Goal: Task Accomplishment & Management: Complete application form

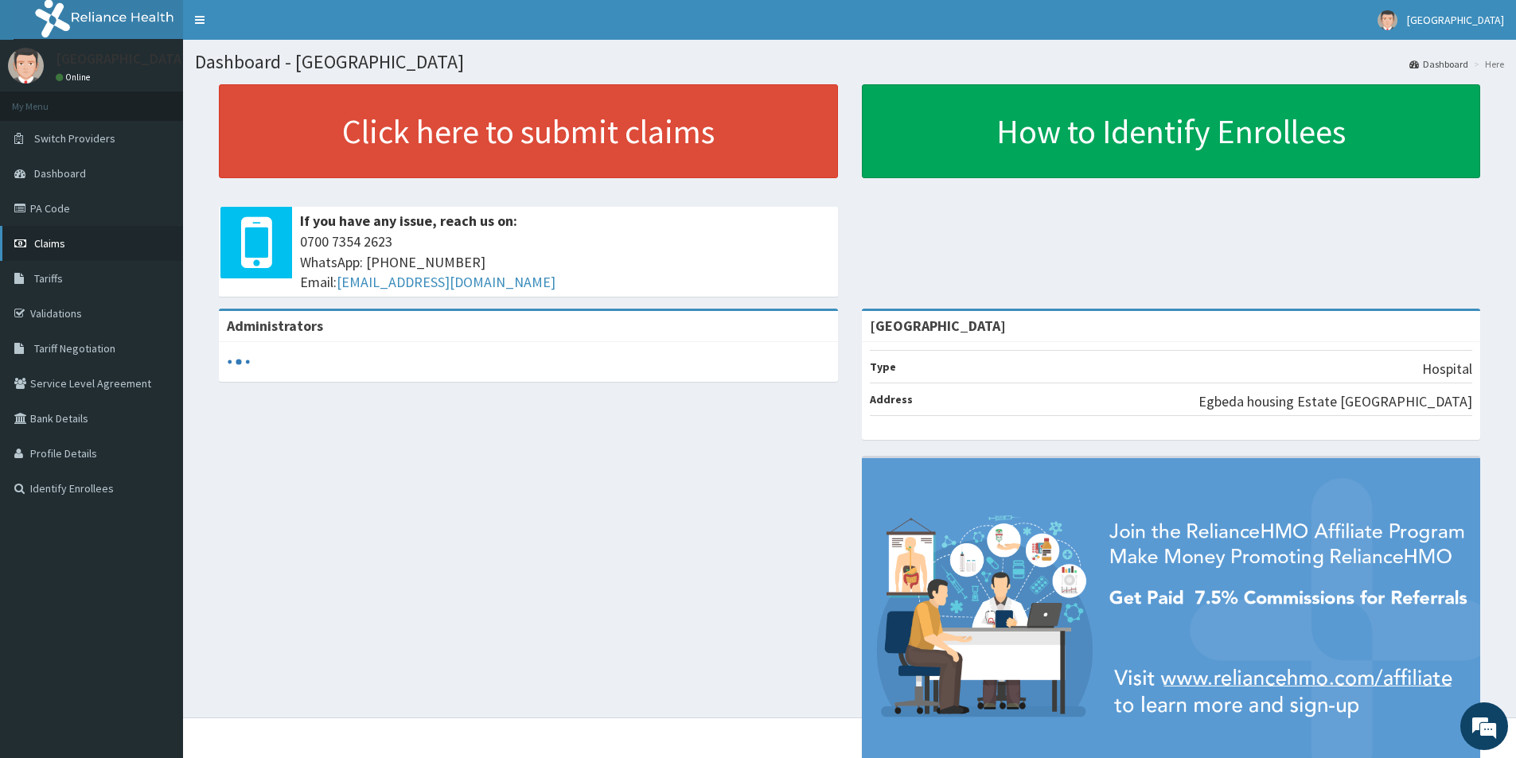
click at [52, 239] on span "Claims" at bounding box center [49, 243] width 31 height 14
click at [53, 243] on span "Claims" at bounding box center [49, 243] width 31 height 14
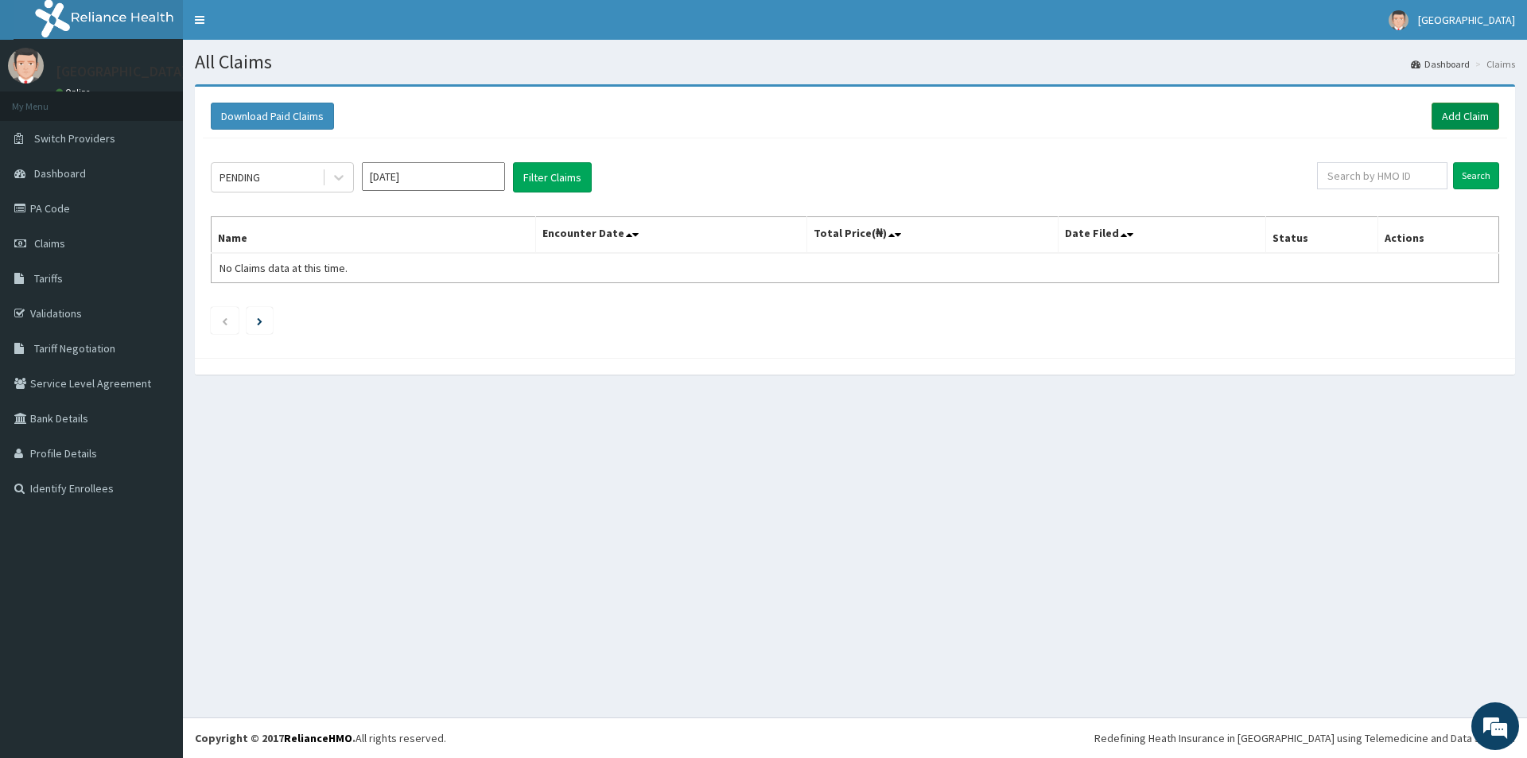
click at [1456, 116] on link "Add Claim" at bounding box center [1466, 116] width 68 height 27
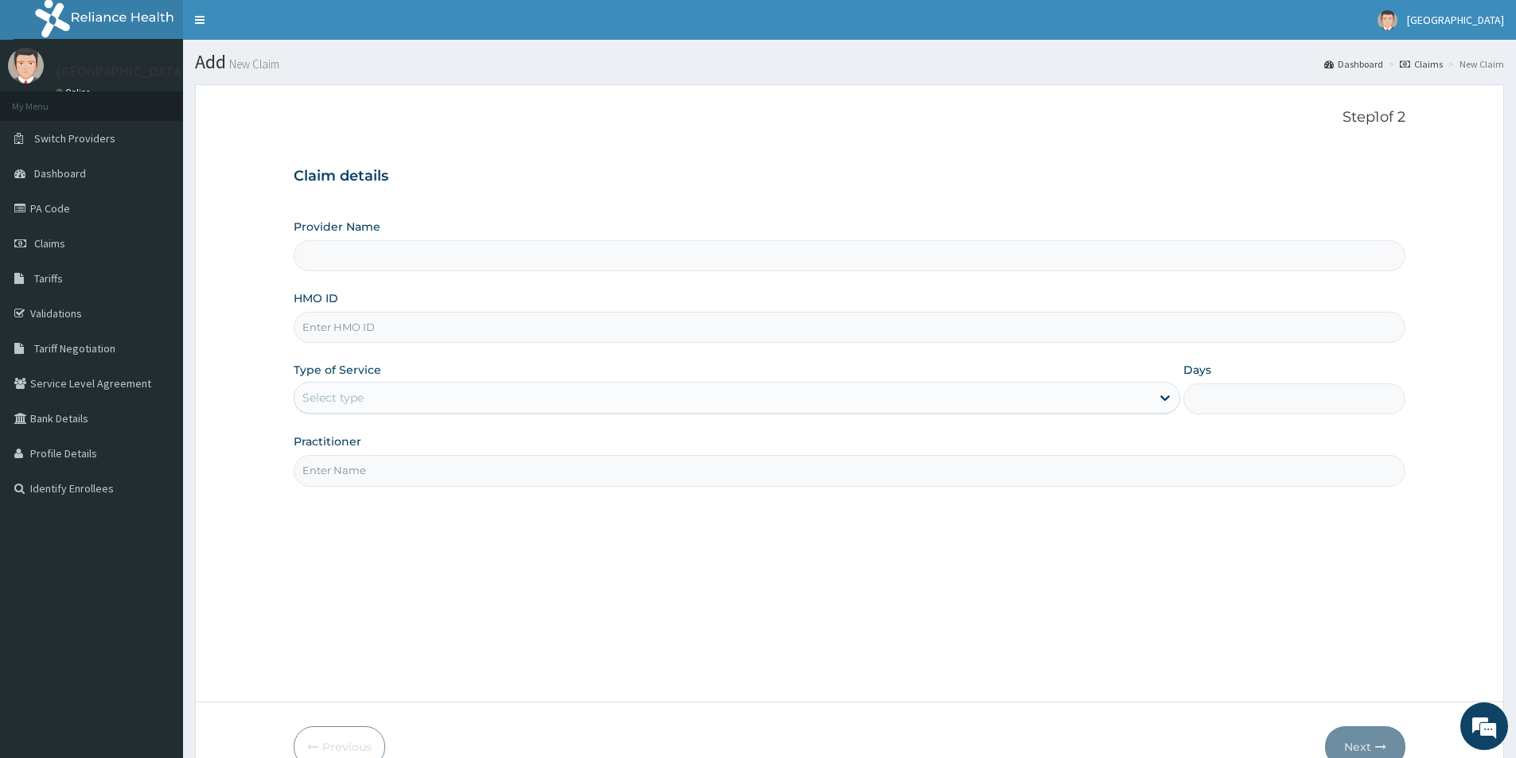
type input "New Healing Stream Hospital"
click at [446, 321] on input "HMO ID" at bounding box center [849, 327] width 1111 height 31
type input "GIM/10205/B"
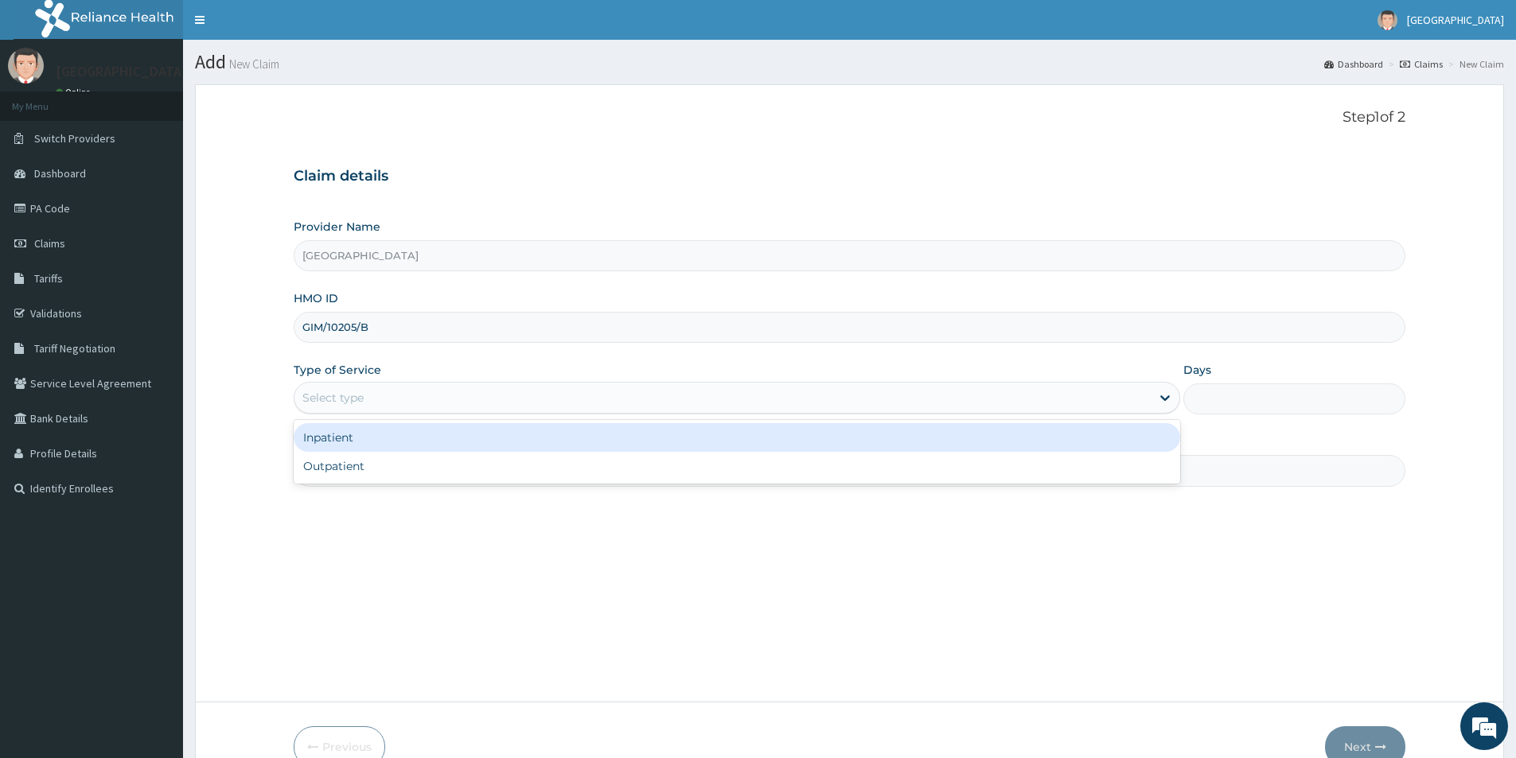
click at [433, 403] on div "Select type" at bounding box center [722, 397] width 856 height 25
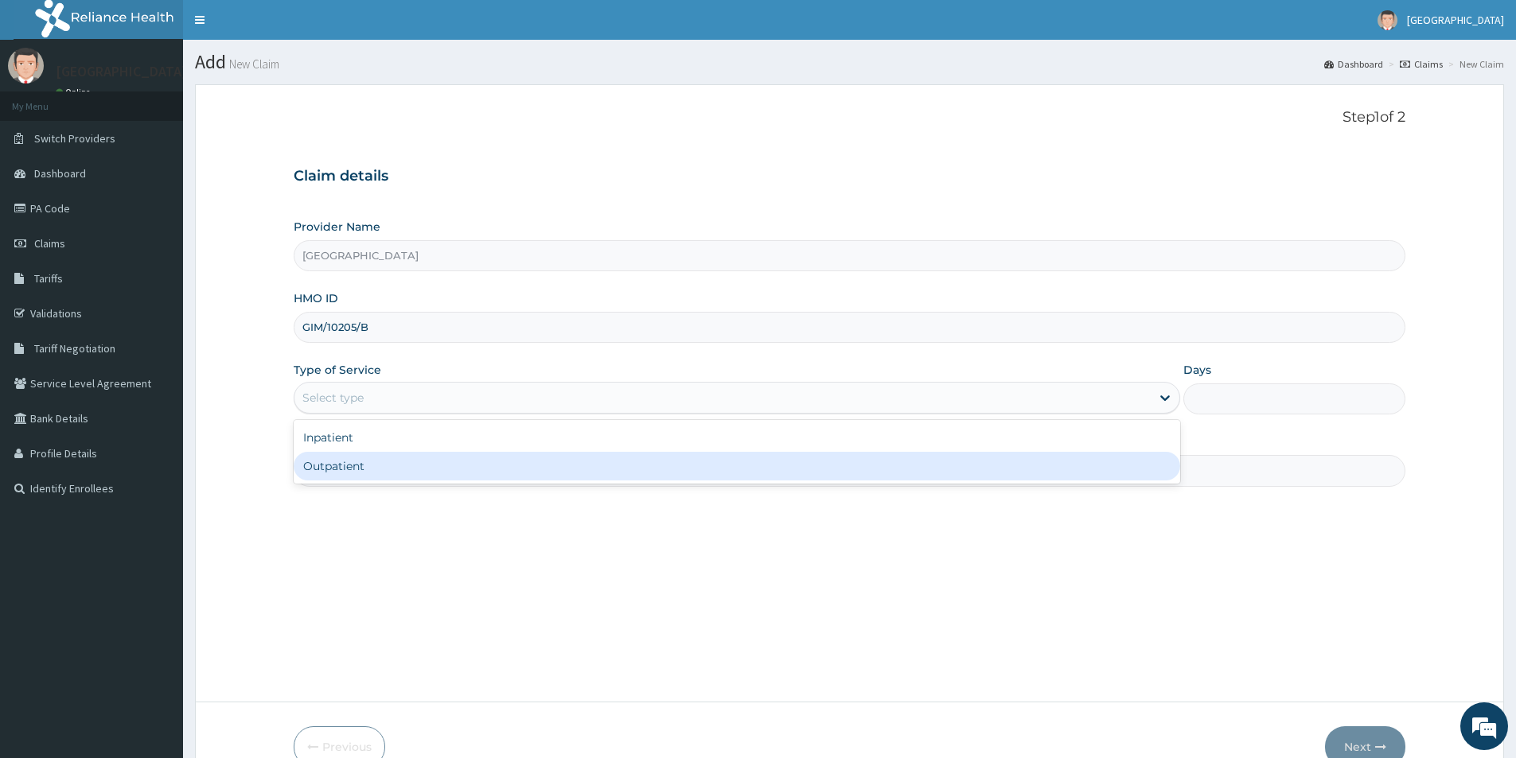
click at [396, 463] on div "Outpatient" at bounding box center [737, 466] width 886 height 29
type input "1"
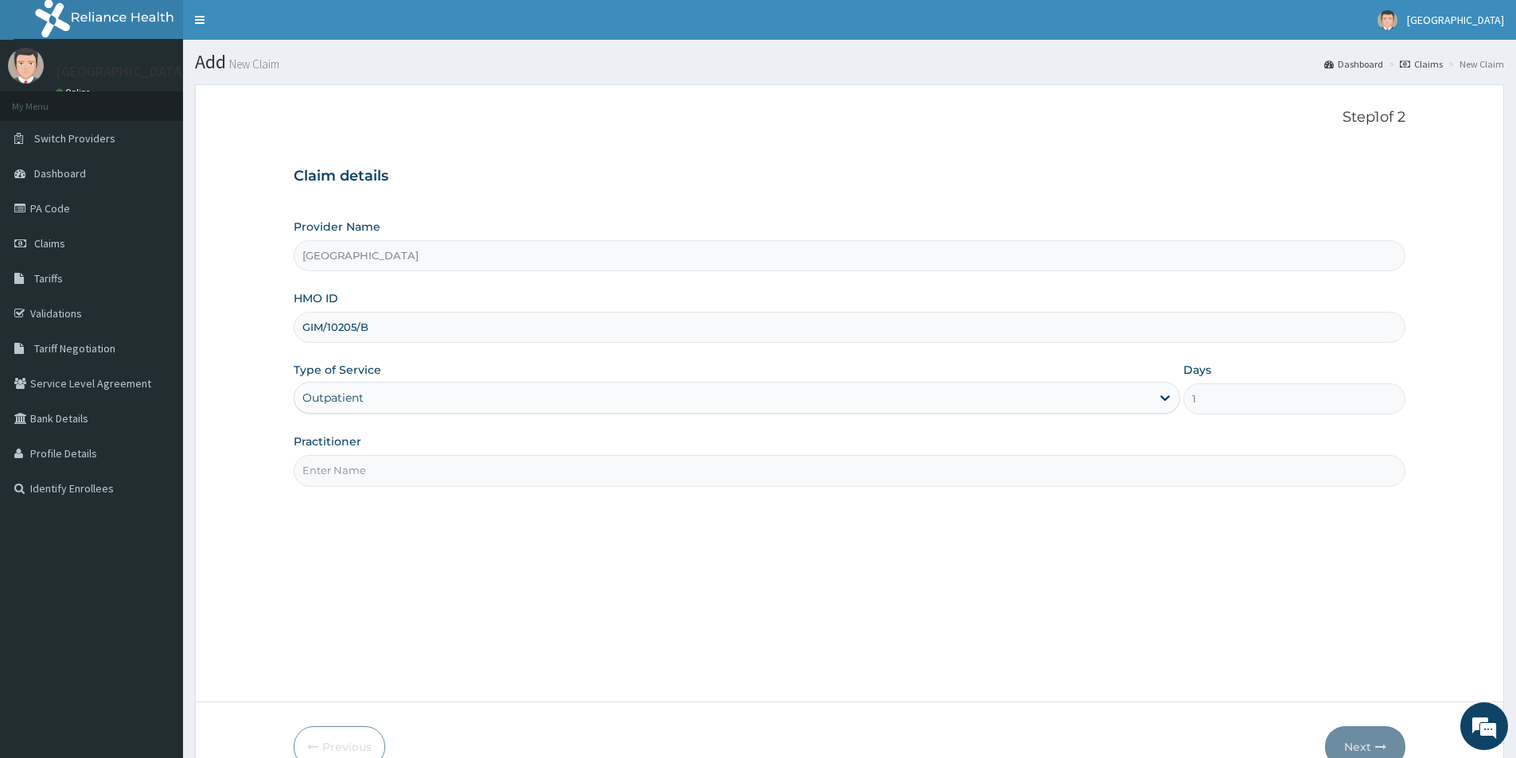
click at [449, 468] on input "Practitioner" at bounding box center [849, 470] width 1111 height 31
type input "[PERSON_NAME]"
click at [1372, 740] on button "Next" at bounding box center [1365, 746] width 80 height 41
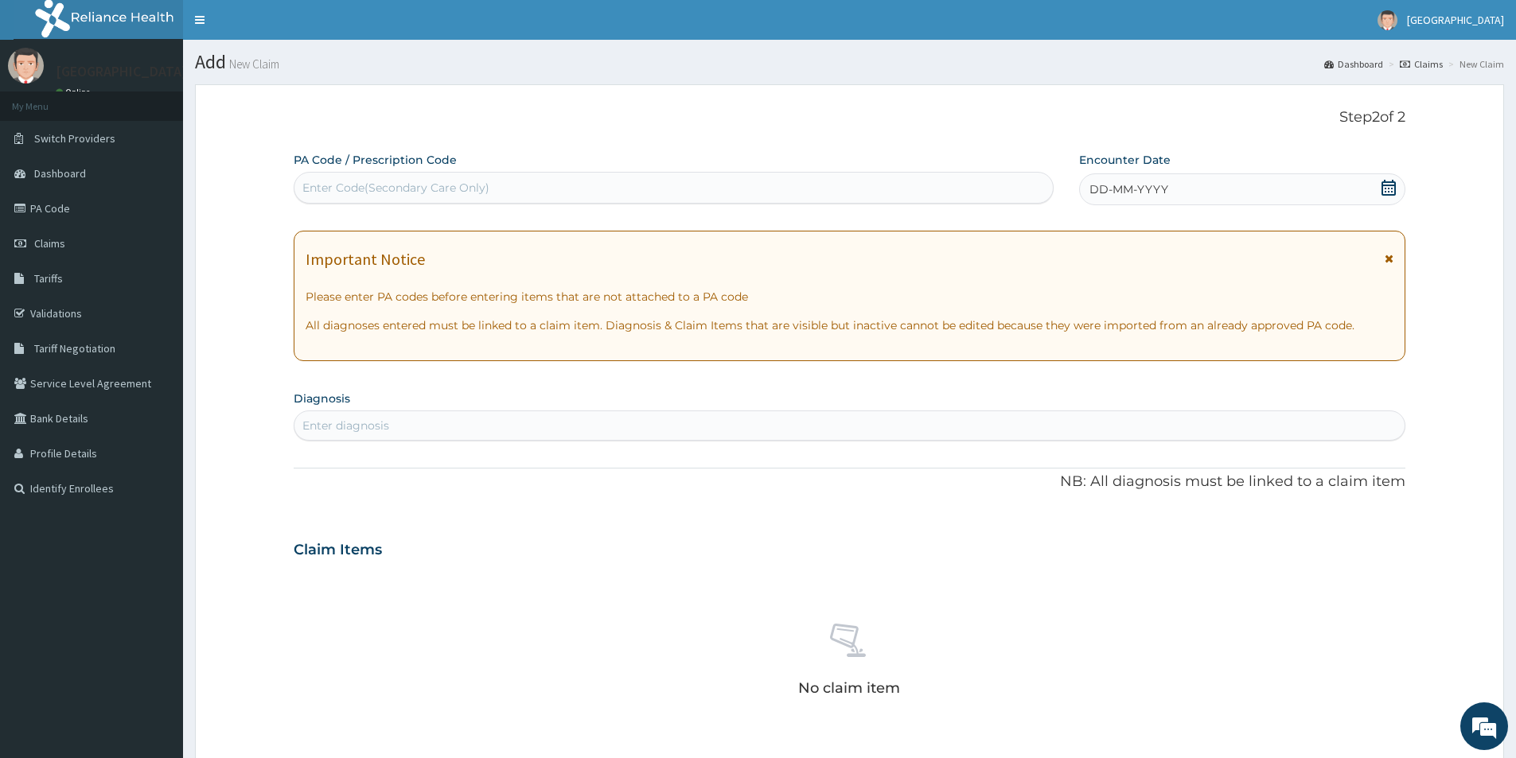
click at [437, 424] on div "Enter diagnosis" at bounding box center [849, 425] width 1110 height 25
type input "osteoarthritis"
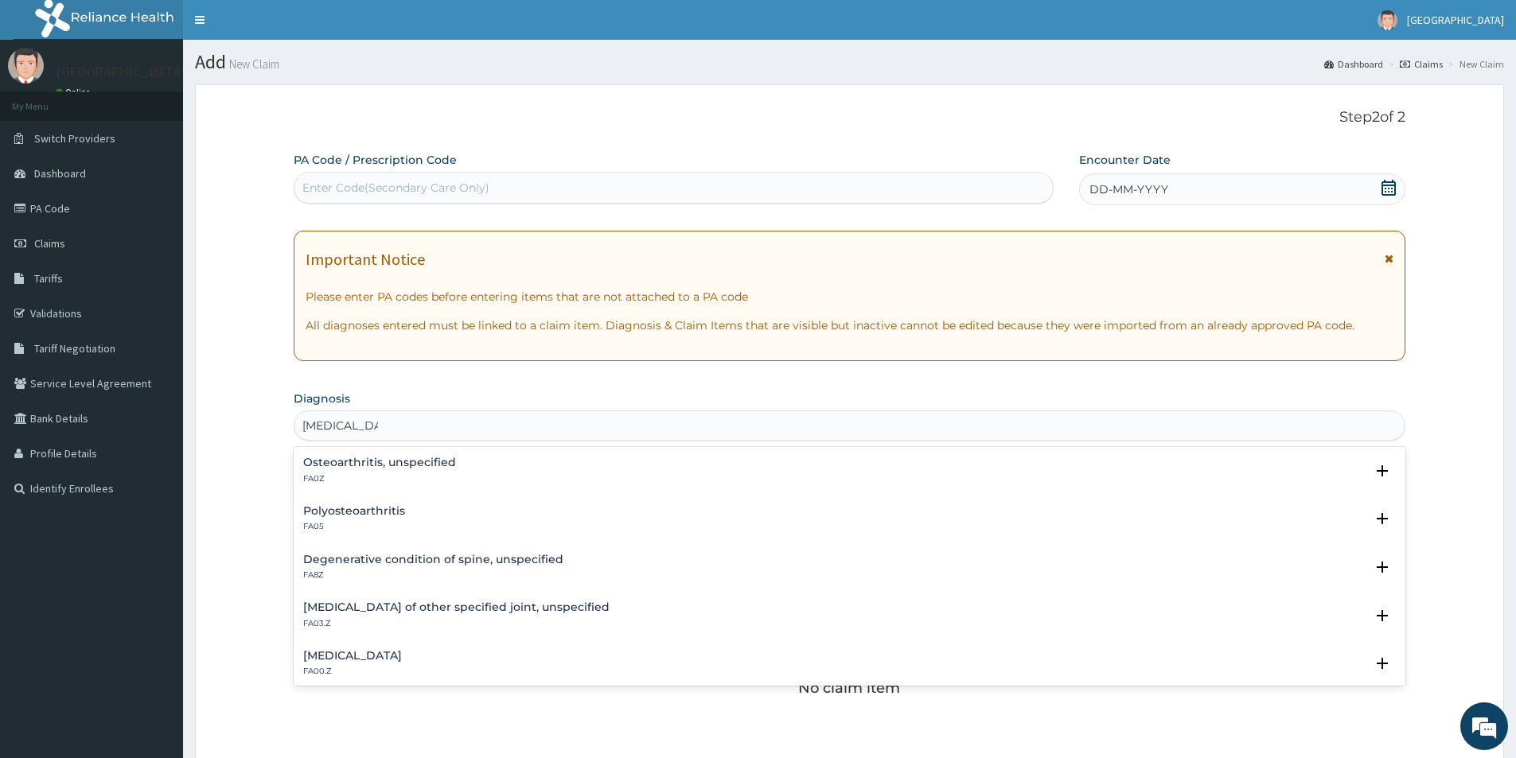
click at [405, 468] on h4 "Osteoarthritis, unspecified" at bounding box center [379, 463] width 153 height 12
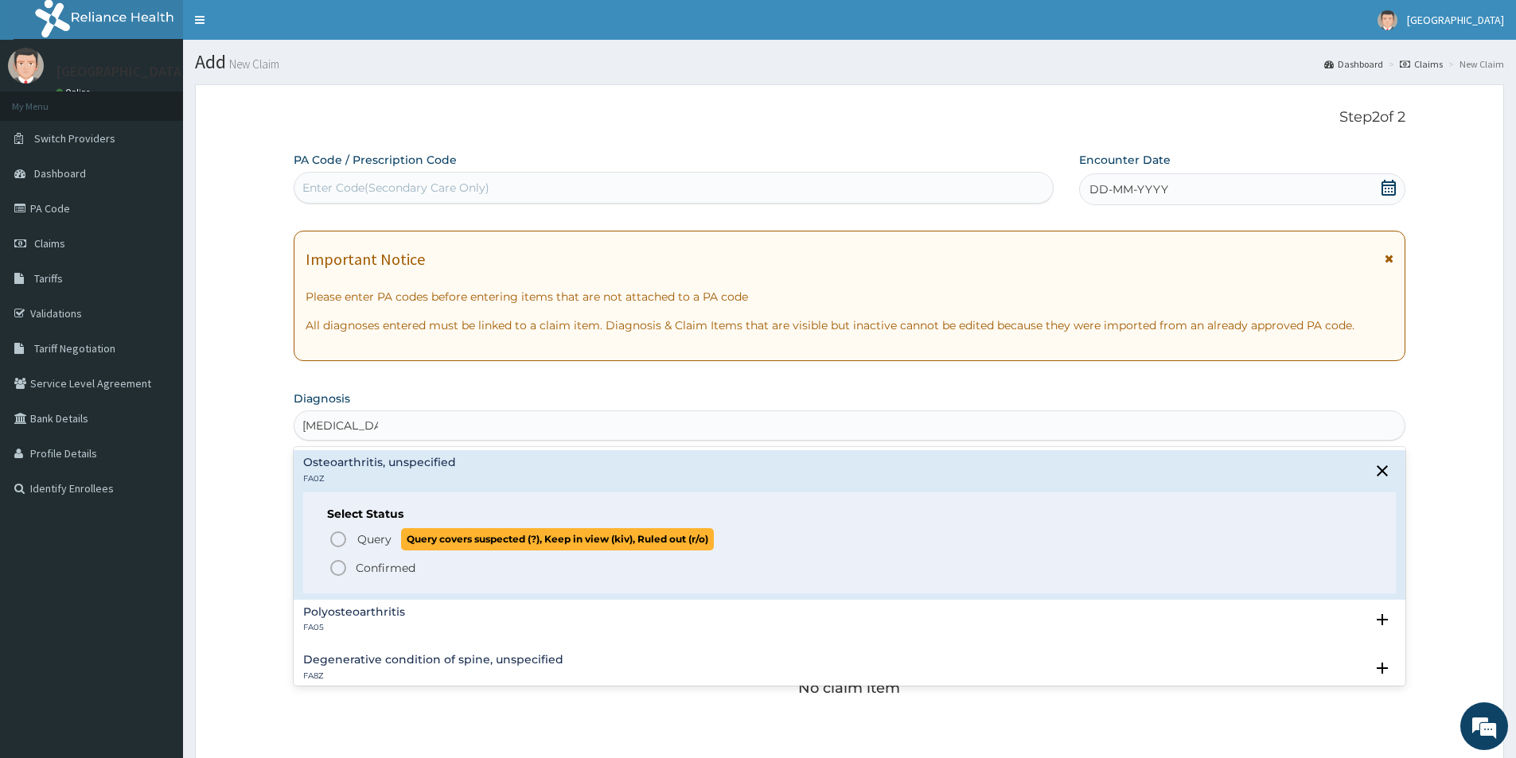
click at [334, 537] on icon "status option query" at bounding box center [338, 539] width 19 height 19
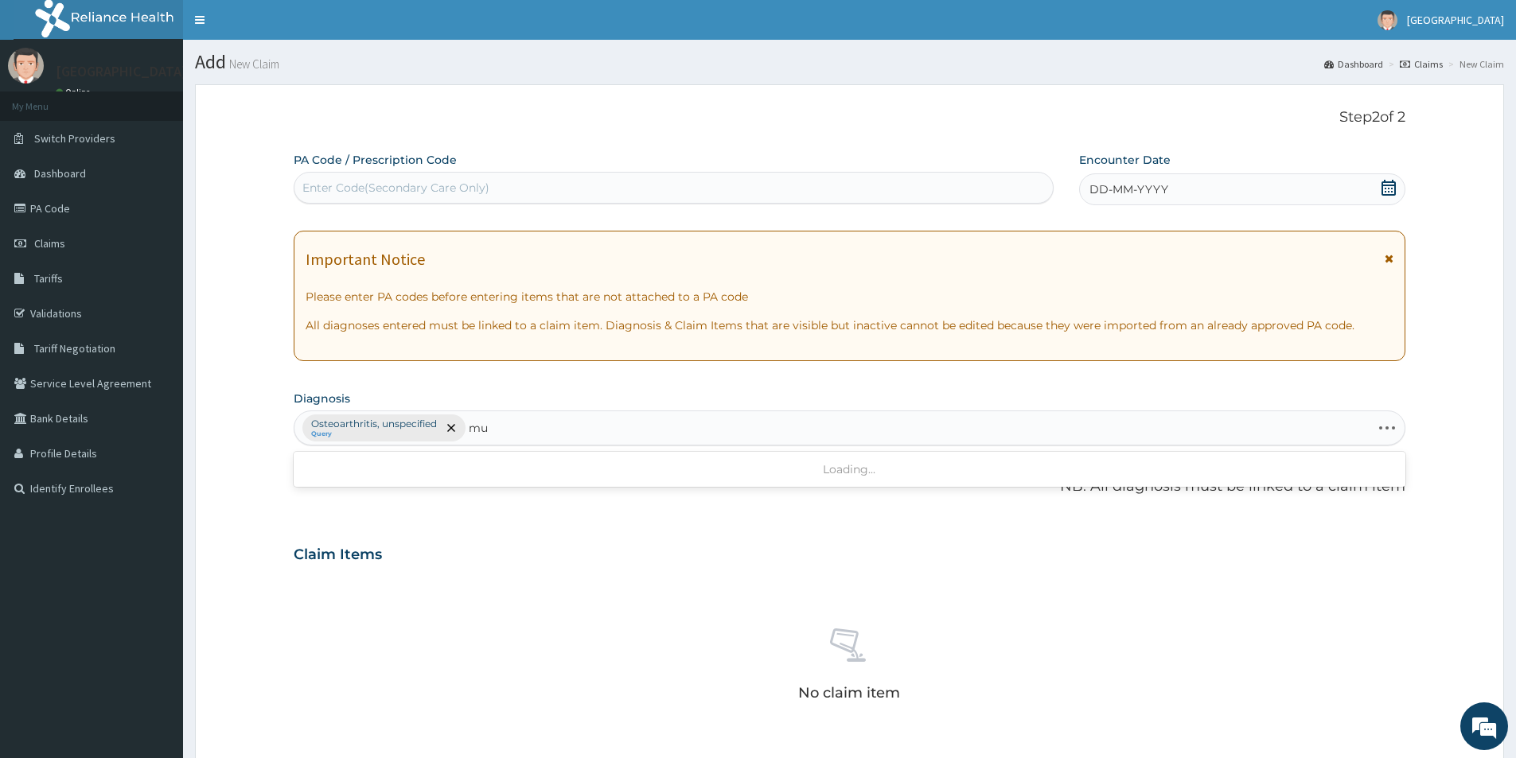
type input "m"
type input "skeletal"
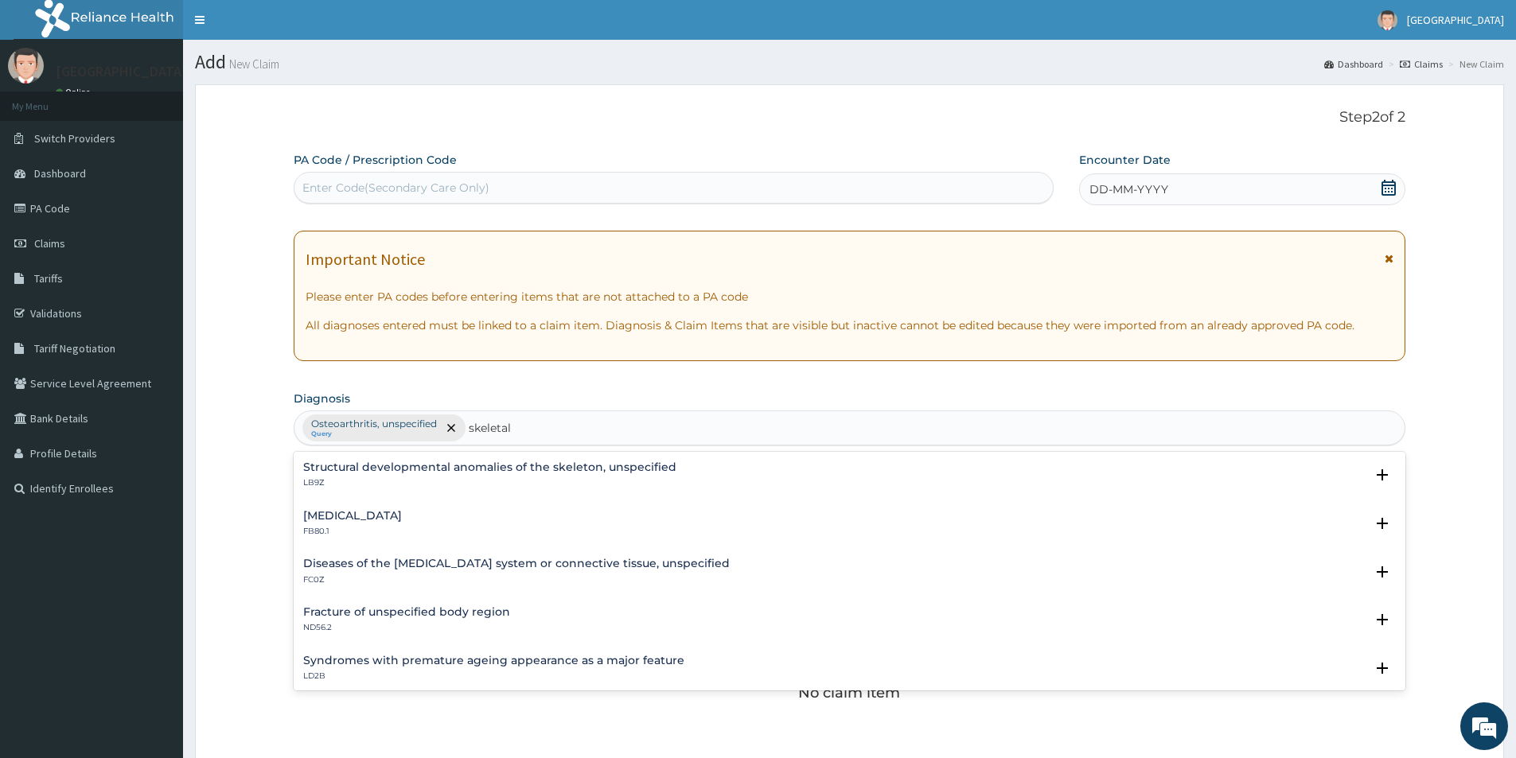
click at [453, 560] on h4 "Diseases of the musculoskeletal system or connective tissue, unspecified" at bounding box center [516, 564] width 426 height 12
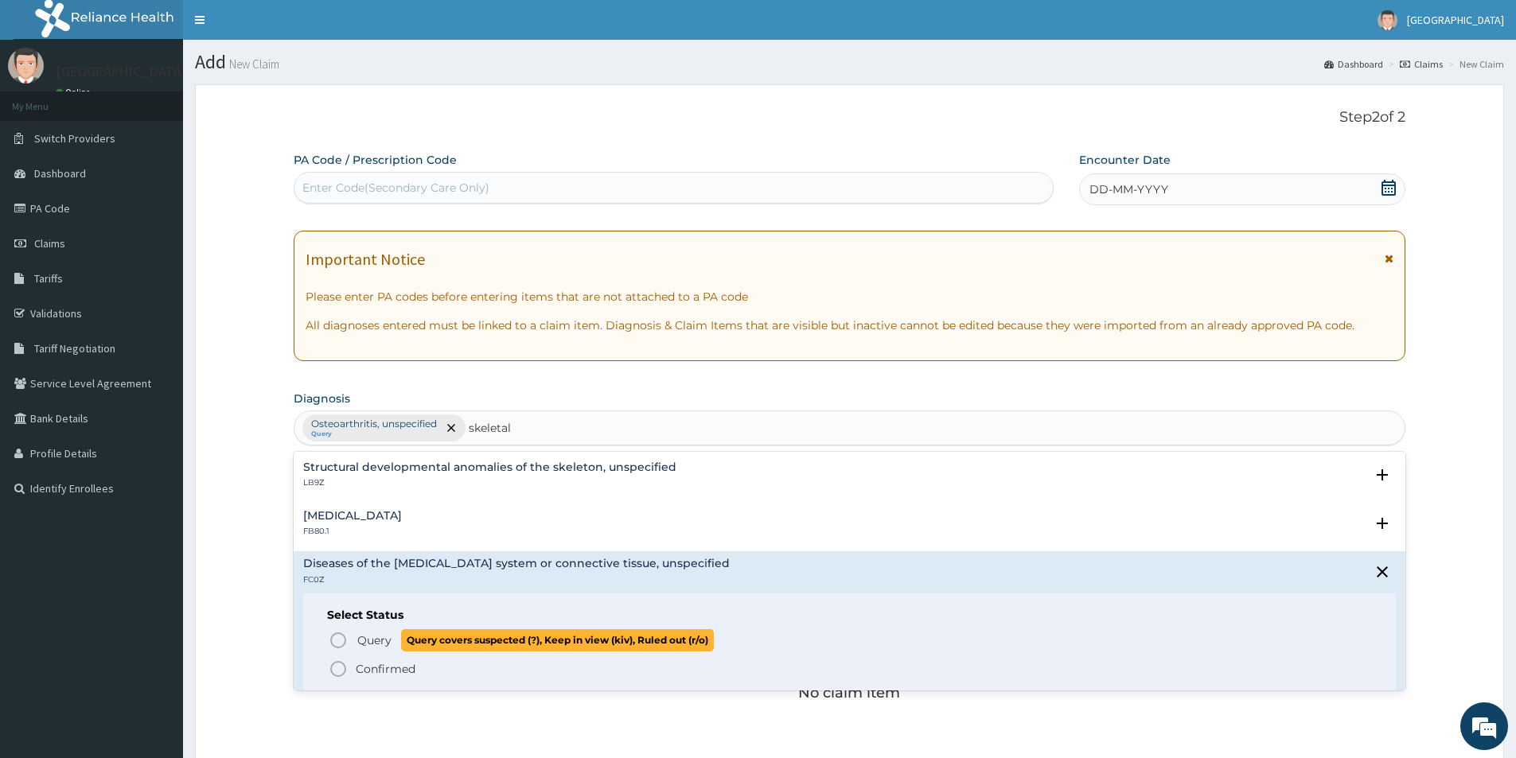
click at [336, 643] on icon "status option query" at bounding box center [338, 640] width 19 height 19
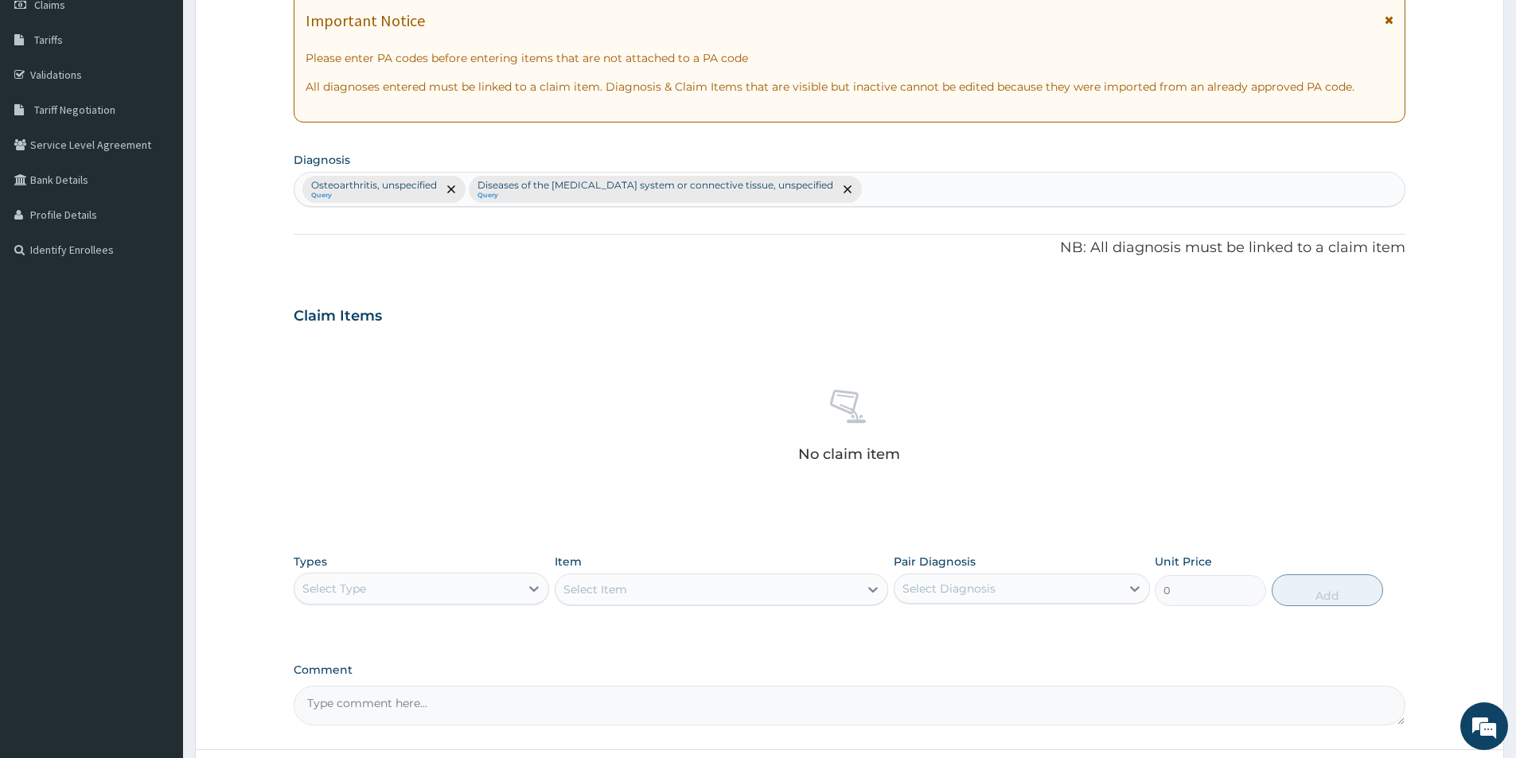
scroll to position [318, 0]
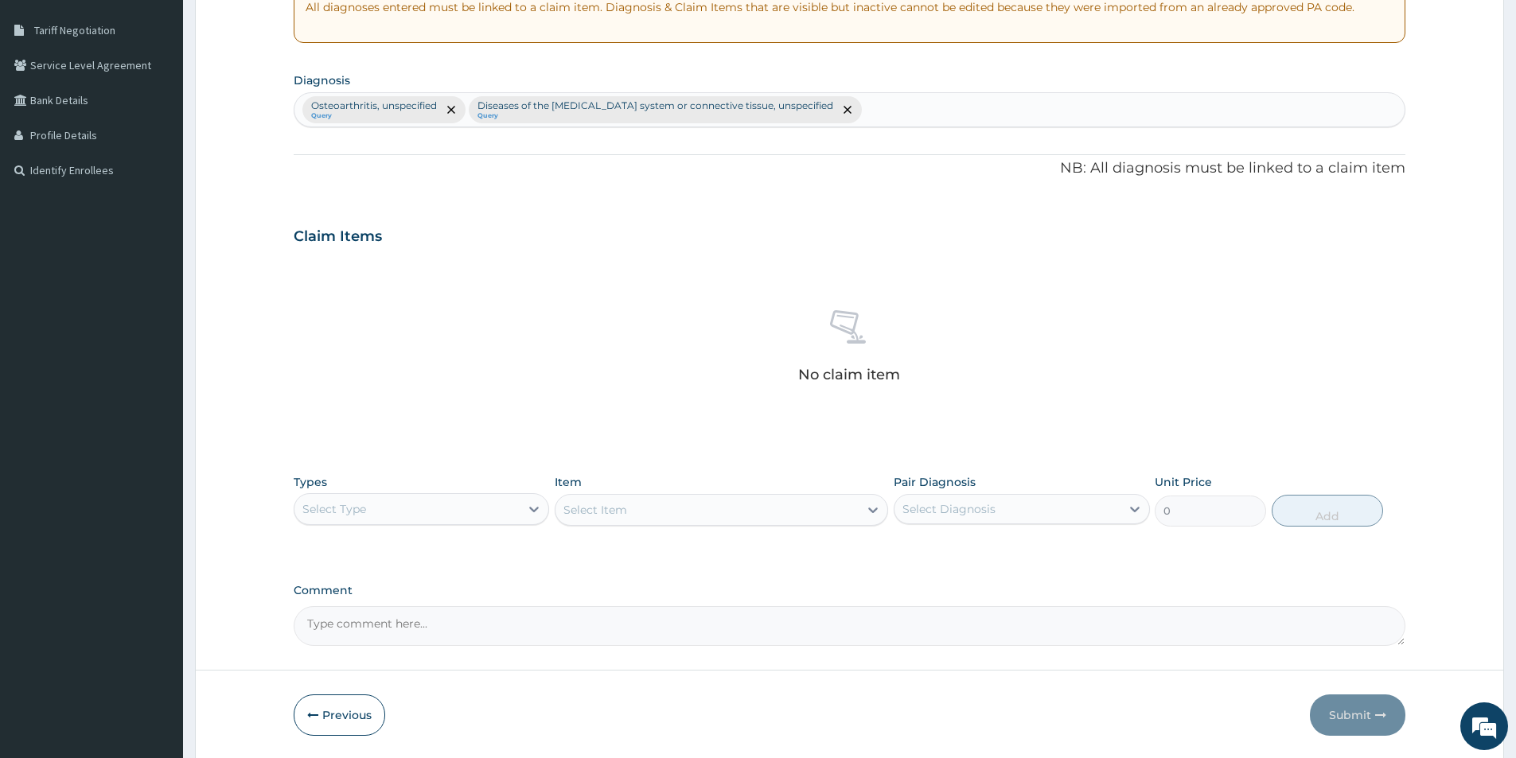
click at [496, 507] on div "Select Type" at bounding box center [406, 508] width 225 height 25
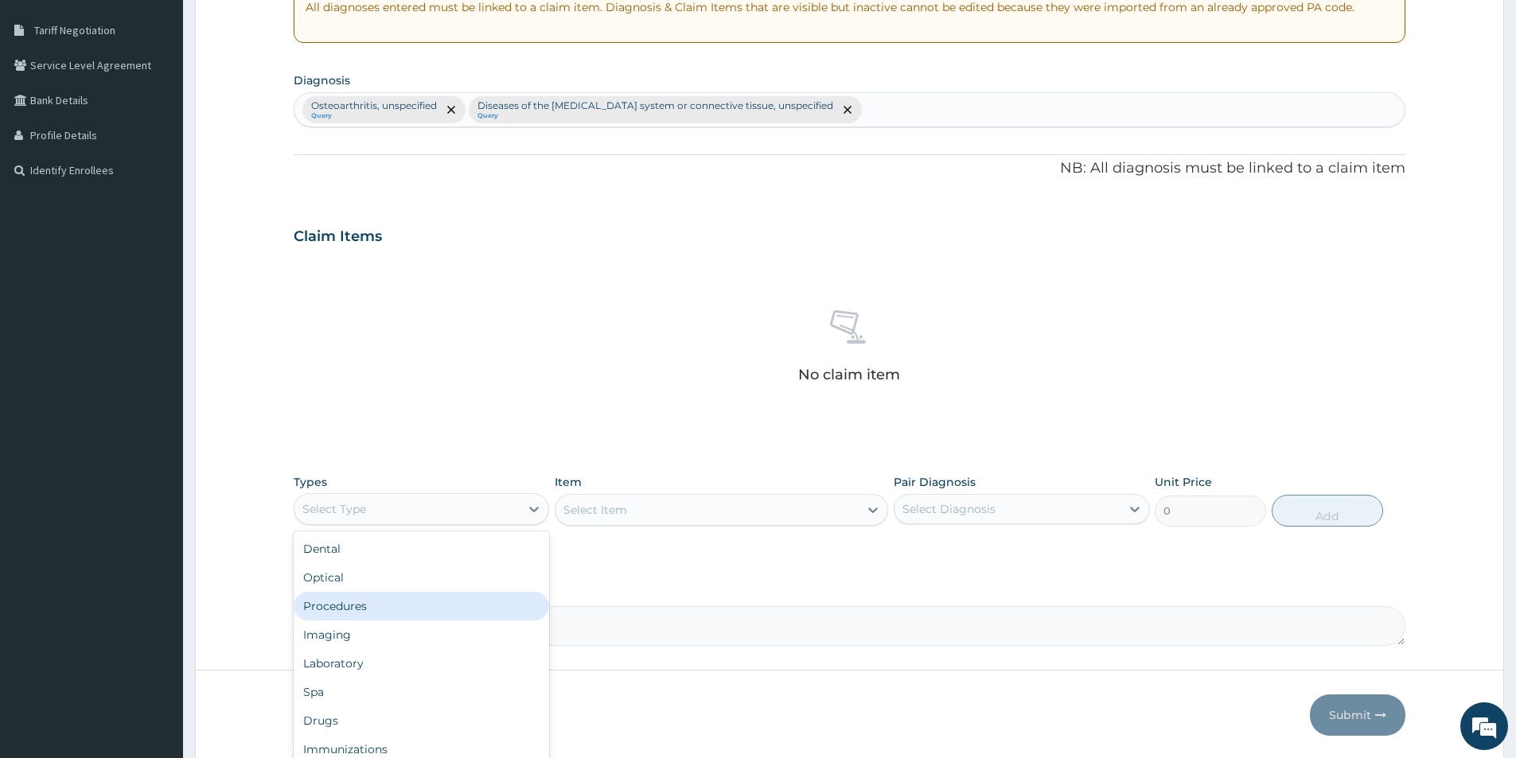
click at [431, 598] on div "Procedures" at bounding box center [421, 606] width 255 height 29
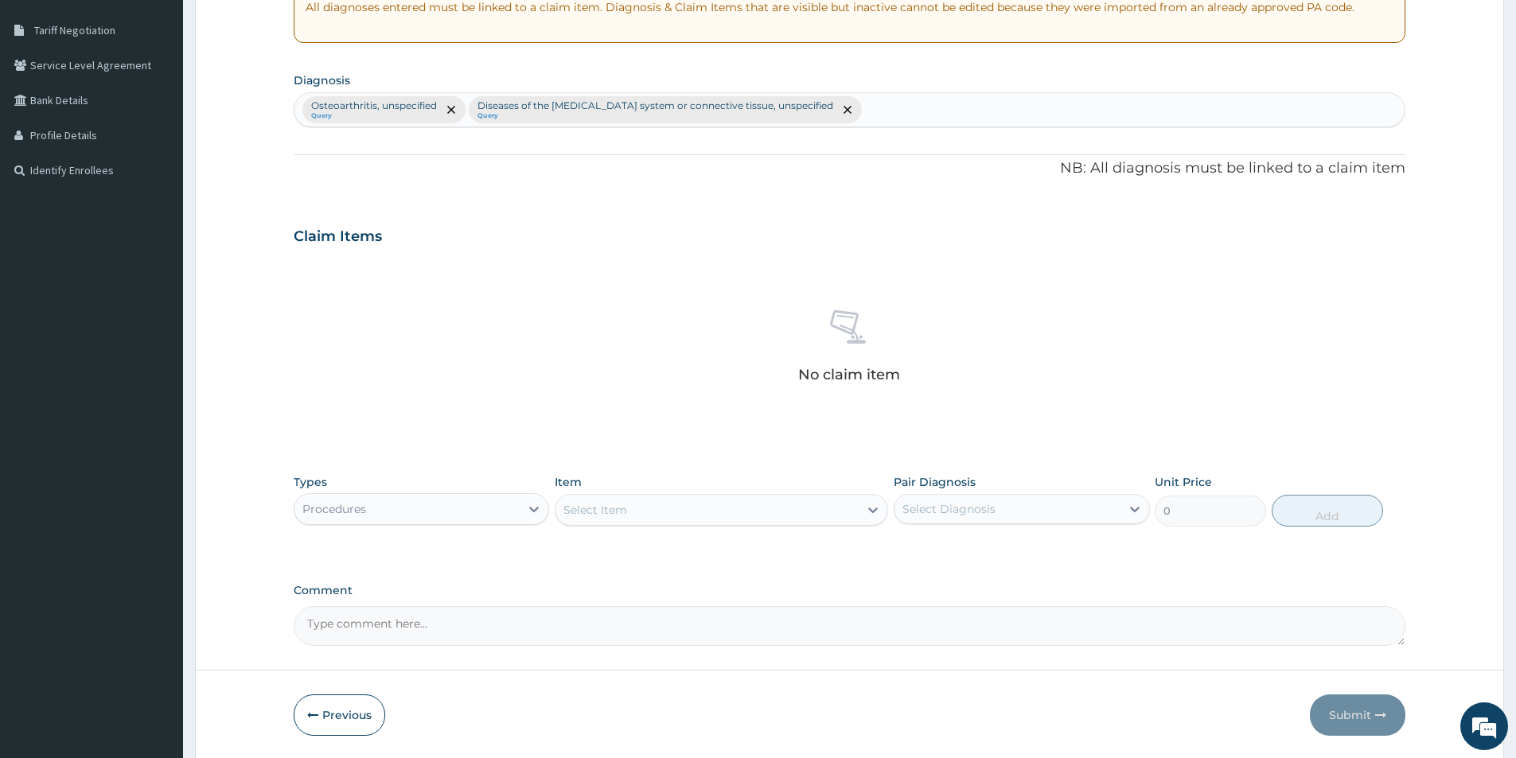
click at [596, 517] on div "Select Item" at bounding box center [595, 510] width 64 height 16
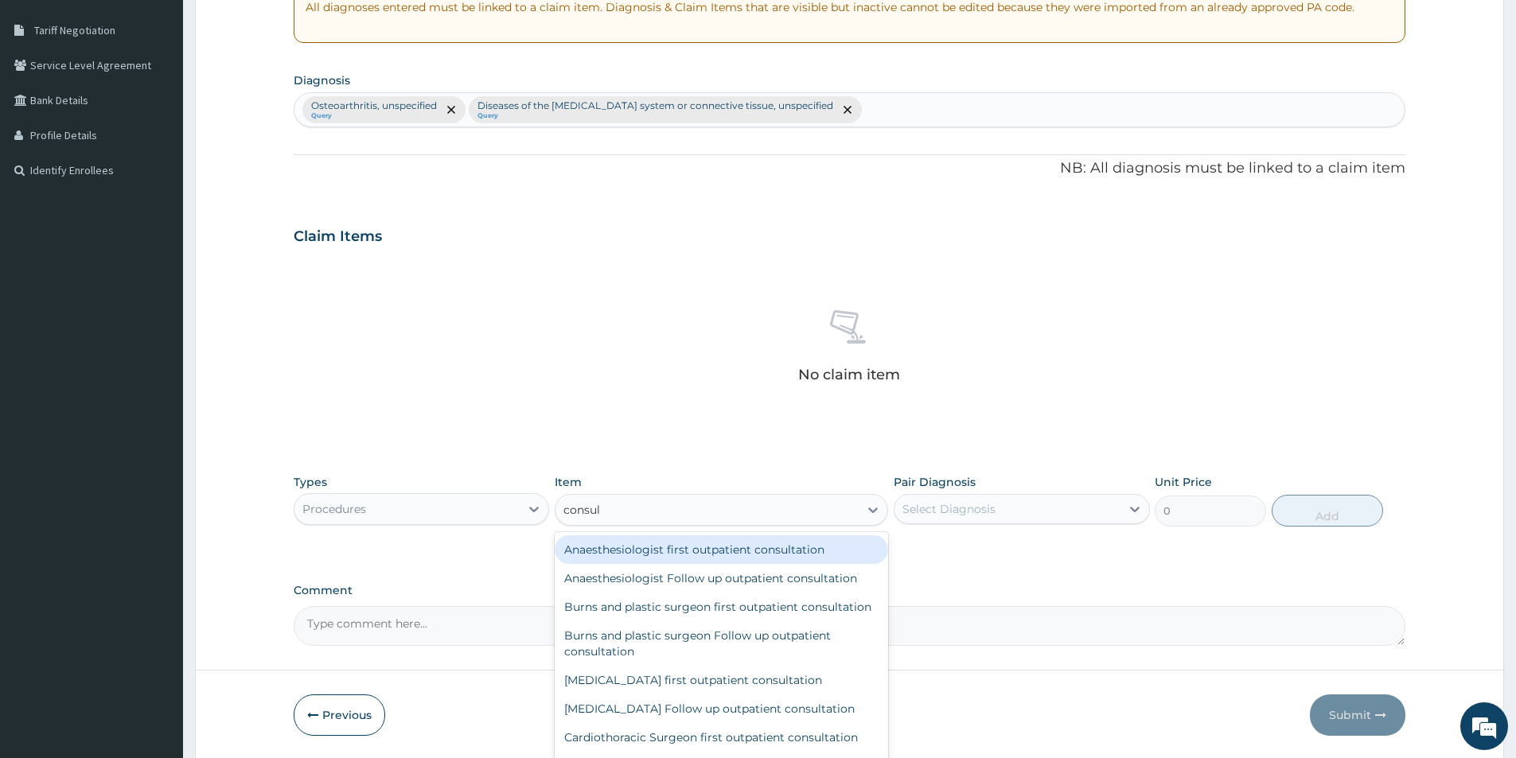
type input "consult"
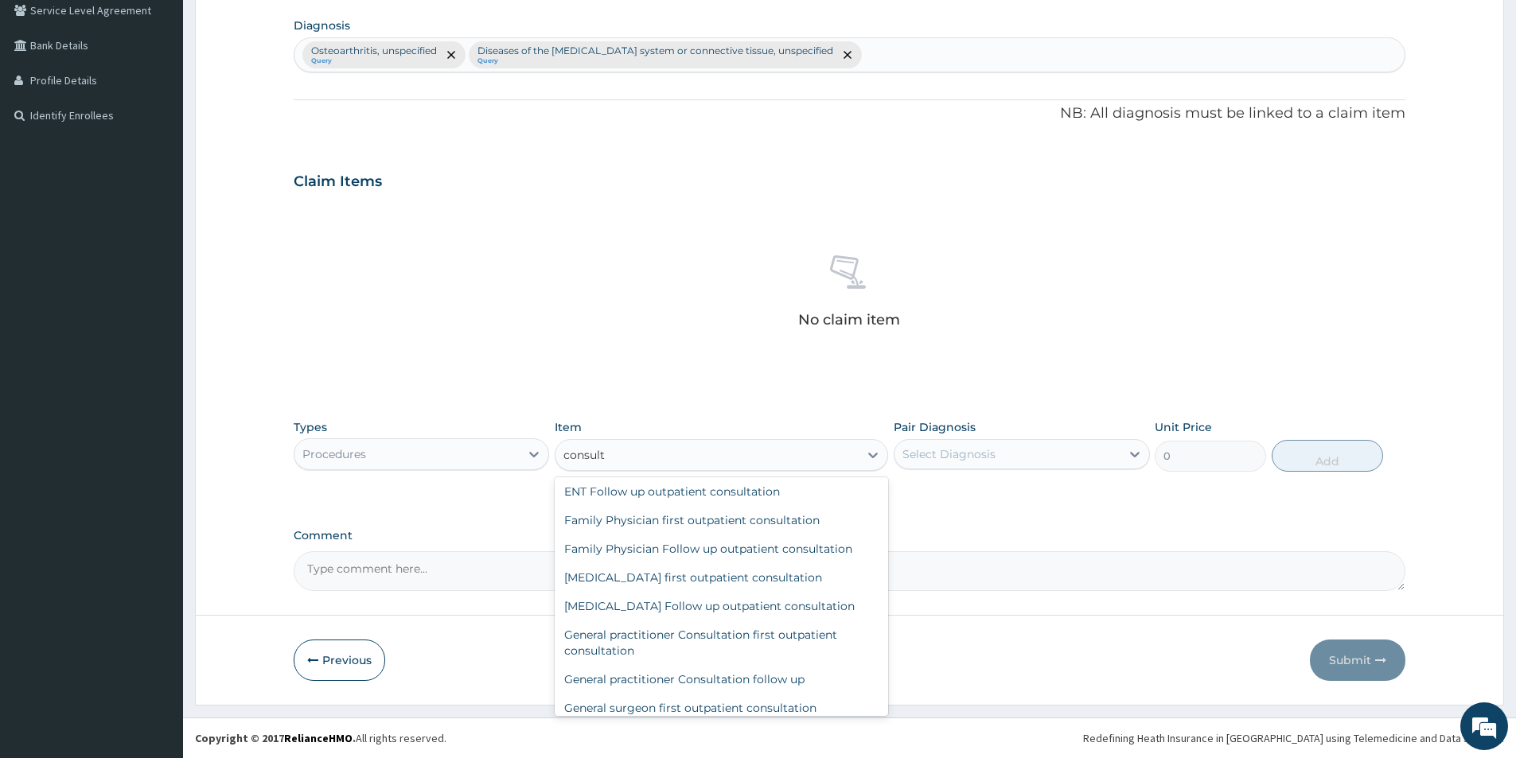
scroll to position [509, 0]
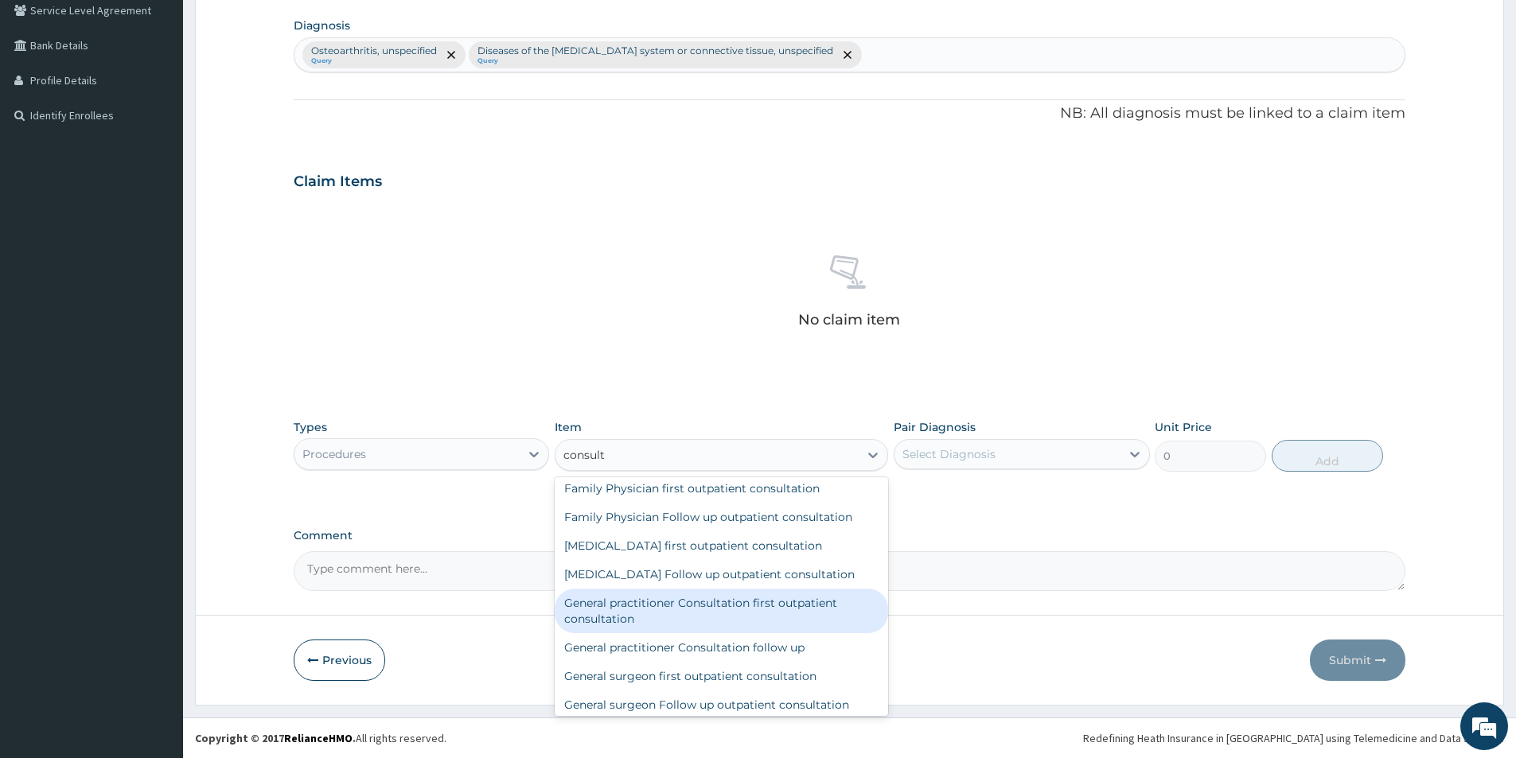
click at [799, 625] on div "General practitioner Consultation first outpatient consultation" at bounding box center [721, 611] width 333 height 45
type input "3000"
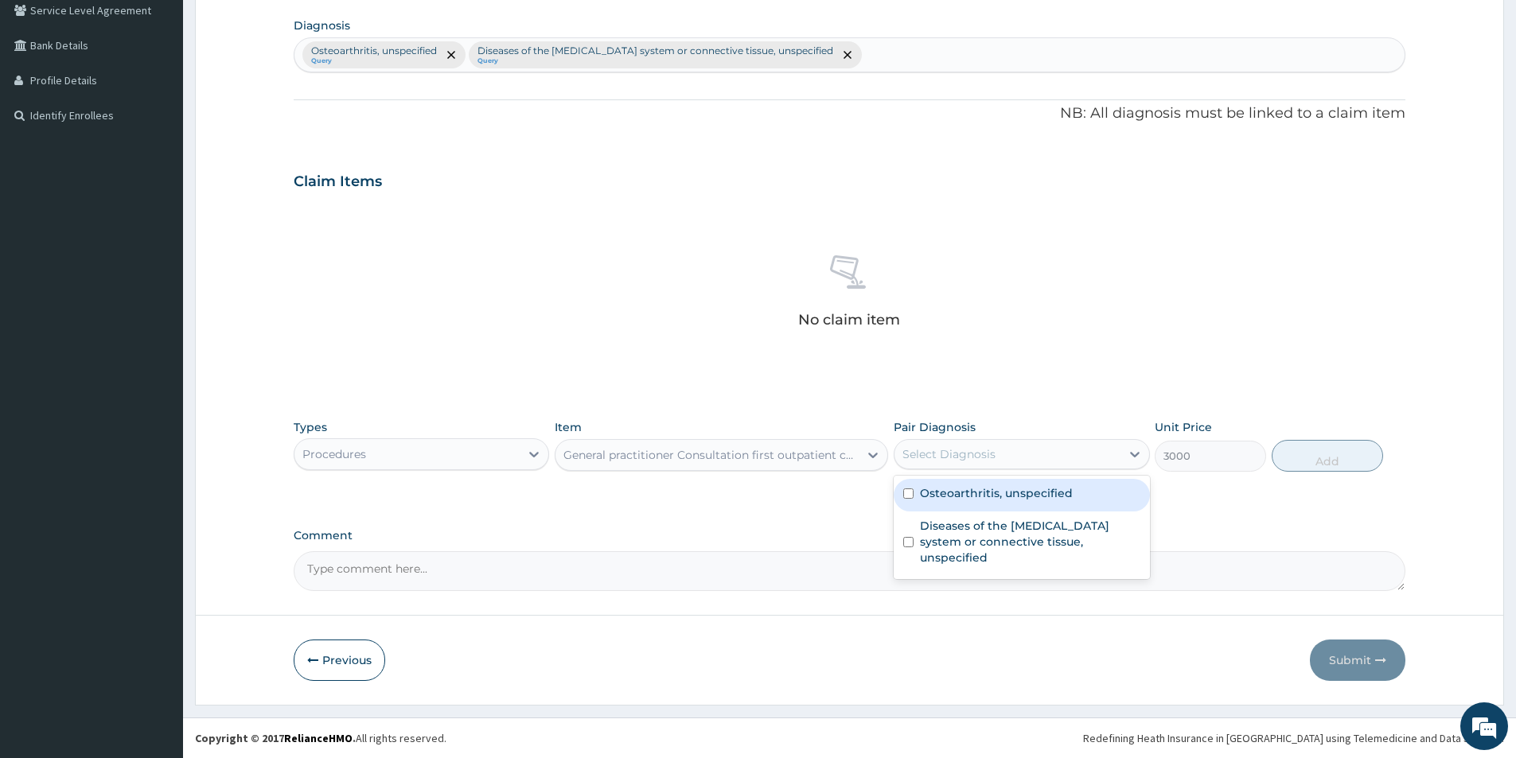
click at [1082, 451] on div "Select Diagnosis" at bounding box center [1006, 454] width 225 height 25
click at [1027, 504] on div "Osteoarthritis, unspecified" at bounding box center [1020, 495] width 255 height 33
checkbox input "true"
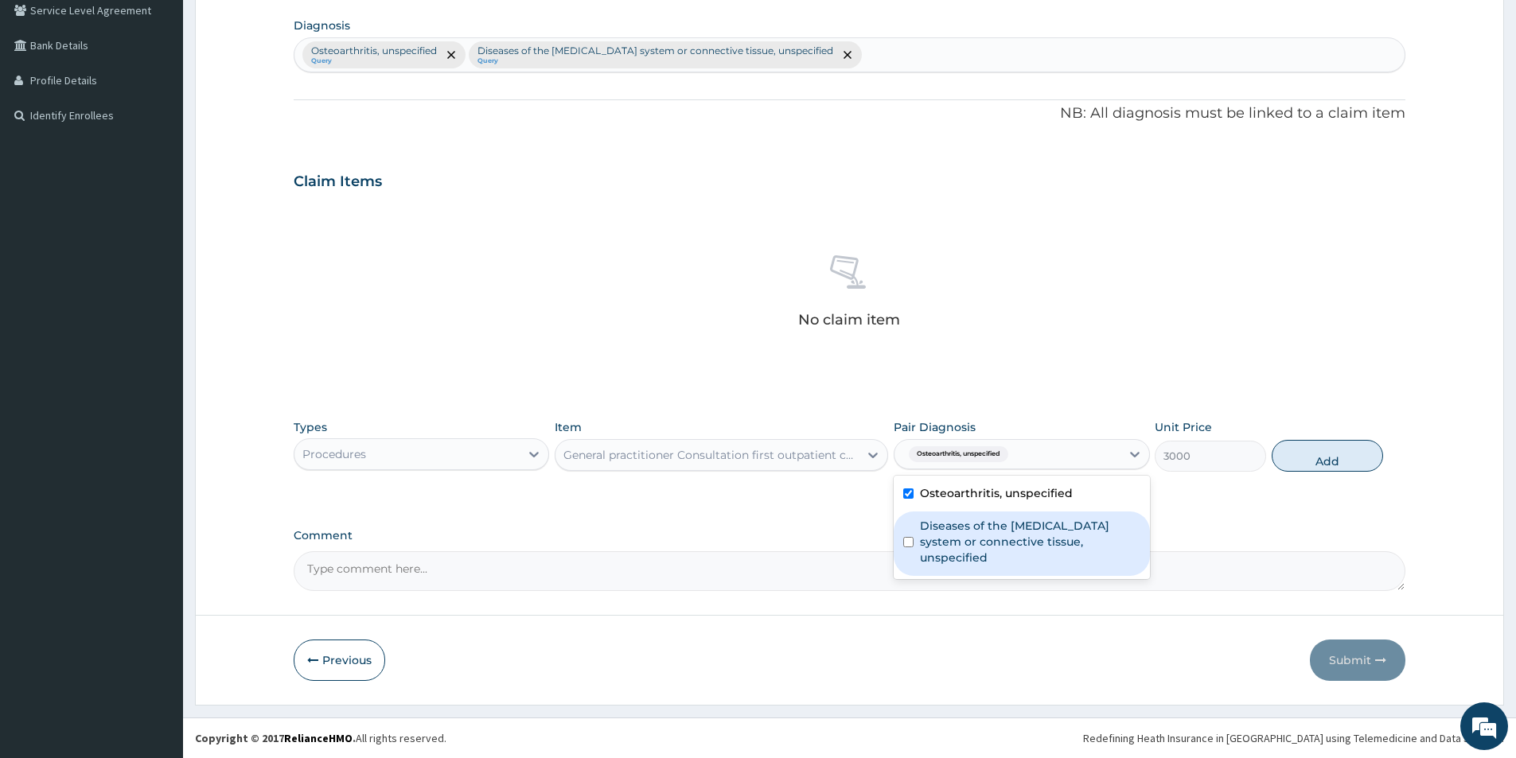
click at [1007, 543] on label "Diseases of the musculoskeletal system or connective tissue, unspecified" at bounding box center [1030, 542] width 220 height 48
checkbox input "true"
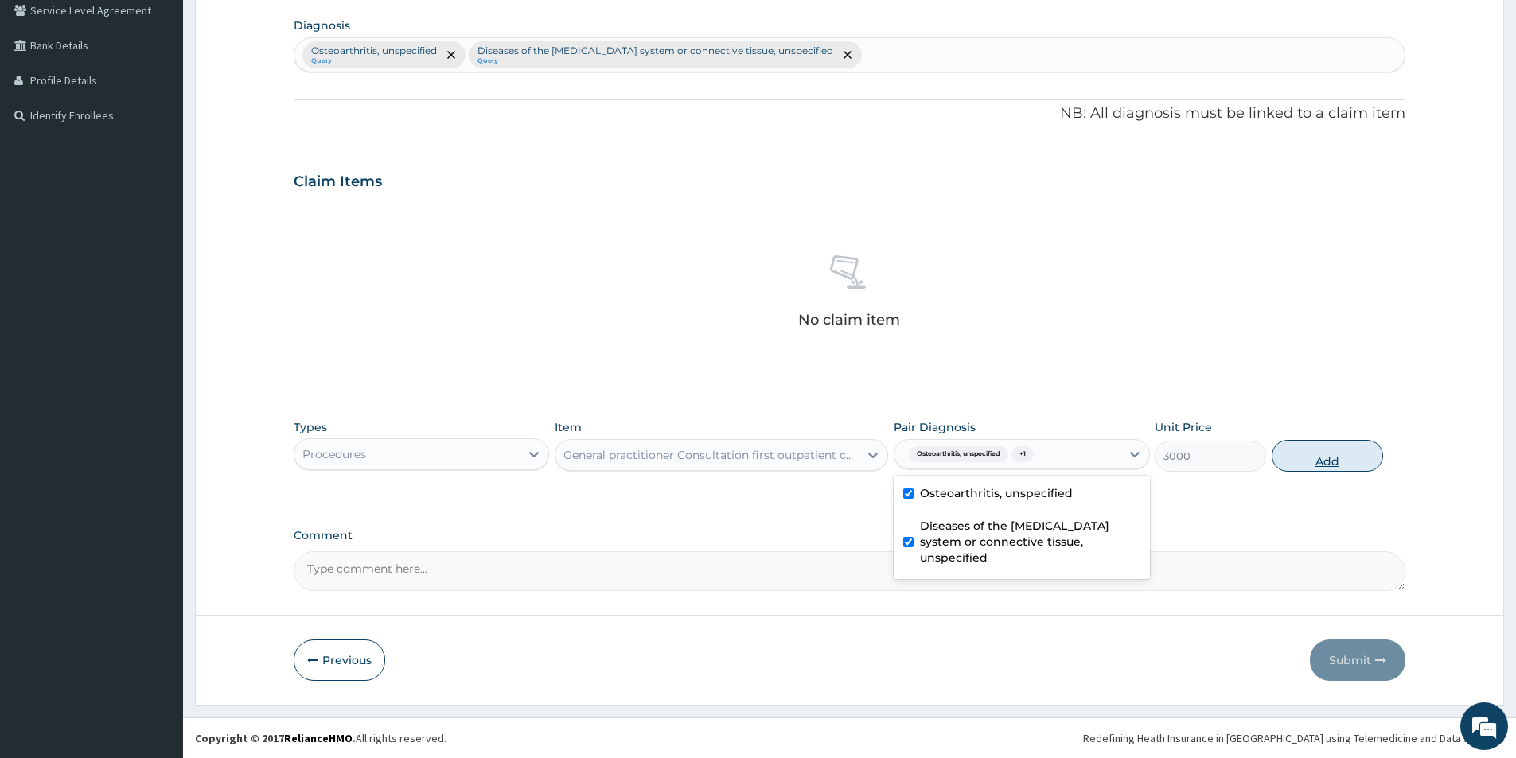
click at [1308, 450] on button "Add" at bounding box center [1326, 456] width 111 height 32
type input "0"
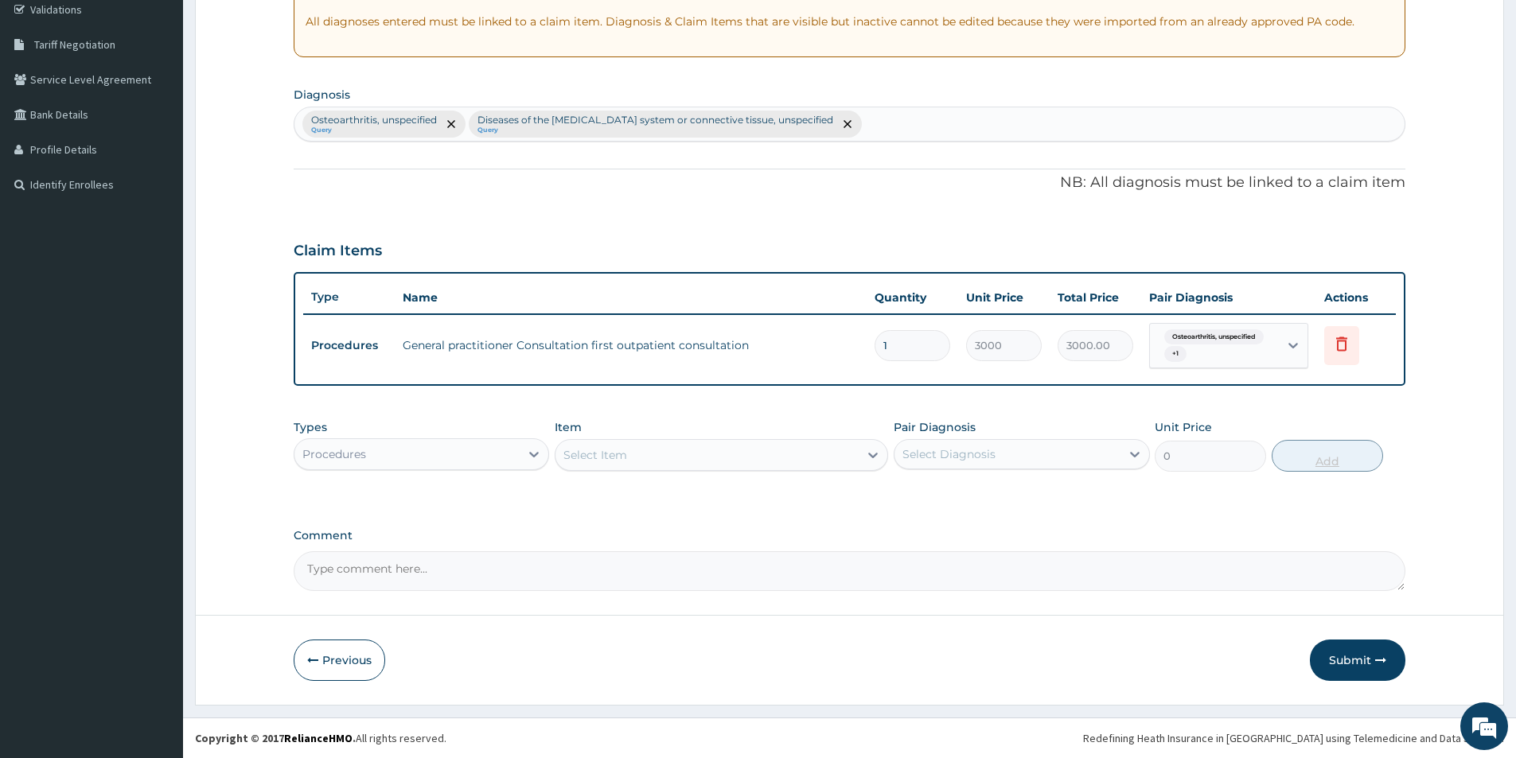
scroll to position [304, 0]
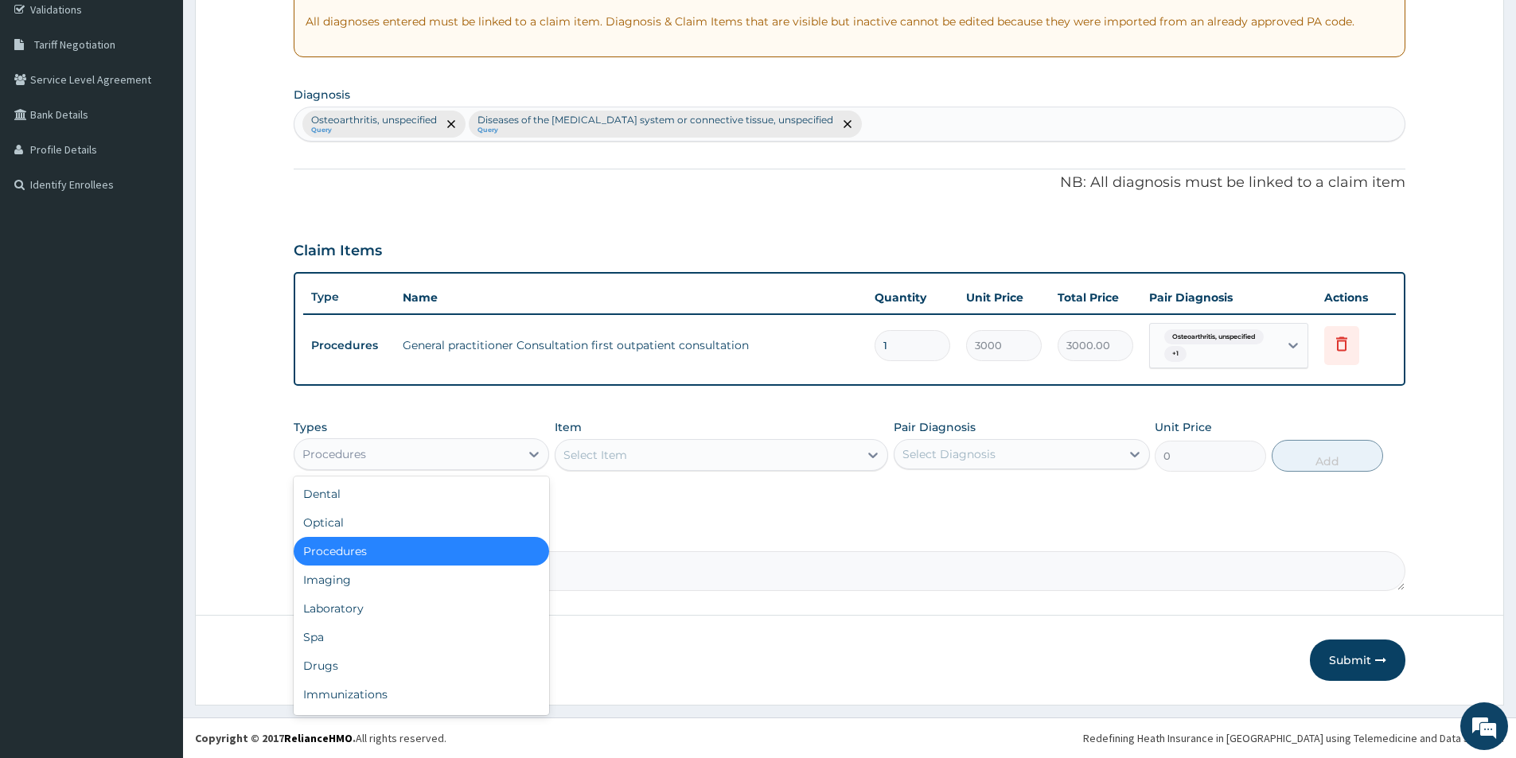
click at [394, 455] on div "Procedures" at bounding box center [406, 454] width 225 height 25
click at [410, 610] on div "Laboratory" at bounding box center [421, 608] width 255 height 29
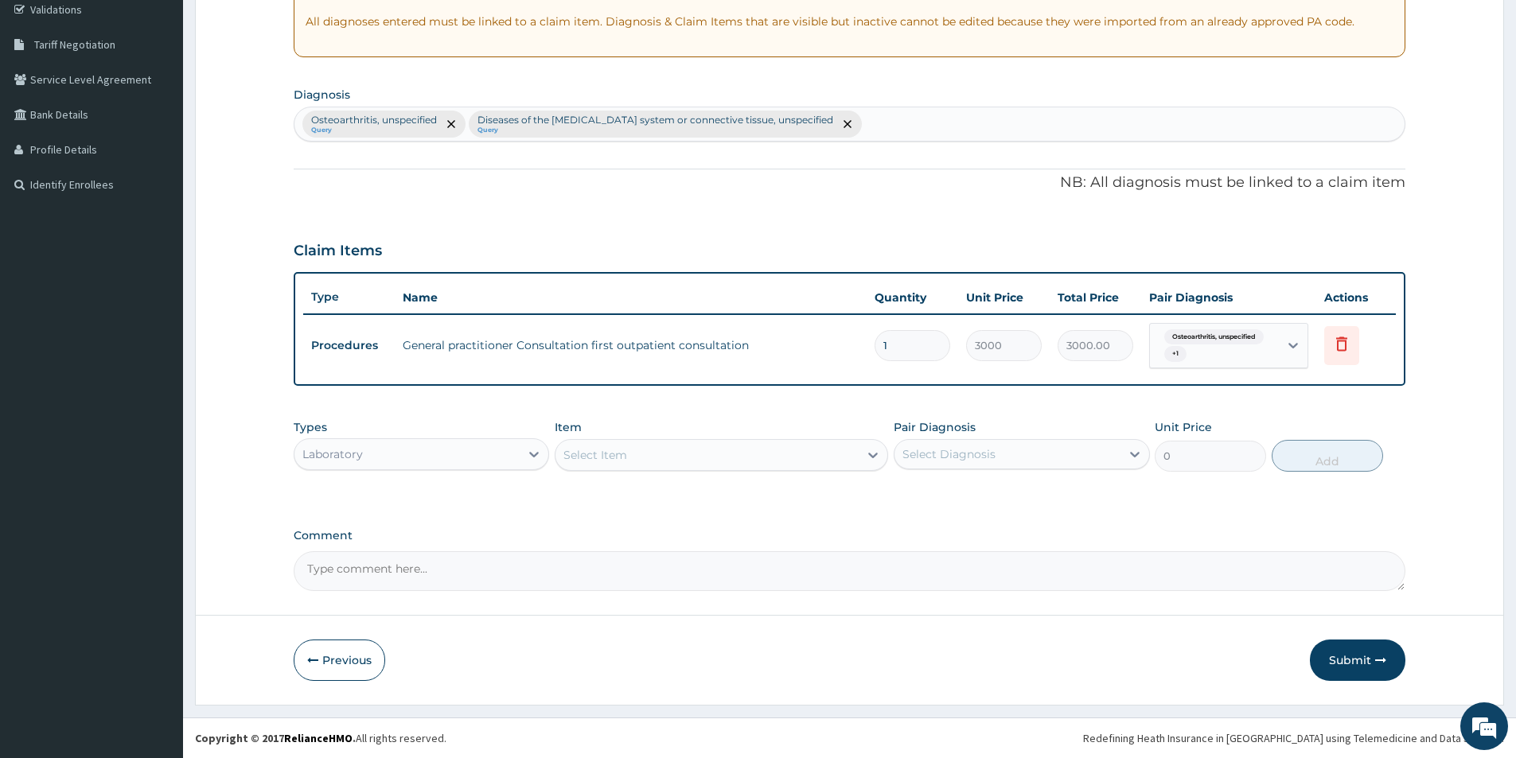
click at [899, 119] on div "Osteoarthritis, unspecified Query Diseases of the musculoskeletal system or con…" at bounding box center [849, 123] width 1110 height 33
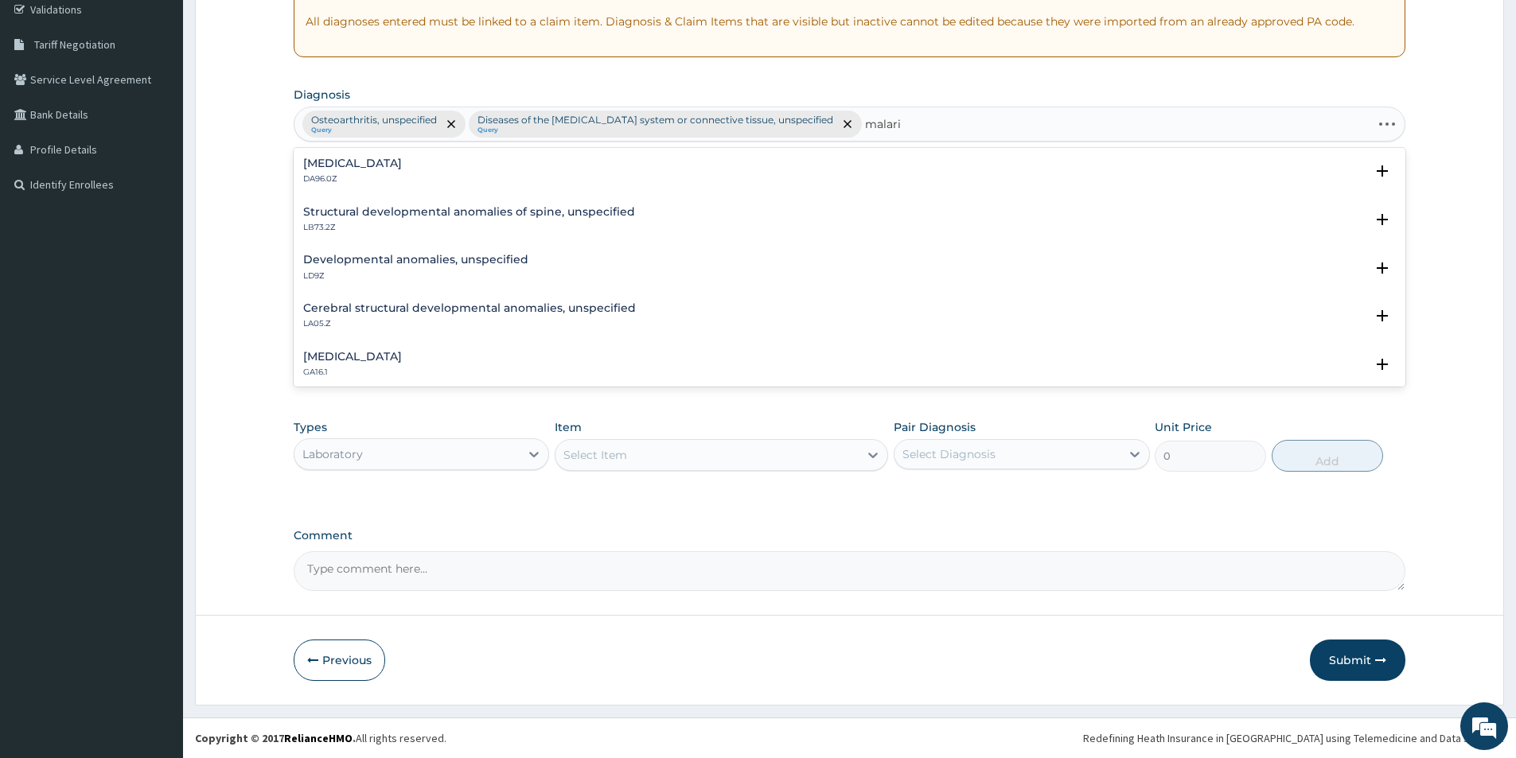
type input "malaria"
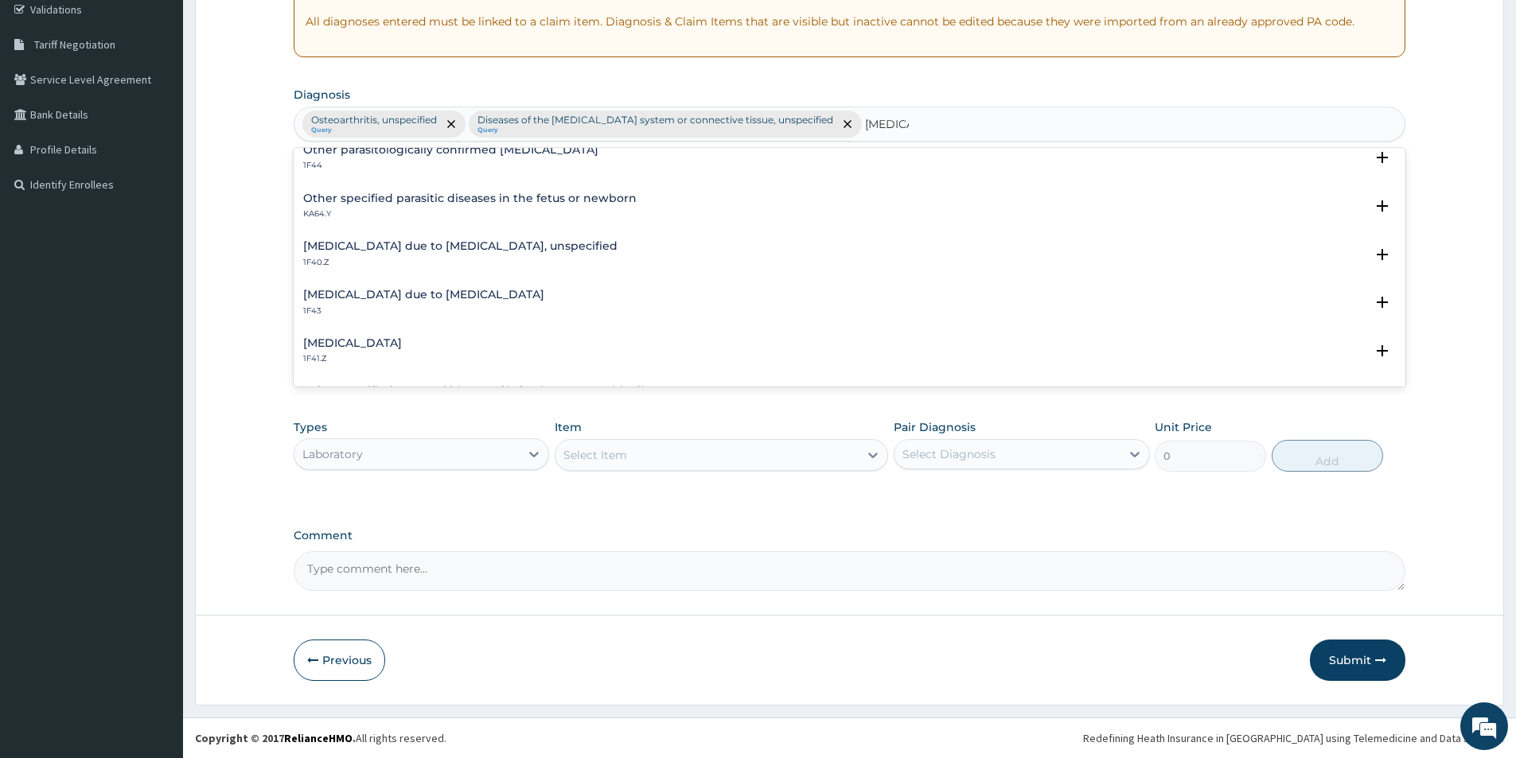
scroll to position [159, 0]
click at [487, 250] on h4 "[MEDICAL_DATA] due to [MEDICAL_DATA], unspecified" at bounding box center [460, 245] width 314 height 12
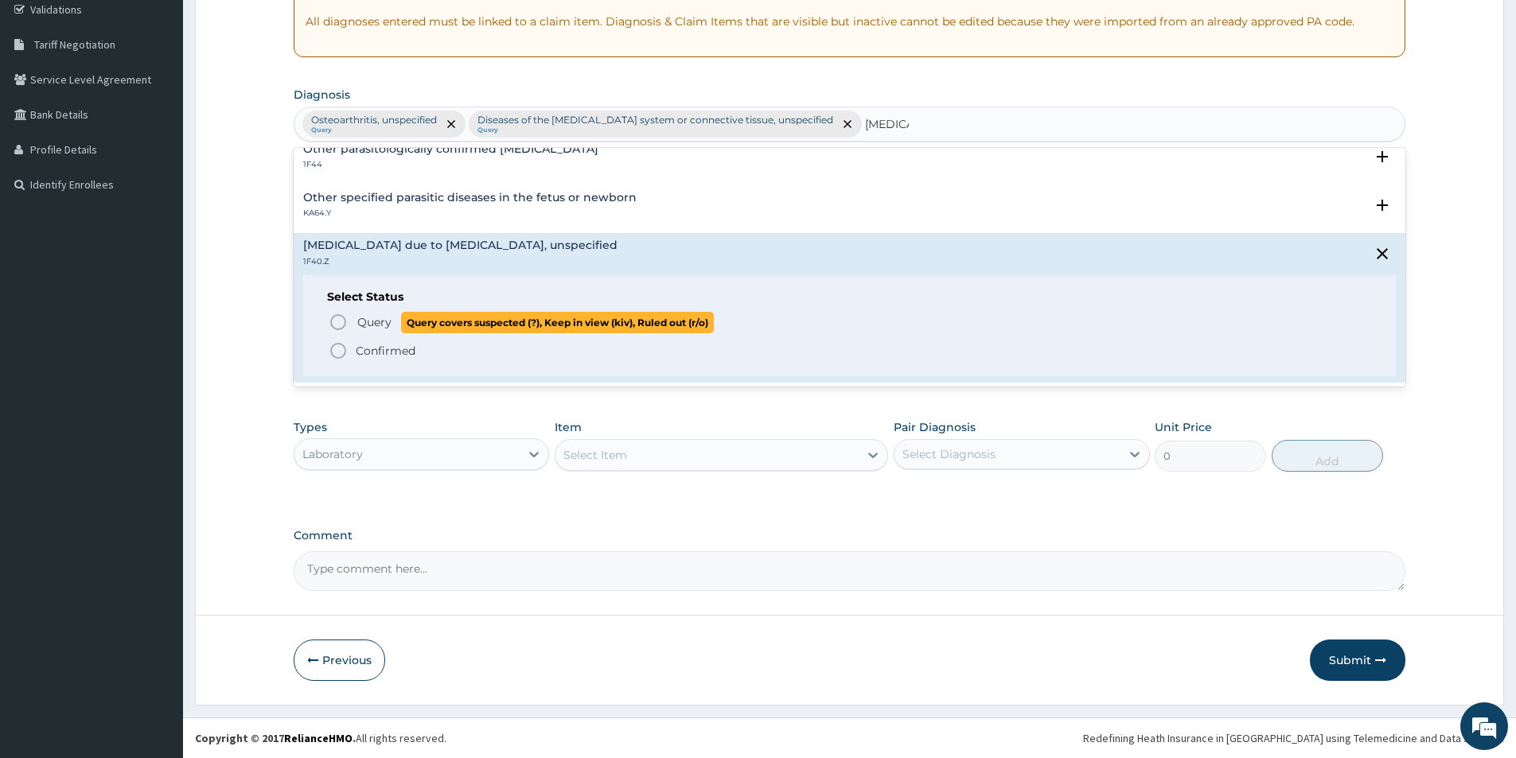
click at [340, 321] on icon "status option query" at bounding box center [338, 322] width 19 height 19
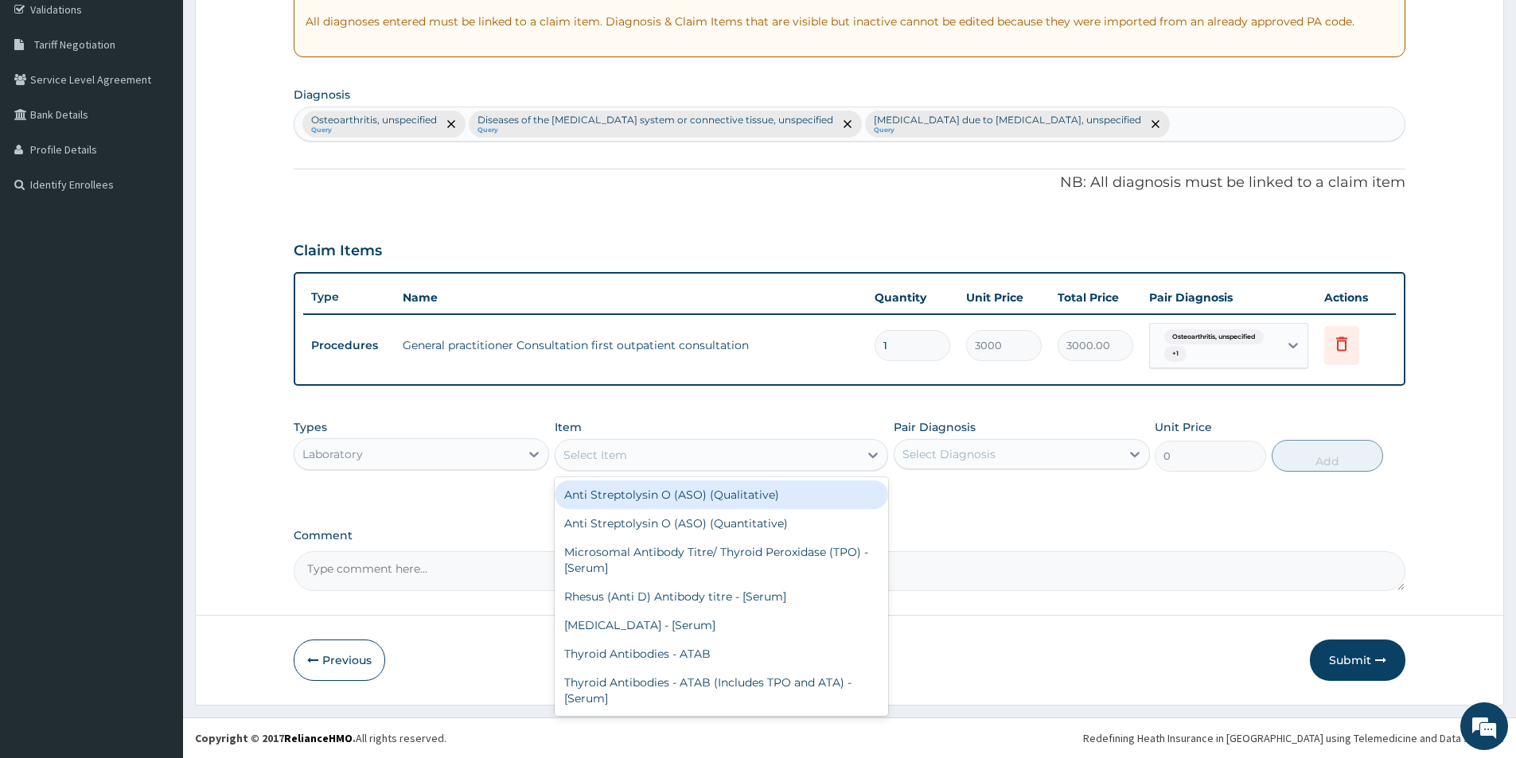
click at [624, 449] on div "Select Item" at bounding box center [595, 455] width 64 height 16
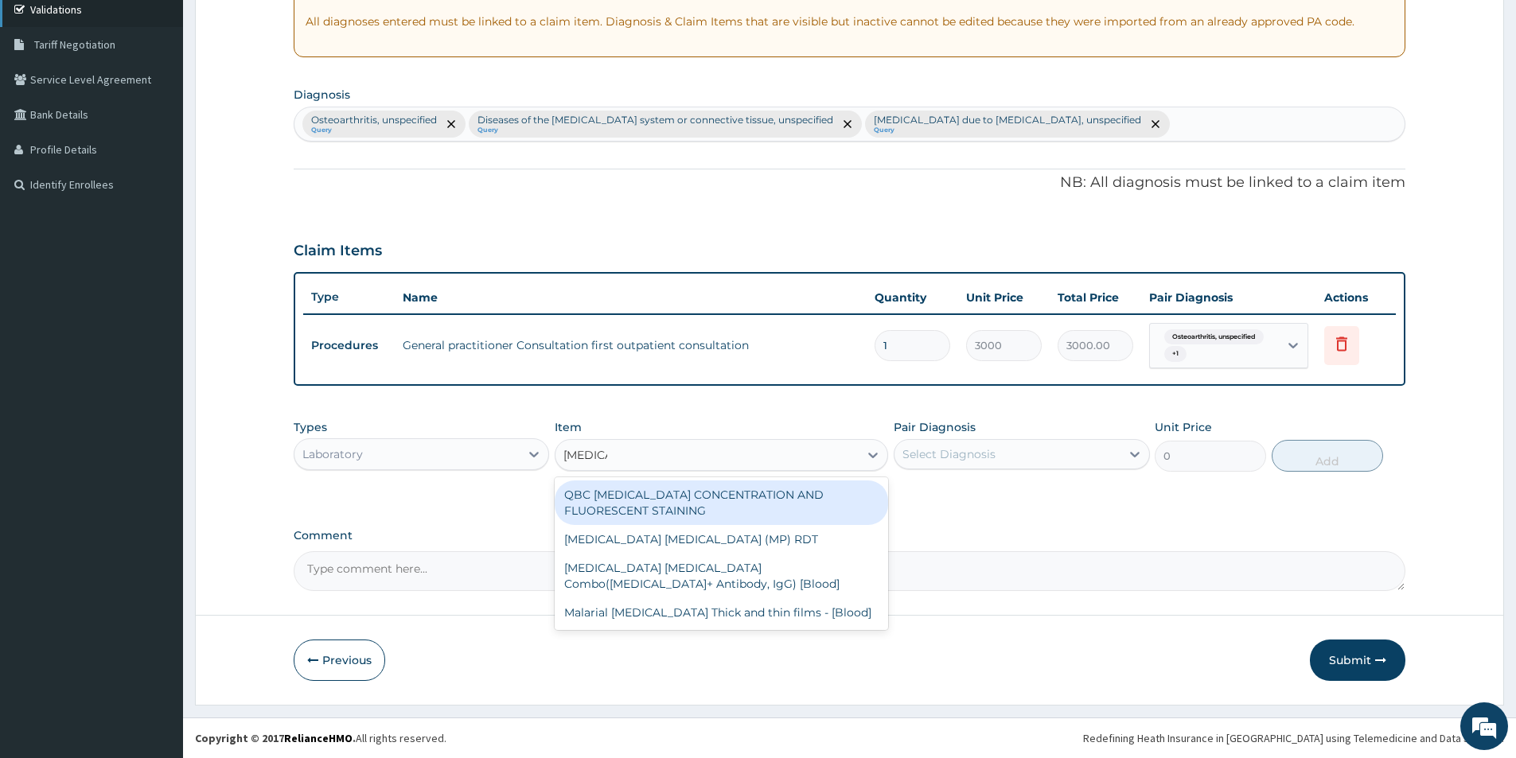
type input "malaria"
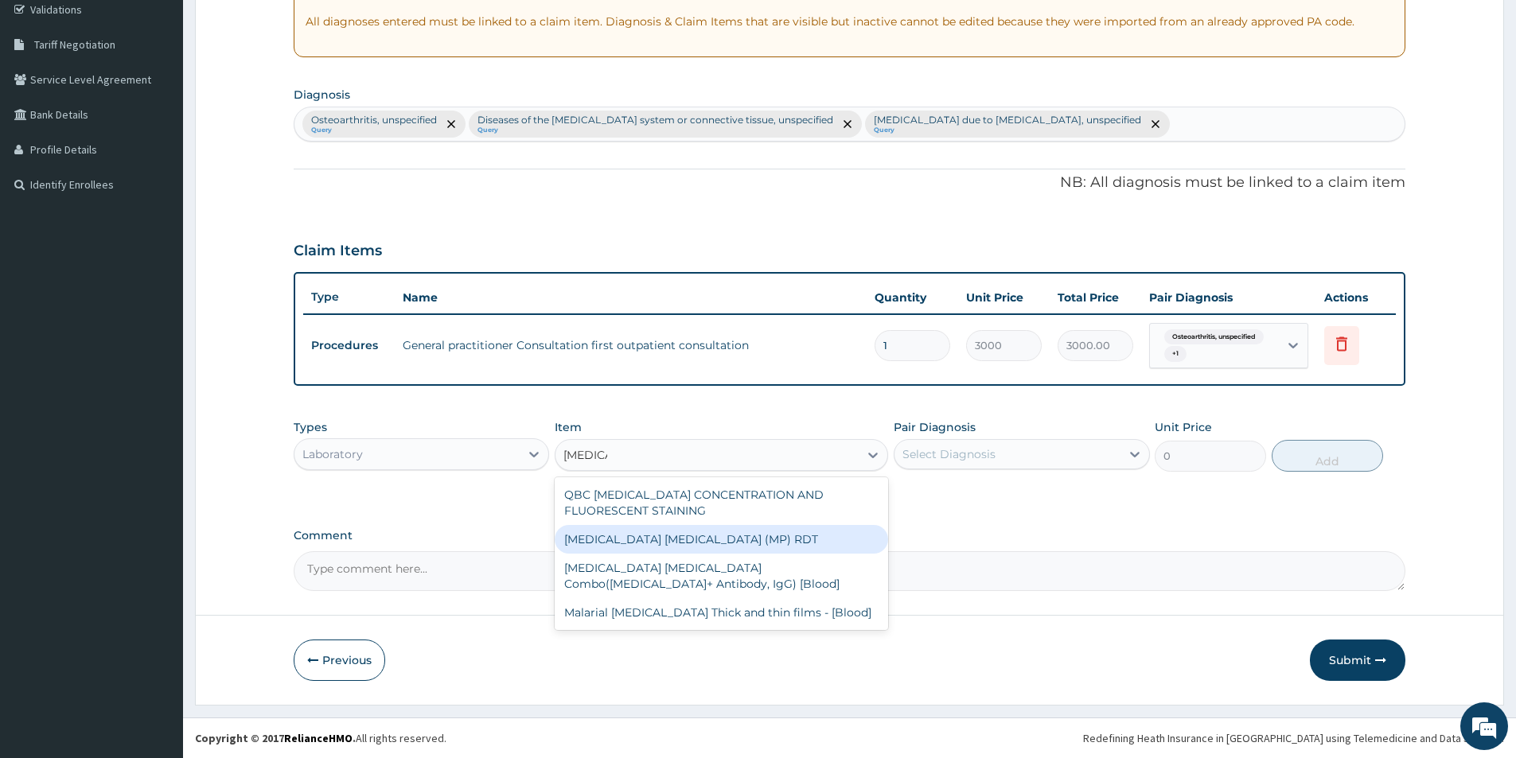
click at [597, 543] on div "MALARIA PARASITE (MP) RDT" at bounding box center [721, 539] width 333 height 29
type input "1500"
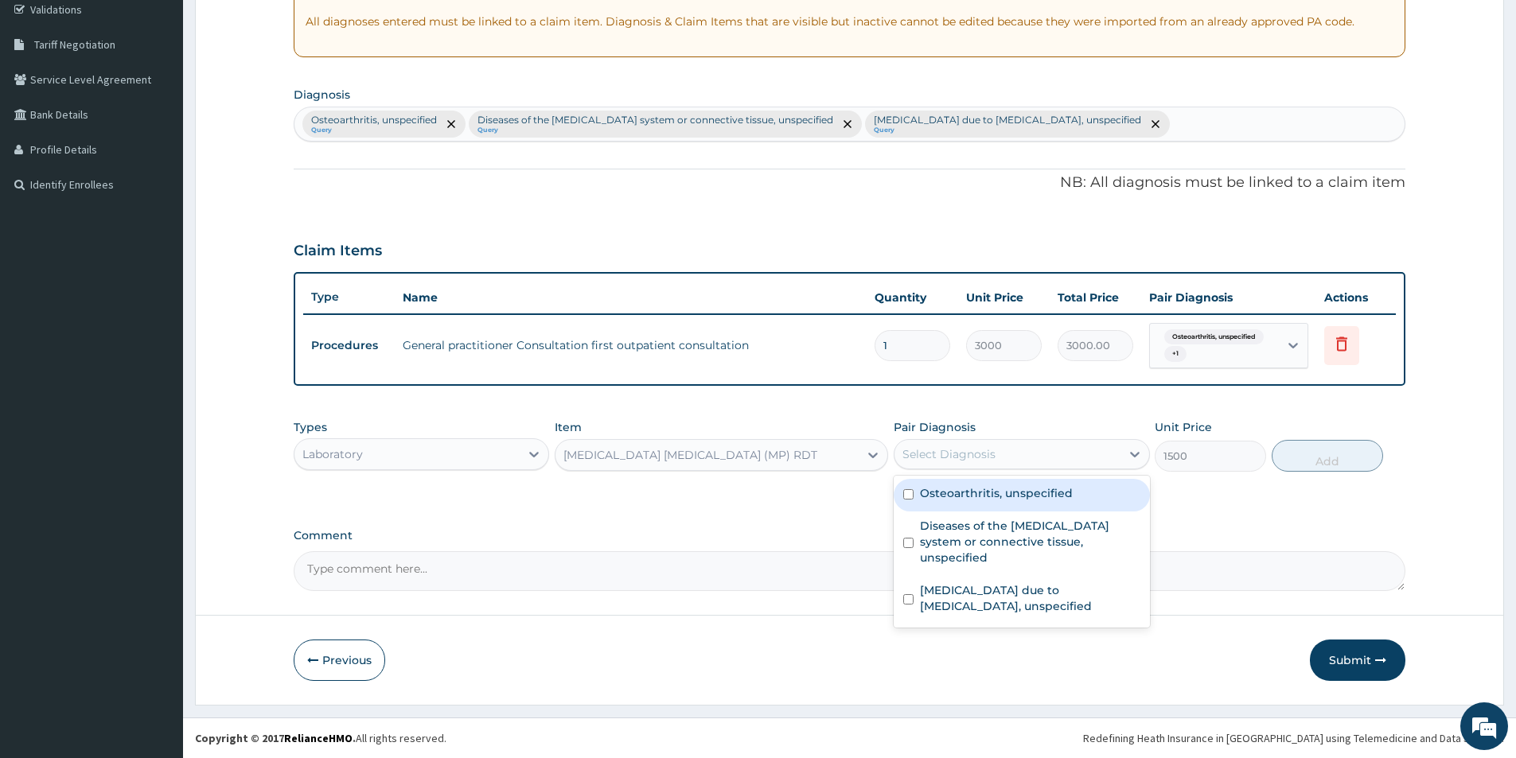
click at [969, 454] on div "Select Diagnosis" at bounding box center [948, 454] width 93 height 16
click at [957, 496] on label "Osteoarthritis, unspecified" at bounding box center [996, 493] width 153 height 16
checkbox input "true"
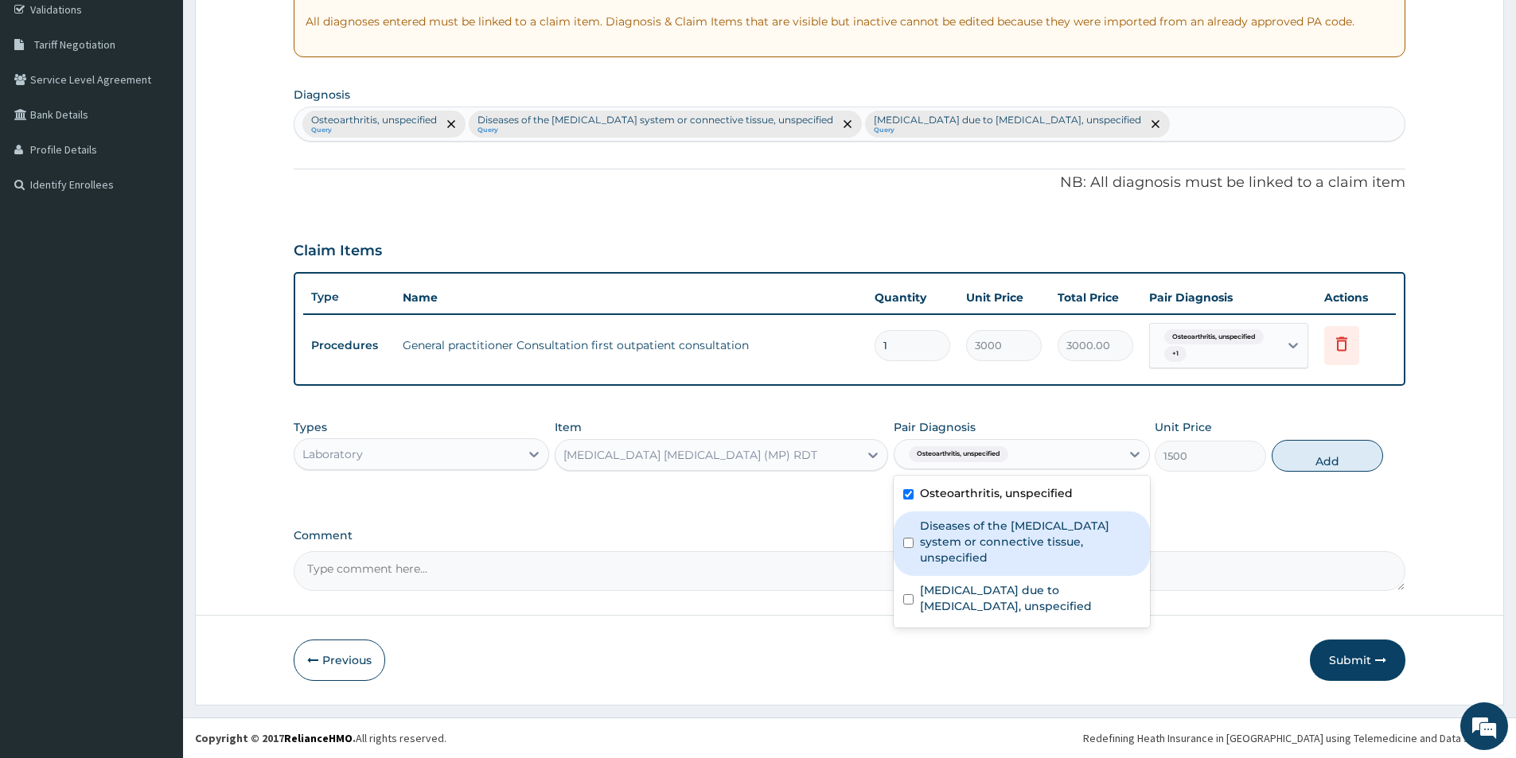
click at [954, 550] on label "Diseases of the musculoskeletal system or connective tissue, unspecified" at bounding box center [1030, 542] width 220 height 48
checkbox input "true"
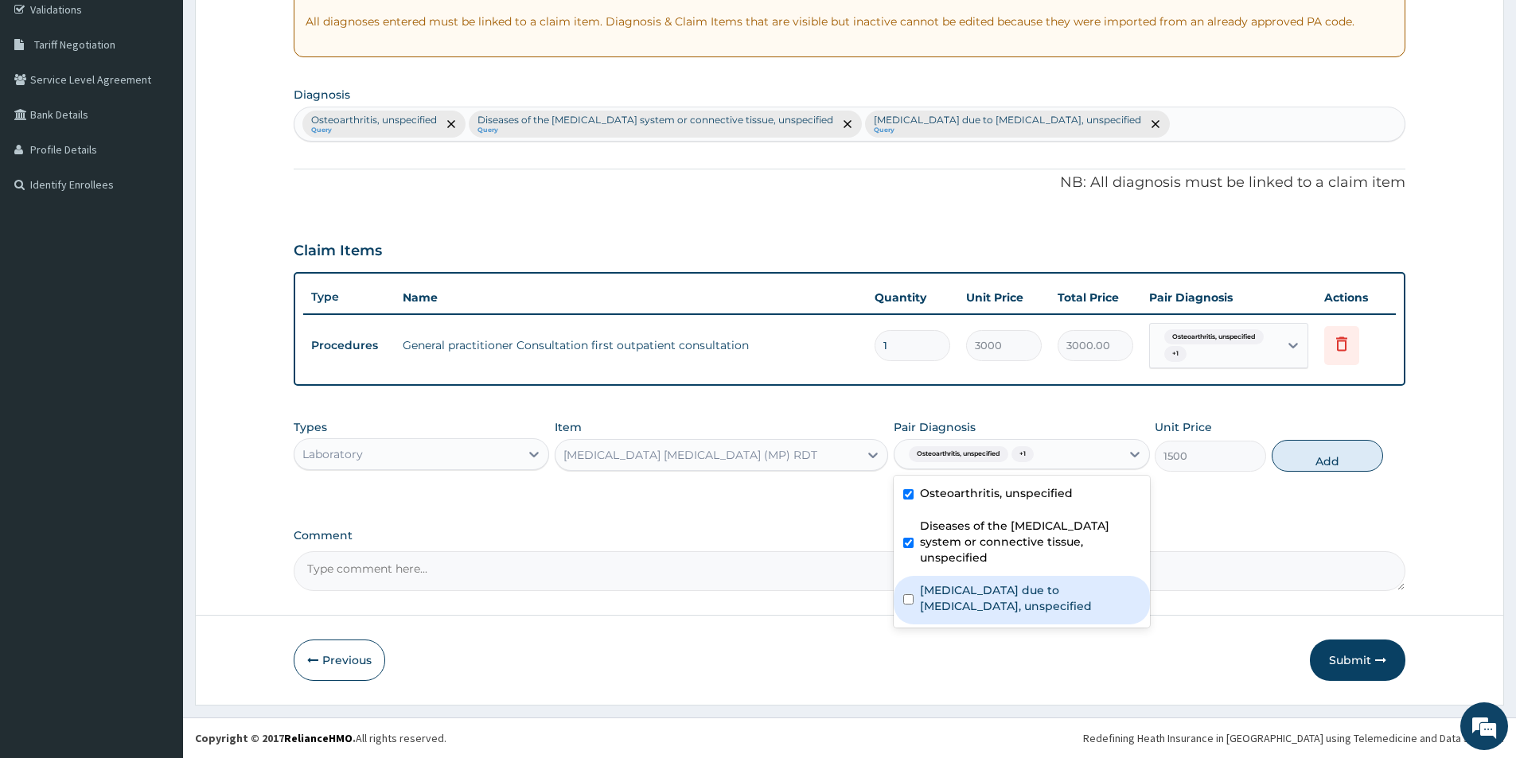
click at [954, 594] on label "[MEDICAL_DATA] due to [MEDICAL_DATA], unspecified" at bounding box center [1030, 598] width 220 height 32
checkbox input "true"
click at [1328, 457] on button "Add" at bounding box center [1326, 456] width 111 height 32
type input "0"
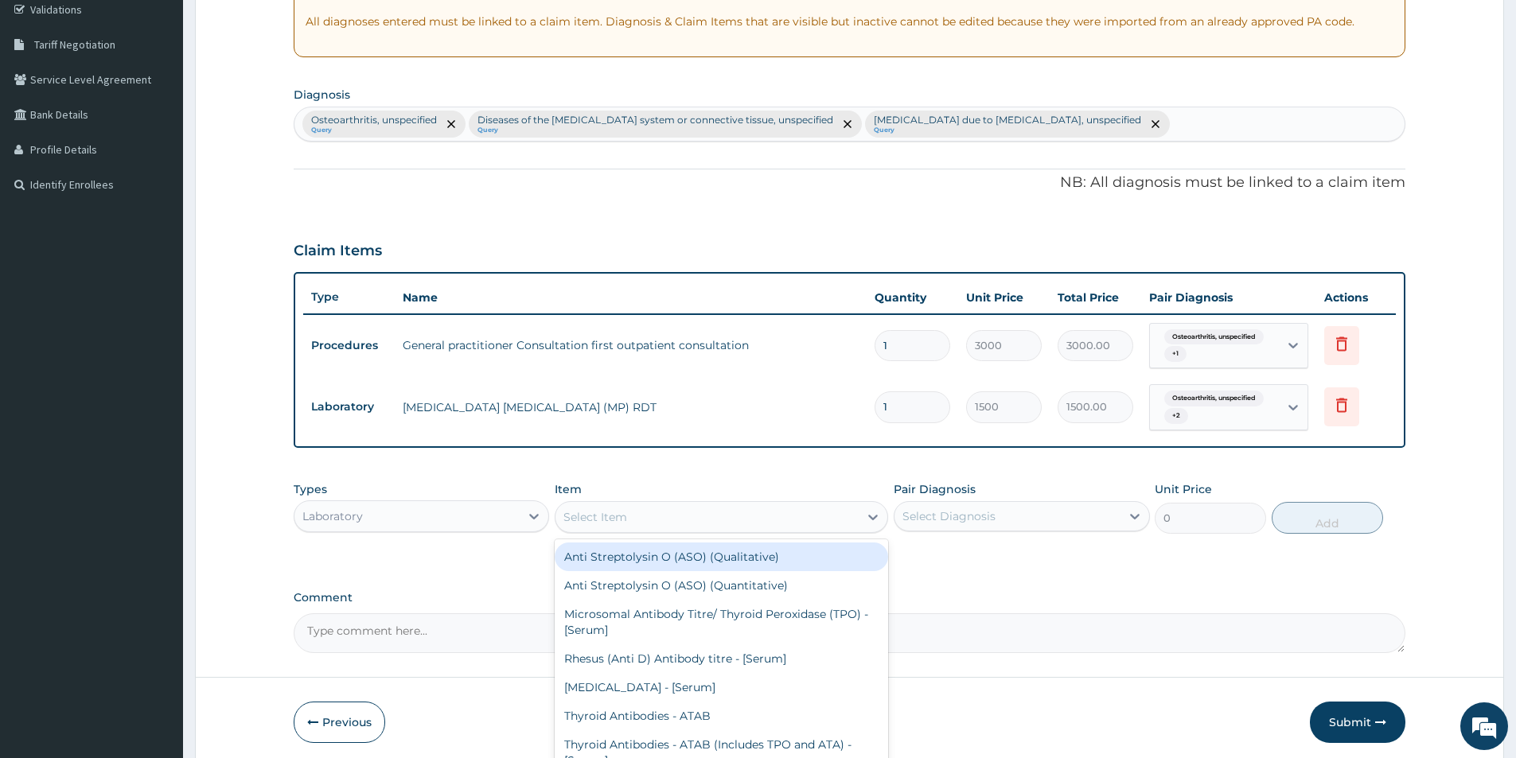
click at [617, 511] on div "Select Item" at bounding box center [595, 517] width 64 height 16
type input "f"
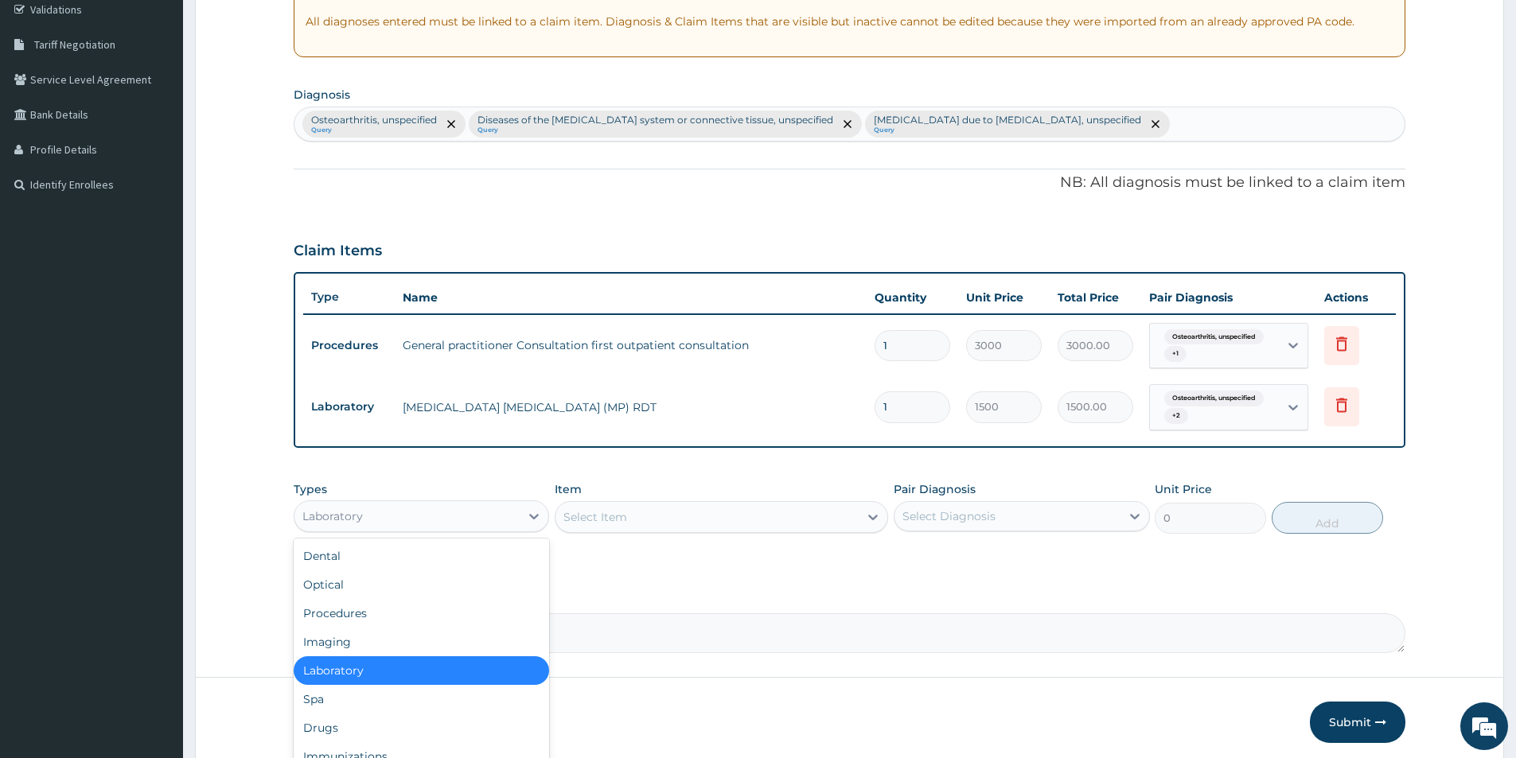
click at [401, 523] on div "Laboratory" at bounding box center [406, 516] width 225 height 25
click at [440, 730] on div "Drugs" at bounding box center [421, 728] width 255 height 29
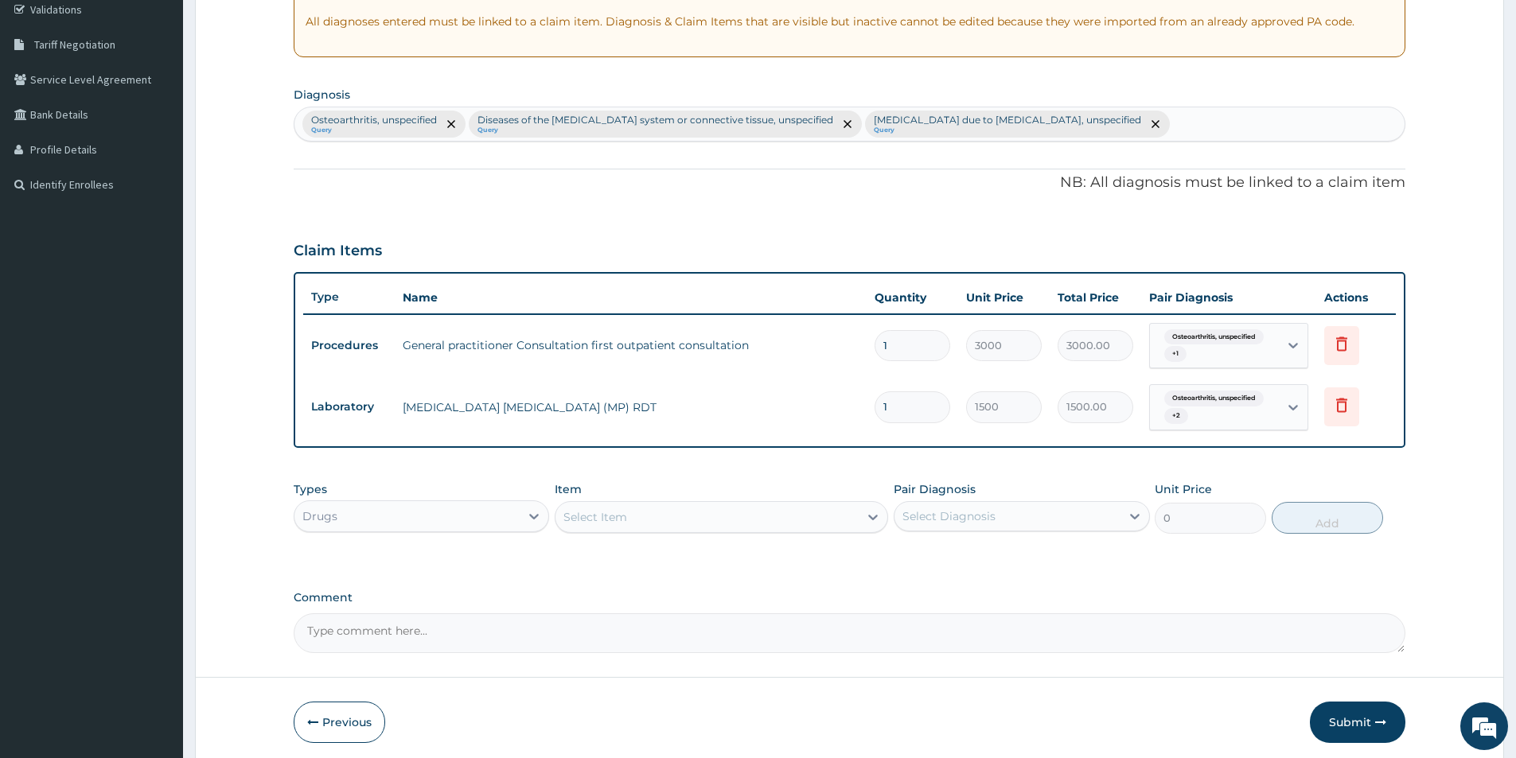
click at [697, 511] on div "Select Item" at bounding box center [706, 516] width 303 height 25
type input "chymoral"
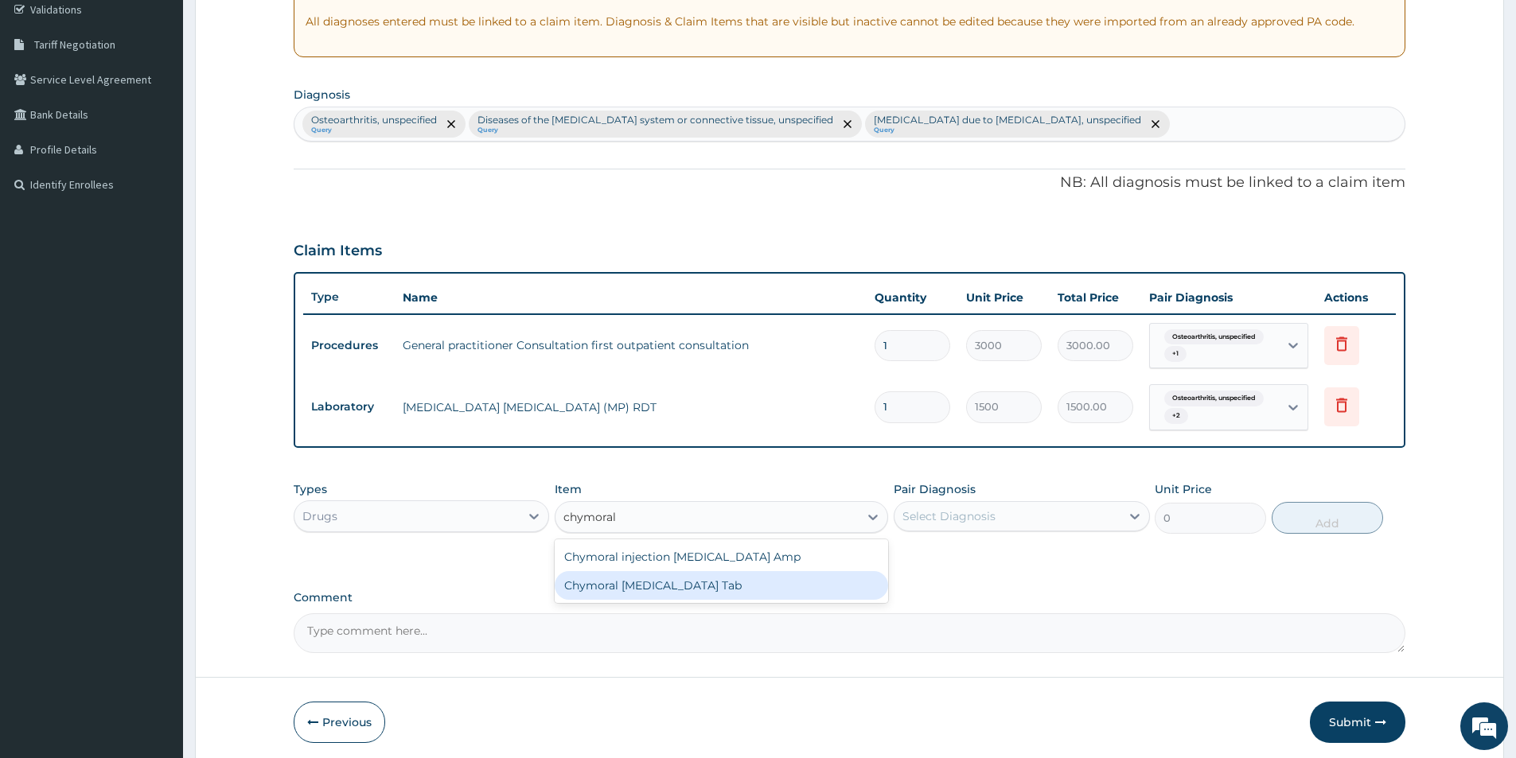
click at [678, 584] on div "Chymoral [MEDICAL_DATA] Tab" at bounding box center [721, 585] width 333 height 29
type input "406"
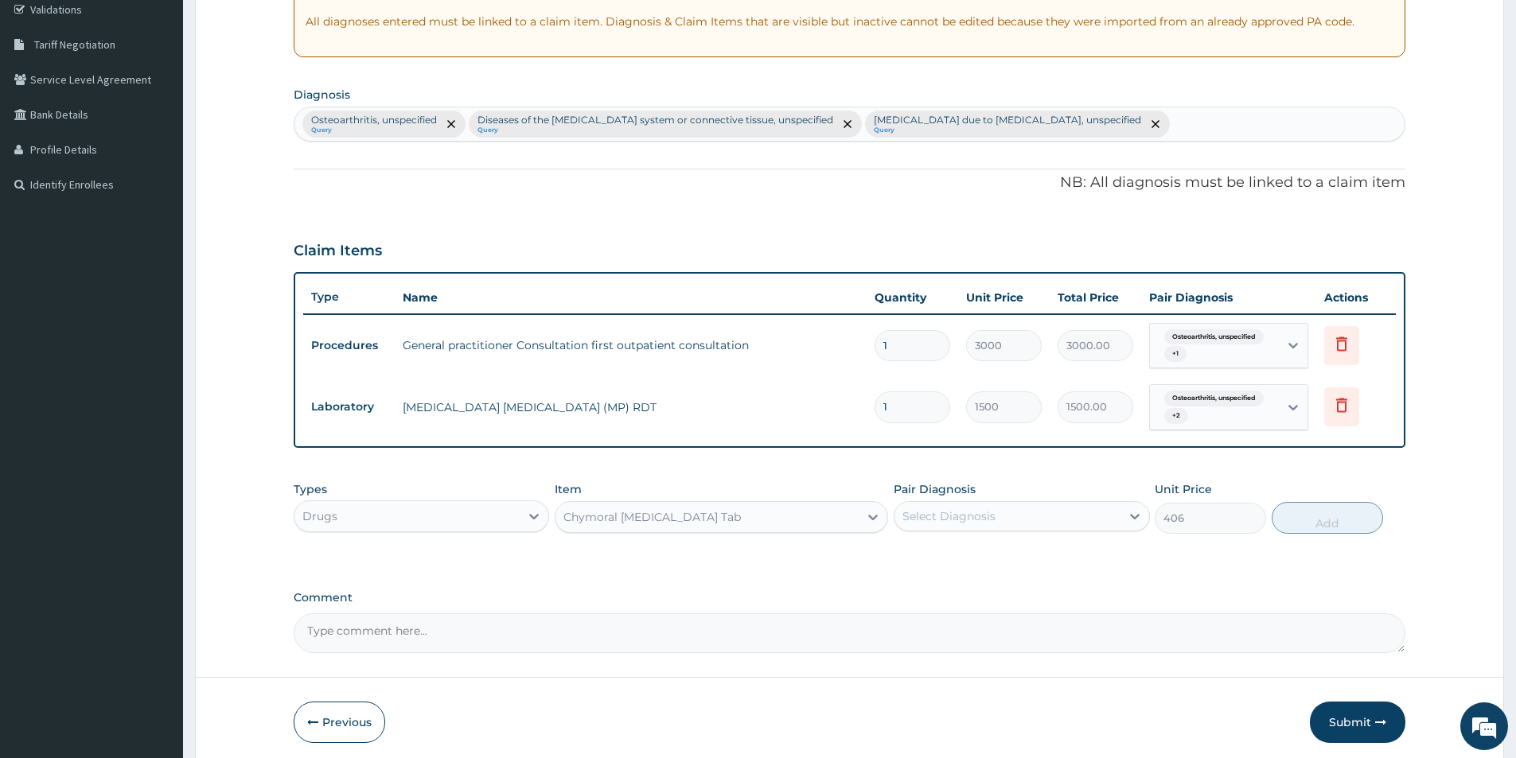
click at [1007, 515] on div "Select Diagnosis" at bounding box center [1006, 516] width 225 height 25
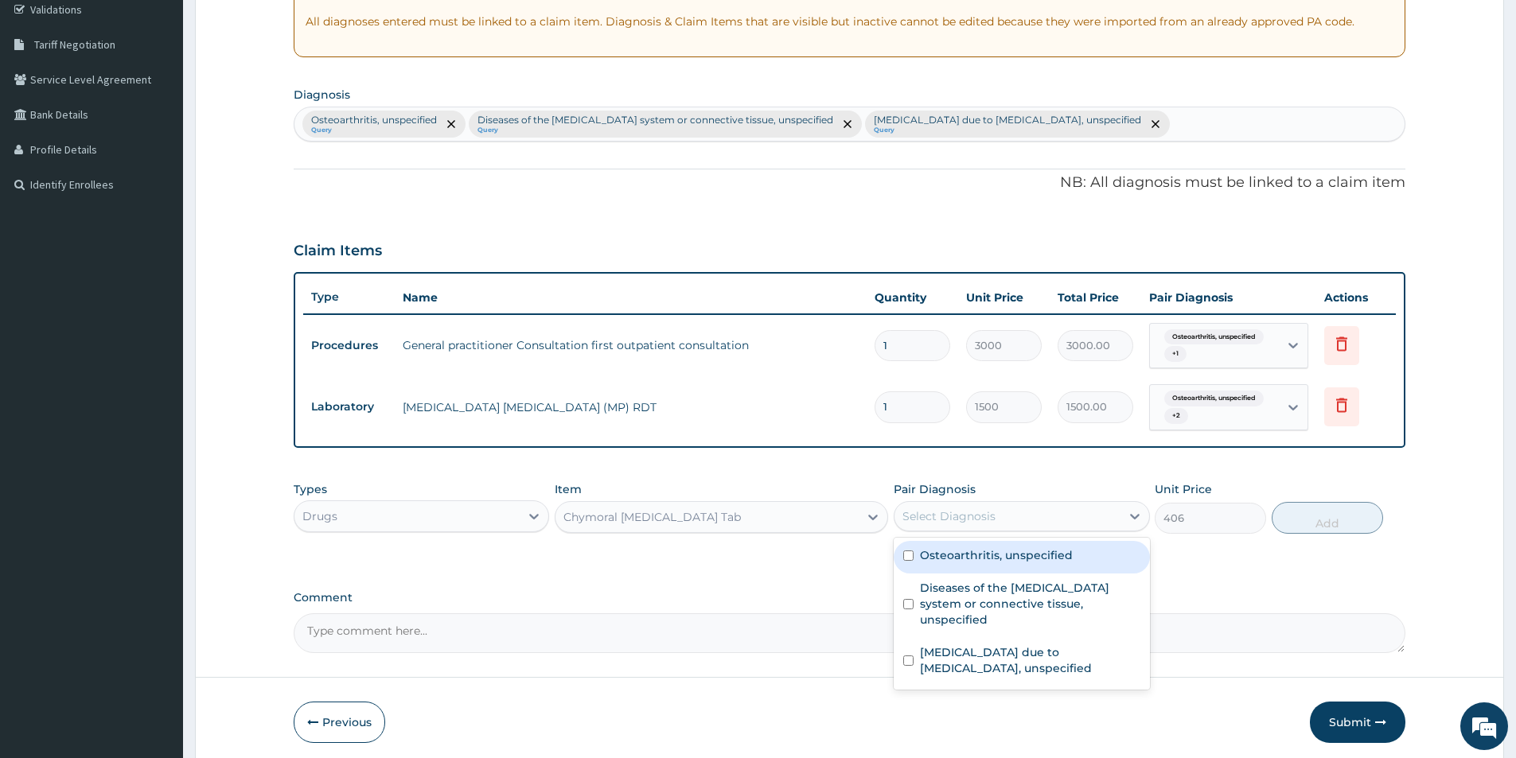
click at [976, 561] on label "Osteoarthritis, unspecified" at bounding box center [996, 555] width 153 height 16
checkbox input "true"
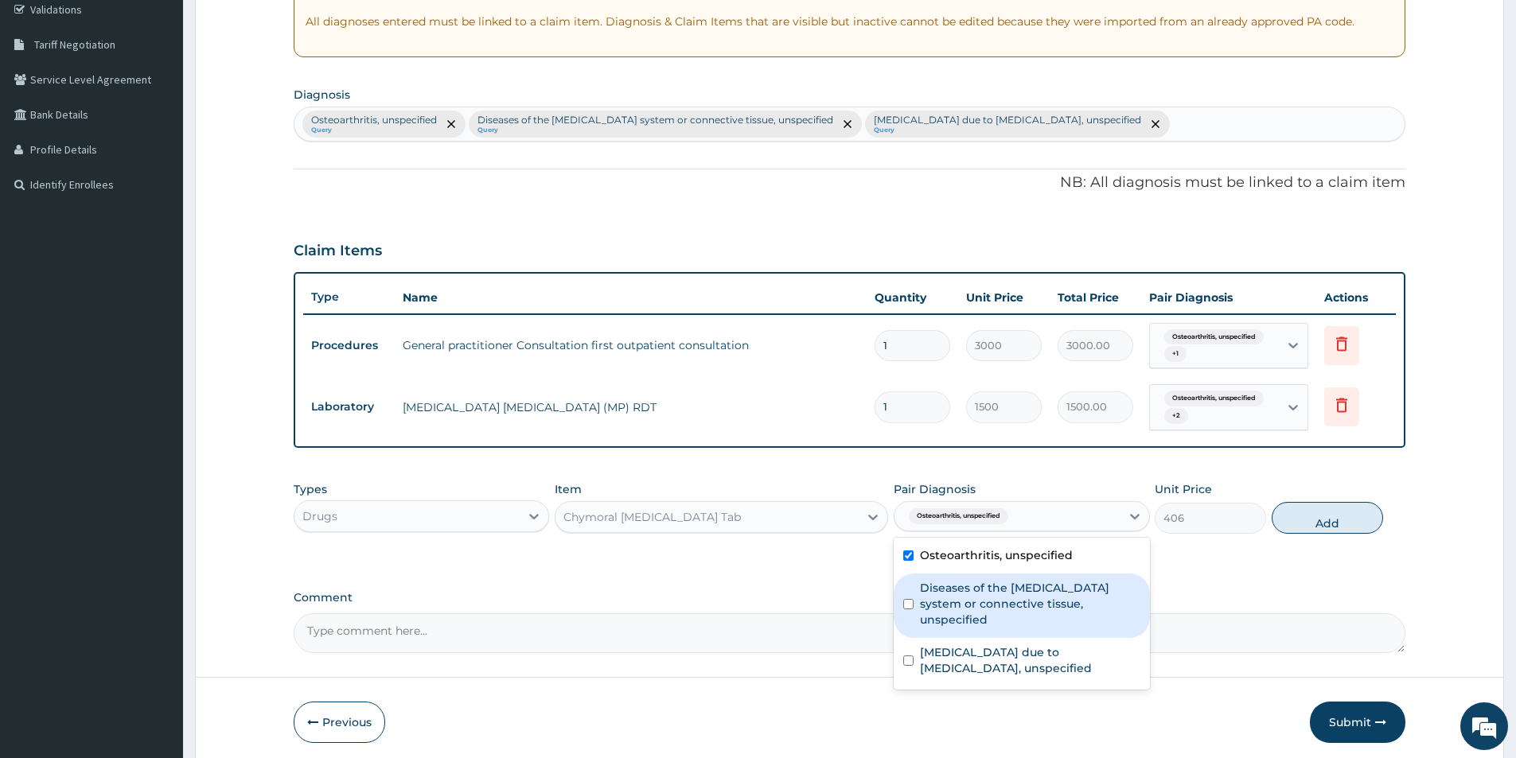
click at [962, 596] on label "Diseases of the musculoskeletal system or connective tissue, unspecified" at bounding box center [1030, 604] width 220 height 48
checkbox input "true"
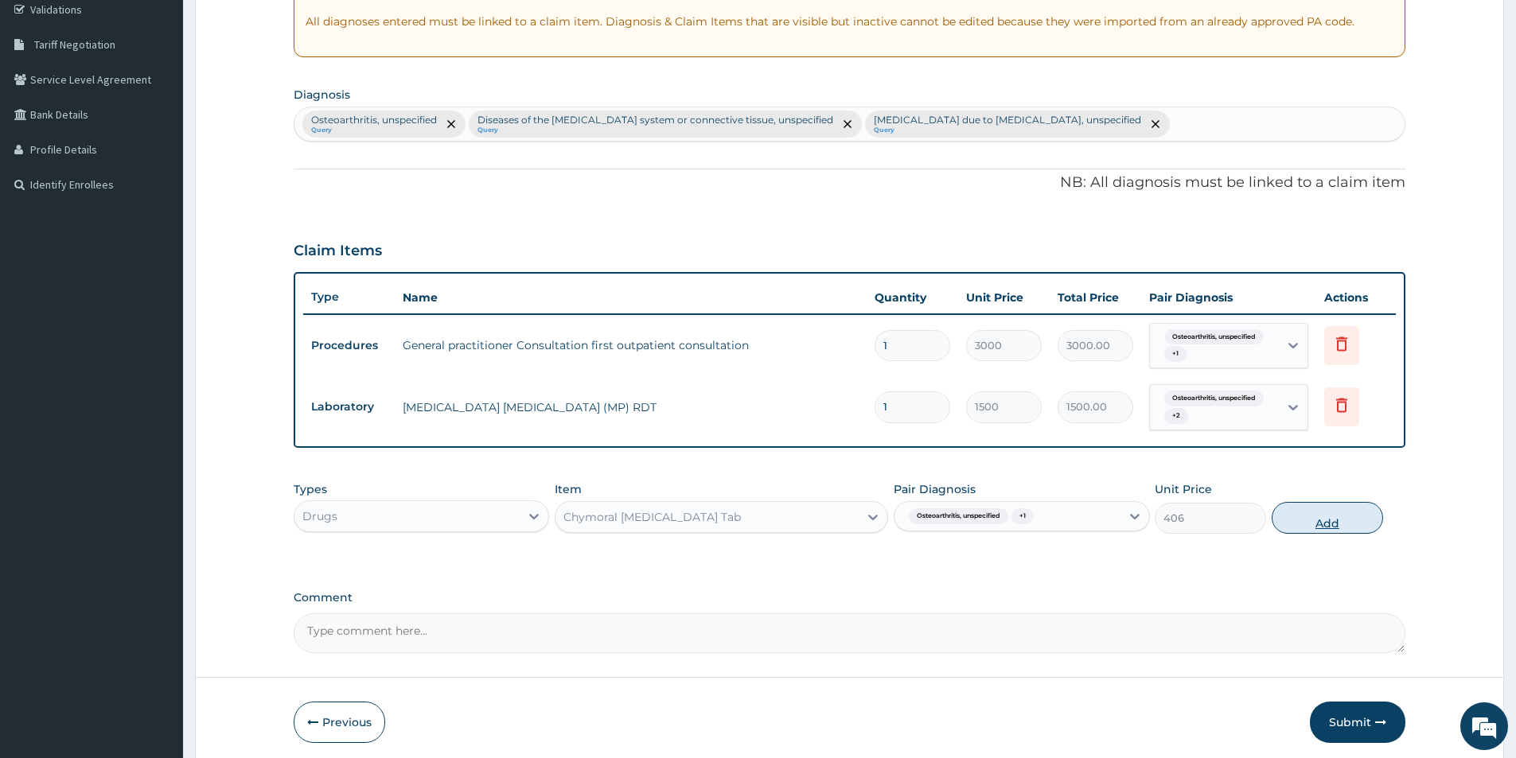
click at [1312, 516] on button "Add" at bounding box center [1326, 518] width 111 height 32
type input "0"
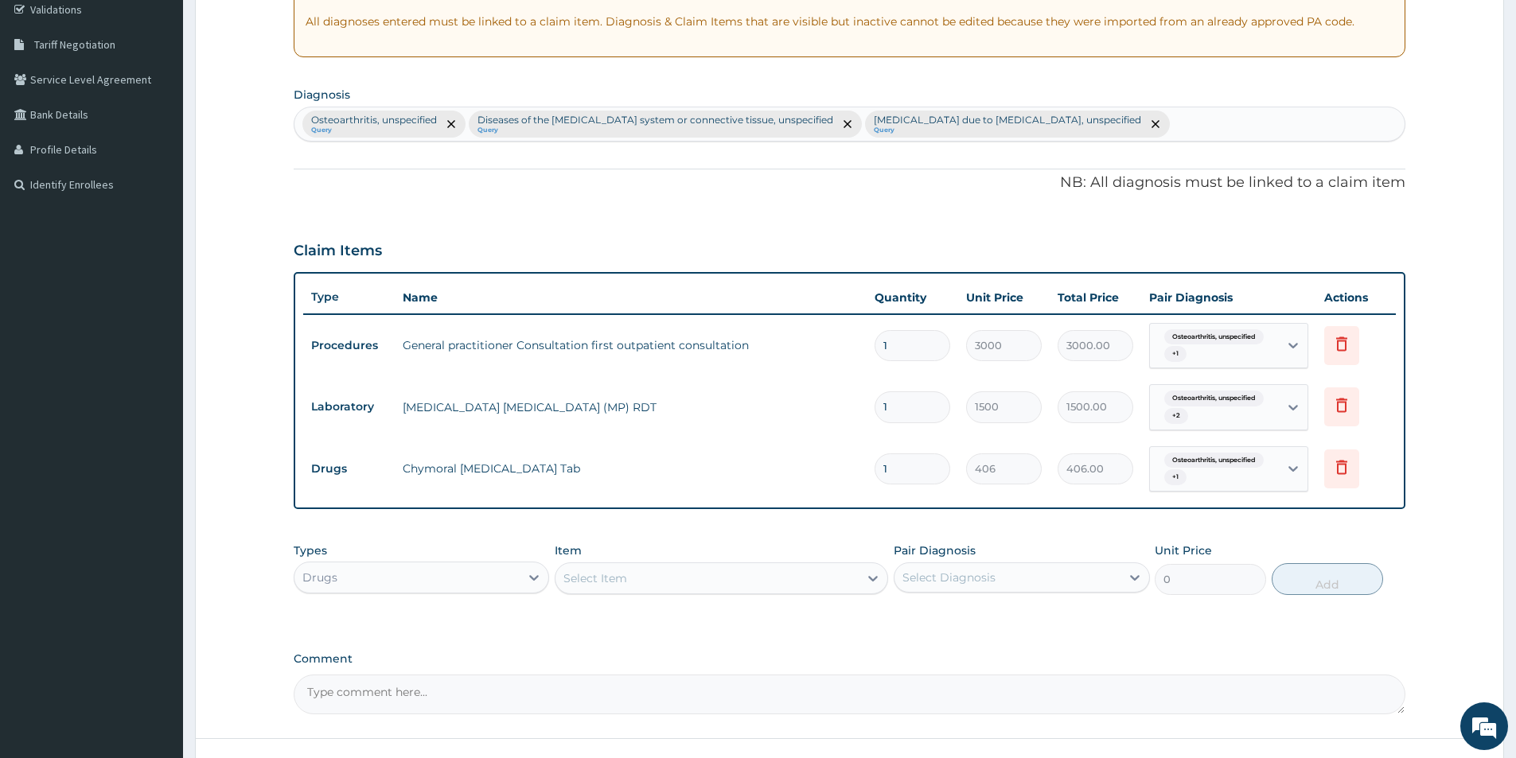
type input "0.00"
type input "1"
type input "406.00"
type input "10"
type input "4060.00"
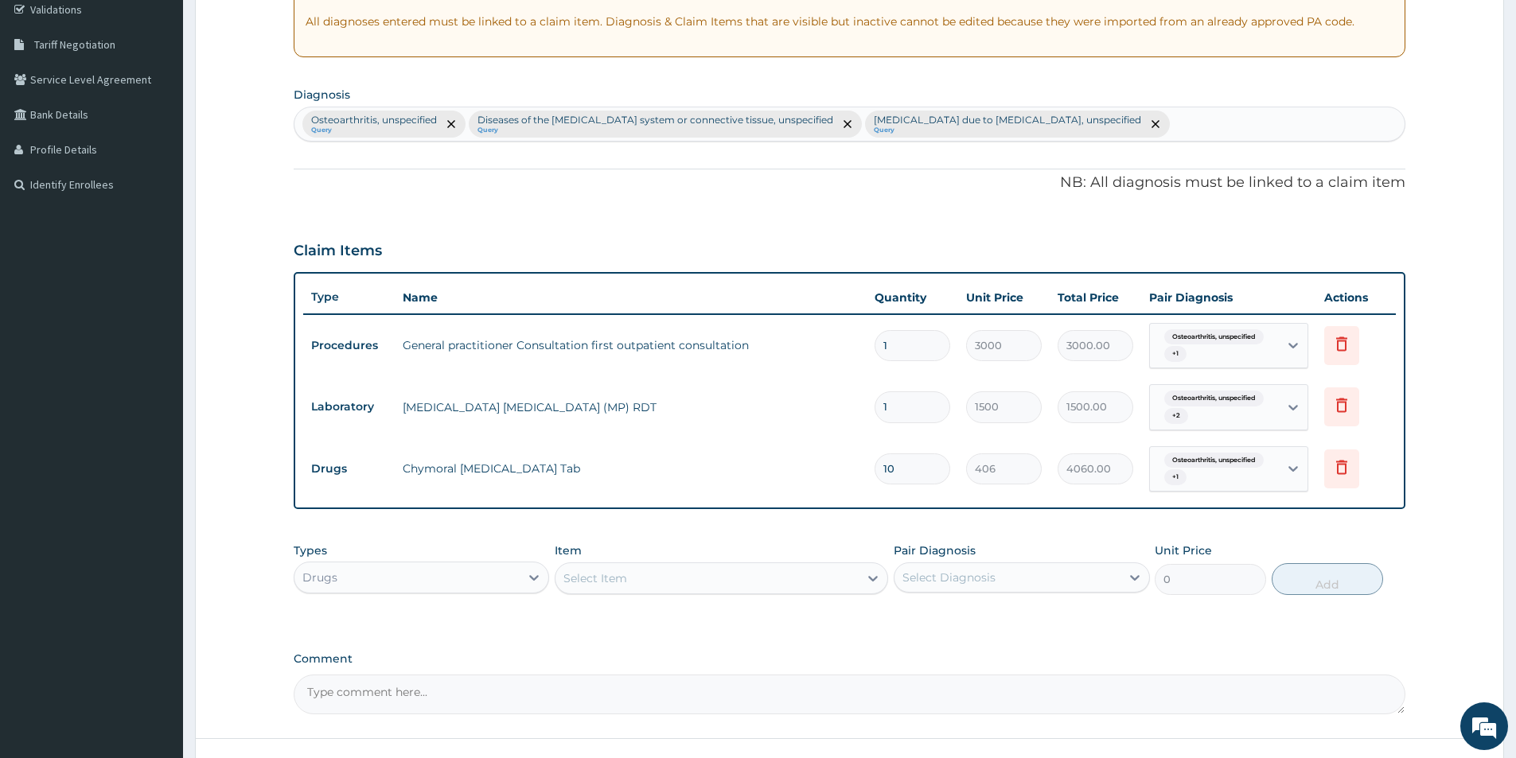
type input "10"
click at [737, 576] on div "Select Item" at bounding box center [706, 578] width 303 height 25
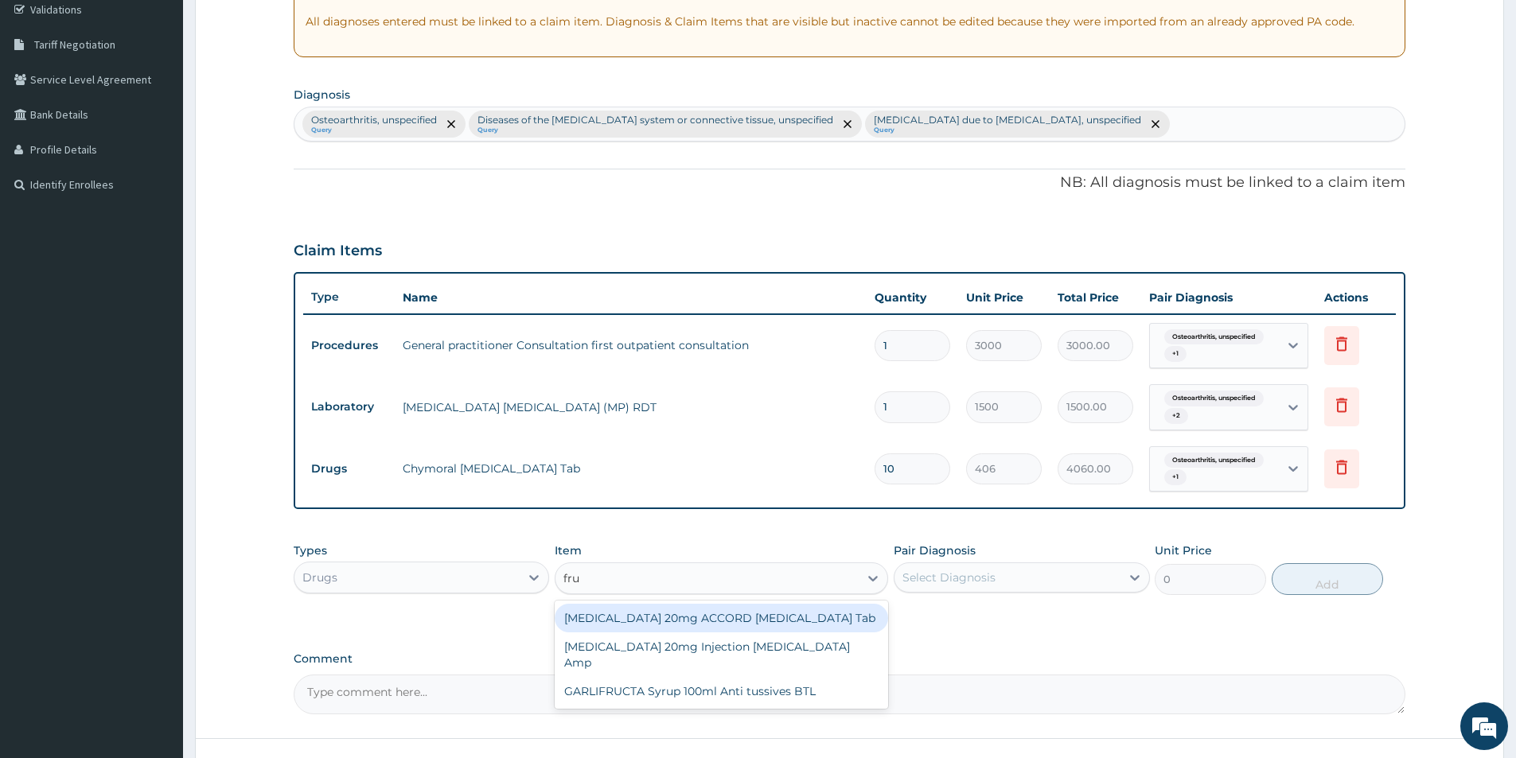
type input "frus"
click at [747, 621] on div "[MEDICAL_DATA] 20mg ACCORD [MEDICAL_DATA] Tab" at bounding box center [721, 618] width 333 height 29
type input "900"
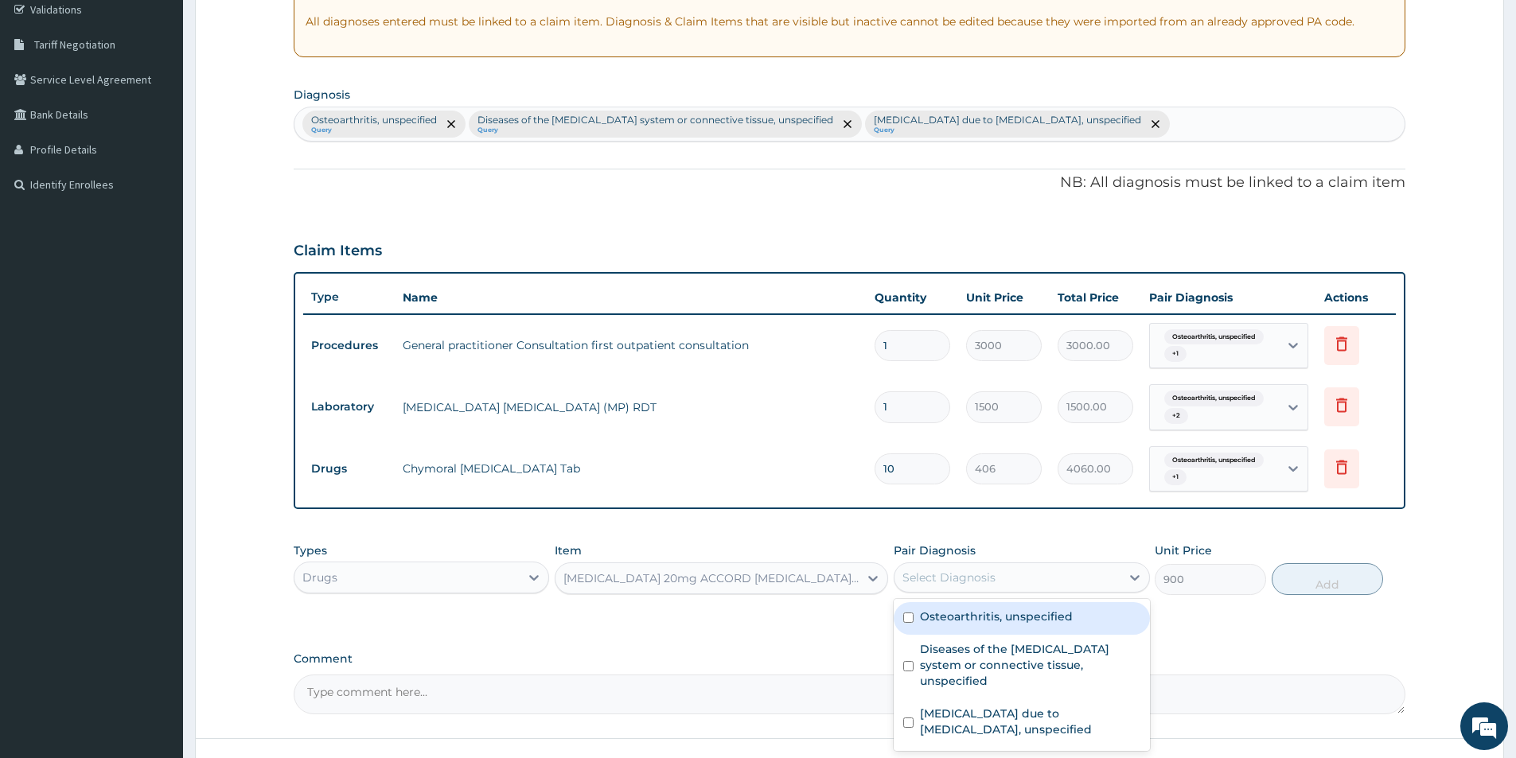
click at [946, 572] on div "Select Diagnosis" at bounding box center [948, 578] width 93 height 16
click at [964, 612] on label "Osteoarthritis, unspecified" at bounding box center [996, 617] width 153 height 16
checkbox input "true"
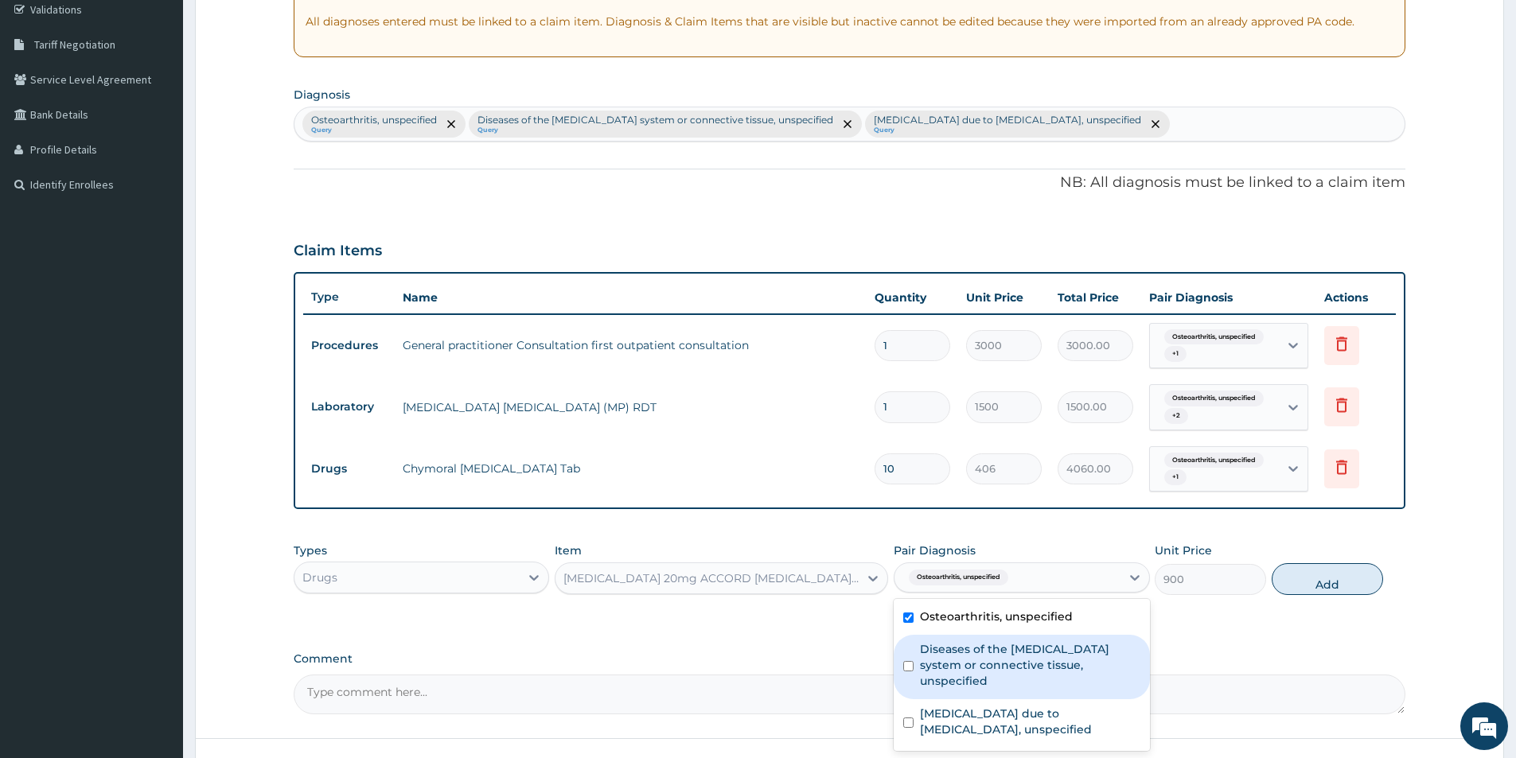
click at [963, 646] on label "Diseases of the musculoskeletal system or connective tissue, unspecified" at bounding box center [1030, 665] width 220 height 48
checkbox input "true"
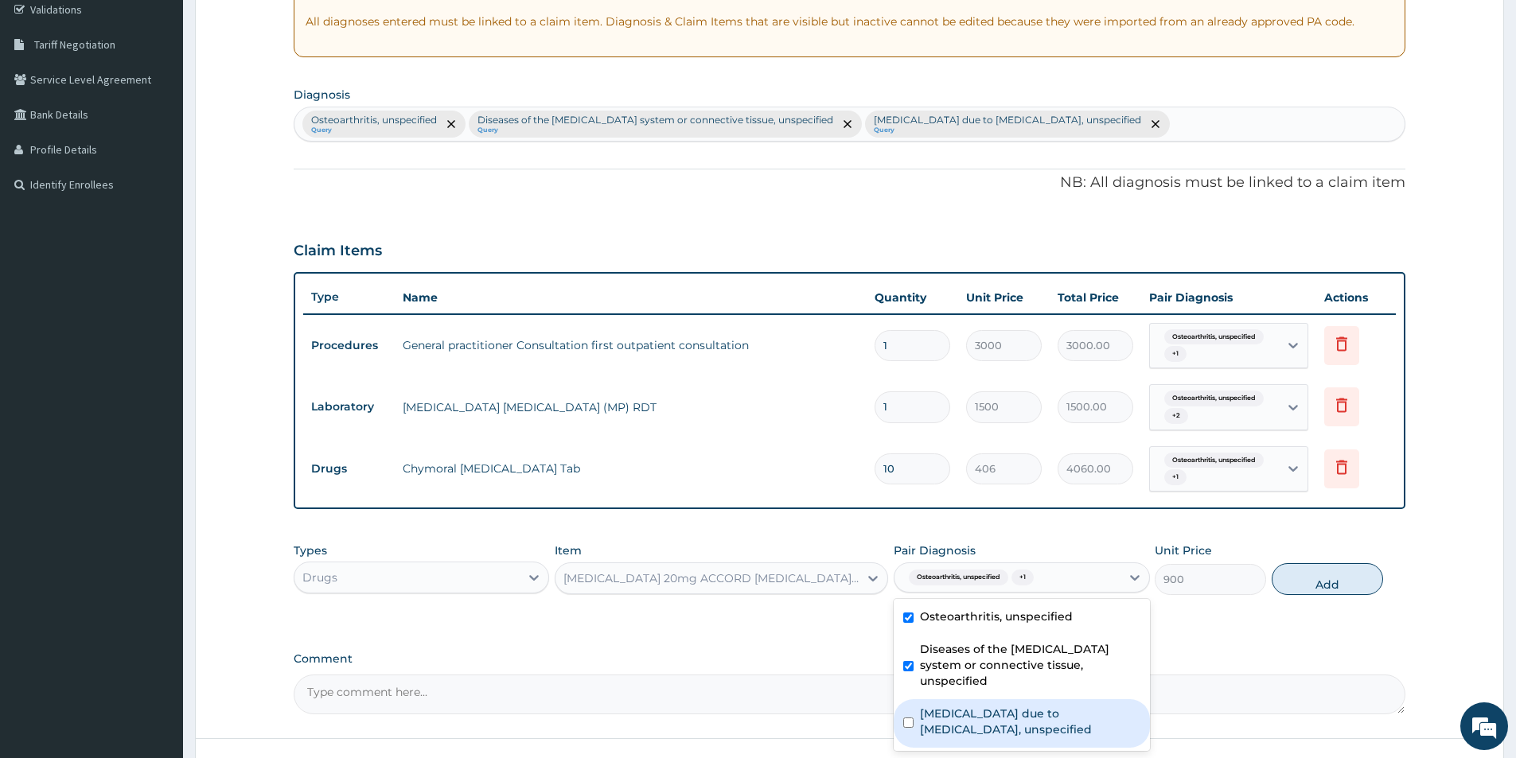
click at [956, 713] on label "[MEDICAL_DATA] due to [MEDICAL_DATA], unspecified" at bounding box center [1030, 722] width 220 height 32
checkbox input "true"
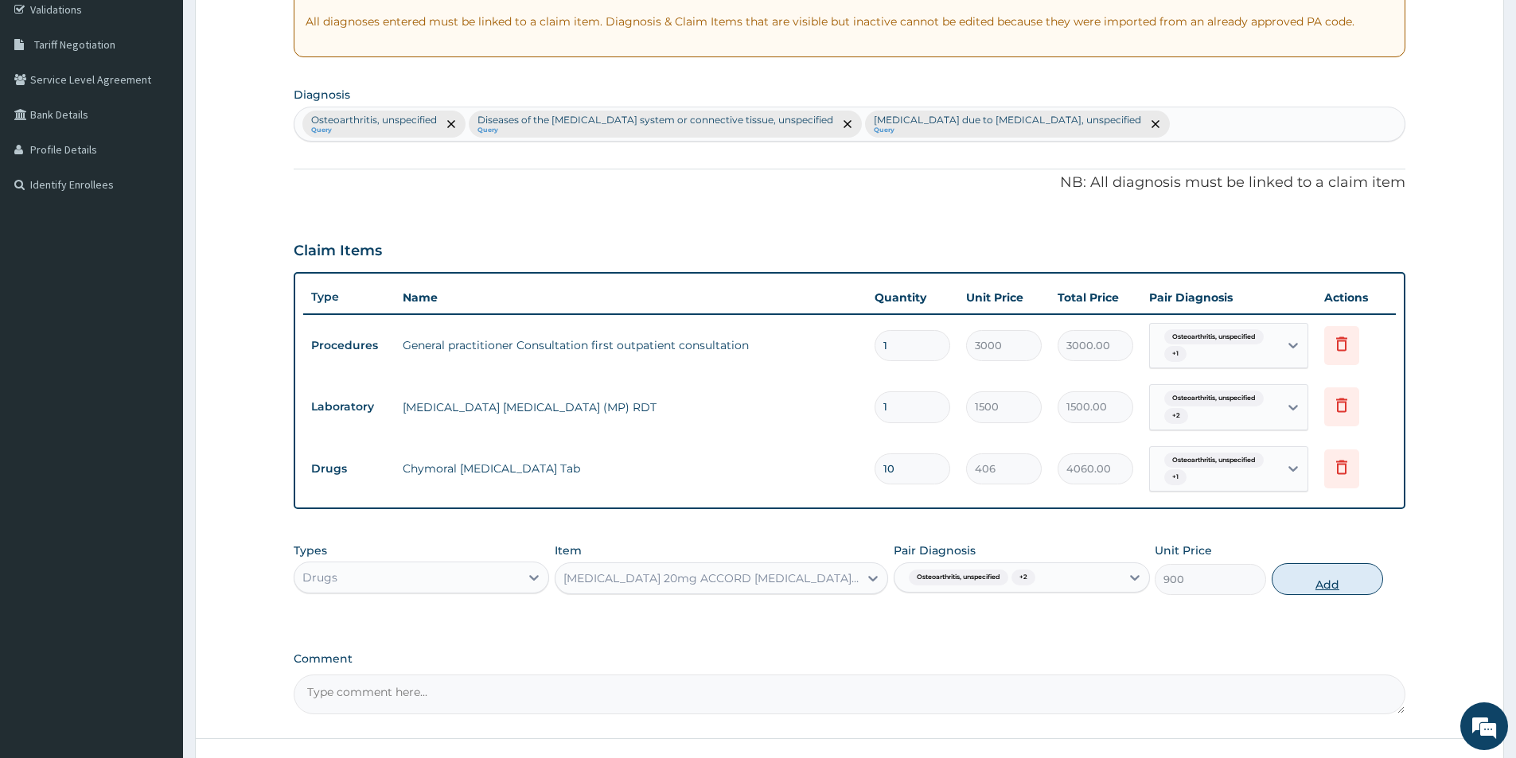
click at [1356, 580] on button "Add" at bounding box center [1326, 579] width 111 height 32
type input "0"
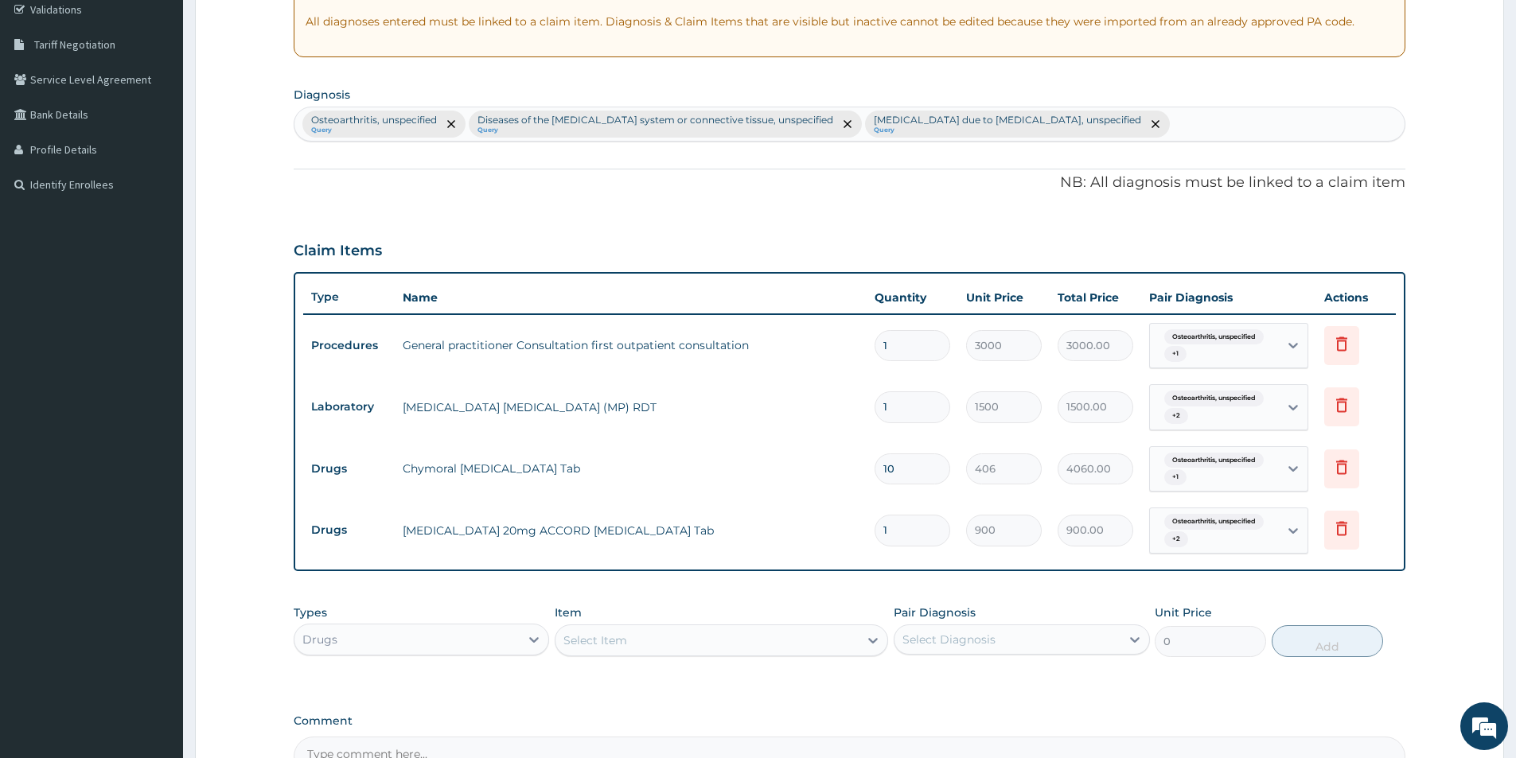
click at [760, 640] on div "Select Item" at bounding box center [706, 640] width 303 height 25
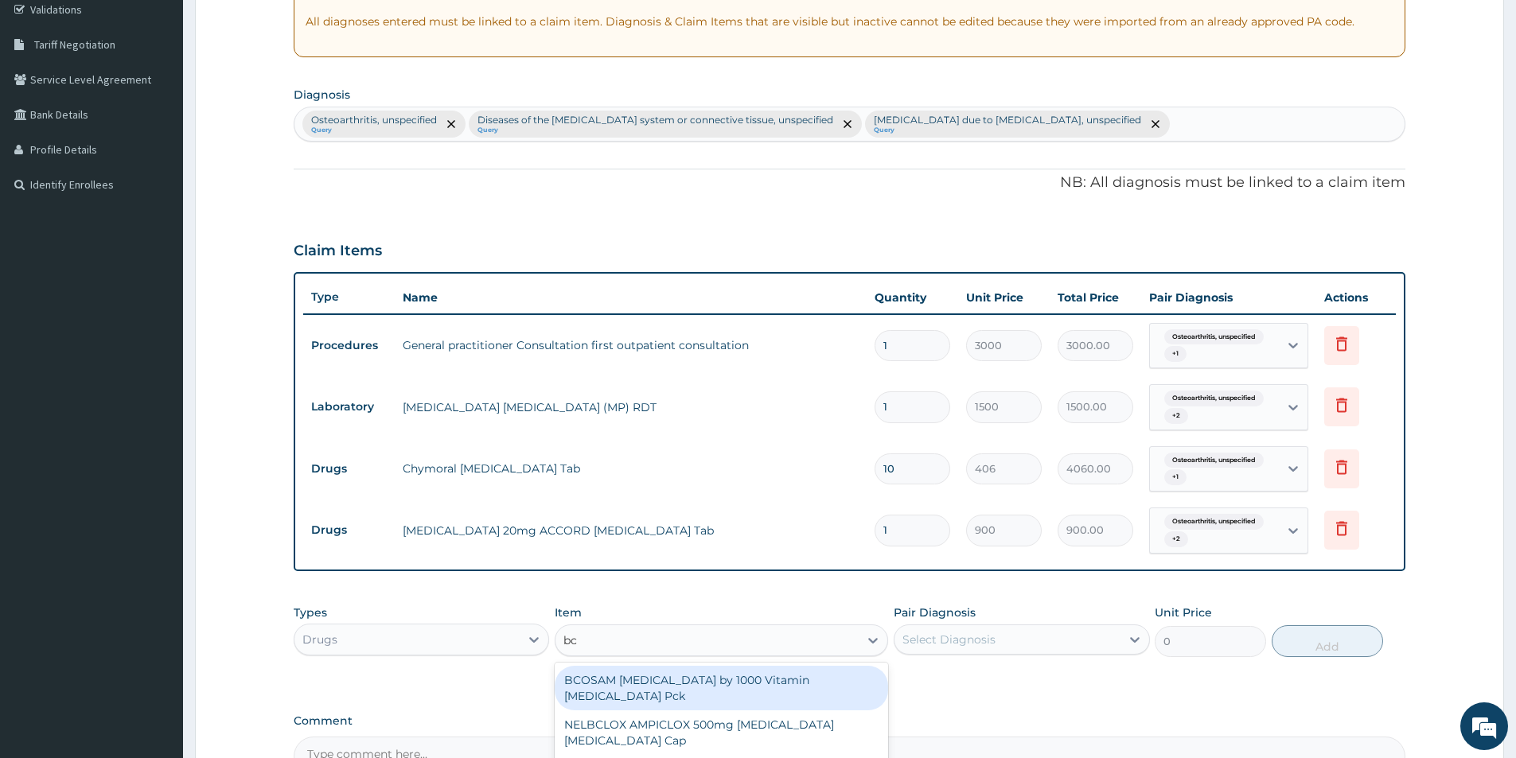
type input "b"
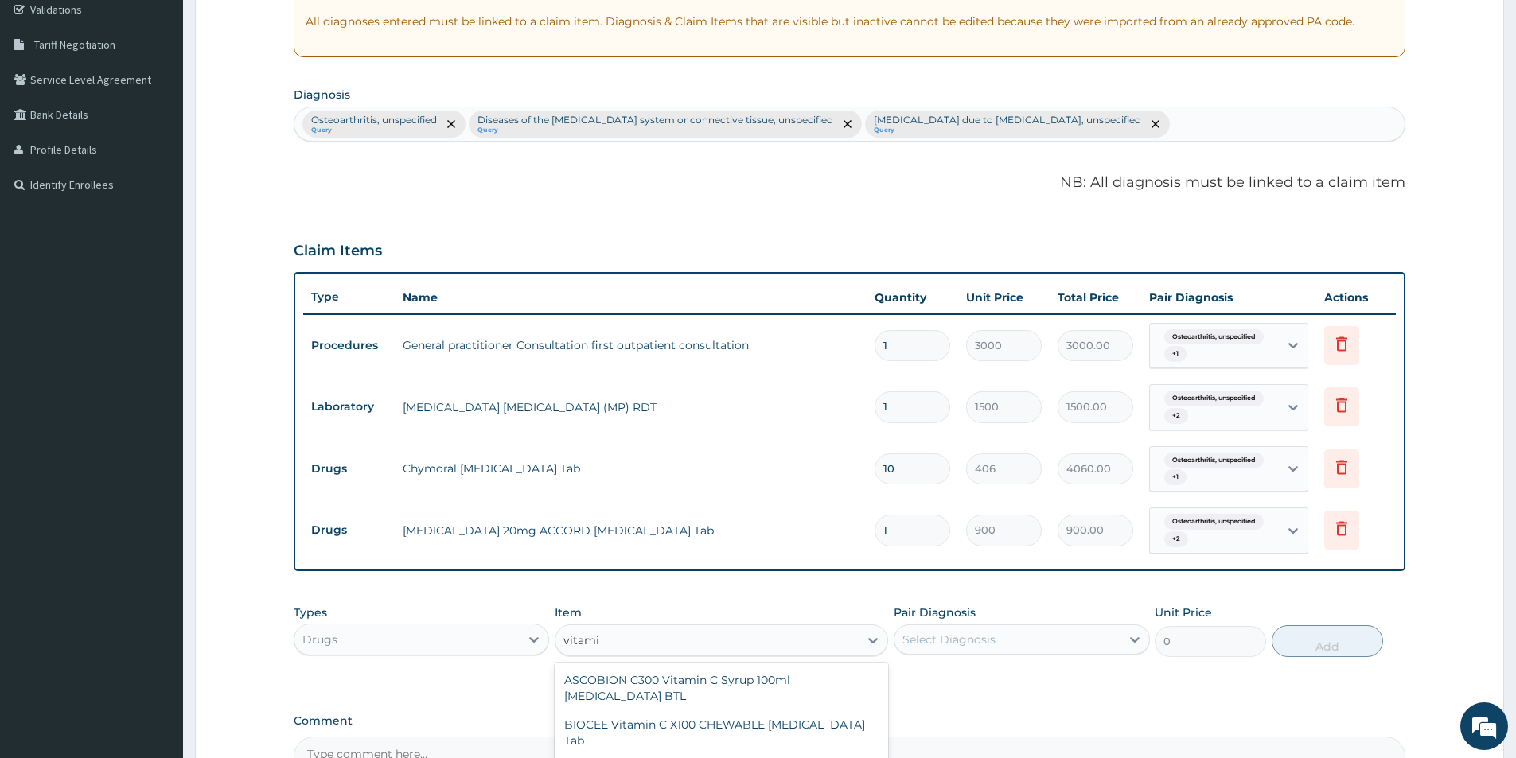
type input "vitamin"
type input "550"
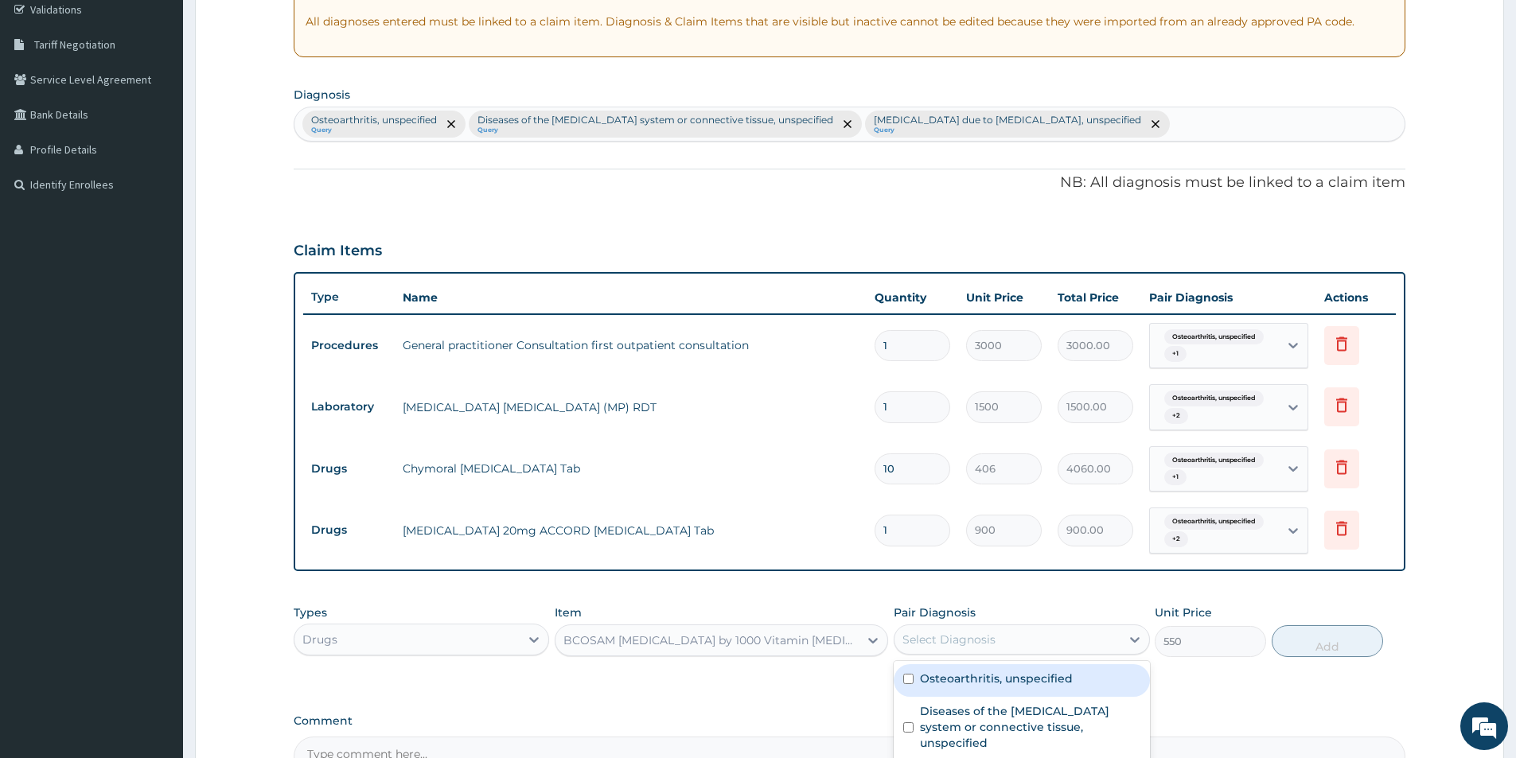
click at [959, 632] on div "Select Diagnosis" at bounding box center [948, 640] width 93 height 16
click at [940, 680] on label "Osteoarthritis, unspecified" at bounding box center [996, 679] width 153 height 16
checkbox input "true"
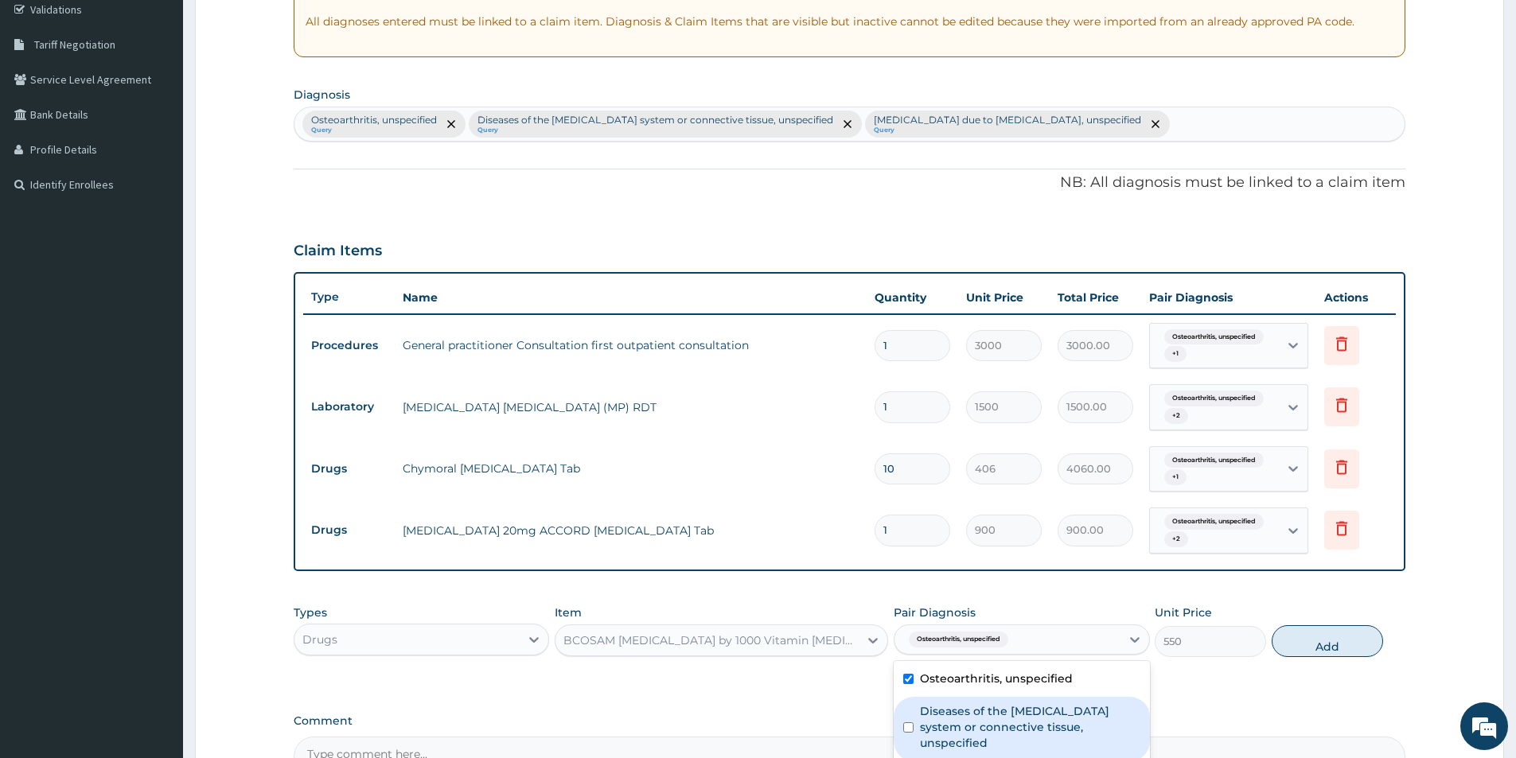
click at [936, 722] on label "Diseases of the musculoskeletal system or connective tissue, unspecified" at bounding box center [1030, 727] width 220 height 48
checkbox input "true"
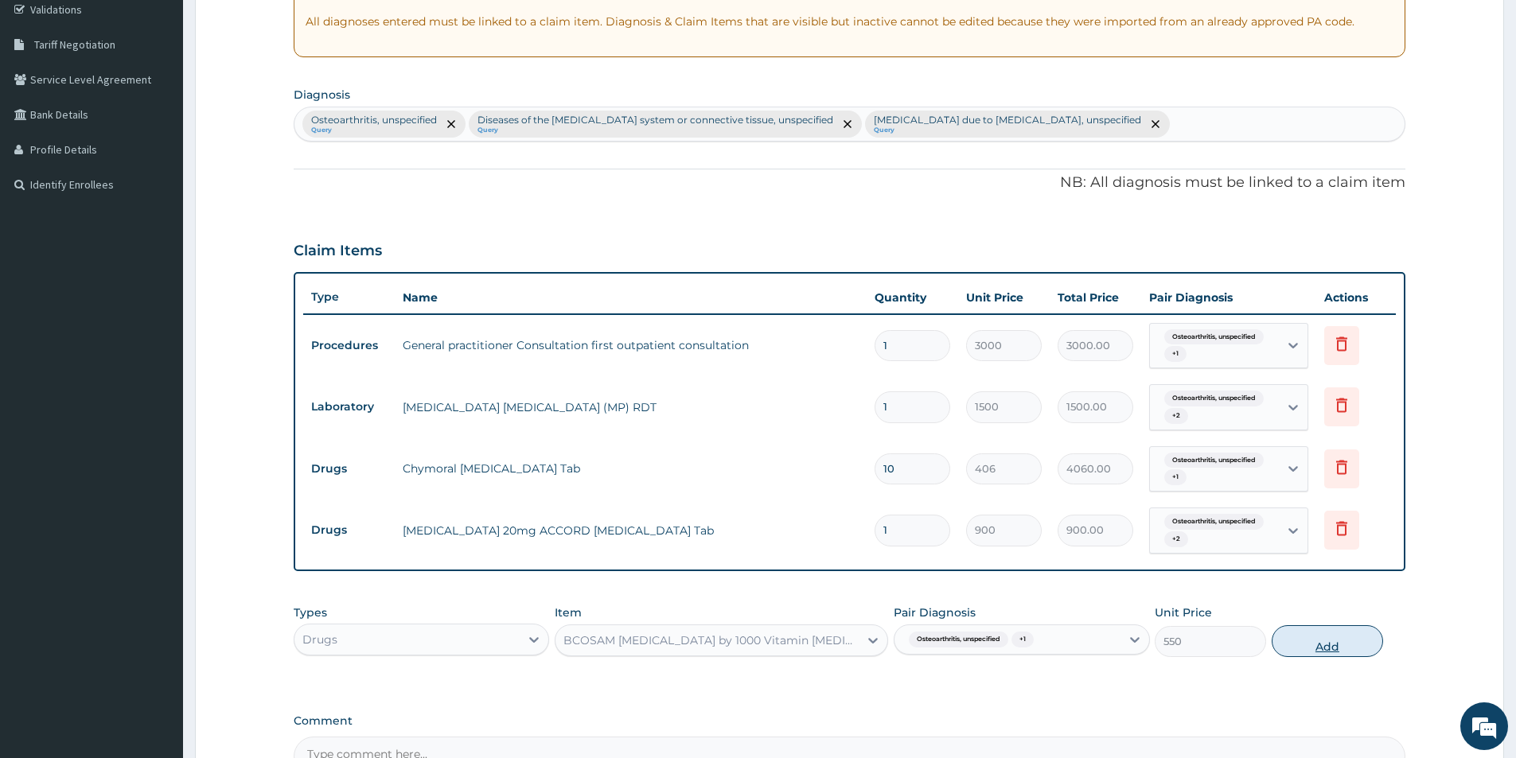
click at [1302, 636] on button "Add" at bounding box center [1326, 641] width 111 height 32
type input "0"
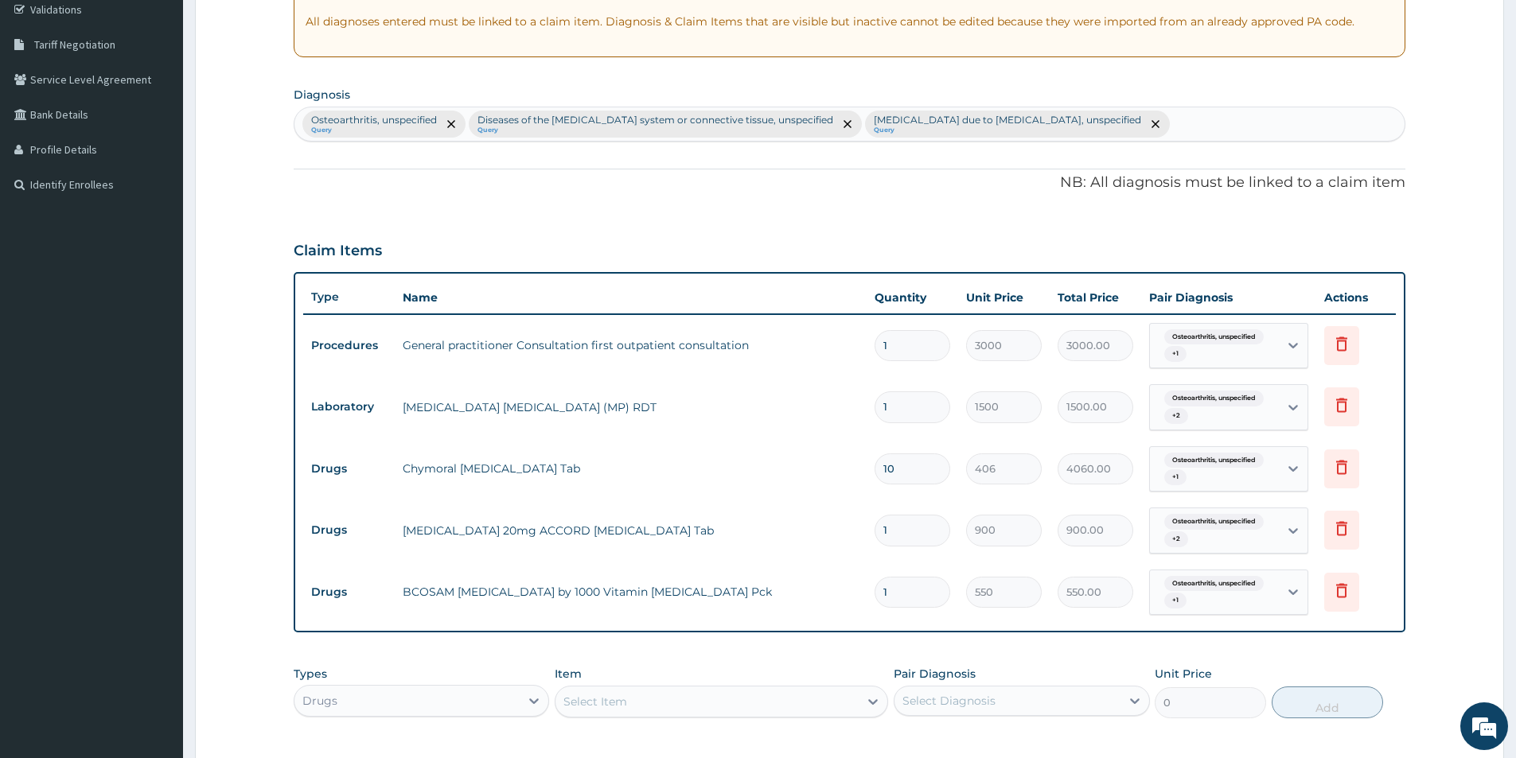
click at [697, 700] on div "Select Item" at bounding box center [706, 701] width 303 height 25
type input "lonart"
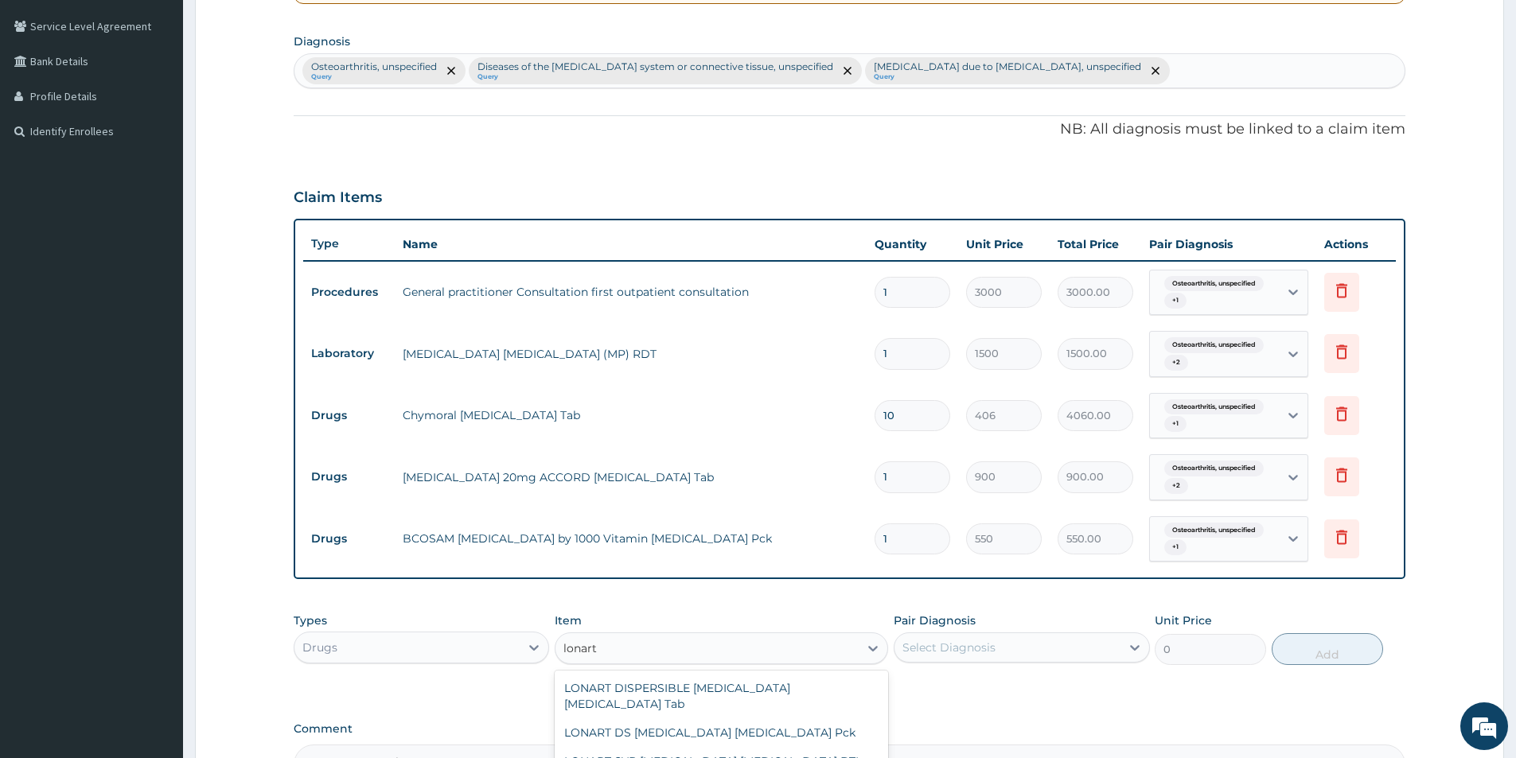
scroll to position [463, 0]
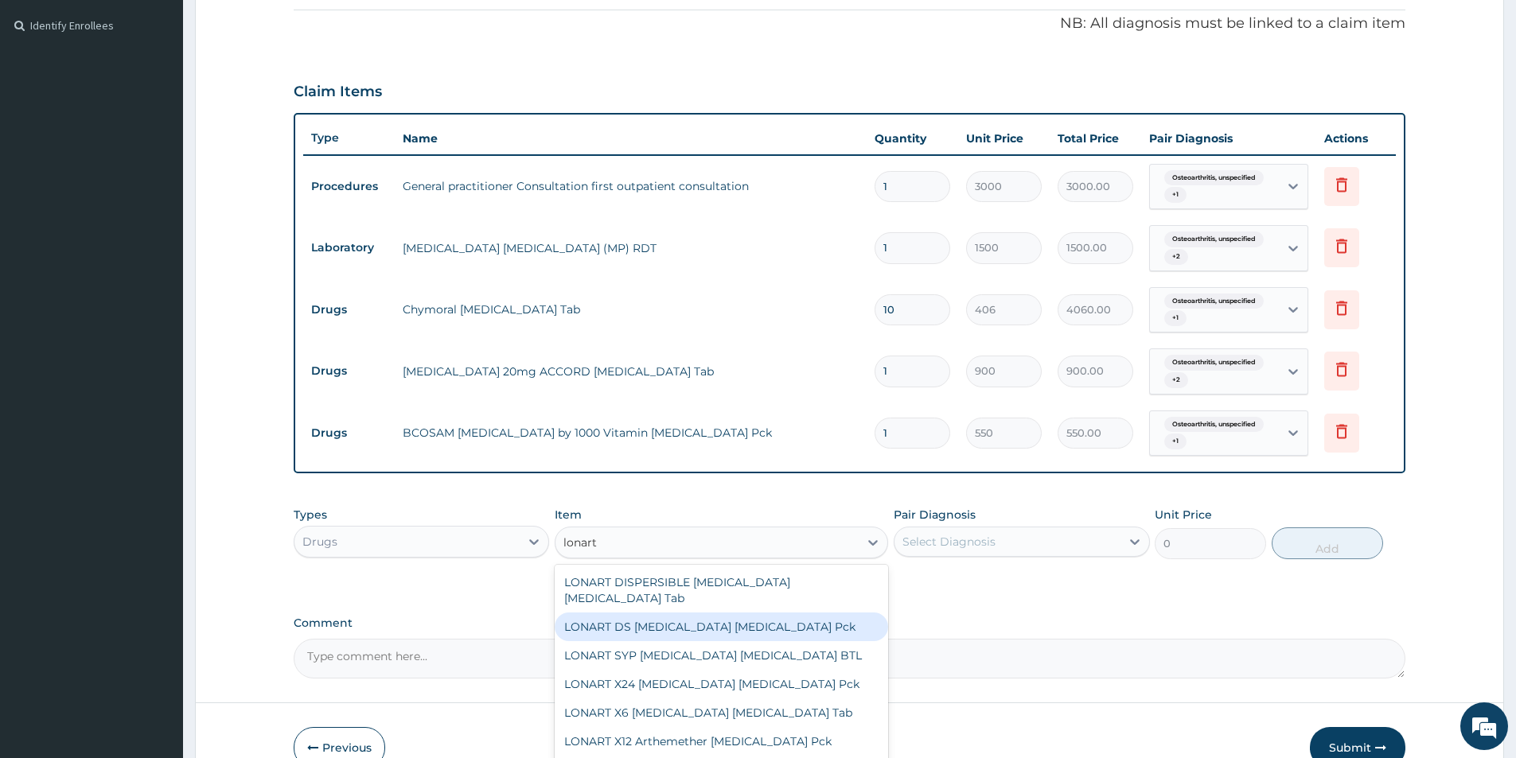
click at [784, 615] on div "LONART DS Artemether Lumefantrine Pck" at bounding box center [721, 627] width 333 height 29
type input "1550"
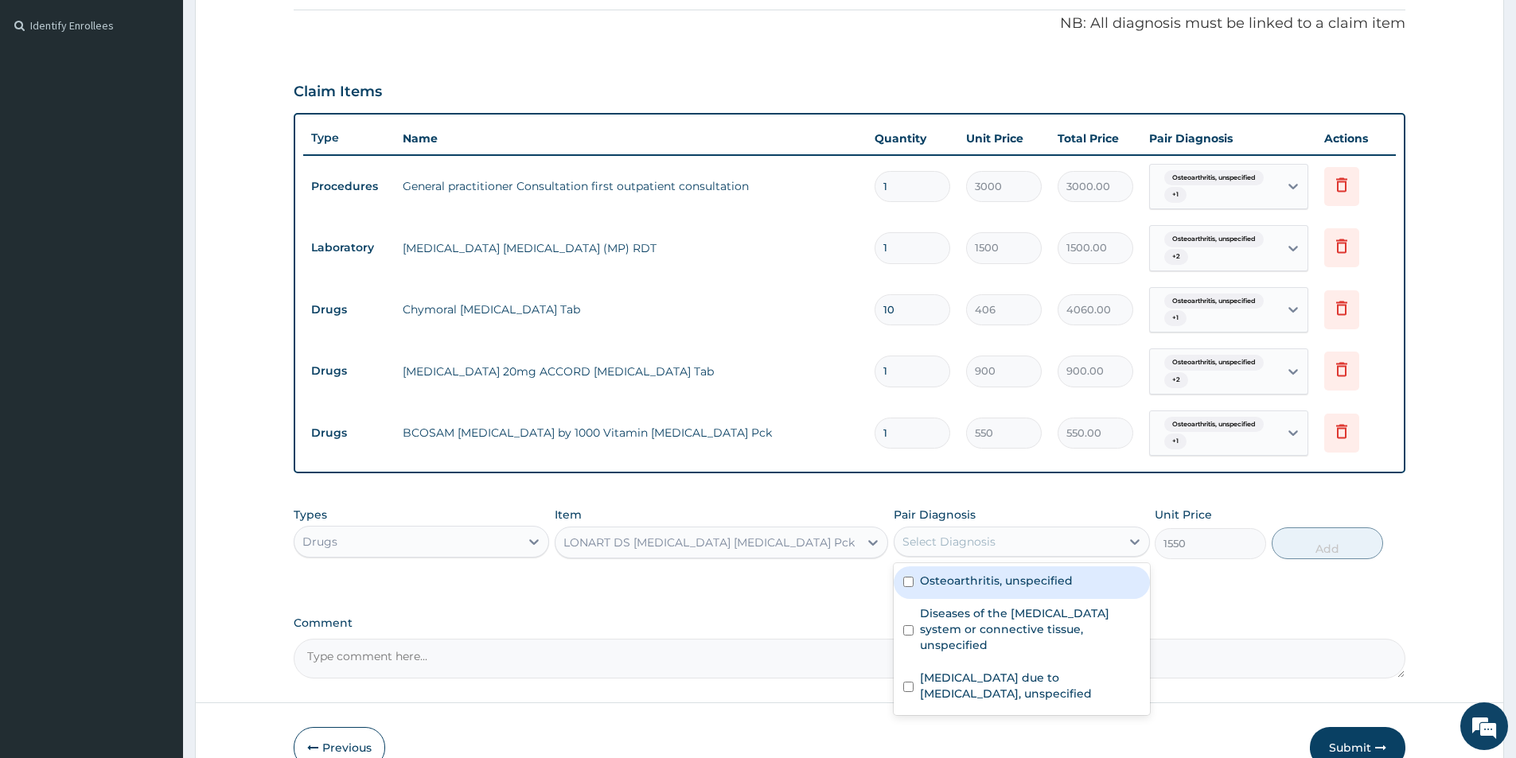
click at [1068, 542] on div "Select Diagnosis" at bounding box center [1006, 541] width 225 height 25
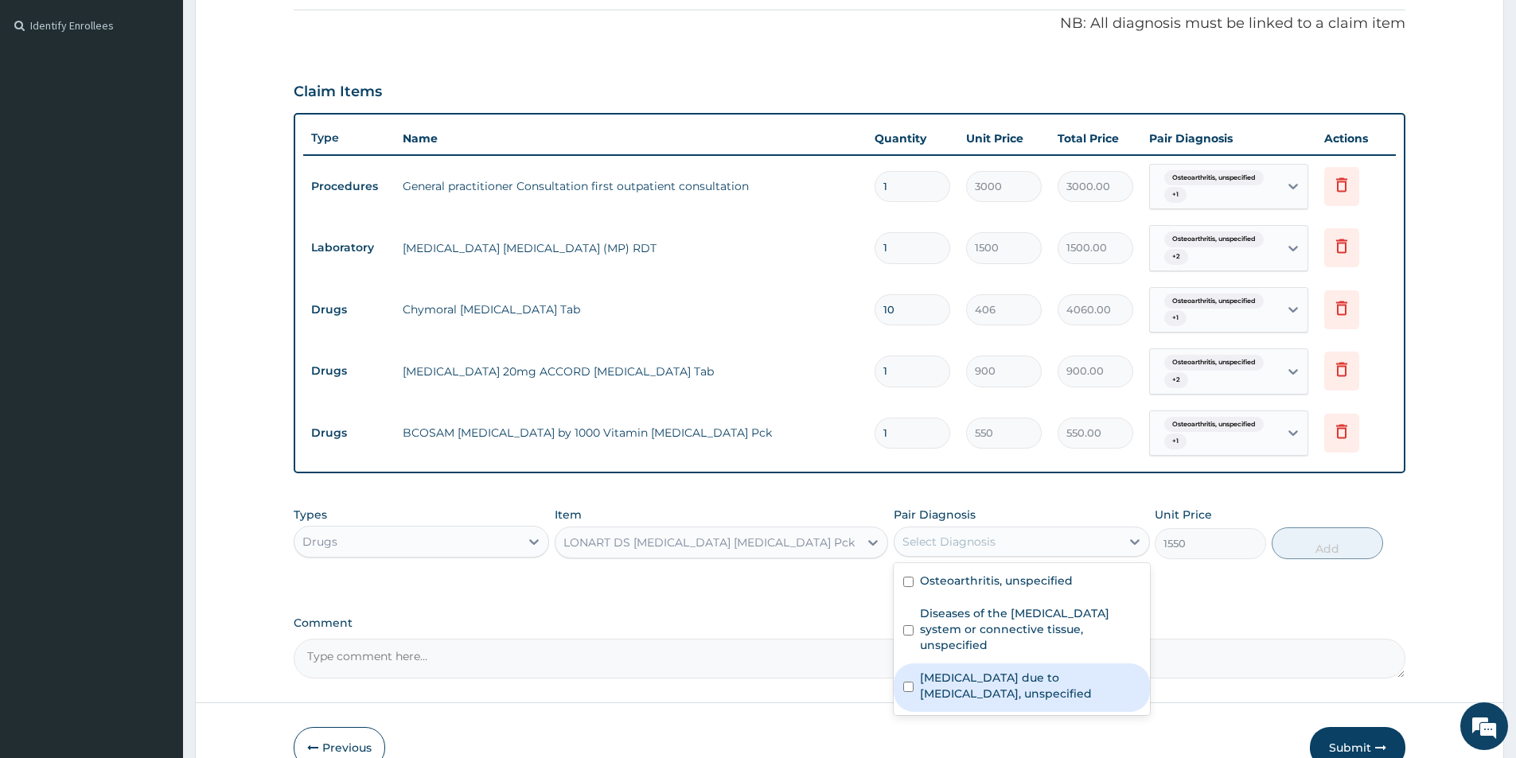
click at [1011, 695] on label "[MEDICAL_DATA] due to [MEDICAL_DATA], unspecified" at bounding box center [1030, 686] width 220 height 32
checkbox input "true"
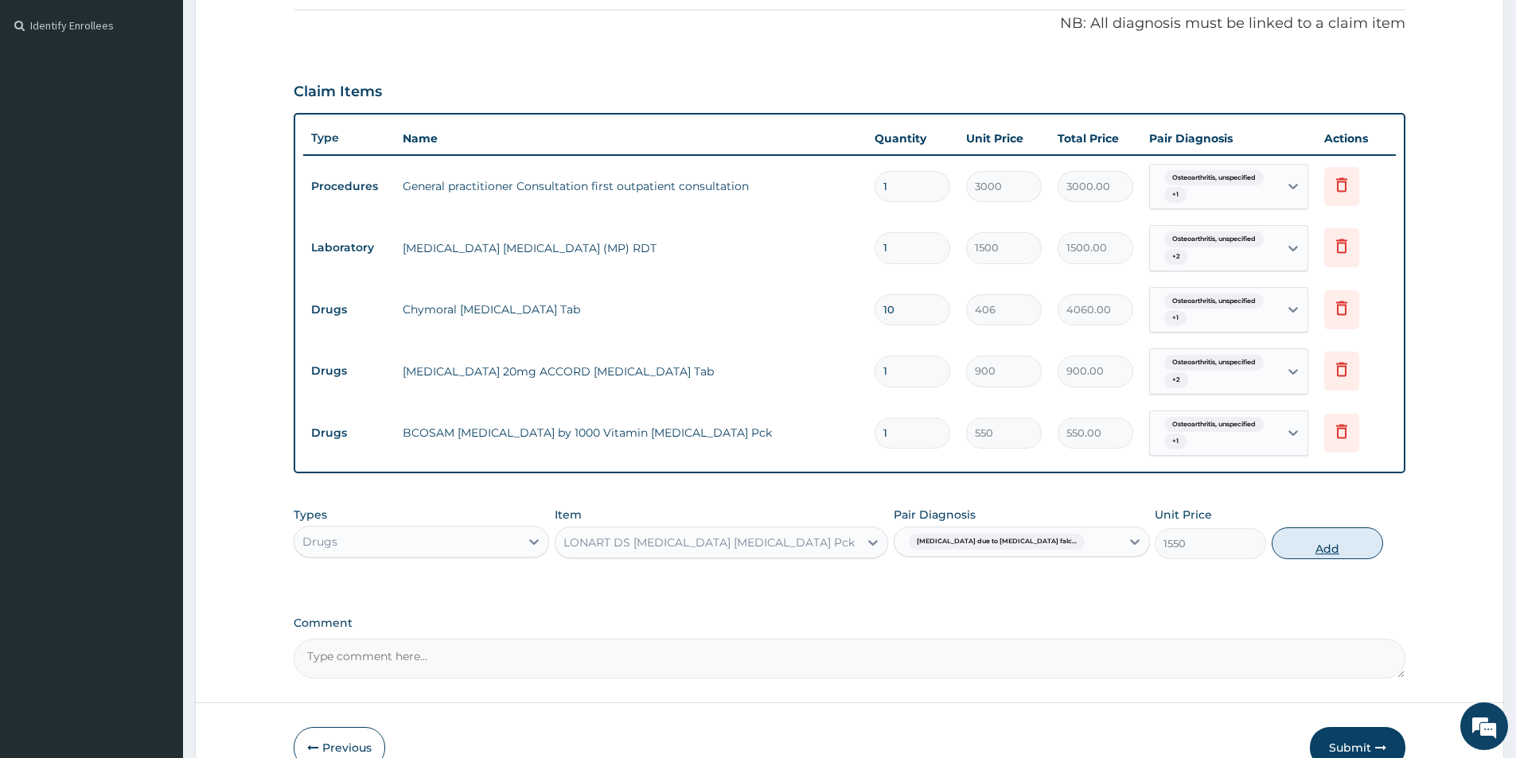
click at [1292, 548] on button "Add" at bounding box center [1326, 543] width 111 height 32
type input "0"
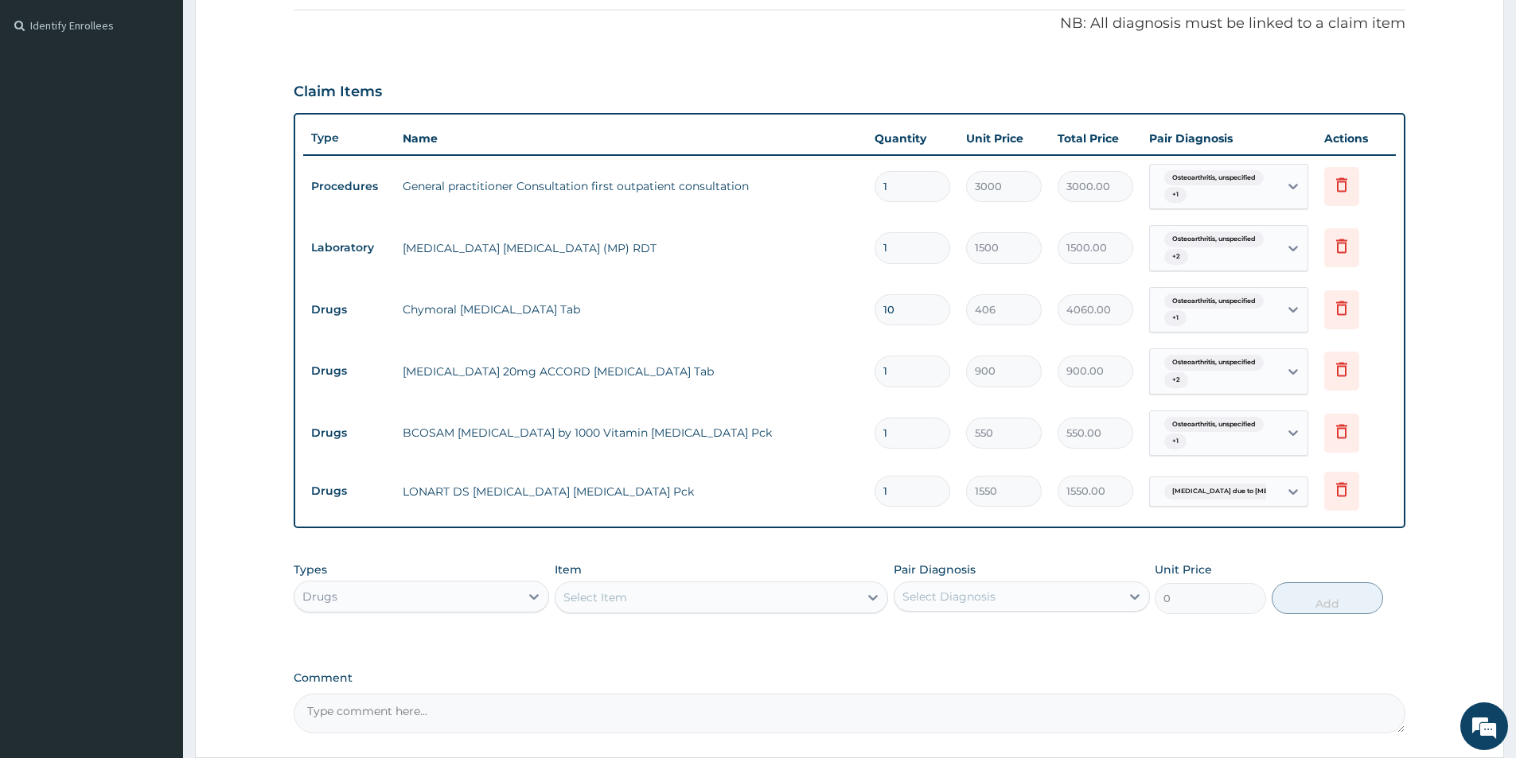
click at [695, 596] on div "Select Item" at bounding box center [706, 597] width 303 height 25
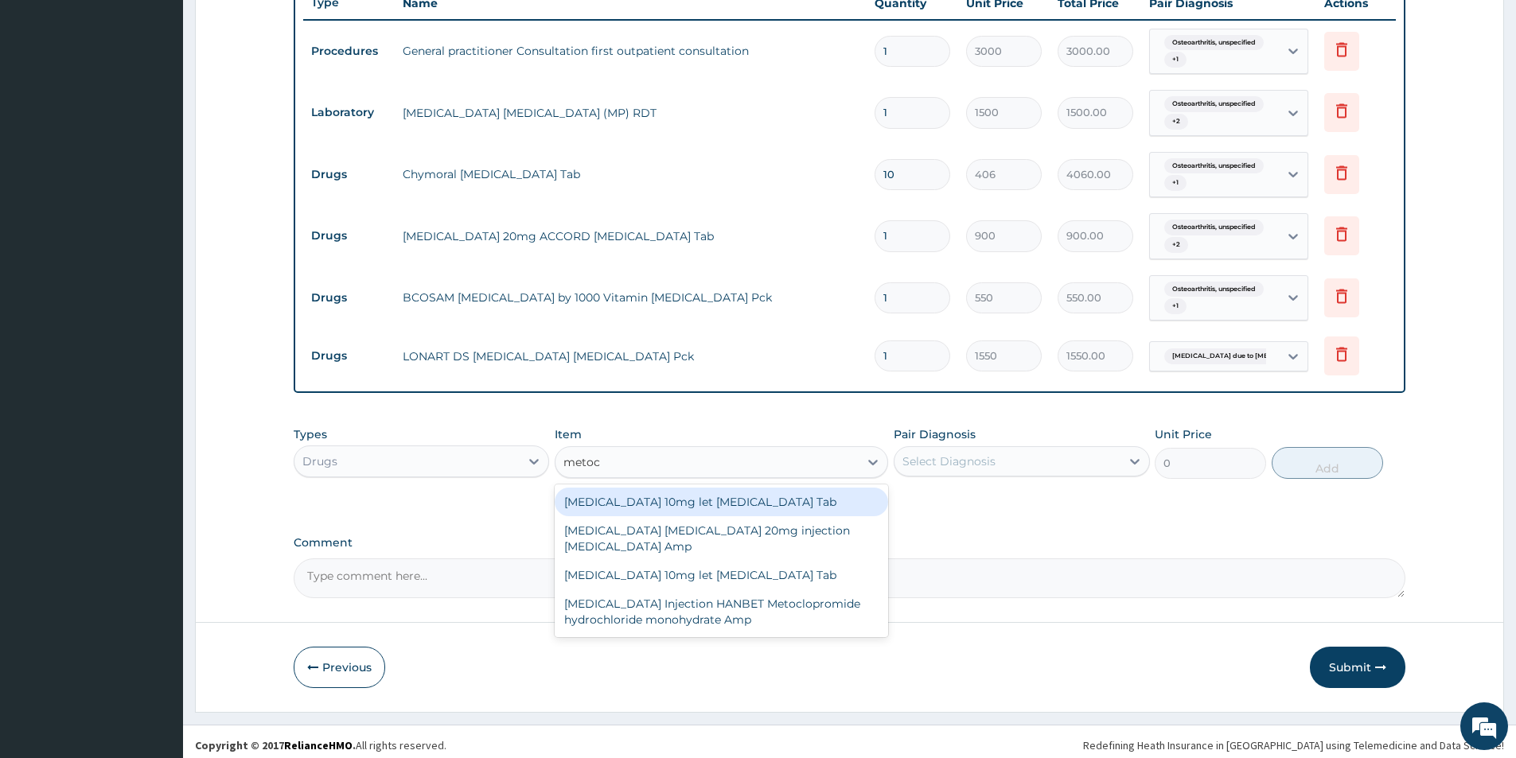
scroll to position [605, 0]
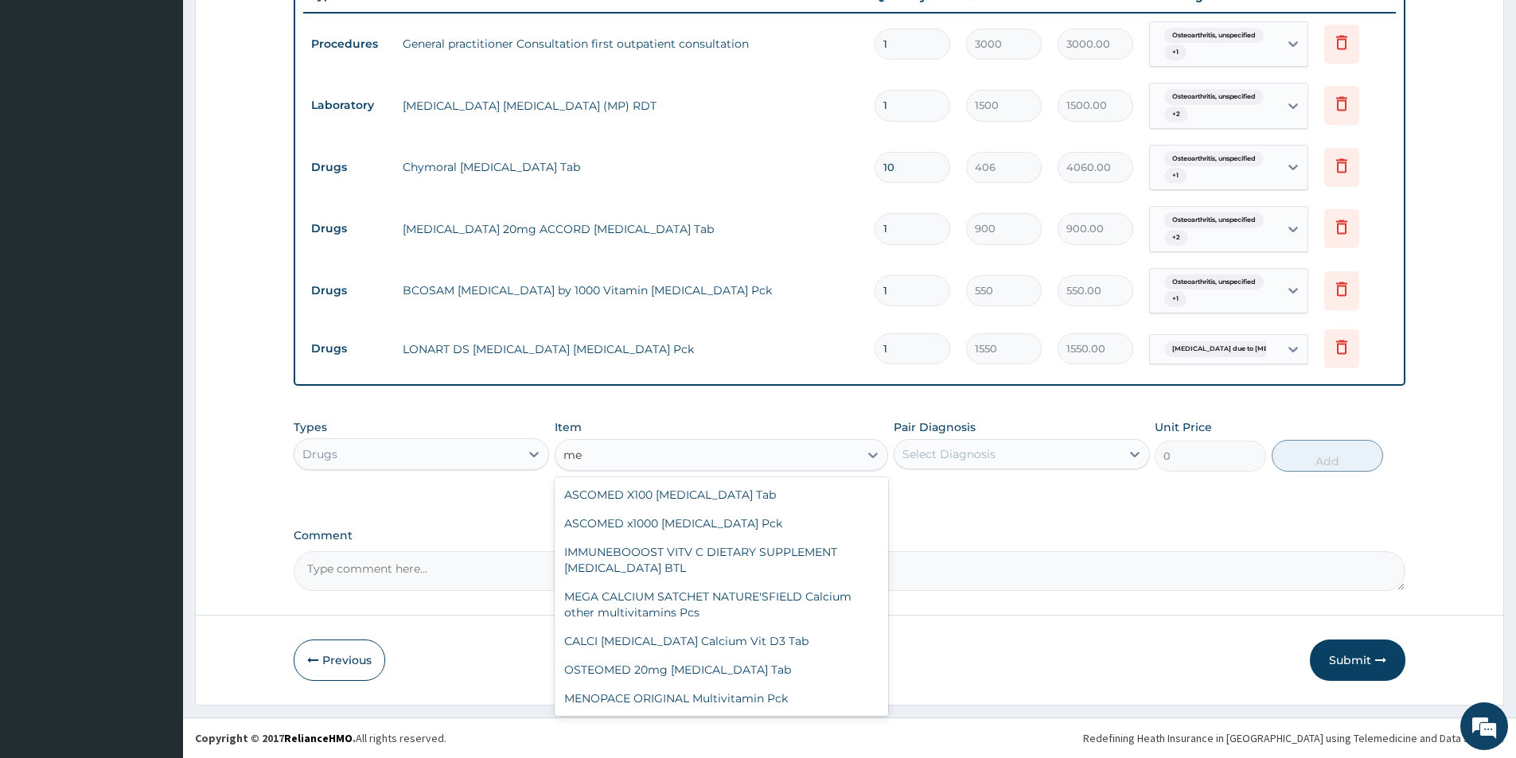
type input "m"
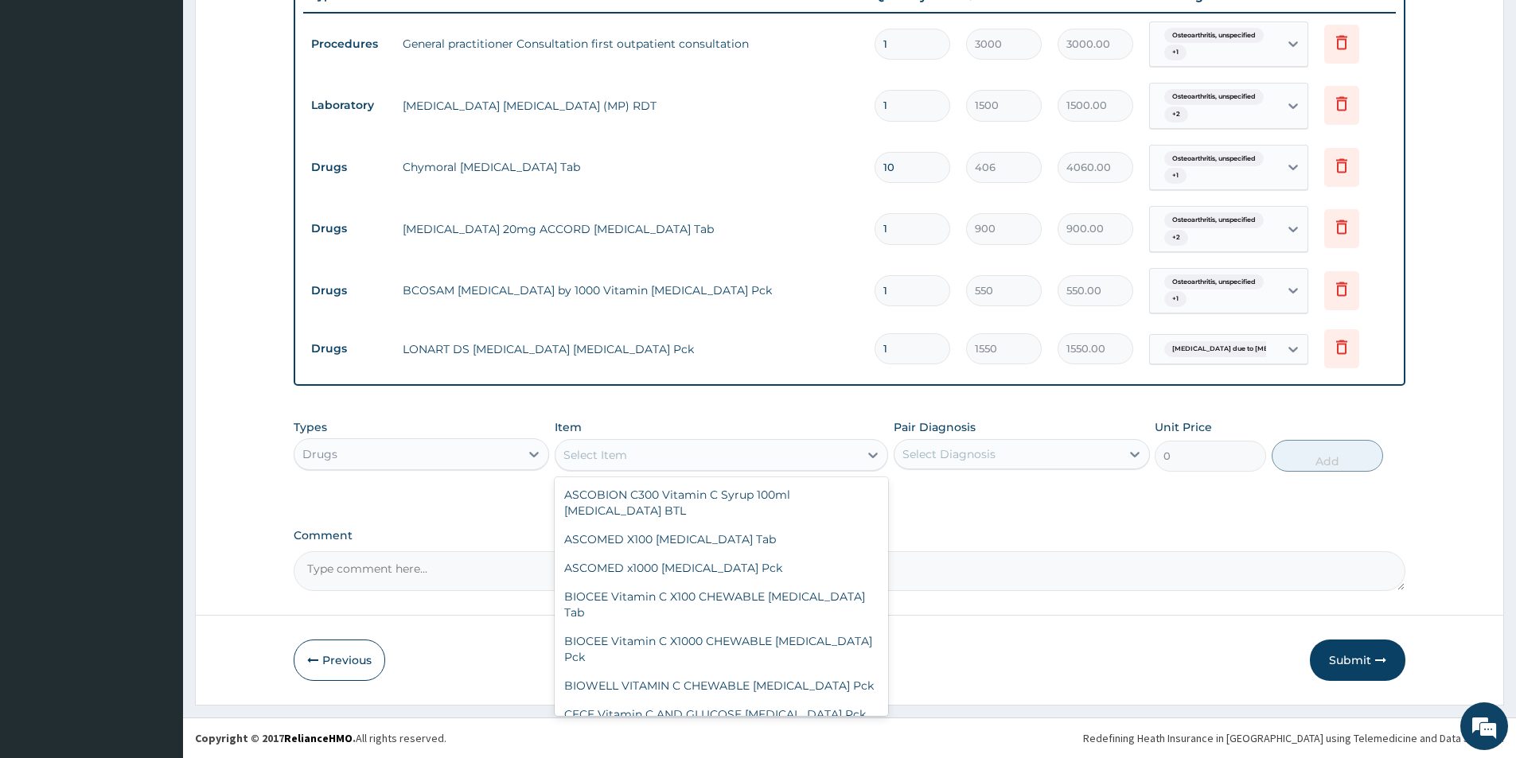
type input "p"
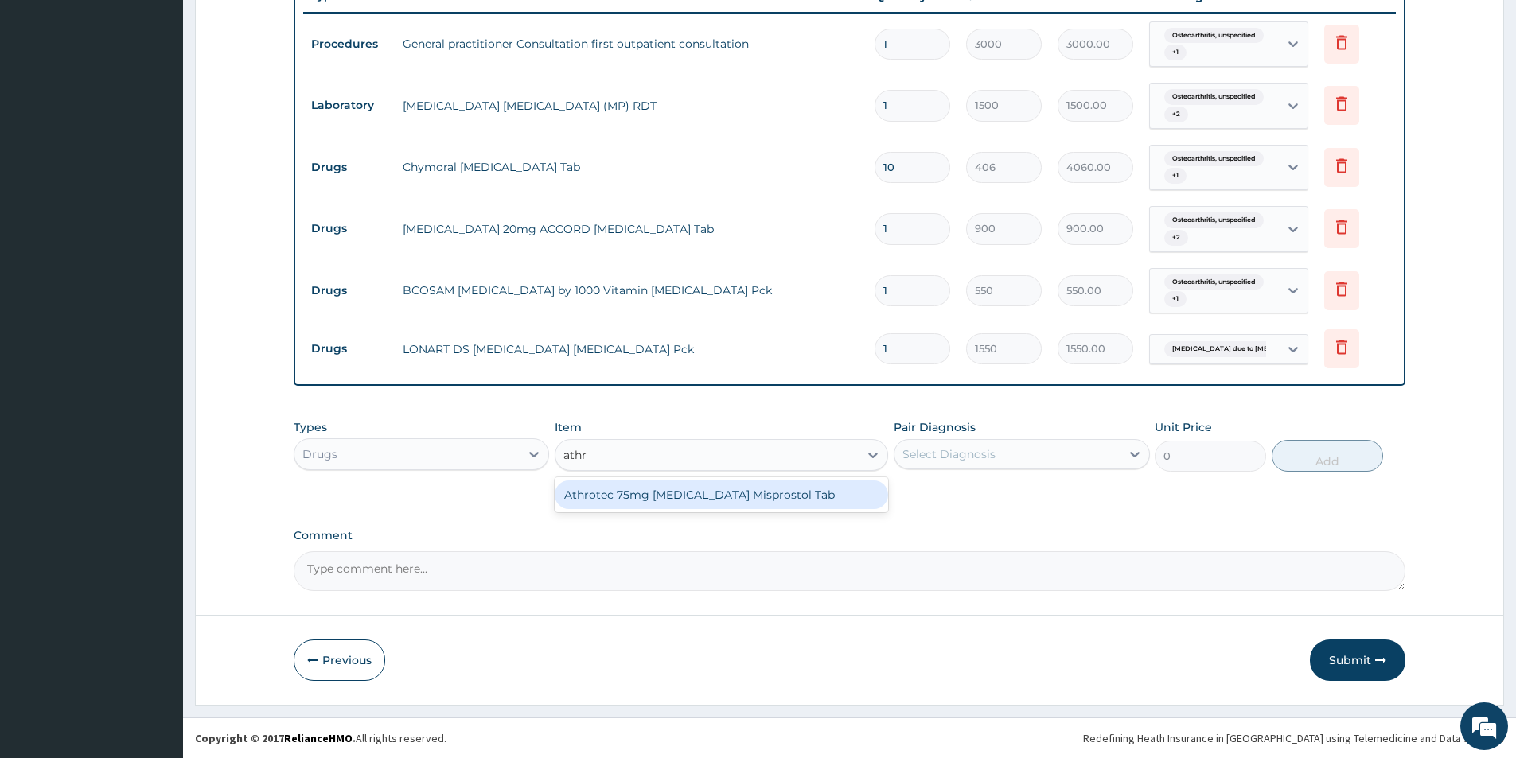
type input "athro"
click at [678, 494] on div "Athrotec 75mg [MEDICAL_DATA] Misprostol Tab" at bounding box center [721, 495] width 333 height 29
type input "170"
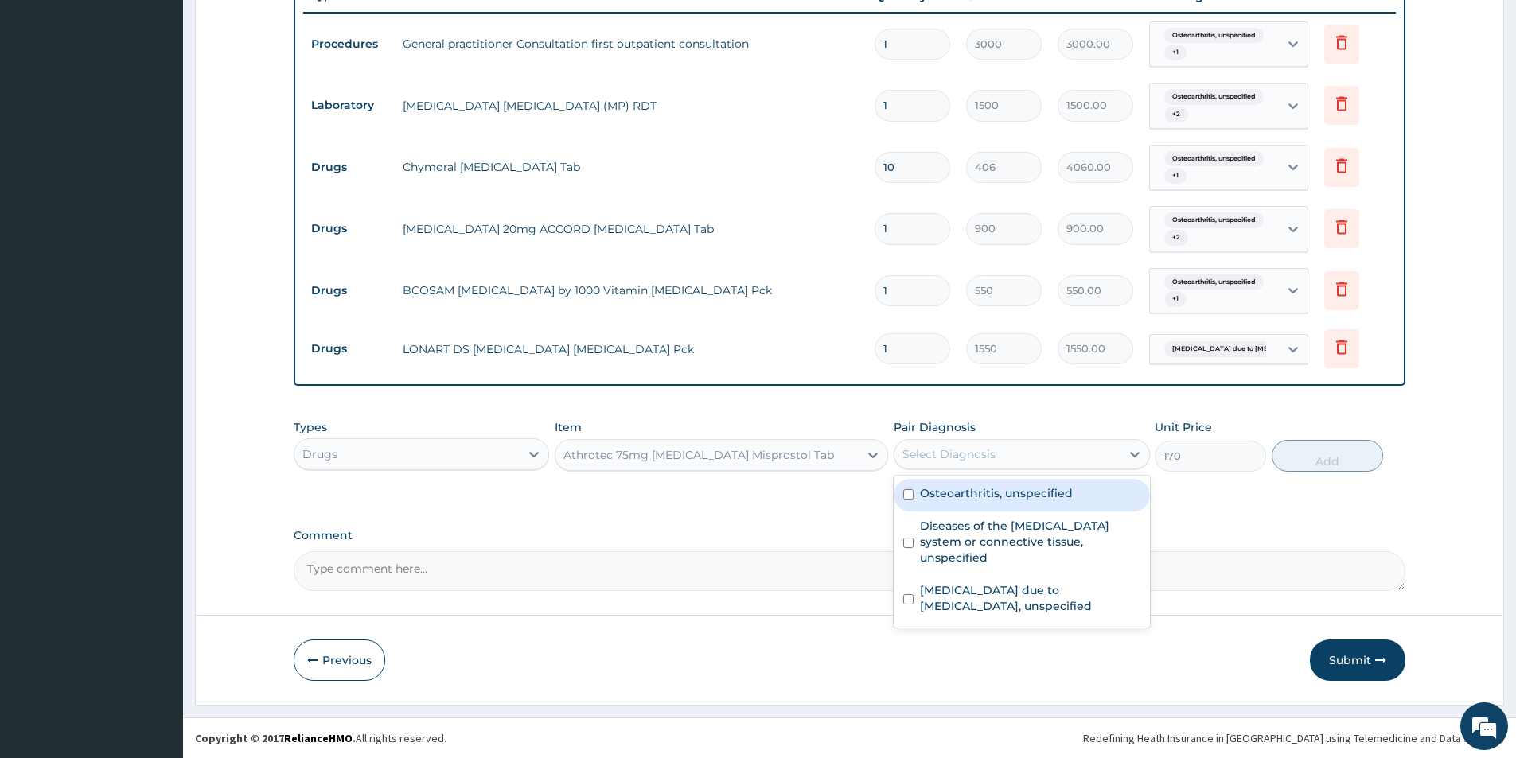
click at [971, 449] on div "Select Diagnosis" at bounding box center [948, 454] width 93 height 16
click at [962, 490] on label "Osteoarthritis, unspecified" at bounding box center [996, 493] width 153 height 16
checkbox input "true"
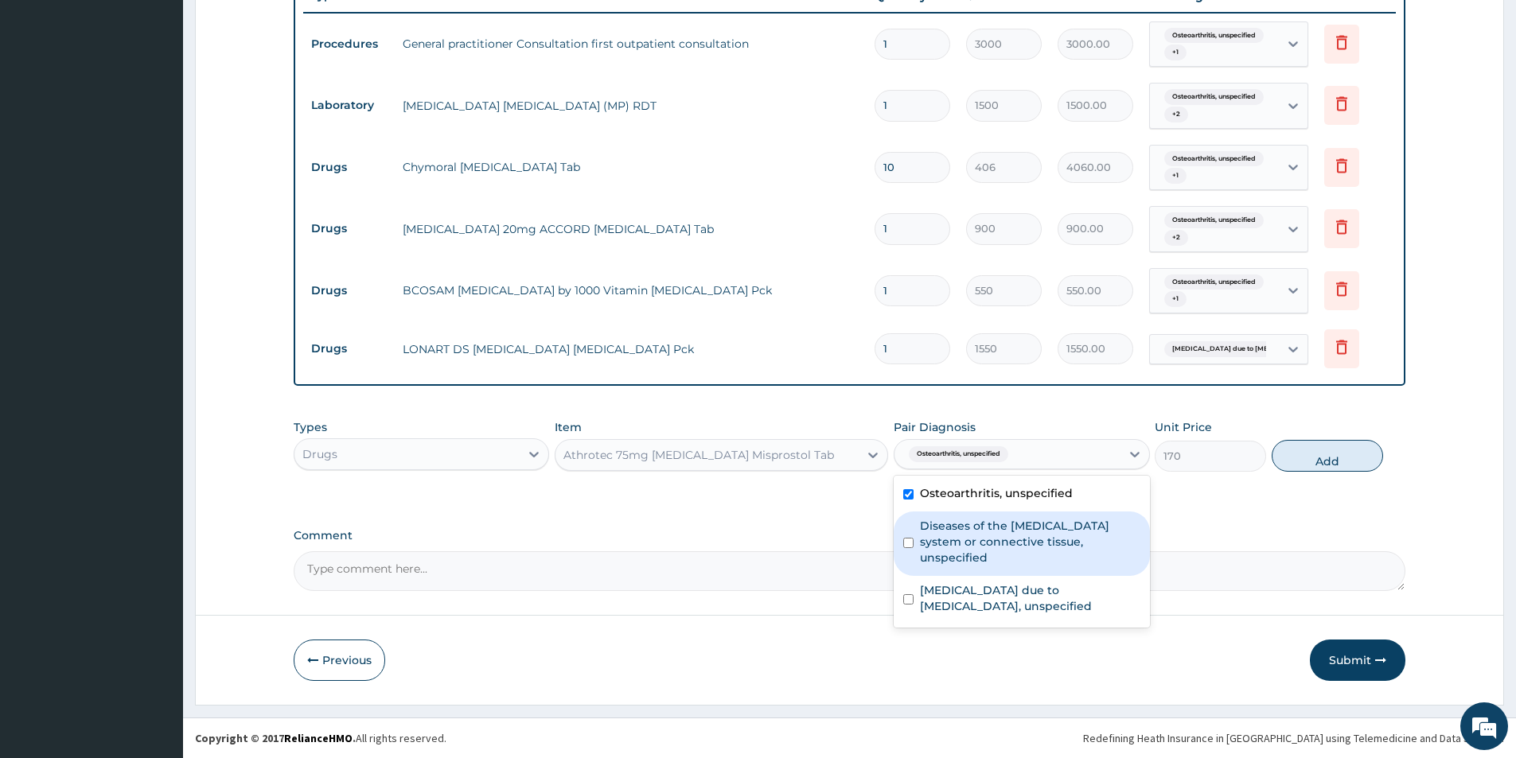
click at [948, 535] on label "Diseases of the musculoskeletal system or connective tissue, unspecified" at bounding box center [1030, 542] width 220 height 48
checkbox input "true"
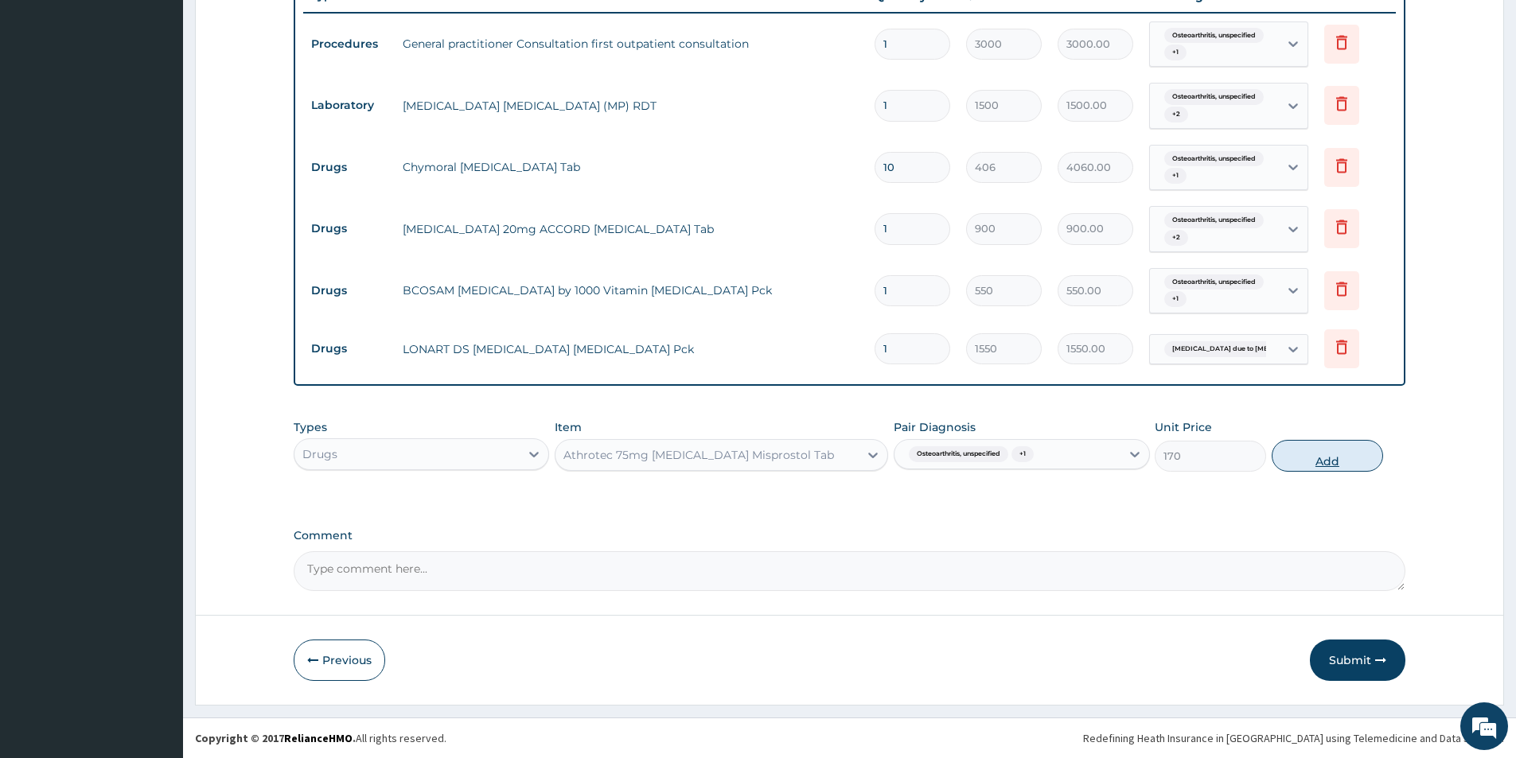
click at [1281, 461] on button "Add" at bounding box center [1326, 456] width 111 height 32
type input "0"
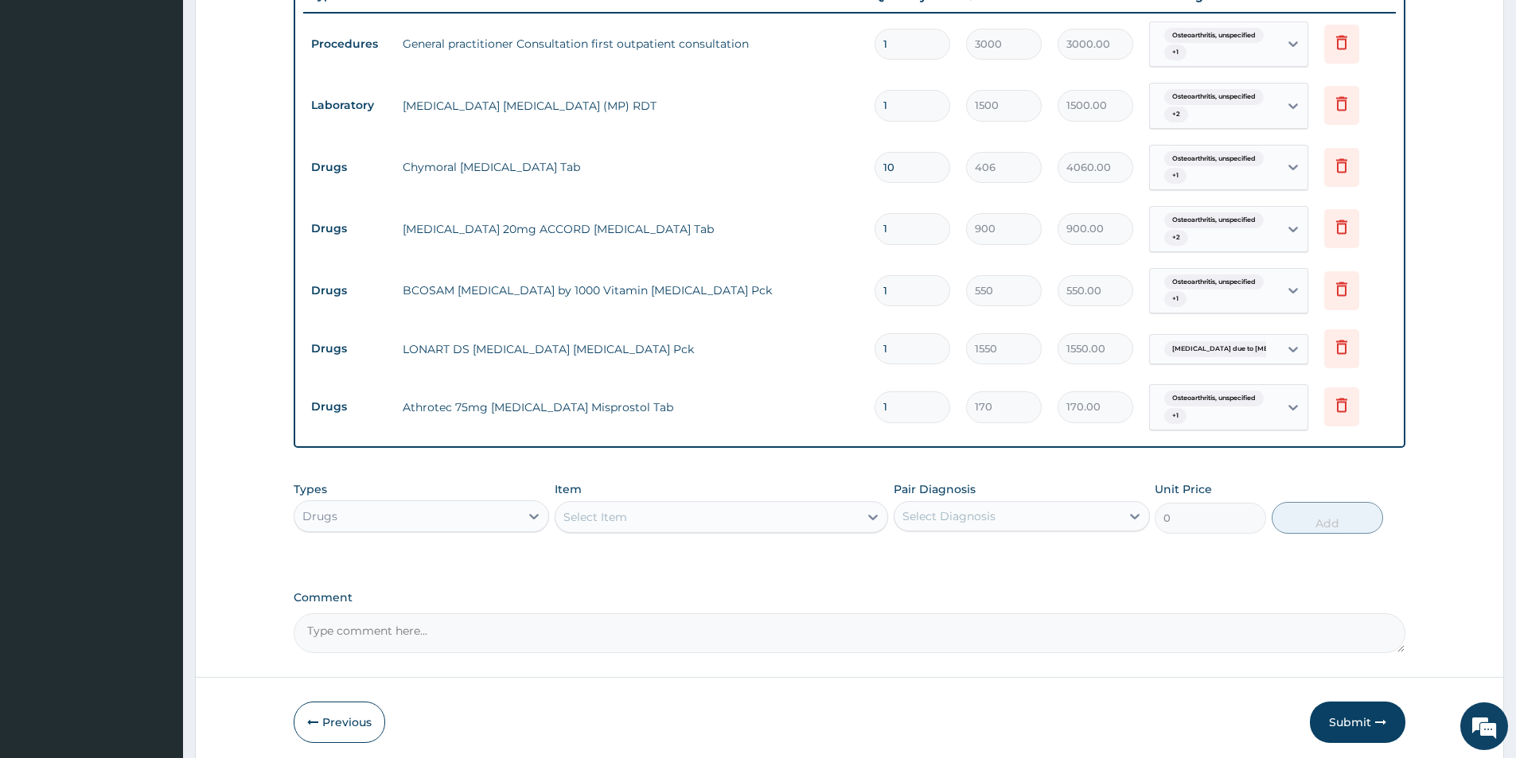
type input "14"
type input "2380.00"
type input "14"
click at [769, 523] on div "Select Item" at bounding box center [706, 516] width 303 height 25
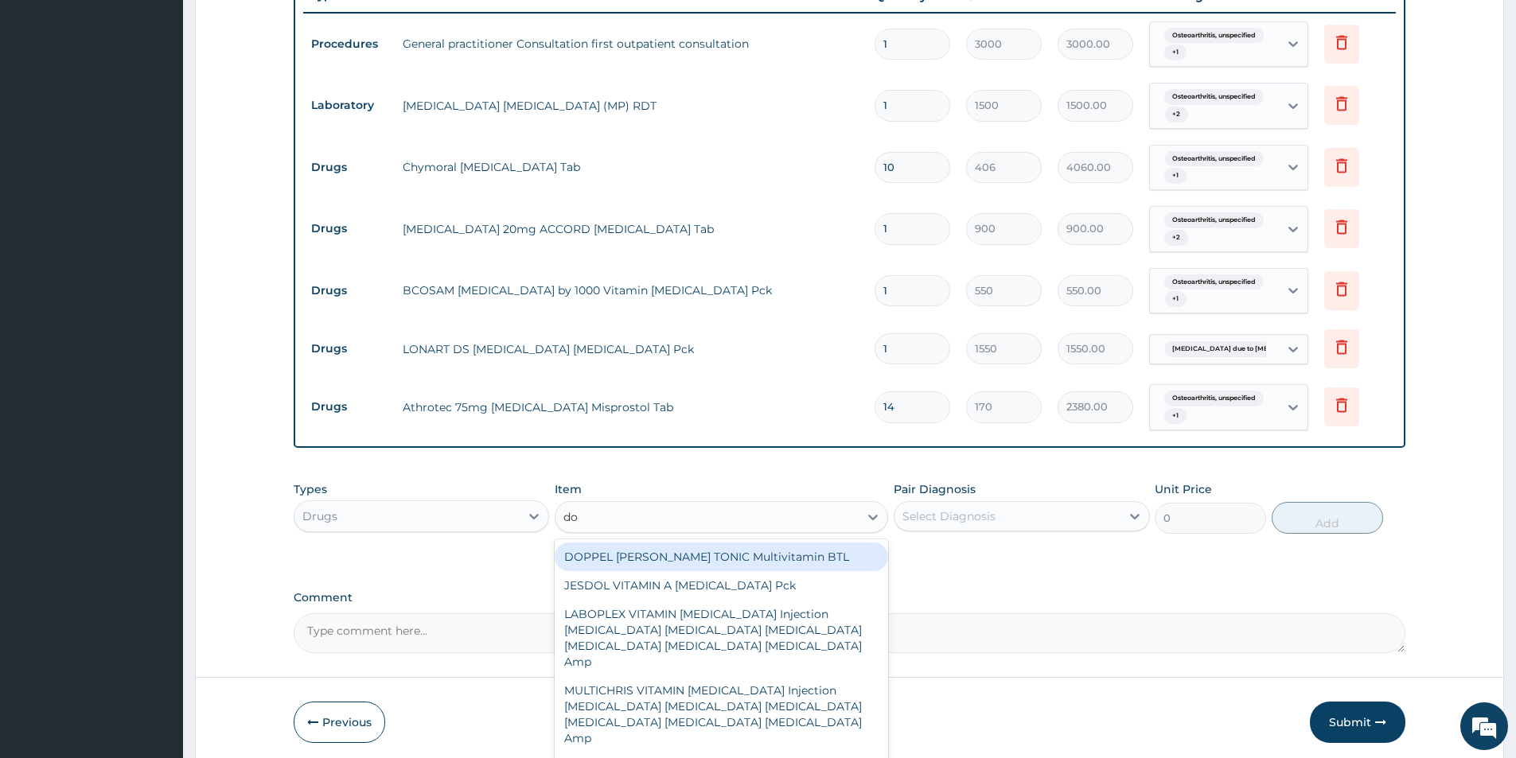
type input "d"
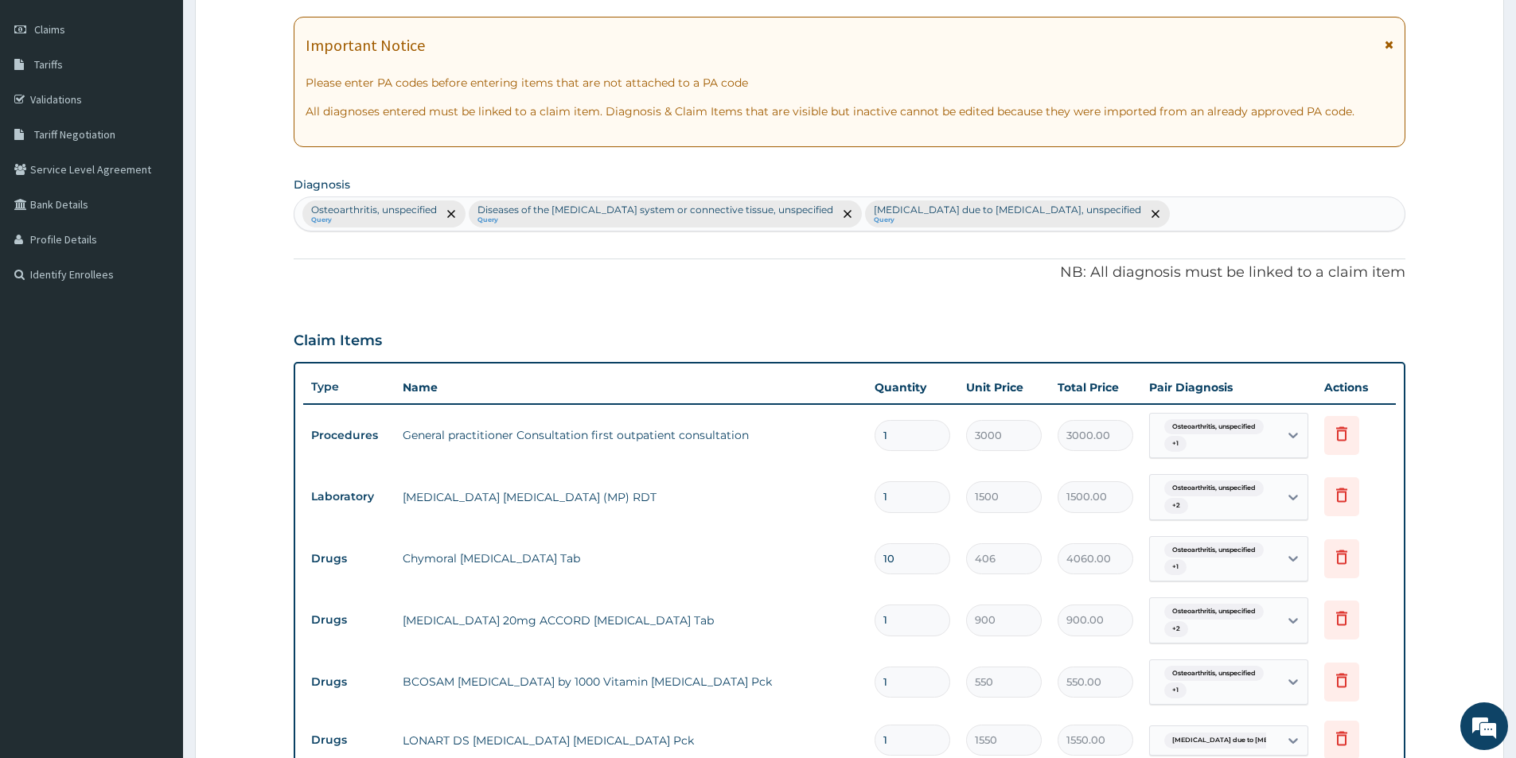
scroll to position [208, 0]
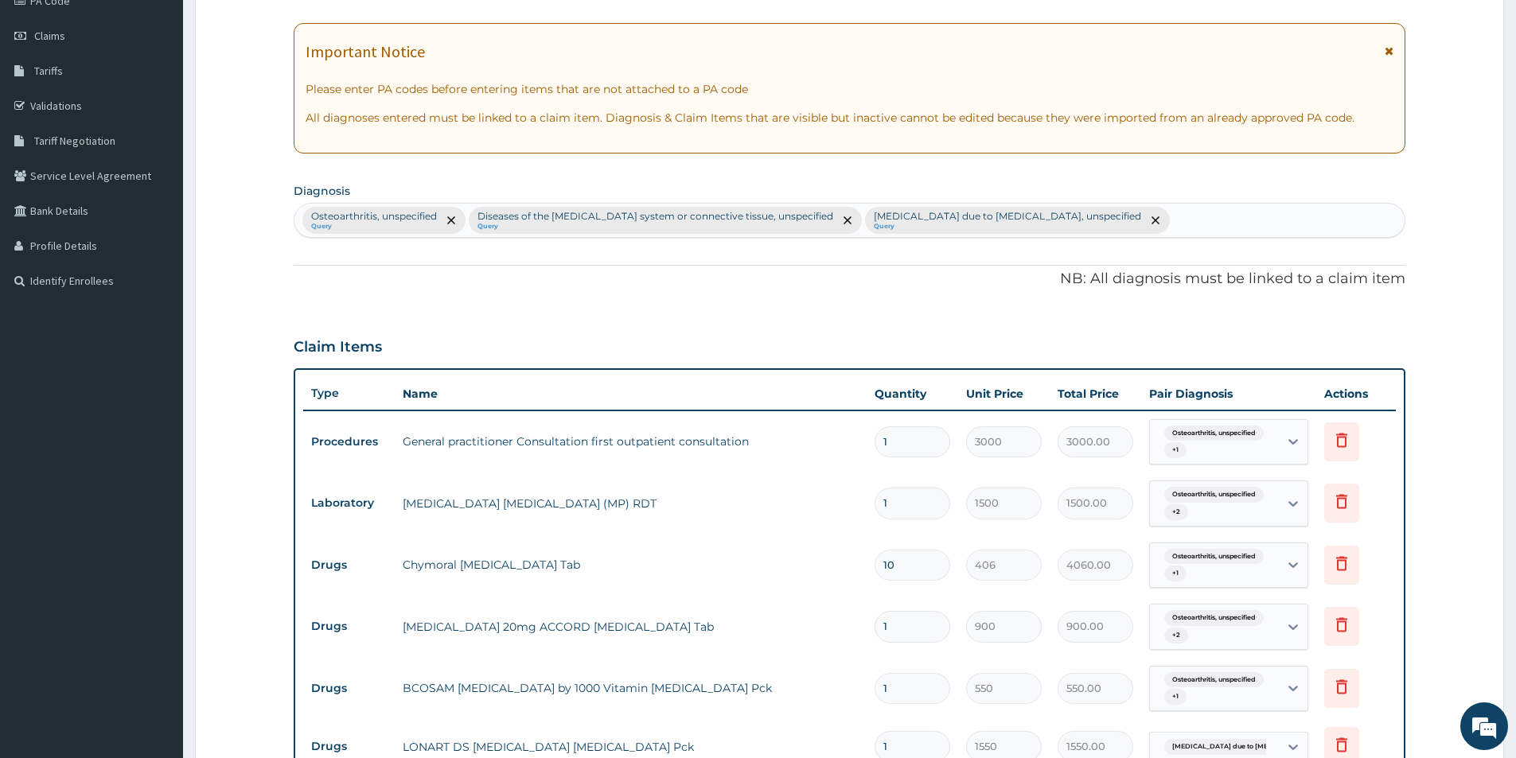
click at [1175, 223] on div "Osteoarthritis, unspecified Query Diseases of the musculoskeletal system or con…" at bounding box center [849, 220] width 1110 height 33
type input "p"
type input "n"
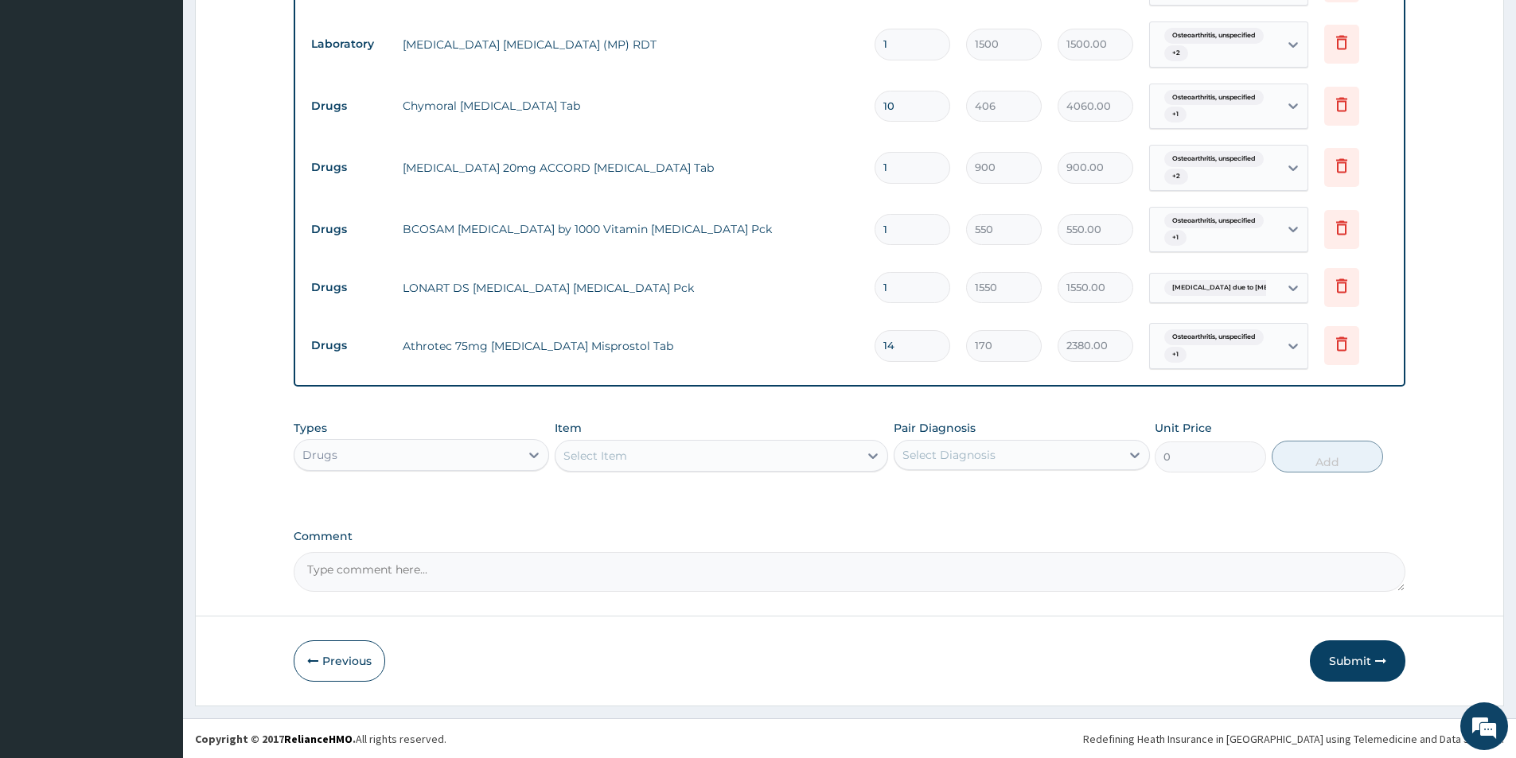
scroll to position [667, 0]
click at [1346, 660] on button "Submit" at bounding box center [1356, 660] width 95 height 41
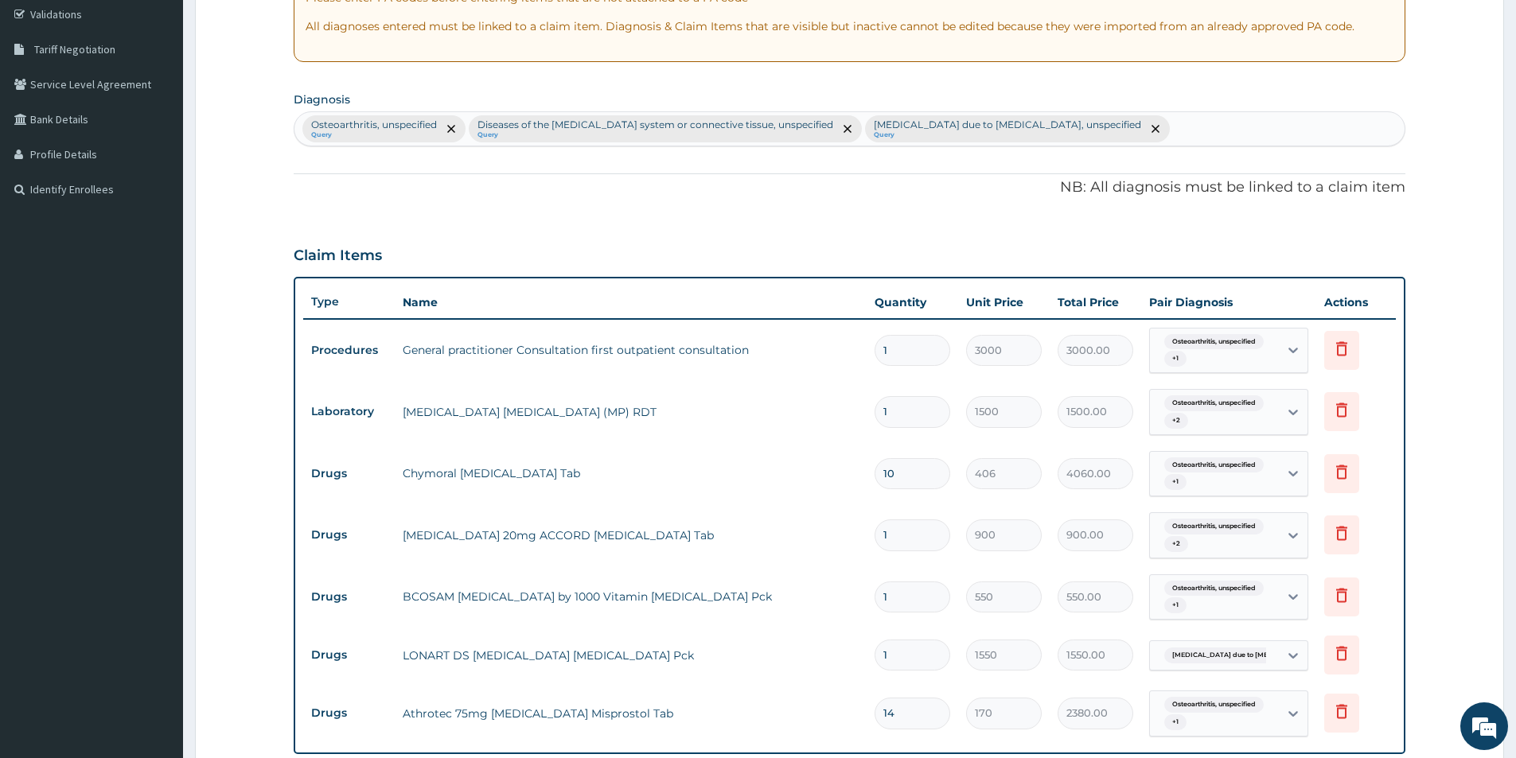
scroll to position [0, 0]
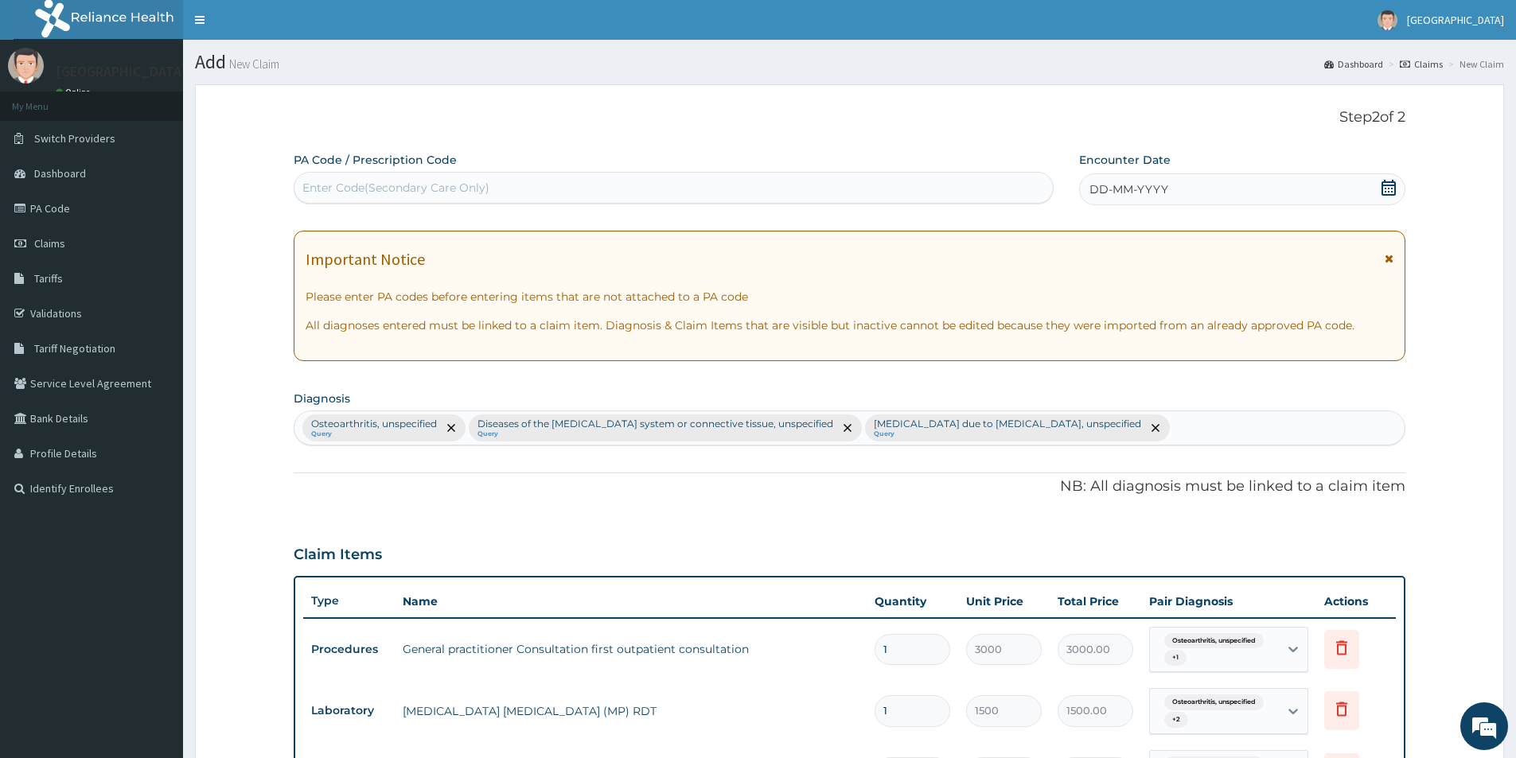
click at [1387, 181] on icon at bounding box center [1388, 188] width 16 height 16
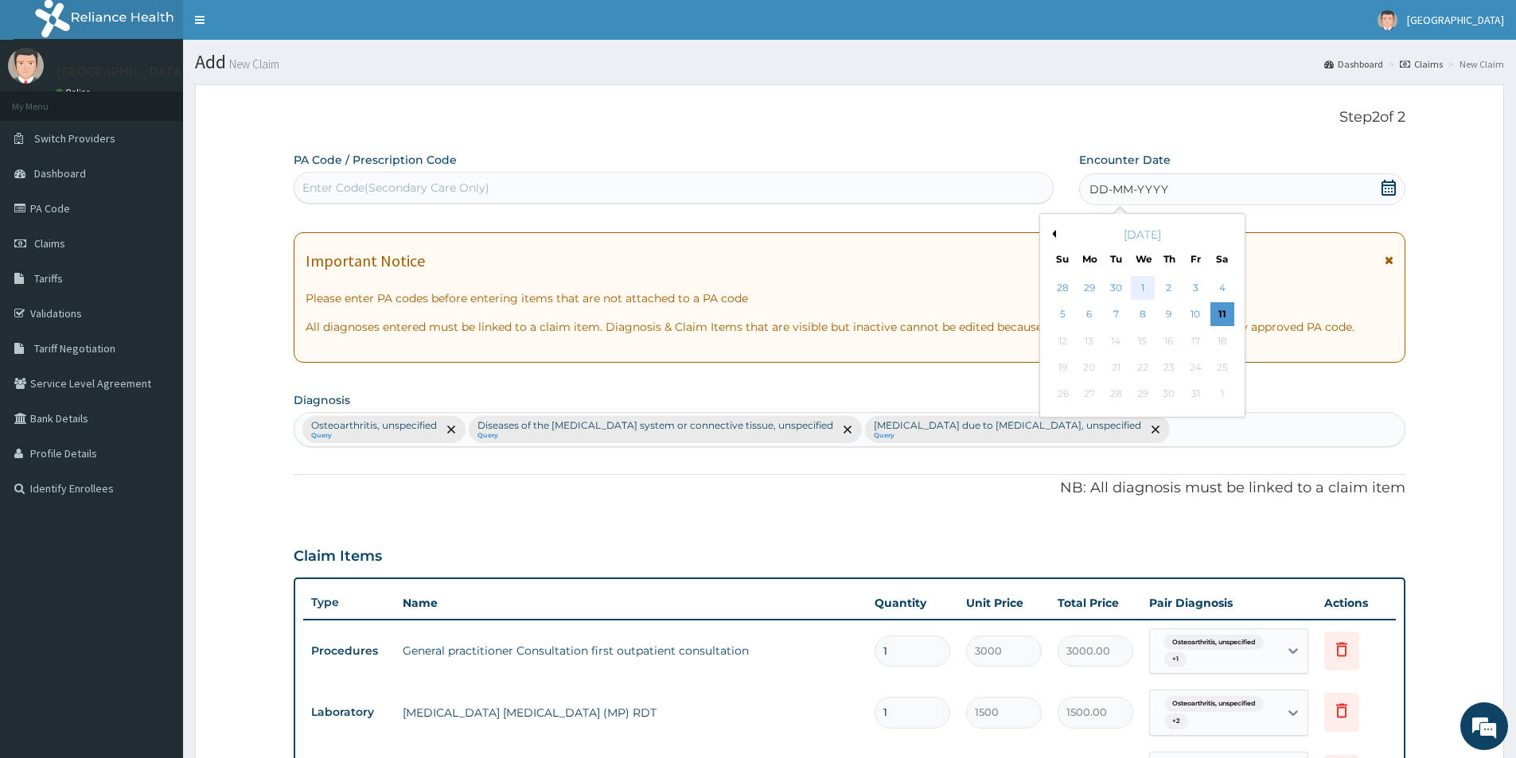
click at [1146, 287] on div "1" at bounding box center [1142, 288] width 24 height 24
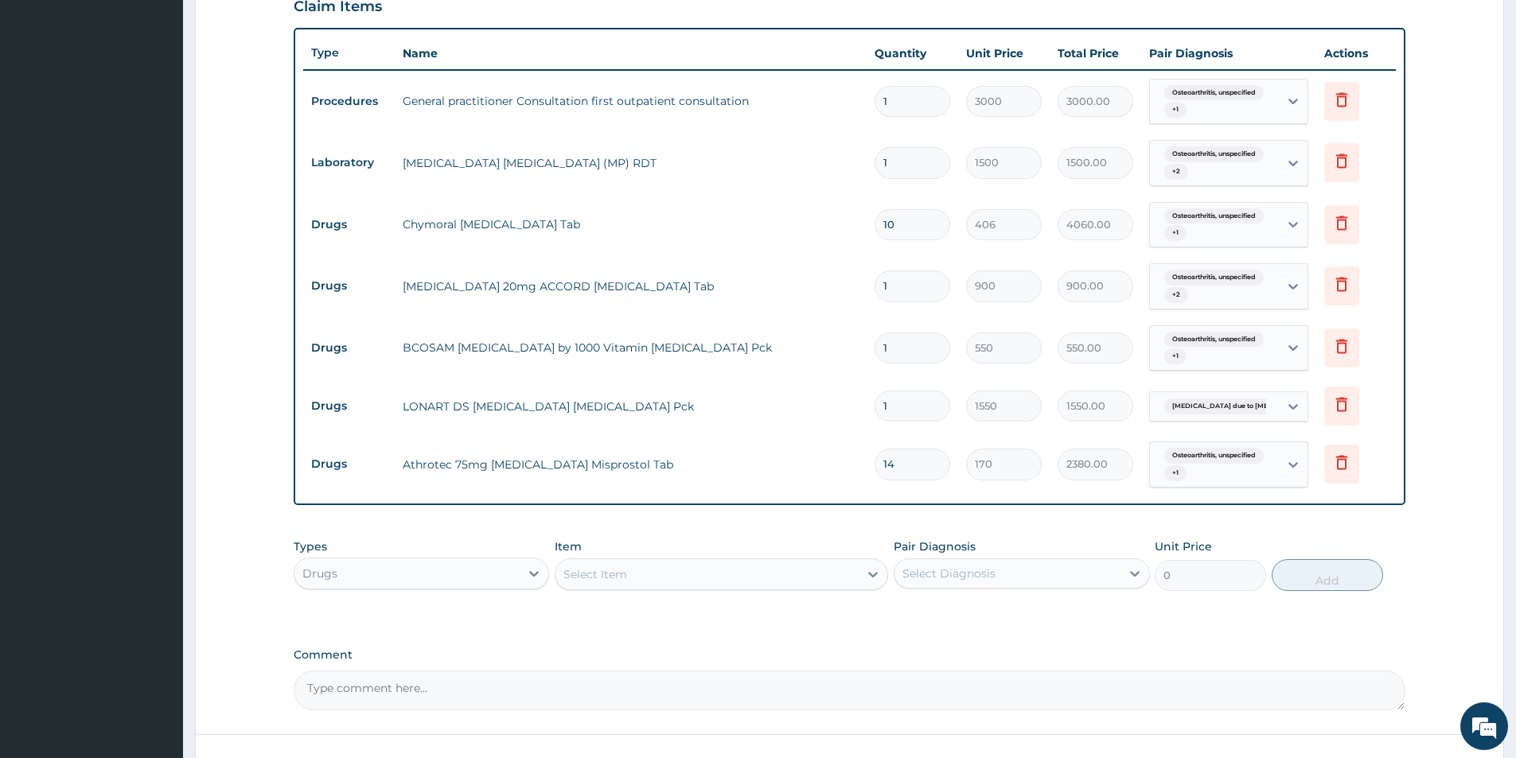
scroll to position [667, 0]
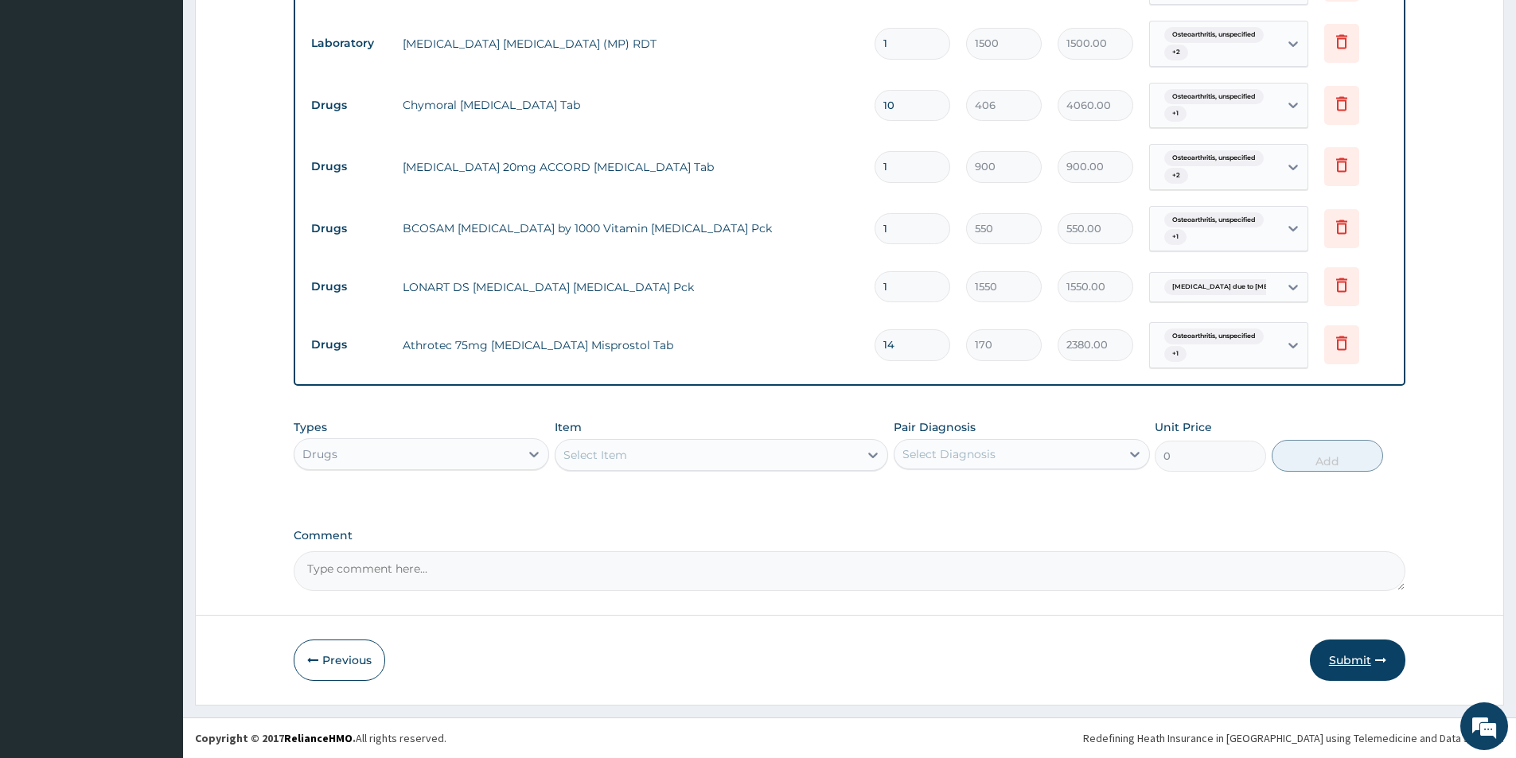
click at [1336, 656] on button "Submit" at bounding box center [1356, 660] width 95 height 41
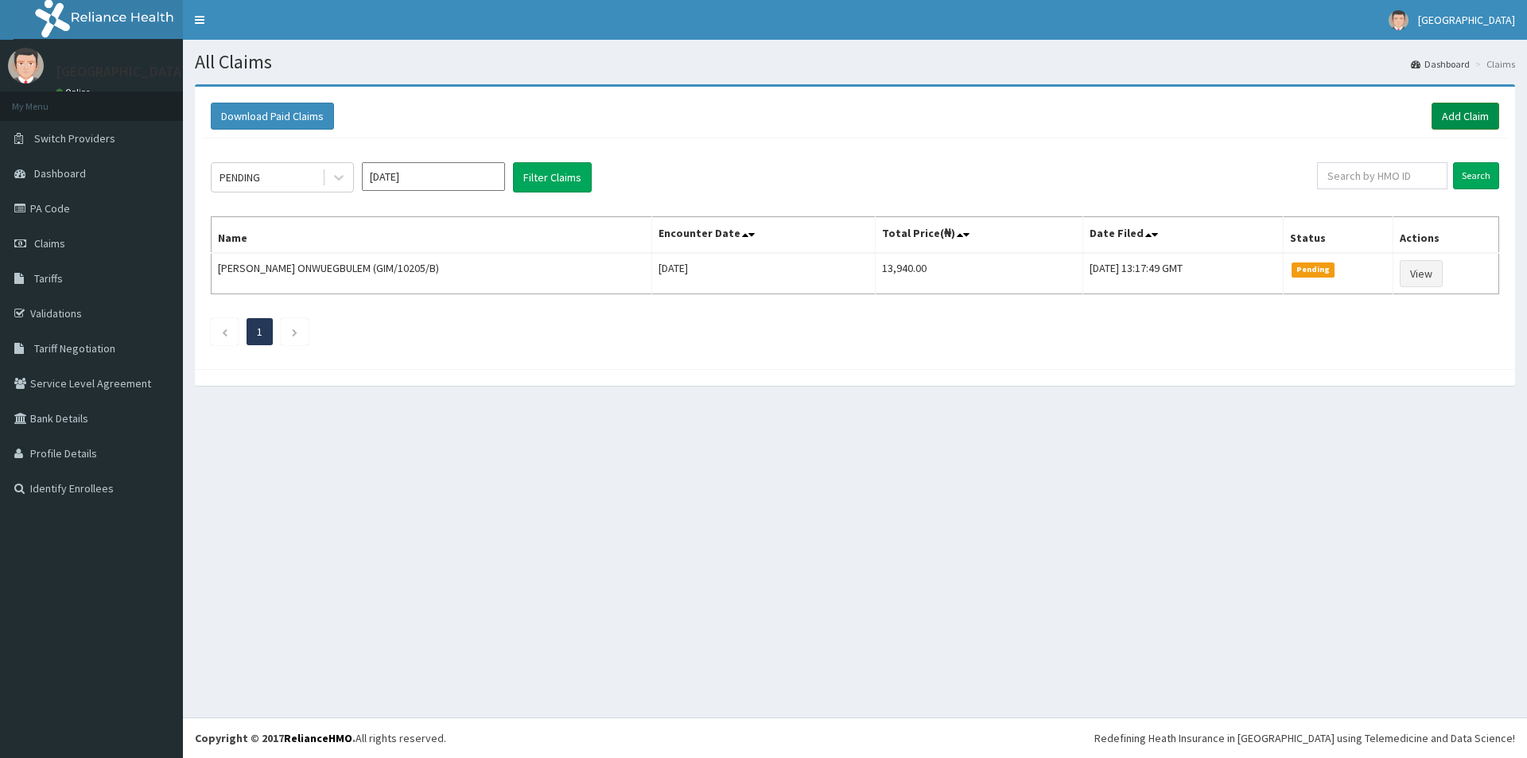
click at [1477, 120] on link "Add Claim" at bounding box center [1466, 116] width 68 height 27
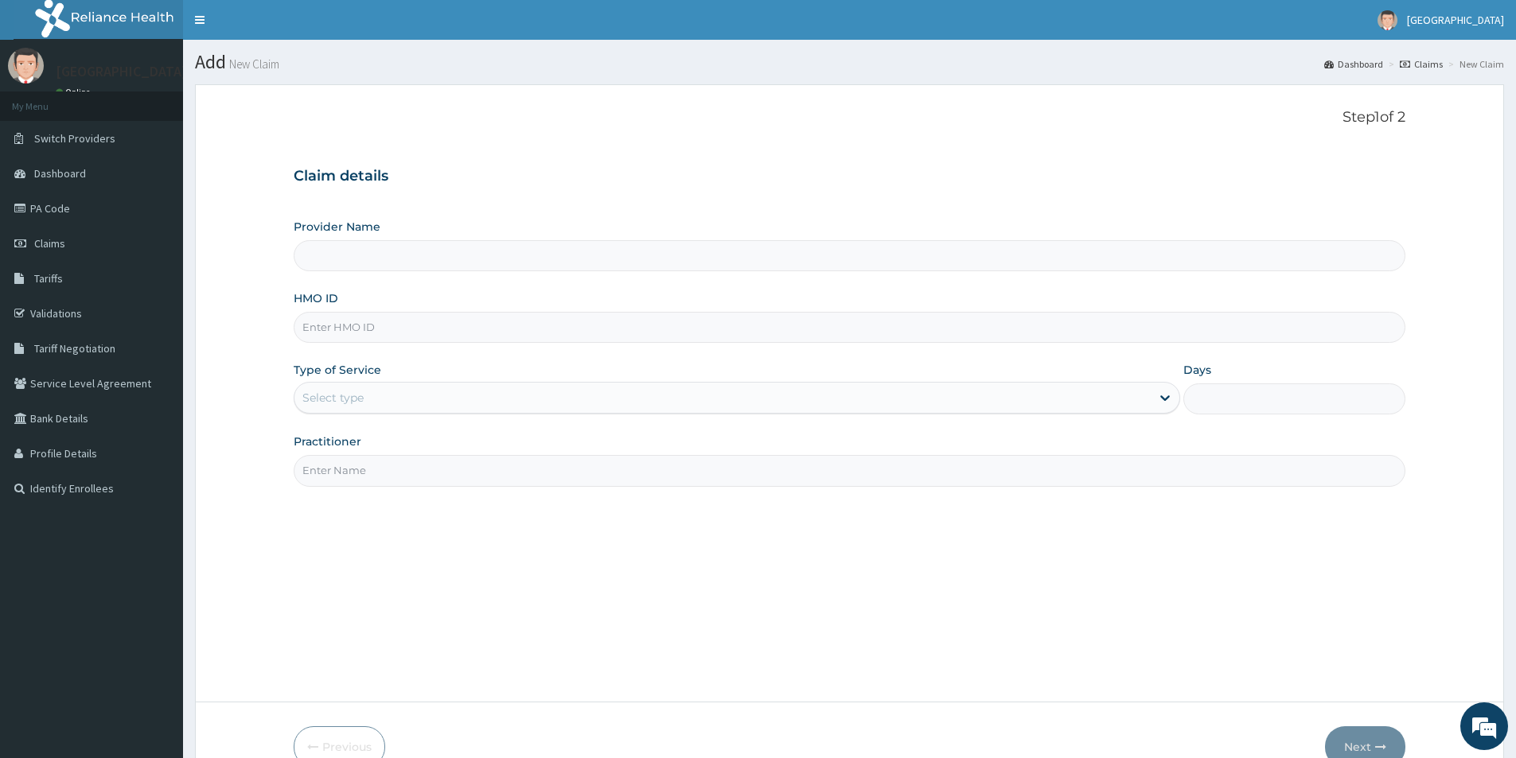
type input "[GEOGRAPHIC_DATA]"
click at [585, 329] on input "HMO ID" at bounding box center [849, 327] width 1111 height 31
type input "GIM/10205/C"
click at [353, 395] on div "Select type" at bounding box center [332, 398] width 61 height 16
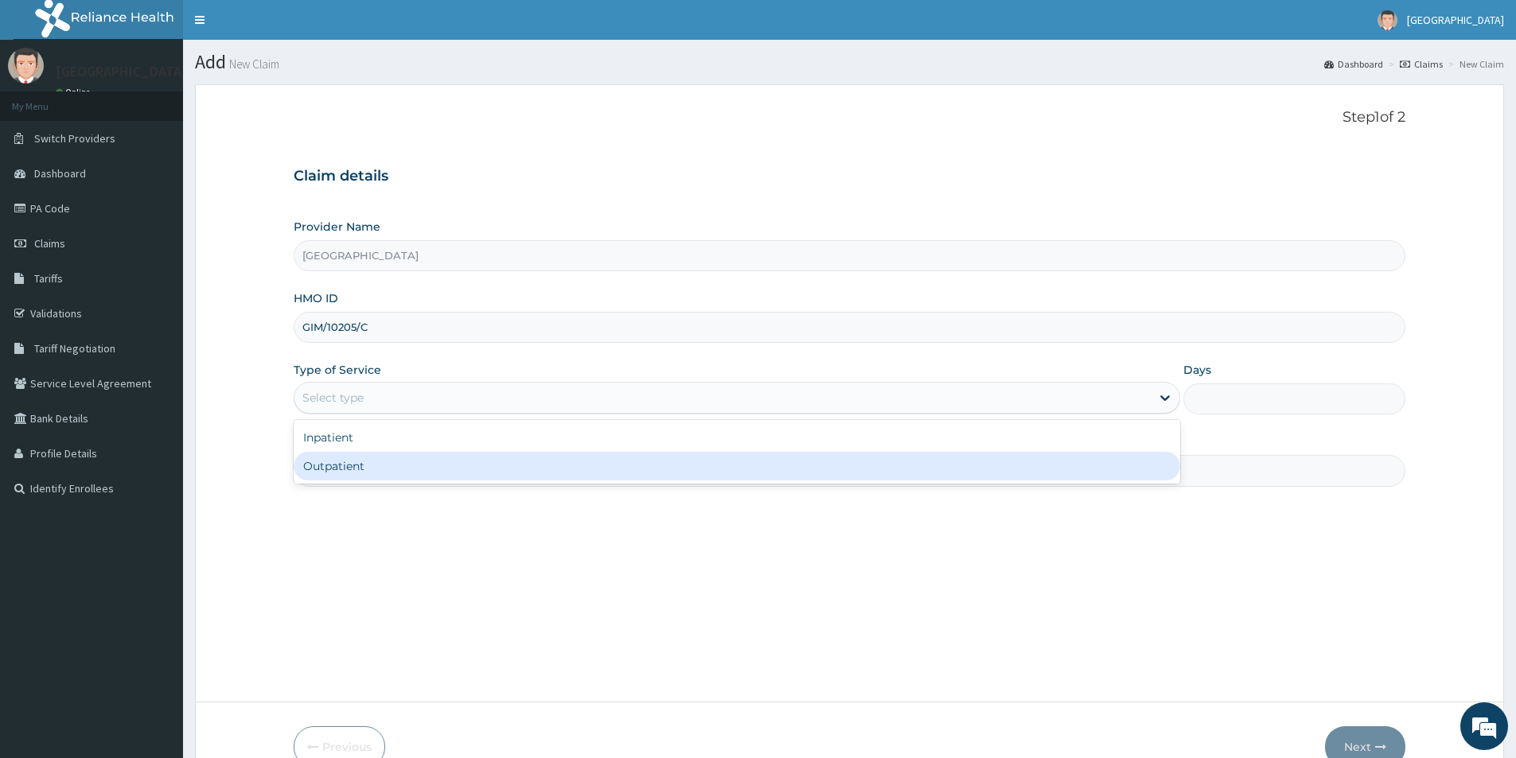
click at [353, 457] on div "Outpatient" at bounding box center [737, 466] width 886 height 29
type input "1"
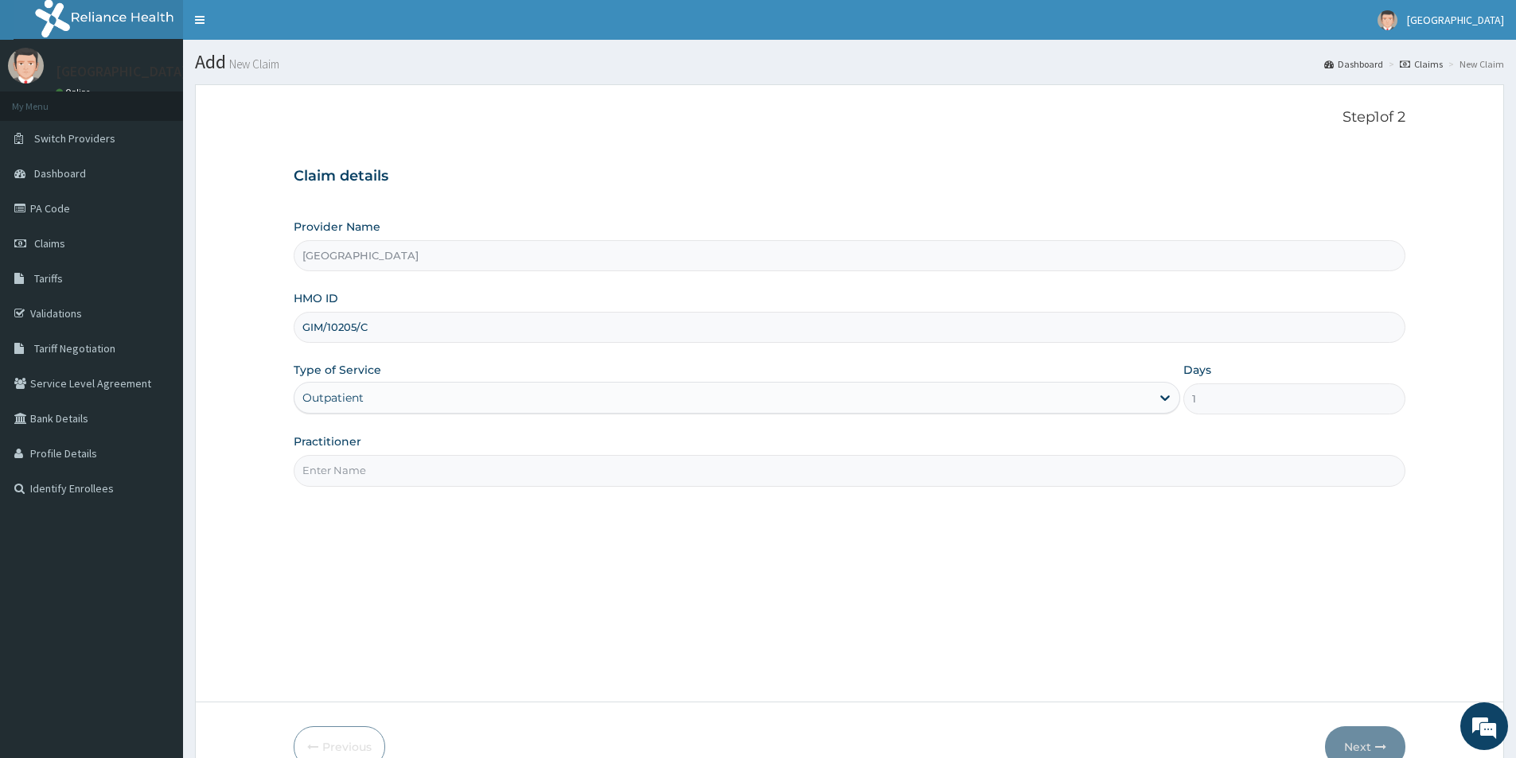
click at [391, 476] on input "Practitioner" at bounding box center [849, 470] width 1111 height 31
type input "[PERSON_NAME]"
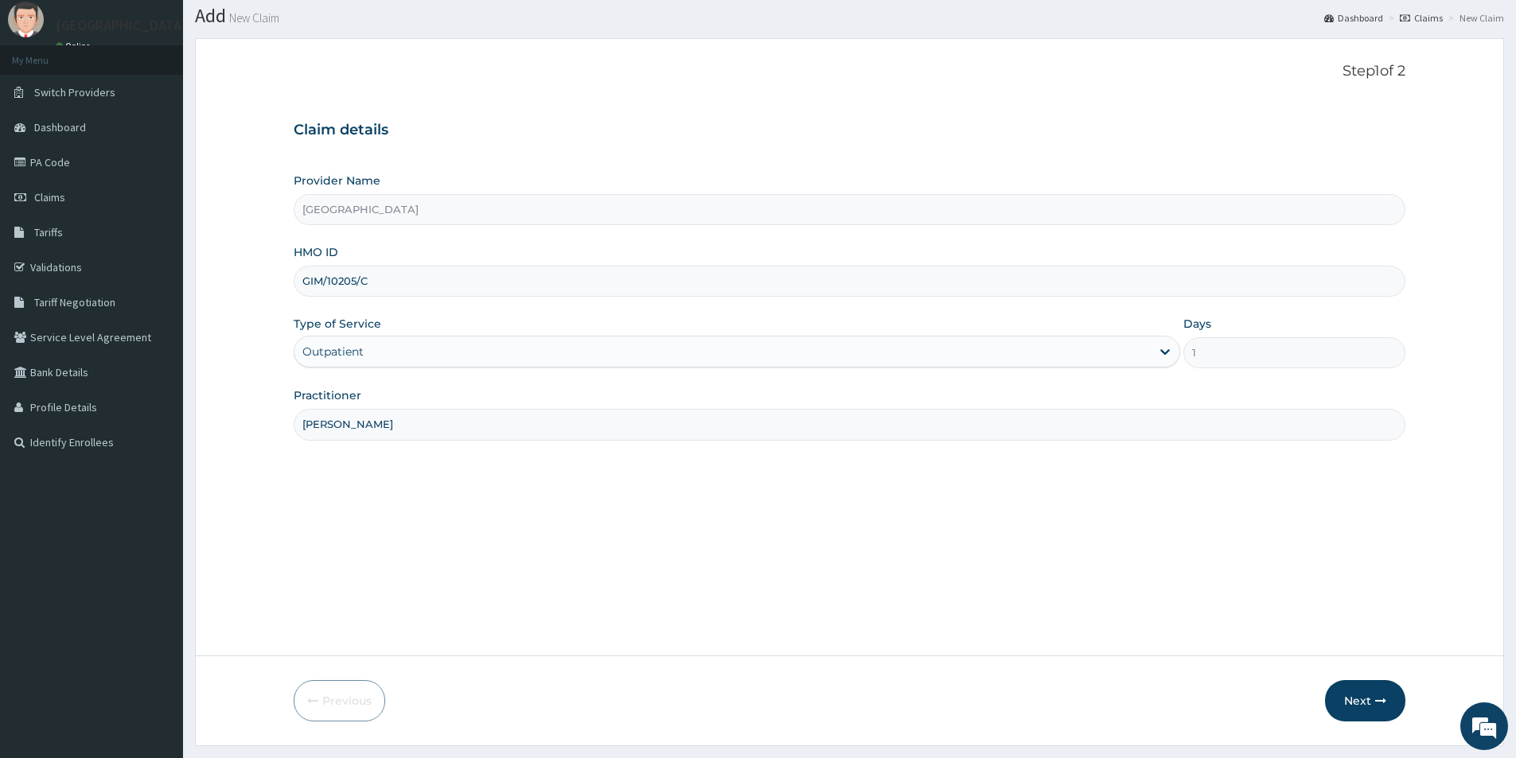
scroll to position [87, 0]
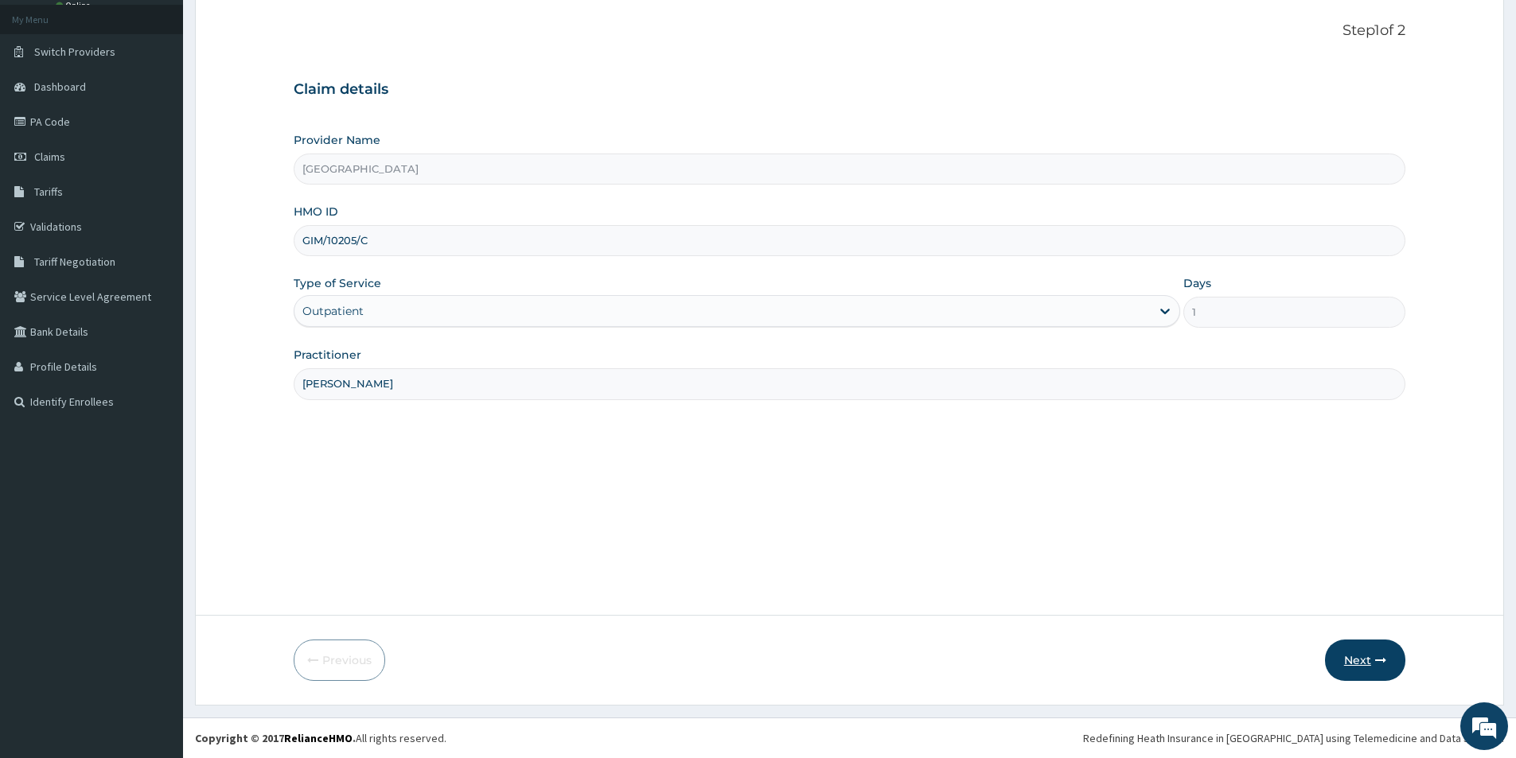
click at [1356, 658] on button "Next" at bounding box center [1365, 660] width 80 height 41
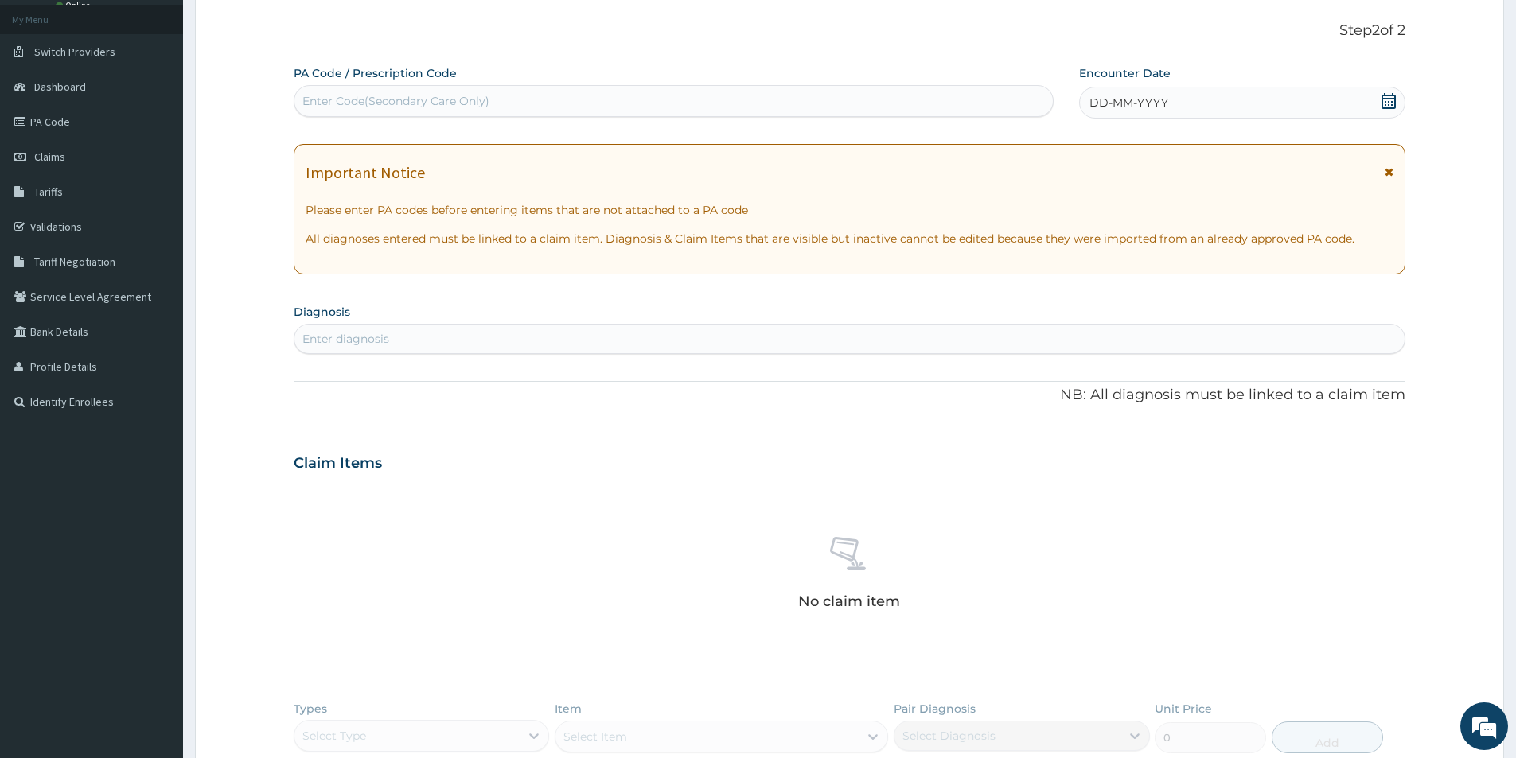
click at [1389, 173] on icon at bounding box center [1388, 171] width 9 height 11
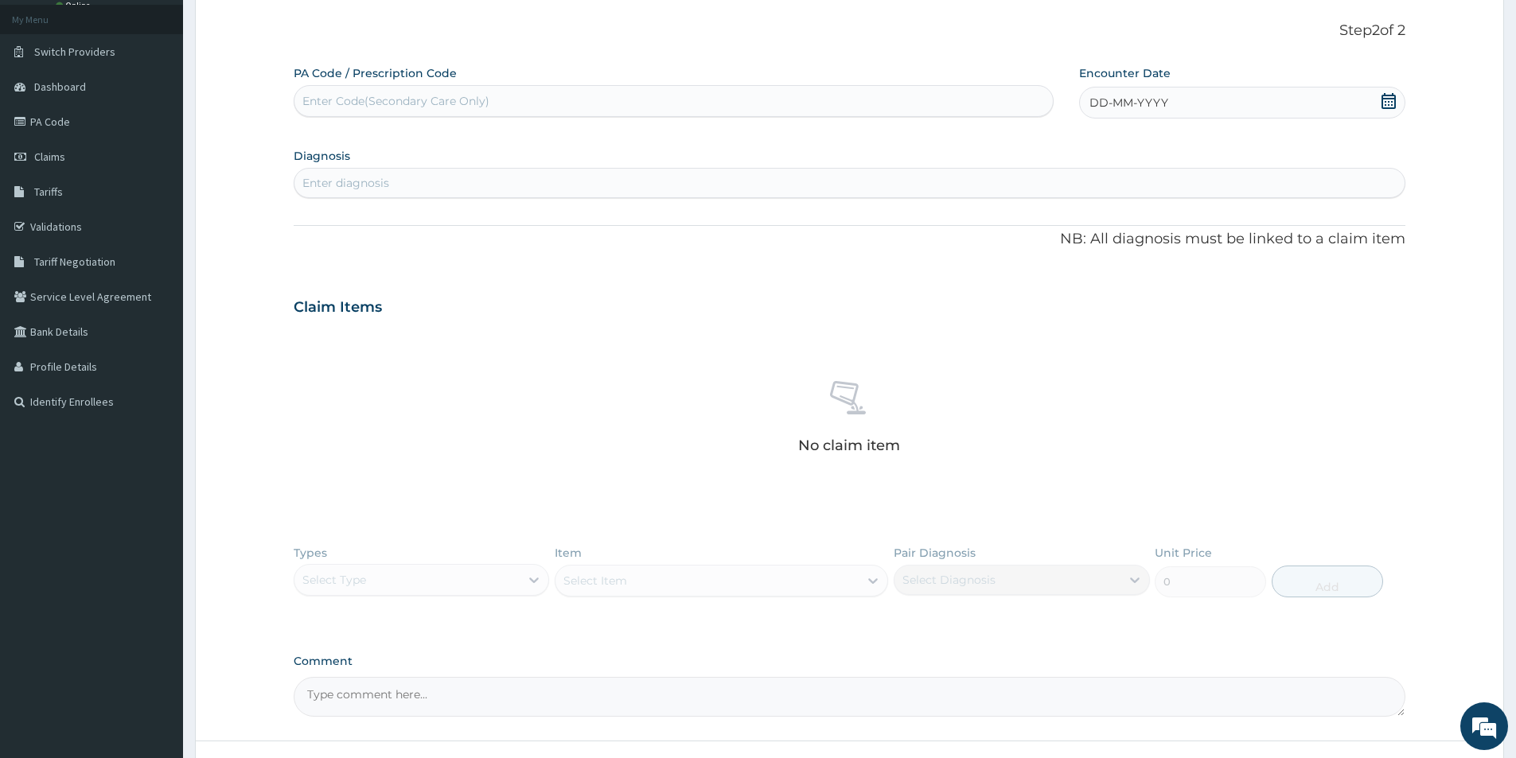
click at [1385, 102] on icon at bounding box center [1388, 101] width 14 height 16
click at [1143, 200] on div "1" at bounding box center [1142, 201] width 24 height 24
click at [564, 181] on div "Enter diagnosis" at bounding box center [849, 182] width 1110 height 25
type input "osteo"
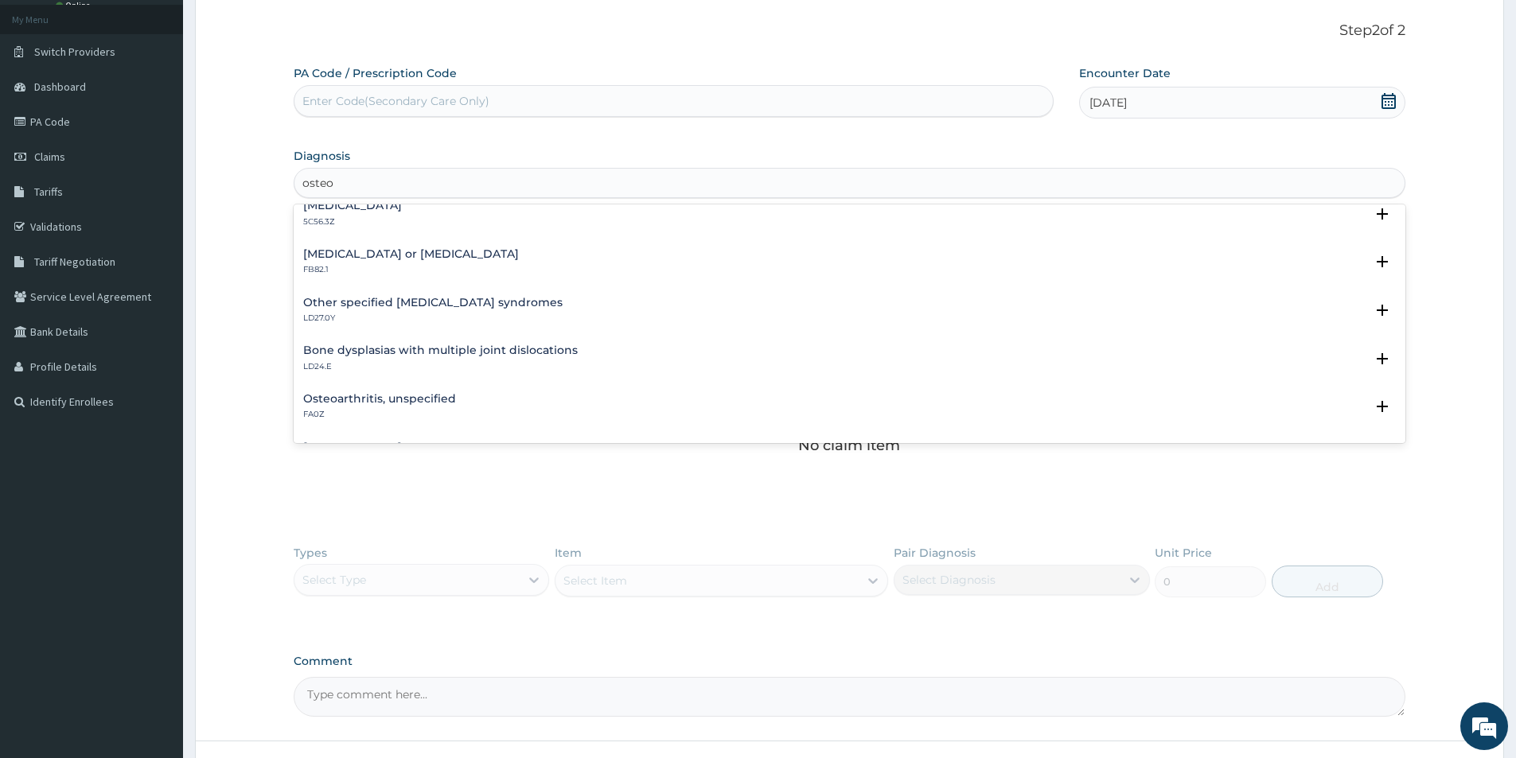
scroll to position [239, 0]
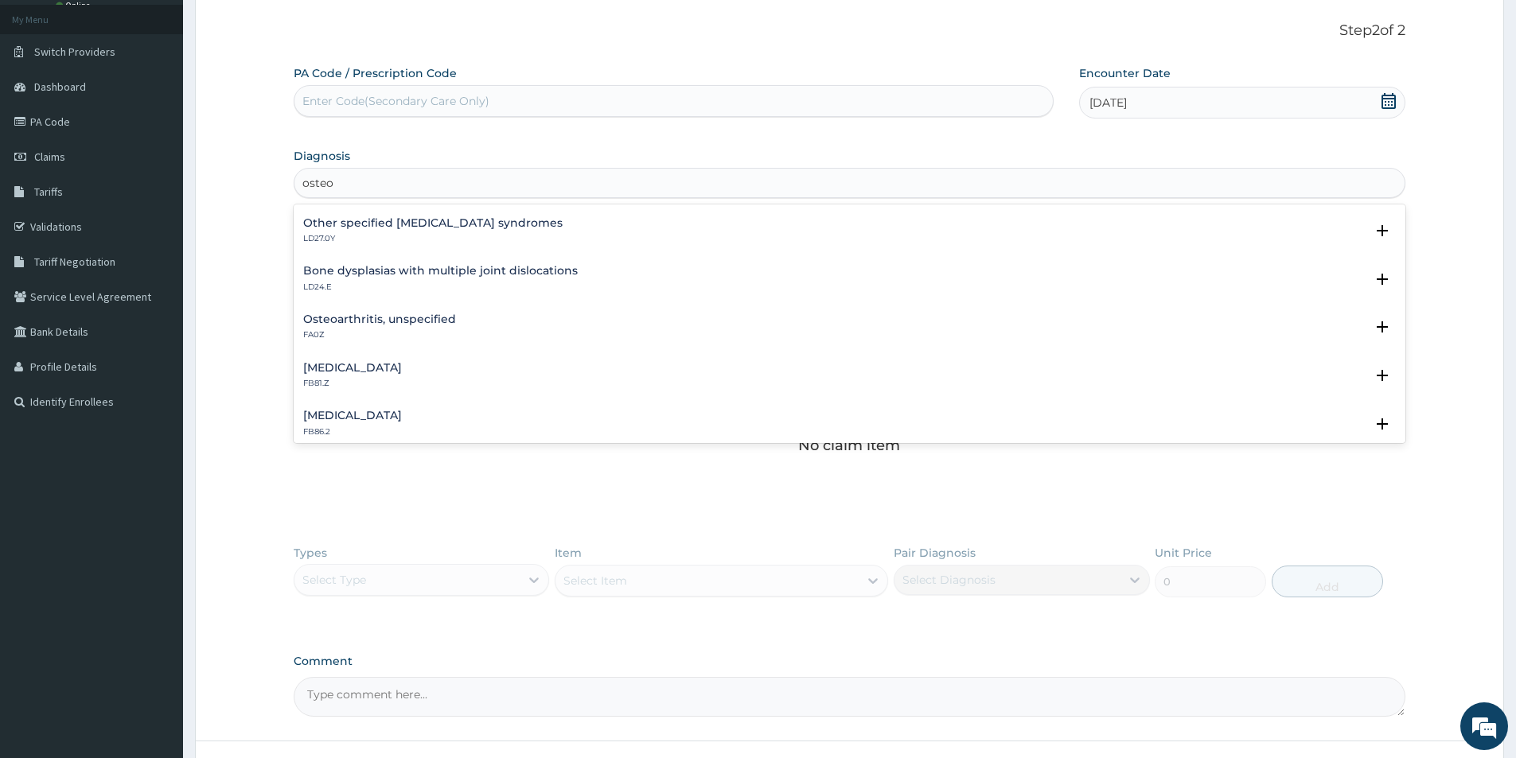
click at [403, 317] on h4 "Osteoarthritis, unspecified" at bounding box center [379, 319] width 153 height 12
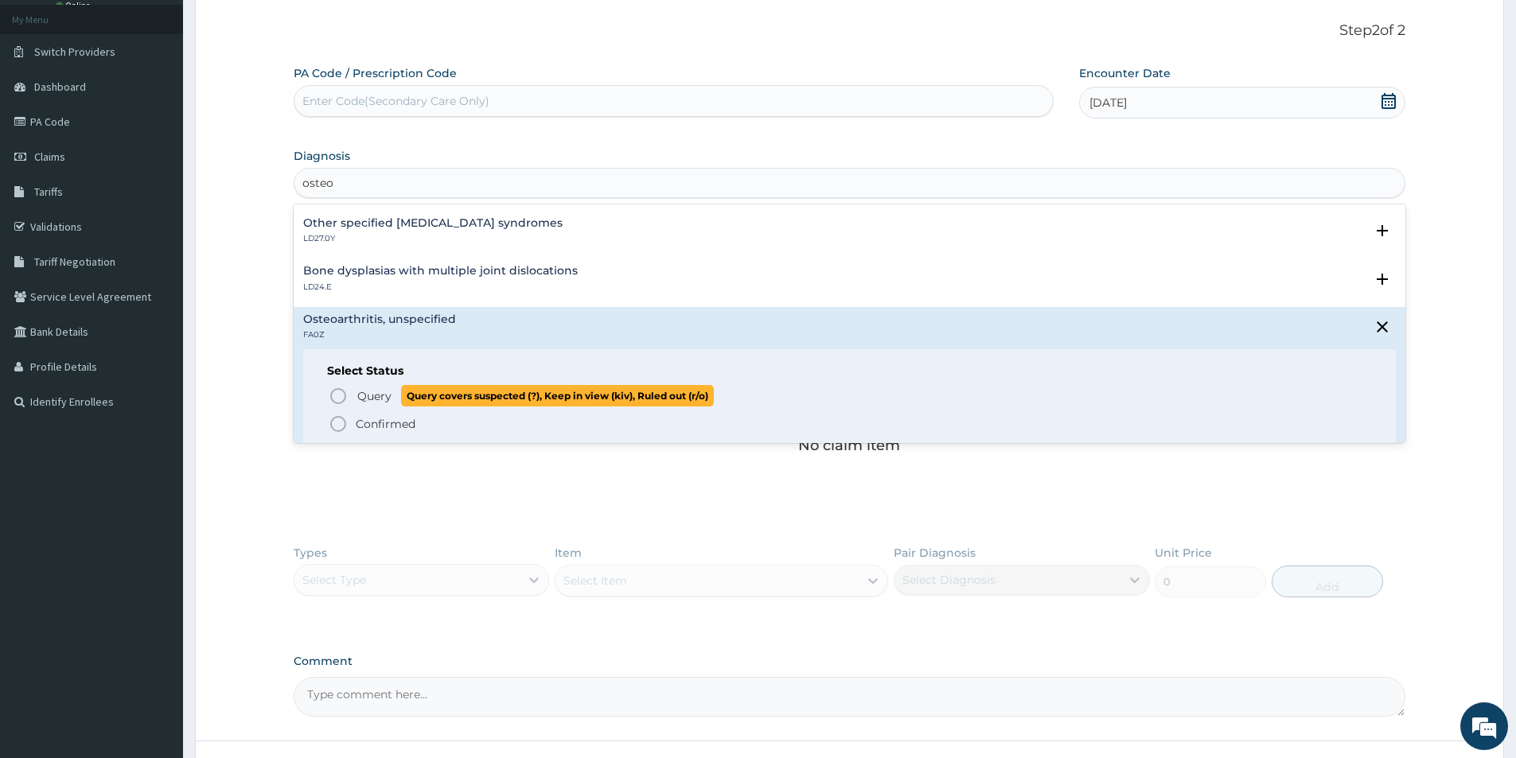
click at [335, 395] on icon "status option query" at bounding box center [338, 396] width 19 height 19
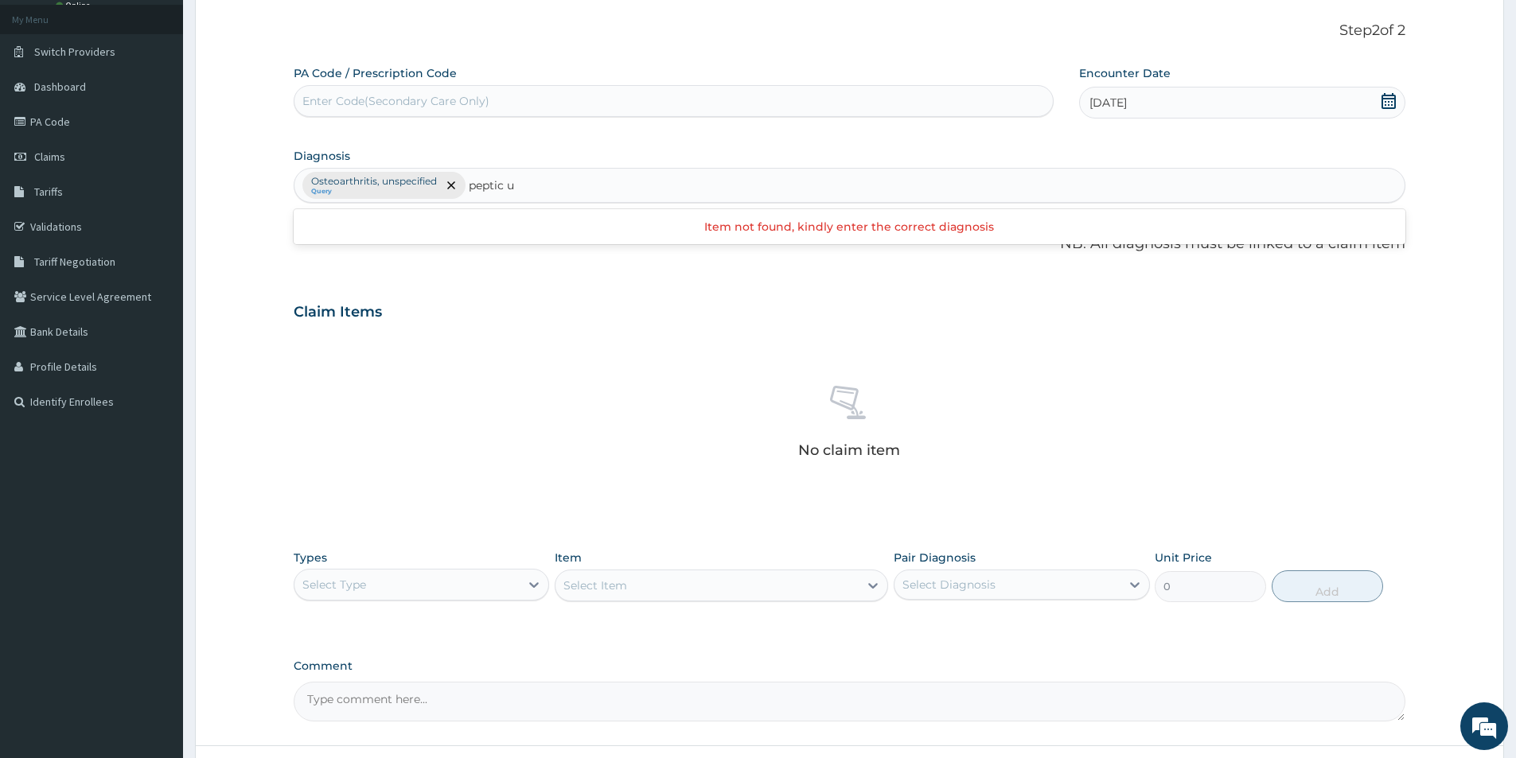
type input "peptic"
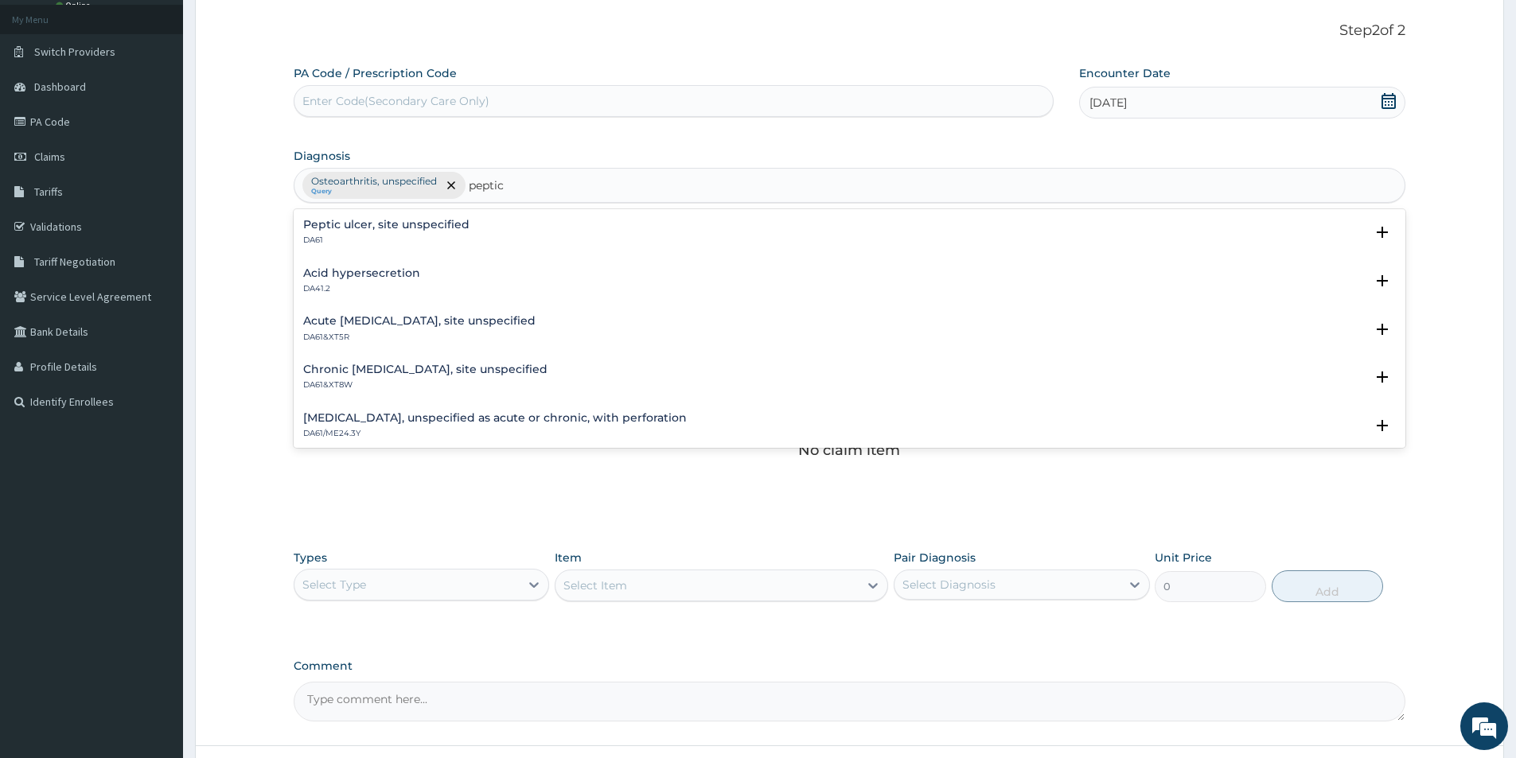
click at [490, 241] on div "Peptic ulcer, site unspecified DA61" at bounding box center [849, 233] width 1092 height 28
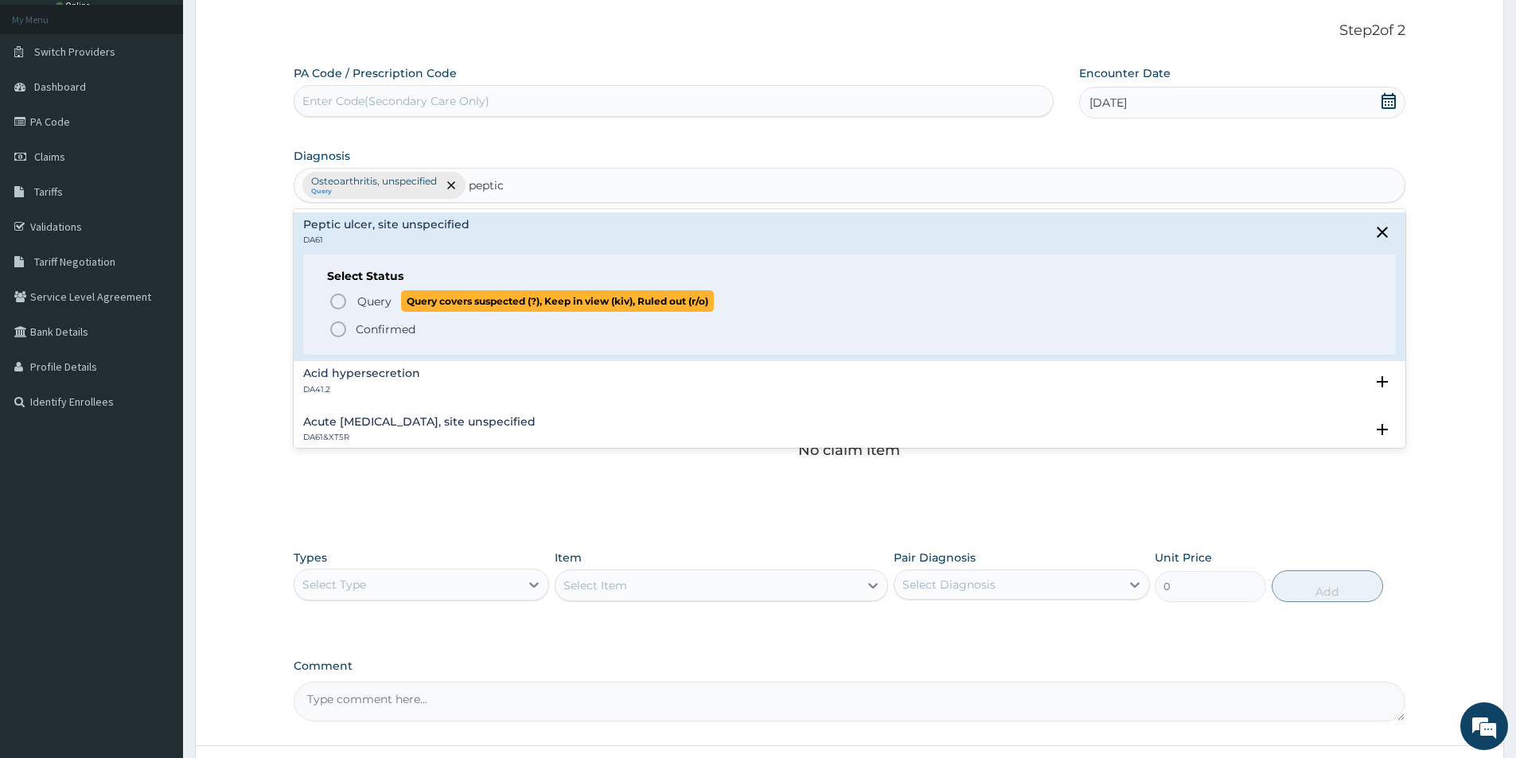
click at [337, 297] on icon "status option query" at bounding box center [338, 301] width 19 height 19
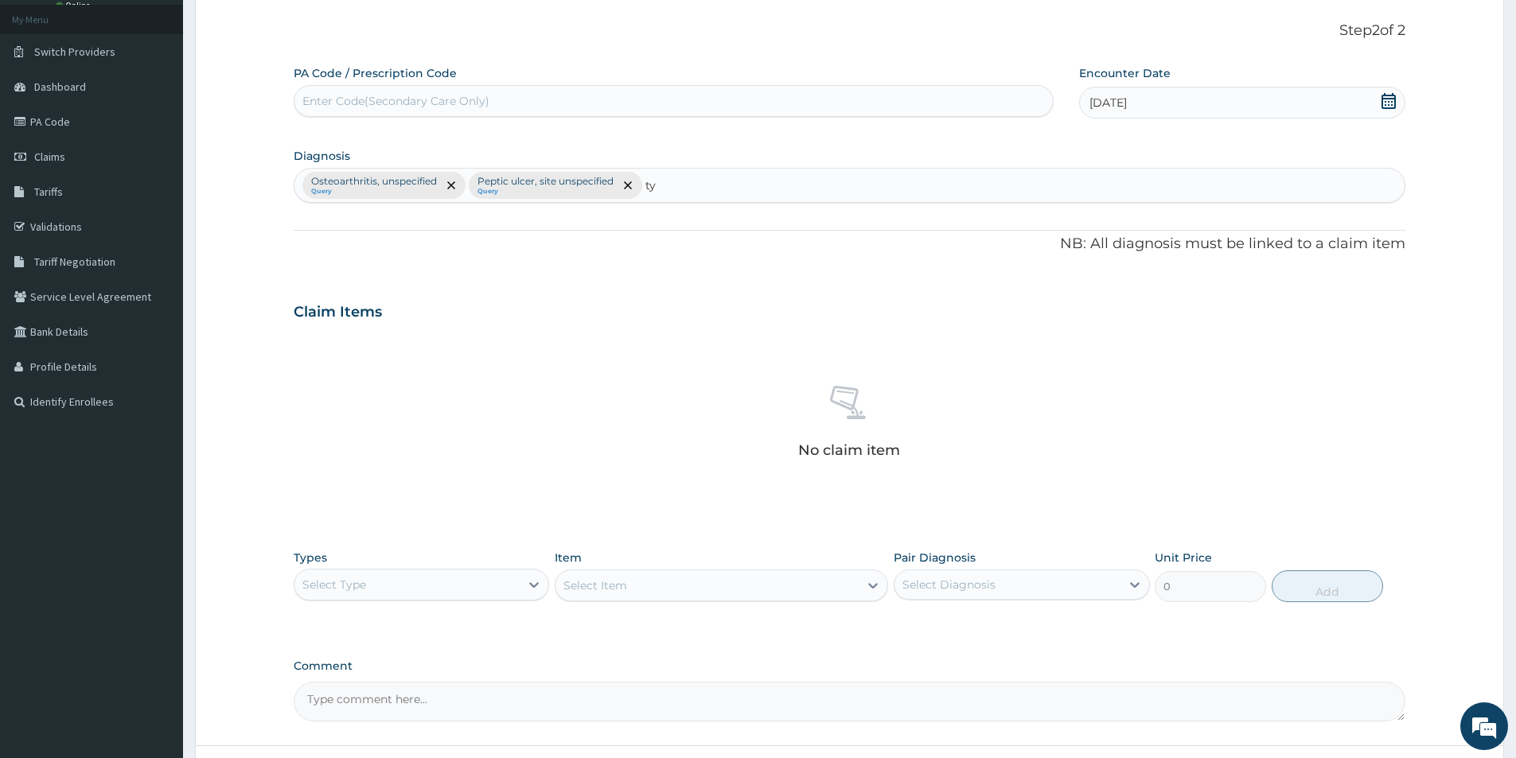
type input "t"
type input "typhoid"
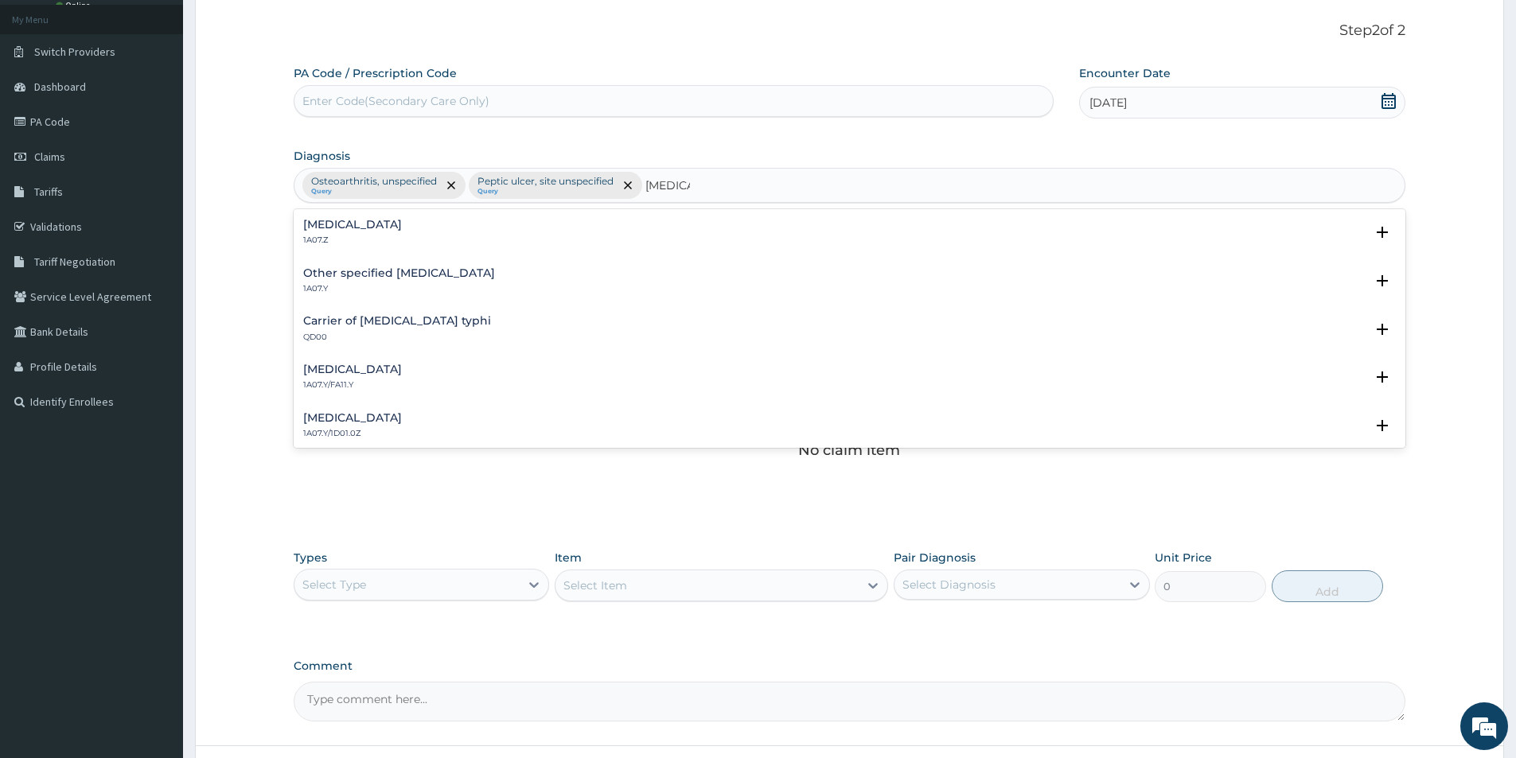
click at [461, 225] on div "Typhoid fever, unspecified 1A07.Z" at bounding box center [849, 233] width 1092 height 28
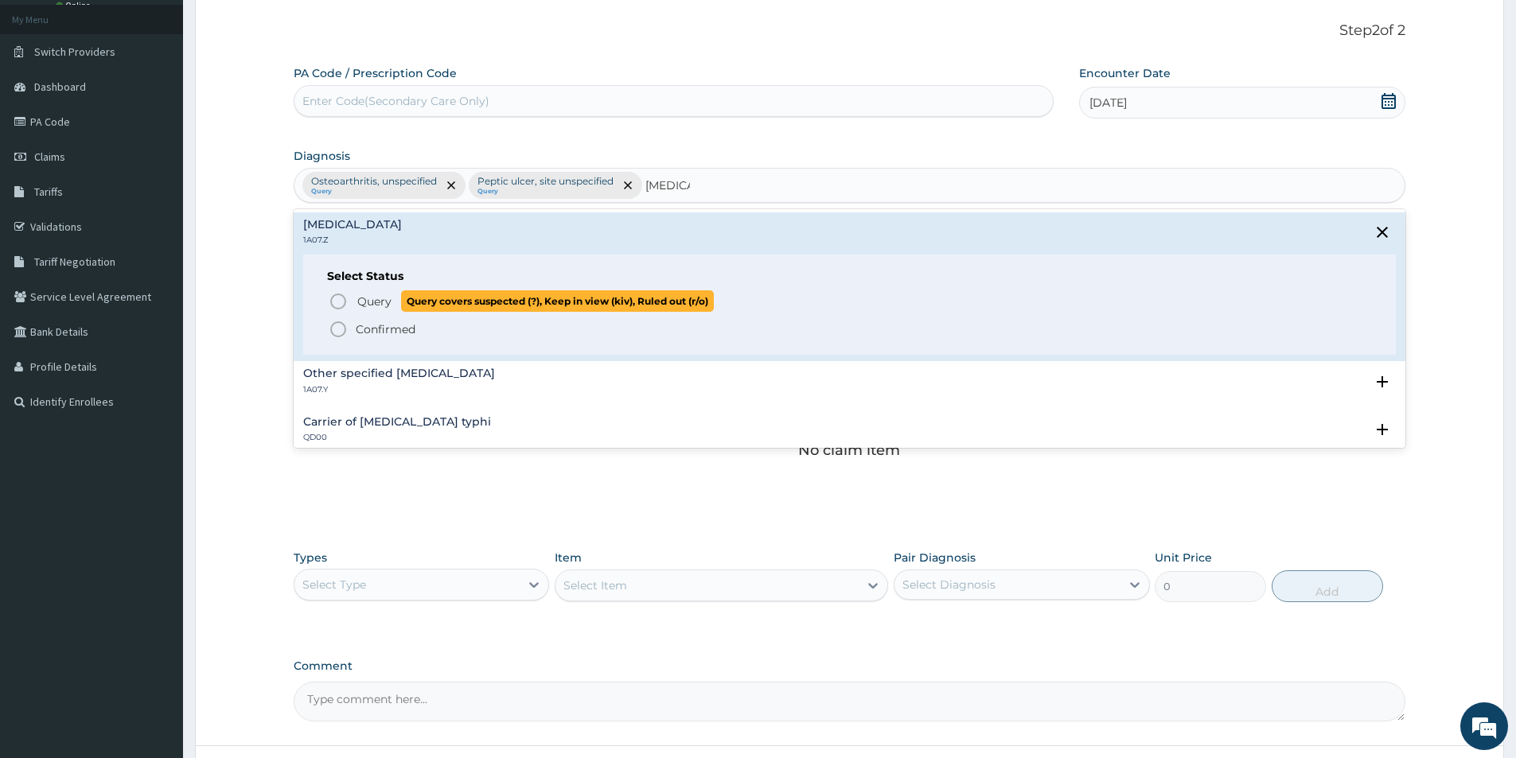
click at [335, 295] on circle "status option query" at bounding box center [338, 301] width 14 height 14
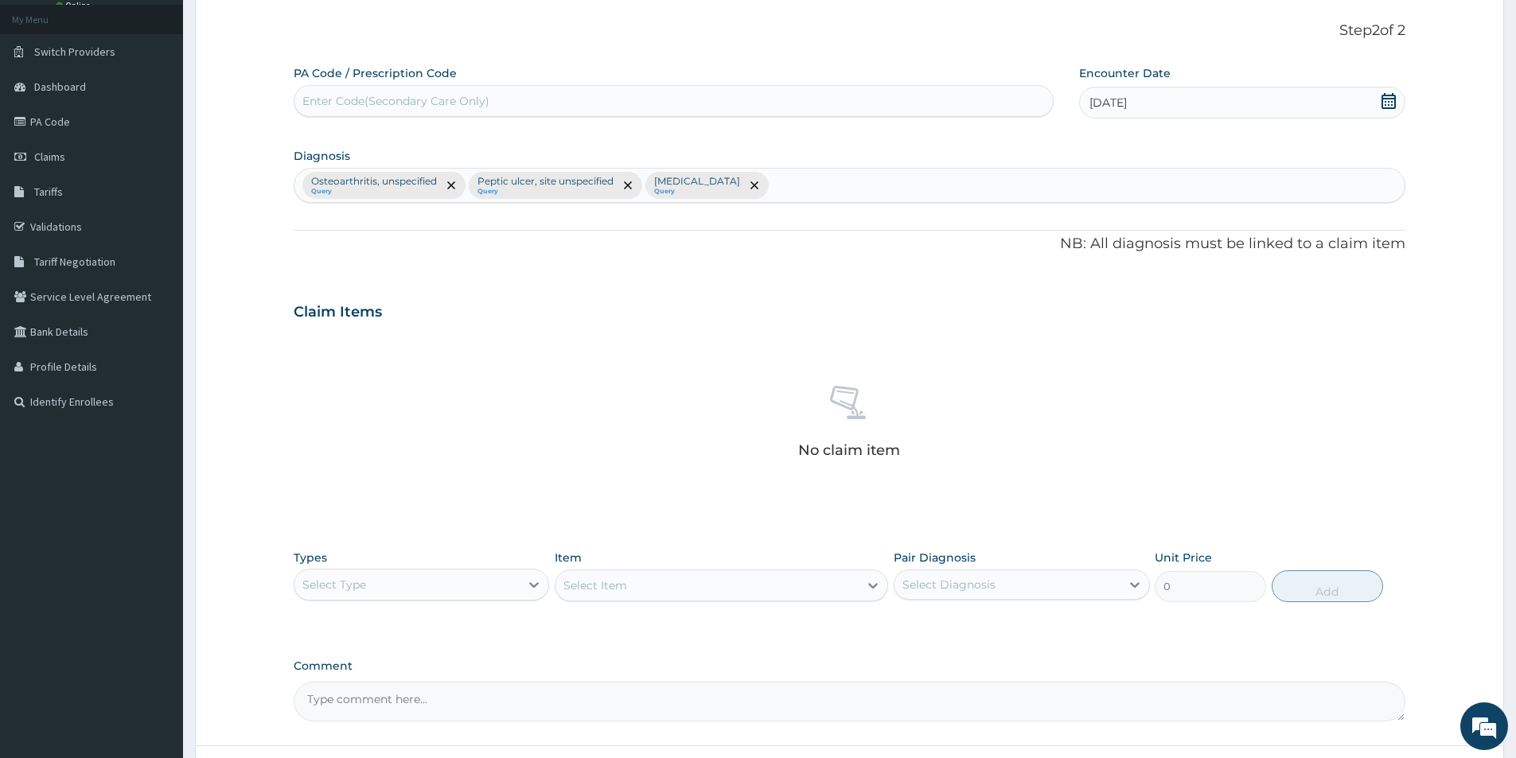
click at [490, 580] on div "Select Type" at bounding box center [406, 584] width 225 height 25
drag, startPoint x: 465, startPoint y: 677, endPoint x: 482, endPoint y: 673, distance: 17.9
click at [467, 677] on div "Procedures" at bounding box center [421, 681] width 255 height 29
click at [595, 586] on div "Select Item" at bounding box center [595, 586] width 64 height 16
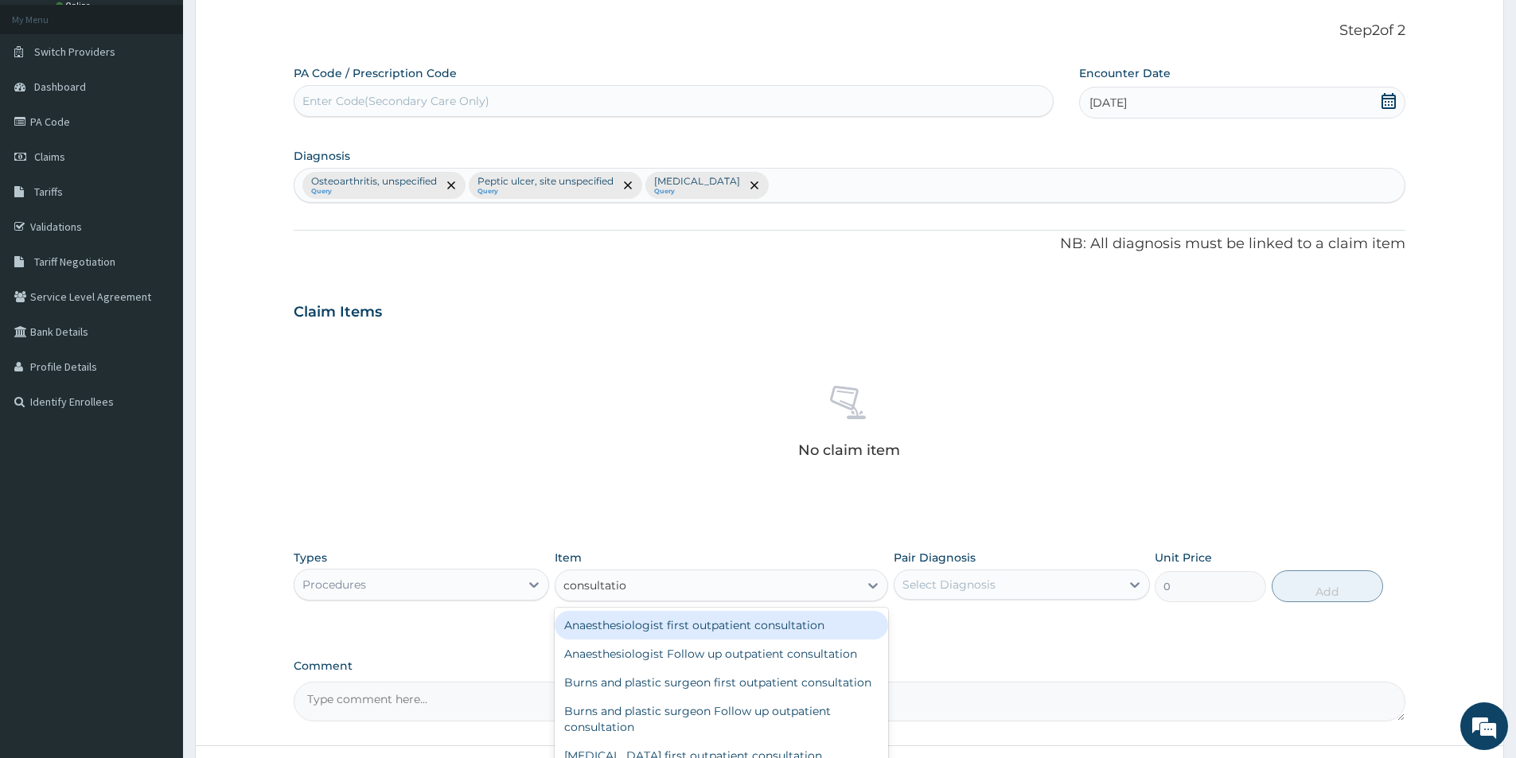
type input "consultation"
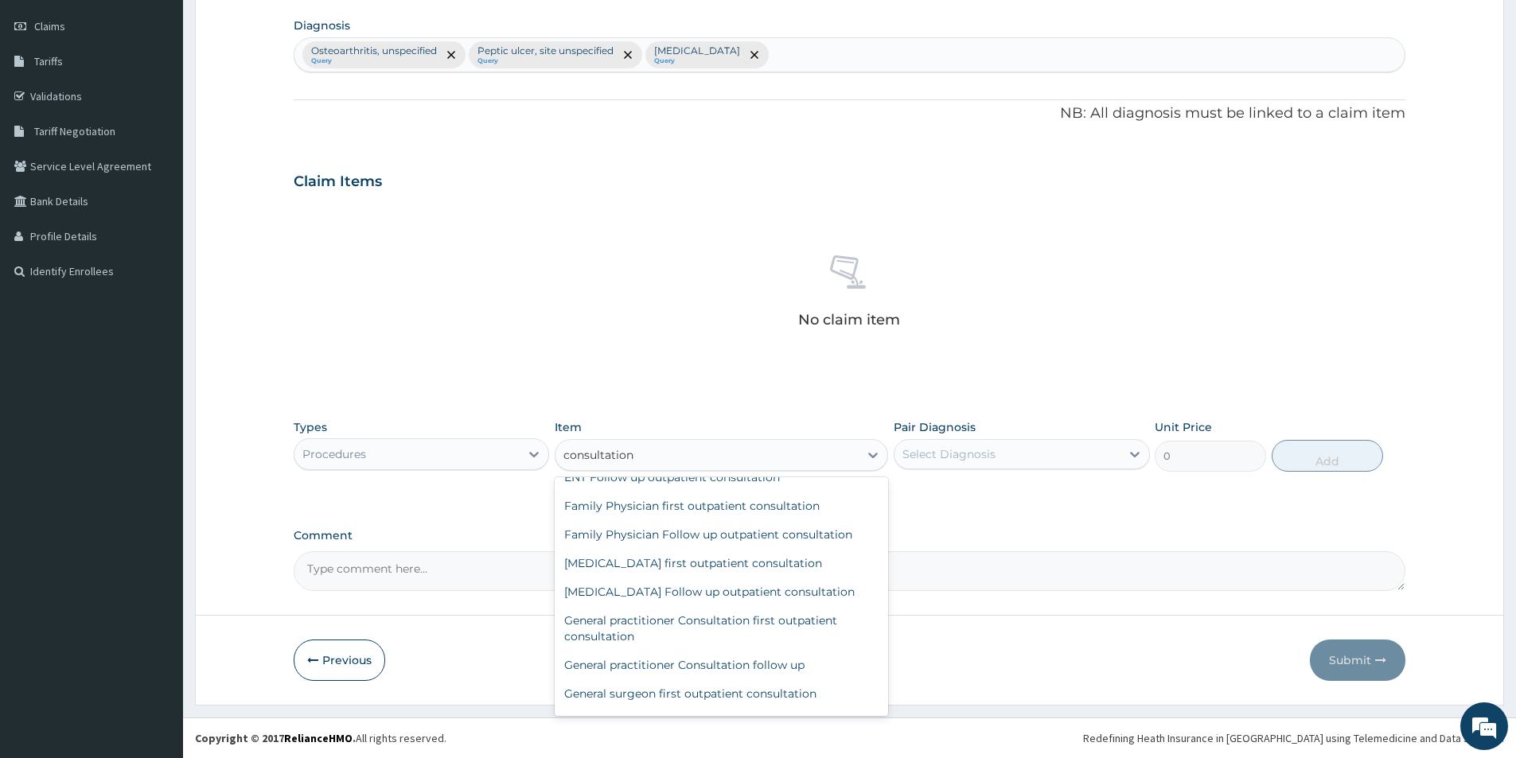
scroll to position [477, 0]
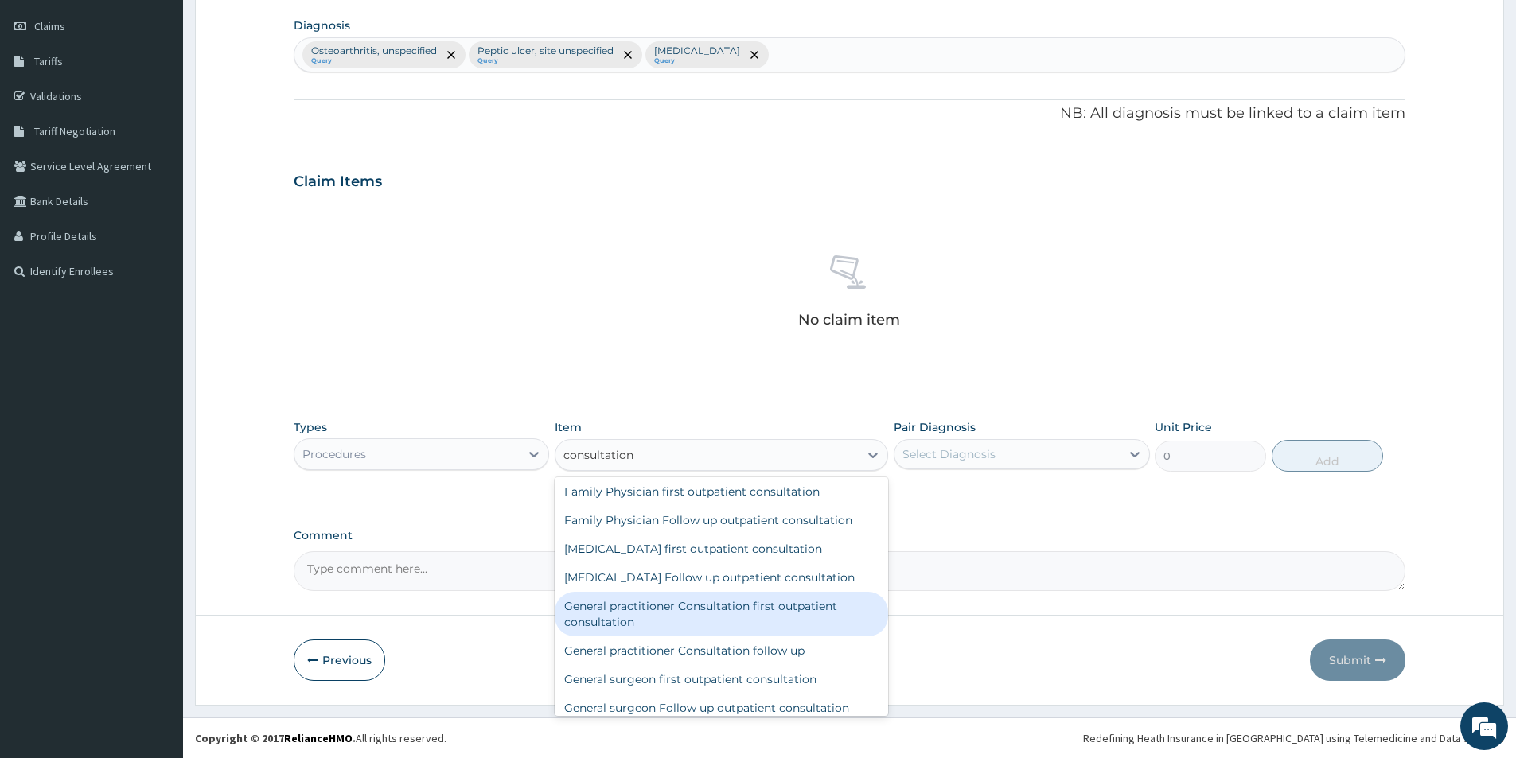
click at [761, 634] on div "General practitioner Consultation first outpatient consultation" at bounding box center [721, 614] width 333 height 45
type input "3000"
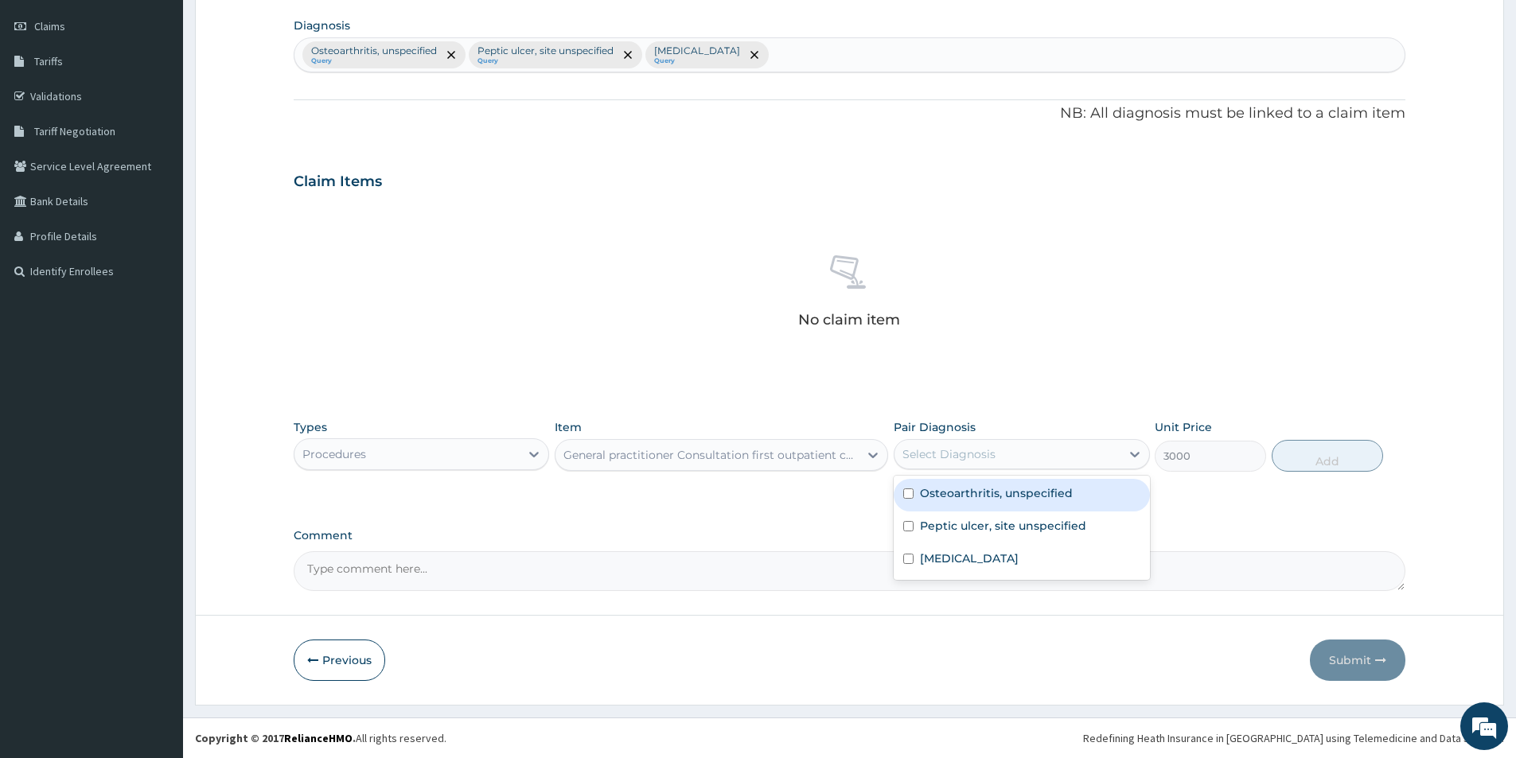
click at [977, 456] on div "Select Diagnosis" at bounding box center [948, 454] width 93 height 16
click at [971, 500] on label "Osteoarthritis, unspecified" at bounding box center [996, 493] width 153 height 16
checkbox input "true"
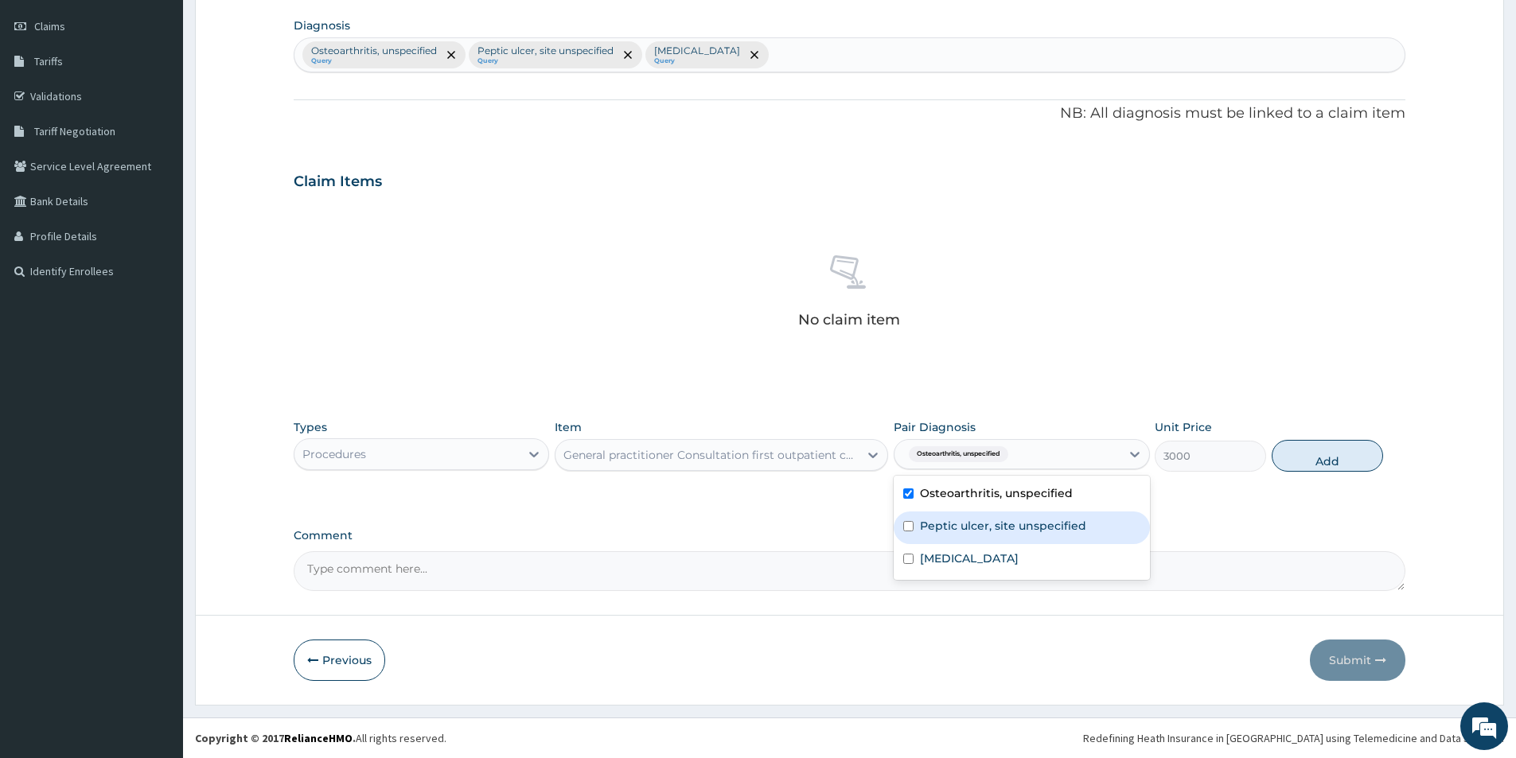
click at [969, 529] on label "Peptic ulcer, site unspecified" at bounding box center [1003, 526] width 166 height 16
checkbox input "true"
click at [966, 564] on label "Typhoid fever, unspecified" at bounding box center [969, 559] width 99 height 16
checkbox input "true"
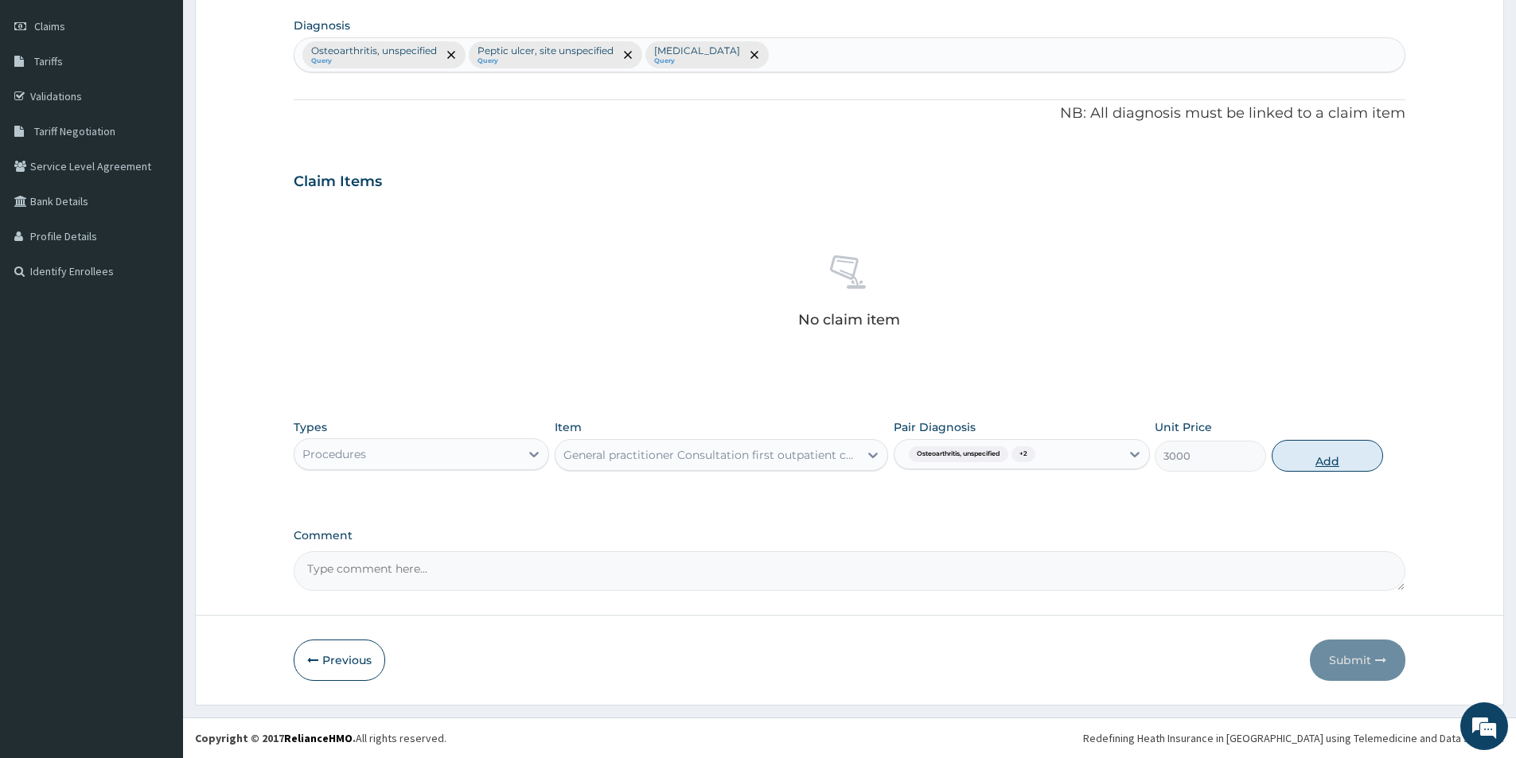
click at [1330, 456] on button "Add" at bounding box center [1326, 456] width 111 height 32
type input "0"
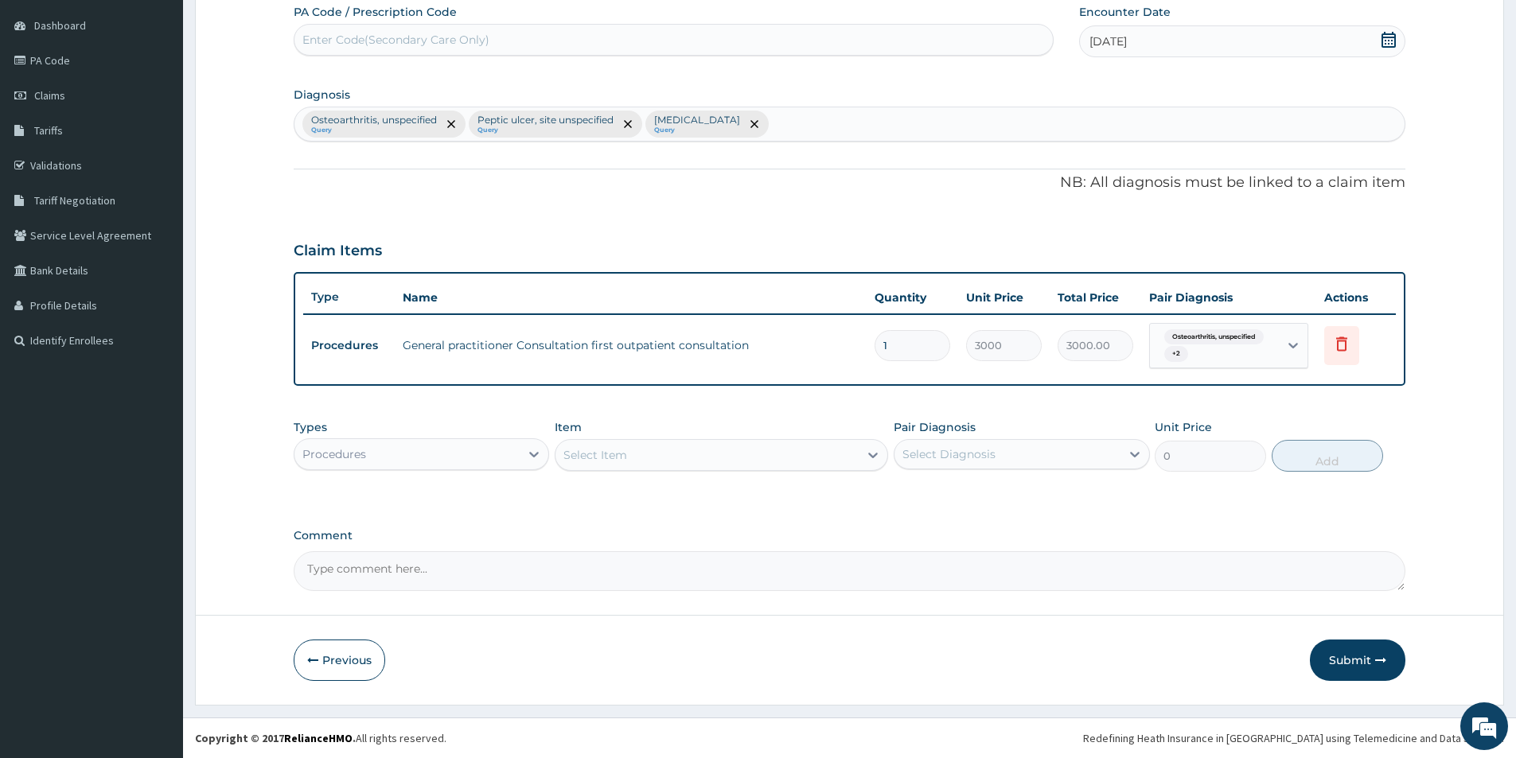
click at [466, 448] on div "Procedures" at bounding box center [406, 454] width 225 height 25
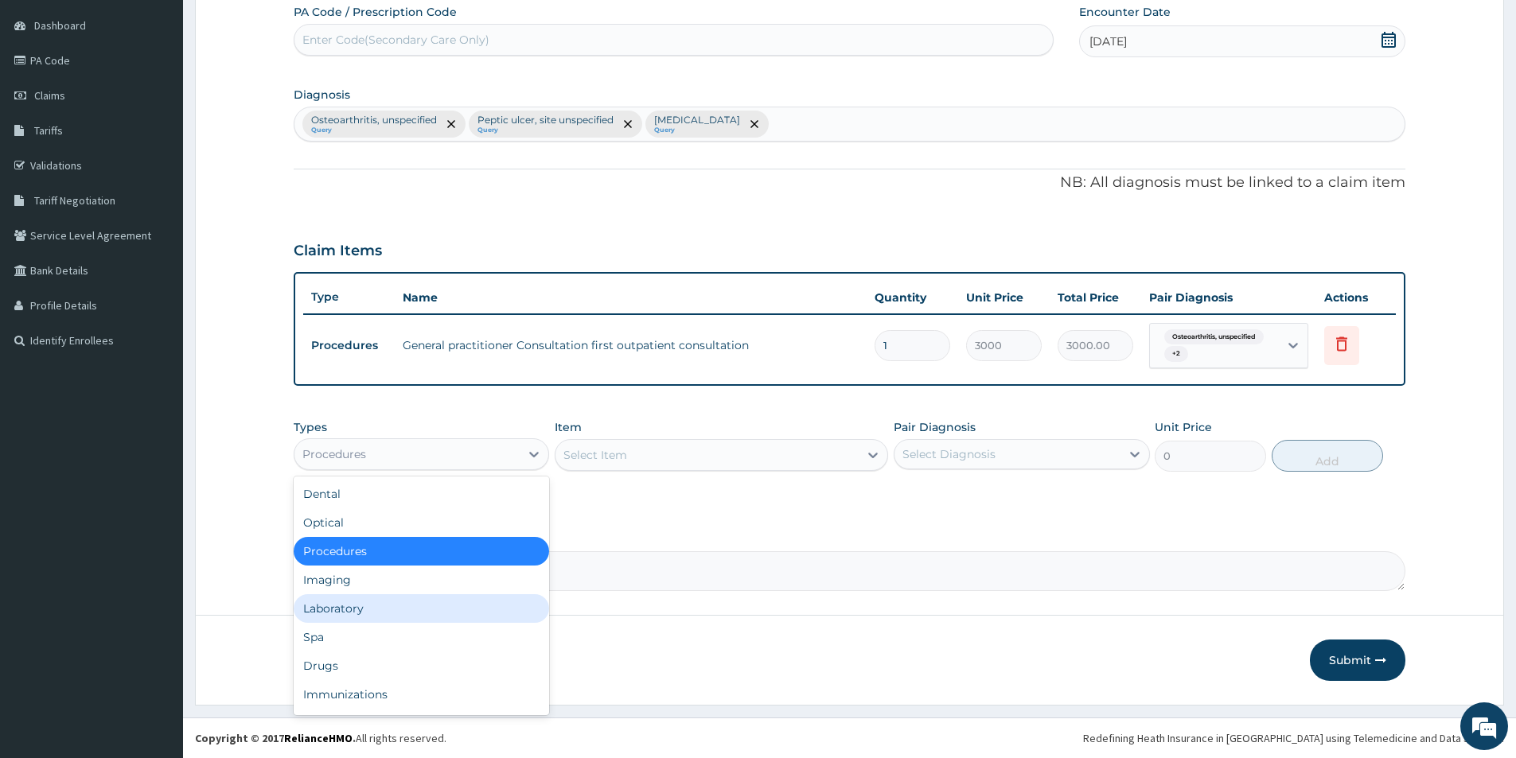
click at [403, 617] on div "Laboratory" at bounding box center [421, 608] width 255 height 29
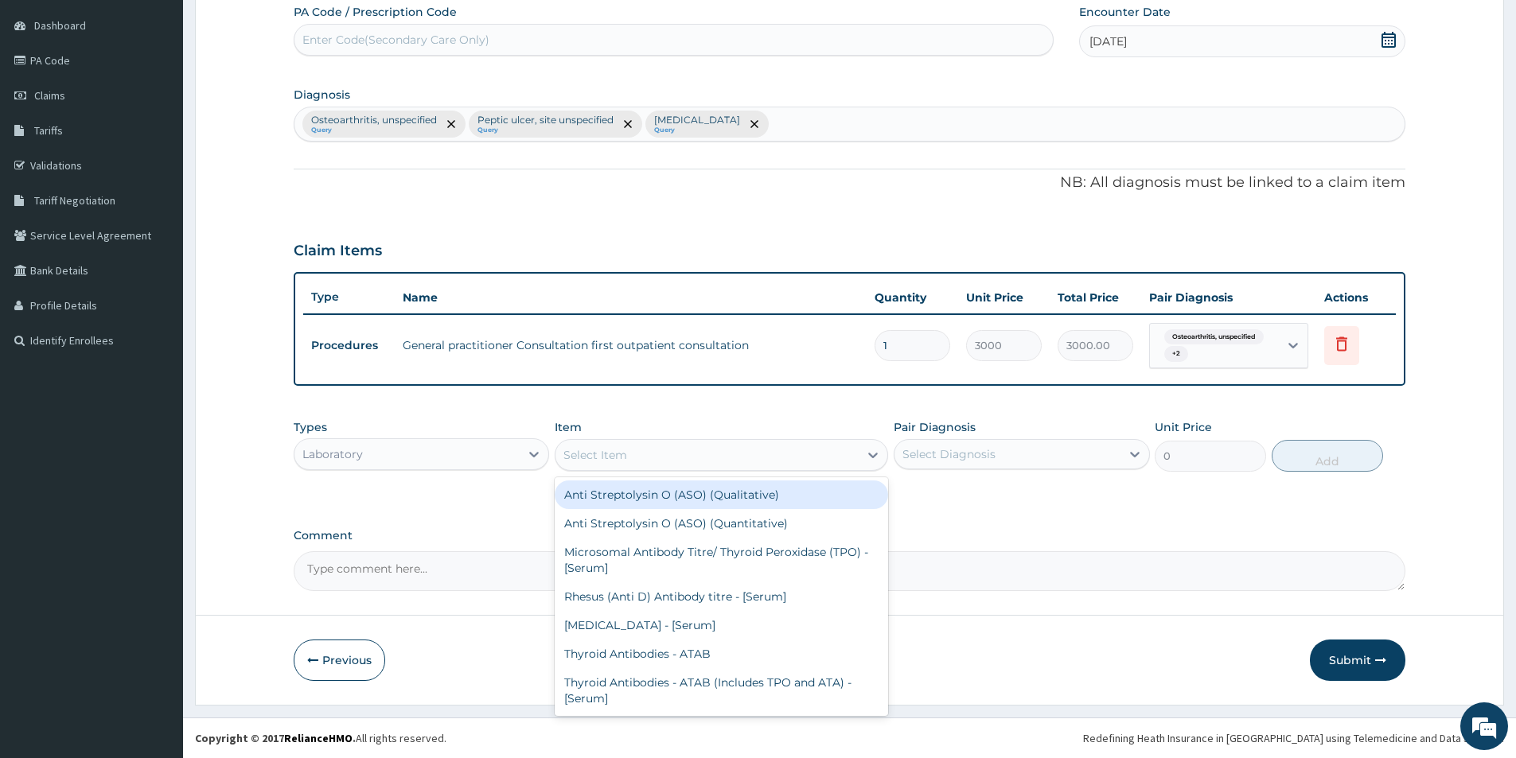
click at [695, 450] on div "Select Item" at bounding box center [706, 454] width 303 height 25
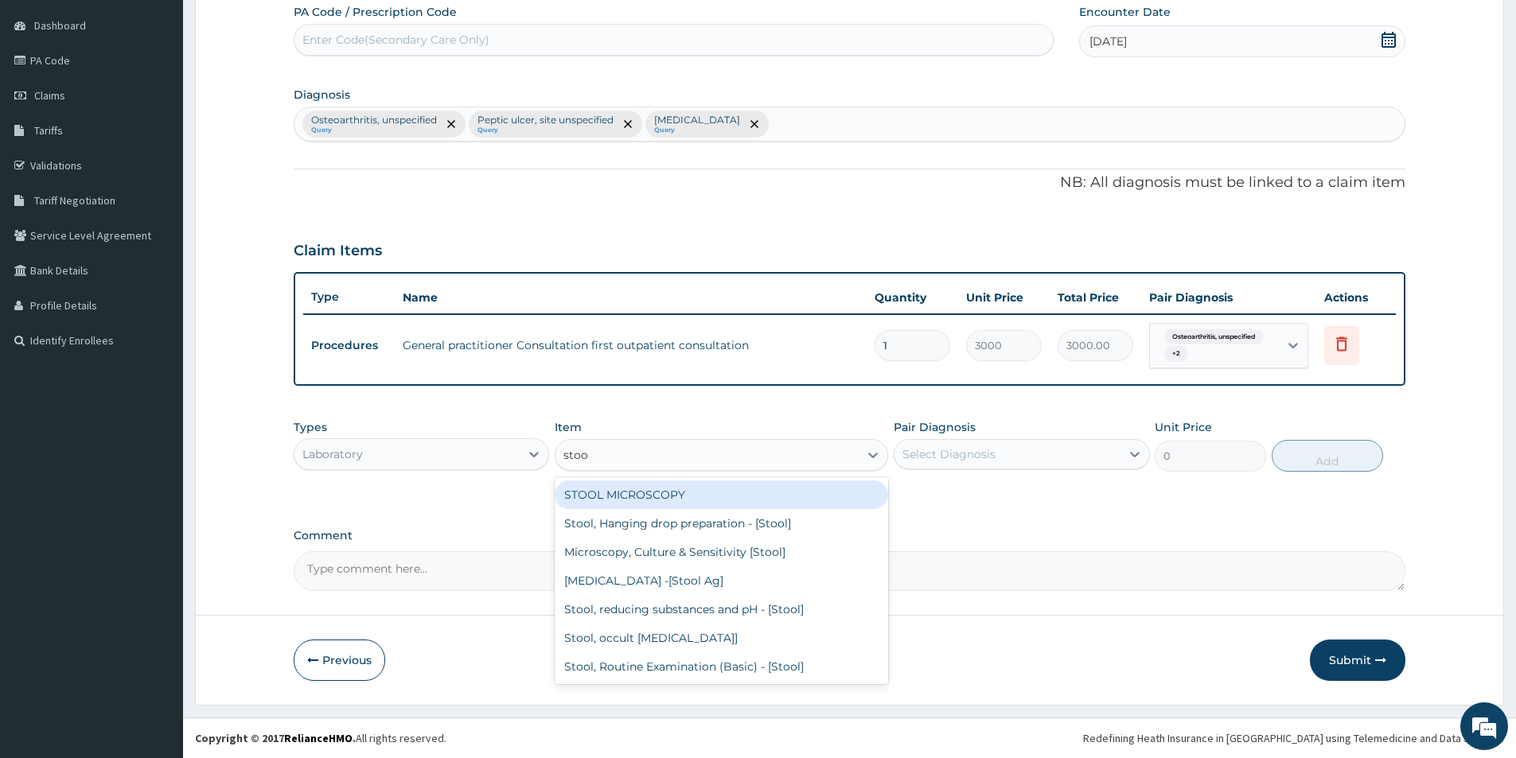
type input "stool"
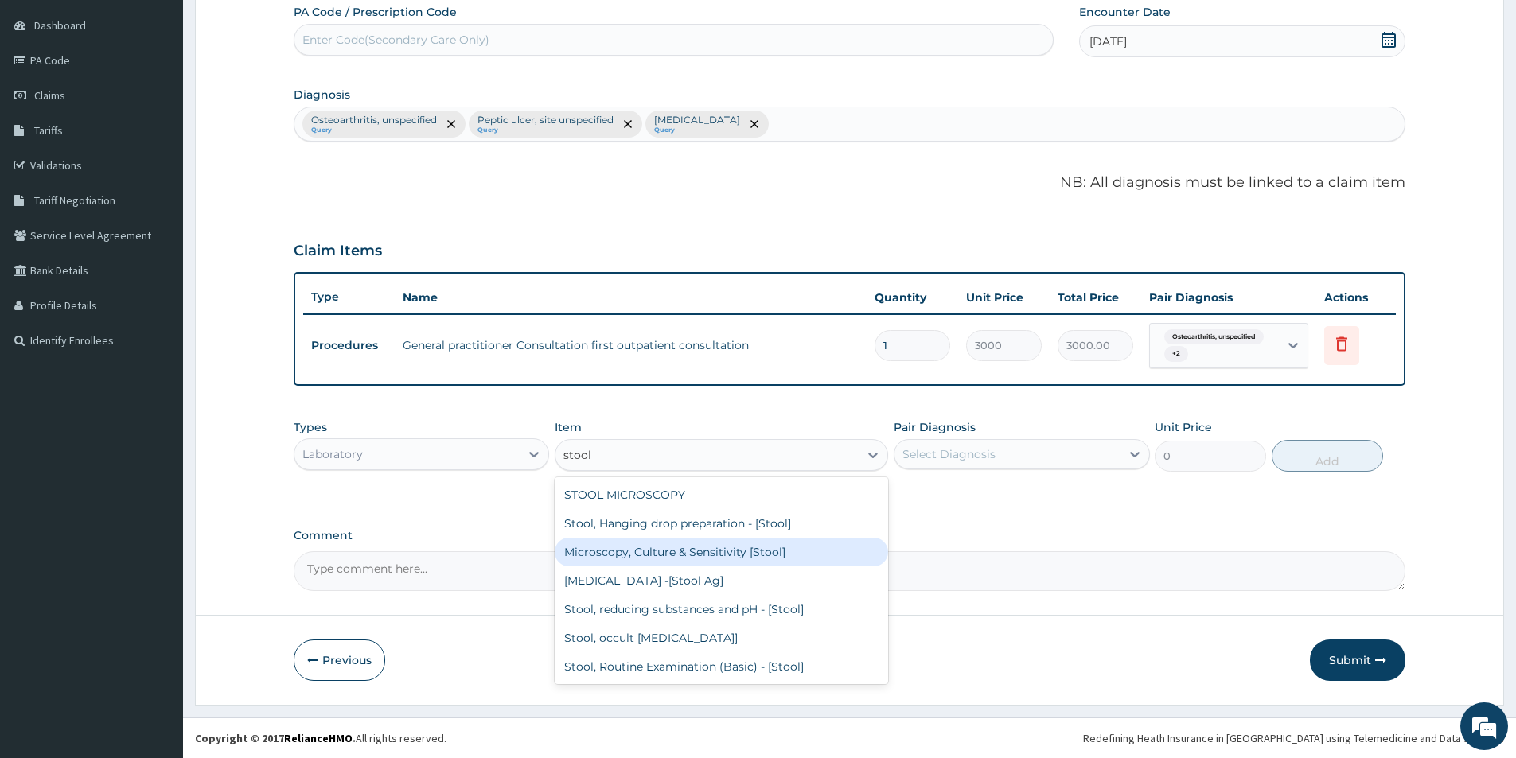
click at [699, 546] on div "Microscopy, Culture & Sensitivity [Stool]" at bounding box center [721, 552] width 333 height 29
type input "3500"
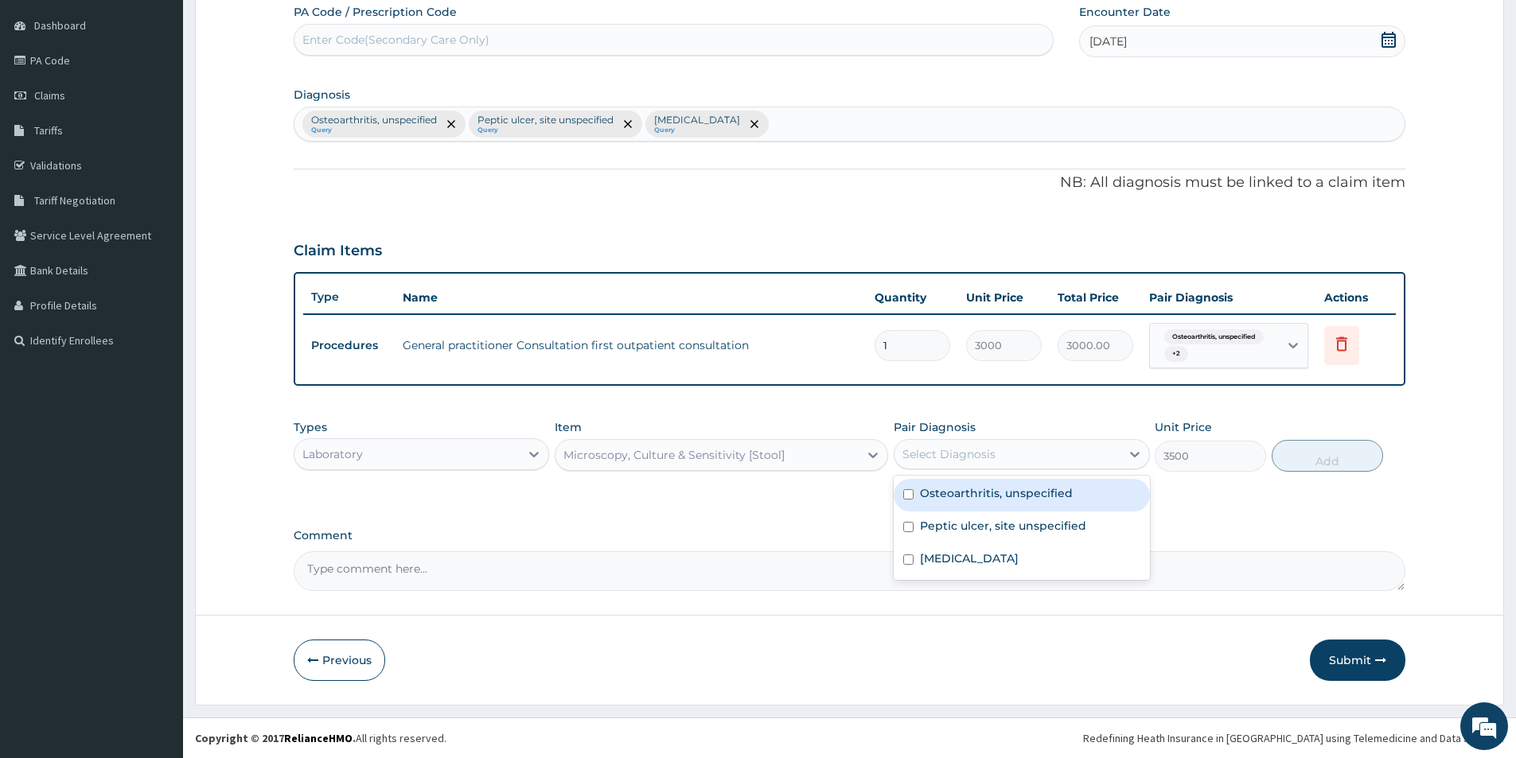
click at [1117, 451] on div "Select Diagnosis" at bounding box center [1006, 454] width 225 height 25
click at [1031, 536] on div "Peptic ulcer, site unspecified" at bounding box center [1020, 528] width 255 height 33
checkbox input "true"
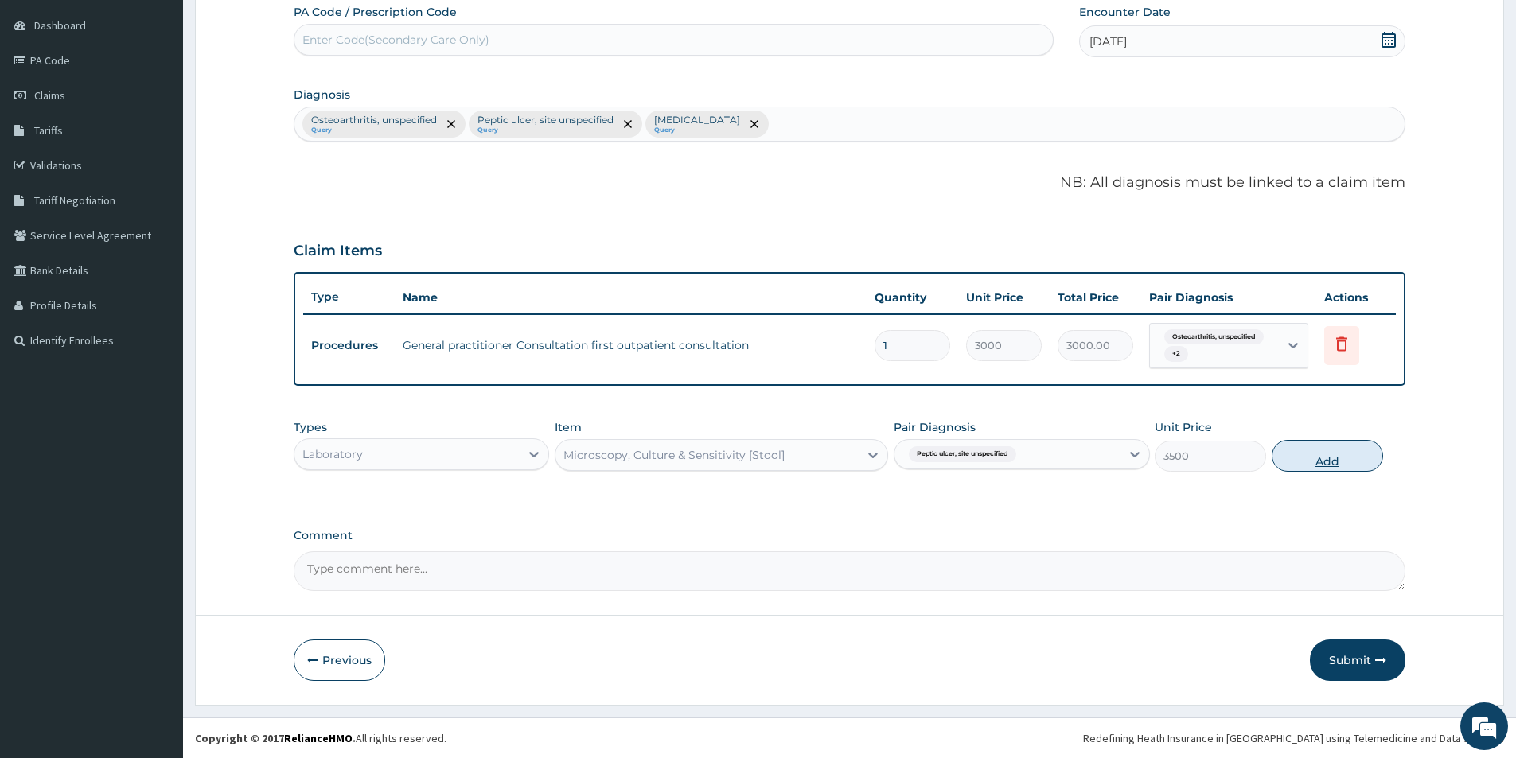
click at [1303, 459] on button "Add" at bounding box center [1326, 456] width 111 height 32
type input "0"
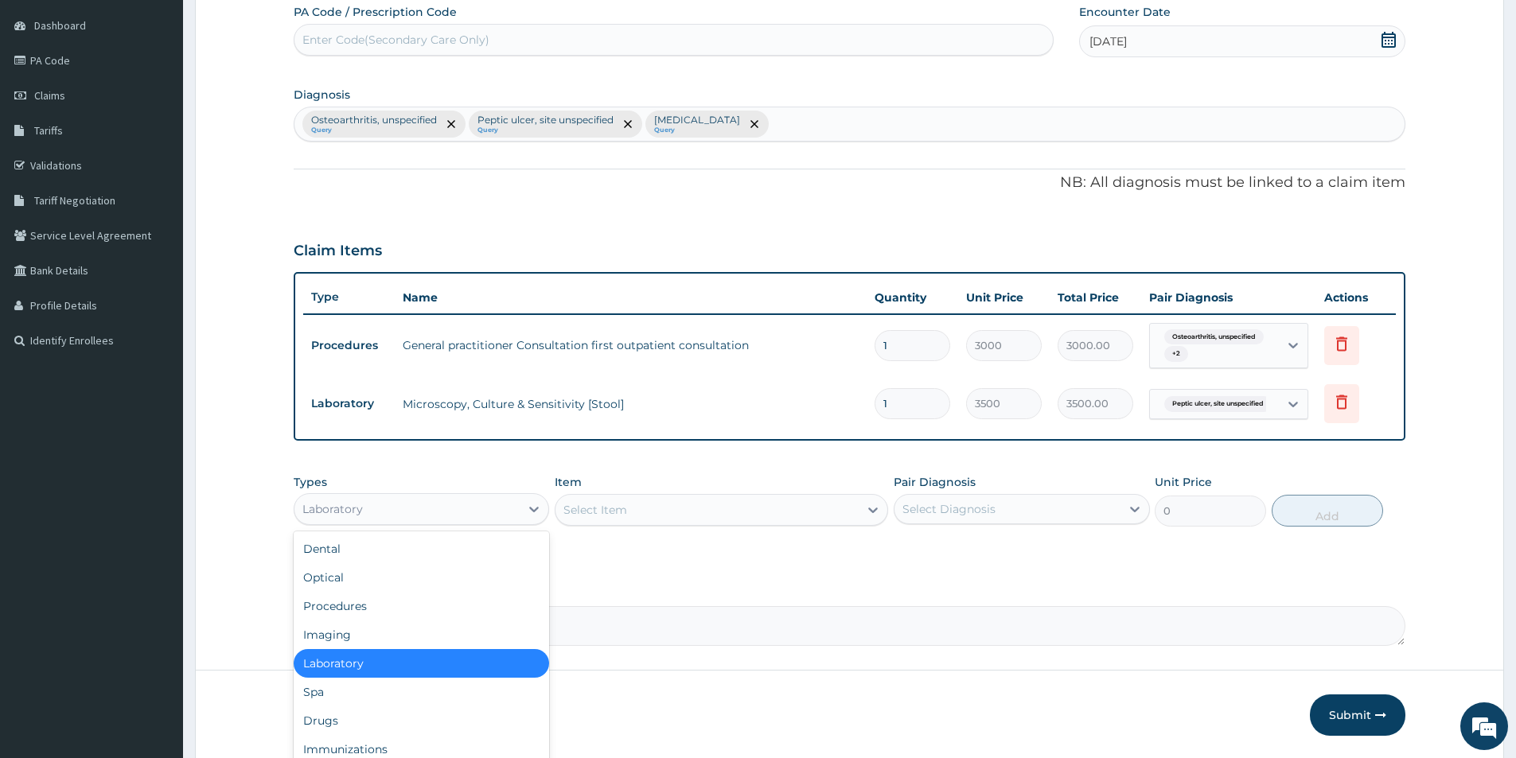
click at [501, 502] on div "Laboratory" at bounding box center [406, 508] width 225 height 25
click at [465, 711] on div "Drugs" at bounding box center [421, 720] width 255 height 29
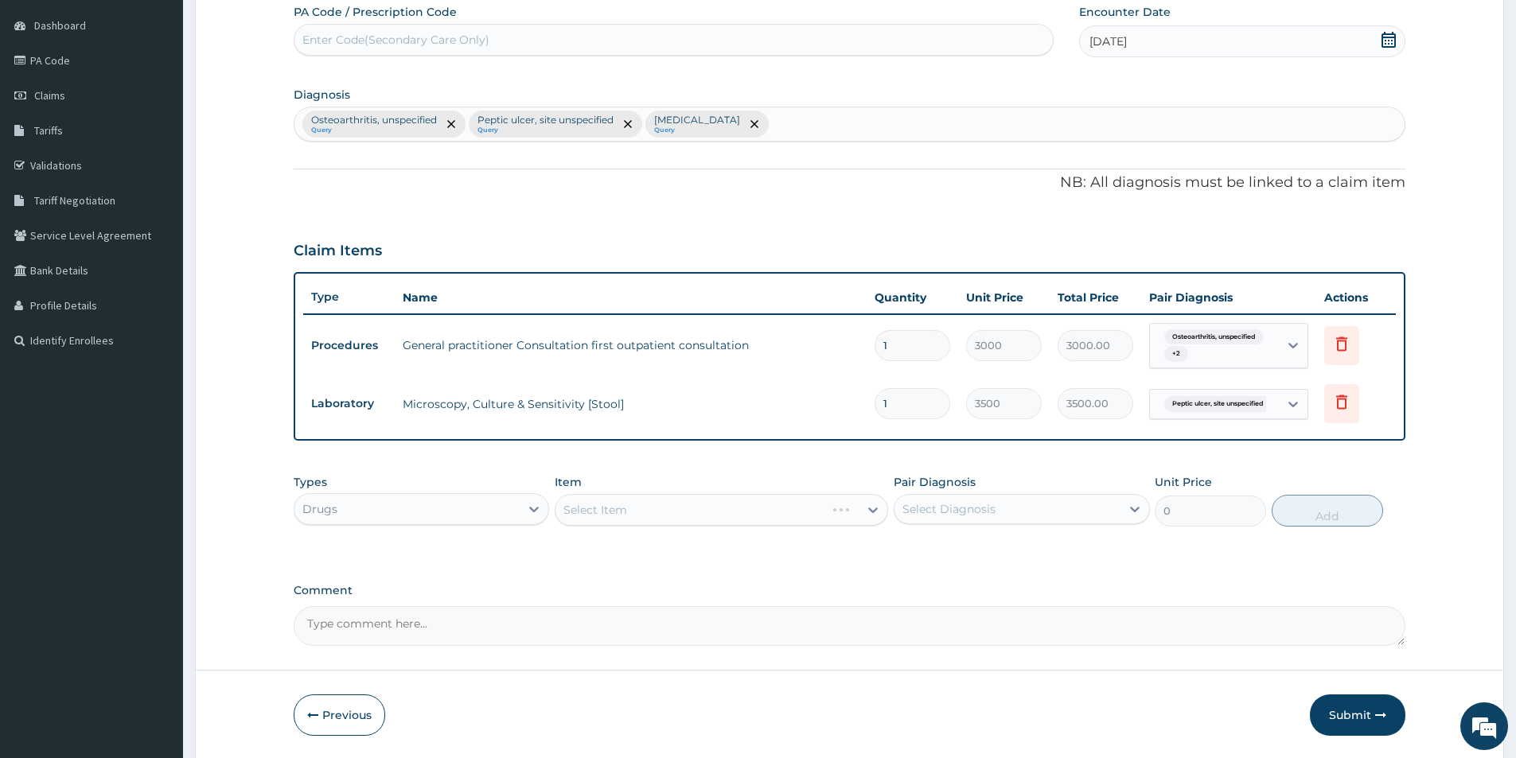
click at [646, 507] on div "Select Item" at bounding box center [721, 510] width 333 height 32
click at [630, 508] on div "Select Item" at bounding box center [706, 509] width 303 height 25
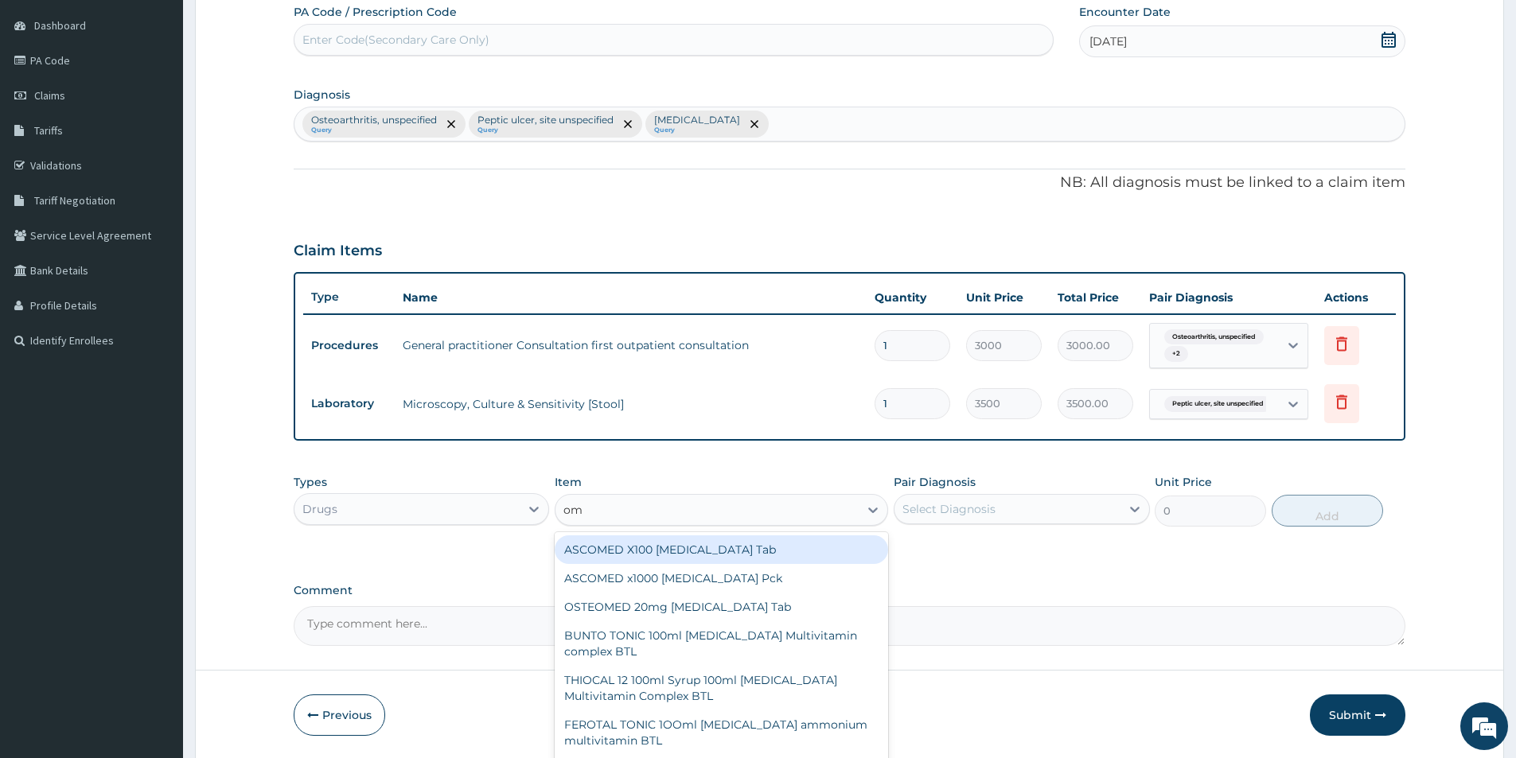
type input "o"
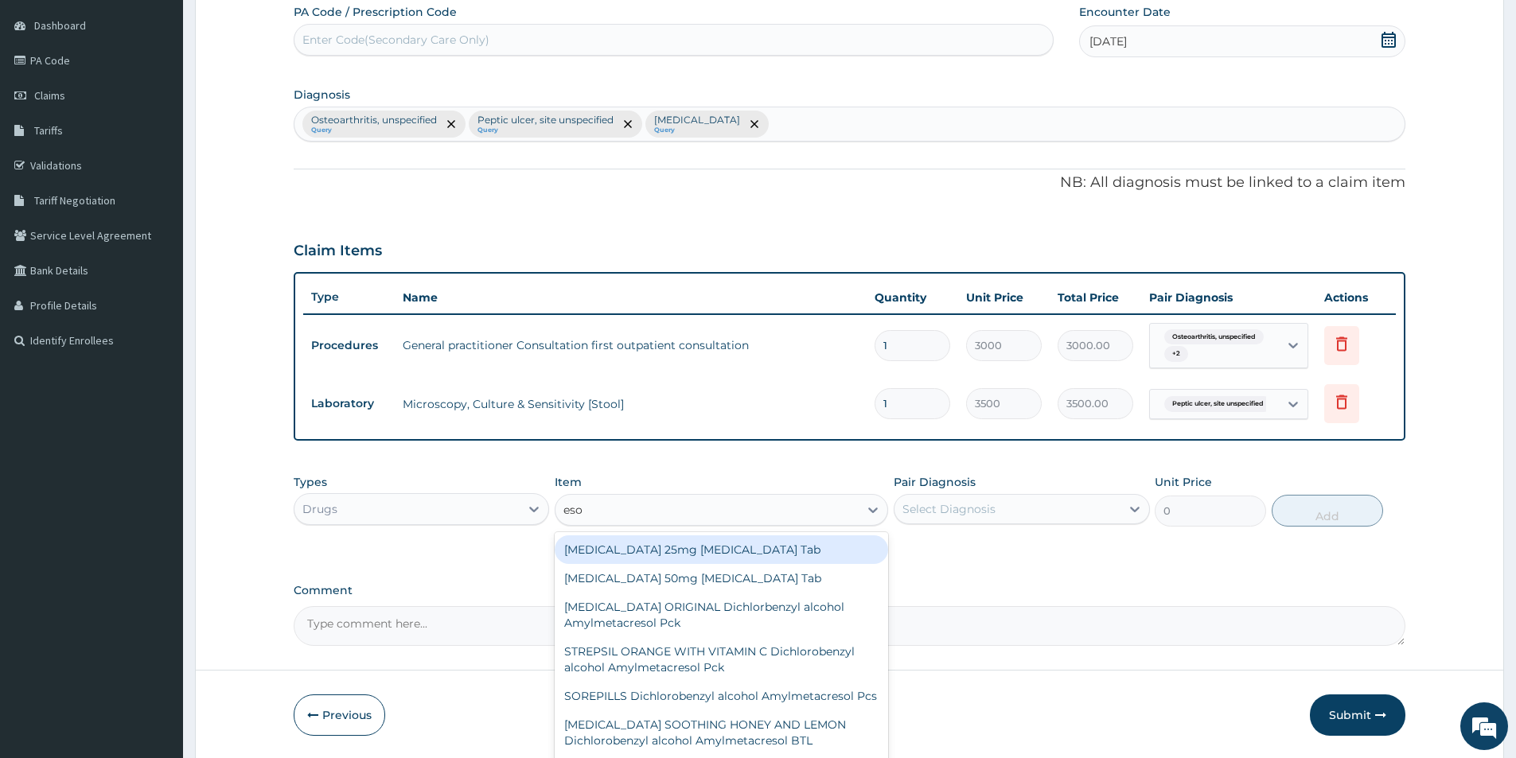
type input "esom"
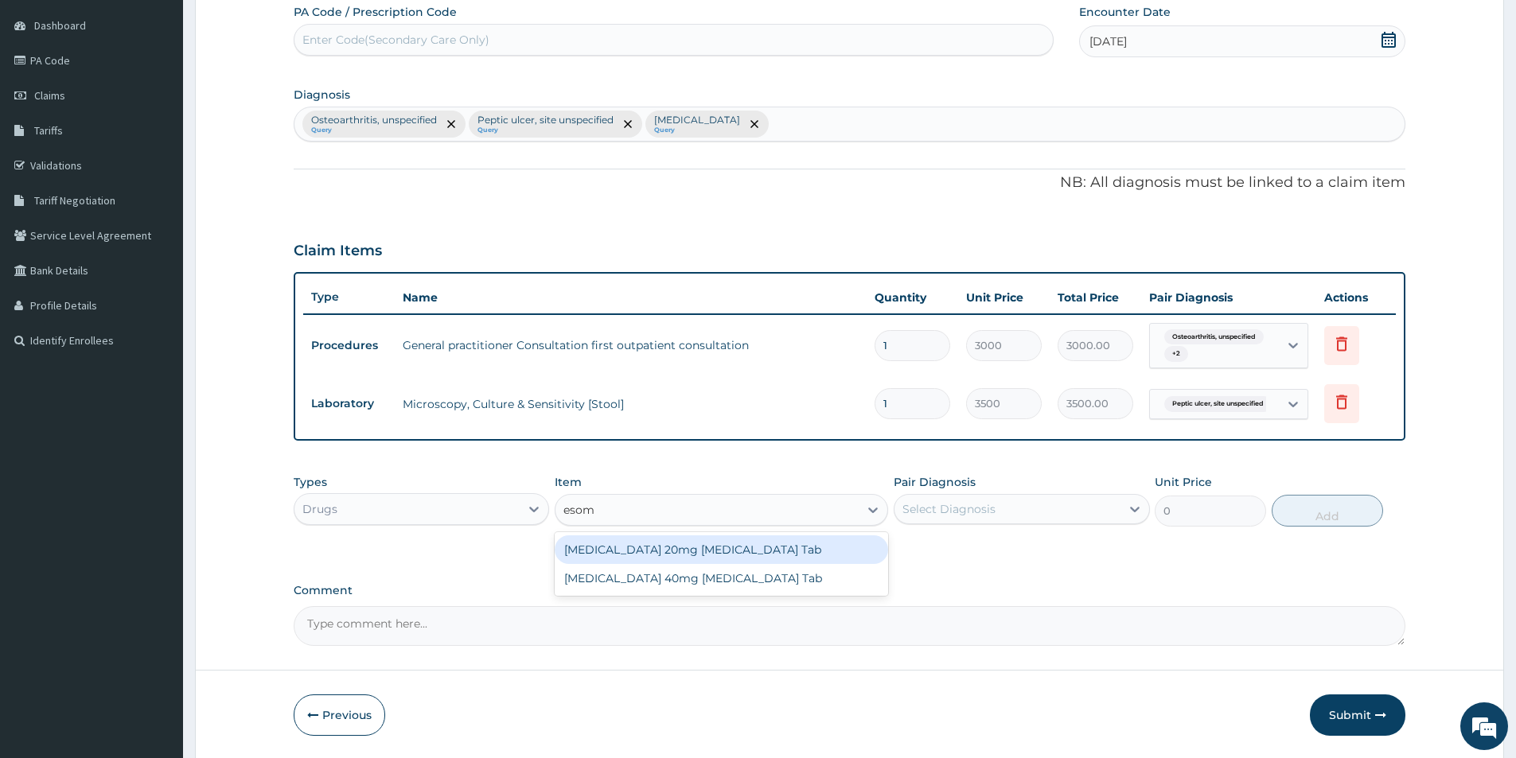
click at [656, 548] on div "[MEDICAL_DATA] 20mg [MEDICAL_DATA] Tab" at bounding box center [721, 549] width 333 height 29
type input "6700"
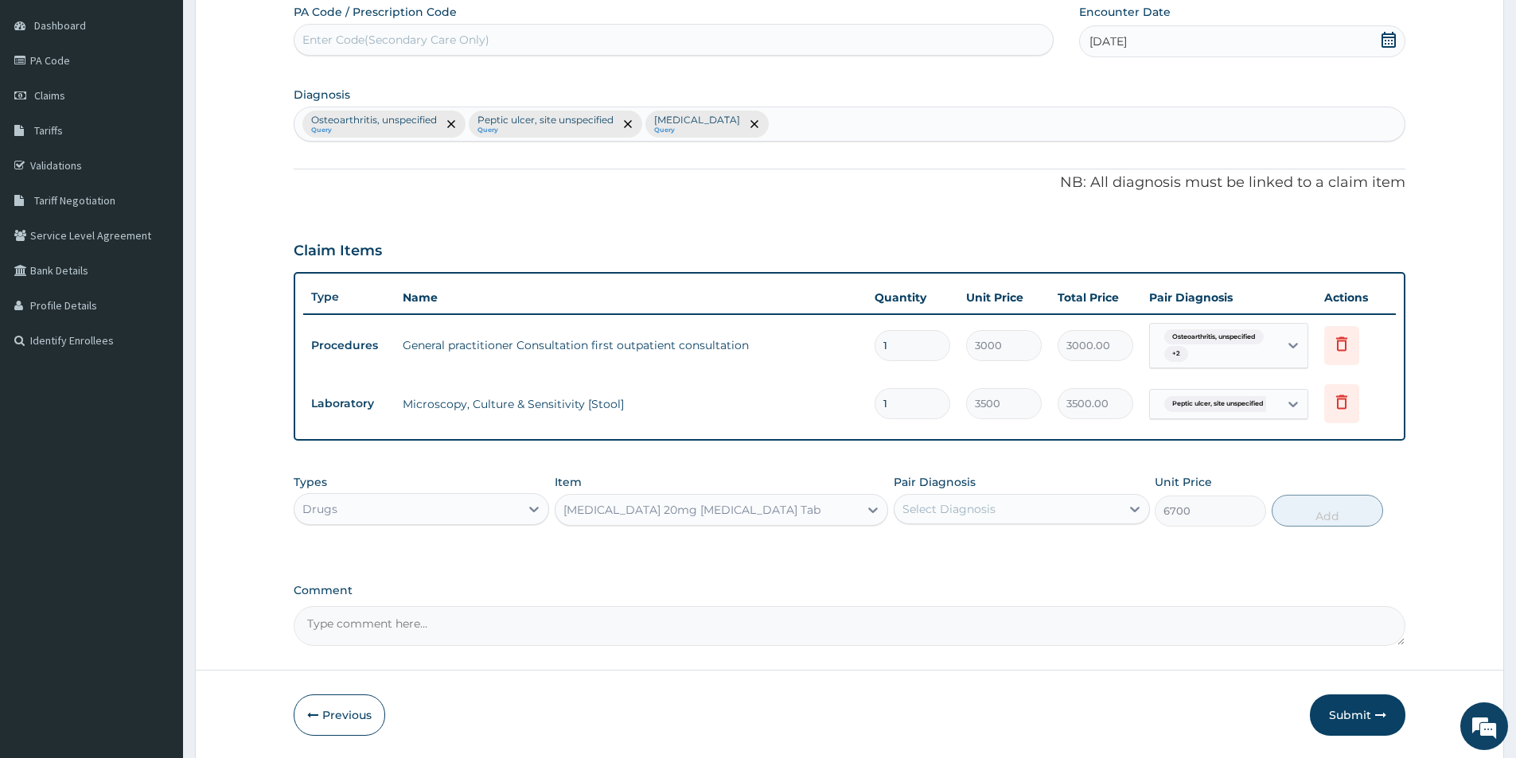
click at [970, 504] on div "Select Diagnosis" at bounding box center [948, 509] width 93 height 16
click at [970, 589] on label "Peptic ulcer, site unspecified" at bounding box center [1003, 581] width 166 height 16
checkbox input "true"
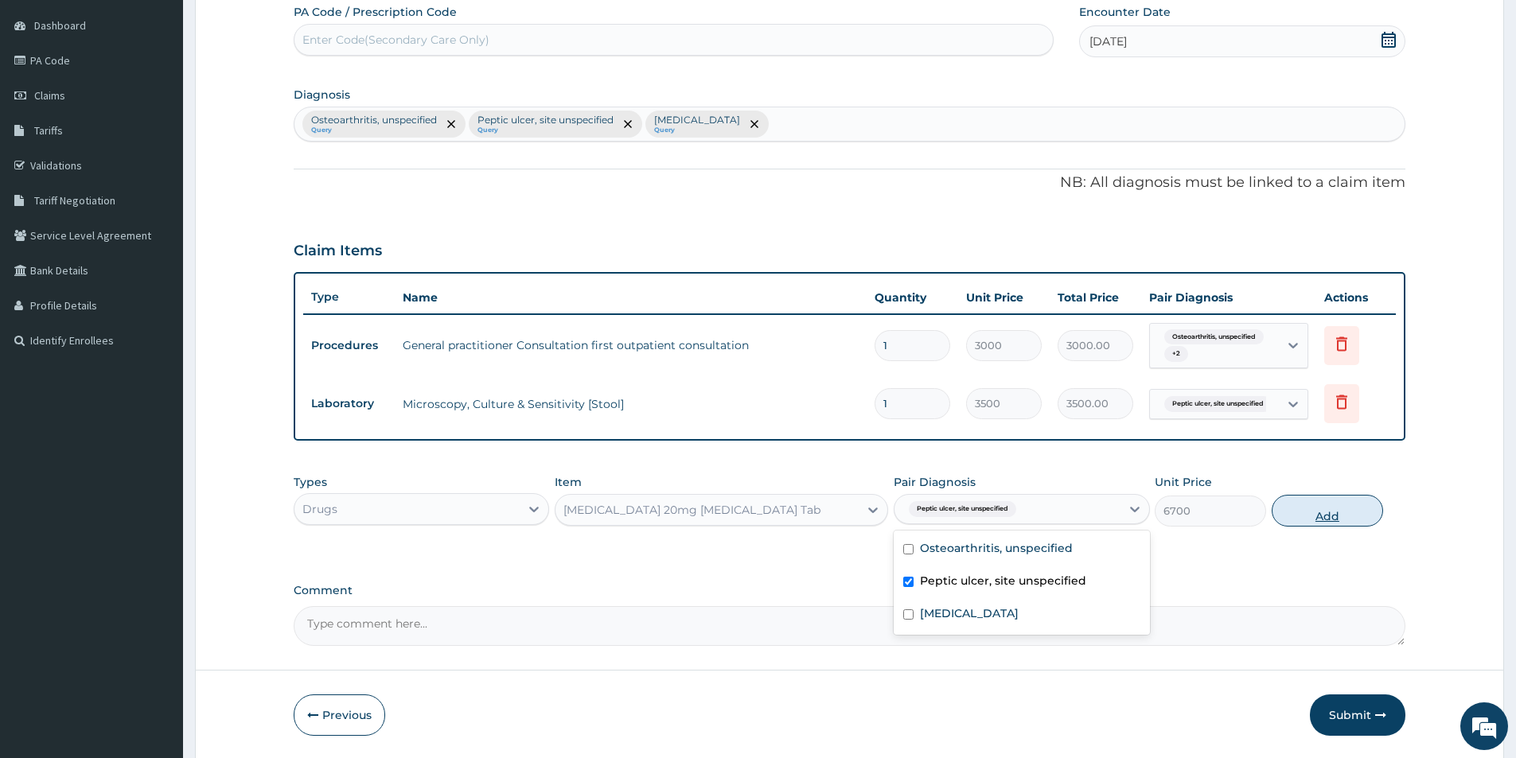
click at [1308, 512] on button "Add" at bounding box center [1326, 511] width 111 height 32
type input "0"
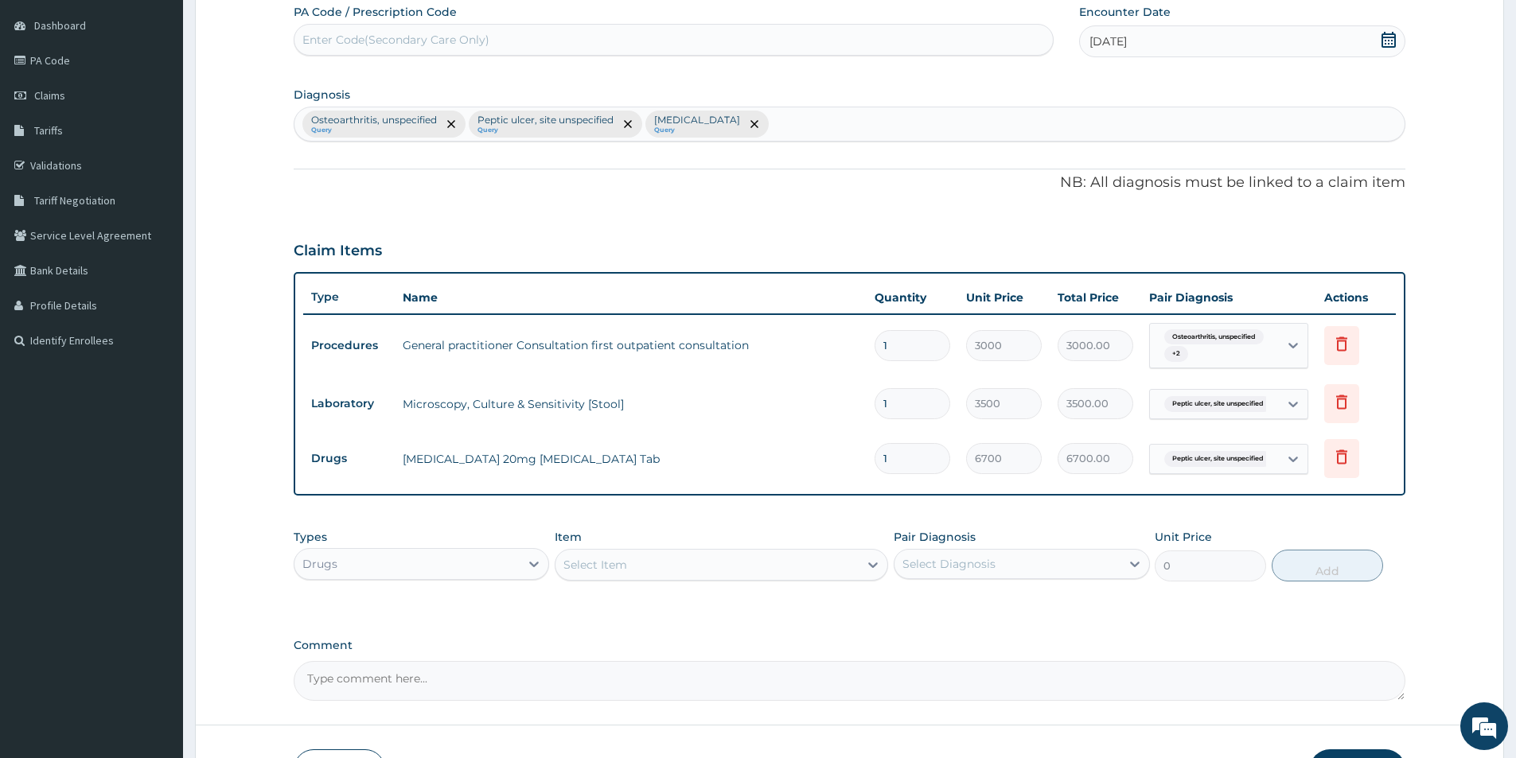
click at [654, 562] on div "Select Item" at bounding box center [706, 564] width 303 height 25
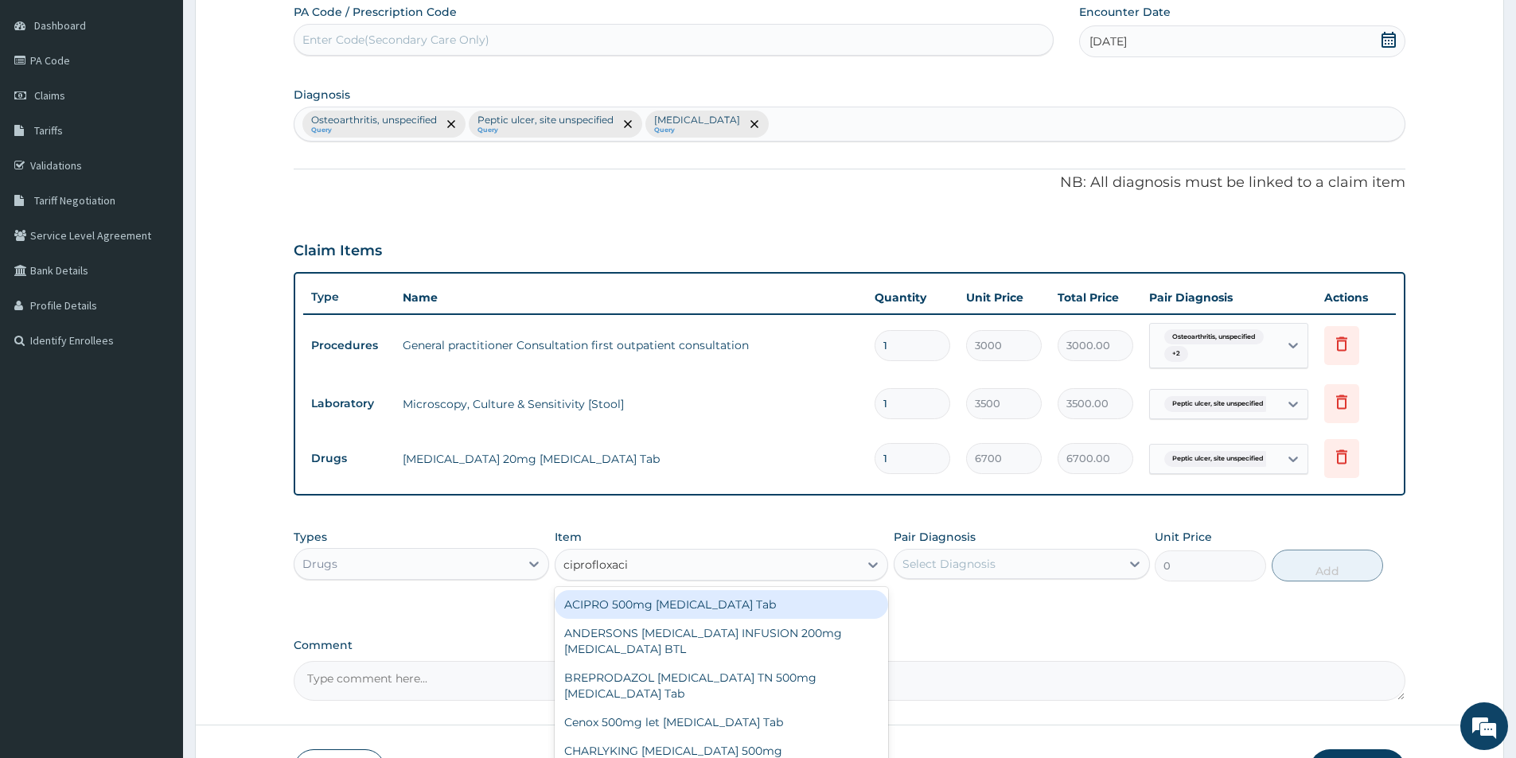
type input "ciprofloxacin"
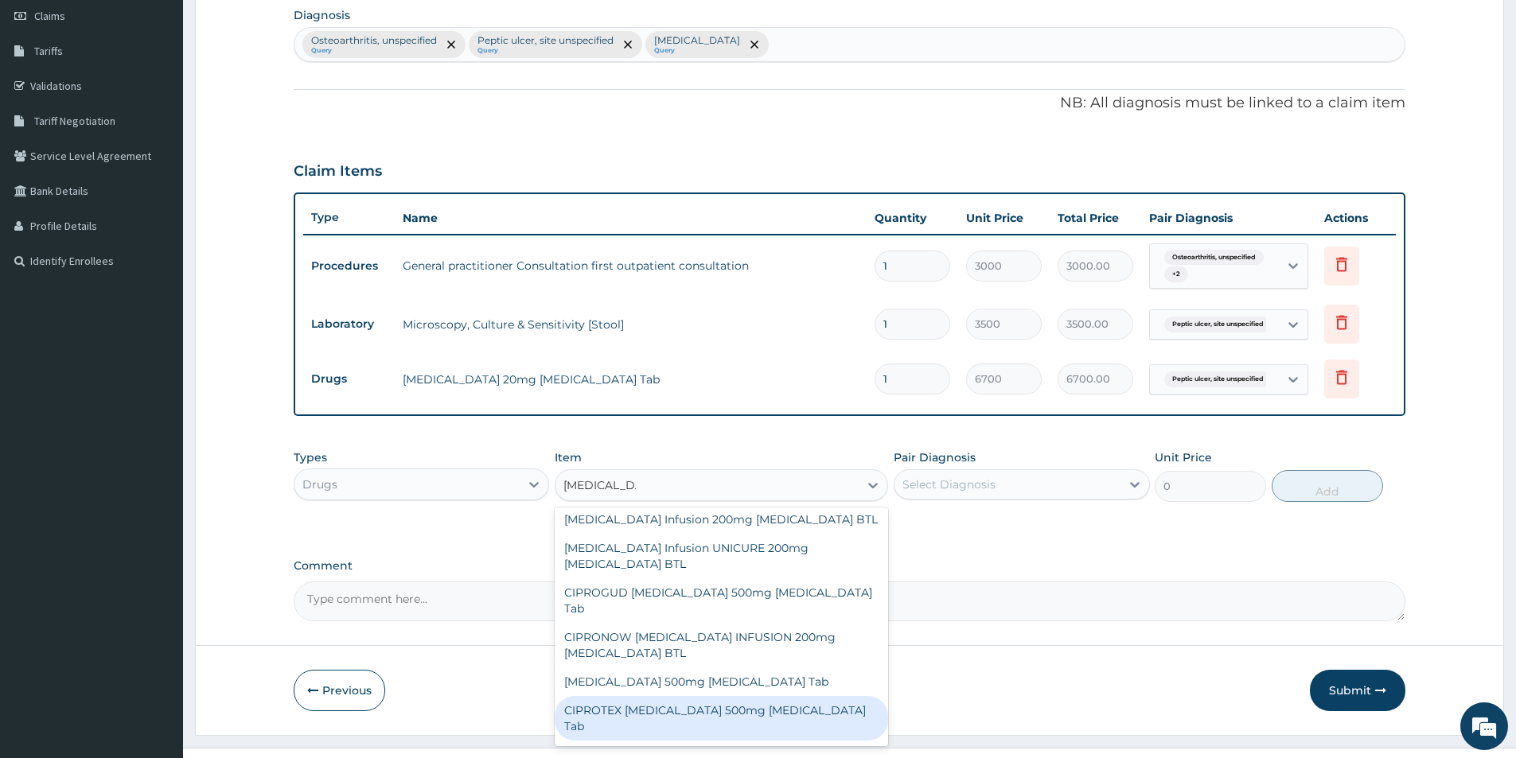
scroll to position [398, 0]
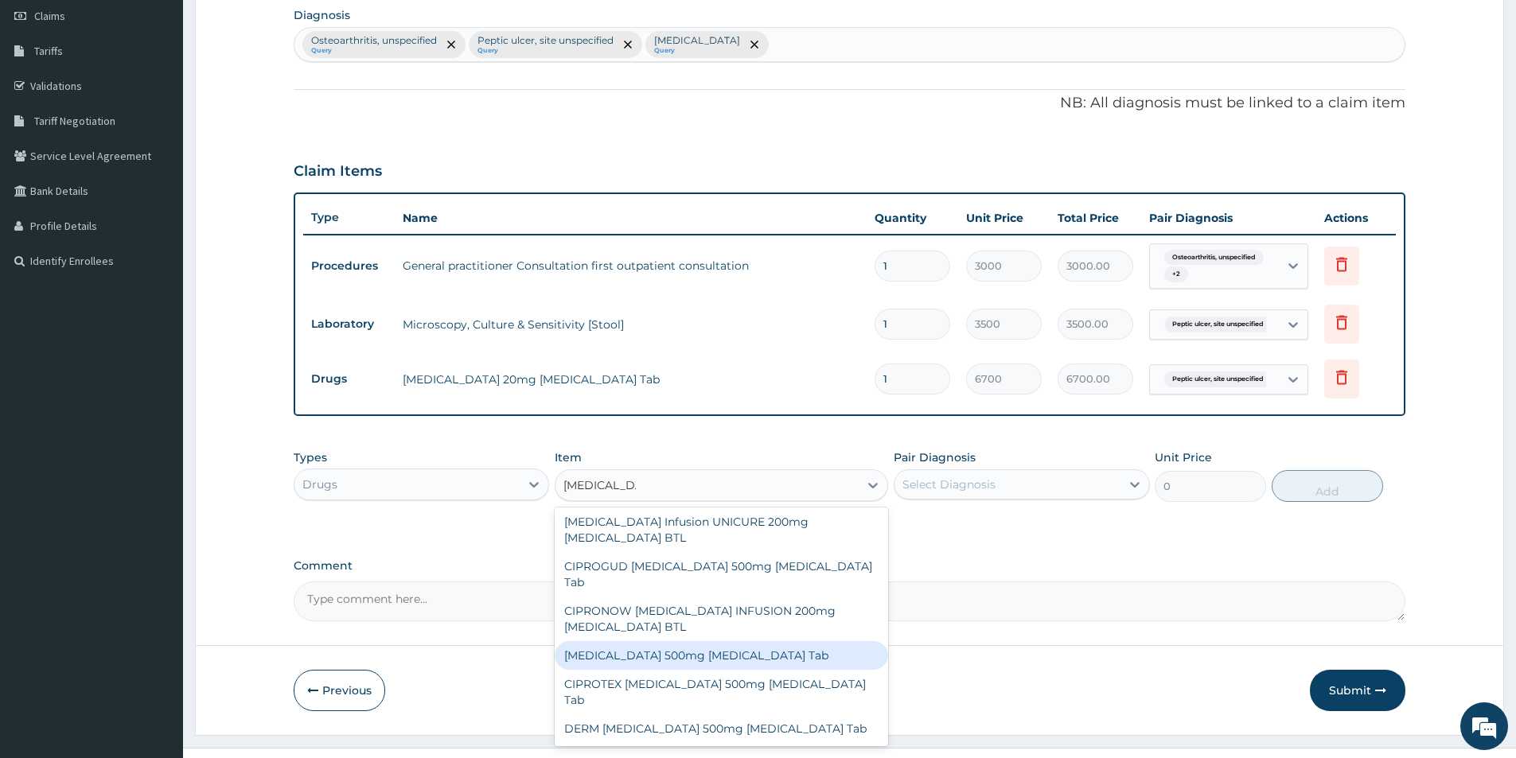
click at [758, 641] on div "[MEDICAL_DATA] 500mg [MEDICAL_DATA] Tab" at bounding box center [721, 655] width 333 height 29
type input "250"
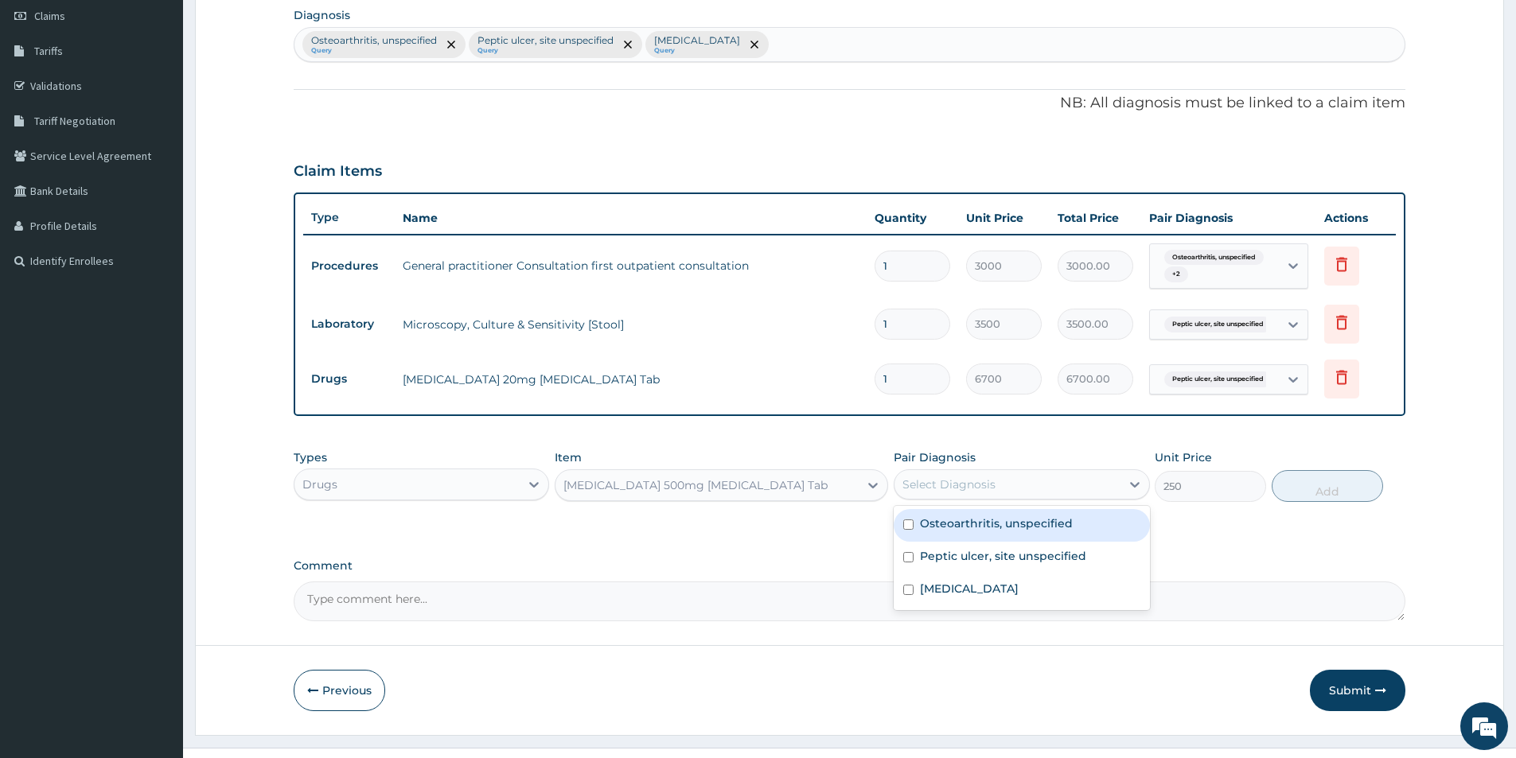
click at [927, 480] on div "Select Diagnosis" at bounding box center [948, 485] width 93 height 16
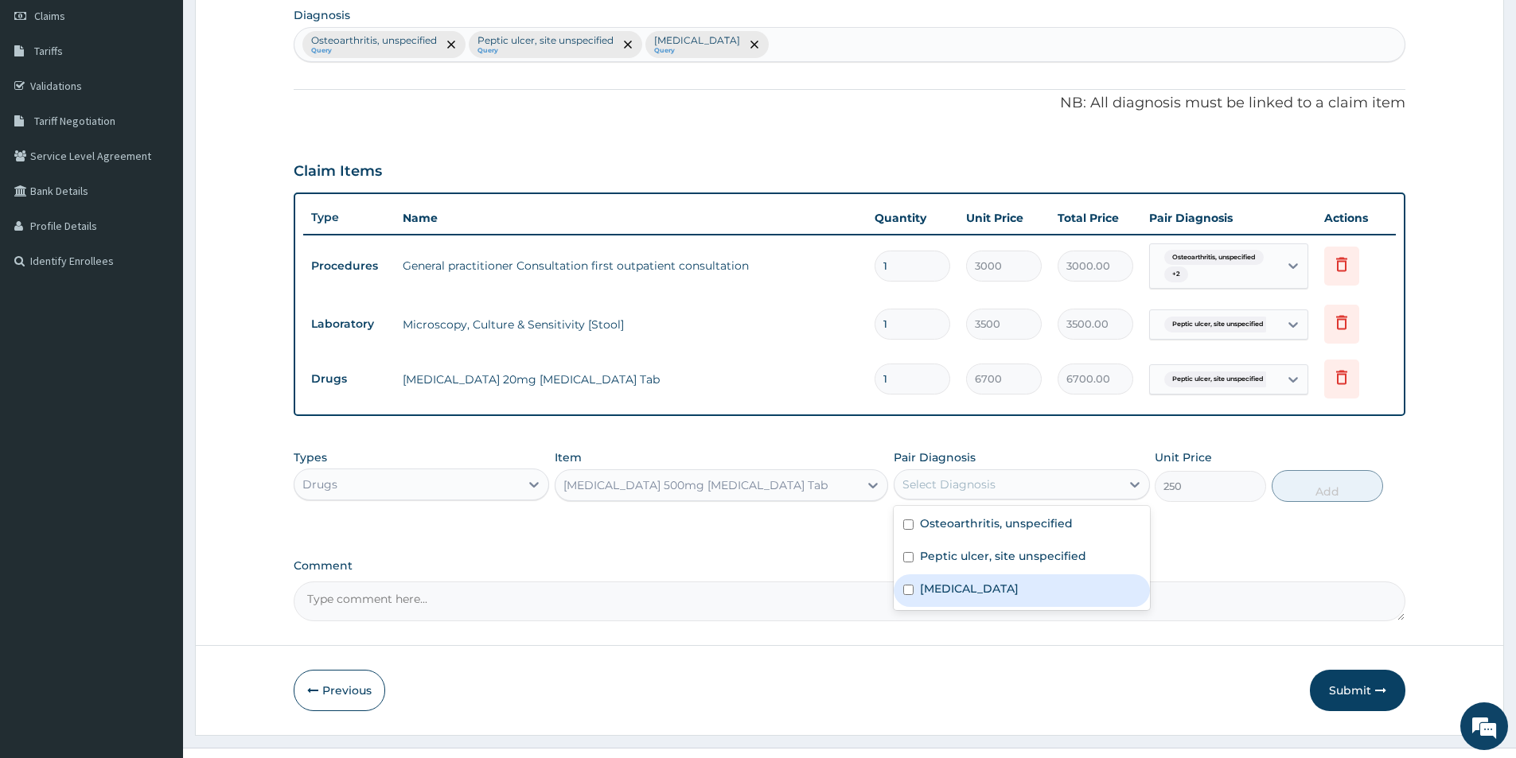
click at [934, 592] on label "Typhoid fever, unspecified" at bounding box center [969, 589] width 99 height 16
checkbox input "true"
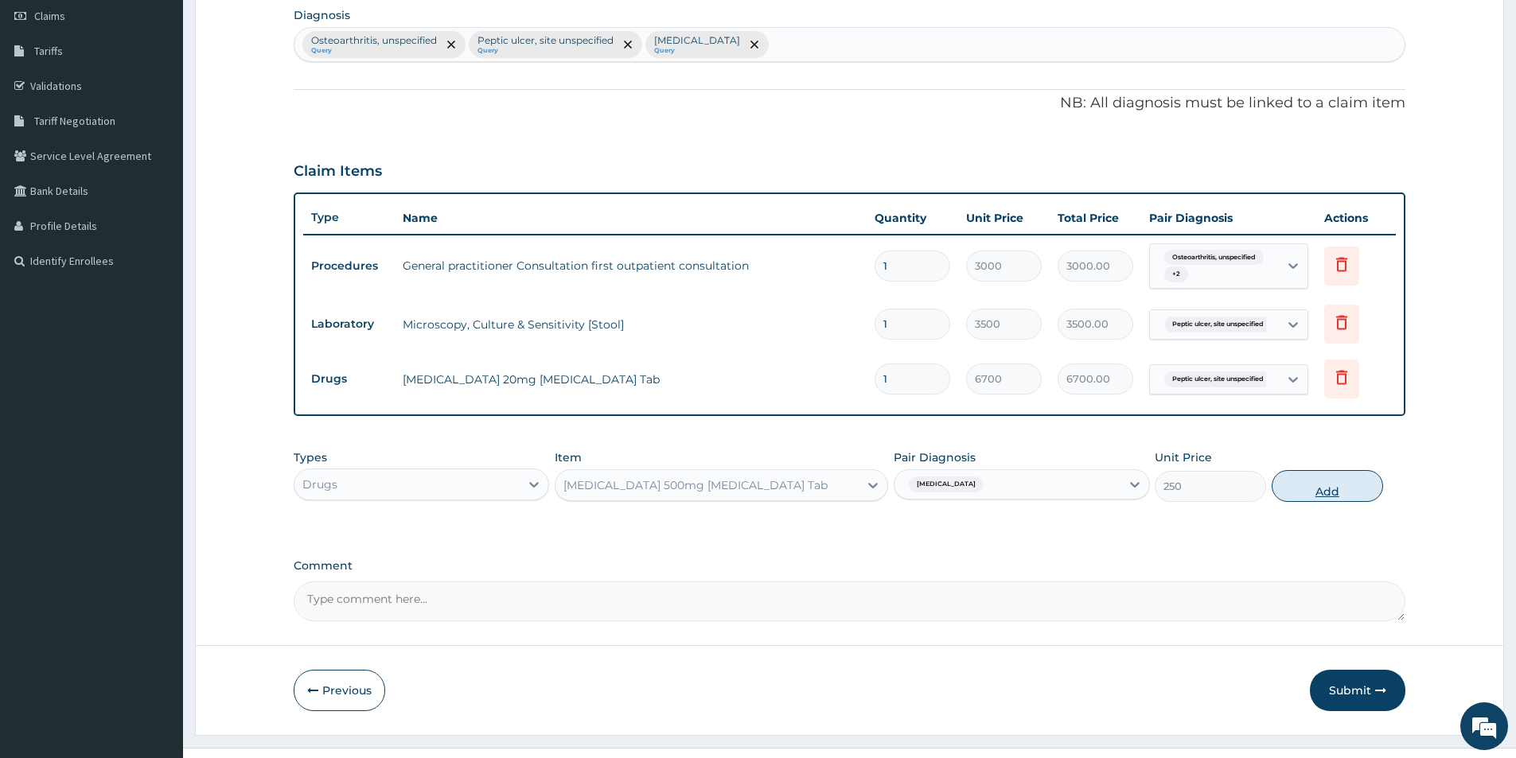
click at [1307, 484] on button "Add" at bounding box center [1326, 486] width 111 height 32
type input "0"
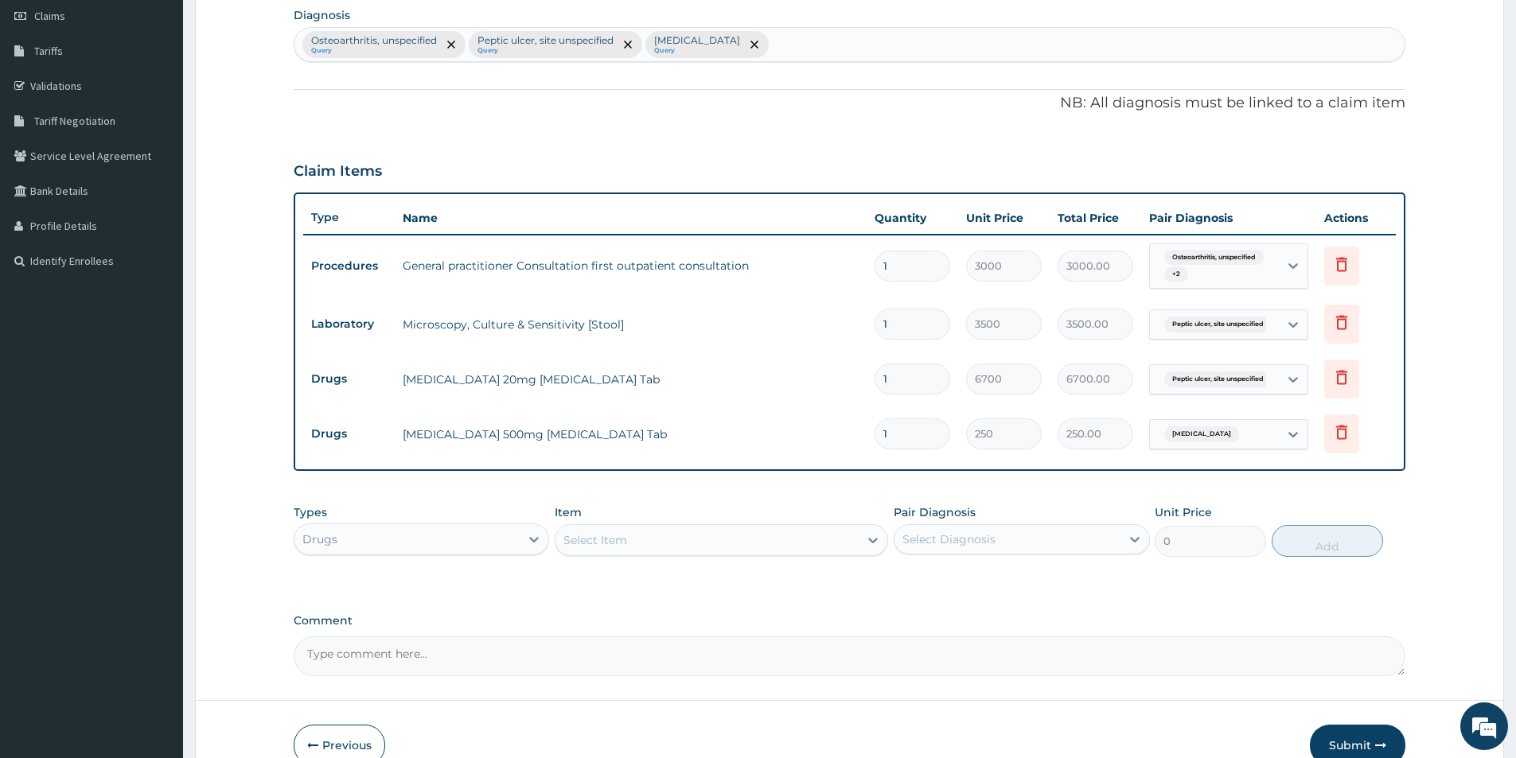
type input "14"
type input "3500.00"
type input "14"
click at [781, 543] on div "Select Item" at bounding box center [706, 539] width 303 height 25
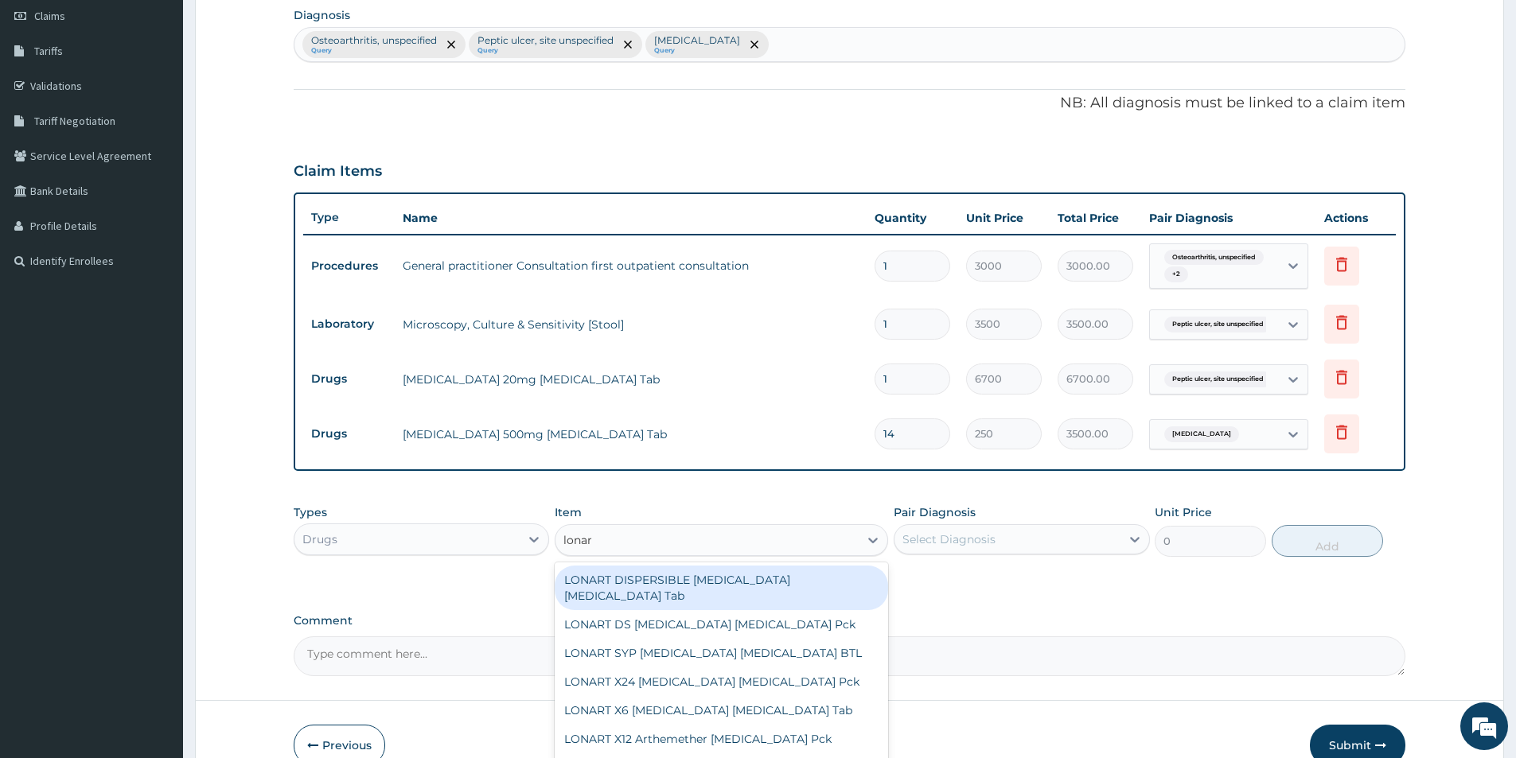
type input "lonart"
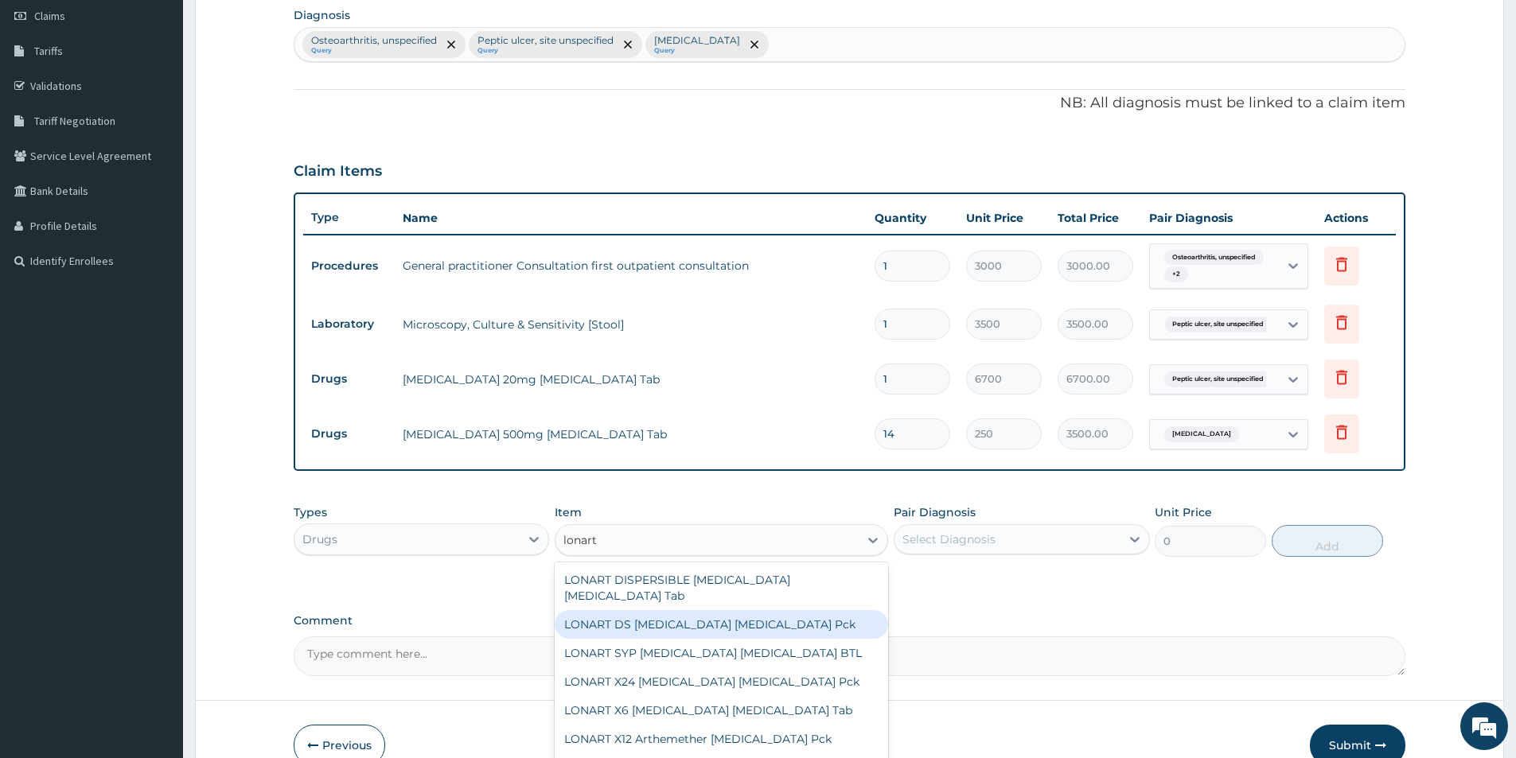
click at [740, 613] on div "LONART DS [MEDICAL_DATA] [MEDICAL_DATA] Pck" at bounding box center [721, 624] width 333 height 29
type input "1550"
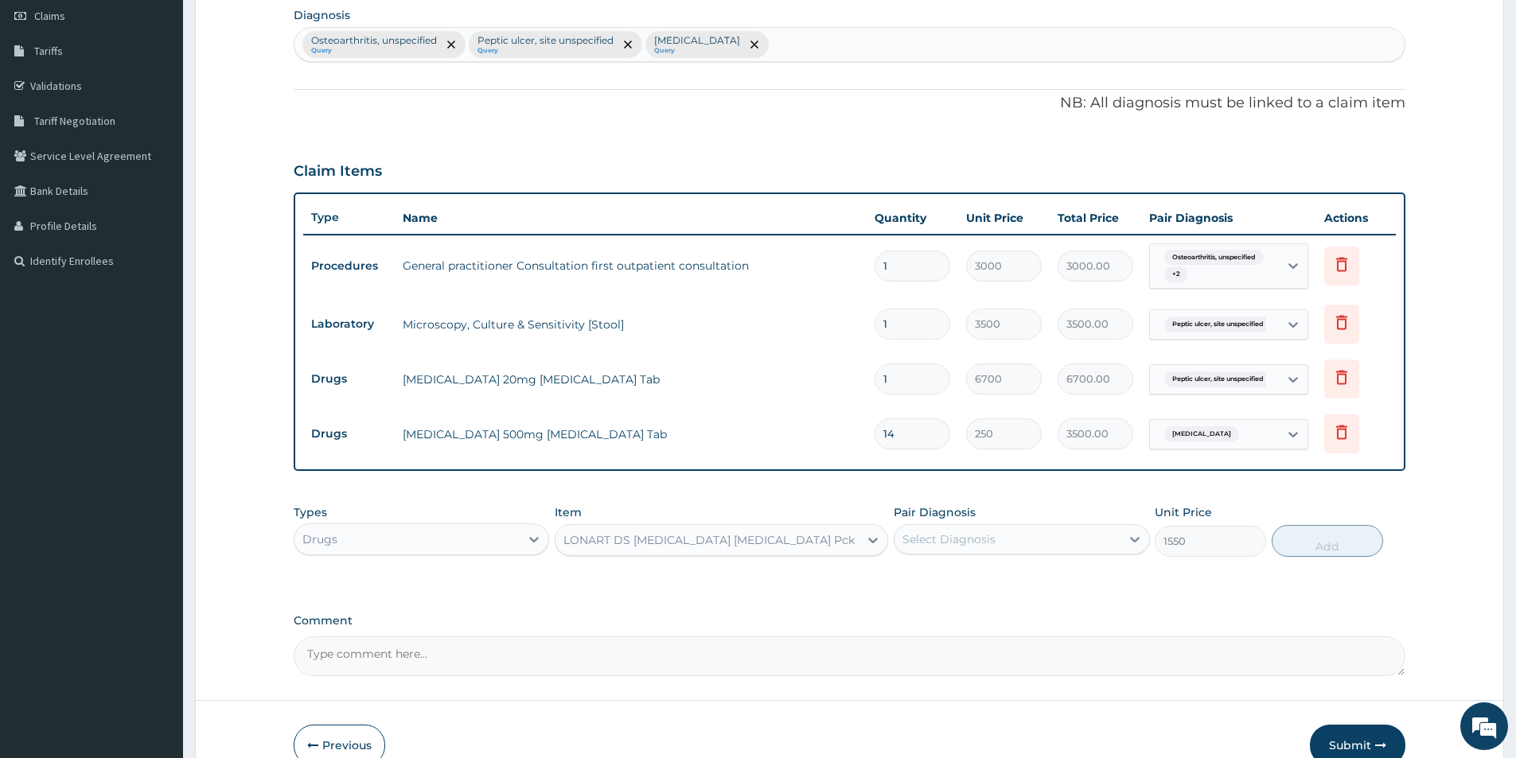
click at [1091, 536] on div "Select Diagnosis" at bounding box center [1006, 539] width 225 height 25
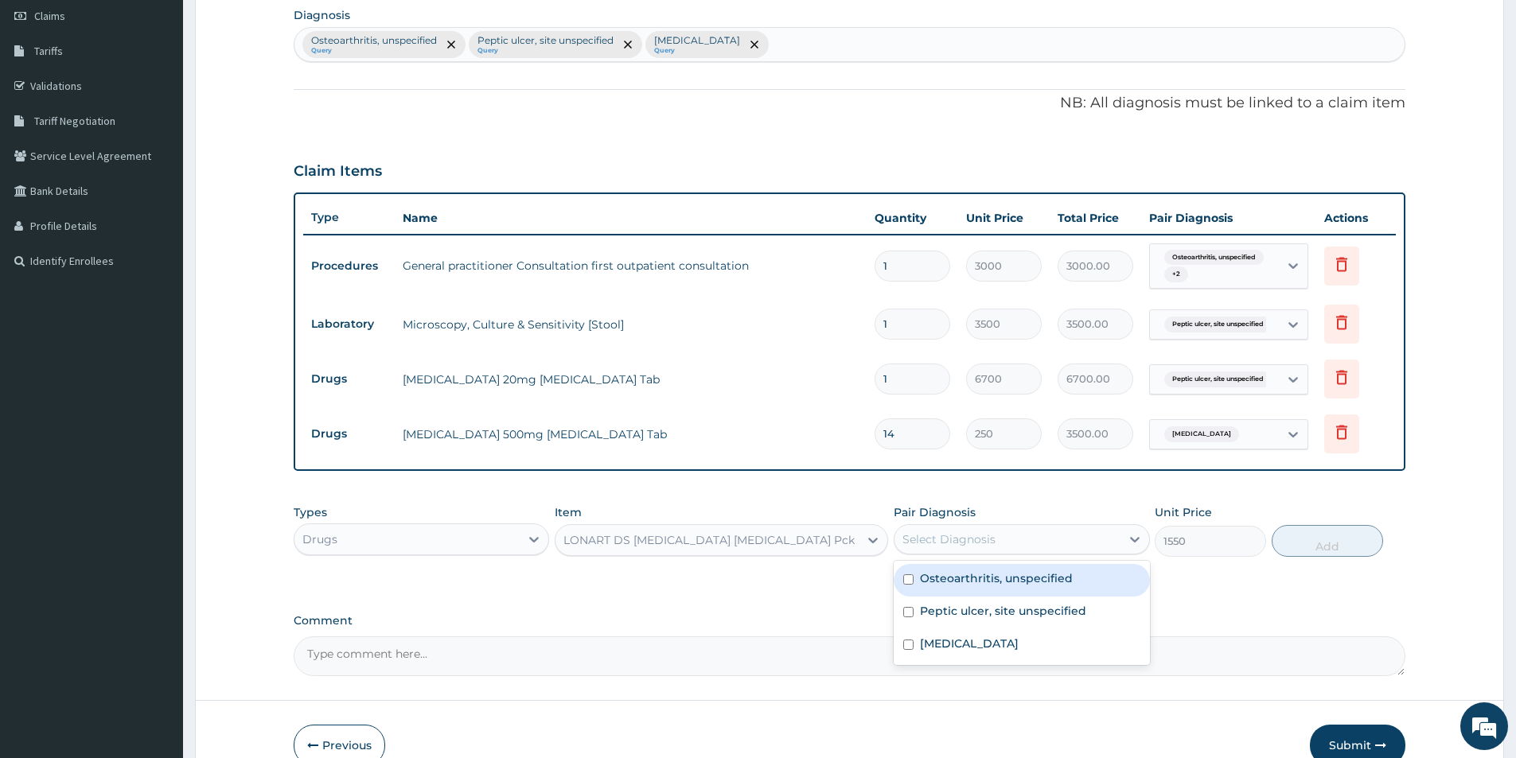
click at [1067, 584] on label "Osteoarthritis, unspecified" at bounding box center [996, 578] width 153 height 16
checkbox input "true"
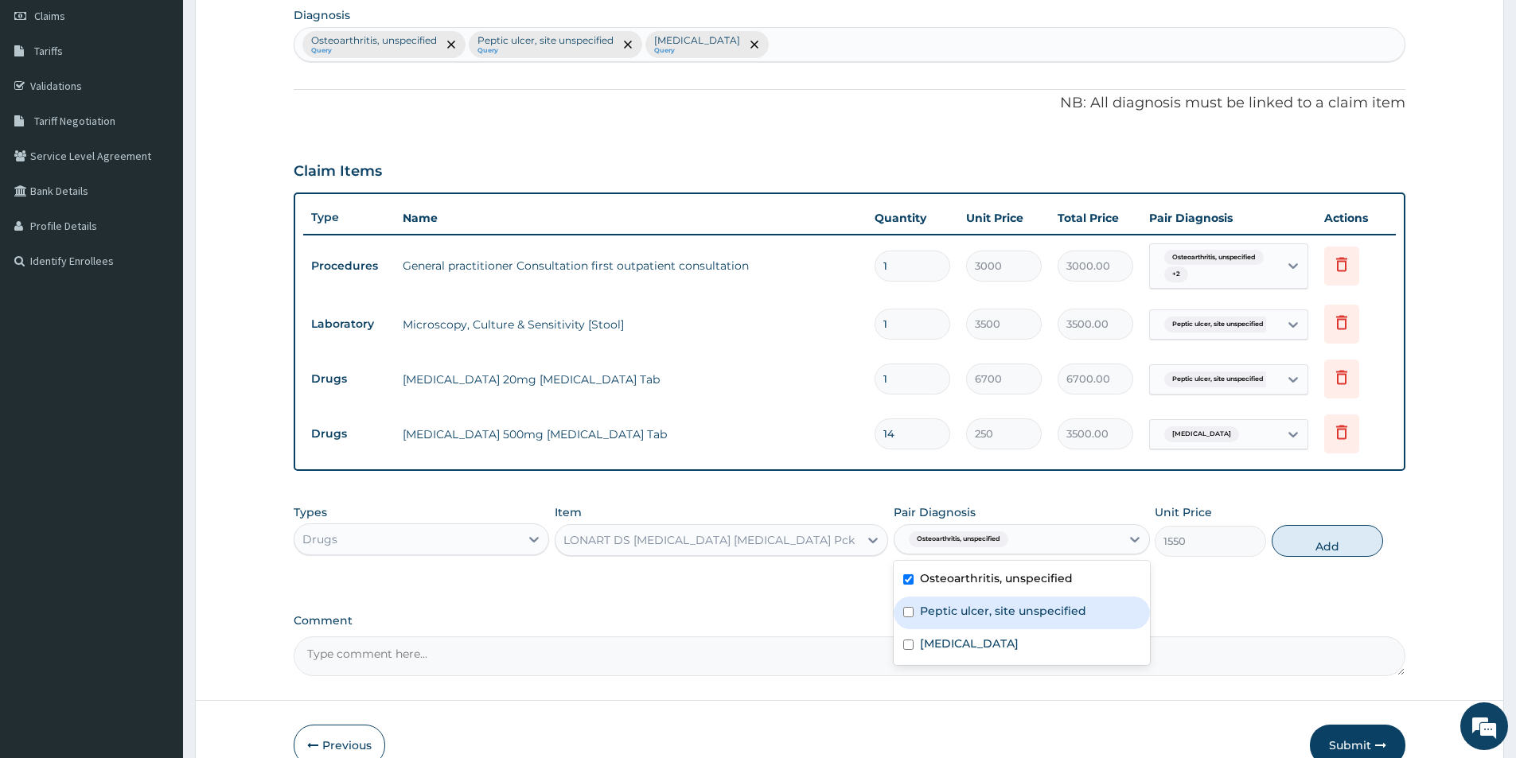
click at [1066, 603] on label "Peptic ulcer, site unspecified" at bounding box center [1003, 611] width 166 height 16
click at [1063, 625] on div "Peptic ulcer, site unspecified" at bounding box center [1020, 613] width 255 height 33
checkbox input "false"
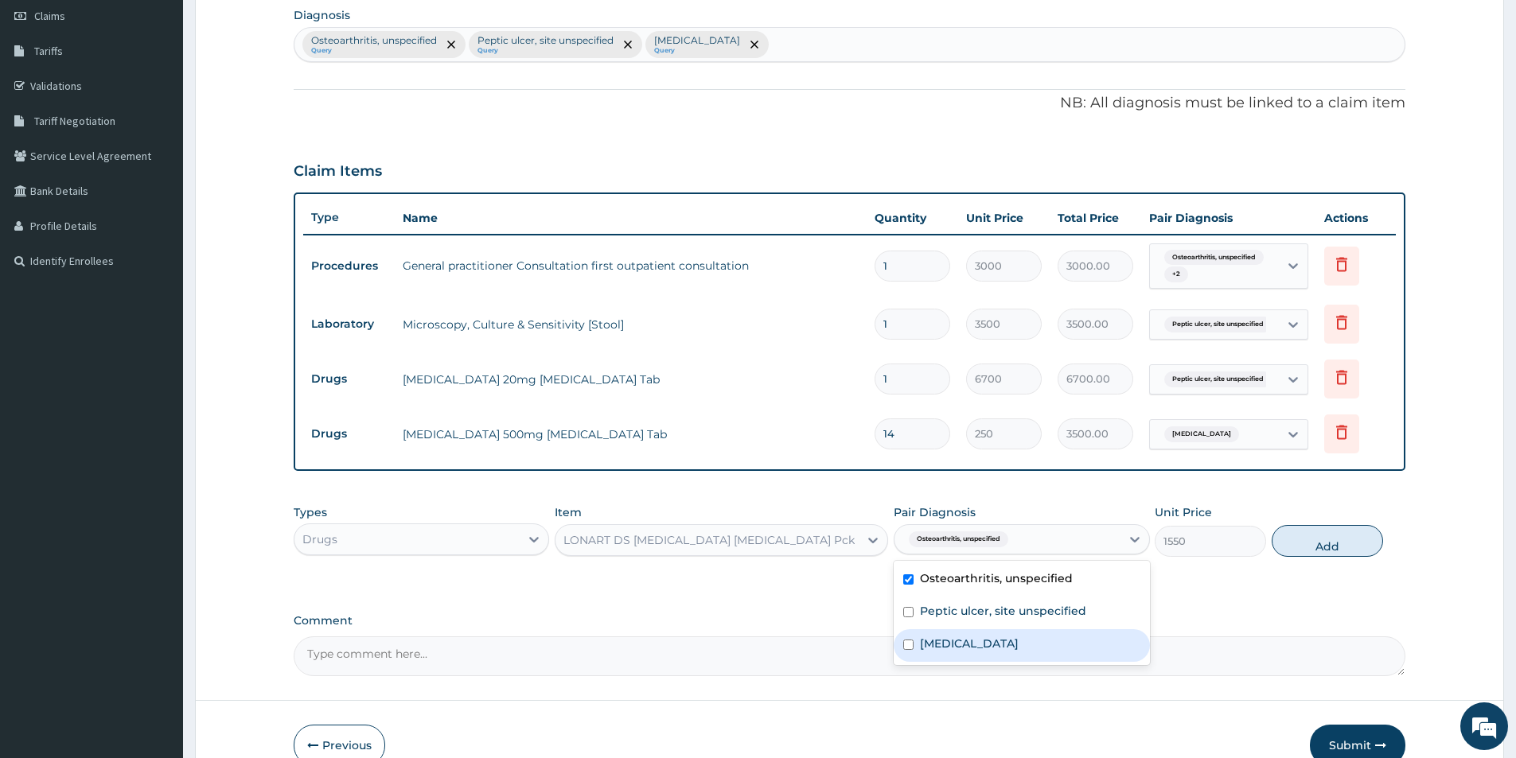
click at [1018, 639] on label "Typhoid fever, unspecified" at bounding box center [969, 644] width 99 height 16
checkbox input "true"
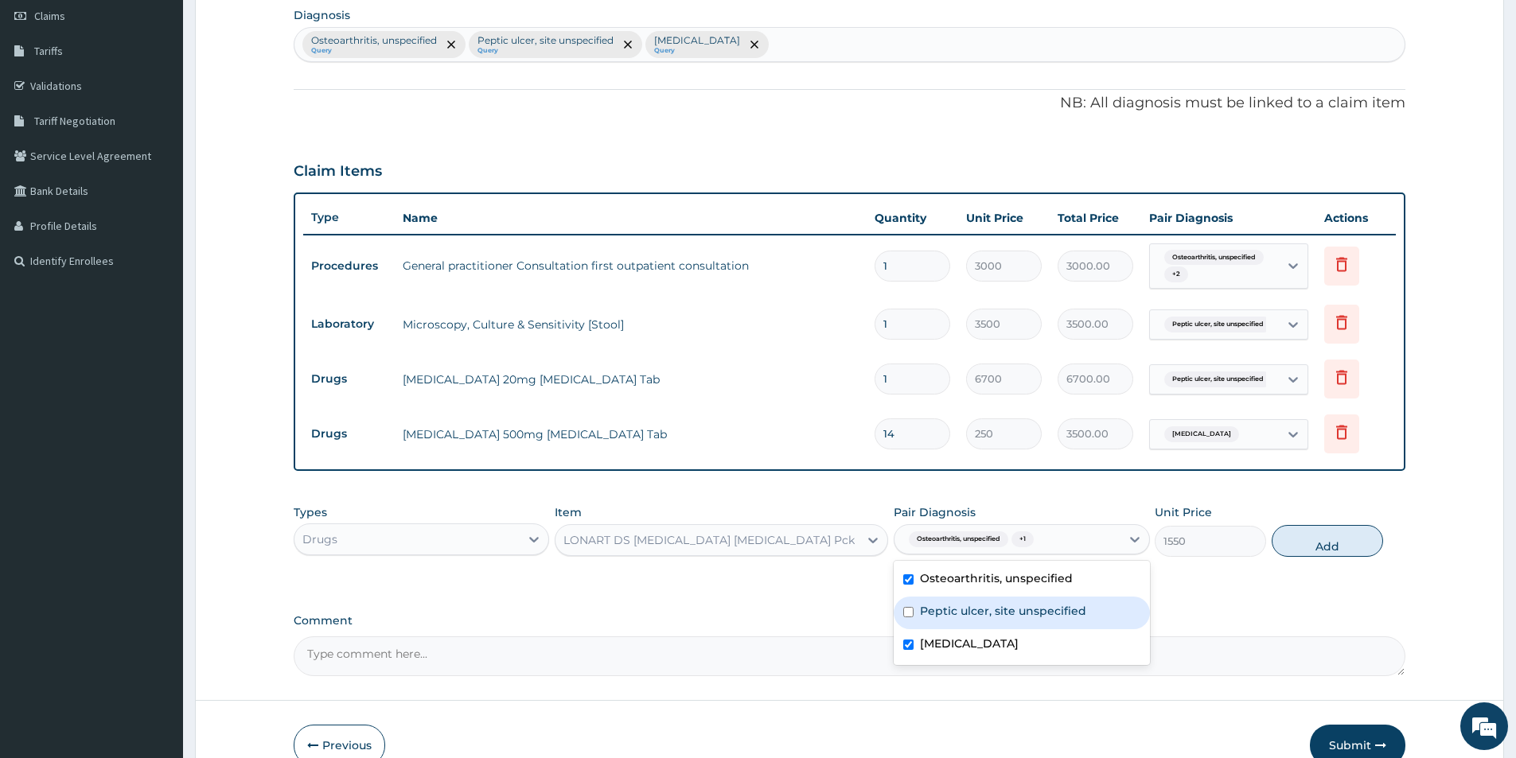
click at [1065, 611] on label "Peptic ulcer, site unspecified" at bounding box center [1003, 611] width 166 height 16
checkbox input "true"
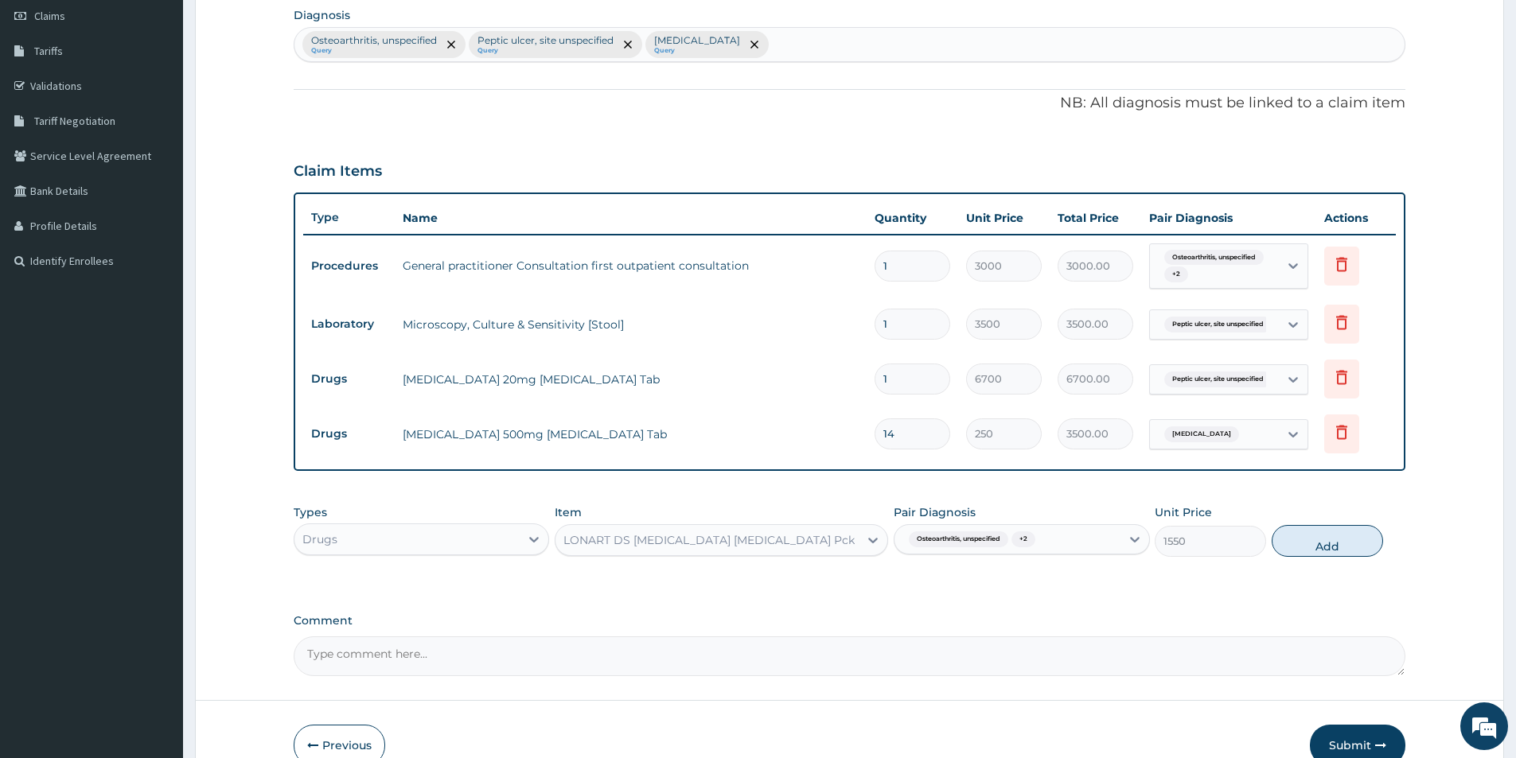
drag, startPoint x: 1324, startPoint y: 536, endPoint x: 1290, endPoint y: 543, distance: 35.0
click at [1324, 537] on button "Add" at bounding box center [1326, 541] width 111 height 32
type input "0"
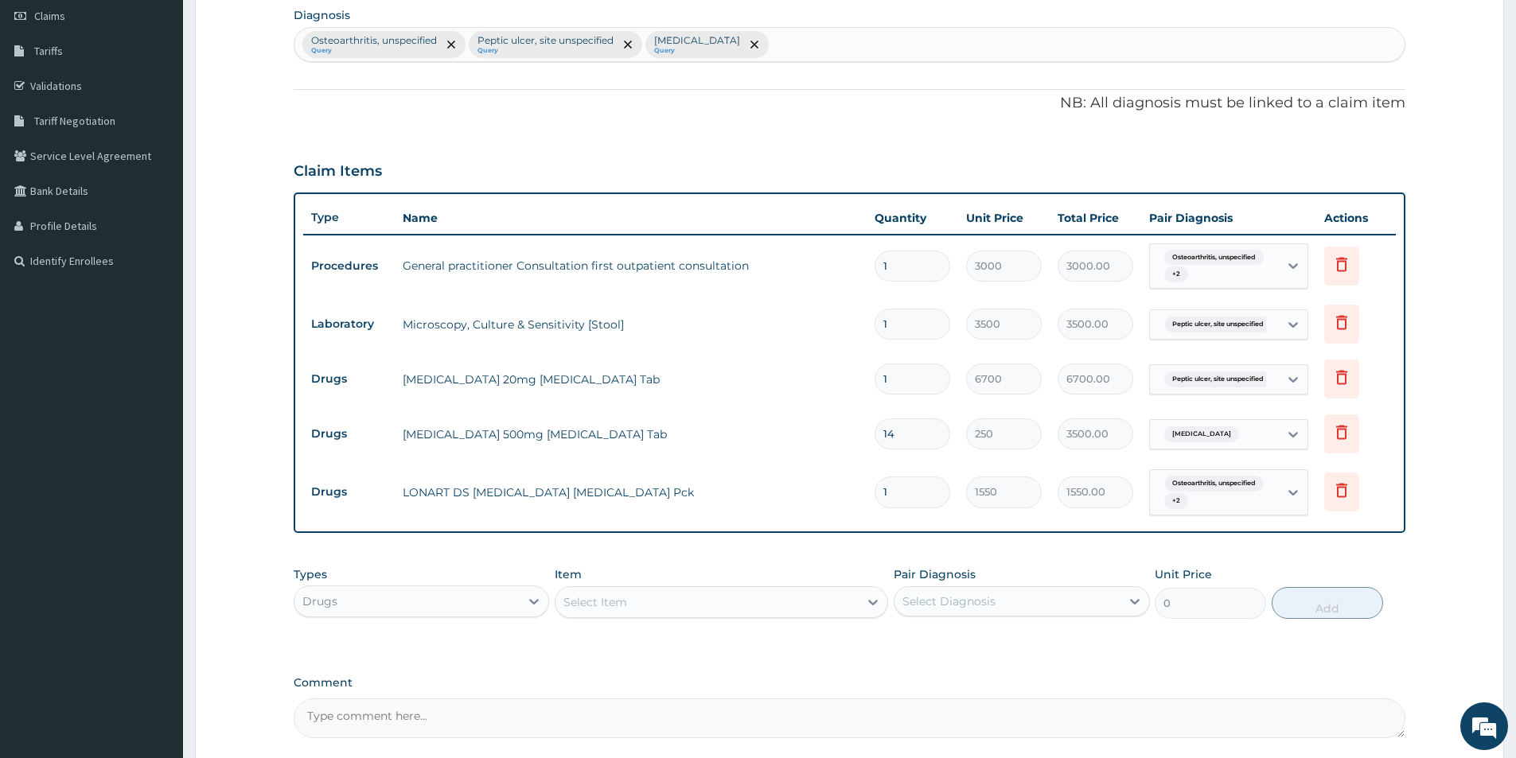
click at [757, 601] on div "Select Item" at bounding box center [706, 602] width 303 height 25
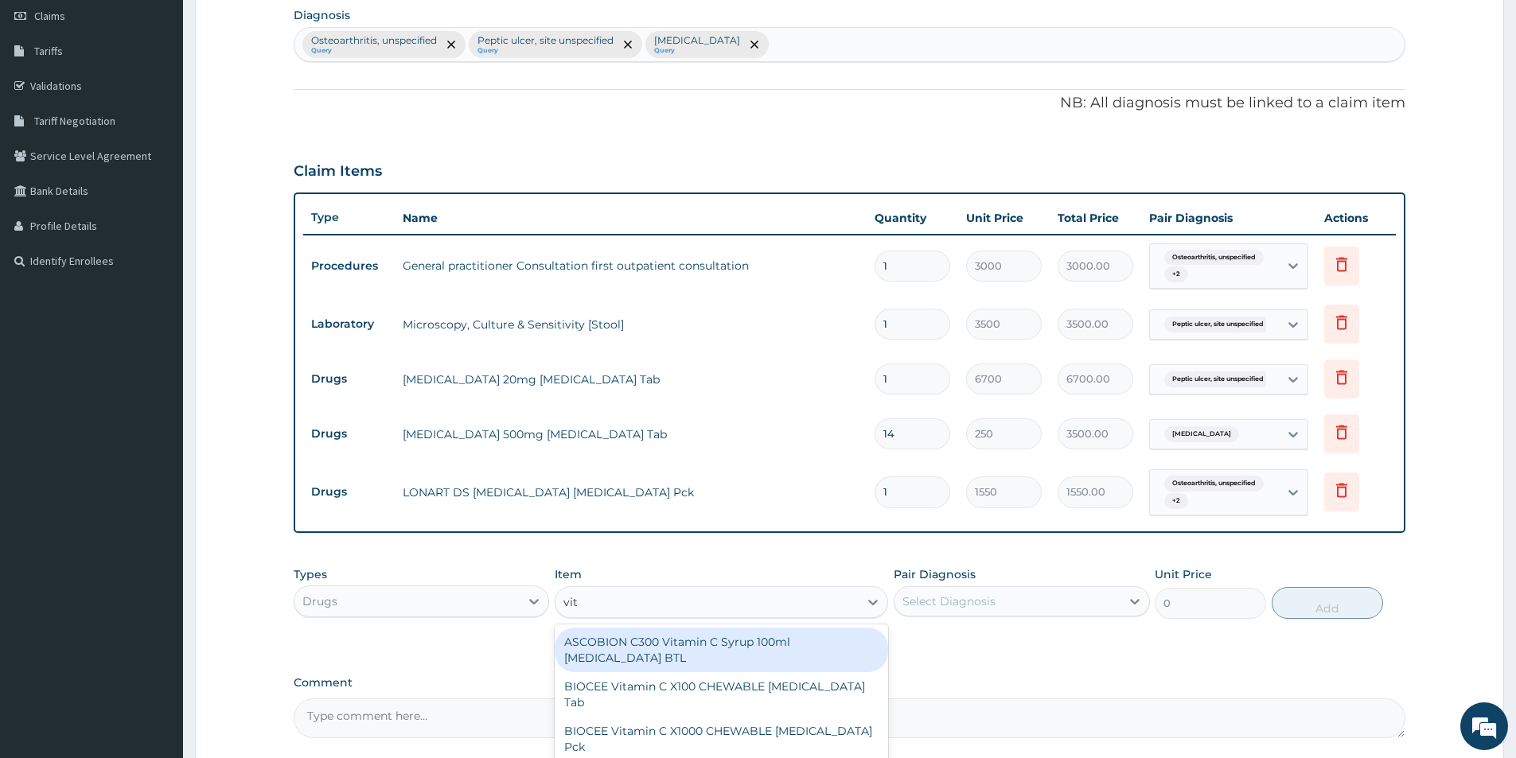
type input "vit e"
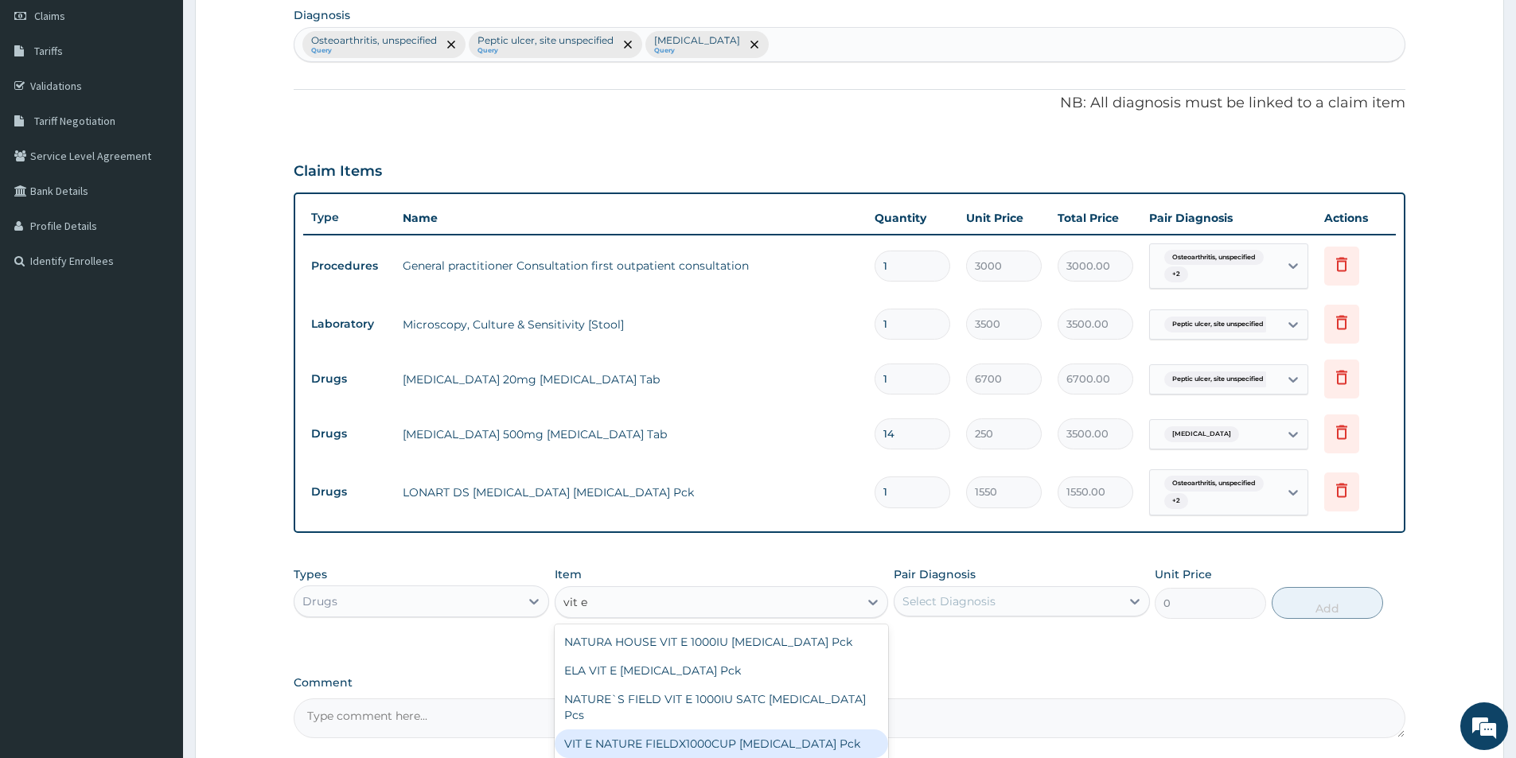
click at [746, 730] on div "VIT E NATURE FIELDX1000CUP [MEDICAL_DATA] Pck" at bounding box center [721, 744] width 333 height 29
type input "7500"
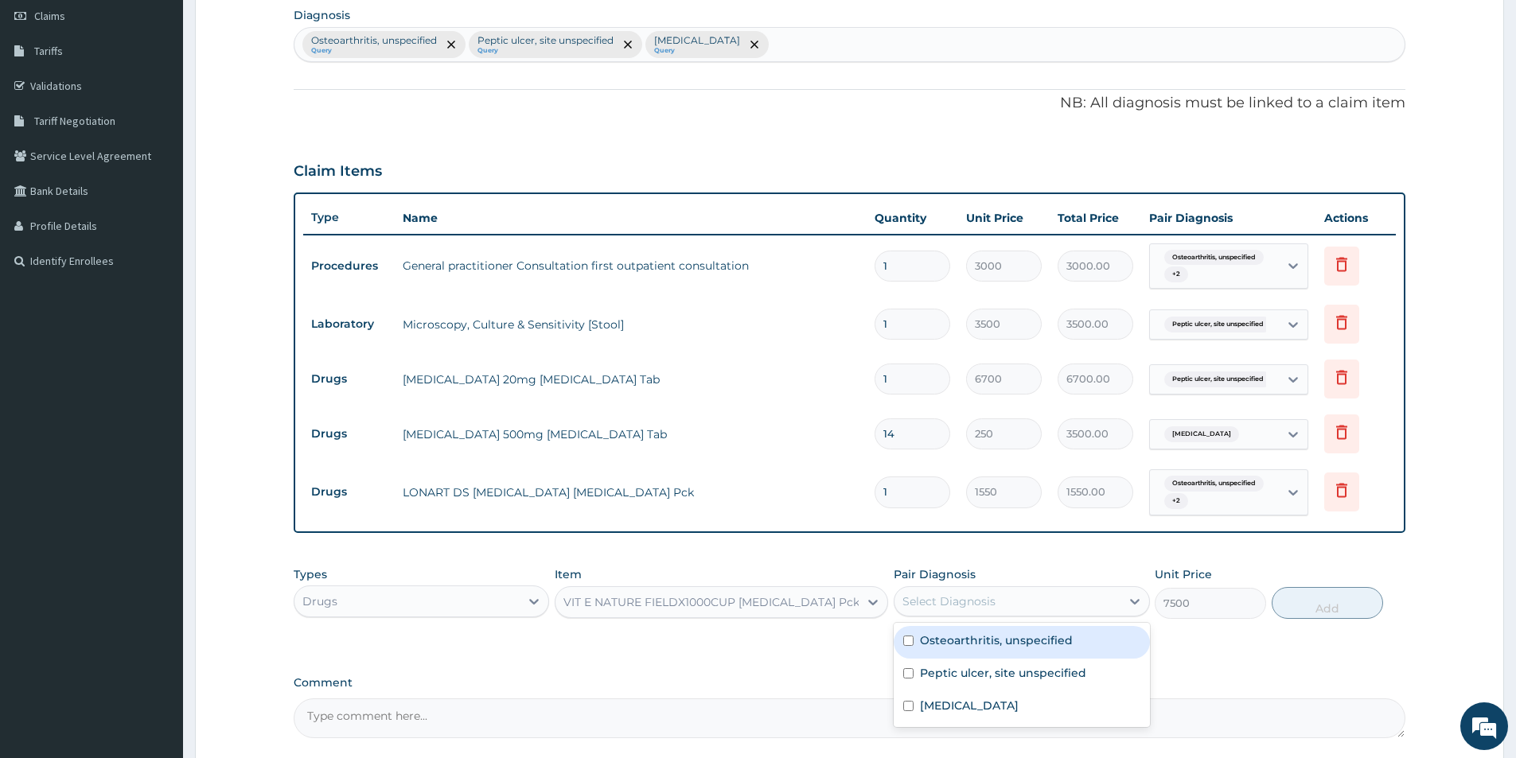
click at [983, 596] on div "Select Diagnosis" at bounding box center [948, 601] width 93 height 16
click at [809, 602] on div "VIT E NATURE FIELDX1000CUP [MEDICAL_DATA] Pck" at bounding box center [711, 602] width 296 height 16
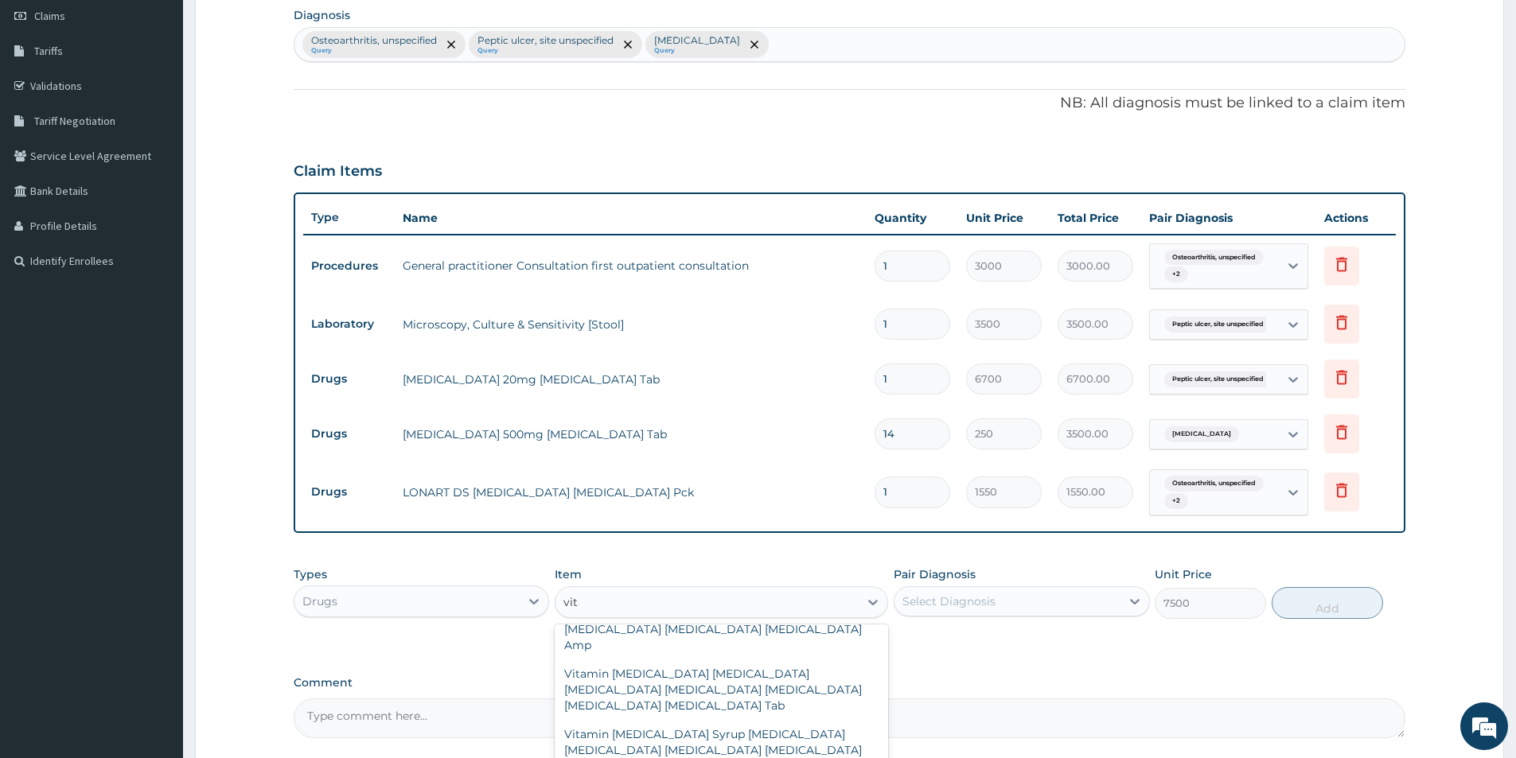
scroll to position [6154, 0]
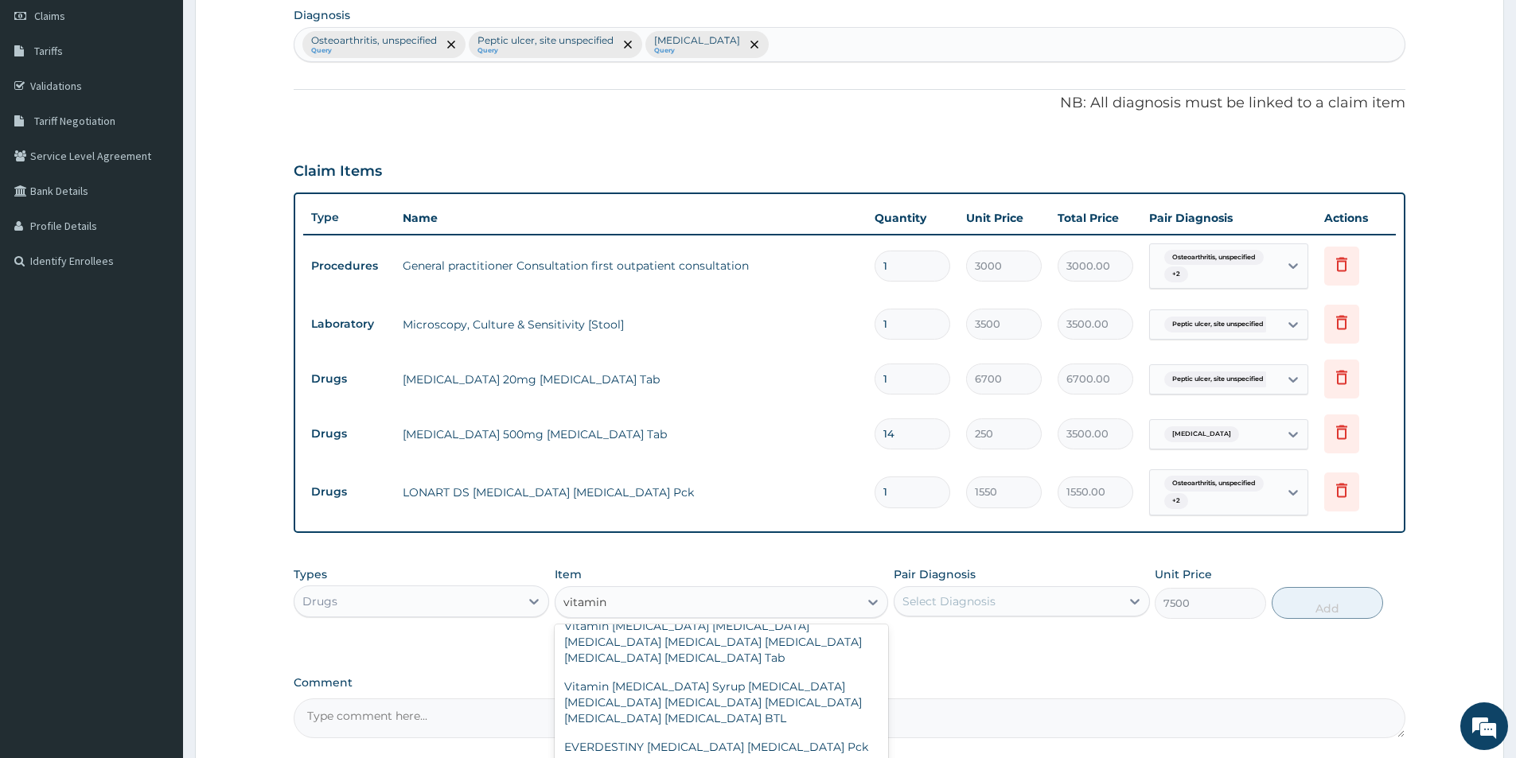
type input "vitamin e"
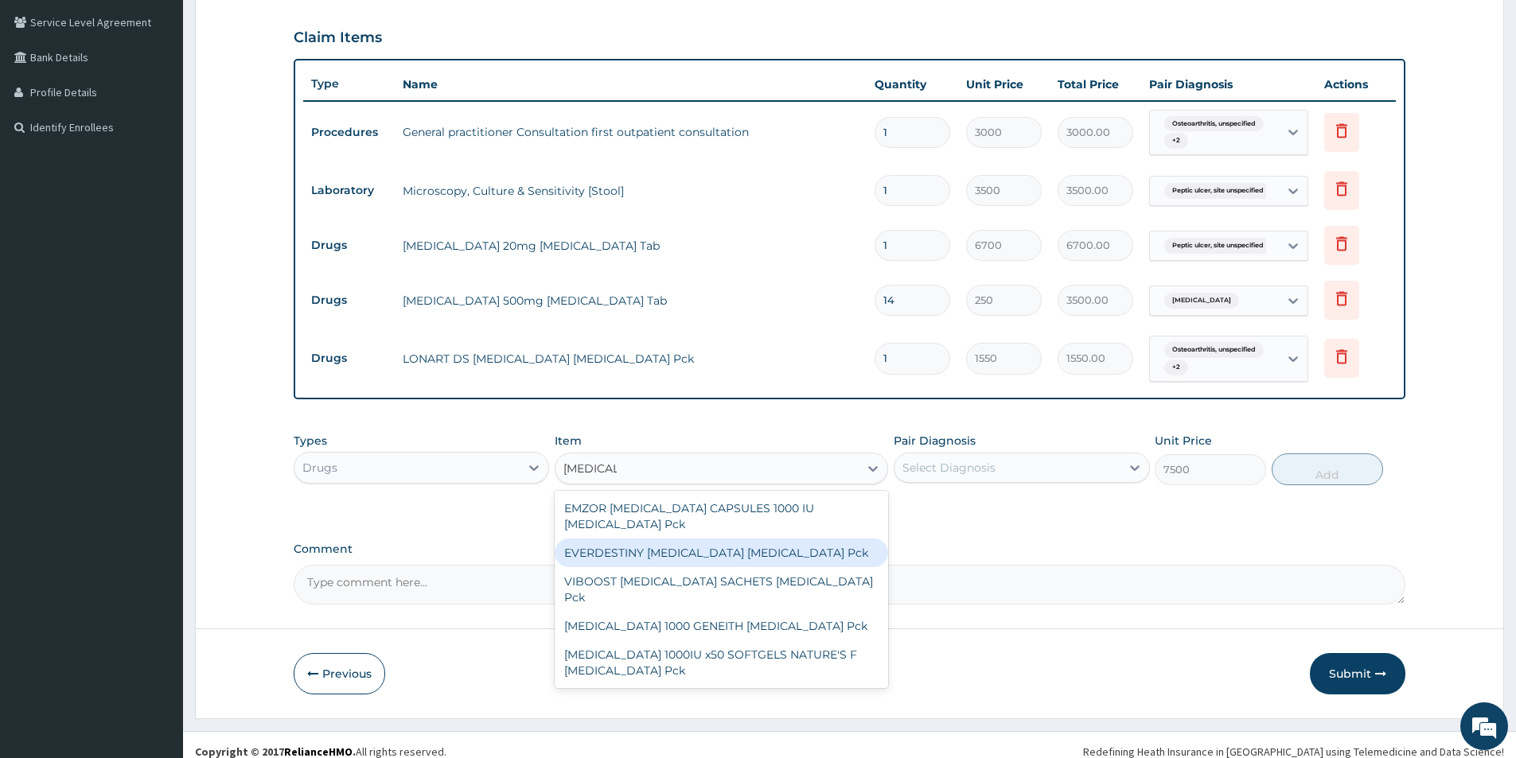
scroll to position [375, 0]
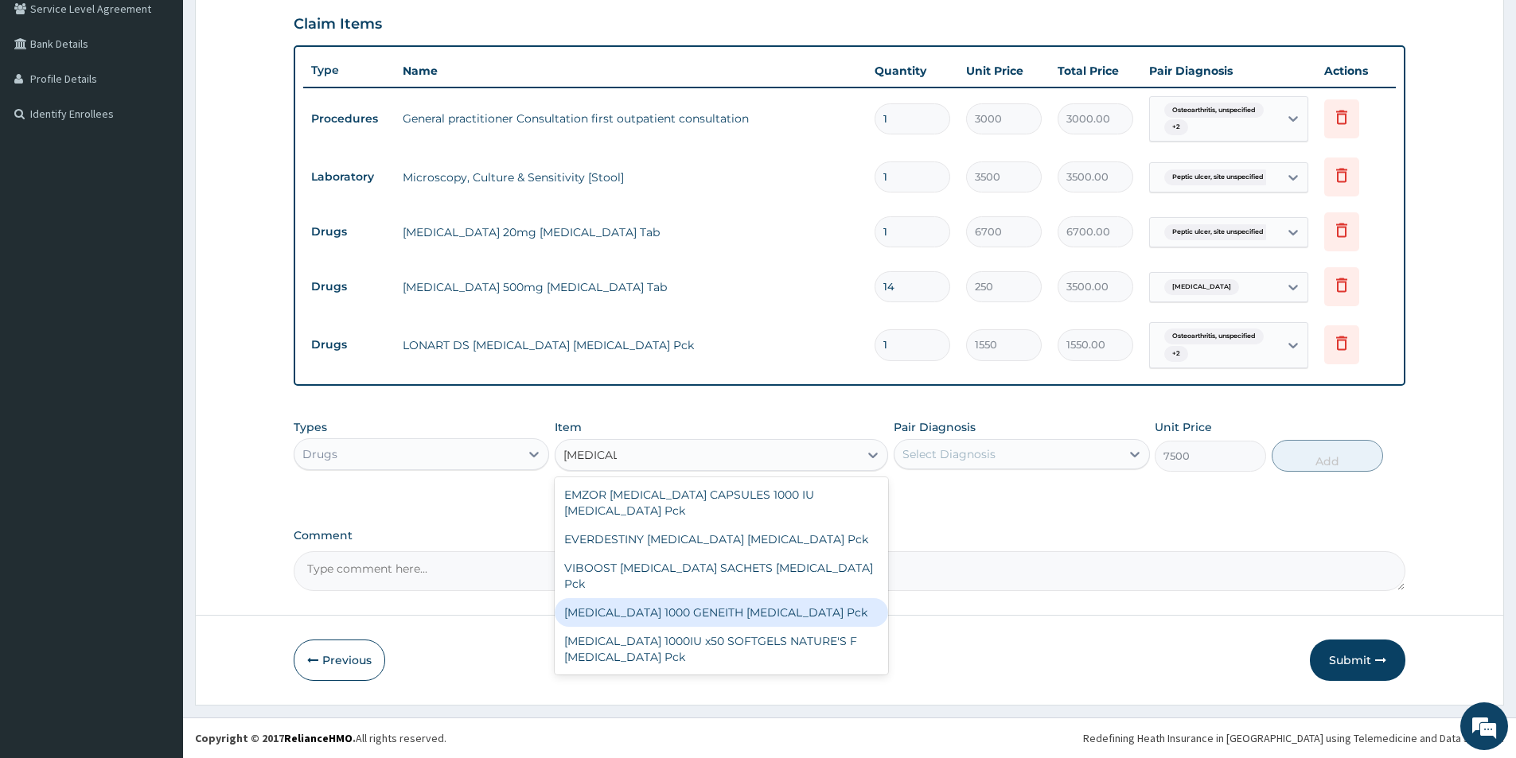
click at [801, 598] on div "[MEDICAL_DATA] 1000 GENEITH [MEDICAL_DATA] Pck" at bounding box center [721, 612] width 333 height 29
type input "1500"
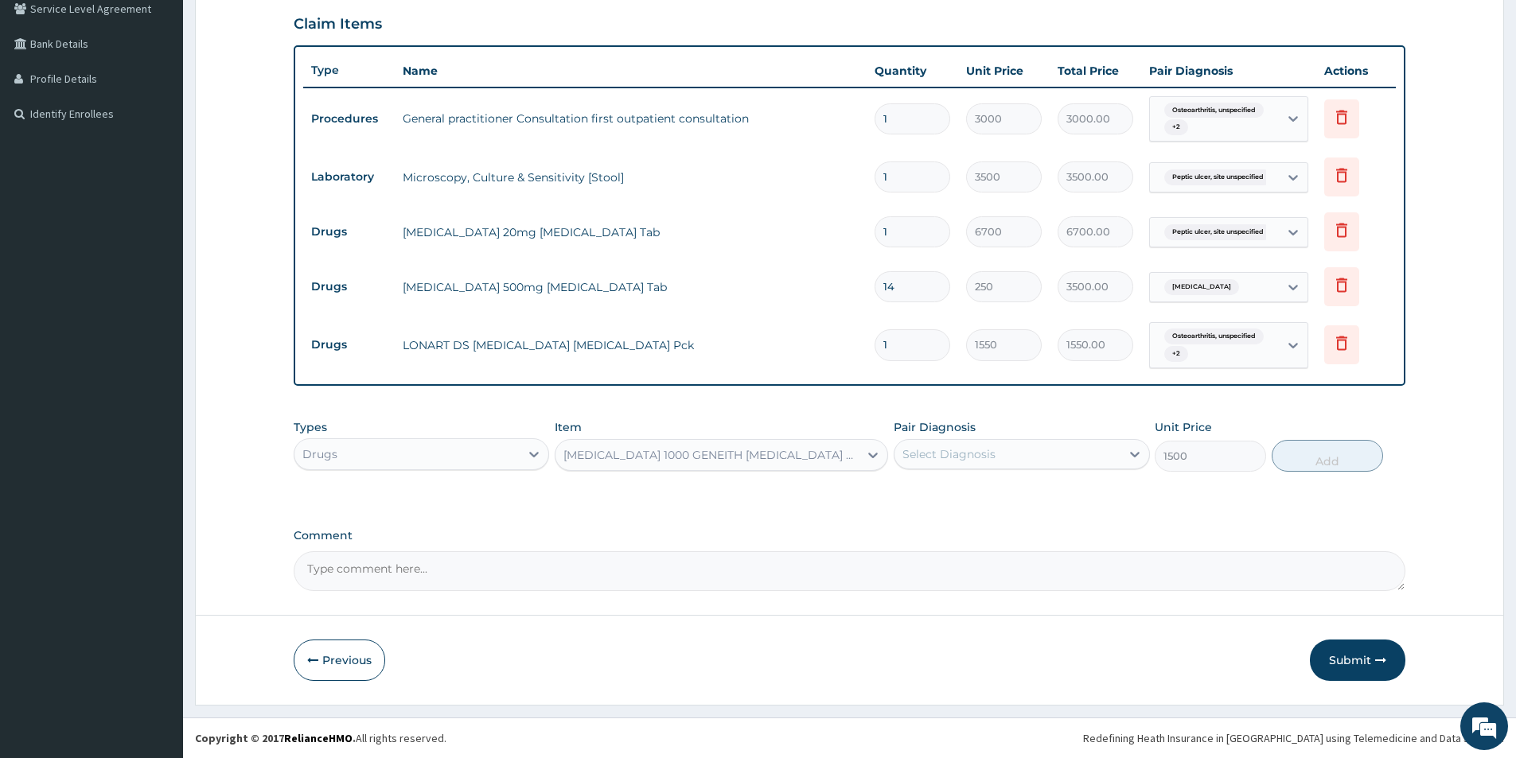
click at [954, 449] on div "Select Diagnosis" at bounding box center [948, 454] width 93 height 16
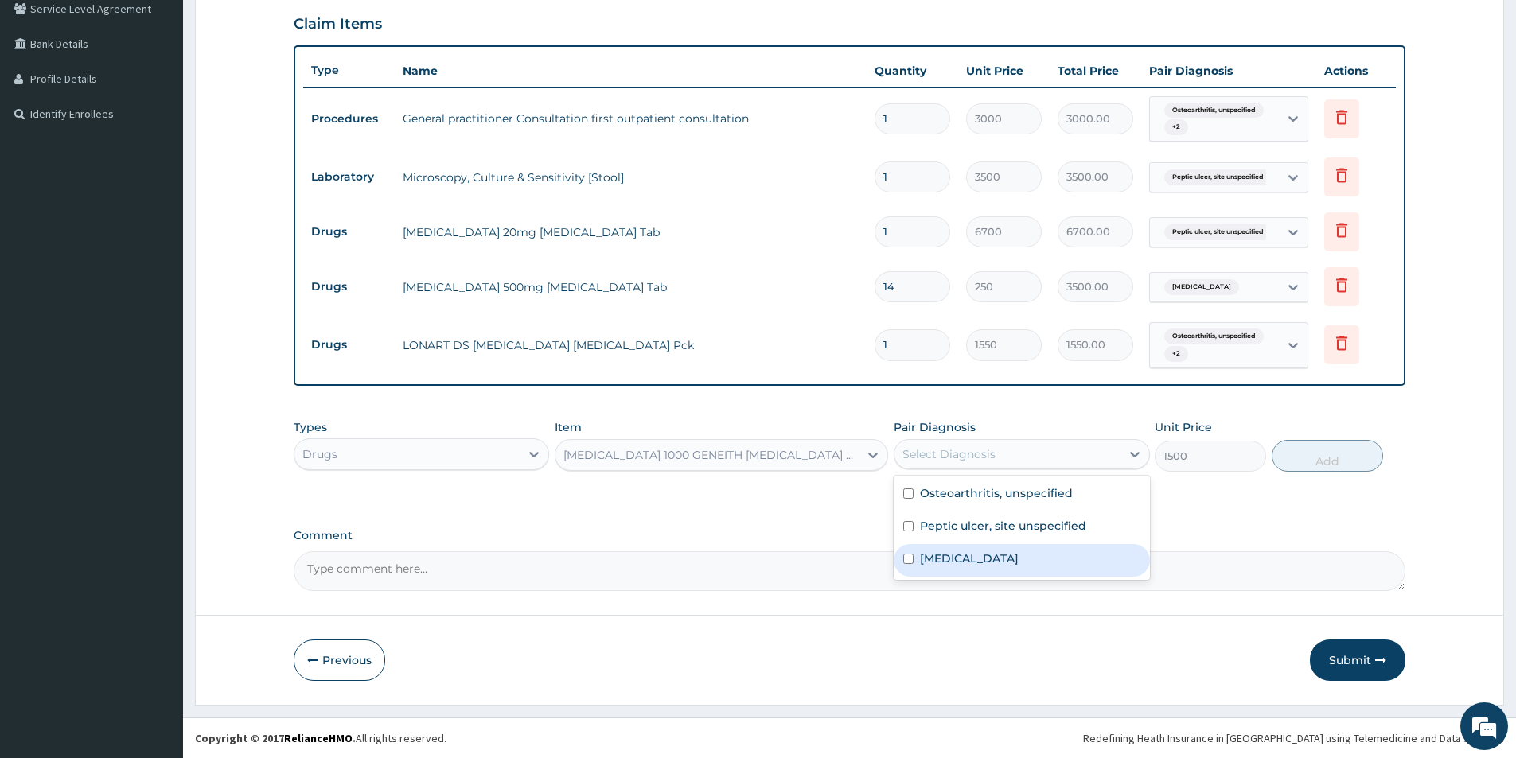
click at [951, 552] on label "Typhoid fever, unspecified" at bounding box center [969, 559] width 99 height 16
checkbox input "true"
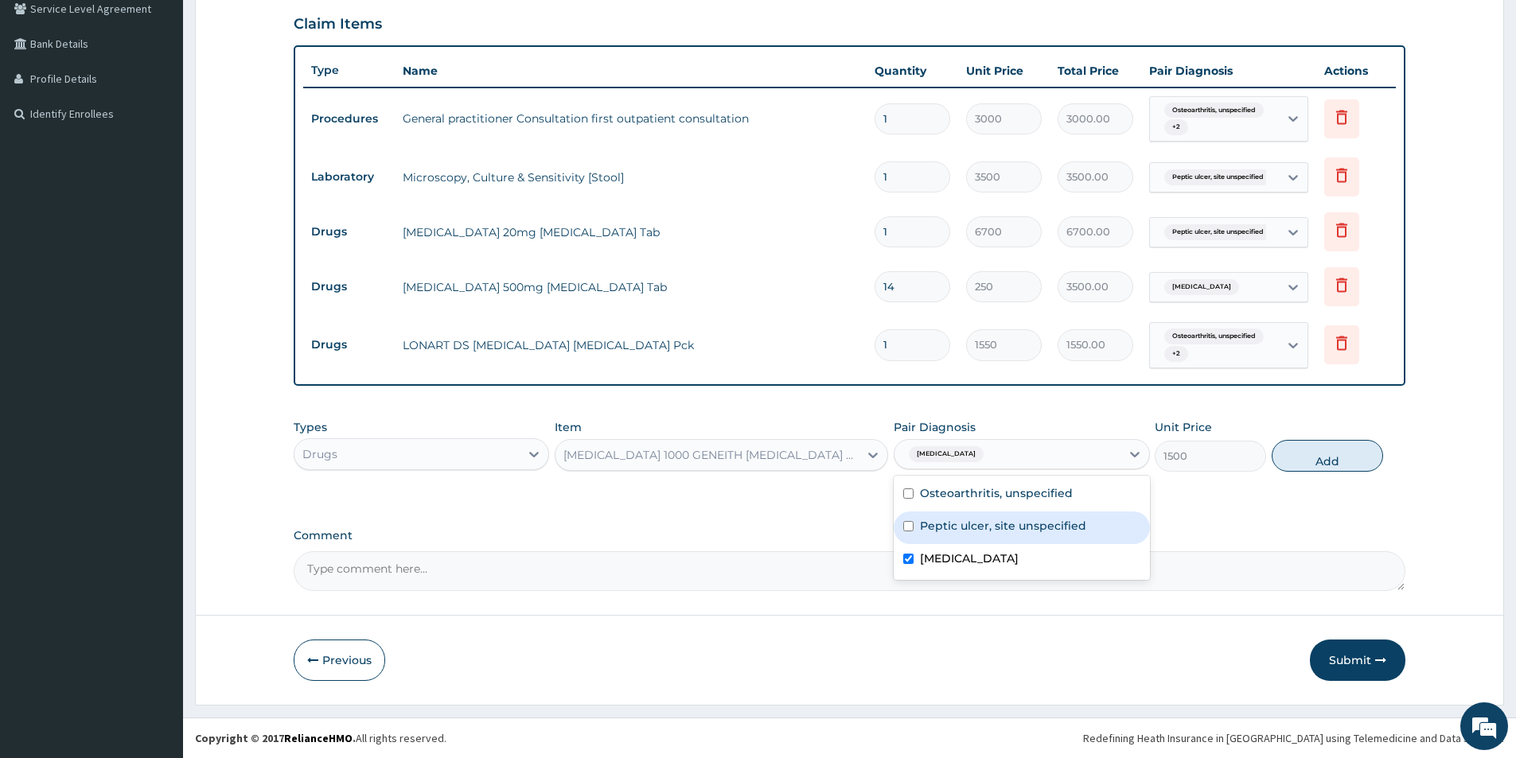
click at [951, 522] on label "Peptic ulcer, site unspecified" at bounding box center [1003, 526] width 166 height 16
checkbox input "true"
drag, startPoint x: 963, startPoint y: 491, endPoint x: 1472, endPoint y: 453, distance: 510.6
click at [965, 489] on label "Osteoarthritis, unspecified" at bounding box center [996, 493] width 153 height 16
checkbox input "true"
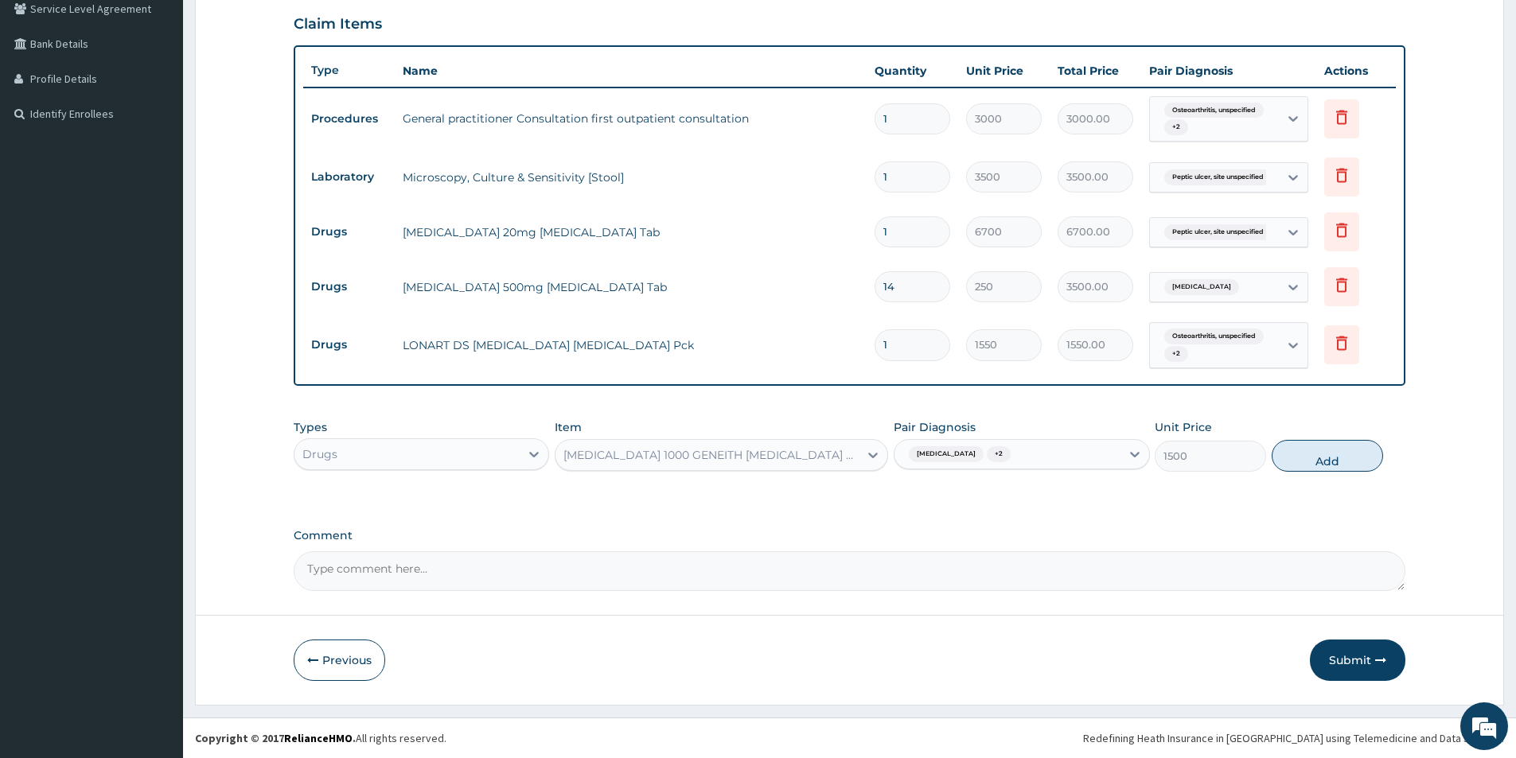
drag, startPoint x: 1345, startPoint y: 452, endPoint x: 1304, endPoint y: 455, distance: 41.5
click at [1341, 452] on button "Add" at bounding box center [1326, 456] width 111 height 32
type input "0"
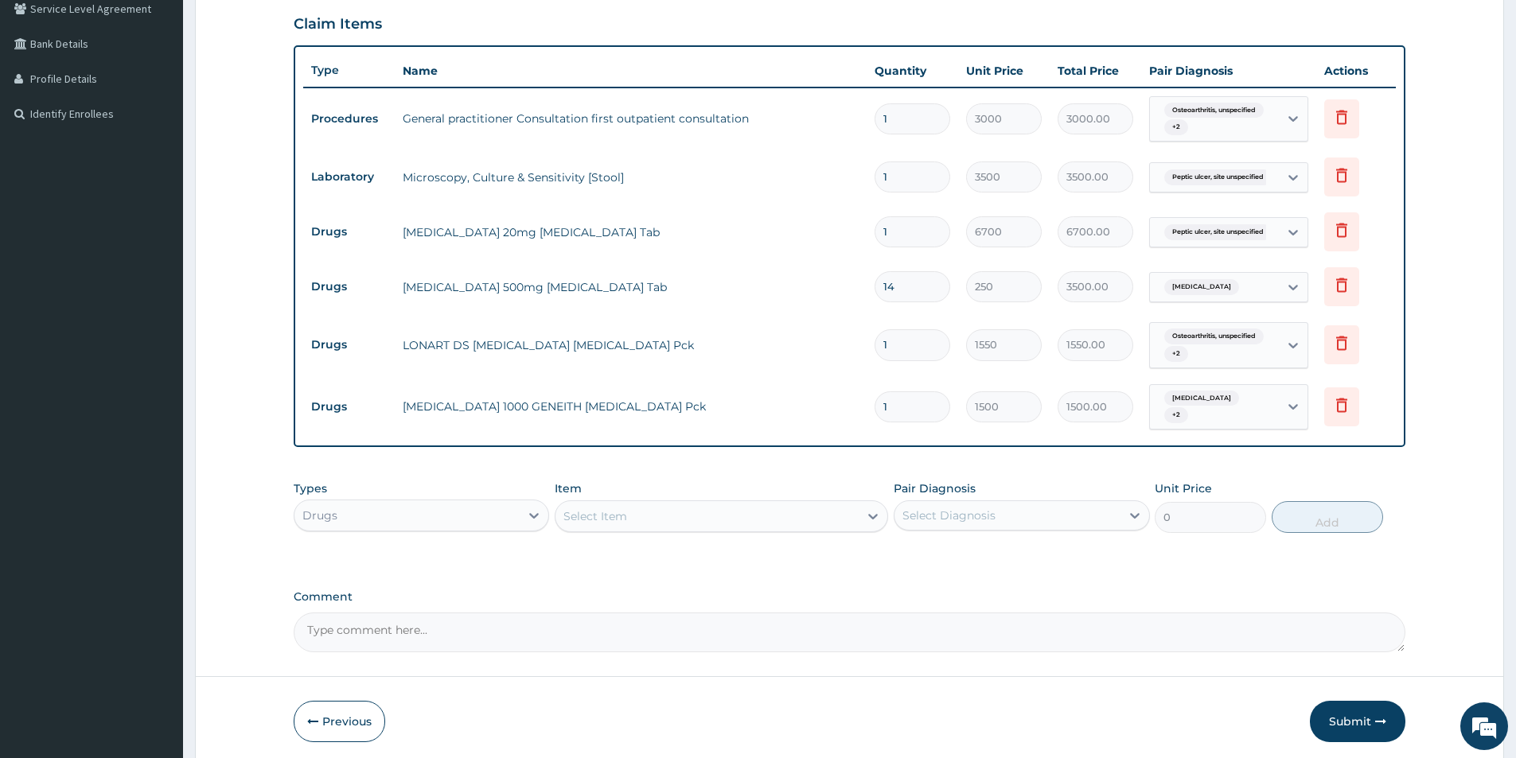
click at [705, 518] on div "Select Item" at bounding box center [706, 516] width 303 height 25
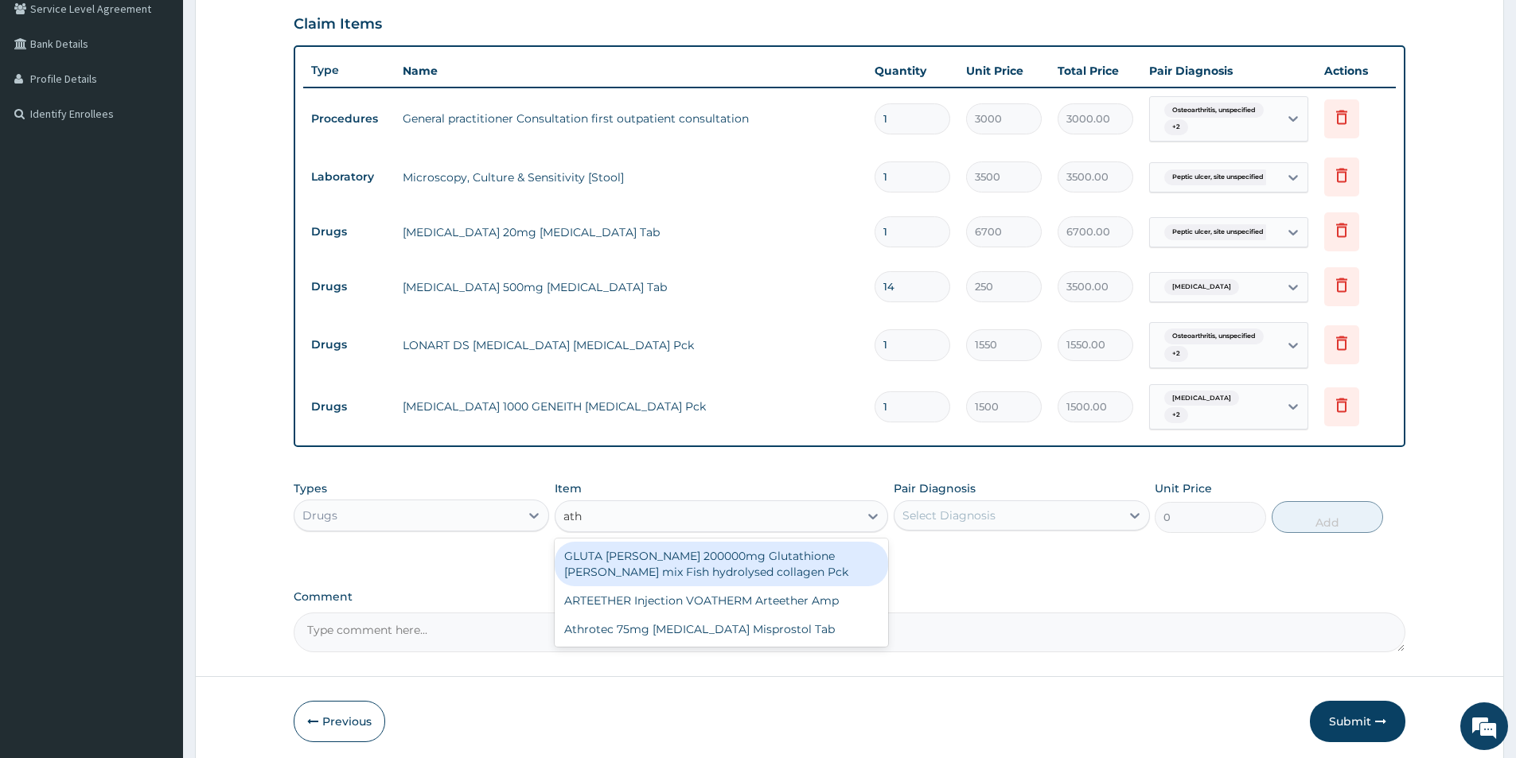
type input "athr"
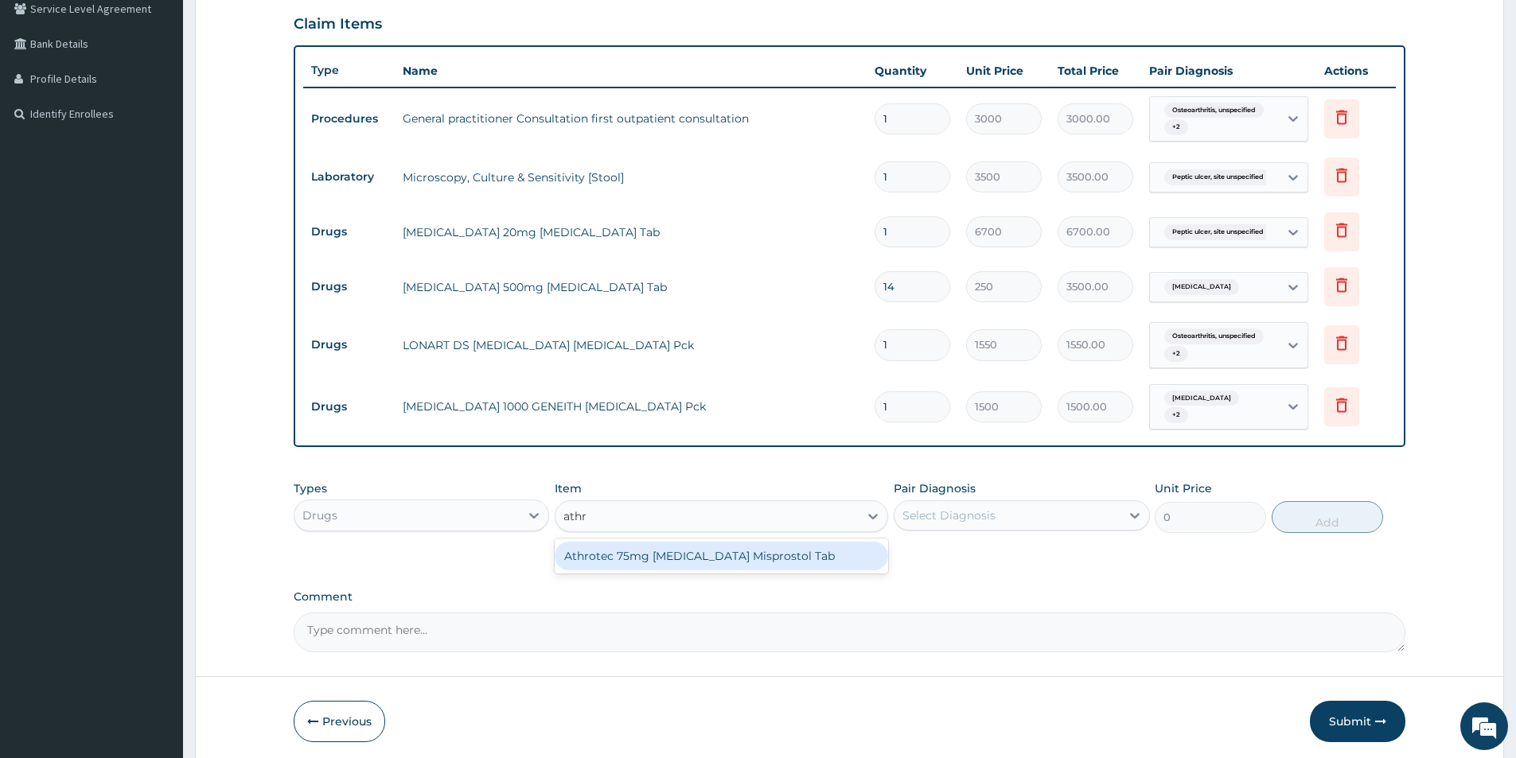
click at [682, 563] on div "Athrotec 75mg [MEDICAL_DATA] Misprostol Tab" at bounding box center [721, 556] width 333 height 29
type input "170"
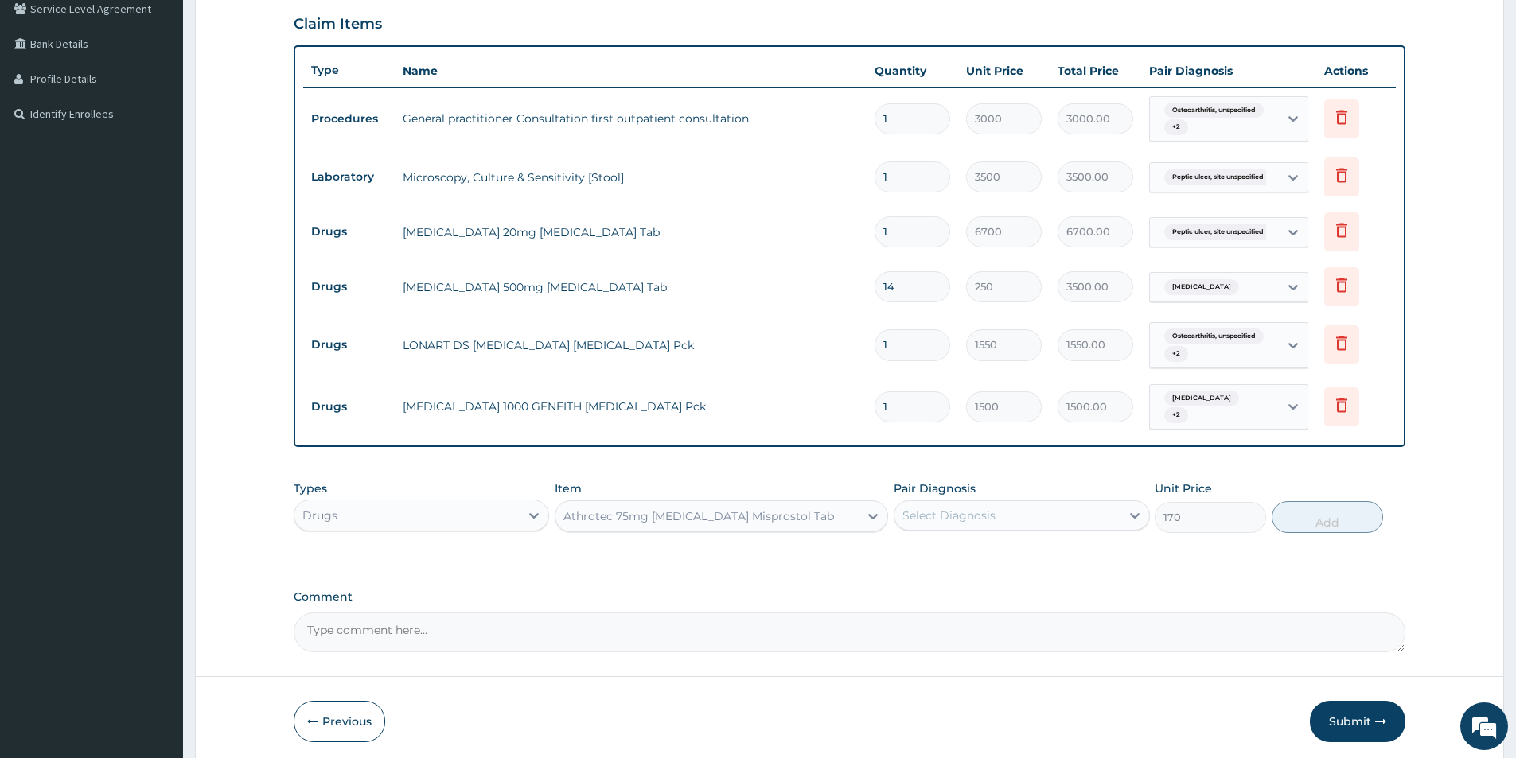
click at [946, 515] on div "Select Diagnosis" at bounding box center [948, 516] width 93 height 16
click at [931, 562] on label "Osteoarthritis, unspecified" at bounding box center [996, 555] width 153 height 16
checkbox input "true"
click at [1298, 527] on button "Add" at bounding box center [1326, 517] width 111 height 32
type input "0"
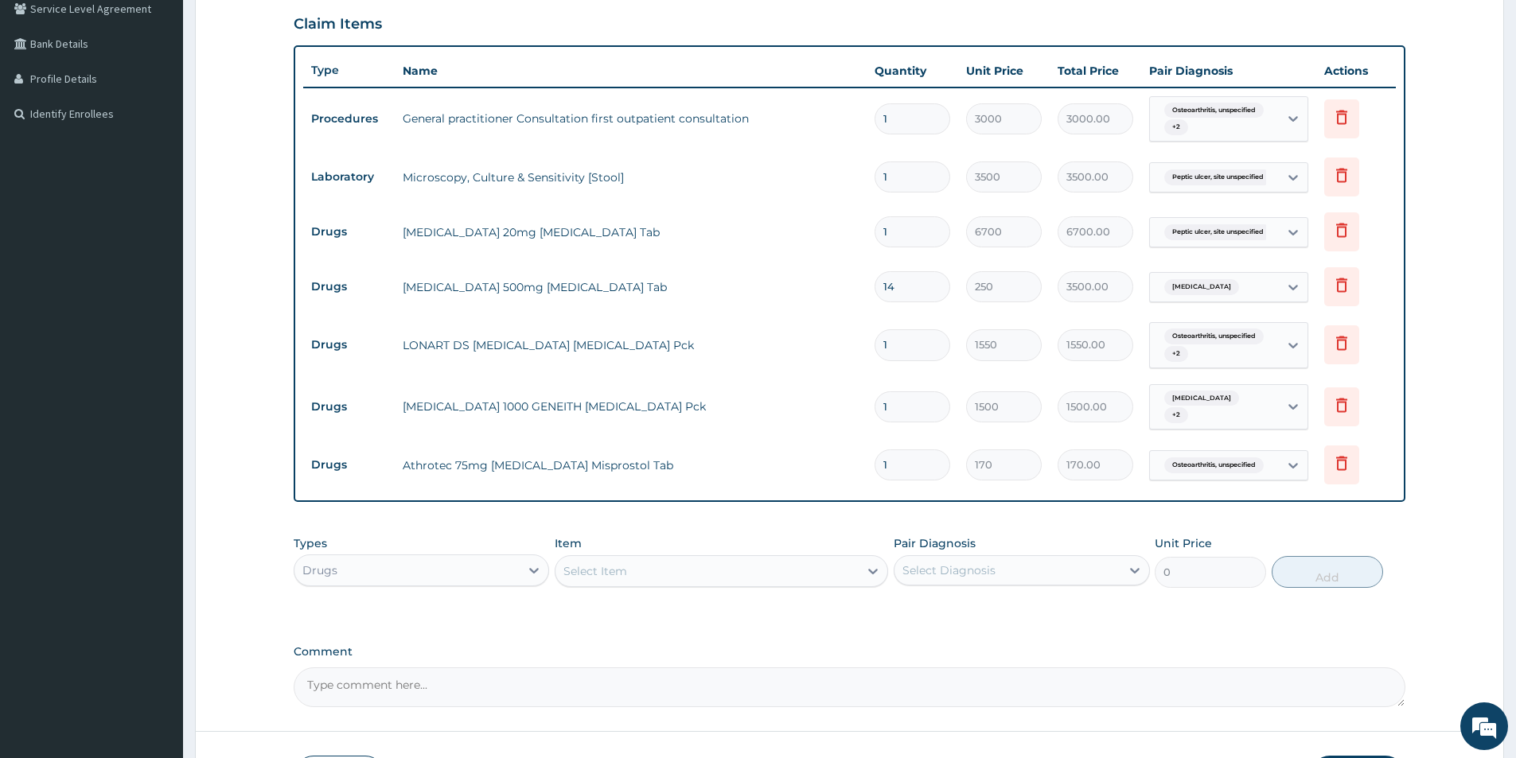
type input "14"
type input "2380.00"
type input "14"
click at [805, 567] on div "Select Item" at bounding box center [706, 570] width 303 height 25
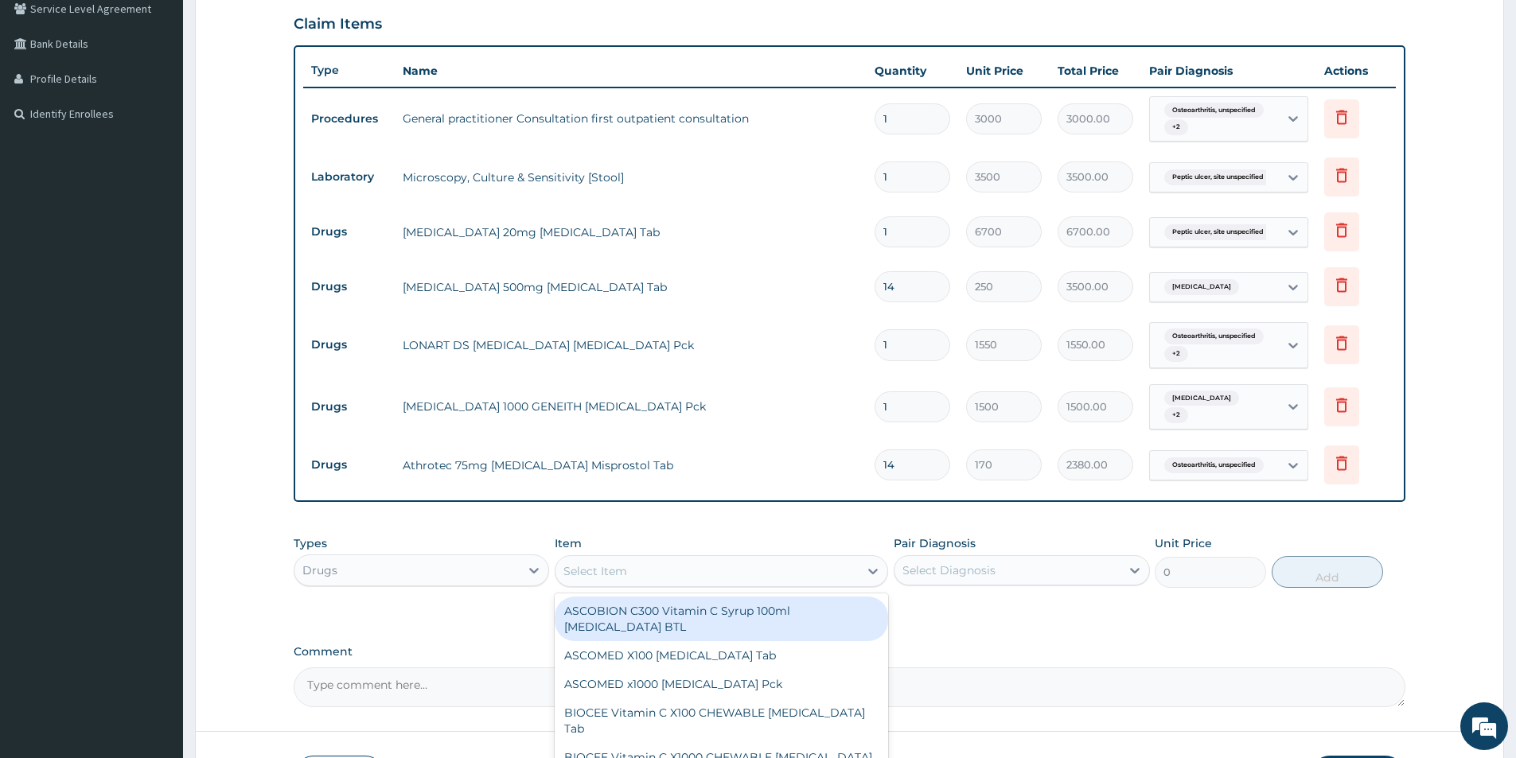
type input "b"
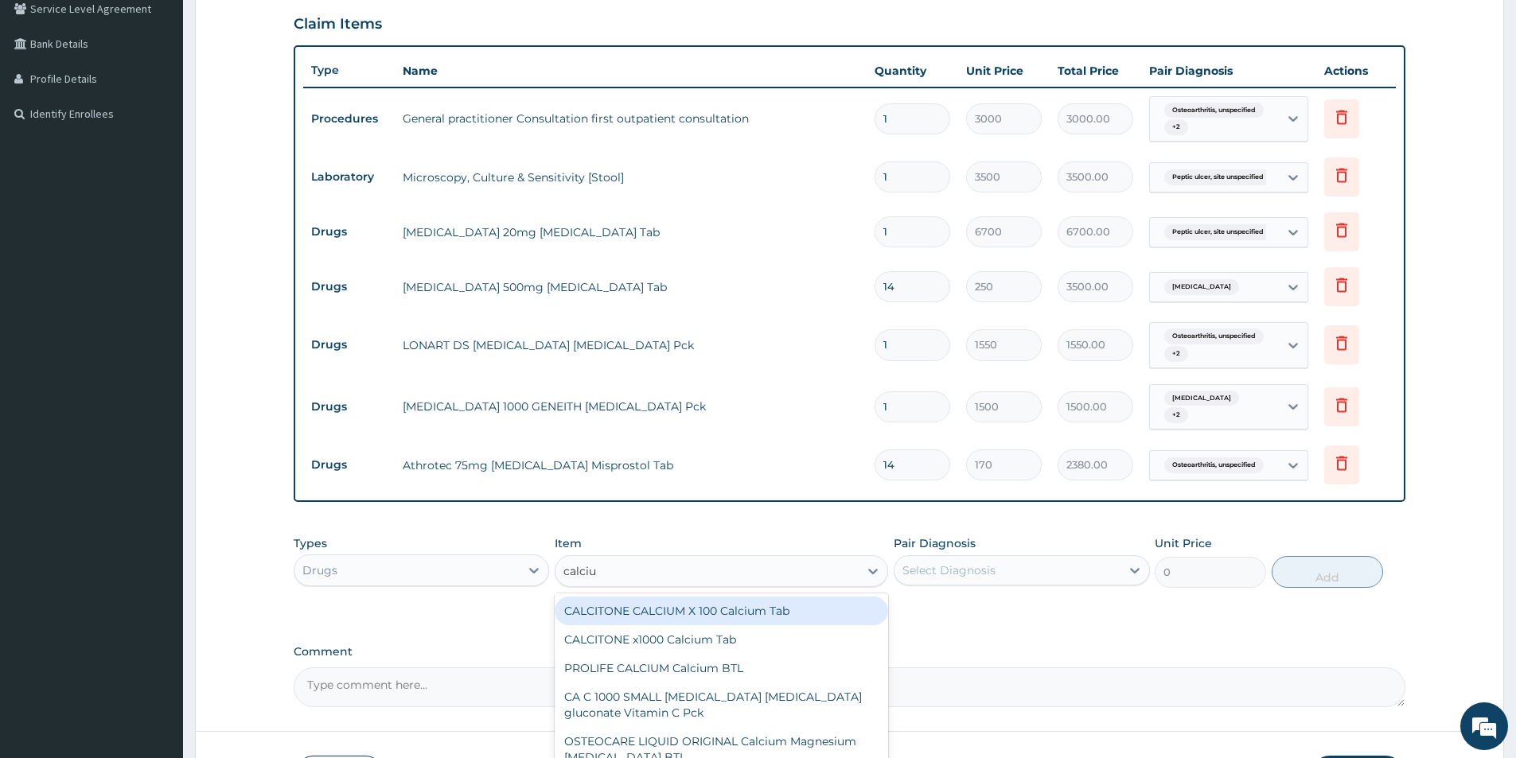
type input "calcium"
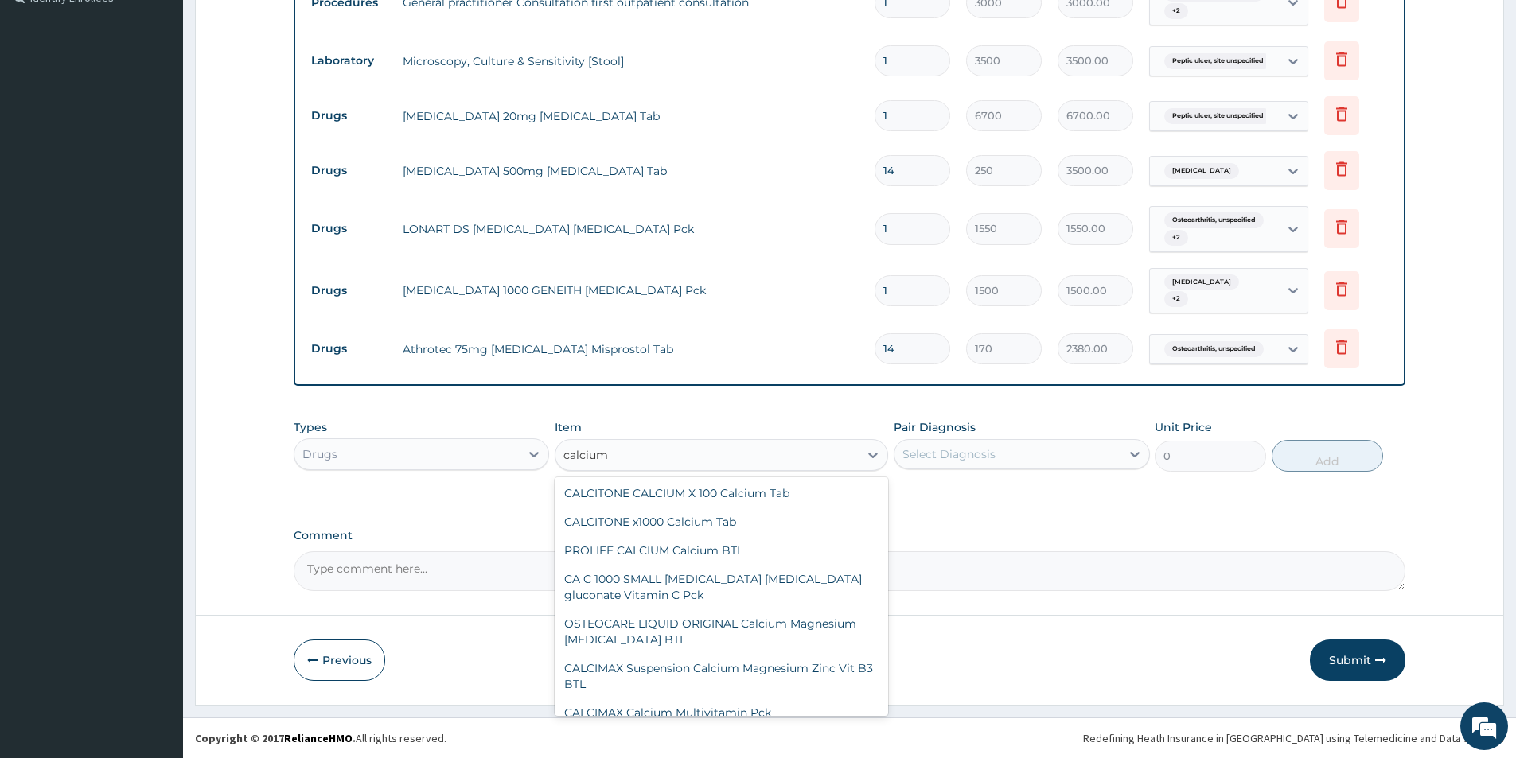
scroll to position [0, 0]
click at [784, 488] on div "CALCITONE CALCIUM X 100 Calcium Tab" at bounding box center [721, 495] width 333 height 29
type input "395"
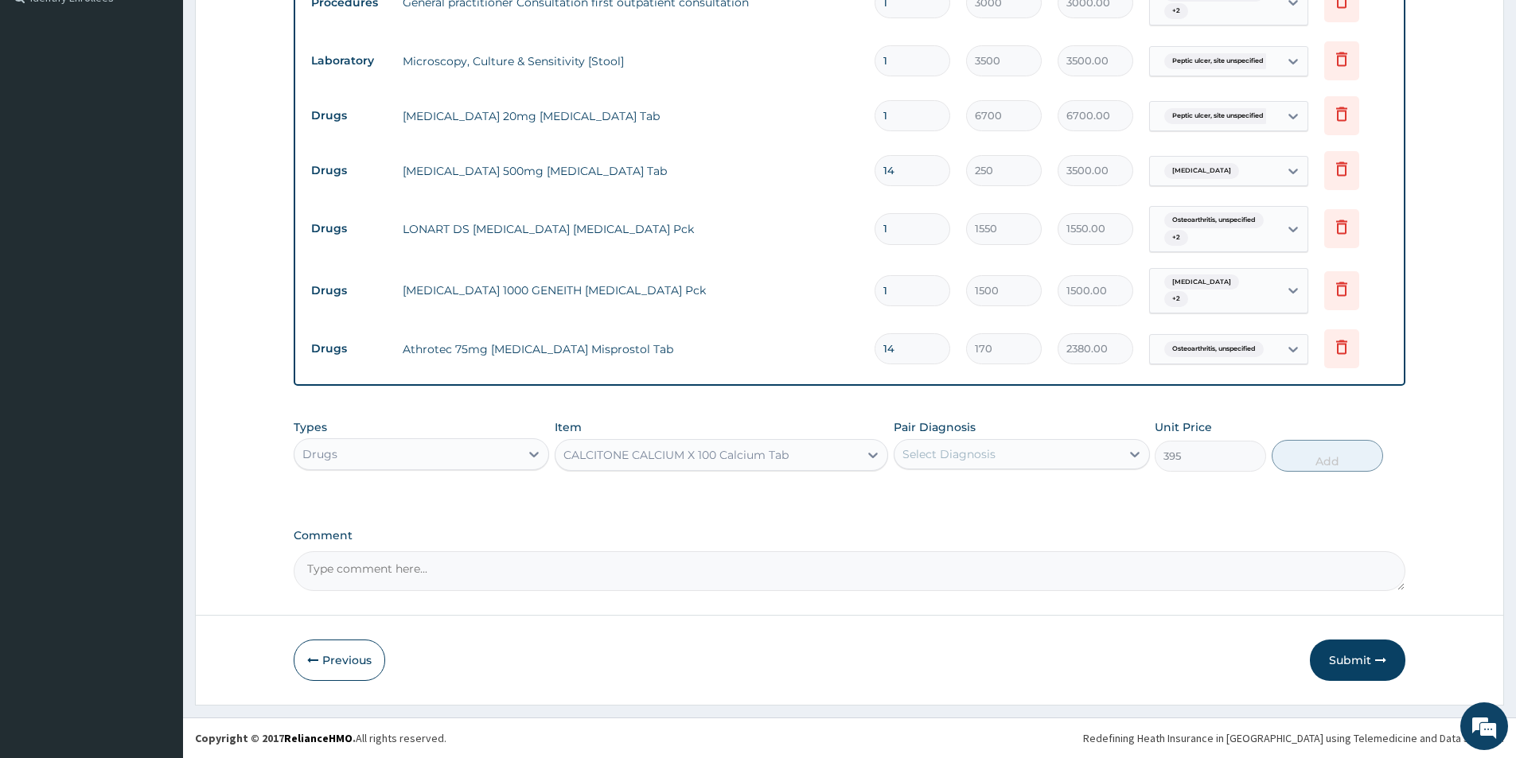
click at [940, 452] on div "Select Diagnosis" at bounding box center [948, 454] width 93 height 16
click at [935, 496] on label "Osteoarthritis, unspecified" at bounding box center [996, 493] width 153 height 16
checkbox input "true"
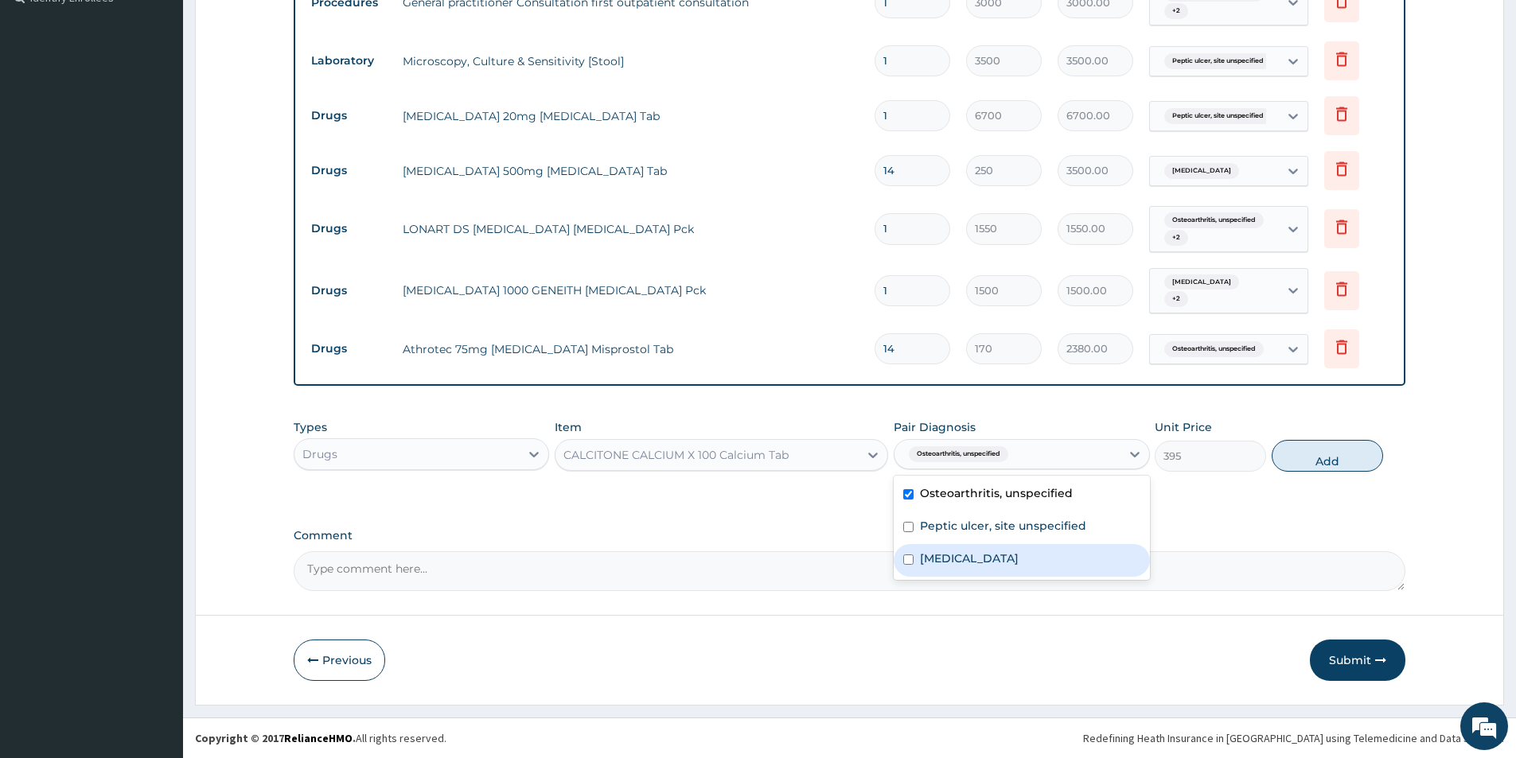
click at [929, 559] on label "Typhoid fever, unspecified" at bounding box center [969, 559] width 99 height 16
checkbox input "true"
drag, startPoint x: 927, startPoint y: 534, endPoint x: 991, endPoint y: 523, distance: 65.4
click at [952, 527] on label "Peptic ulcer, site unspecified" at bounding box center [1003, 526] width 166 height 16
checkbox input "true"
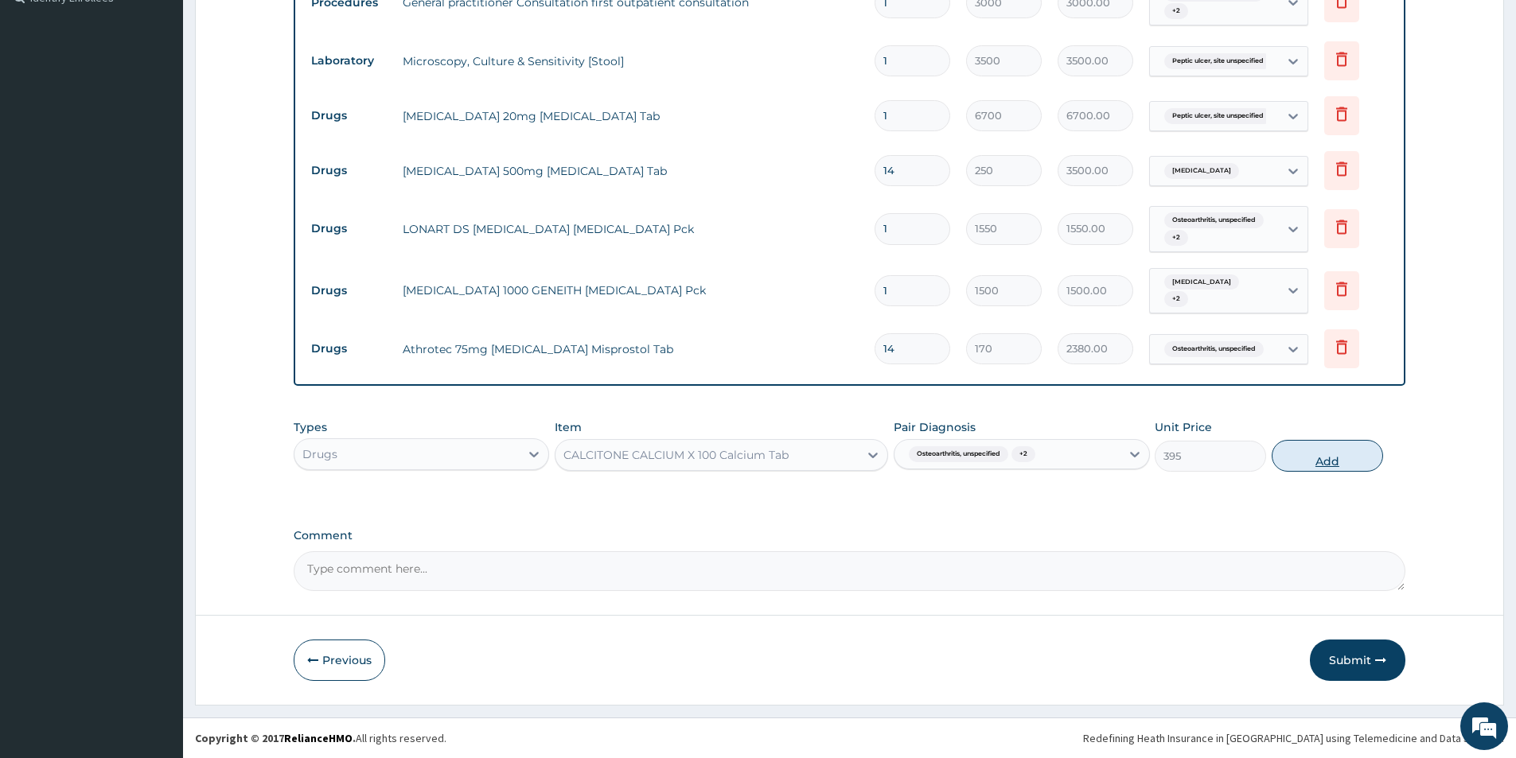
click at [1294, 463] on button "Add" at bounding box center [1326, 456] width 111 height 32
type input "0"
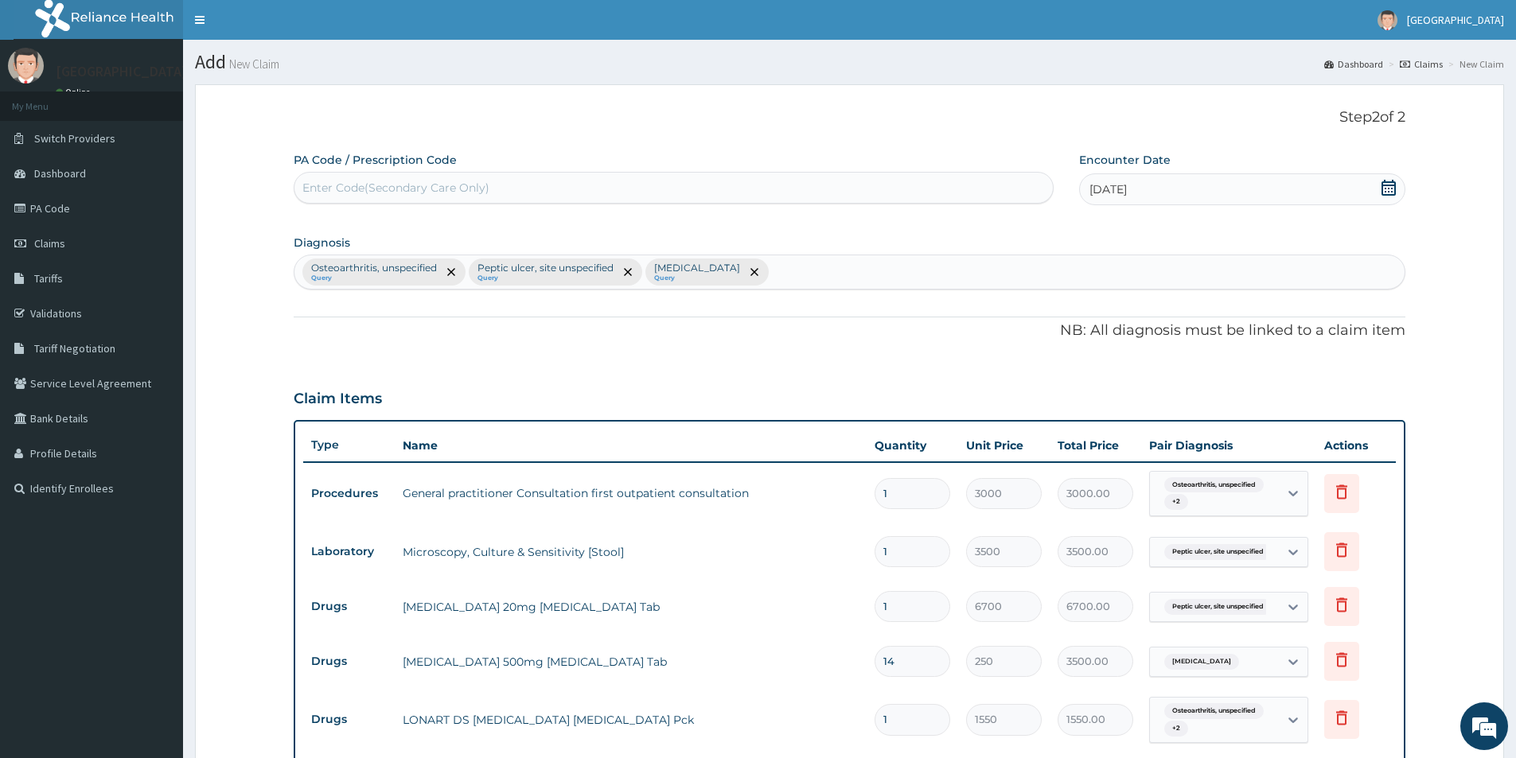
click at [874, 272] on div "Osteoarthritis, unspecified Query Peptic ulcer, site unspecified Query Typhoid …" at bounding box center [849, 271] width 1110 height 33
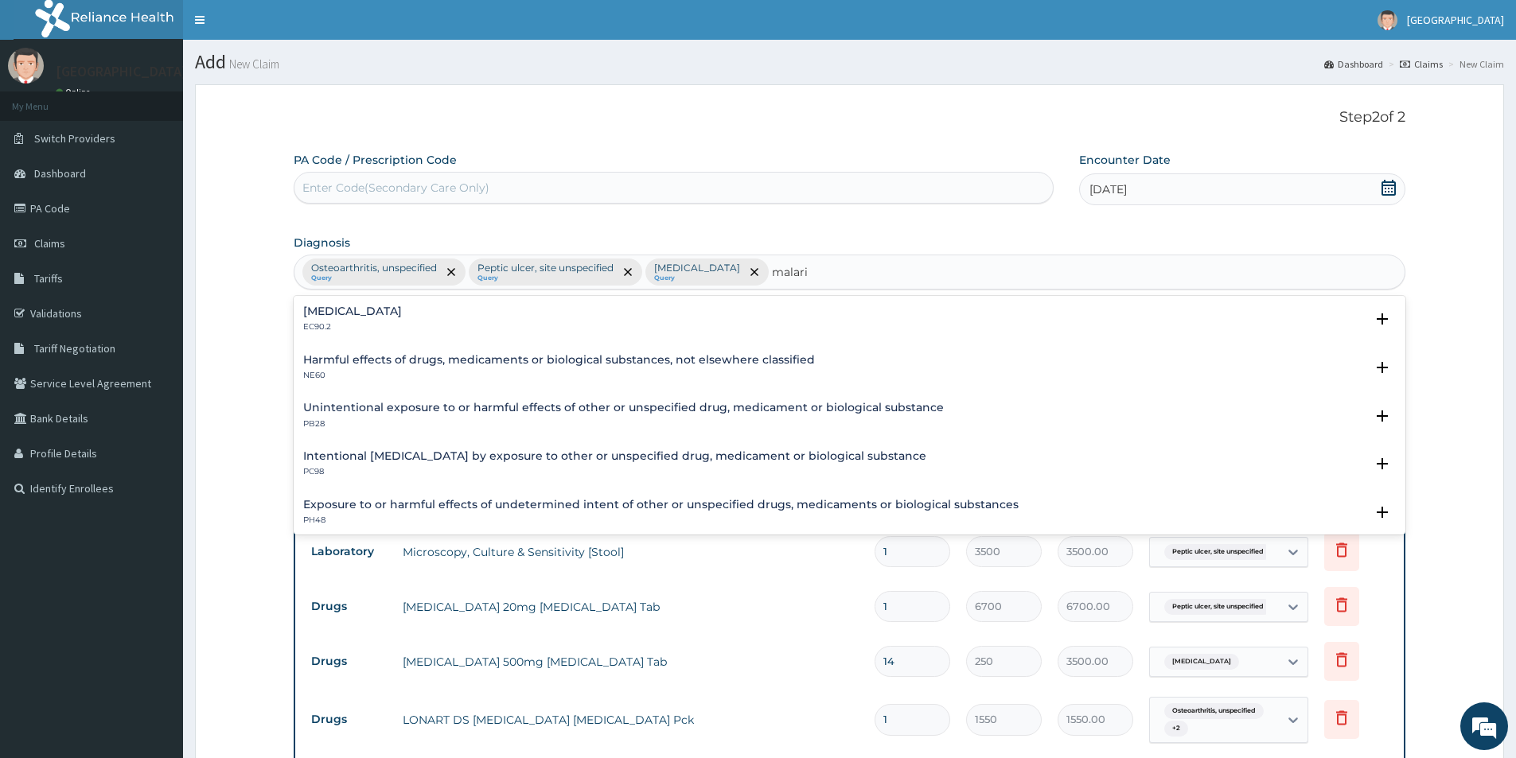
type input "malaria"
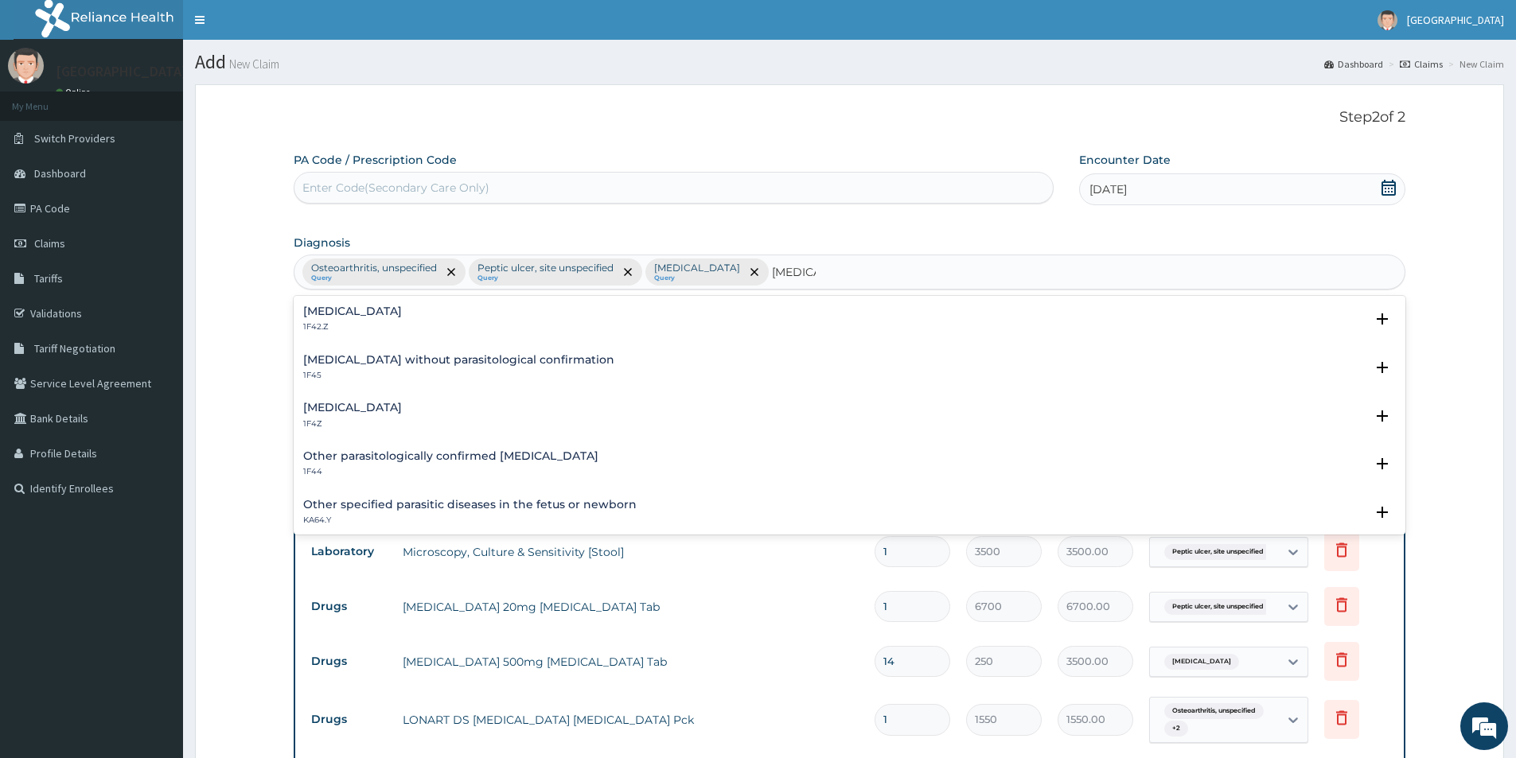
click at [380, 407] on h4 "[MEDICAL_DATA]" at bounding box center [352, 408] width 99 height 12
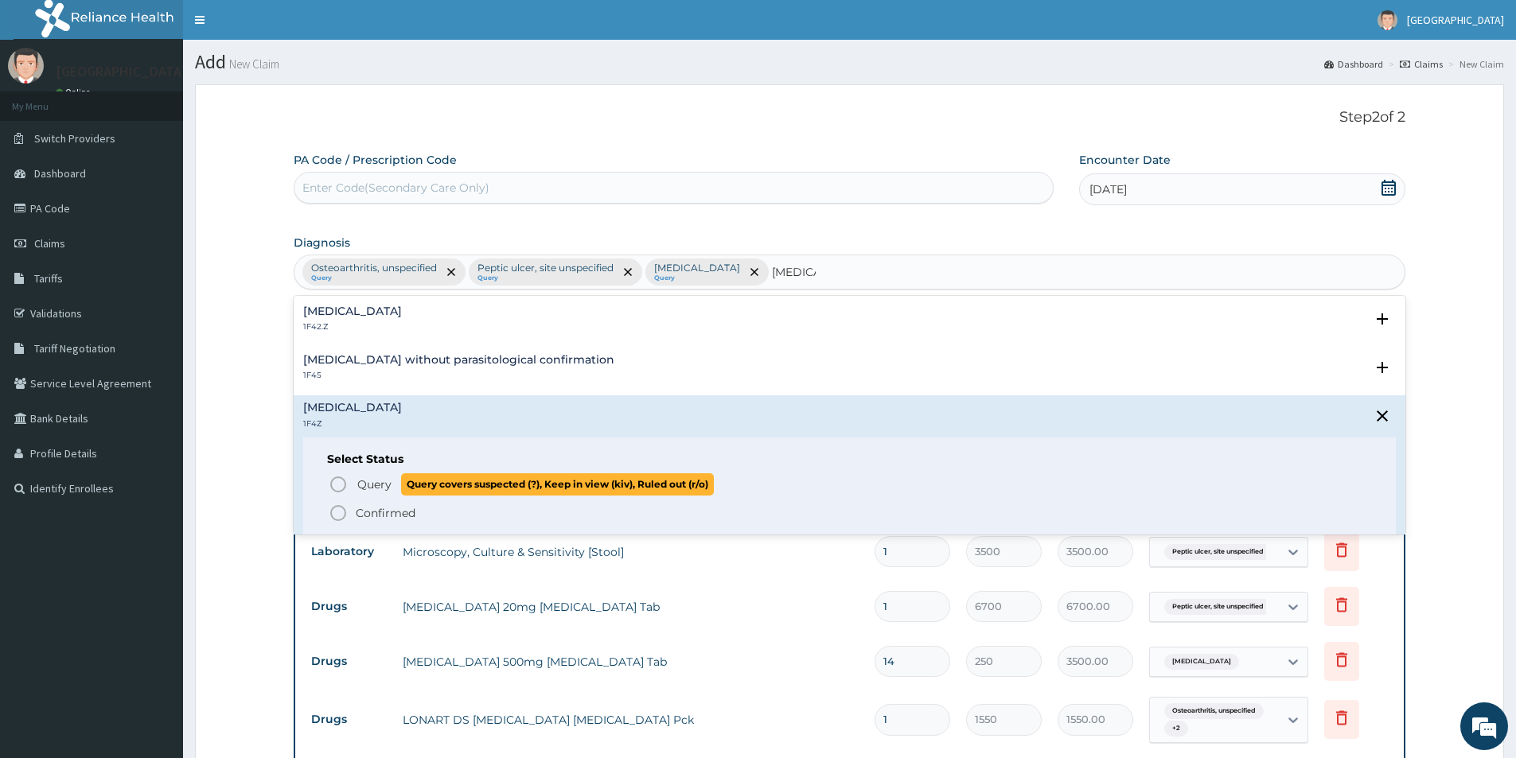
click at [335, 485] on icon "status option query" at bounding box center [338, 484] width 19 height 19
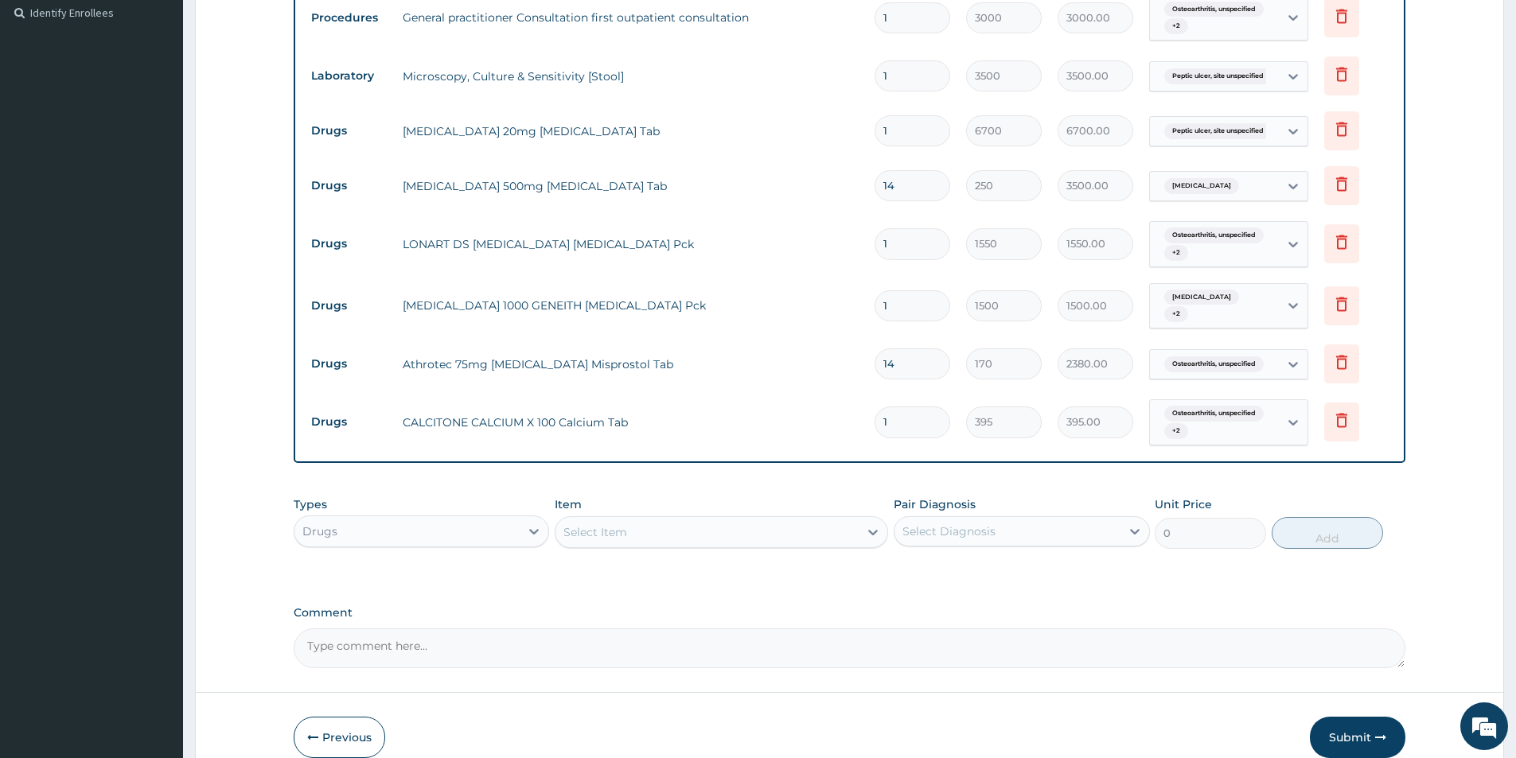
scroll to position [553, 0]
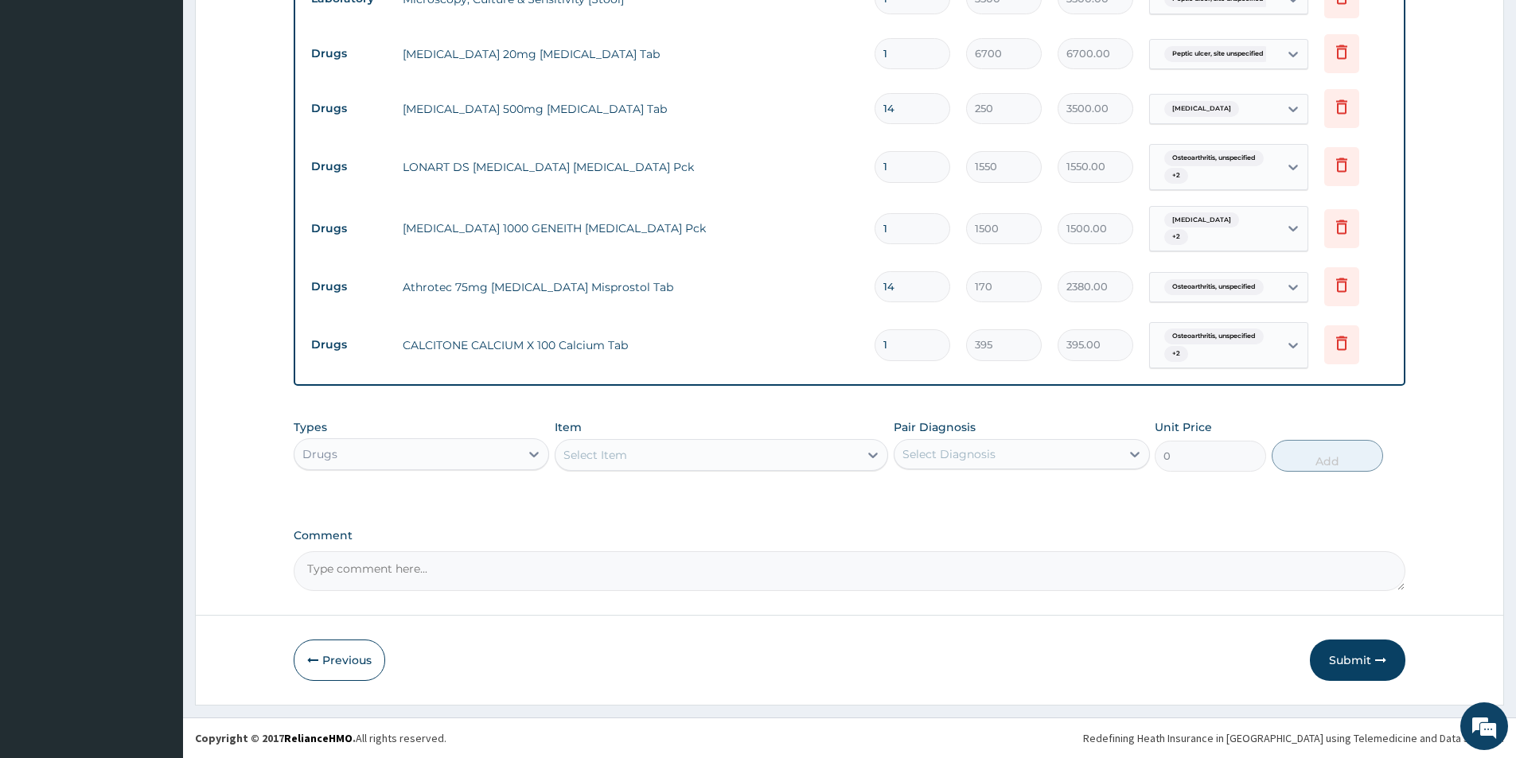
click at [831, 455] on div "Select Item" at bounding box center [706, 454] width 303 height 25
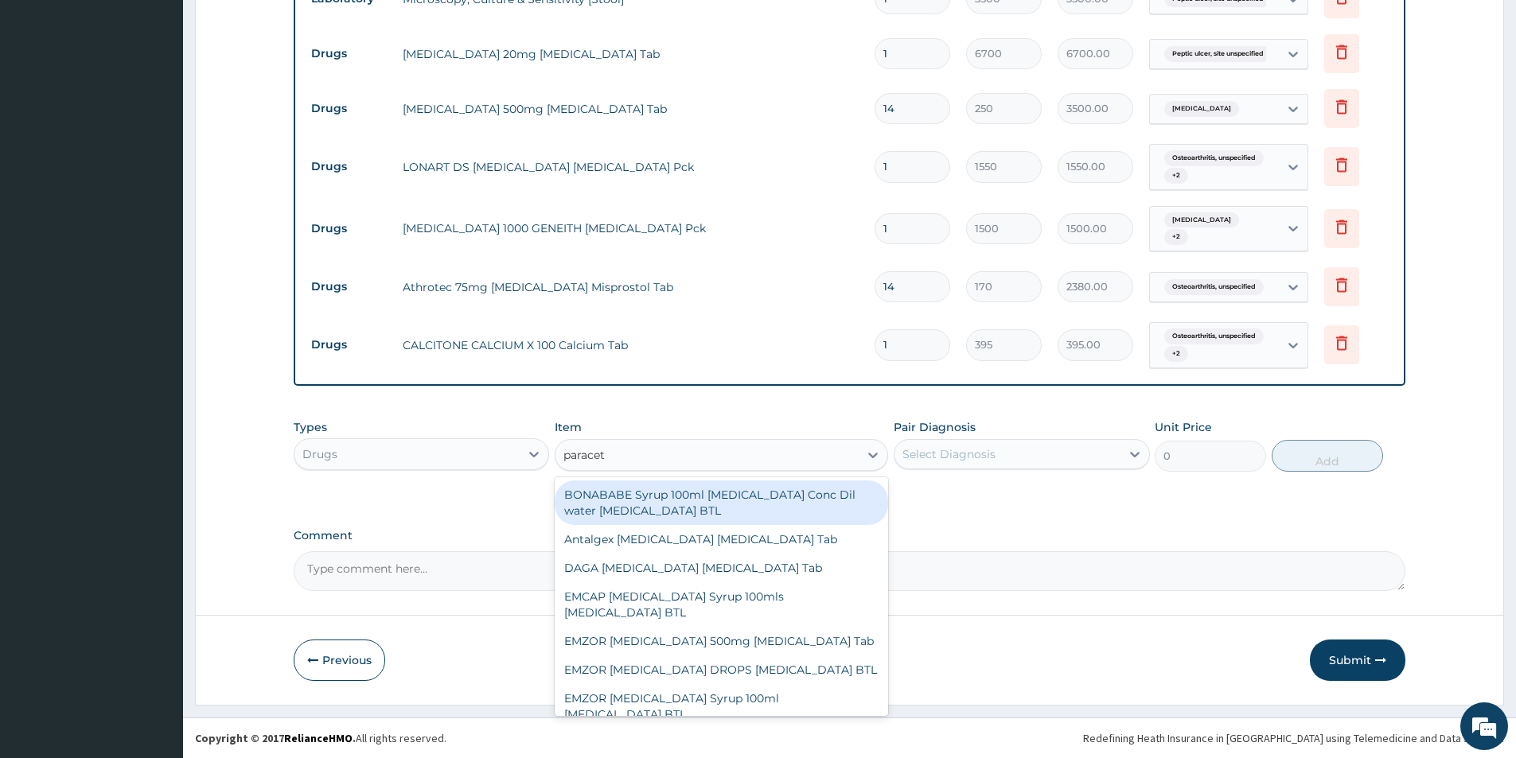
type input "paraceta"
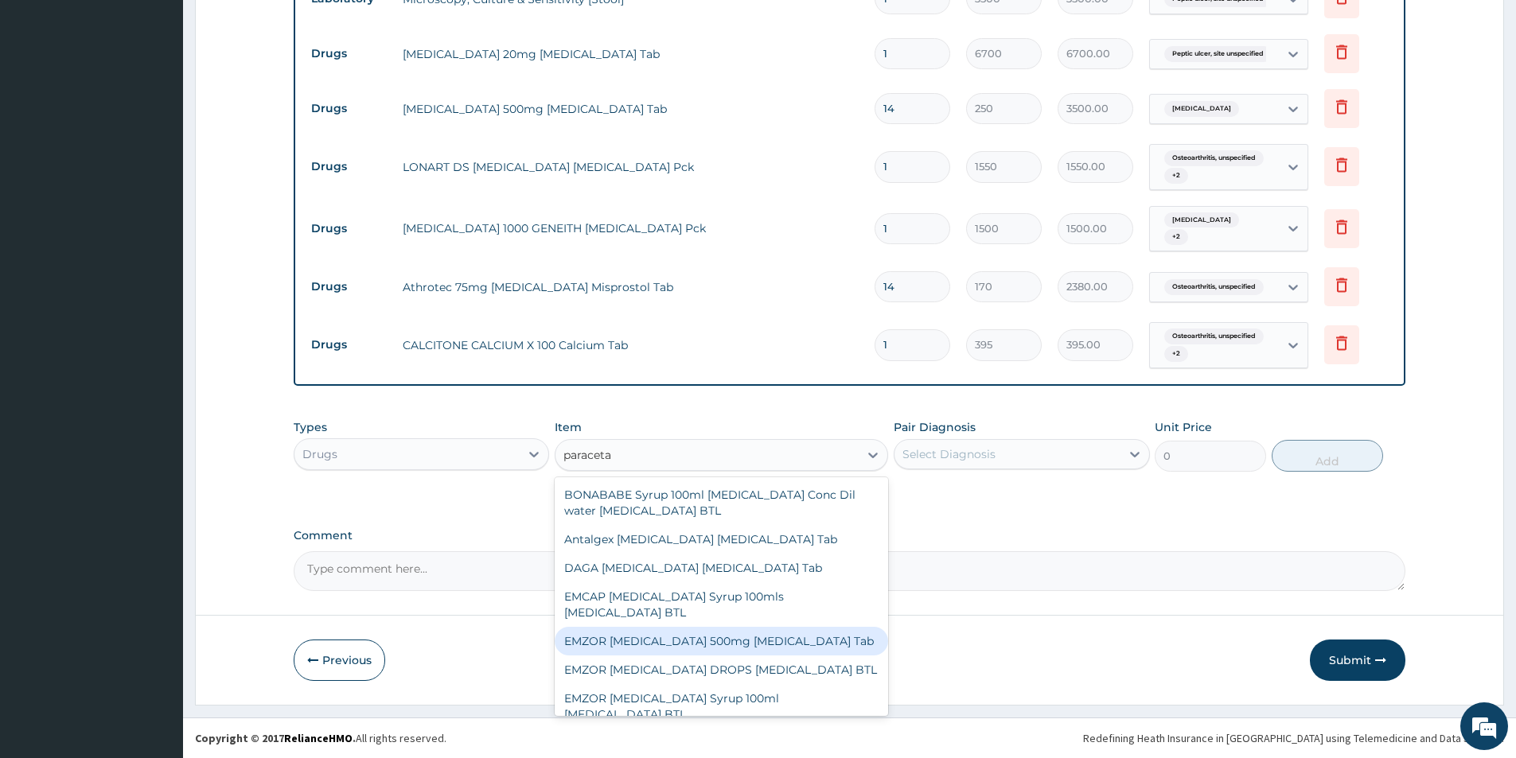
click at [823, 637] on div "EMZOR [MEDICAL_DATA] 500mg [MEDICAL_DATA] Tab" at bounding box center [721, 641] width 333 height 29
type input "10"
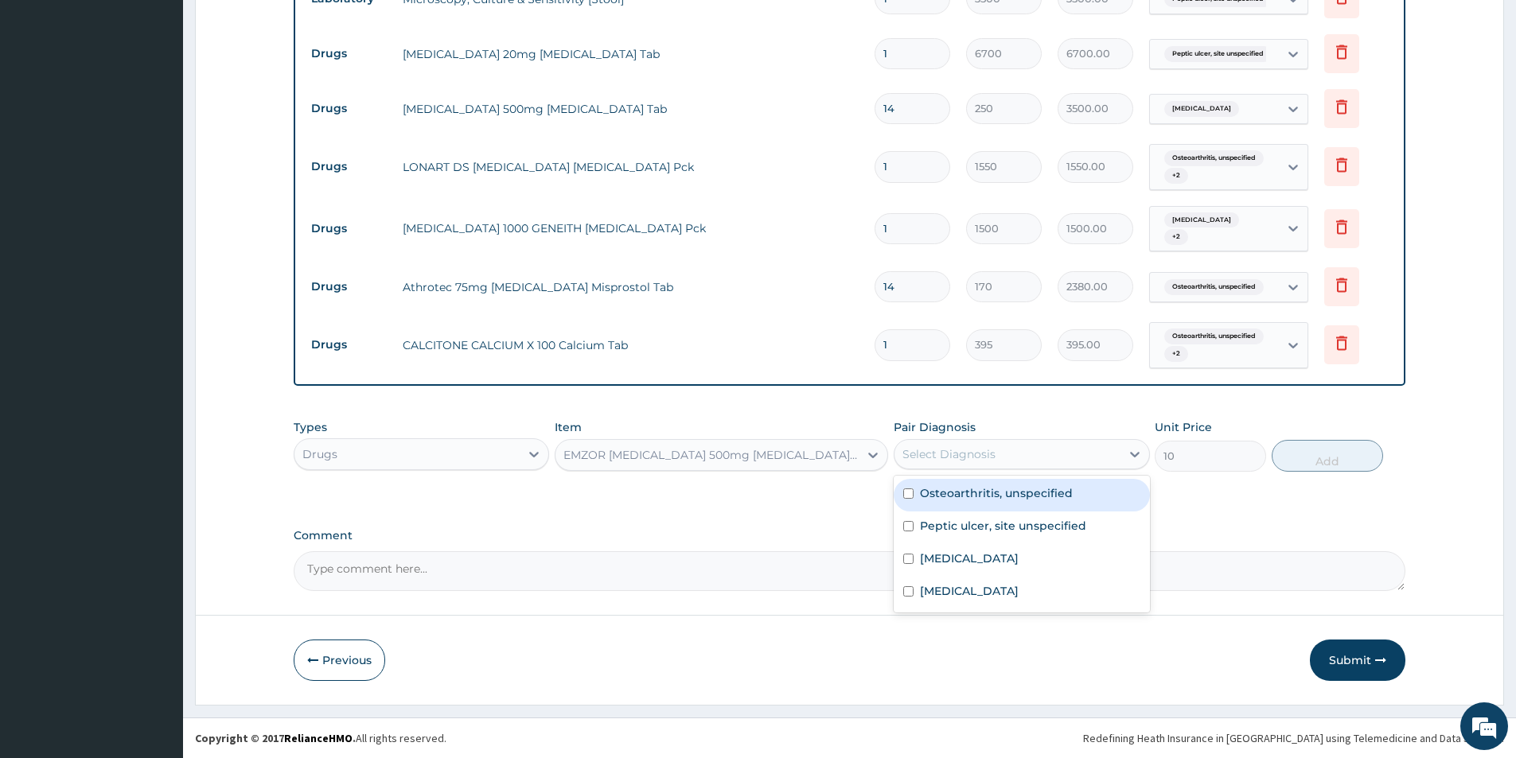
click at [1041, 450] on div "Select Diagnosis" at bounding box center [1006, 454] width 225 height 25
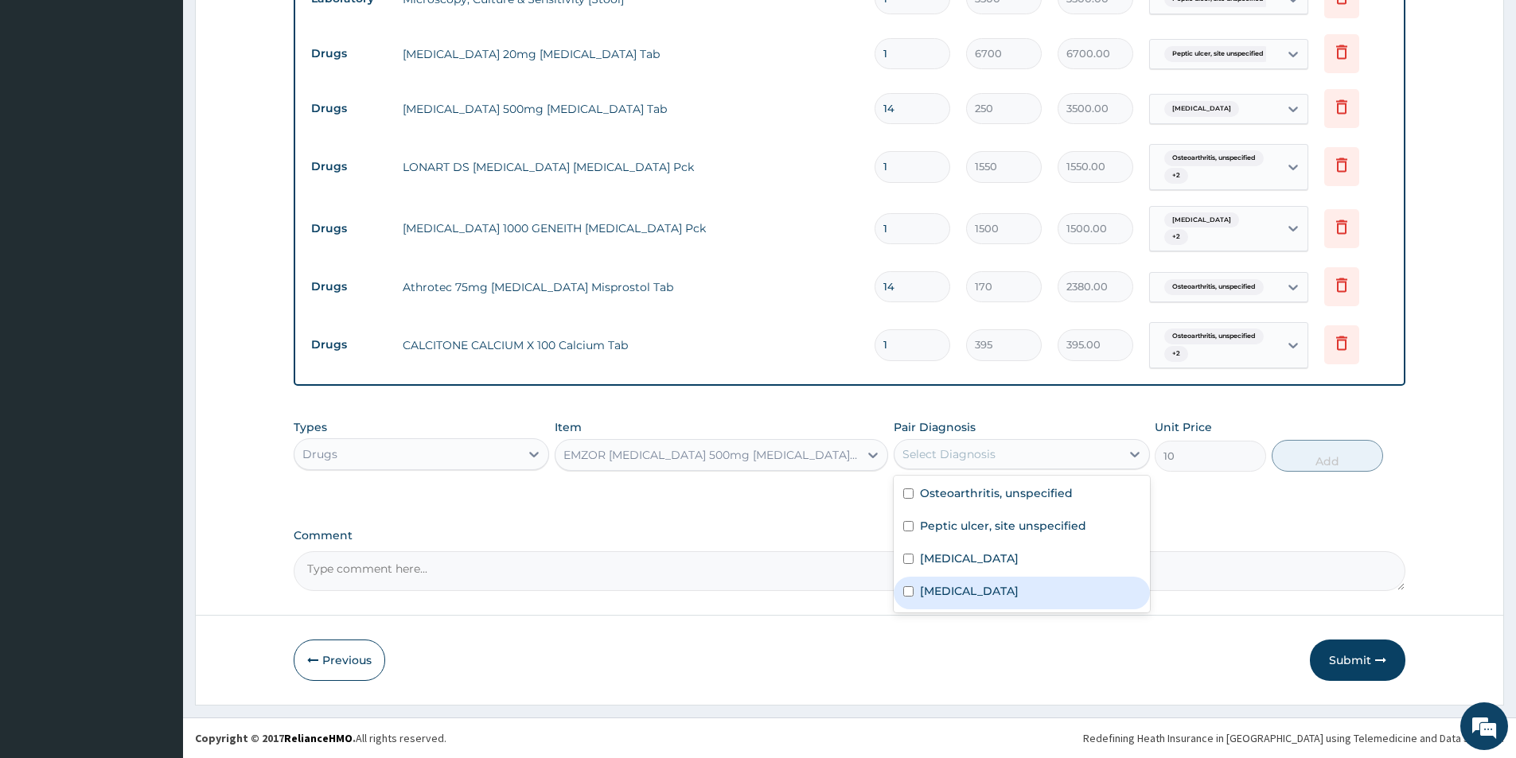
click at [1010, 589] on label "[MEDICAL_DATA]" at bounding box center [969, 591] width 99 height 16
checkbox input "true"
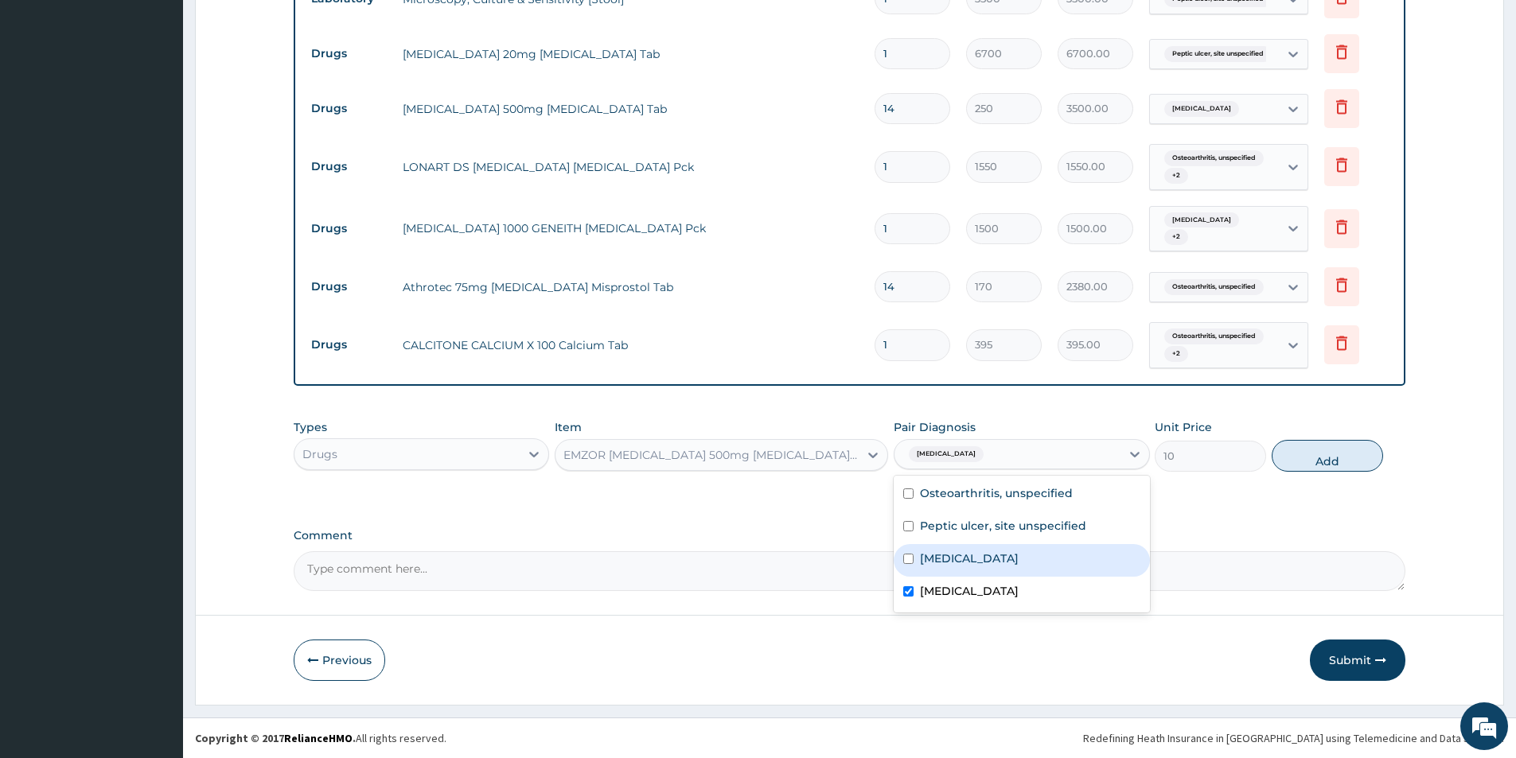
click at [1021, 566] on div "Typhoid fever, unspecified" at bounding box center [1020, 560] width 255 height 33
checkbox input "true"
click at [1017, 523] on label "Peptic ulcer, site unspecified" at bounding box center [1003, 526] width 166 height 16
checkbox input "true"
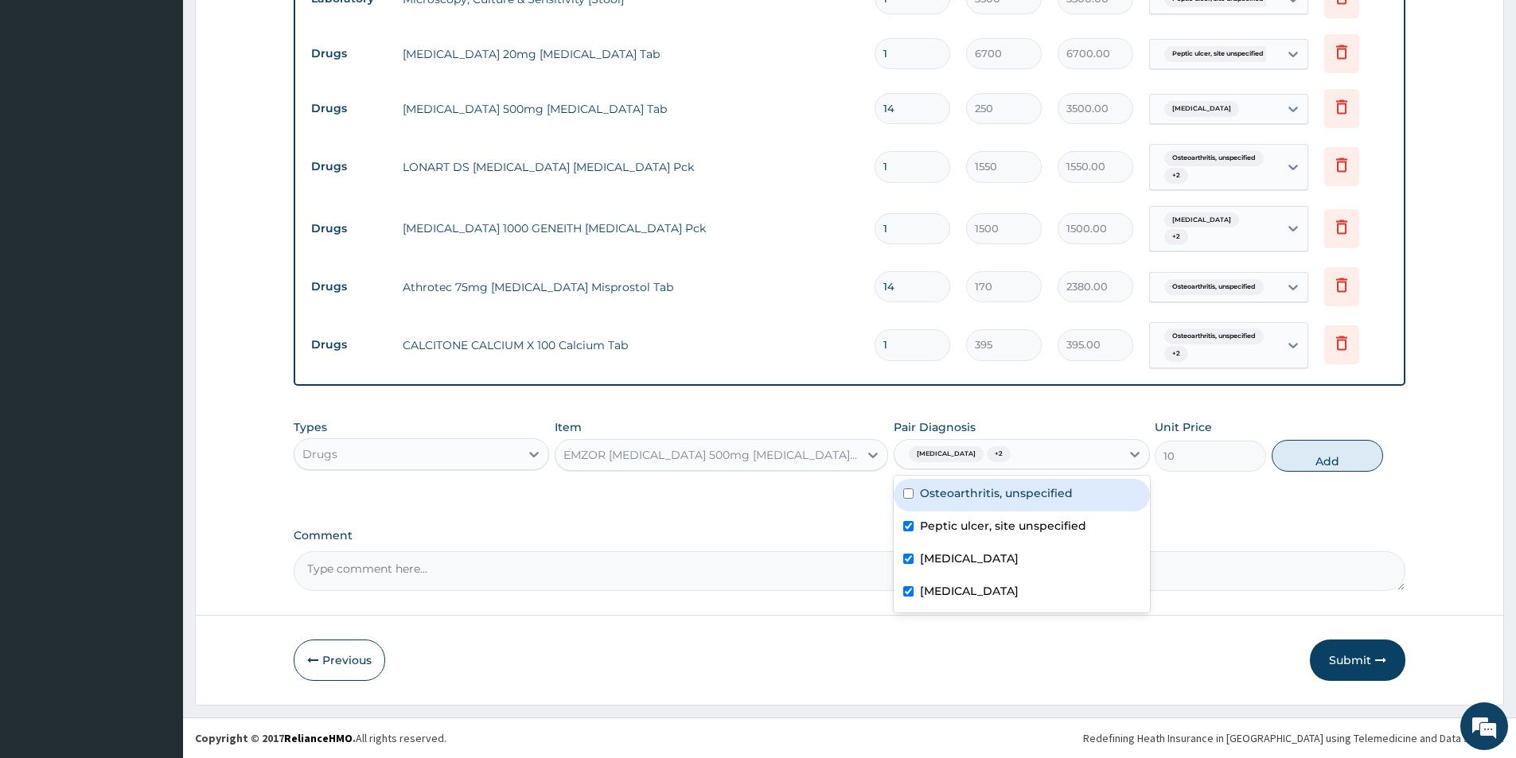
click at [1019, 479] on div "Osteoarthritis, unspecified" at bounding box center [1020, 495] width 255 height 33
checkbox input "true"
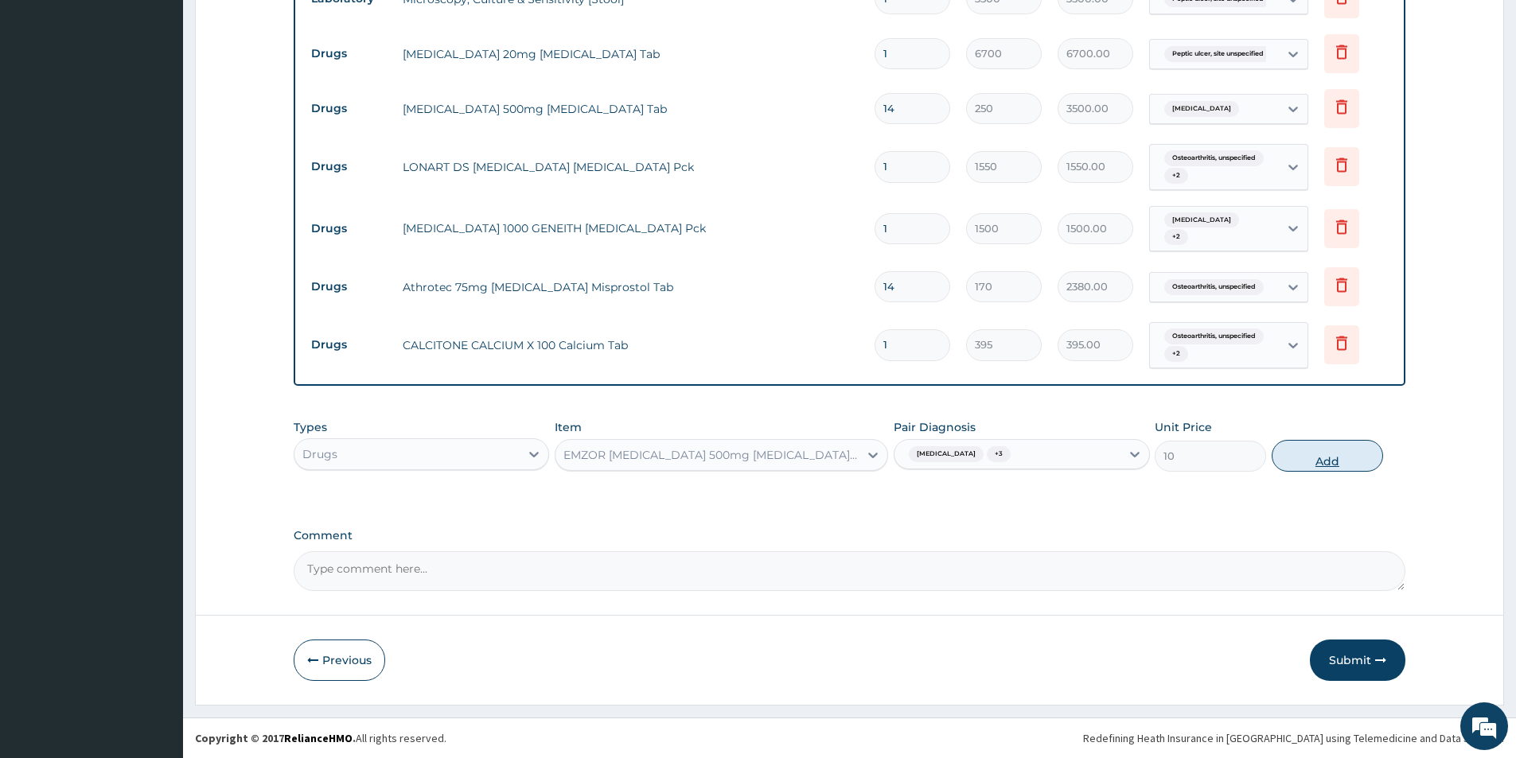
click at [1302, 458] on button "Add" at bounding box center [1326, 456] width 111 height 32
type input "0"
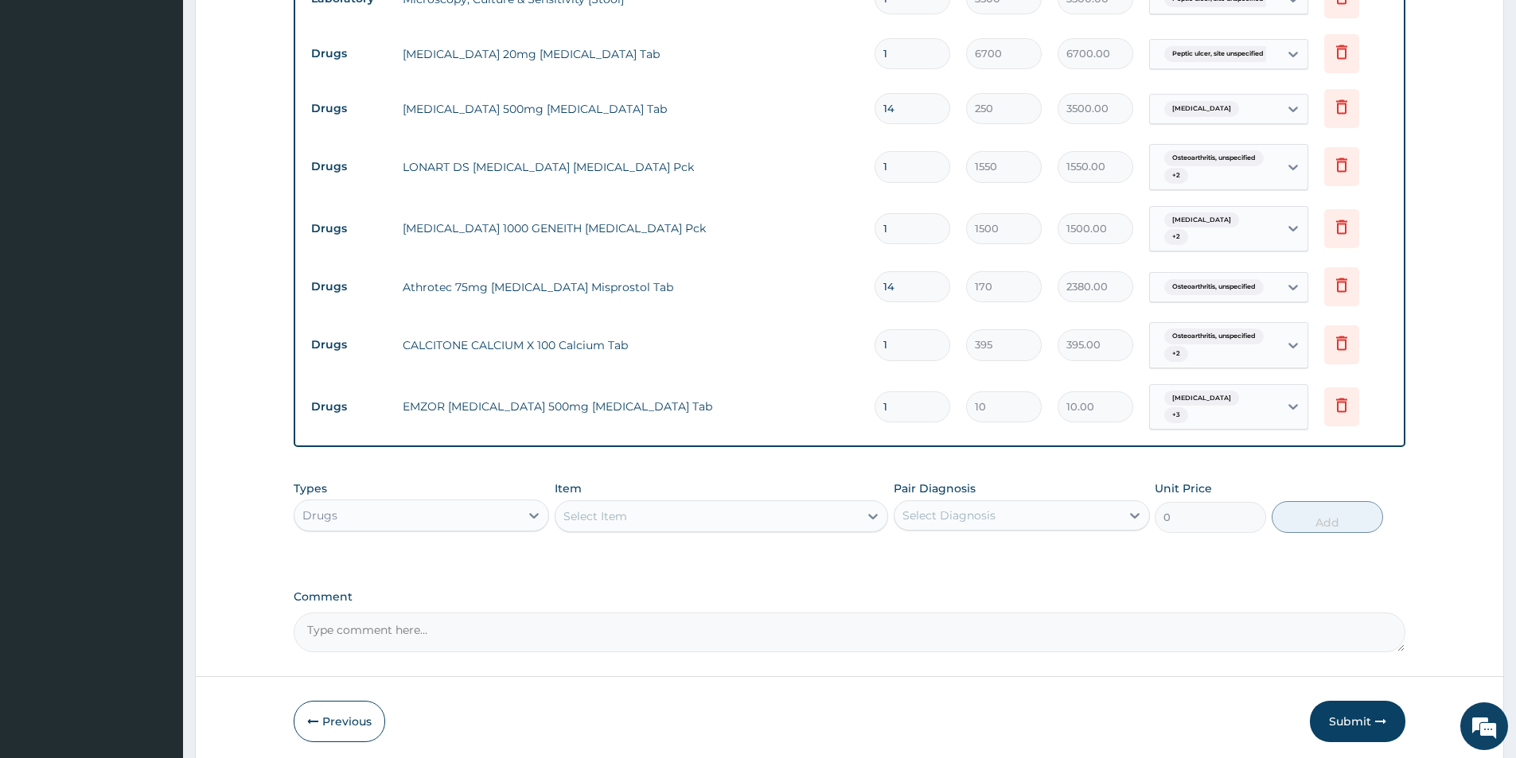
type input "0.00"
type input "2"
type input "20.00"
type input "24"
type input "240.00"
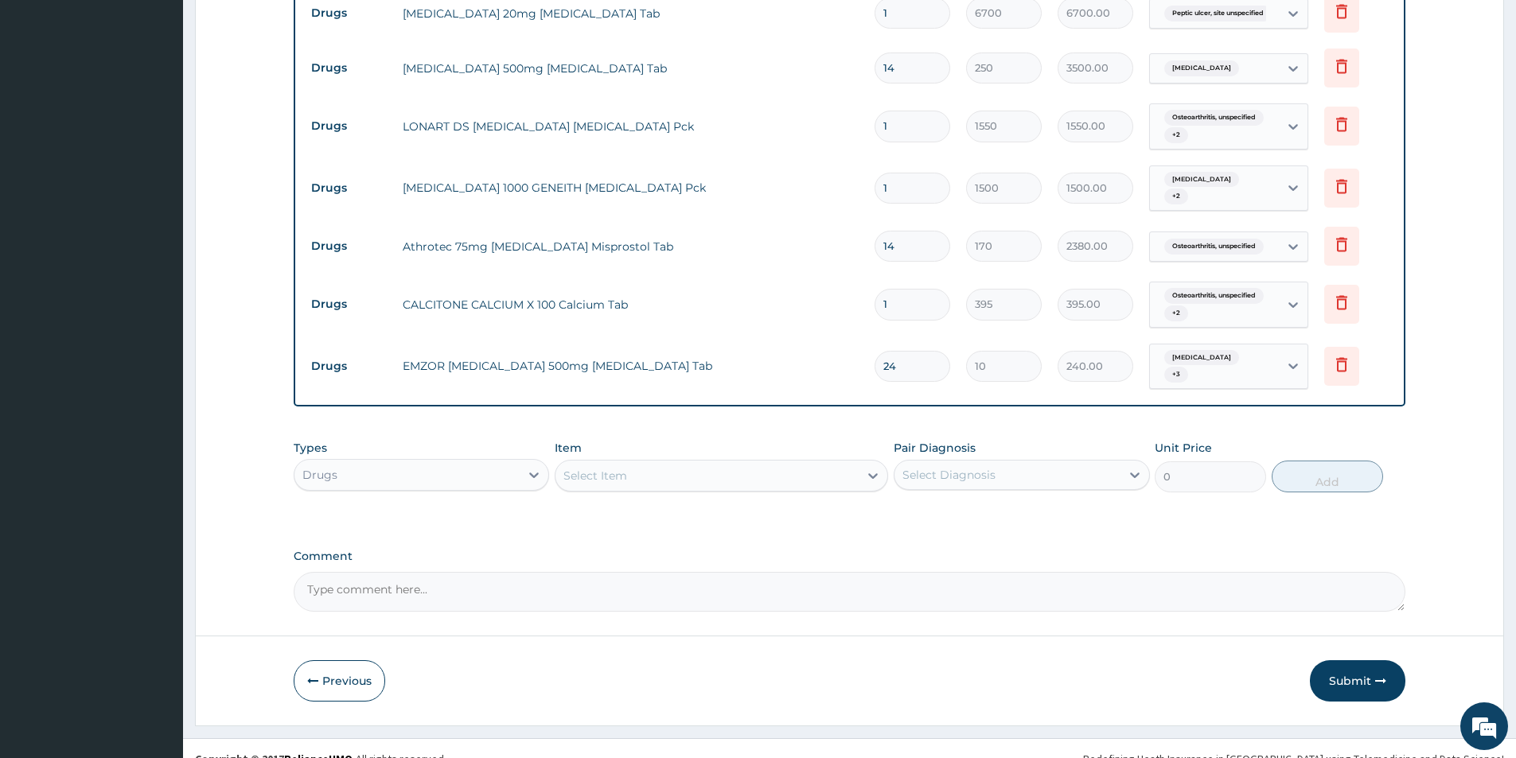
scroll to position [614, 0]
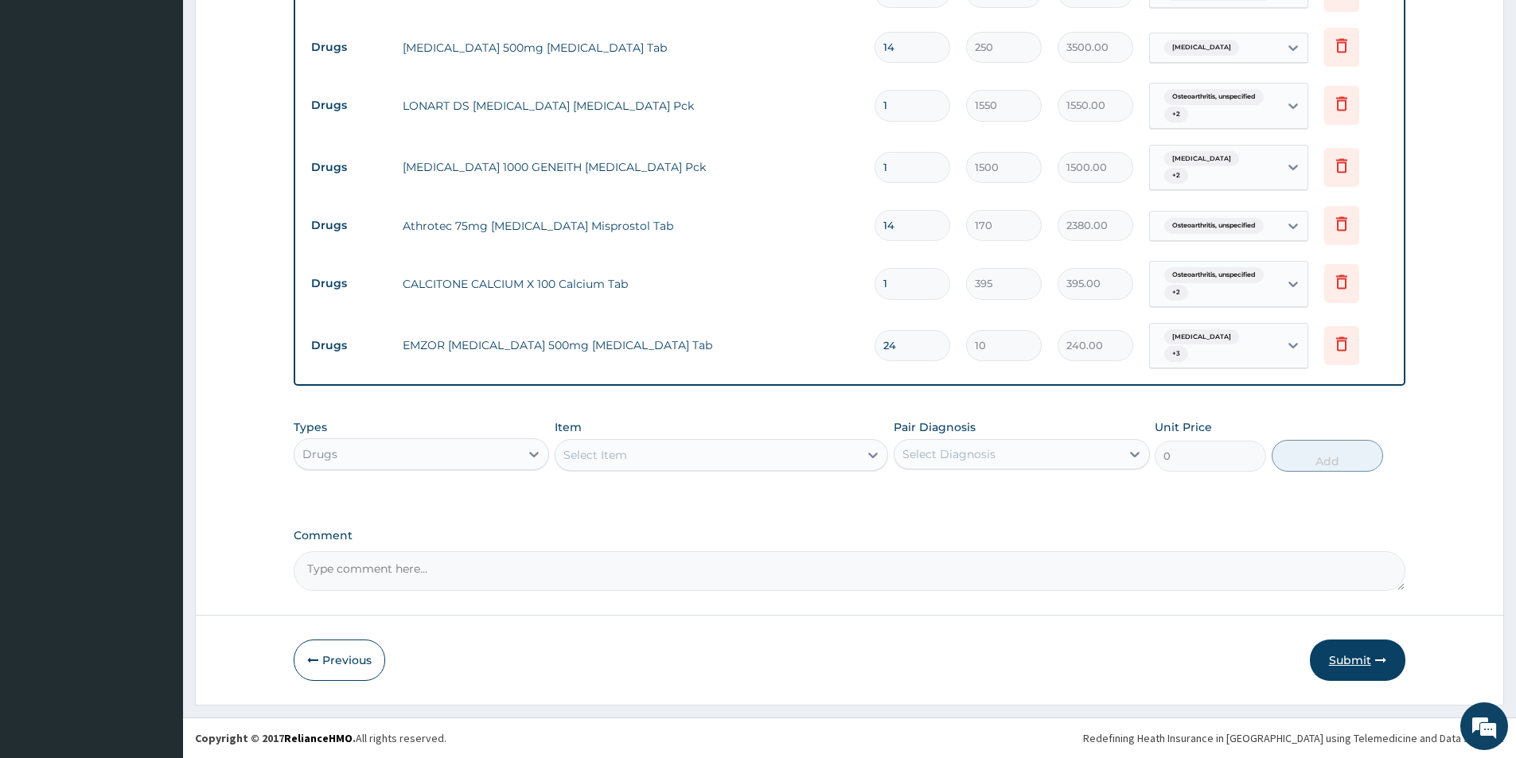
type input "24"
click at [1356, 656] on button "Submit" at bounding box center [1356, 660] width 95 height 41
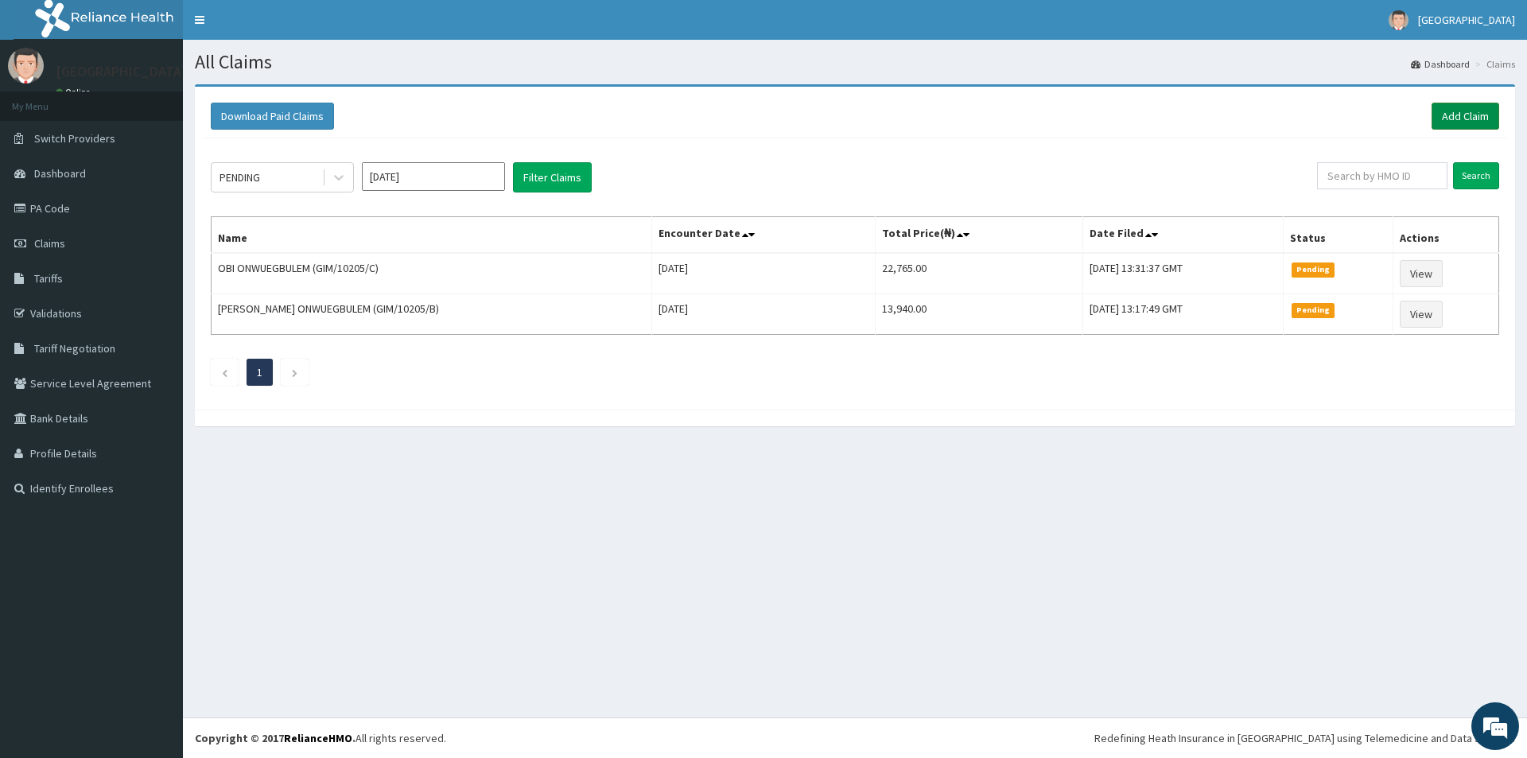
click at [1457, 117] on link "Add Claim" at bounding box center [1466, 116] width 68 height 27
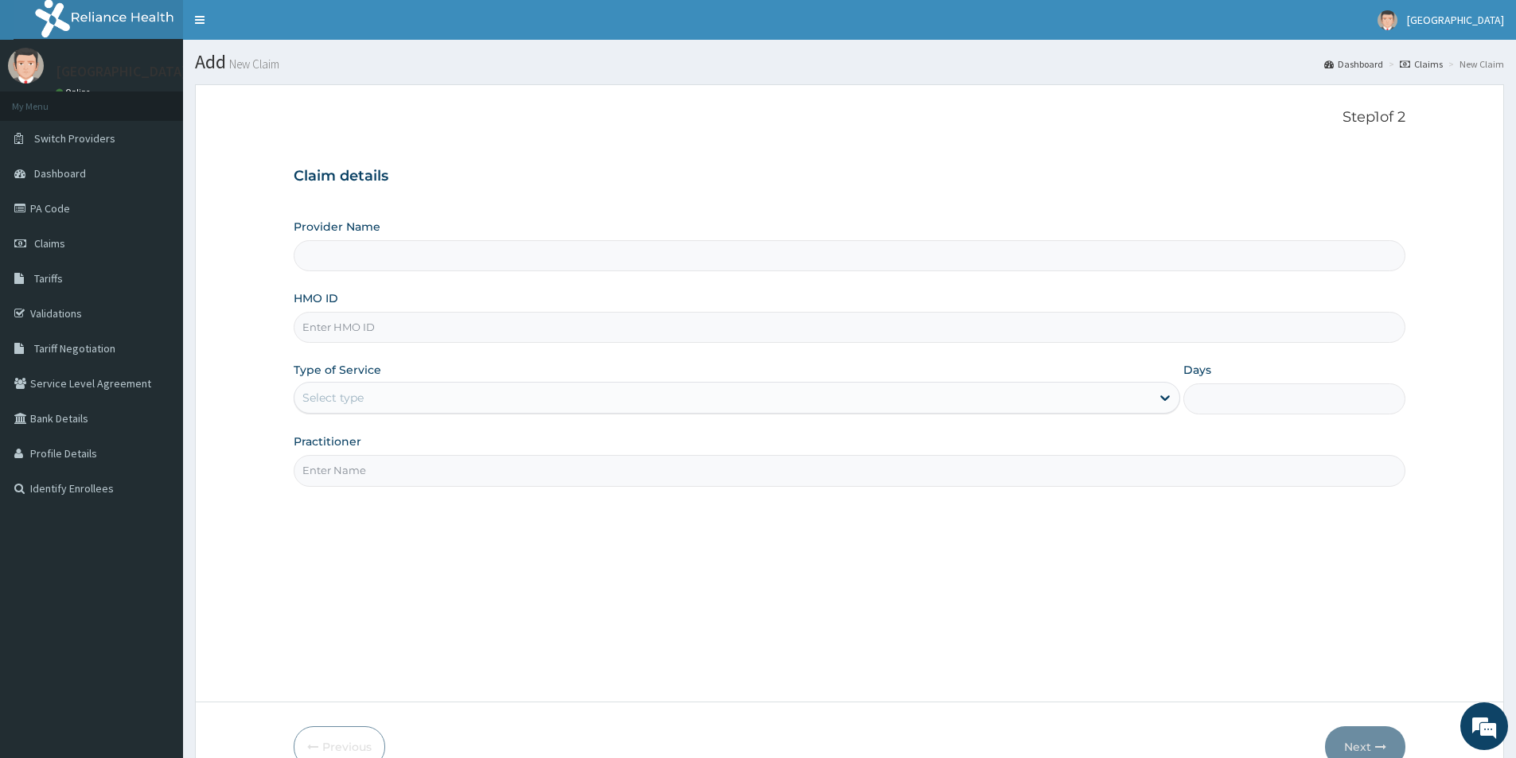
click at [573, 316] on input "HMO ID" at bounding box center [849, 327] width 1111 height 31
click at [574, 251] on input "Provider Name" at bounding box center [849, 255] width 1111 height 31
type input "[GEOGRAPHIC_DATA]"
click at [582, 330] on input "HMO ID" at bounding box center [849, 327] width 1111 height 31
type input "b"
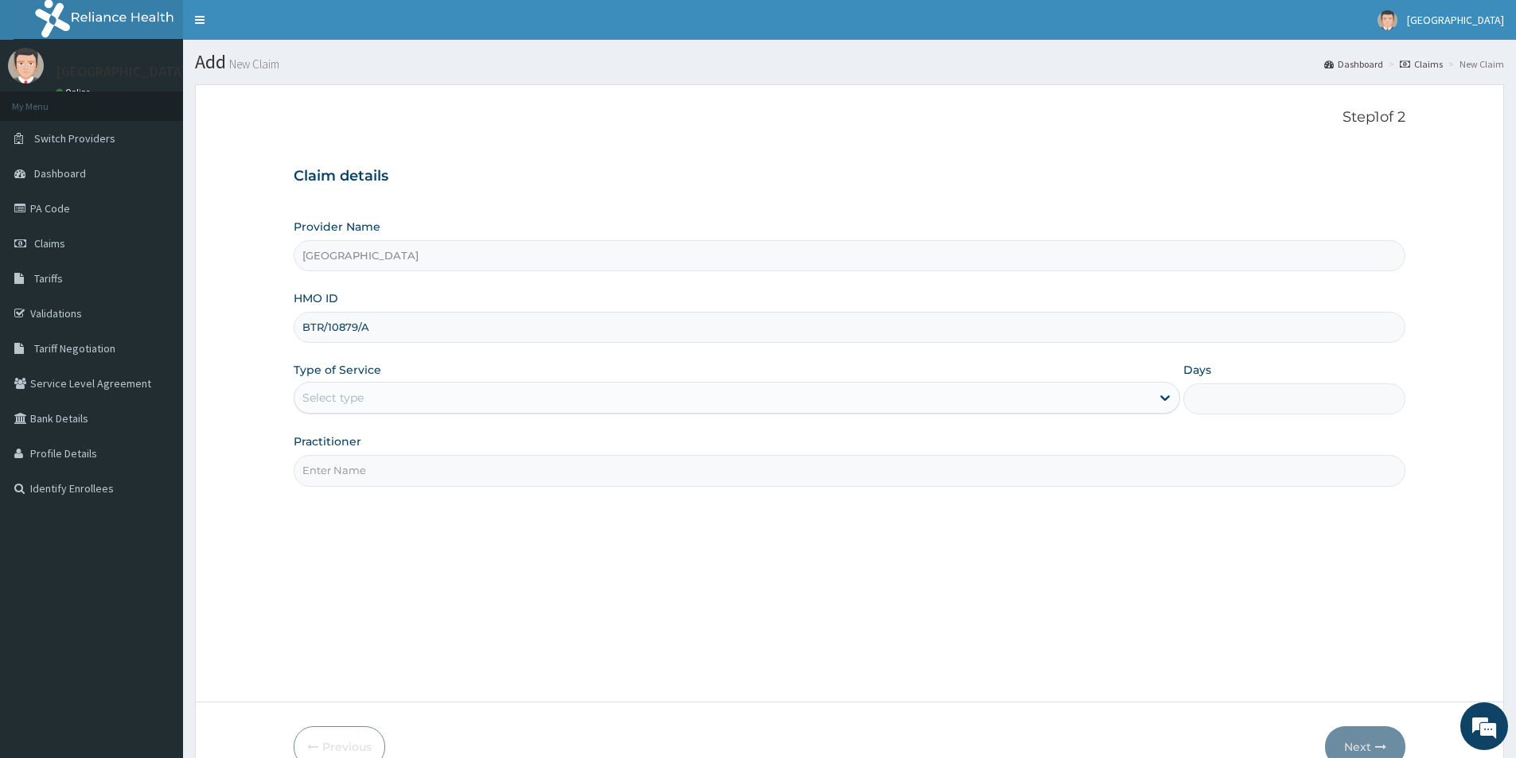
type input "BTR/10879/A"
click at [590, 390] on div "Select type" at bounding box center [722, 397] width 856 height 25
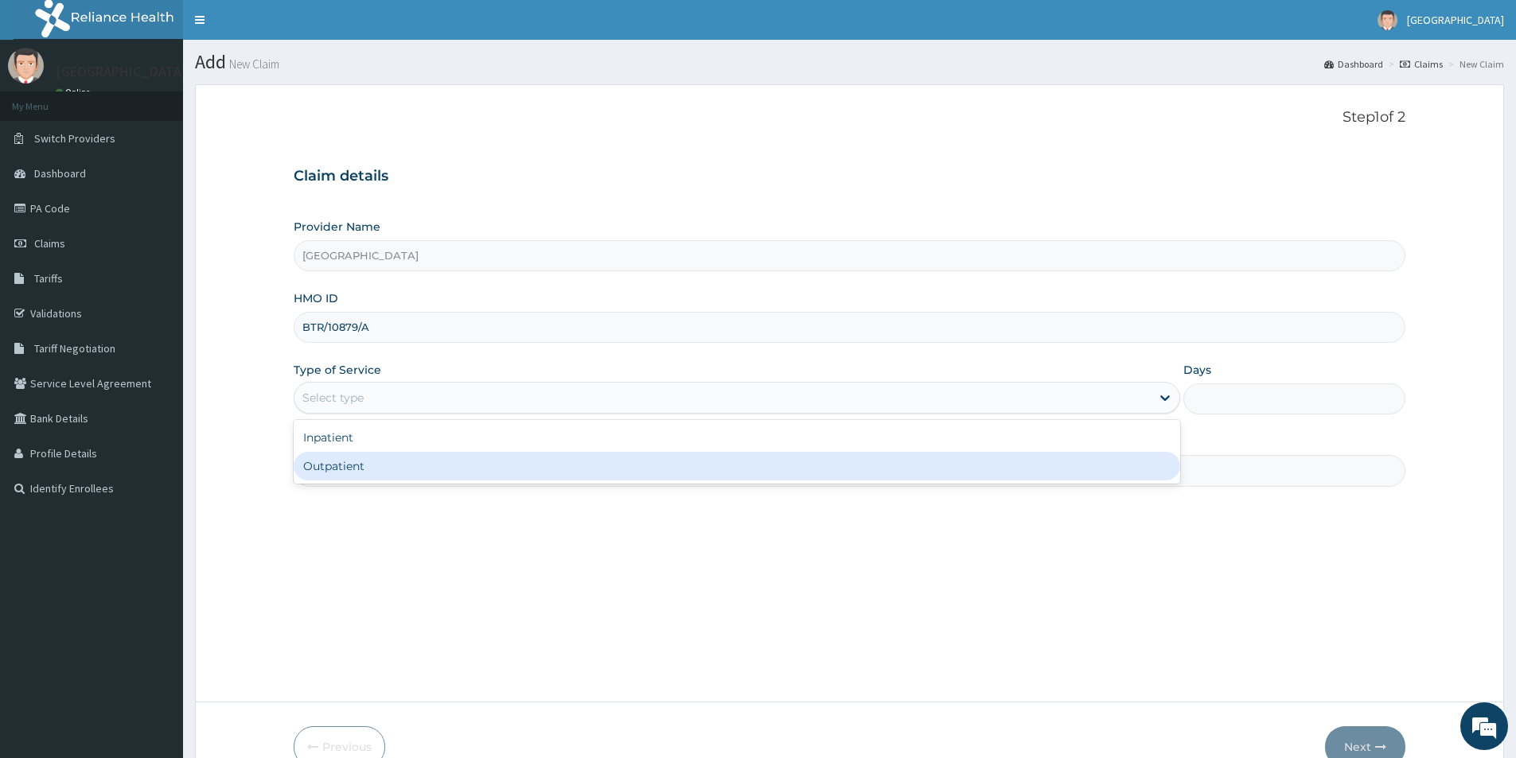
click at [598, 466] on div "Outpatient" at bounding box center [737, 466] width 886 height 29
type input "1"
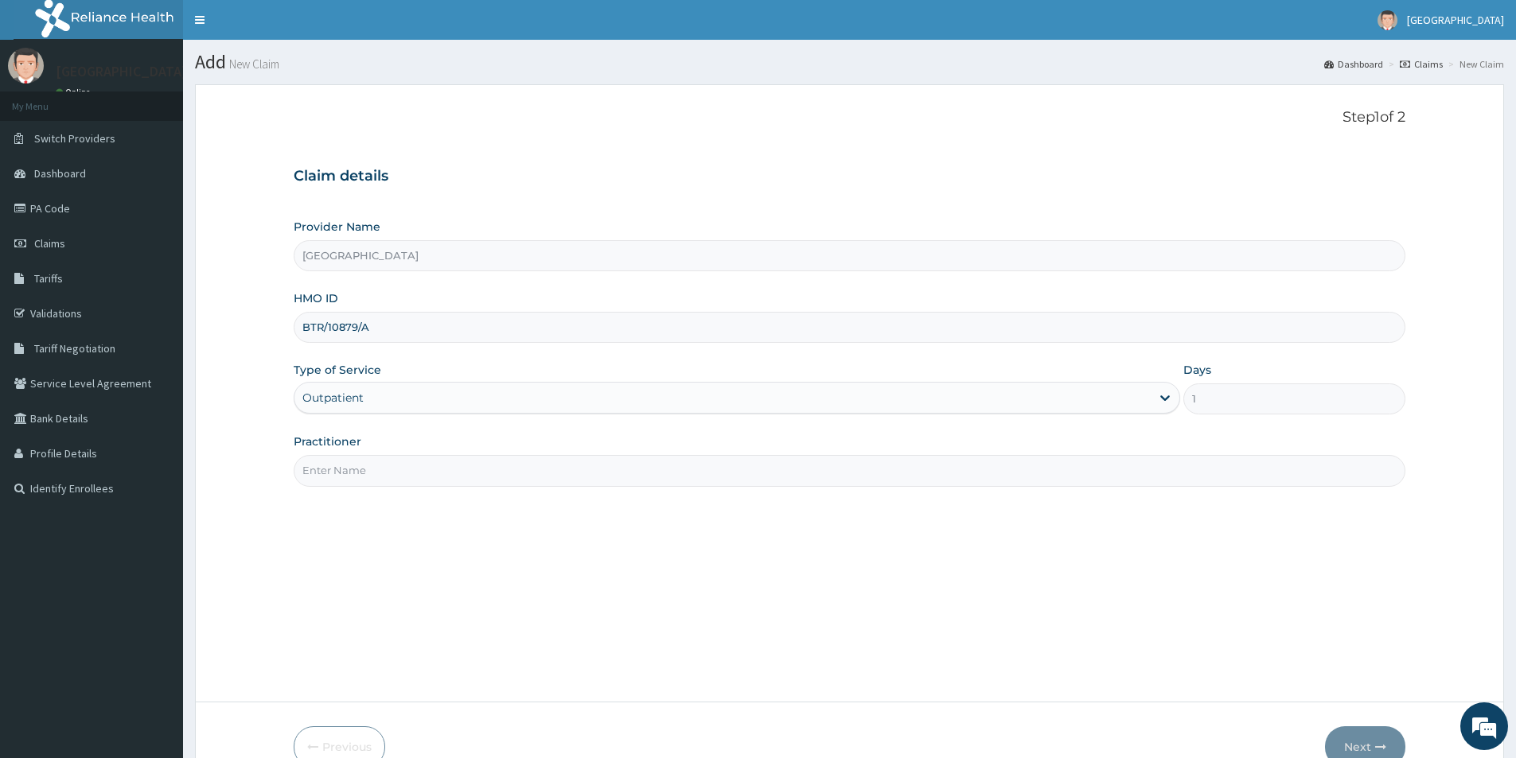
click at [574, 464] on input "Practitioner" at bounding box center [849, 470] width 1111 height 31
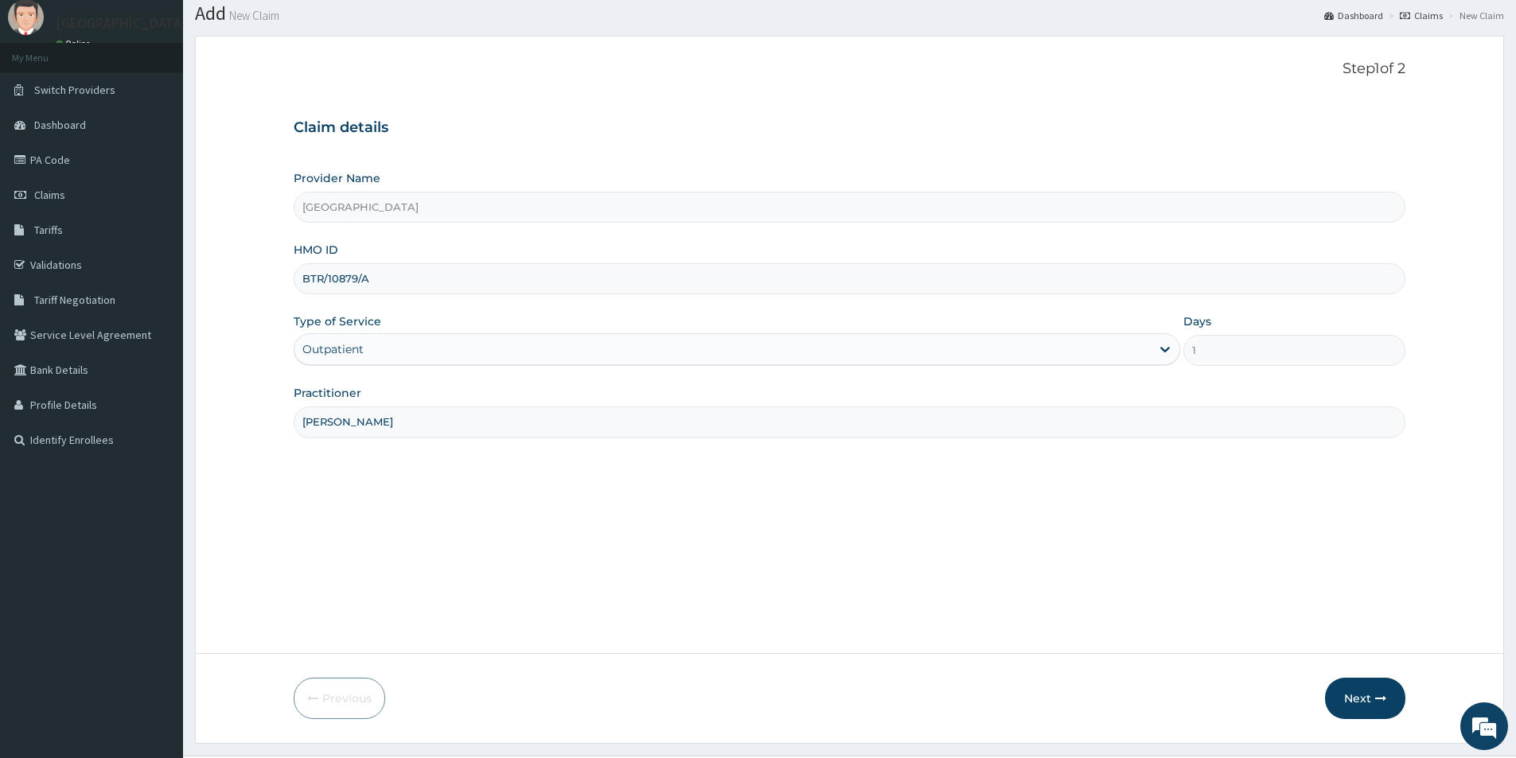
scroll to position [87, 0]
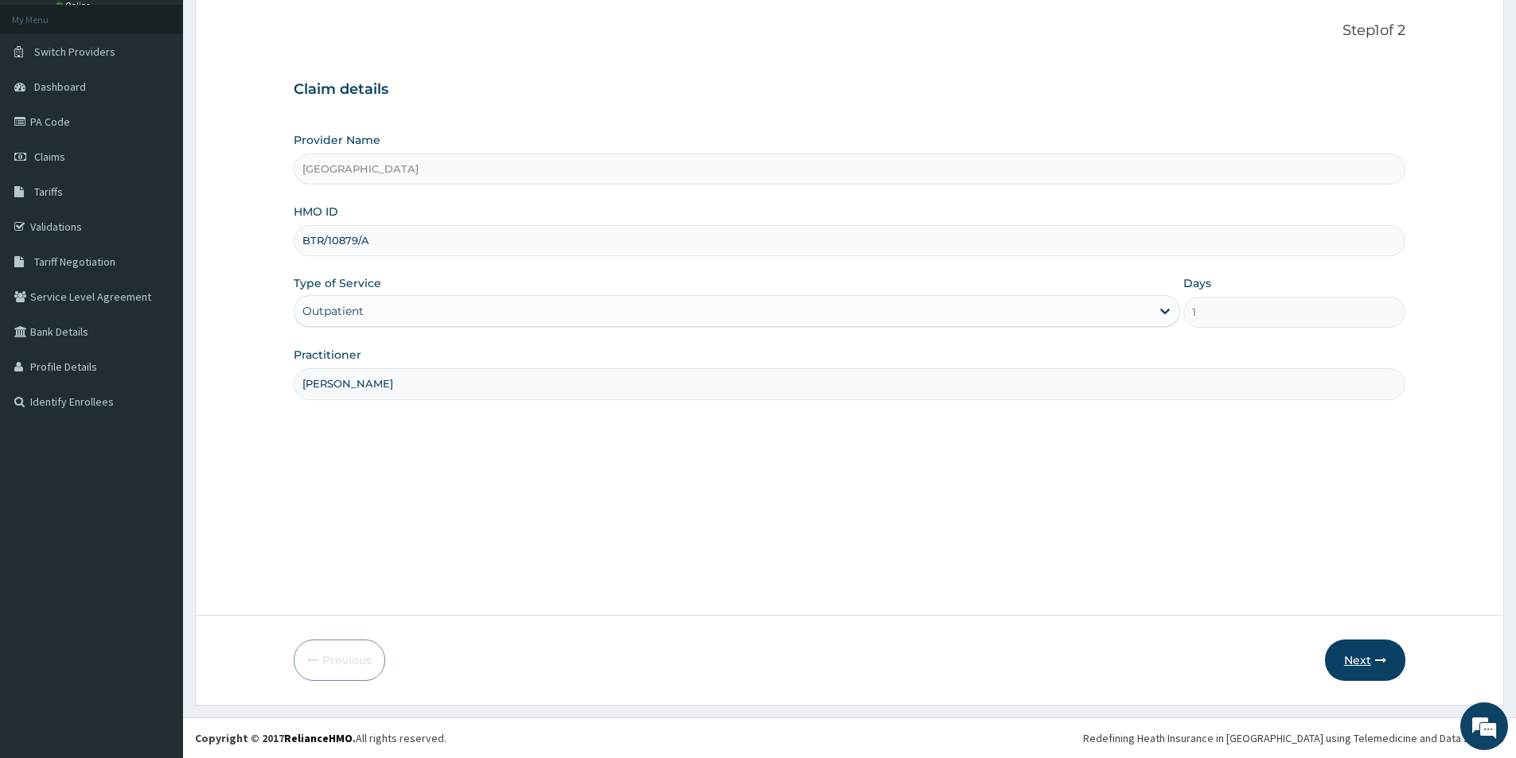
type input "DR CHIAMAKA"
click at [1356, 650] on button "Next" at bounding box center [1365, 660] width 80 height 41
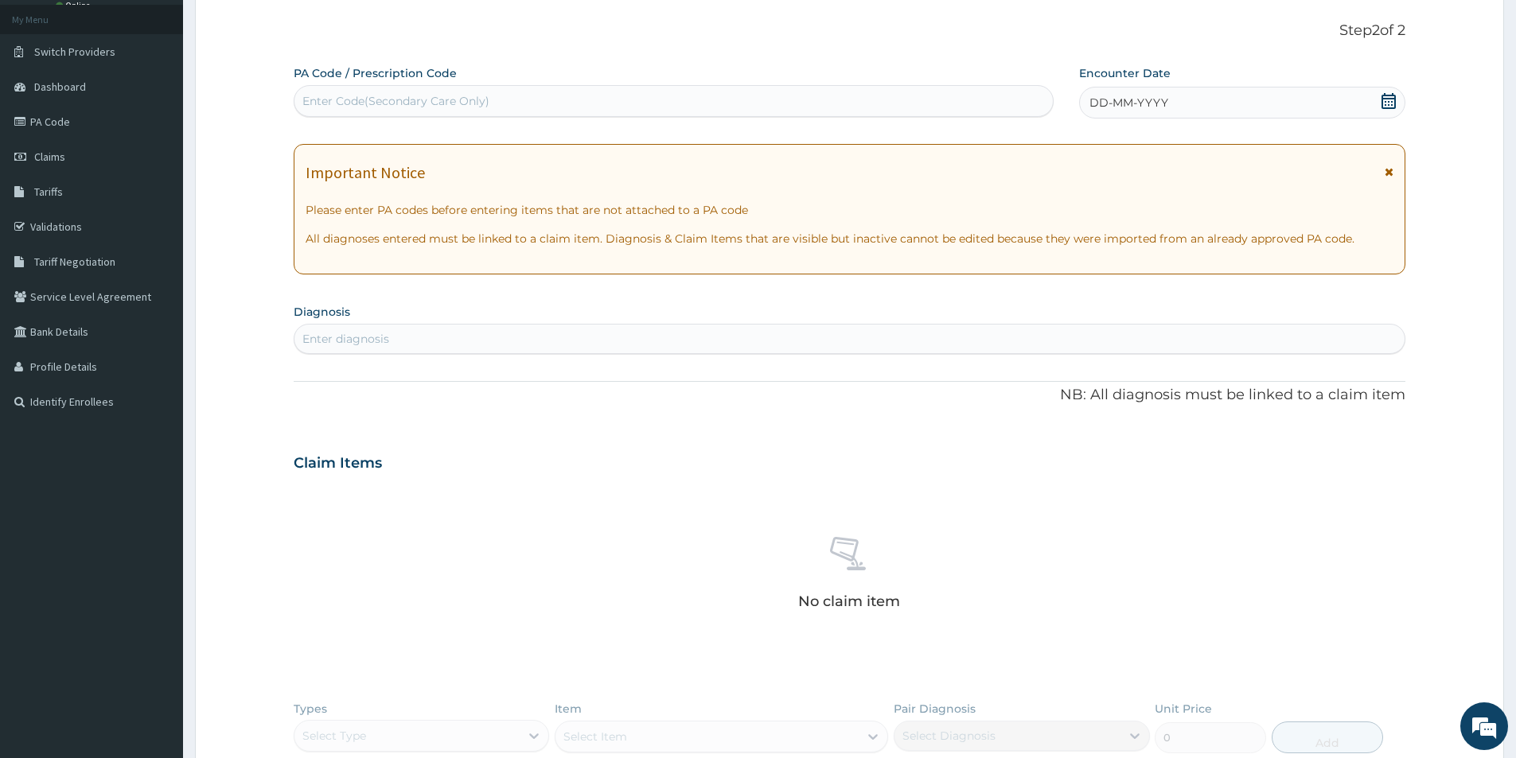
click at [465, 334] on div "Enter diagnosis" at bounding box center [849, 338] width 1110 height 25
type input "MALARIA"
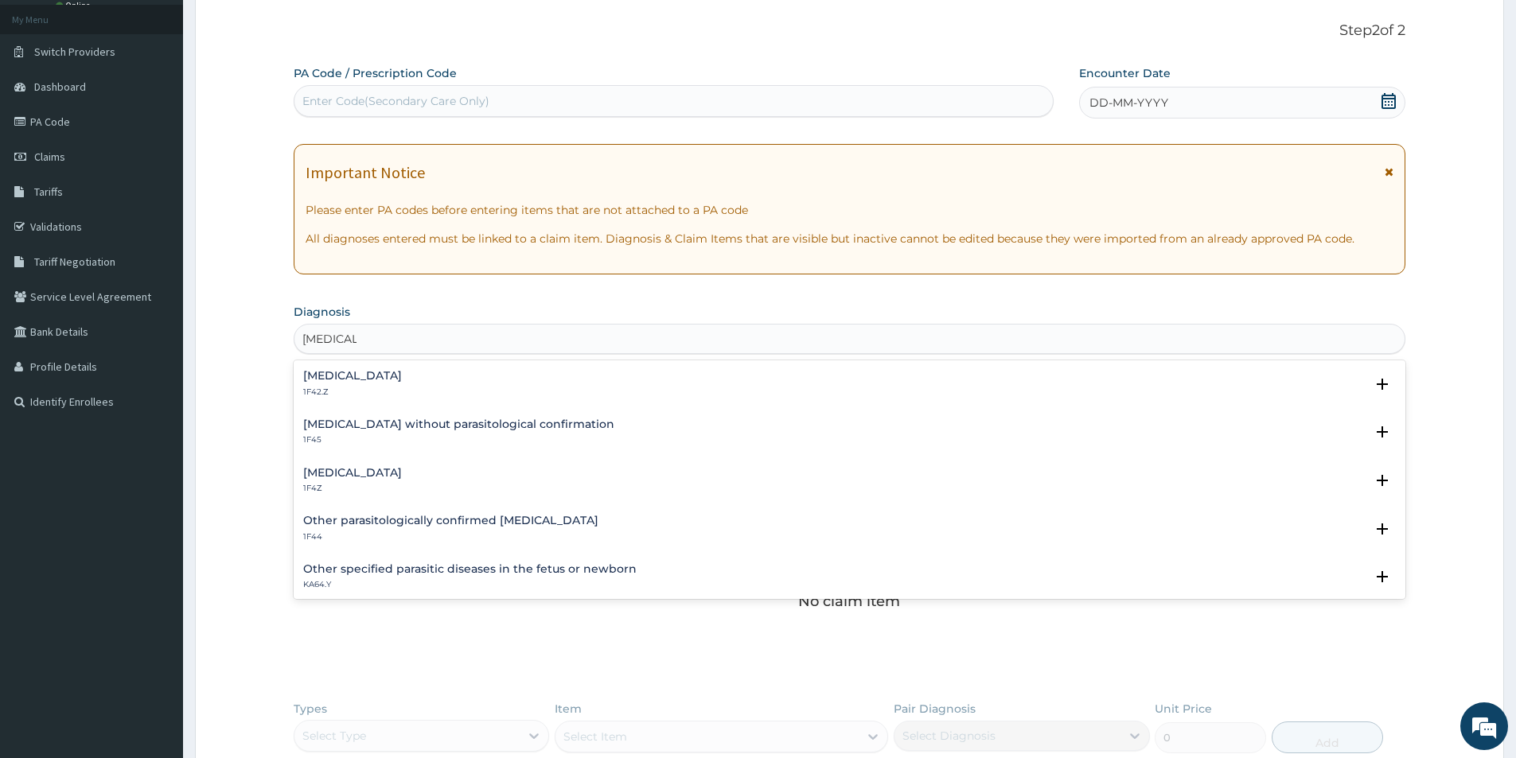
click at [402, 381] on h4 "[MEDICAL_DATA]" at bounding box center [352, 376] width 99 height 12
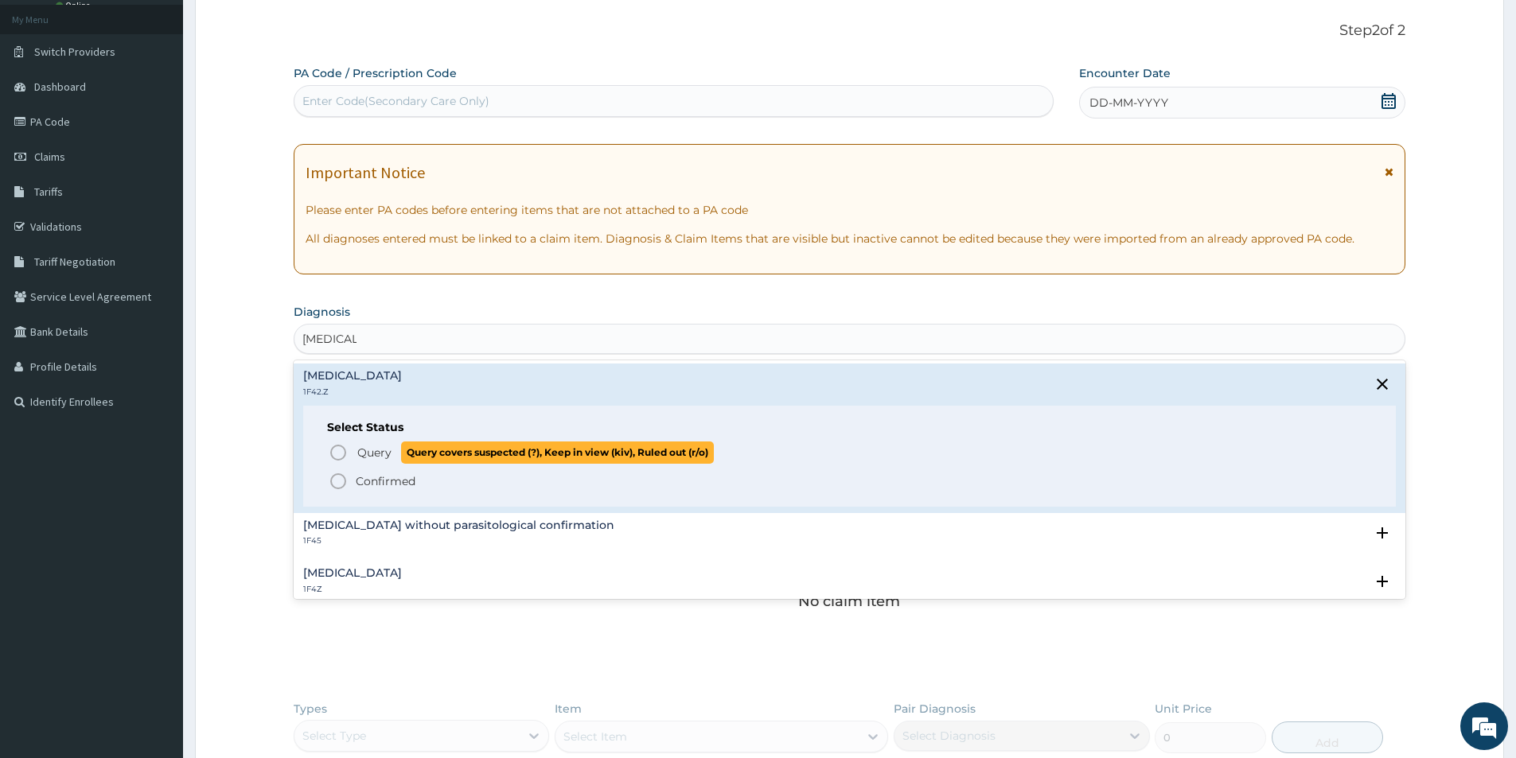
click at [337, 455] on icon "status option query" at bounding box center [338, 452] width 19 height 19
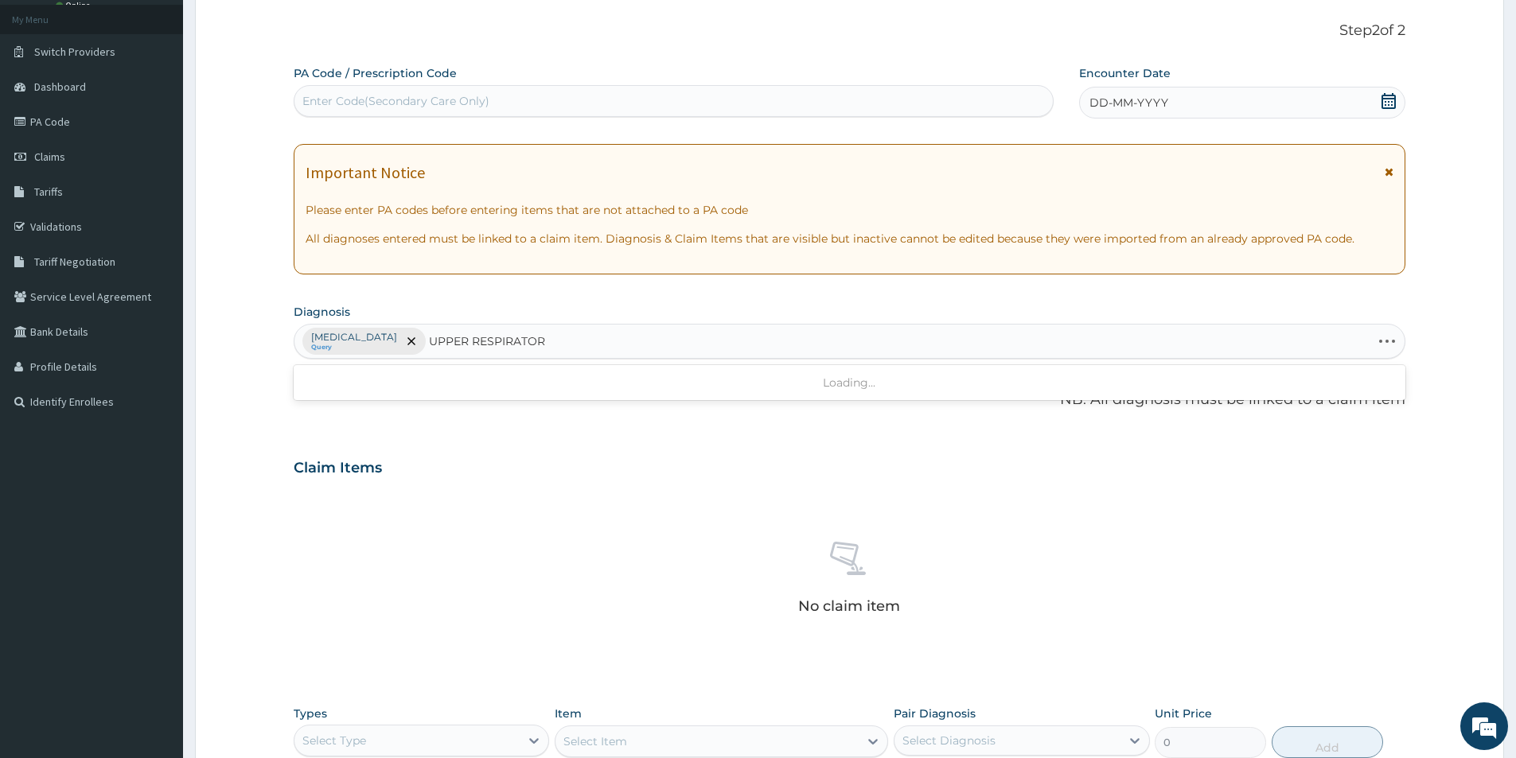
type input "UPPER RESPIRATORY"
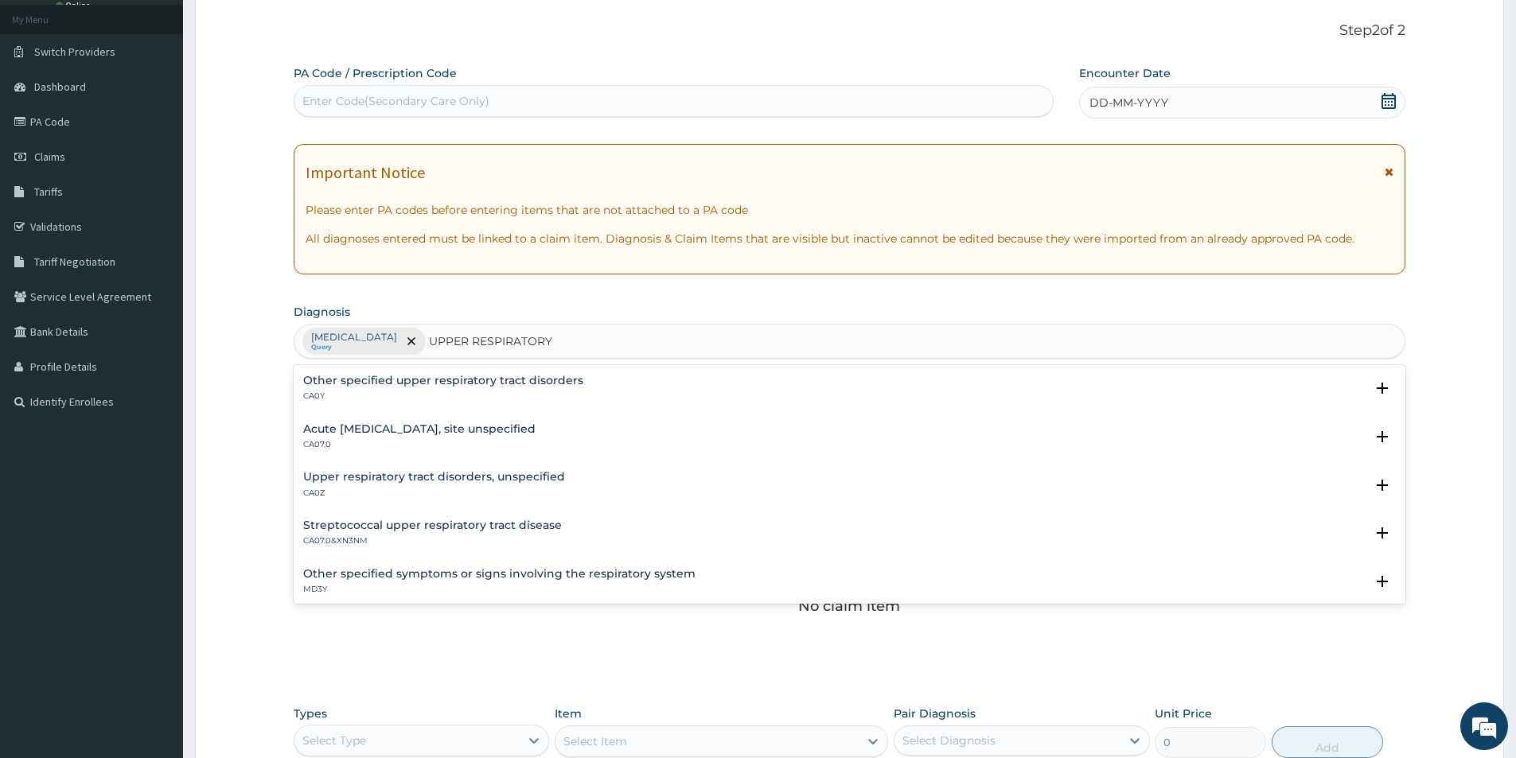
click at [608, 427] on div "Acute upper respiratory infection, site unspecified CA07.0" at bounding box center [849, 437] width 1092 height 28
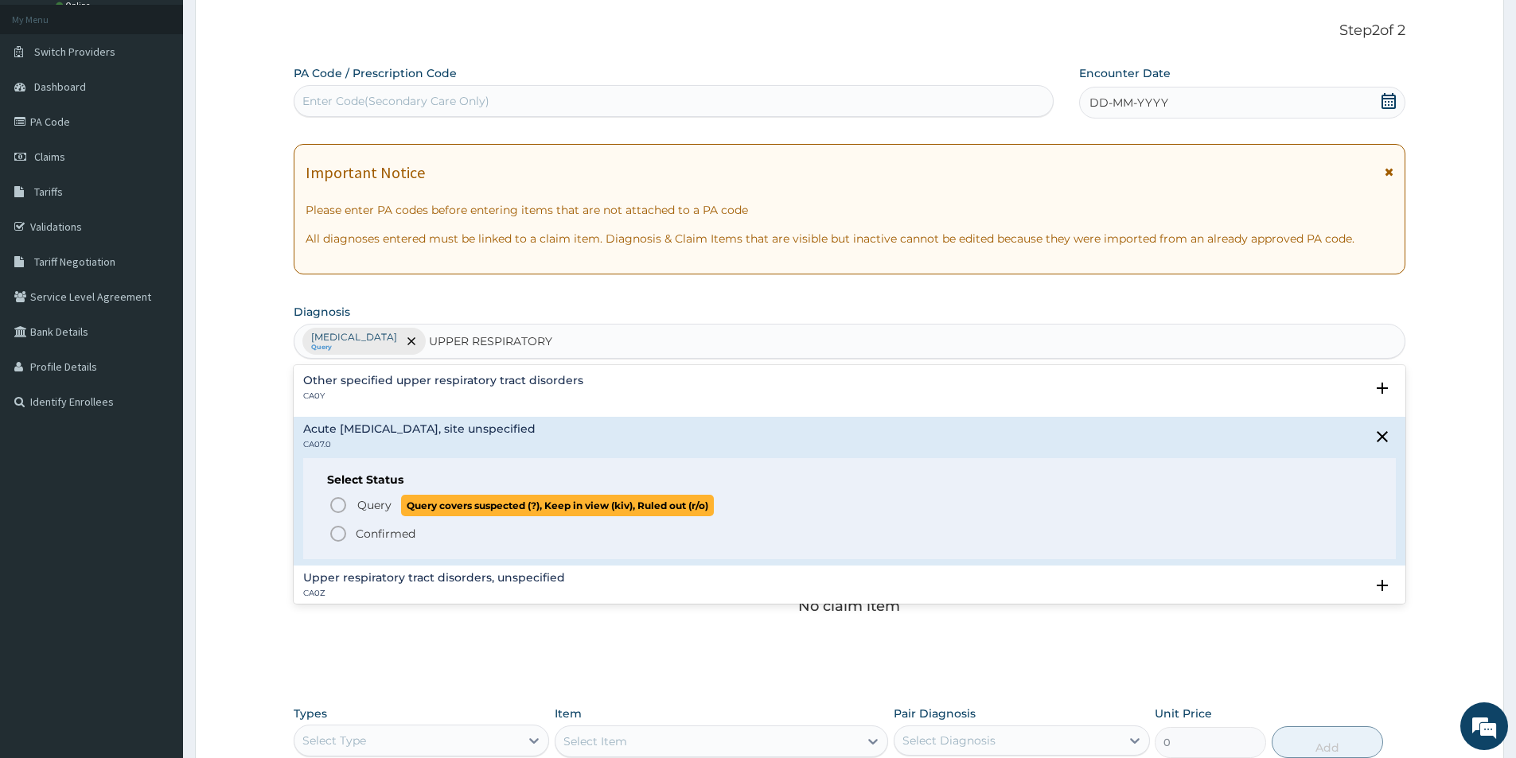
click at [339, 503] on icon "status option query" at bounding box center [338, 505] width 19 height 19
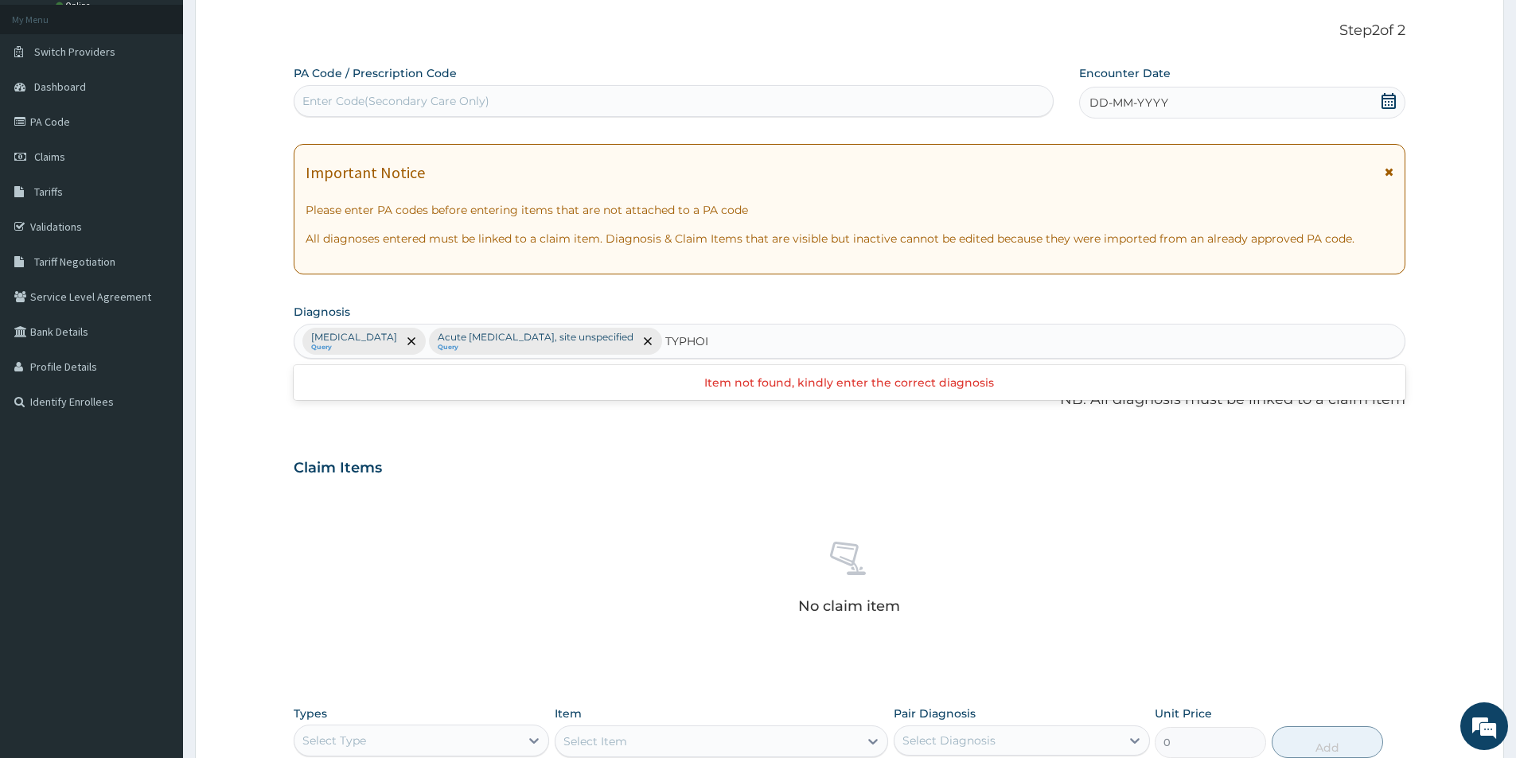
type input "TYPHOID"
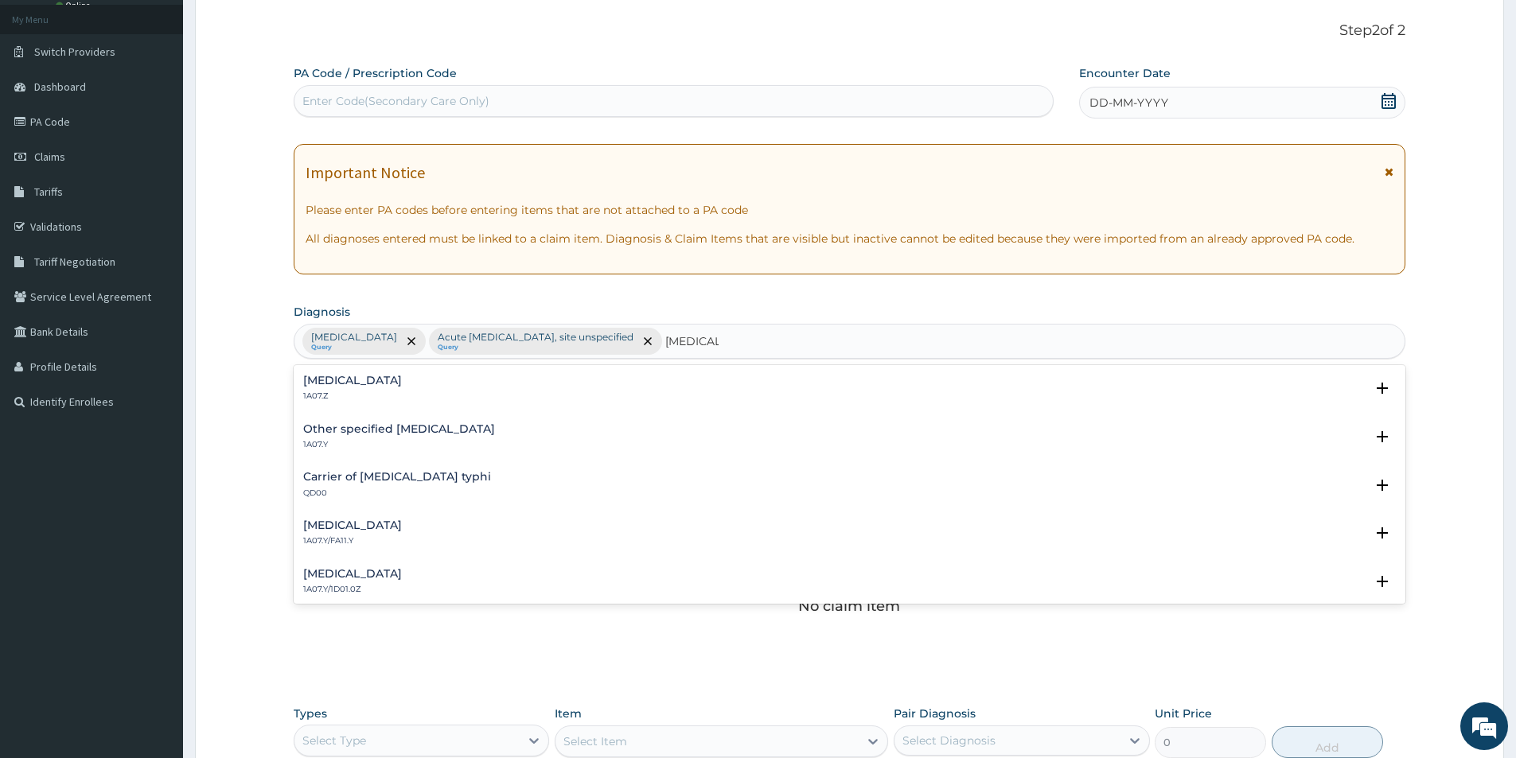
click at [402, 399] on p "1A07.Z" at bounding box center [352, 396] width 99 height 11
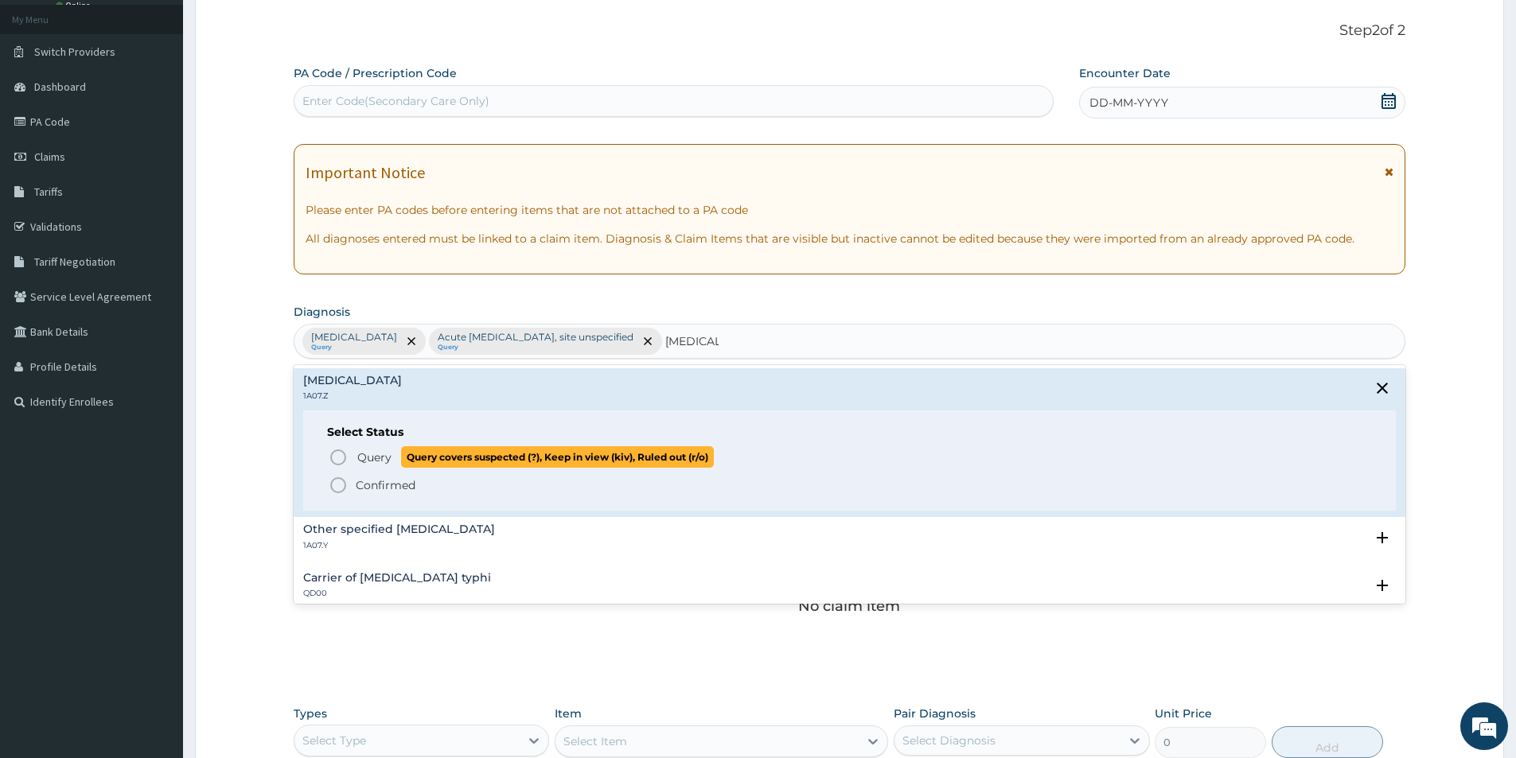
click at [337, 461] on icon "status option query" at bounding box center [338, 457] width 19 height 19
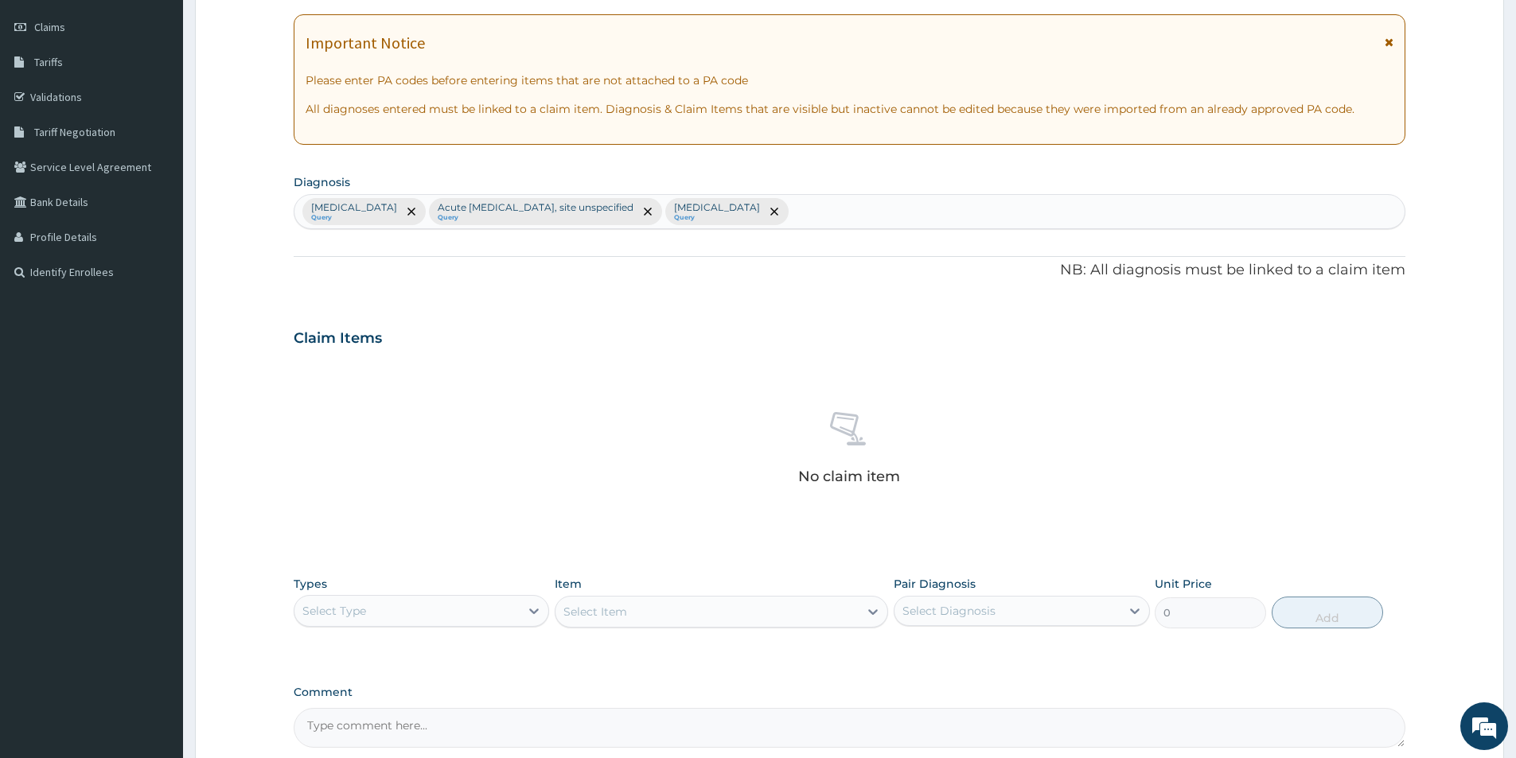
scroll to position [373, 0]
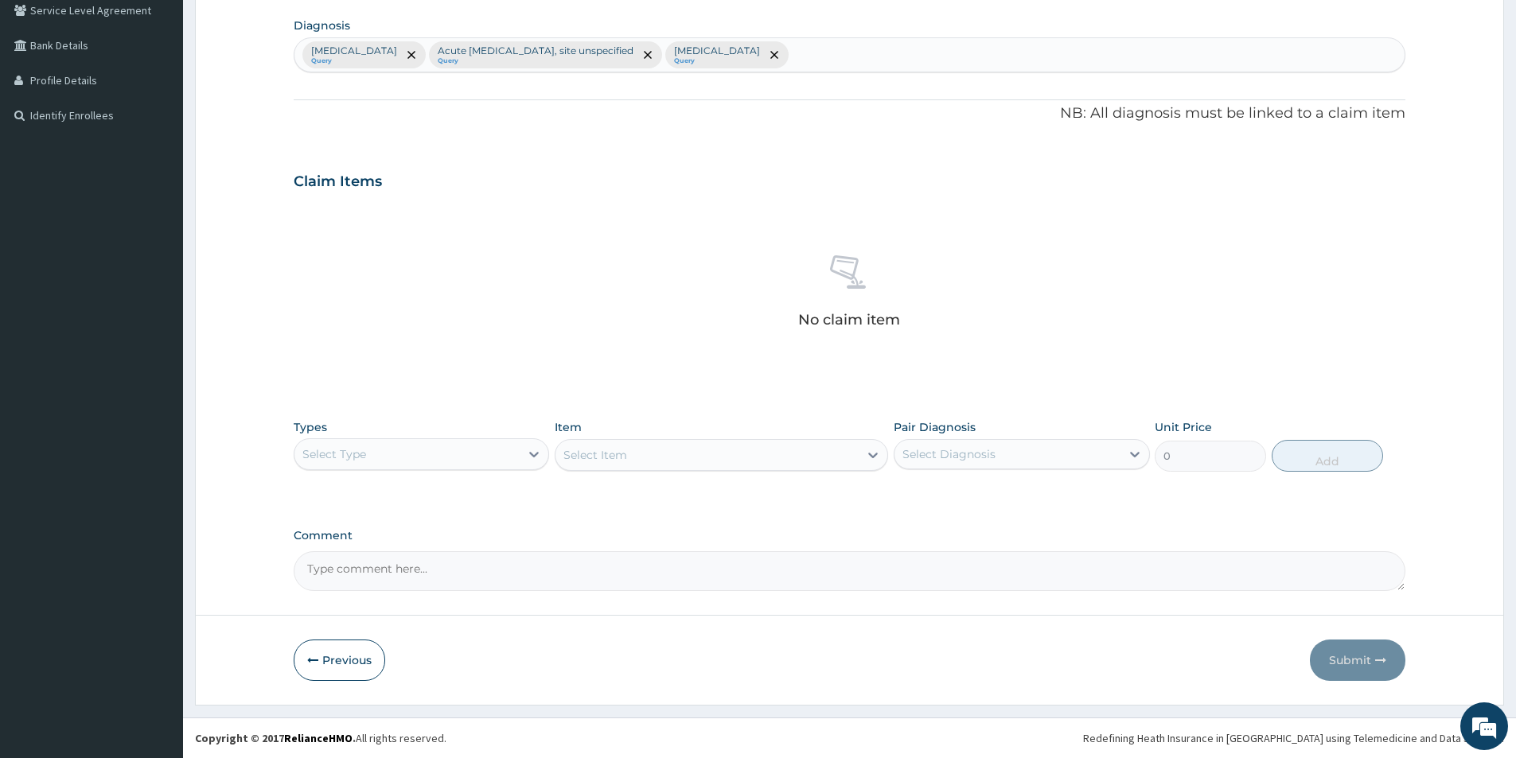
click at [423, 455] on div "Select Type" at bounding box center [406, 454] width 225 height 25
click at [371, 547] on div "Procedures" at bounding box center [421, 551] width 255 height 29
click at [662, 457] on div "Select Item" at bounding box center [706, 454] width 303 height 25
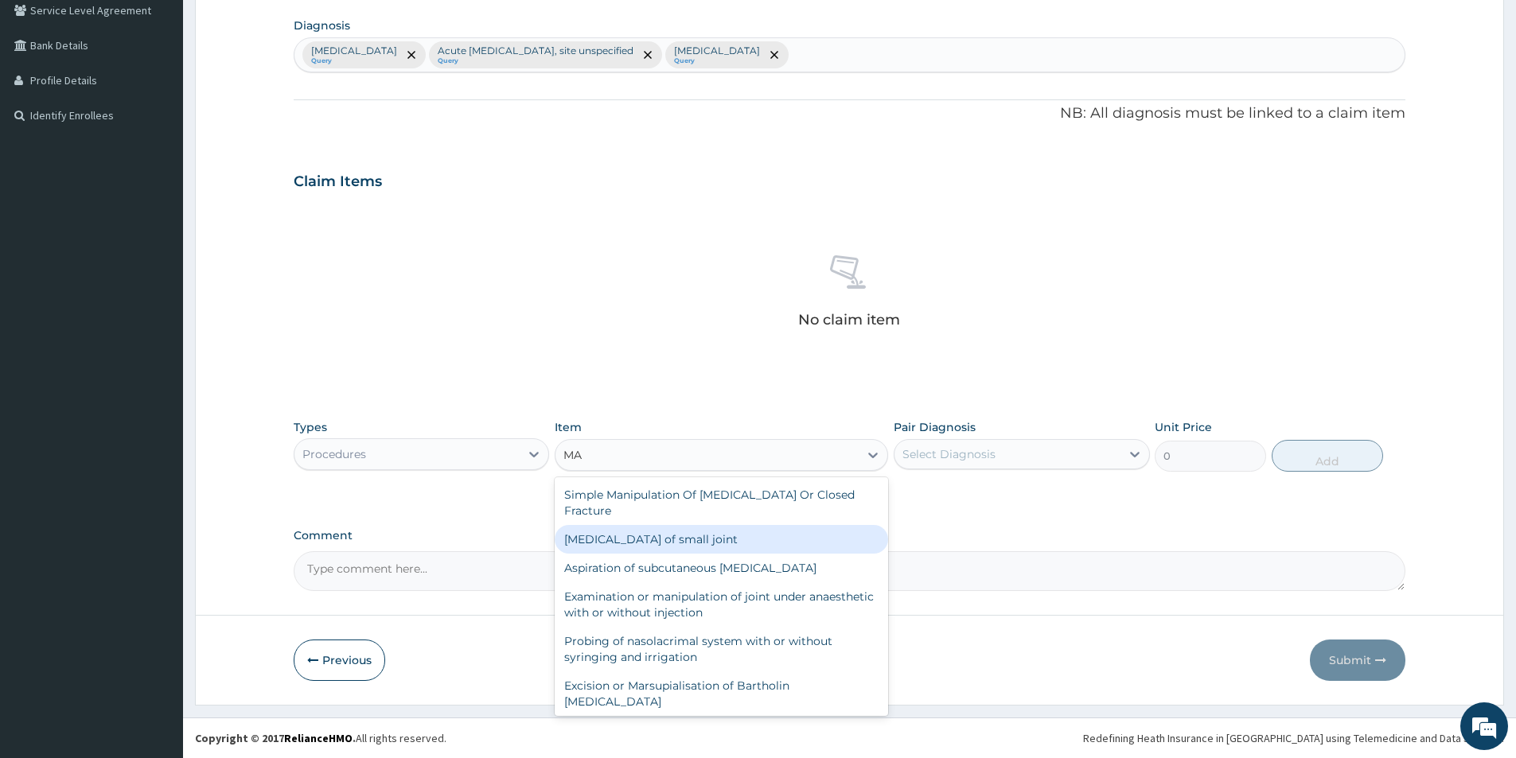
type input "M"
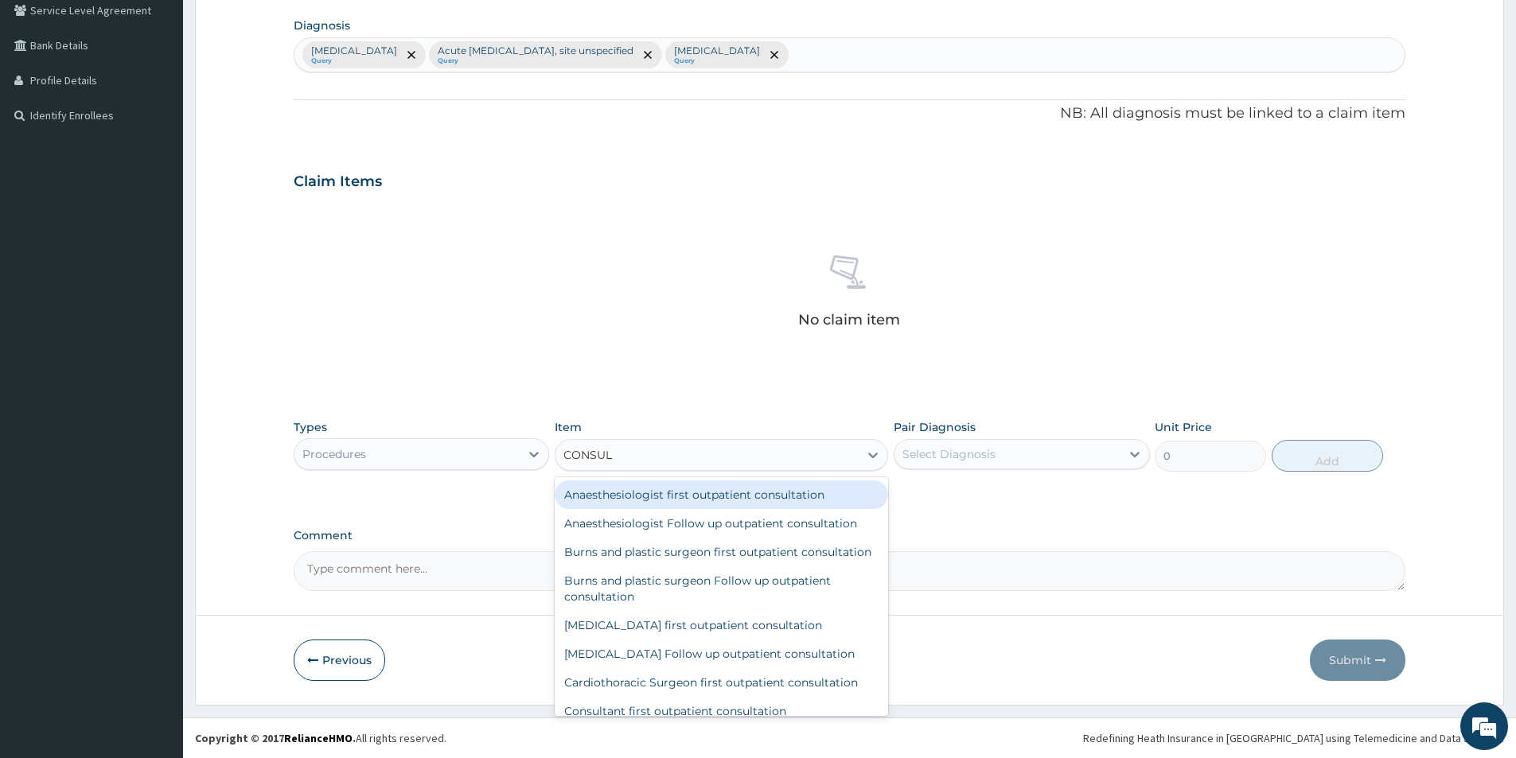
type input "CONSULT"
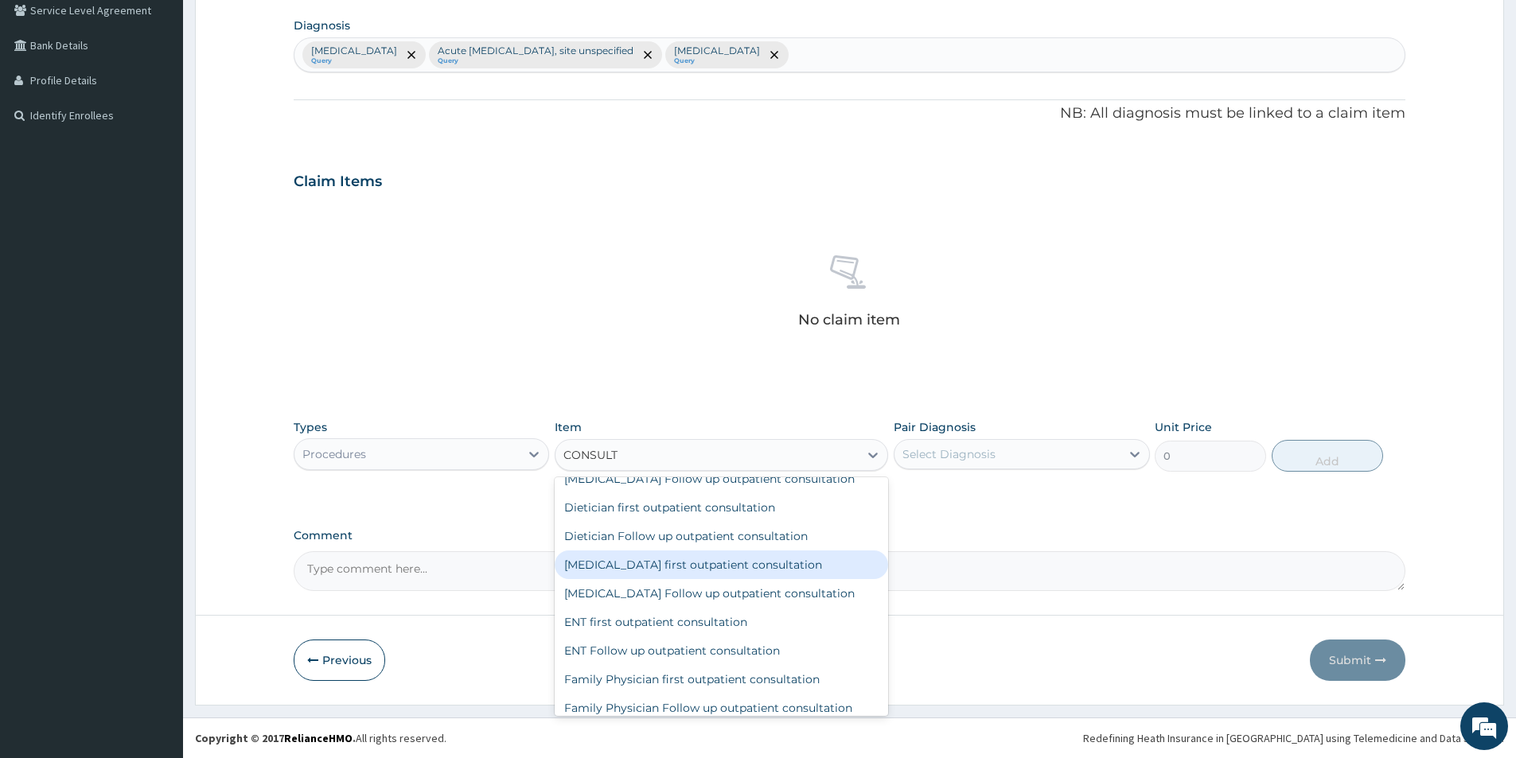
scroll to position [557, 0]
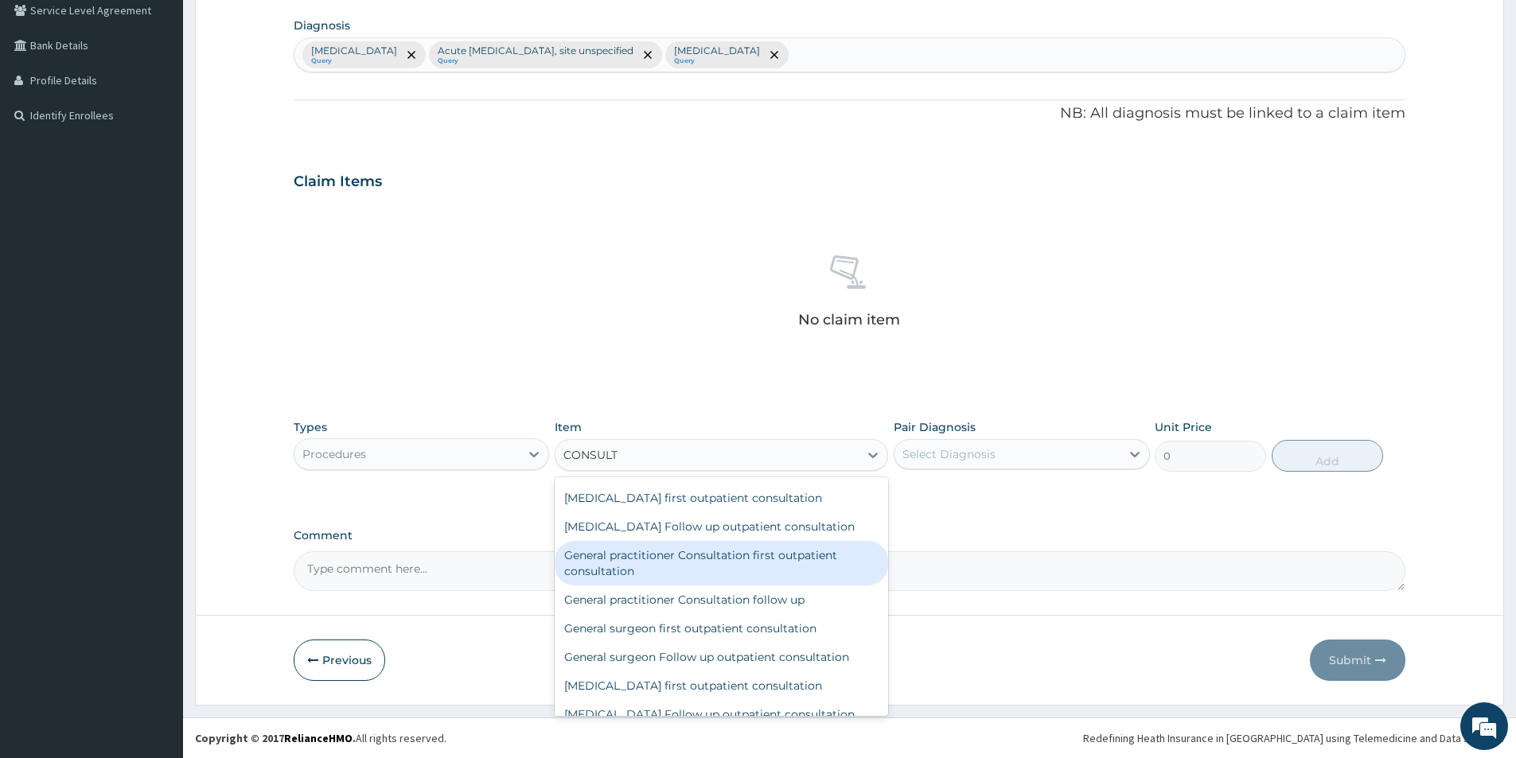
click at [741, 574] on div "General practitioner Consultation first outpatient consultation" at bounding box center [721, 563] width 333 height 45
type input "3000"
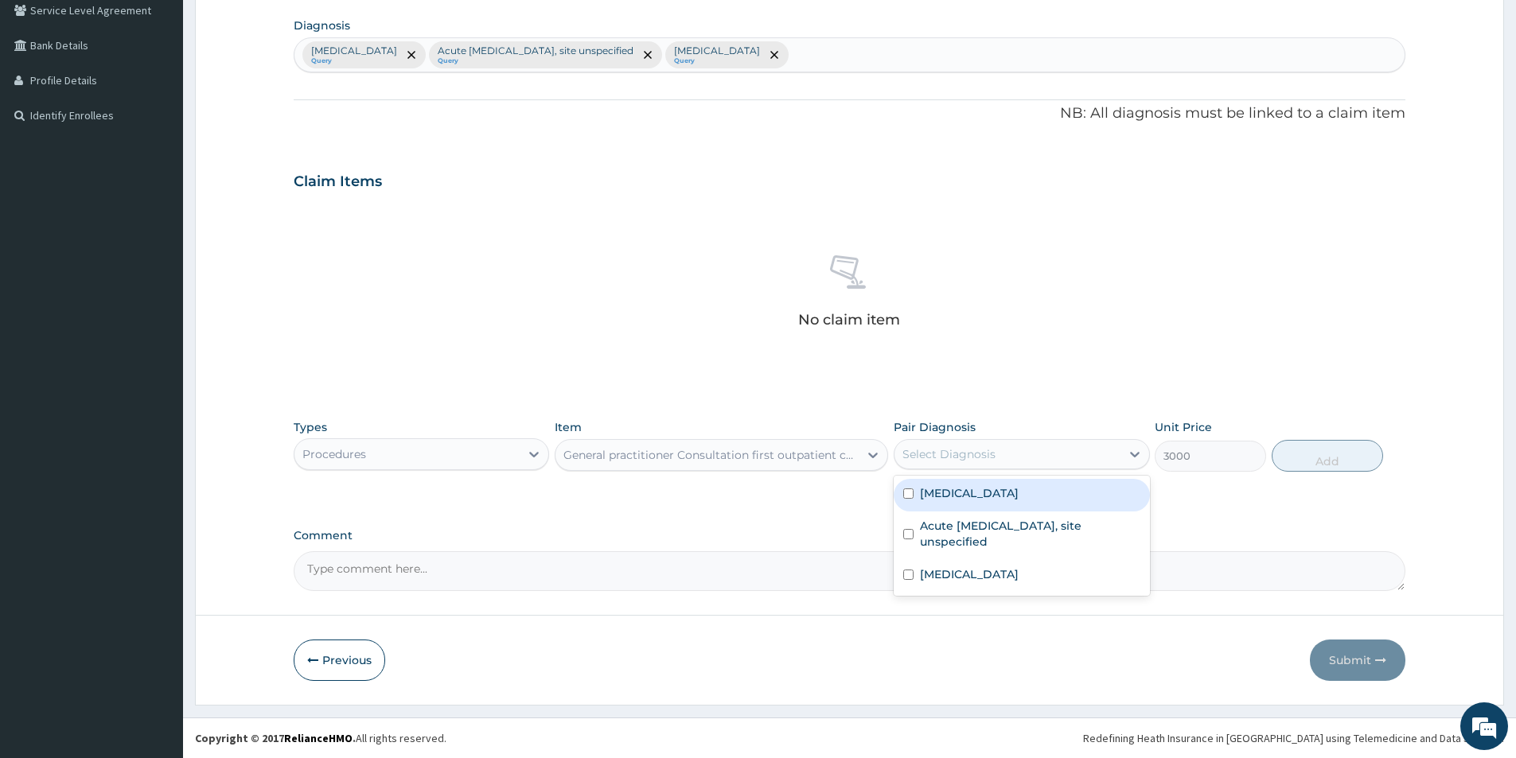
click at [1082, 455] on div "Select Diagnosis" at bounding box center [1006, 454] width 225 height 25
click at [1018, 501] on label "[MEDICAL_DATA]" at bounding box center [969, 493] width 99 height 16
checkbox input "true"
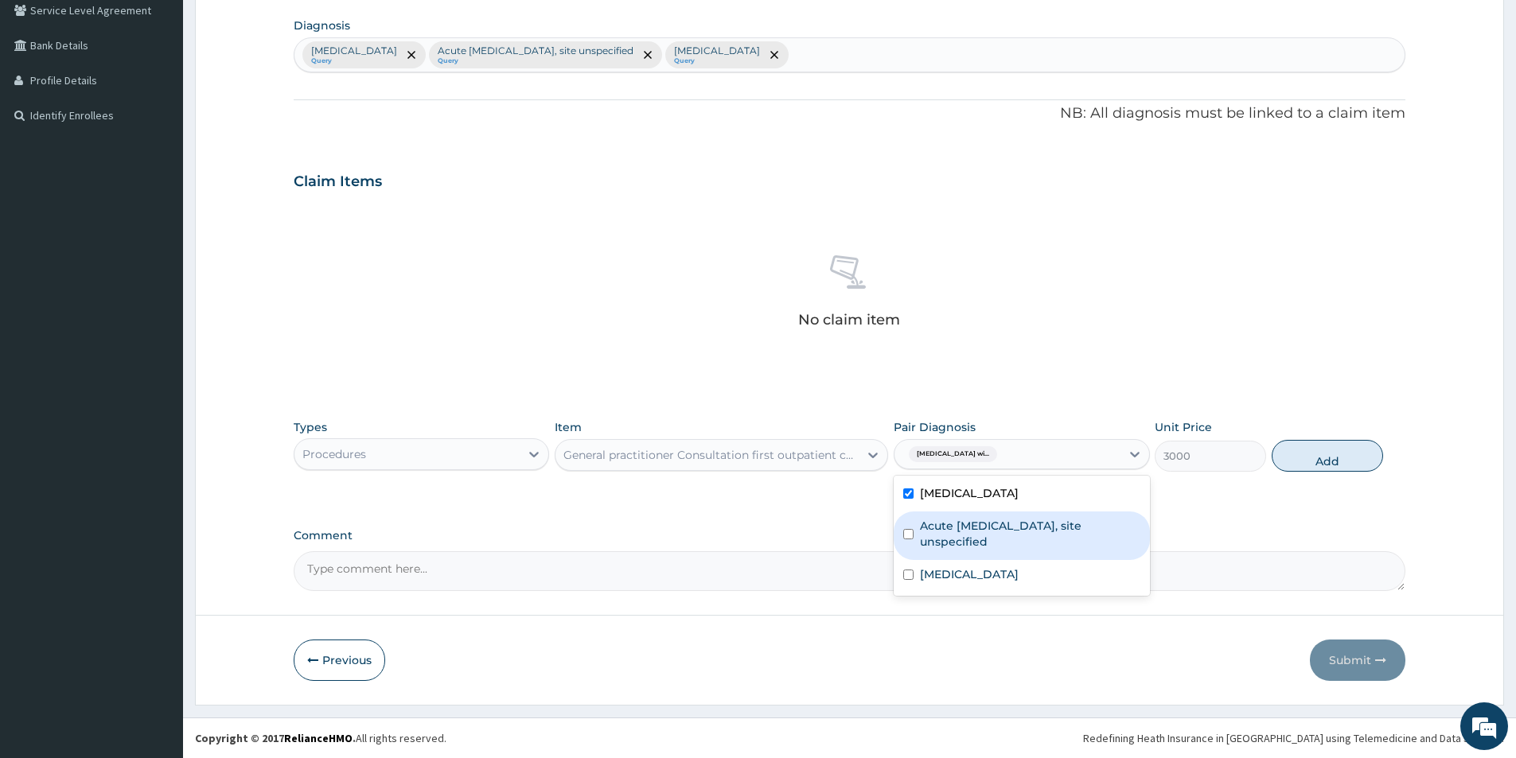
drag, startPoint x: 991, startPoint y: 563, endPoint x: 1007, endPoint y: 617, distance: 55.6
click at [994, 560] on div "Acute upper respiratory infection, site unspecified" at bounding box center [1020, 536] width 255 height 49
checkbox input "true"
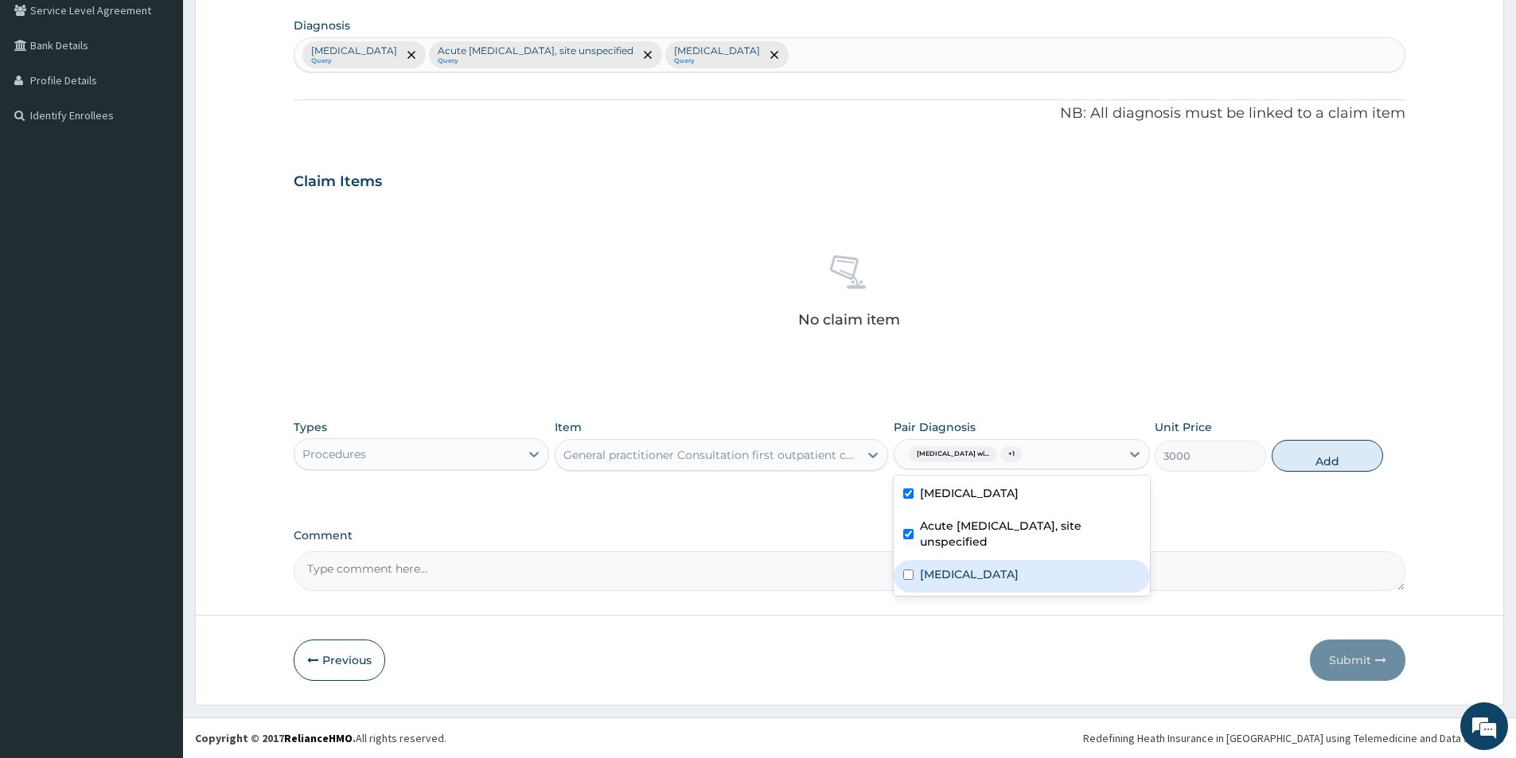
drag, startPoint x: 1015, startPoint y: 593, endPoint x: 1291, endPoint y: 530, distance: 283.3
click at [1018, 582] on label "Typhoid fever, unspecified" at bounding box center [969, 574] width 99 height 16
checkbox input "true"
drag, startPoint x: 1325, startPoint y: 456, endPoint x: 1212, endPoint y: 455, distance: 113.8
click at [1325, 455] on button "Add" at bounding box center [1326, 456] width 111 height 32
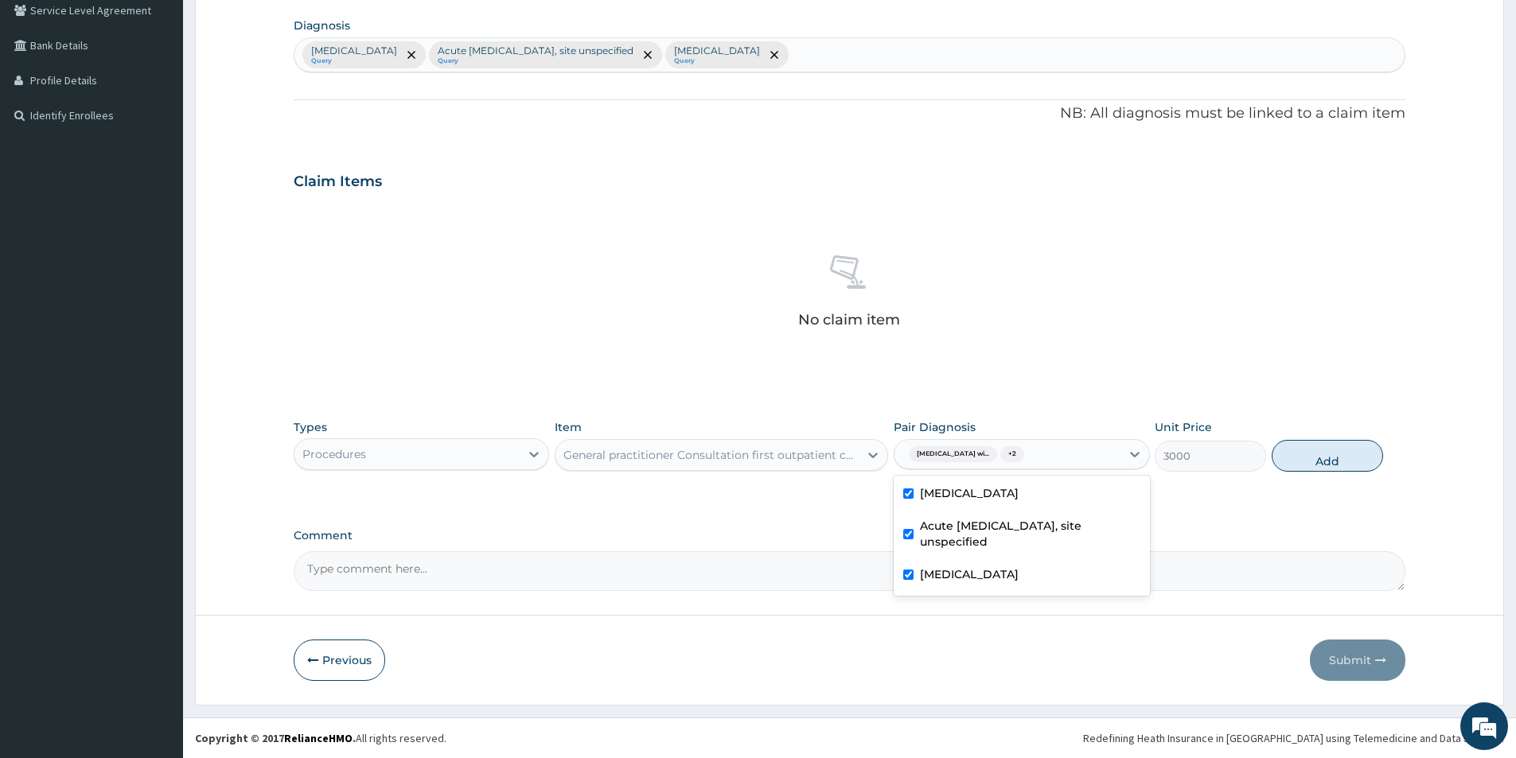
type input "0"
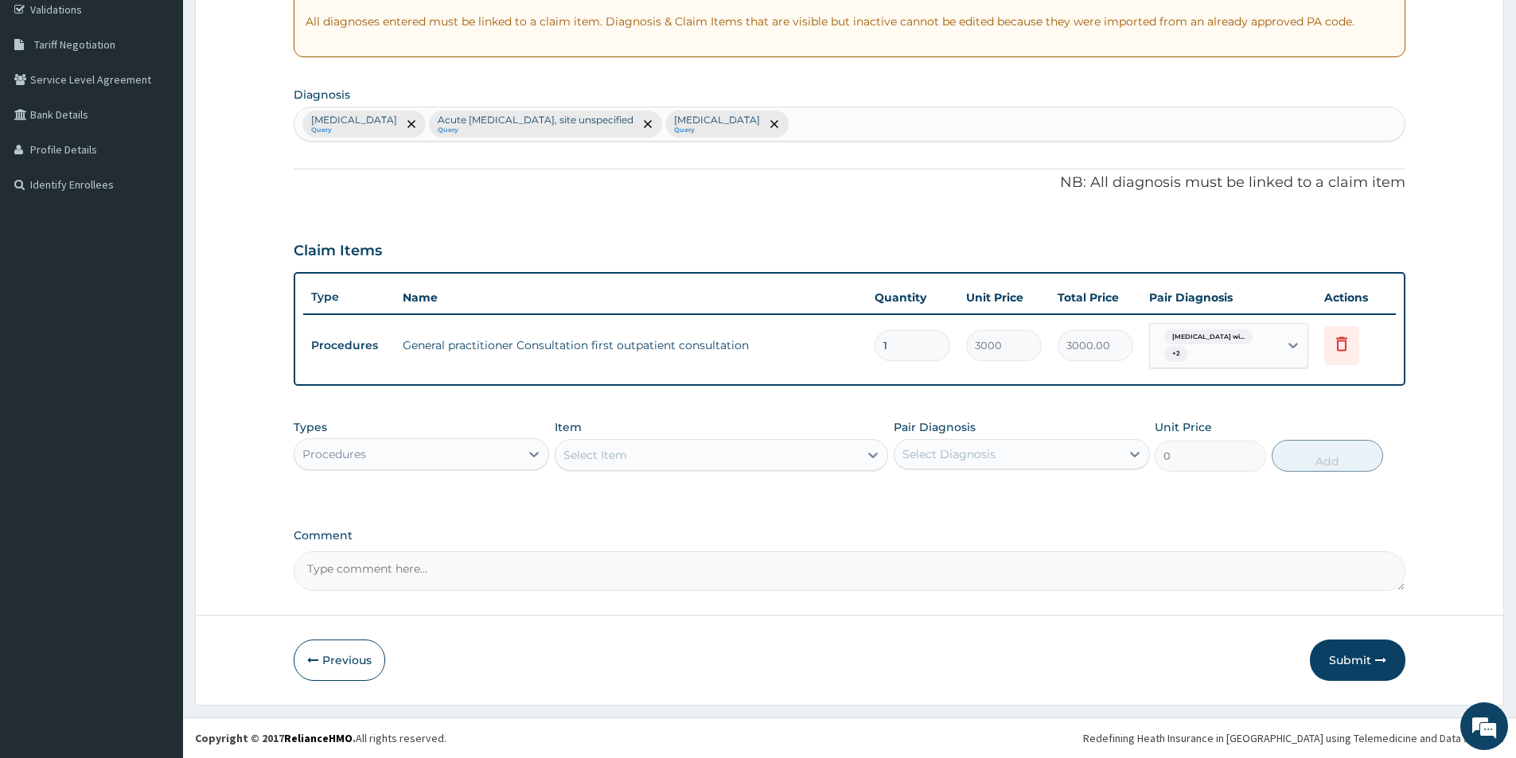
scroll to position [304, 0]
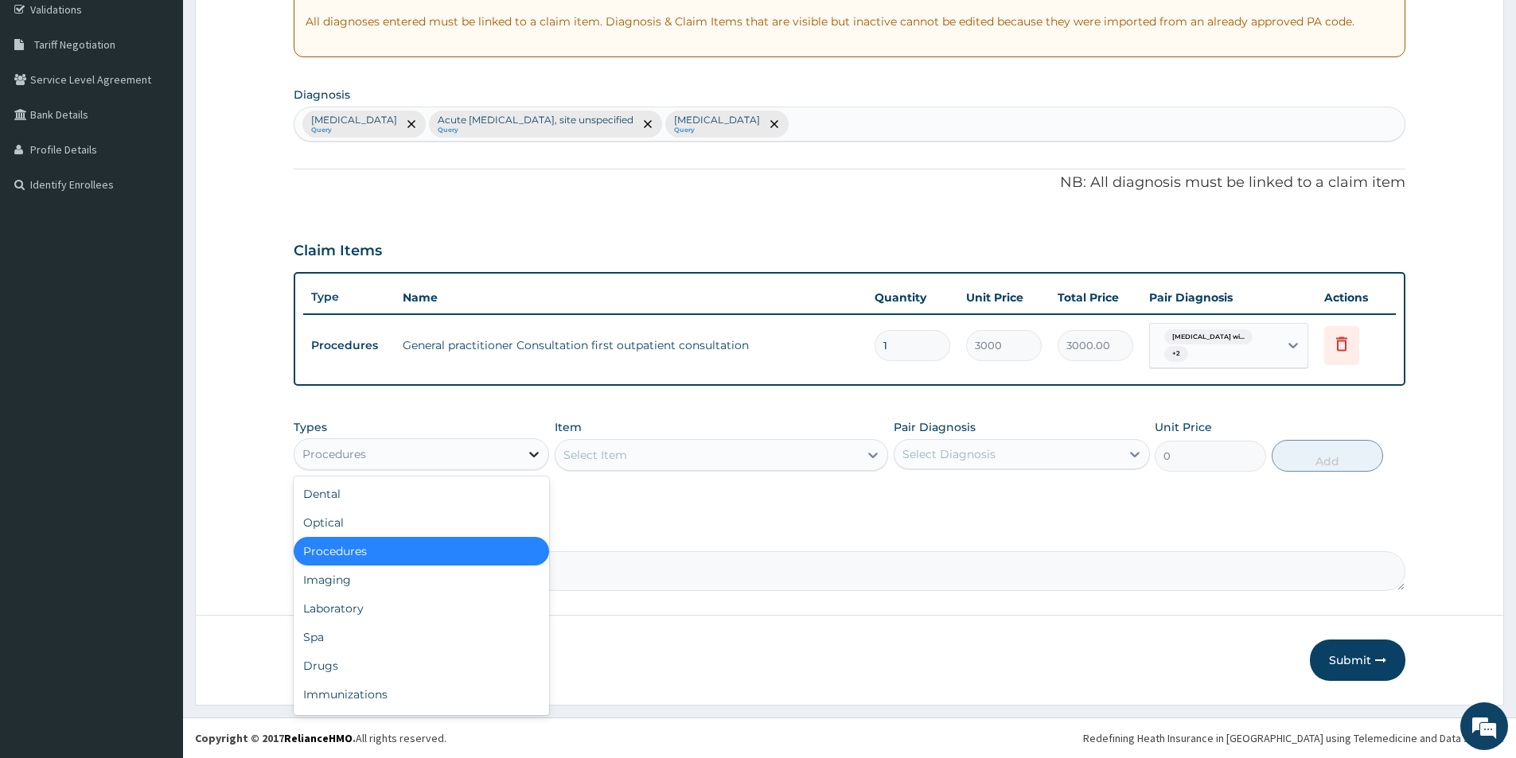
click at [531, 451] on icon at bounding box center [534, 454] width 16 height 16
click at [429, 601] on div "Laboratory" at bounding box center [421, 608] width 255 height 29
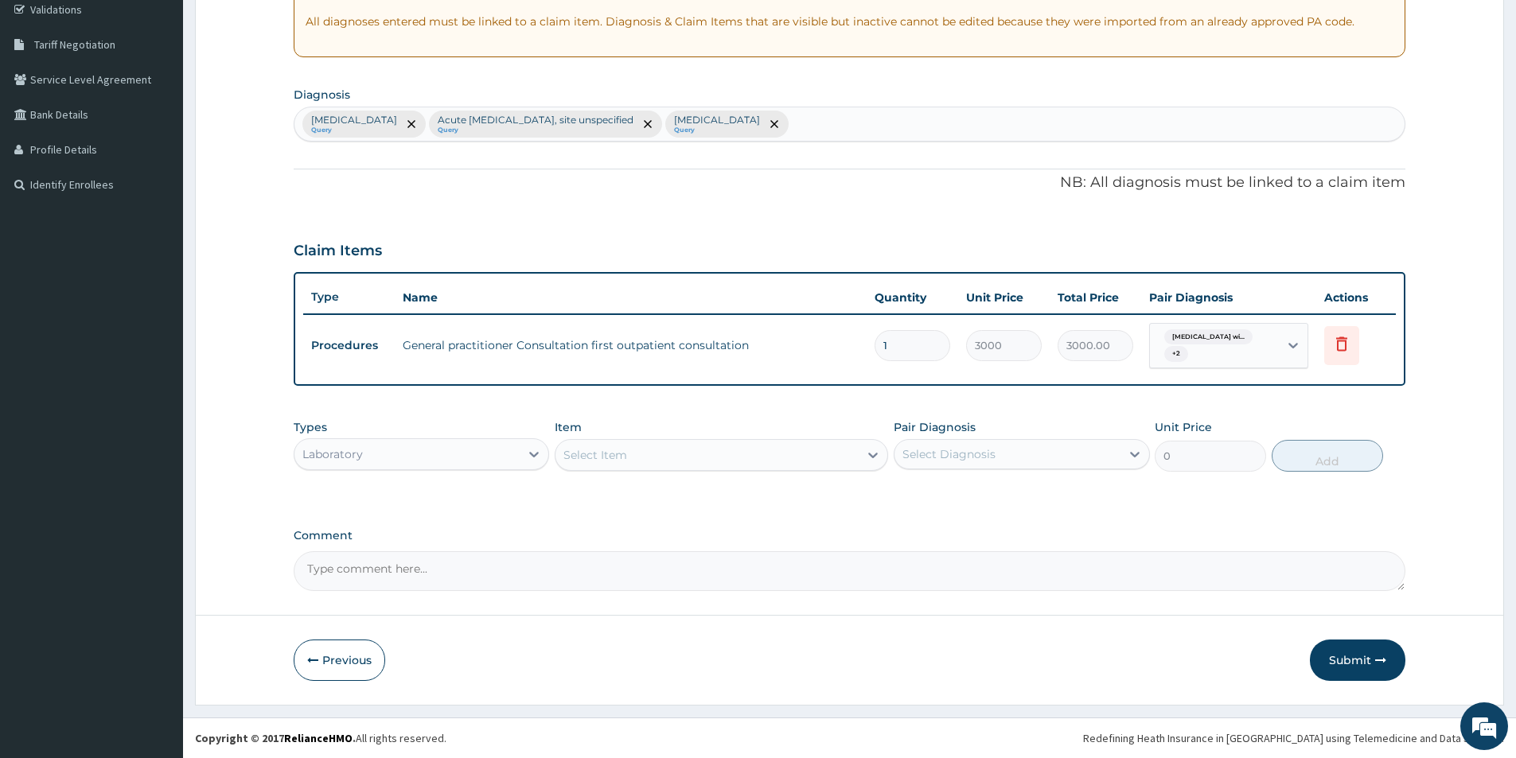
click at [630, 448] on div "Select Item" at bounding box center [706, 454] width 303 height 25
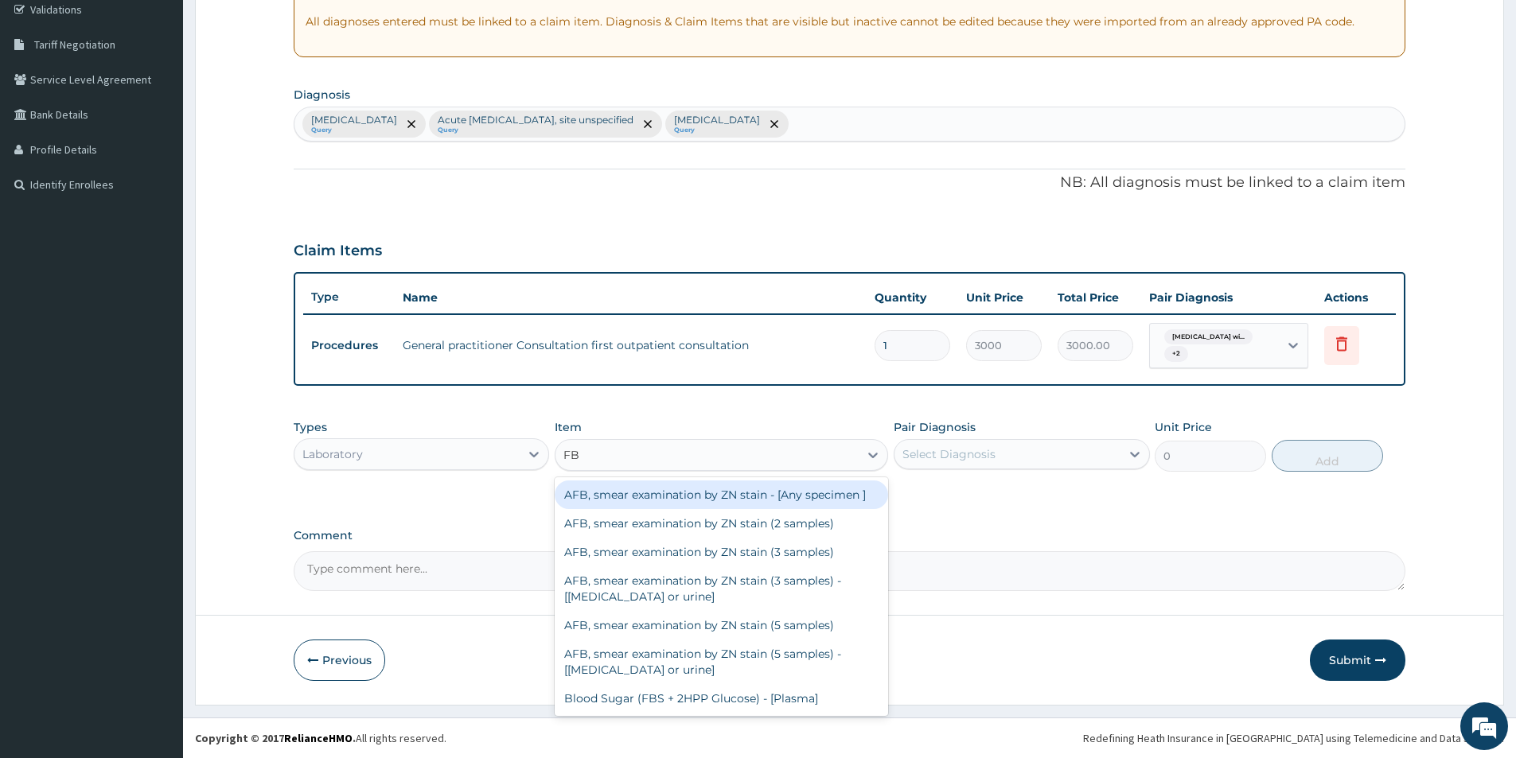
type input "FBC"
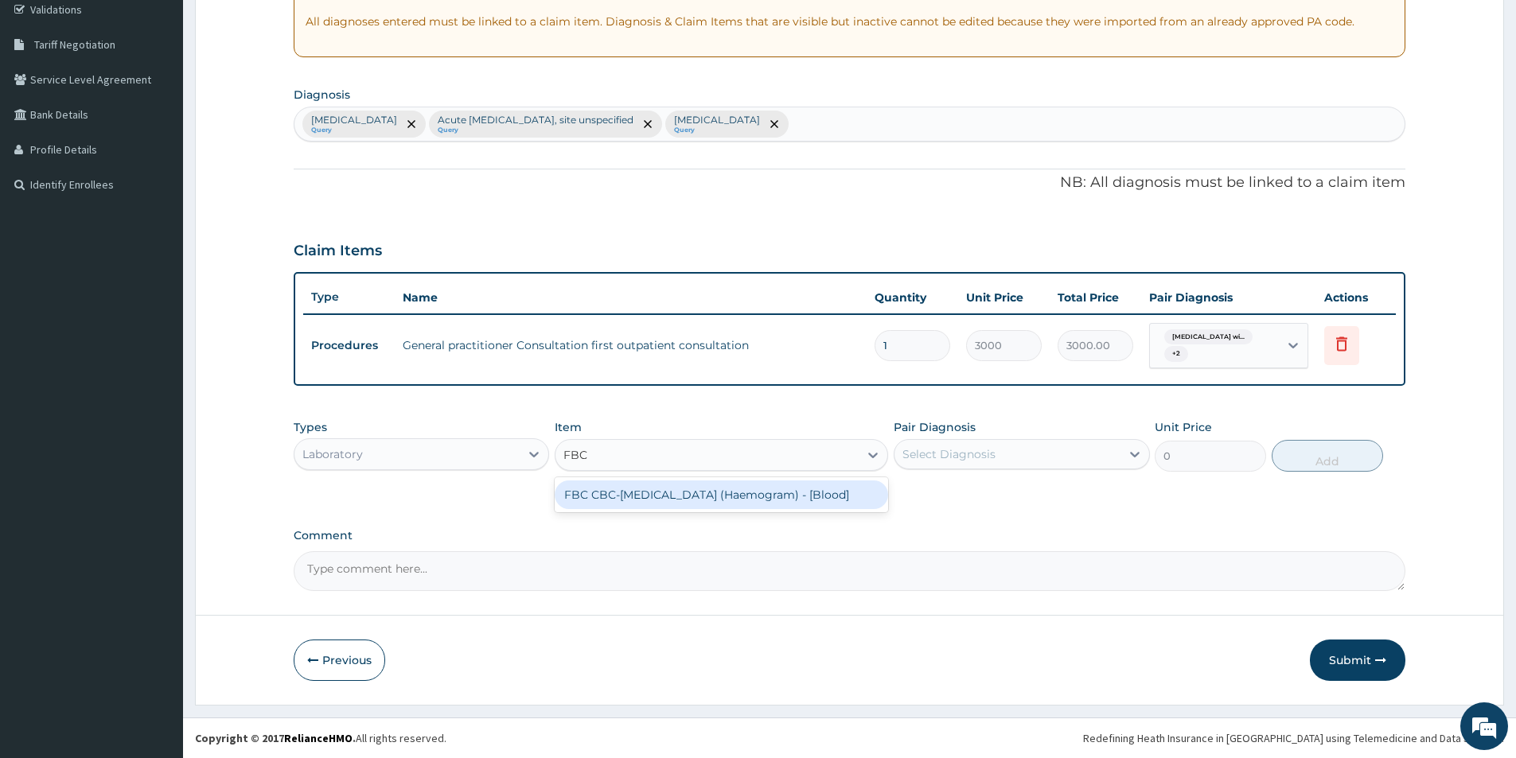
click at [656, 493] on div "FBC CBC-[MEDICAL_DATA] (Haemogram) - [Blood]" at bounding box center [721, 495] width 333 height 29
type input "3000"
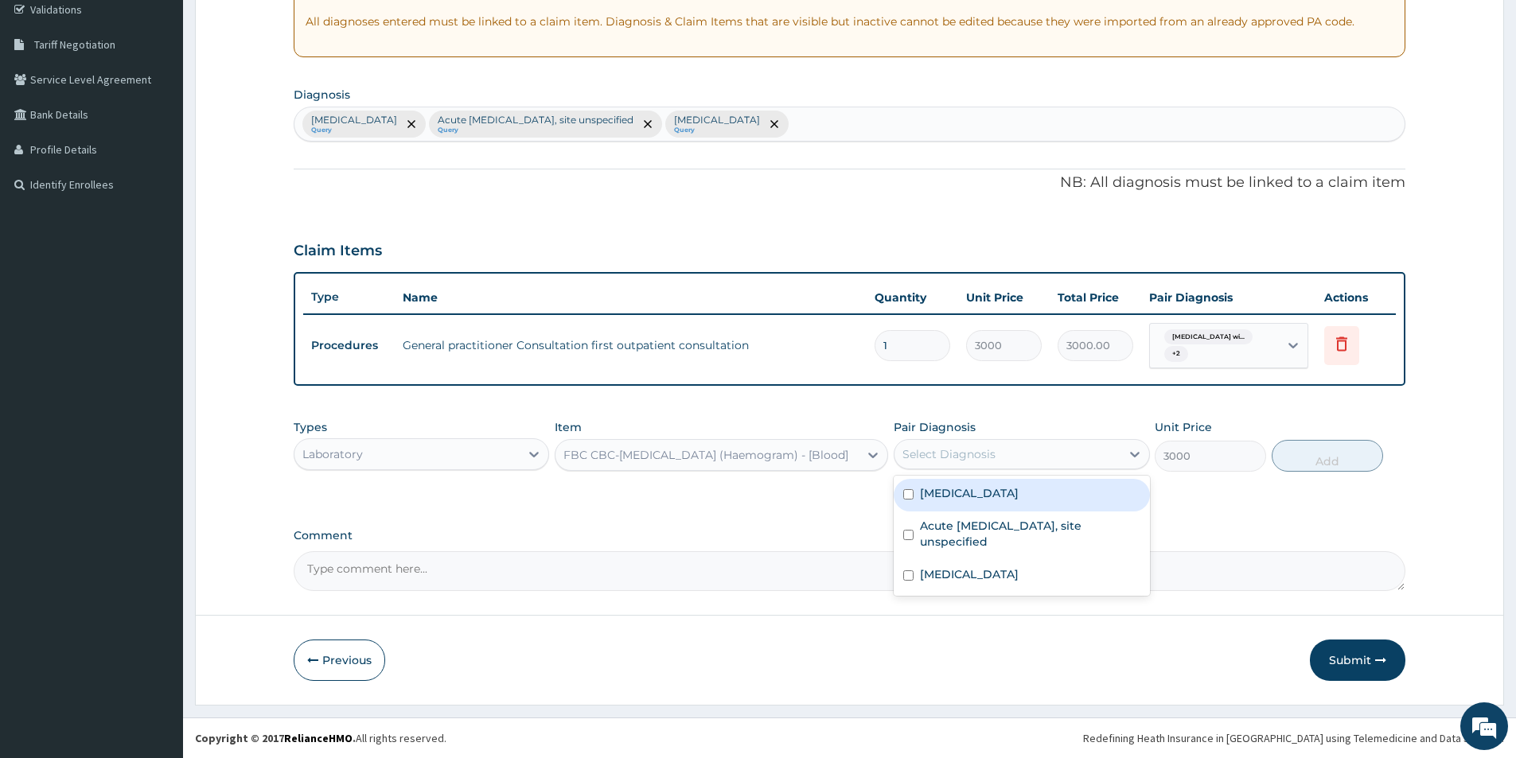
click at [931, 441] on div "Select Diagnosis" at bounding box center [1020, 454] width 255 height 30
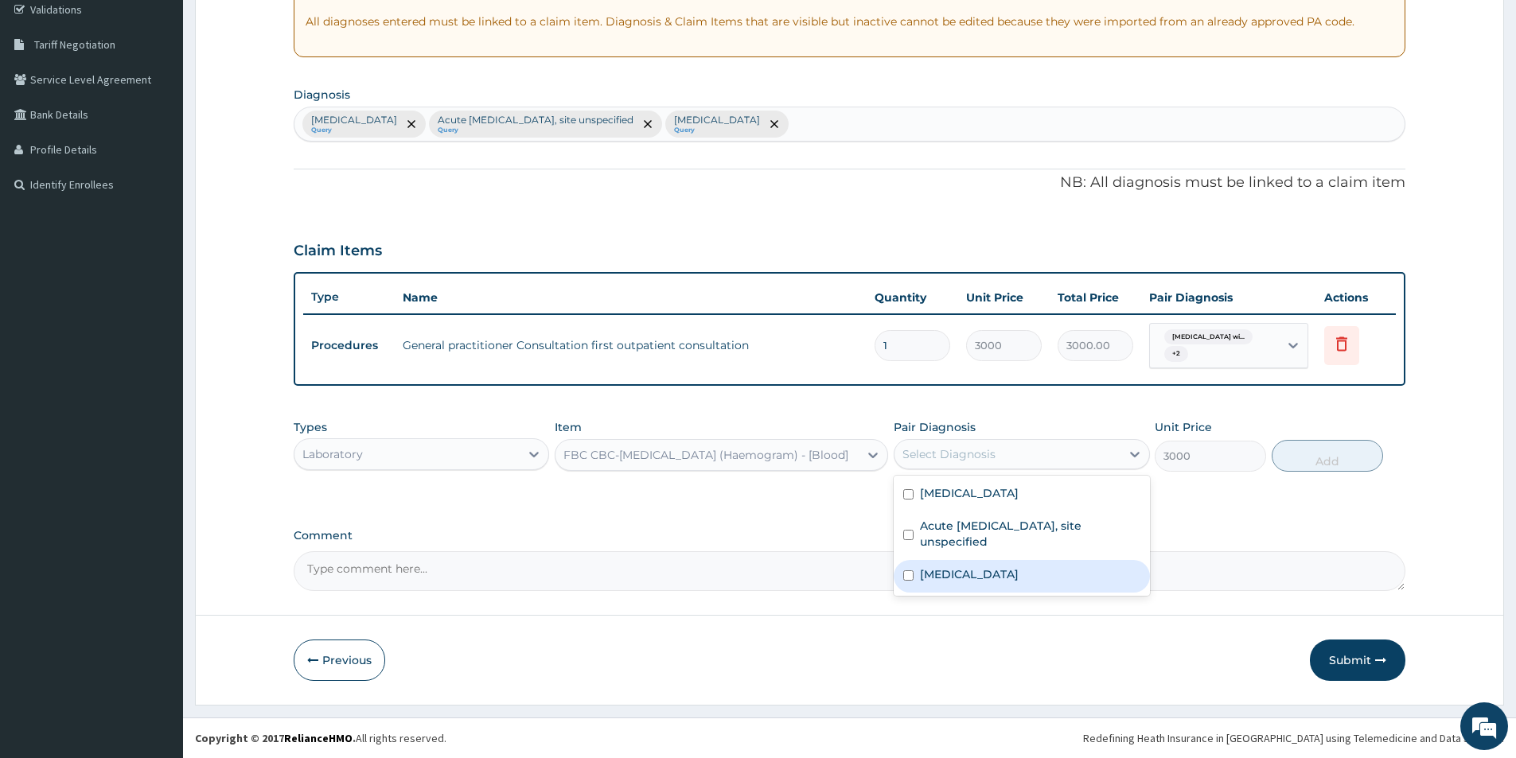
click at [943, 582] on label "Typhoid fever, unspecified" at bounding box center [969, 574] width 99 height 16
checkbox input "true"
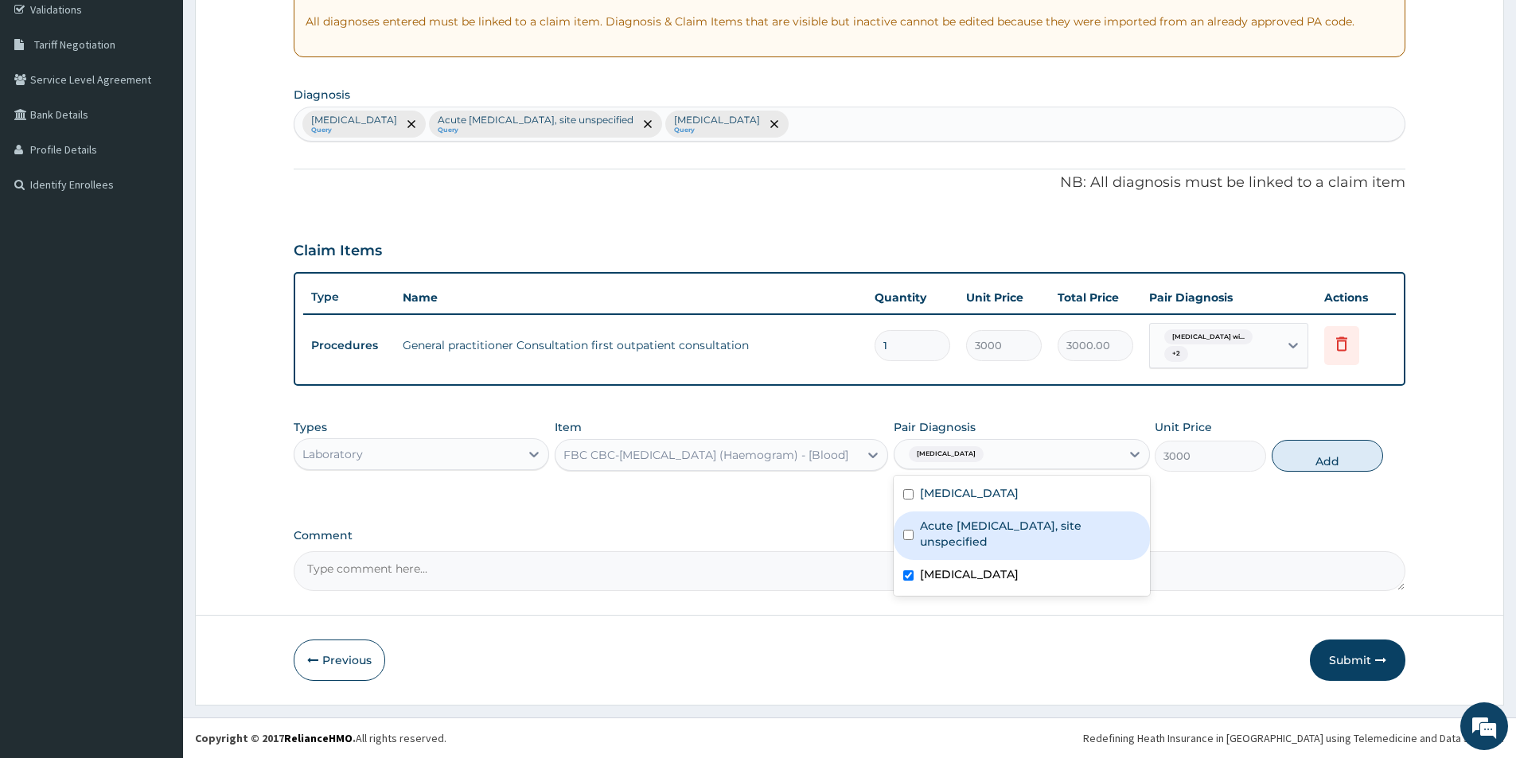
click at [944, 560] on div "Acute [MEDICAL_DATA], site unspecified" at bounding box center [1020, 536] width 255 height 49
checkbox input "true"
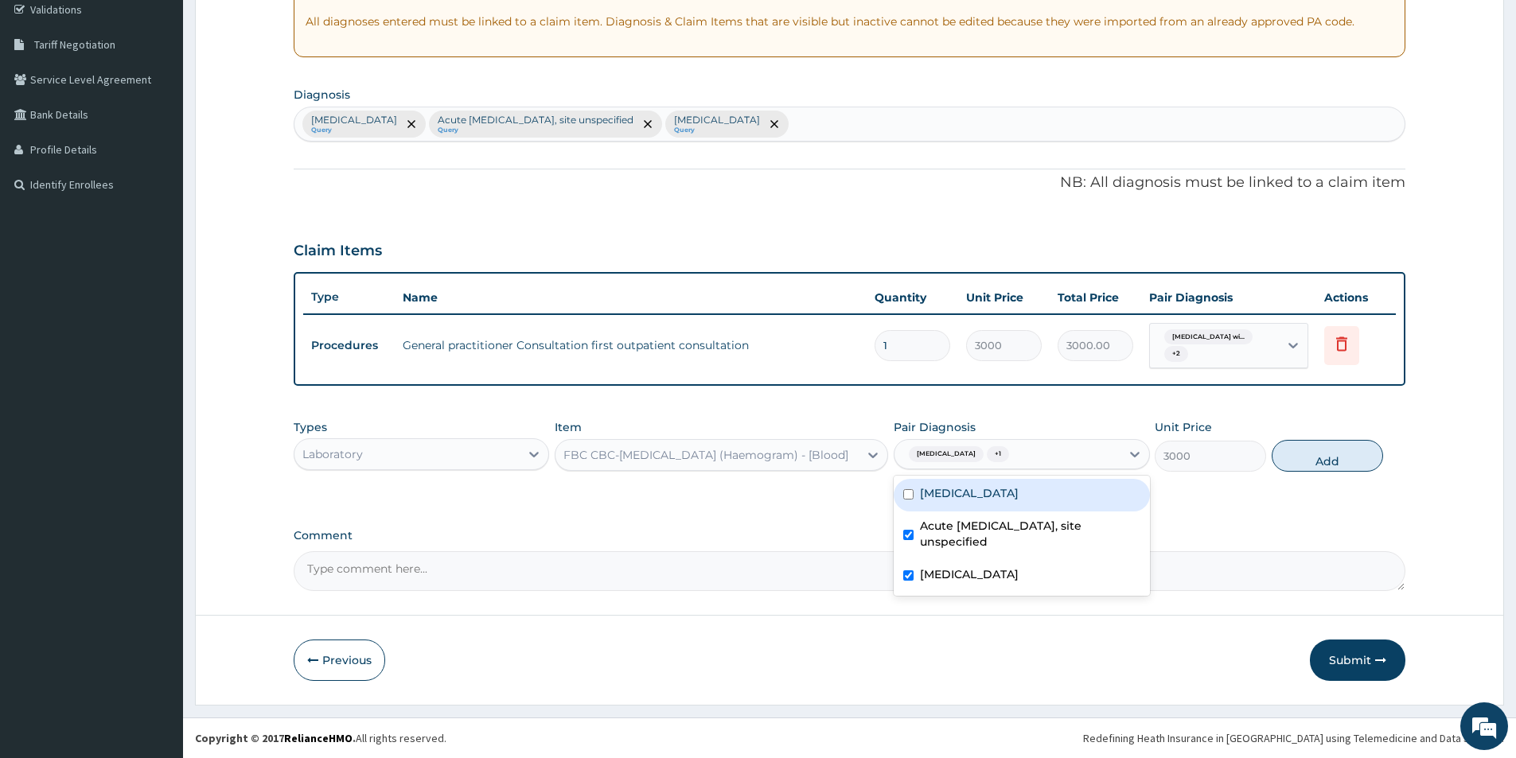
drag, startPoint x: 954, startPoint y: 518, endPoint x: 1056, endPoint y: 509, distance: 103.0
click at [959, 512] on div "[MEDICAL_DATA]" at bounding box center [1020, 495] width 255 height 33
checkbox input "true"
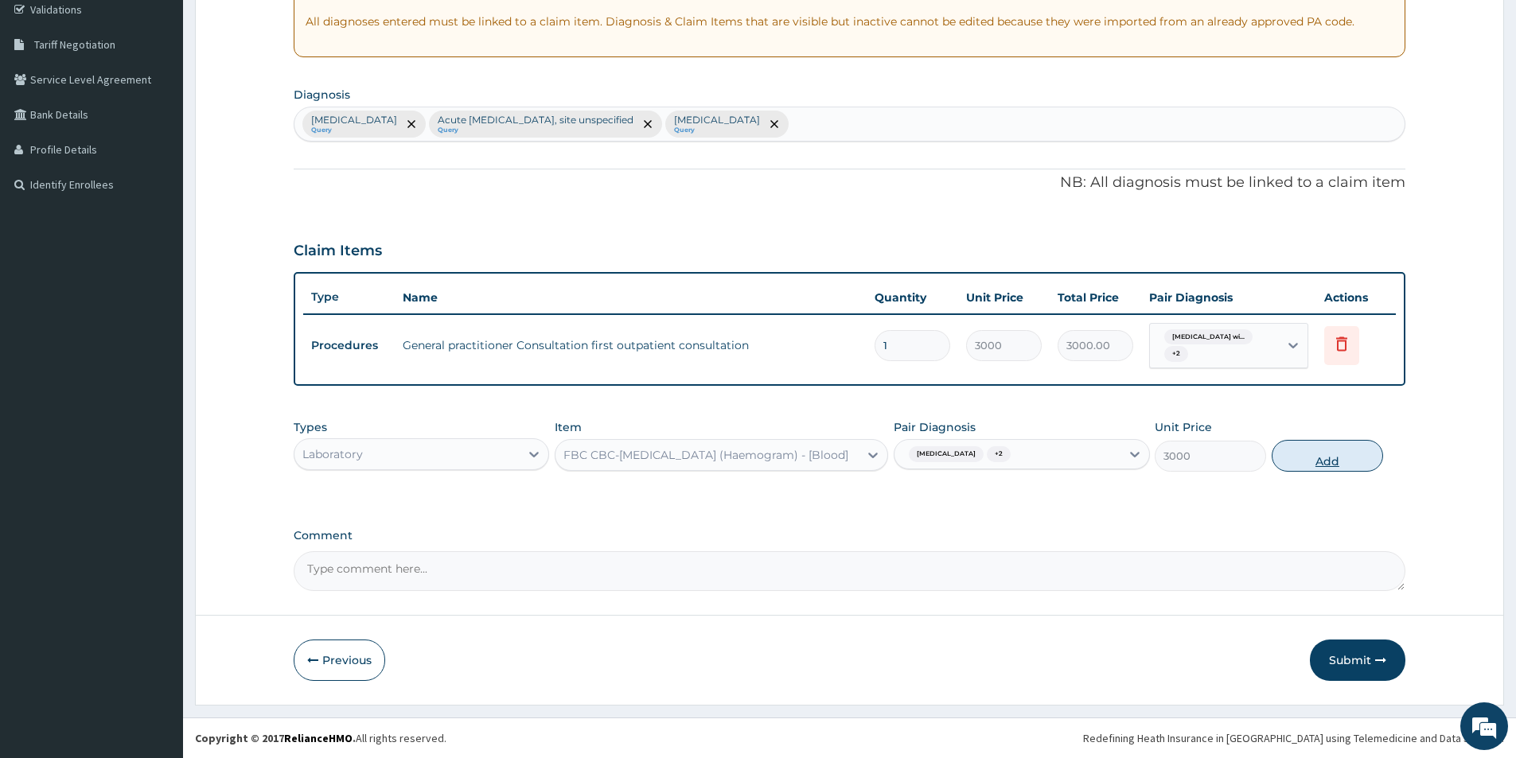
click at [1347, 449] on button "Add" at bounding box center [1326, 456] width 111 height 32
type input "0"
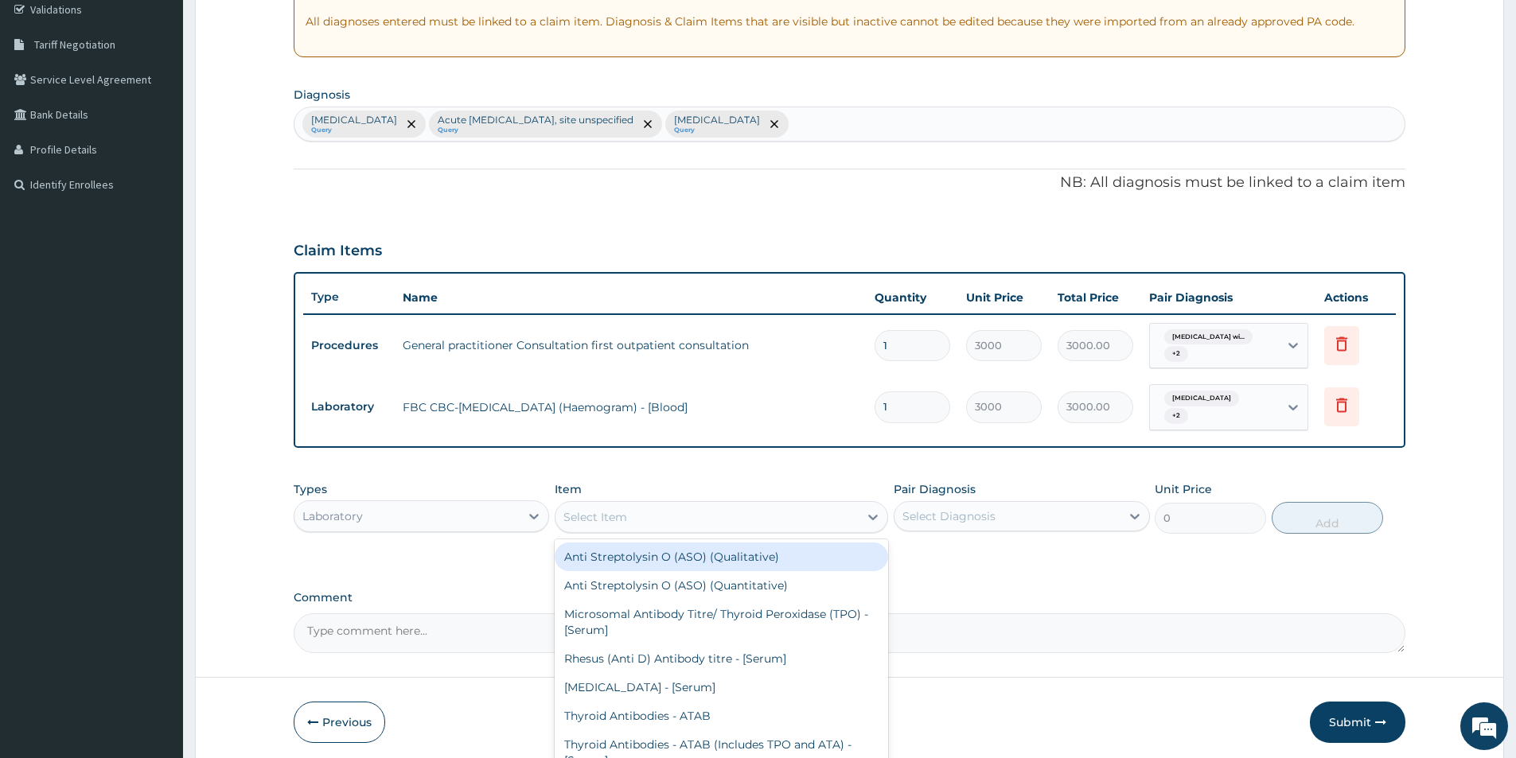
click at [815, 509] on div "Select Item" at bounding box center [706, 516] width 303 height 25
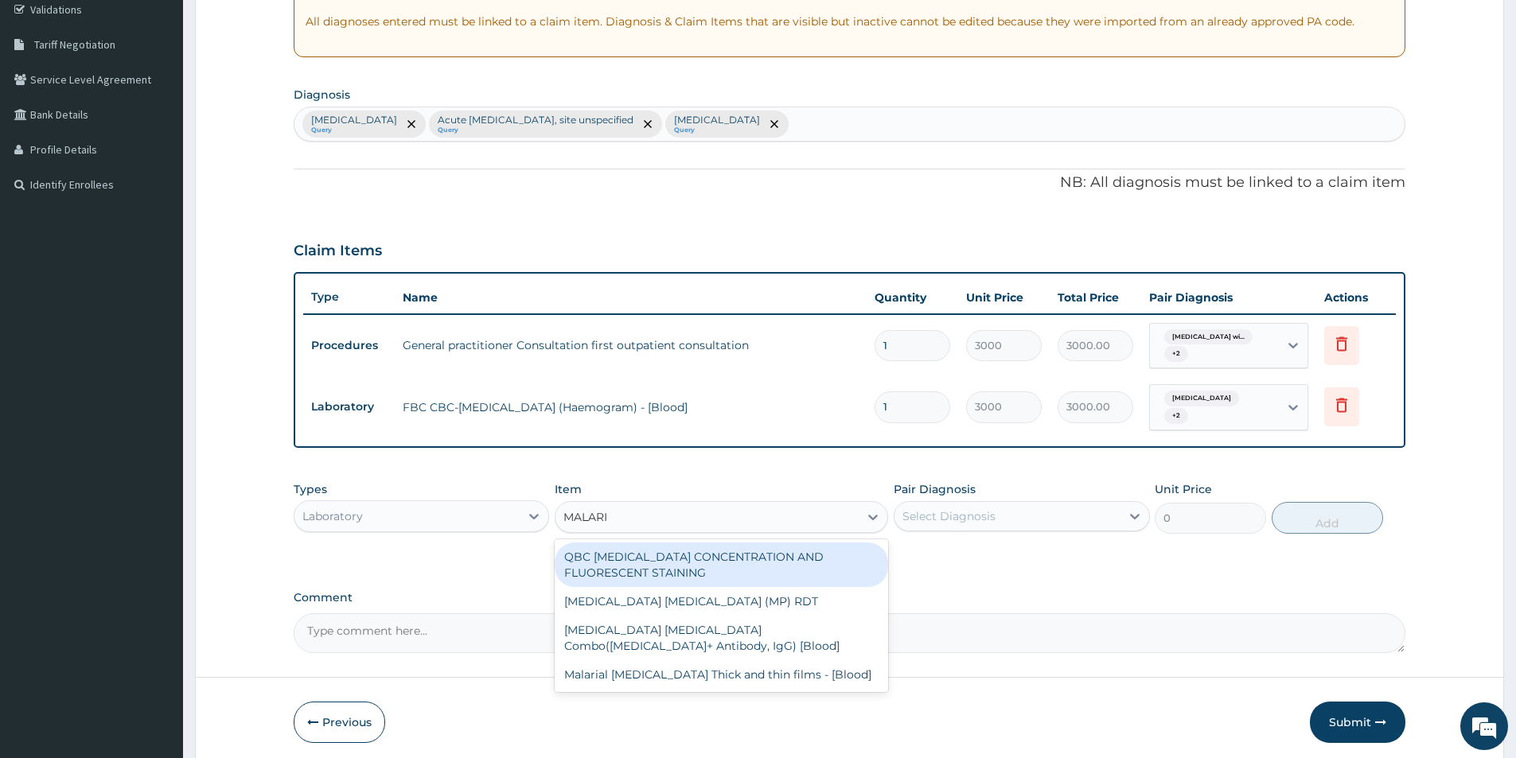
type input "MALARIA"
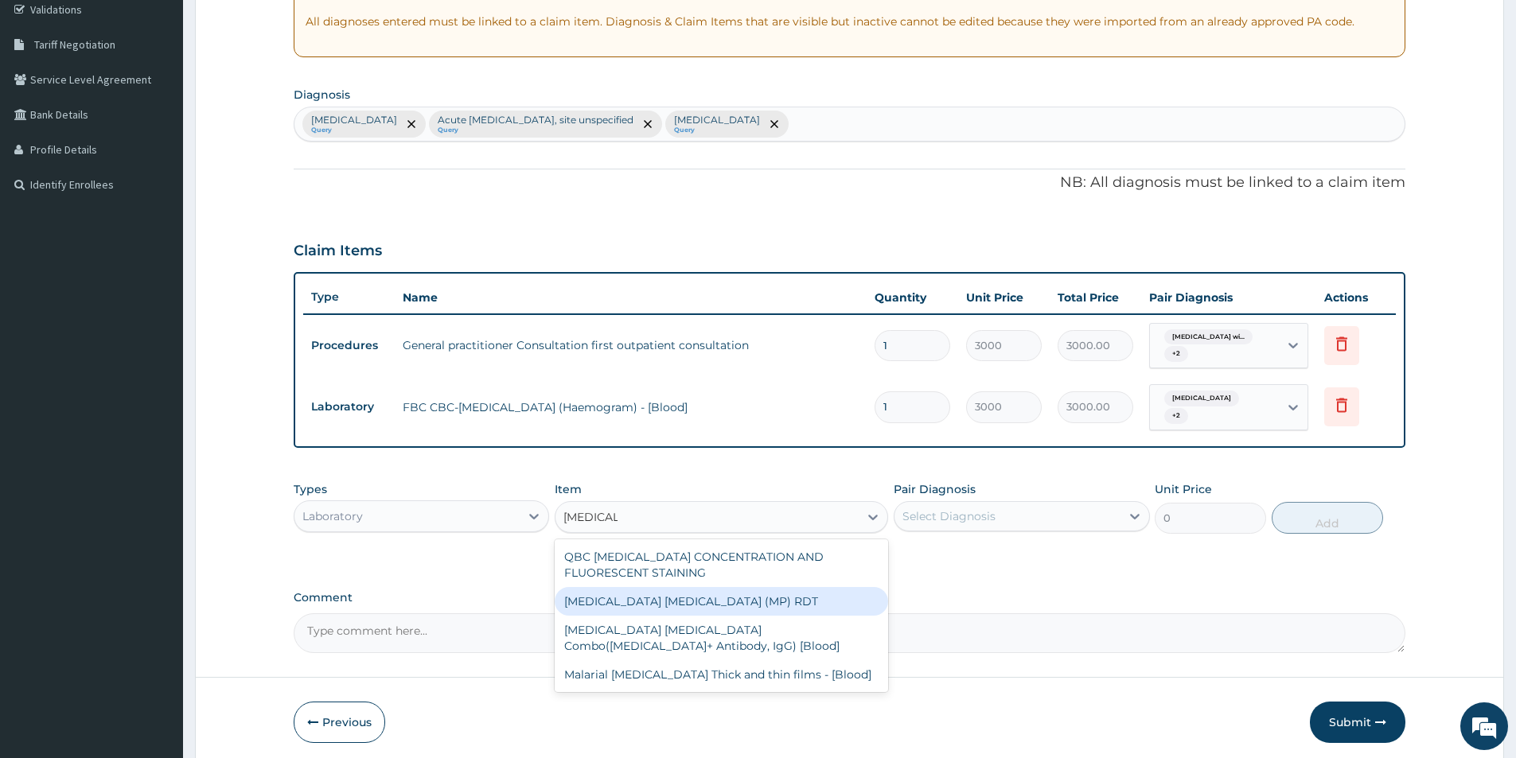
click at [717, 608] on div "[MEDICAL_DATA] [MEDICAL_DATA] (MP) RDT" at bounding box center [721, 601] width 333 height 29
type input "1500"
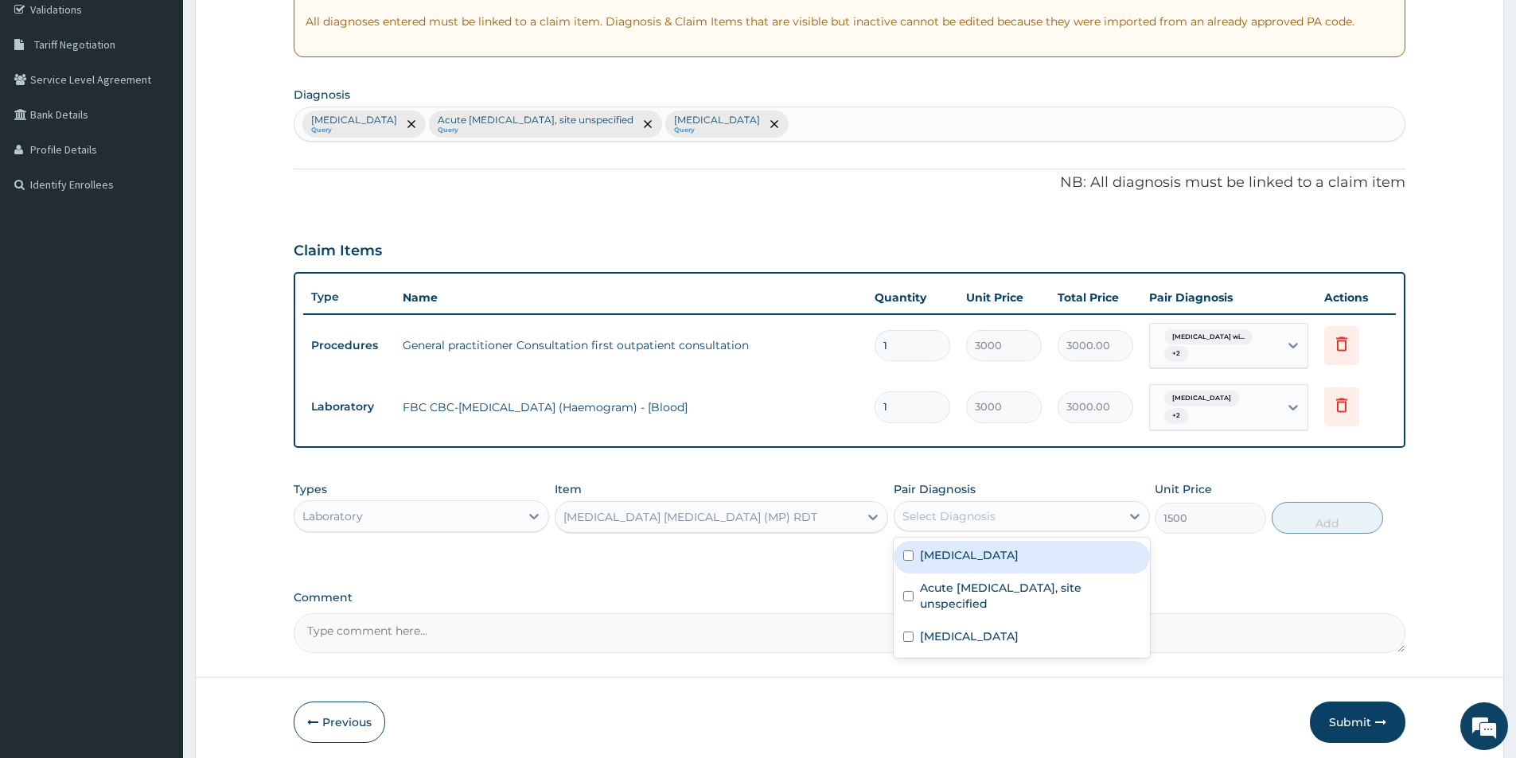
click at [1053, 516] on div "Select Diagnosis" at bounding box center [1006, 516] width 225 height 25
drag, startPoint x: 1011, startPoint y: 580, endPoint x: 1135, endPoint y: 550, distance: 127.7
click at [1020, 574] on div "Plasmodium malariae malaria without complication" at bounding box center [1020, 557] width 255 height 33
checkbox input "true"
click button "Add"
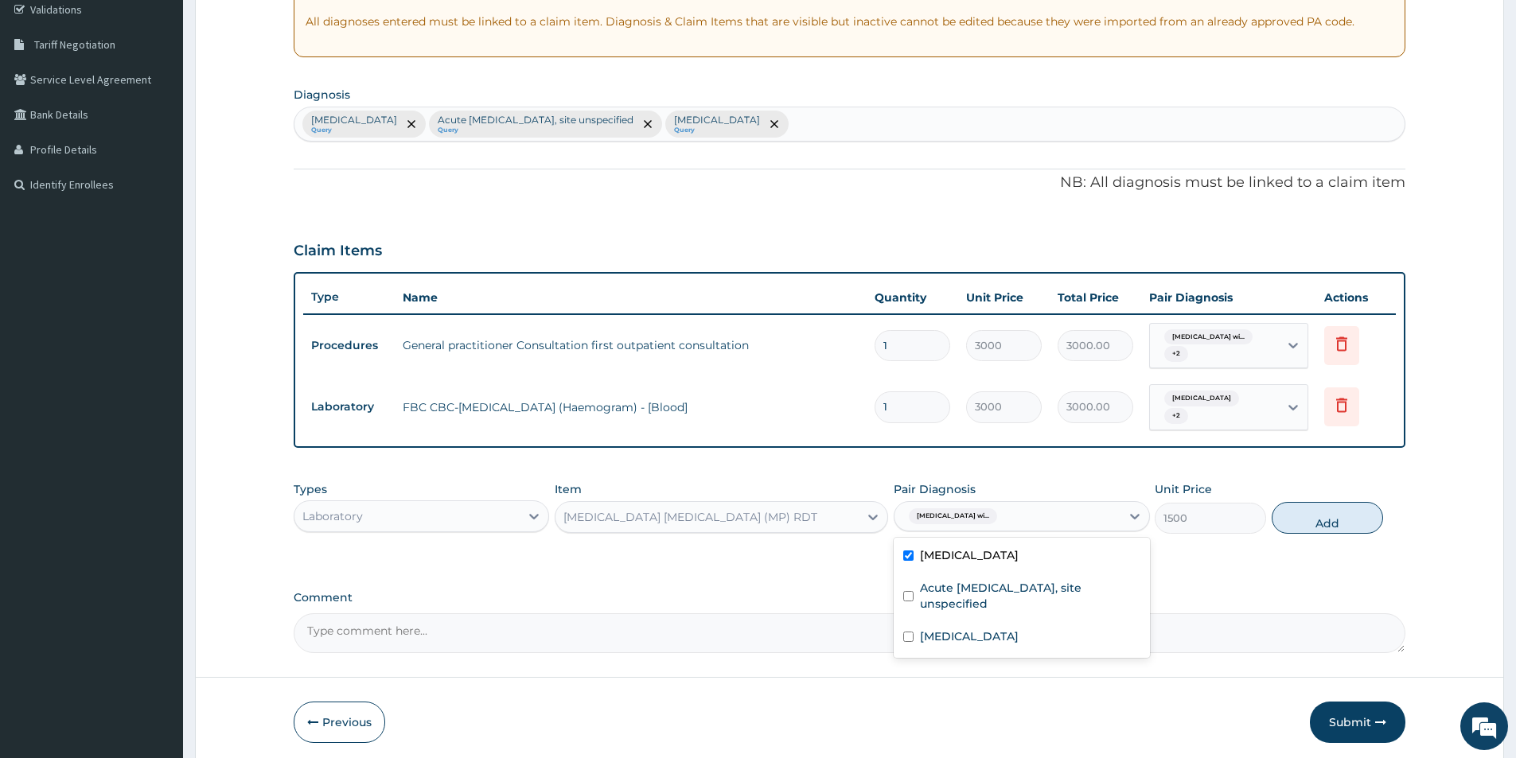
type input "0"
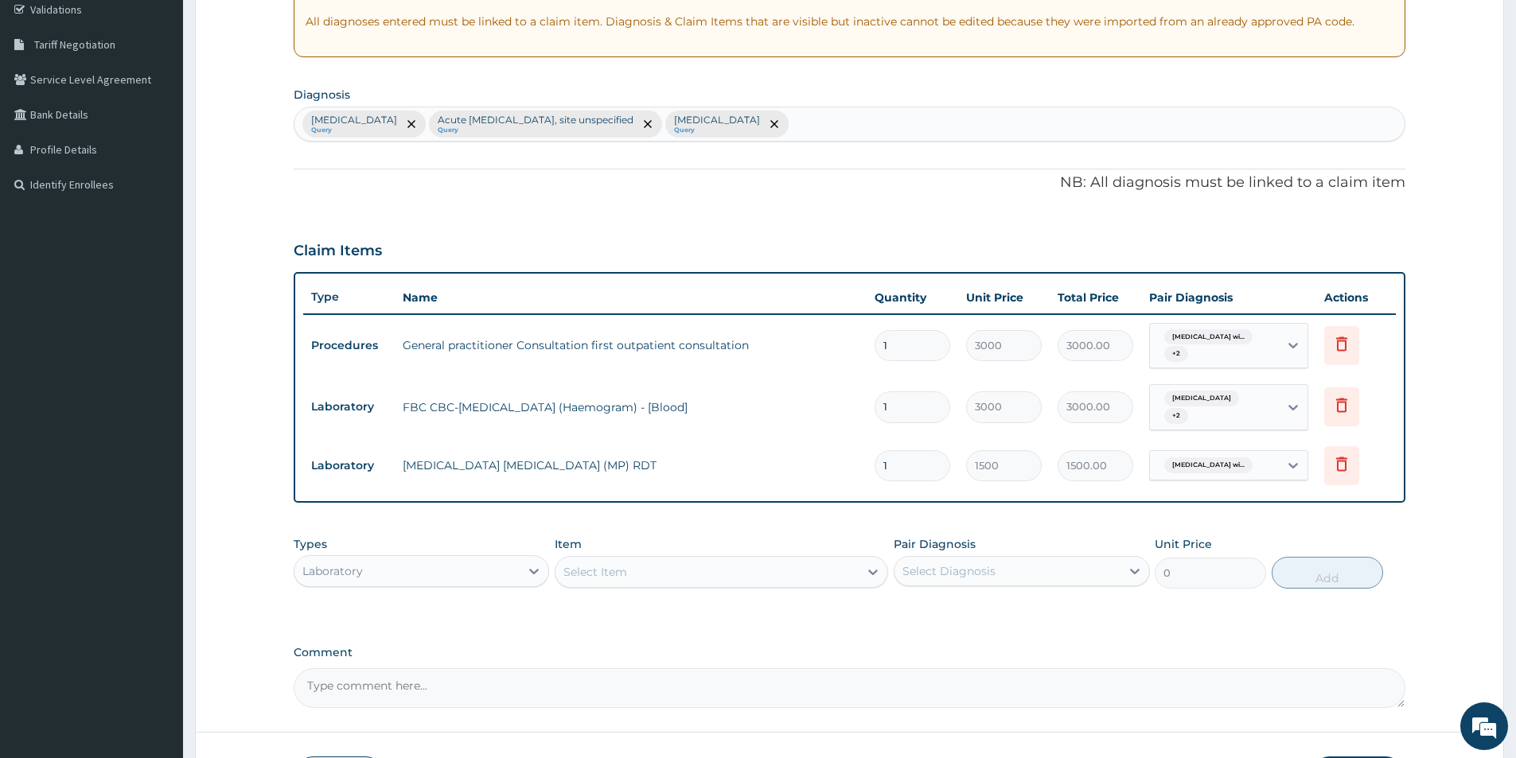
click div "Select Item"
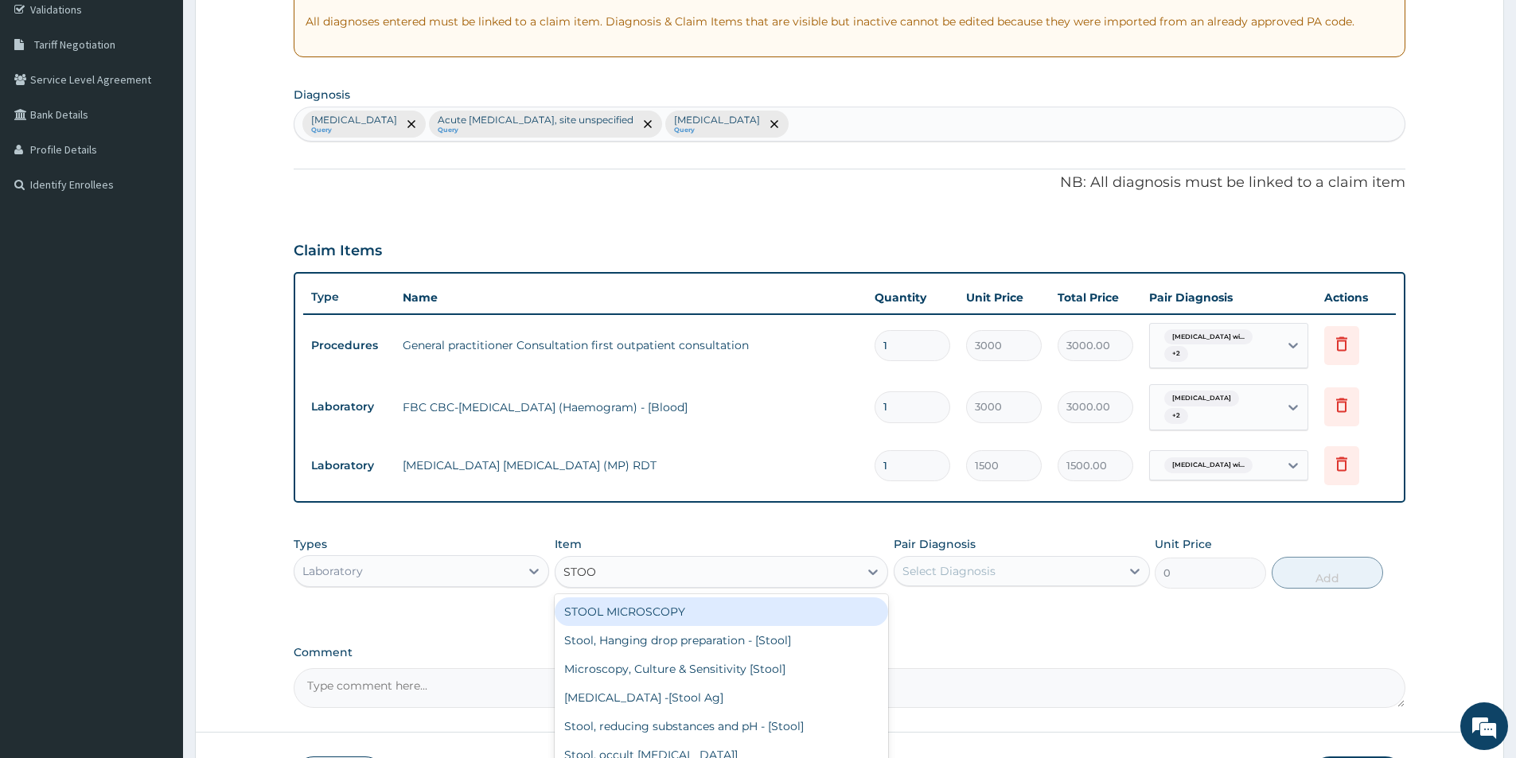
type input "STOOL"
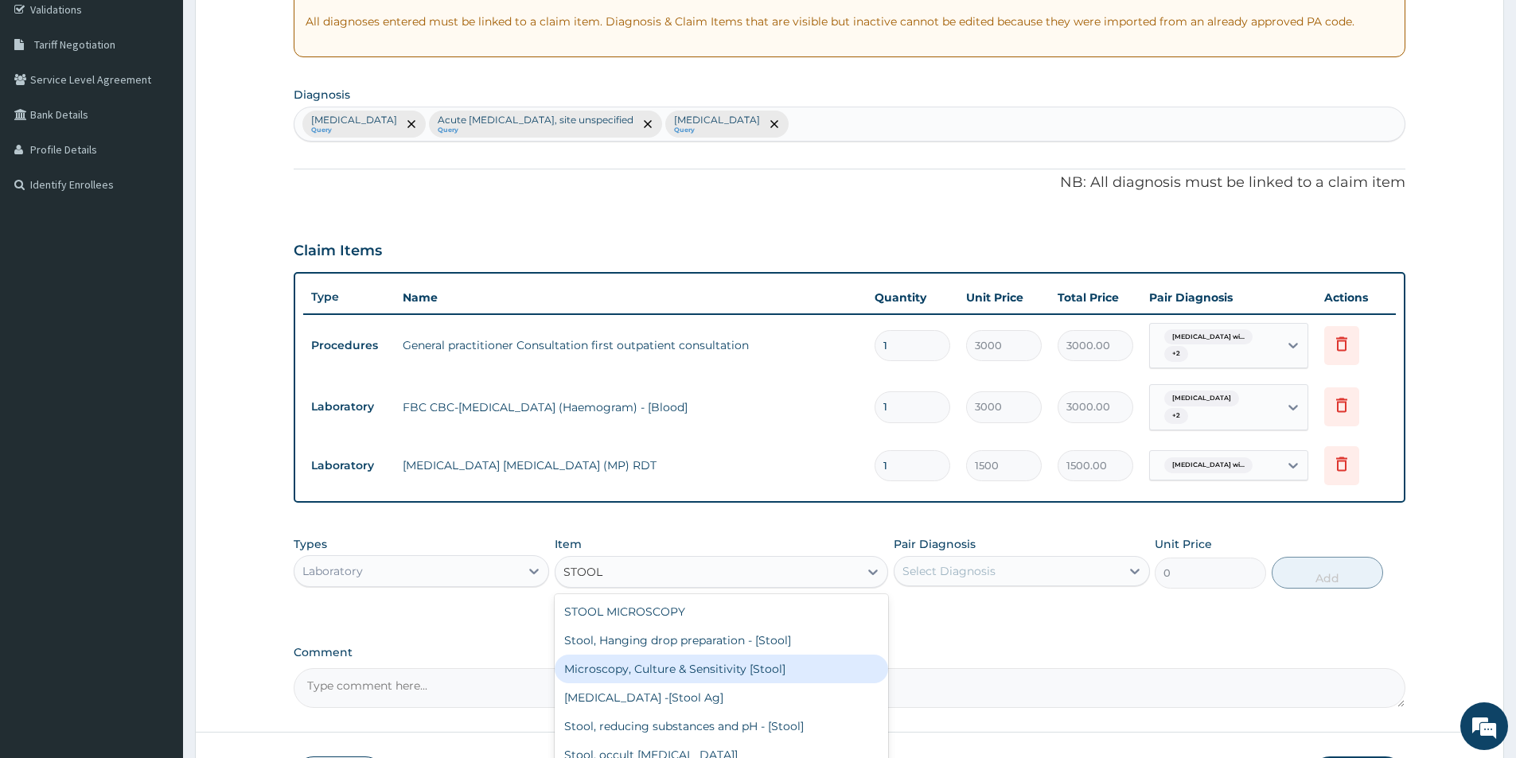
click div "Microscopy, Culture & Sensitivity [Stool]"
type input "3500"
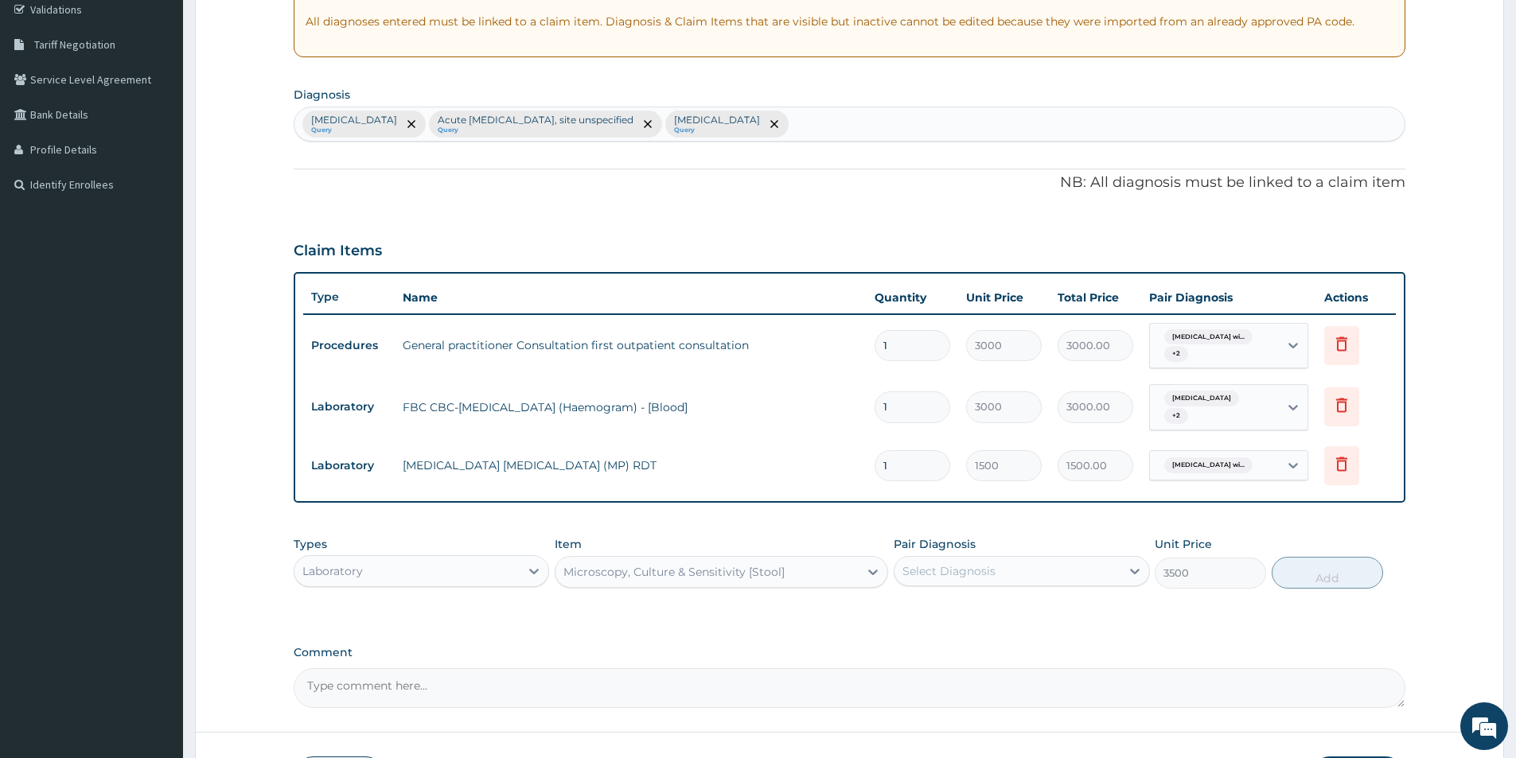
click div "Select Diagnosis"
drag, startPoint x: 961, startPoint y: 712, endPoint x: 1084, endPoint y: 674, distance: 129.1
click label "Typhoid fever, unspecified"
checkbox input "true"
click button "Add"
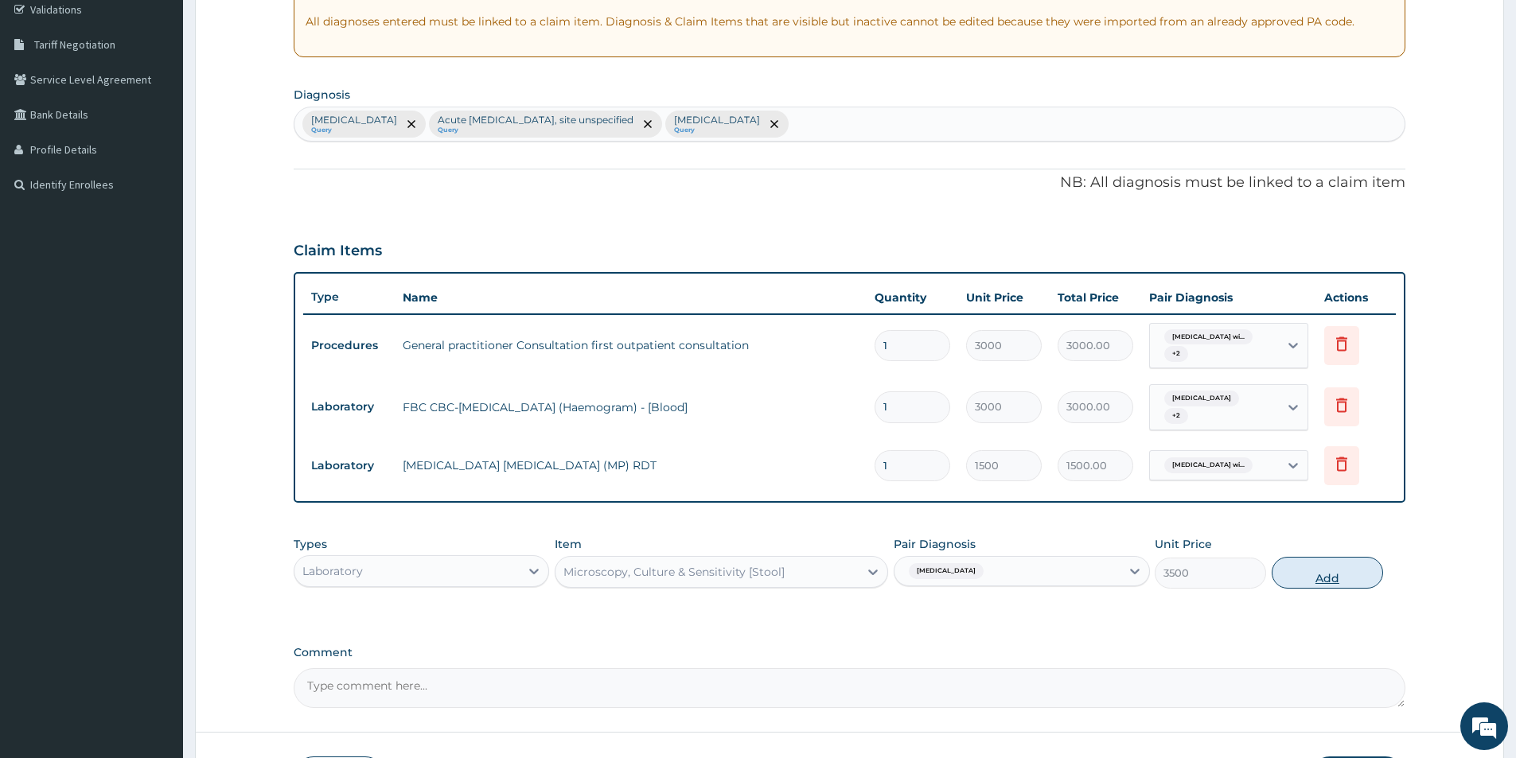
type input "0"
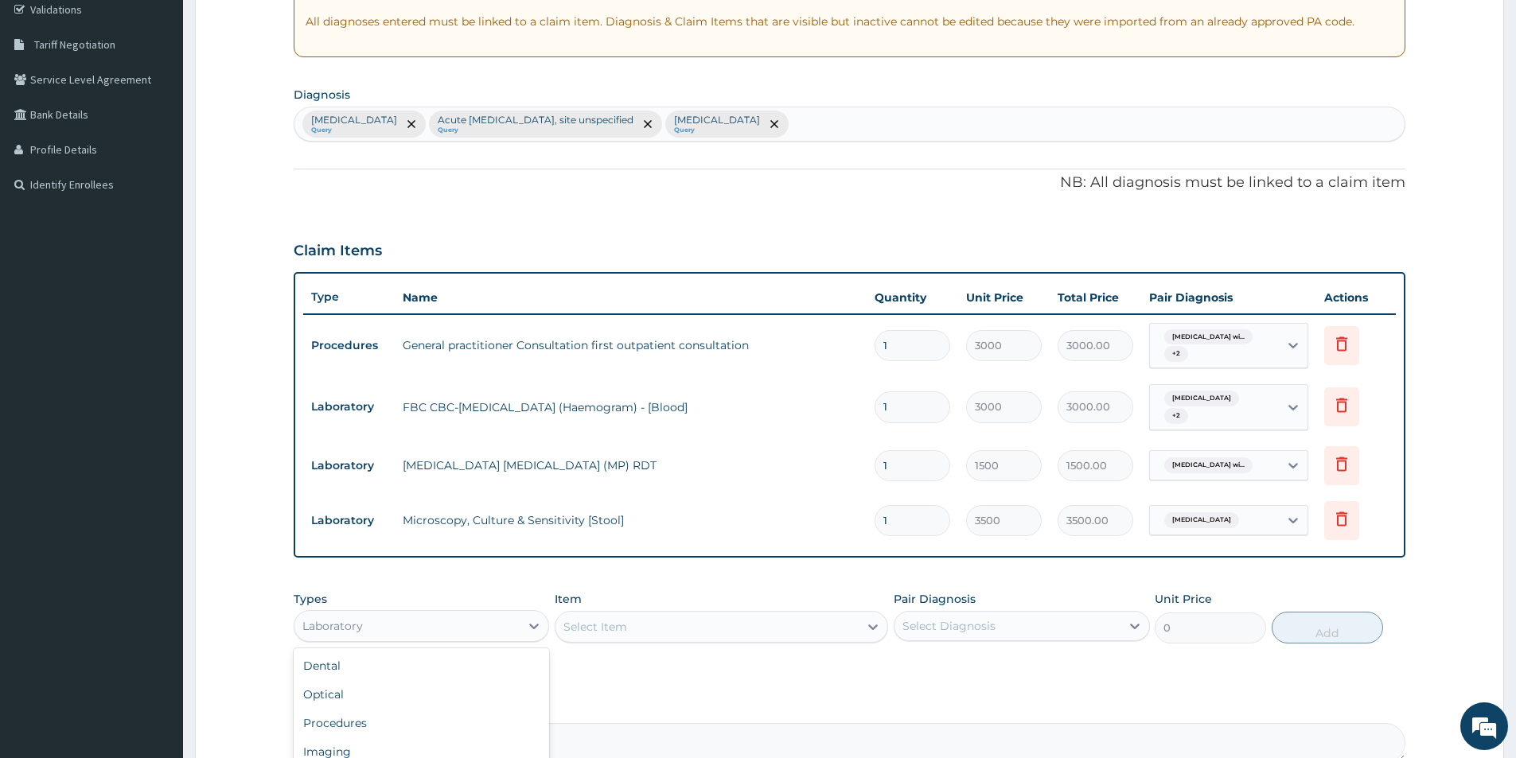
click div "Laboratory"
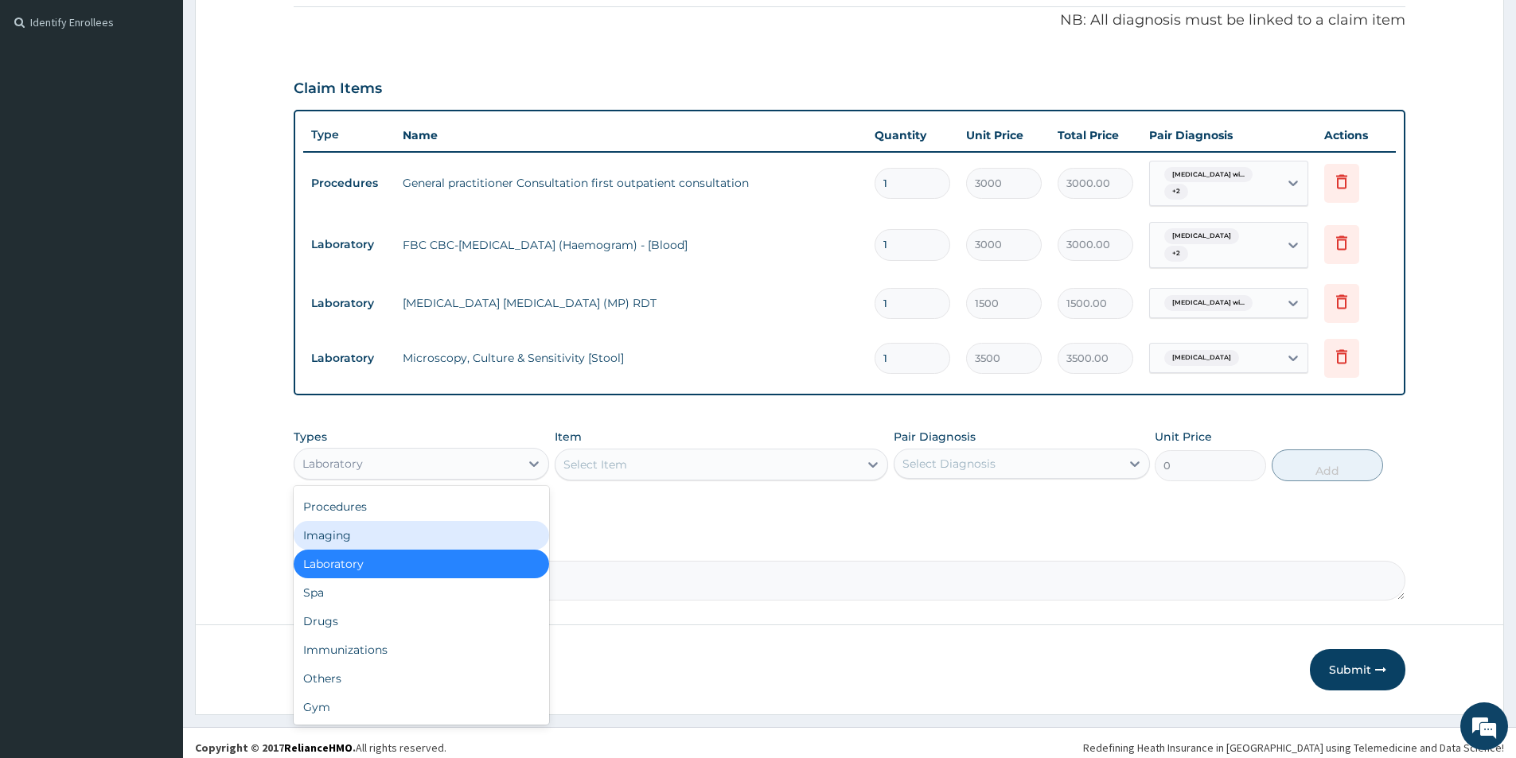
scroll to position [476, 0]
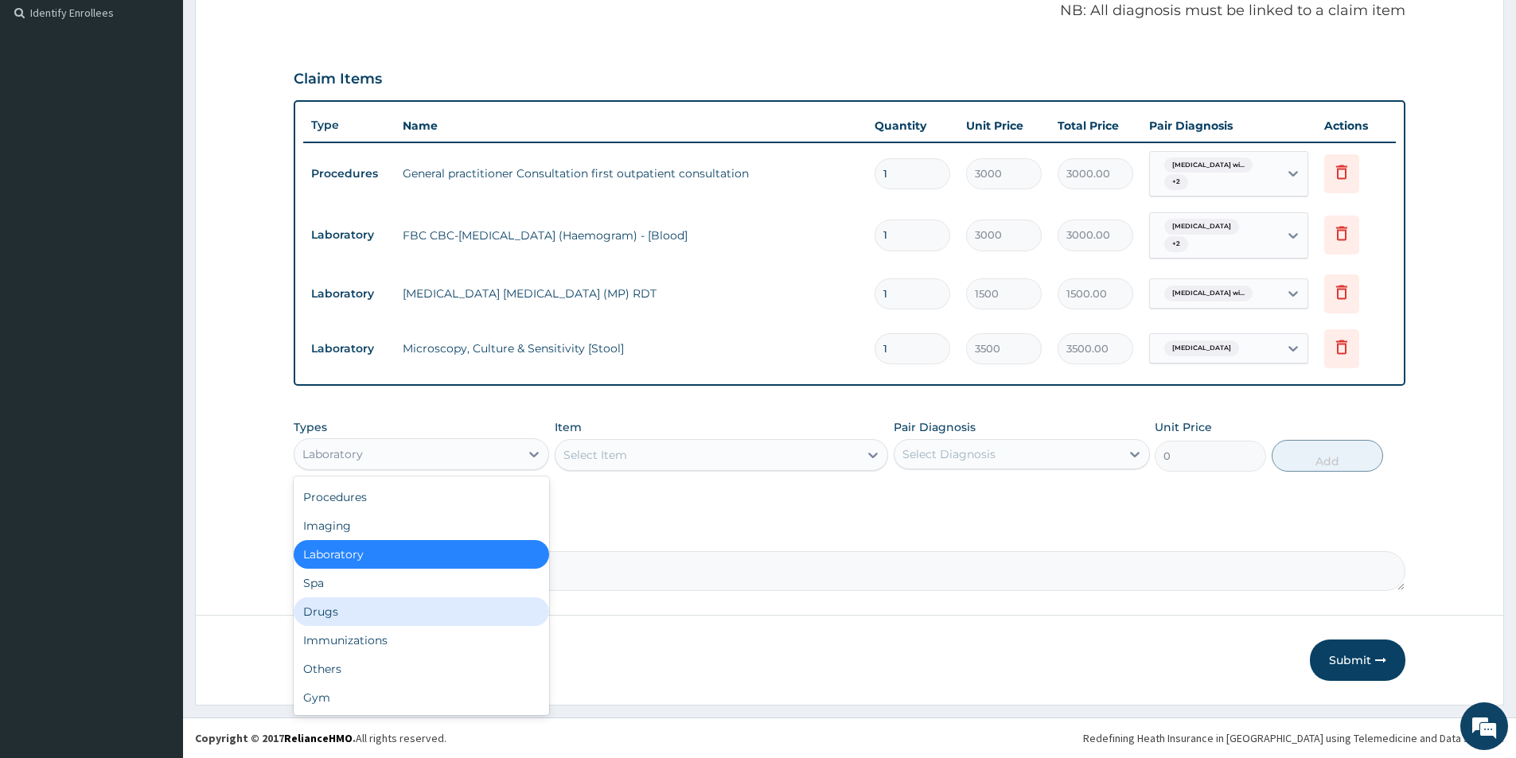
click div "Drugs"
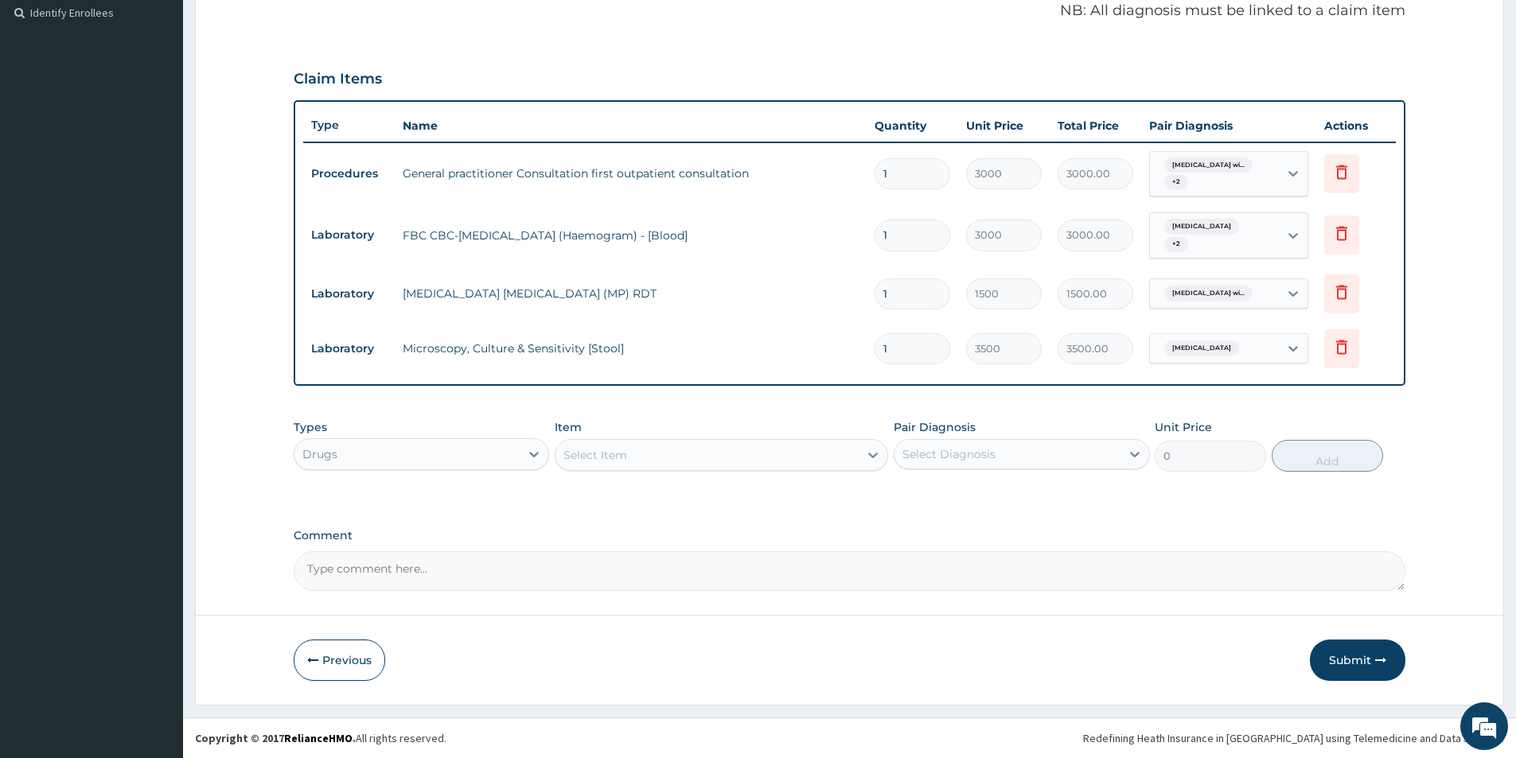
click div "Select Item"
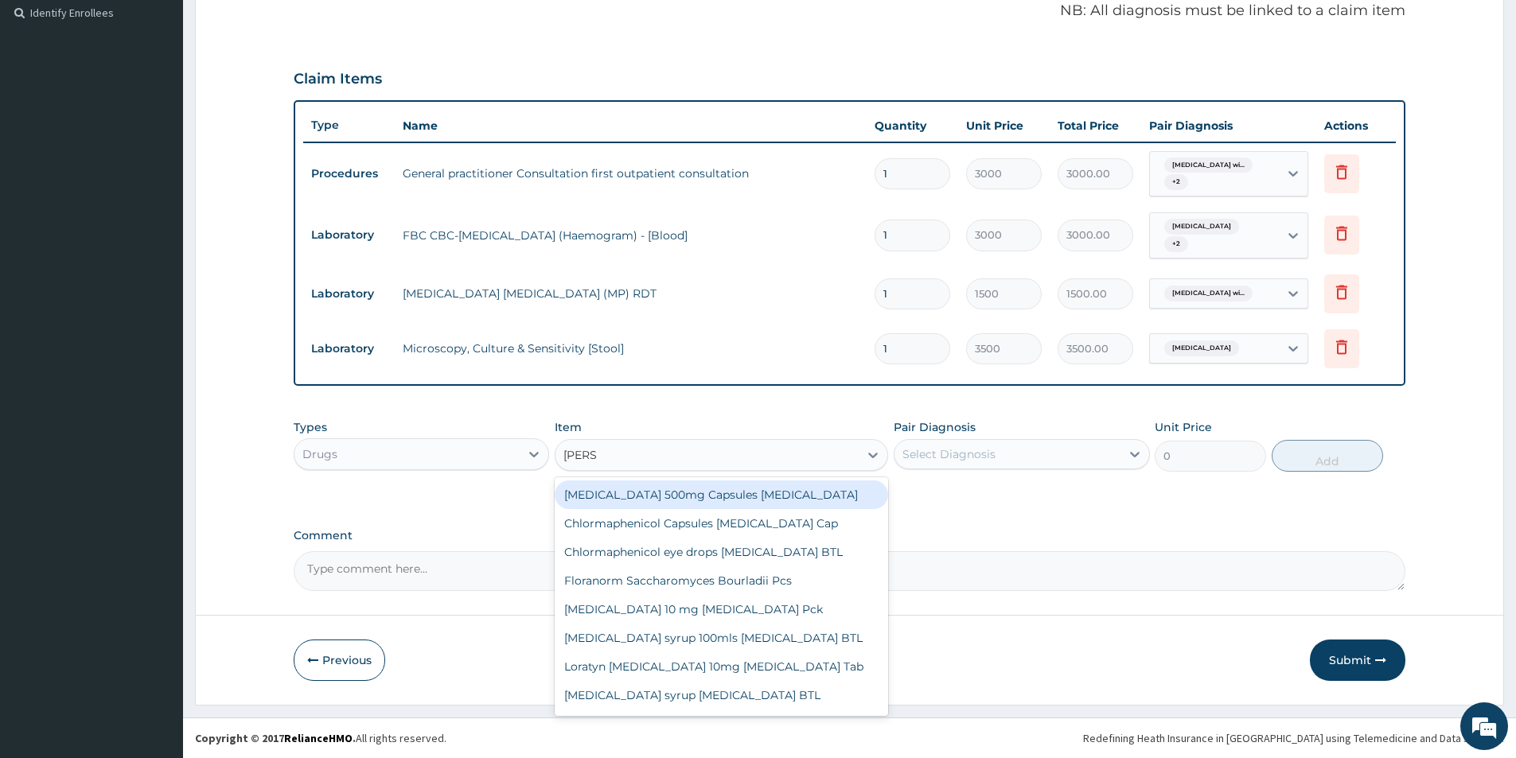
type input "LORAT"
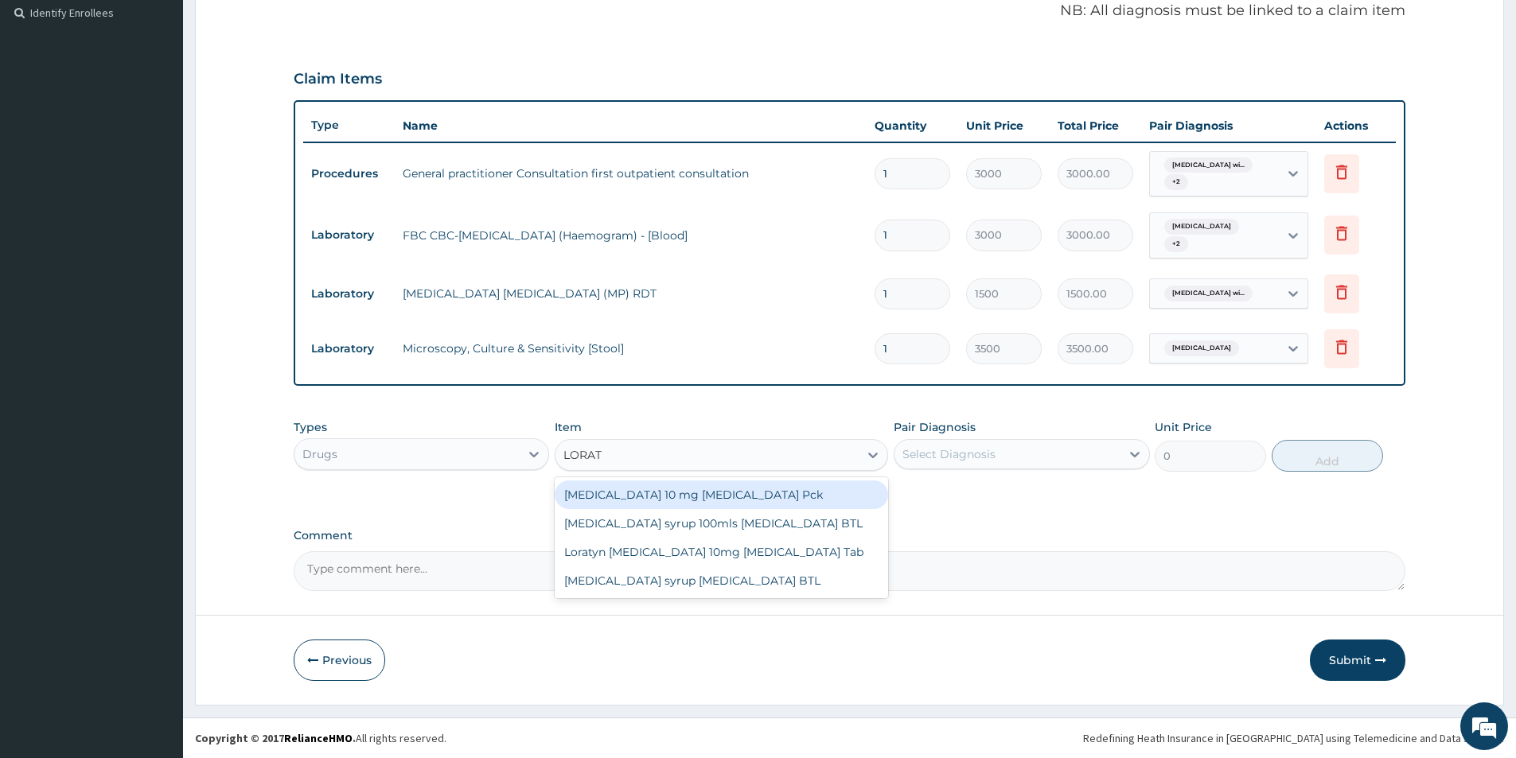
click div "LORATADINE 10 mg Loratadine Pck"
type input "700"
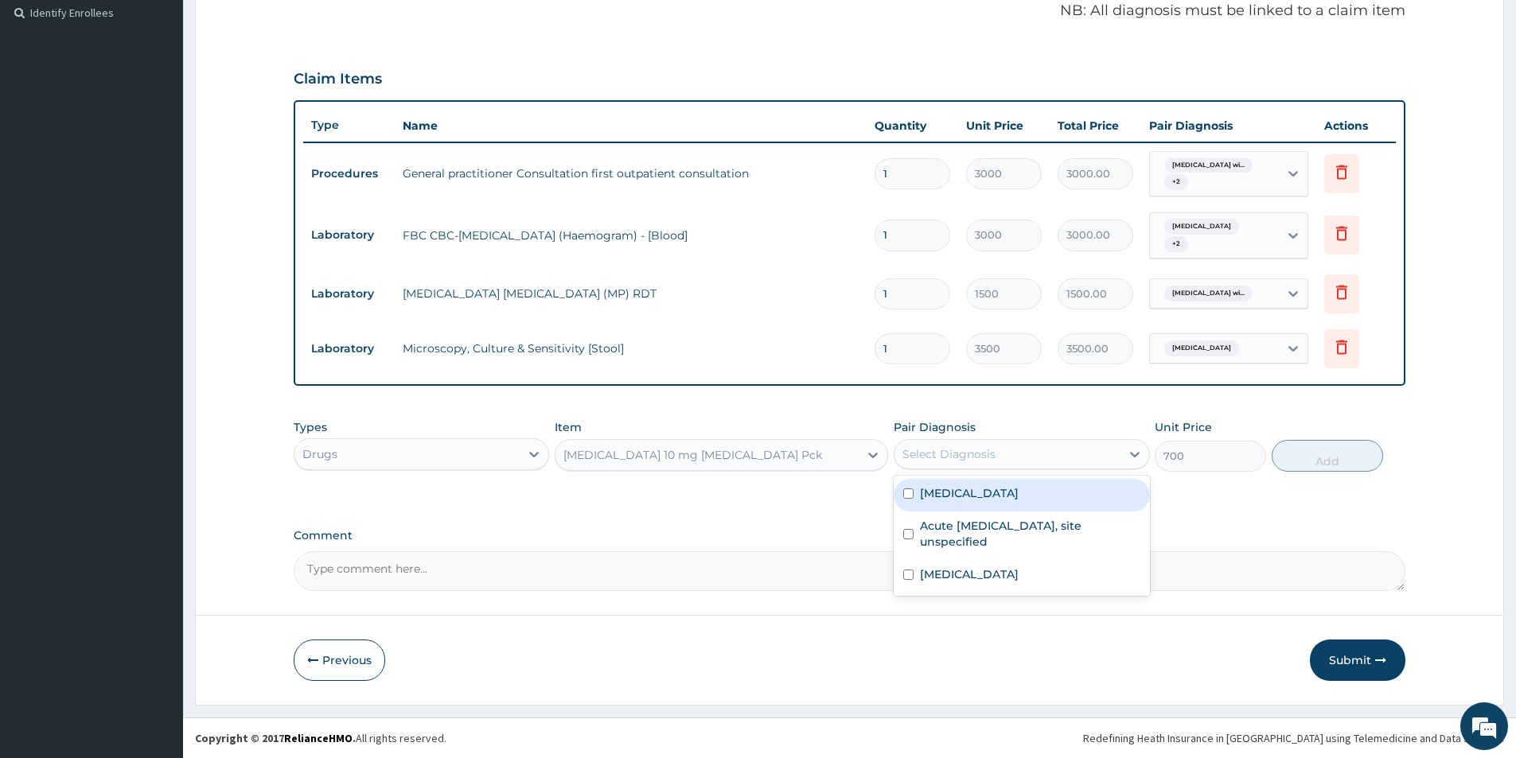
click div "Select Diagnosis"
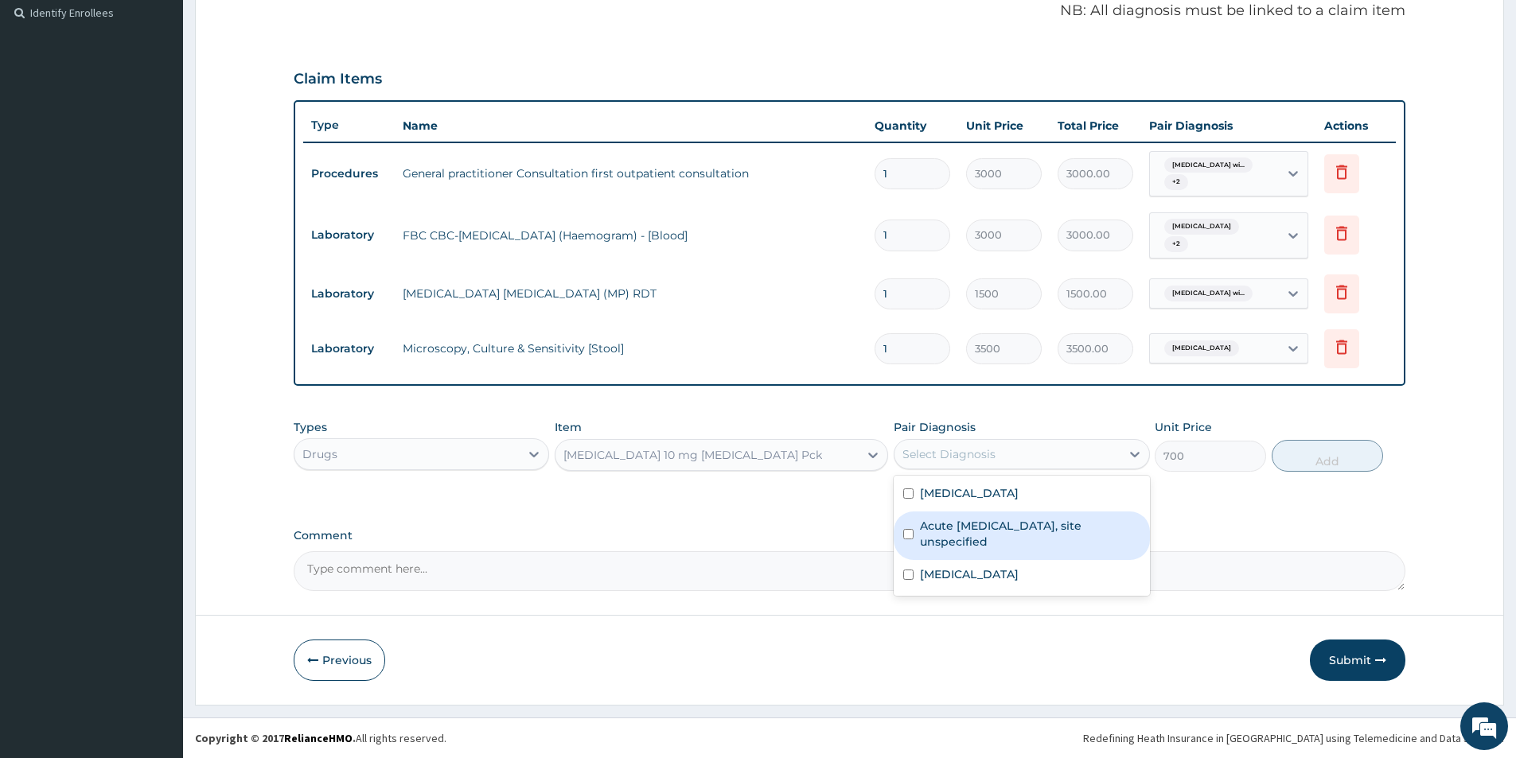
click div "Acute upper respiratory infection, site unspecified"
checkbox input "true"
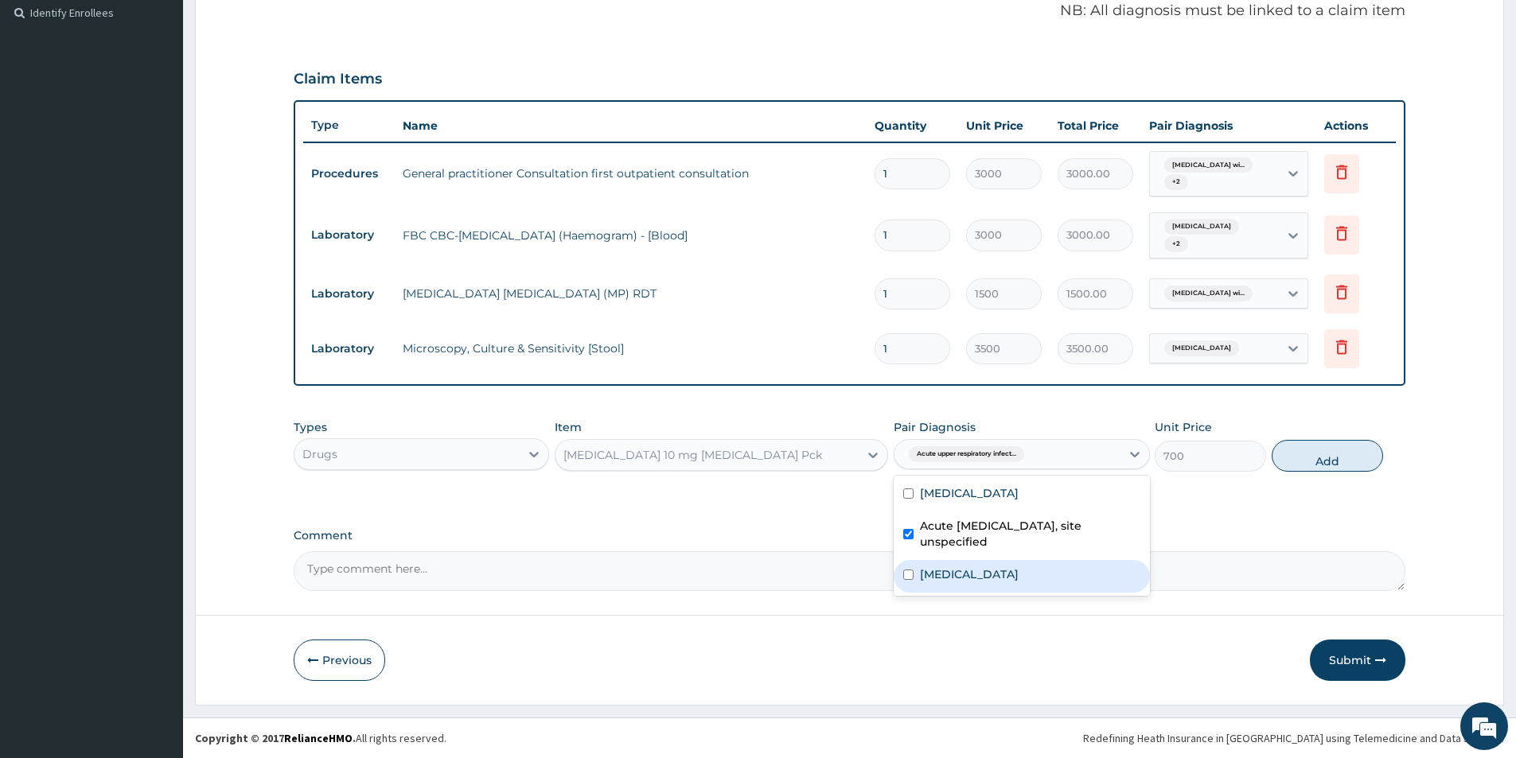
click label "Typhoid fever, unspecified"
checkbox input "true"
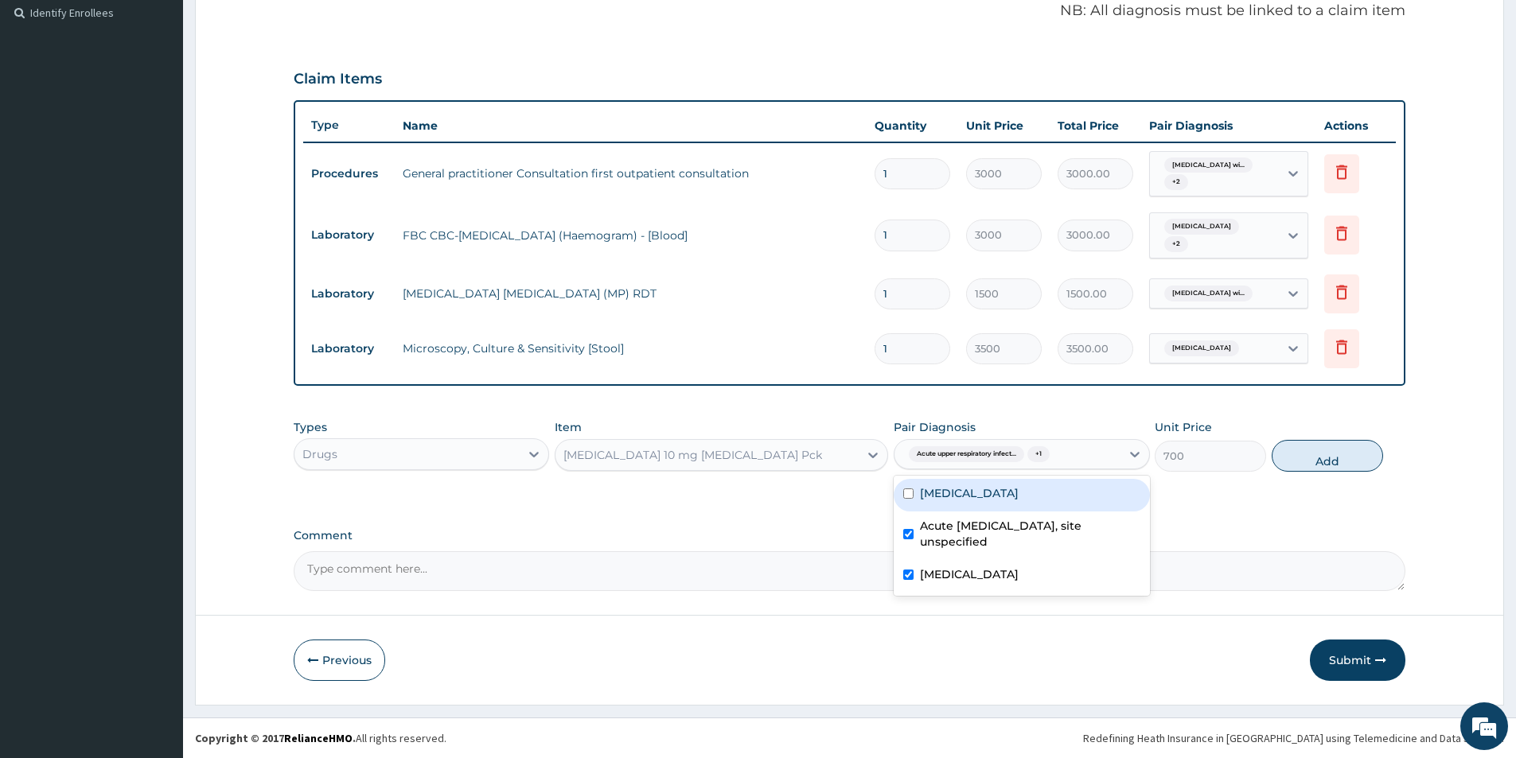
click label "Plasmodium malariae malaria without complication"
checkbox input "true"
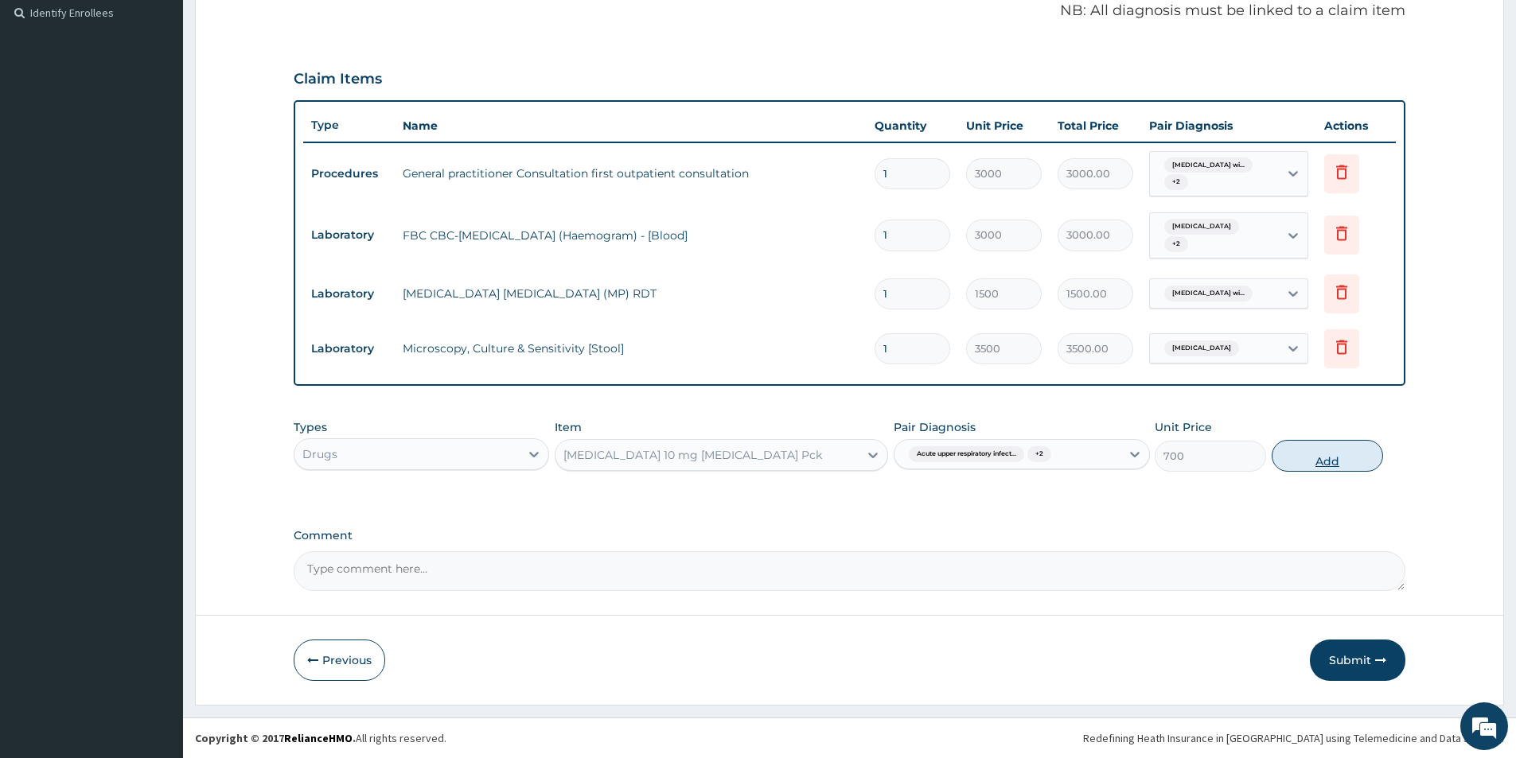
click button "Add"
type input "0"
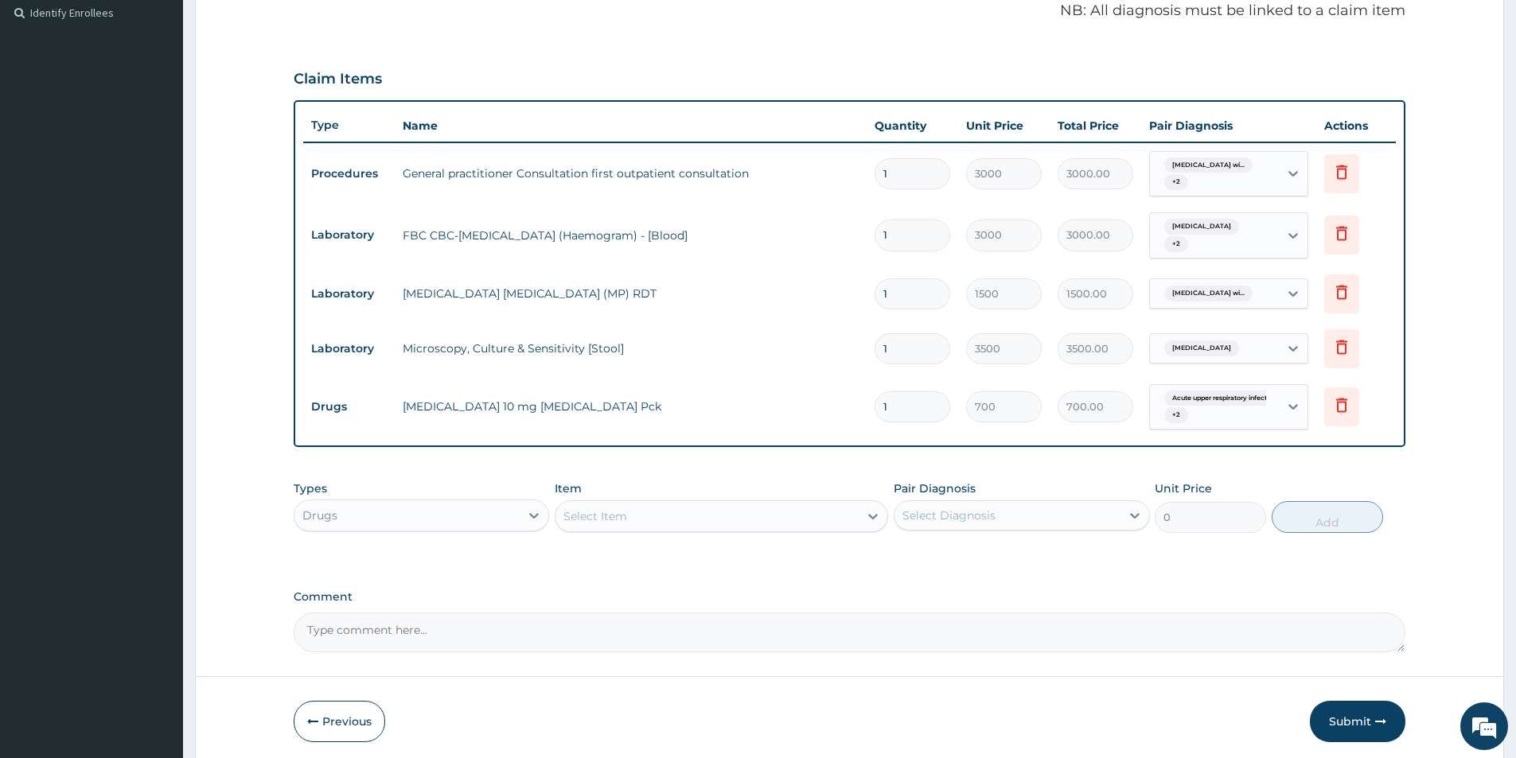
click div "Select Item"
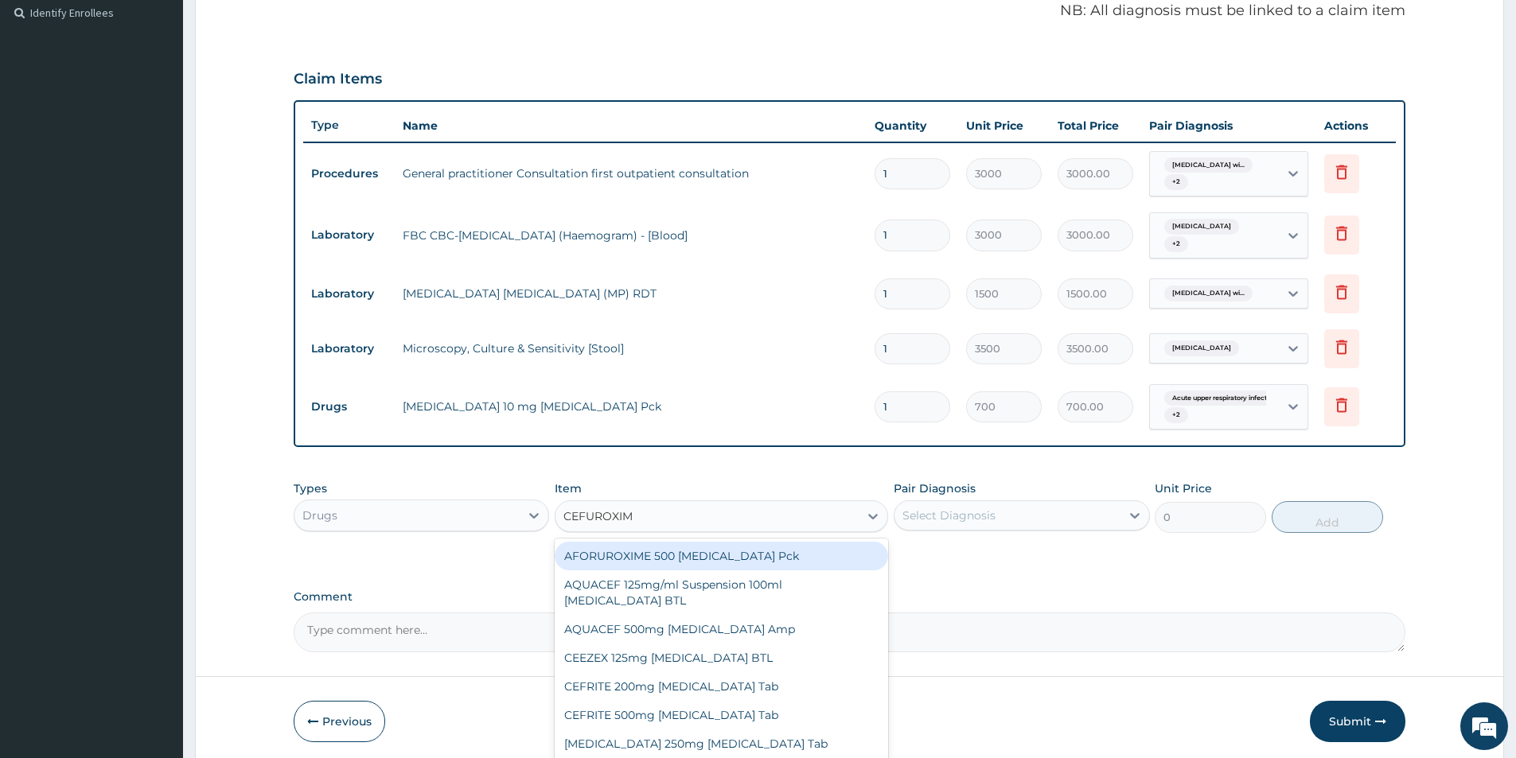
type input "CEFUROXIME"
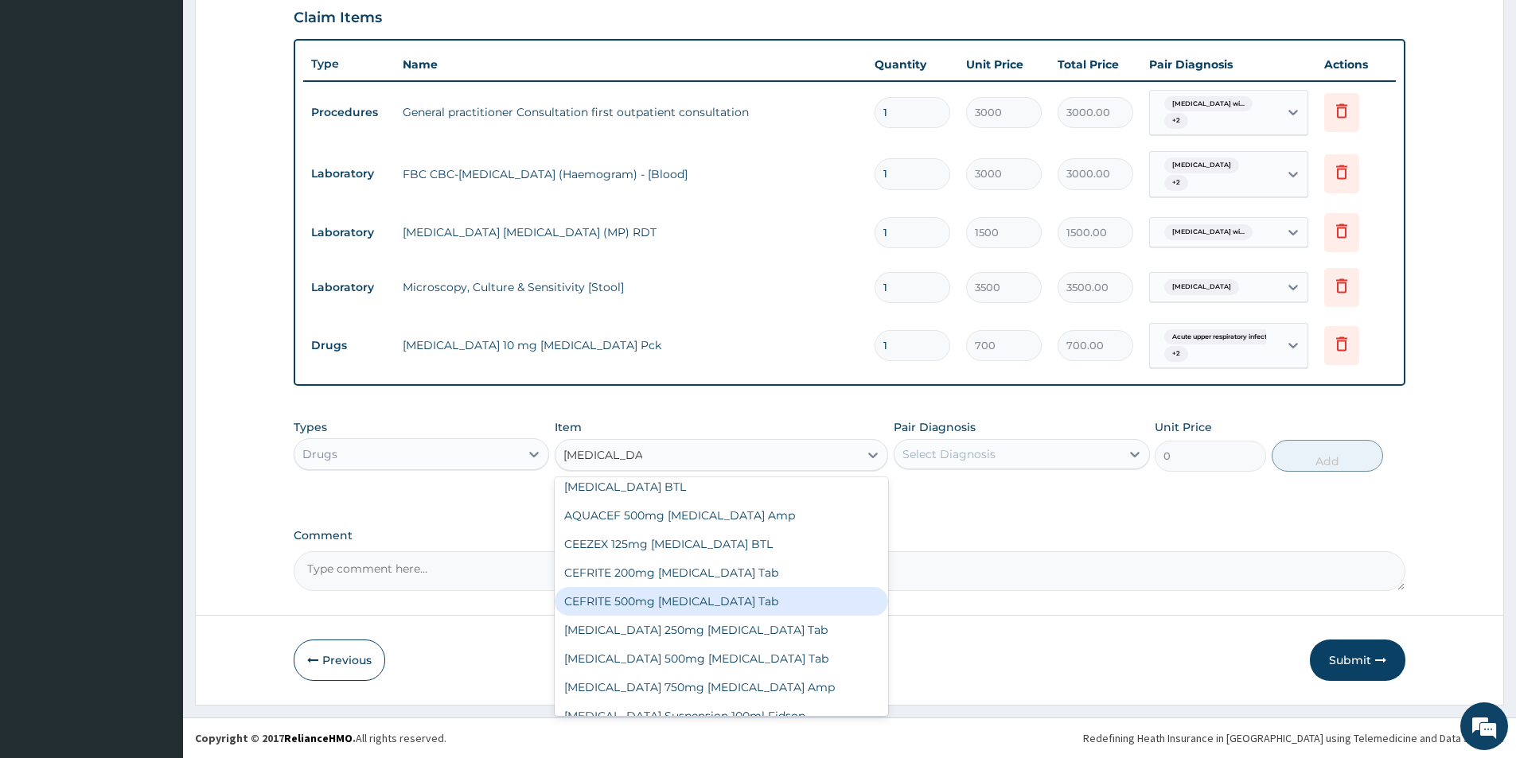
scroll to position [80, 0]
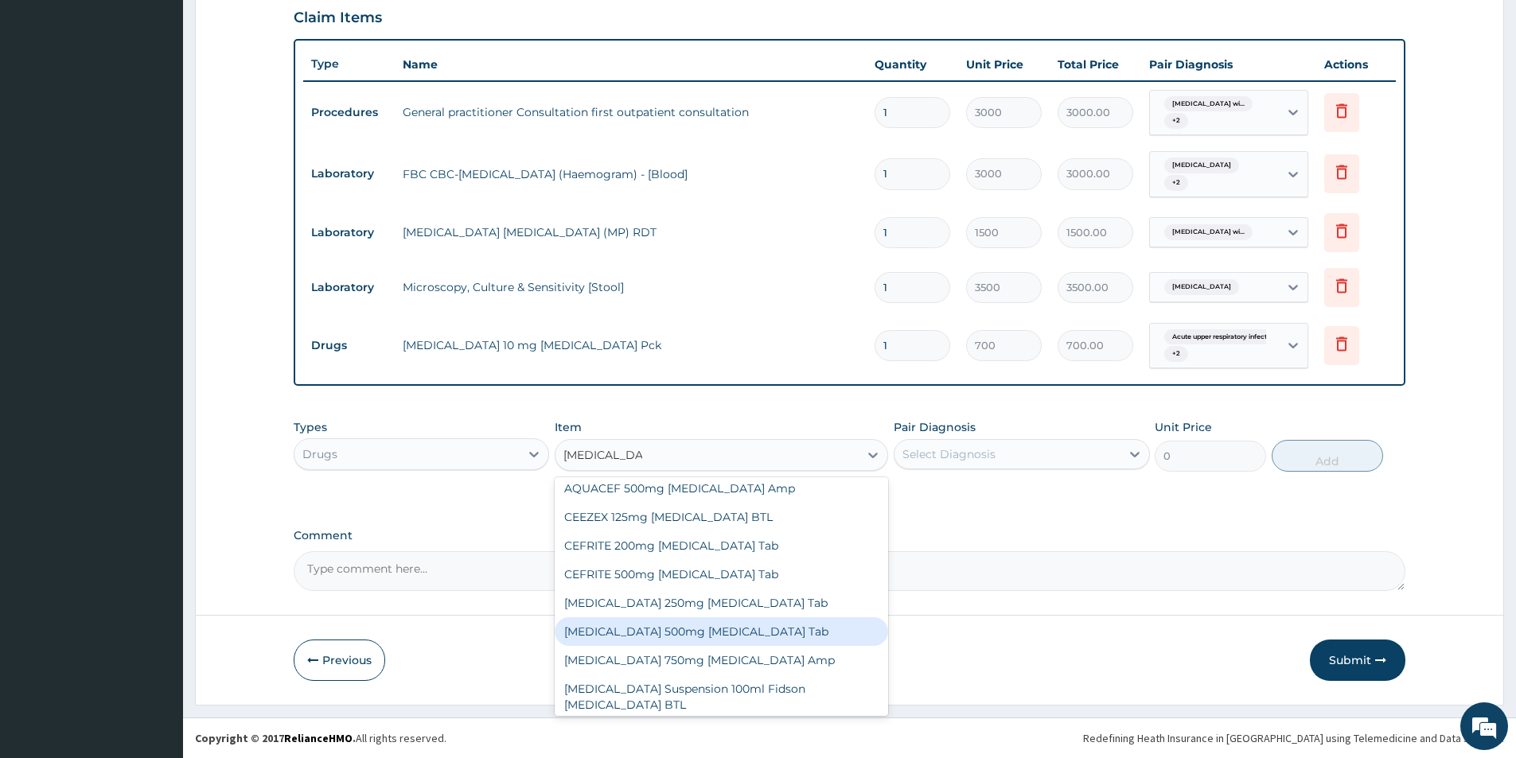
click div "Cefuroxime 500mg Cefuroxime Tab"
type input "150"
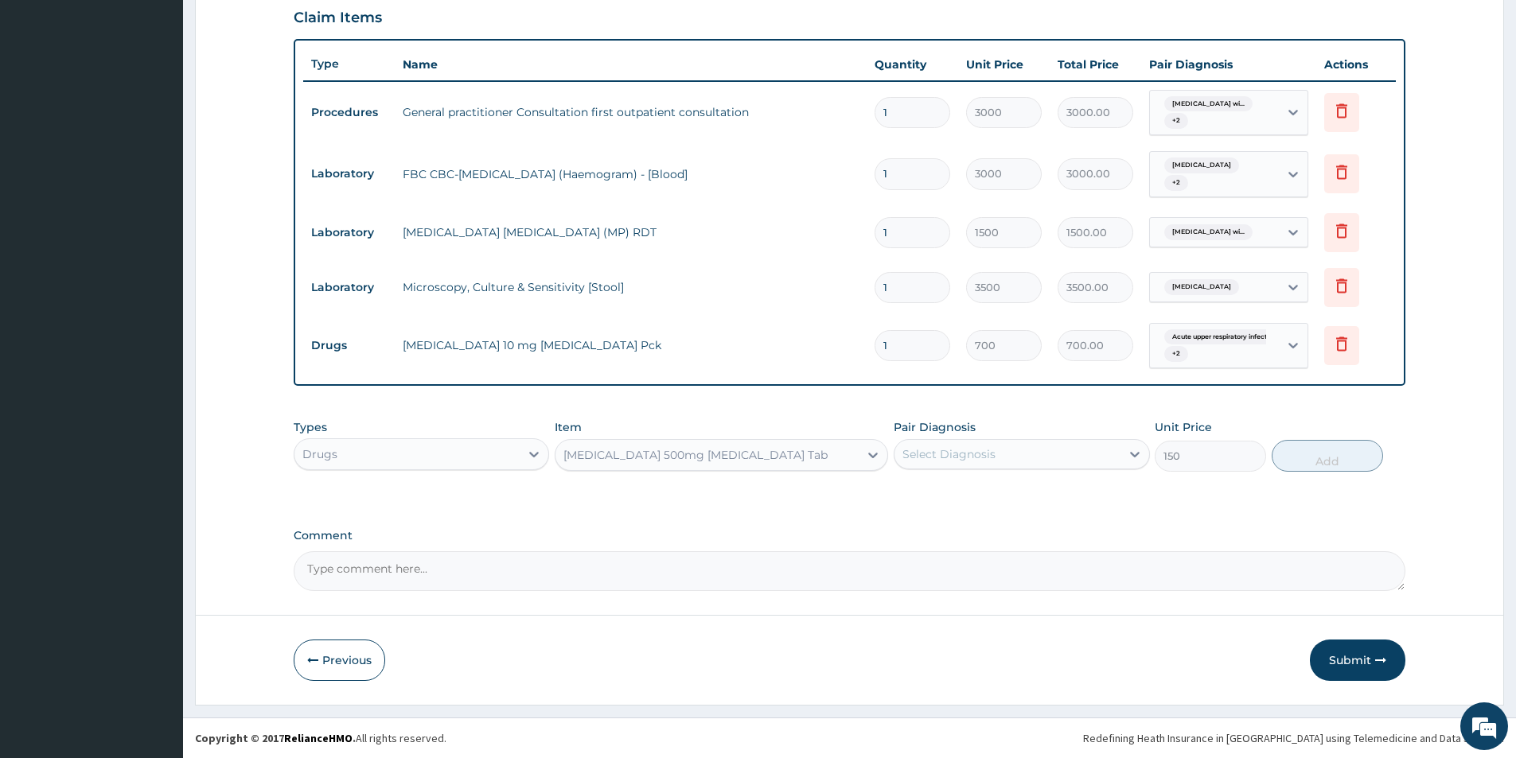
click div "Select Diagnosis"
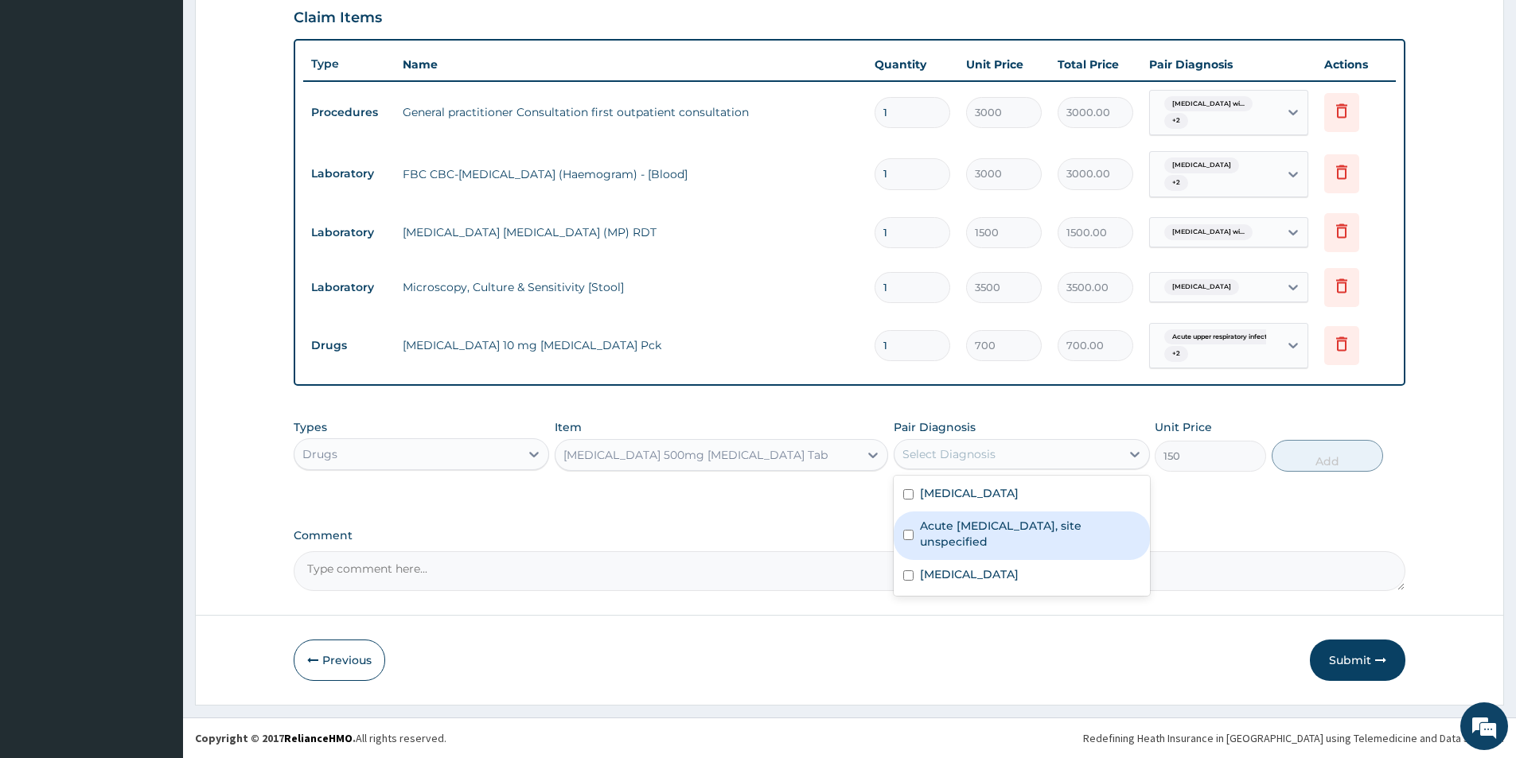
click input "checkbox"
checkbox input "true"
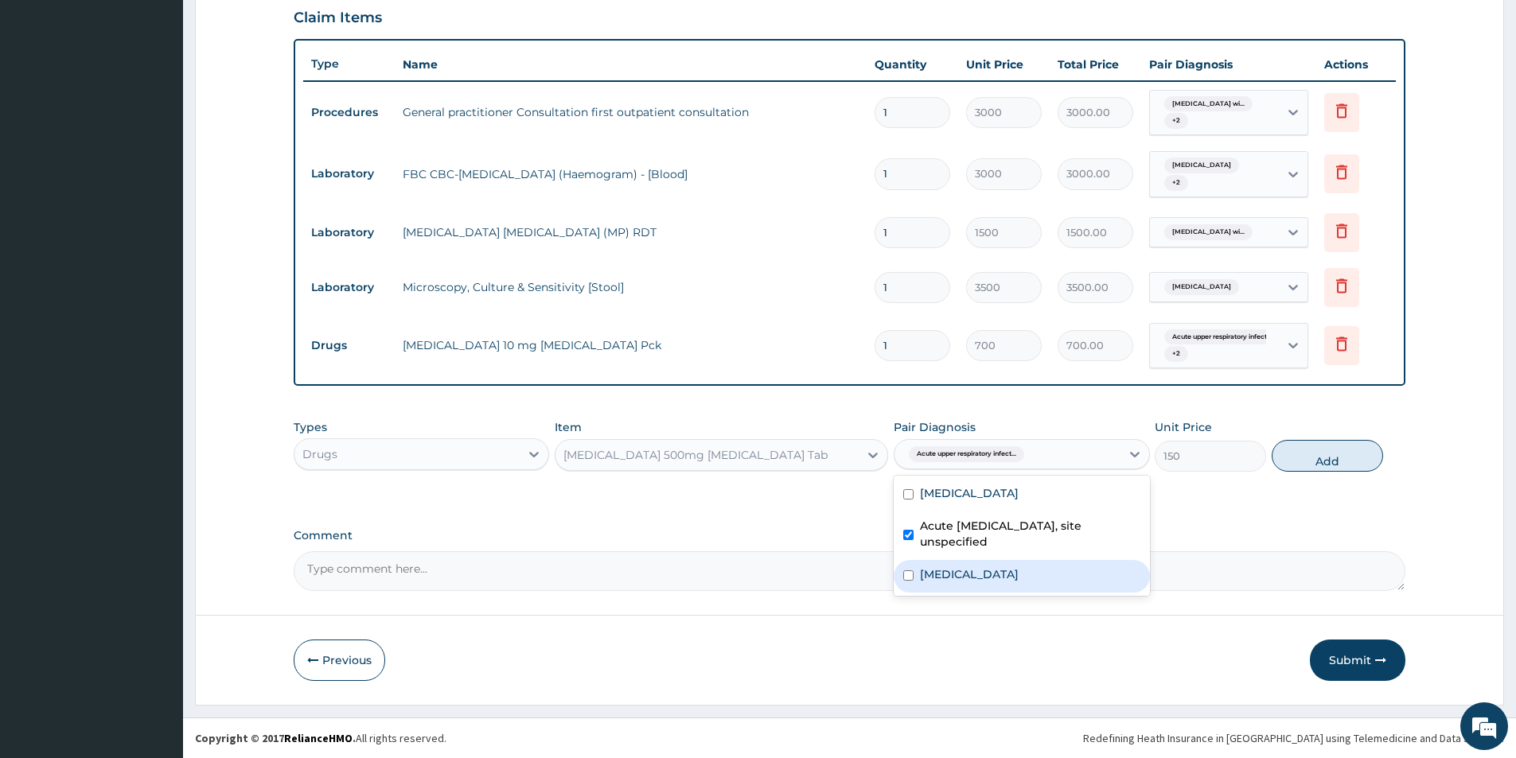
click label "Typhoid fever, unspecified"
checkbox input "true"
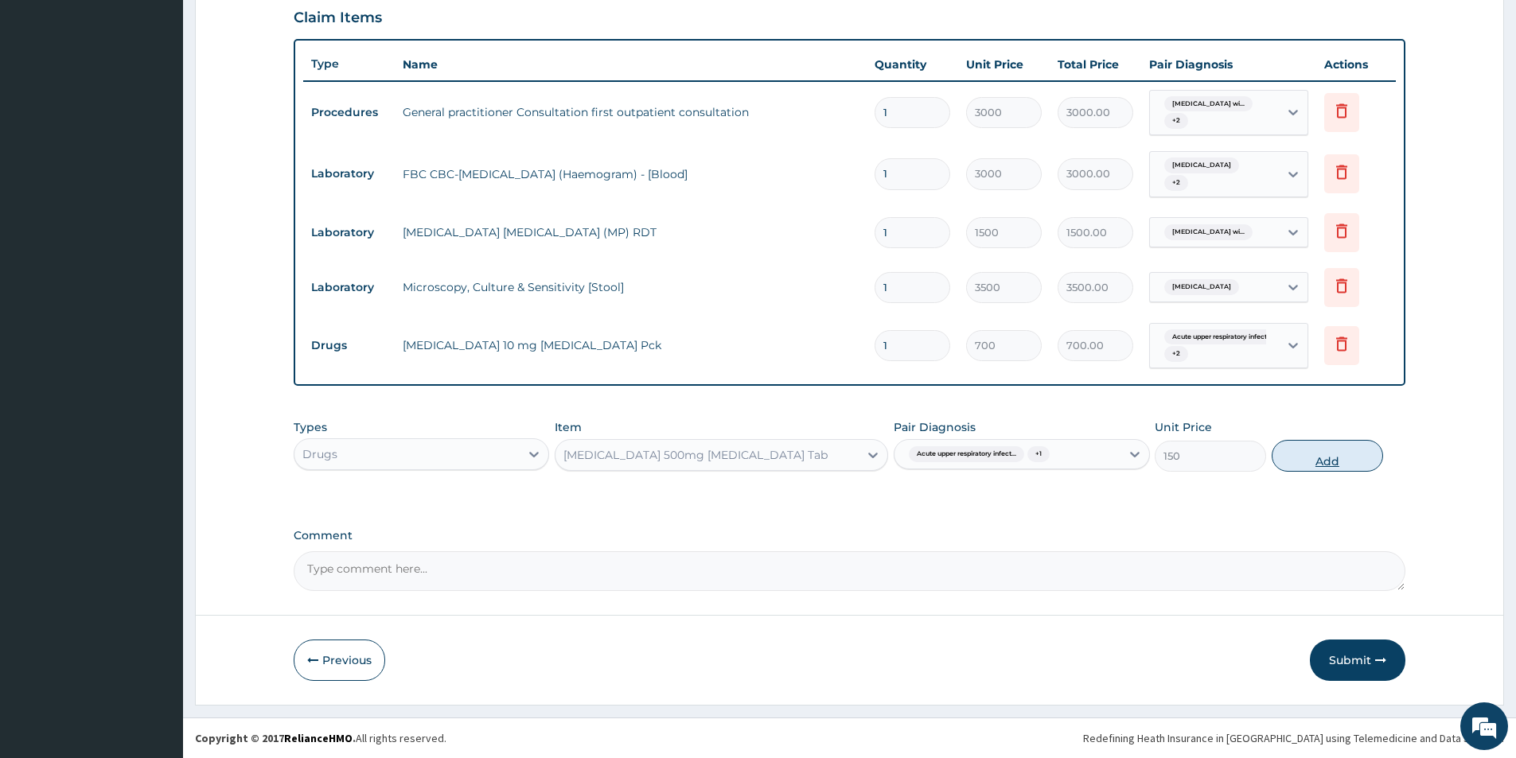
click button "Add"
type input "0"
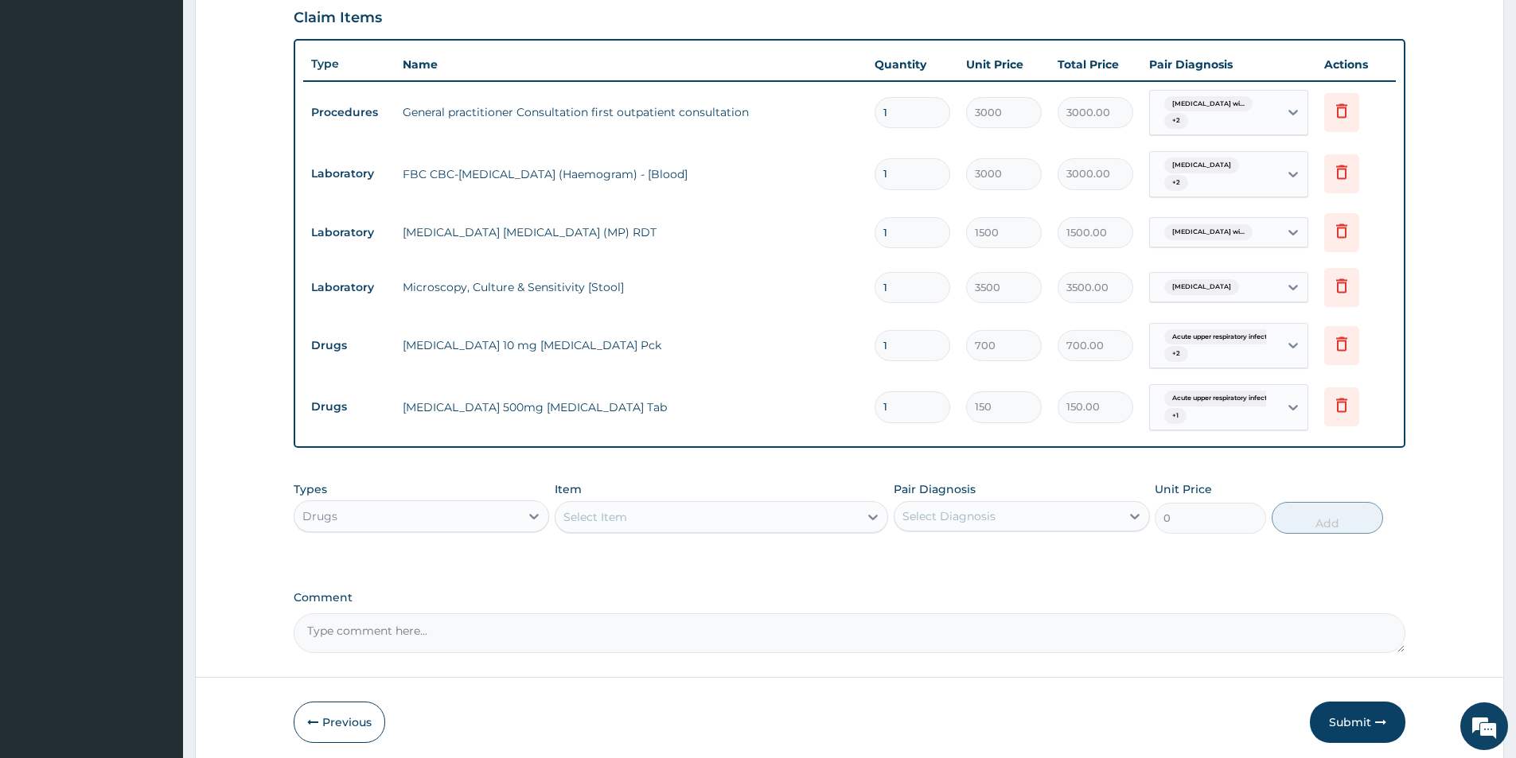
type input "14"
type input "2100.00"
type input "14"
click div "Select Item"
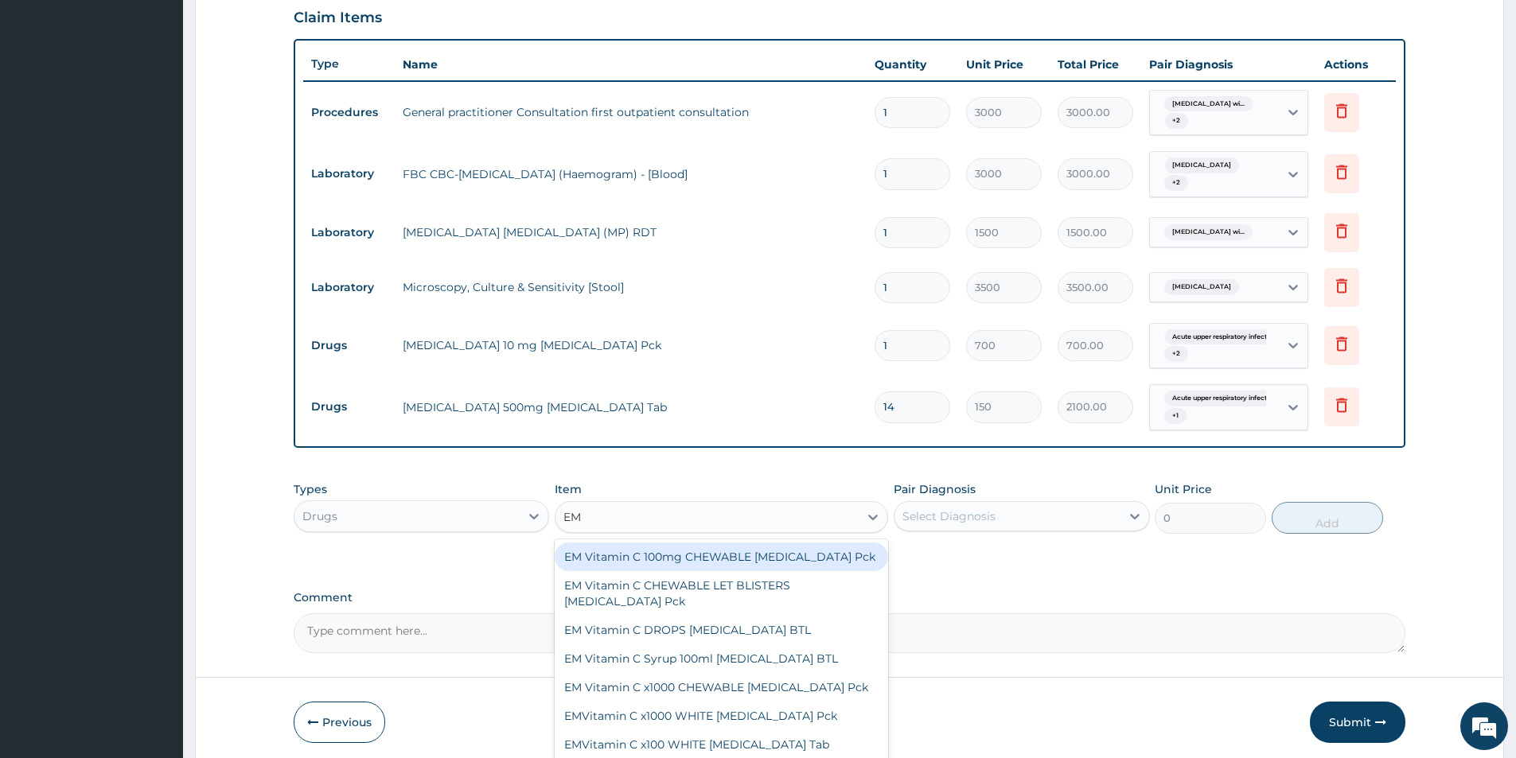
type input "EMA"
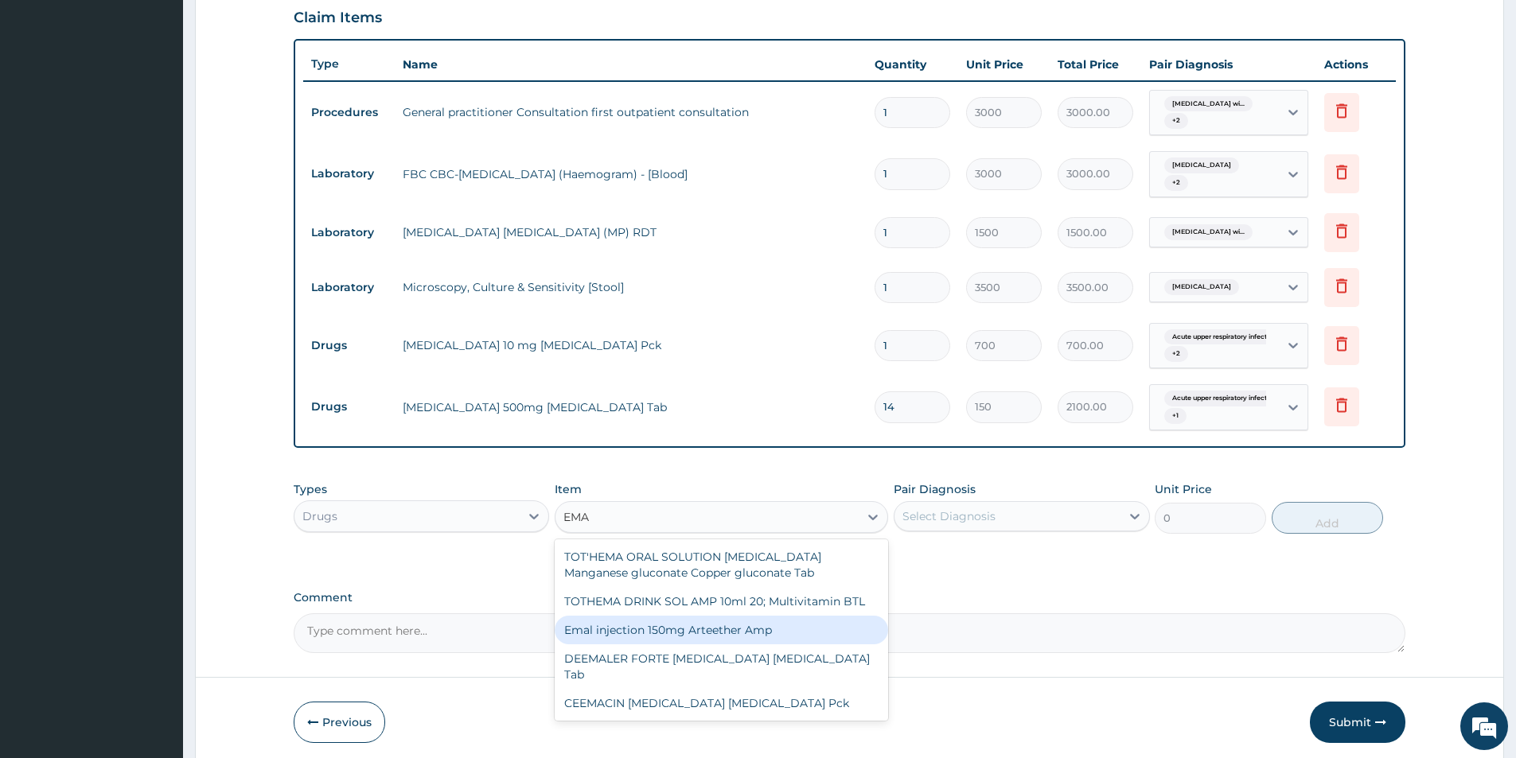
click div "Emal injection 150mg Arteether Amp"
type input "730"
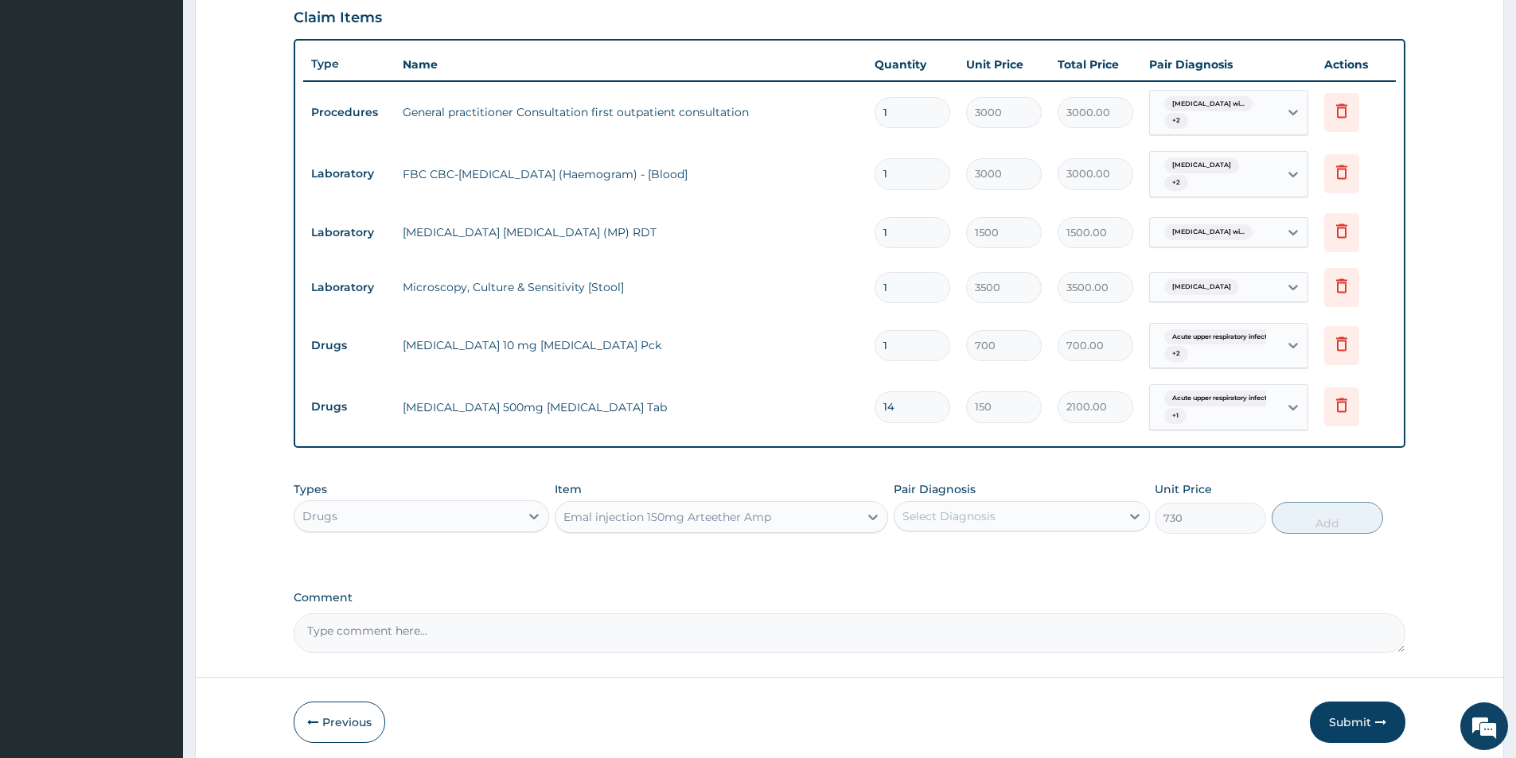
click div "Select Diagnosis"
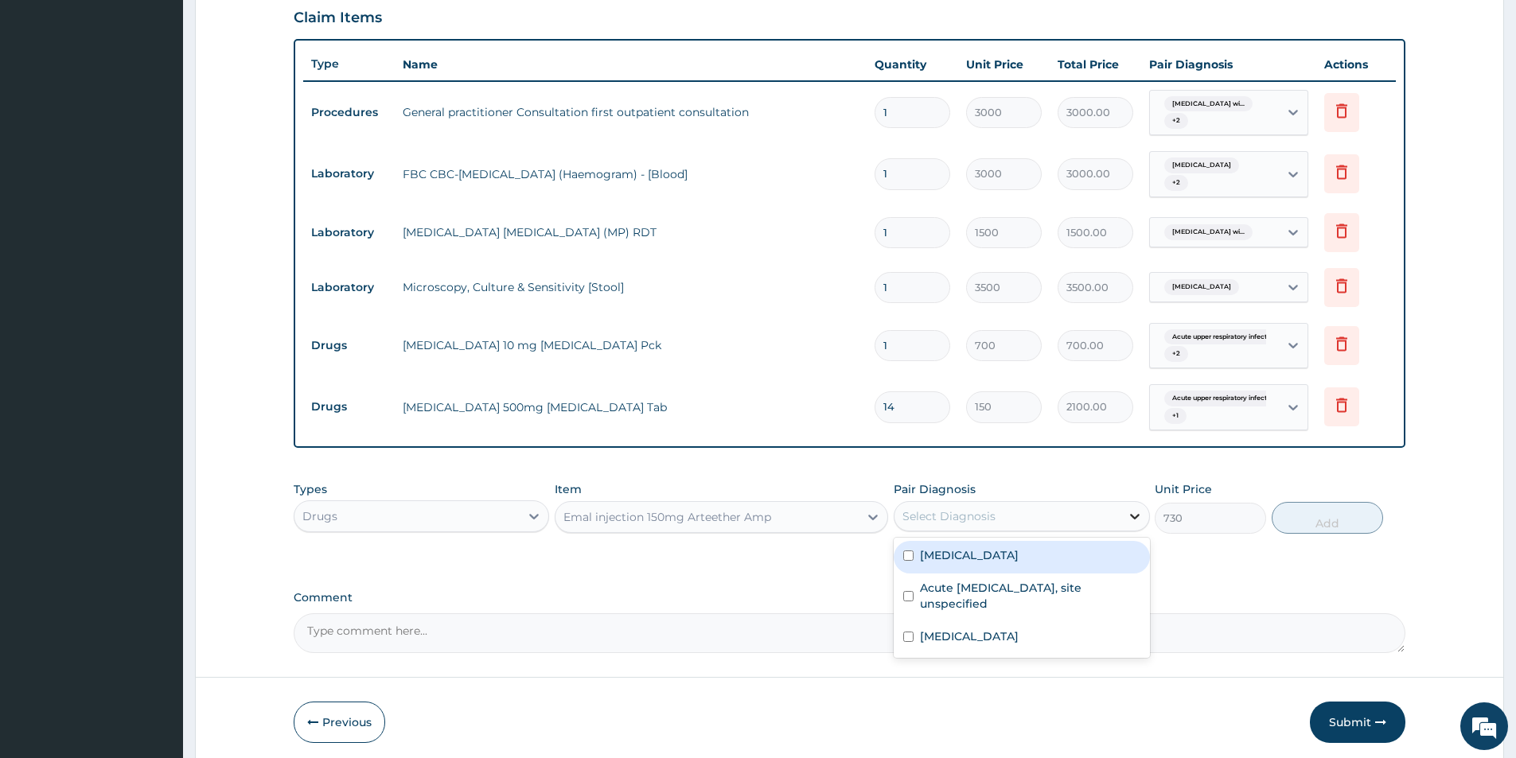
drag, startPoint x: 950, startPoint y: 570, endPoint x: 1124, endPoint y: 526, distance: 179.8
click label "Plasmodium malariae malaria without complication"
checkbox input "true"
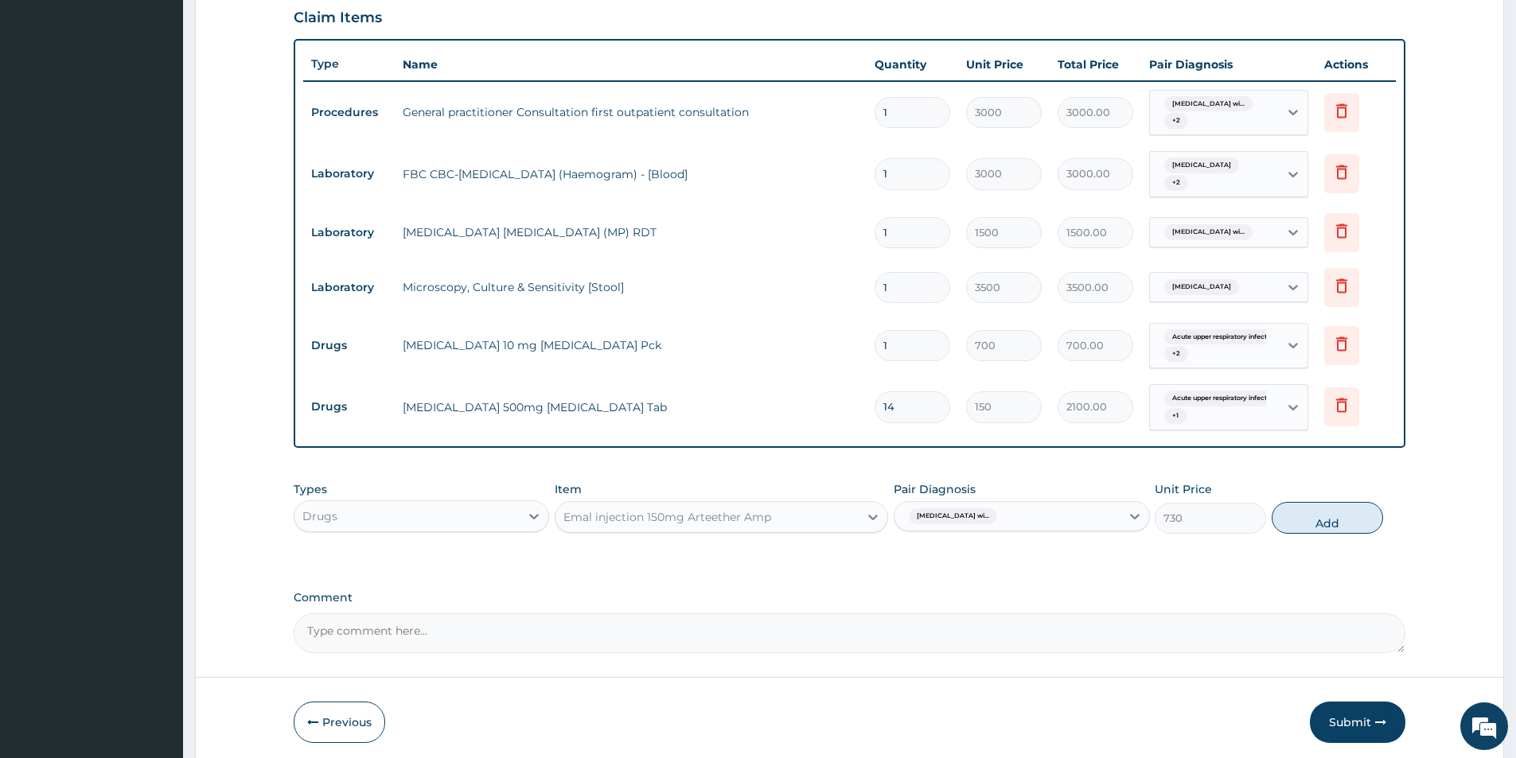
drag, startPoint x: 1330, startPoint y: 519, endPoint x: 1094, endPoint y: 500, distance: 237.1
click button "Add"
type input "0"
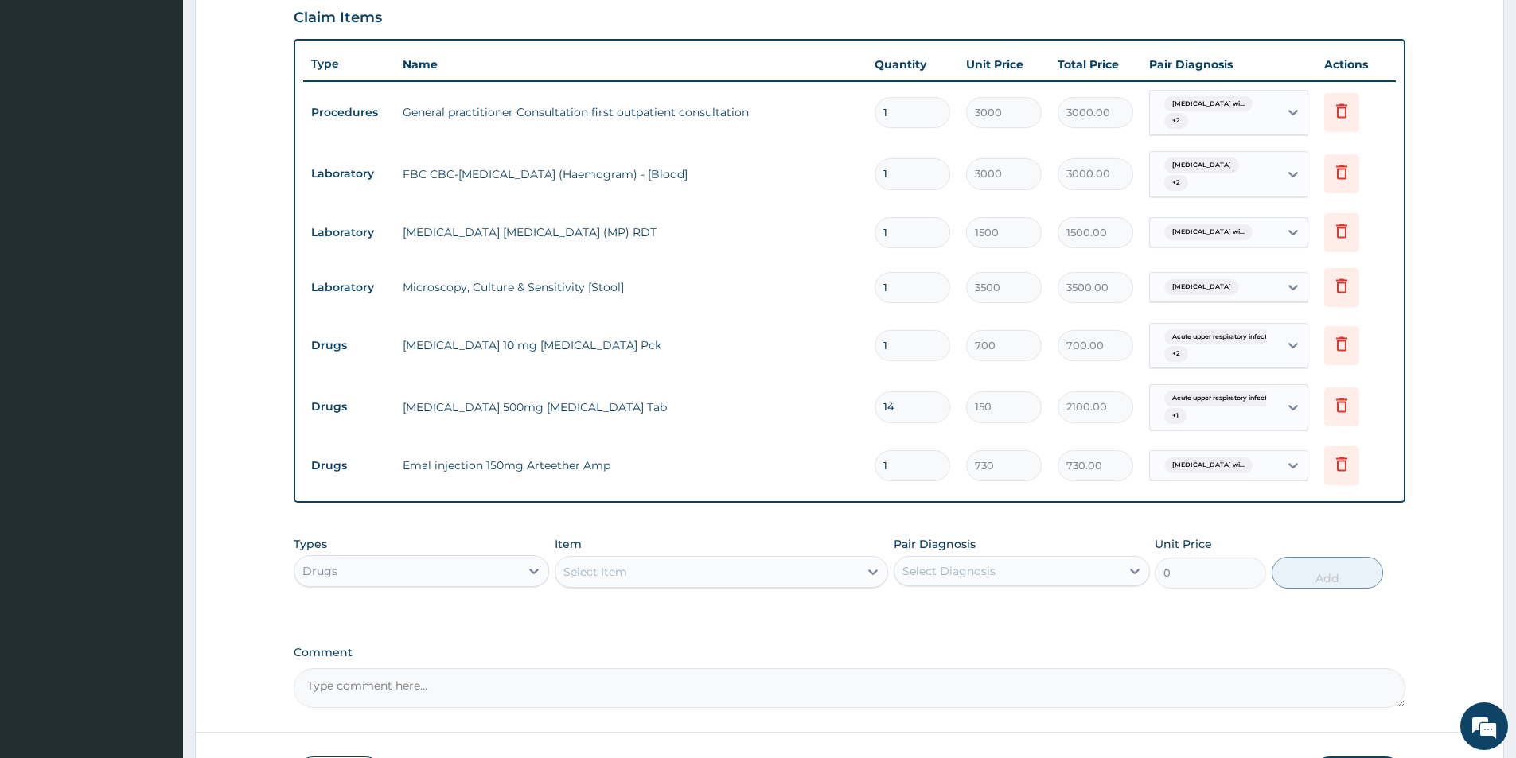
type input "0.00"
type input "3"
type input "2190.00"
type input "3"
click div "Select Item"
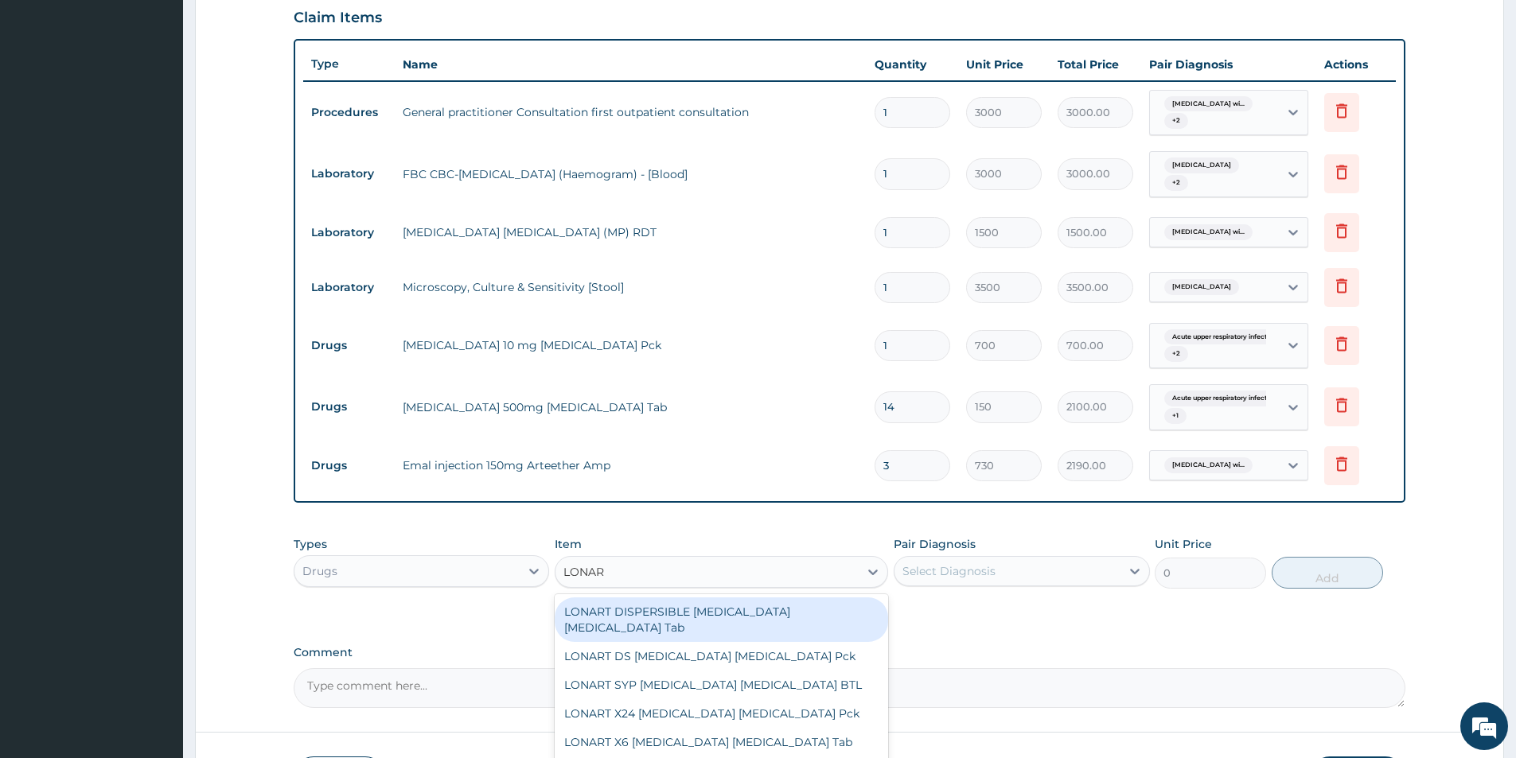
type input "LONART"
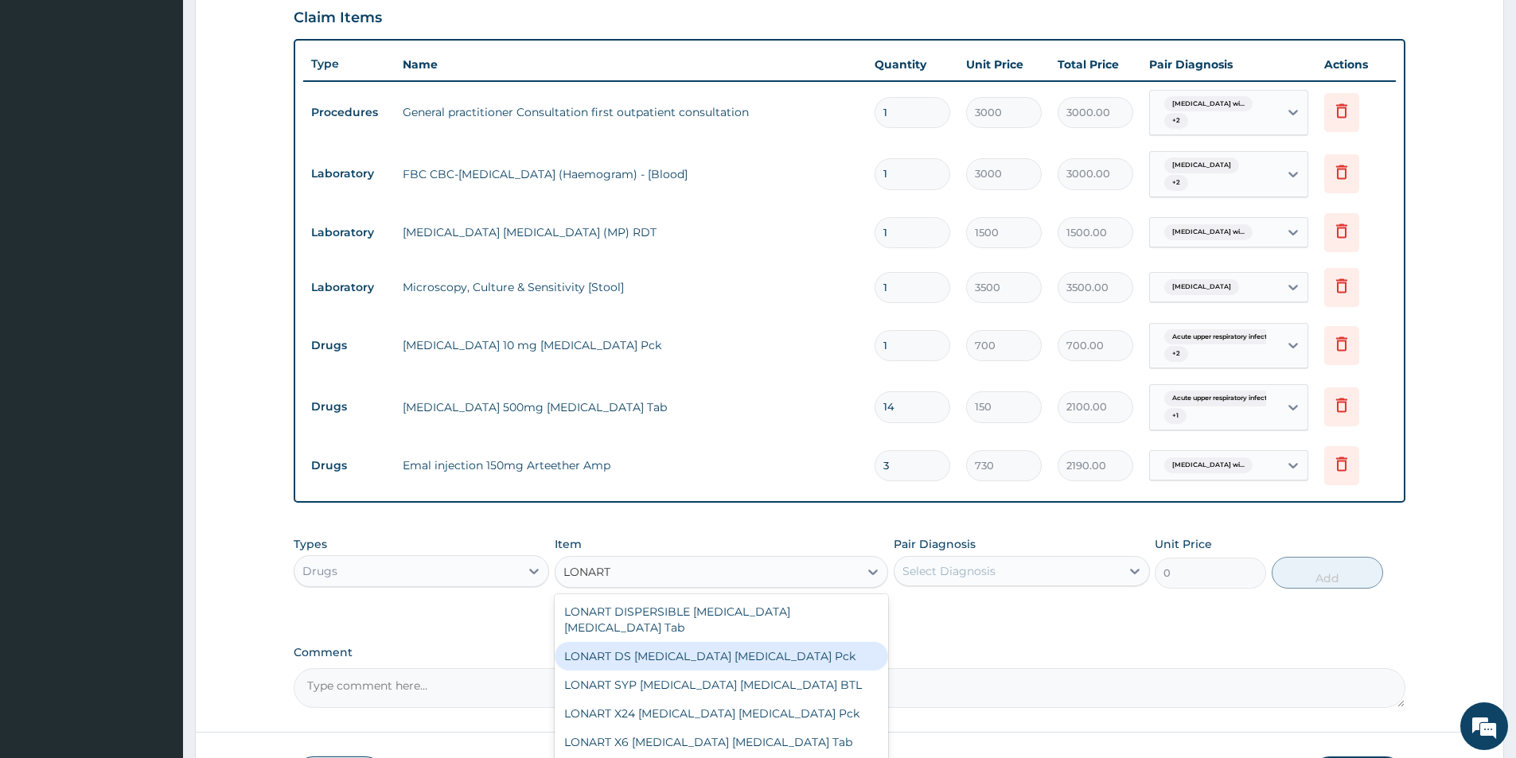
click div "LONART DS Artemether Lumefantrine Pck"
type input "1550"
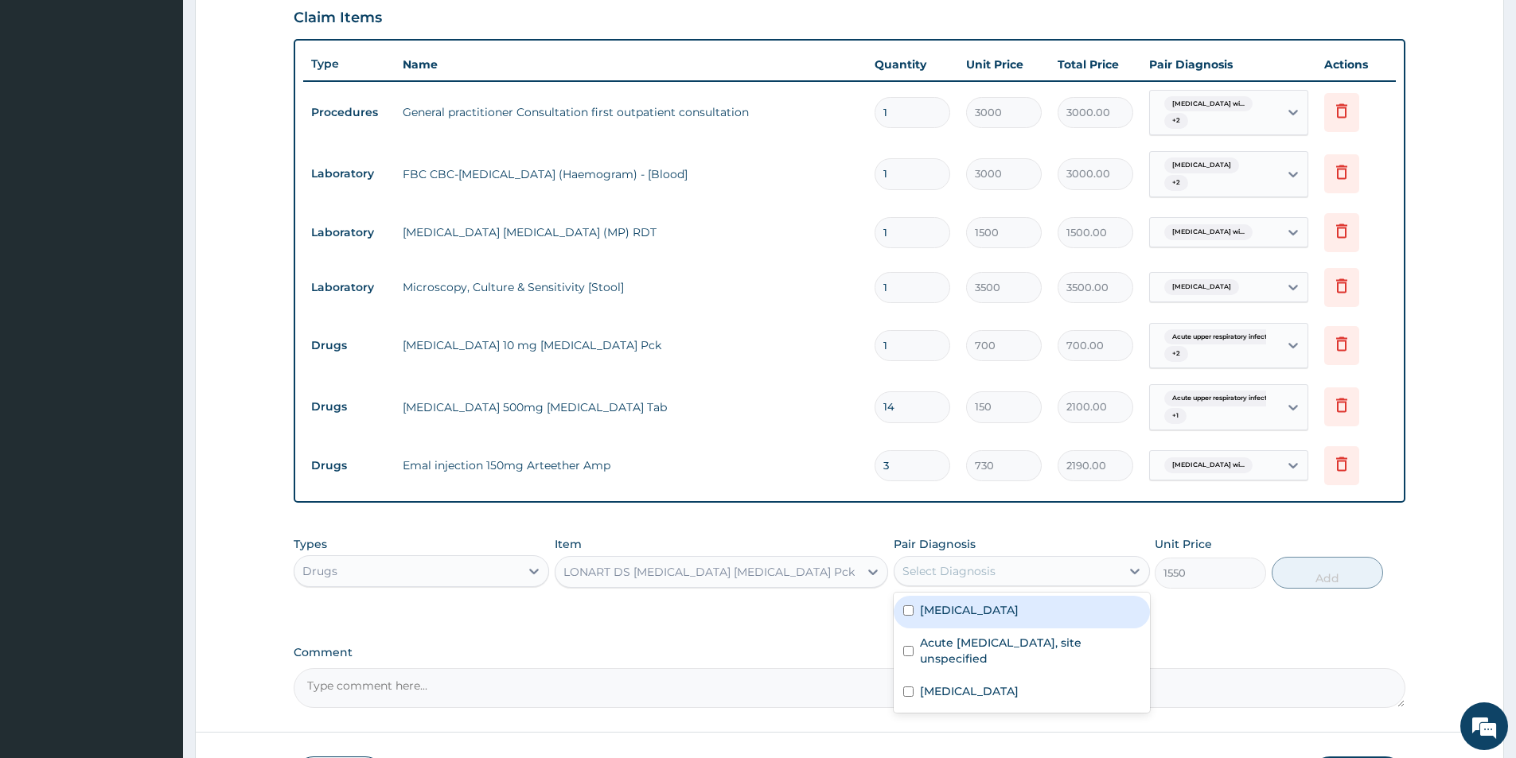
click div "Select Diagnosis"
click label "Plasmodium malariae malaria without complication"
checkbox input "true"
click button "Add"
type input "0"
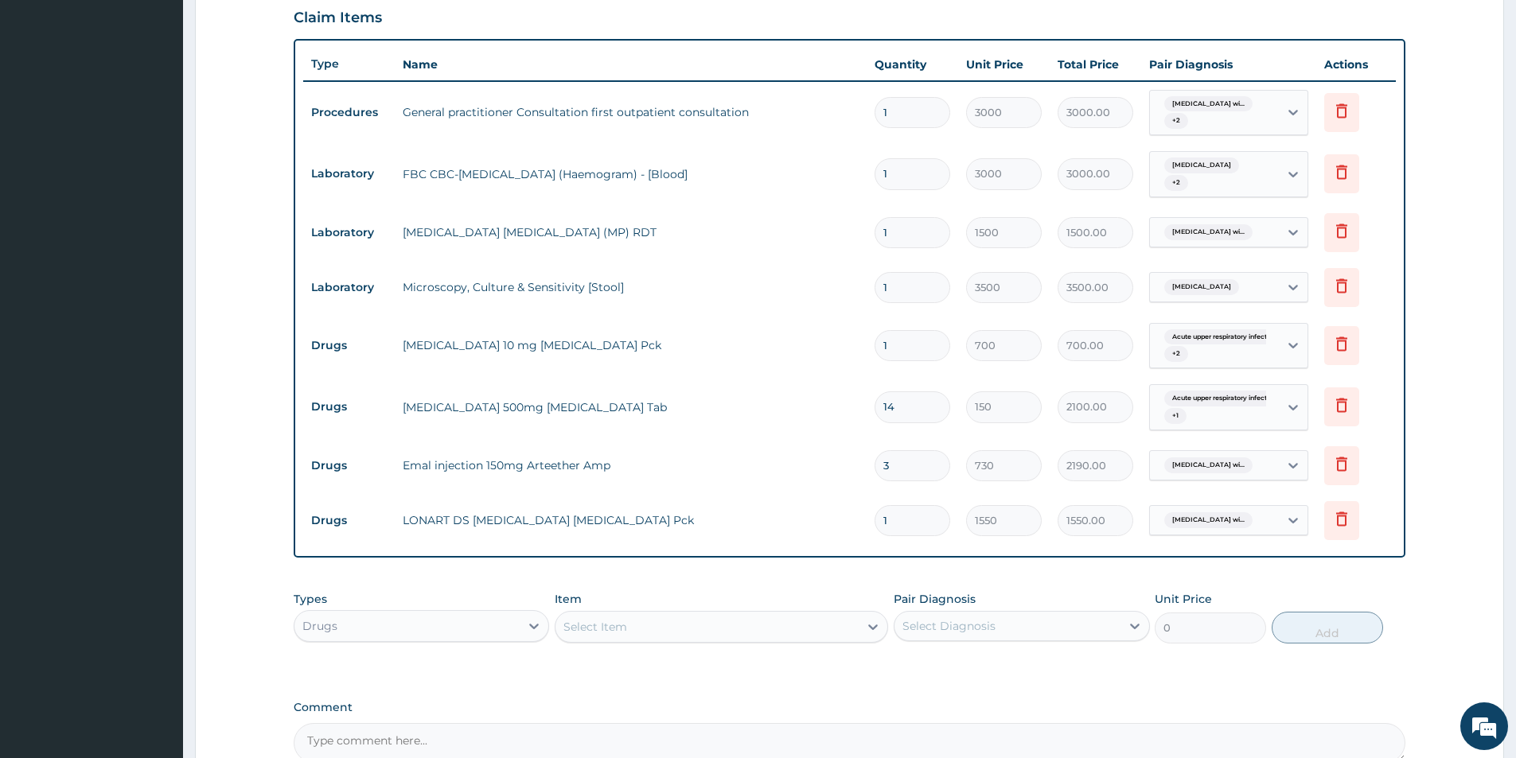
click div "Select Item"
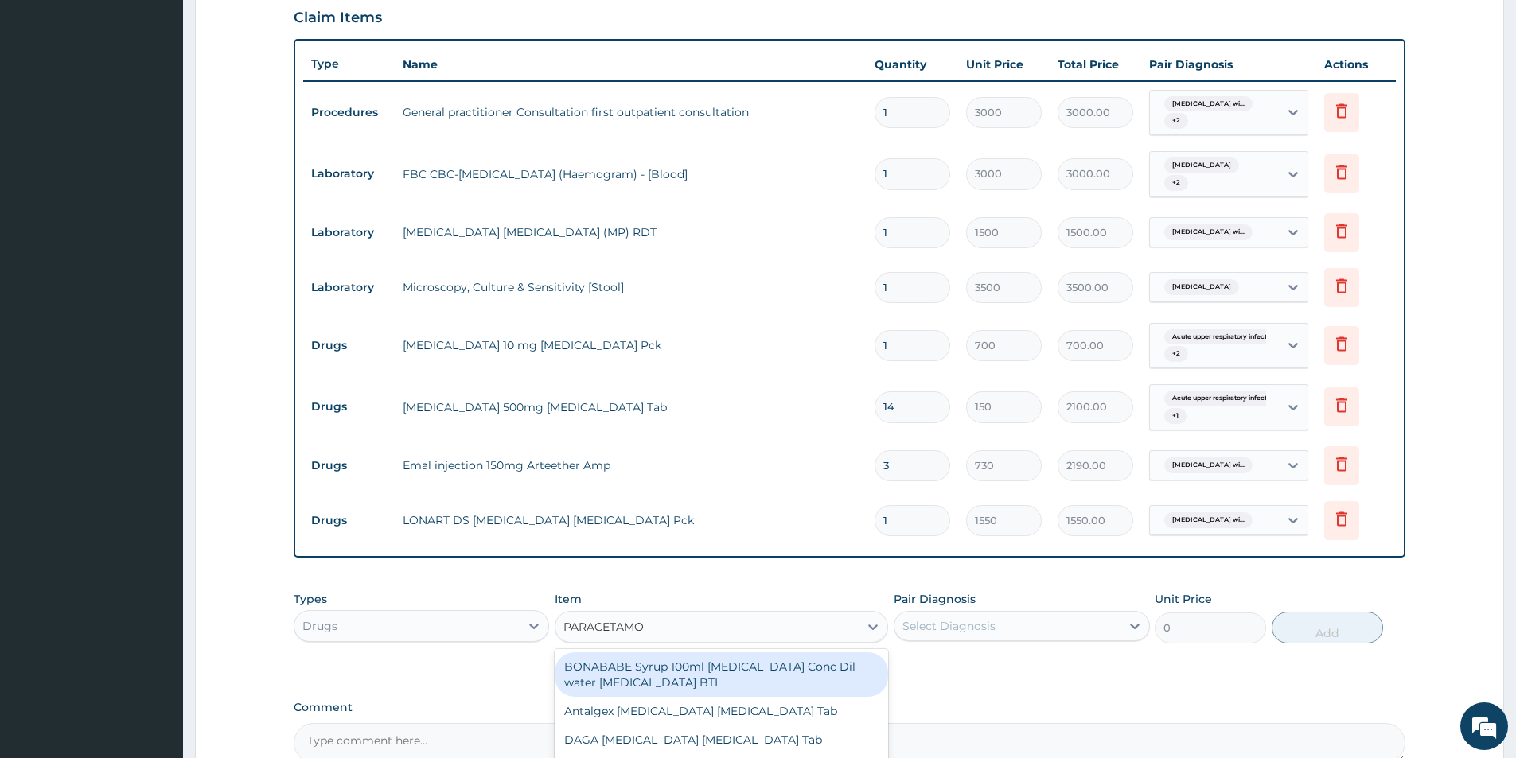
type input "PARACETAMOL"
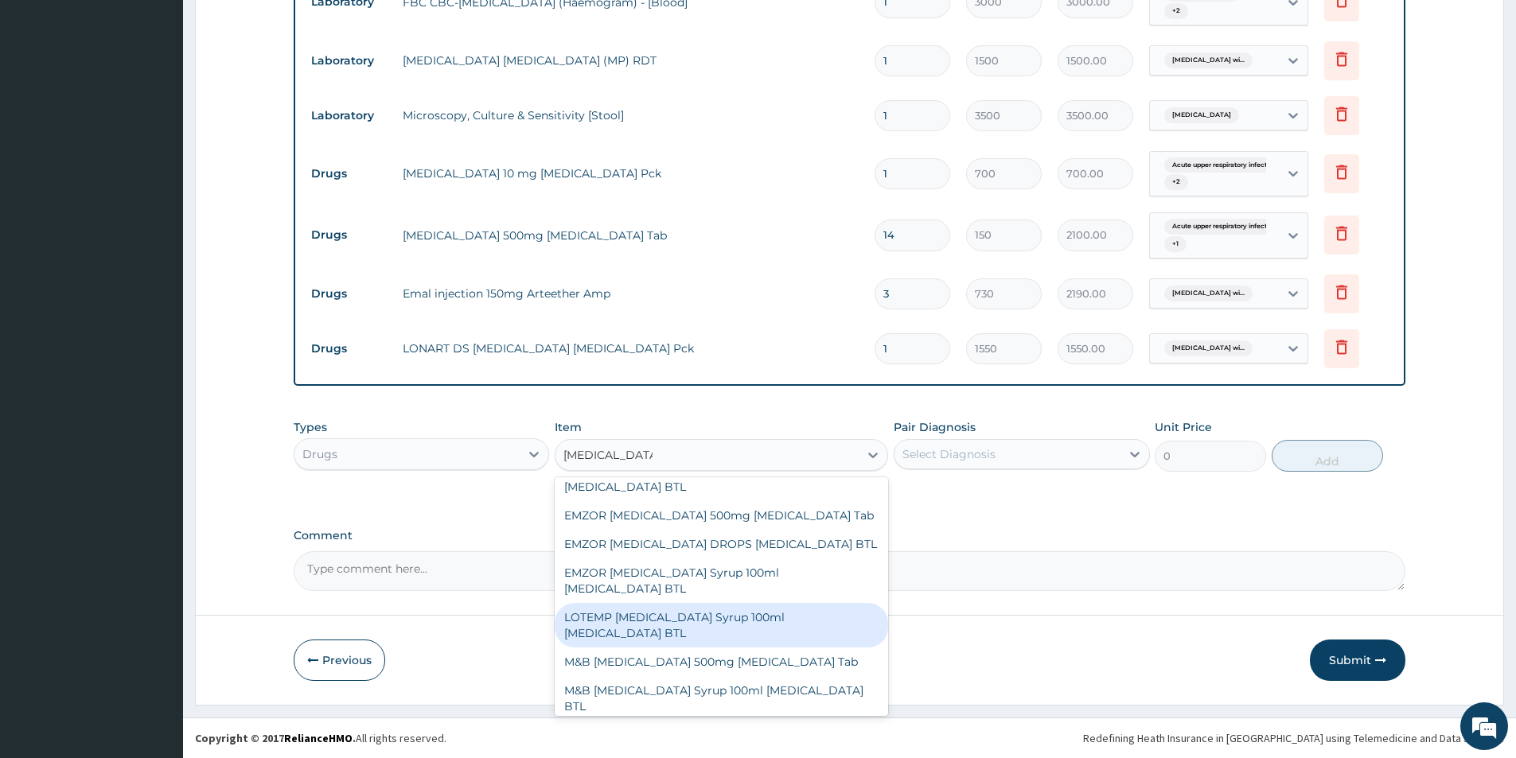
scroll to position [111, 0]
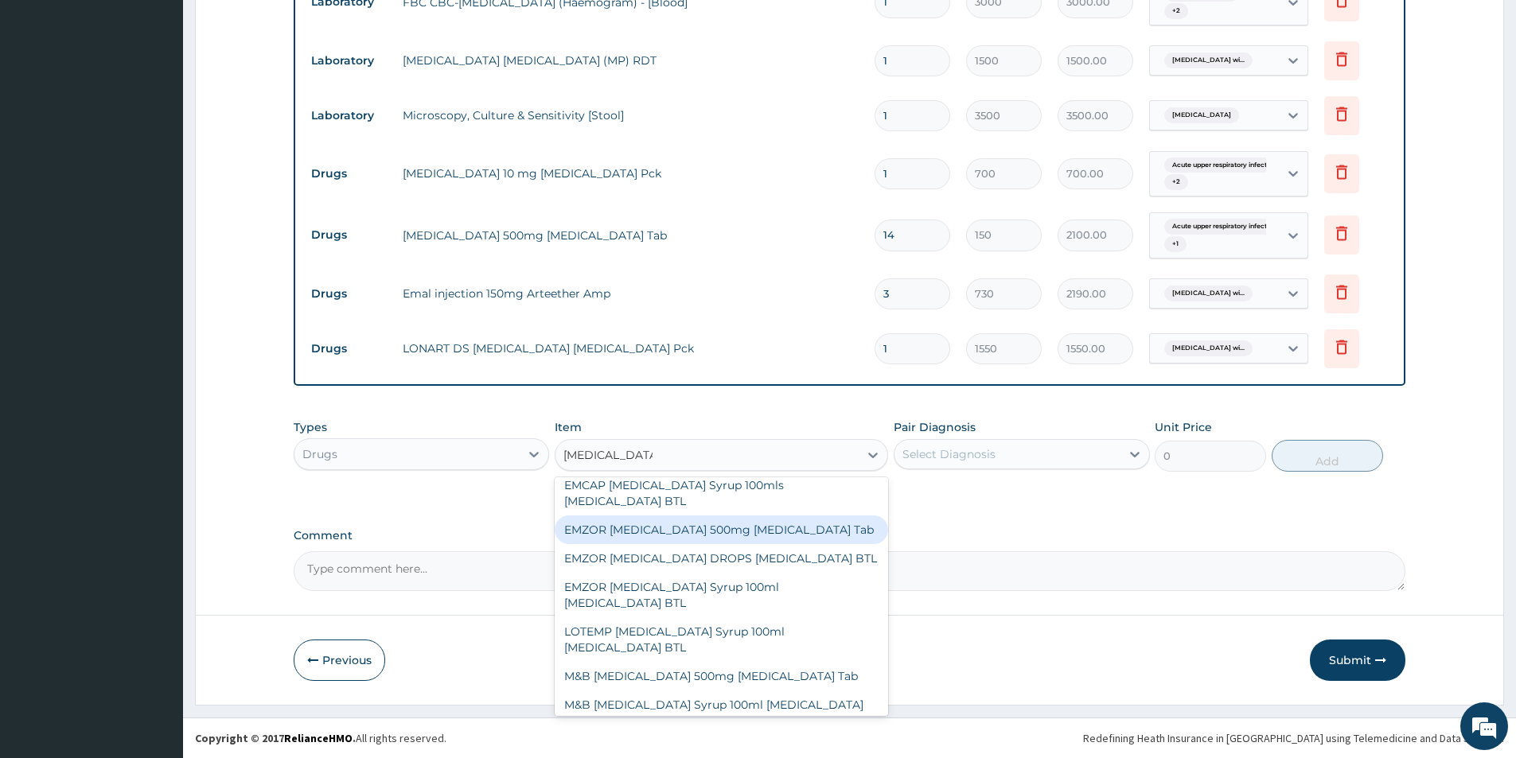
click div "EMZOR PARACETAMOL 500mg Acetaminophen Tab"
type input "10"
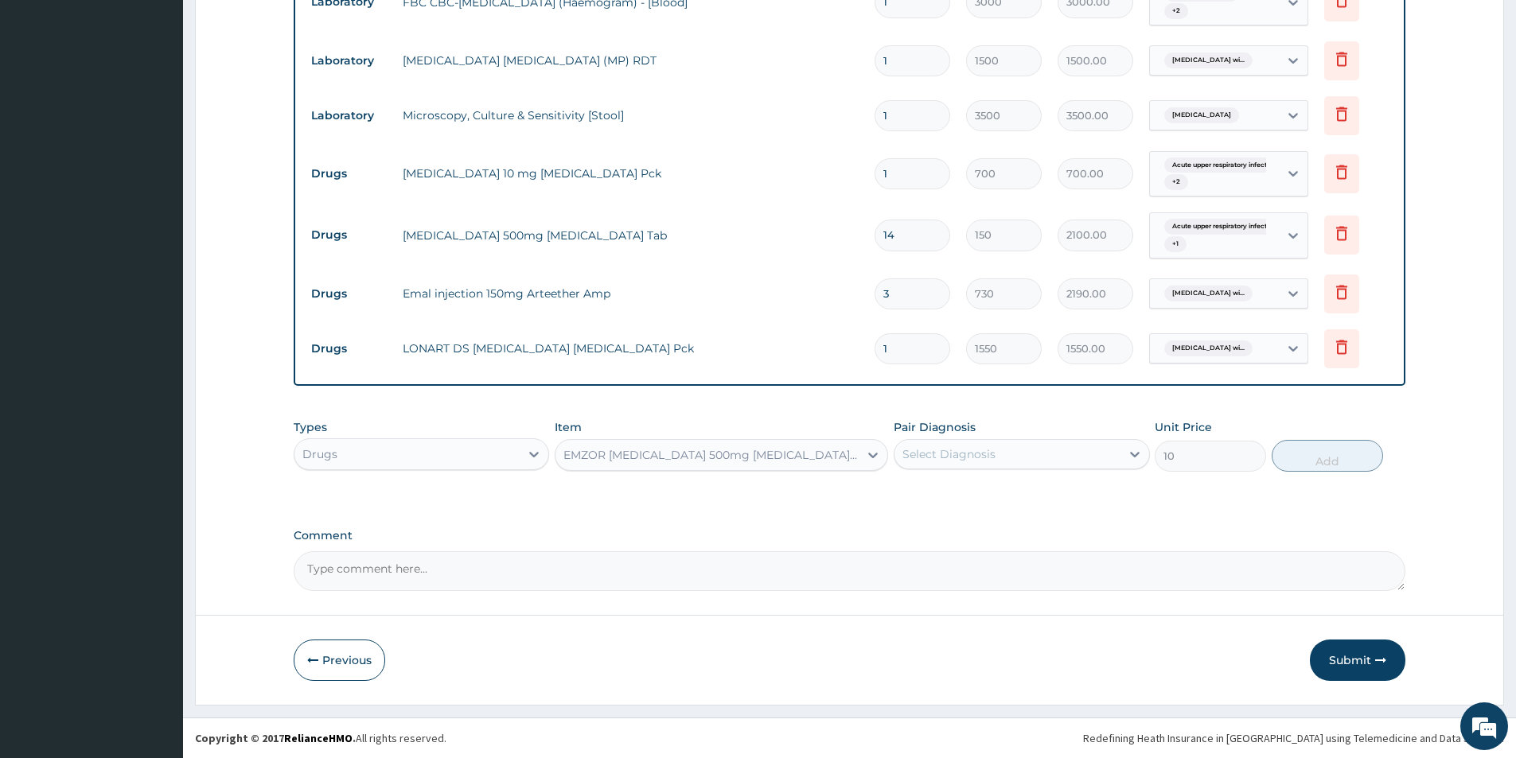
click div "Select Diagnosis"
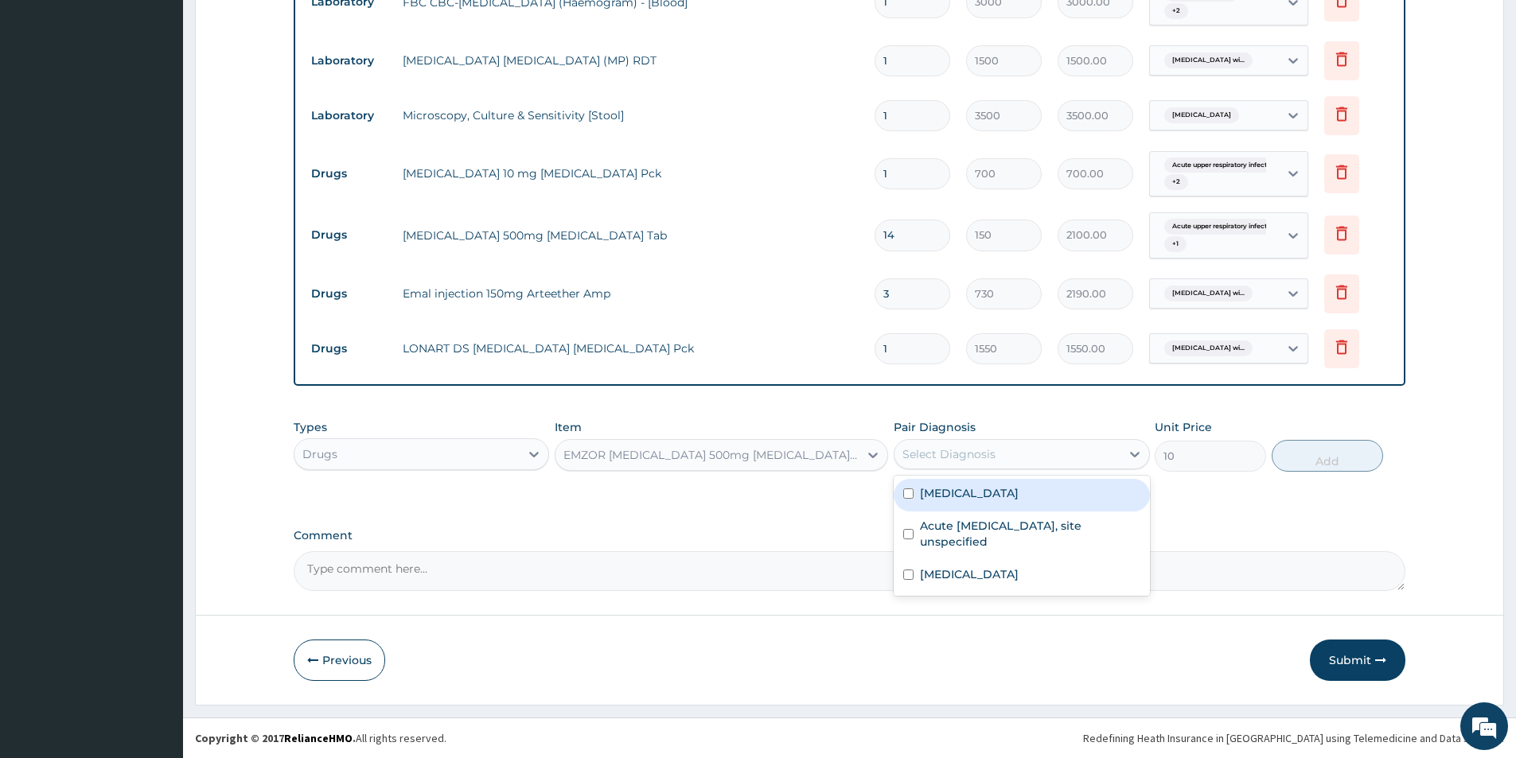
click label "Plasmodium malariae malaria without complication"
checkbox input "true"
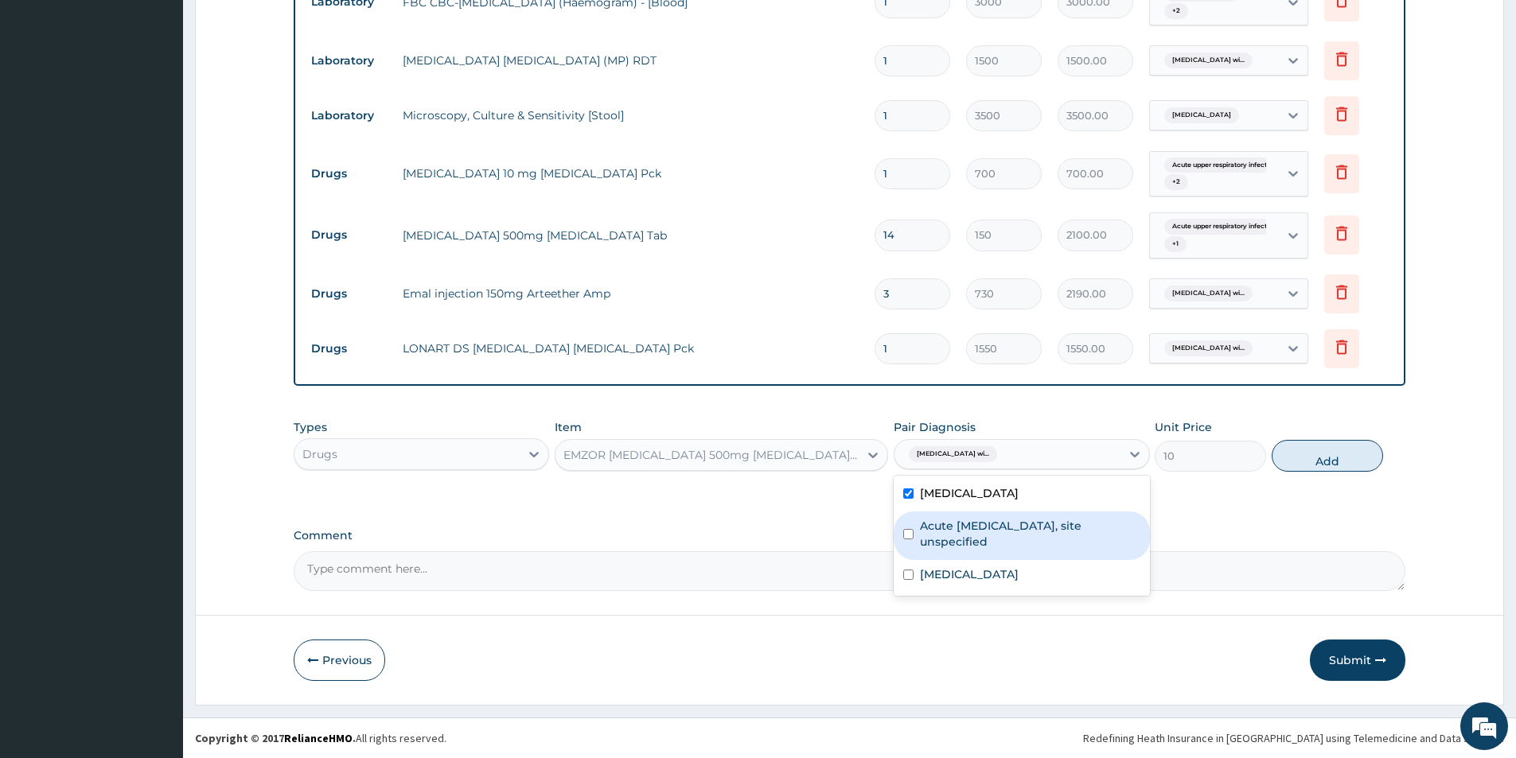
click label "Acute upper respiratory infection, site unspecified"
checkbox input "true"
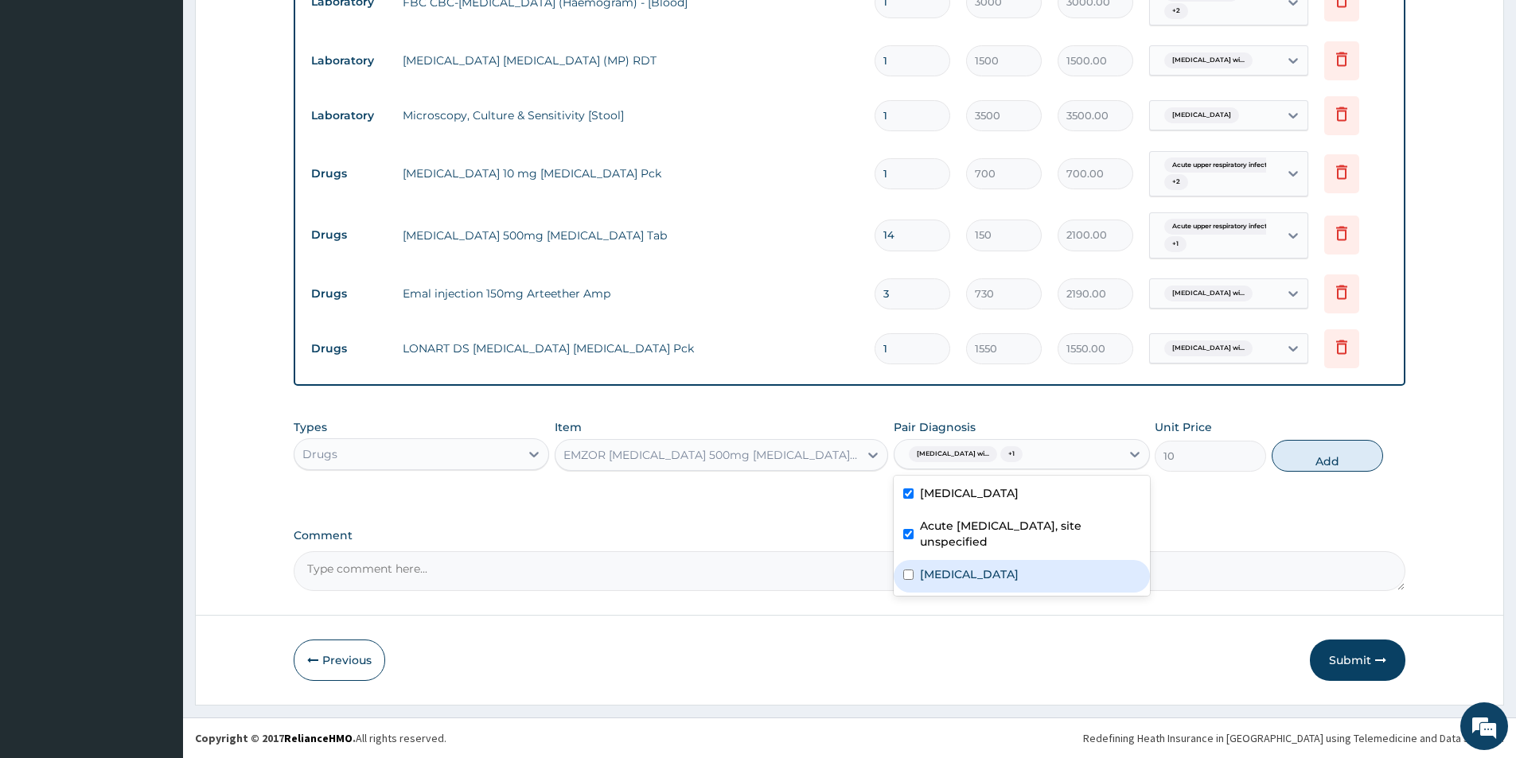
click div "Typhoid fever, unspecified"
checkbox input "true"
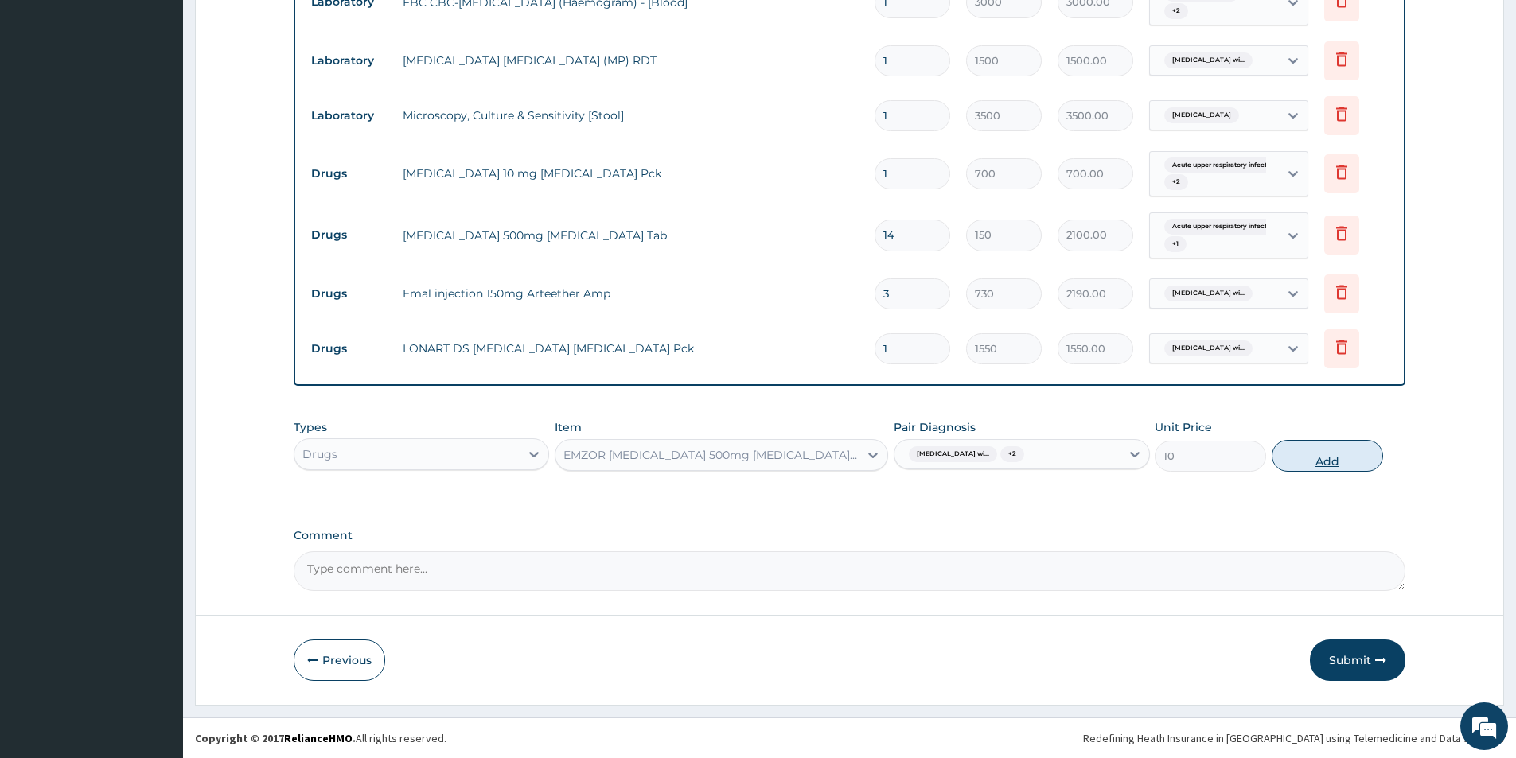
click button "Add"
type input "0"
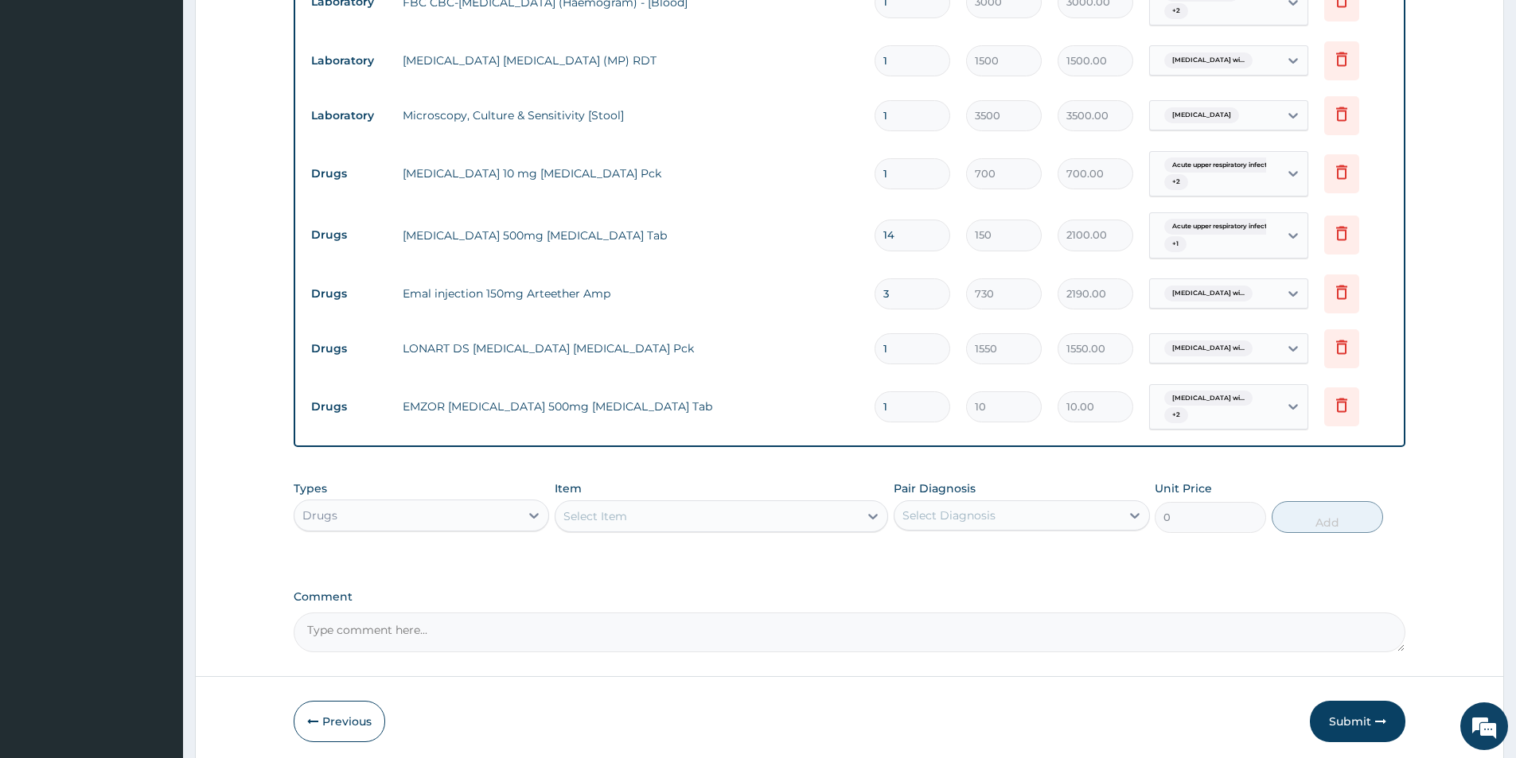
type input "0.00"
type input "2"
type input "20.00"
type input "24"
type input "240.00"
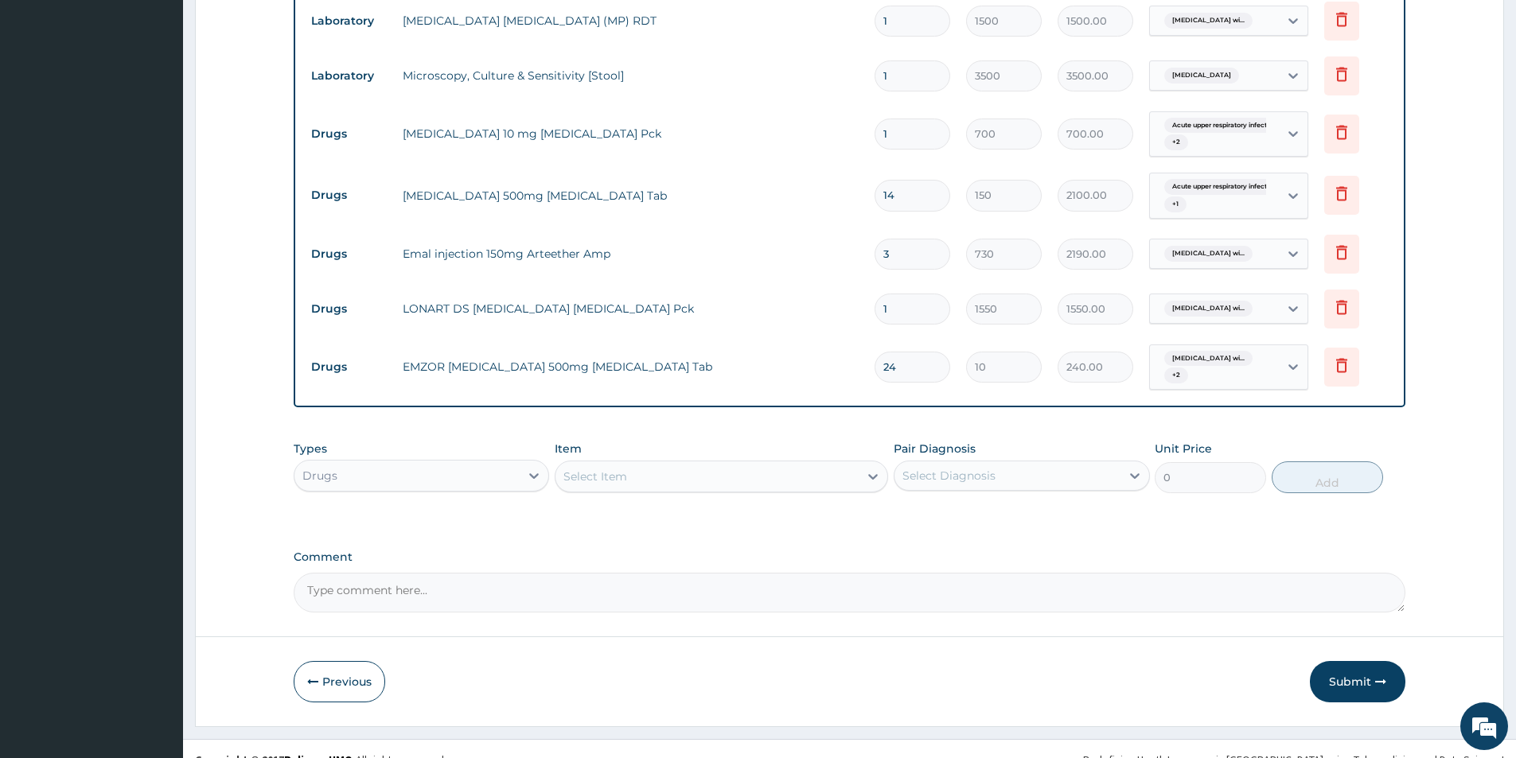
scroll to position [770, 0]
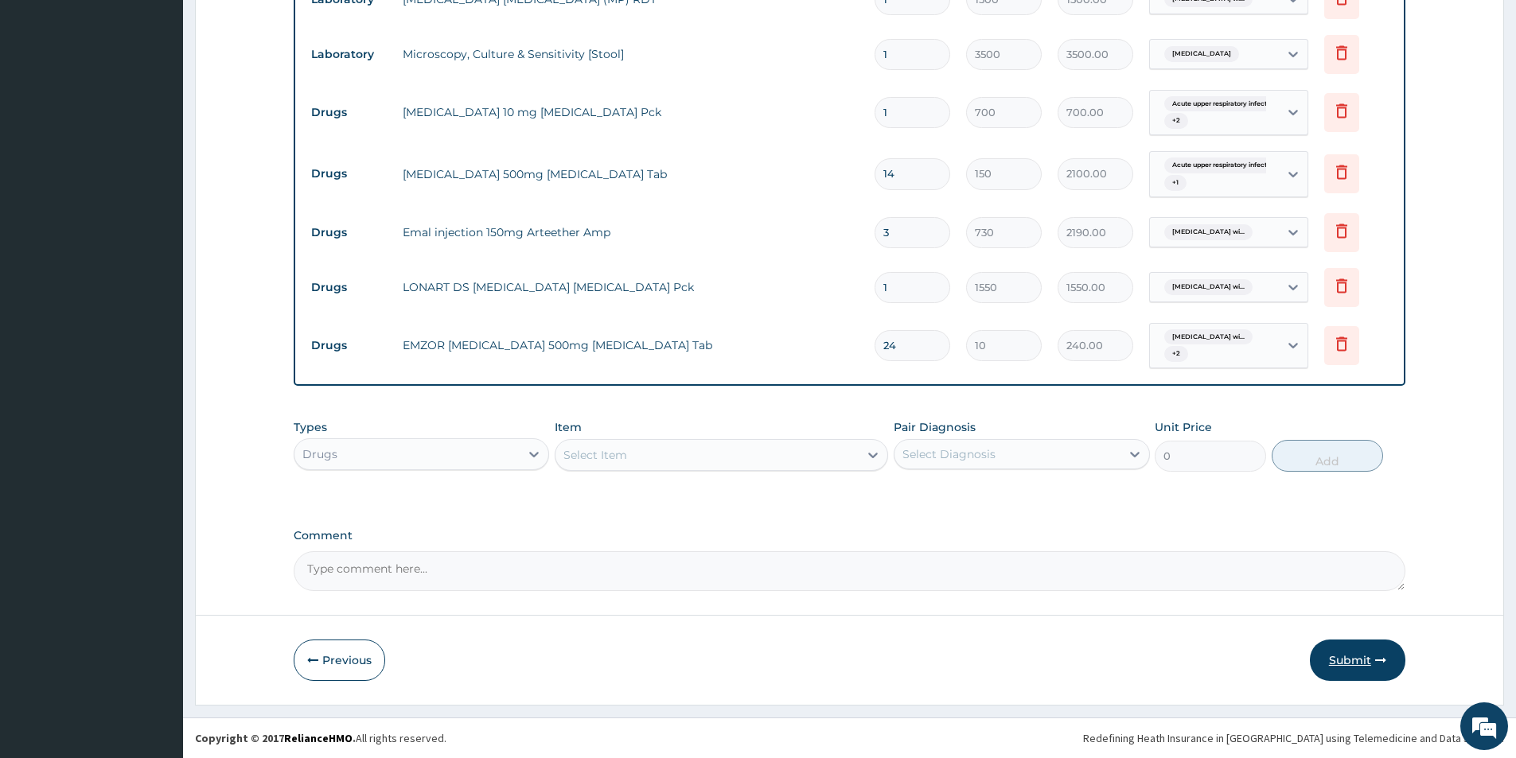
type input "24"
click icon "button"
click button "Submit"
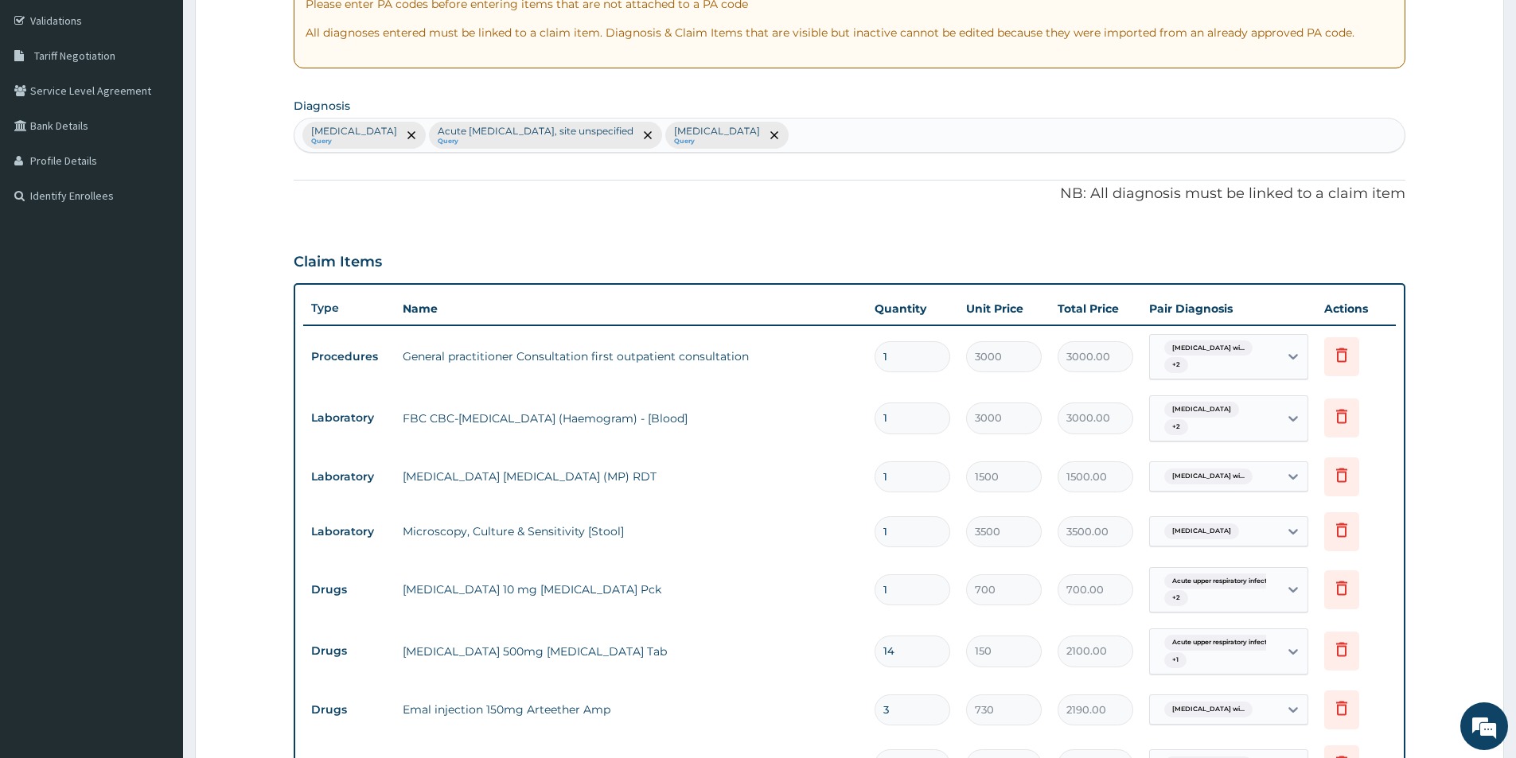
scroll to position [0, 0]
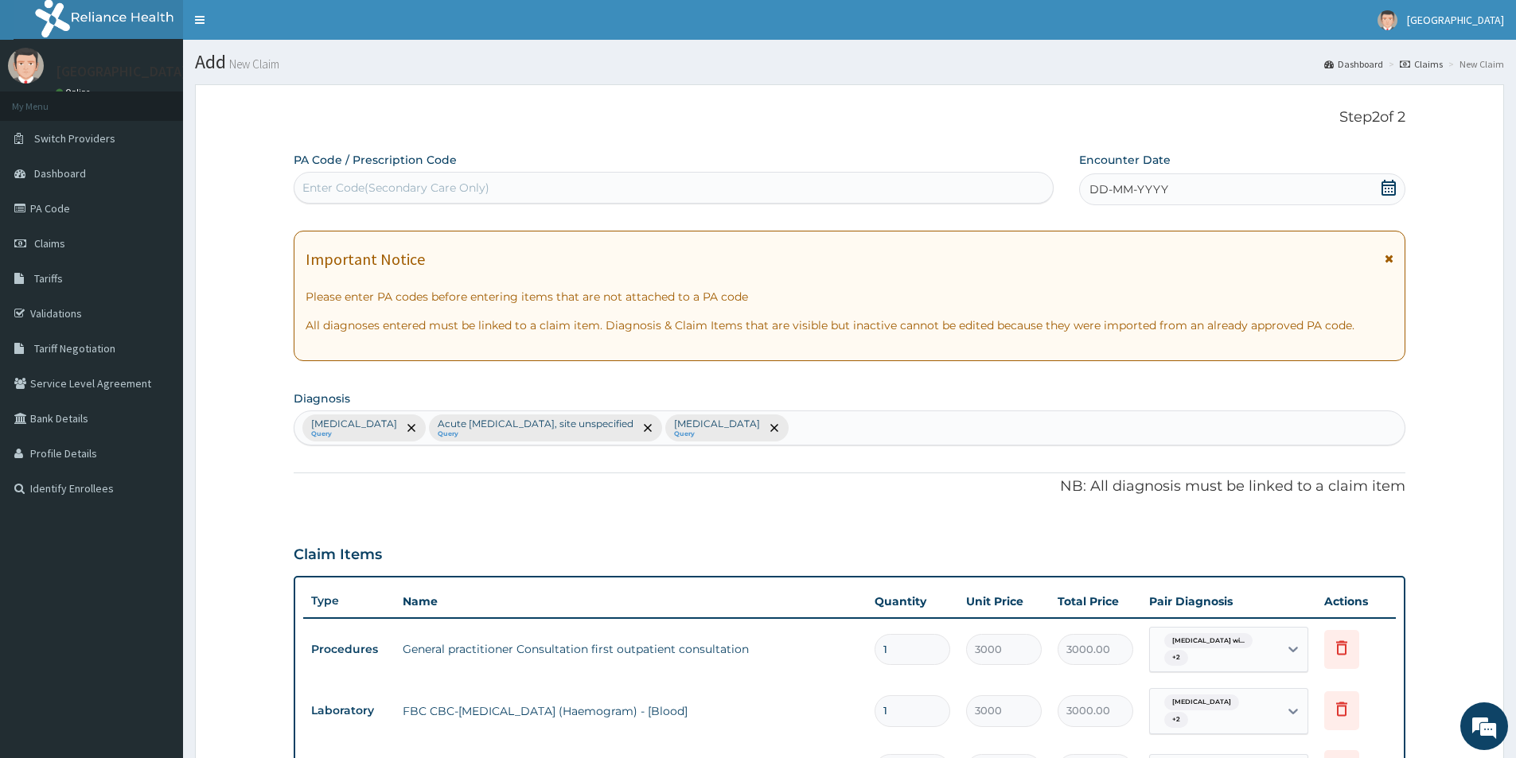
click icon
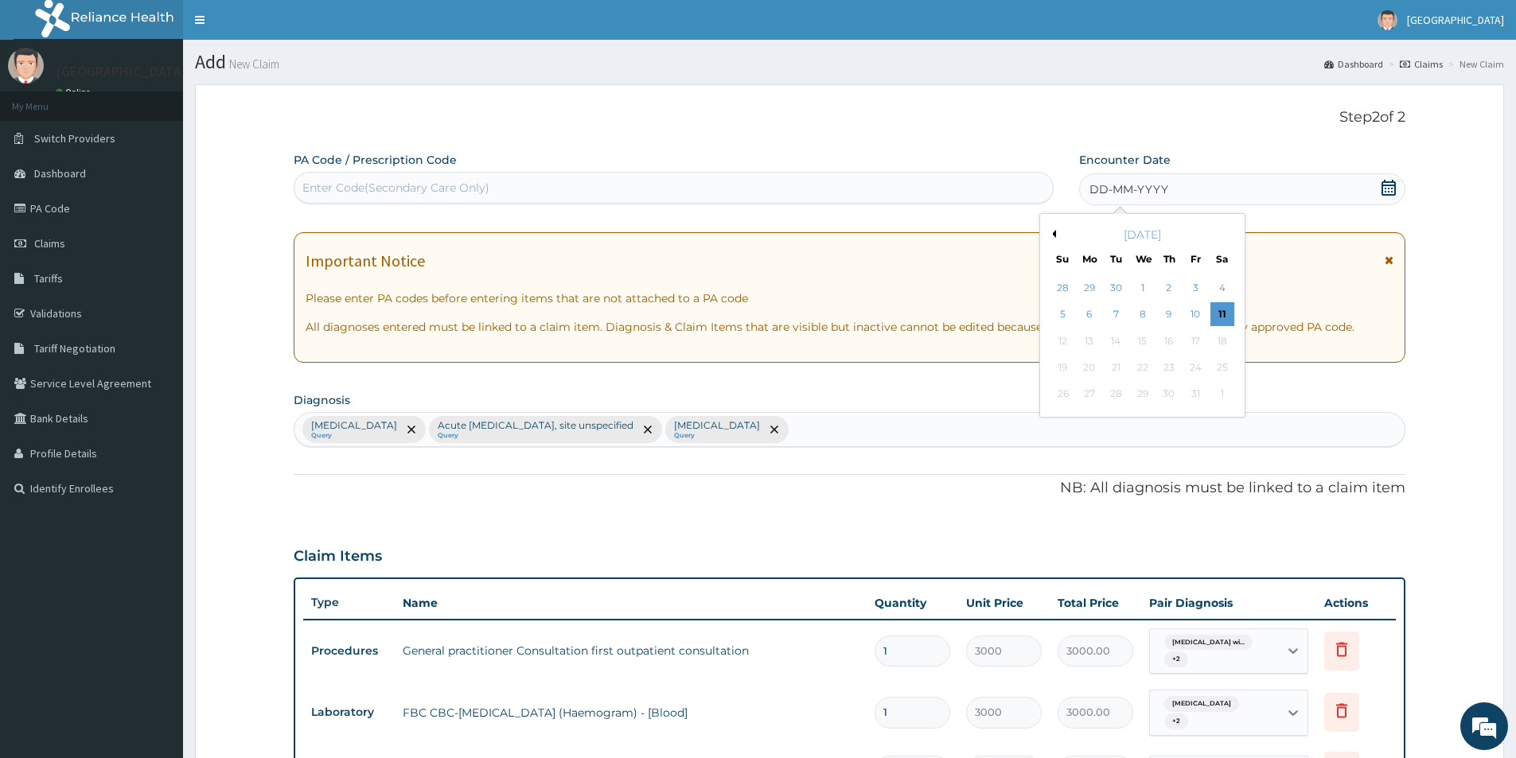
click div "October 2025"
click button "Previous Month"
click div "19"
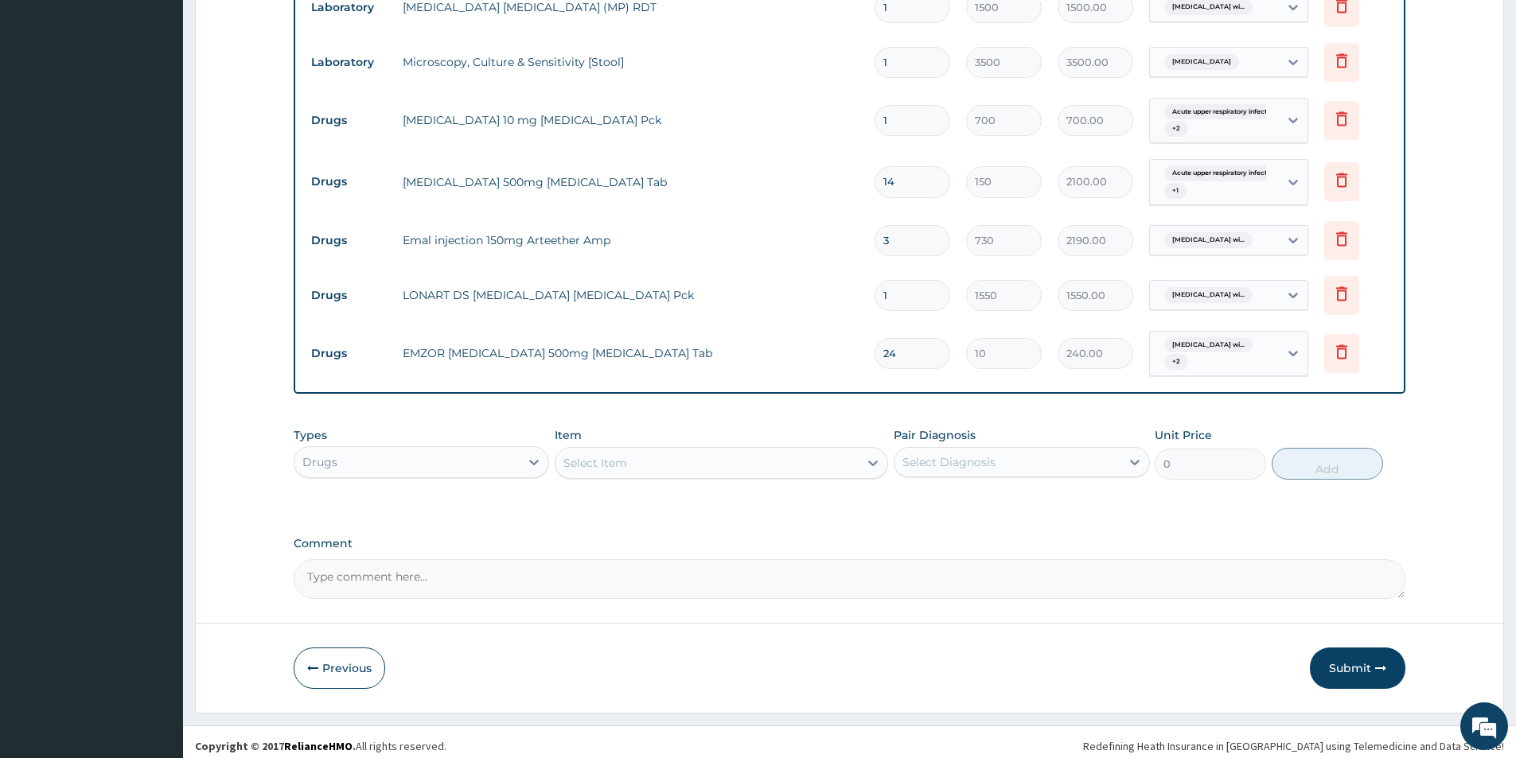
scroll to position [770, 0]
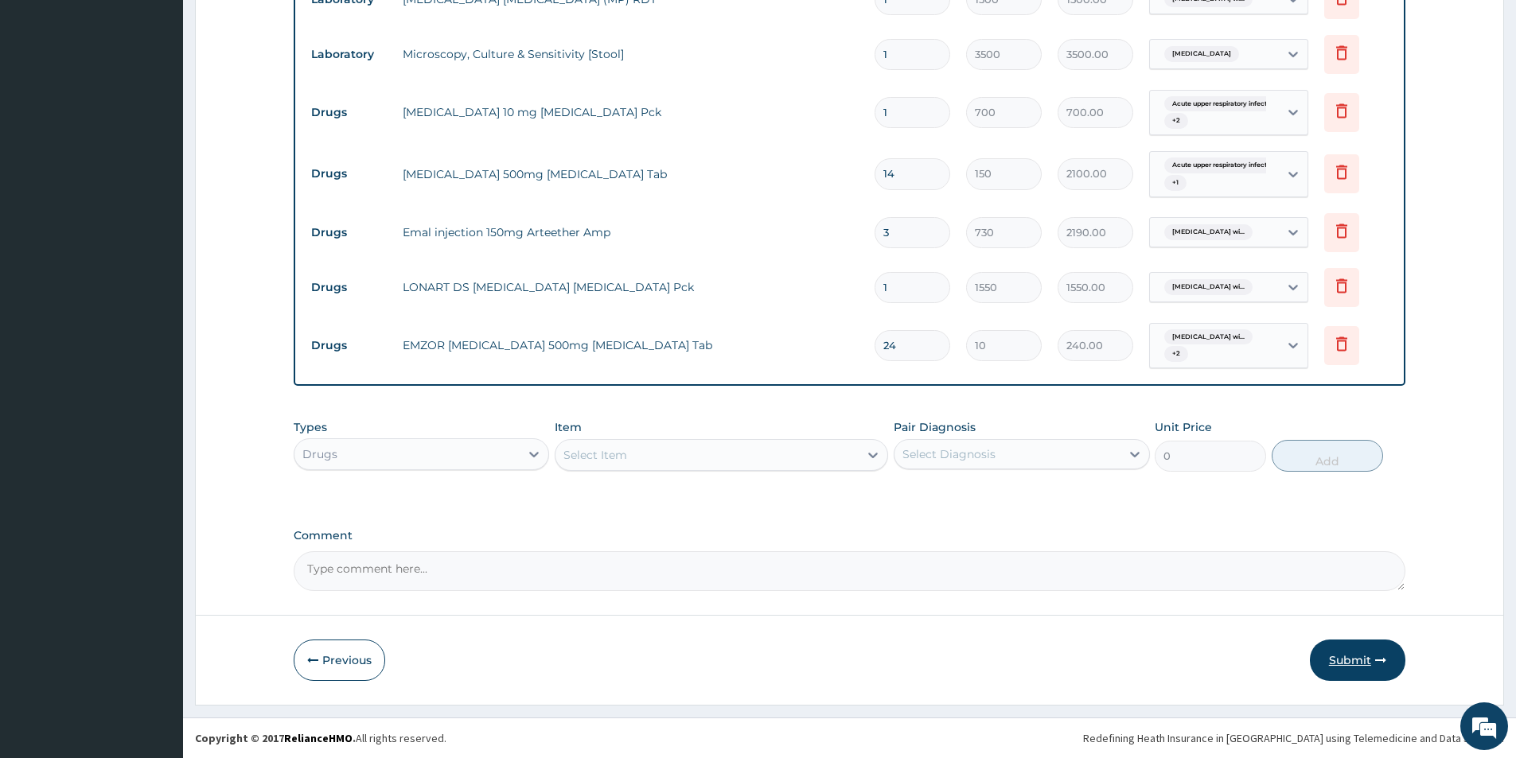
click button "Submit"
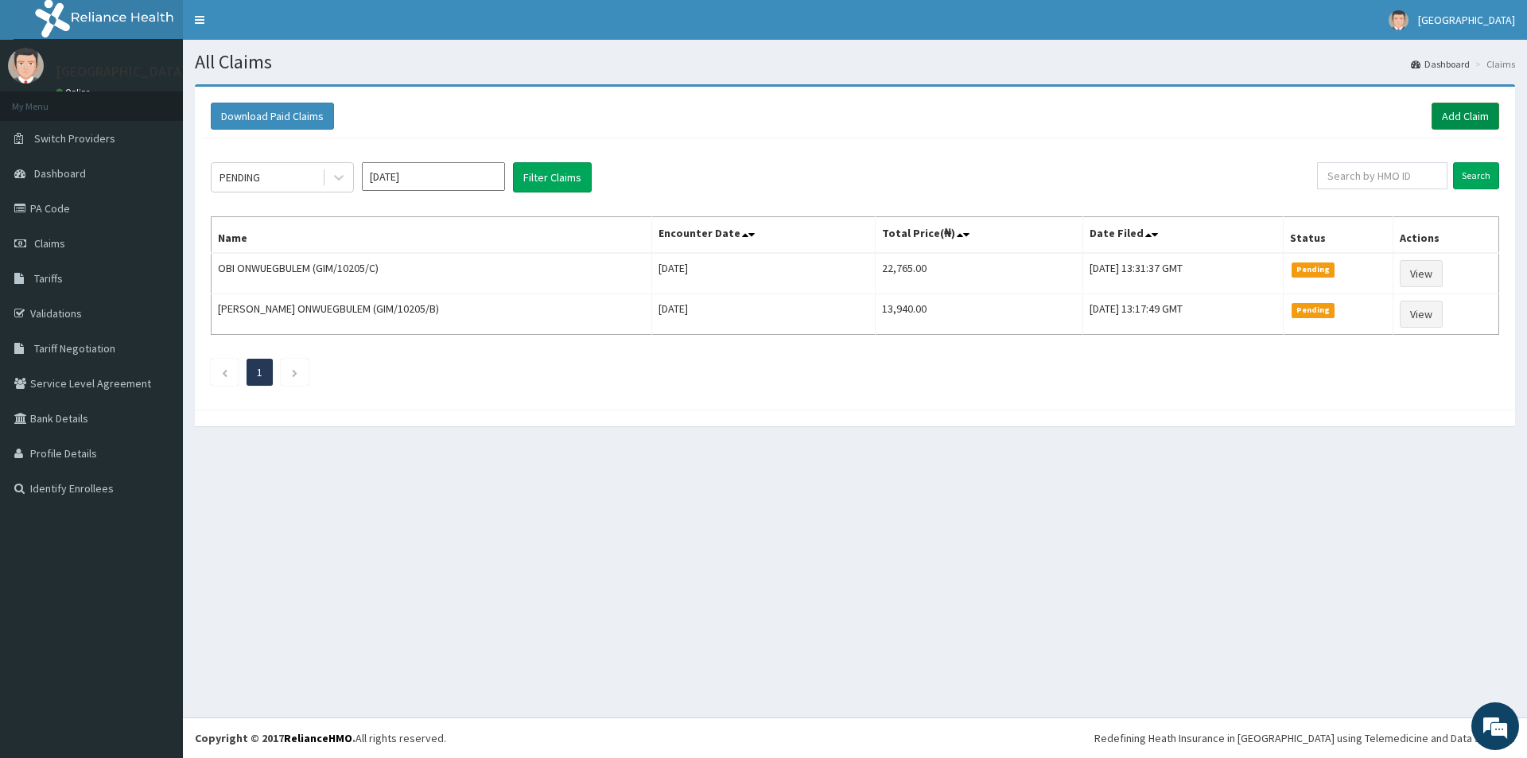
click at [1466, 116] on link "Add Claim" at bounding box center [1466, 116] width 68 height 27
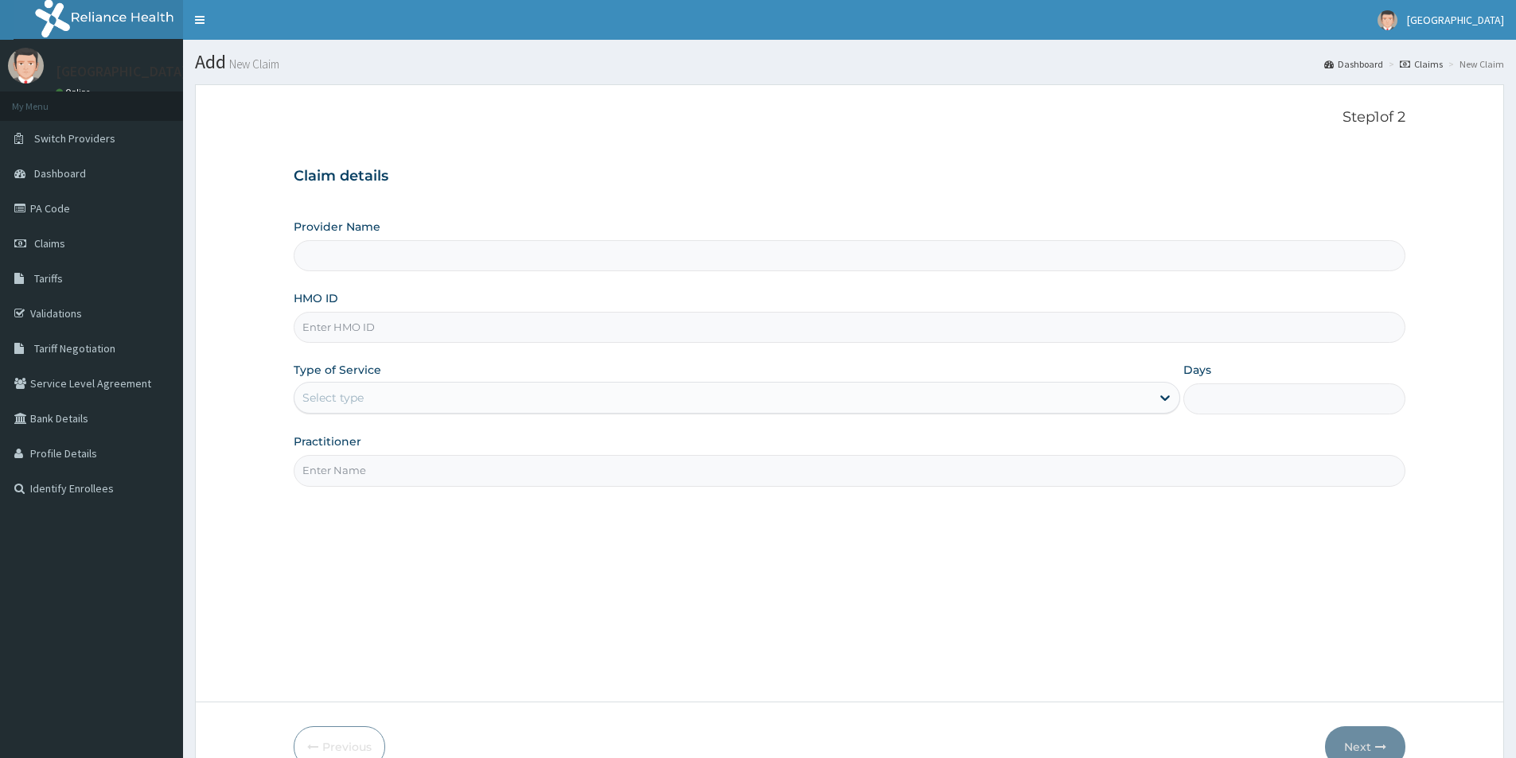
click at [717, 329] on input "HMO ID" at bounding box center [849, 327] width 1111 height 31
type input "[GEOGRAPHIC_DATA]"
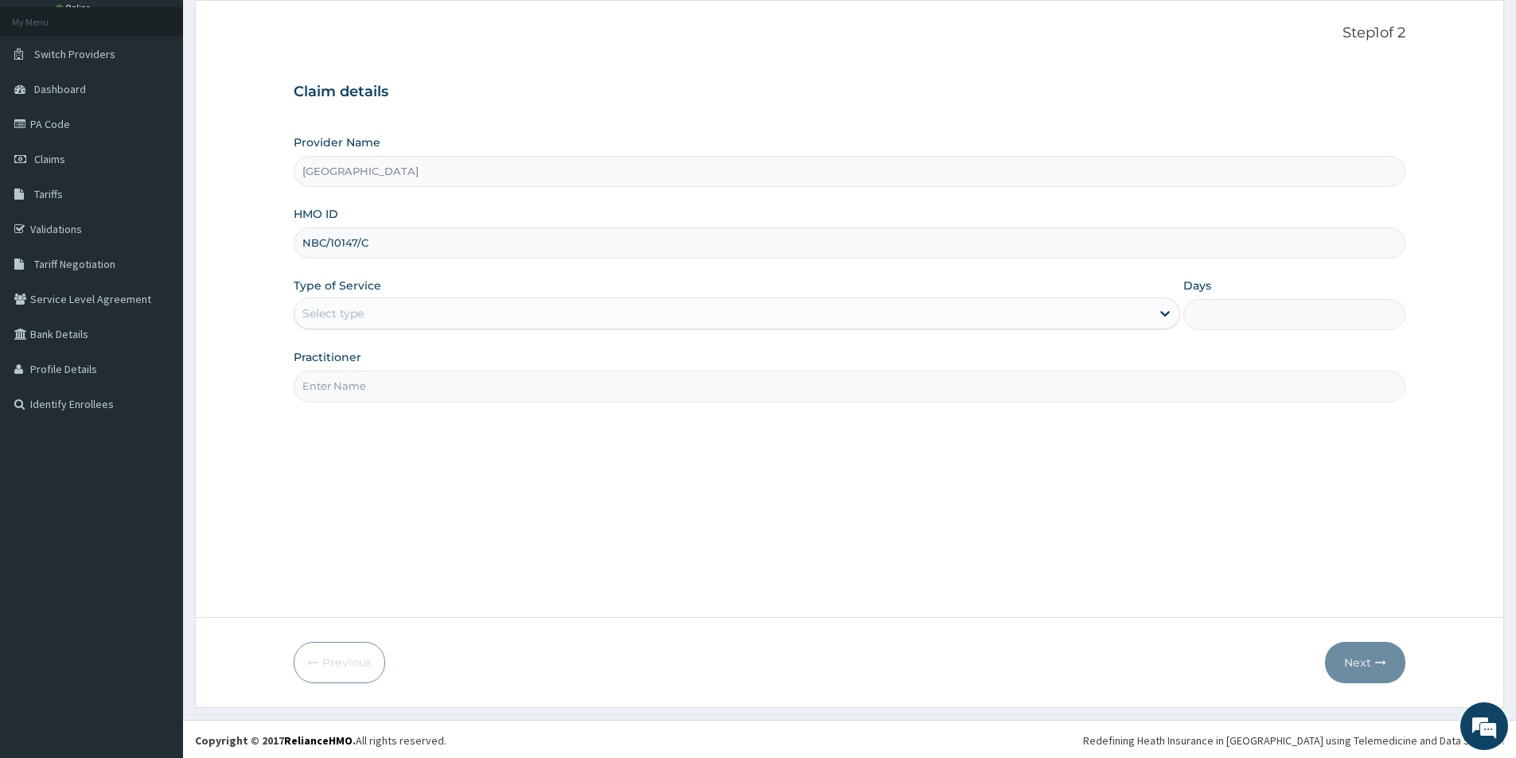
scroll to position [87, 0]
type input "NBC/10147/C"
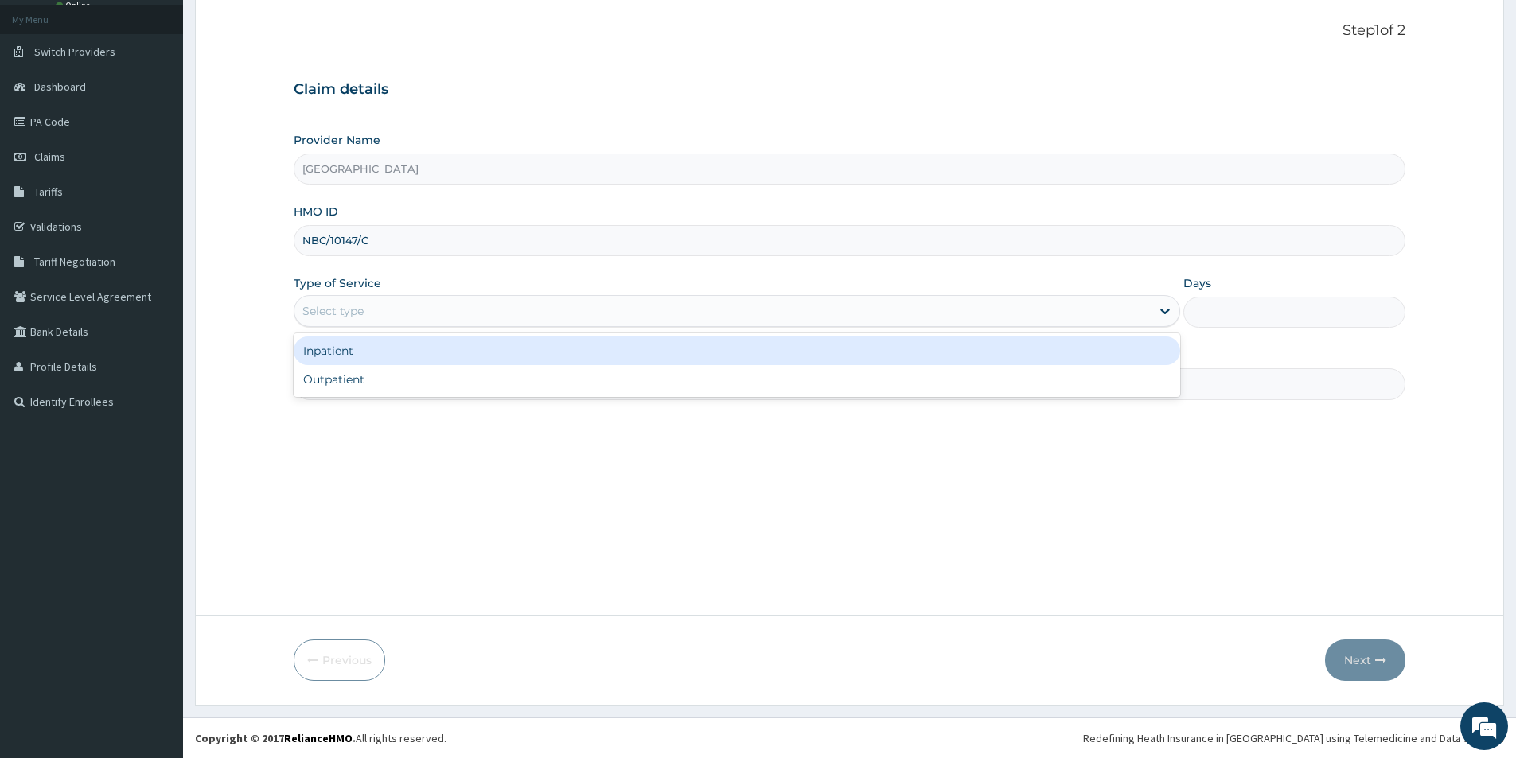
click at [594, 308] on div "Select type" at bounding box center [722, 310] width 856 height 25
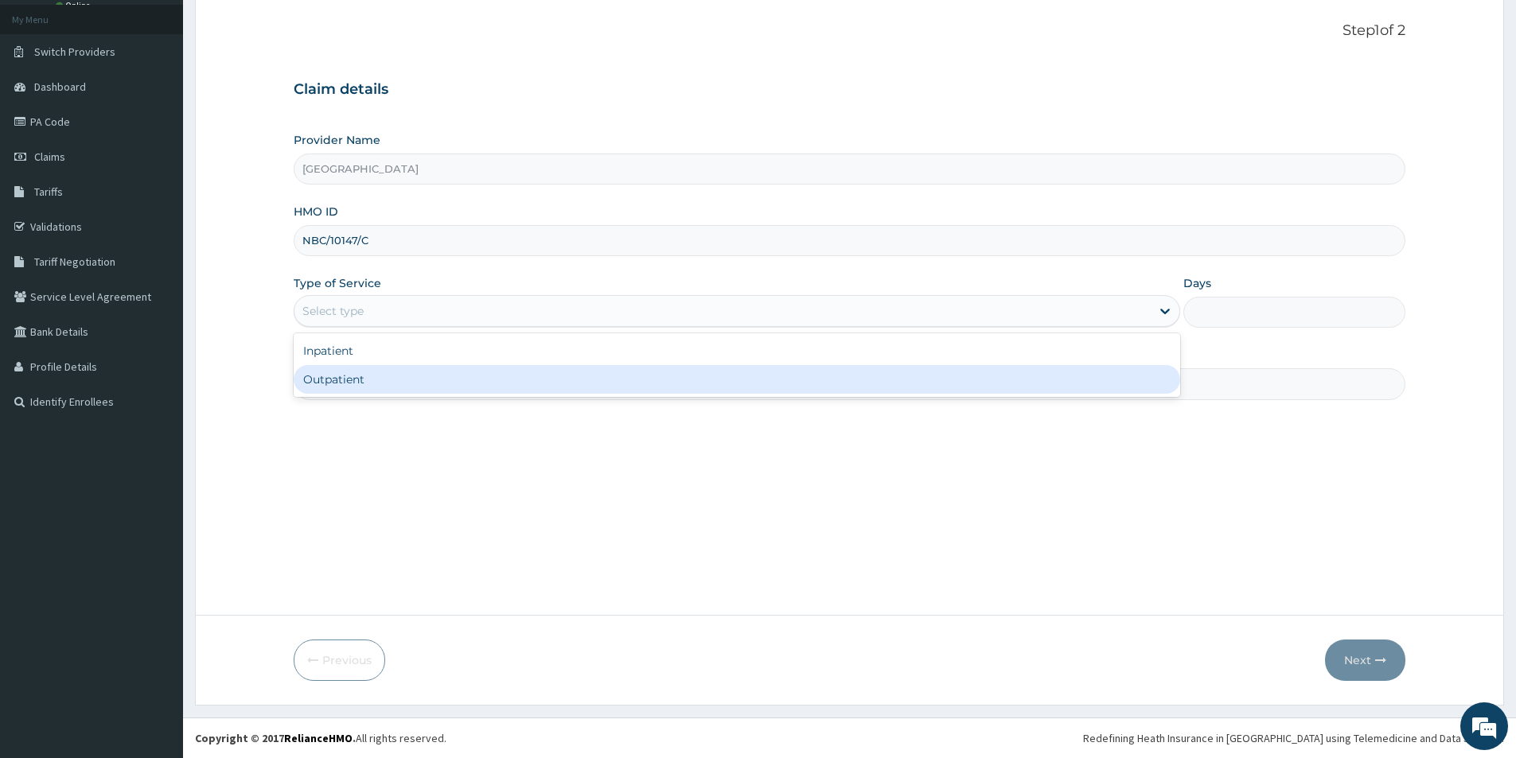
click at [605, 367] on div "Outpatient" at bounding box center [737, 379] width 886 height 29
type input "1"
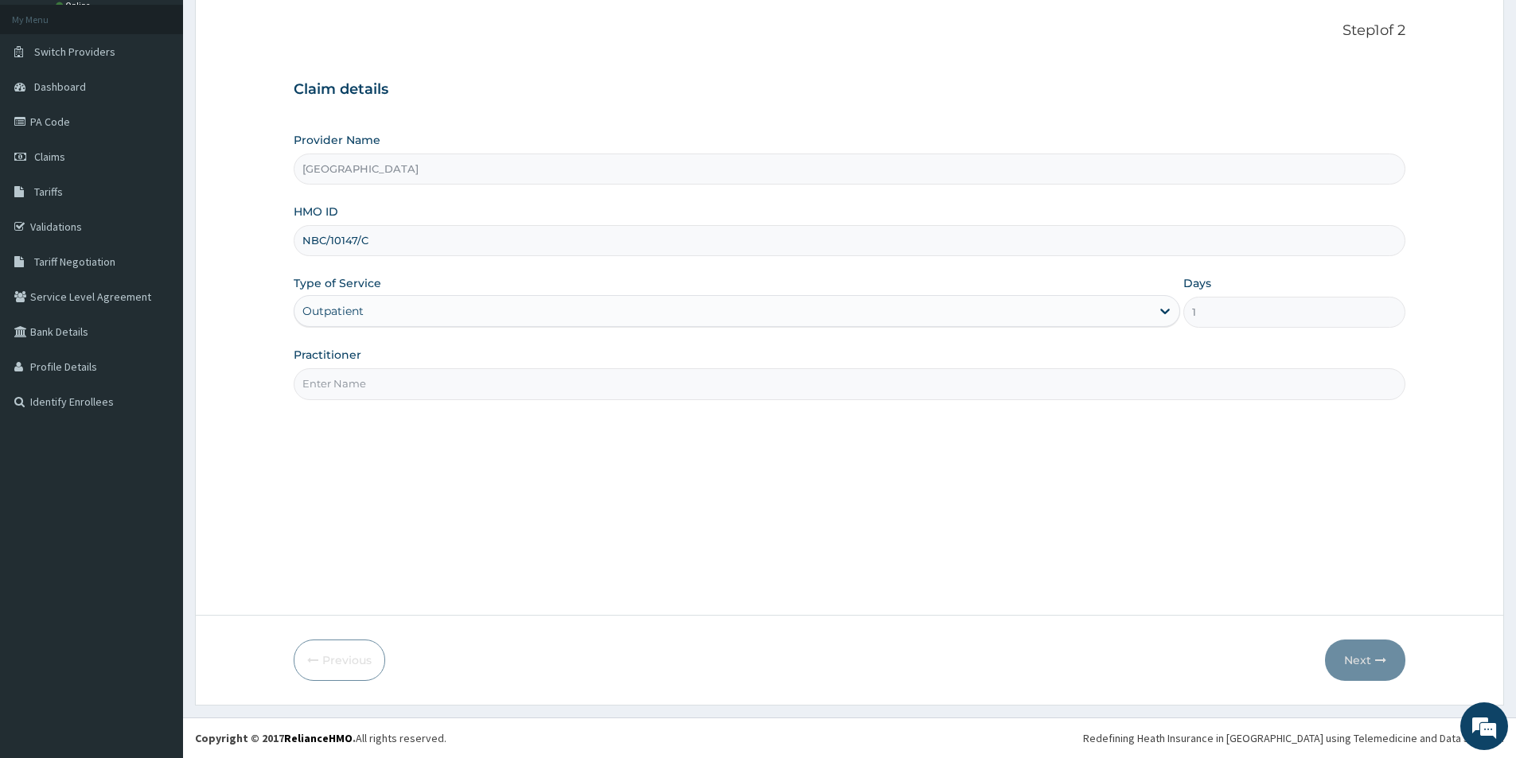
click at [609, 379] on input "Practitioner" at bounding box center [849, 383] width 1111 height 31
type input "[PERSON_NAME]"
click at [1333, 658] on button "Next" at bounding box center [1365, 660] width 80 height 41
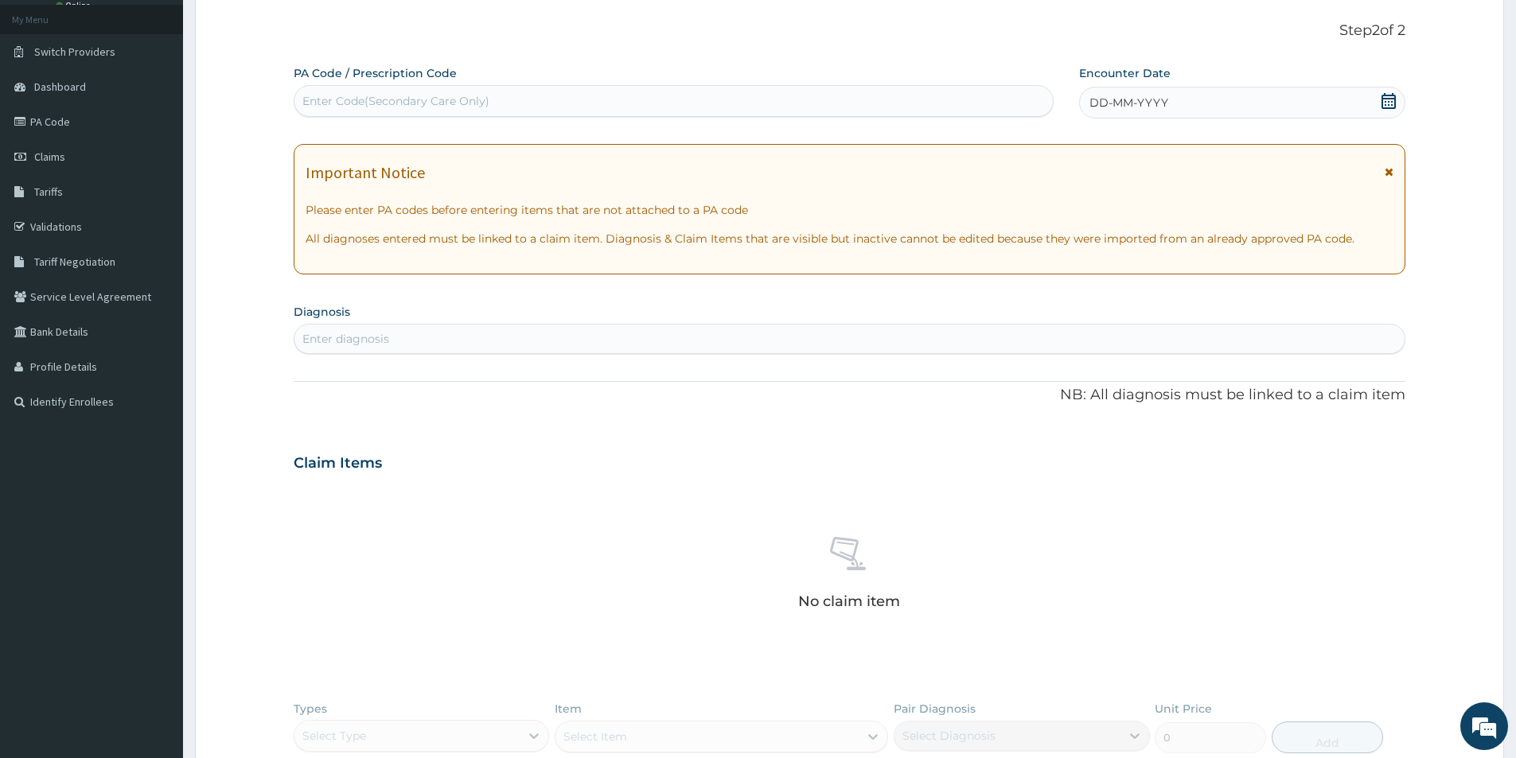
click at [1386, 170] on icon at bounding box center [1388, 171] width 9 height 11
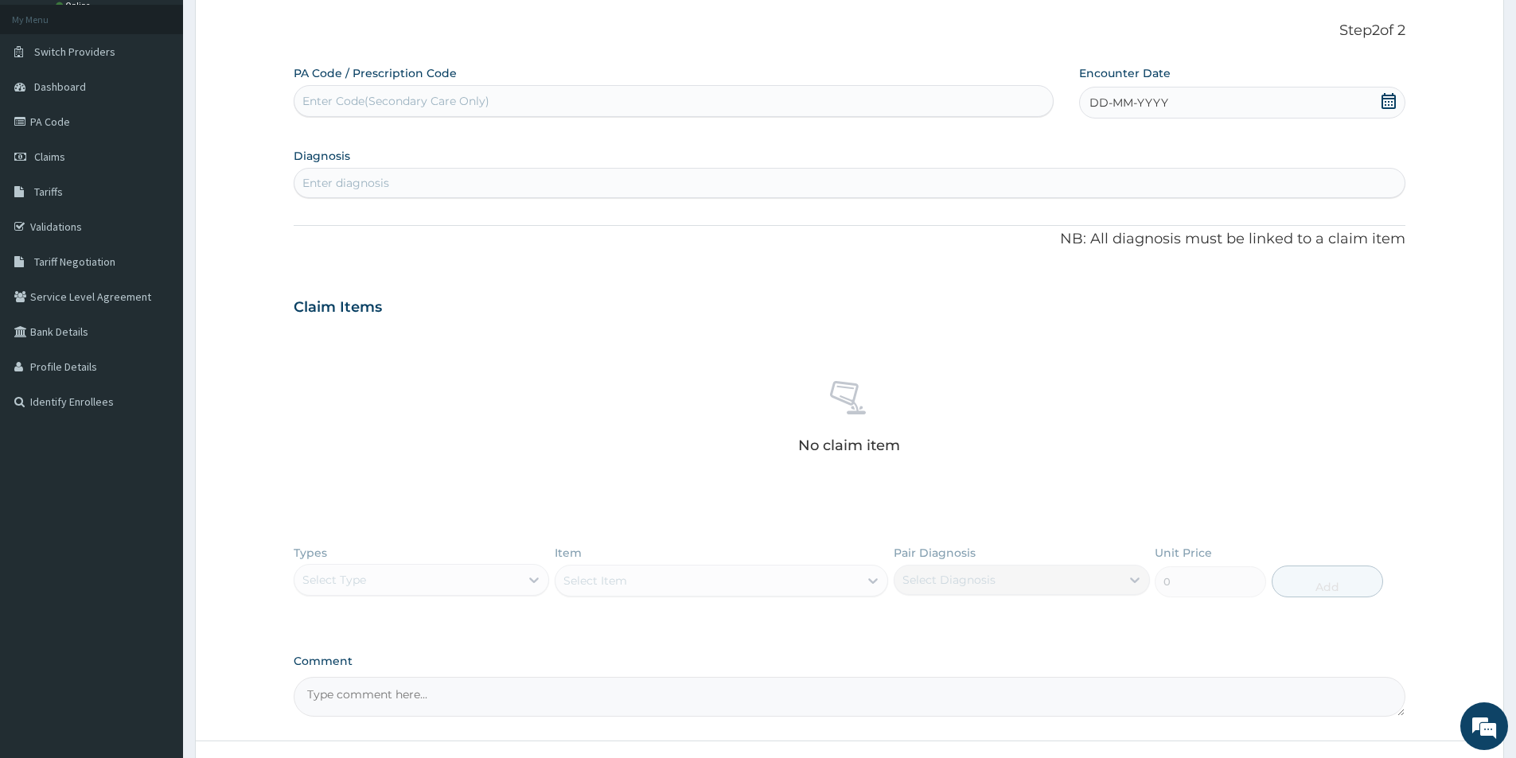
click at [1389, 99] on icon at bounding box center [1388, 101] width 14 height 16
click at [1050, 145] on button "Previous Month" at bounding box center [1052, 147] width 8 height 8
click at [1051, 148] on button "Previous Month" at bounding box center [1052, 147] width 8 height 8
click at [1225, 251] on div "16" at bounding box center [1222, 255] width 24 height 24
click at [727, 181] on div "Enter diagnosis" at bounding box center [849, 182] width 1110 height 25
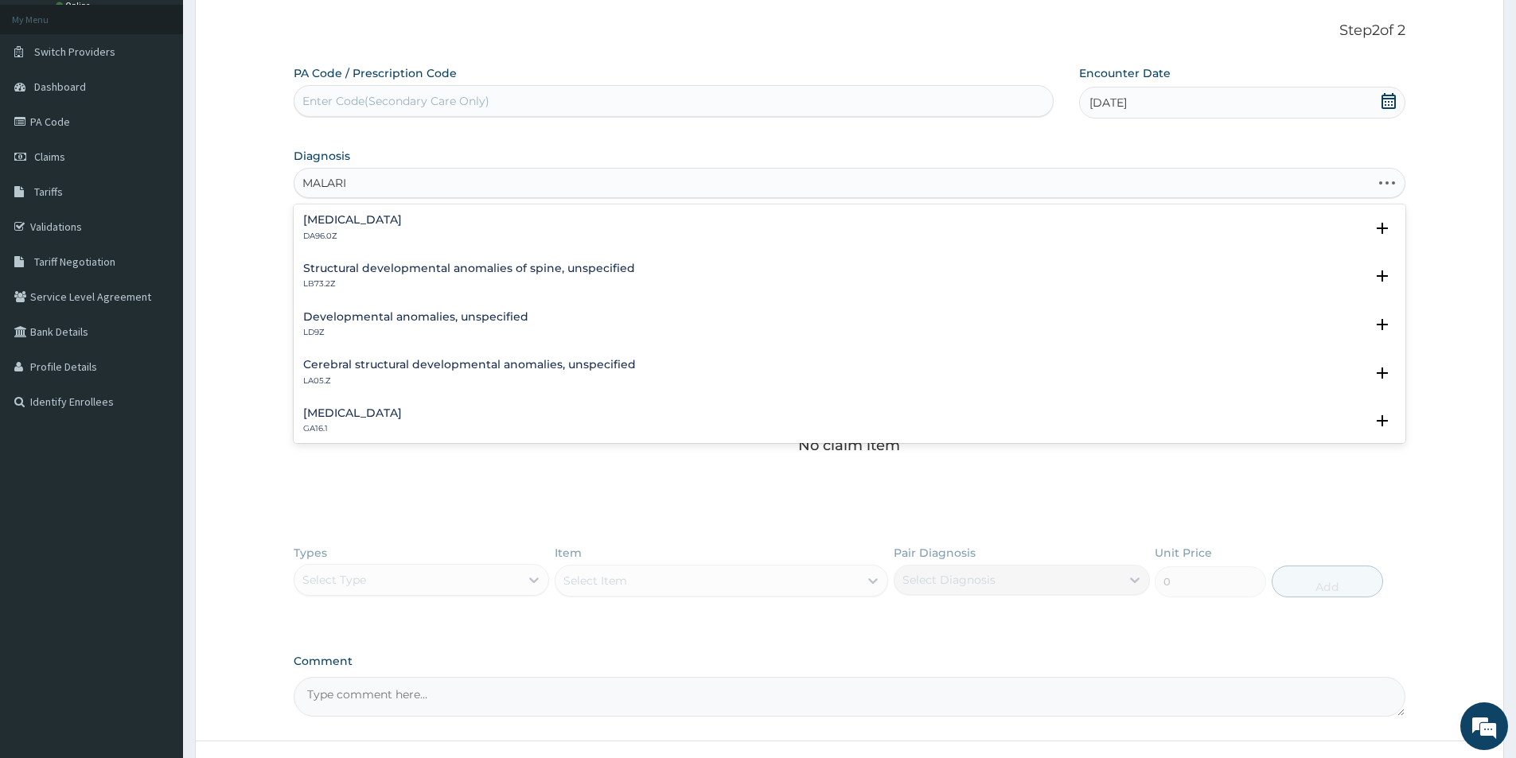
type input "[MEDICAL_DATA]"
click at [452, 325] on div "[MEDICAL_DATA] 1F4Z" at bounding box center [849, 325] width 1092 height 28
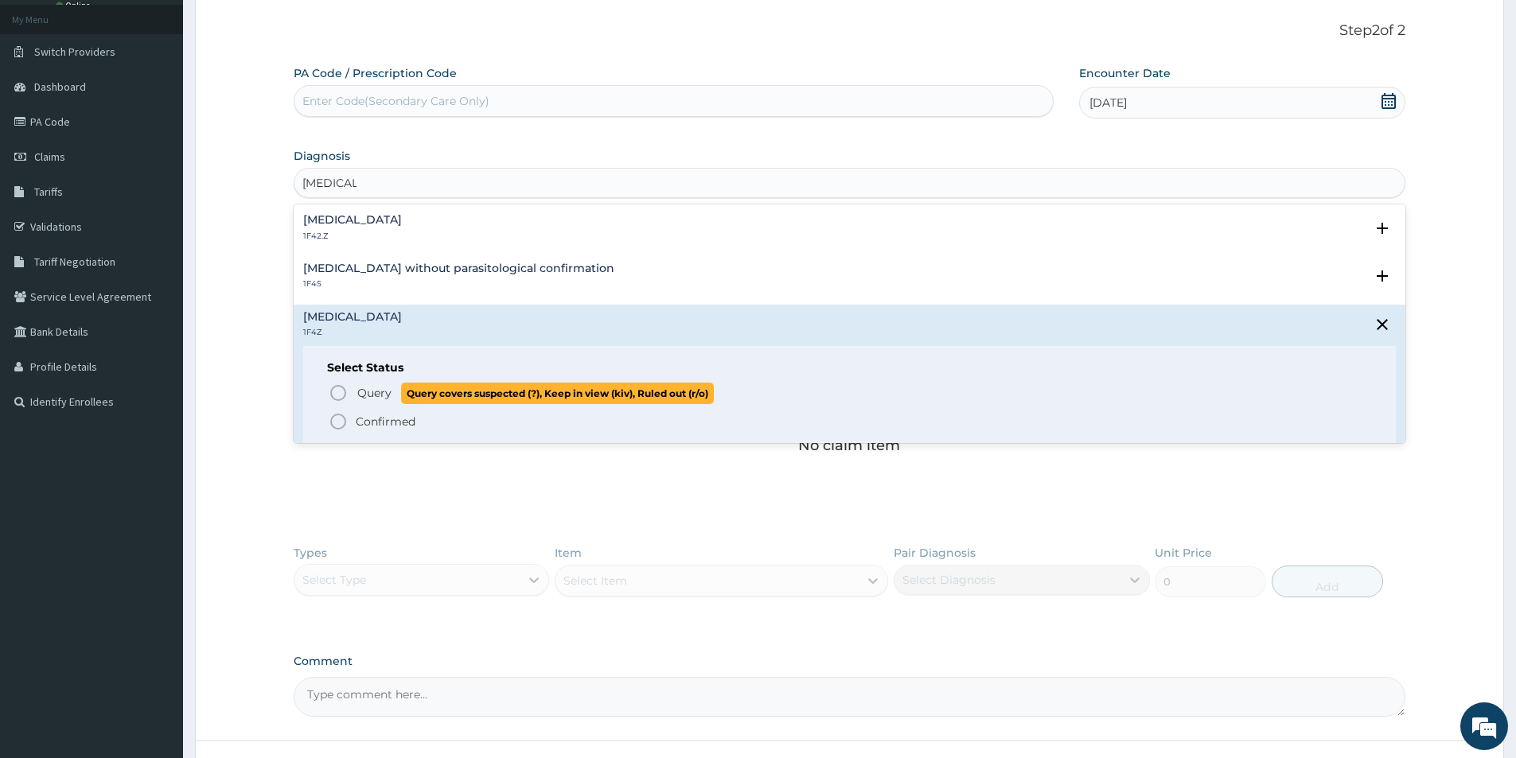
click at [340, 394] on icon "status option query" at bounding box center [338, 392] width 19 height 19
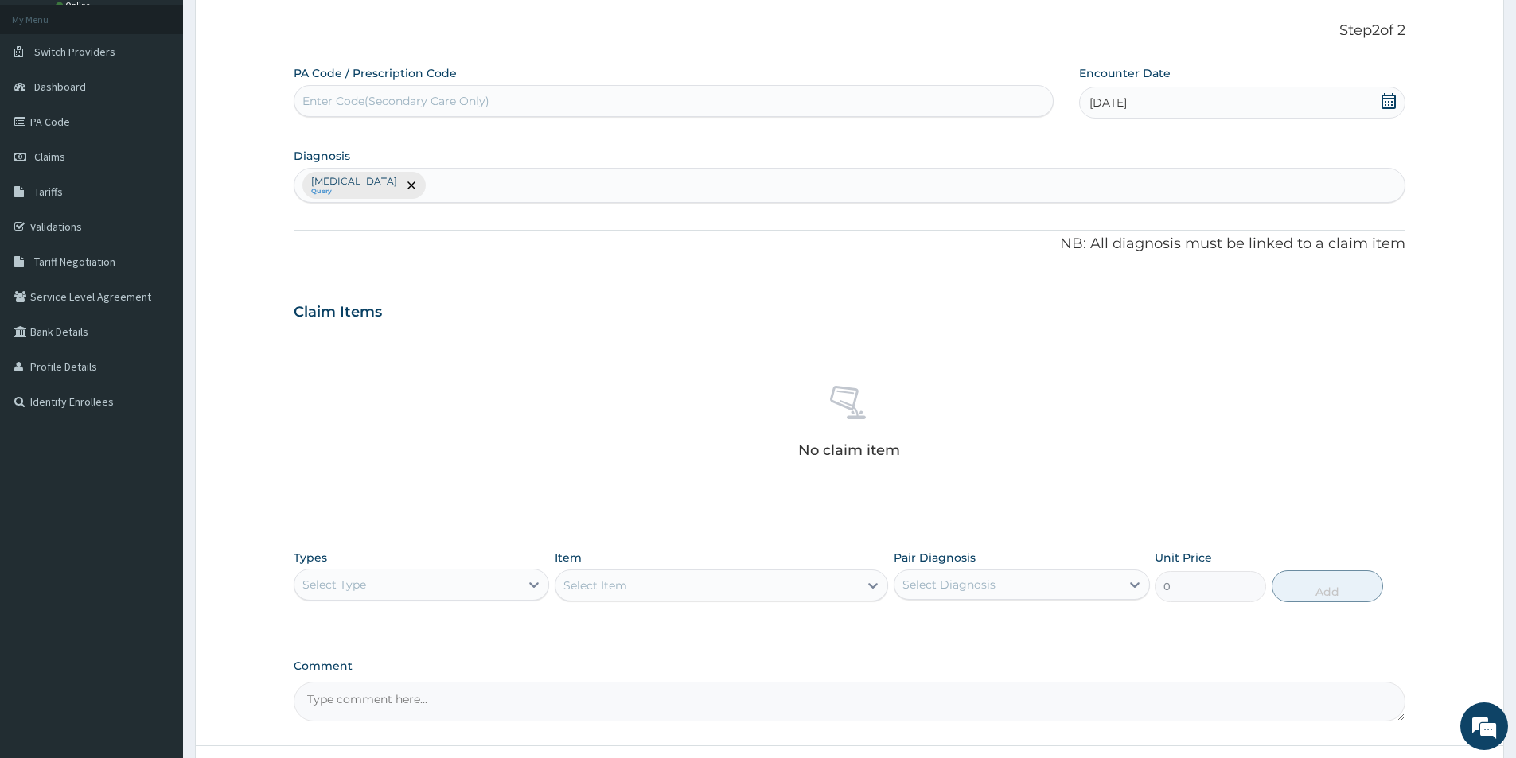
click at [434, 578] on div "Select Type" at bounding box center [406, 584] width 225 height 25
click at [376, 672] on div "Procedures" at bounding box center [421, 681] width 255 height 29
click at [645, 587] on div "Select Item" at bounding box center [721, 586] width 333 height 32
click at [644, 586] on div "Select Item" at bounding box center [706, 585] width 303 height 25
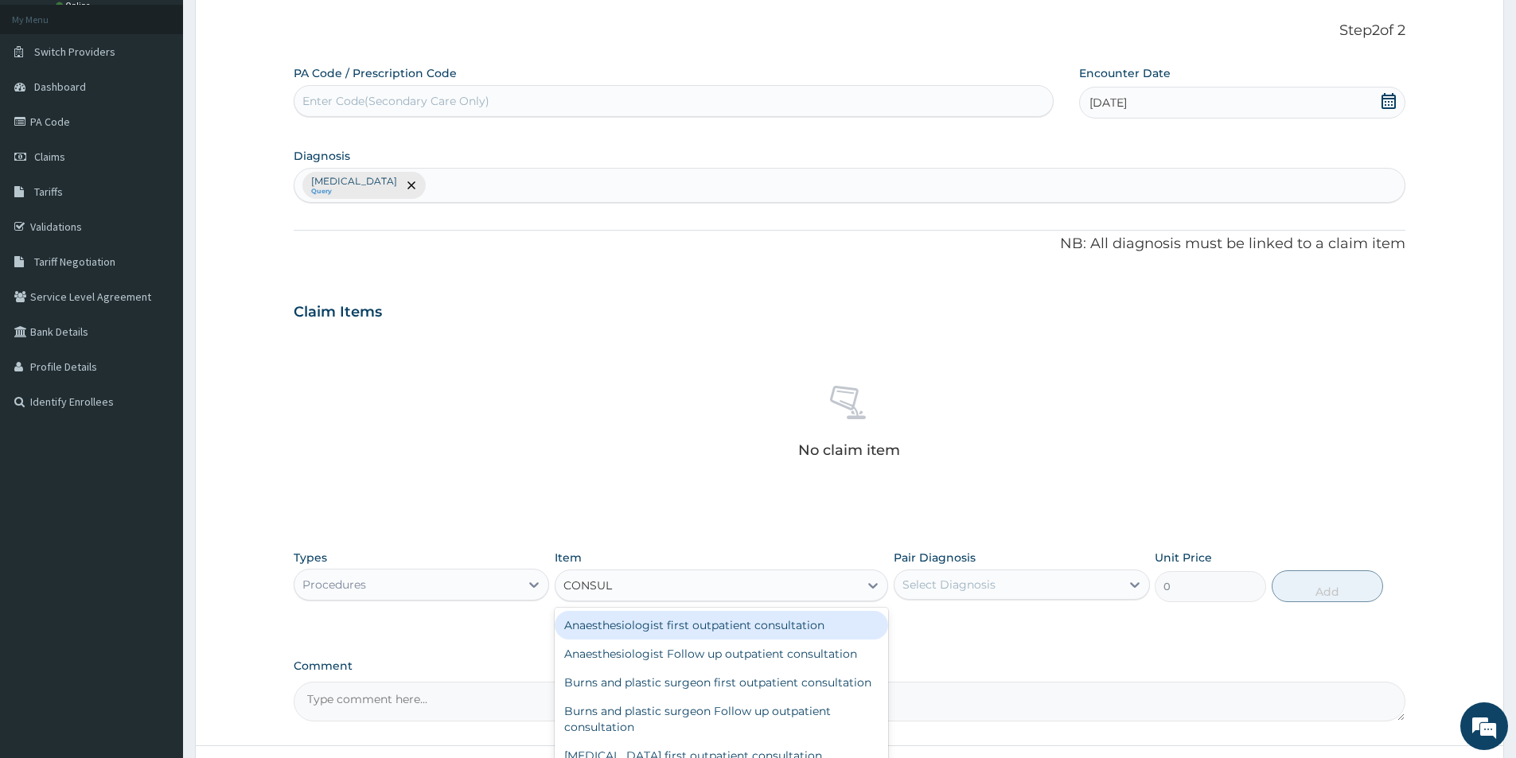
type input "CONSULT"
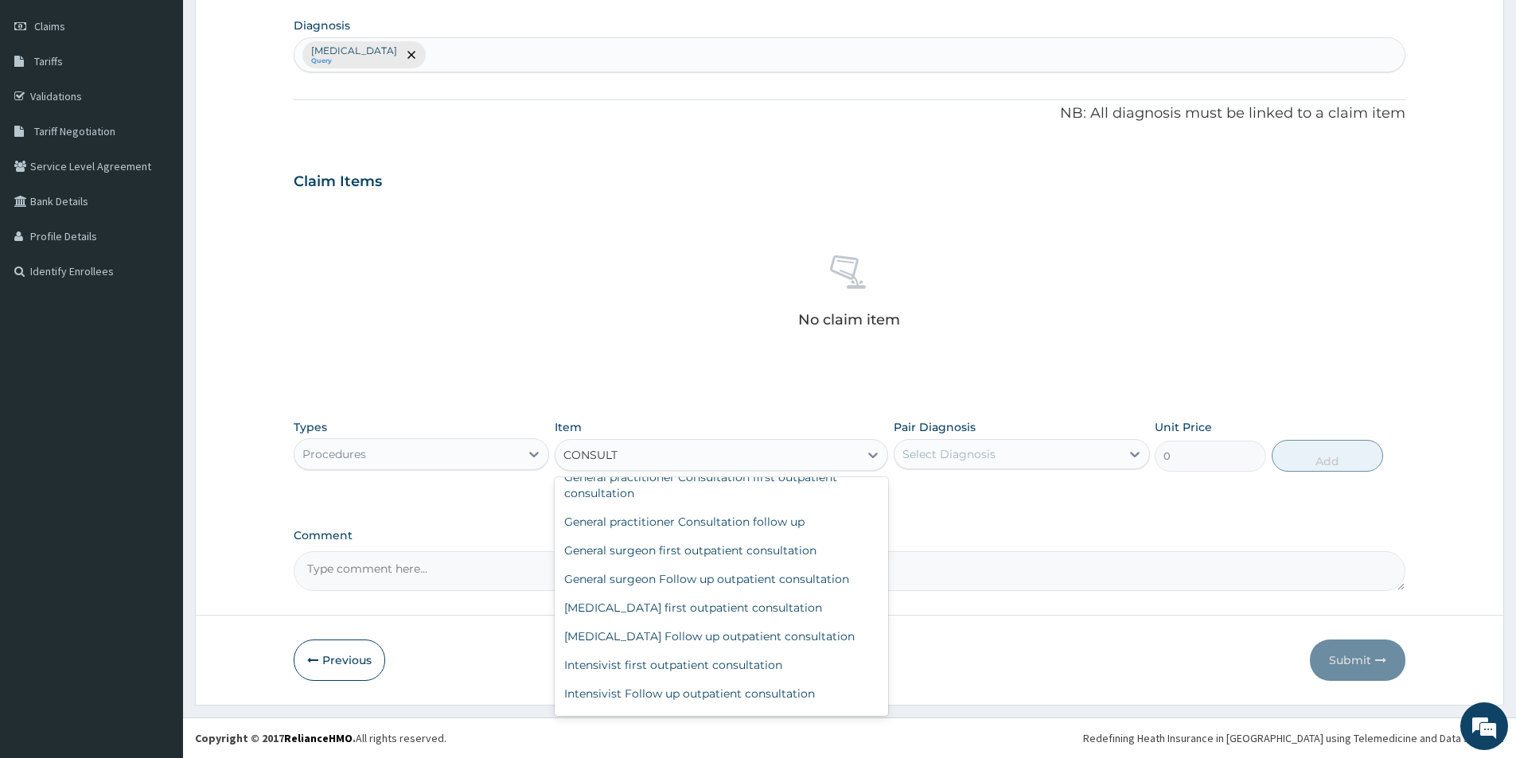
scroll to position [636, 0]
click at [742, 506] on div "General practitioner Consultation first outpatient consultation" at bounding box center [721, 483] width 333 height 45
type input "3000"
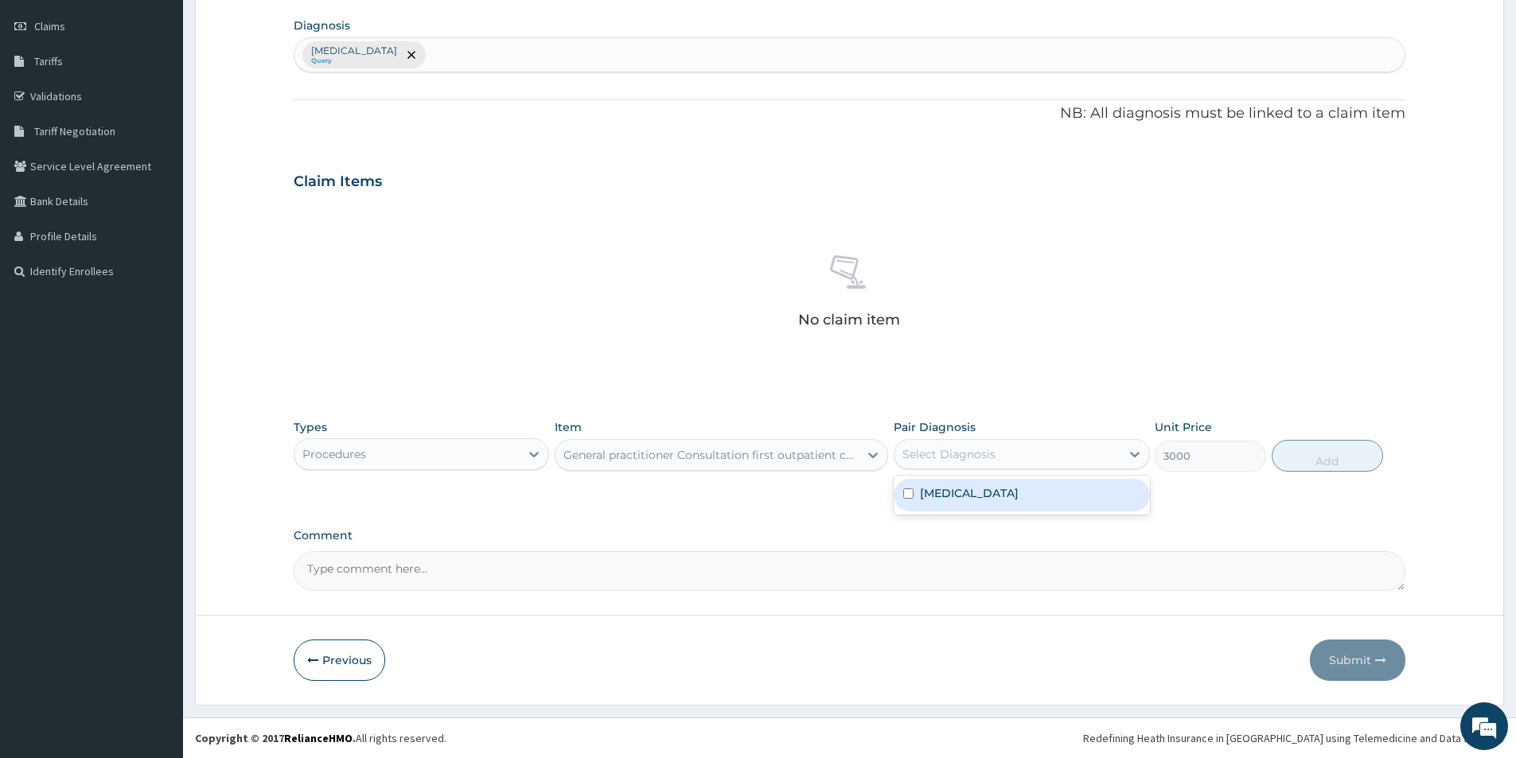
click at [1079, 449] on div "Select Diagnosis" at bounding box center [1006, 454] width 225 height 25
click at [1043, 498] on div "[MEDICAL_DATA]" at bounding box center [1020, 495] width 255 height 33
checkbox input "true"
click at [1293, 459] on button "Add" at bounding box center [1326, 456] width 111 height 32
type input "0"
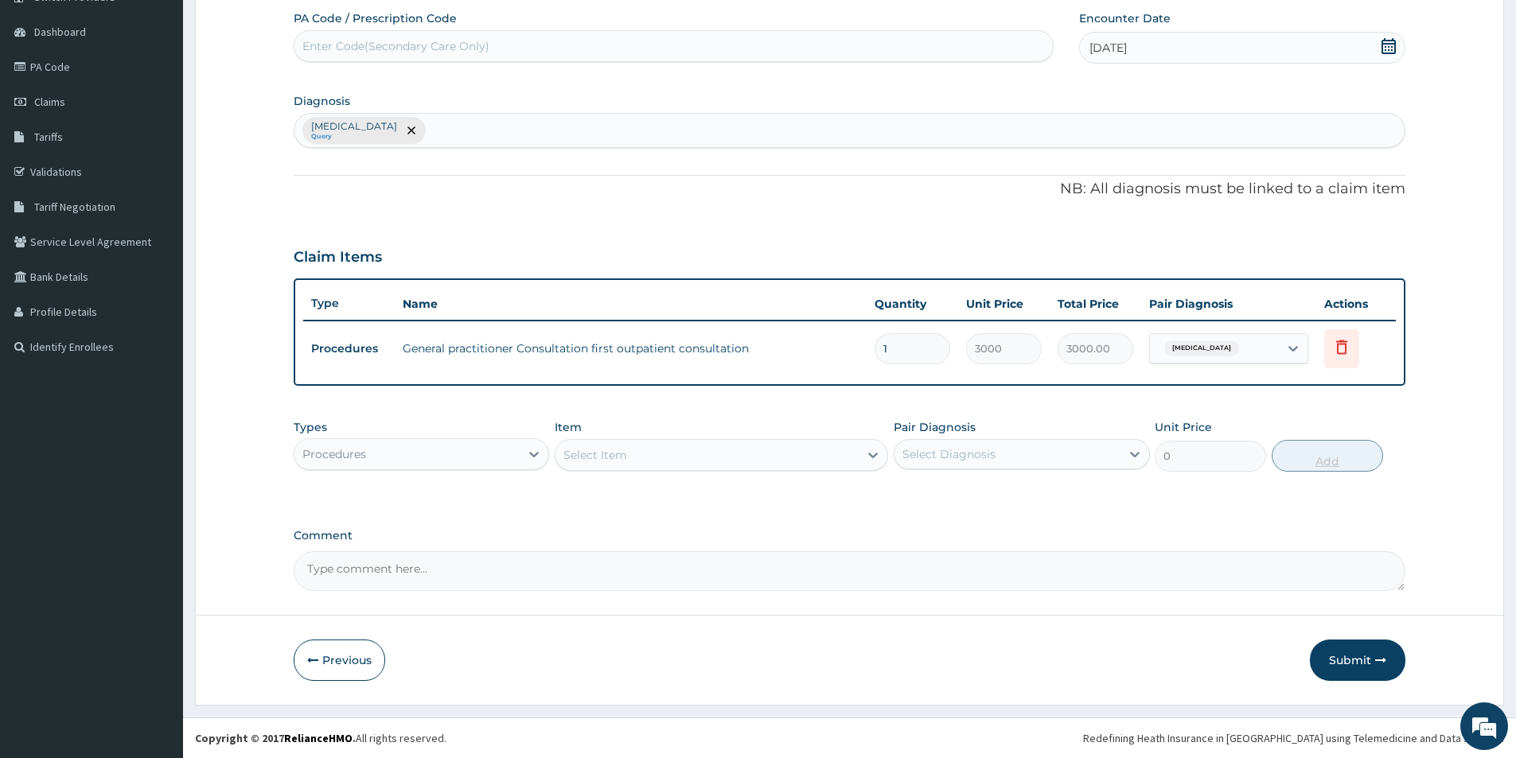
scroll to position [142, 0]
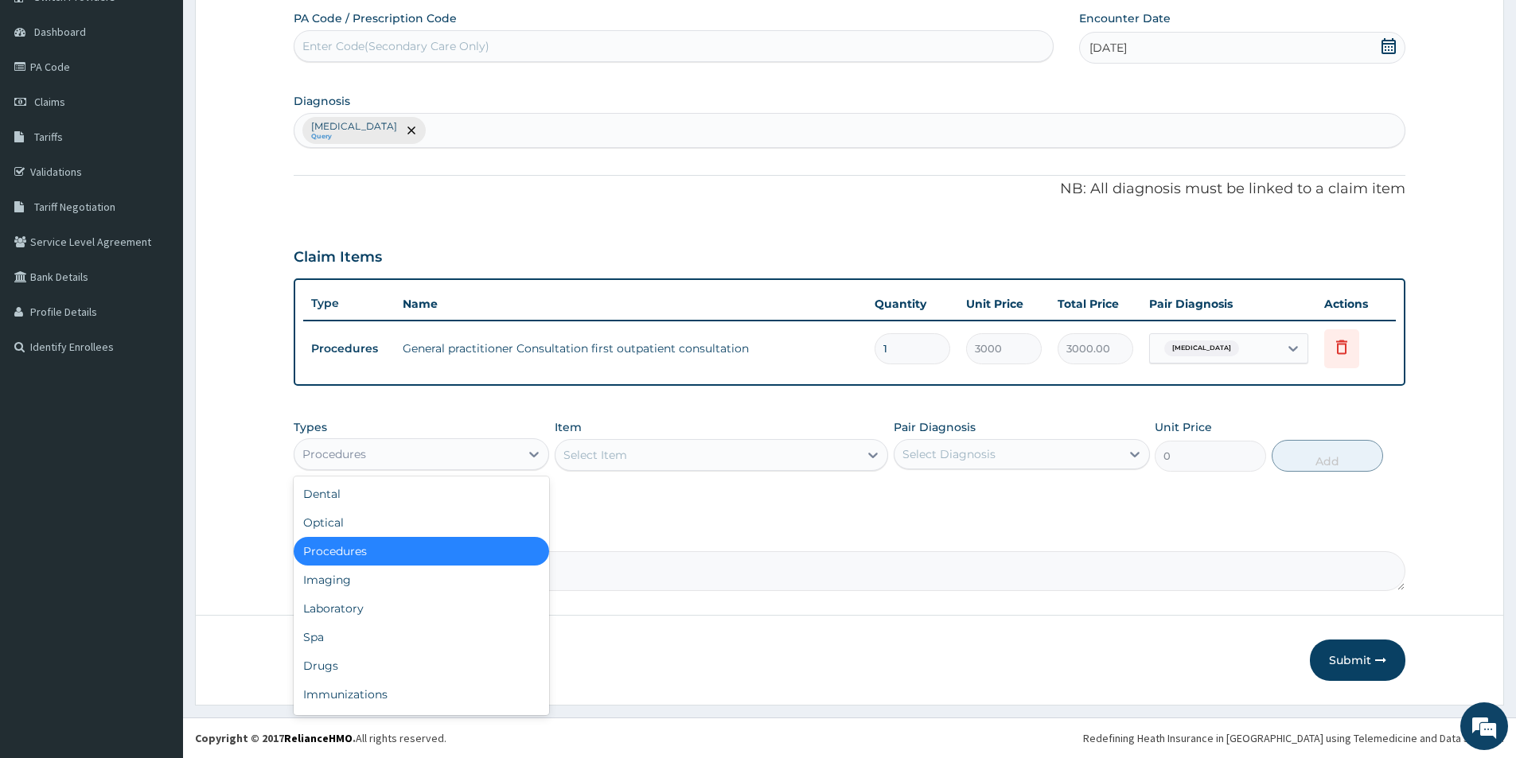
click at [484, 461] on div "Procedures" at bounding box center [406, 454] width 225 height 25
click at [425, 601] on div "Laboratory" at bounding box center [421, 608] width 255 height 29
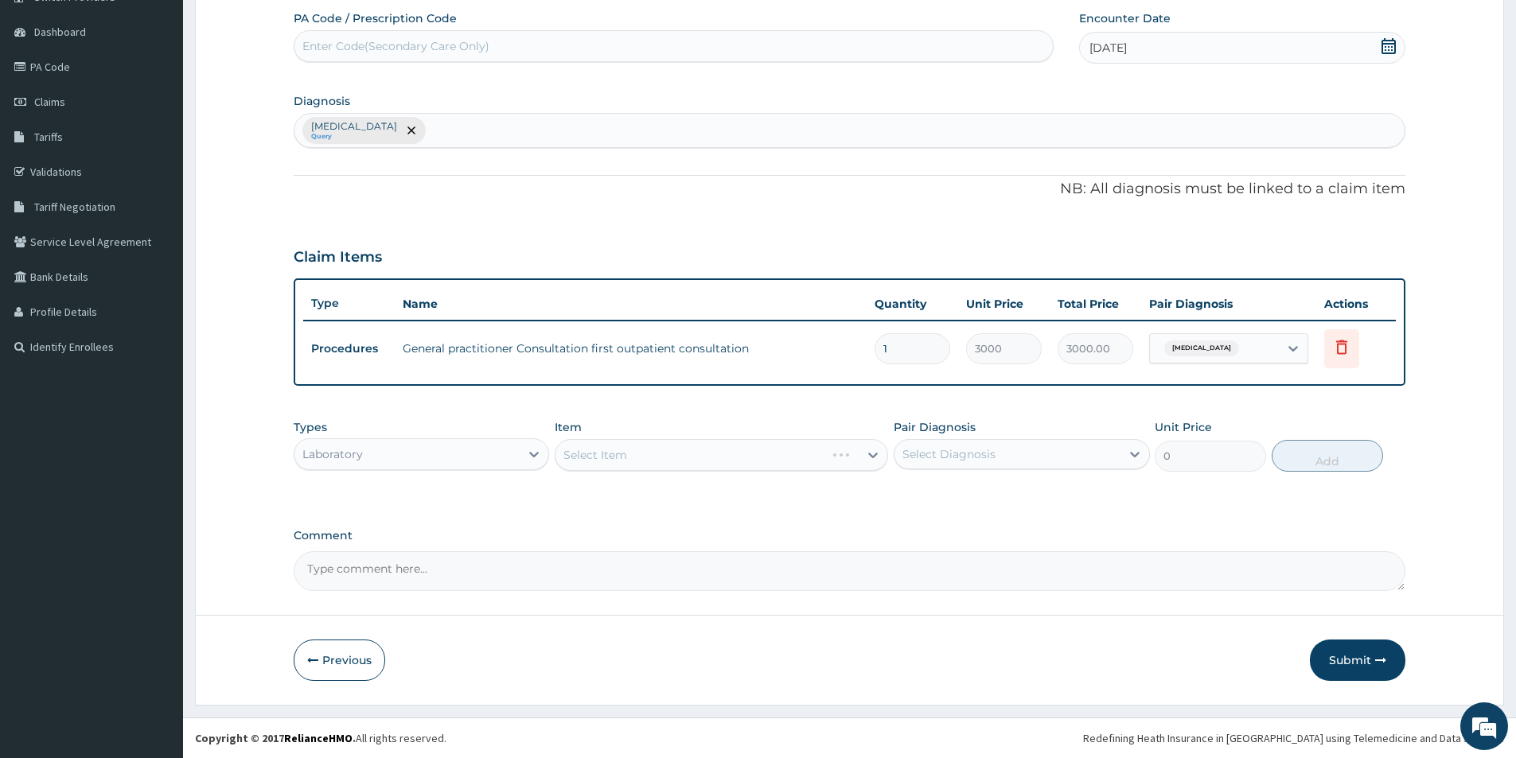
click at [668, 450] on div "Select Item" at bounding box center [721, 455] width 333 height 32
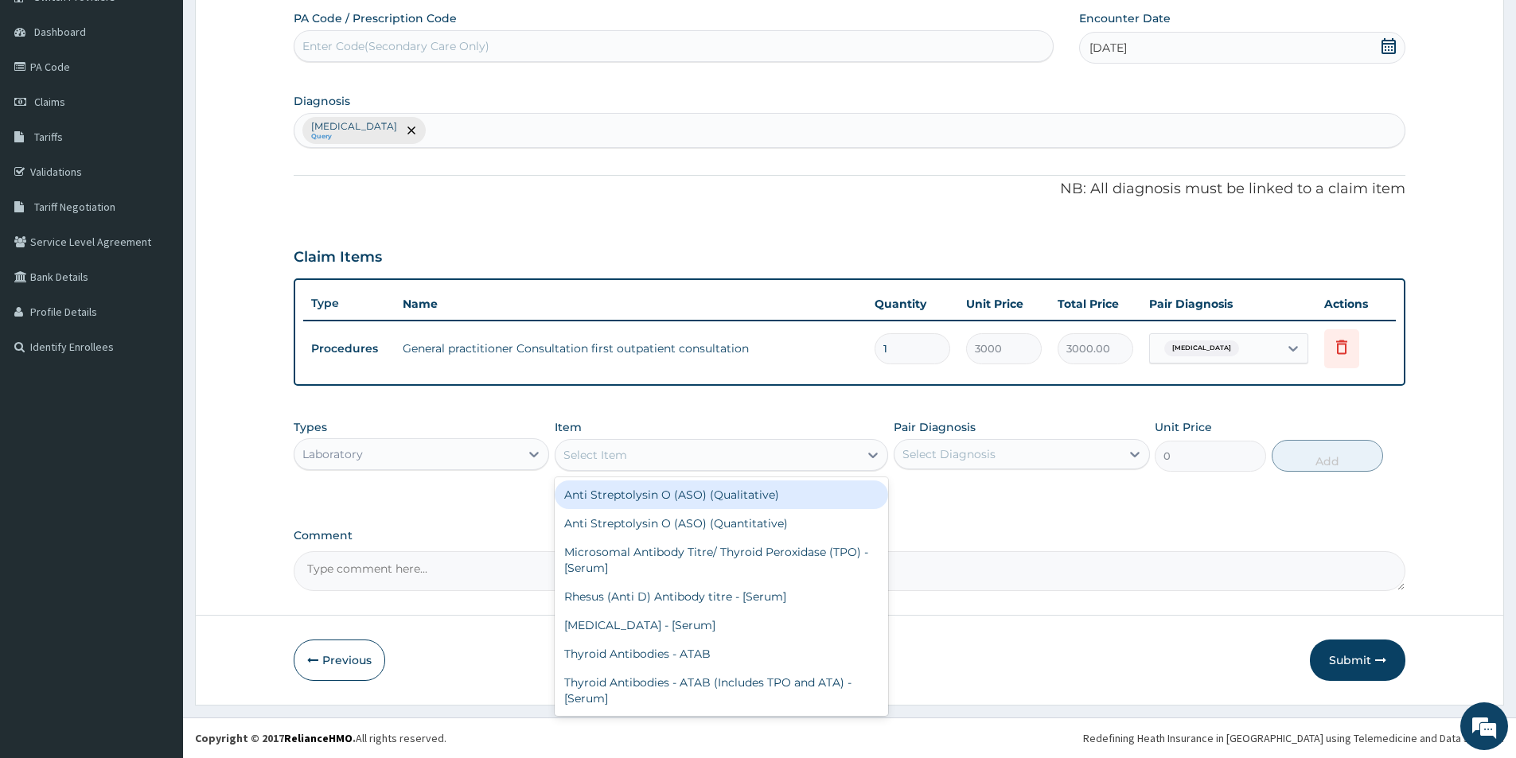
click at [671, 453] on div "Select Item" at bounding box center [706, 454] width 303 height 25
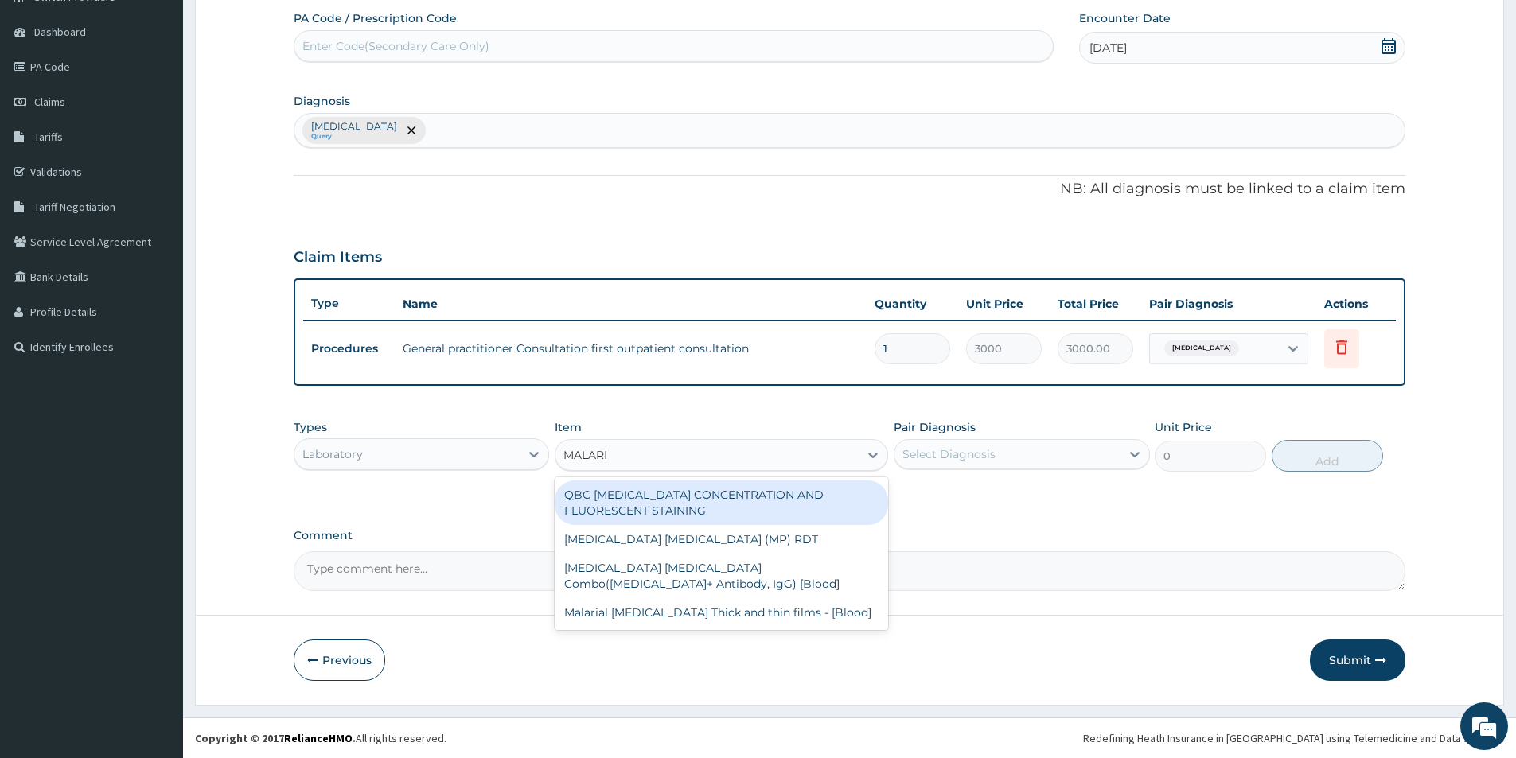
type input "[MEDICAL_DATA]"
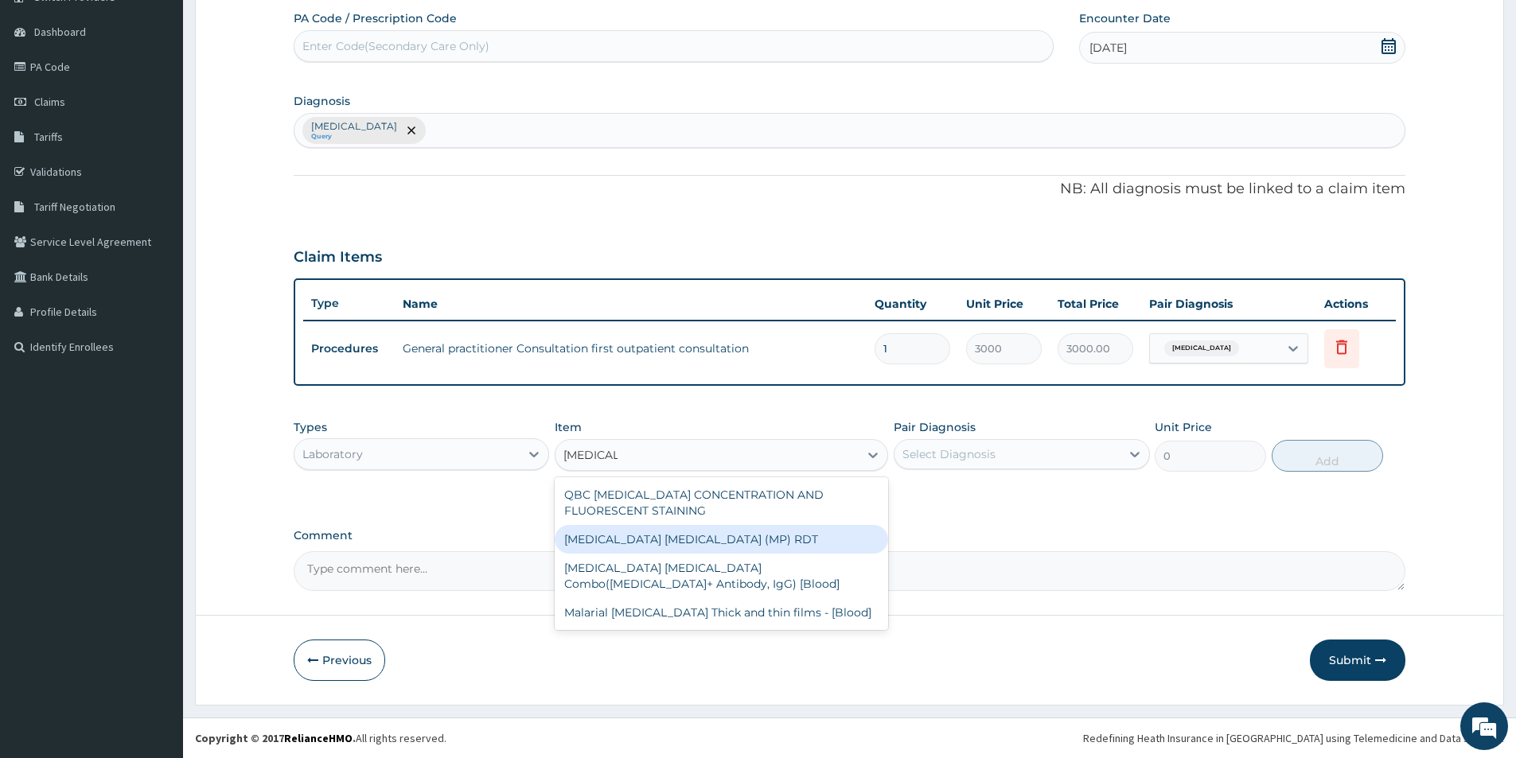
click at [669, 541] on div "[MEDICAL_DATA] [MEDICAL_DATA] (MP) RDT" at bounding box center [721, 539] width 333 height 29
type input "1500"
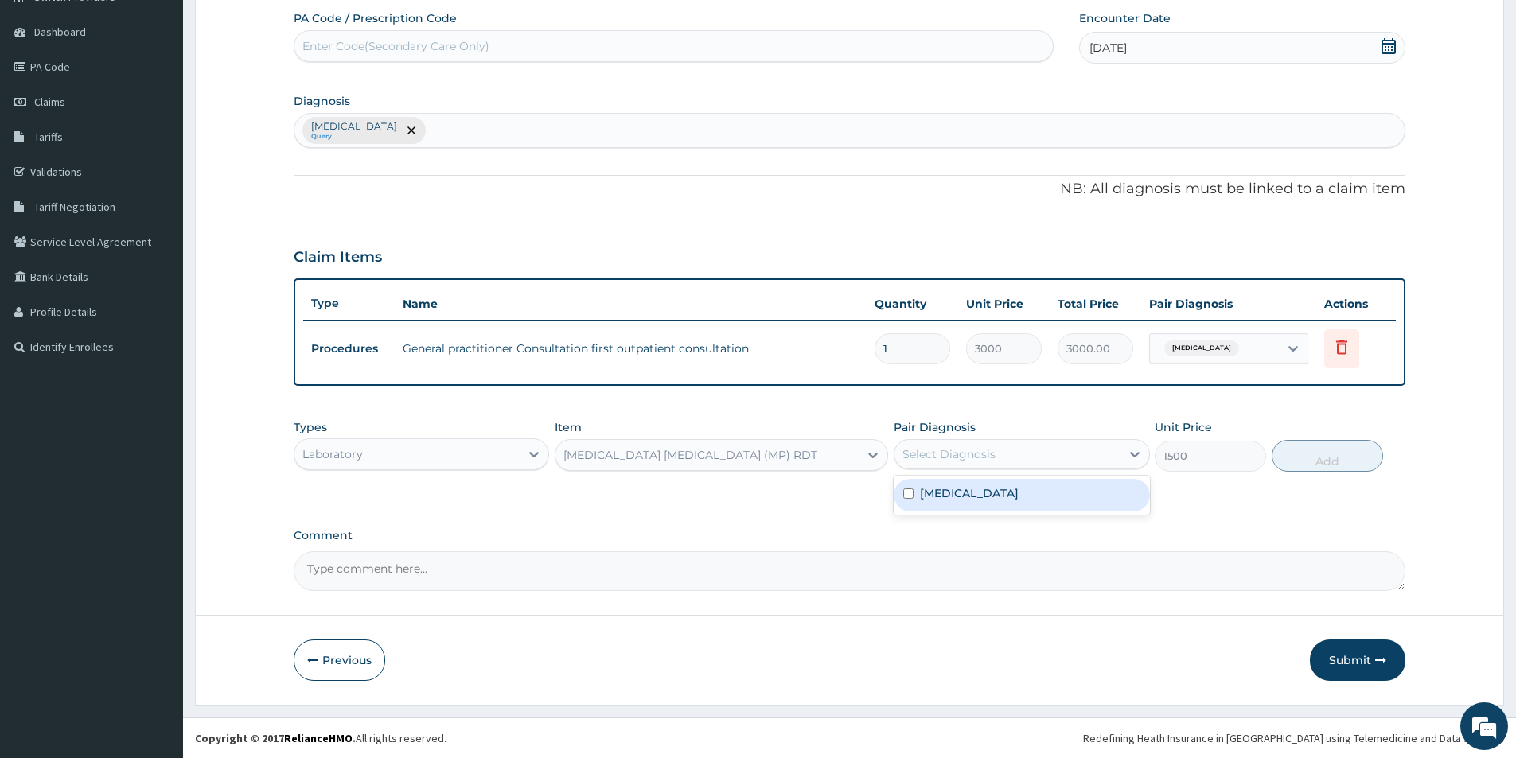
click at [1084, 451] on div "Select Diagnosis" at bounding box center [1006, 454] width 225 height 25
click at [1072, 493] on div "[MEDICAL_DATA]" at bounding box center [1020, 495] width 255 height 33
checkbox input "true"
click at [1306, 459] on button "Add" at bounding box center [1326, 456] width 111 height 32
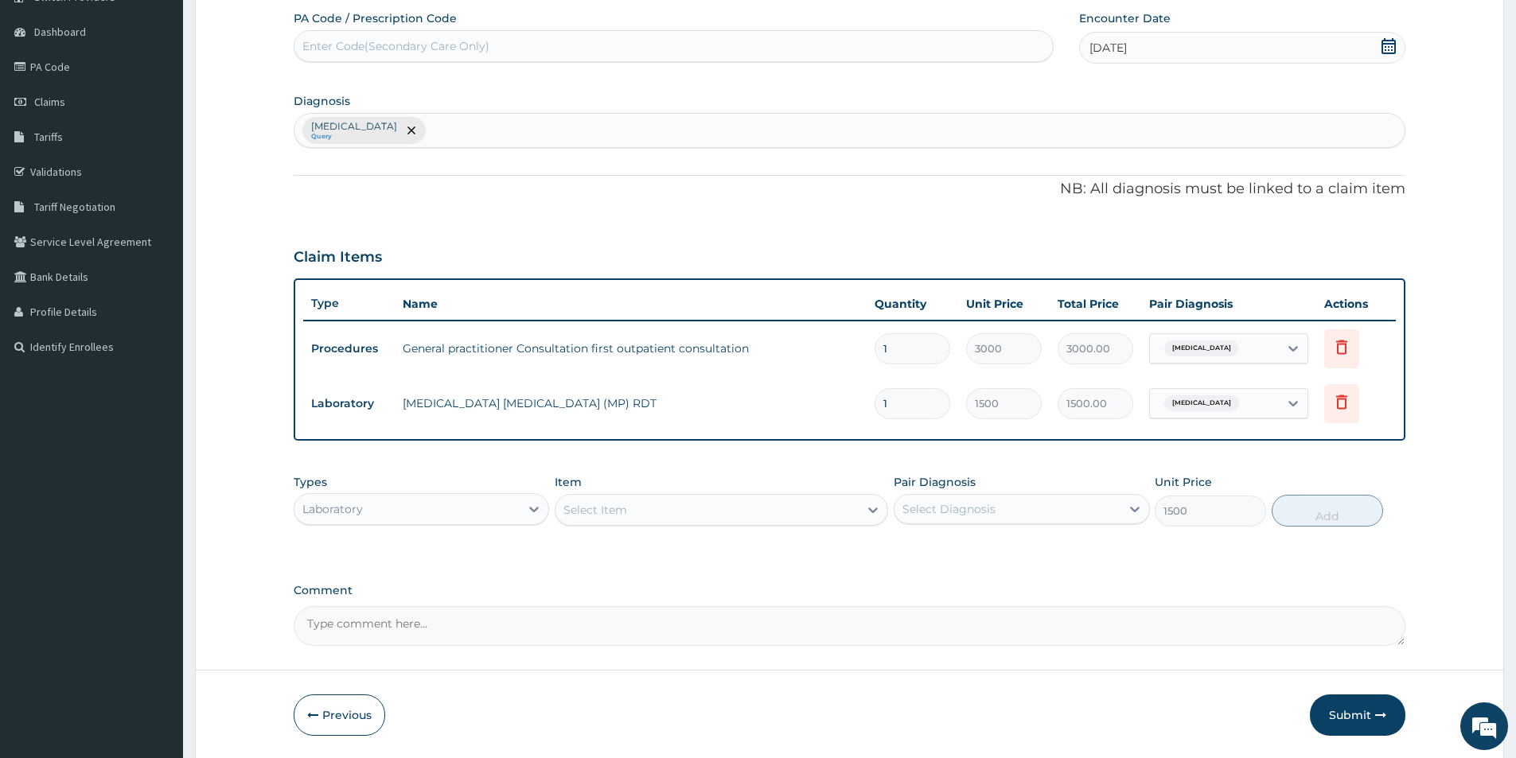
type input "0"
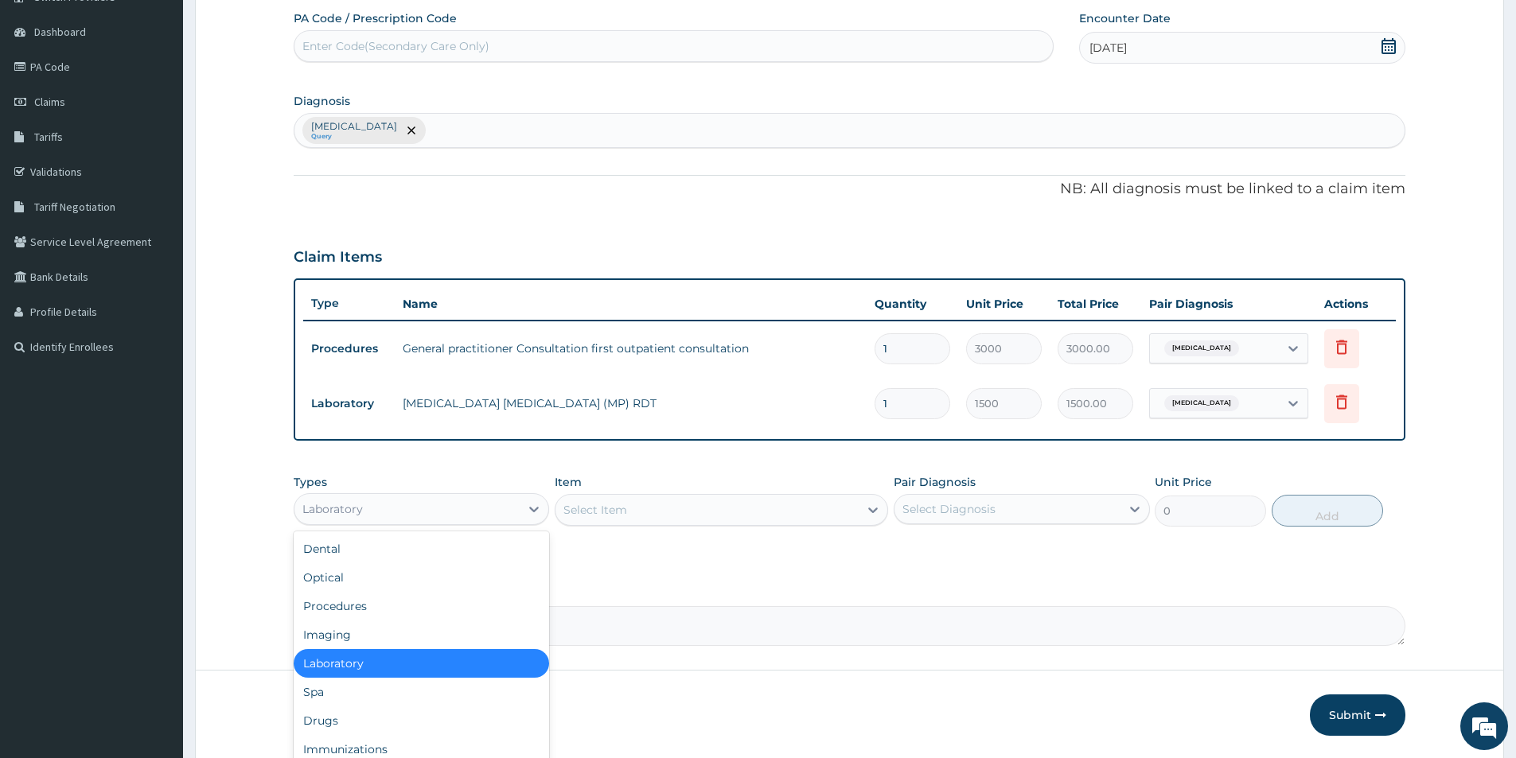
click at [445, 512] on div "Laboratory" at bounding box center [406, 508] width 225 height 25
click at [456, 708] on div "Drugs" at bounding box center [421, 720] width 255 height 29
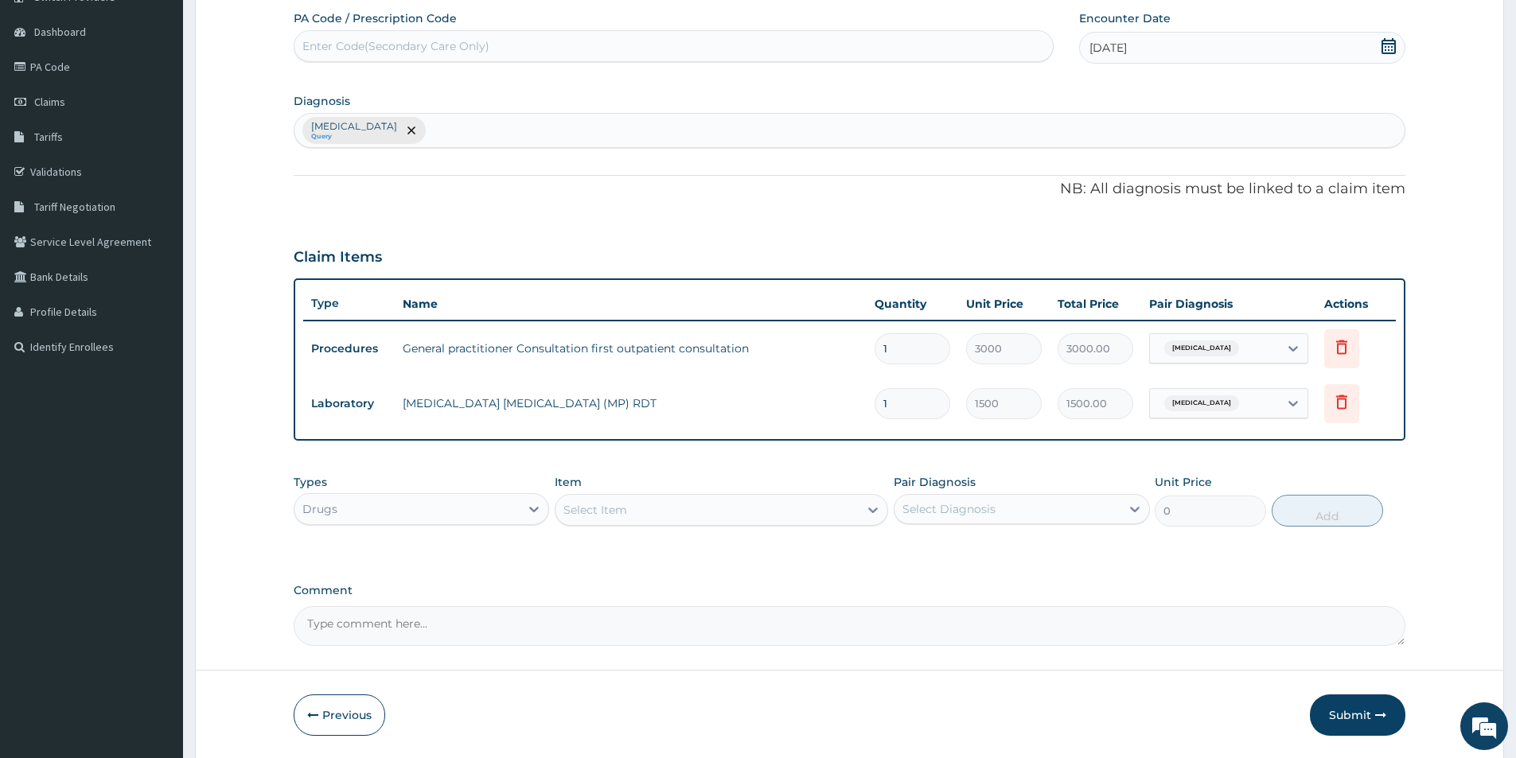
click at [658, 505] on div "Select Item" at bounding box center [706, 509] width 303 height 25
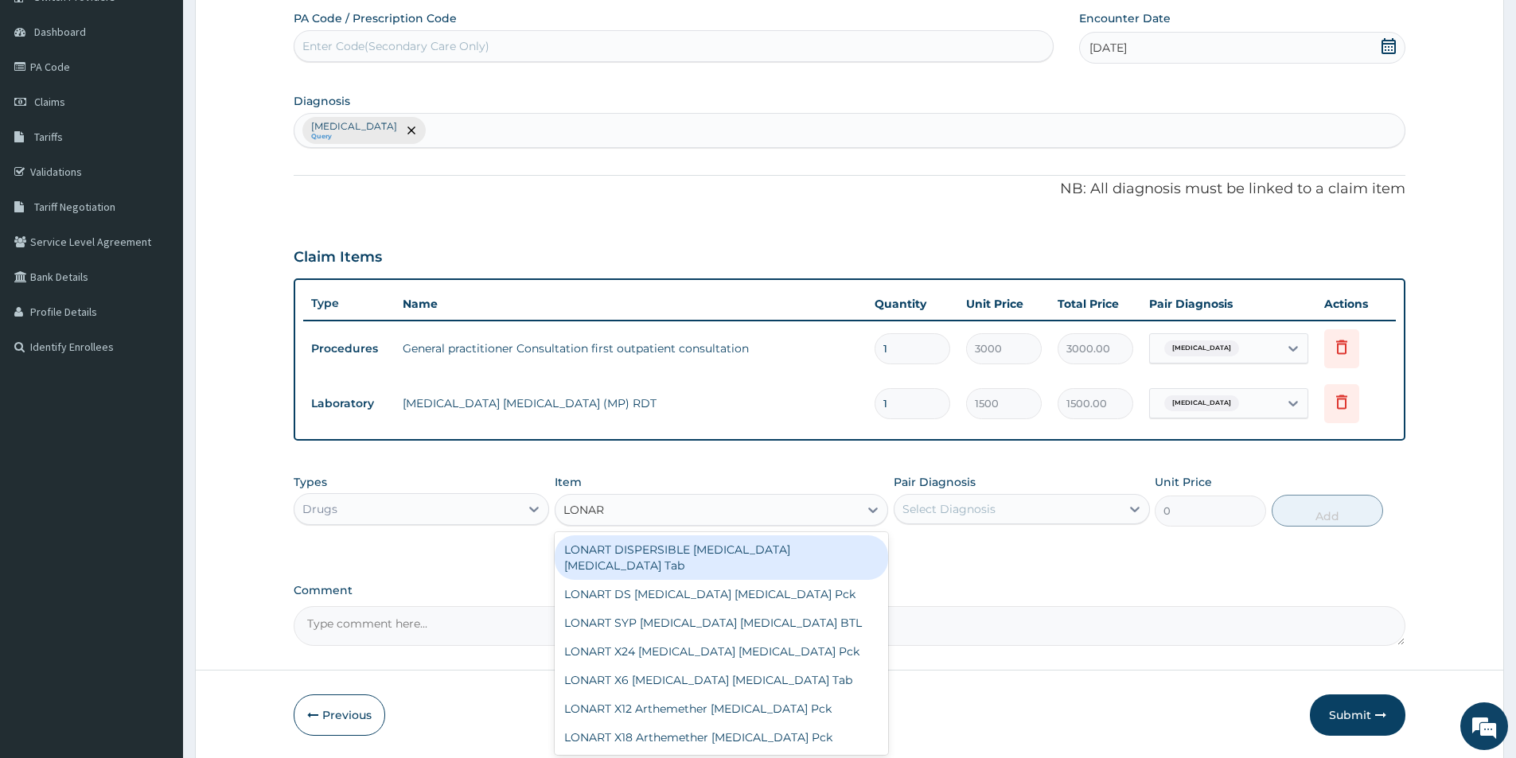
type input "LONART"
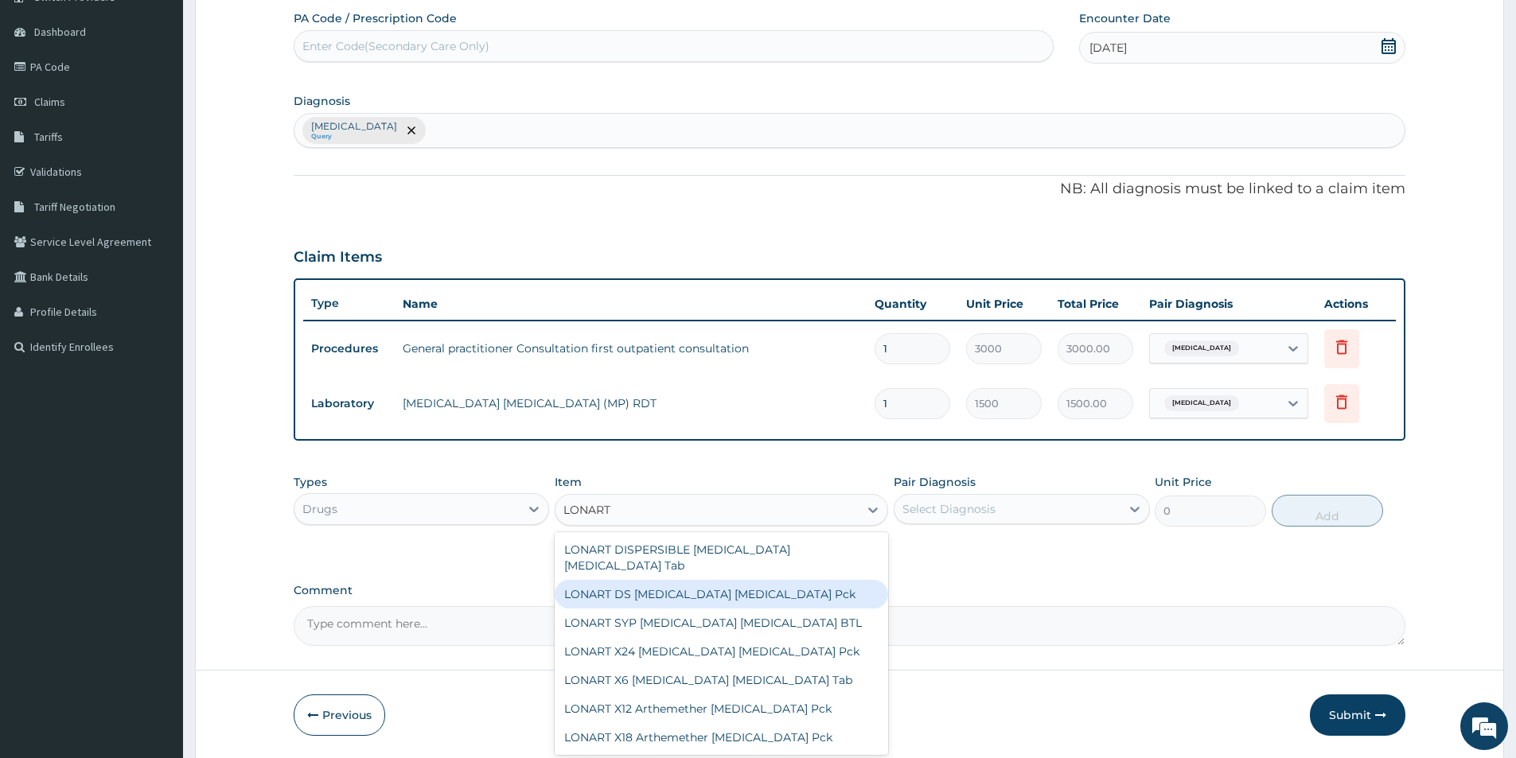
click at [757, 580] on div "LONART DS [MEDICAL_DATA] [MEDICAL_DATA] Pck" at bounding box center [721, 594] width 333 height 29
type input "1550"
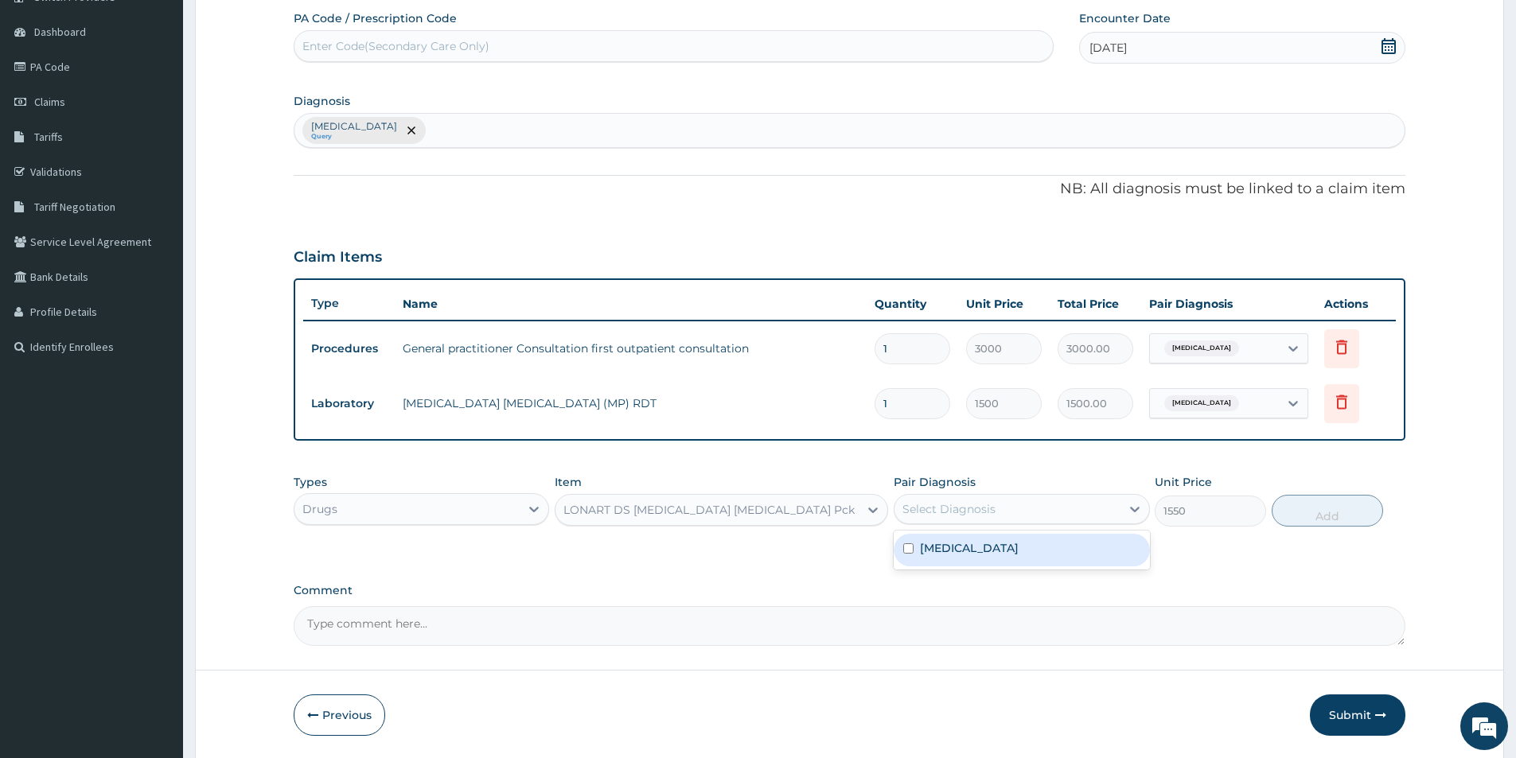
click at [968, 512] on div "Select Diagnosis" at bounding box center [948, 509] width 93 height 16
drag, startPoint x: 975, startPoint y: 551, endPoint x: 1006, endPoint y: 533, distance: 36.0
click at [975, 551] on label "[MEDICAL_DATA]" at bounding box center [969, 548] width 99 height 16
checkbox input "true"
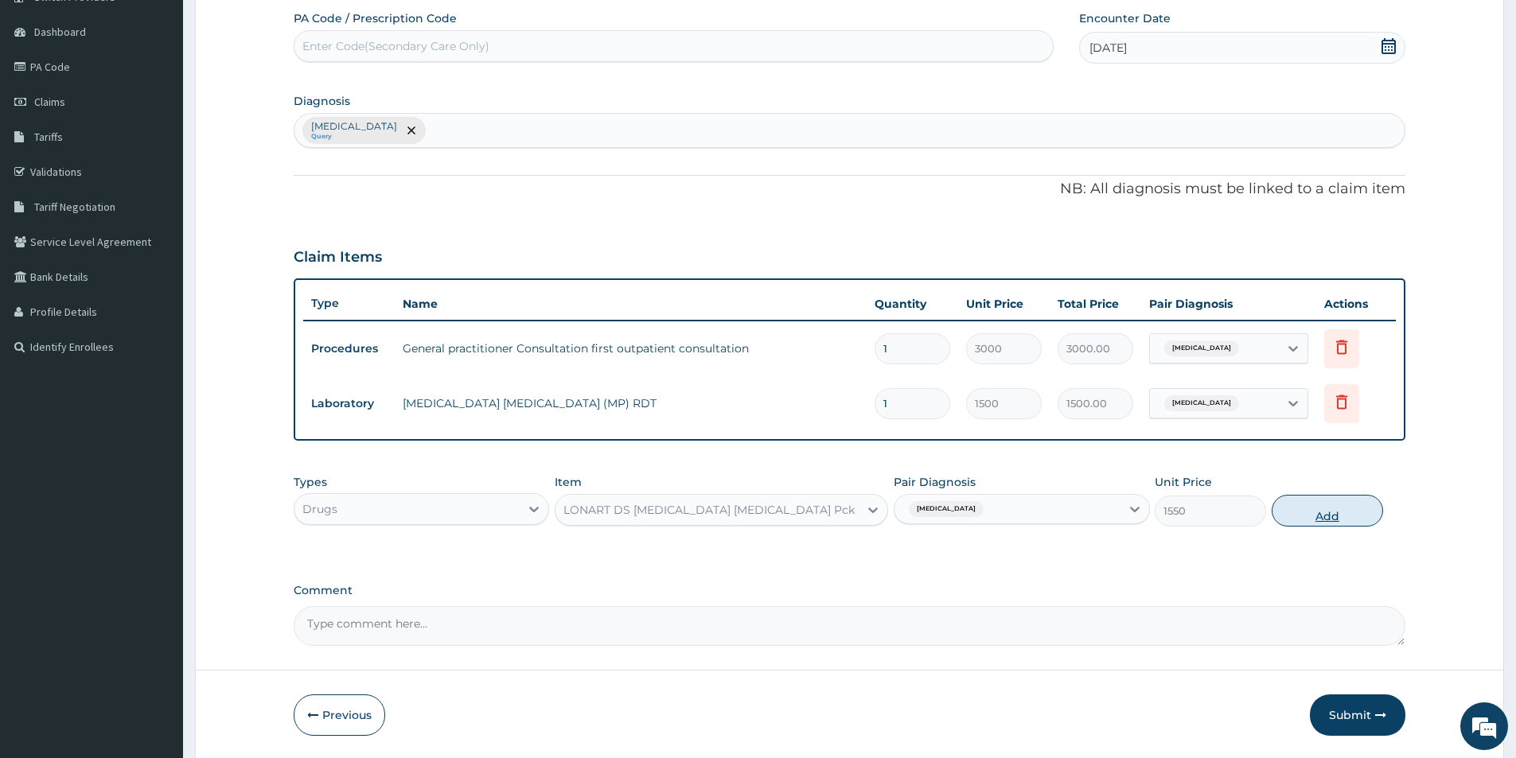
click at [1358, 504] on button "Add" at bounding box center [1326, 511] width 111 height 32
type input "0"
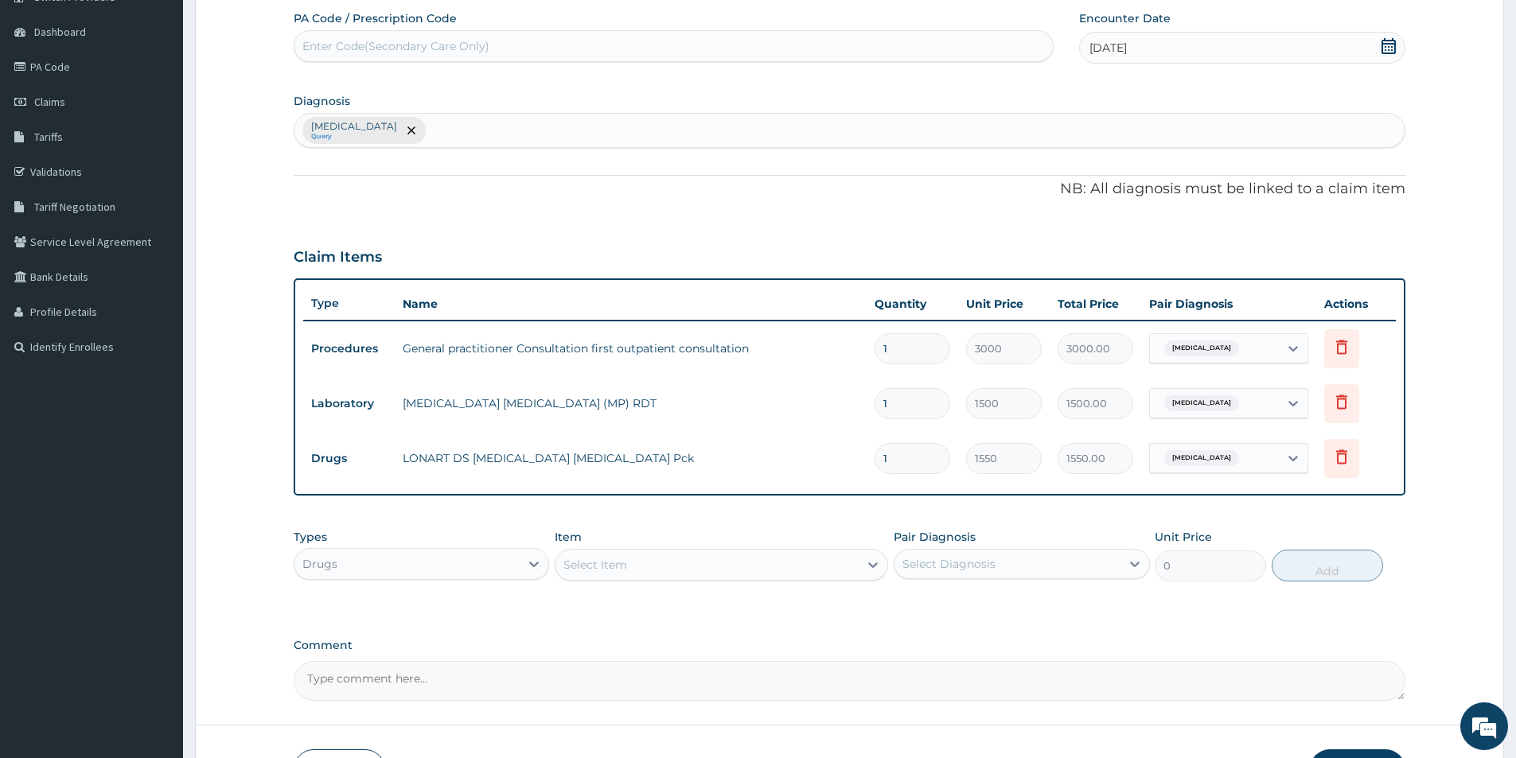
click at [711, 564] on div "Select Item" at bounding box center [706, 564] width 303 height 25
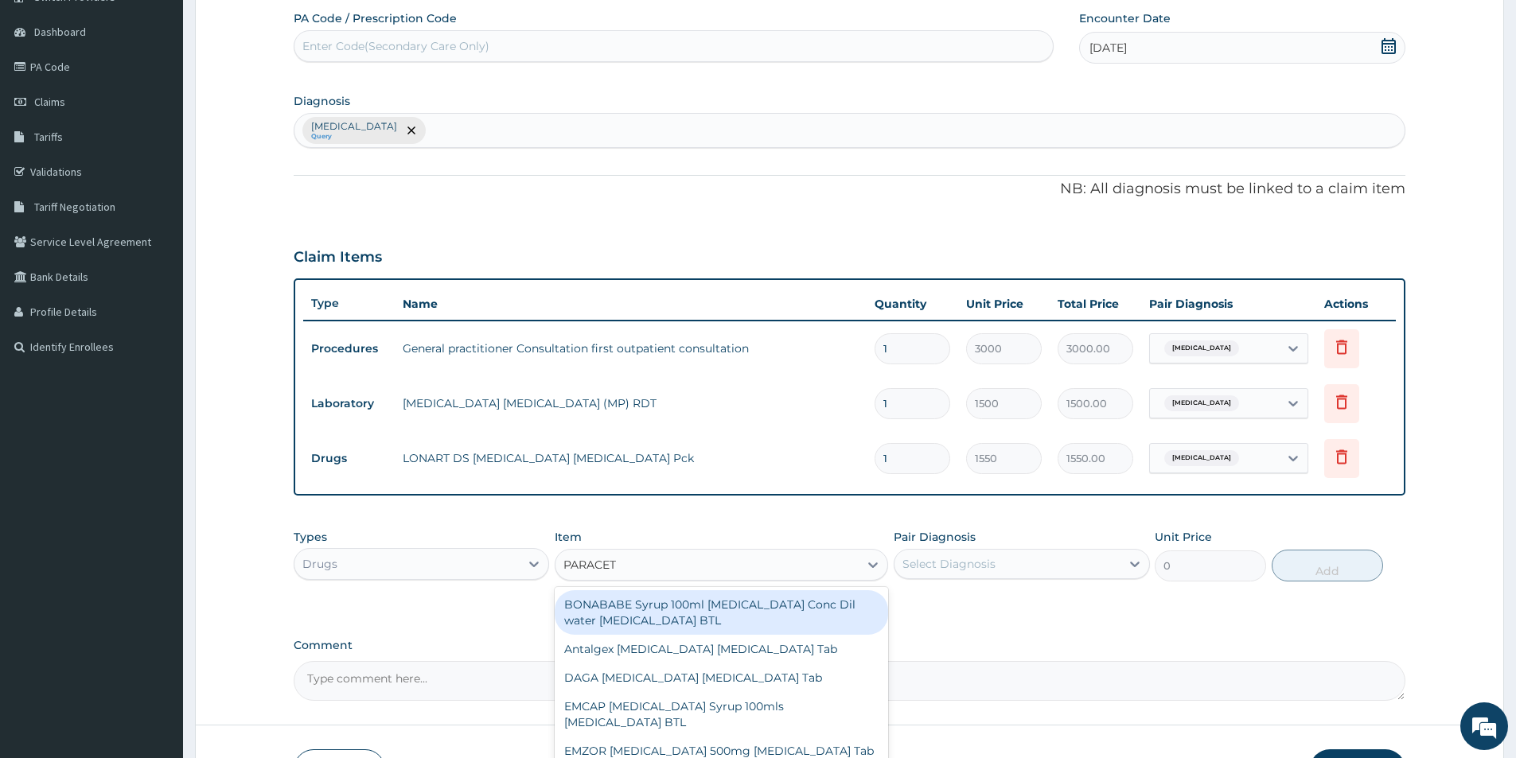
type input "PARACETA"
type input "300"
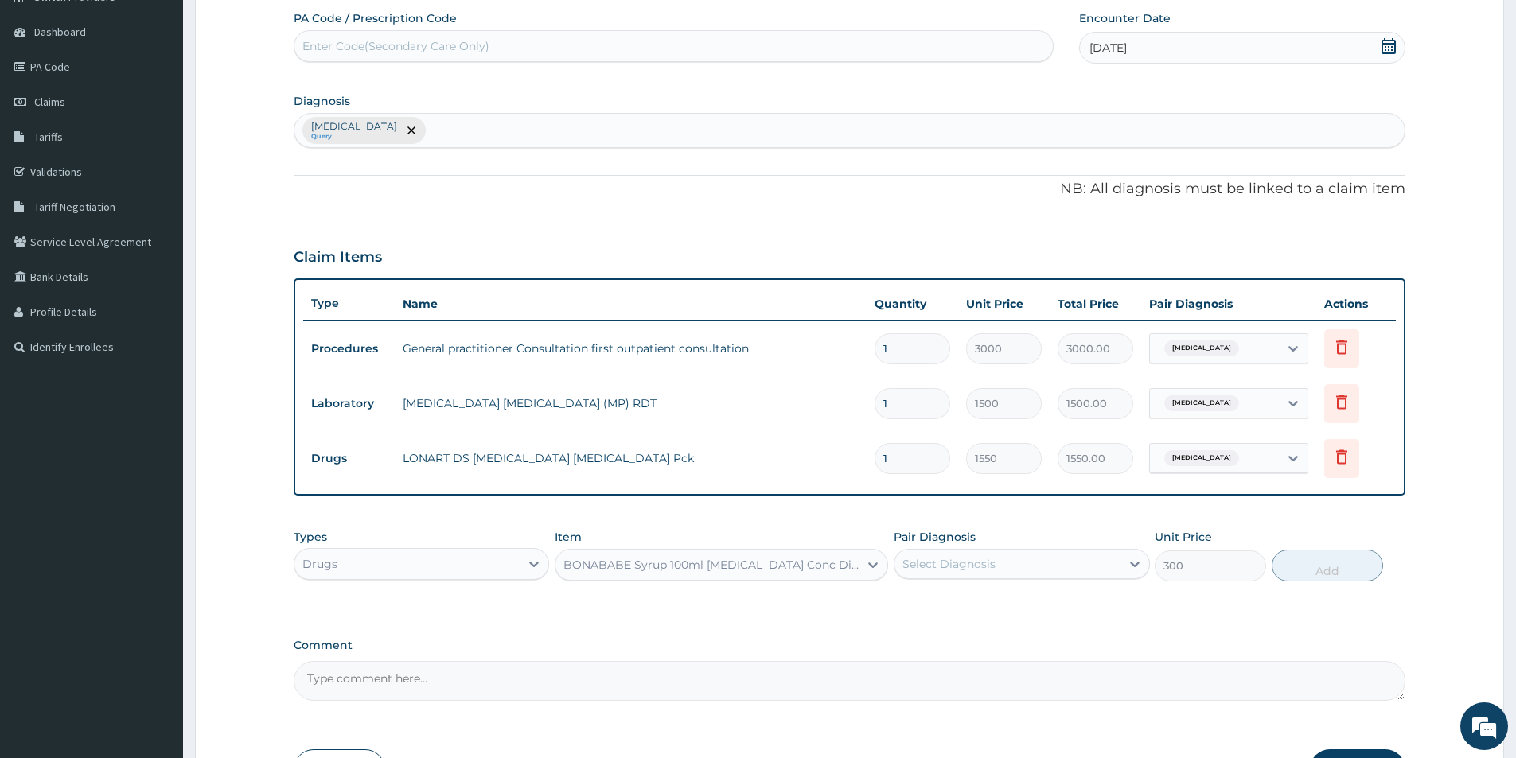
click at [842, 566] on div "BONABABE Syrup 100ml [MEDICAL_DATA] Conc Dil water [MEDICAL_DATA] BTL" at bounding box center [711, 565] width 297 height 16
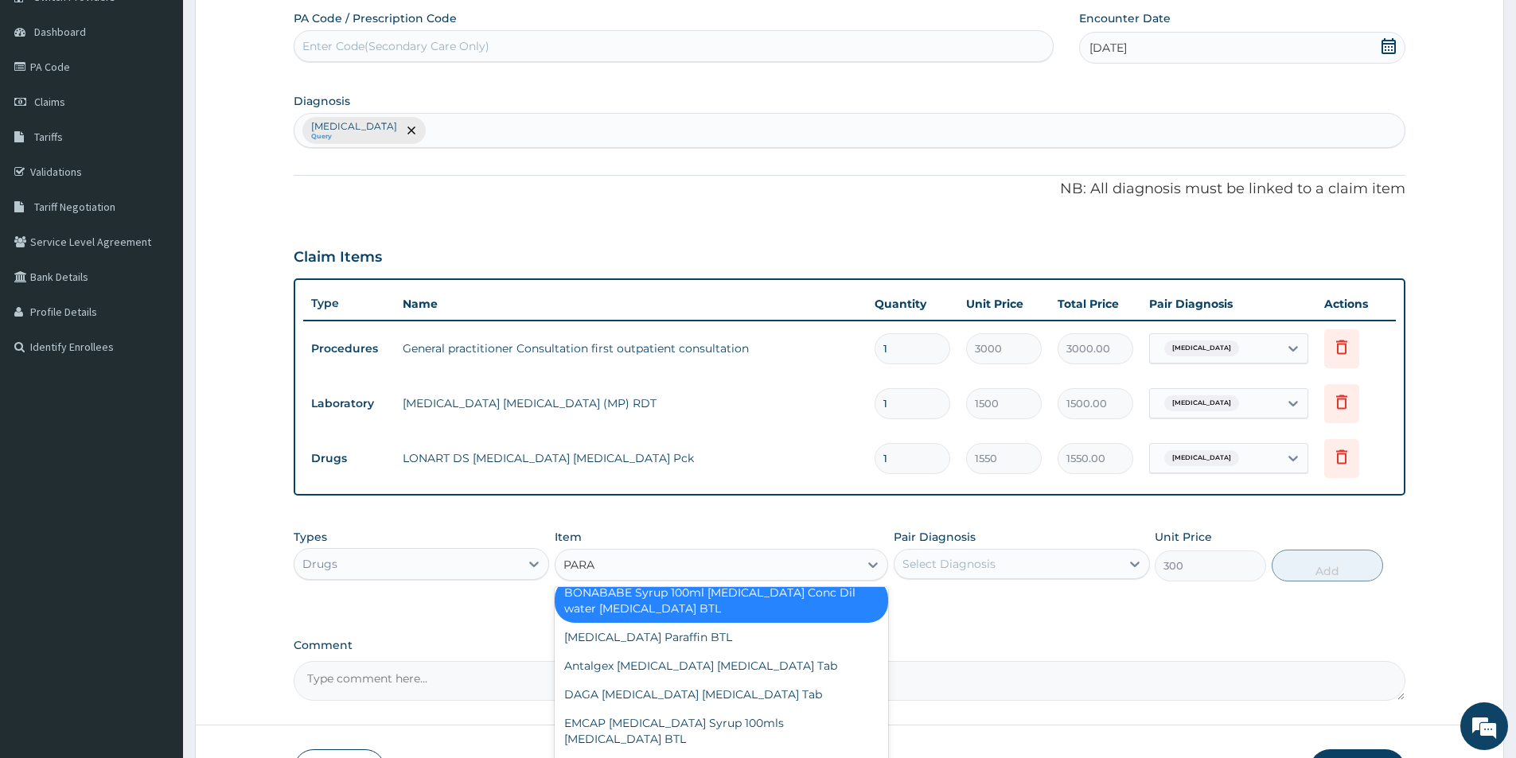
scroll to position [0, 0]
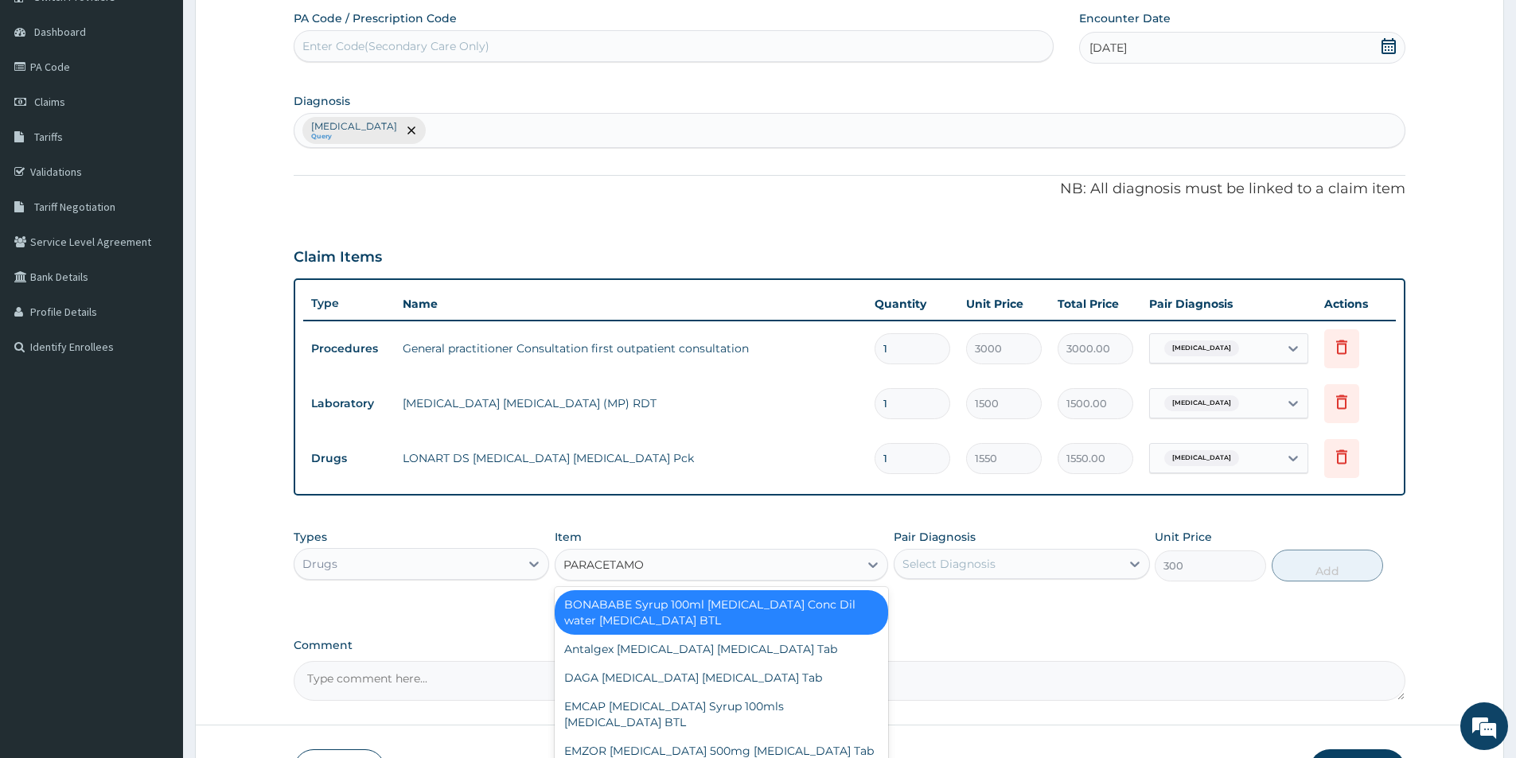
type input "[MEDICAL_DATA]"
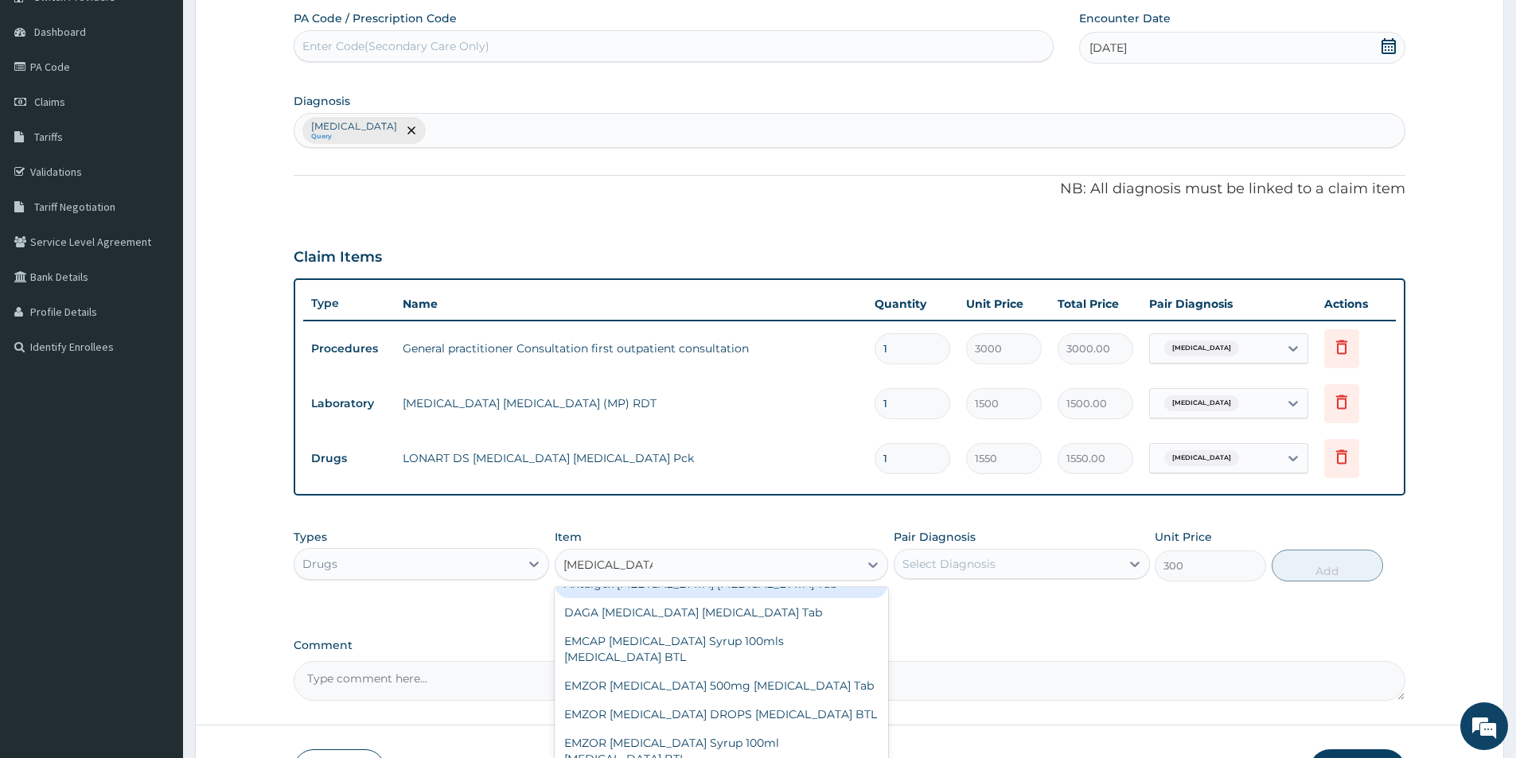
scroll to position [80, 0]
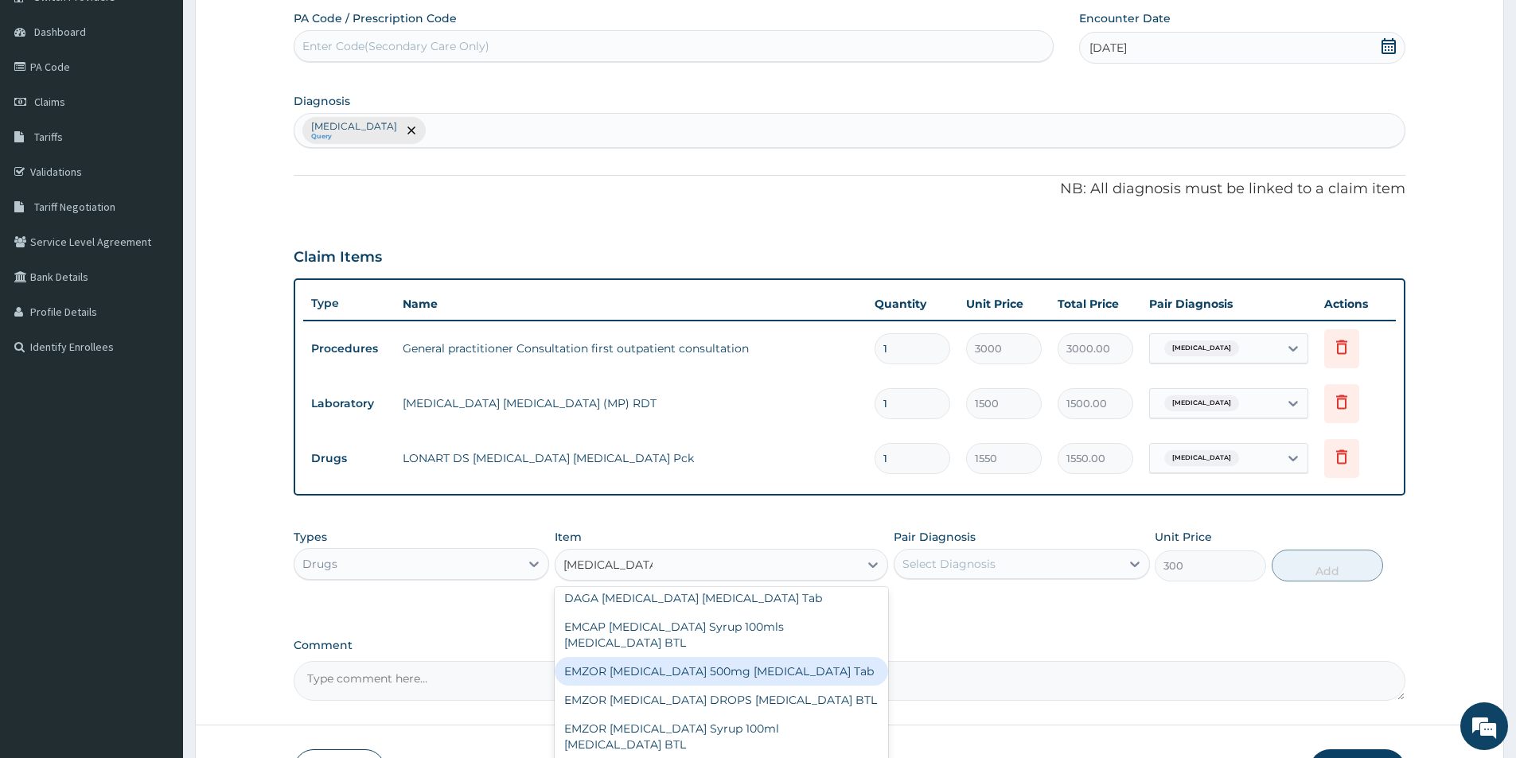
click at [787, 668] on div "EMZOR [MEDICAL_DATA] 500mg [MEDICAL_DATA] Tab" at bounding box center [721, 671] width 333 height 29
type input "10"
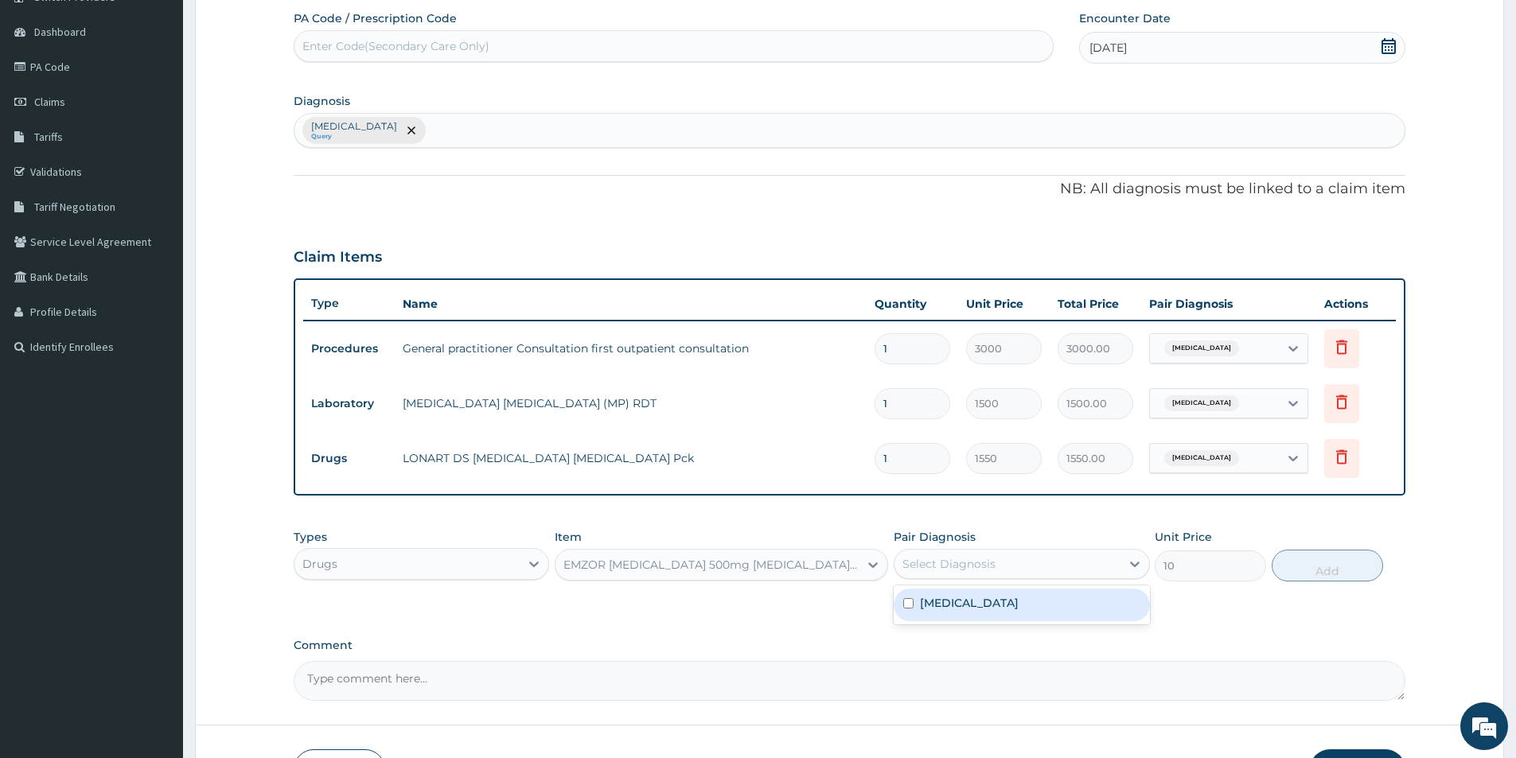
click at [1012, 568] on div "Select Diagnosis" at bounding box center [1006, 563] width 225 height 25
click at [1015, 597] on label "[MEDICAL_DATA]" at bounding box center [969, 603] width 99 height 16
checkbox input "true"
click at [1349, 570] on button "Add" at bounding box center [1326, 566] width 111 height 32
type input "0"
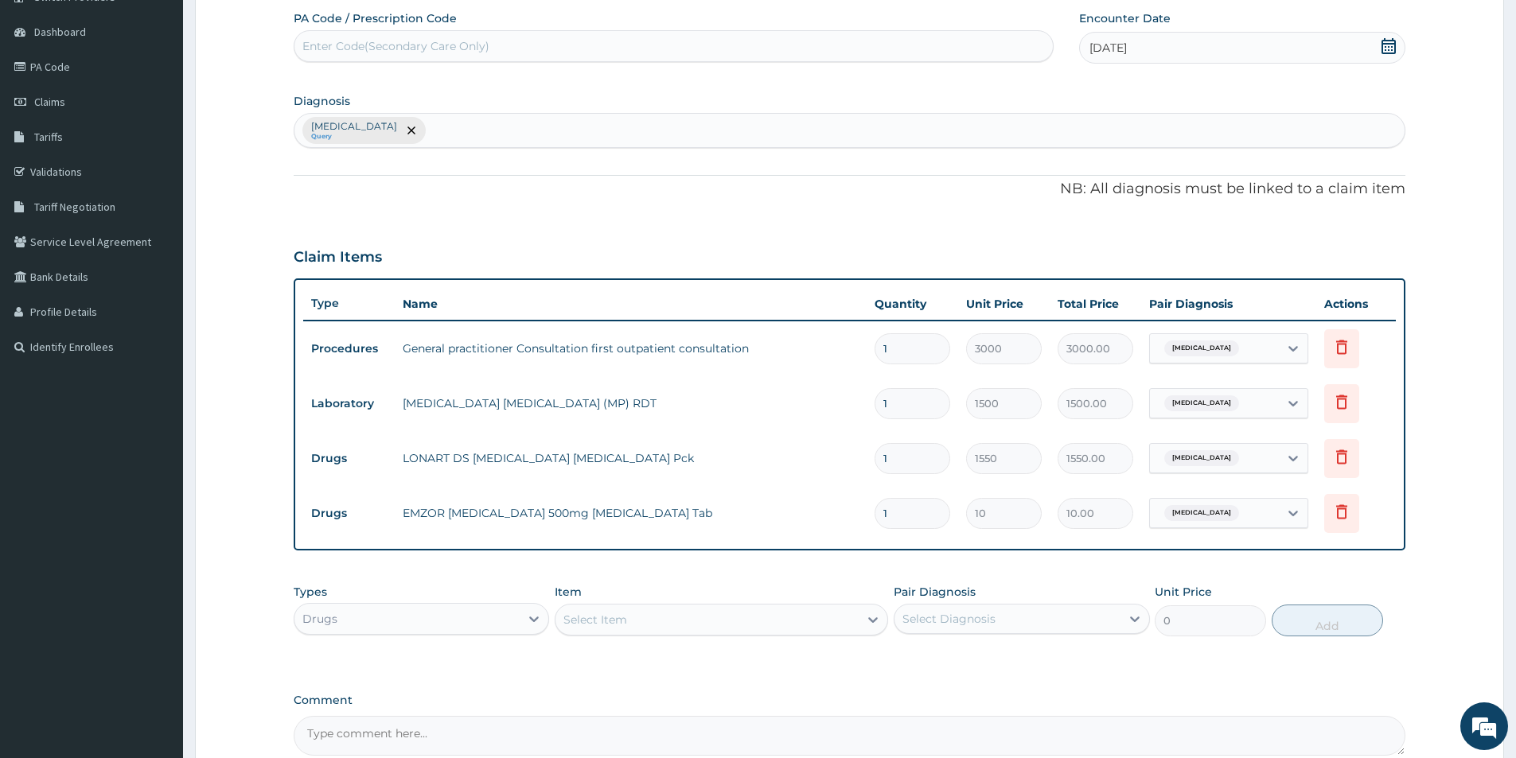
type input "0.00"
type input "1"
type input "10.00"
type input "18"
type input "180.00"
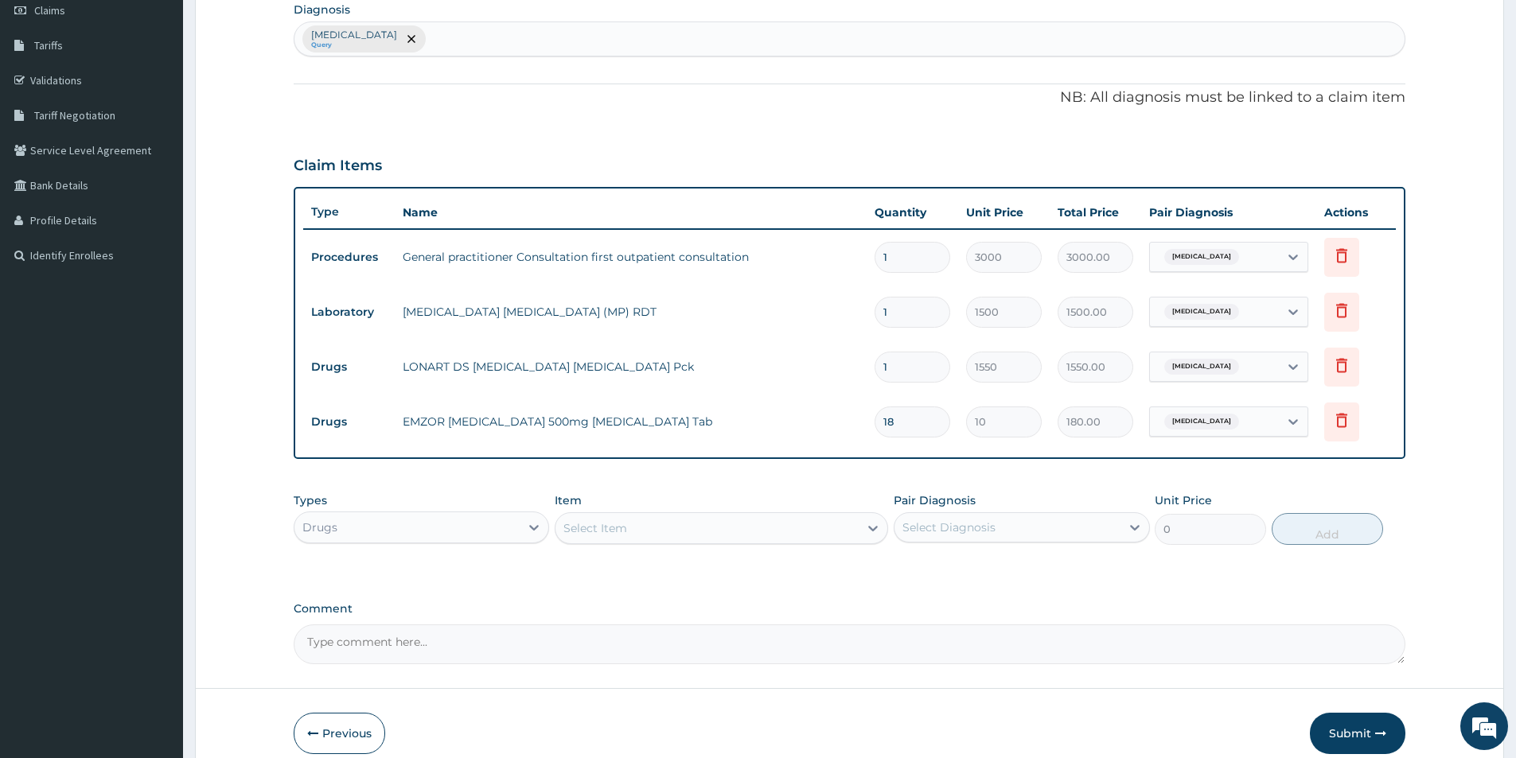
scroll to position [306, 0]
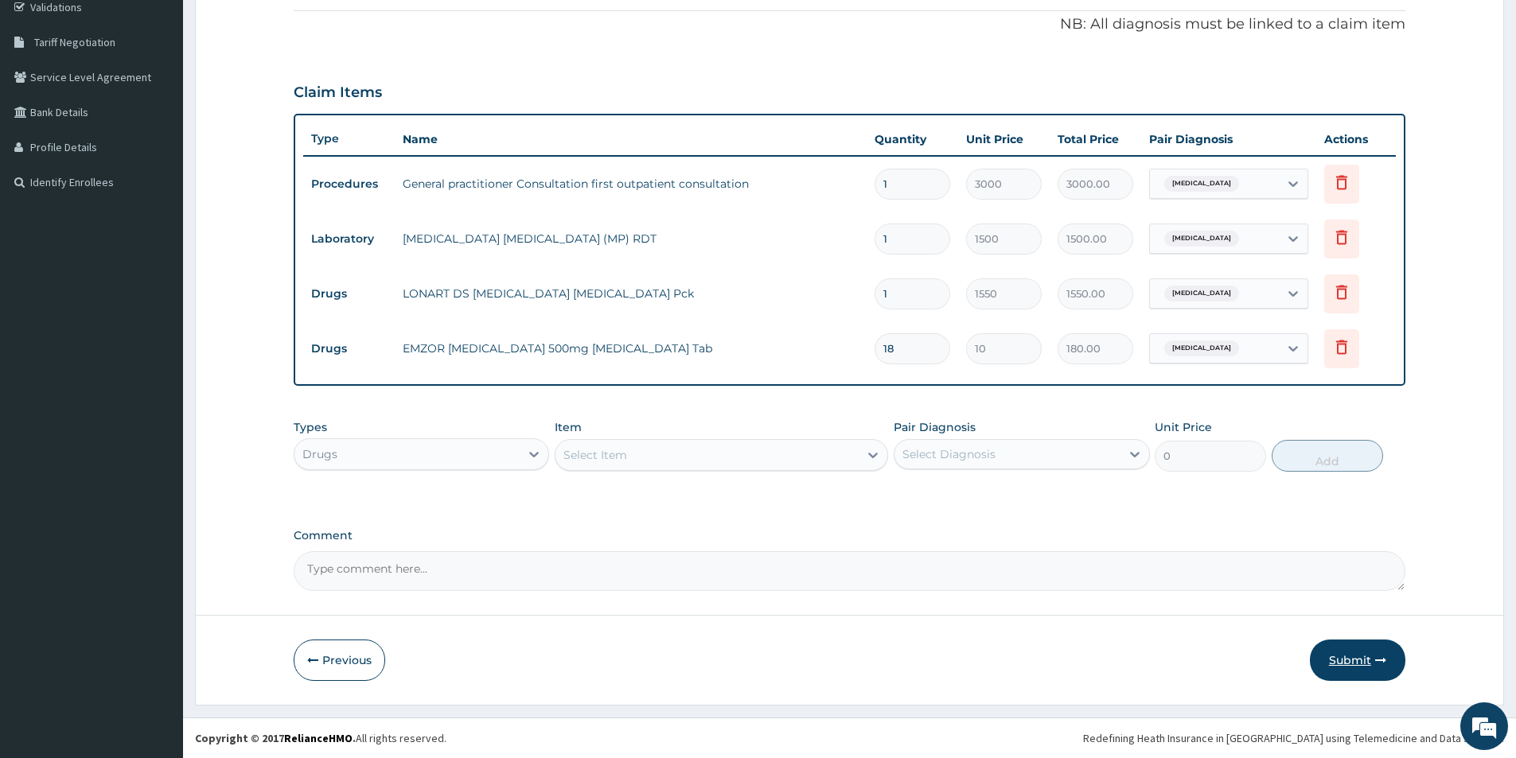
type input "18"
click at [1383, 660] on icon "button" at bounding box center [1380, 660] width 11 height 11
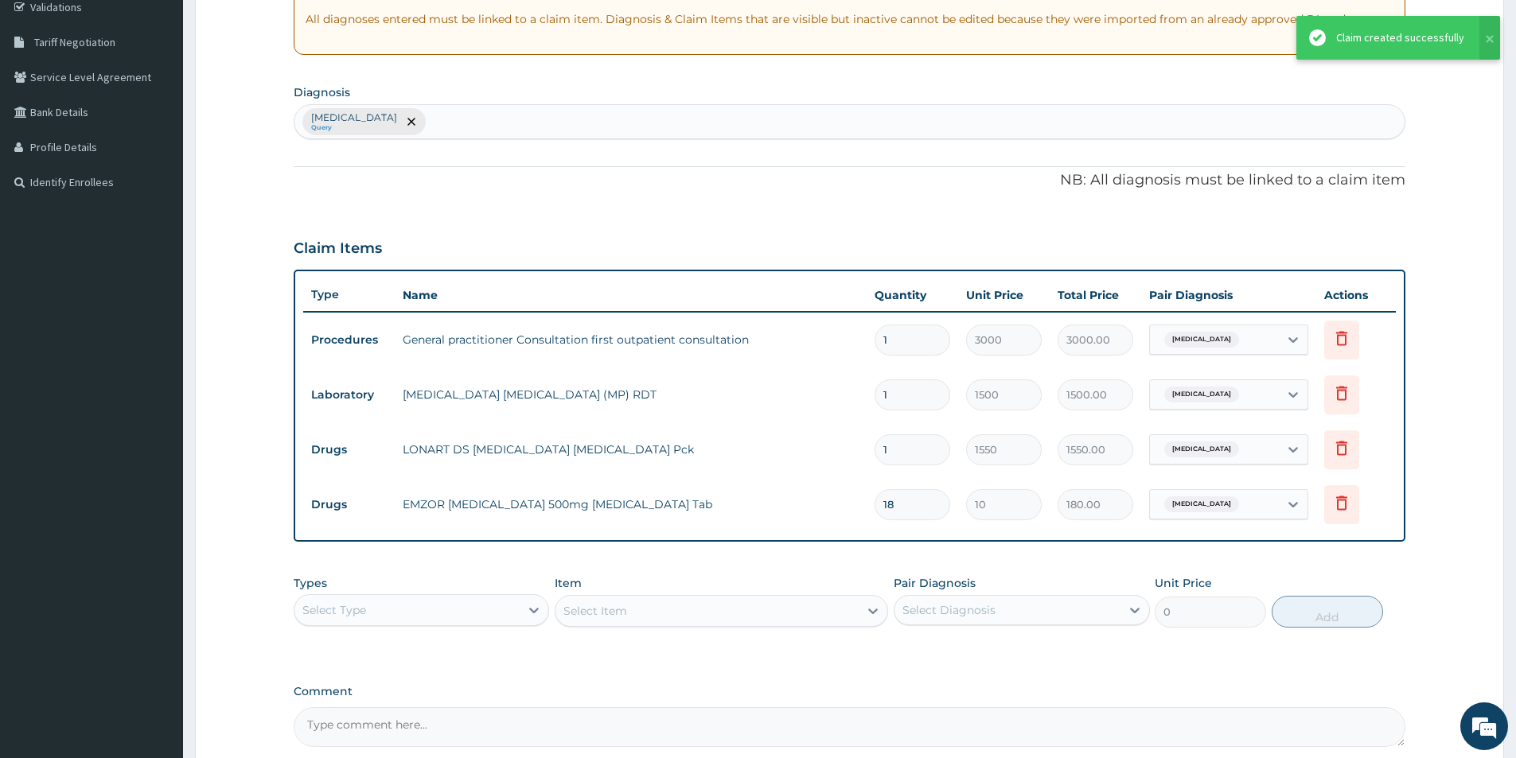
scroll to position [191, 0]
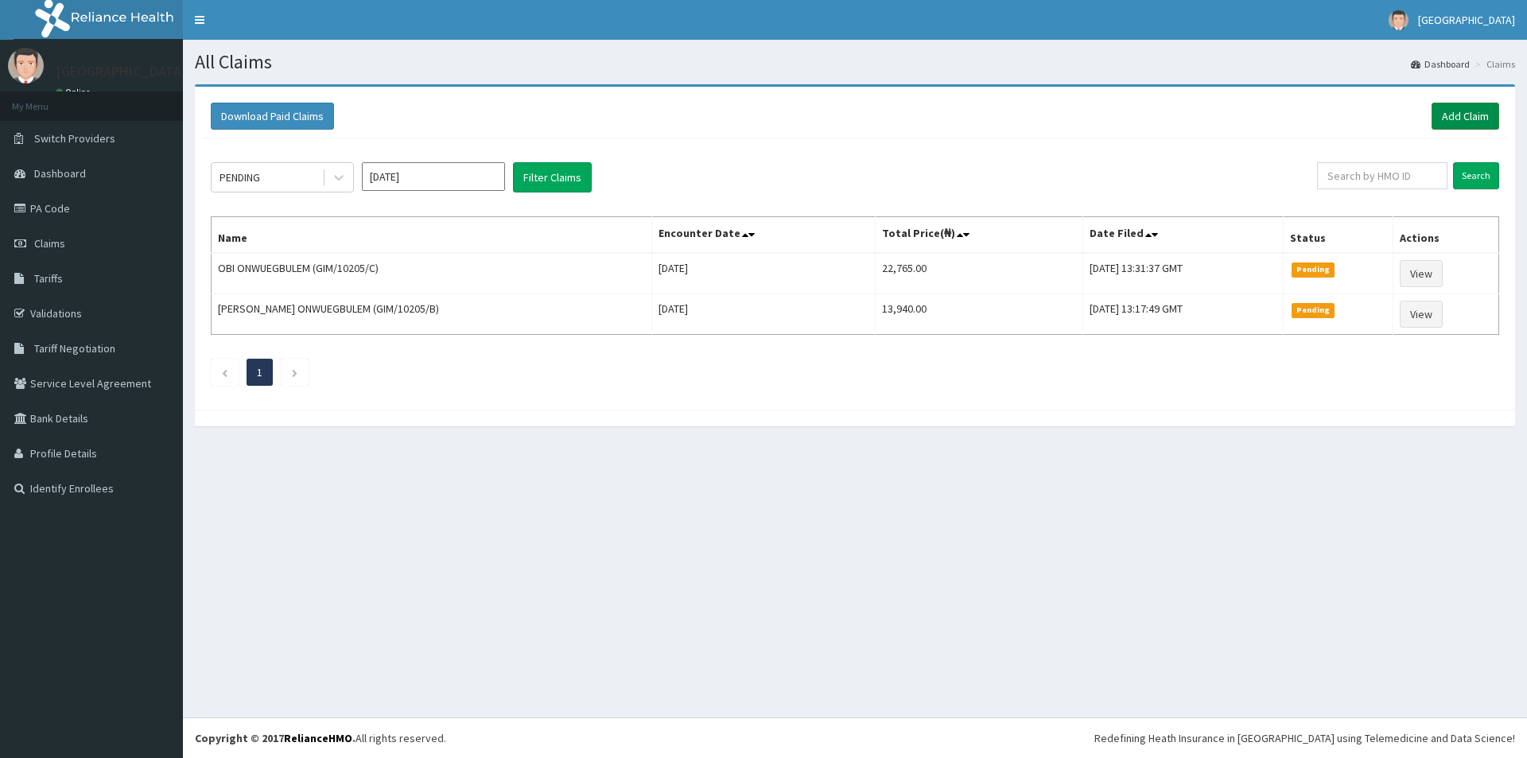
click at [1465, 112] on link "Add Claim" at bounding box center [1466, 116] width 68 height 27
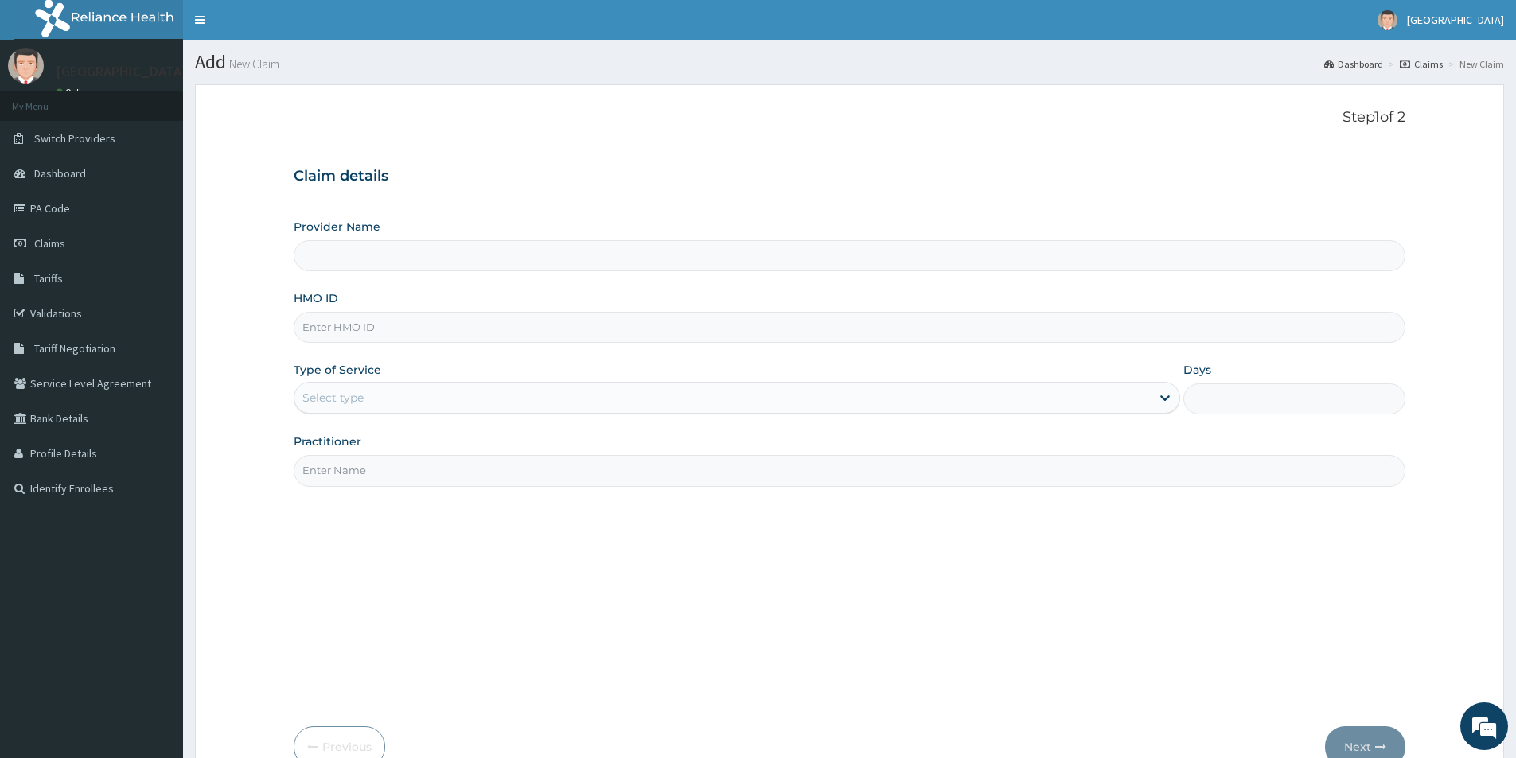
click at [939, 257] on input "Provider Name" at bounding box center [849, 255] width 1111 height 31
type input "[GEOGRAPHIC_DATA]"
click at [894, 329] on input "HMO ID" at bounding box center [849, 327] width 1111 height 31
type input "NBC/10147/E"
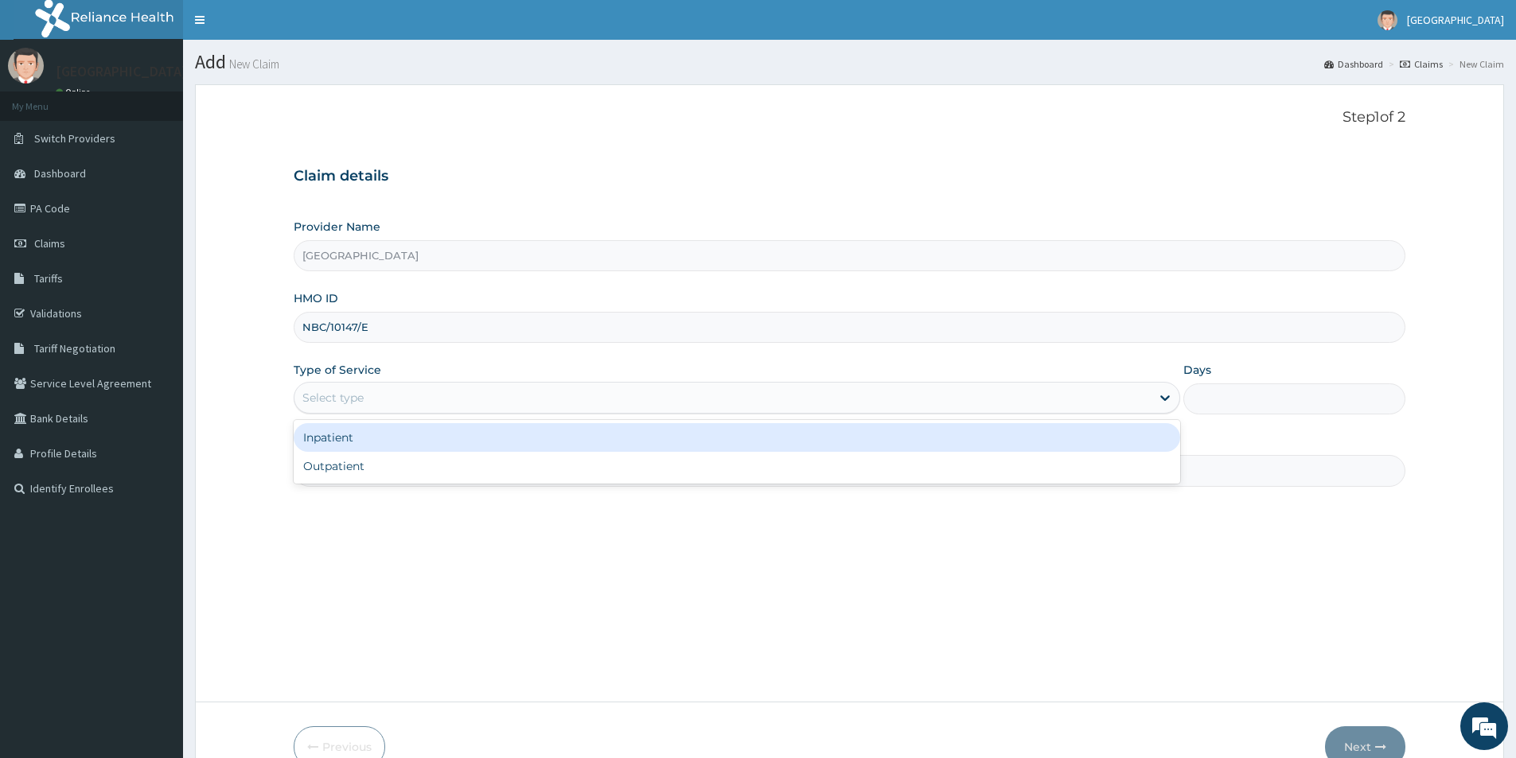
click at [441, 395] on div "Select type" at bounding box center [722, 397] width 856 height 25
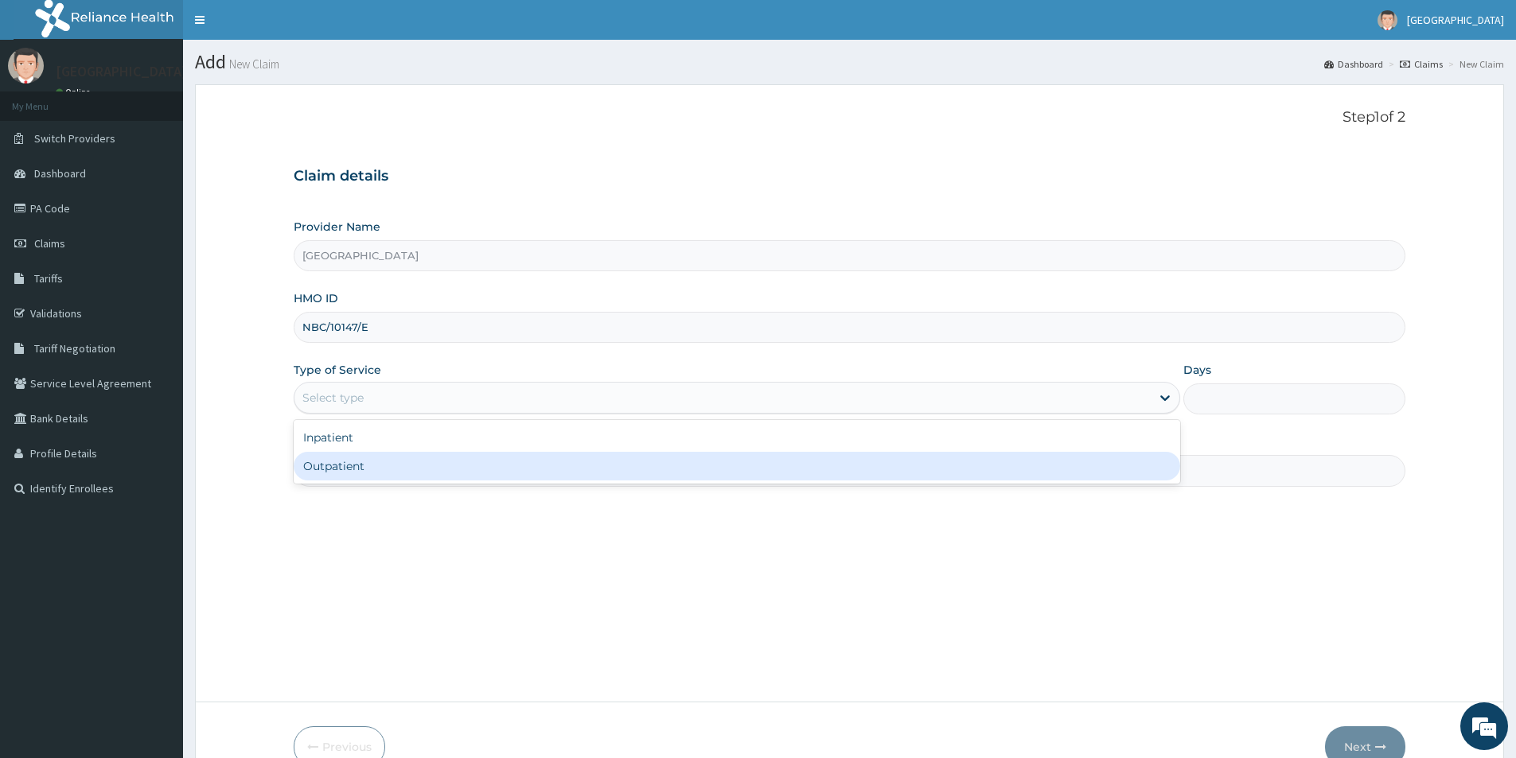
click at [414, 463] on div "Outpatient" at bounding box center [737, 466] width 886 height 29
type input "1"
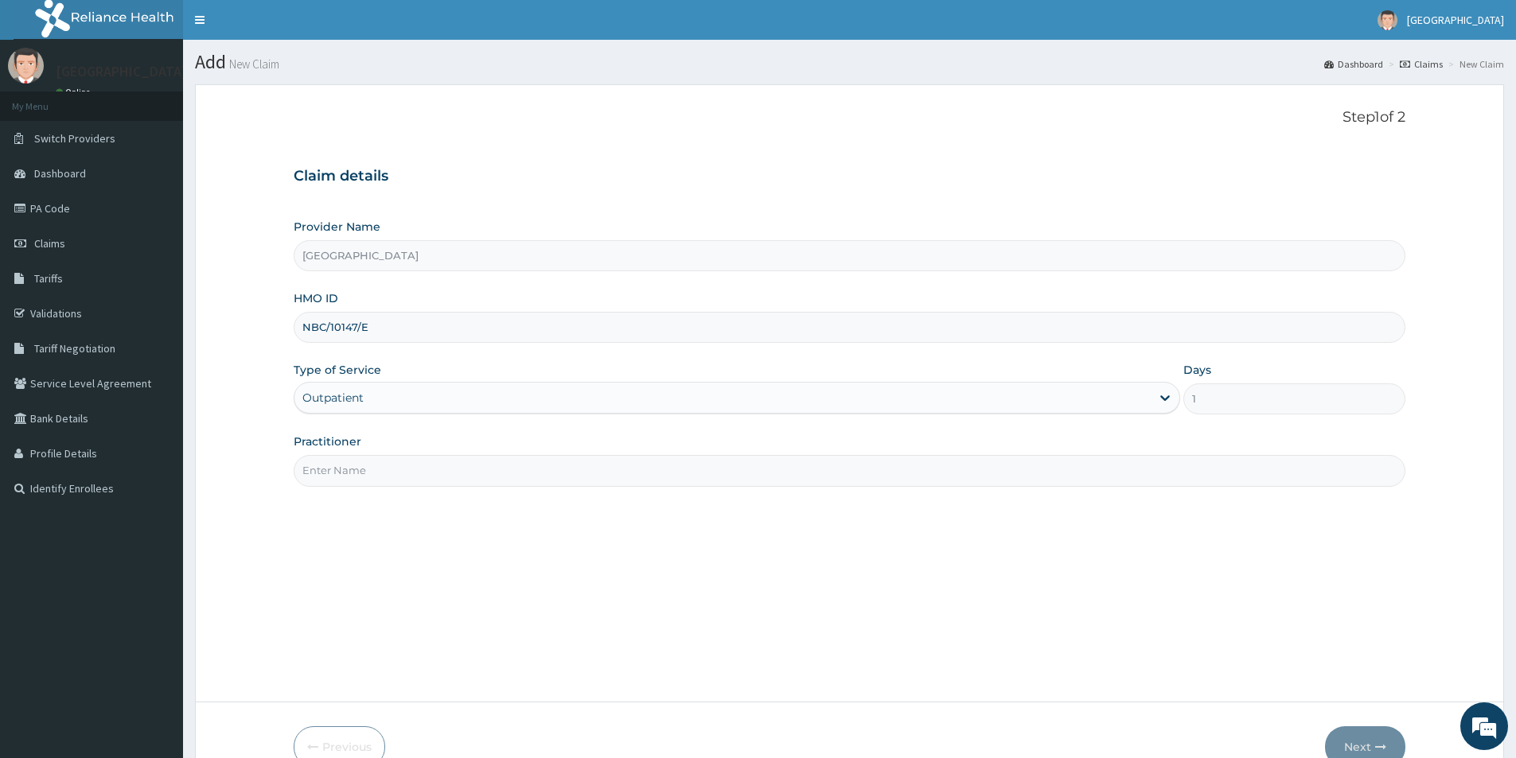
click at [416, 472] on input "Practitioner" at bounding box center [849, 470] width 1111 height 31
type input "dr chima"
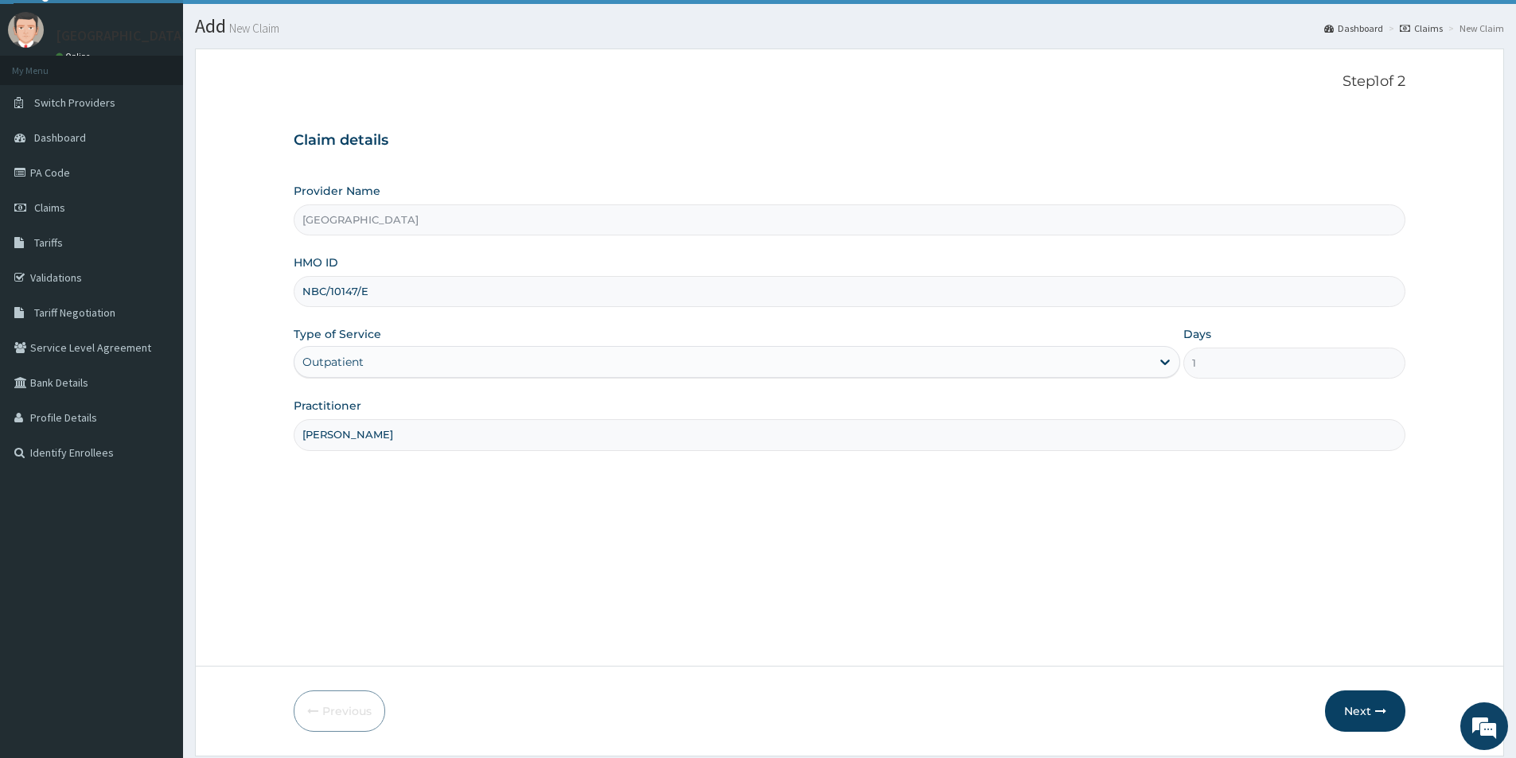
scroll to position [87, 0]
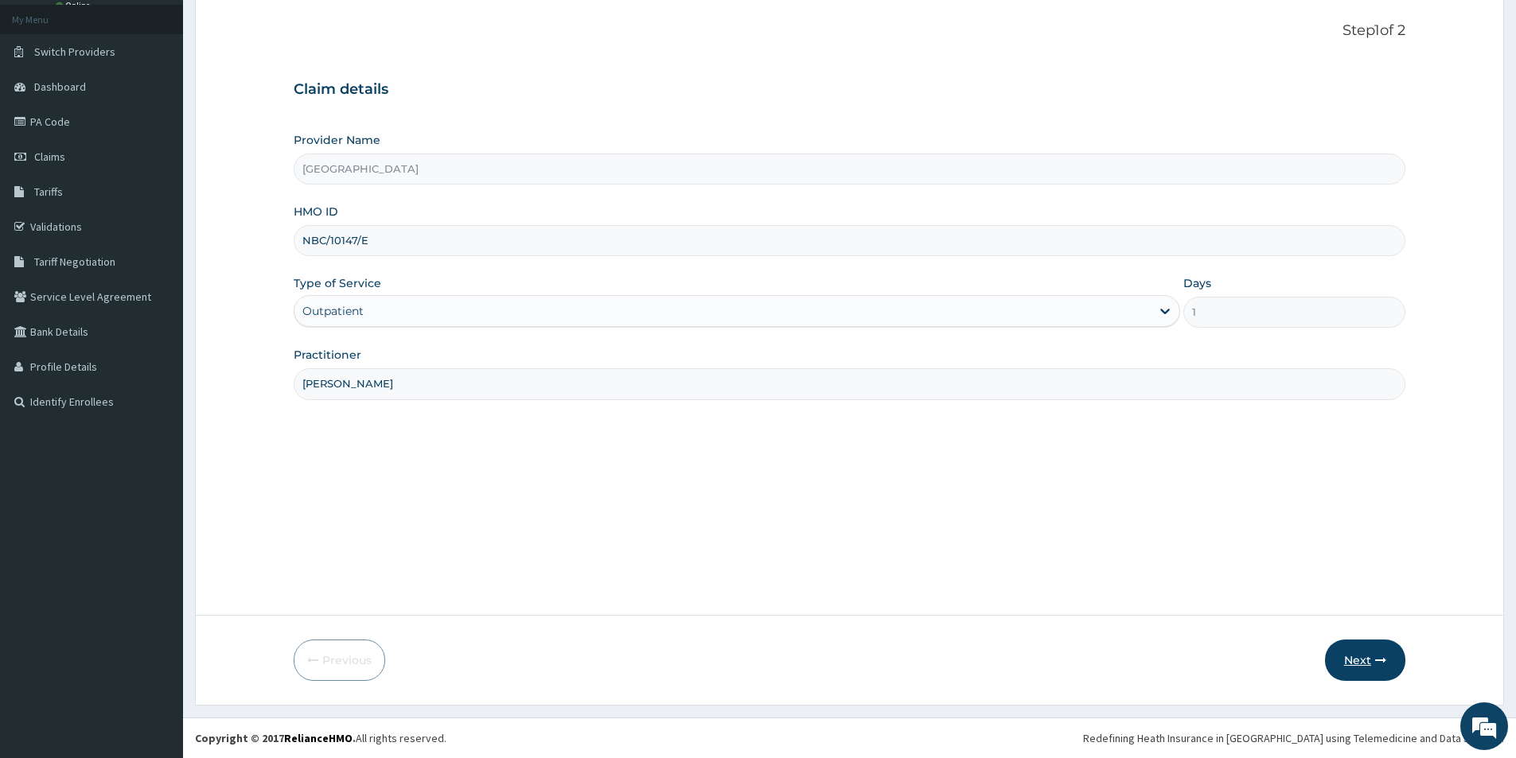
click at [1354, 663] on button "Next" at bounding box center [1365, 660] width 80 height 41
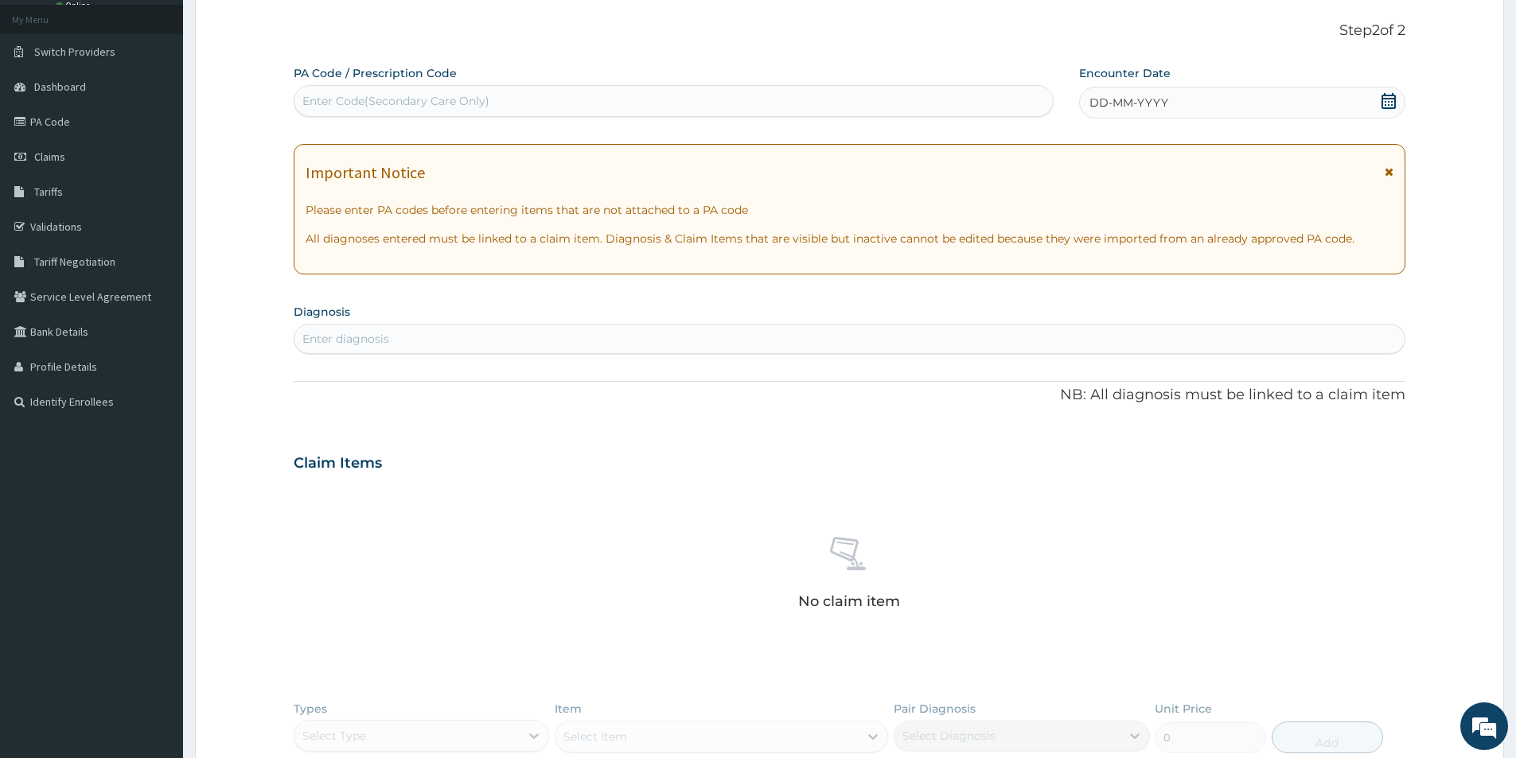
click at [1387, 168] on icon at bounding box center [1388, 171] width 9 height 11
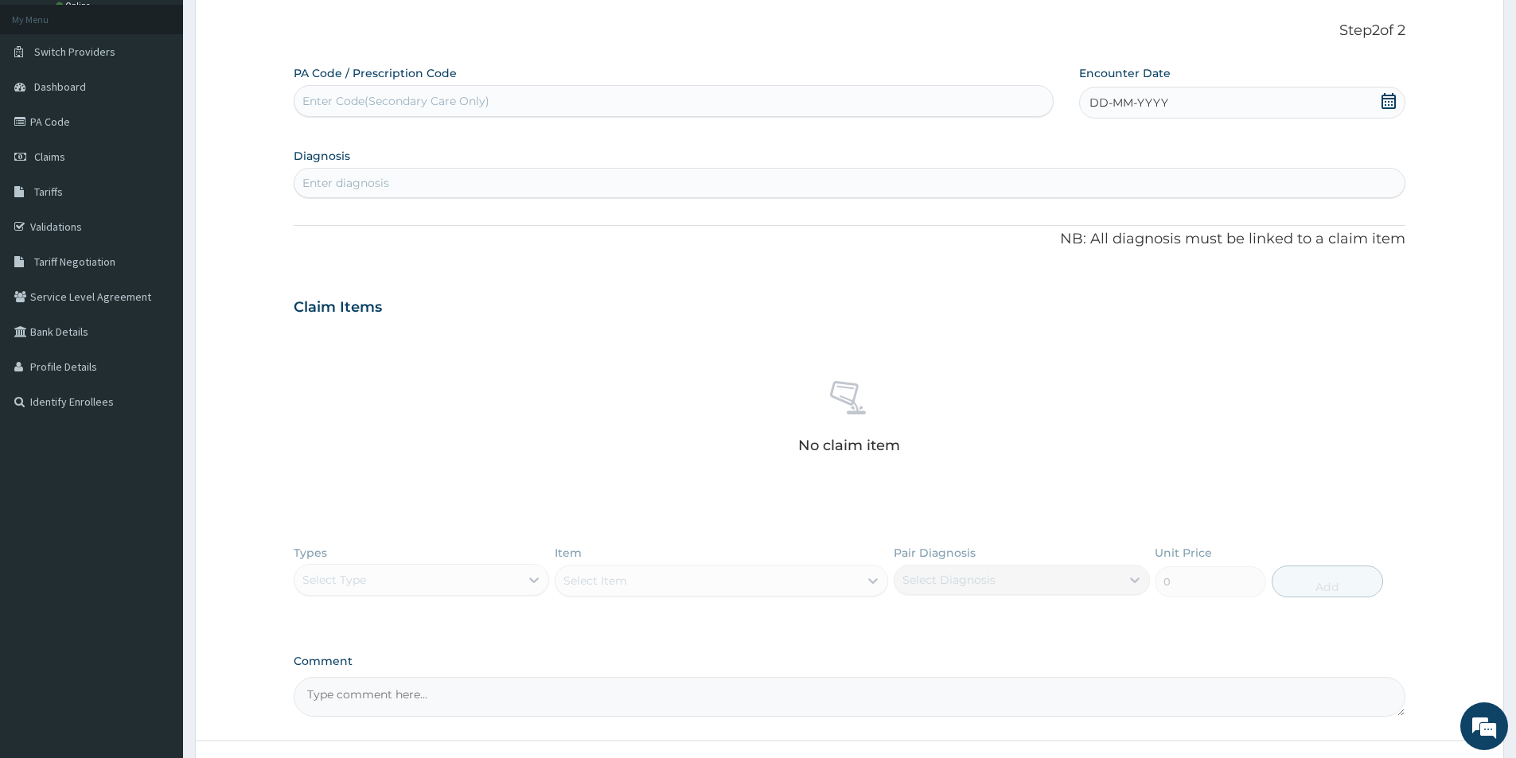
click at [1383, 95] on icon at bounding box center [1388, 101] width 14 height 16
click at [1055, 149] on button "Previous Month" at bounding box center [1052, 147] width 8 height 8
drag, startPoint x: 1052, startPoint y: 146, endPoint x: 1071, endPoint y: 161, distance: 24.4
click at [1056, 147] on div "Previous Month Next Month September 2025 Su Mo Tu We Th Fr Sa 31 1 2 3 4 5 6 7 …" at bounding box center [1142, 228] width 206 height 204
click at [1055, 146] on button "Previous Month" at bounding box center [1052, 147] width 8 height 8
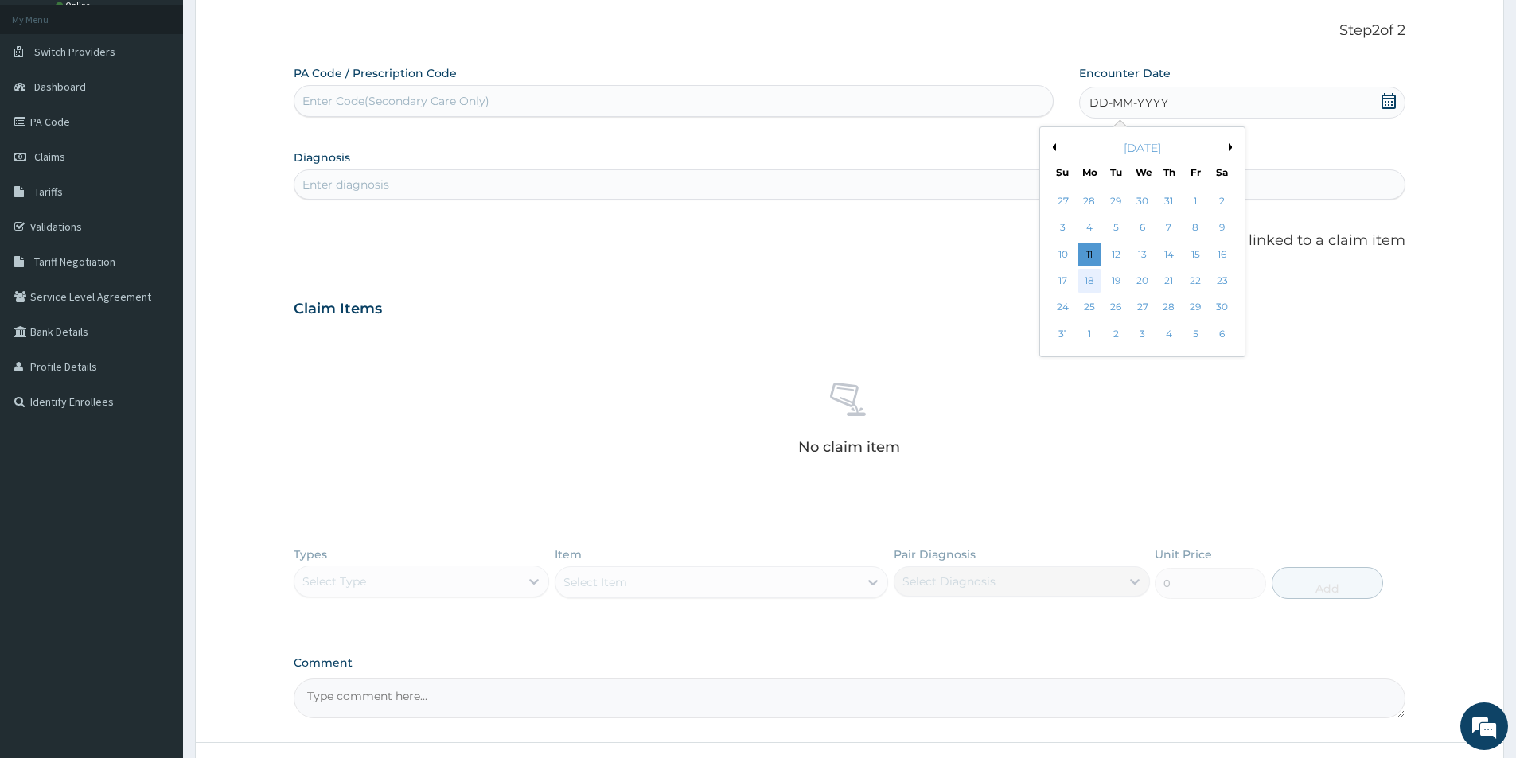
click at [1088, 278] on div "18" at bounding box center [1089, 281] width 24 height 24
click at [571, 183] on div "Enter diagnosis" at bounding box center [849, 182] width 1110 height 25
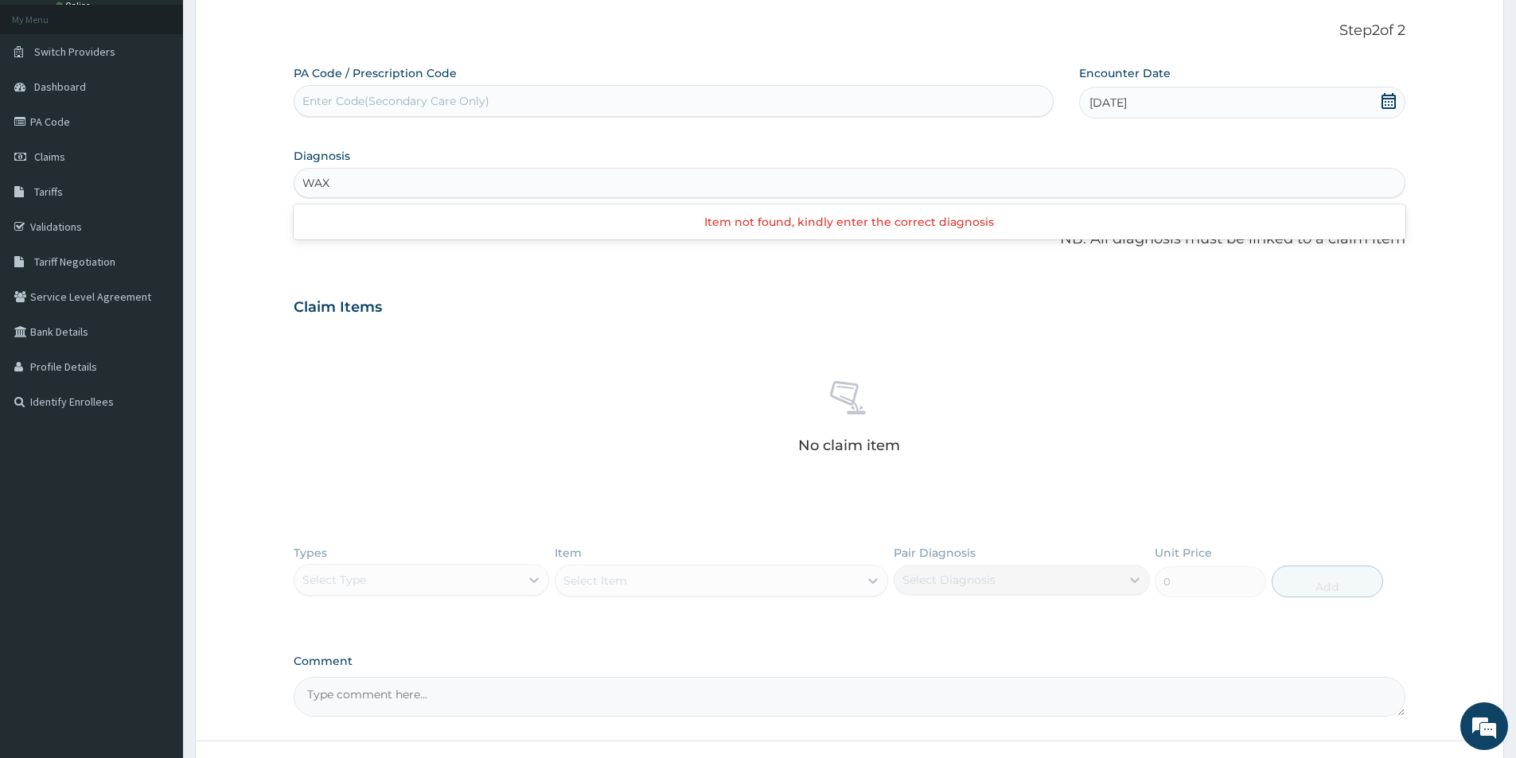
type input "WAX"
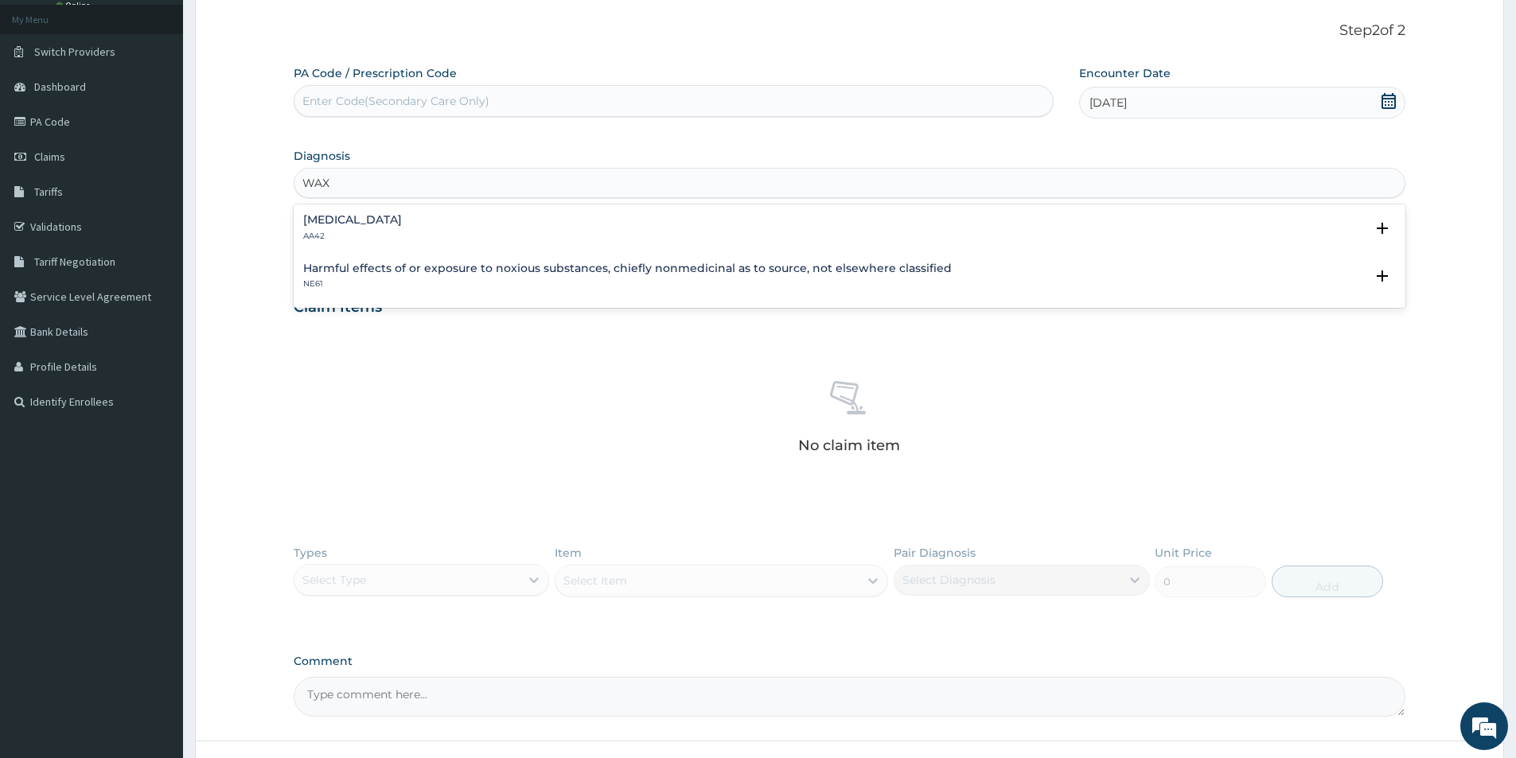
click at [366, 227] on div "Impacted cerumen AA42" at bounding box center [352, 228] width 99 height 28
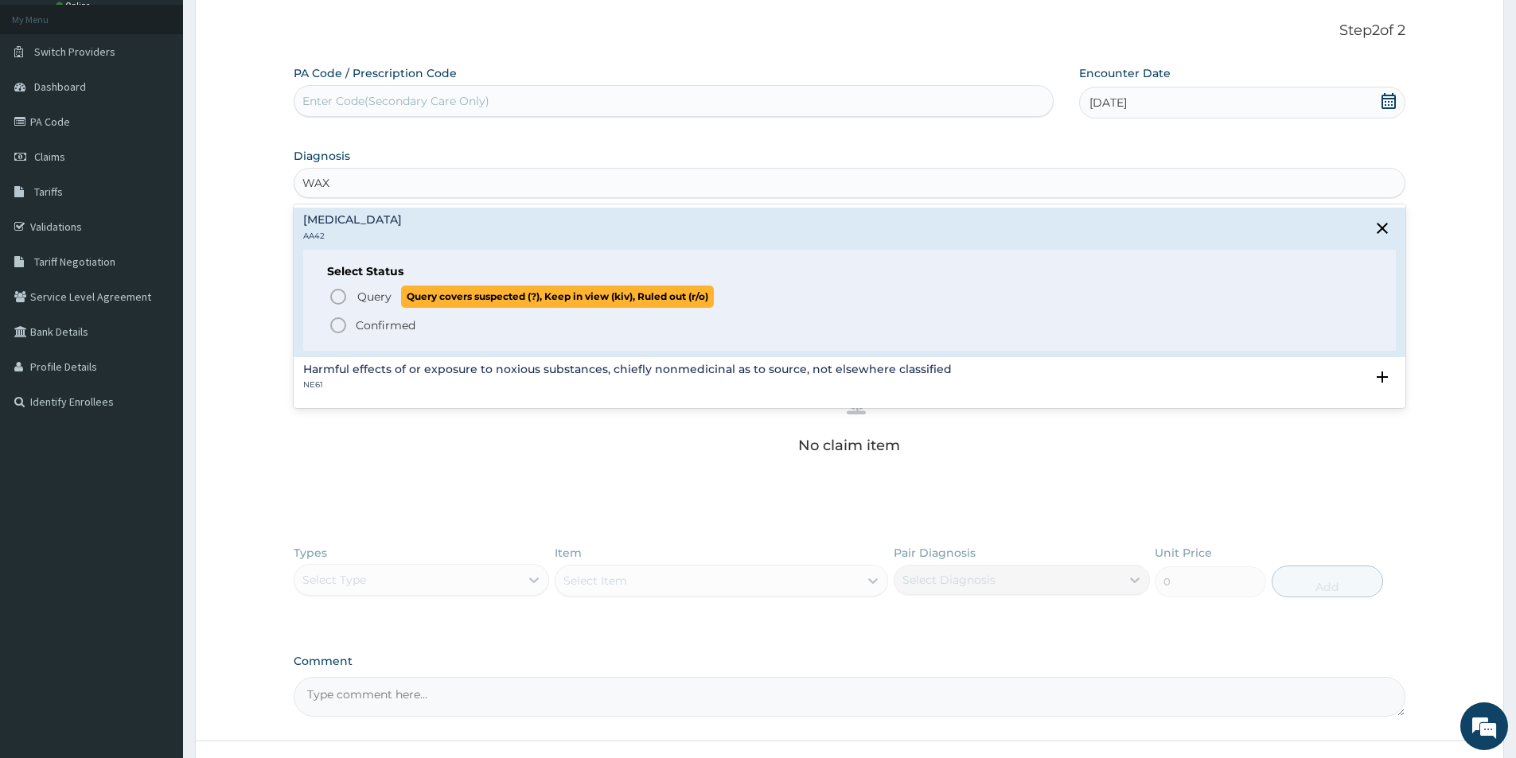
click at [340, 296] on icon "status option query" at bounding box center [338, 296] width 19 height 19
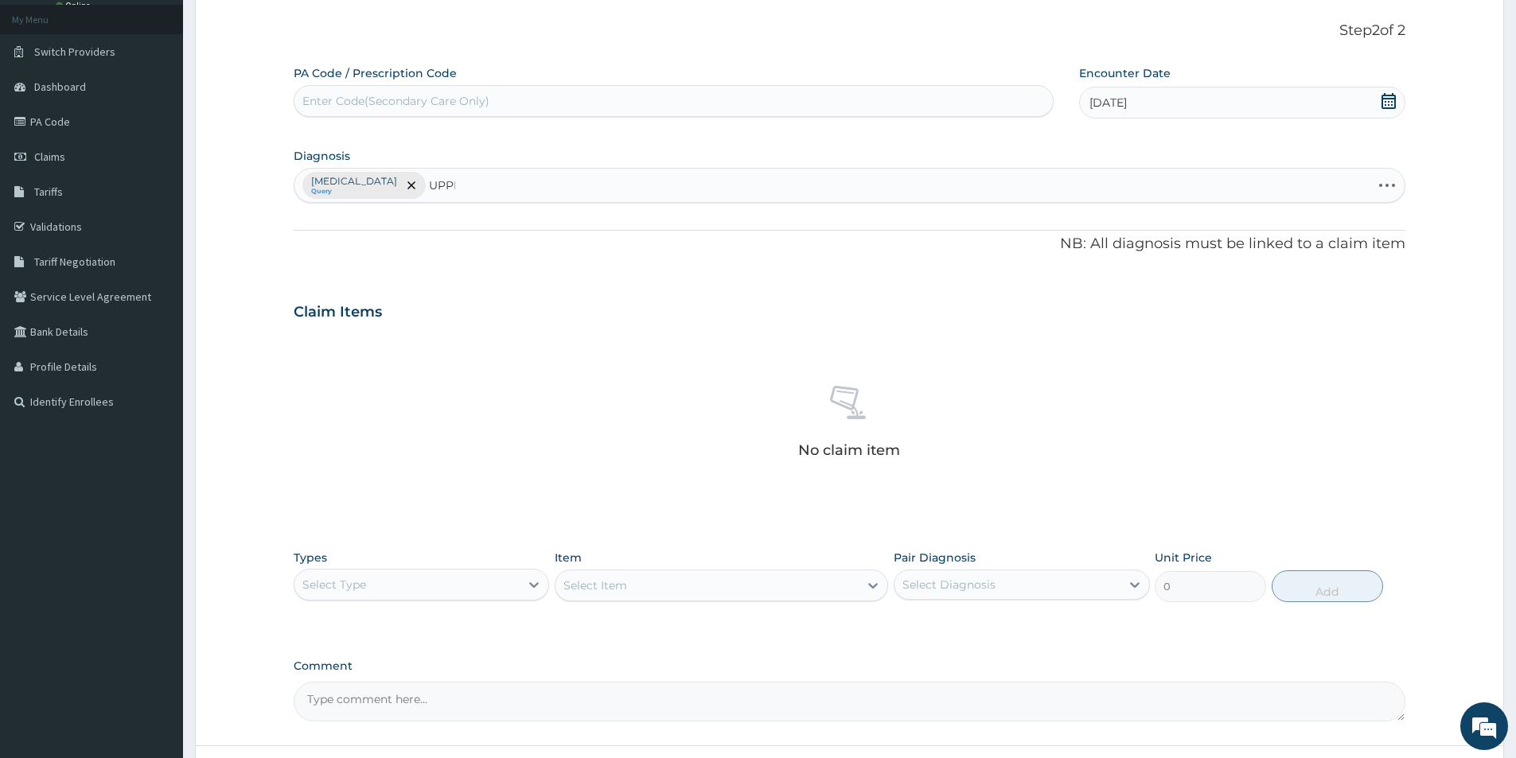
type input "UPPER"
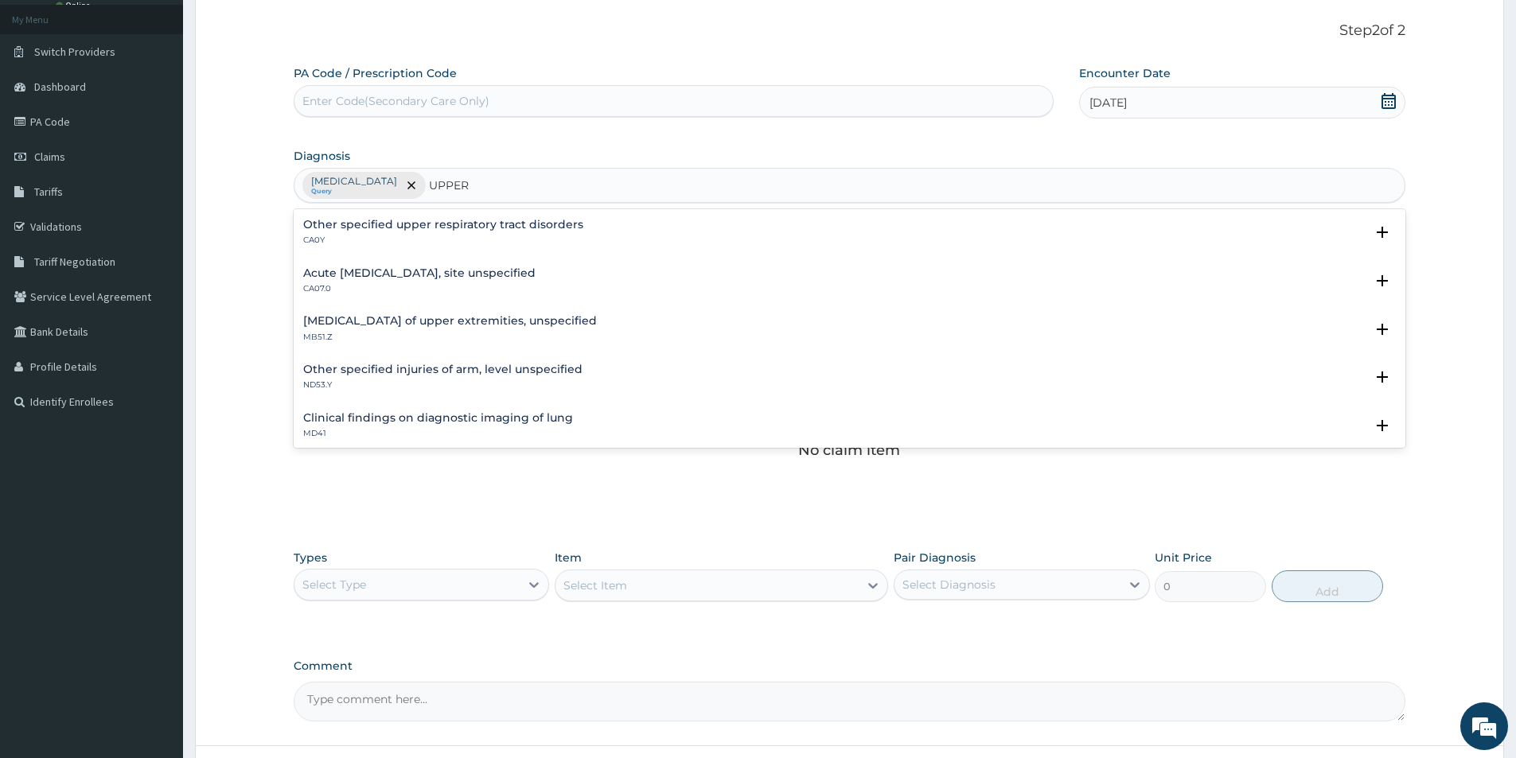
click at [481, 271] on h4 "Acute upper respiratory infection, site unspecified" at bounding box center [419, 273] width 232 height 12
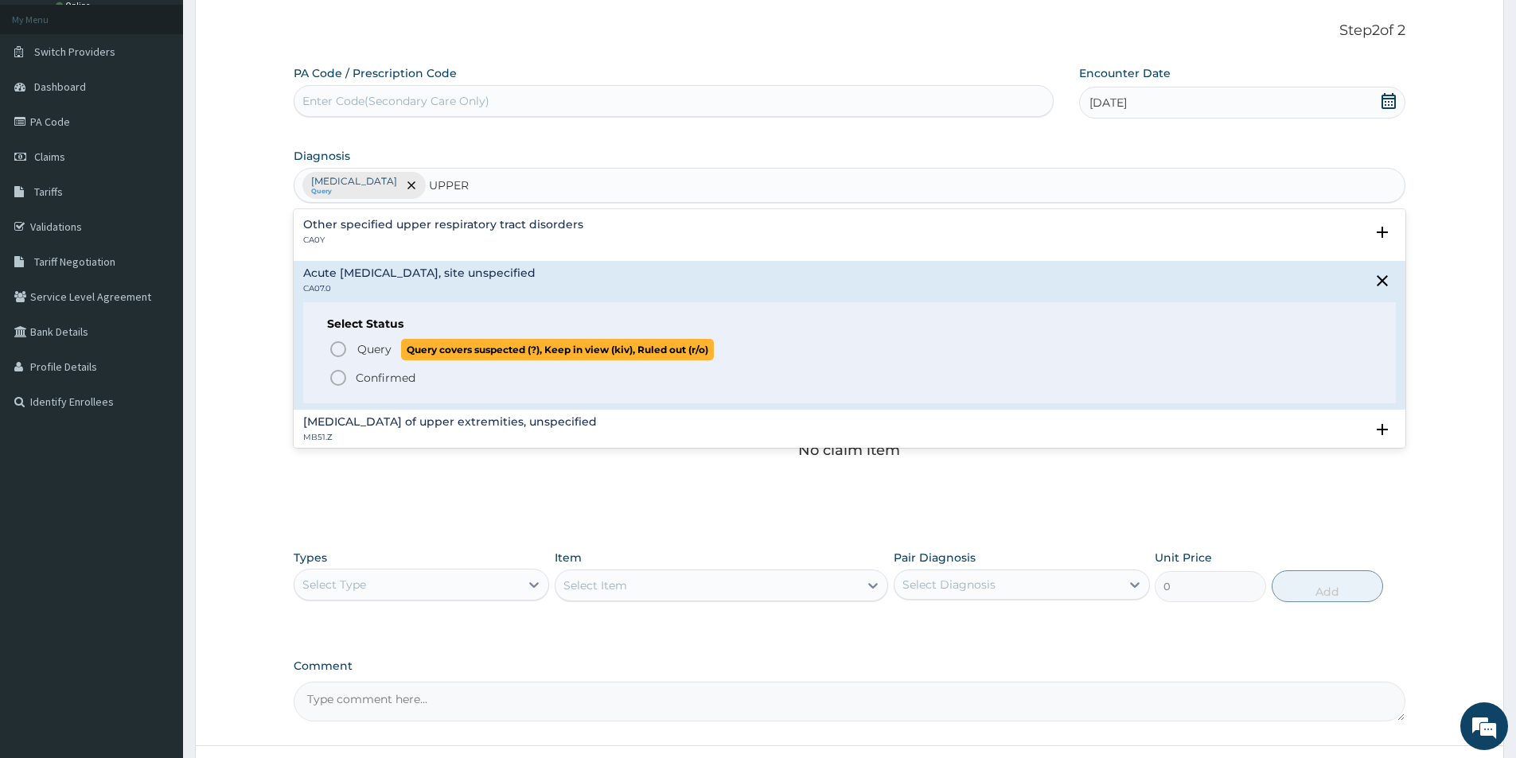
click at [340, 348] on icon "status option query" at bounding box center [338, 349] width 19 height 19
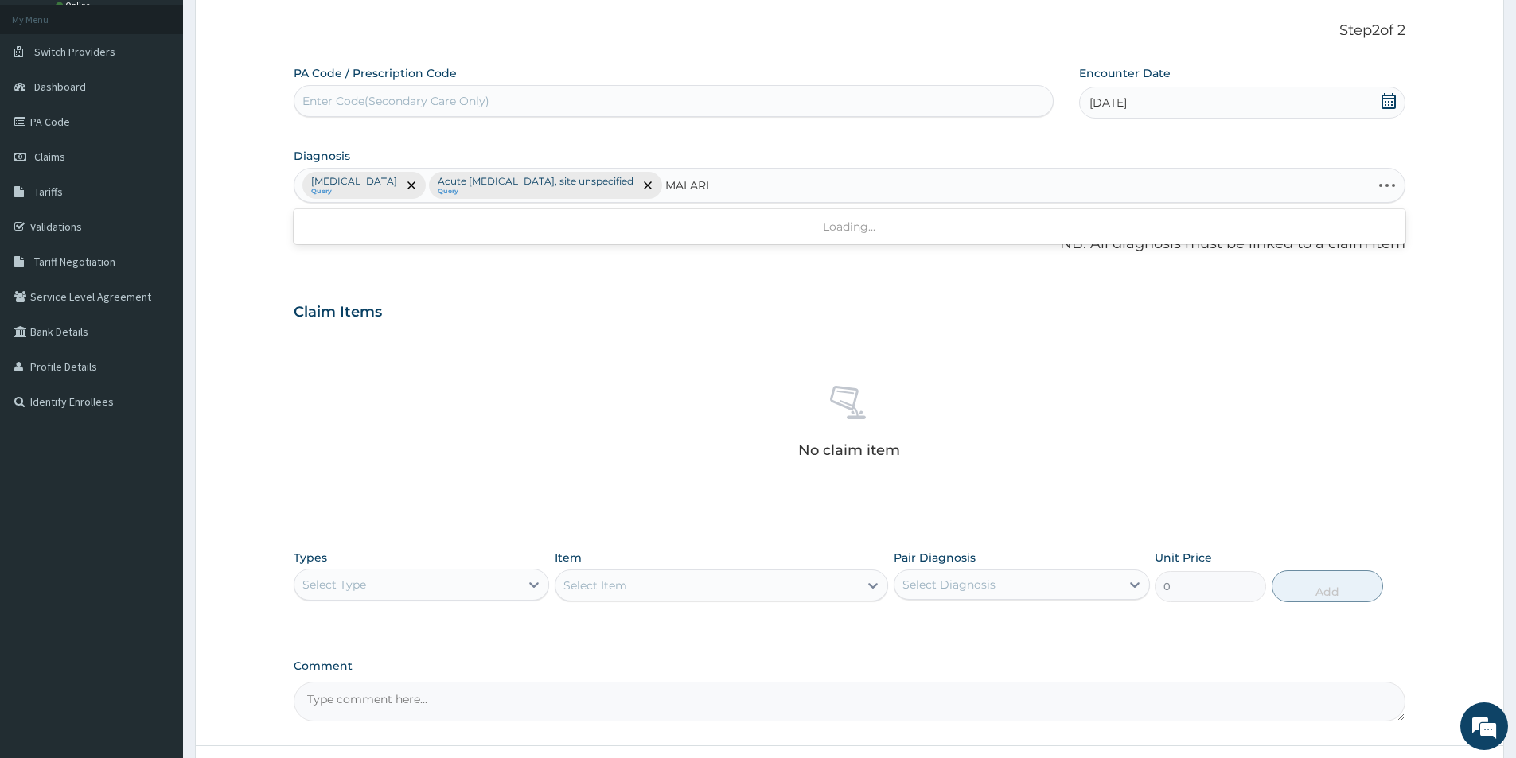
type input "[MEDICAL_DATA]"
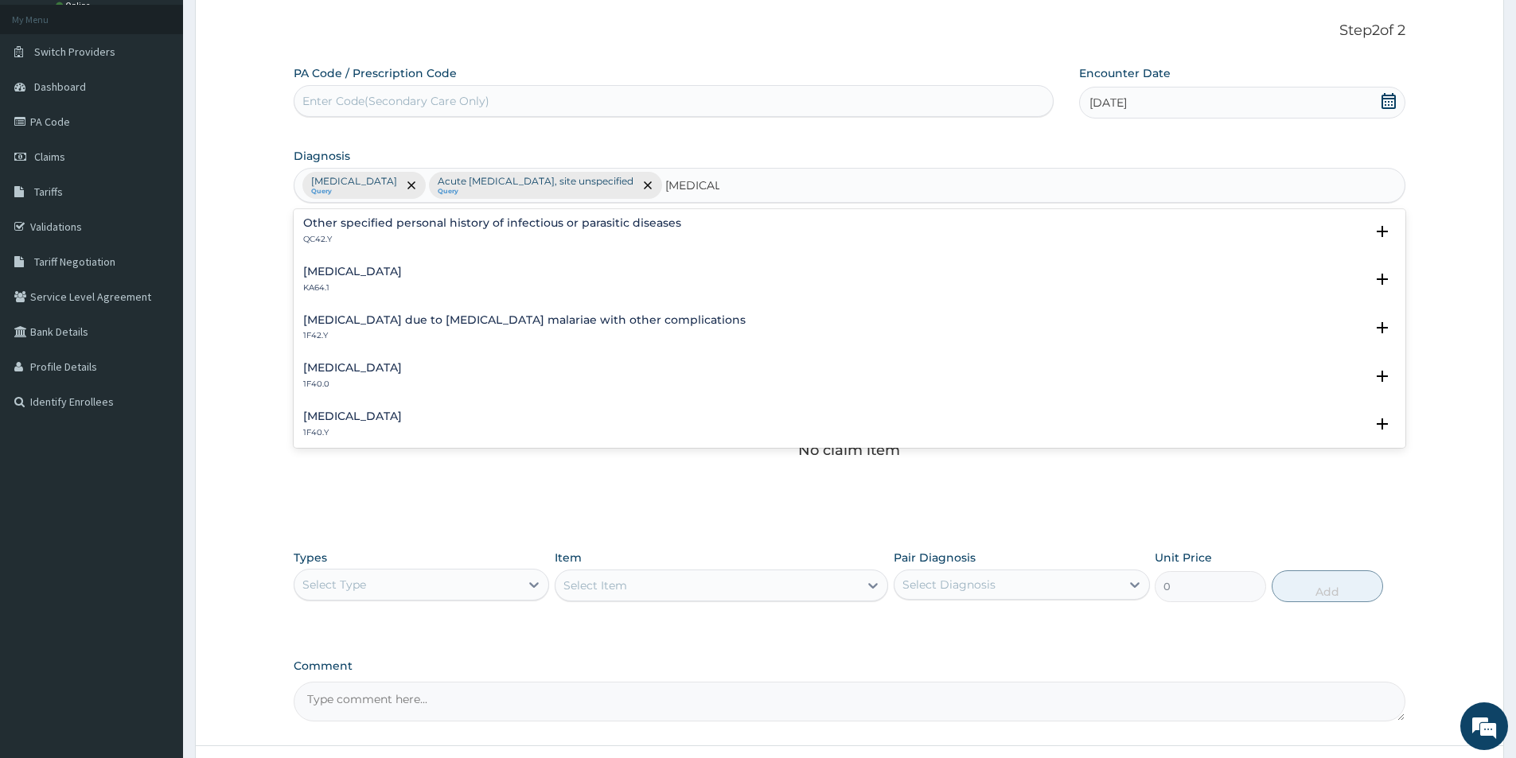
scroll to position [398, 0]
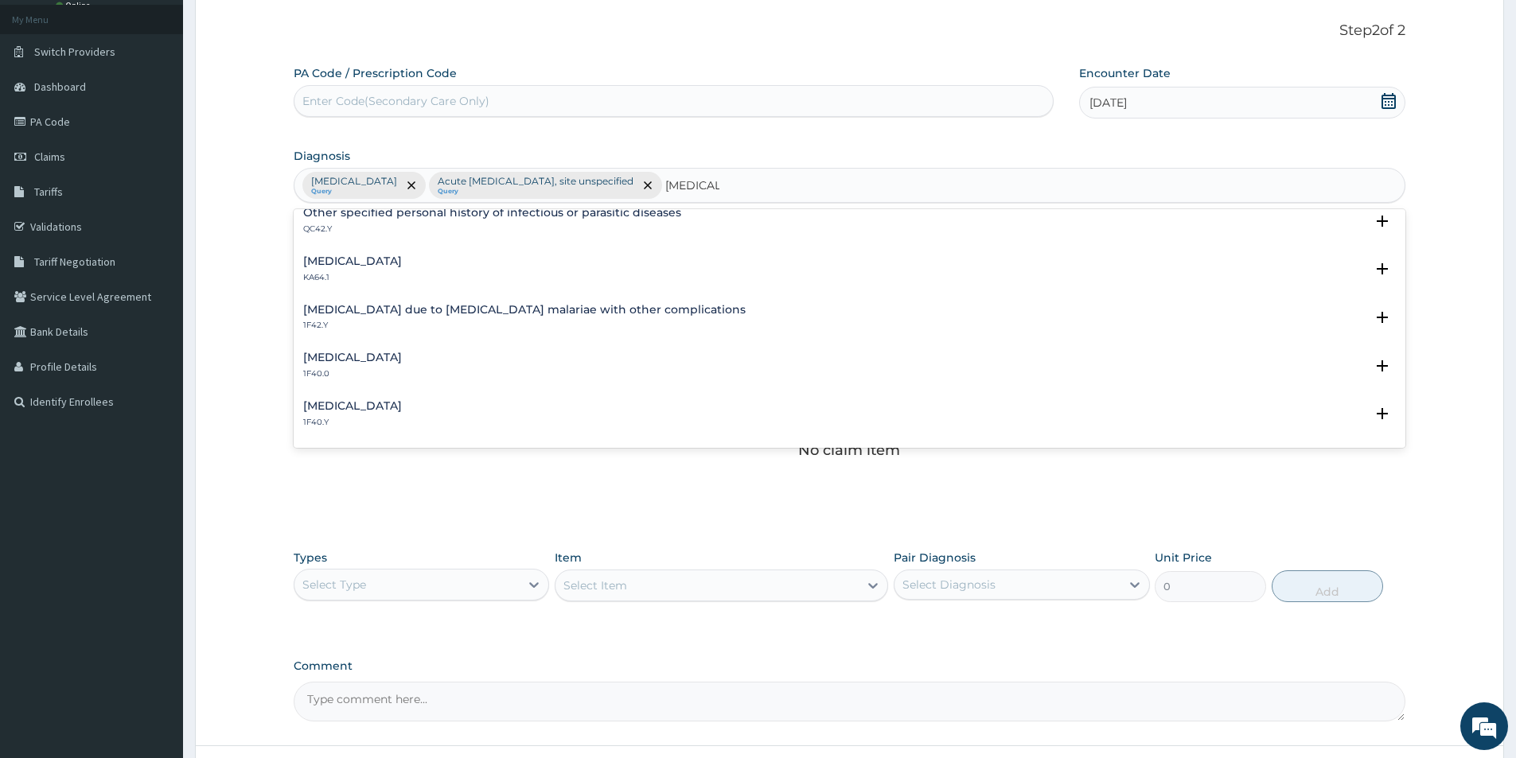
click at [402, 400] on h4 "[MEDICAL_DATA]" at bounding box center [352, 406] width 99 height 12
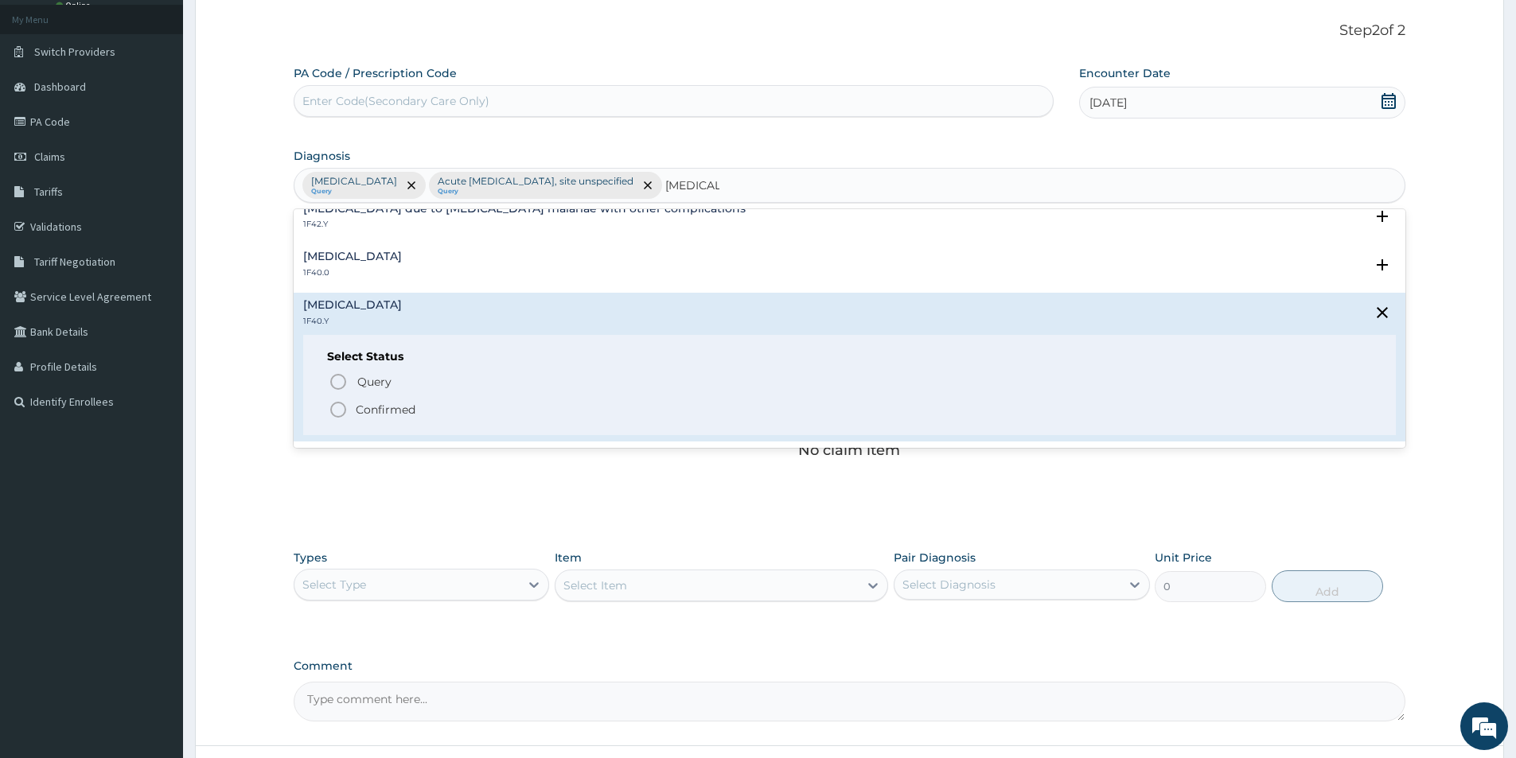
scroll to position [636, 0]
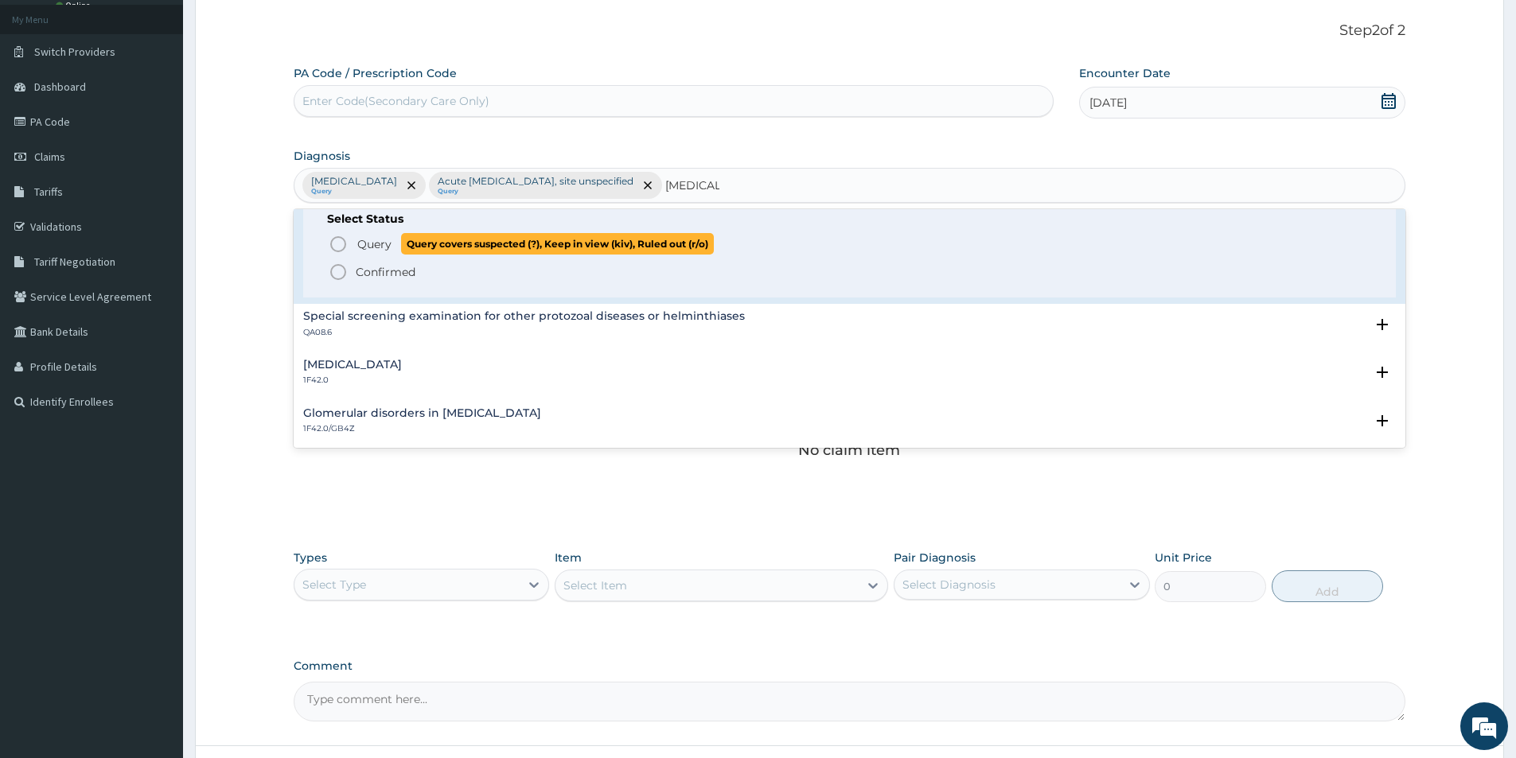
click at [338, 243] on icon "status option query" at bounding box center [338, 244] width 19 height 19
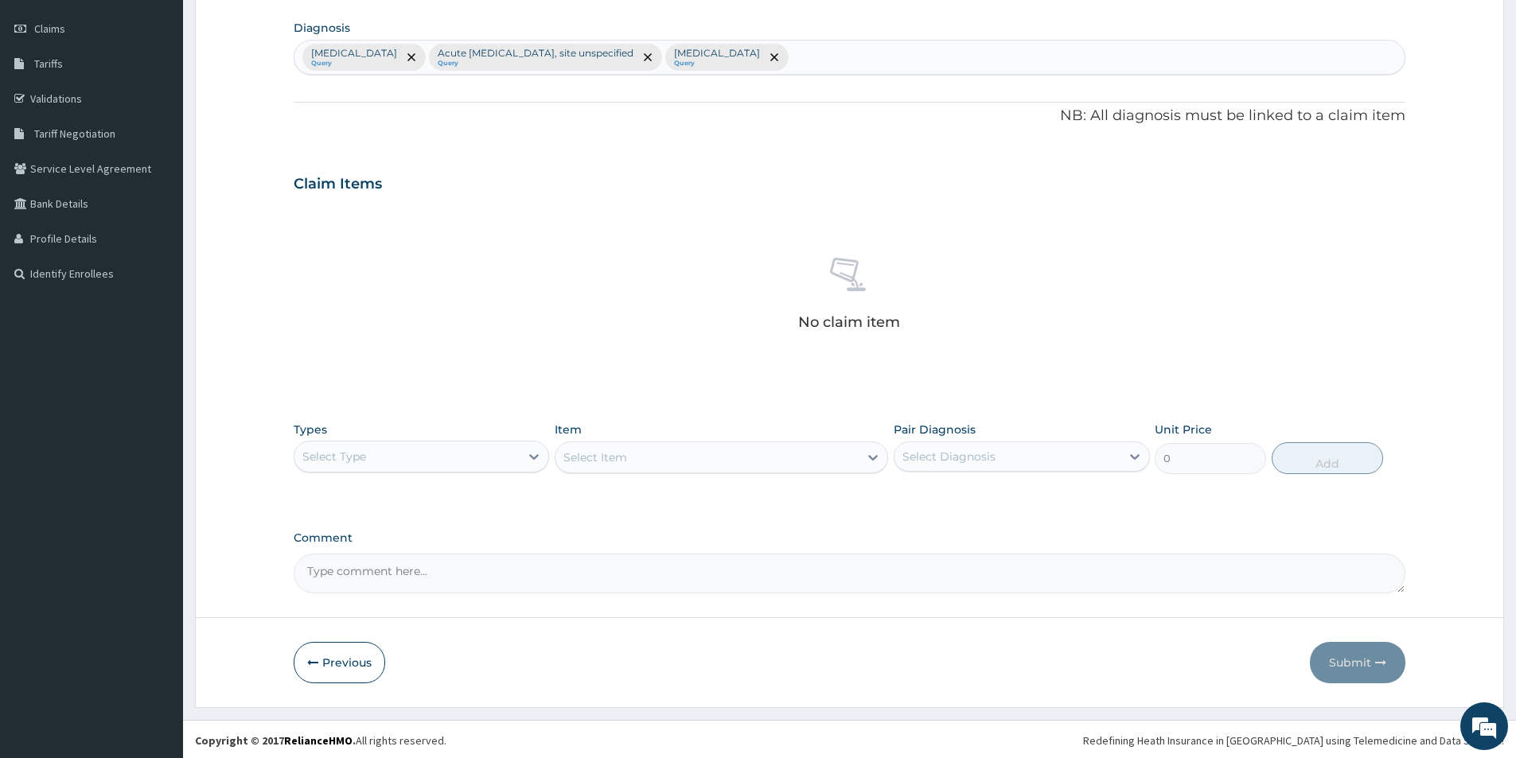
scroll to position [217, 0]
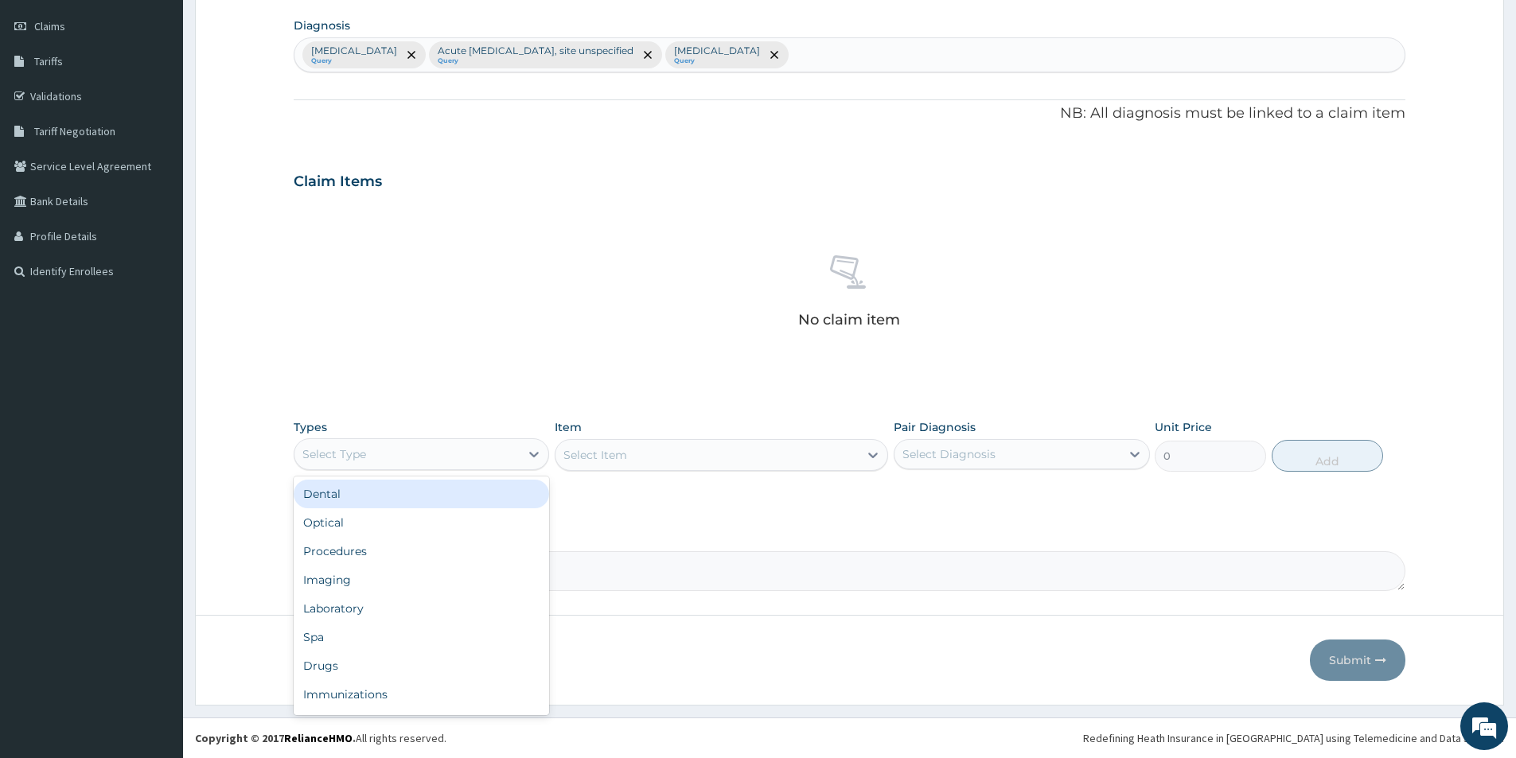
click at [503, 446] on div "Select Type" at bounding box center [406, 454] width 225 height 25
click at [478, 545] on div "Procedures" at bounding box center [421, 551] width 255 height 29
click at [636, 459] on div "Select Item" at bounding box center [706, 454] width 303 height 25
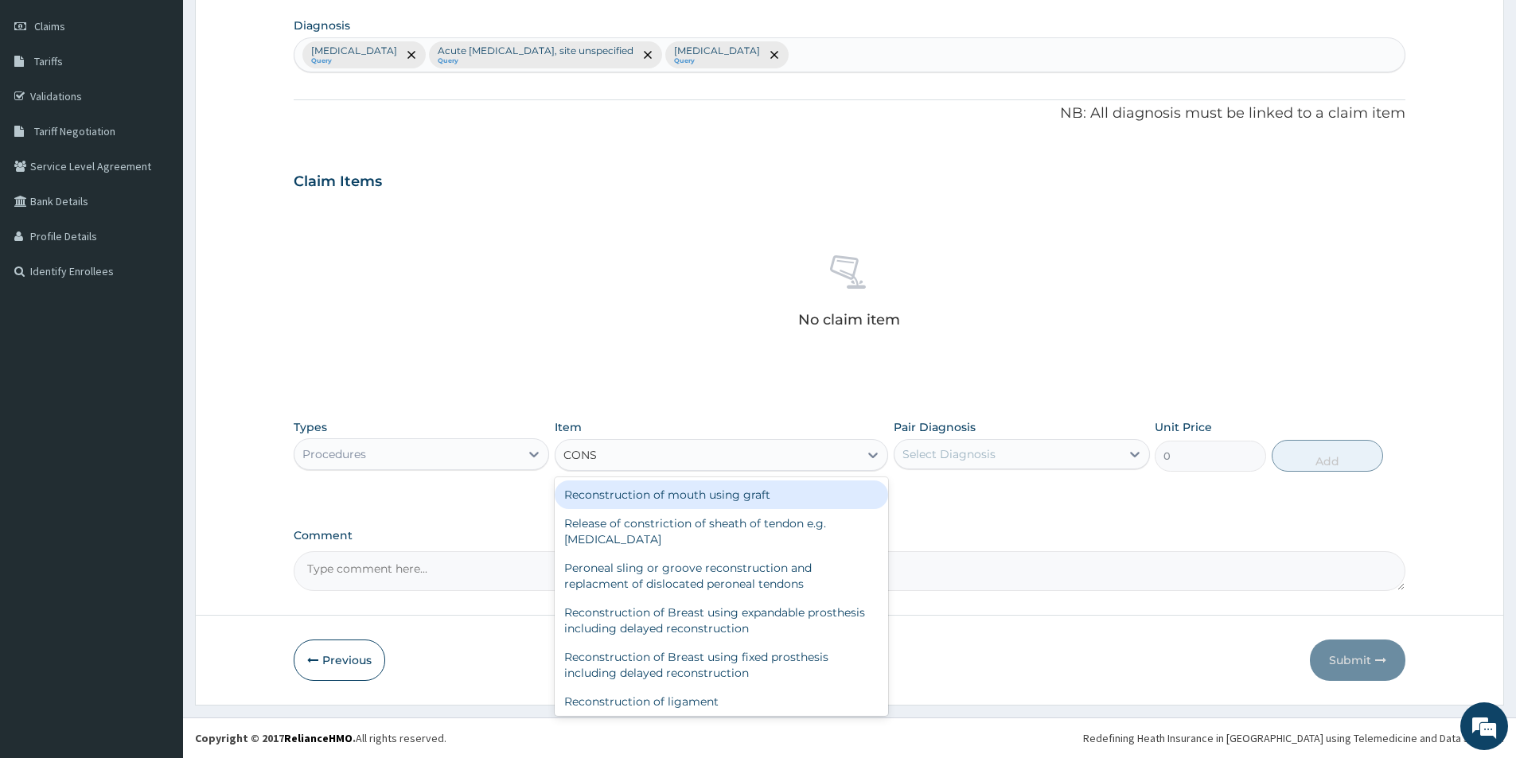
type input "CONSU"
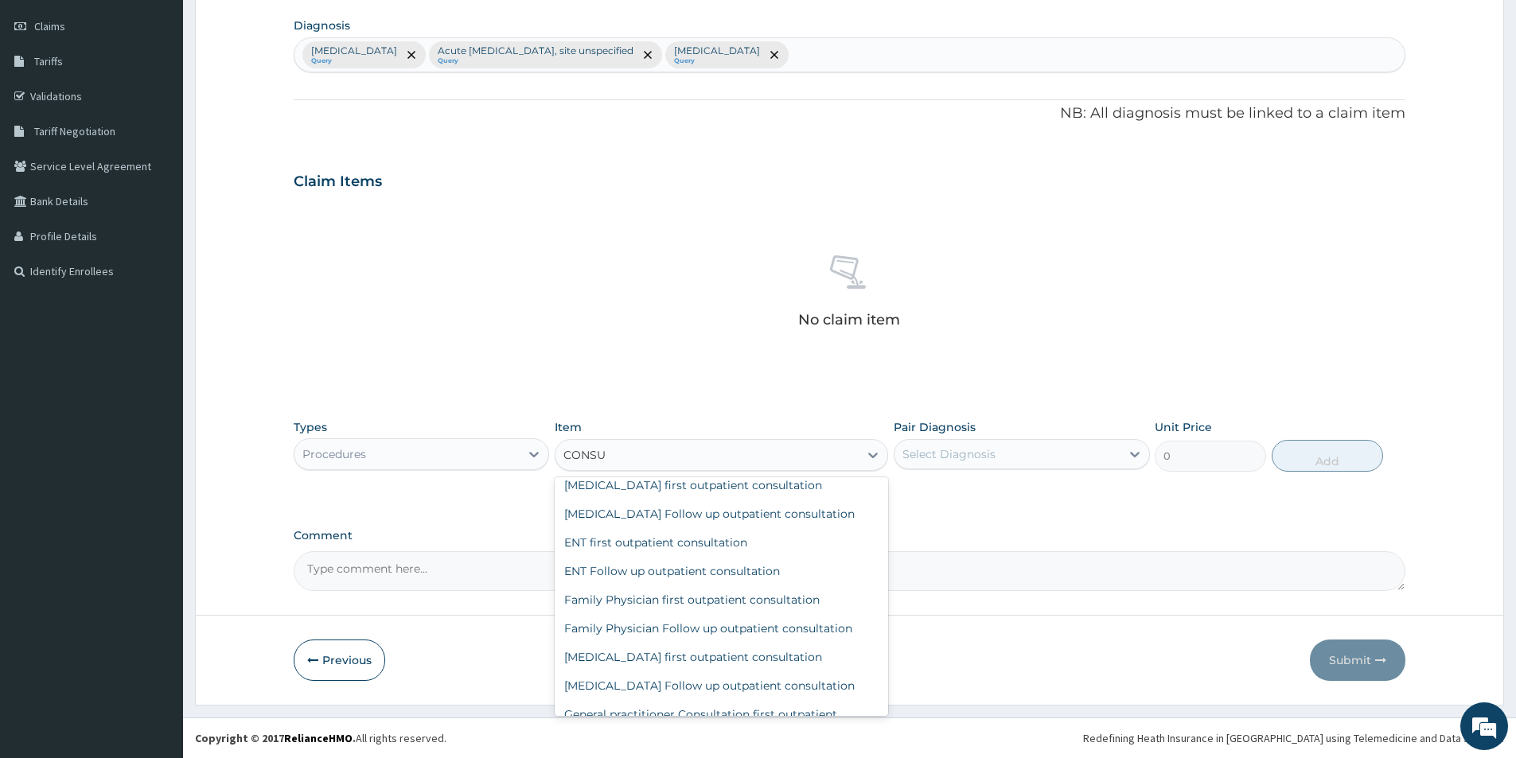
scroll to position [557, 0]
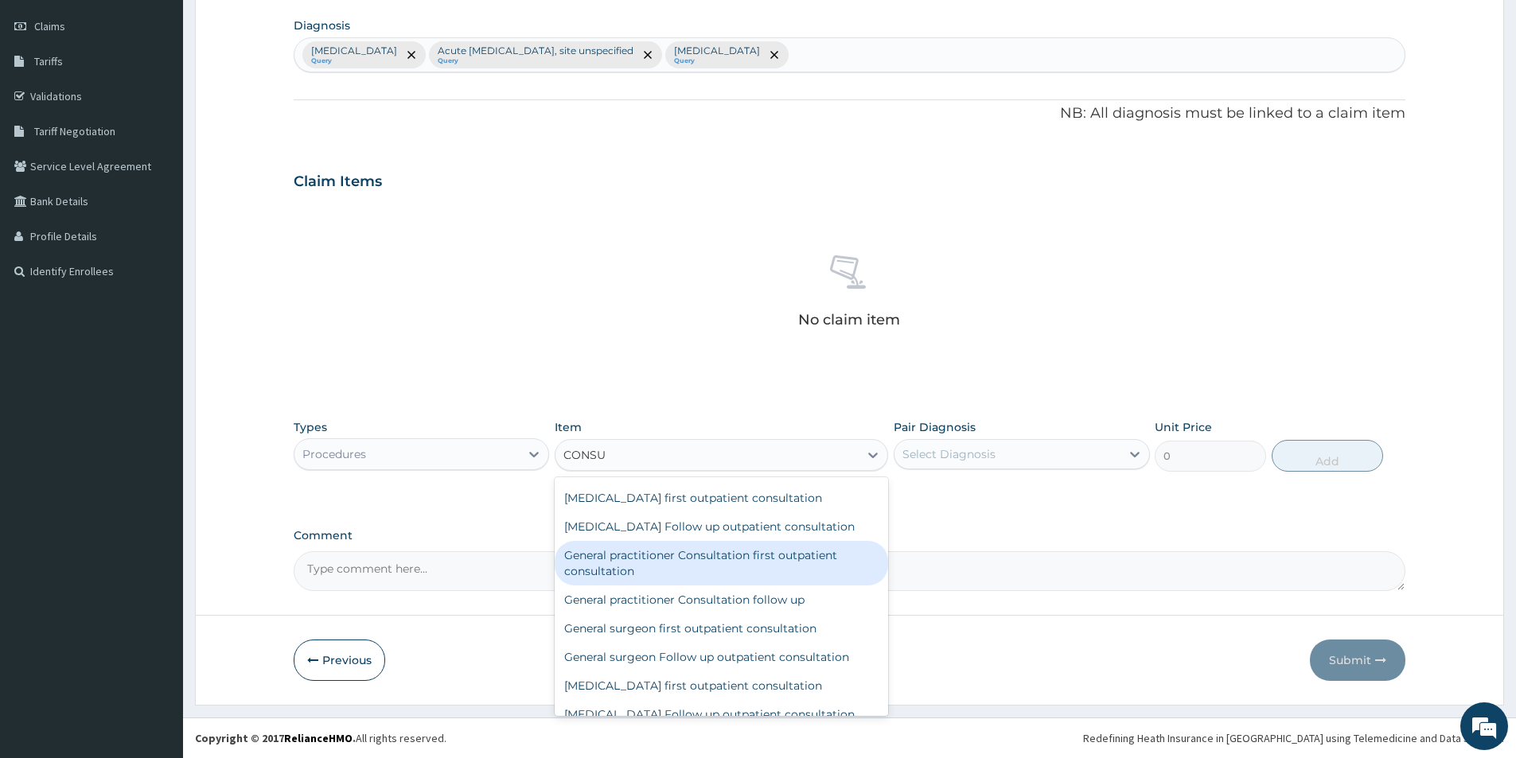
click at [757, 586] on div "General practitioner Consultation first outpatient consultation" at bounding box center [721, 563] width 333 height 45
type input "3000"
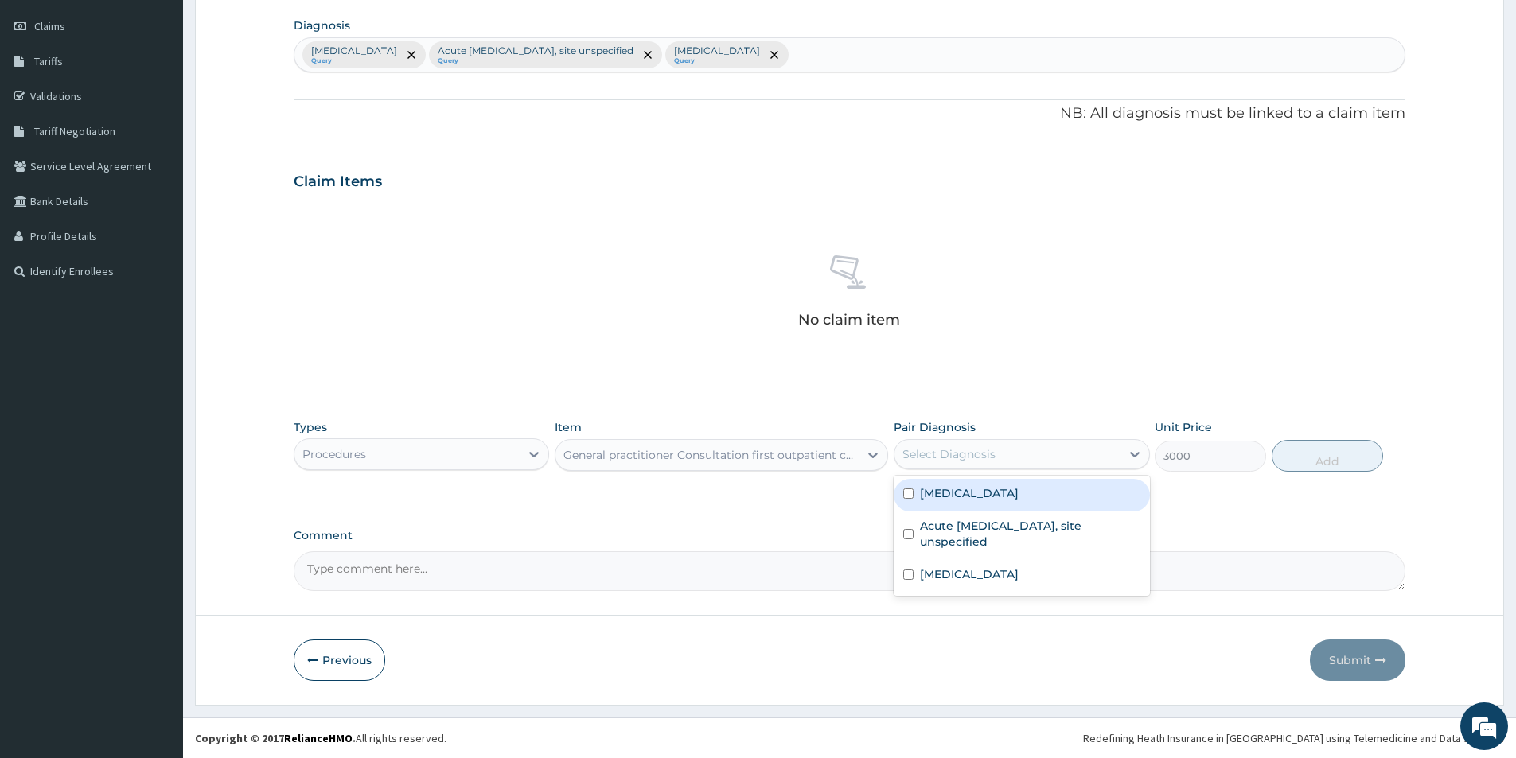
click at [1004, 450] on div "Select Diagnosis" at bounding box center [1006, 454] width 225 height 25
drag, startPoint x: 992, startPoint y: 490, endPoint x: 994, endPoint y: 498, distance: 8.3
click at [993, 491] on label "Impacted cerumen" at bounding box center [969, 493] width 99 height 16
checkbox input "true"
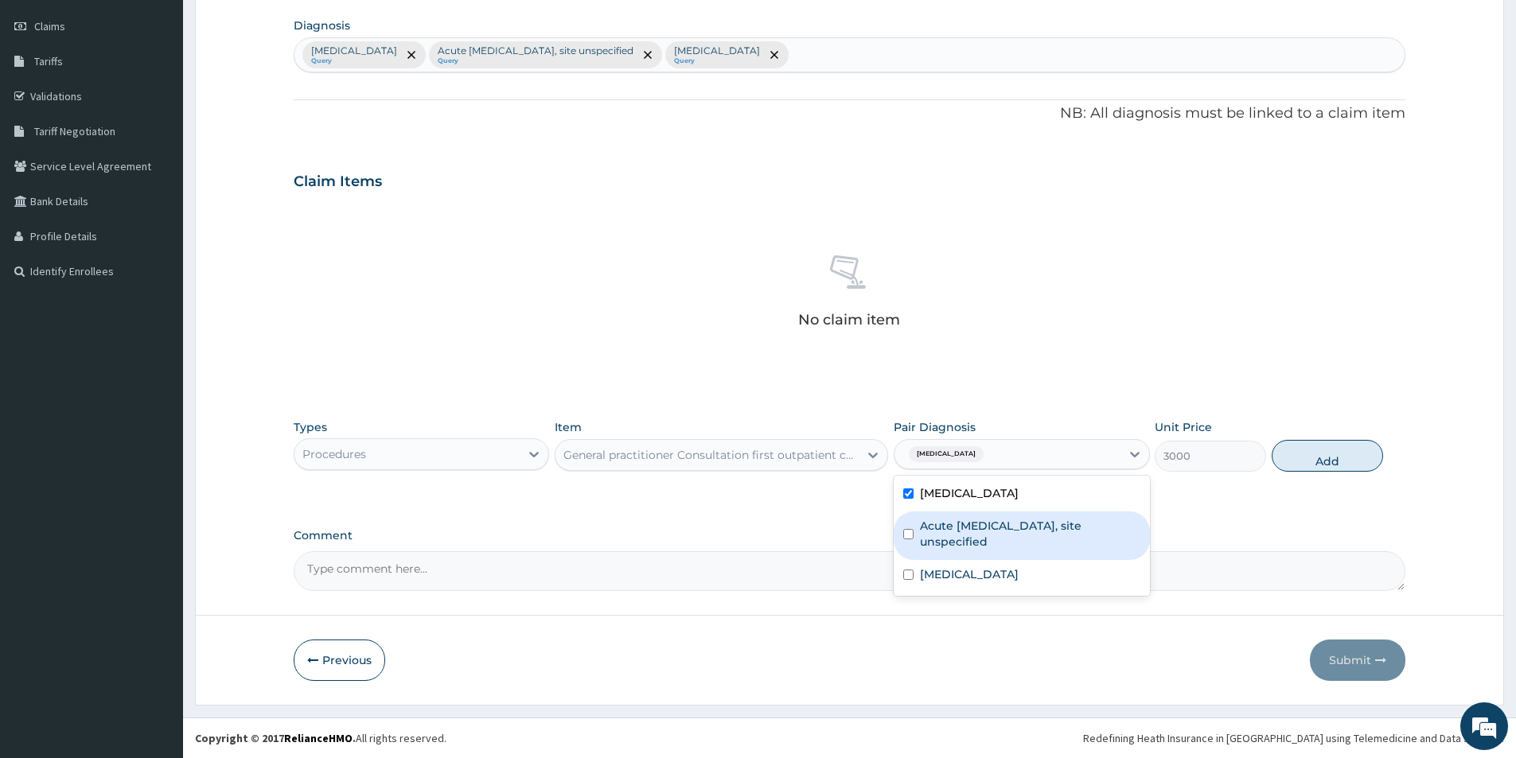
click at [995, 529] on label "Acute upper respiratory infection, site unspecified" at bounding box center [1030, 534] width 220 height 32
checkbox input "true"
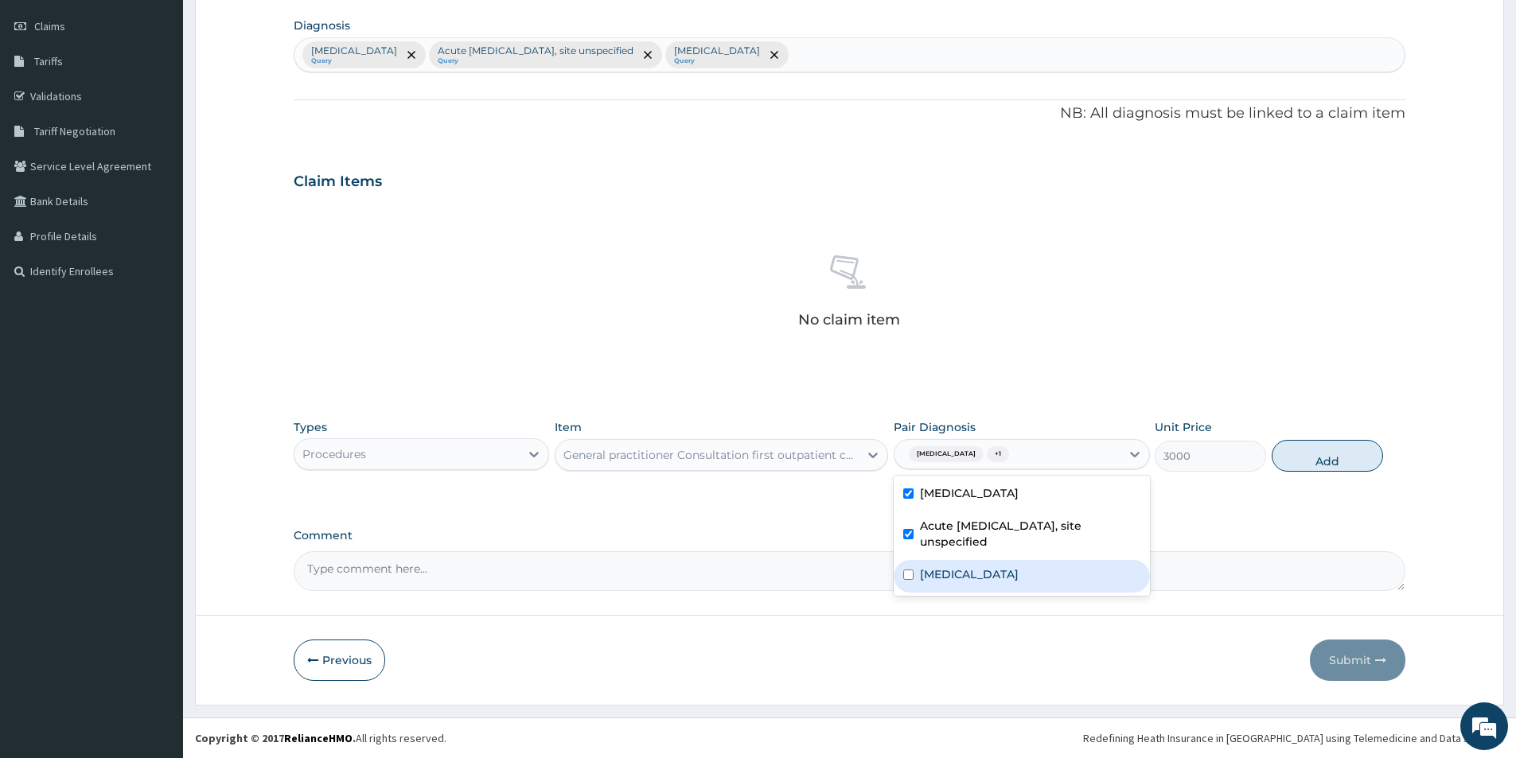
click at [997, 577] on label "[MEDICAL_DATA]" at bounding box center [969, 574] width 99 height 16
checkbox input "true"
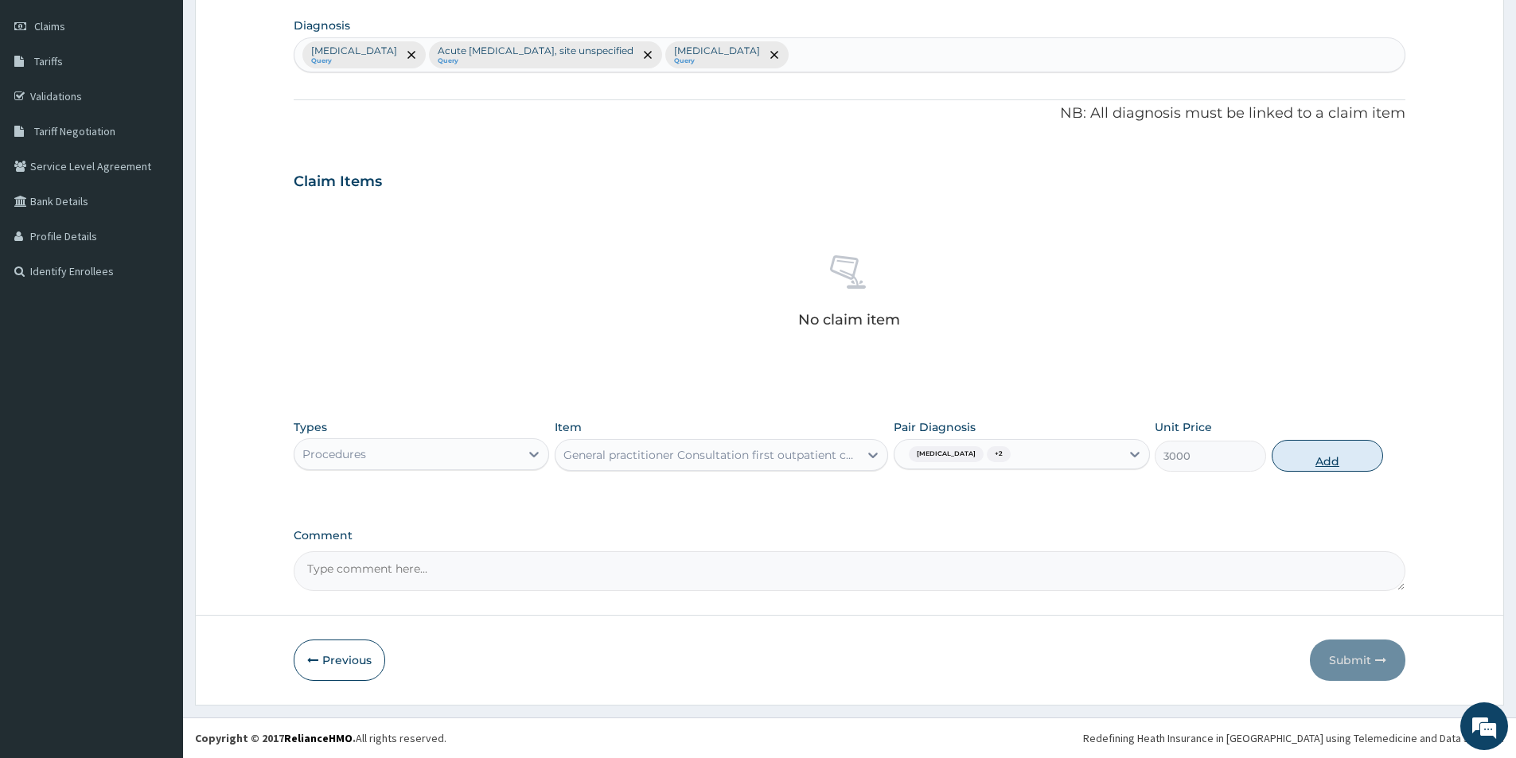
click at [1356, 457] on button "Add" at bounding box center [1326, 456] width 111 height 32
type input "0"
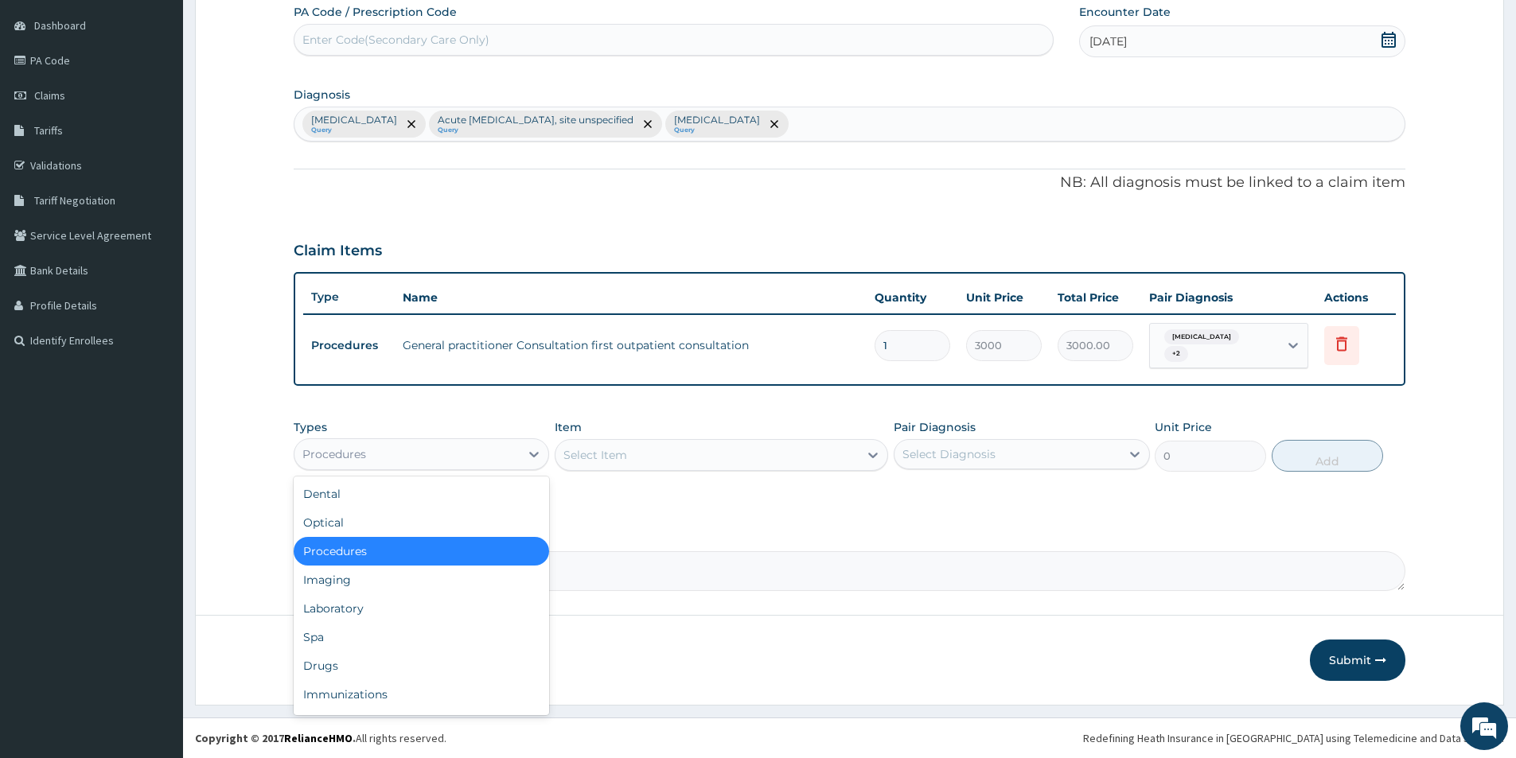
click at [434, 458] on div "Procedures" at bounding box center [406, 454] width 225 height 25
click at [441, 599] on div "Laboratory" at bounding box center [421, 608] width 255 height 29
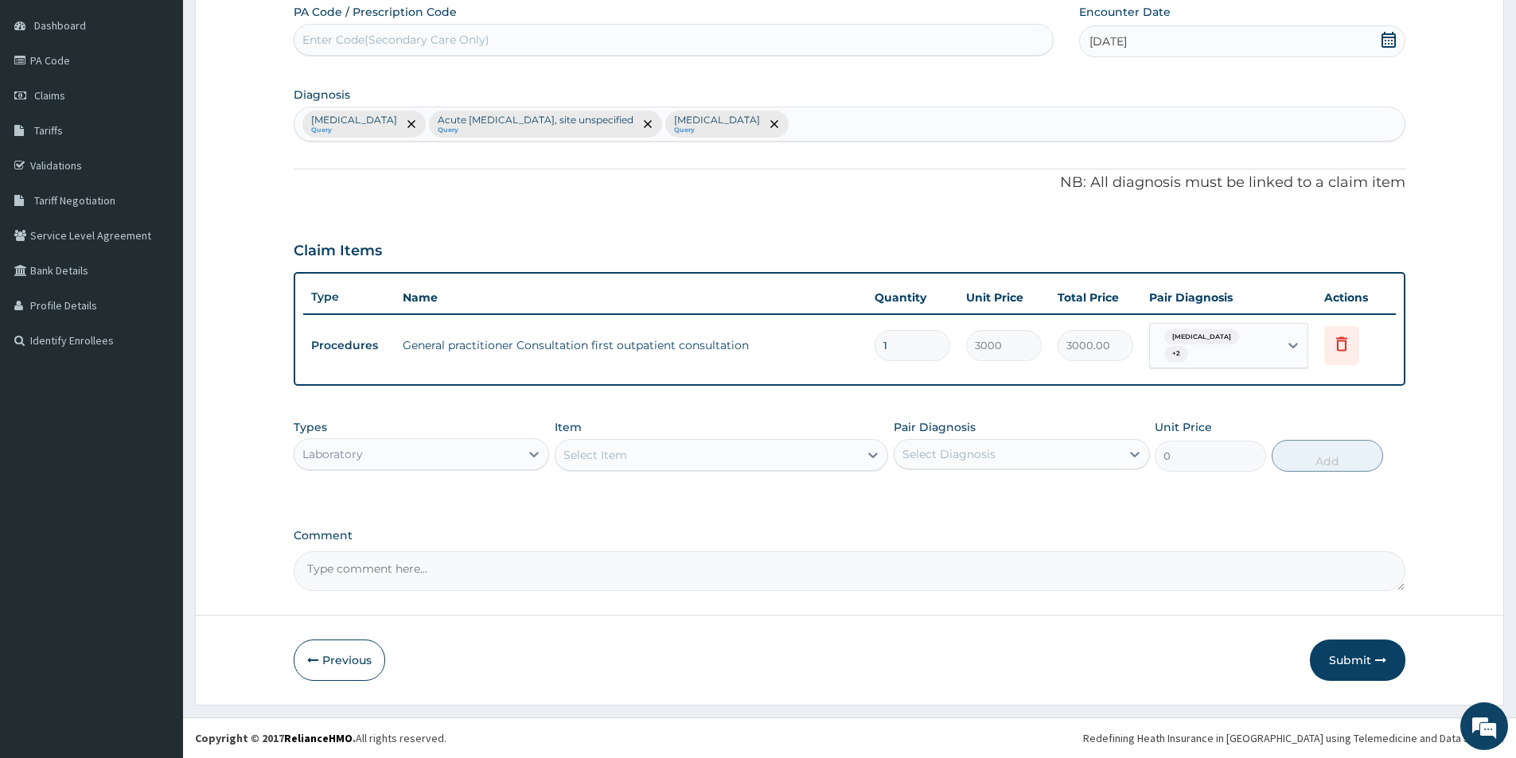
click at [653, 449] on div "Select Item" at bounding box center [706, 454] width 303 height 25
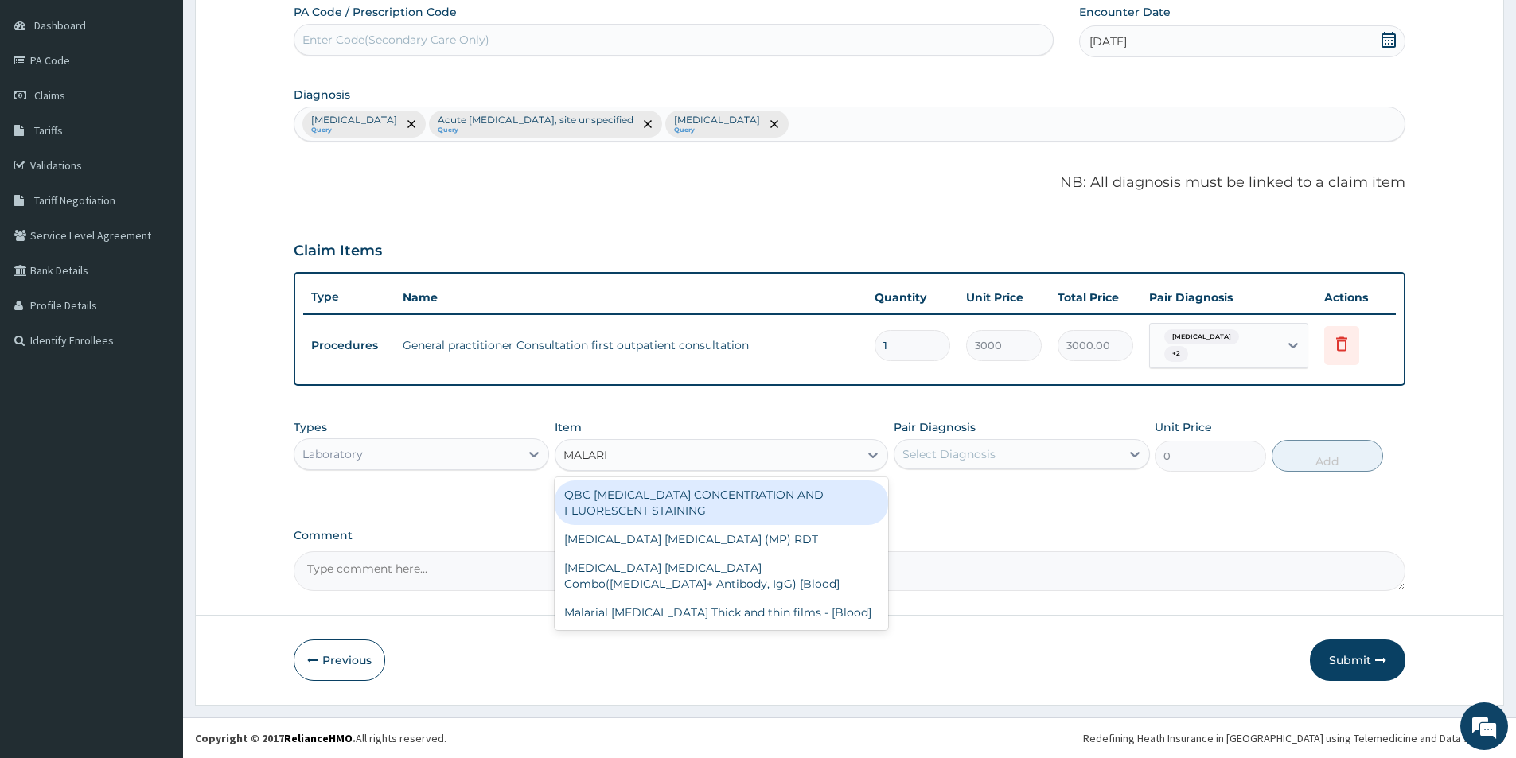
type input "[MEDICAL_DATA]"
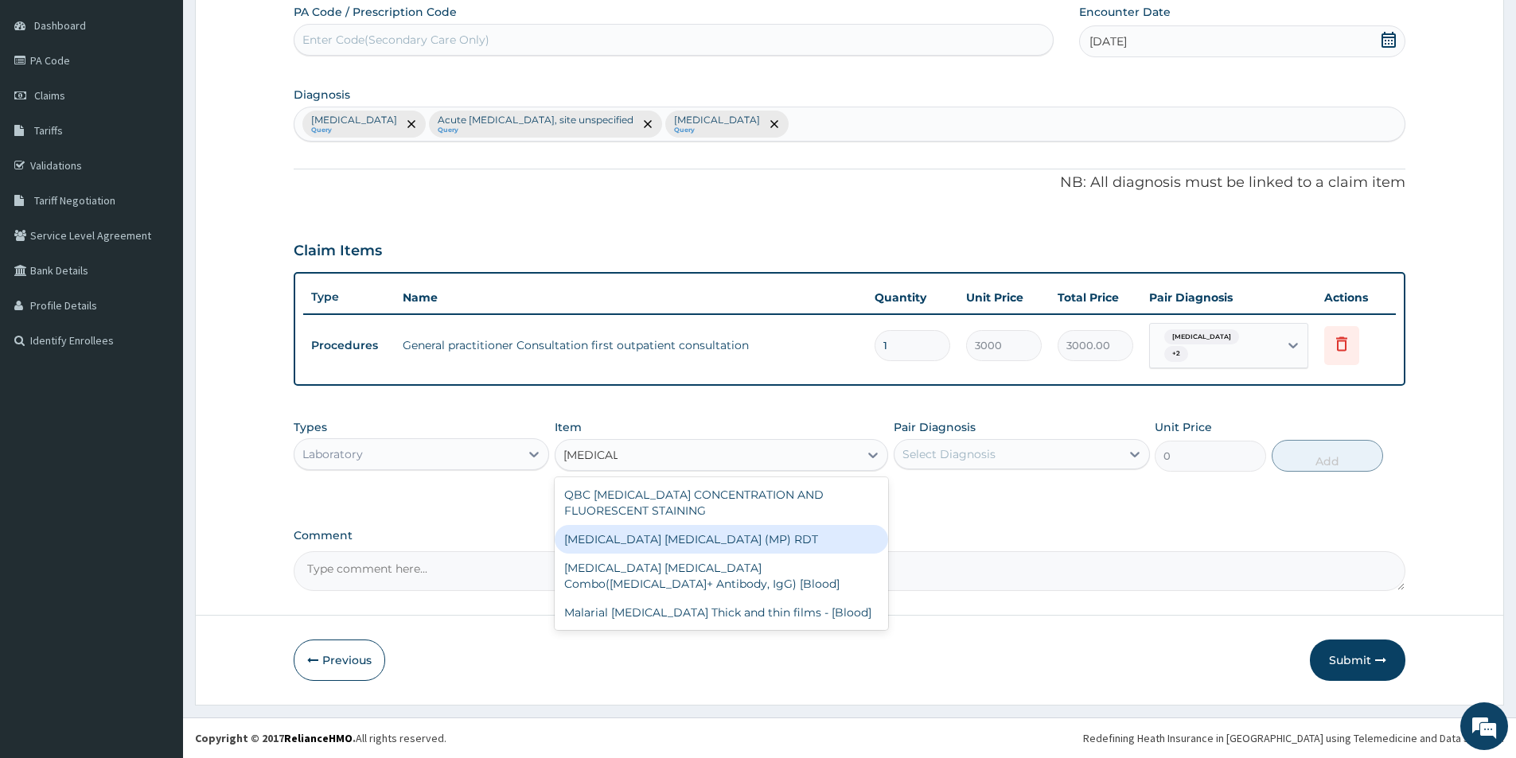
click at [744, 534] on div "[MEDICAL_DATA] [MEDICAL_DATA] (MP) RDT" at bounding box center [721, 539] width 333 height 29
type input "1500"
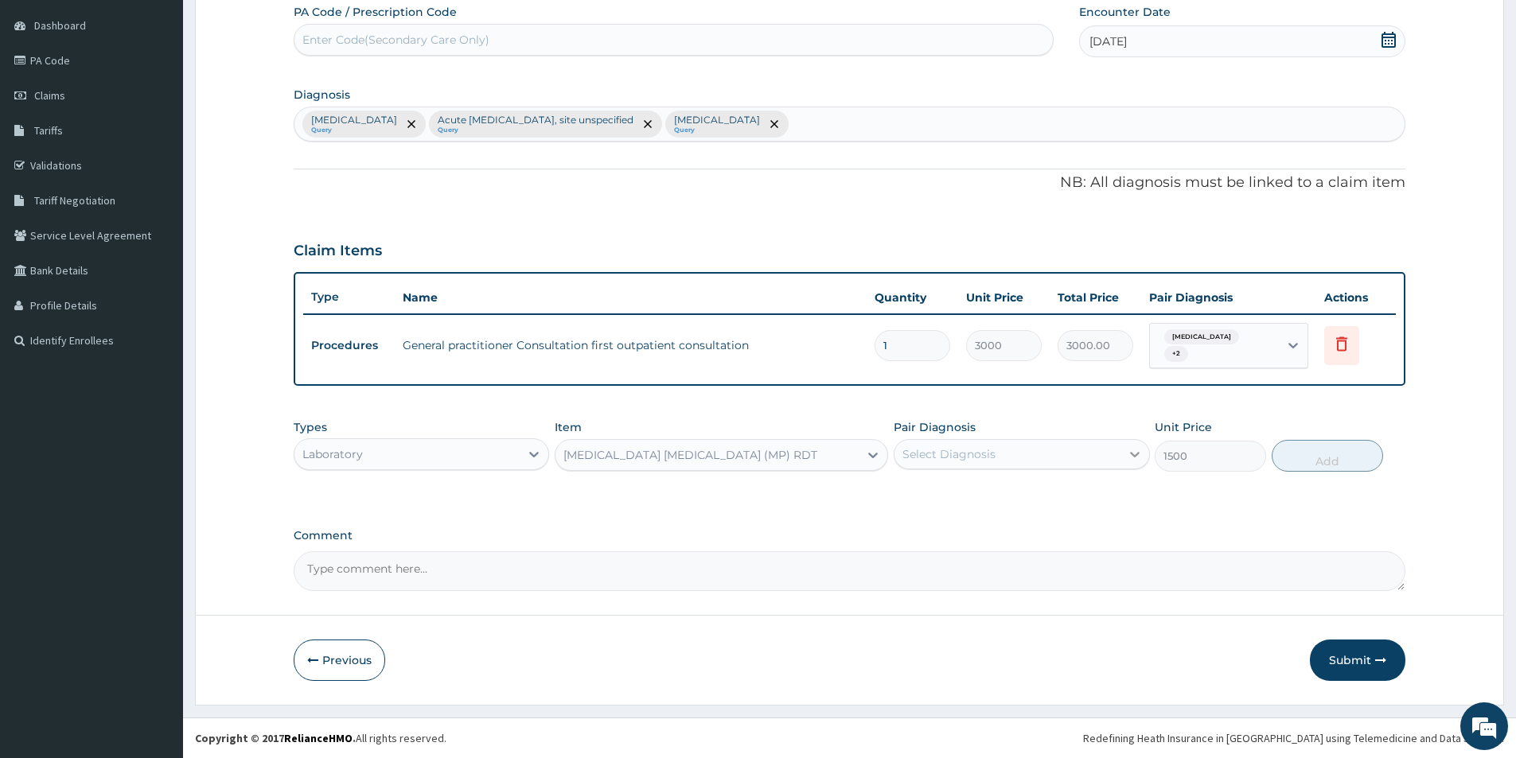
click at [1127, 449] on icon at bounding box center [1135, 454] width 16 height 16
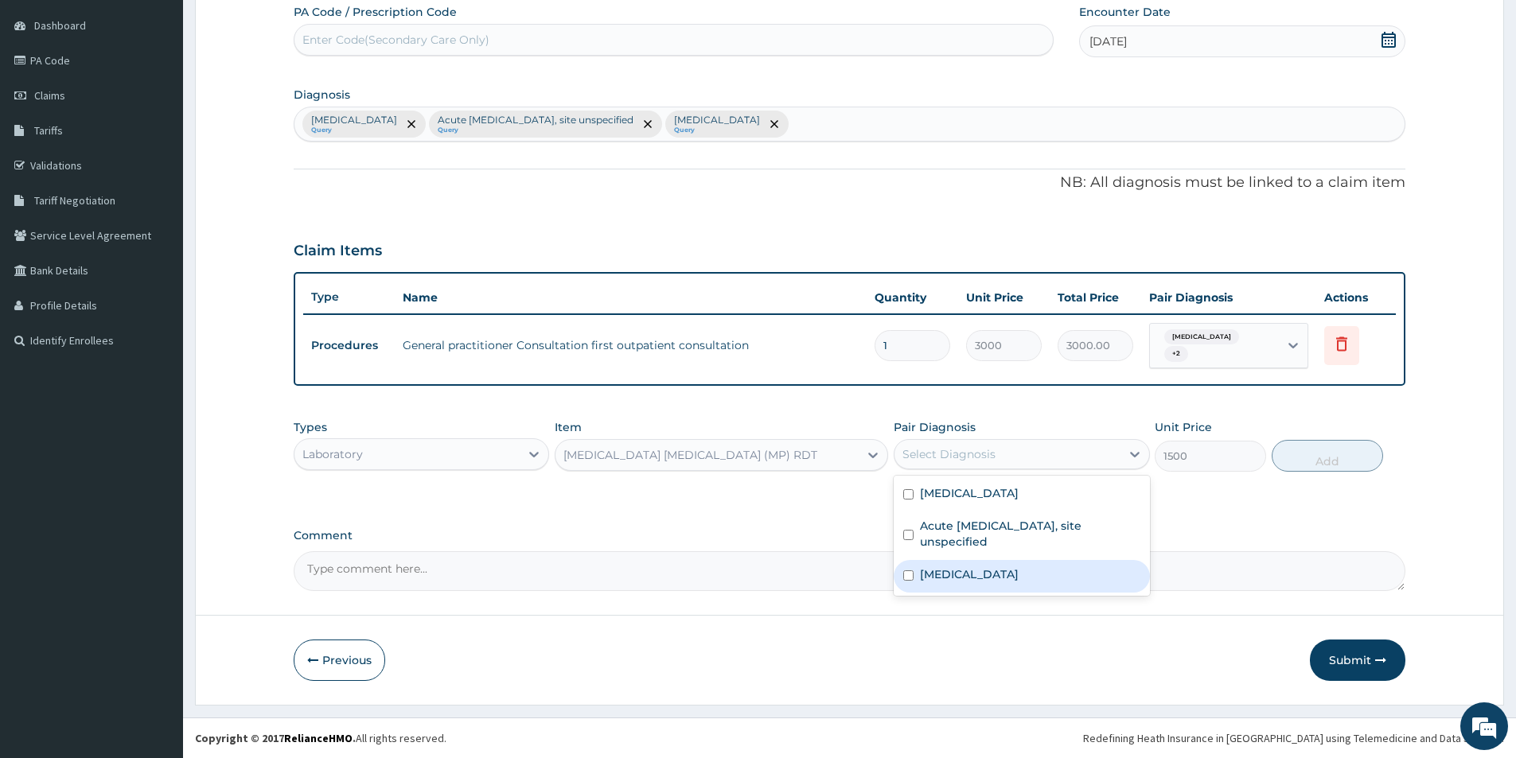
click at [1018, 570] on label "[MEDICAL_DATA]" at bounding box center [969, 574] width 99 height 16
checkbox input "true"
click at [1372, 456] on button "Add" at bounding box center [1326, 456] width 111 height 32
type input "0"
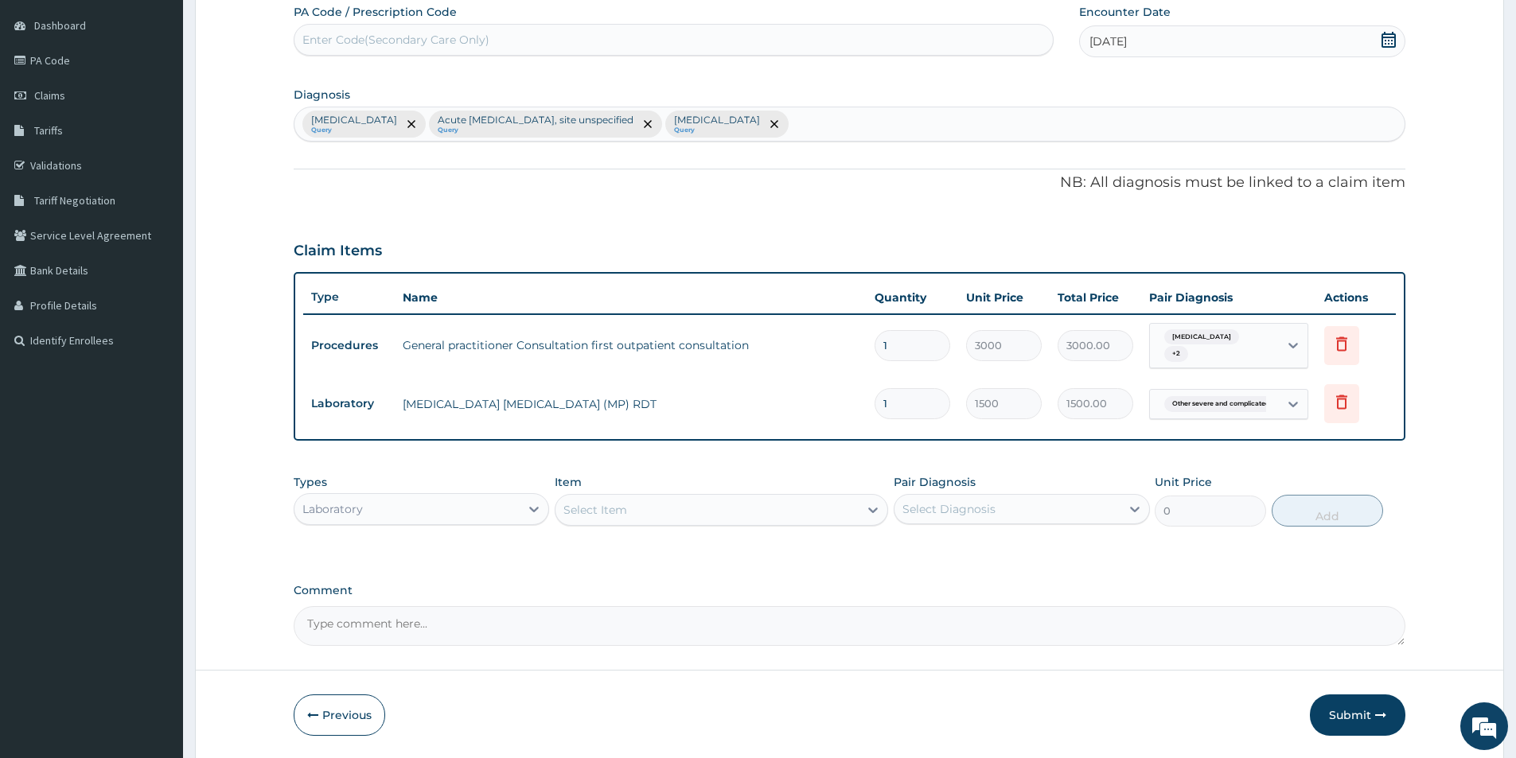
click at [640, 508] on div "Select Item" at bounding box center [706, 509] width 303 height 25
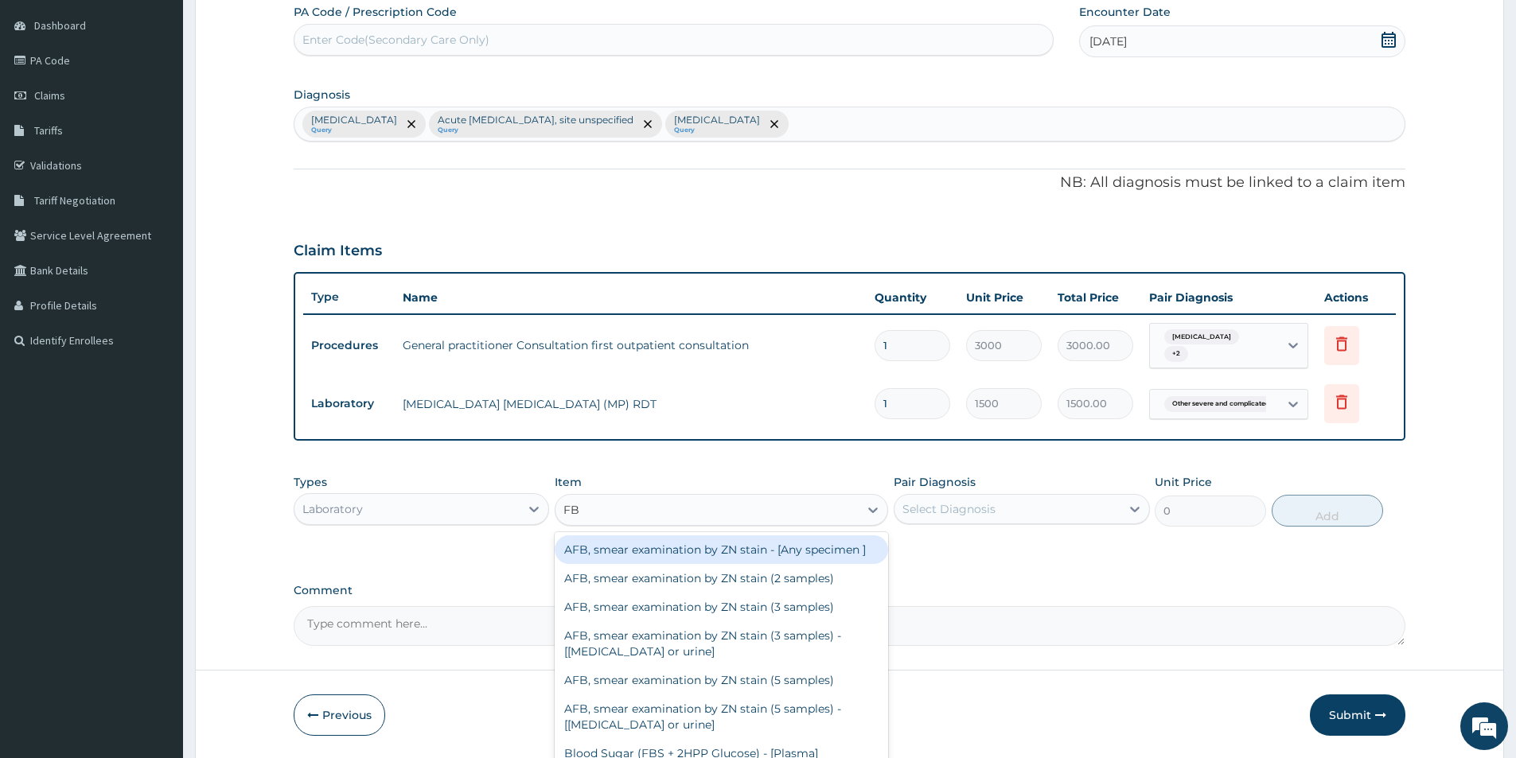
type input "FBC"
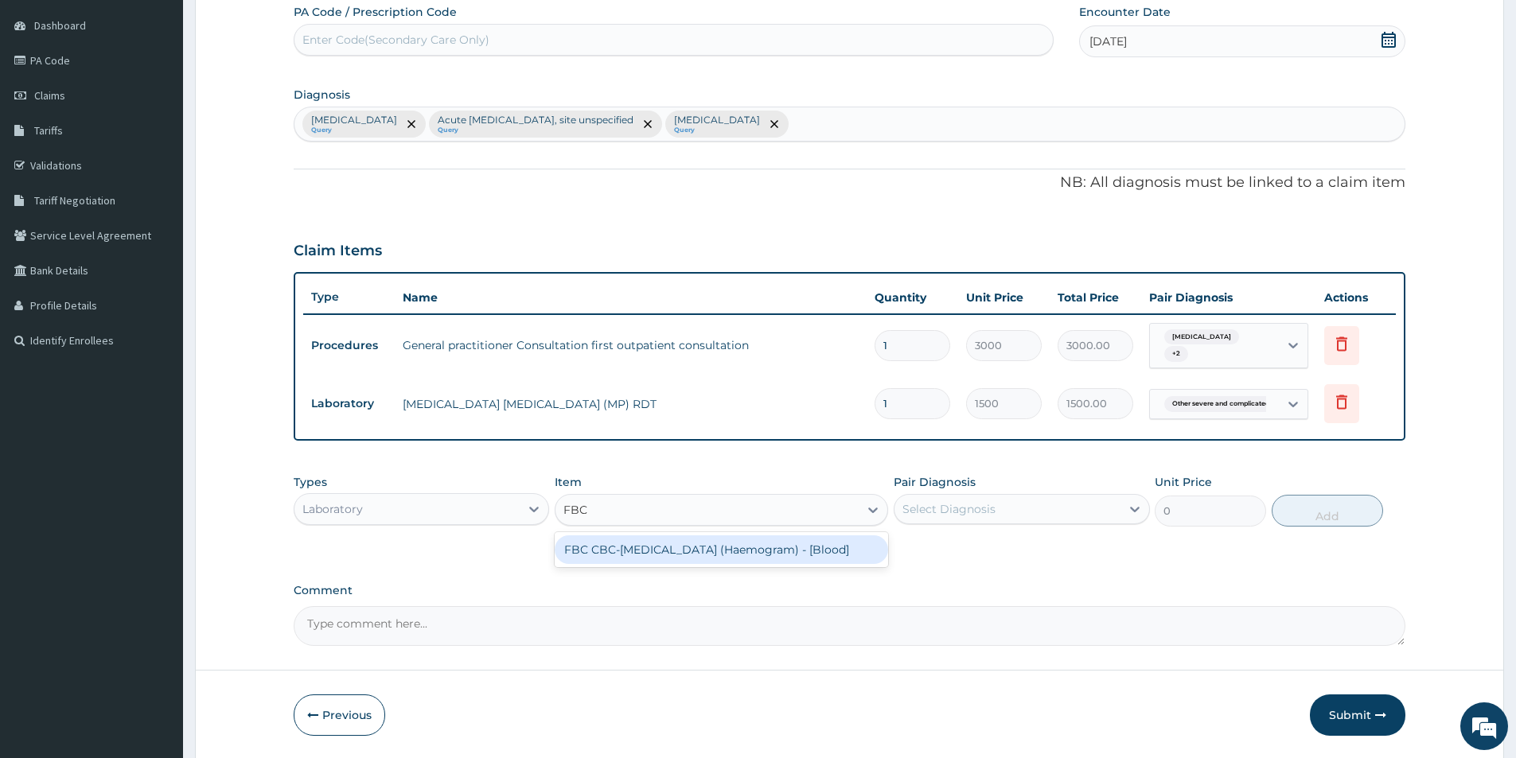
click at [683, 545] on div "FBC CBC-[MEDICAL_DATA] (Haemogram) - [Blood]" at bounding box center [721, 549] width 333 height 29
type input "3000"
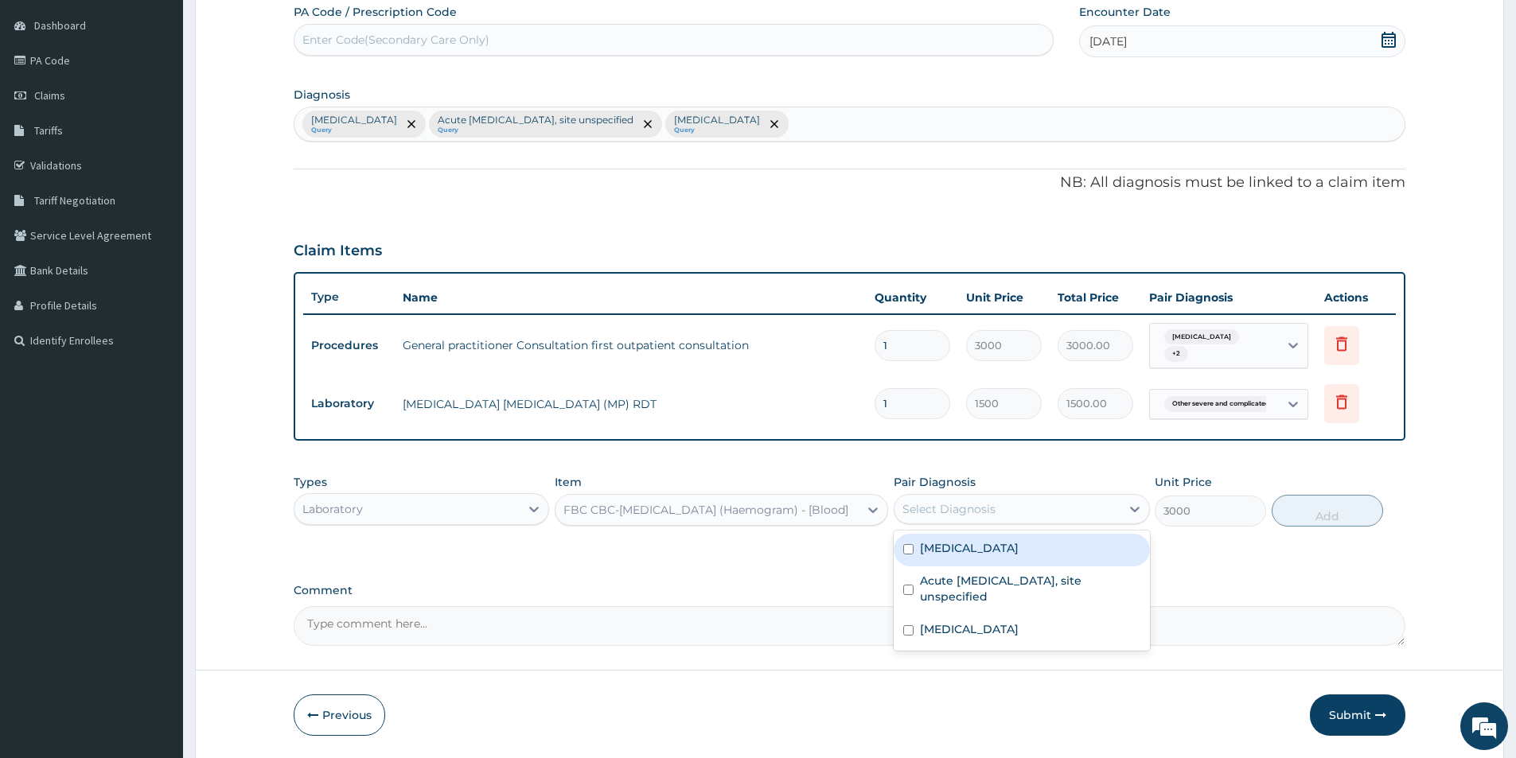
click at [976, 511] on div "Select Diagnosis" at bounding box center [948, 509] width 93 height 16
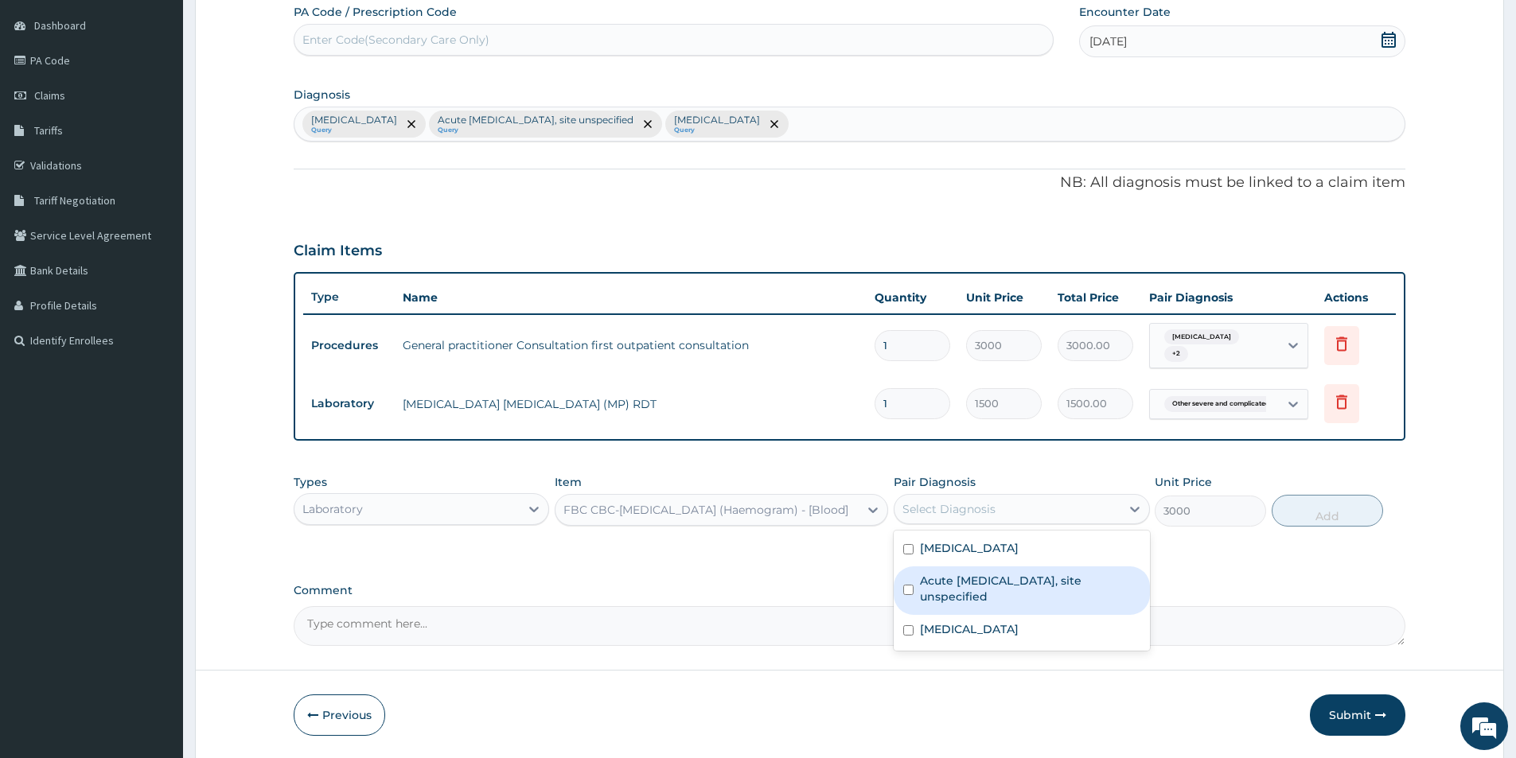
click at [974, 587] on label "Acute upper respiratory infection, site unspecified" at bounding box center [1030, 589] width 220 height 32
checkbox input "true"
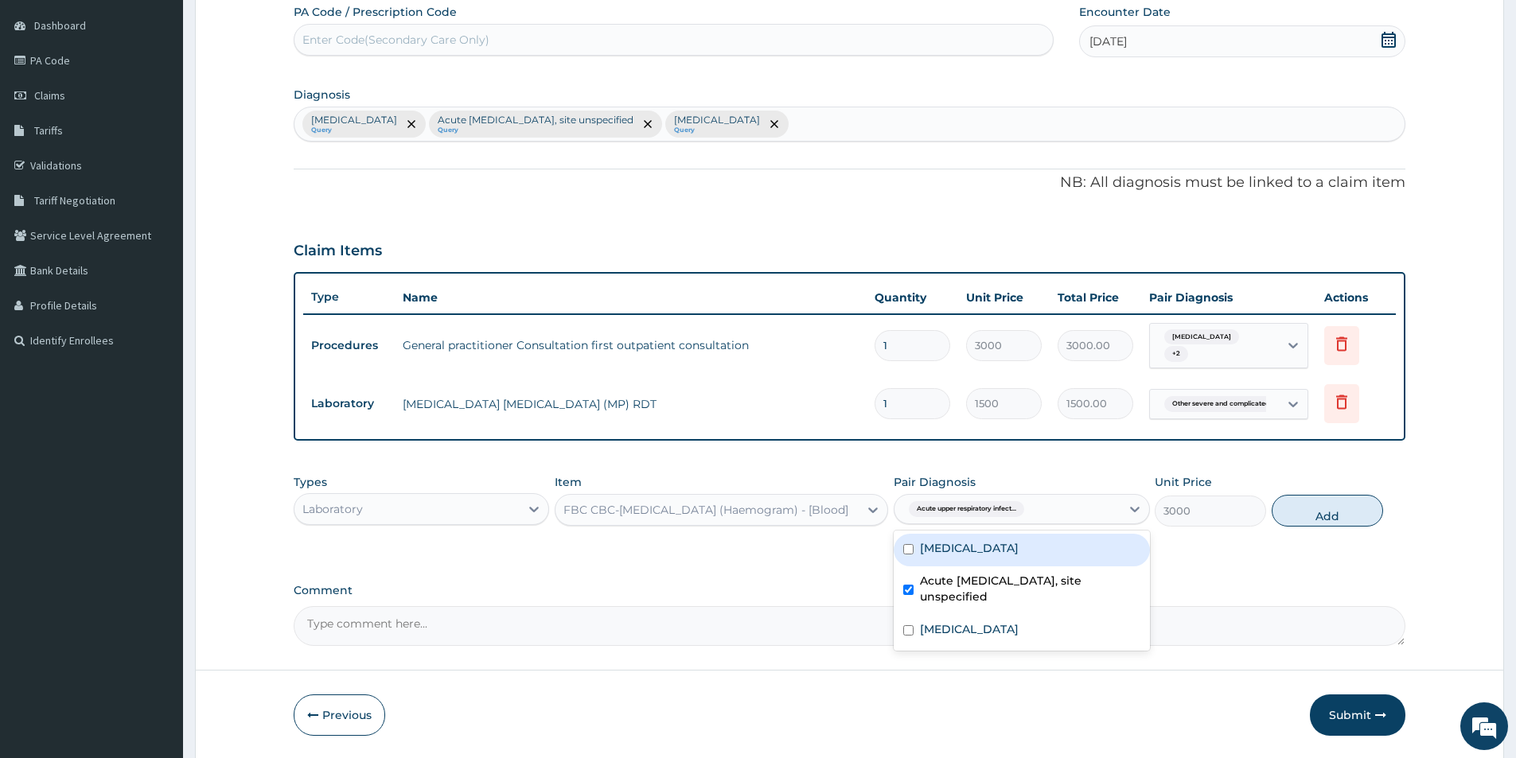
drag, startPoint x: 983, startPoint y: 555, endPoint x: 993, endPoint y: 640, distance: 85.8
click at [983, 557] on div "Impacted cerumen" at bounding box center [1020, 550] width 255 height 33
checkbox input "true"
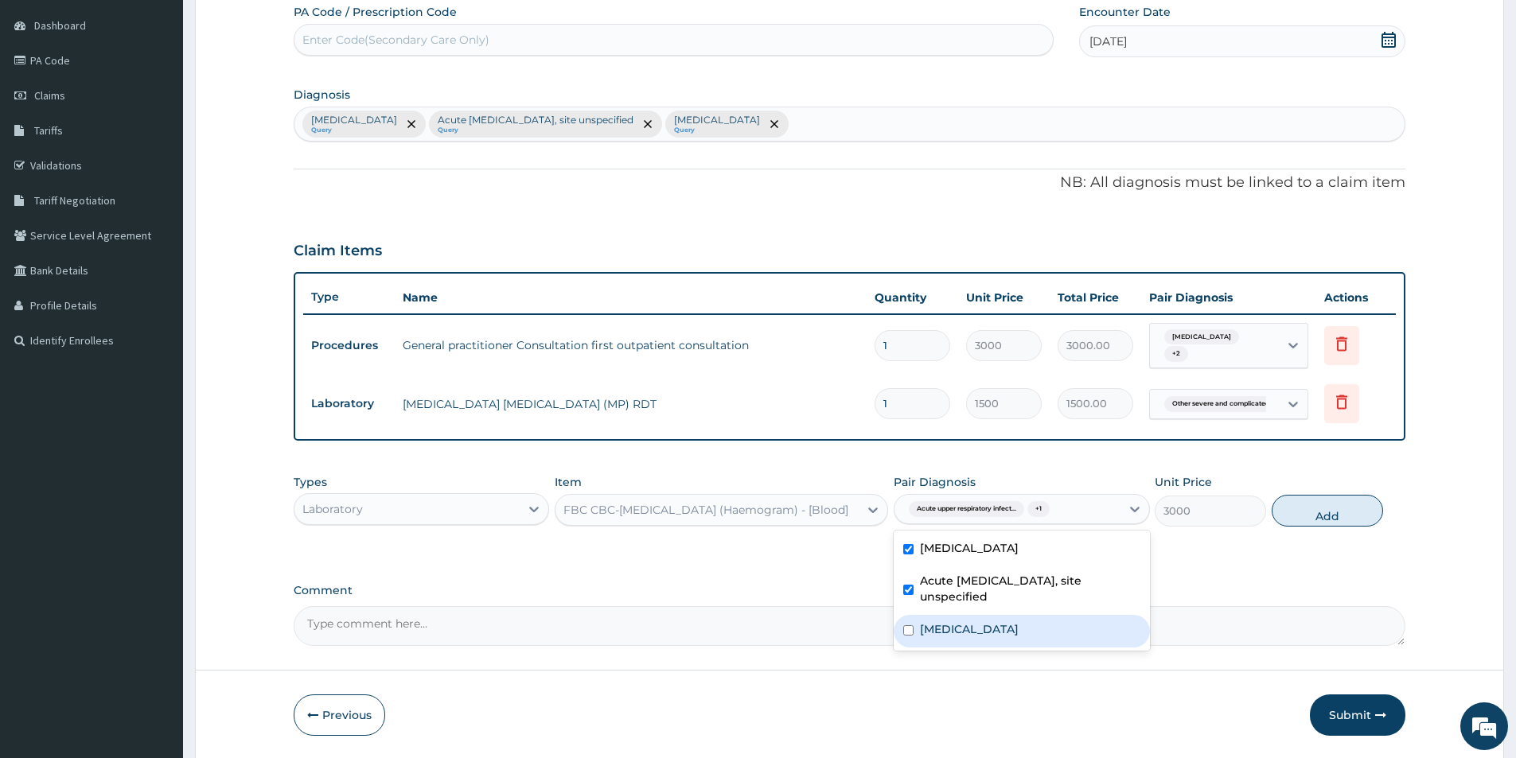
drag, startPoint x: 994, startPoint y: 645, endPoint x: 1036, endPoint y: 614, distance: 51.7
click at [998, 637] on label "[MEDICAL_DATA]" at bounding box center [969, 629] width 99 height 16
checkbox input "true"
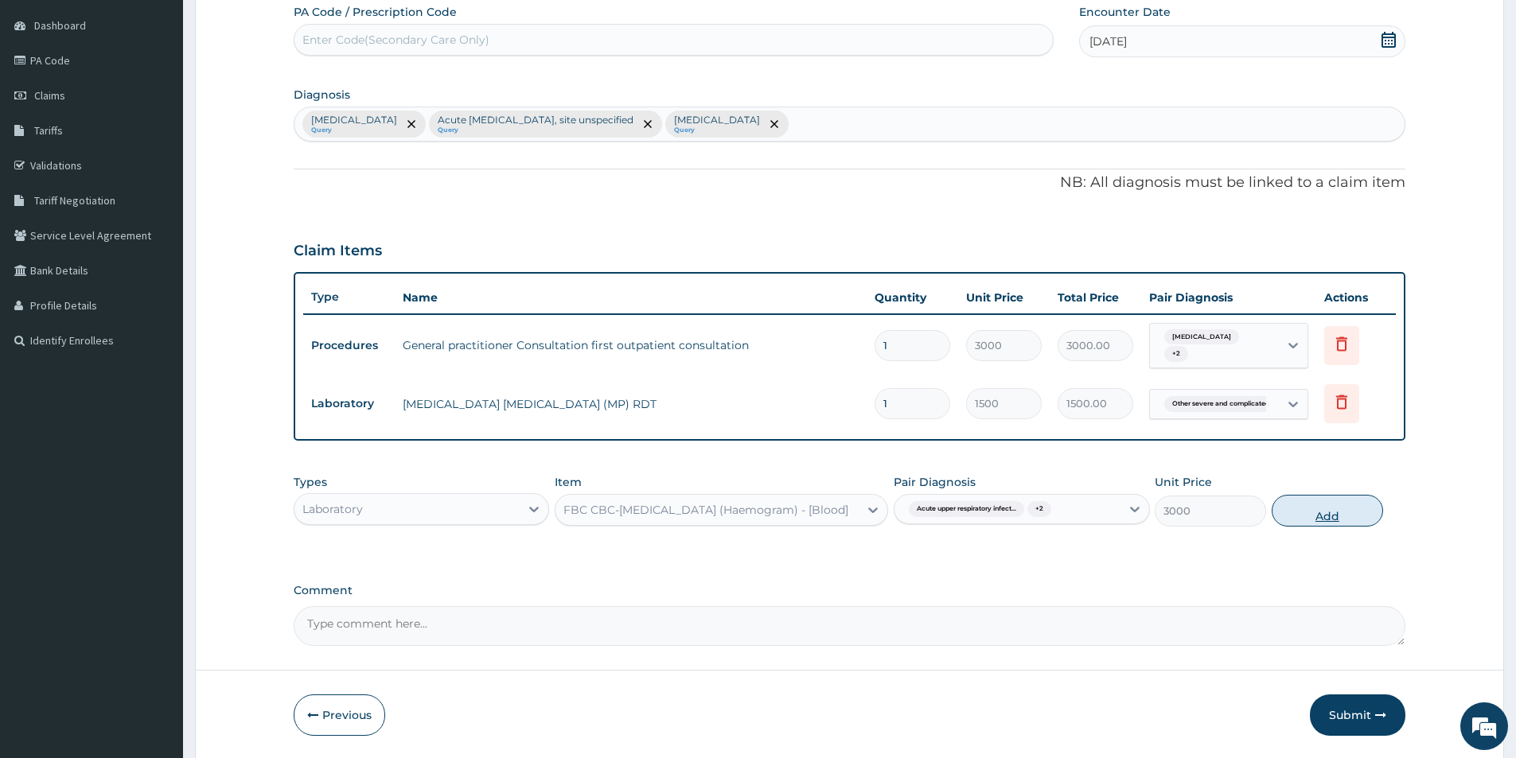
click at [1301, 504] on button "Add" at bounding box center [1326, 511] width 111 height 32
type input "0"
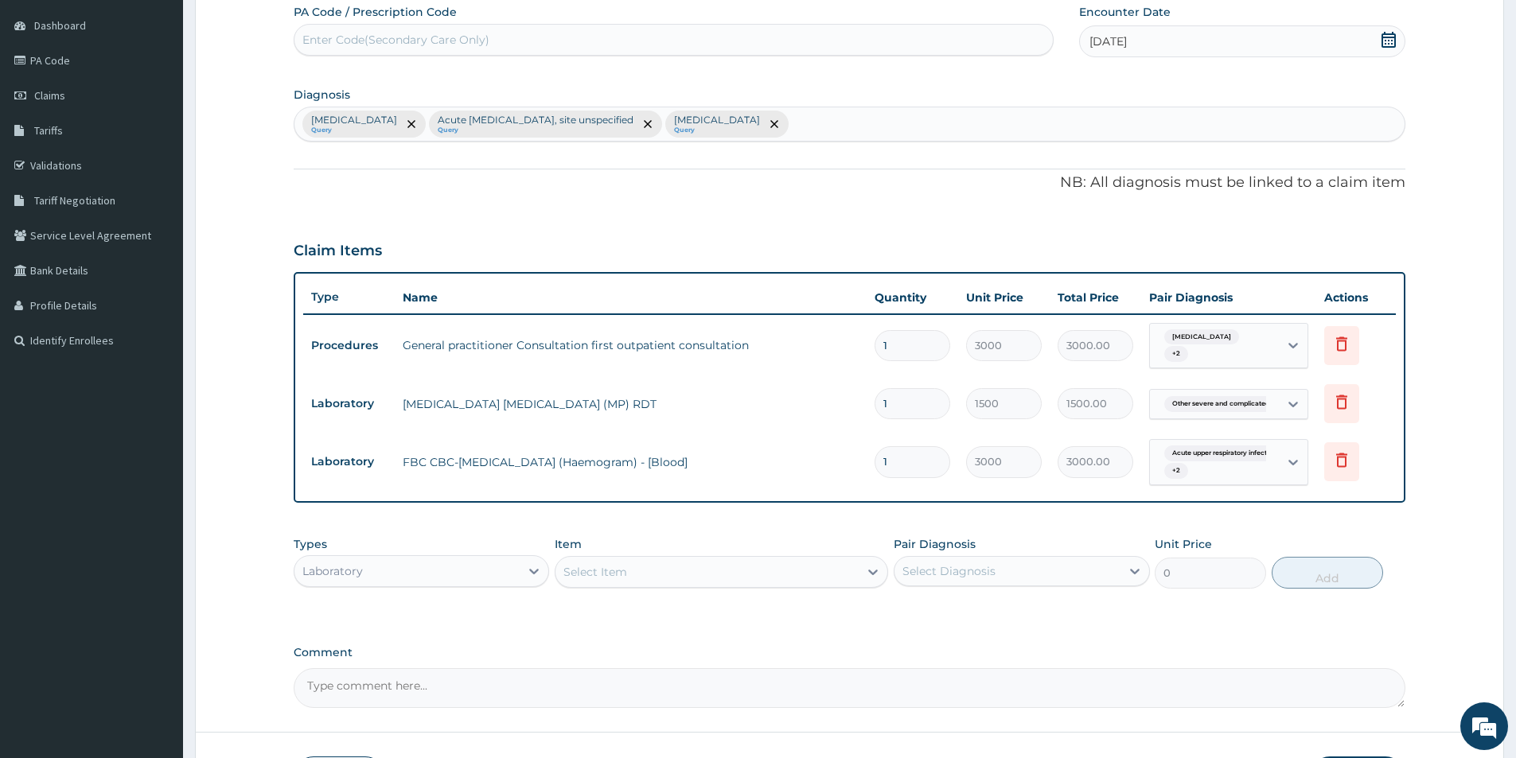
click at [513, 566] on div "Laboratory" at bounding box center [406, 570] width 225 height 25
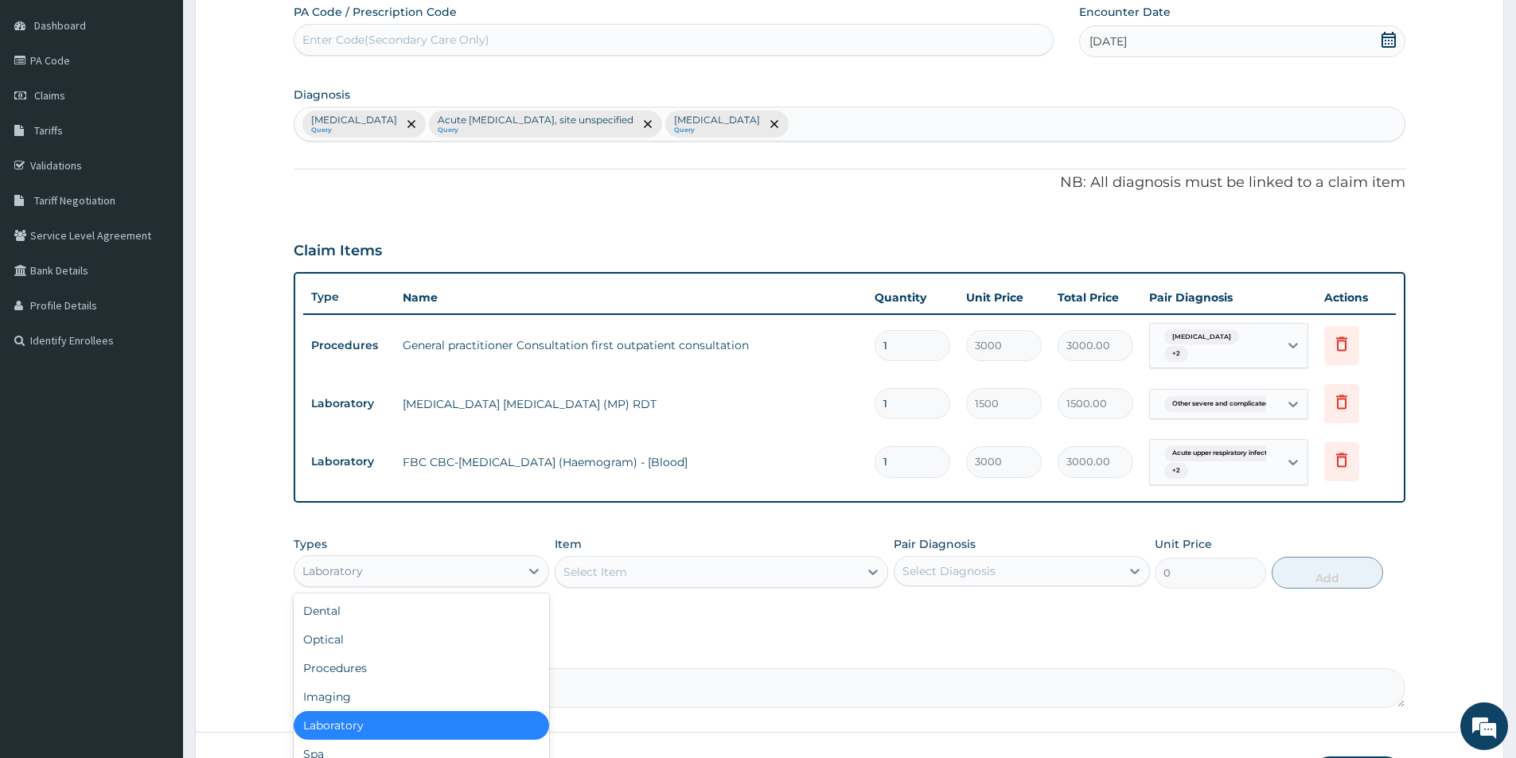
scroll to position [54, 0]
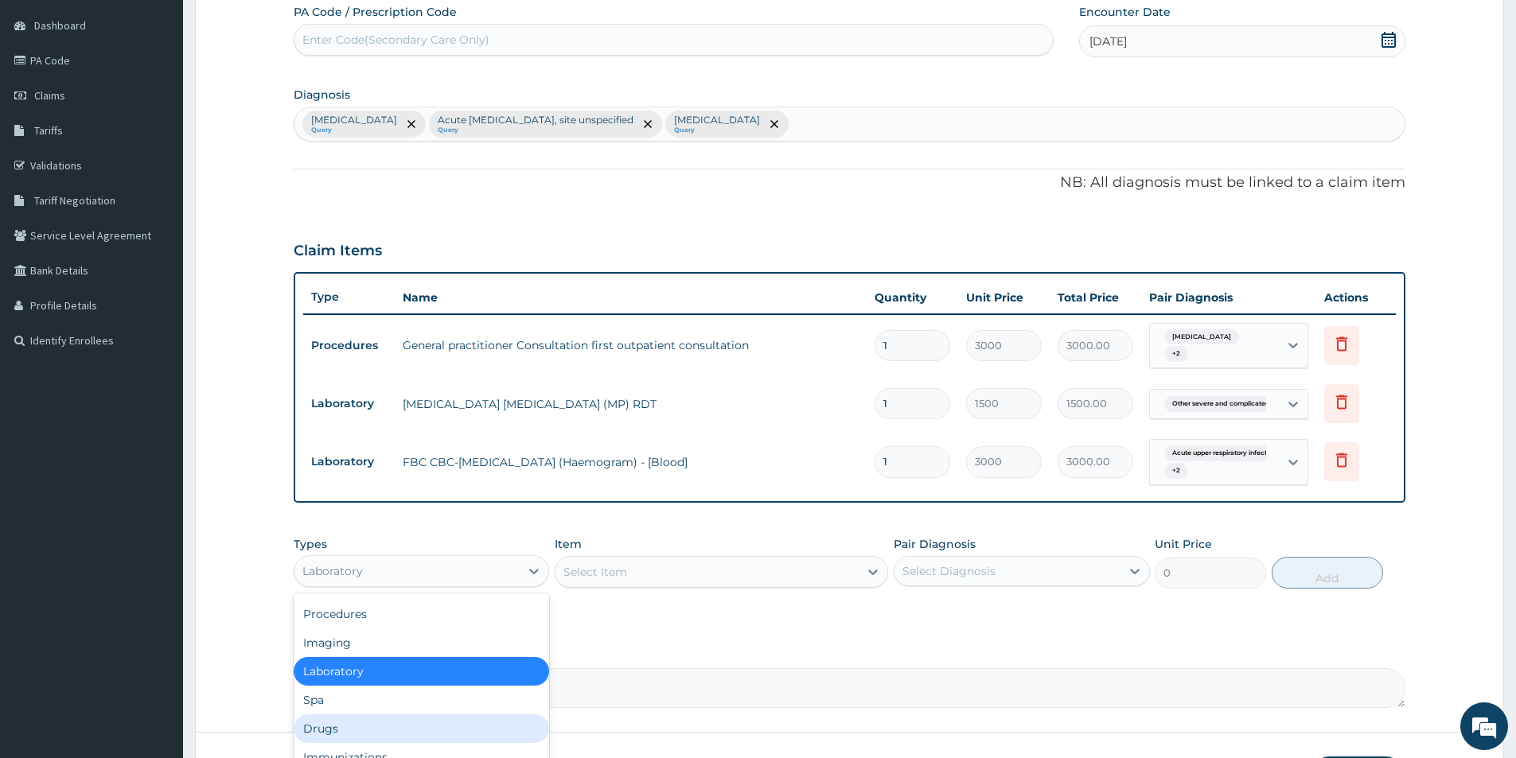
click at [445, 730] on div "Drugs" at bounding box center [421, 728] width 255 height 29
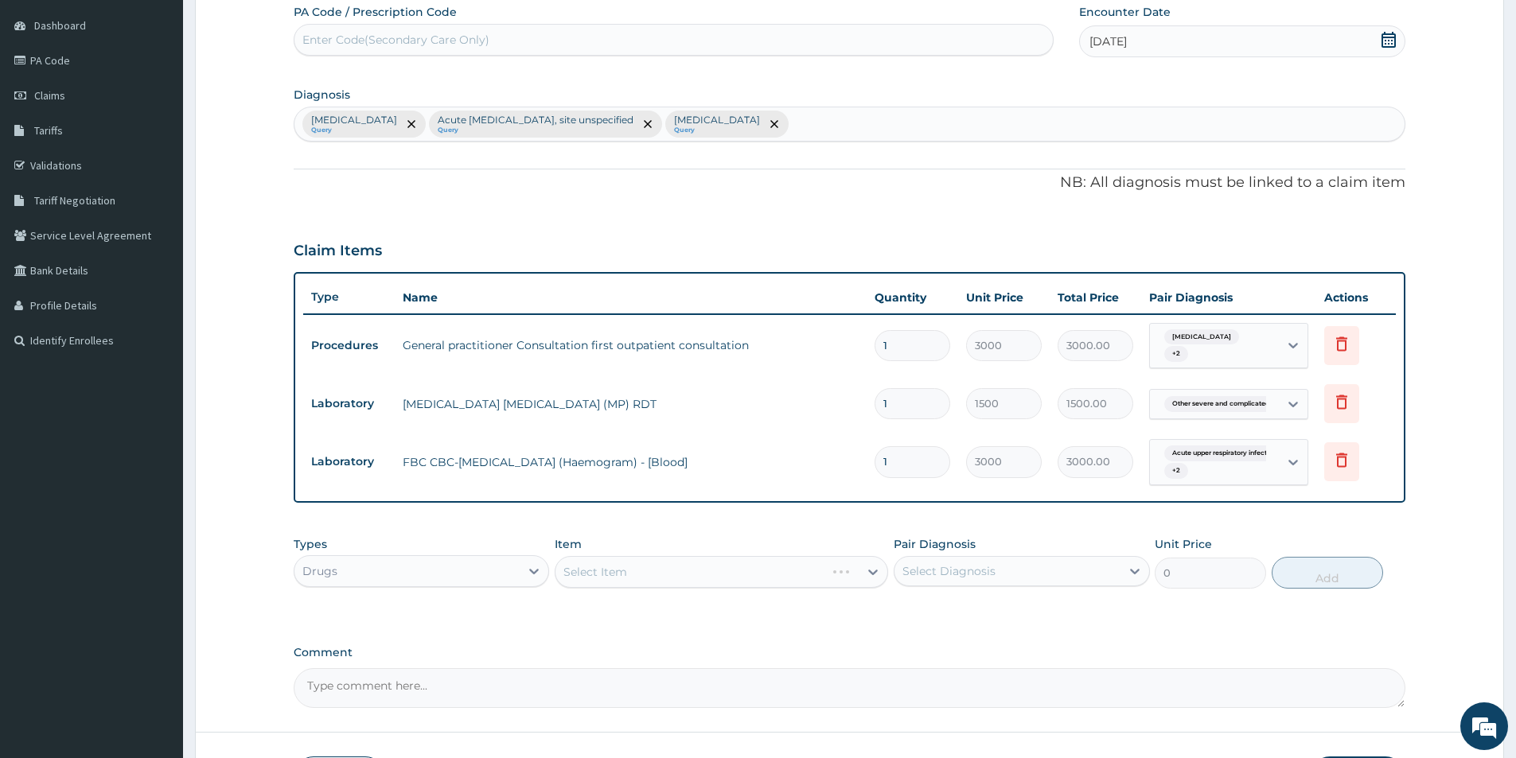
click at [709, 572] on div "Select Item" at bounding box center [721, 572] width 333 height 32
click at [707, 571] on div "Select Item" at bounding box center [706, 571] width 303 height 25
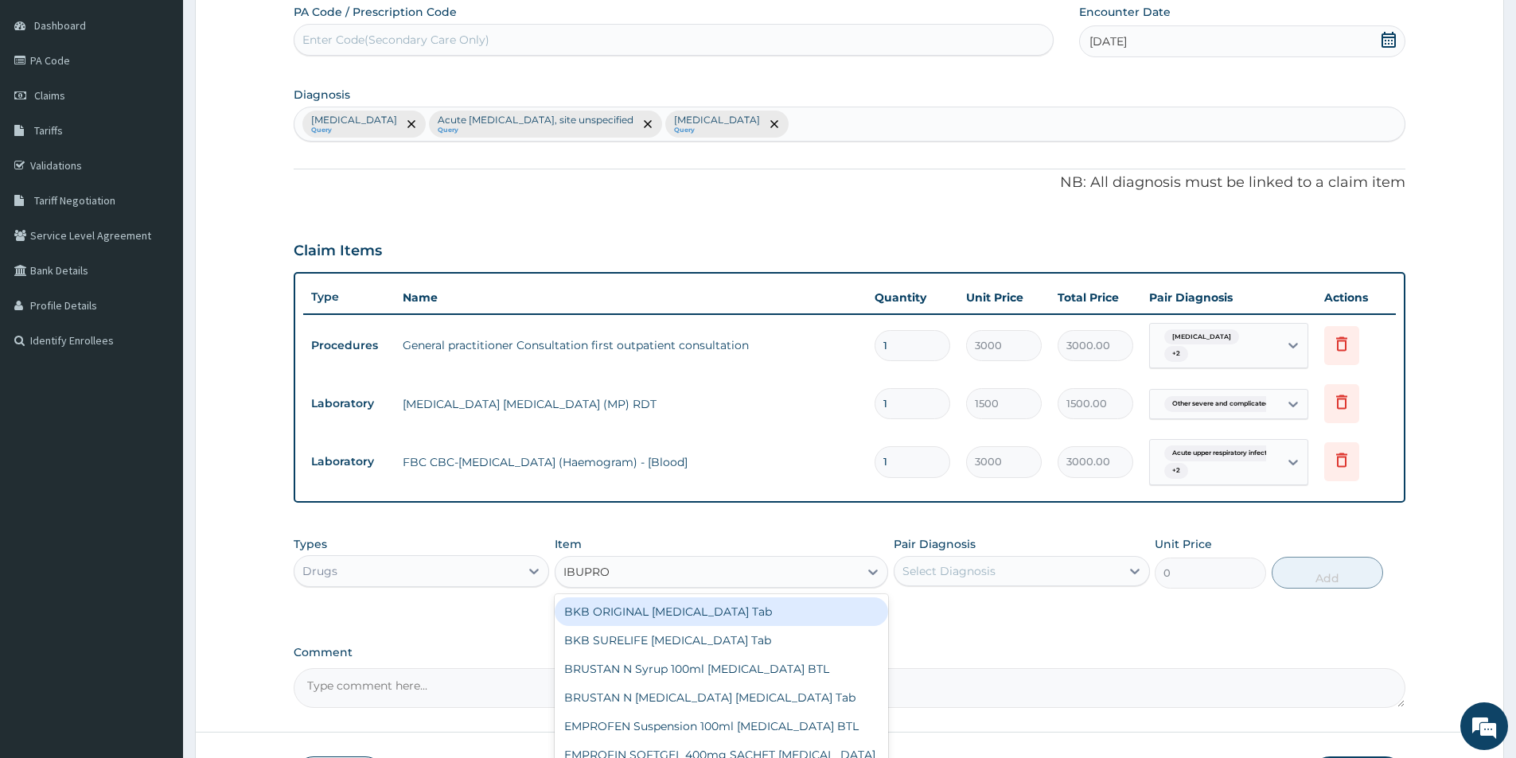
type input "IBUPROF"
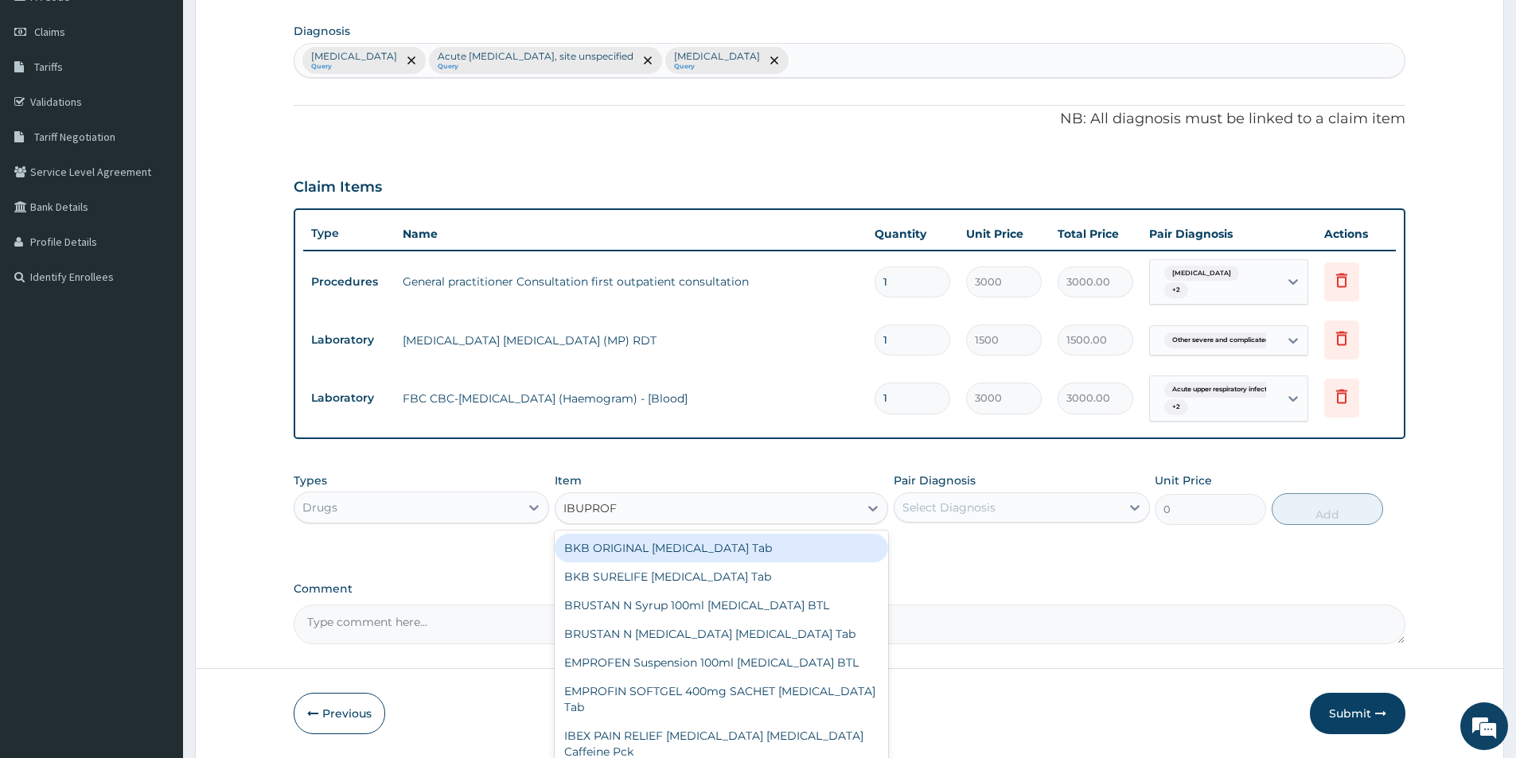
scroll to position [265, 0]
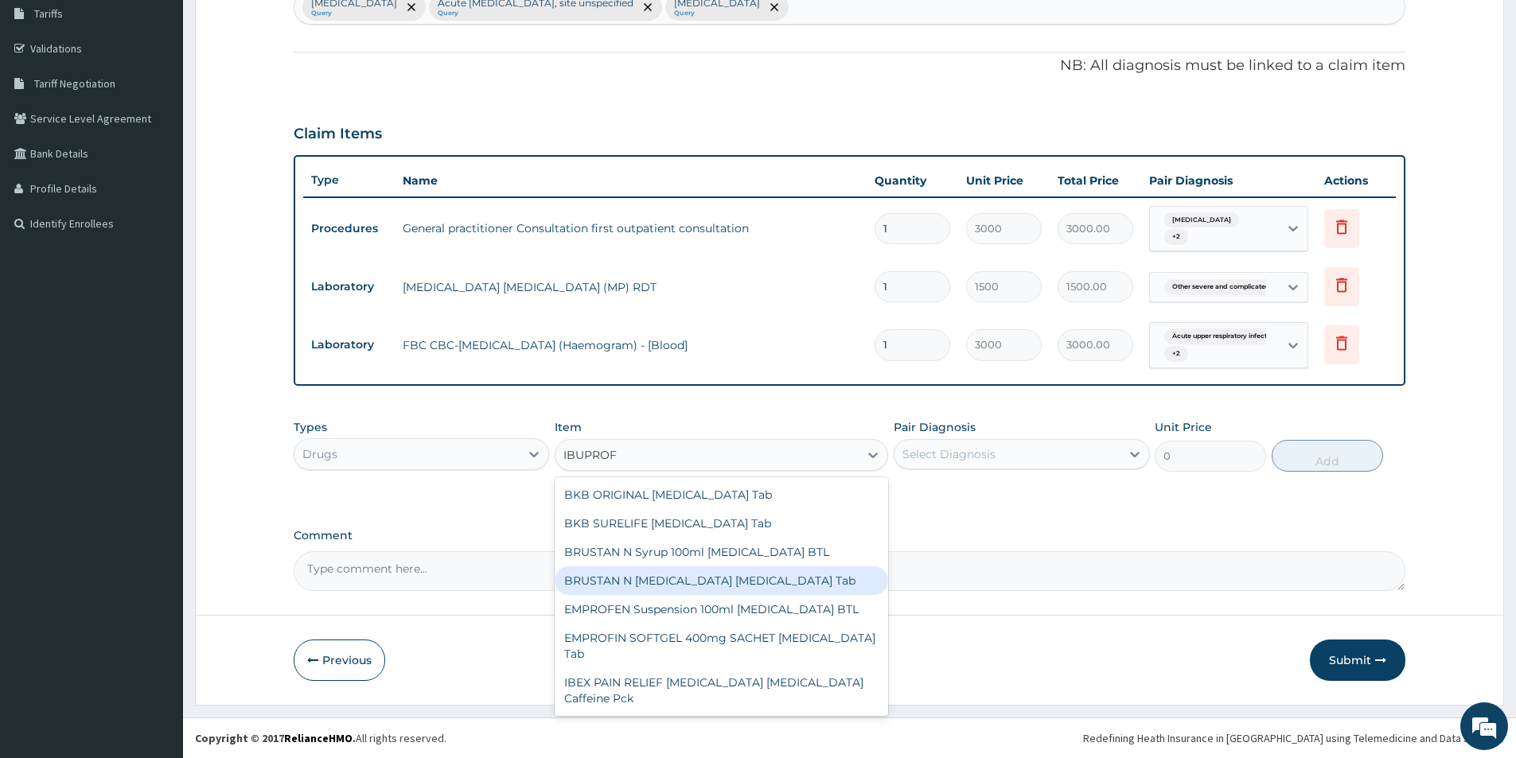
click at [689, 586] on div "BRUSTAN N [MEDICAL_DATA] [MEDICAL_DATA] Tab" at bounding box center [721, 580] width 333 height 29
type input "20"
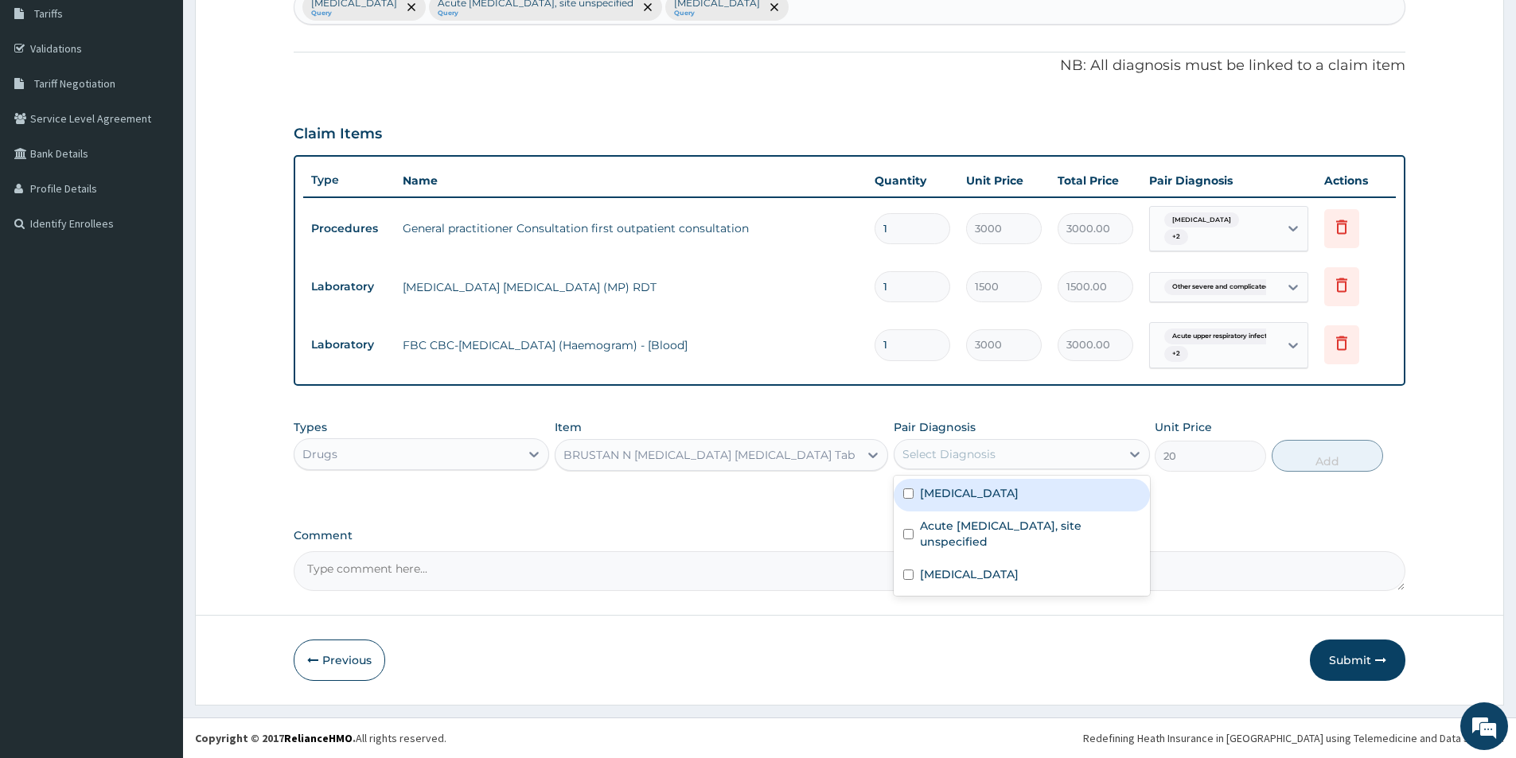
click at [1047, 449] on div "Select Diagnosis" at bounding box center [1006, 454] width 225 height 25
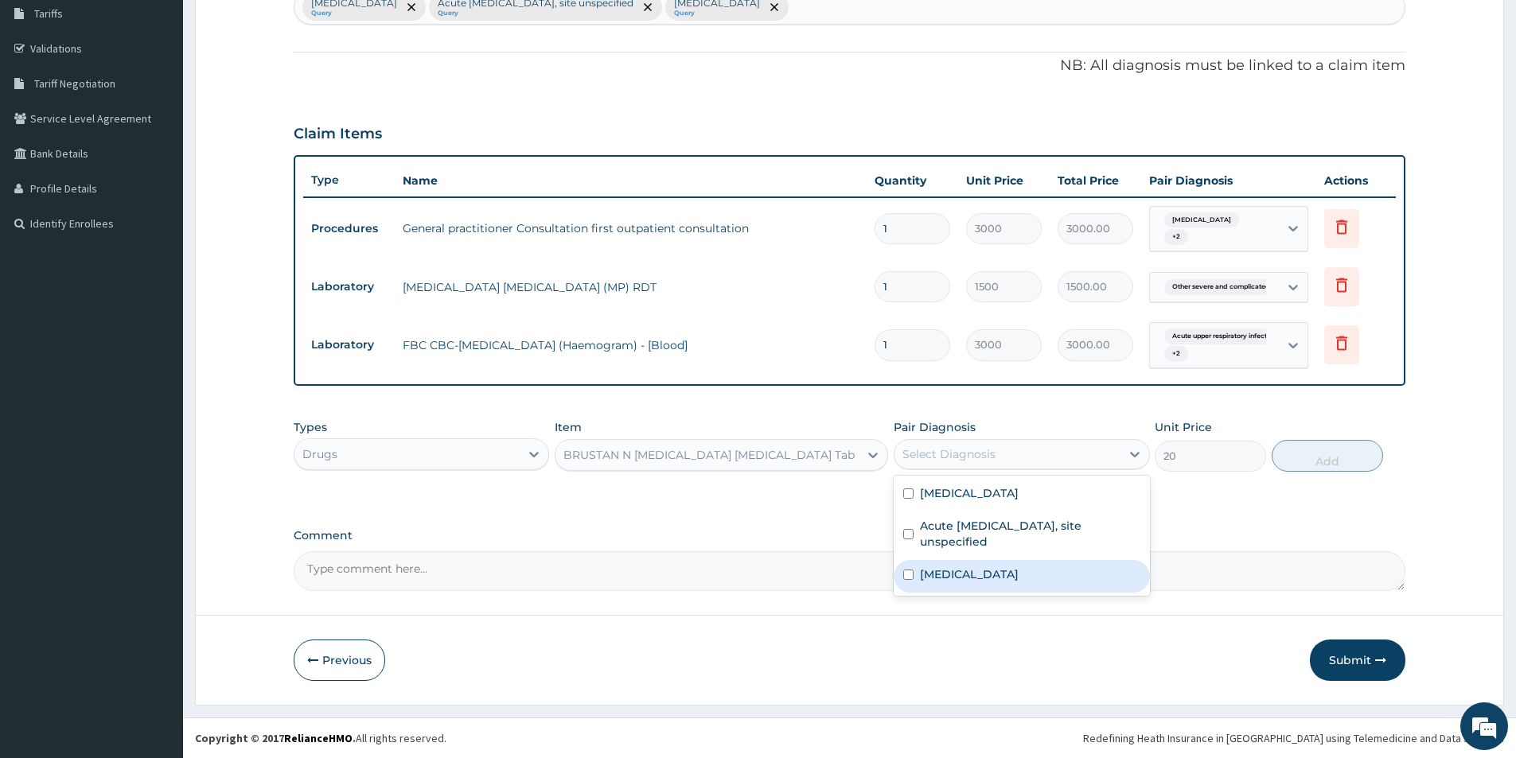
click at [1018, 576] on label "[MEDICAL_DATA]" at bounding box center [969, 574] width 99 height 16
checkbox input "true"
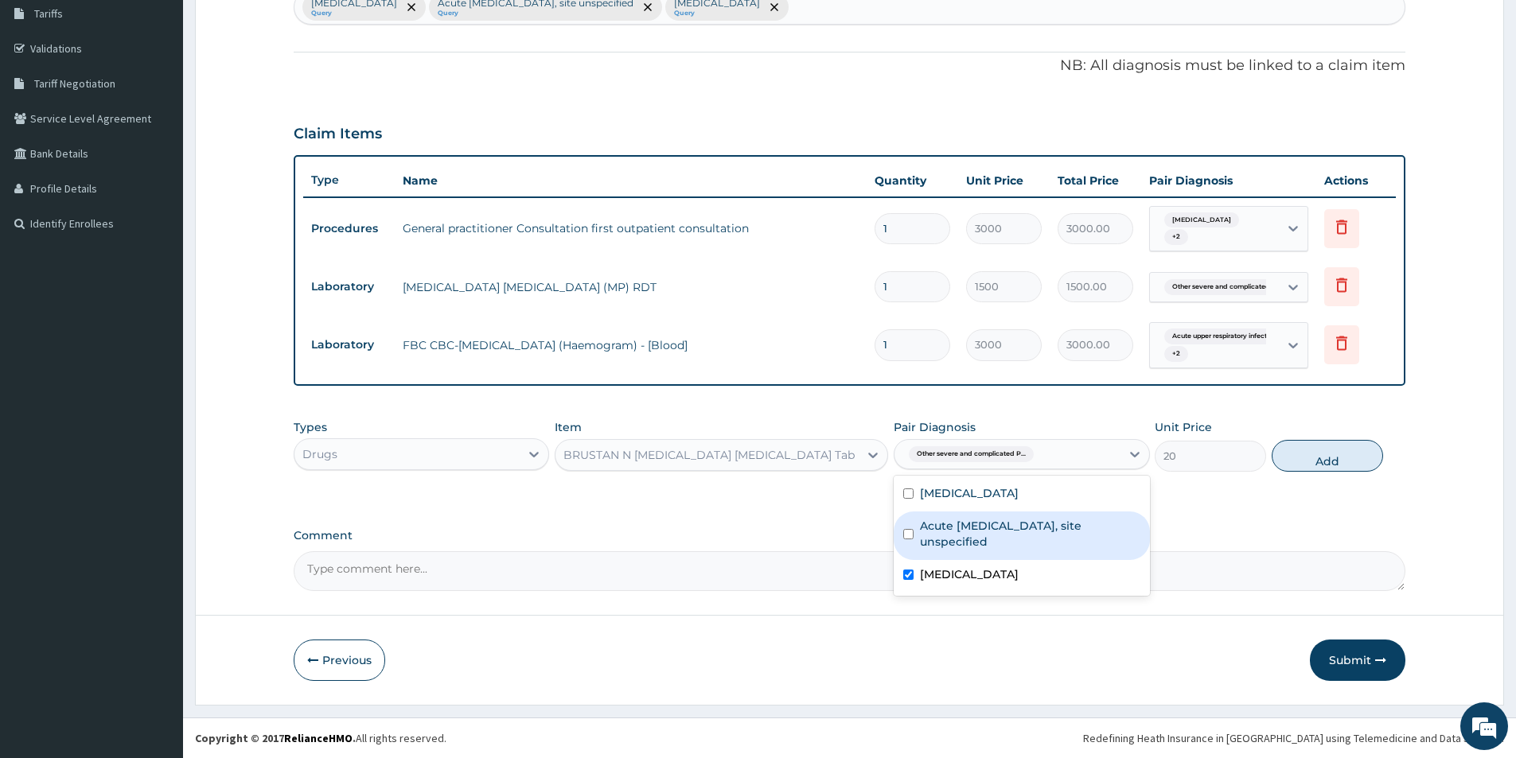
click at [1060, 538] on label "Acute upper respiratory infection, site unspecified" at bounding box center [1030, 534] width 220 height 32
checkbox input "true"
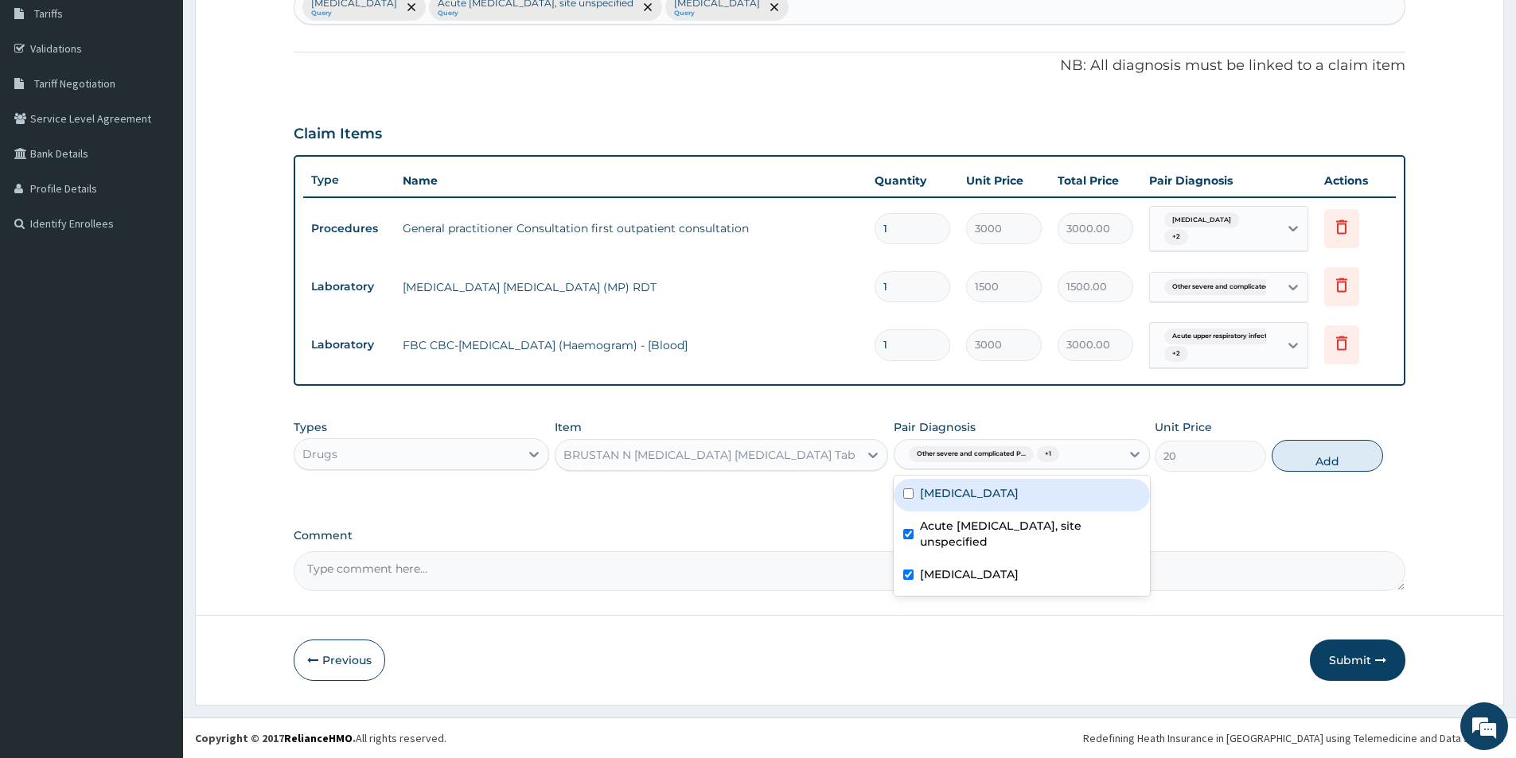
click at [1027, 484] on div "Impacted cerumen" at bounding box center [1020, 495] width 255 height 33
checkbox input "true"
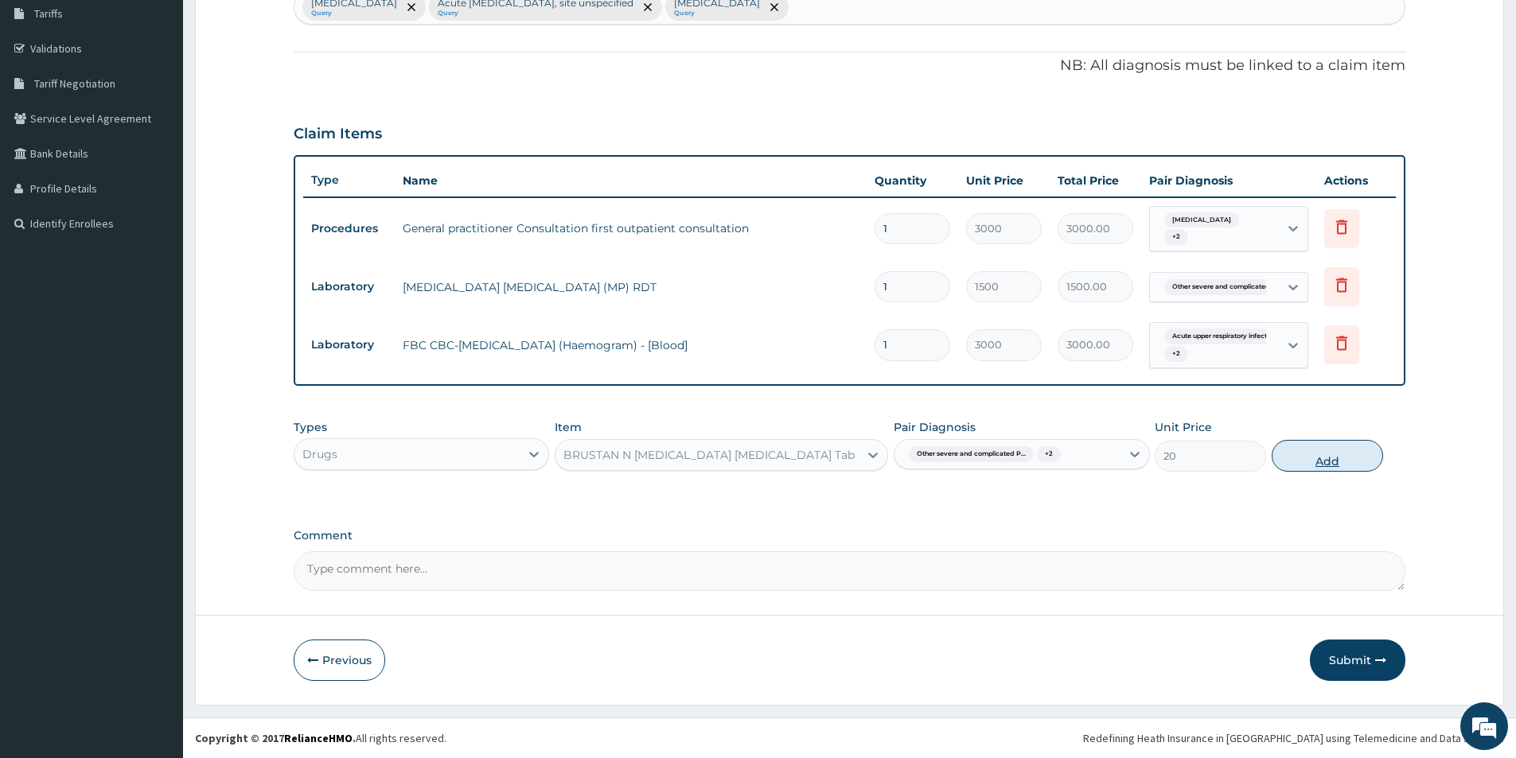
click at [1315, 455] on button "Add" at bounding box center [1326, 456] width 111 height 32
type input "0"
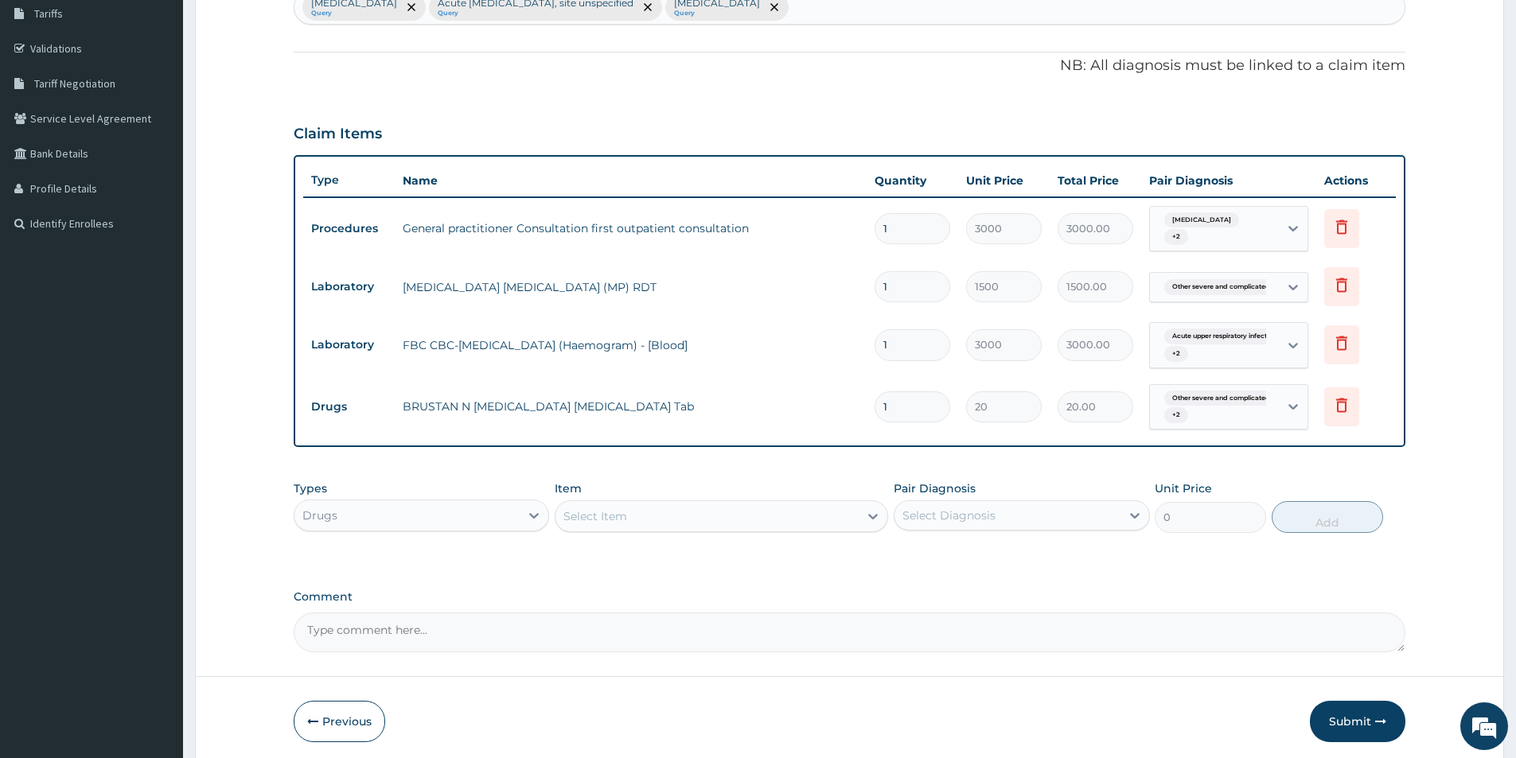
type input "10"
type input "200.00"
type input "1"
type input "20.00"
click at [1349, 403] on icon at bounding box center [1341, 404] width 19 height 19
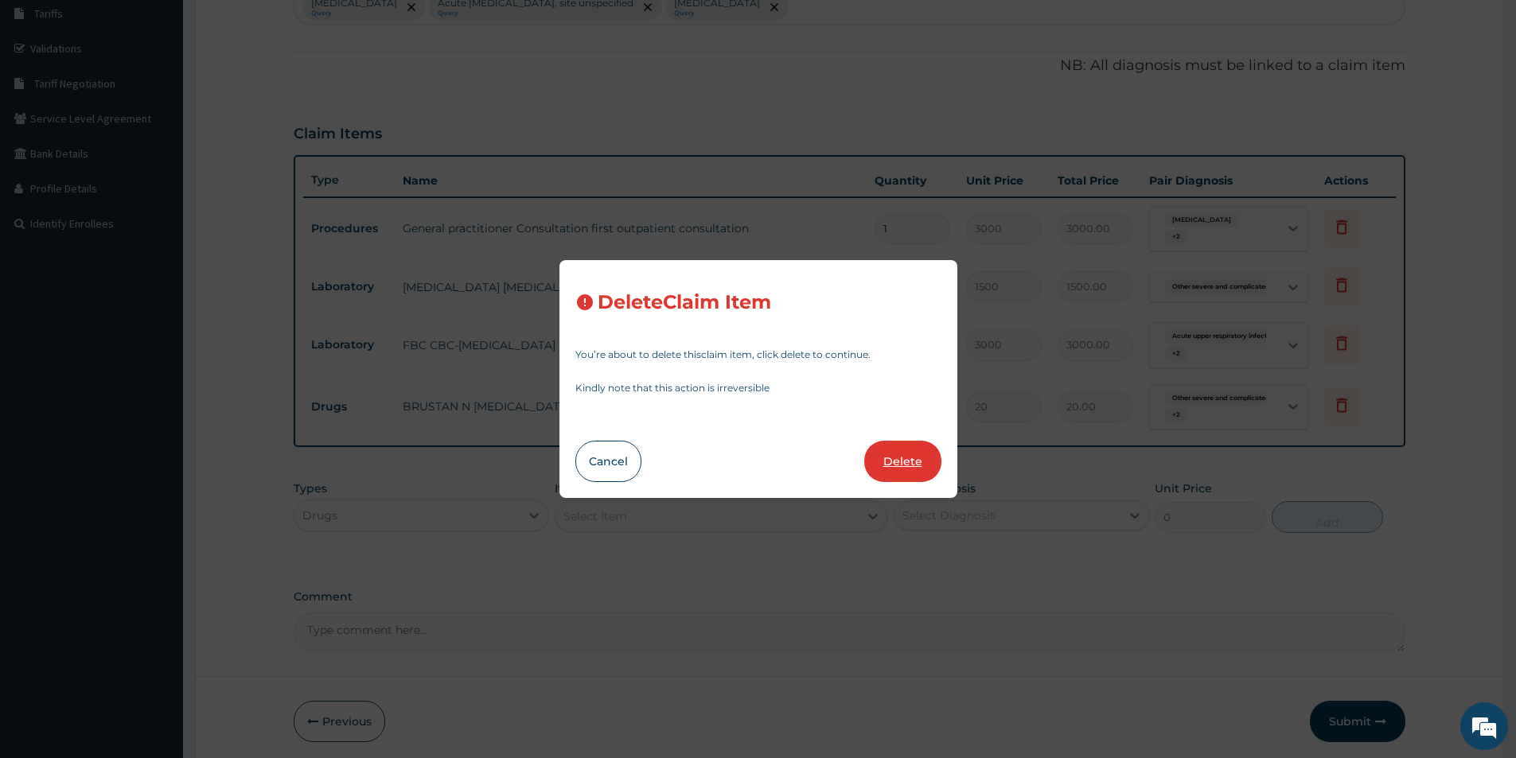
click at [928, 457] on button "Delete" at bounding box center [902, 461] width 77 height 41
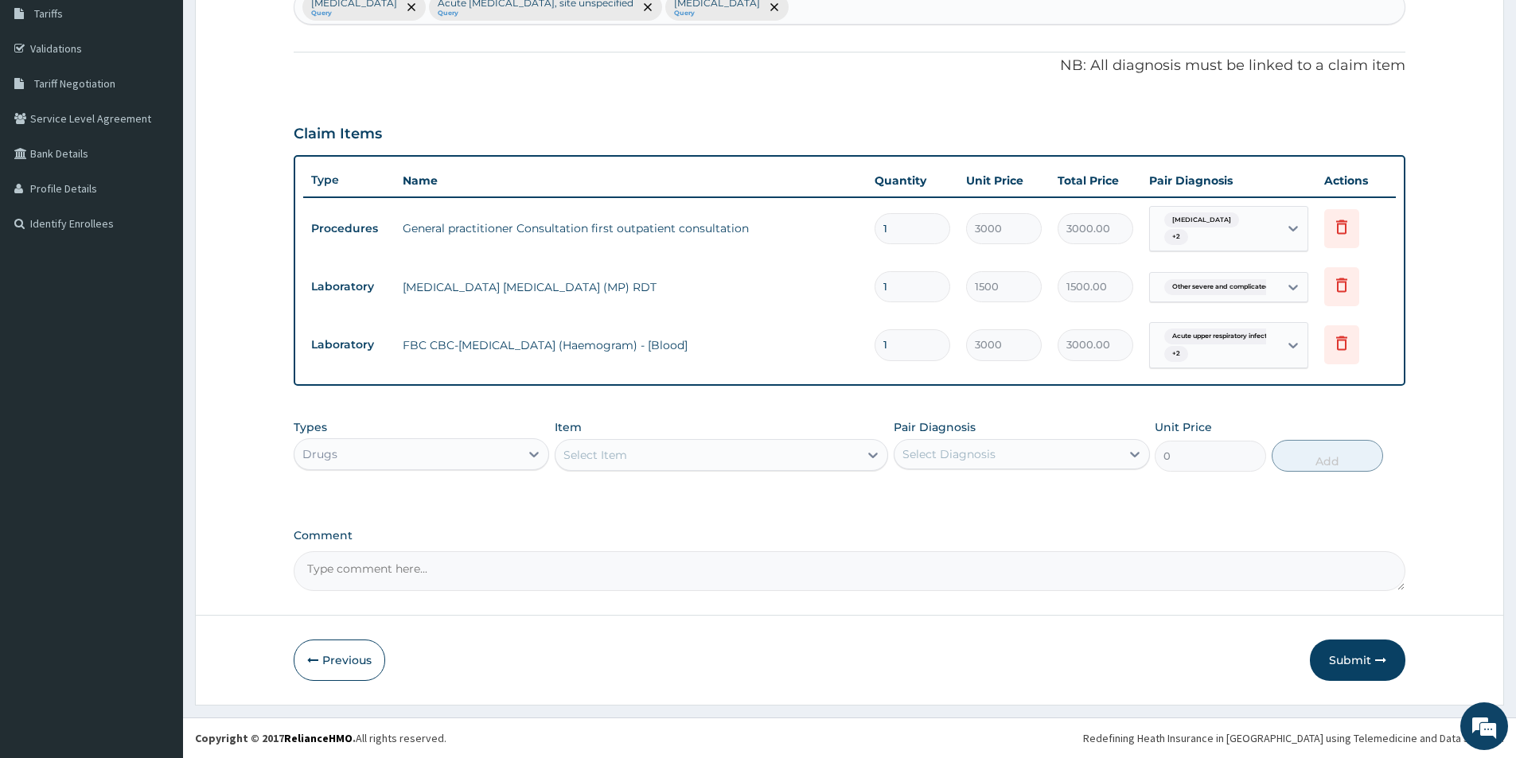
click at [677, 450] on div "Select Item" at bounding box center [706, 454] width 303 height 25
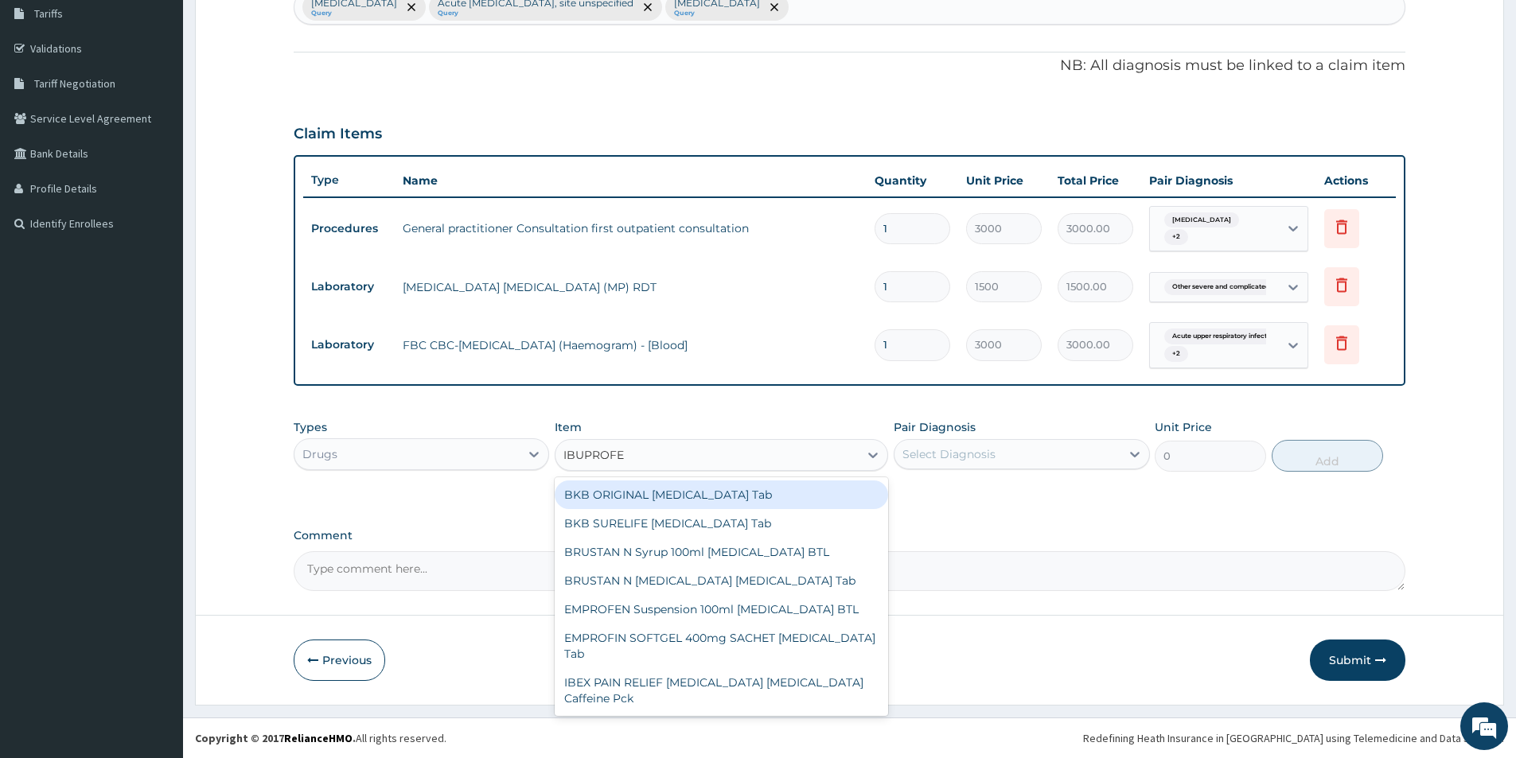
type input "IBUPROFEN"
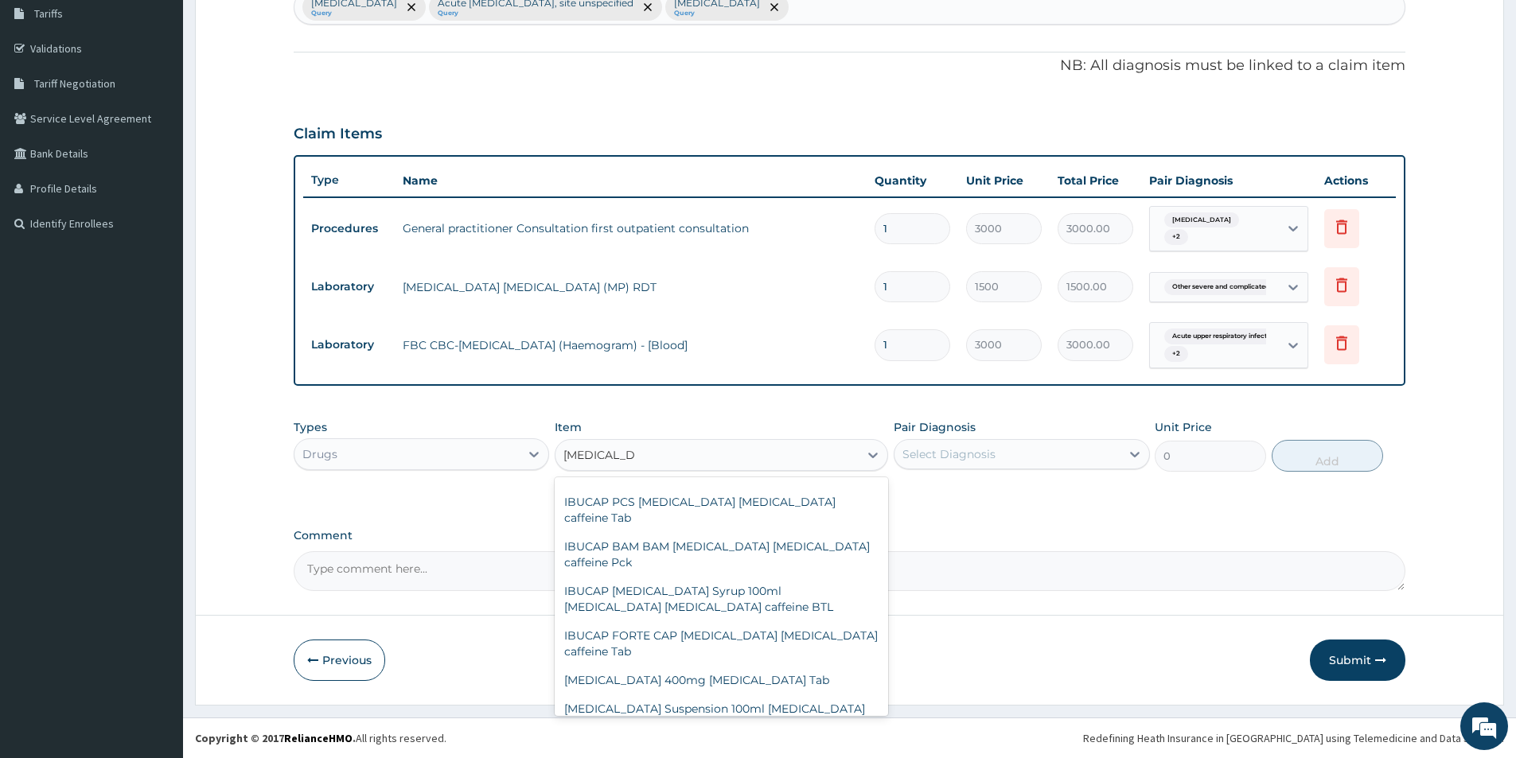
scroll to position [239, 0]
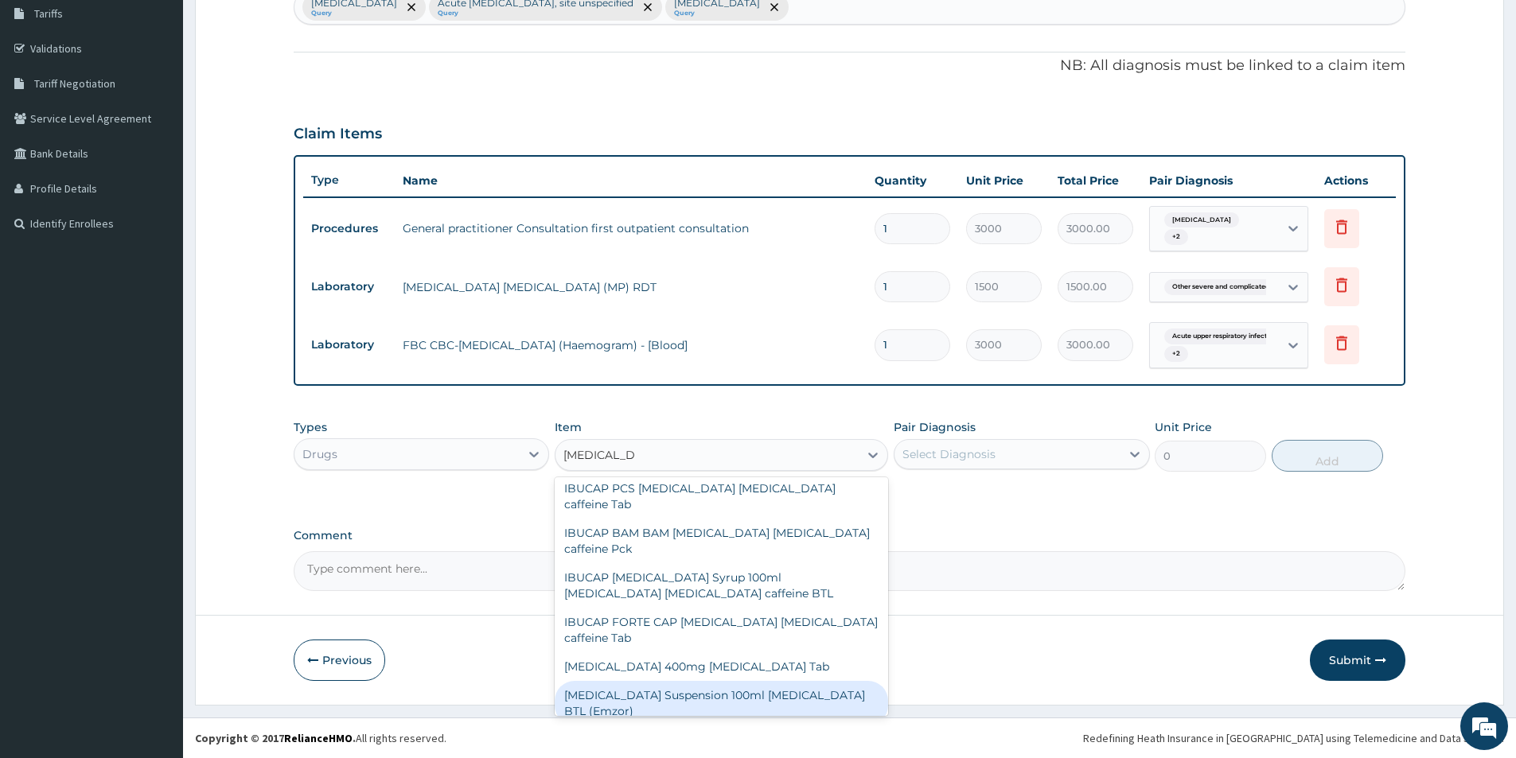
click at [818, 681] on div "[MEDICAL_DATA] Suspension 100ml [MEDICAL_DATA] BTL (Emzor)" at bounding box center [721, 703] width 333 height 45
type input "400"
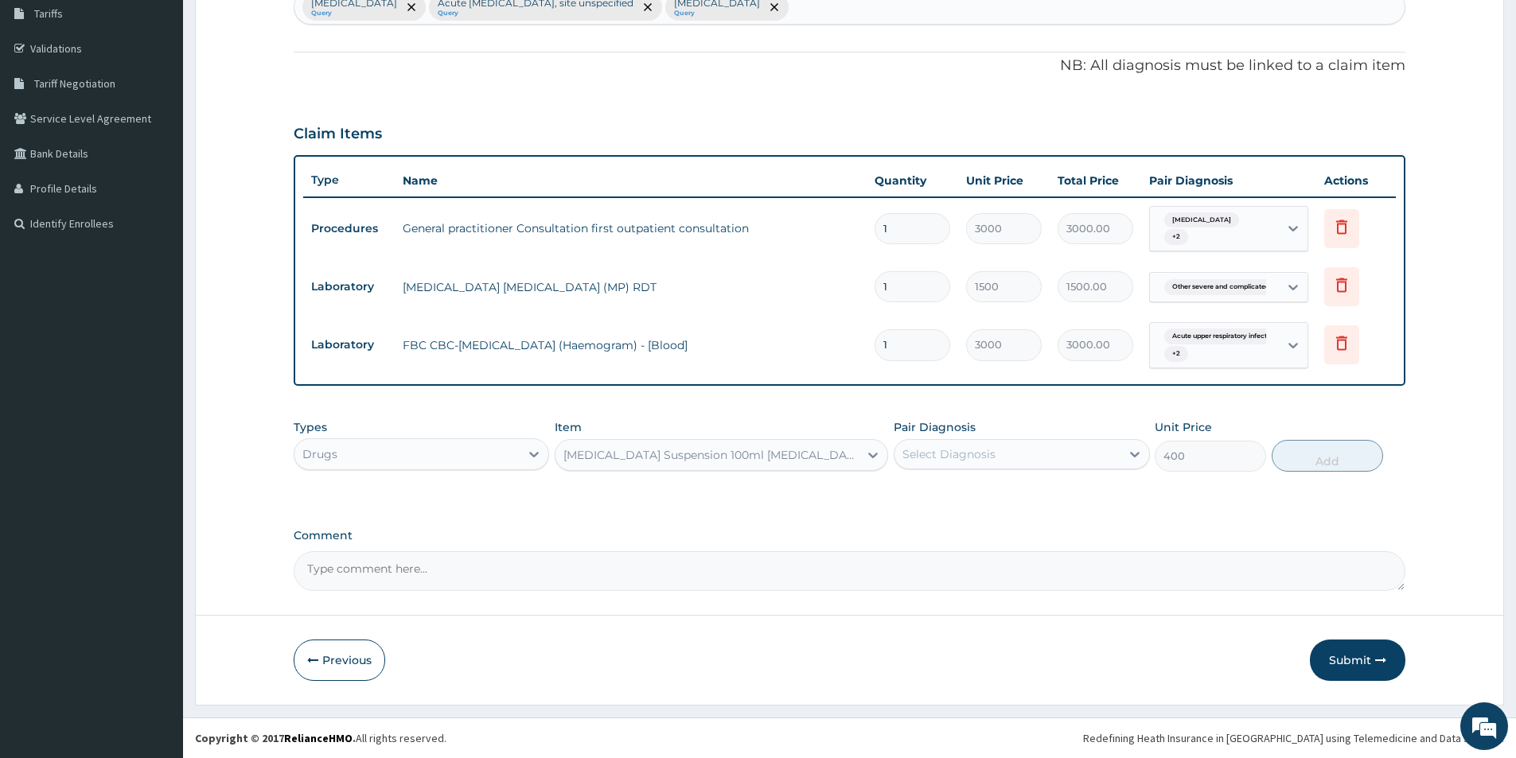
click at [1075, 452] on div "Select Diagnosis" at bounding box center [1006, 454] width 225 height 25
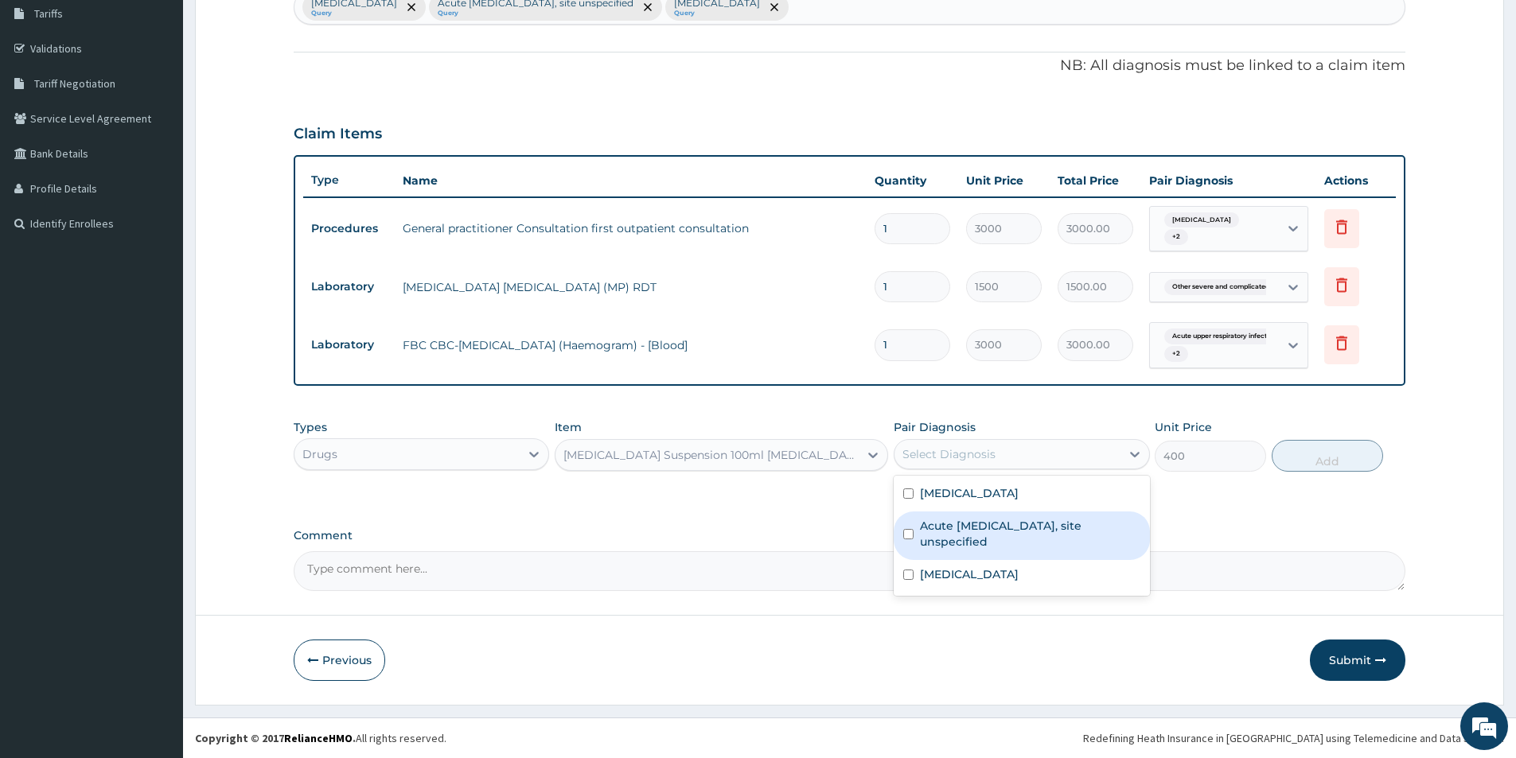
click at [1029, 537] on label "Acute upper respiratory infection, site unspecified" at bounding box center [1030, 534] width 220 height 32
checkbox input "true"
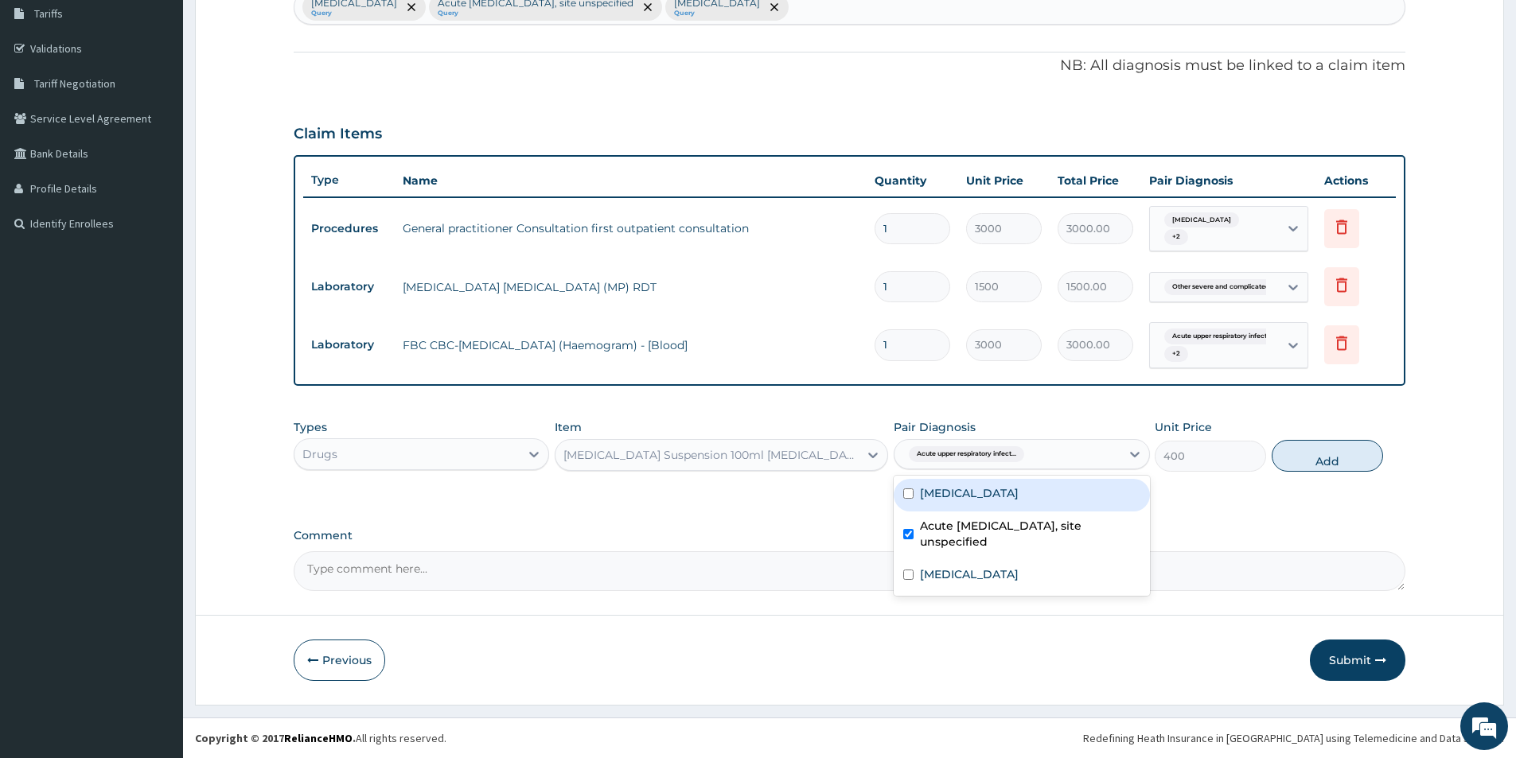
click at [1018, 499] on label "Impacted cerumen" at bounding box center [969, 493] width 99 height 16
checkbox input "true"
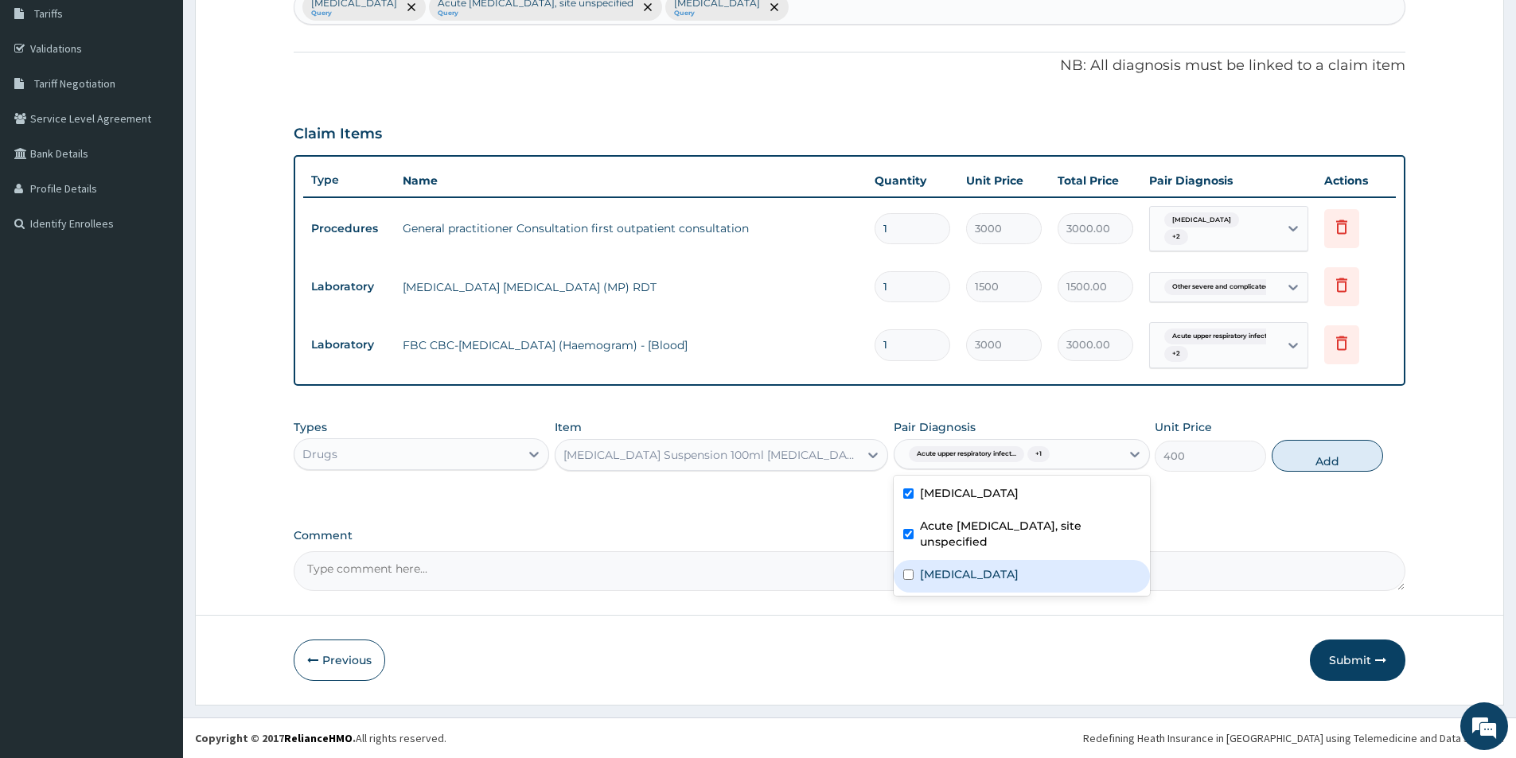
click at [1012, 577] on label "Other severe and complicated Plasmodium falciparum malaria" at bounding box center [969, 574] width 99 height 16
checkbox input "true"
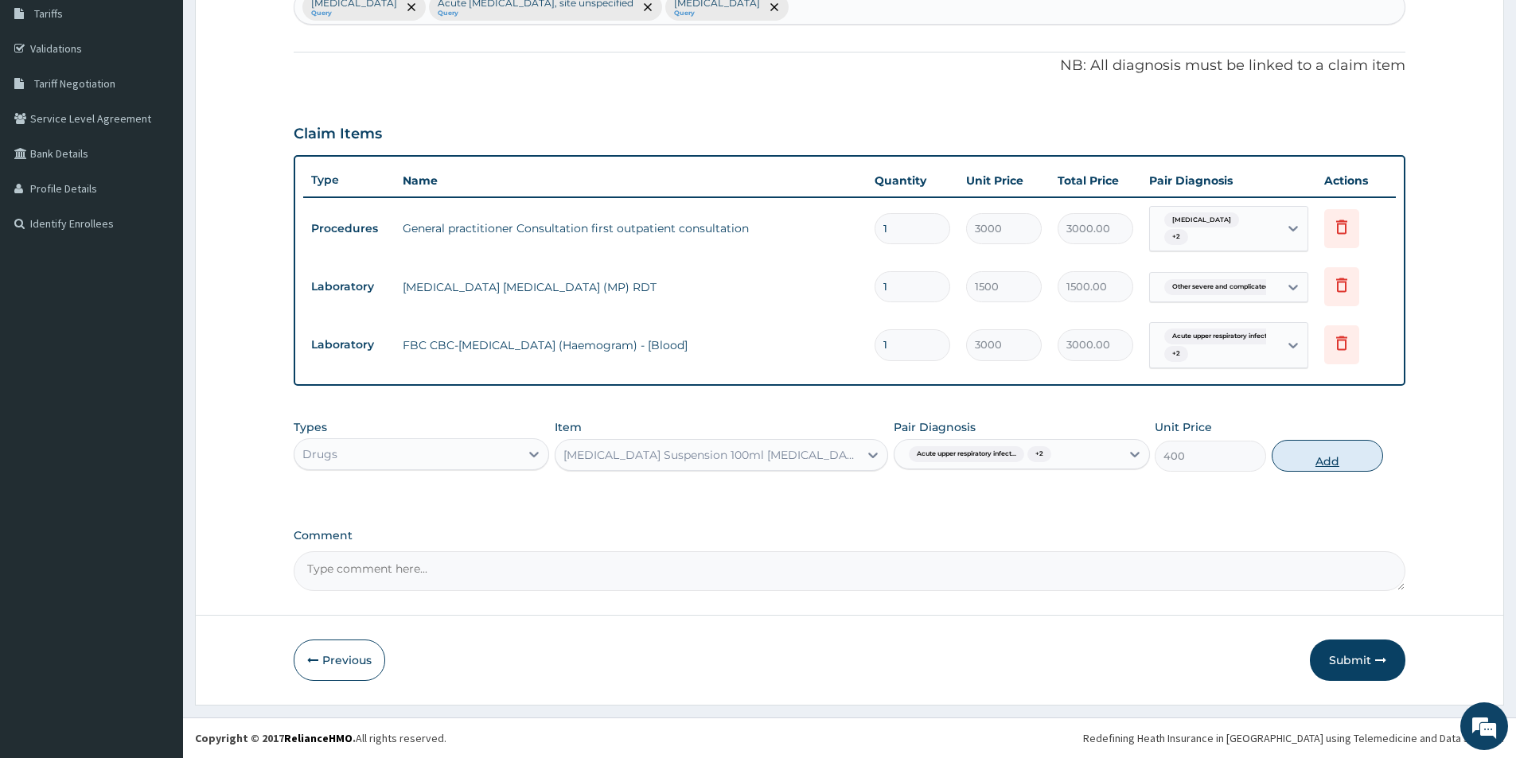
click at [1304, 449] on button "Add" at bounding box center [1326, 456] width 111 height 32
type input "0"
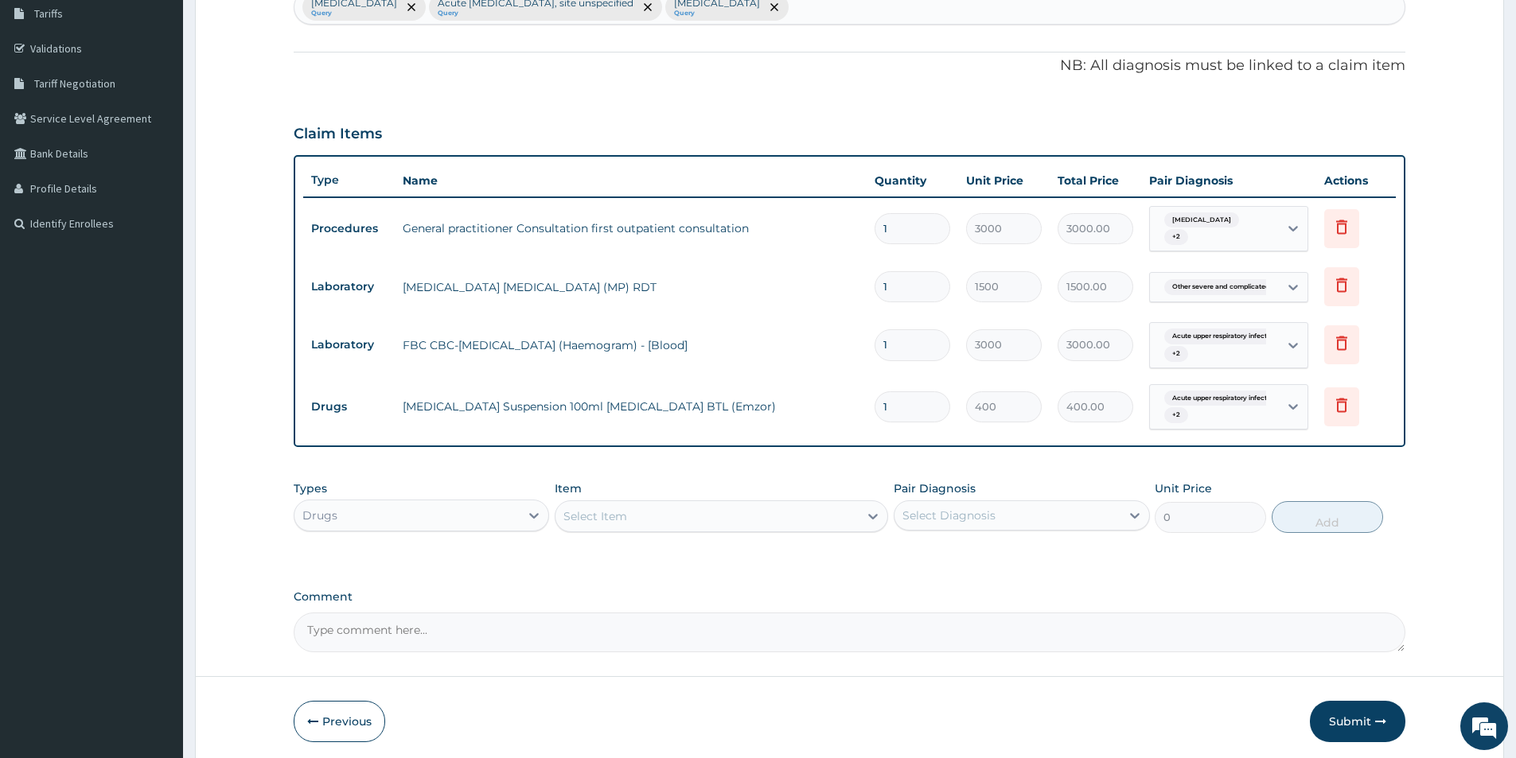
click at [571, 513] on div "Select Item" at bounding box center [595, 516] width 64 height 16
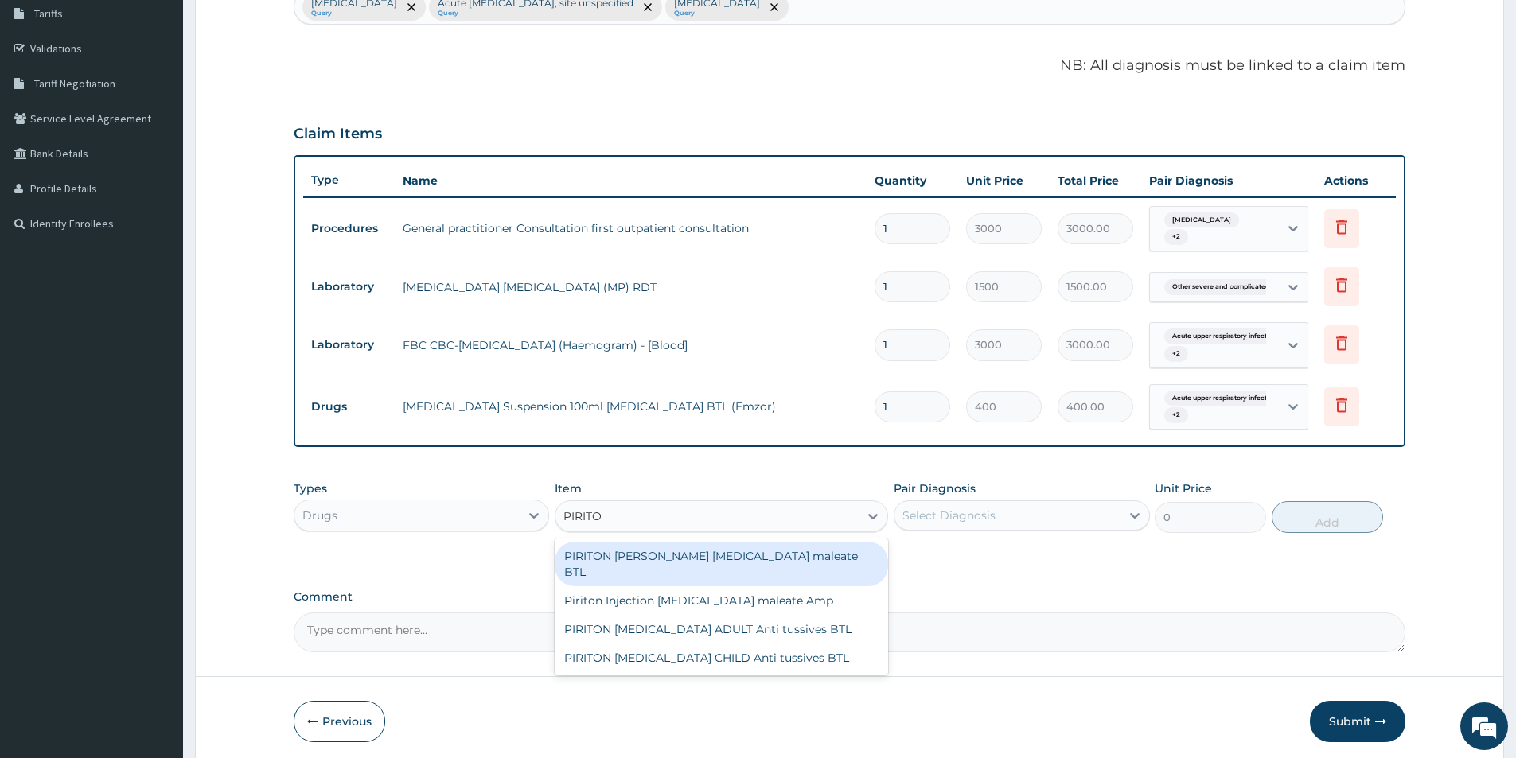
type input "PIRITON"
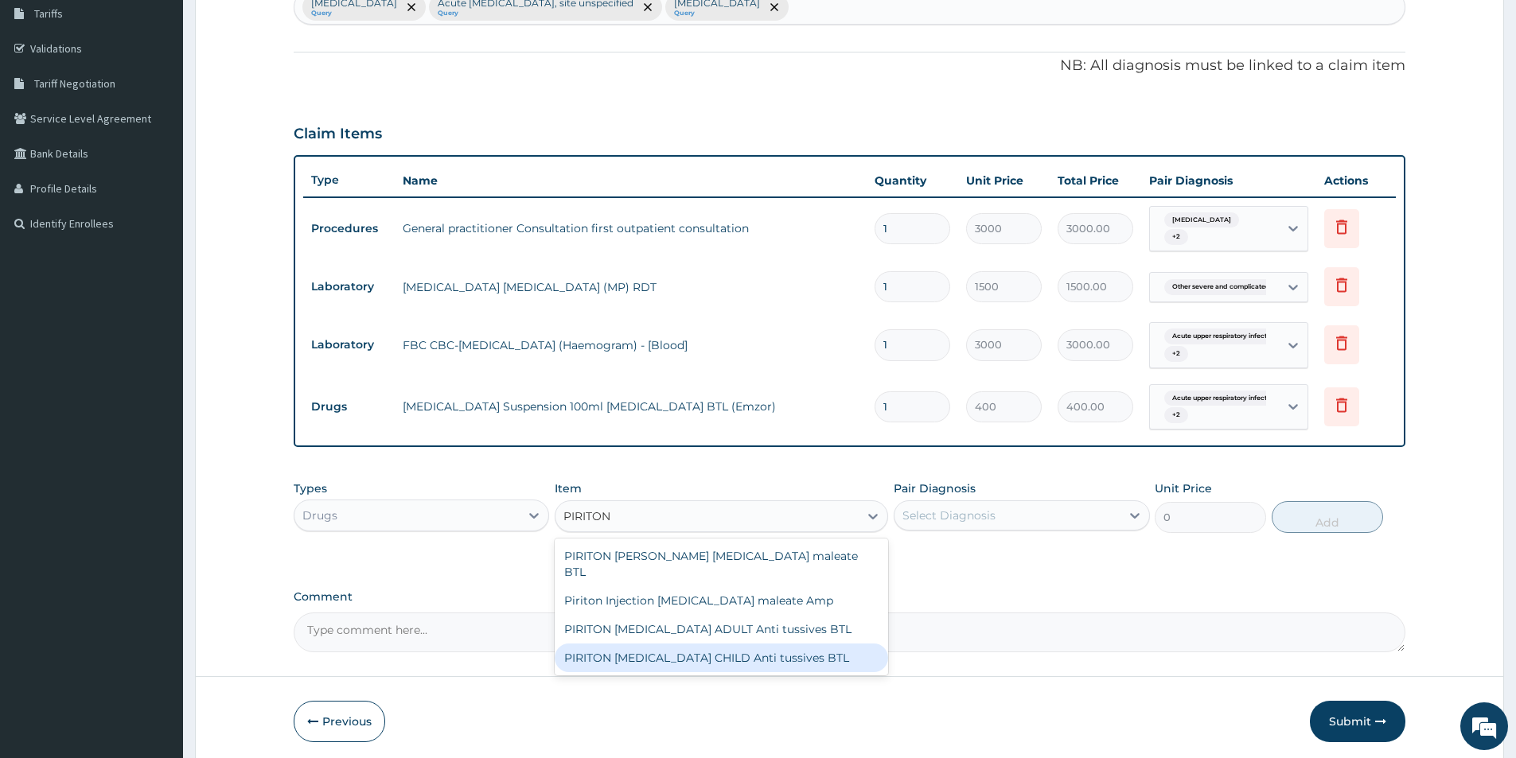
click at [703, 648] on div "PIRITON [MEDICAL_DATA] CHILD Anti tussives BTL" at bounding box center [721, 658] width 333 height 29
type input "350"
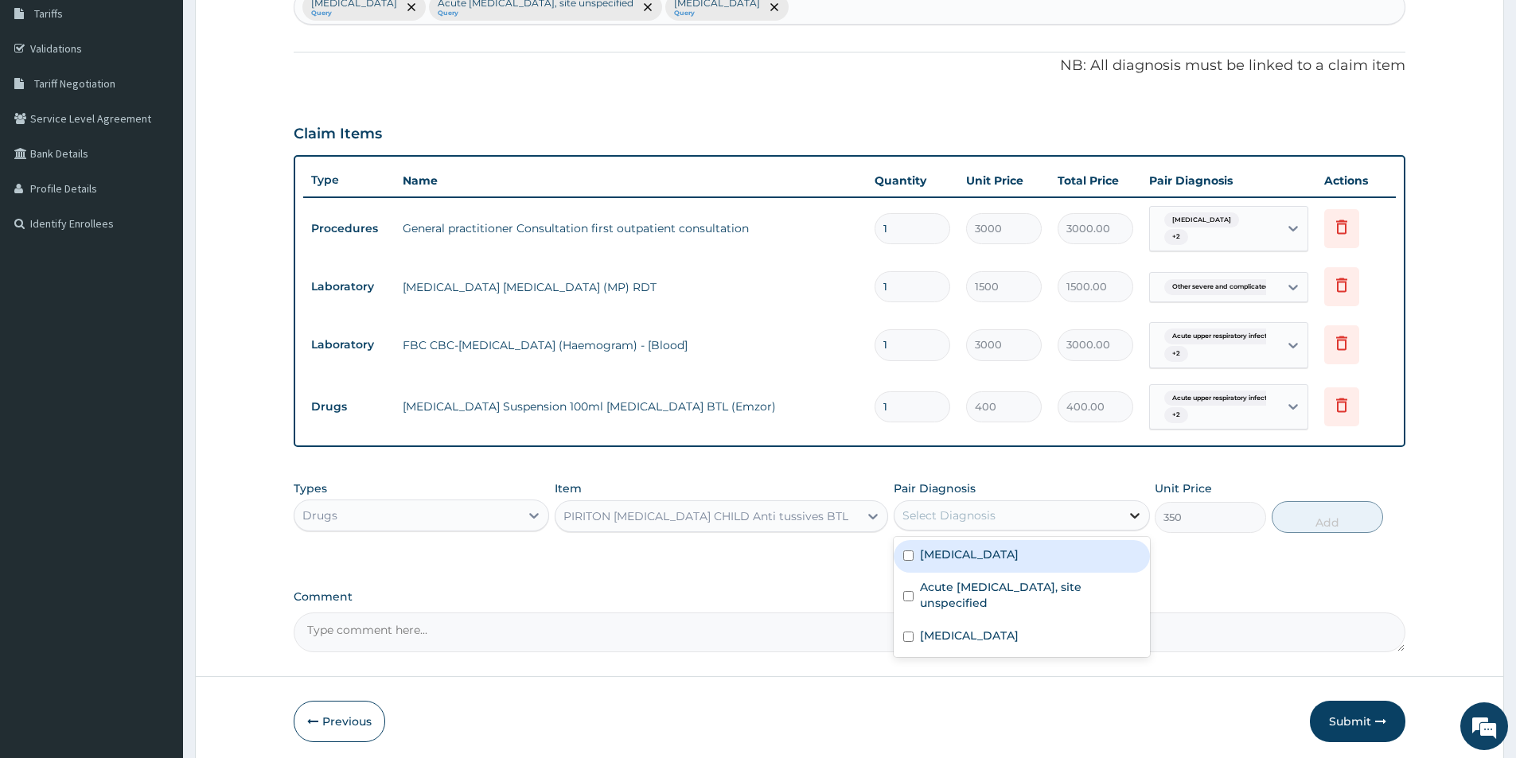
click at [1124, 518] on div at bounding box center [1134, 515] width 29 height 29
click at [1097, 563] on div "Impacted cerumen" at bounding box center [1020, 556] width 255 height 33
checkbox input "true"
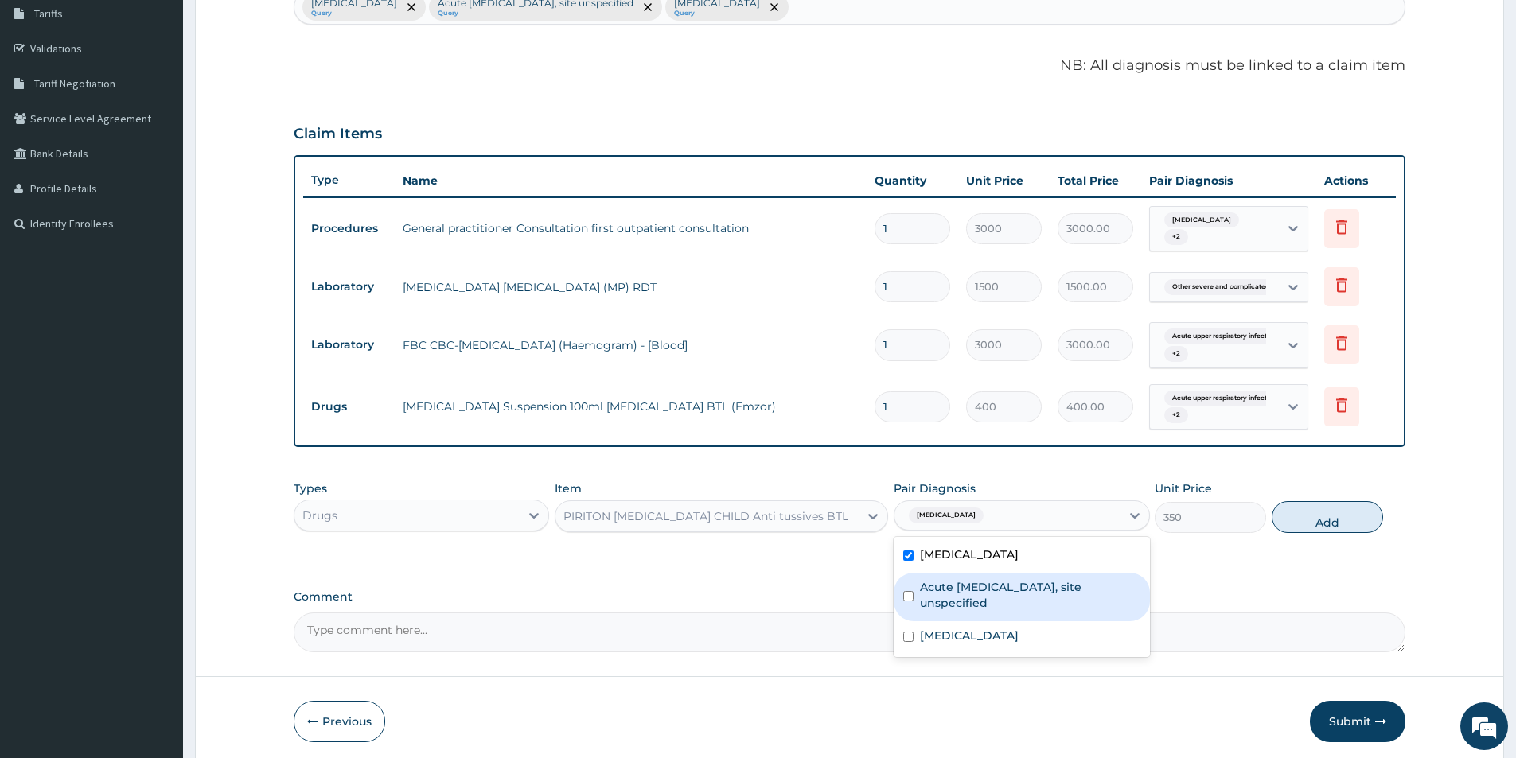
click at [1097, 589] on label "Acute upper respiratory infection, site unspecified" at bounding box center [1030, 595] width 220 height 32
checkbox input "true"
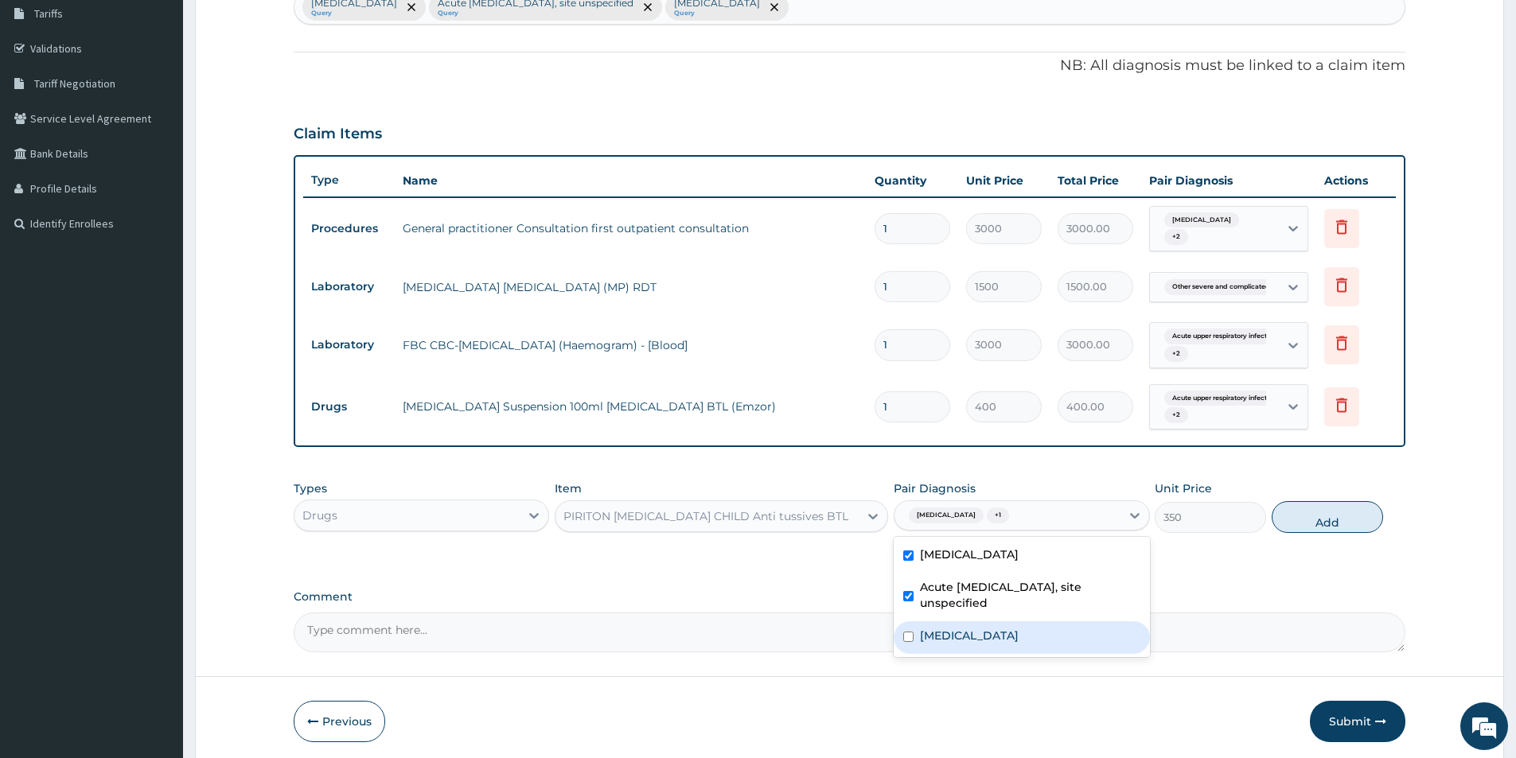
drag, startPoint x: 1075, startPoint y: 637, endPoint x: 1111, endPoint y: 637, distance: 35.8
click at [1018, 637] on label "[MEDICAL_DATA]" at bounding box center [969, 636] width 99 height 16
checkbox input "true"
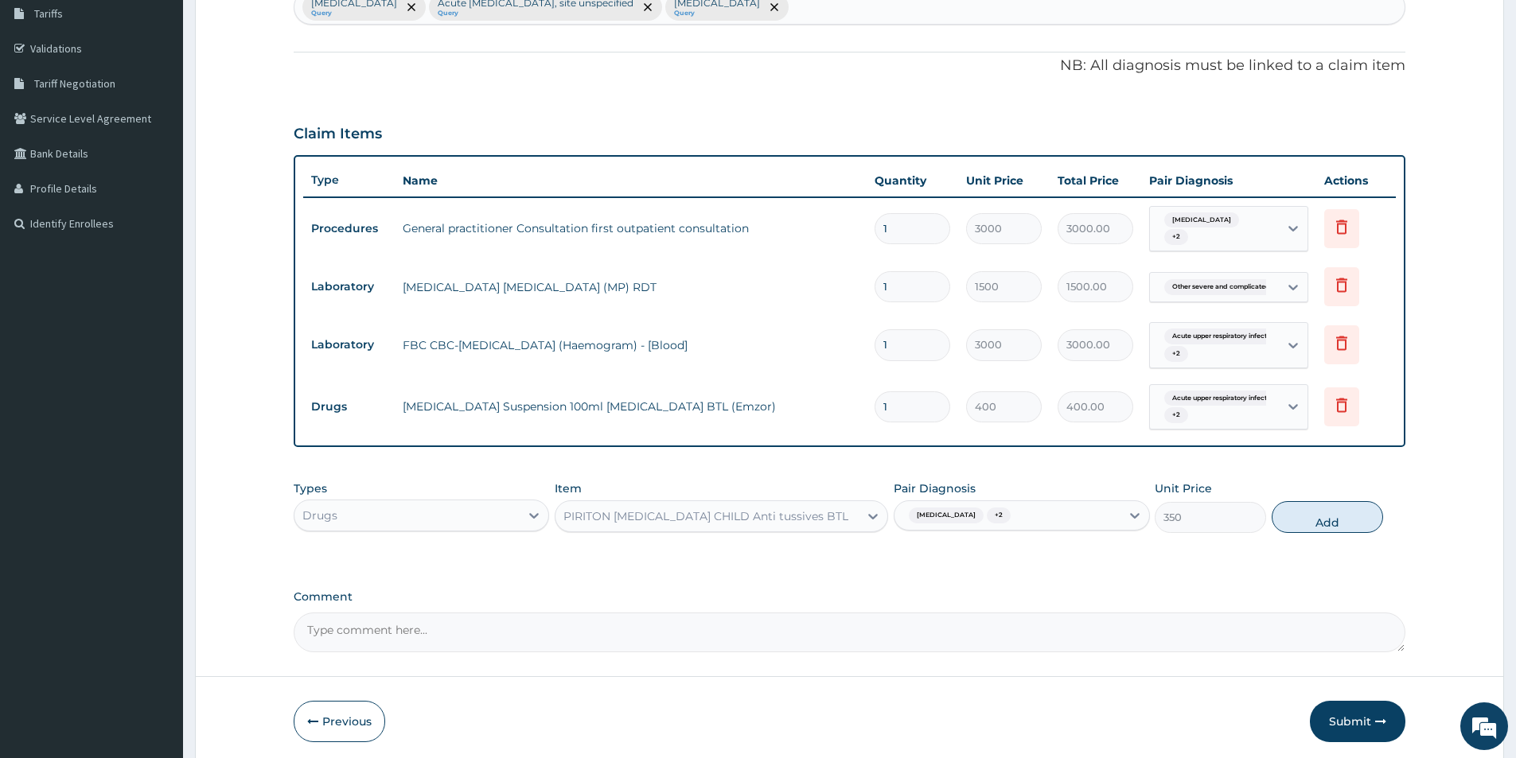
click at [1325, 515] on button "Add" at bounding box center [1326, 517] width 111 height 32
type input "0"
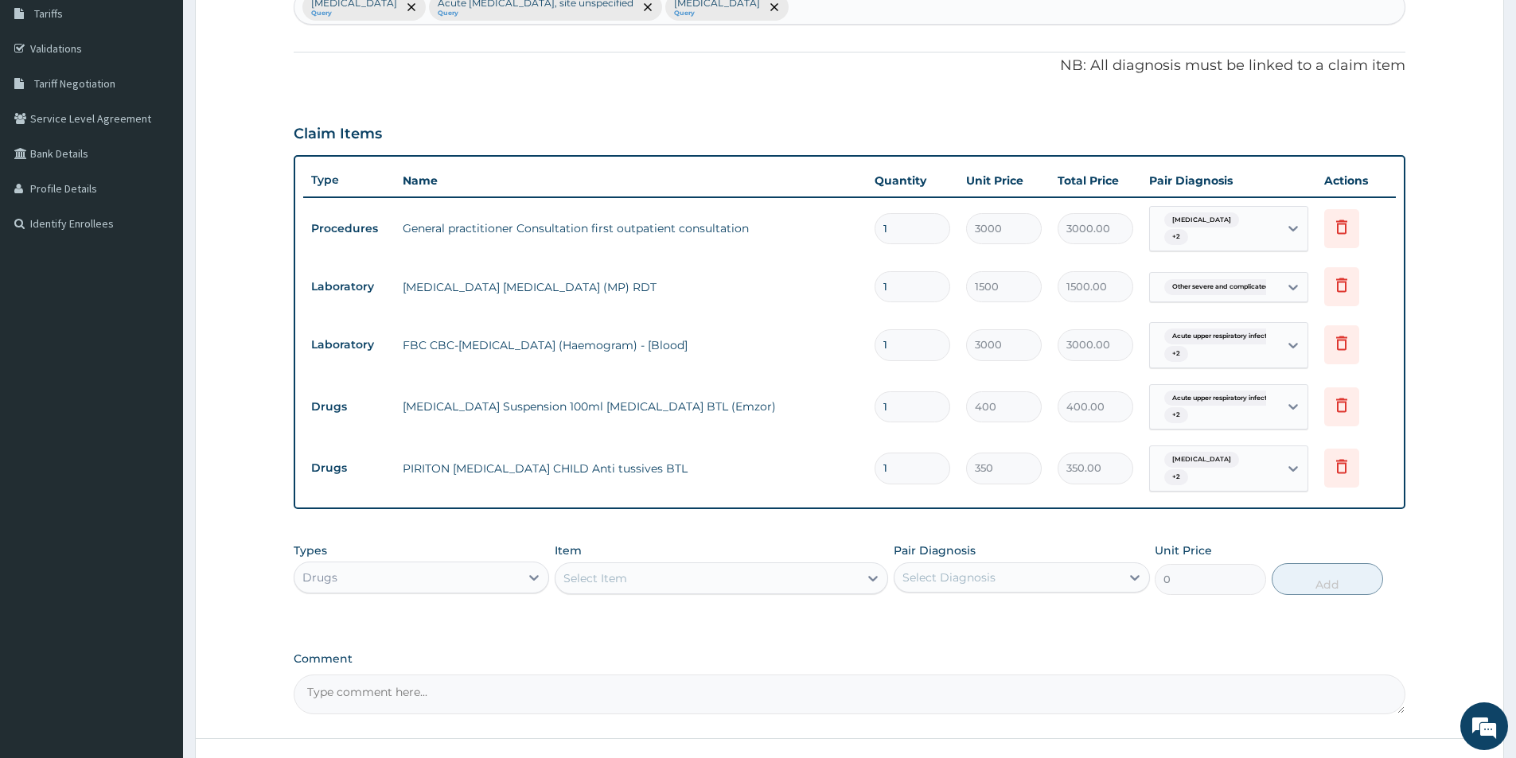
click at [628, 577] on div "Select Item" at bounding box center [706, 578] width 303 height 25
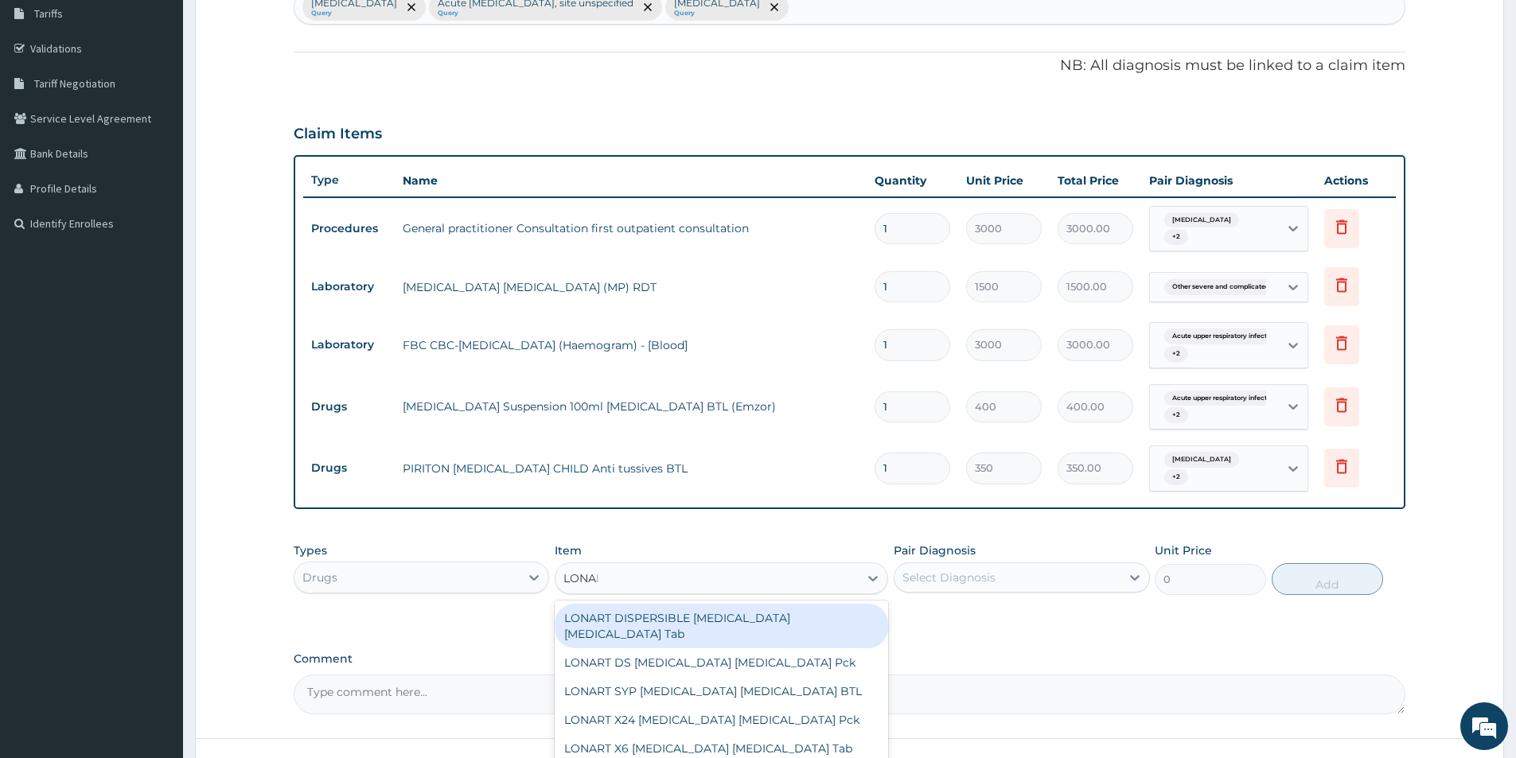
type input "LONART"
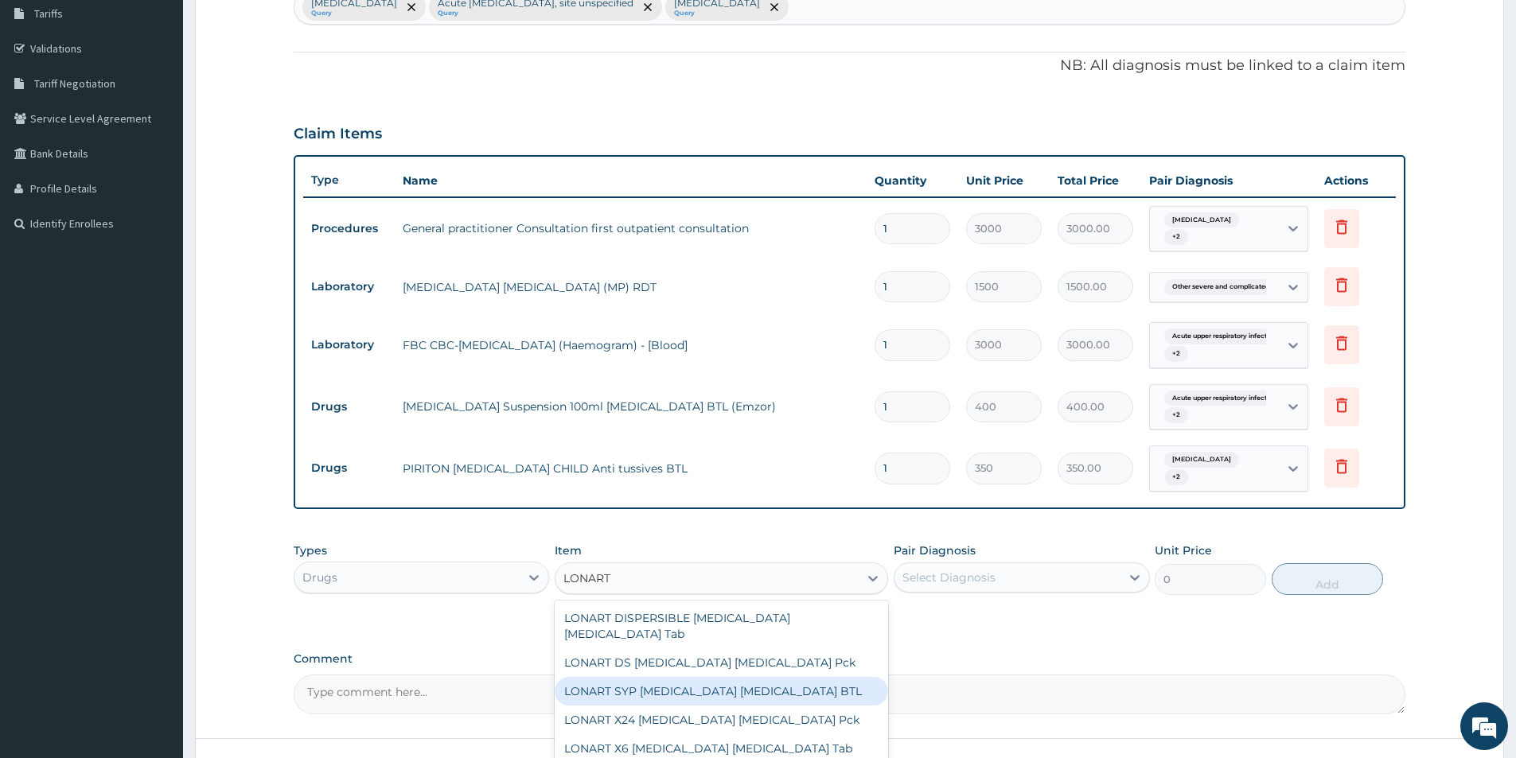
click at [660, 677] on div "LONART SYP [MEDICAL_DATA] [MEDICAL_DATA] BTL" at bounding box center [721, 691] width 333 height 29
type input "1270"
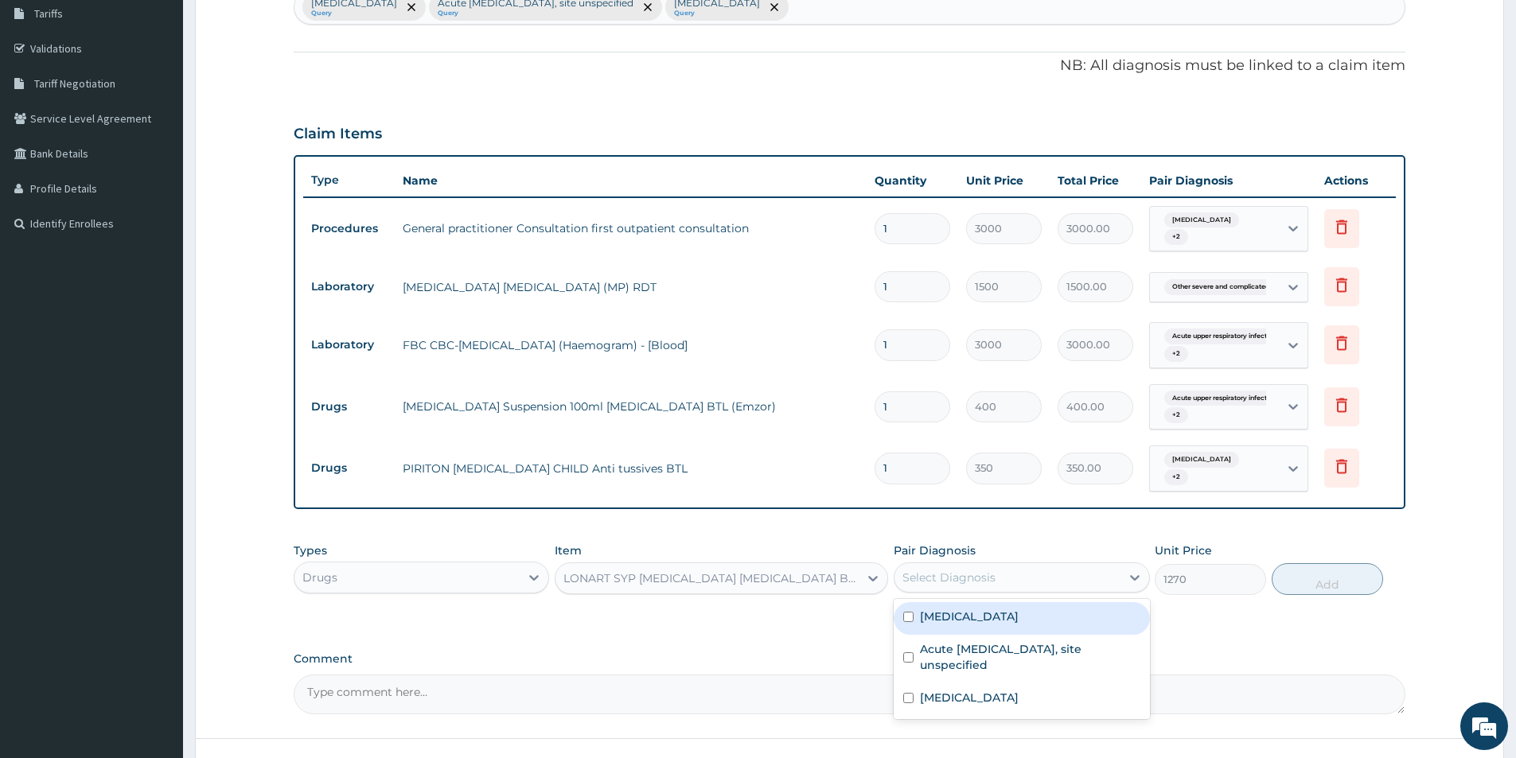
click at [981, 573] on div "Select Diagnosis" at bounding box center [948, 578] width 93 height 16
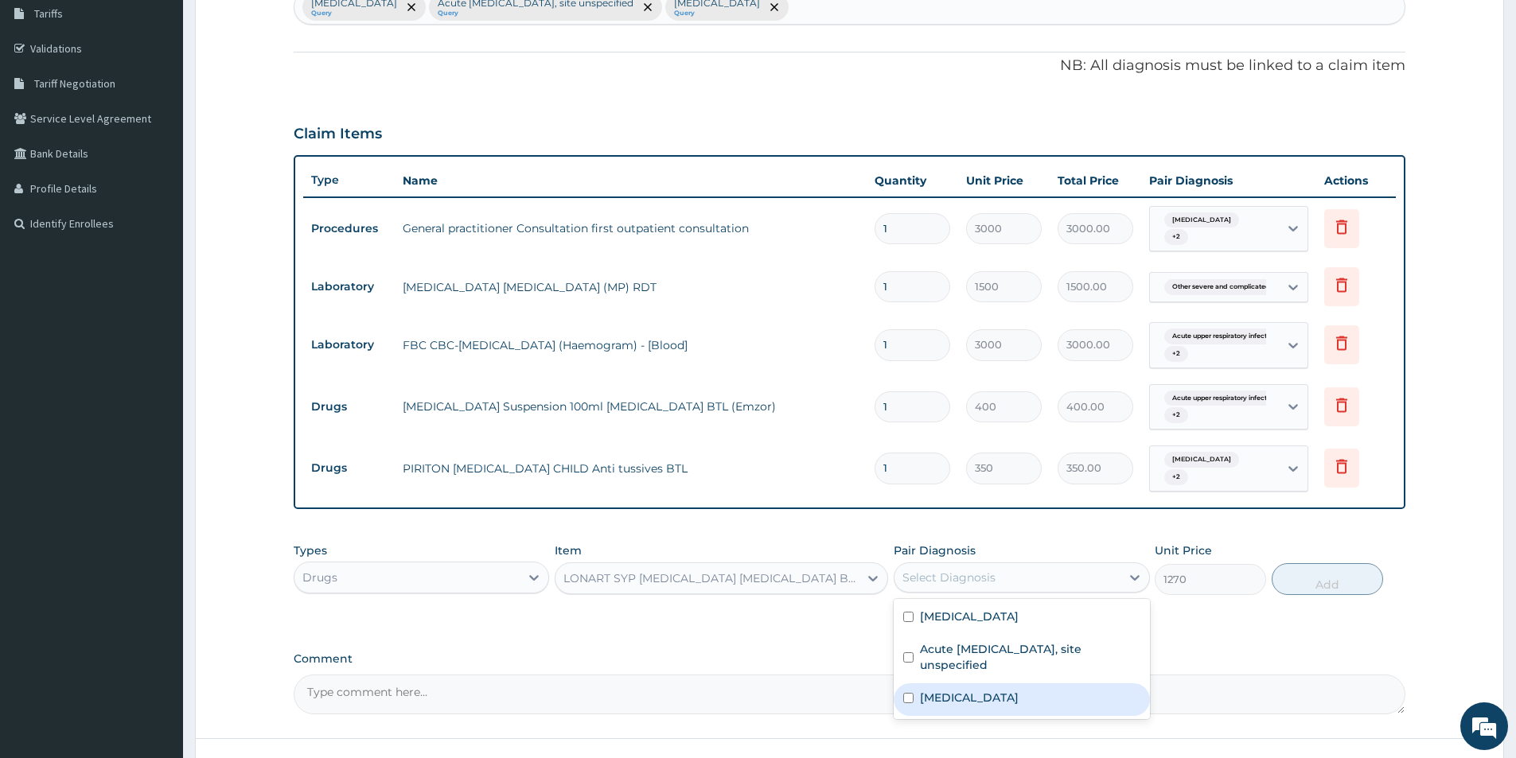
click at [974, 706] on label "[MEDICAL_DATA]" at bounding box center [969, 698] width 99 height 16
checkbox input "true"
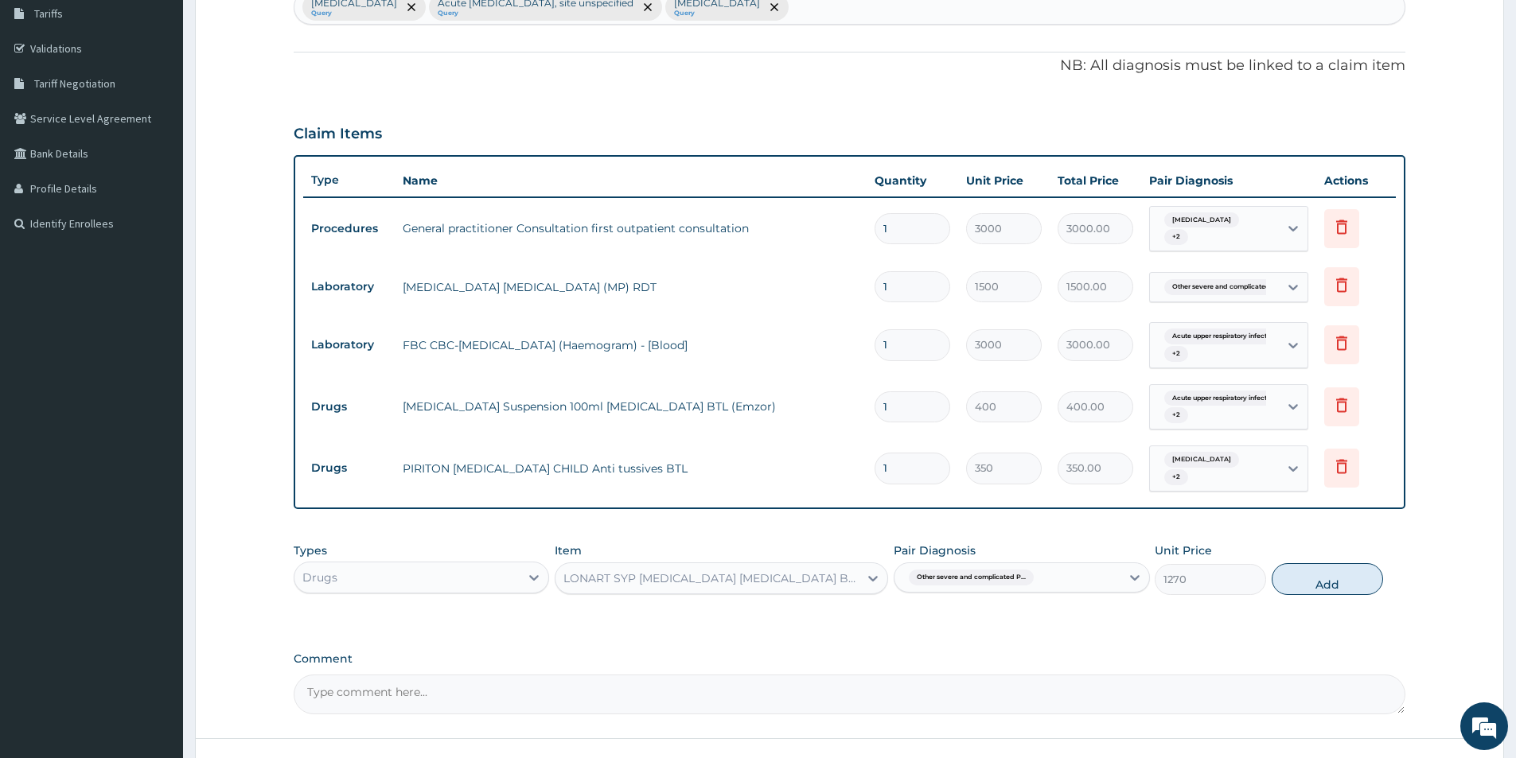
click at [1329, 585] on button "Add" at bounding box center [1326, 579] width 111 height 32
type input "0"
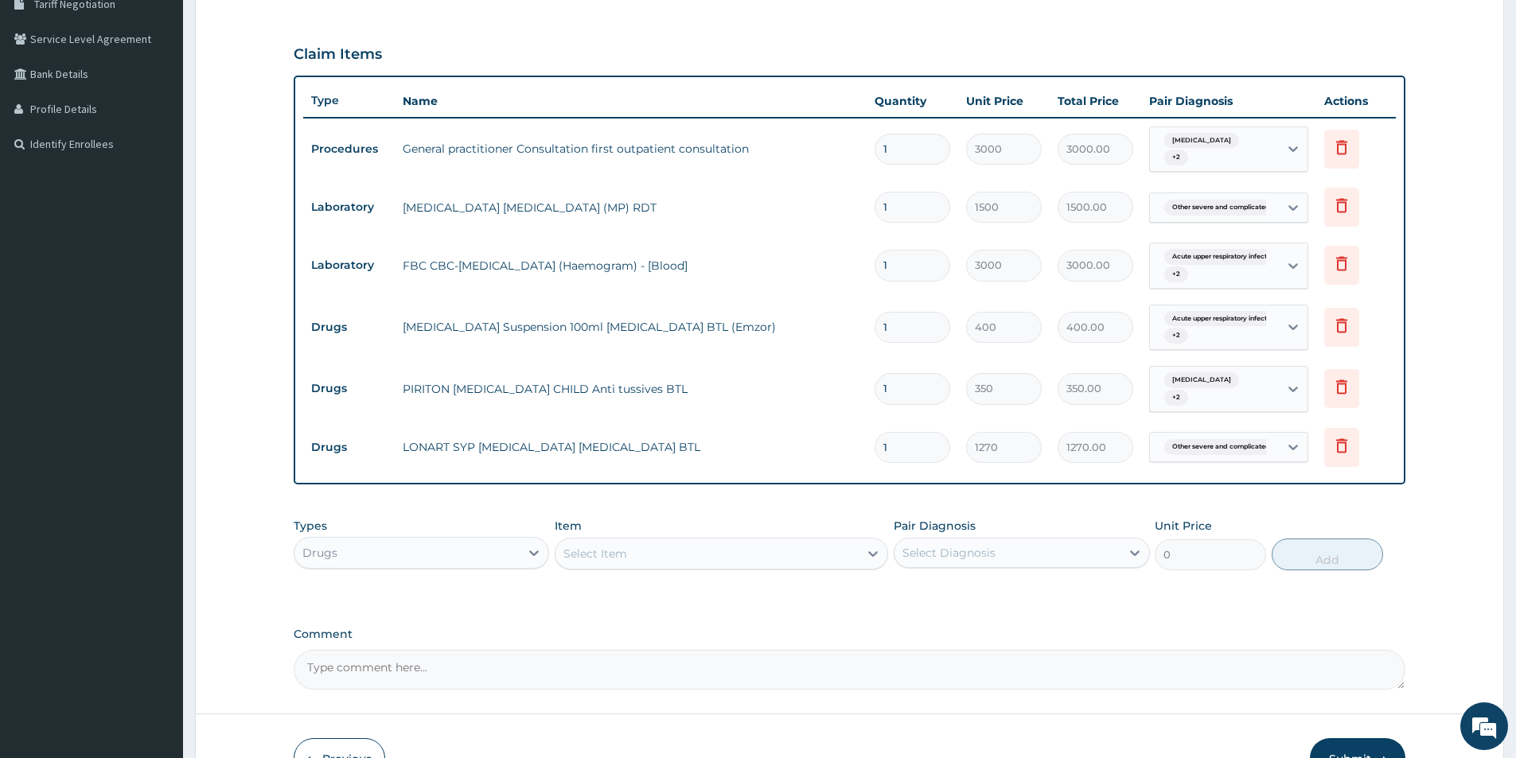
scroll to position [443, 0]
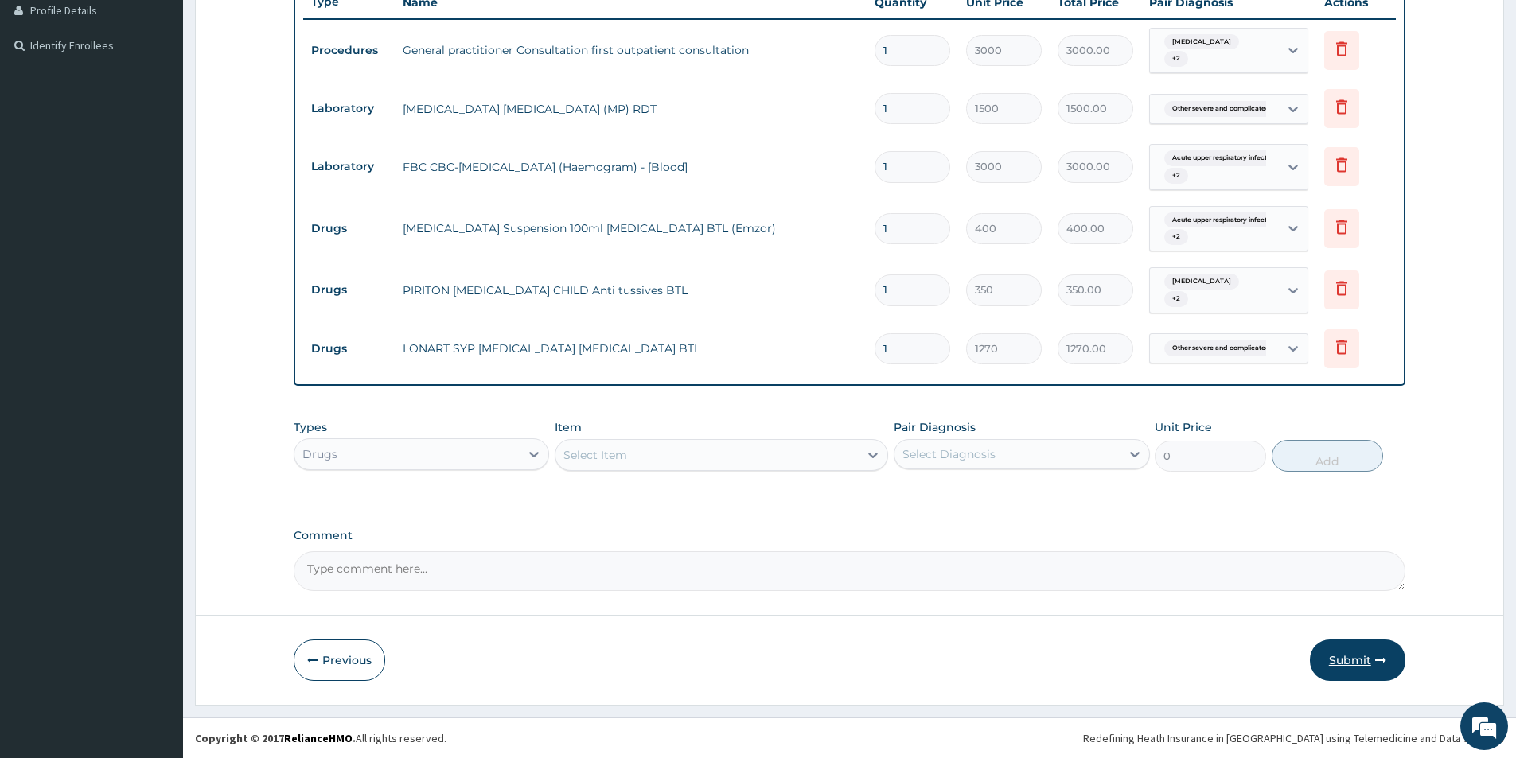
click at [1337, 656] on button "Submit" at bounding box center [1356, 660] width 95 height 41
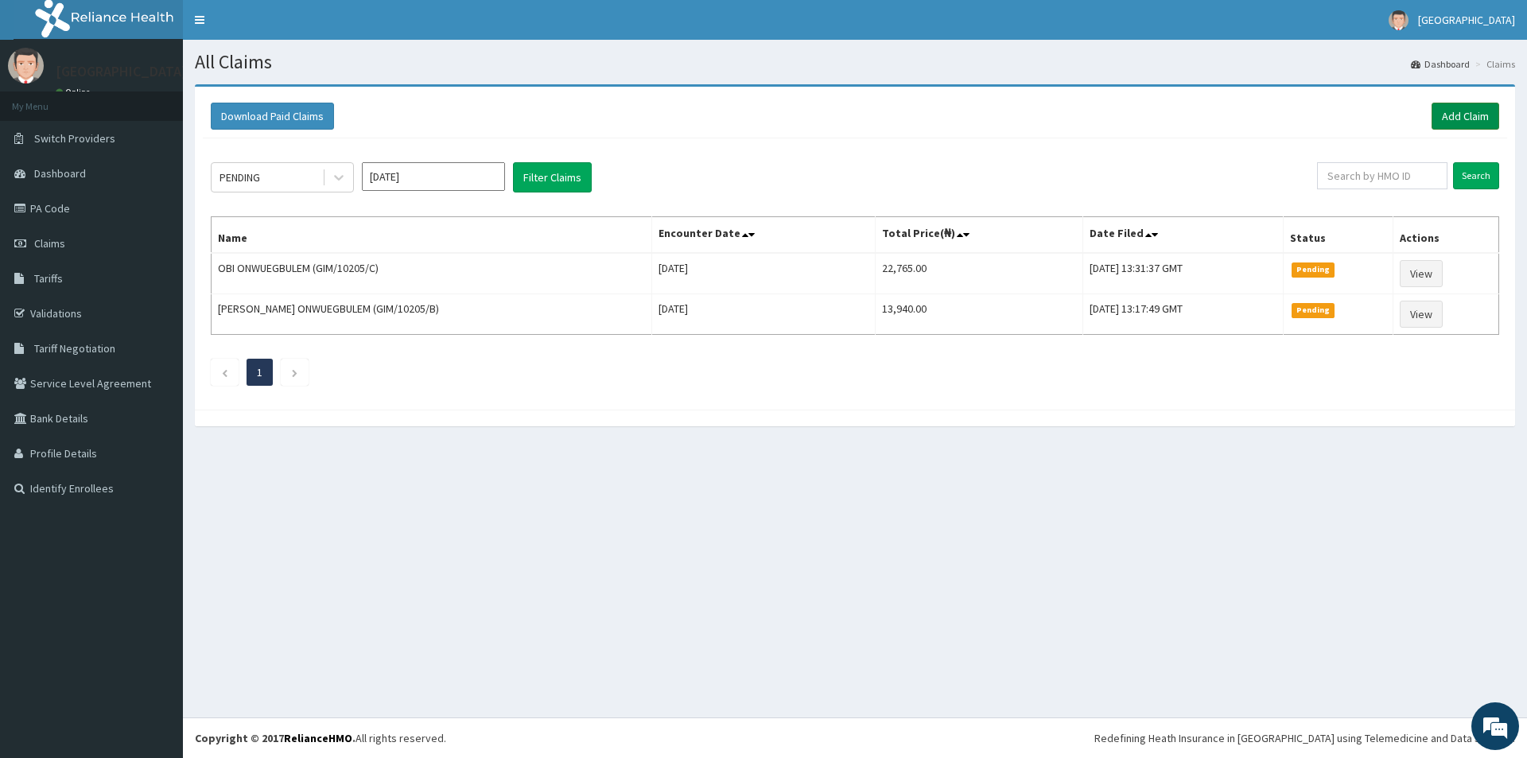
click at [1461, 116] on link "Add Claim" at bounding box center [1466, 116] width 68 height 27
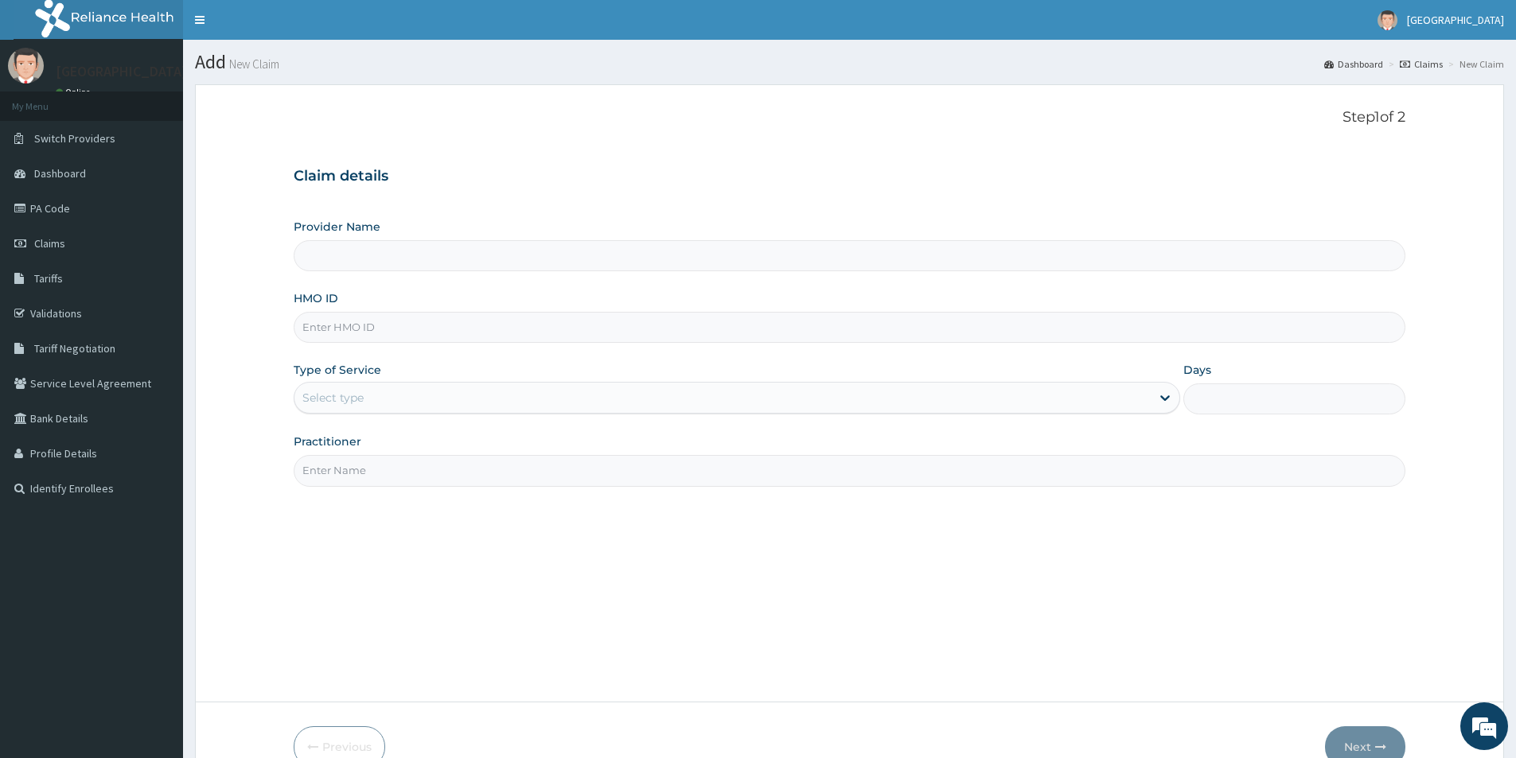
type input "[GEOGRAPHIC_DATA]"
click at [686, 329] on input "HMO ID" at bounding box center [849, 327] width 1111 height 31
type input "SFA/15187/A"
click at [398, 395] on div "Select type" at bounding box center [722, 397] width 856 height 25
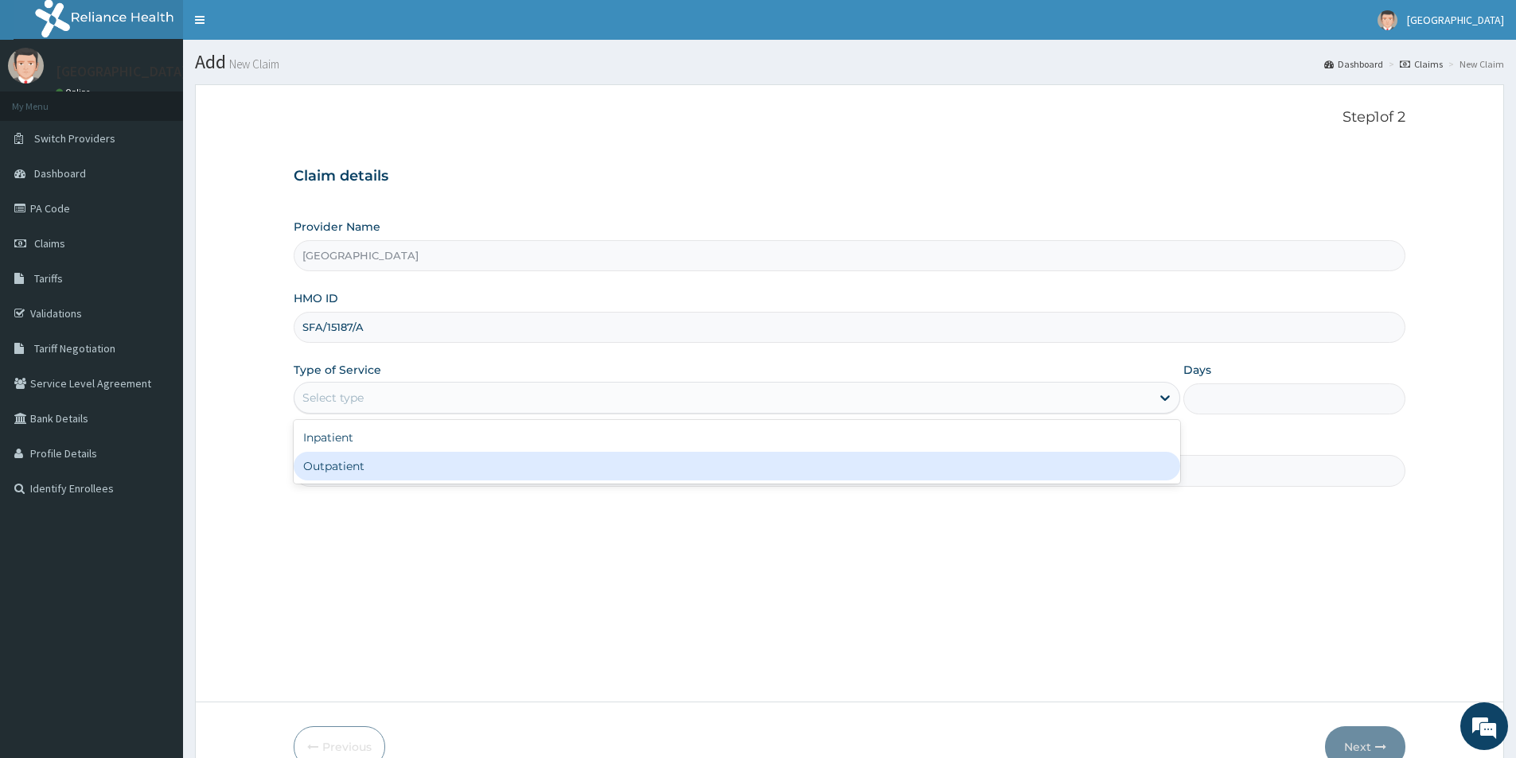
click at [380, 459] on div "Outpatient" at bounding box center [737, 466] width 886 height 29
type input "1"
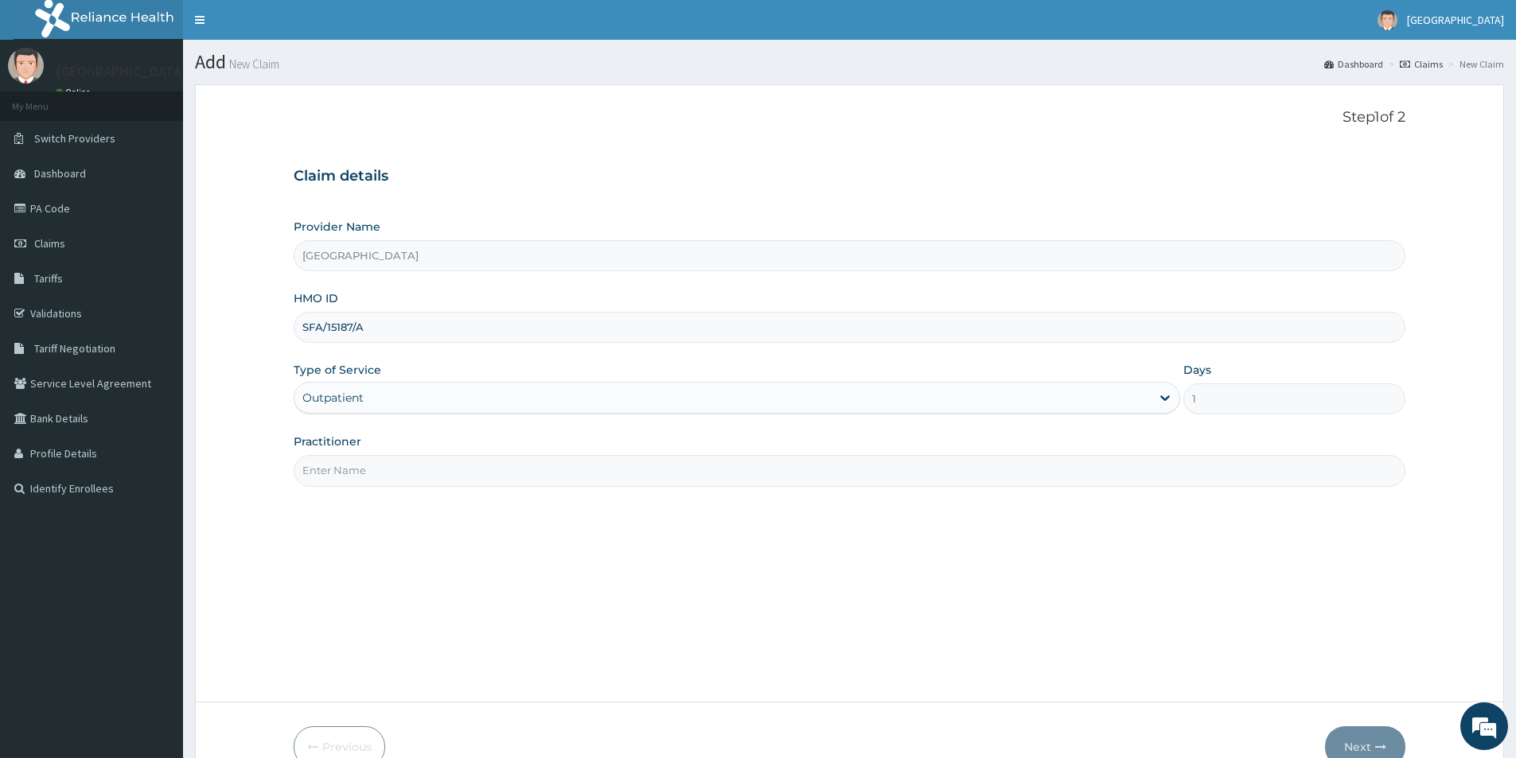
click at [461, 474] on input "Practitioner" at bounding box center [849, 470] width 1111 height 31
type input "[PERSON_NAME]"
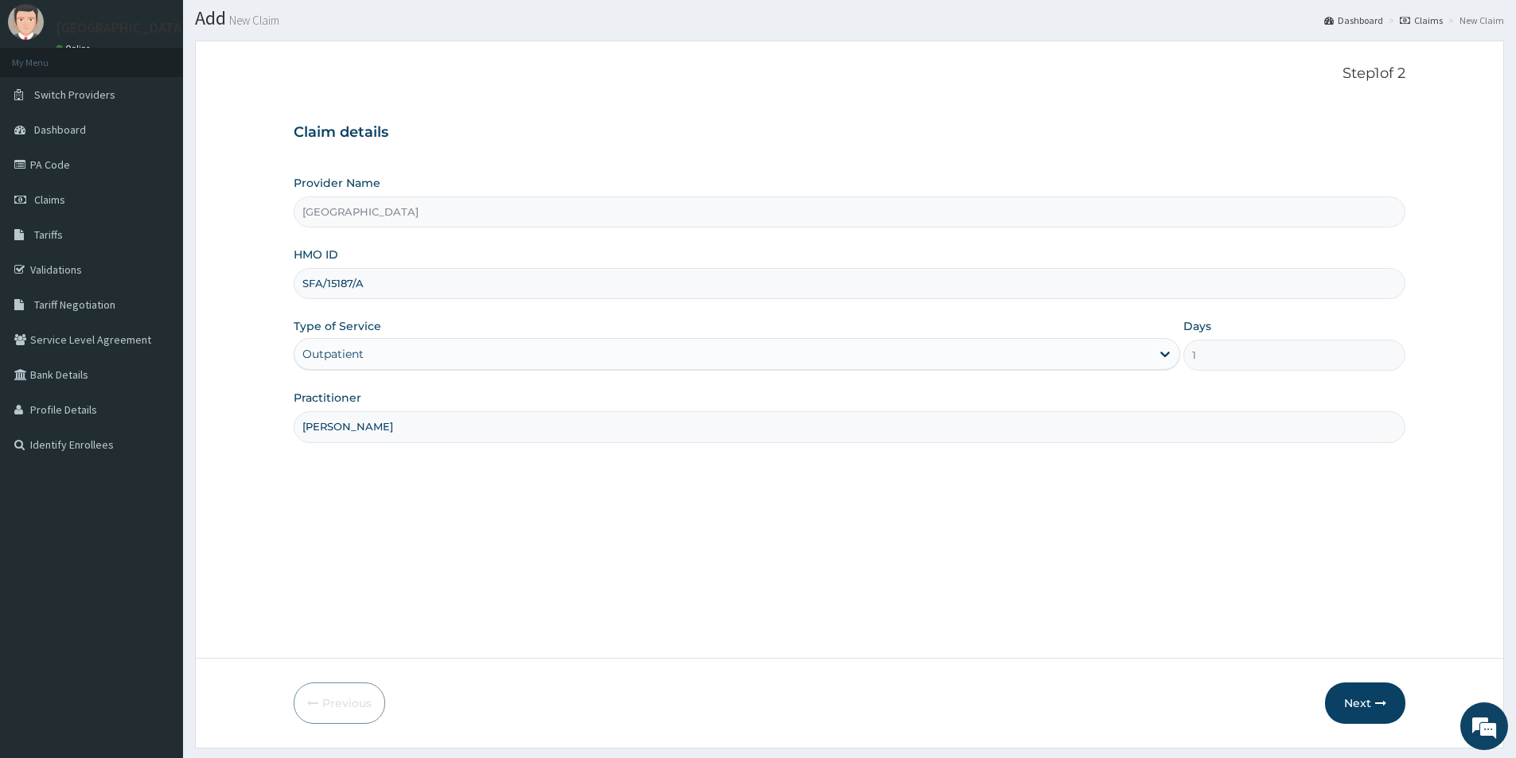
scroll to position [87, 0]
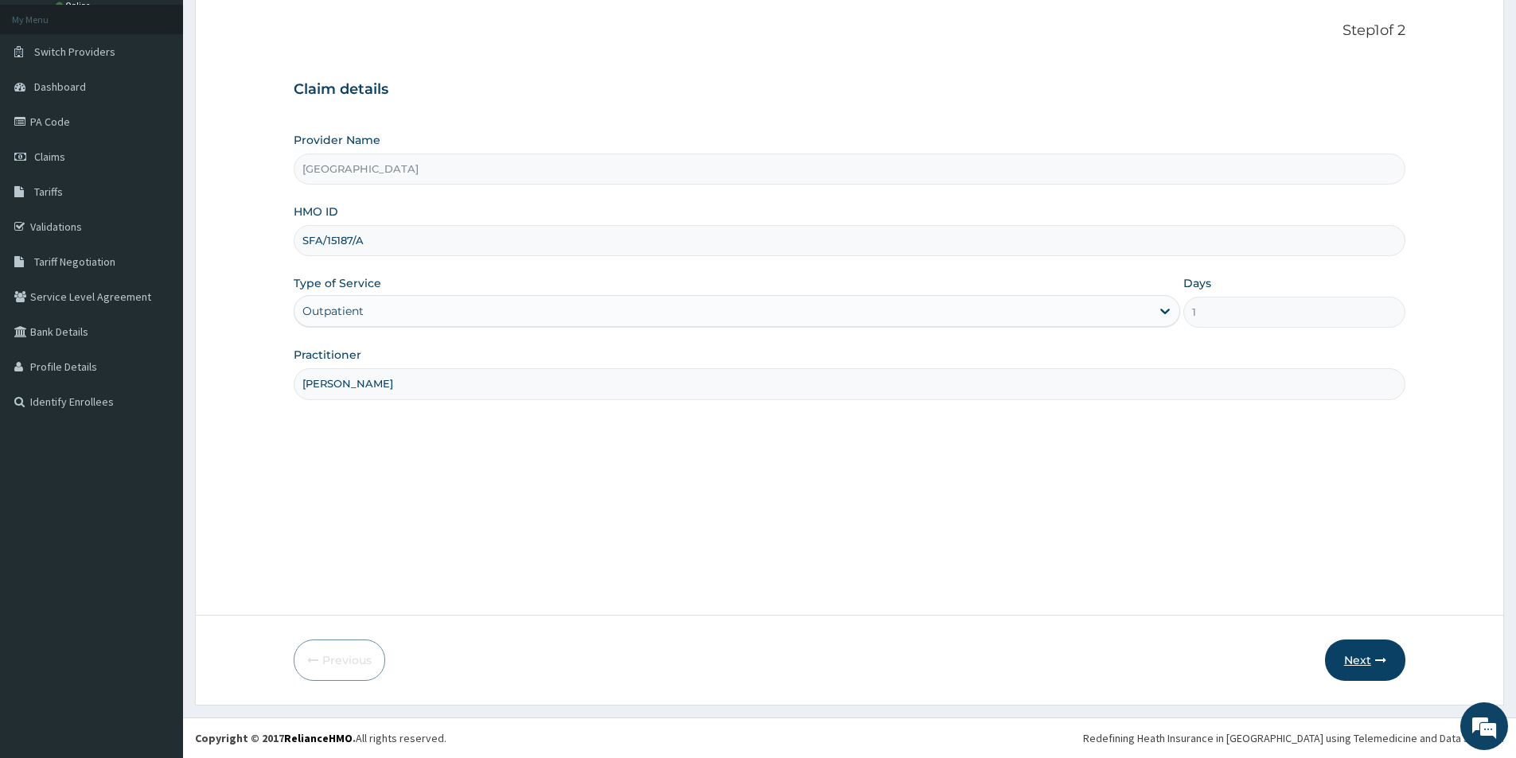
click at [1358, 663] on button "Next" at bounding box center [1365, 660] width 80 height 41
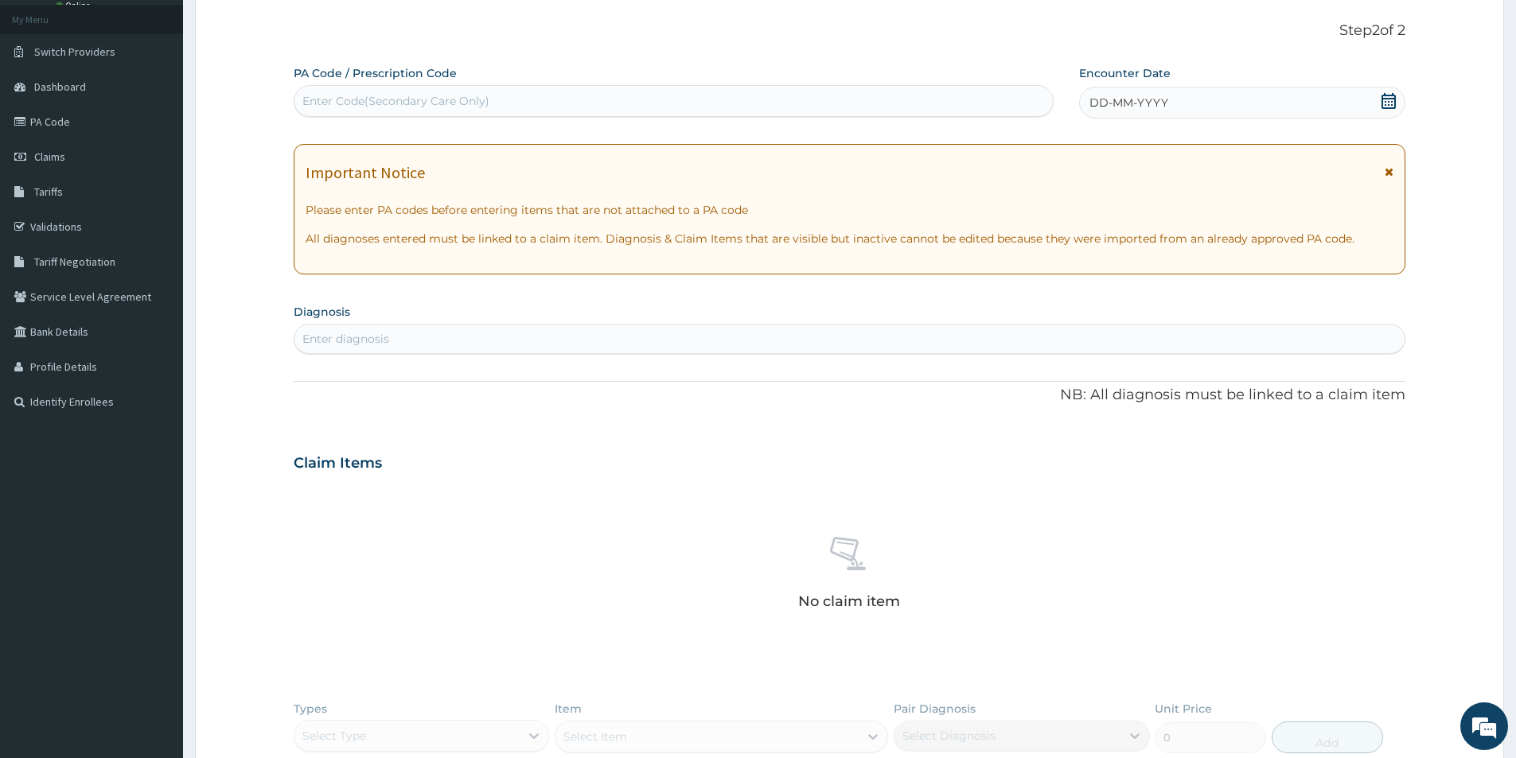
click at [1387, 174] on icon at bounding box center [1388, 171] width 9 height 11
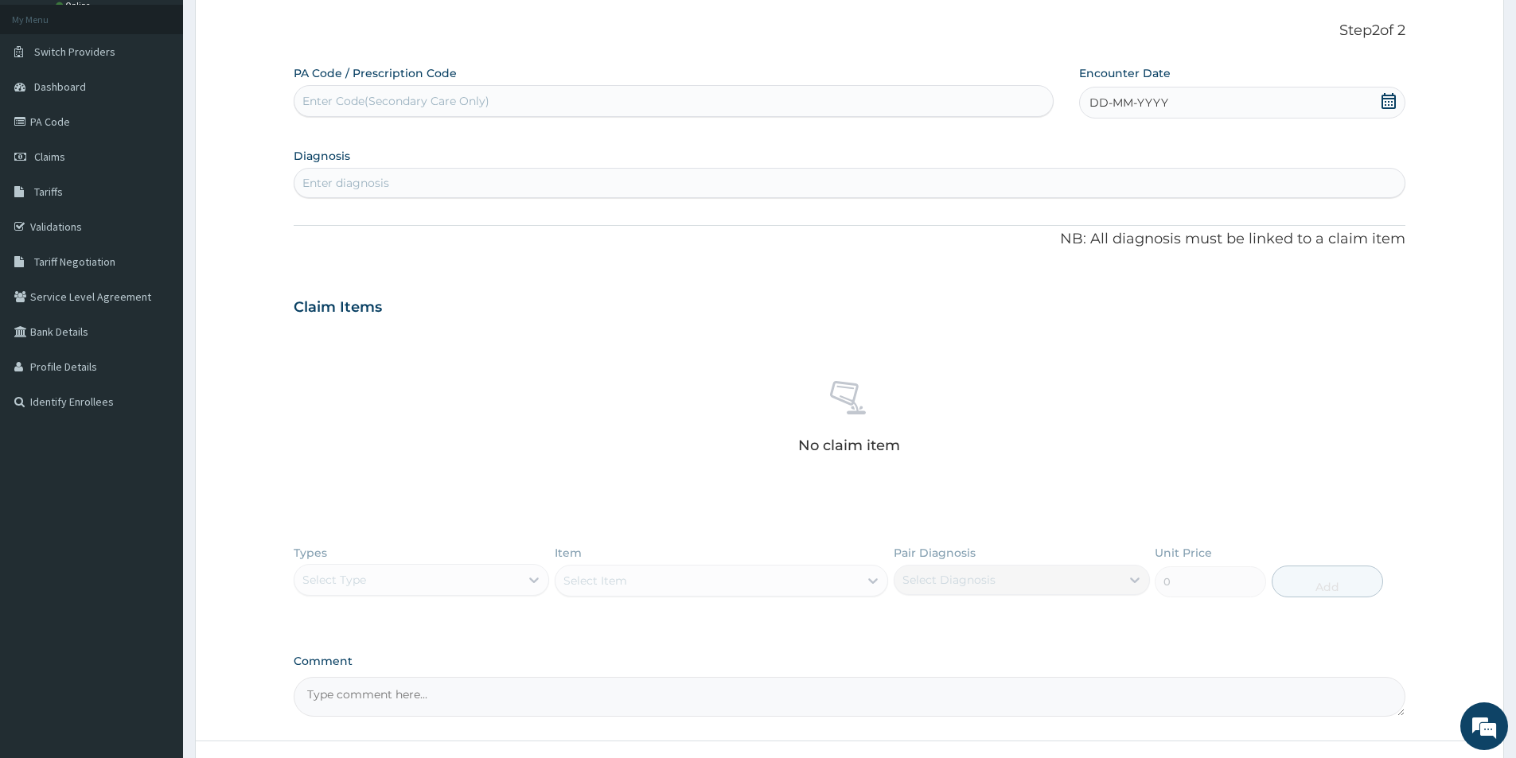
click at [813, 174] on div "Enter diagnosis" at bounding box center [849, 182] width 1110 height 25
type input "[MEDICAL_DATA]"
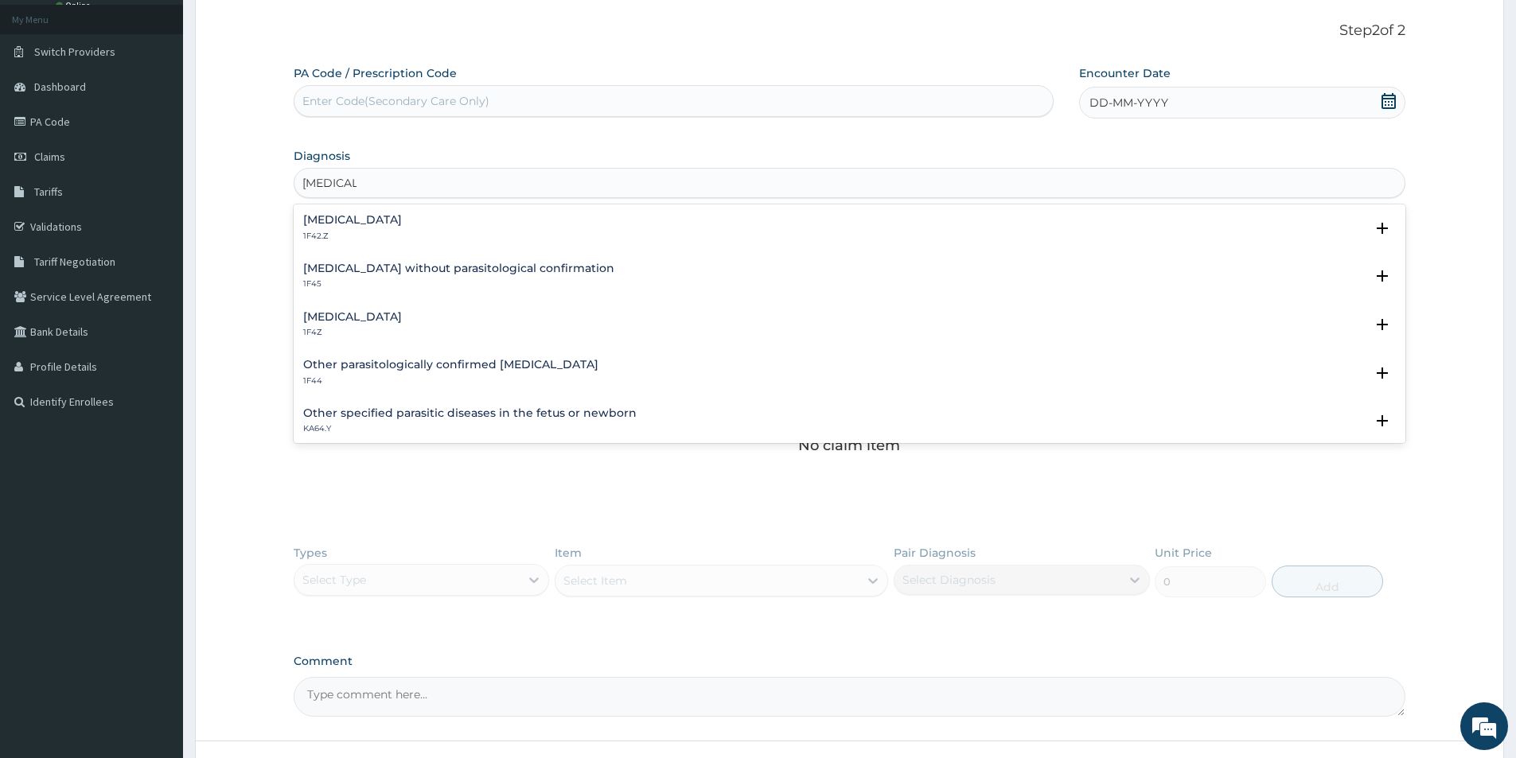
click at [402, 218] on h4 "[MEDICAL_DATA]" at bounding box center [352, 220] width 99 height 12
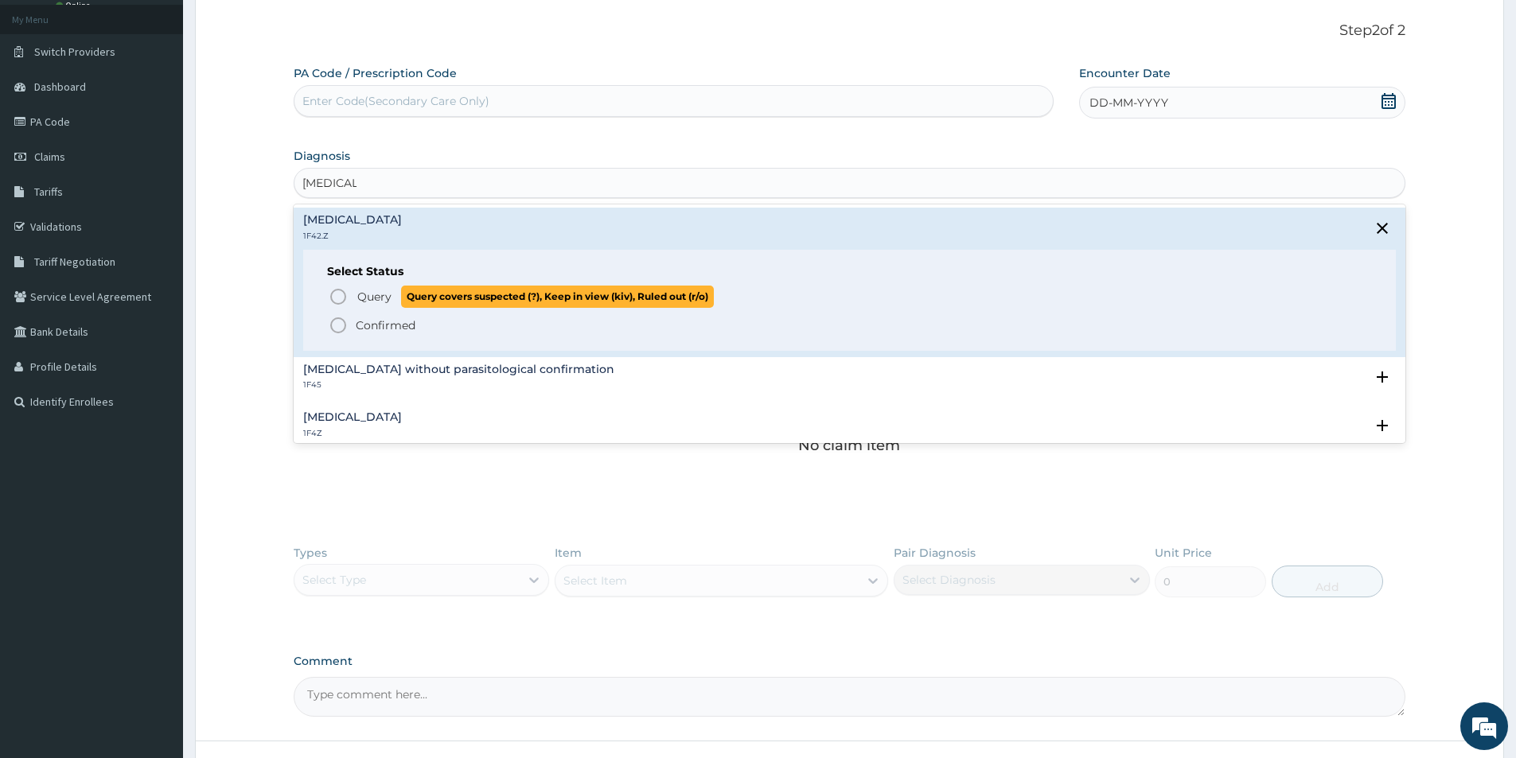
click at [334, 296] on icon "status option query" at bounding box center [338, 296] width 19 height 19
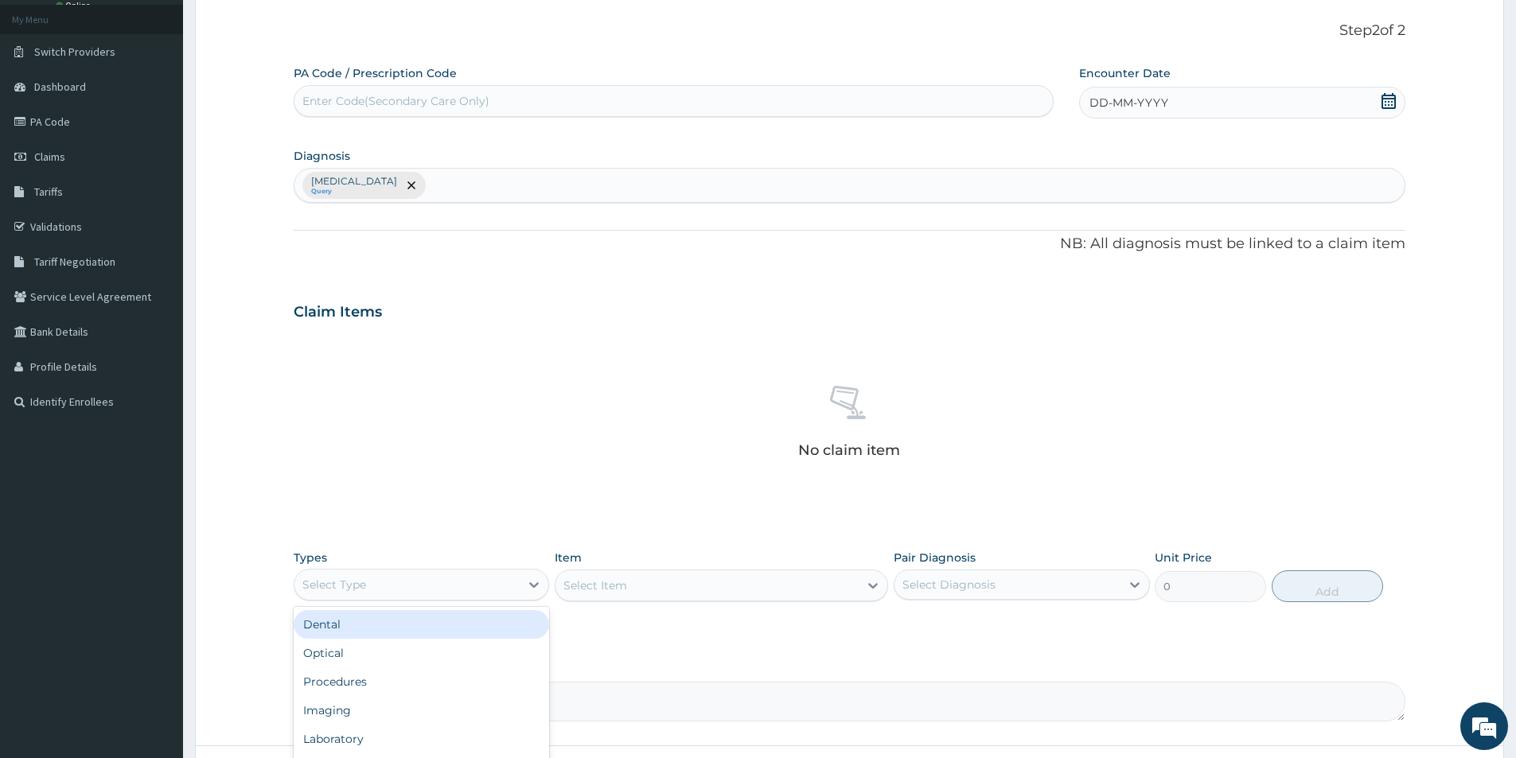
click at [430, 589] on div "Select Type" at bounding box center [406, 584] width 225 height 25
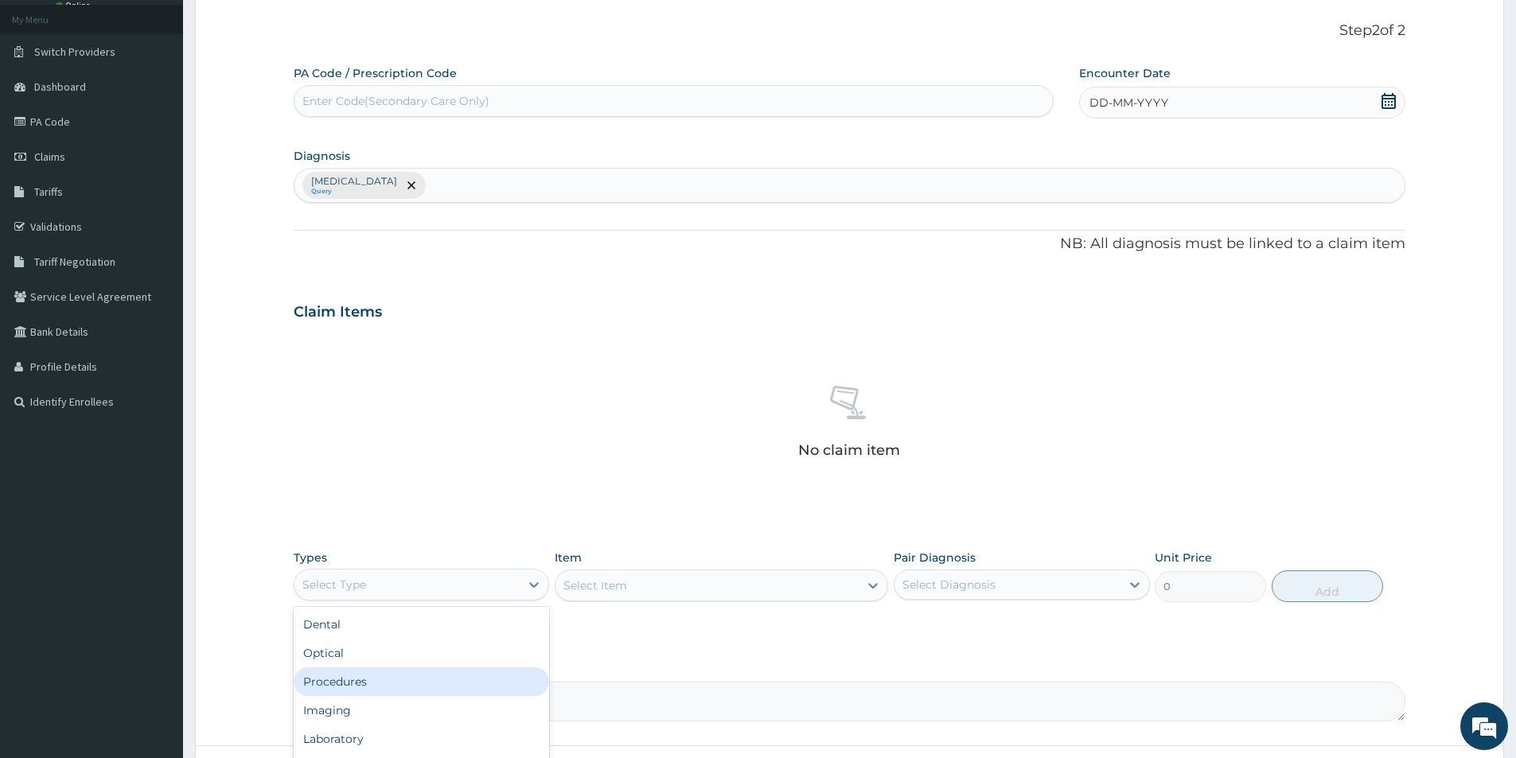
click at [413, 675] on div "Procedures" at bounding box center [421, 681] width 255 height 29
click at [643, 586] on div "Select Item" at bounding box center [706, 585] width 303 height 25
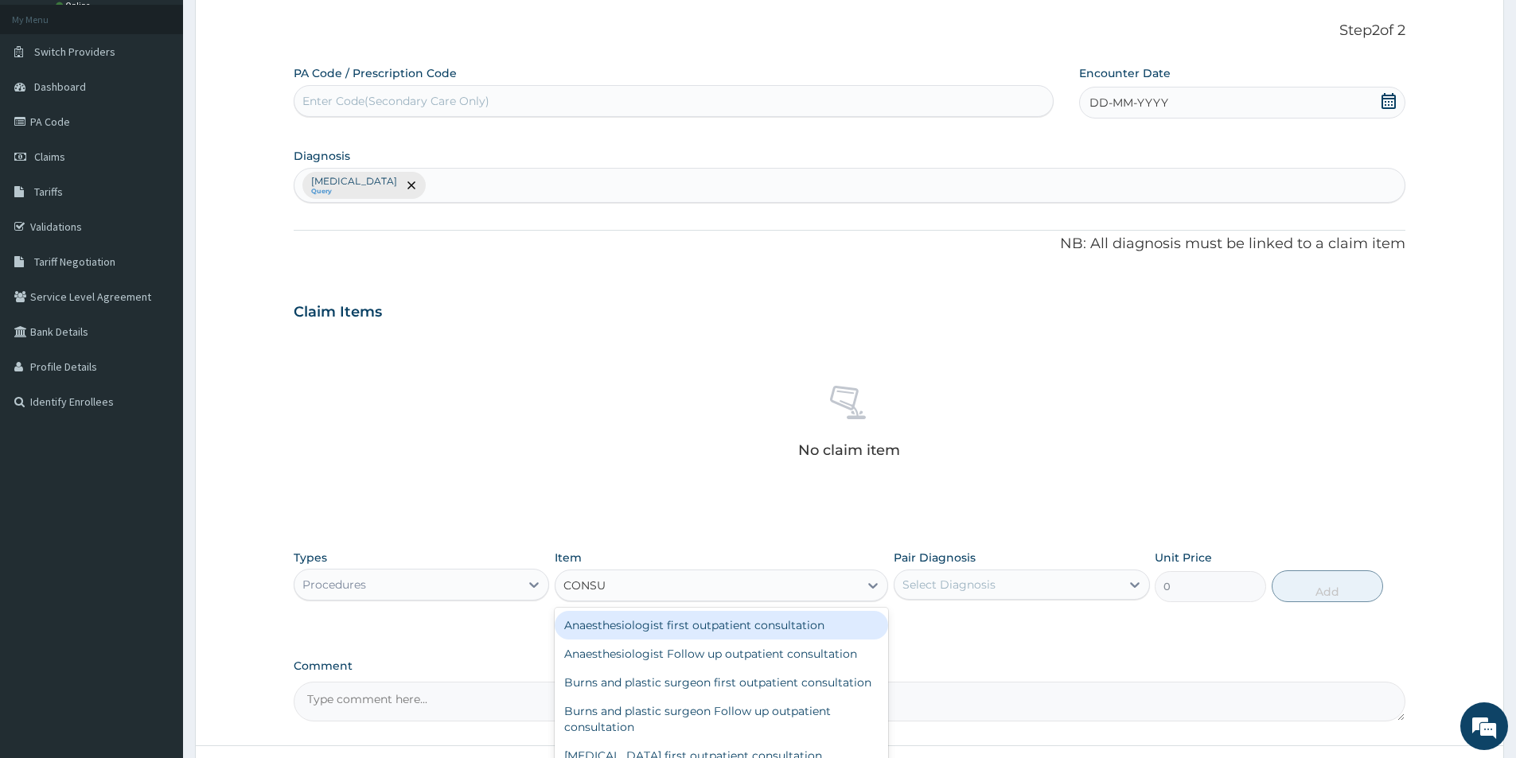
type input "CONSUL"
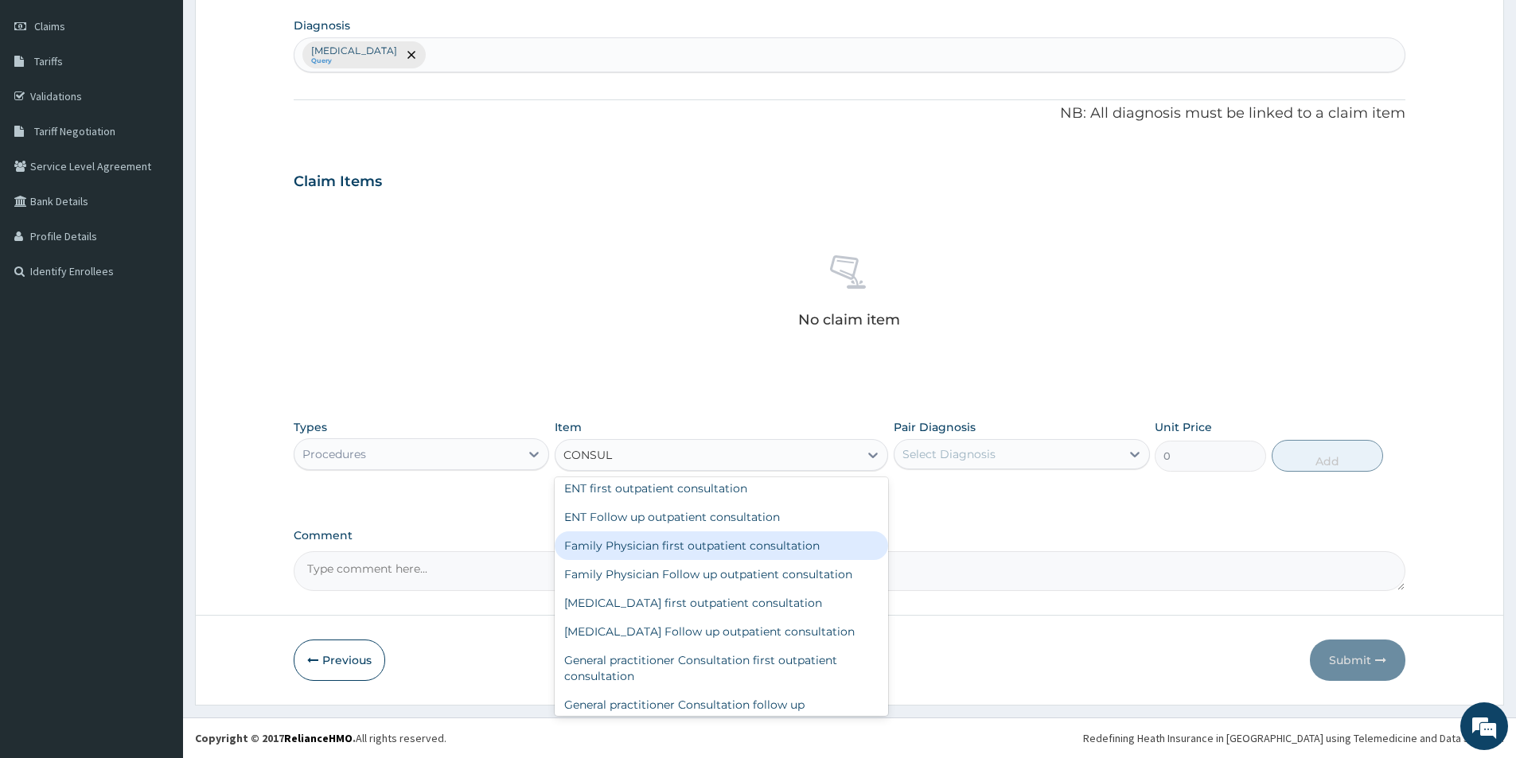
scroll to position [477, 0]
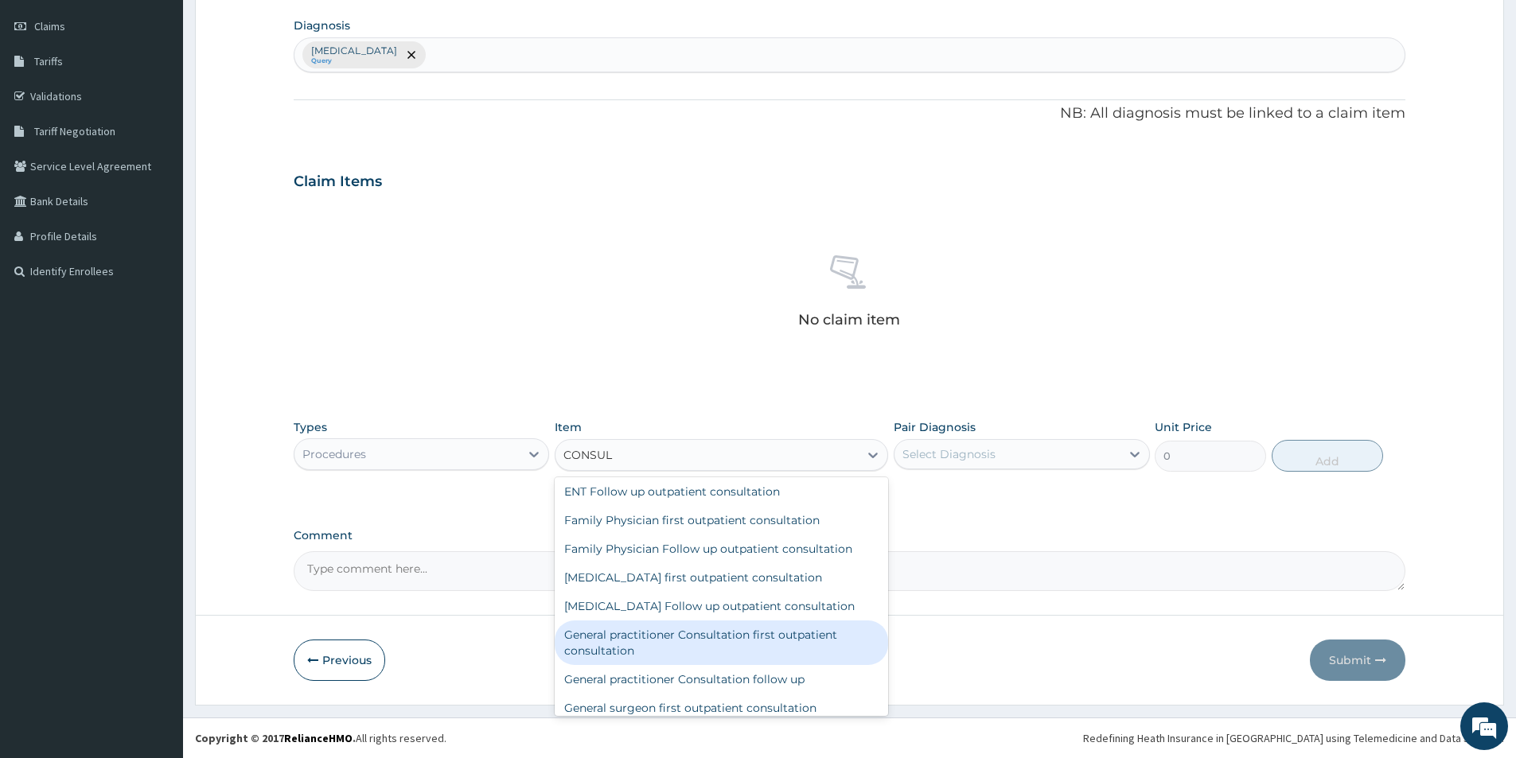
click at [803, 656] on div "General practitioner Consultation first outpatient consultation" at bounding box center [721, 643] width 333 height 45
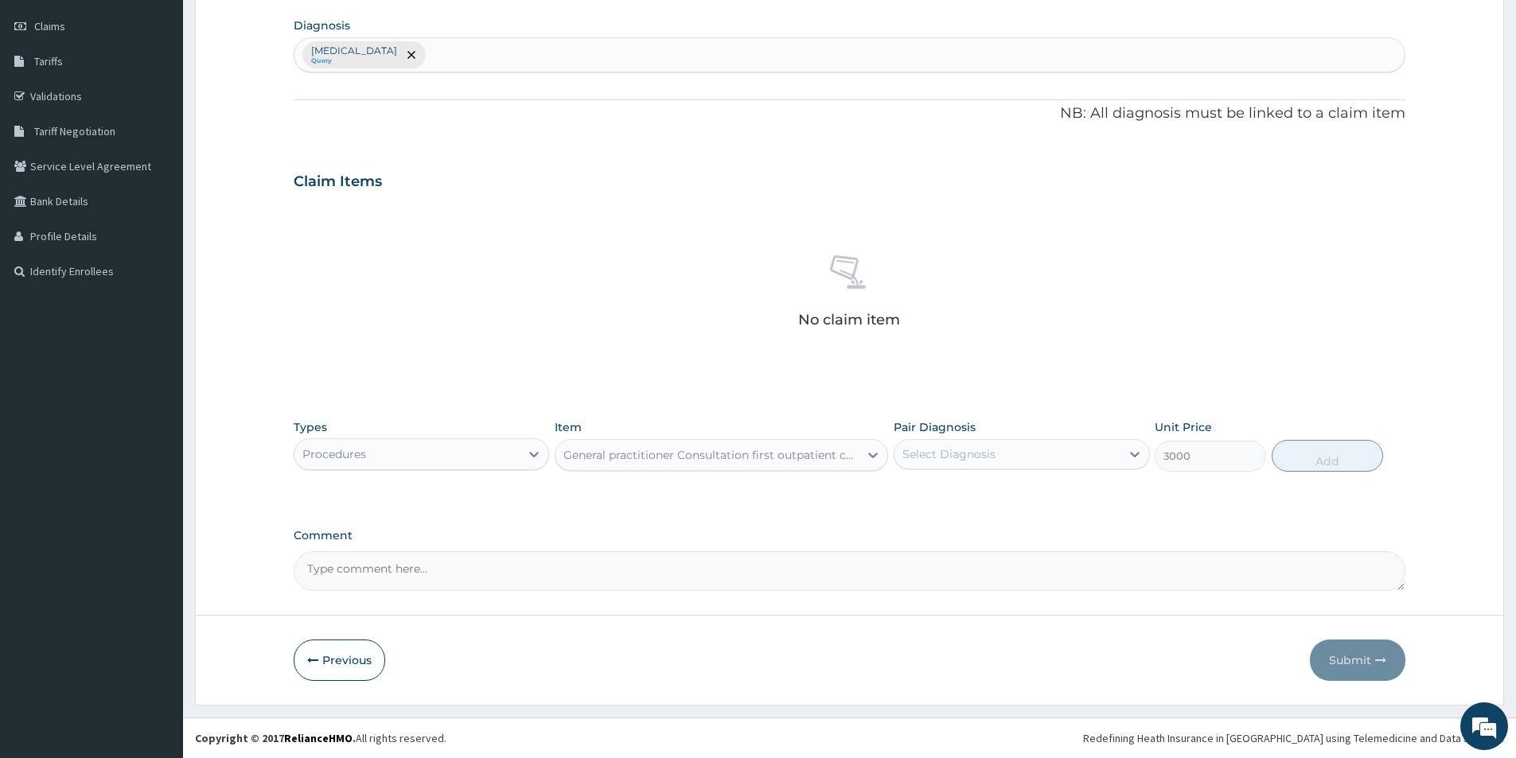
type input "3000"
drag, startPoint x: 1057, startPoint y: 446, endPoint x: 1027, endPoint y: 477, distance: 43.9
click at [1053, 446] on div "Select Diagnosis" at bounding box center [1006, 454] width 225 height 25
drag, startPoint x: 1014, startPoint y: 492, endPoint x: 1030, endPoint y: 492, distance: 15.9
click at [1015, 492] on label "[MEDICAL_DATA]" at bounding box center [969, 493] width 99 height 16
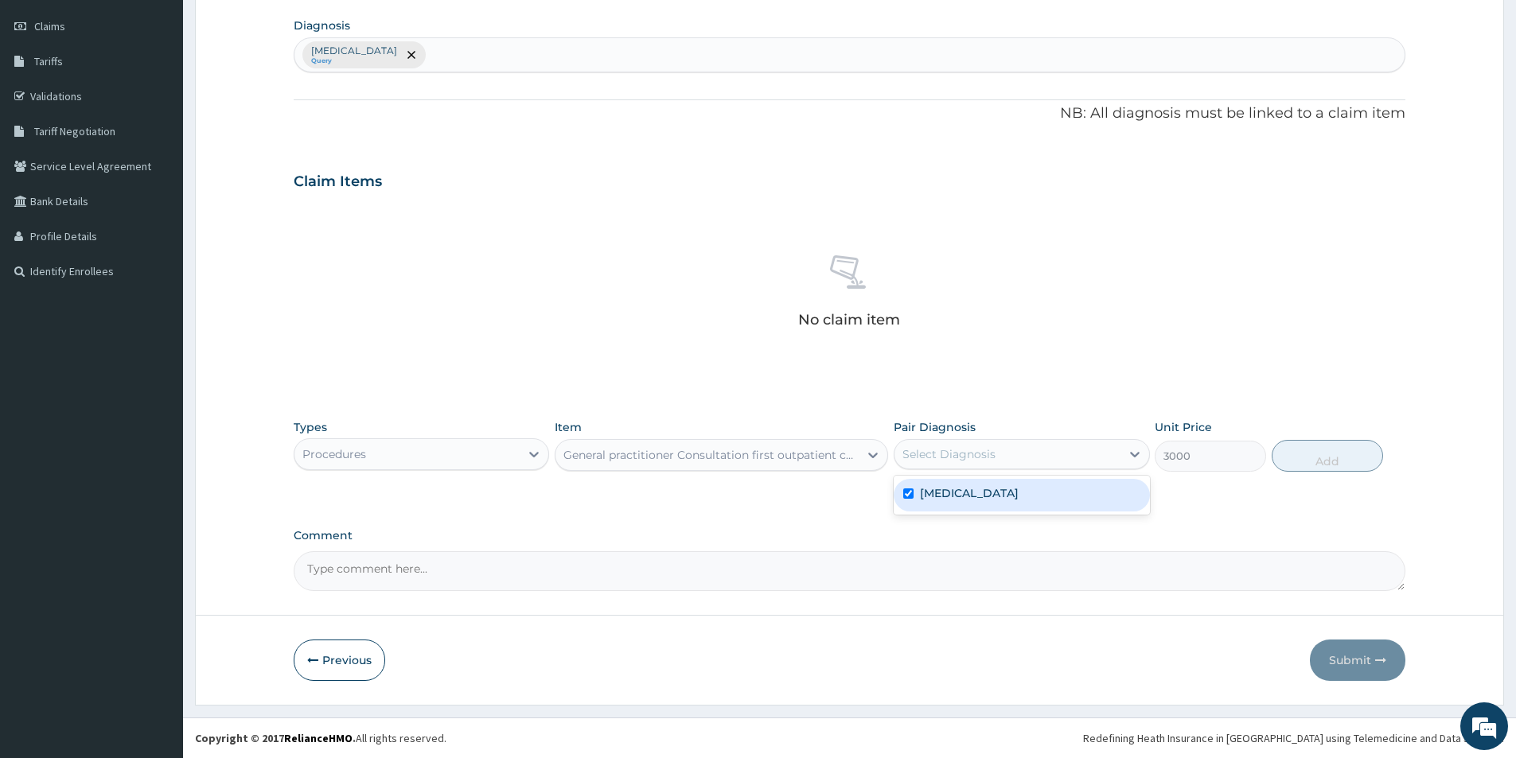
checkbox input "true"
click at [1299, 457] on button "Add" at bounding box center [1326, 456] width 111 height 32
type input "0"
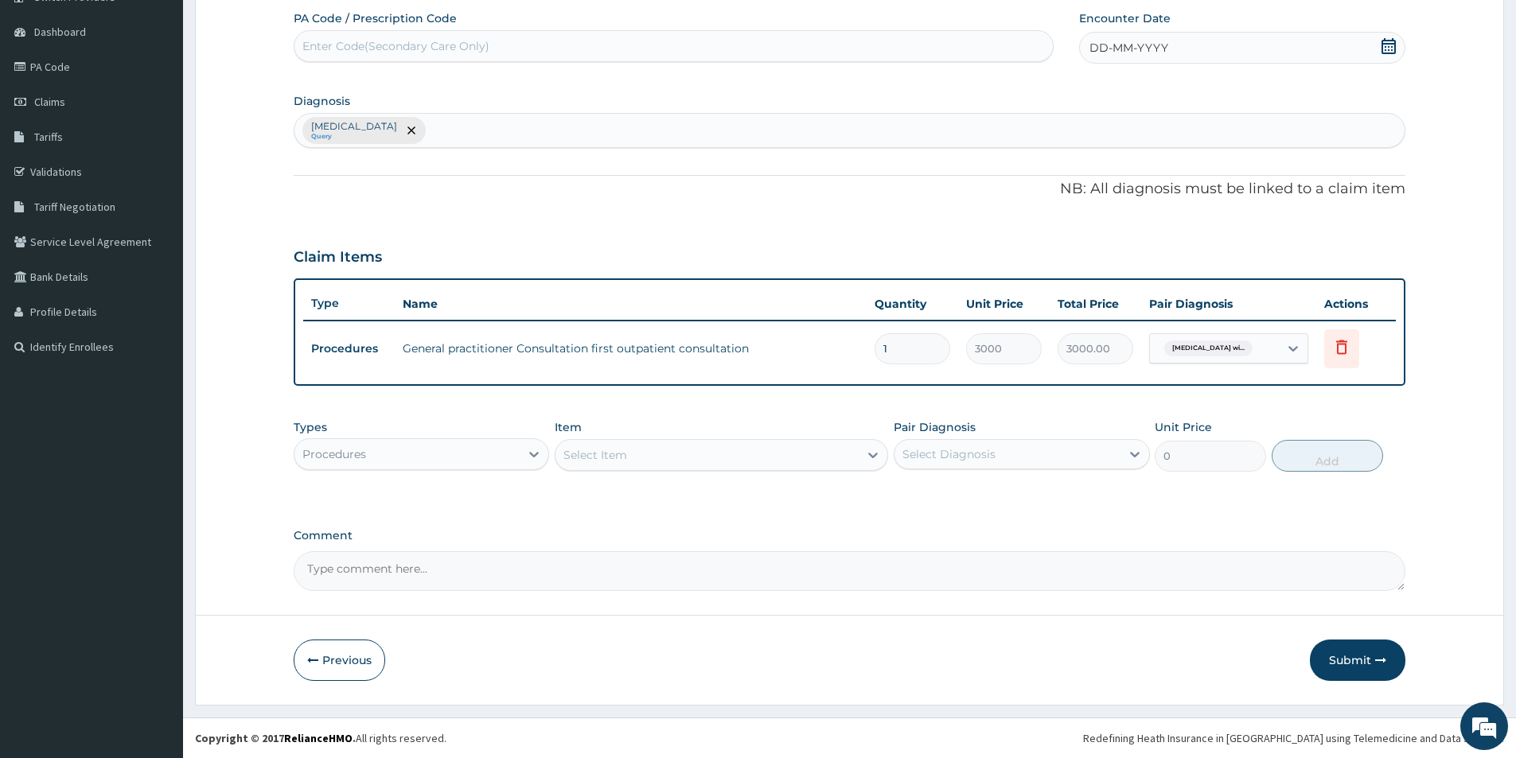
scroll to position [142, 0]
click at [453, 437] on div "Types Procedures" at bounding box center [421, 445] width 255 height 53
click at [434, 450] on div "Procedures" at bounding box center [406, 454] width 225 height 25
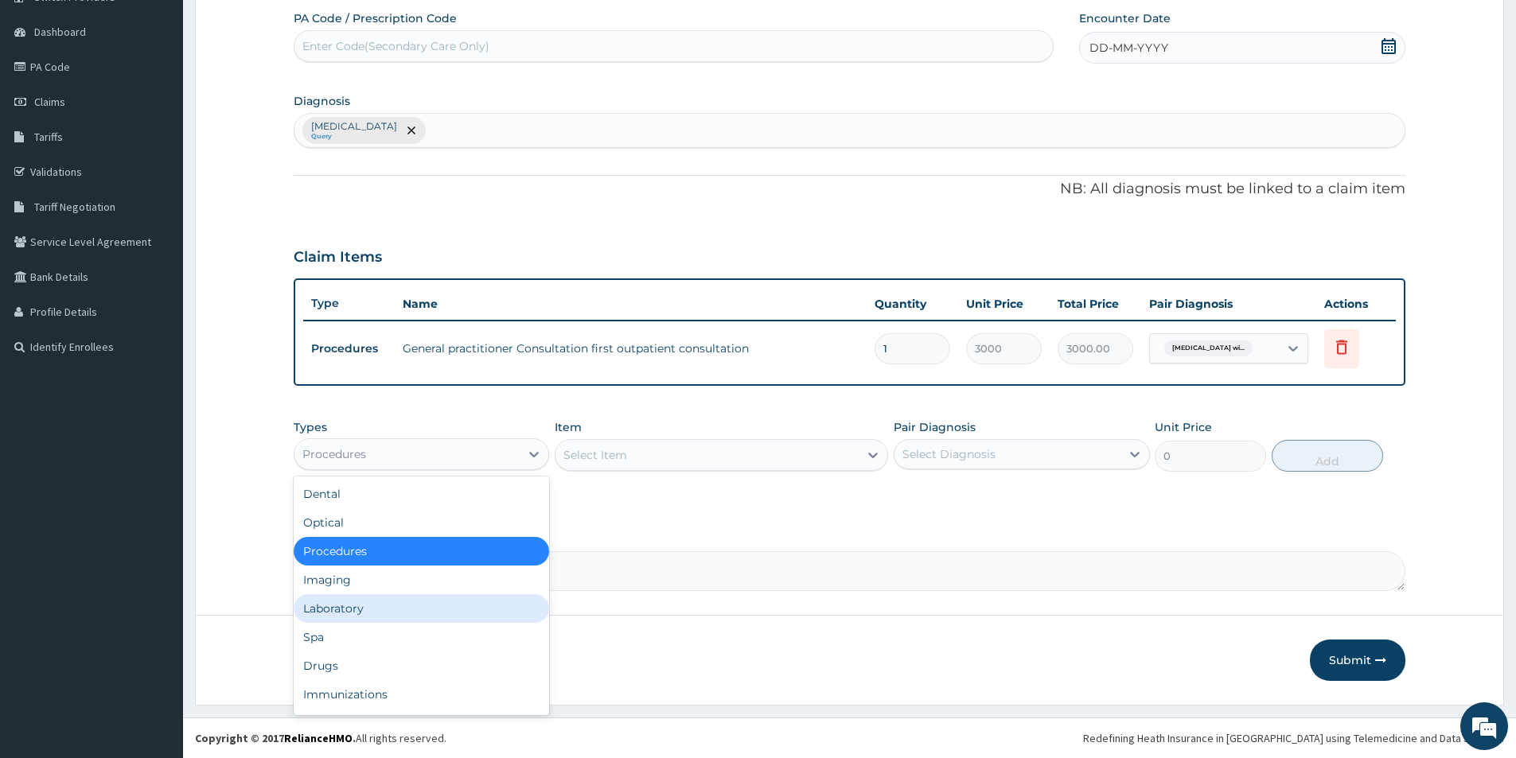
drag, startPoint x: 418, startPoint y: 614, endPoint x: 558, endPoint y: 556, distance: 151.6
click at [422, 614] on div "Laboratory" at bounding box center [421, 608] width 255 height 29
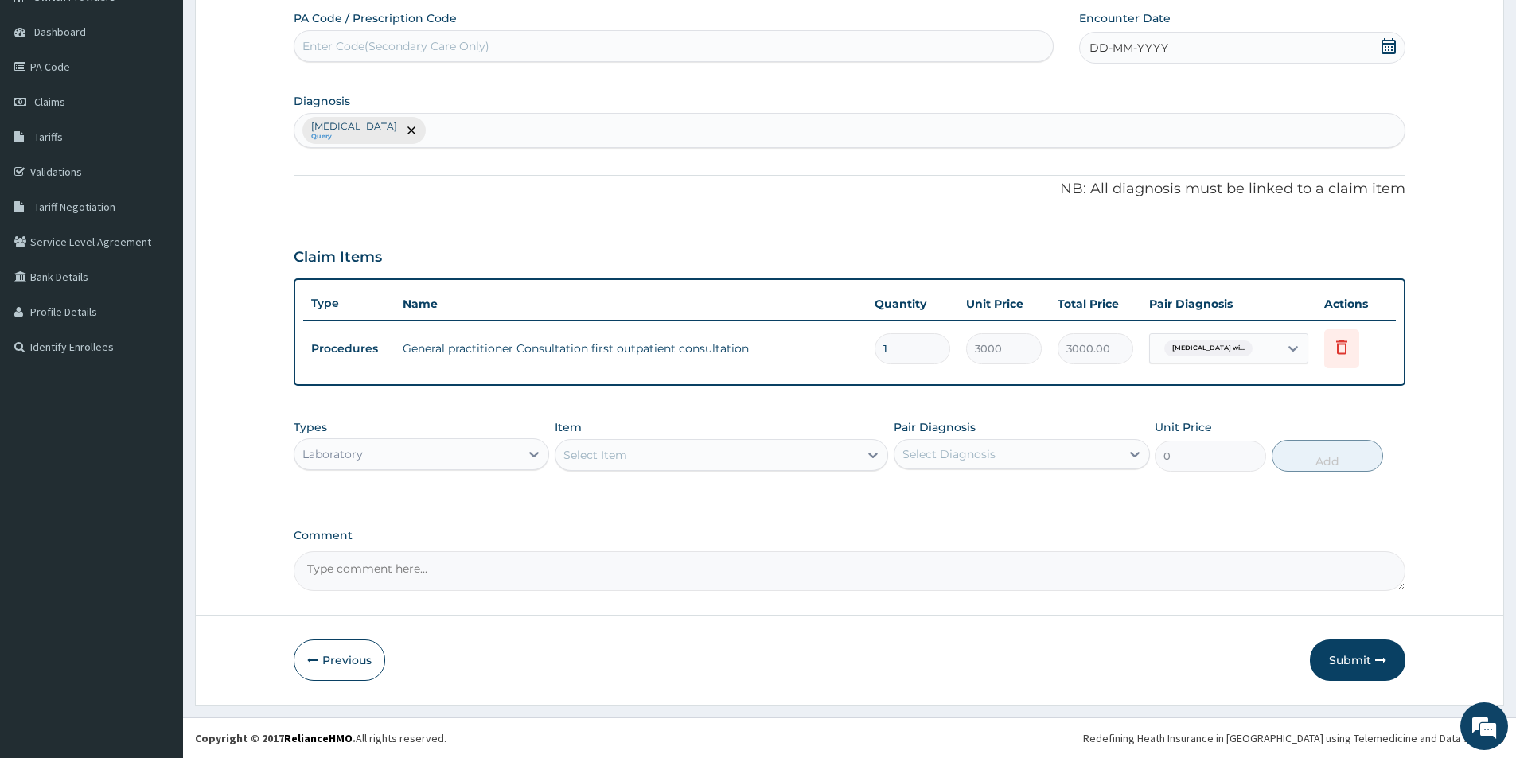
click at [633, 453] on div "Select Item" at bounding box center [706, 454] width 303 height 25
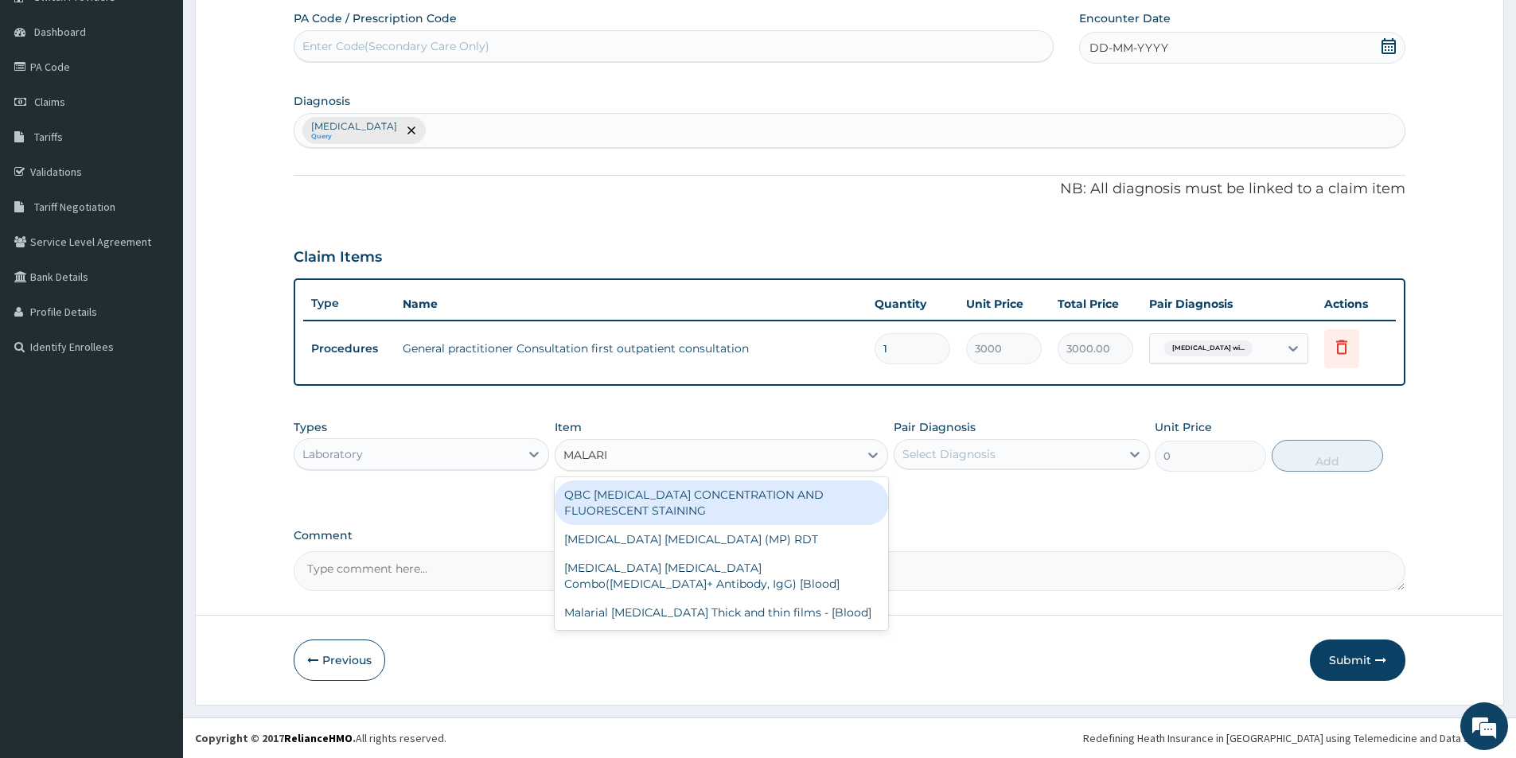
type input "[MEDICAL_DATA]"
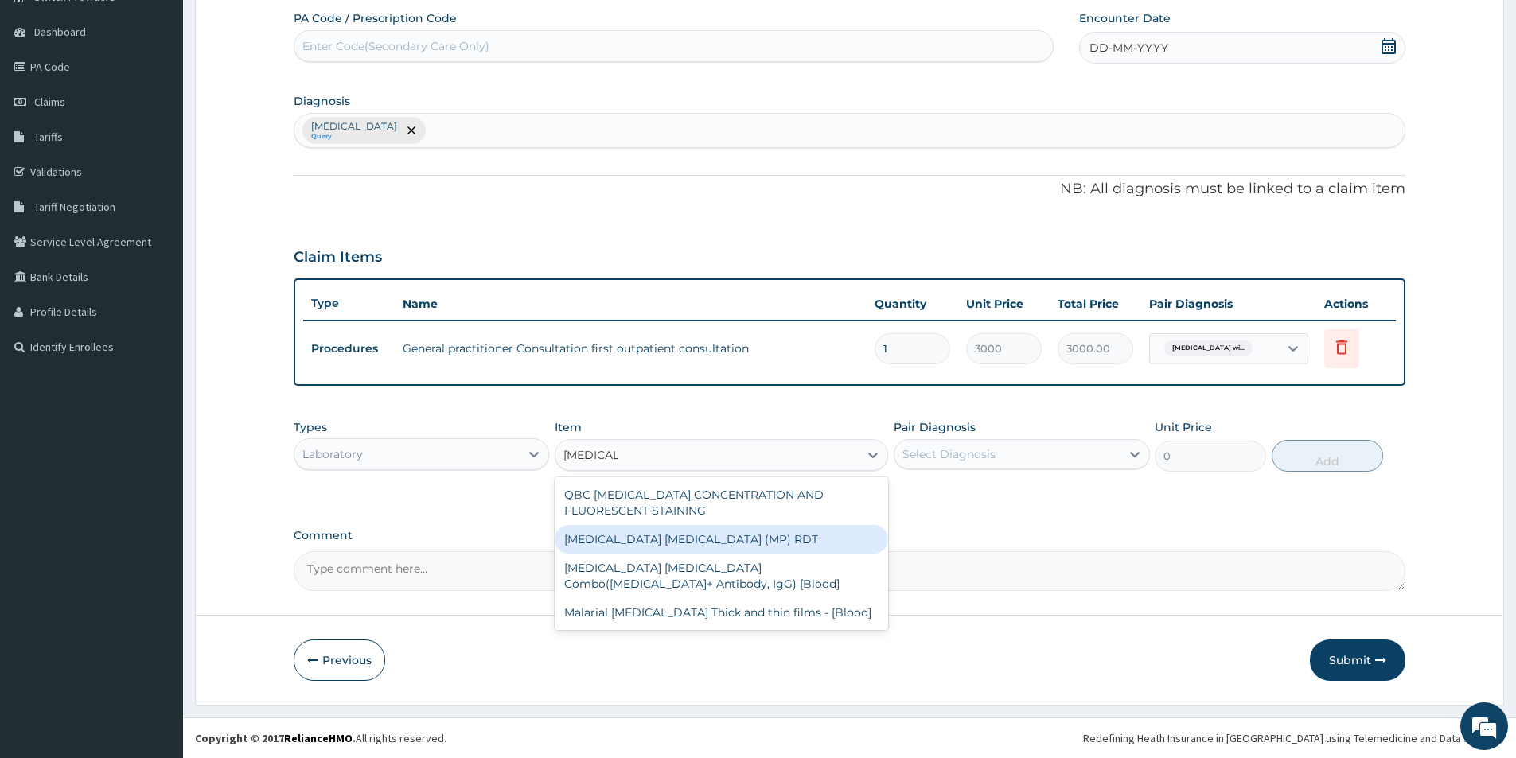
click at [667, 545] on div "[MEDICAL_DATA] [MEDICAL_DATA] (MP) RDT" at bounding box center [721, 539] width 333 height 29
type input "1500"
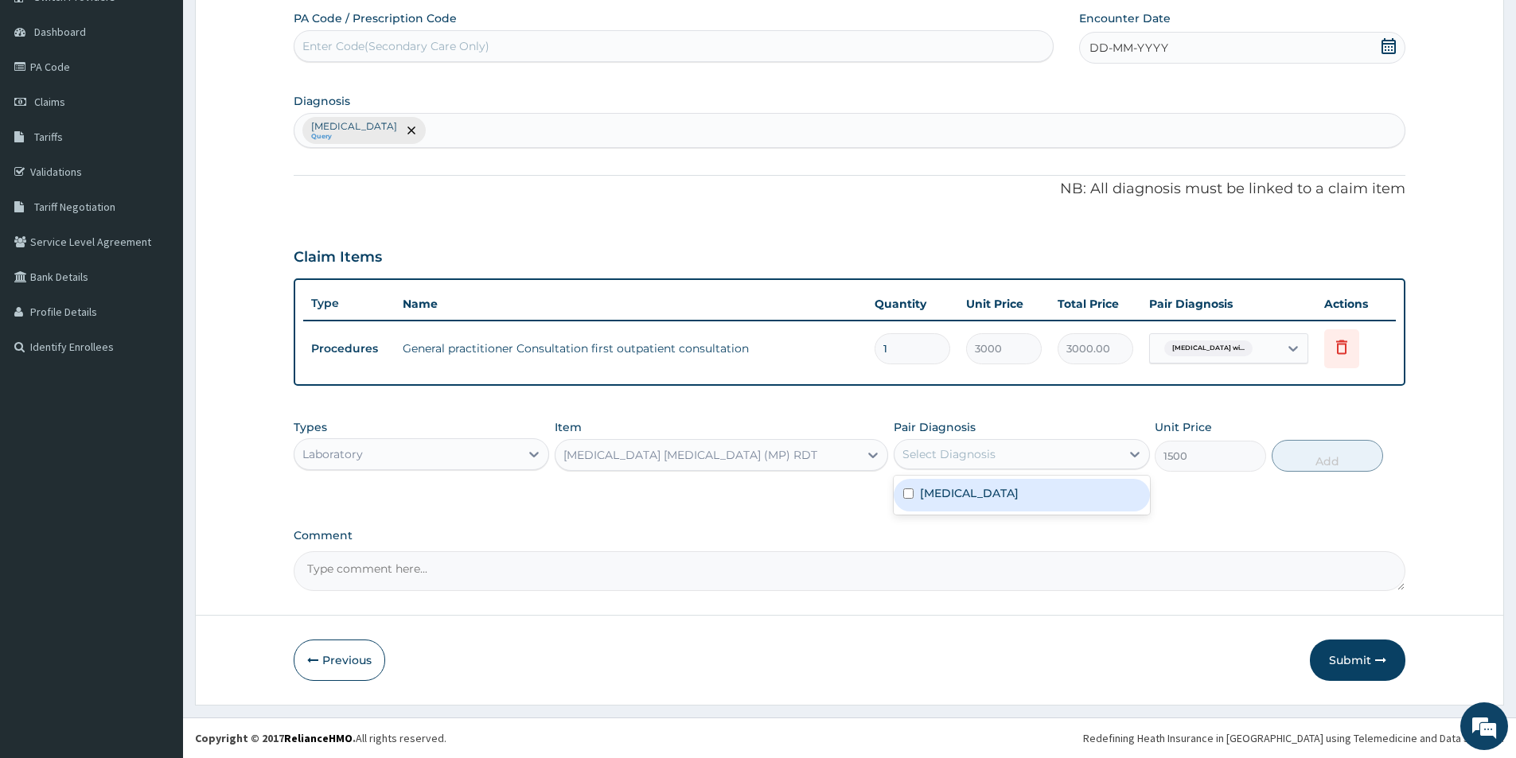
click at [955, 457] on div "Select Diagnosis" at bounding box center [948, 454] width 93 height 16
click at [909, 499] on input "checkbox" at bounding box center [908, 493] width 10 height 10
checkbox input "true"
click at [1337, 457] on button "Add" at bounding box center [1326, 456] width 111 height 32
type input "0"
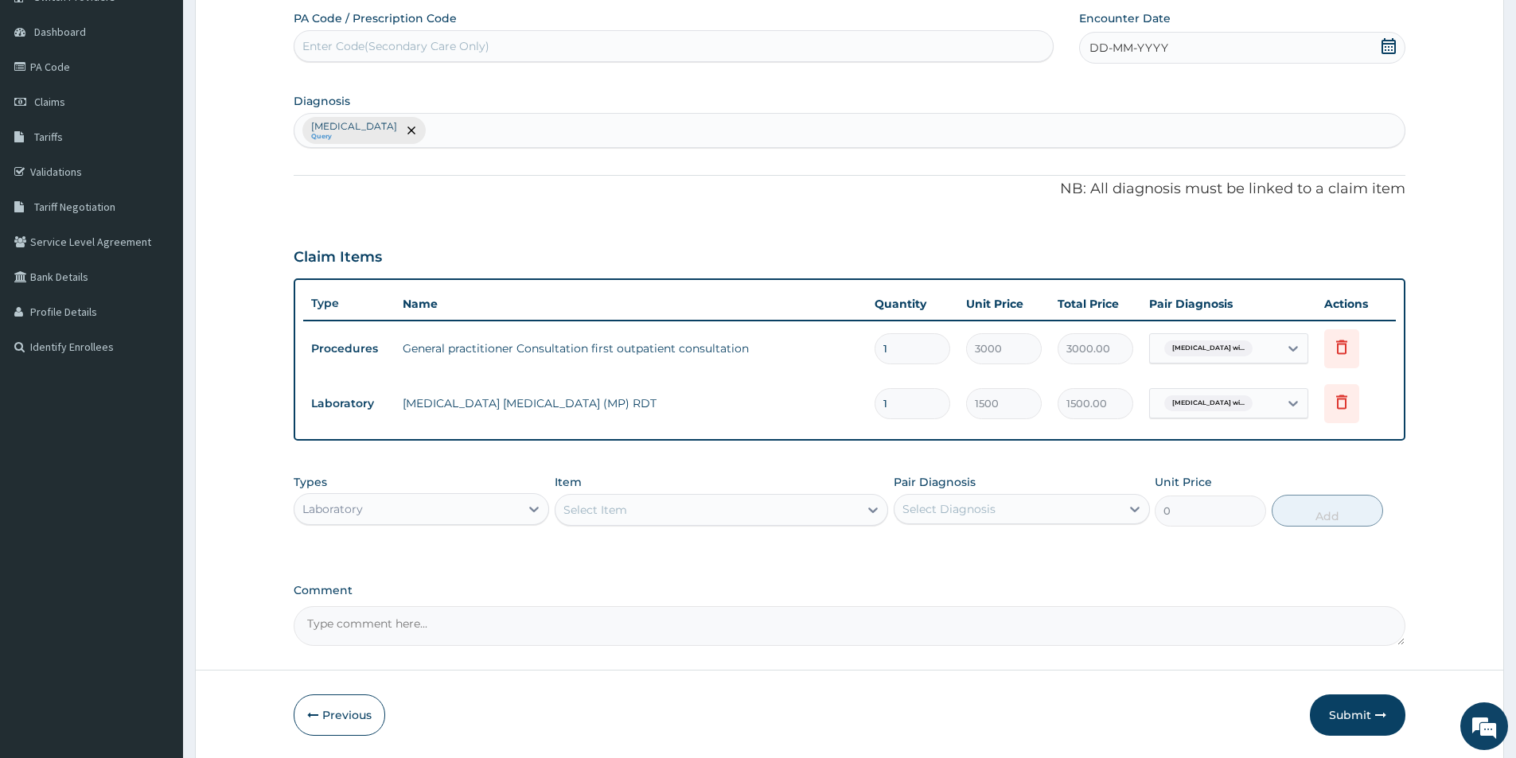
click at [511, 506] on div "Laboratory" at bounding box center [406, 508] width 225 height 25
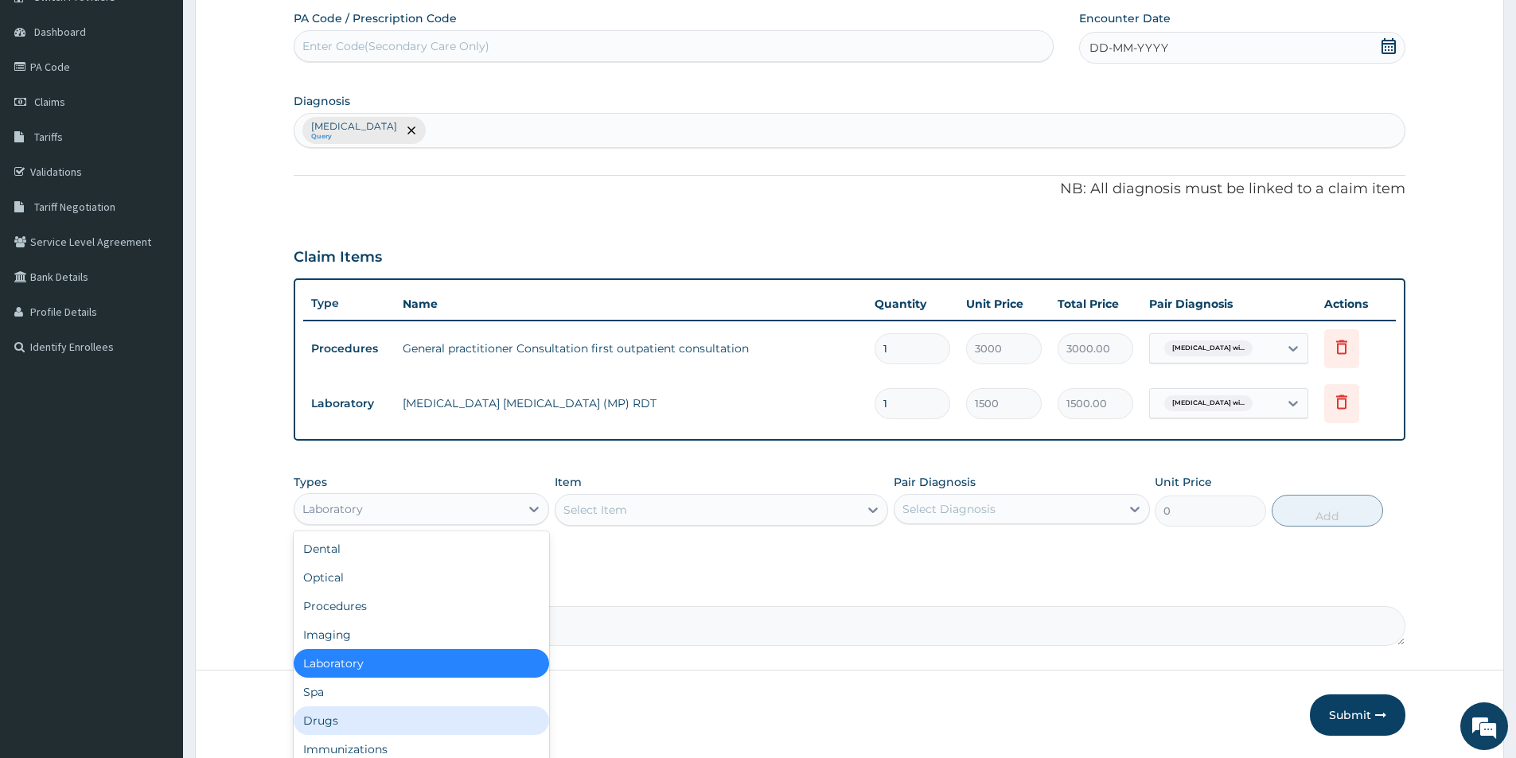
click at [419, 708] on div "Drugs" at bounding box center [421, 720] width 255 height 29
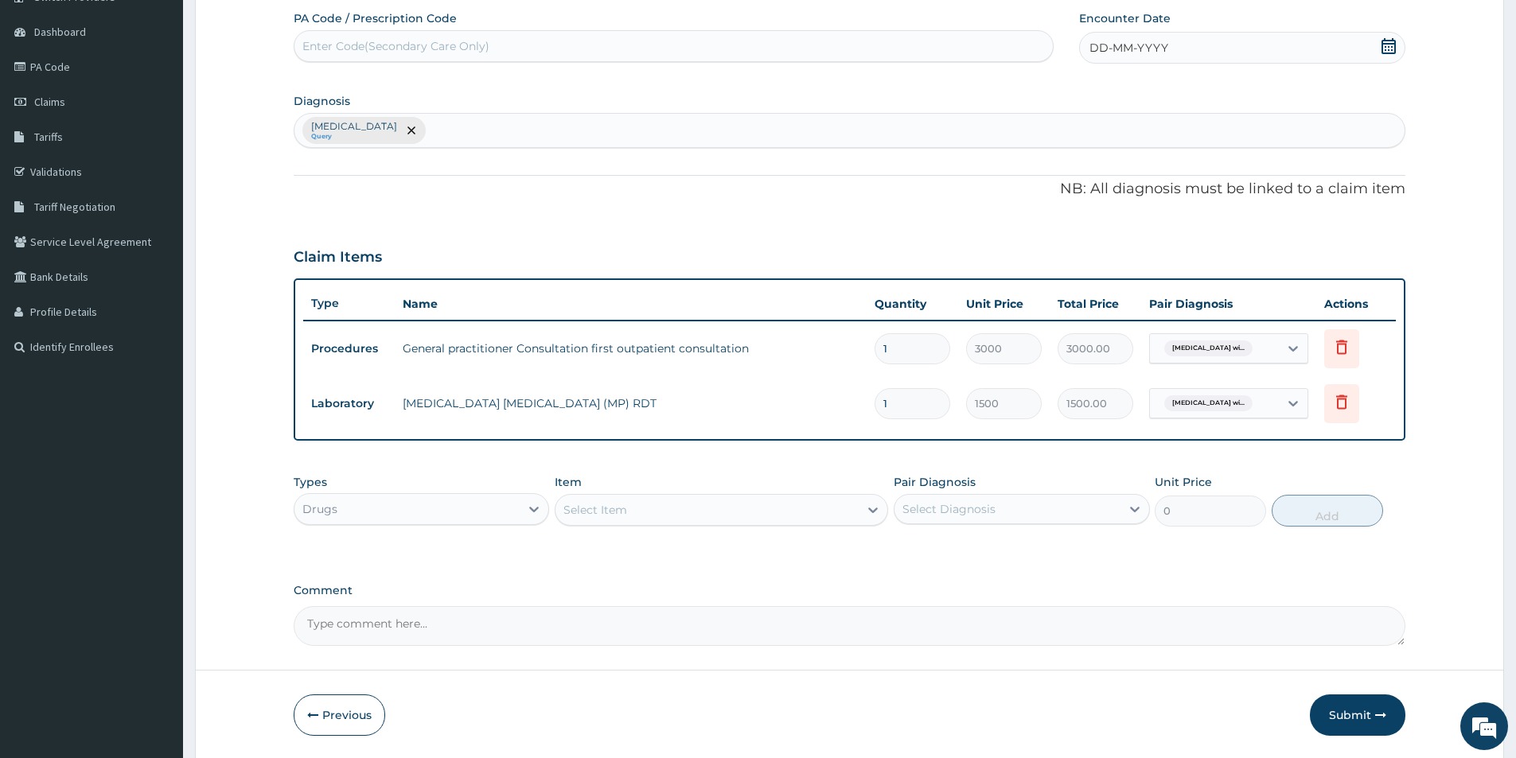
click at [608, 504] on div "Select Item" at bounding box center [595, 510] width 64 height 16
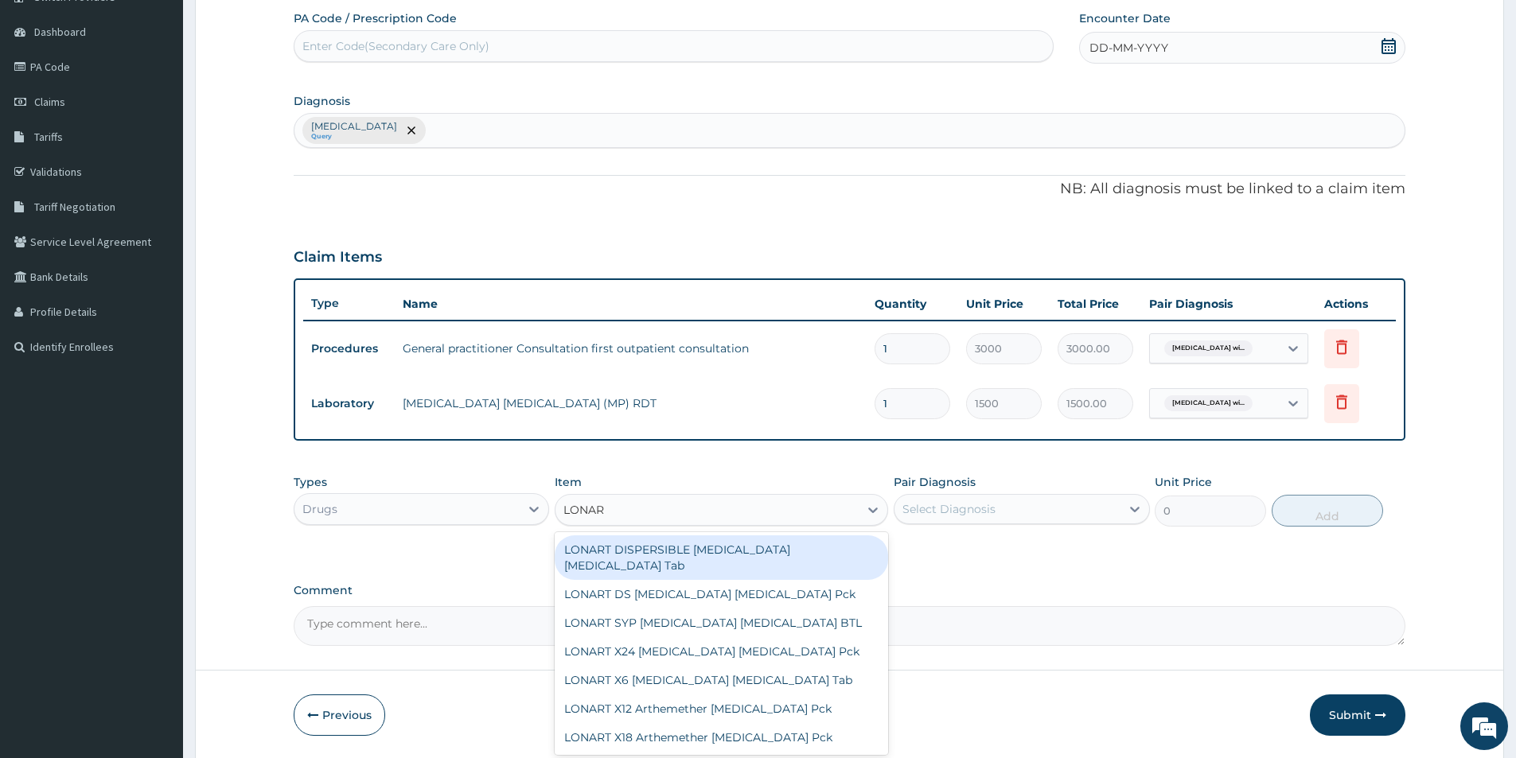
type input "LONART"
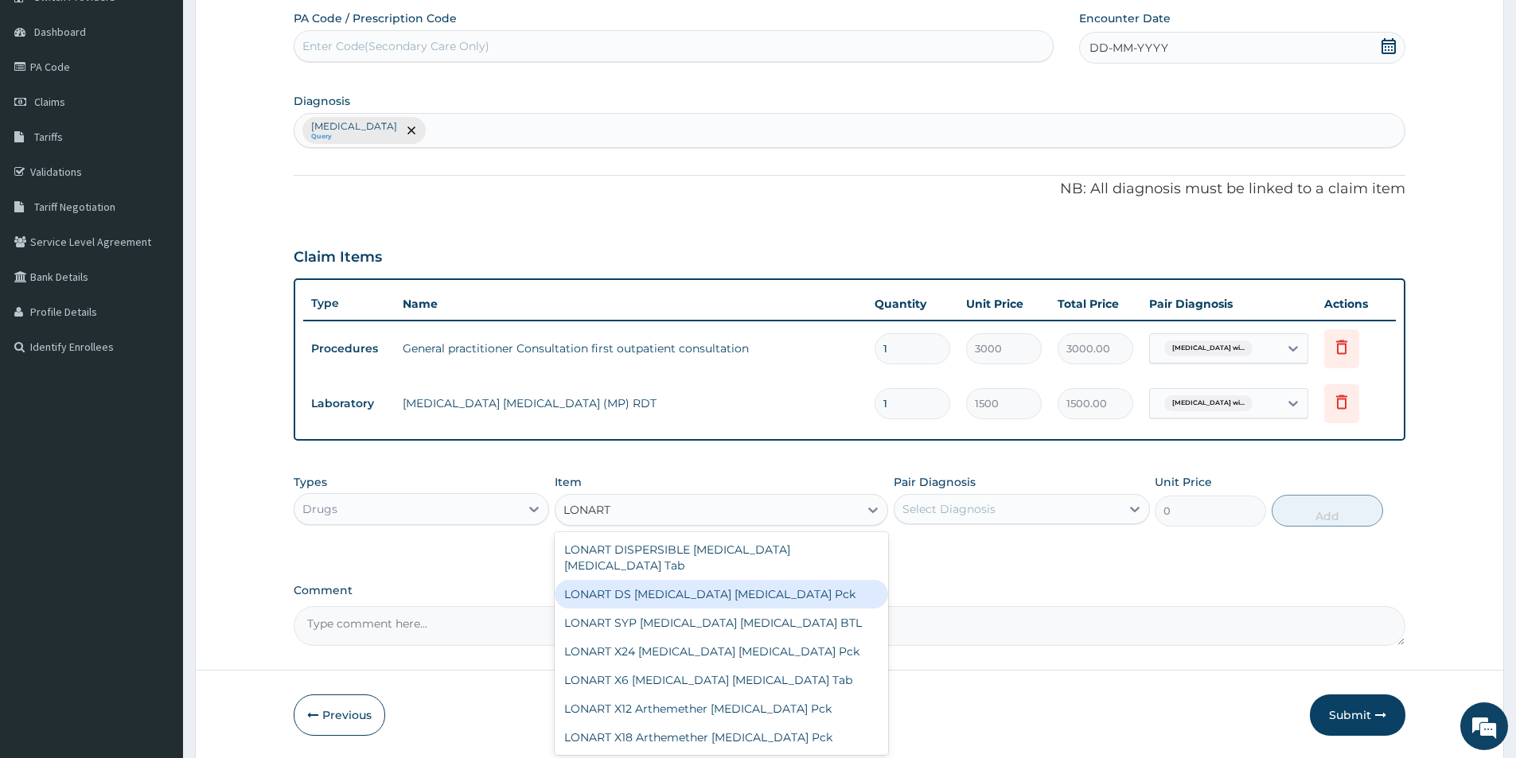
click at [752, 580] on div "LONART DS [MEDICAL_DATA] [MEDICAL_DATA] Pck" at bounding box center [721, 594] width 333 height 29
type input "1550"
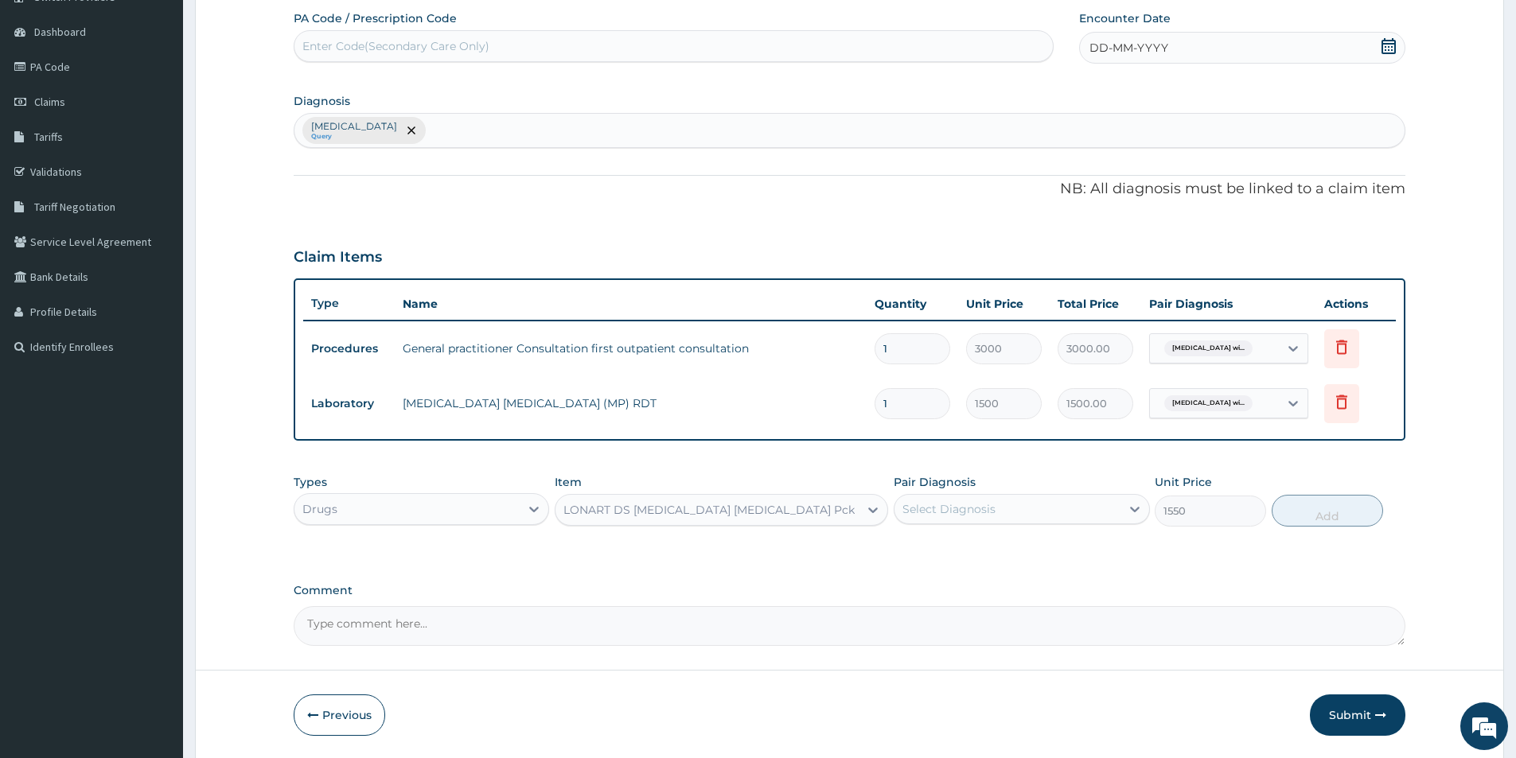
click at [967, 507] on div "Select Diagnosis" at bounding box center [948, 509] width 93 height 16
click at [949, 556] on label "[MEDICAL_DATA]" at bounding box center [969, 548] width 99 height 16
checkbox input "true"
click at [1298, 512] on button "Add" at bounding box center [1326, 511] width 111 height 32
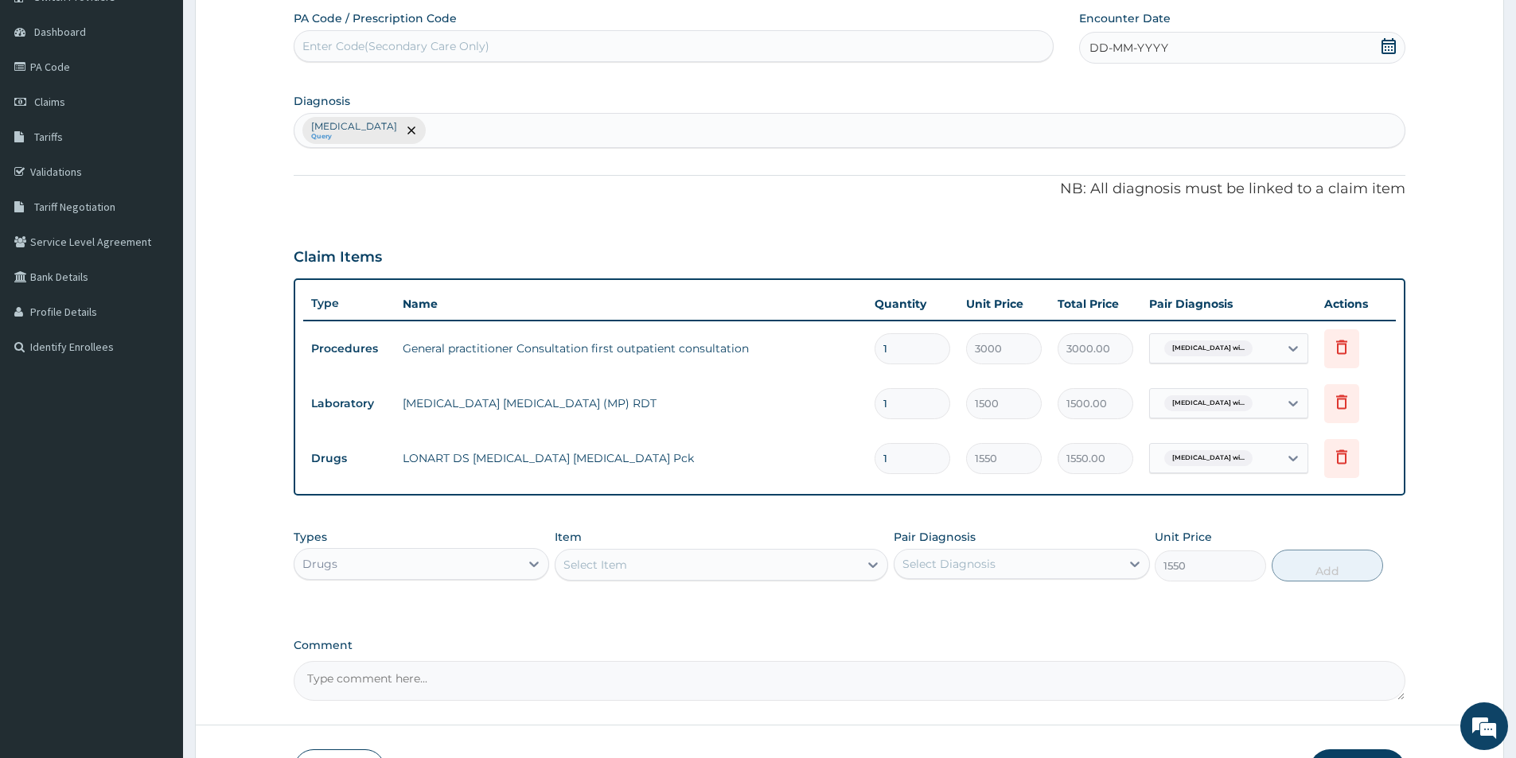
type input "0"
click at [753, 560] on div "Select Item" at bounding box center [706, 564] width 303 height 25
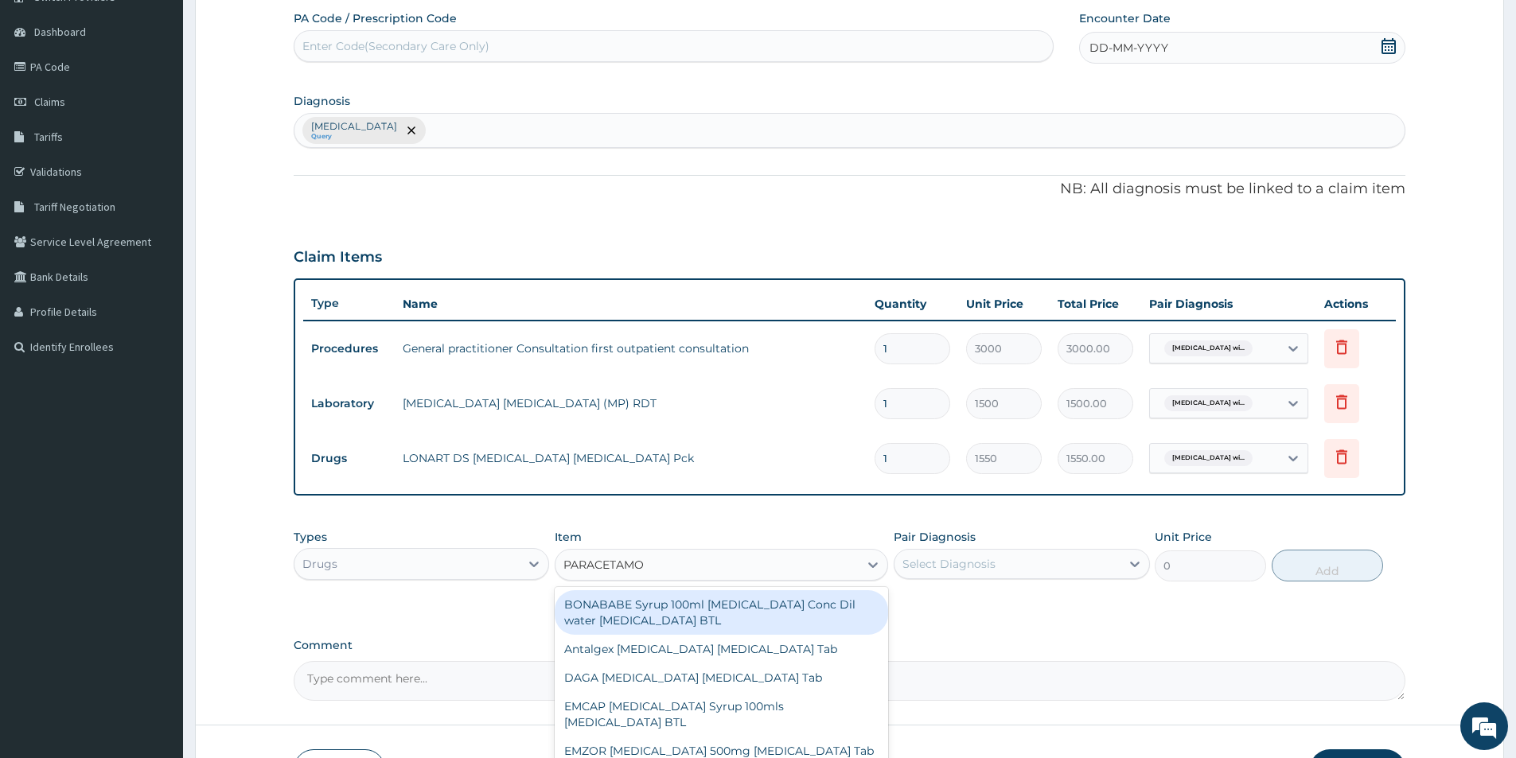
type input "[MEDICAL_DATA]"
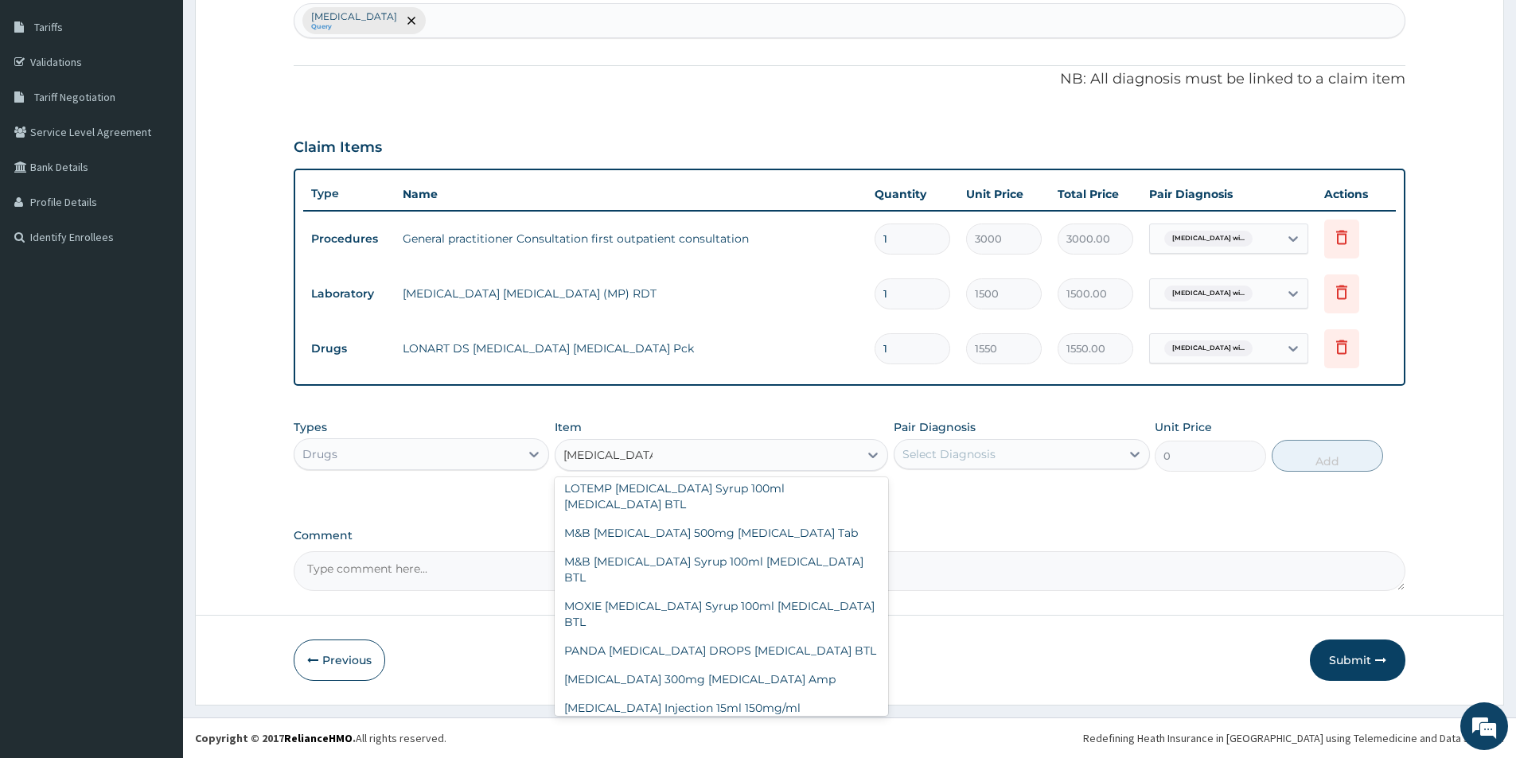
scroll to position [223, 0]
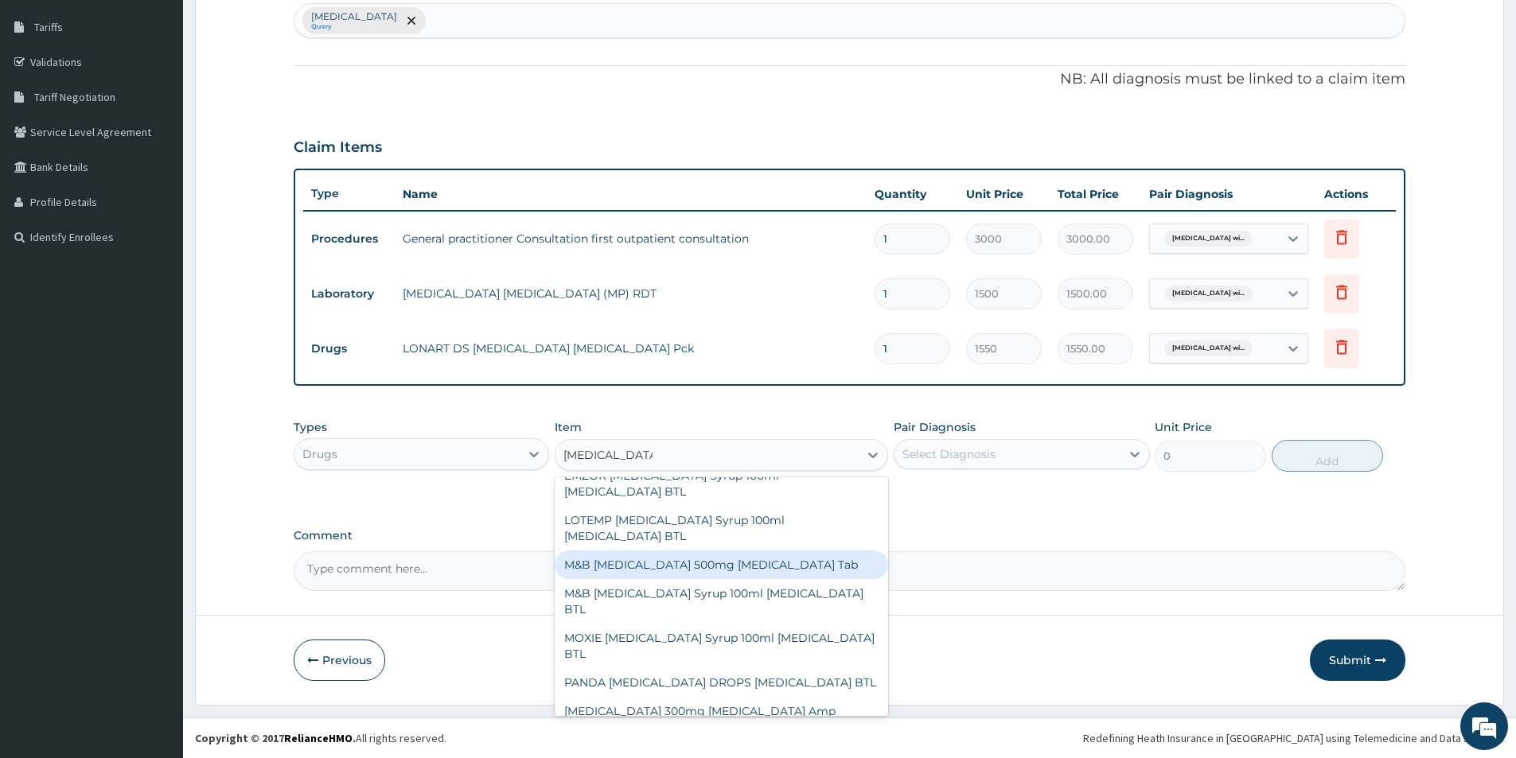
click at [796, 565] on div "M&B [MEDICAL_DATA] 500mg [MEDICAL_DATA] Tab" at bounding box center [721, 565] width 333 height 29
type input "10"
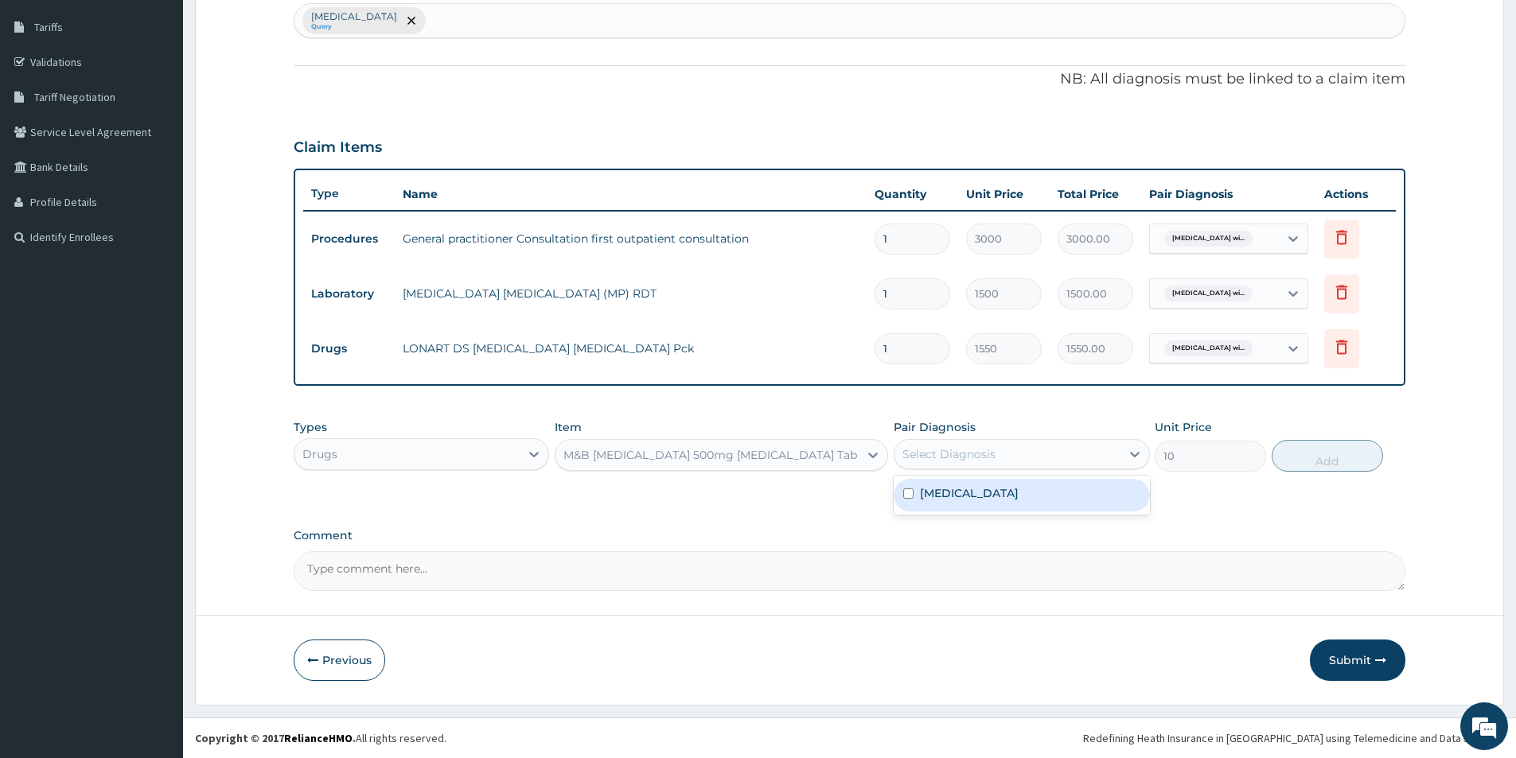
click at [953, 449] on div "Select Diagnosis" at bounding box center [948, 454] width 93 height 16
click at [948, 494] on label "[MEDICAL_DATA]" at bounding box center [969, 493] width 99 height 16
checkbox input "true"
click at [1357, 457] on button "Add" at bounding box center [1326, 456] width 111 height 32
type input "0"
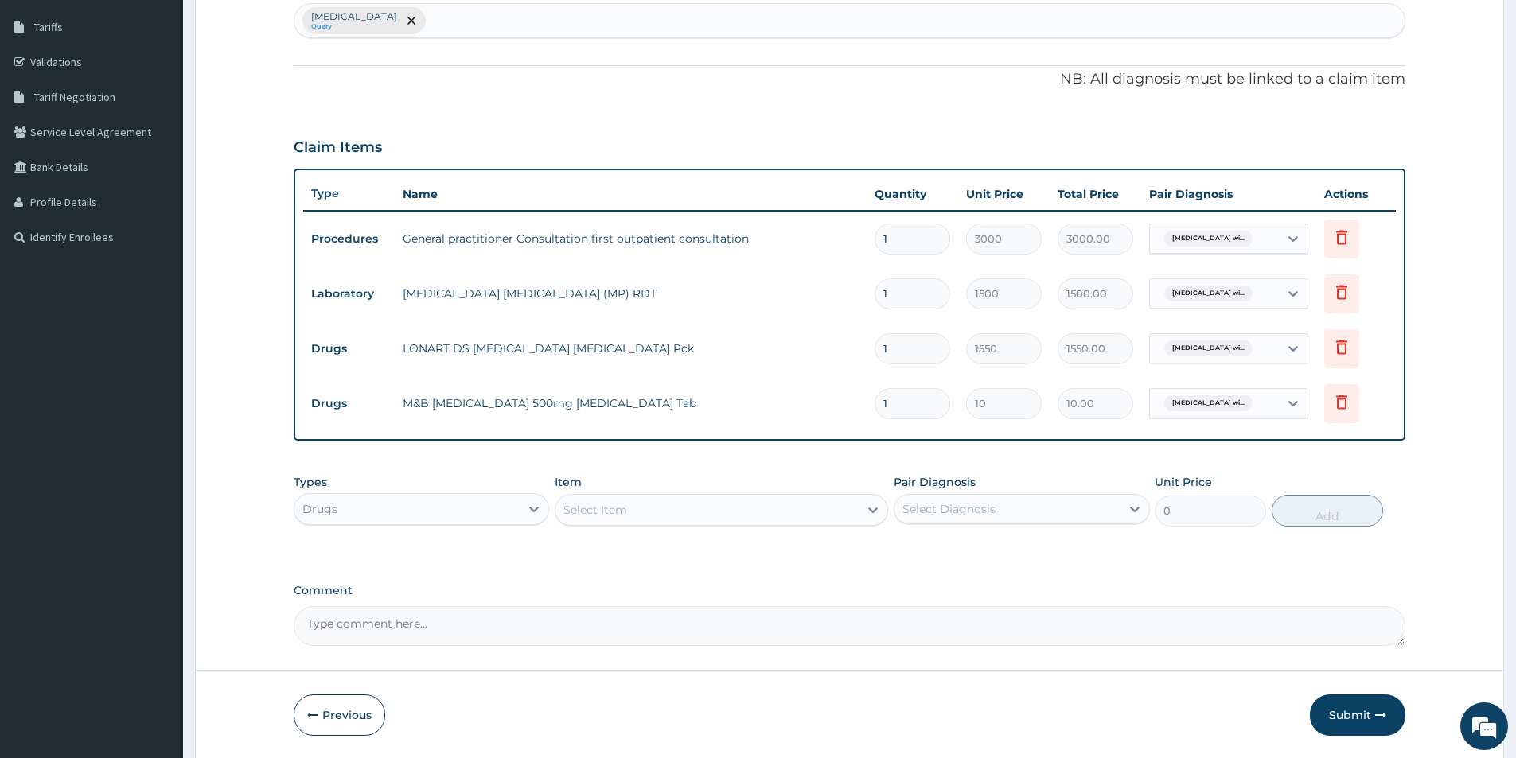
type input "18"
type input "180.00"
type input "18"
click at [785, 507] on div "Select Item" at bounding box center [706, 509] width 303 height 25
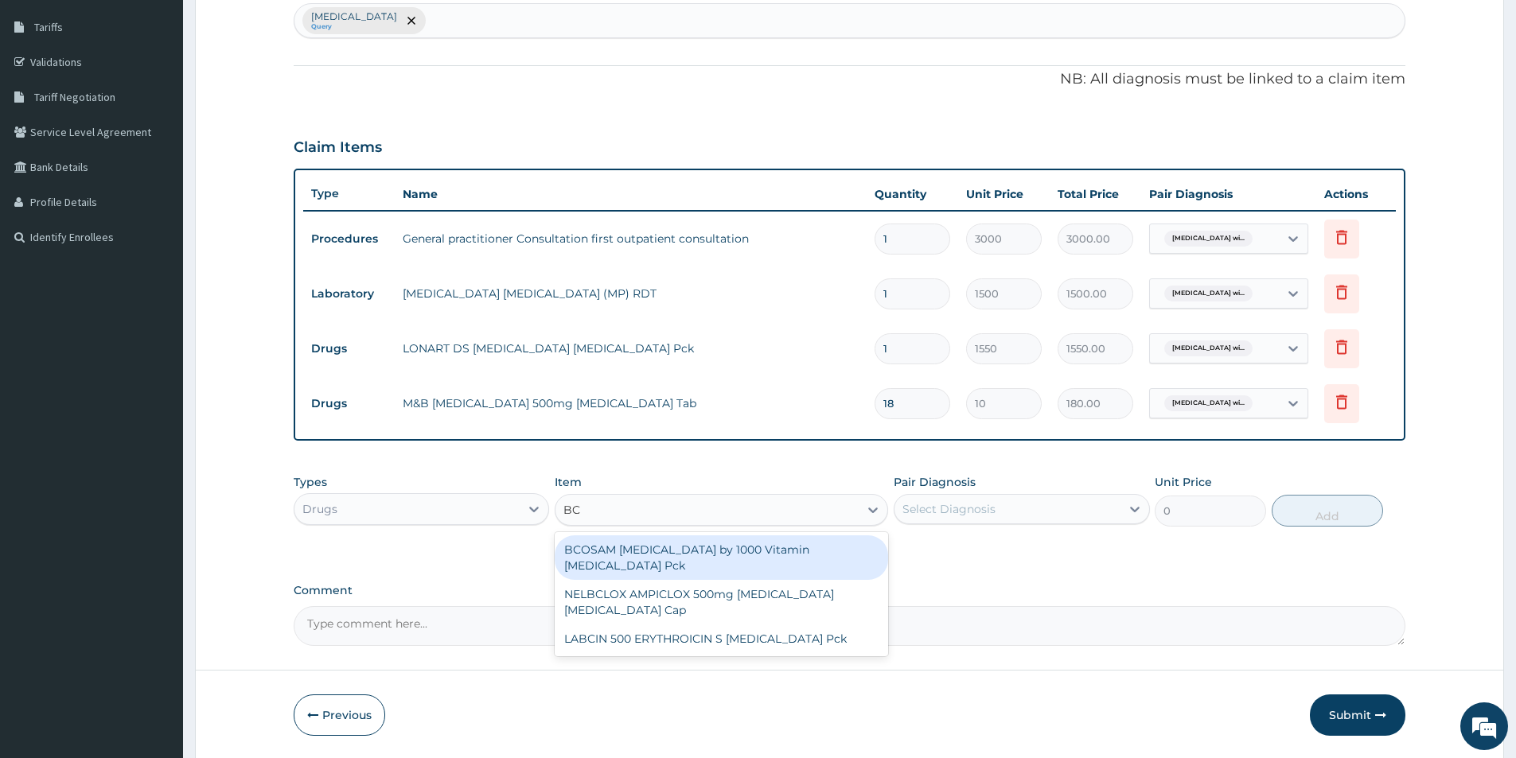
type input "B"
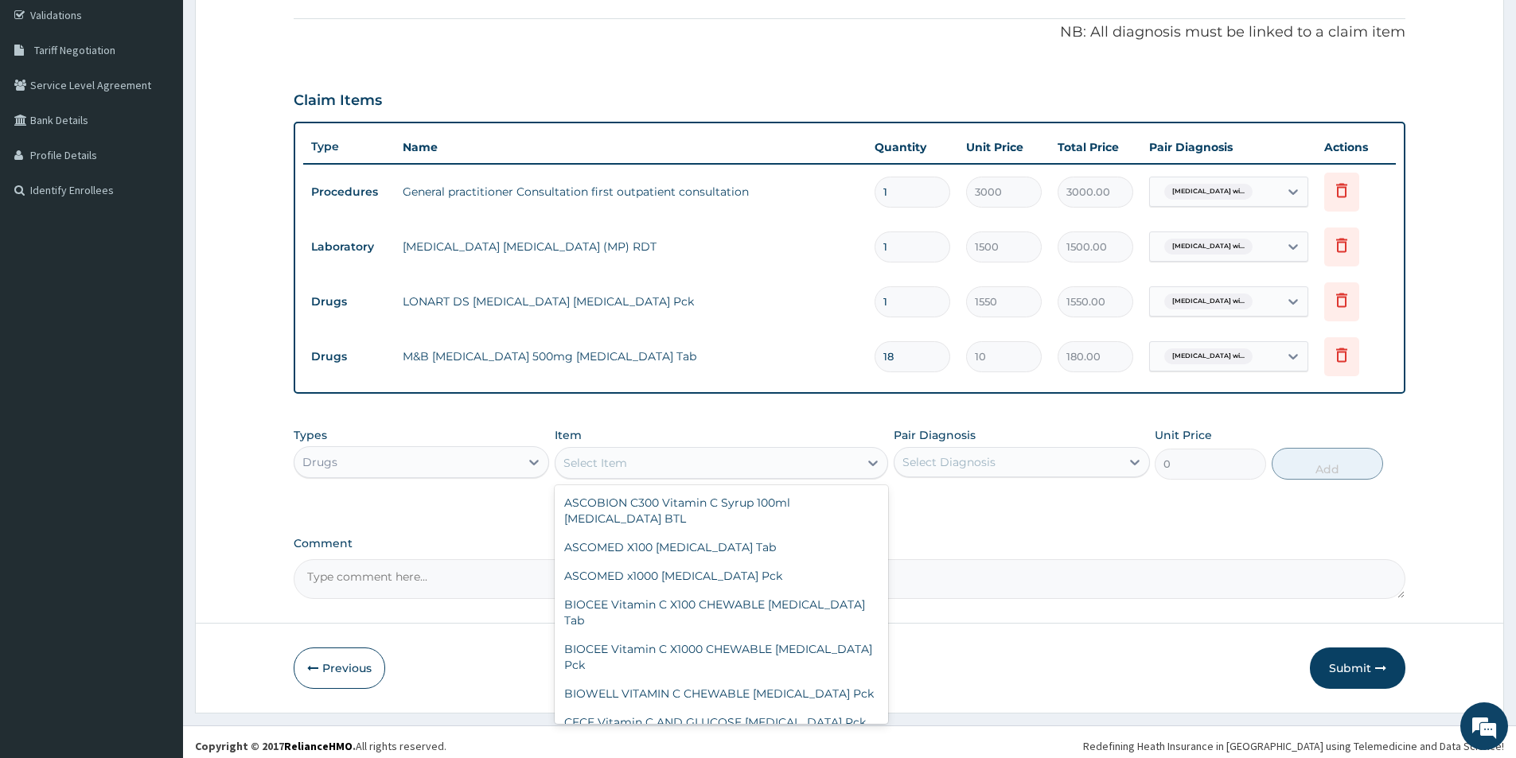
scroll to position [306, 0]
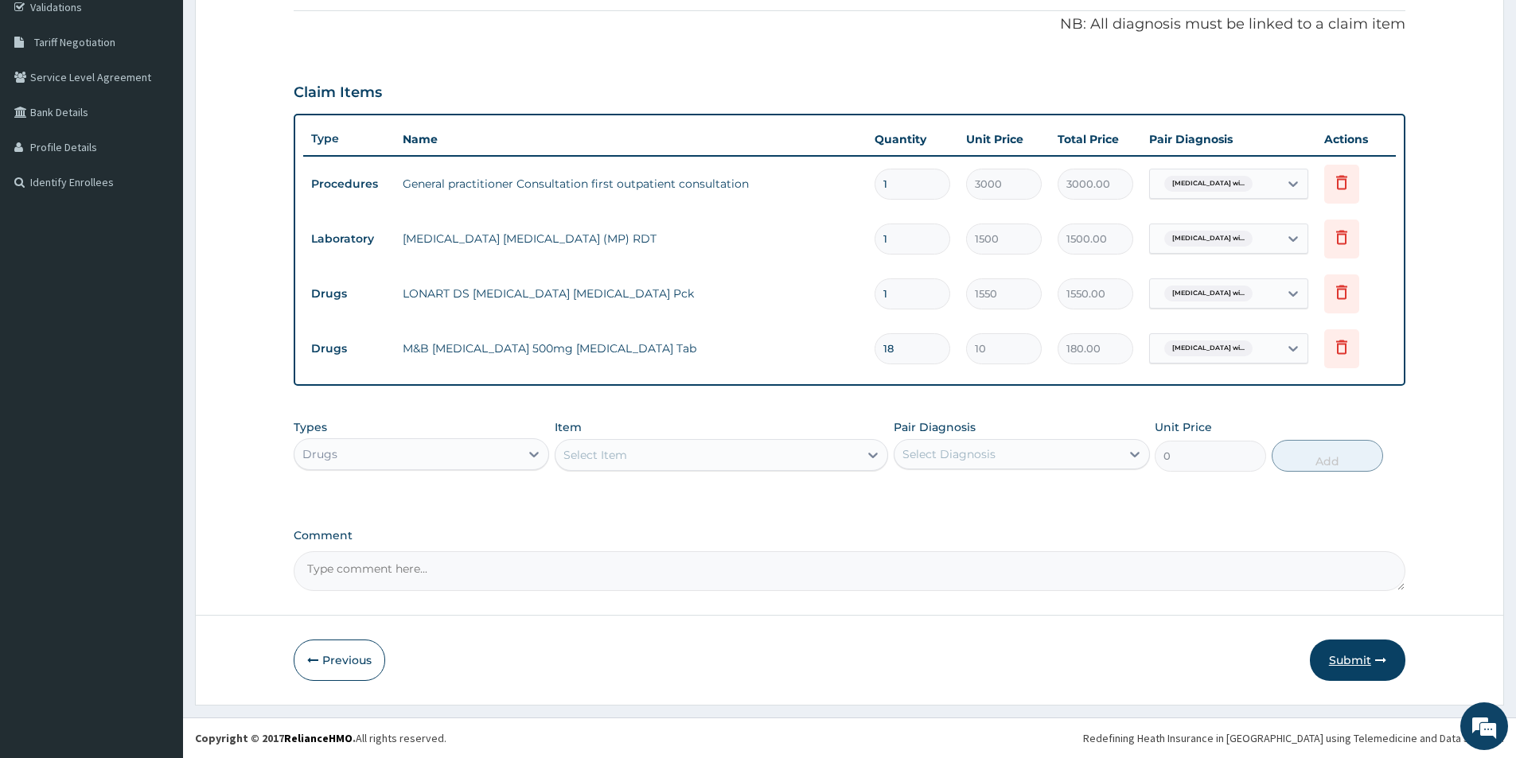
click at [1371, 661] on button "Submit" at bounding box center [1356, 660] width 95 height 41
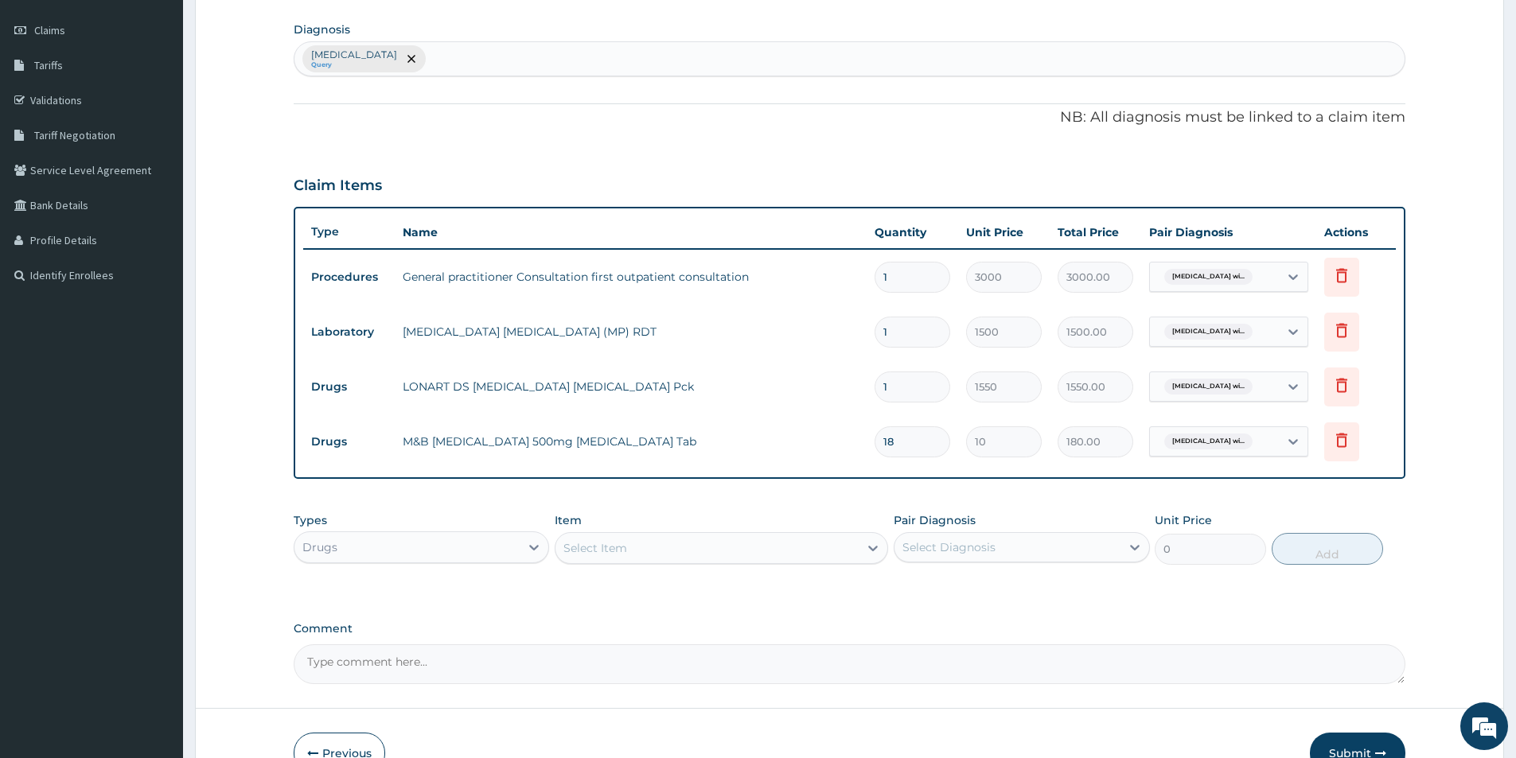
scroll to position [68, 0]
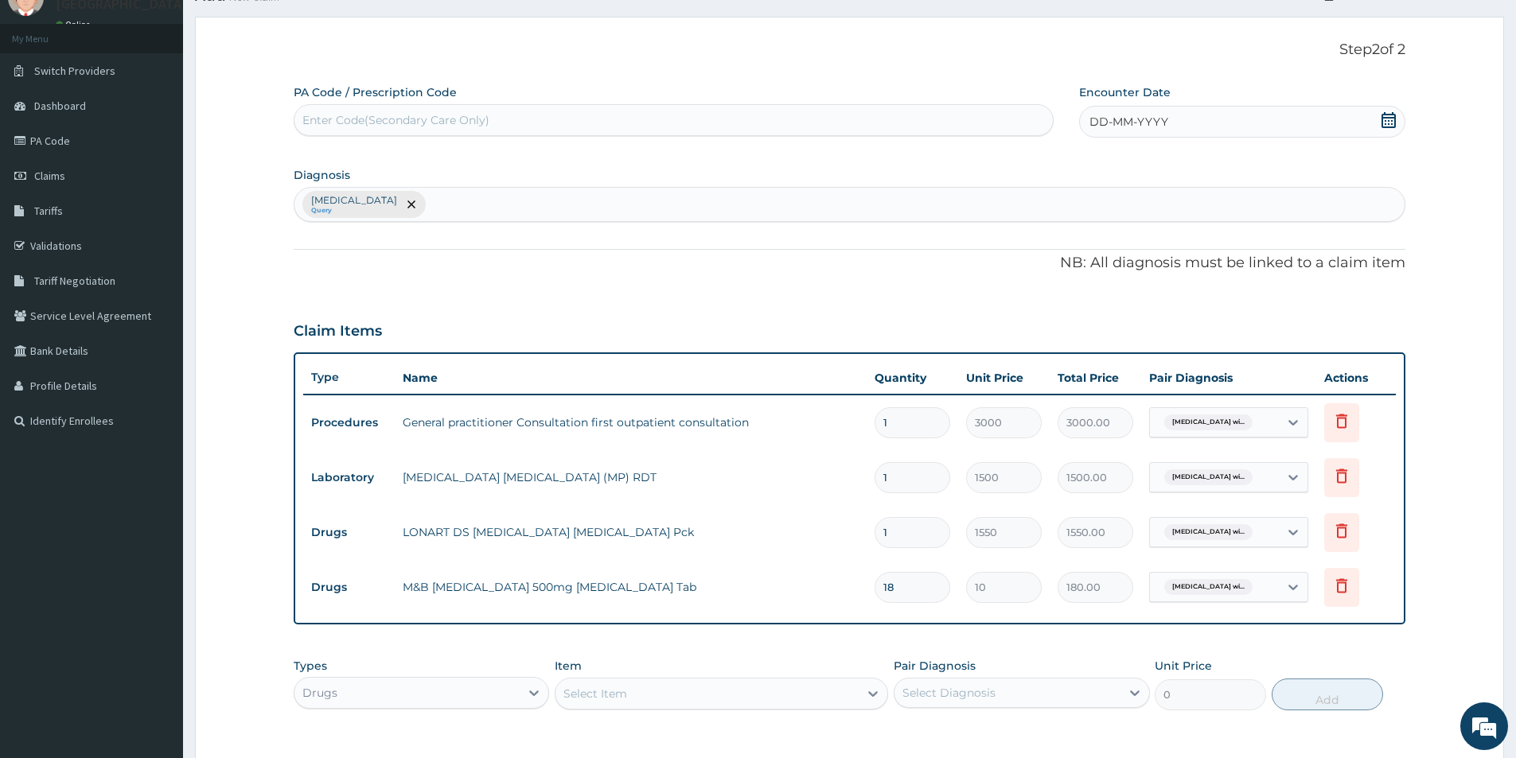
click at [1391, 123] on icon at bounding box center [1388, 120] width 16 height 16
click at [1052, 166] on button "Previous Month" at bounding box center [1052, 166] width 8 height 8
click at [1087, 216] on div "1" at bounding box center [1089, 220] width 24 height 24
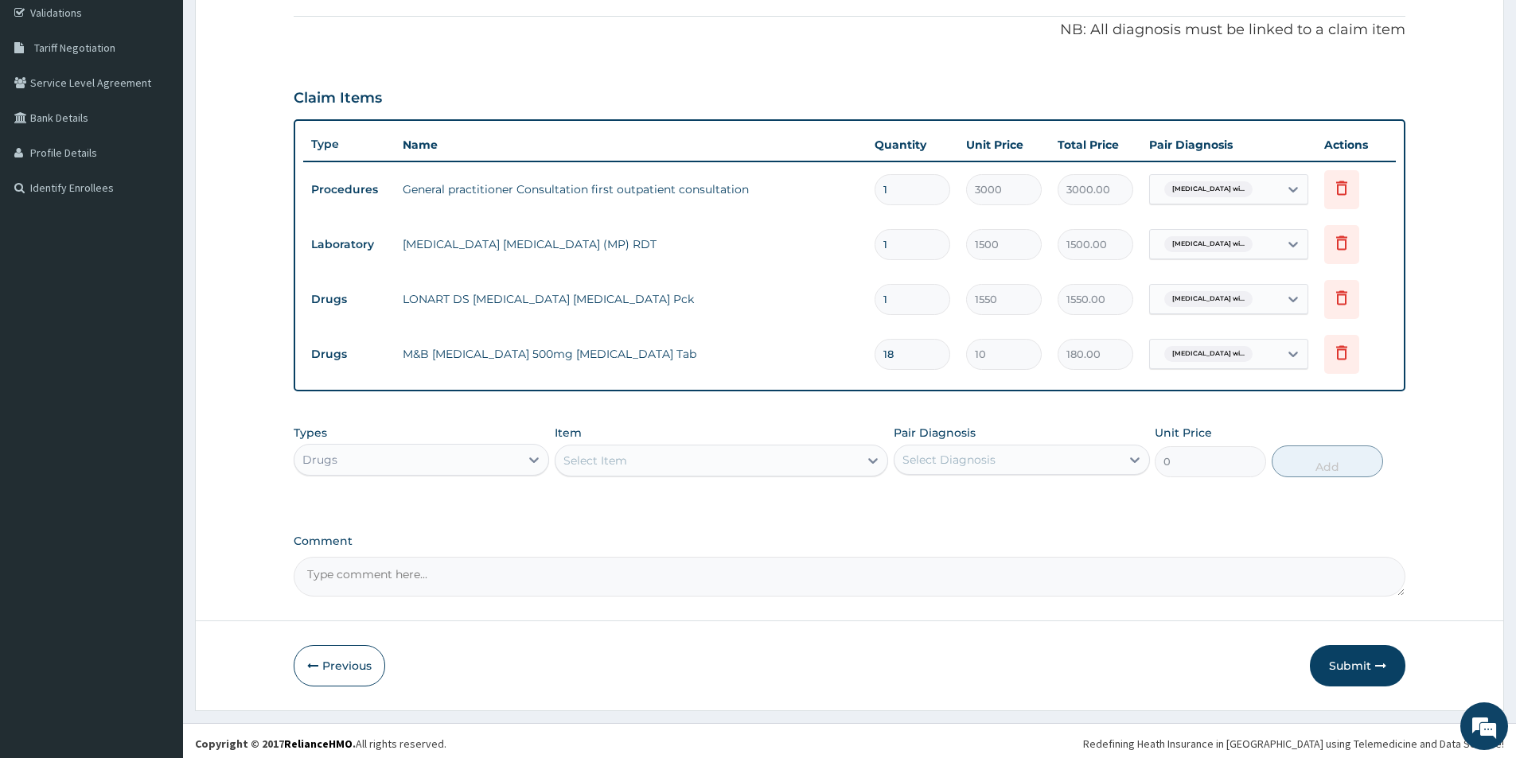
scroll to position [306, 0]
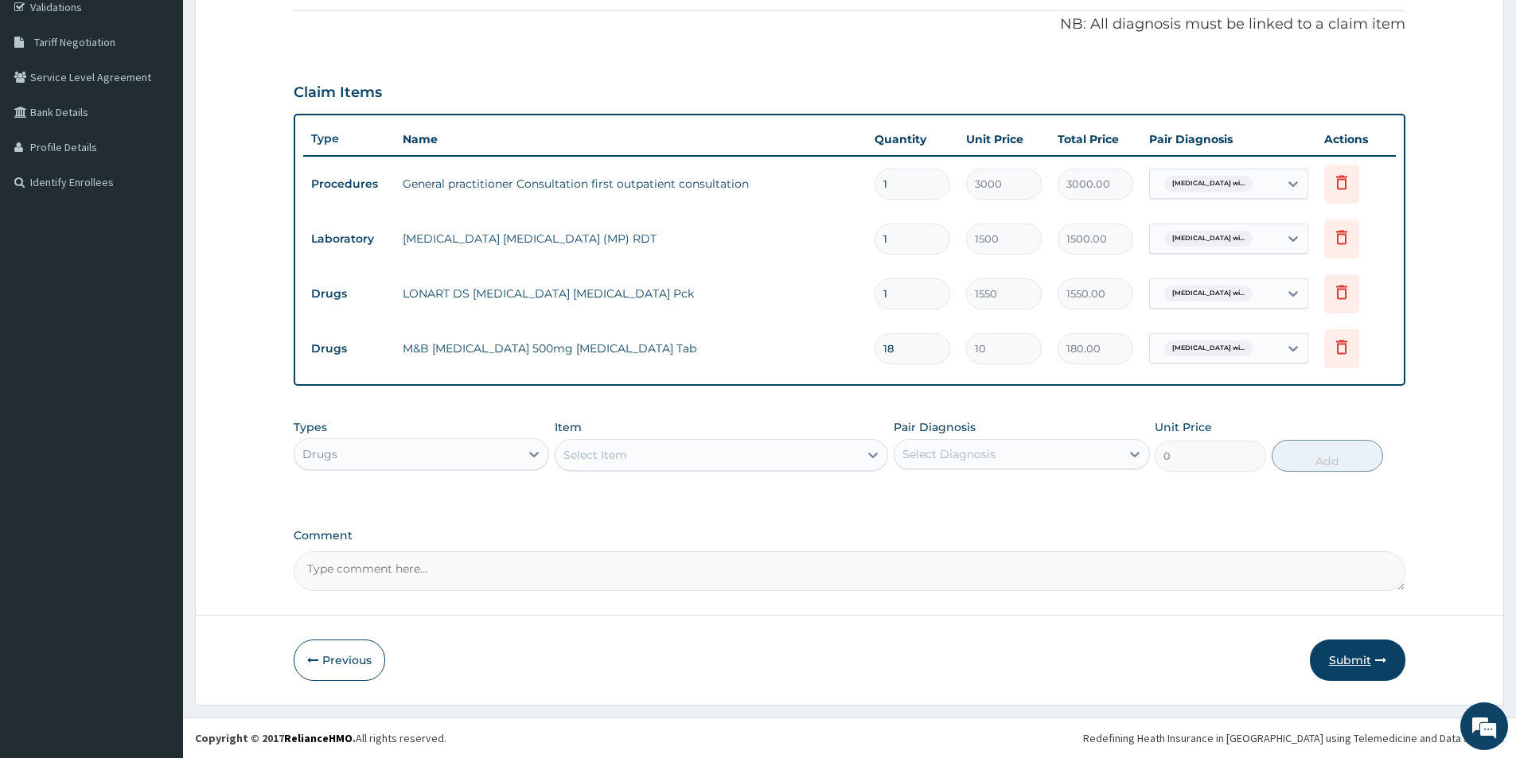
click at [1376, 653] on button "Submit" at bounding box center [1356, 660] width 95 height 41
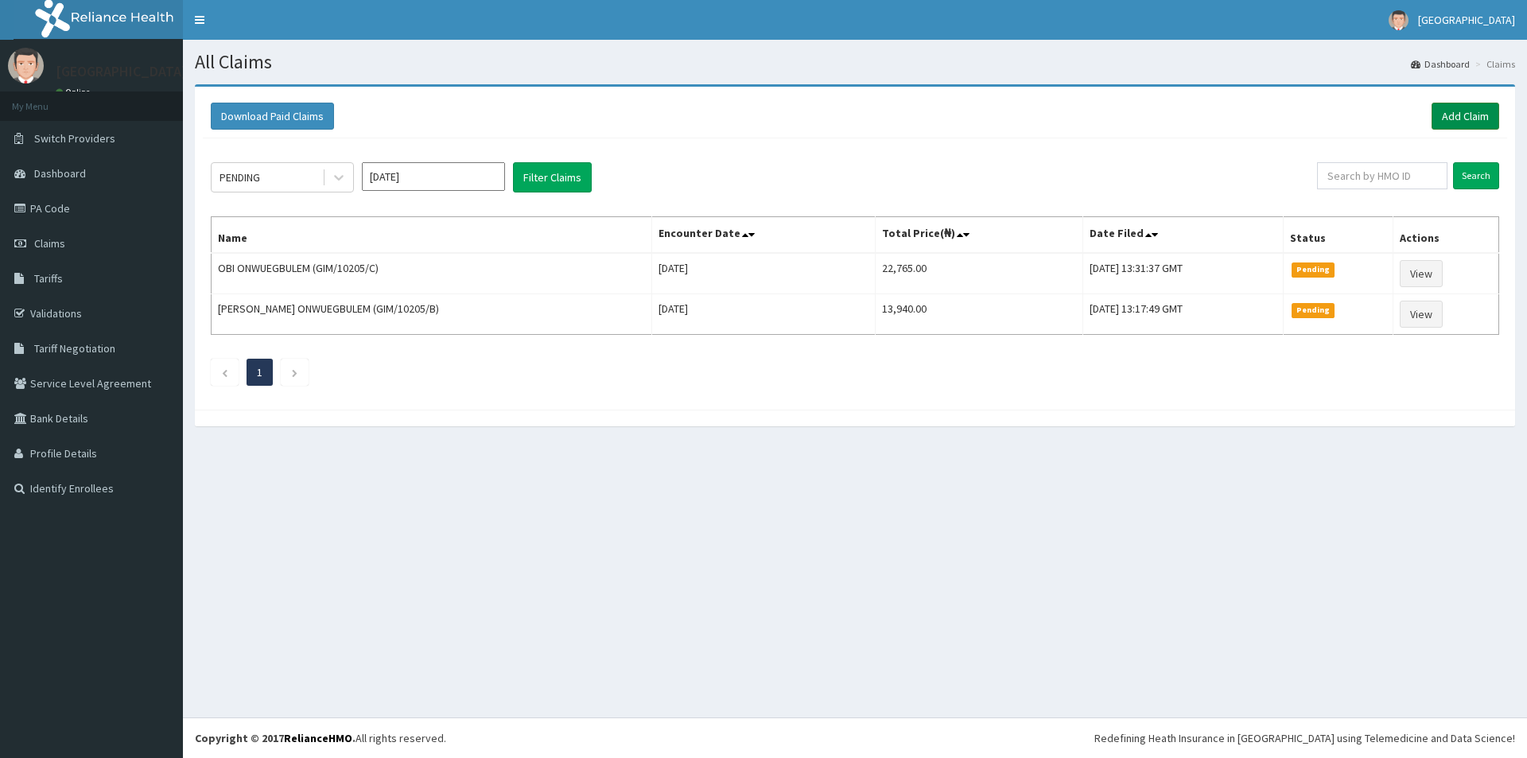
click at [1467, 121] on link "Add Claim" at bounding box center [1466, 116] width 68 height 27
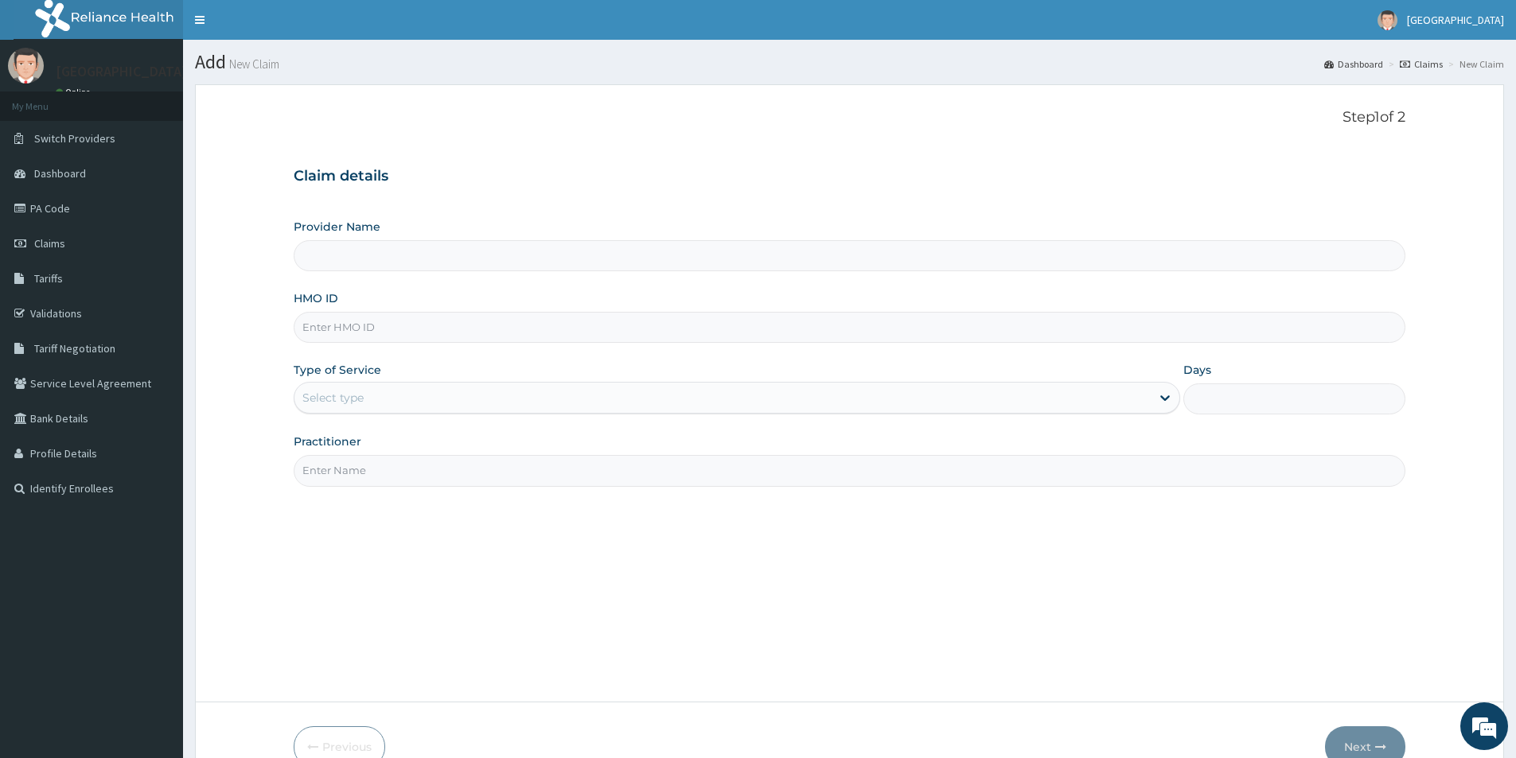
type input "[GEOGRAPHIC_DATA]"
click at [672, 325] on input "HMO ID" at bounding box center [849, 327] width 1111 height 31
type input "NSL/10049/A"
click at [422, 392] on div "Select type" at bounding box center [722, 397] width 856 height 25
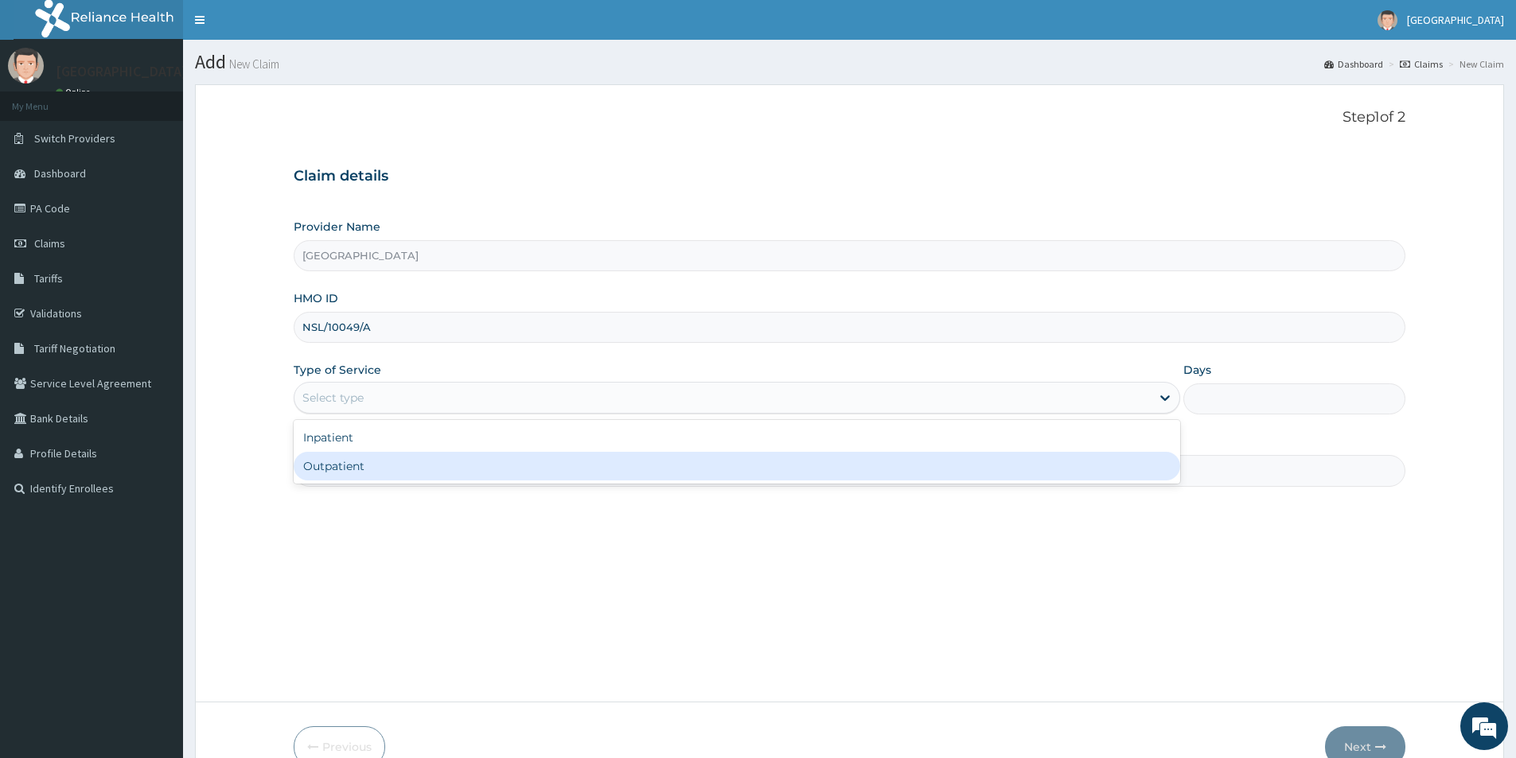
click at [437, 480] on div "Outpatient" at bounding box center [737, 466] width 886 height 29
type input "1"
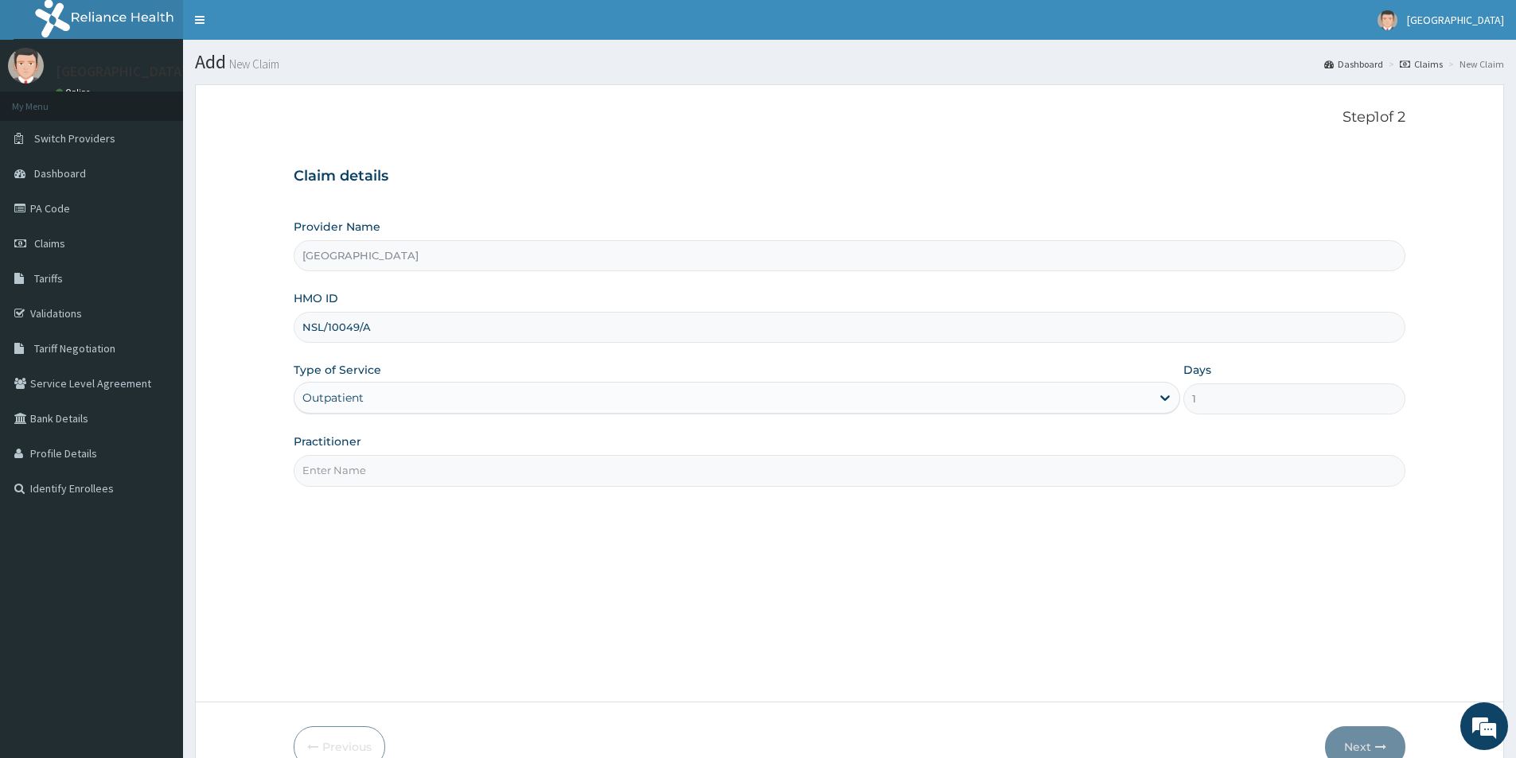
click at [463, 479] on input "Practitioner" at bounding box center [849, 470] width 1111 height 31
type input "[PERSON_NAME]"
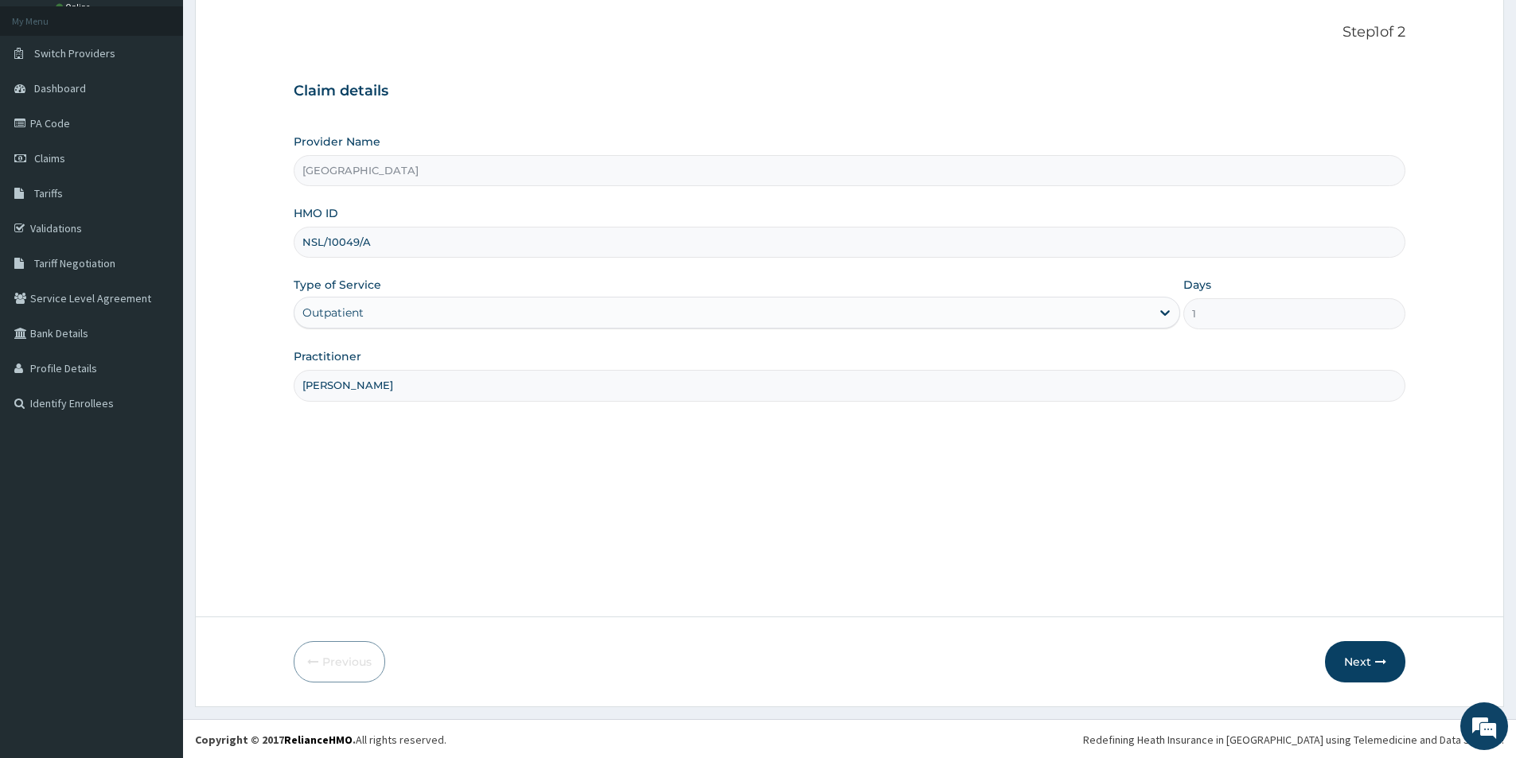
scroll to position [87, 0]
click at [1356, 665] on button "Next" at bounding box center [1365, 660] width 80 height 41
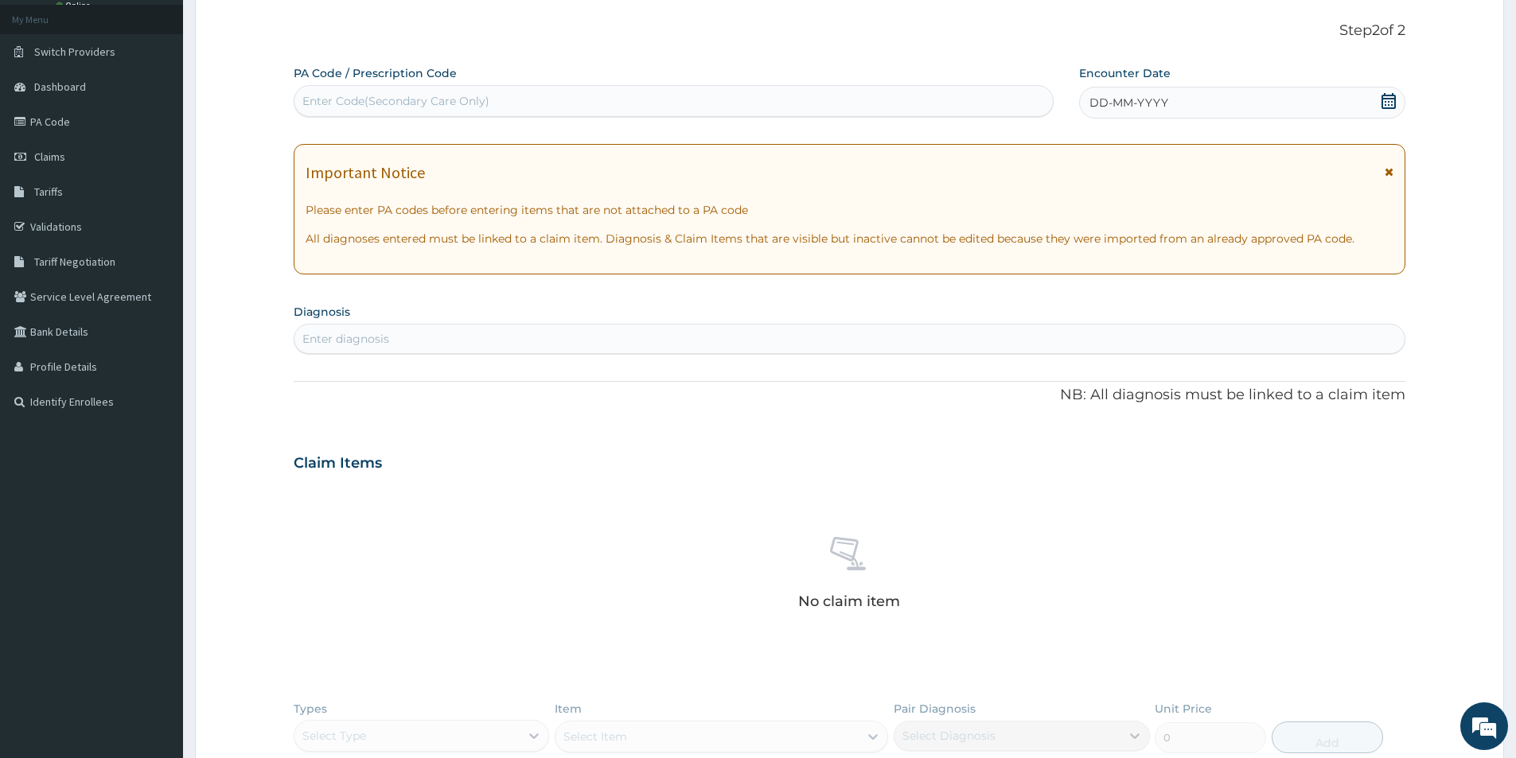
click at [1391, 169] on icon at bounding box center [1388, 171] width 9 height 11
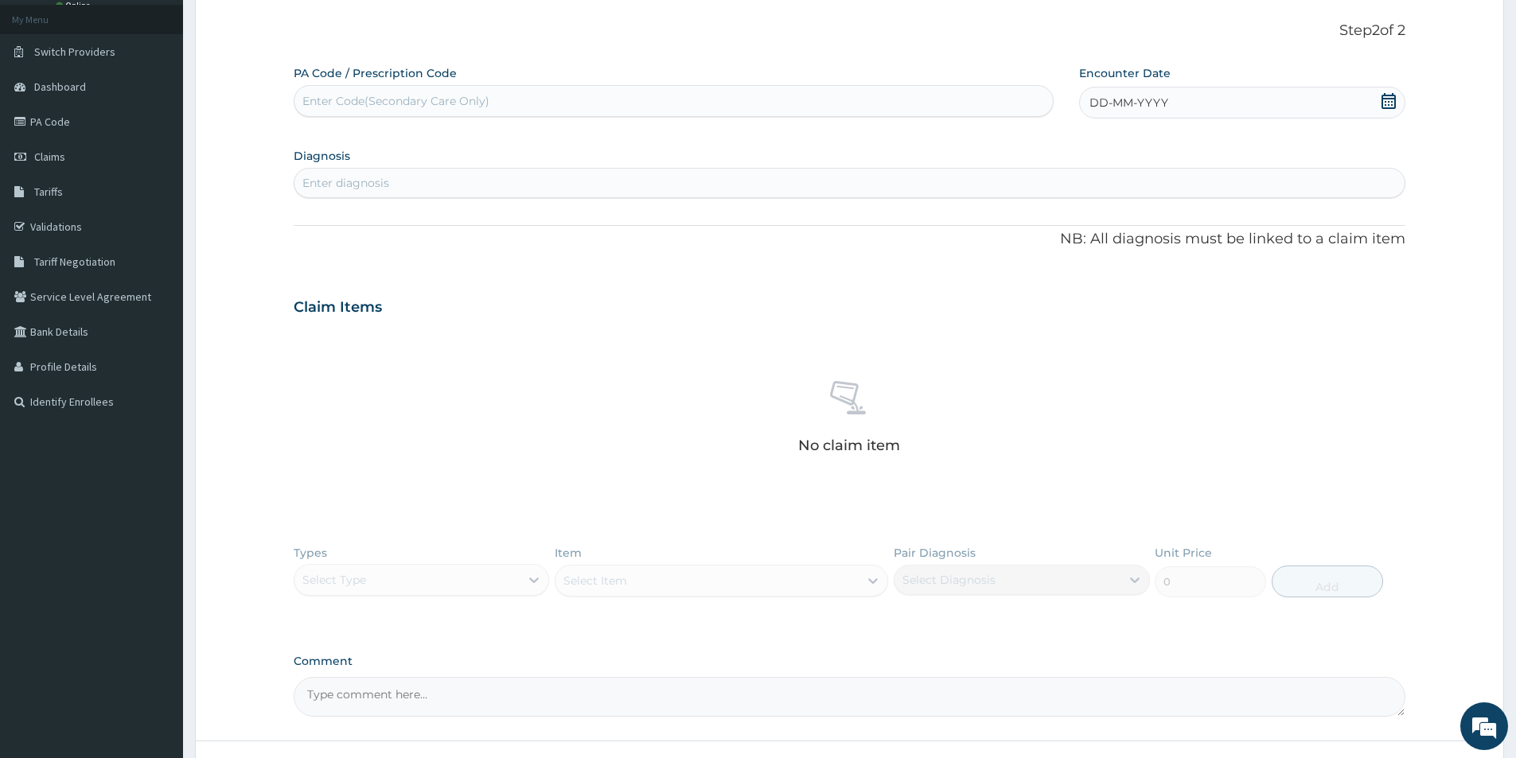
click at [1393, 105] on icon at bounding box center [1388, 101] width 16 height 16
click at [1055, 148] on button "Previous Month" at bounding box center [1052, 147] width 8 height 8
click at [1146, 227] on div "10" at bounding box center [1142, 228] width 24 height 24
click at [403, 179] on div "Enter diagnosis" at bounding box center [849, 182] width 1110 height 25
type input "OSTEO"
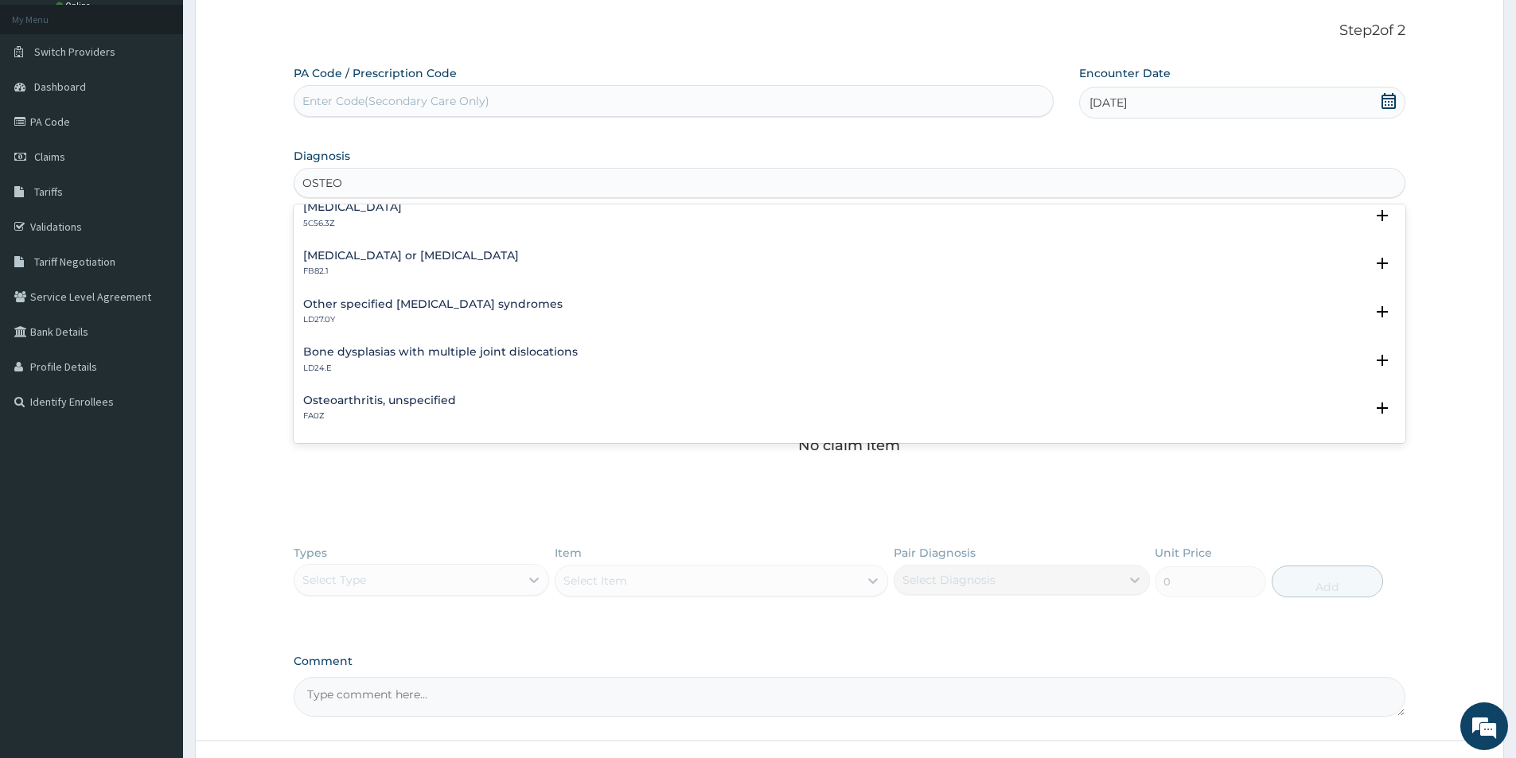
scroll to position [159, 0]
click at [450, 396] on h4 "Osteoarthritis, unspecified" at bounding box center [379, 399] width 153 height 12
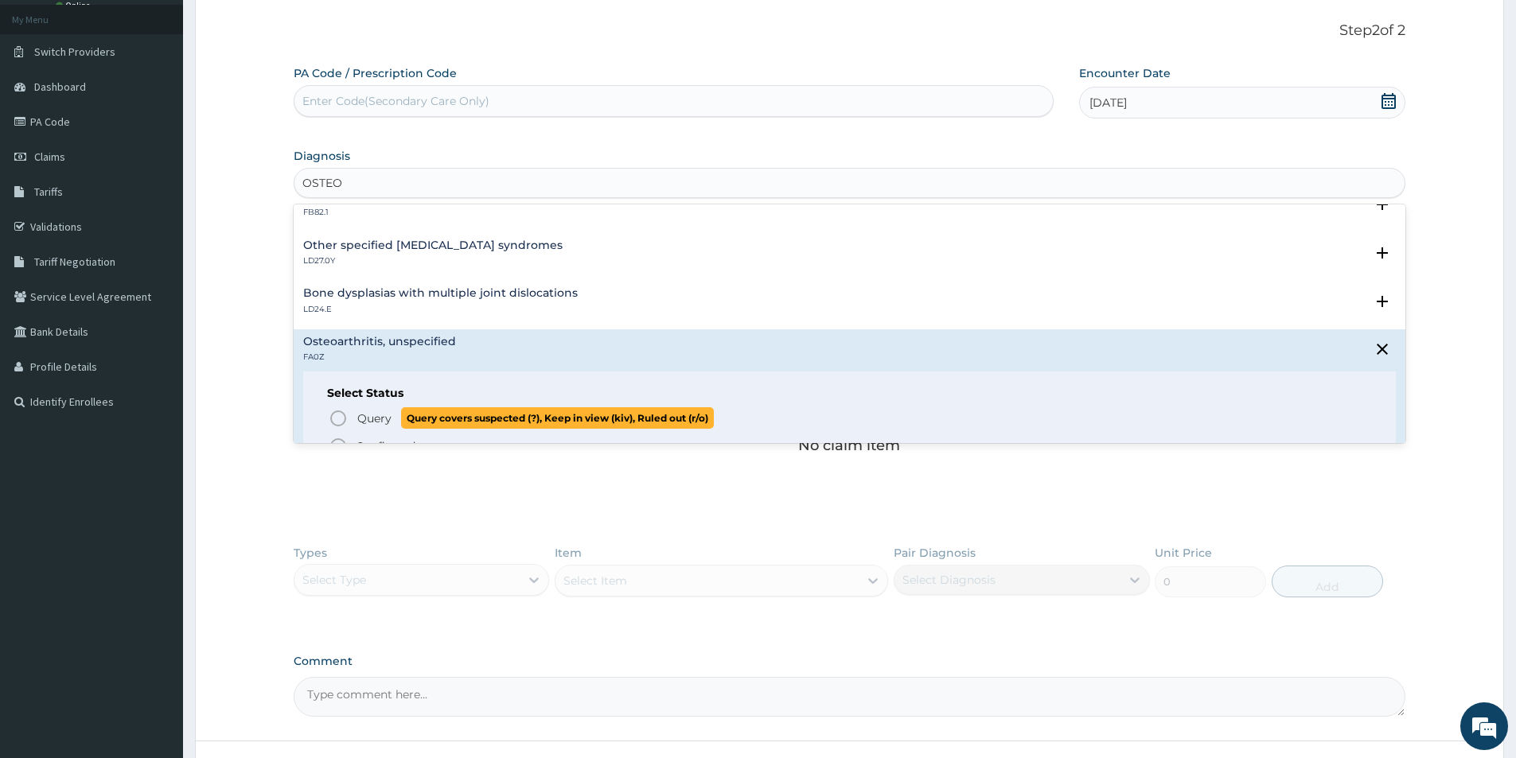
scroll to position [239, 0]
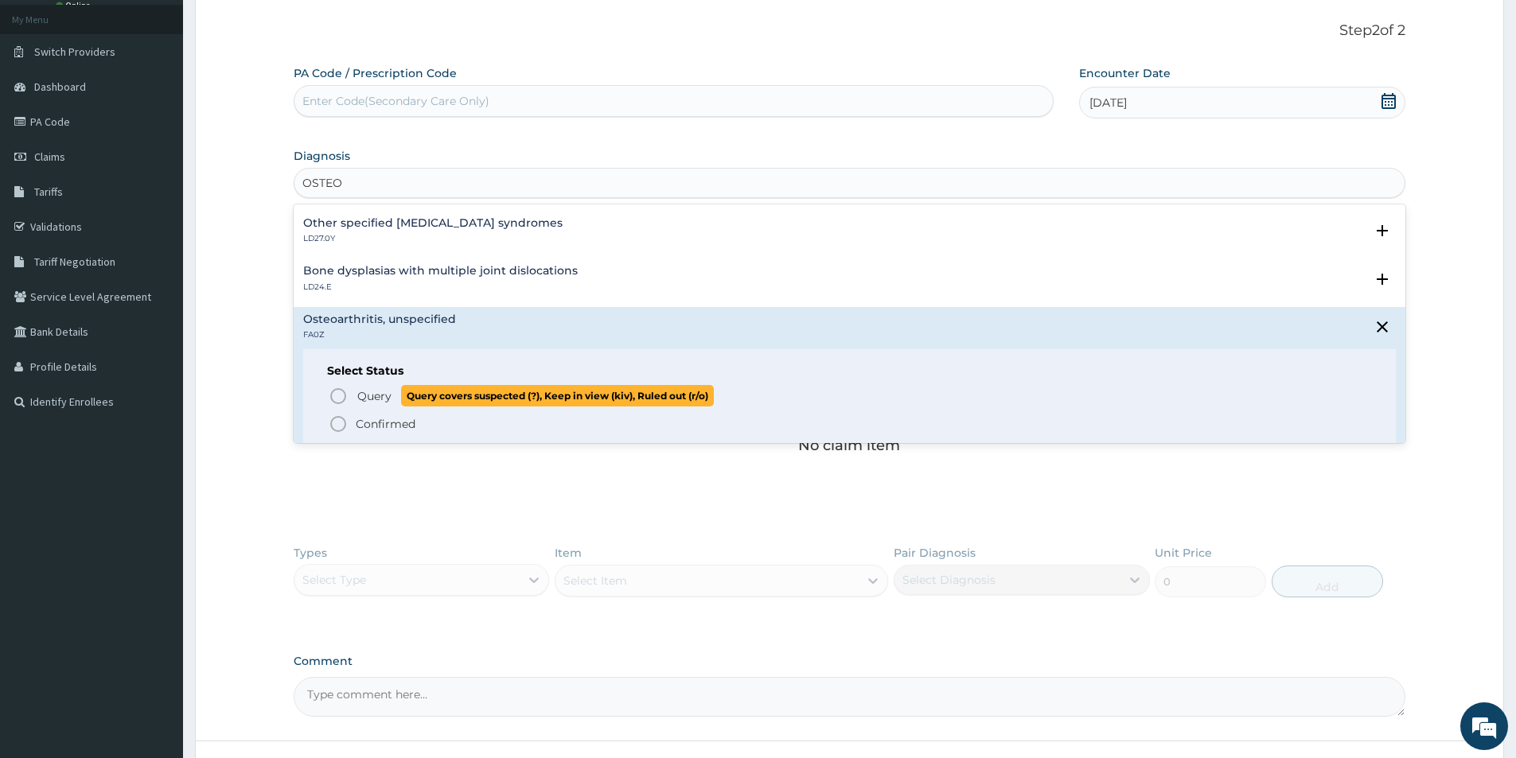
click at [336, 399] on icon "status option query" at bounding box center [338, 396] width 19 height 19
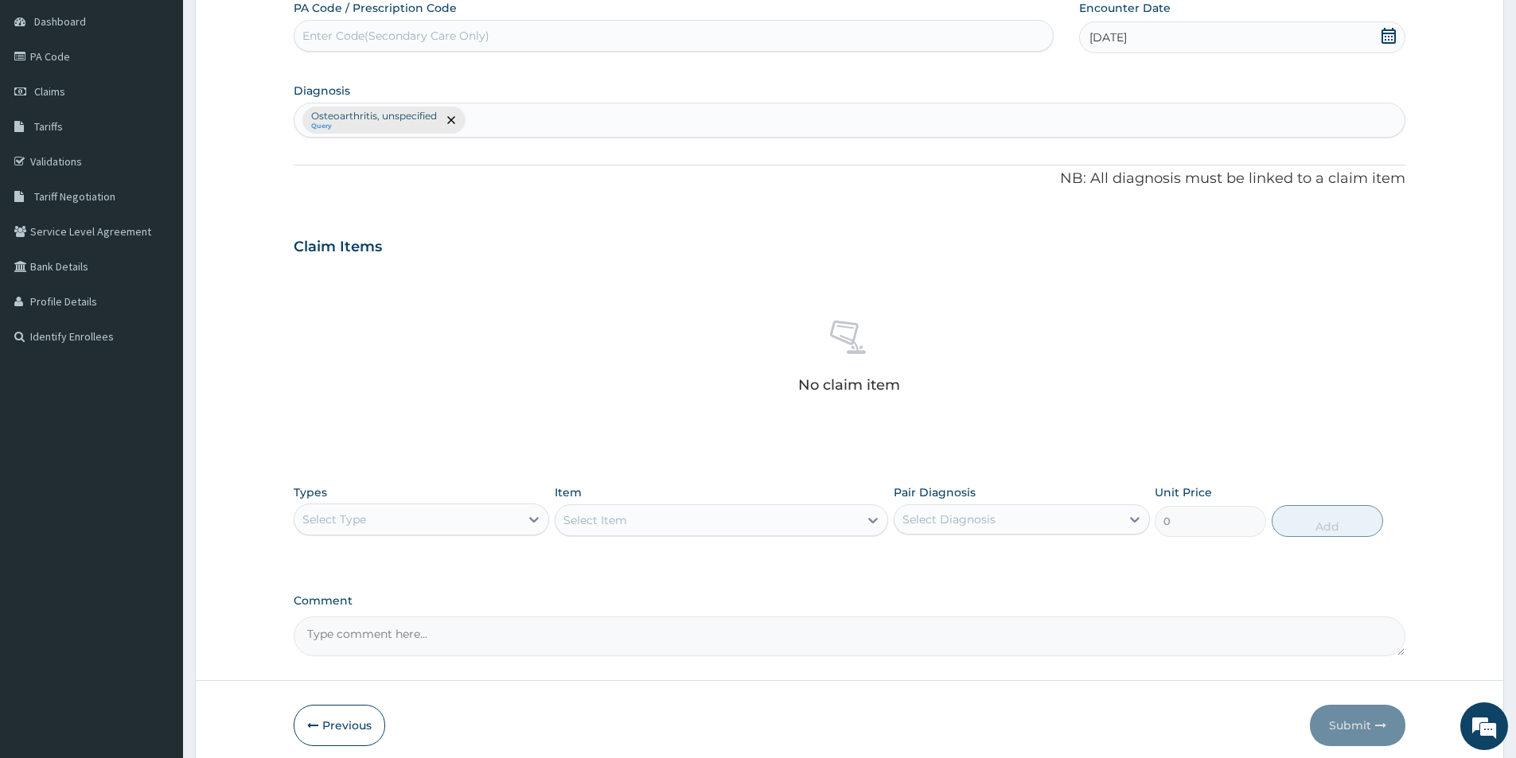
scroll to position [217, 0]
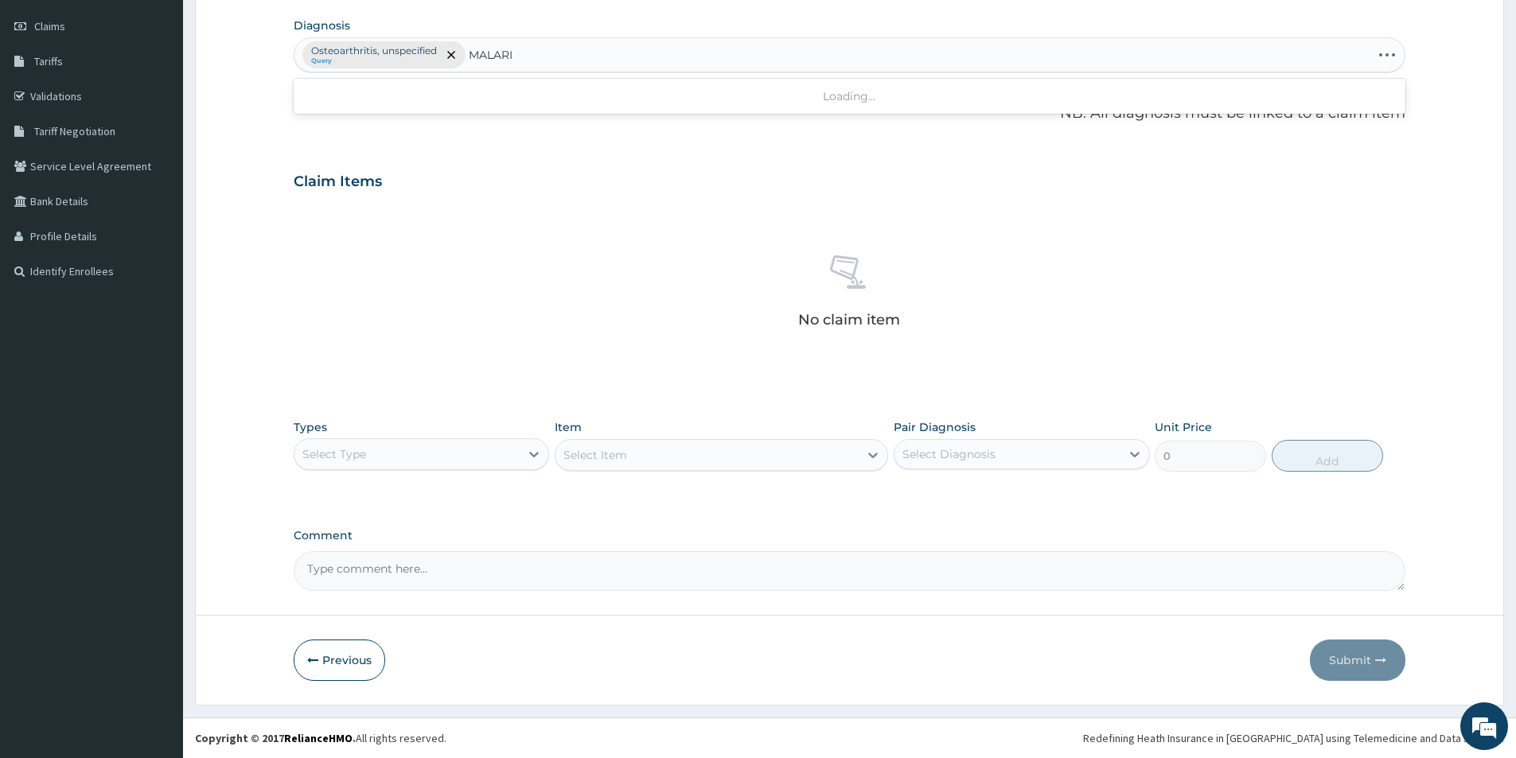
type input "[MEDICAL_DATA]"
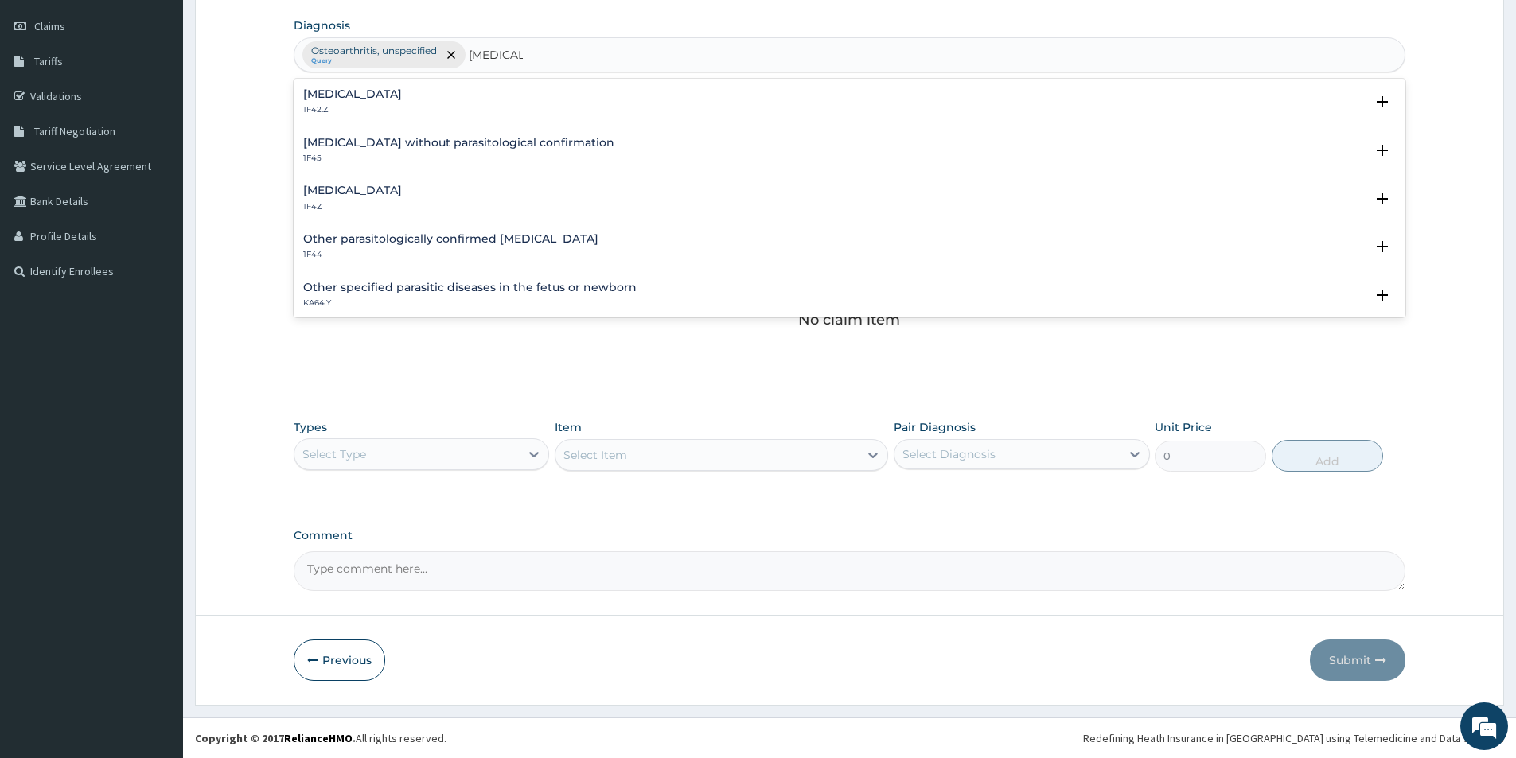
click at [428, 197] on div "Malaria, unspecified 1F4Z" at bounding box center [849, 199] width 1092 height 28
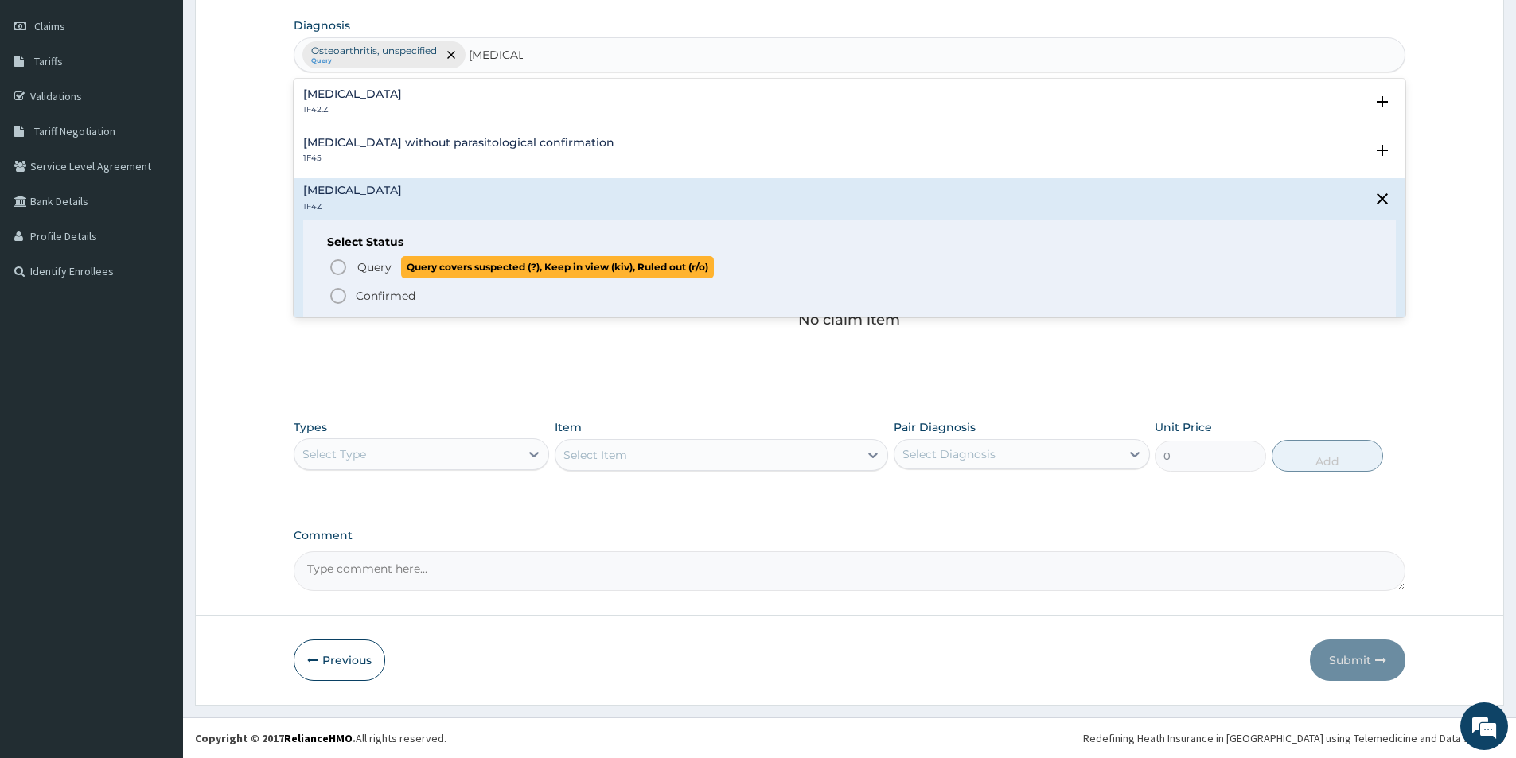
click at [335, 266] on icon "status option query" at bounding box center [338, 267] width 19 height 19
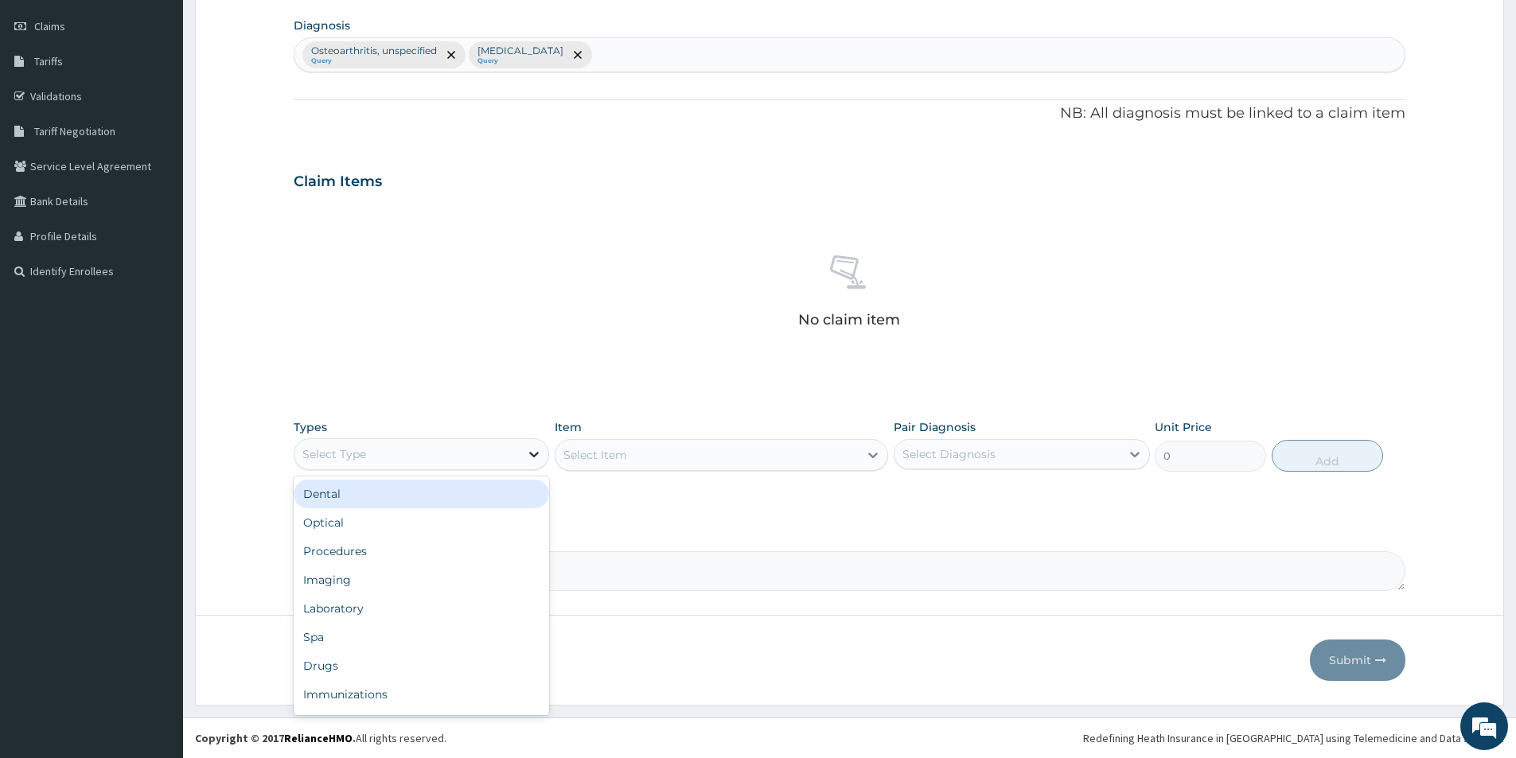
click at [532, 453] on icon at bounding box center [535, 455] width 10 height 6
click at [477, 552] on div "Procedures" at bounding box center [421, 551] width 255 height 29
click at [738, 459] on div "Select Item" at bounding box center [721, 455] width 333 height 32
click at [740, 452] on div "Select Item" at bounding box center [706, 454] width 303 height 25
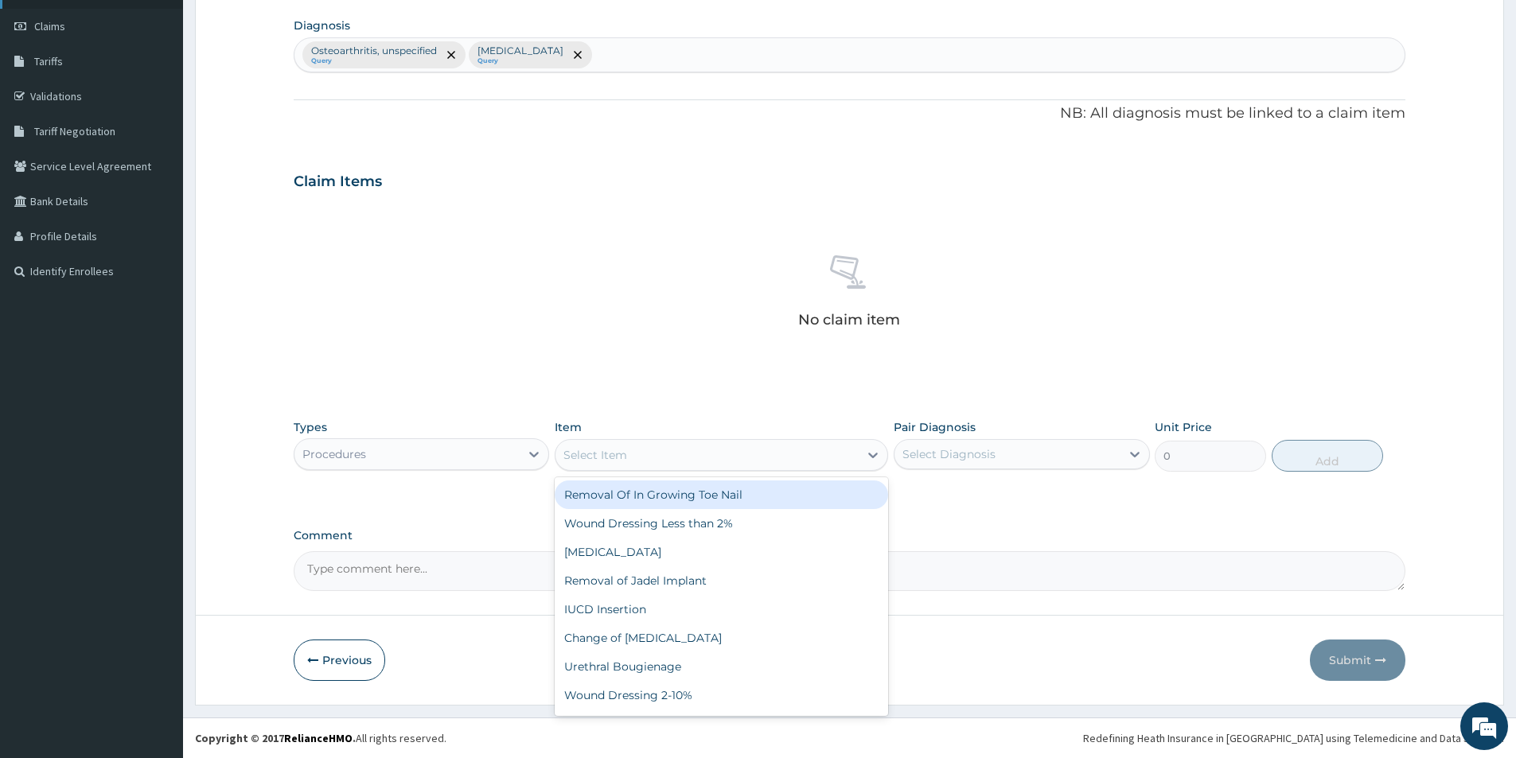
type input "80000"
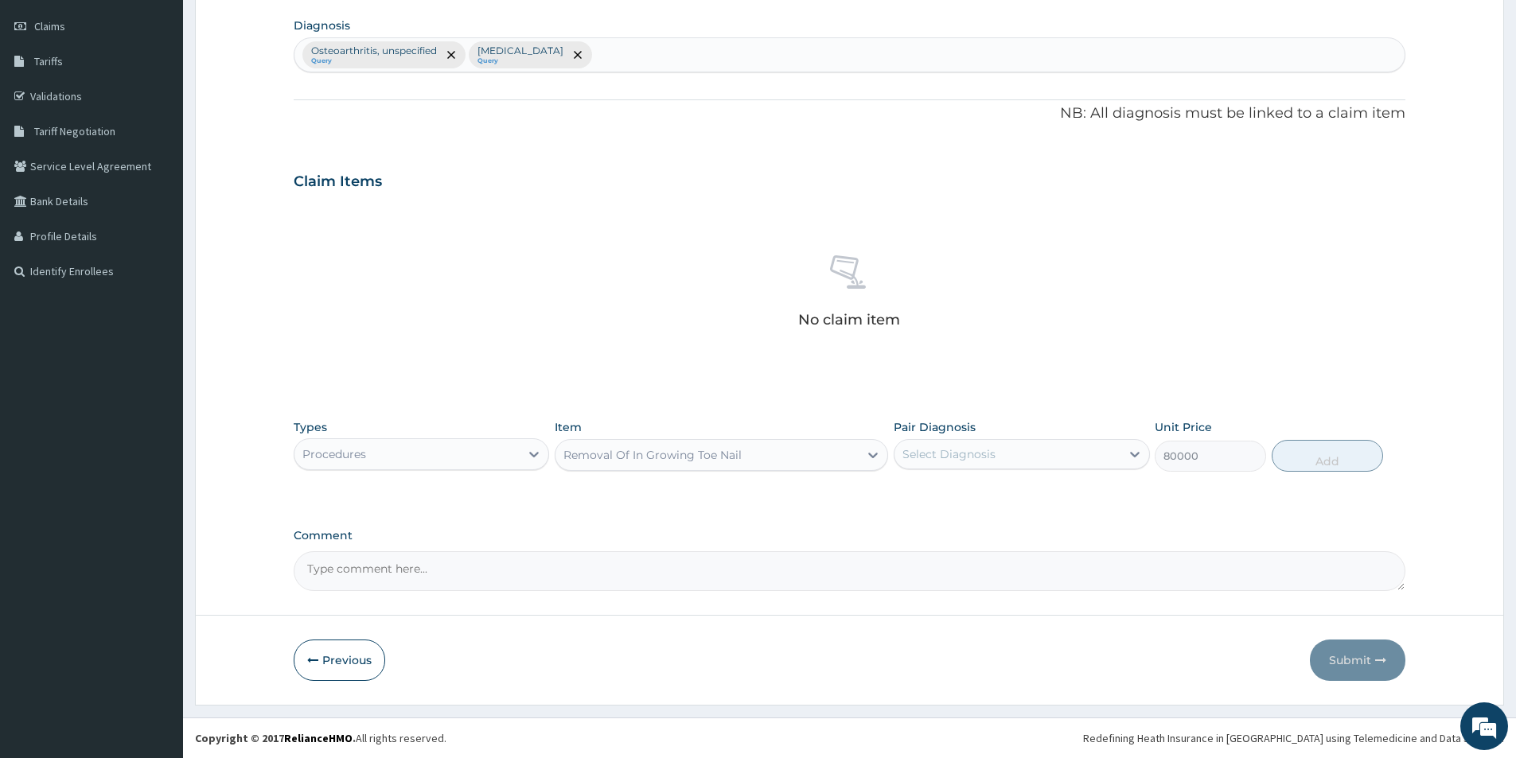
click at [648, 455] on div "Removal Of In Growing Toe Nail" at bounding box center [652, 455] width 178 height 16
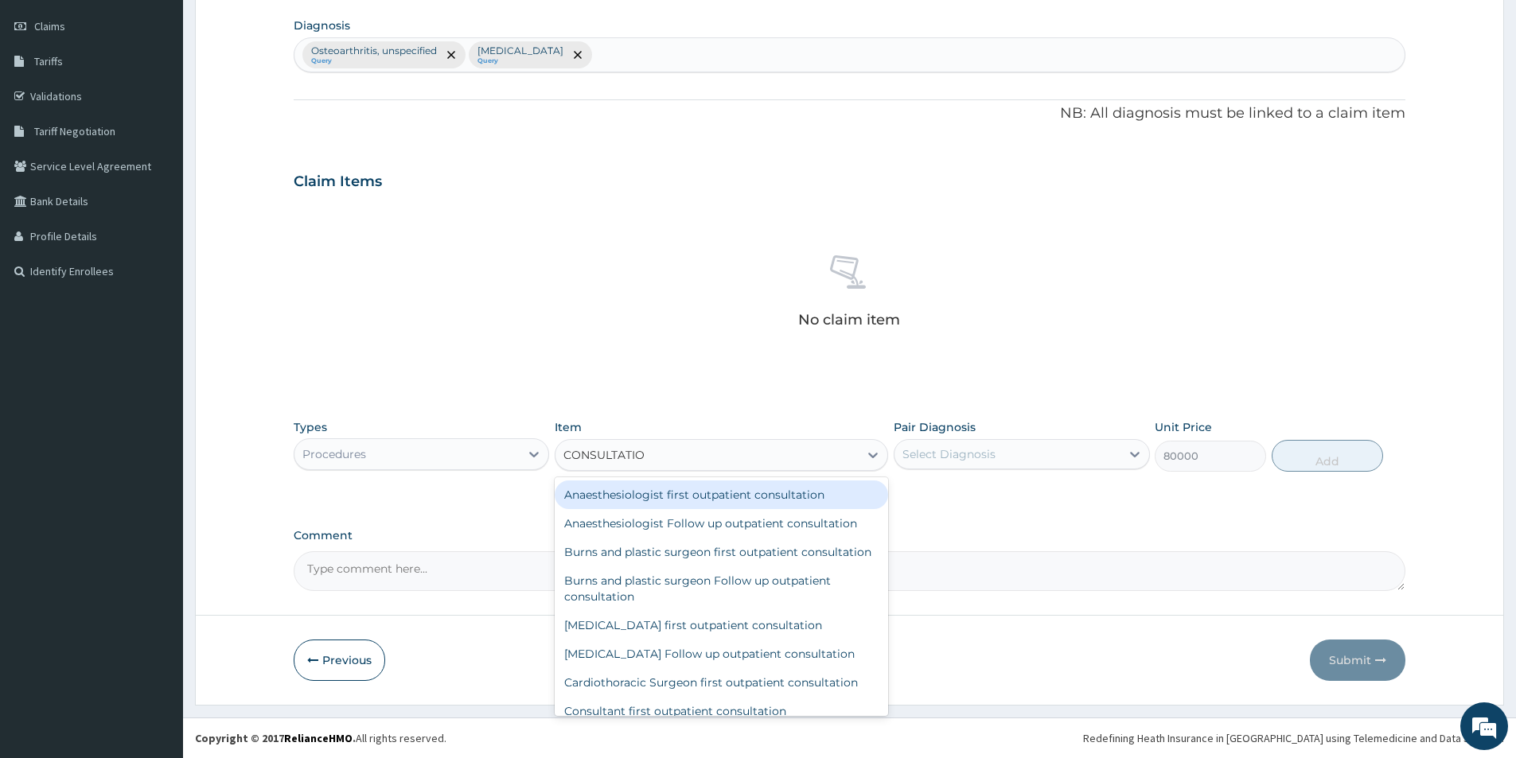
type input "CONSULTATION"
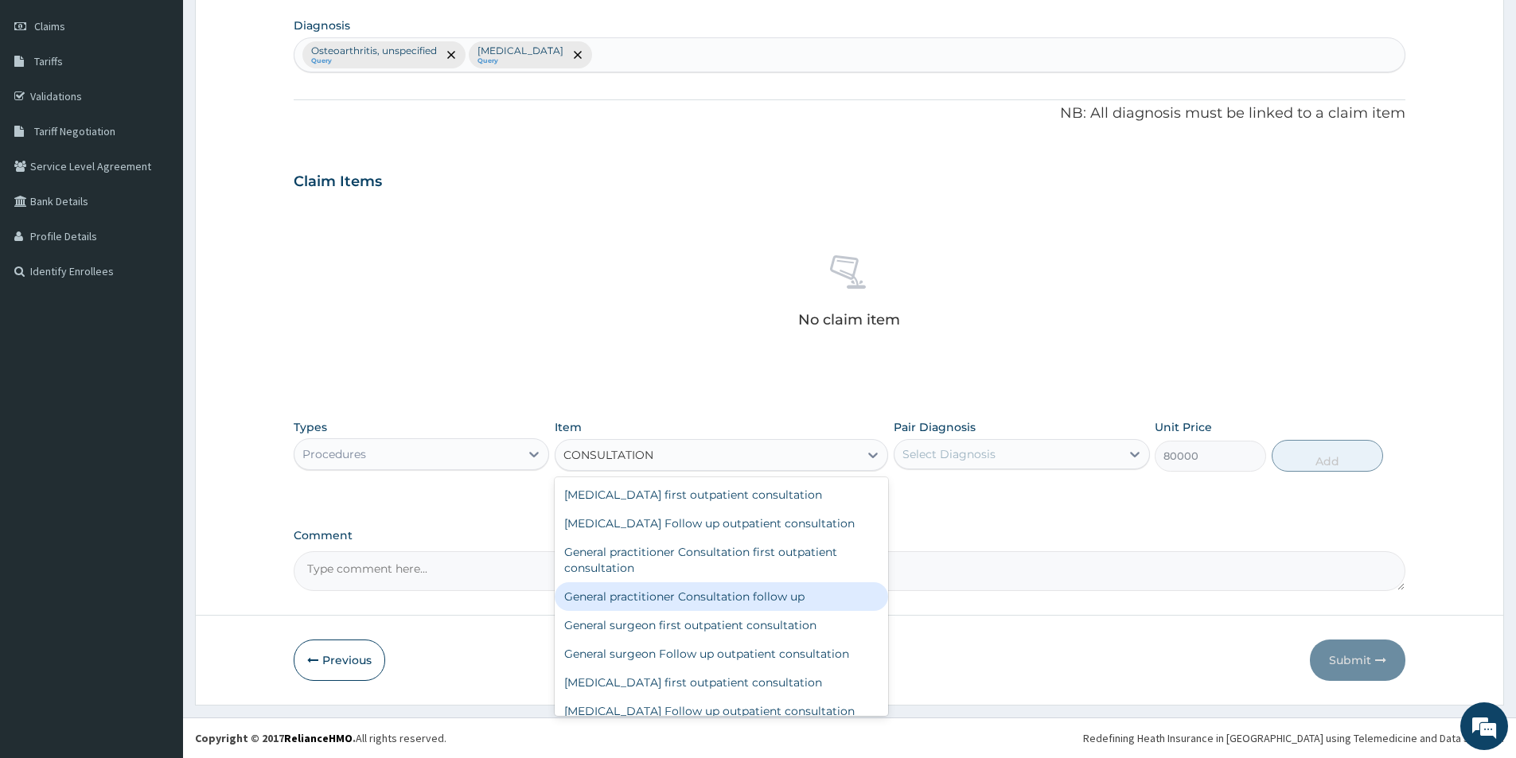
scroll to position [557, 0]
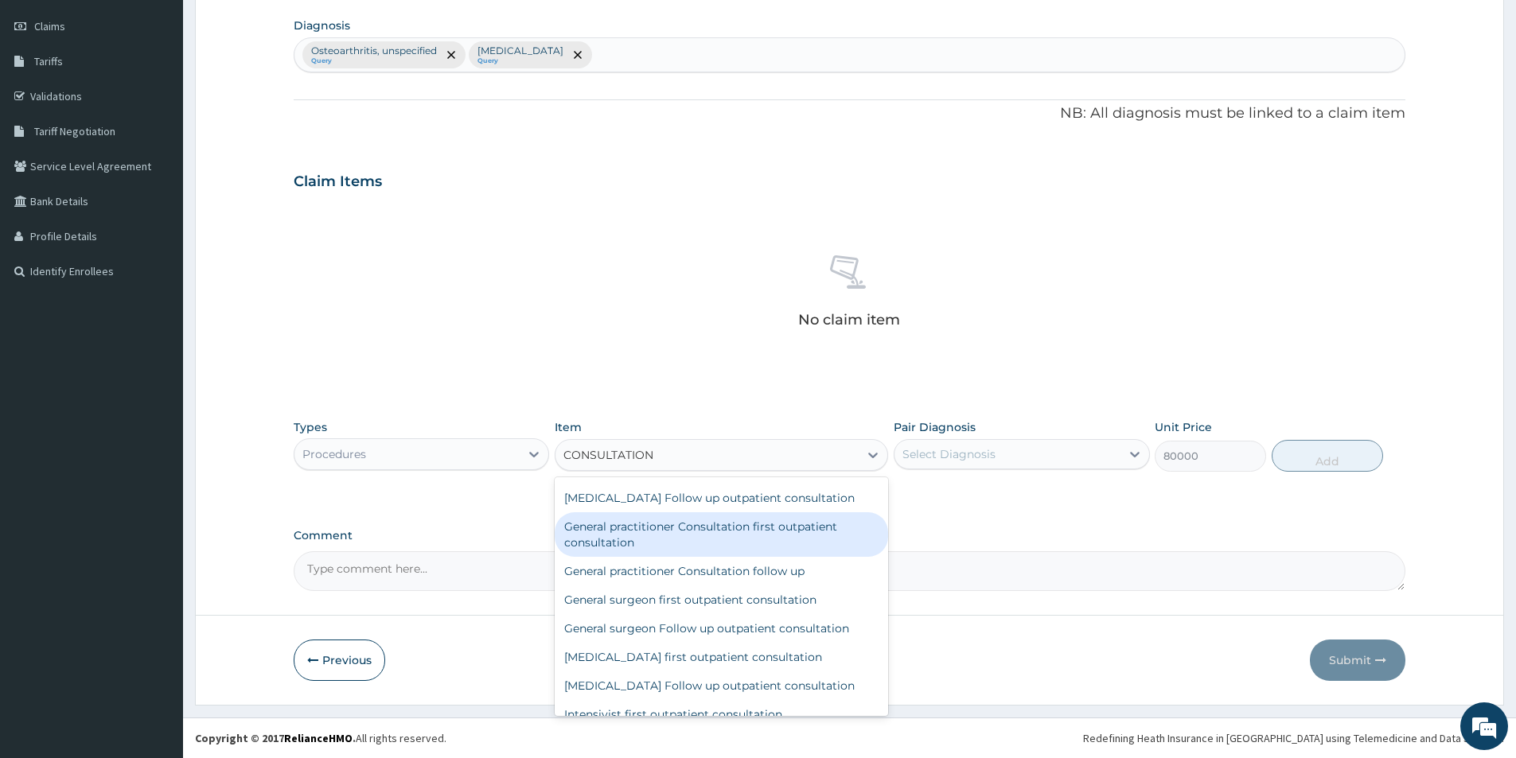
click at [773, 539] on div "General practitioner Consultation first outpatient consultation" at bounding box center [721, 534] width 333 height 45
type input "3000"
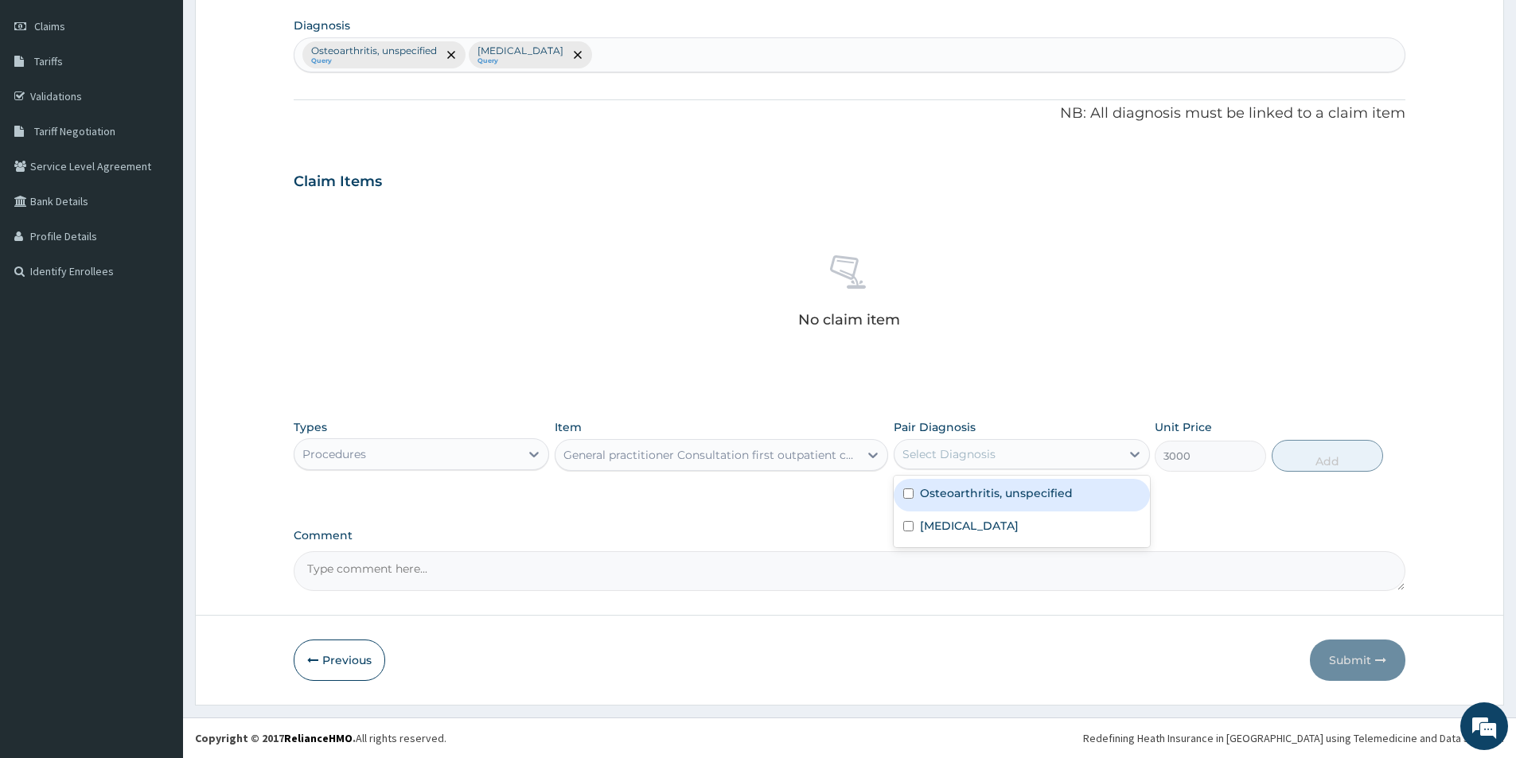
click at [968, 455] on div "Select Diagnosis" at bounding box center [948, 454] width 93 height 16
click at [962, 519] on label "[MEDICAL_DATA]" at bounding box center [969, 526] width 99 height 16
checkbox input "true"
click at [963, 503] on div "Osteoarthritis, unspecified" at bounding box center [1020, 495] width 255 height 33
checkbox input "true"
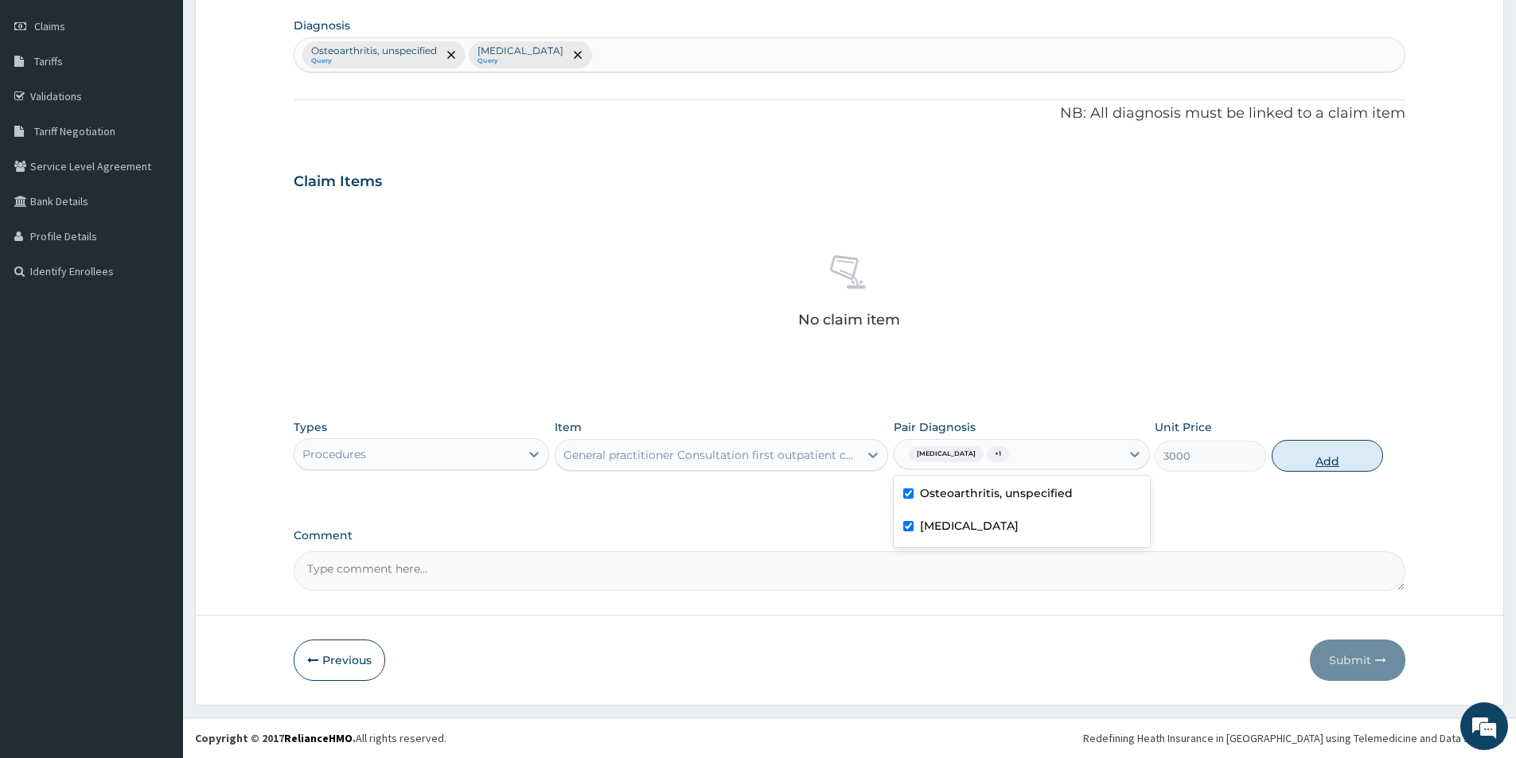
click at [1319, 457] on button "Add" at bounding box center [1326, 456] width 111 height 32
type input "0"
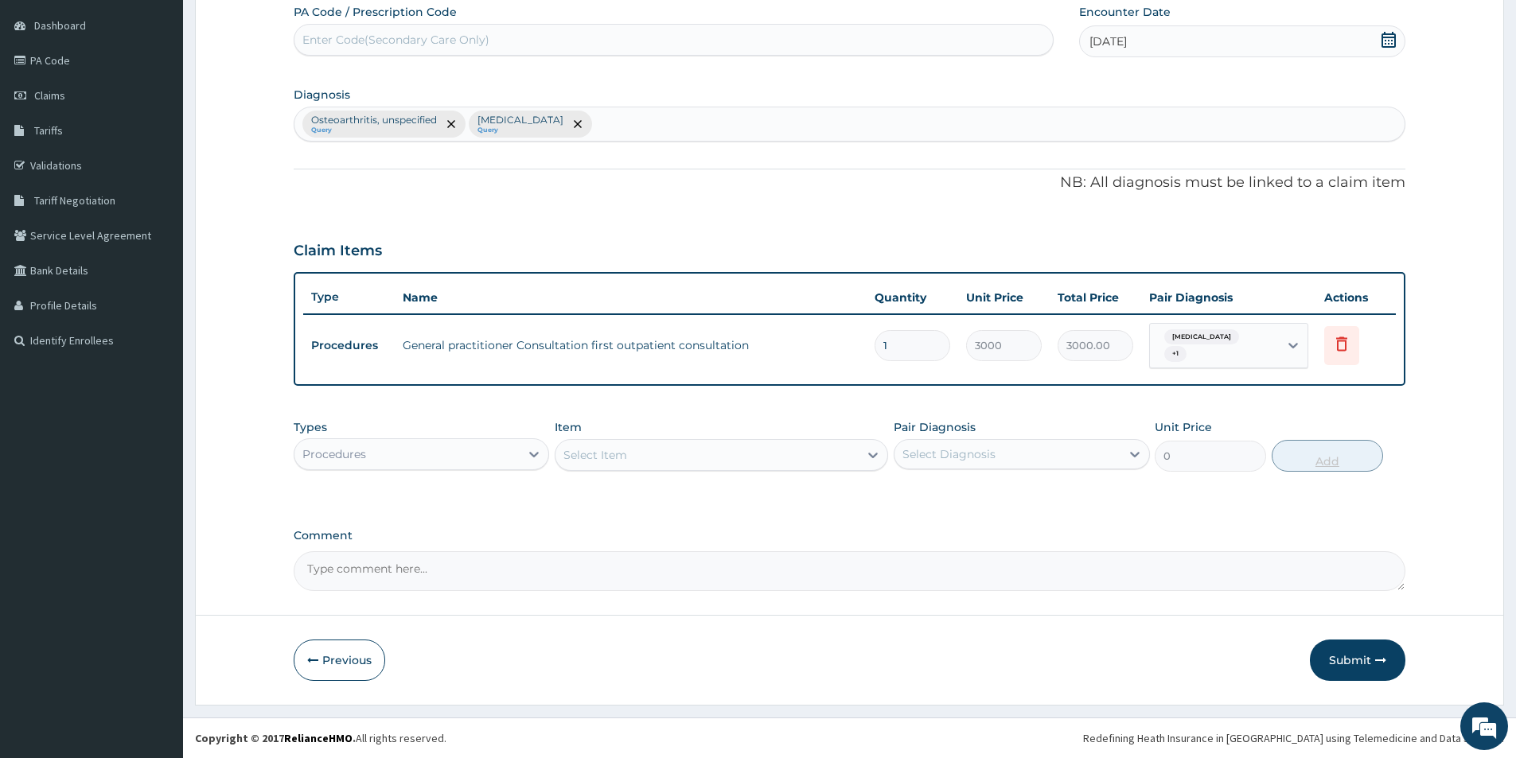
scroll to position [148, 0]
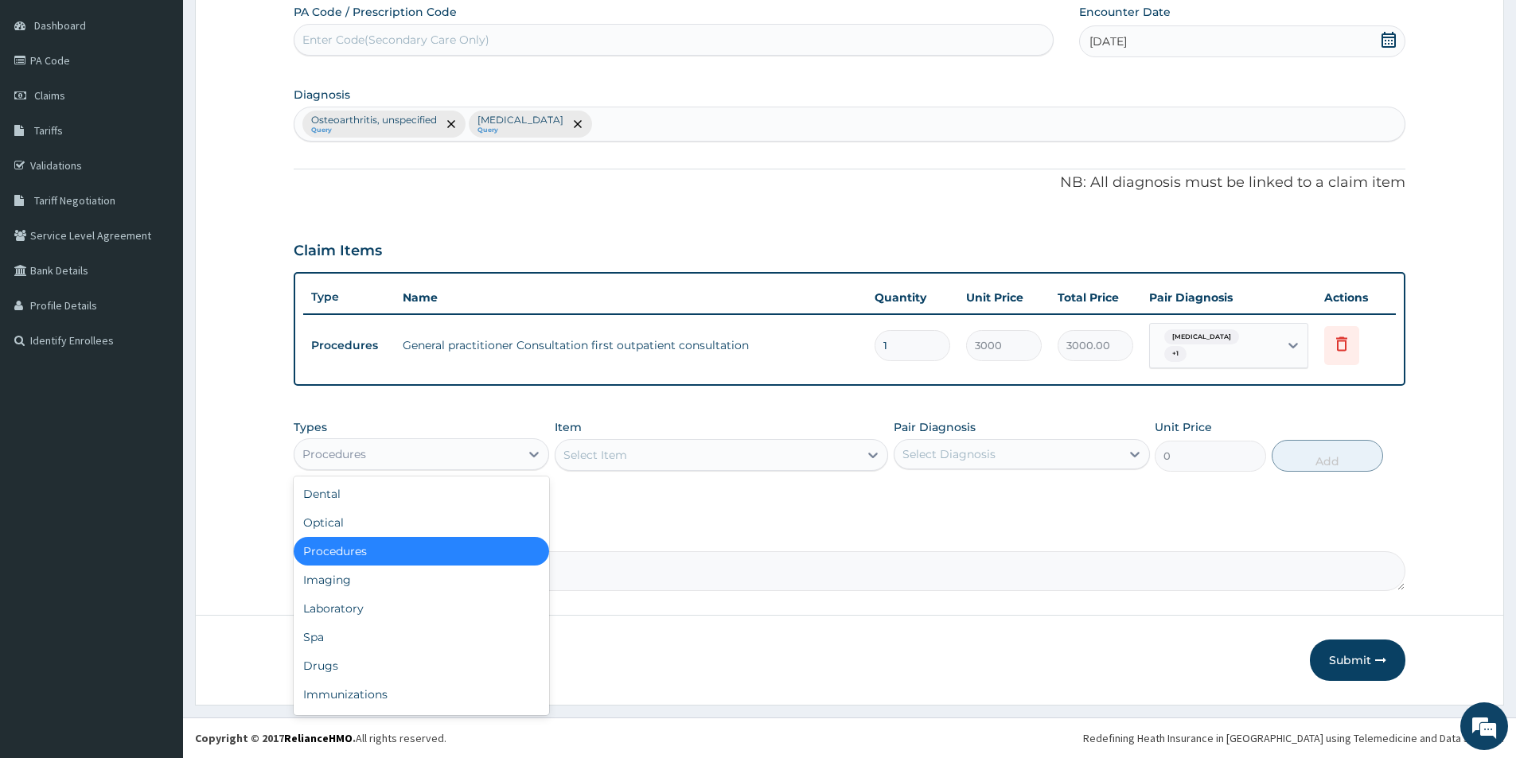
click at [404, 453] on div "Procedures" at bounding box center [406, 454] width 225 height 25
click at [444, 604] on div "Laboratory" at bounding box center [421, 608] width 255 height 29
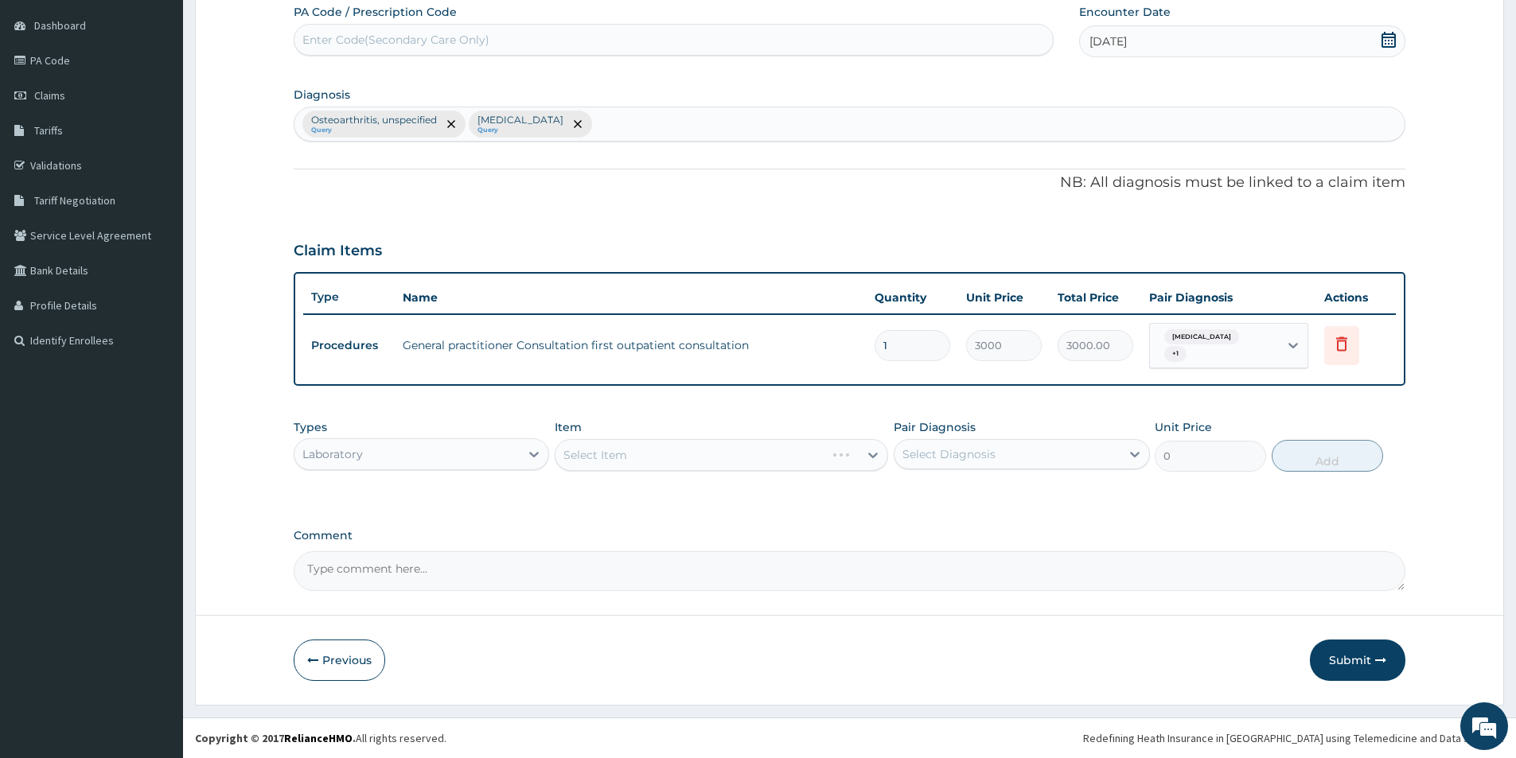
click at [696, 450] on div "Select Item" at bounding box center [721, 455] width 333 height 32
click at [707, 453] on div "Select Item" at bounding box center [706, 454] width 303 height 25
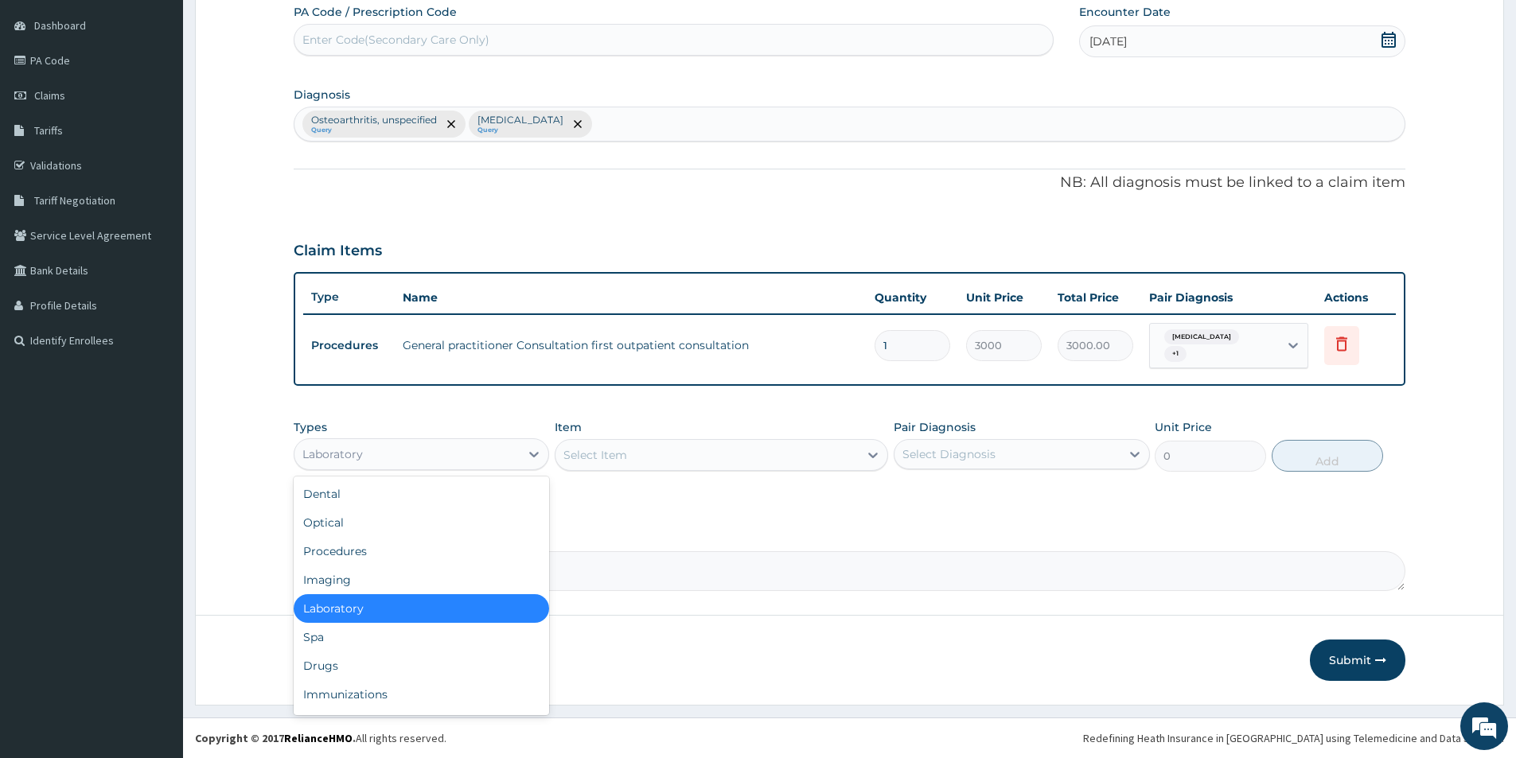
click at [479, 454] on div "Laboratory" at bounding box center [406, 454] width 225 height 25
drag, startPoint x: 465, startPoint y: 660, endPoint x: 496, endPoint y: 612, distance: 57.2
click at [466, 660] on div "Drugs" at bounding box center [421, 666] width 255 height 29
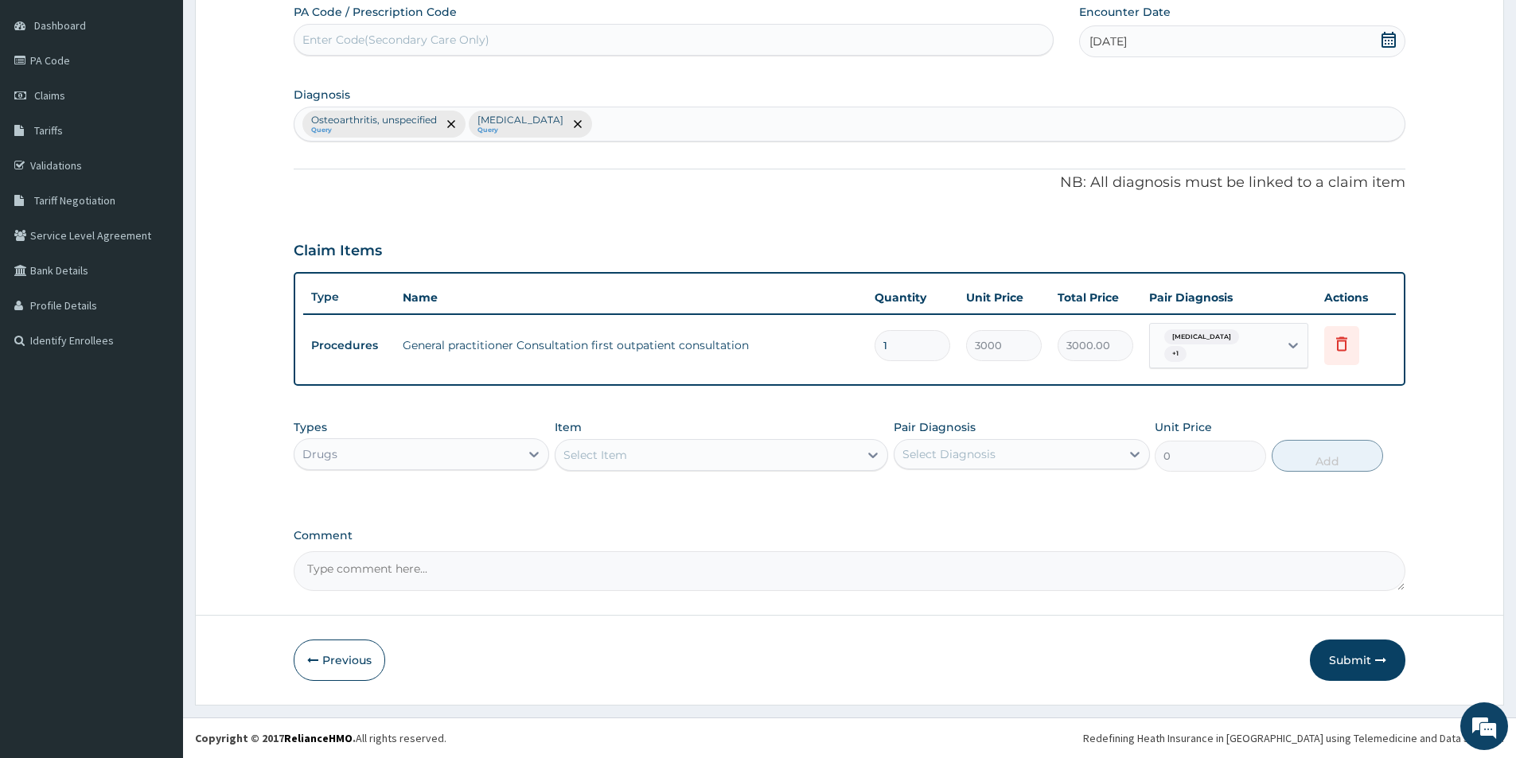
click at [653, 452] on div "Select Item" at bounding box center [706, 454] width 303 height 25
type input "DOLO"
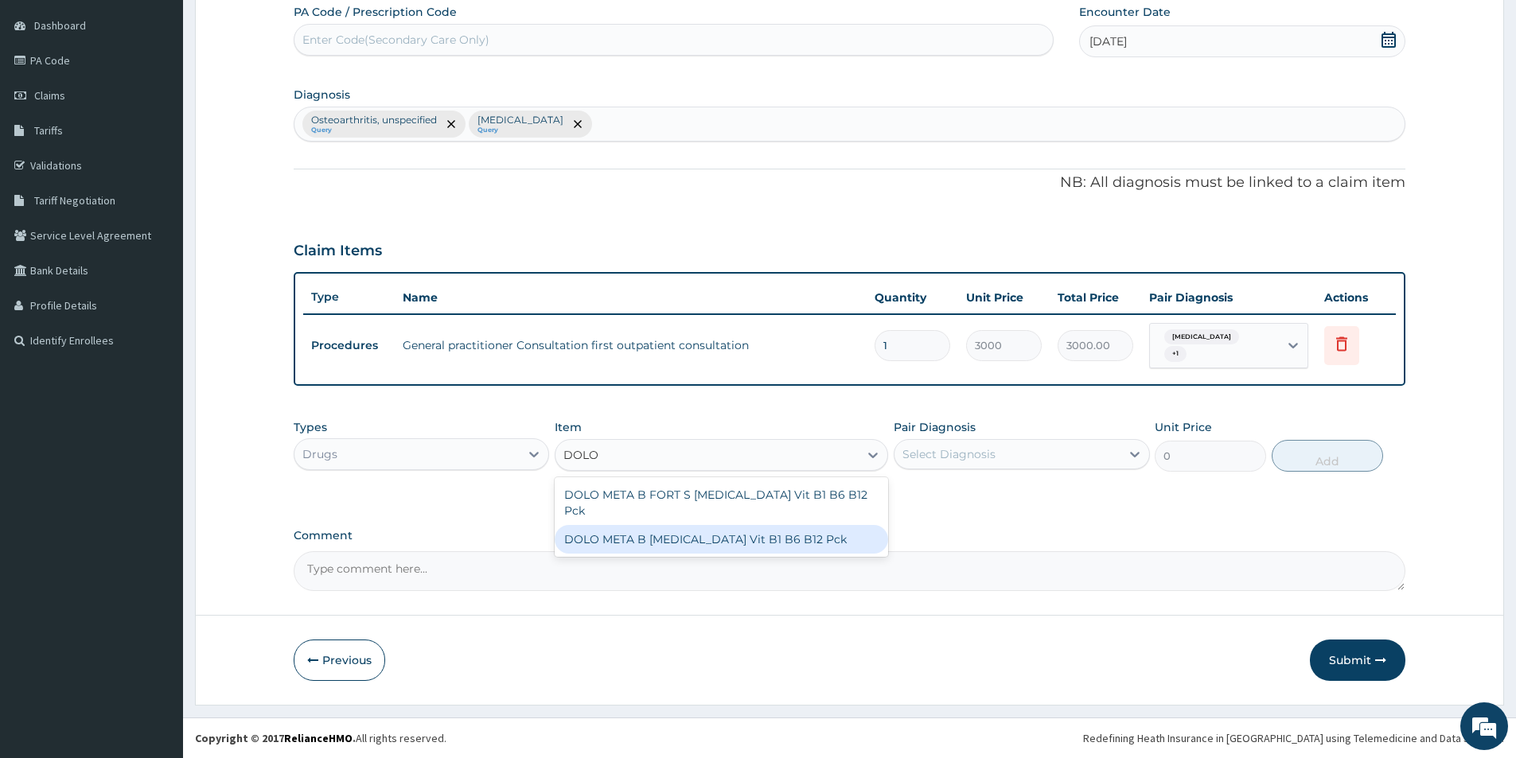
click at [695, 525] on div "DOLO META B [MEDICAL_DATA] Vit B1 B6 B12 Pck" at bounding box center [721, 539] width 333 height 29
type input "2750"
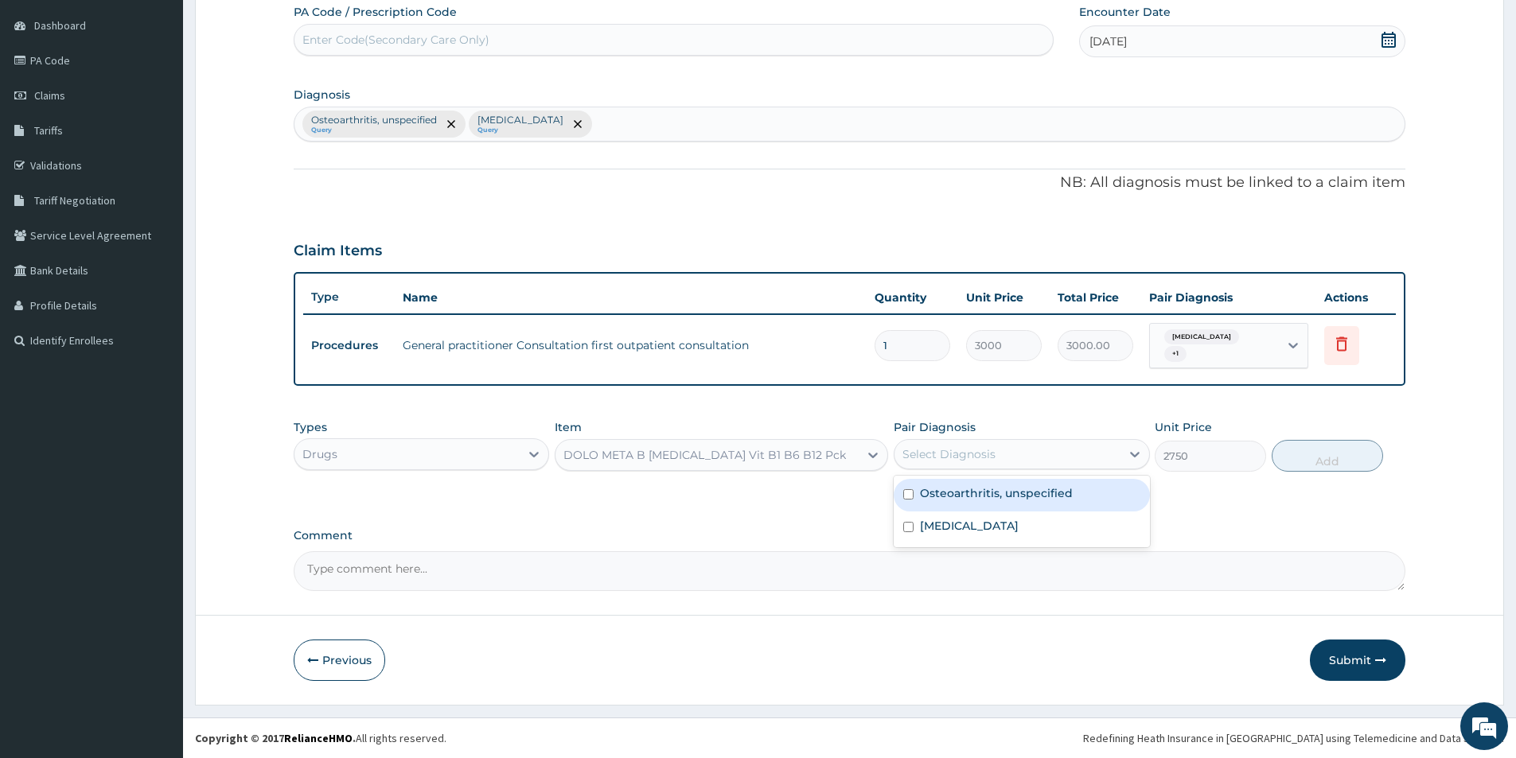
click at [986, 452] on div "Select Diagnosis" at bounding box center [948, 454] width 93 height 16
click at [976, 496] on label "Osteoarthritis, unspecified" at bounding box center [996, 493] width 153 height 16
checkbox input "true"
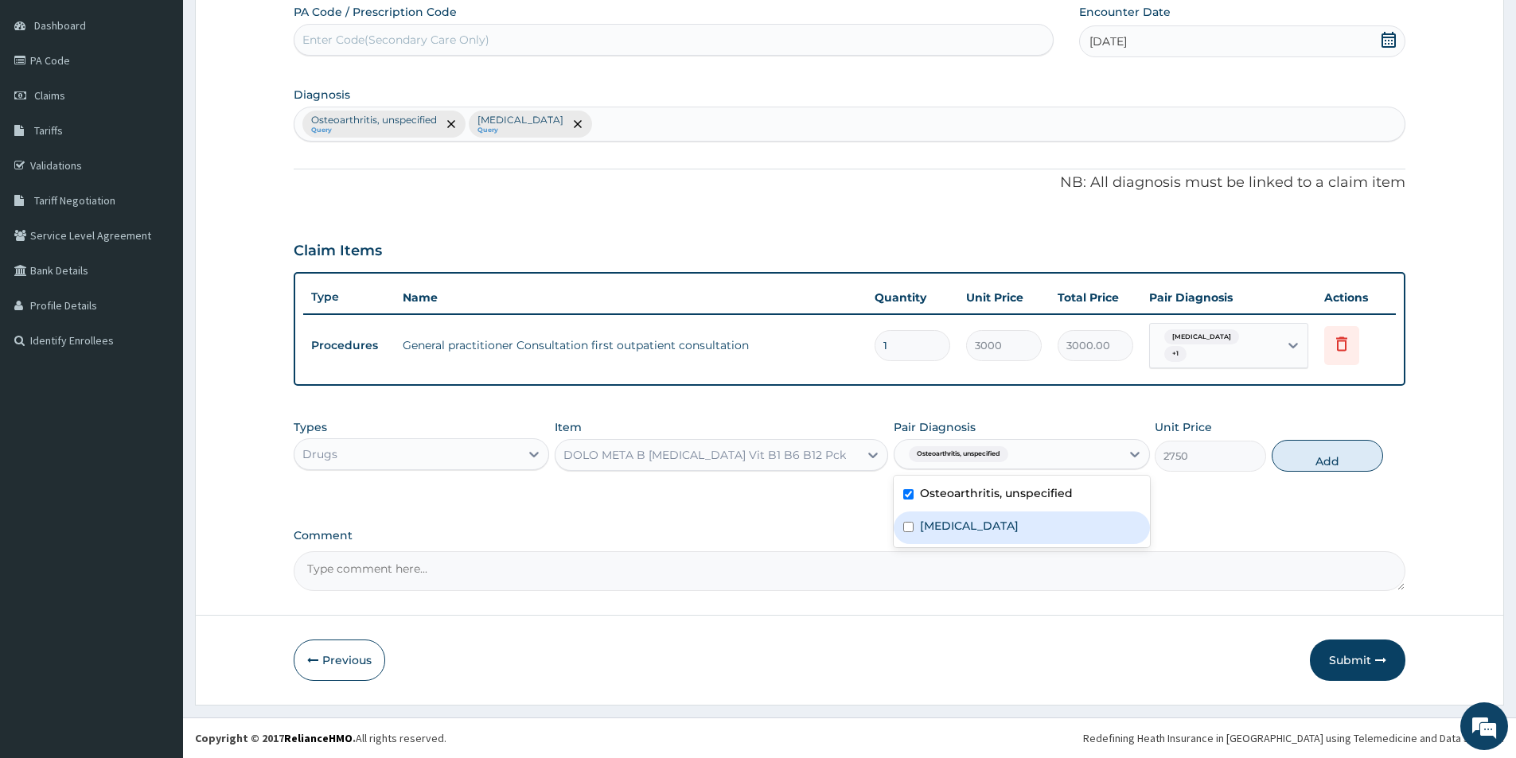
click at [969, 527] on label "[MEDICAL_DATA]" at bounding box center [969, 526] width 99 height 16
checkbox input "true"
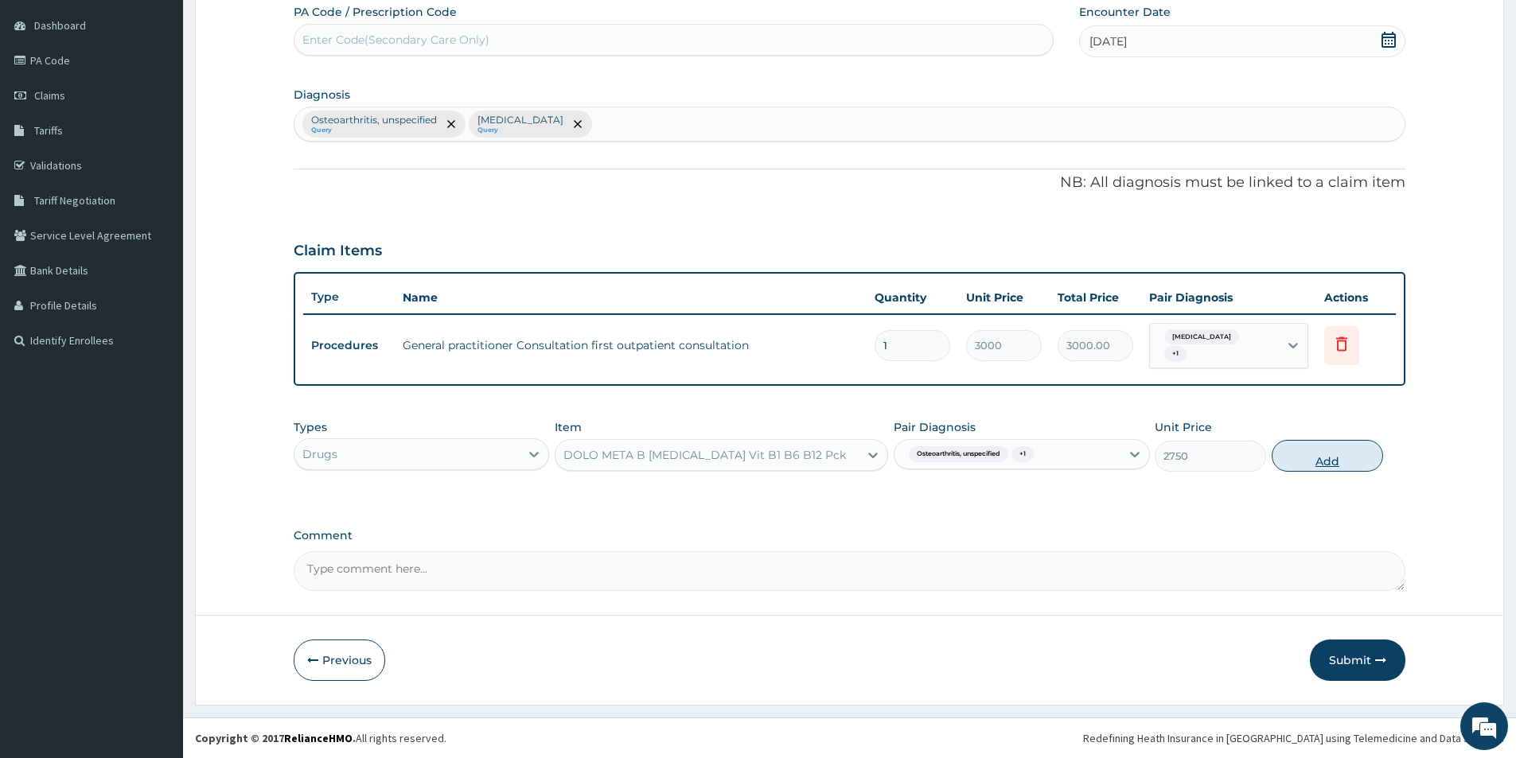
click at [1309, 453] on button "Add" at bounding box center [1326, 456] width 111 height 32
type input "0"
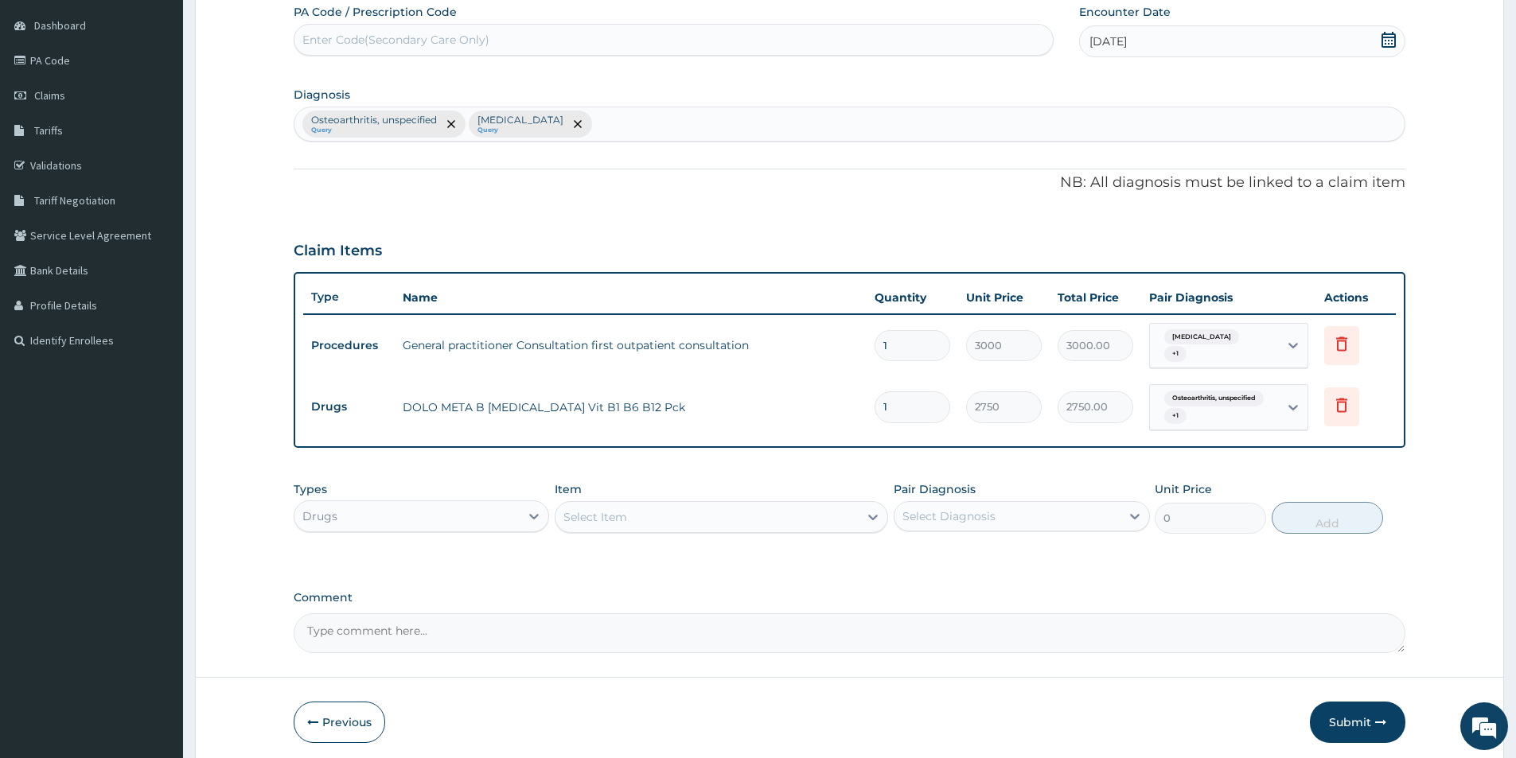
click at [794, 508] on div "Select Item" at bounding box center [706, 516] width 303 height 25
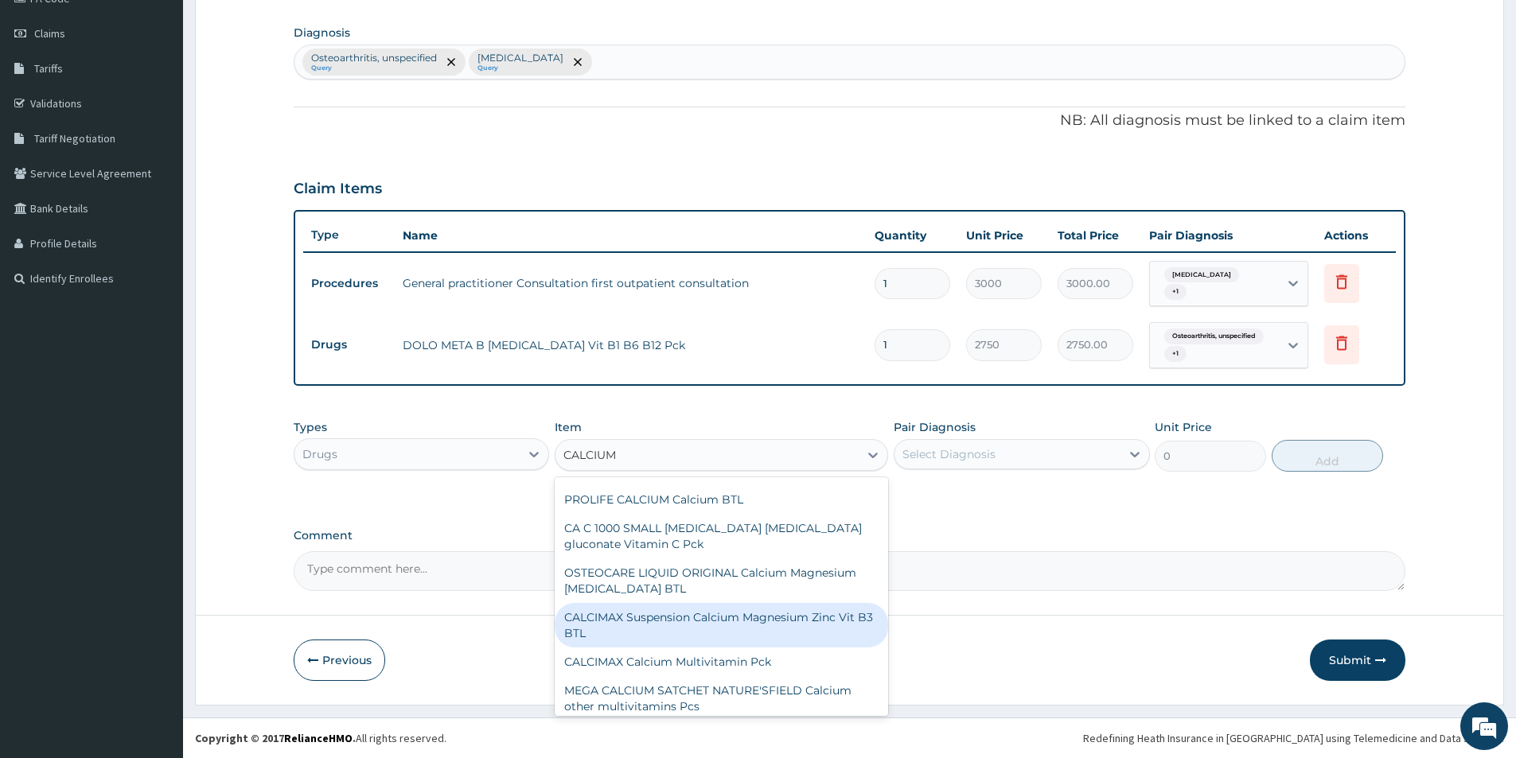
scroll to position [80, 0]
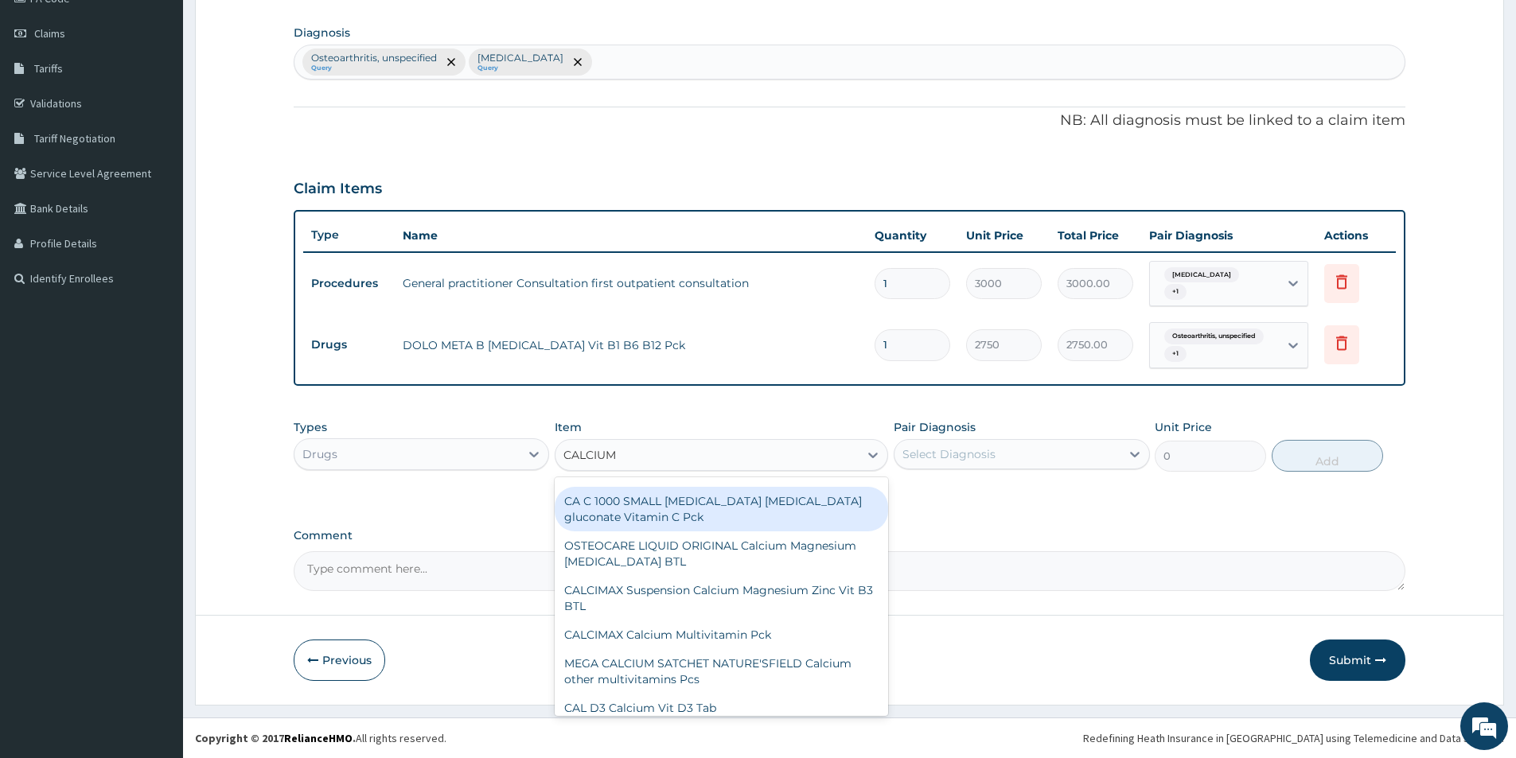
type input "CALCIUM"
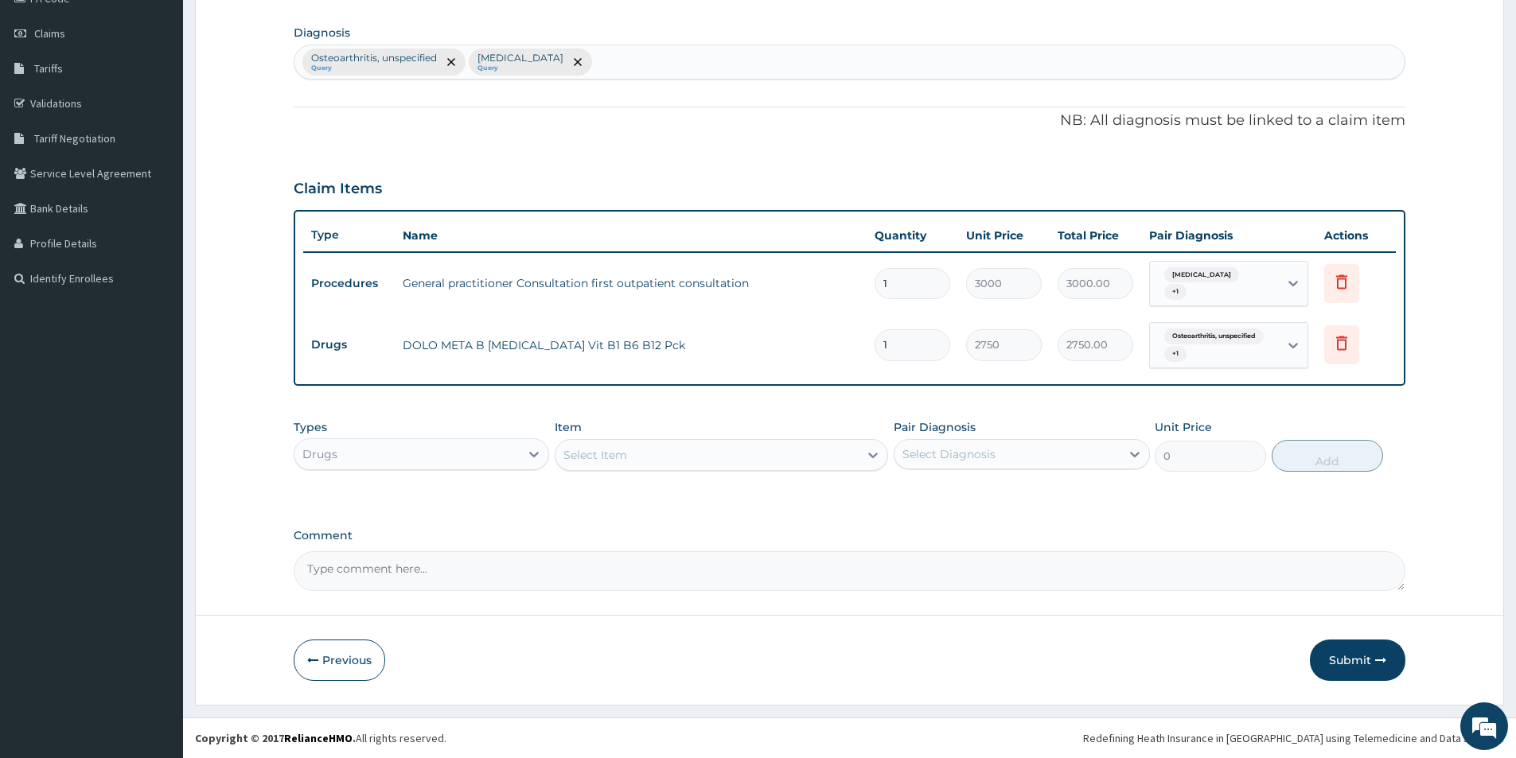
click at [989, 531] on label "Comment" at bounding box center [849, 536] width 1111 height 14
click at [989, 551] on textarea "Comment" at bounding box center [849, 571] width 1111 height 40
click at [804, 446] on div "Select Item" at bounding box center [706, 454] width 303 height 25
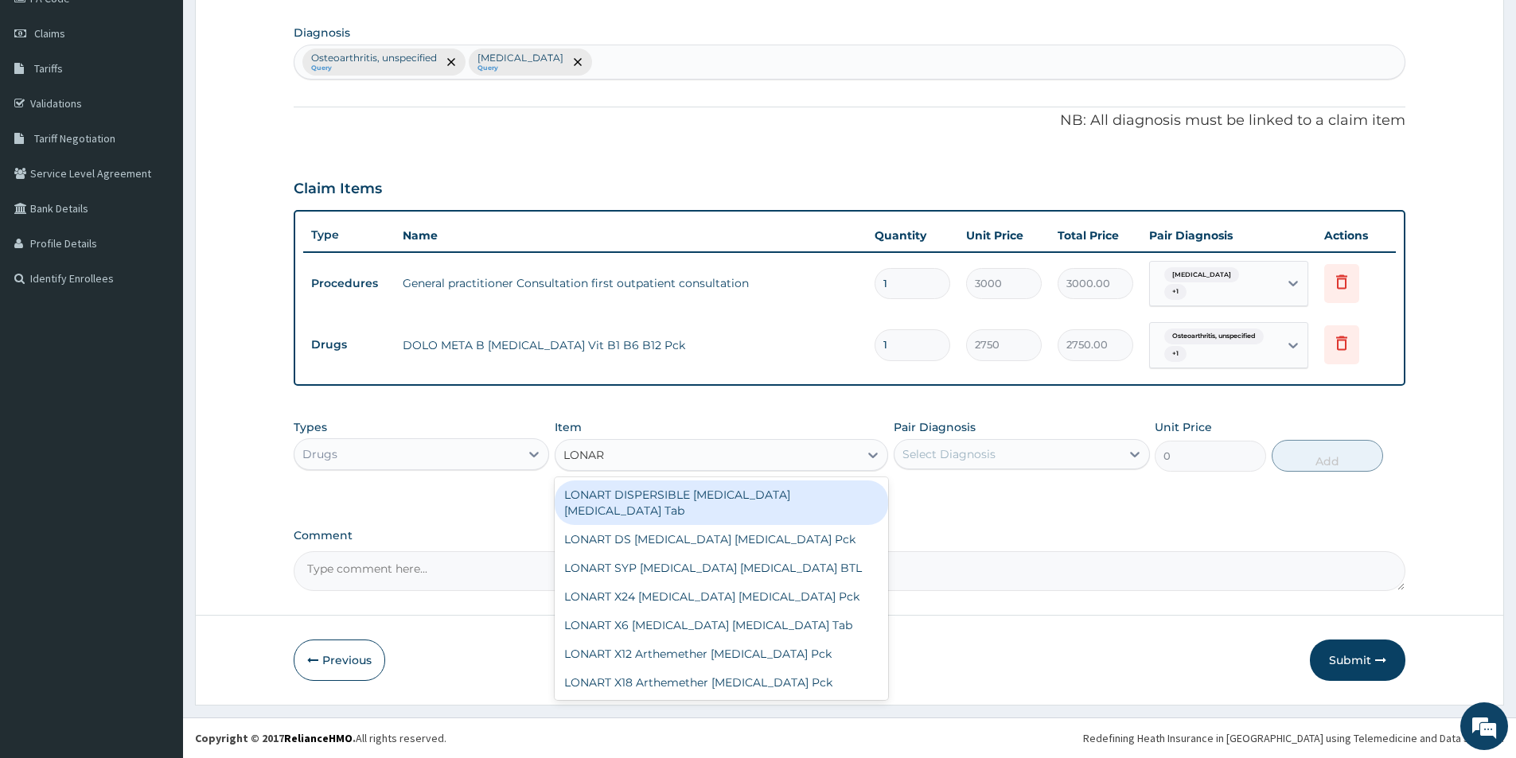
type input "LONART"
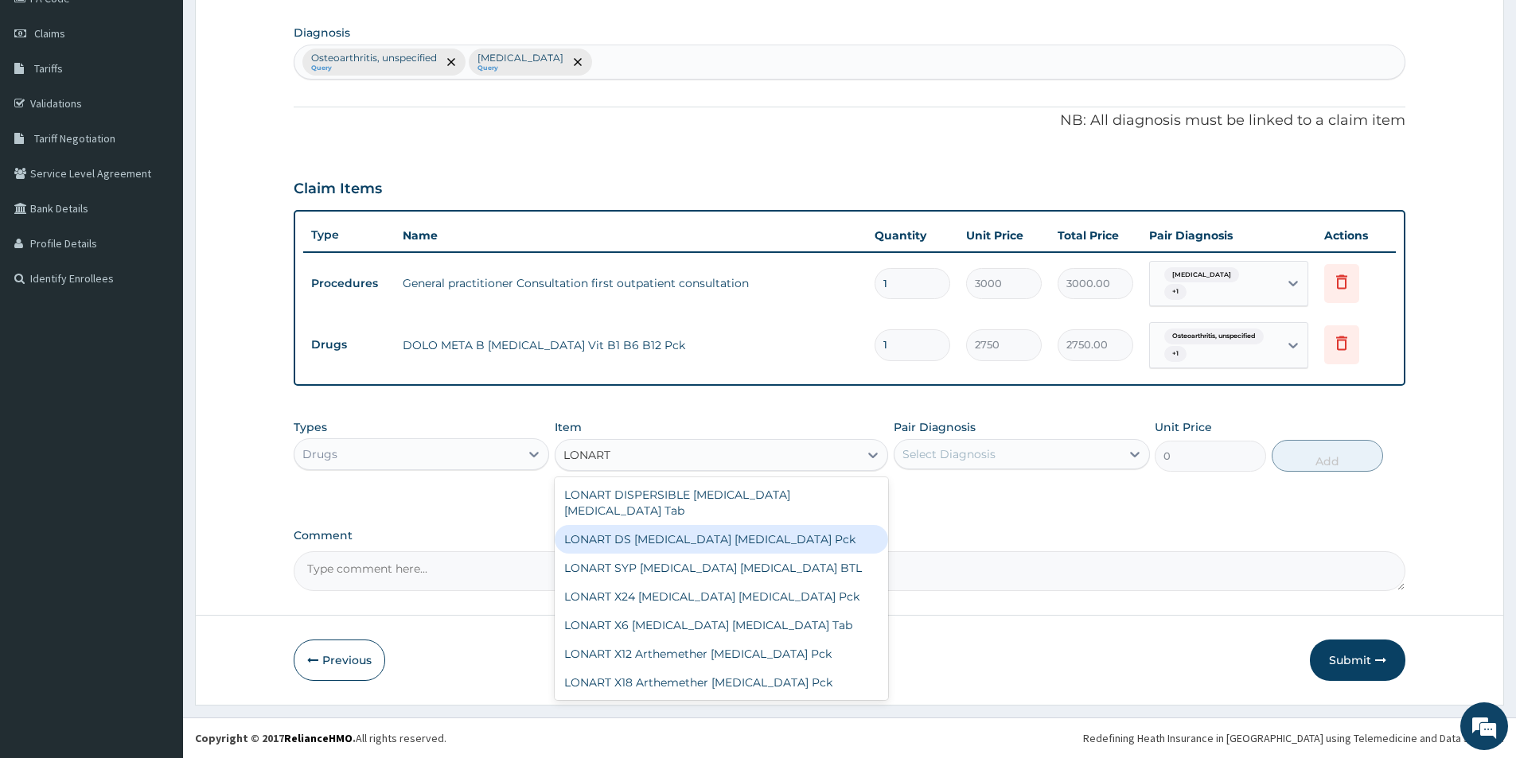
click at [765, 533] on div "LONART DS [MEDICAL_DATA] [MEDICAL_DATA] Pck" at bounding box center [721, 539] width 333 height 29
type input "1550"
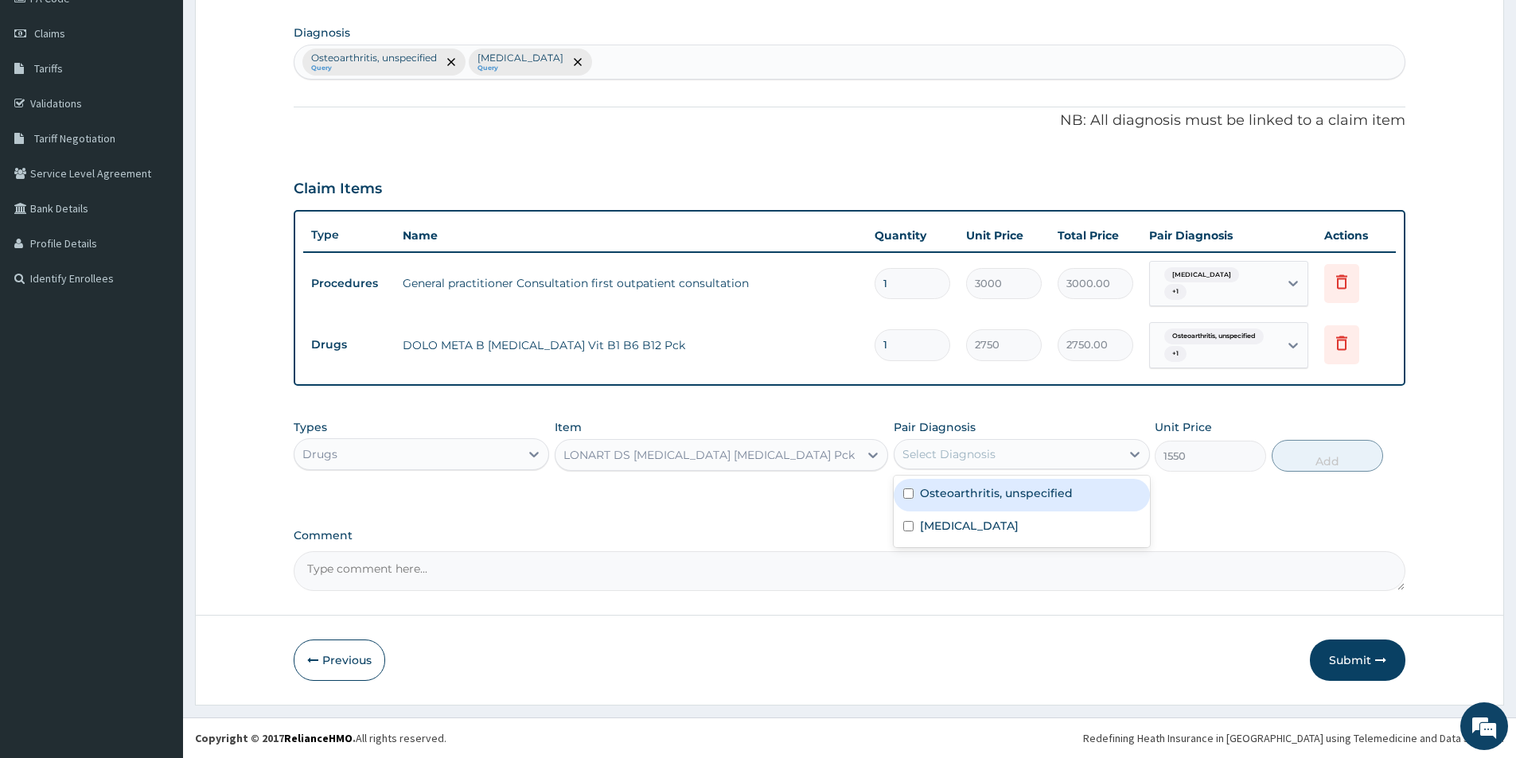
click at [1101, 455] on div "Select Diagnosis" at bounding box center [1006, 454] width 225 height 25
drag, startPoint x: 1041, startPoint y: 535, endPoint x: 1344, endPoint y: 514, distance: 303.8
click at [1043, 535] on div "[MEDICAL_DATA]" at bounding box center [1020, 528] width 255 height 33
checkbox input "true"
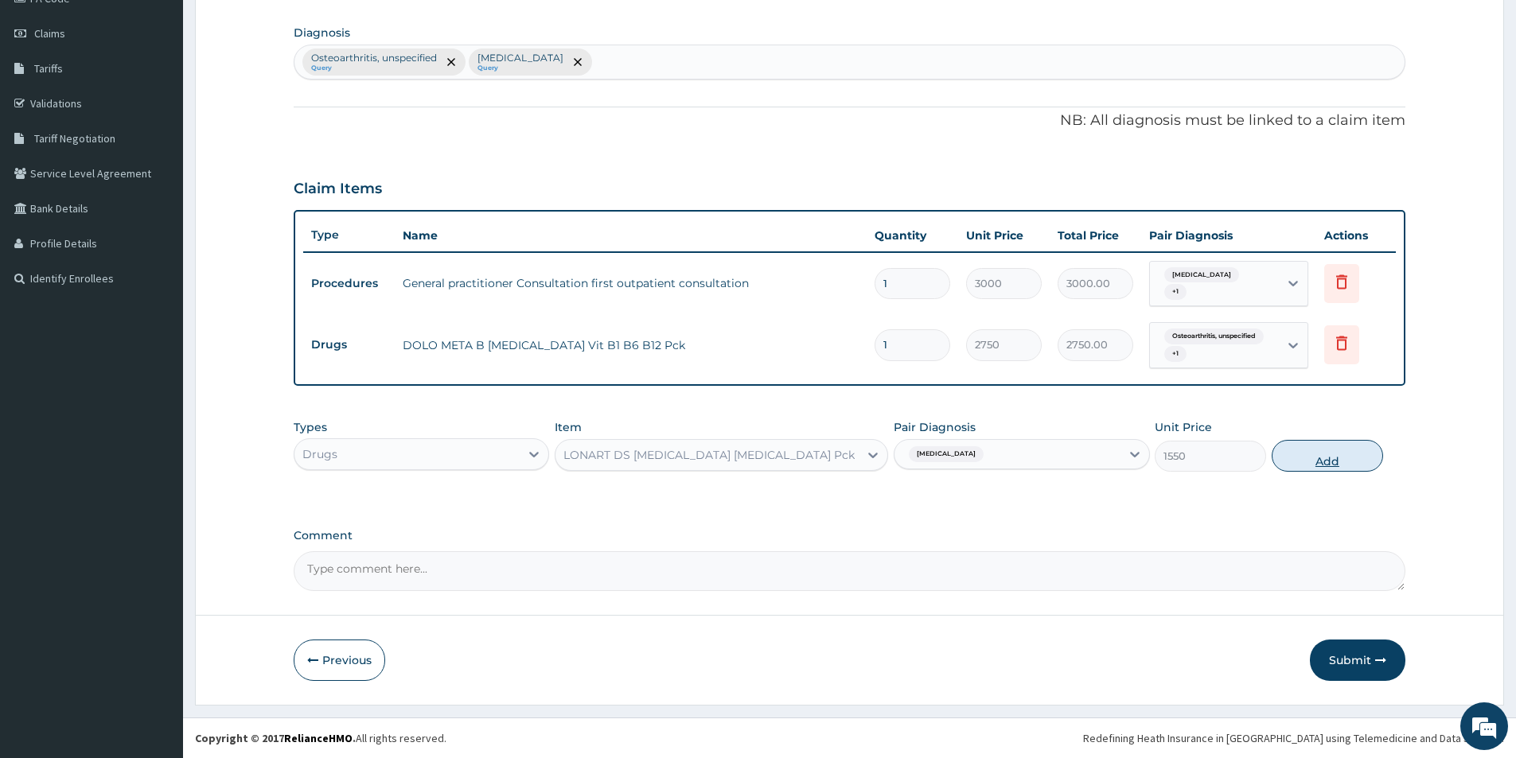
click at [1348, 461] on button "Add" at bounding box center [1326, 456] width 111 height 32
type input "0"
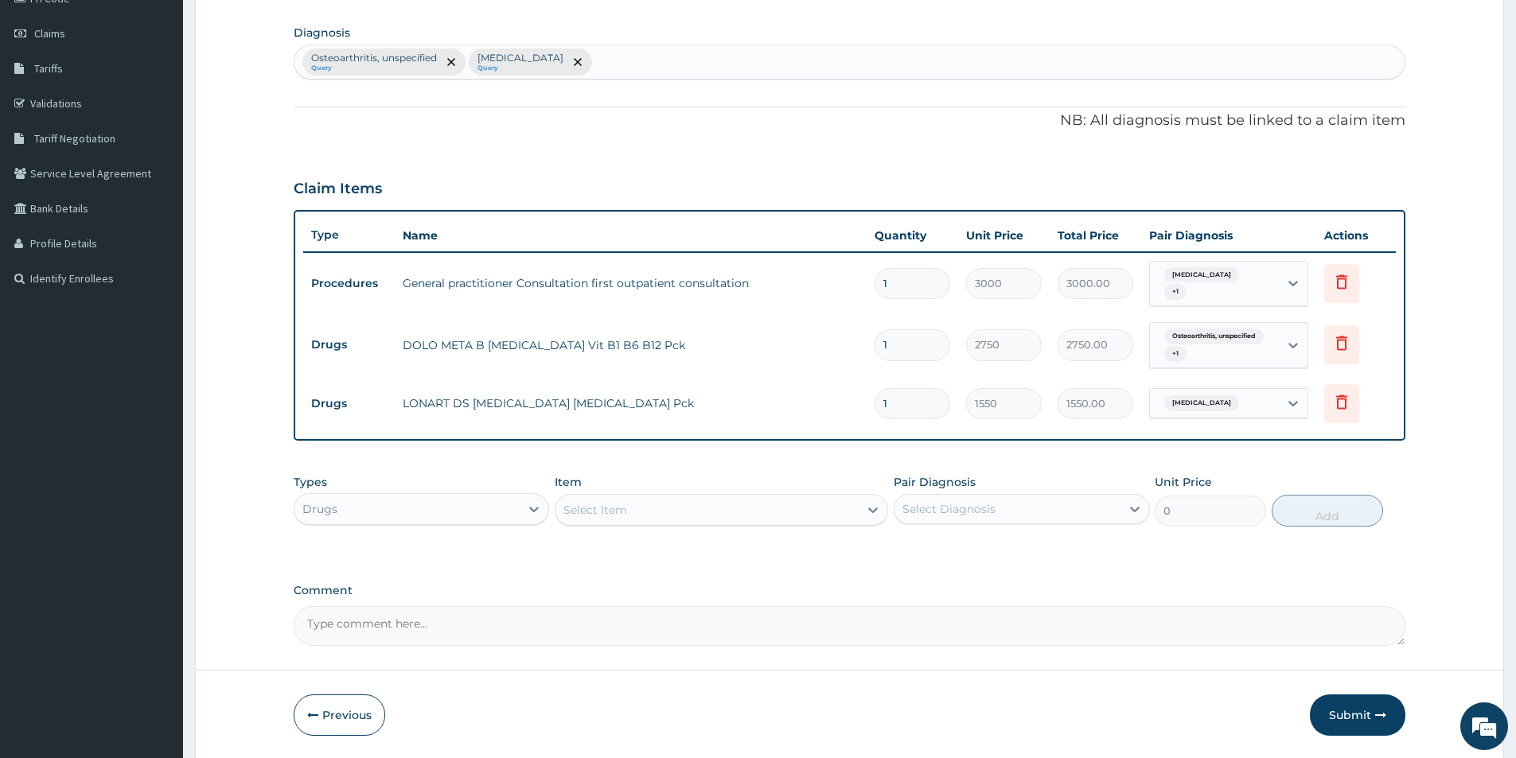
click at [760, 513] on div "Select Item" at bounding box center [706, 509] width 303 height 25
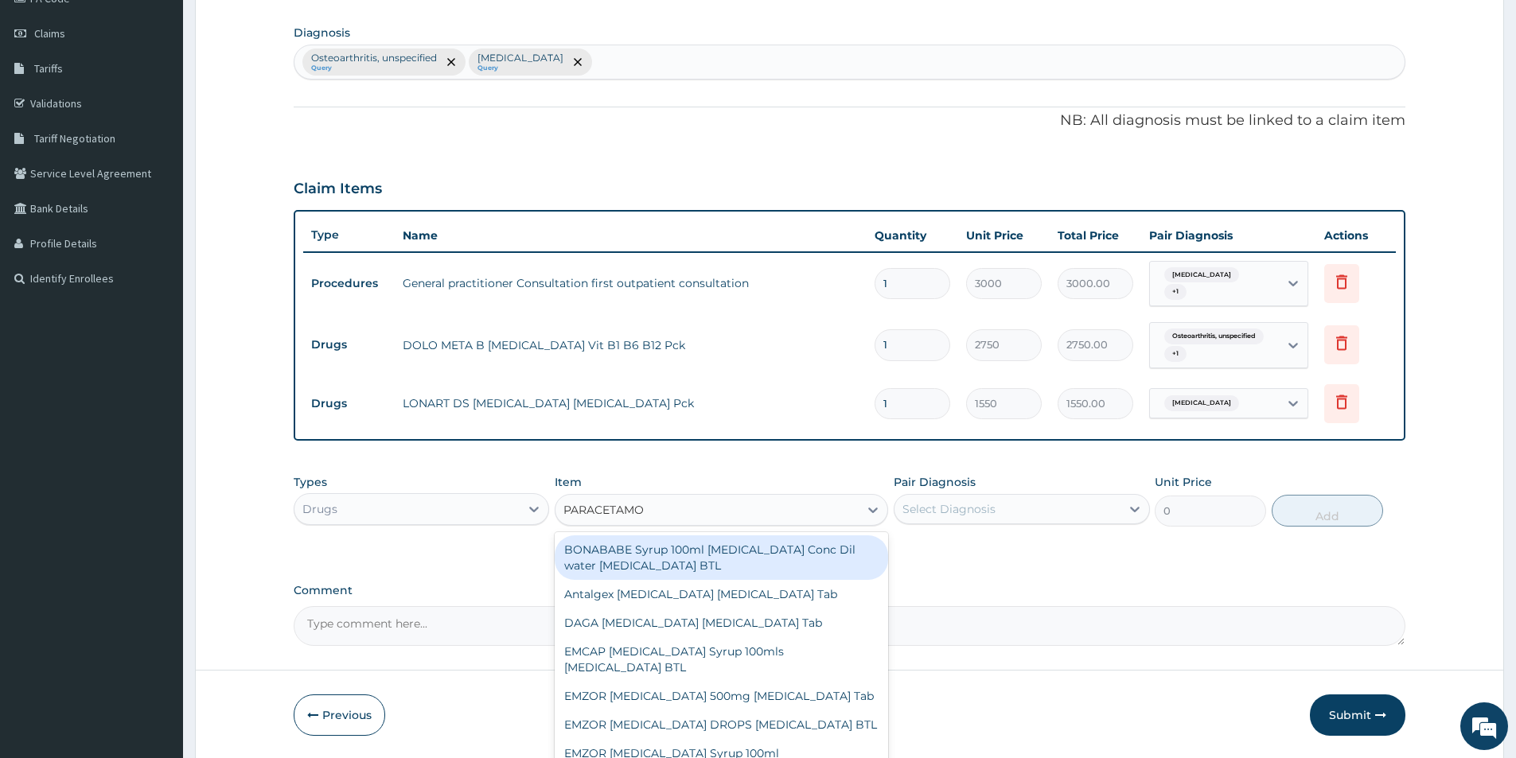
type input "PARACETAMOL"
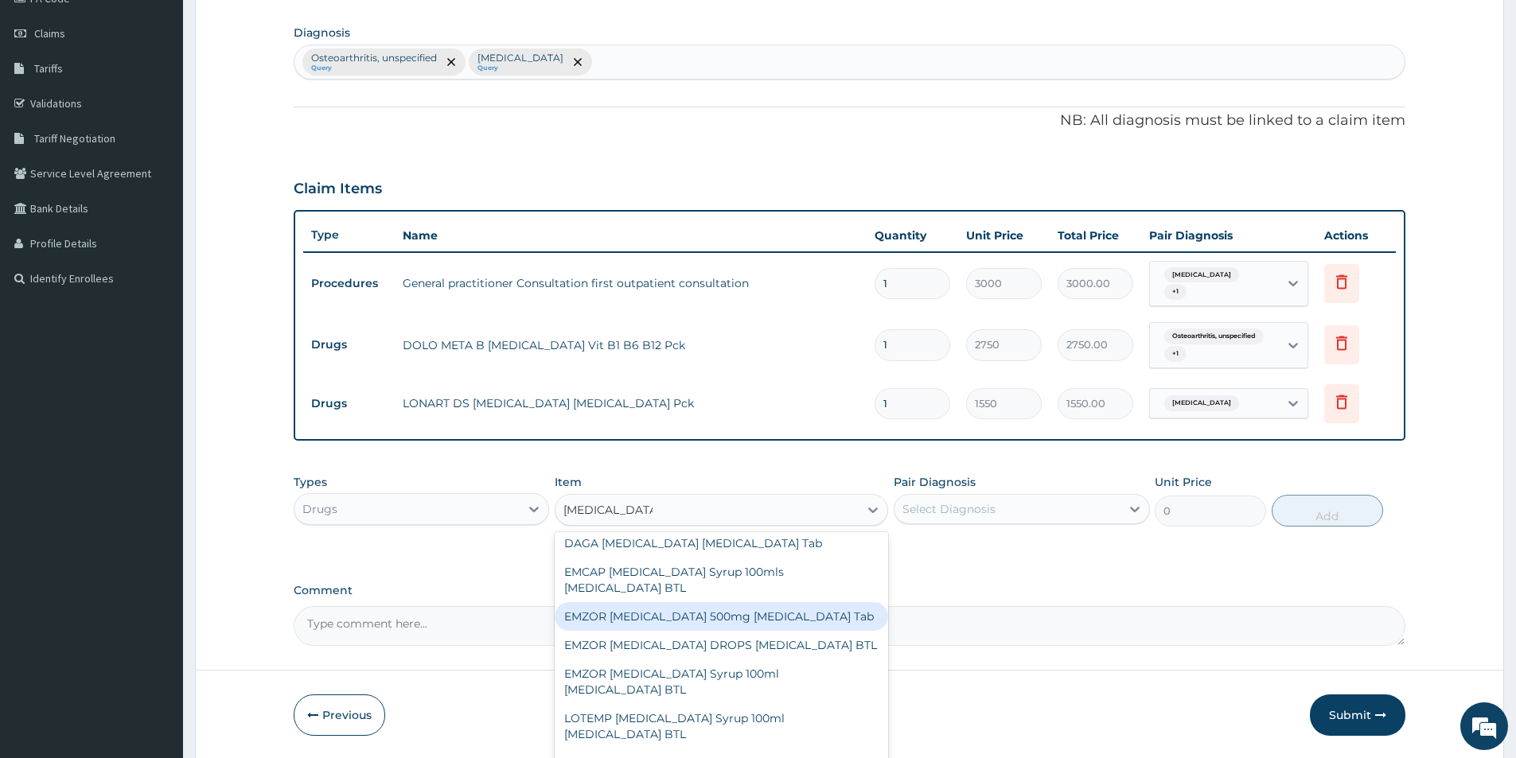
click at [800, 620] on div "EMZOR [MEDICAL_DATA] 500mg [MEDICAL_DATA] Tab" at bounding box center [721, 616] width 333 height 29
type input "10"
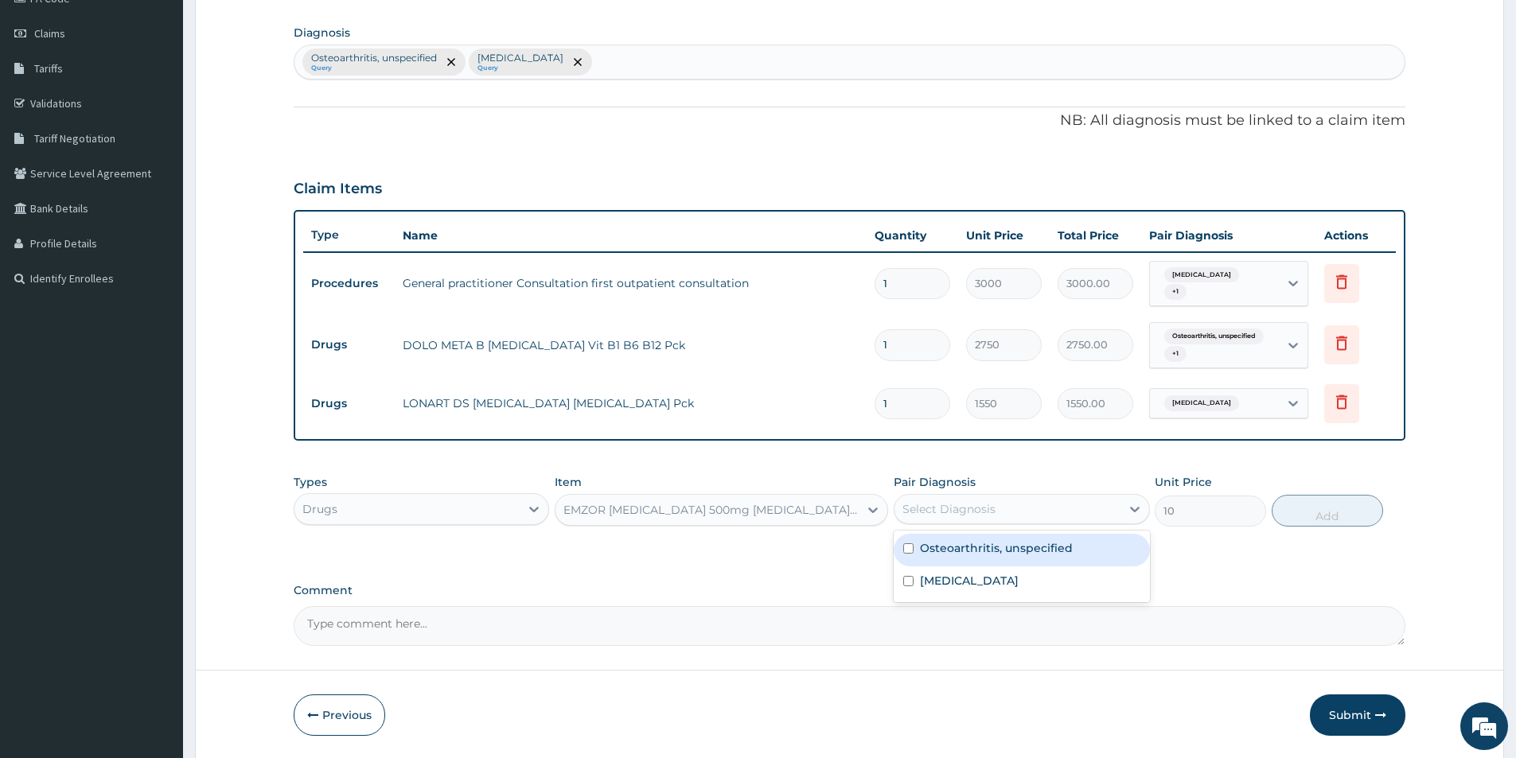
click at [979, 502] on div "Select Diagnosis" at bounding box center [948, 509] width 93 height 16
click at [980, 554] on label "Osteoarthritis, unspecified" at bounding box center [996, 548] width 153 height 16
checkbox input "true"
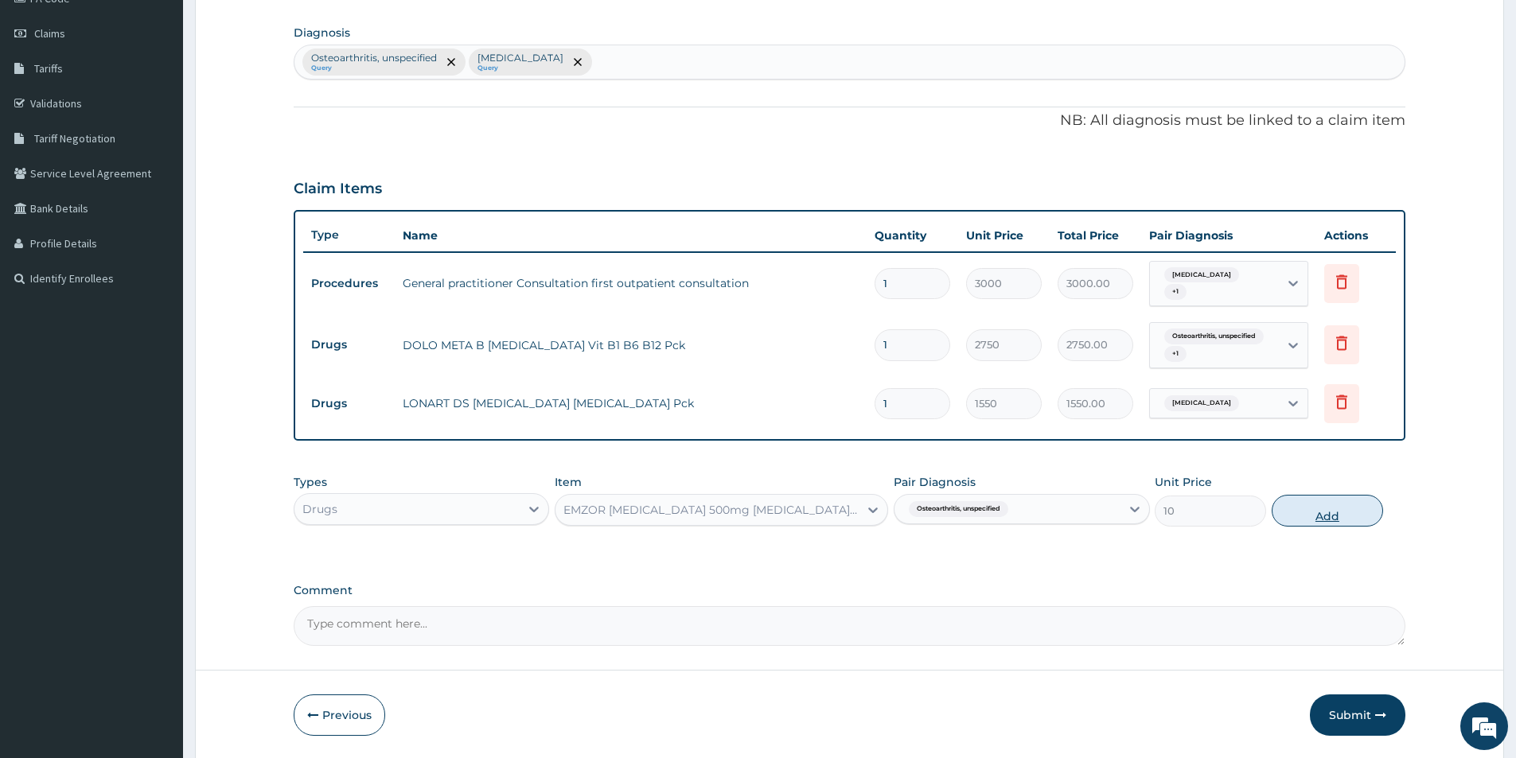
click at [1341, 519] on button "Add" at bounding box center [1326, 511] width 111 height 32
type input "0"
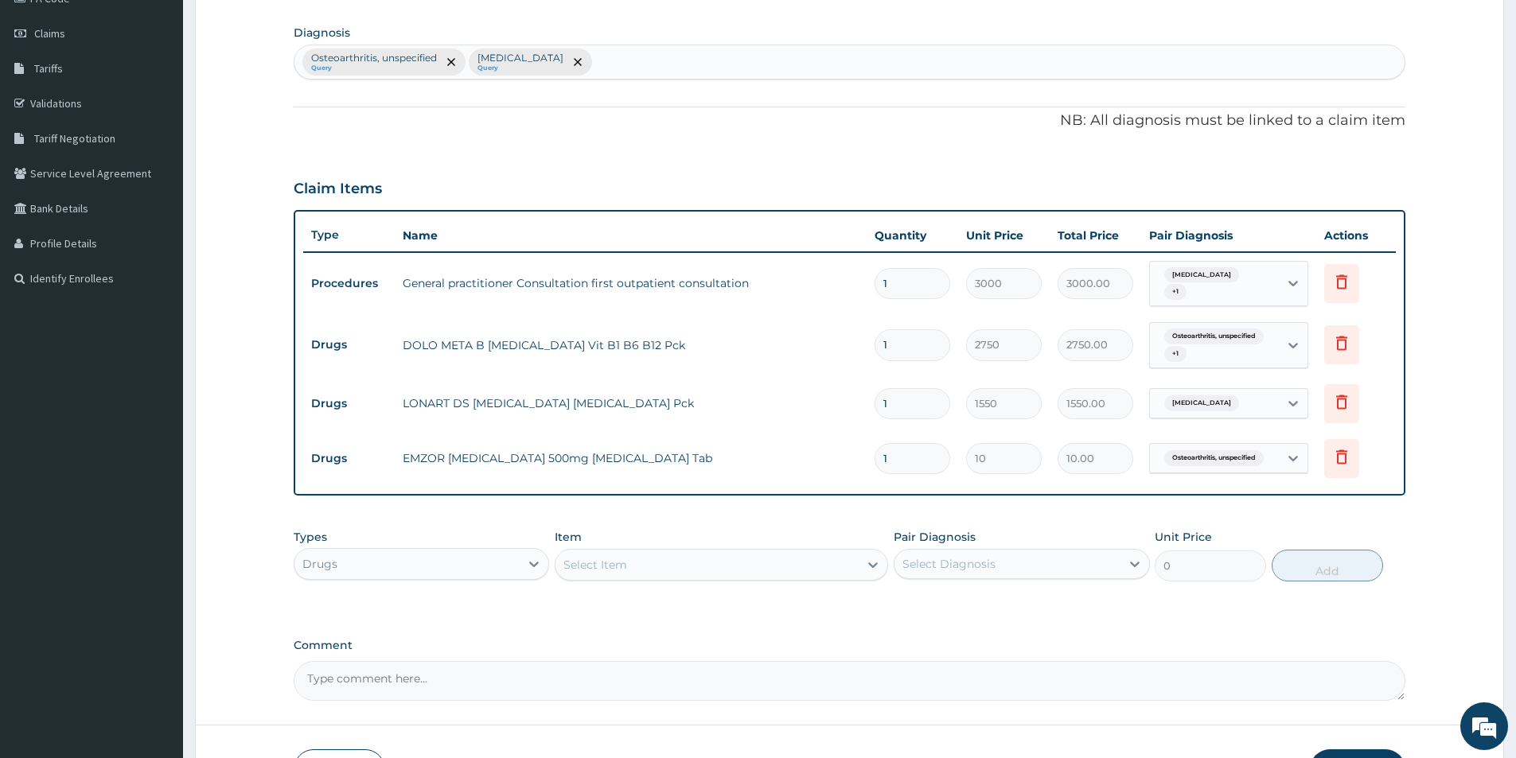
type input "0.00"
type input "2"
type input "20.00"
type input "24"
type input "240.00"
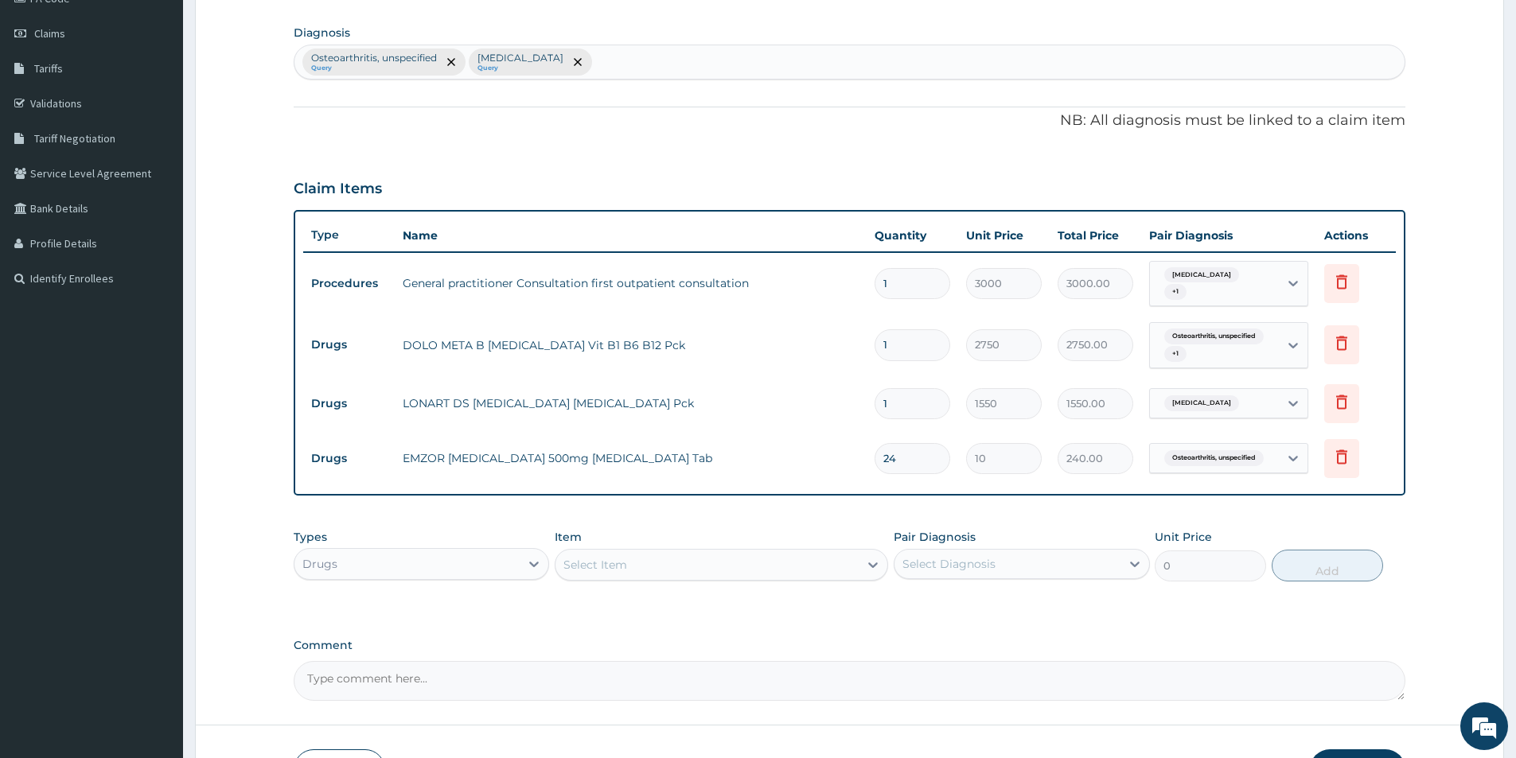
type input "24"
click at [437, 555] on div "Drugs" at bounding box center [406, 563] width 225 height 25
click at [410, 705] on div "Laboratory" at bounding box center [421, 718] width 255 height 29
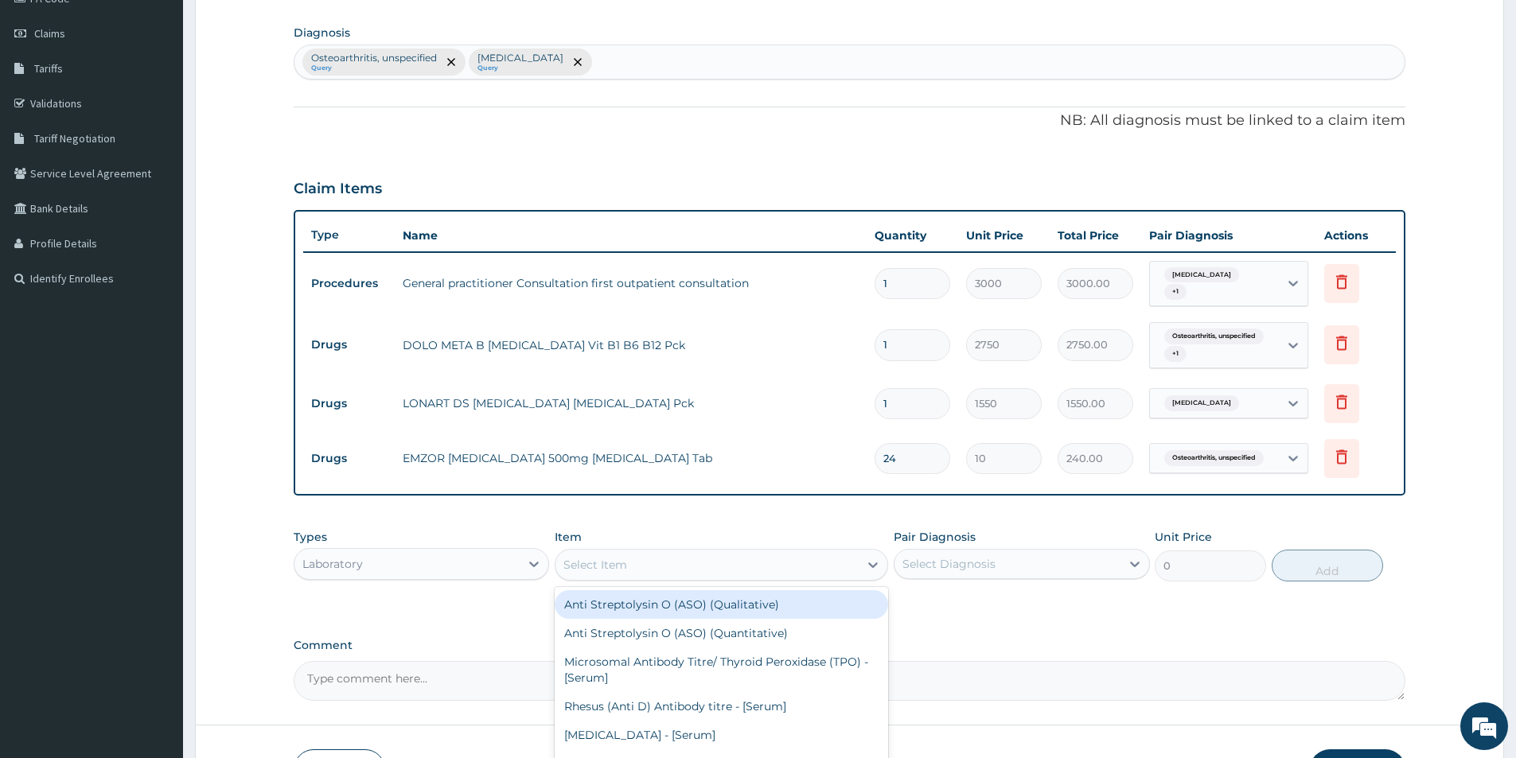
click at [743, 558] on div "Select Item" at bounding box center [706, 564] width 303 height 25
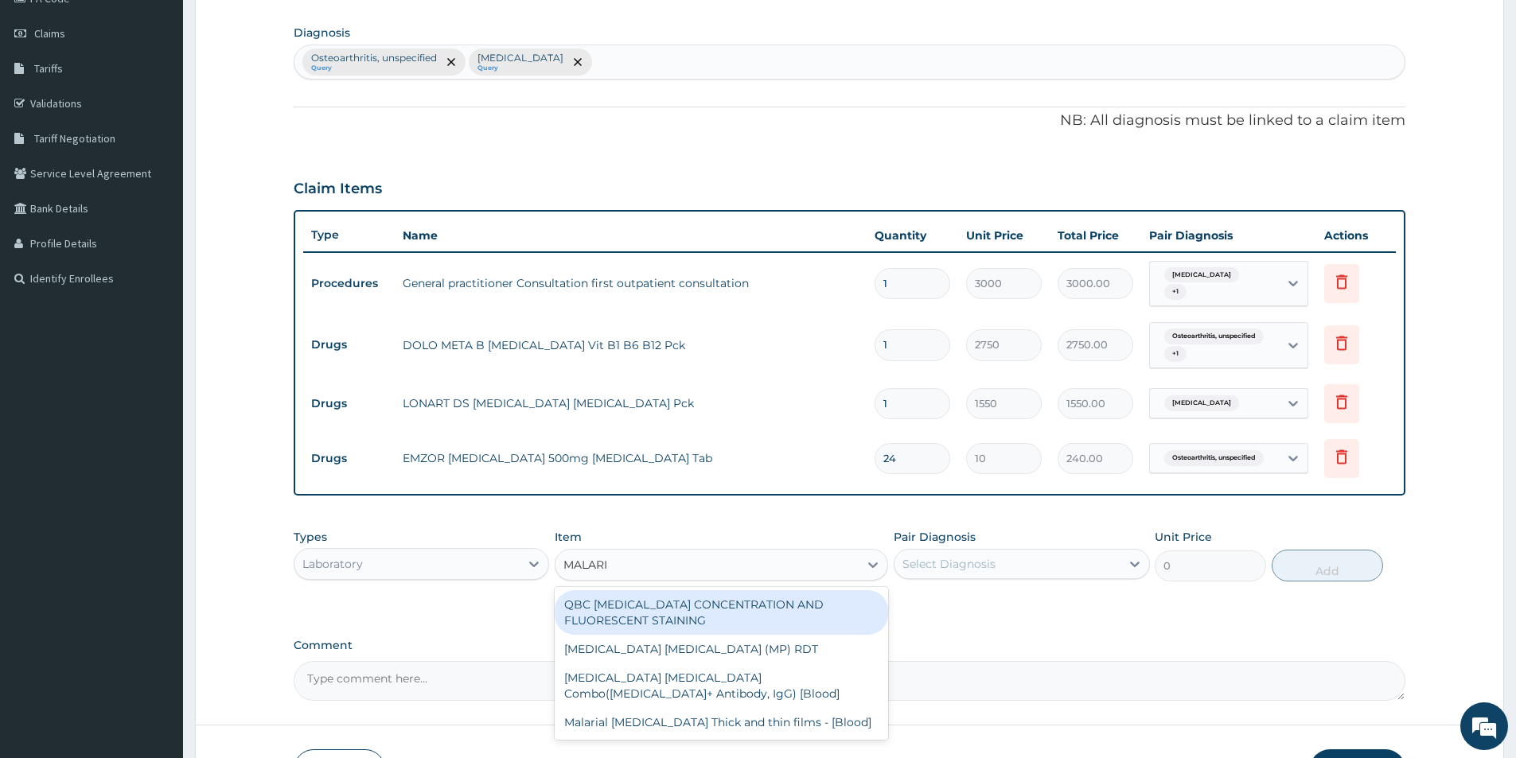
type input "MALARIA"
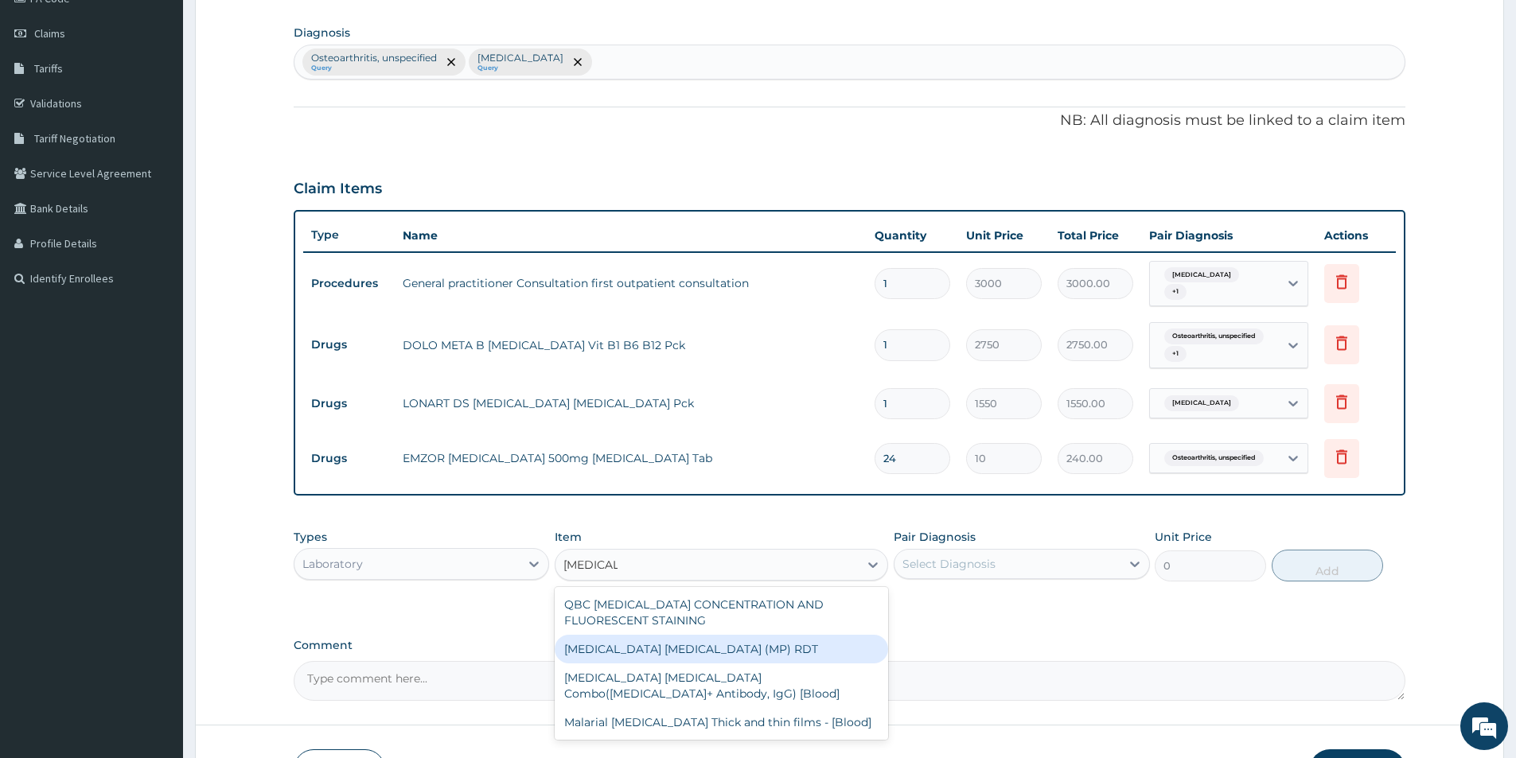
click at [699, 648] on div "MALARIA PARASITE (MP) RDT" at bounding box center [721, 649] width 333 height 29
type input "1500"
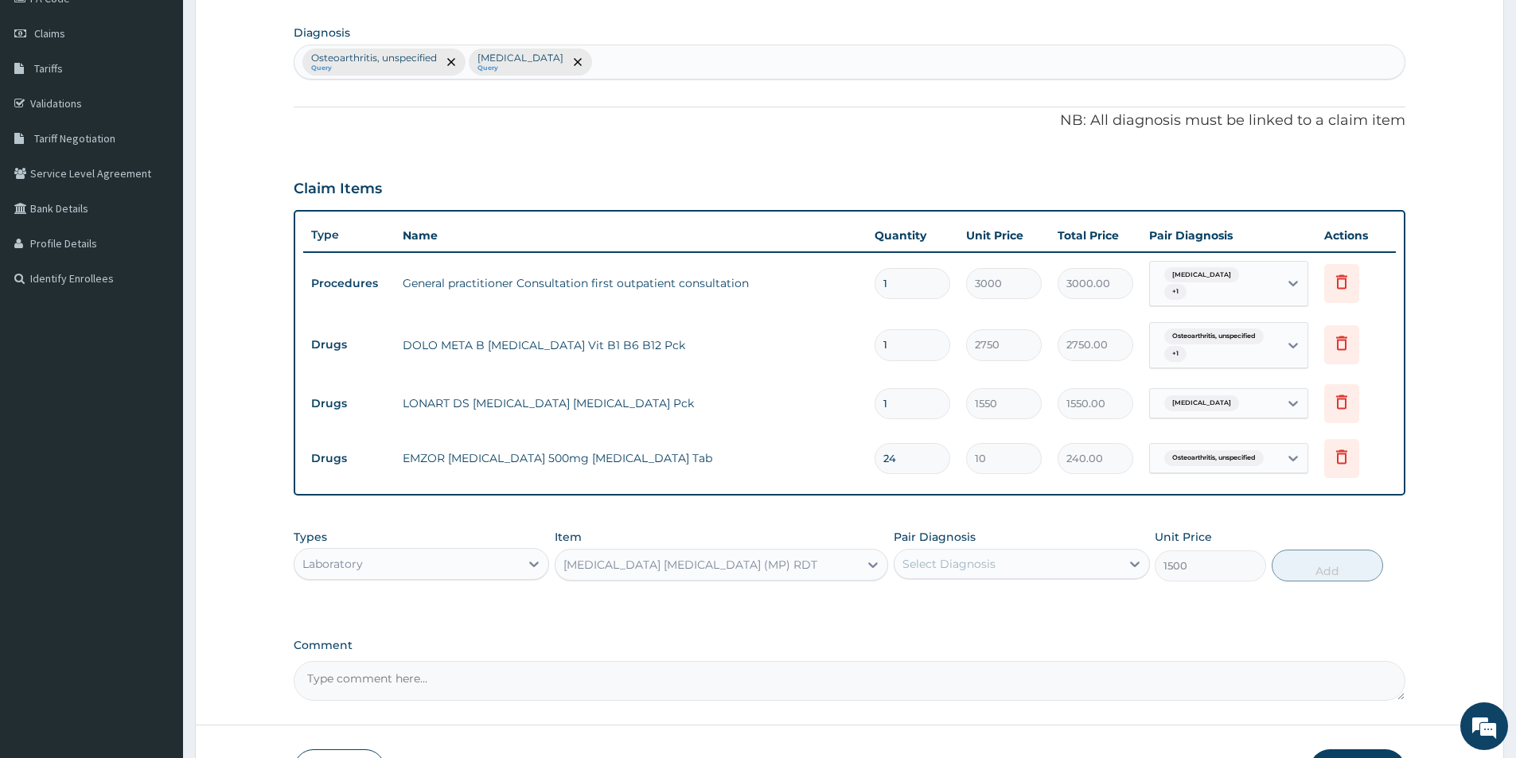
click at [1081, 566] on div "Select Diagnosis" at bounding box center [1006, 563] width 225 height 25
click at [1018, 629] on label "Malaria, unspecified" at bounding box center [969, 636] width 99 height 16
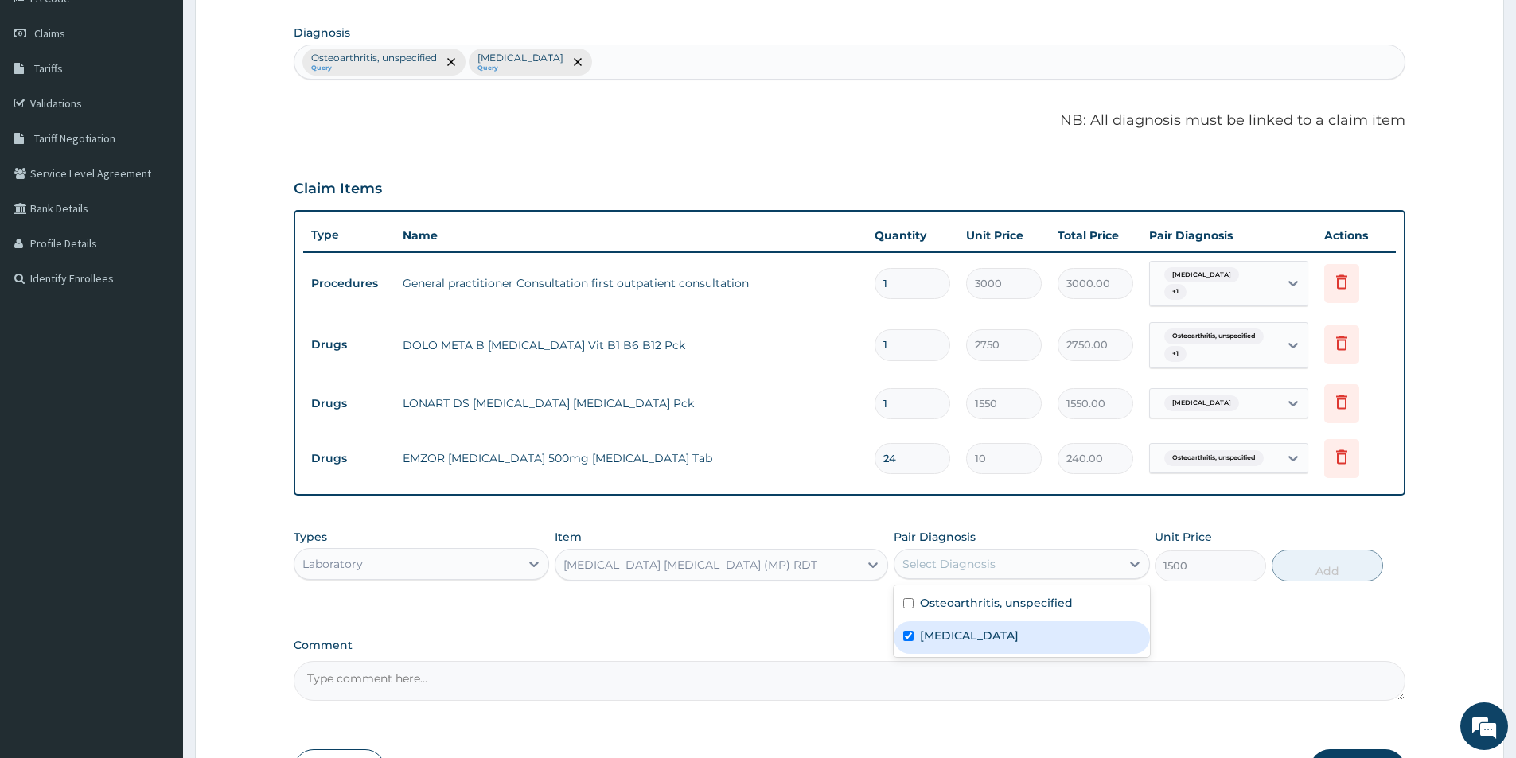
checkbox input "true"
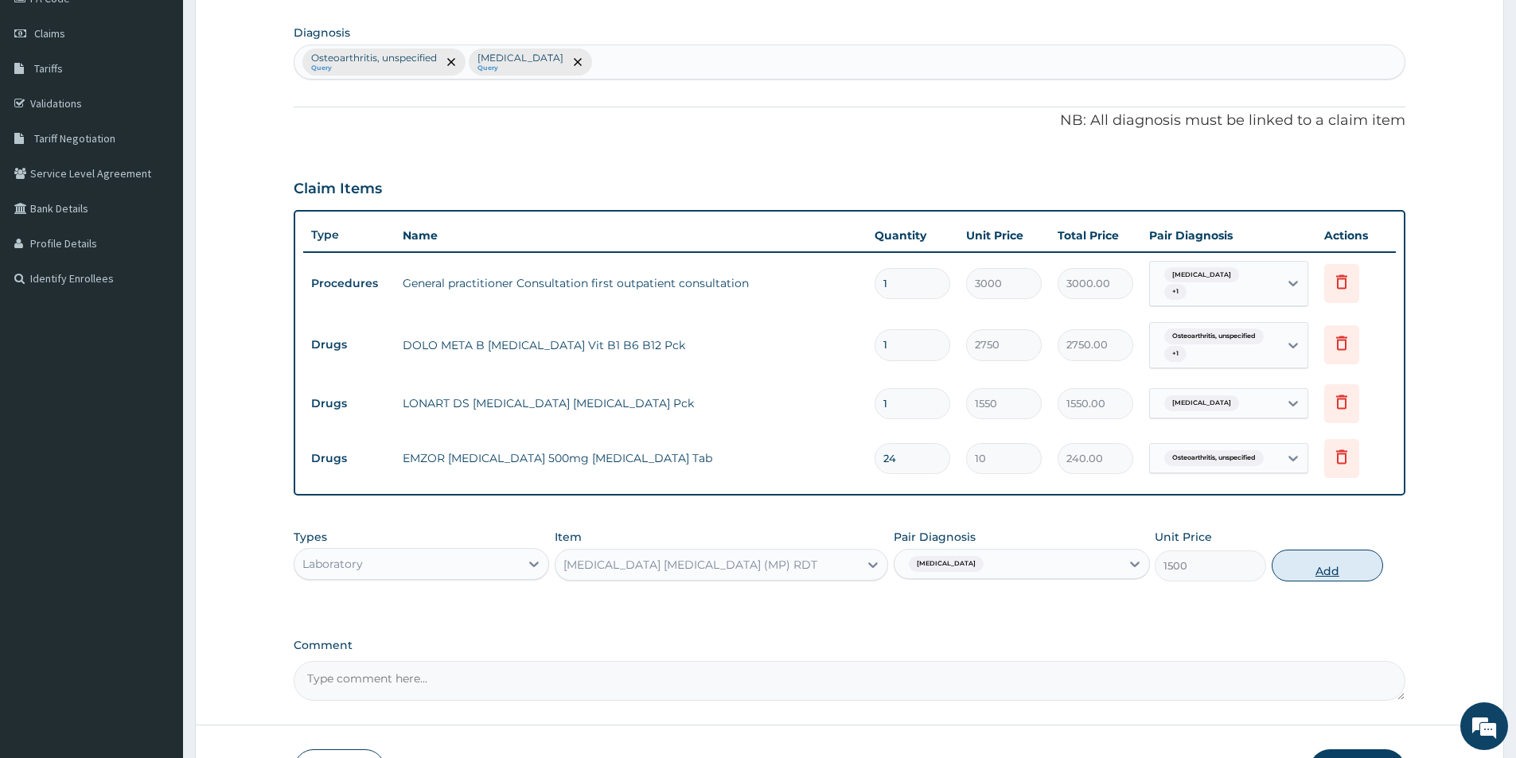
click at [1364, 566] on button "Add" at bounding box center [1326, 566] width 111 height 32
type input "0"
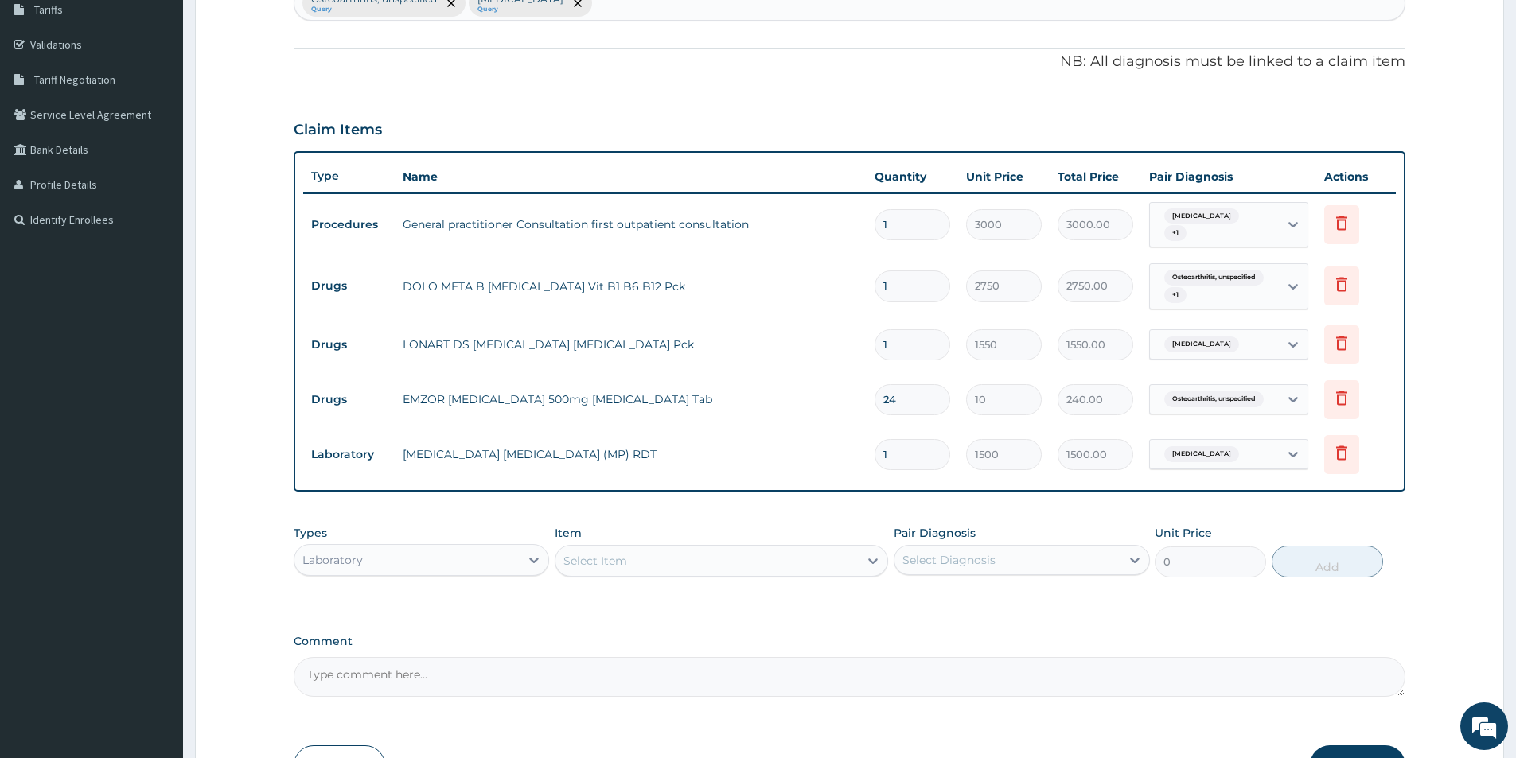
scroll to position [369, 0]
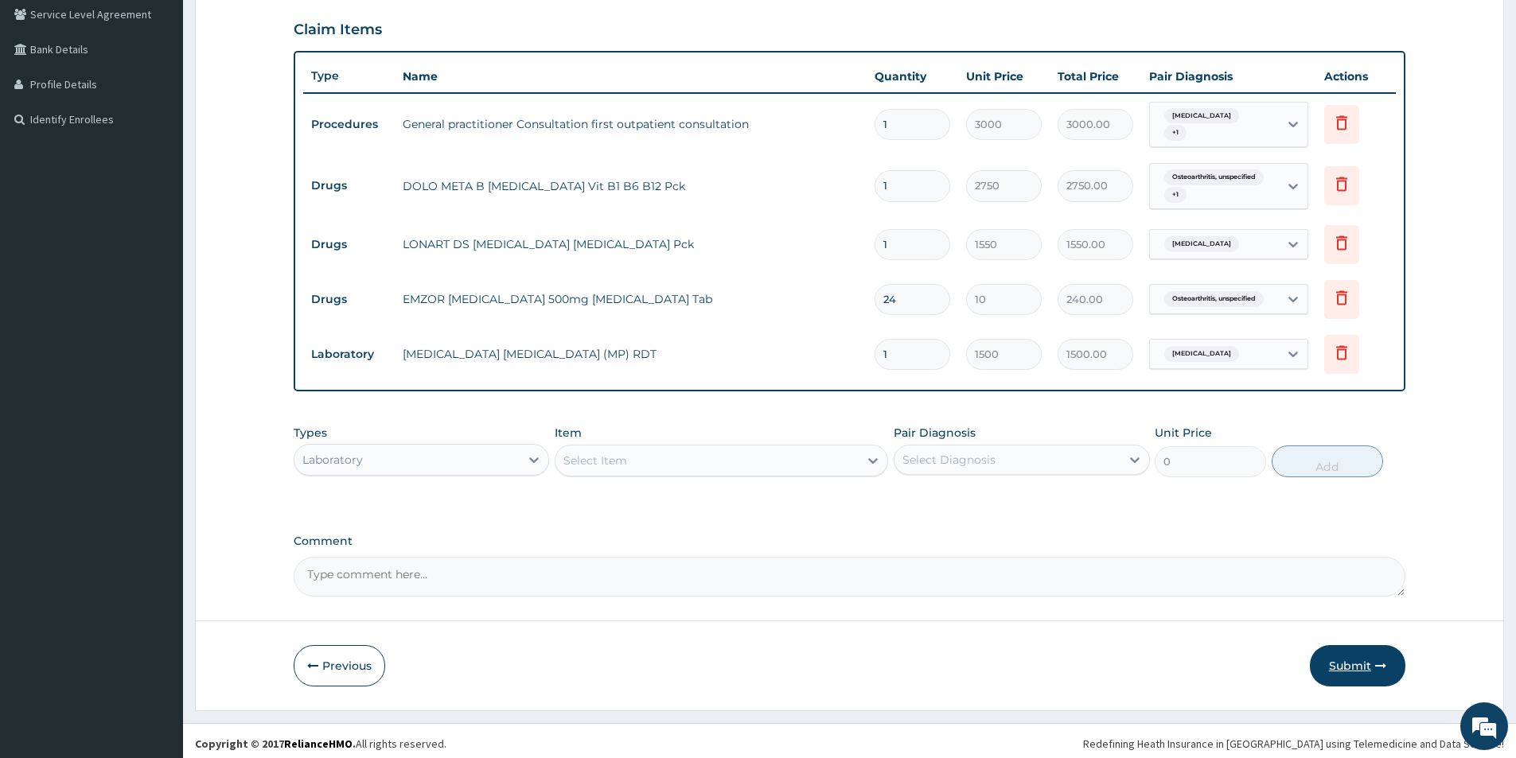
click at [1371, 659] on button "Submit" at bounding box center [1356, 665] width 95 height 41
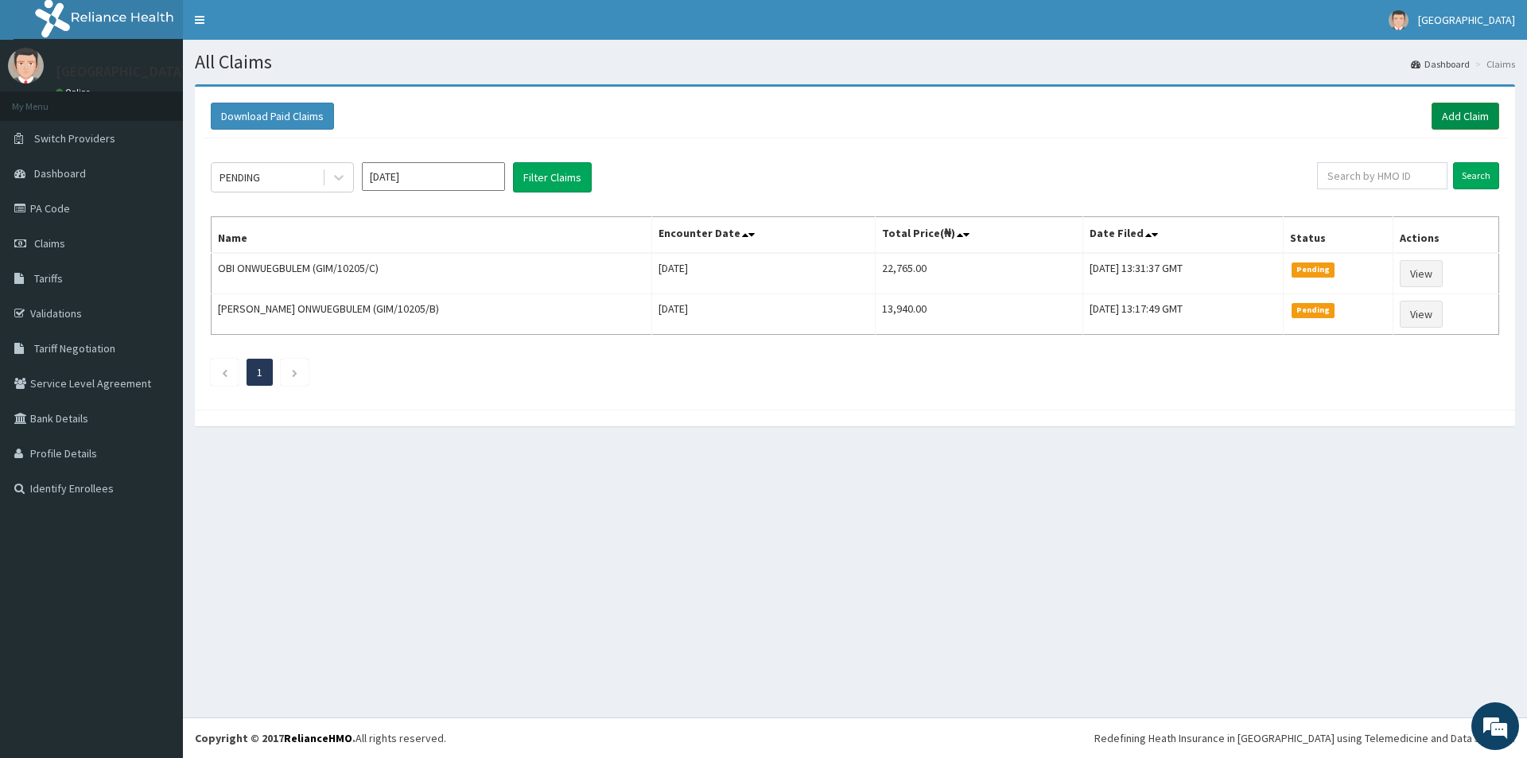
click at [1477, 117] on link "Add Claim" at bounding box center [1466, 116] width 68 height 27
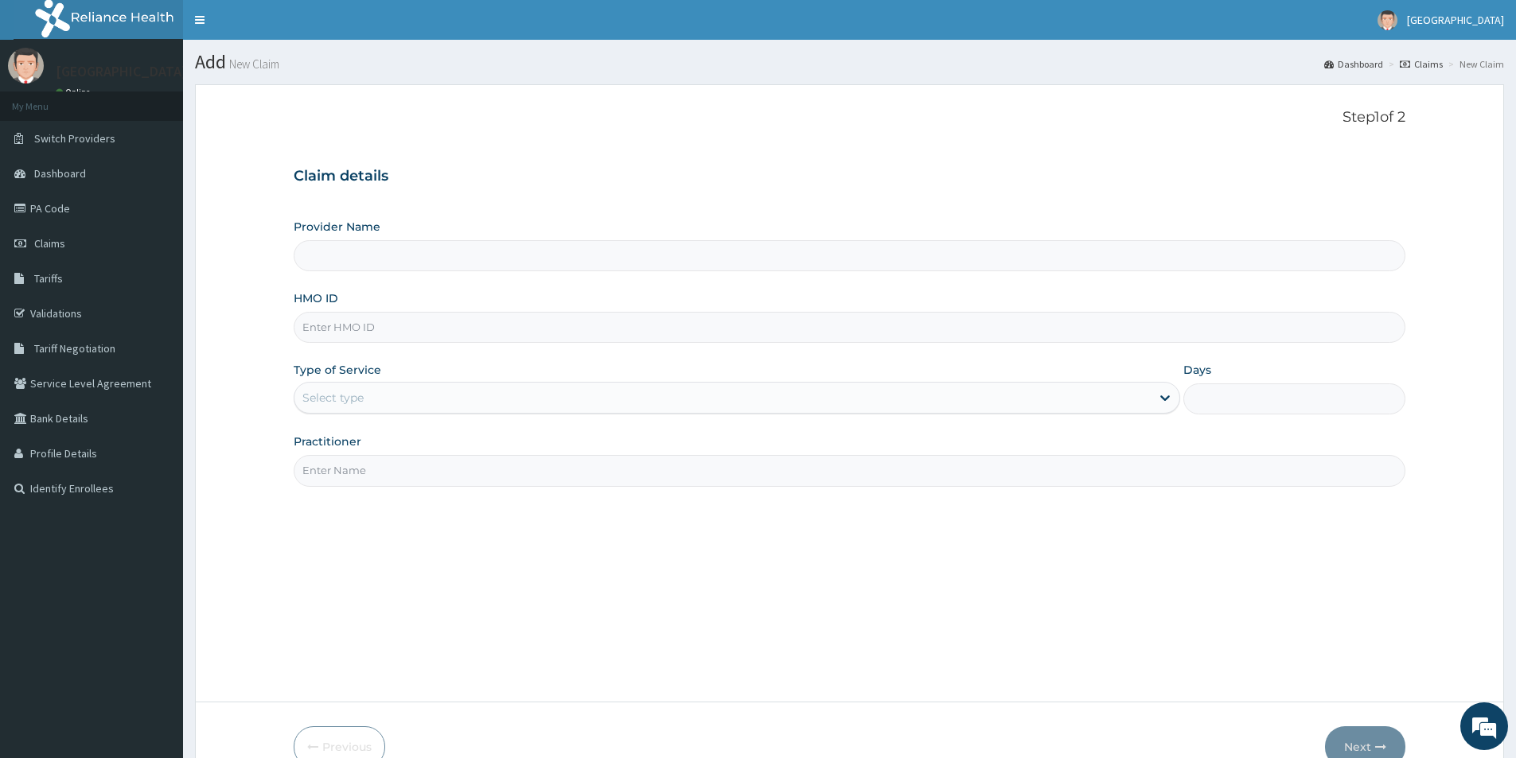
click at [601, 325] on input "HMO ID" at bounding box center [849, 327] width 1111 height 31
type input "[GEOGRAPHIC_DATA]"
type input "BTR/11002/A"
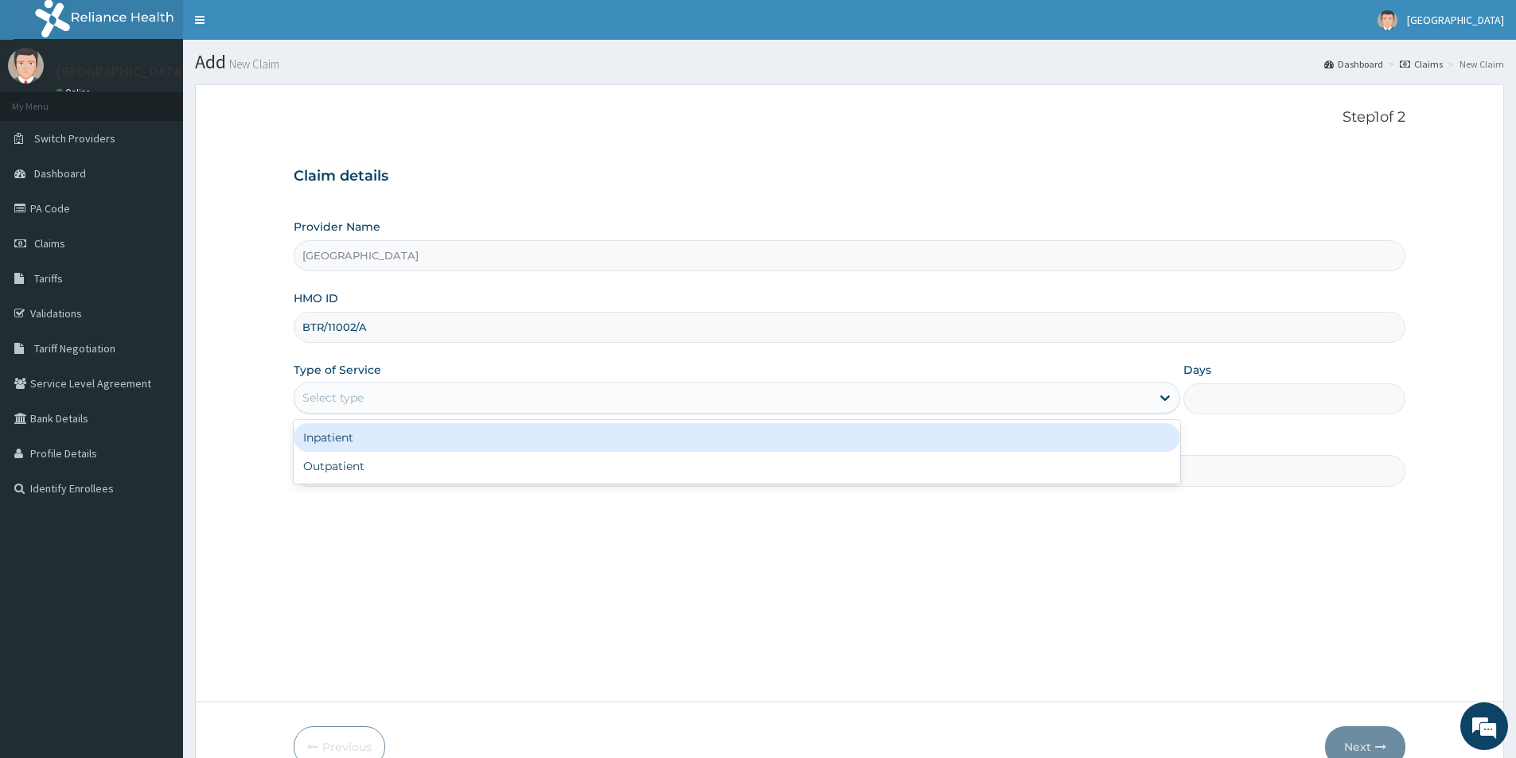
click at [561, 393] on div "Select type" at bounding box center [722, 397] width 856 height 25
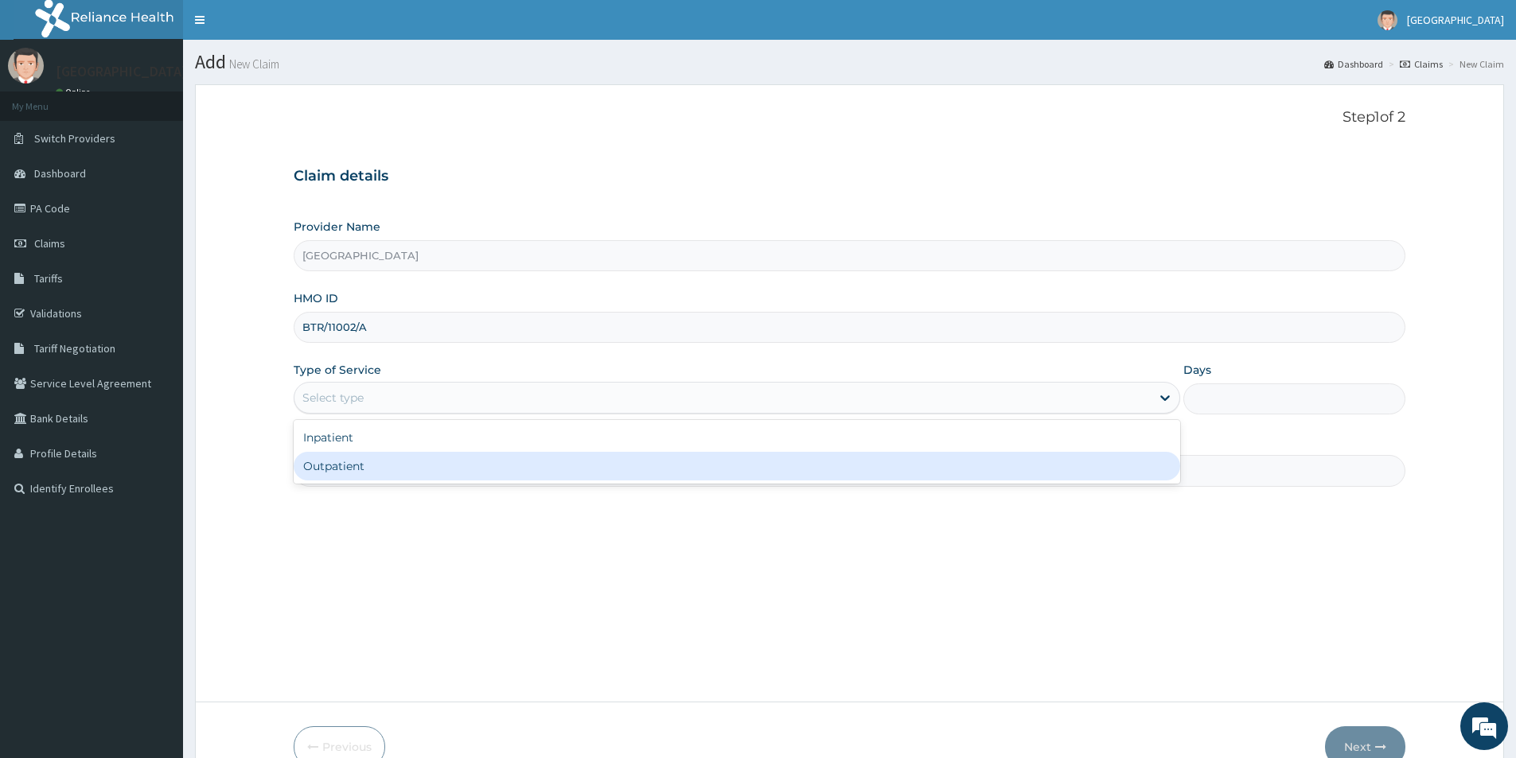
click at [503, 465] on div "Outpatient" at bounding box center [737, 466] width 886 height 29
type input "1"
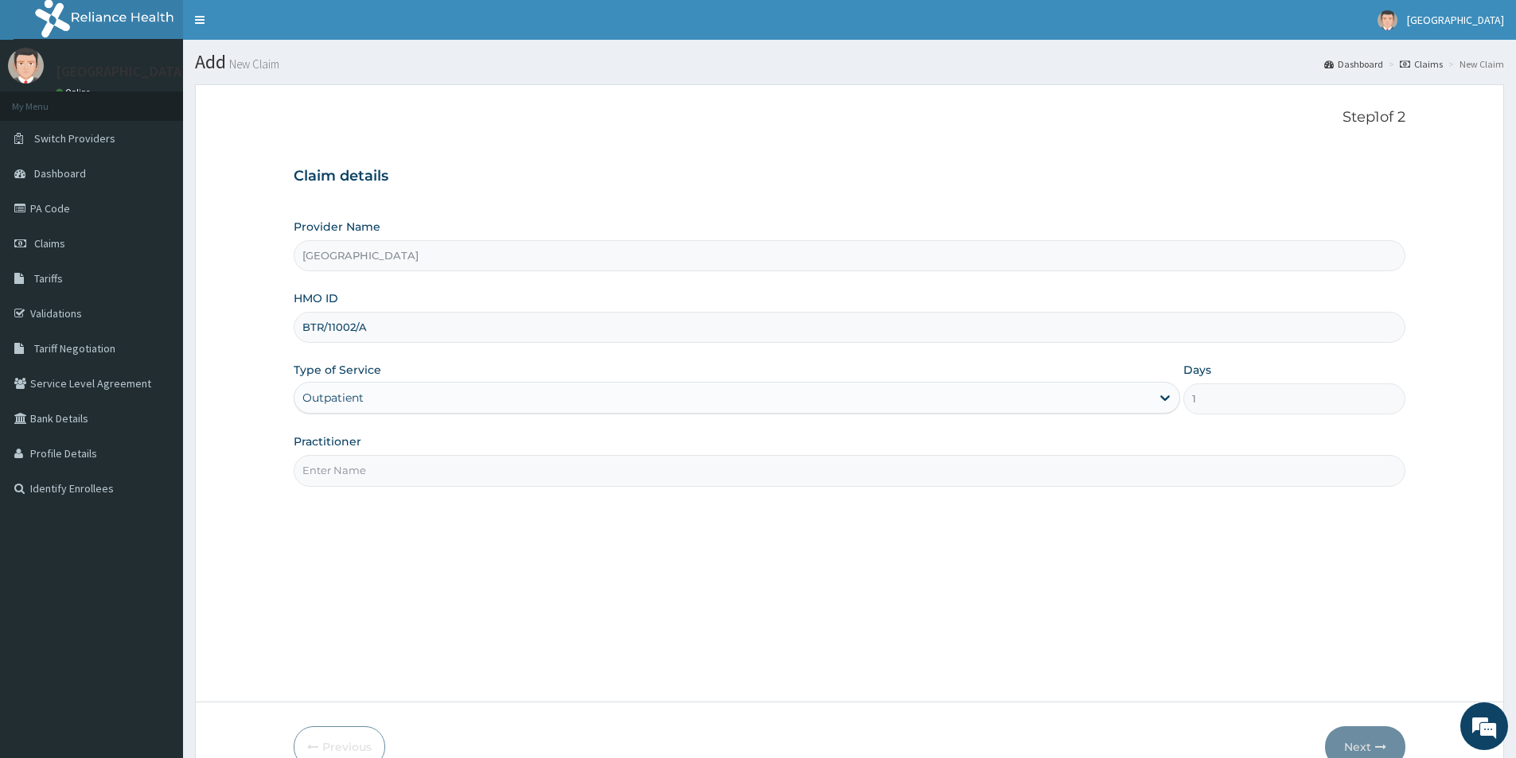
click at [496, 475] on input "Practitioner" at bounding box center [849, 470] width 1111 height 31
type input "[PERSON_NAME]"
click at [1356, 744] on button "Next" at bounding box center [1365, 746] width 80 height 41
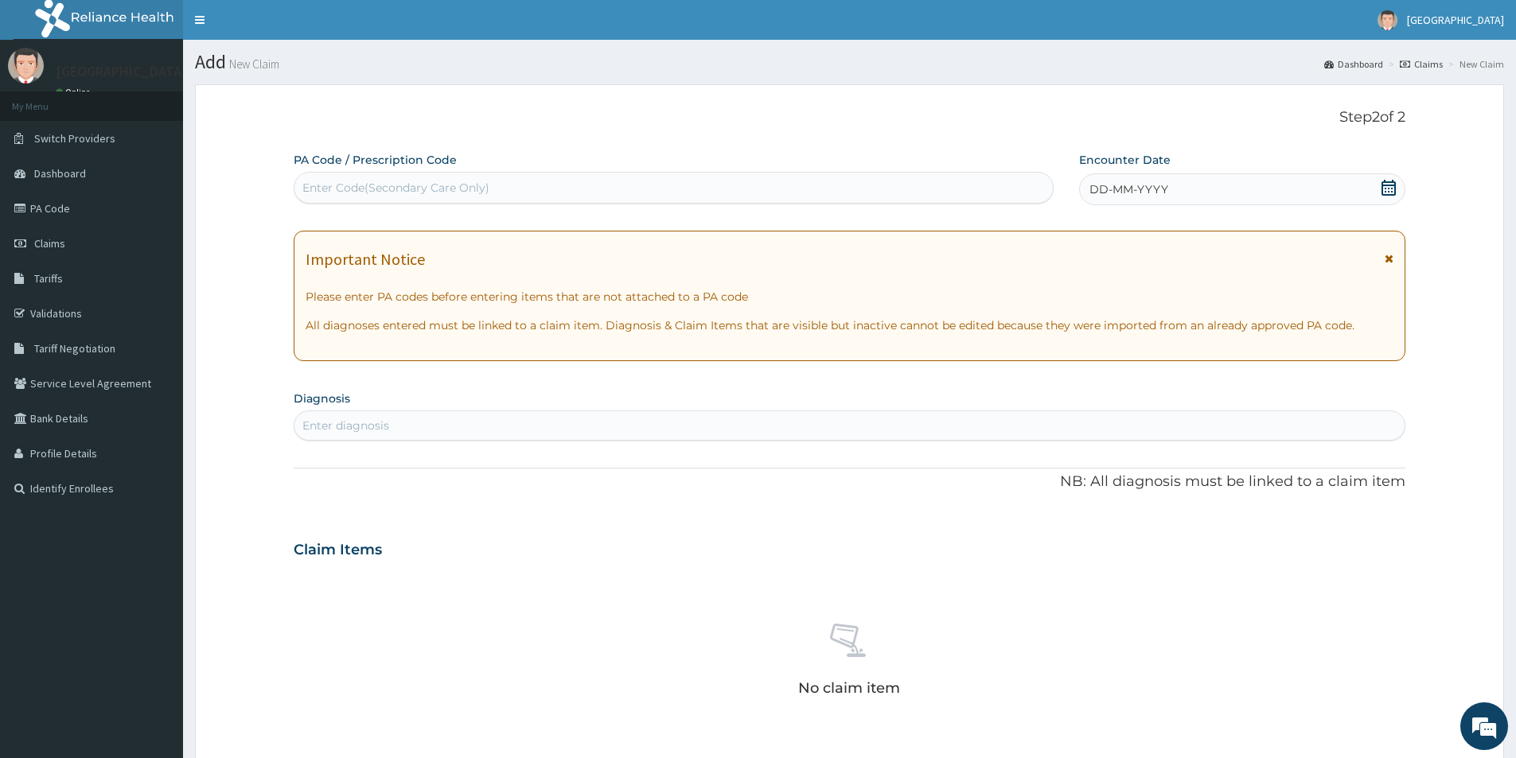
click at [442, 426] on div "Enter diagnosis" at bounding box center [849, 425] width 1110 height 25
type input "[MEDICAL_DATA]"
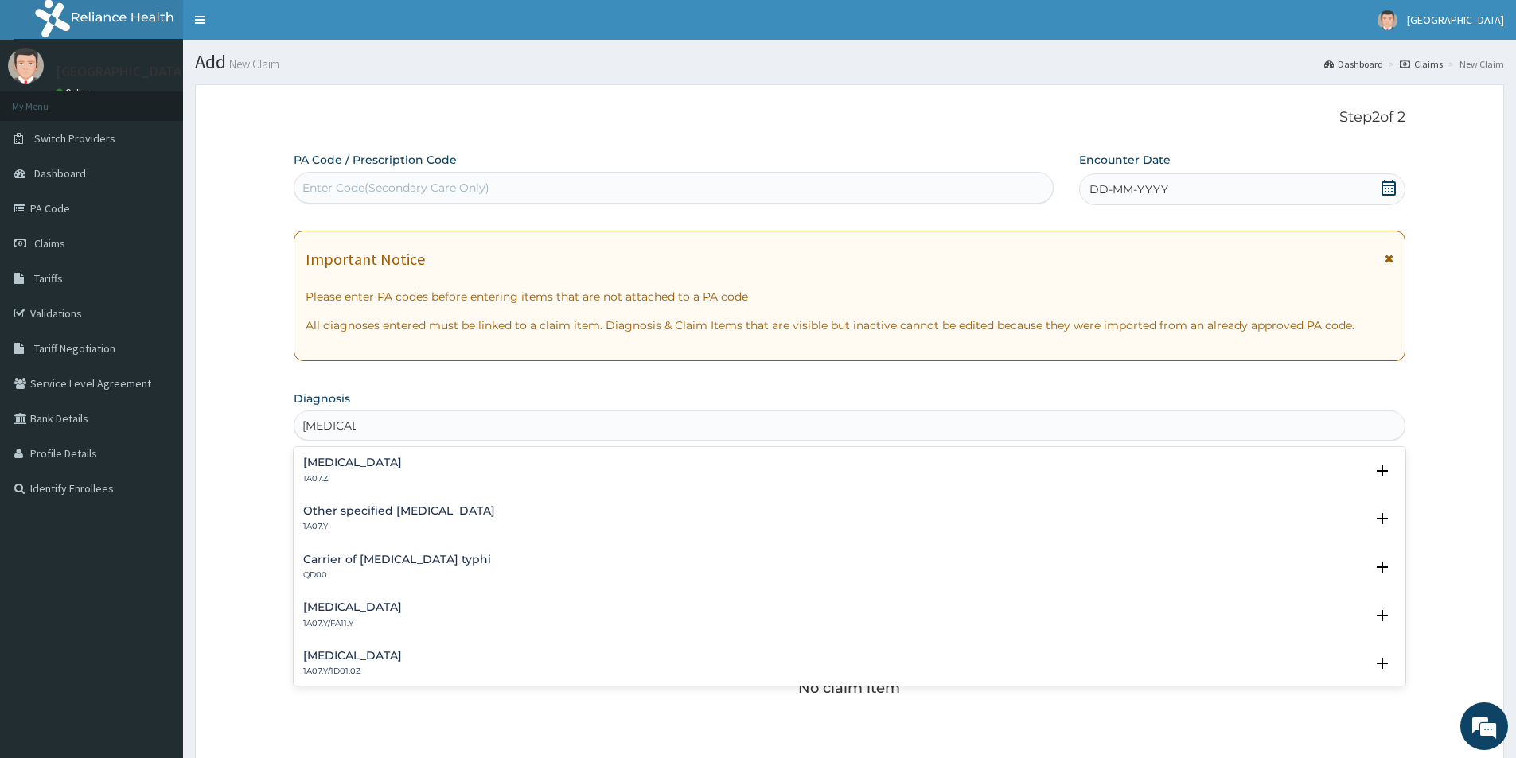
click at [472, 467] on div "[MEDICAL_DATA] 1A07.Z" at bounding box center [849, 471] width 1092 height 28
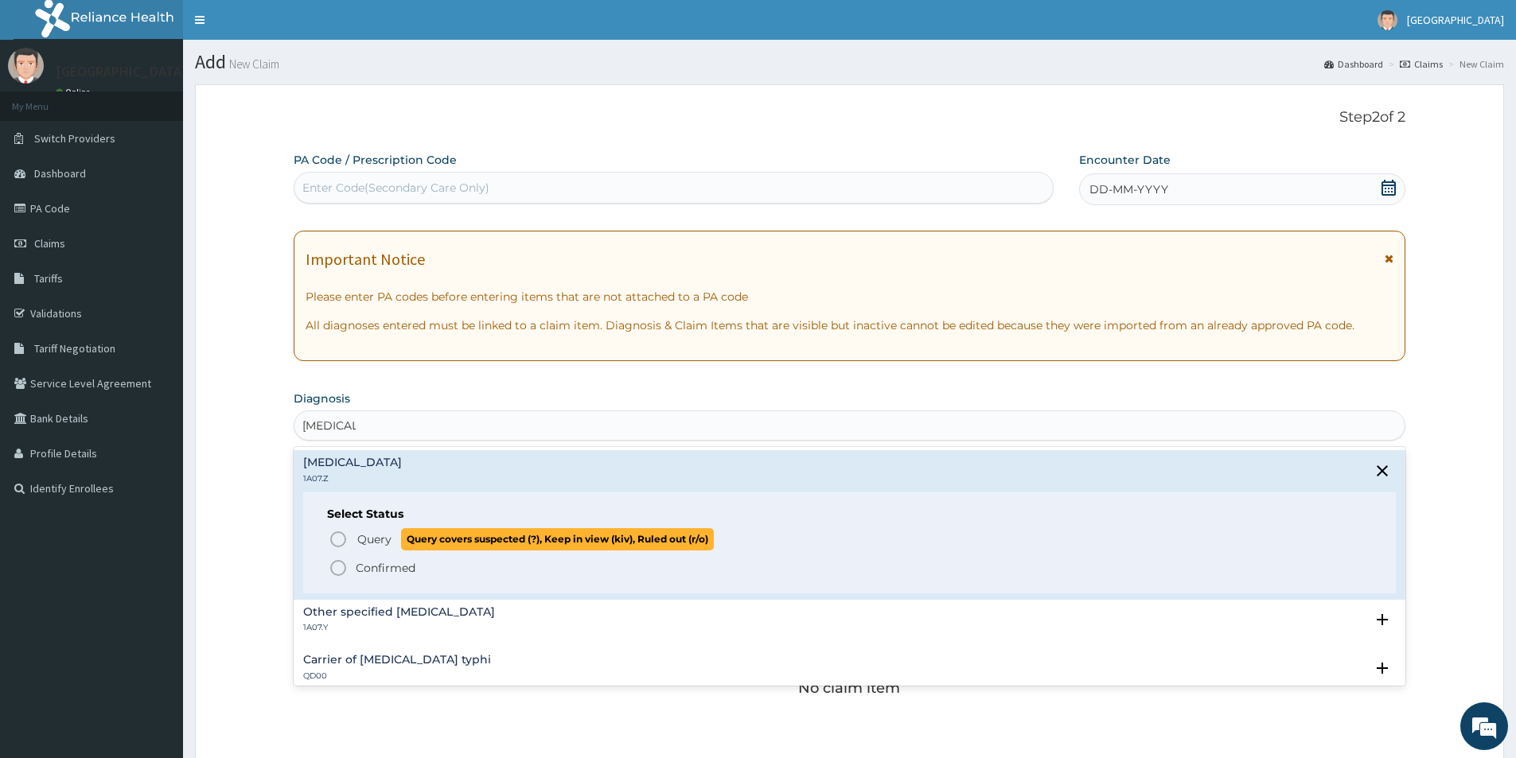
click at [335, 537] on icon "status option query" at bounding box center [338, 539] width 19 height 19
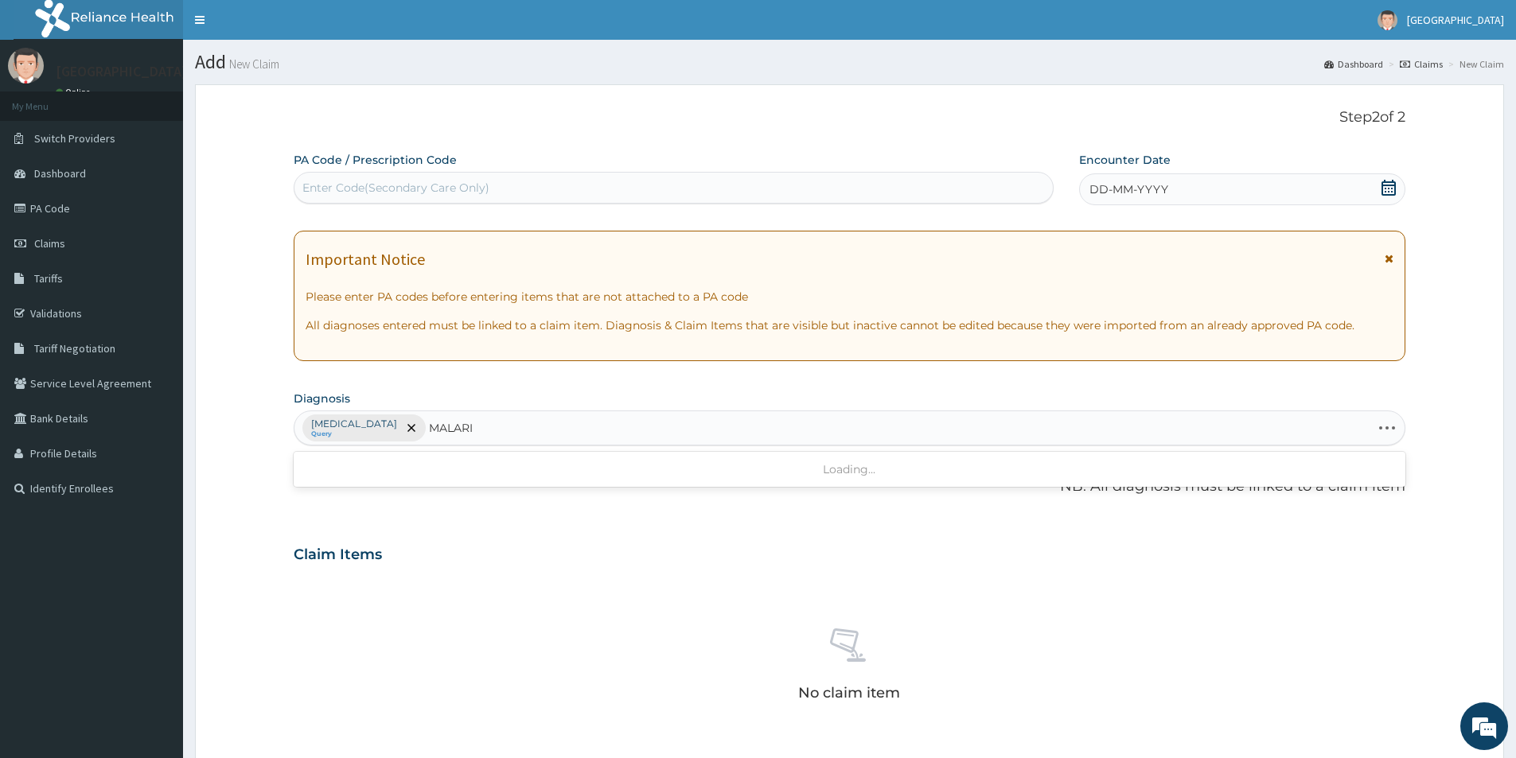
type input "[MEDICAL_DATA]"
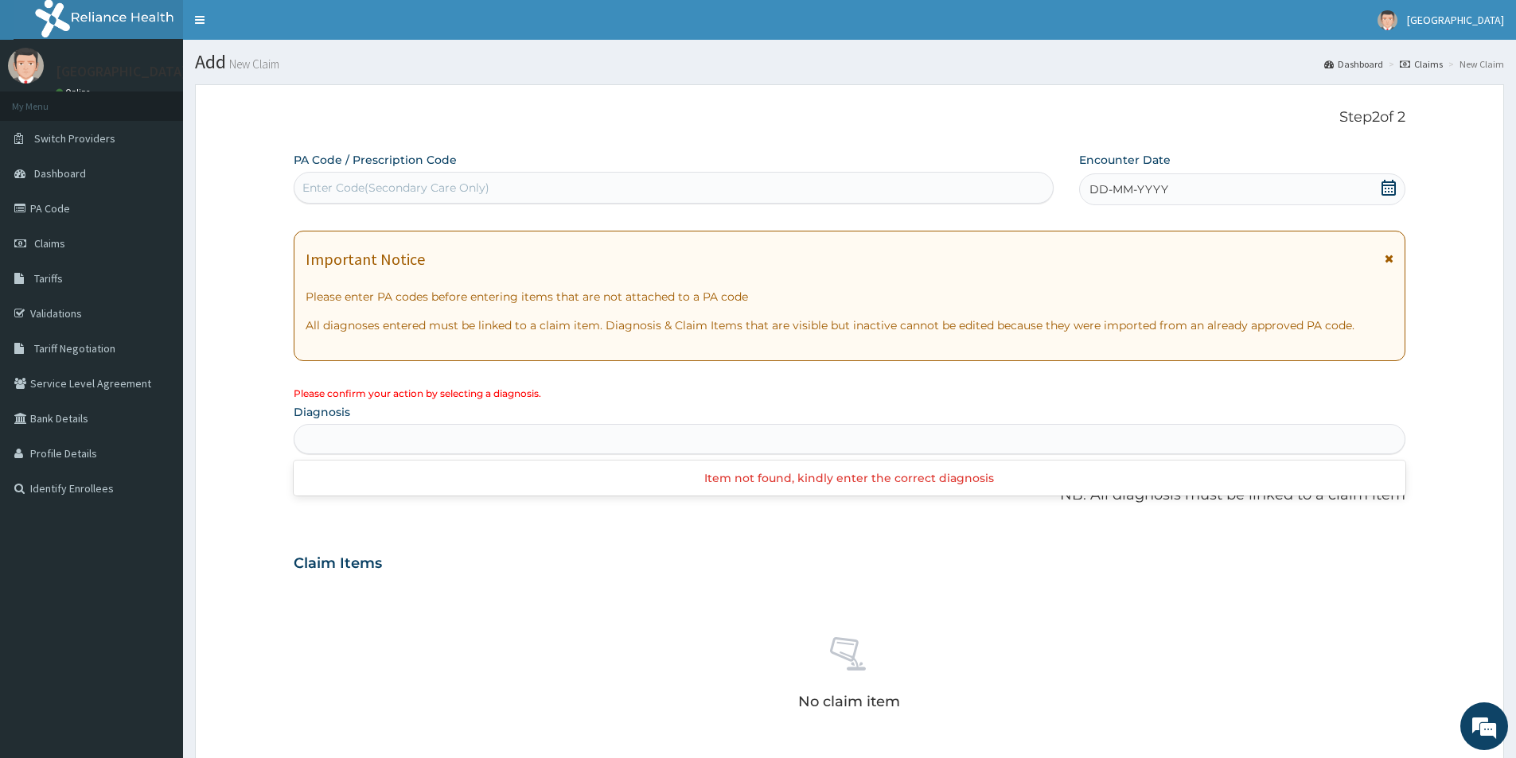
click at [378, 434] on div "[MEDICAL_DATA]" at bounding box center [849, 438] width 1110 height 25
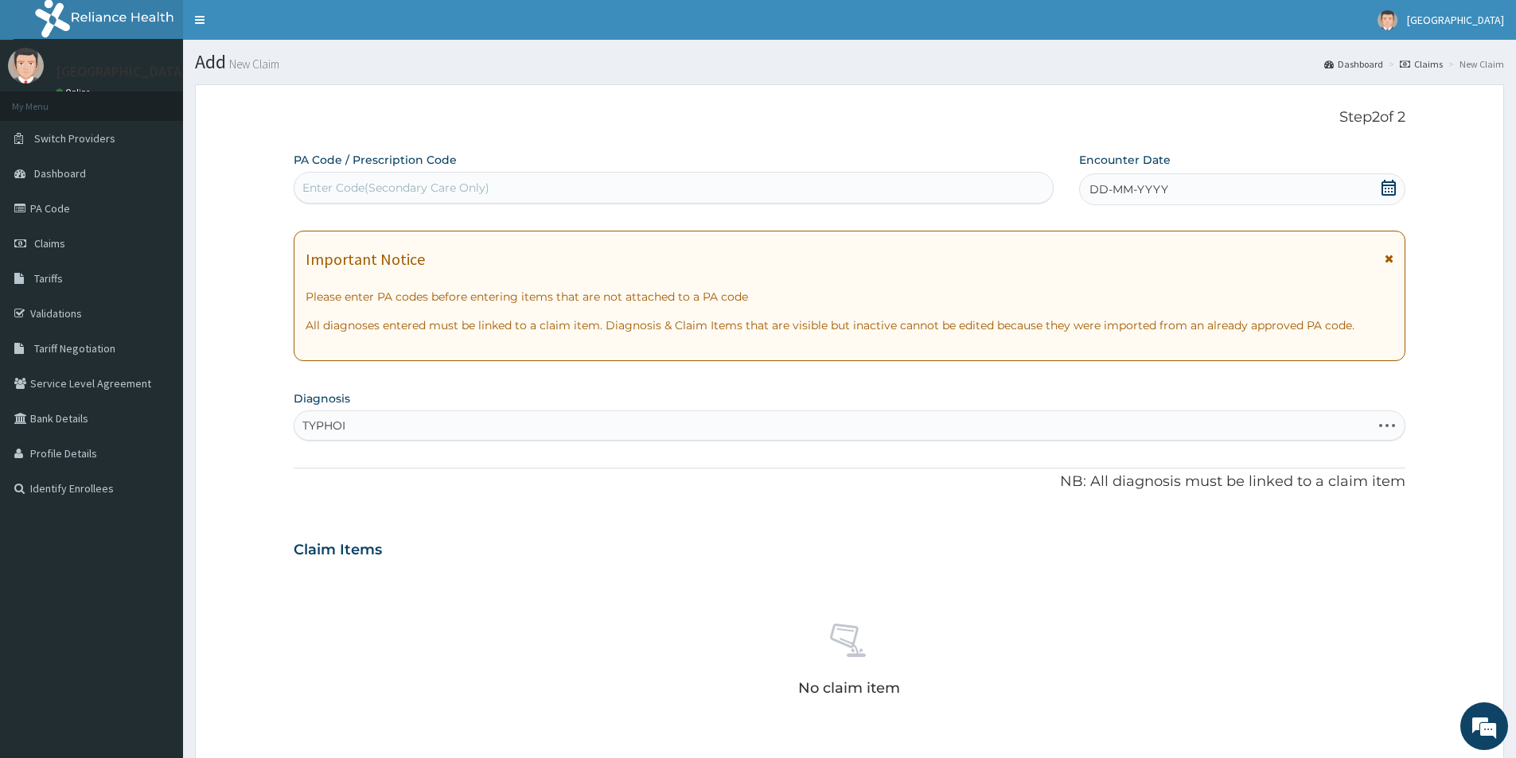
type input "[MEDICAL_DATA]"
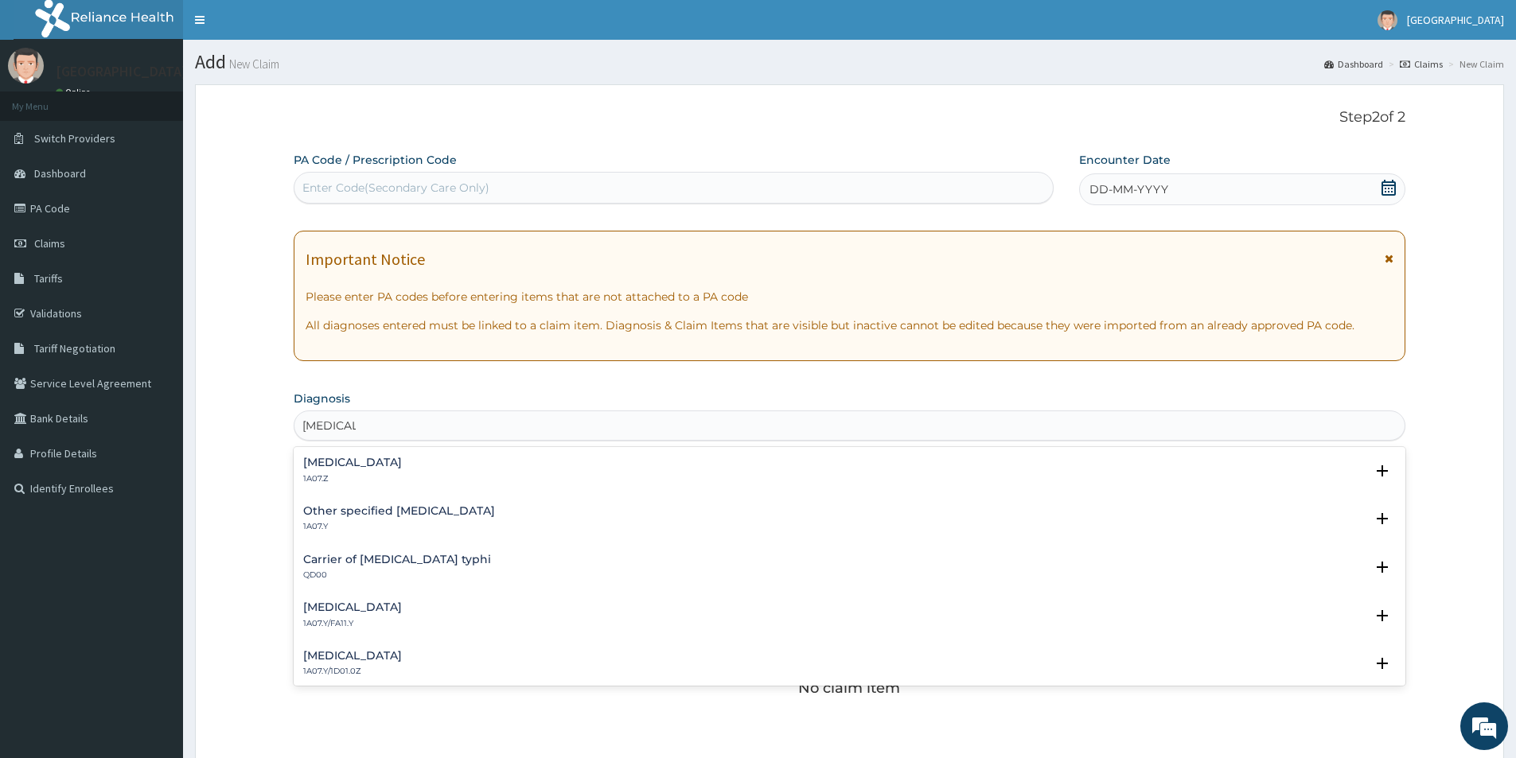
click at [394, 471] on div "[MEDICAL_DATA] 1A07.Z" at bounding box center [352, 471] width 99 height 28
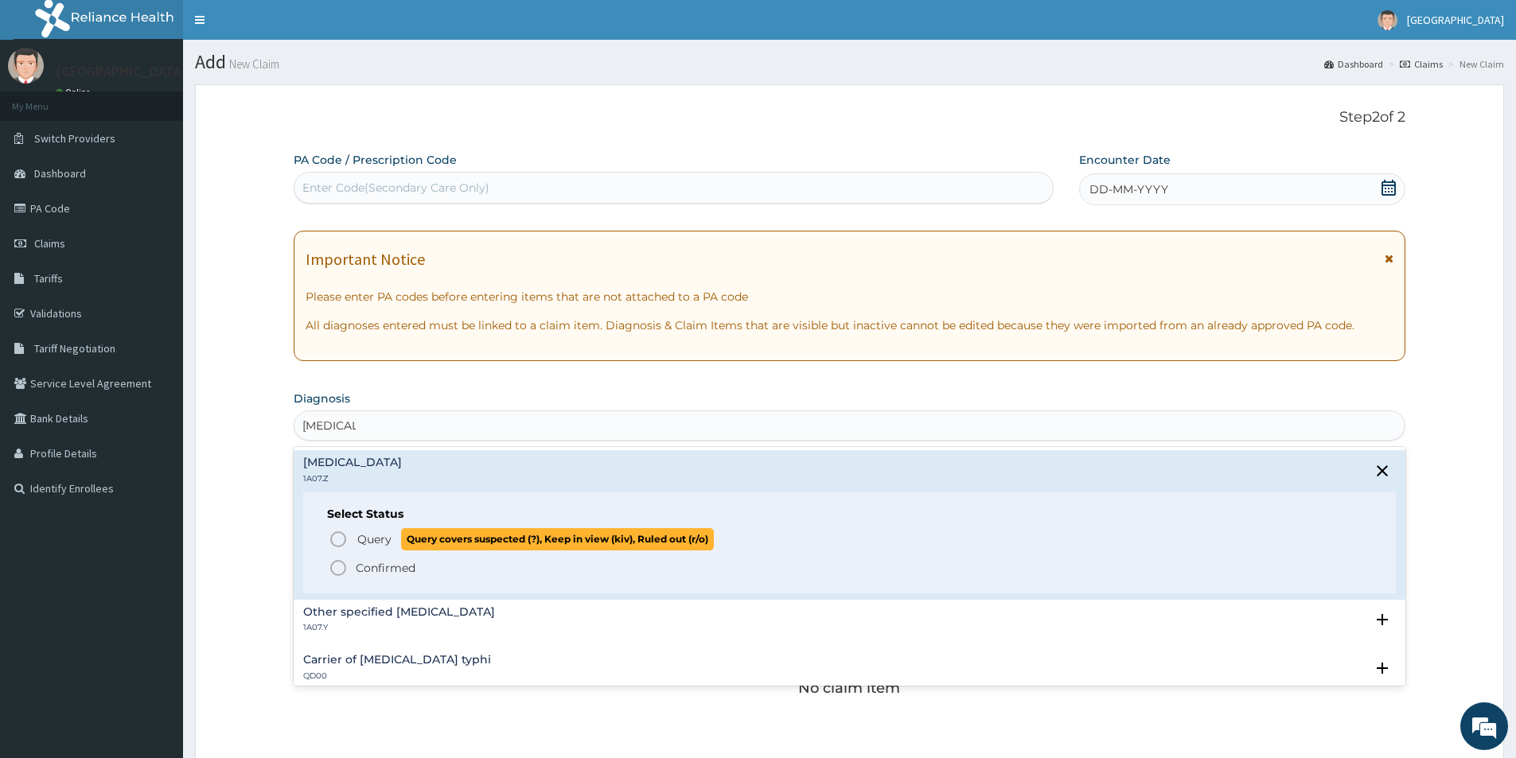
click at [336, 535] on icon "status option query" at bounding box center [338, 539] width 19 height 19
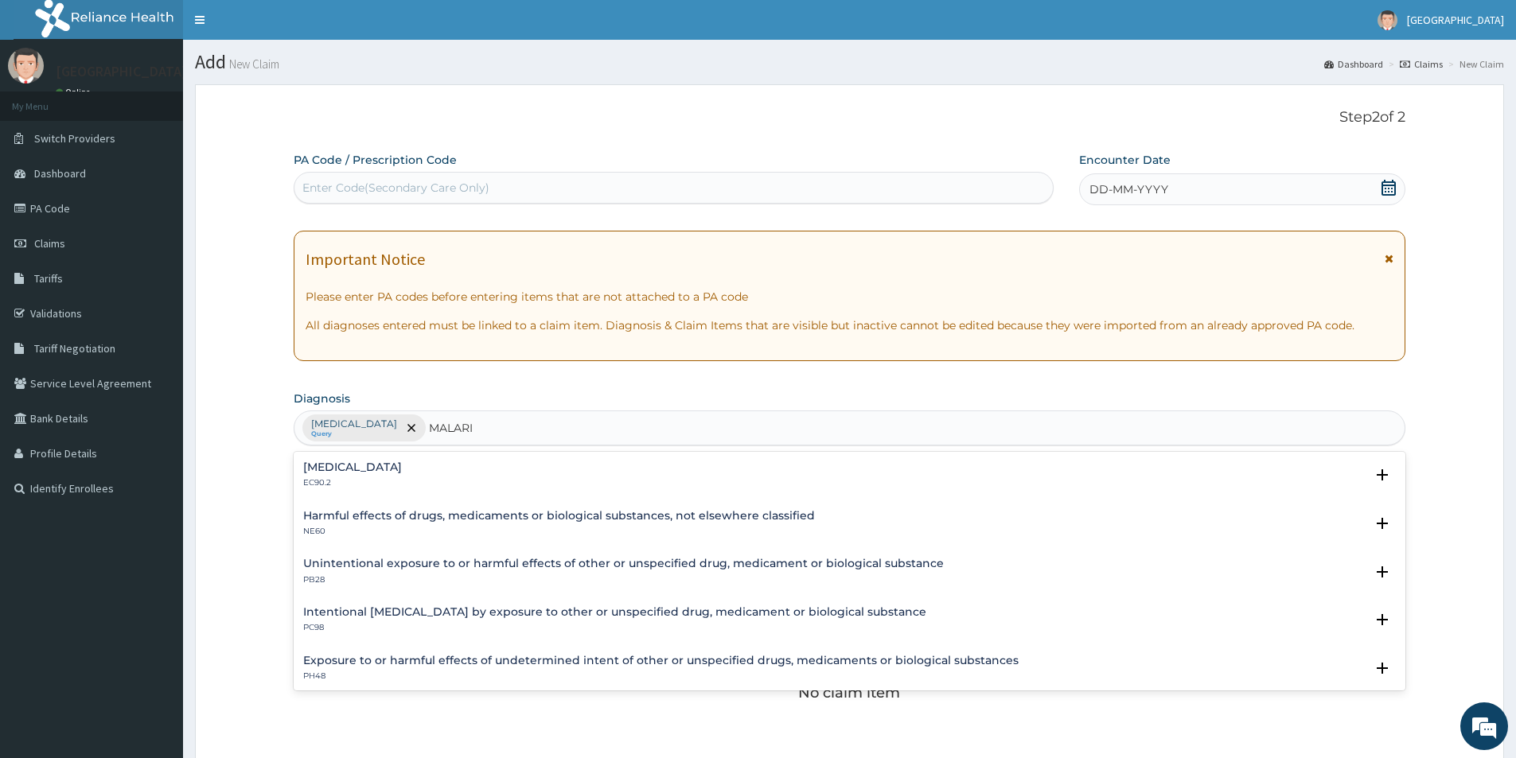
type input "[MEDICAL_DATA]"
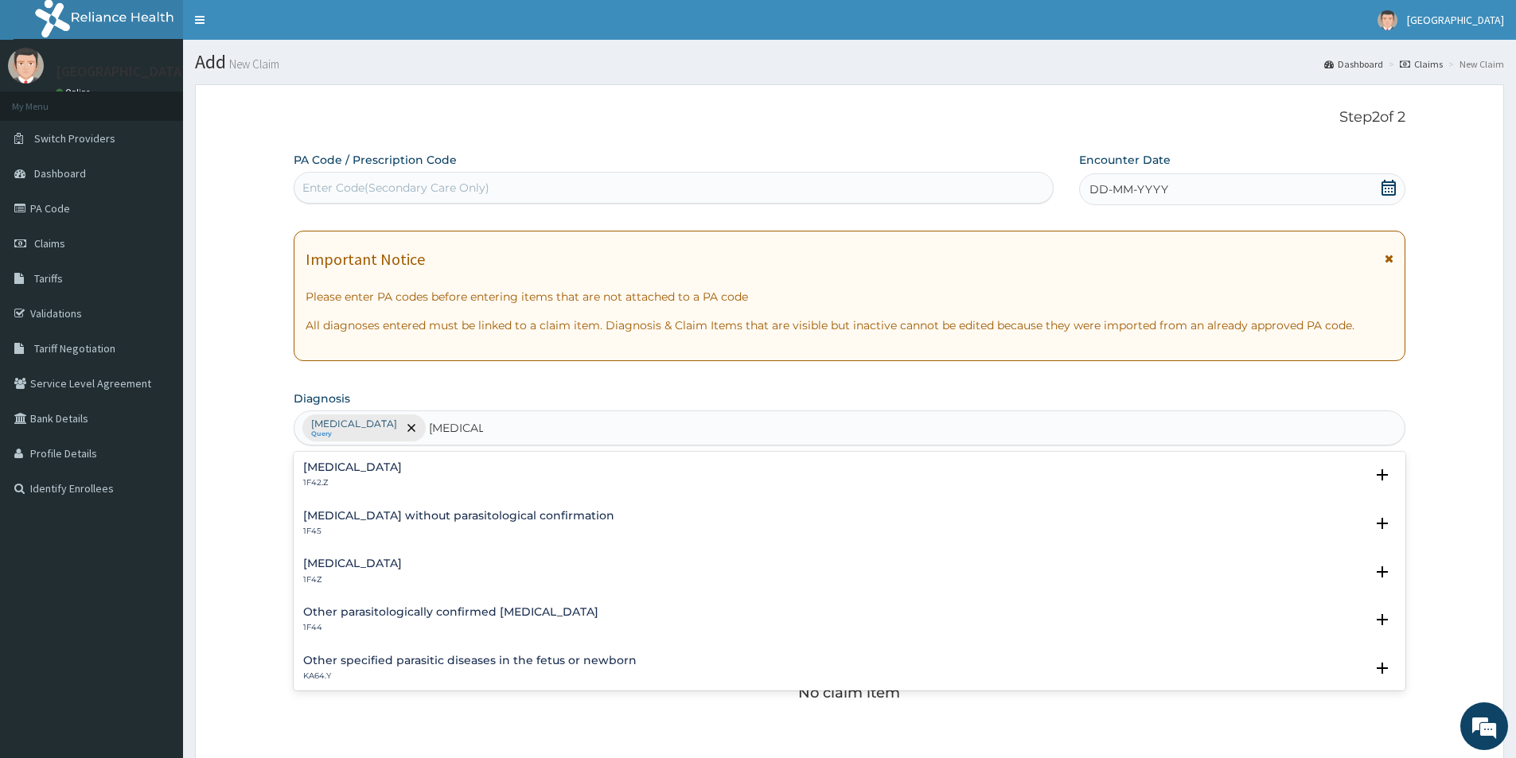
click at [385, 555] on div "[MEDICAL_DATA] 1F4Z Select Status Query Query covers suspected (?), Keep in vie…" at bounding box center [849, 575] width 1111 height 49
click at [388, 559] on h4 "[MEDICAL_DATA]" at bounding box center [352, 564] width 99 height 12
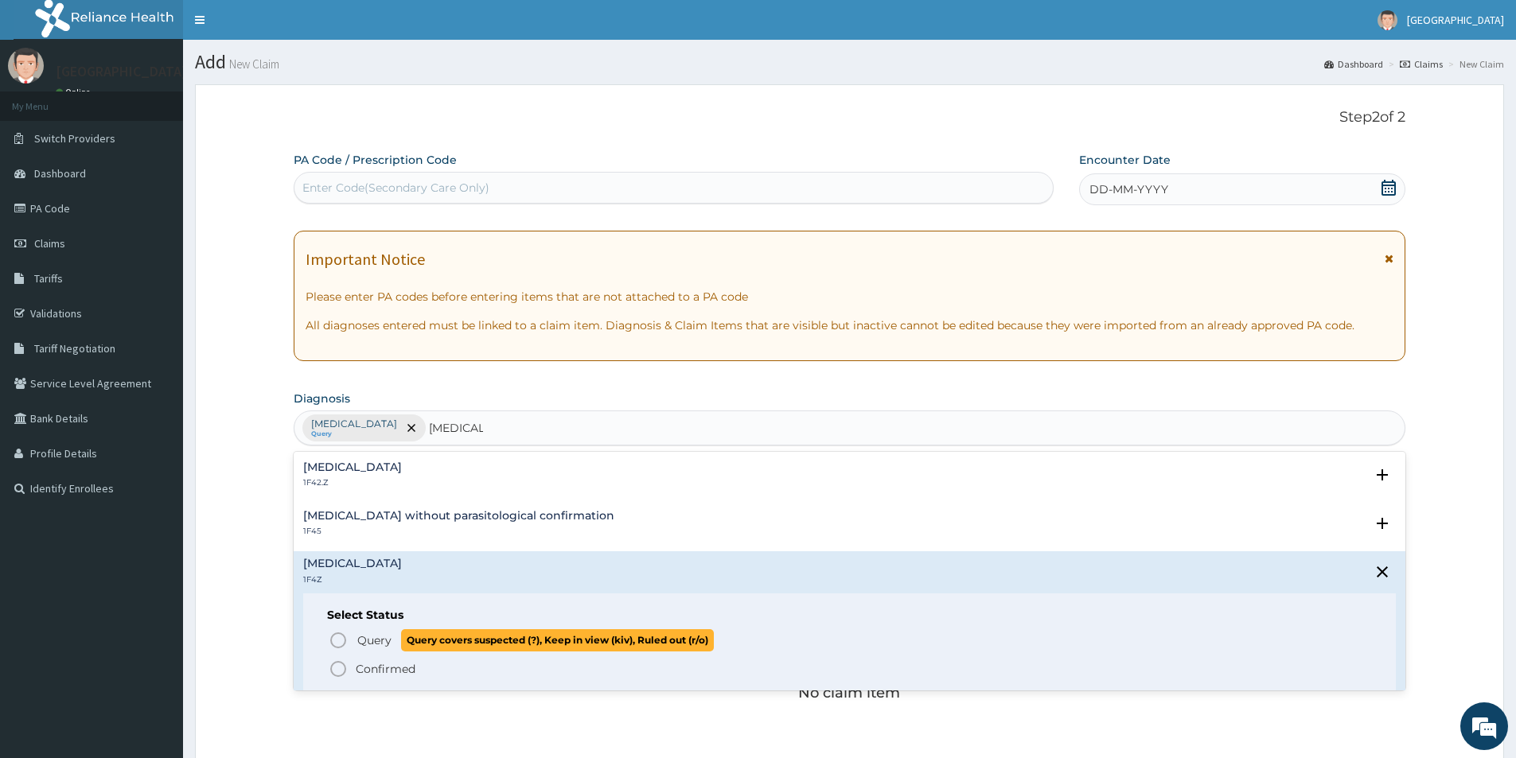
click at [337, 639] on icon "status option query" at bounding box center [338, 640] width 19 height 19
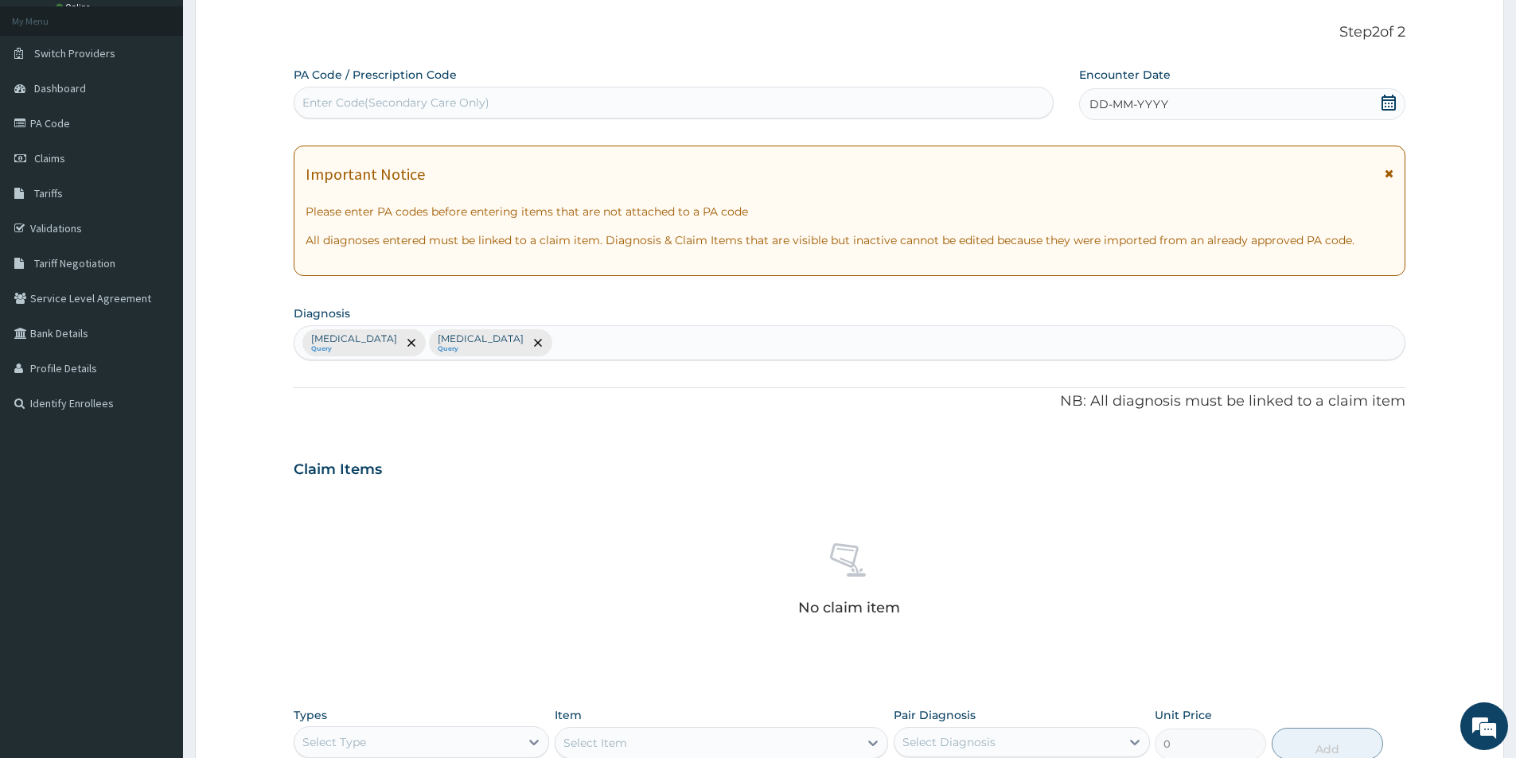
scroll to position [373, 0]
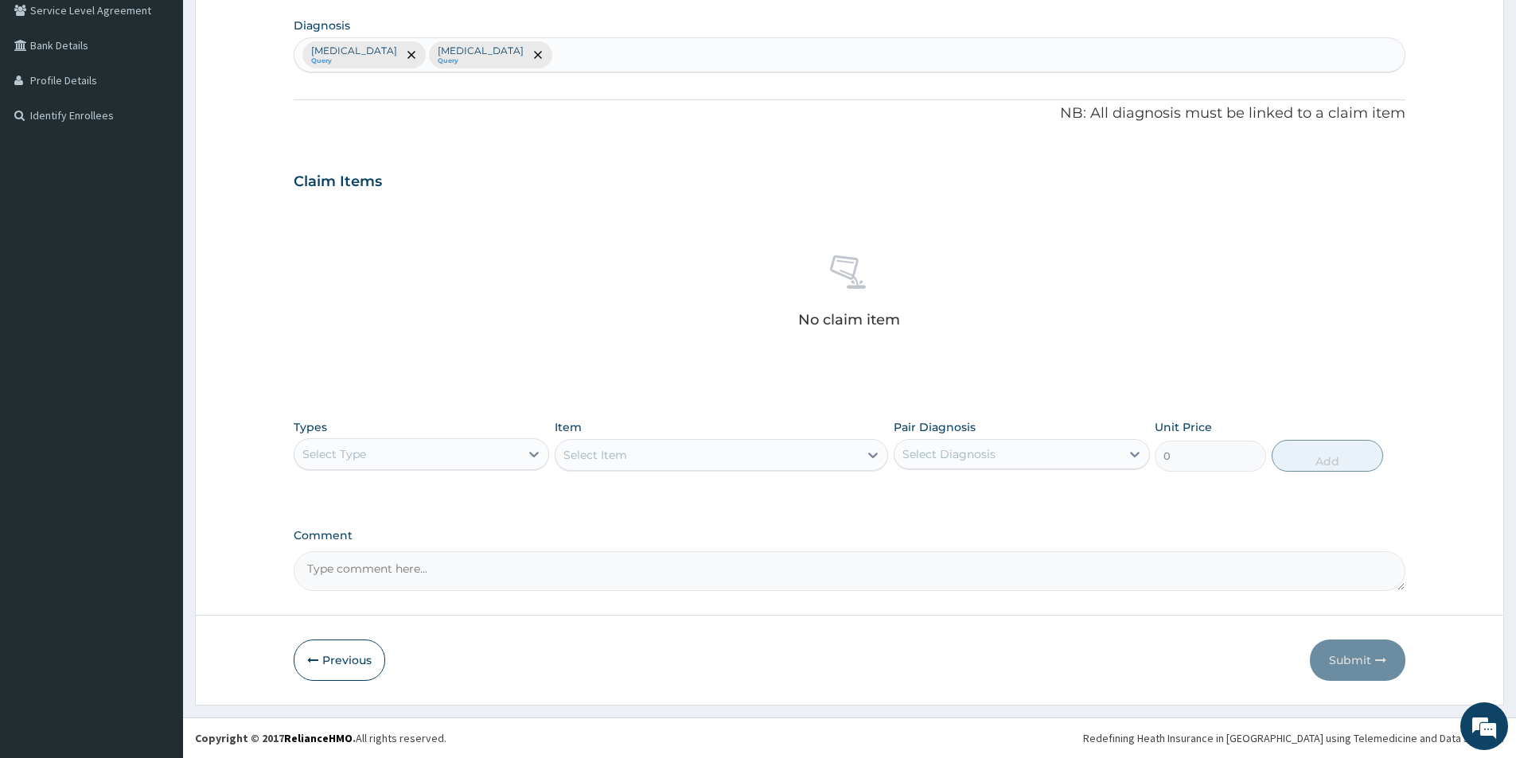
click at [491, 450] on div "Select Type" at bounding box center [406, 454] width 225 height 25
drag, startPoint x: 390, startPoint y: 551, endPoint x: 419, endPoint y: 537, distance: 32.7
click at [390, 551] on div "Procedures" at bounding box center [421, 551] width 255 height 29
click at [661, 453] on div "Select Item" at bounding box center [706, 454] width 303 height 25
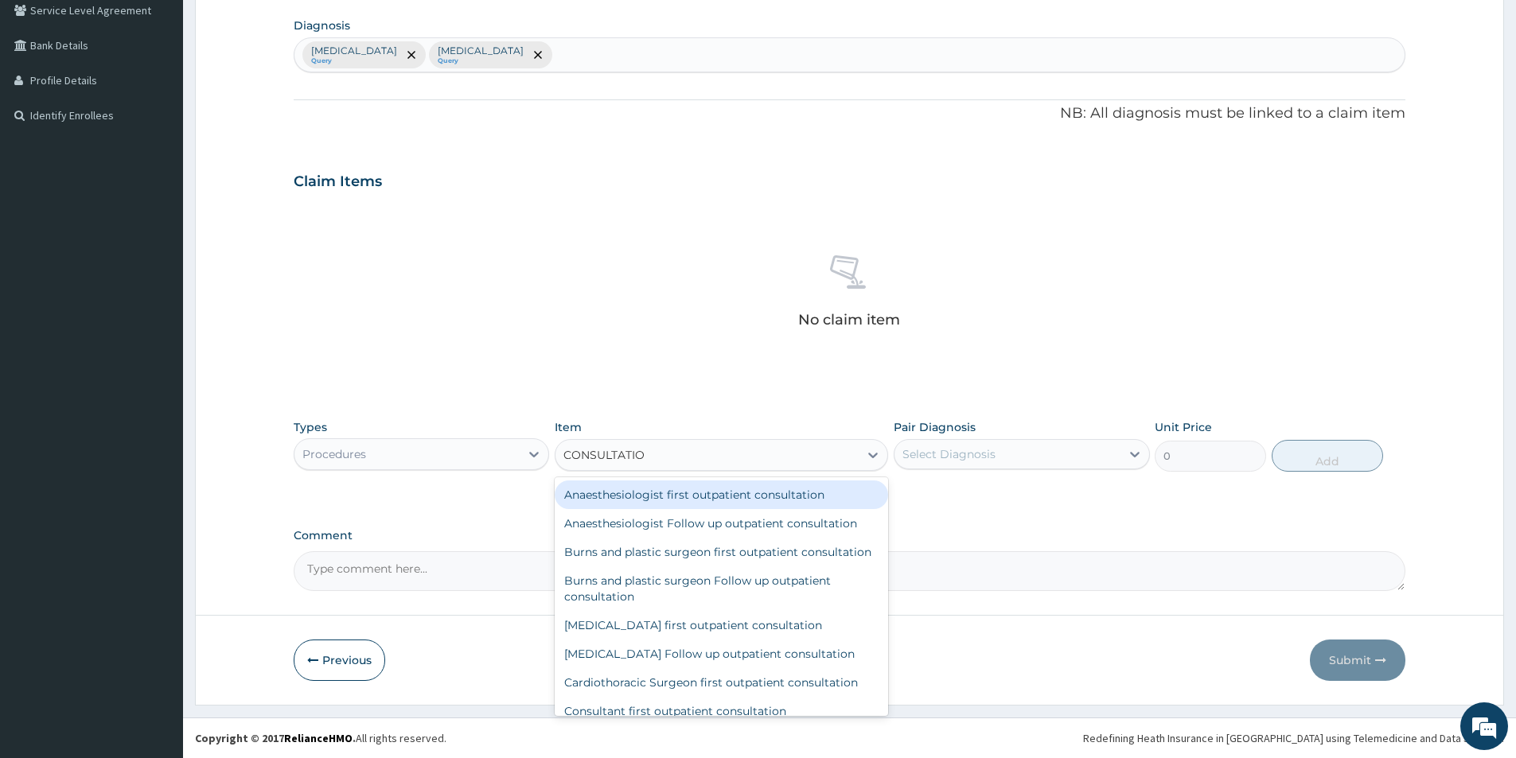
type input "CONSULTATION"
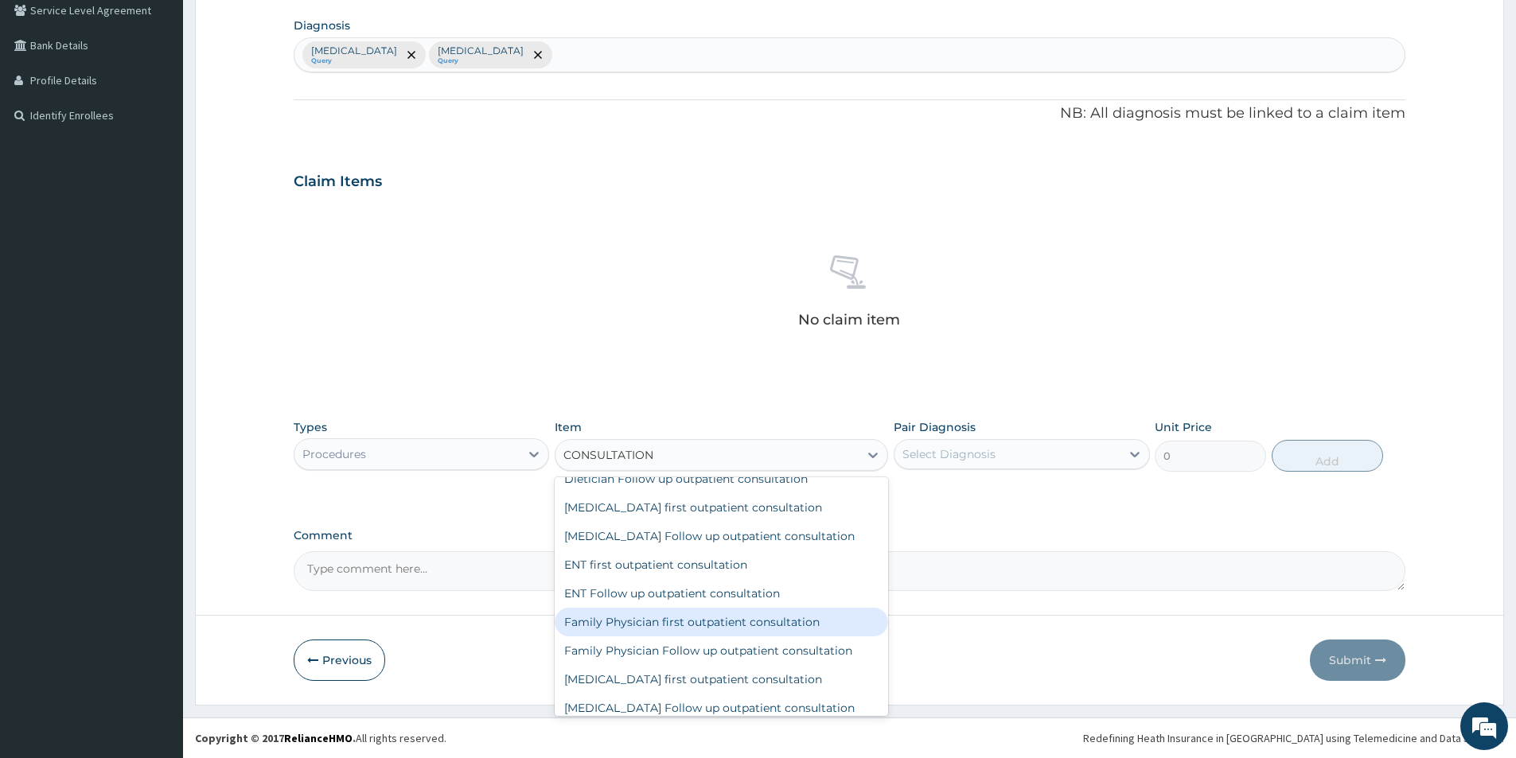
scroll to position [477, 0]
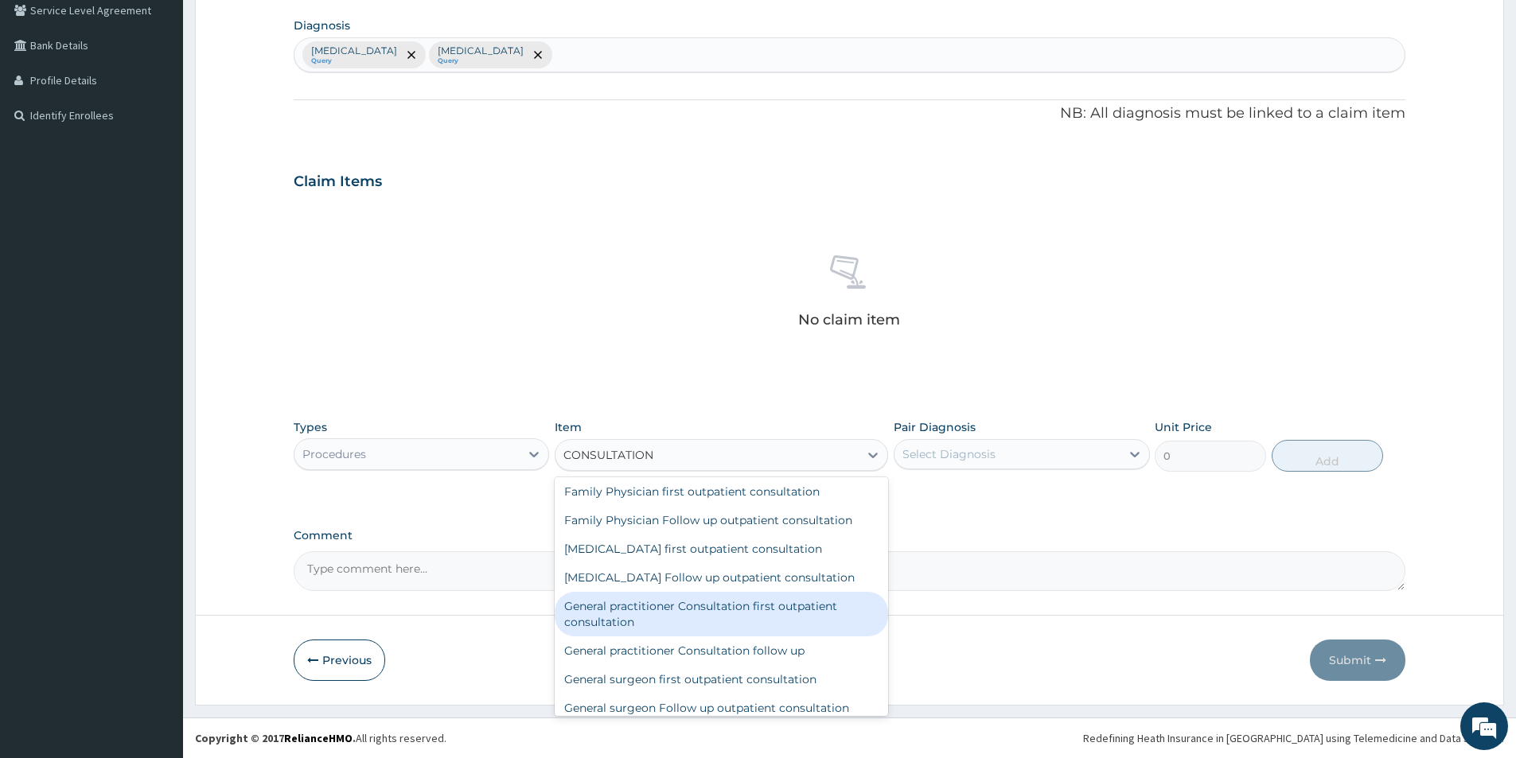
click at [736, 613] on div "General practitioner Consultation first outpatient consultation" at bounding box center [721, 614] width 333 height 45
type input "3000"
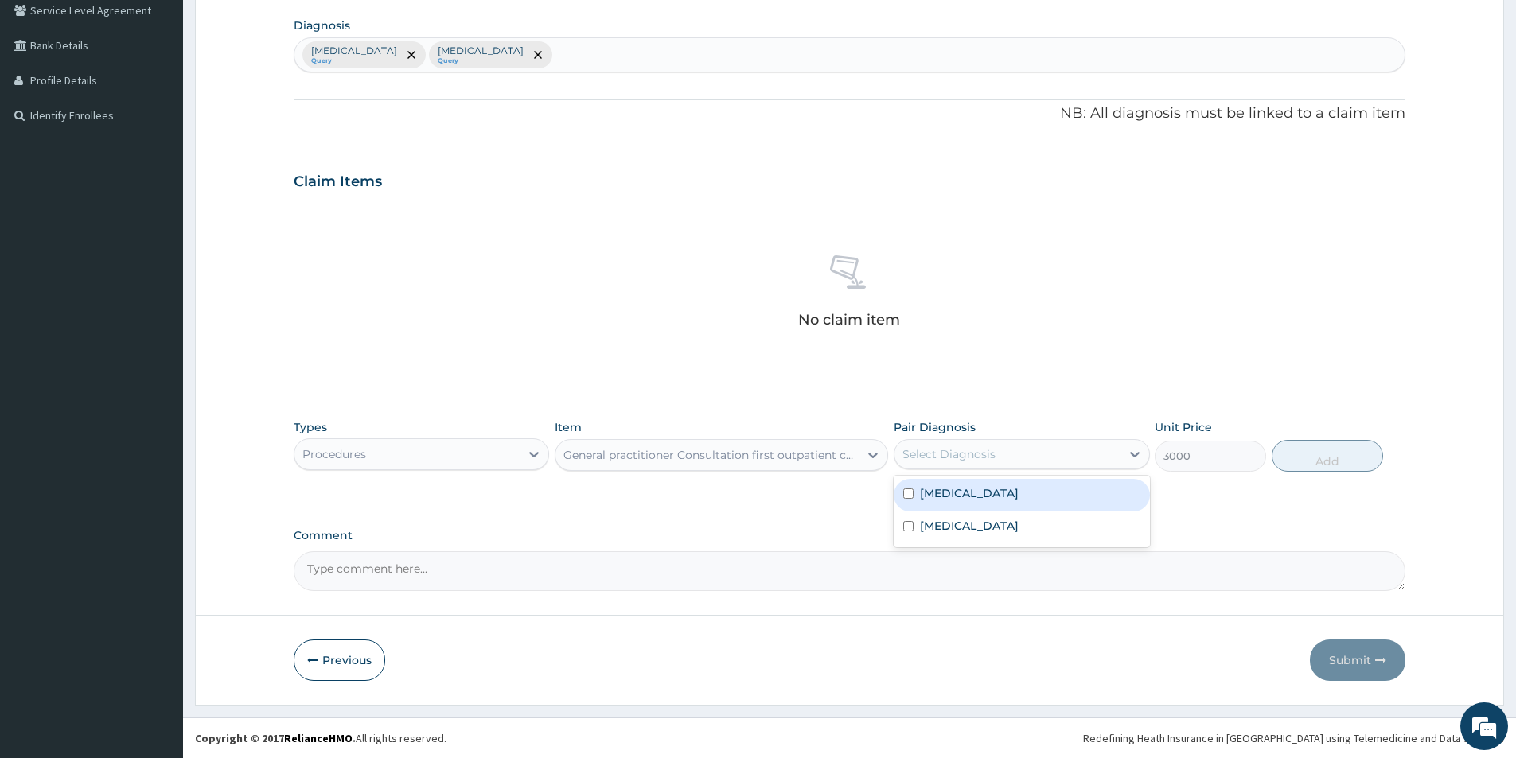
click at [1002, 448] on div "Select Diagnosis" at bounding box center [1006, 454] width 225 height 25
drag, startPoint x: 982, startPoint y: 520, endPoint x: 980, endPoint y: 491, distance: 29.5
click at [982, 521] on label "[MEDICAL_DATA]" at bounding box center [969, 526] width 99 height 16
checkbox input "true"
click at [980, 491] on label "[MEDICAL_DATA]" at bounding box center [969, 493] width 99 height 16
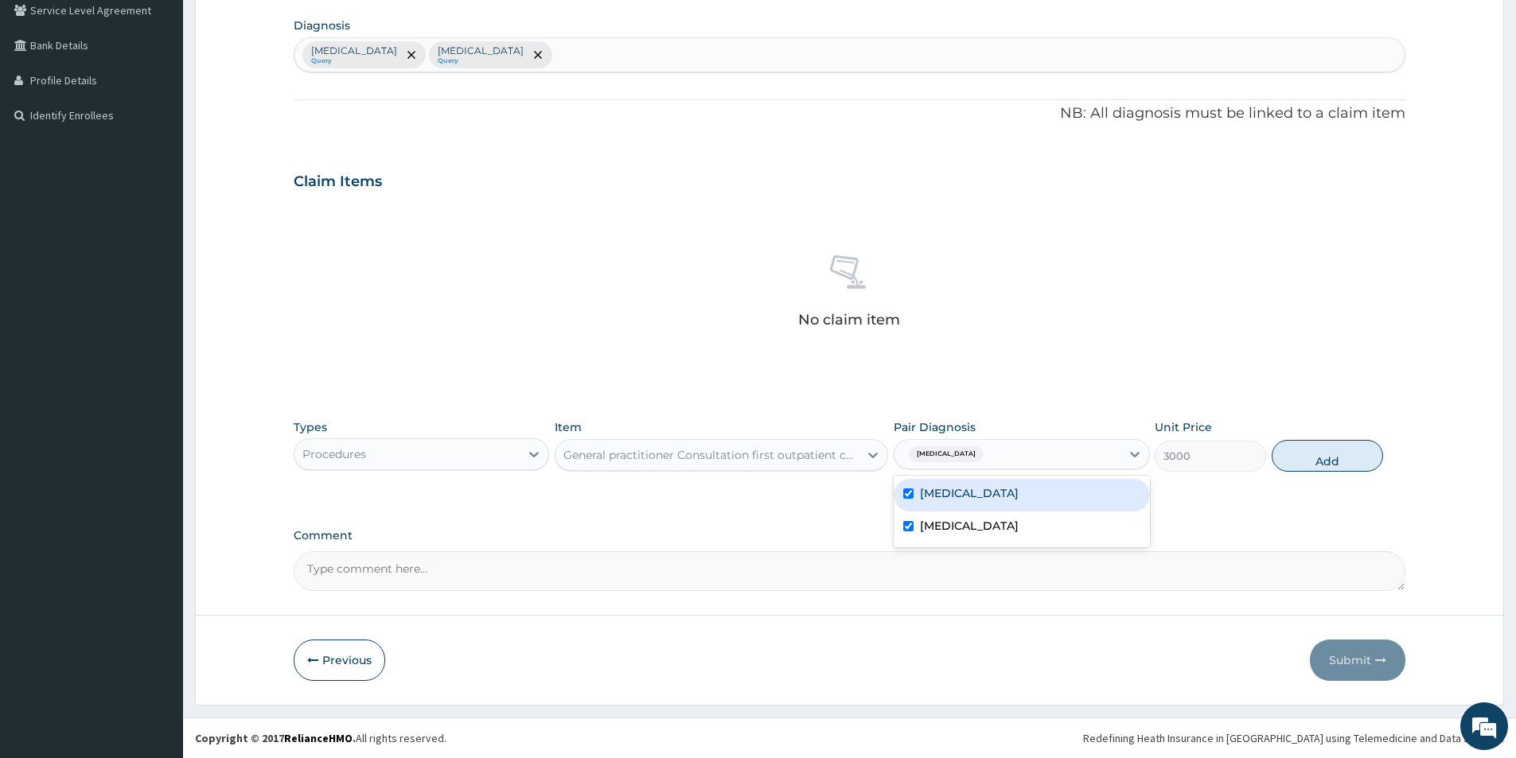
checkbox input "true"
click at [1294, 465] on button "Add" at bounding box center [1326, 456] width 111 height 32
type input "0"
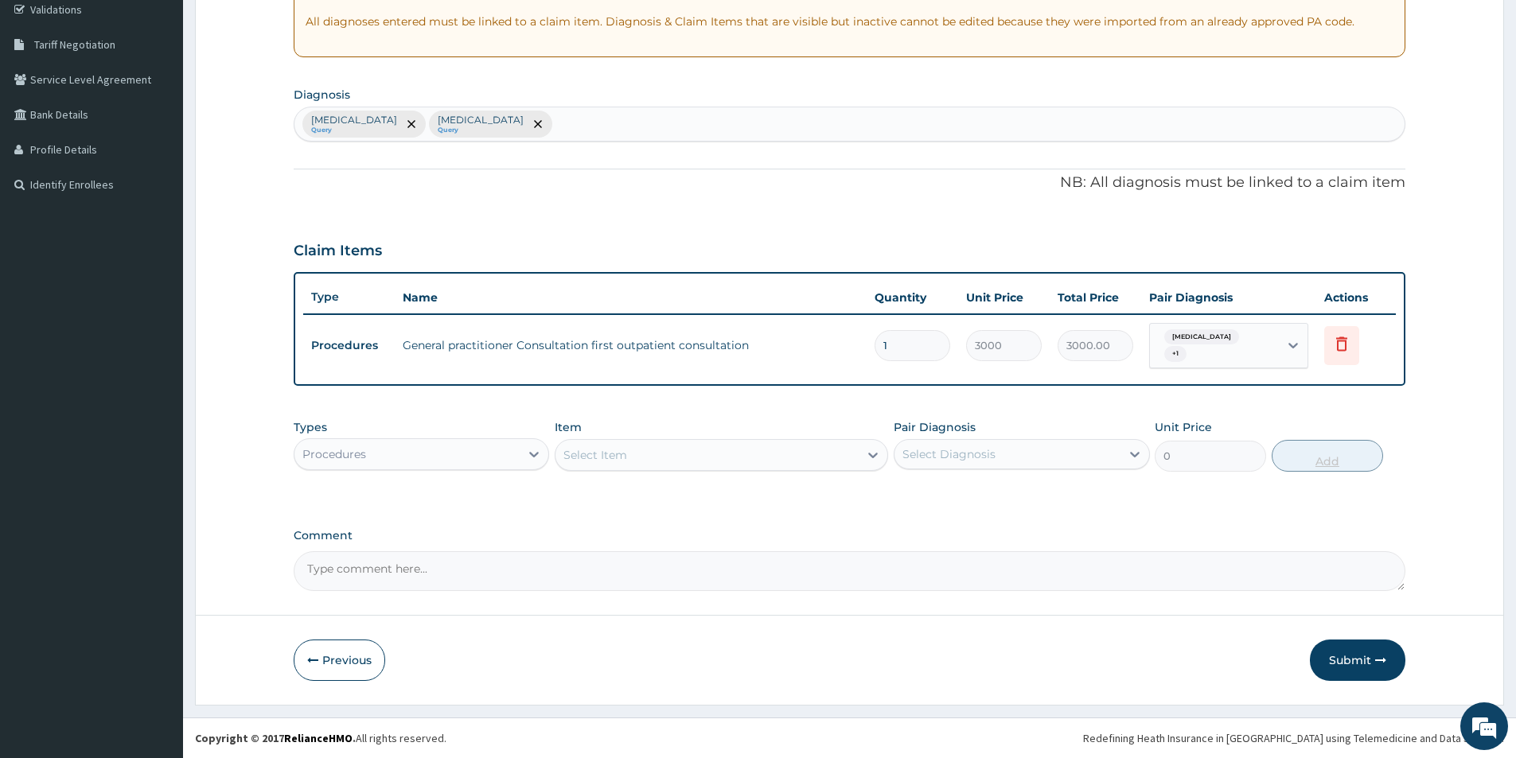
scroll to position [304, 0]
click at [498, 444] on div "Procedures" at bounding box center [406, 454] width 225 height 25
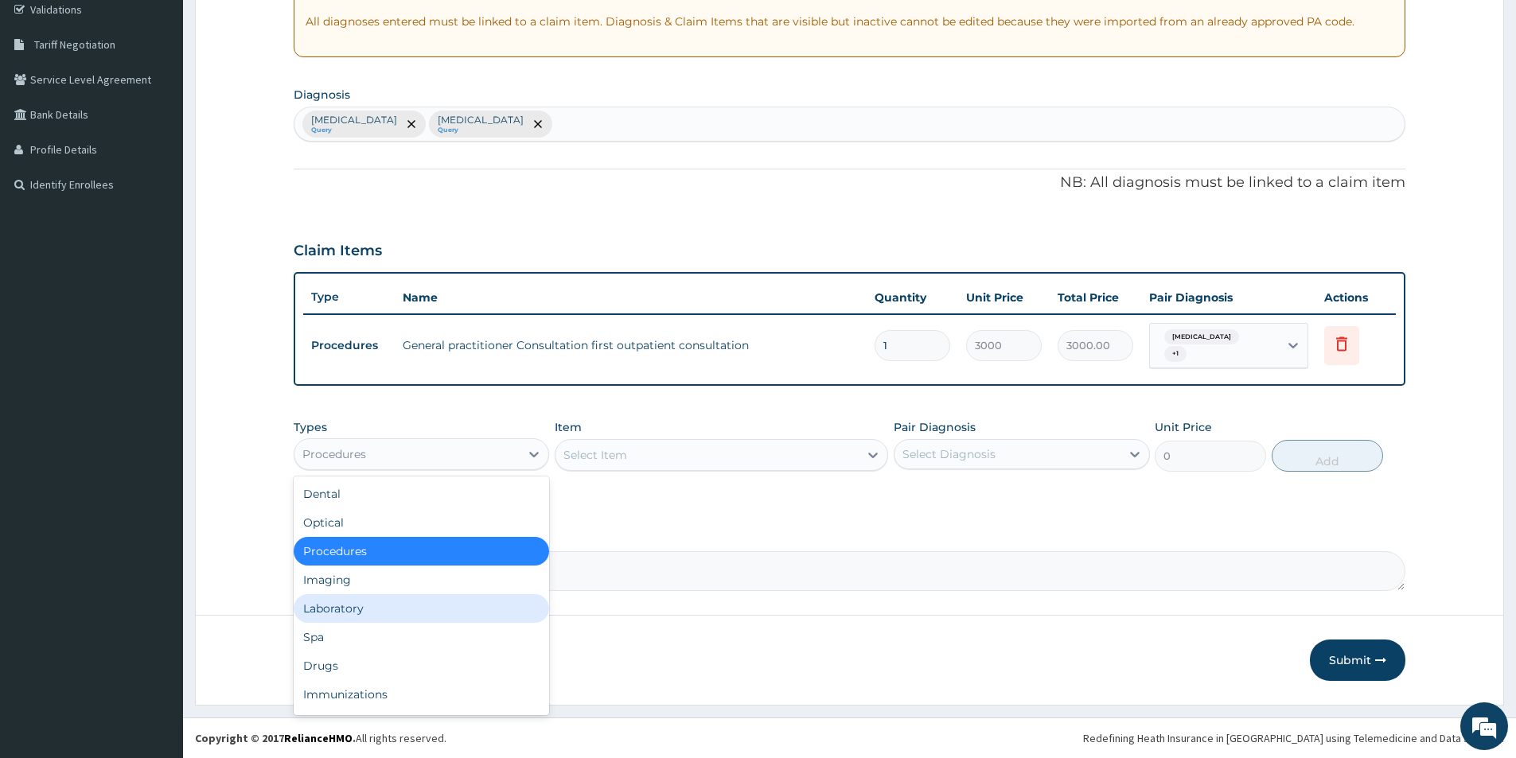
click at [415, 604] on div "Laboratory" at bounding box center [421, 608] width 255 height 29
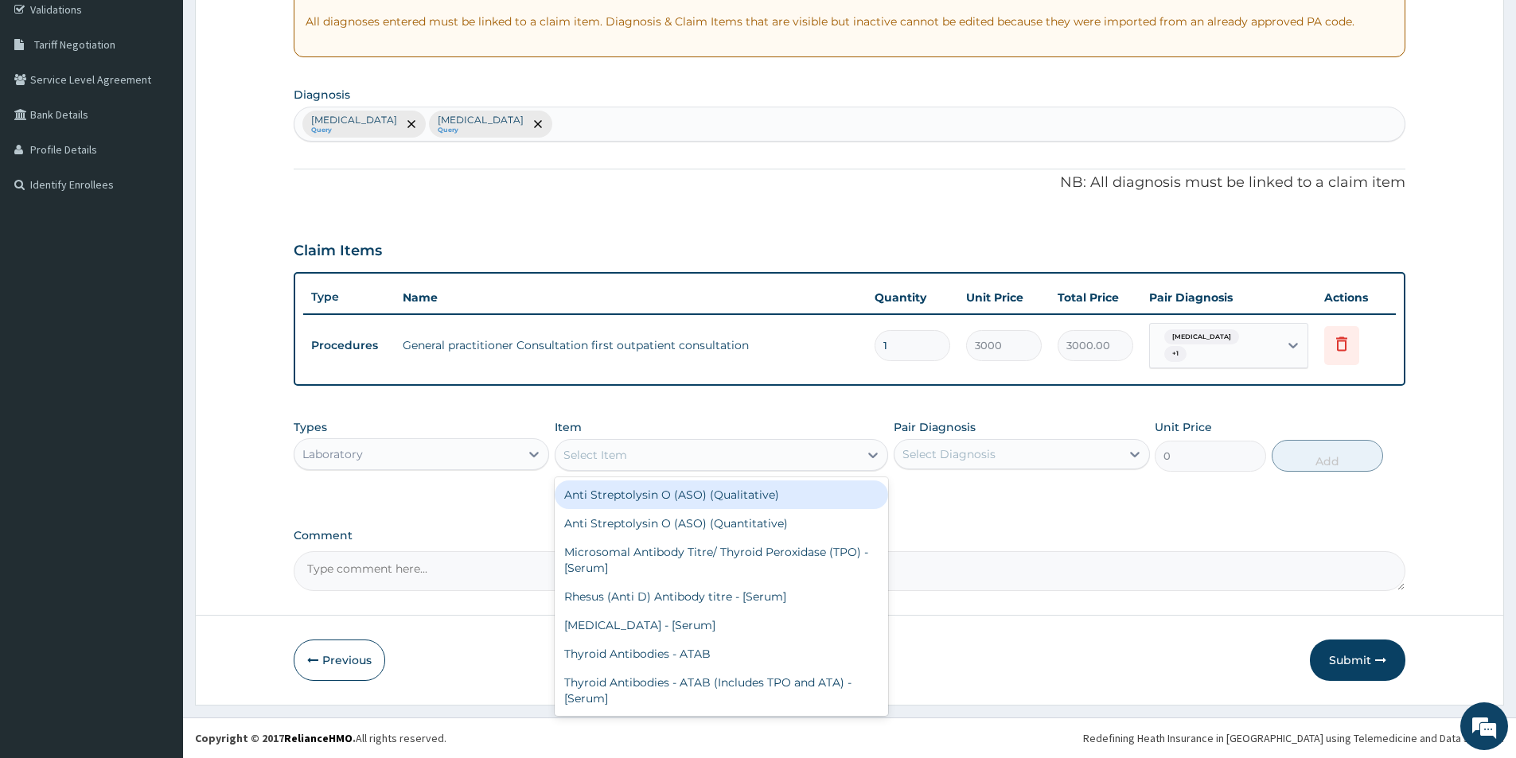
click at [640, 447] on div "Select Item" at bounding box center [706, 454] width 303 height 25
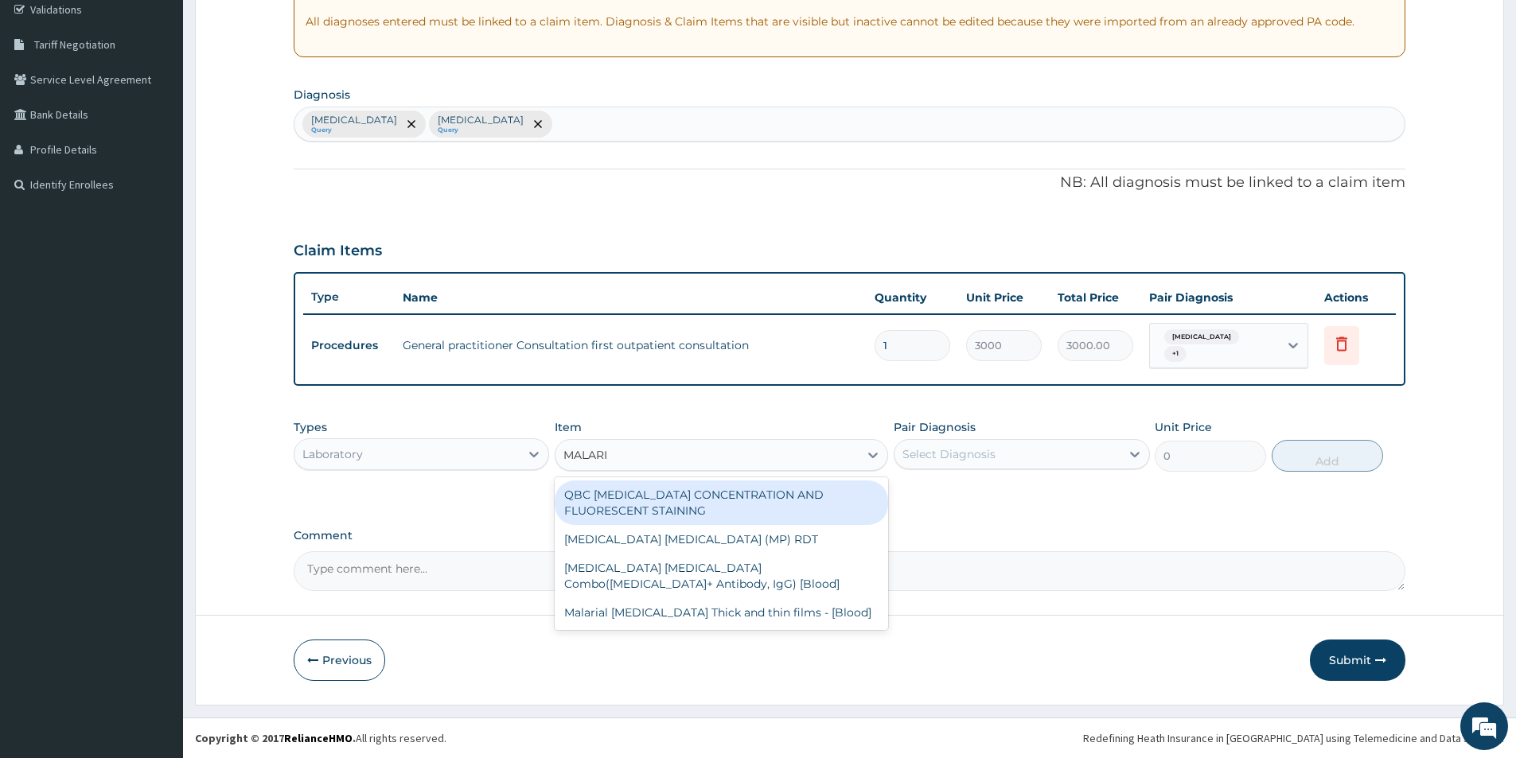
type input "[MEDICAL_DATA]"
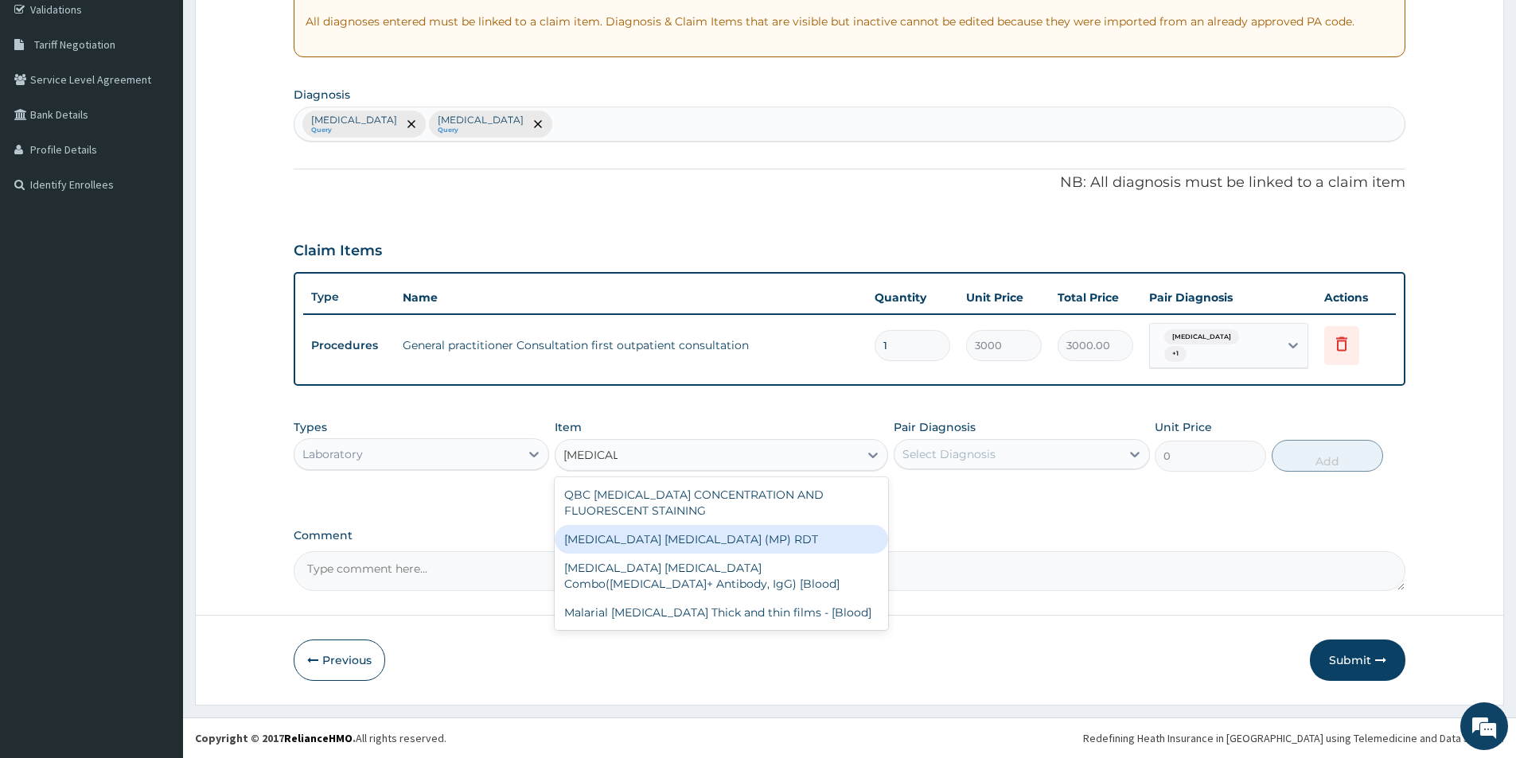
click at [690, 525] on div "[MEDICAL_DATA] [MEDICAL_DATA] (MP) RDT" at bounding box center [721, 539] width 333 height 29
type input "1500"
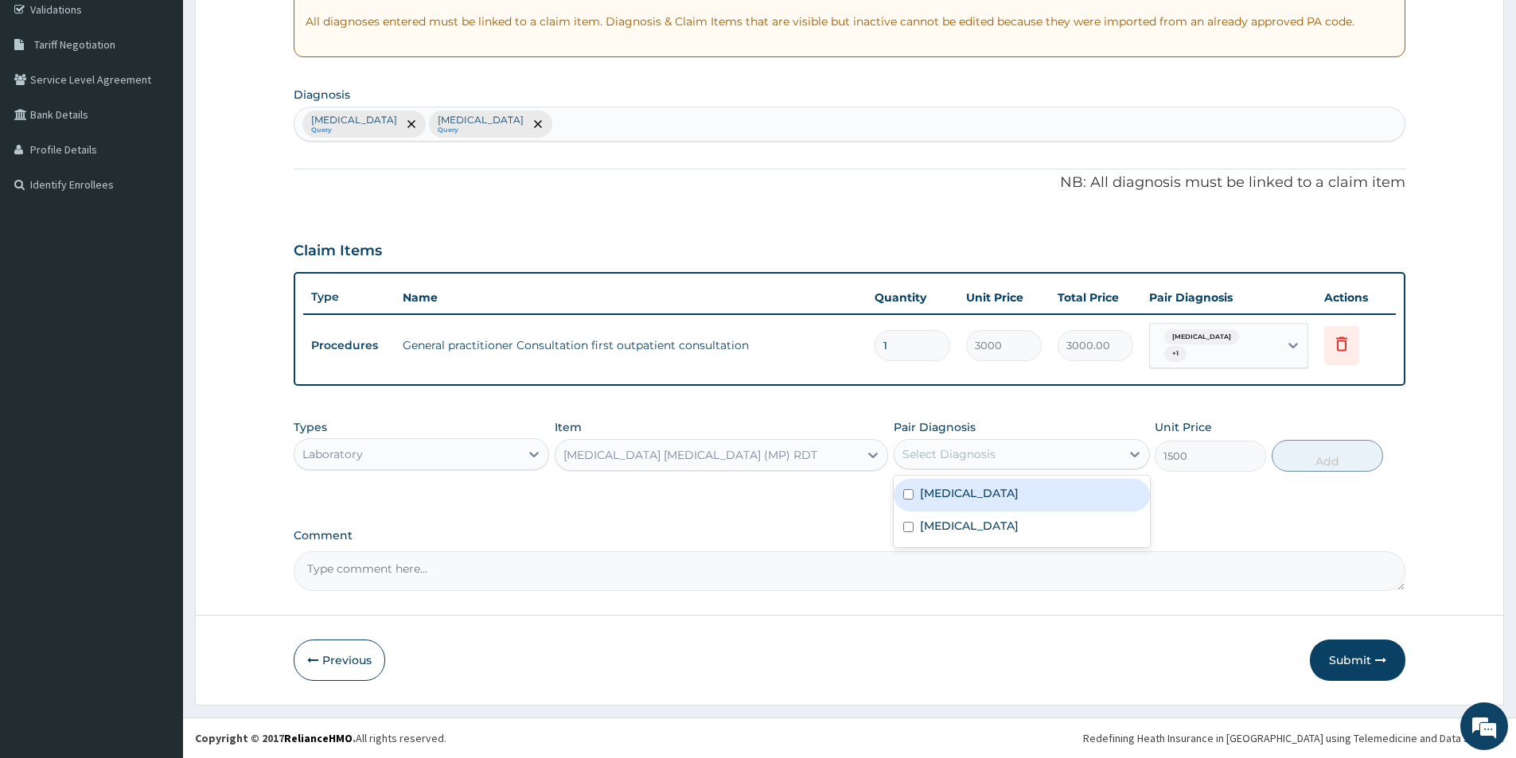
click at [995, 452] on div "Select Diagnosis" at bounding box center [1006, 454] width 225 height 25
click at [984, 524] on label "[MEDICAL_DATA]" at bounding box center [969, 526] width 99 height 16
checkbox input "true"
click at [990, 488] on label "[MEDICAL_DATA]" at bounding box center [969, 493] width 99 height 16
checkbox input "true"
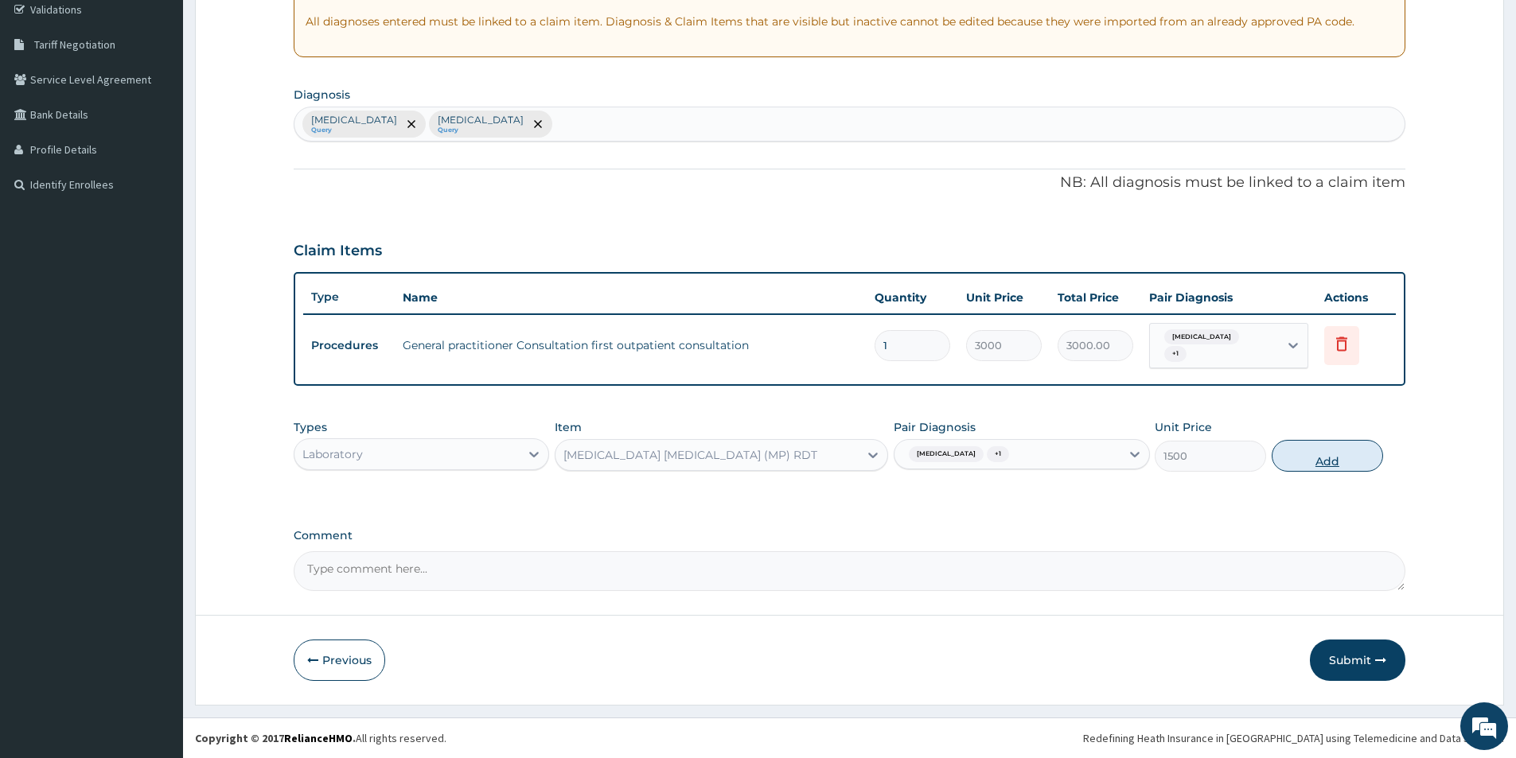
click at [1284, 453] on button "Add" at bounding box center [1326, 456] width 111 height 32
type input "0"
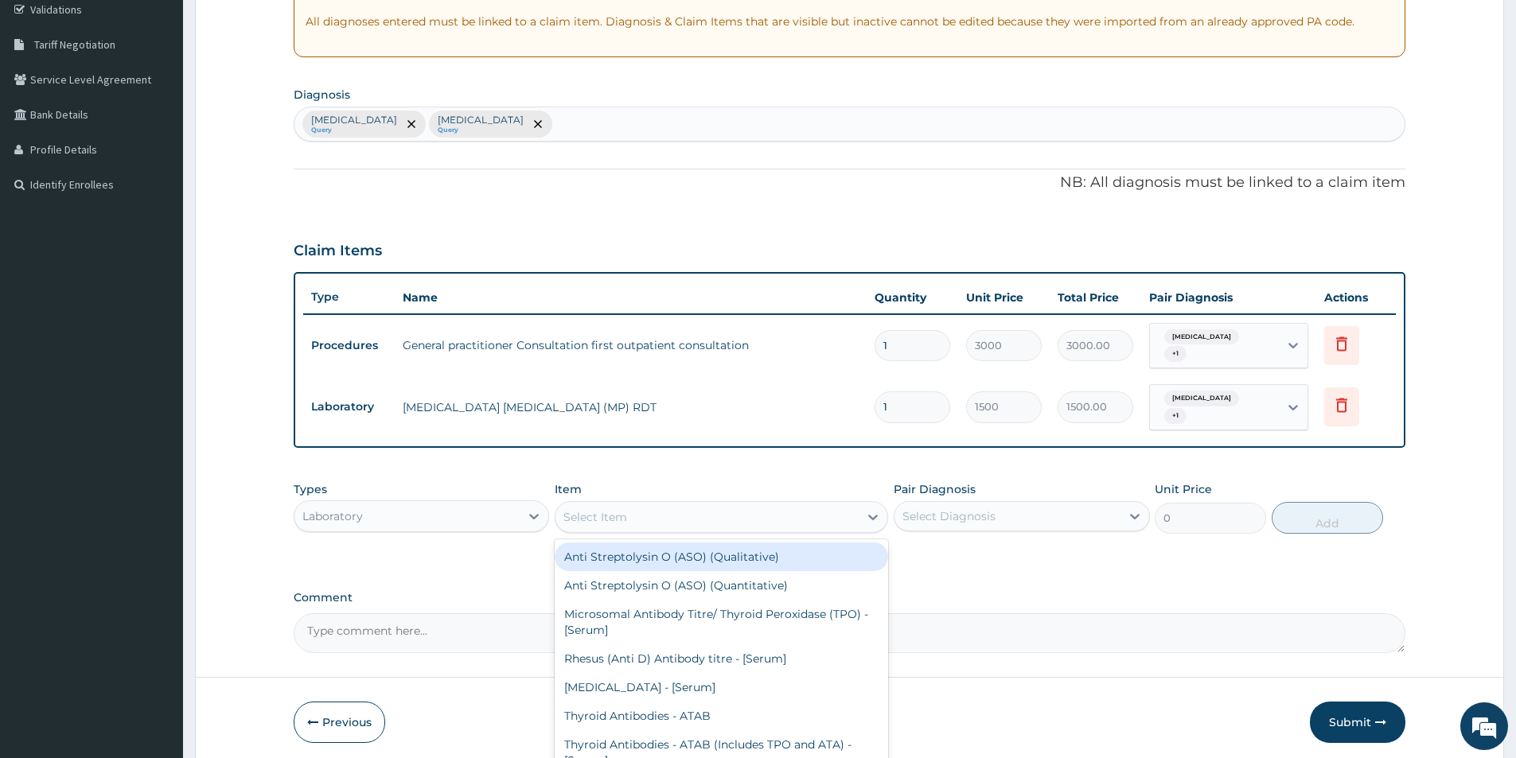
click at [612, 510] on div "Select Item" at bounding box center [595, 517] width 64 height 16
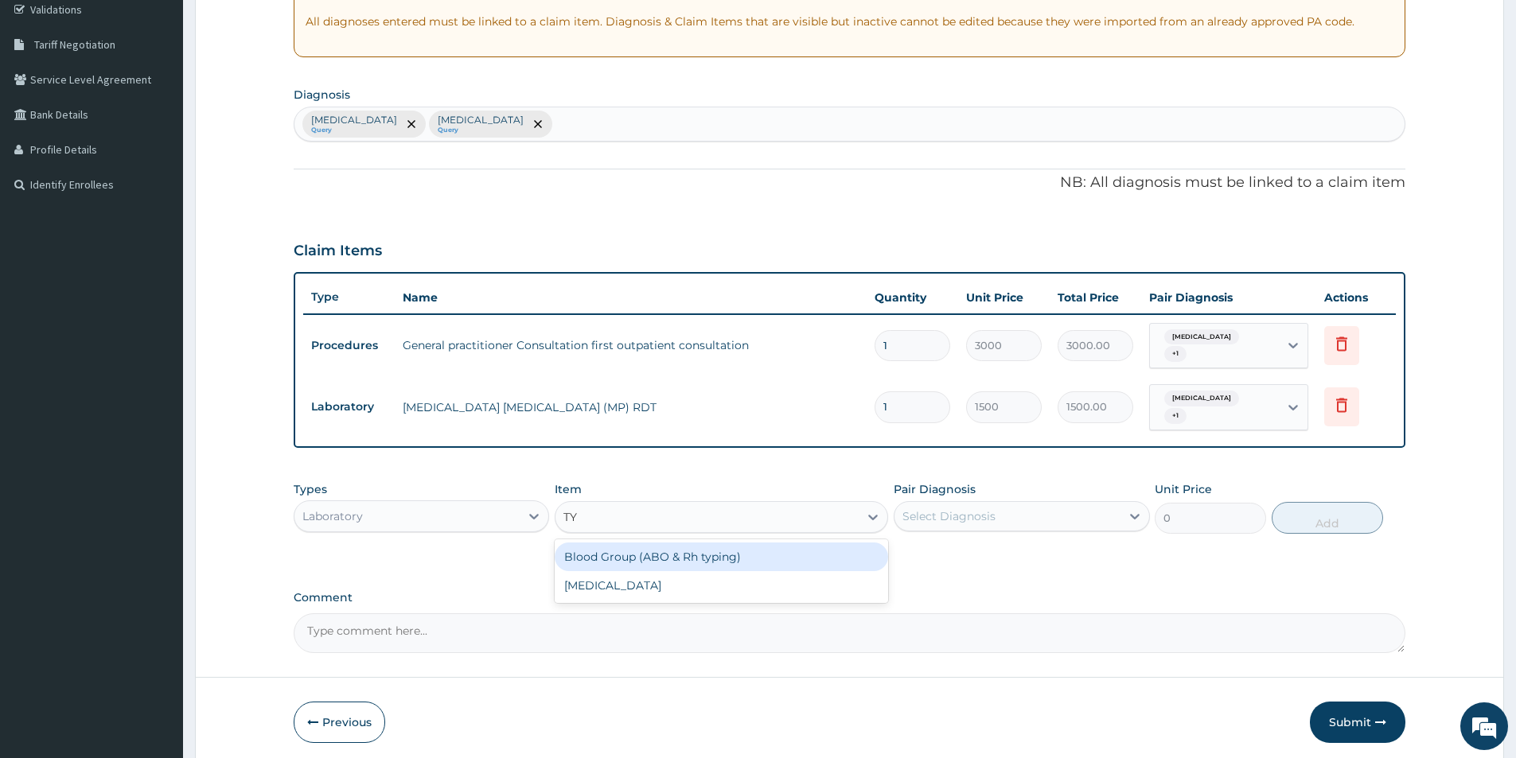
type input "T"
type input "STOOL"
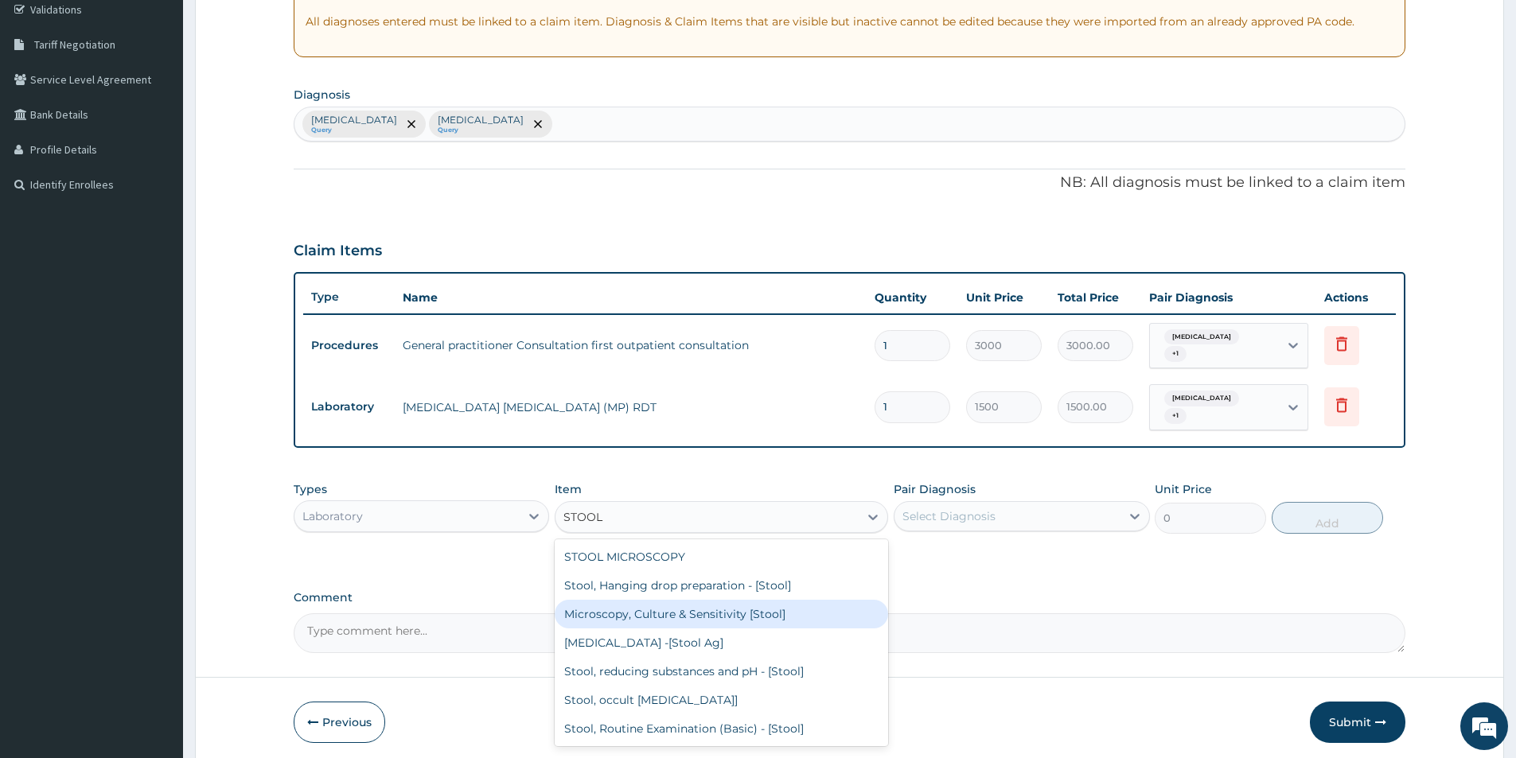
click at [750, 621] on div "Microscopy, Culture & Sensitivity [Stool]" at bounding box center [721, 614] width 333 height 29
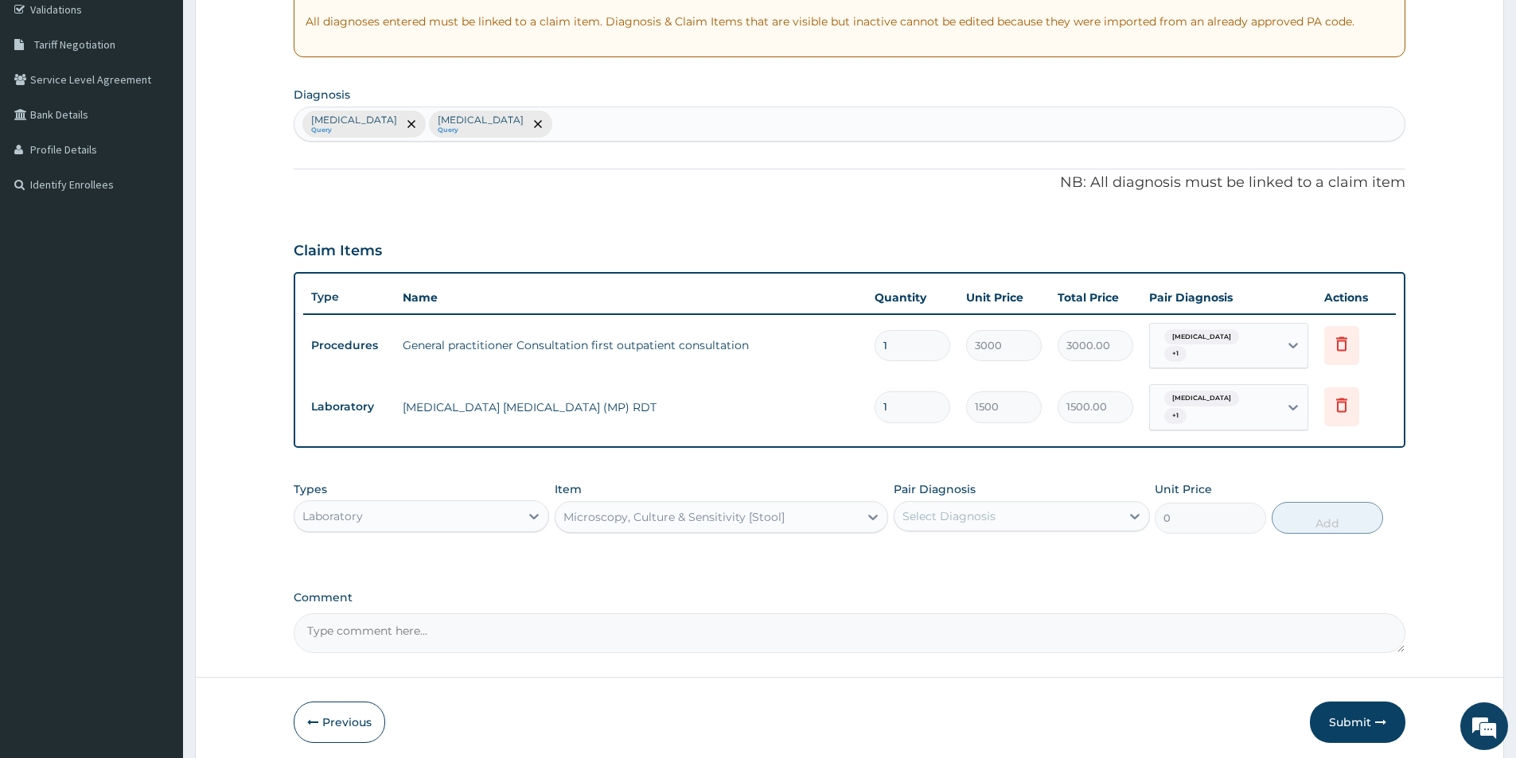
type input "3500"
click at [954, 518] on div "Select Diagnosis" at bounding box center [948, 516] width 93 height 16
click at [944, 557] on label "[MEDICAL_DATA]" at bounding box center [969, 555] width 99 height 16
checkbox input "true"
drag, startPoint x: 1294, startPoint y: 522, endPoint x: 1206, endPoint y: 507, distance: 88.8
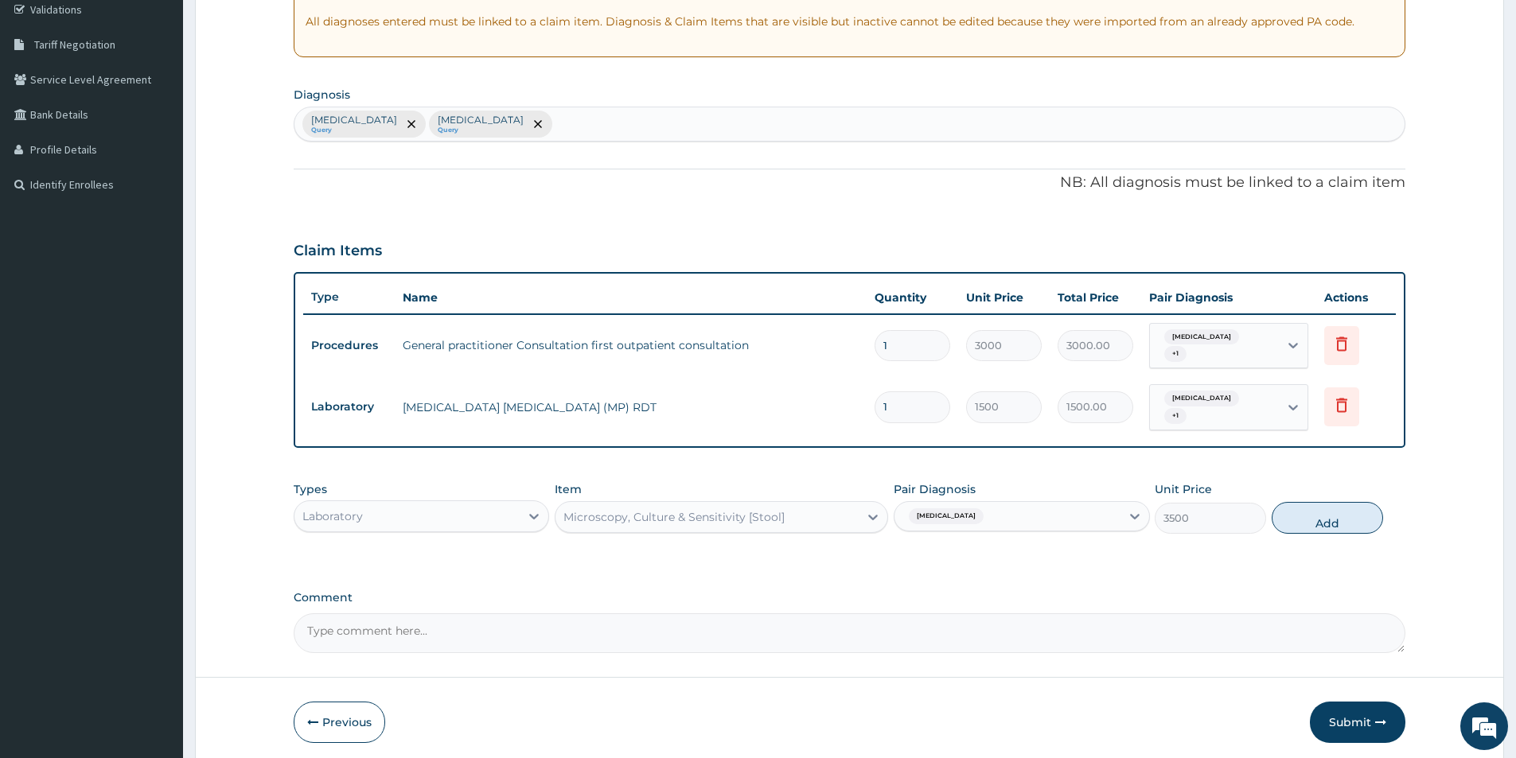
click at [1294, 522] on button "Add" at bounding box center [1326, 518] width 111 height 32
type input "0"
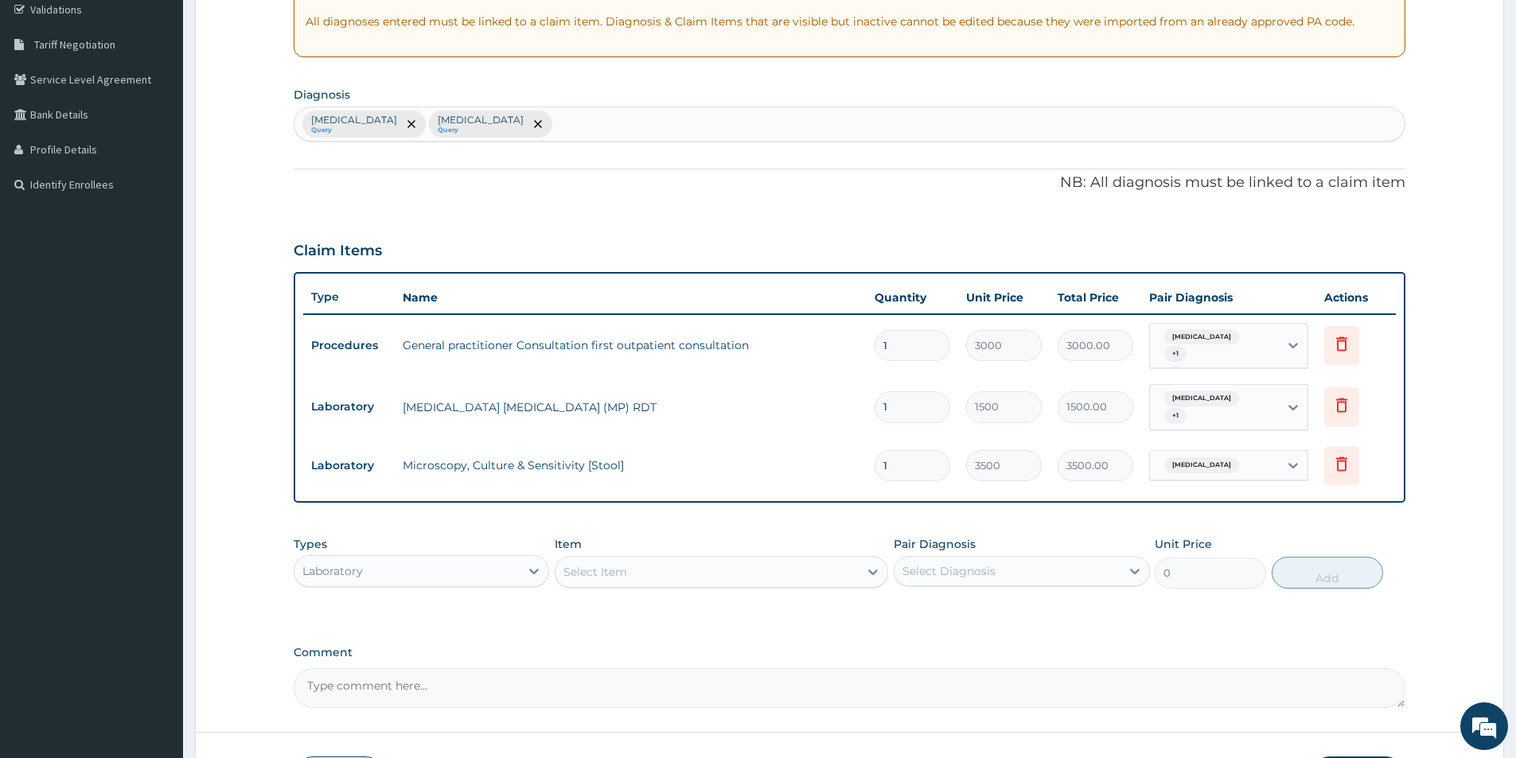
click at [373, 569] on div "Laboratory" at bounding box center [406, 570] width 225 height 25
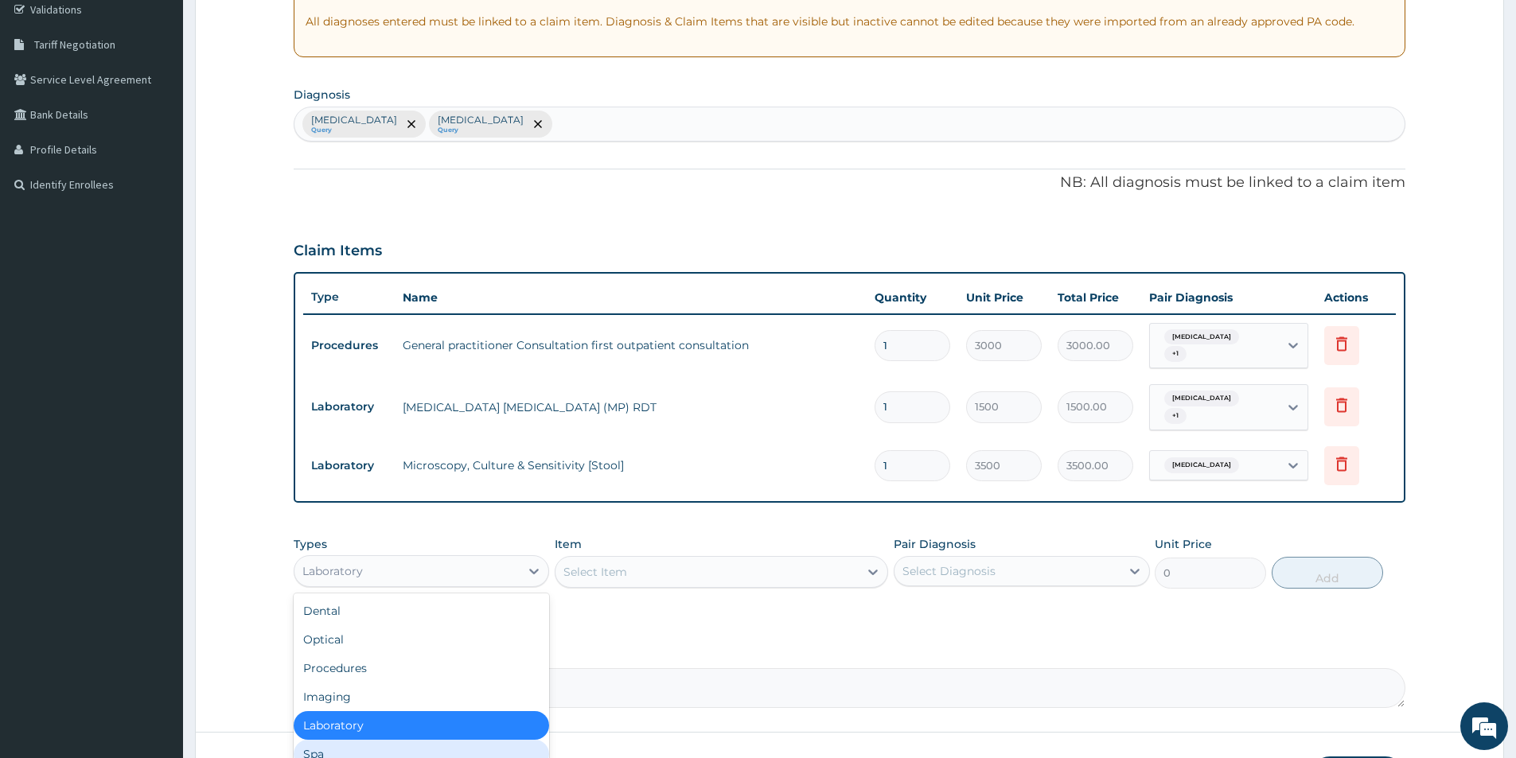
scroll to position [54, 0]
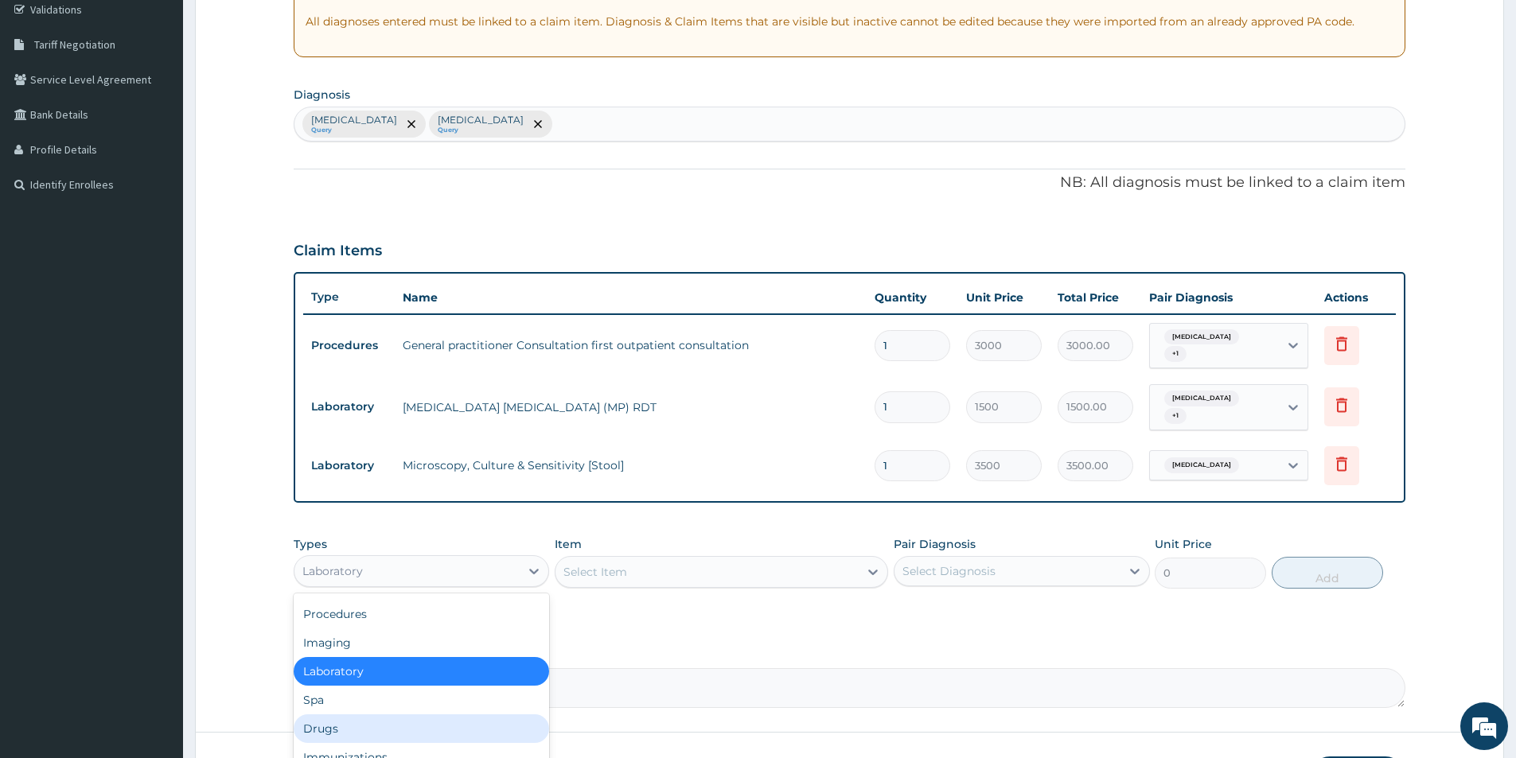
click at [442, 716] on div "Drugs" at bounding box center [421, 728] width 255 height 29
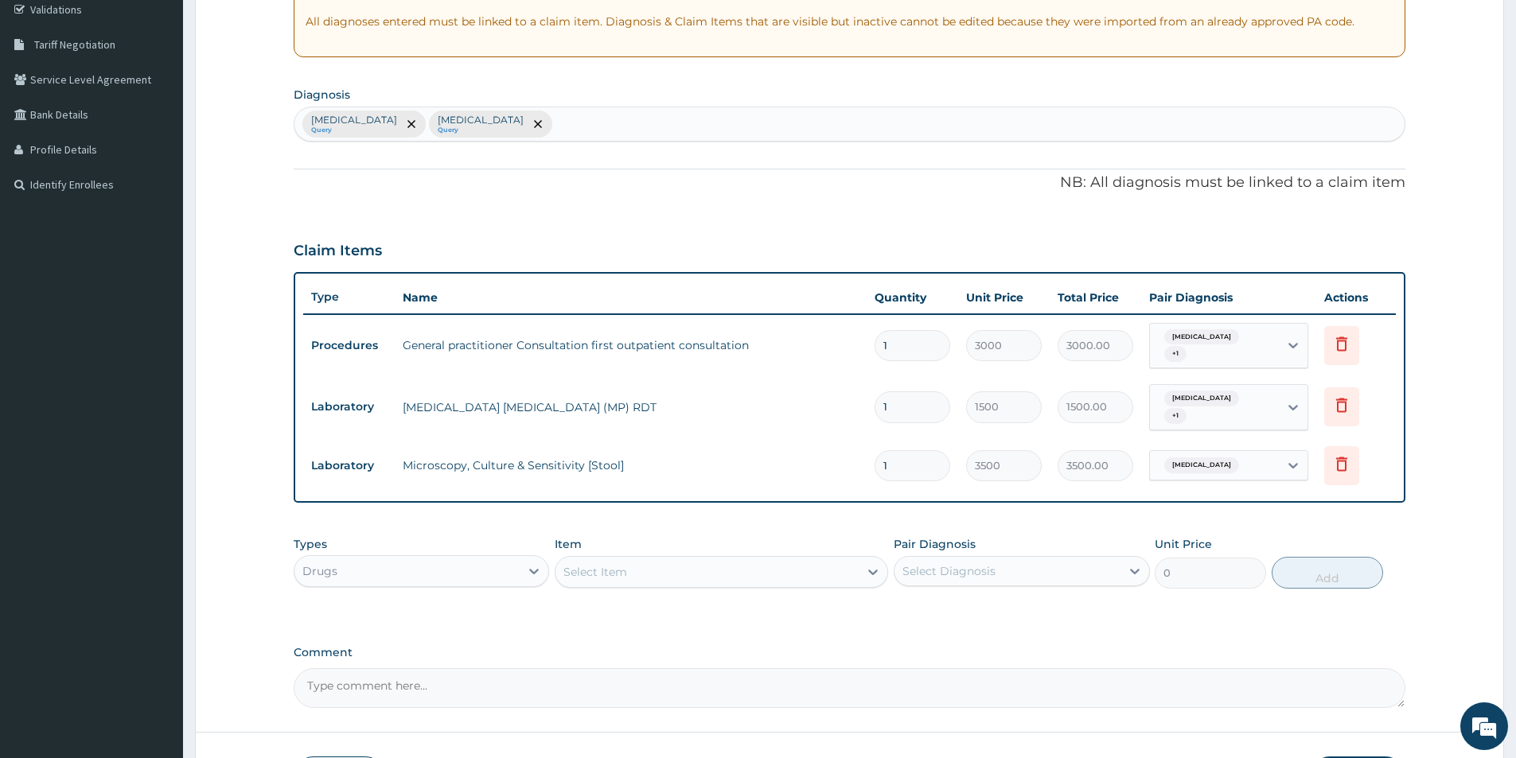
click at [619, 575] on div "Select Item" at bounding box center [595, 572] width 64 height 16
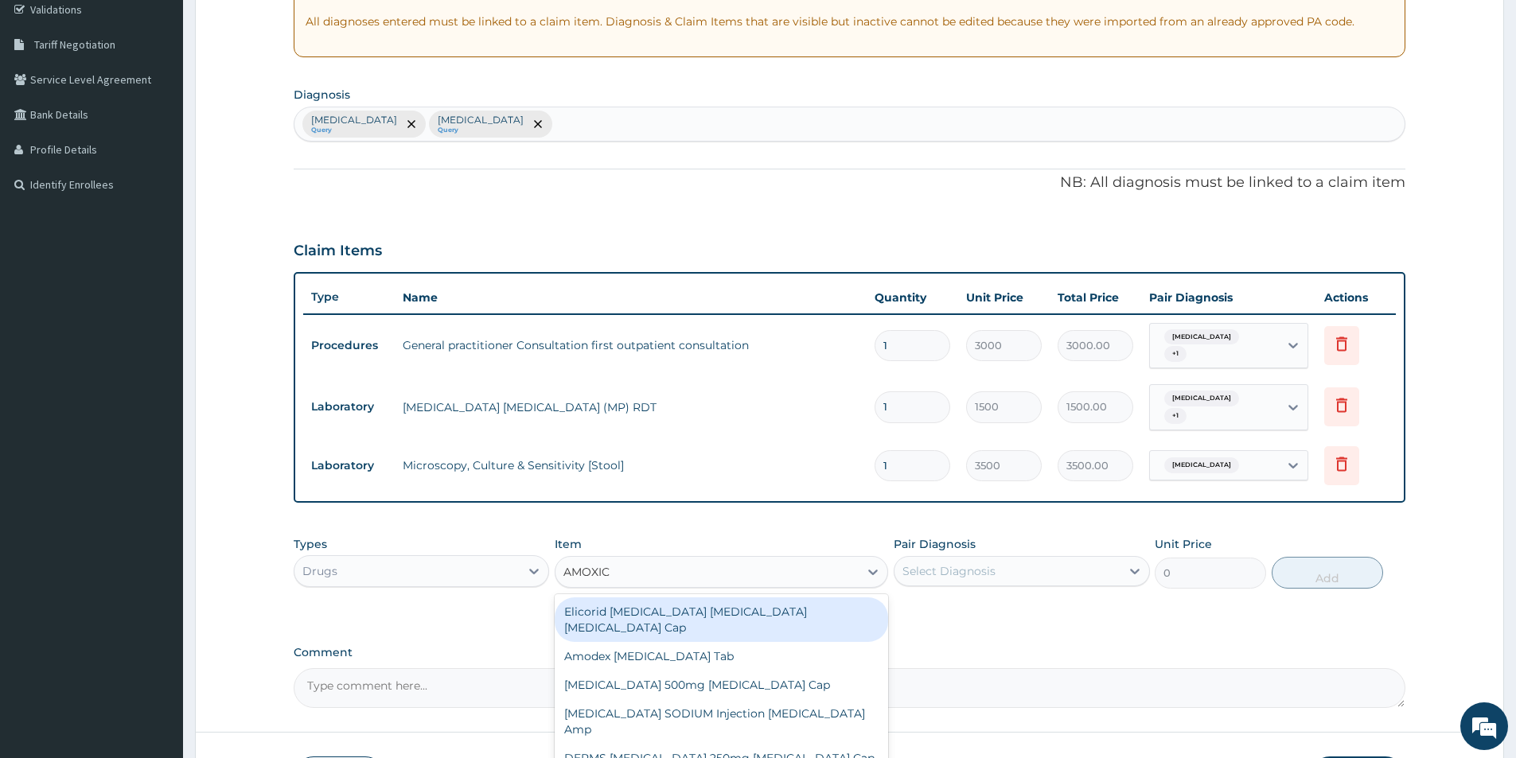
type input "AMOXICL"
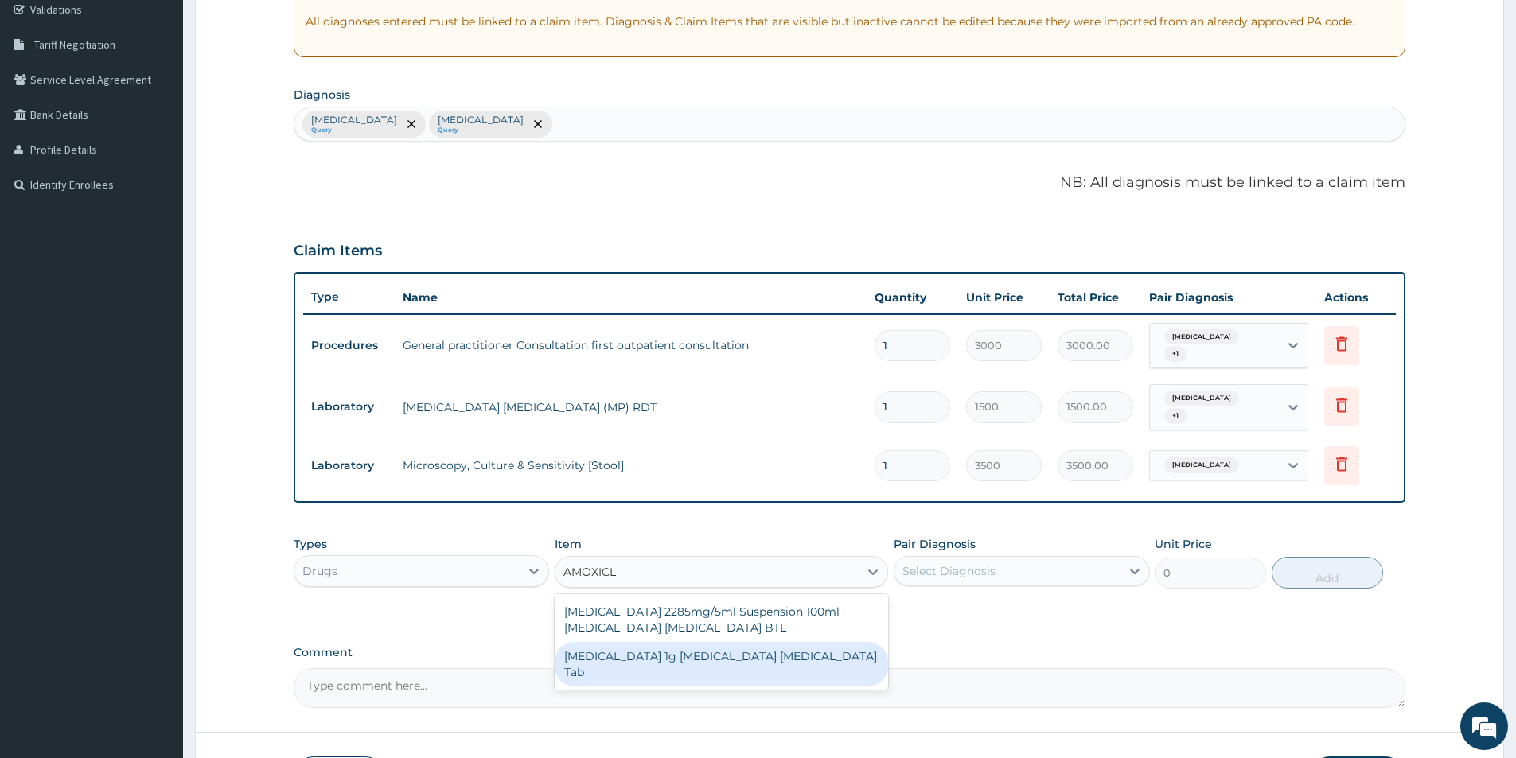
click at [616, 652] on div "[MEDICAL_DATA] 1g [MEDICAL_DATA] [MEDICAL_DATA] Tab" at bounding box center [721, 664] width 333 height 45
type input "130"
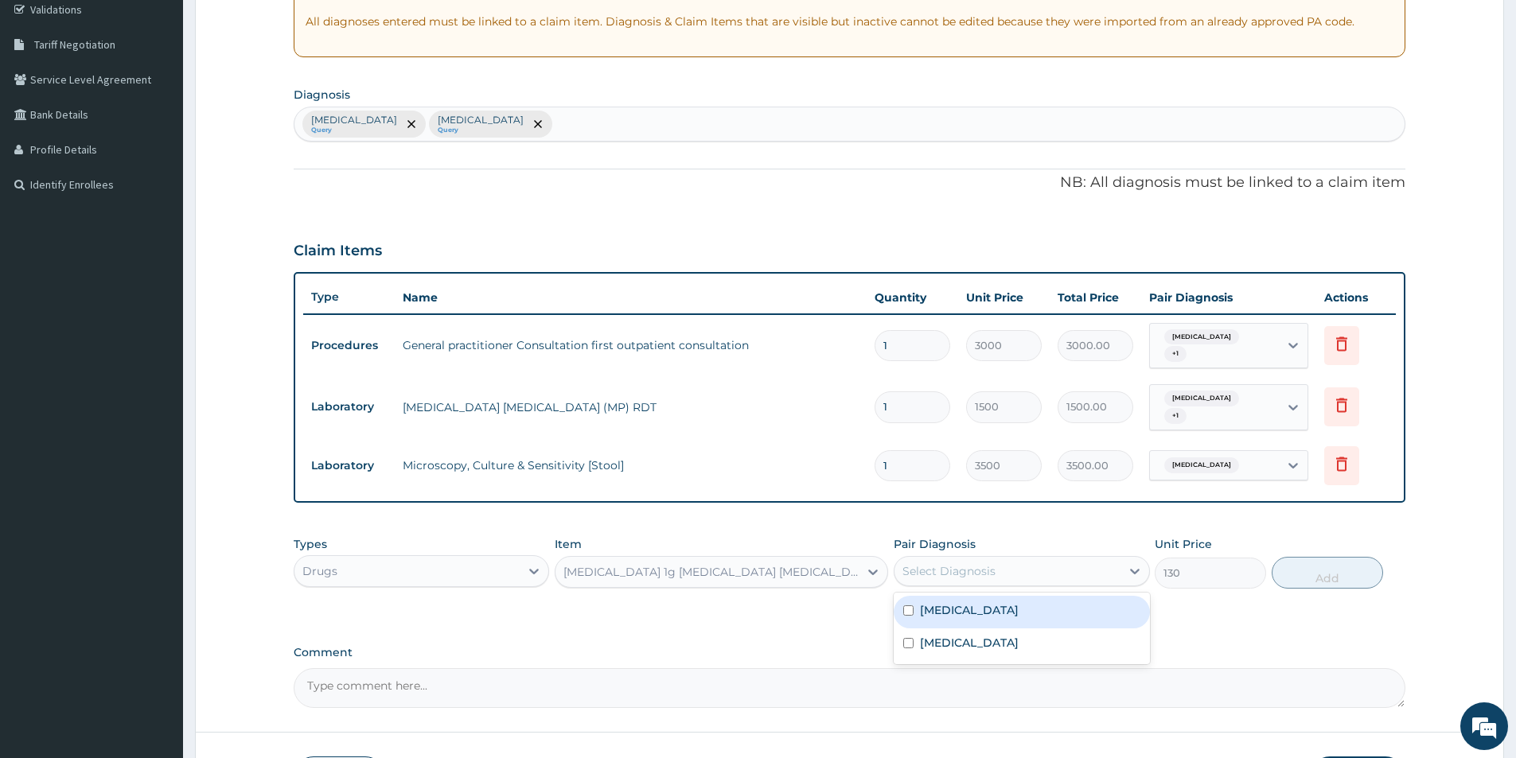
click at [941, 570] on div "Select Diagnosis" at bounding box center [948, 571] width 93 height 16
click at [932, 614] on label "[MEDICAL_DATA]" at bounding box center [969, 610] width 99 height 16
checkbox input "true"
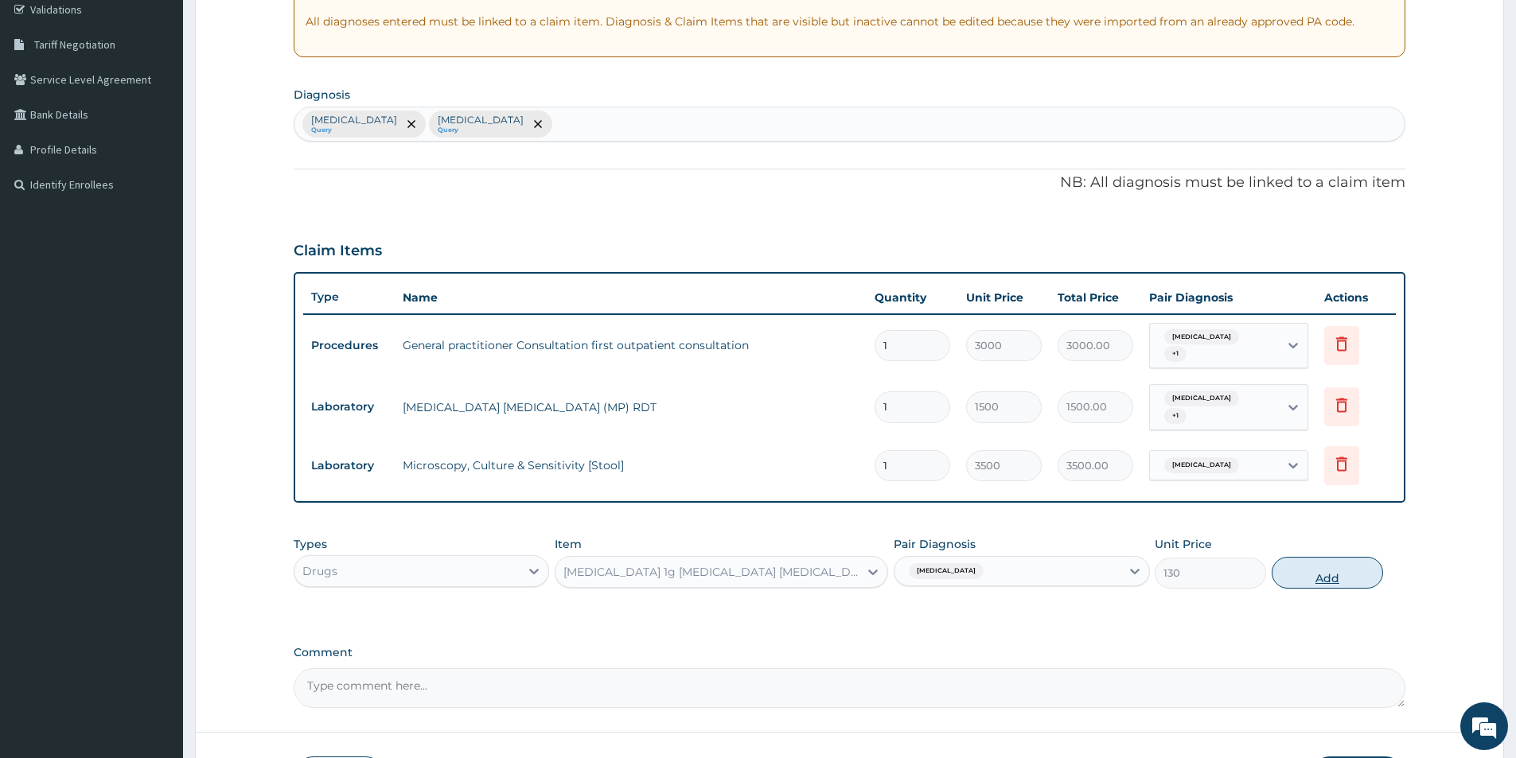
click at [1305, 573] on button "Add" at bounding box center [1326, 573] width 111 height 32
type input "0"
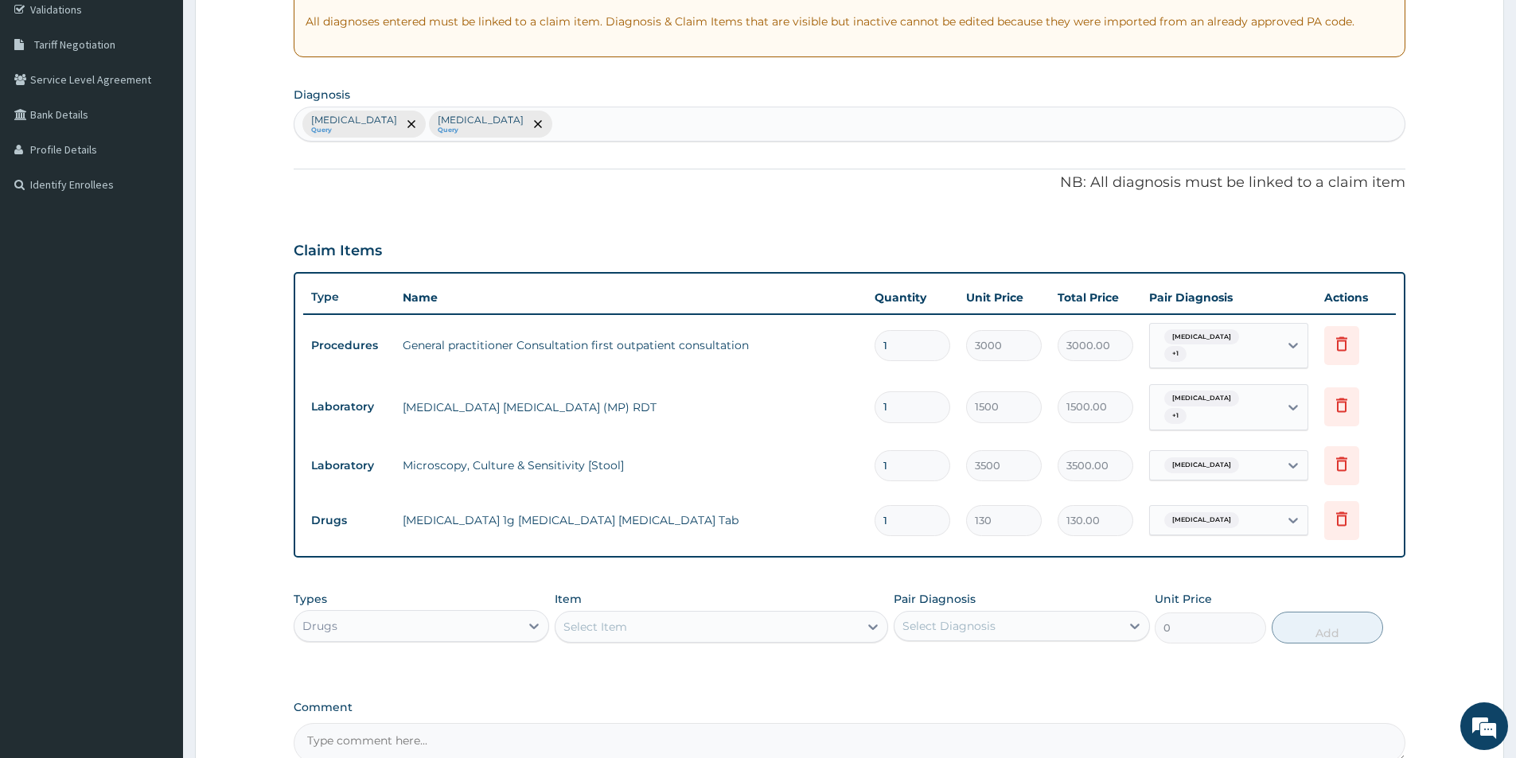
type input "14"
type input "1820.00"
type input "14"
click at [761, 622] on div "Select Item" at bounding box center [706, 626] width 303 height 25
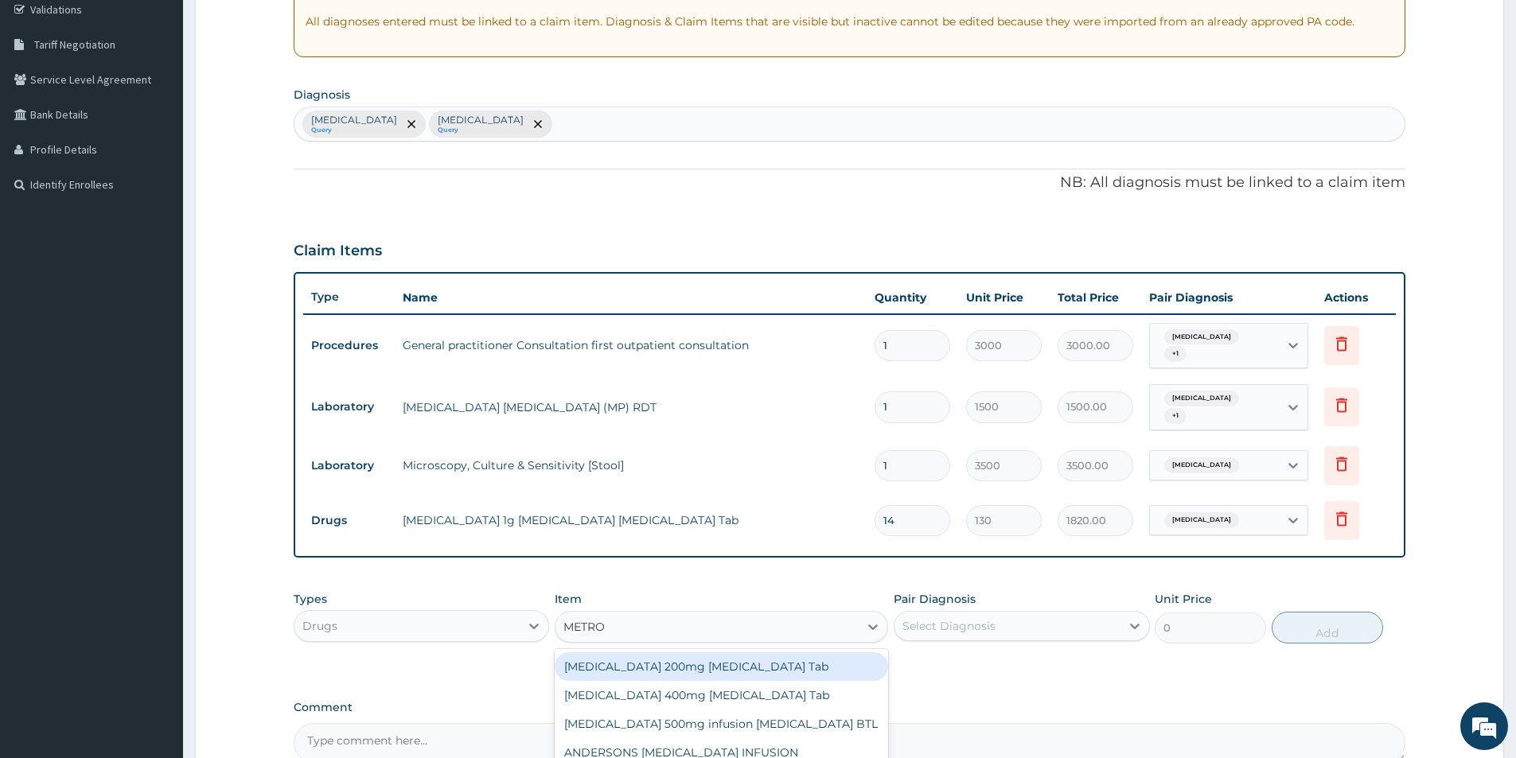
type input "METRON"
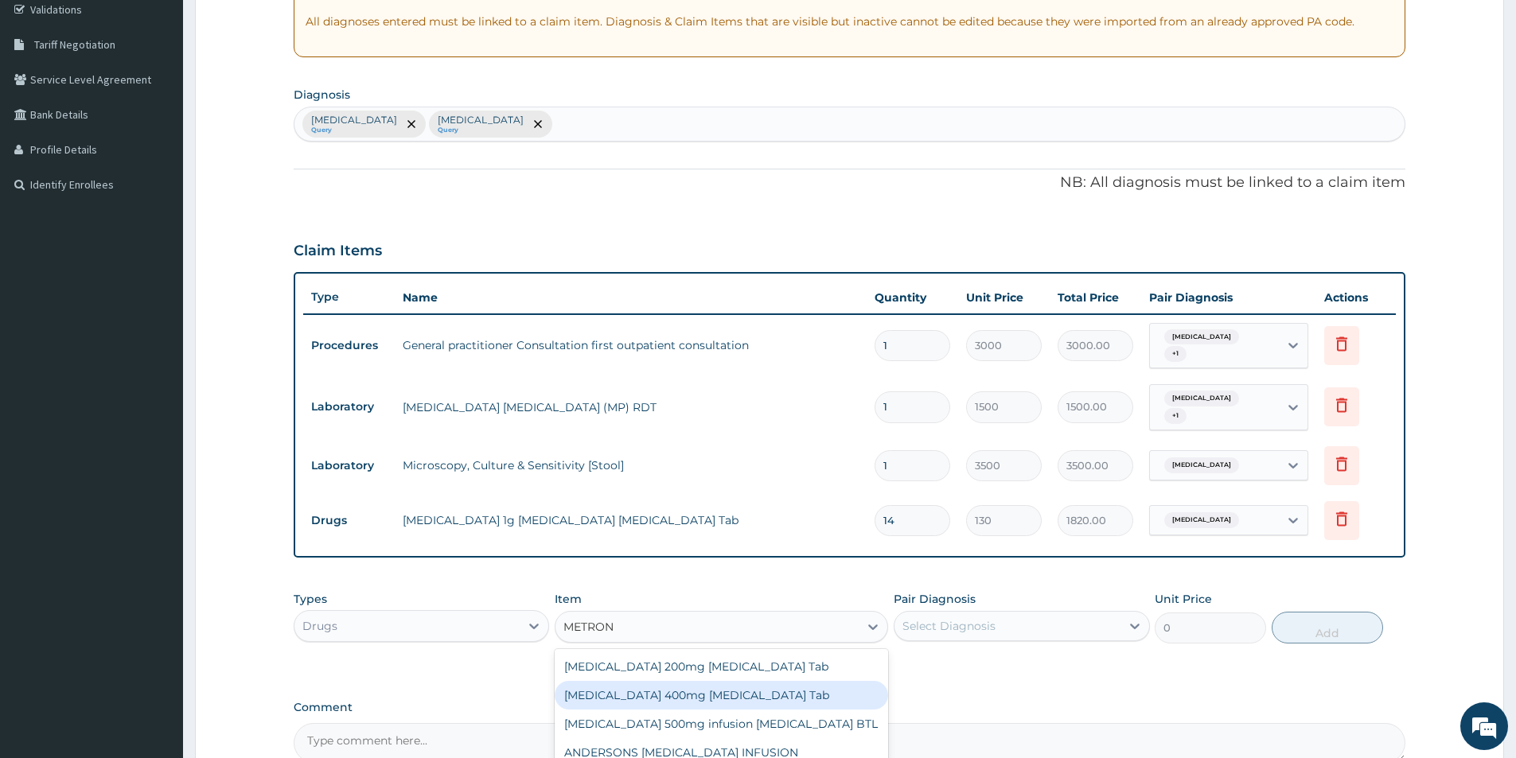
click at [732, 688] on div "[MEDICAL_DATA] 400mg [MEDICAL_DATA] Tab" at bounding box center [721, 695] width 333 height 29
type input "20"
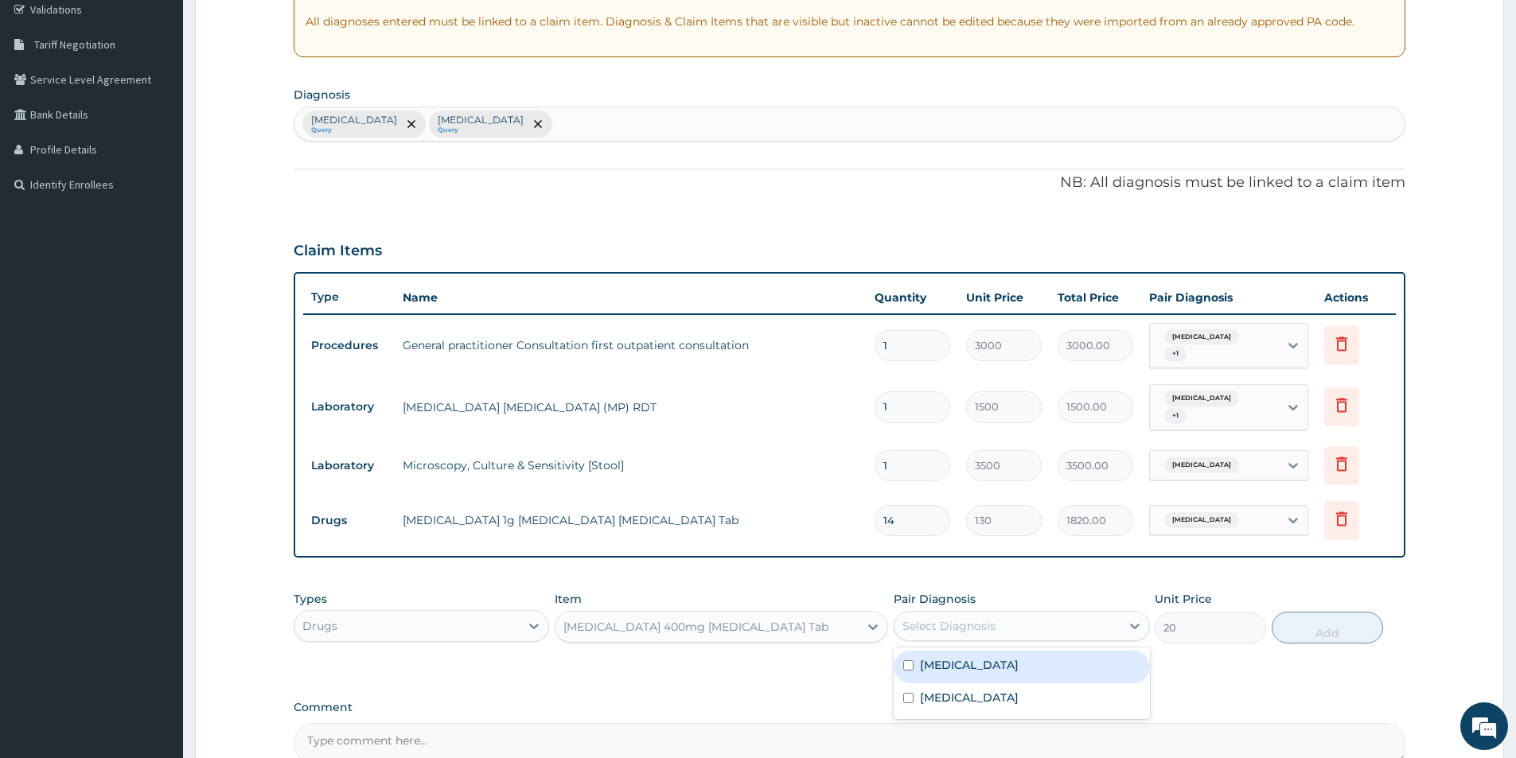
click at [932, 625] on div "Select Diagnosis" at bounding box center [948, 626] width 93 height 16
click at [935, 667] on label "[MEDICAL_DATA]" at bounding box center [969, 665] width 99 height 16
checkbox input "true"
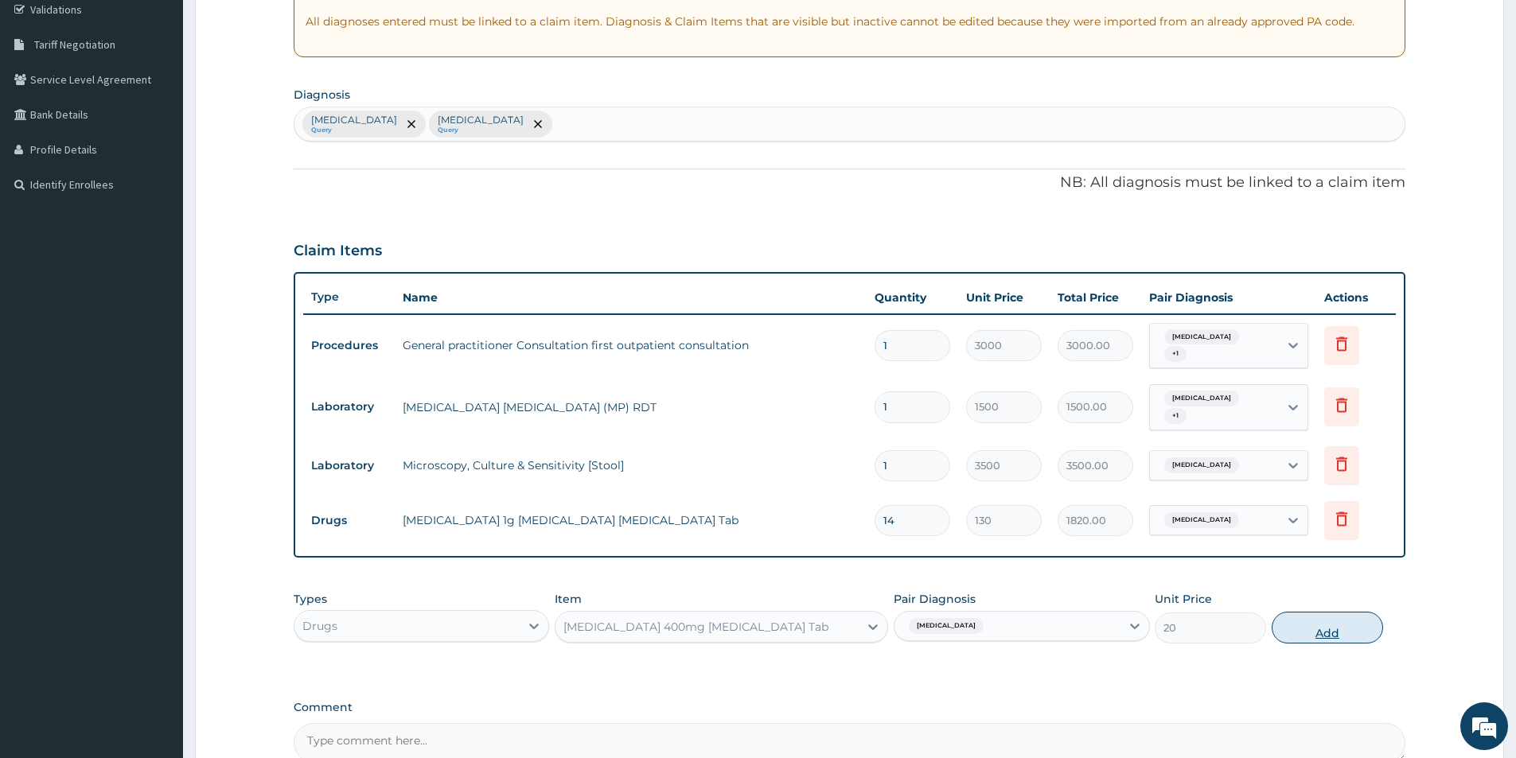
click at [1304, 622] on button "Add" at bounding box center [1326, 628] width 111 height 32
type input "0"
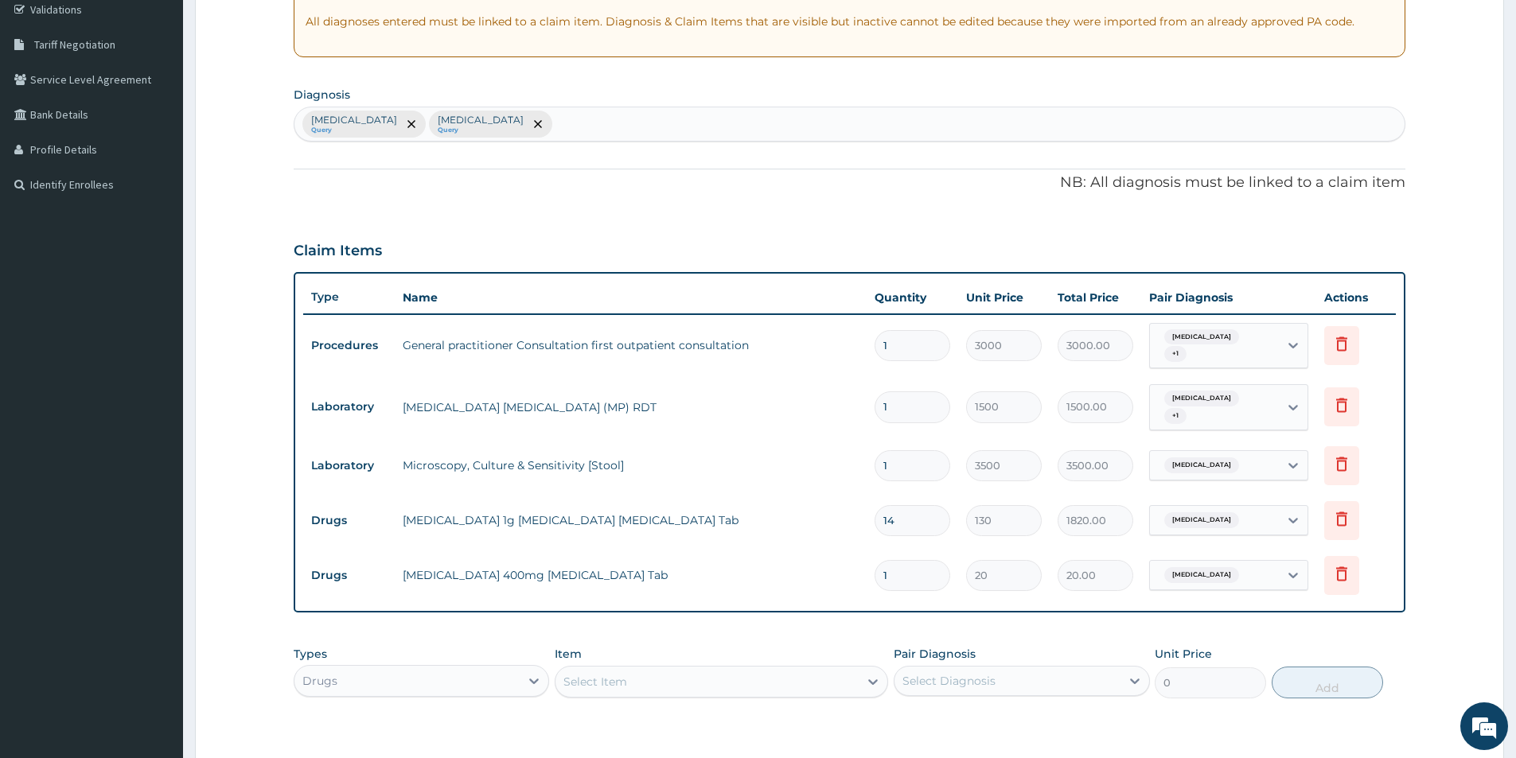
type input "0.00"
type input "1"
type input "20.00"
type input "12"
type input "240.00"
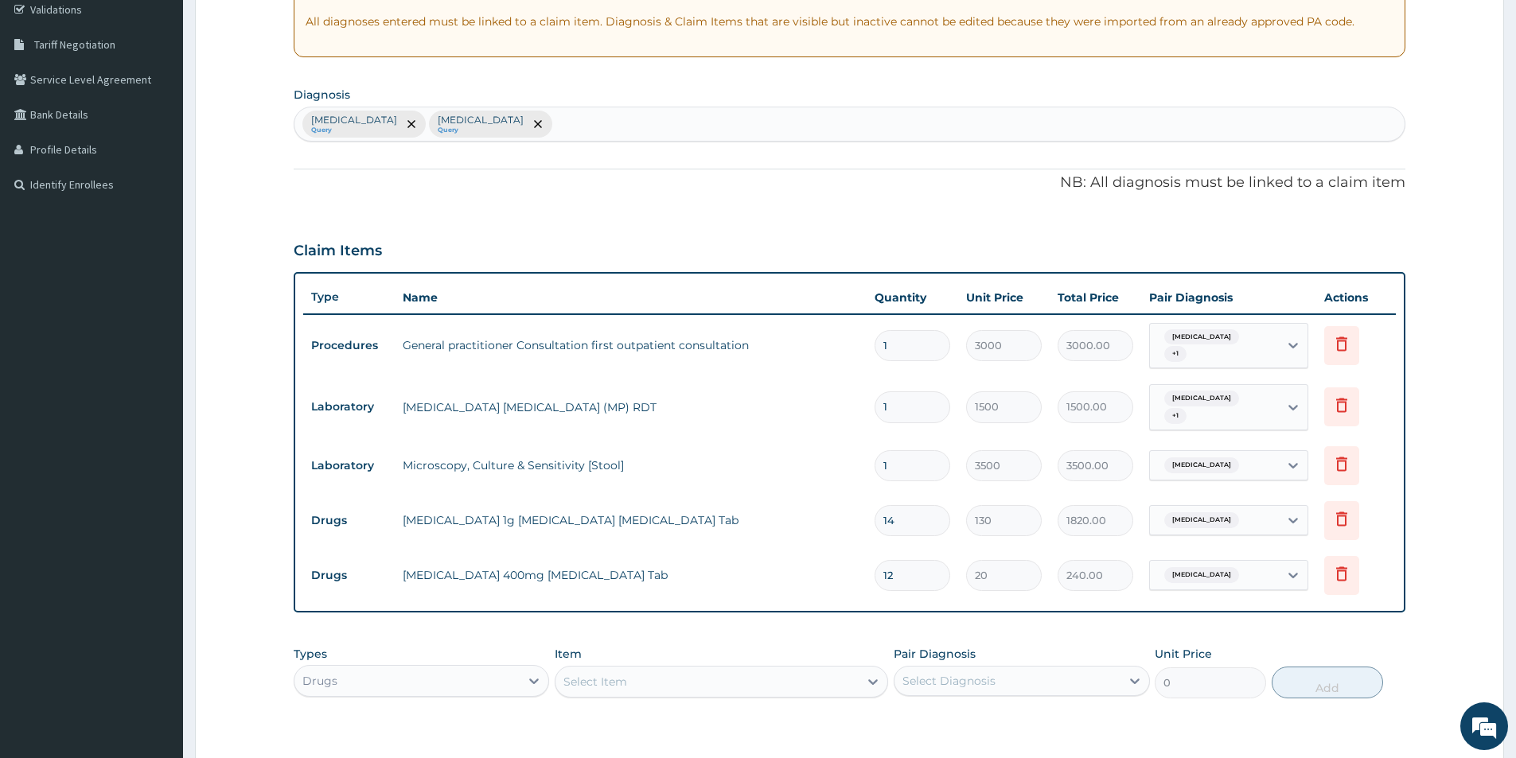
type input "12"
click at [775, 682] on div "Select Item" at bounding box center [706, 681] width 303 height 25
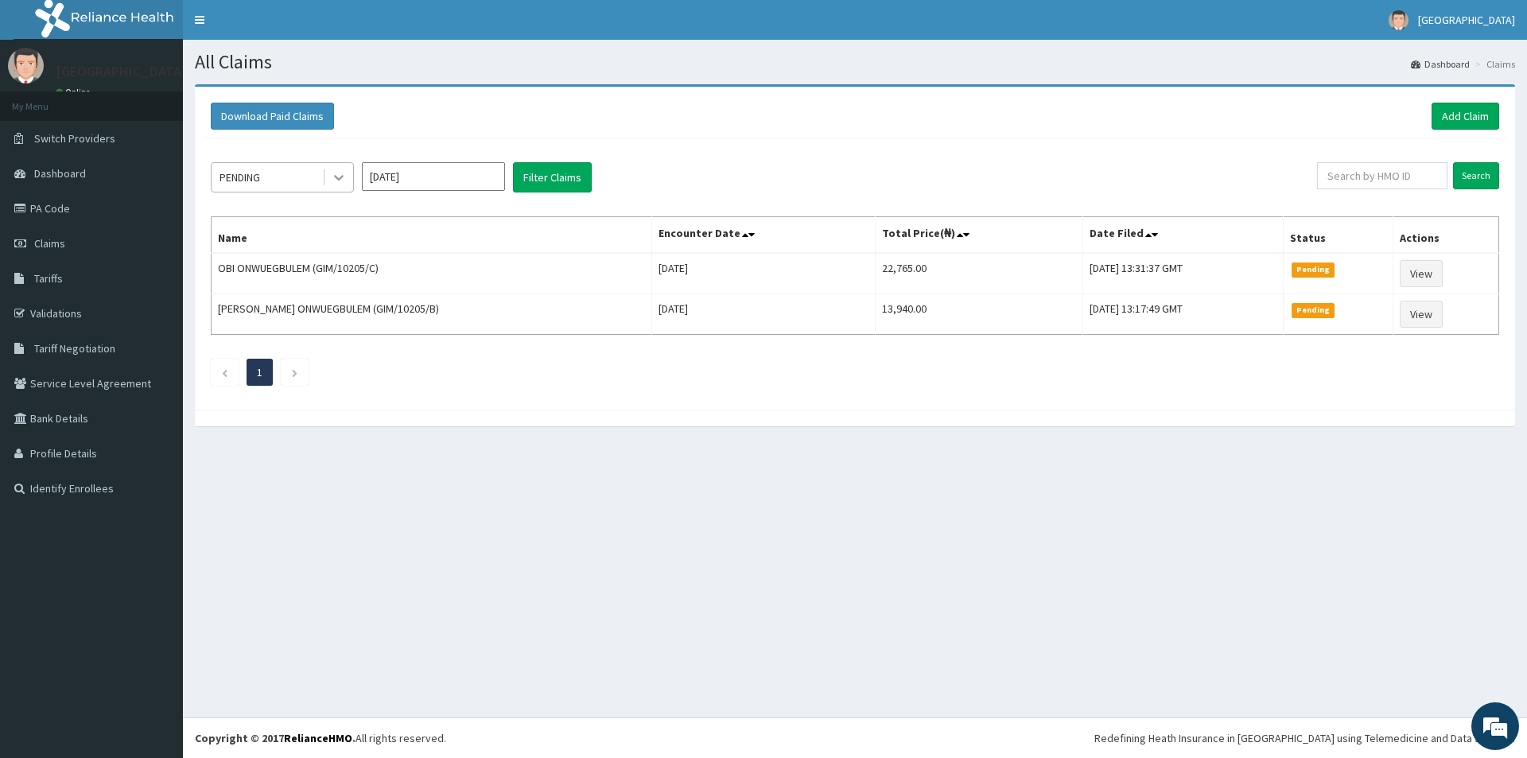
click at [338, 173] on icon at bounding box center [339, 177] width 16 height 16
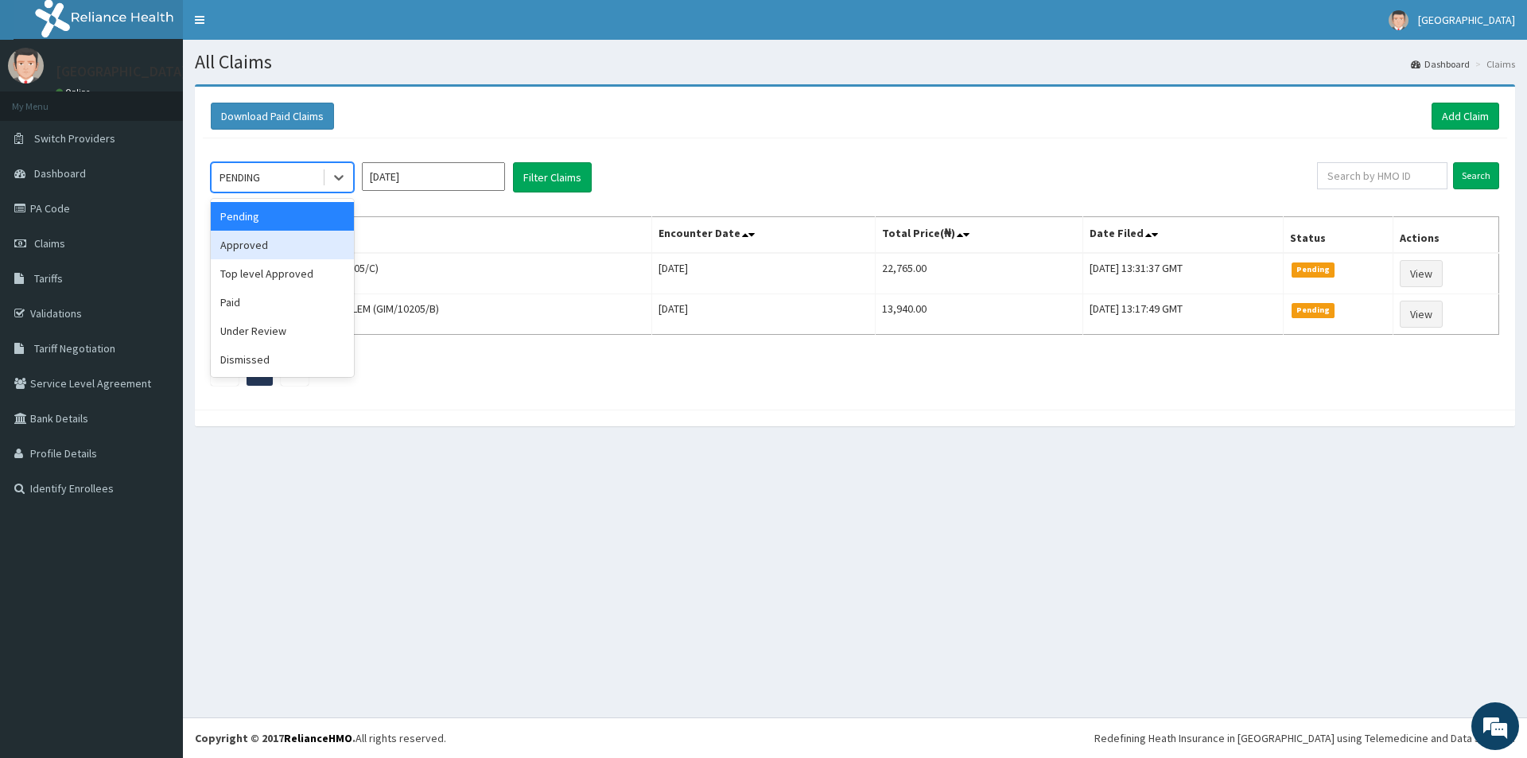
click at [306, 240] on div "Approved" at bounding box center [282, 245] width 143 height 29
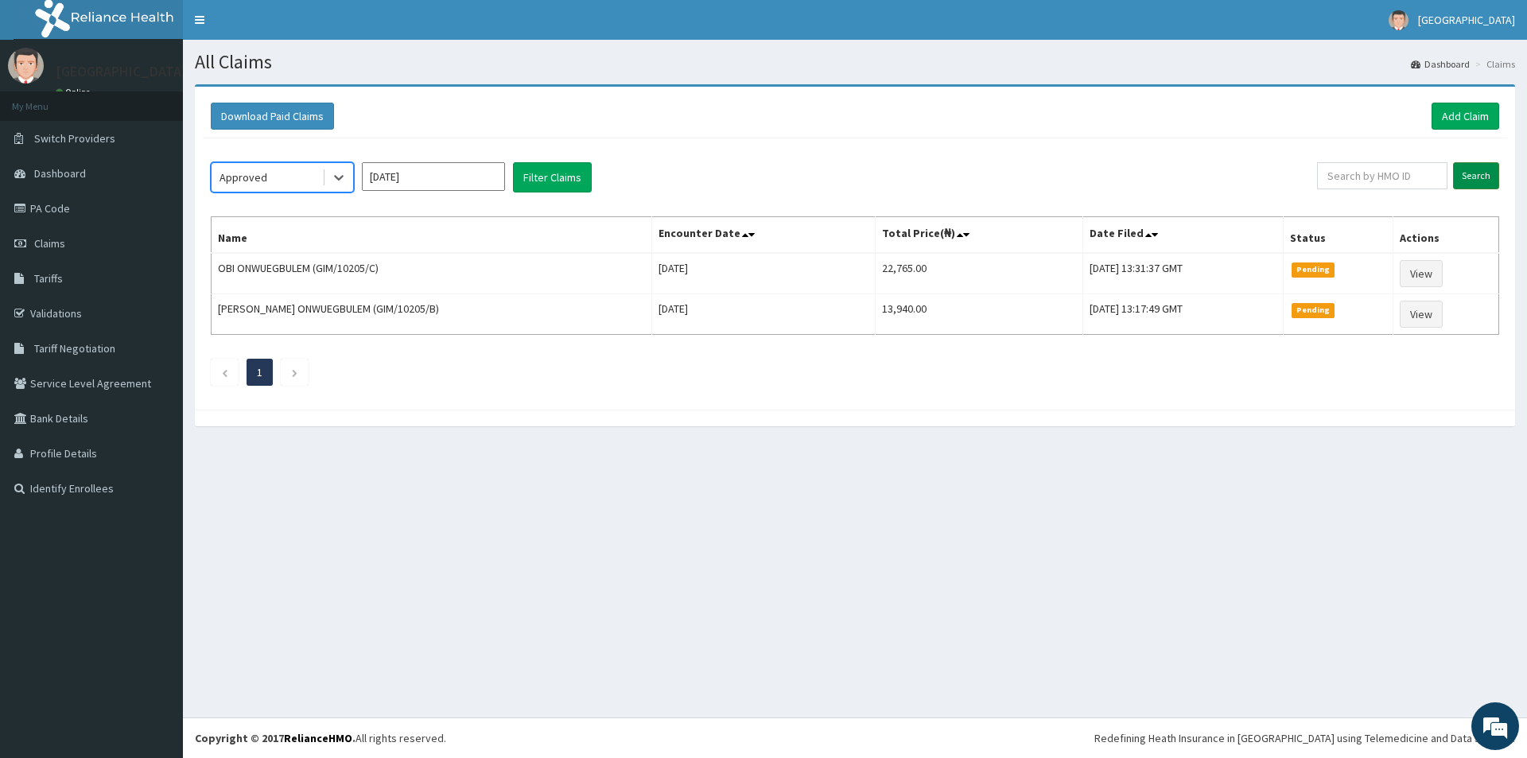
click at [1467, 179] on input "Search" at bounding box center [1476, 175] width 46 height 27
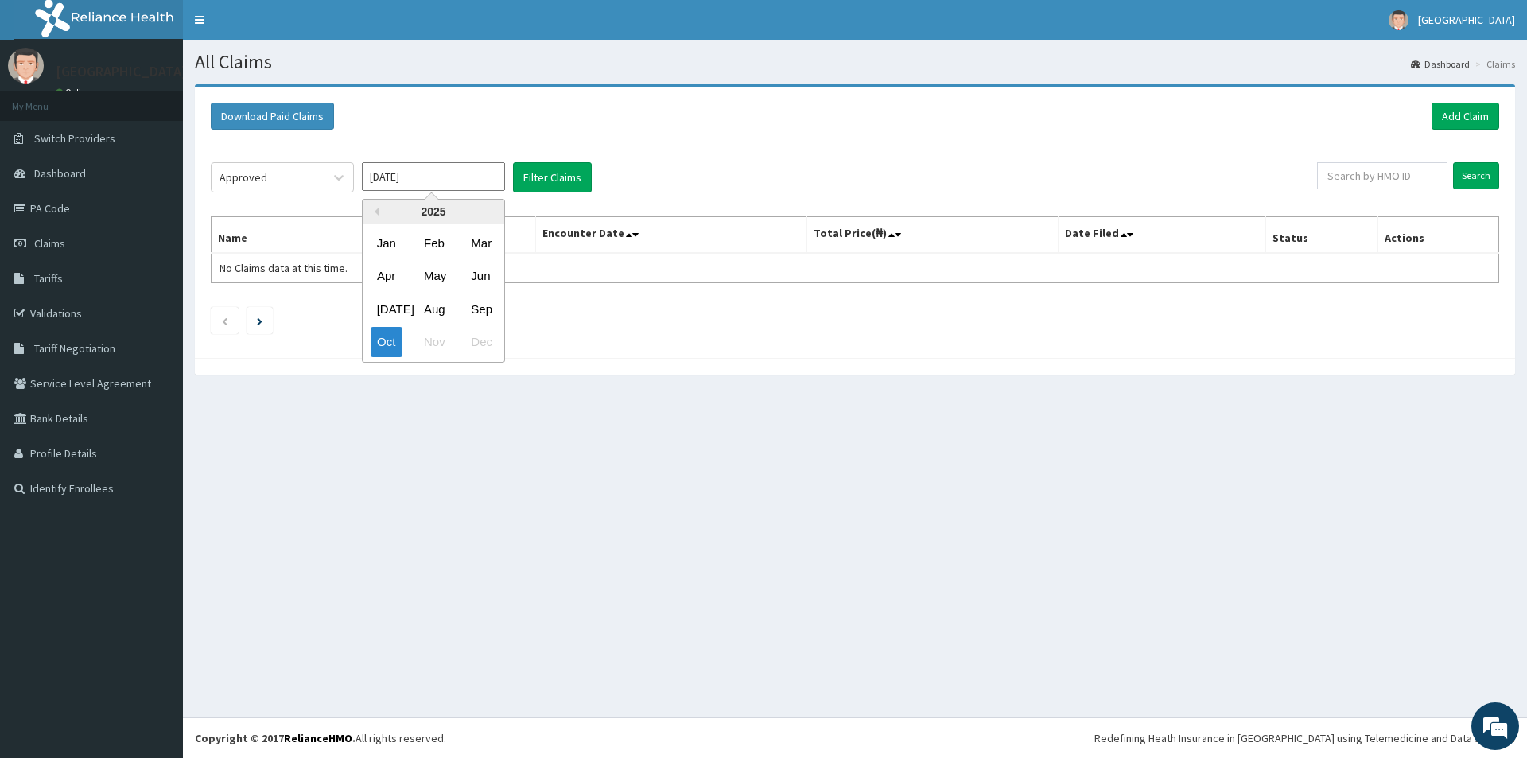
click at [464, 183] on input "[DATE]" at bounding box center [433, 176] width 143 height 29
click at [430, 305] on div "Aug" at bounding box center [434, 308] width 32 height 29
click at [538, 181] on button "Filter Claims" at bounding box center [552, 177] width 79 height 30
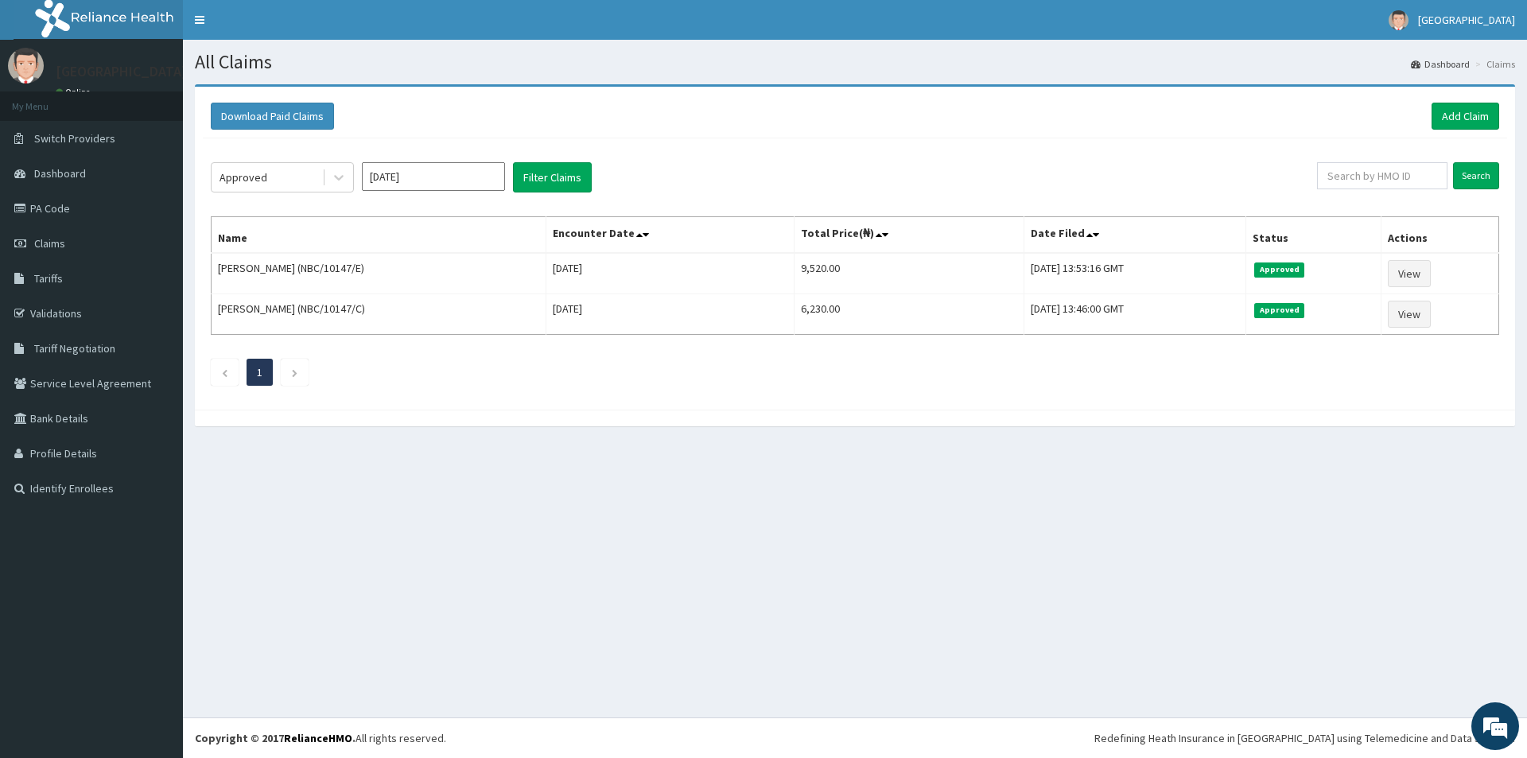
click at [451, 180] on input "[DATE]" at bounding box center [433, 176] width 143 height 29
click at [479, 308] on div "Sep" at bounding box center [481, 308] width 32 height 29
type input "[DATE]"
click at [570, 177] on button "Filter Claims" at bounding box center [552, 177] width 79 height 30
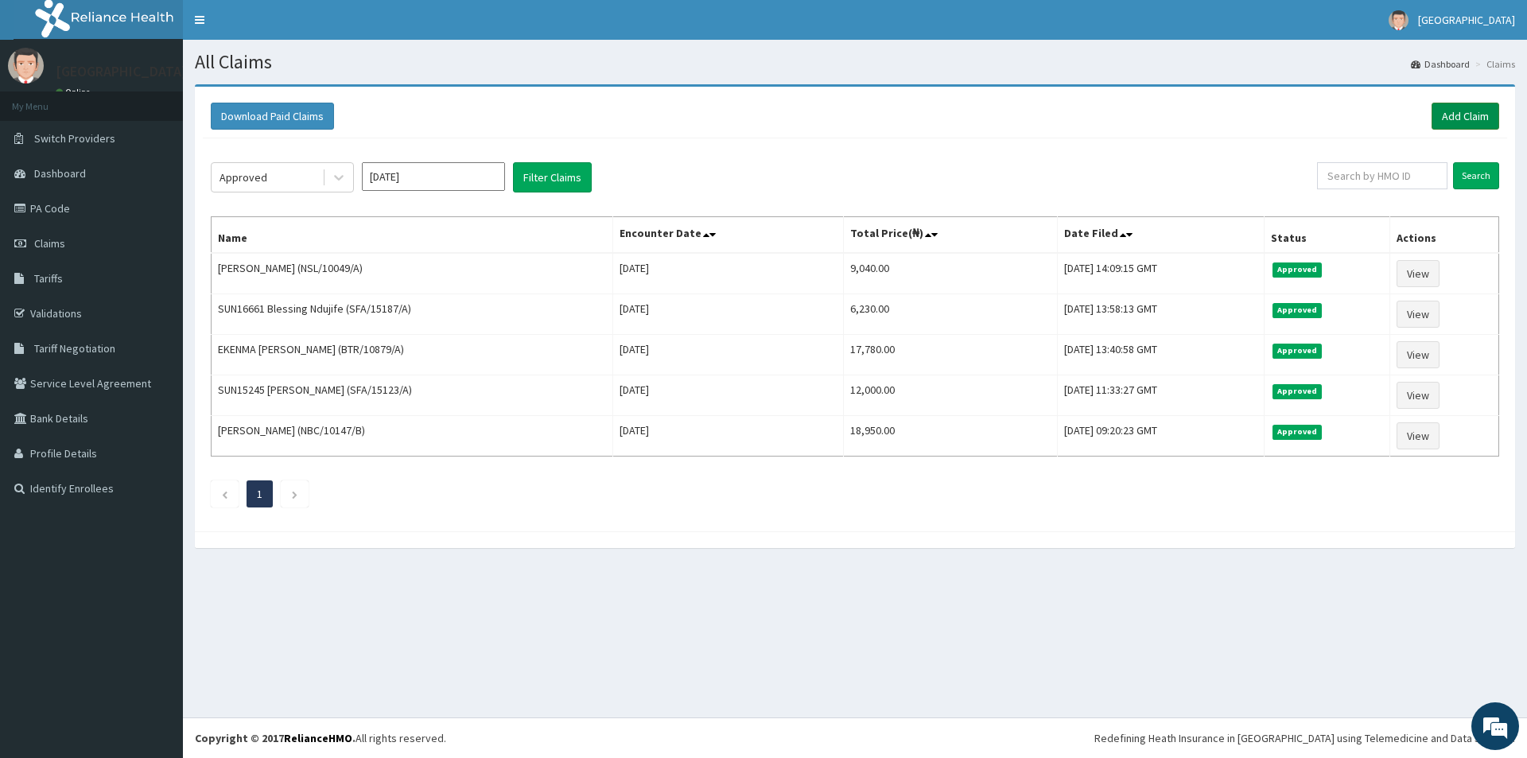
click at [1457, 120] on link "Add Claim" at bounding box center [1466, 116] width 68 height 27
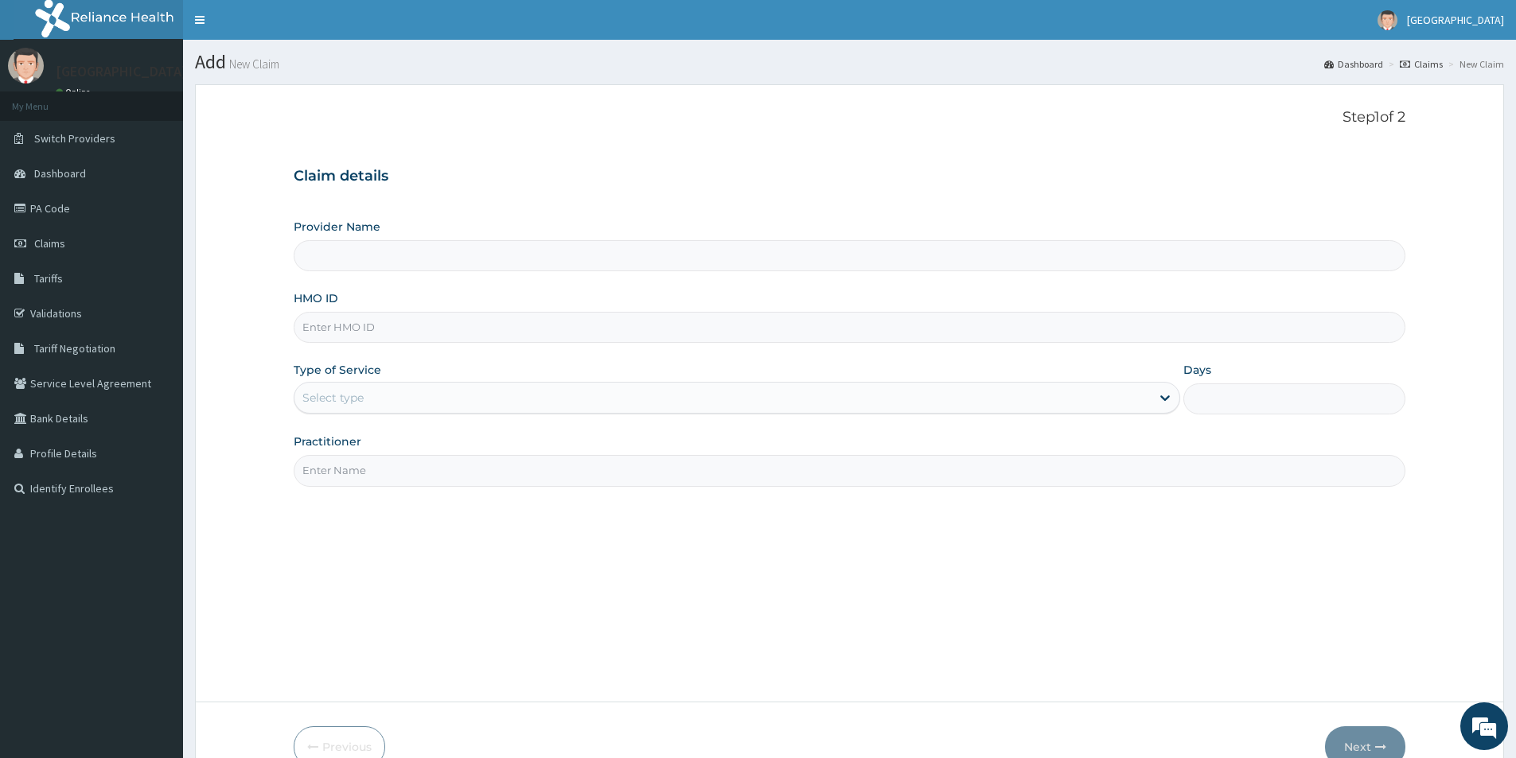
type input "[GEOGRAPHIC_DATA]"
click at [554, 315] on input "HMO ID" at bounding box center [849, 327] width 1111 height 31
type input "BTR/11002/A"
click at [514, 404] on div "Select type" at bounding box center [722, 397] width 856 height 25
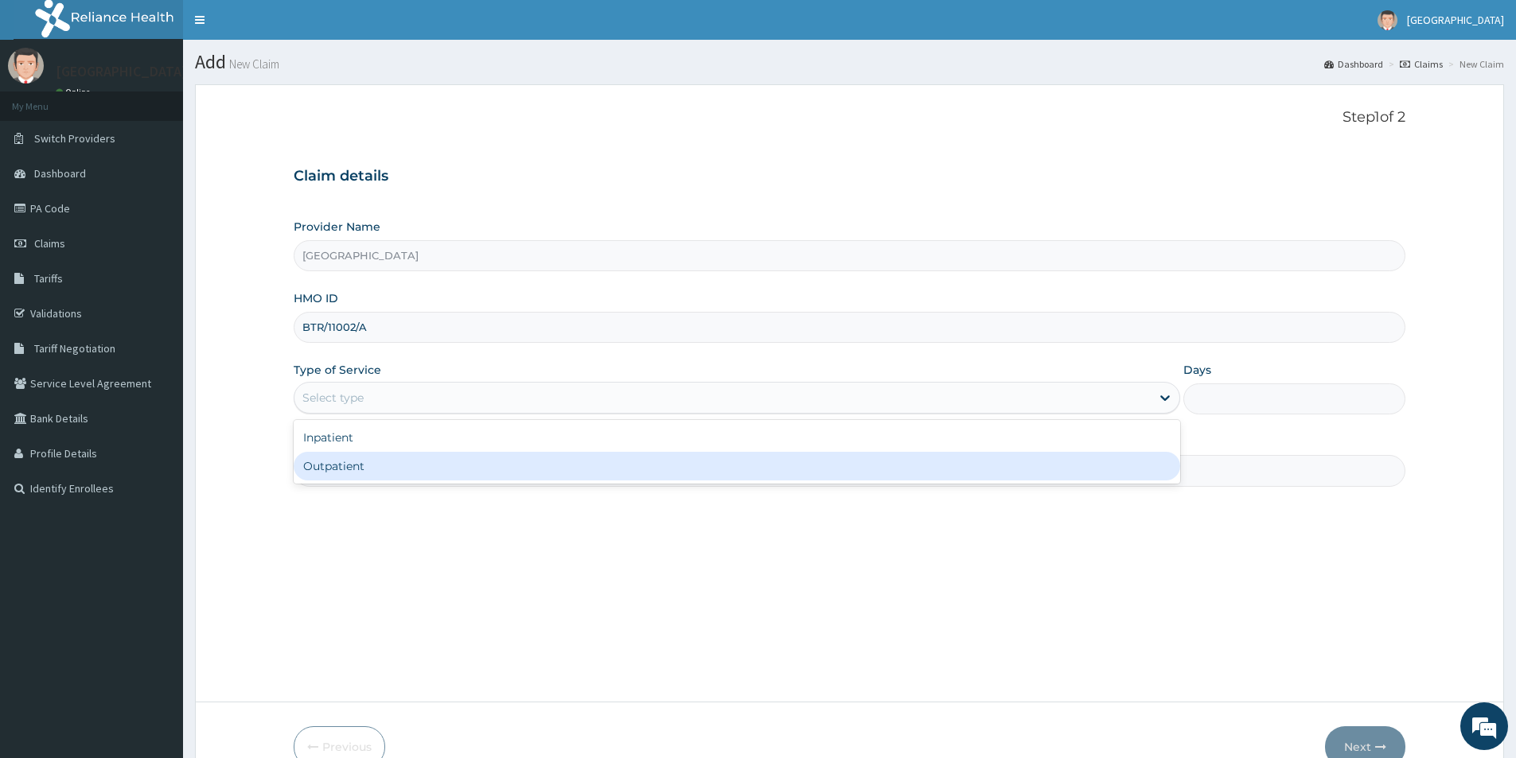
click at [461, 457] on div "Outpatient" at bounding box center [737, 466] width 886 height 29
type input "1"
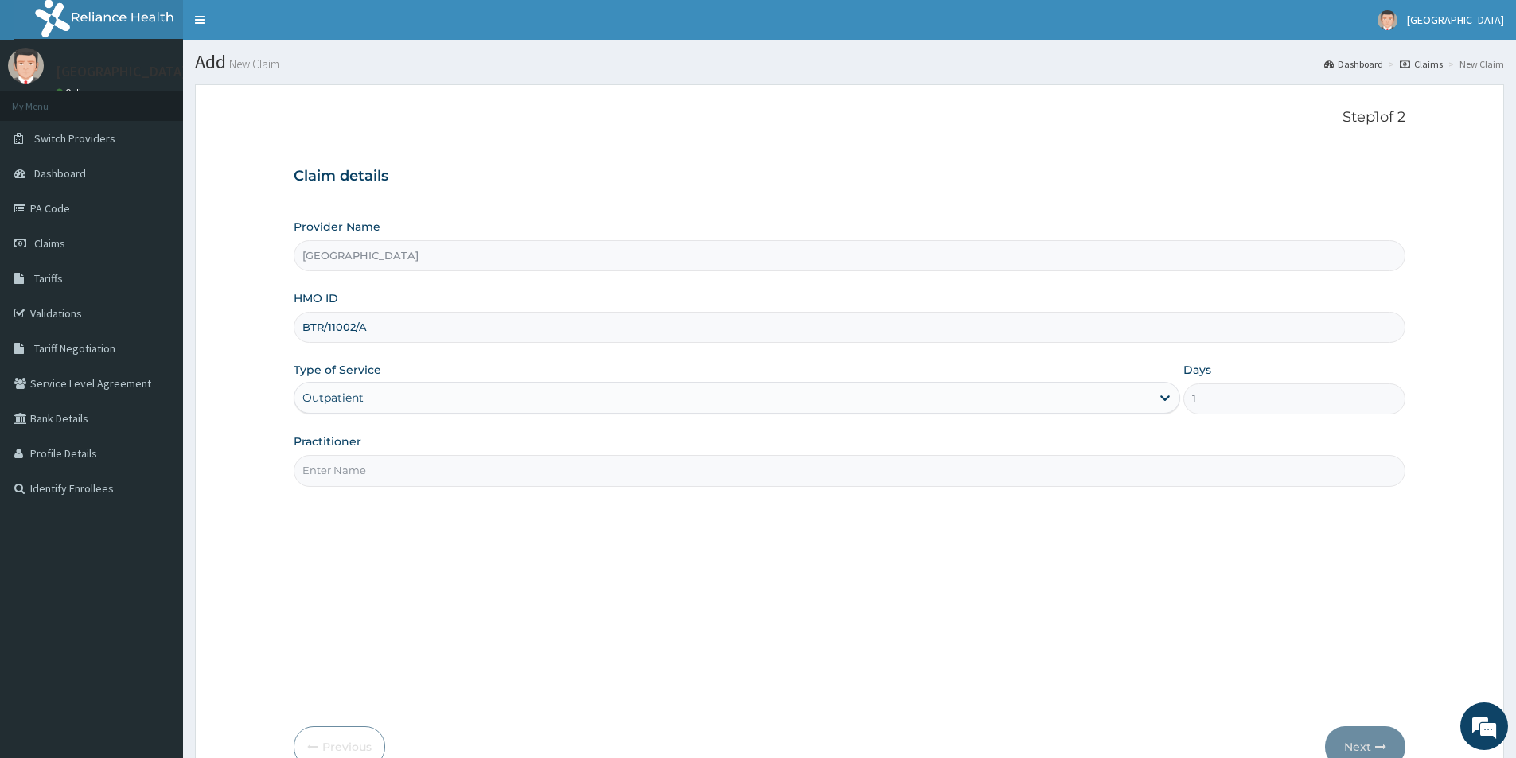
click at [466, 473] on input "Practitioner" at bounding box center [849, 470] width 1111 height 31
type input "dr chima"
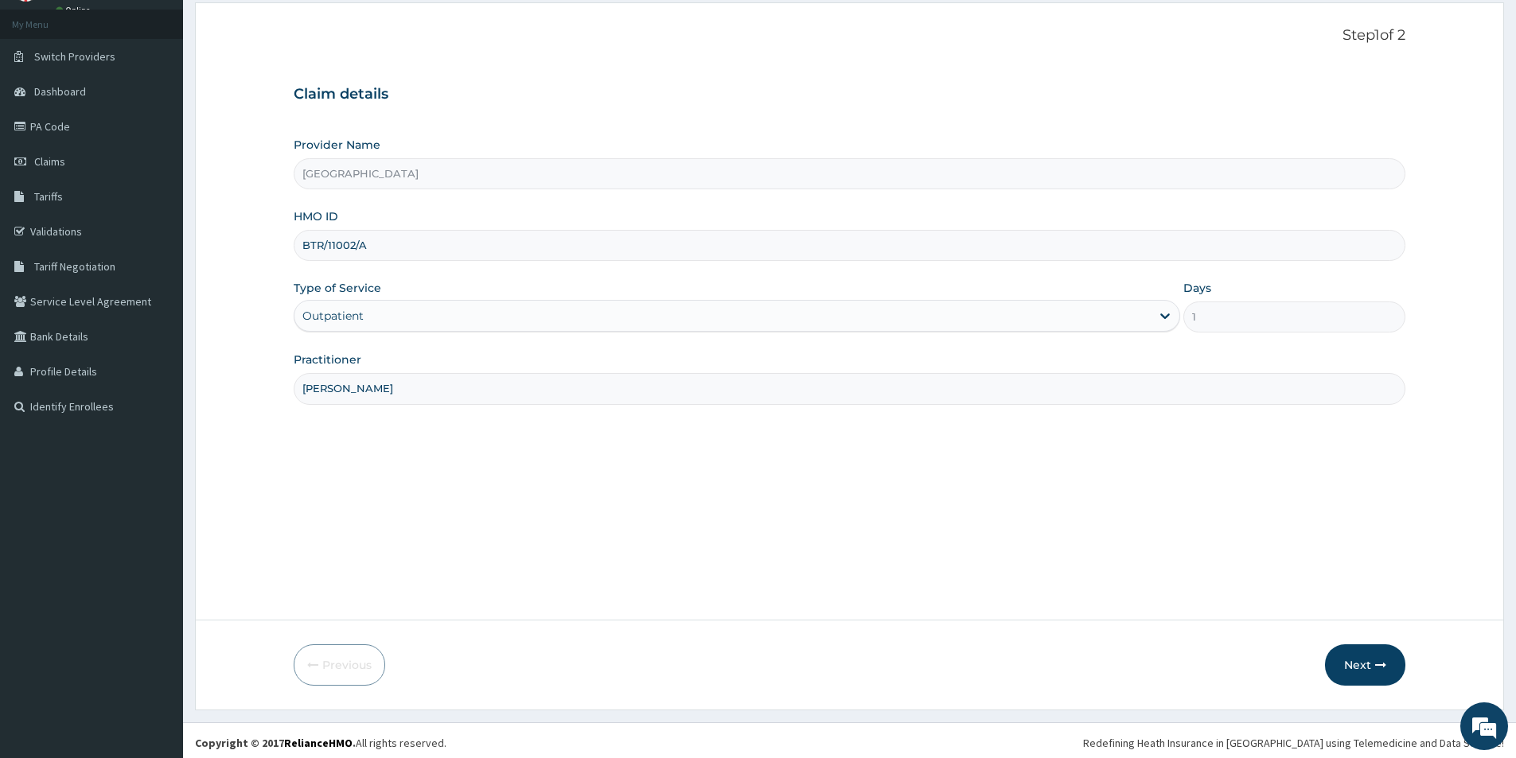
scroll to position [87, 0]
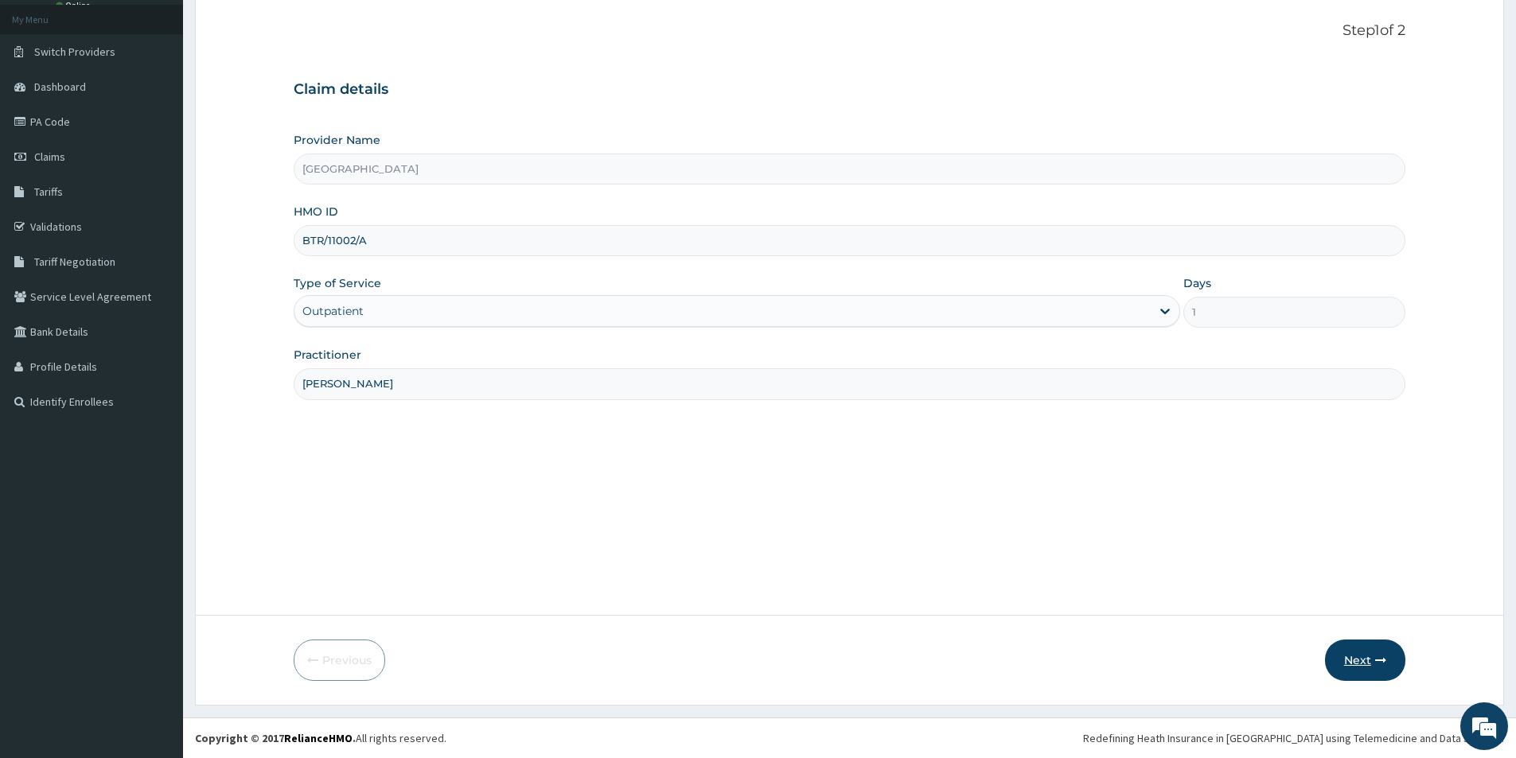
click at [1364, 661] on button "Next" at bounding box center [1365, 660] width 80 height 41
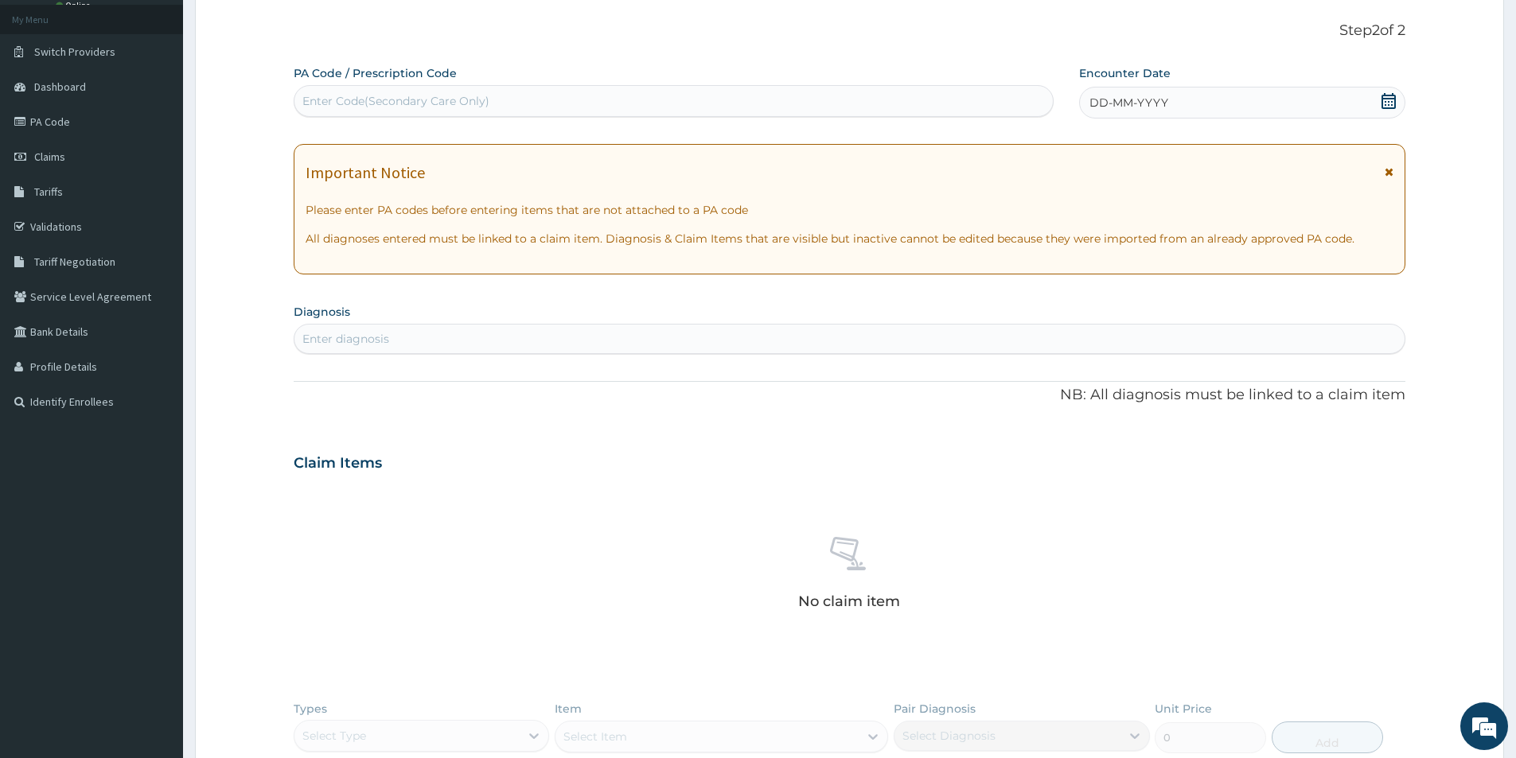
click at [1391, 171] on icon at bounding box center [1388, 171] width 9 height 11
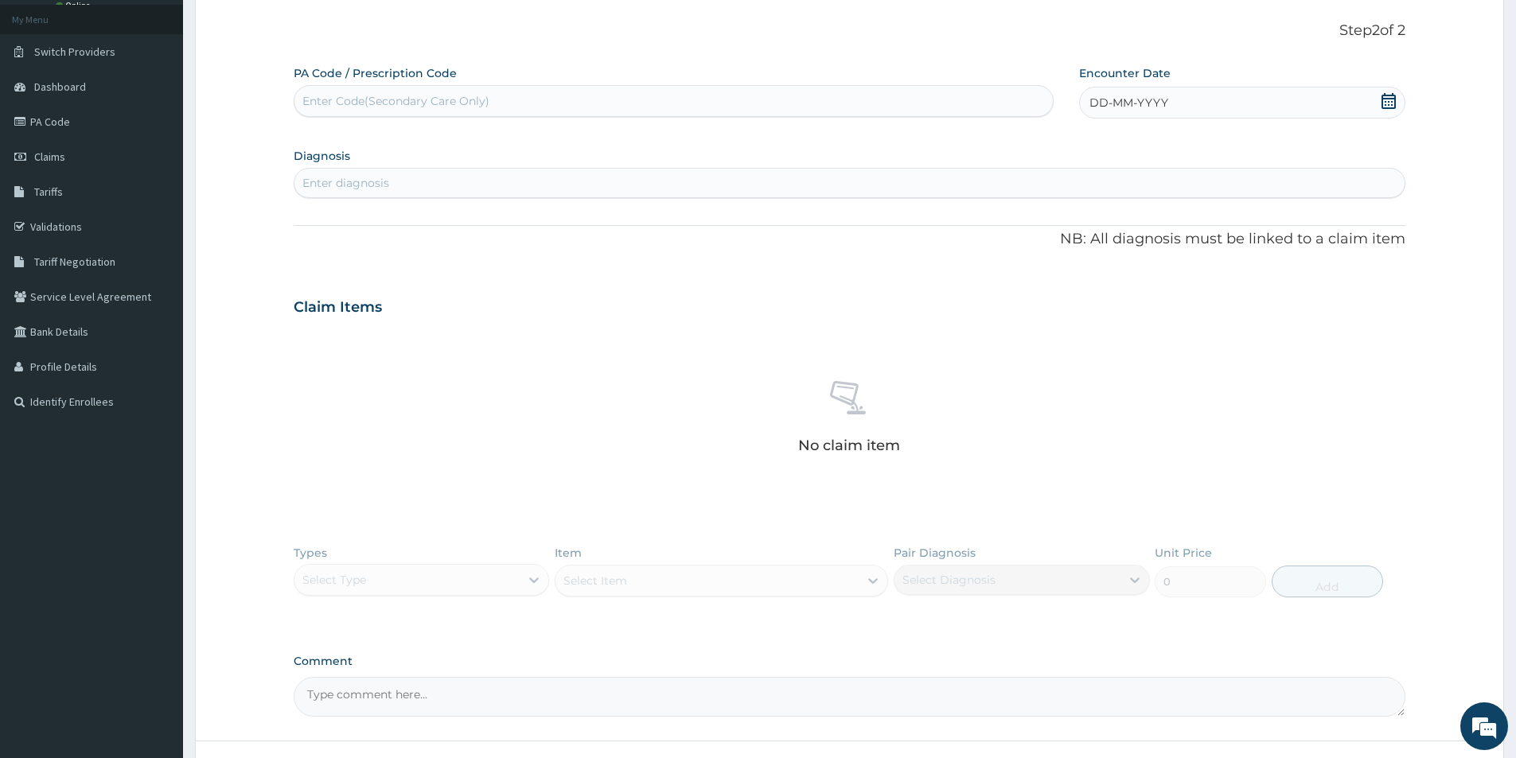
click at [1383, 98] on icon at bounding box center [1388, 101] width 14 height 16
click at [1053, 149] on button "Previous Month" at bounding box center [1052, 147] width 8 height 8
click at [1169, 227] on div "11" at bounding box center [1169, 228] width 24 height 24
click at [395, 178] on div "Enter diagnosis" at bounding box center [849, 182] width 1110 height 25
type input ","
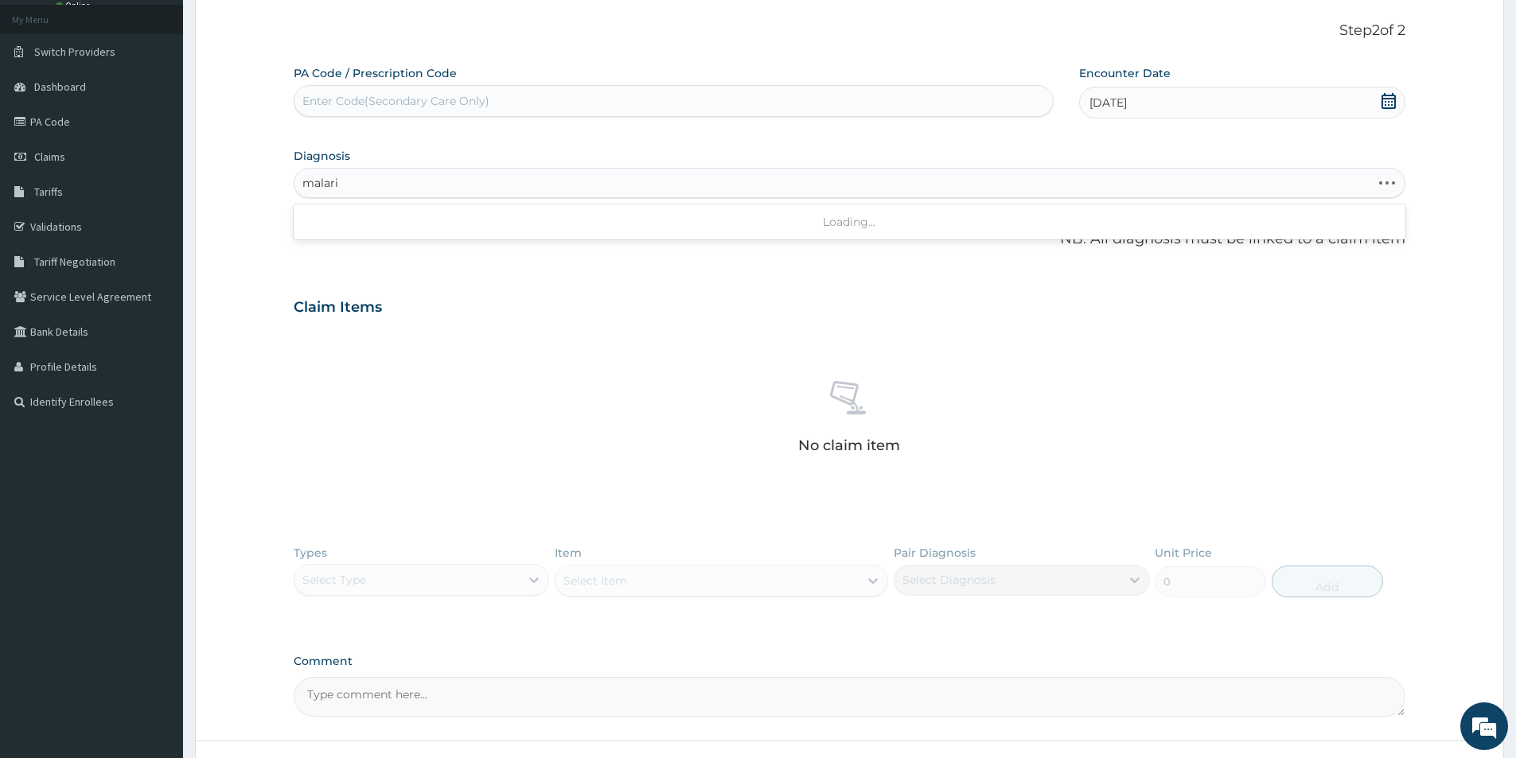
type input "malaria"
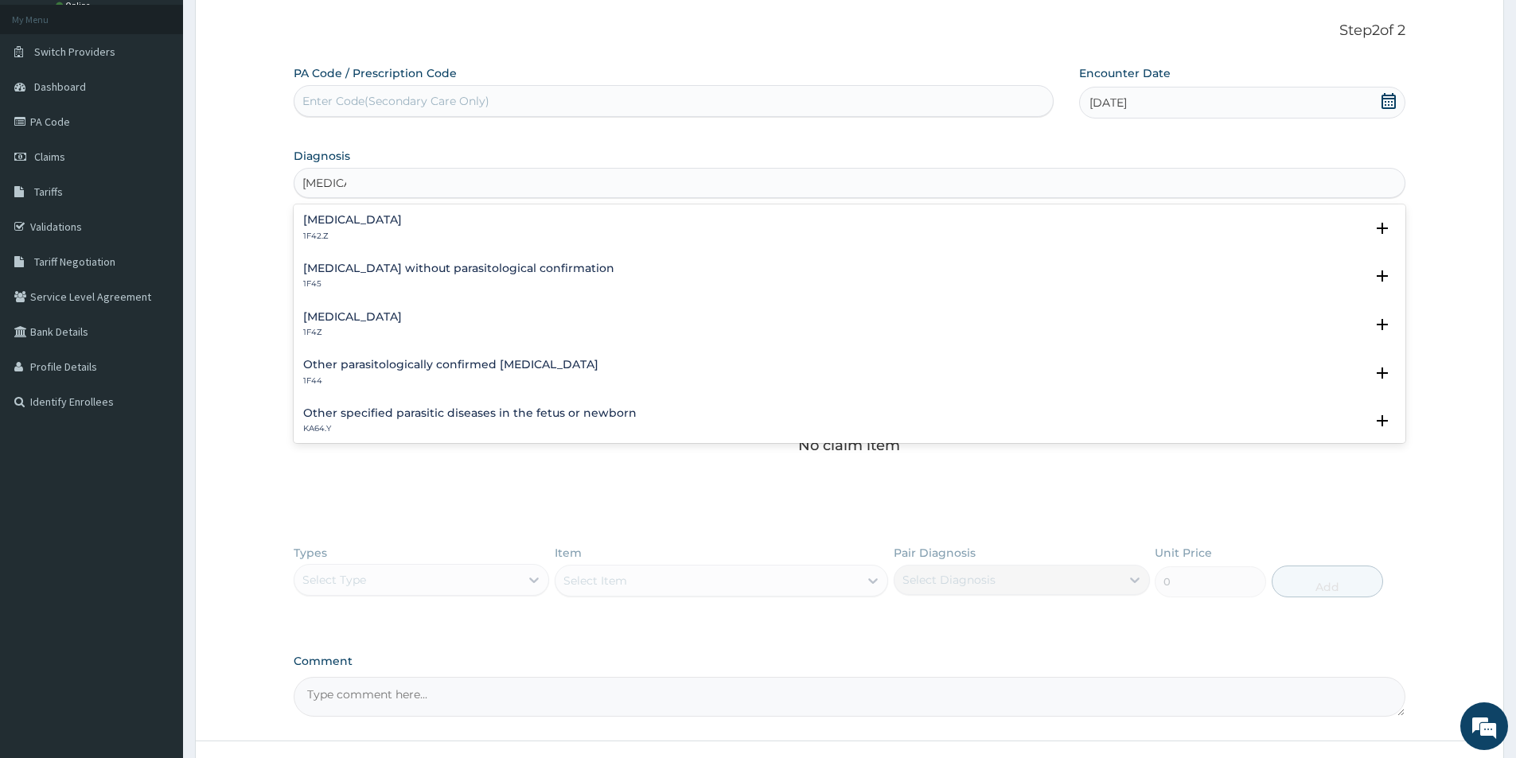
click at [391, 329] on p "1F4Z" at bounding box center [352, 332] width 99 height 11
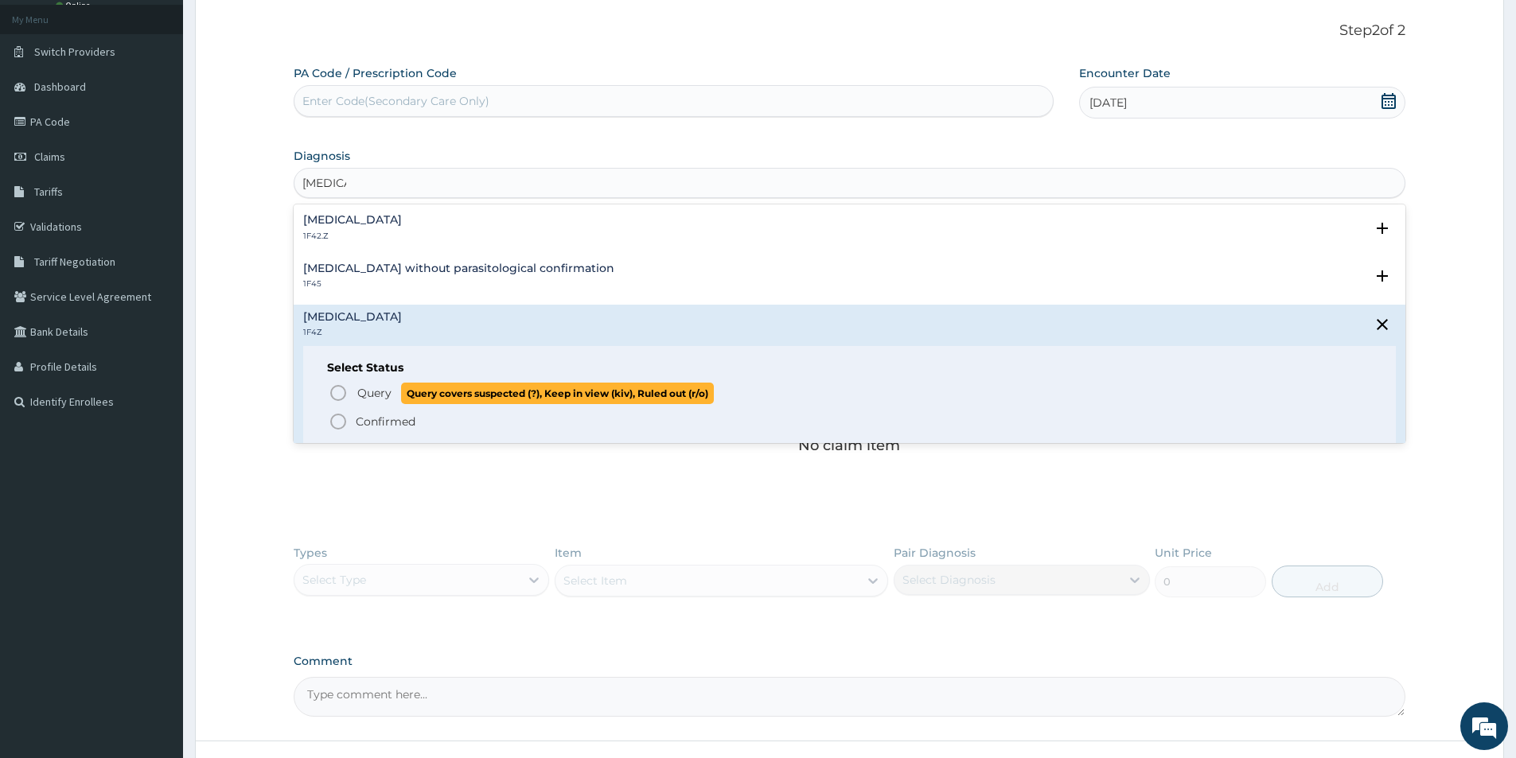
click at [338, 391] on icon "status option query" at bounding box center [338, 392] width 19 height 19
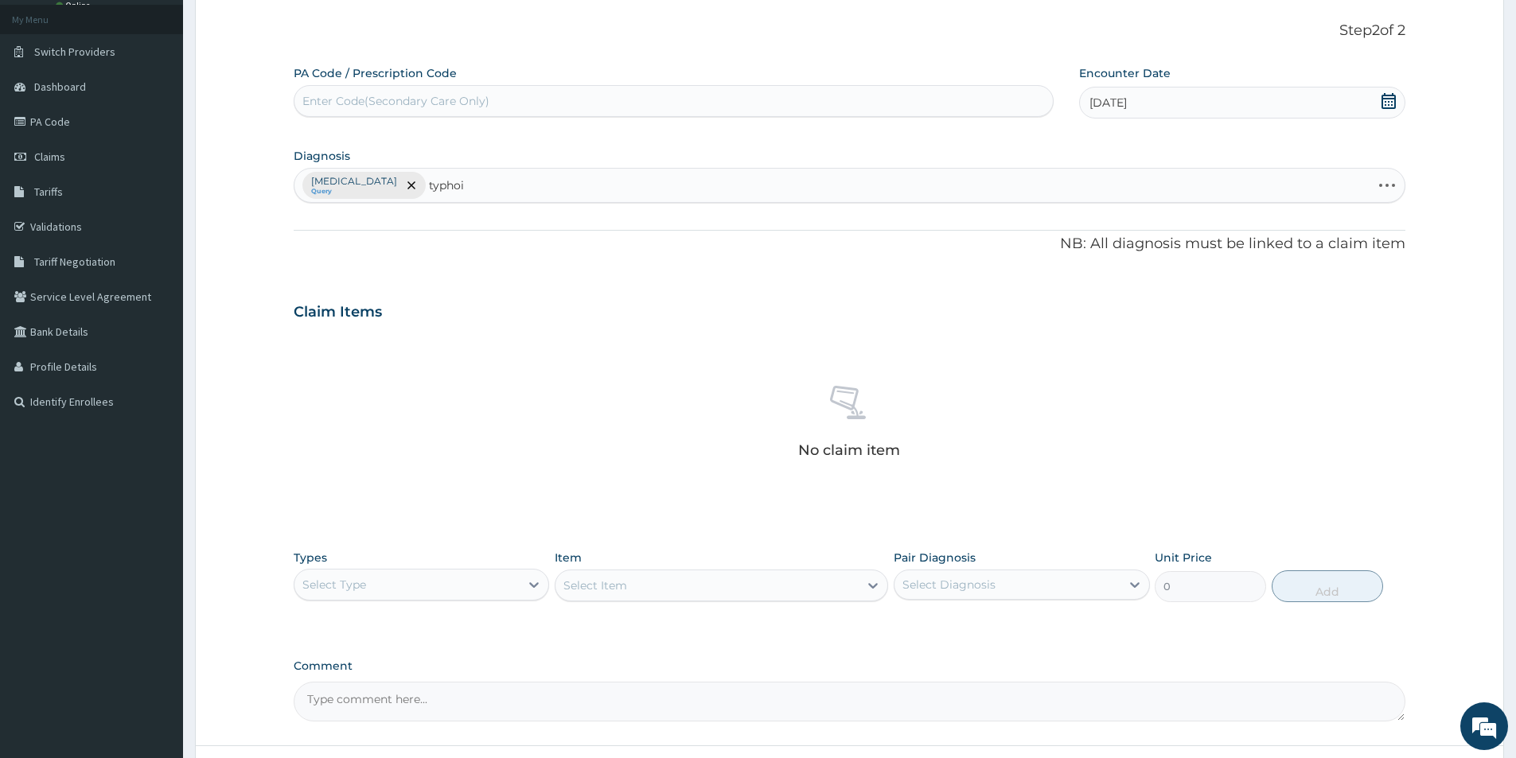
type input "typhoid"
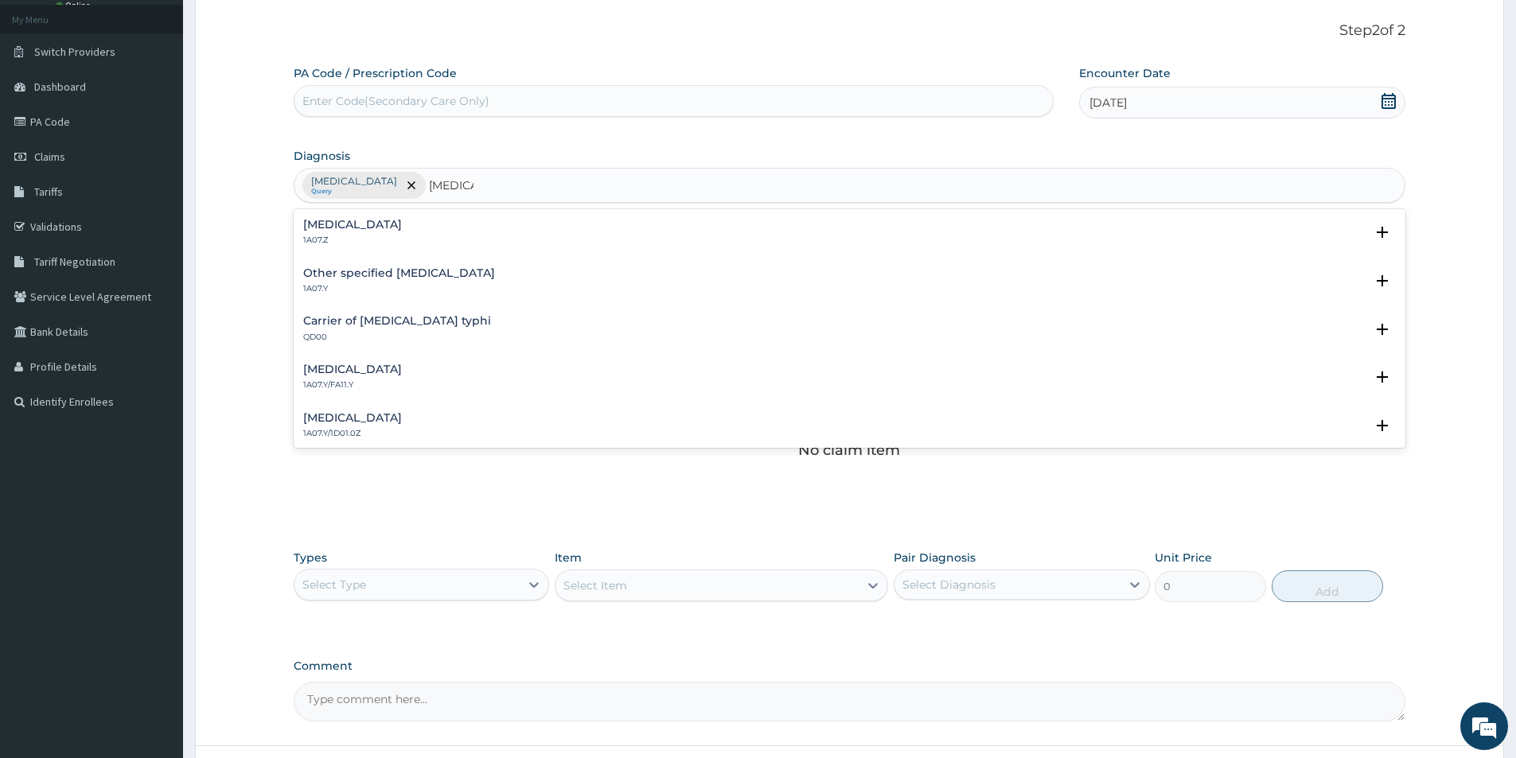
click at [416, 278] on h4 "Other specified [MEDICAL_DATA]" at bounding box center [399, 273] width 192 height 12
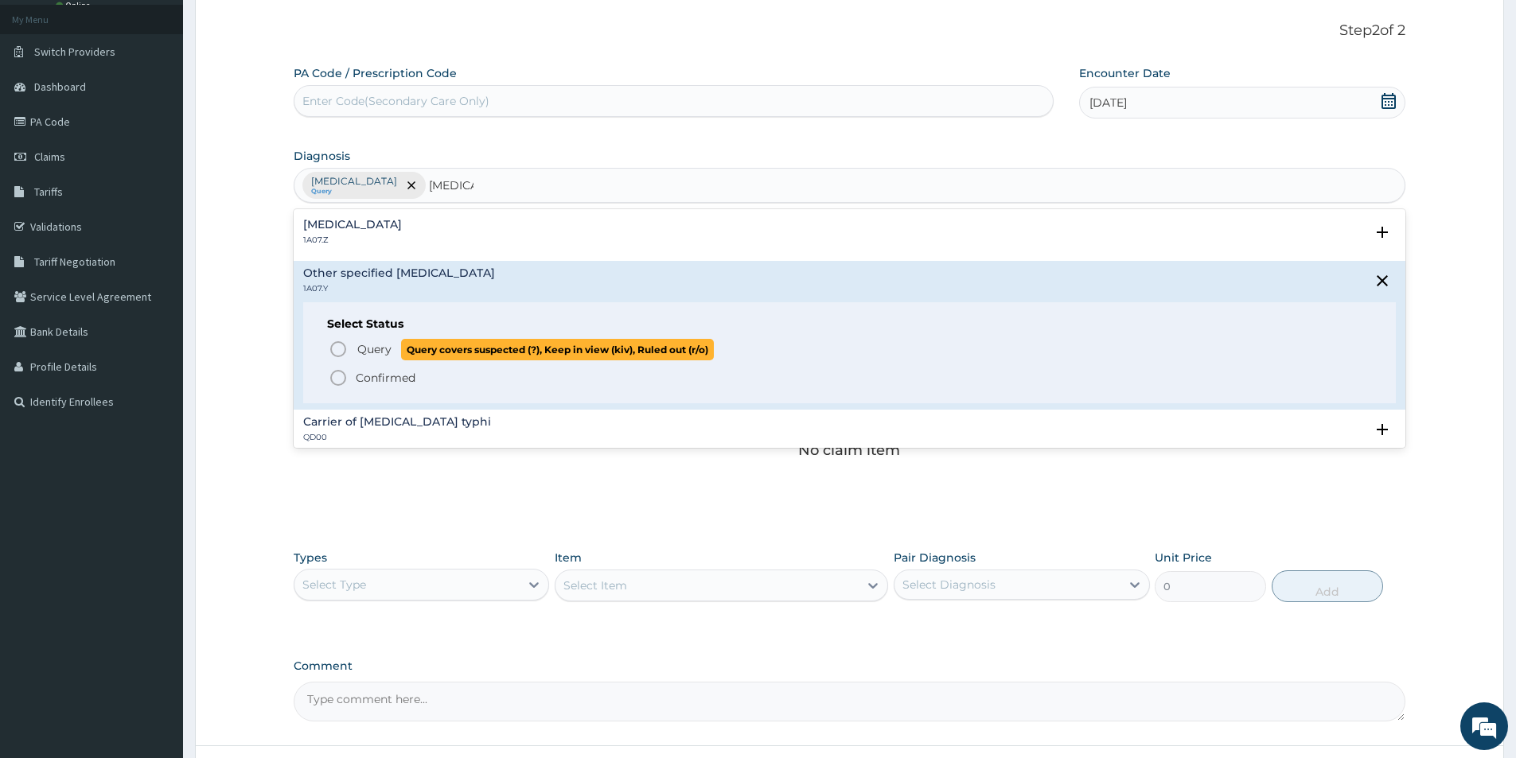
click at [337, 348] on icon "status option query" at bounding box center [338, 349] width 19 height 19
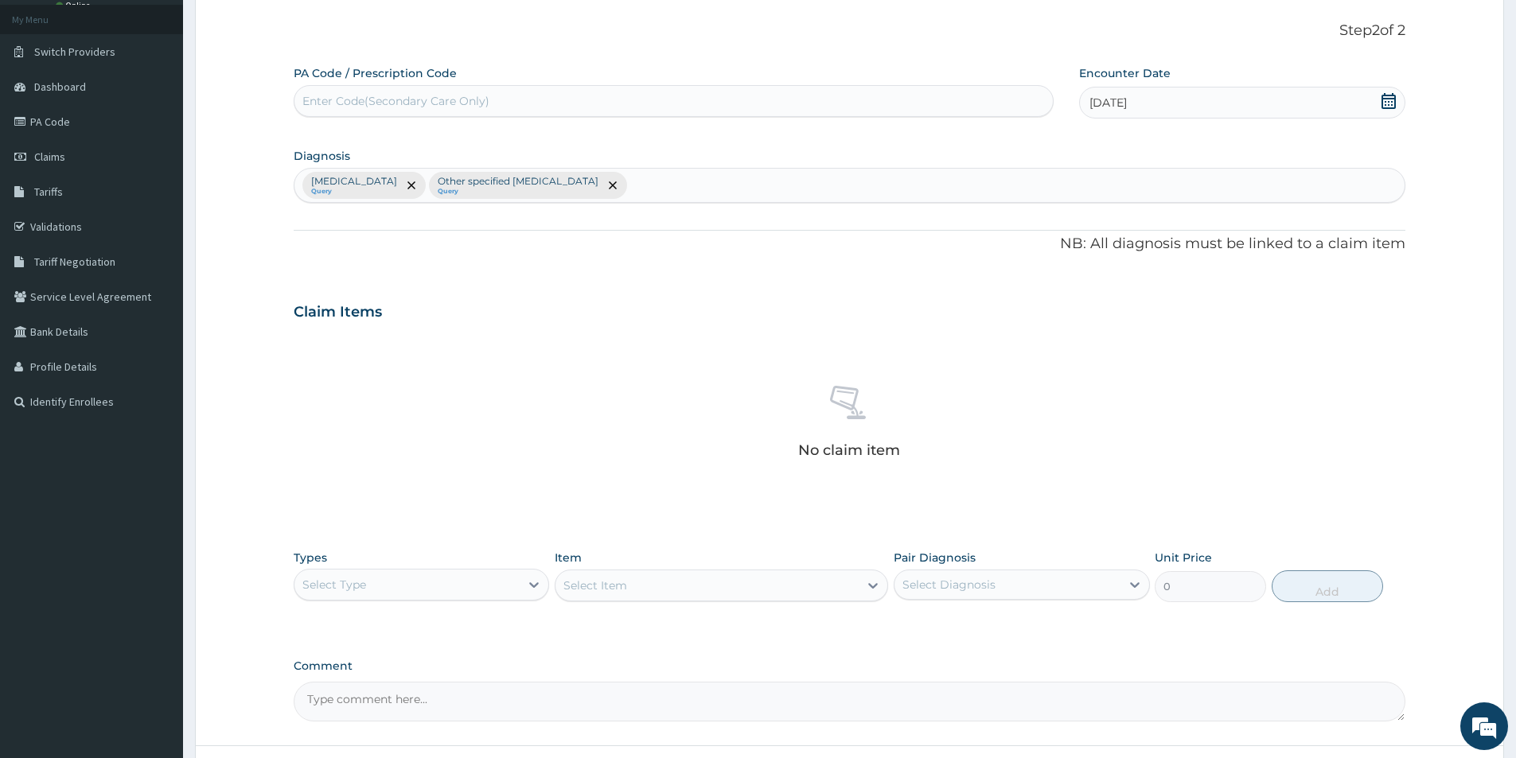
click at [445, 574] on div "Select Type" at bounding box center [406, 584] width 225 height 25
click at [372, 675] on div "Procedures" at bounding box center [421, 681] width 255 height 29
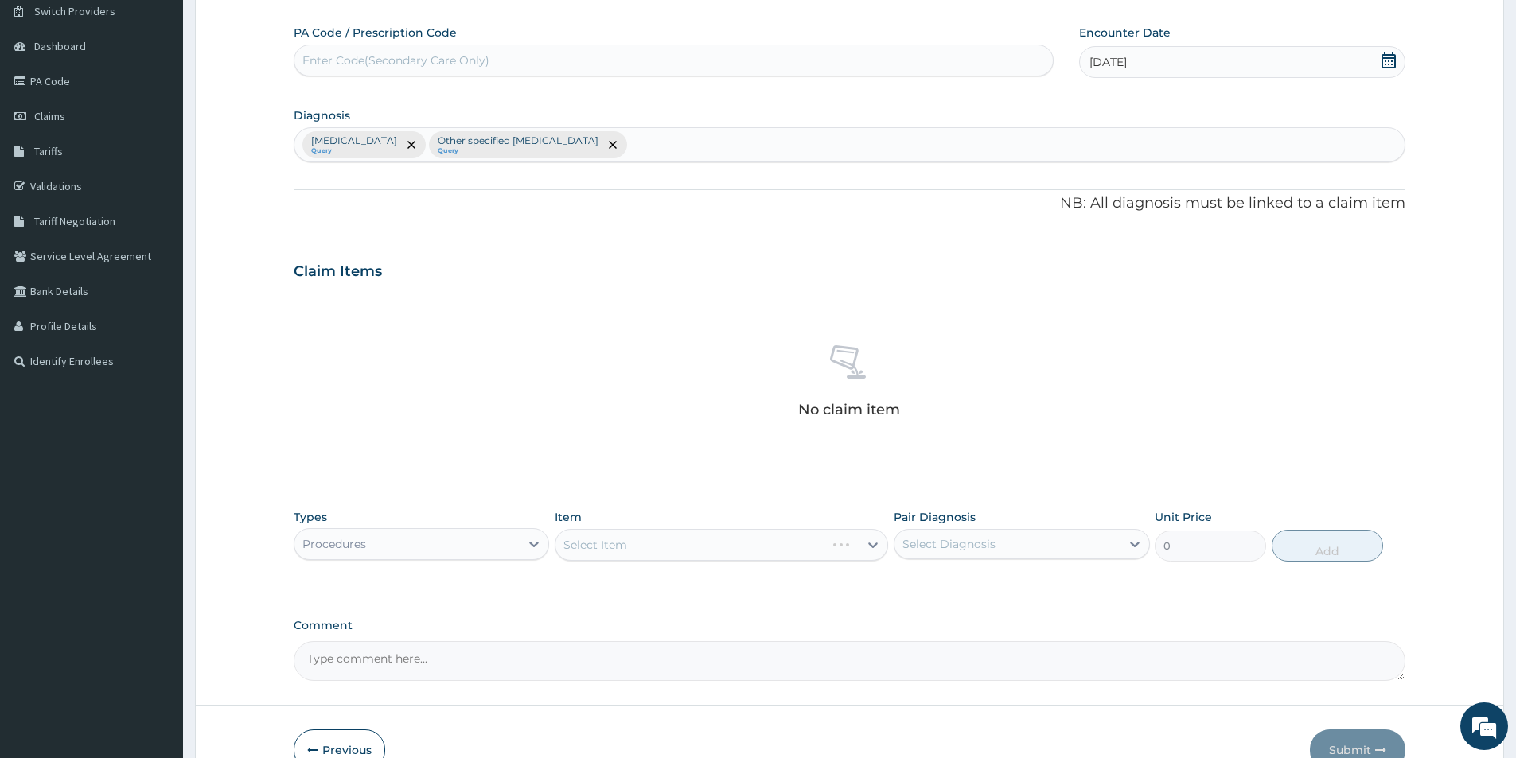
scroll to position [217, 0]
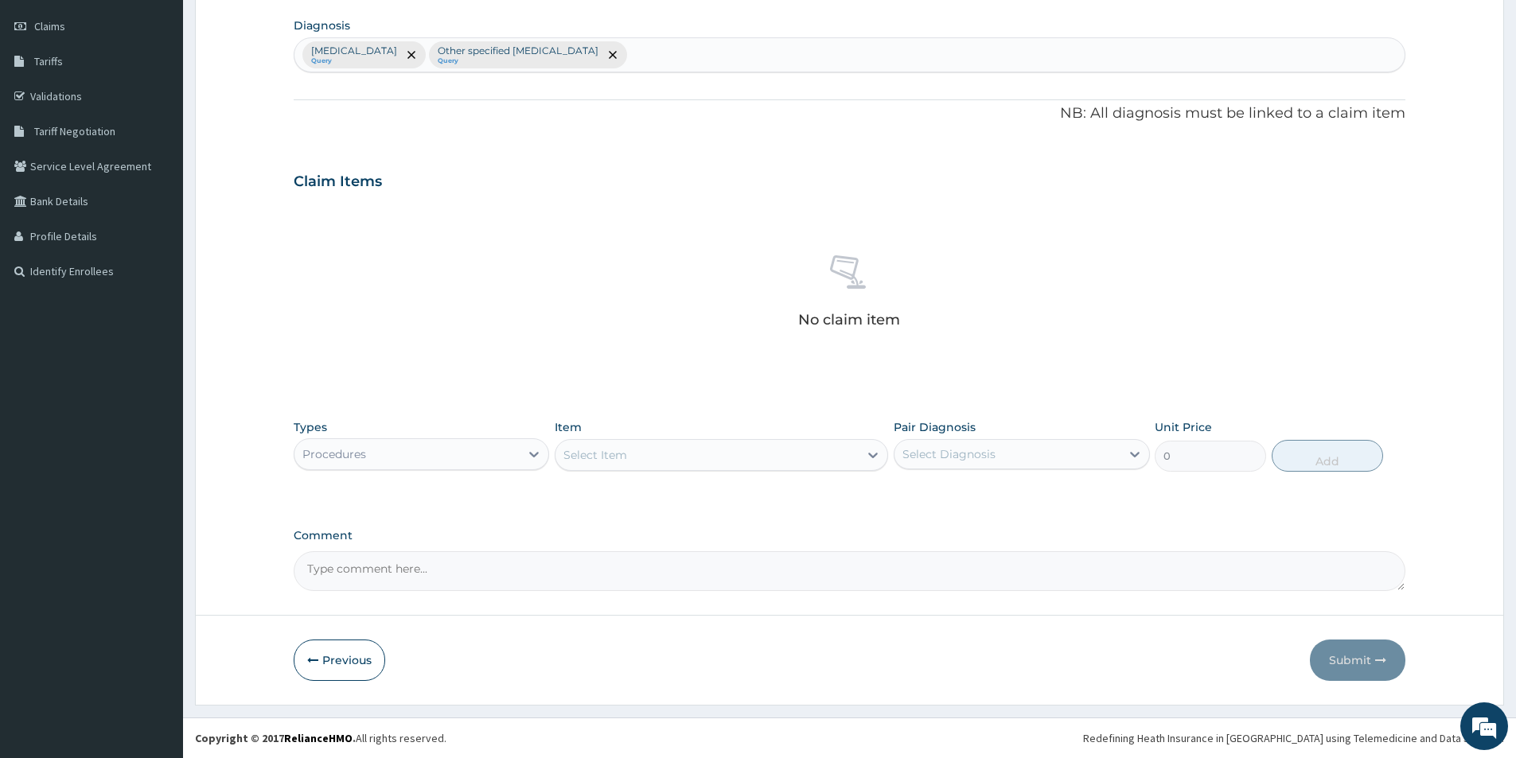
click at [724, 453] on div "Select Item" at bounding box center [706, 454] width 303 height 25
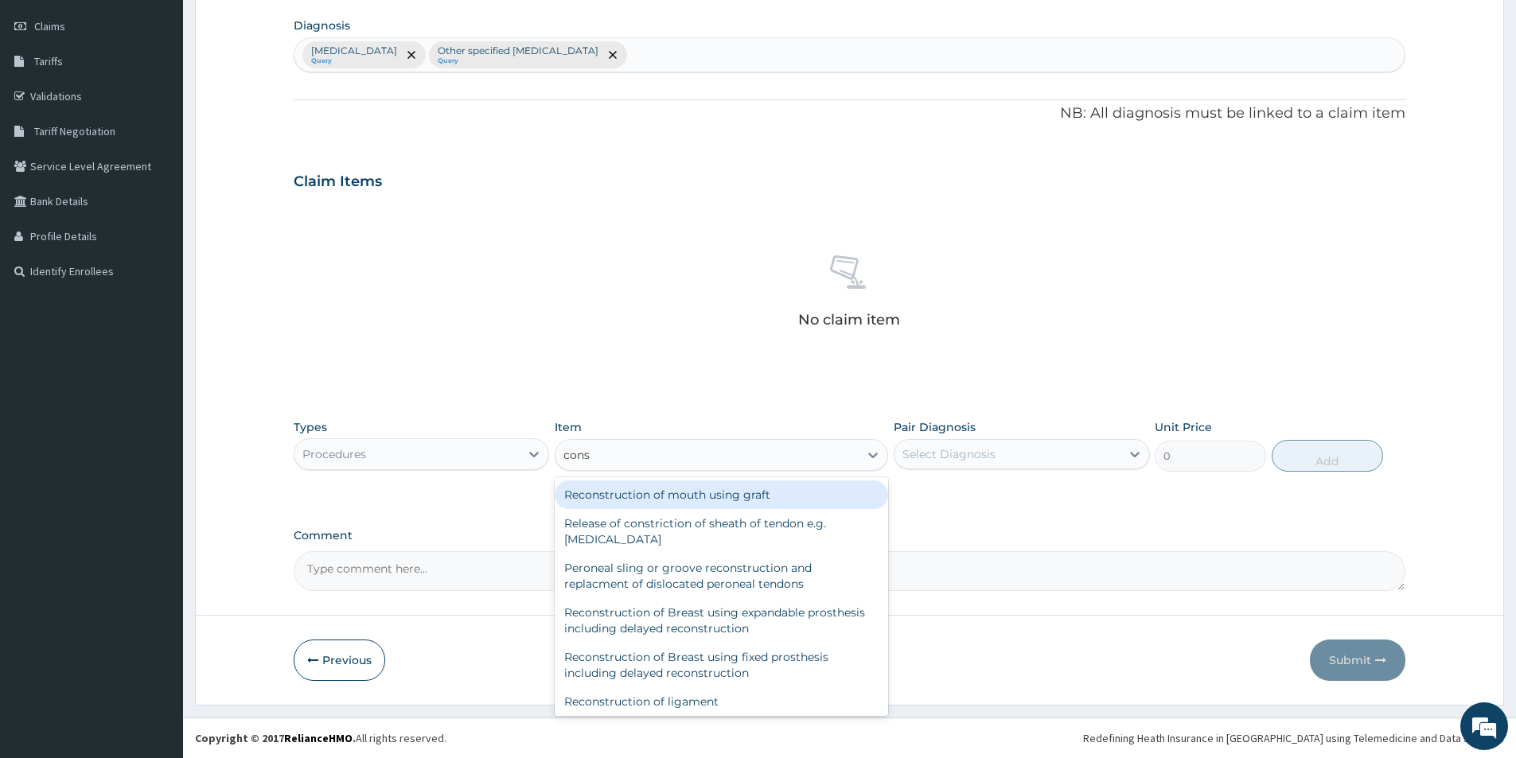
type input "consu"
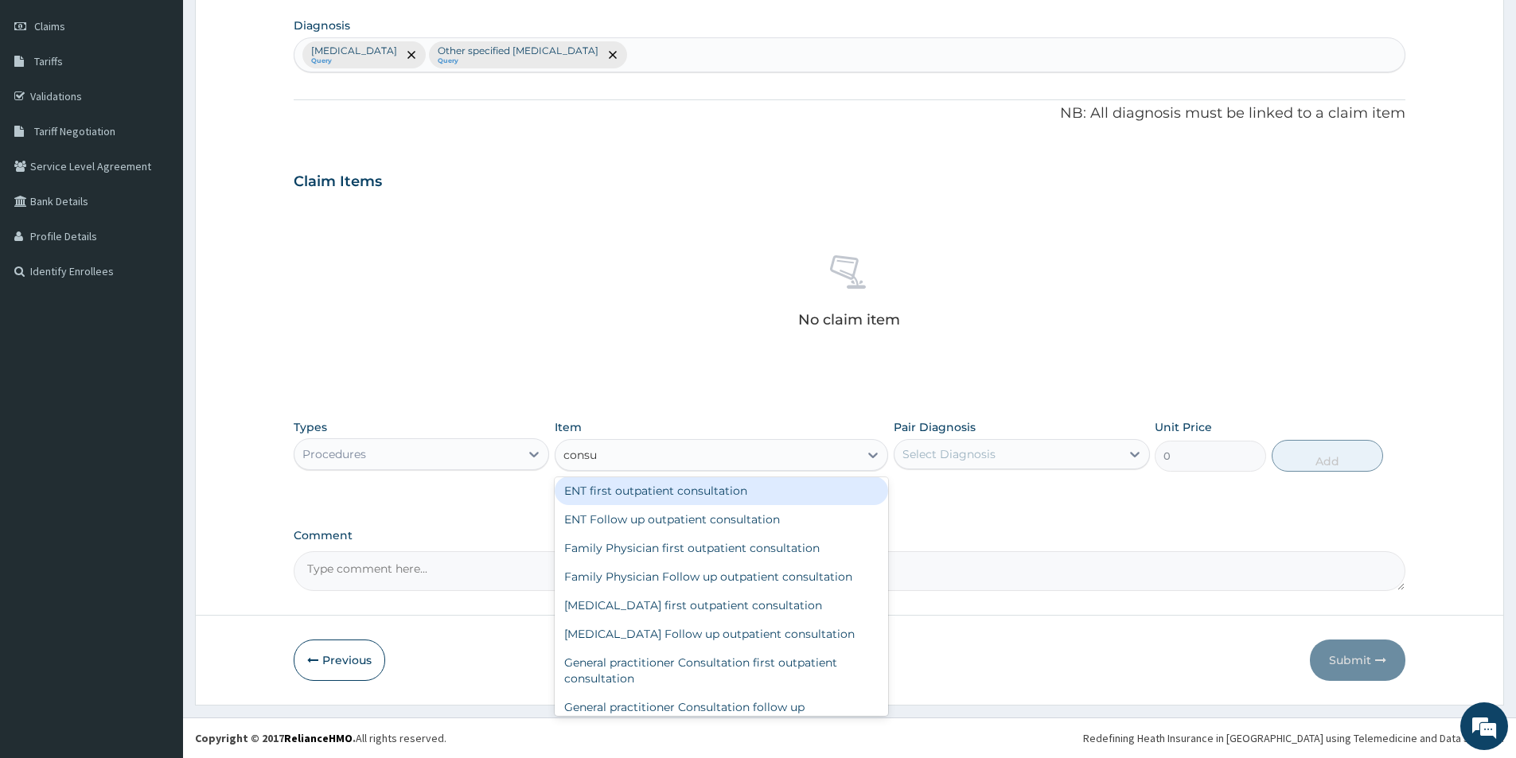
scroll to position [477, 0]
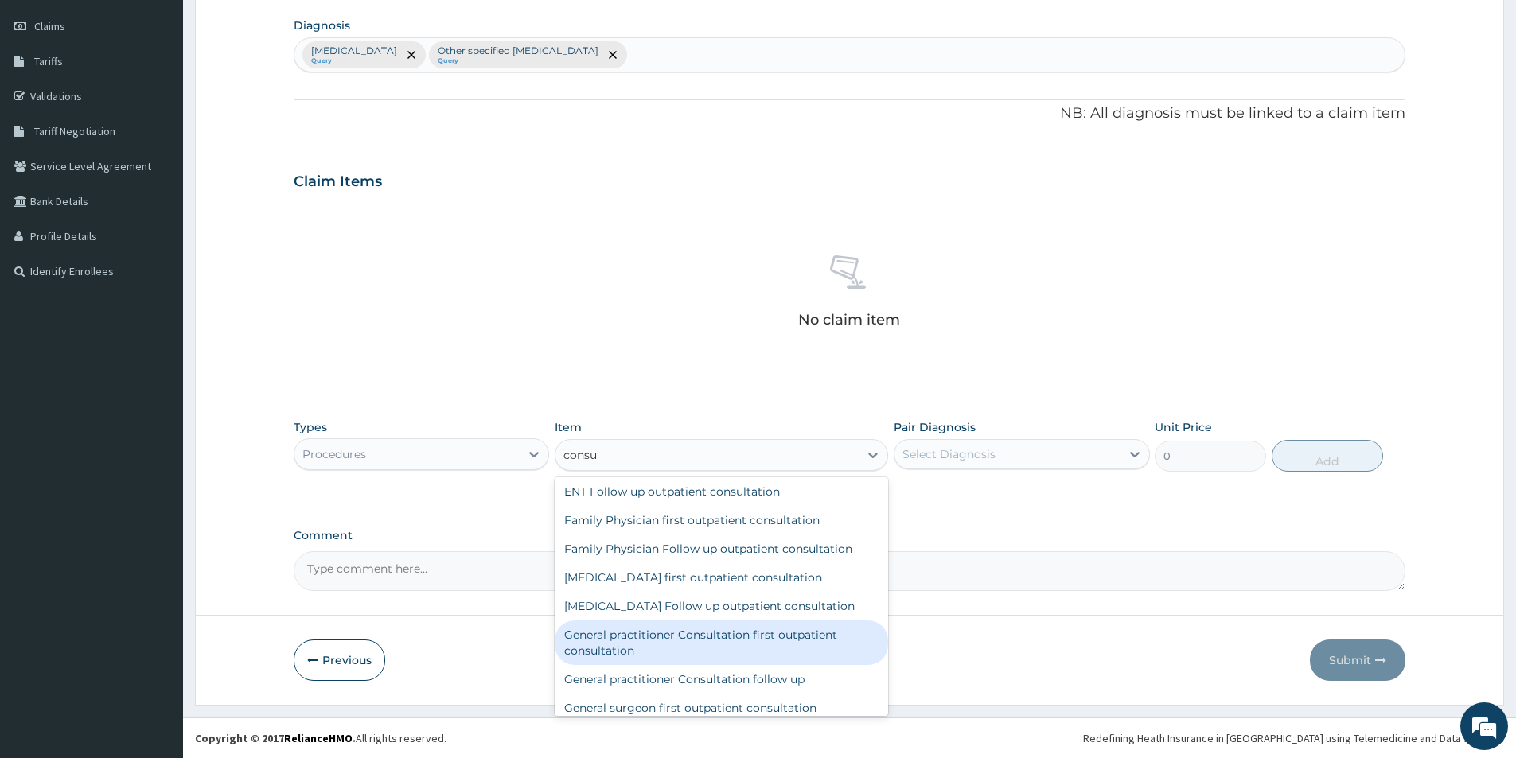
click at [793, 645] on div "General practitioner Consultation first outpatient consultation" at bounding box center [721, 643] width 333 height 45
type input "3000"
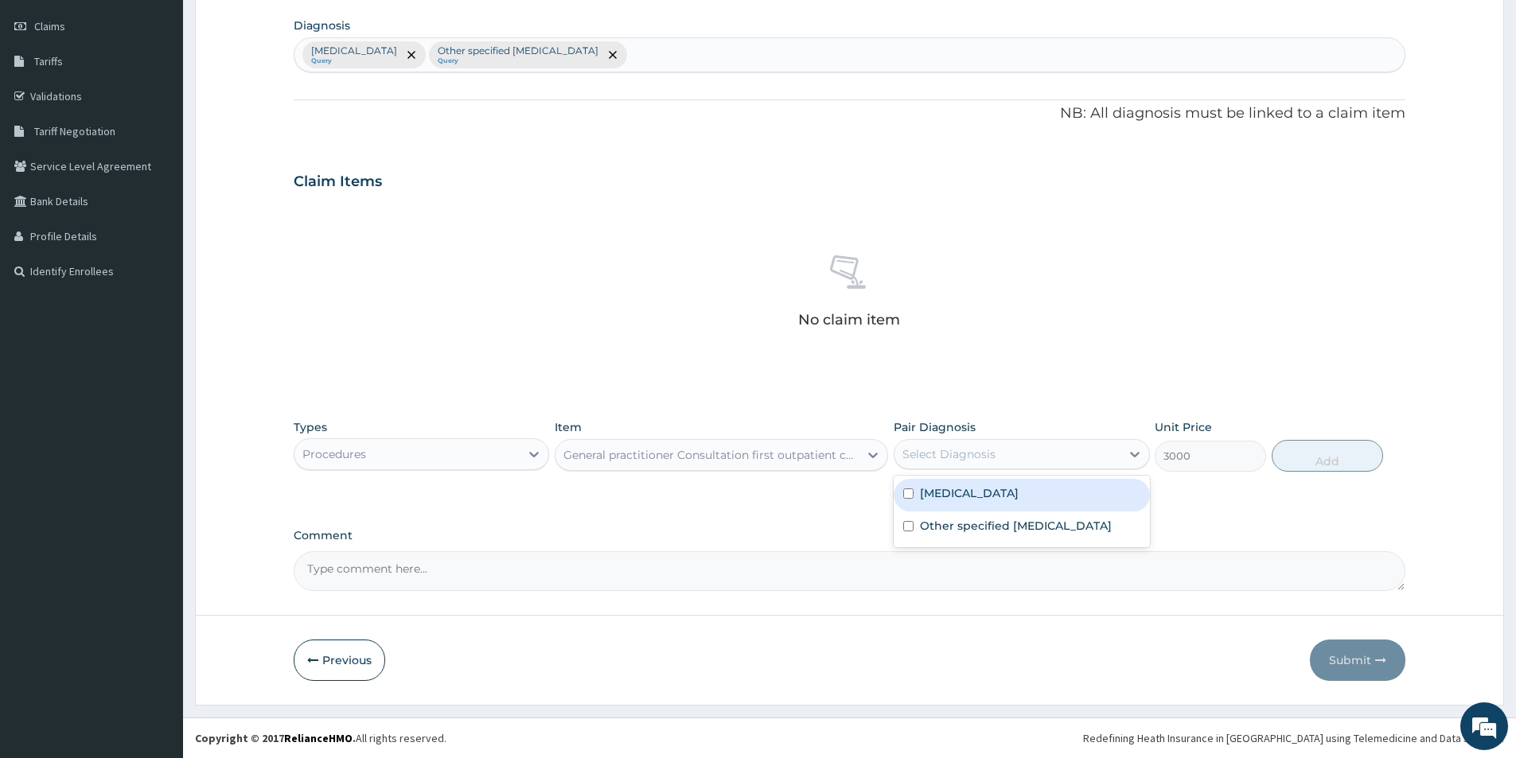
click at [1065, 447] on div "Select Diagnosis" at bounding box center [1006, 454] width 225 height 25
click at [1058, 491] on div "[MEDICAL_DATA]" at bounding box center [1020, 495] width 255 height 33
checkbox input "true"
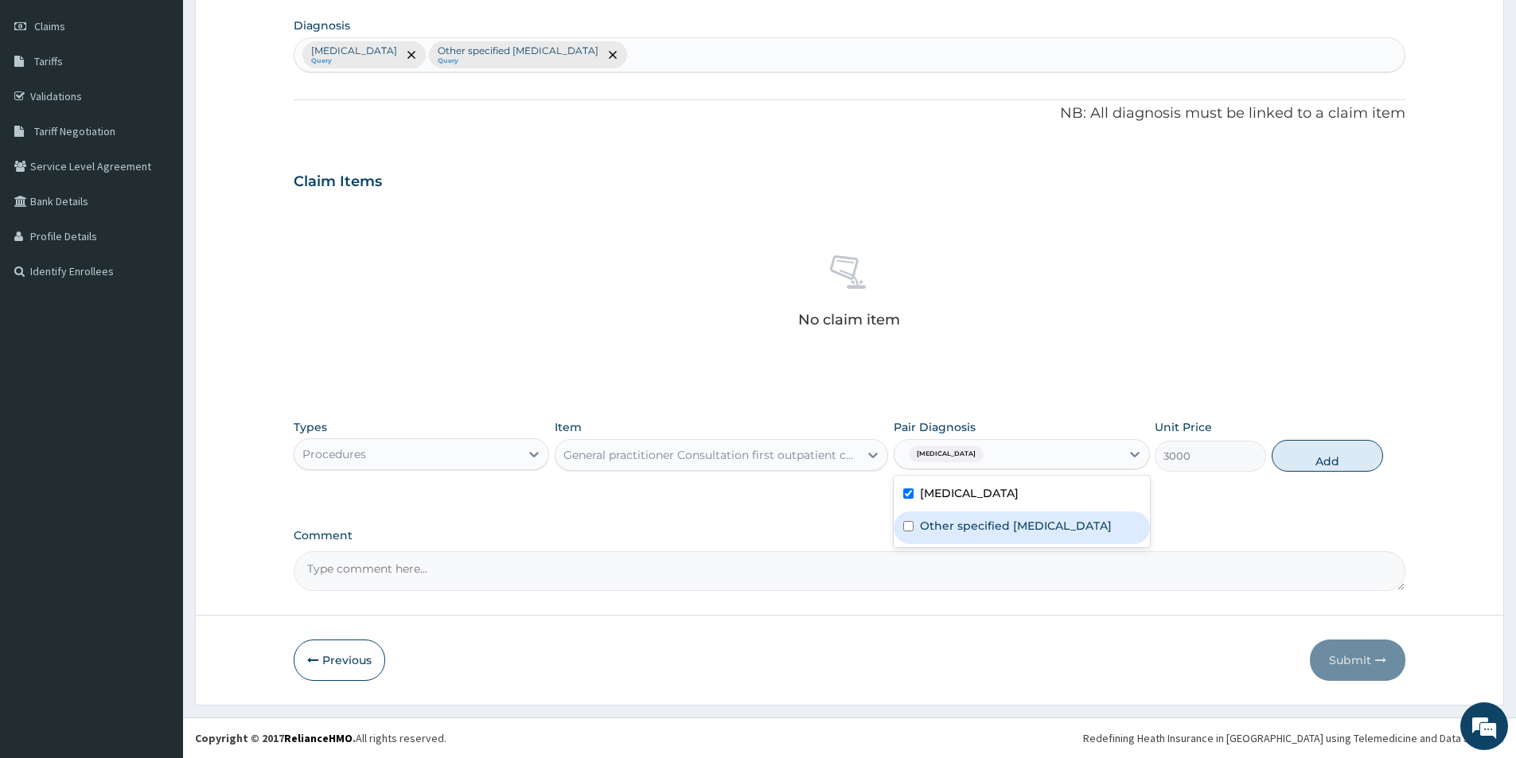
drag, startPoint x: 1032, startPoint y: 523, endPoint x: 1097, endPoint y: 513, distance: 66.1
click at [1049, 521] on label "Other specified [MEDICAL_DATA]" at bounding box center [1016, 526] width 192 height 16
checkbox input "true"
click at [1296, 457] on button "Add" at bounding box center [1326, 456] width 111 height 32
type input "0"
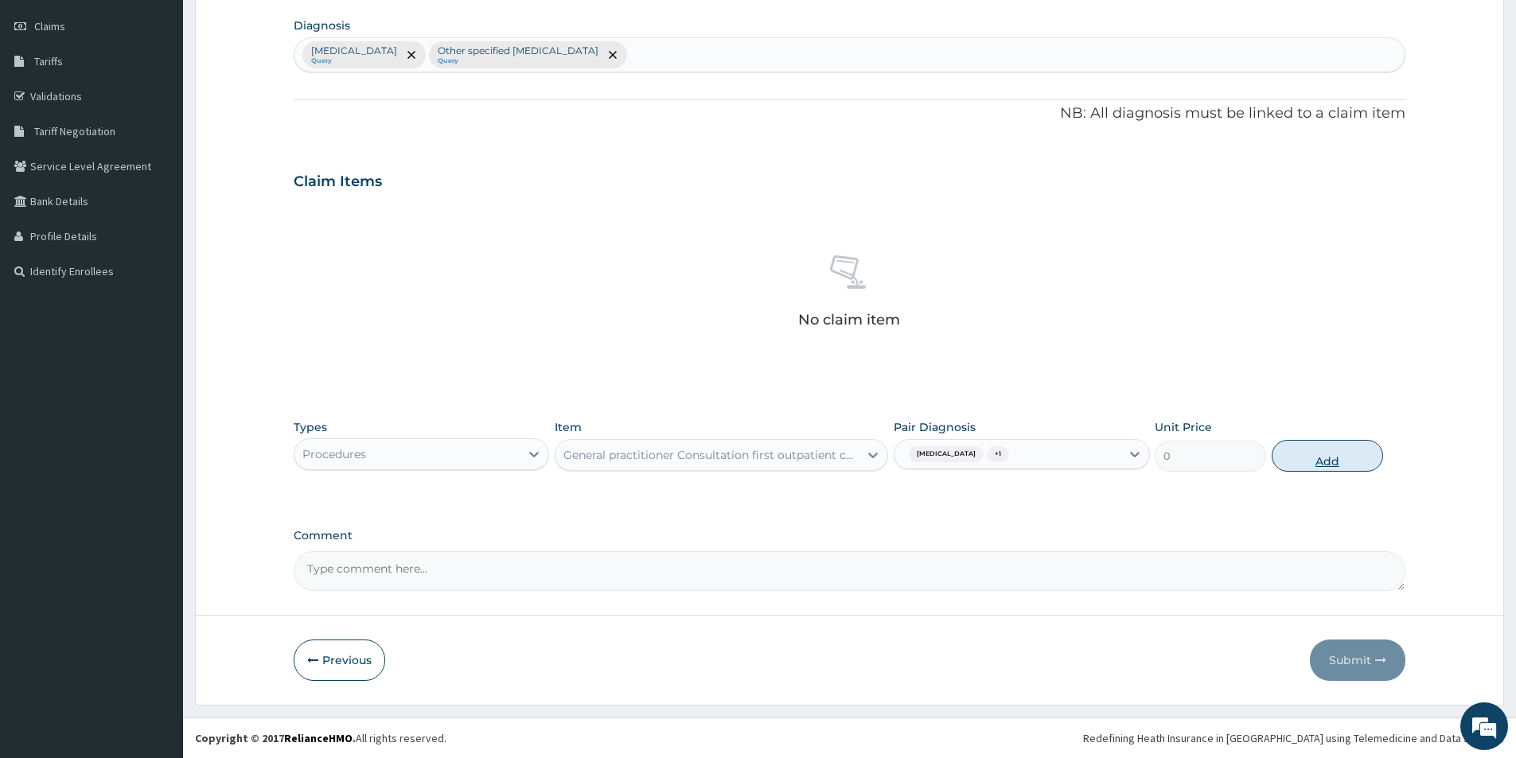
scroll to position [148, 0]
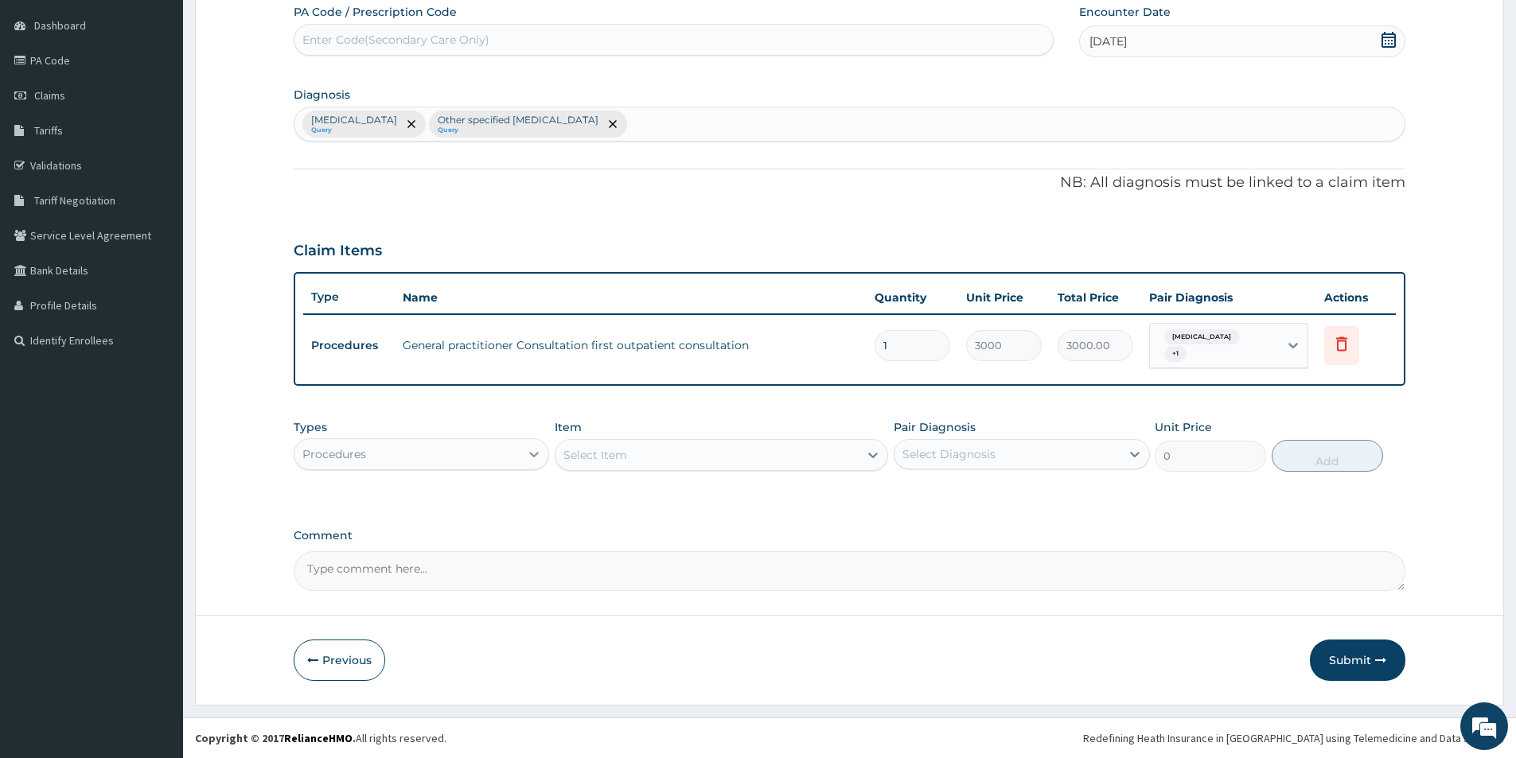
click at [525, 452] on div at bounding box center [533, 454] width 29 height 29
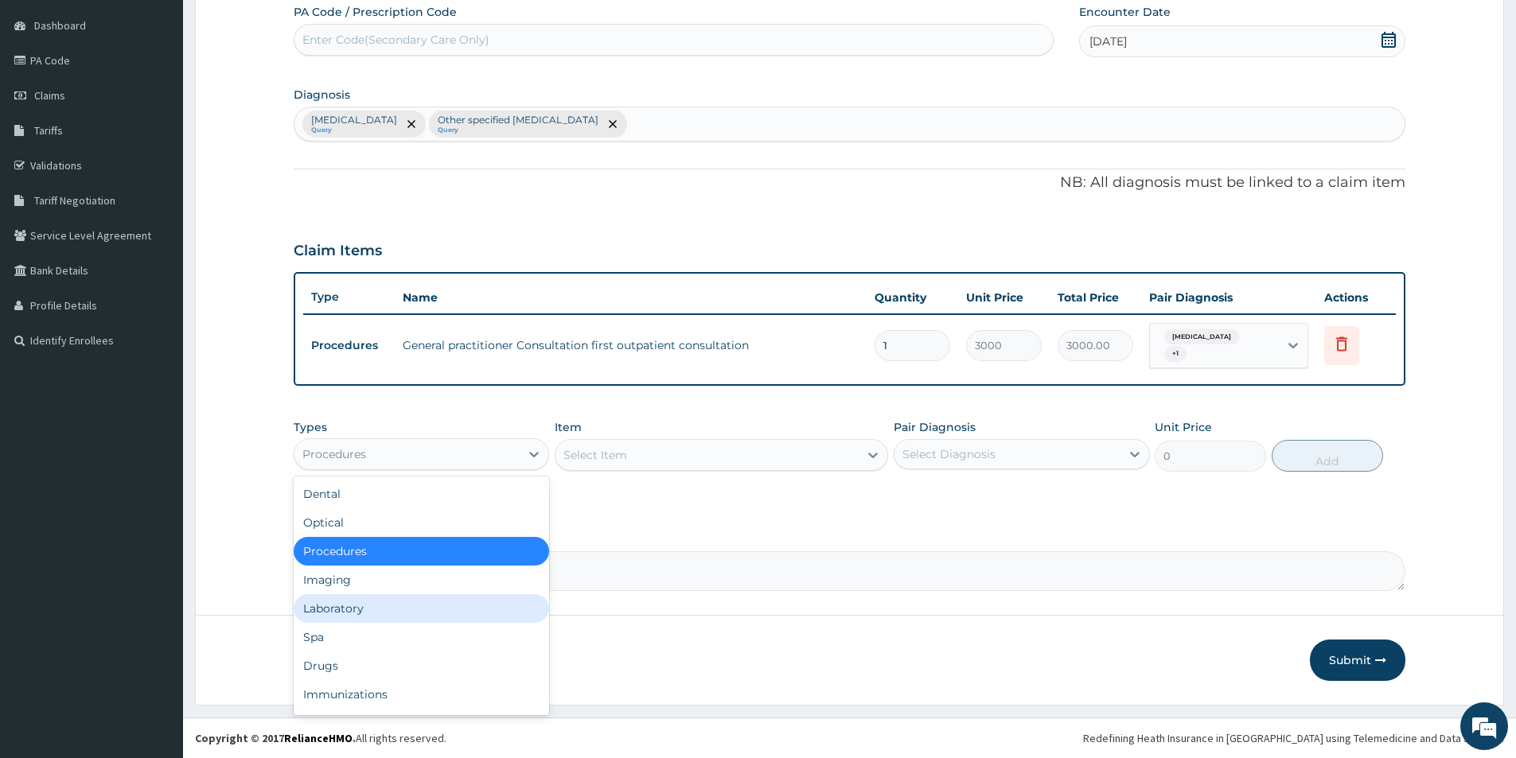
click at [340, 605] on div "Laboratory" at bounding box center [421, 608] width 255 height 29
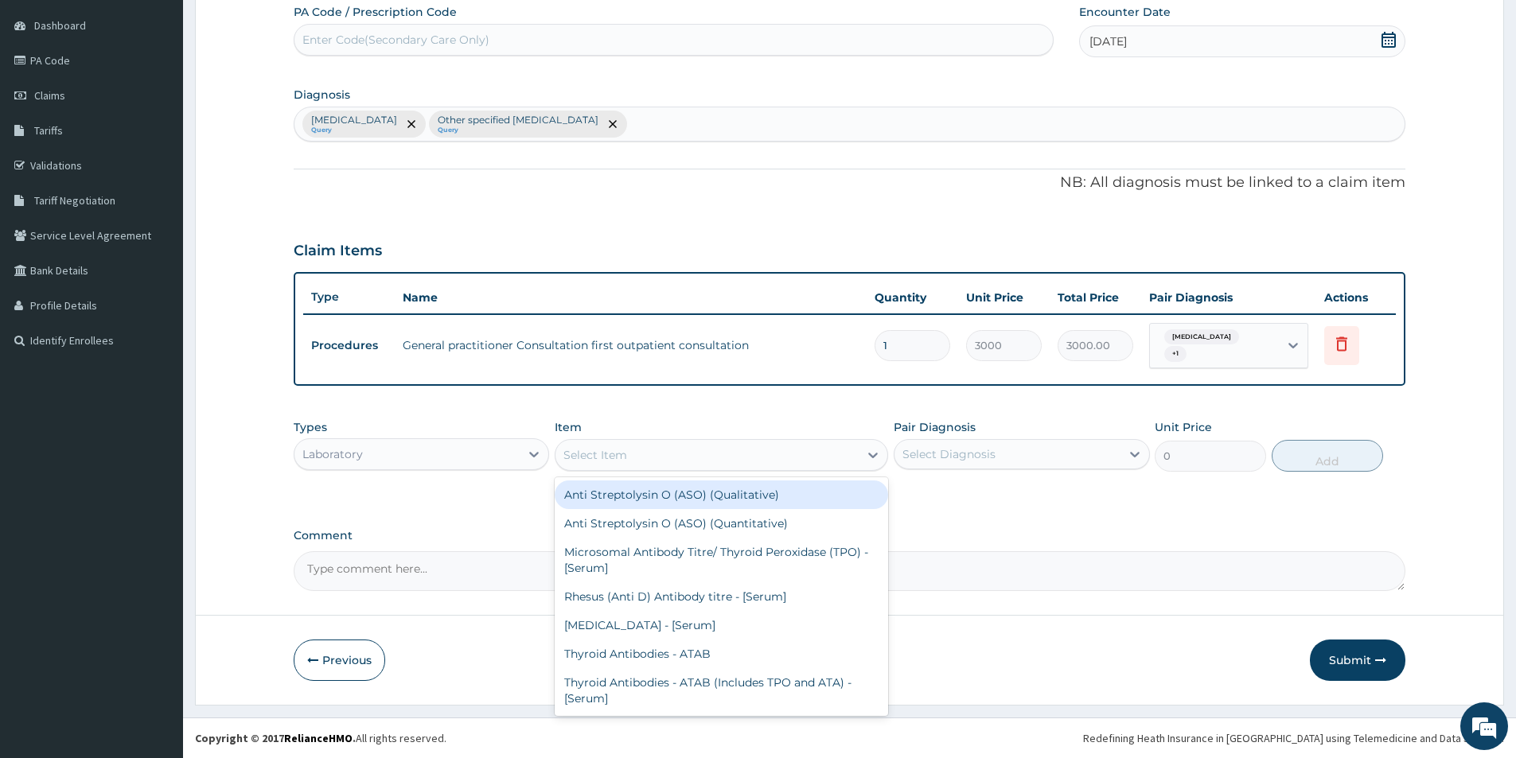
click at [661, 451] on div "Select Item" at bounding box center [706, 454] width 303 height 25
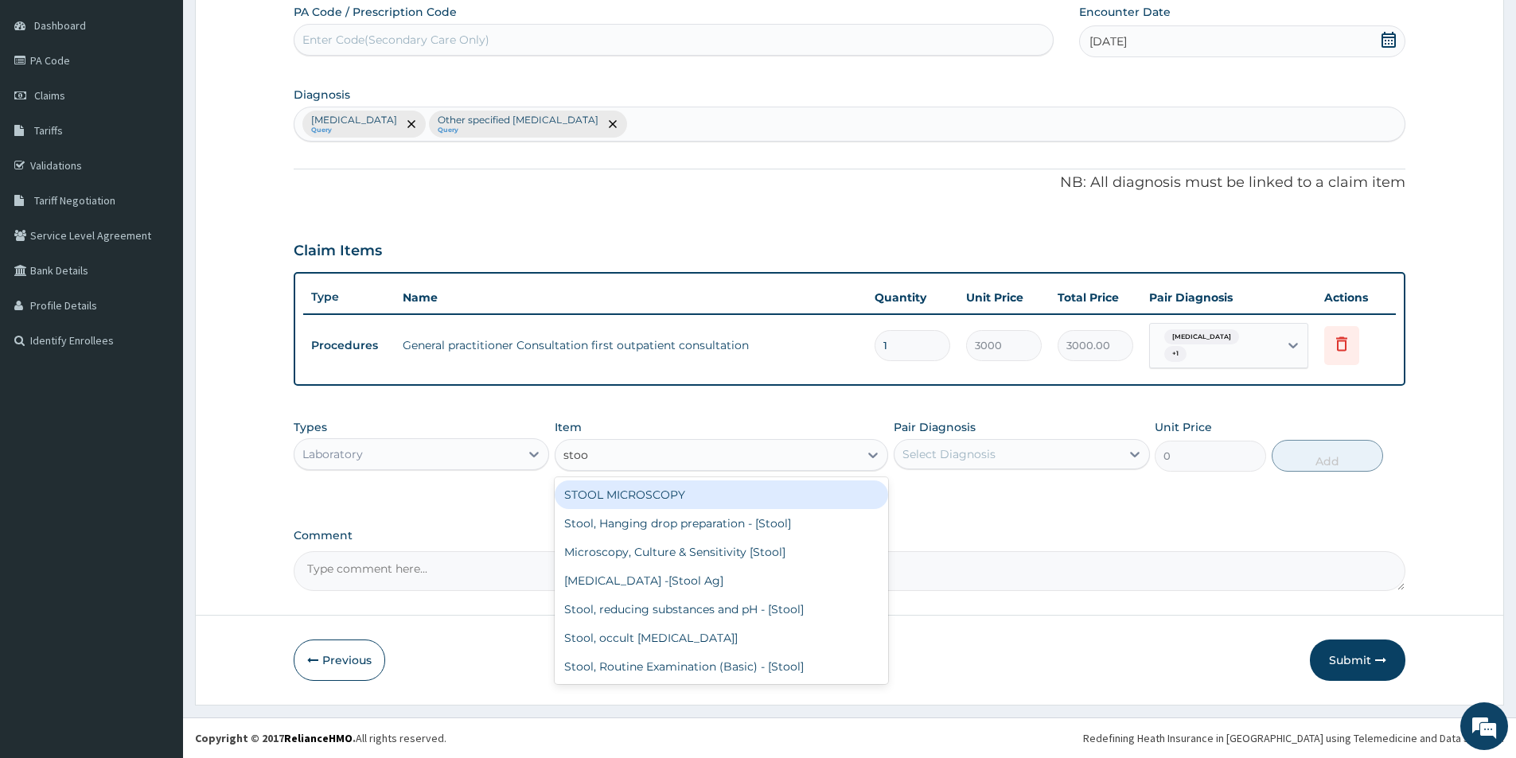
type input "stool"
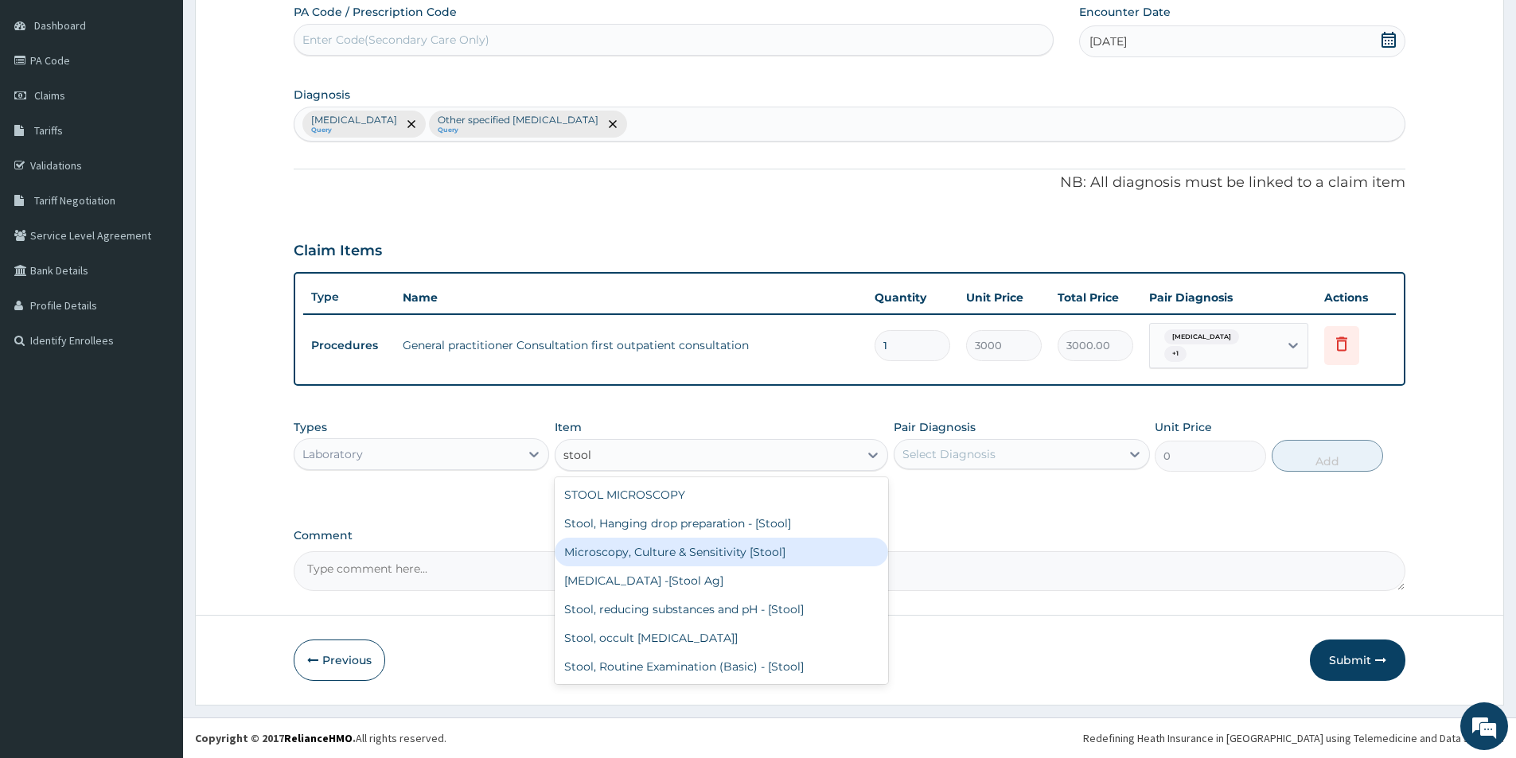
click at [741, 557] on div "Microscopy, Culture & Sensitivity [Stool]" at bounding box center [721, 552] width 333 height 29
type input "3500"
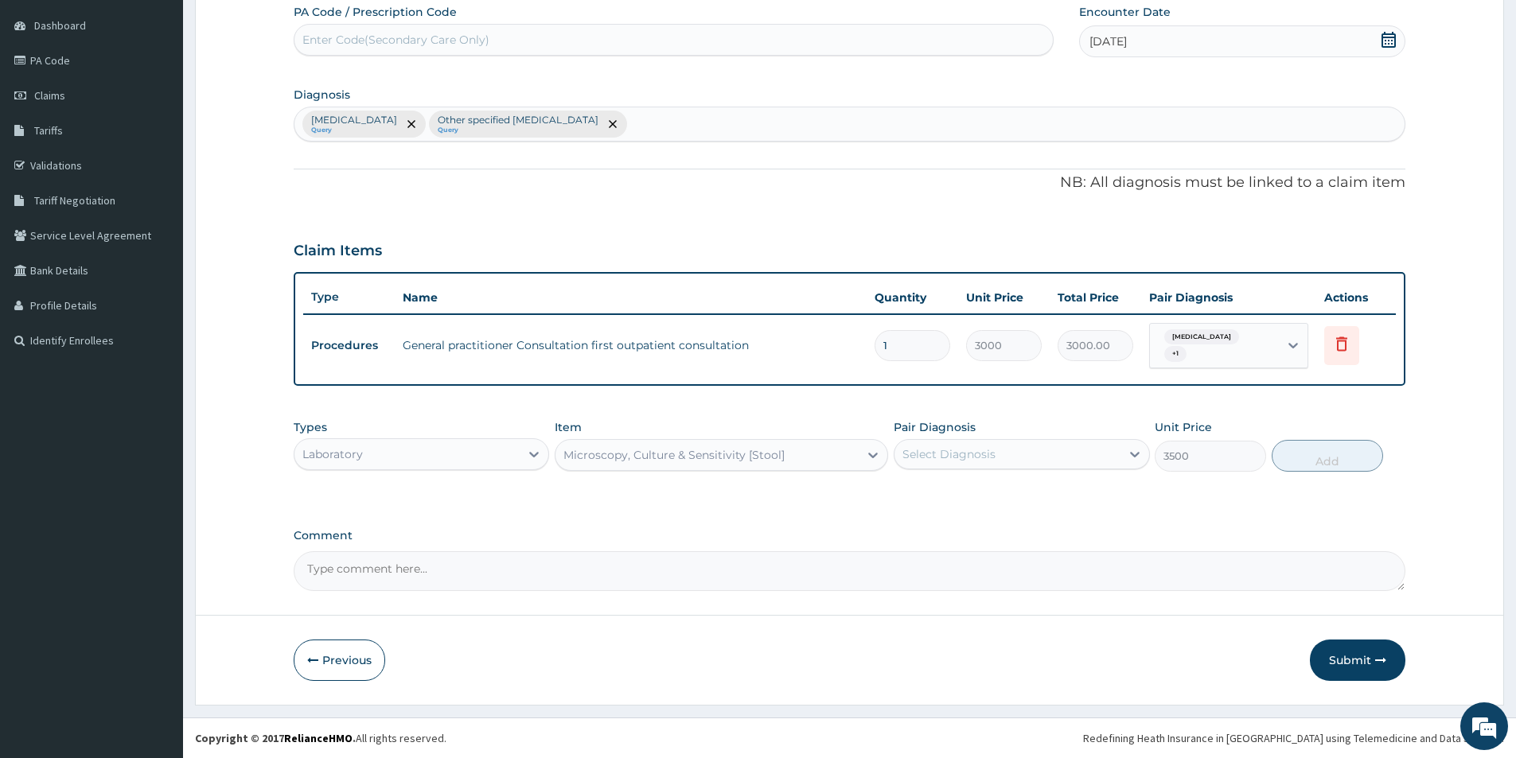
click at [979, 449] on div "Select Diagnosis" at bounding box center [948, 454] width 93 height 16
click at [954, 521] on label "Other specified [MEDICAL_DATA]" at bounding box center [1016, 526] width 192 height 16
checkbox input "true"
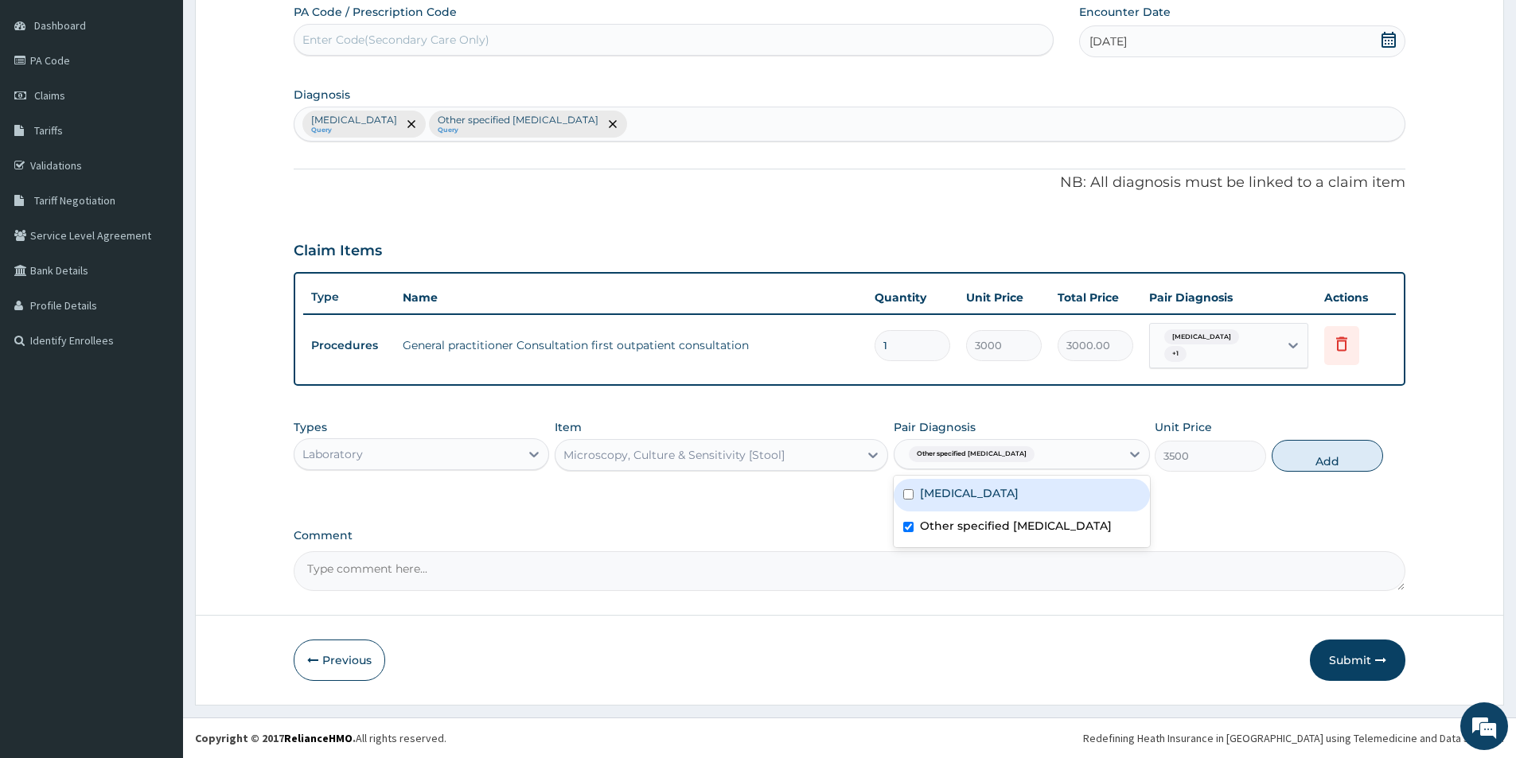
drag, startPoint x: 954, startPoint y: 499, endPoint x: 1296, endPoint y: 464, distance: 343.9
click at [955, 498] on label "[MEDICAL_DATA]" at bounding box center [969, 493] width 99 height 16
checkbox input "true"
click at [1325, 453] on button "Add" at bounding box center [1326, 456] width 111 height 32
type input "0"
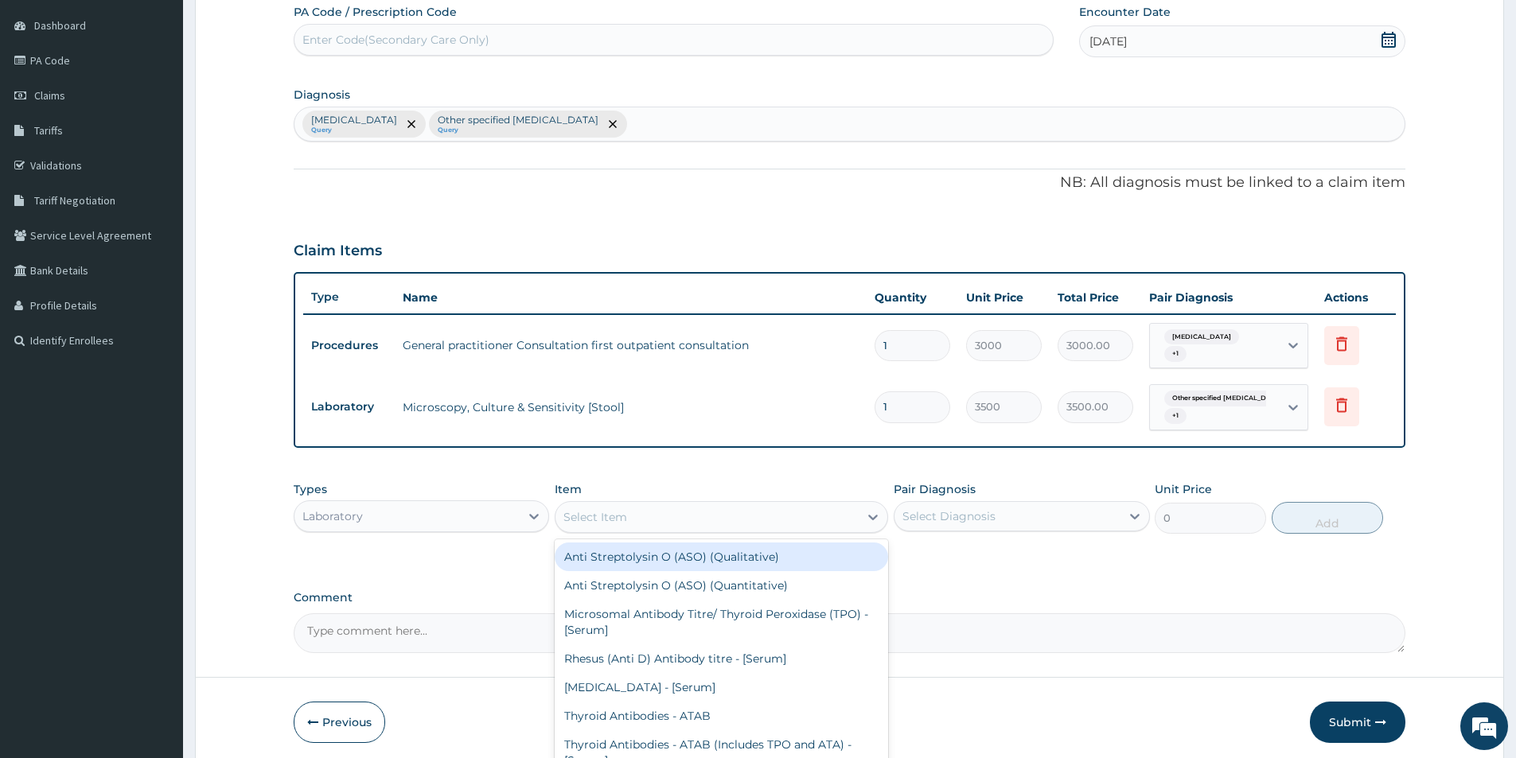
click at [666, 504] on div "Select Item" at bounding box center [706, 516] width 303 height 25
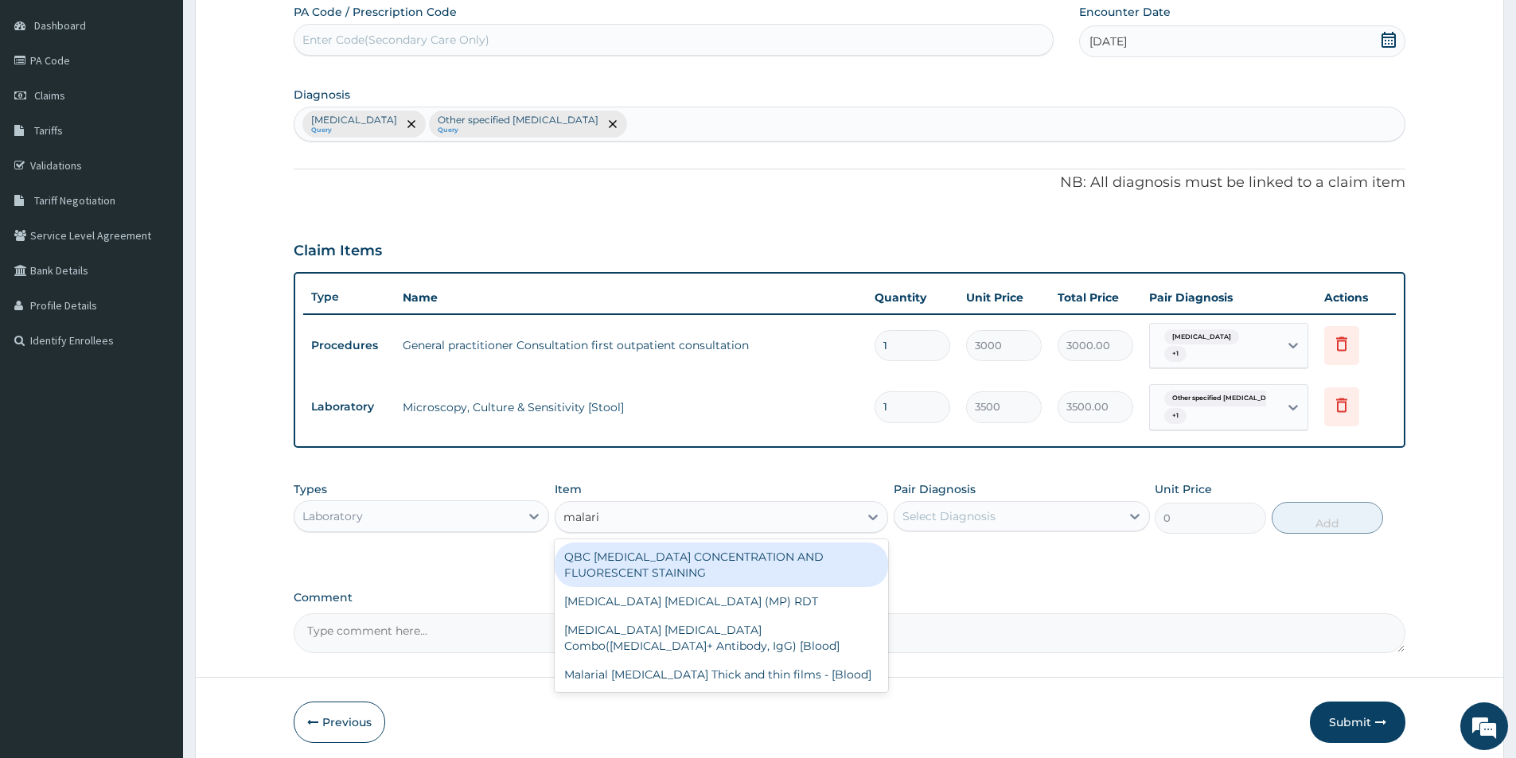
type input "[MEDICAL_DATA]"
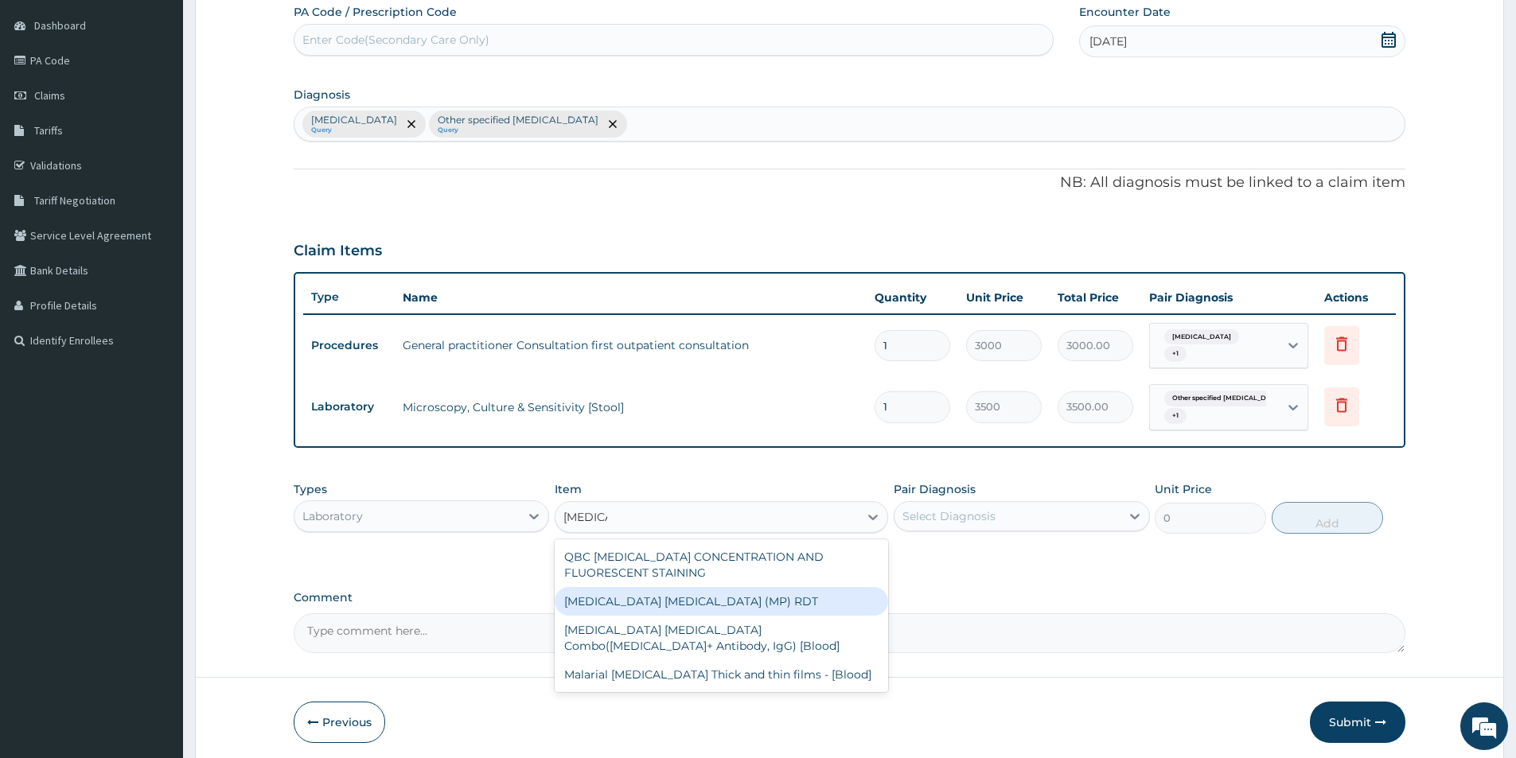
click at [699, 601] on div "[MEDICAL_DATA] [MEDICAL_DATA] (MP) RDT" at bounding box center [721, 601] width 333 height 29
type input "1500"
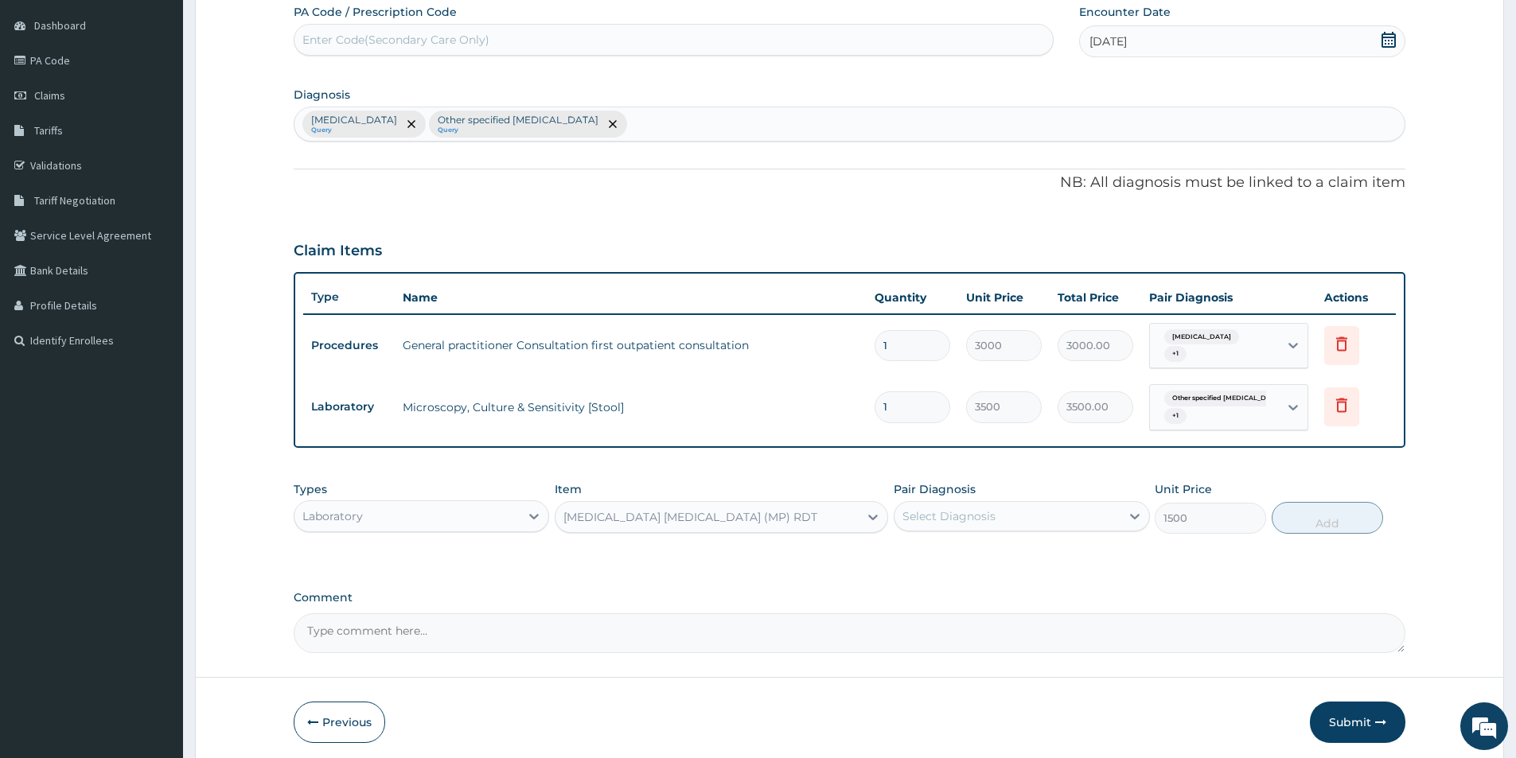
click at [1080, 519] on div "Select Diagnosis" at bounding box center [1006, 516] width 225 height 25
drag, startPoint x: 1037, startPoint y: 561, endPoint x: 1230, endPoint y: 543, distance: 194.2
click at [1037, 557] on div "[MEDICAL_DATA]" at bounding box center [1020, 557] width 255 height 33
checkbox input "true"
click at [1294, 523] on button "Add" at bounding box center [1326, 518] width 111 height 32
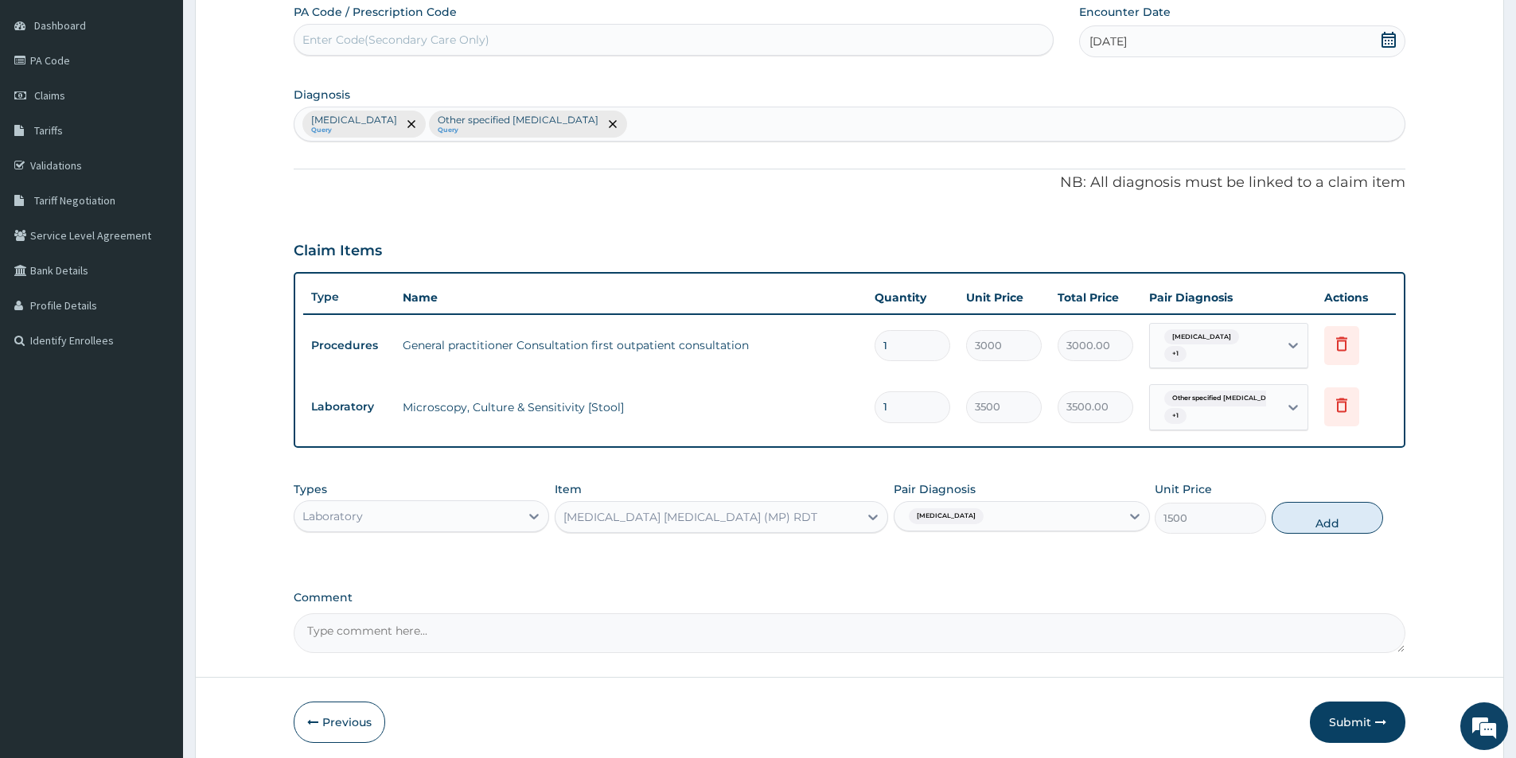
type input "0"
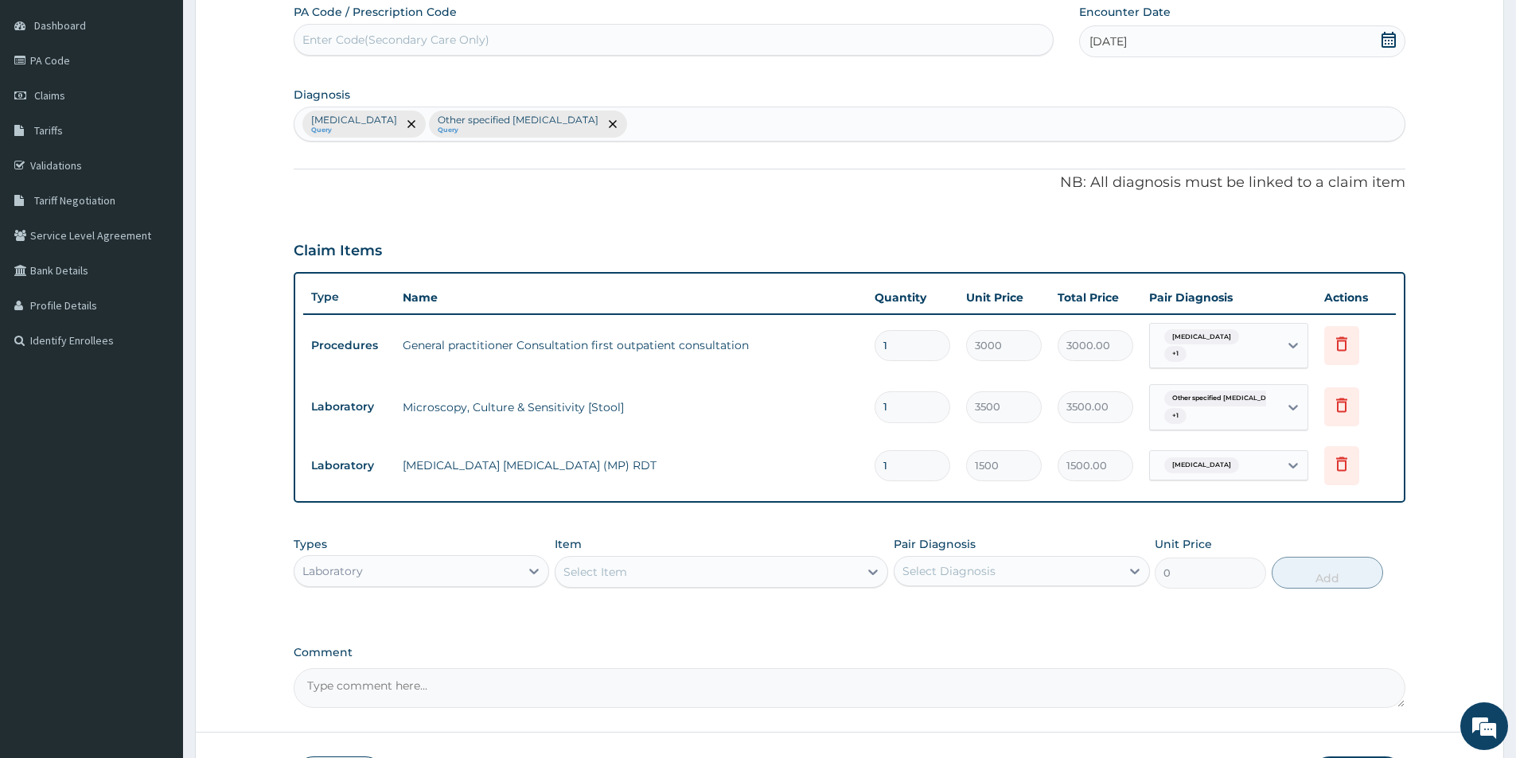
click at [504, 571] on div "Laboratory" at bounding box center [406, 570] width 225 height 25
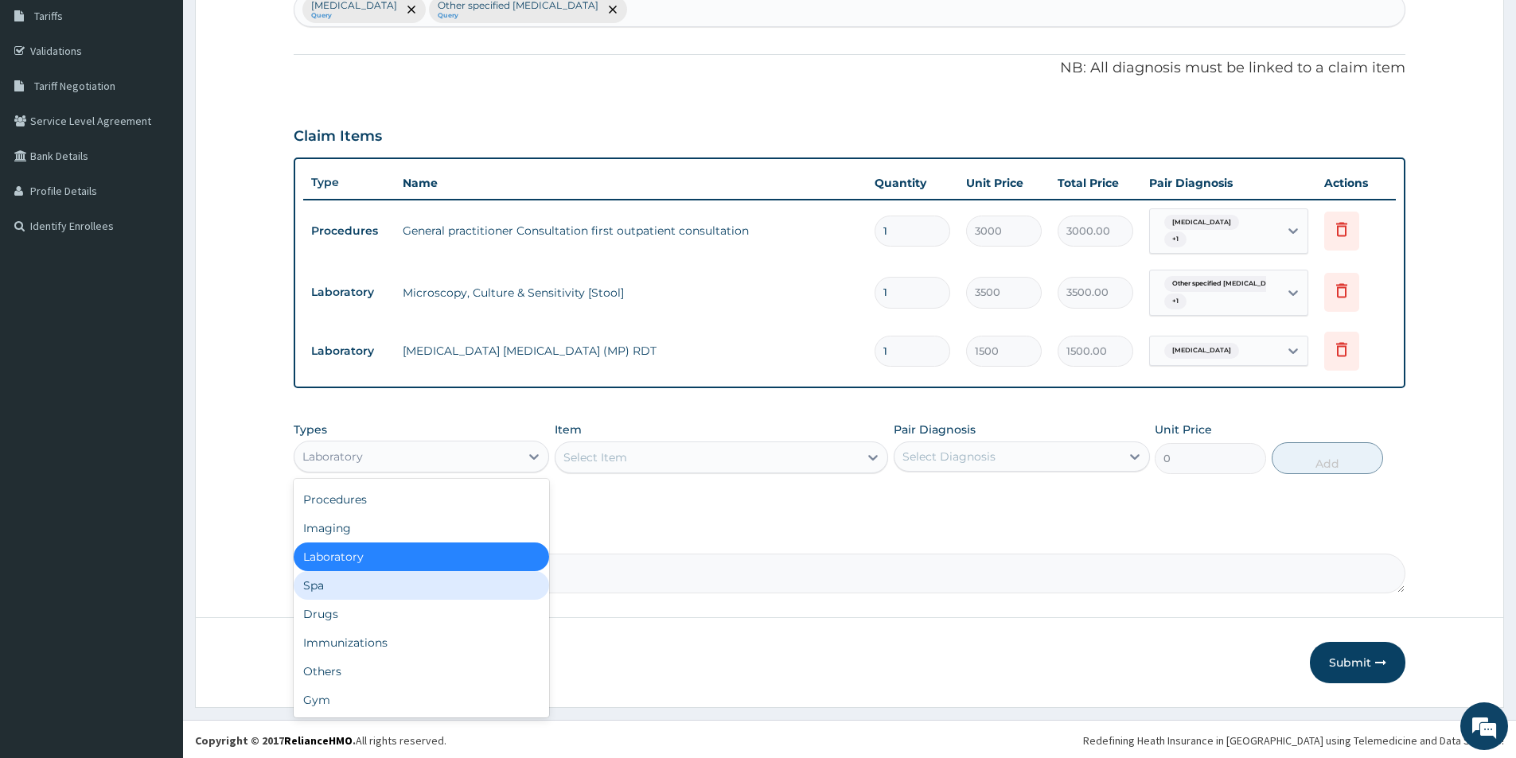
scroll to position [265, 0]
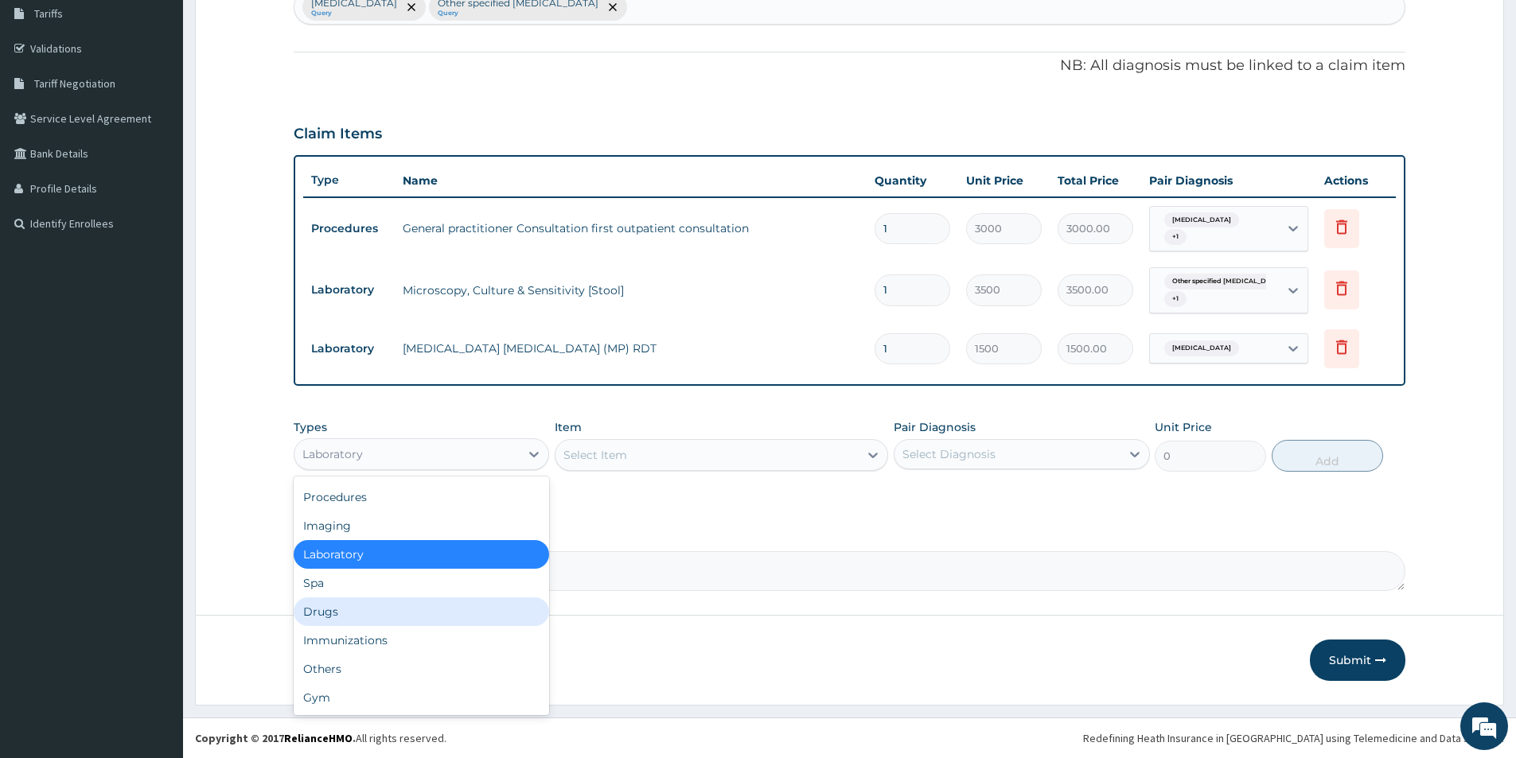
click at [473, 598] on div "Drugs" at bounding box center [421, 611] width 255 height 29
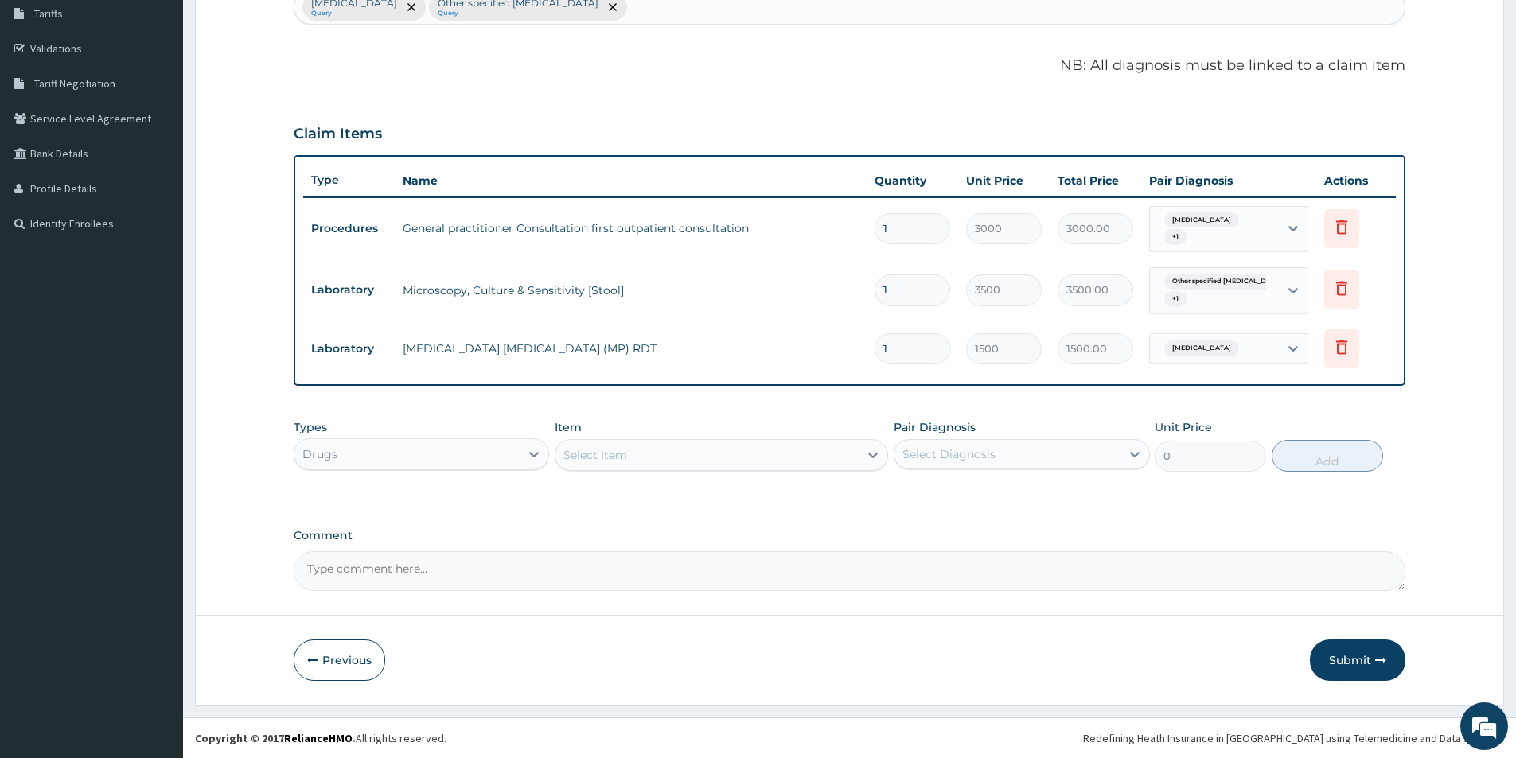
click at [710, 453] on div "Select Item" at bounding box center [706, 454] width 303 height 25
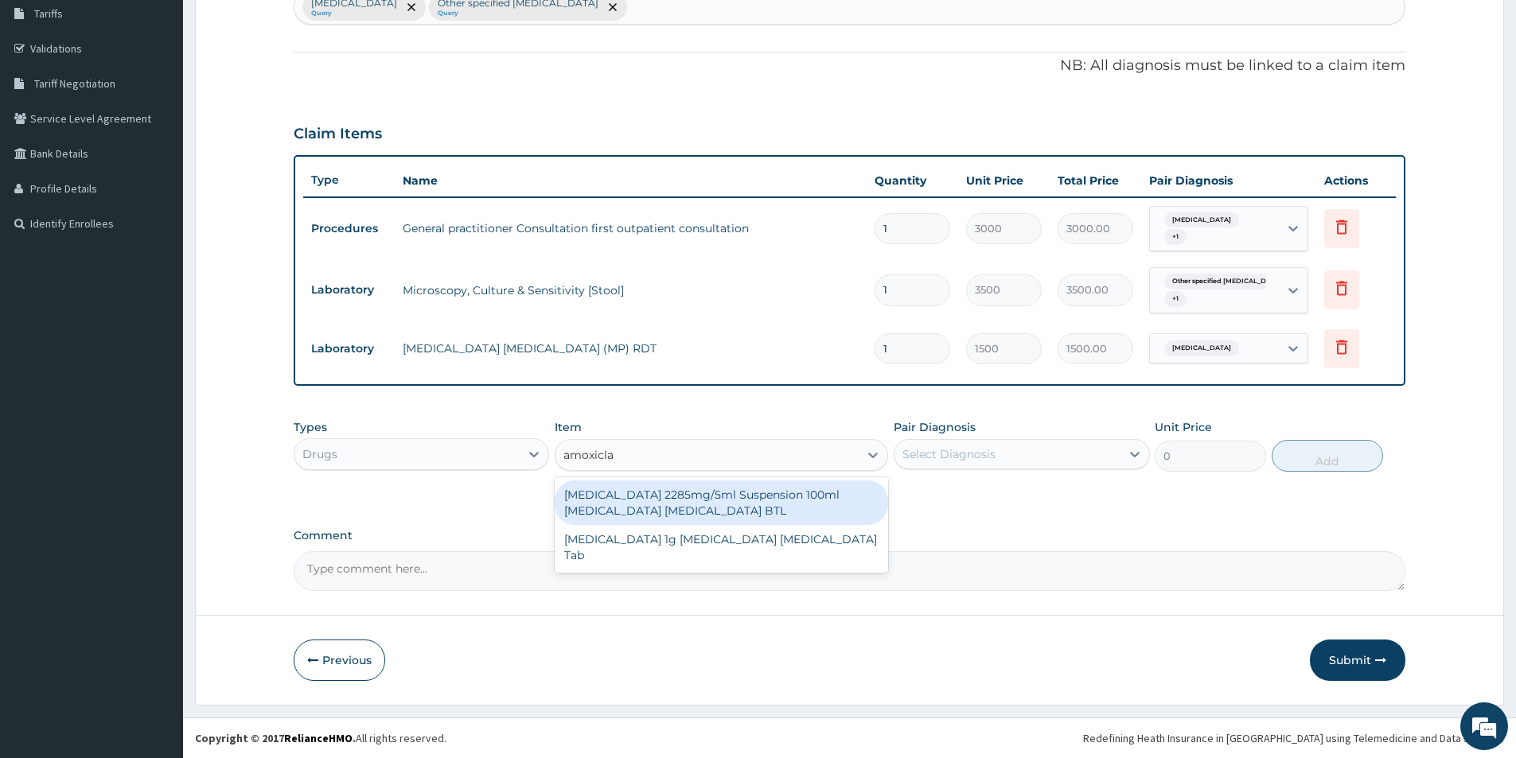
type input "amoxiclav"
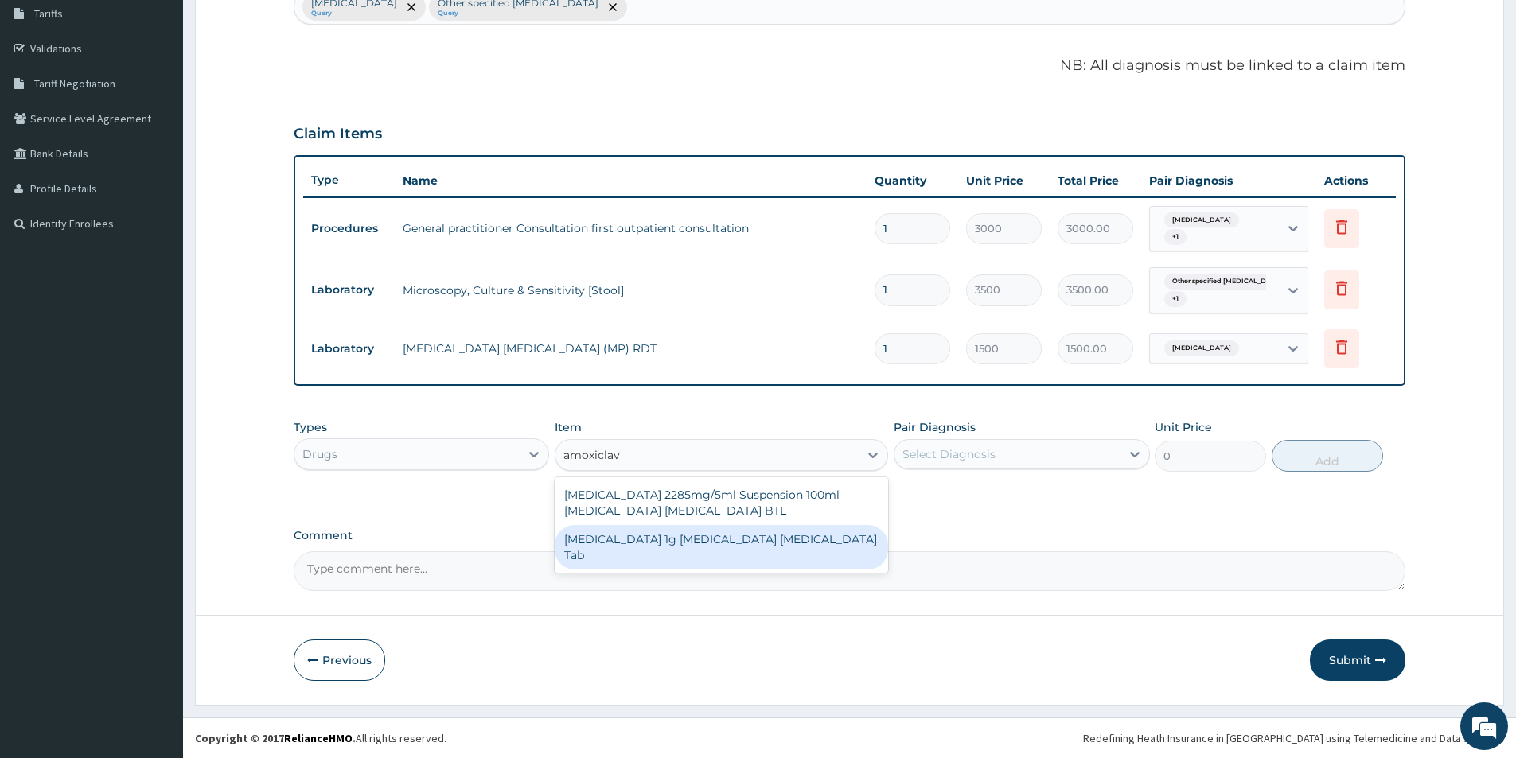
click at [684, 547] on div "[MEDICAL_DATA] 1g [MEDICAL_DATA] [MEDICAL_DATA] Tab" at bounding box center [721, 547] width 333 height 45
type input "130"
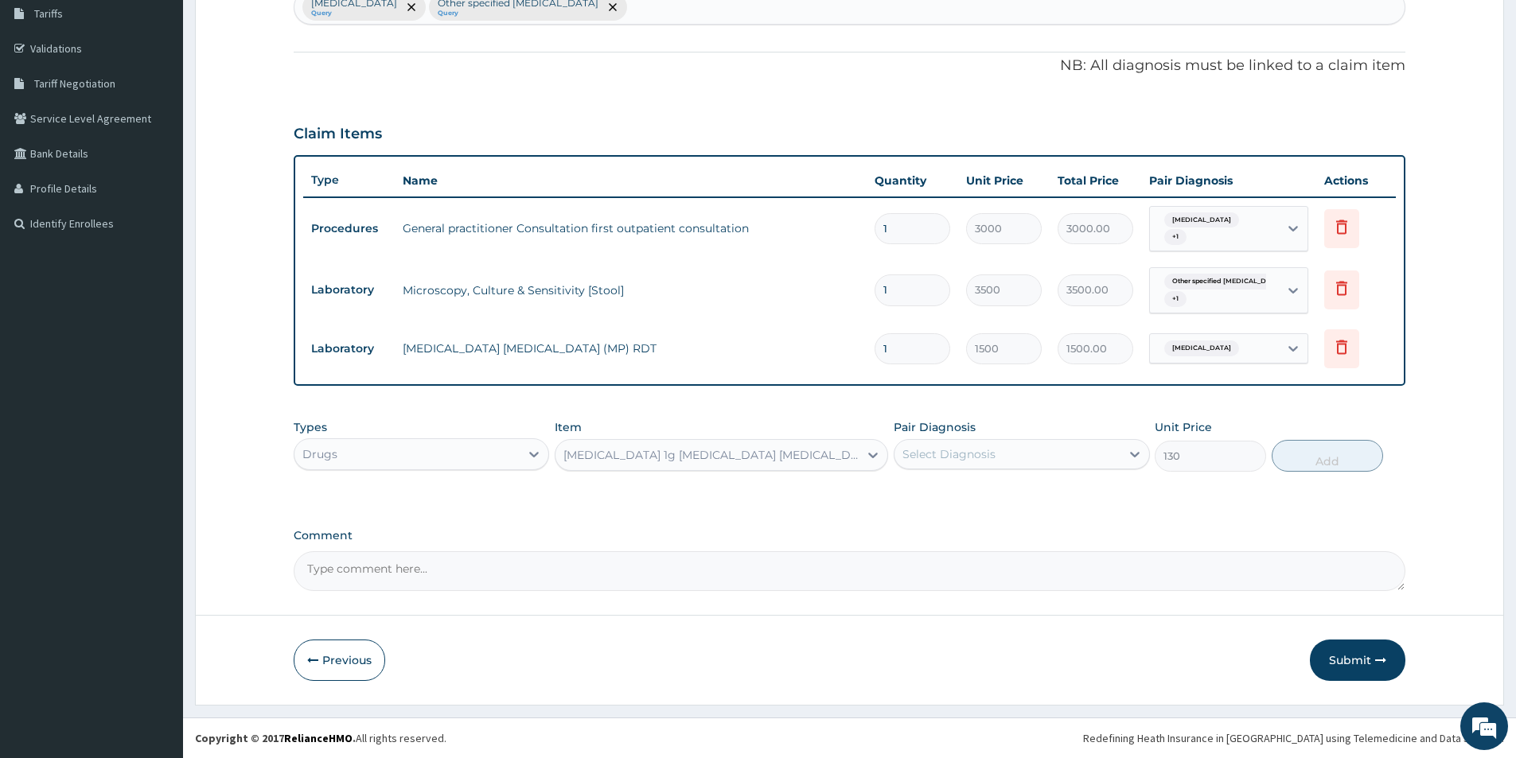
click at [972, 450] on div "Select Diagnosis" at bounding box center [948, 454] width 93 height 16
click at [958, 527] on label "Other specified [MEDICAL_DATA]" at bounding box center [1016, 526] width 192 height 16
checkbox input "true"
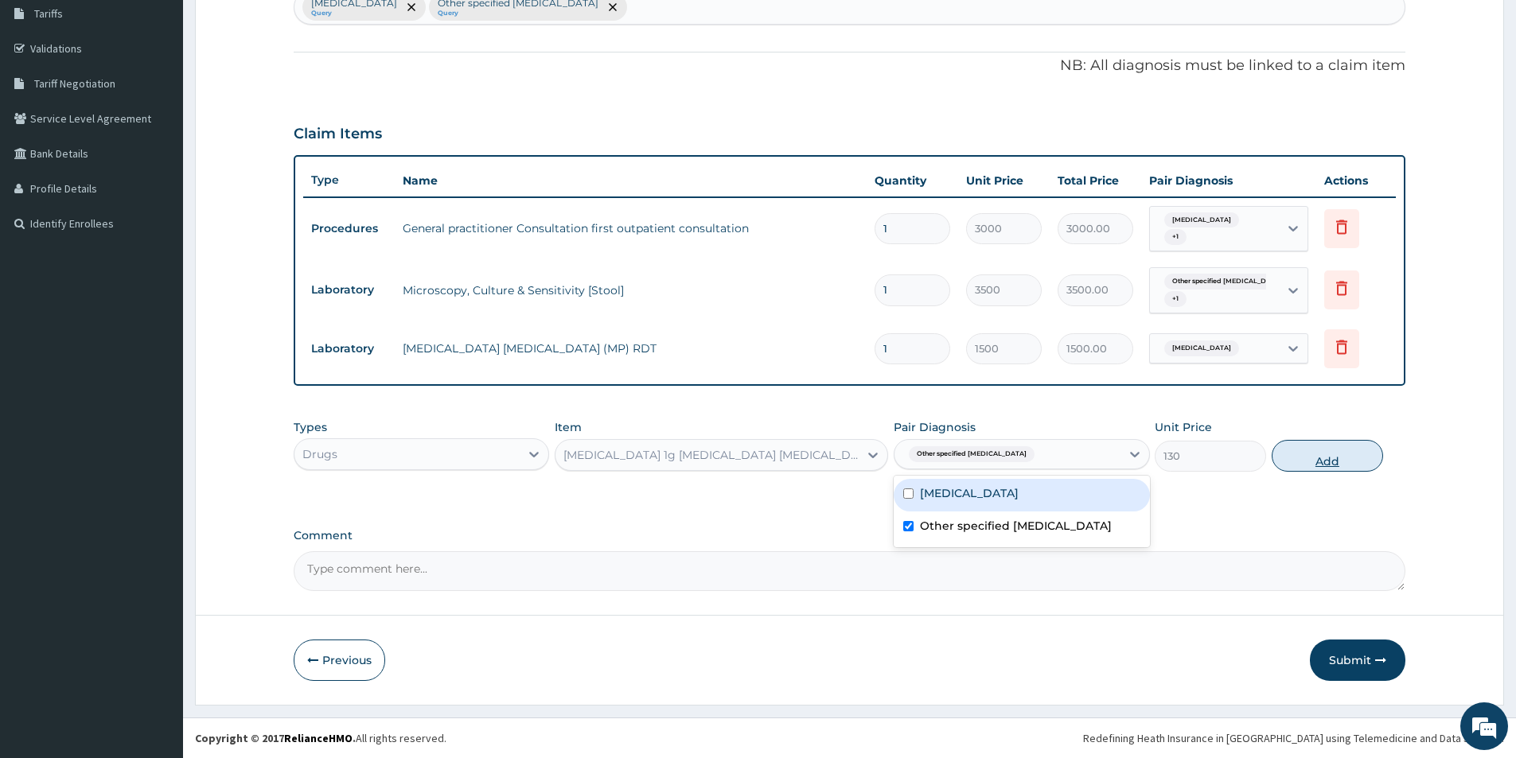
click at [1294, 447] on button "Add" at bounding box center [1326, 456] width 111 height 32
type input "0"
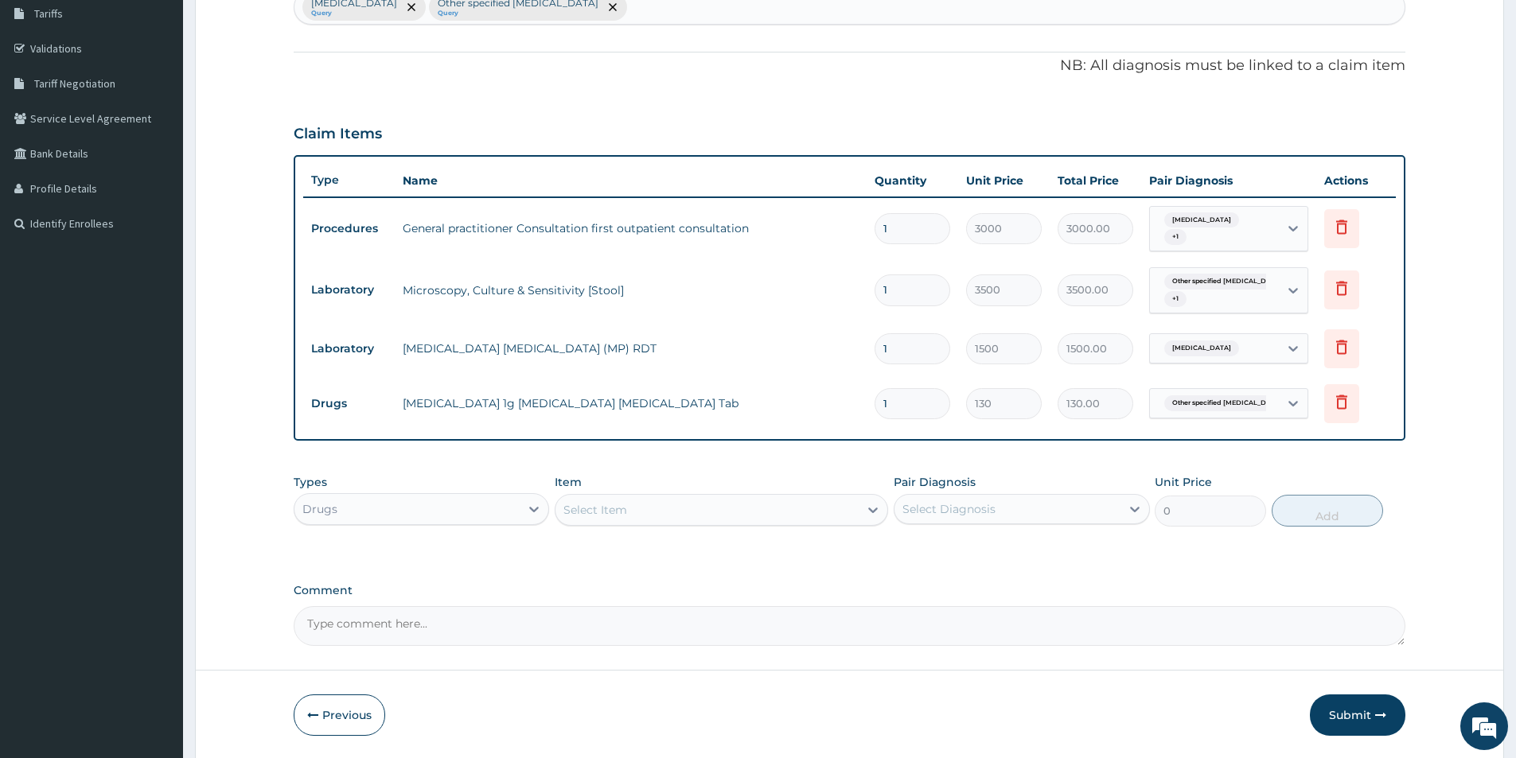
type input "14"
type input "1820.00"
type input "14"
click at [638, 508] on div "Select Item" at bounding box center [706, 509] width 303 height 25
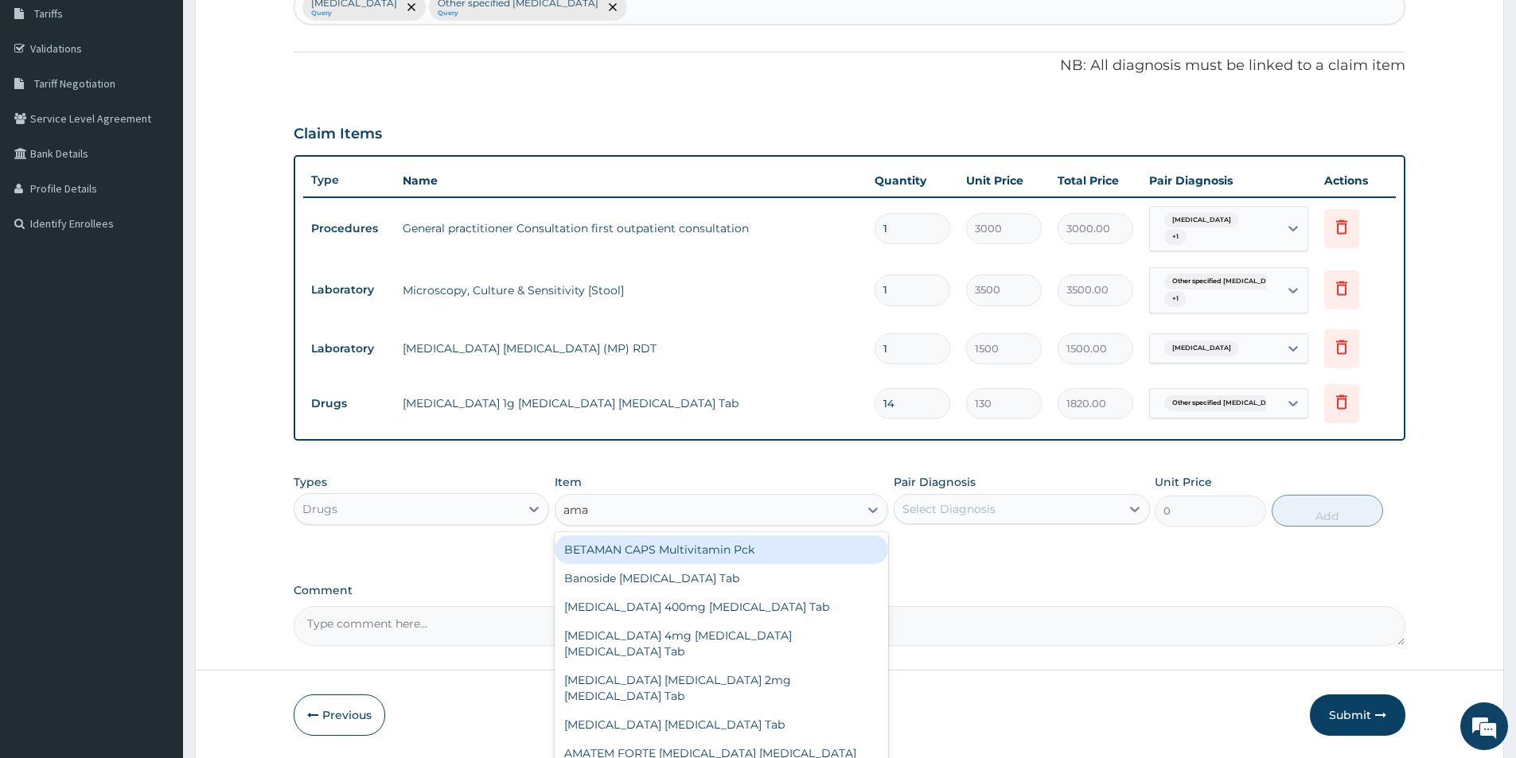
type input "amat"
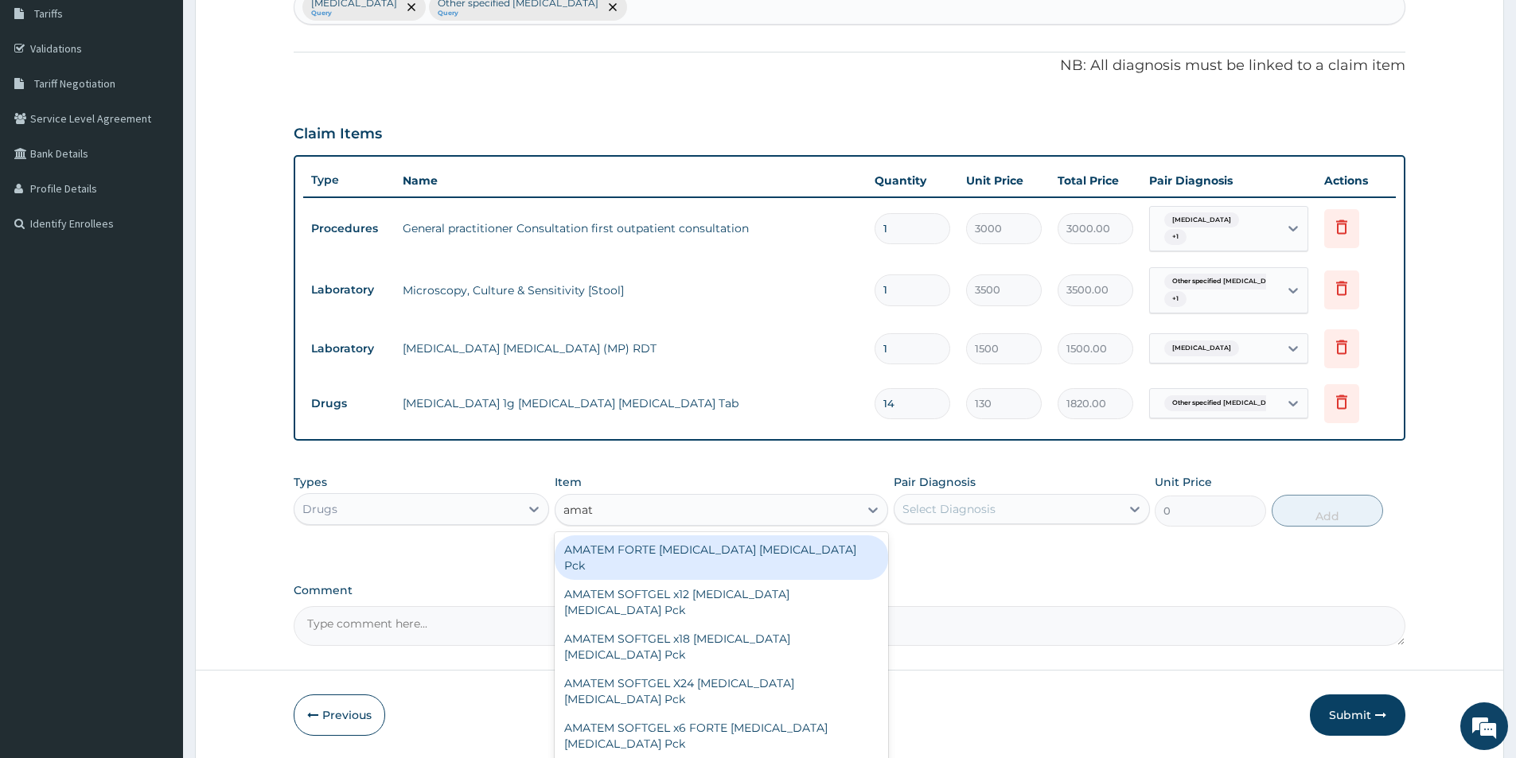
click at [692, 558] on div "AMATEM FORTE [MEDICAL_DATA] [MEDICAL_DATA] Pck" at bounding box center [721, 557] width 333 height 45
type input "1500"
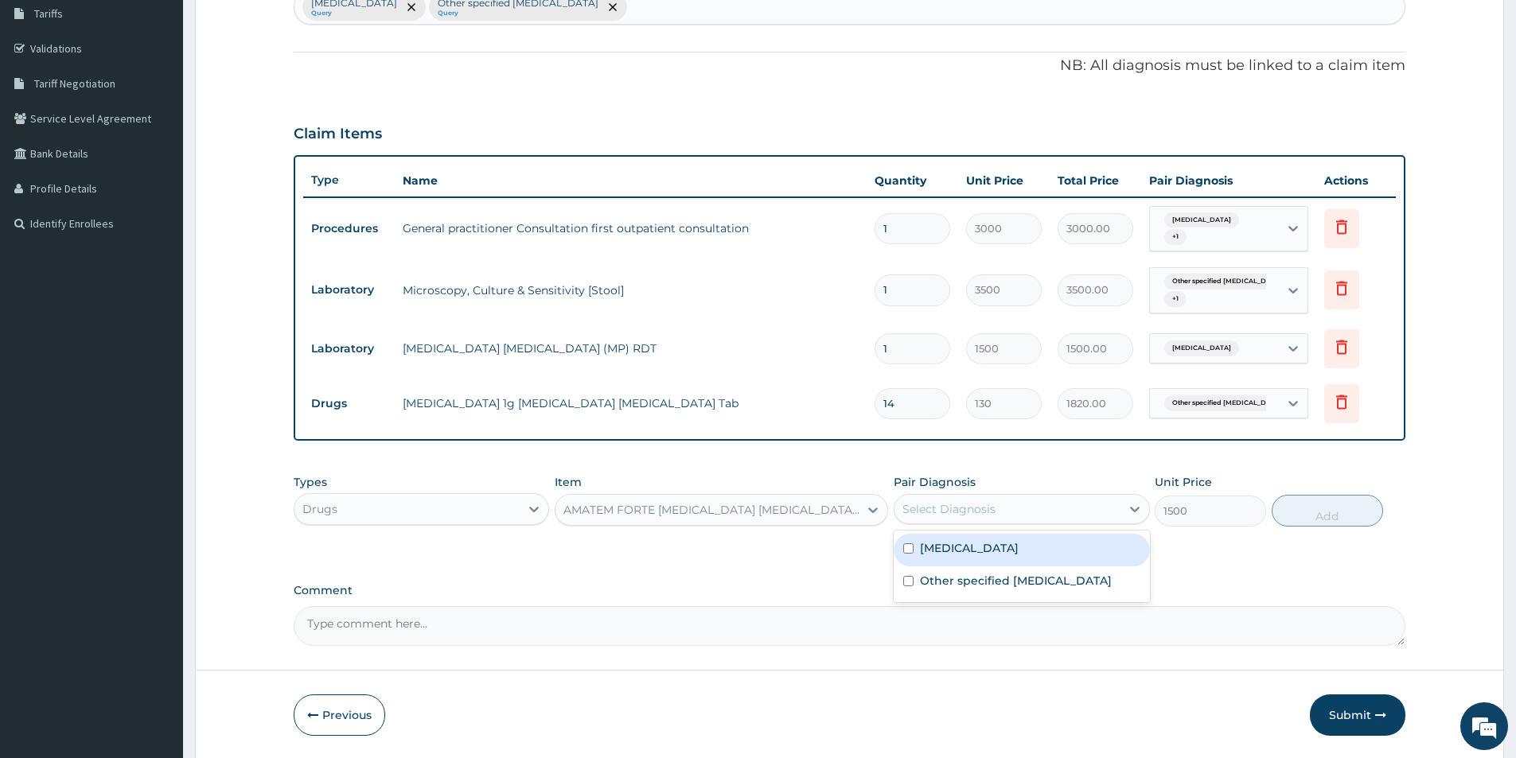
click at [955, 508] on div "Select Diagnosis" at bounding box center [948, 509] width 93 height 16
drag, startPoint x: 947, startPoint y: 551, endPoint x: 1220, endPoint y: 542, distance: 273.0
click at [955, 548] on label "[MEDICAL_DATA]" at bounding box center [969, 548] width 99 height 16
checkbox input "true"
click at [1286, 519] on button "Add" at bounding box center [1326, 511] width 111 height 32
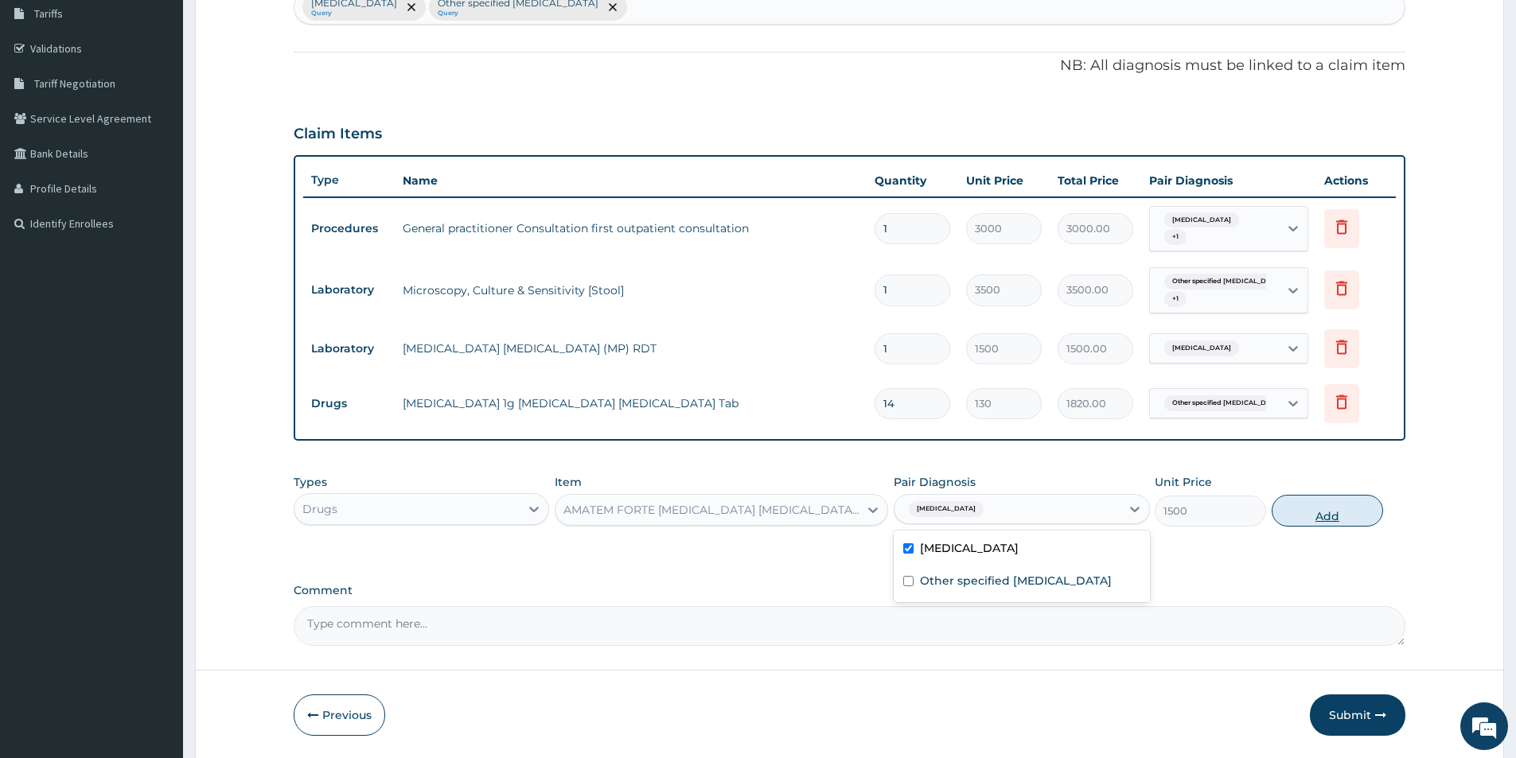
type input "0"
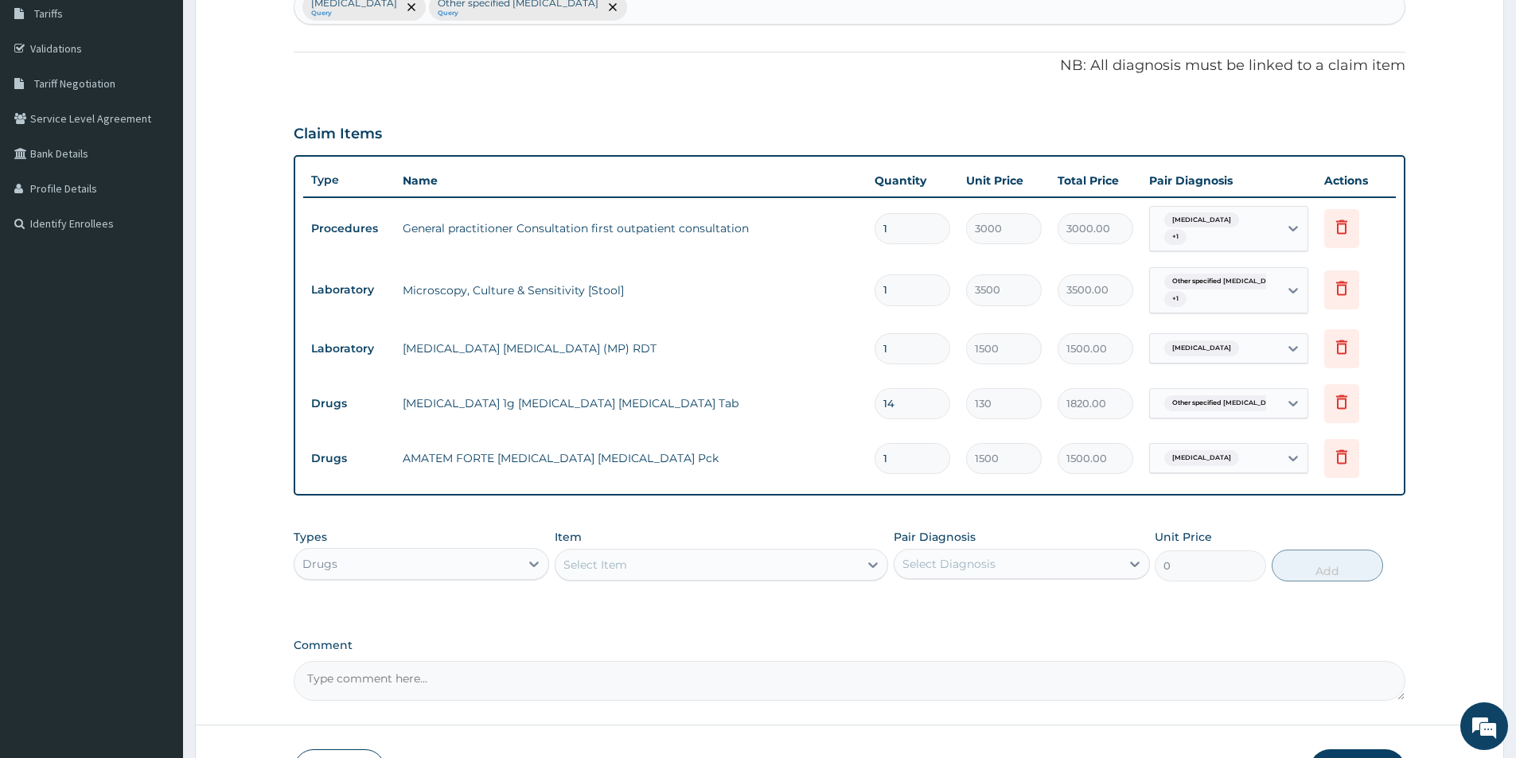
click at [749, 553] on div "Select Item" at bounding box center [706, 564] width 303 height 25
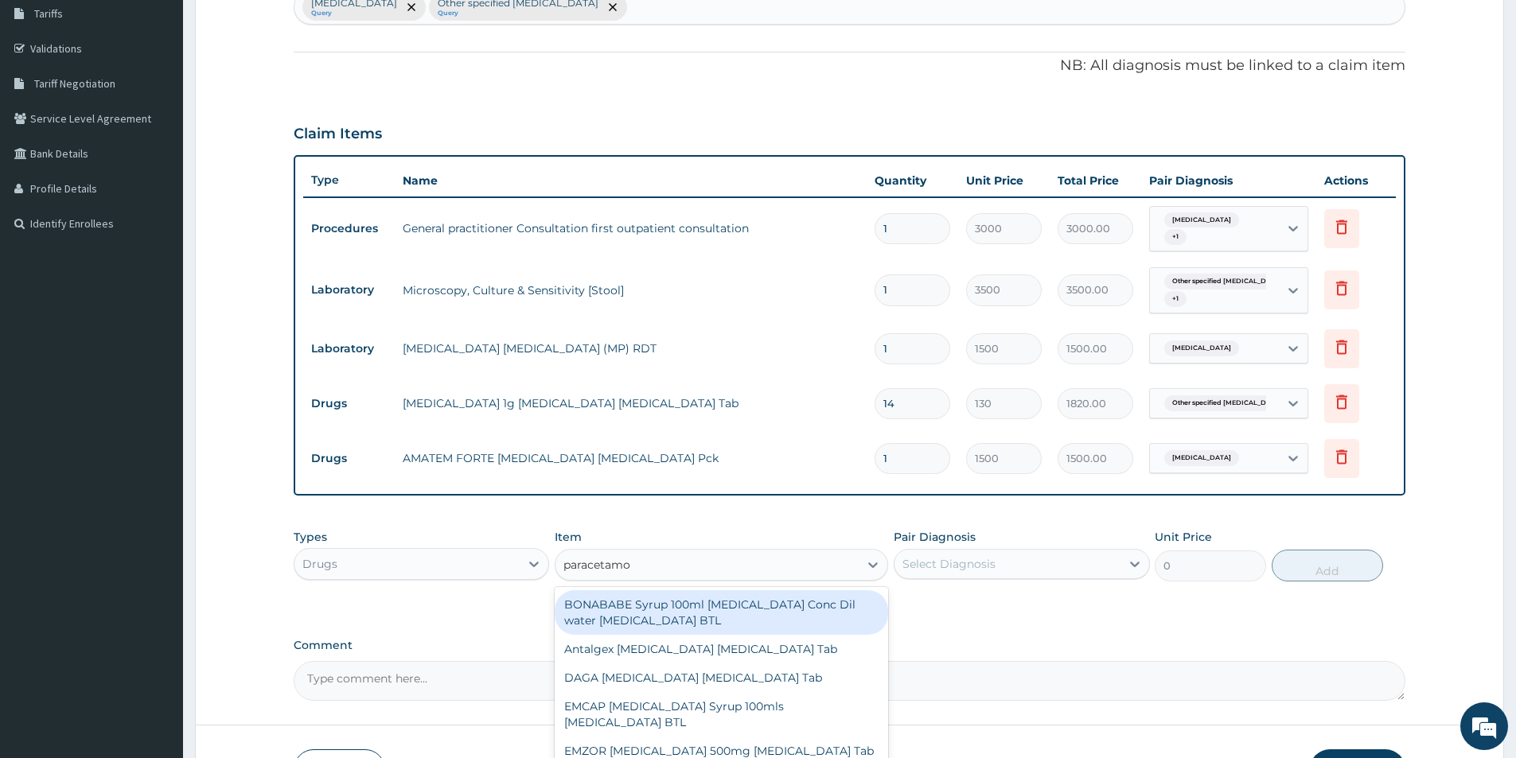
type input "paracetamol"
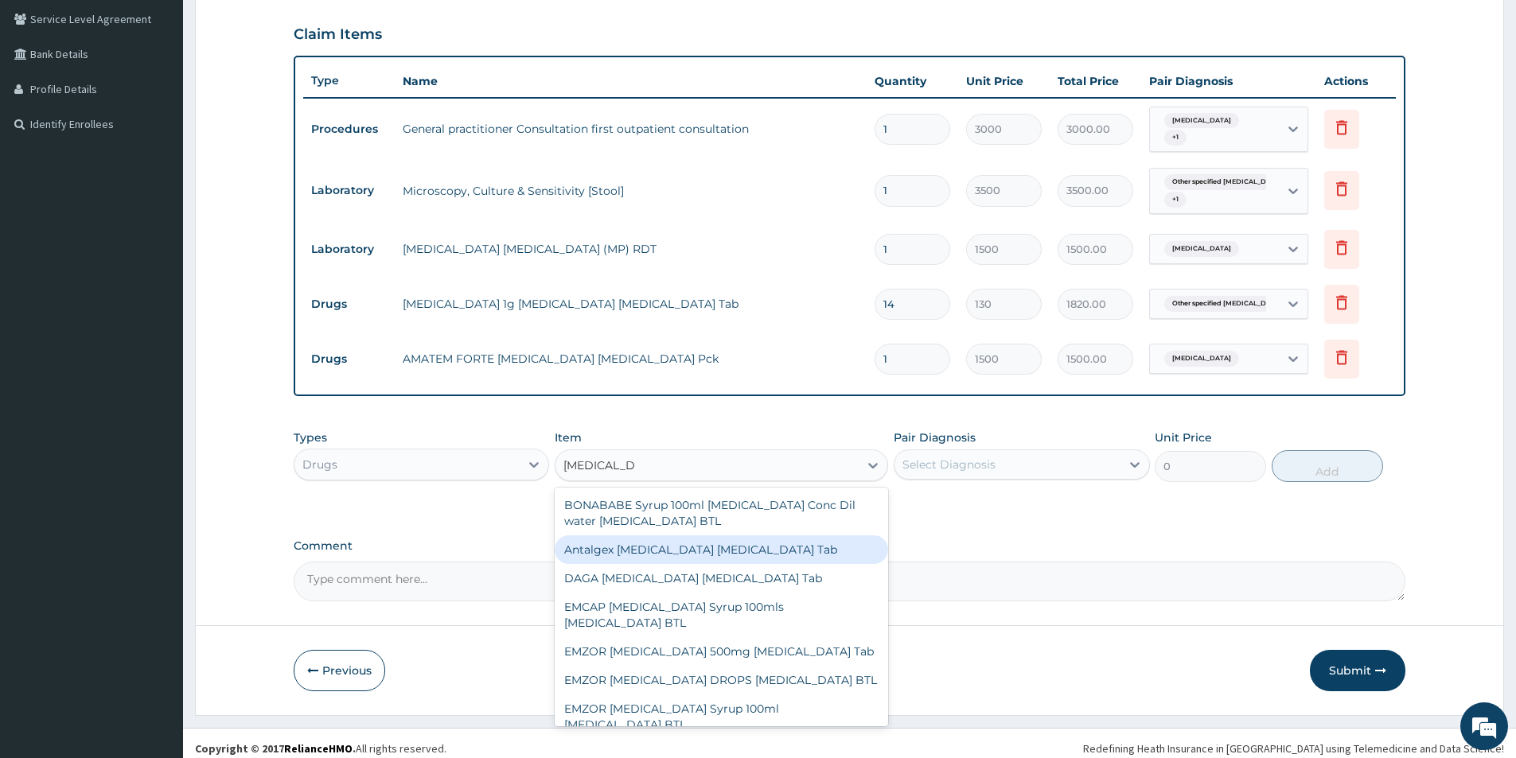
scroll to position [375, 0]
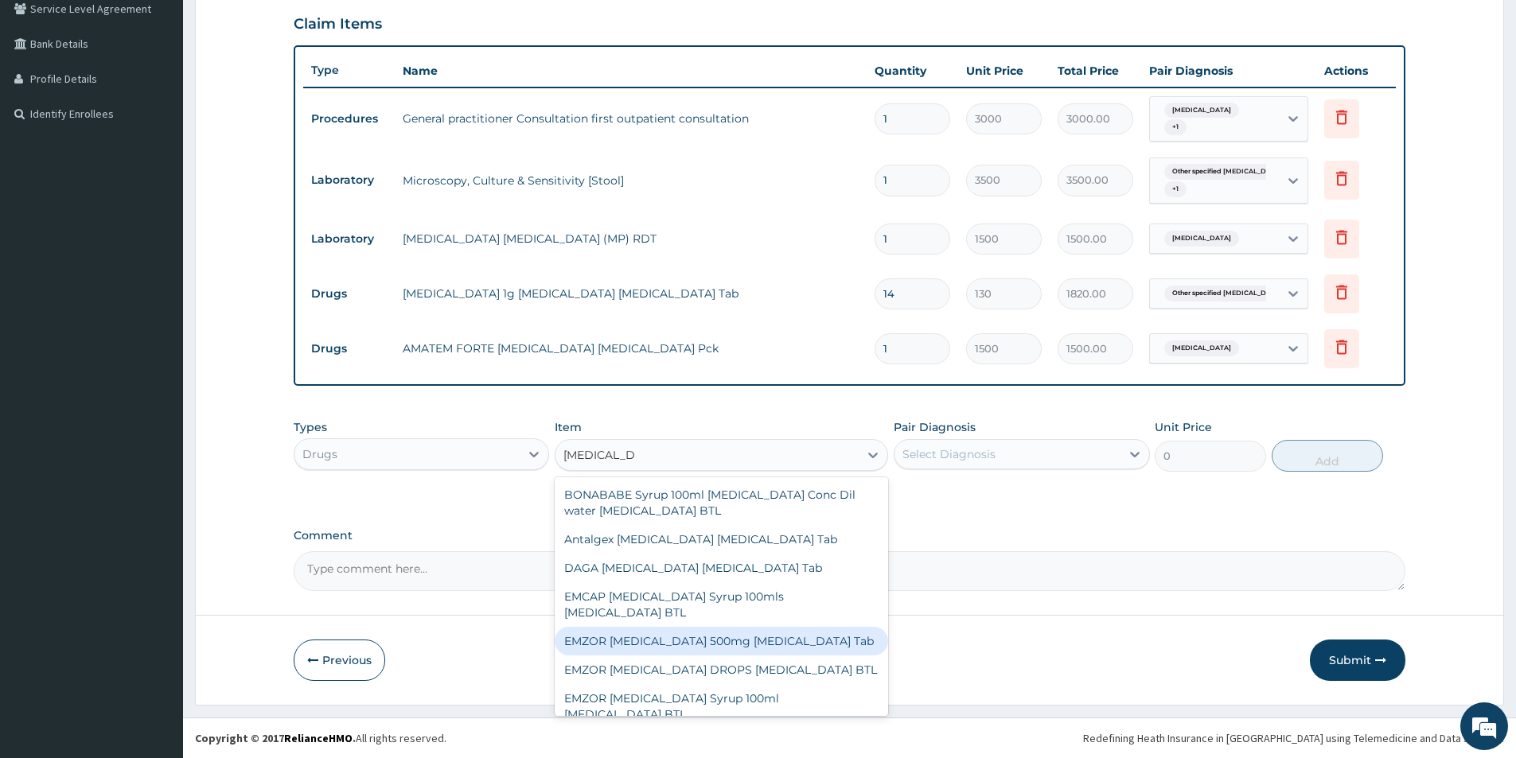
click at [824, 632] on div "EMZOR [MEDICAL_DATA] 500mg [MEDICAL_DATA] Tab" at bounding box center [721, 641] width 333 height 29
type input "10"
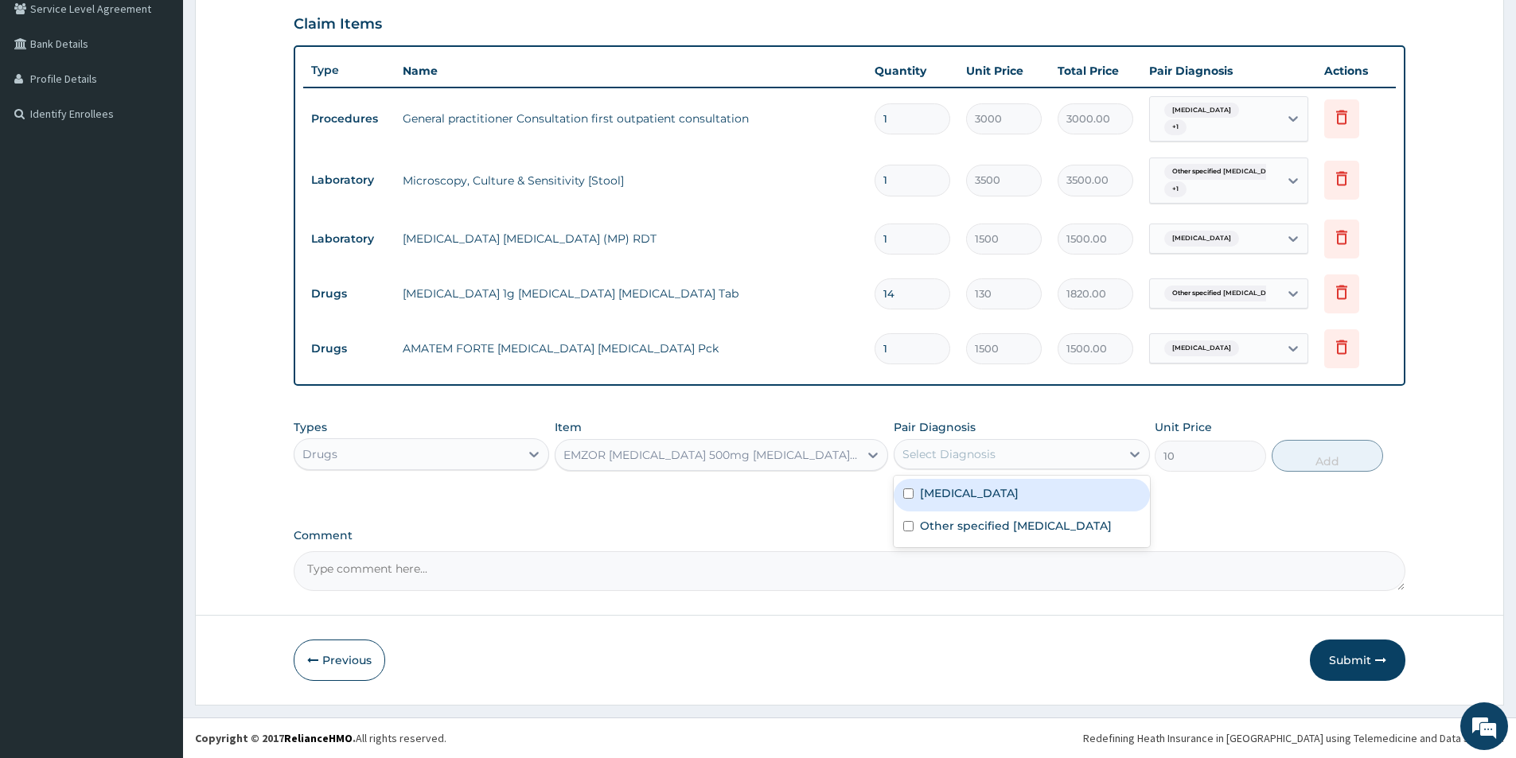
click at [955, 446] on div "Select Diagnosis" at bounding box center [948, 454] width 93 height 16
click at [960, 519] on label "Other specified [MEDICAL_DATA]" at bounding box center [1016, 526] width 192 height 16
checkbox input "true"
click at [968, 491] on label "[MEDICAL_DATA]" at bounding box center [969, 493] width 99 height 16
checkbox input "true"
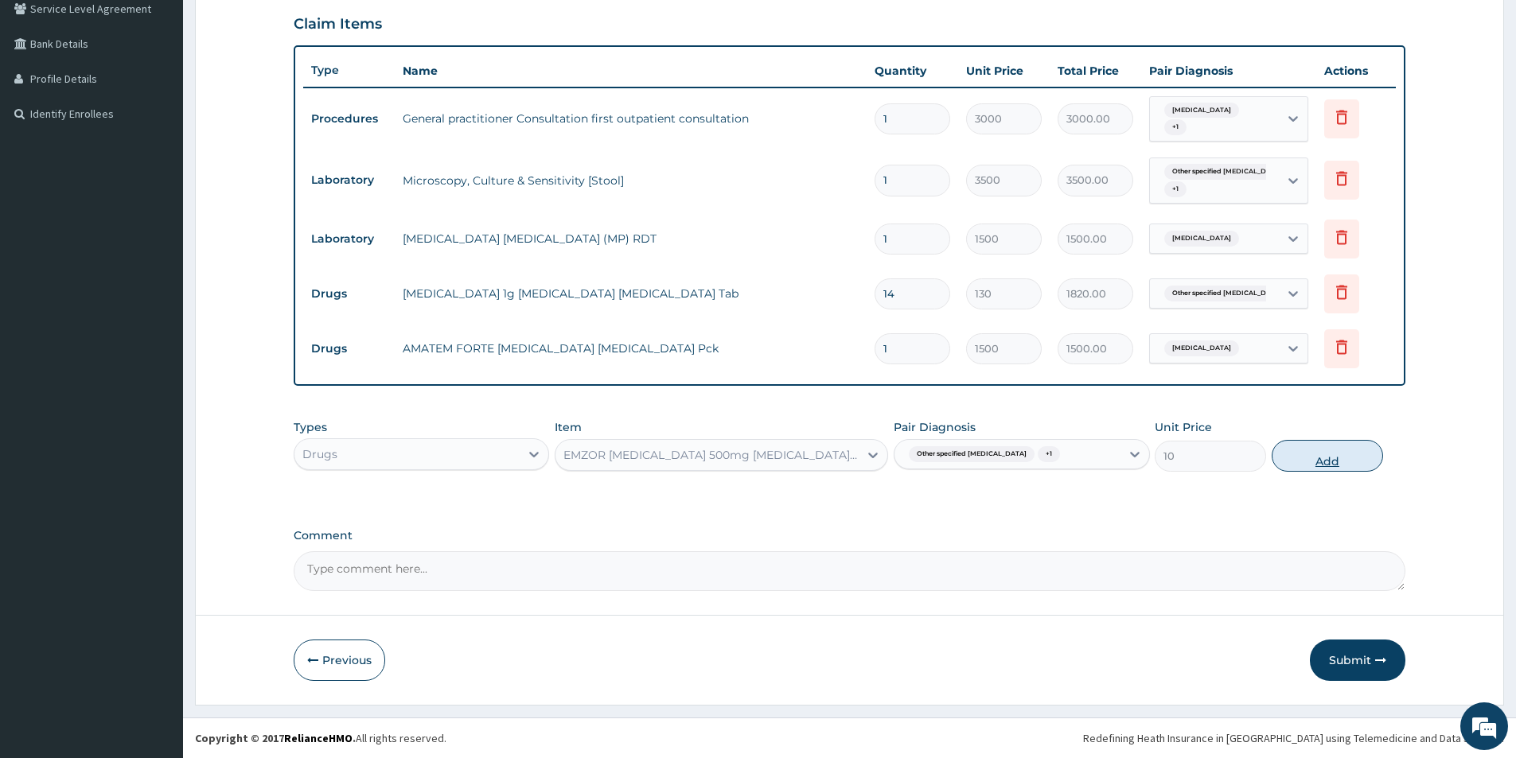
click at [1335, 457] on button "Add" at bounding box center [1326, 456] width 111 height 32
type input "0"
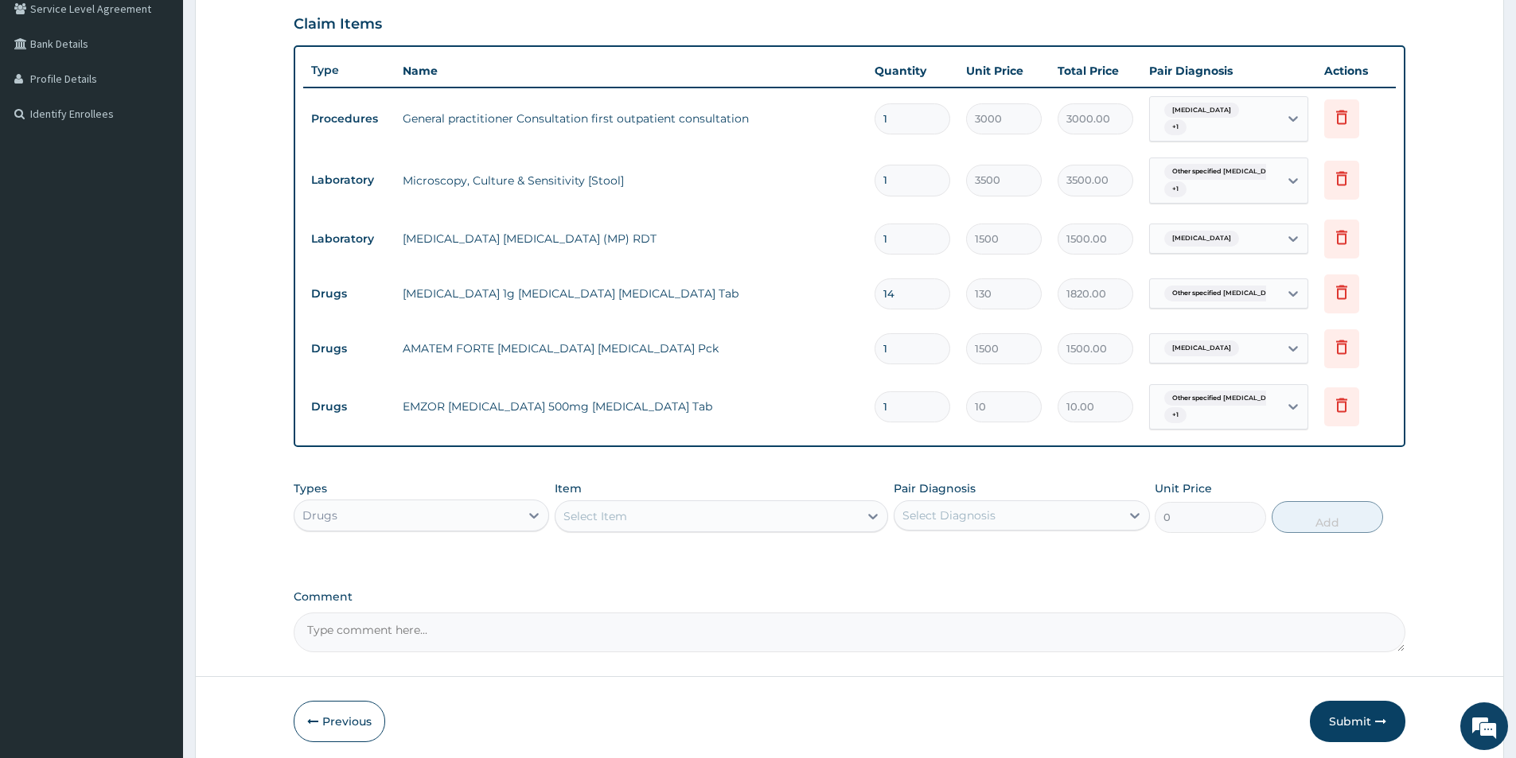
type input "18"
type input "180.00"
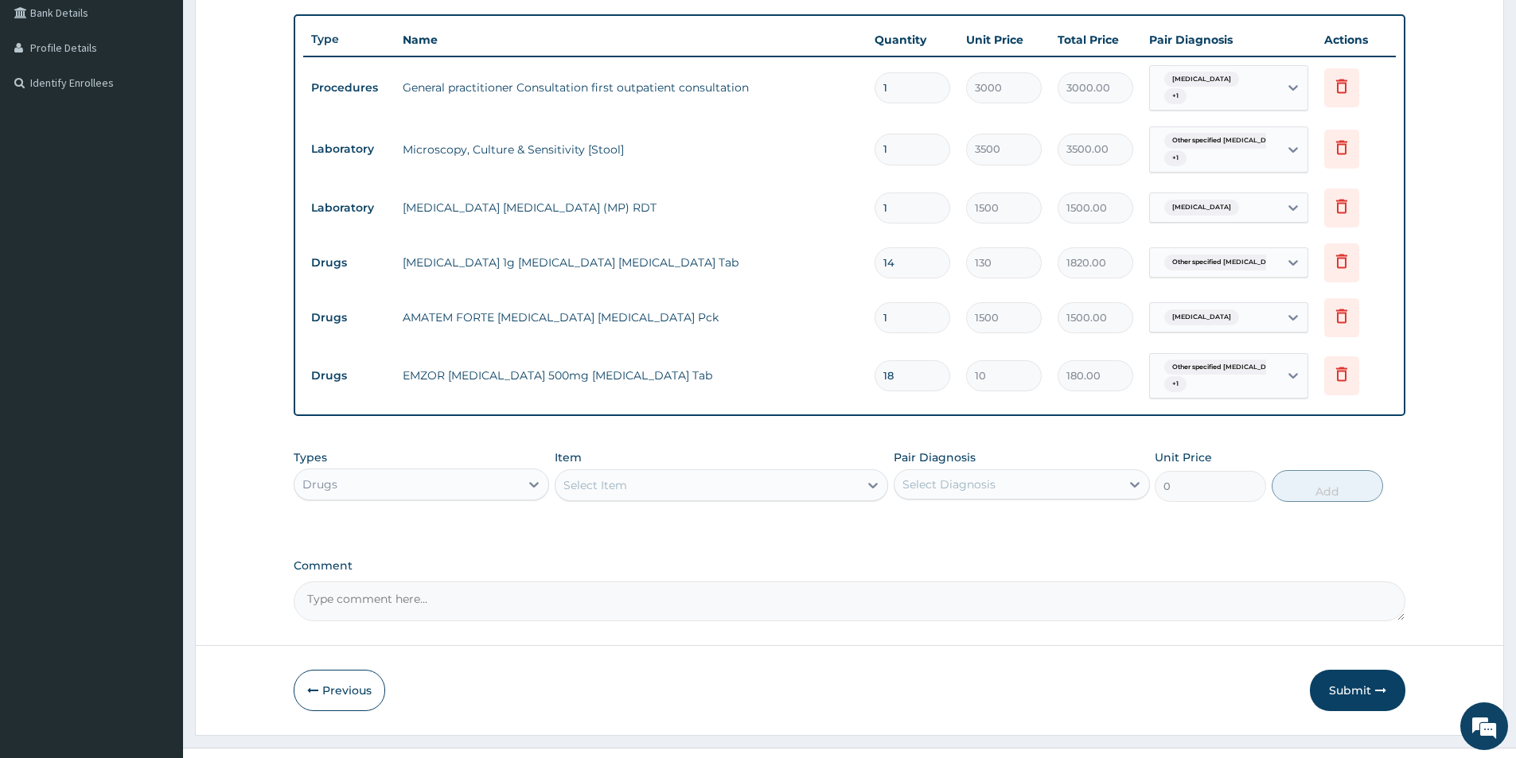
scroll to position [436, 0]
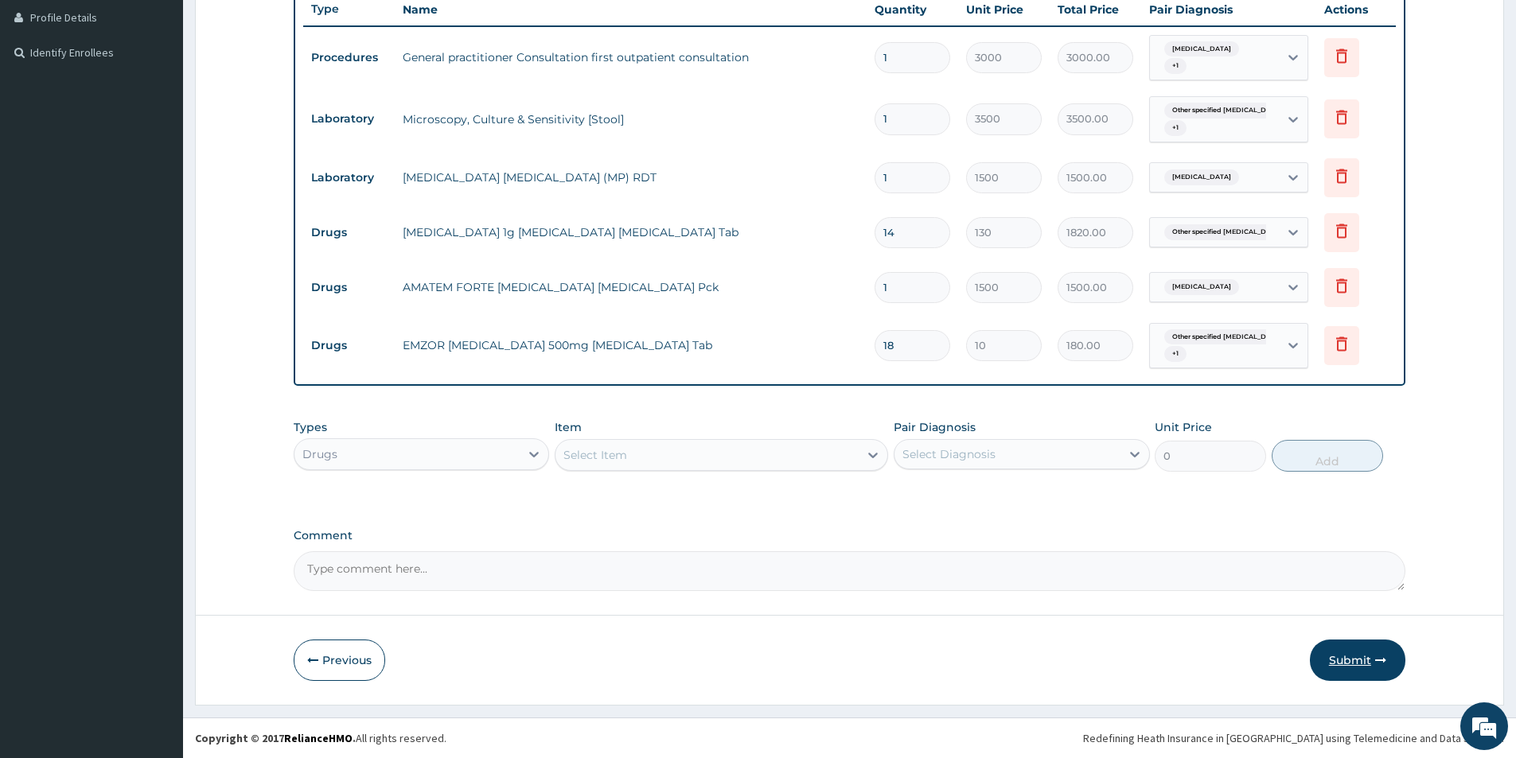
type input "18"
click at [1364, 657] on button "Submit" at bounding box center [1356, 660] width 95 height 41
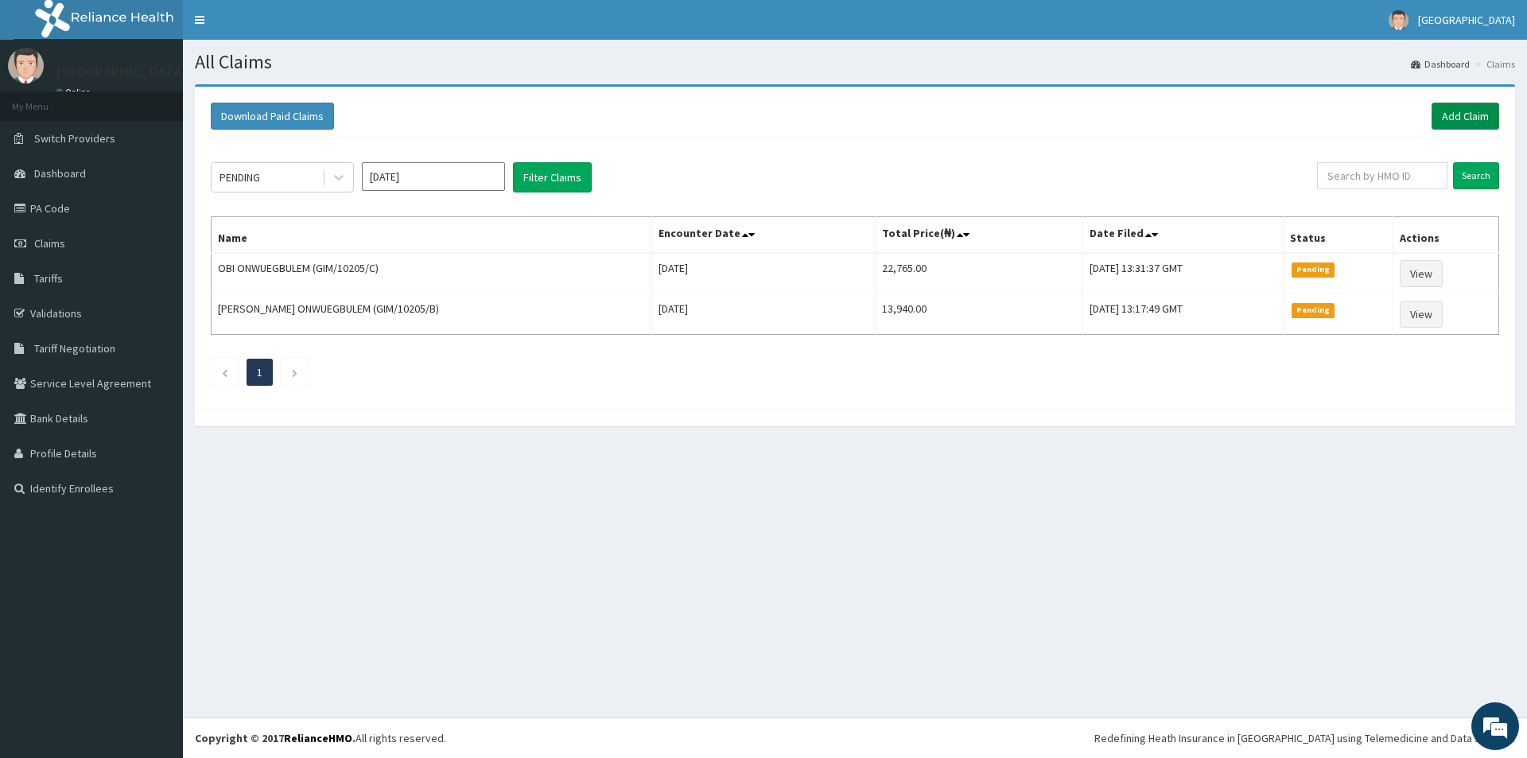
click at [1457, 119] on link "Add Claim" at bounding box center [1466, 116] width 68 height 27
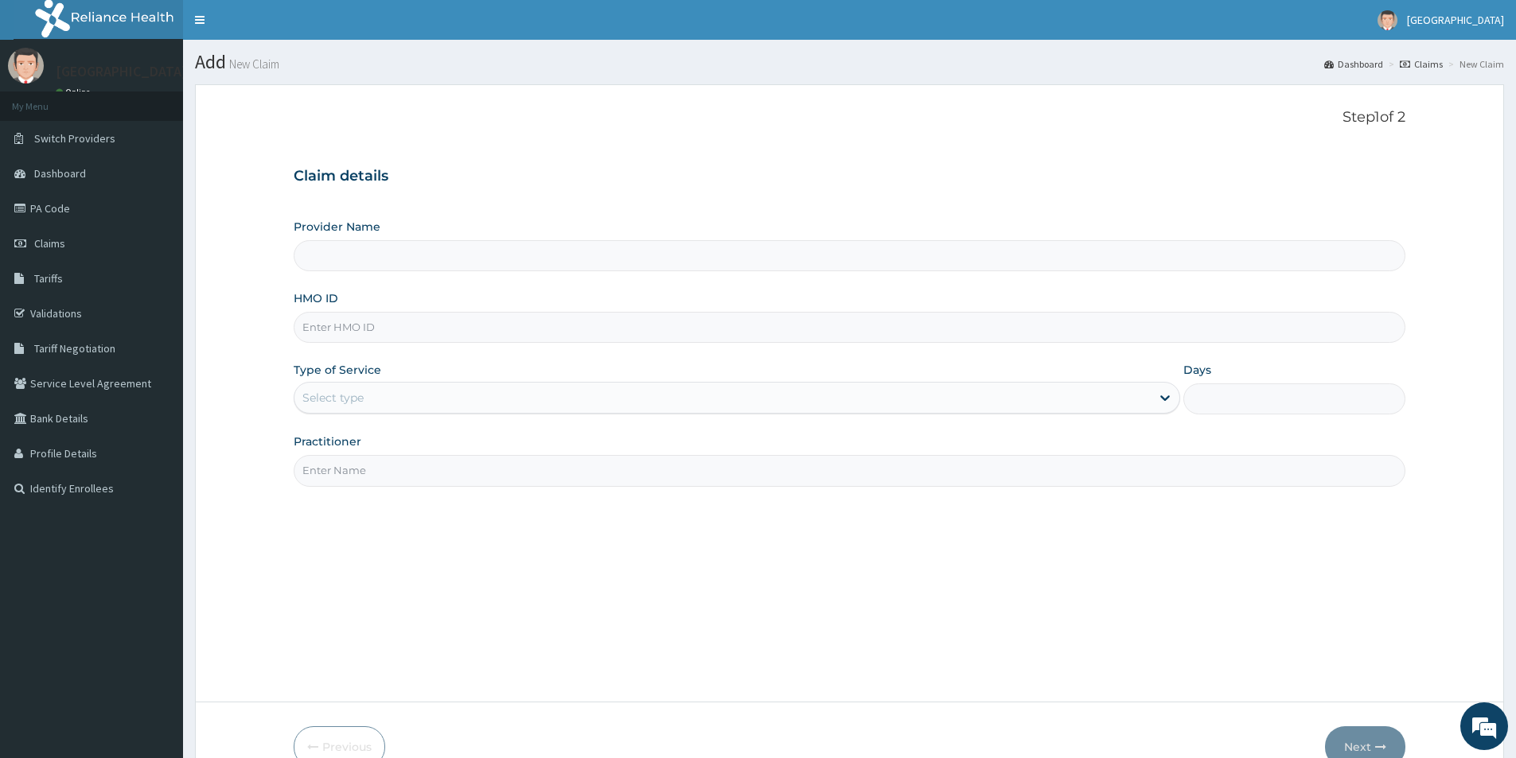
type input "[GEOGRAPHIC_DATA]"
click at [487, 328] on input "HMO ID" at bounding box center [849, 327] width 1111 height 31
type input "HSE/10240/A"
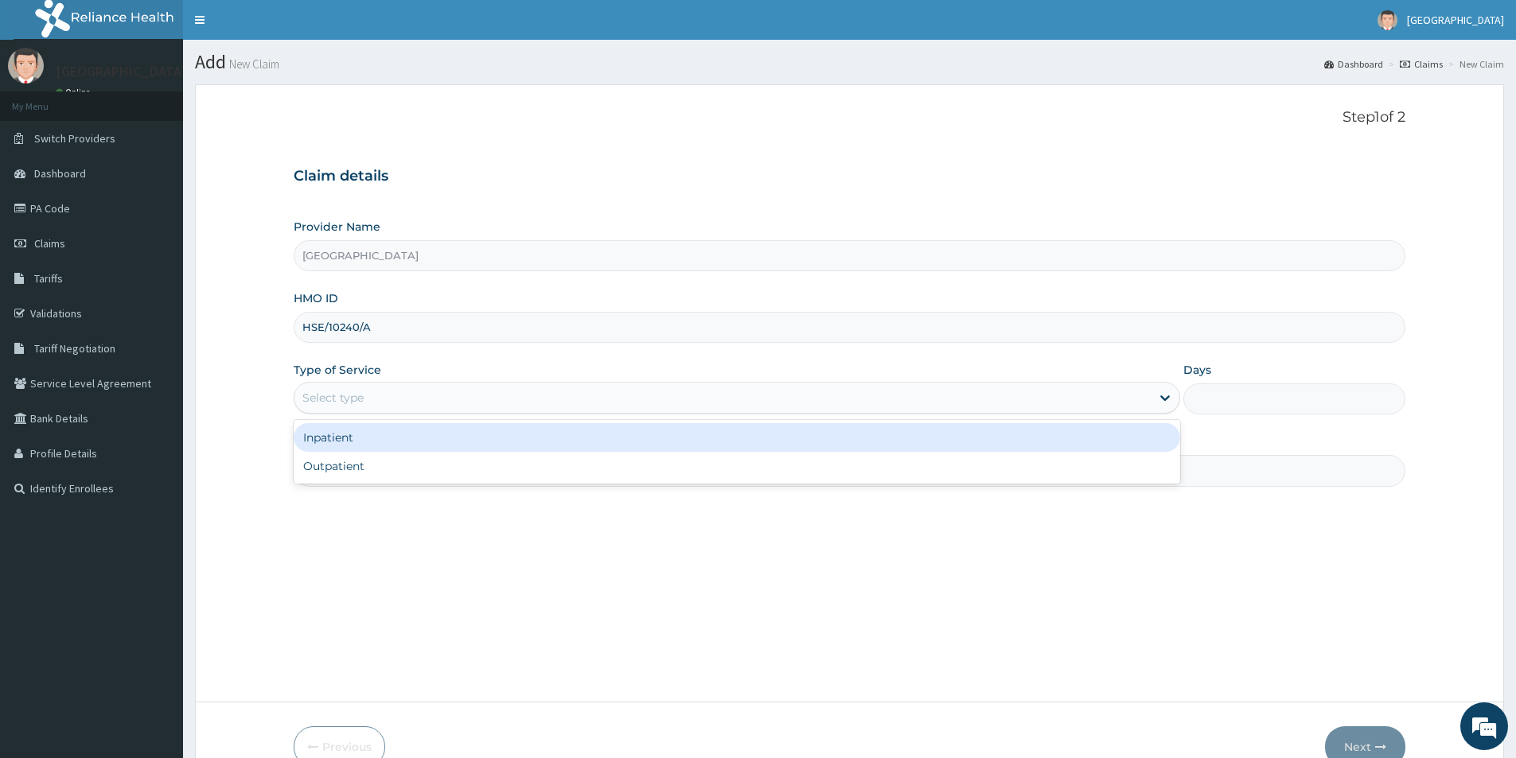
click at [434, 401] on div "Select type" at bounding box center [722, 397] width 856 height 25
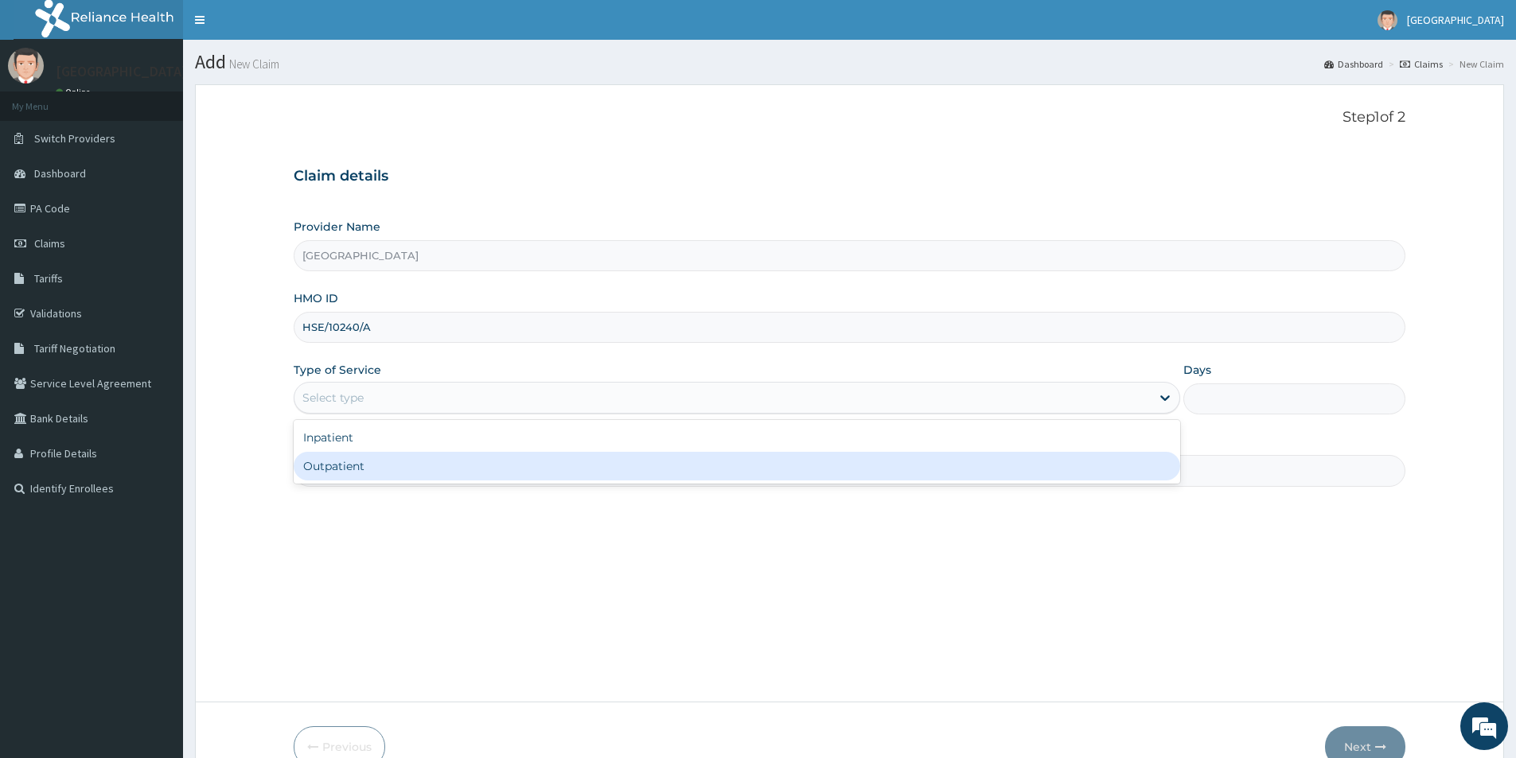
click at [411, 461] on div "Outpatient" at bounding box center [737, 466] width 886 height 29
type input "1"
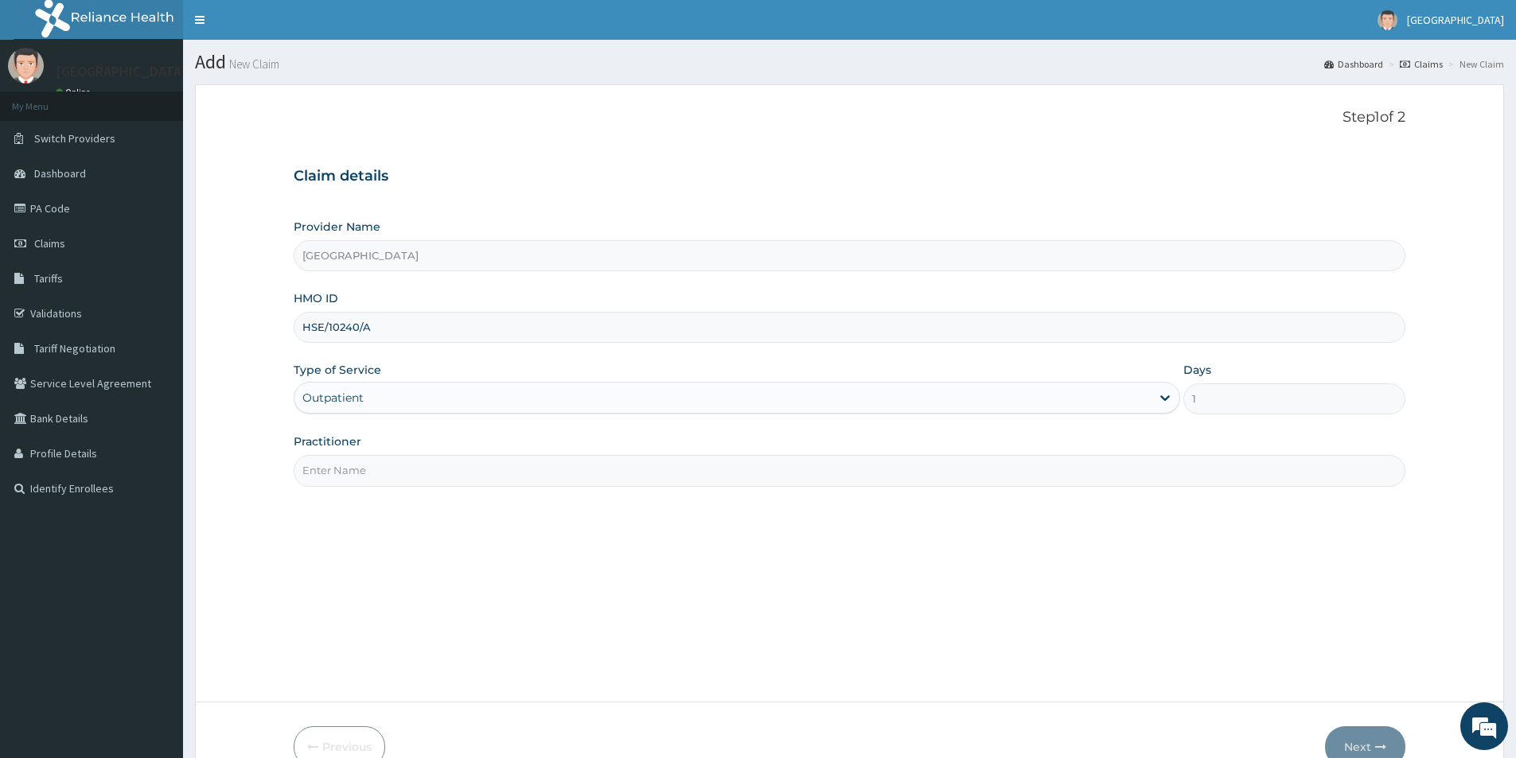
click at [404, 474] on input "Practitioner" at bounding box center [849, 470] width 1111 height 31
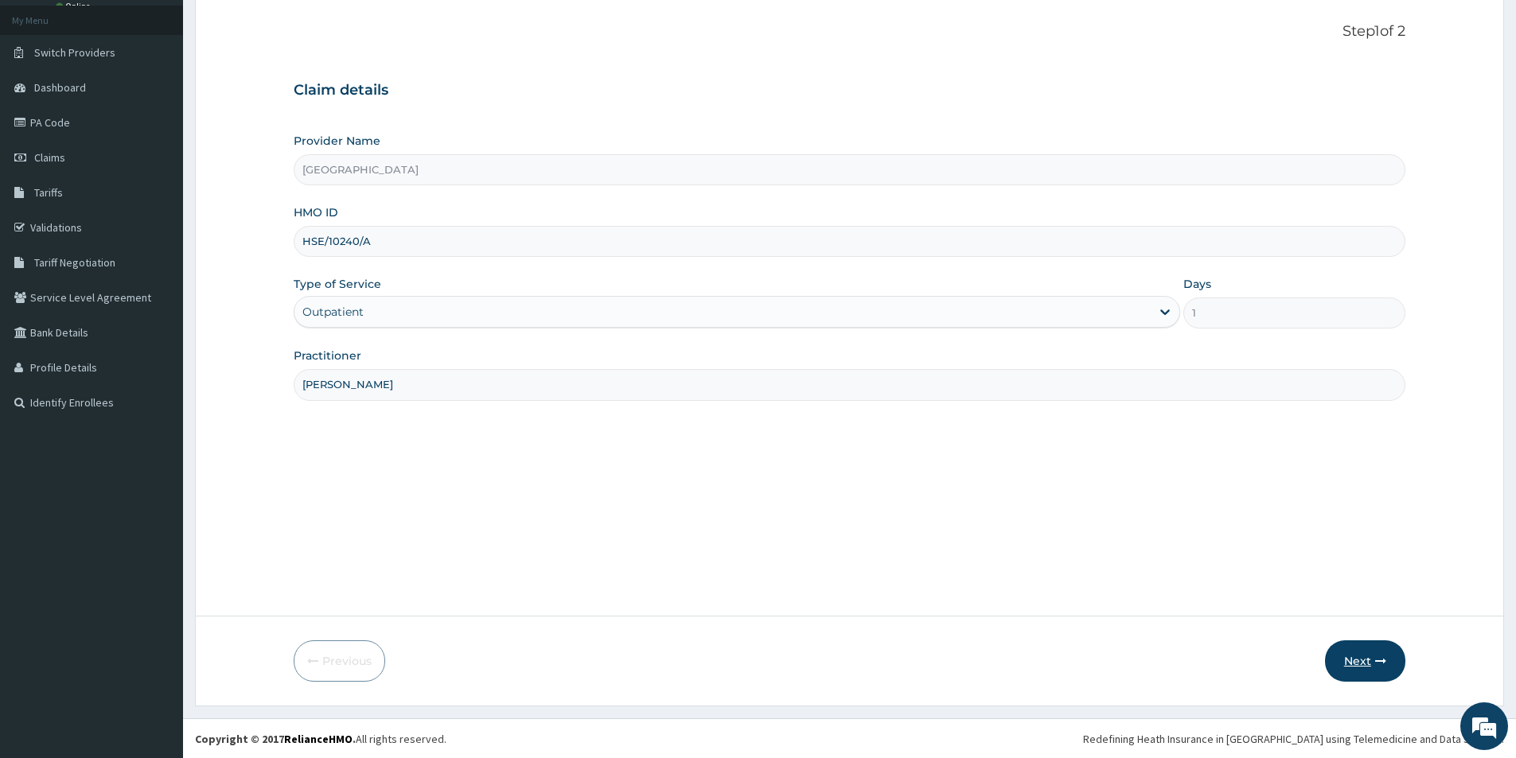
scroll to position [87, 0]
type input "[PERSON_NAME]"
click at [1368, 657] on button "Next" at bounding box center [1365, 660] width 80 height 41
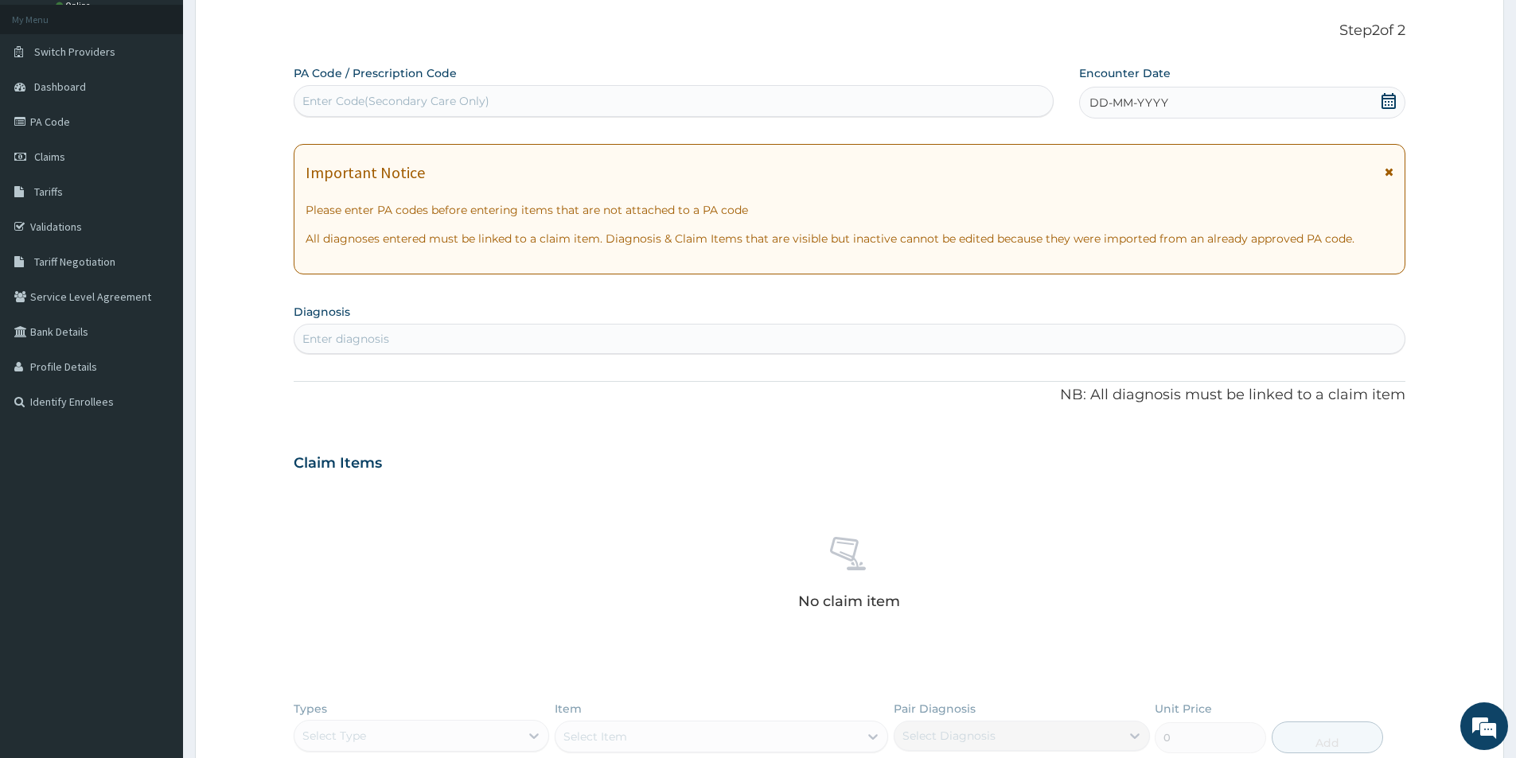
click at [1390, 174] on icon at bounding box center [1388, 171] width 9 height 11
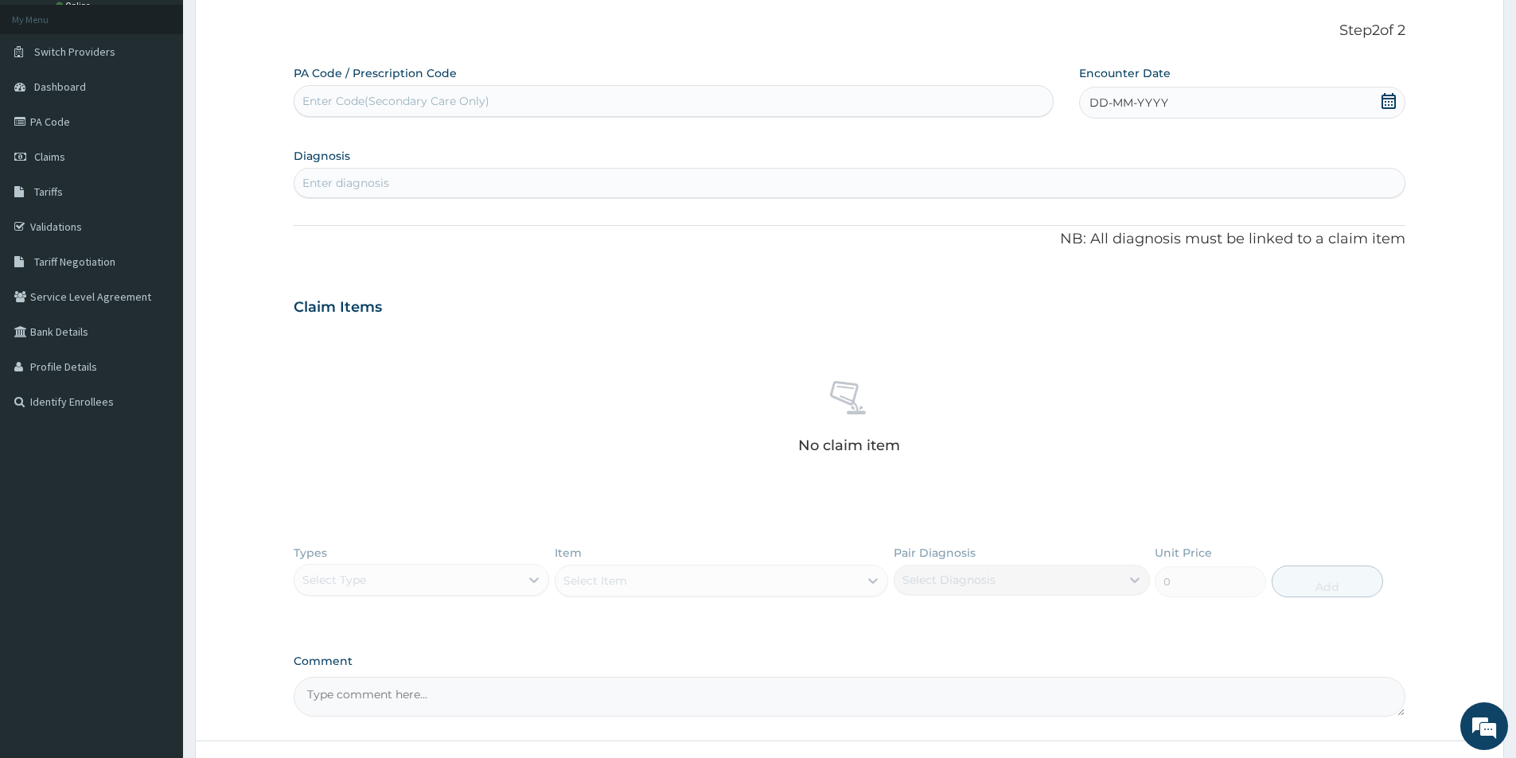
click at [1391, 100] on icon at bounding box center [1388, 101] width 16 height 16
click at [1055, 144] on button "Previous Month" at bounding box center [1052, 147] width 8 height 8
click at [1165, 224] on div "11" at bounding box center [1169, 228] width 24 height 24
click at [662, 177] on div "Enter diagnosis" at bounding box center [849, 182] width 1110 height 25
type input "upper respiratory"
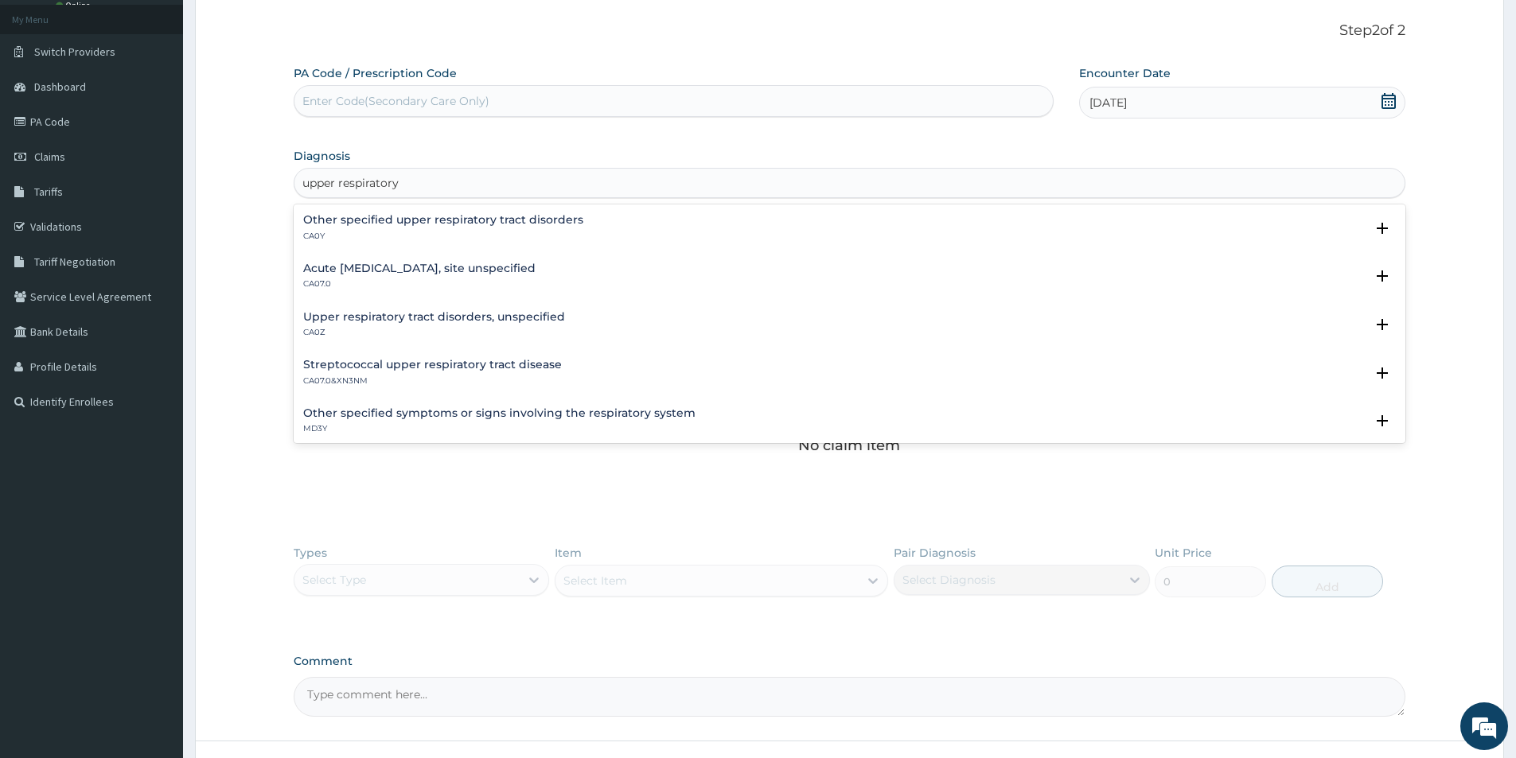
click at [453, 280] on p "CA07.0" at bounding box center [419, 283] width 232 height 11
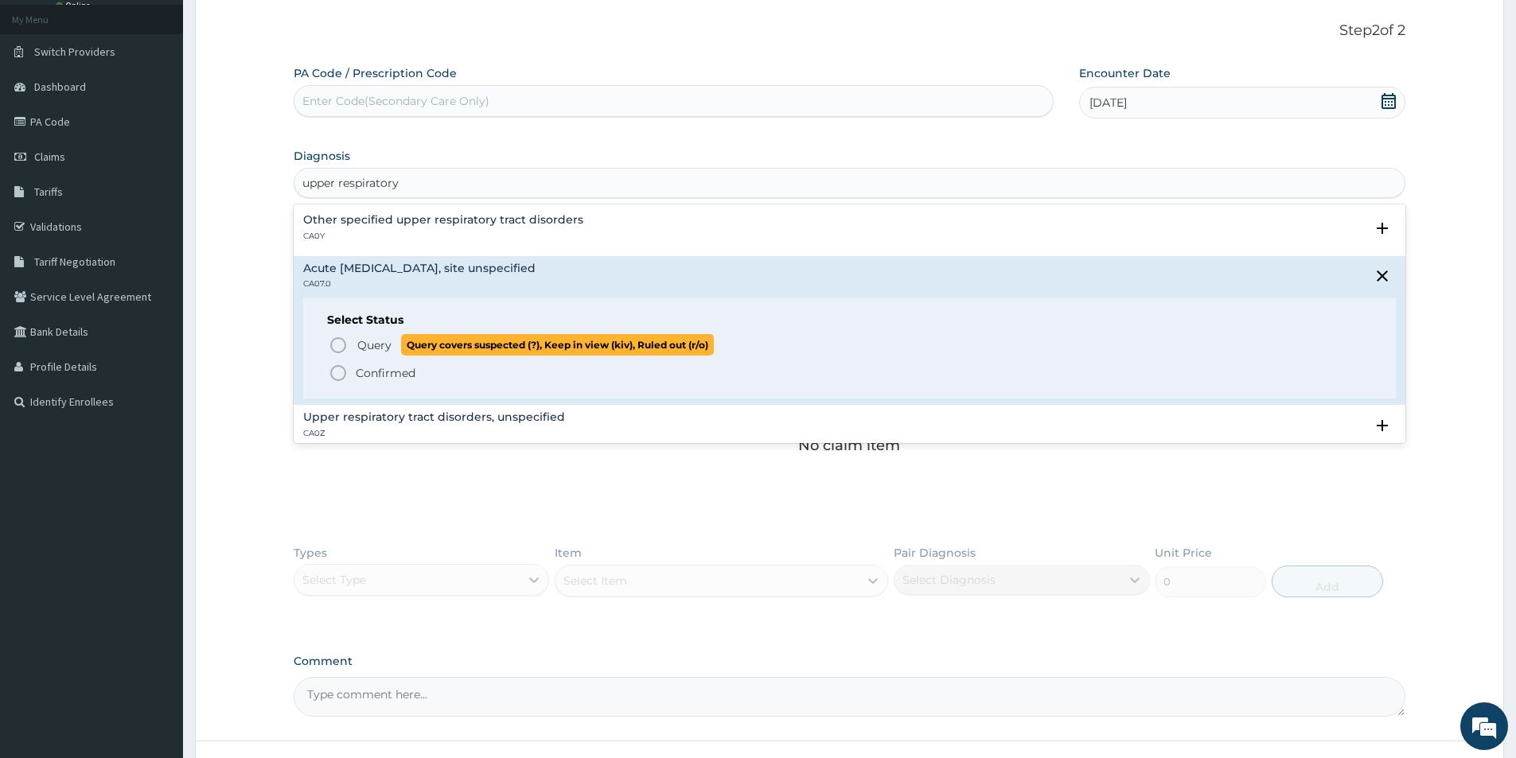
click at [340, 349] on icon "status option query" at bounding box center [338, 345] width 19 height 19
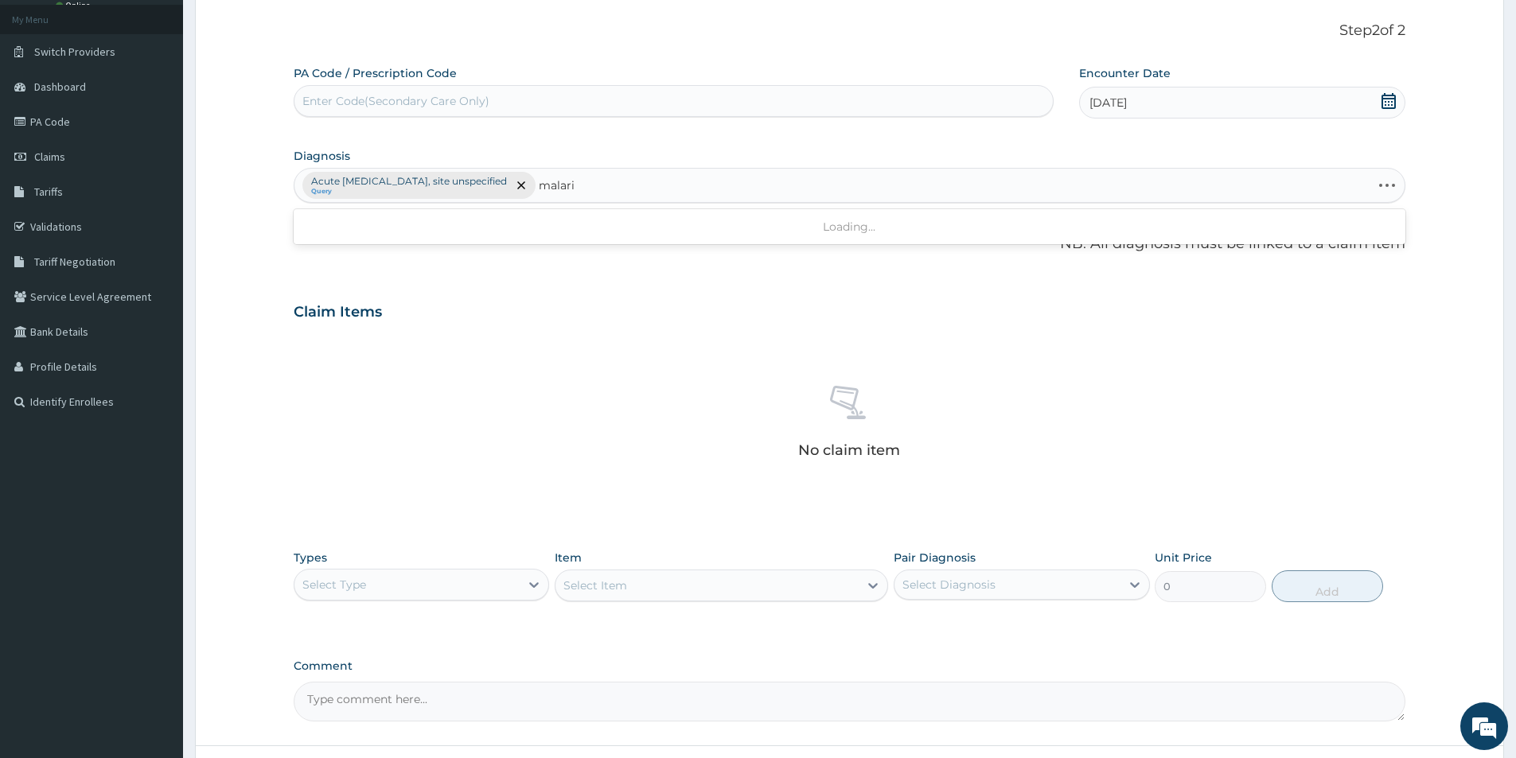
type input "[MEDICAL_DATA]"
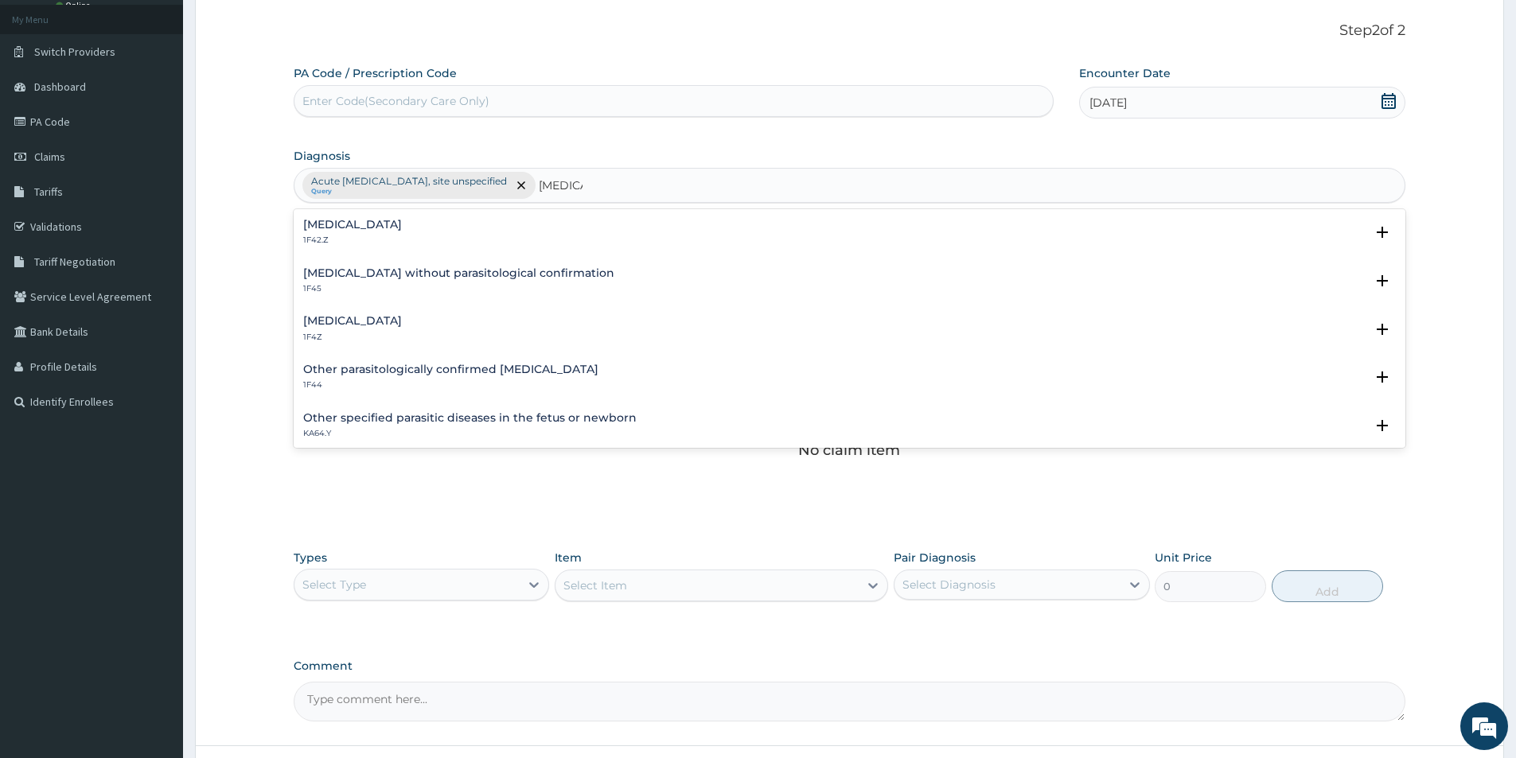
click at [401, 318] on h4 "[MEDICAL_DATA]" at bounding box center [352, 321] width 99 height 12
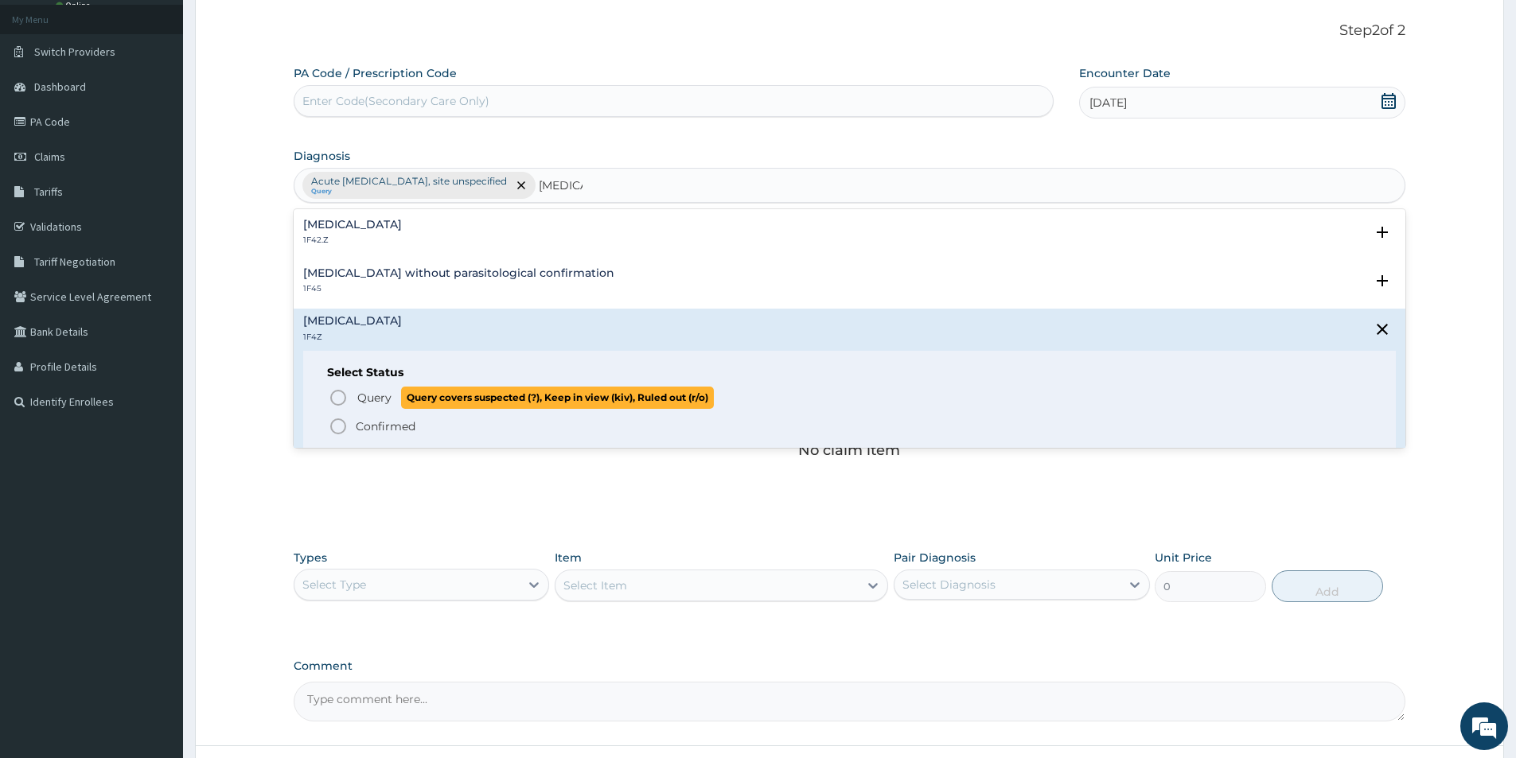
click at [340, 393] on icon "status option query" at bounding box center [338, 397] width 19 height 19
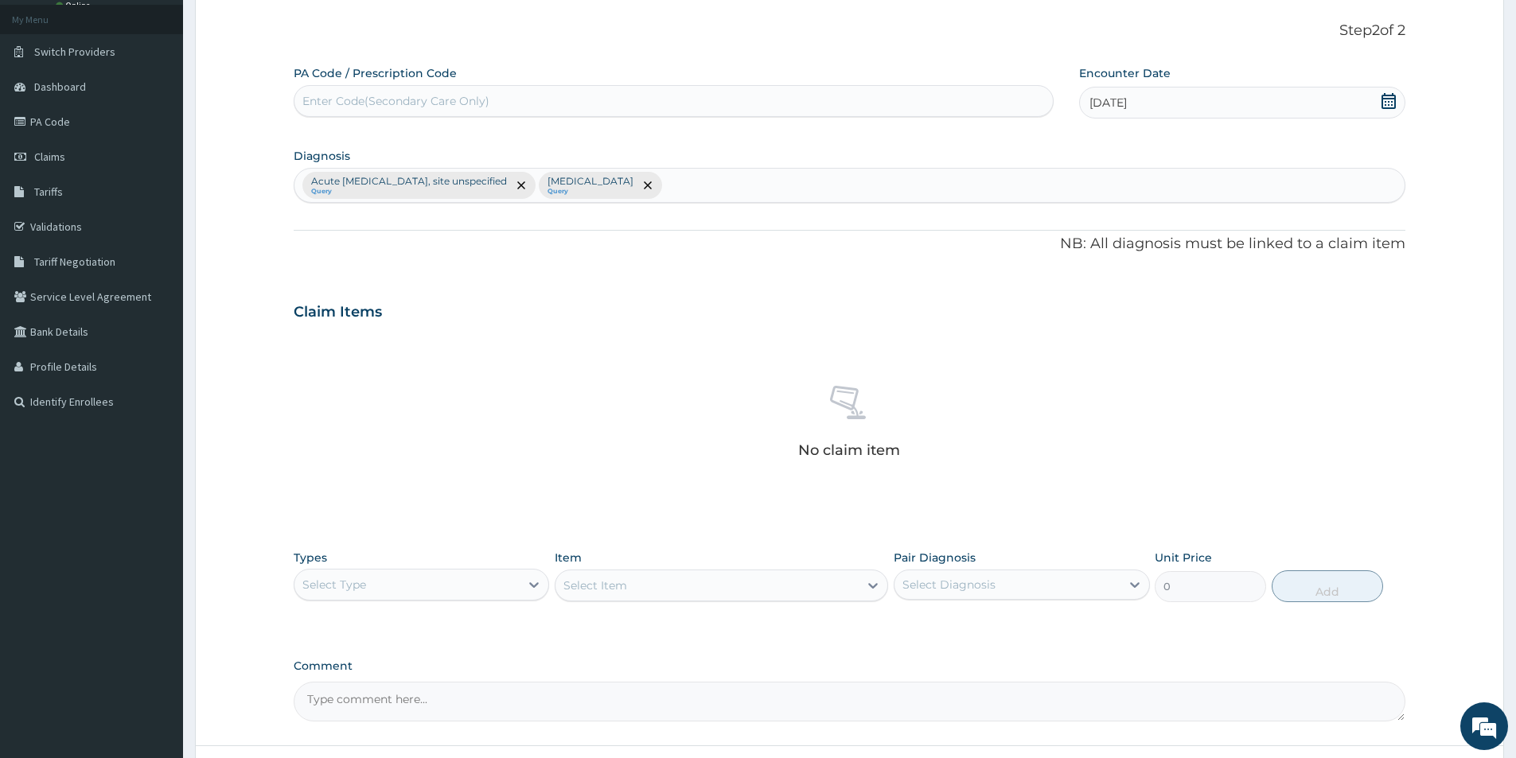
click at [378, 584] on div "Select Type" at bounding box center [406, 584] width 225 height 25
click at [400, 677] on div "Procedures" at bounding box center [421, 681] width 255 height 29
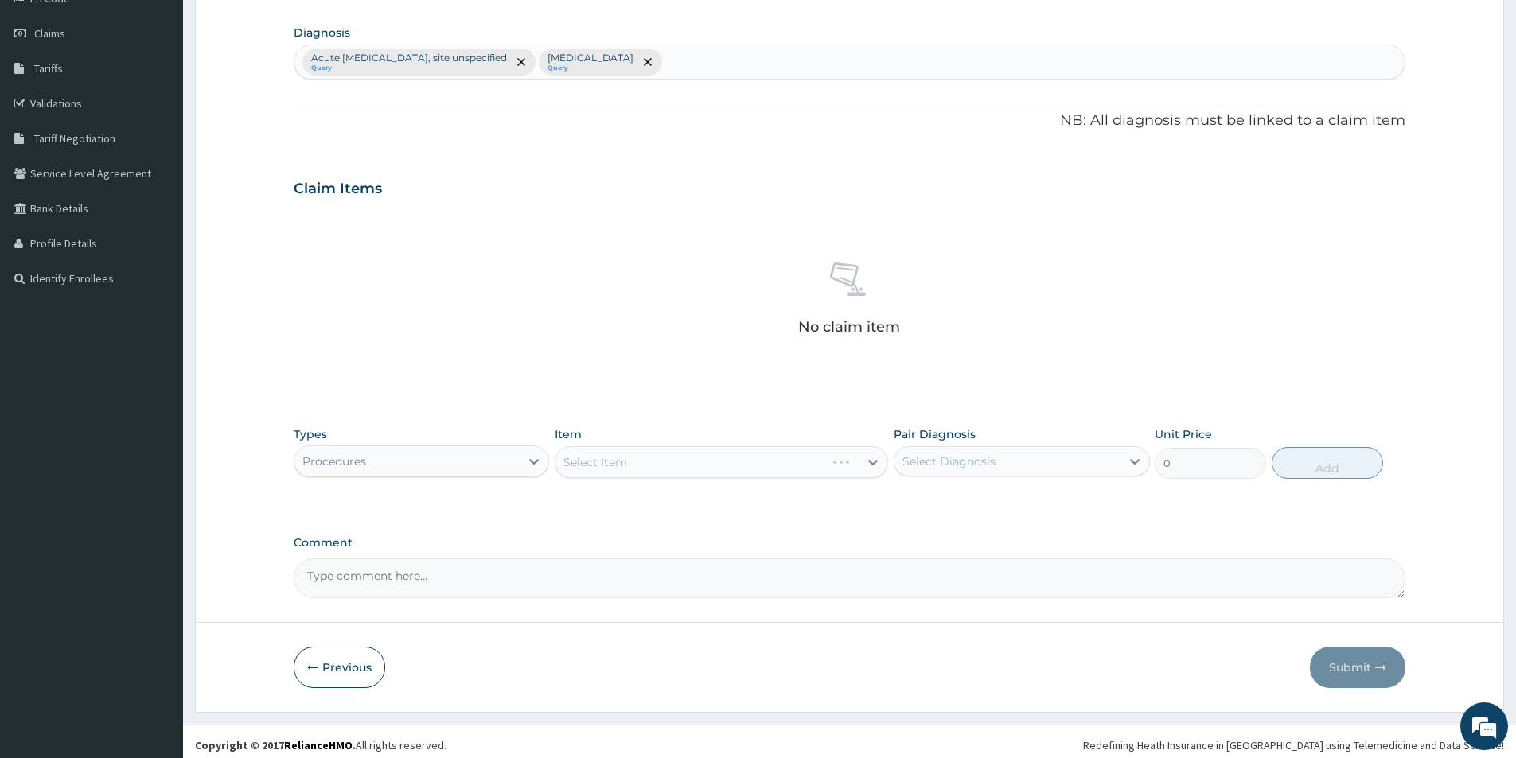
scroll to position [217, 0]
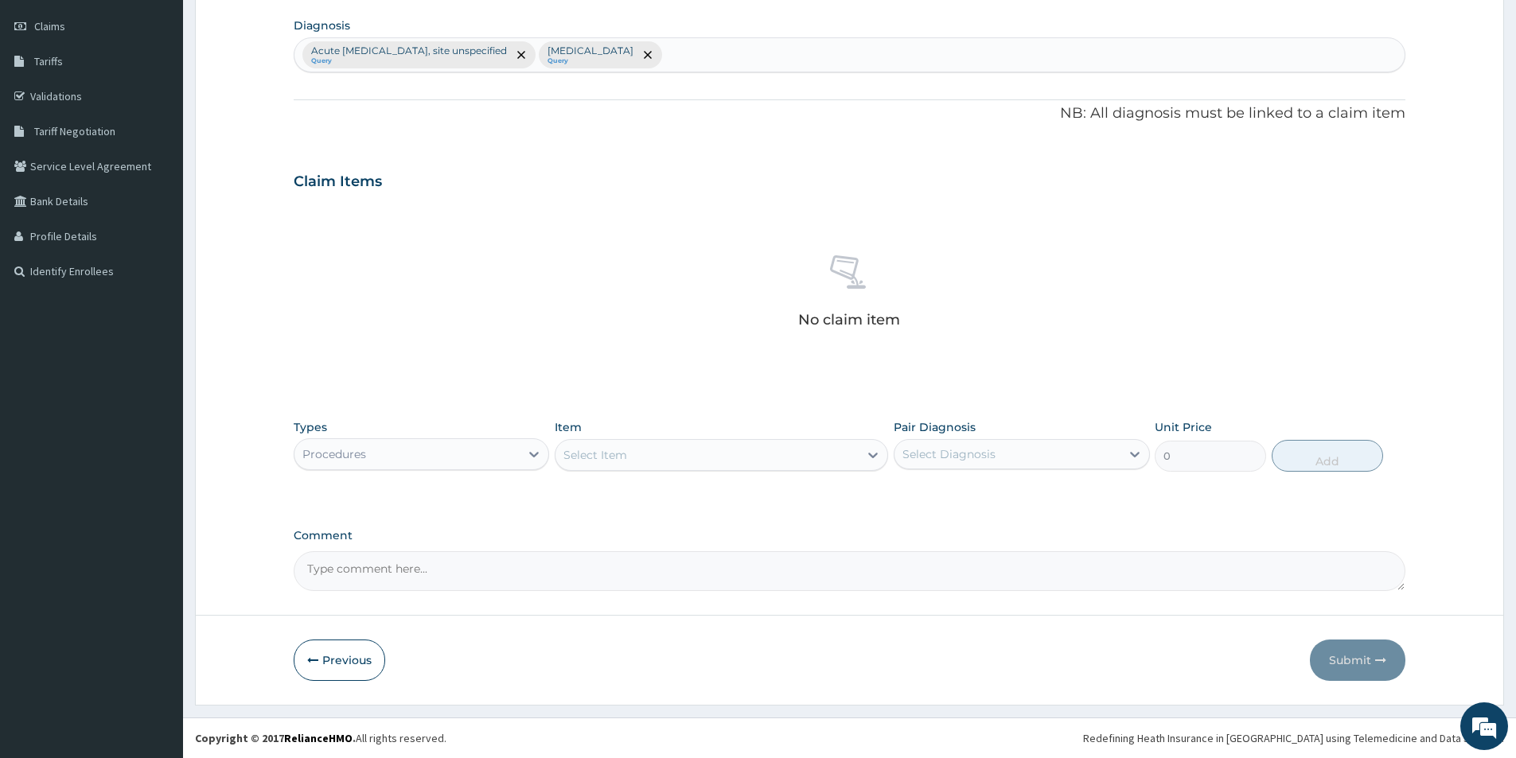
click at [684, 458] on div "Select Item" at bounding box center [706, 454] width 303 height 25
type input "consul"
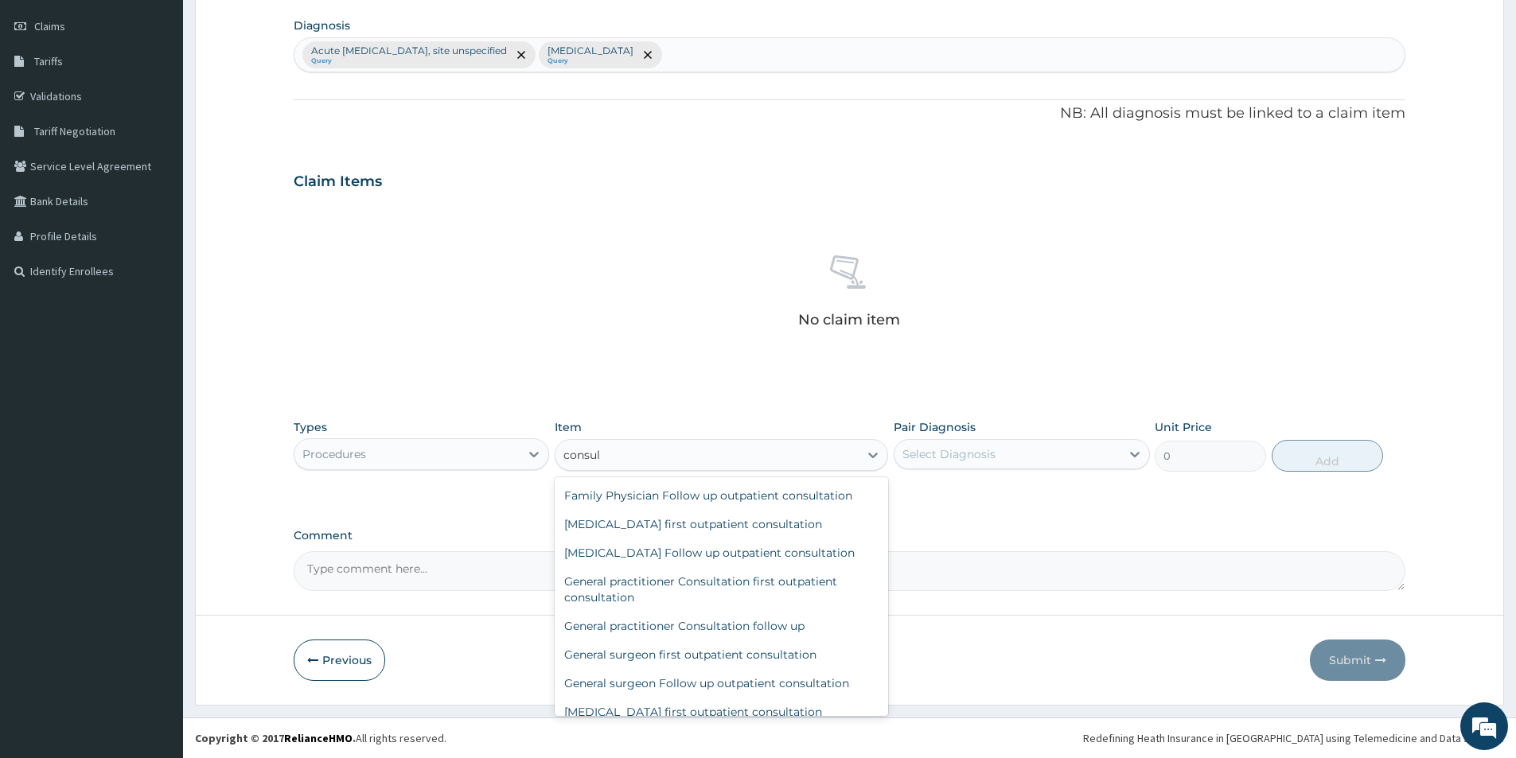
scroll to position [557, 0]
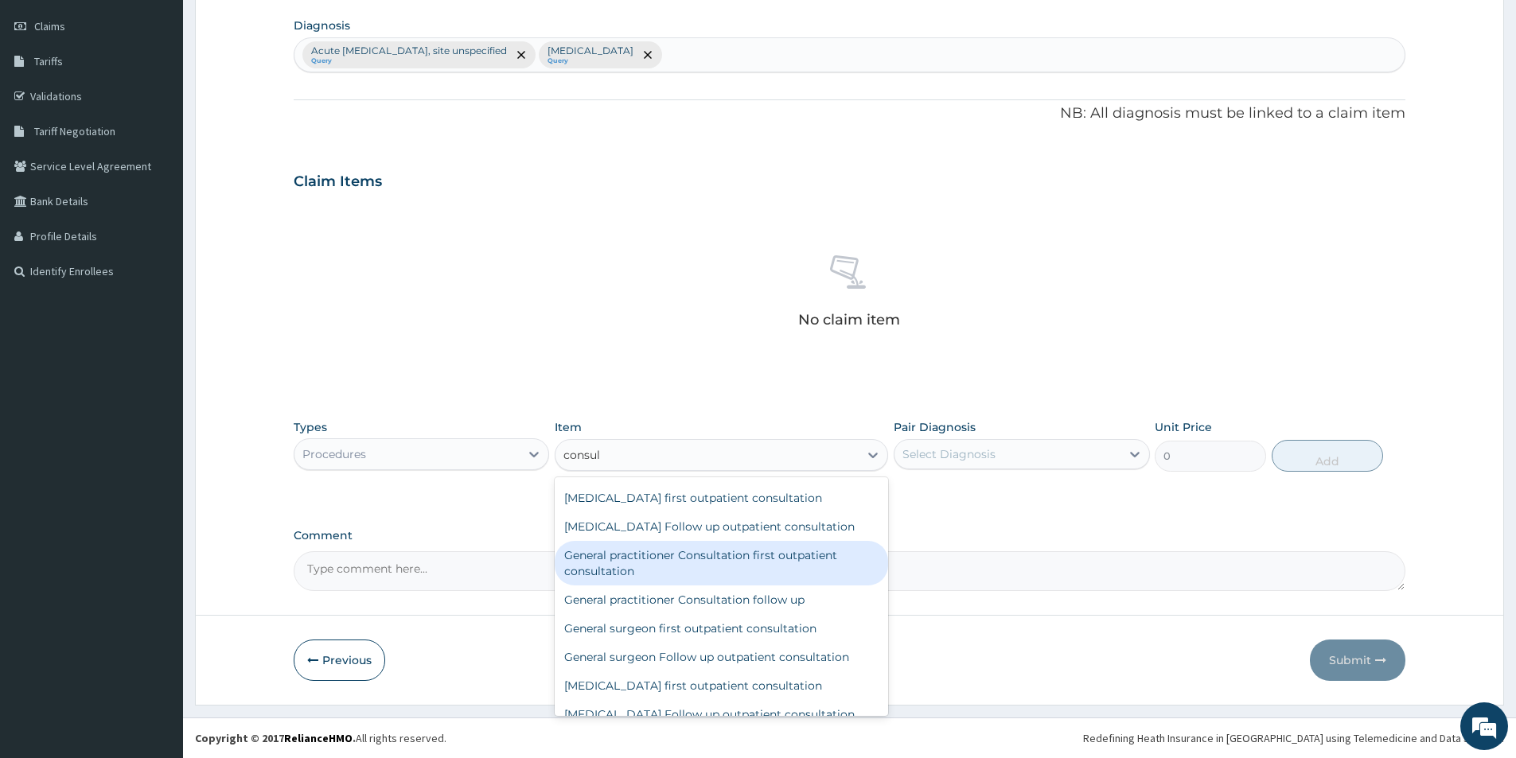
click at [715, 568] on div "General practitioner Consultation first outpatient consultation" at bounding box center [721, 563] width 333 height 45
type input "3000"
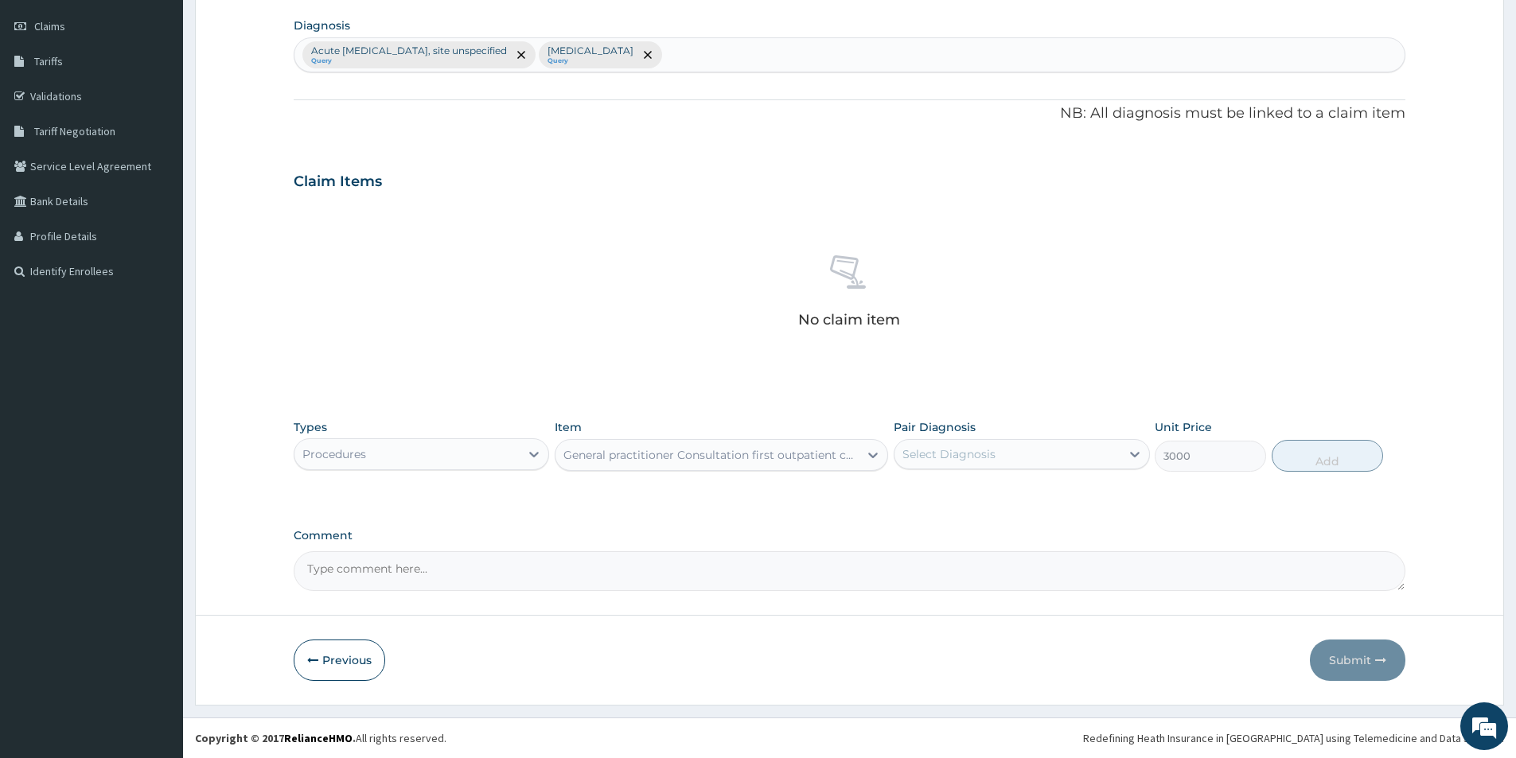
click at [992, 445] on div "Select Diagnosis" at bounding box center [1006, 454] width 225 height 25
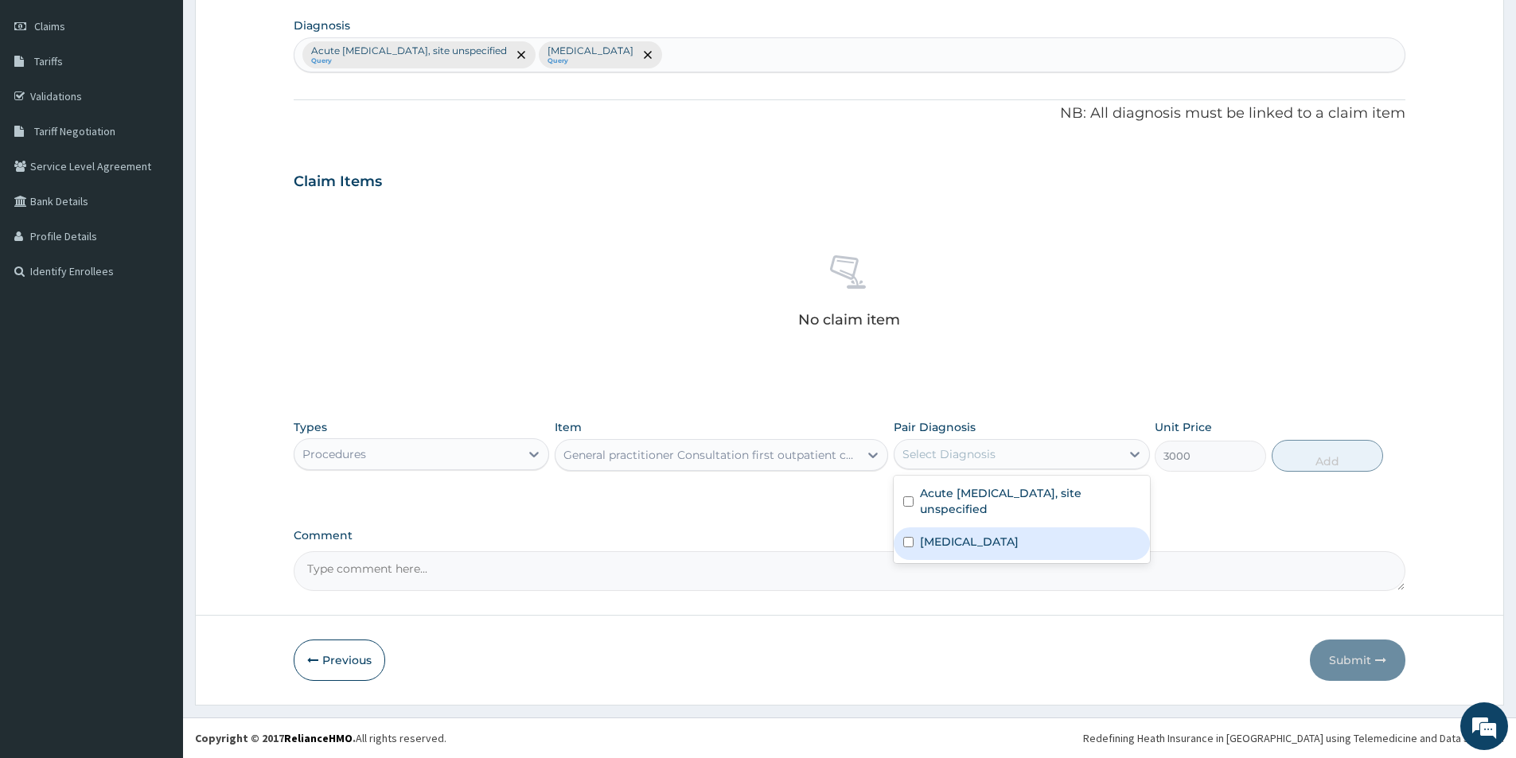
click at [966, 536] on label "Malaria, unspecified" at bounding box center [969, 542] width 99 height 16
checkbox input "true"
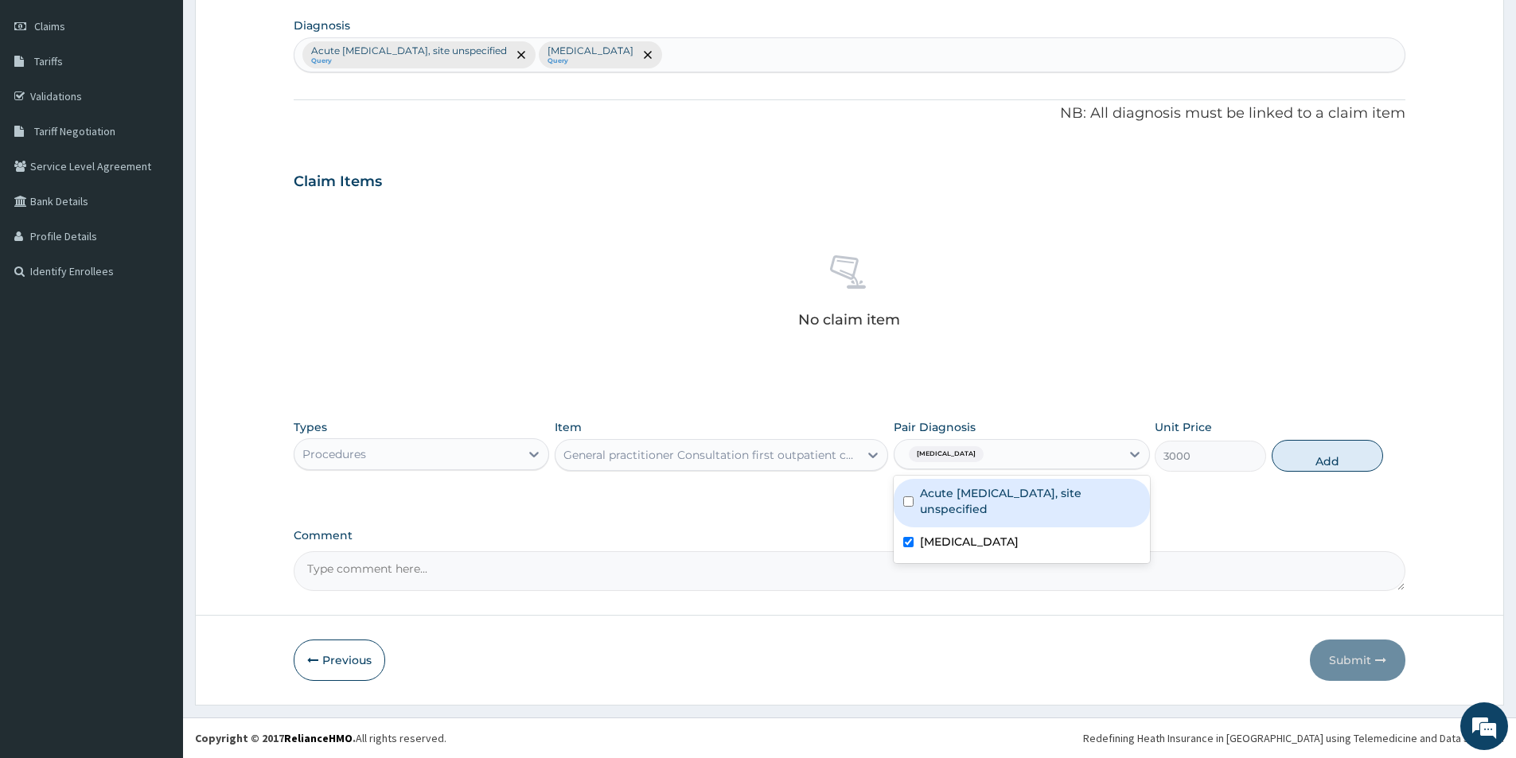
click at [975, 477] on div "Acute upper respiratory infection, site unspecified Malaria, unspecified" at bounding box center [1020, 520] width 255 height 88
click at [979, 499] on label "Acute upper respiratory infection, site unspecified" at bounding box center [1030, 501] width 220 height 32
checkbox input "true"
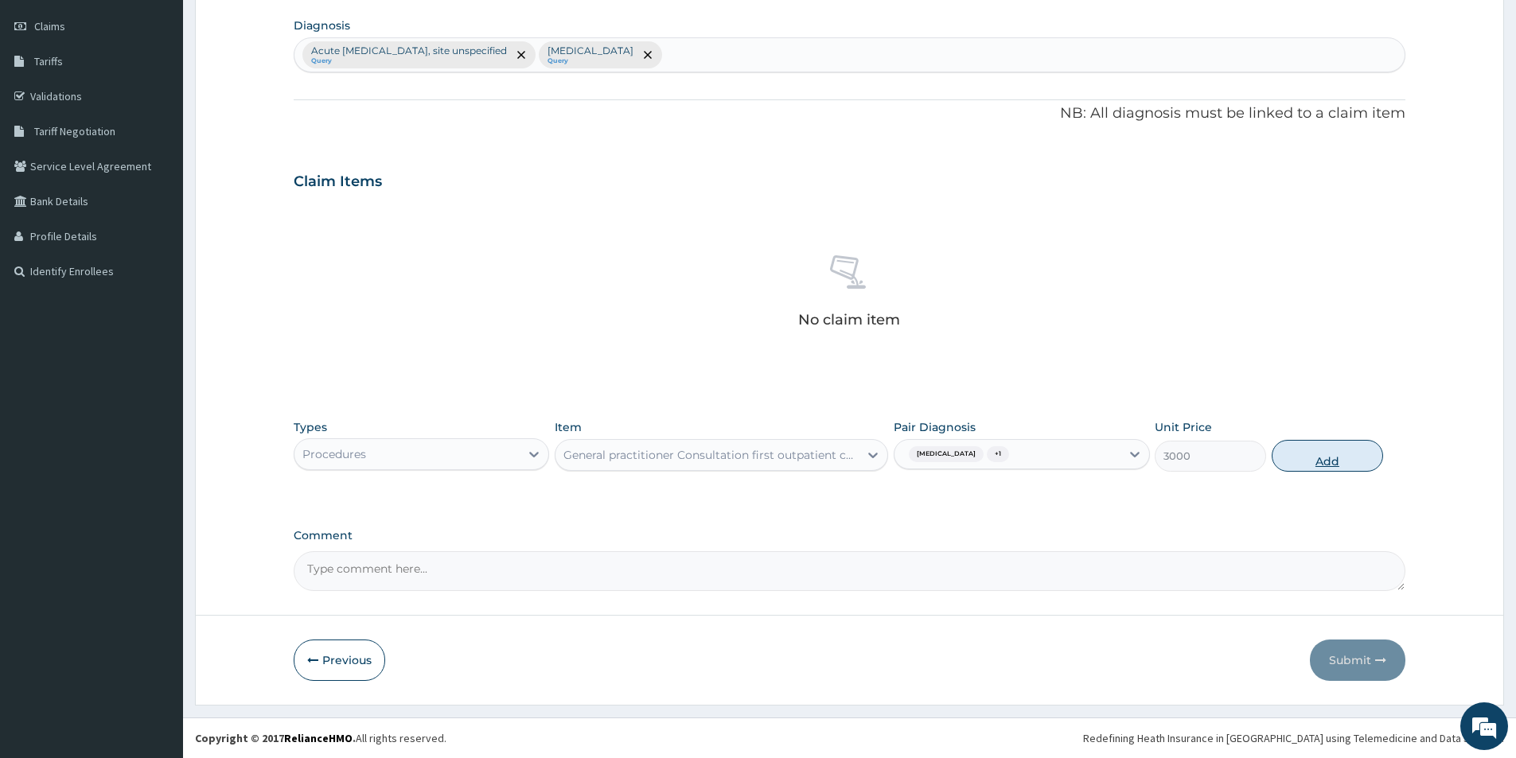
click at [1309, 462] on button "Add" at bounding box center [1326, 456] width 111 height 32
type input "0"
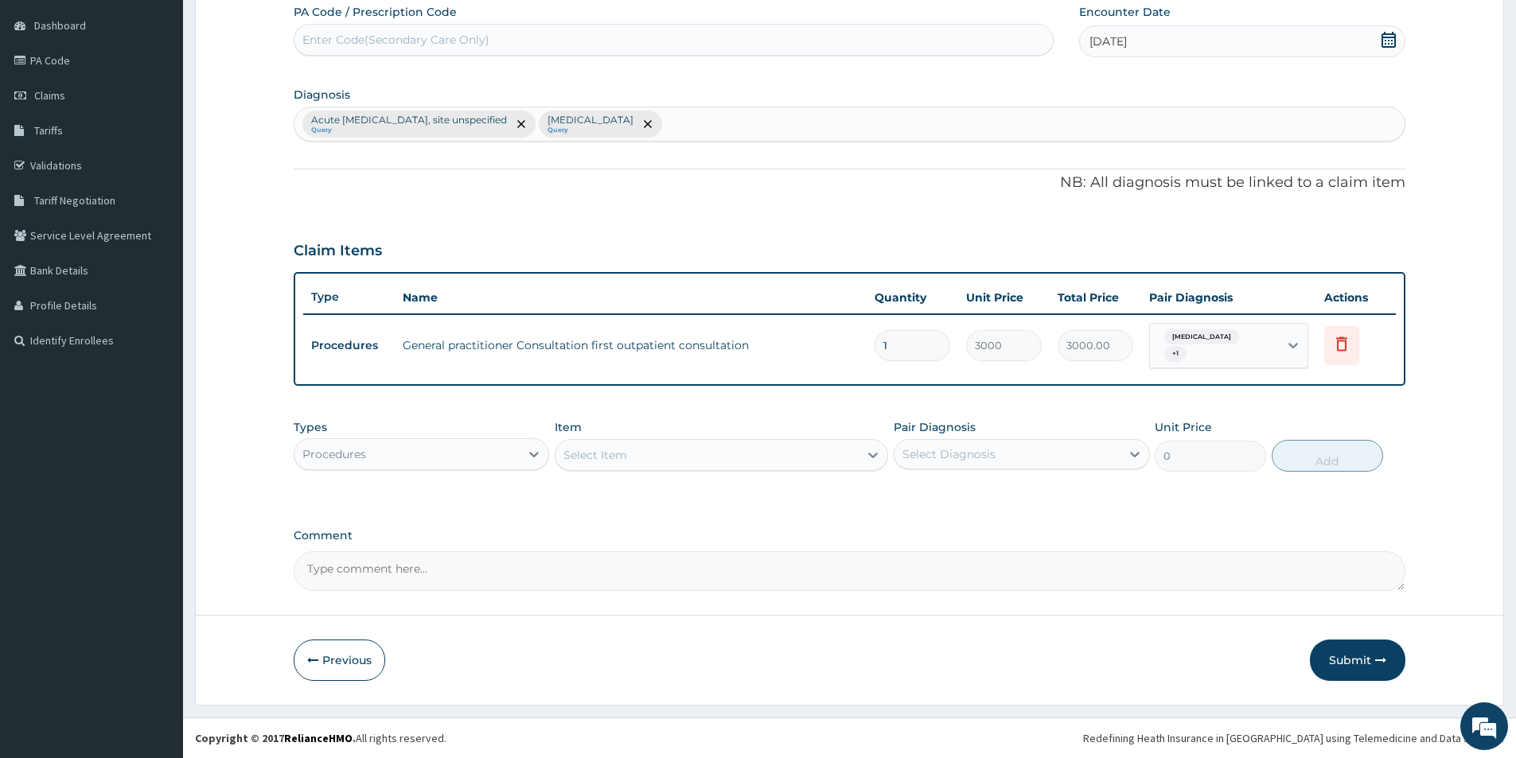
click at [501, 446] on div "Procedures" at bounding box center [406, 454] width 225 height 25
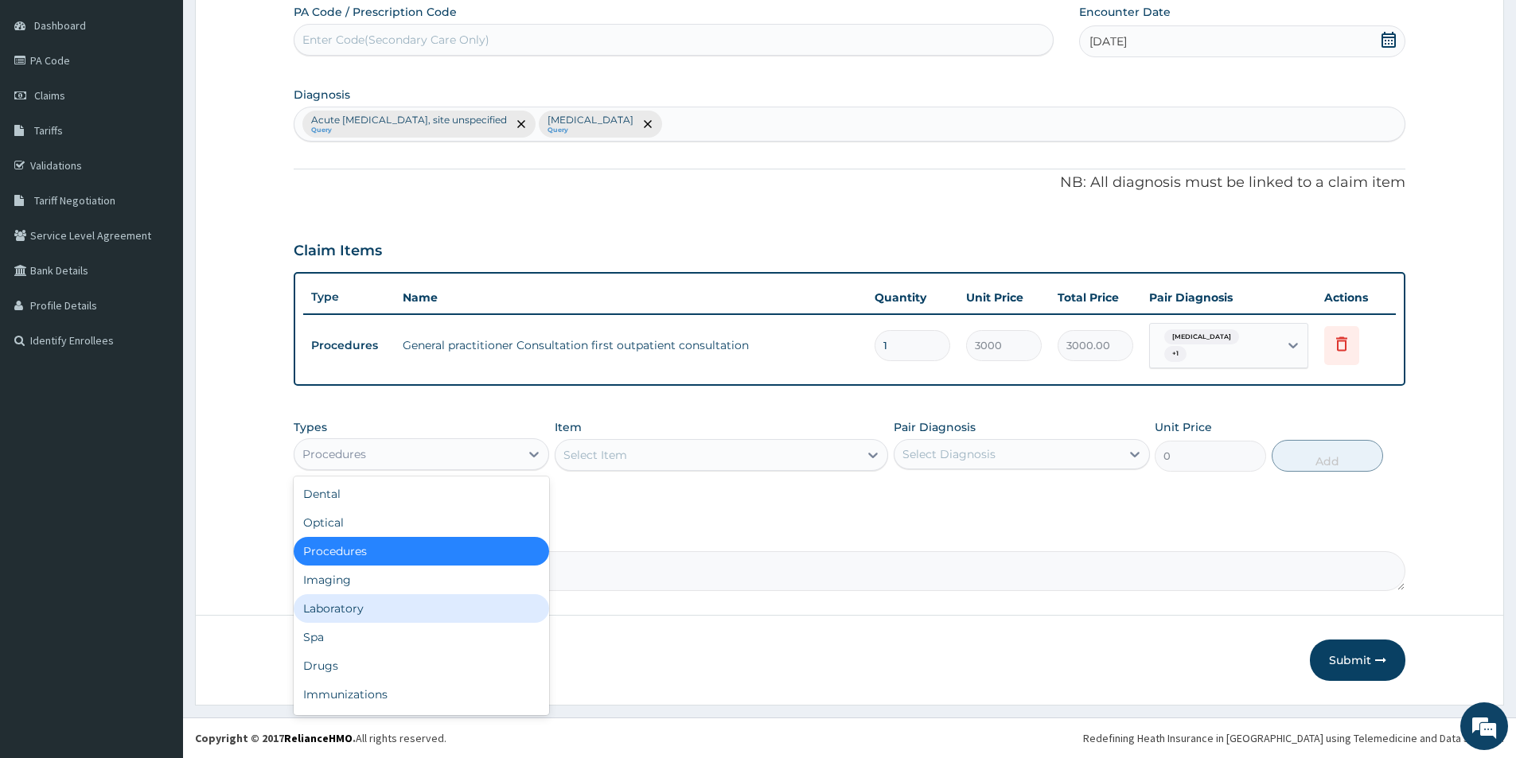
click at [467, 607] on div "Laboratory" at bounding box center [421, 608] width 255 height 29
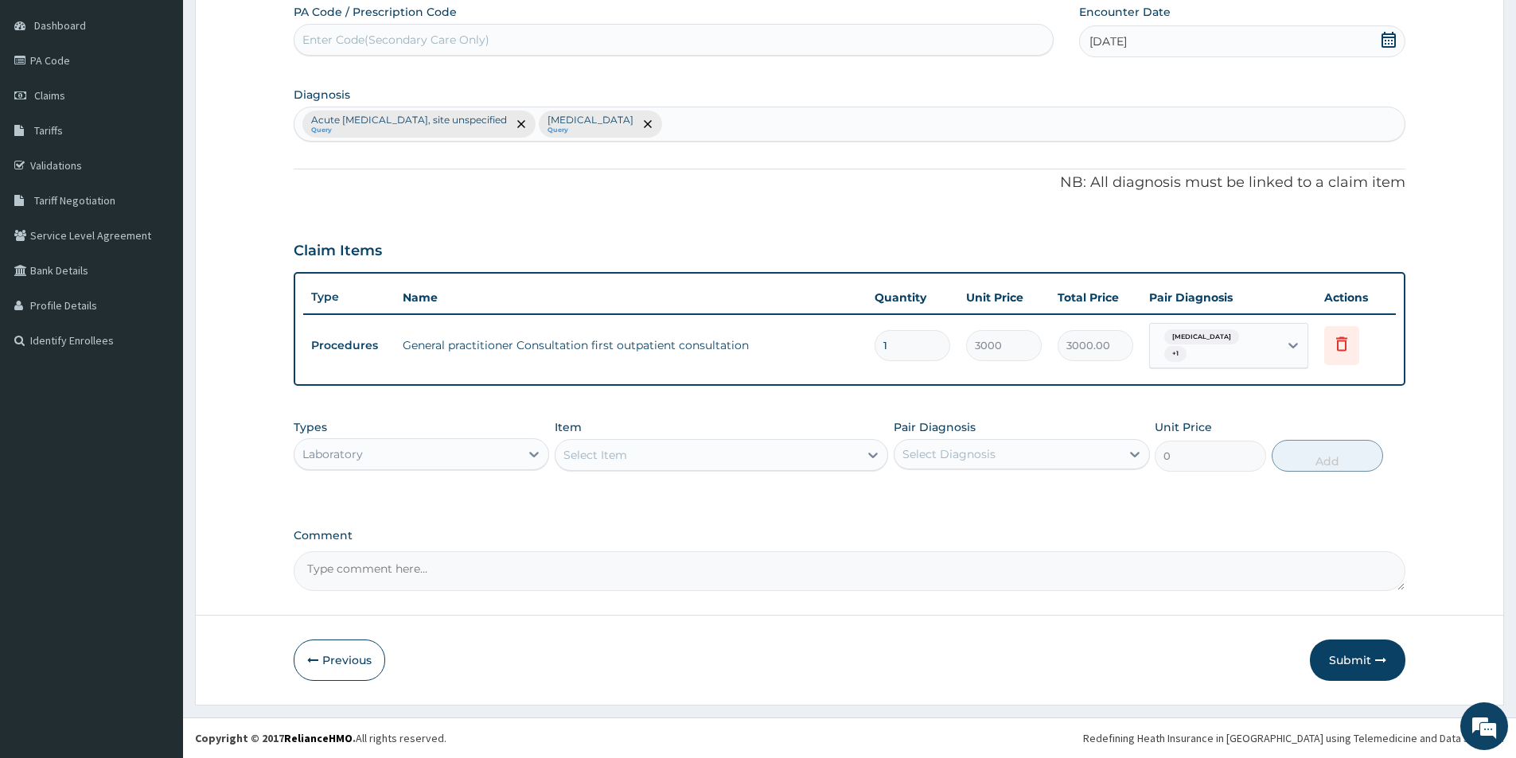
click at [640, 451] on div "Select Item" at bounding box center [706, 454] width 303 height 25
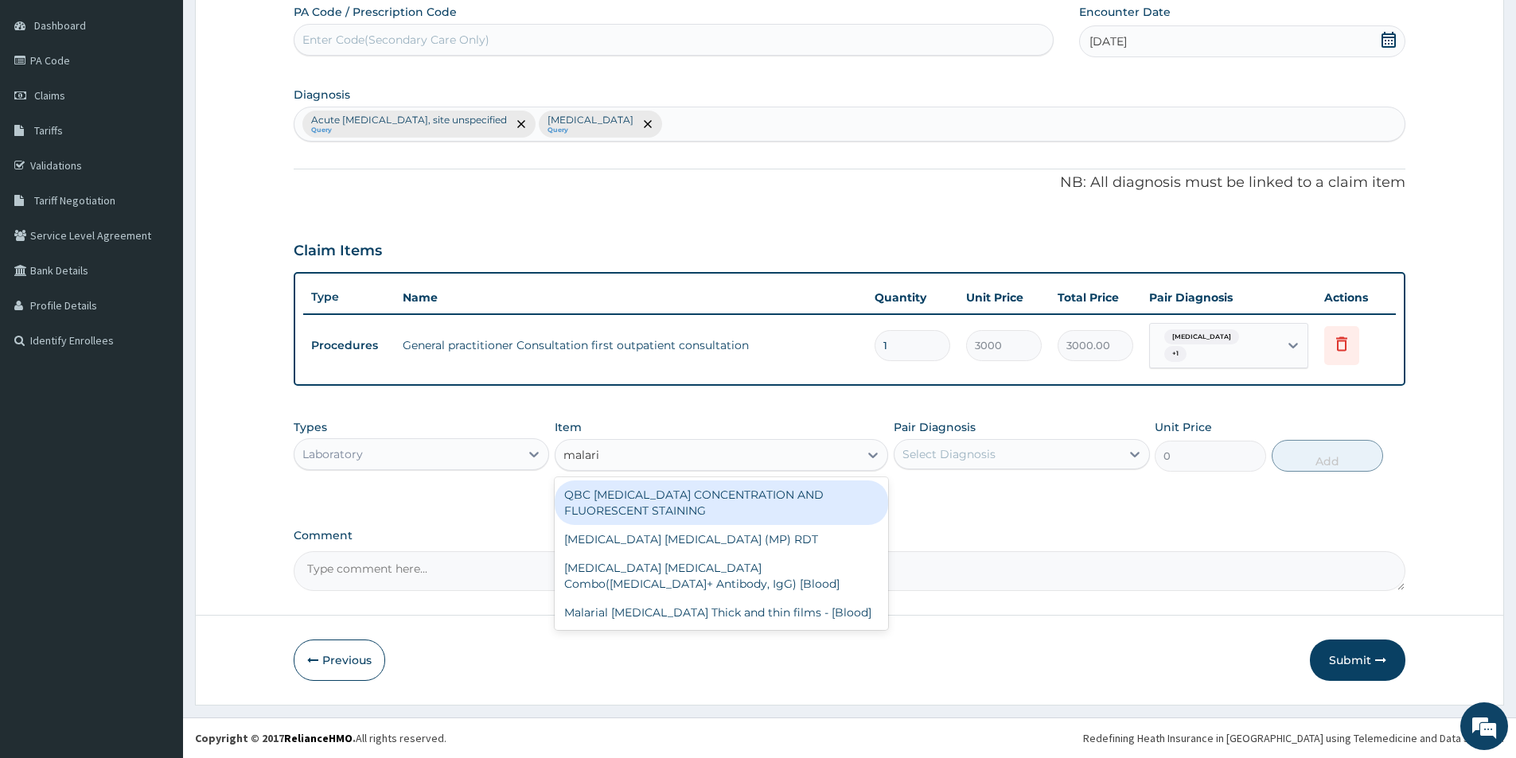
type input "[MEDICAL_DATA]"
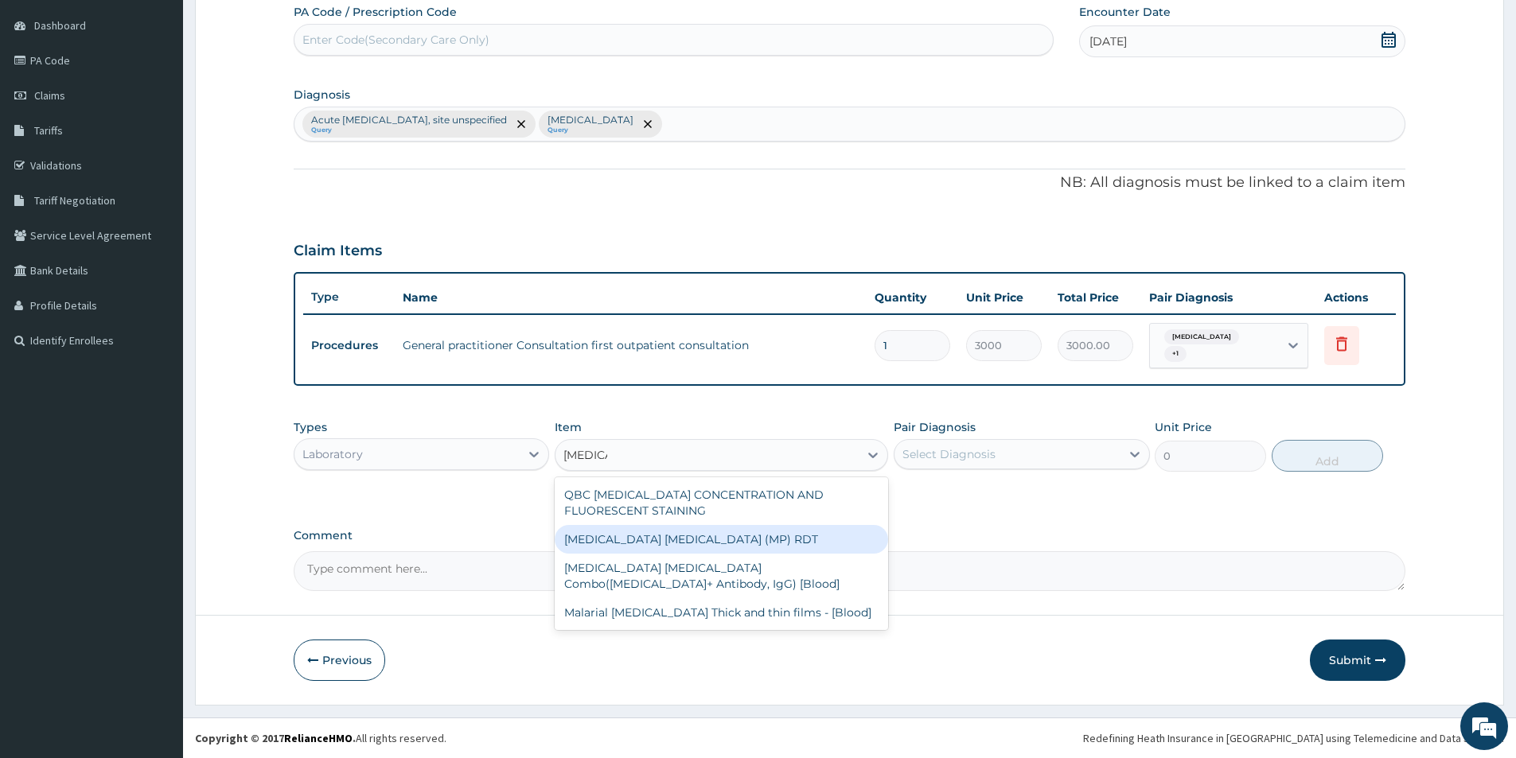
drag, startPoint x: 734, startPoint y: 538, endPoint x: 843, endPoint y: 523, distance: 109.9
click at [737, 539] on div "[MEDICAL_DATA] [MEDICAL_DATA] (MP) RDT" at bounding box center [721, 539] width 333 height 29
type input "1500"
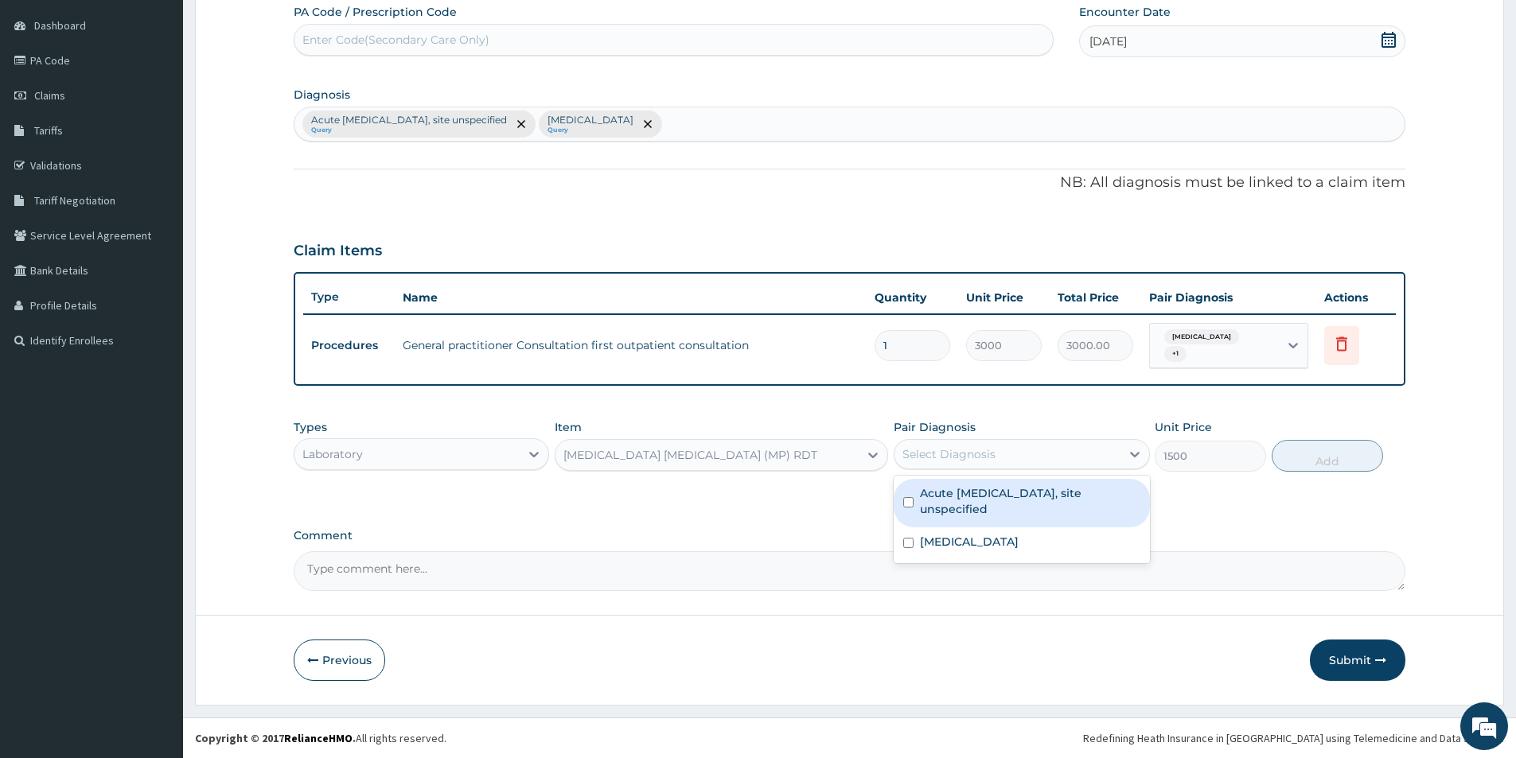
click at [980, 449] on div "Select Diagnosis" at bounding box center [948, 454] width 93 height 16
click at [969, 520] on div "Acute [MEDICAL_DATA], site unspecified" at bounding box center [1020, 503] width 255 height 49
checkbox input "true"
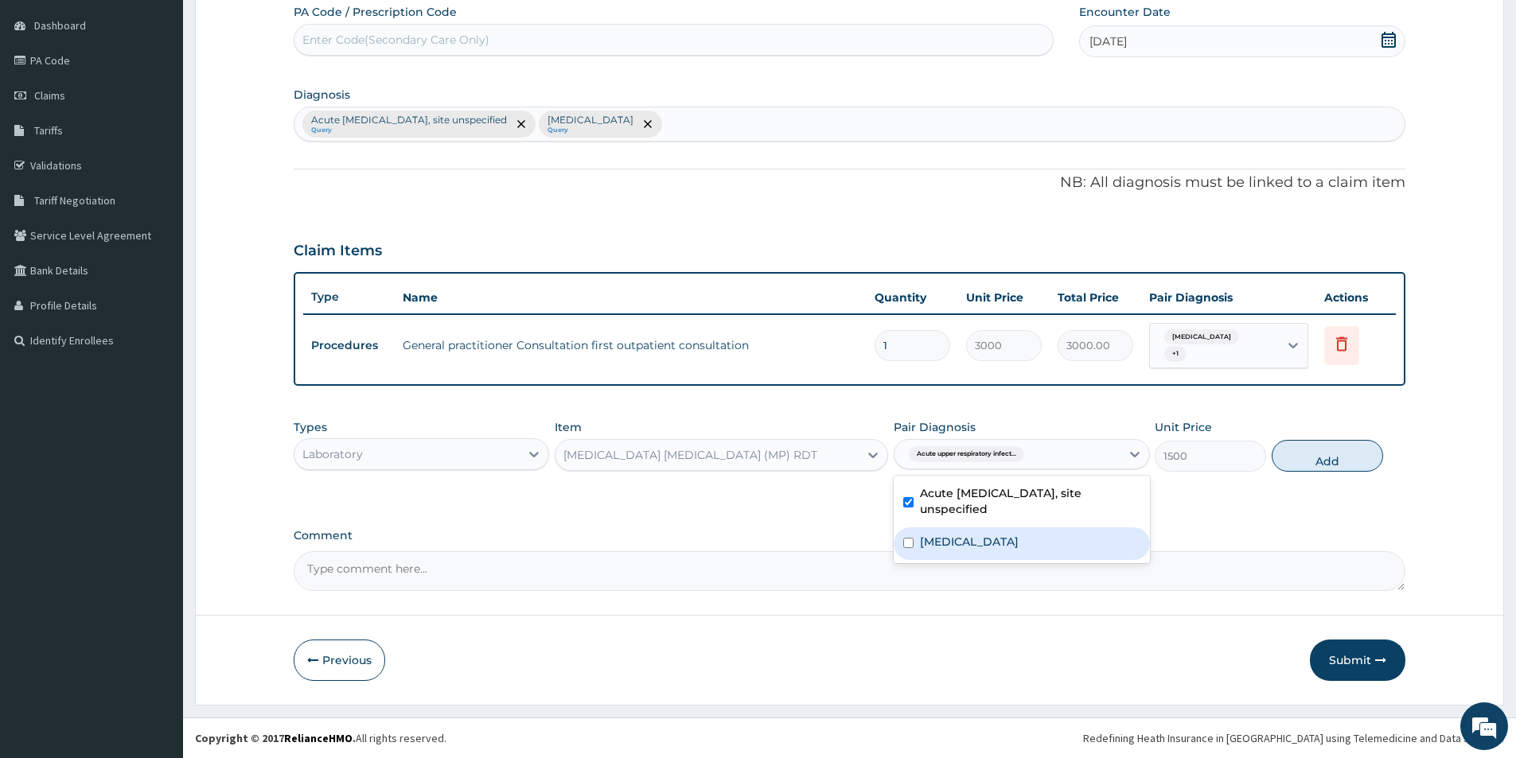
click at [976, 540] on label "[MEDICAL_DATA]" at bounding box center [969, 542] width 99 height 16
checkbox input "true"
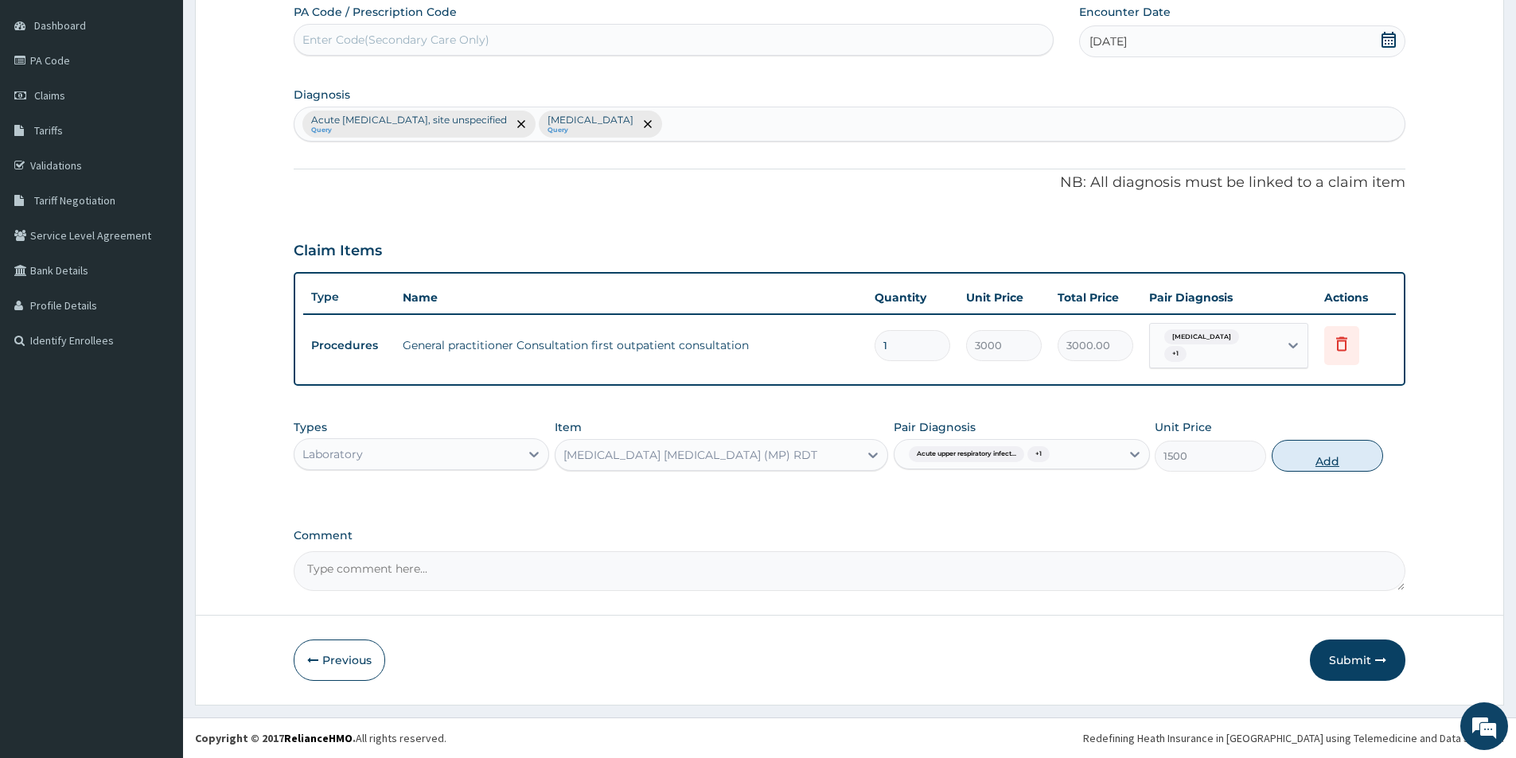
click at [1333, 461] on button "Add" at bounding box center [1326, 456] width 111 height 32
type input "0"
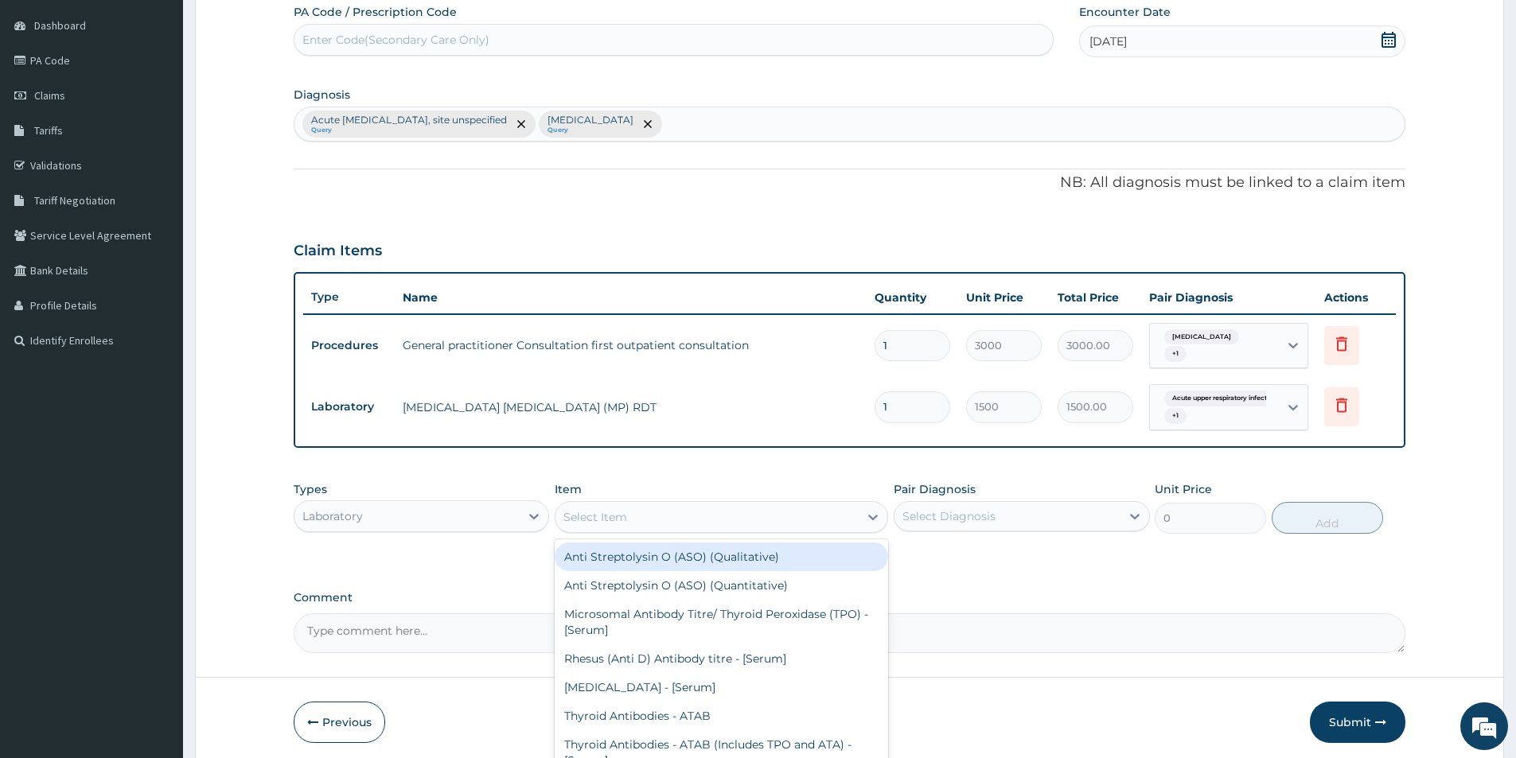
click at [823, 517] on div "Select Item" at bounding box center [706, 516] width 303 height 25
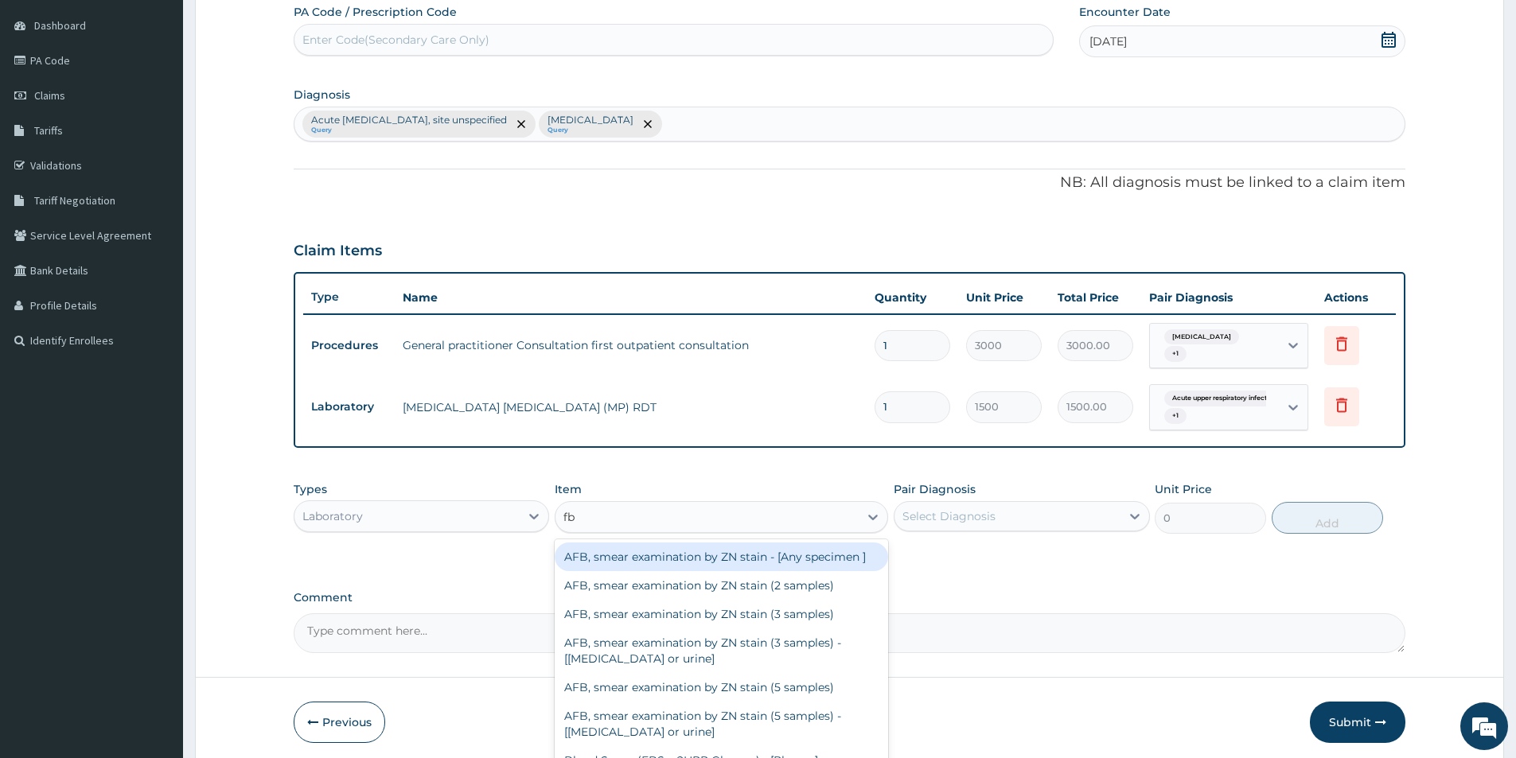
type input "fbc"
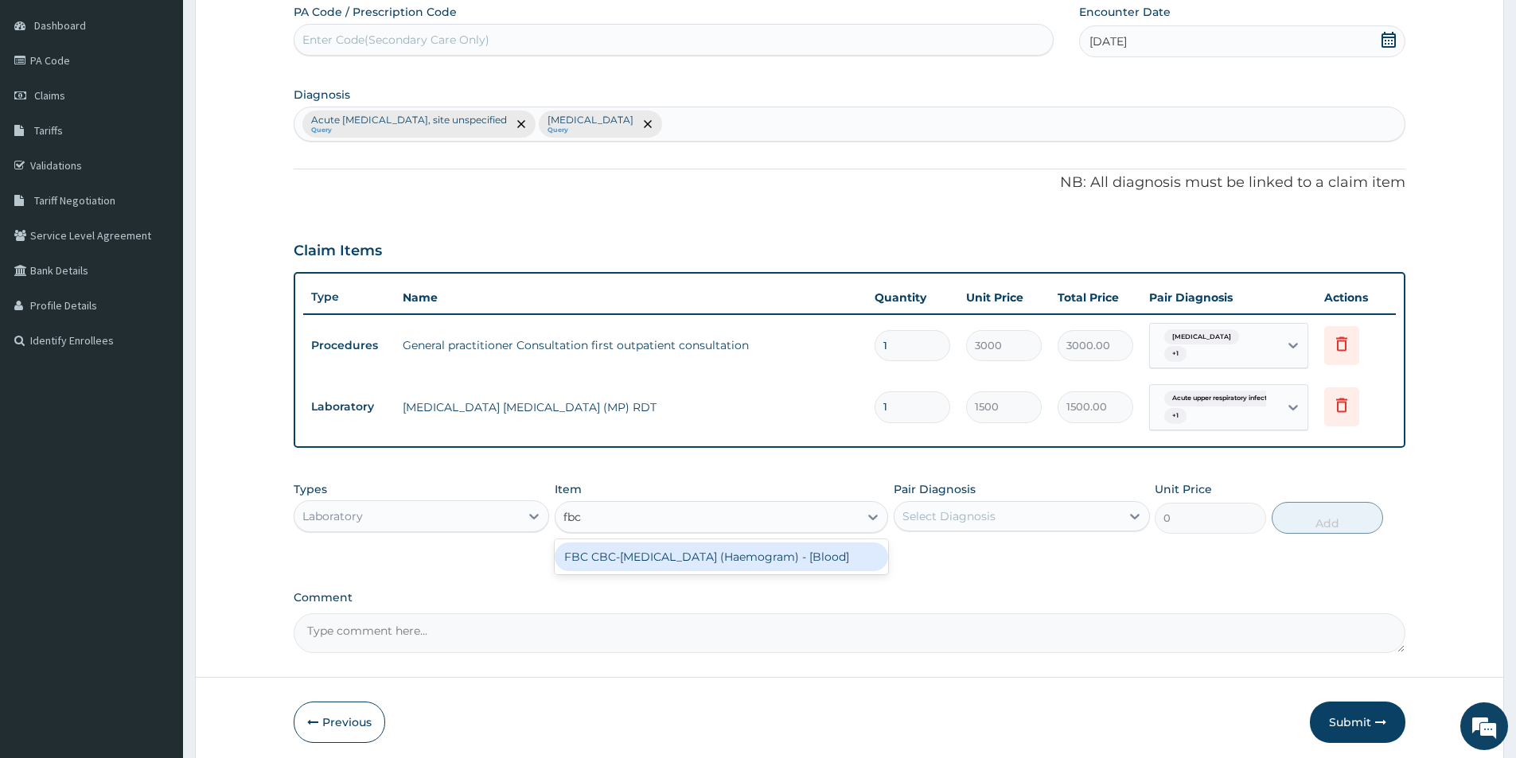
click at [835, 553] on div "FBC CBC-[MEDICAL_DATA] (Haemogram) - [Blood]" at bounding box center [721, 557] width 333 height 29
type input "3000"
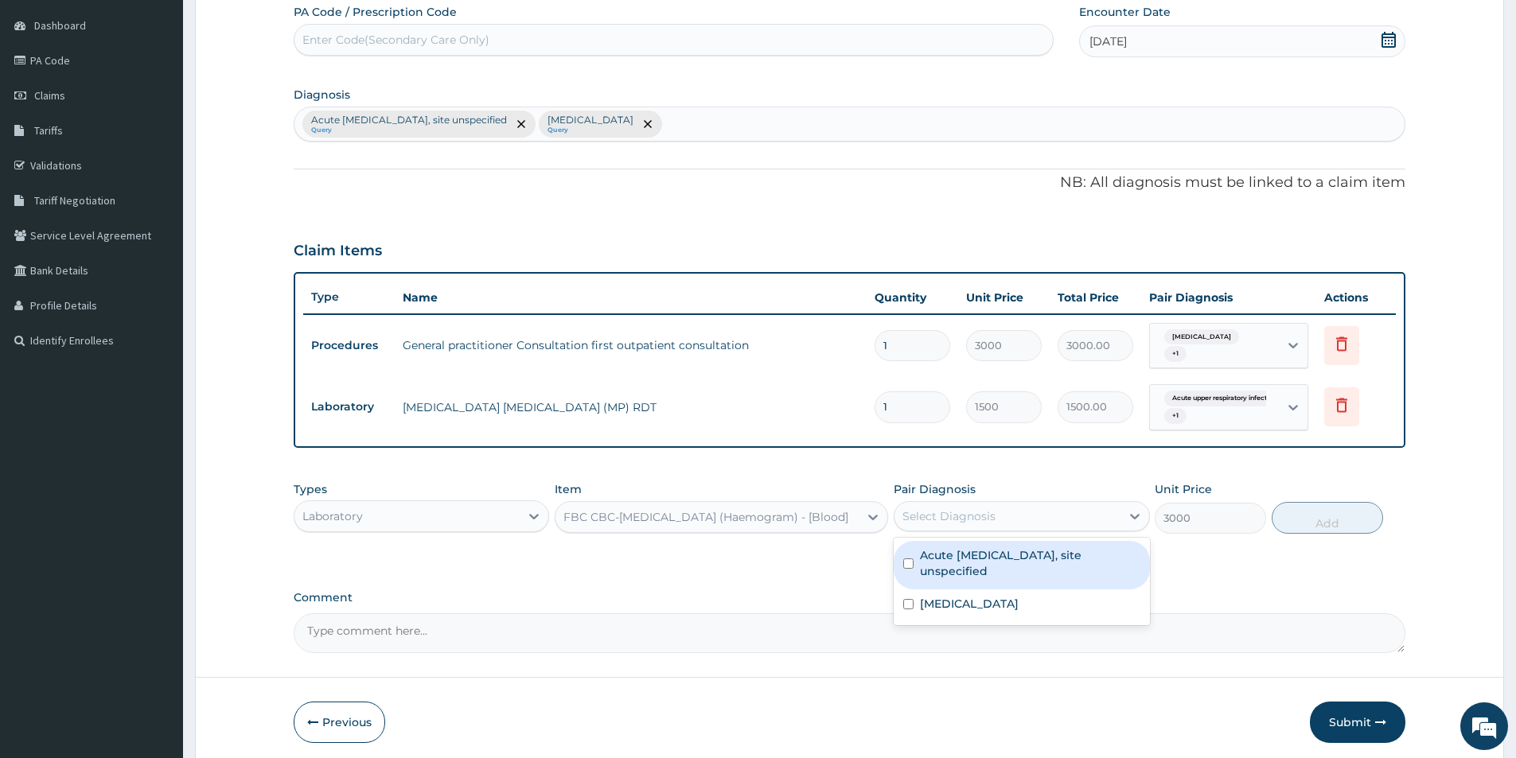
click at [961, 515] on div "Select Diagnosis" at bounding box center [948, 516] width 93 height 16
click at [959, 564] on label "Acute [MEDICAL_DATA], site unspecified" at bounding box center [1030, 563] width 220 height 32
checkbox input "true"
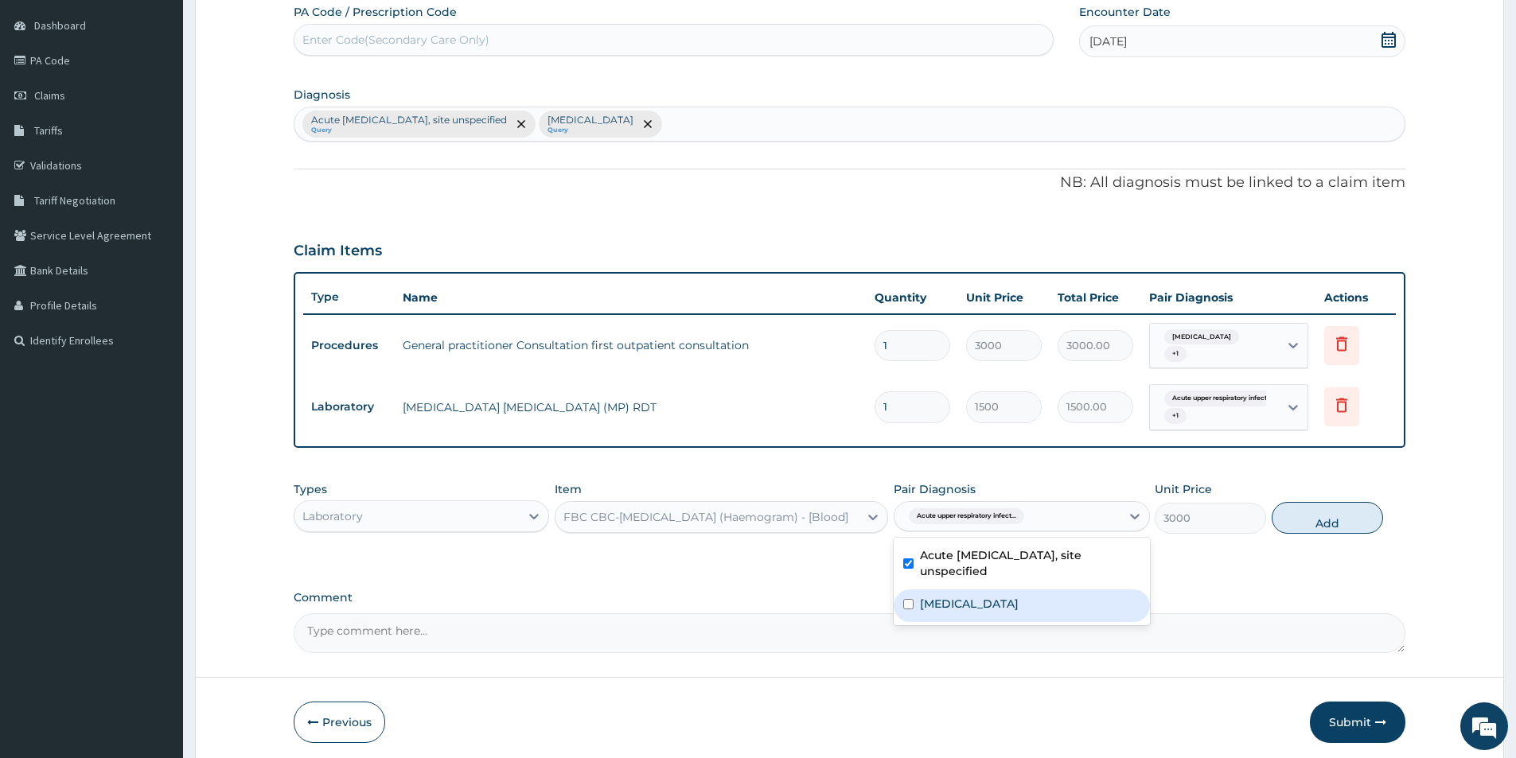
drag, startPoint x: 969, startPoint y: 603, endPoint x: 1032, endPoint y: 585, distance: 65.5
click at [969, 601] on label "[MEDICAL_DATA]" at bounding box center [969, 604] width 99 height 16
checkbox input "true"
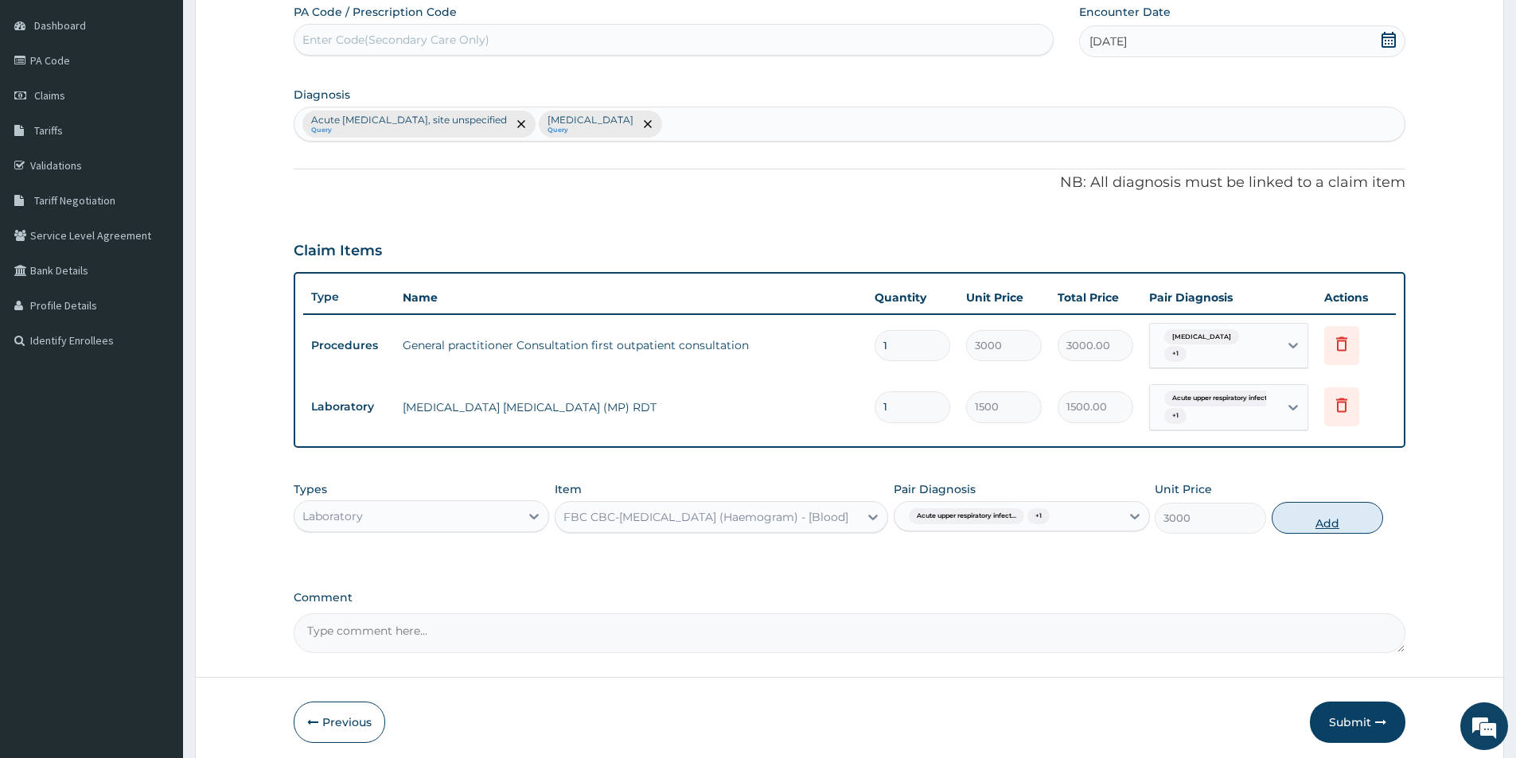
click at [1322, 509] on button "Add" at bounding box center [1326, 518] width 111 height 32
type input "0"
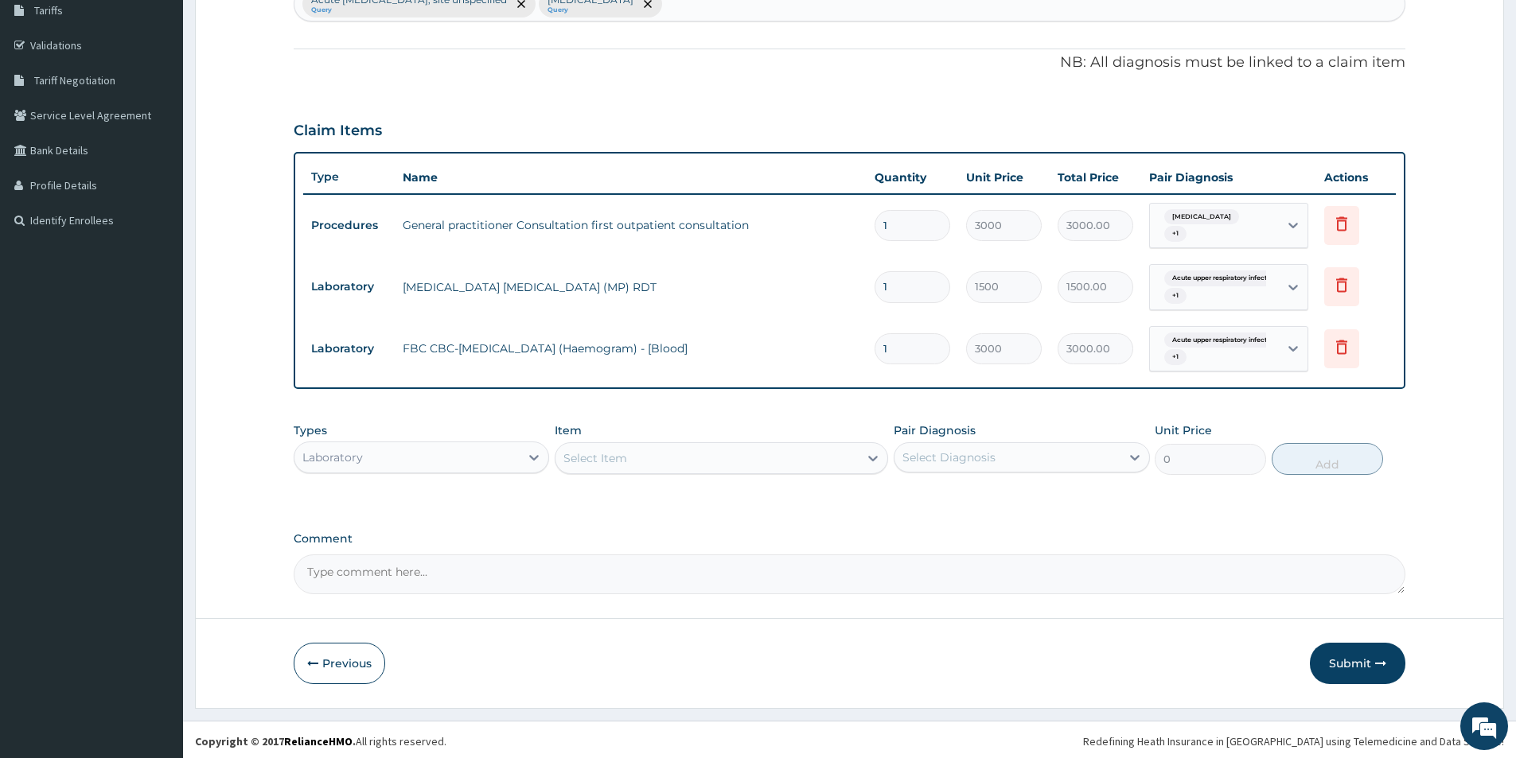
scroll to position [271, 0]
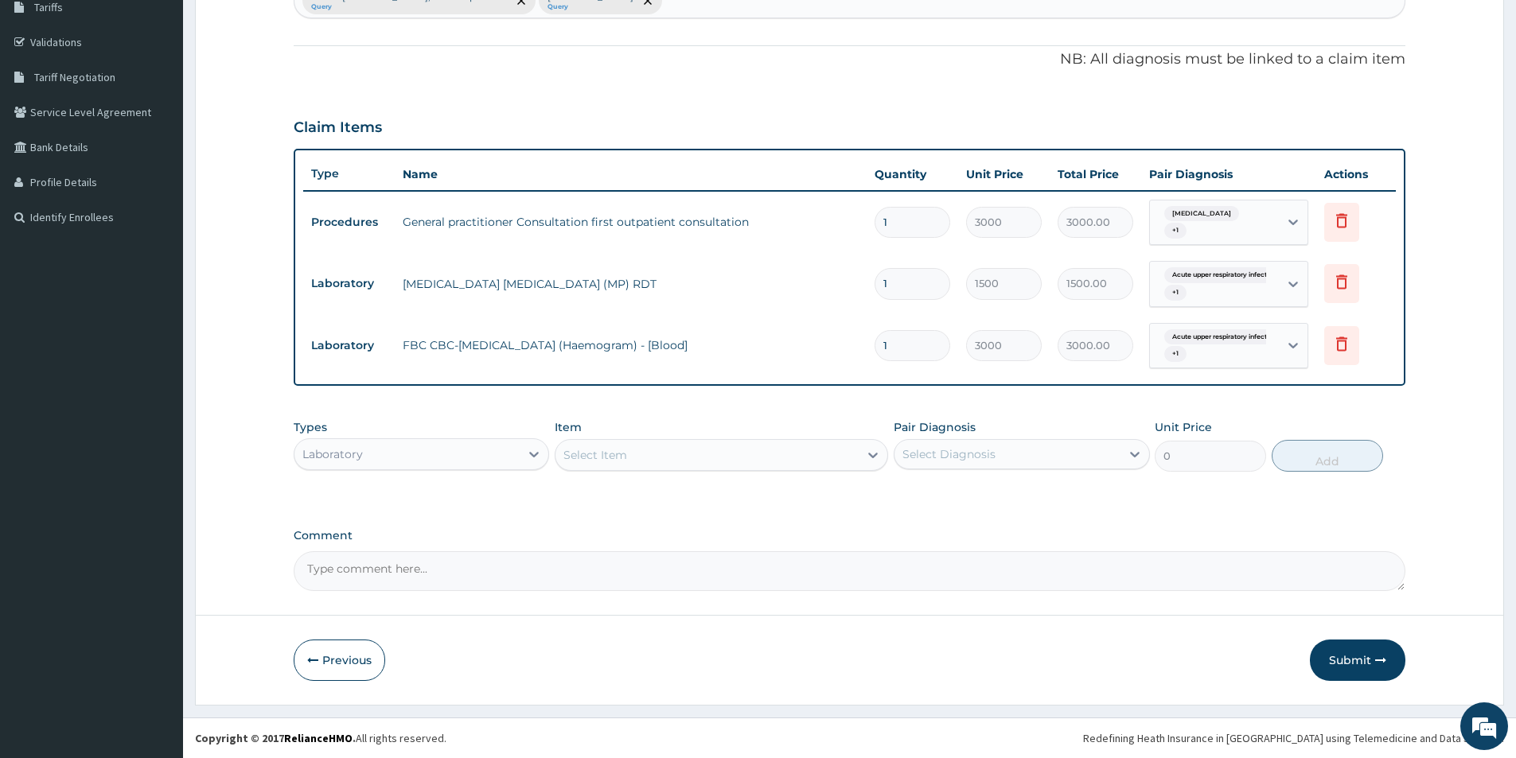
click at [390, 450] on div "Laboratory" at bounding box center [406, 454] width 225 height 25
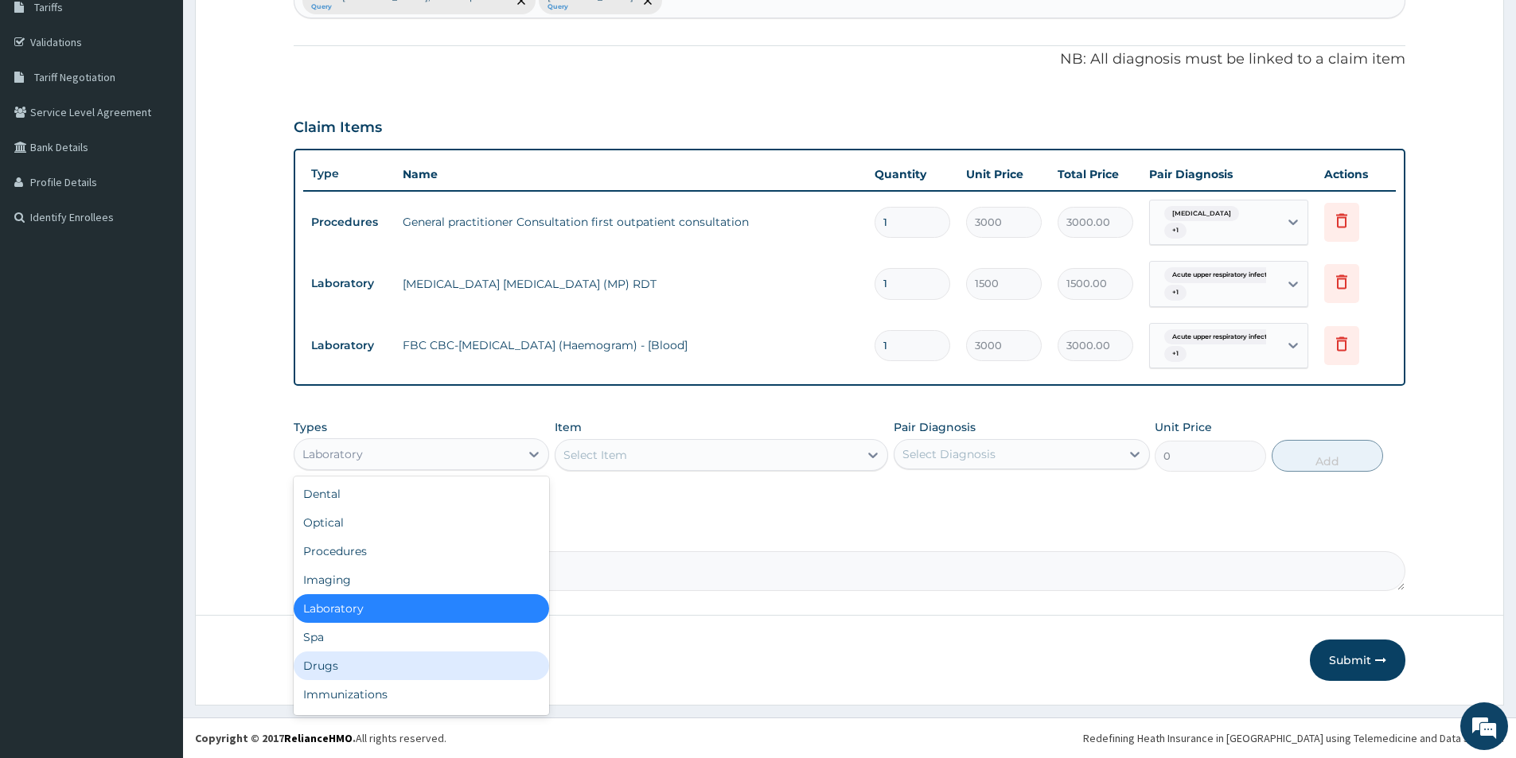
drag, startPoint x: 408, startPoint y: 656, endPoint x: 441, endPoint y: 629, distance: 42.4
click at [409, 655] on div "Drugs" at bounding box center [421, 666] width 255 height 29
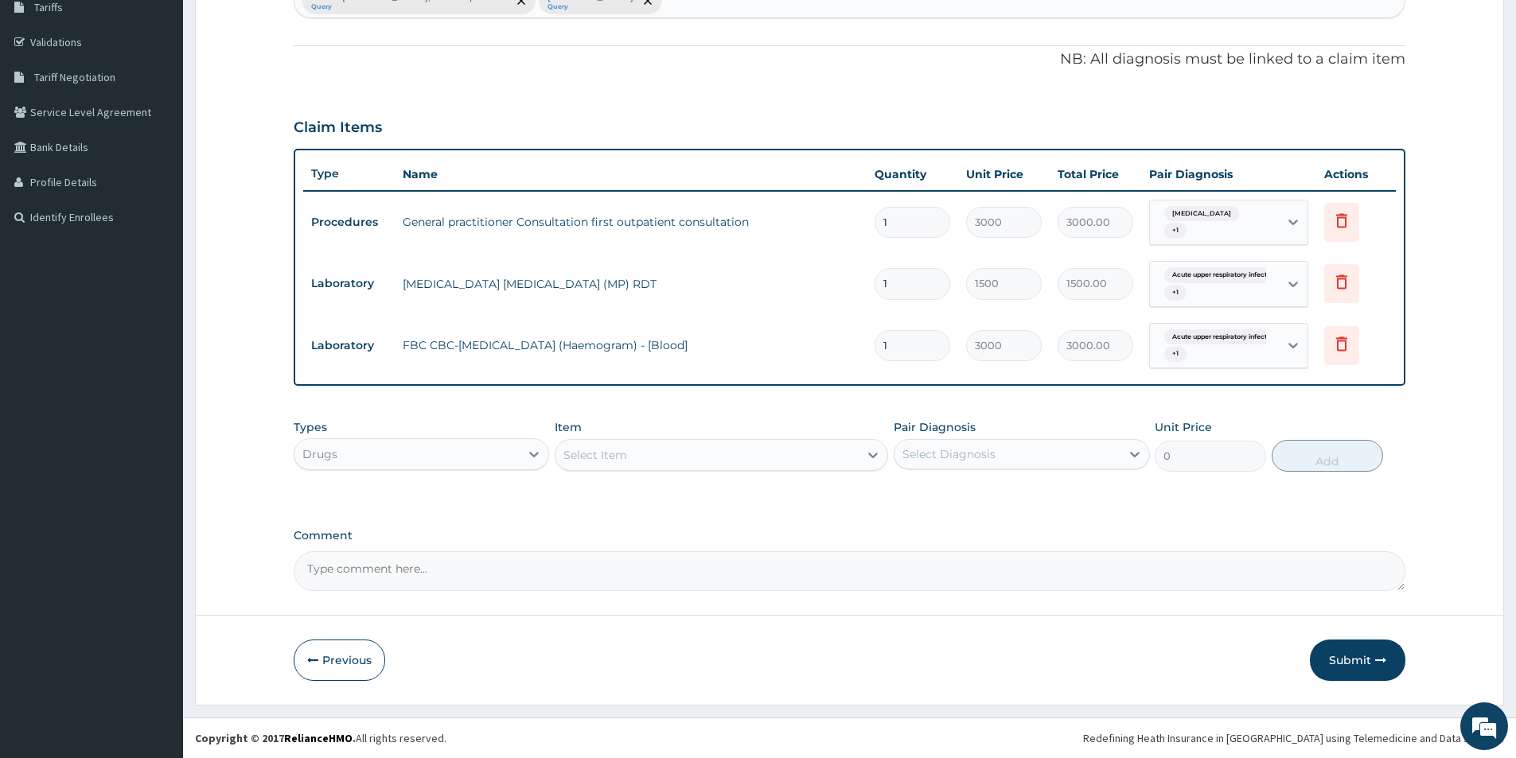
click at [597, 452] on div "Select Item" at bounding box center [595, 455] width 64 height 16
type input "lorat"
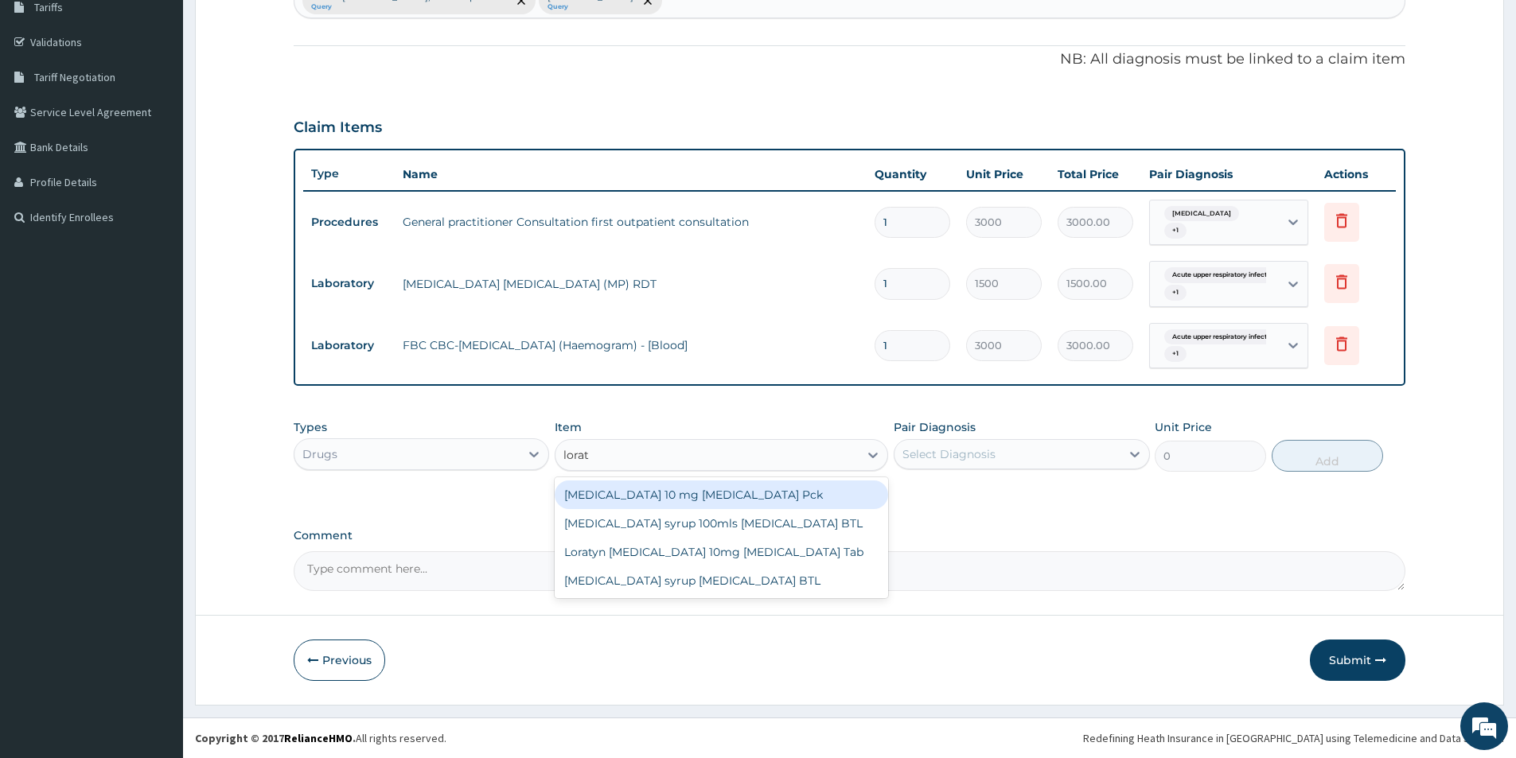
drag, startPoint x: 640, startPoint y: 497, endPoint x: 870, endPoint y: 438, distance: 237.5
click at [649, 495] on div "[MEDICAL_DATA] 10 mg [MEDICAL_DATA] Pck" at bounding box center [721, 495] width 333 height 29
type input "700"
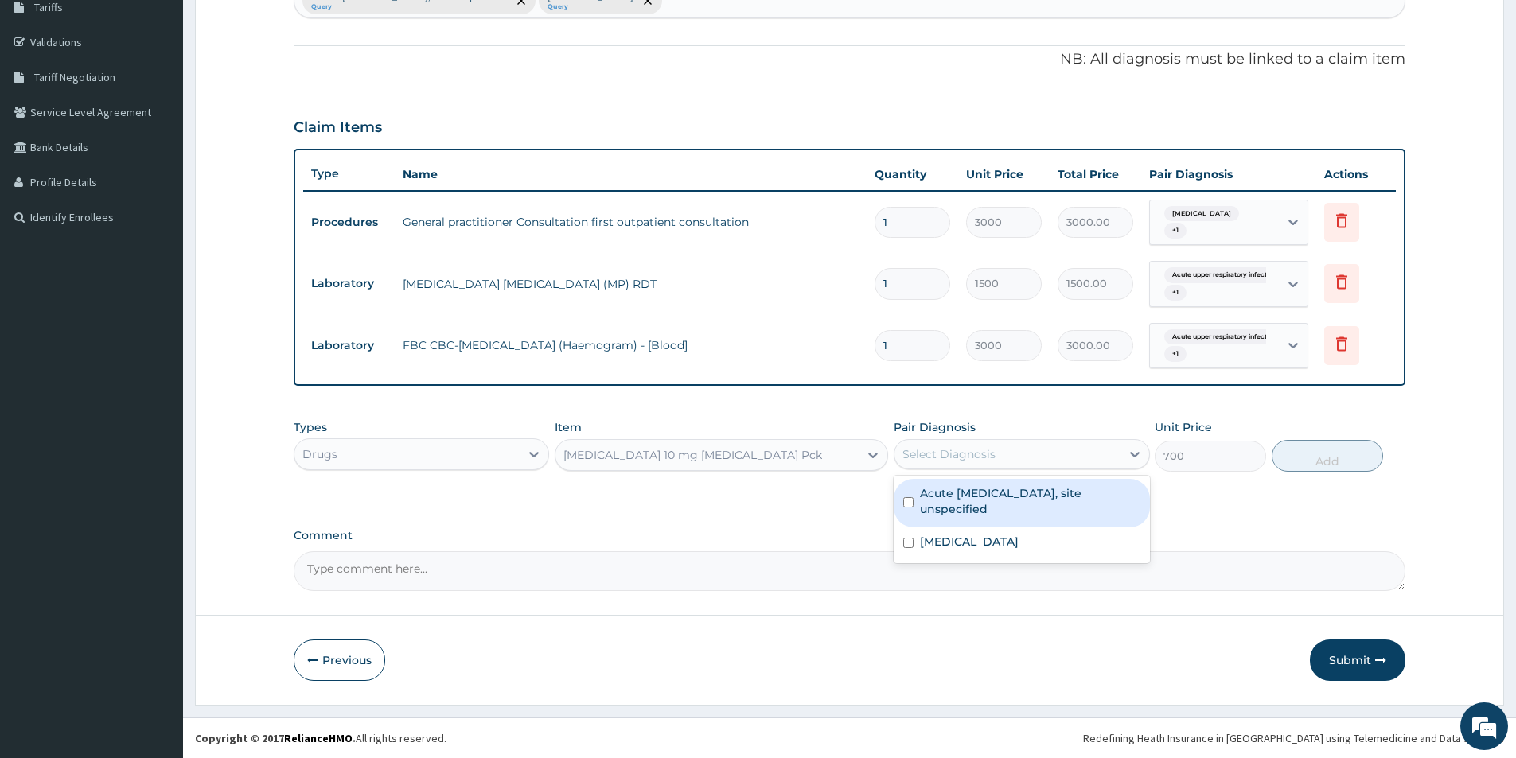
drag, startPoint x: 928, startPoint y: 457, endPoint x: 928, endPoint y: 469, distance: 11.9
click at [928, 457] on div "Select Diagnosis" at bounding box center [948, 454] width 93 height 16
click at [916, 511] on div "Acute [MEDICAL_DATA], site unspecified" at bounding box center [1020, 503] width 255 height 49
checkbox input "true"
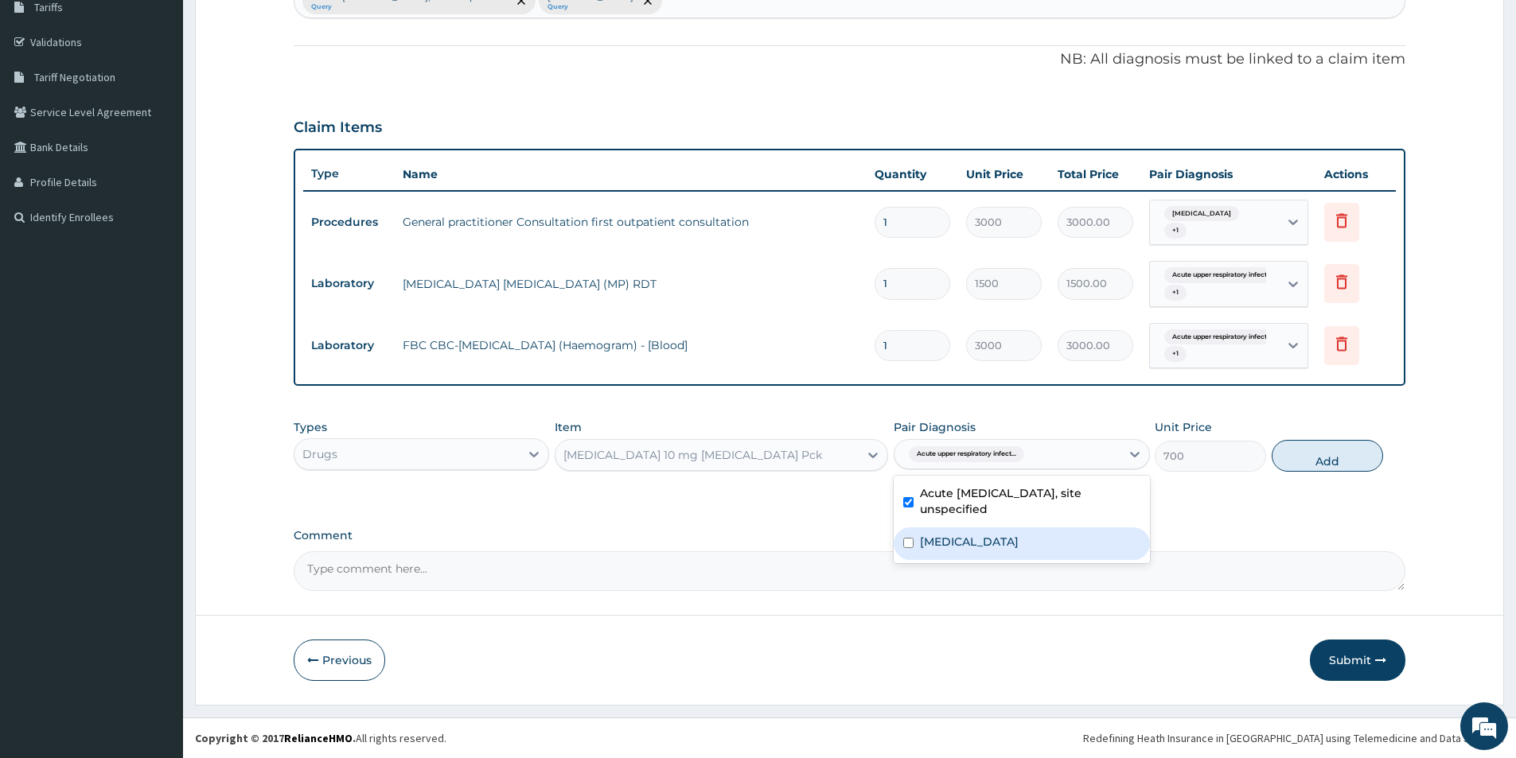
drag, startPoint x: 917, startPoint y: 540, endPoint x: 1010, endPoint y: 512, distance: 97.2
click at [922, 537] on div "[MEDICAL_DATA]" at bounding box center [1020, 543] width 255 height 33
checkbox input "true"
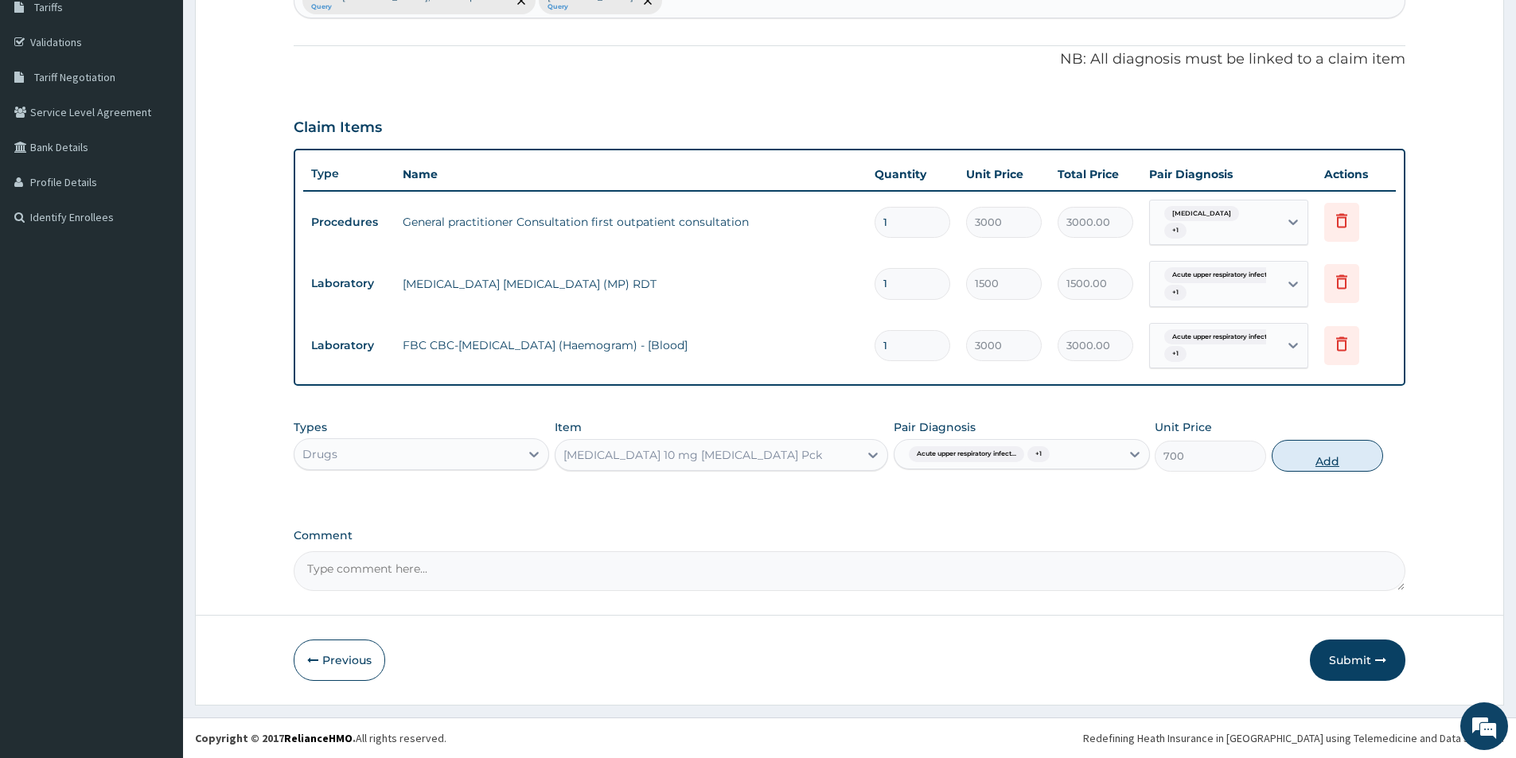
click at [1332, 449] on button "Add" at bounding box center [1326, 456] width 111 height 32
type input "0"
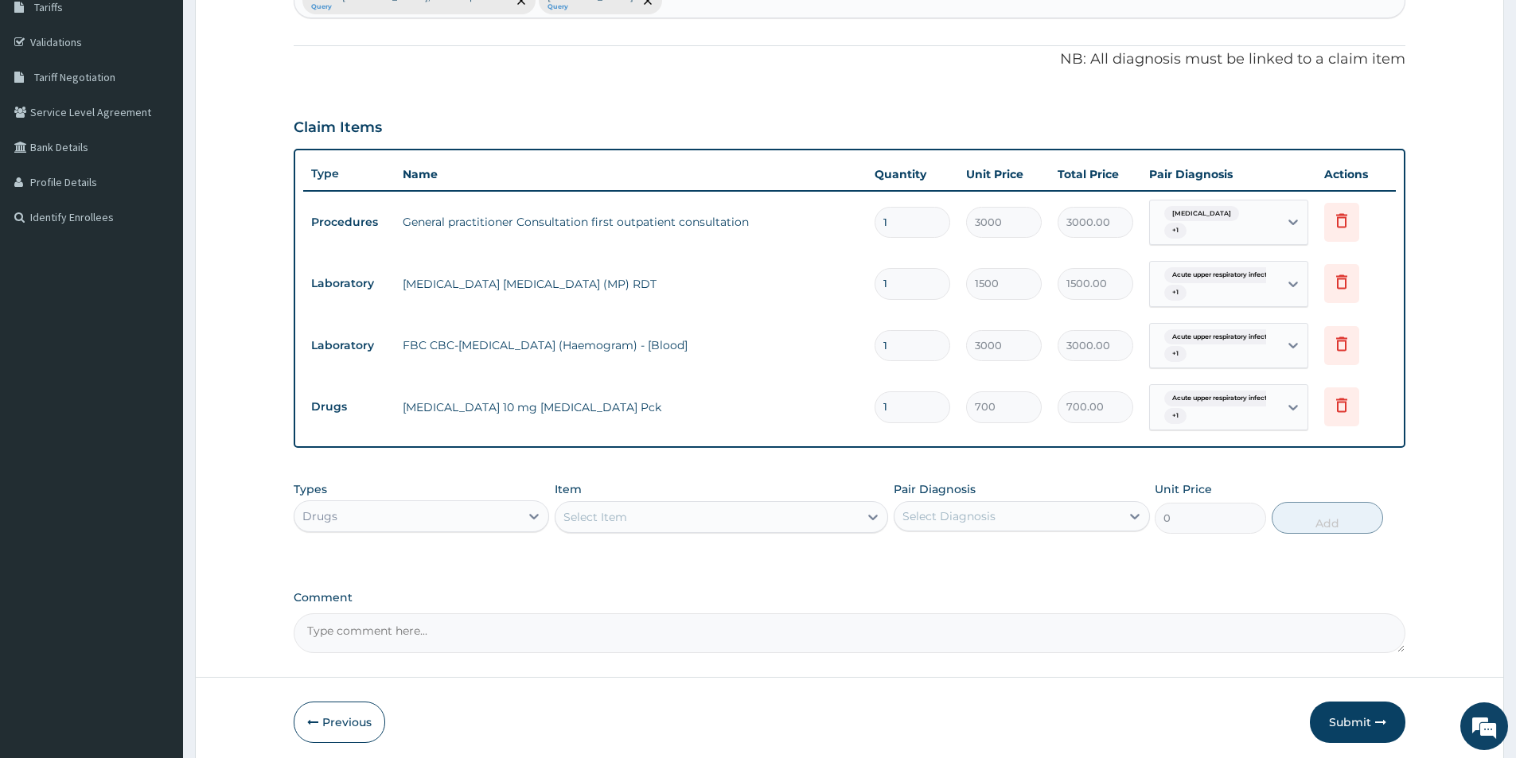
click at [735, 512] on div "Select Item" at bounding box center [706, 516] width 303 height 25
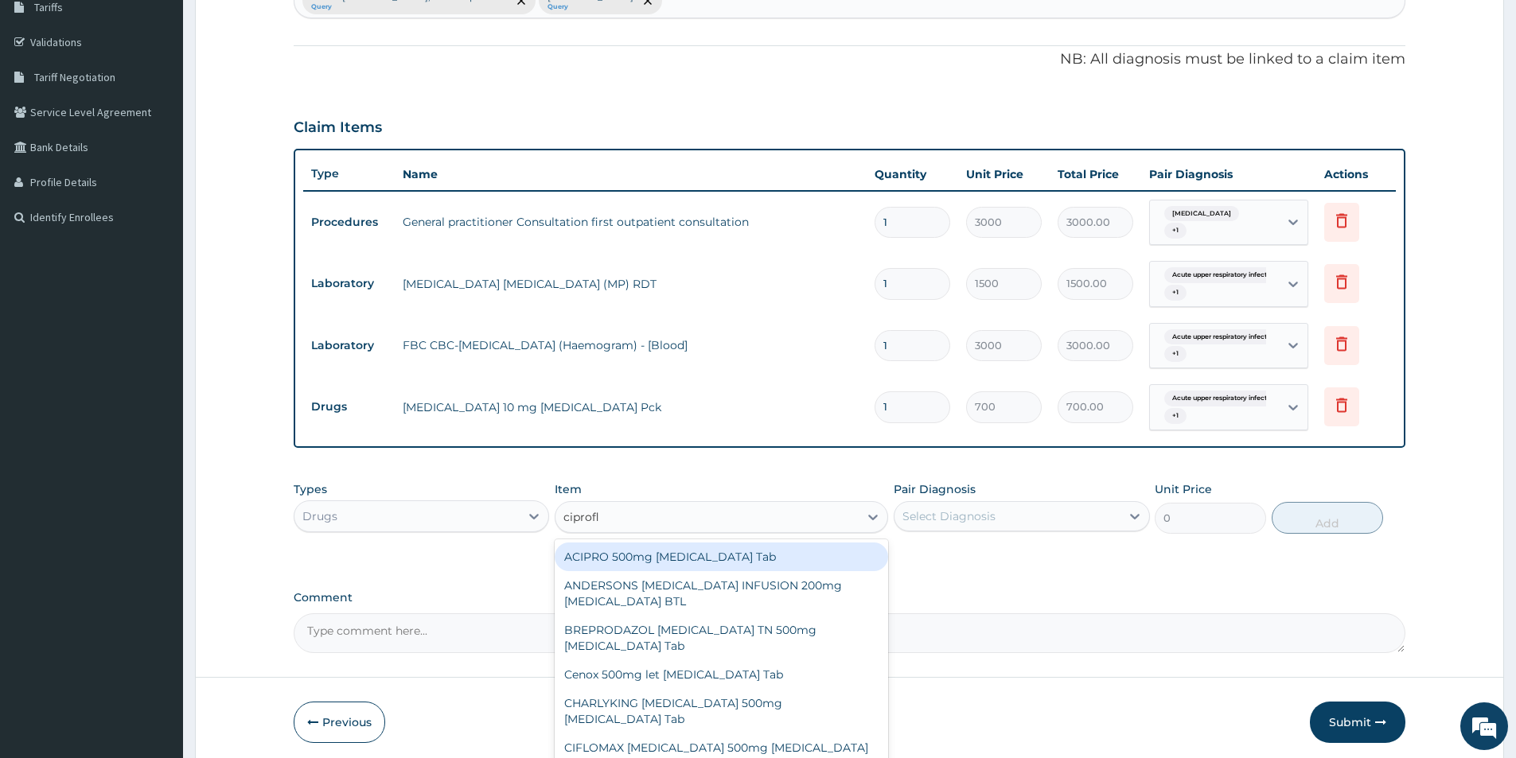
type input "ciproflo"
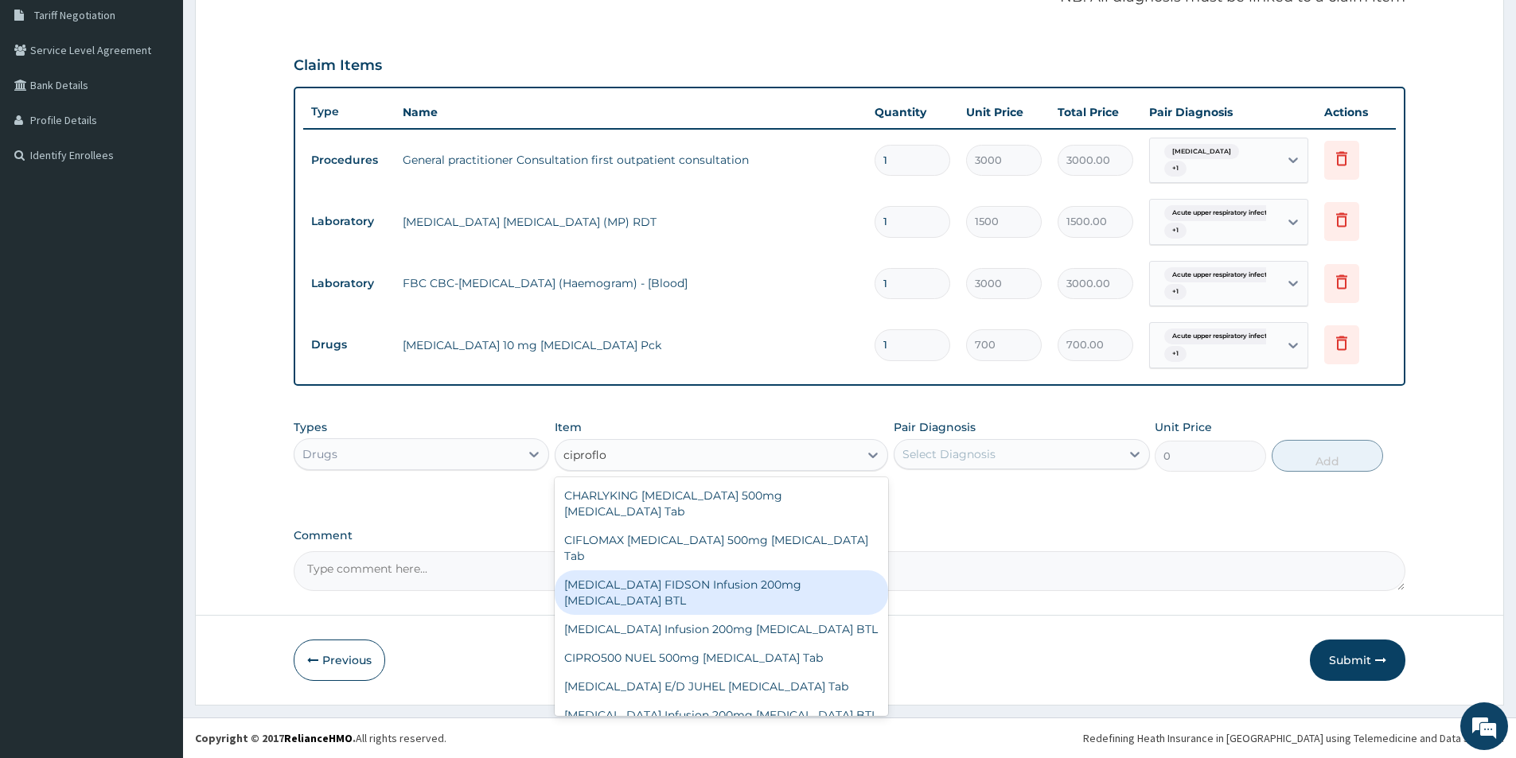
scroll to position [159, 0]
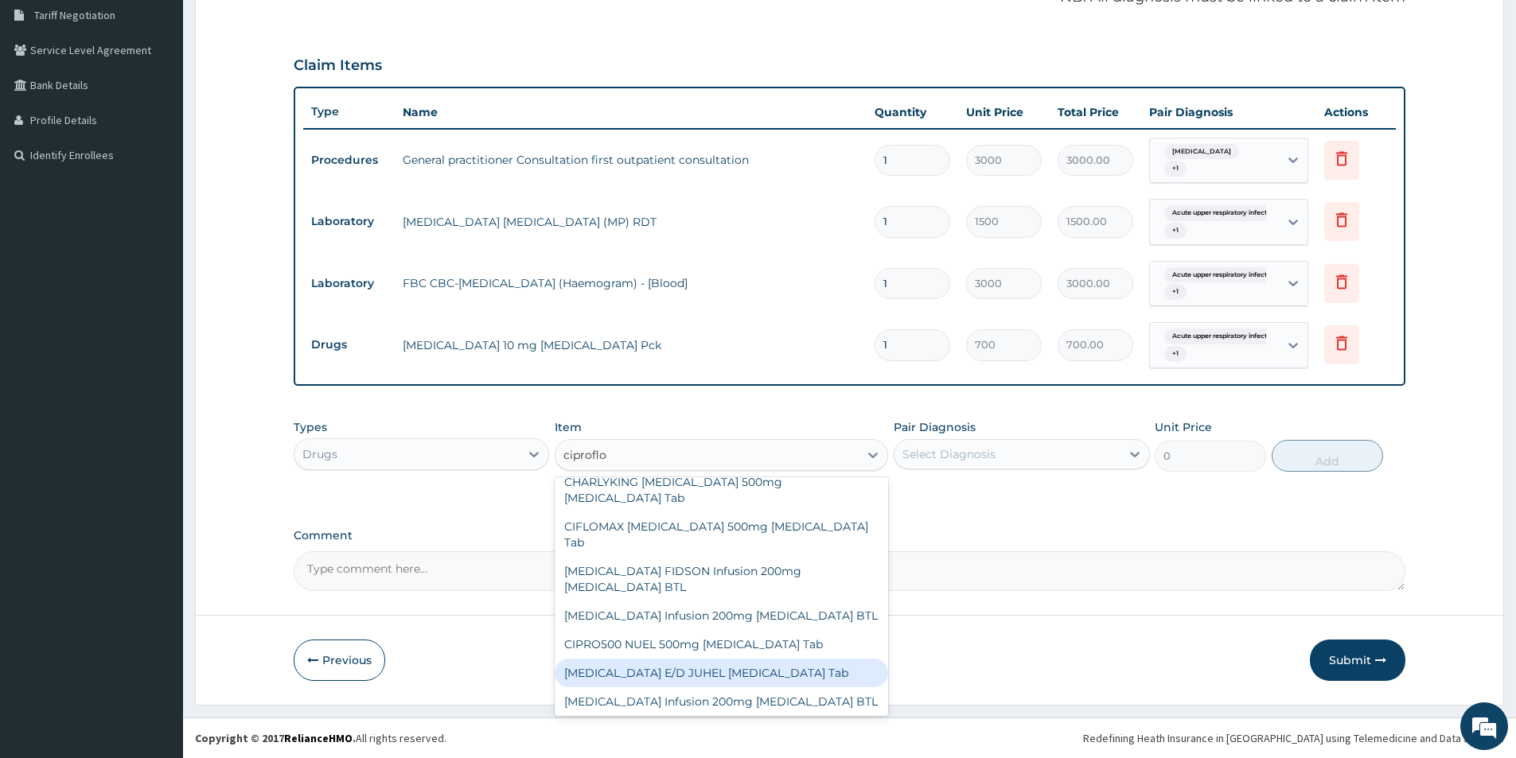
click at [772, 659] on div "[MEDICAL_DATA] E/D JUHEL [MEDICAL_DATA] Tab" at bounding box center [721, 673] width 333 height 29
type input "175"
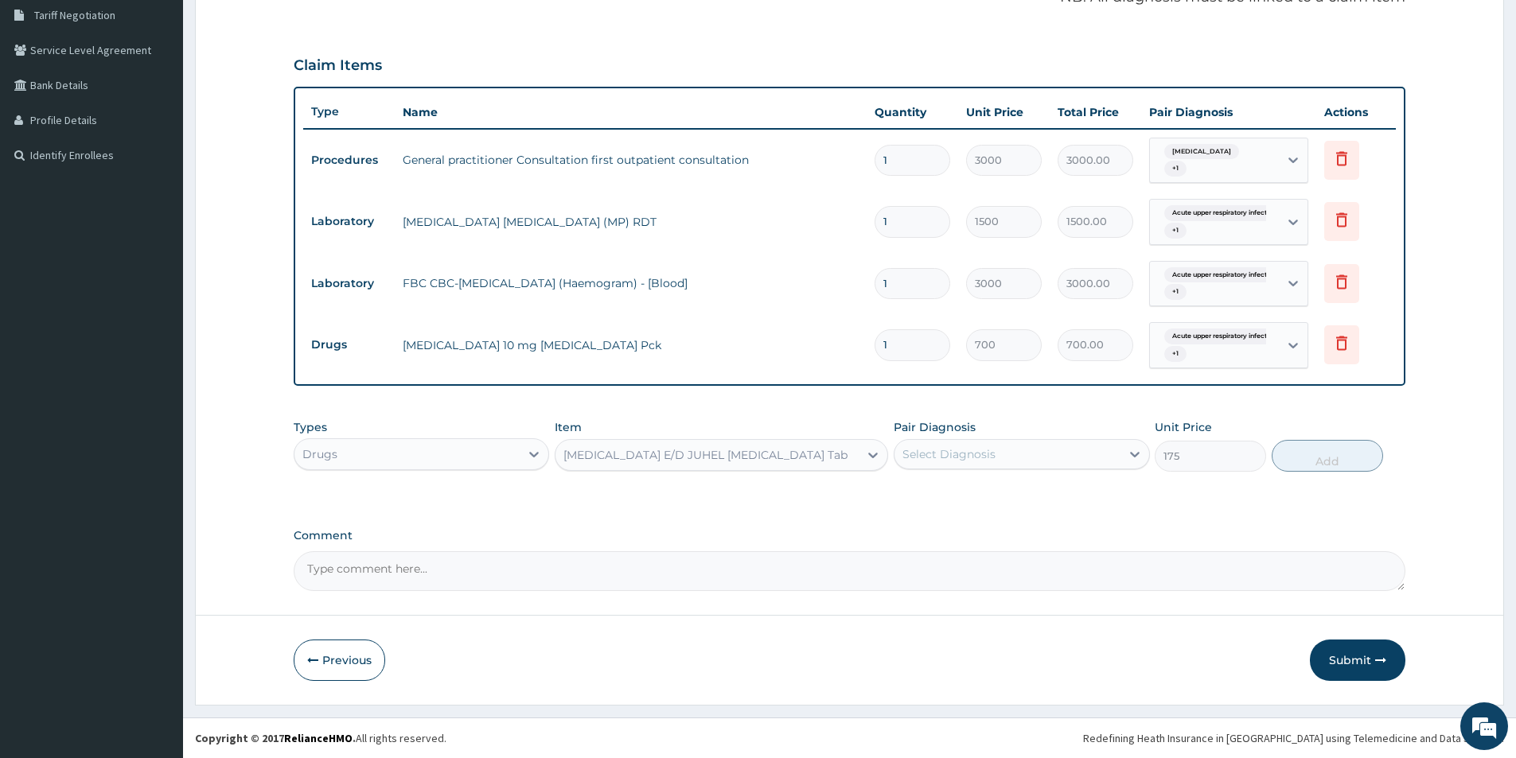
click at [1000, 463] on div "Select Diagnosis" at bounding box center [1006, 454] width 225 height 25
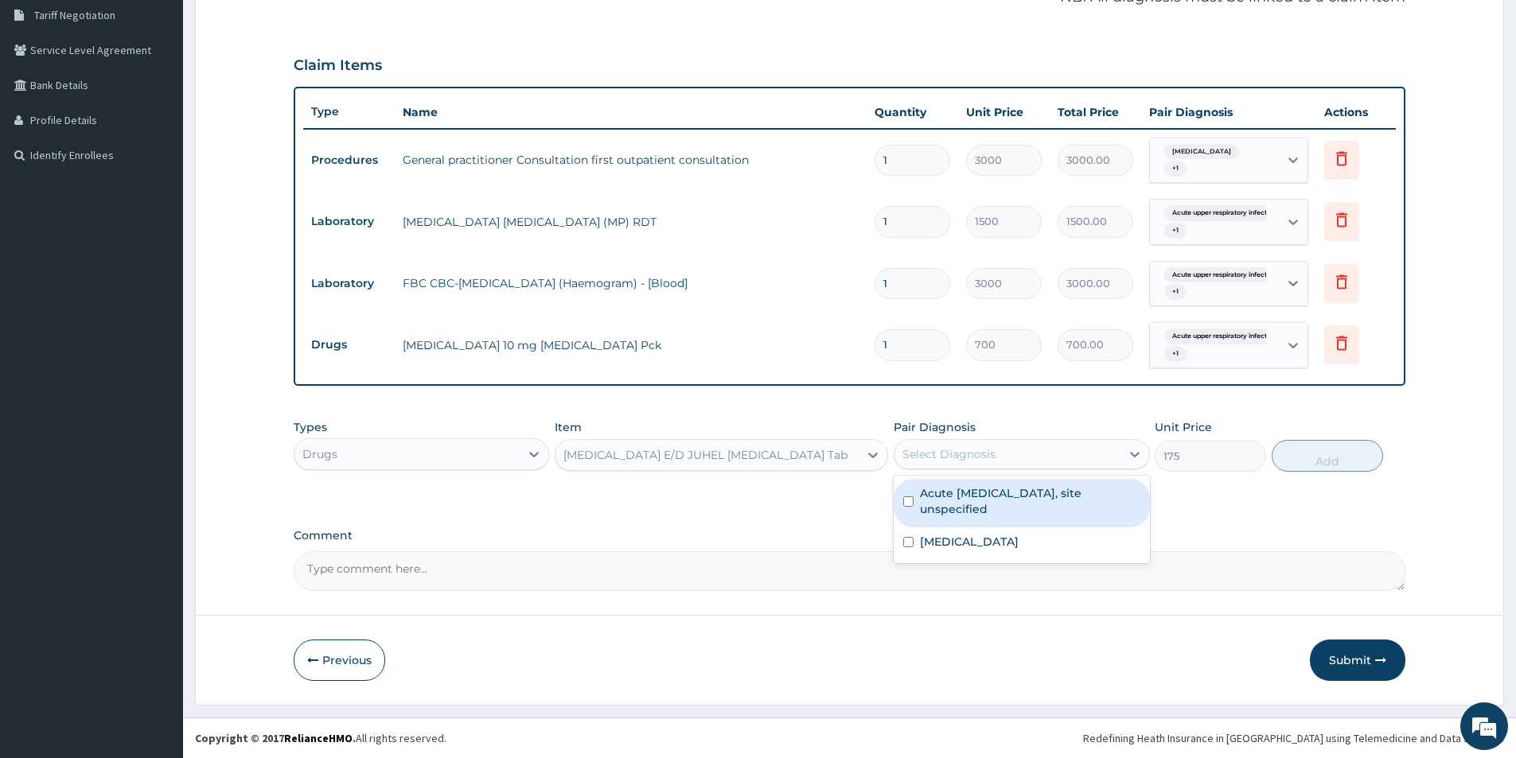
click at [978, 516] on label "Acute [MEDICAL_DATA], site unspecified" at bounding box center [1030, 501] width 220 height 32
checkbox input "true"
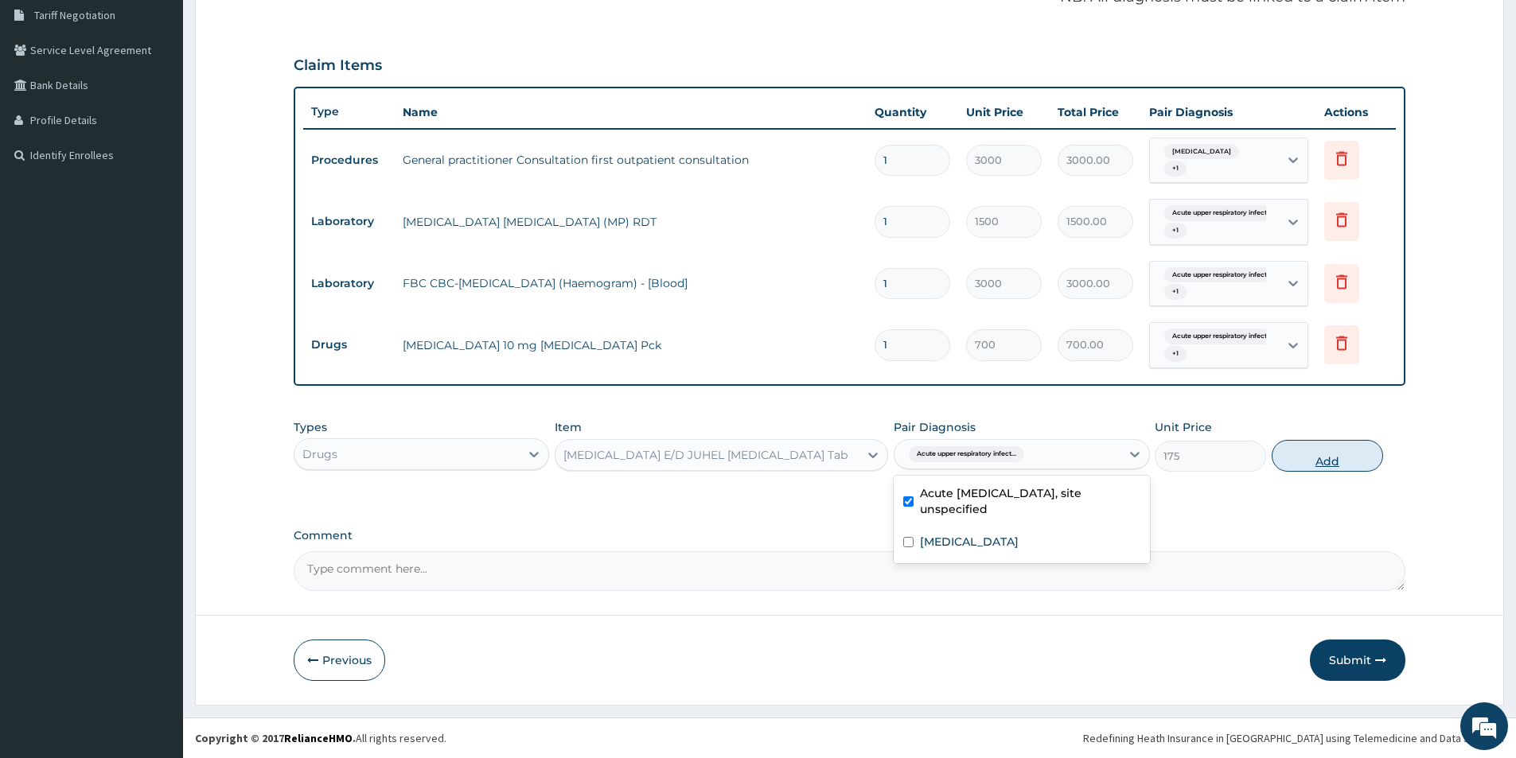
click at [1298, 453] on button "Add" at bounding box center [1326, 456] width 111 height 32
type input "0"
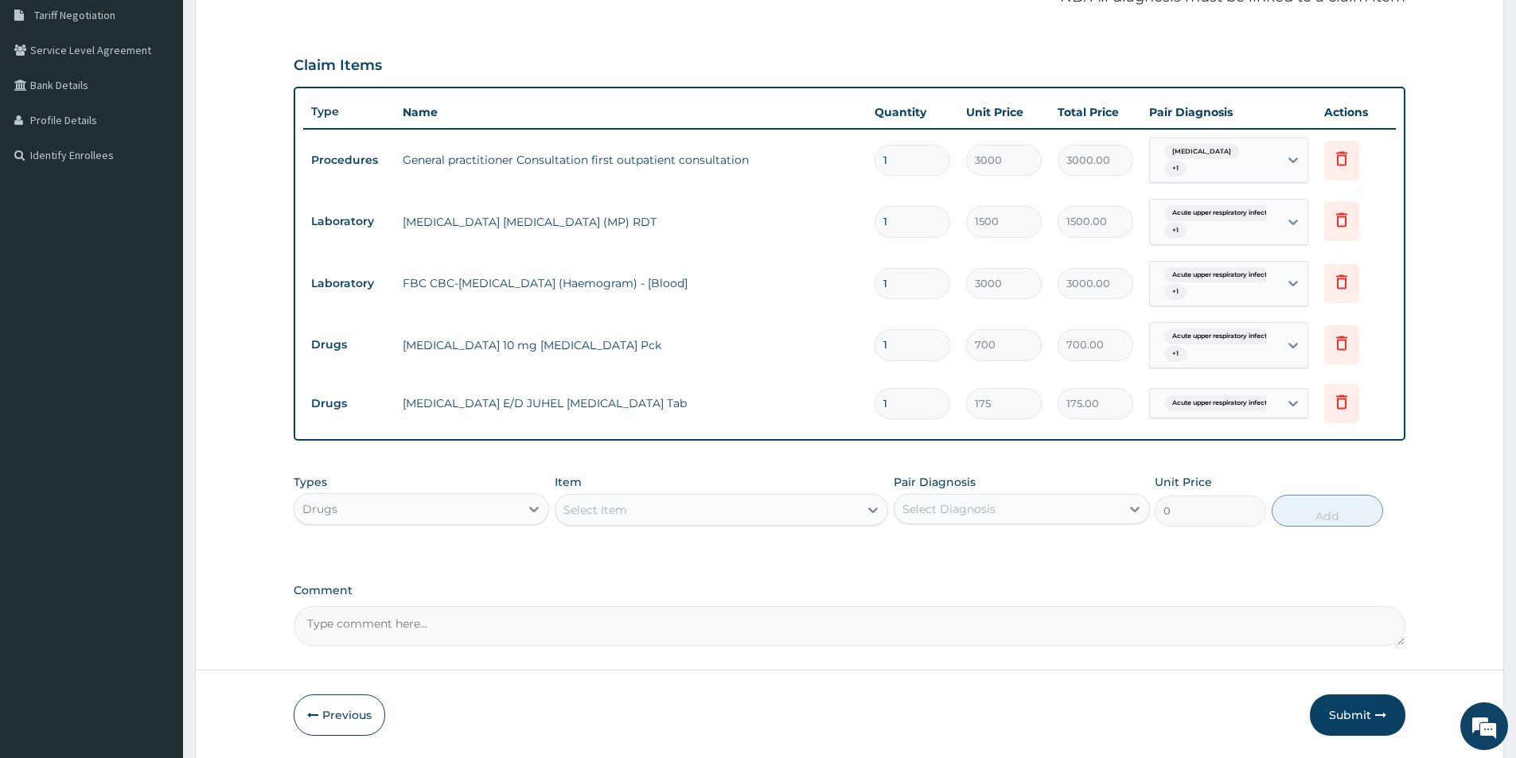
type input "14"
type input "2450.00"
type input "14"
click at [724, 508] on div "Select Item" at bounding box center [706, 509] width 303 height 25
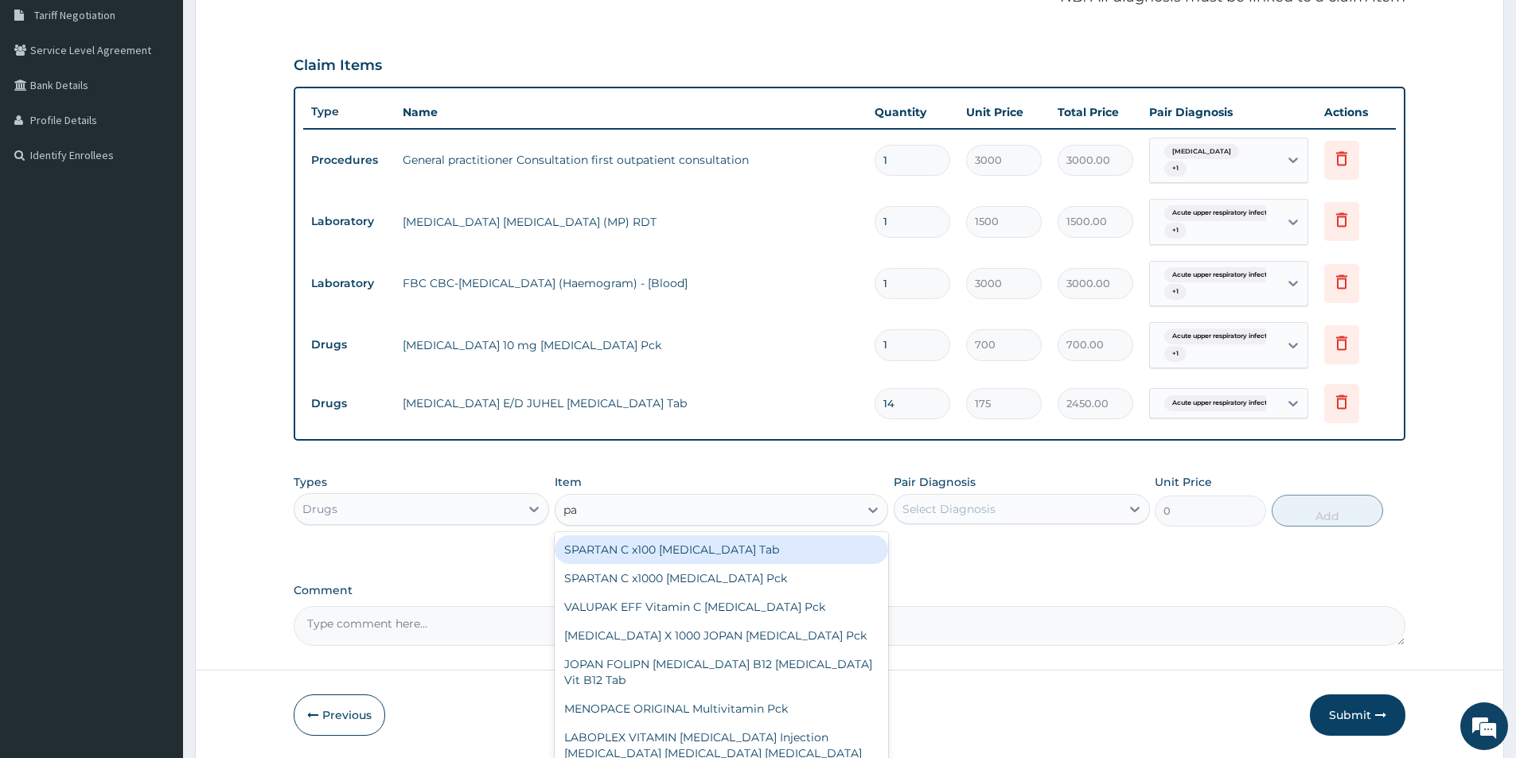
type input "p"
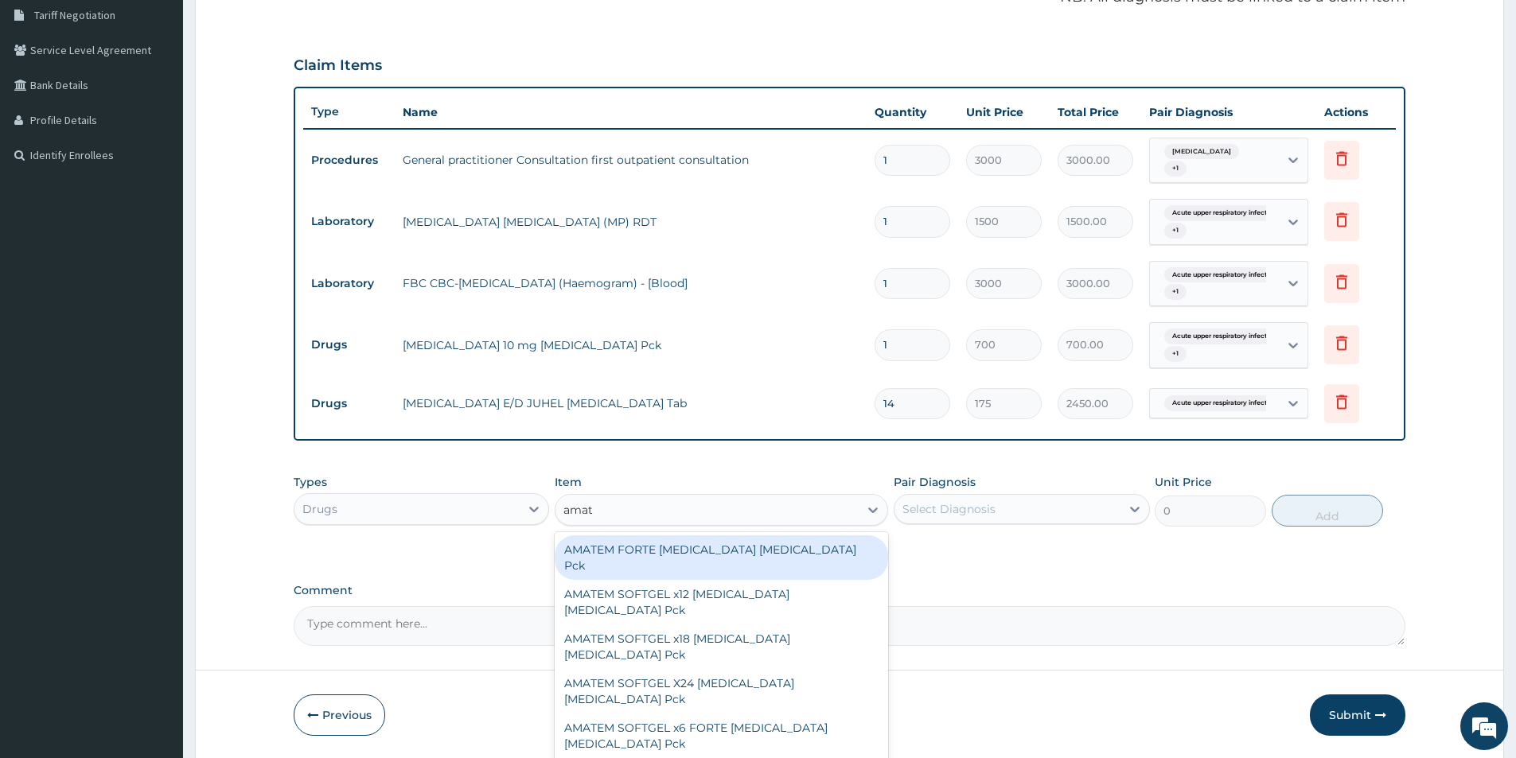
type input "amate"
click at [643, 551] on div "AMATEM FORTE [MEDICAL_DATA] [MEDICAL_DATA] Pck" at bounding box center [721, 557] width 333 height 45
type input "1500"
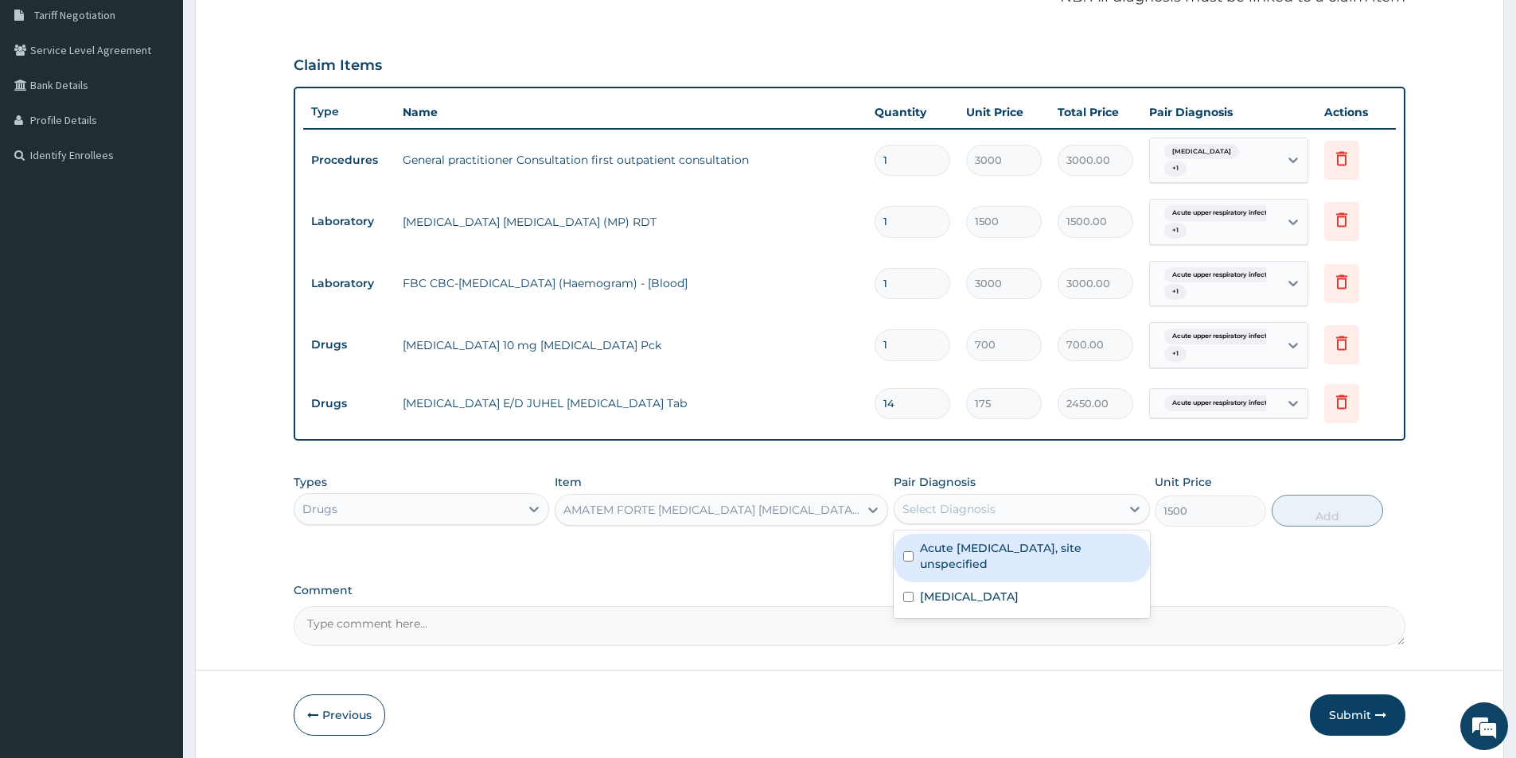
click at [1103, 501] on div "Select Diagnosis" at bounding box center [1006, 508] width 225 height 25
click at [1086, 559] on label "Acute [MEDICAL_DATA], site unspecified" at bounding box center [1030, 556] width 220 height 32
checkbox input "true"
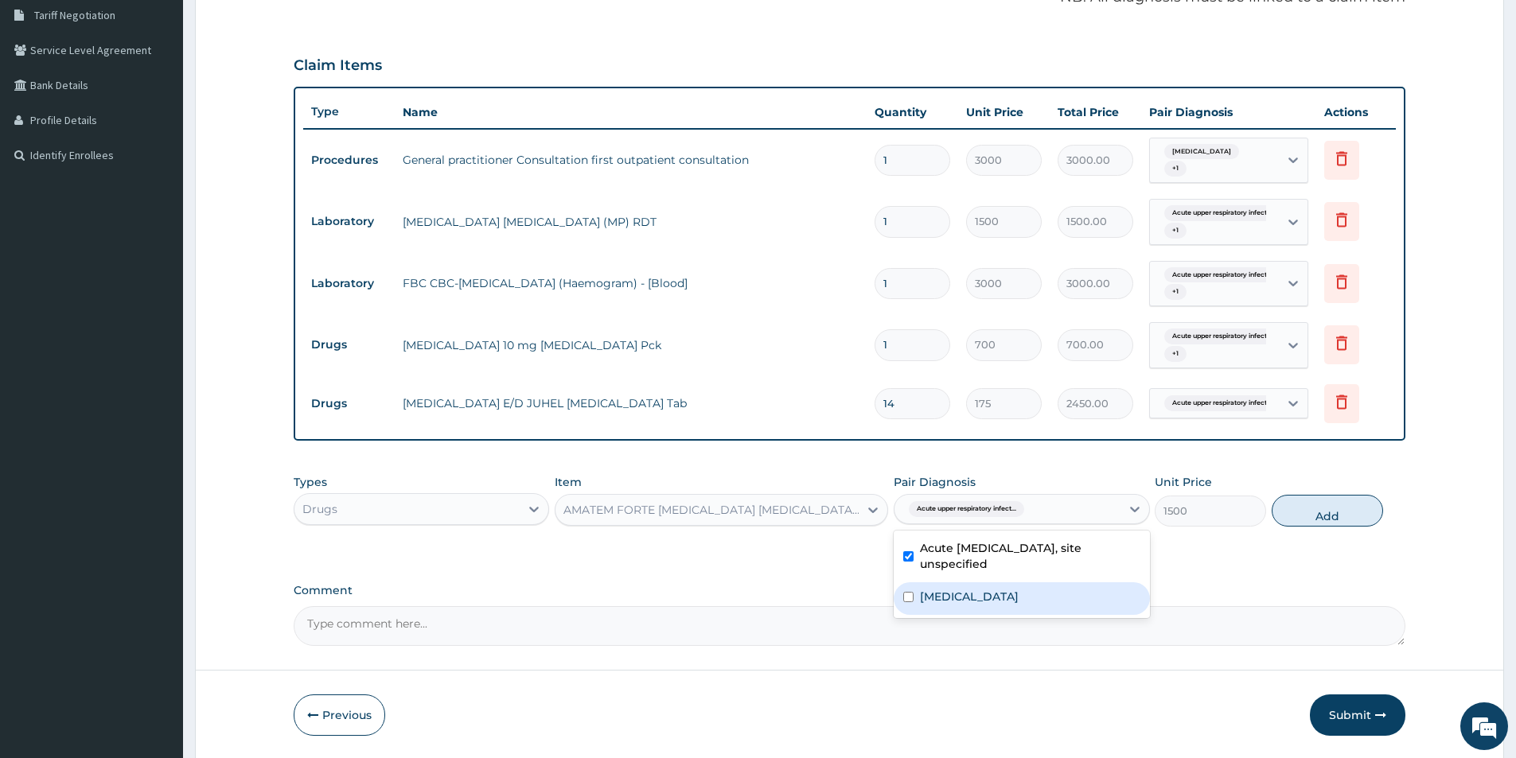
click at [1079, 589] on div "[MEDICAL_DATA]" at bounding box center [1020, 598] width 255 height 33
checkbox input "true"
click at [1342, 508] on button "Add" at bounding box center [1326, 511] width 111 height 32
type input "0"
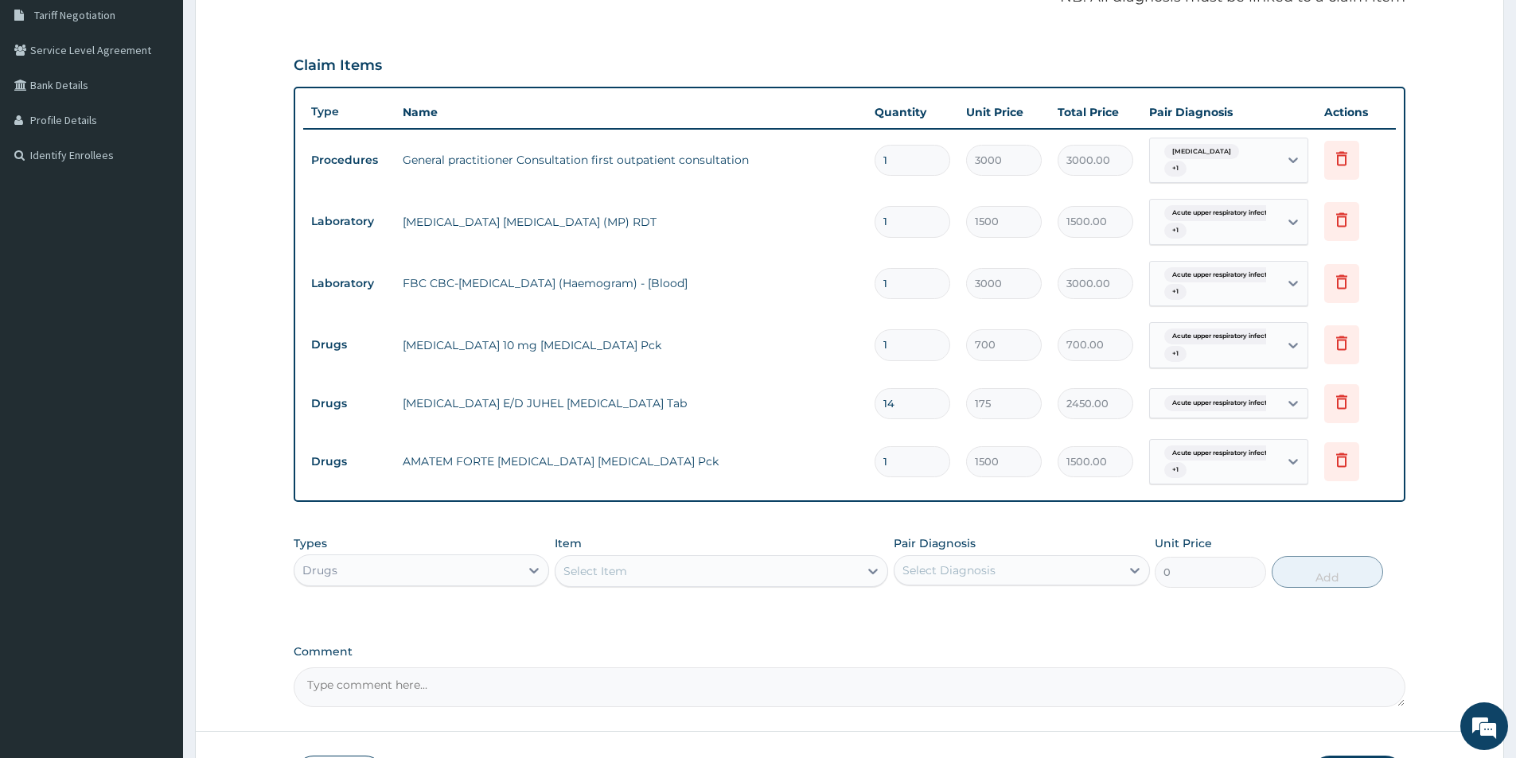
click at [830, 564] on div "Select Item" at bounding box center [706, 570] width 303 height 25
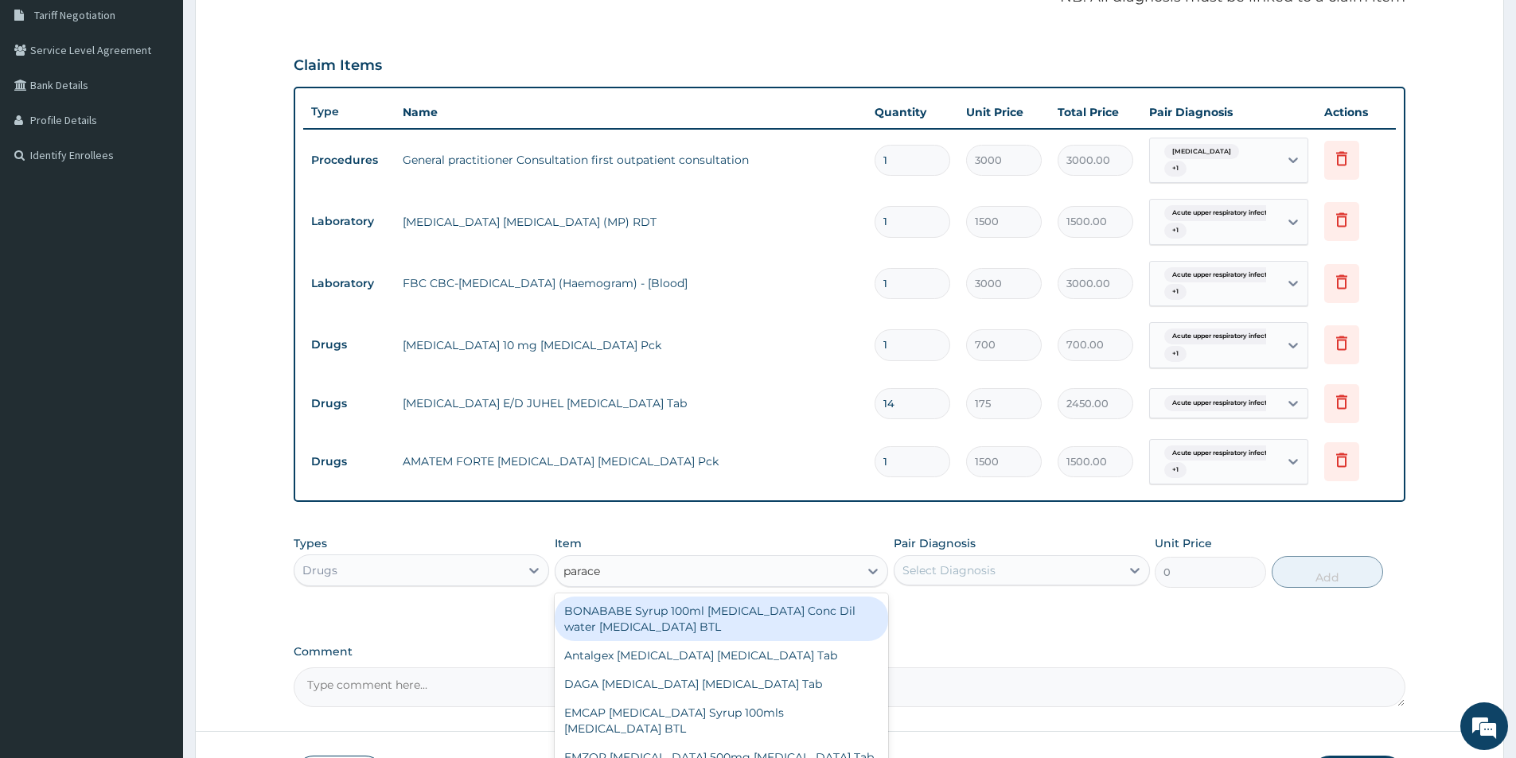
type input "paracet"
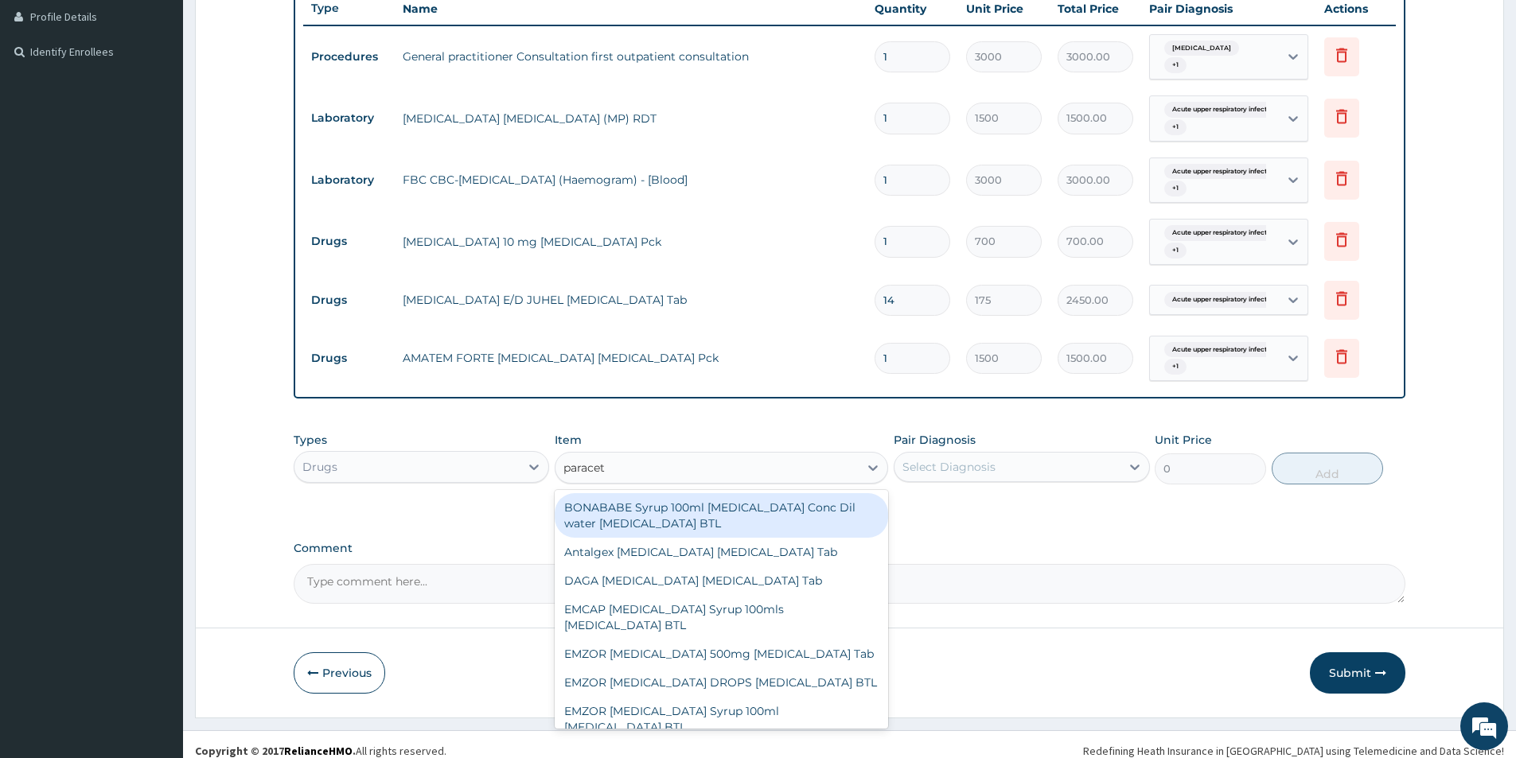
scroll to position [449, 0]
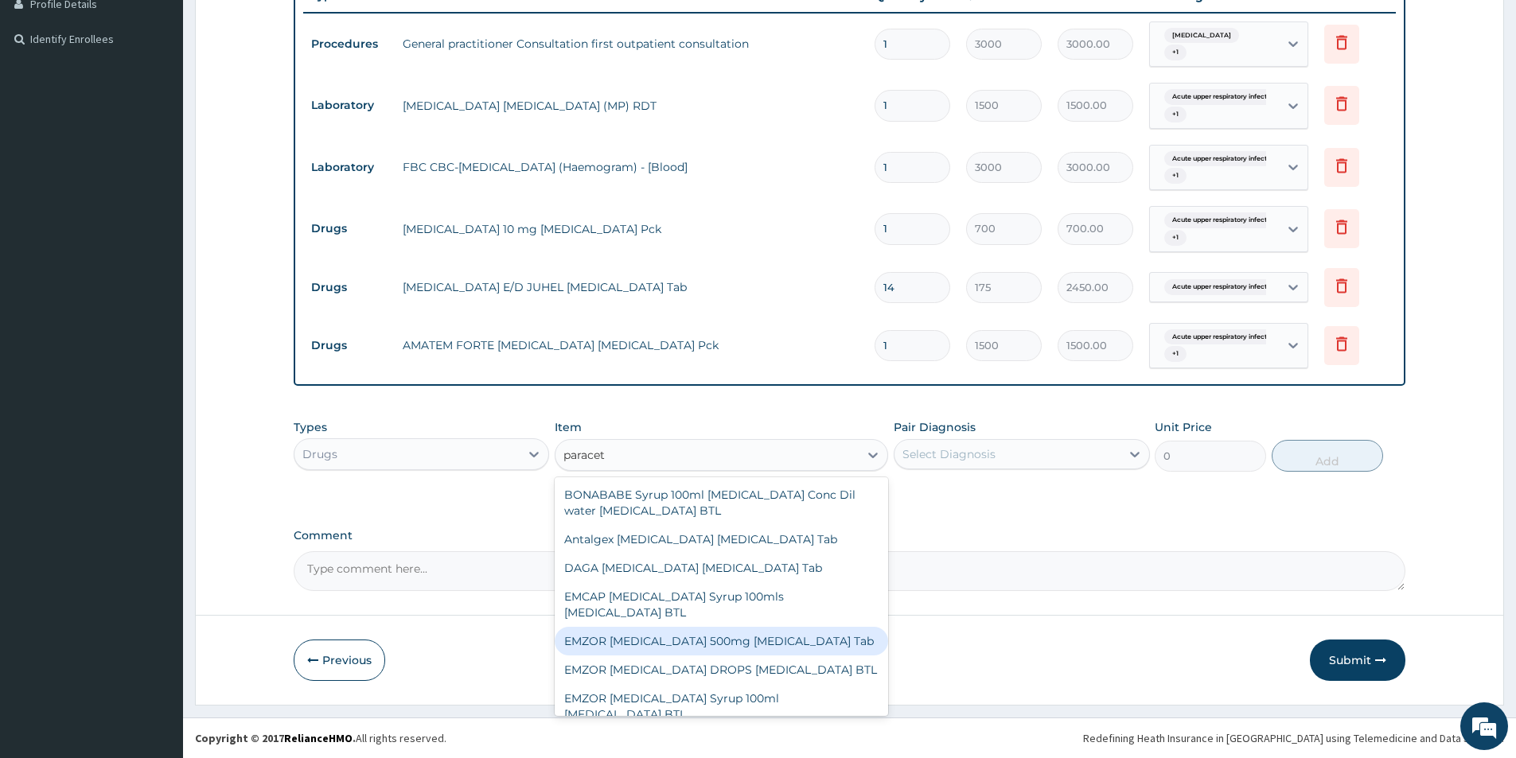
click at [790, 642] on div "EMZOR [MEDICAL_DATA] 500mg [MEDICAL_DATA] Tab" at bounding box center [721, 641] width 333 height 29
type input "10"
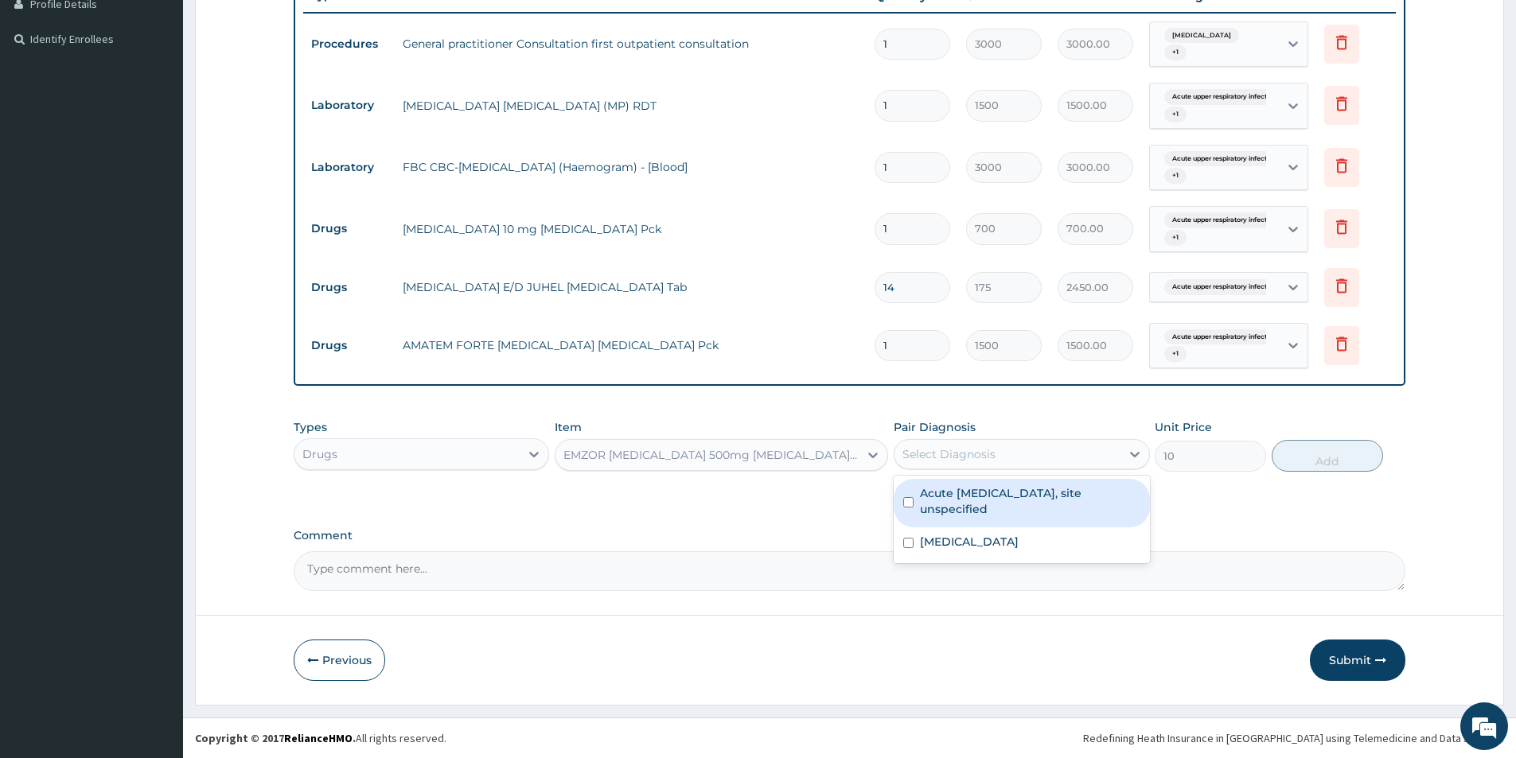
click at [992, 457] on div "Select Diagnosis" at bounding box center [948, 454] width 93 height 16
click at [975, 497] on label "Acute [MEDICAL_DATA], site unspecified" at bounding box center [1030, 501] width 220 height 32
checkbox input "true"
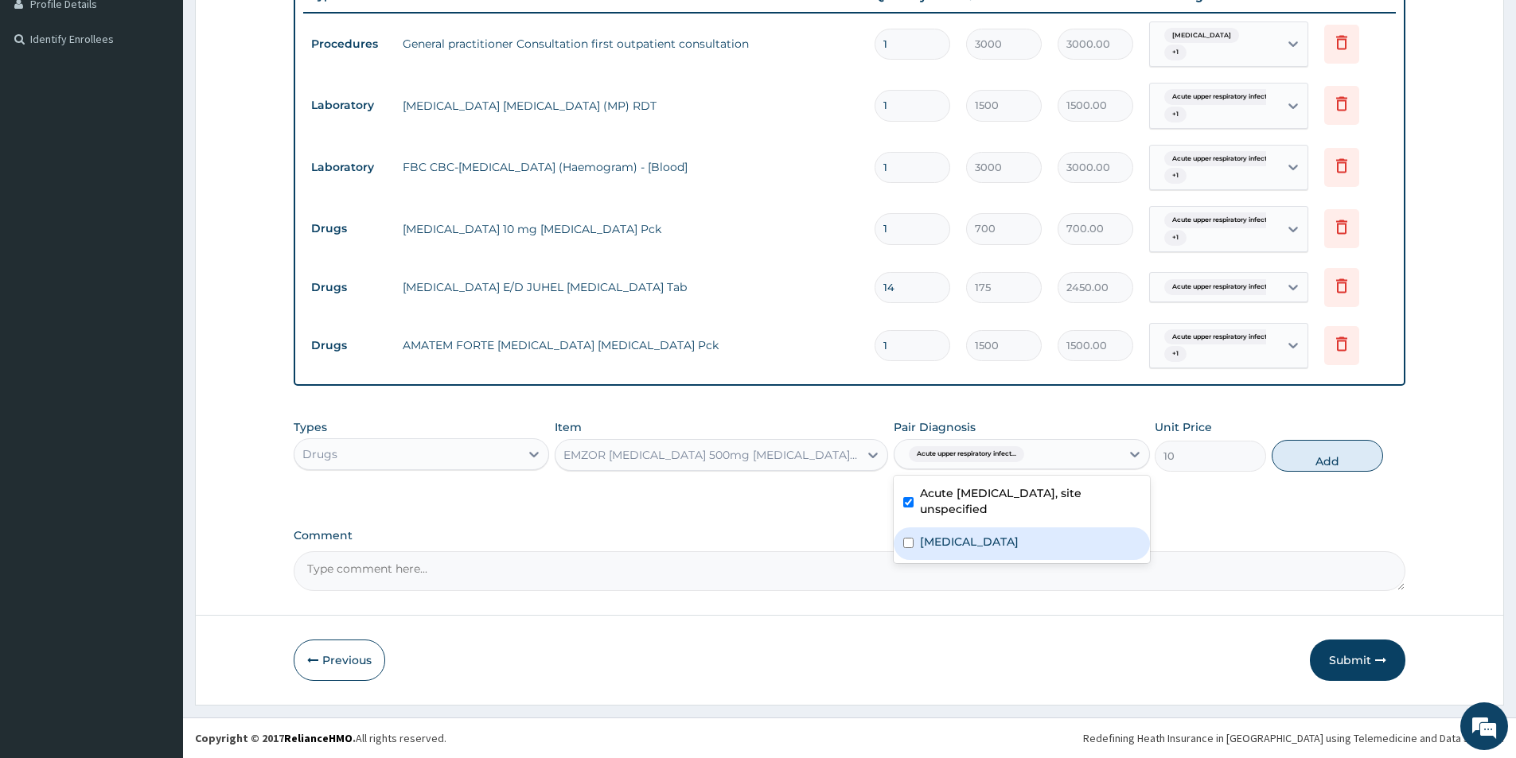
click at [971, 539] on label "[MEDICAL_DATA]" at bounding box center [969, 542] width 99 height 16
checkbox input "true"
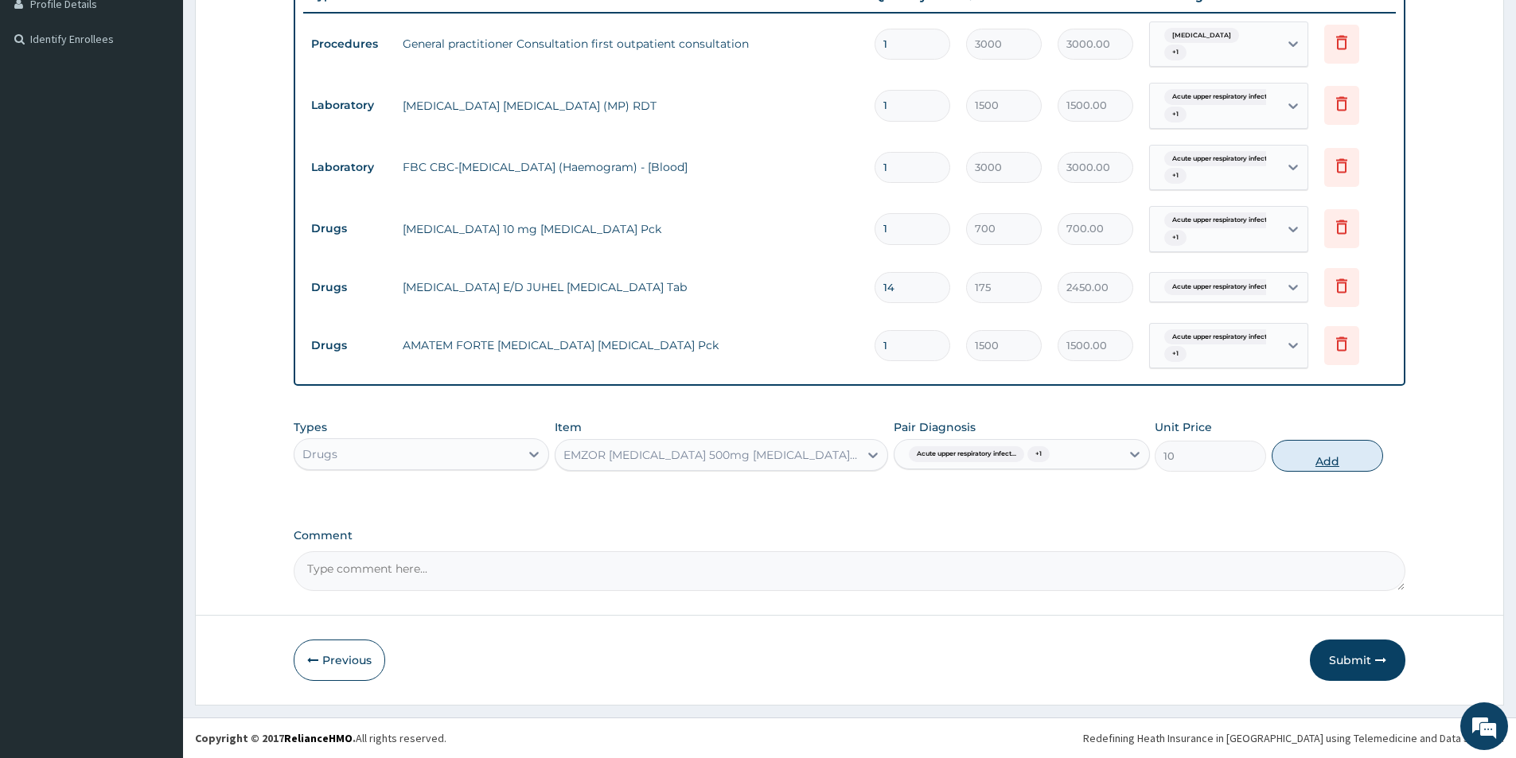
click at [1347, 460] on button "Add" at bounding box center [1326, 456] width 111 height 32
type input "0"
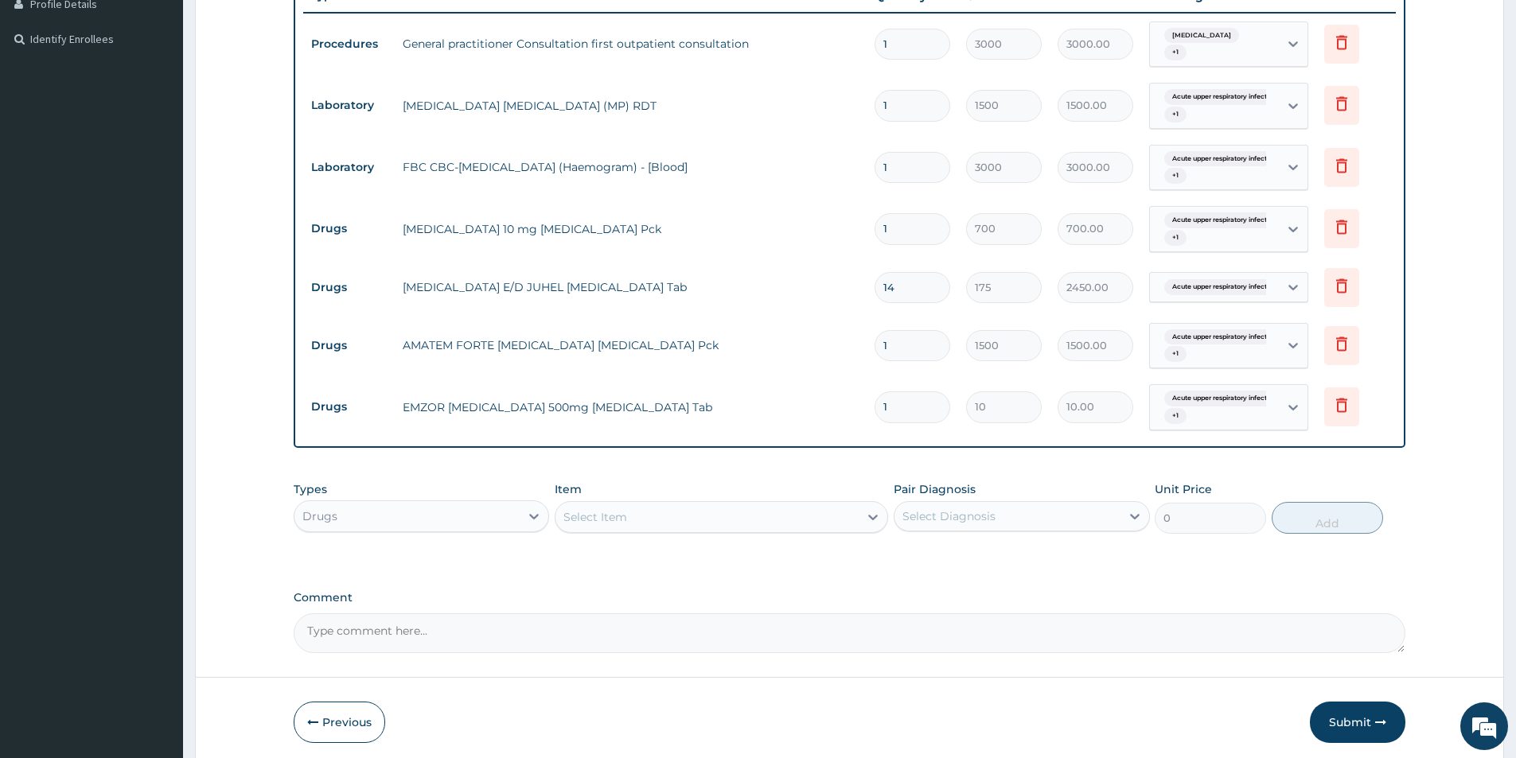
type input "18"
type input "180.00"
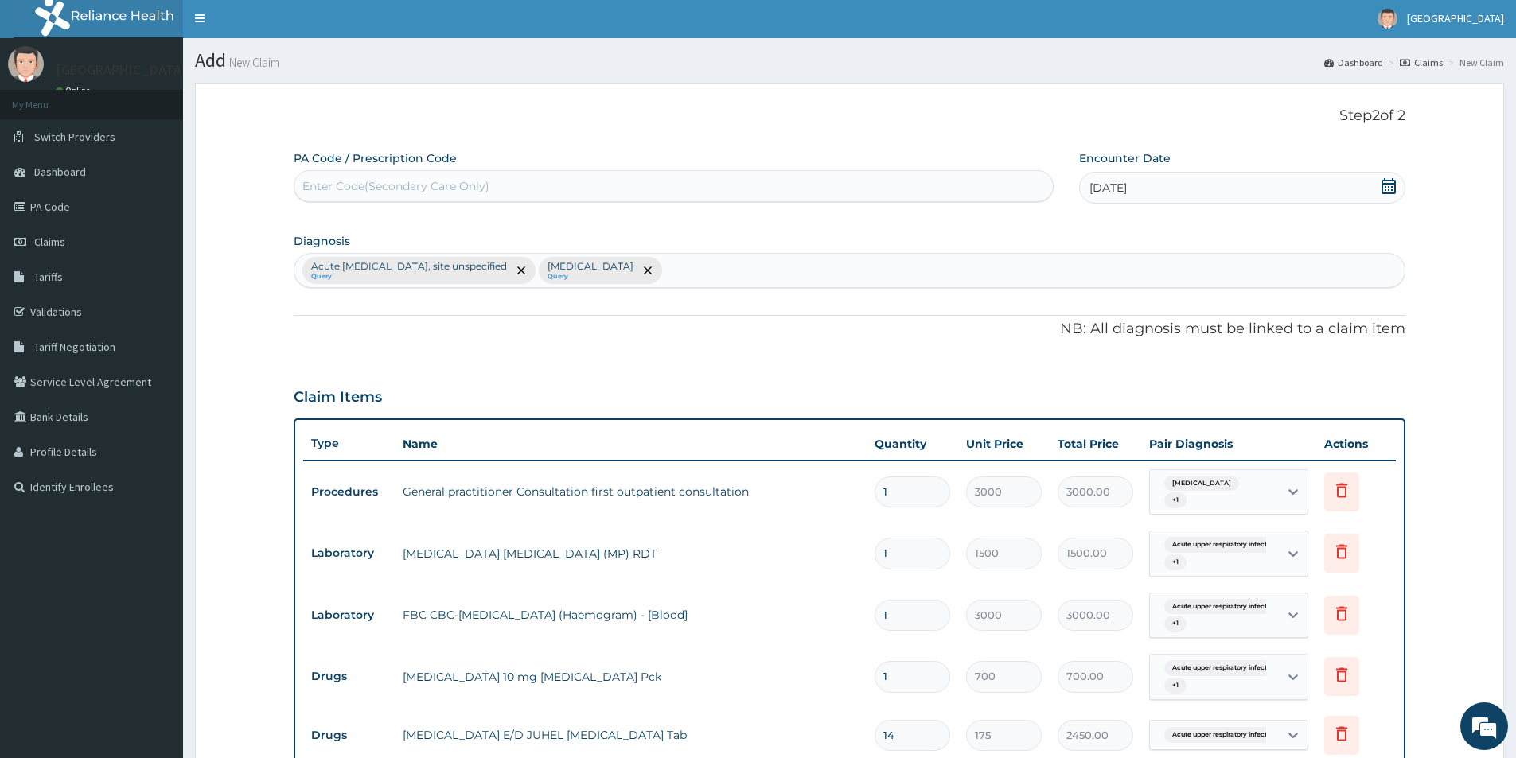
scroll to position [0, 0]
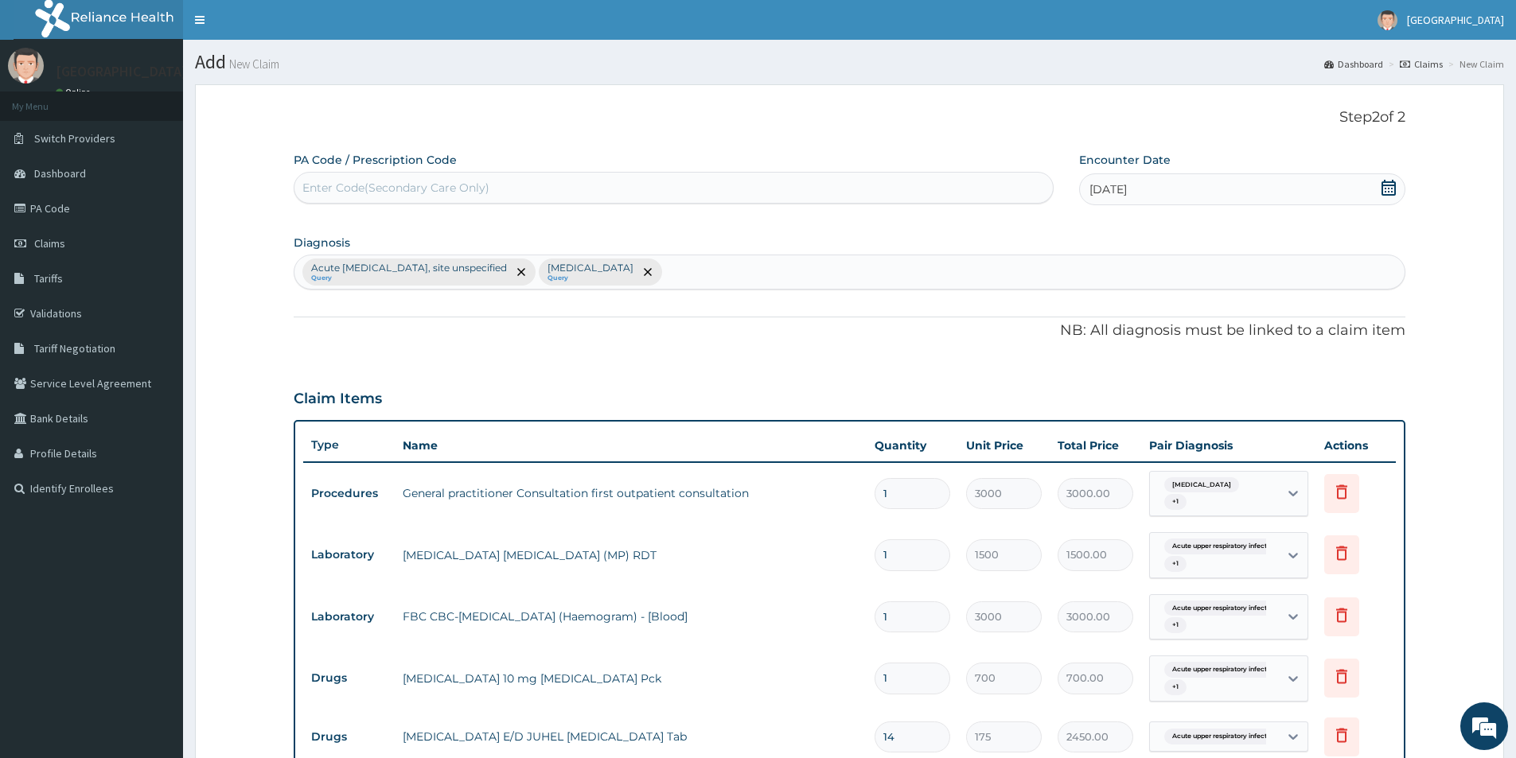
type input "18"
click at [746, 278] on div "Acute upper respiratory infection, site unspecified Query Malaria, unspecified …" at bounding box center [849, 271] width 1110 height 33
type input "t"
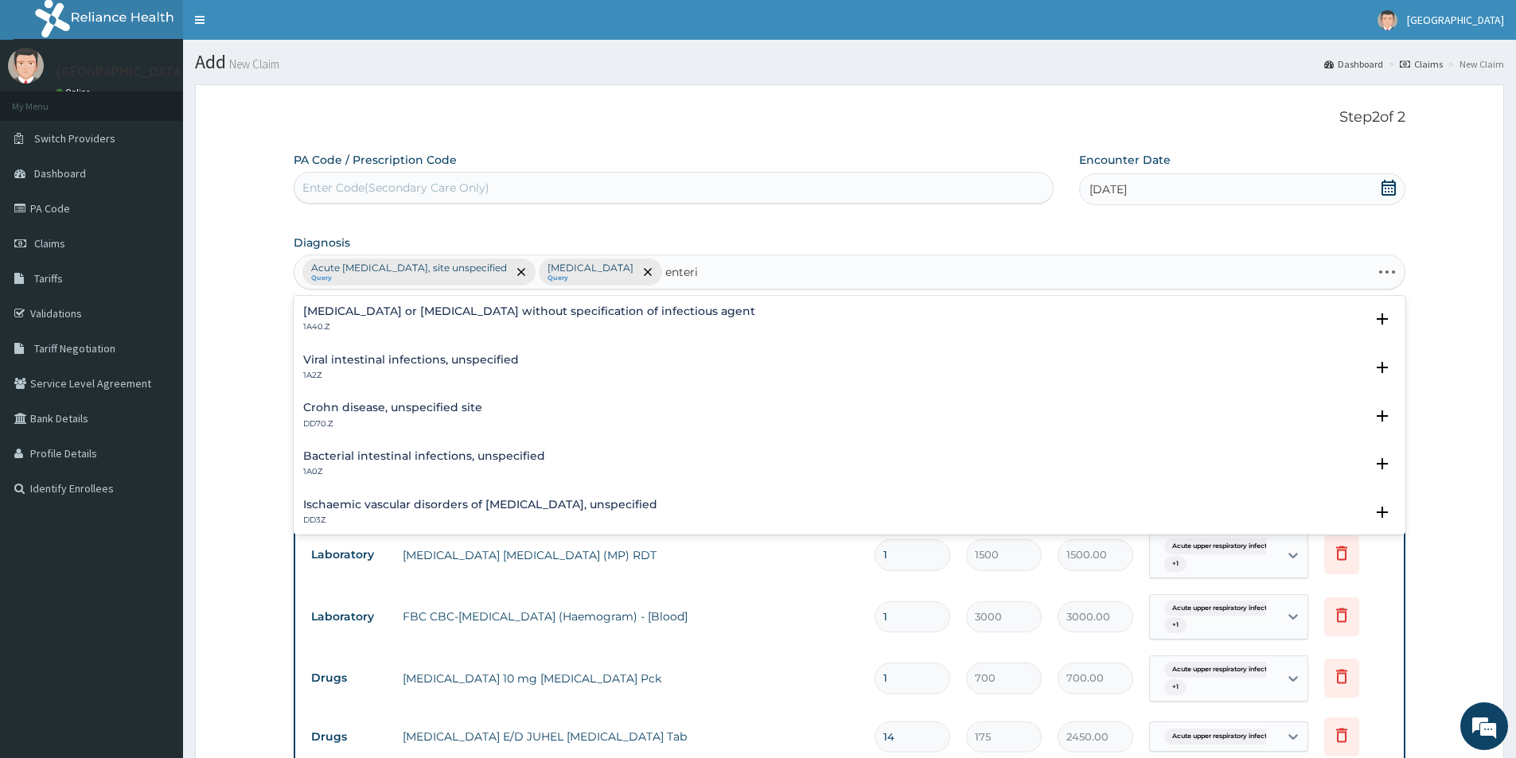
type input "enteric"
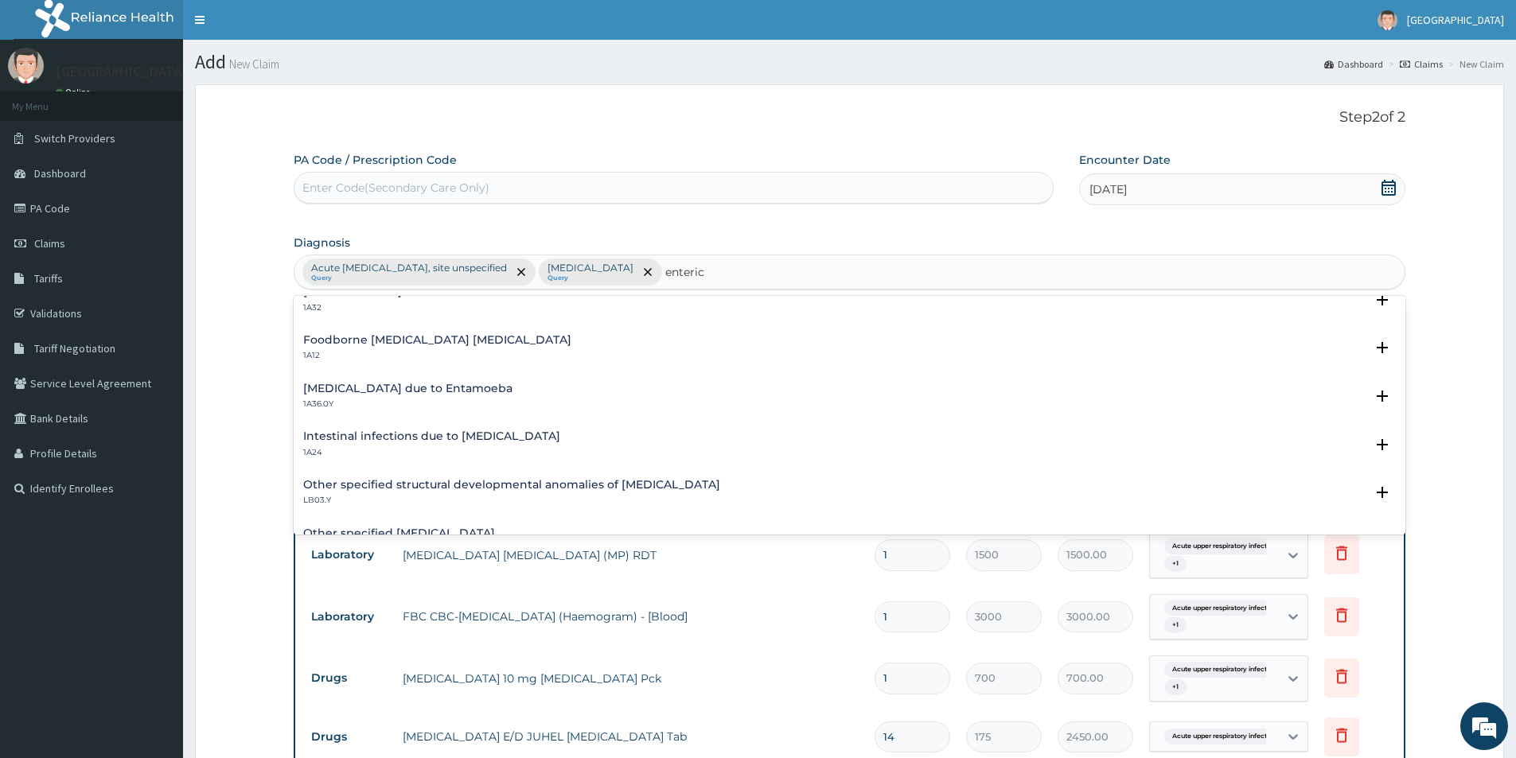
scroll to position [1114, 0]
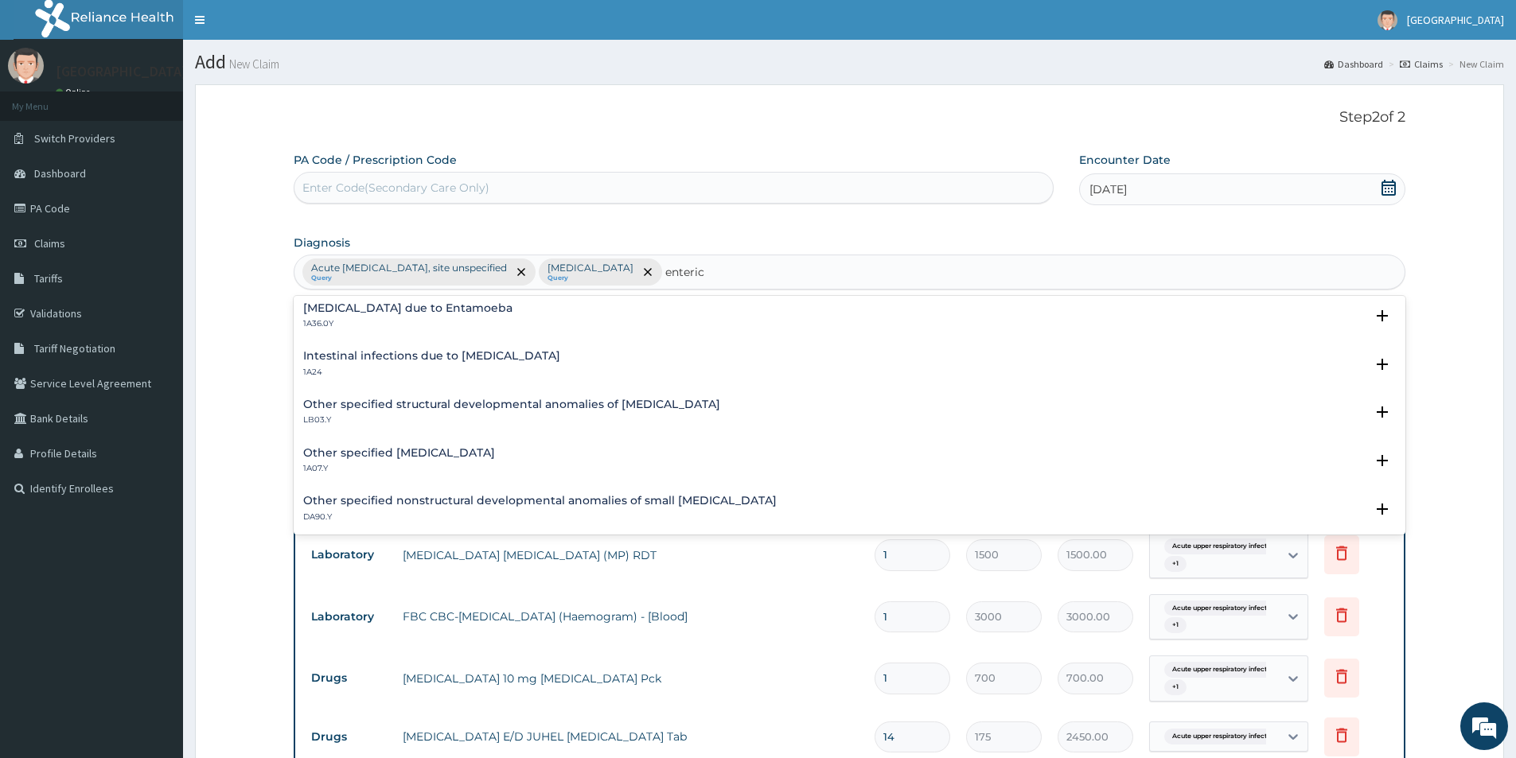
click at [449, 448] on h4 "Other specified typhoid fever" at bounding box center [399, 453] width 192 height 12
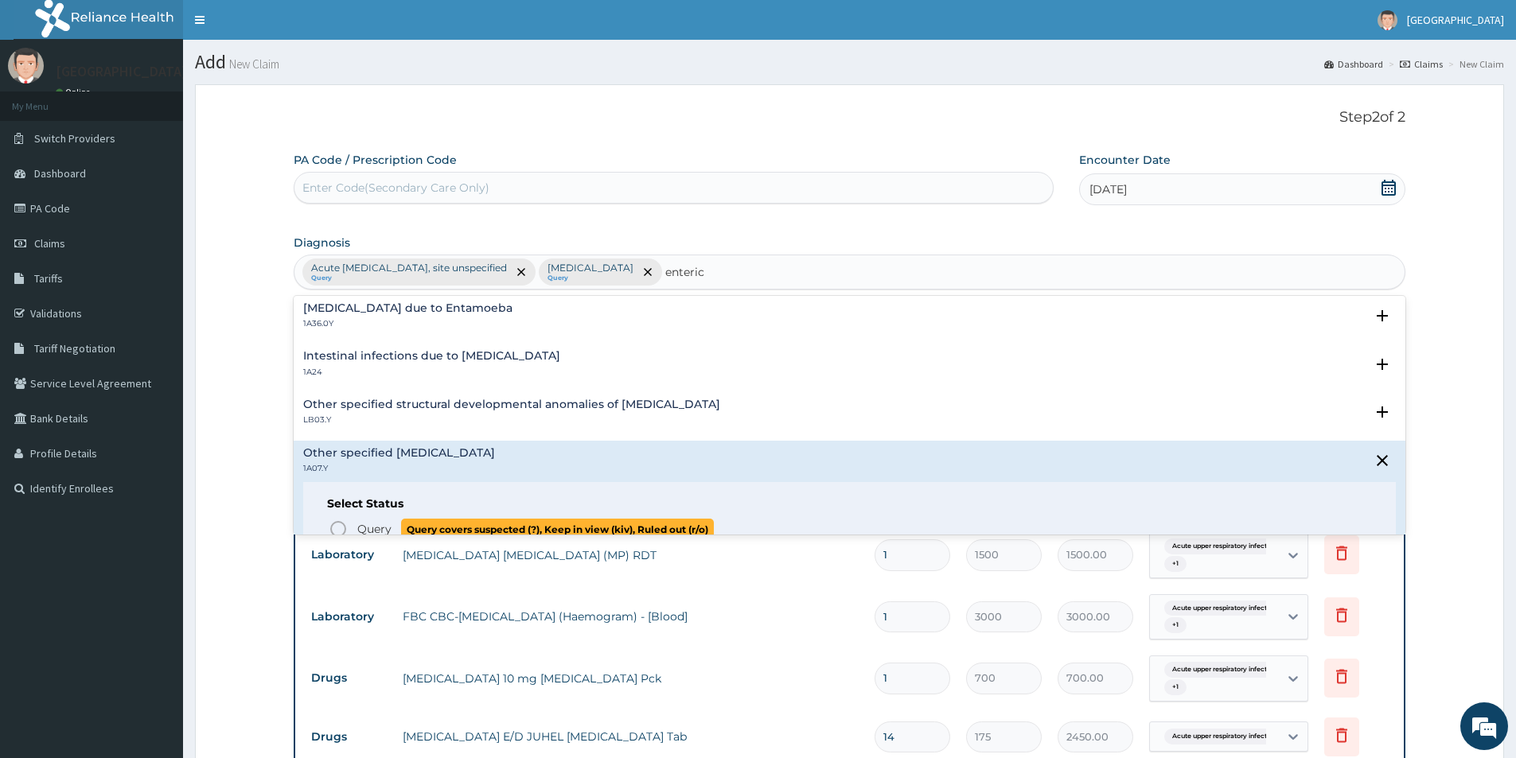
click at [337, 522] on circle "status option query" at bounding box center [338, 529] width 14 height 14
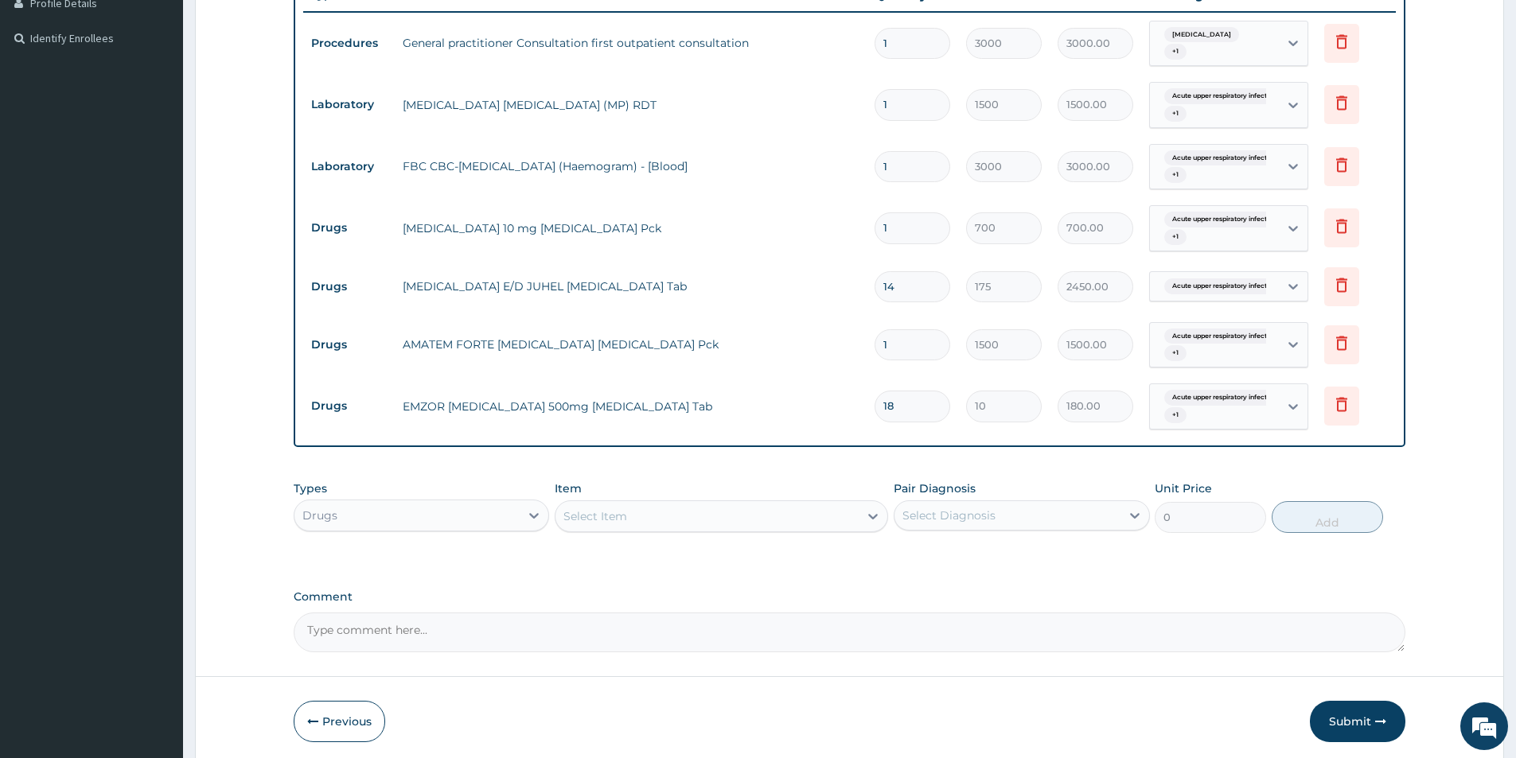
scroll to position [512, 0]
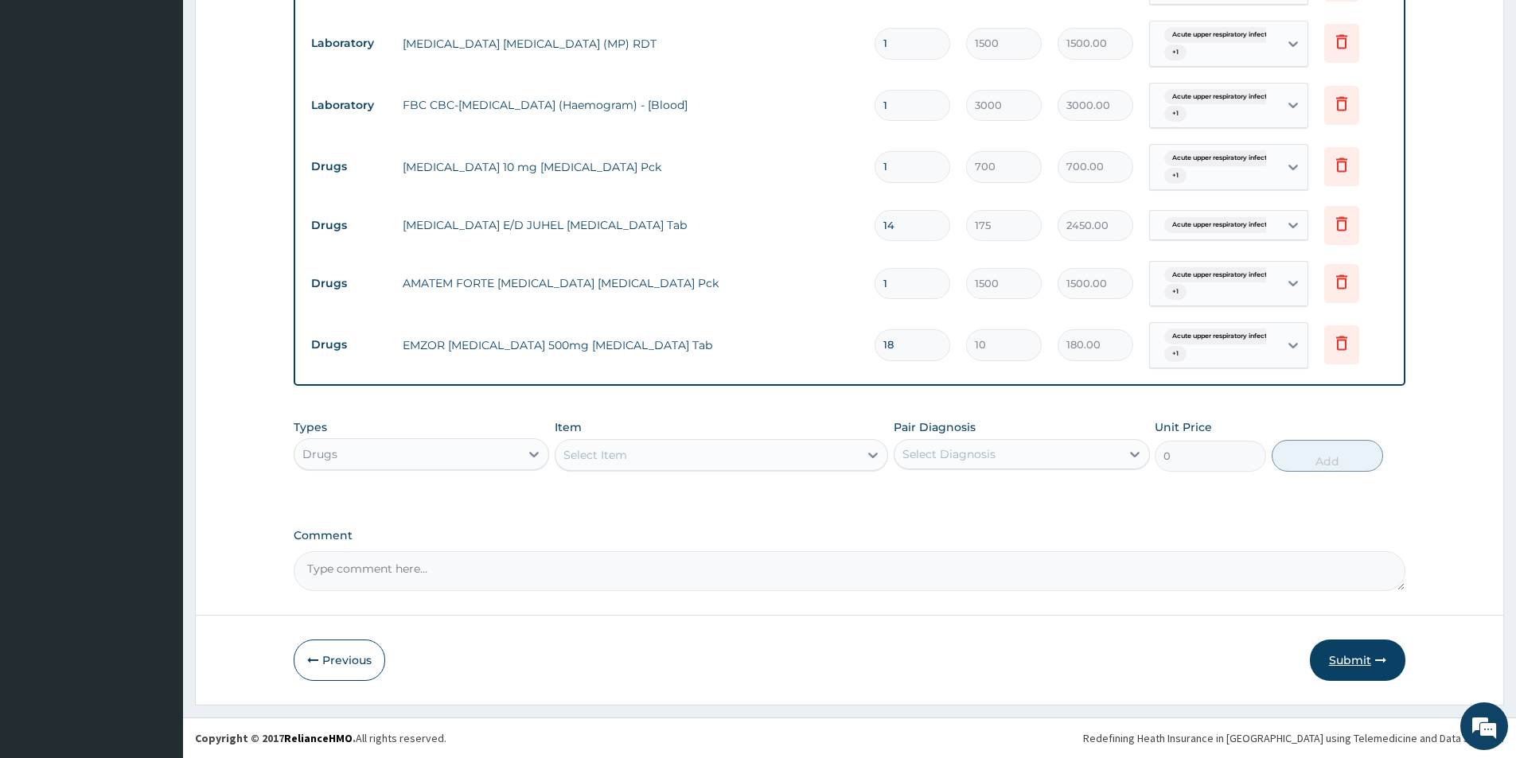
click at [1356, 666] on button "Submit" at bounding box center [1356, 660] width 95 height 41
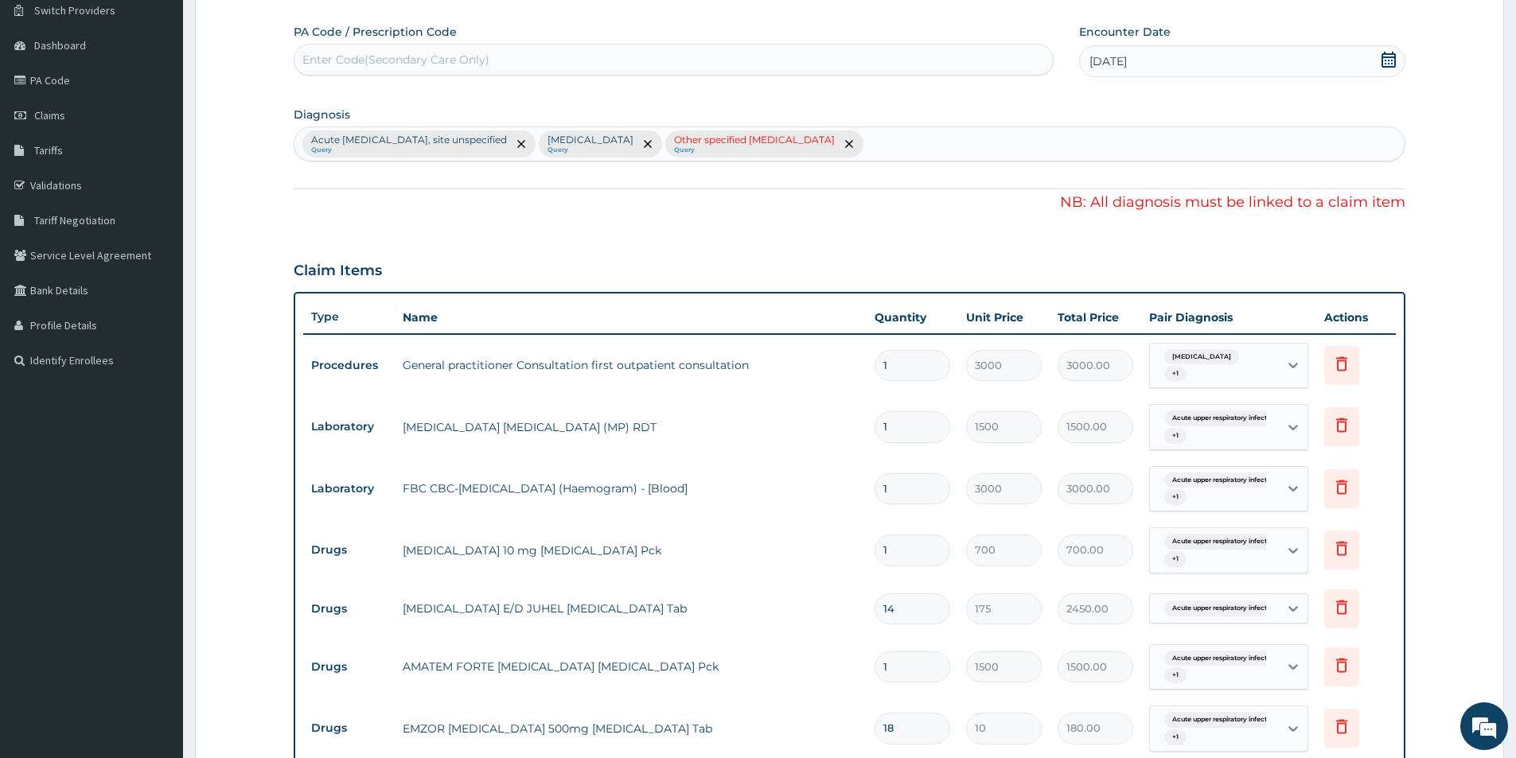
scroll to position [273, 0]
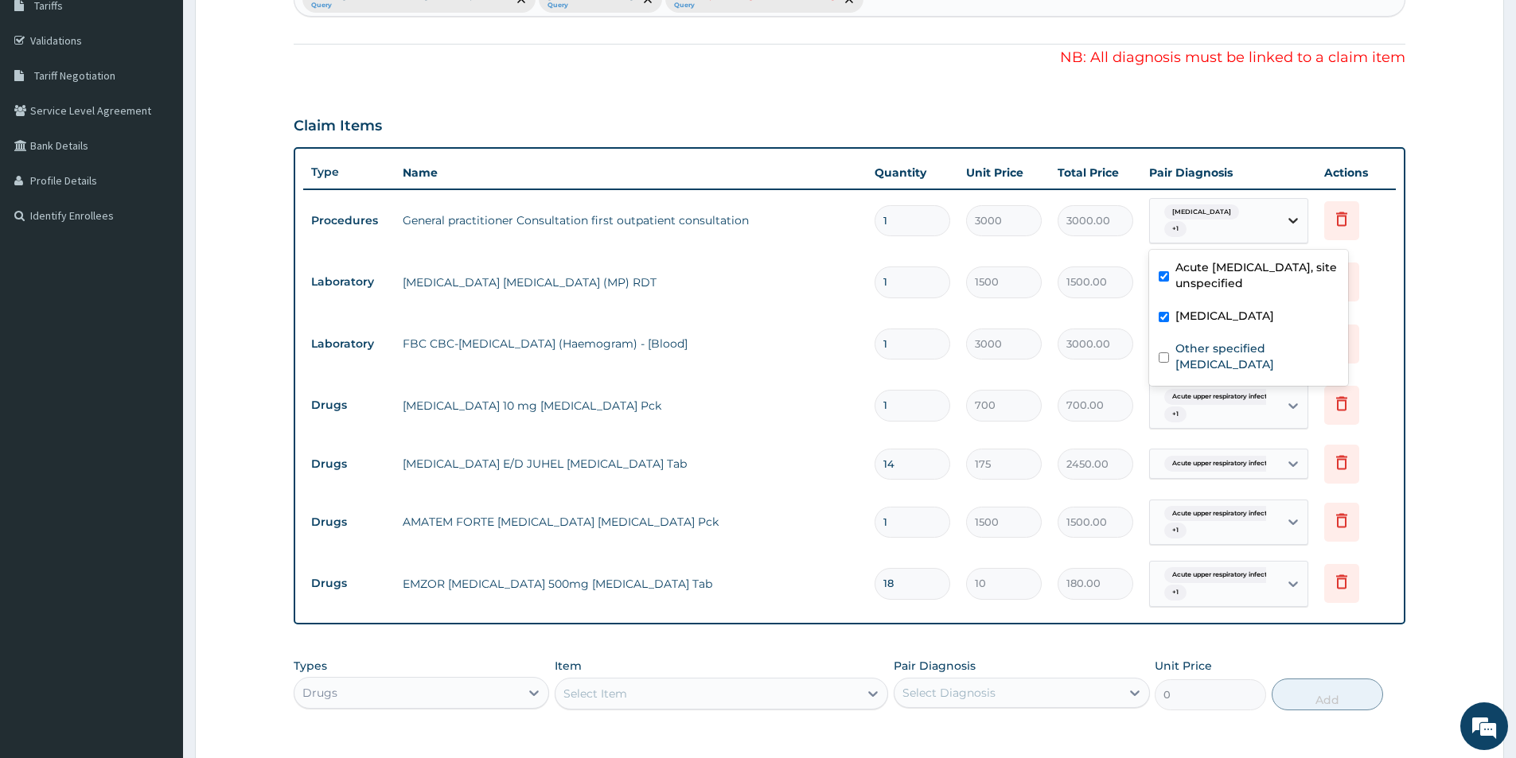
click at [1294, 220] on icon at bounding box center [1293, 220] width 16 height 16
click at [1180, 360] on label "Other specified typhoid fever" at bounding box center [1256, 356] width 163 height 32
checkbox input "true"
click at [1308, 98] on div "PA Code / Prescription Code Enter Code(Secondary Care Only) Encounter Date 11-0…" at bounding box center [849, 354] width 1111 height 951
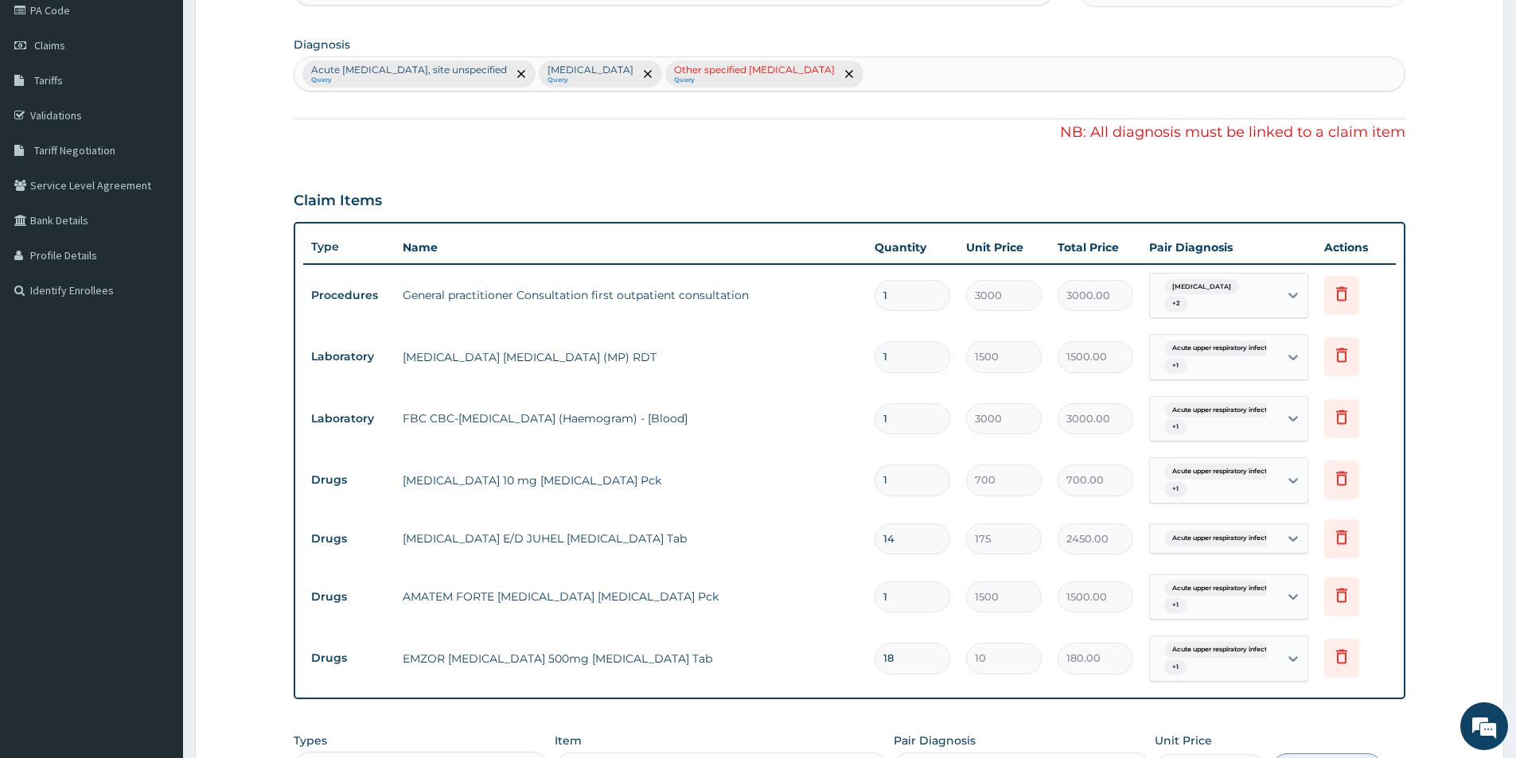
scroll to position [432, 0]
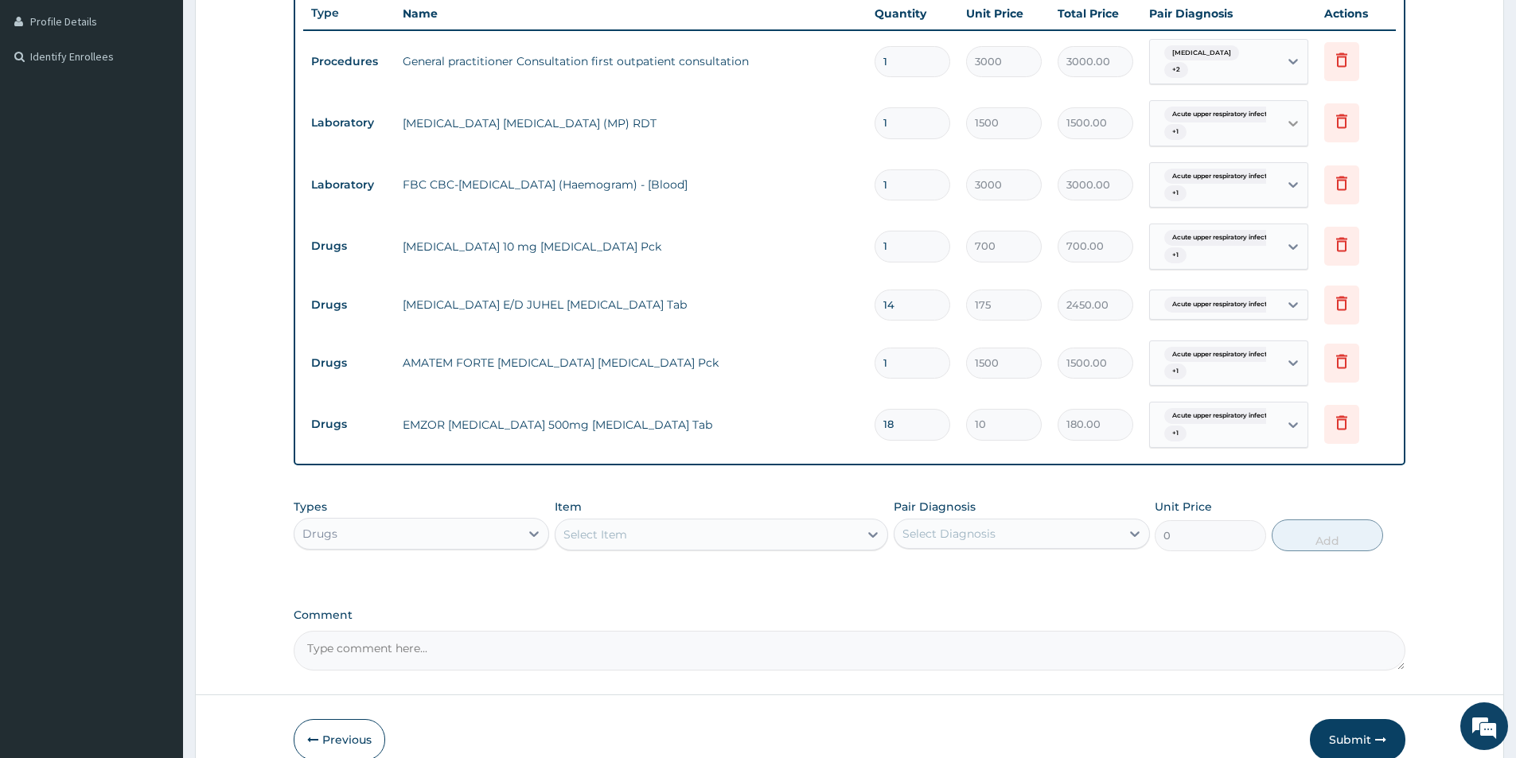
click at [1294, 124] on icon at bounding box center [1293, 123] width 16 height 16
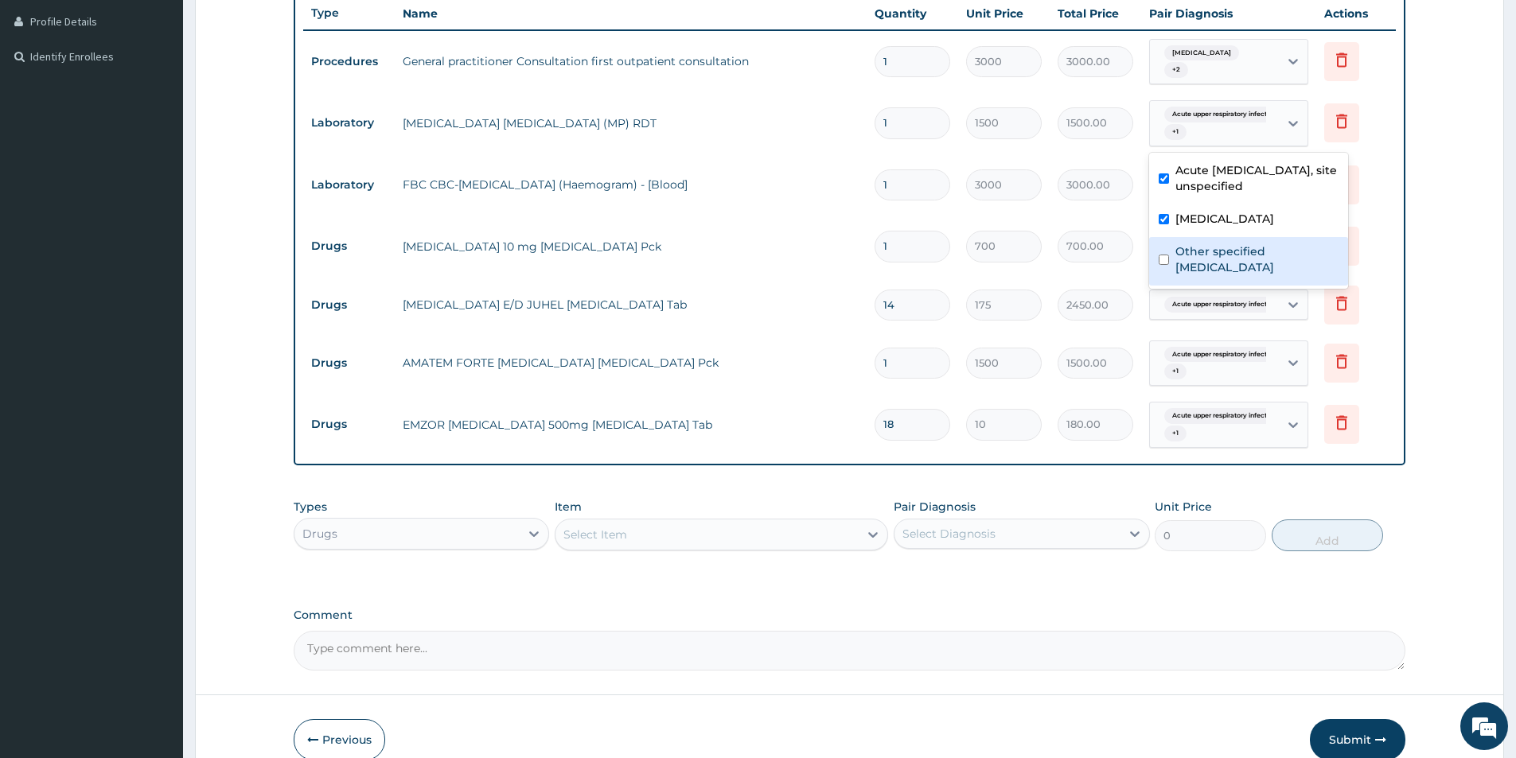
click at [1177, 259] on label "Other specified typhoid fever" at bounding box center [1256, 259] width 163 height 32
checkbox input "true"
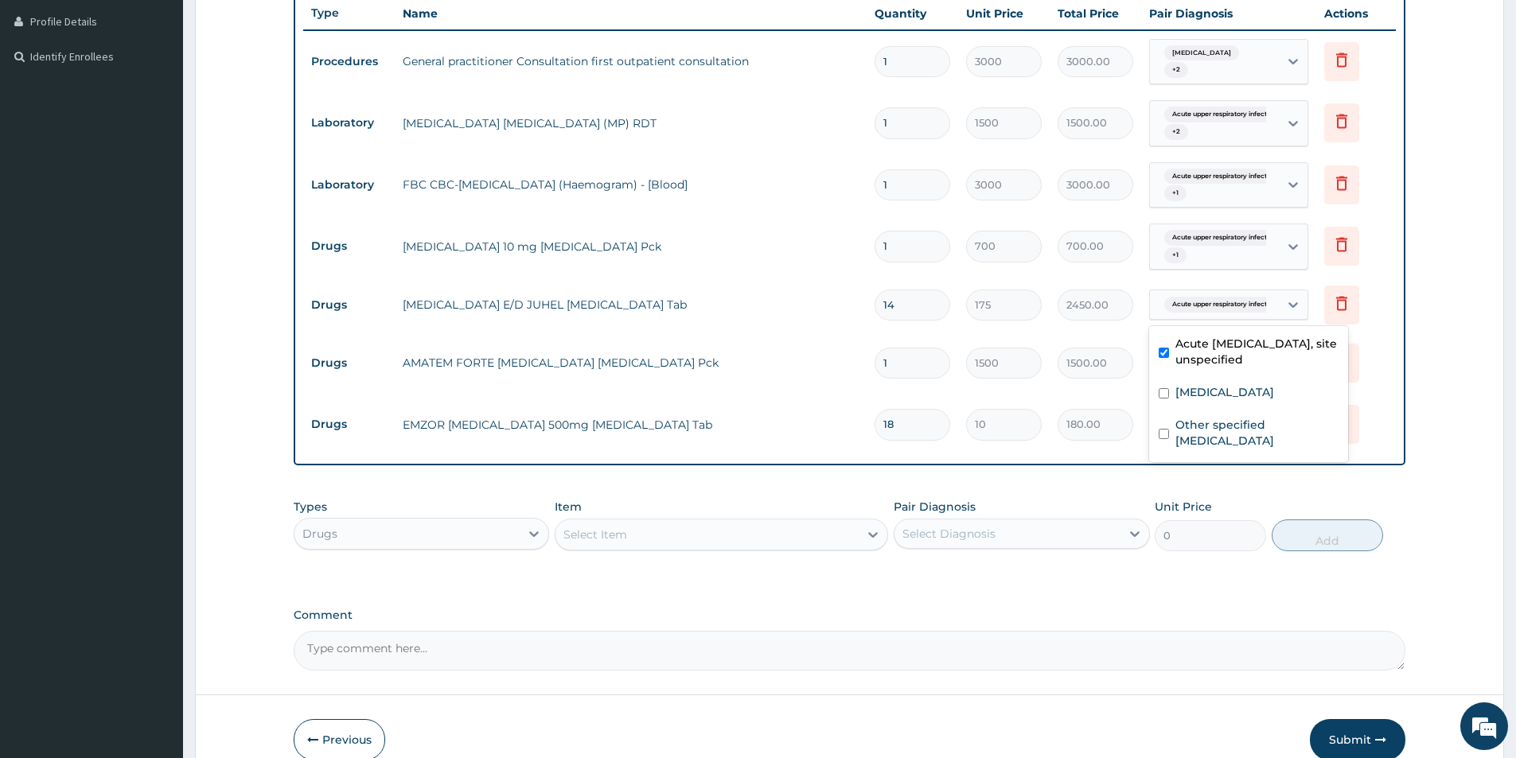
click at [1231, 305] on span "Acute upper respiratory infect..." at bounding box center [1221, 305] width 115 height 16
click at [1166, 430] on input "checkbox" at bounding box center [1163, 434] width 10 height 10
checkbox input "true"
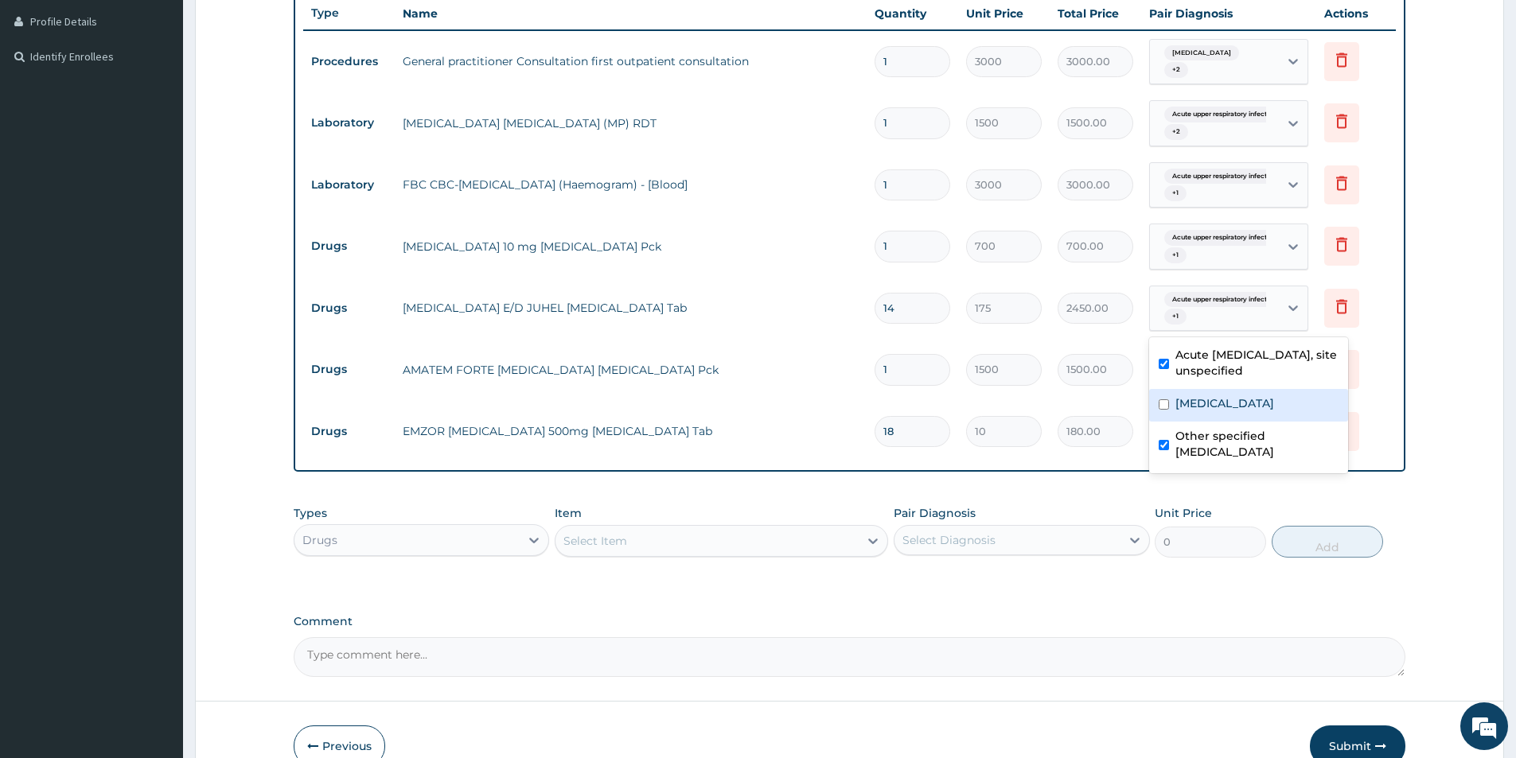
drag, startPoint x: 1171, startPoint y: 403, endPoint x: 1201, endPoint y: 334, distance: 74.8
click at [1171, 402] on div "[MEDICAL_DATA]" at bounding box center [1248, 405] width 199 height 33
checkbox input "true"
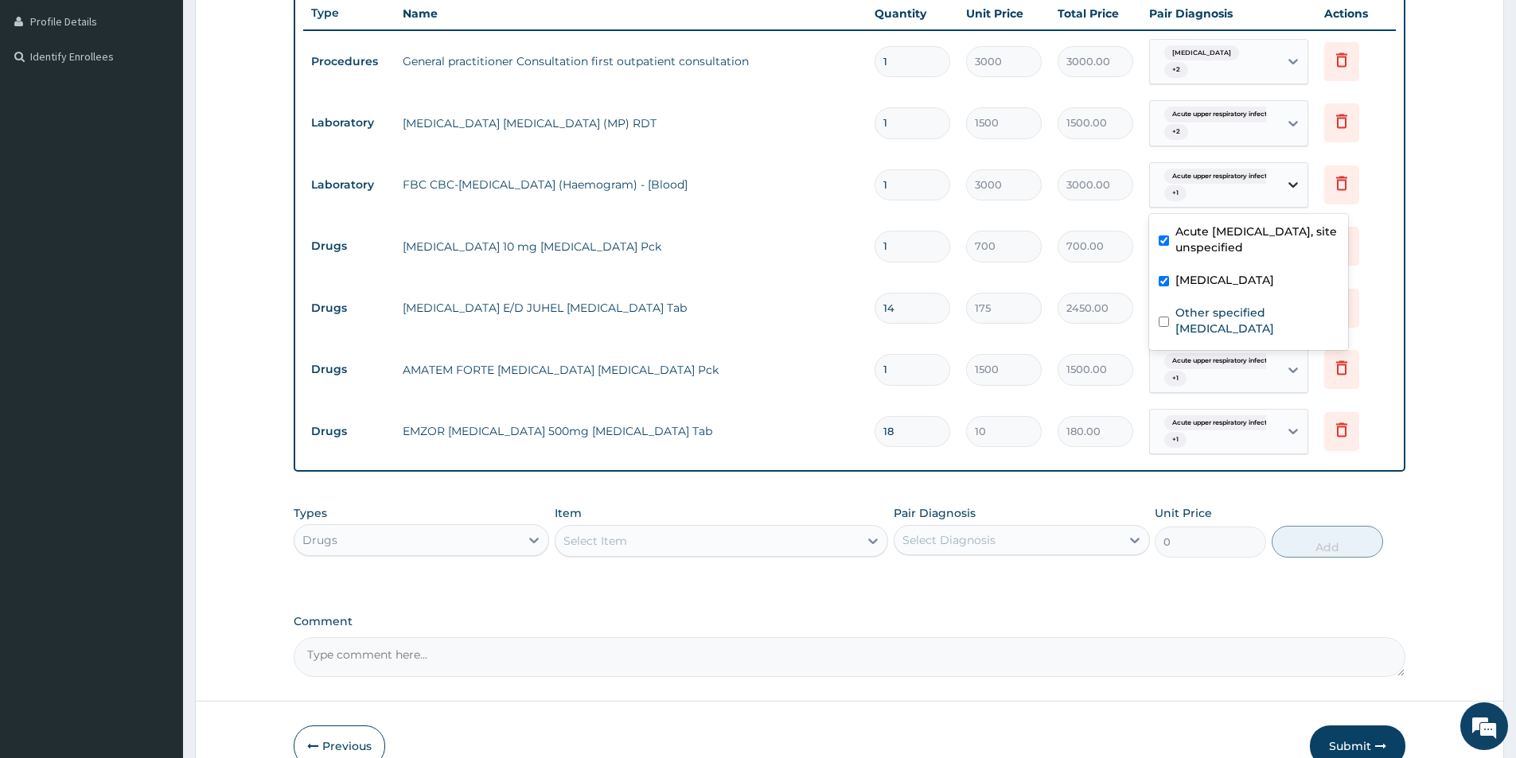
drag, startPoint x: 1288, startPoint y: 184, endPoint x: 1271, endPoint y: 205, distance: 27.2
click at [1288, 185] on icon at bounding box center [1293, 185] width 16 height 16
click at [1181, 326] on label "Other specified typhoid fever" at bounding box center [1256, 321] width 163 height 32
checkbox input "true"
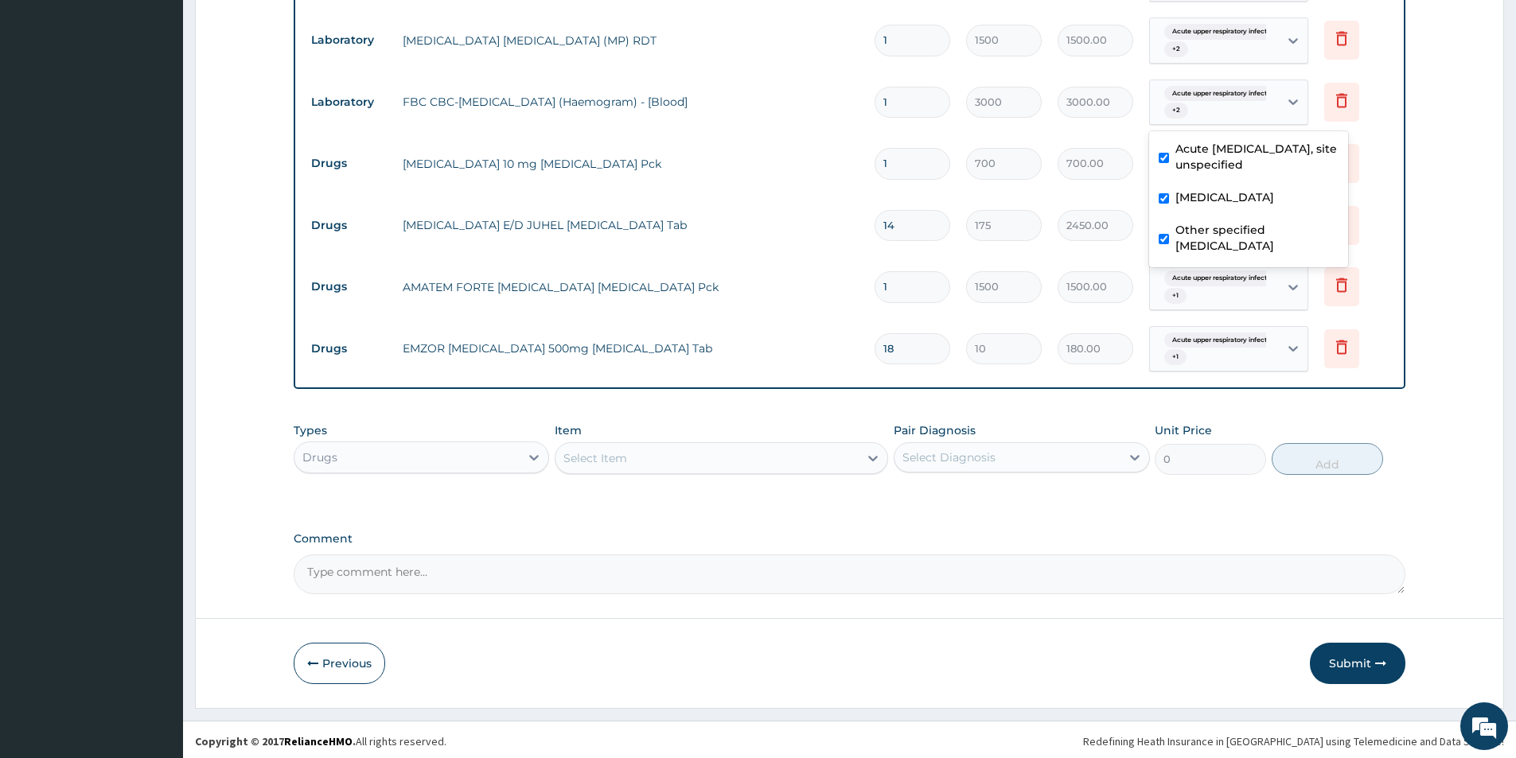
scroll to position [518, 0]
click at [1253, 341] on span "Acute upper respiratory infect..." at bounding box center [1221, 337] width 115 height 16
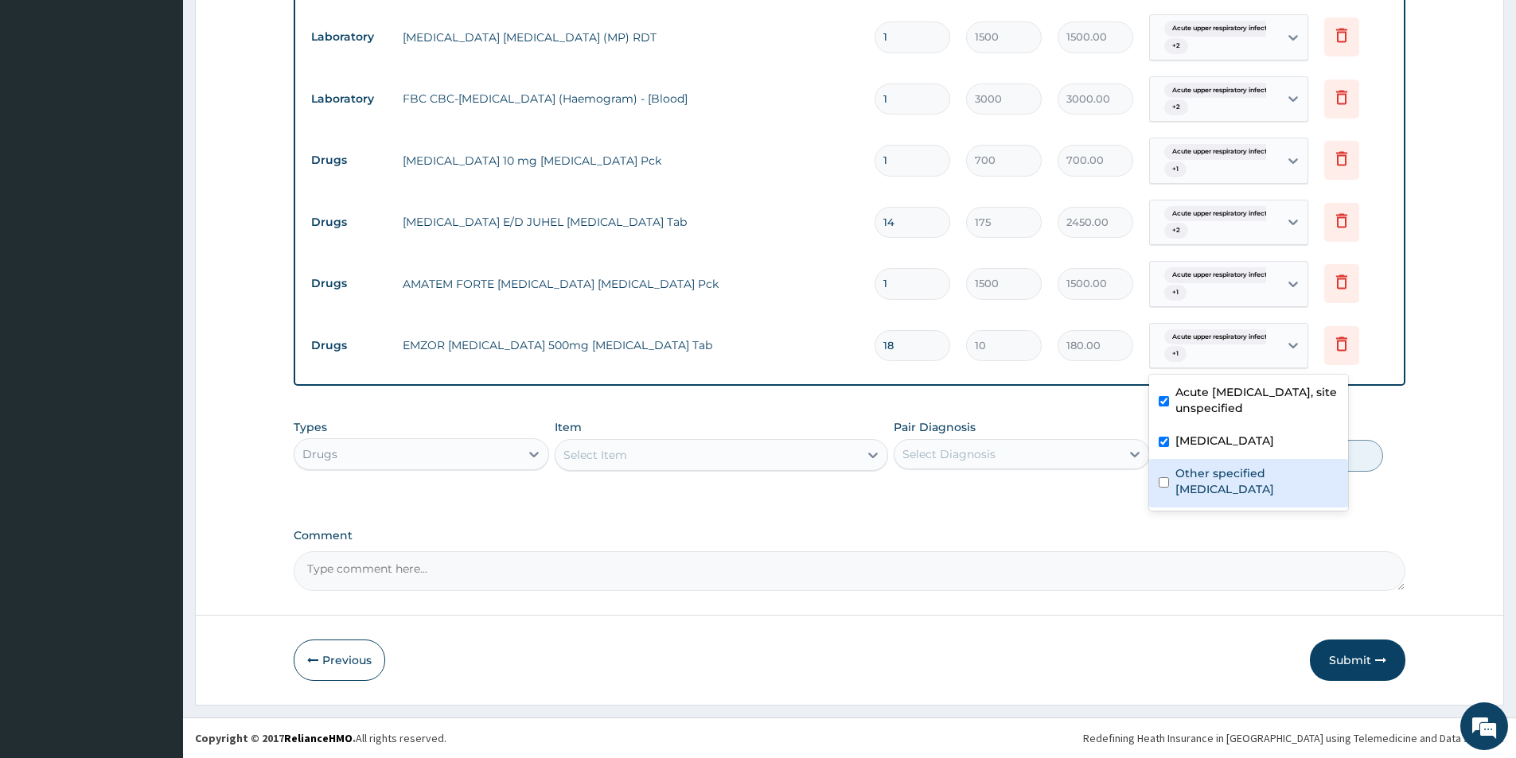
drag, startPoint x: 1173, startPoint y: 488, endPoint x: 1247, endPoint y: 455, distance: 81.6
click at [1174, 486] on div "Other specified typhoid fever" at bounding box center [1248, 483] width 199 height 49
checkbox input "true"
click at [1372, 657] on button "Submit" at bounding box center [1356, 660] width 95 height 41
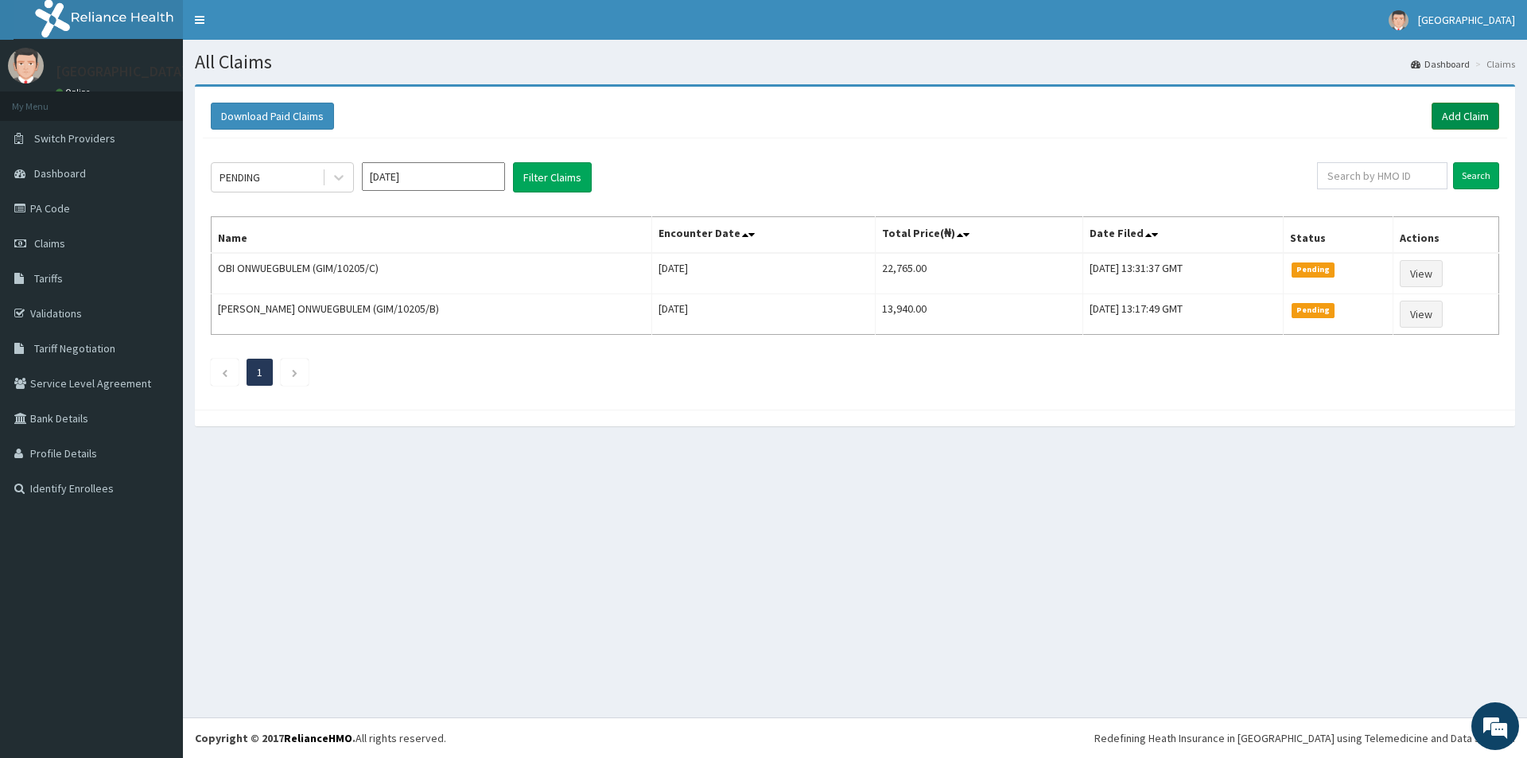
click at [1448, 110] on link "Add Claim" at bounding box center [1466, 116] width 68 height 27
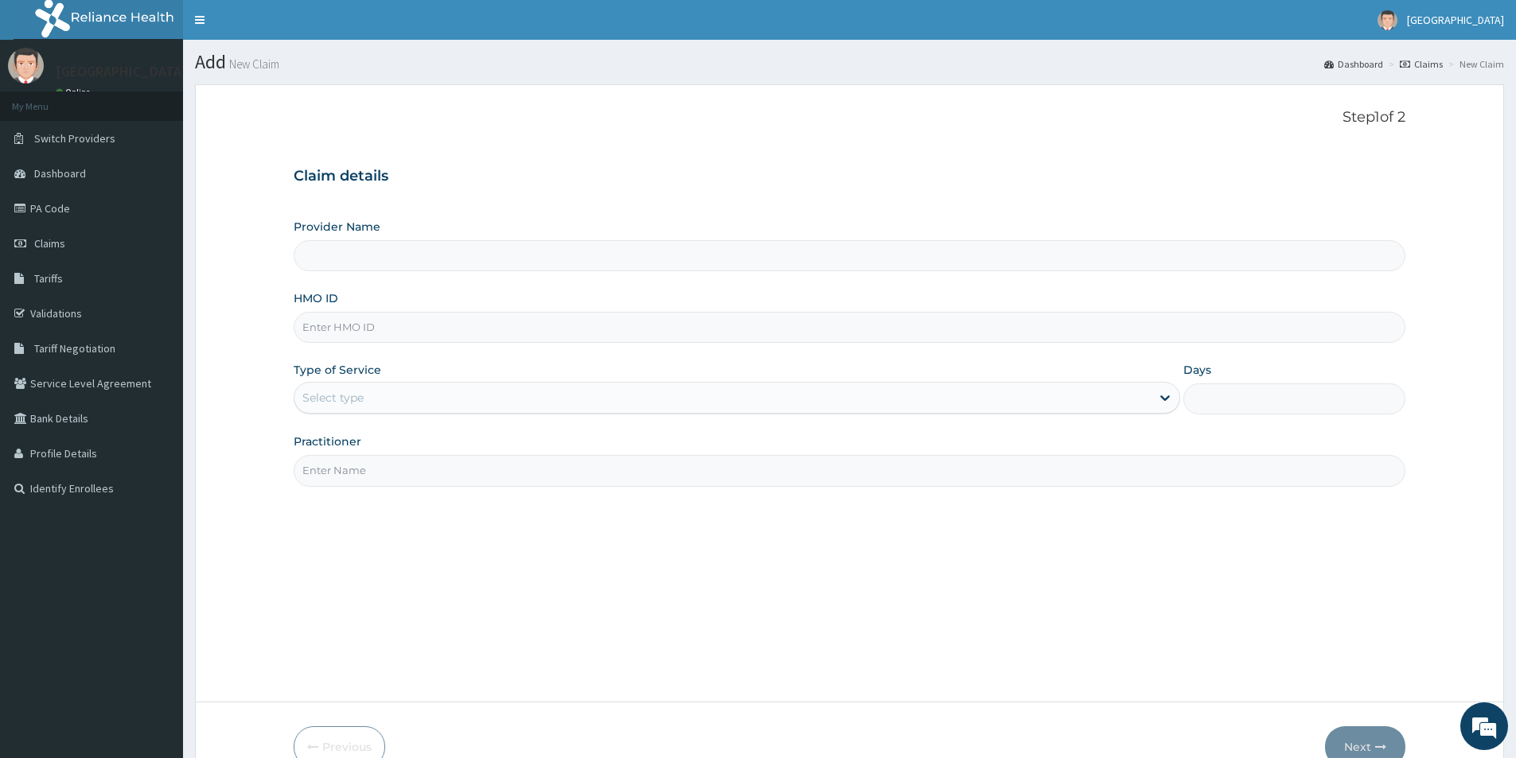
type input "[GEOGRAPHIC_DATA]"
click at [379, 329] on input "HMO ID" at bounding box center [849, 327] width 1111 height 31
type input "NBC/10147/D"
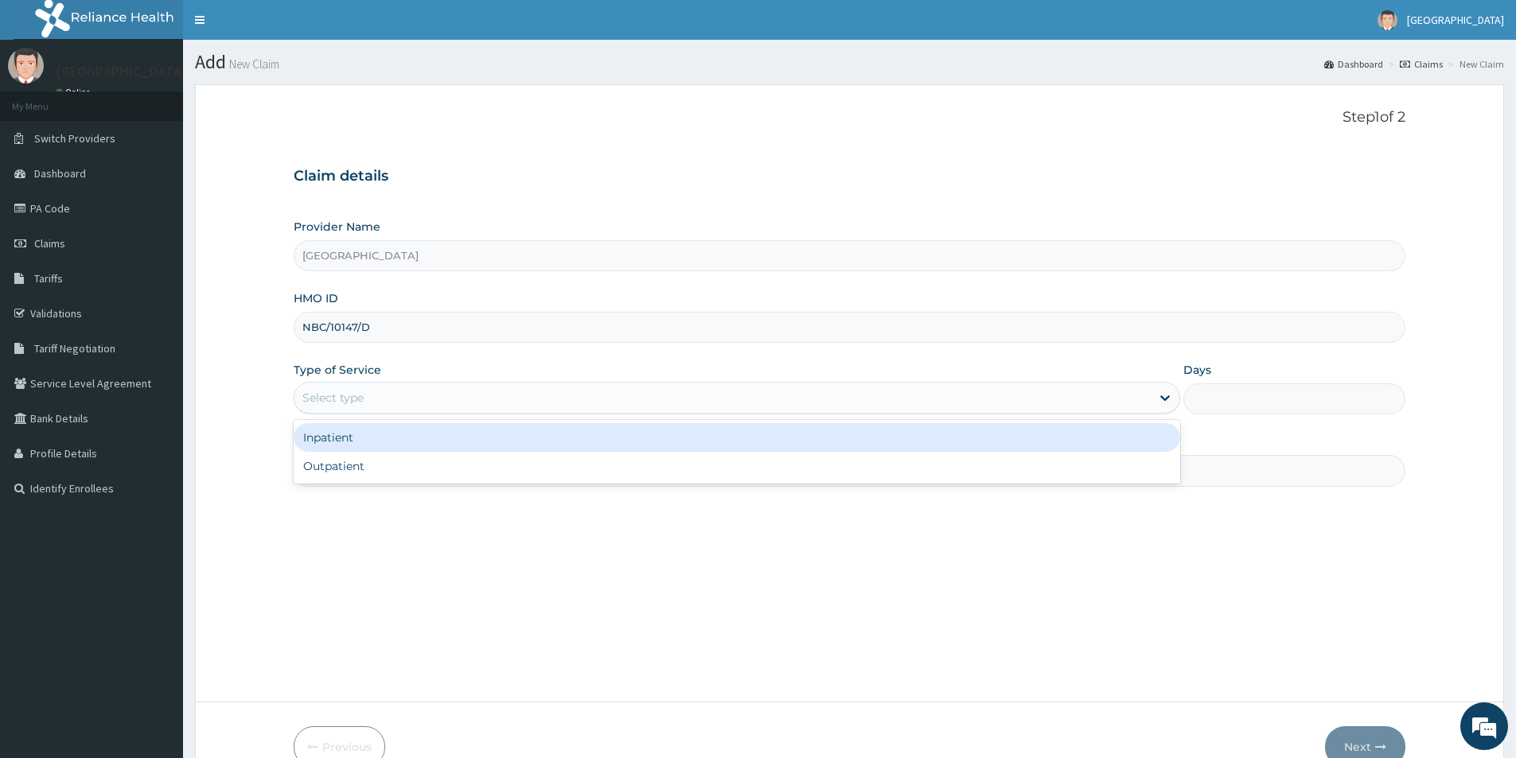
click at [409, 396] on div "Select type" at bounding box center [722, 397] width 856 height 25
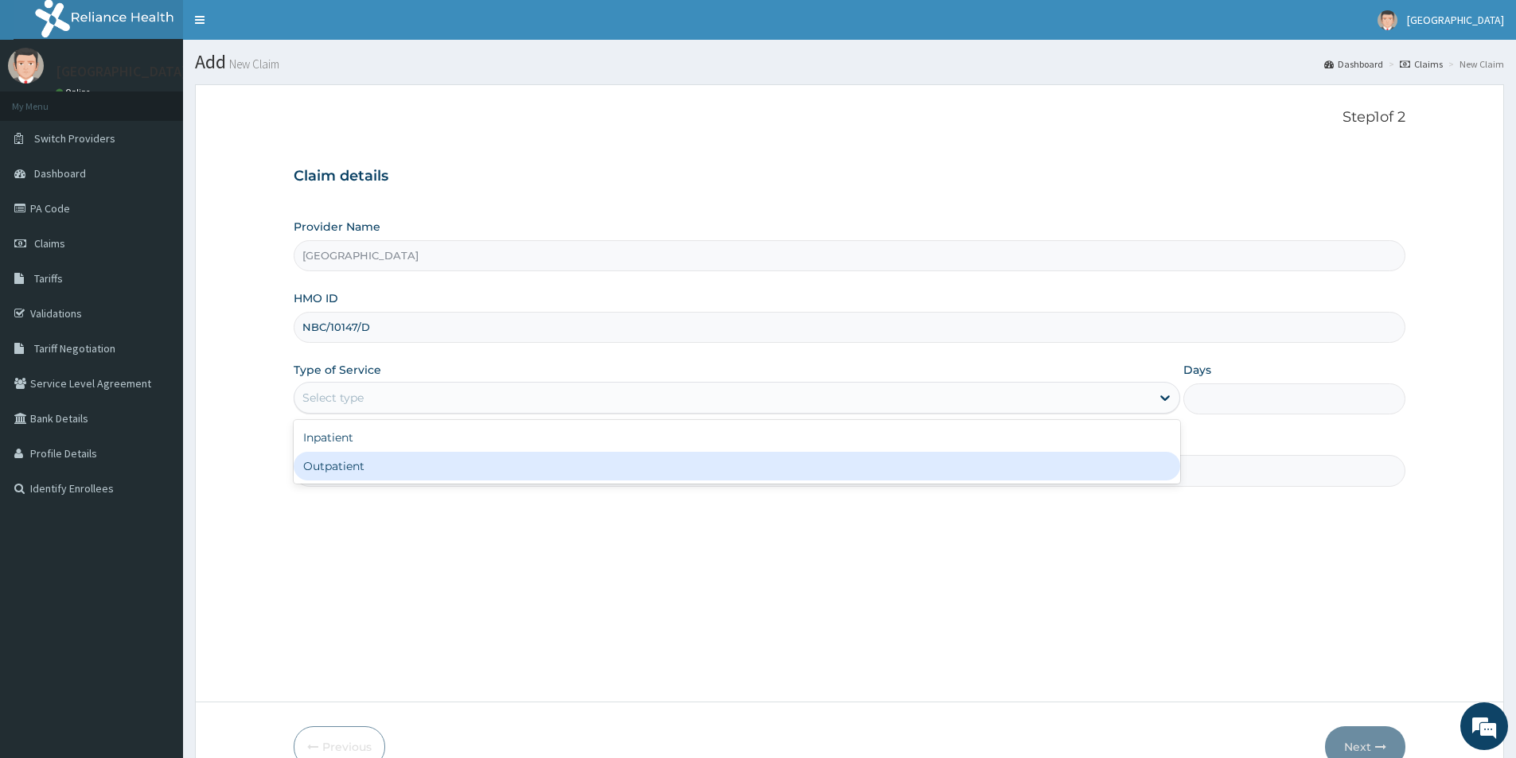
click at [377, 469] on div "Outpatient" at bounding box center [737, 466] width 886 height 29
type input "1"
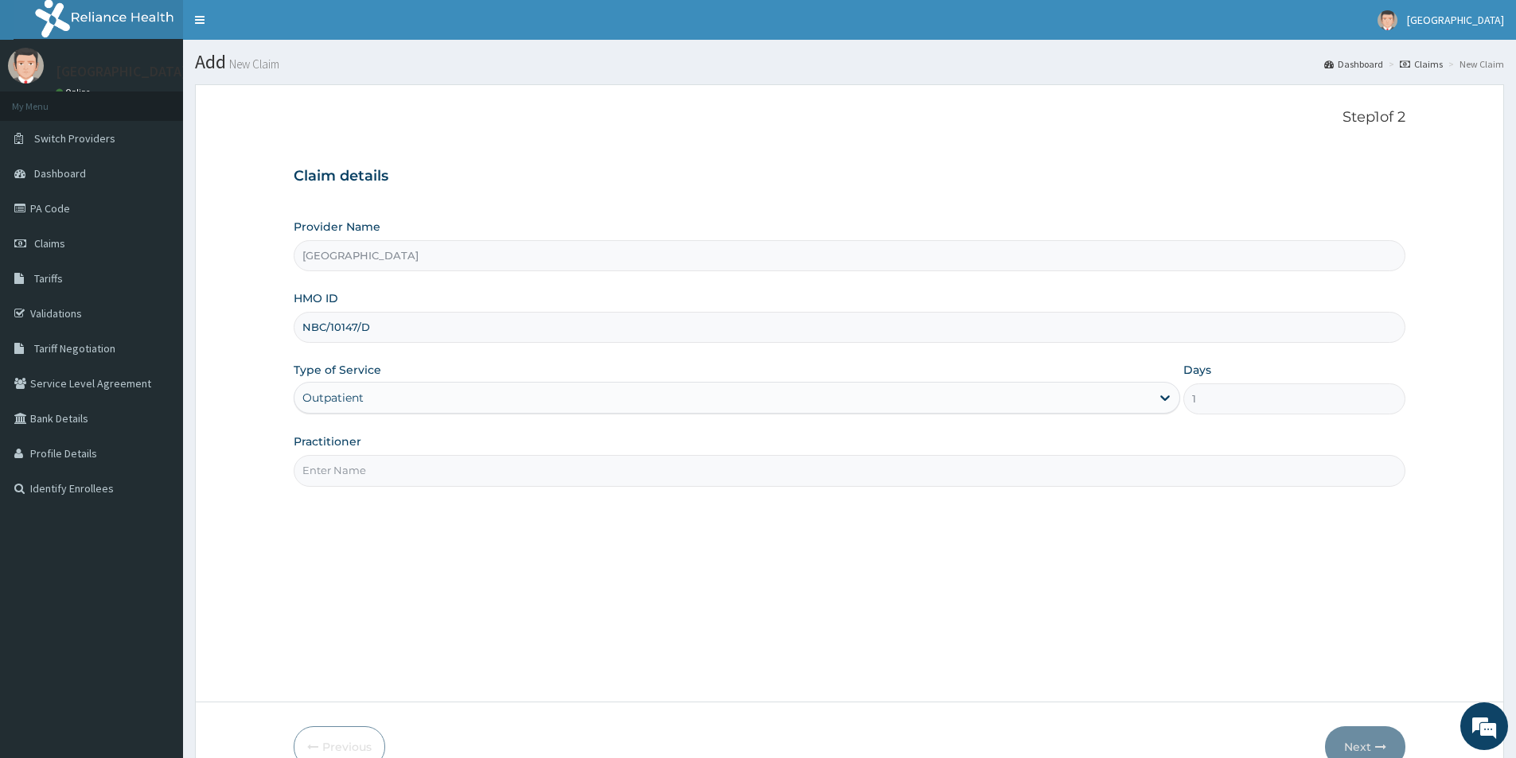
click at [417, 477] on input "Practitioner" at bounding box center [849, 470] width 1111 height 31
type input "[PERSON_NAME]"
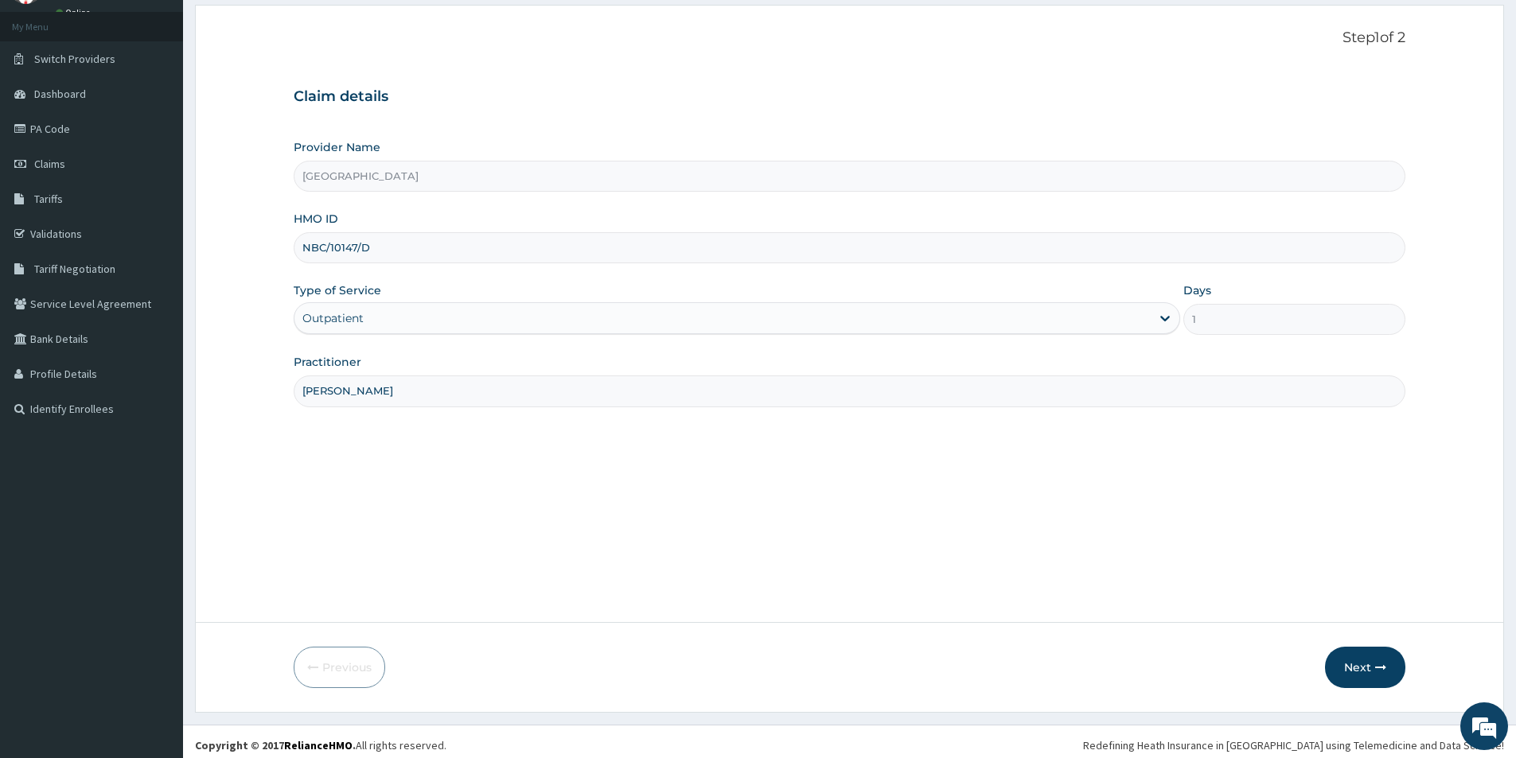
scroll to position [87, 0]
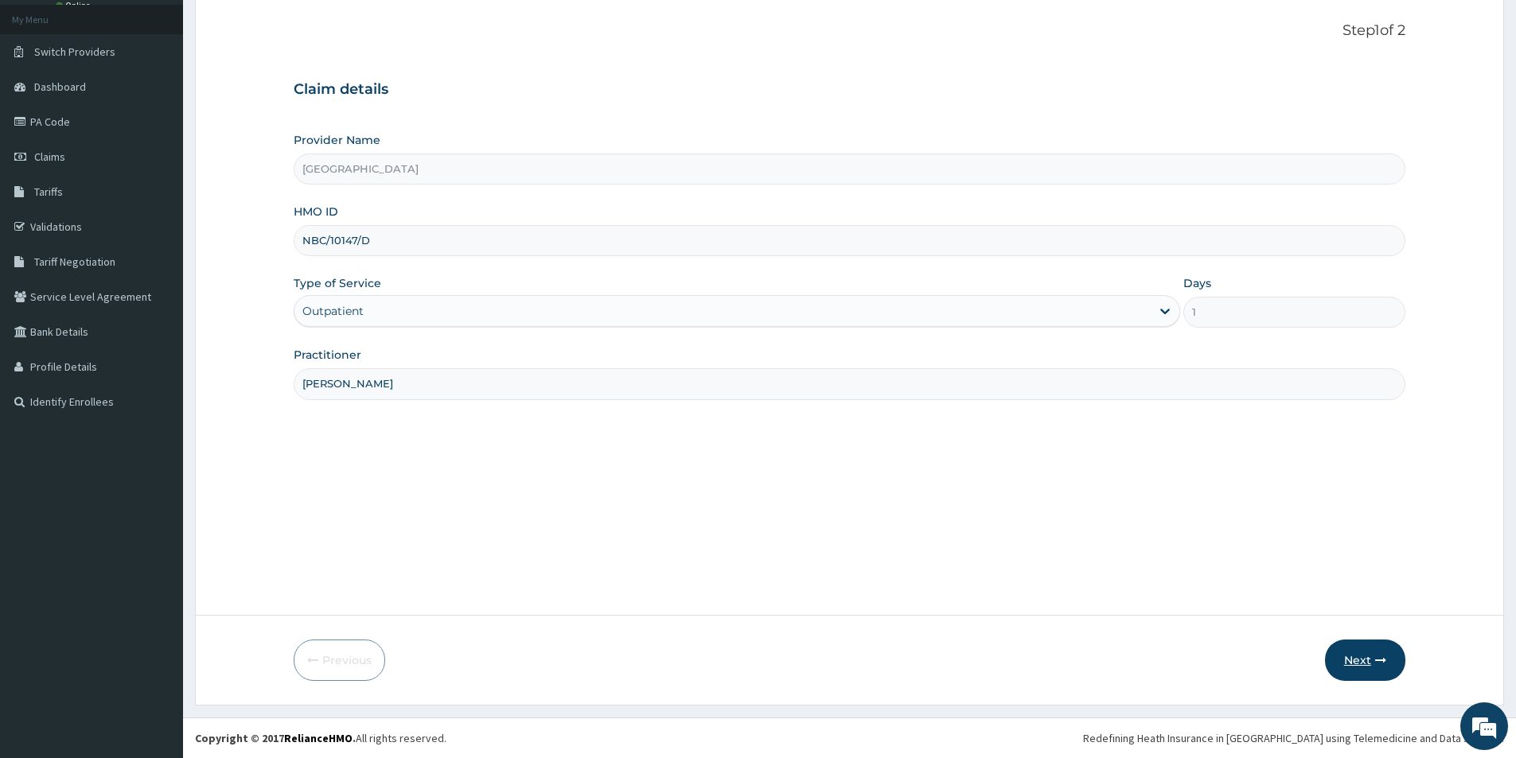
click at [1363, 661] on button "Next" at bounding box center [1365, 660] width 80 height 41
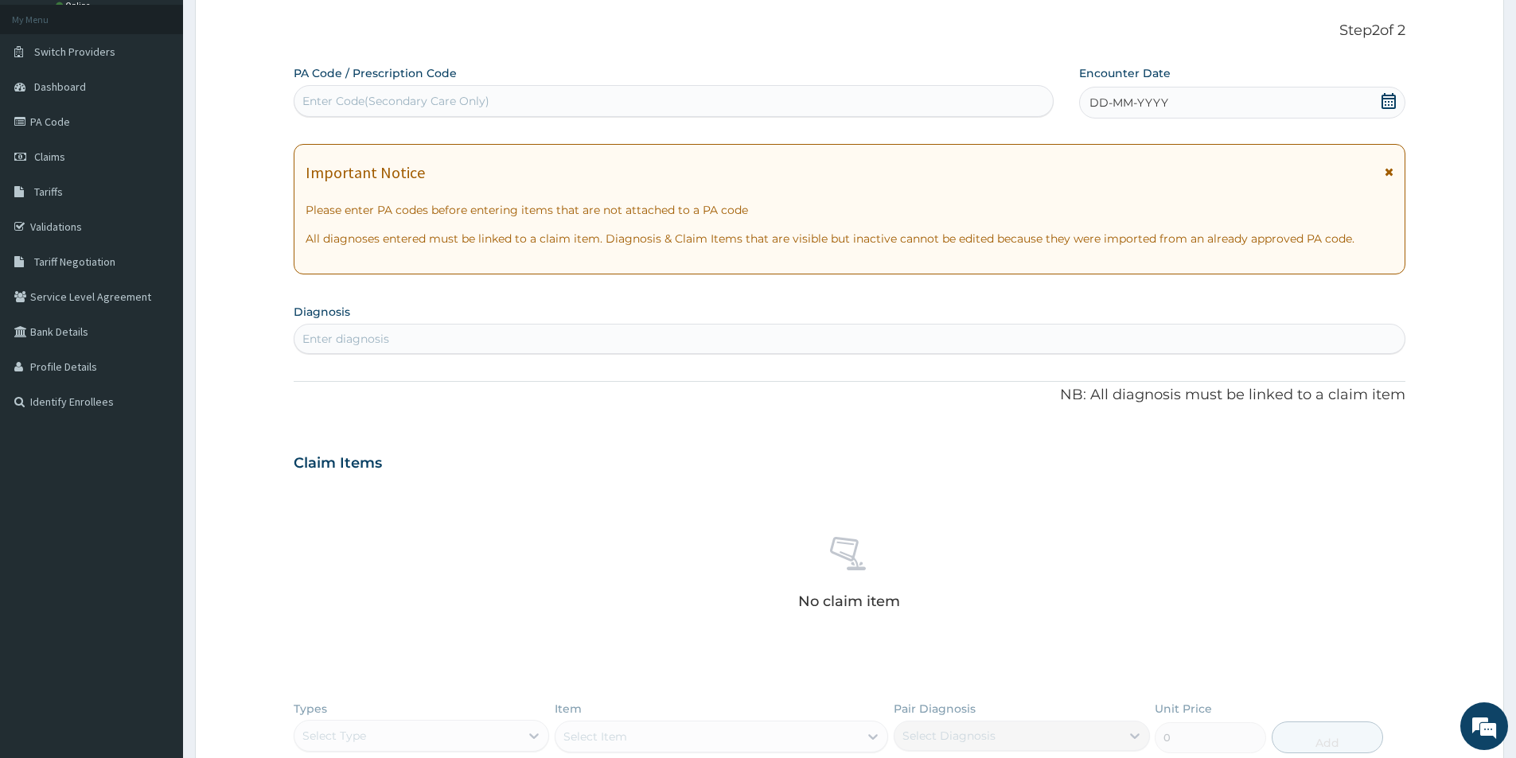
click at [1388, 171] on icon at bounding box center [1388, 171] width 9 height 11
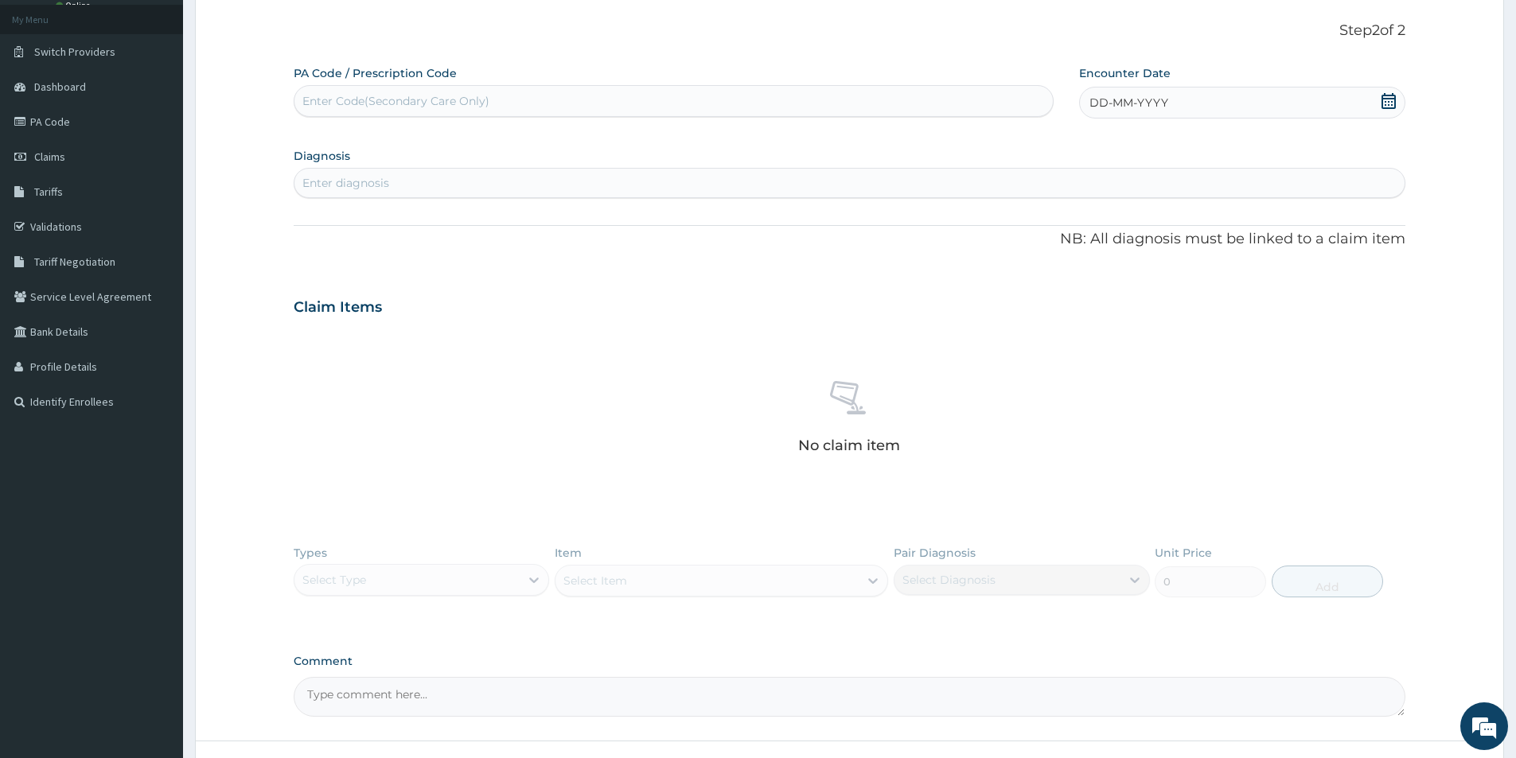
click at [1386, 101] on icon at bounding box center [1388, 101] width 16 height 16
click at [1055, 148] on button "Previous Month" at bounding box center [1052, 147] width 8 height 8
click at [1146, 305] on div "27" at bounding box center [1142, 308] width 24 height 24
click at [668, 181] on div "Enter diagnosis" at bounding box center [849, 182] width 1110 height 25
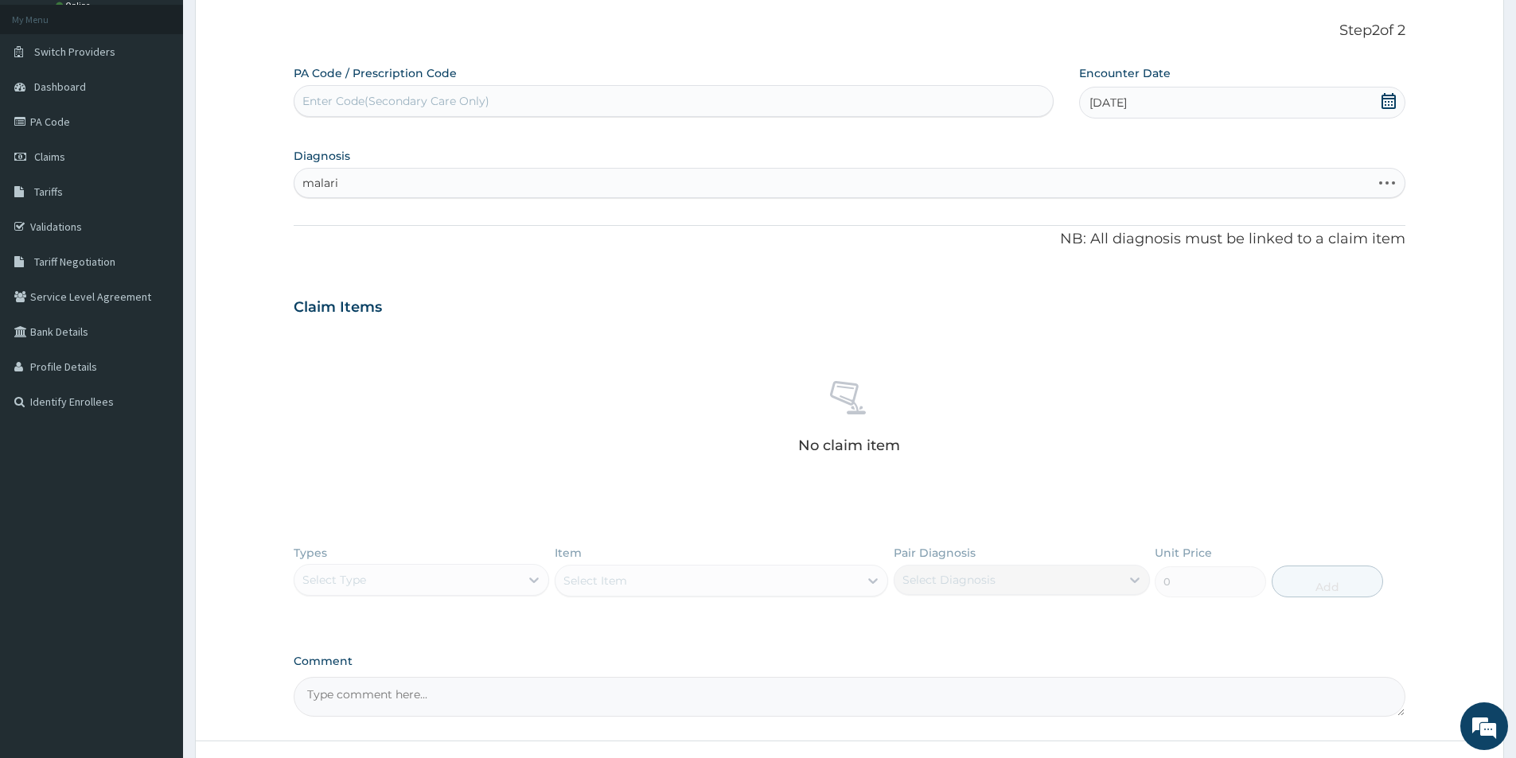
type input "[MEDICAL_DATA]"
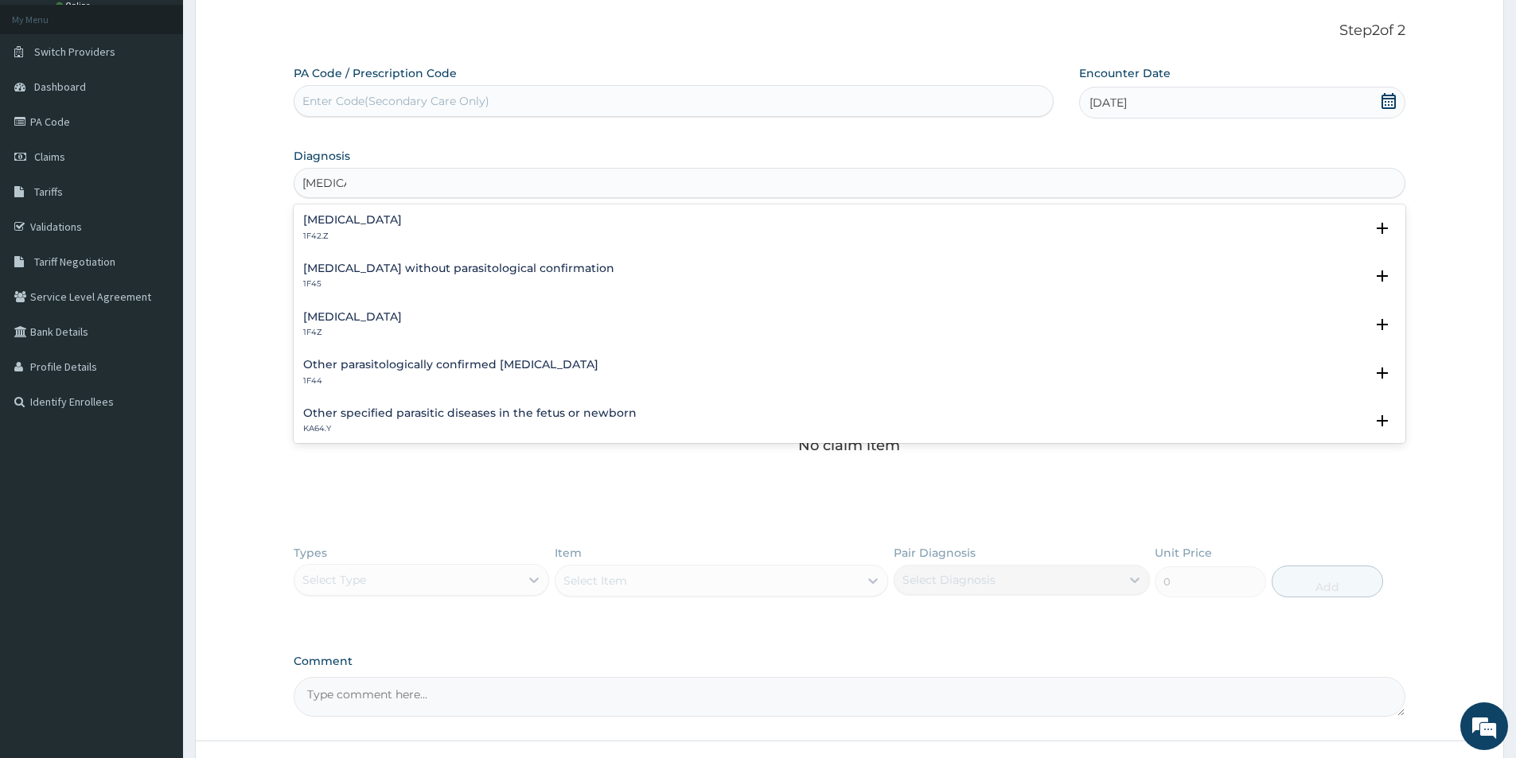
click at [426, 327] on div "[MEDICAL_DATA] 1F4Z" at bounding box center [849, 325] width 1092 height 28
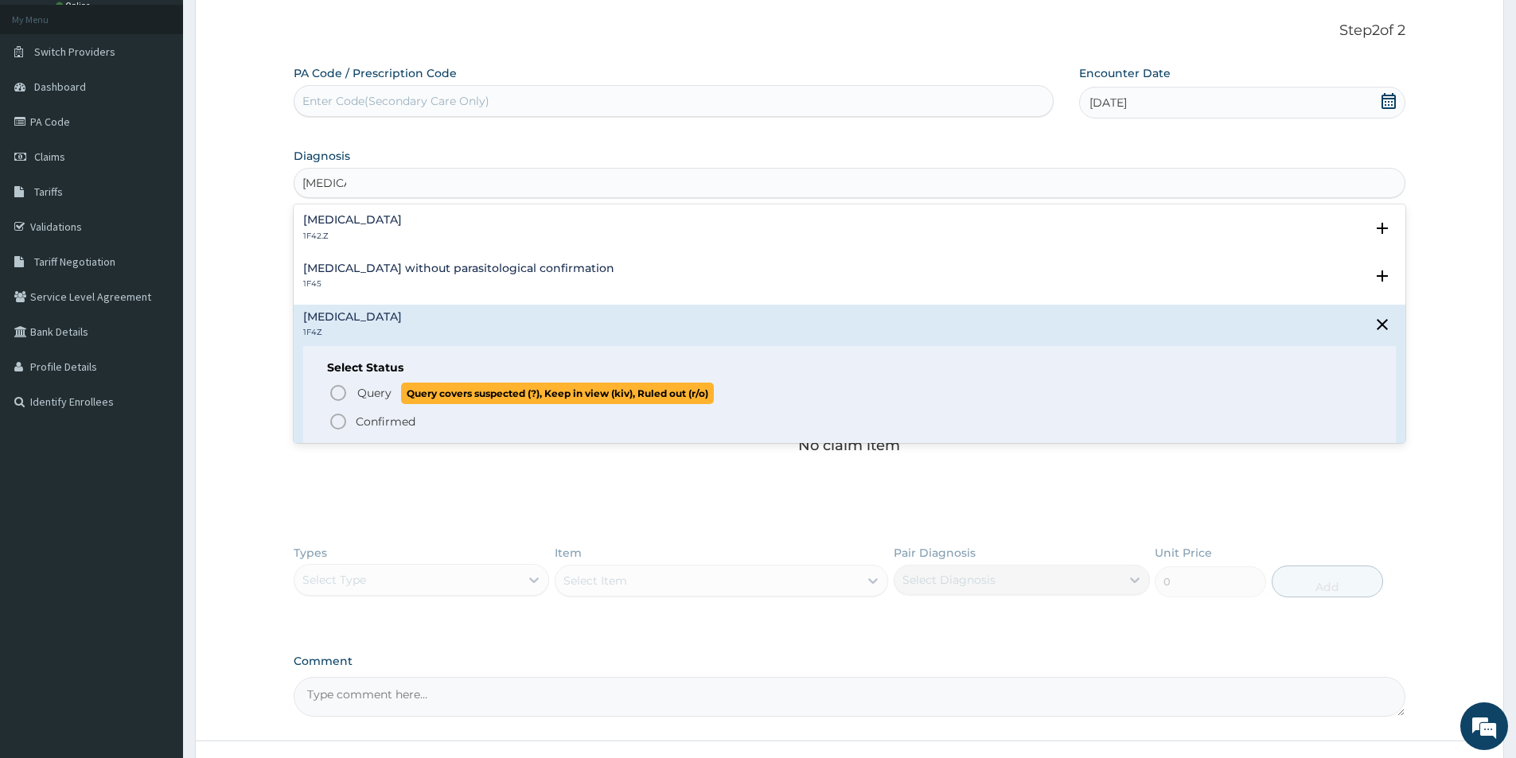
click at [339, 395] on icon "status option query" at bounding box center [338, 392] width 19 height 19
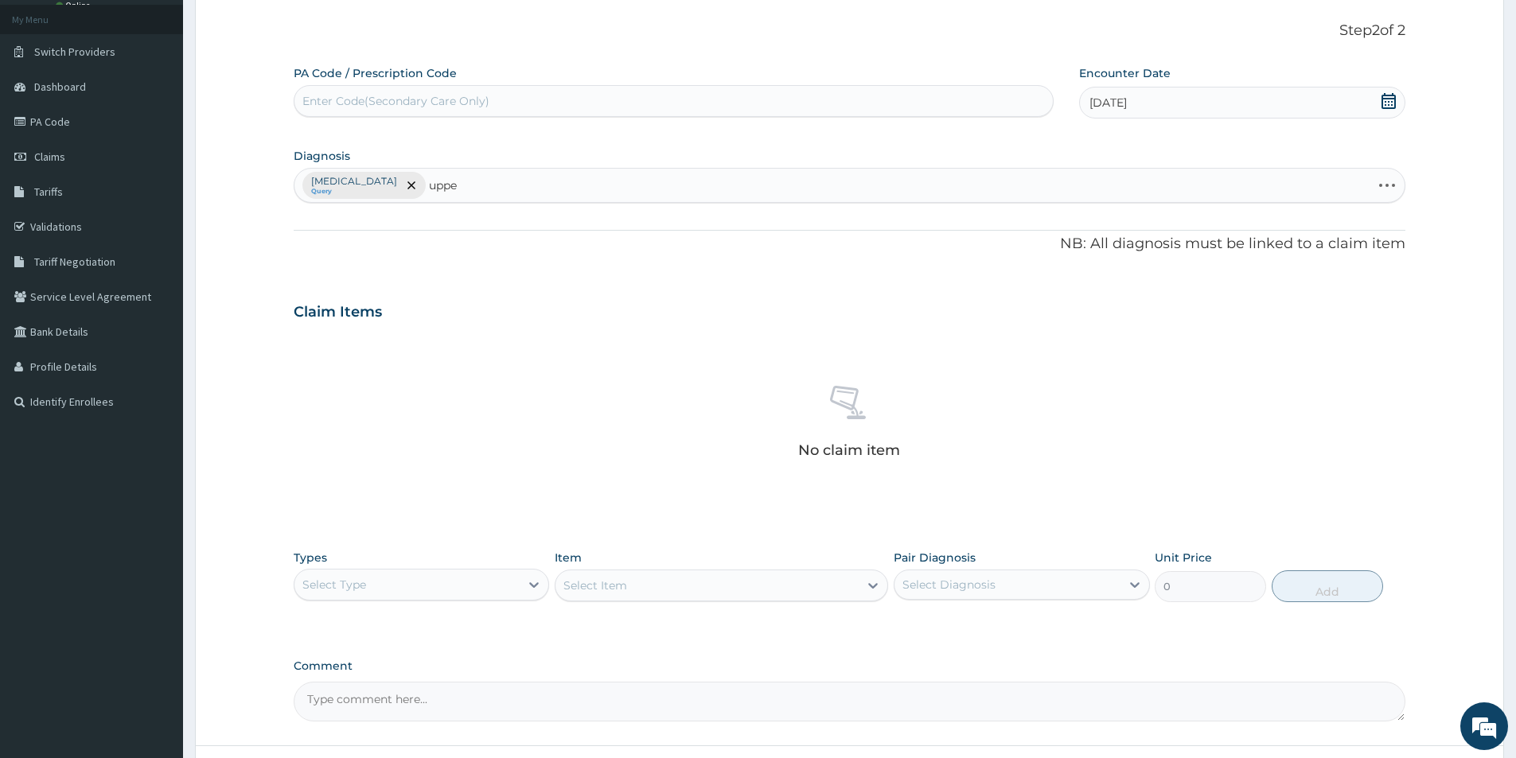
type input "upper"
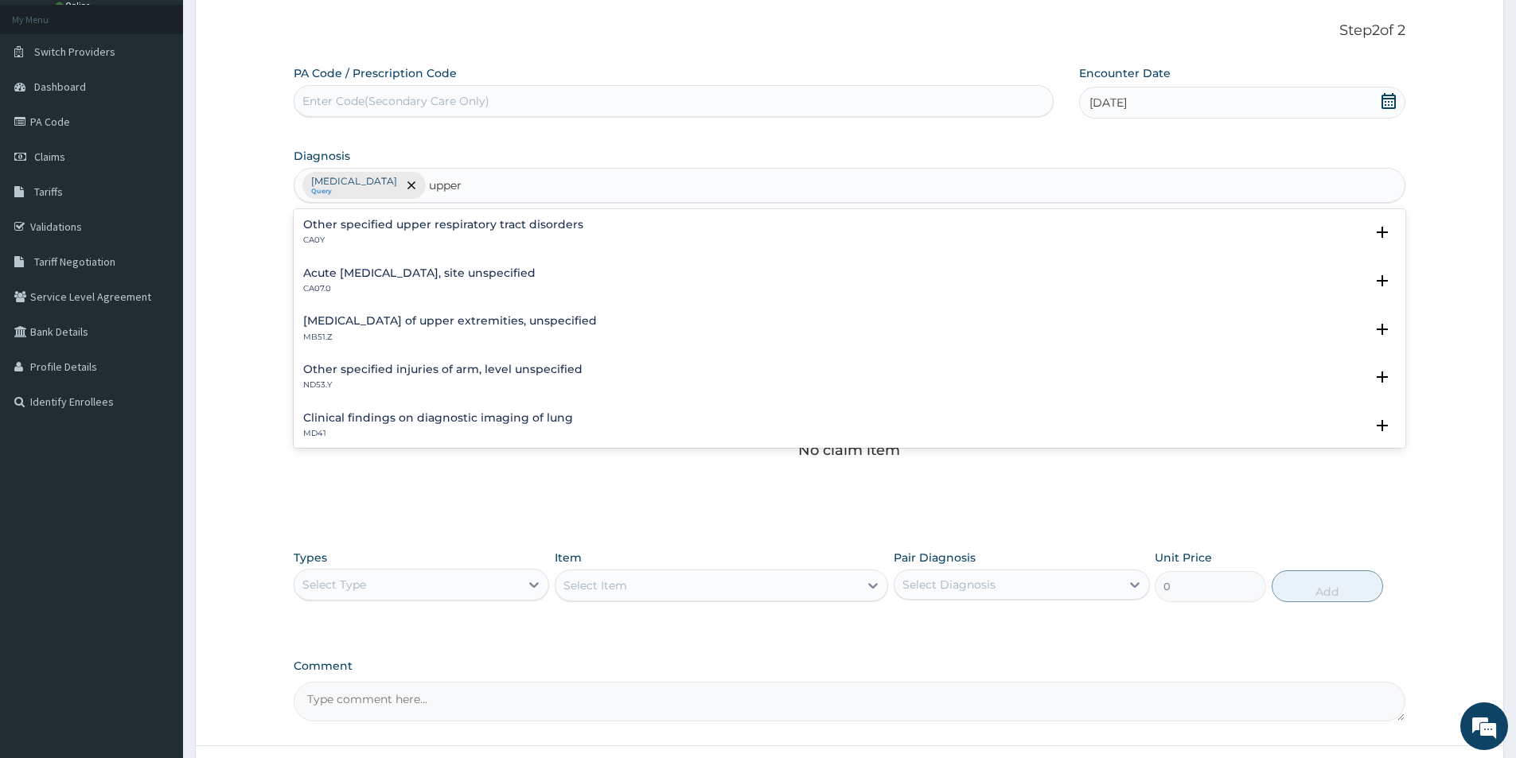
click at [469, 277] on h4 "Acute [MEDICAL_DATA], site unspecified" at bounding box center [419, 273] width 232 height 12
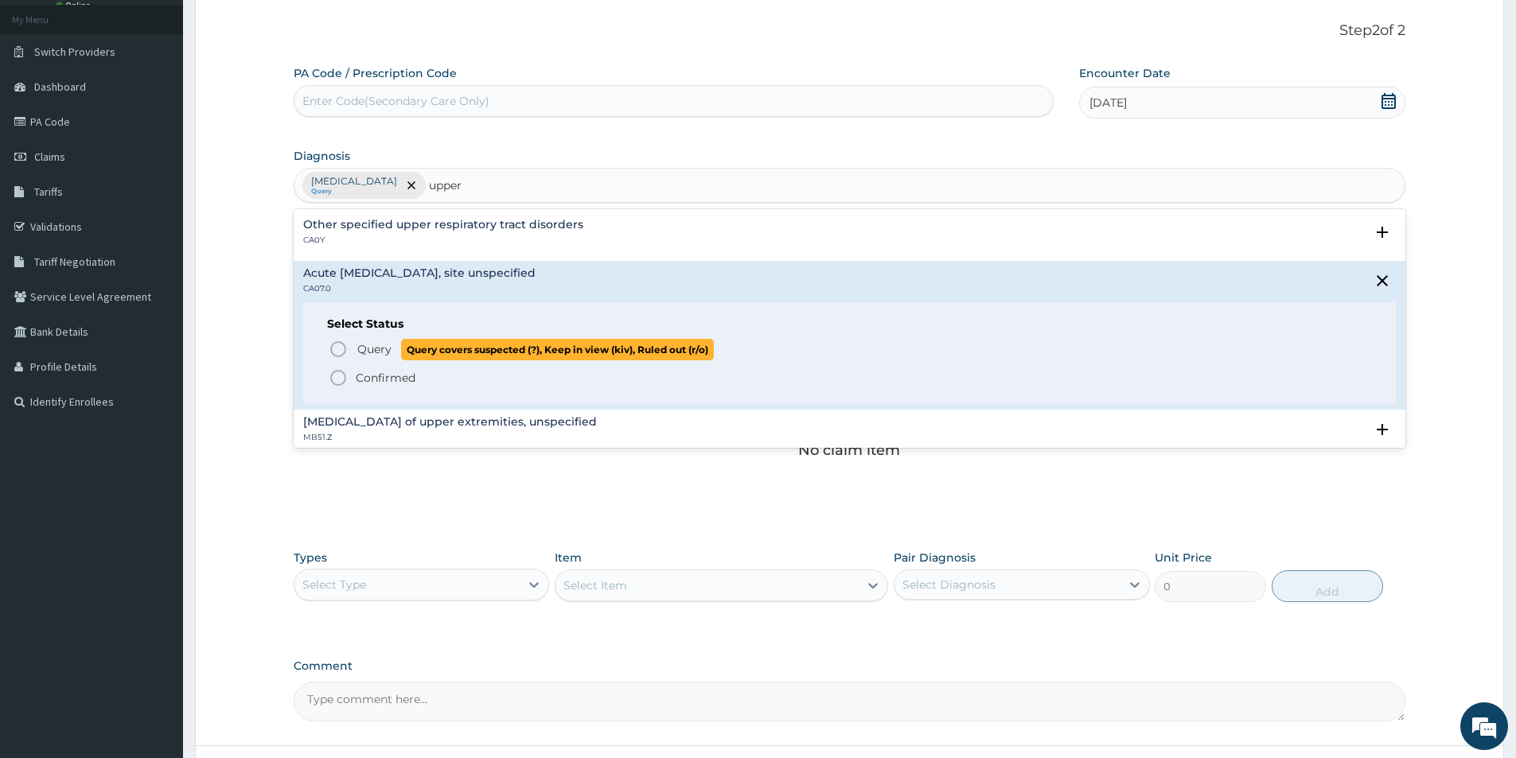
click at [338, 348] on icon "status option query" at bounding box center [338, 349] width 19 height 19
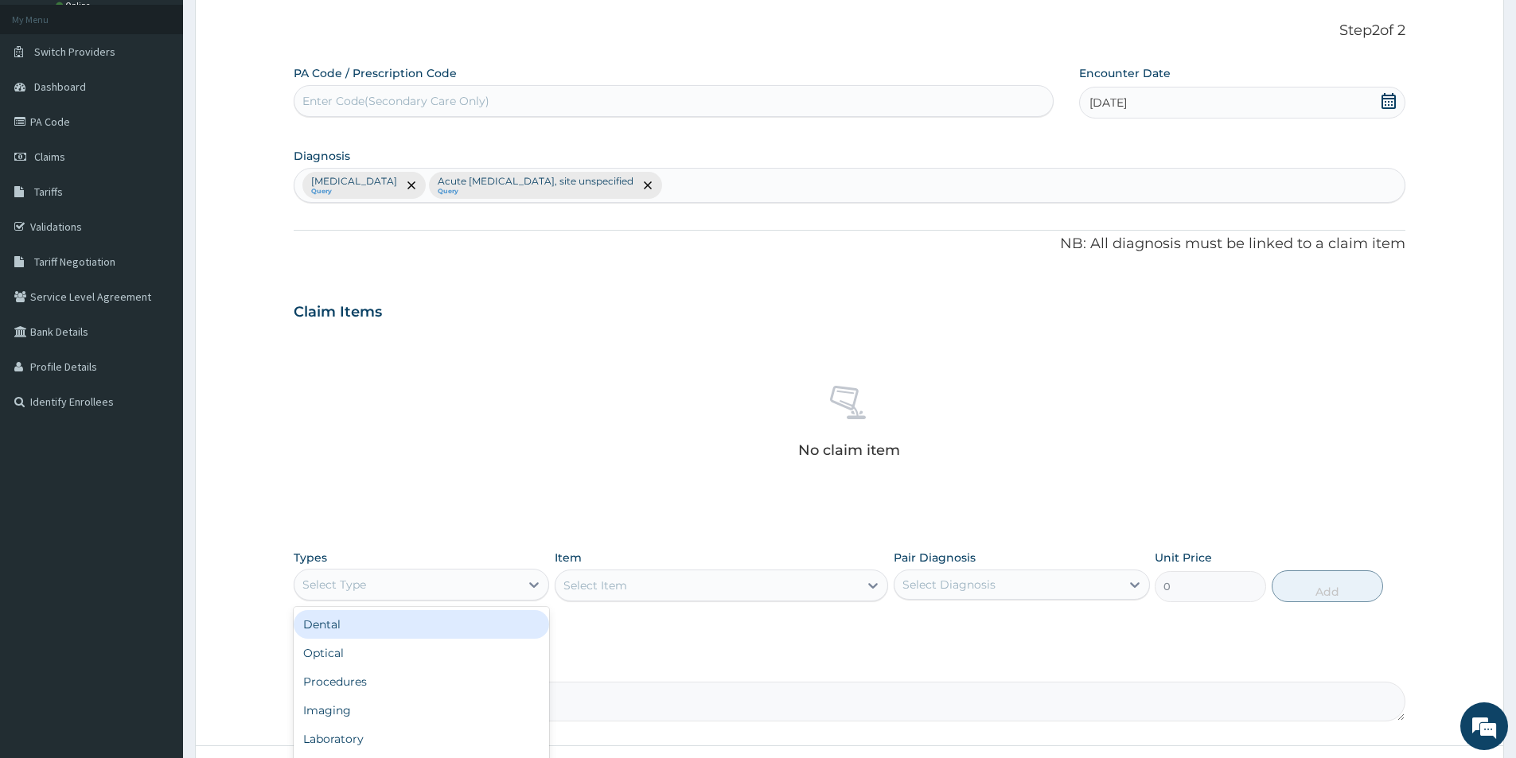
click at [410, 578] on div "Select Type" at bounding box center [406, 584] width 225 height 25
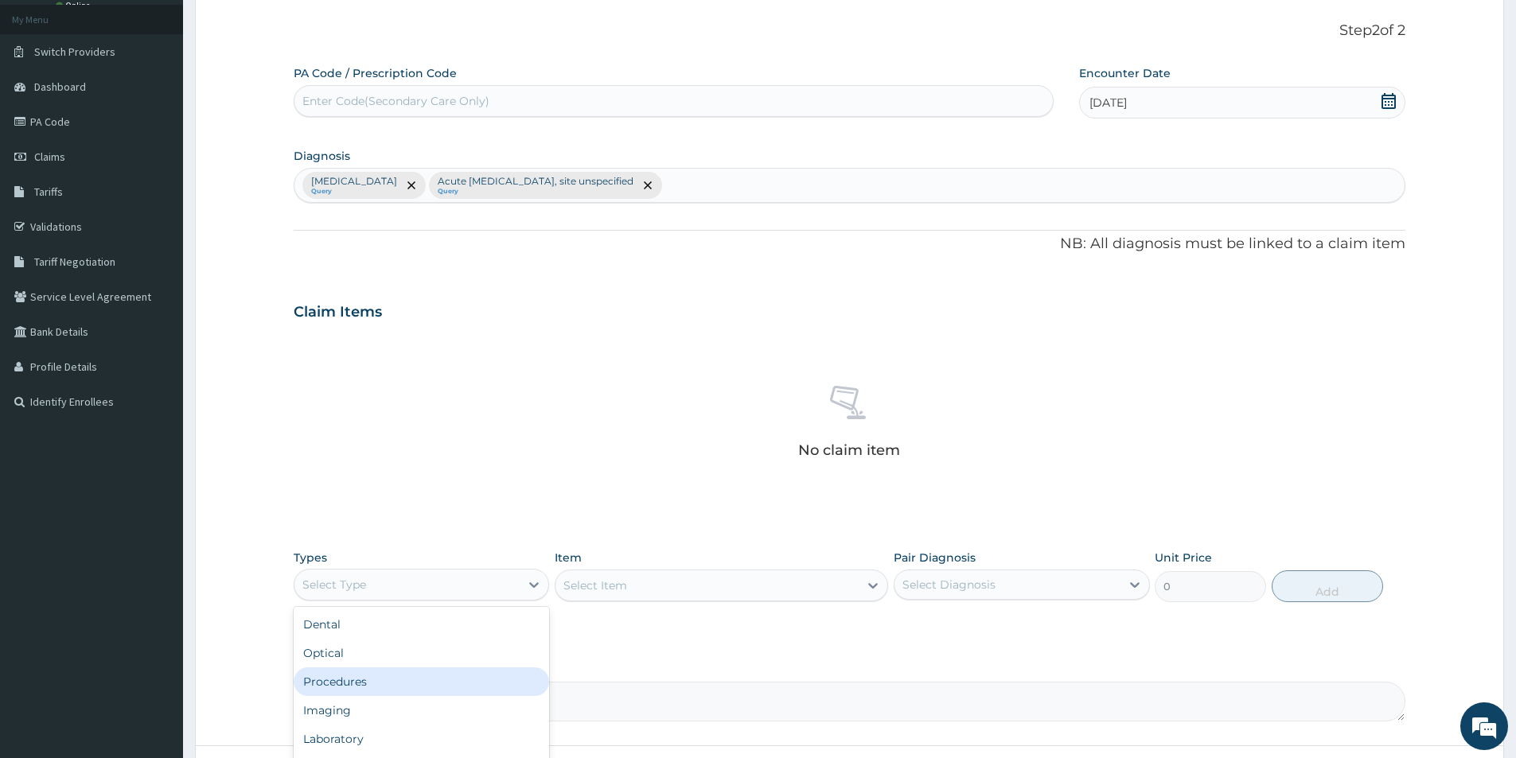
drag, startPoint x: 372, startPoint y: 675, endPoint x: 434, endPoint y: 665, distance: 62.0
click at [373, 675] on div "Procedures" at bounding box center [421, 681] width 255 height 29
click at [652, 584] on div "Select Item" at bounding box center [721, 586] width 333 height 32
click at [630, 589] on div "Select Item" at bounding box center [706, 585] width 303 height 25
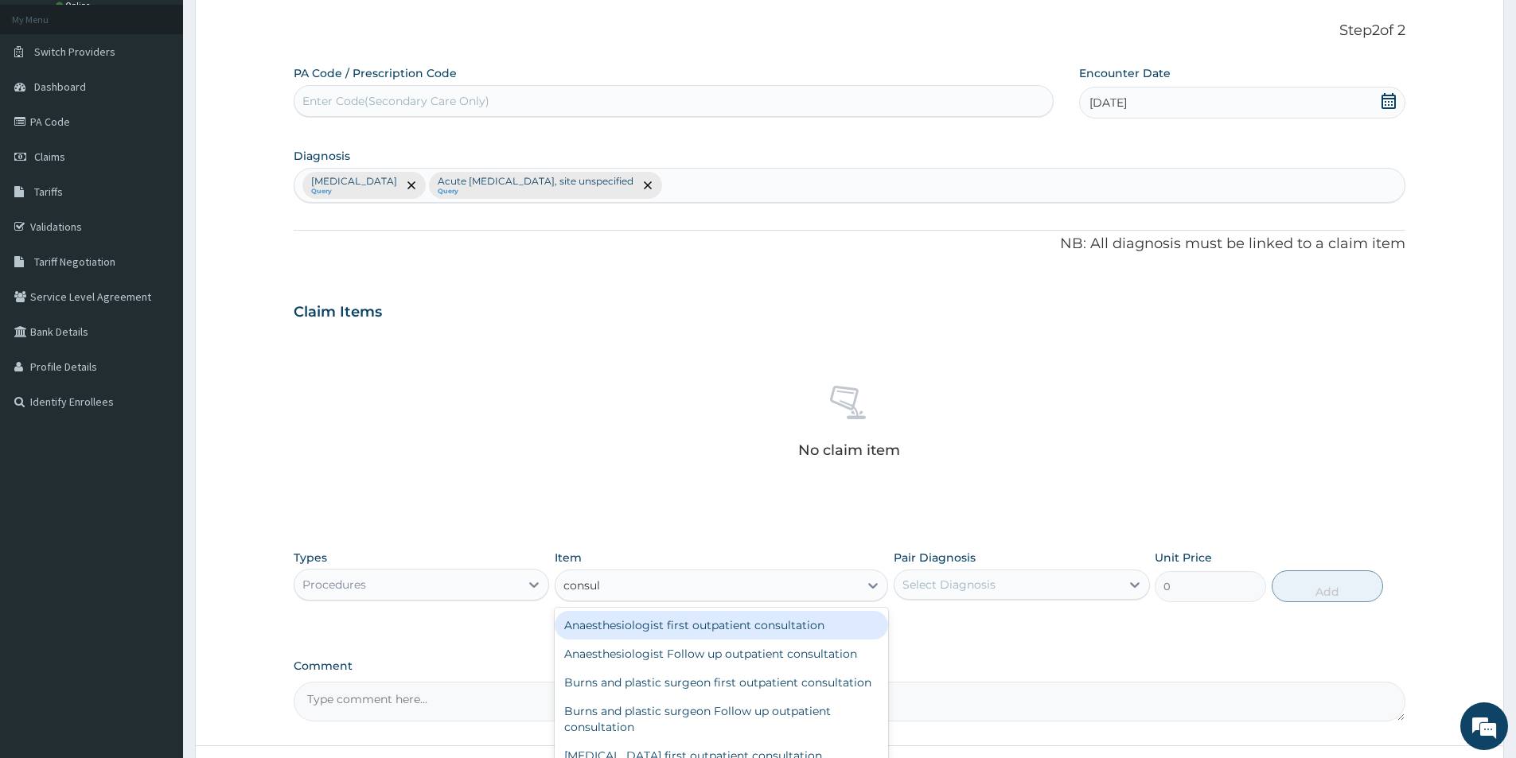
type input "consult"
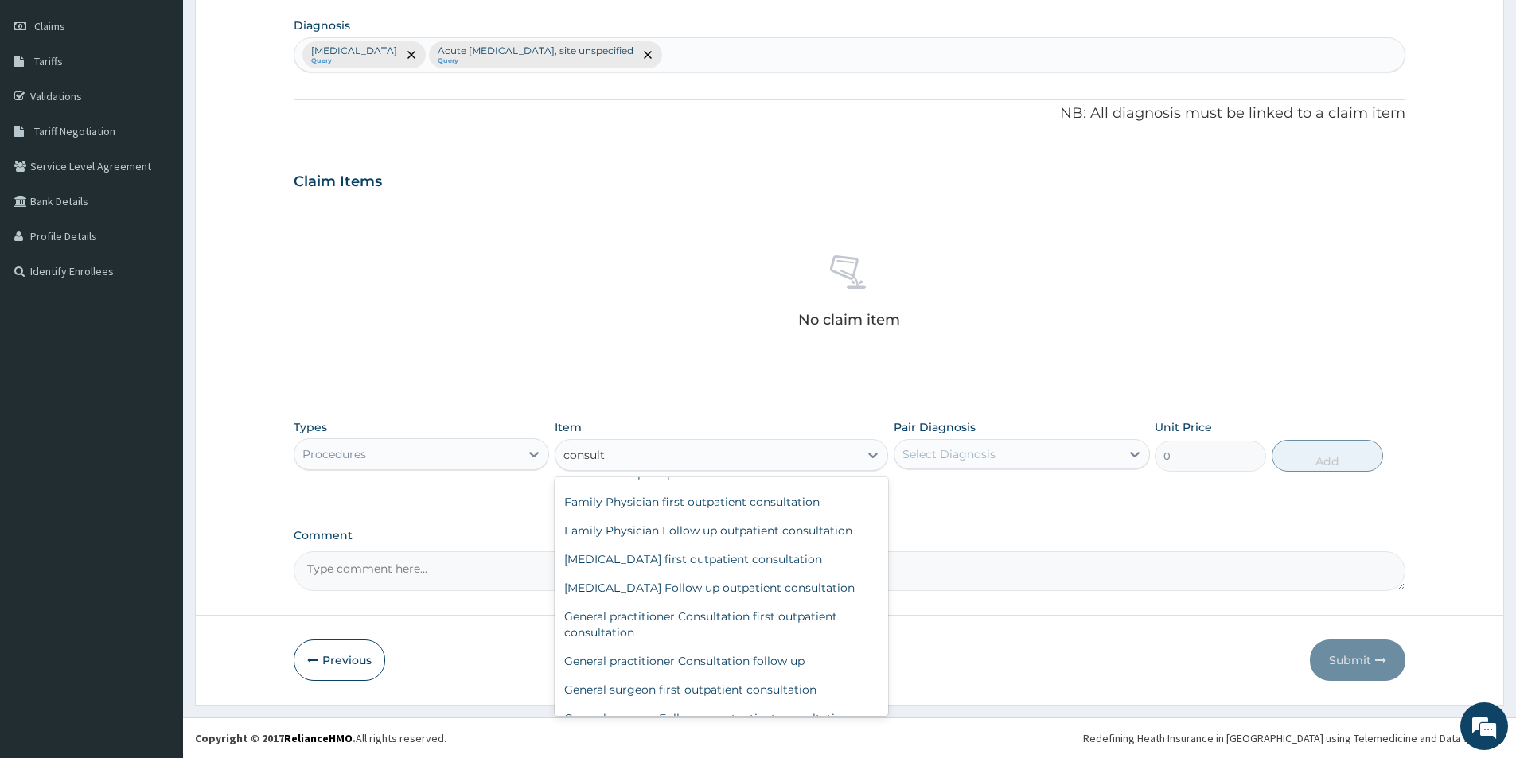
scroll to position [509, 0]
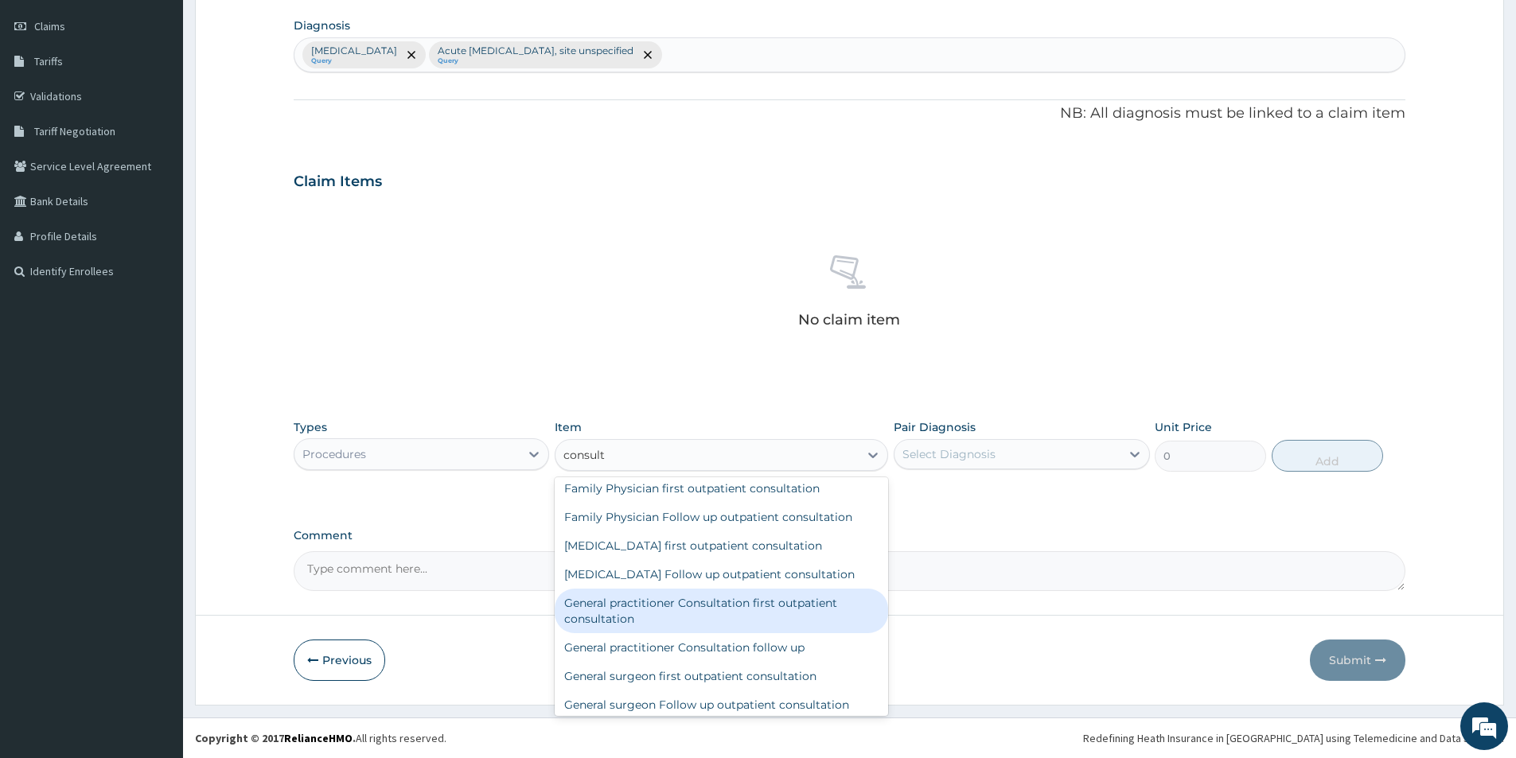
click at [779, 630] on div "General practitioner Consultation first outpatient consultation" at bounding box center [721, 611] width 333 height 45
type input "3000"
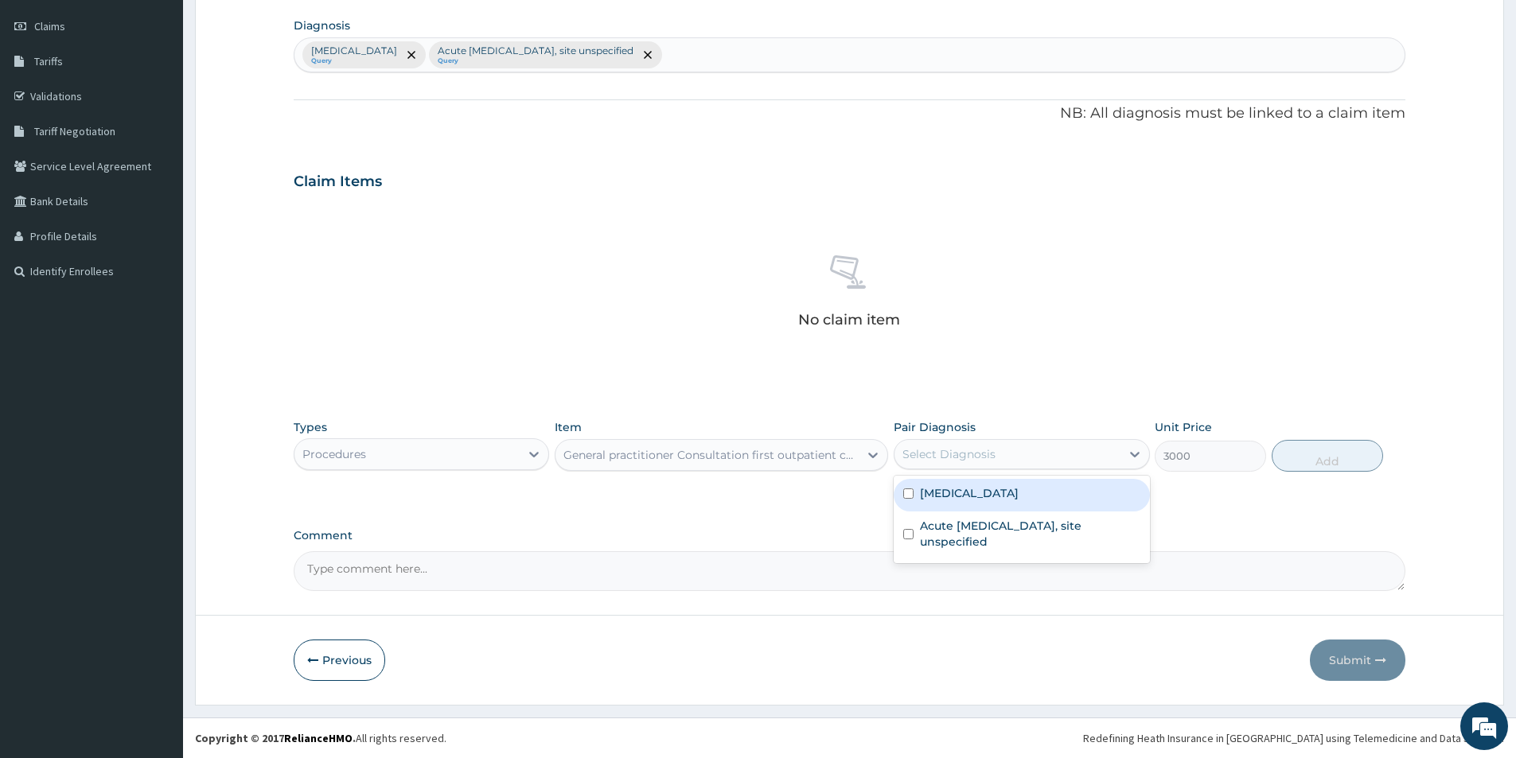
click at [986, 446] on div "Select Diagnosis" at bounding box center [948, 454] width 93 height 16
click at [979, 484] on div "[MEDICAL_DATA]" at bounding box center [1020, 495] width 255 height 33
checkbox input "true"
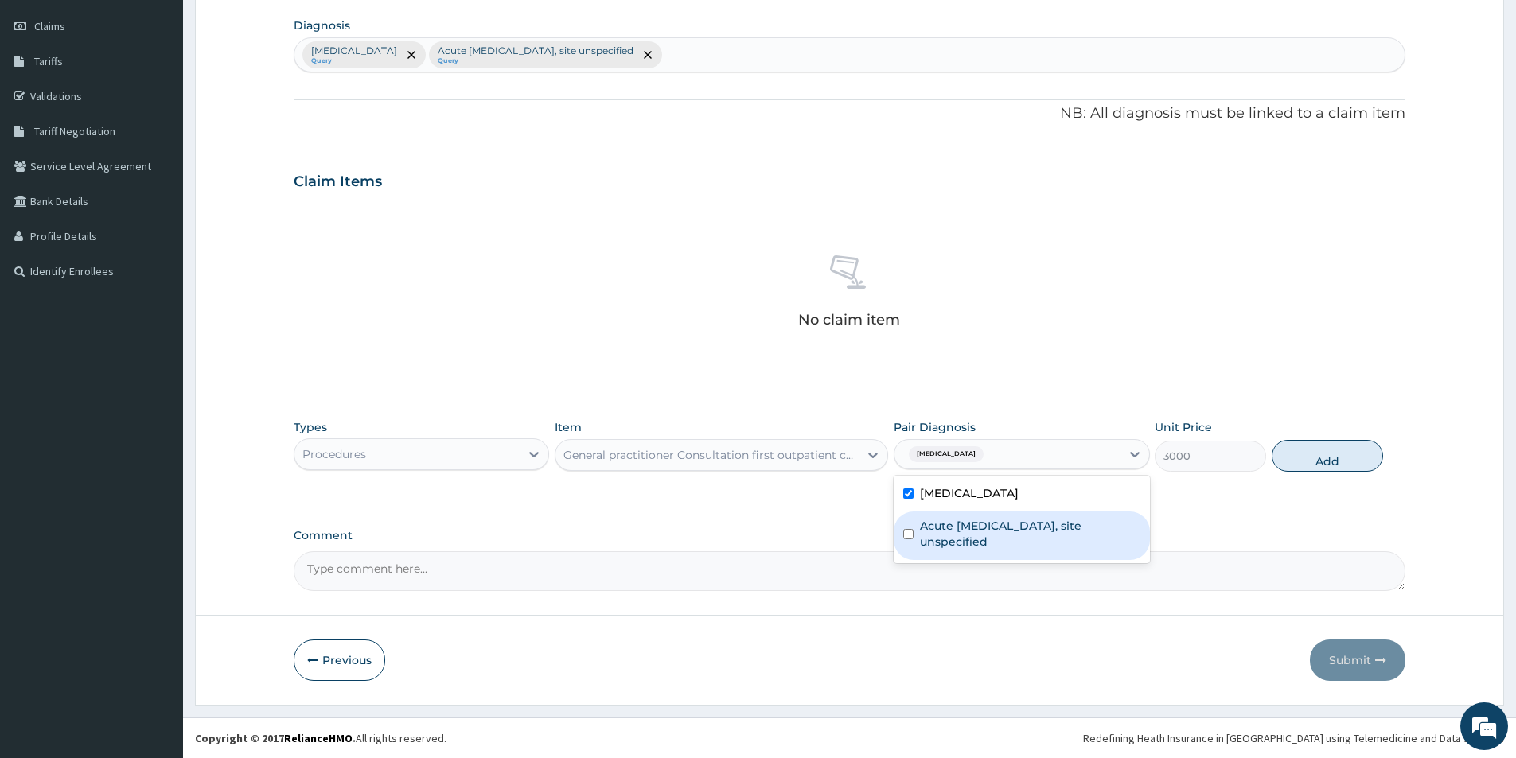
click at [971, 537] on label "Acute [MEDICAL_DATA], site unspecified" at bounding box center [1030, 534] width 220 height 32
checkbox input "true"
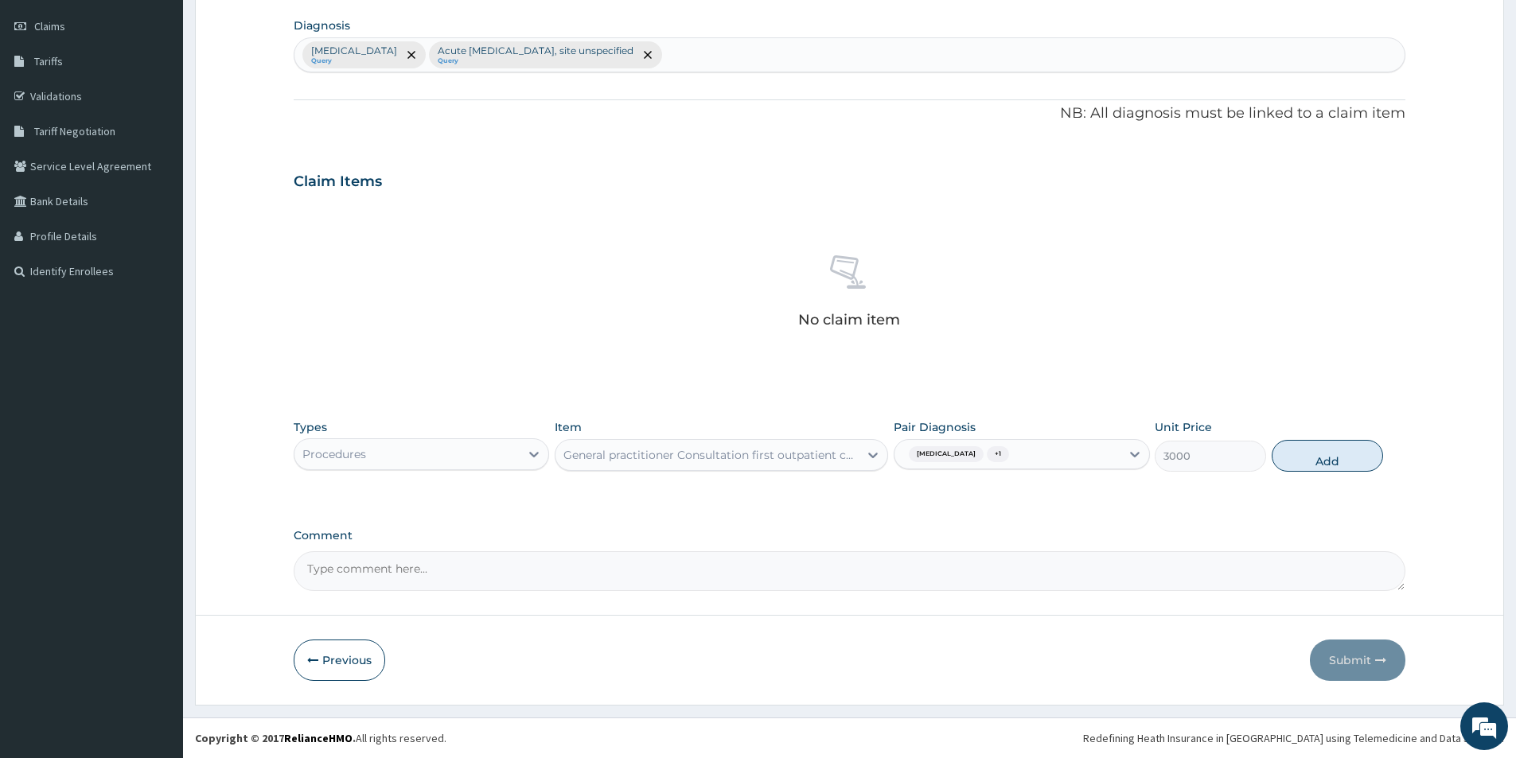
drag, startPoint x: 1300, startPoint y: 457, endPoint x: 889, endPoint y: 403, distance: 414.7
click at [1292, 461] on button "Add" at bounding box center [1326, 456] width 111 height 32
type input "0"
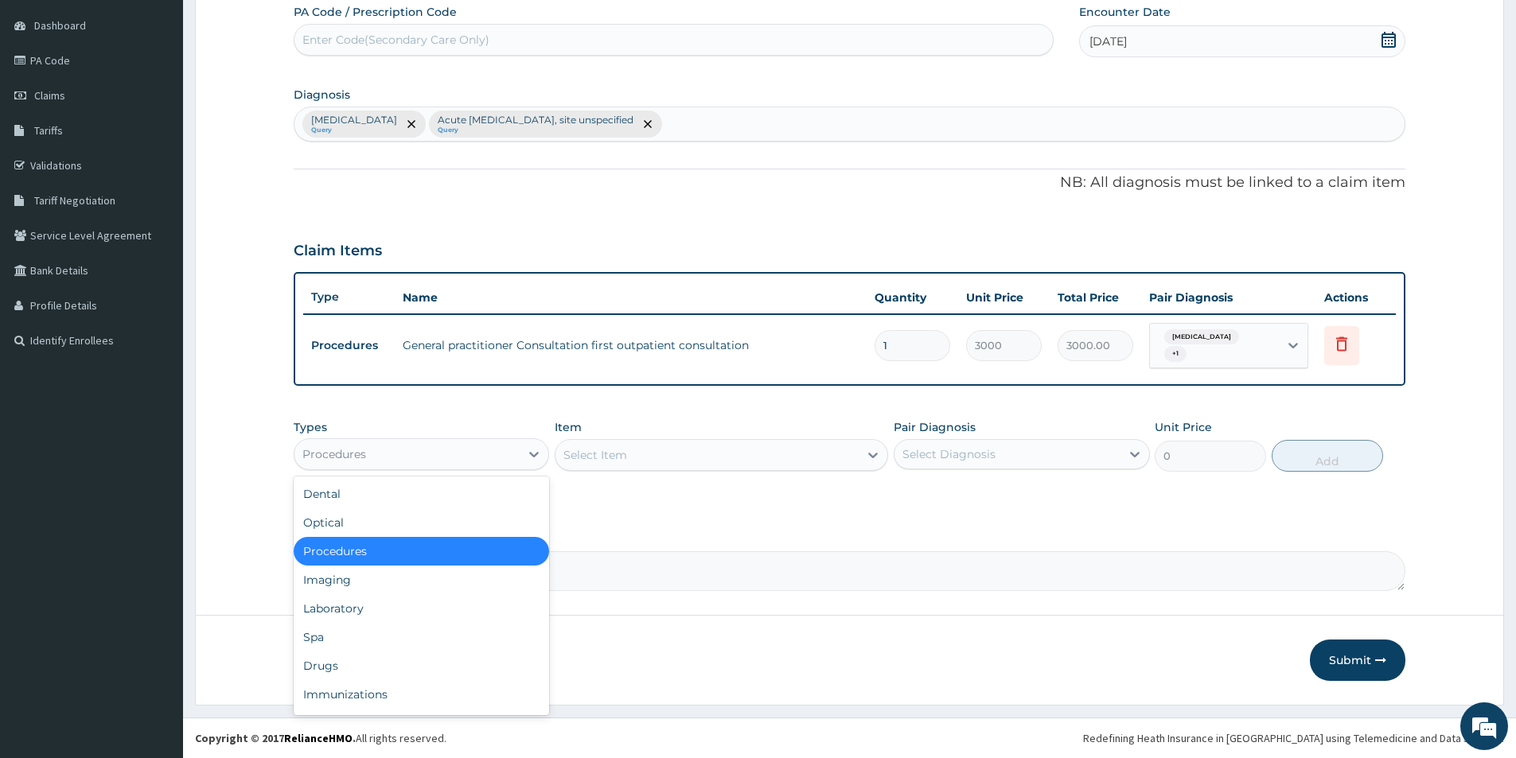
click at [508, 447] on div "Procedures" at bounding box center [406, 454] width 225 height 25
drag, startPoint x: 451, startPoint y: 597, endPoint x: 459, endPoint y: 590, distance: 10.7
click at [454, 595] on div "Laboratory" at bounding box center [421, 608] width 255 height 29
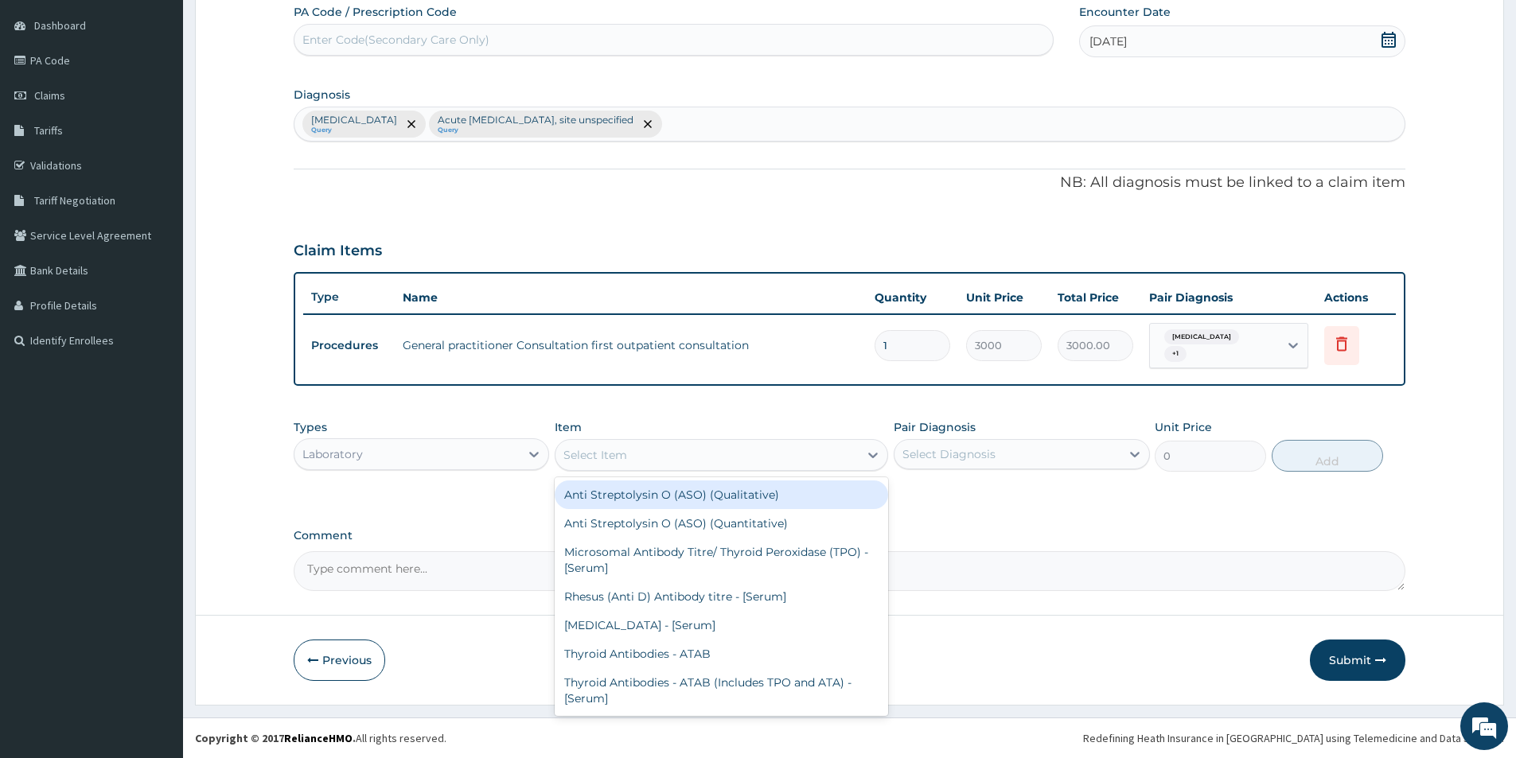
click at [606, 457] on div "Select Item" at bounding box center [595, 455] width 64 height 16
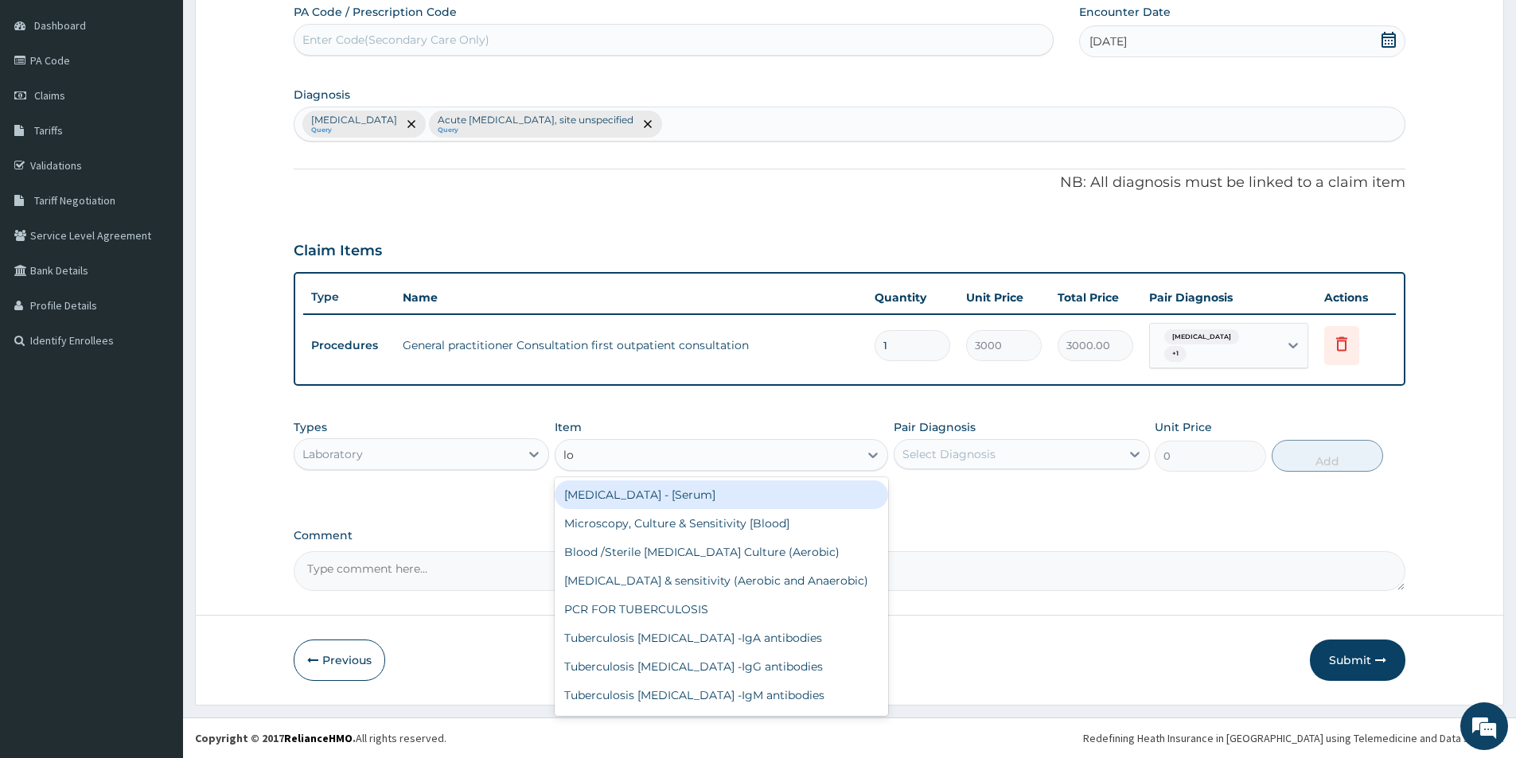
type input "l"
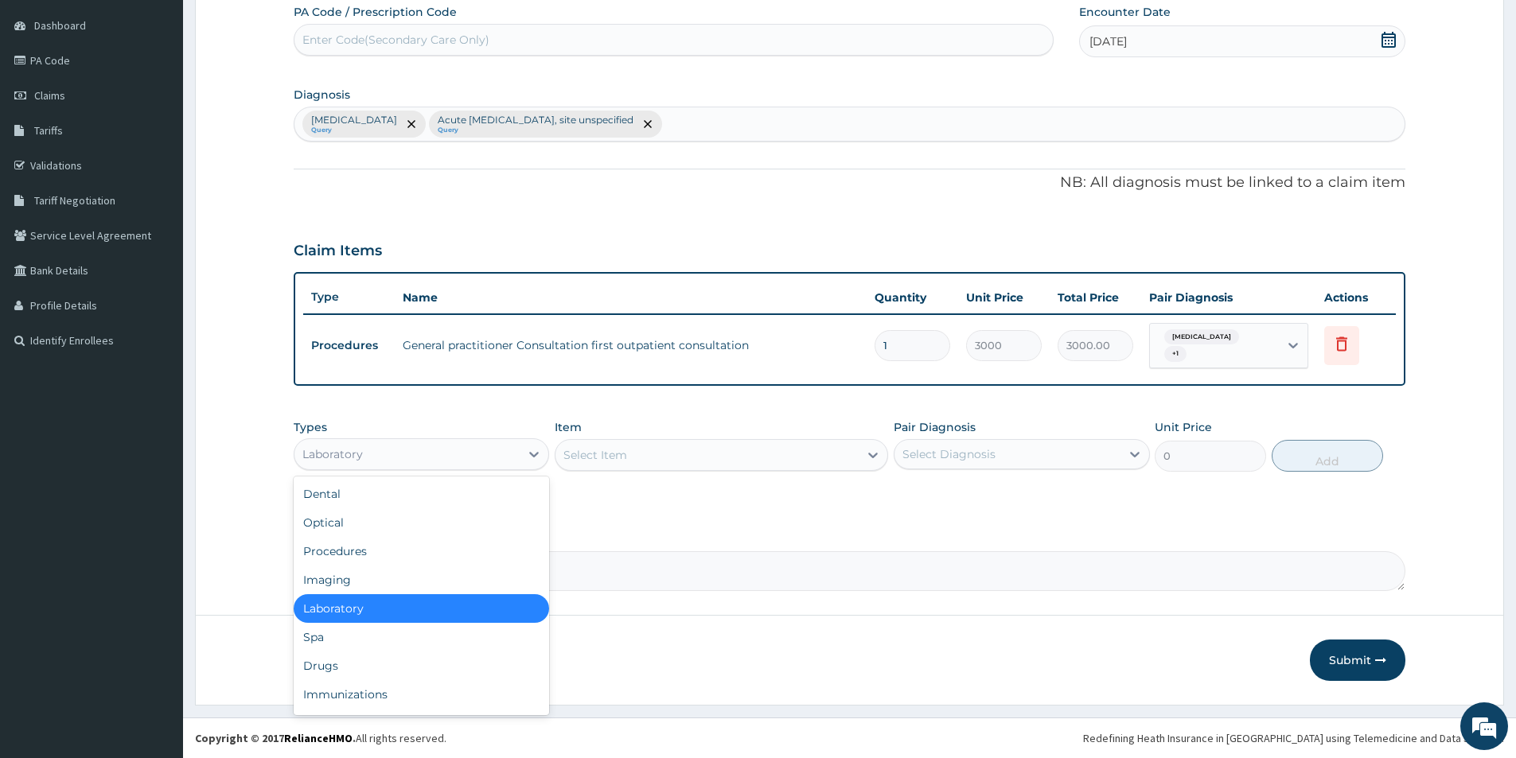
click at [456, 450] on div "Laboratory" at bounding box center [406, 454] width 225 height 25
click at [369, 673] on div "Drugs" at bounding box center [421, 666] width 255 height 29
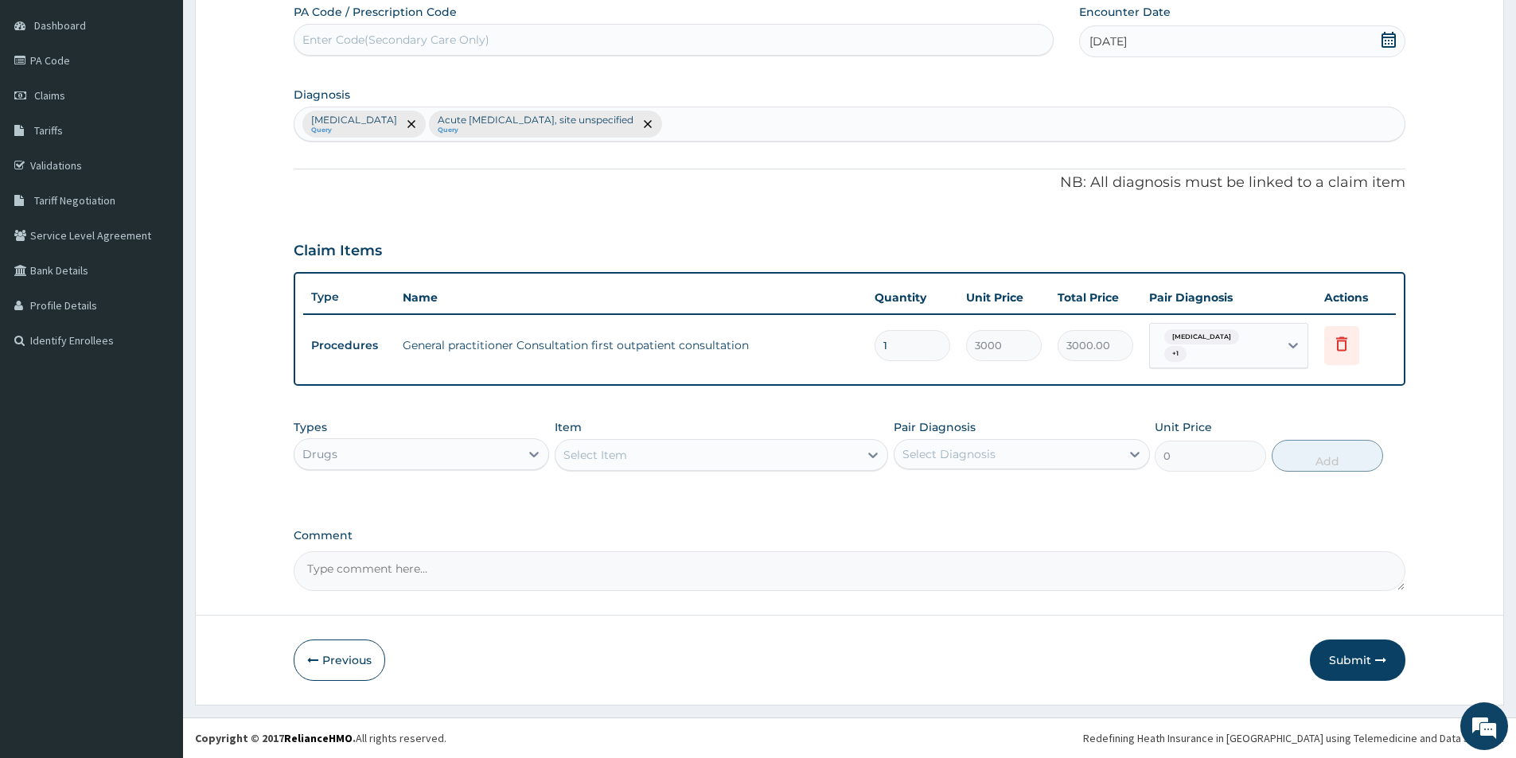
click at [721, 456] on div "Select Item" at bounding box center [706, 454] width 303 height 25
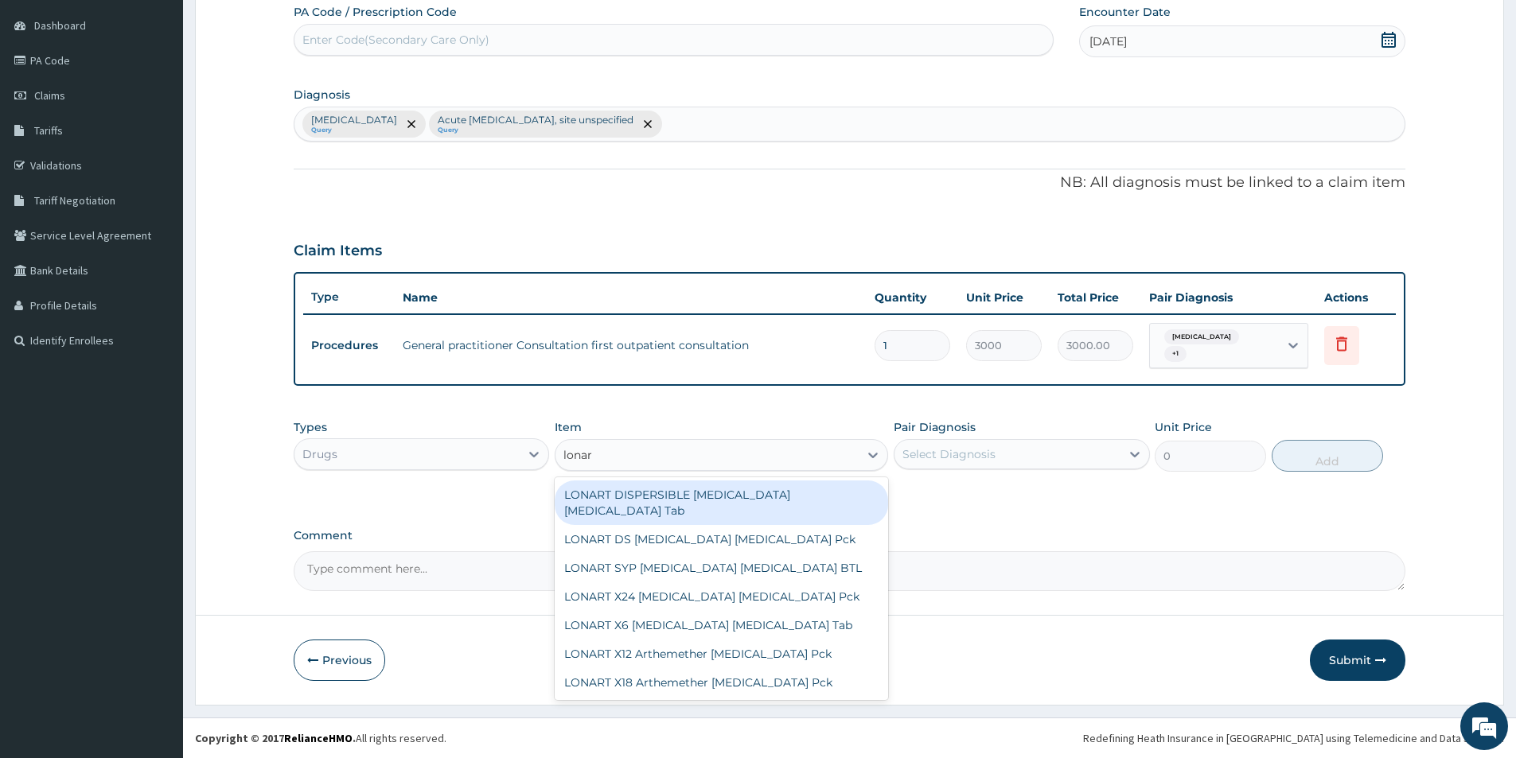
type input "lonart"
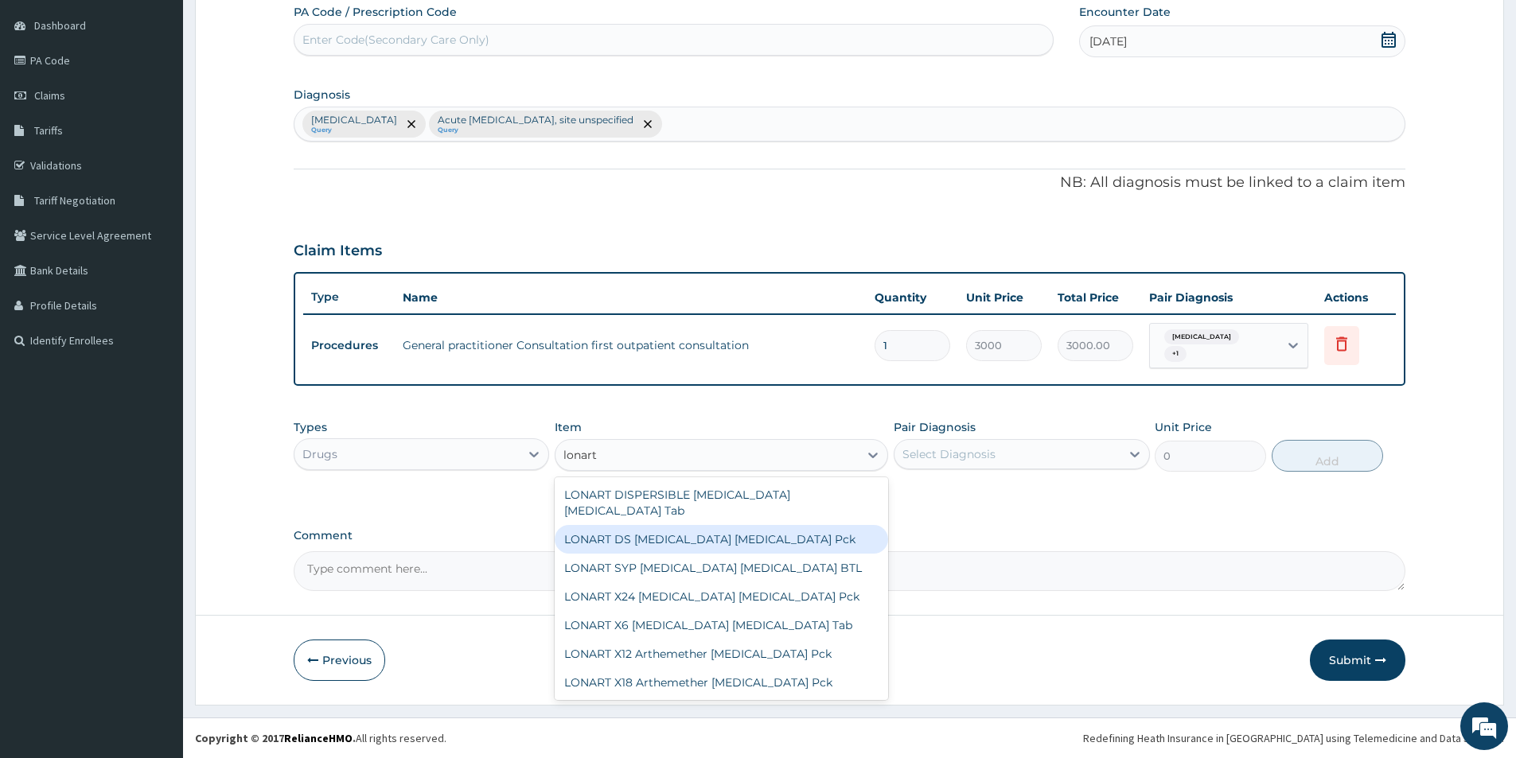
click at [702, 525] on div "LONART DS Artemether Lumefantrine Pck" at bounding box center [721, 539] width 333 height 29
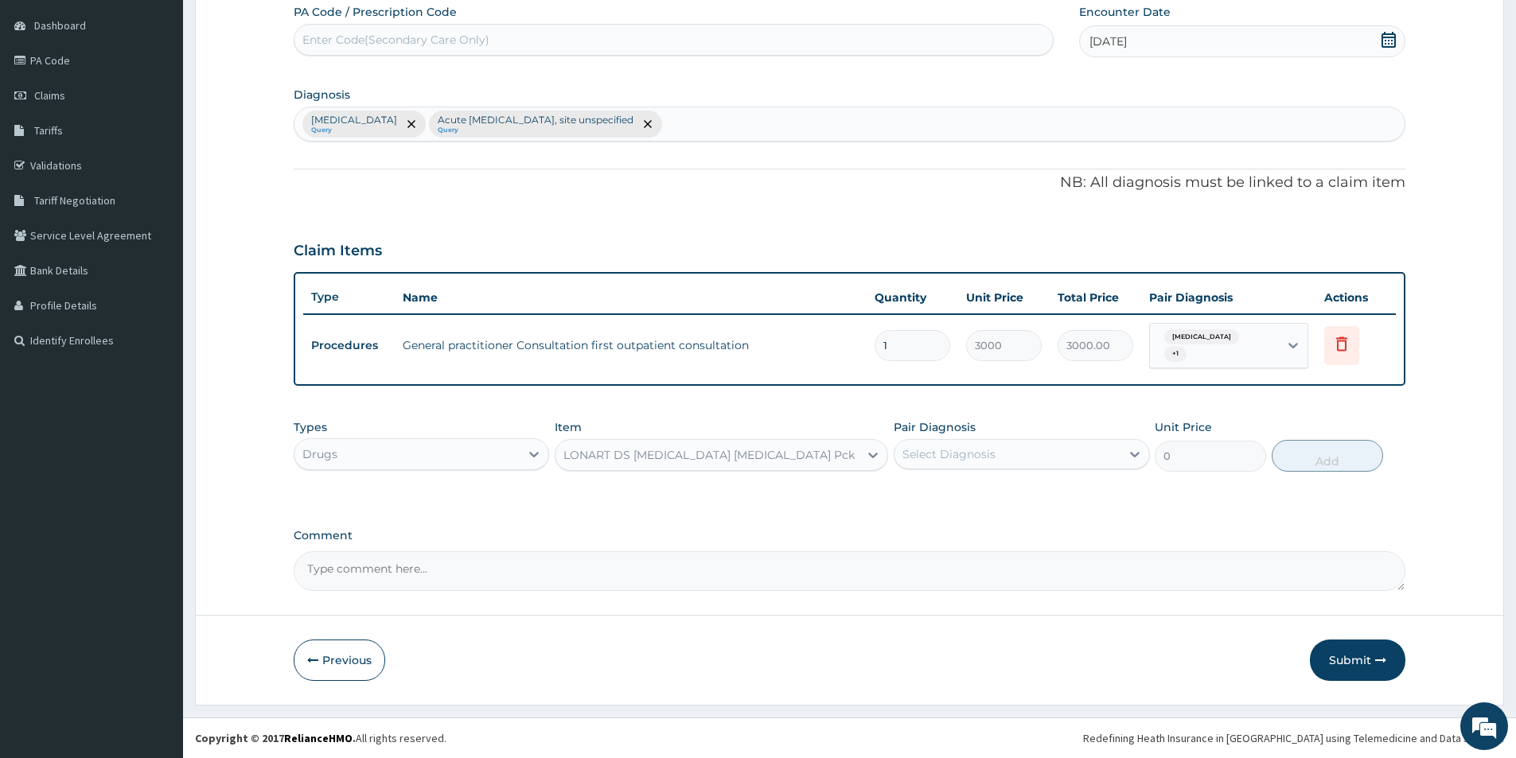
type input "1550"
click at [956, 445] on div "Select Diagnosis" at bounding box center [1006, 454] width 225 height 25
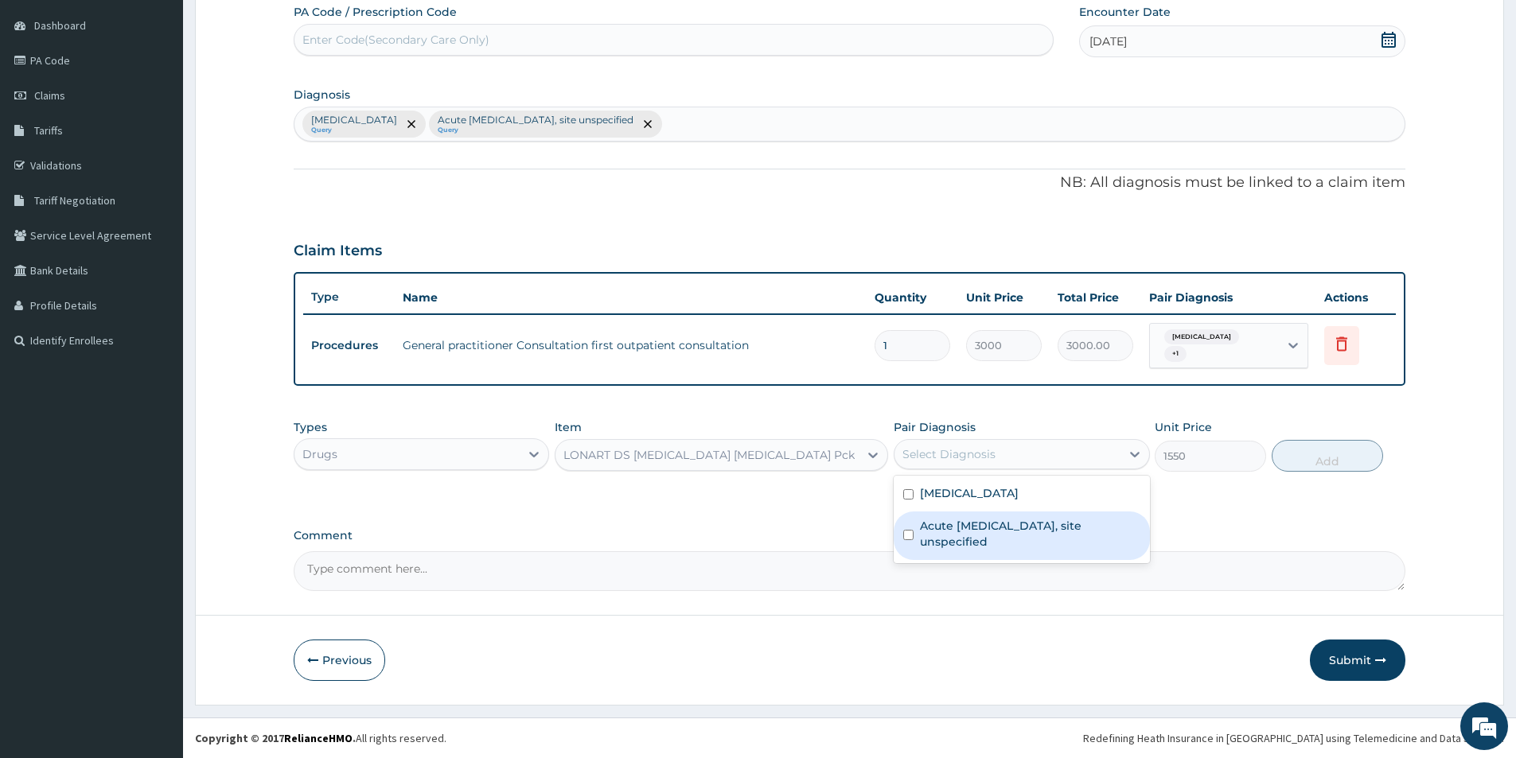
click at [951, 526] on label "Acute upper respiratory infection, site unspecified" at bounding box center [1030, 534] width 220 height 32
checkbox input "true"
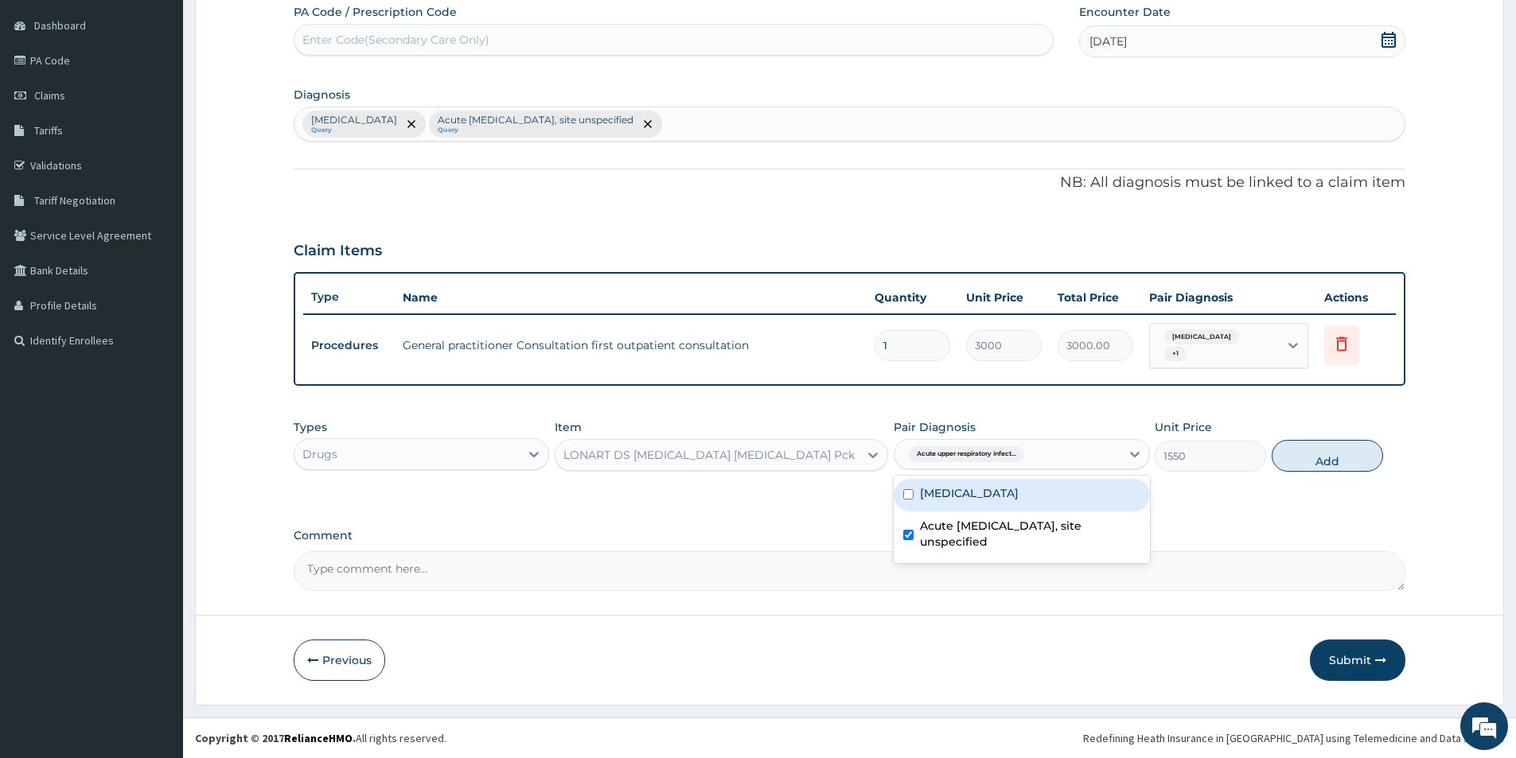
click at [948, 487] on label "[MEDICAL_DATA]" at bounding box center [969, 493] width 99 height 16
checkbox input "true"
click at [1292, 449] on button "Add" at bounding box center [1326, 456] width 111 height 32
type input "0"
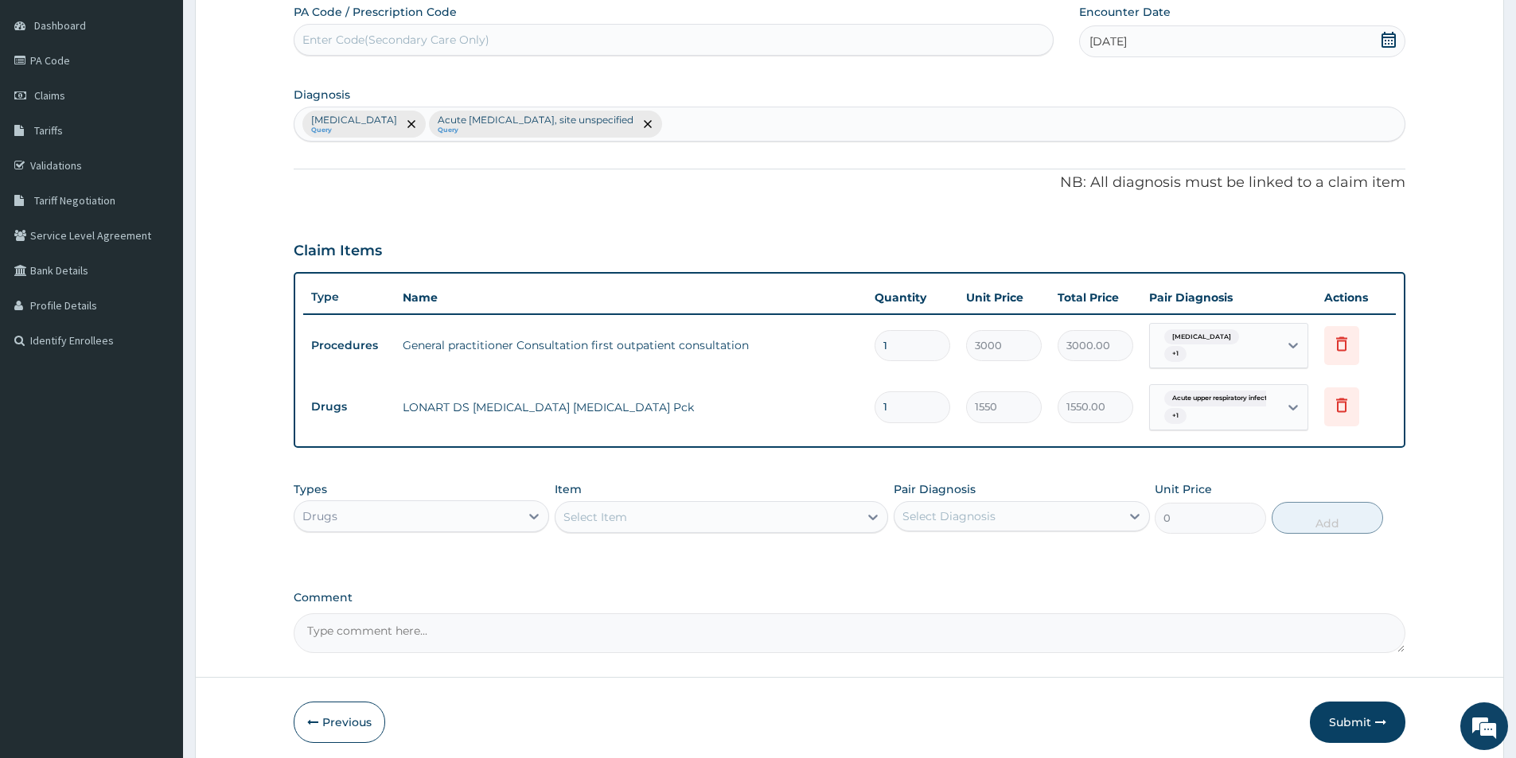
click at [625, 513] on div "Select Item" at bounding box center [595, 517] width 64 height 16
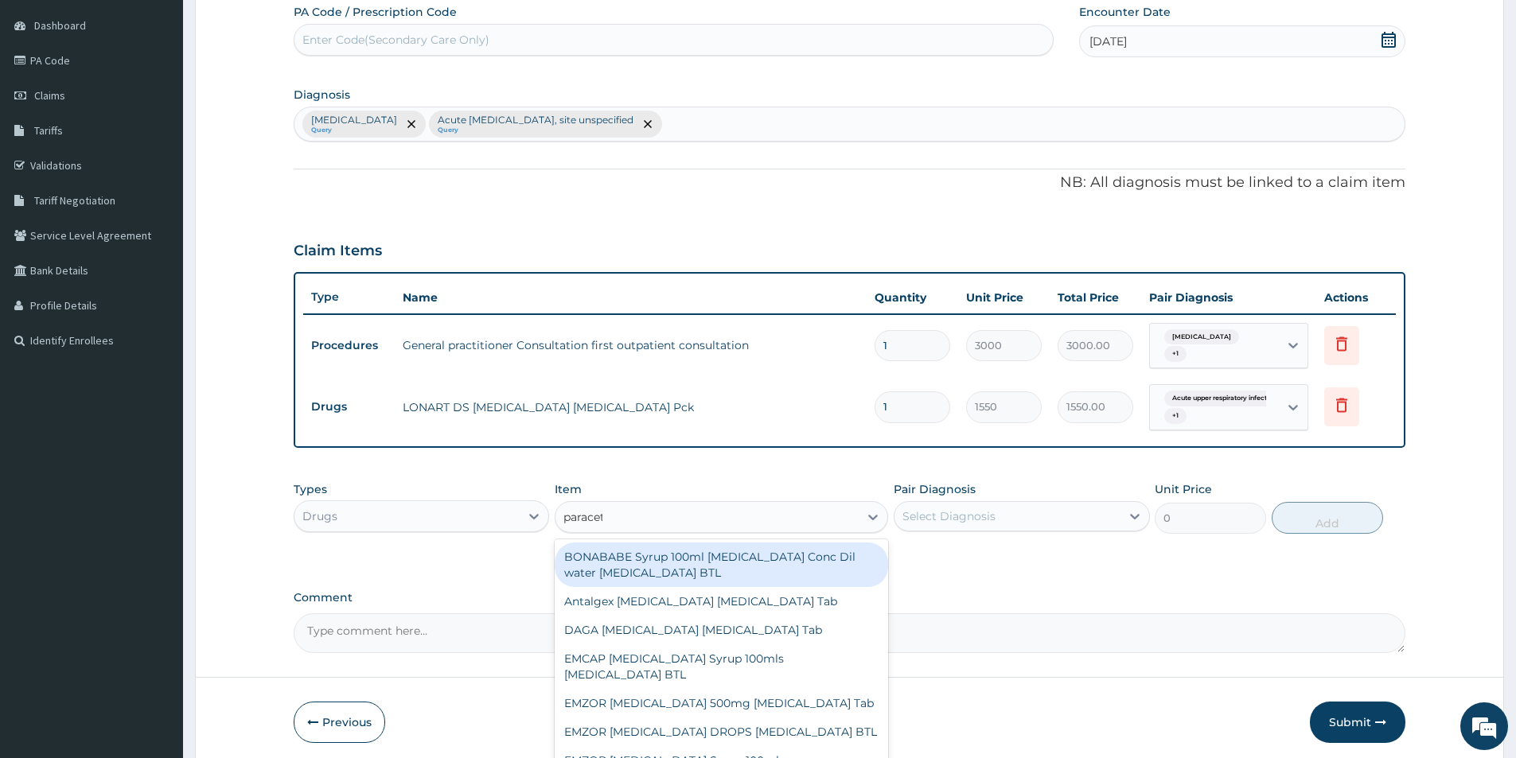
type input "paraceta"
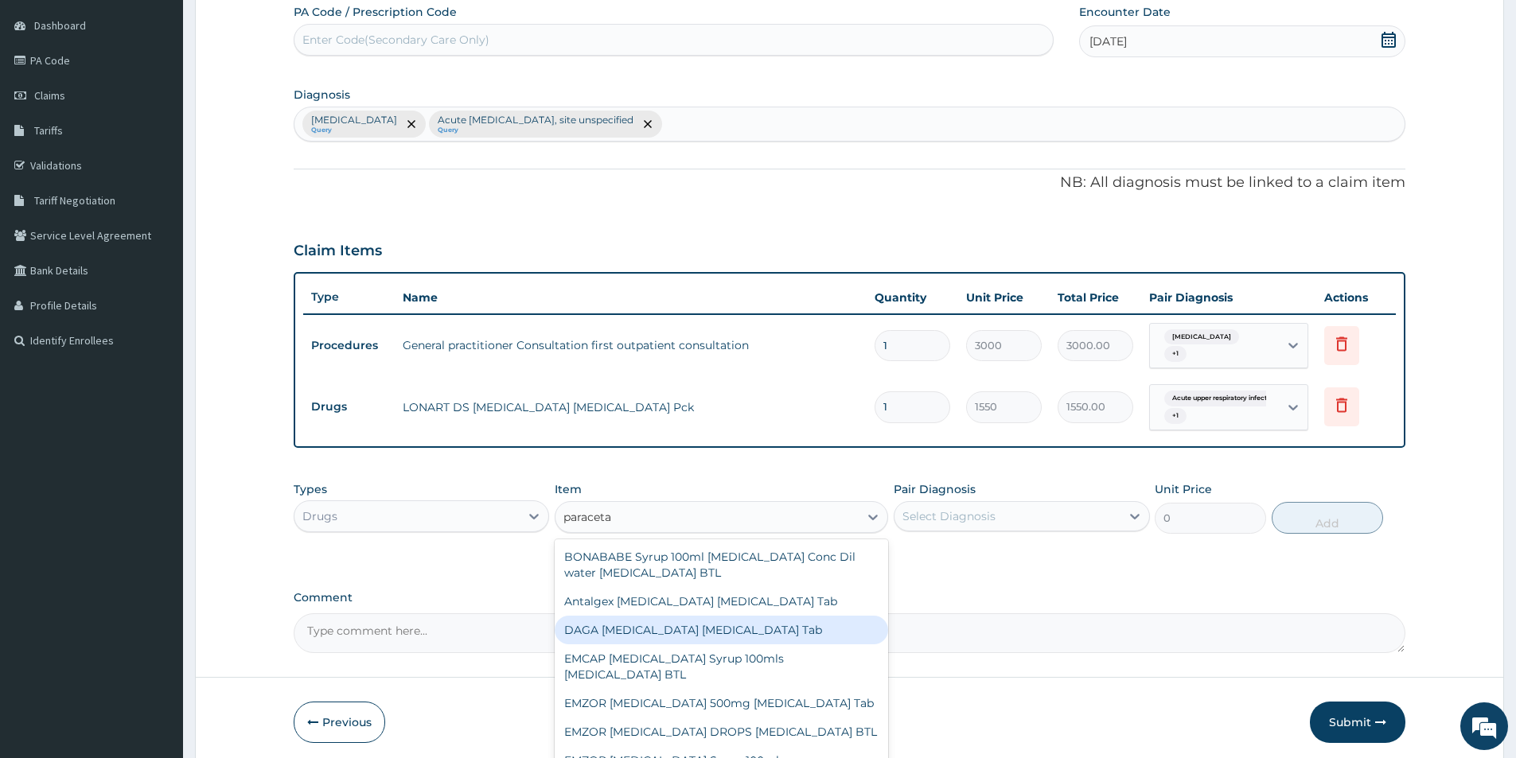
scroll to position [80, 0]
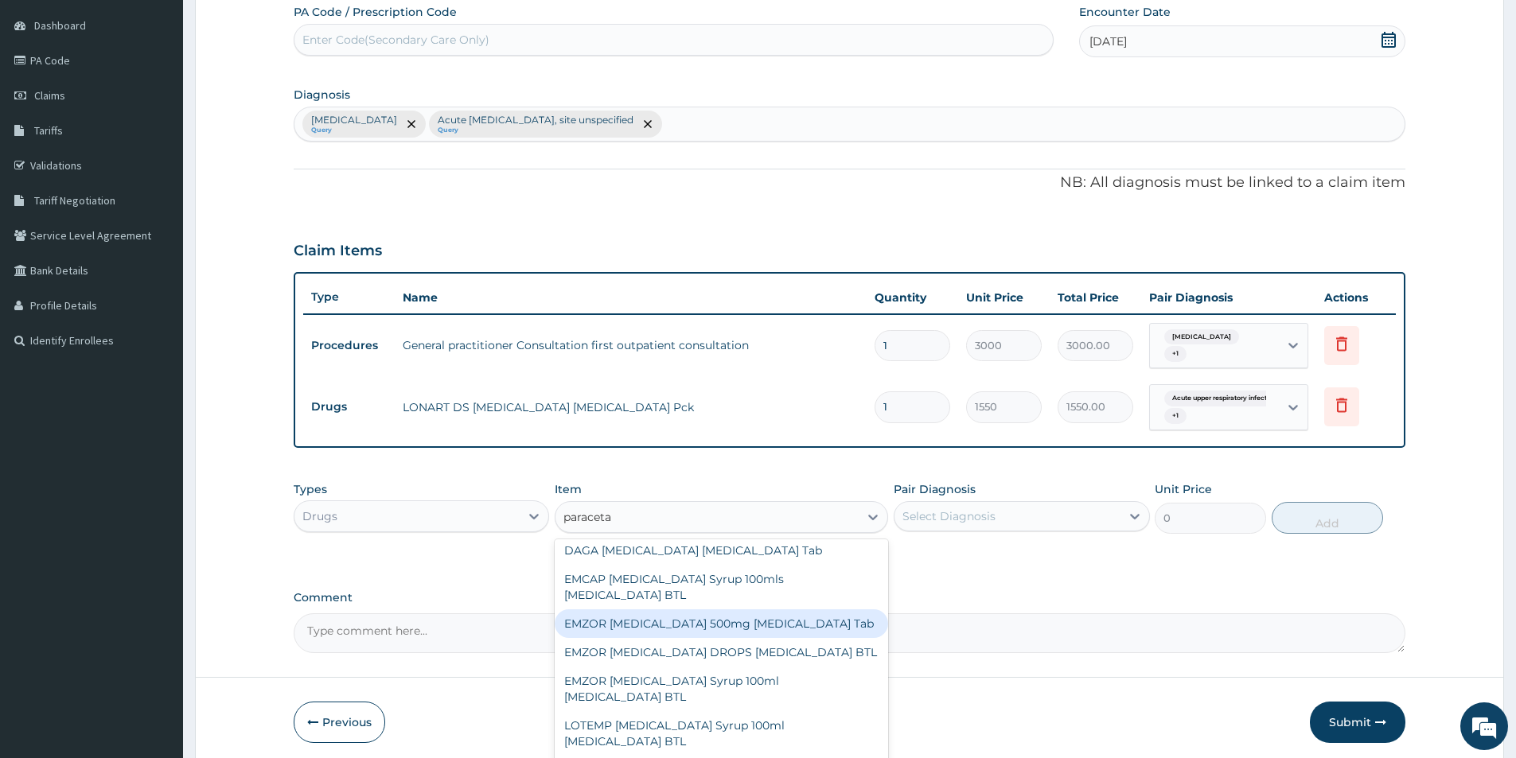
click at [734, 624] on div "EMZOR [MEDICAL_DATA] 500mg [MEDICAL_DATA] Tab" at bounding box center [721, 623] width 333 height 29
type input "10"
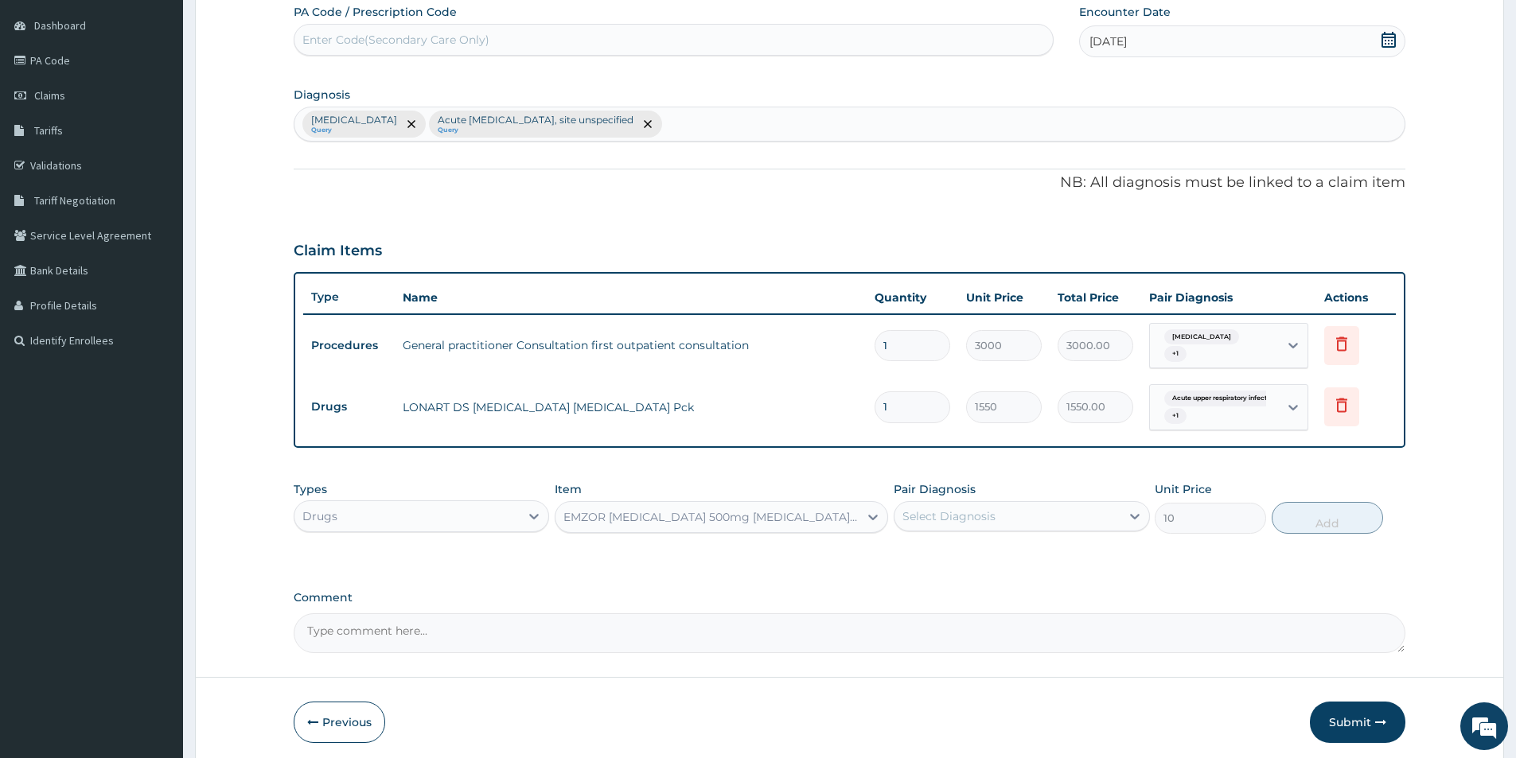
click at [990, 519] on div "Select Diagnosis" at bounding box center [948, 516] width 93 height 16
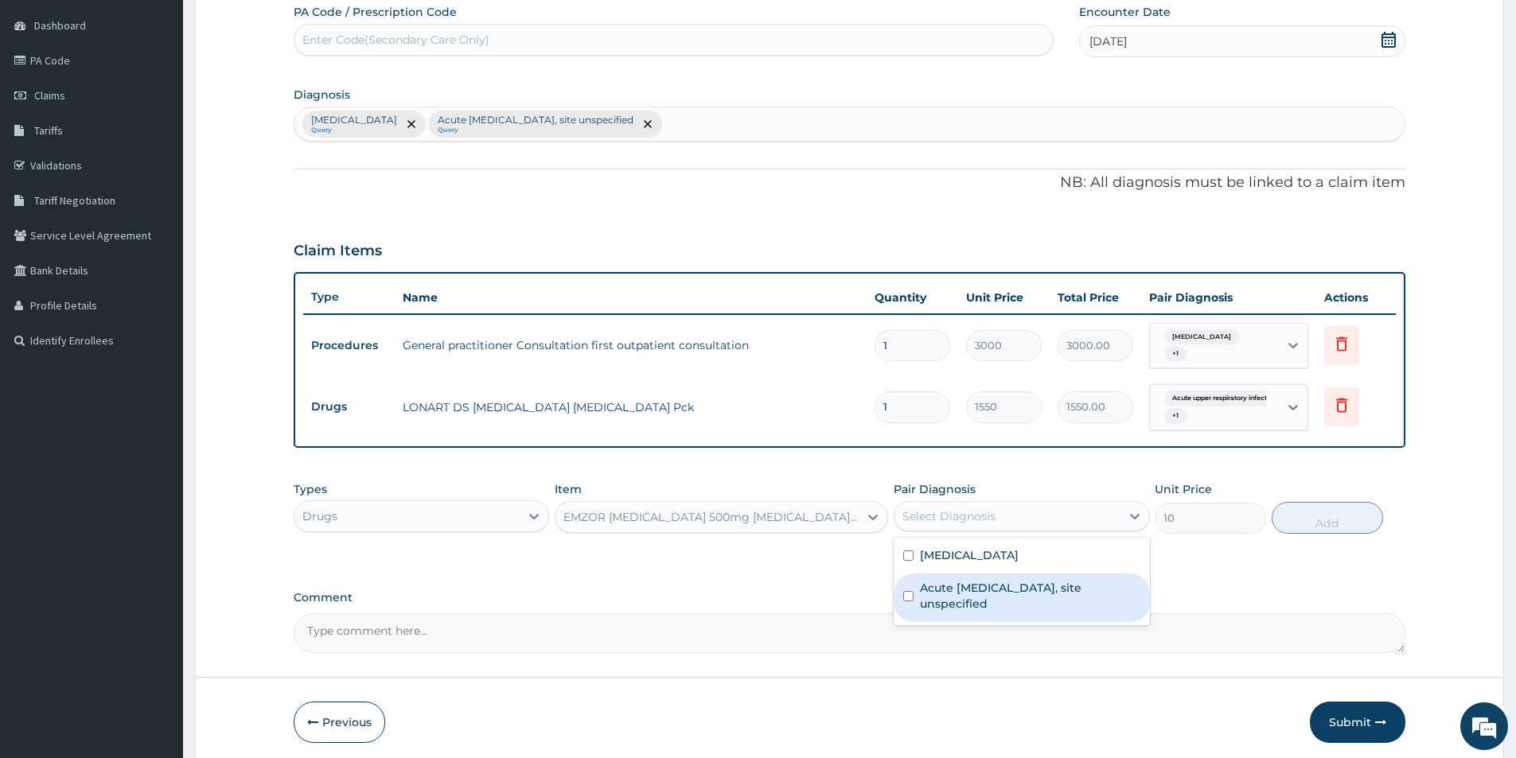
click at [932, 588] on label "Acute upper respiratory infection, site unspecified" at bounding box center [1030, 596] width 220 height 32
checkbox input "true"
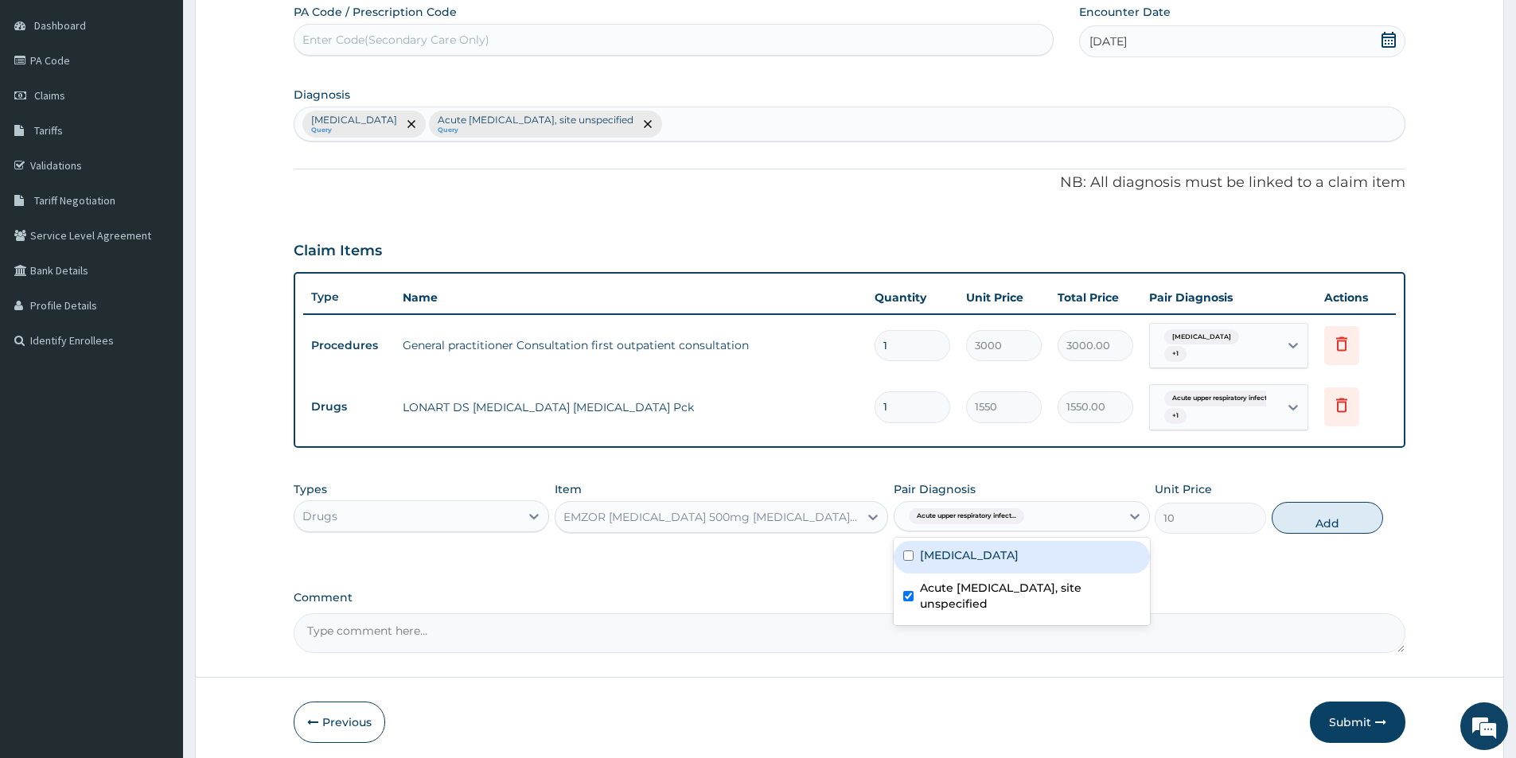
drag, startPoint x: 941, startPoint y: 561, endPoint x: 986, endPoint y: 560, distance: 44.6
click at [942, 560] on label "[MEDICAL_DATA]" at bounding box center [969, 555] width 99 height 16
checkbox input "true"
click at [1310, 524] on button "Add" at bounding box center [1326, 518] width 111 height 32
type input "0"
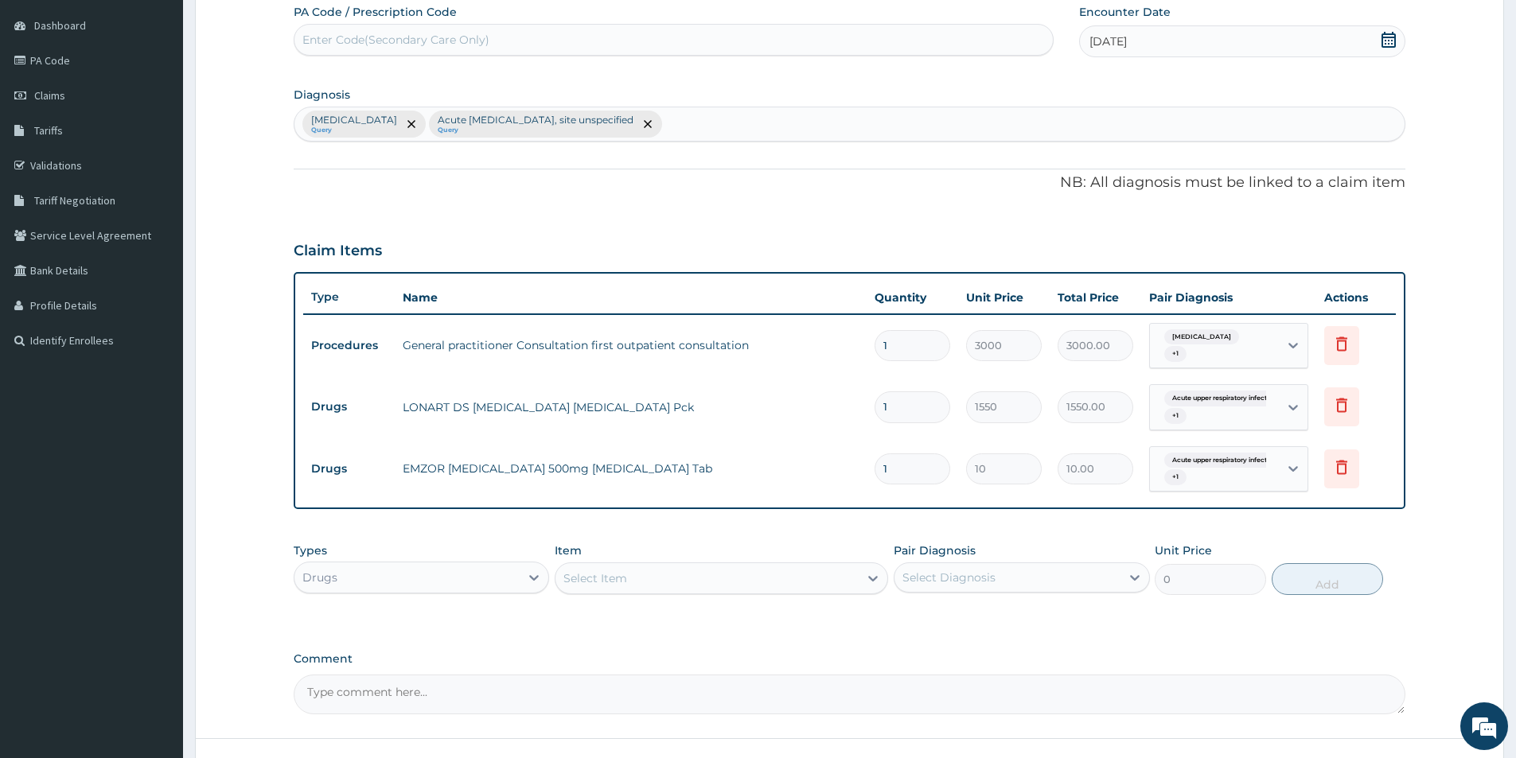
type input "0.00"
type input "2"
type input "20.00"
type input "24"
type input "240.00"
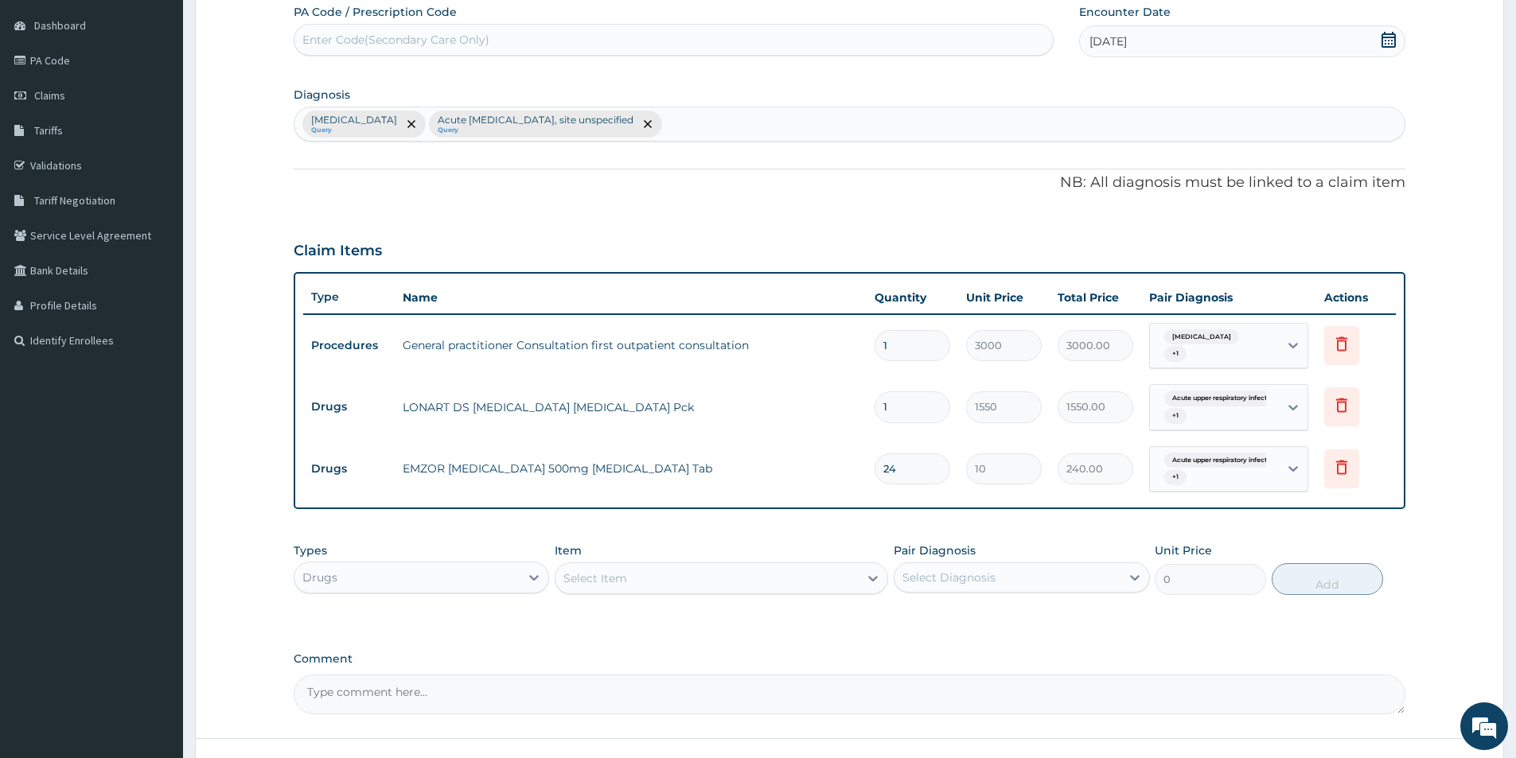
type input "24"
click at [717, 576] on div "Select Item" at bounding box center [706, 578] width 303 height 25
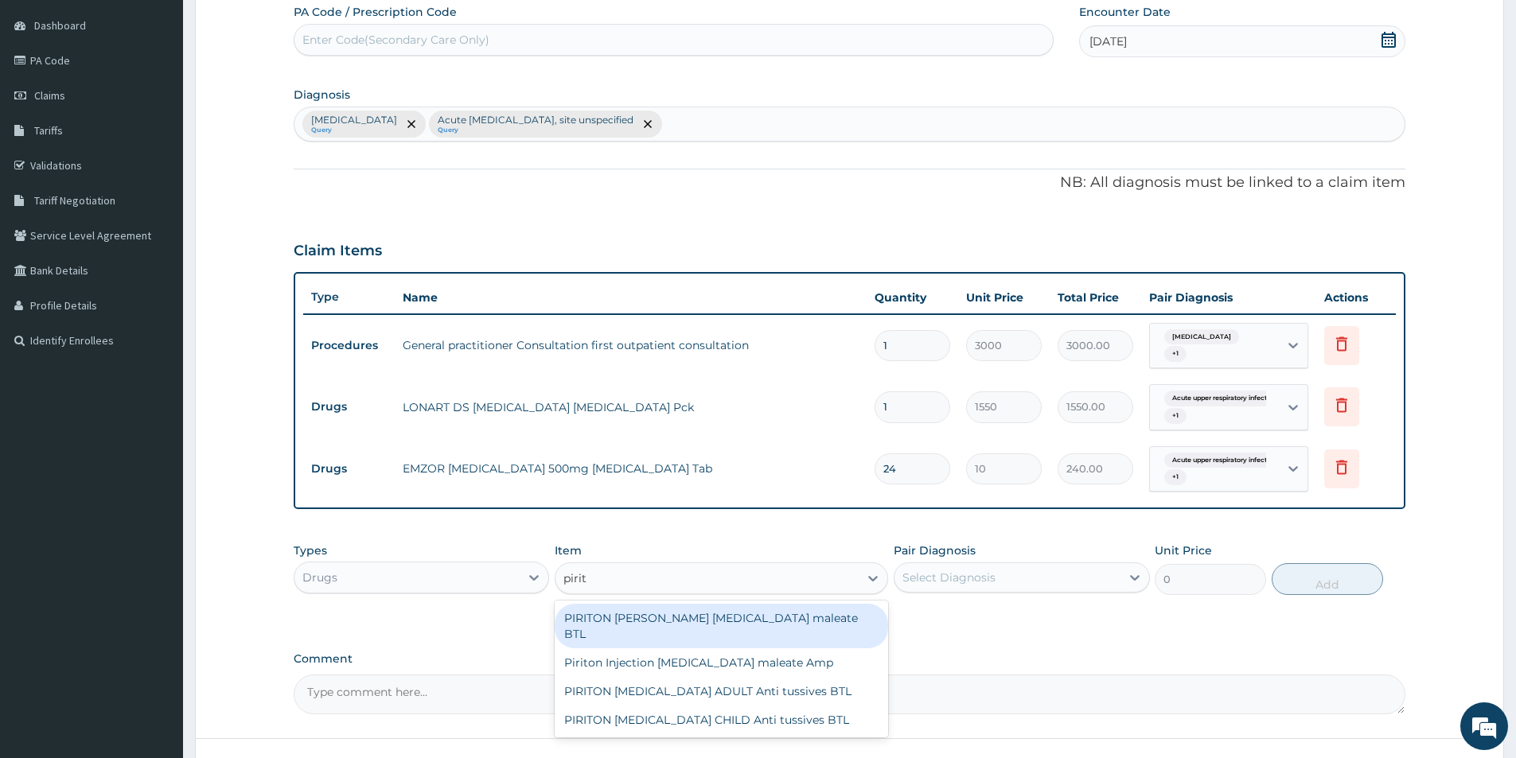
type input "pirito"
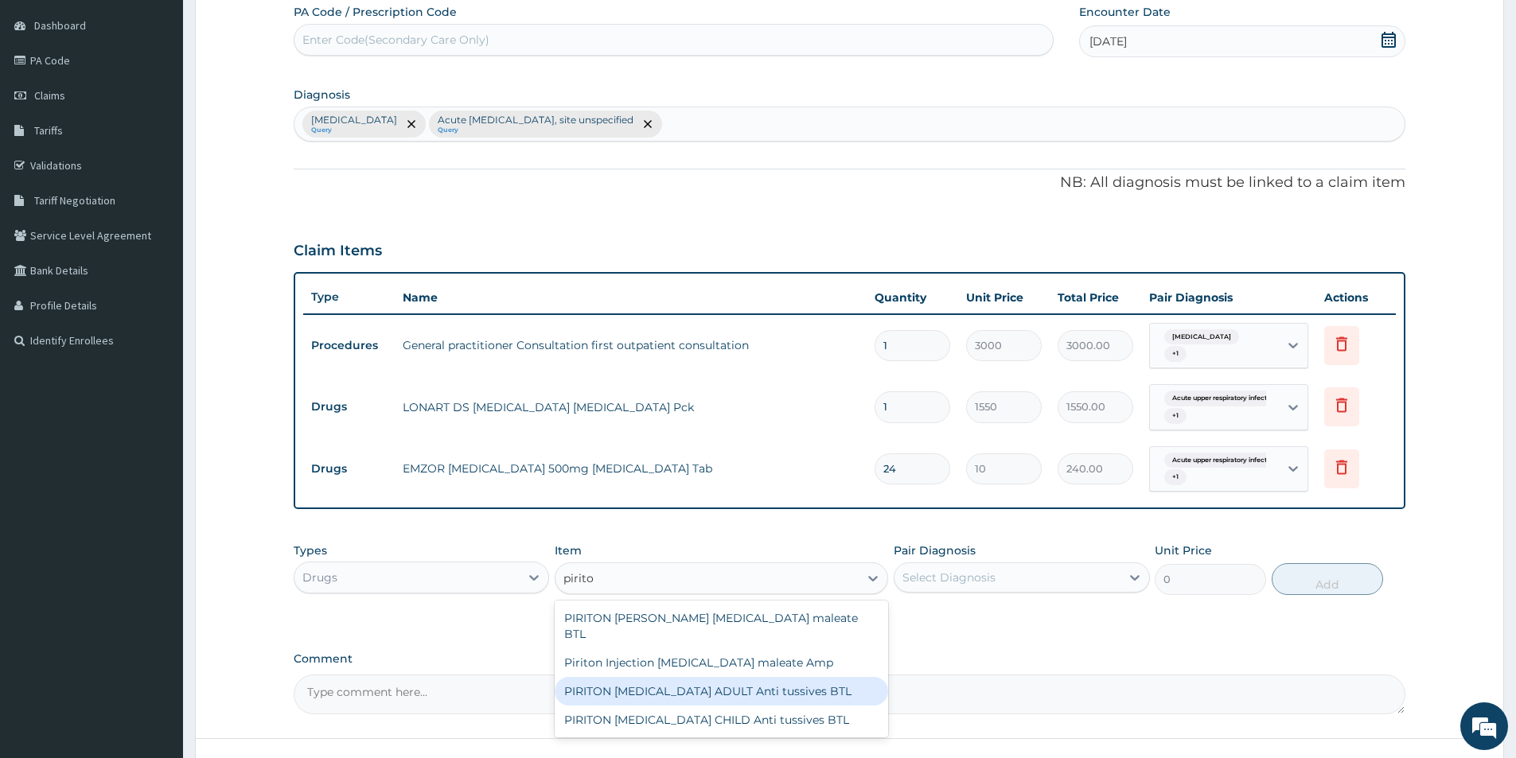
click at [649, 677] on div "PIRITON [MEDICAL_DATA] ADULT Anti tussives BTL" at bounding box center [721, 691] width 333 height 29
type input "360"
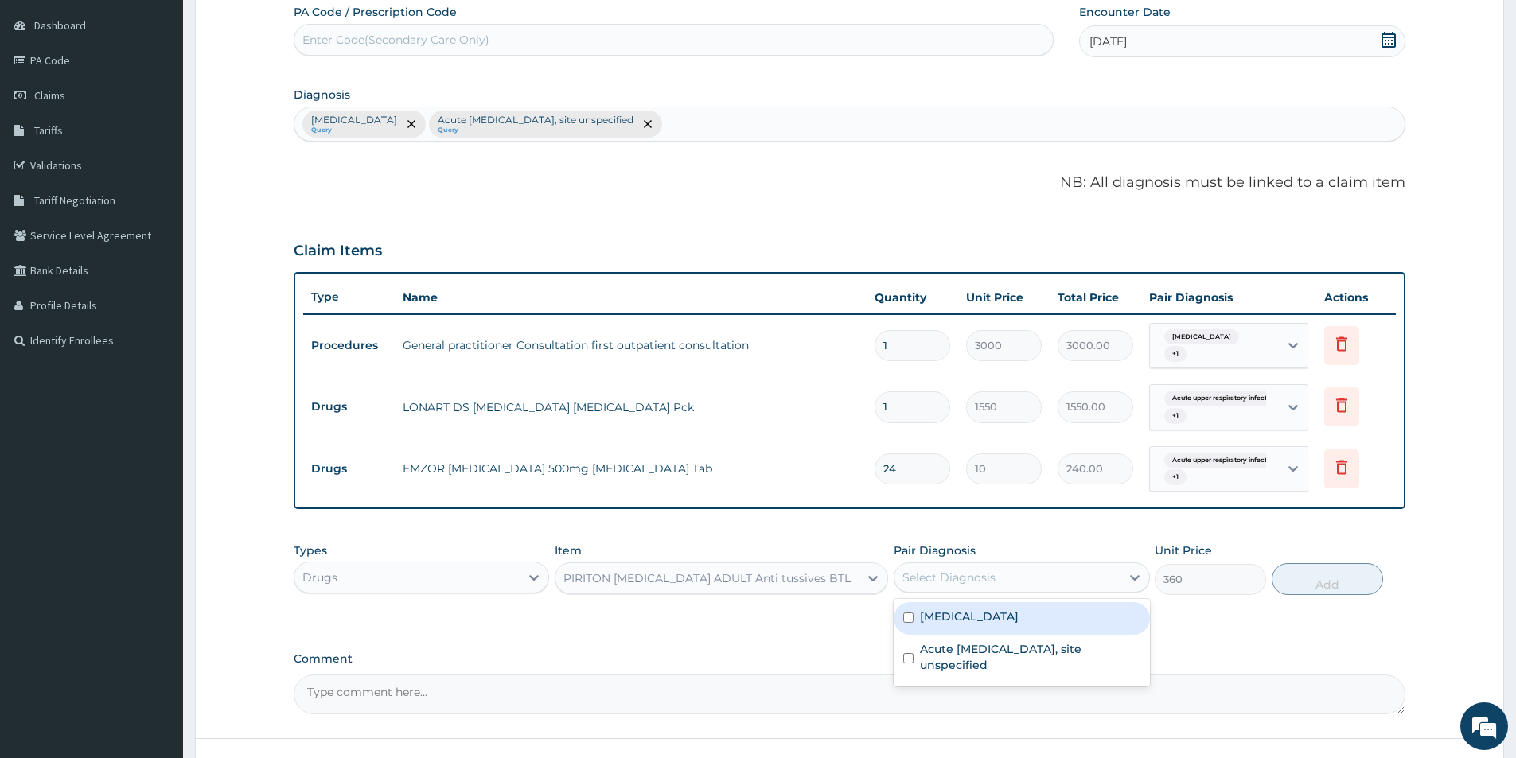
click at [1034, 574] on div "Select Diagnosis" at bounding box center [1006, 577] width 225 height 25
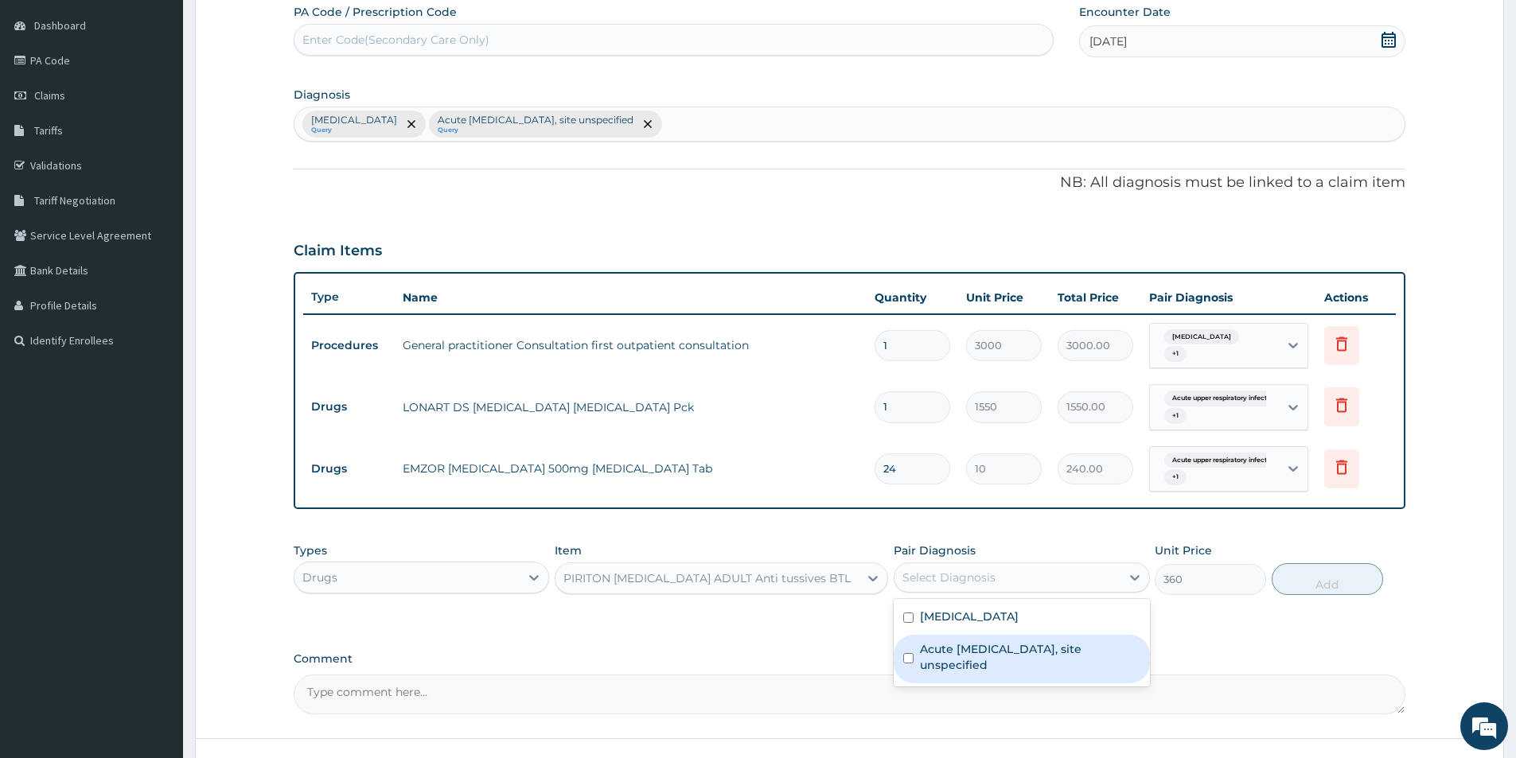
click at [1014, 646] on label "Acute upper respiratory infection, site unspecified" at bounding box center [1030, 657] width 220 height 32
checkbox input "true"
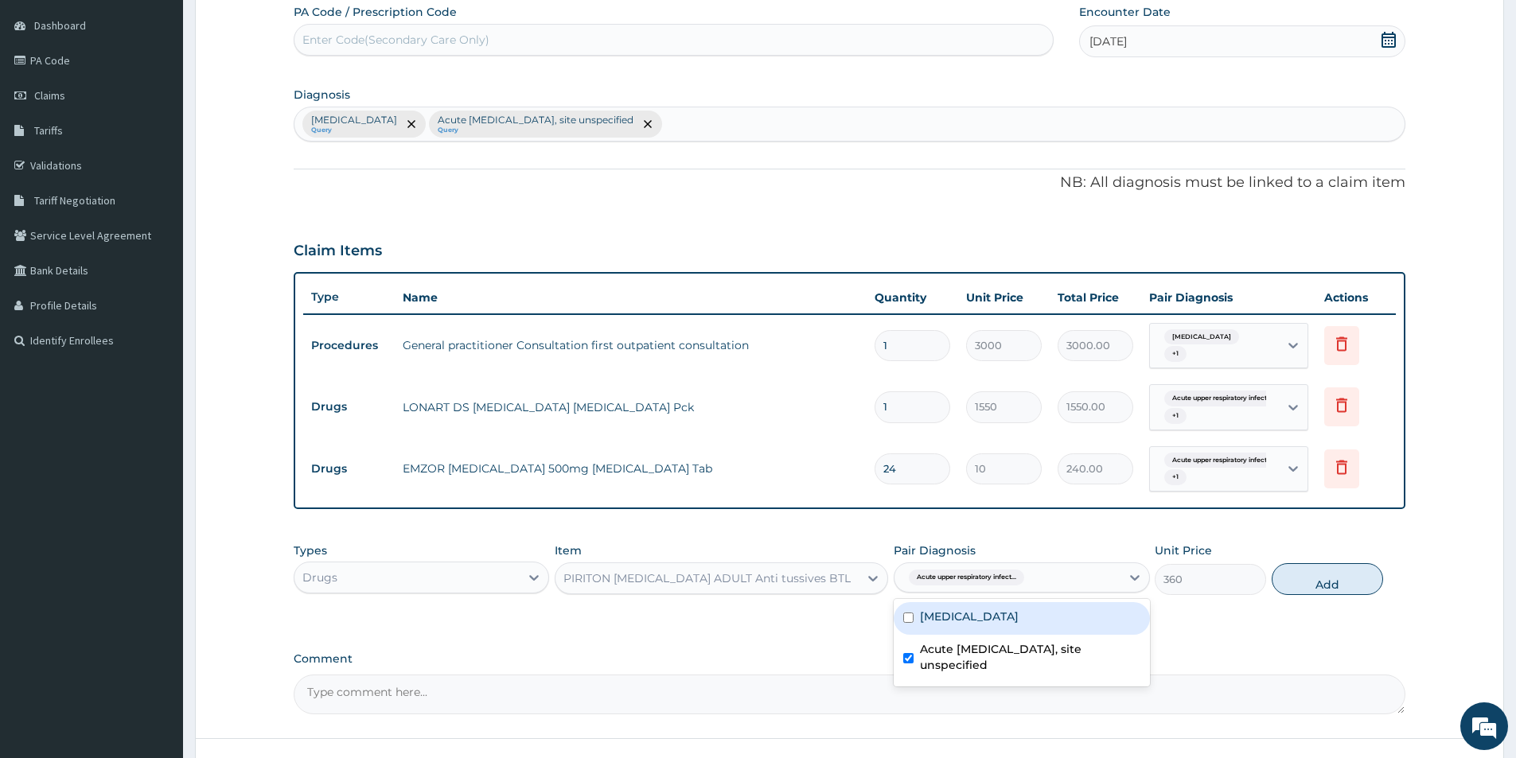
click at [1018, 610] on label "Malaria, unspecified" at bounding box center [969, 617] width 99 height 16
checkbox input "true"
click at [1296, 580] on button "Add" at bounding box center [1326, 579] width 111 height 32
type input "0"
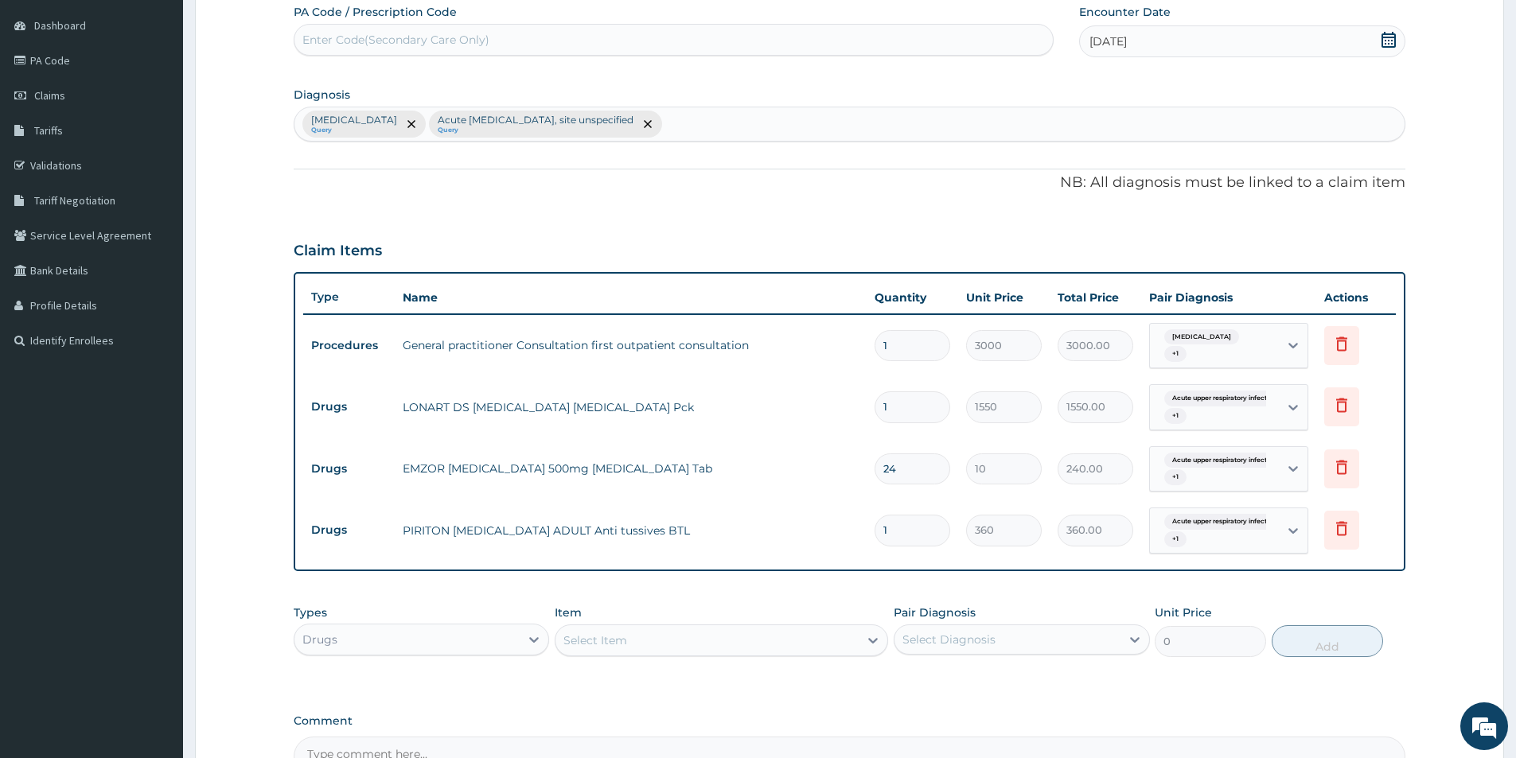
type input "0"
type input "0.00"
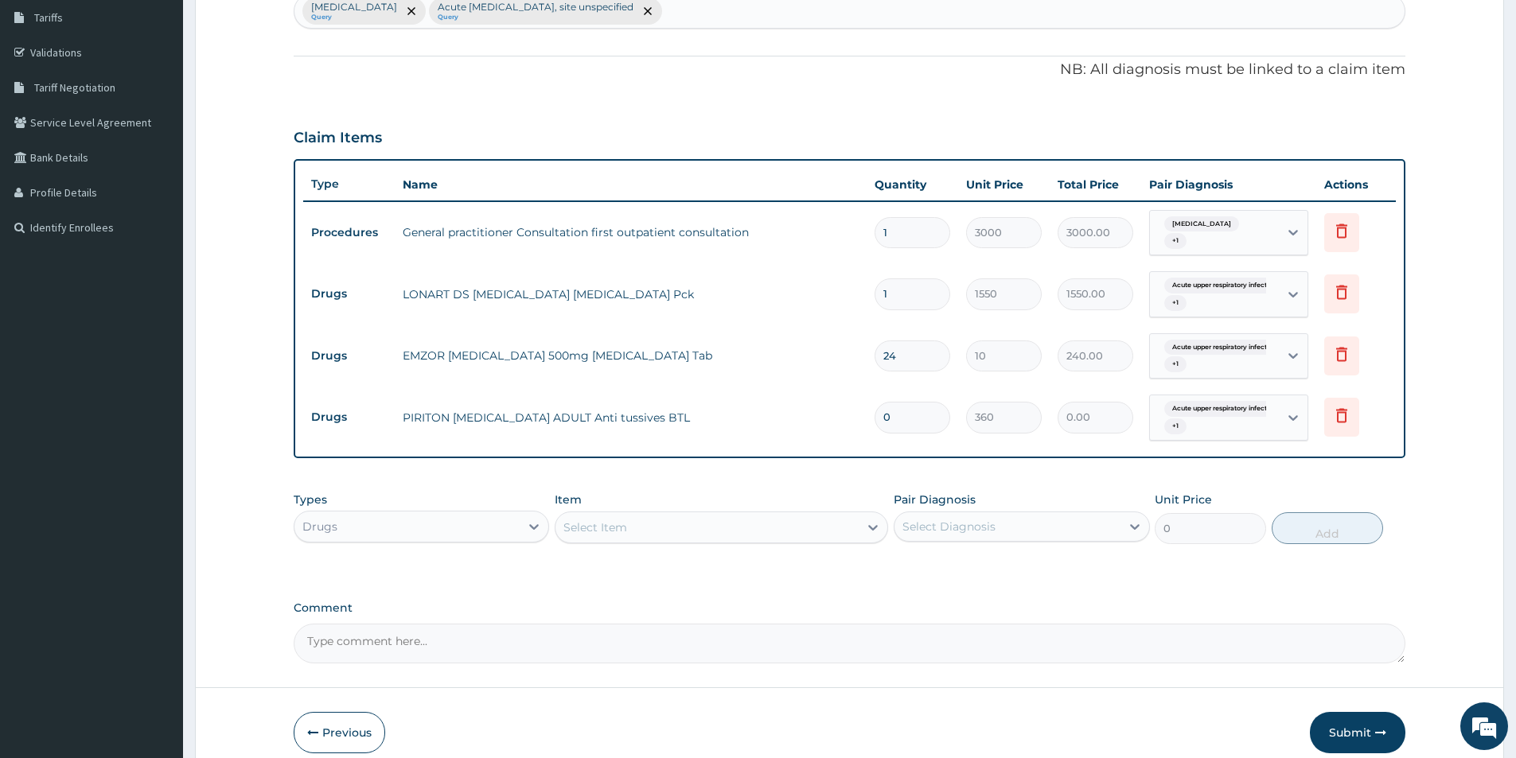
scroll to position [333, 0]
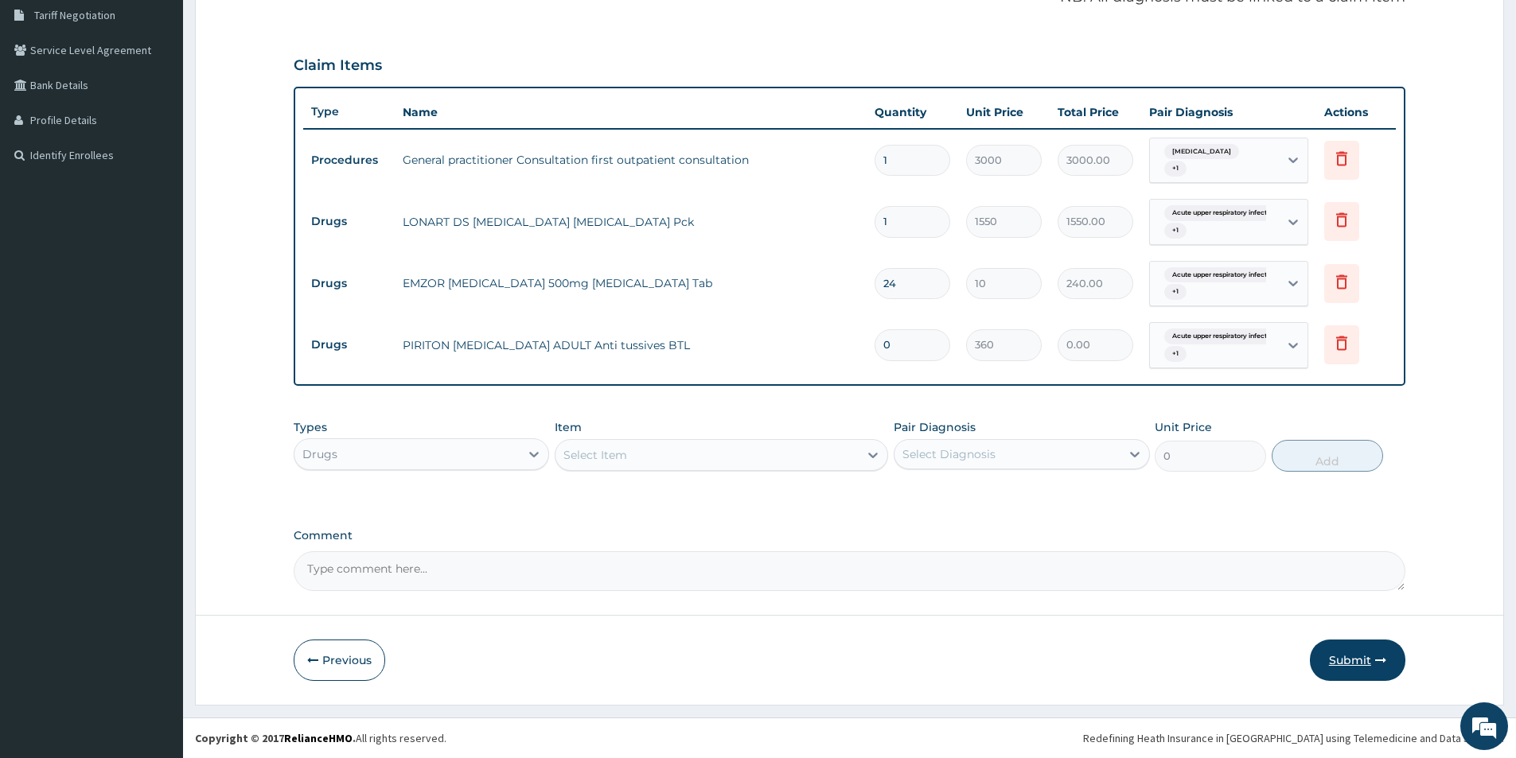
type input "0"
click at [1328, 660] on button "Submit" at bounding box center [1356, 660] width 95 height 41
click at [926, 356] on input "0" at bounding box center [912, 344] width 76 height 31
type input "1"
type input "360.00"
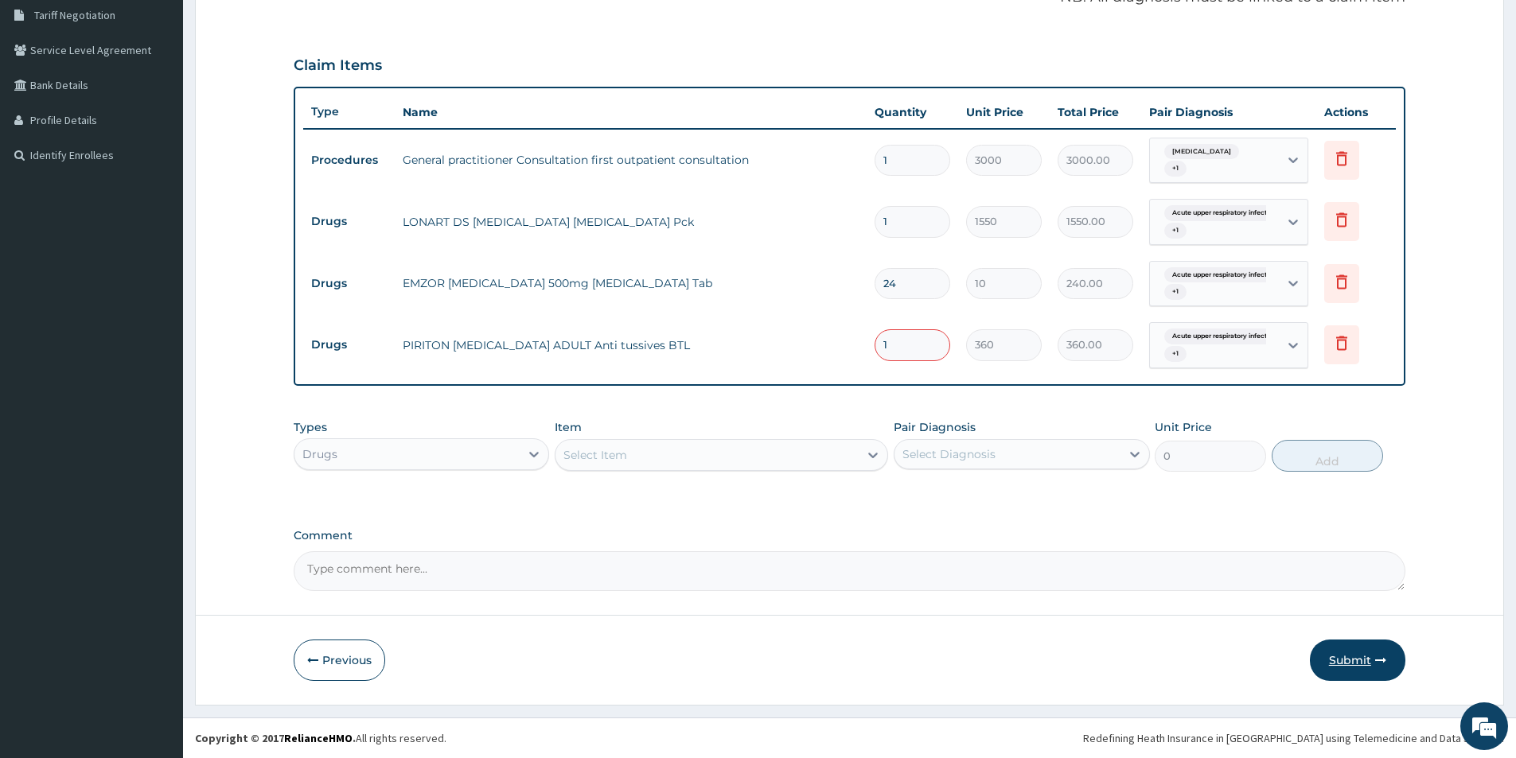
type input "1"
click at [1343, 660] on button "Submit" at bounding box center [1356, 660] width 95 height 41
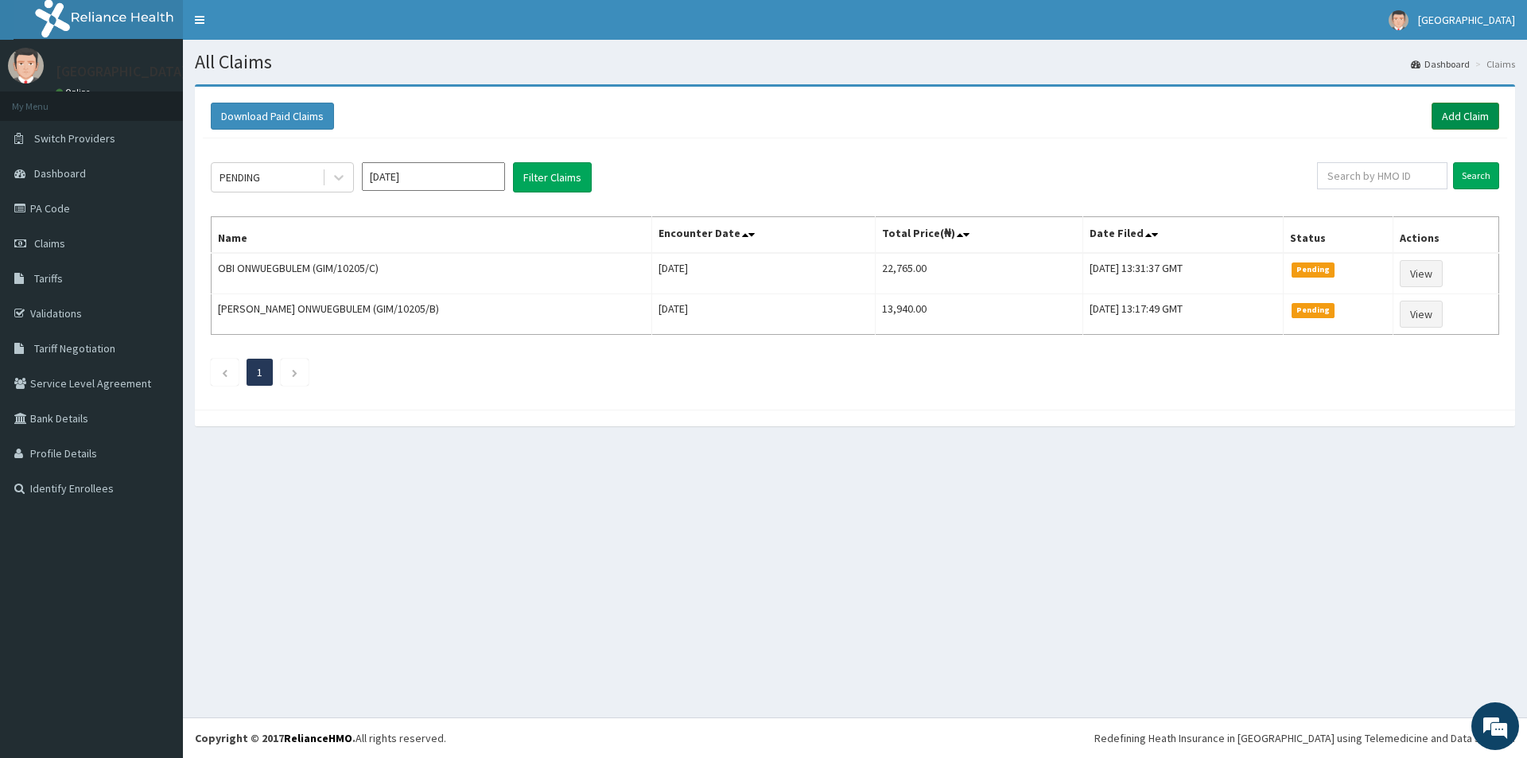
click at [1480, 114] on link "Add Claim" at bounding box center [1466, 116] width 68 height 27
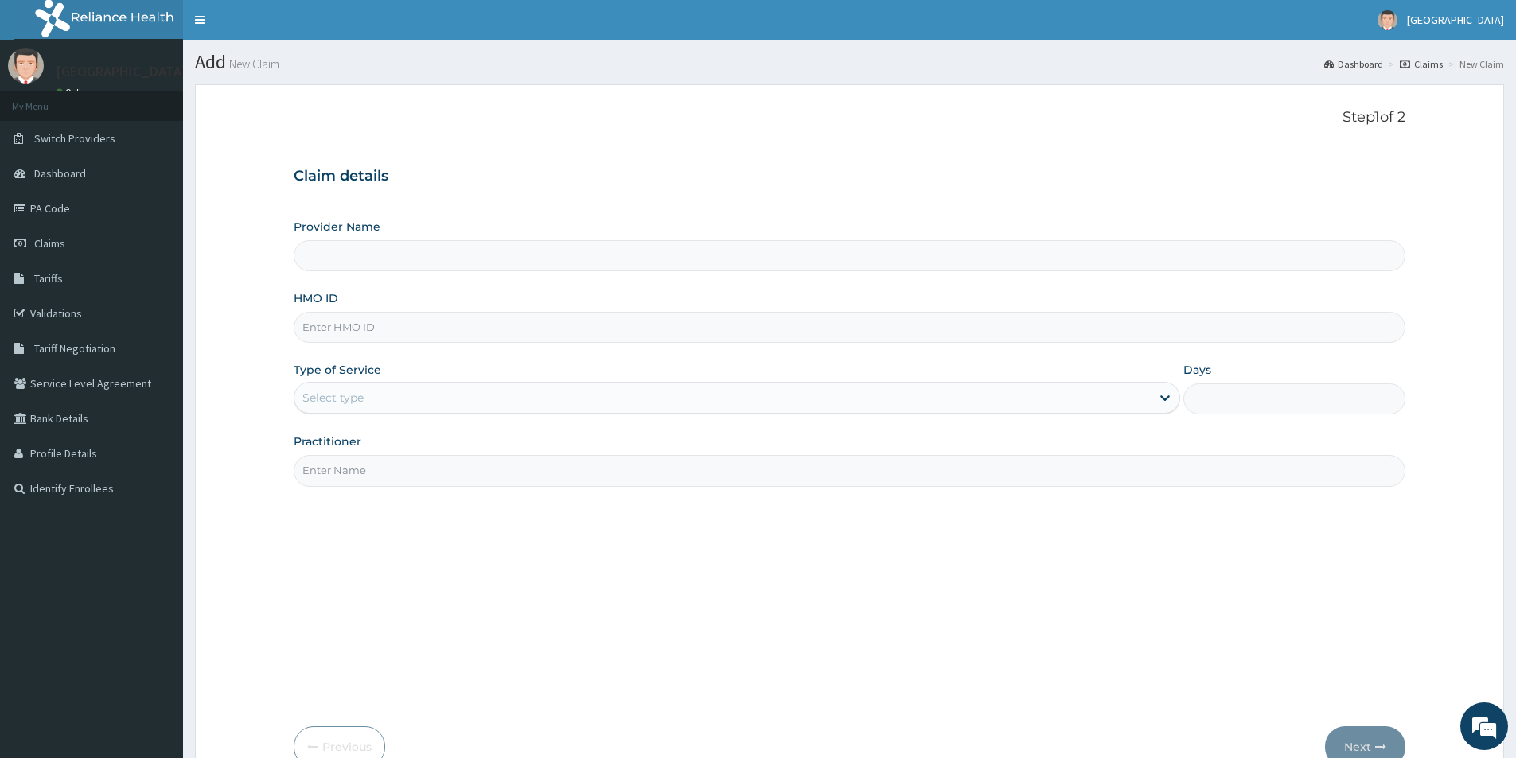
type input "New Healing Stream Hospital"
click at [362, 330] on input "HMO ID" at bounding box center [849, 327] width 1111 height 31
click at [458, 334] on input "HMO ID" at bounding box center [849, 327] width 1111 height 31
type input "SFA/10073/B"
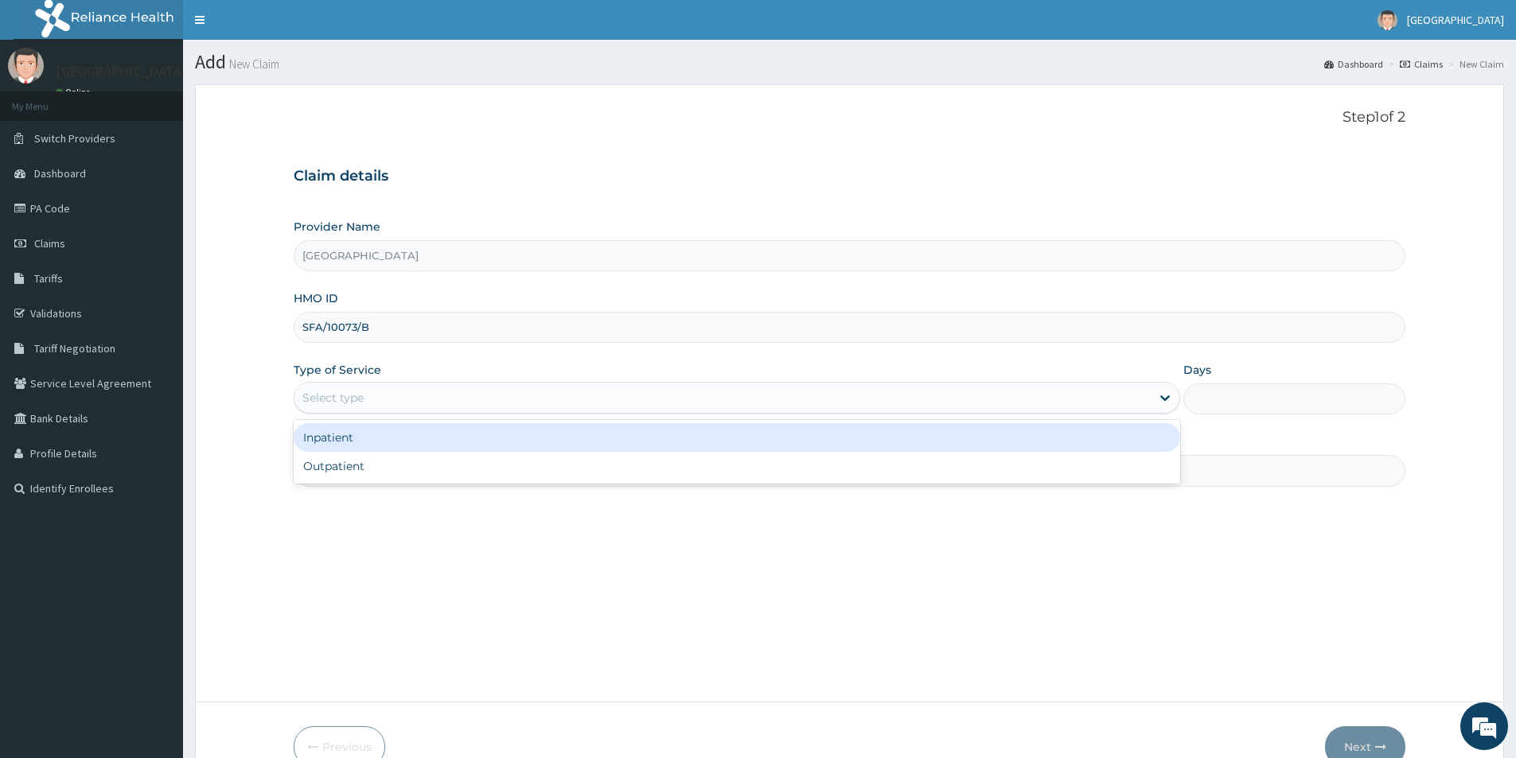
click at [433, 401] on div "Select type" at bounding box center [722, 397] width 856 height 25
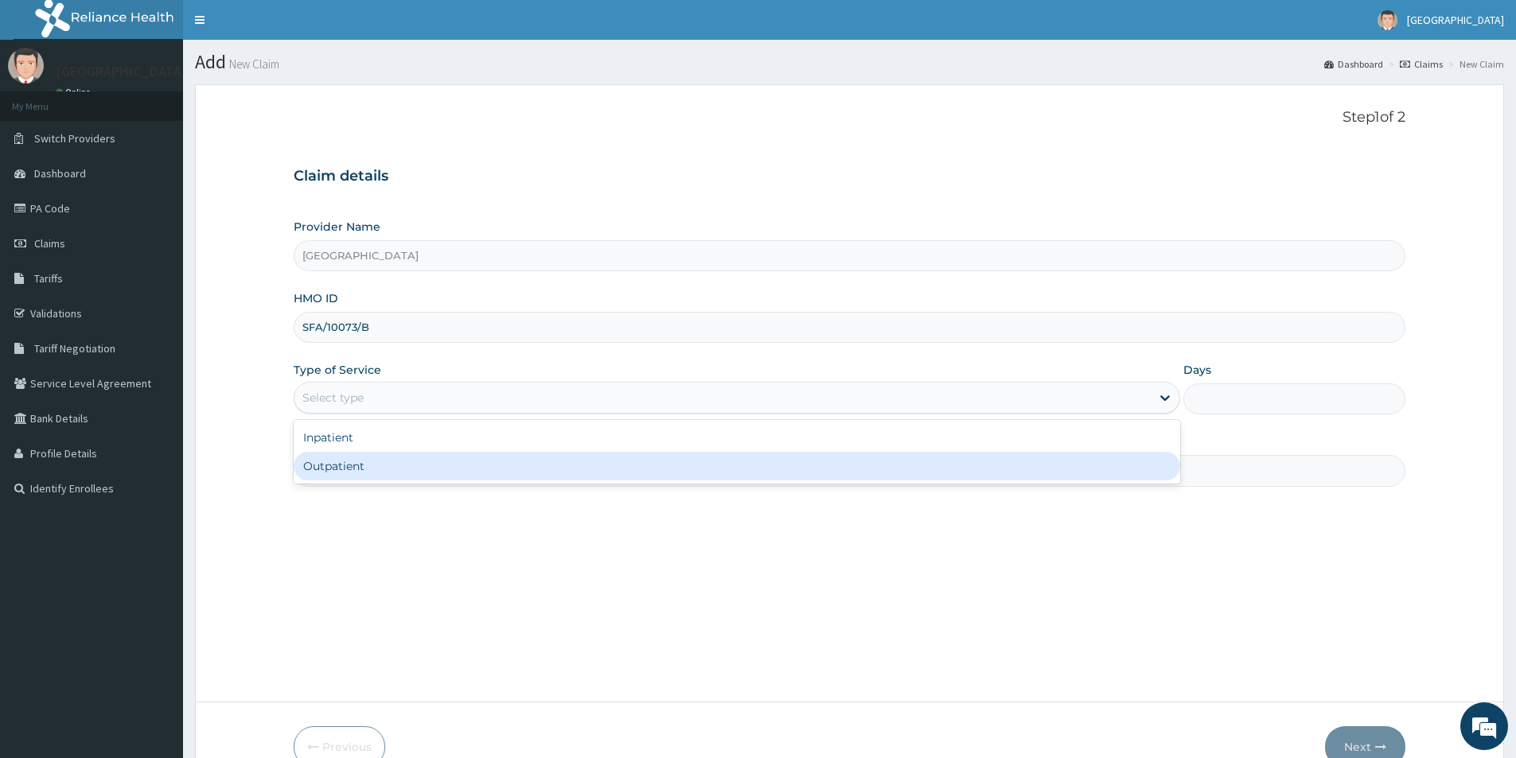
click at [379, 470] on div "Outpatient" at bounding box center [737, 466] width 886 height 29
type input "1"
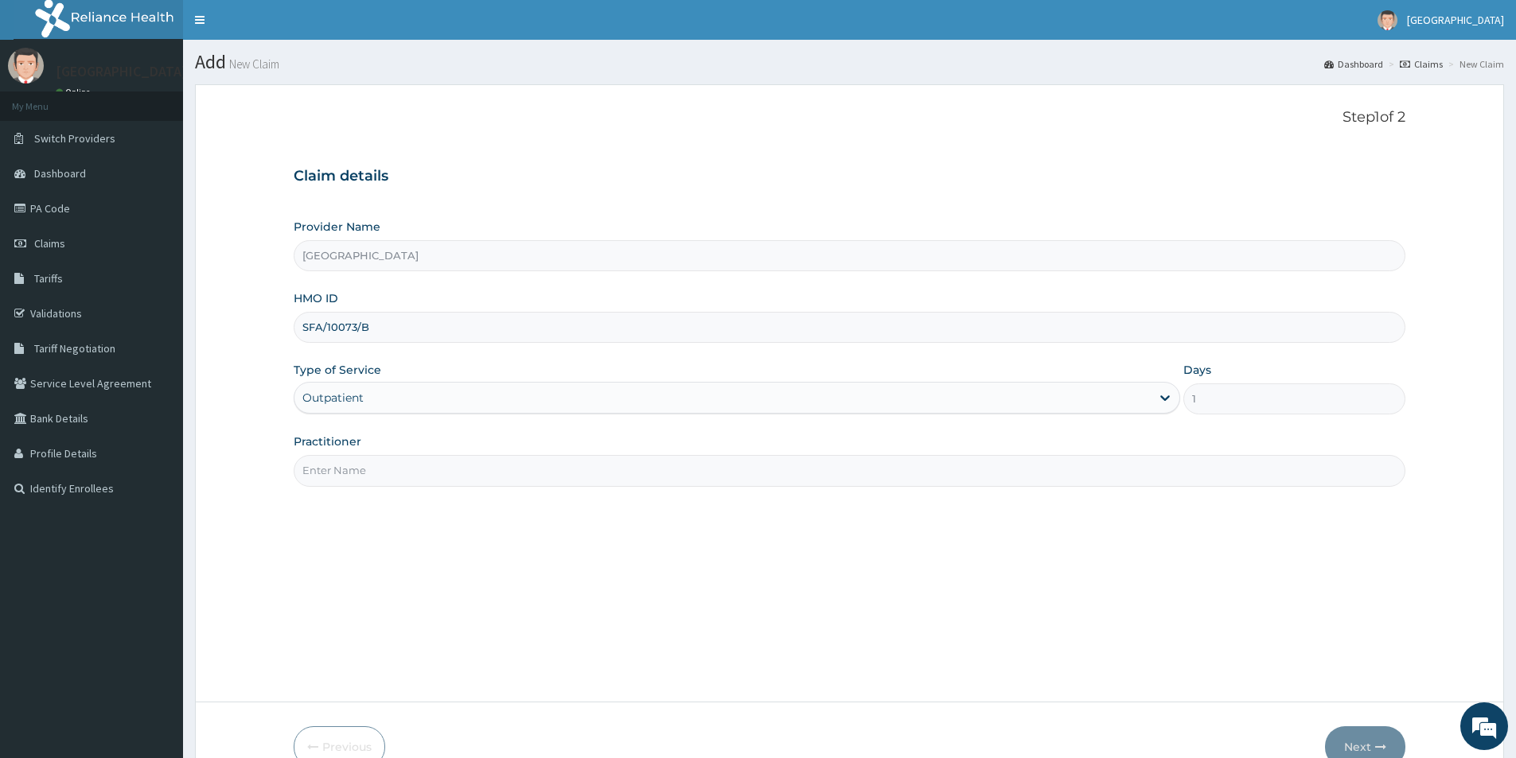
click at [391, 467] on input "Practitioner" at bounding box center [849, 470] width 1111 height 31
type input "[PERSON_NAME]"
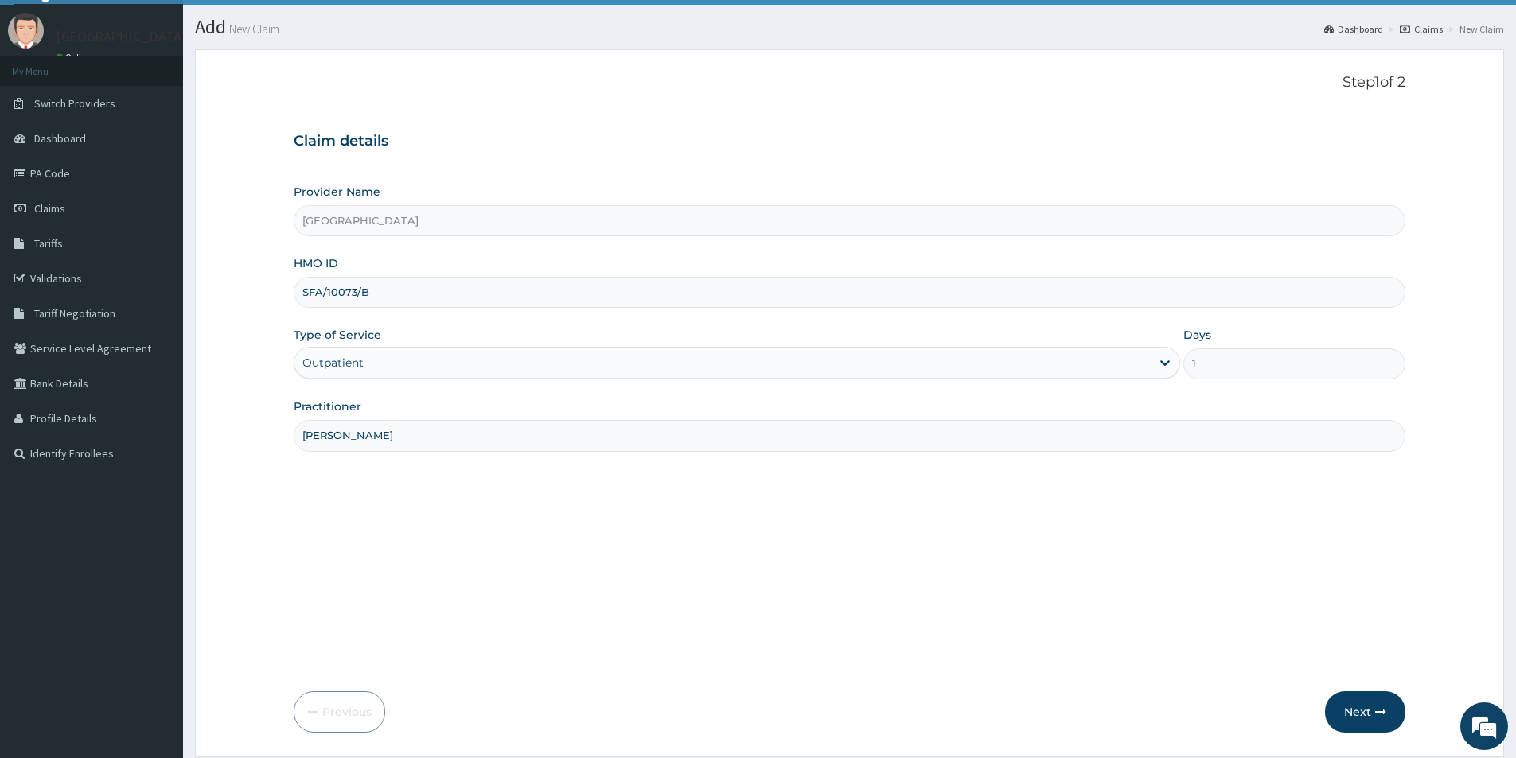
scroll to position [87, 0]
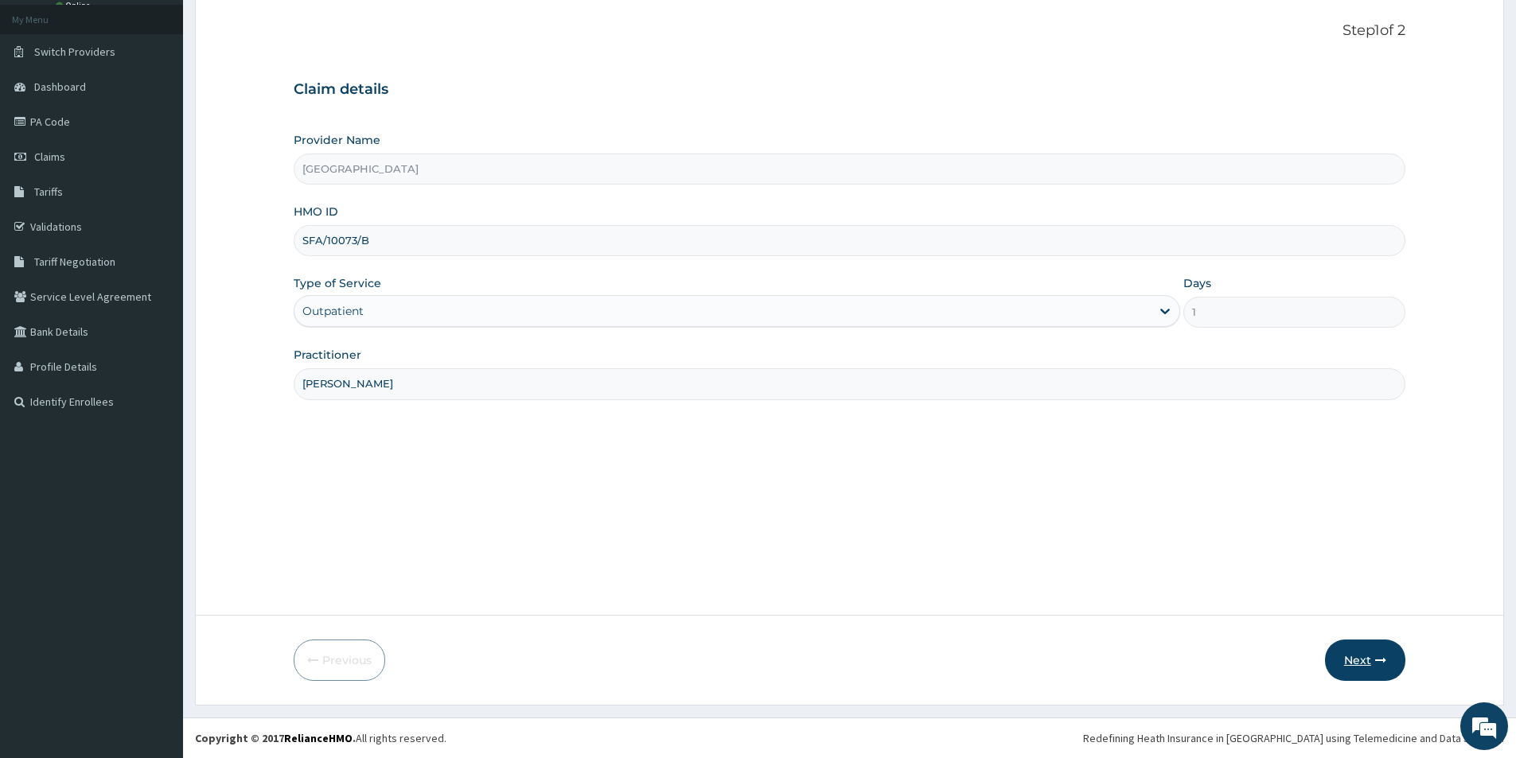
click at [1379, 648] on button "Next" at bounding box center [1365, 660] width 80 height 41
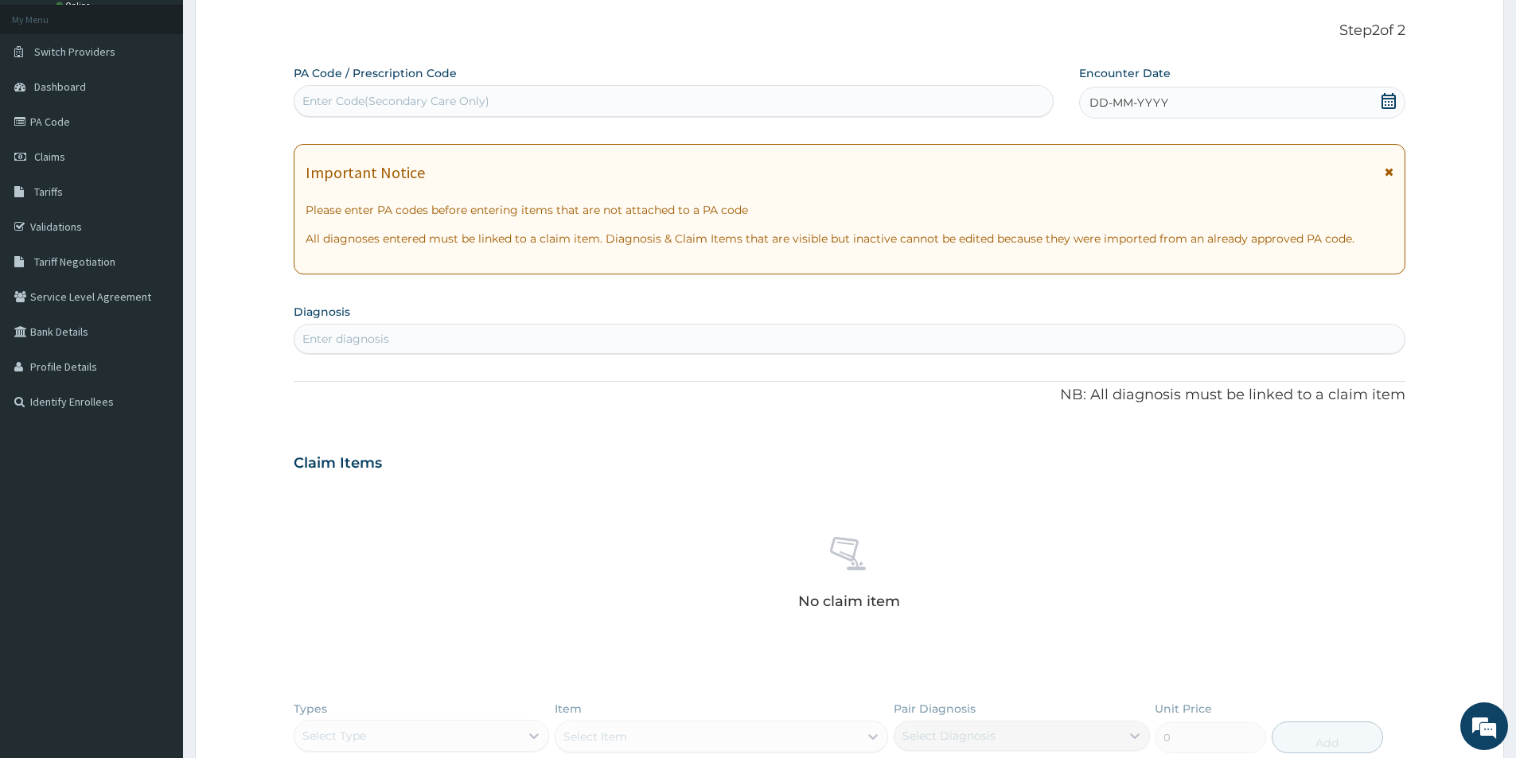
click at [695, 334] on div "Enter diagnosis" at bounding box center [849, 338] width 1110 height 25
type input "s"
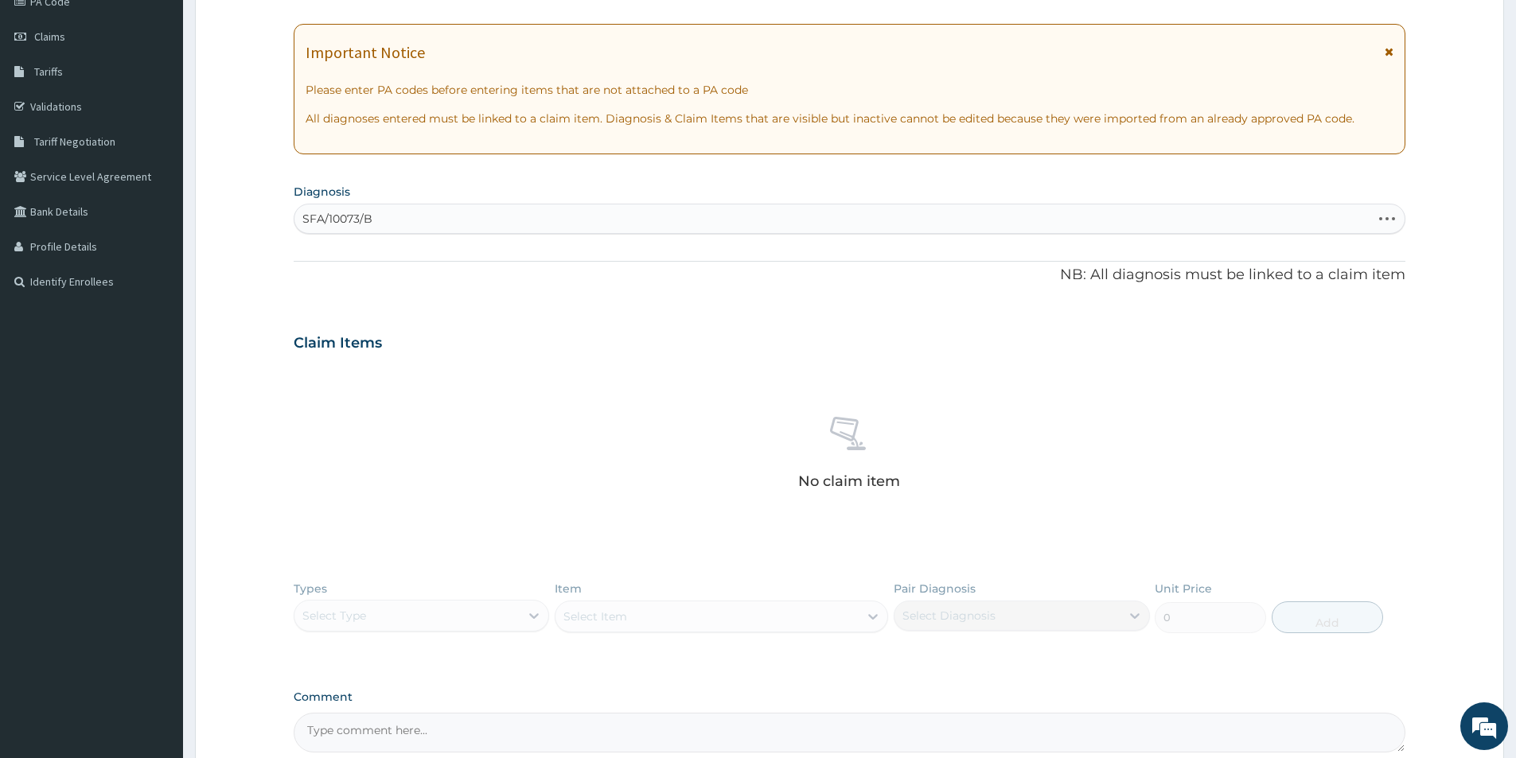
scroll to position [50, 0]
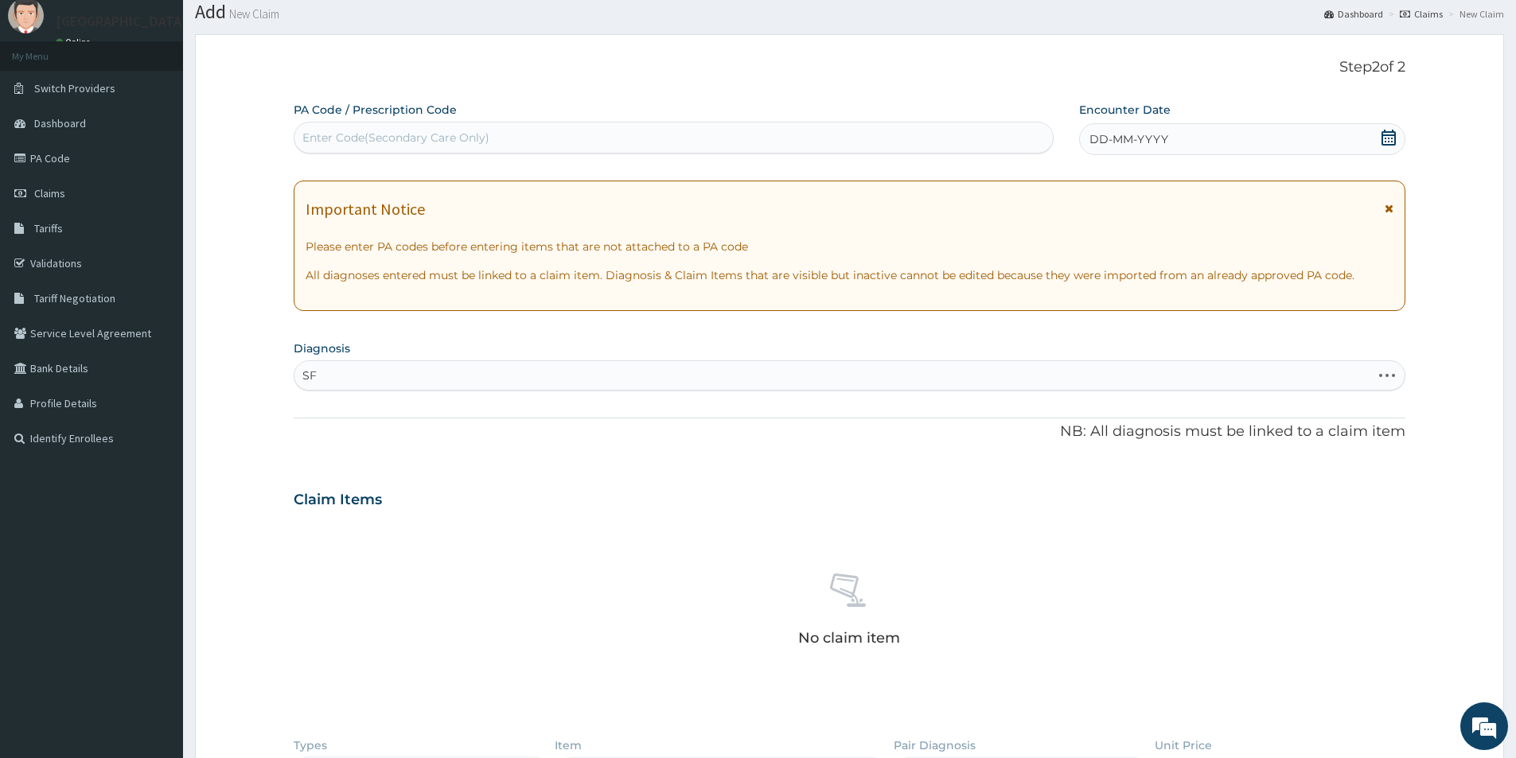
type input "S"
type input "[MEDICAL_DATA]"
click at [27, 193] on icon at bounding box center [22, 193] width 16 height 11
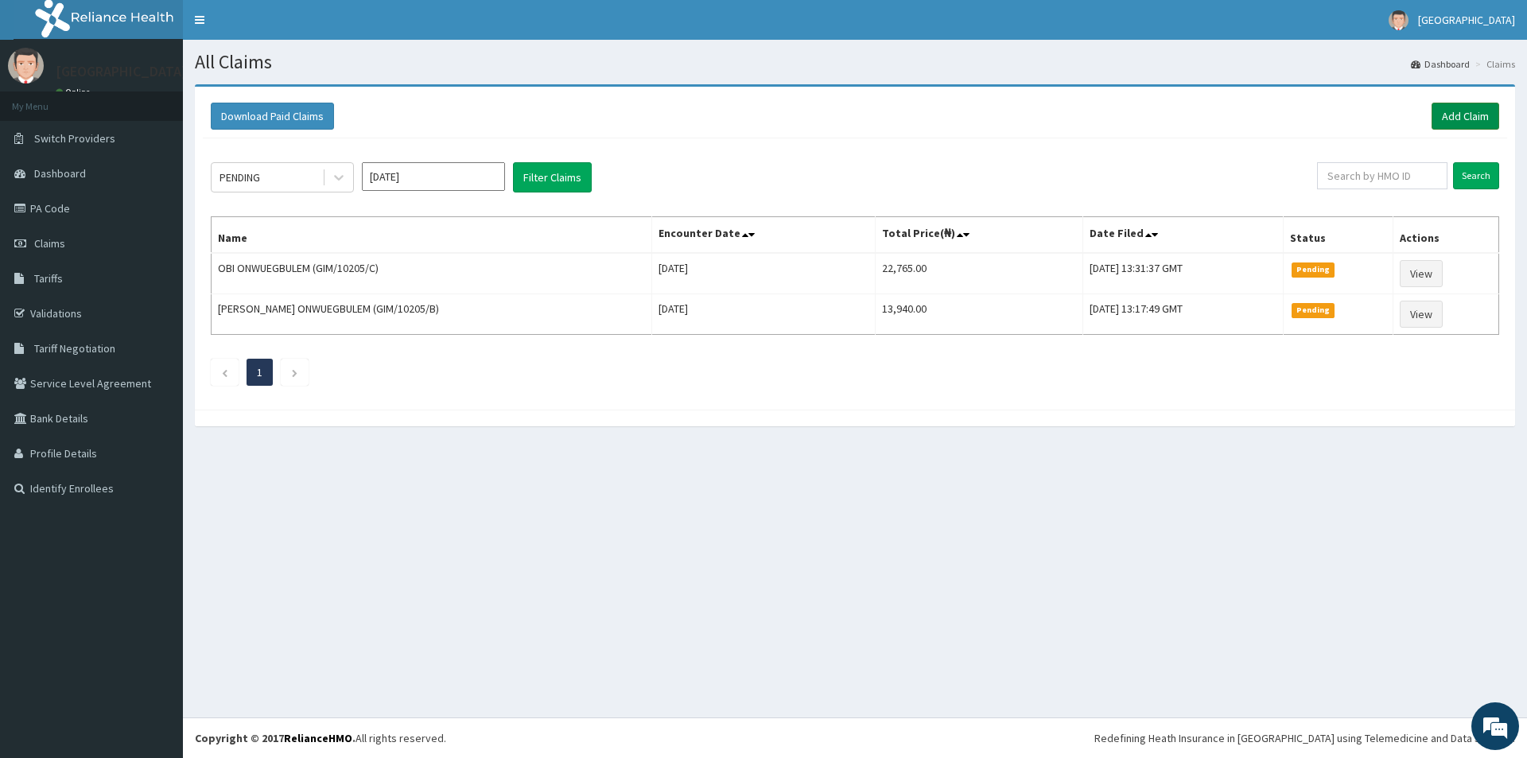
click at [1469, 123] on link "Add Claim" at bounding box center [1466, 116] width 68 height 27
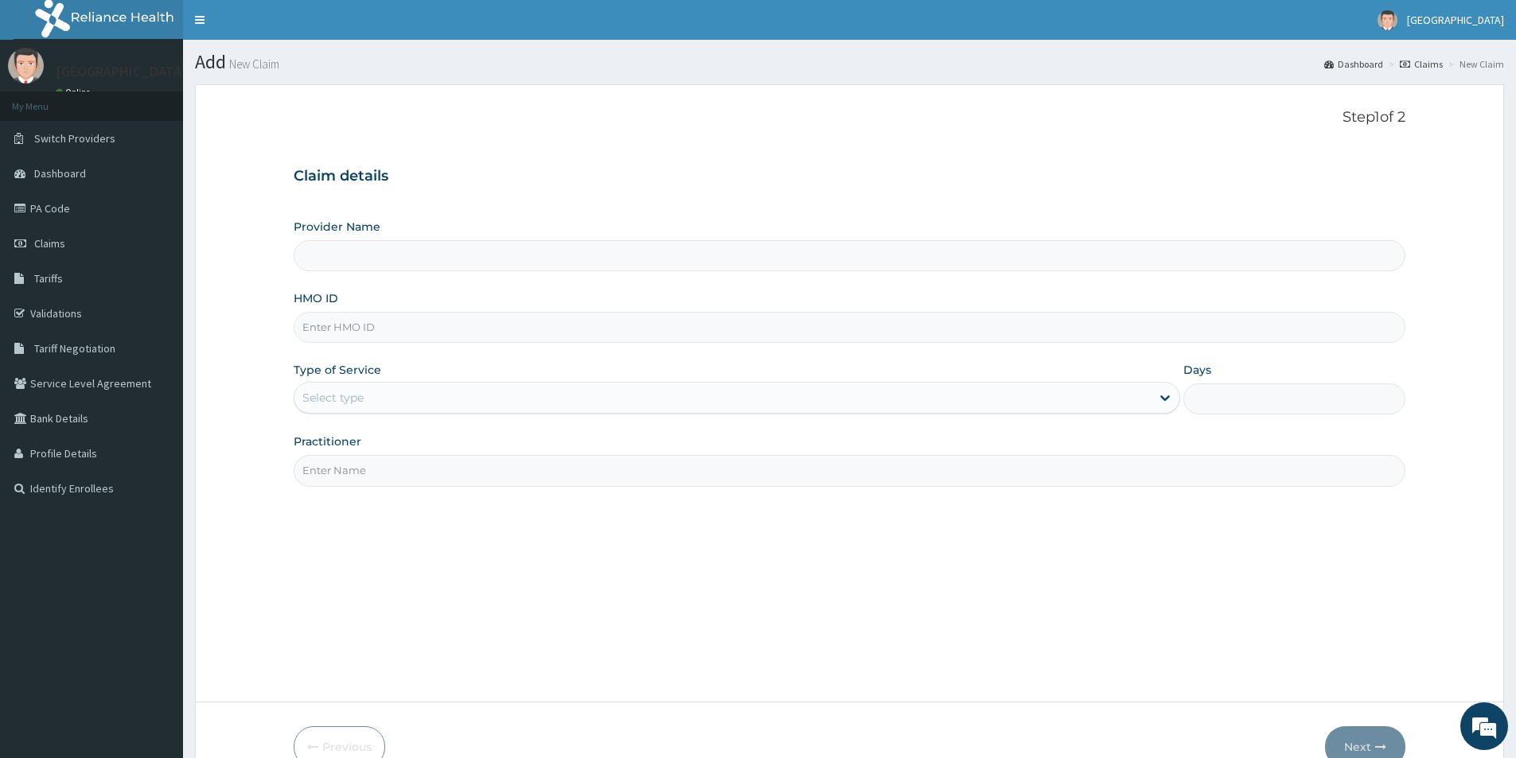
type input "[GEOGRAPHIC_DATA]"
click at [457, 328] on input "HMO ID" at bounding box center [849, 327] width 1111 height 31
type input "POH/10078/A"
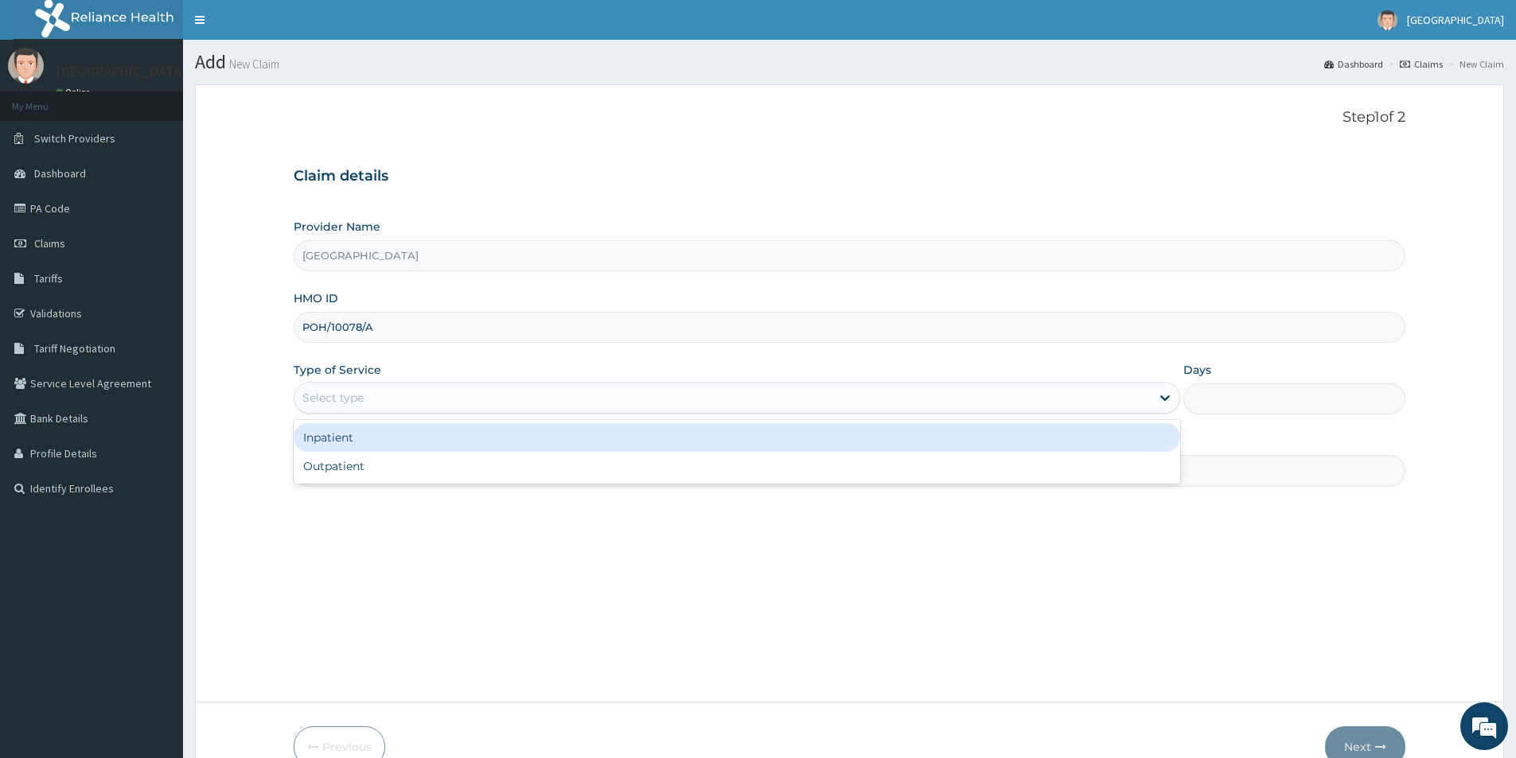
click at [420, 399] on div "Select type" at bounding box center [722, 397] width 856 height 25
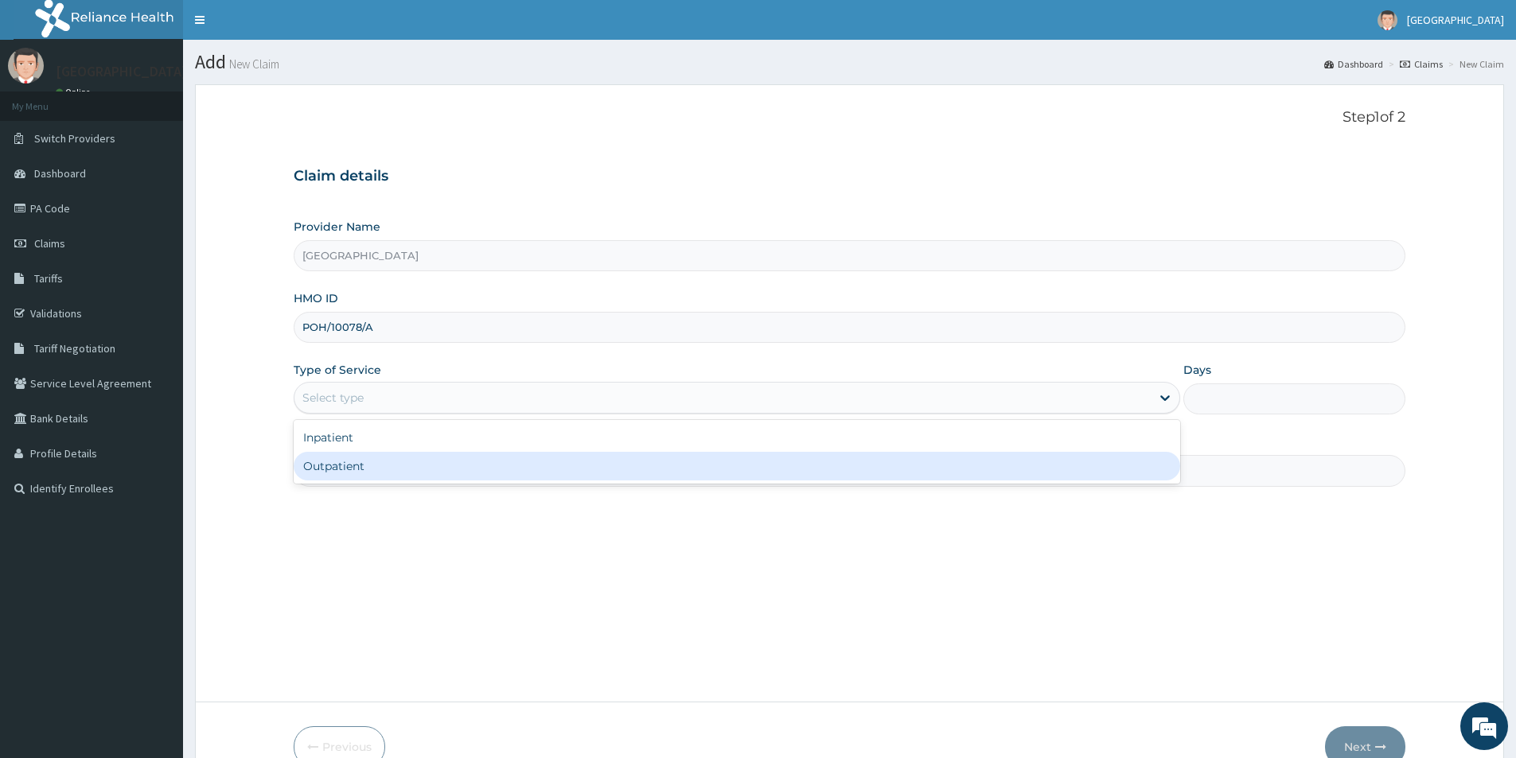
click at [402, 460] on div "Outpatient" at bounding box center [737, 466] width 886 height 29
type input "1"
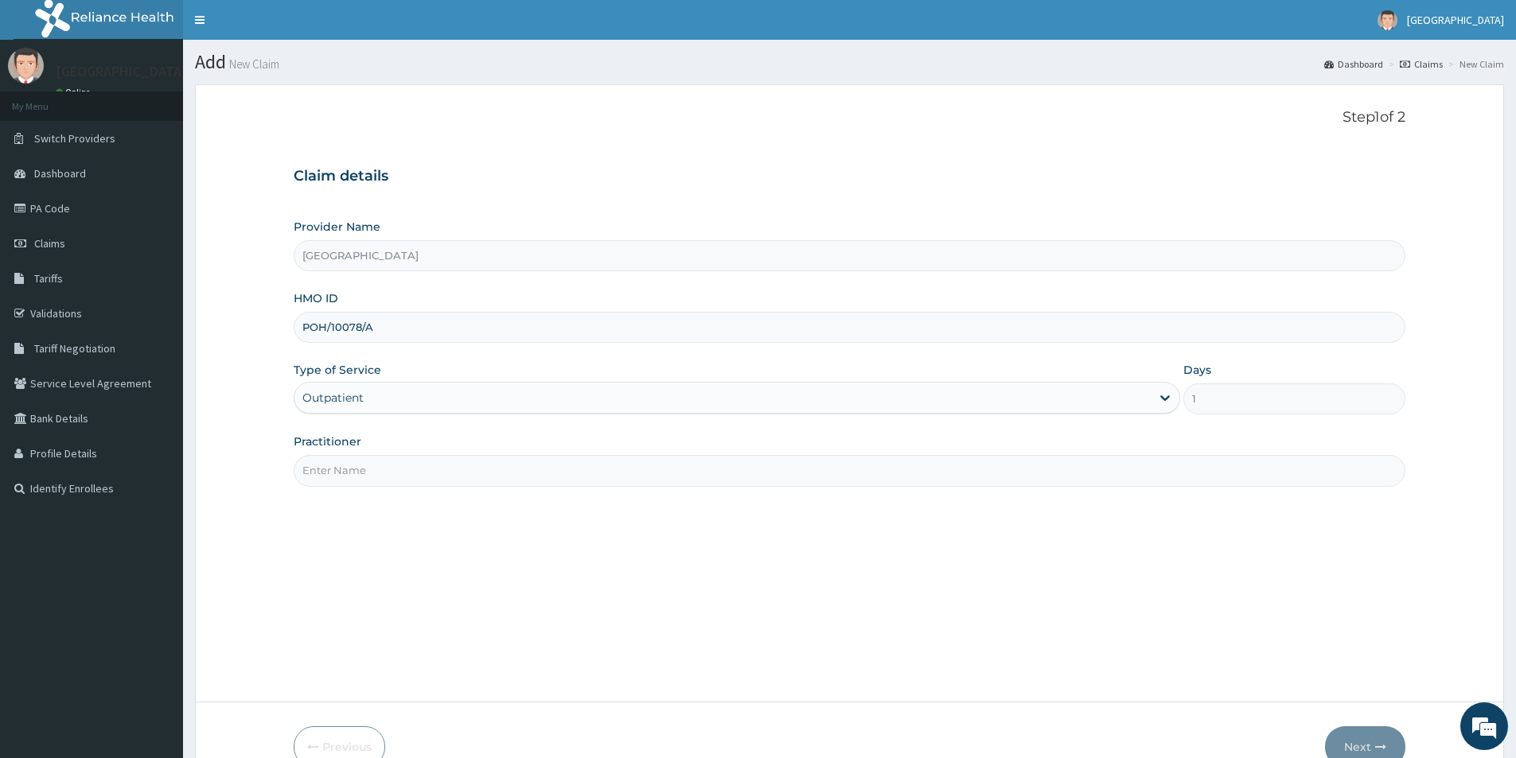
click at [432, 469] on input "Practitioner" at bounding box center [849, 470] width 1111 height 31
type input "[PERSON_NAME]"
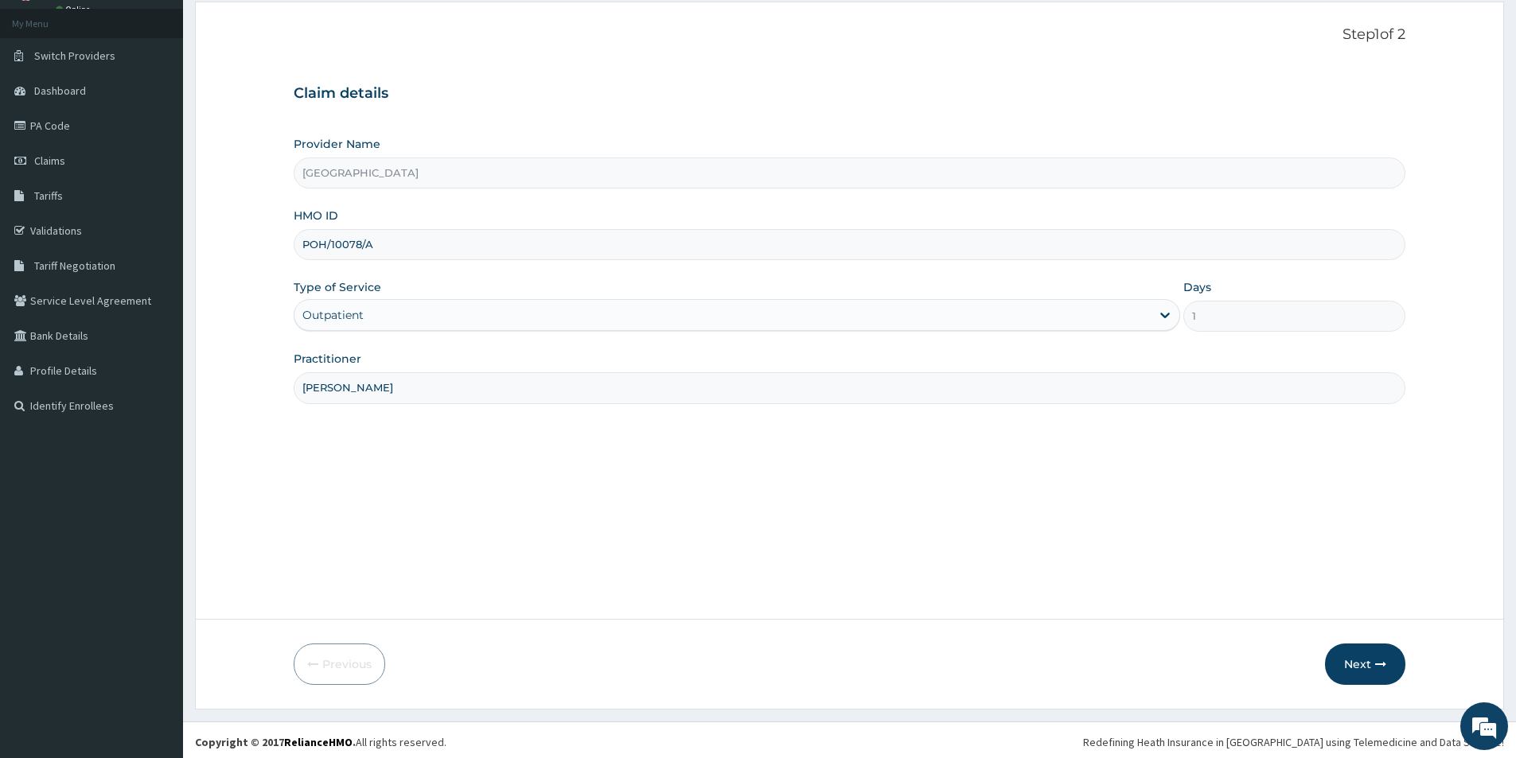
scroll to position [87, 0]
click at [1353, 663] on button "Next" at bounding box center [1365, 660] width 80 height 41
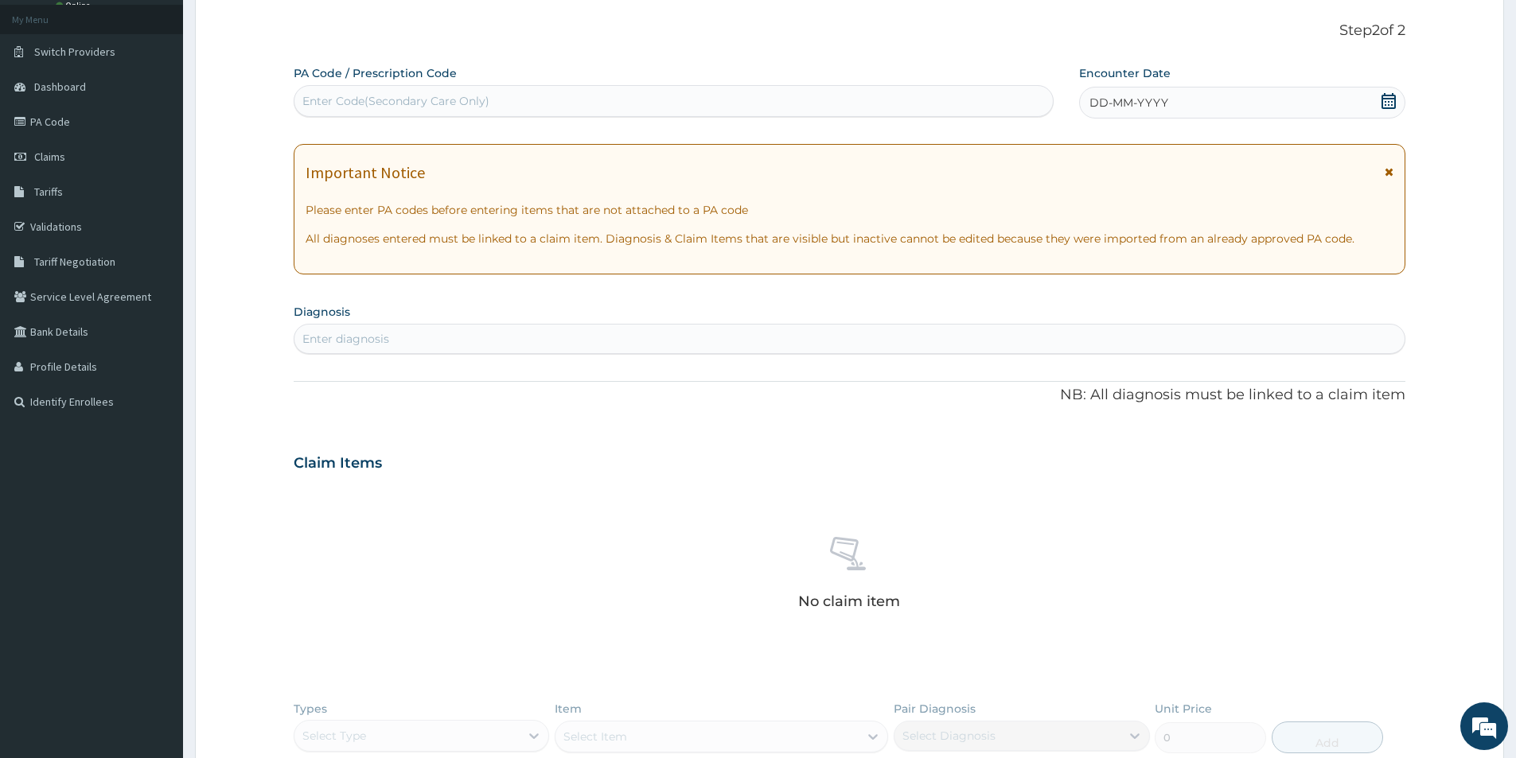
click at [1387, 171] on icon at bounding box center [1388, 171] width 9 height 11
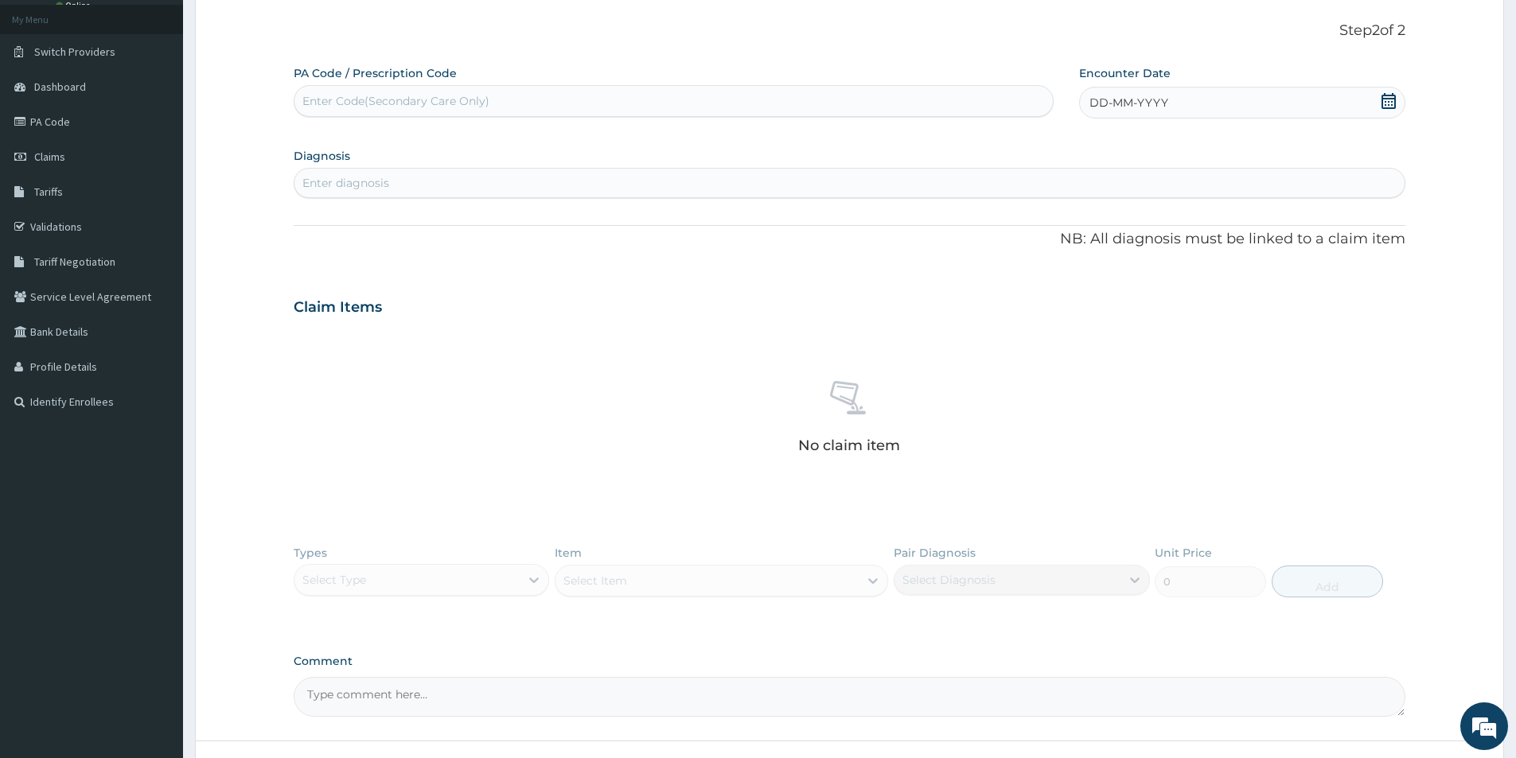
click at [688, 179] on div "Enter diagnosis" at bounding box center [849, 182] width 1110 height 25
click at [1387, 97] on icon at bounding box center [1388, 101] width 16 height 16
click at [1055, 149] on button "Previous Month" at bounding box center [1052, 147] width 8 height 8
click at [1051, 146] on button "Previous Month" at bounding box center [1052, 147] width 8 height 8
click at [1112, 252] on div "12" at bounding box center [1116, 255] width 24 height 24
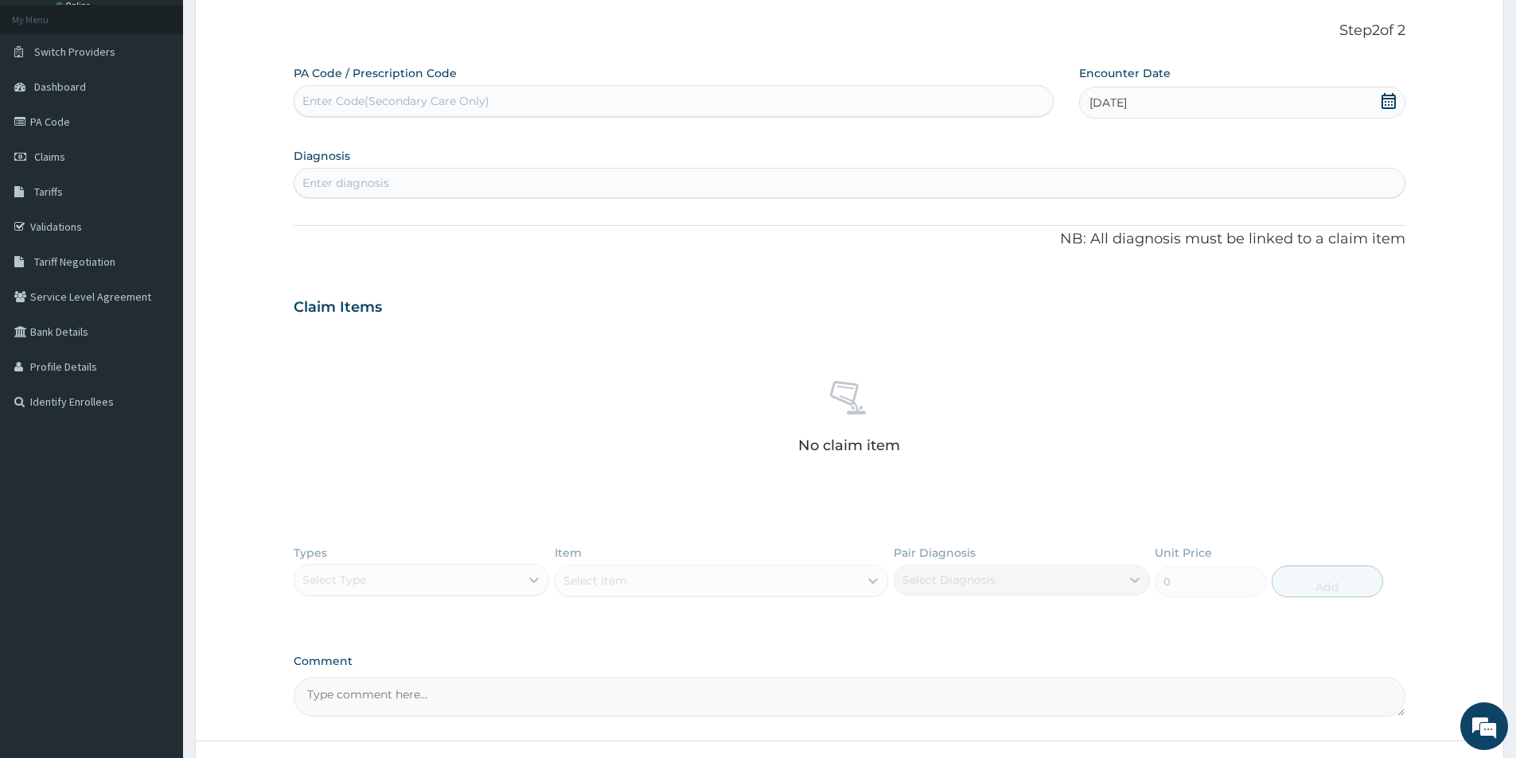
click at [687, 177] on div "Enter diagnosis" at bounding box center [849, 182] width 1110 height 25
type input "[MEDICAL_DATA]"
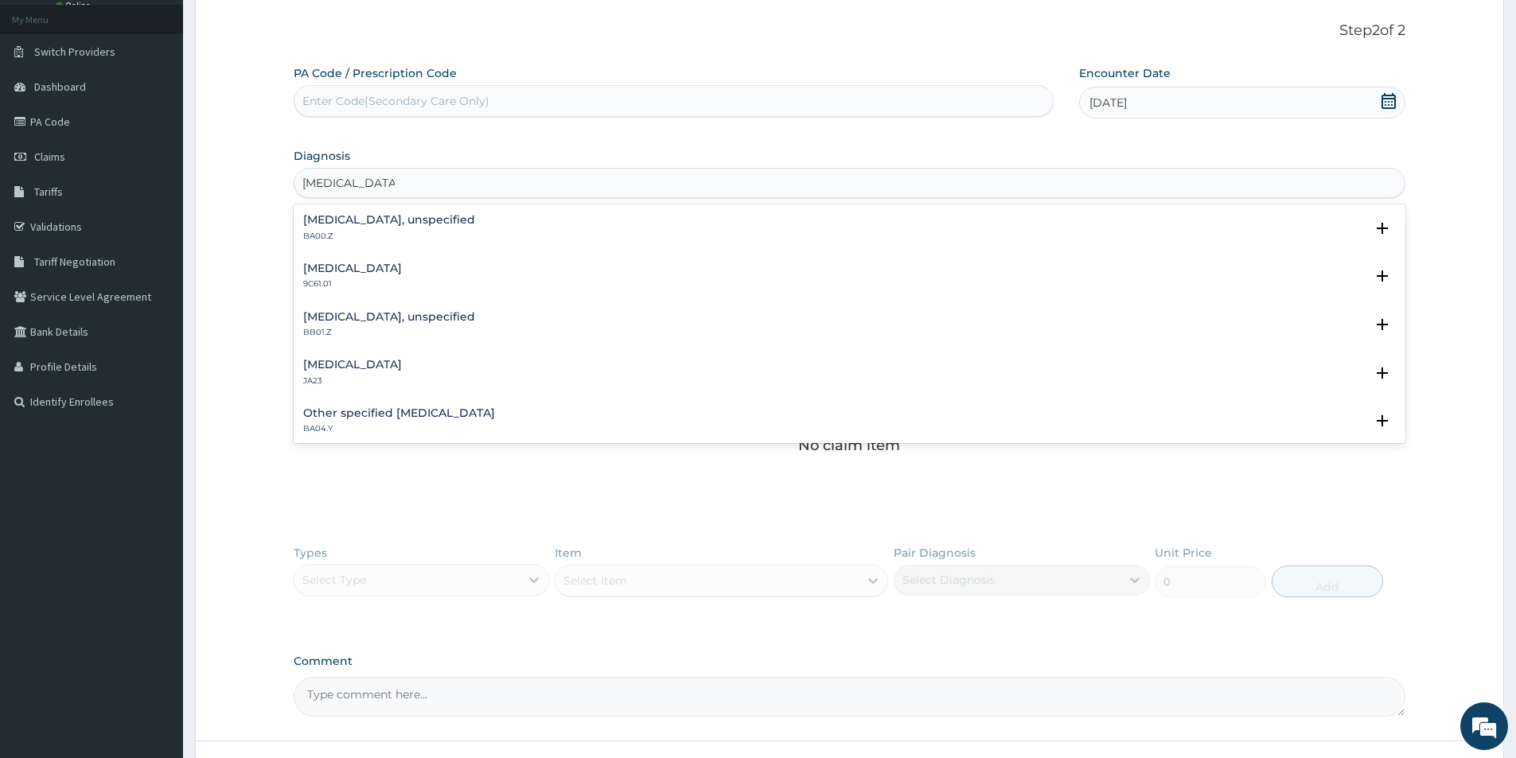
click at [396, 415] on h4 "Other specified [MEDICAL_DATA]" at bounding box center [399, 413] width 192 height 12
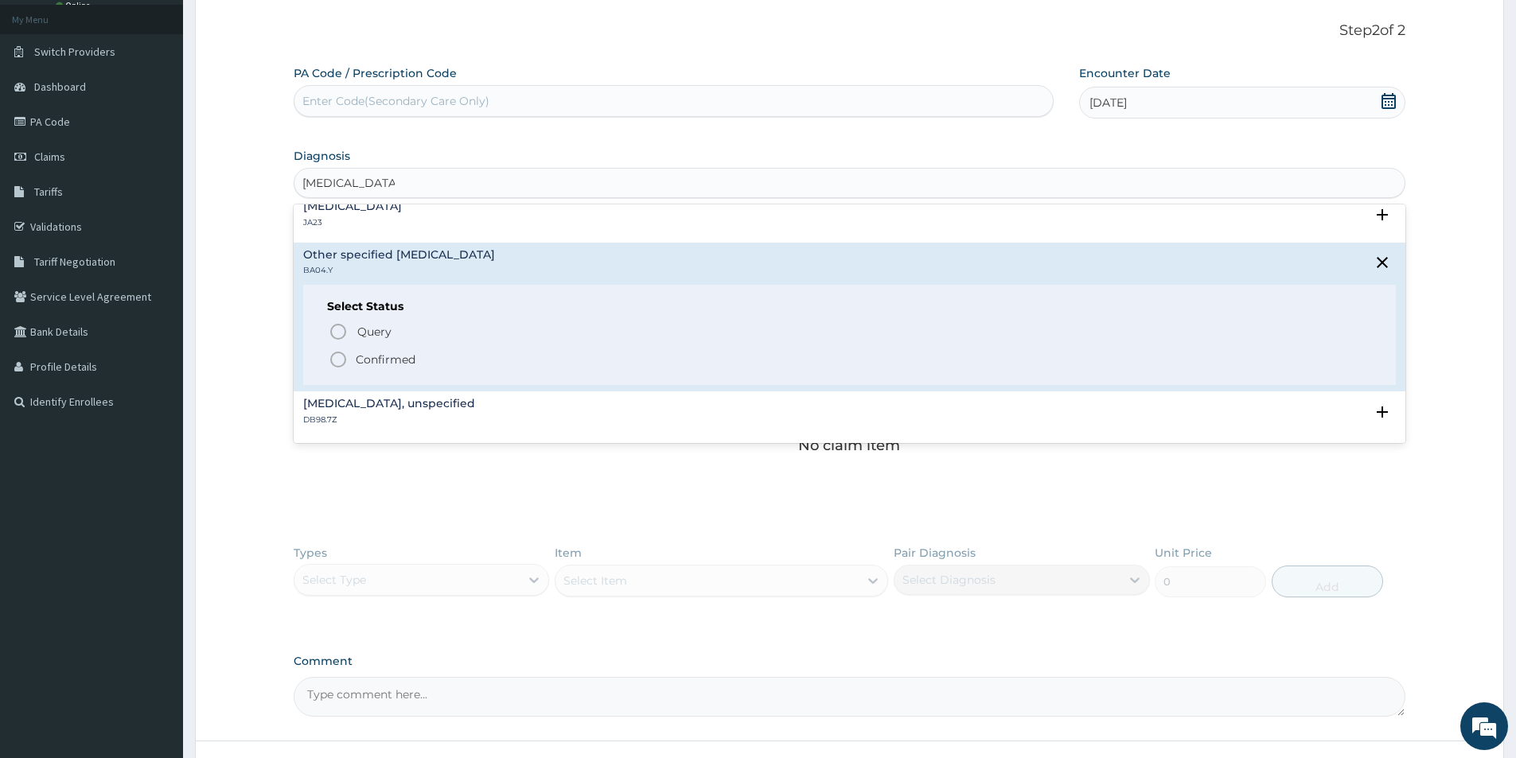
scroll to position [239, 0]
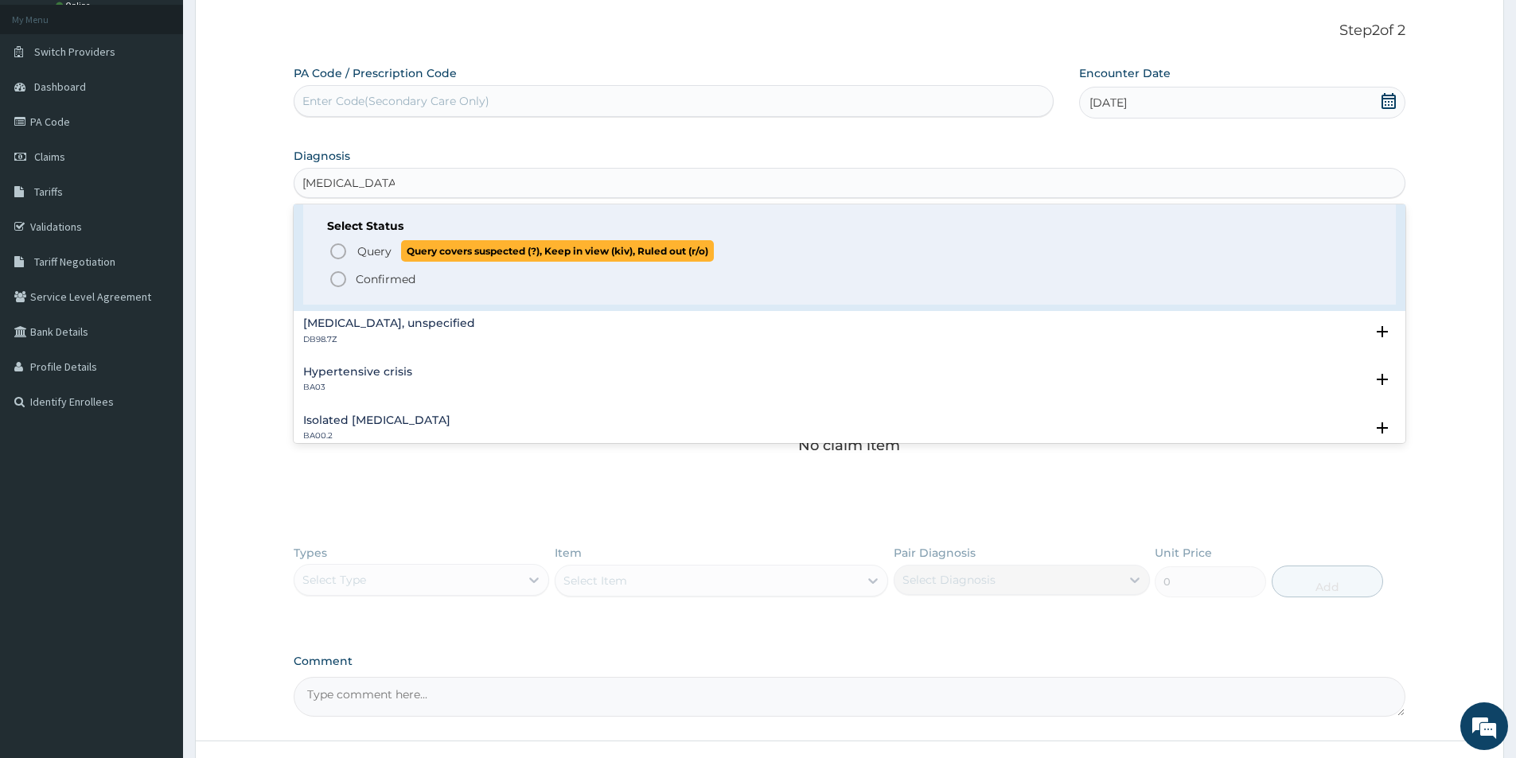
click at [339, 247] on icon "status option query" at bounding box center [338, 251] width 19 height 19
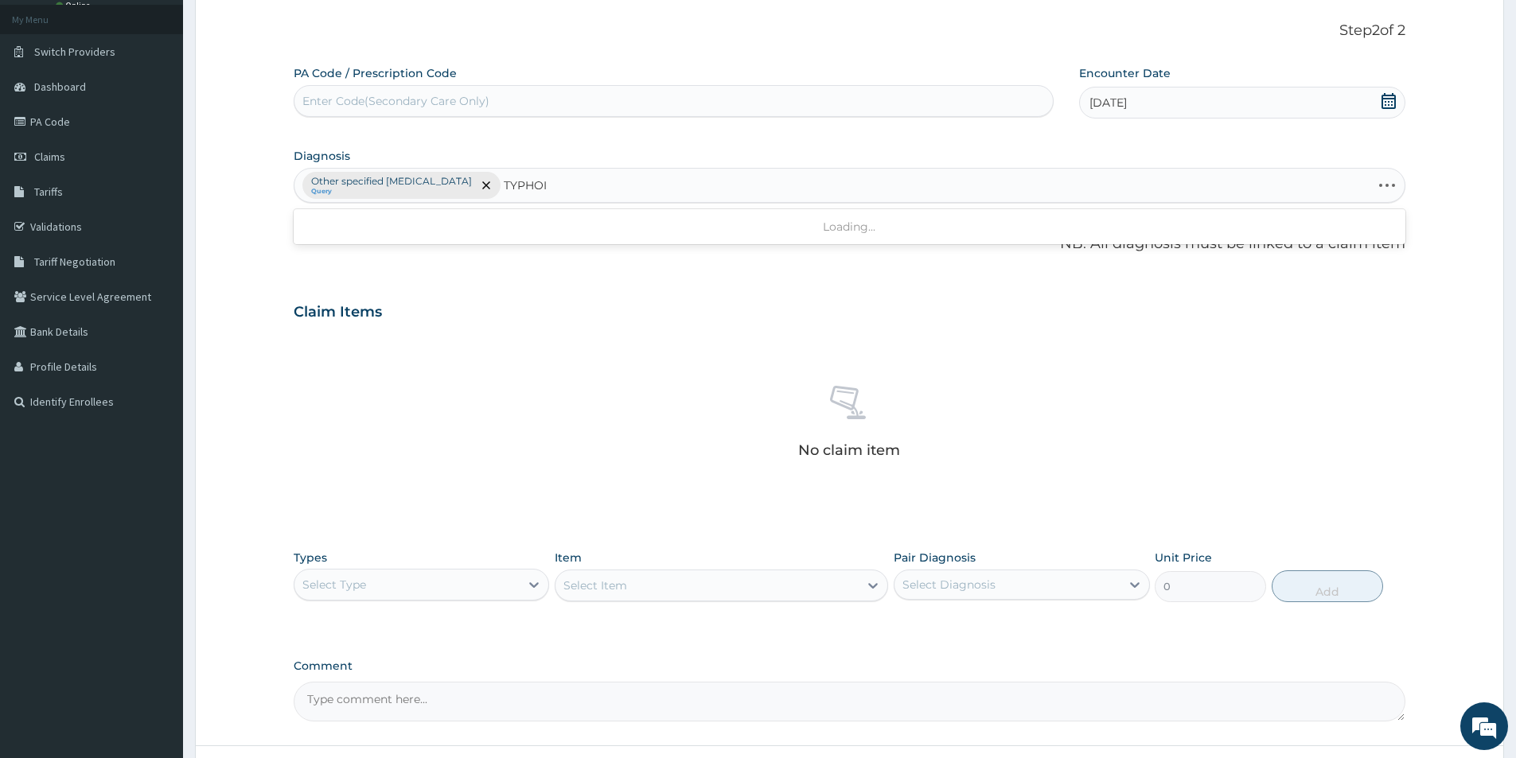
type input "[MEDICAL_DATA]"
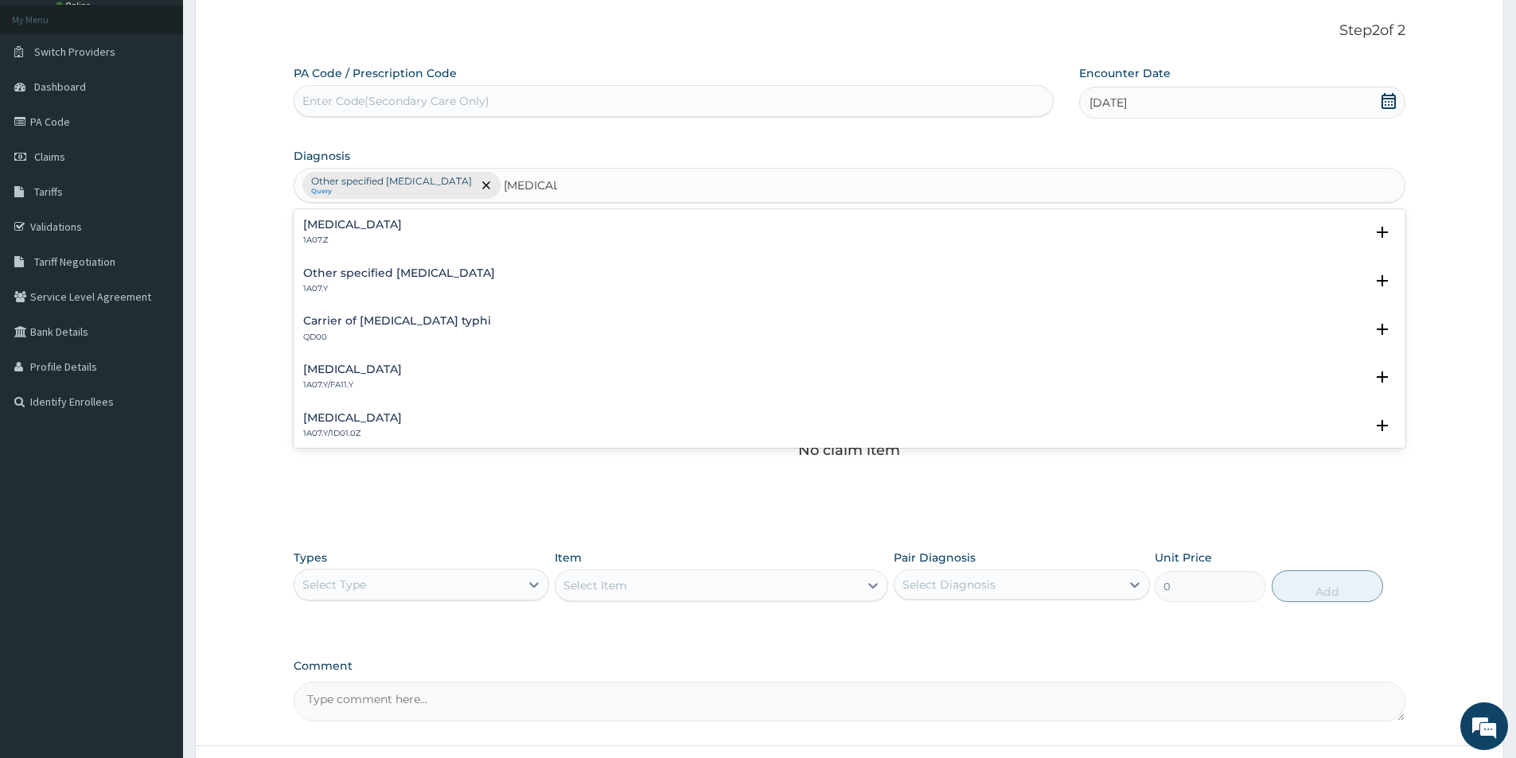
click at [402, 228] on h4 "[MEDICAL_DATA]" at bounding box center [352, 225] width 99 height 12
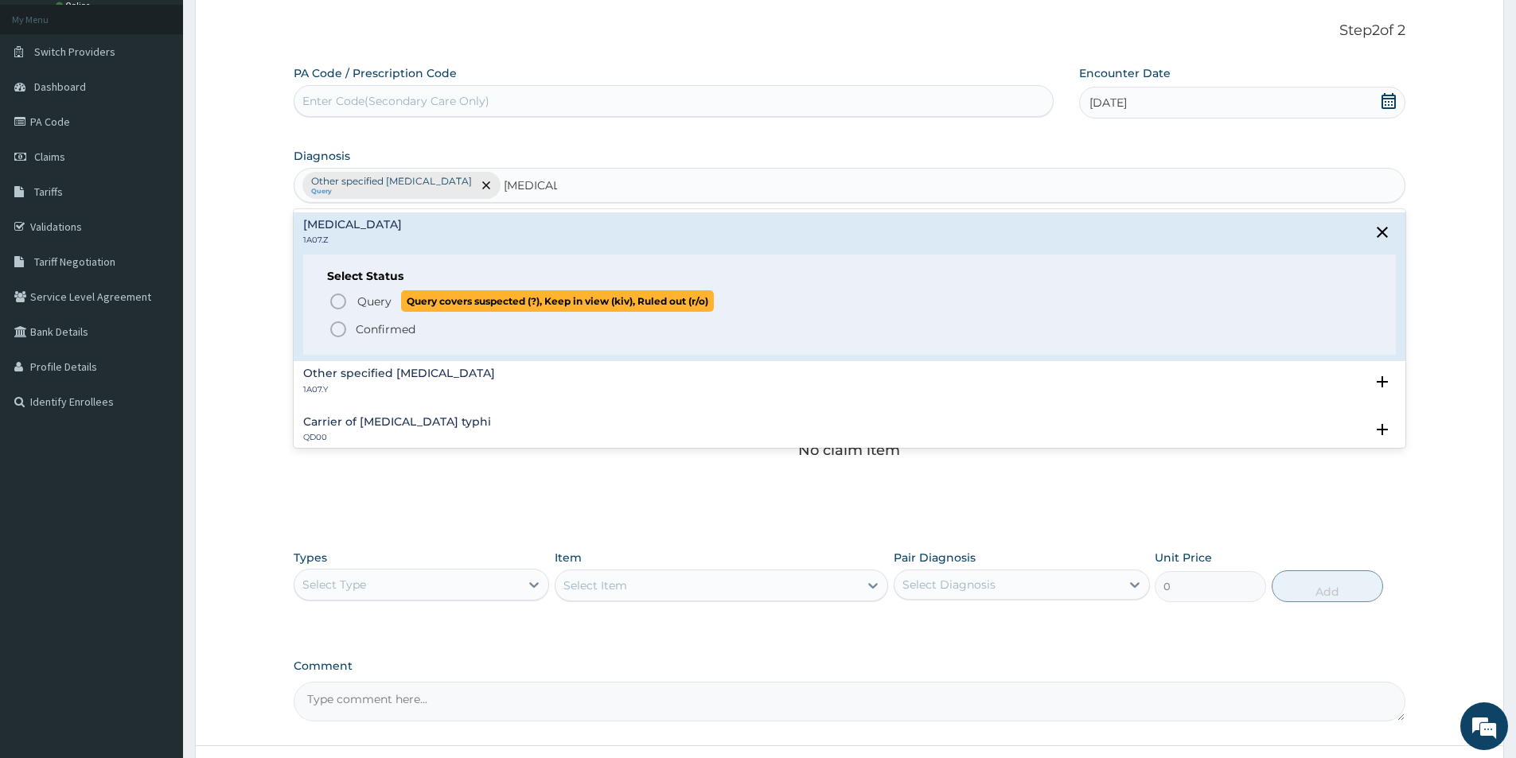
click at [339, 297] on icon "status option query" at bounding box center [338, 301] width 19 height 19
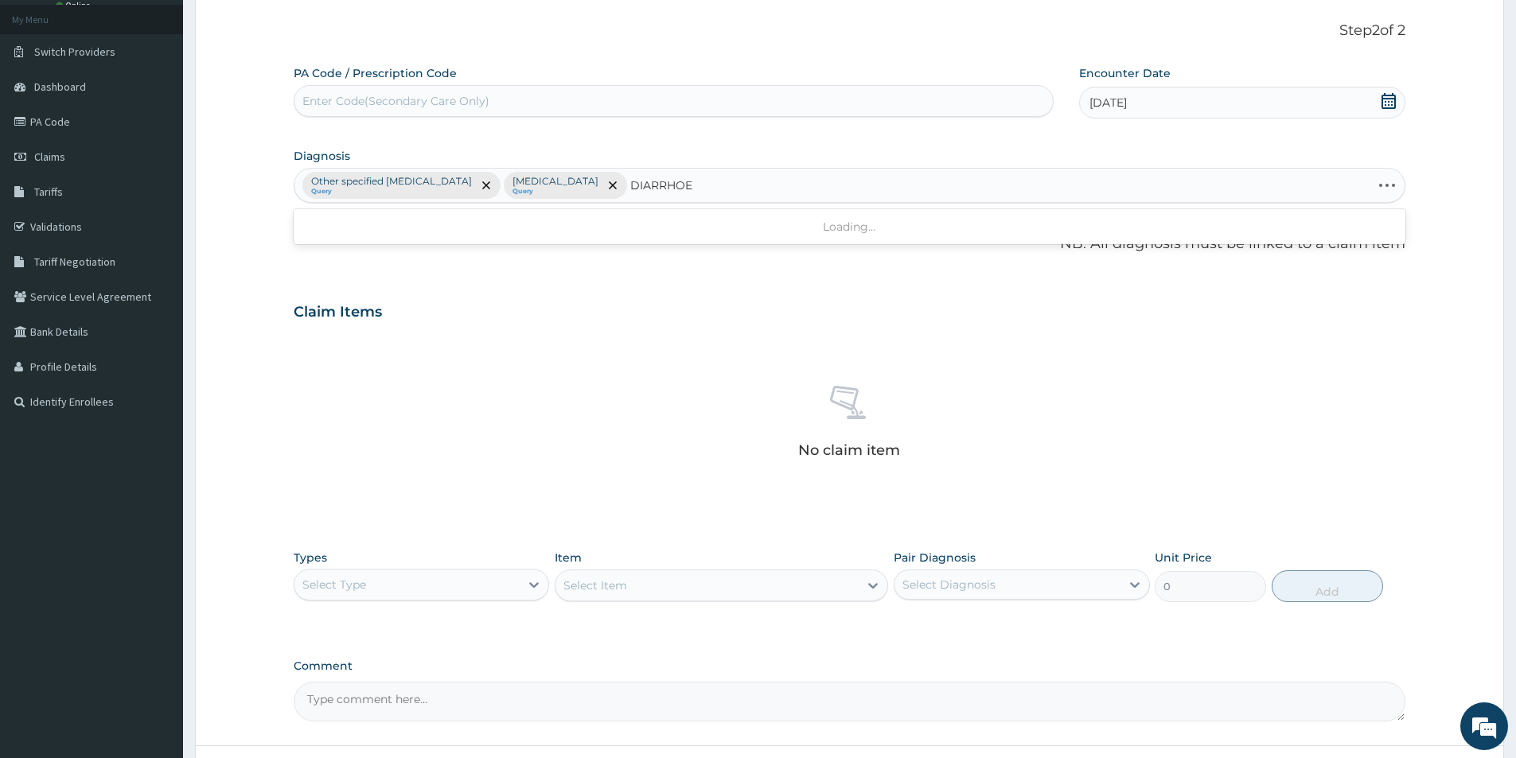
type input "DIARRHOEA"
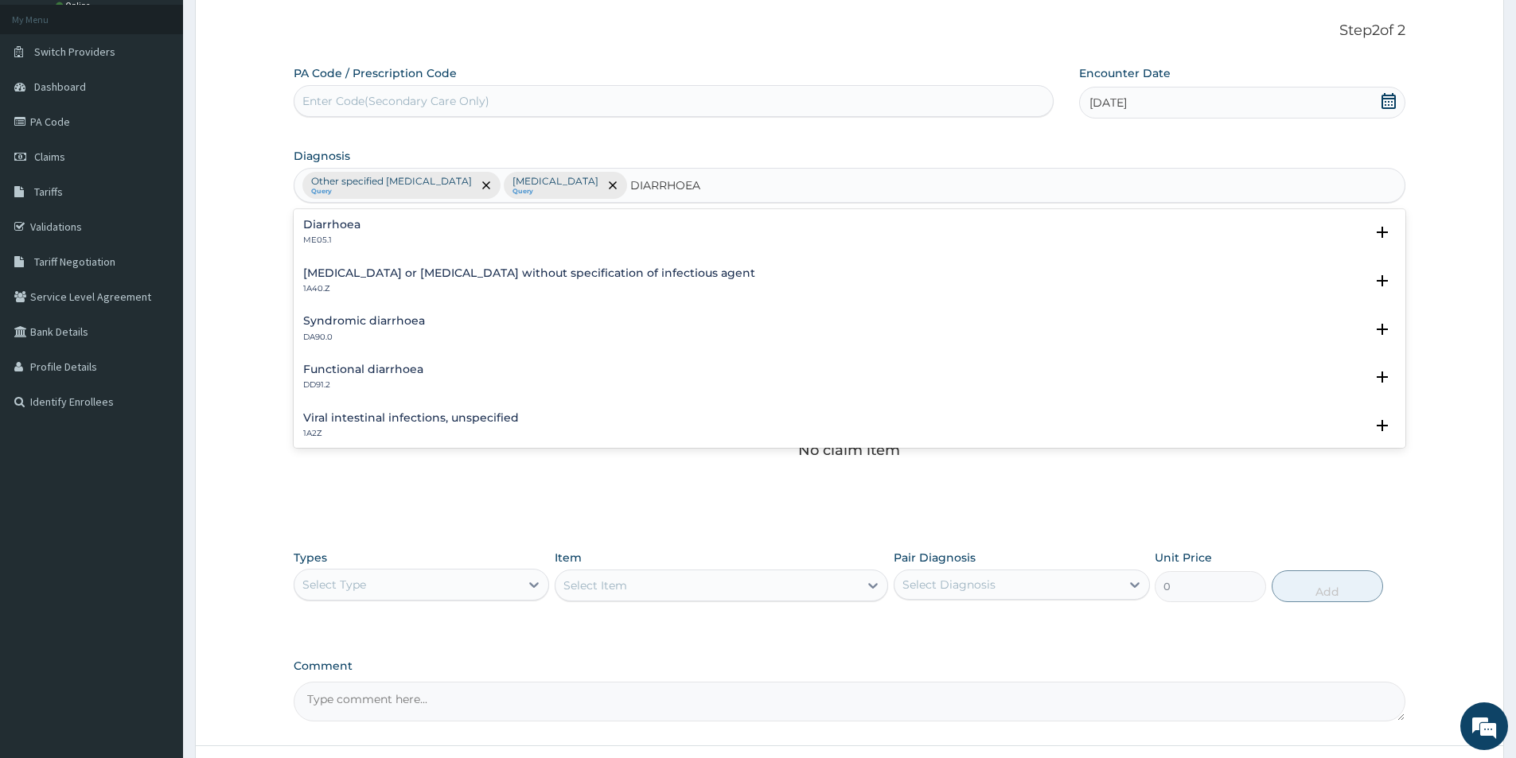
click at [383, 219] on div "Diarrhoea ME05.1" at bounding box center [849, 233] width 1092 height 28
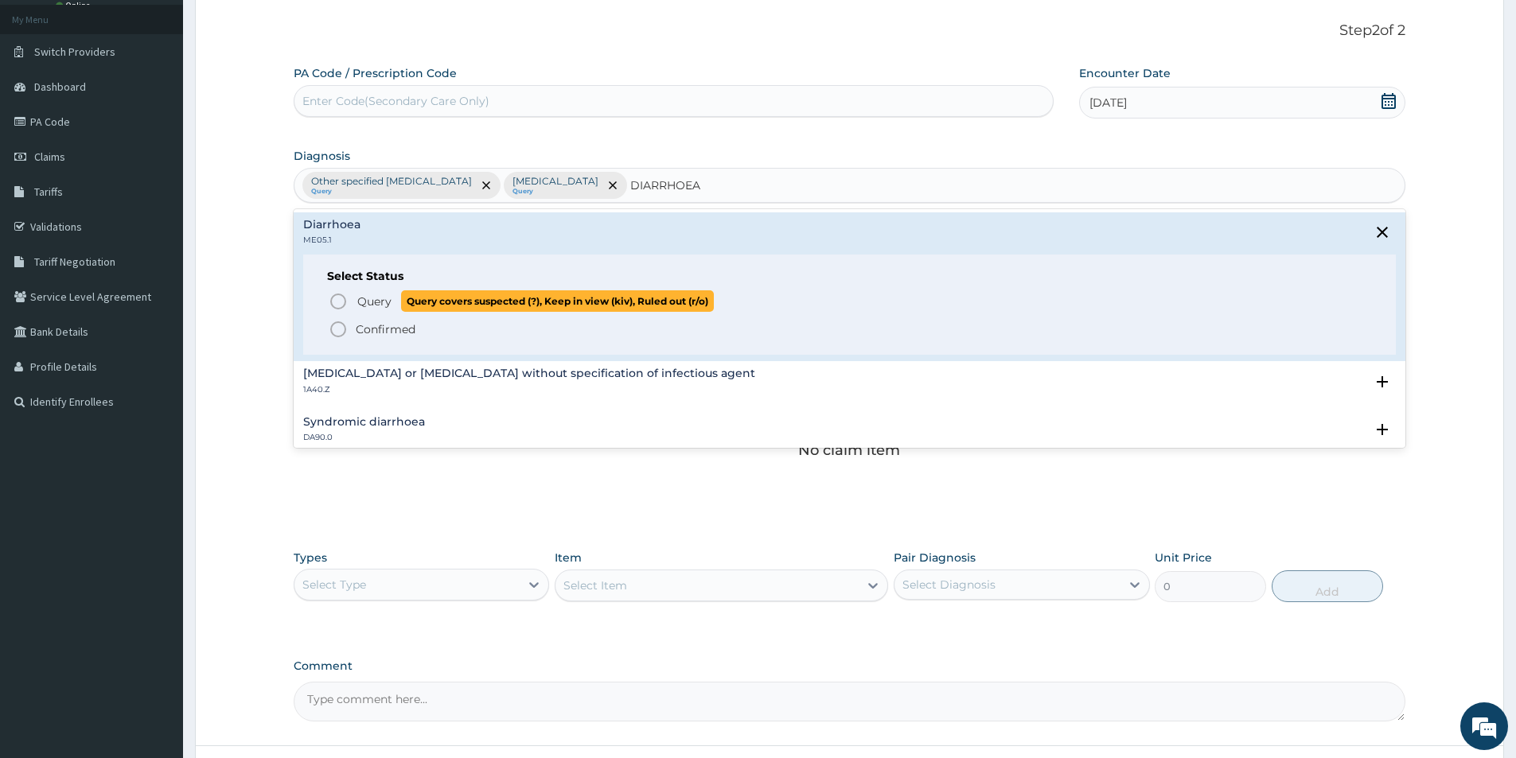
click at [342, 302] on icon "status option query" at bounding box center [338, 301] width 19 height 19
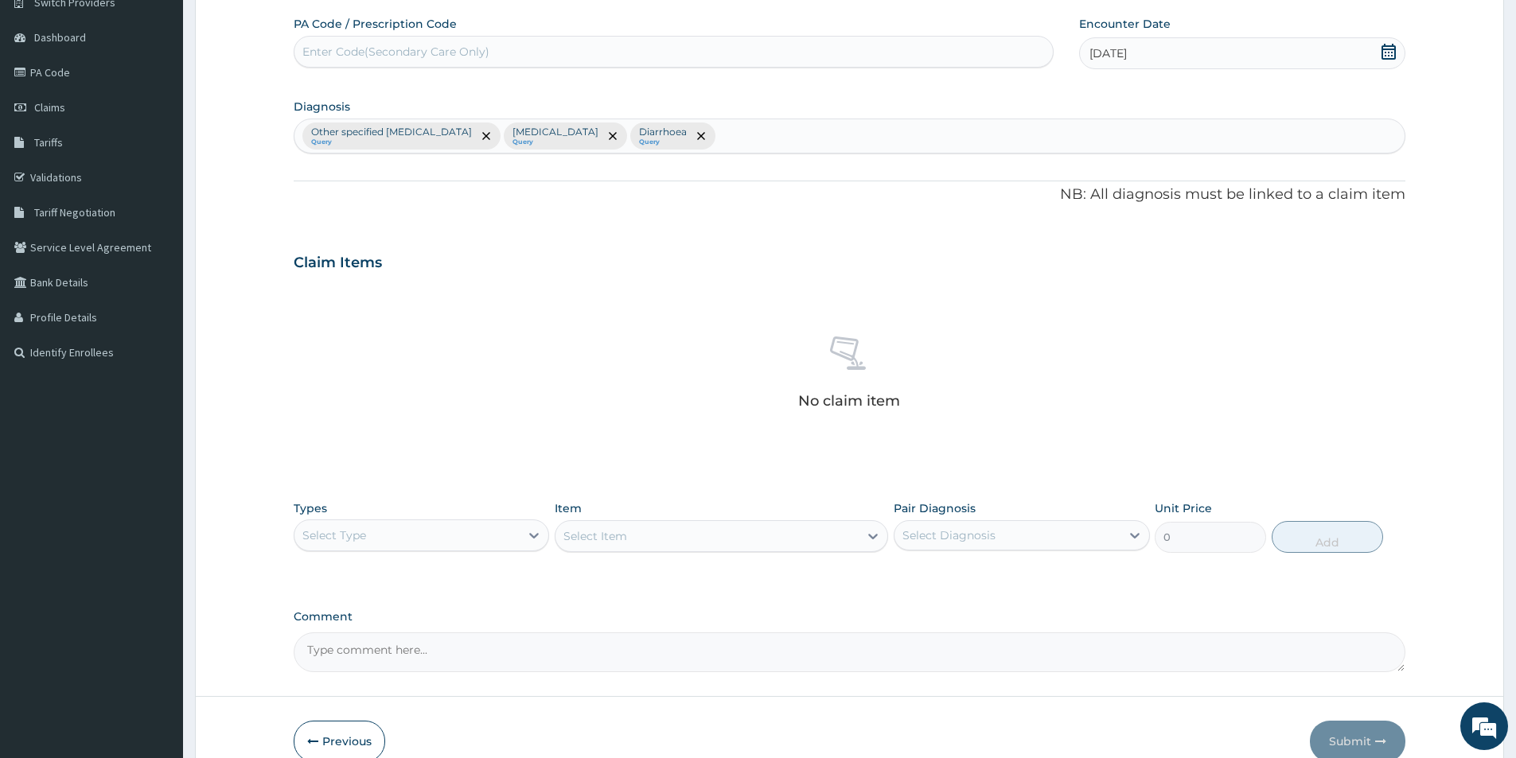
scroll to position [217, 0]
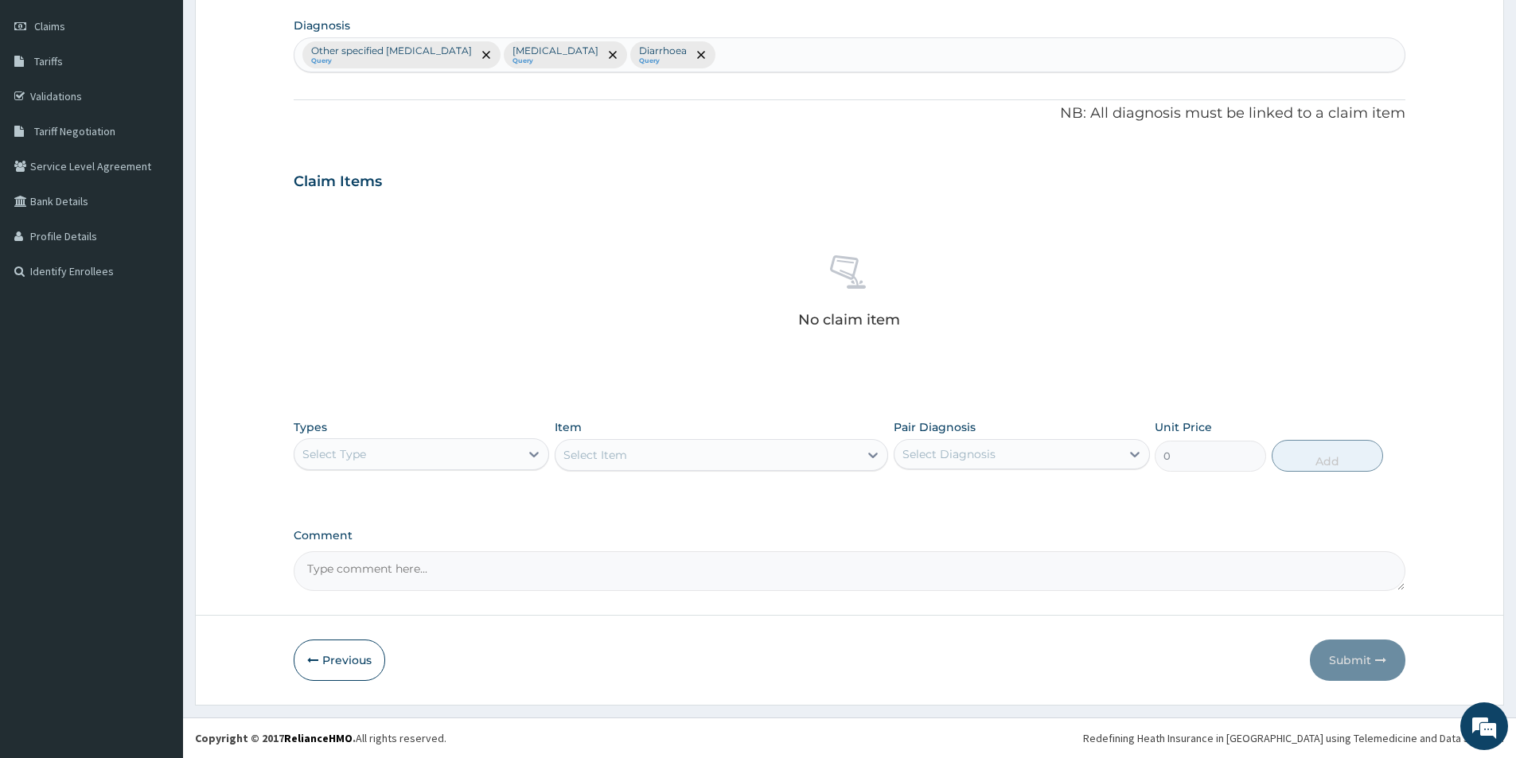
click at [497, 447] on div "Select Type" at bounding box center [406, 454] width 225 height 25
click at [429, 555] on div "Procedures" at bounding box center [421, 551] width 255 height 29
click at [648, 453] on div "Select Item" at bounding box center [706, 454] width 303 height 25
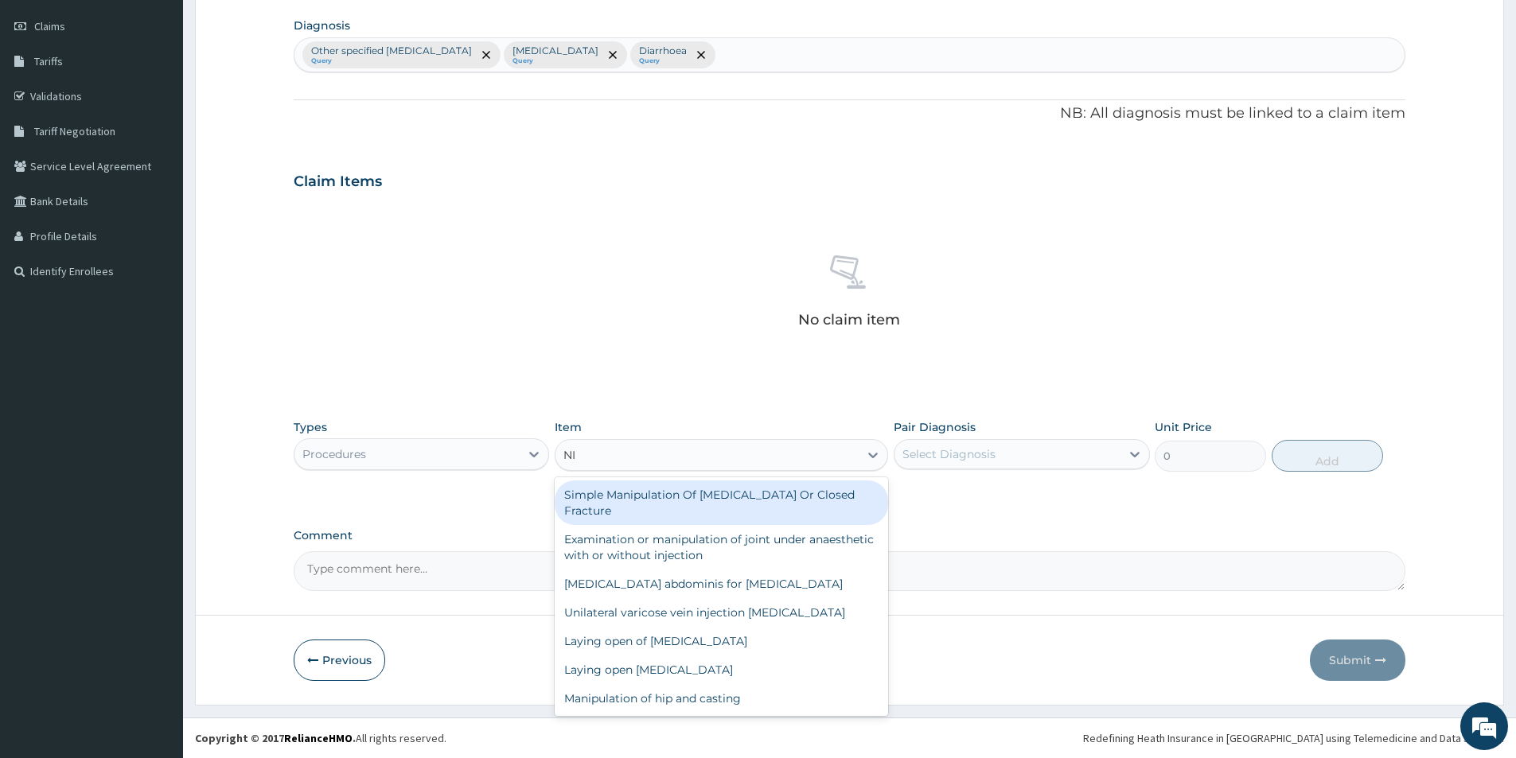
type input "N"
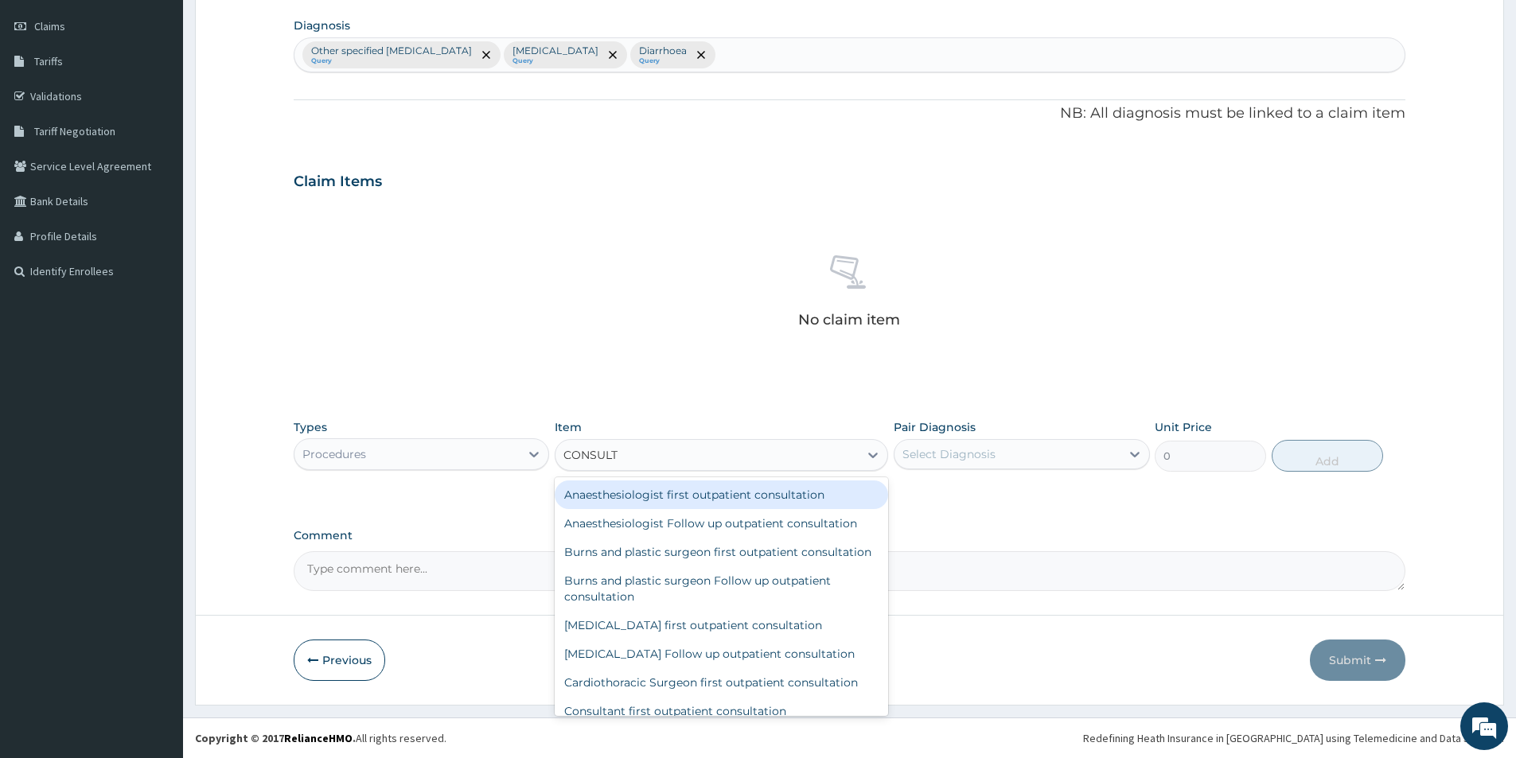
type input "CONSULTA"
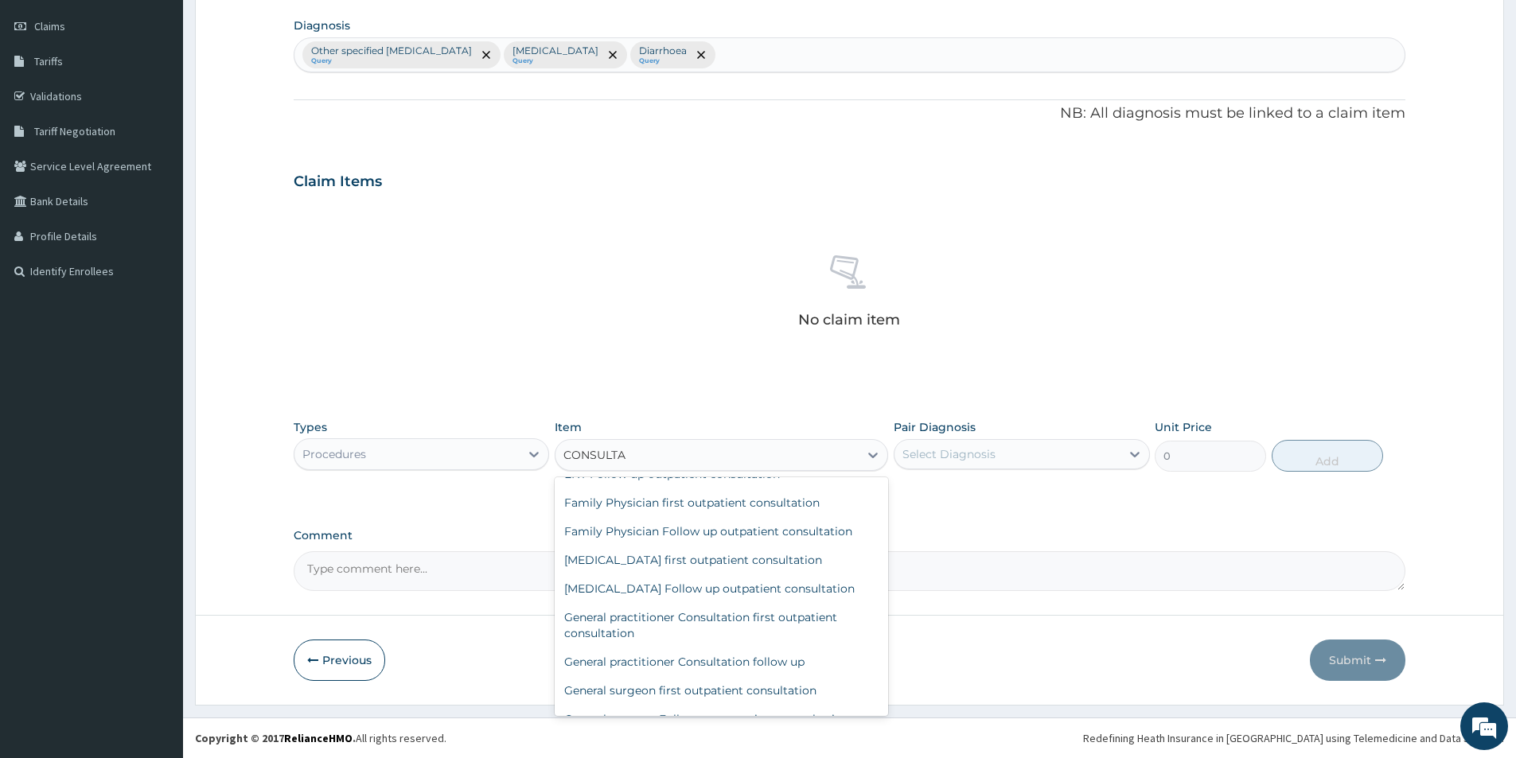
scroll to position [509, 0]
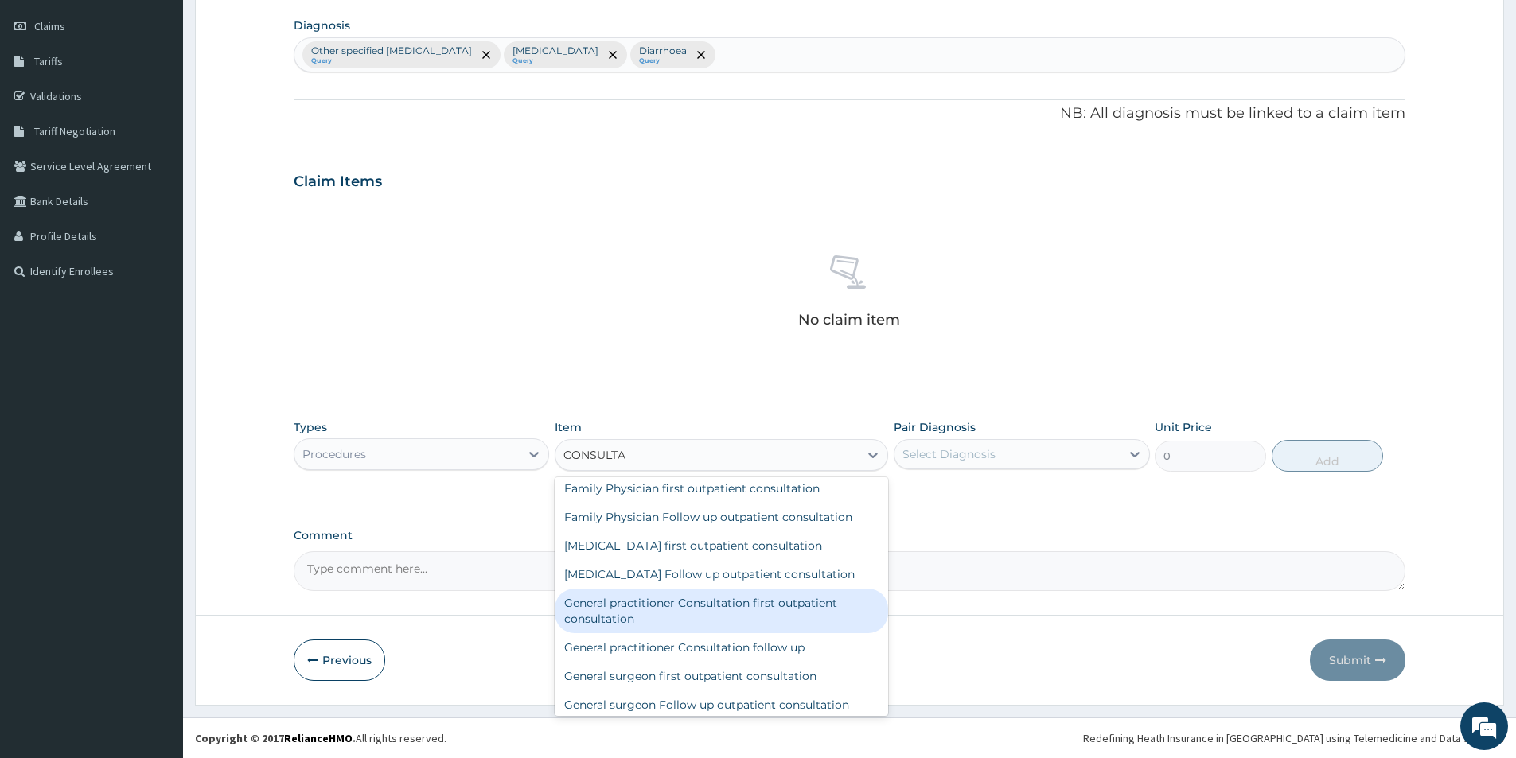
click at [754, 633] on div "General practitioner Consultation first outpatient consultation" at bounding box center [721, 611] width 333 height 45
type input "3000"
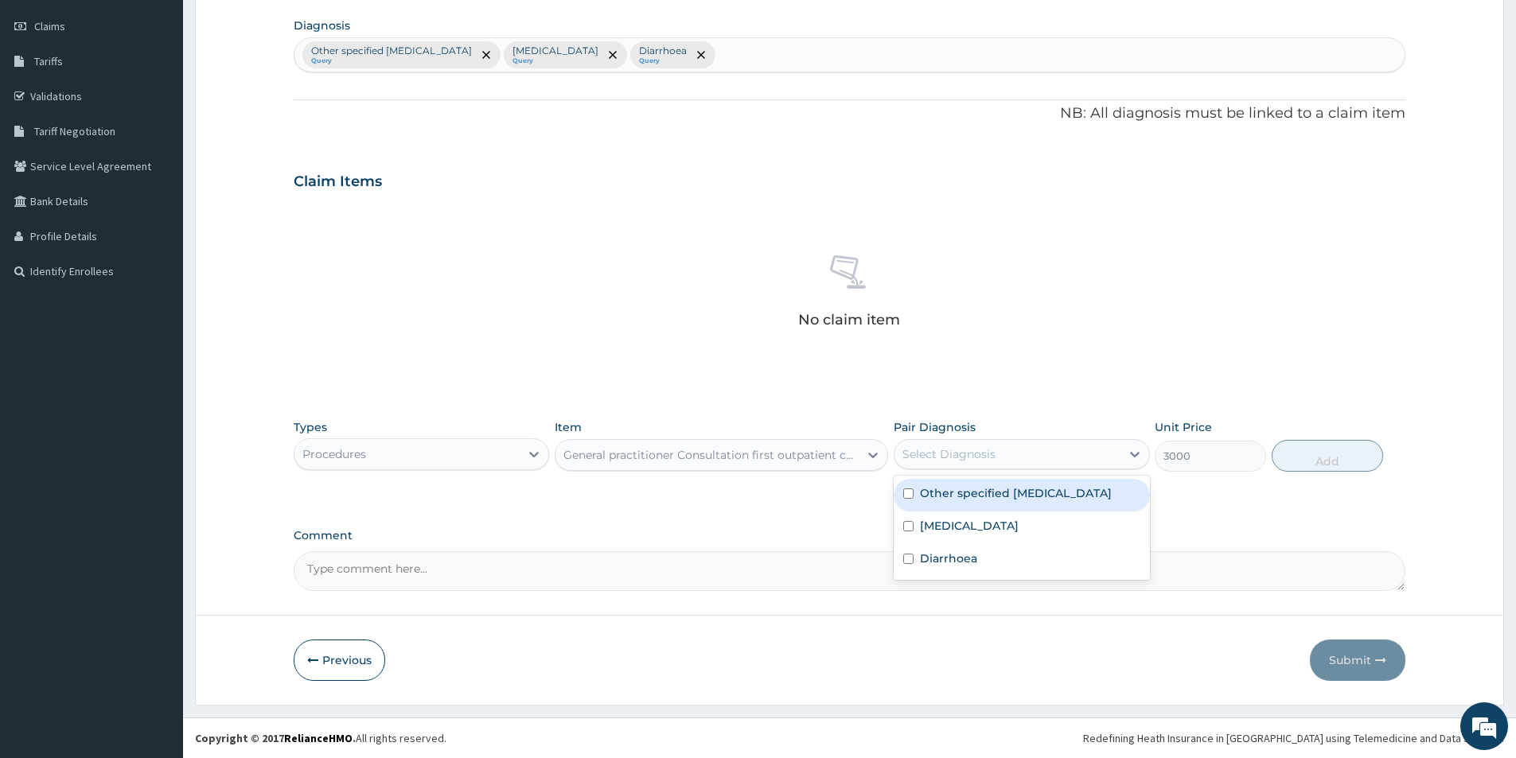
click at [944, 450] on div "Select Diagnosis" at bounding box center [948, 454] width 93 height 16
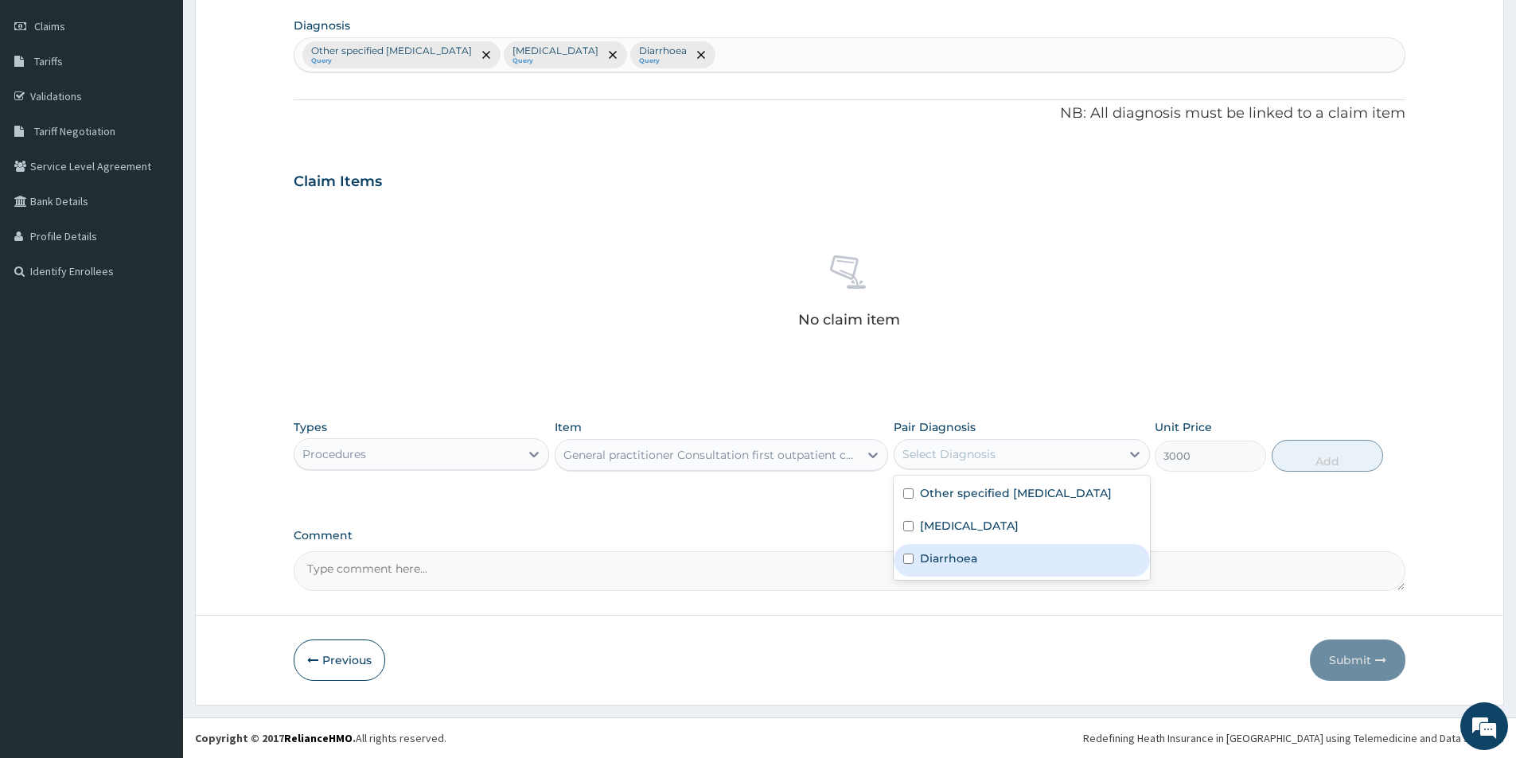
click at [927, 566] on label "Diarrhoea" at bounding box center [948, 559] width 57 height 16
checkbox input "true"
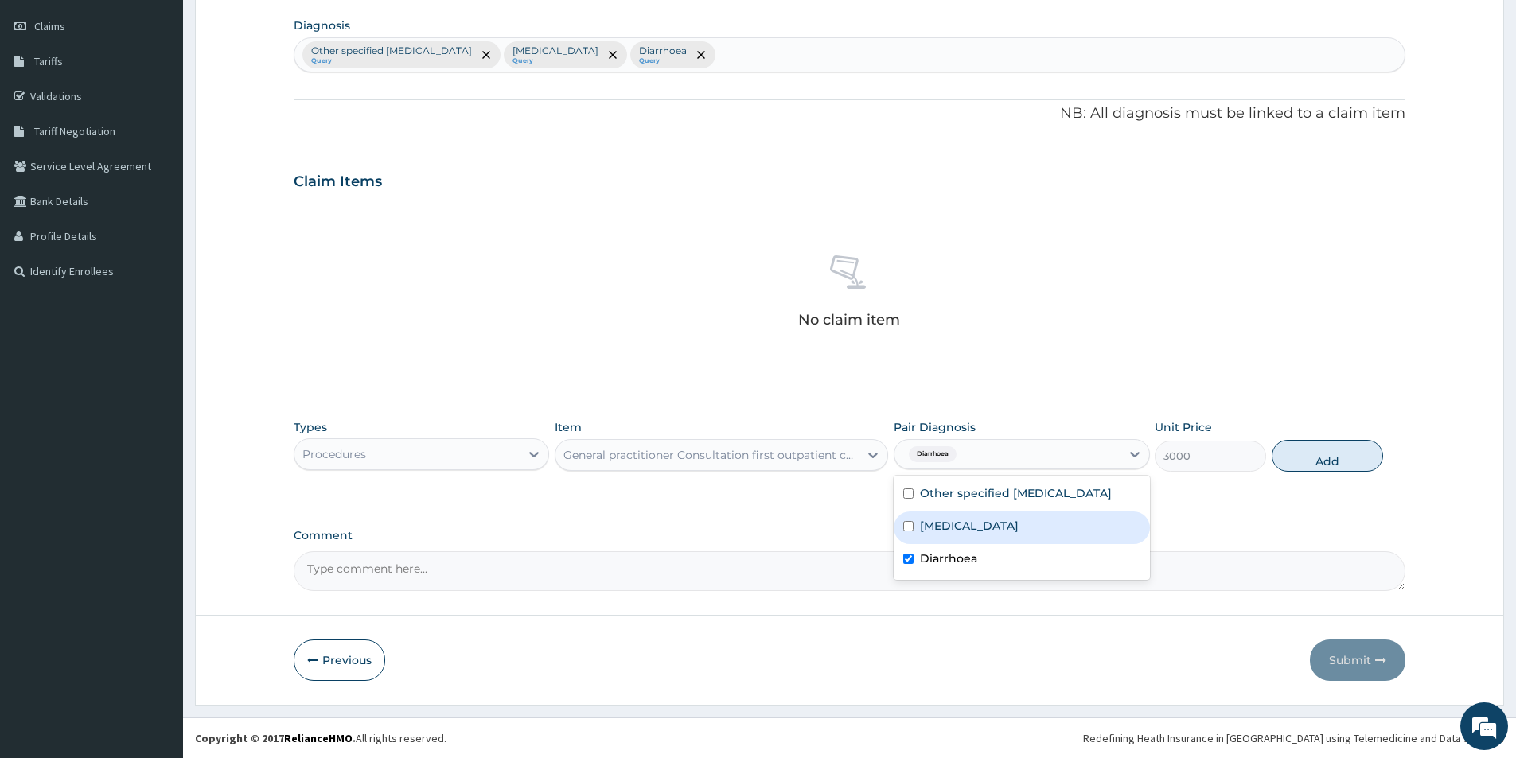
click at [929, 544] on div "Typhoid fever, unspecified" at bounding box center [1020, 528] width 255 height 33
checkbox input "true"
click at [926, 501] on label "Other specified secondary hypertension" at bounding box center [1016, 493] width 192 height 16
checkbox input "true"
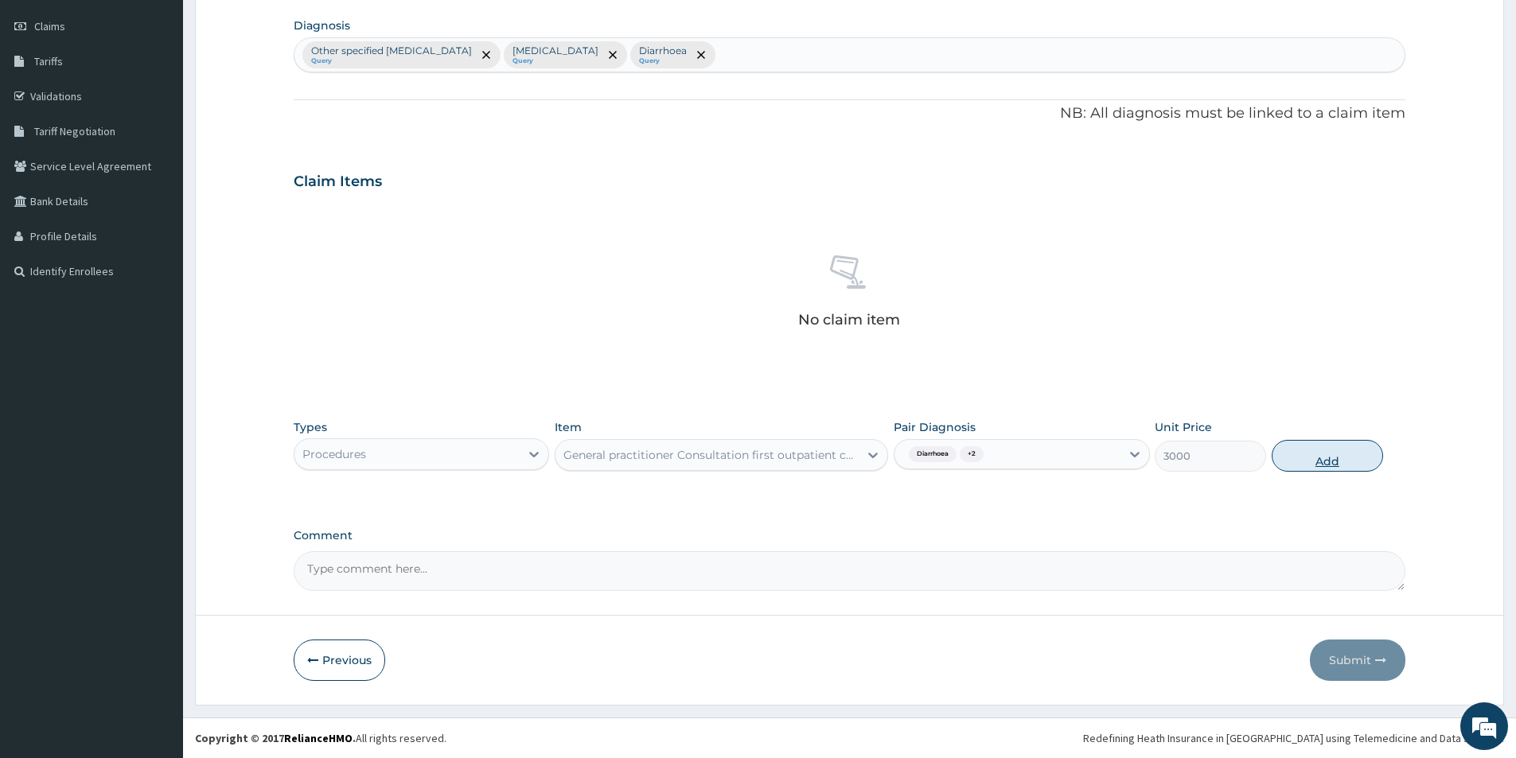
click at [1304, 457] on button "Add" at bounding box center [1326, 456] width 111 height 32
type input "0"
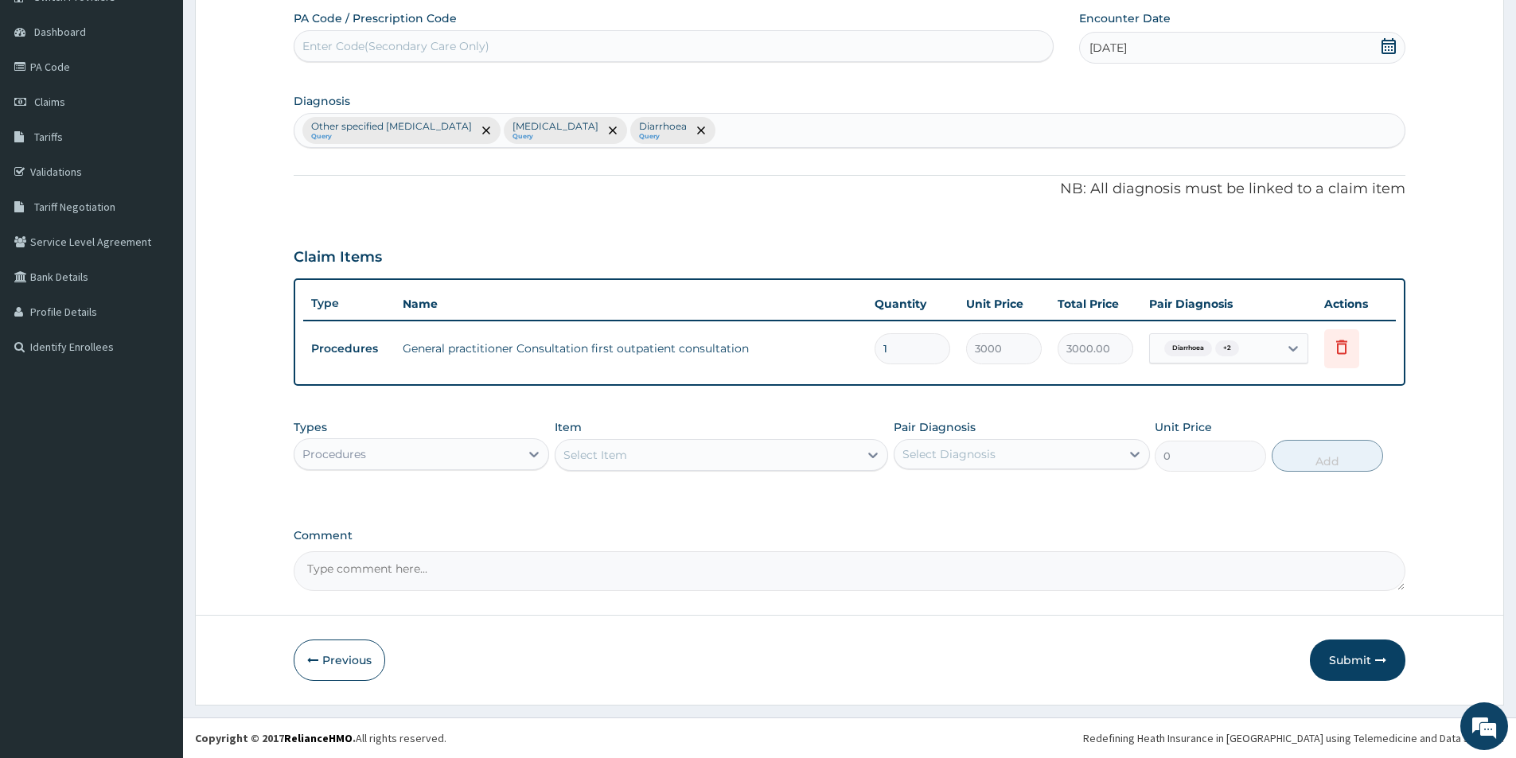
scroll to position [142, 0]
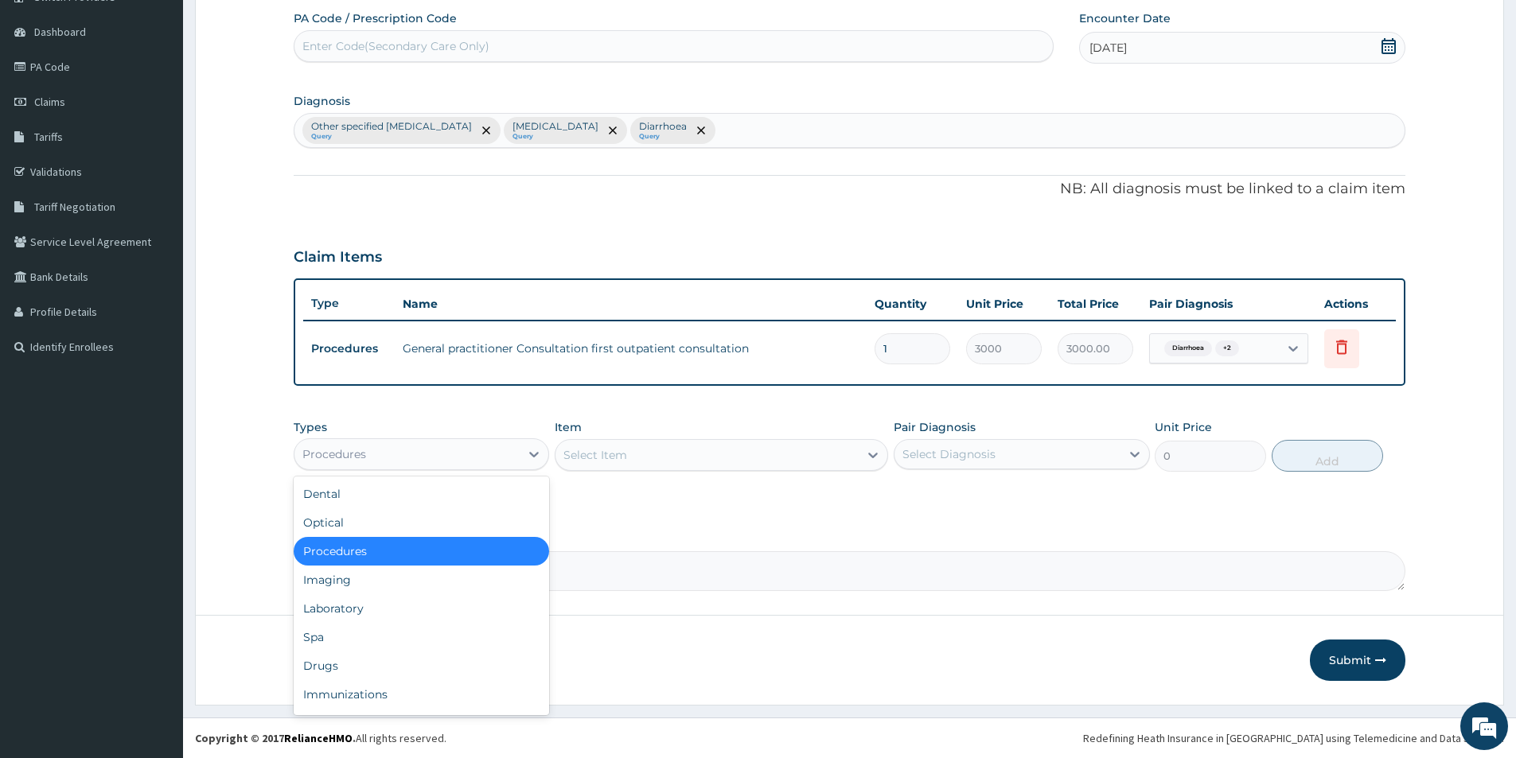
click at [517, 452] on div "Procedures" at bounding box center [406, 454] width 225 height 25
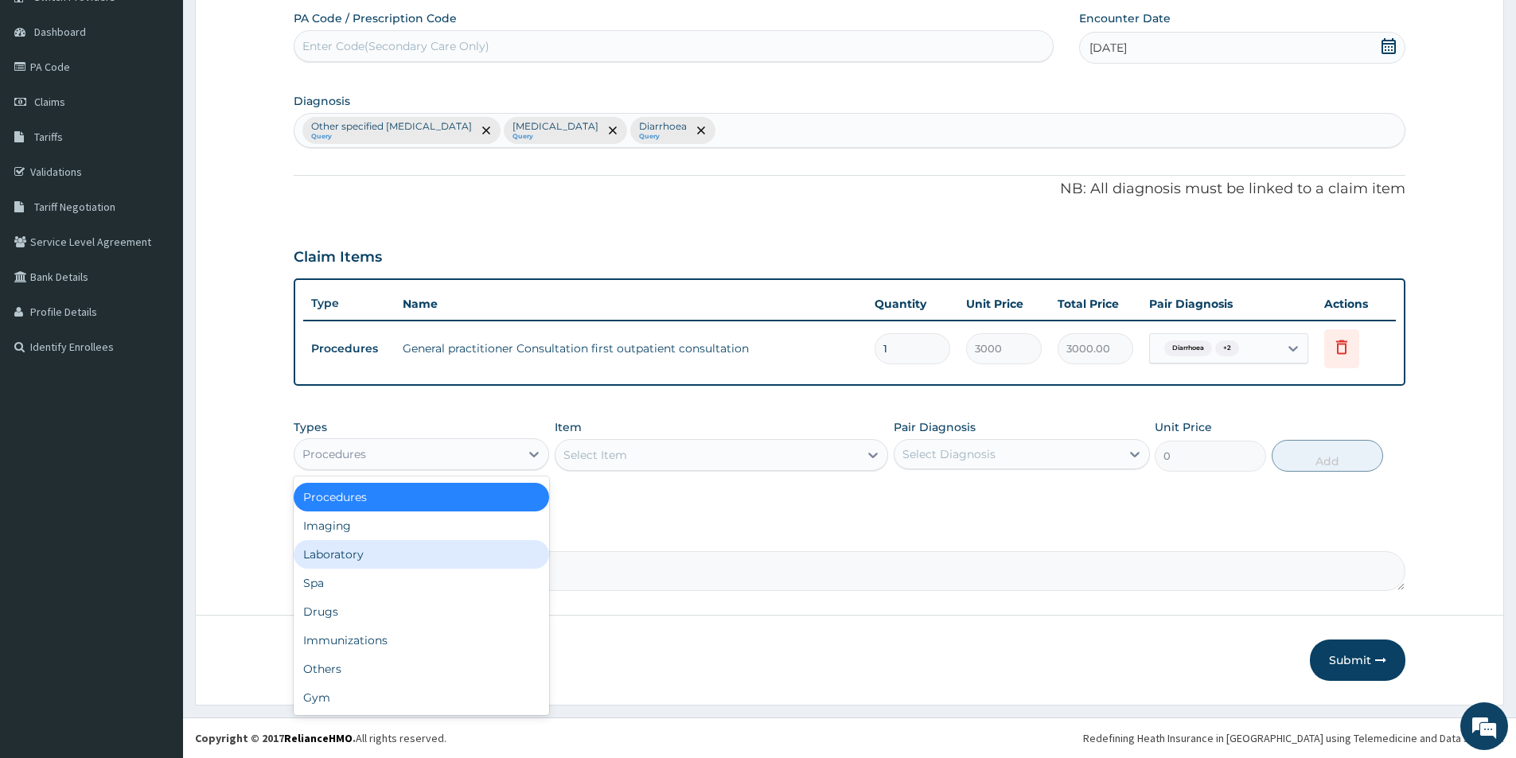
click at [444, 548] on div "Laboratory" at bounding box center [421, 554] width 255 height 29
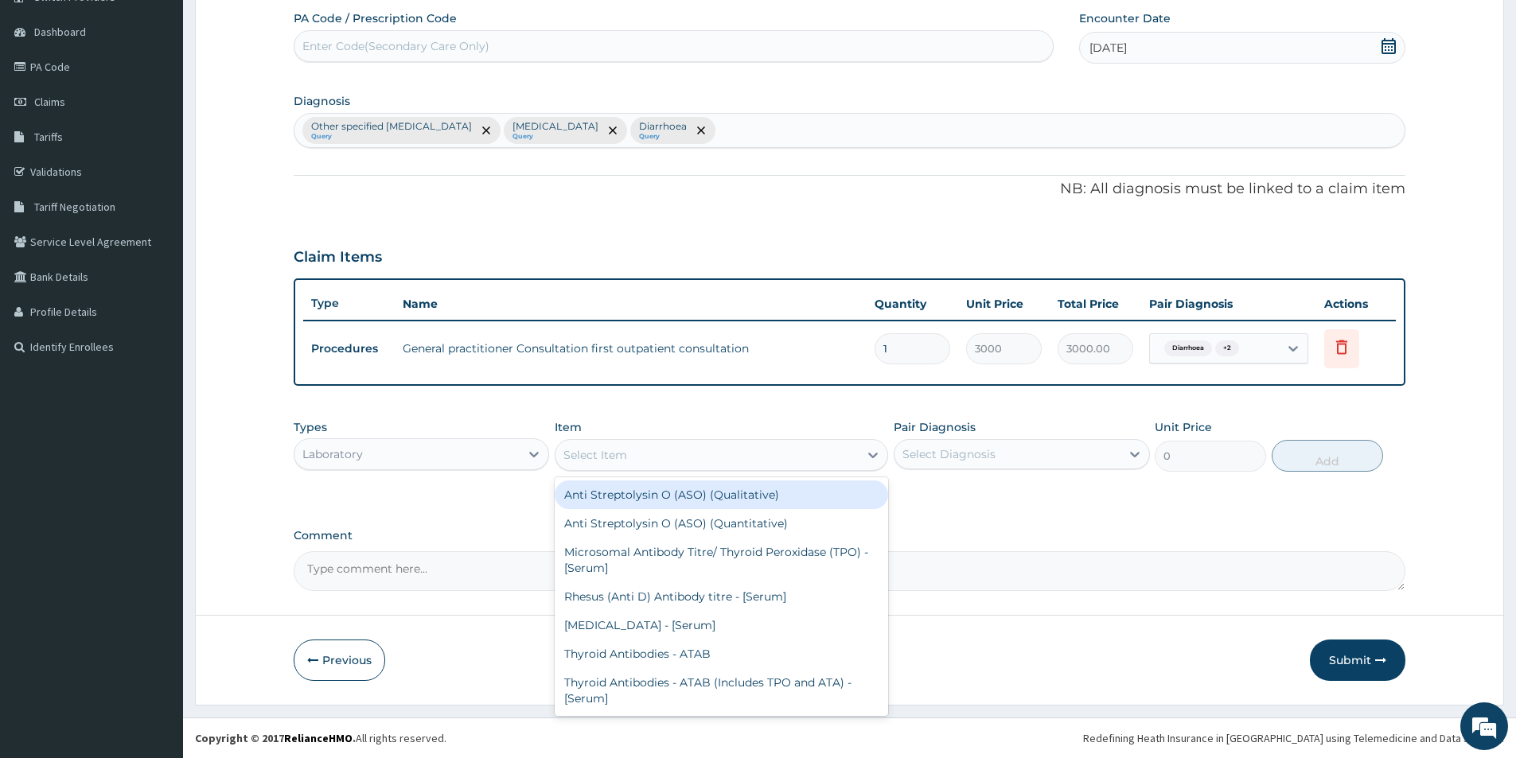
click at [630, 461] on div "Select Item" at bounding box center [706, 454] width 303 height 25
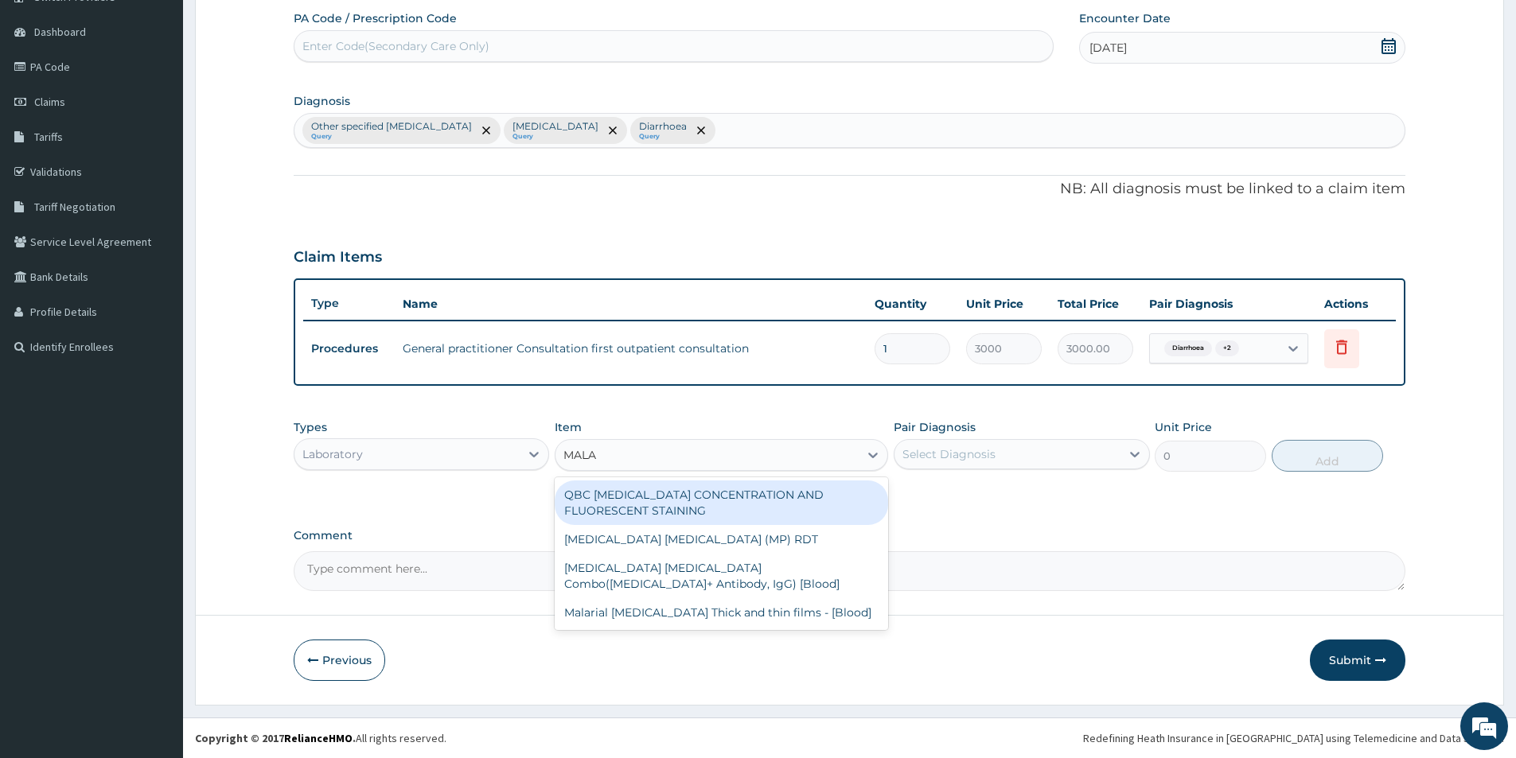
type input "MALAR"
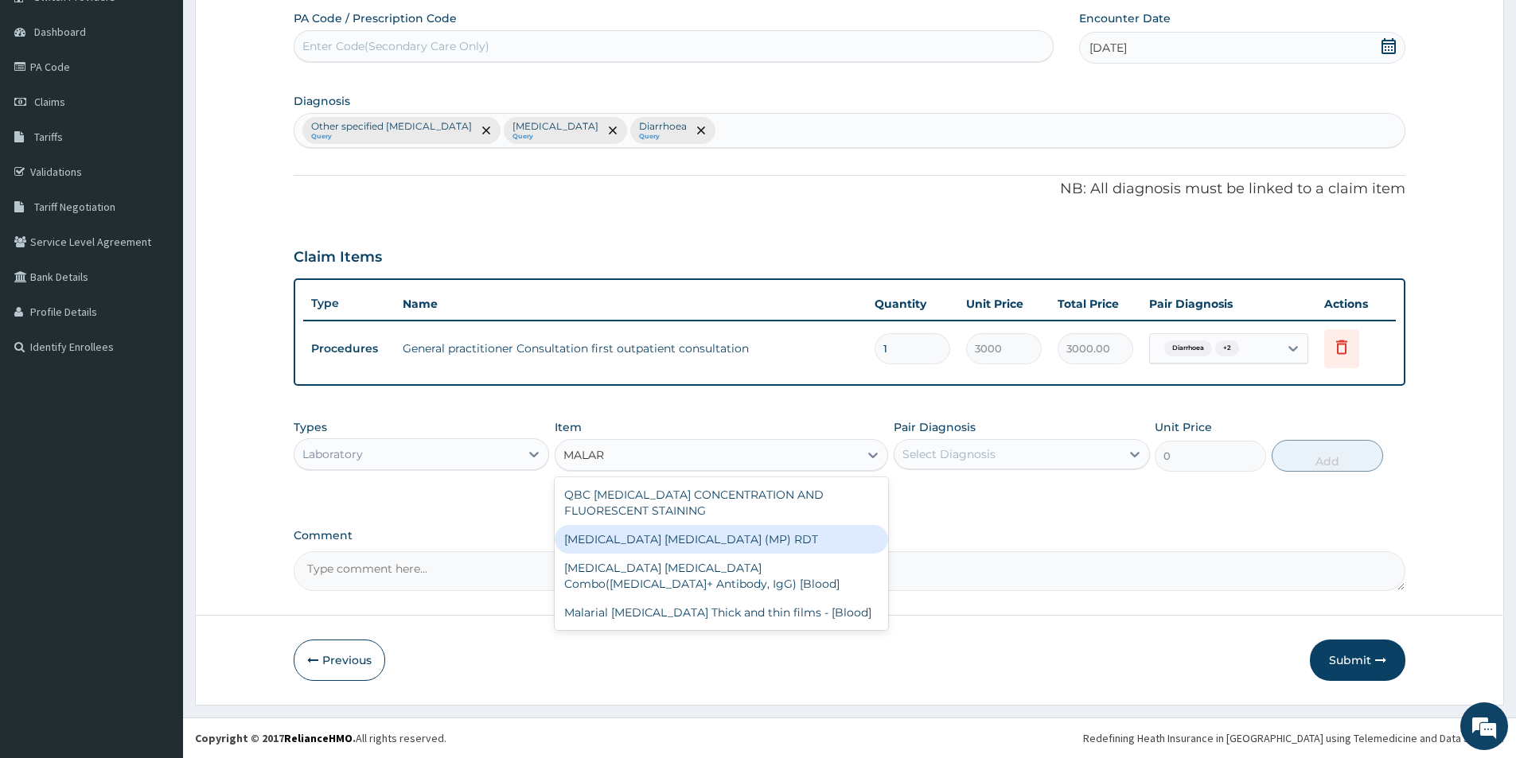
click at [650, 534] on div "[MEDICAL_DATA] [MEDICAL_DATA] (MP) RDT" at bounding box center [721, 539] width 333 height 29
type input "1500"
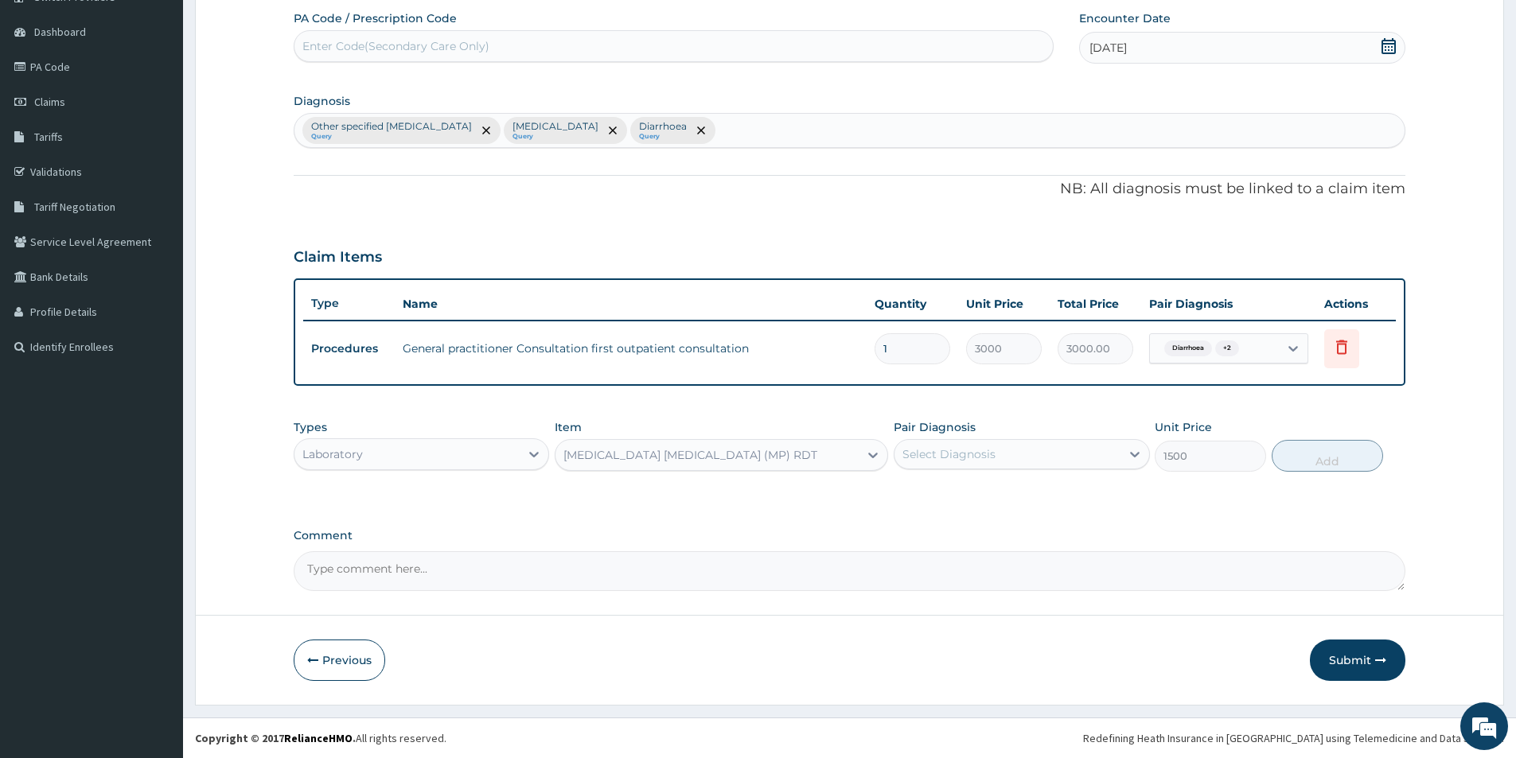
click at [985, 450] on div "Select Diagnosis" at bounding box center [948, 454] width 93 height 16
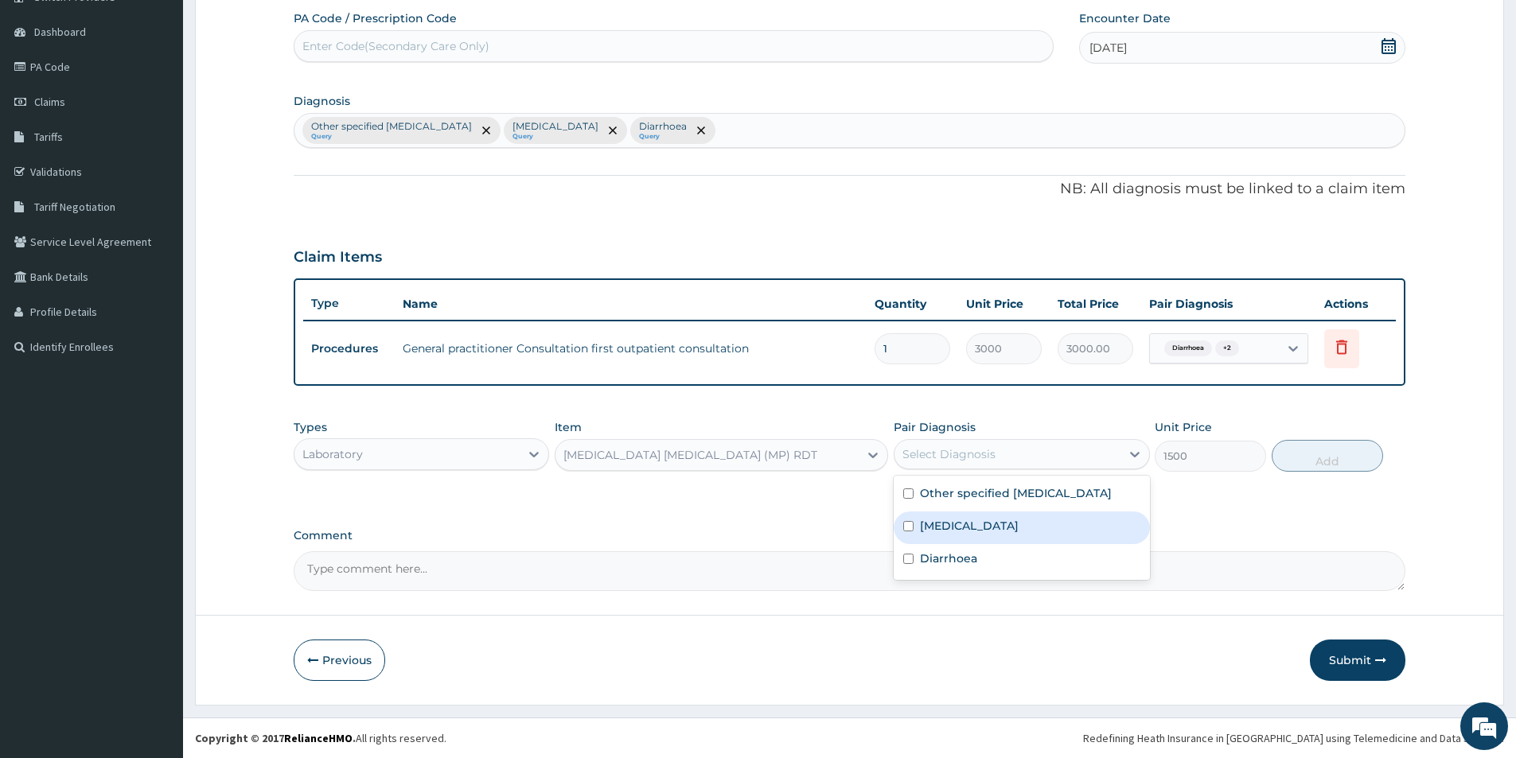
click at [927, 534] on label "Typhoid fever, unspecified" at bounding box center [969, 526] width 99 height 16
checkbox input "true"
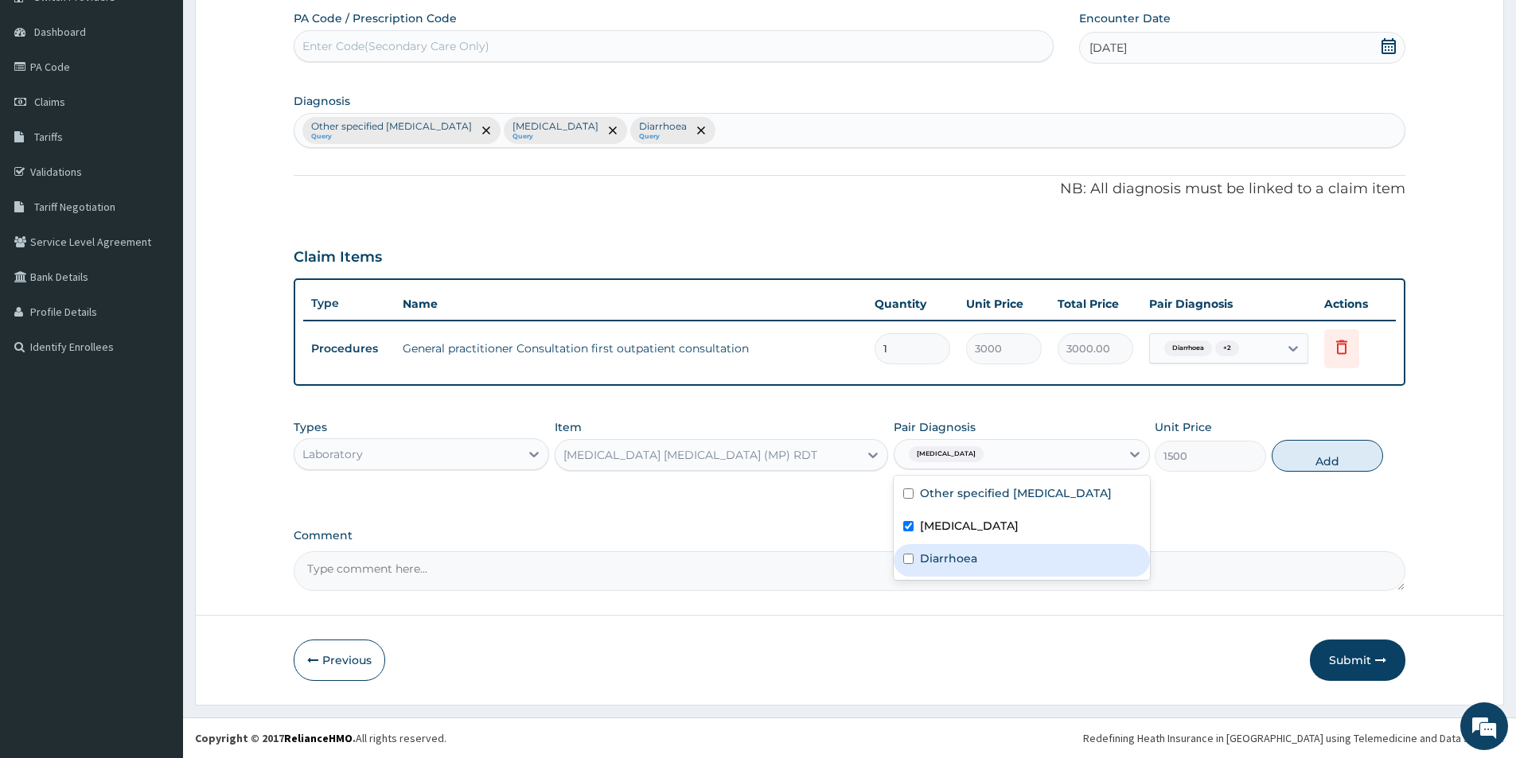
click at [922, 566] on label "Diarrhoea" at bounding box center [948, 559] width 57 height 16
checkbox input "true"
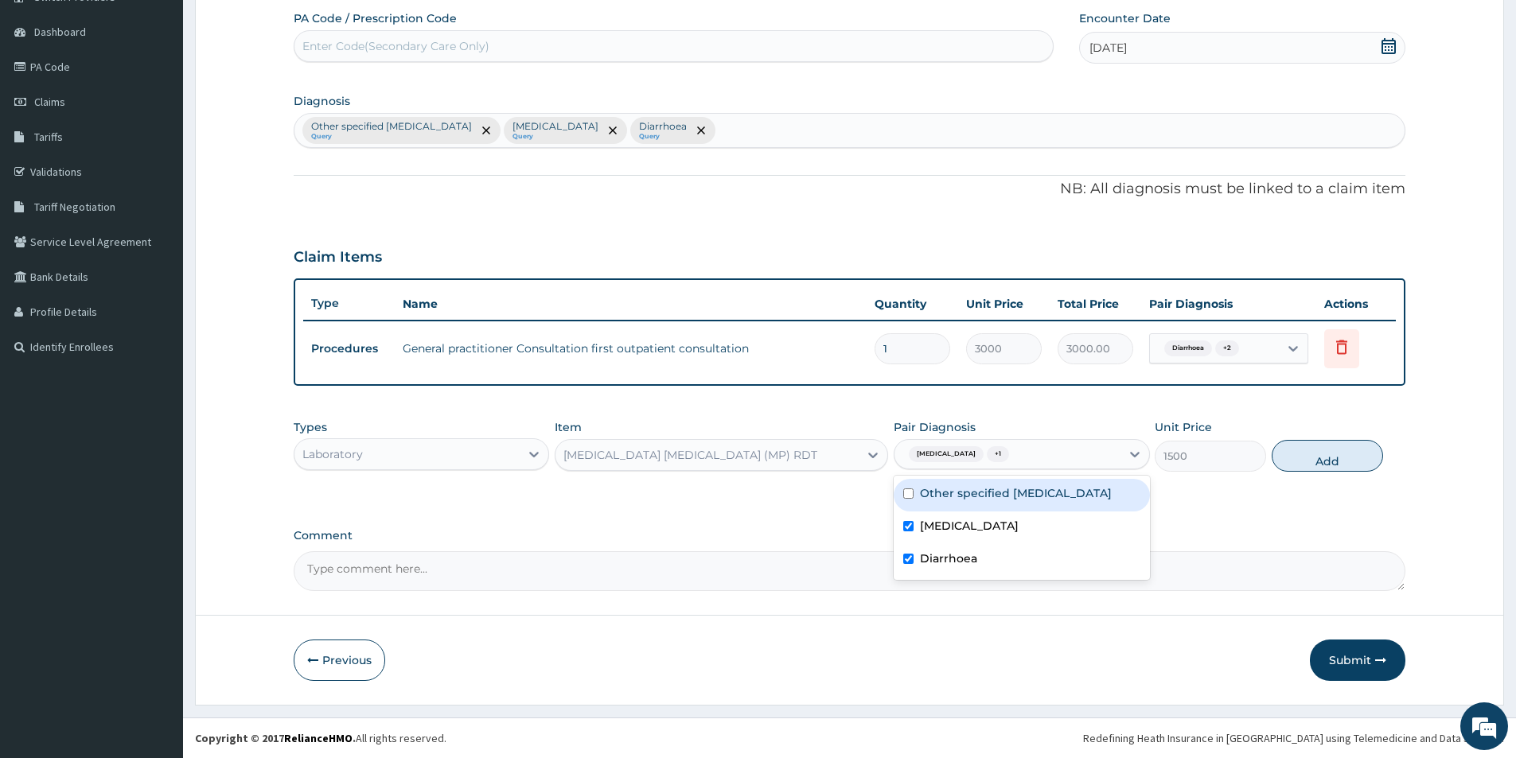
drag, startPoint x: 909, startPoint y: 492, endPoint x: 924, endPoint y: 502, distance: 18.3
click at [913, 494] on div "Other specified secondary hypertension" at bounding box center [1020, 495] width 255 height 33
checkbox input "true"
click at [1277, 452] on button "Add" at bounding box center [1326, 456] width 111 height 32
type input "0"
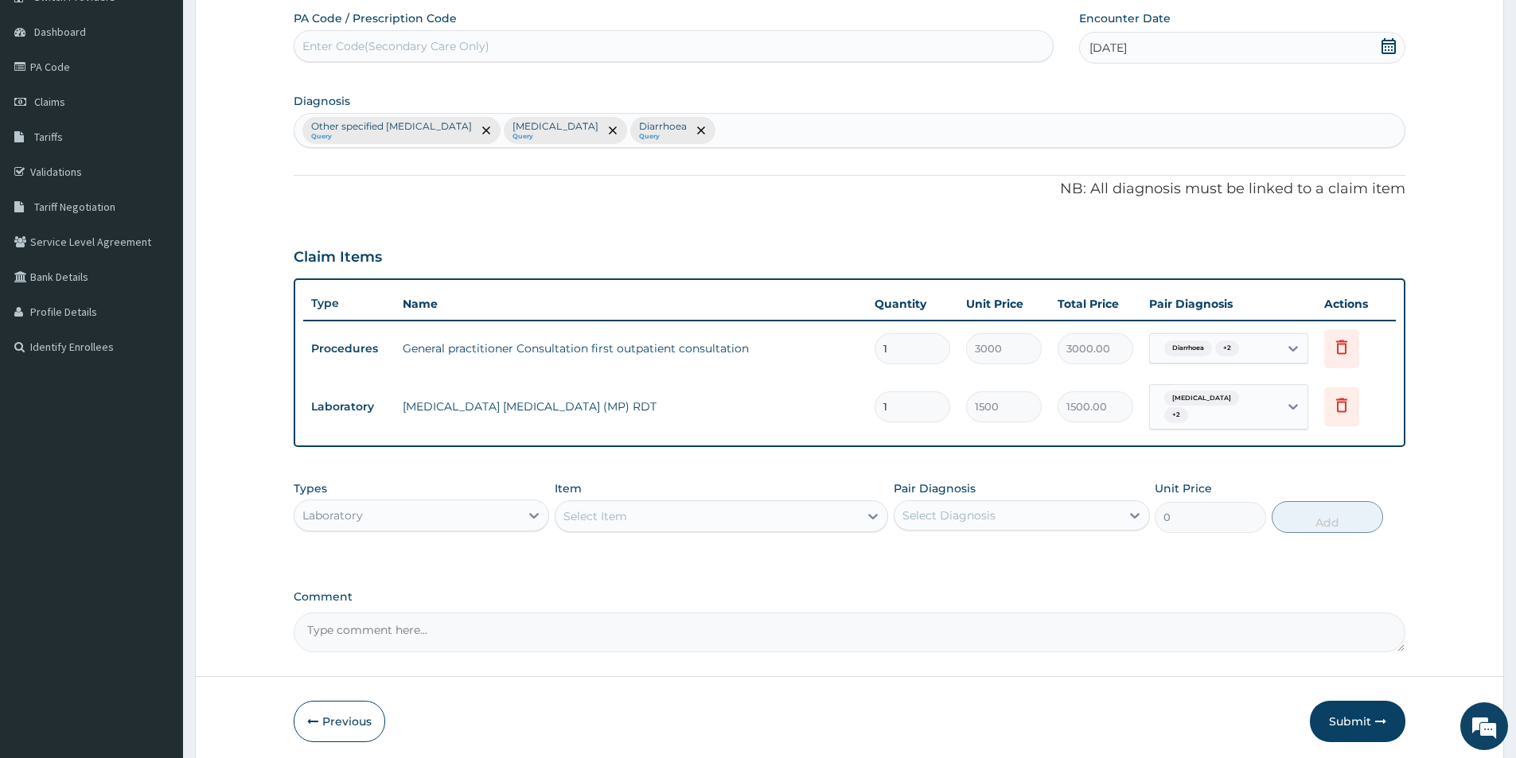
click at [850, 130] on div "Other specified secondary hypertension Query Typhoid fever, unspecified Query D…" at bounding box center [849, 130] width 1110 height 33
type input "MALARIA"
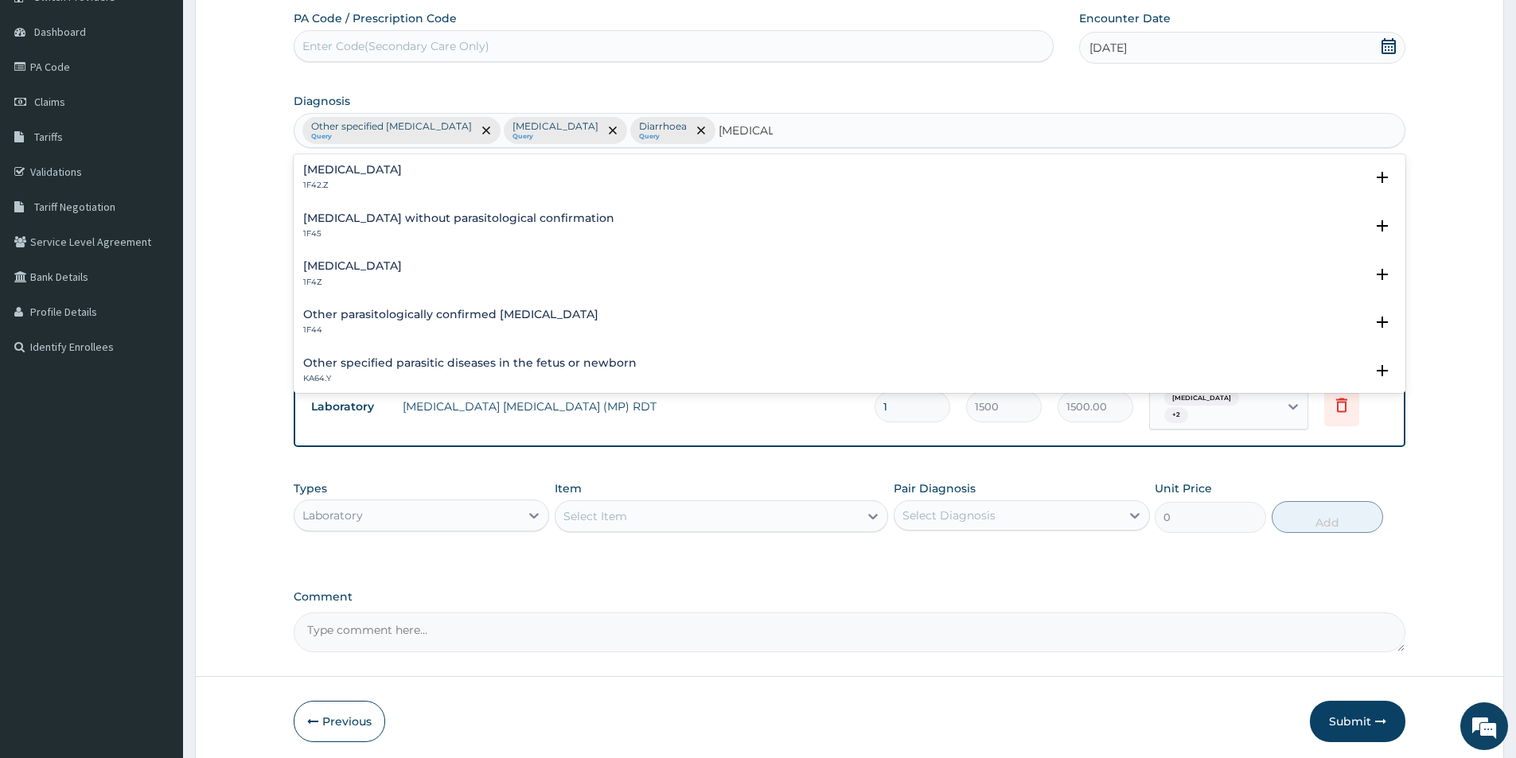
click at [378, 269] on h4 "Malaria, unspecified" at bounding box center [352, 266] width 99 height 12
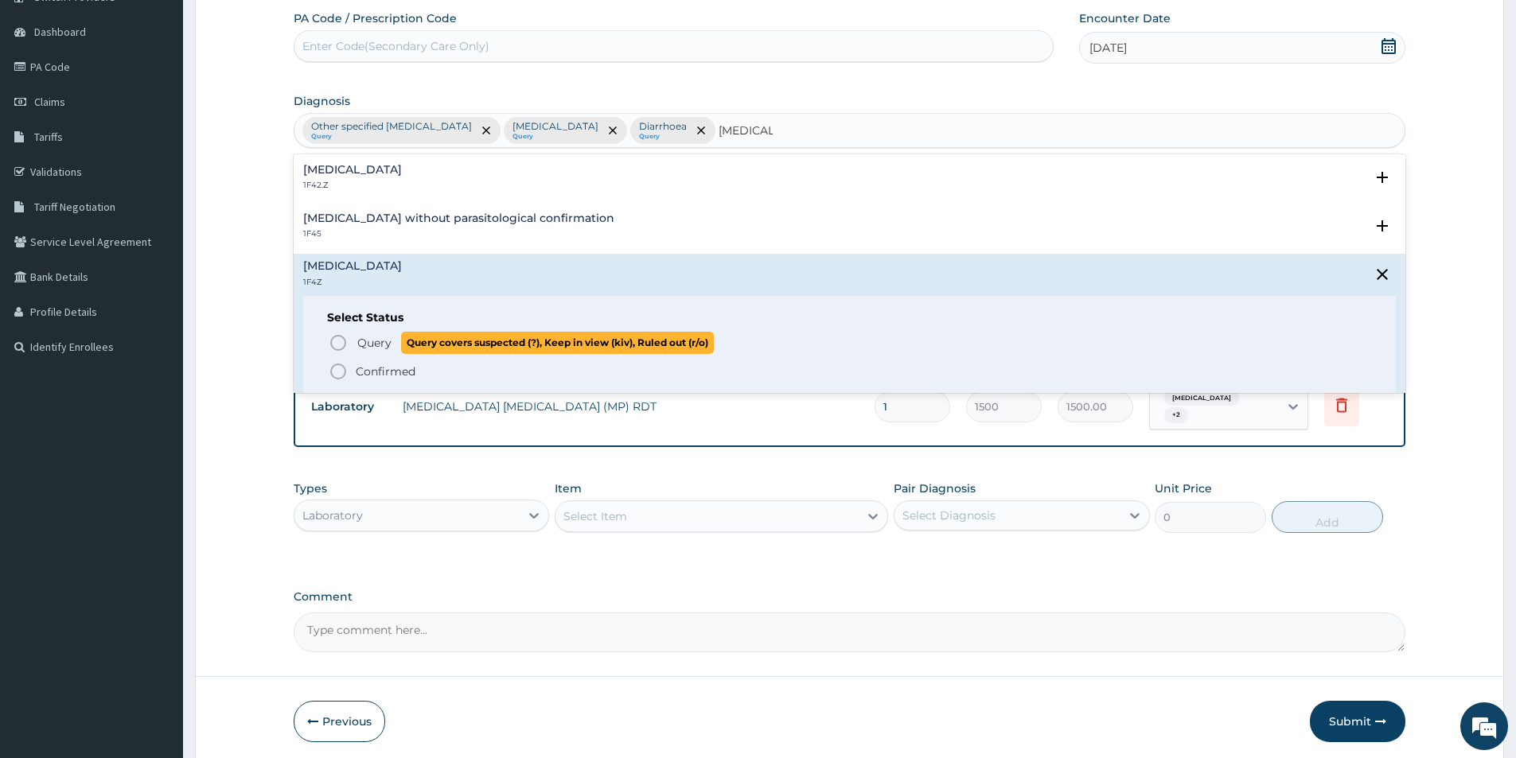
click at [342, 338] on icon "status option query" at bounding box center [338, 342] width 19 height 19
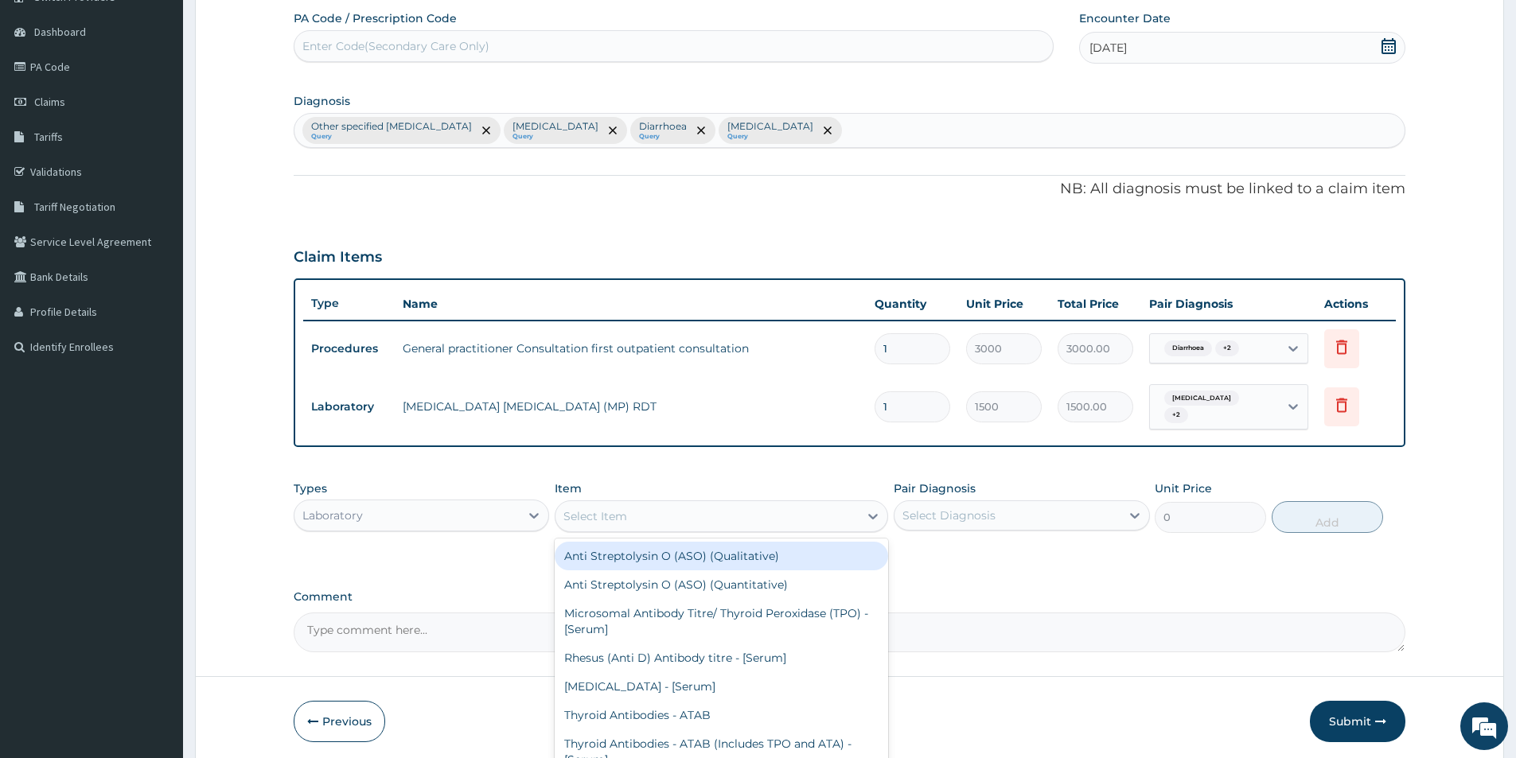
click at [626, 512] on div "Select Item" at bounding box center [595, 516] width 64 height 16
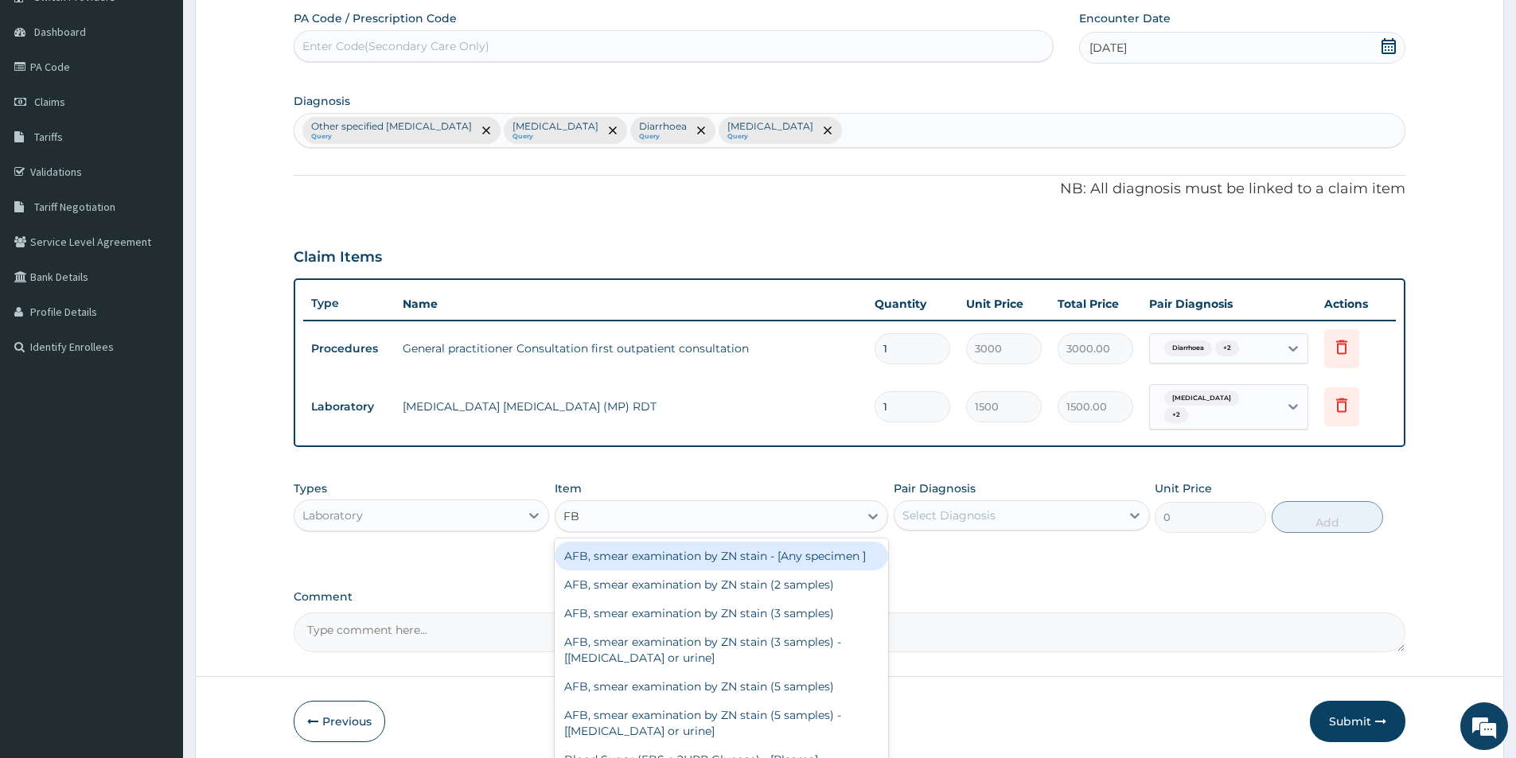
type input "FBC"
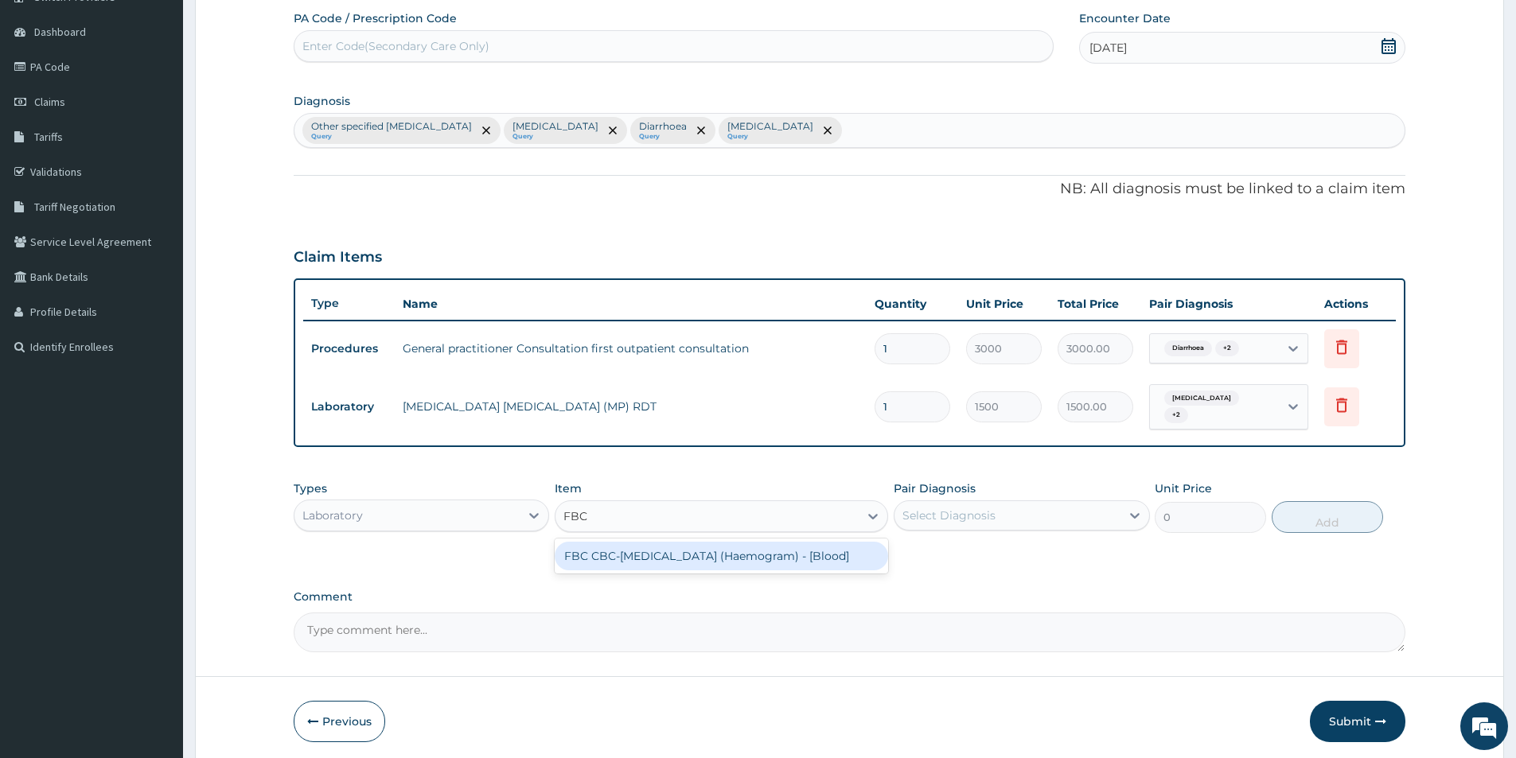
click at [628, 566] on div "FBC CBC-[MEDICAL_DATA] (Haemogram) - [Blood]" at bounding box center [721, 556] width 333 height 29
type input "3000"
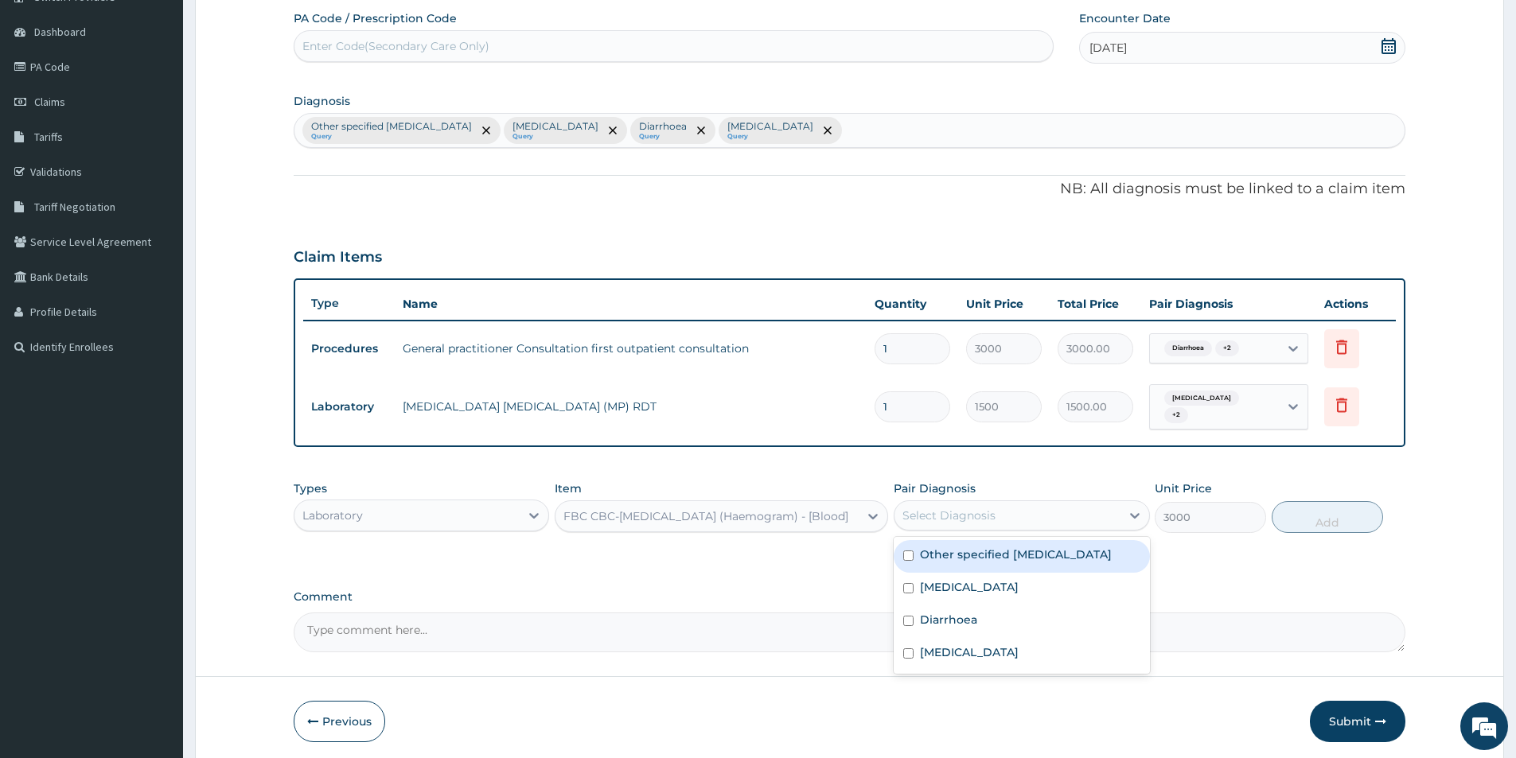
click at [952, 524] on div "Select Diagnosis" at bounding box center [1006, 515] width 225 height 25
click at [948, 562] on label "Other specified secondary hypertension" at bounding box center [1016, 555] width 192 height 16
checkbox input "true"
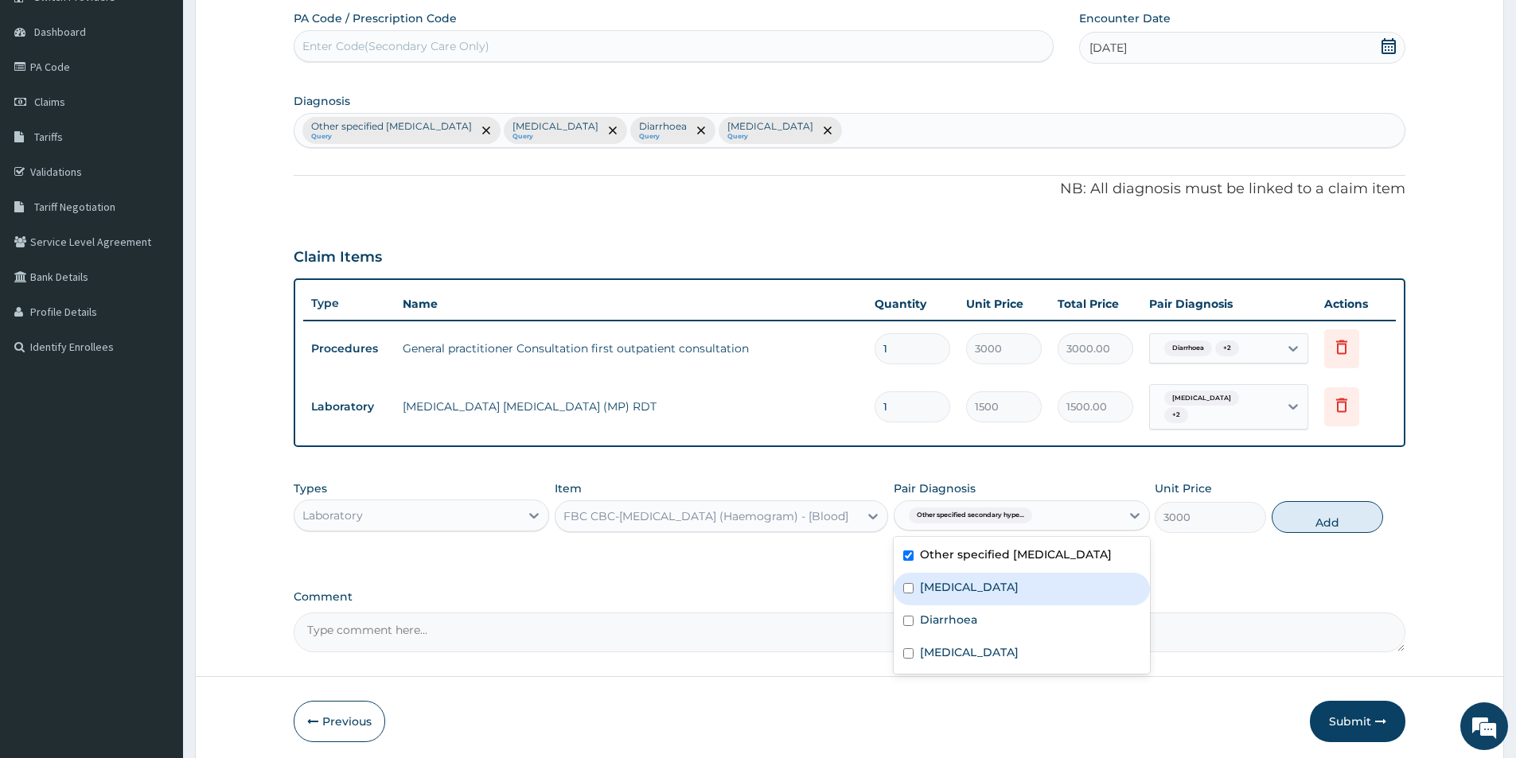
click at [938, 595] on label "Typhoid fever, unspecified" at bounding box center [969, 587] width 99 height 16
checkbox input "true"
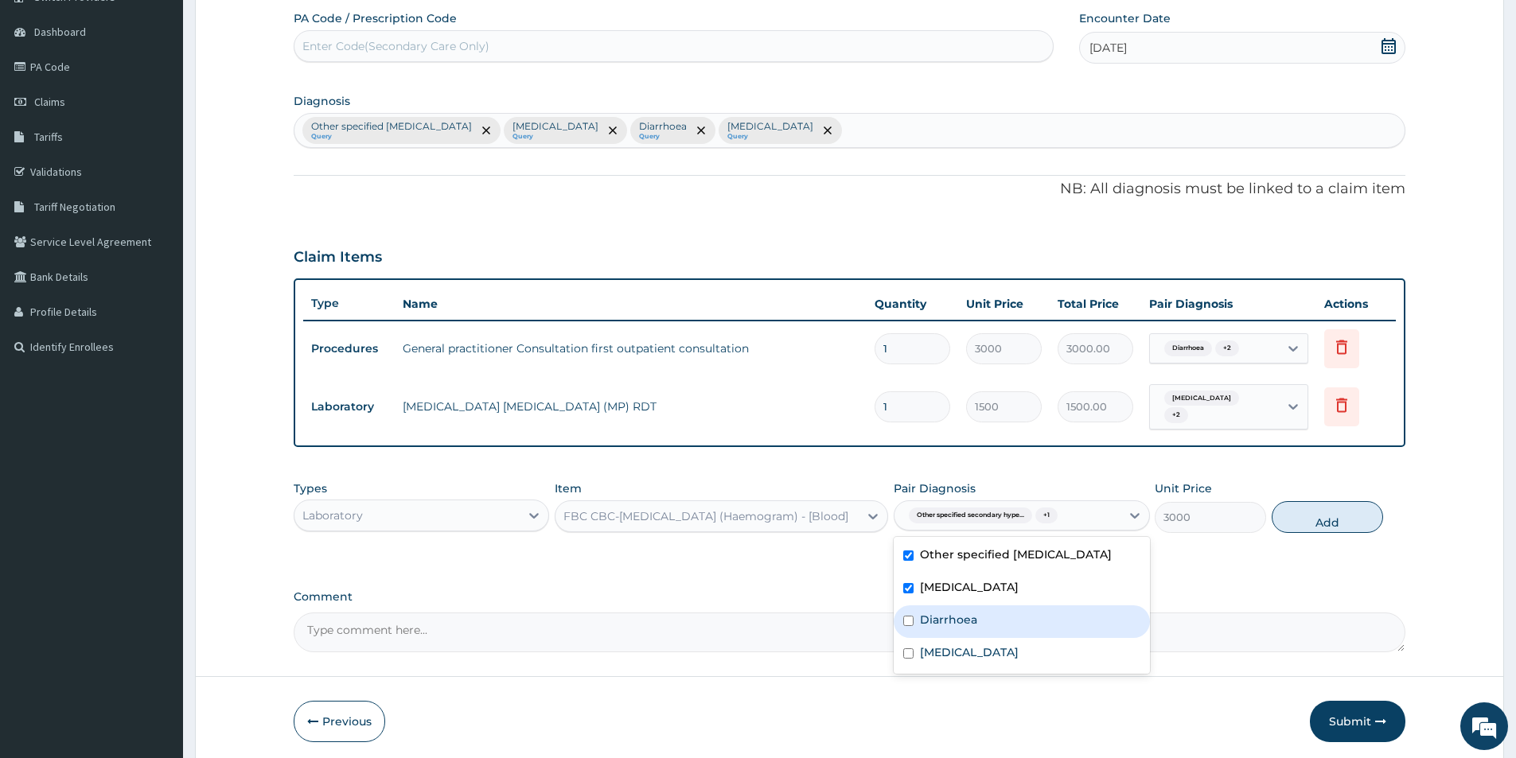
drag, startPoint x: 932, startPoint y: 638, endPoint x: 936, endPoint y: 686, distance: 48.0
click at [932, 628] on label "Diarrhoea" at bounding box center [948, 620] width 57 height 16
checkbox input "true"
click at [936, 671] on div "Malaria, unspecified" at bounding box center [1020, 654] width 255 height 33
checkbox input "true"
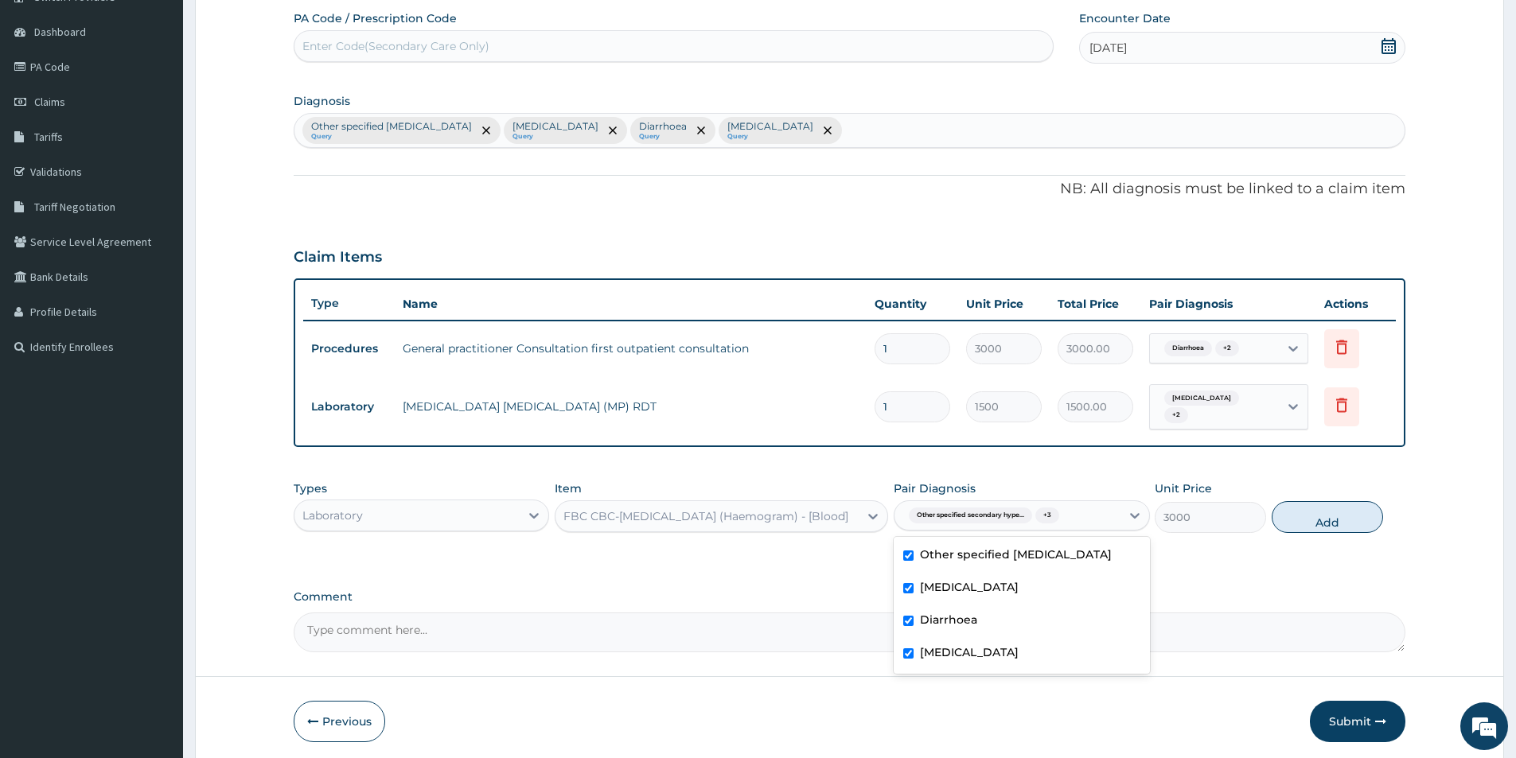
drag, startPoint x: 1317, startPoint y: 516, endPoint x: 1247, endPoint y: 519, distance: 69.3
click at [1309, 516] on button "Add" at bounding box center [1326, 517] width 111 height 32
type input "0"
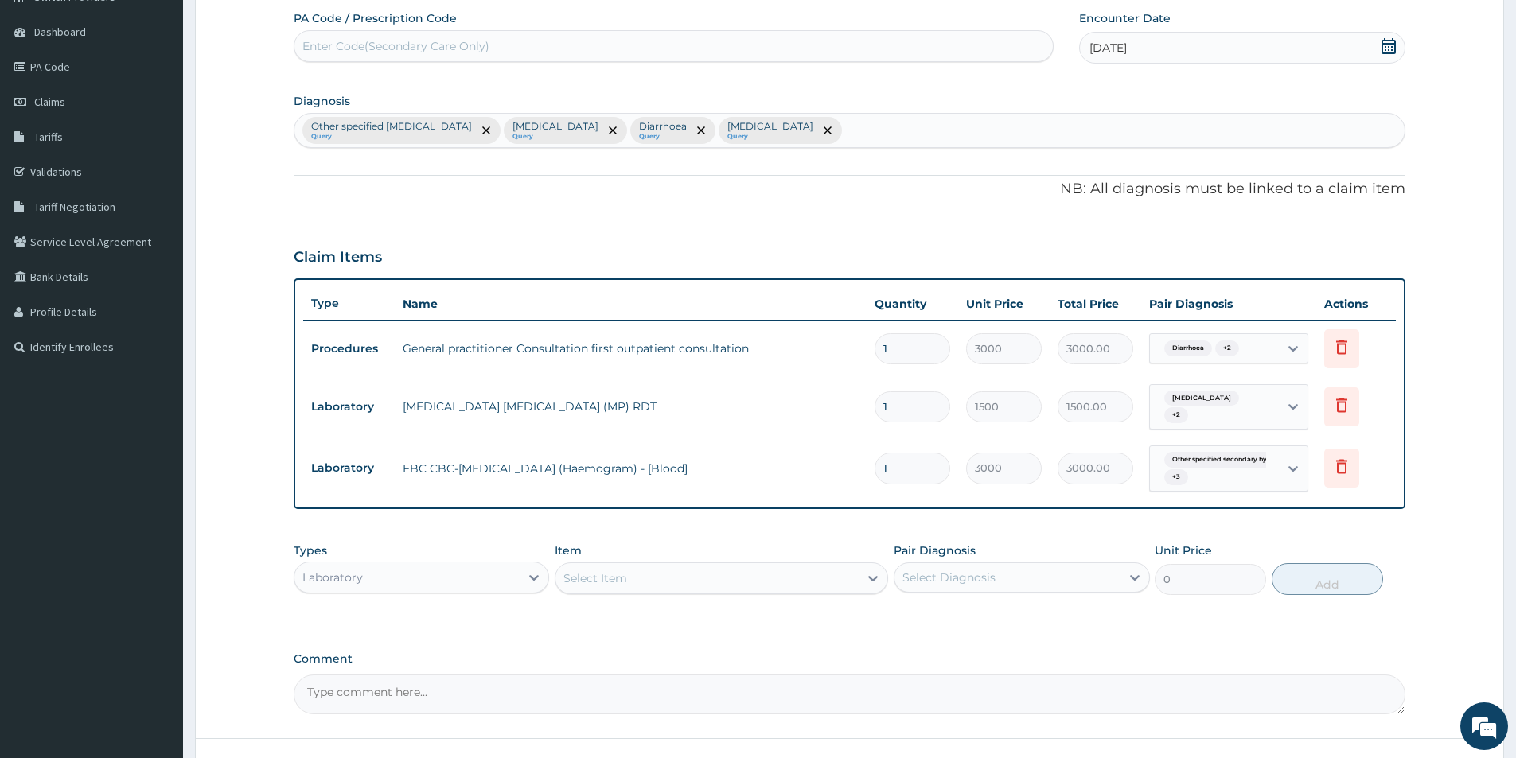
click at [642, 579] on div "Select Item" at bounding box center [706, 578] width 303 height 25
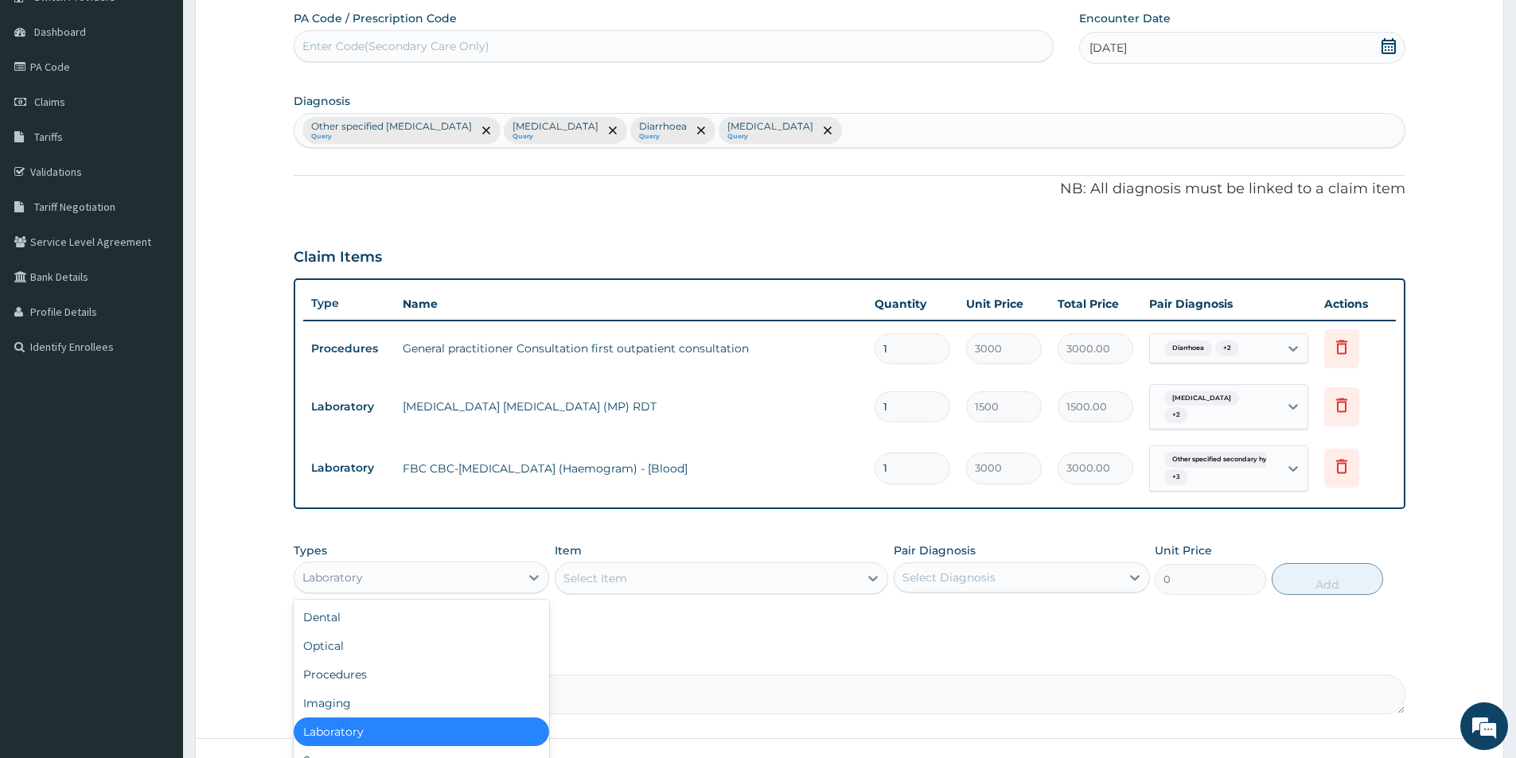
click at [467, 579] on div "Laboratory" at bounding box center [406, 577] width 225 height 25
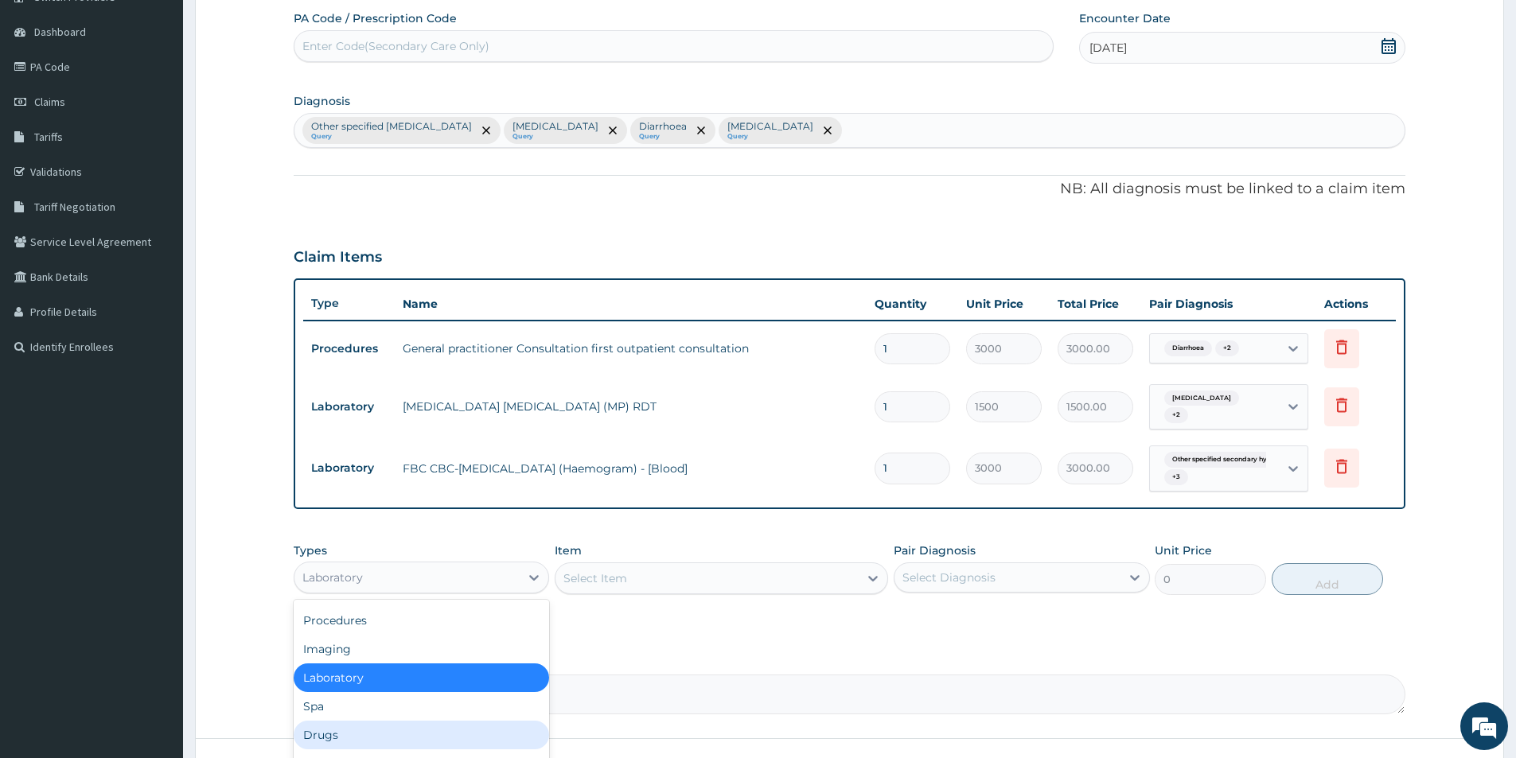
click at [364, 726] on div "Drugs" at bounding box center [421, 735] width 255 height 29
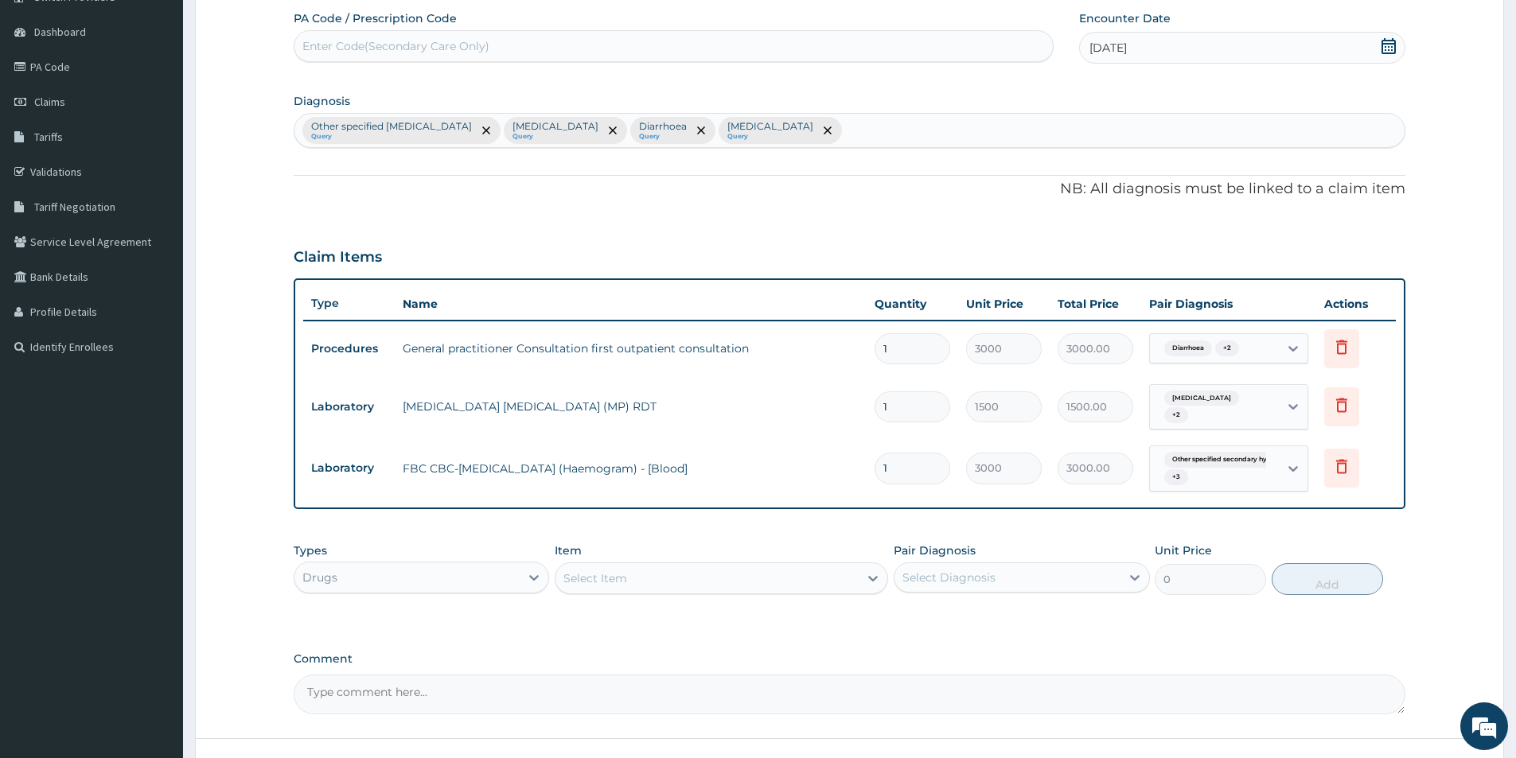
click at [660, 579] on div "Select Item" at bounding box center [706, 578] width 303 height 25
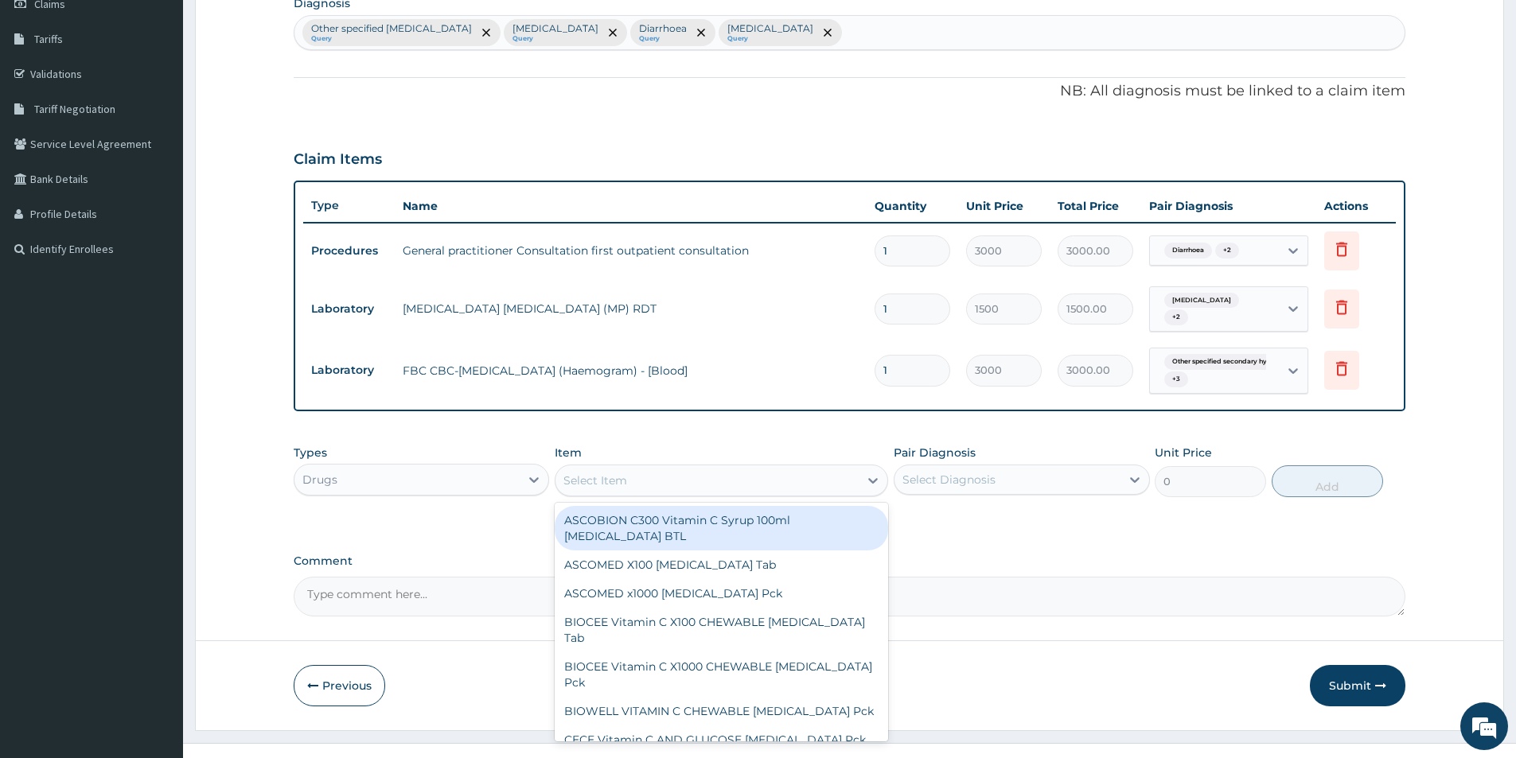
scroll to position [265, 0]
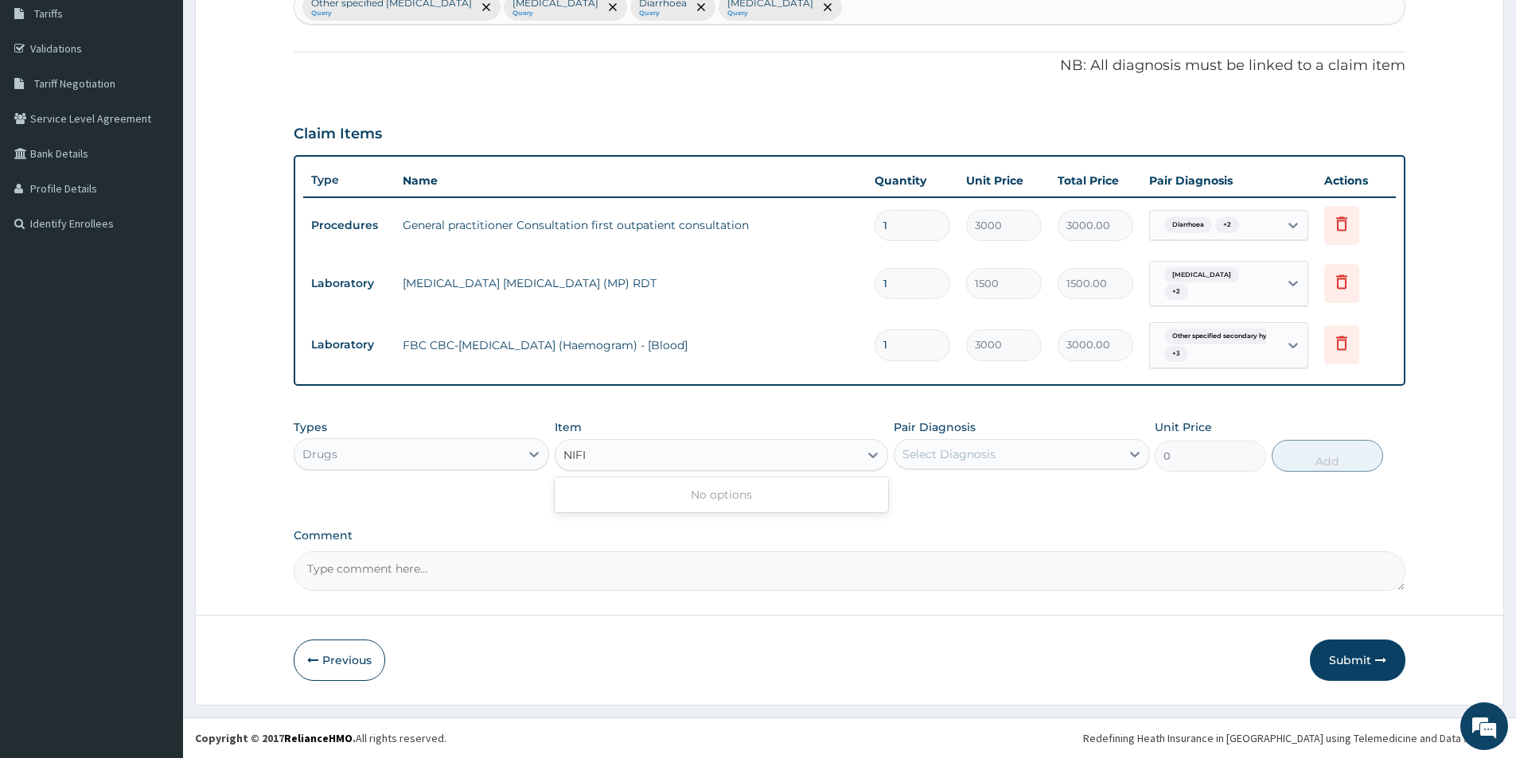
type input "NIF"
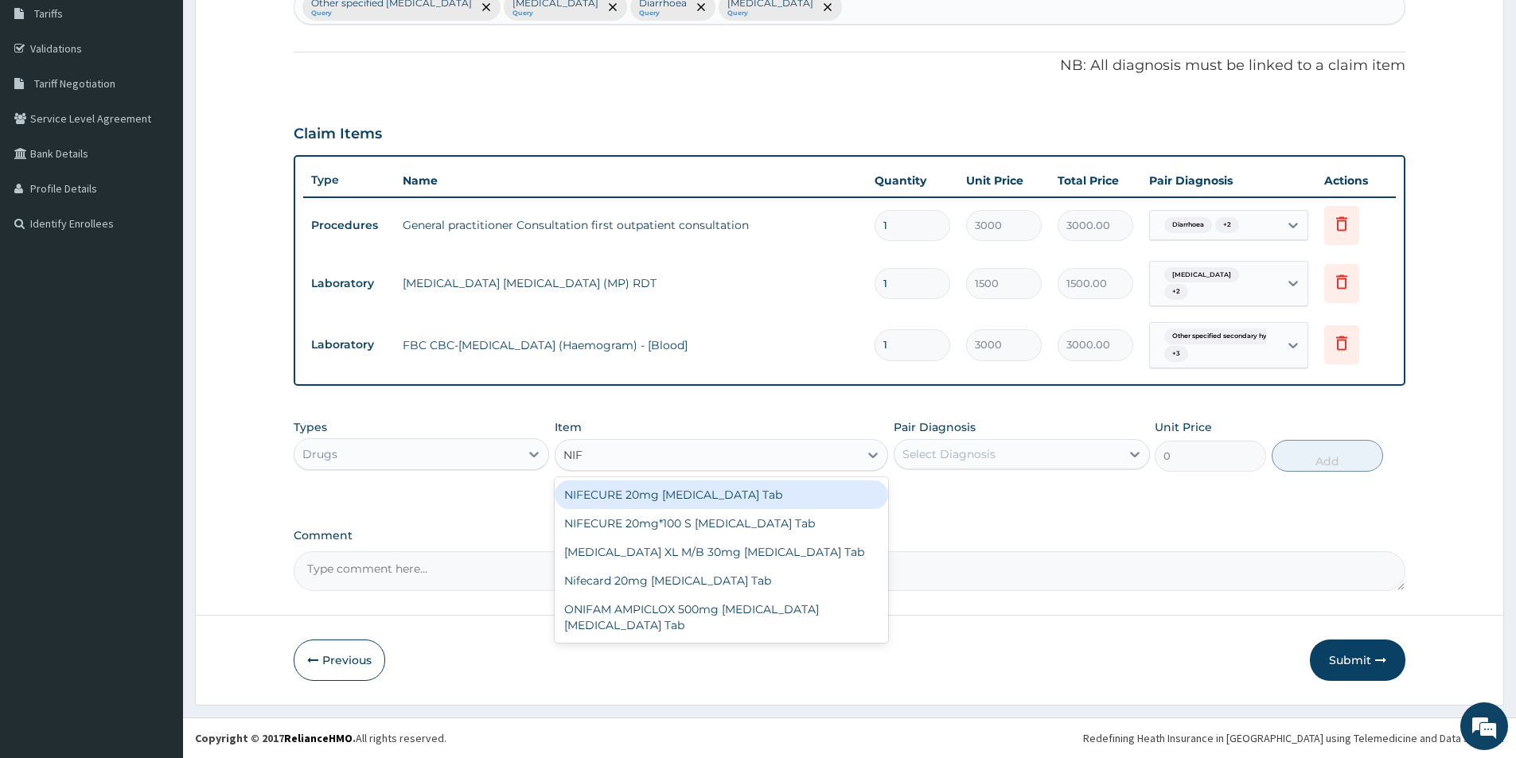
click at [676, 497] on div "NIFECURE 20mg [MEDICAL_DATA] Tab" at bounding box center [721, 495] width 333 height 29
type input "330"
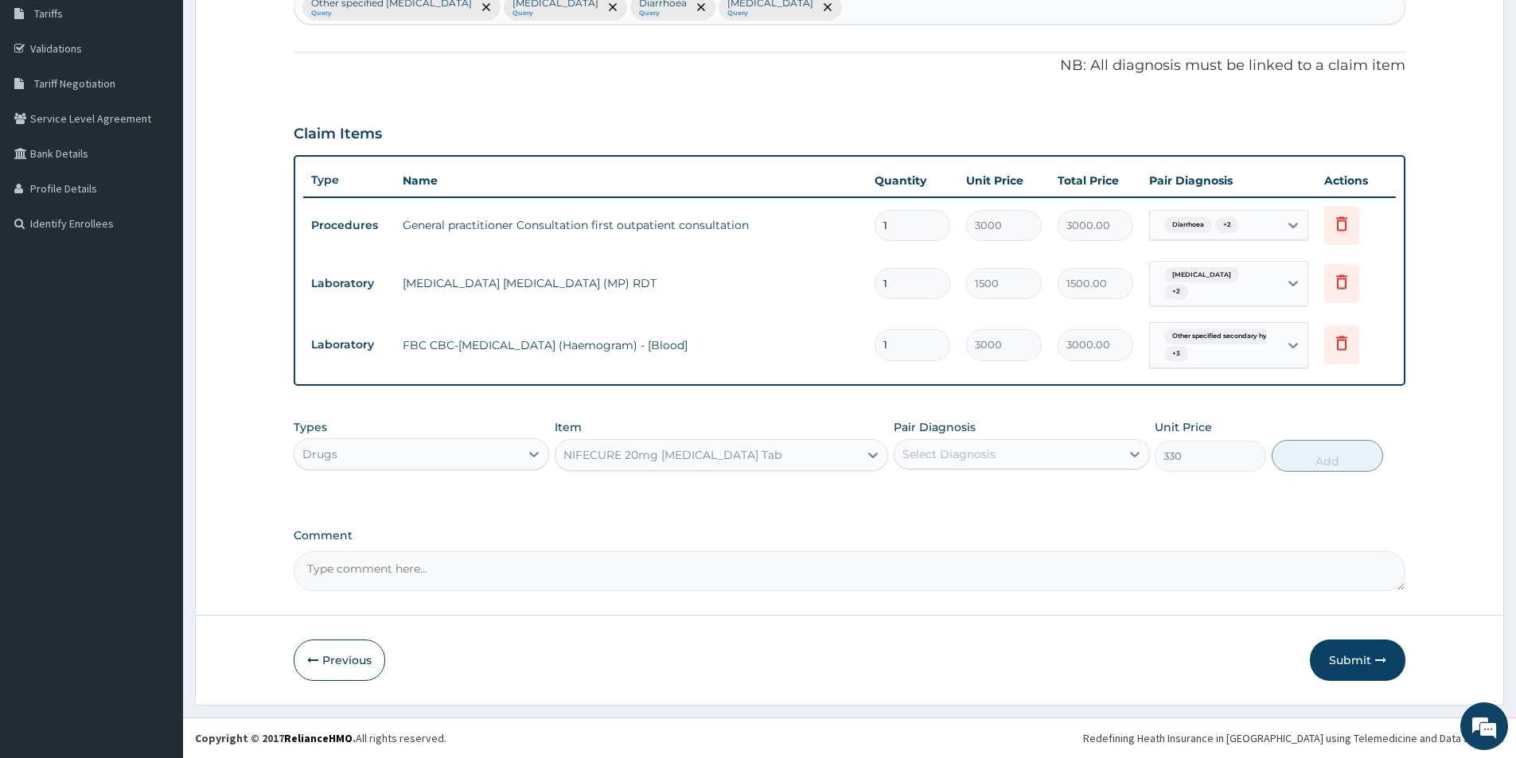
drag, startPoint x: 988, startPoint y: 457, endPoint x: 970, endPoint y: 474, distance: 25.3
click at [981, 465] on div "Select Diagnosis" at bounding box center [1006, 454] width 225 height 25
click at [939, 501] on label "Other specified secondary hypertension" at bounding box center [1016, 493] width 192 height 16
checkbox input "true"
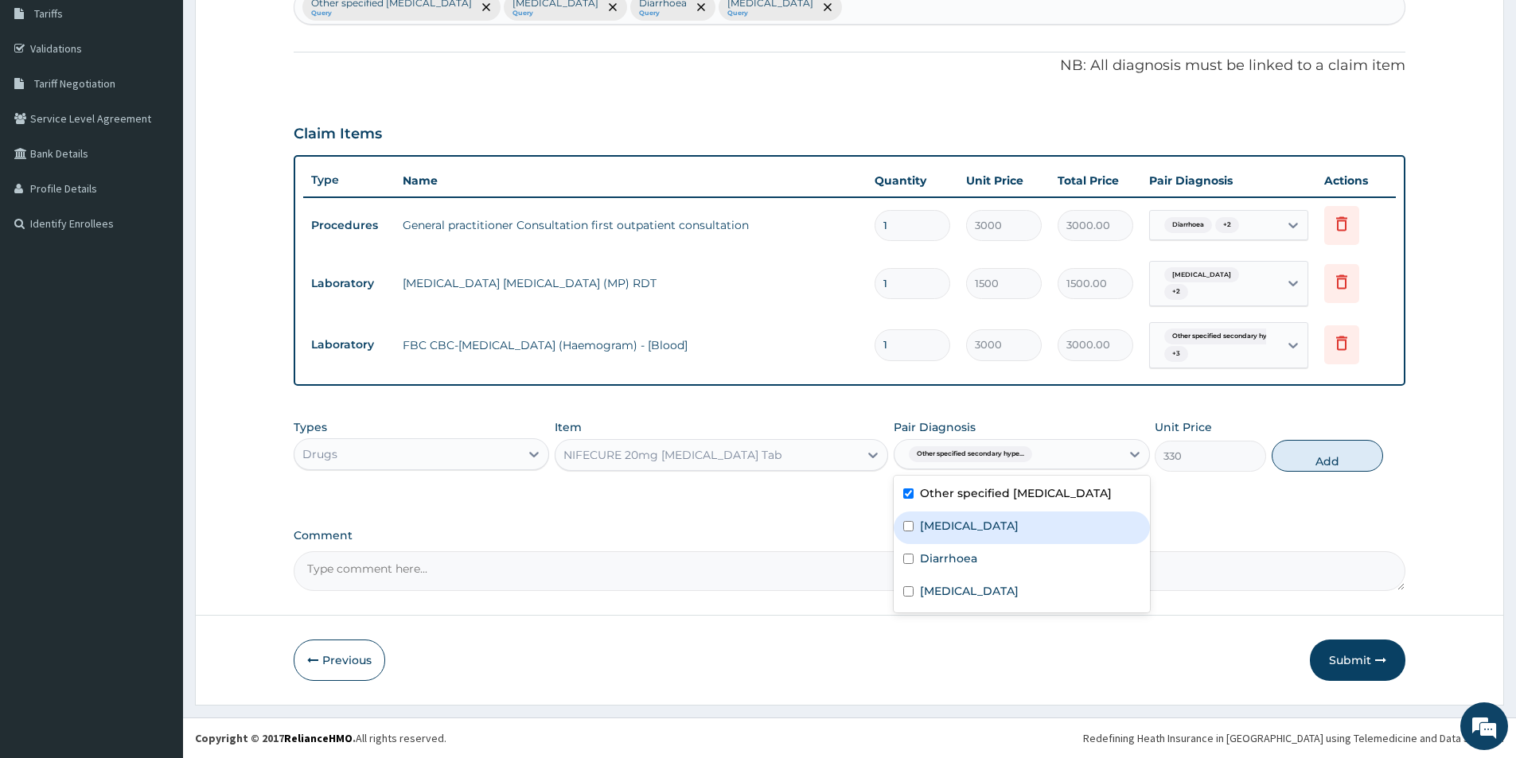
click at [943, 534] on label "Typhoid fever, unspecified" at bounding box center [969, 526] width 99 height 16
checkbox input "true"
drag, startPoint x: 949, startPoint y: 585, endPoint x: 961, endPoint y: 598, distance: 18.0
click at [950, 577] on div "Diarrhoea" at bounding box center [1020, 560] width 255 height 33
checkbox input "true"
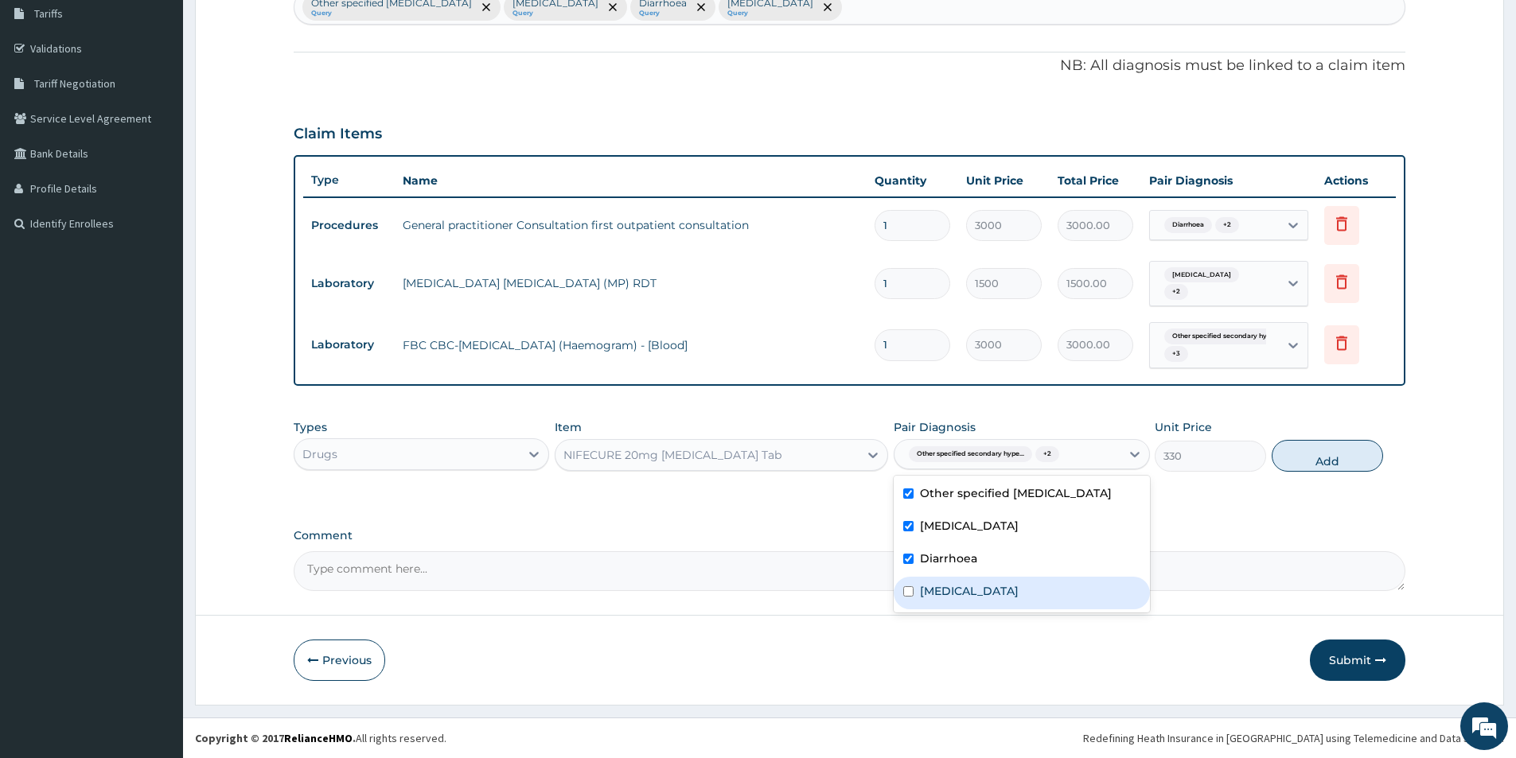
drag, startPoint x: 957, startPoint y: 611, endPoint x: 1039, endPoint y: 565, distance: 94.0
click at [1000, 585] on div "Other specified secondary hypertension Typhoid fever, unspecified Diarrhoea Mal…" at bounding box center [1020, 544] width 255 height 137
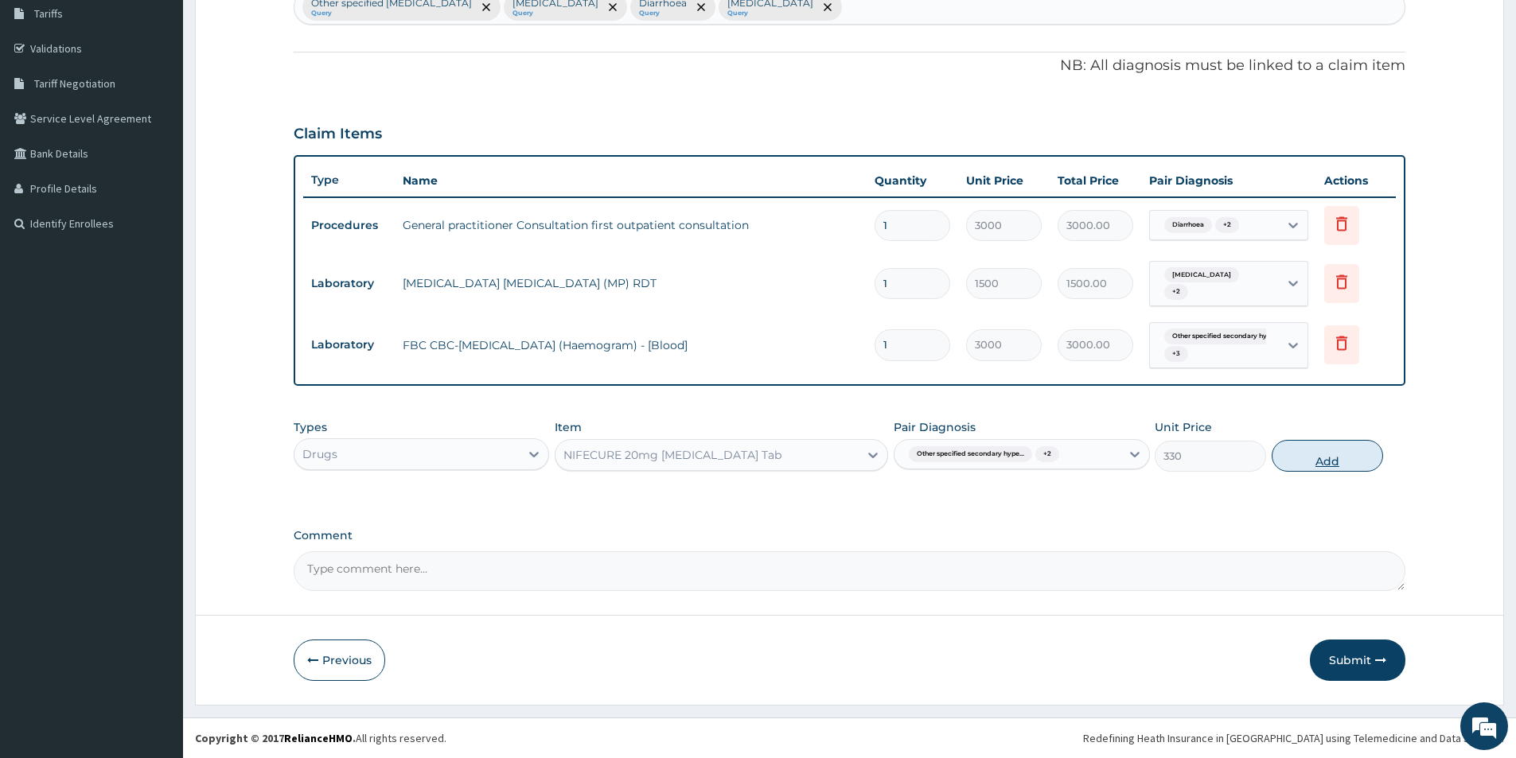
click at [1302, 462] on button "Add" at bounding box center [1326, 456] width 111 height 32
type input "0"
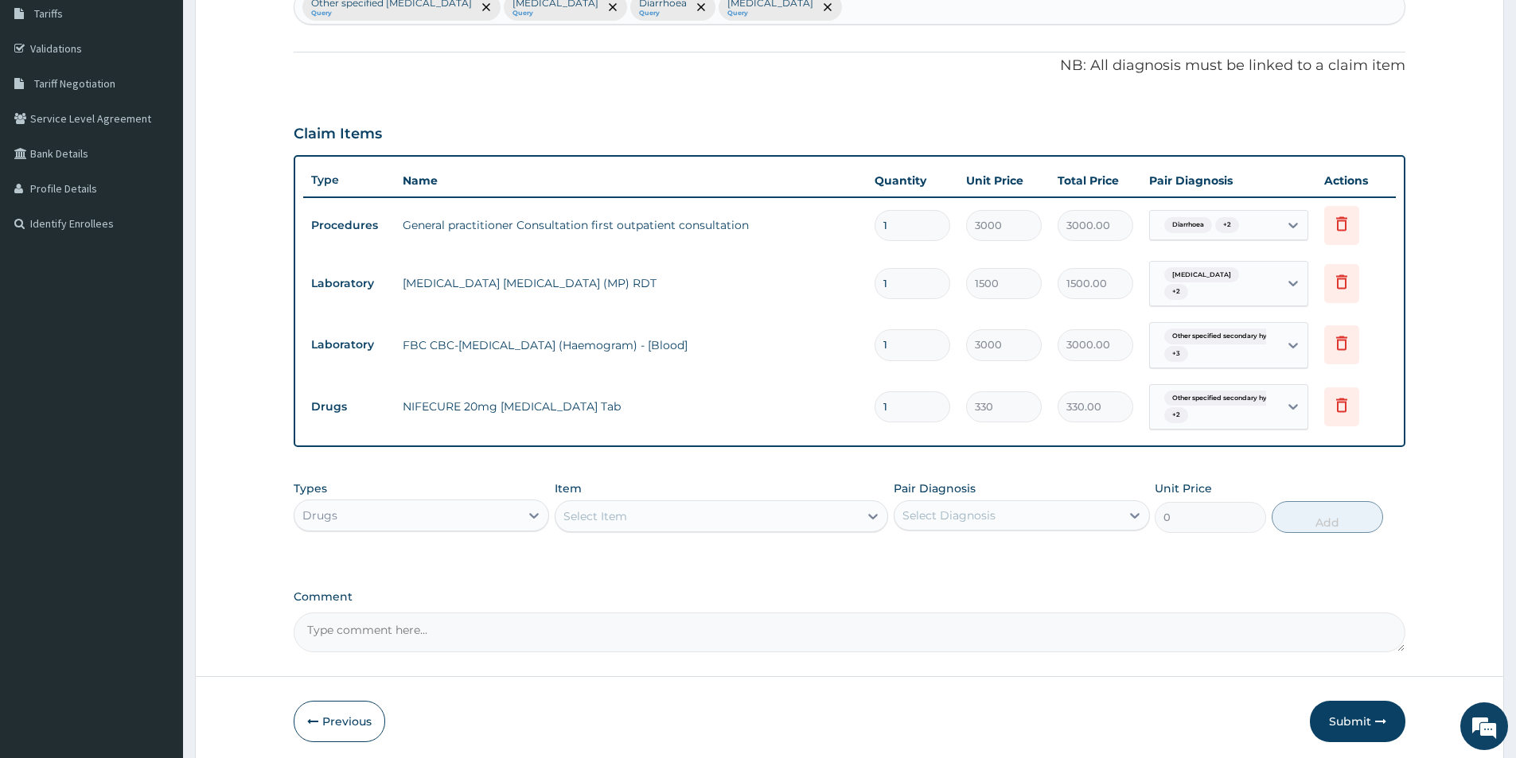
type input "0.00"
type input "1"
type input "330.00"
type input "14"
type input "4620.00"
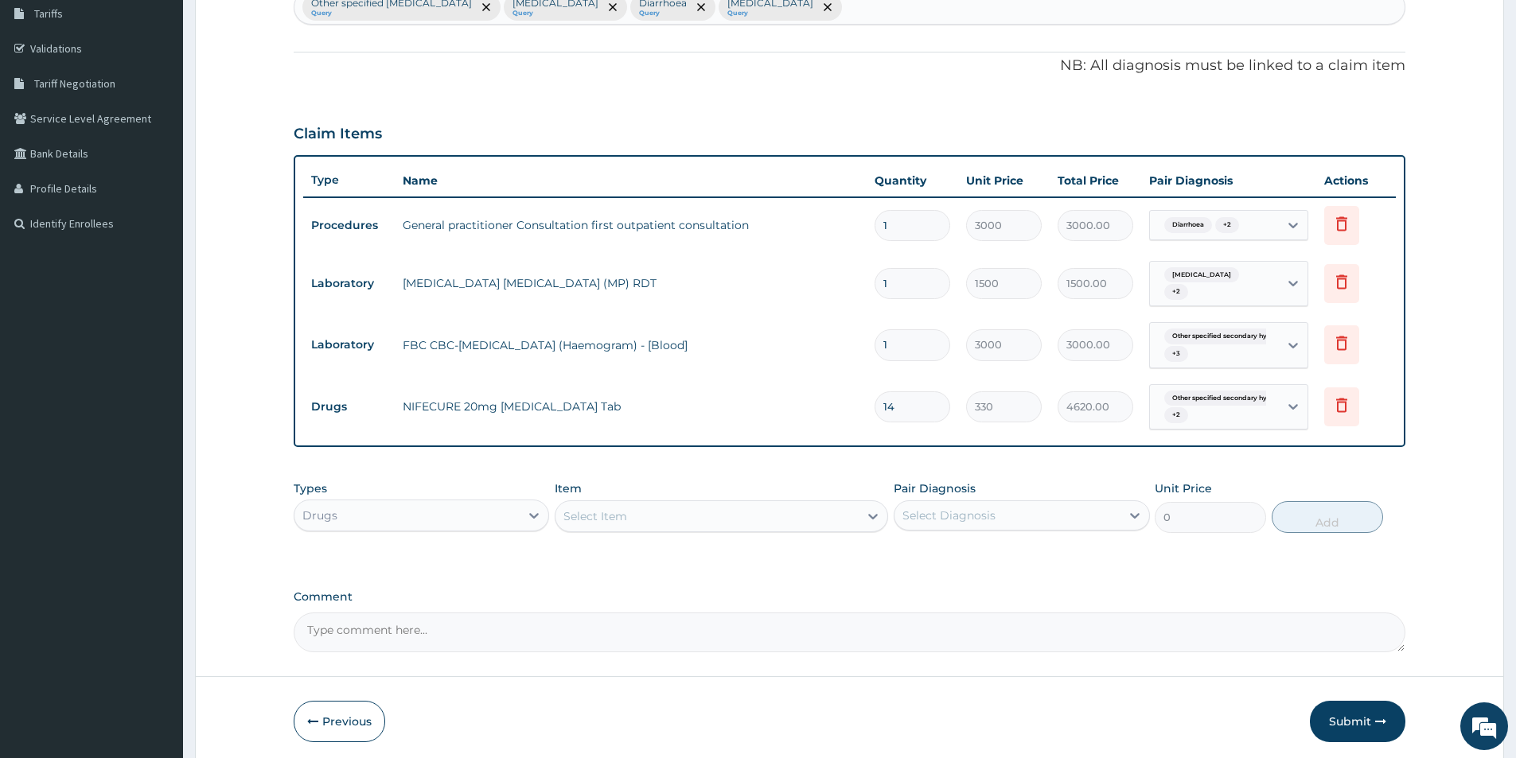
type input "14"
click at [731, 512] on div "Select Item" at bounding box center [706, 516] width 303 height 25
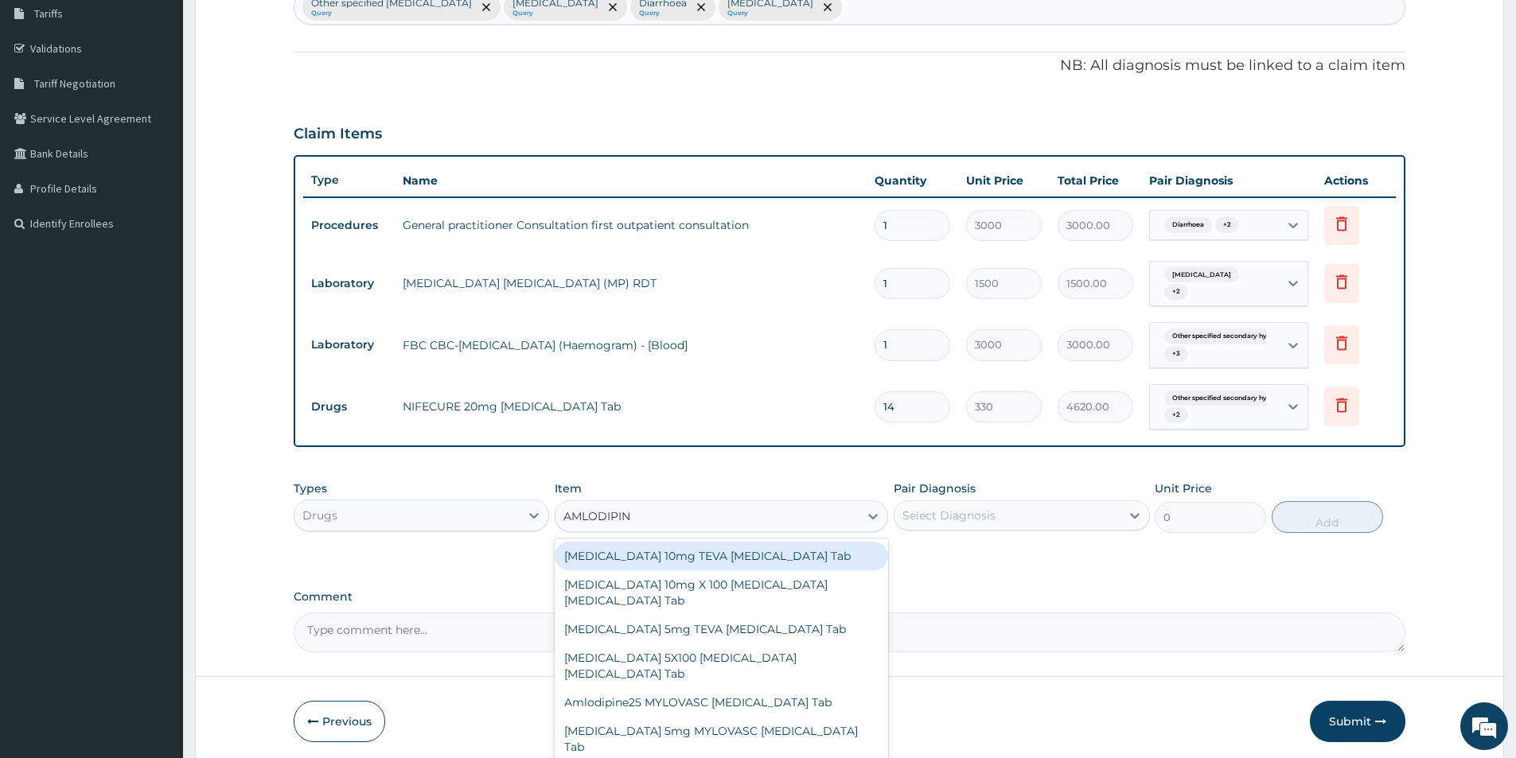
type input "AMLODIPINE"
click at [744, 559] on div "Amlodipine 10mg TEVA Amlodipine Tab" at bounding box center [721, 556] width 333 height 29
type input "685"
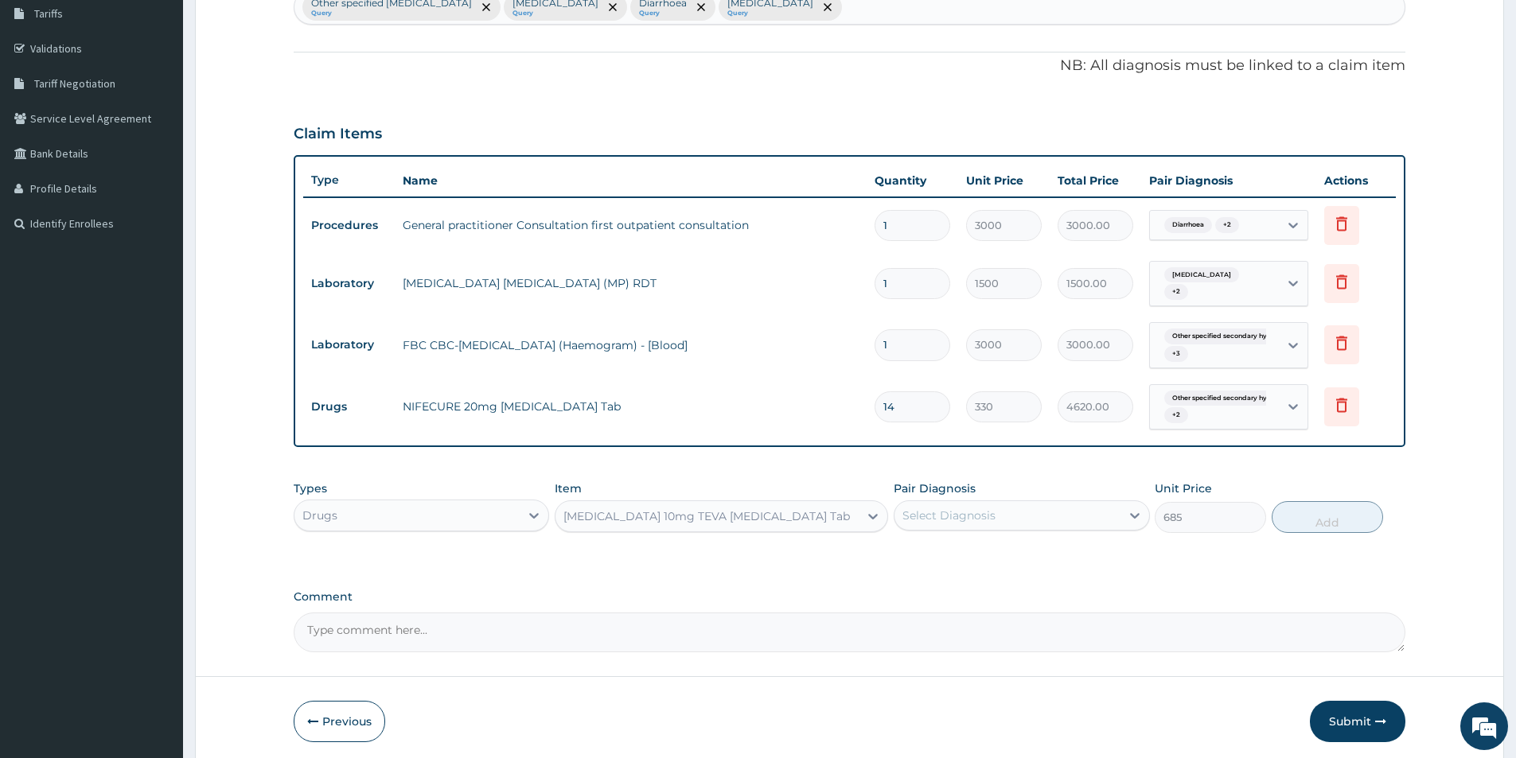
click at [998, 515] on div "Select Diagnosis" at bounding box center [1006, 515] width 225 height 25
click at [989, 562] on label "Other specified secondary hypertension" at bounding box center [1016, 555] width 192 height 16
checkbox input "true"
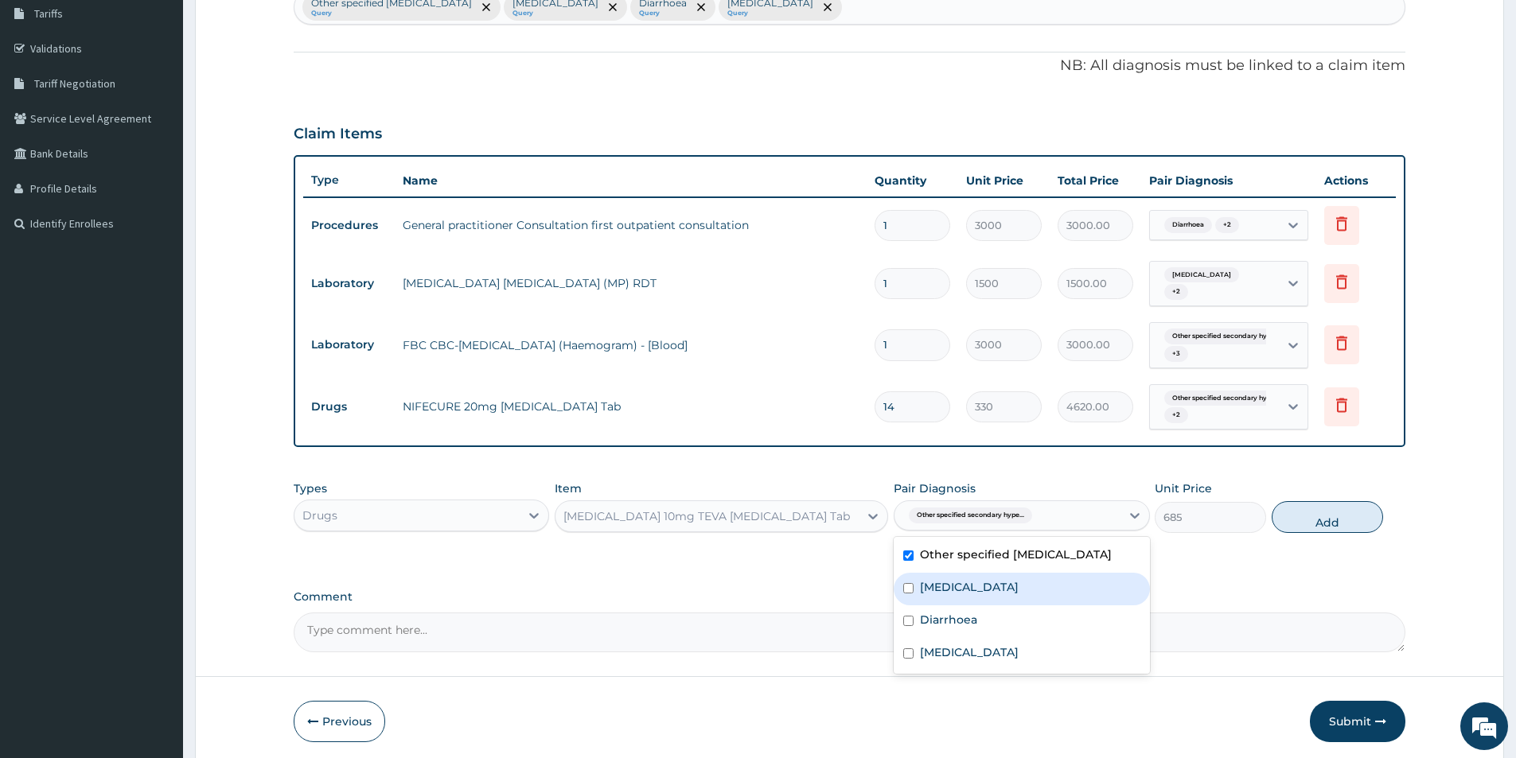
drag, startPoint x: 983, startPoint y: 593, endPoint x: 982, endPoint y: 610, distance: 16.8
click at [983, 594] on div "Typhoid fever, unspecified" at bounding box center [1020, 589] width 255 height 33
checkbox input "true"
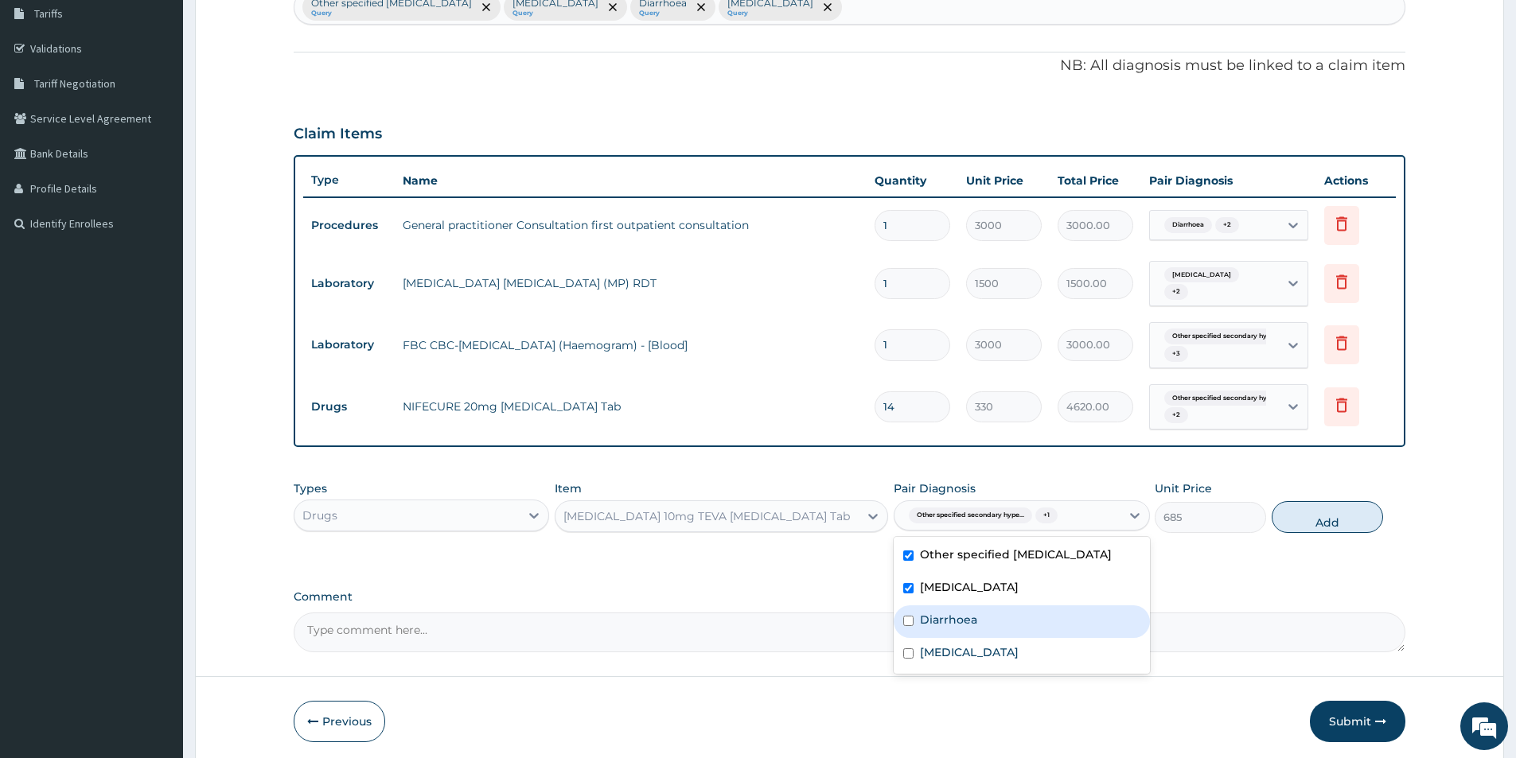
drag, startPoint x: 979, startPoint y: 625, endPoint x: 986, endPoint y: 656, distance: 31.3
click at [980, 631] on div "Diarrhoea" at bounding box center [1020, 621] width 255 height 33
checkbox input "true"
click at [991, 654] on div "[MEDICAL_DATA]" at bounding box center [1020, 654] width 255 height 33
checkbox input "true"
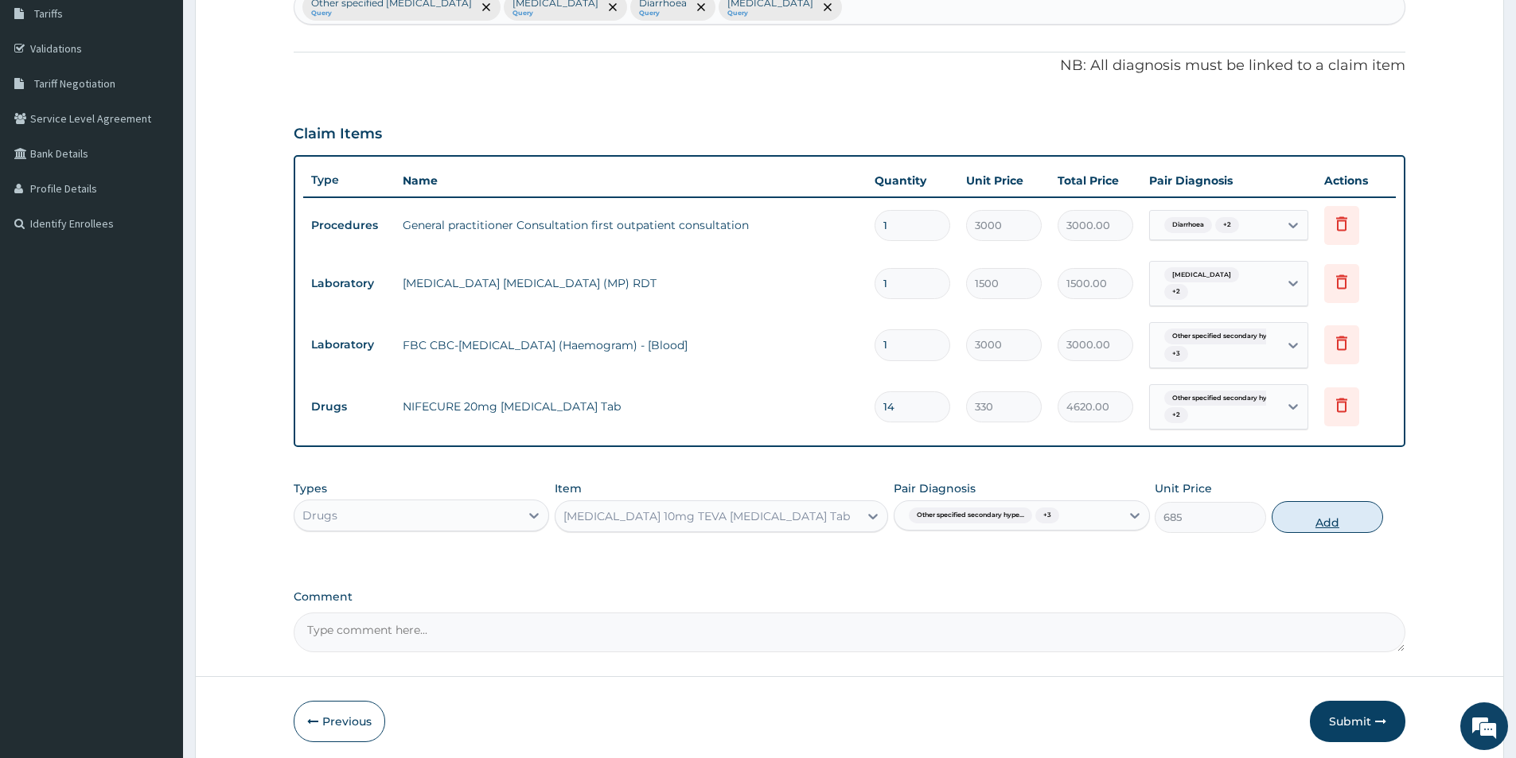
click at [1315, 513] on button "Add" at bounding box center [1326, 517] width 111 height 32
type input "0"
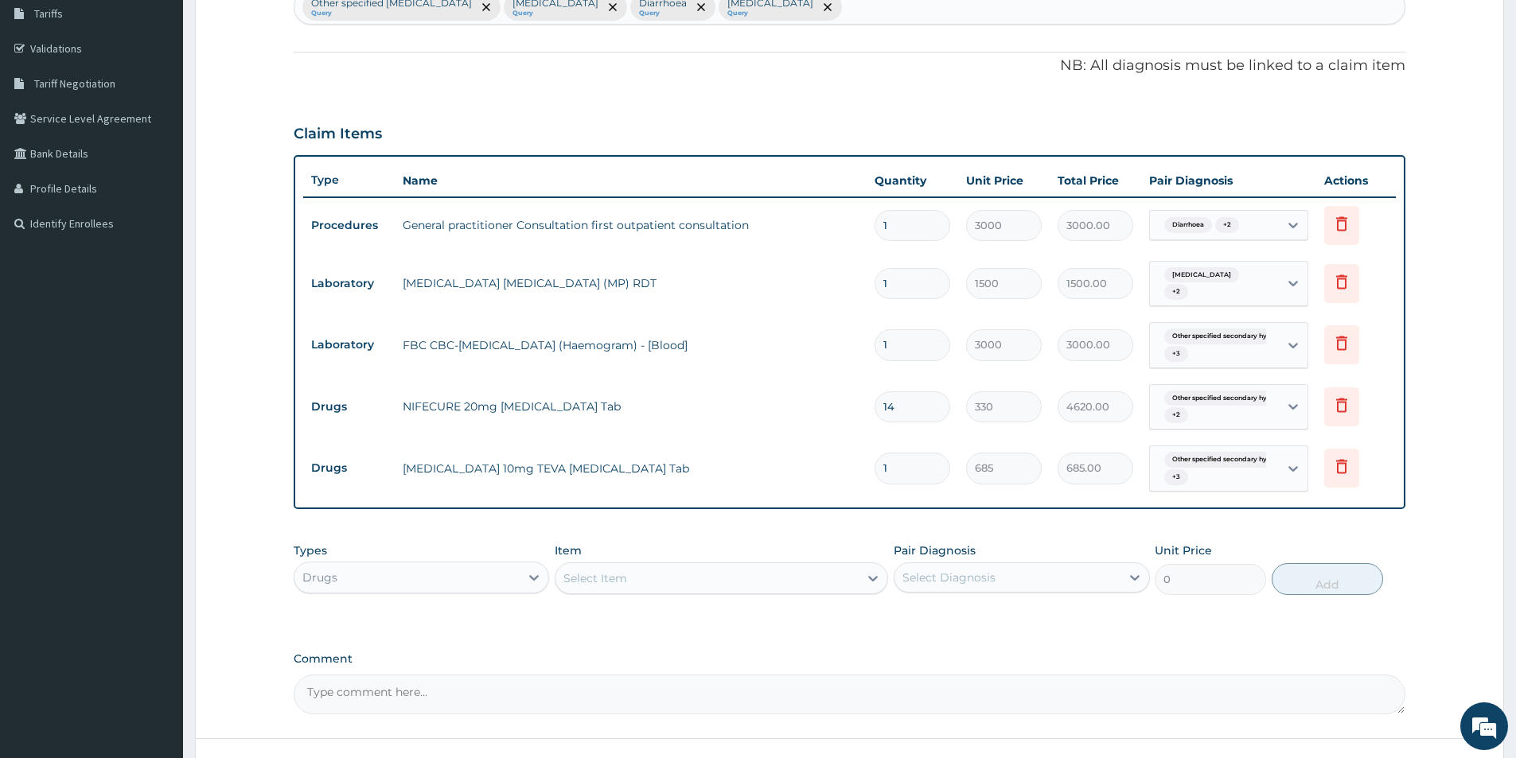
drag, startPoint x: 827, startPoint y: 575, endPoint x: 834, endPoint y: 562, distance: 14.9
click at [827, 574] on div "Select Item" at bounding box center [706, 578] width 303 height 25
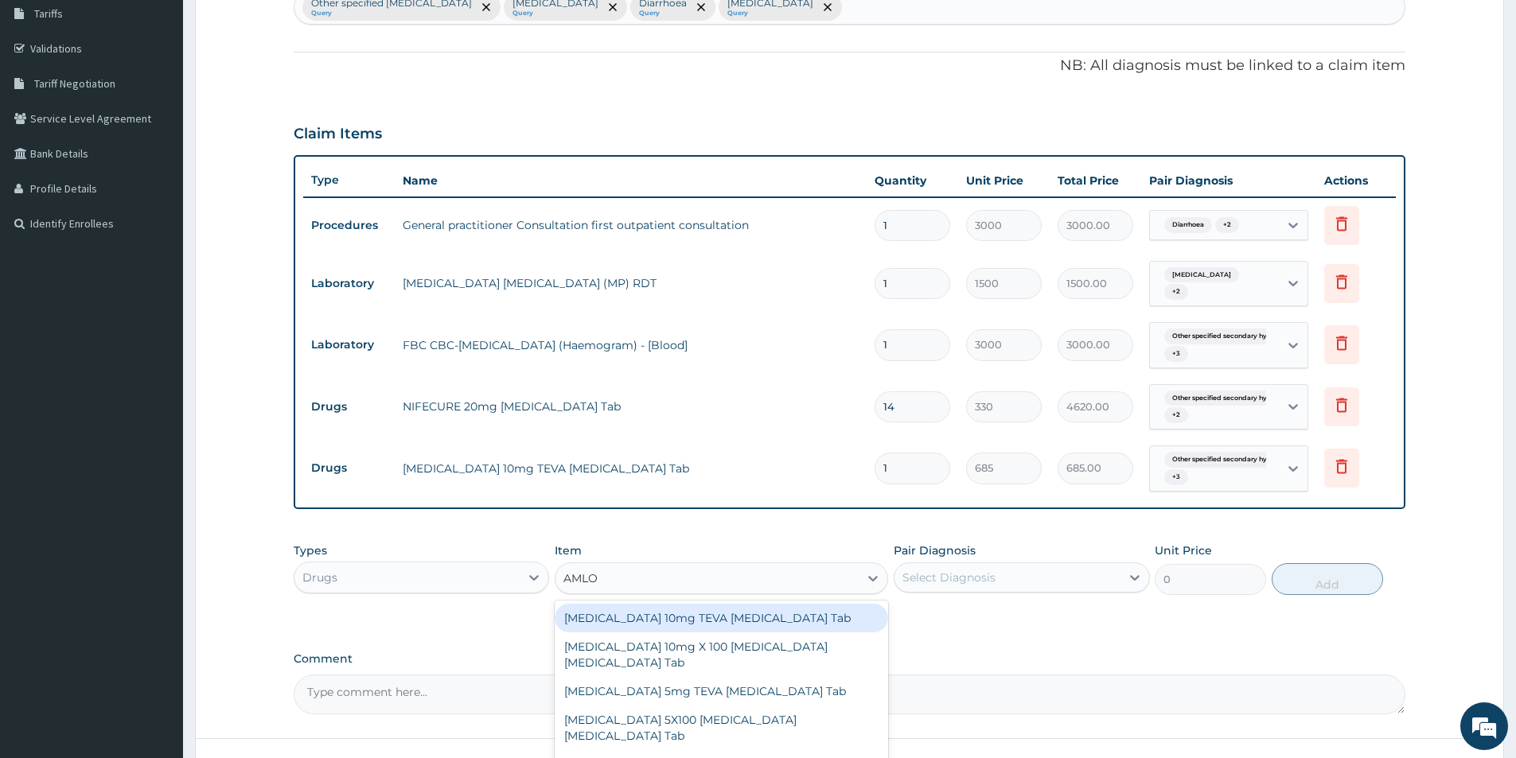
type input "AMLOD"
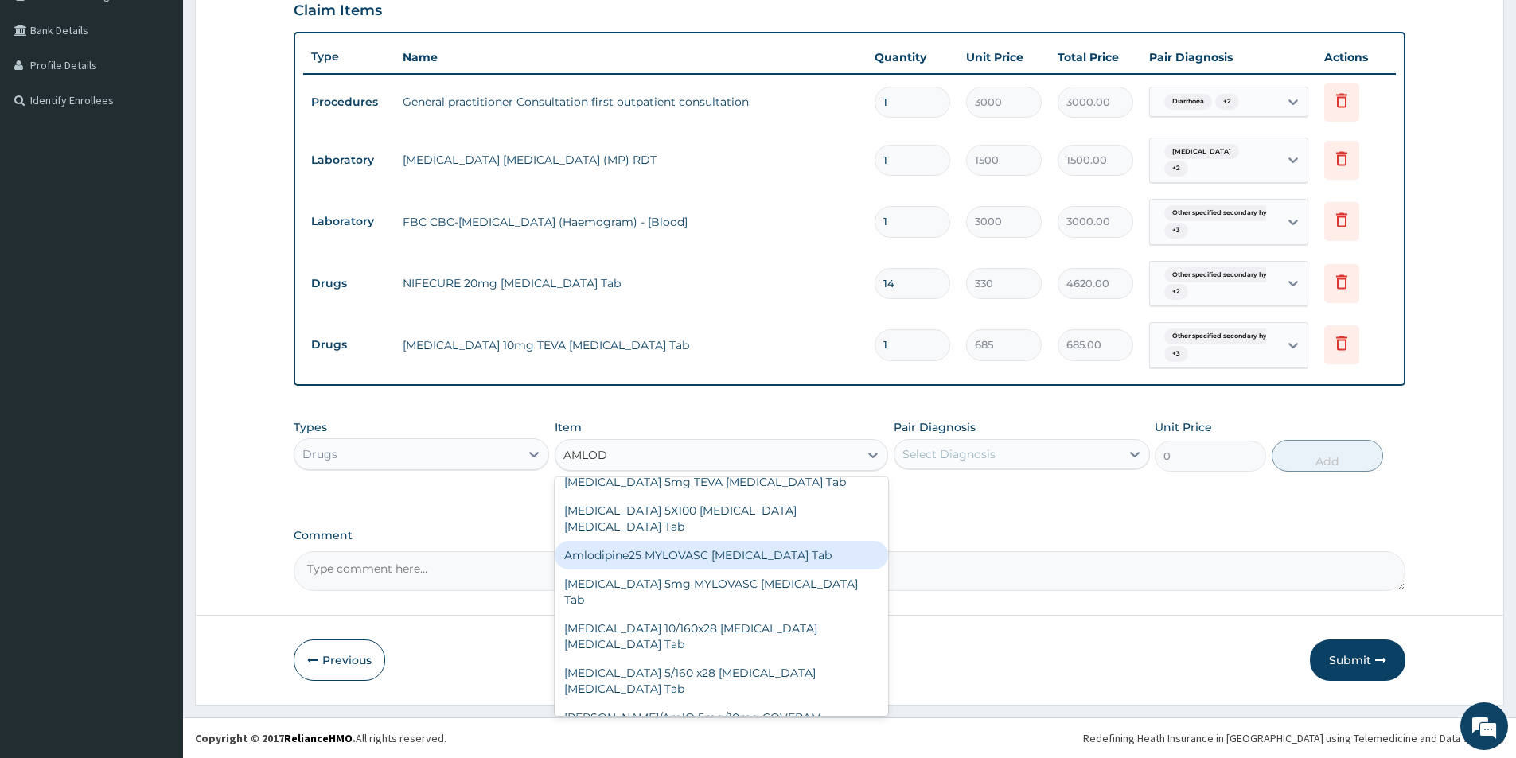
scroll to position [0, 0]
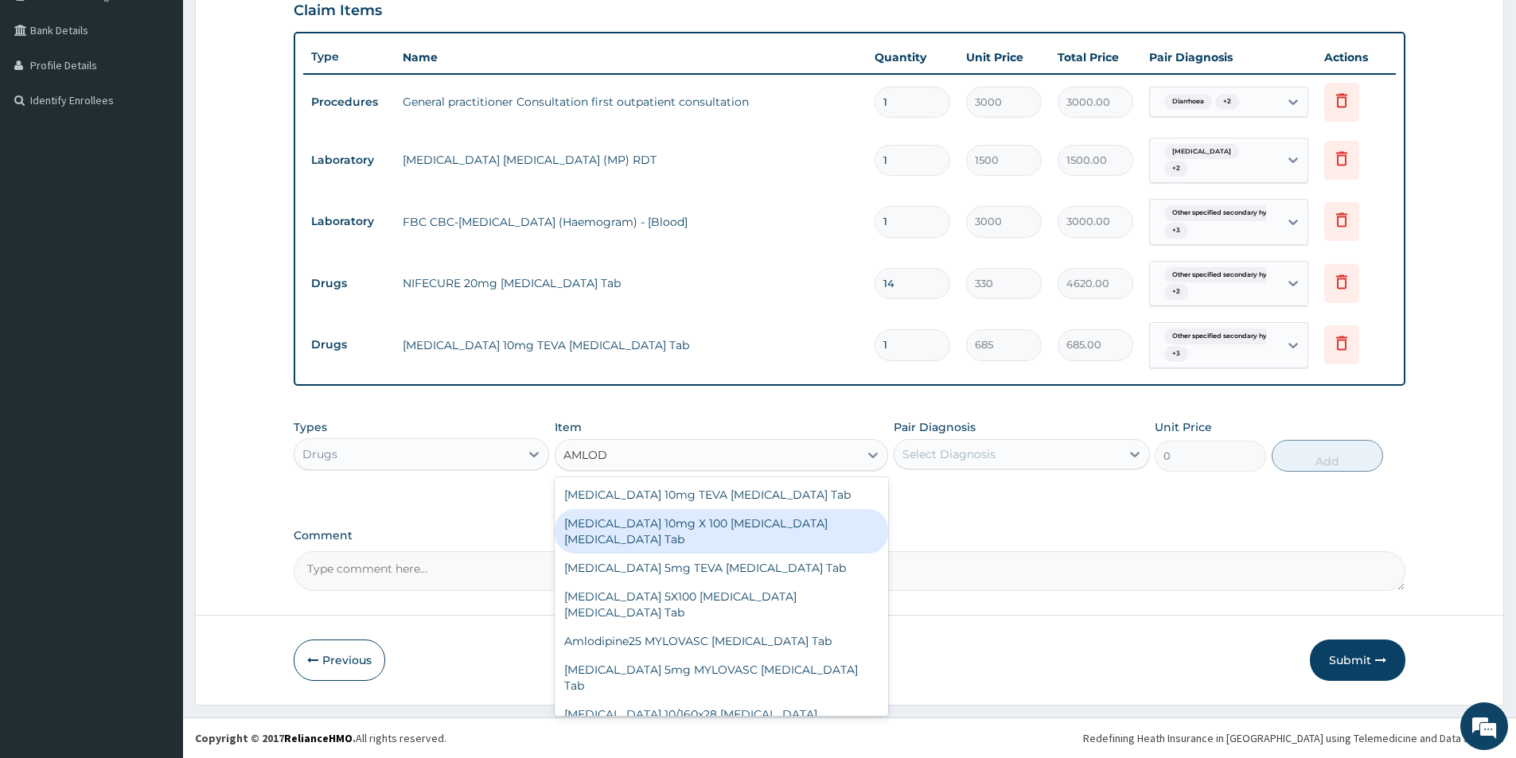
click at [767, 520] on div "[MEDICAL_DATA] 10mg X 100 [MEDICAL_DATA] [MEDICAL_DATA] Tab" at bounding box center [721, 531] width 333 height 45
type input "19900"
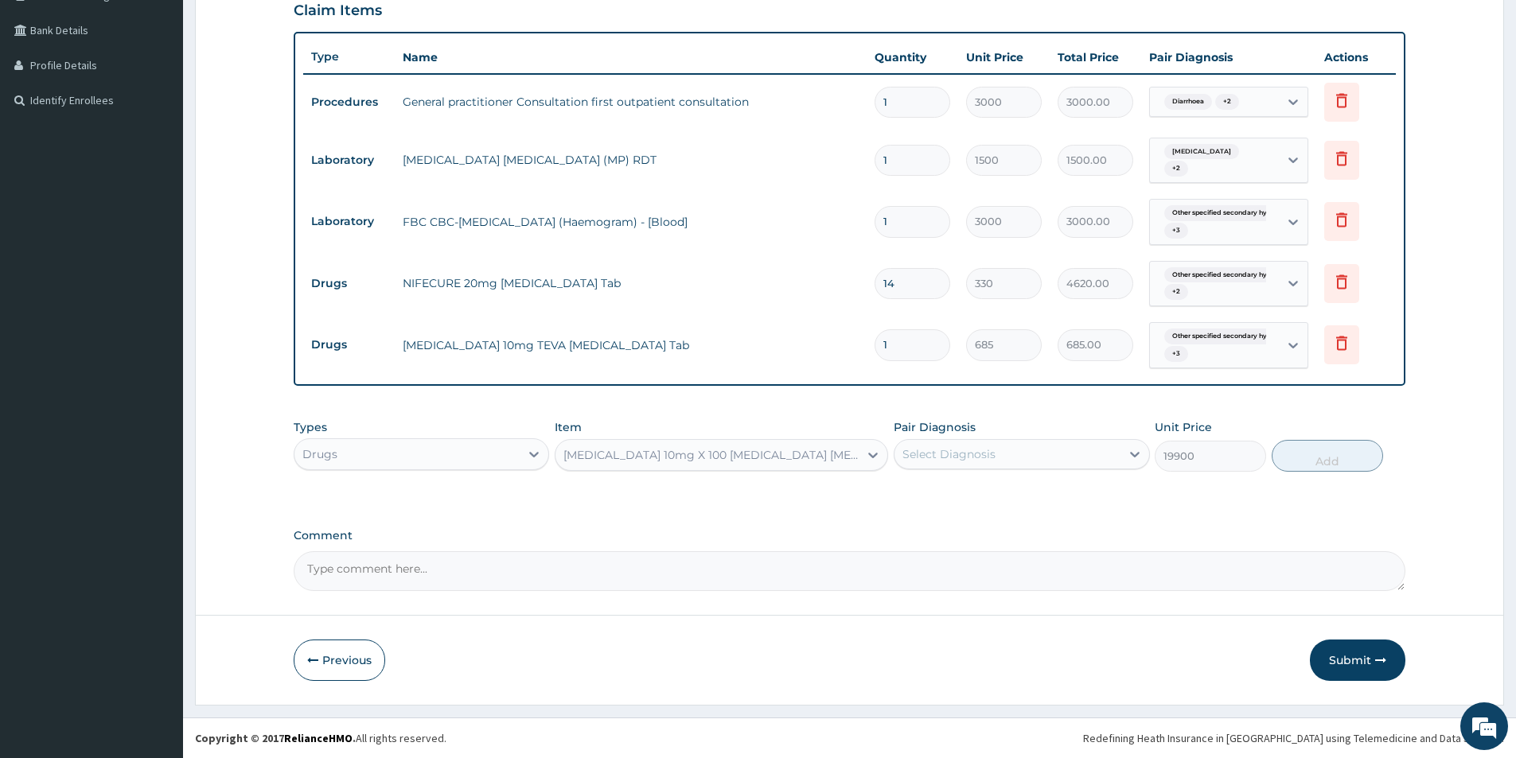
click at [1086, 449] on div "Select Diagnosis" at bounding box center [1006, 454] width 225 height 25
drag, startPoint x: 1030, startPoint y: 493, endPoint x: 1059, endPoint y: 488, distance: 29.2
click at [1041, 494] on label "Other specified secondary hypertension" at bounding box center [1016, 493] width 192 height 16
checkbox input "true"
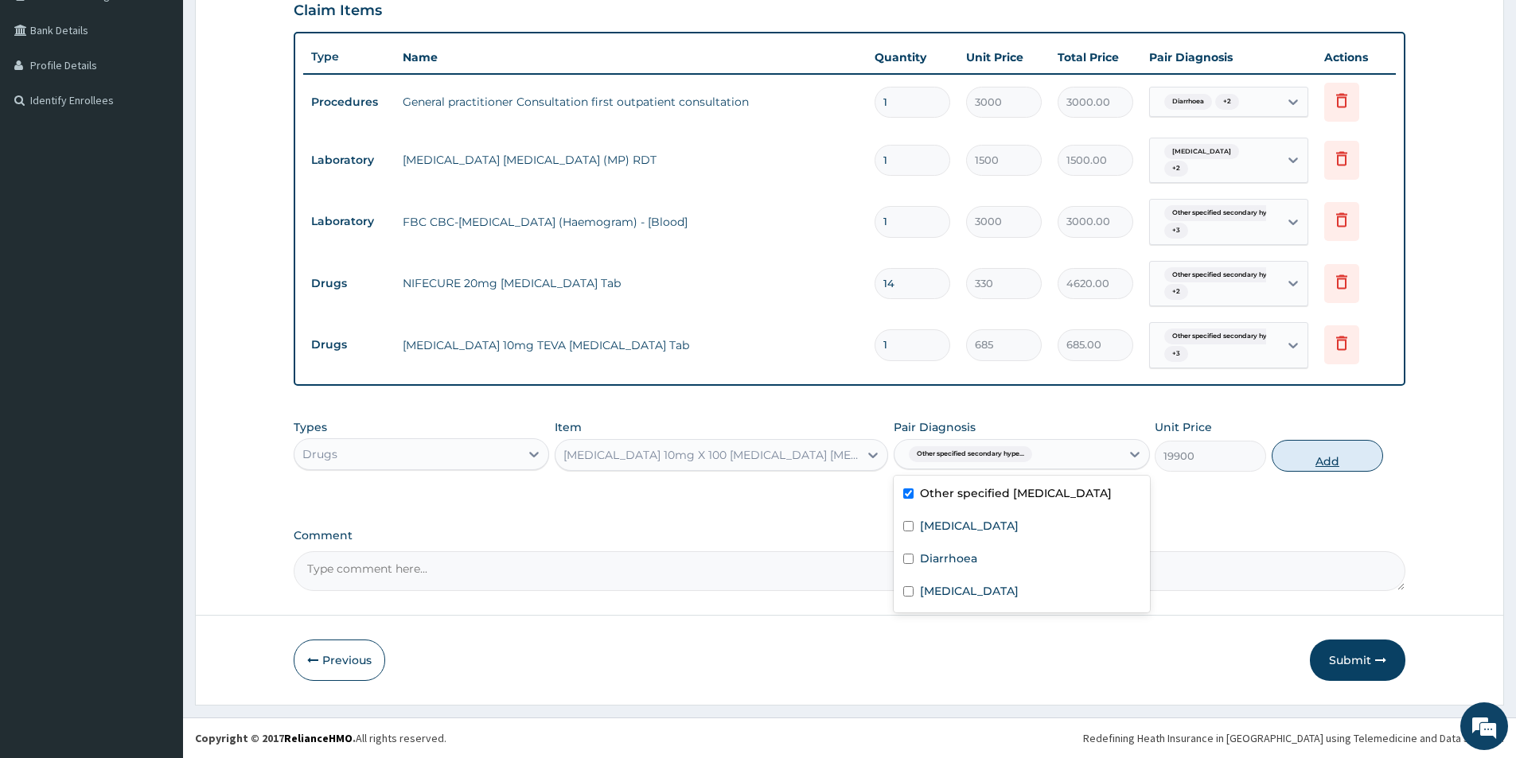
click at [1291, 461] on button "Add" at bounding box center [1326, 456] width 111 height 32
type input "0"
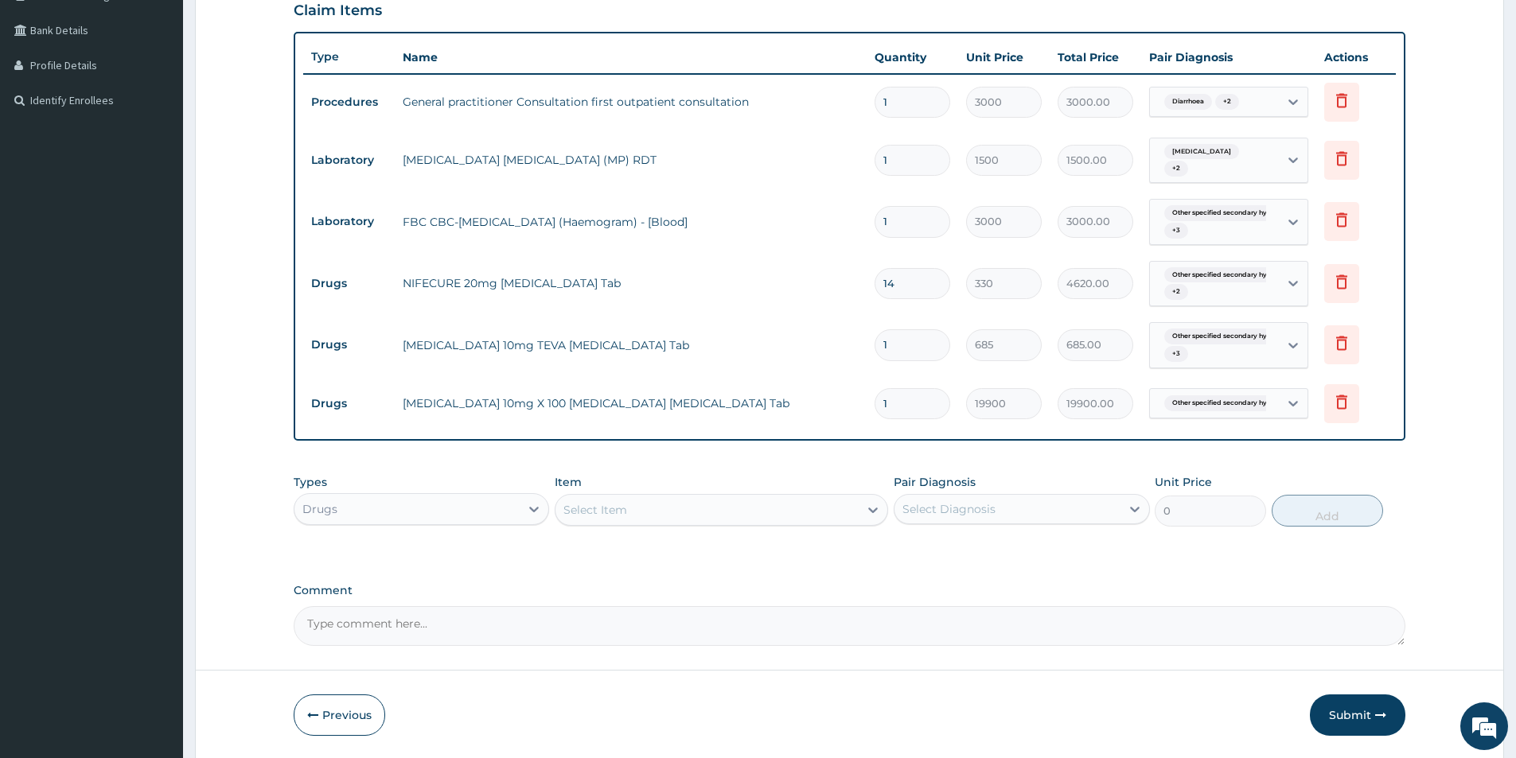
click at [729, 498] on div "Select Item" at bounding box center [706, 509] width 303 height 25
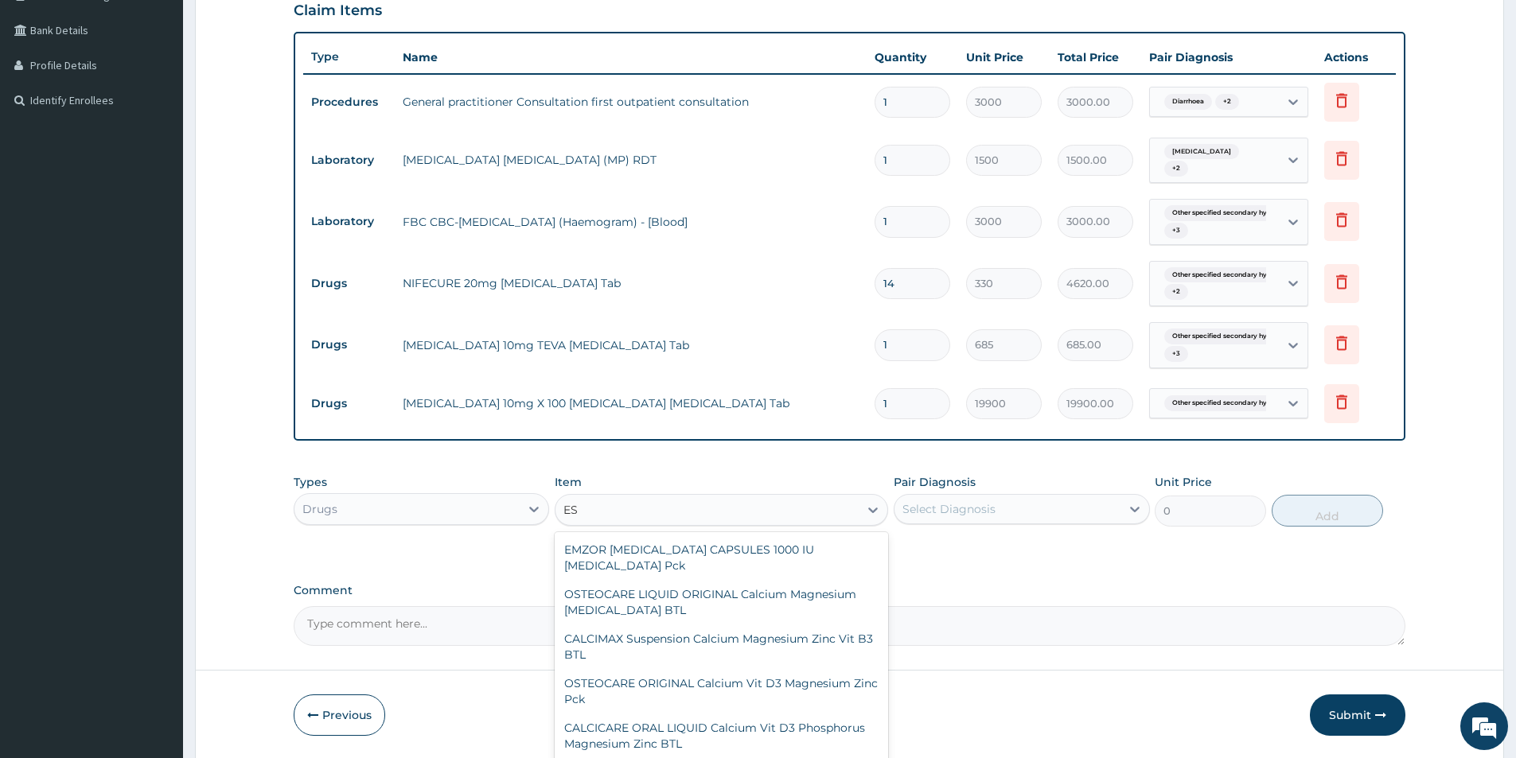
type input "E"
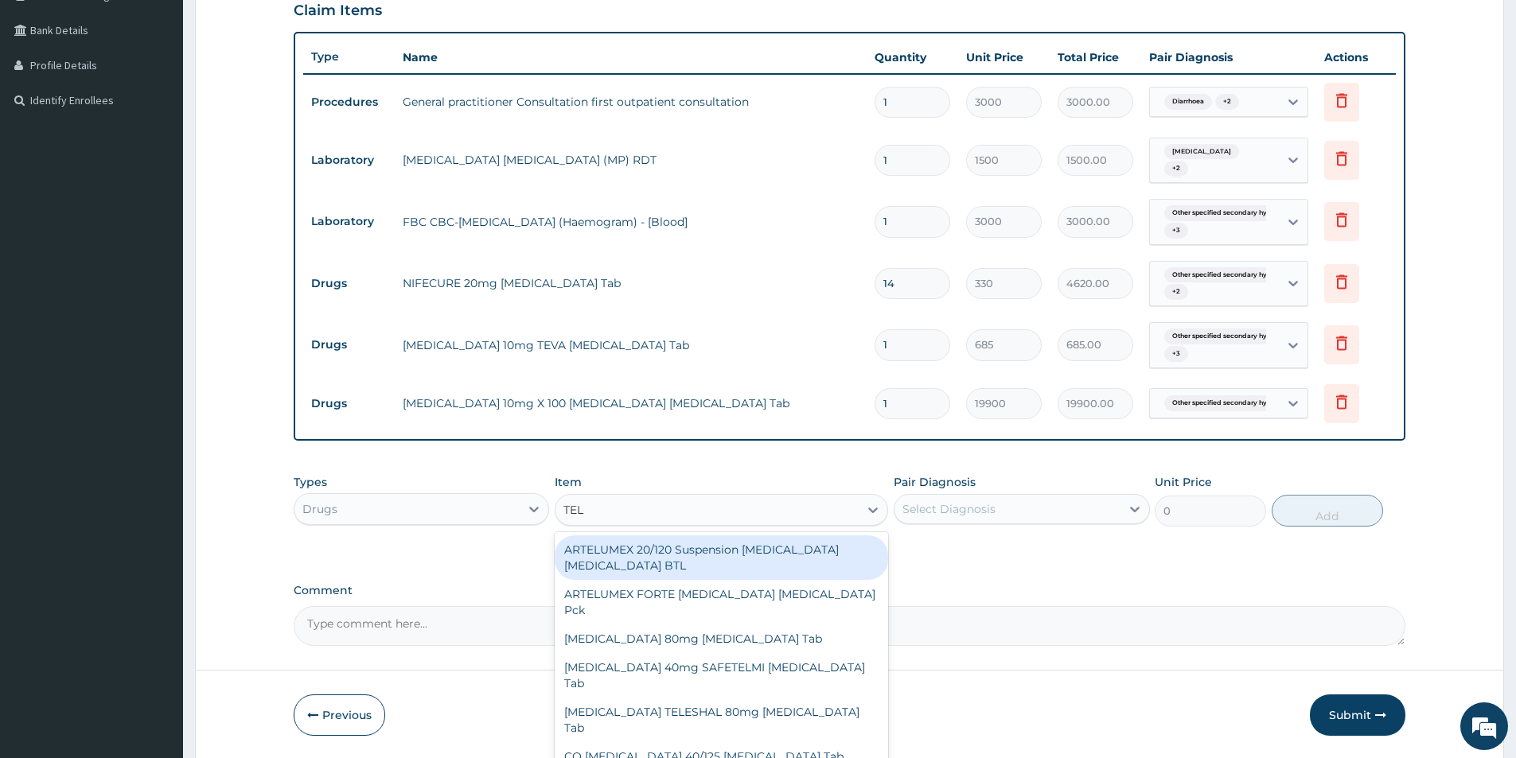
type input "TELM"
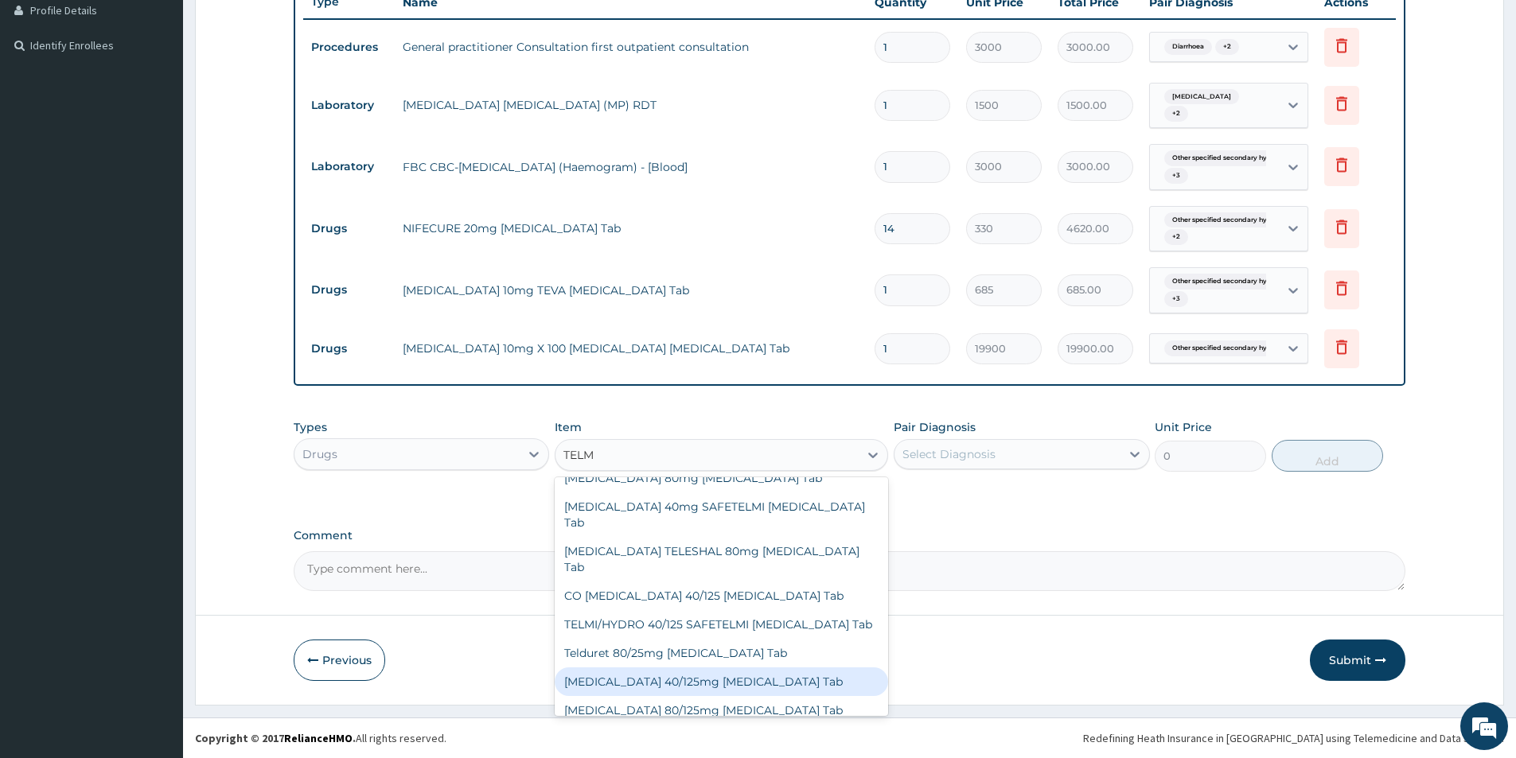
scroll to position [32, 0]
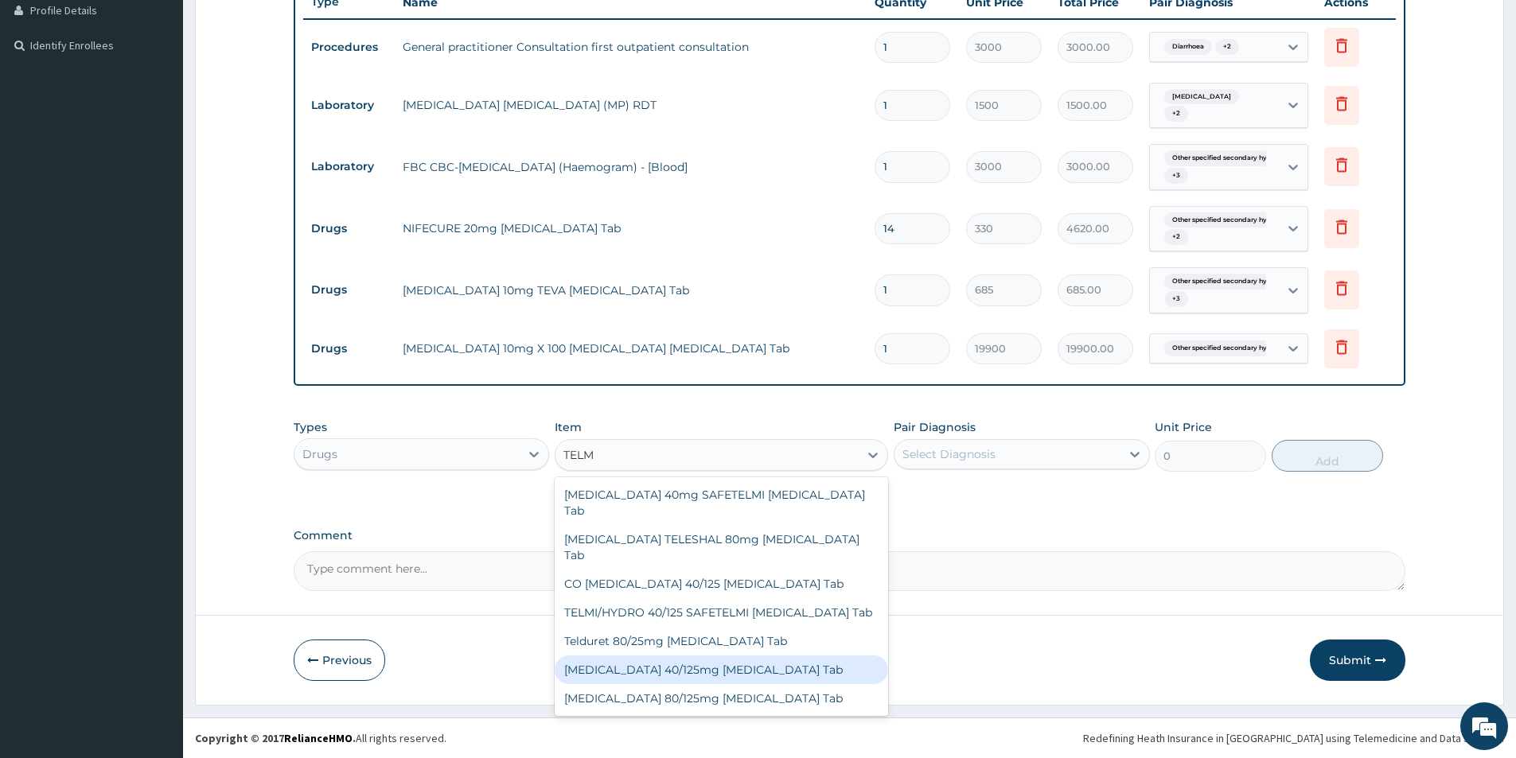
click at [776, 684] on div "Telmisartan Hydrochlorothiazide 40/125mg Telmisartan Hydrochlorothiazide Tab" at bounding box center [721, 670] width 333 height 29
type input "2800"
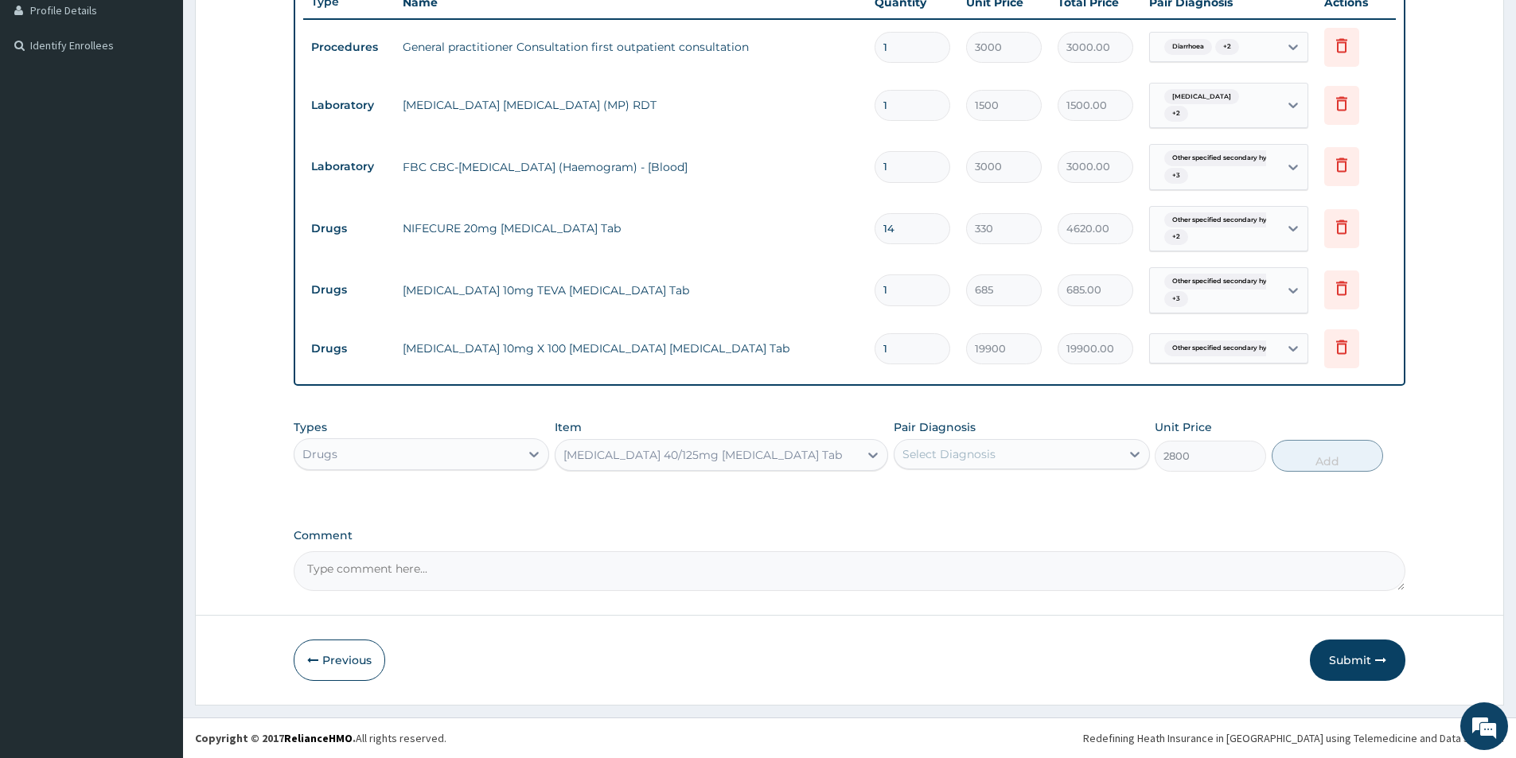
click at [1006, 458] on div "Select Diagnosis" at bounding box center [1006, 454] width 225 height 25
click at [987, 501] on label "Other specified secondary hypertension" at bounding box center [1016, 493] width 192 height 16
checkbox input "true"
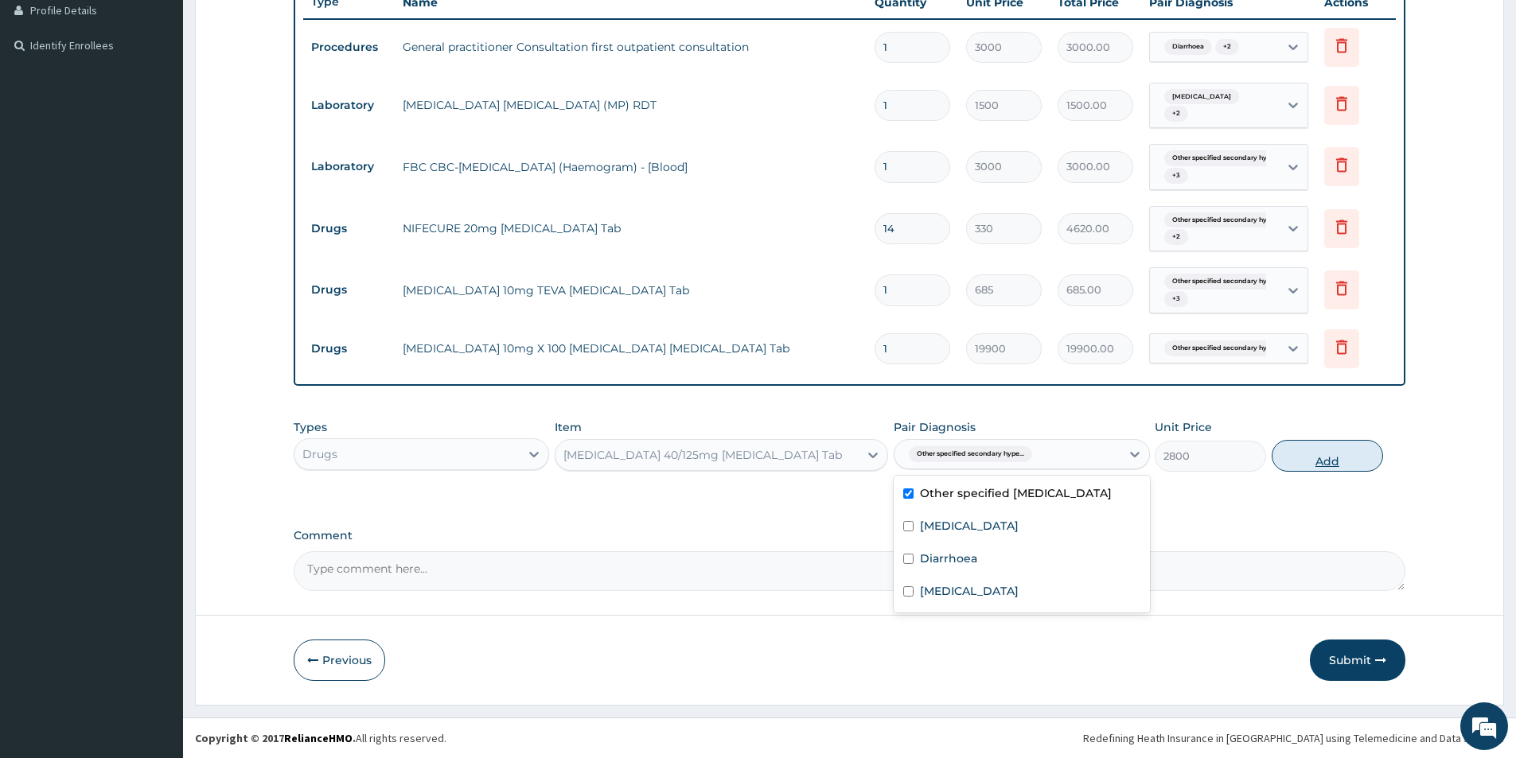
click at [1335, 451] on button "Add" at bounding box center [1326, 456] width 111 height 32
type input "0"
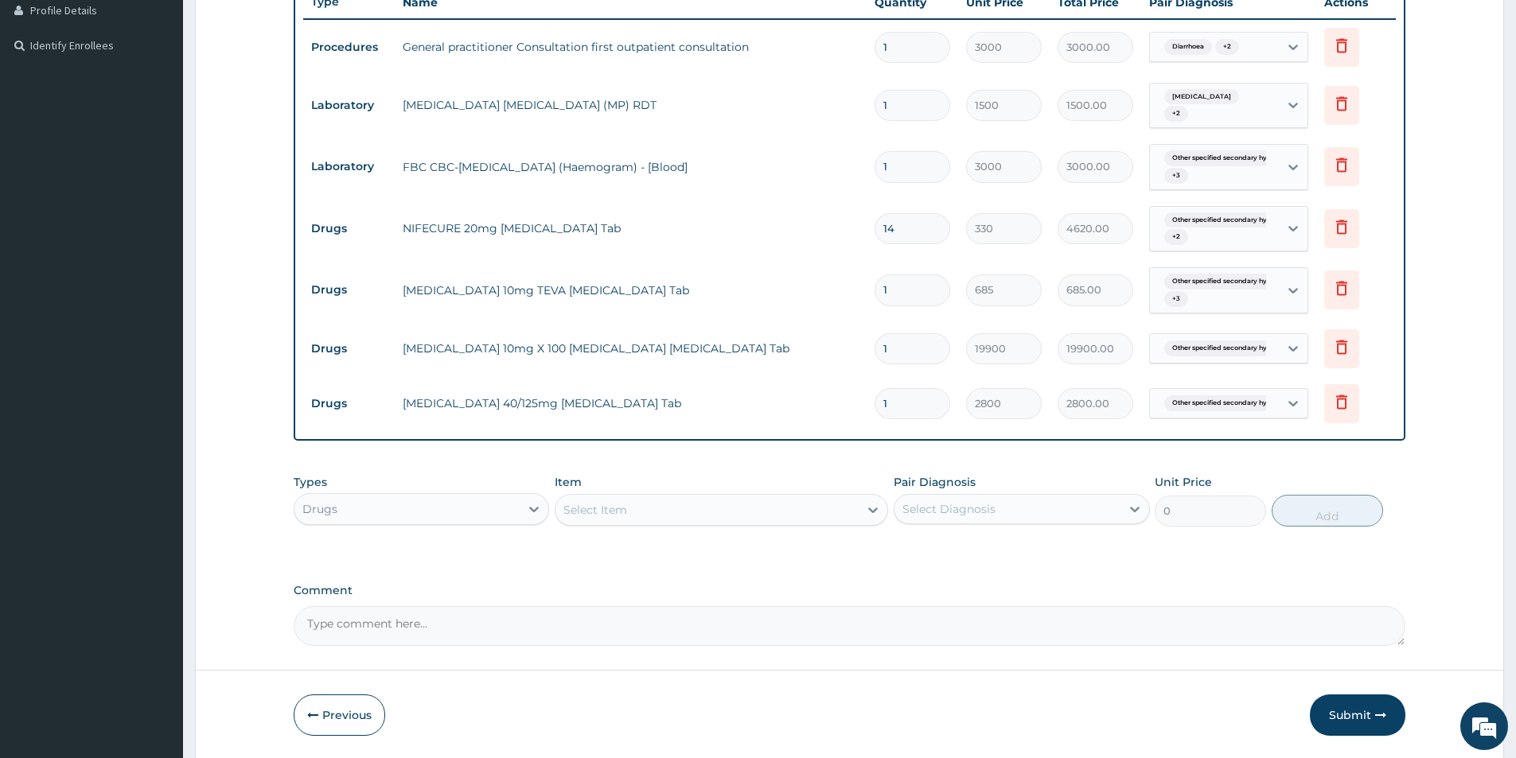
click at [781, 510] on div "Select Item" at bounding box center [706, 509] width 303 height 25
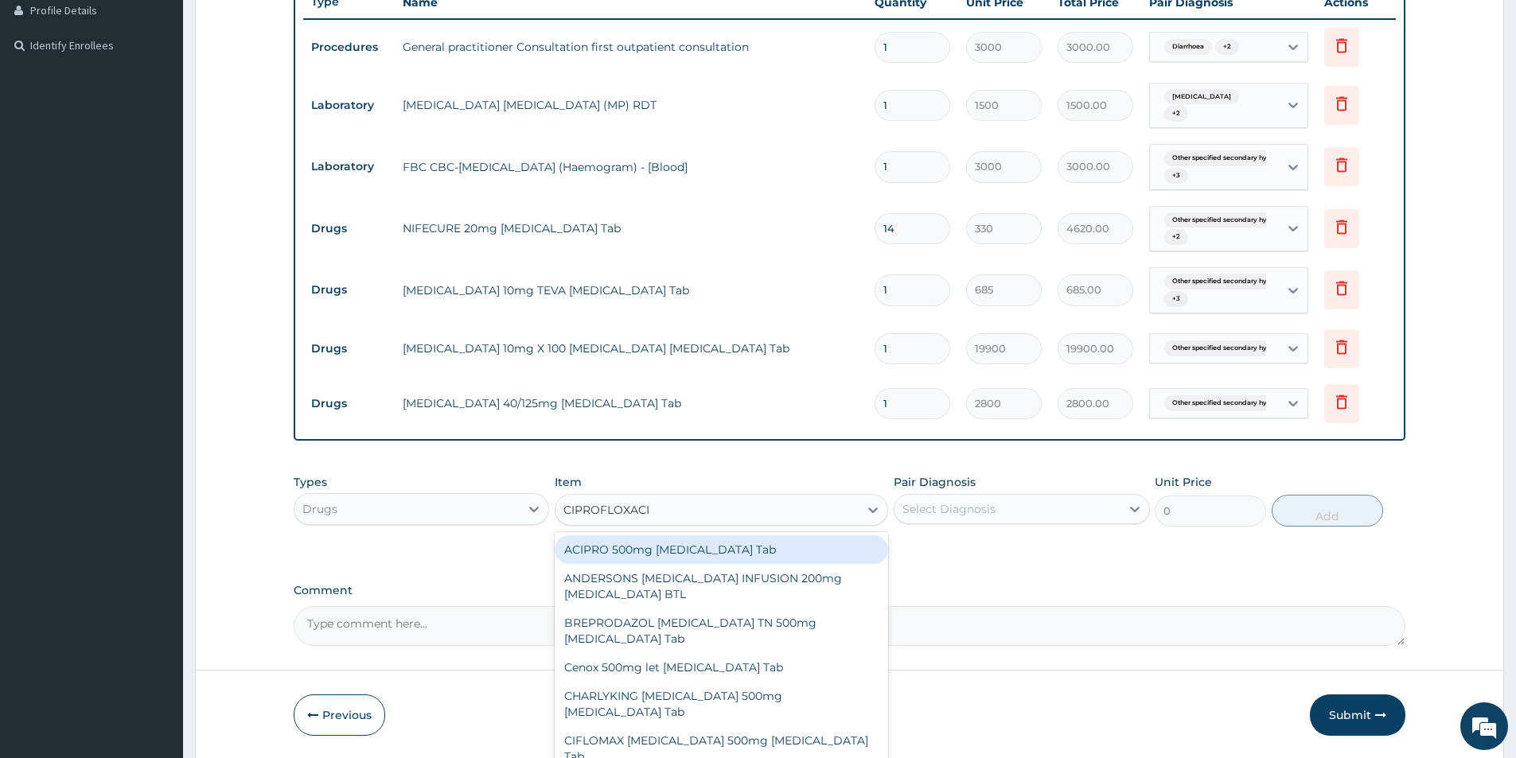
type input "CIPROFLOXACIN"
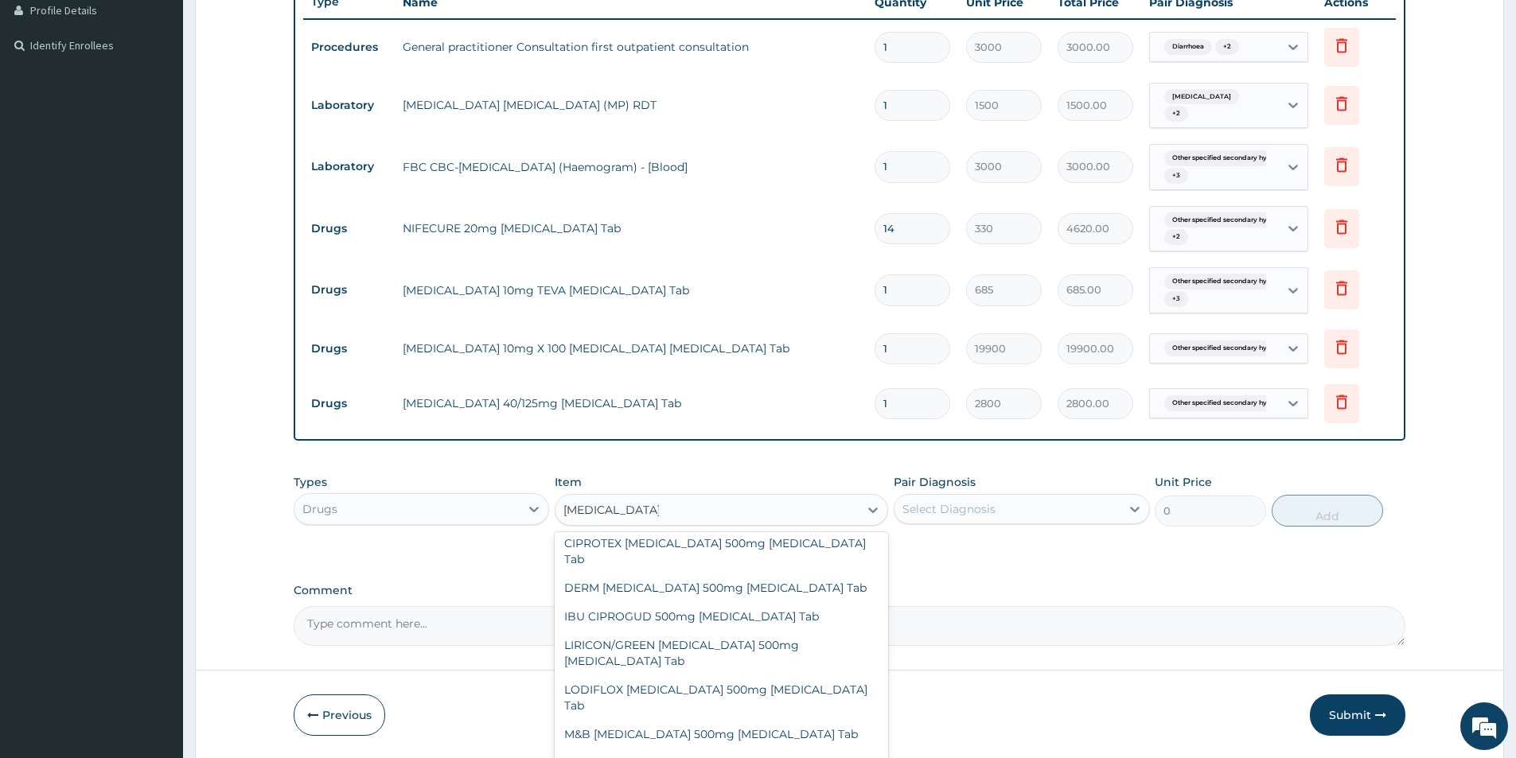
scroll to position [498, 0]
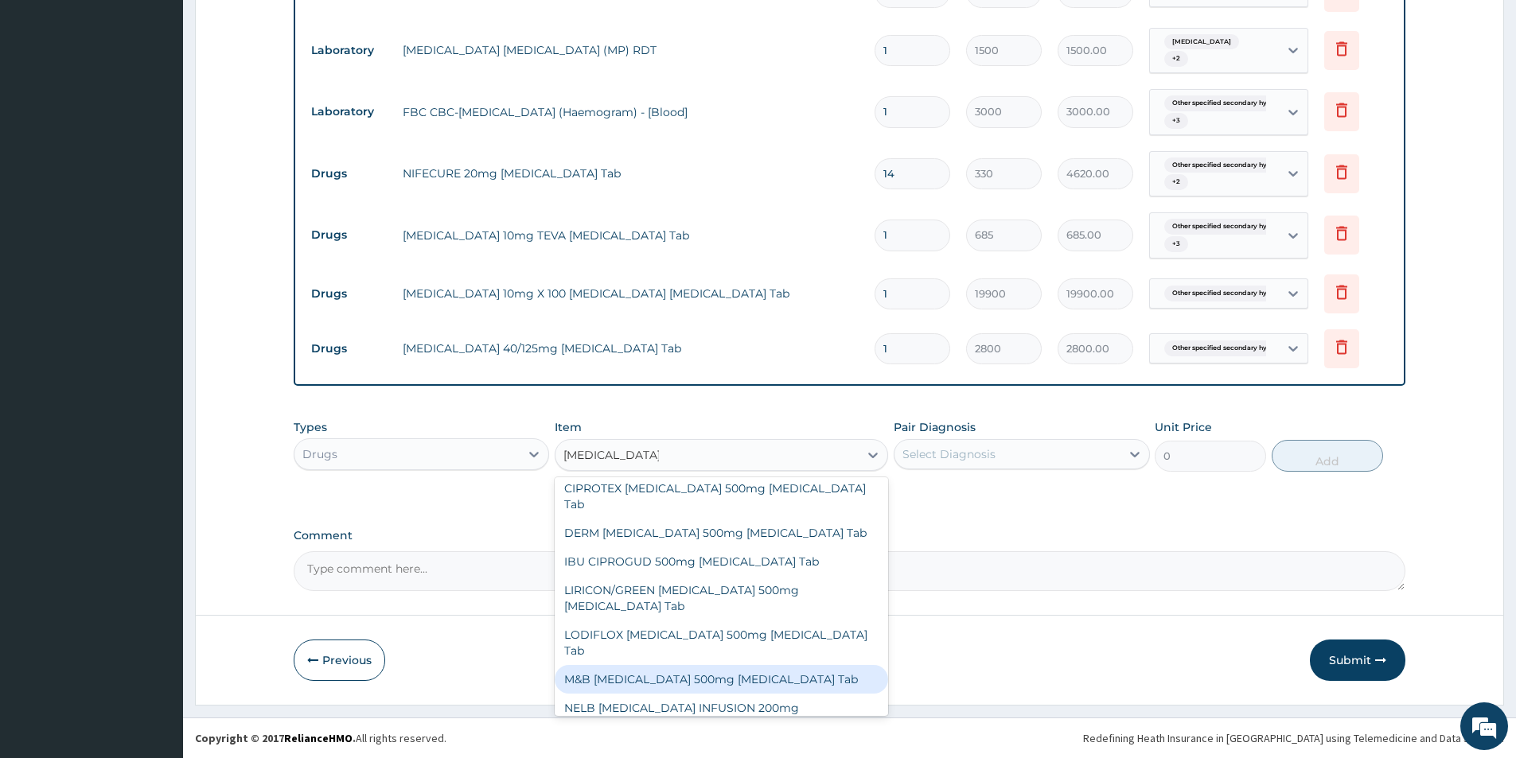
click at [720, 665] on div "M&B CIPRO 500mg Ciprofloxacin Tab" at bounding box center [721, 679] width 333 height 29
type input "175"
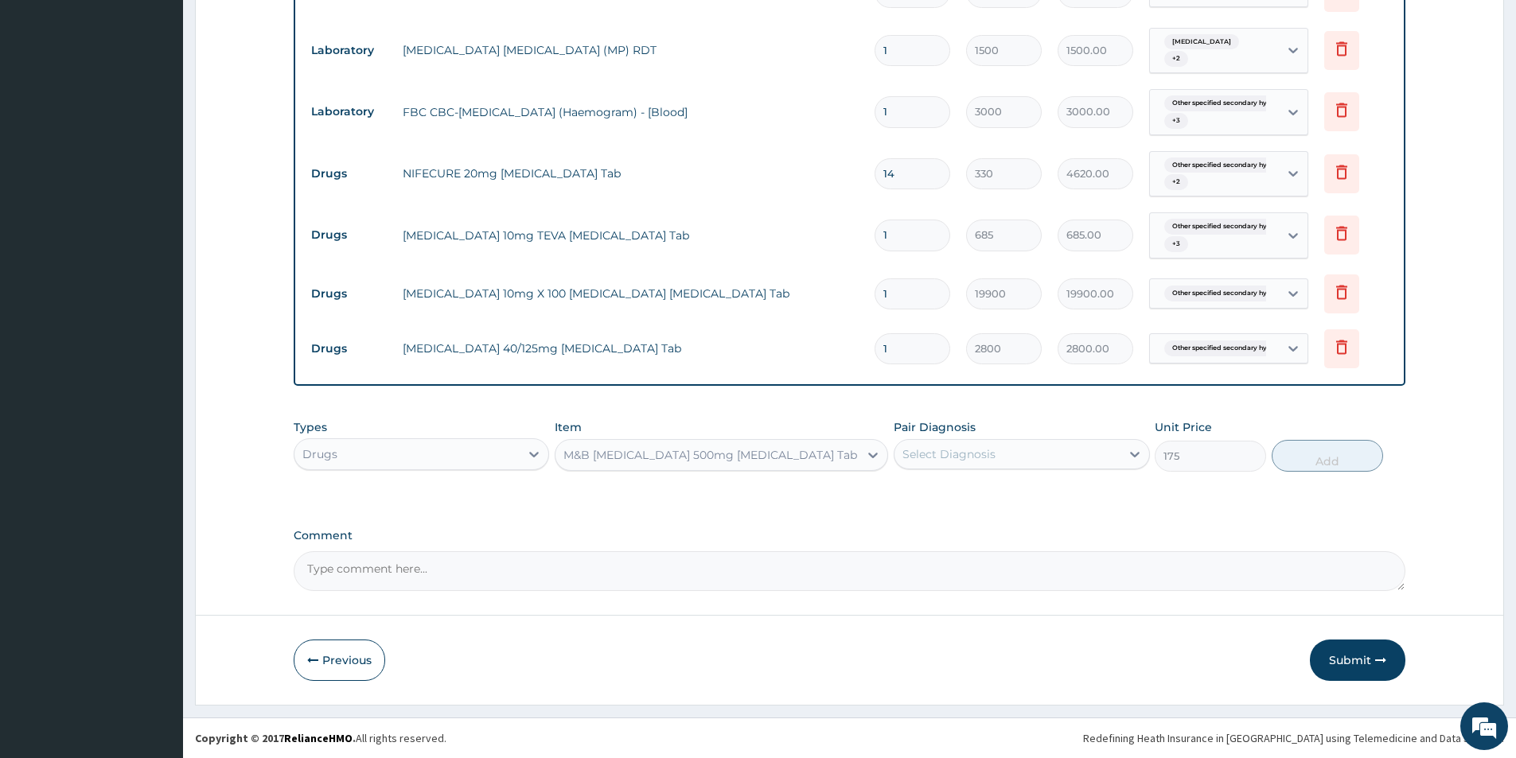
click at [996, 454] on div "Select Diagnosis" at bounding box center [1006, 454] width 225 height 25
click at [964, 512] on div "Other specified secondary hypertension" at bounding box center [1020, 495] width 255 height 33
checkbox input "true"
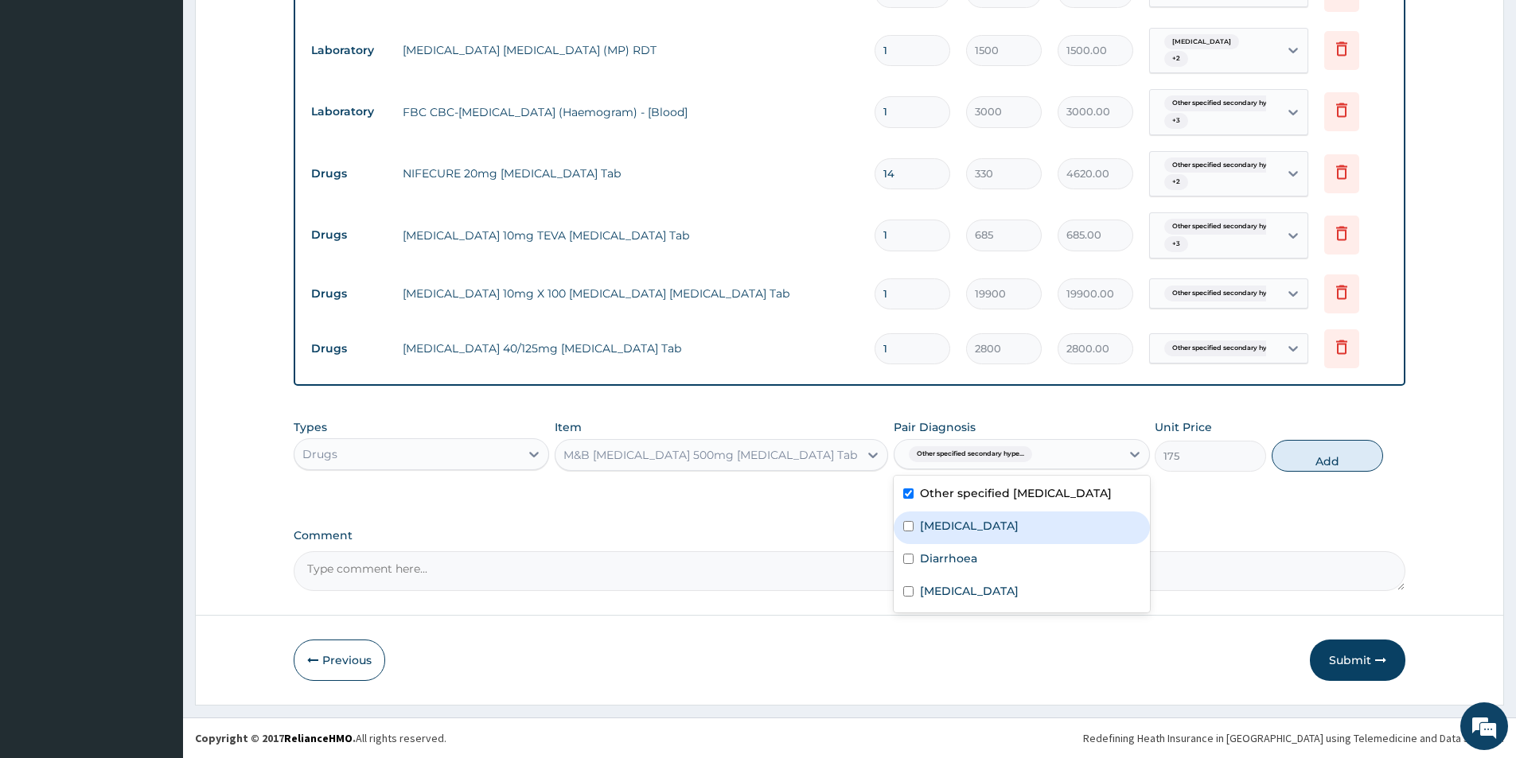
click at [956, 534] on label "Typhoid fever, unspecified" at bounding box center [969, 526] width 99 height 16
checkbox input "true"
click at [945, 566] on label "Diarrhoea" at bounding box center [948, 559] width 57 height 16
checkbox input "true"
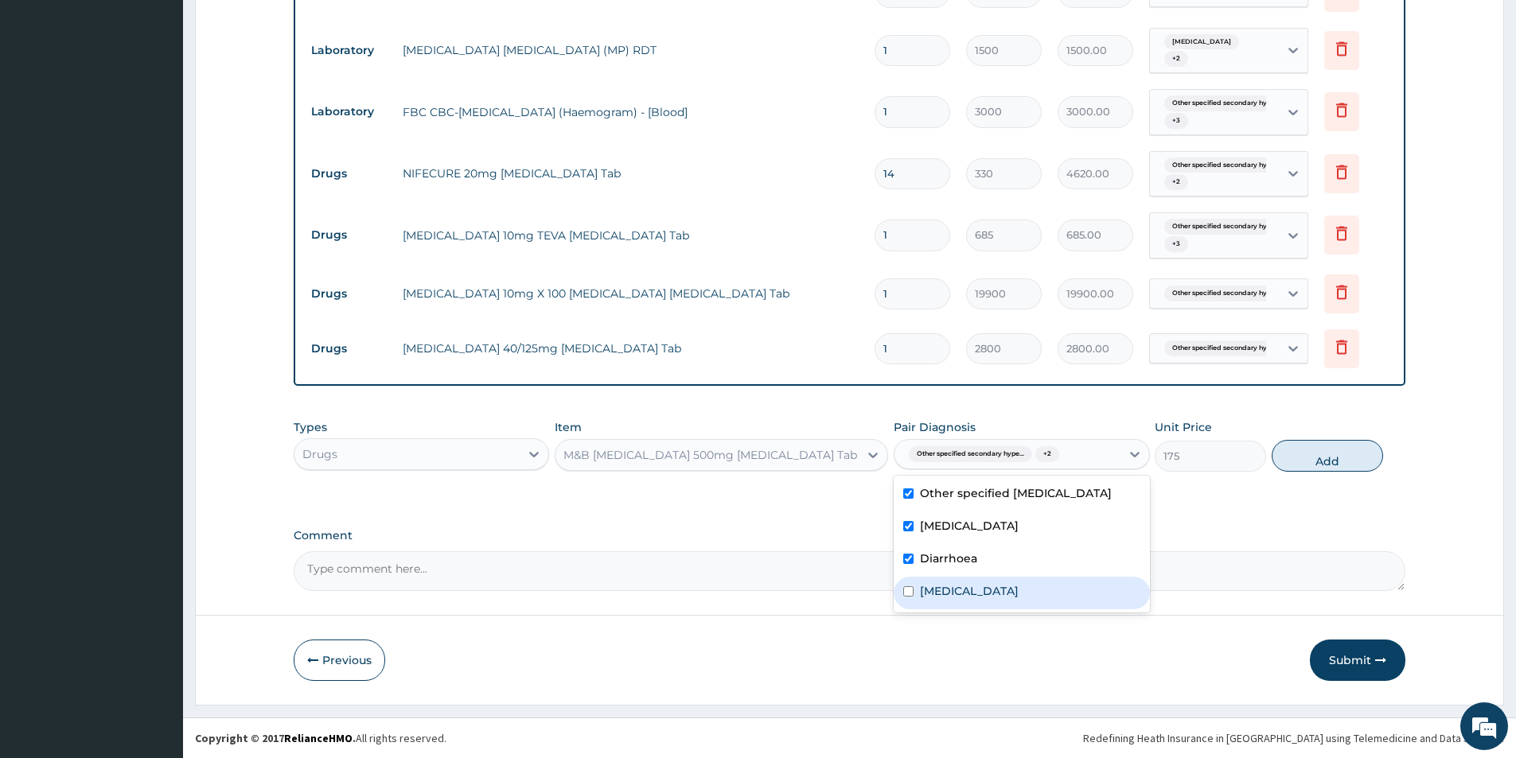
click at [934, 599] on label "Malaria, unspecified" at bounding box center [969, 591] width 99 height 16
checkbox input "true"
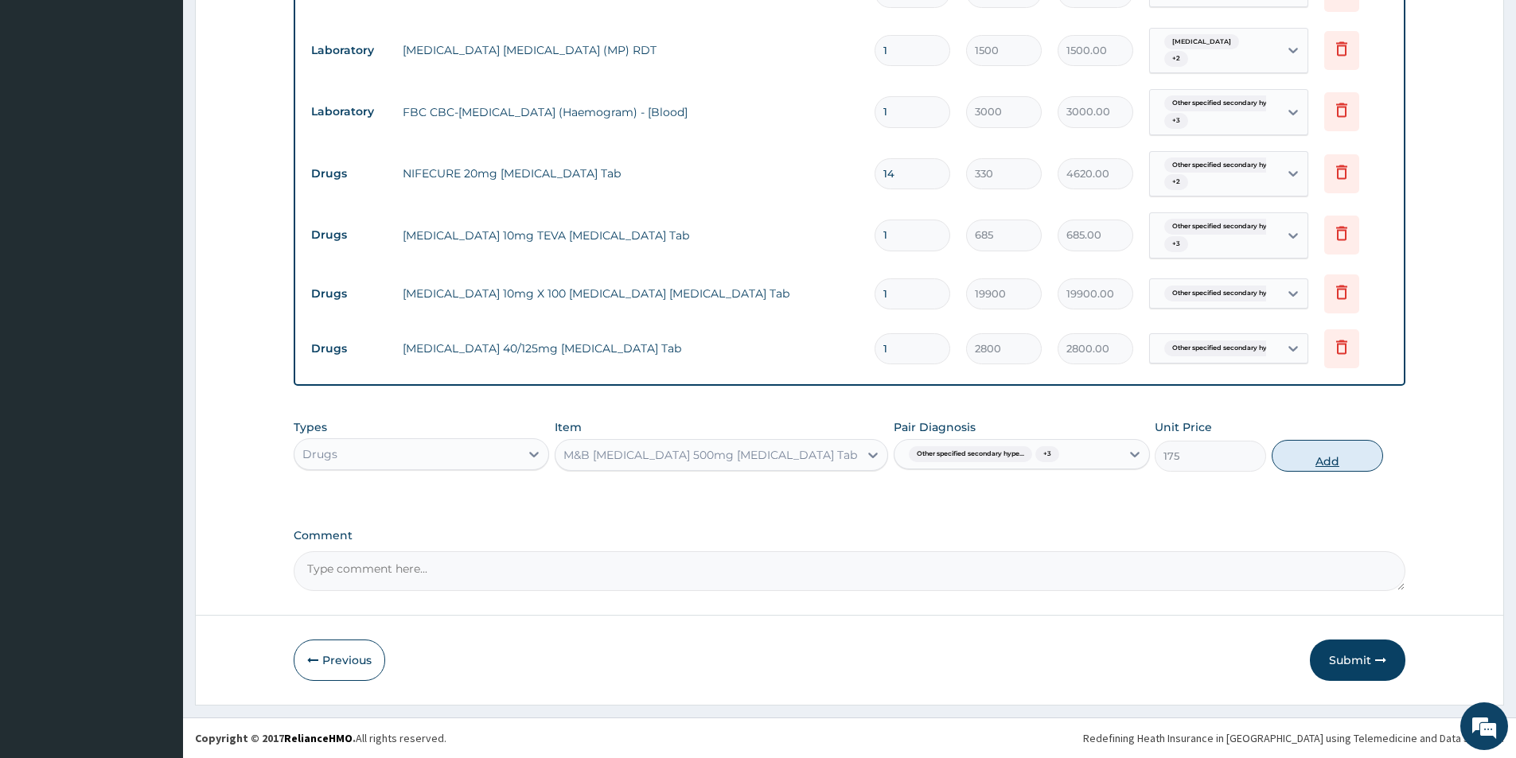
click at [1349, 450] on button "Add" at bounding box center [1326, 456] width 111 height 32
type input "0"
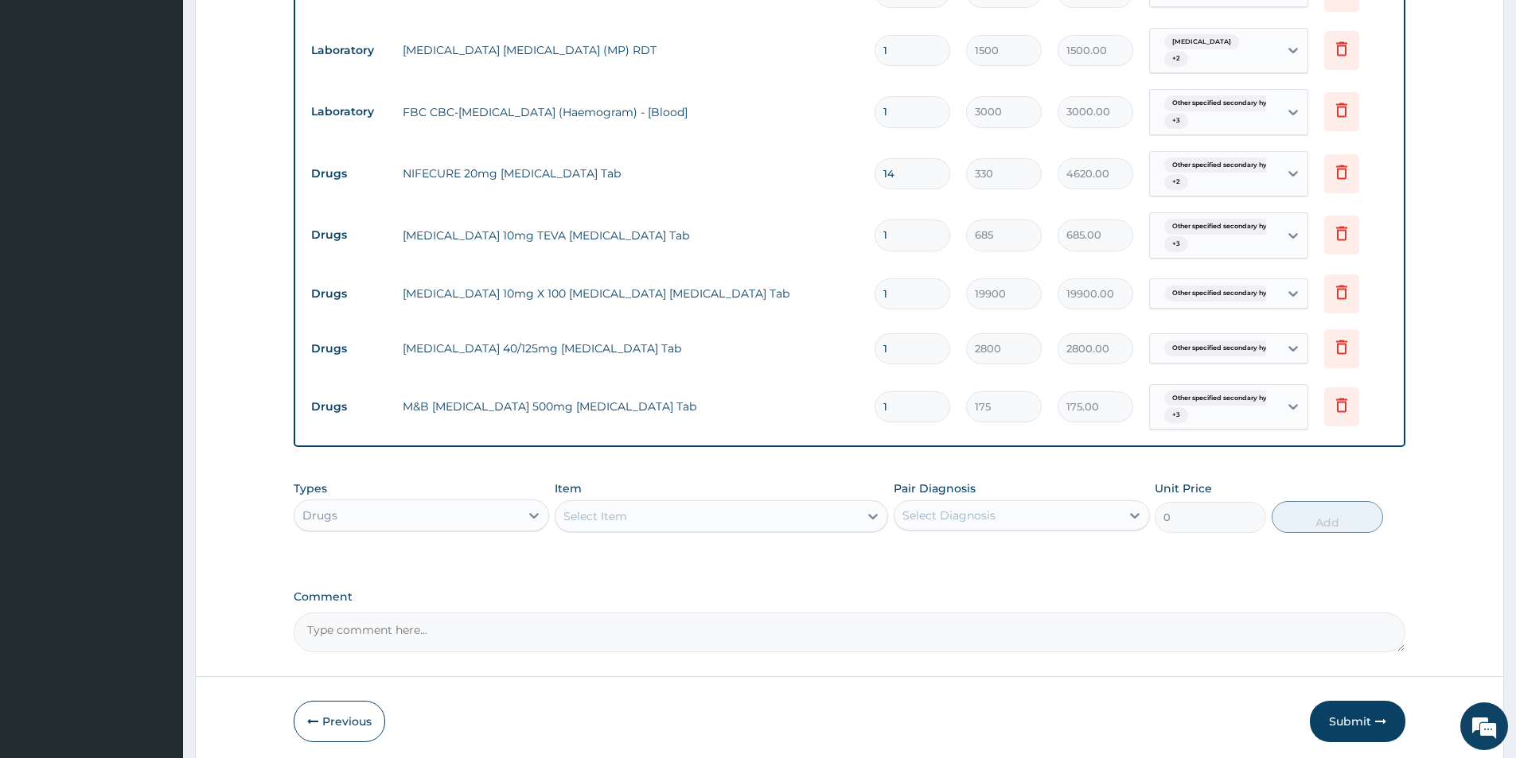
type input "14"
type input "2450.00"
type input "14"
click at [642, 515] on div "Select Item" at bounding box center [706, 516] width 303 height 25
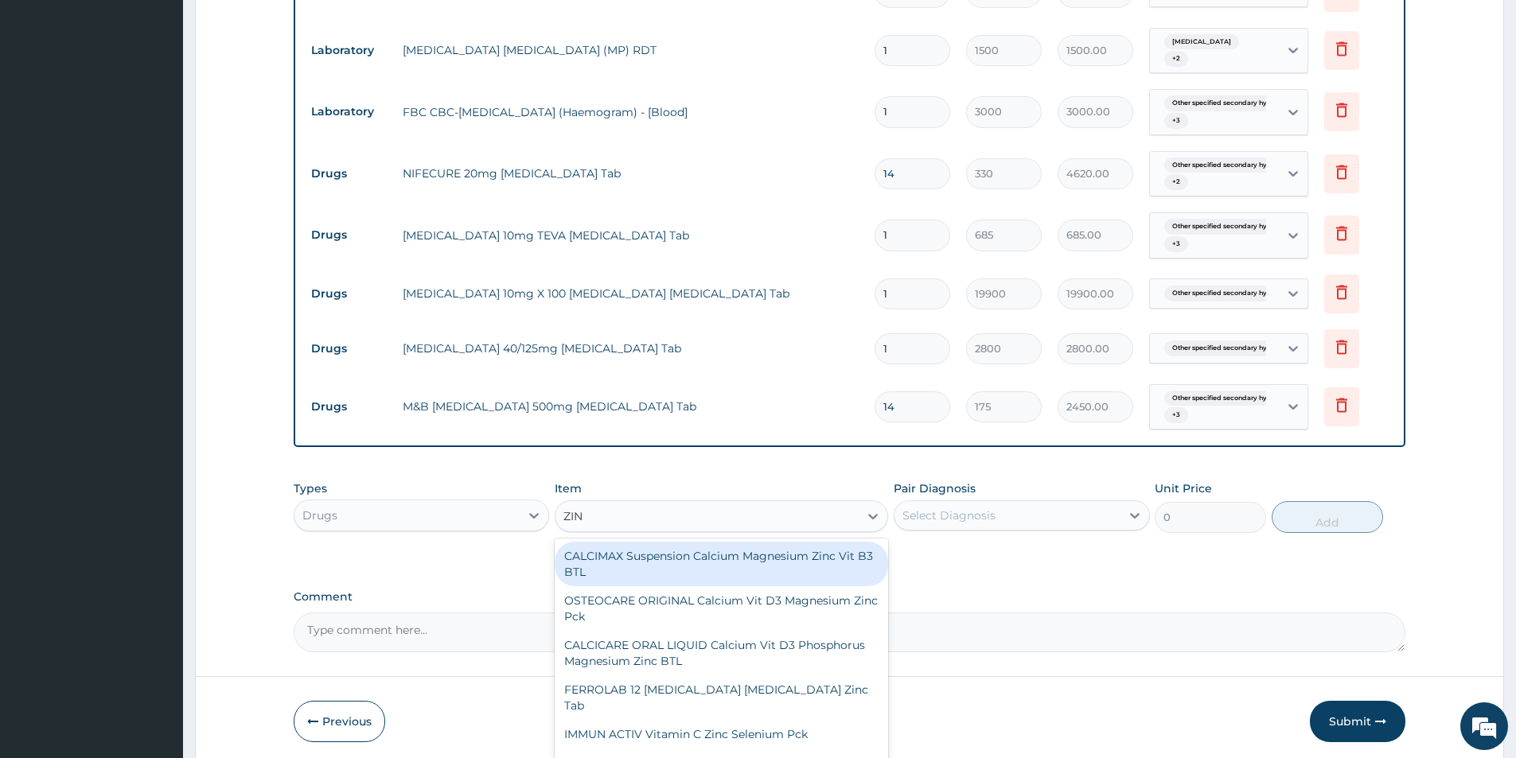
type input "ZINC"
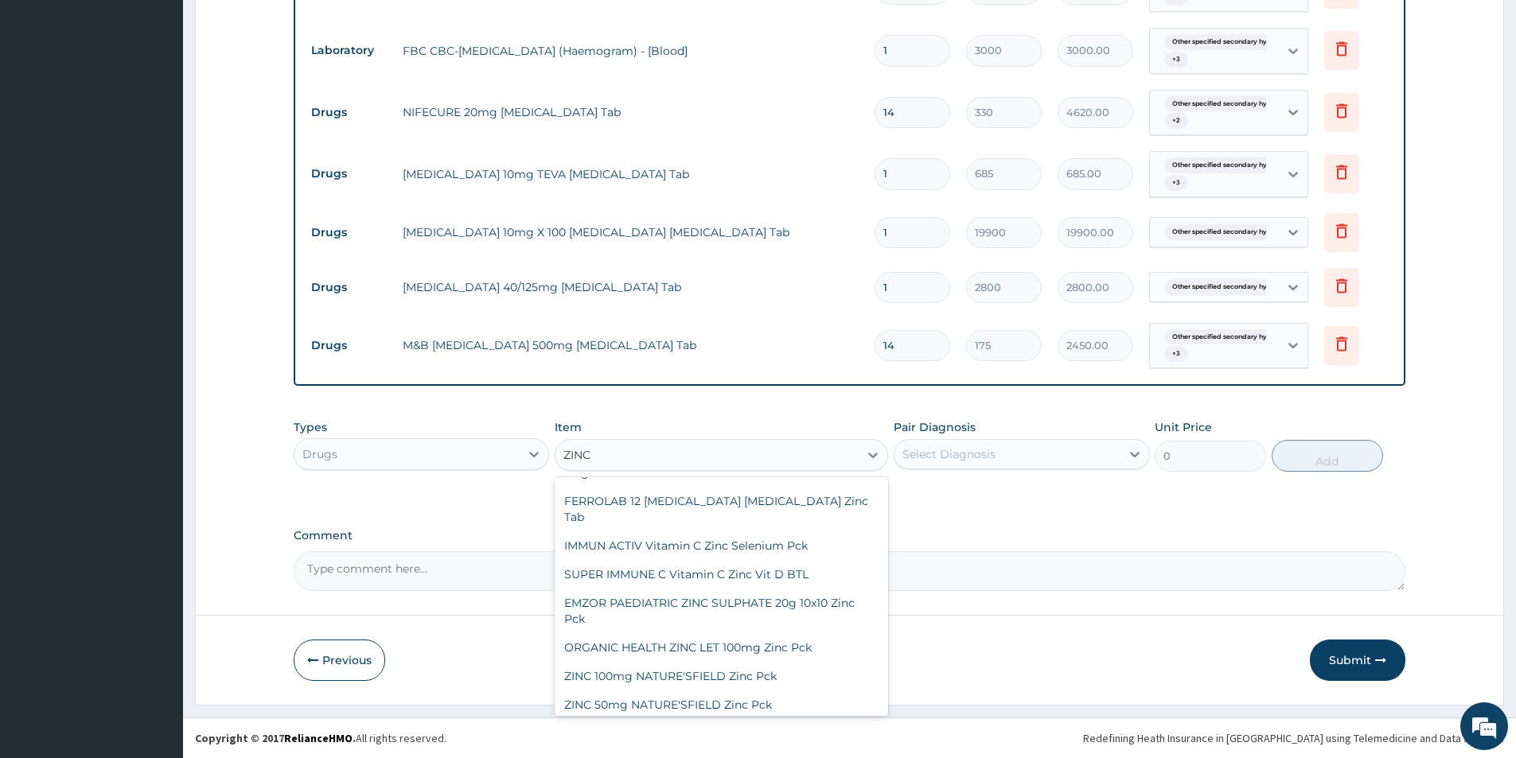
scroll to position [159, 0]
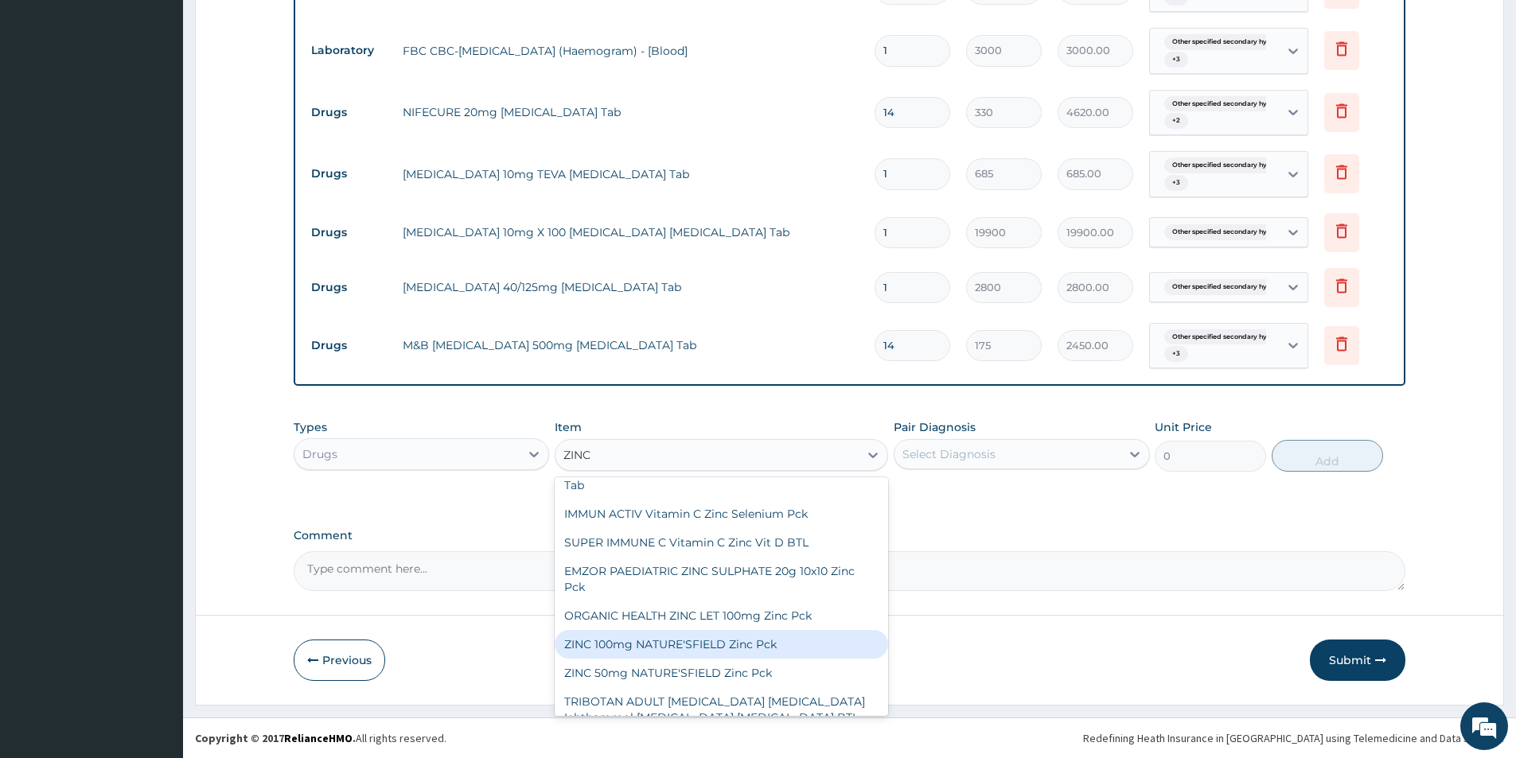
click at [726, 632] on div "ZINC 100mg NATURE'SFIELD Zinc Pck" at bounding box center [721, 644] width 333 height 29
type input "3630"
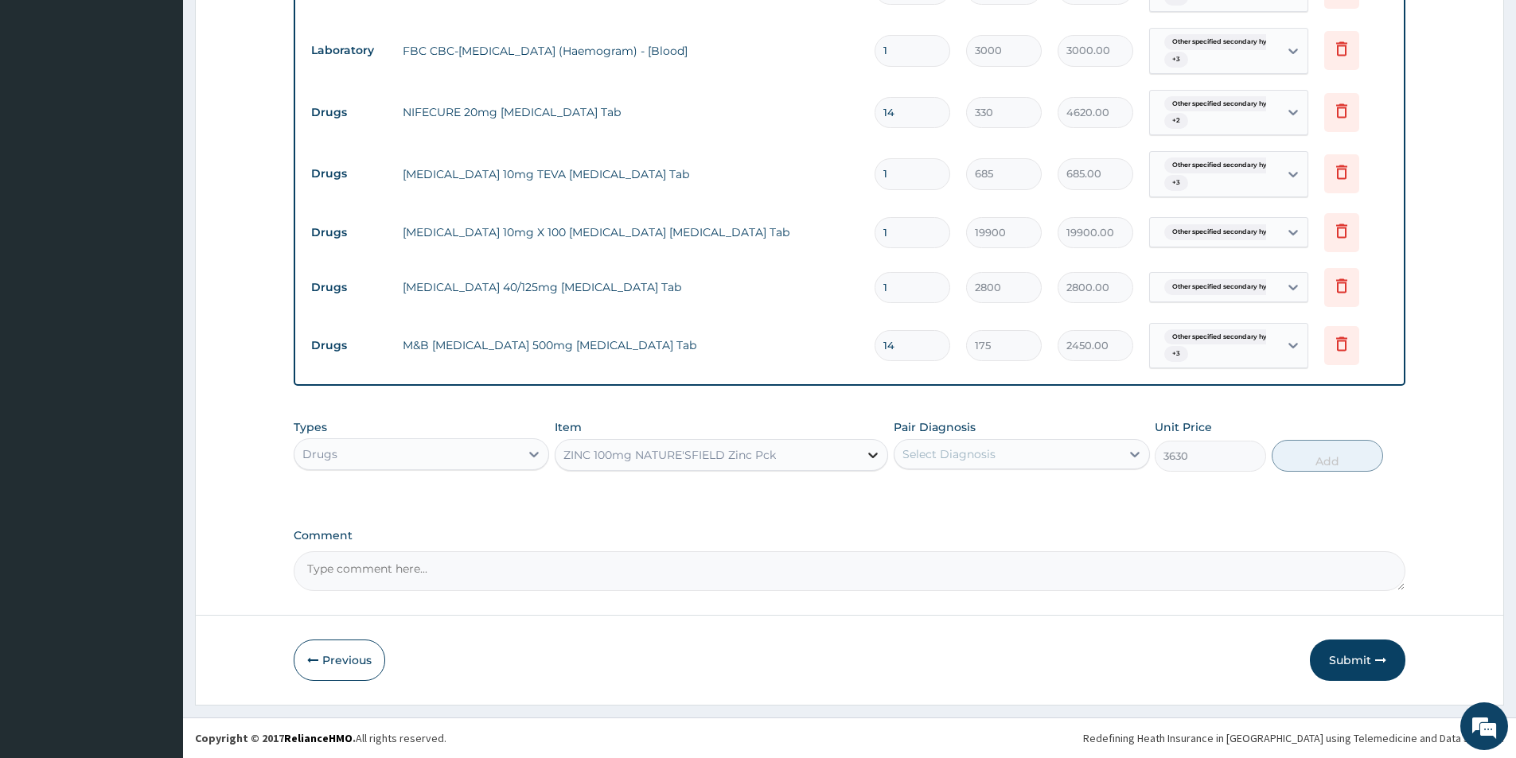
click at [872, 451] on icon at bounding box center [873, 455] width 16 height 16
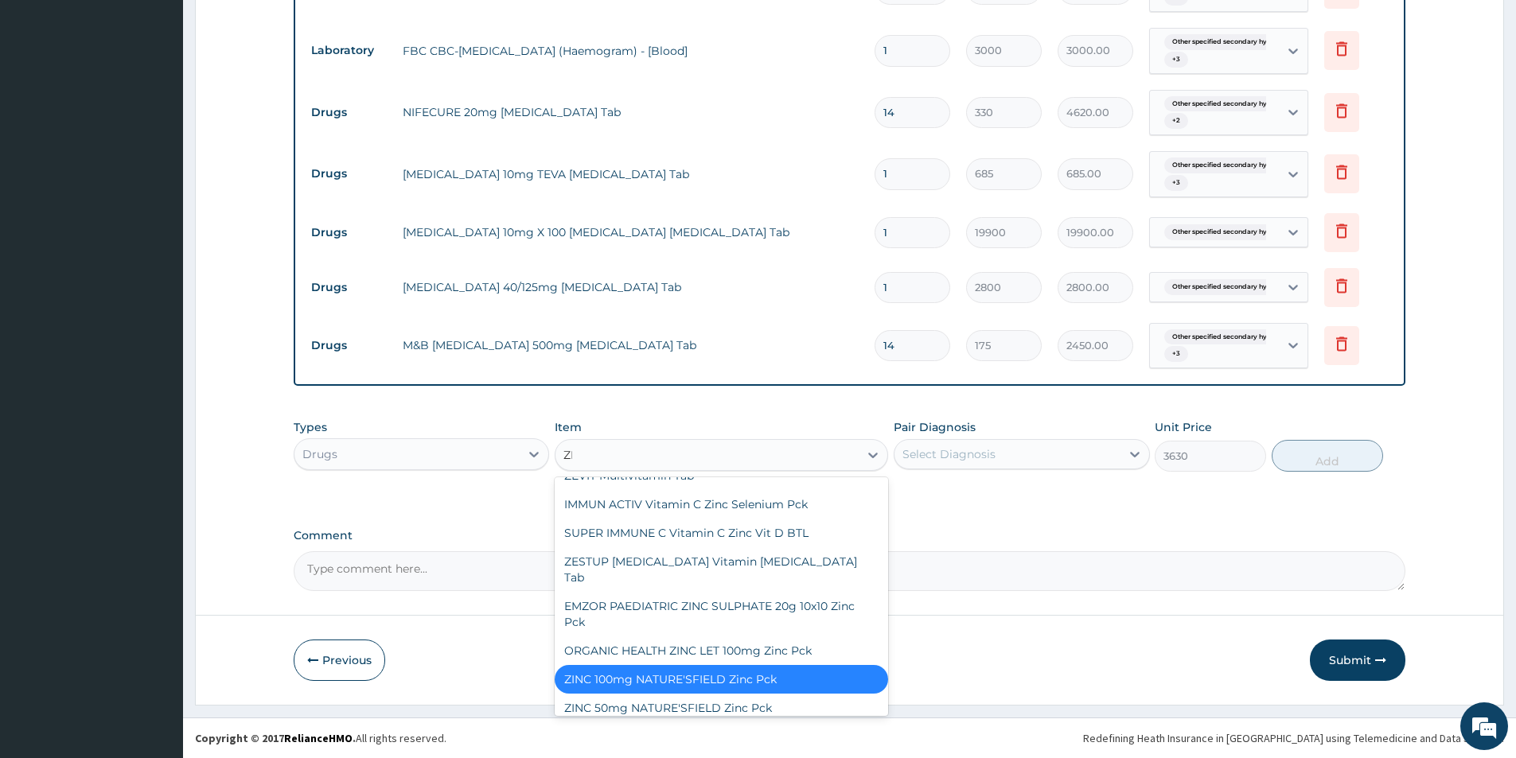
scroll to position [169, 0]
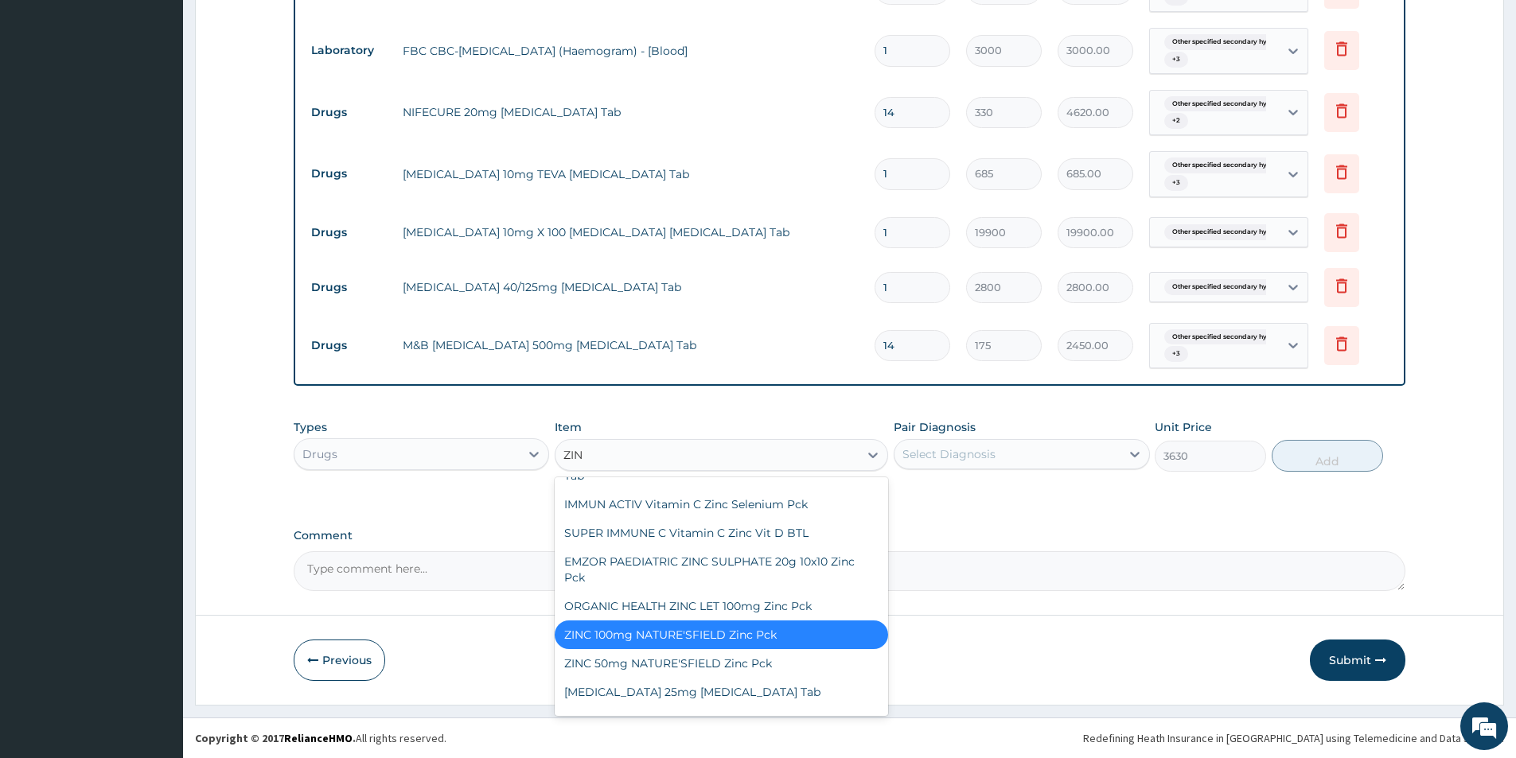
type input "ZINC"
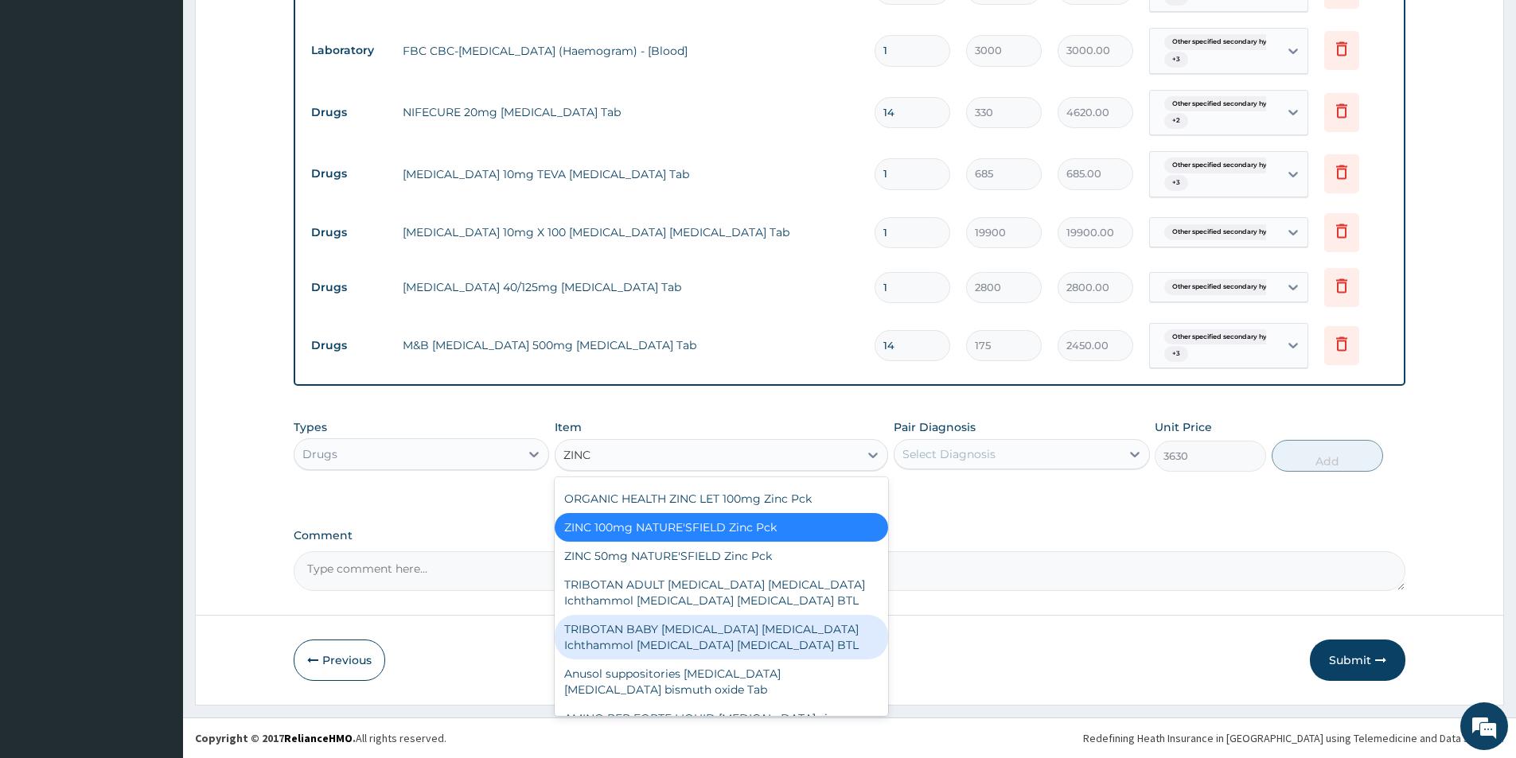
scroll to position [255, 0]
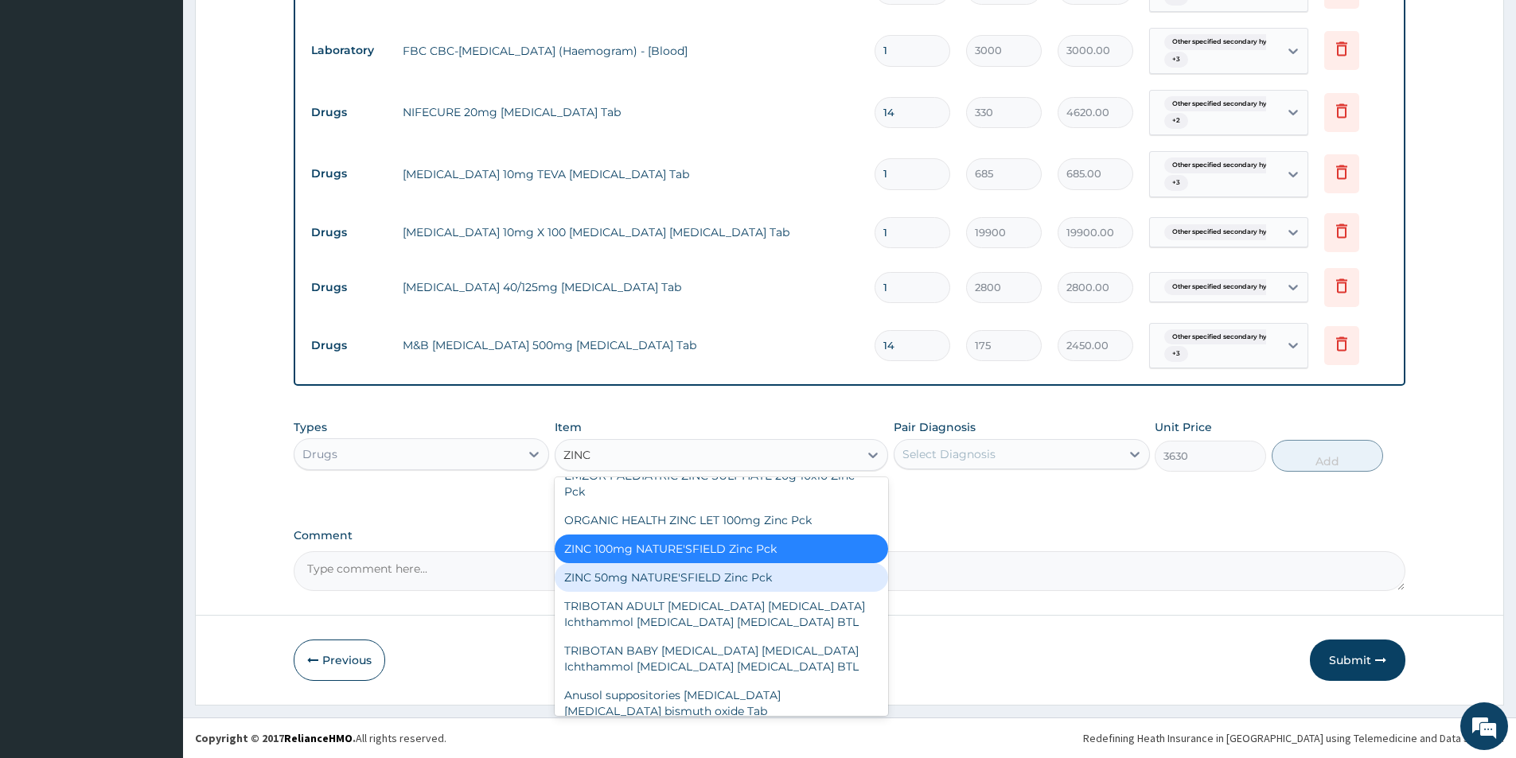
click at [636, 563] on div "ZINC 50mg NATURE'SFIELD Zinc Pck" at bounding box center [721, 577] width 333 height 29
type input "3850"
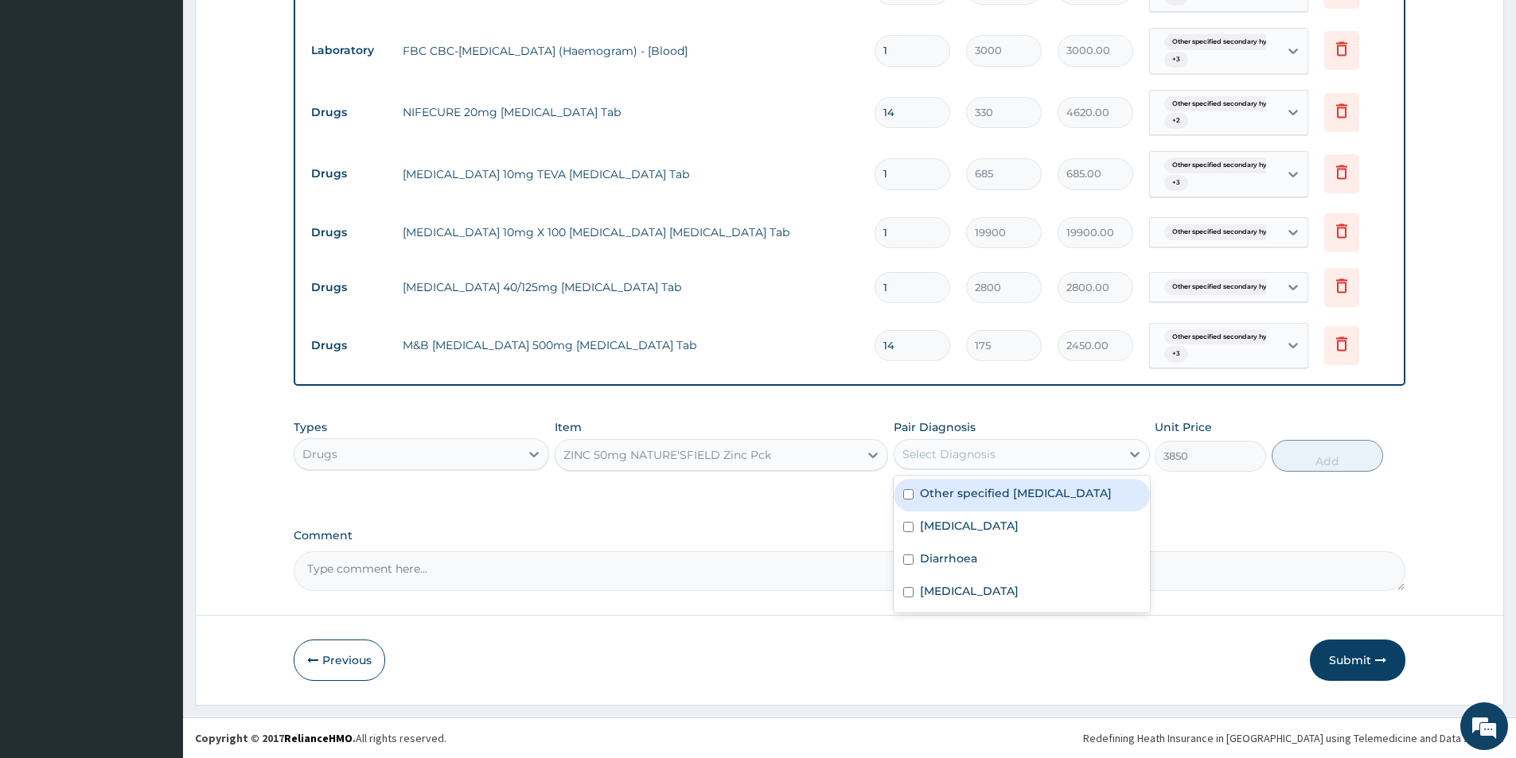
click at [946, 458] on div "Select Diagnosis" at bounding box center [948, 454] width 93 height 16
click at [807, 459] on div "ZINC 50mg NATURE'SFIELD Zinc Pck" at bounding box center [706, 454] width 303 height 25
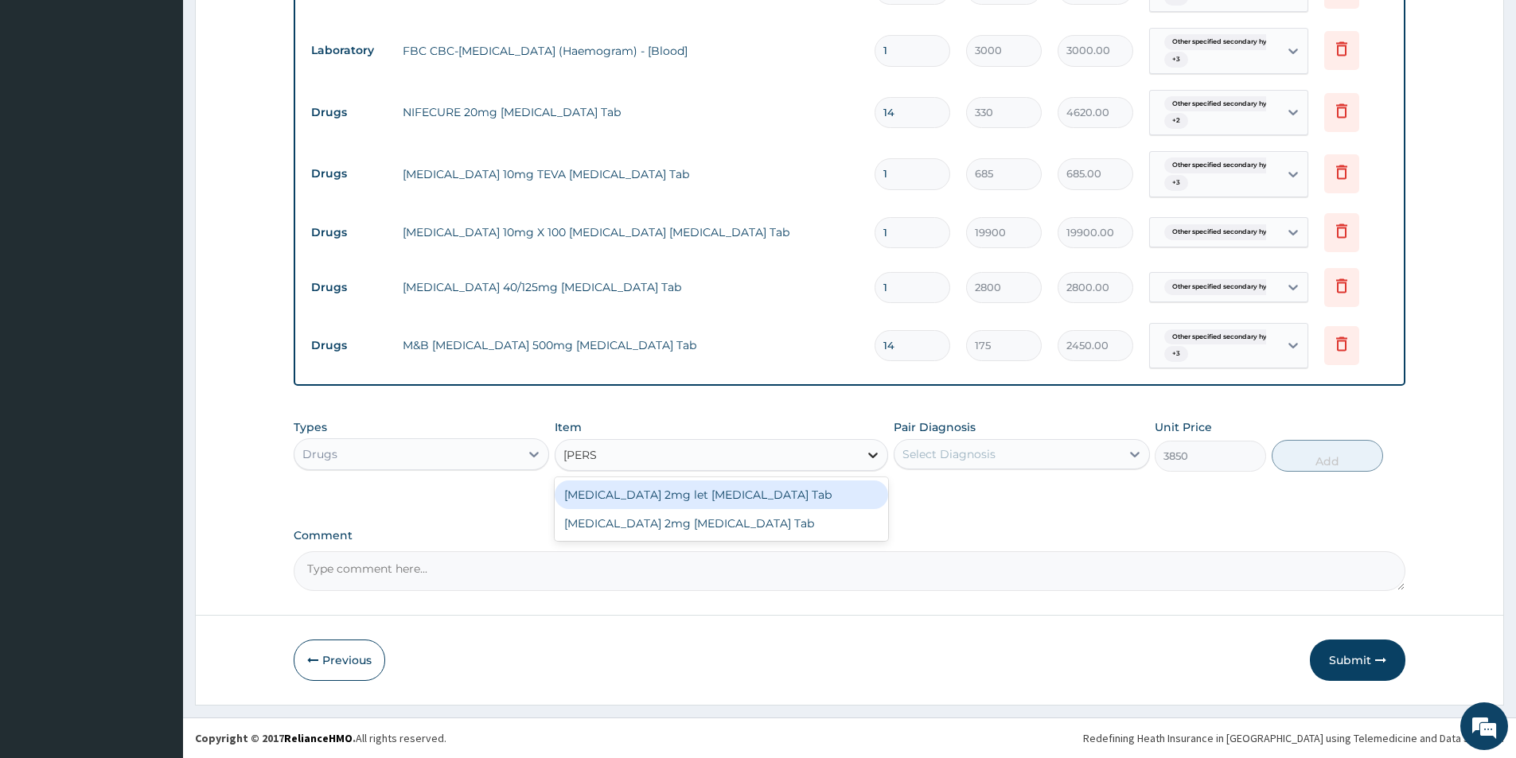
scroll to position [0, 0]
type input "LOPERA"
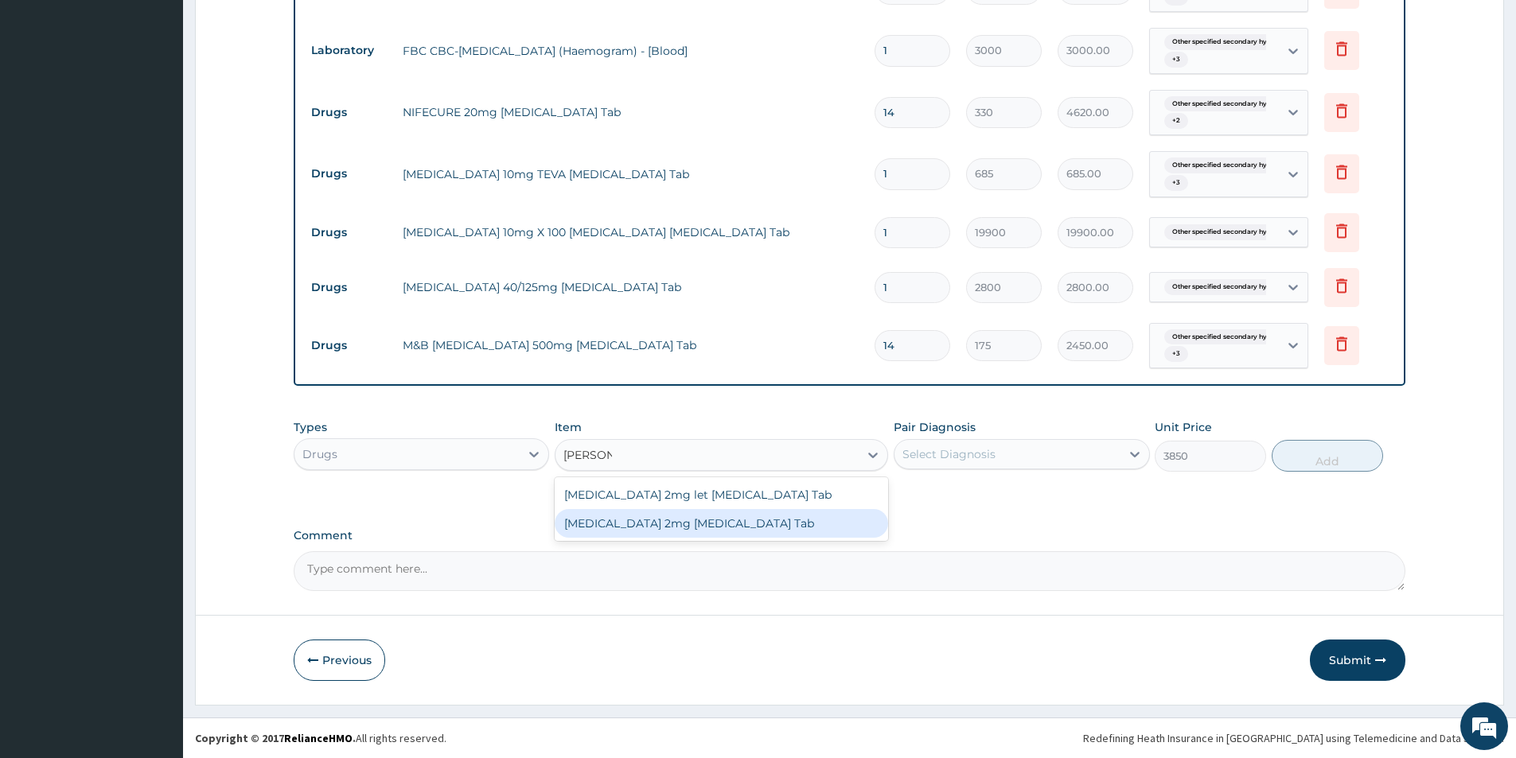
click at [763, 518] on div "Loperamide 2mg Loperamide Tab" at bounding box center [721, 523] width 333 height 29
type input "350"
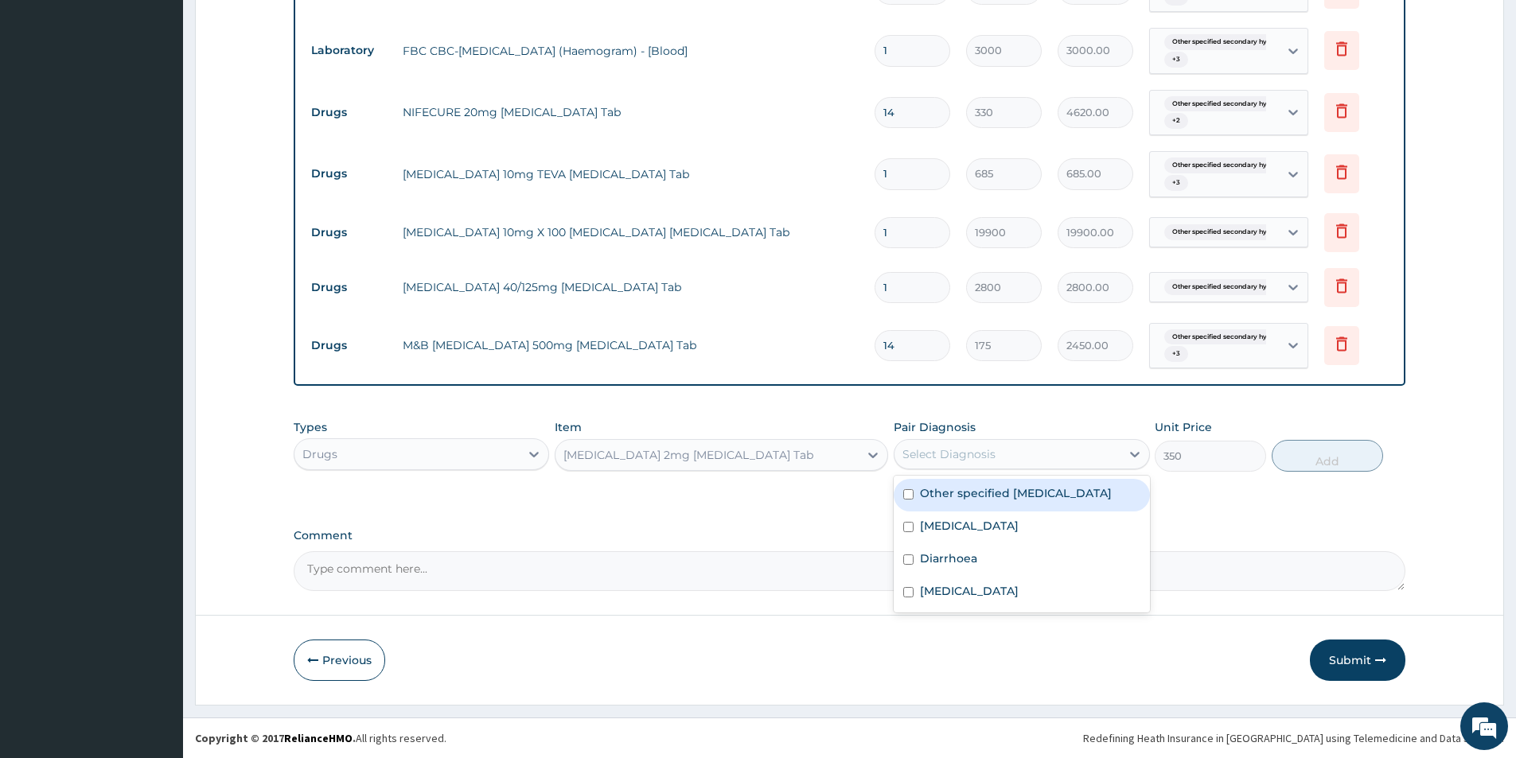
click at [1036, 452] on div "Select Diagnosis" at bounding box center [1006, 454] width 225 height 25
drag, startPoint x: 988, startPoint y: 508, endPoint x: 992, endPoint y: 537, distance: 28.9
click at [989, 501] on label "Other specified secondary hypertension" at bounding box center [1016, 493] width 192 height 16
checkbox input "true"
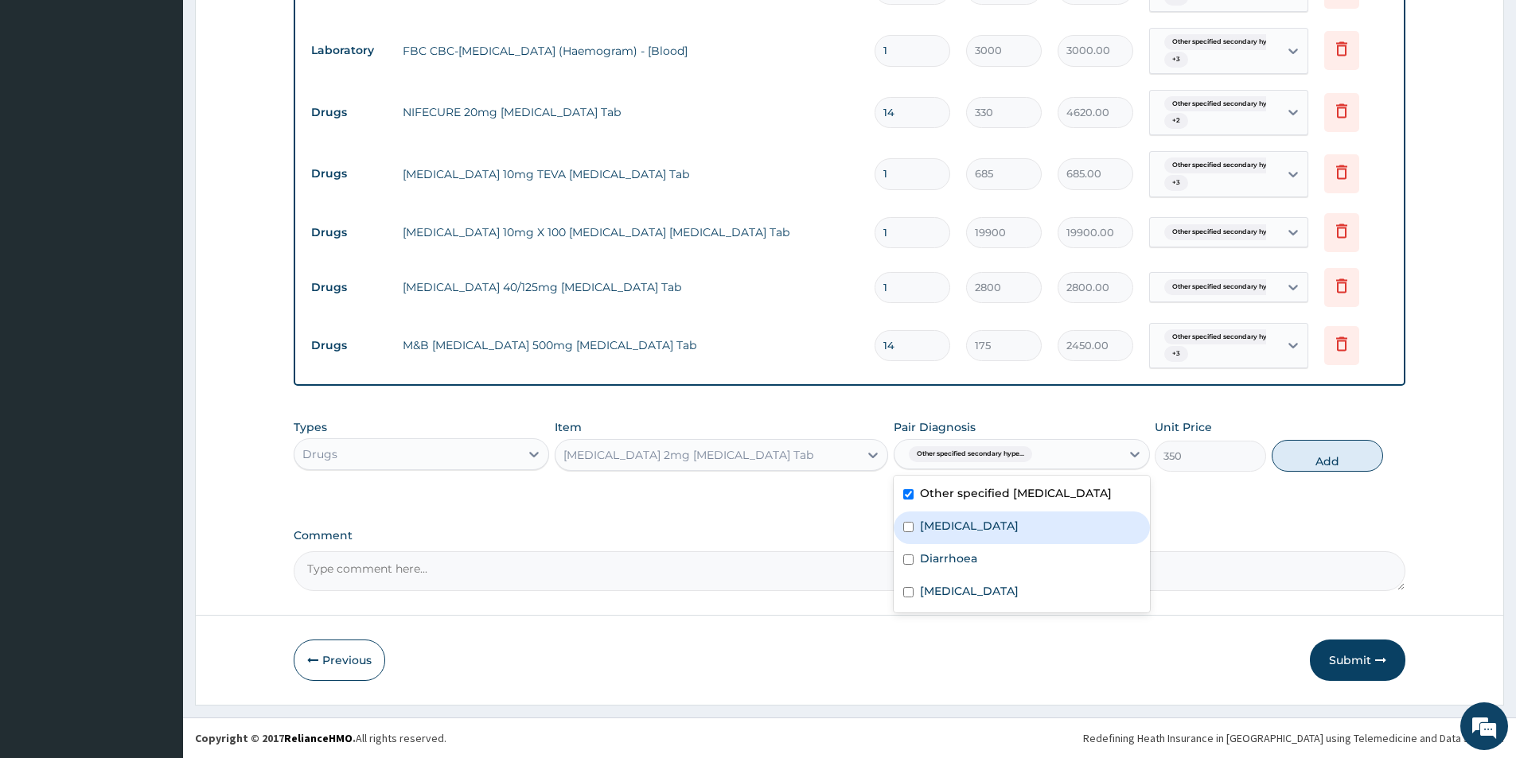
click at [992, 534] on label "Typhoid fever, unspecified" at bounding box center [969, 526] width 99 height 16
checkbox input "true"
drag, startPoint x: 978, startPoint y: 560, endPoint x: 980, endPoint y: 570, distance: 9.8
click at [978, 561] on div "Diarrhoea" at bounding box center [1020, 560] width 255 height 33
checkbox input "true"
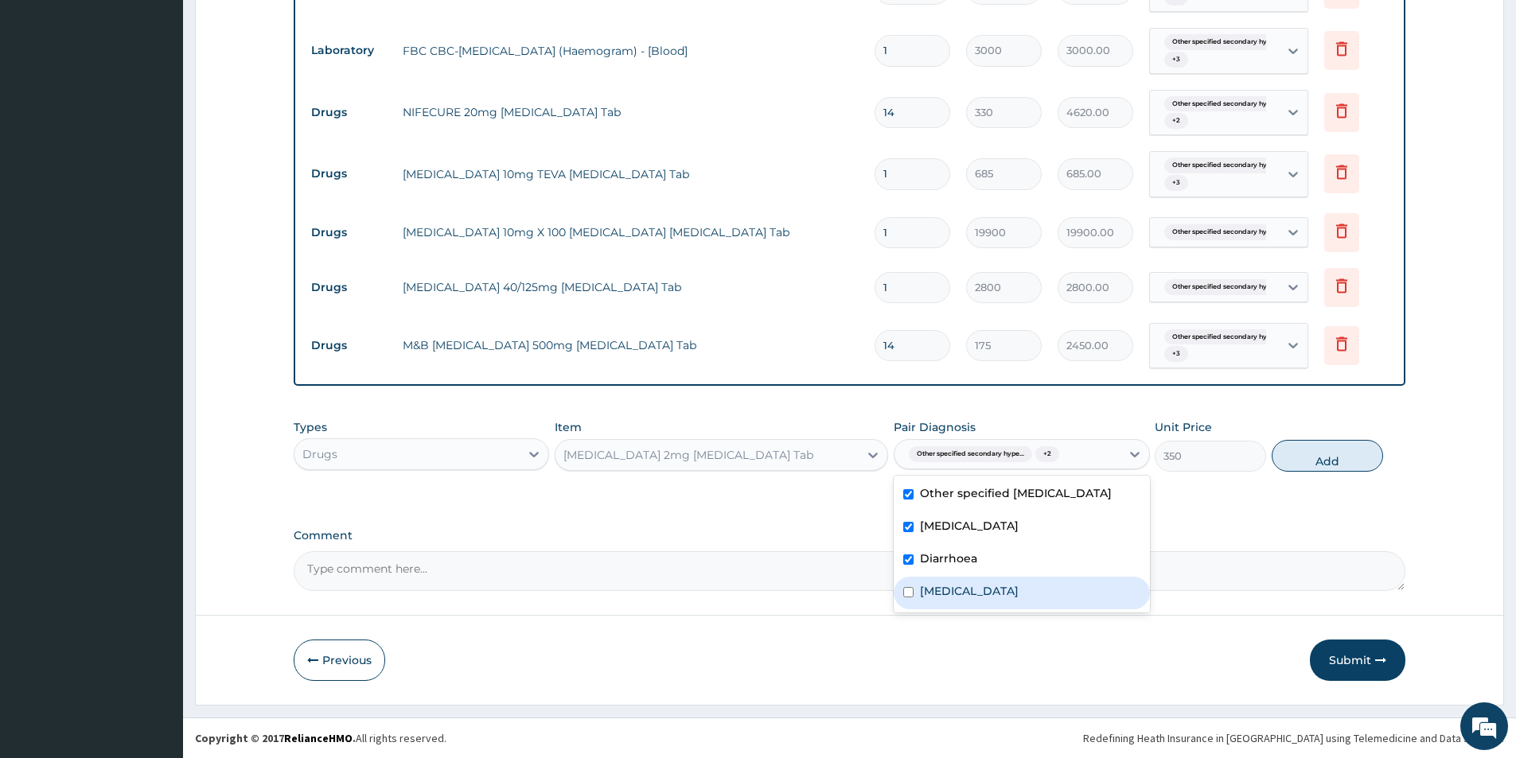
drag, startPoint x: 988, startPoint y: 601, endPoint x: 998, endPoint y: 590, distance: 14.7
click at [988, 599] on label "Malaria, unspecified" at bounding box center [969, 591] width 99 height 16
checkbox input "true"
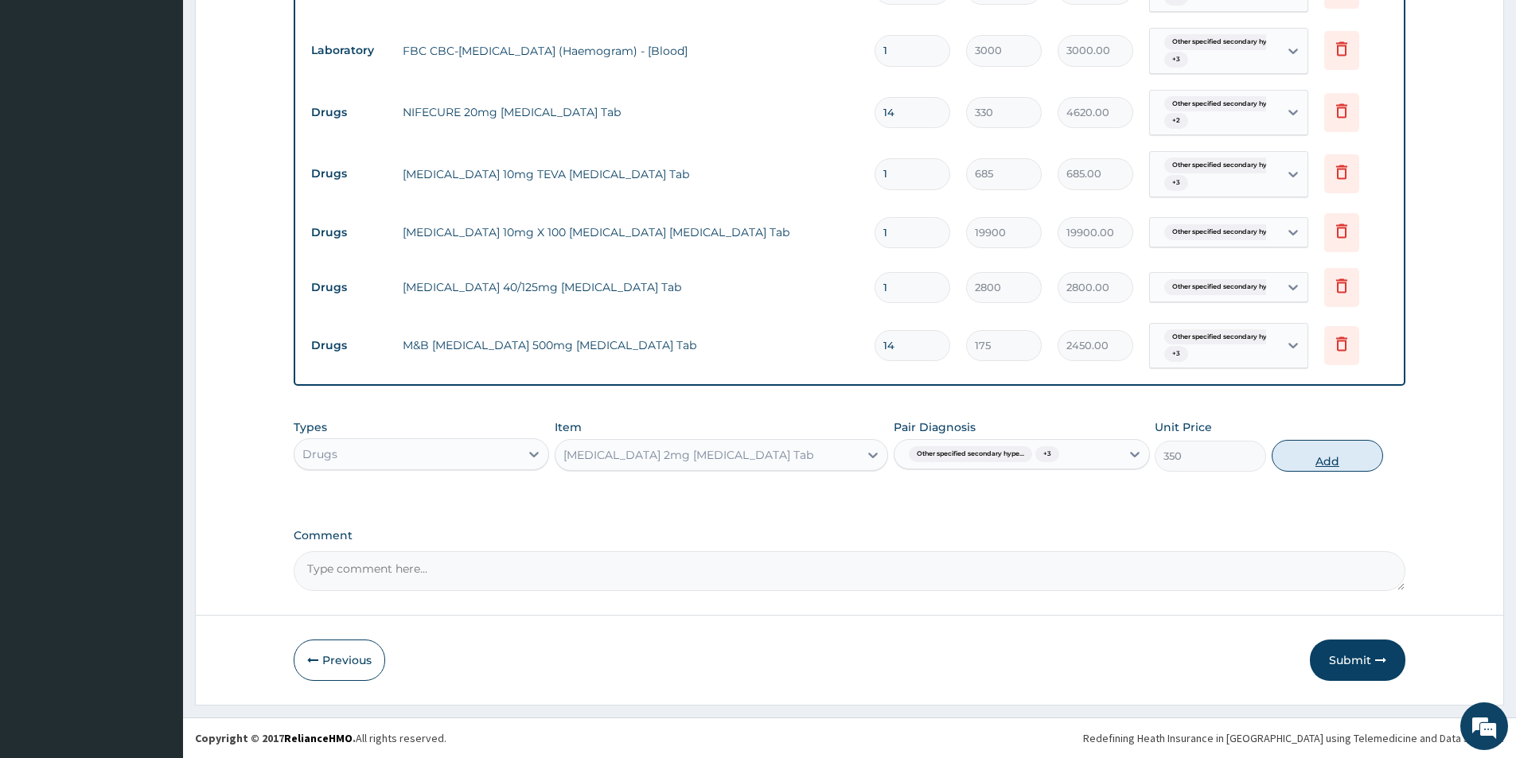
click at [1325, 460] on button "Add" at bounding box center [1326, 456] width 111 height 32
type input "0"
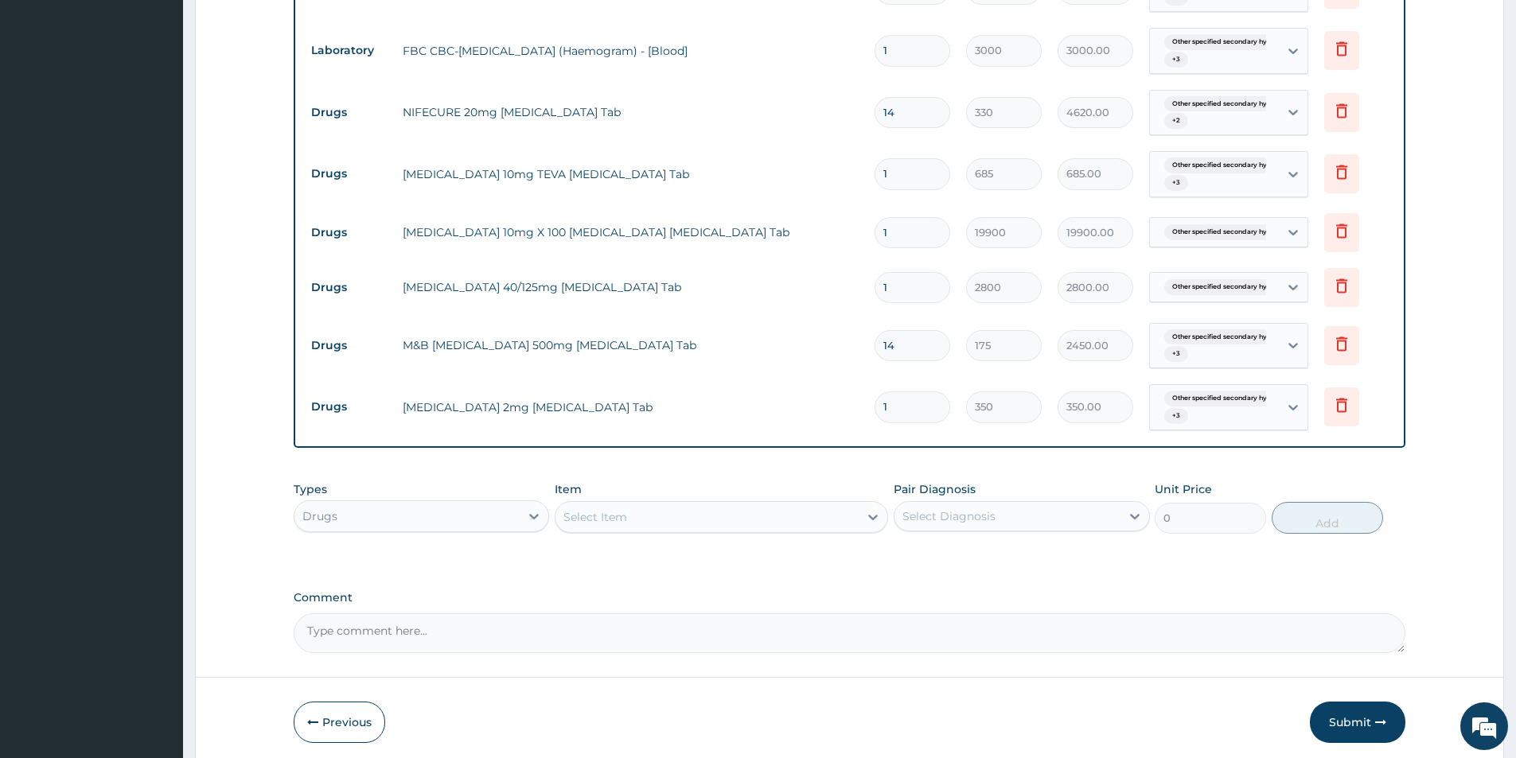
type input "0.00"
type input "2"
type input "700.00"
type input "2"
click at [643, 512] on div "Select Item" at bounding box center [706, 516] width 303 height 25
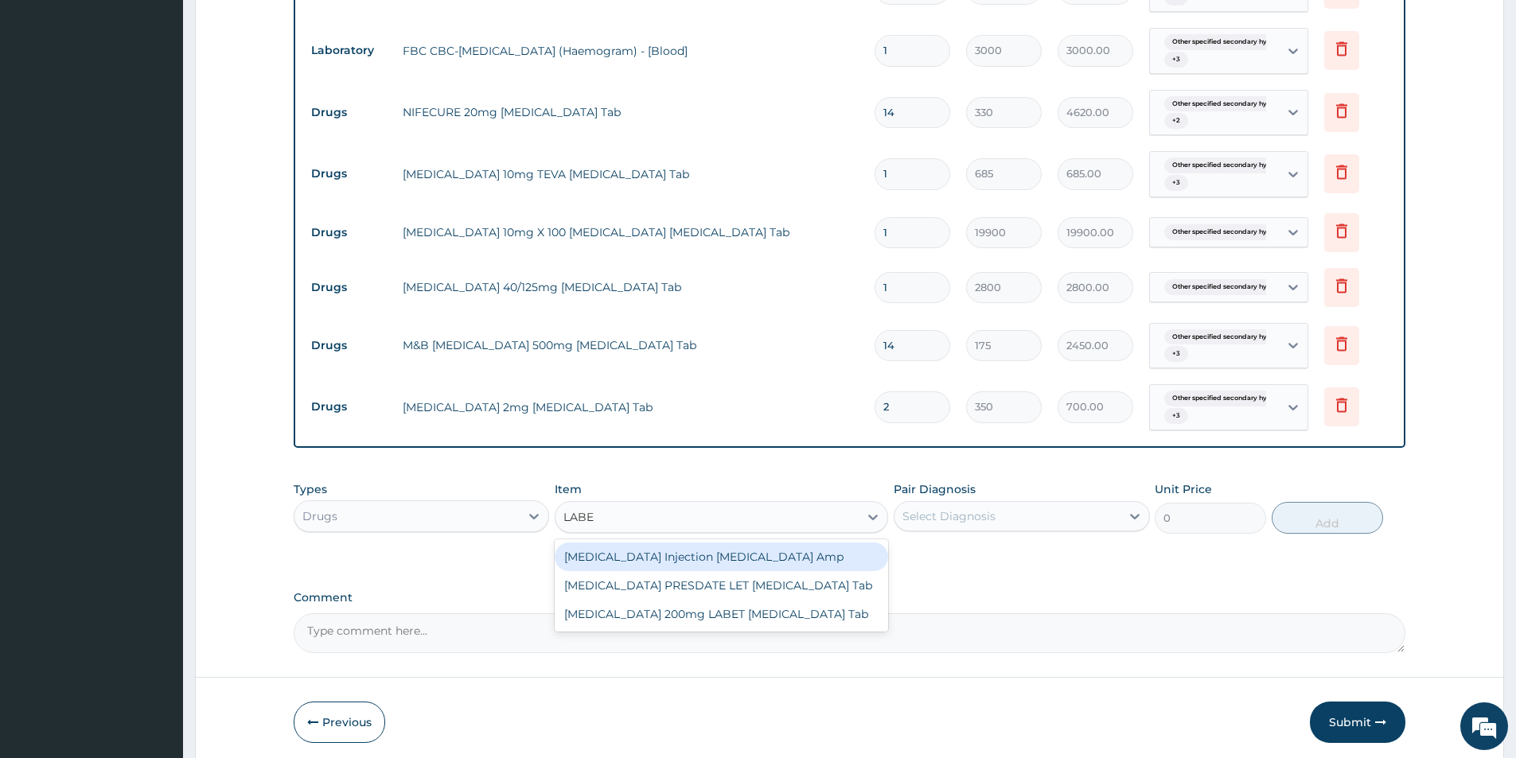
type input "LABET"
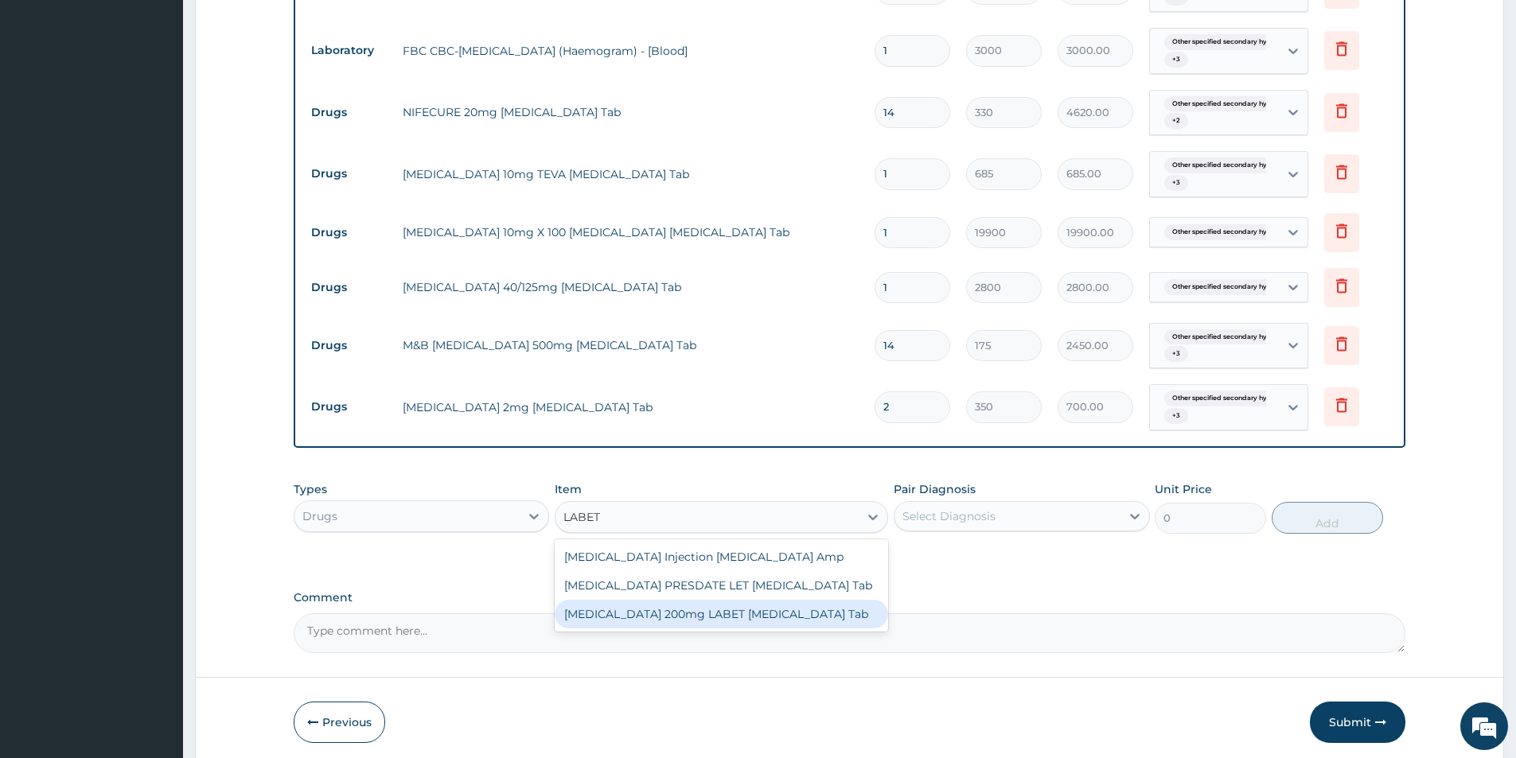
click at [685, 617] on div "LABETALOL 200mg LABET Labetalol Tab" at bounding box center [721, 614] width 333 height 29
type input "5500"
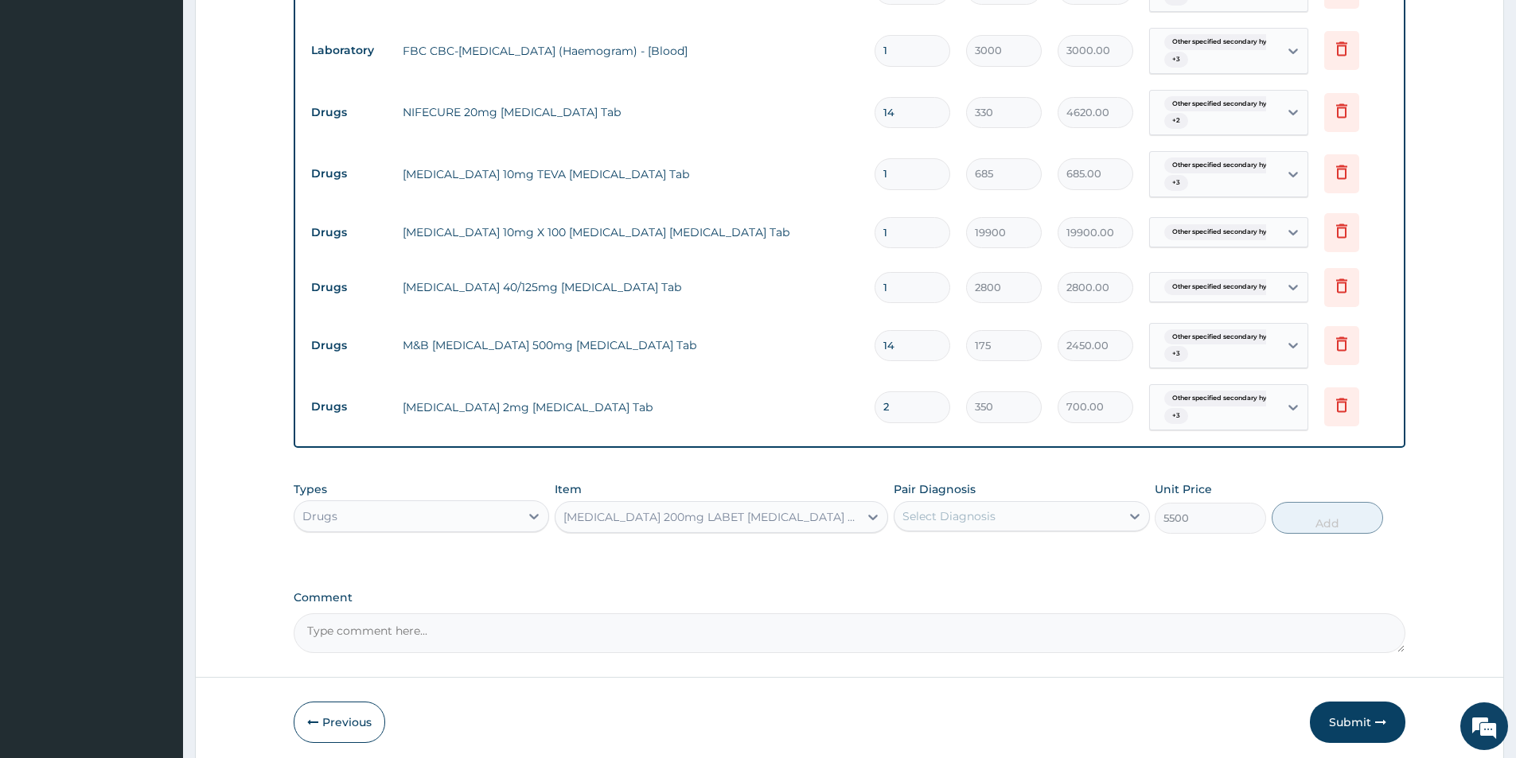
click at [973, 515] on div "Select Diagnosis" at bounding box center [948, 516] width 93 height 16
click at [966, 563] on label "Other specified secondary hypertension" at bounding box center [1016, 555] width 192 height 16
checkbox input "true"
click at [1304, 517] on button "Add" at bounding box center [1326, 518] width 111 height 32
type input "0"
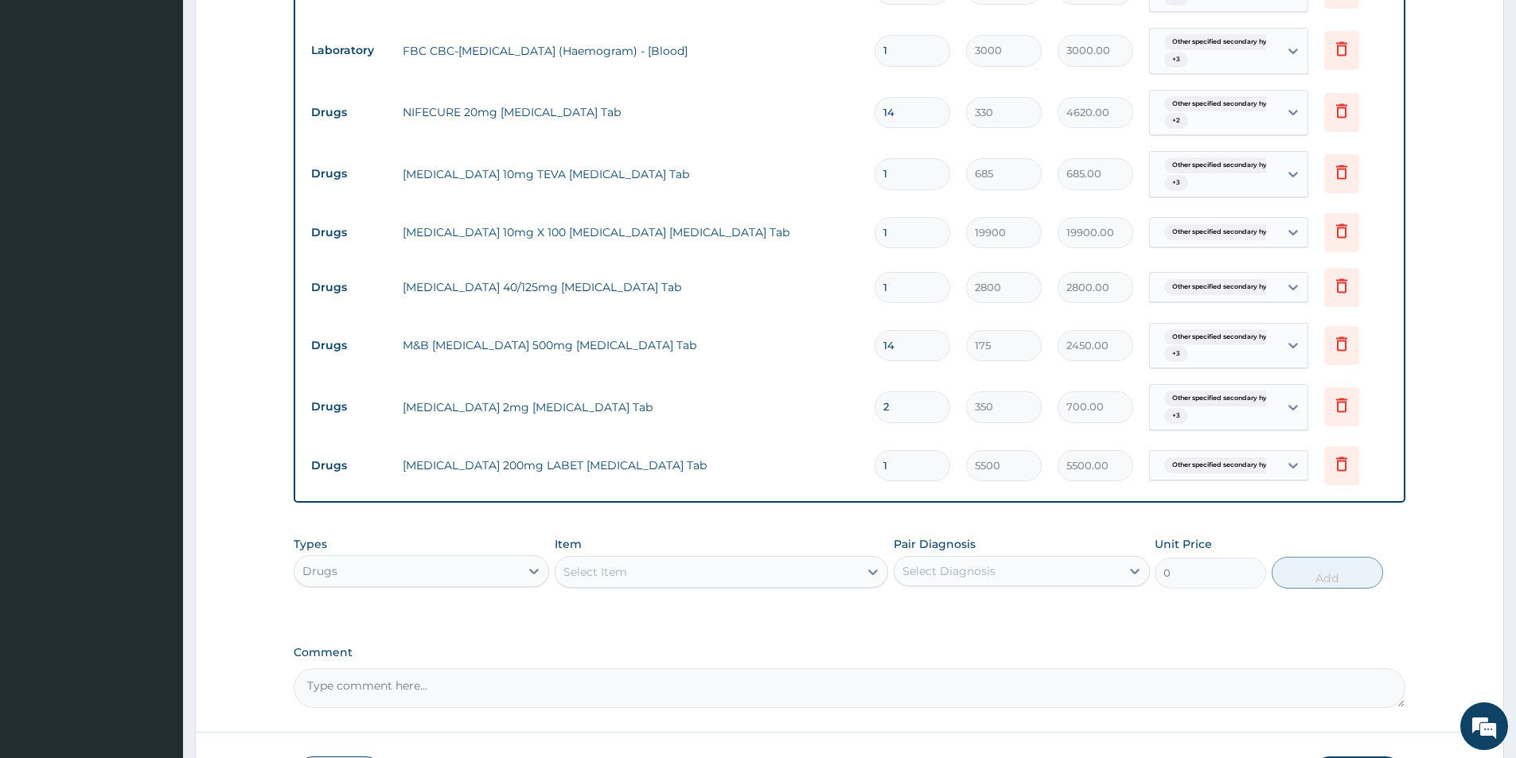
click at [766, 566] on div "Select Item" at bounding box center [706, 571] width 303 height 25
type input "LEXOT"
click at [797, 608] on div "Lexotan 3mg Bromazepam Tab" at bounding box center [721, 611] width 333 height 29
type input "150"
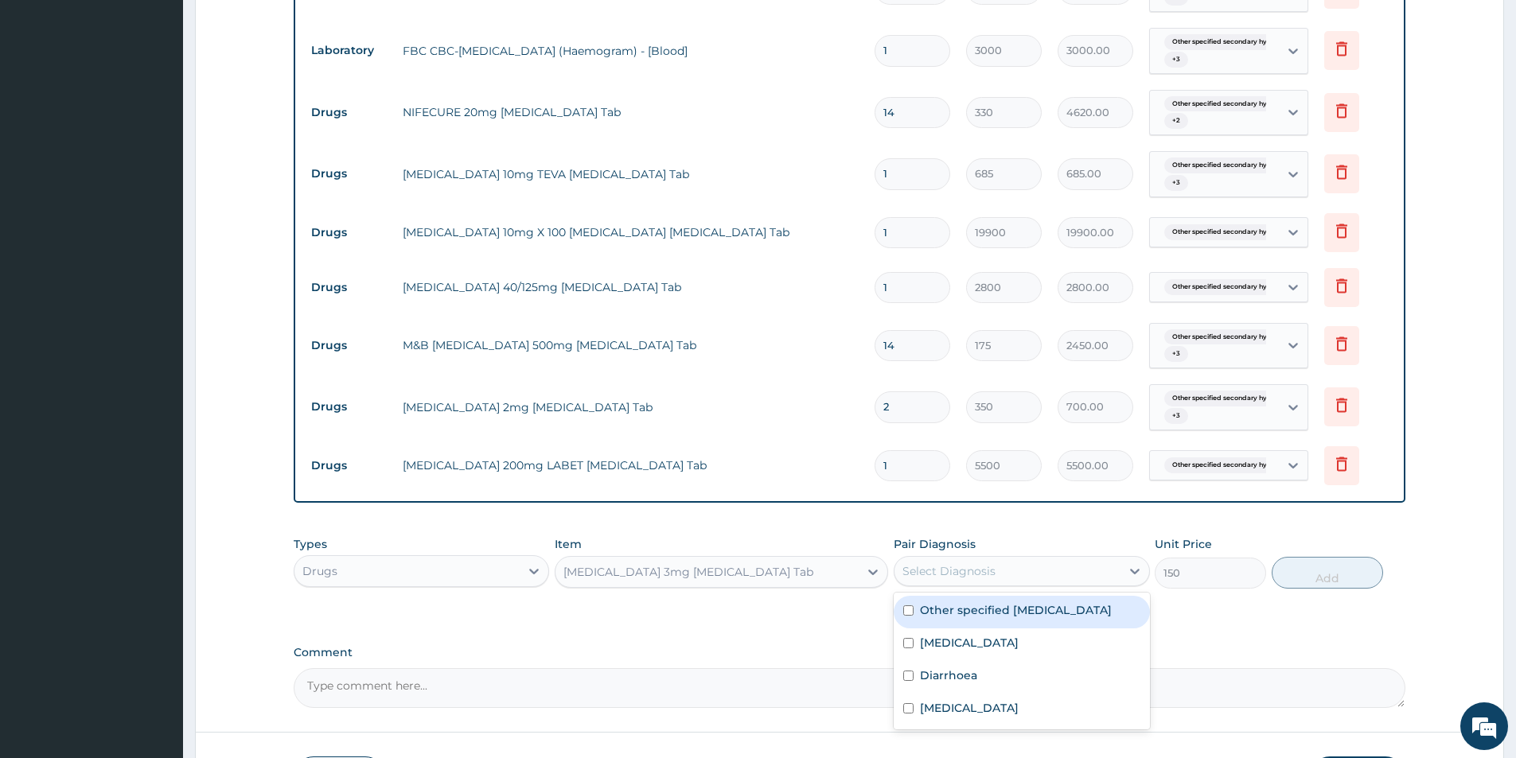
click at [983, 576] on div "Select Diagnosis" at bounding box center [948, 571] width 93 height 16
click at [992, 618] on label "Other specified secondary hypertension" at bounding box center [1016, 610] width 192 height 16
checkbox input "true"
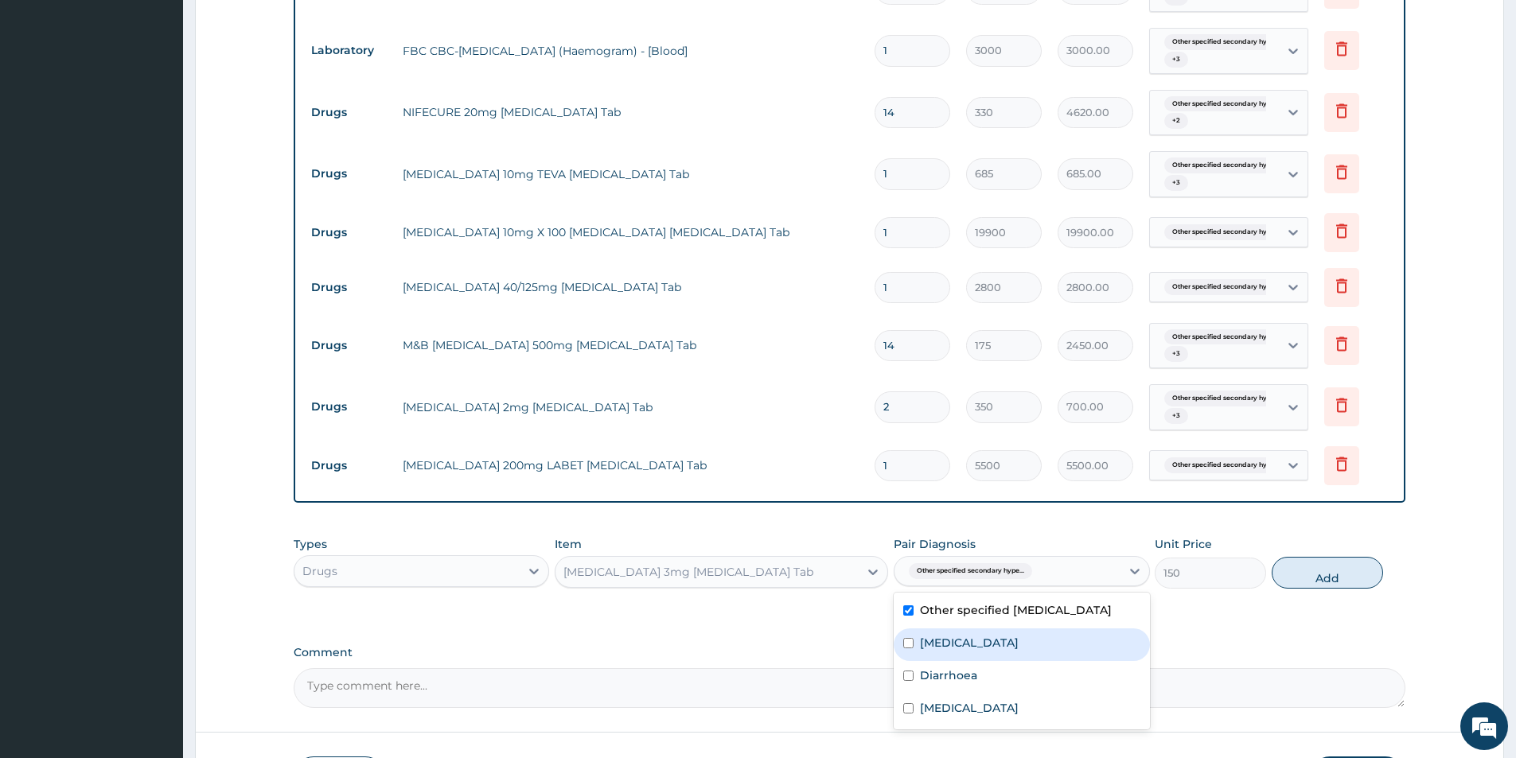
click at [992, 649] on div "Typhoid fever, unspecified" at bounding box center [1020, 644] width 255 height 33
checkbox input "true"
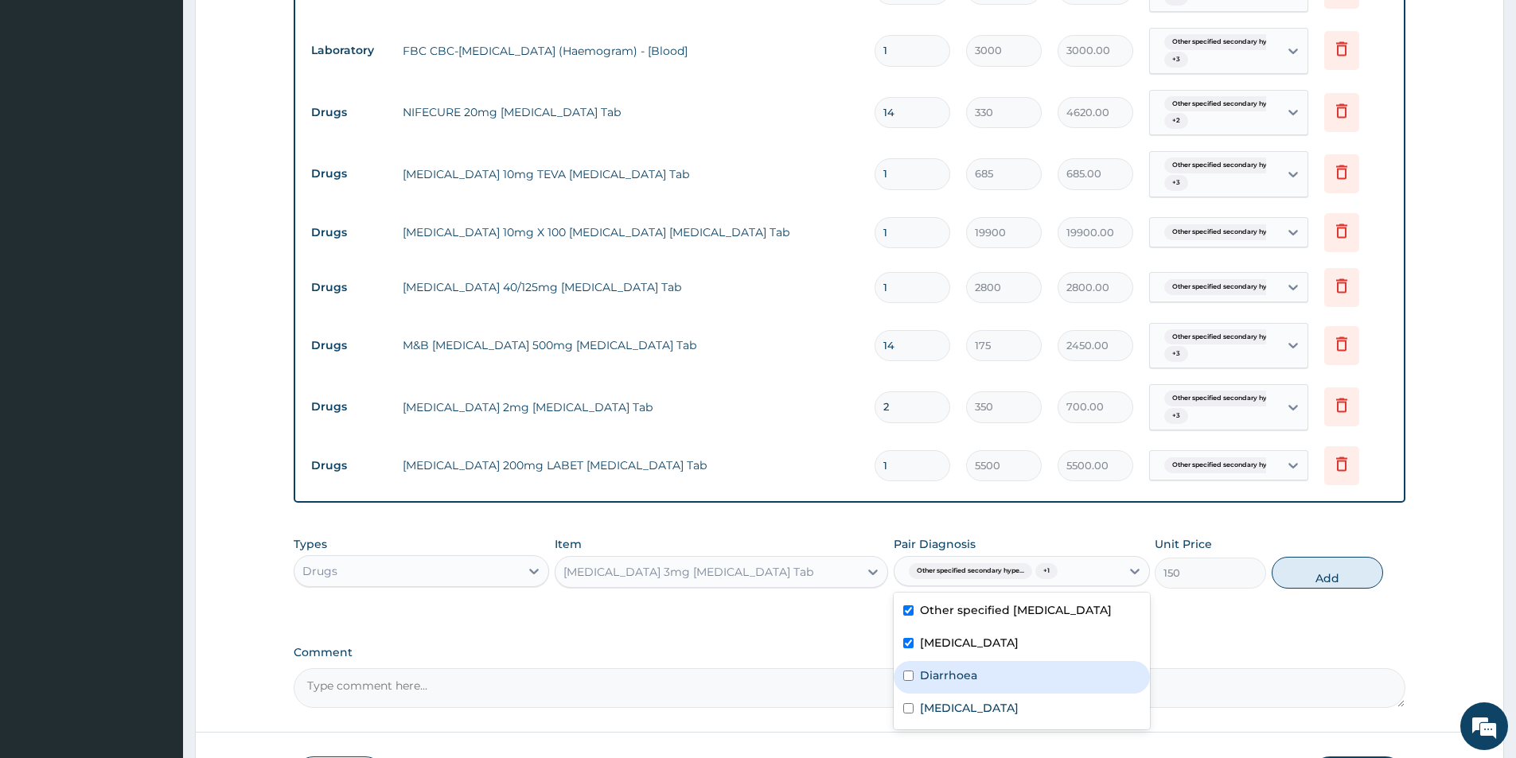
drag, startPoint x: 990, startPoint y: 696, endPoint x: 987, endPoint y: 721, distance: 24.8
click at [990, 694] on div "Diarrhoea" at bounding box center [1020, 677] width 255 height 33
checkbox input "true"
click at [987, 716] on label "Malaria, unspecified" at bounding box center [969, 708] width 99 height 16
checkbox input "true"
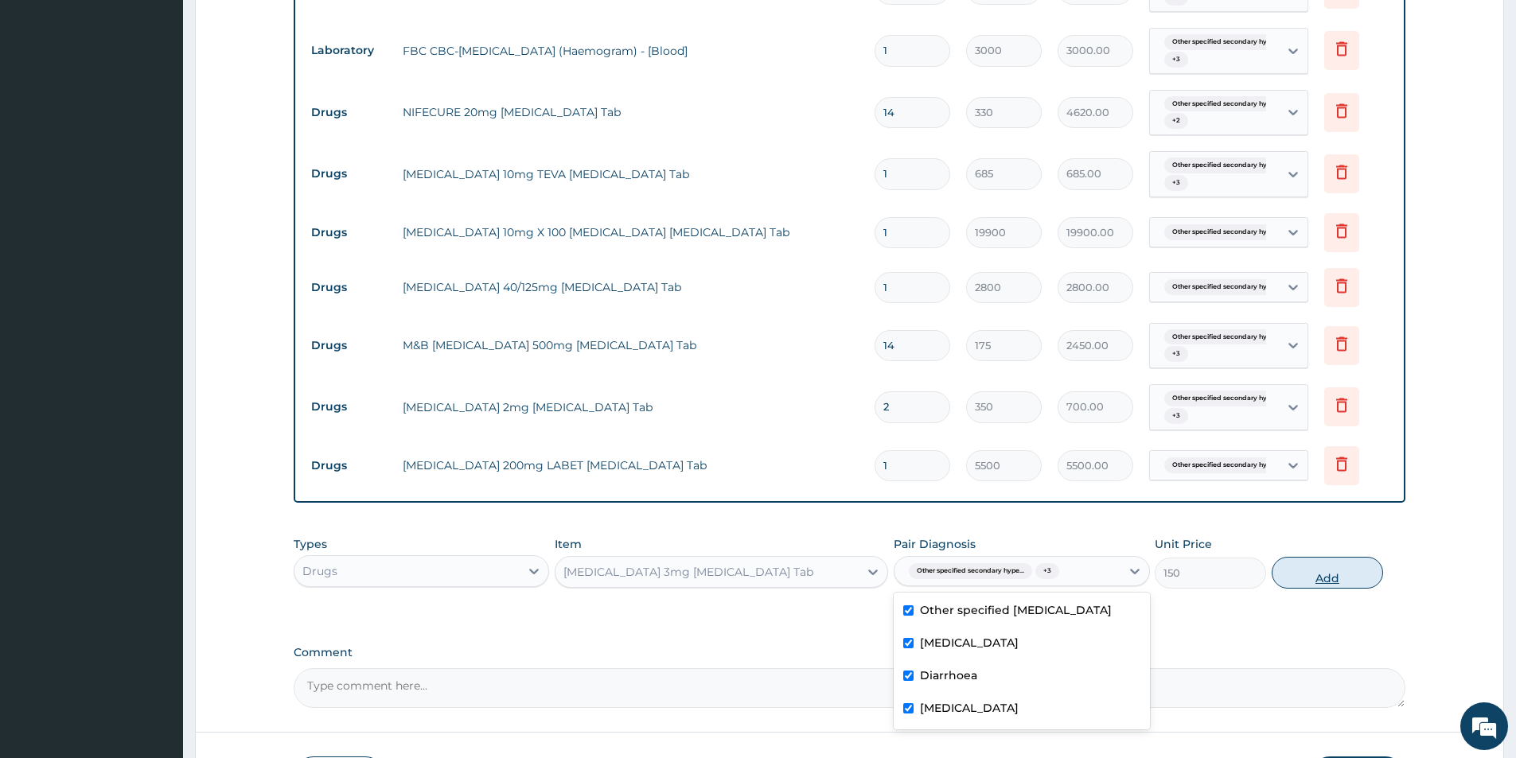
click at [1319, 570] on button "Add" at bounding box center [1326, 573] width 111 height 32
type input "0"
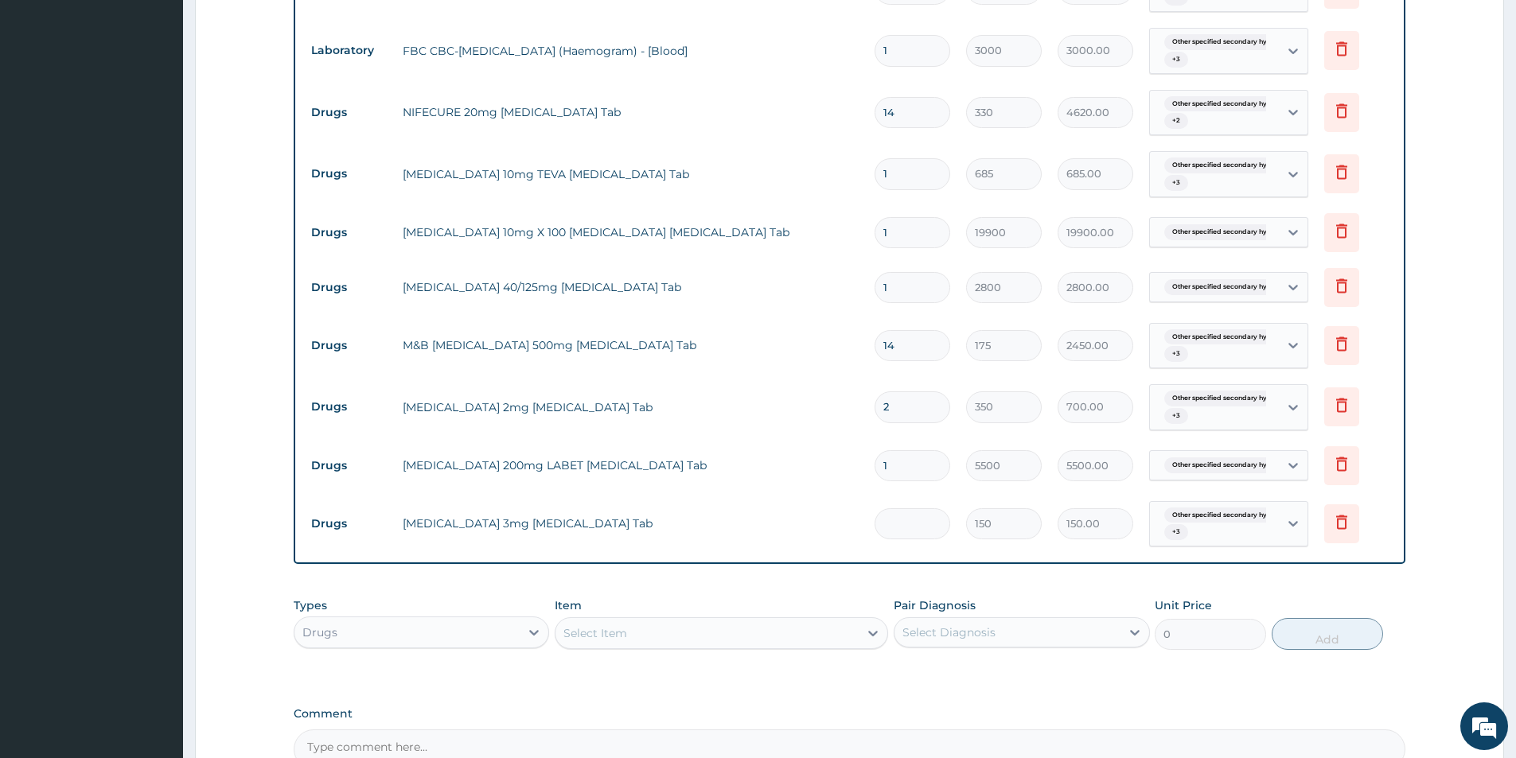
type input "0.00"
type input "5"
type input "750.00"
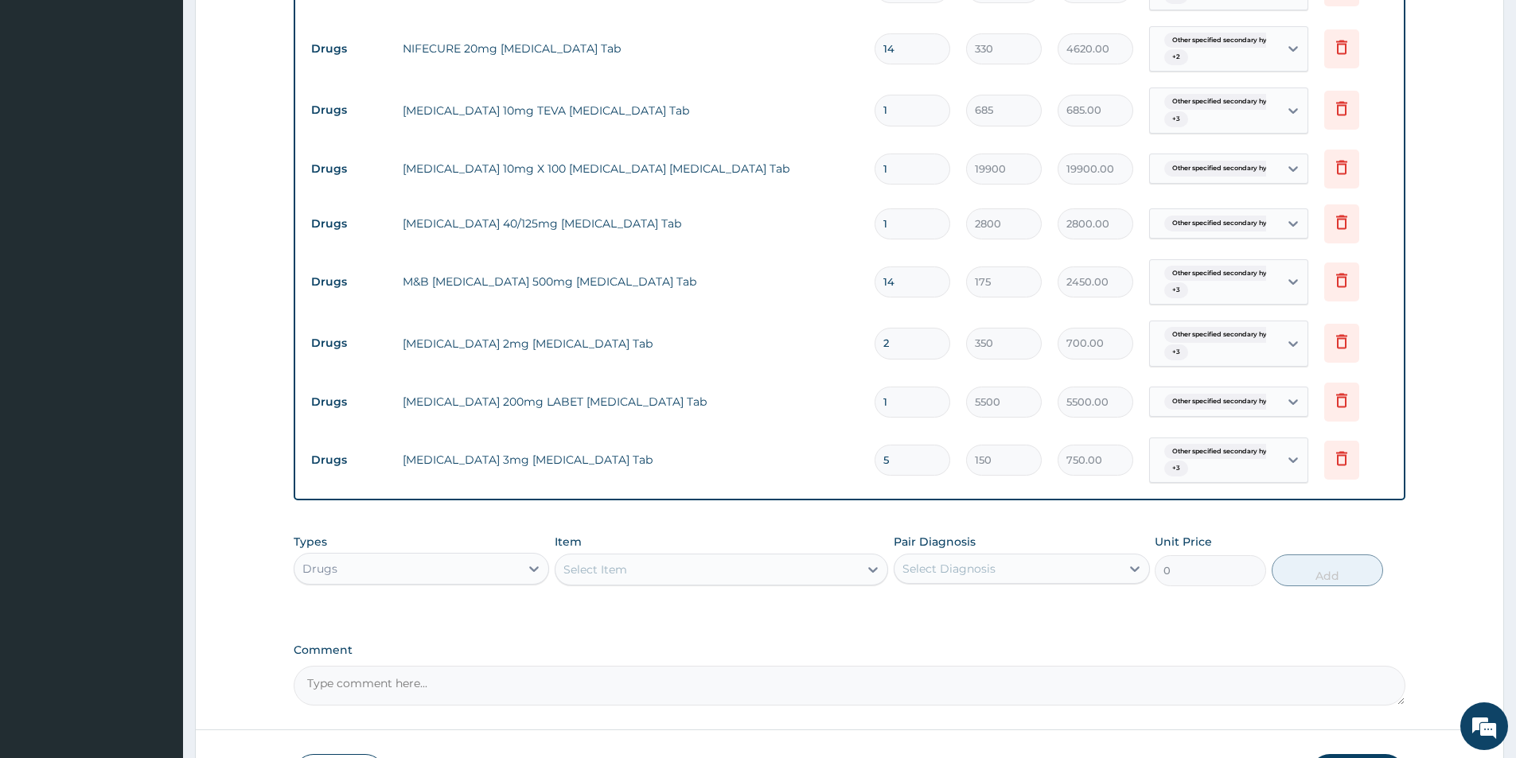
scroll to position [737, 0]
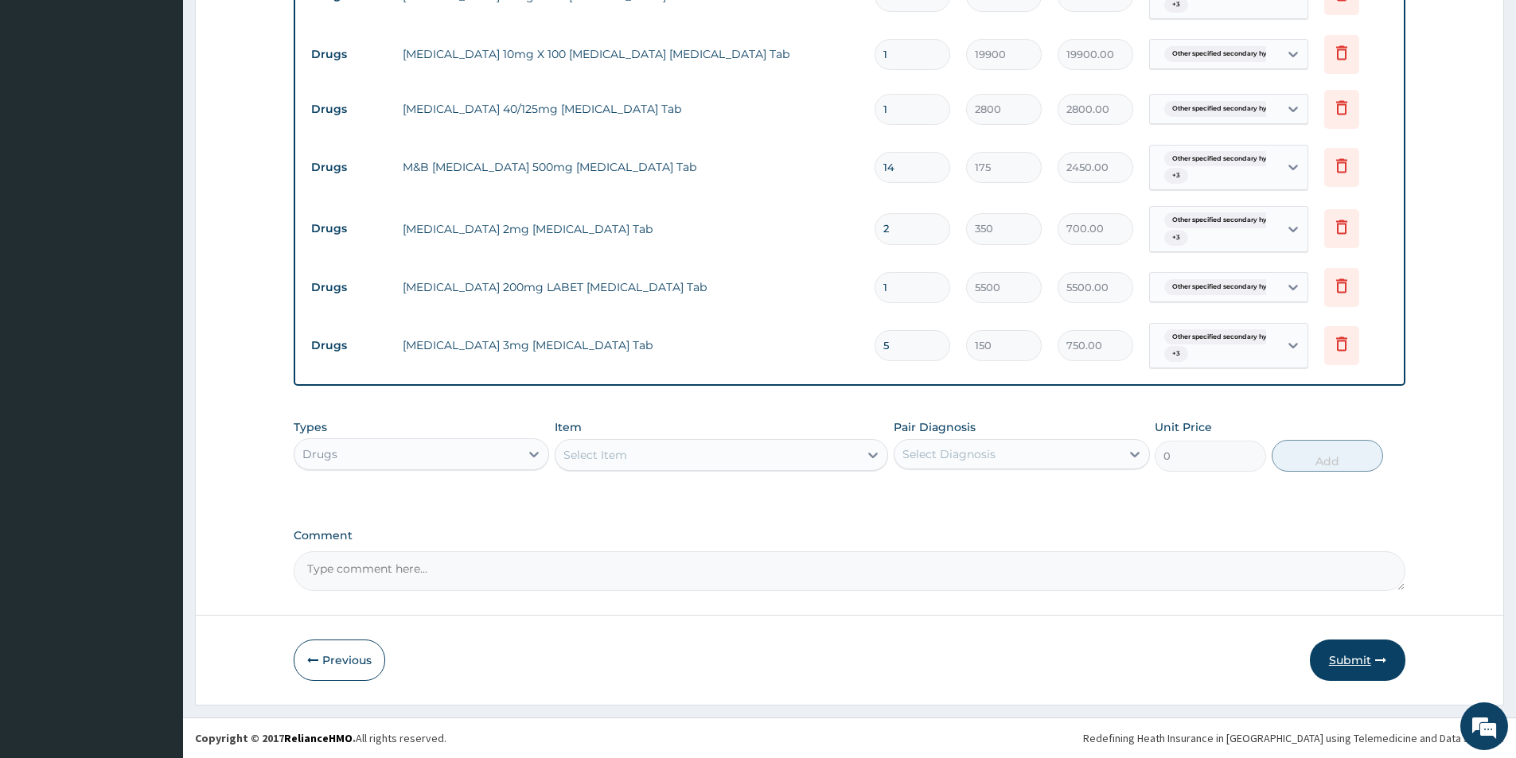
type input "5"
click at [1373, 654] on button "Submit" at bounding box center [1356, 660] width 95 height 41
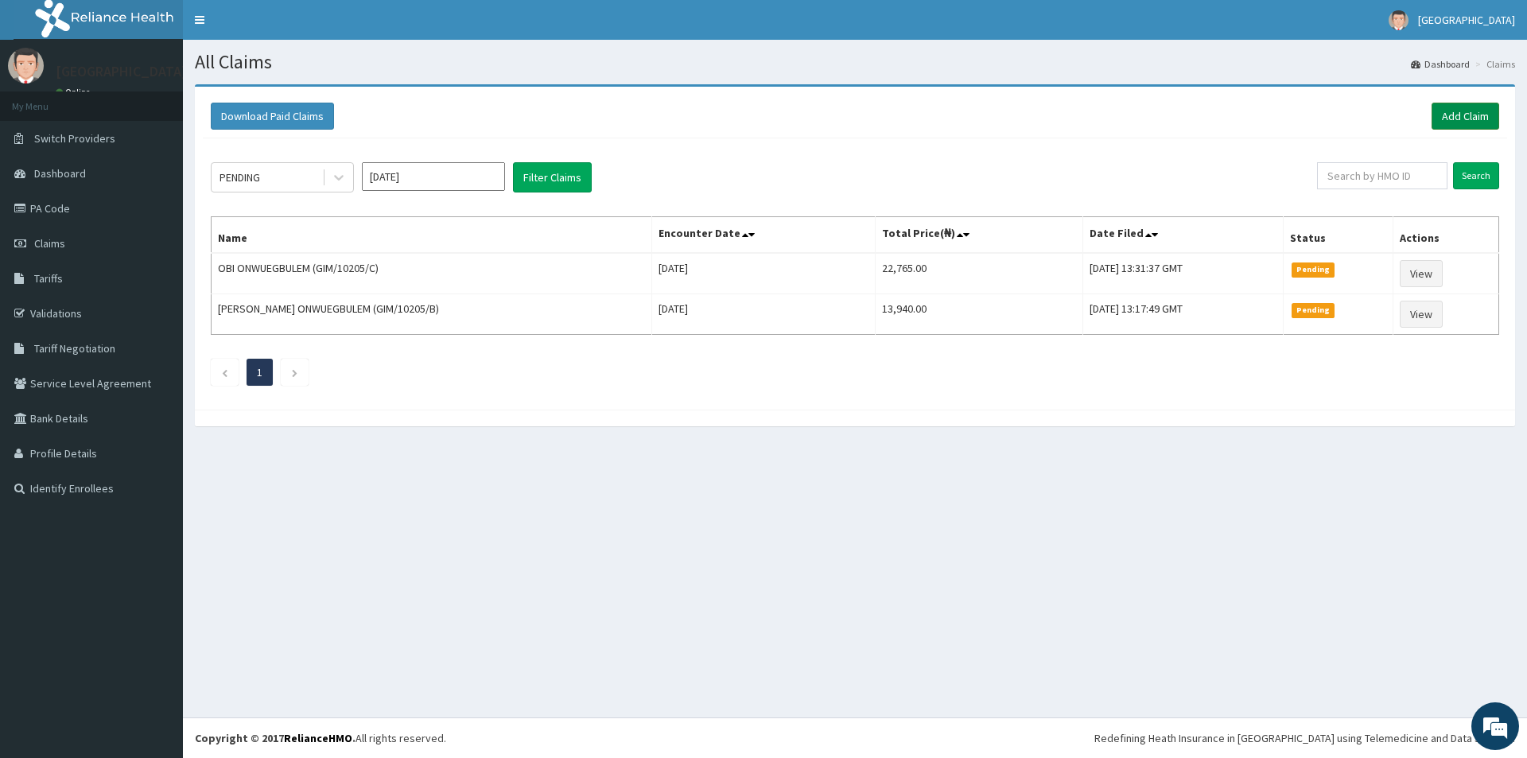
click at [1481, 115] on link "Add Claim" at bounding box center [1466, 116] width 68 height 27
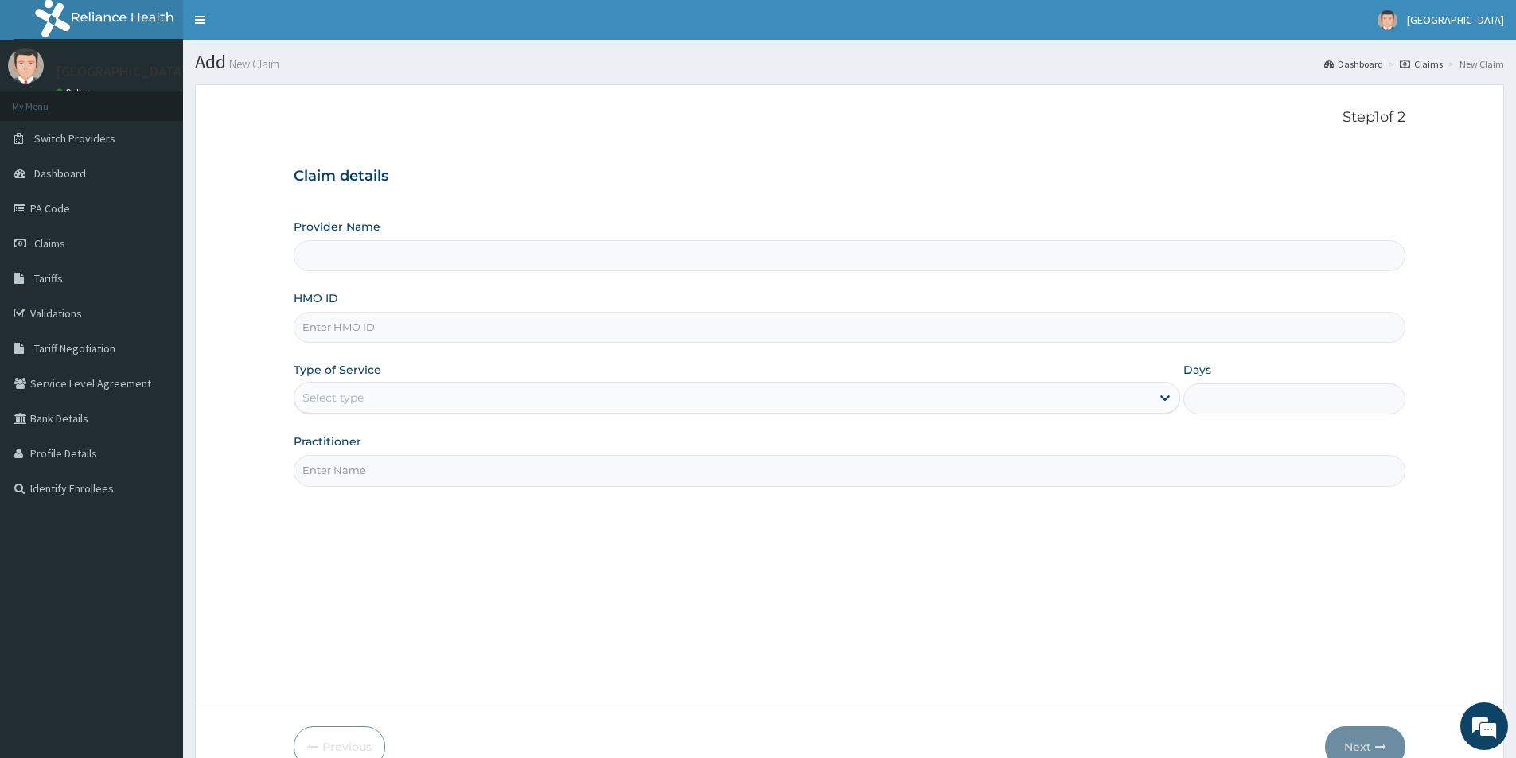
type input "[GEOGRAPHIC_DATA]"
click at [446, 317] on input "HMO ID" at bounding box center [849, 327] width 1111 height 31
type input "SFA/10073/B"
click at [438, 392] on div "Select type" at bounding box center [722, 397] width 856 height 25
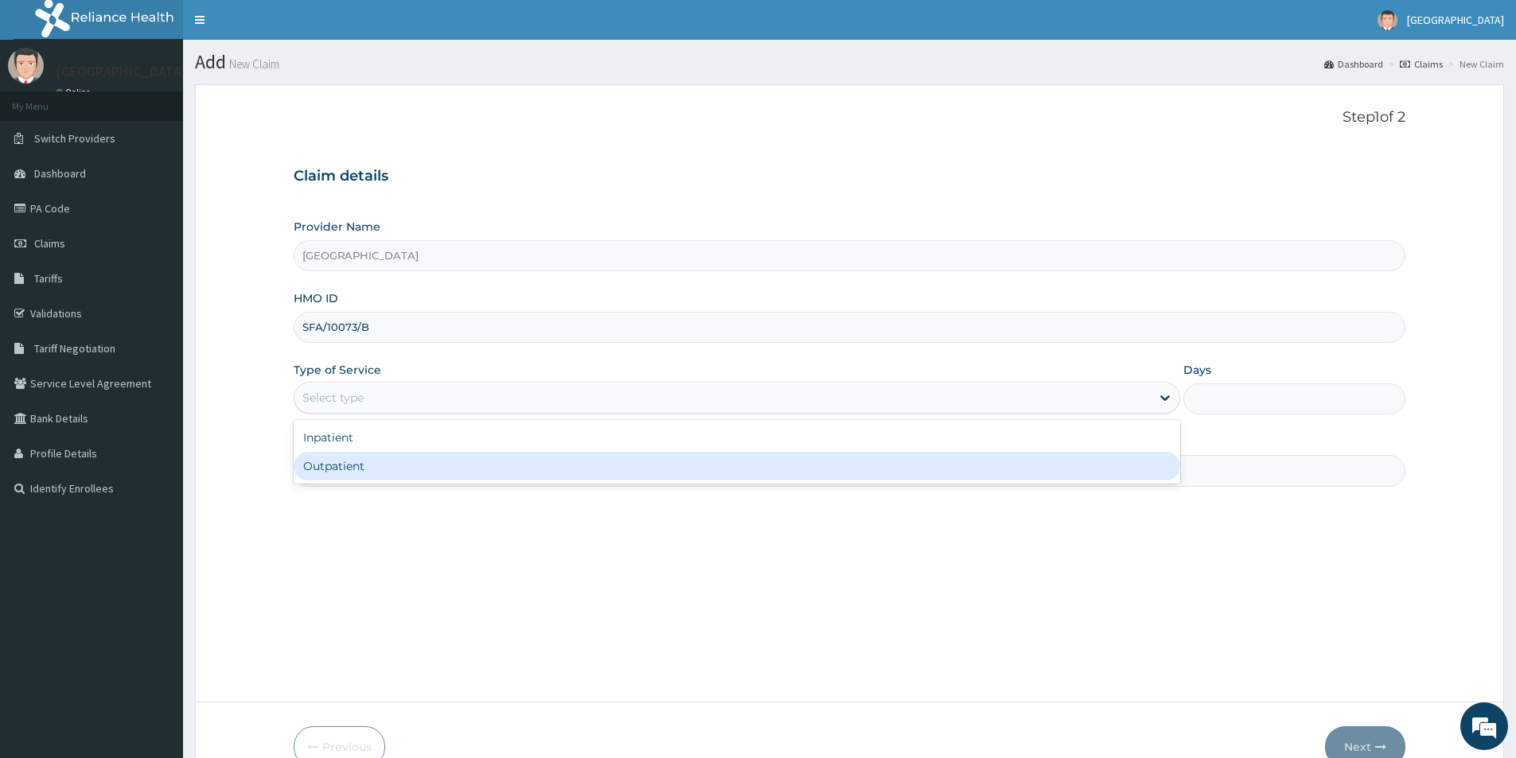
click at [409, 468] on div "Outpatient" at bounding box center [737, 466] width 886 height 29
type input "1"
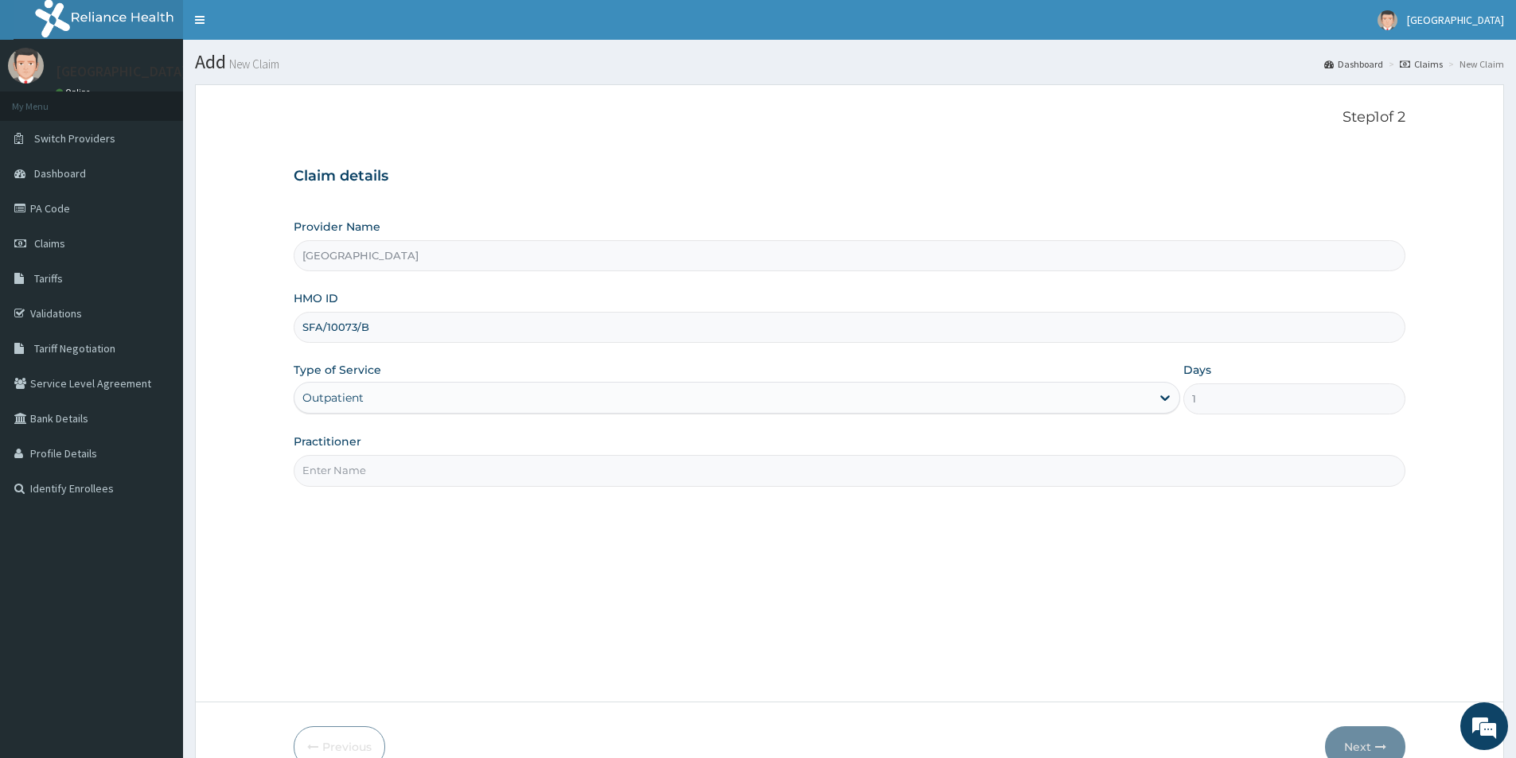
click at [413, 471] on input "Practitioner" at bounding box center [849, 470] width 1111 height 31
type input "[PERSON_NAME]"
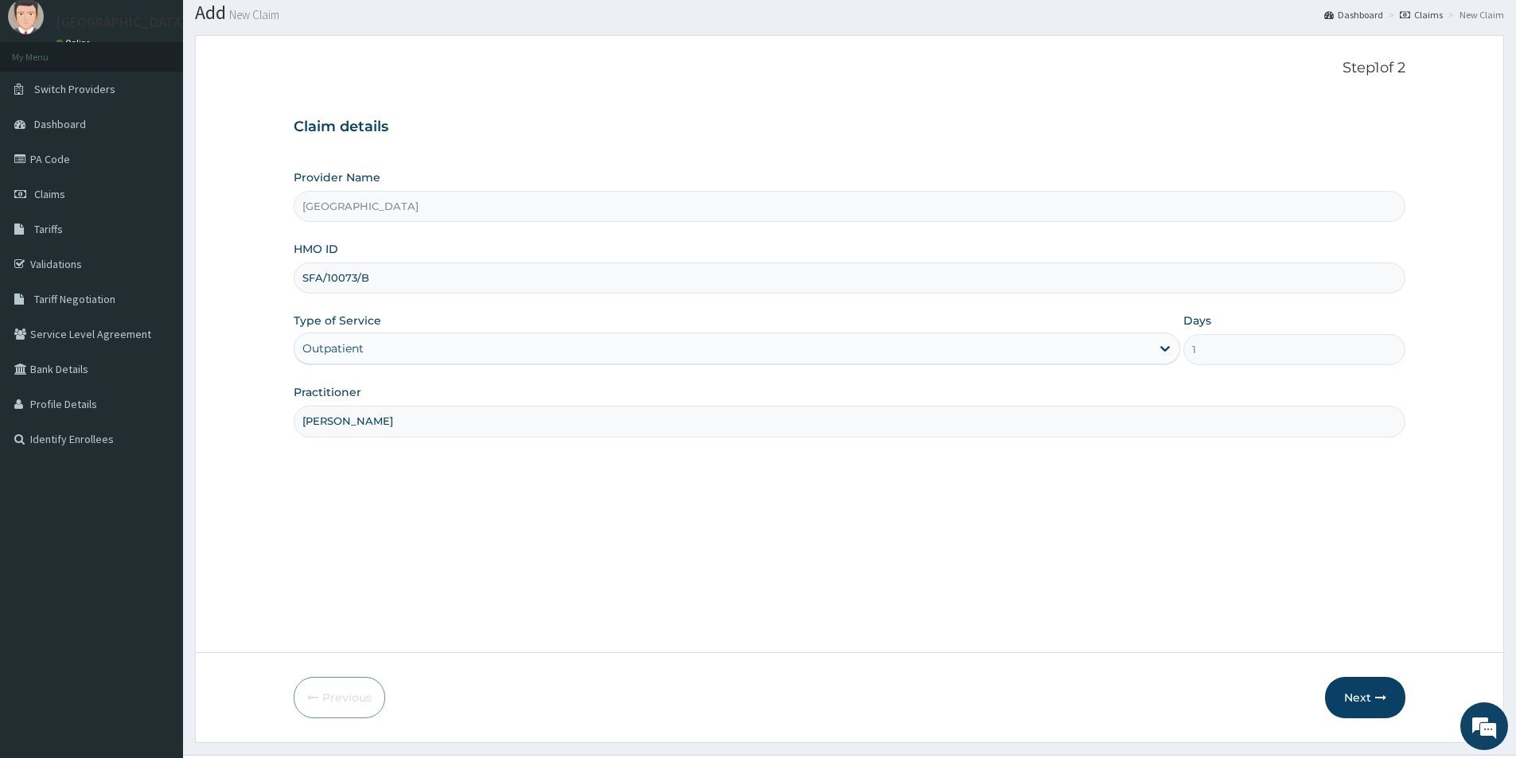
scroll to position [87, 0]
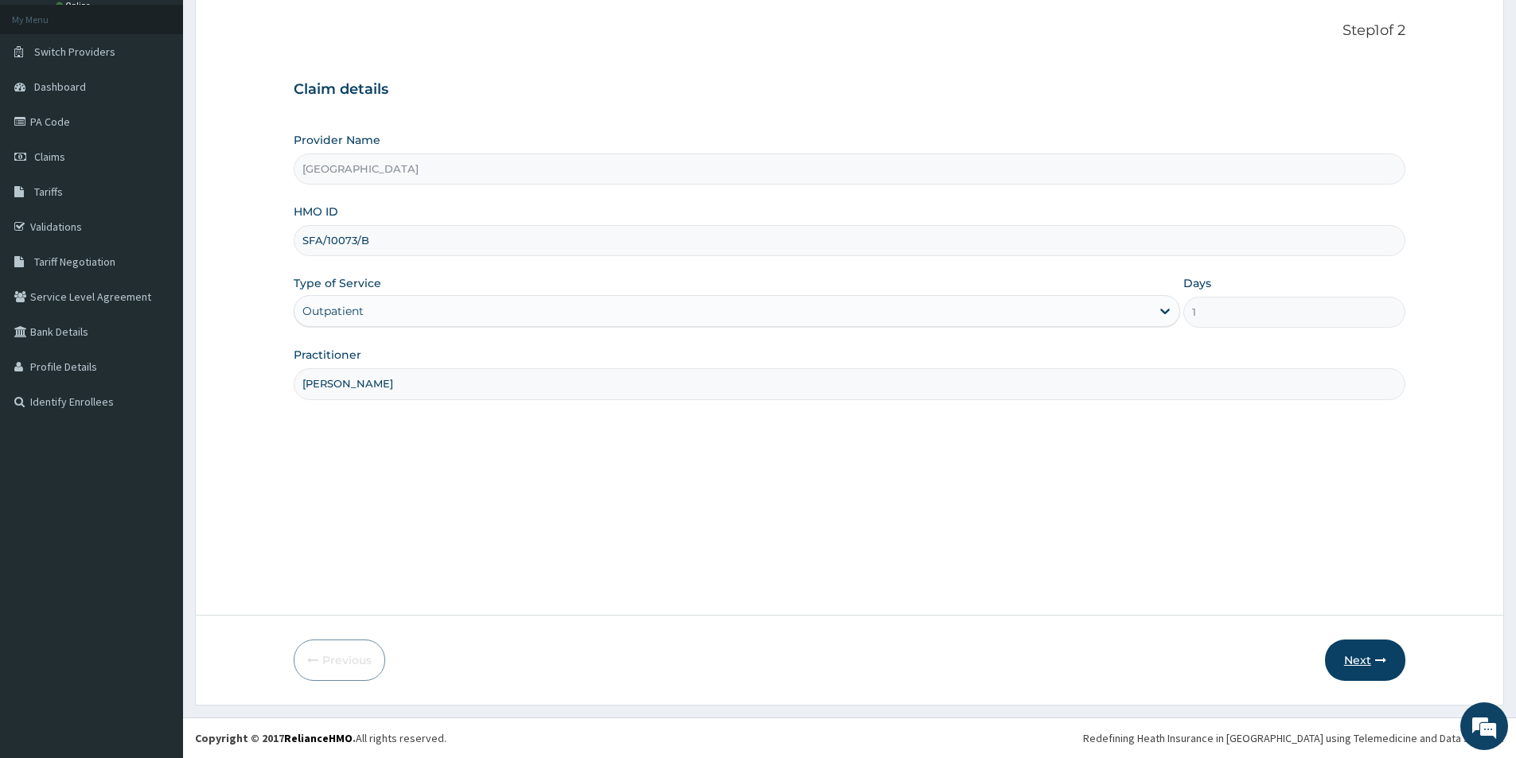
click at [1371, 657] on button "Next" at bounding box center [1365, 660] width 80 height 41
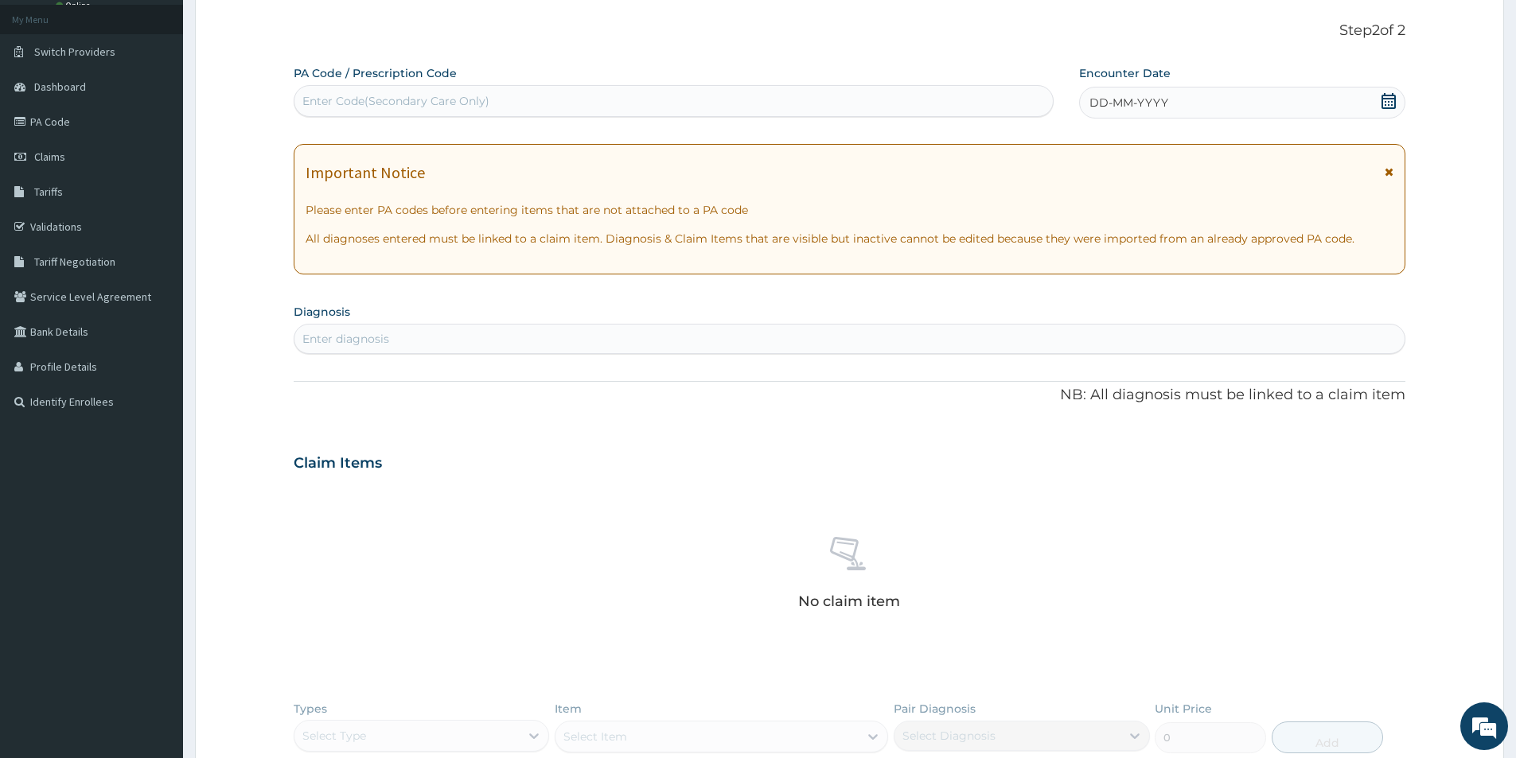
click at [1388, 168] on icon at bounding box center [1388, 171] width 9 height 11
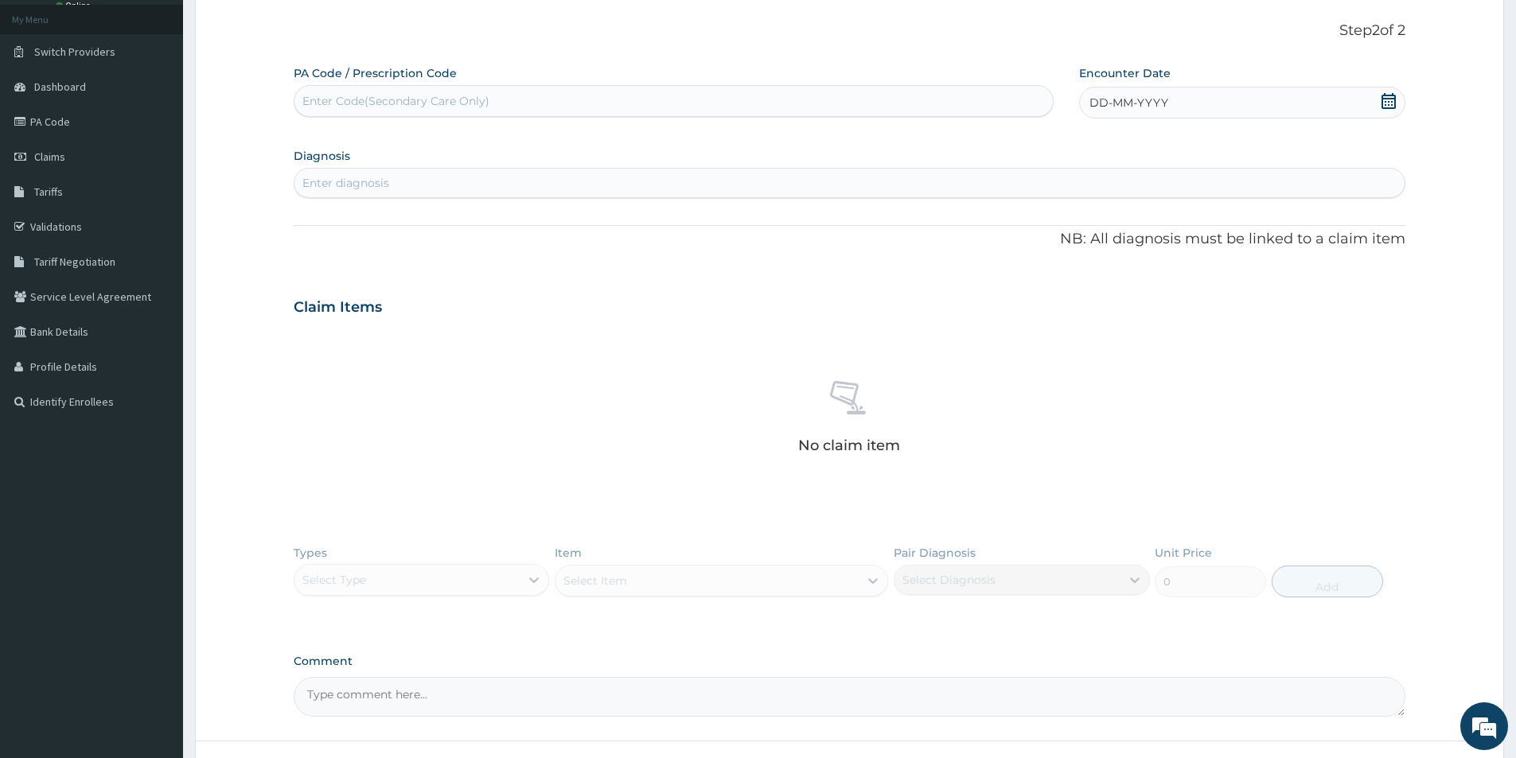
click at [393, 186] on div "Enter diagnosis" at bounding box center [849, 182] width 1110 height 25
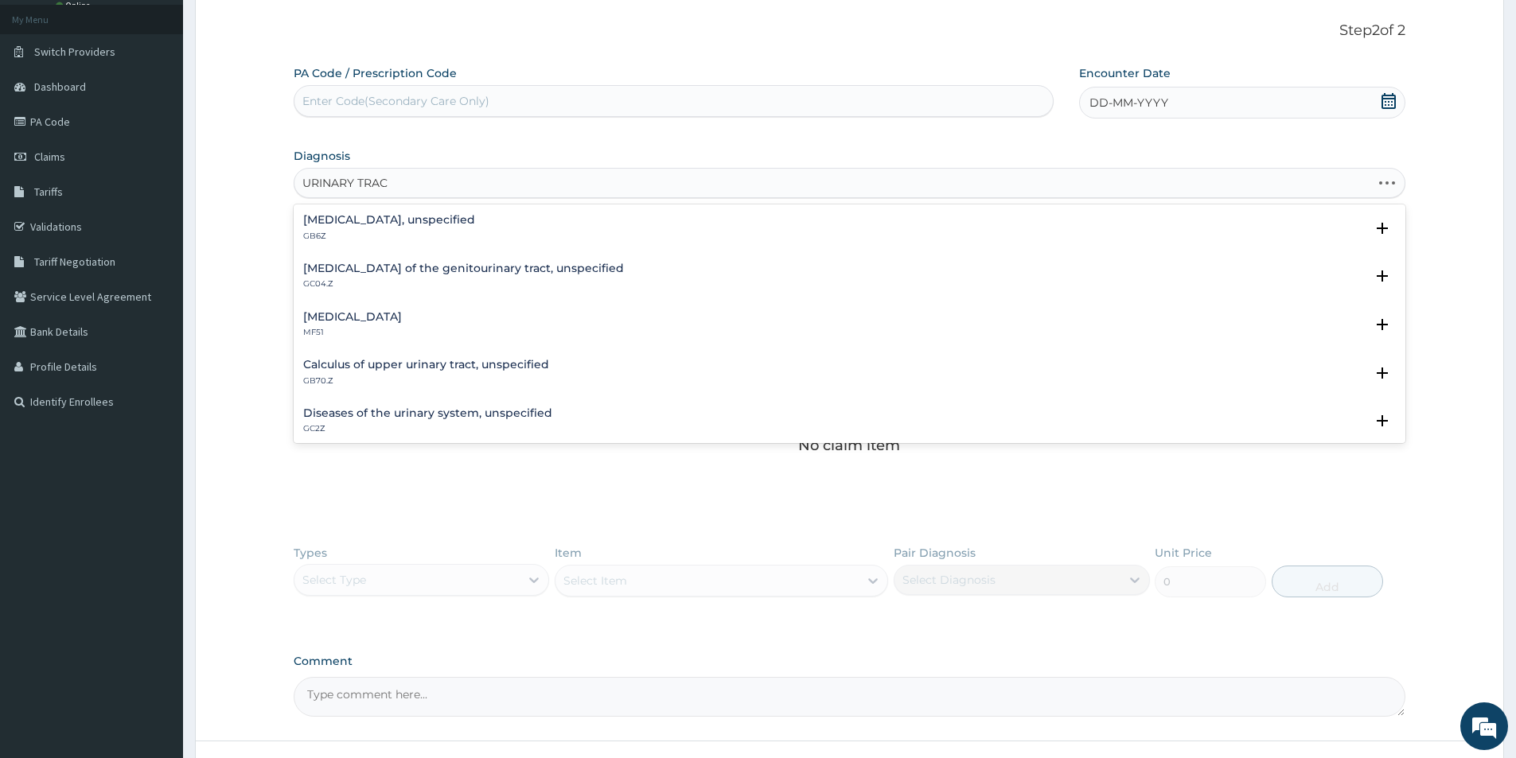
type input "URINARY TRACT"
click at [456, 226] on h4 "Diseases of the urinary system, unspecified" at bounding box center [427, 220] width 249 height 12
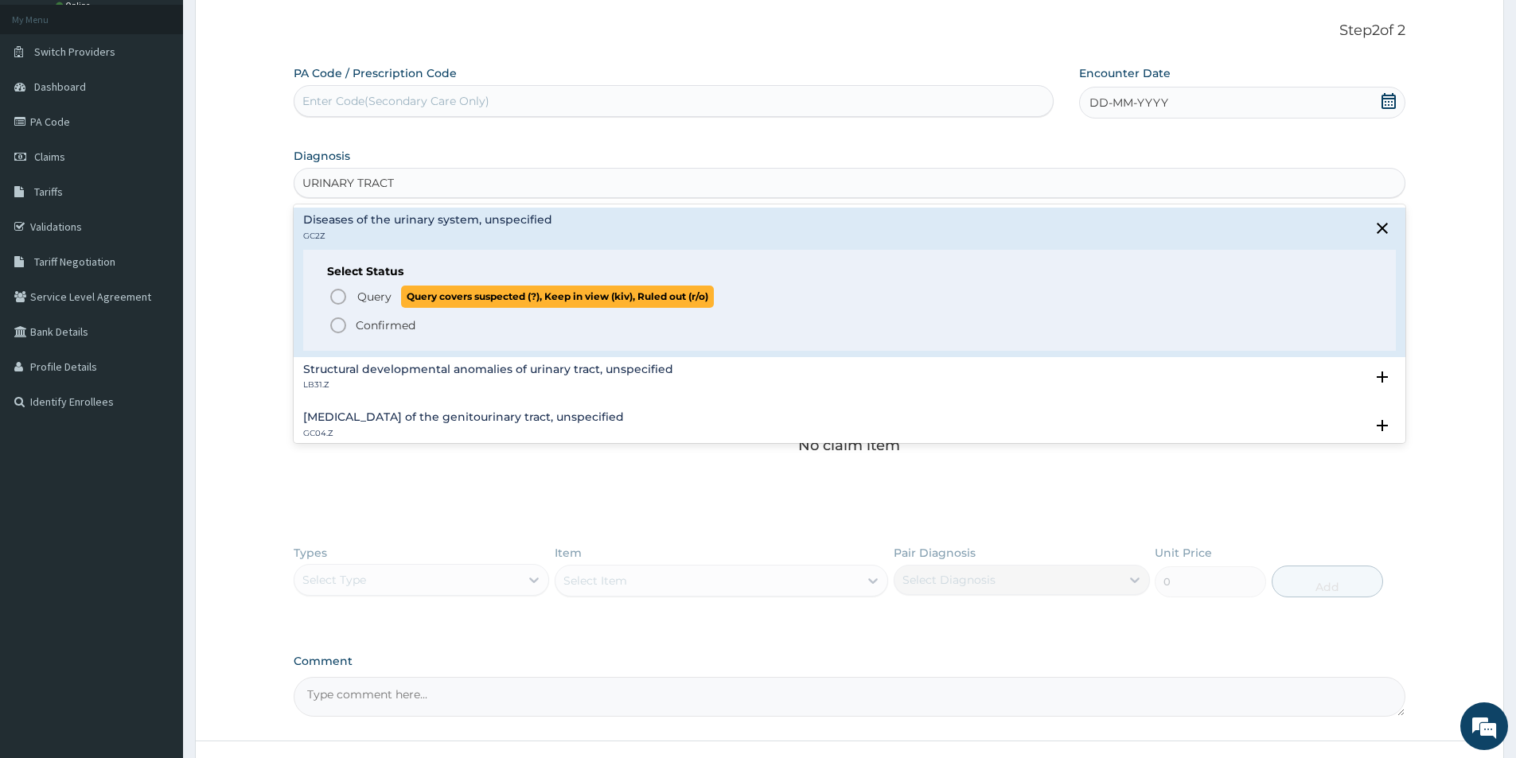
click at [336, 294] on icon "status option query" at bounding box center [338, 296] width 19 height 19
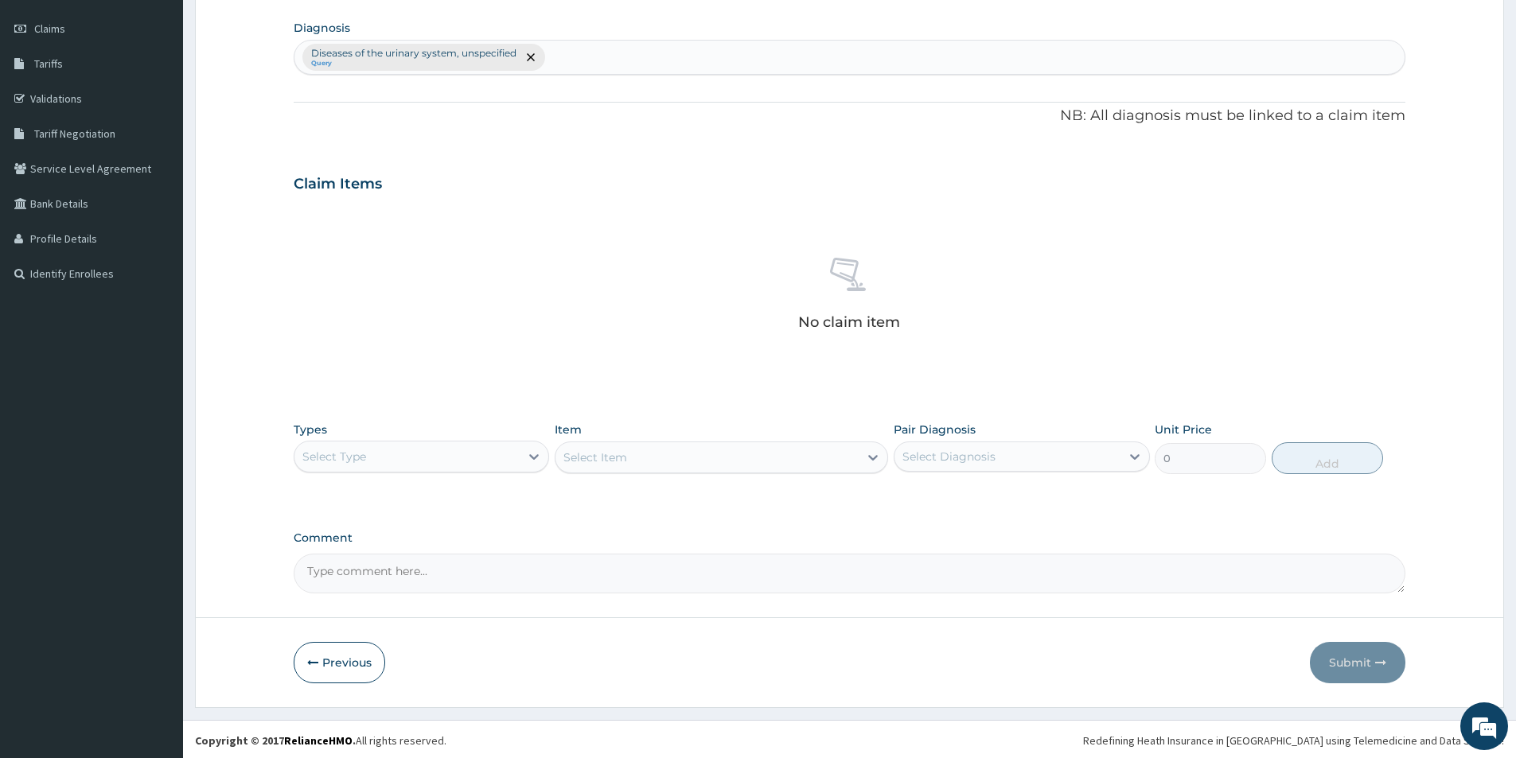
scroll to position [217, 0]
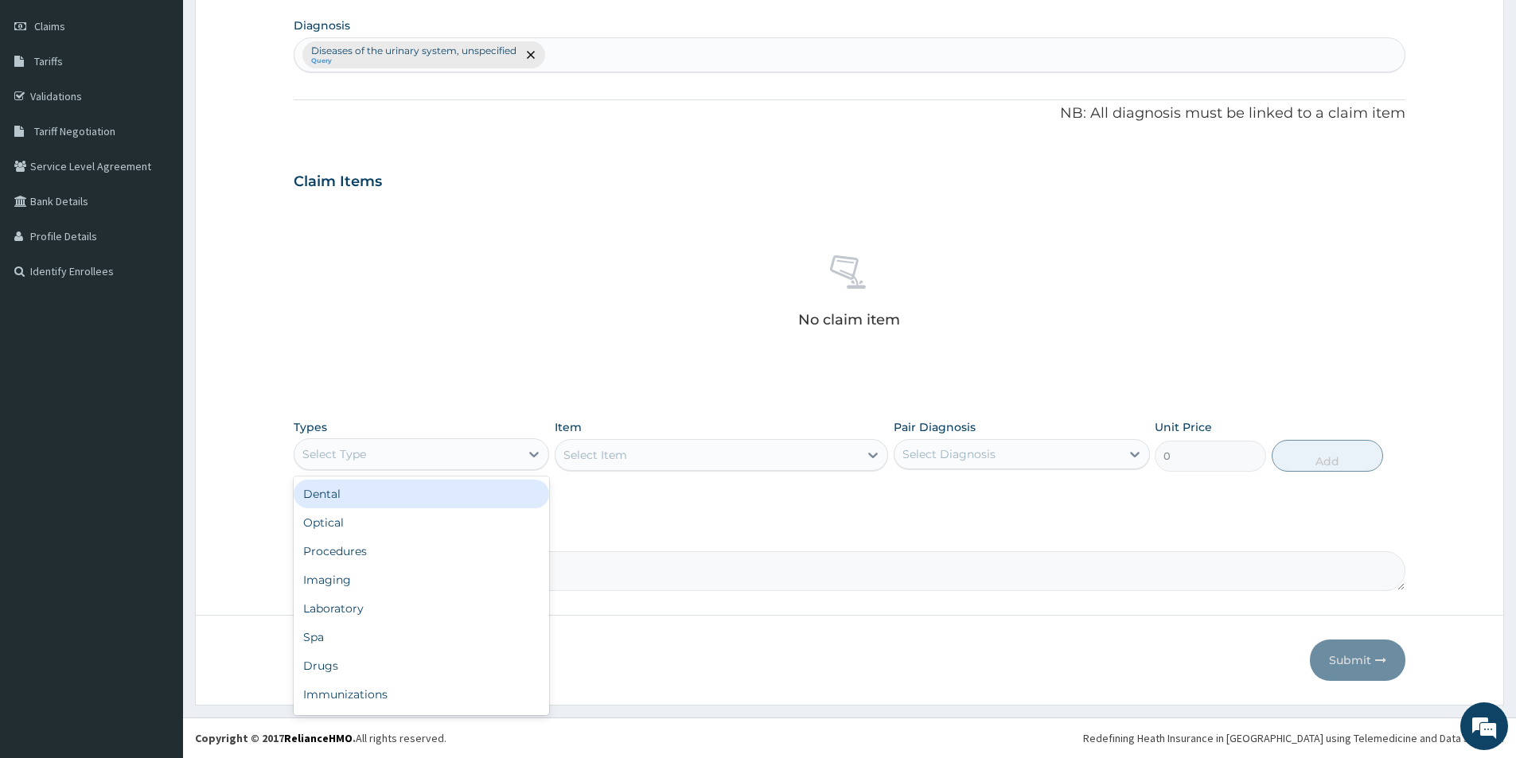
click at [408, 449] on div "Select Type" at bounding box center [406, 454] width 225 height 25
click at [386, 550] on div "Procedures" at bounding box center [421, 551] width 255 height 29
click at [667, 452] on div "Select Item" at bounding box center [706, 454] width 303 height 25
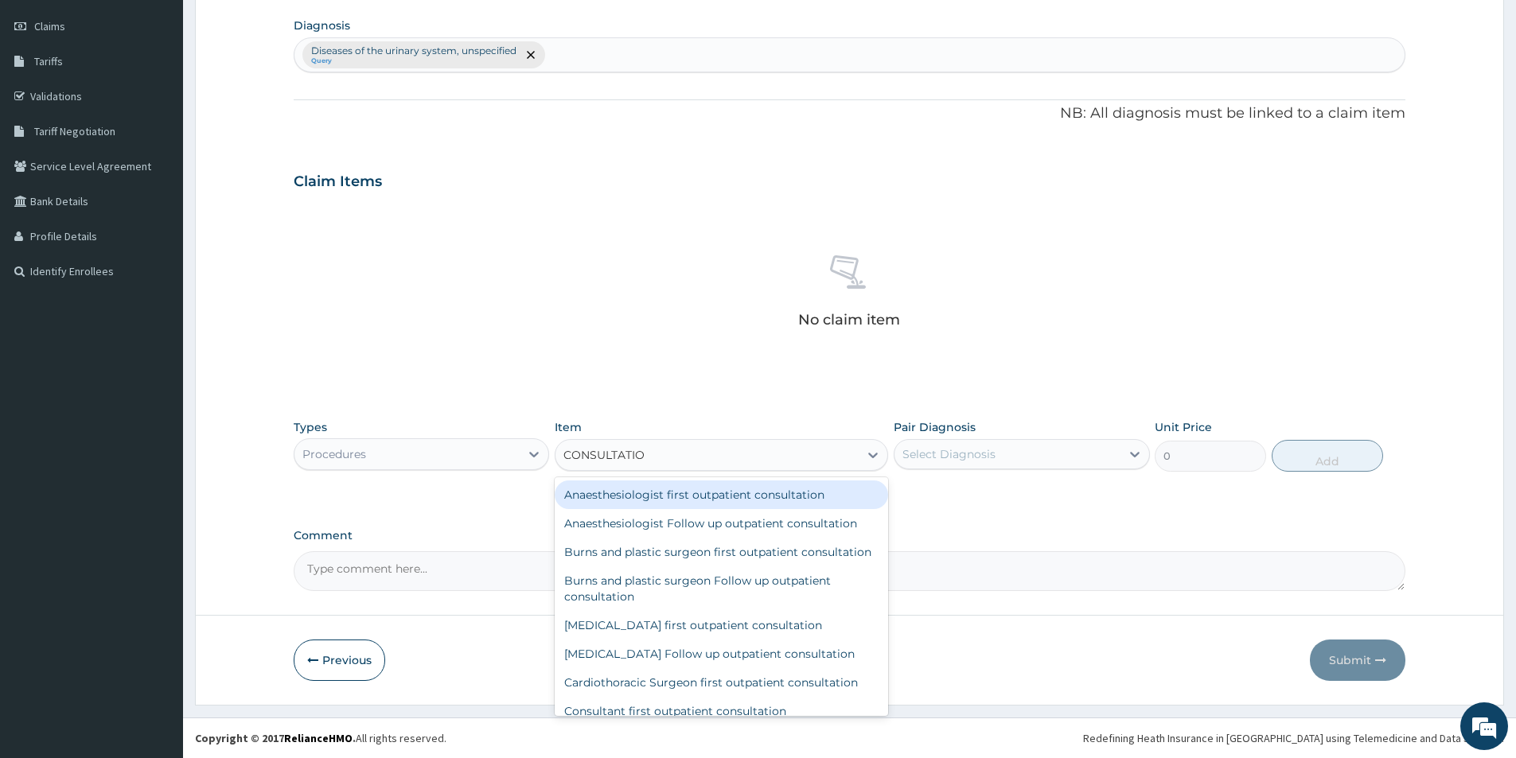
type input "CONSULTATION"
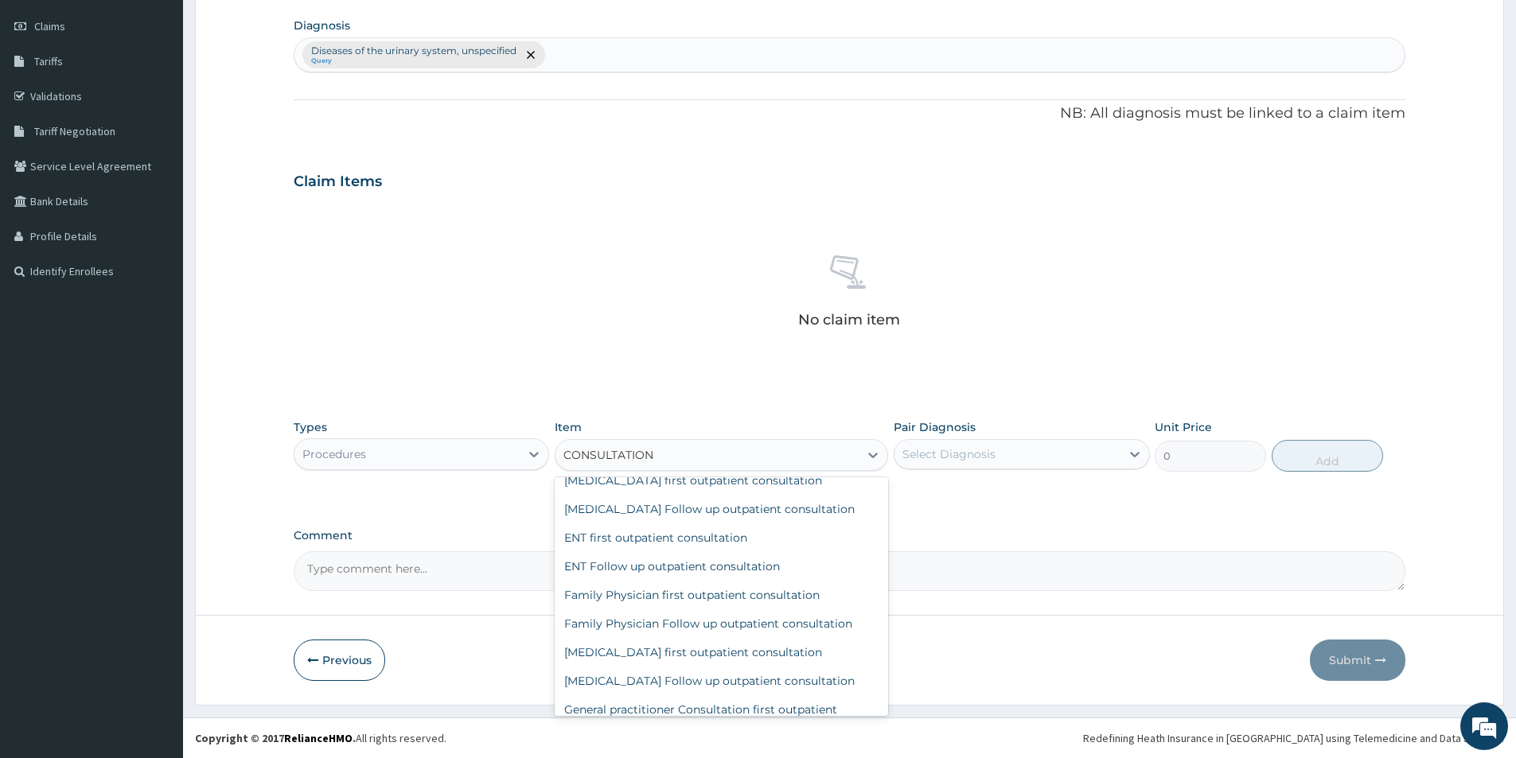
scroll to position [477, 0]
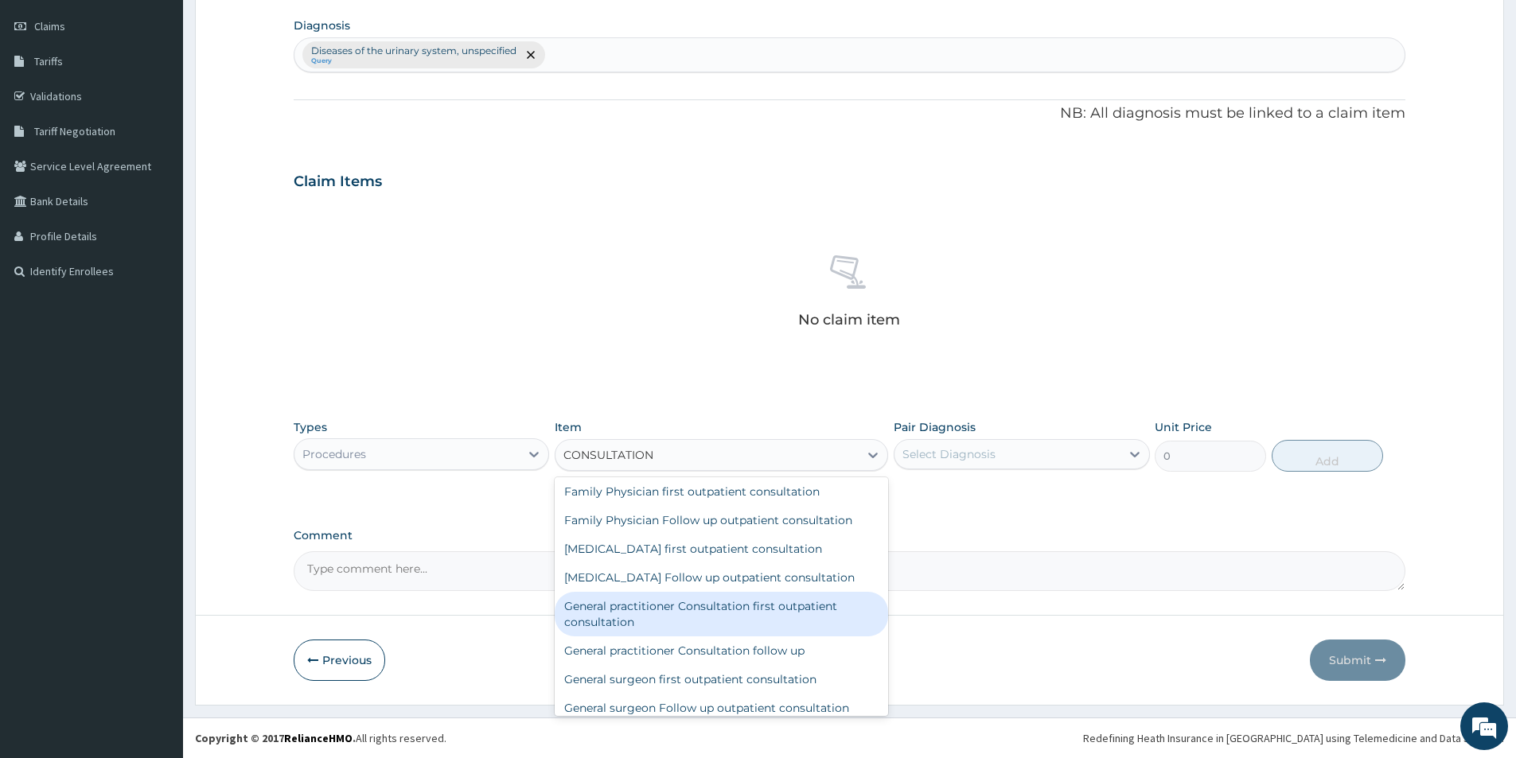
click at [756, 629] on div "General practitioner Consultation first outpatient consultation" at bounding box center [721, 614] width 333 height 45
type input "3000"
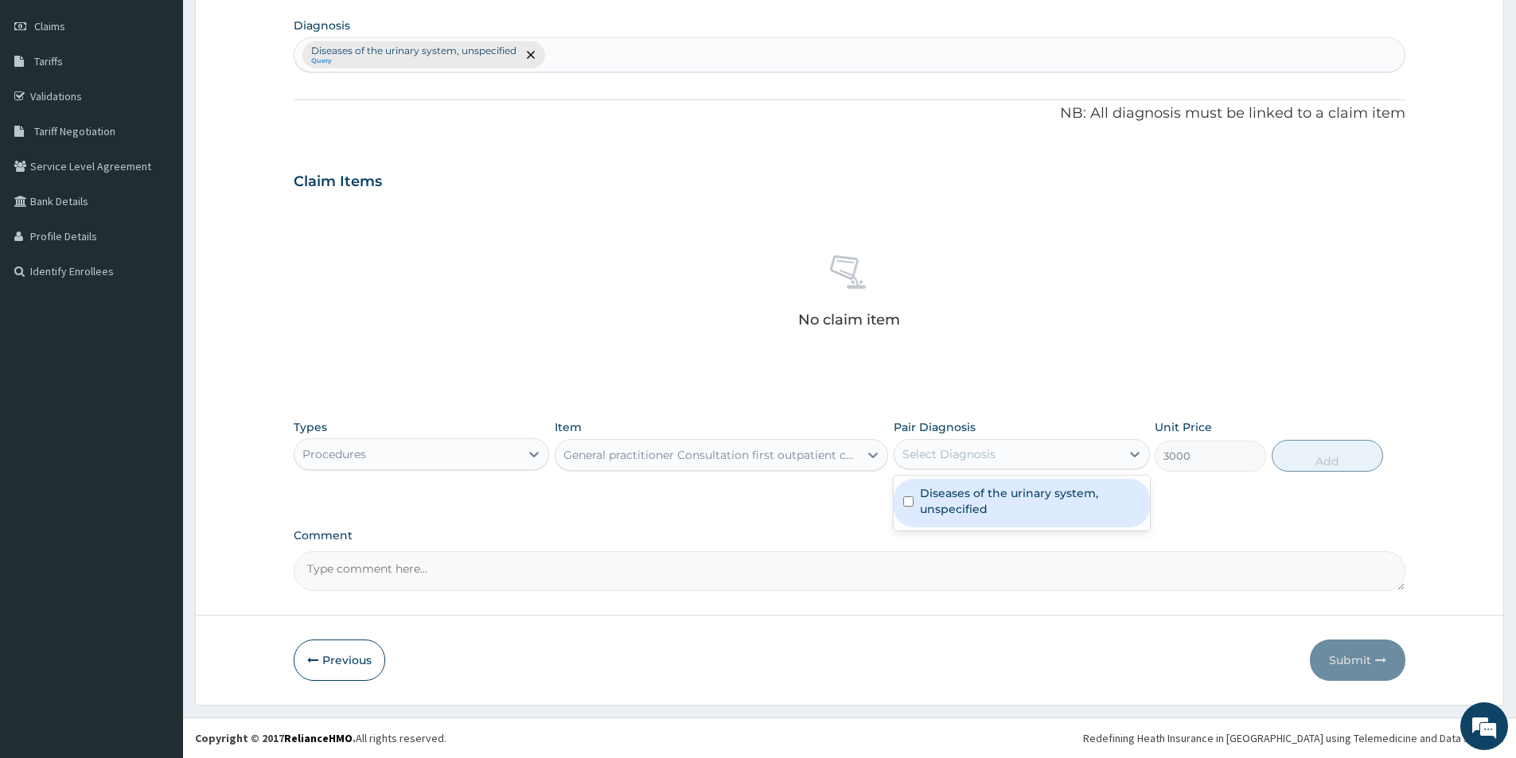
click at [959, 450] on div "Select Diagnosis" at bounding box center [948, 454] width 93 height 16
click at [935, 501] on label "Diseases of the urinary system, unspecified" at bounding box center [1030, 501] width 220 height 32
checkbox input "true"
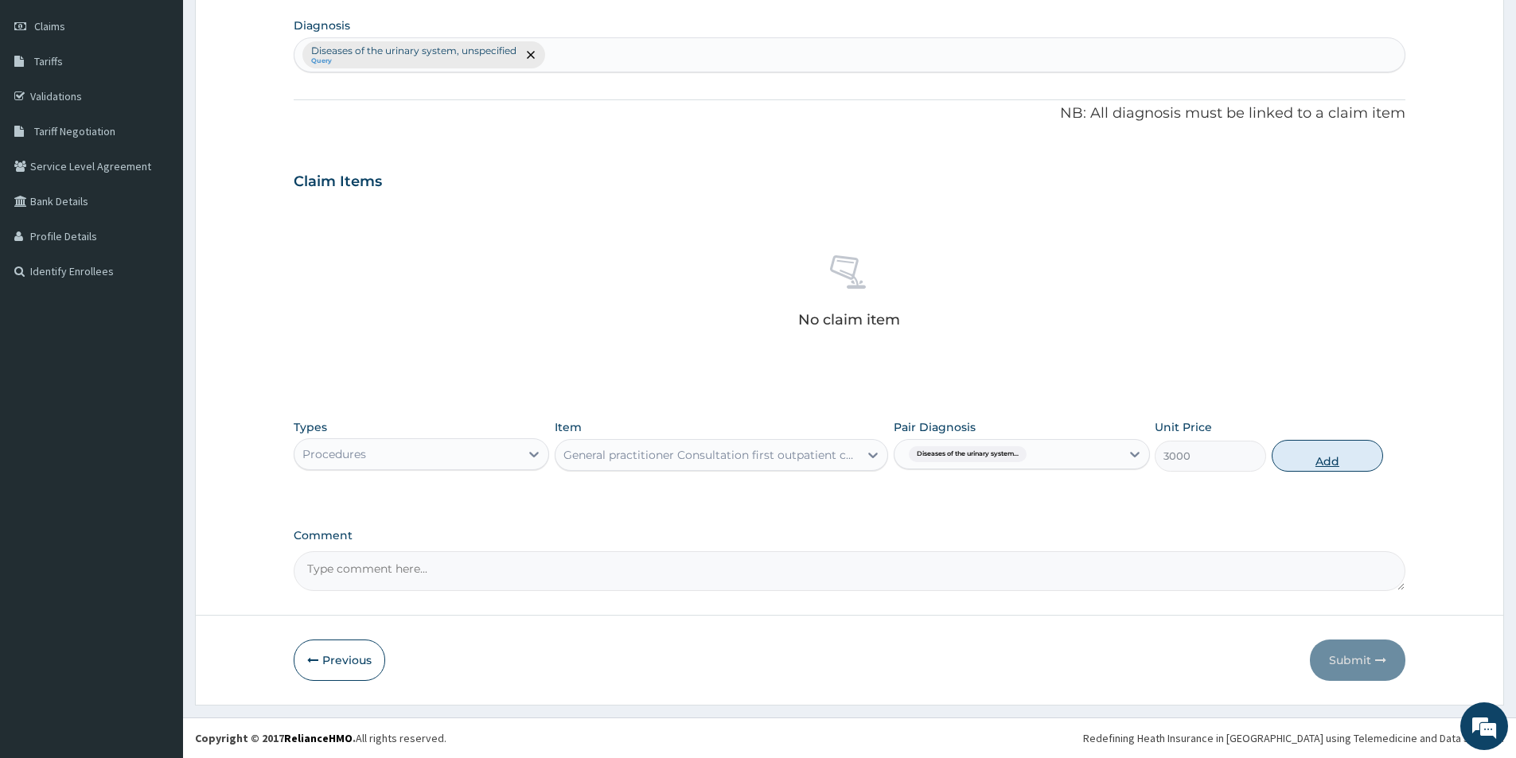
click at [1314, 453] on button "Add" at bounding box center [1326, 456] width 111 height 32
type input "0"
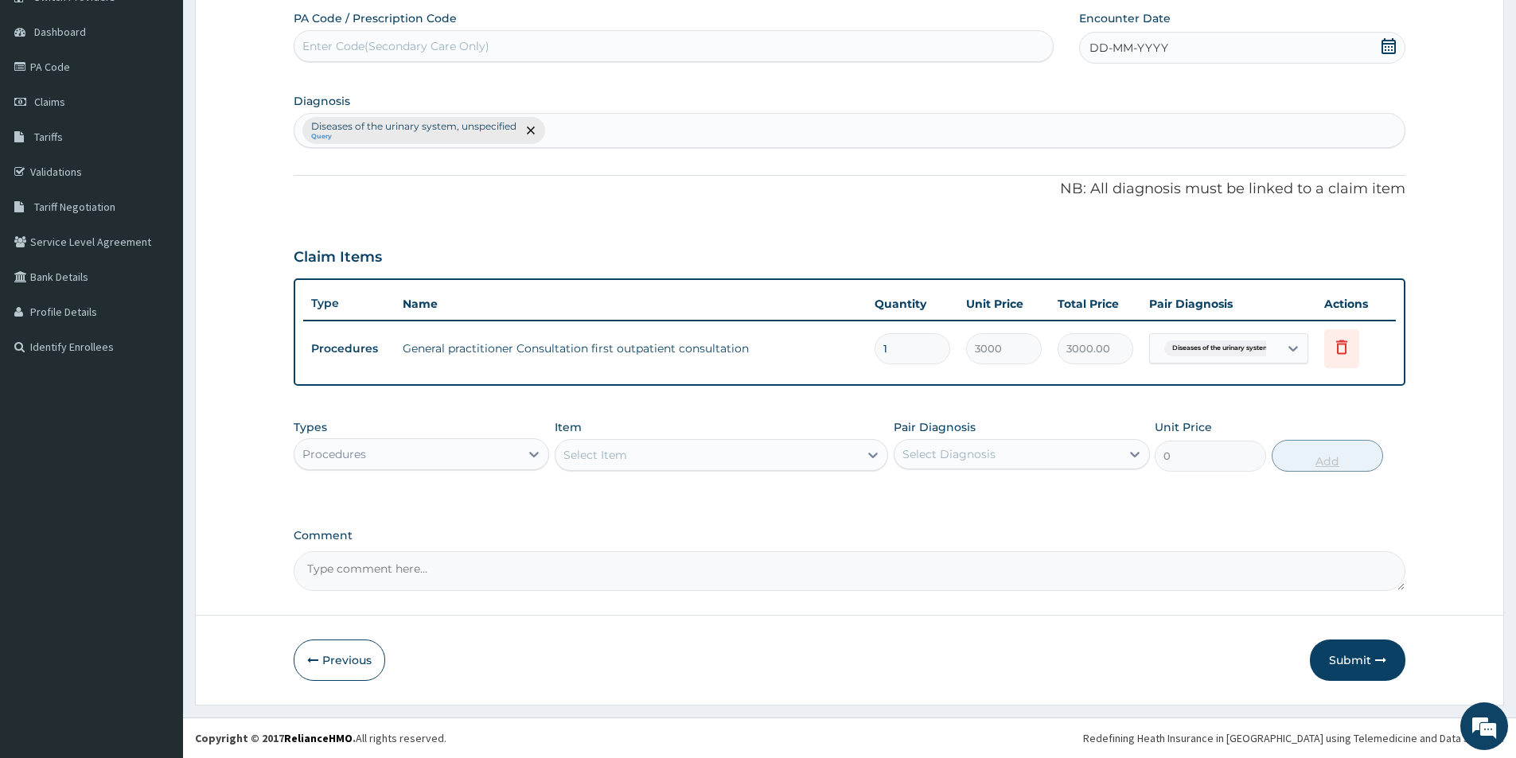
scroll to position [142, 0]
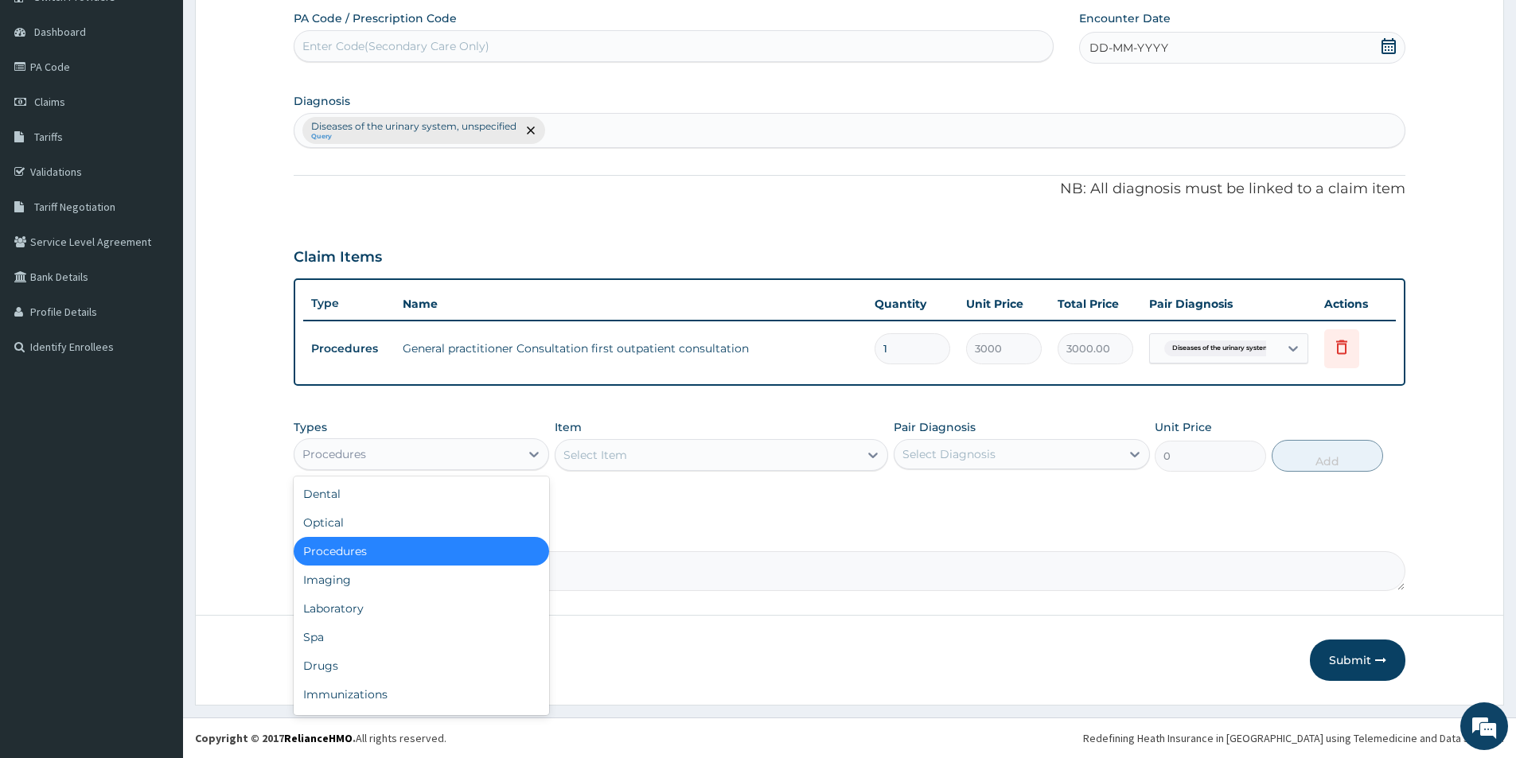
click at [451, 451] on div "Procedures" at bounding box center [406, 454] width 225 height 25
click at [636, 448] on div "Select Item" at bounding box center [706, 454] width 303 height 25
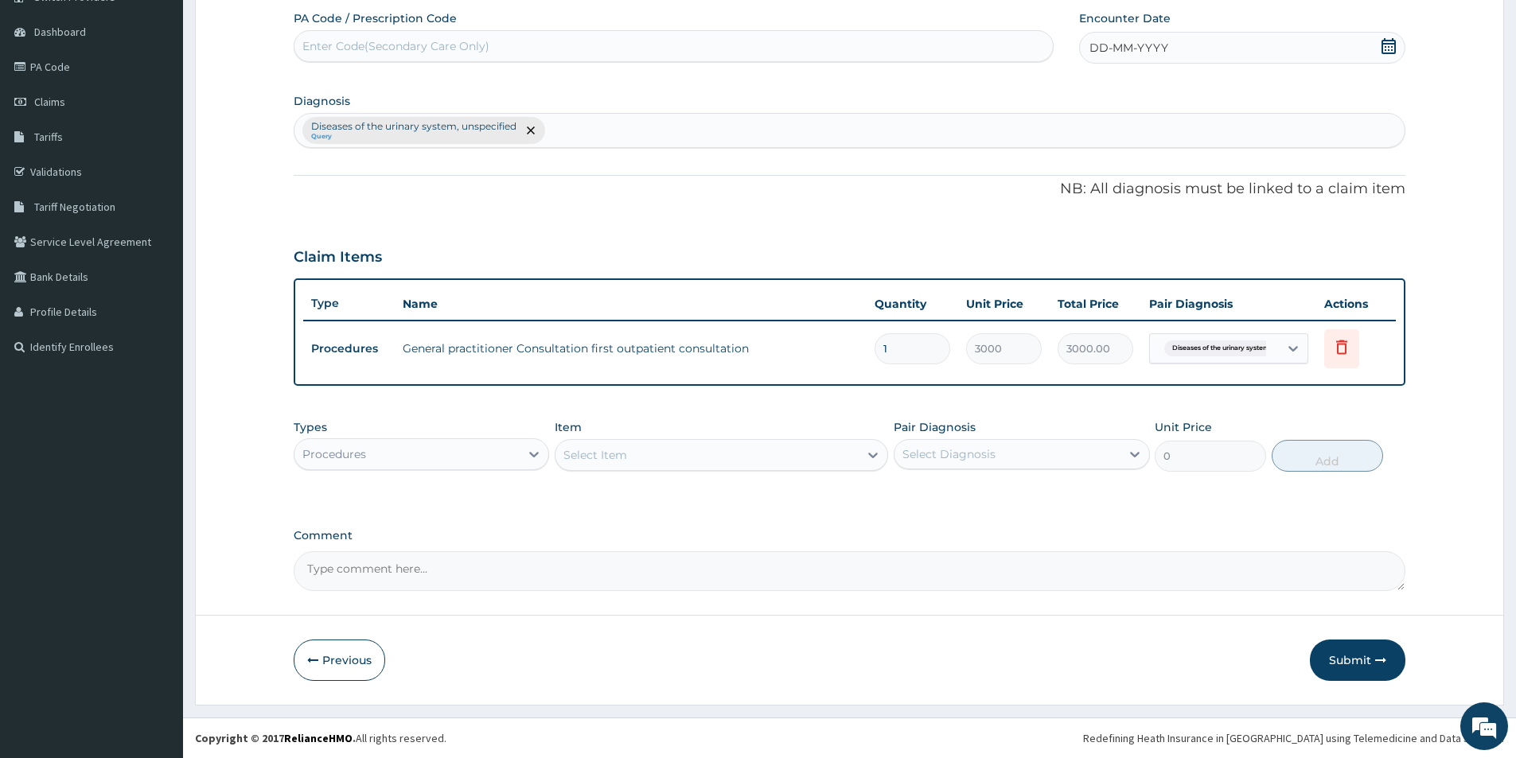
click at [467, 435] on div "Types Procedures" at bounding box center [421, 445] width 255 height 53
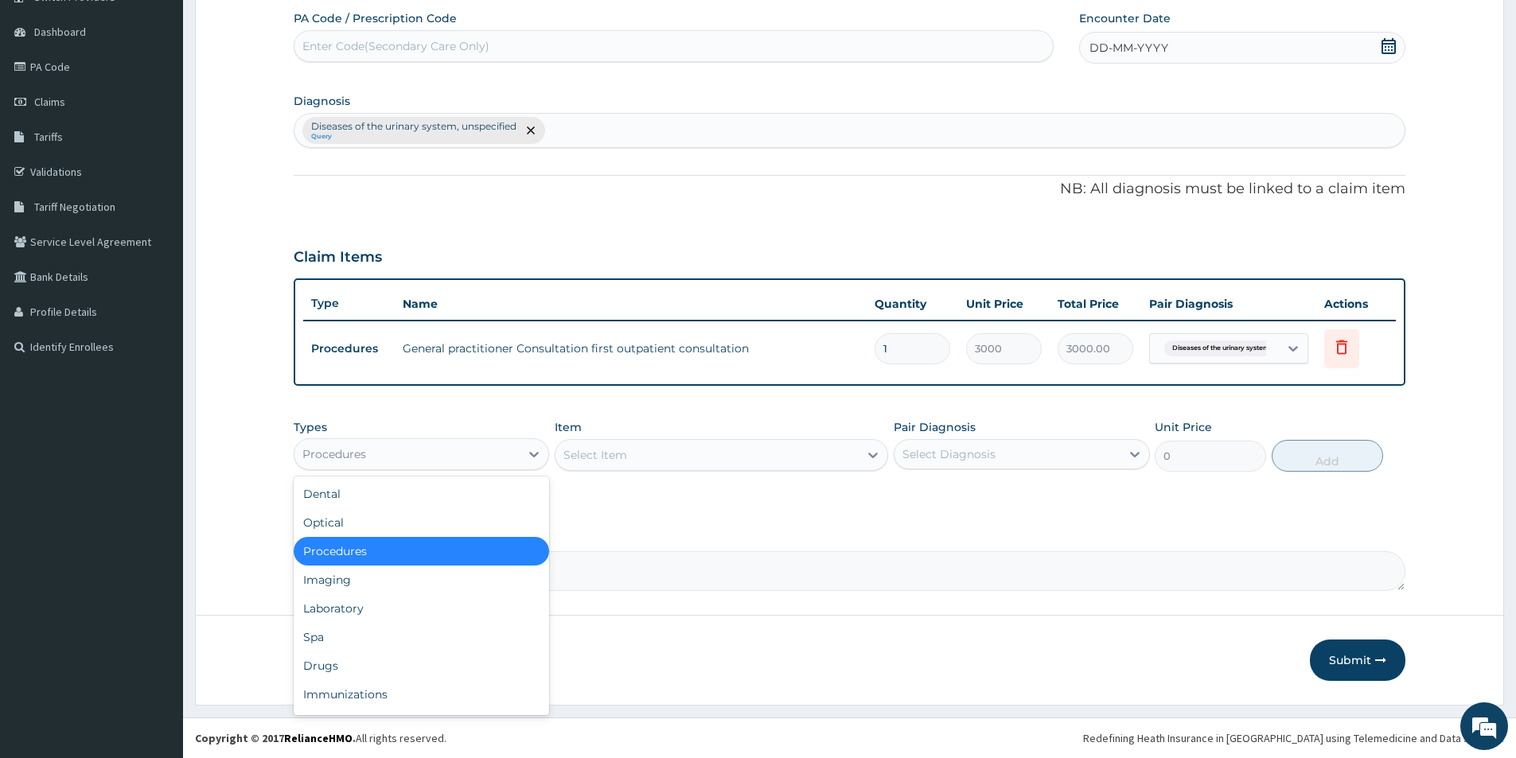
click at [464, 449] on div "Procedures" at bounding box center [406, 454] width 225 height 25
click at [446, 598] on div "Laboratory" at bounding box center [421, 608] width 255 height 29
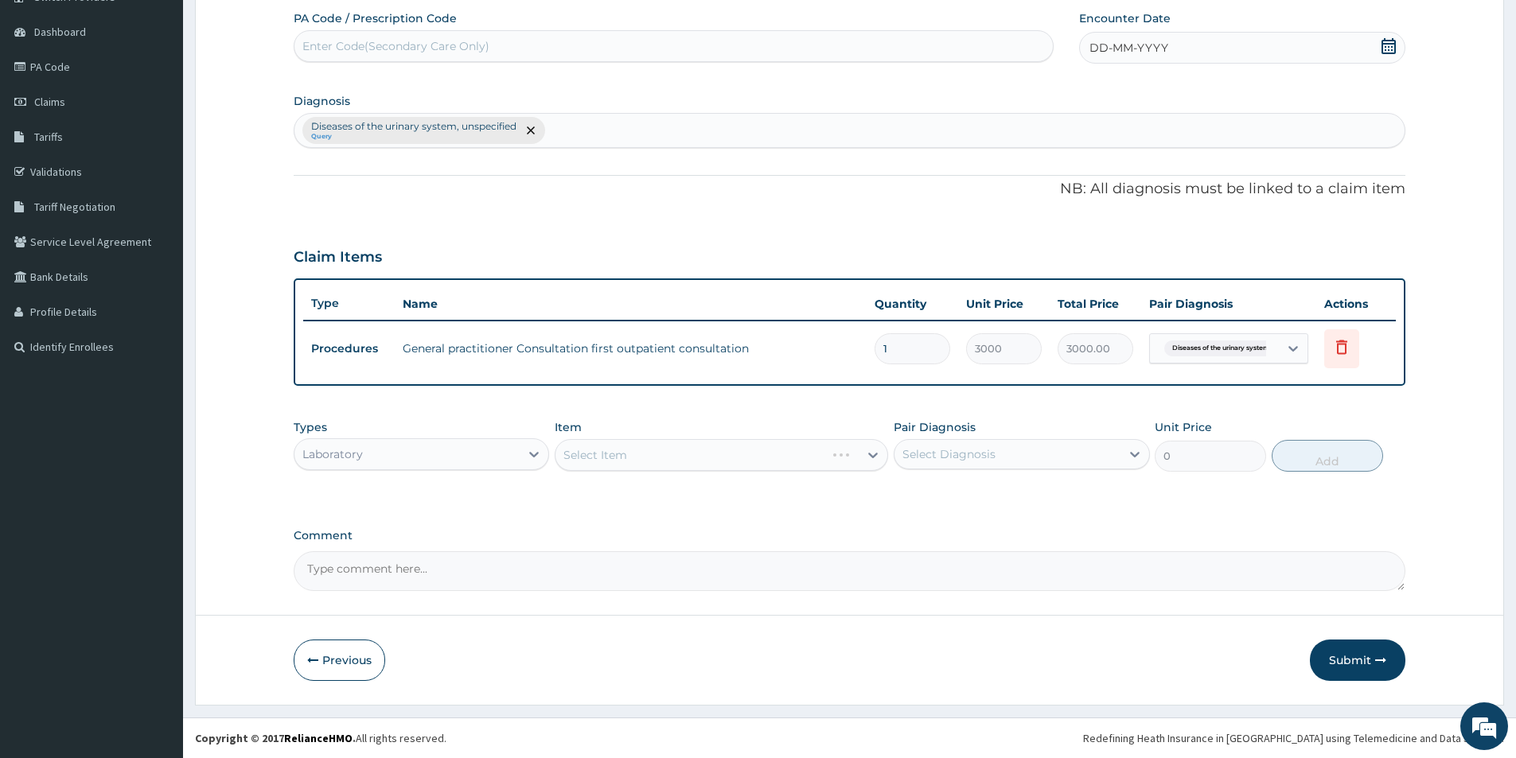
click at [624, 460] on div "Select Item" at bounding box center [721, 455] width 333 height 32
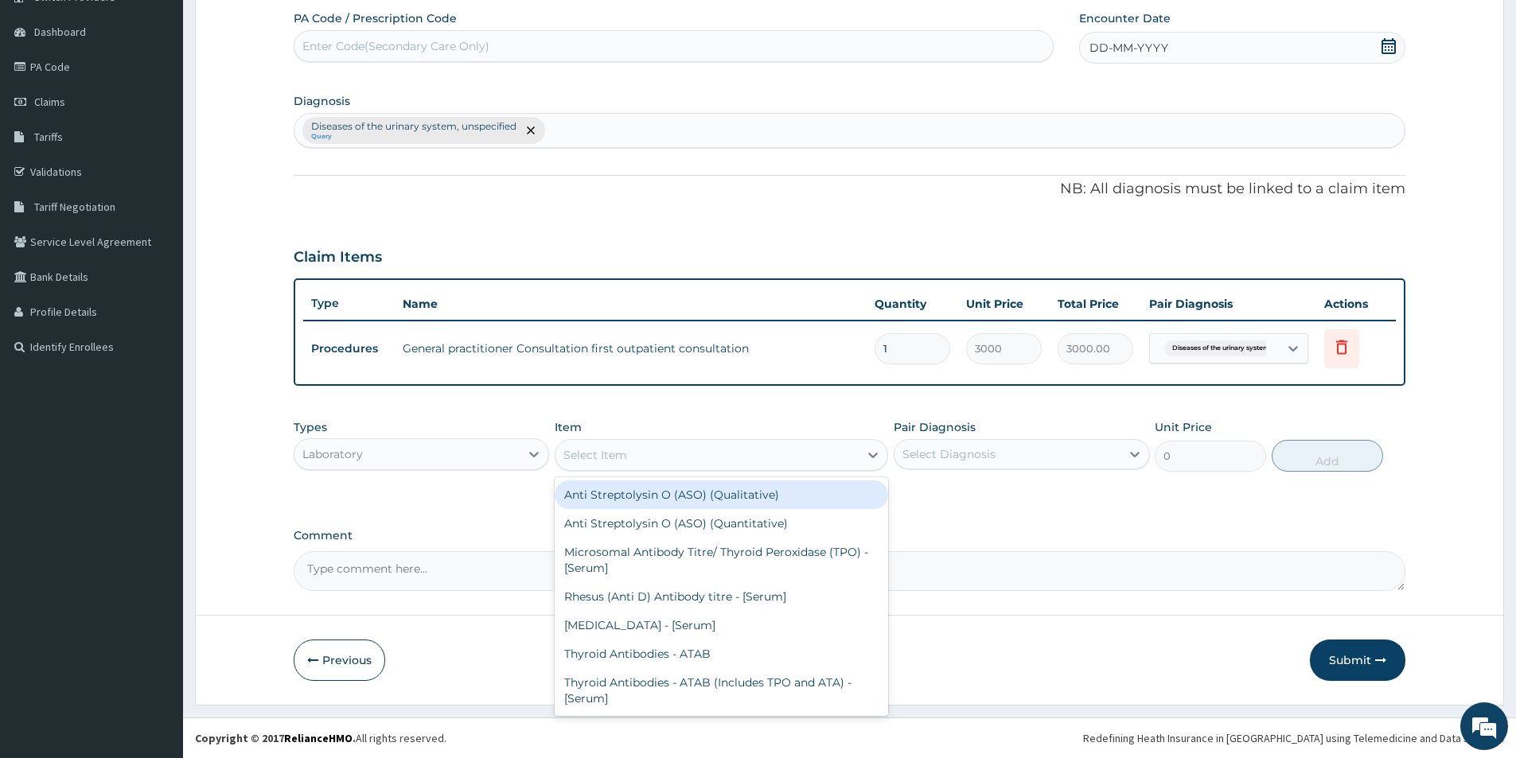
click at [626, 456] on div "Select Item" at bounding box center [595, 455] width 64 height 16
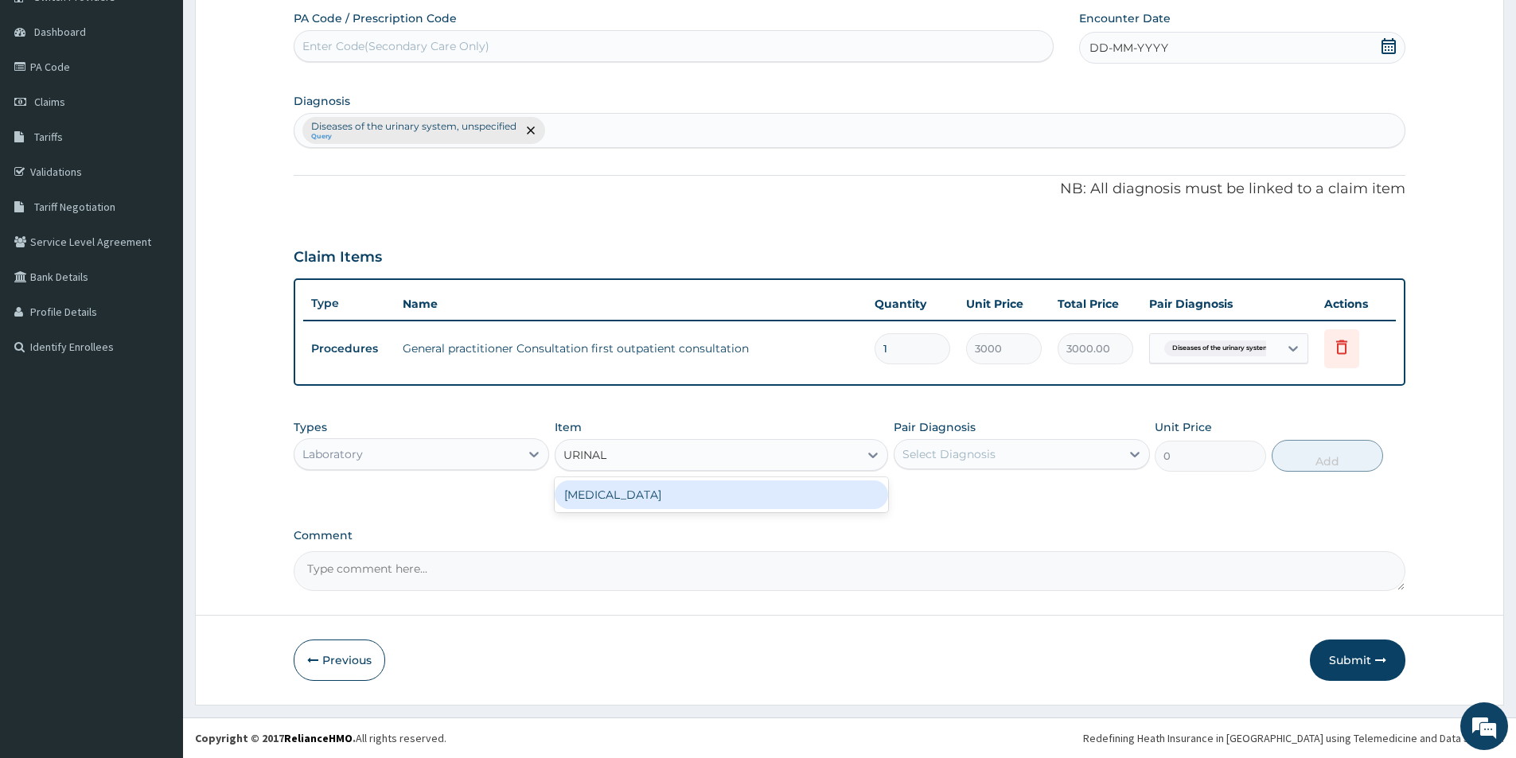
type input "URINALY"
click at [626, 496] on div "[MEDICAL_DATA]" at bounding box center [721, 495] width 333 height 29
type input "2000"
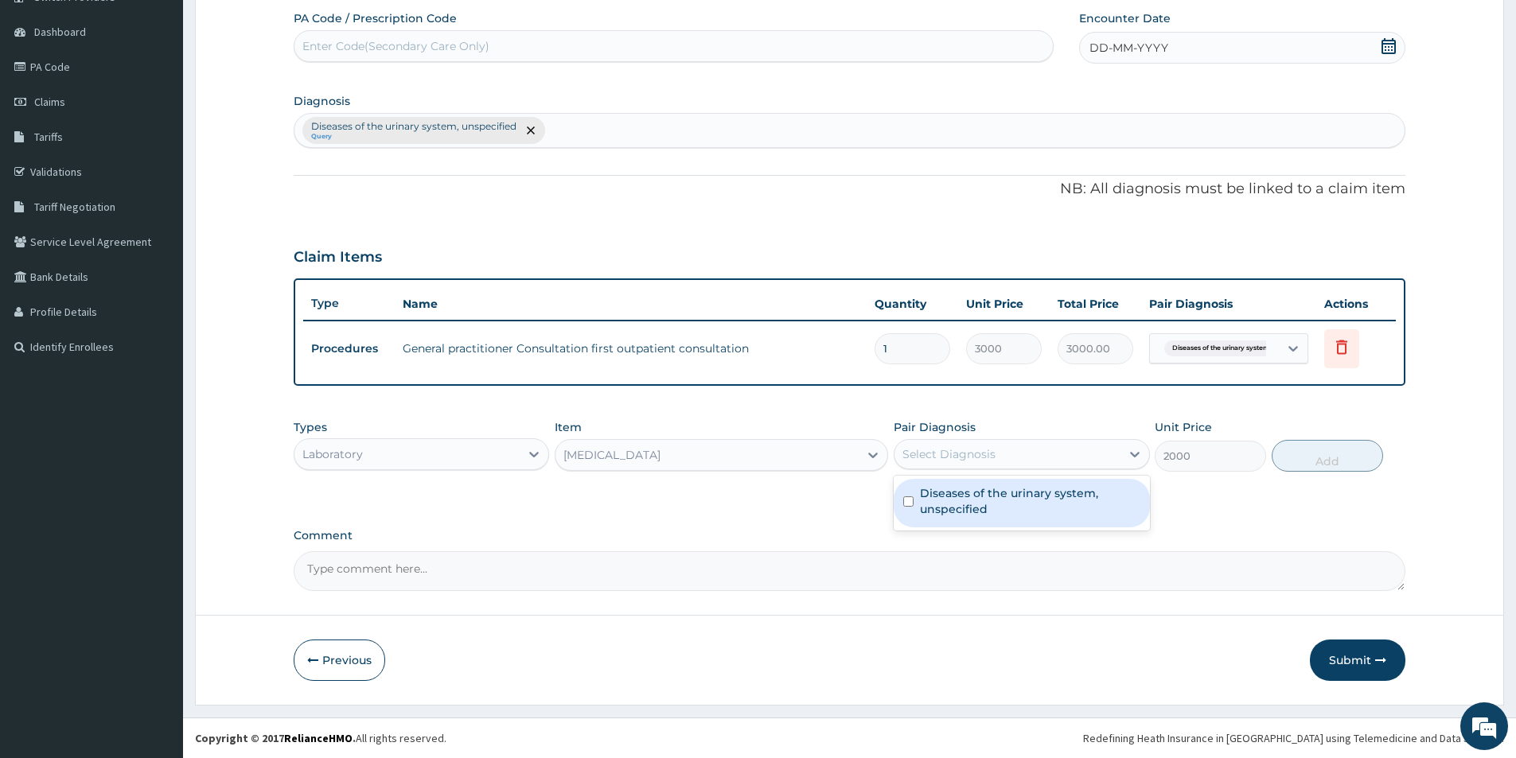
click at [940, 457] on div "Select Diagnosis" at bounding box center [948, 454] width 93 height 16
drag, startPoint x: 940, startPoint y: 495, endPoint x: 951, endPoint y: 496, distance: 11.2
click at [941, 496] on label "Diseases of the urinary system, unspecified" at bounding box center [1030, 501] width 220 height 32
checkbox input "true"
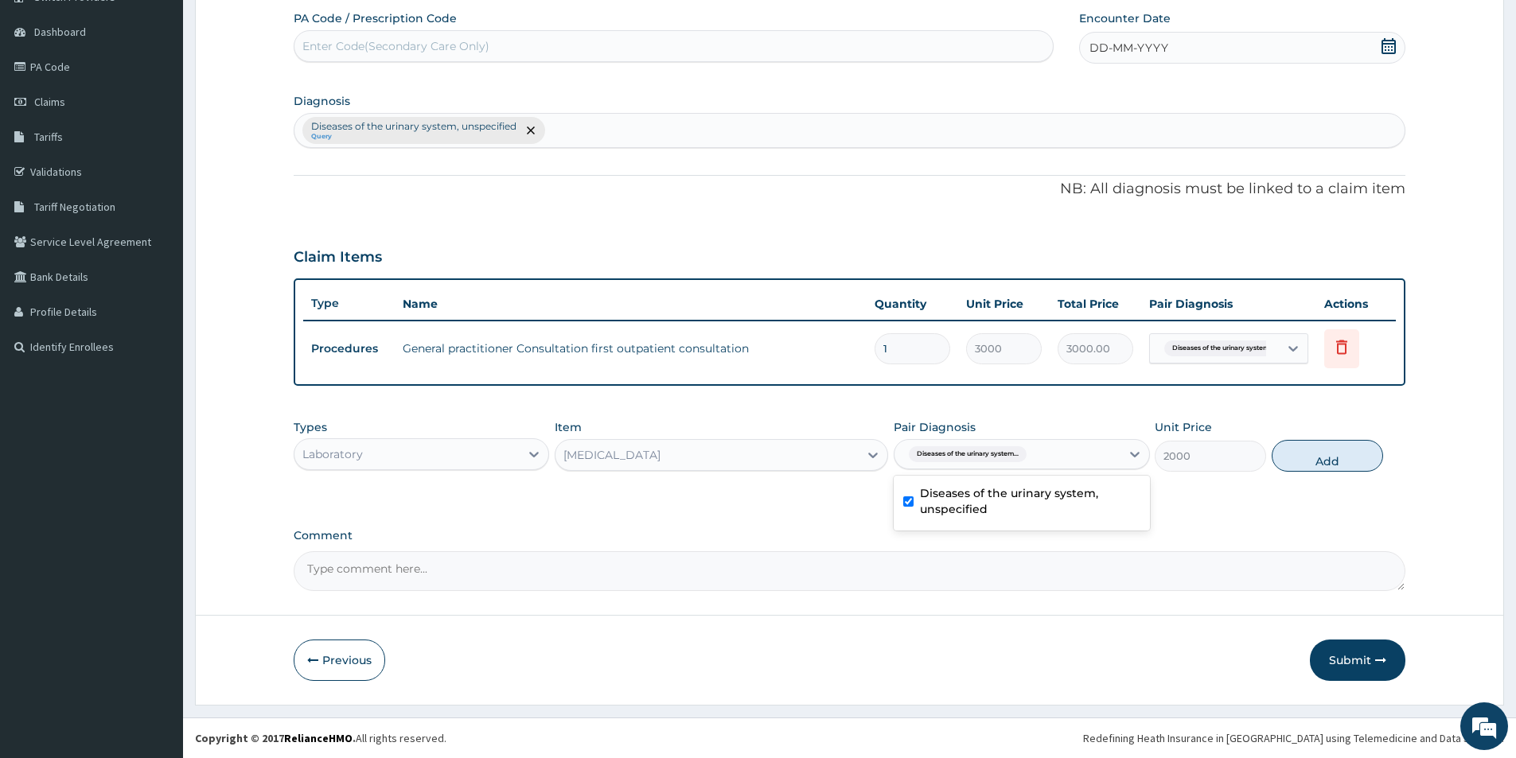
drag, startPoint x: 1319, startPoint y: 464, endPoint x: 1186, endPoint y: 492, distance: 135.7
click at [1286, 476] on div "Types Laboratory Item [MEDICAL_DATA] Pair Diagnosis option Diseases of the urin…" at bounding box center [849, 445] width 1111 height 68
click at [1318, 455] on button "Add" at bounding box center [1326, 456] width 111 height 32
type input "0"
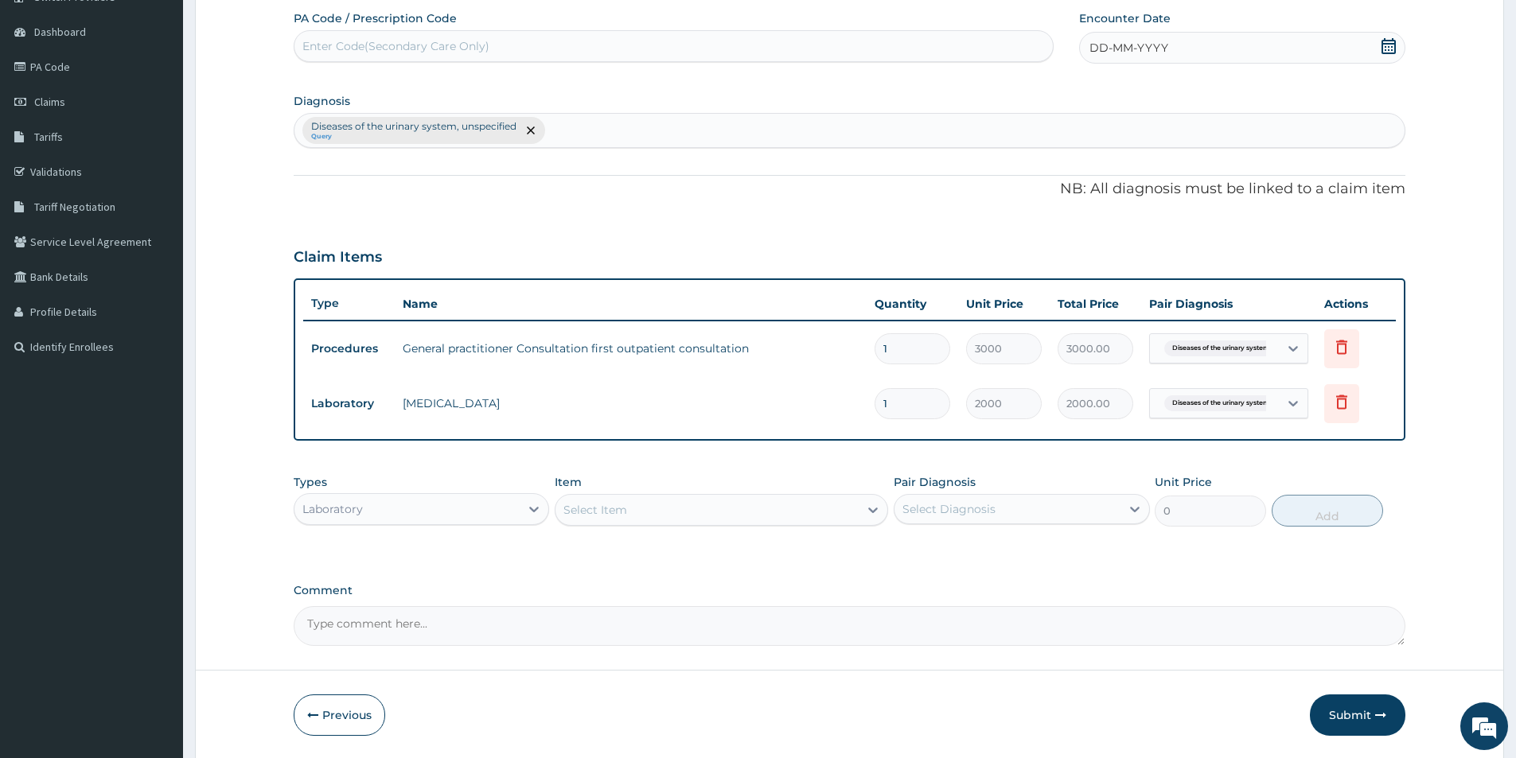
click at [670, 508] on div "Select Item" at bounding box center [706, 509] width 303 height 25
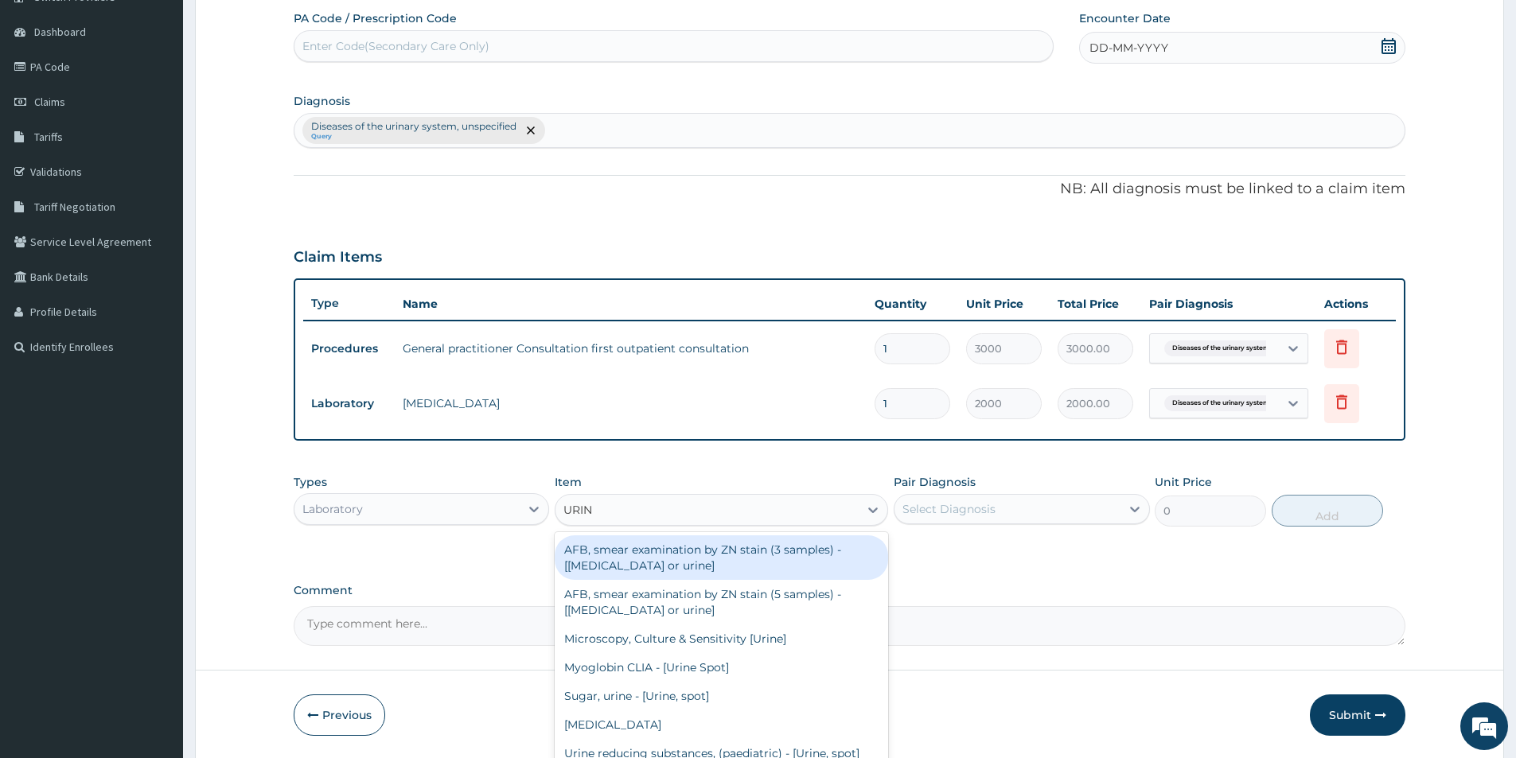
type input "URINE"
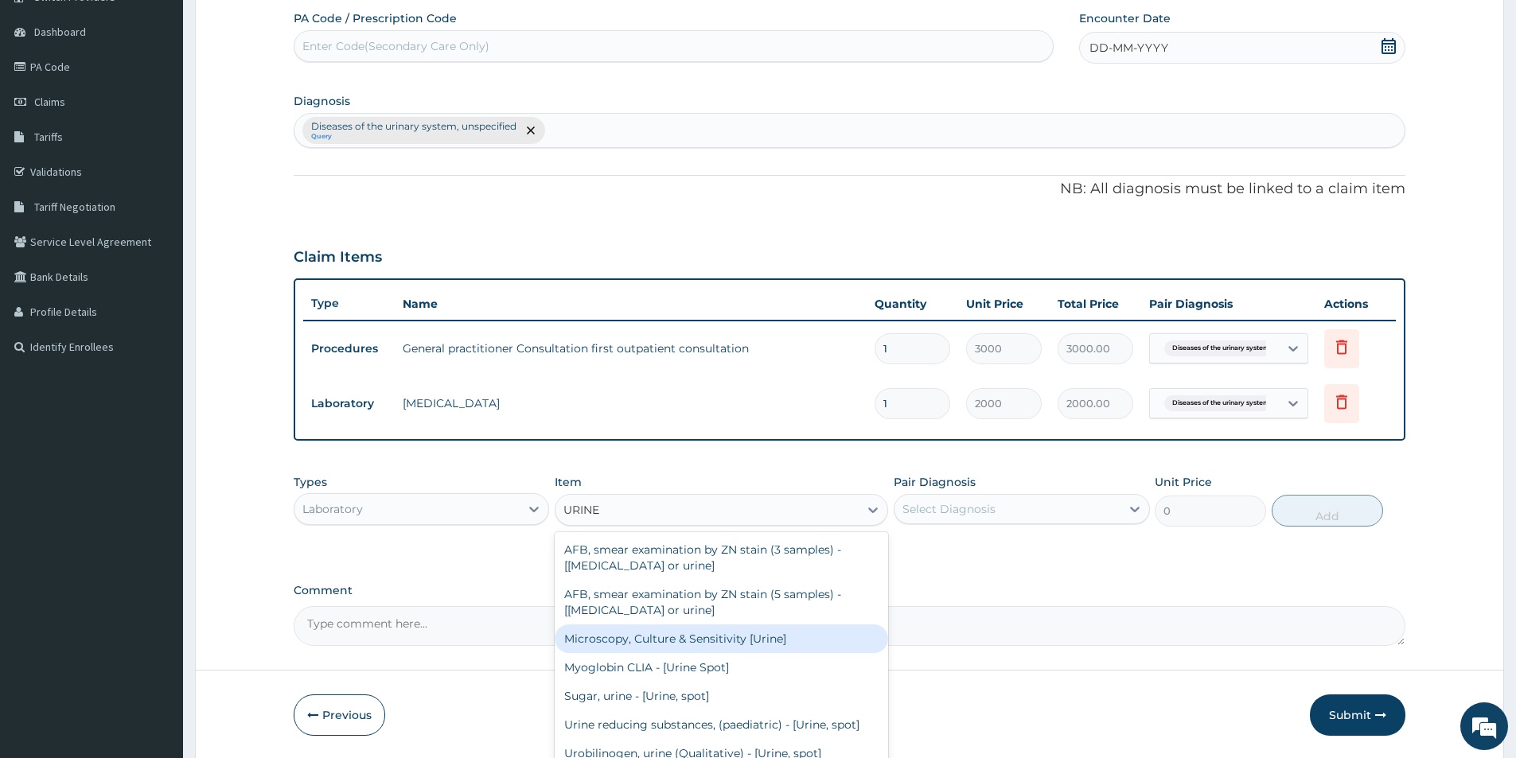
click at [632, 631] on div "Microscopy, Culture & Sensitivity [Urine]" at bounding box center [721, 639] width 333 height 29
type input "3500"
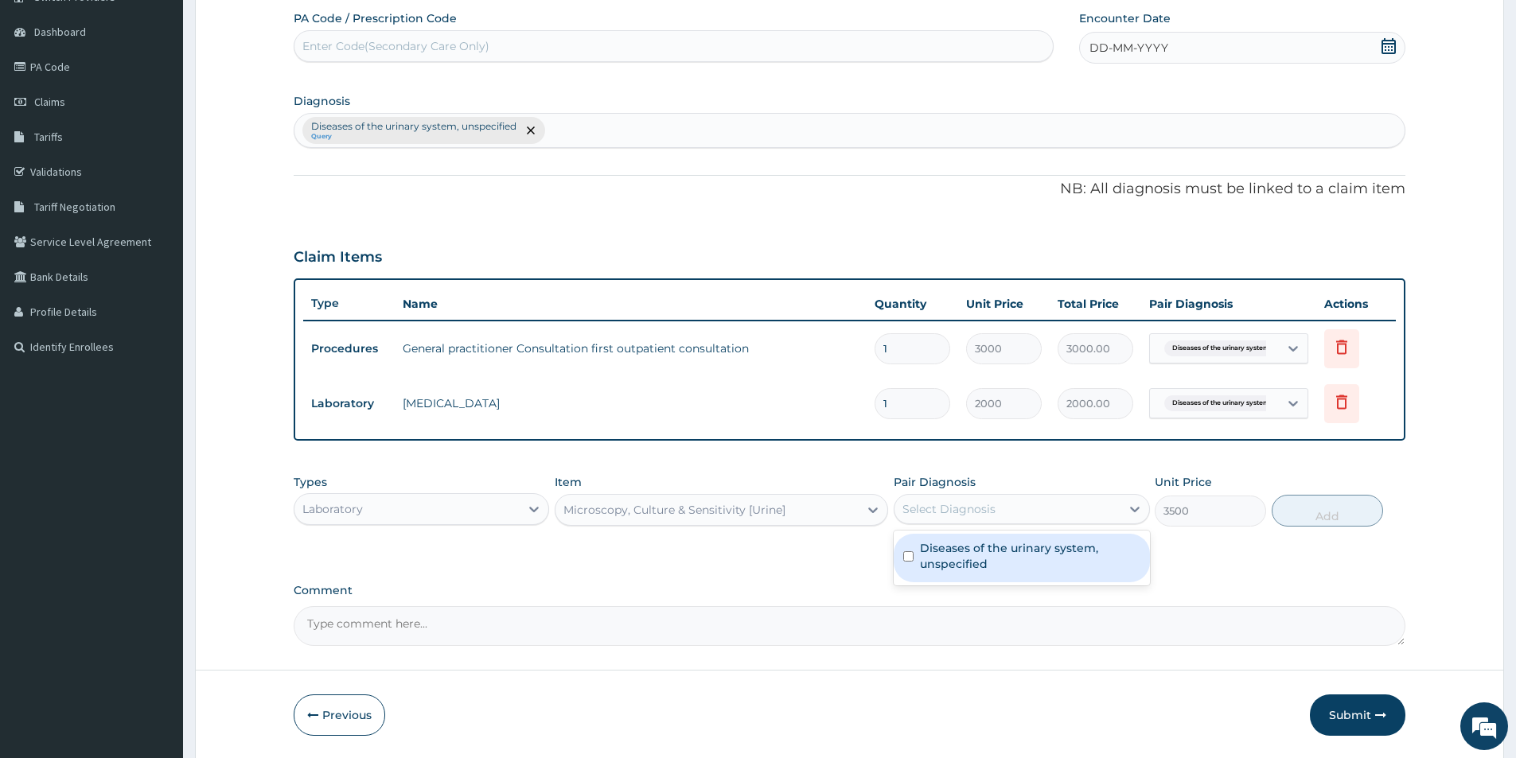
click at [972, 504] on div "Select Diagnosis" at bounding box center [948, 509] width 93 height 16
drag, startPoint x: 962, startPoint y: 563, endPoint x: 1175, endPoint y: 557, distance: 213.3
click at [1026, 563] on label "Diseases of the urinary system, unspecified" at bounding box center [1030, 556] width 220 height 32
checkbox input "true"
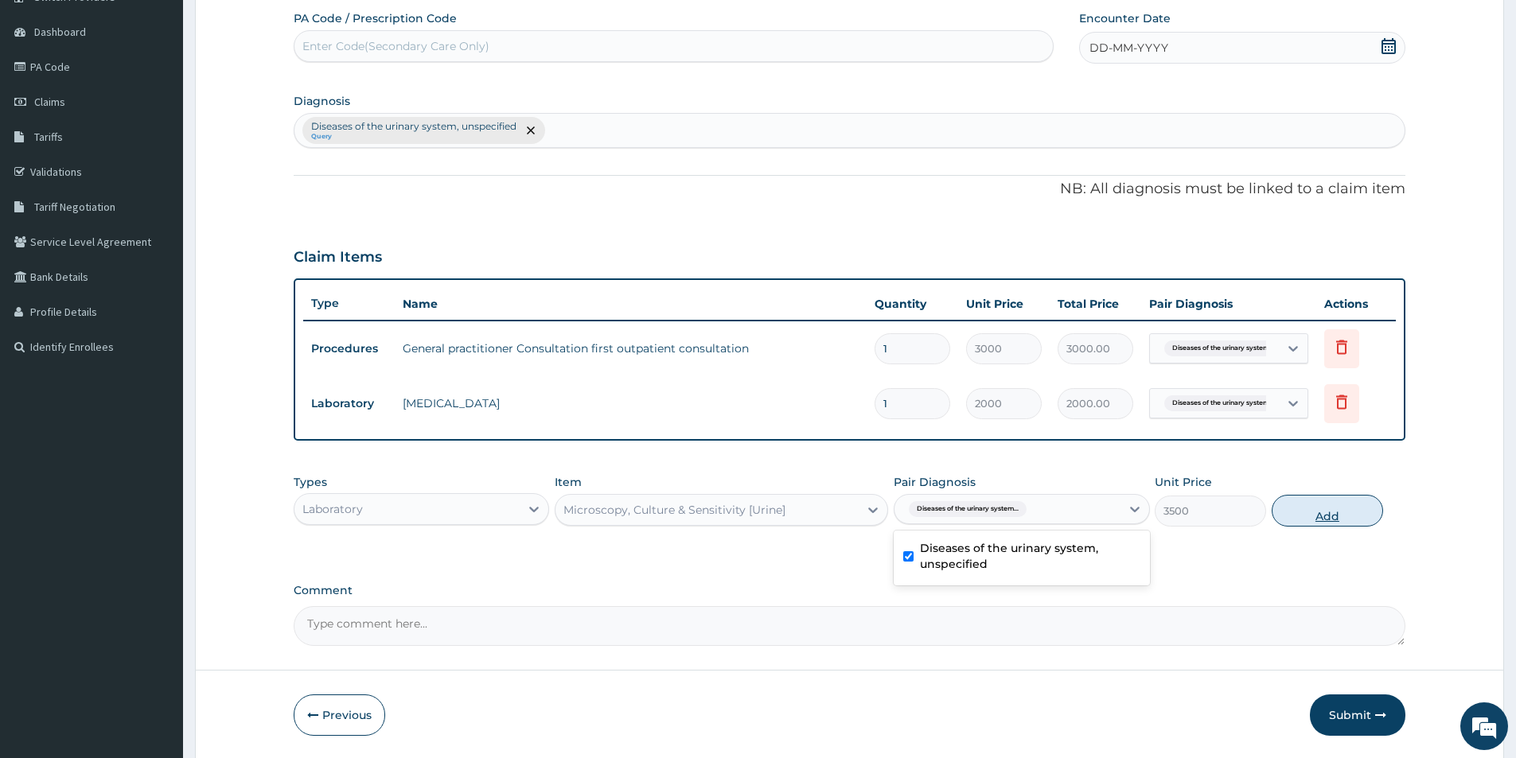
click at [1335, 509] on button "Add" at bounding box center [1326, 511] width 111 height 32
type input "0"
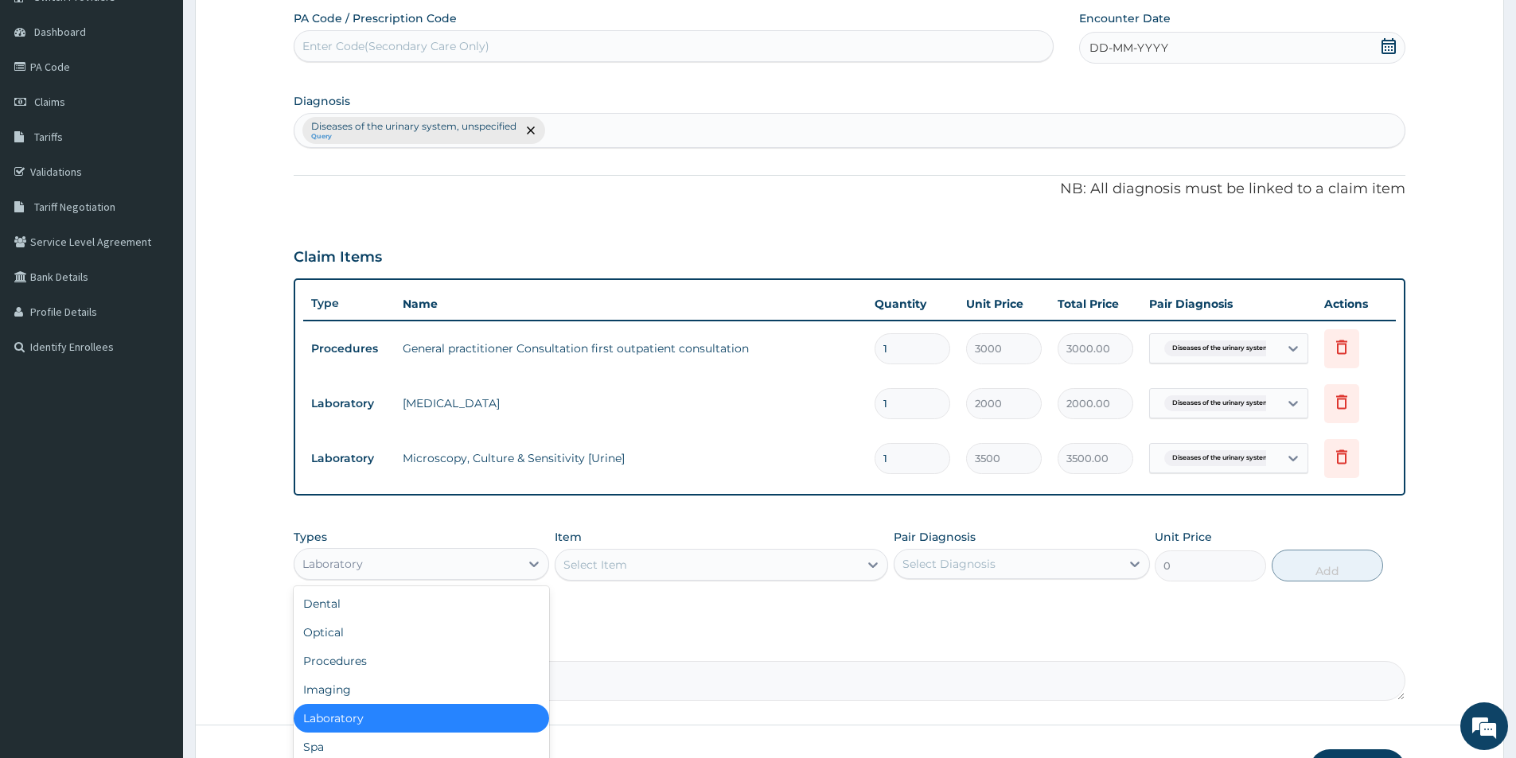
click at [509, 555] on div "Laboratory" at bounding box center [406, 563] width 225 height 25
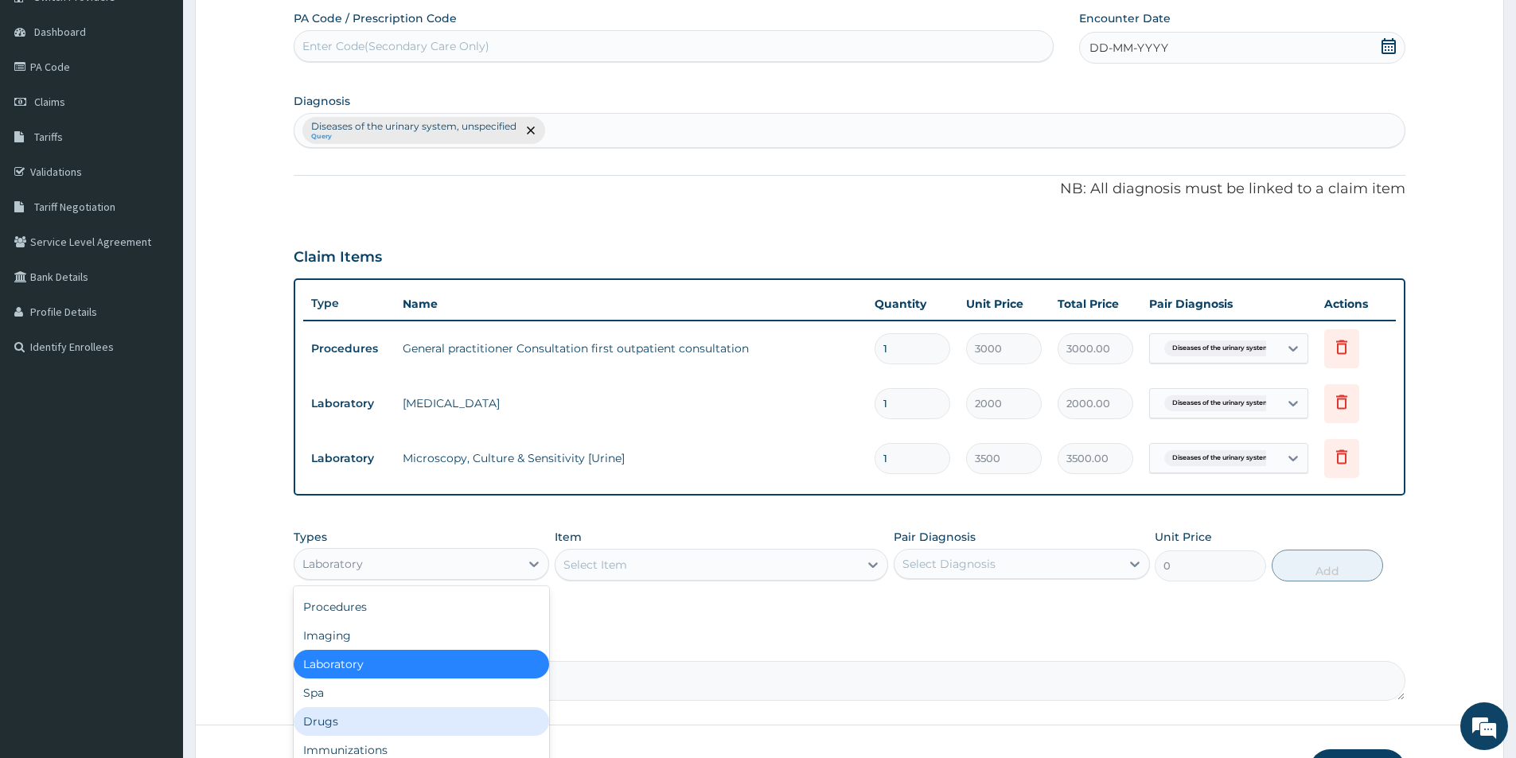
click at [412, 717] on div "Drugs" at bounding box center [421, 721] width 255 height 29
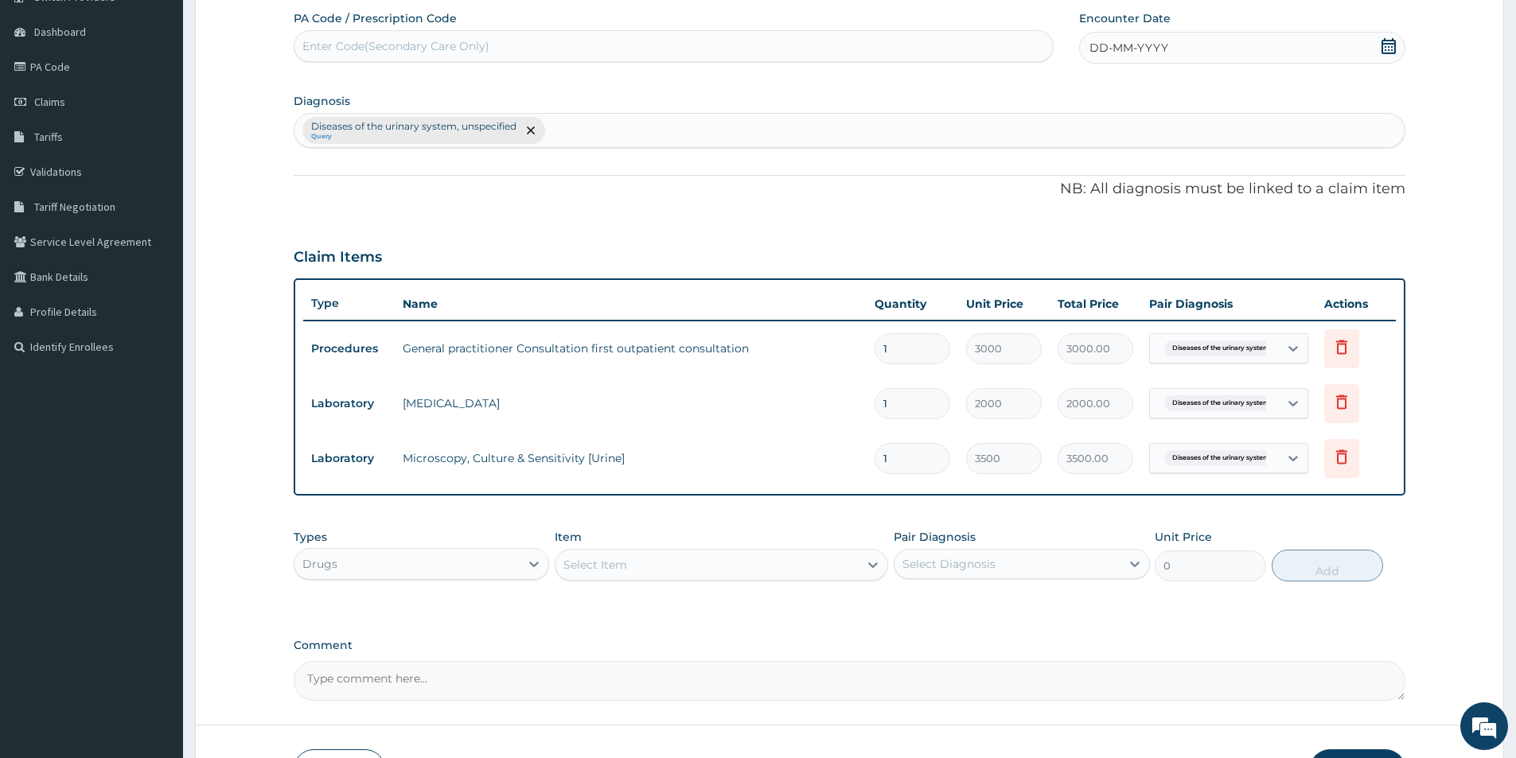
click at [648, 568] on div "Select Item" at bounding box center [706, 564] width 303 height 25
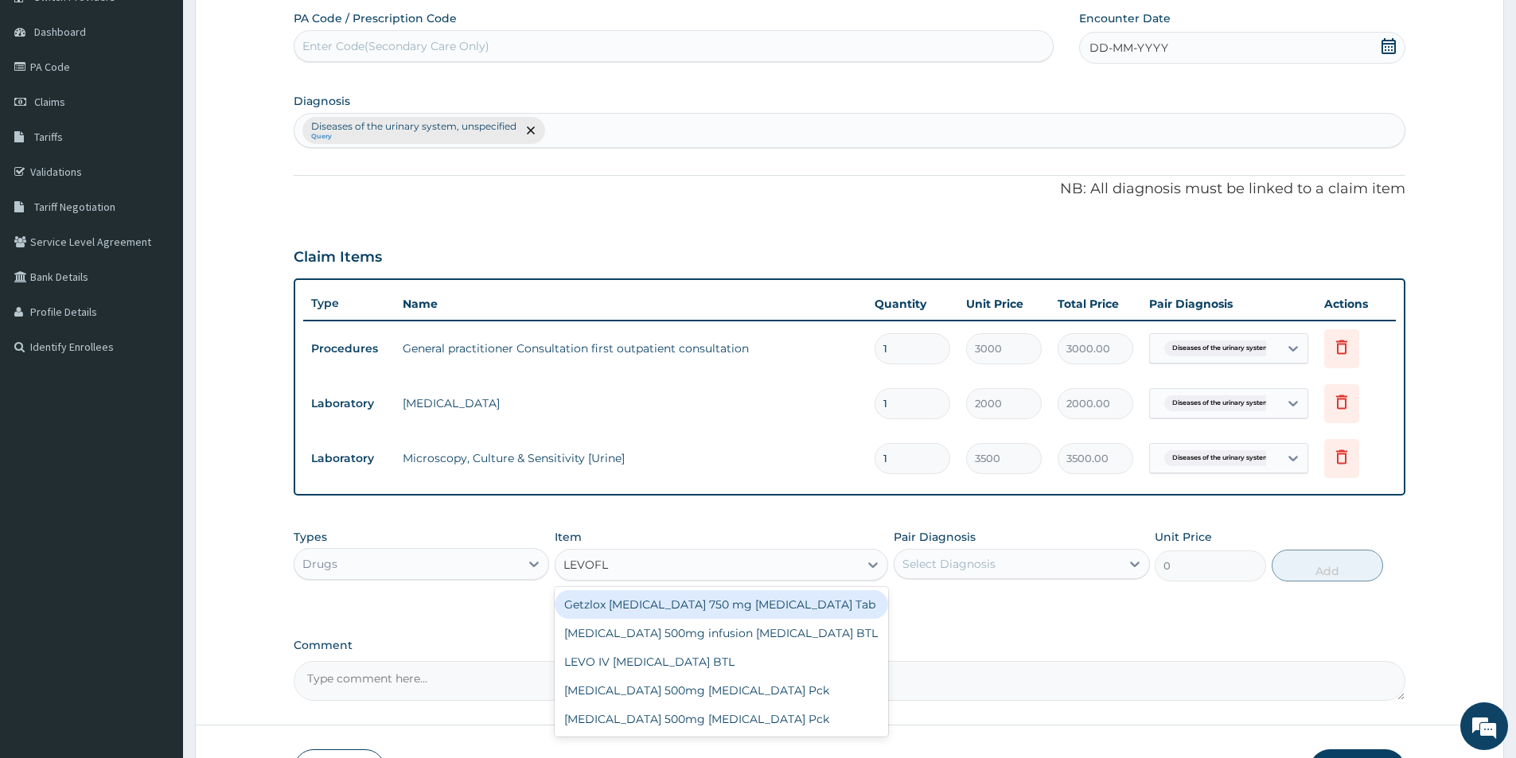
type input "LEVOFLO"
click at [645, 609] on div "Getzlox Levofloxacin 750 mg Levofloxacin Tab" at bounding box center [721, 604] width 333 height 29
type input "950"
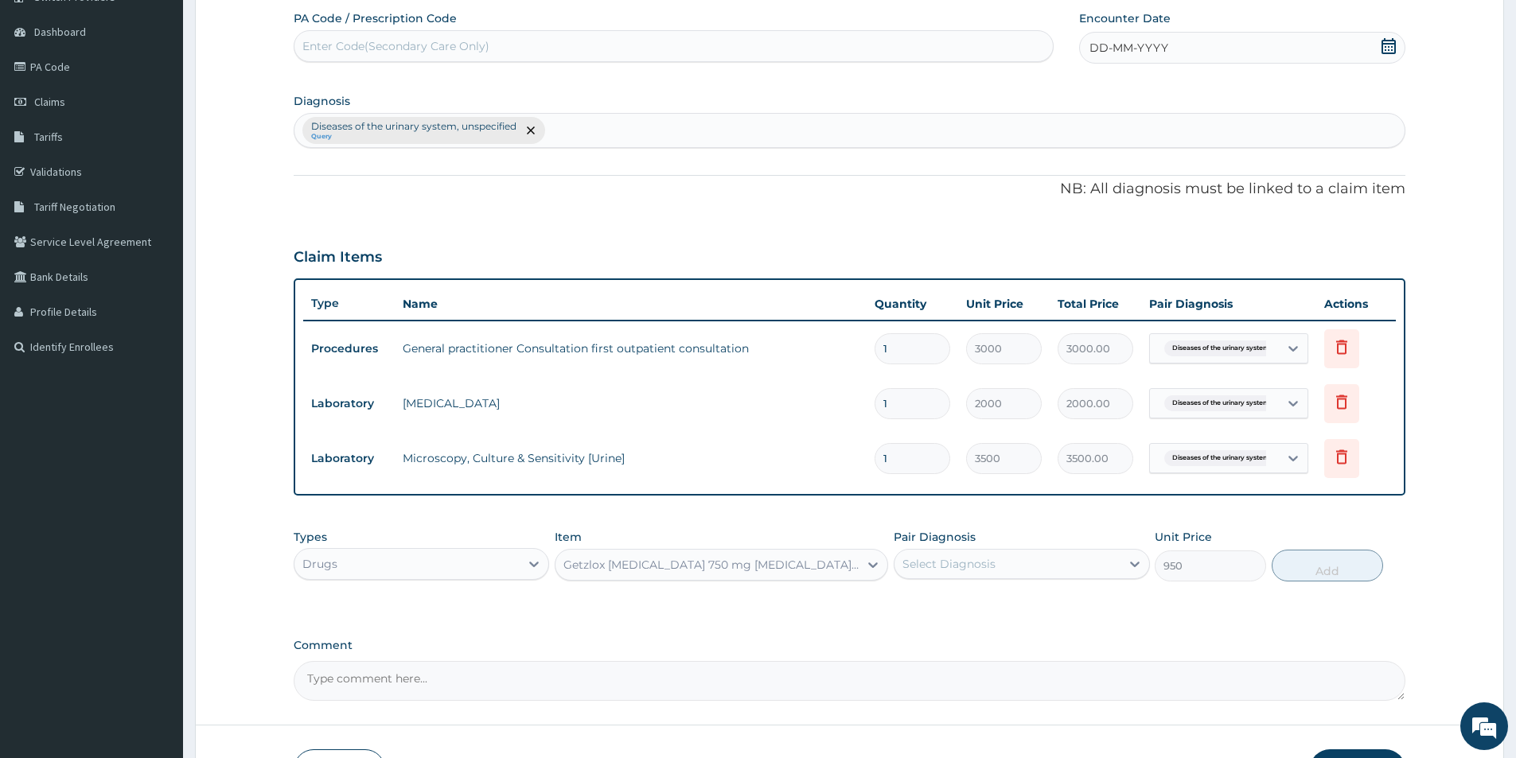
click at [1108, 562] on div "Select Diagnosis" at bounding box center [1006, 563] width 225 height 25
click at [1076, 602] on label "Diseases of the urinary system, unspecified" at bounding box center [1030, 611] width 220 height 32
checkbox input "true"
click at [1361, 562] on button "Add" at bounding box center [1326, 566] width 111 height 32
type input "0"
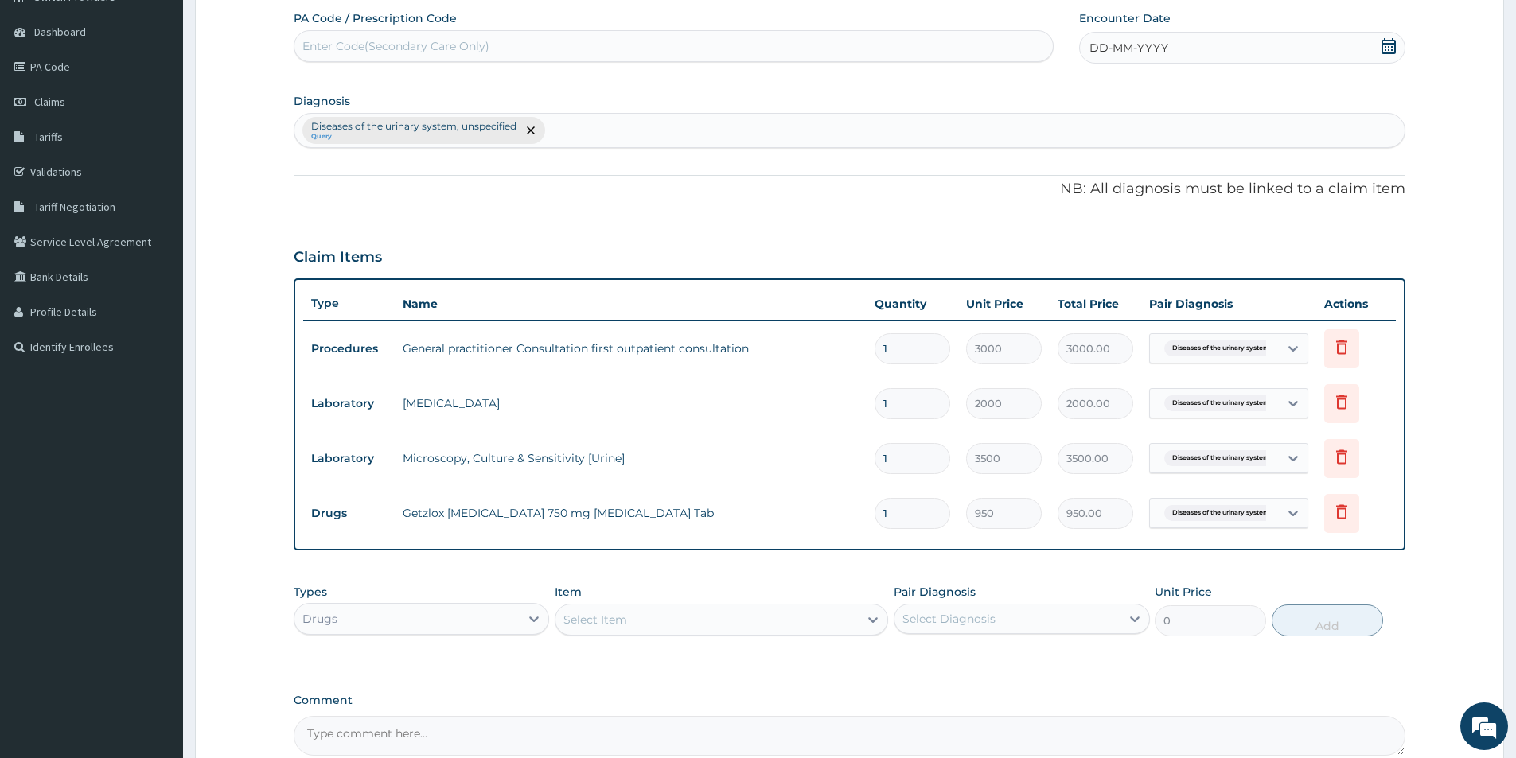
type input "14"
type input "13300.00"
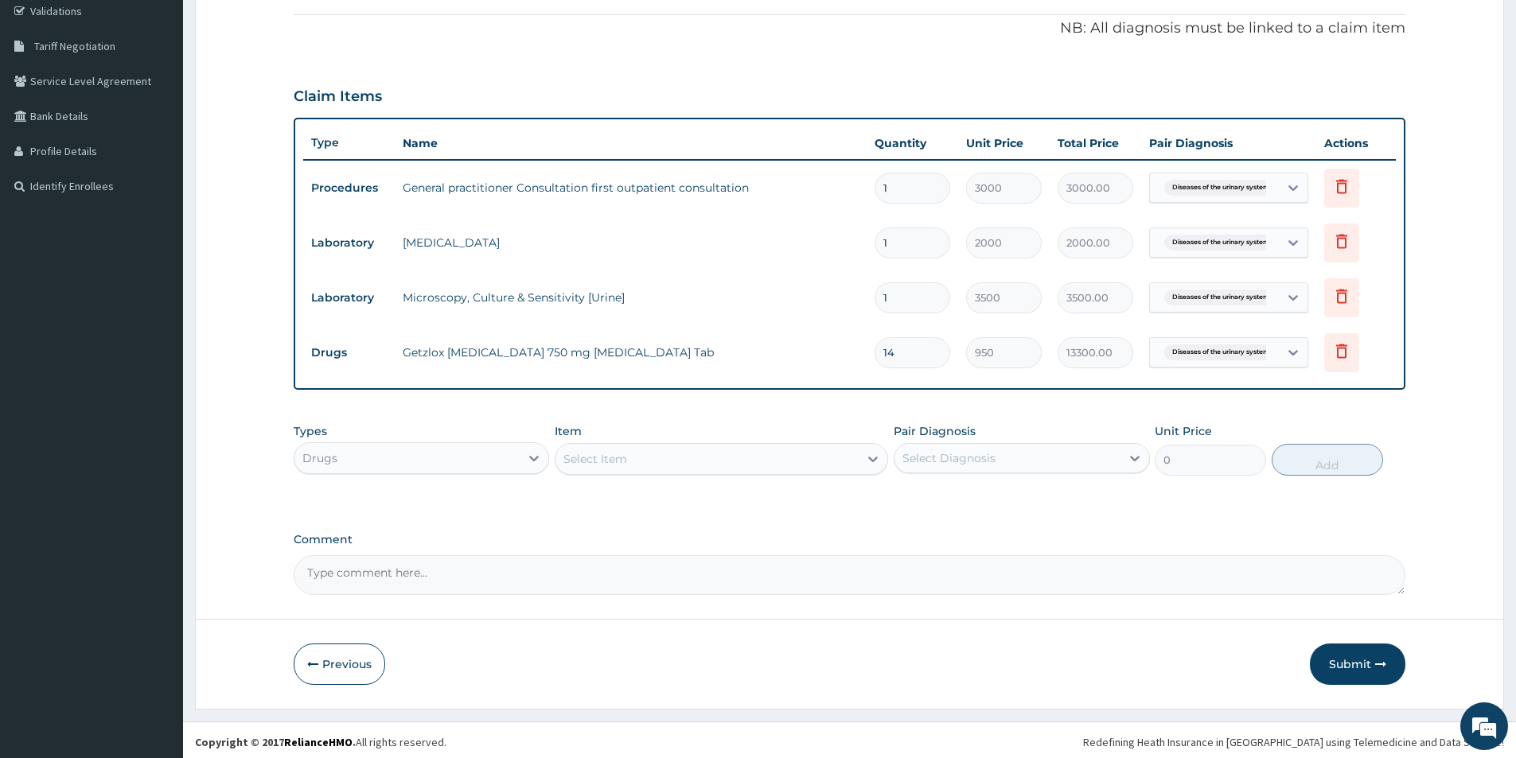
scroll to position [306, 0]
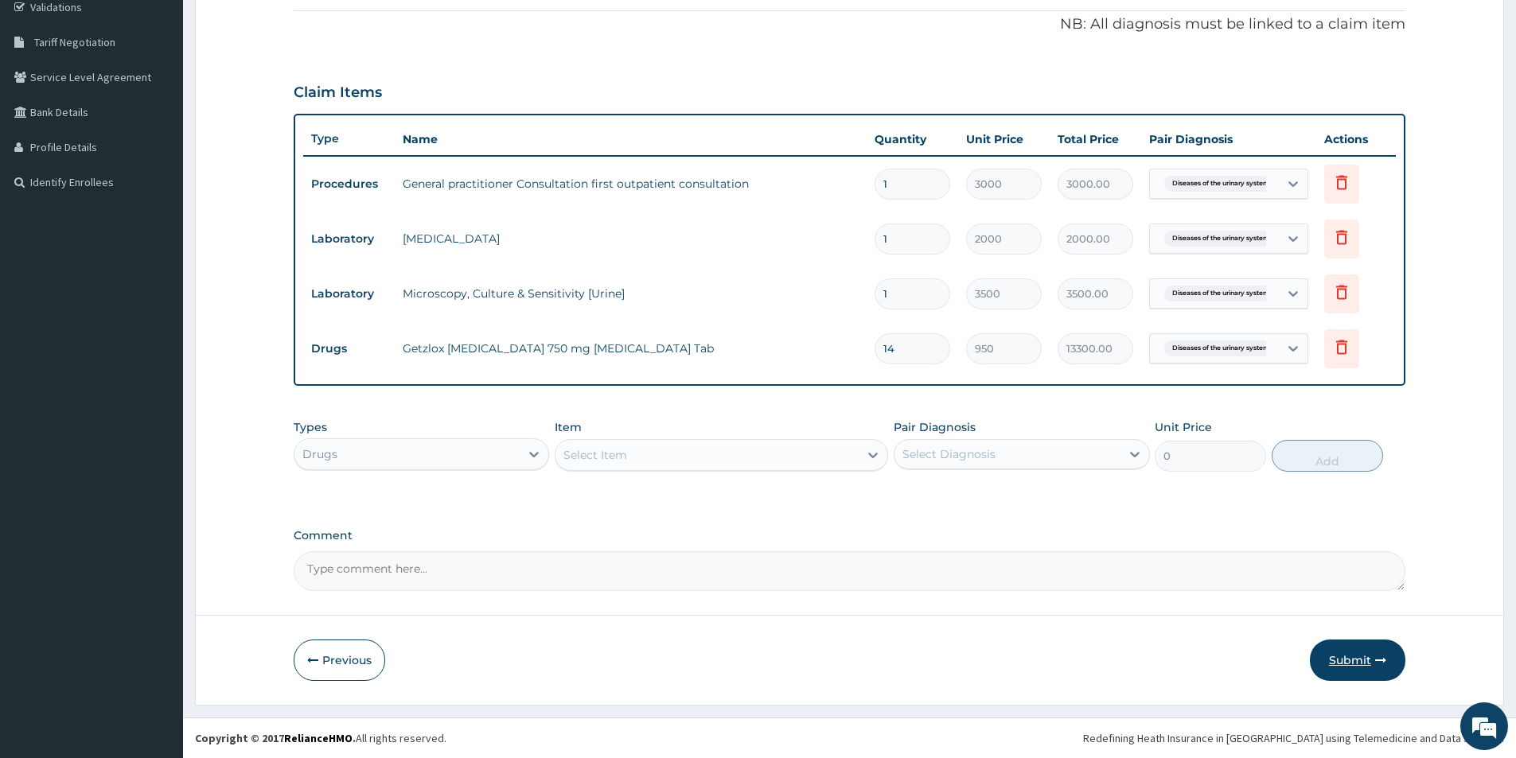
type input "14"
click at [1365, 666] on button "Submit" at bounding box center [1356, 660] width 95 height 41
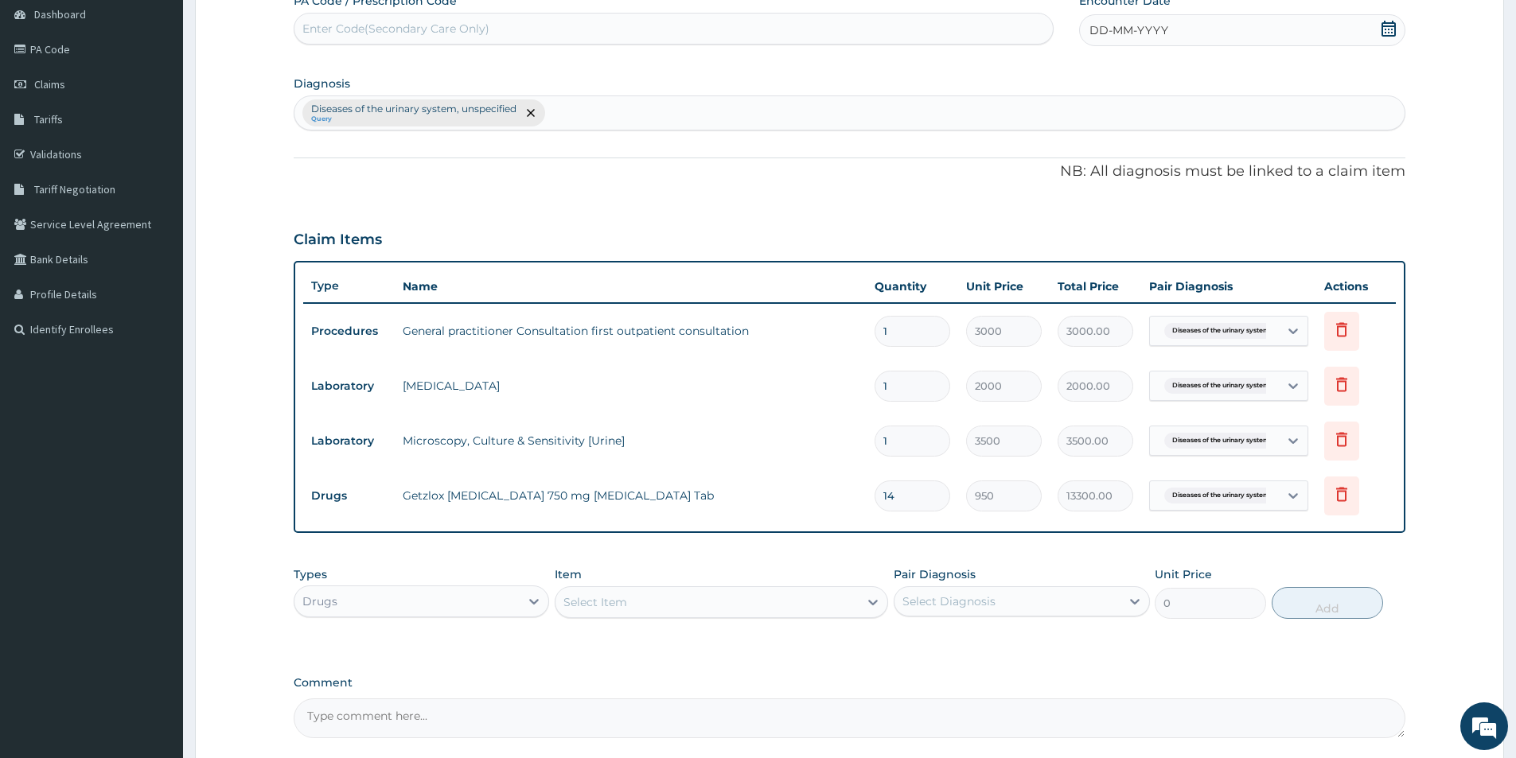
scroll to position [0, 0]
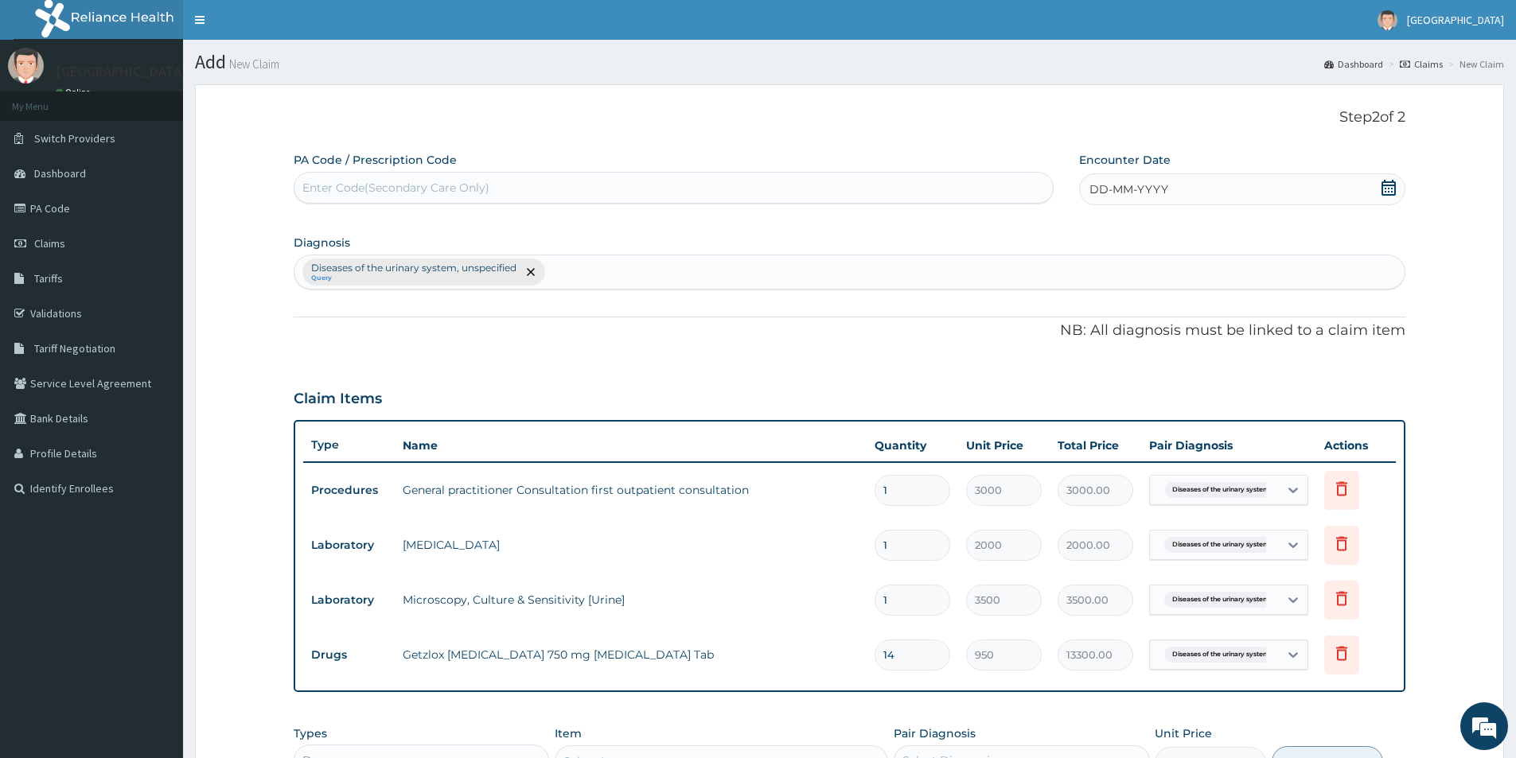
click at [1386, 193] on icon at bounding box center [1388, 188] width 16 height 16
click at [1050, 229] on div "October 2025" at bounding box center [1142, 235] width 192 height 16
click at [1052, 233] on button "Previous Month" at bounding box center [1052, 234] width 8 height 8
click at [1197, 286] on div "5" at bounding box center [1196, 288] width 24 height 24
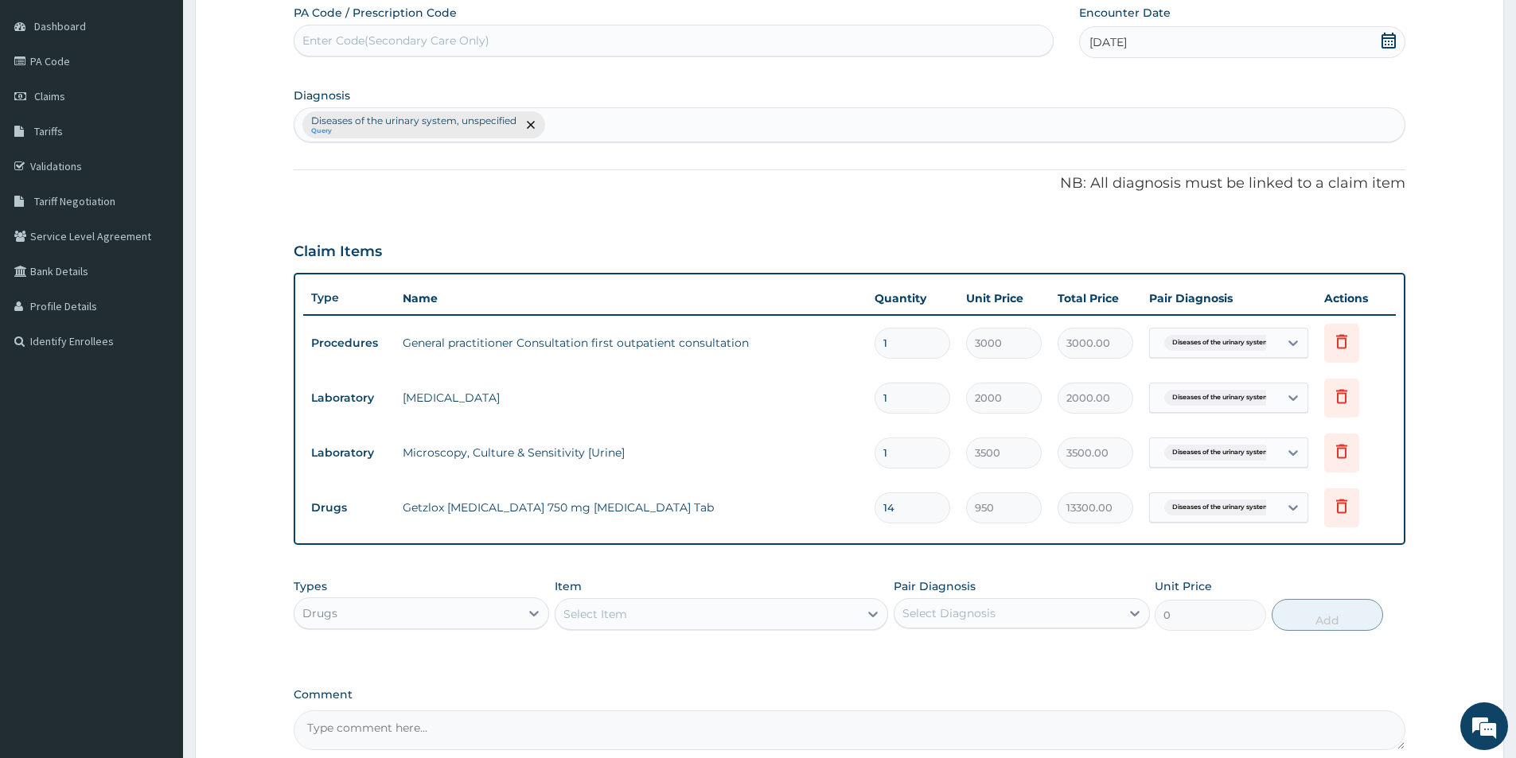
scroll to position [306, 0]
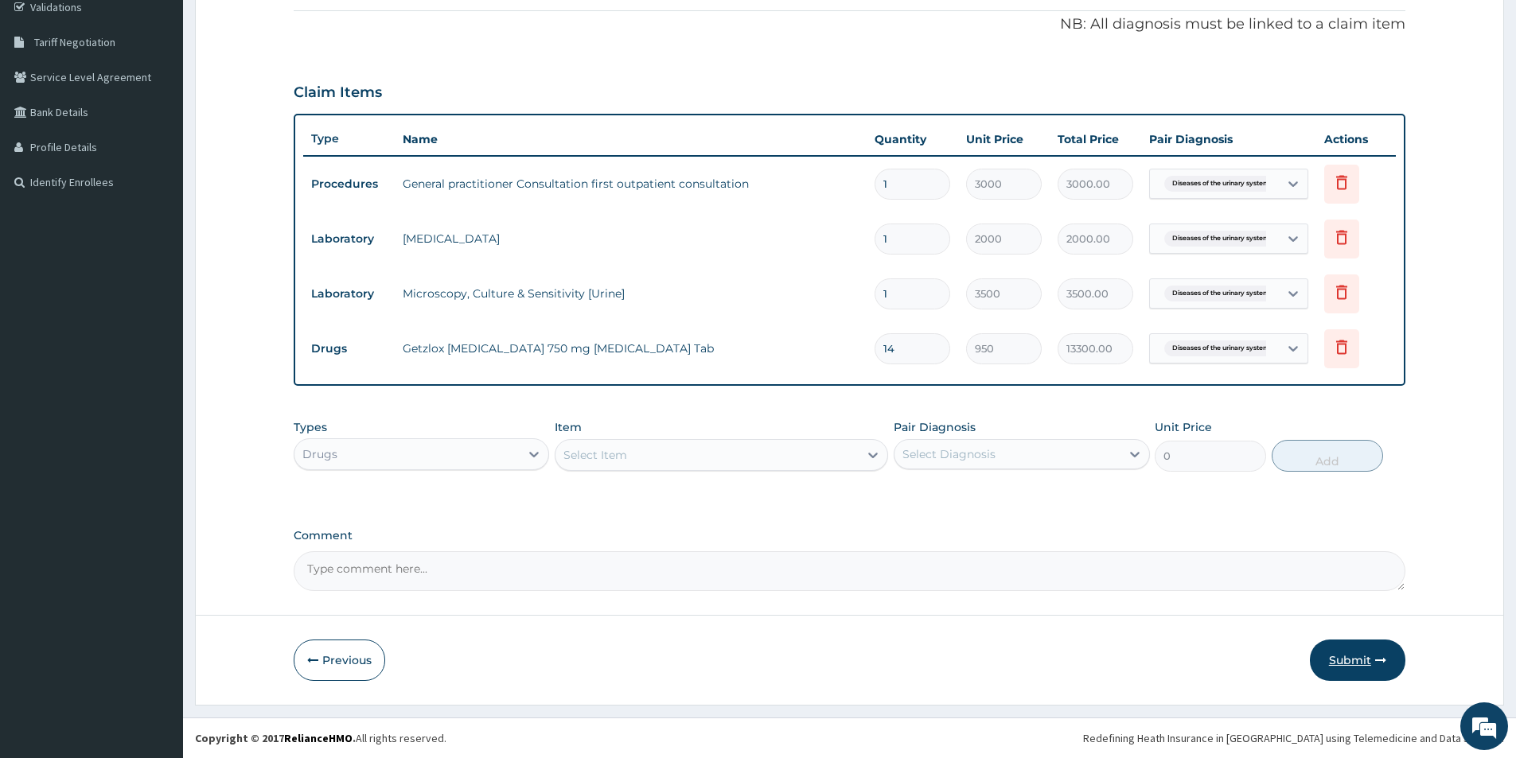
click at [1377, 657] on icon "button" at bounding box center [1380, 660] width 11 height 11
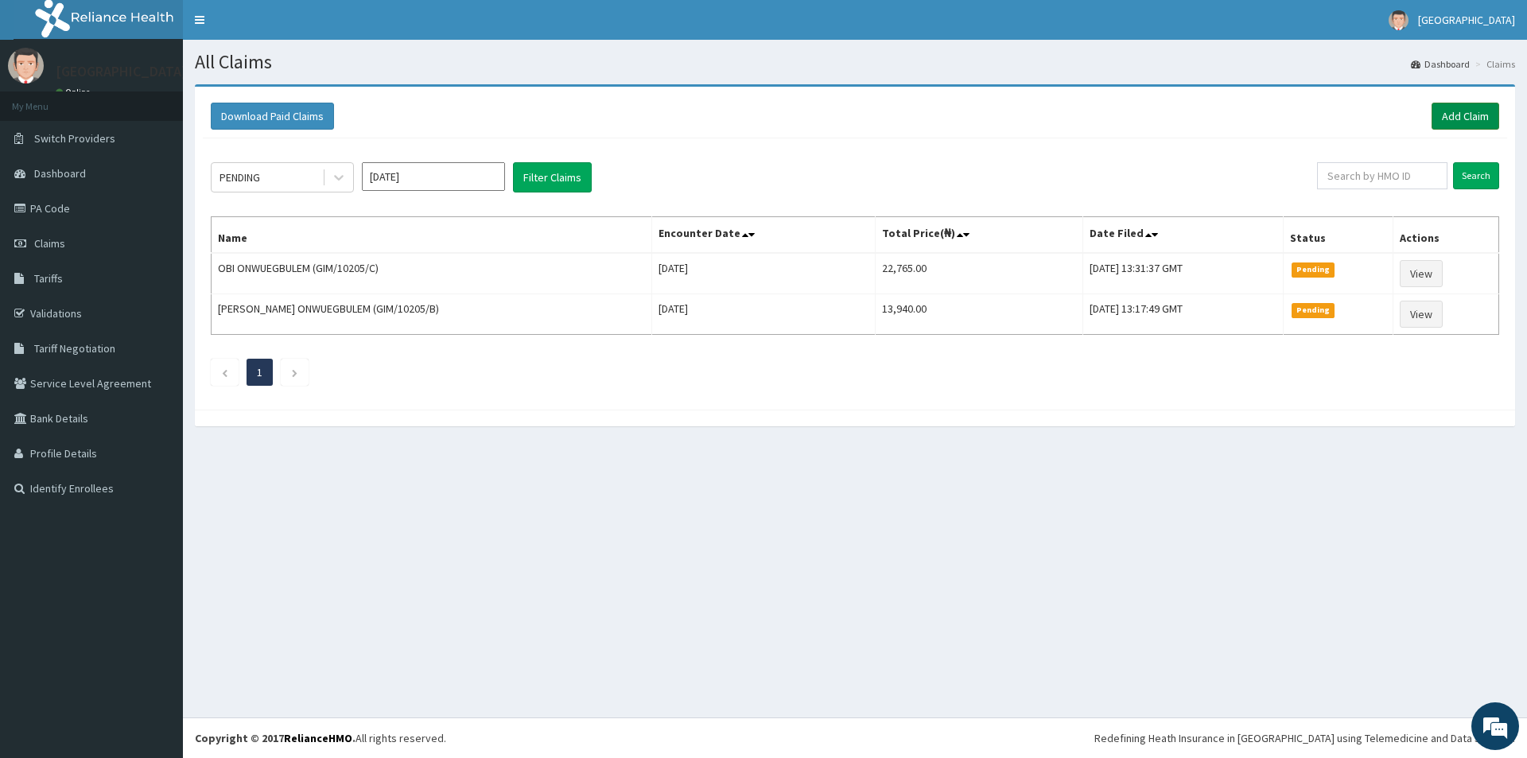
click at [1456, 115] on link "Add Claim" at bounding box center [1466, 116] width 68 height 27
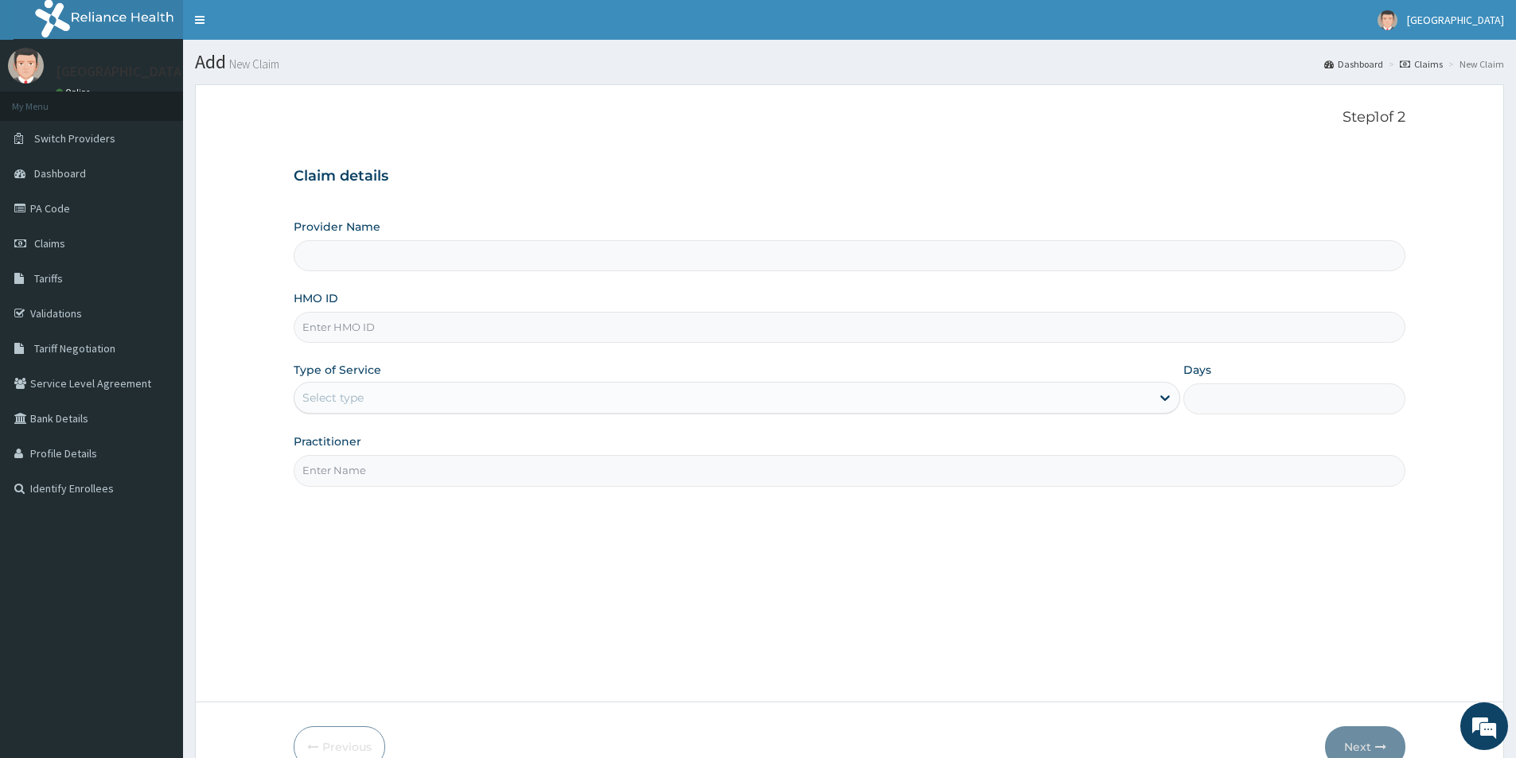
click at [410, 329] on input "HMO ID" at bounding box center [849, 327] width 1111 height 31
type input "[GEOGRAPHIC_DATA]"
type input "DCH/10145/A"
click at [403, 396] on div "Select type" at bounding box center [722, 397] width 856 height 25
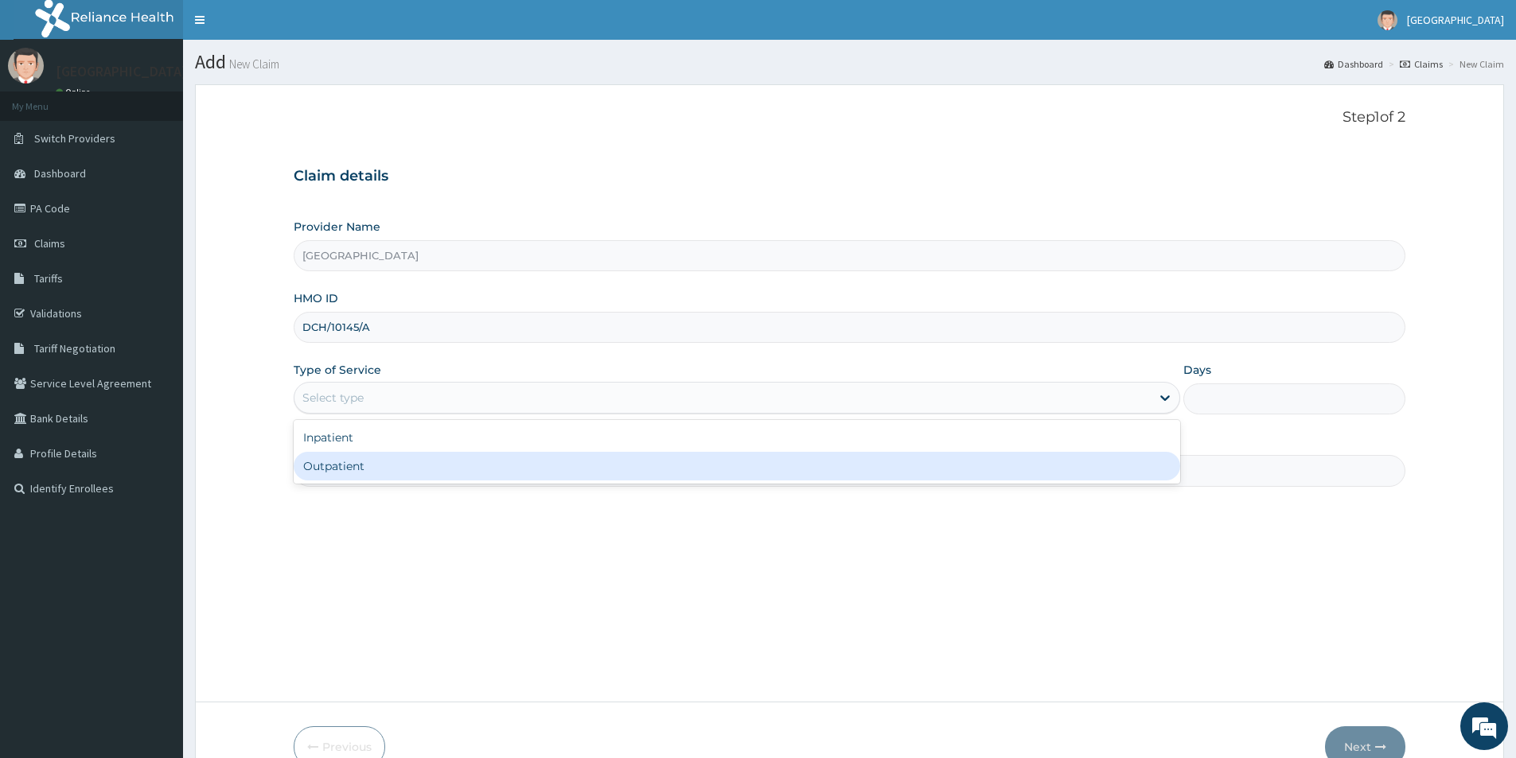
click at [376, 473] on div "Outpatient" at bounding box center [737, 466] width 886 height 29
type input "1"
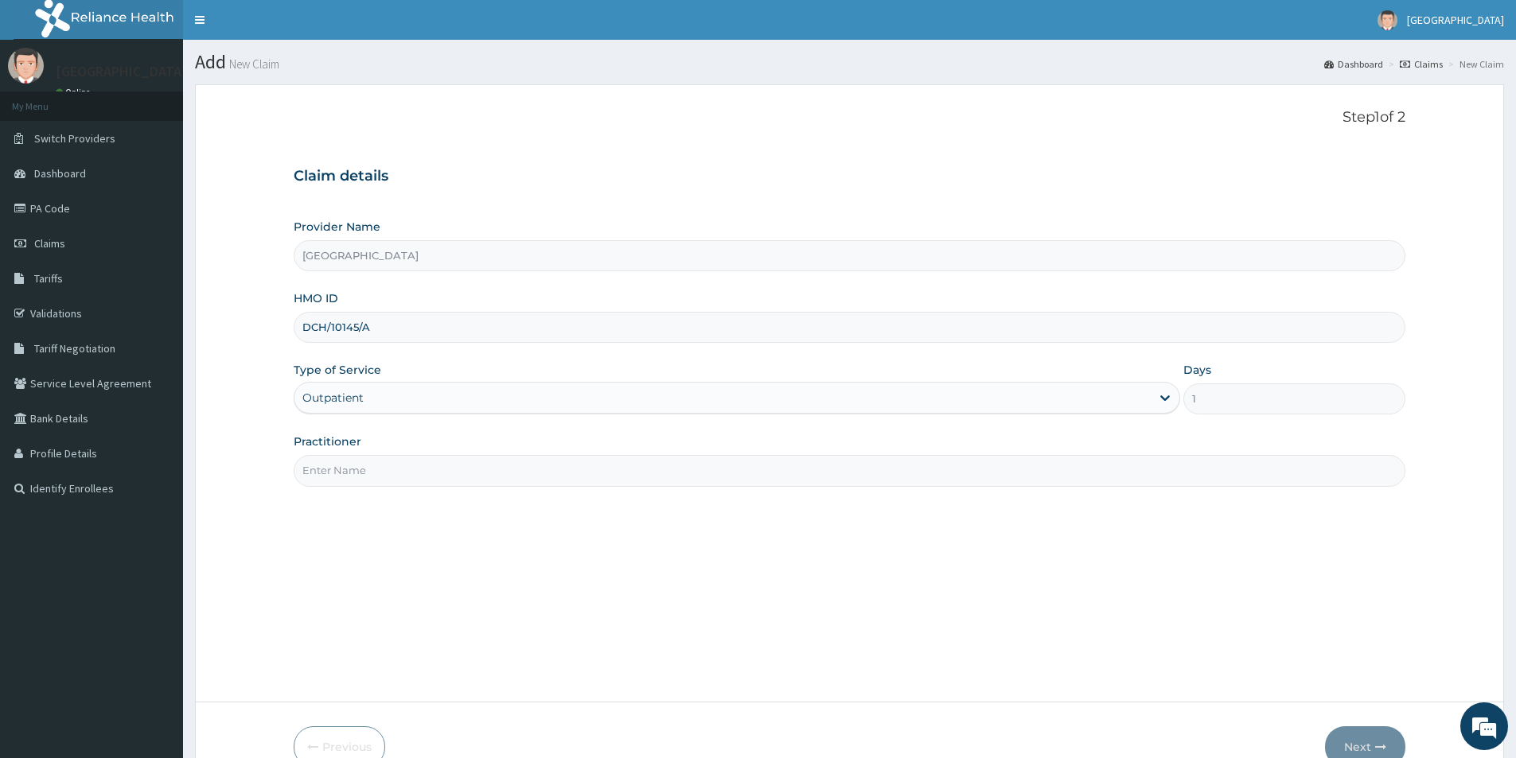
click at [430, 481] on input "Practitioner" at bounding box center [849, 470] width 1111 height 31
type input "[PERSON_NAME]"
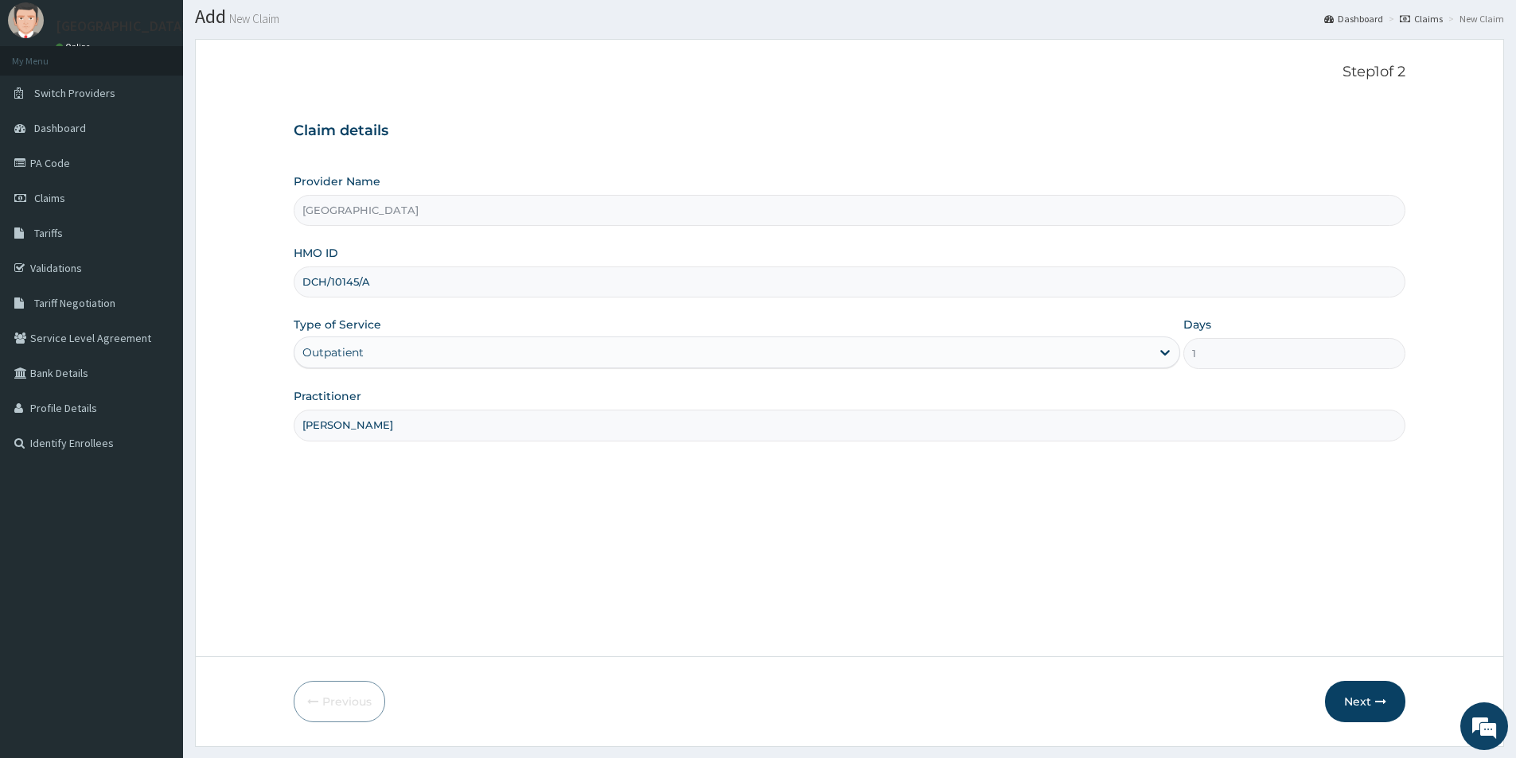
scroll to position [87, 0]
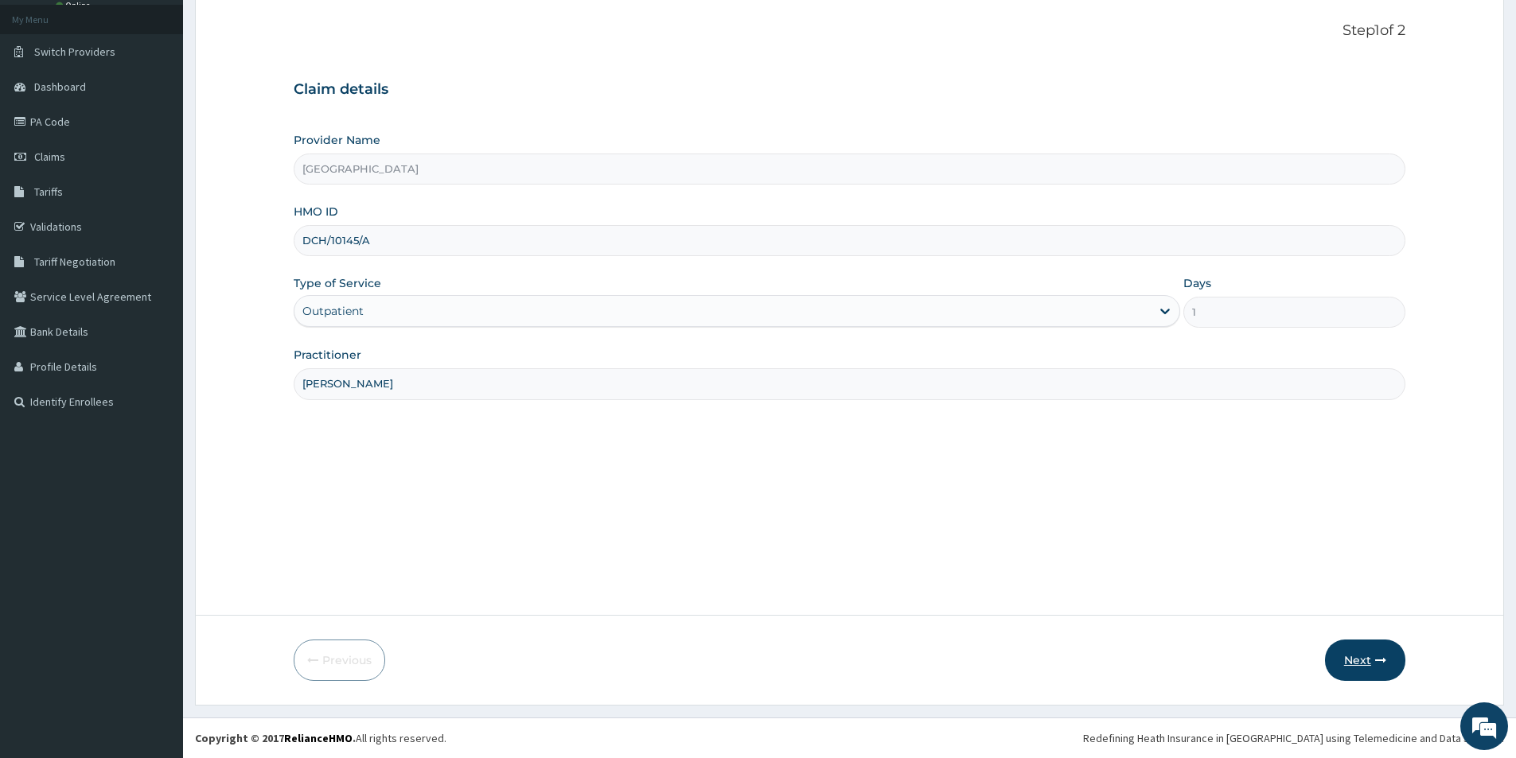
click at [1373, 667] on button "Next" at bounding box center [1365, 660] width 80 height 41
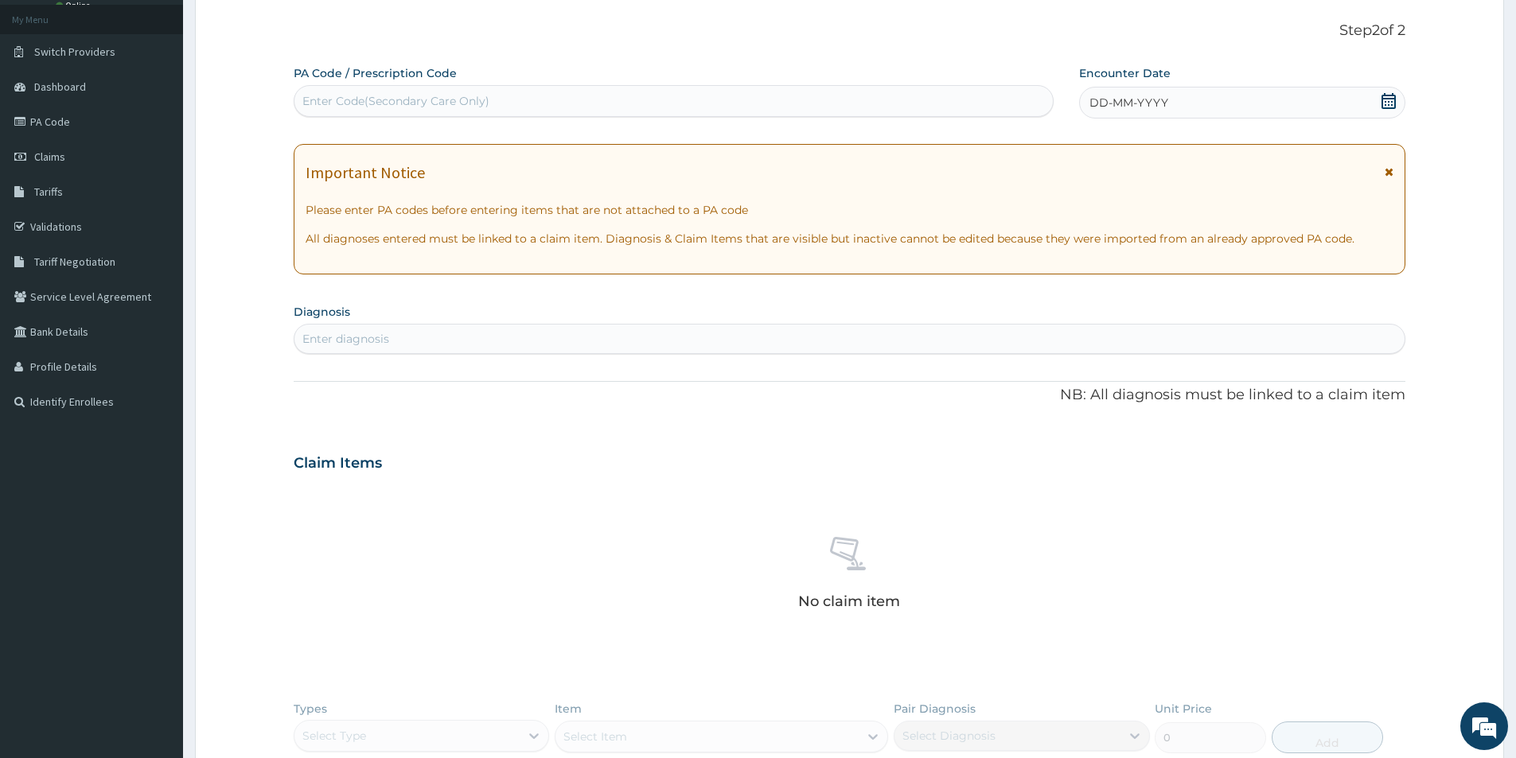
click at [1388, 171] on icon at bounding box center [1388, 171] width 9 height 11
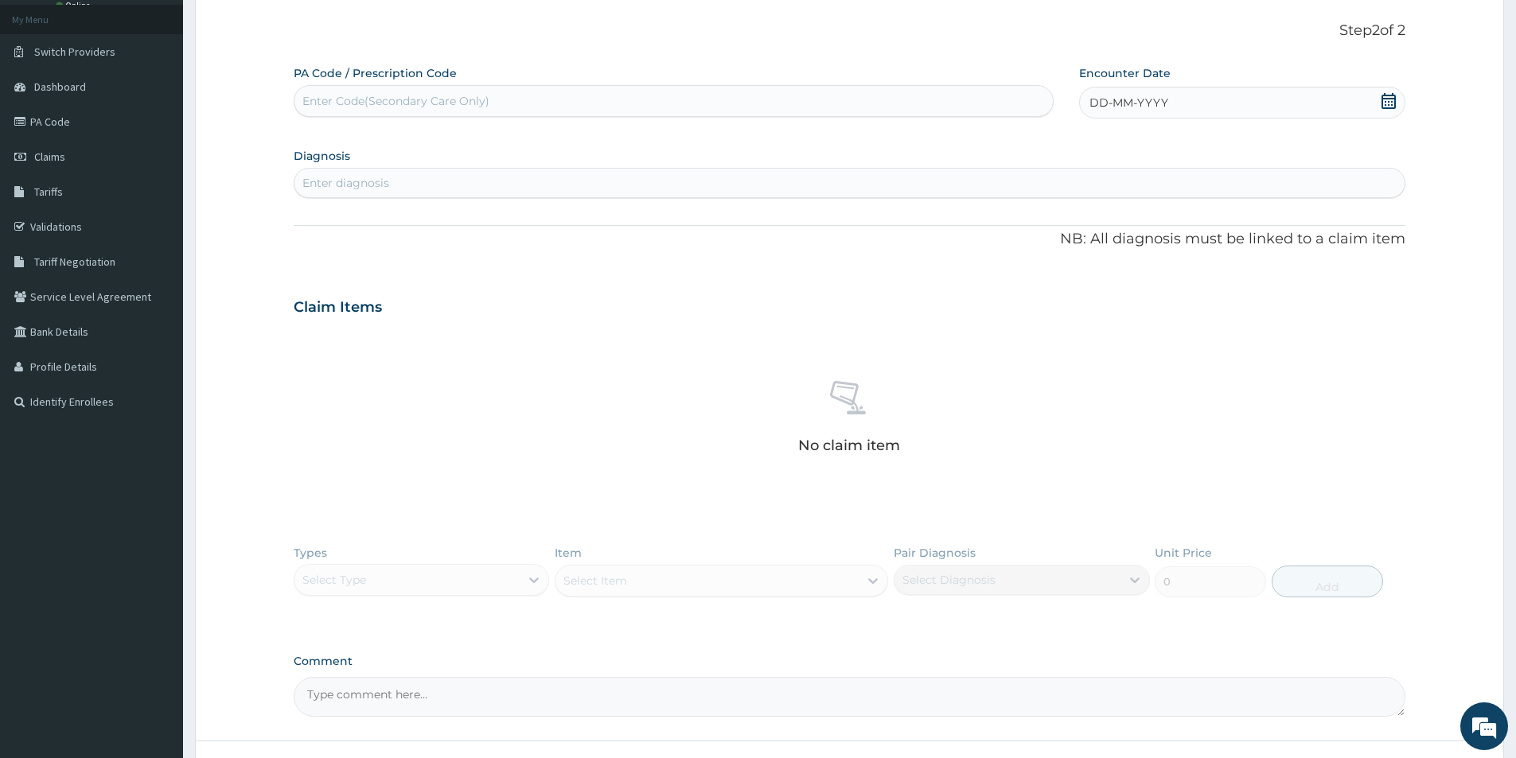
click at [1386, 101] on icon at bounding box center [1388, 101] width 16 height 16
click at [1056, 146] on div "October 2025" at bounding box center [1142, 148] width 192 height 16
click at [1044, 150] on div "Previous Month October 2025 Su Mo Tu We Th Fr Sa 28 29 30 1 2 3 4 5 6 7 8 9 10 …" at bounding box center [1142, 228] width 206 height 204
click at [1056, 147] on div "October 2025" at bounding box center [1142, 148] width 192 height 16
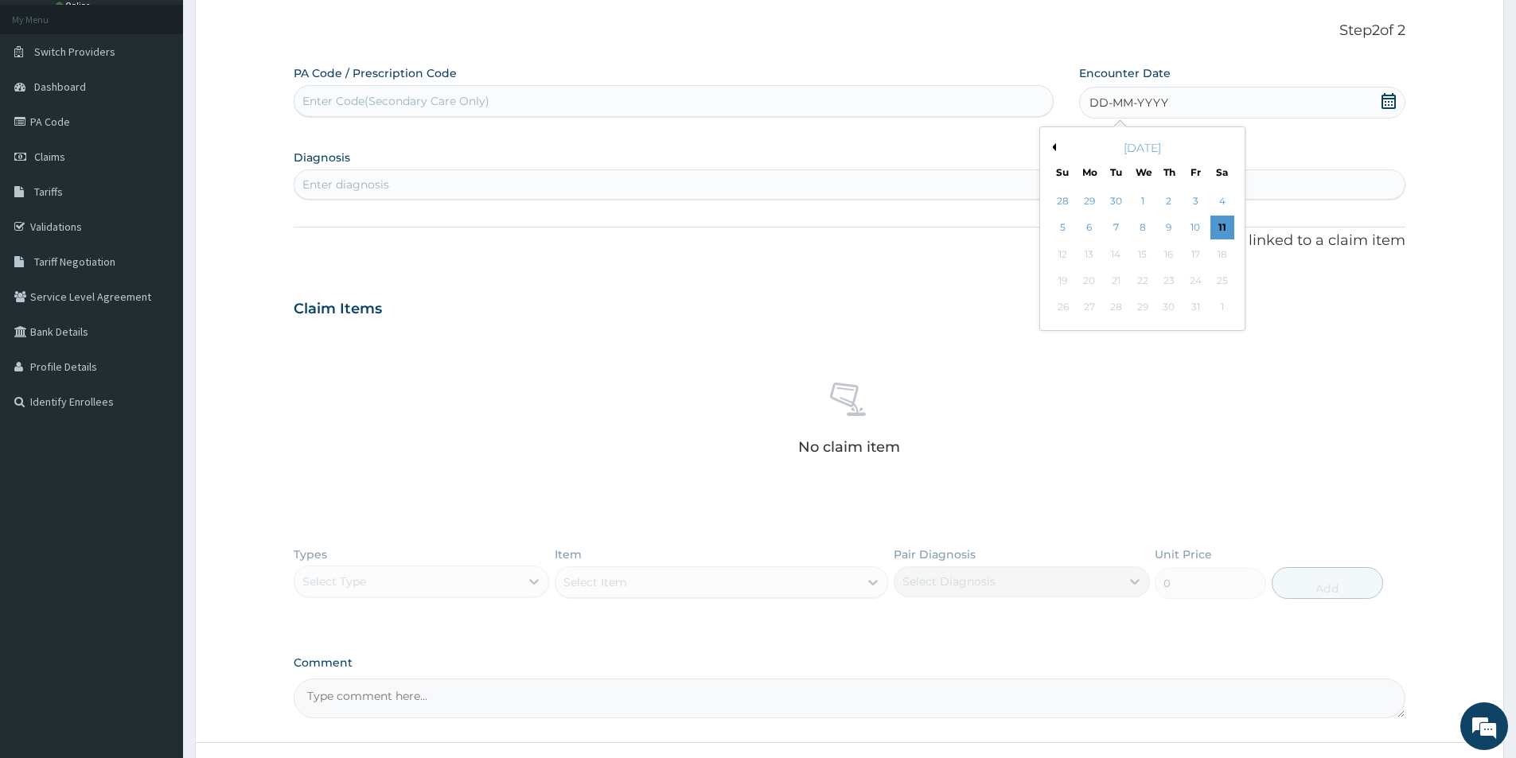
click at [1056, 147] on div "October 2025" at bounding box center [1142, 148] width 192 height 16
click at [1054, 147] on button "Previous Month" at bounding box center [1052, 147] width 8 height 8
click at [1231, 148] on button "Next Month" at bounding box center [1233, 147] width 8 height 8
click at [1111, 204] on div "2" at bounding box center [1116, 201] width 24 height 24
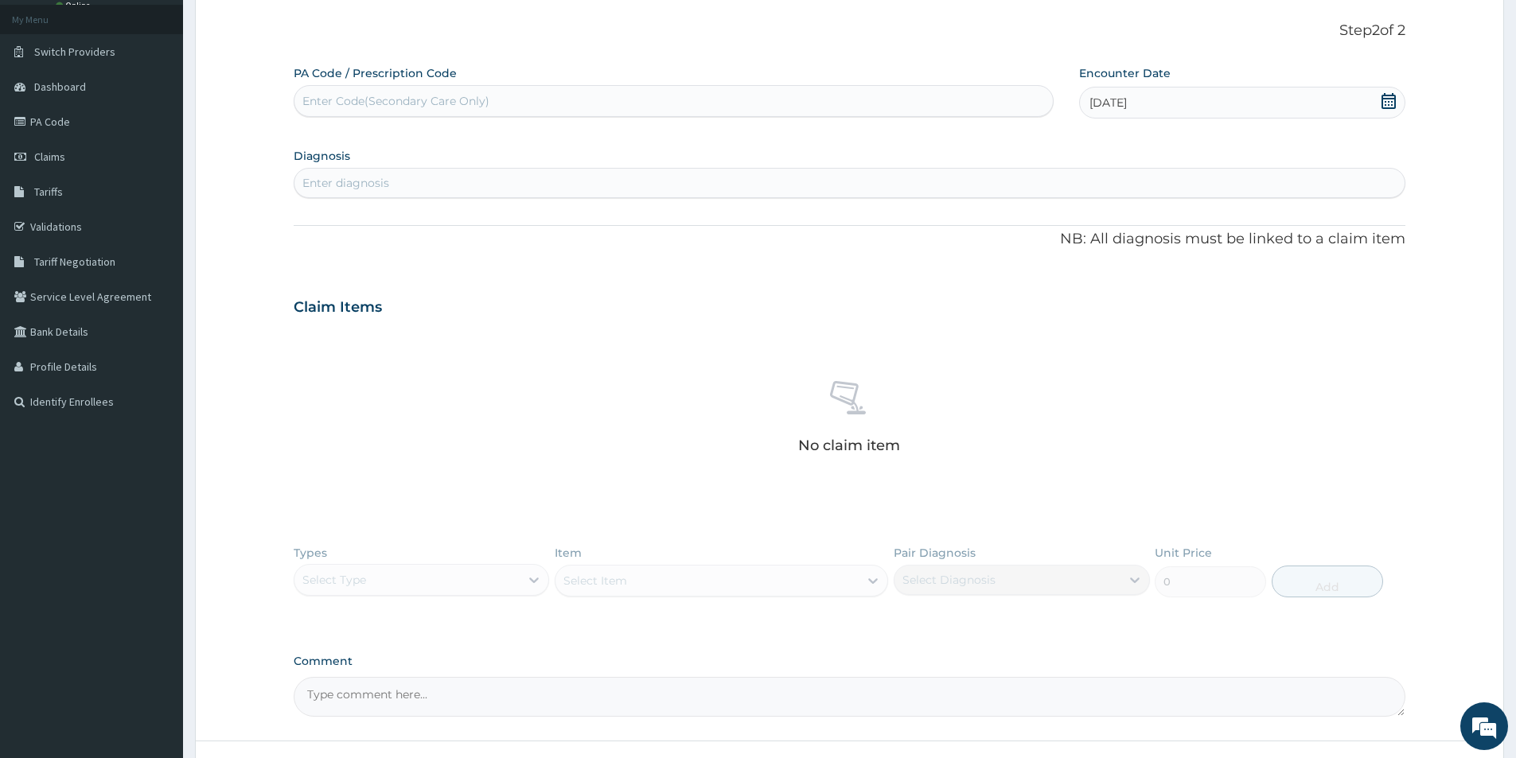
click at [778, 175] on div "Enter diagnosis" at bounding box center [849, 182] width 1110 height 25
type input "MALARIA"
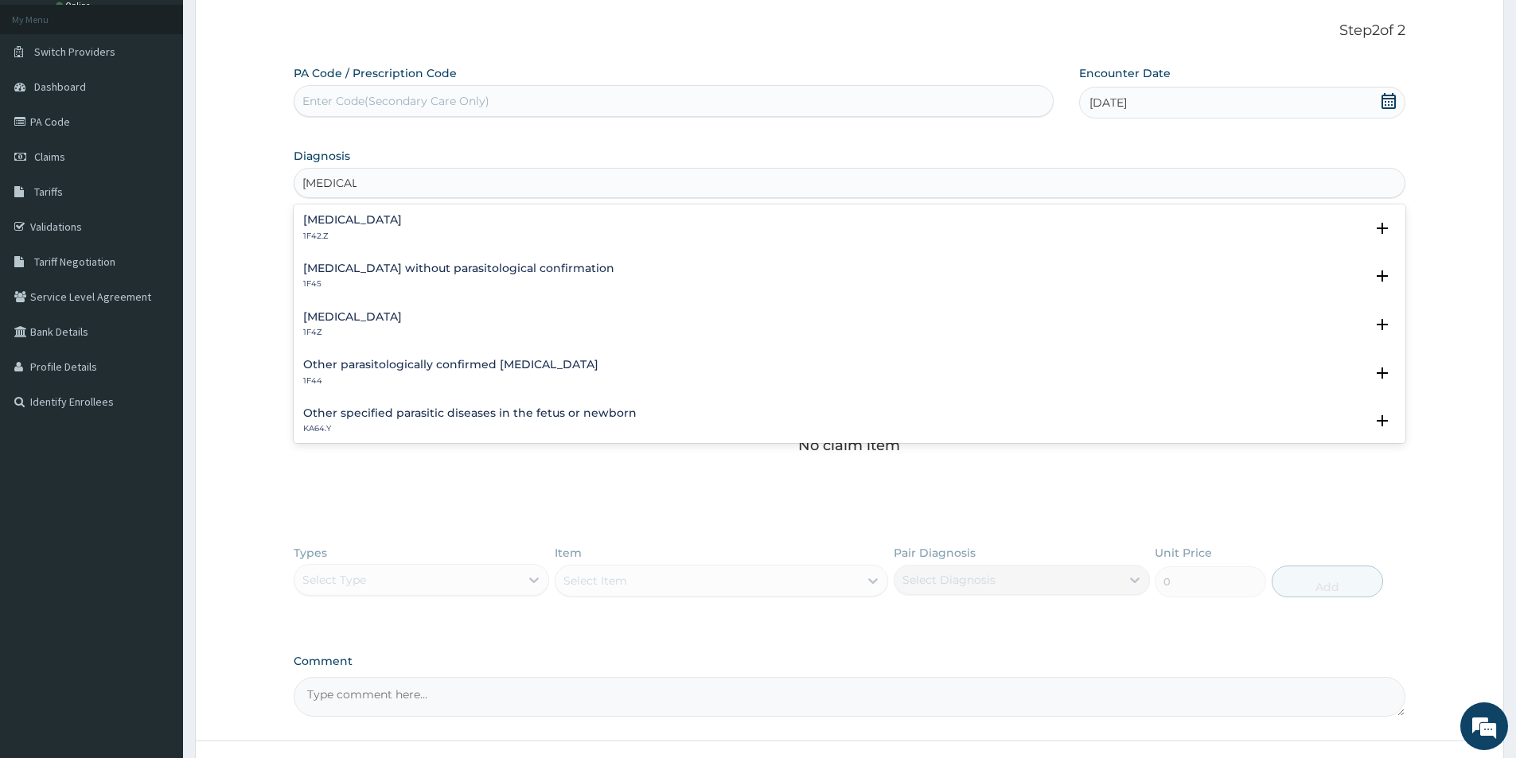
click at [428, 323] on div "Malaria, unspecified 1F4Z" at bounding box center [849, 325] width 1092 height 28
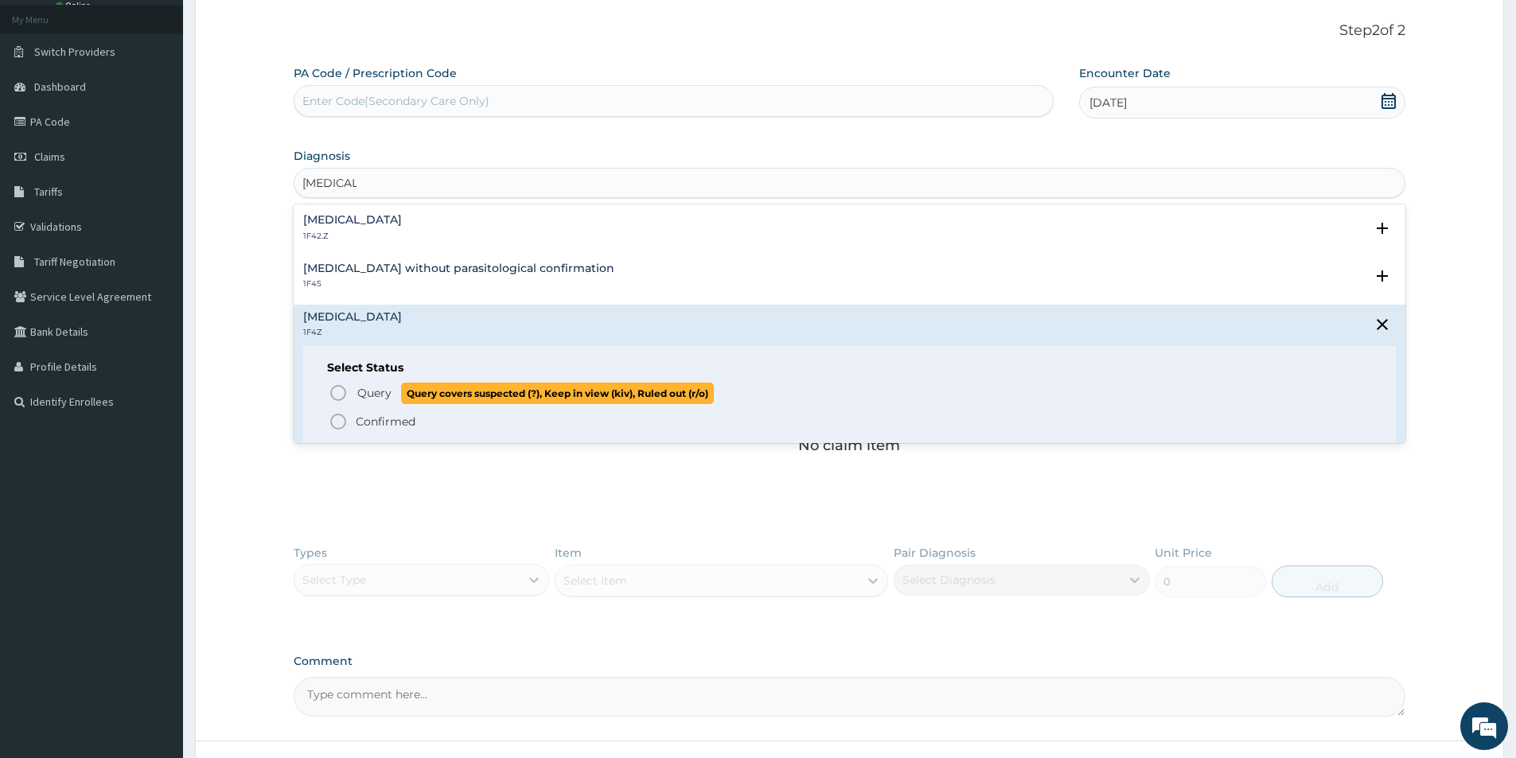
click at [338, 395] on icon "status option query" at bounding box center [338, 392] width 19 height 19
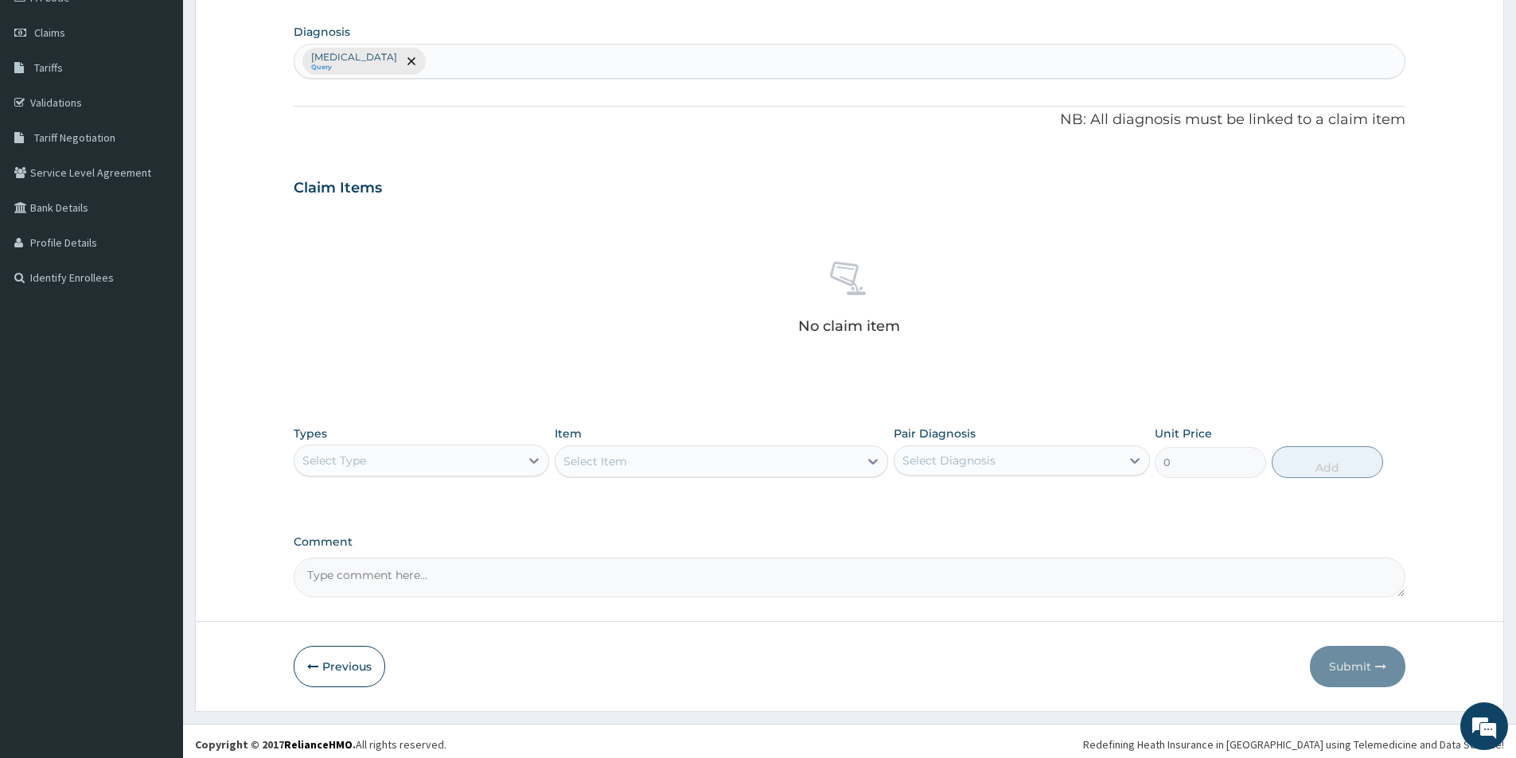
scroll to position [217, 0]
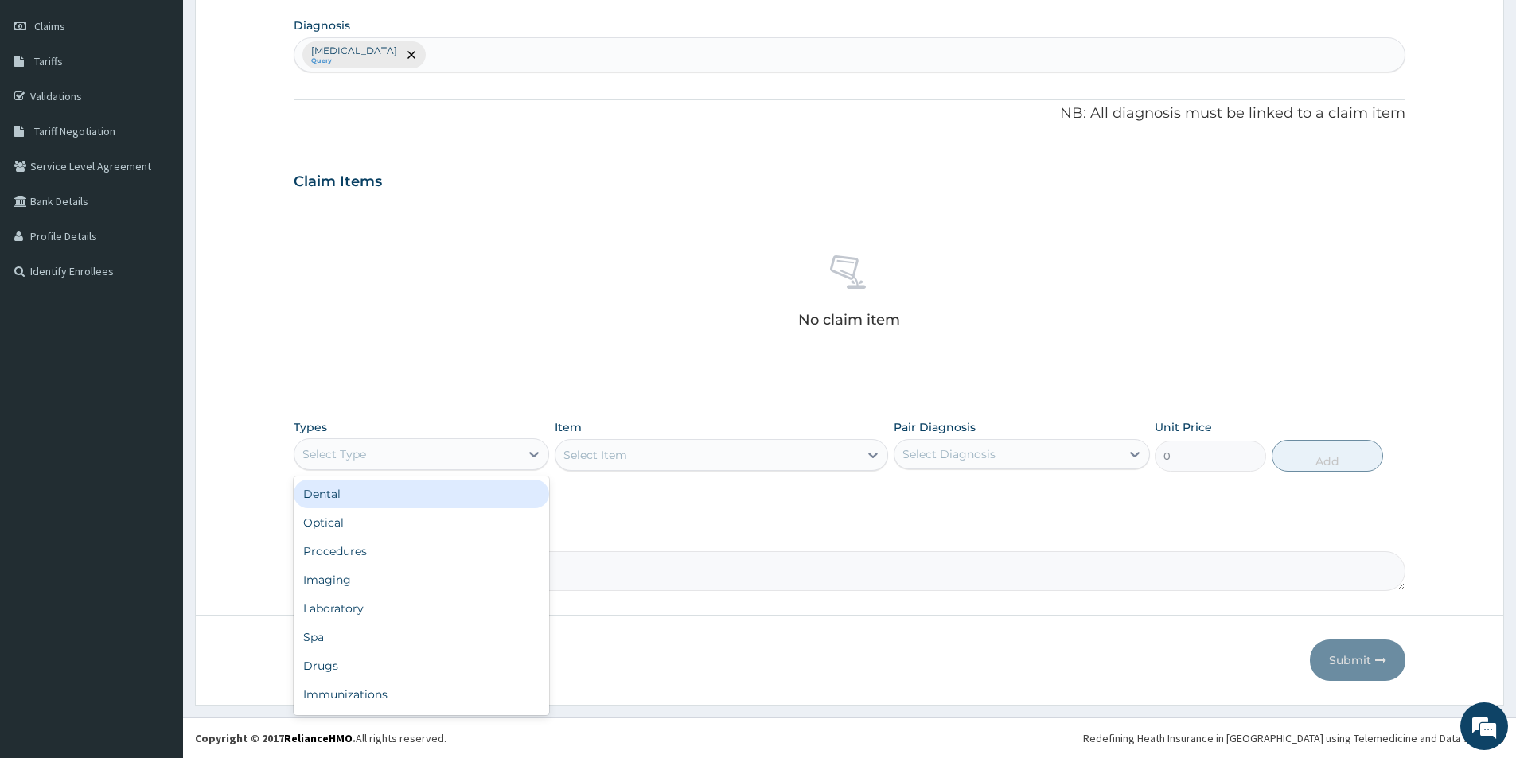
click at [361, 454] on div "Select Type" at bounding box center [334, 454] width 64 height 16
click at [346, 555] on div "Procedures" at bounding box center [421, 551] width 255 height 29
click at [616, 456] on div "Select Item" at bounding box center [595, 455] width 64 height 16
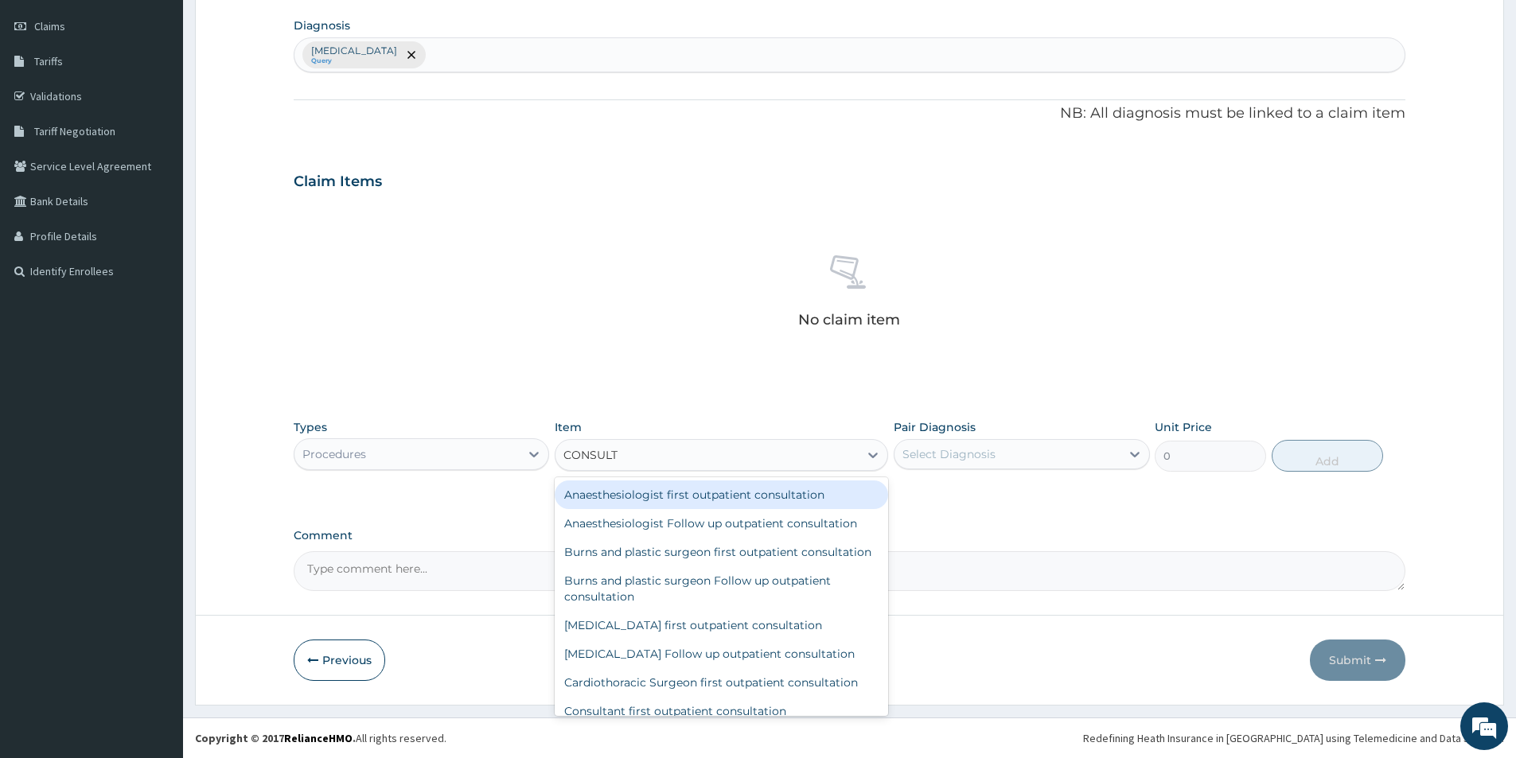
type input "CONSULTA"
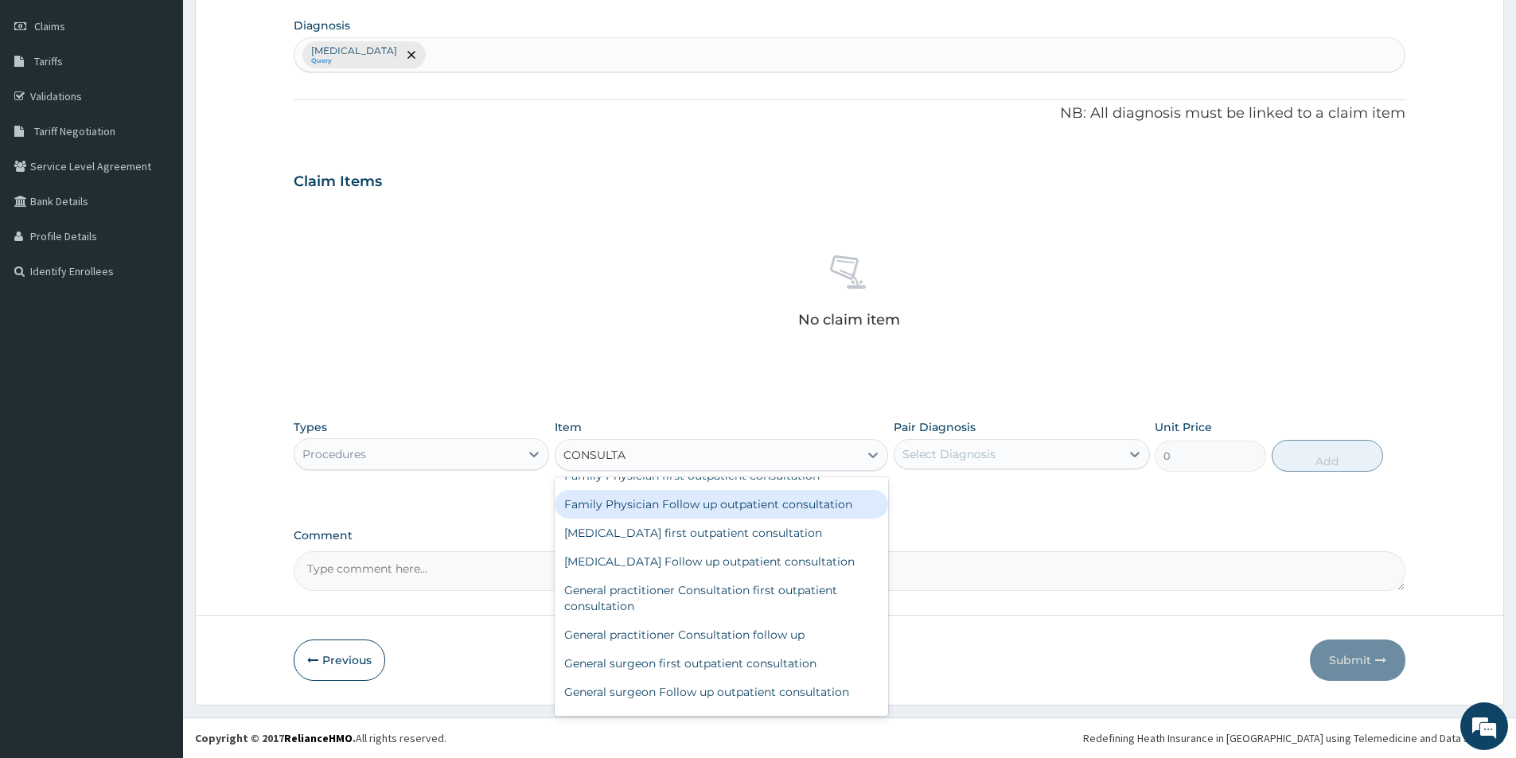
scroll to position [557, 0]
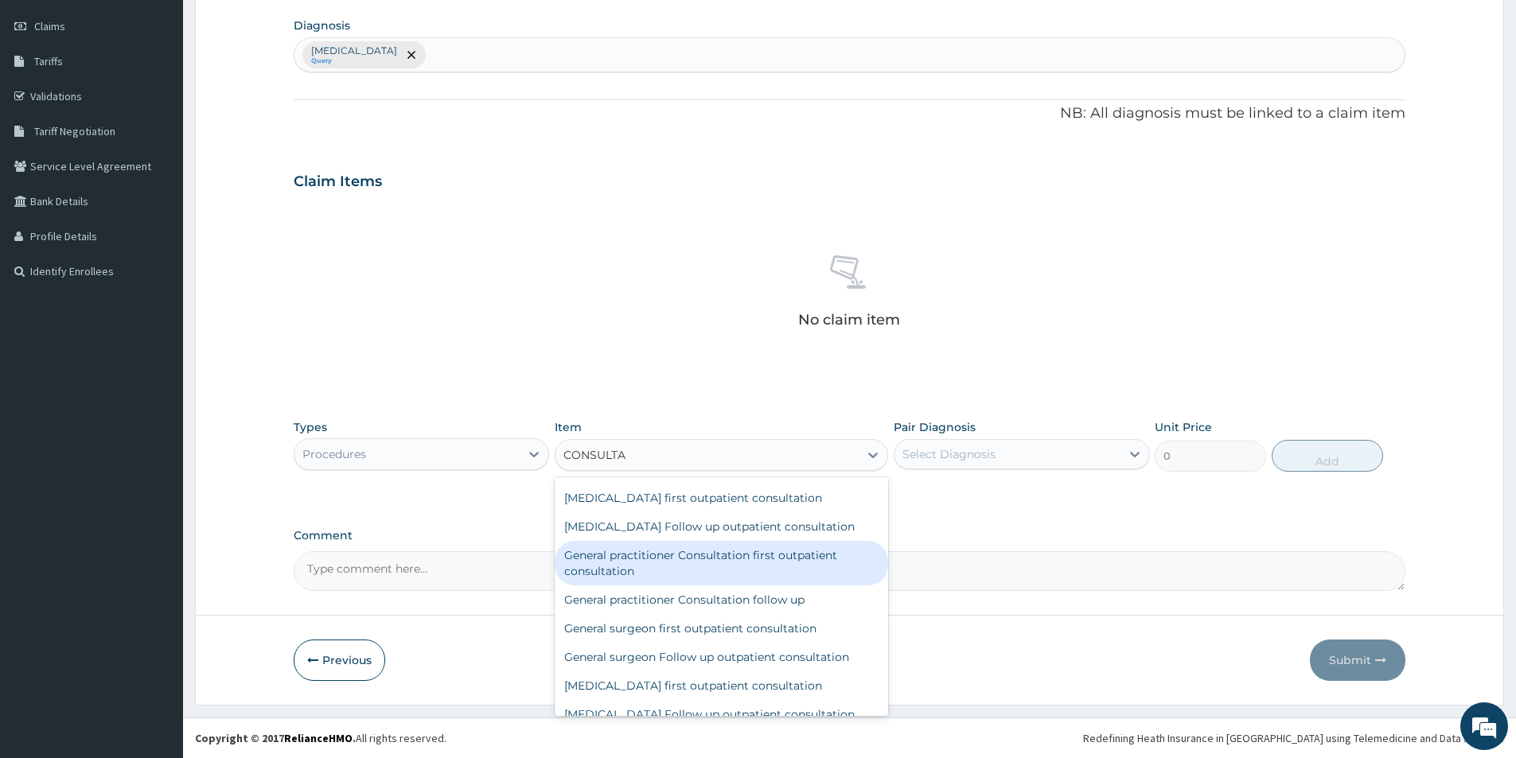
click at [687, 571] on div "General practitioner Consultation first outpatient consultation" at bounding box center [721, 563] width 333 height 45
type input "3000"
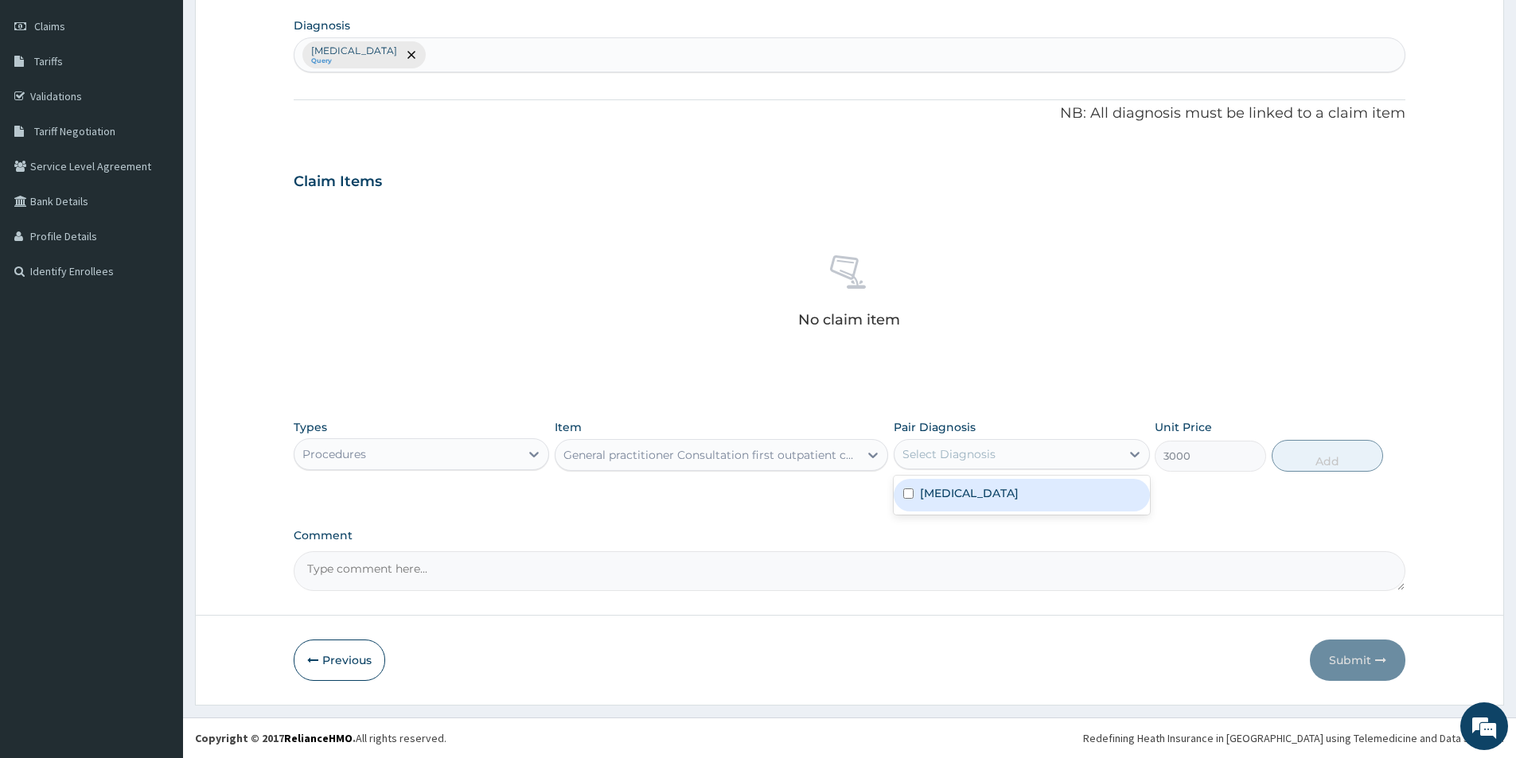
click at [914, 446] on div "Select Diagnosis" at bounding box center [948, 454] width 93 height 16
click at [917, 487] on div "Malaria, unspecified" at bounding box center [1020, 495] width 255 height 33
checkbox input "true"
click at [1333, 455] on button "Add" at bounding box center [1326, 456] width 111 height 32
type input "0"
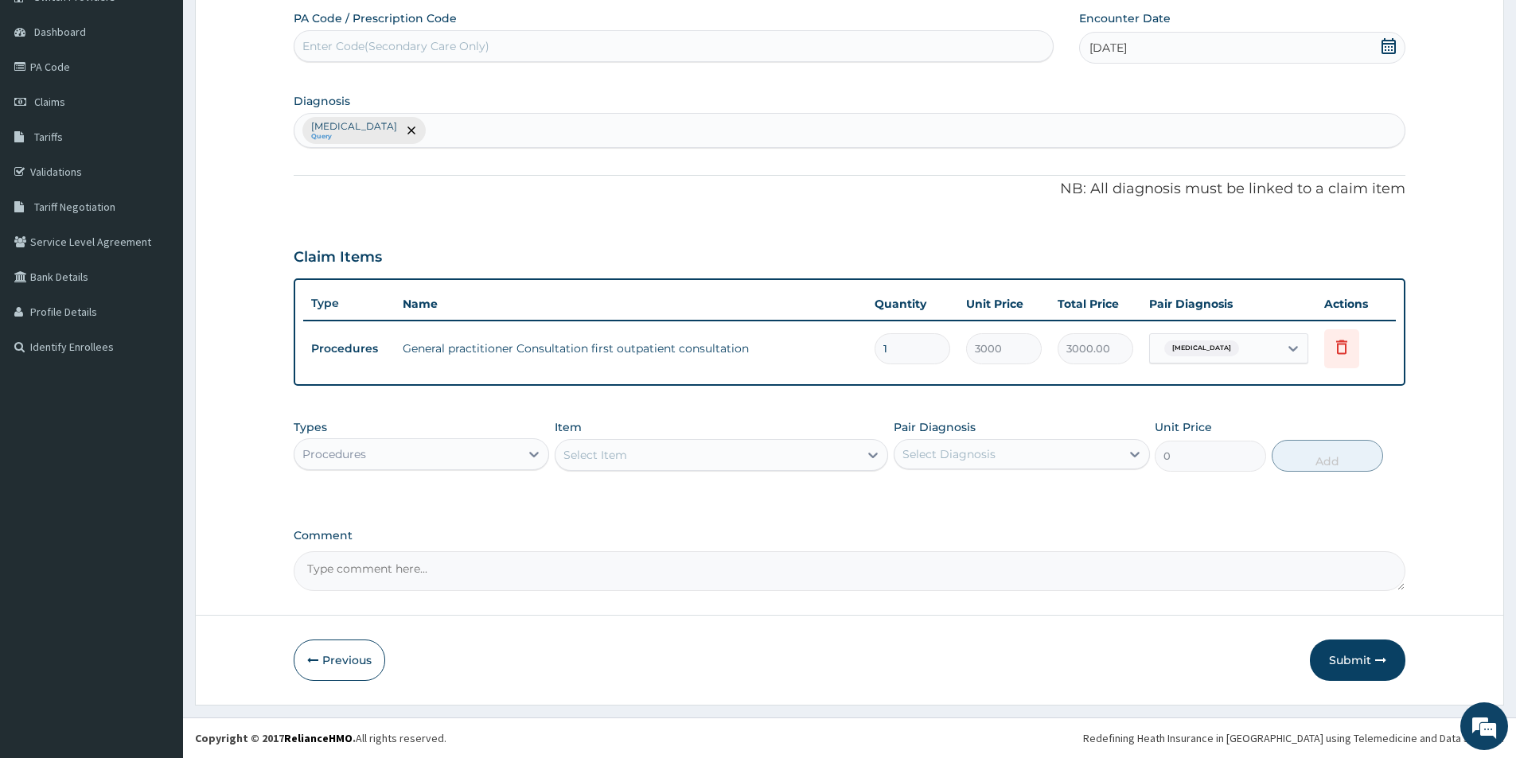
scroll to position [142, 0]
click at [519, 460] on div "Procedures" at bounding box center [406, 454] width 225 height 25
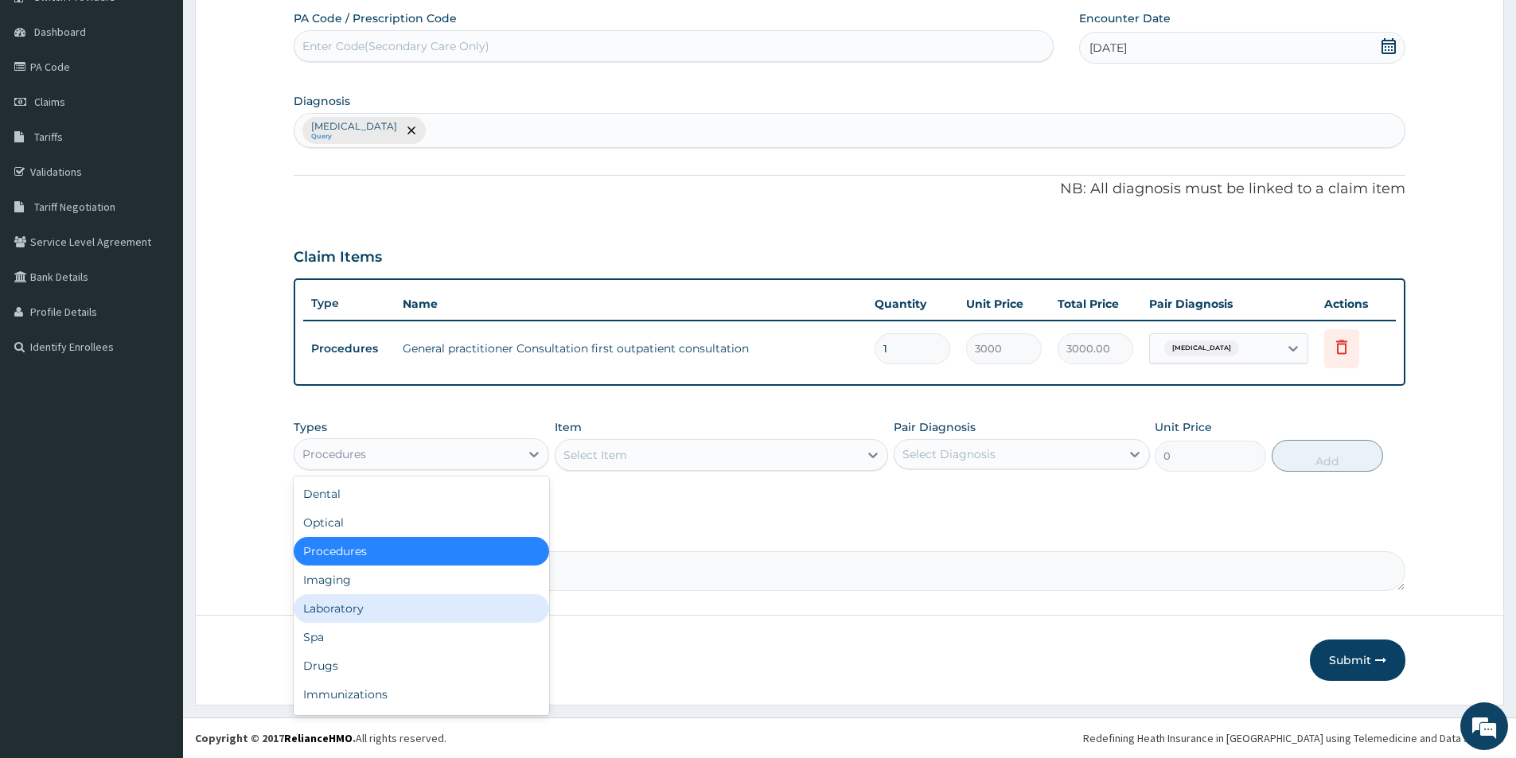
click at [496, 597] on div "Laboratory" at bounding box center [421, 608] width 255 height 29
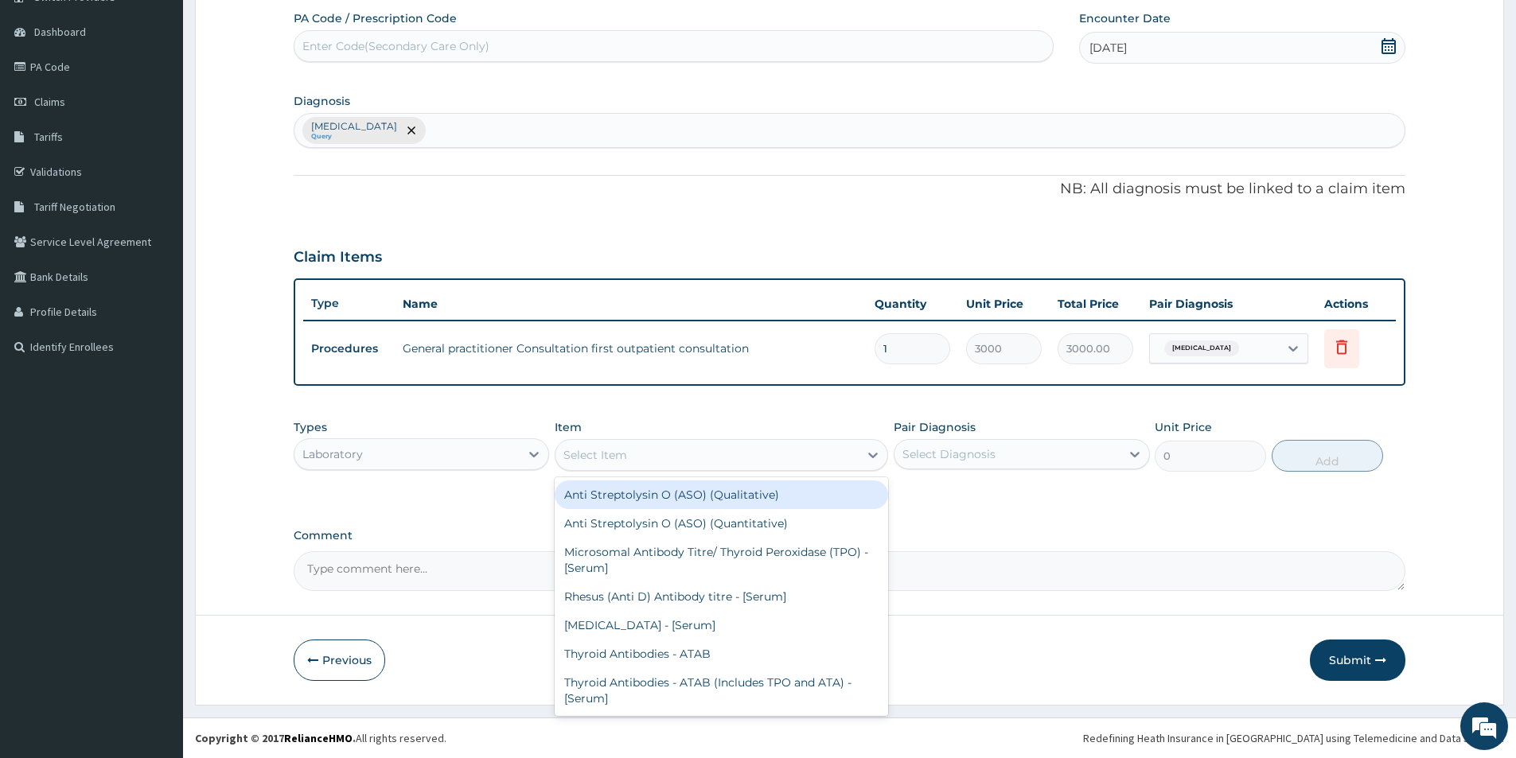
click at [636, 460] on div "Select Item" at bounding box center [706, 454] width 303 height 25
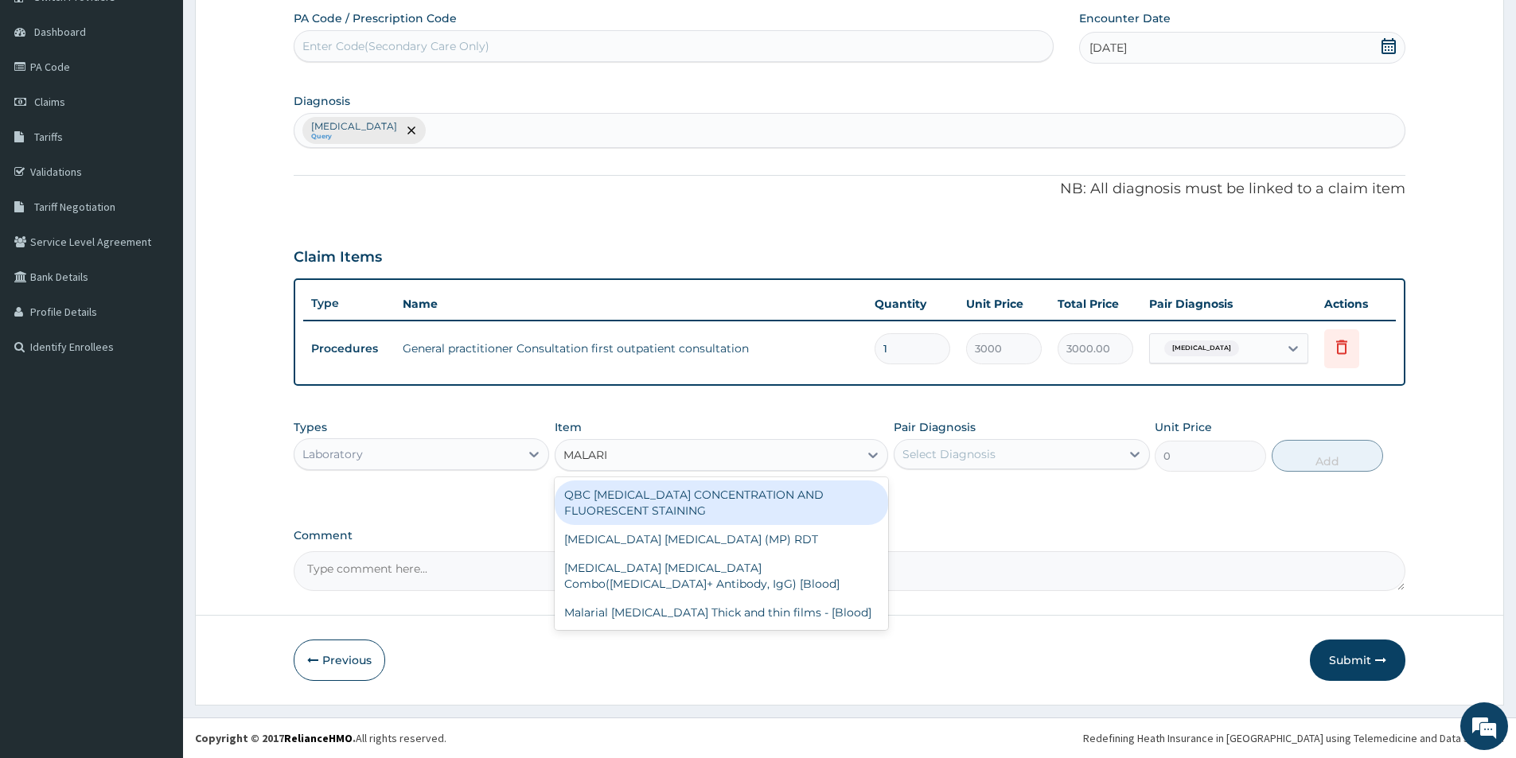
type input "MALARIA"
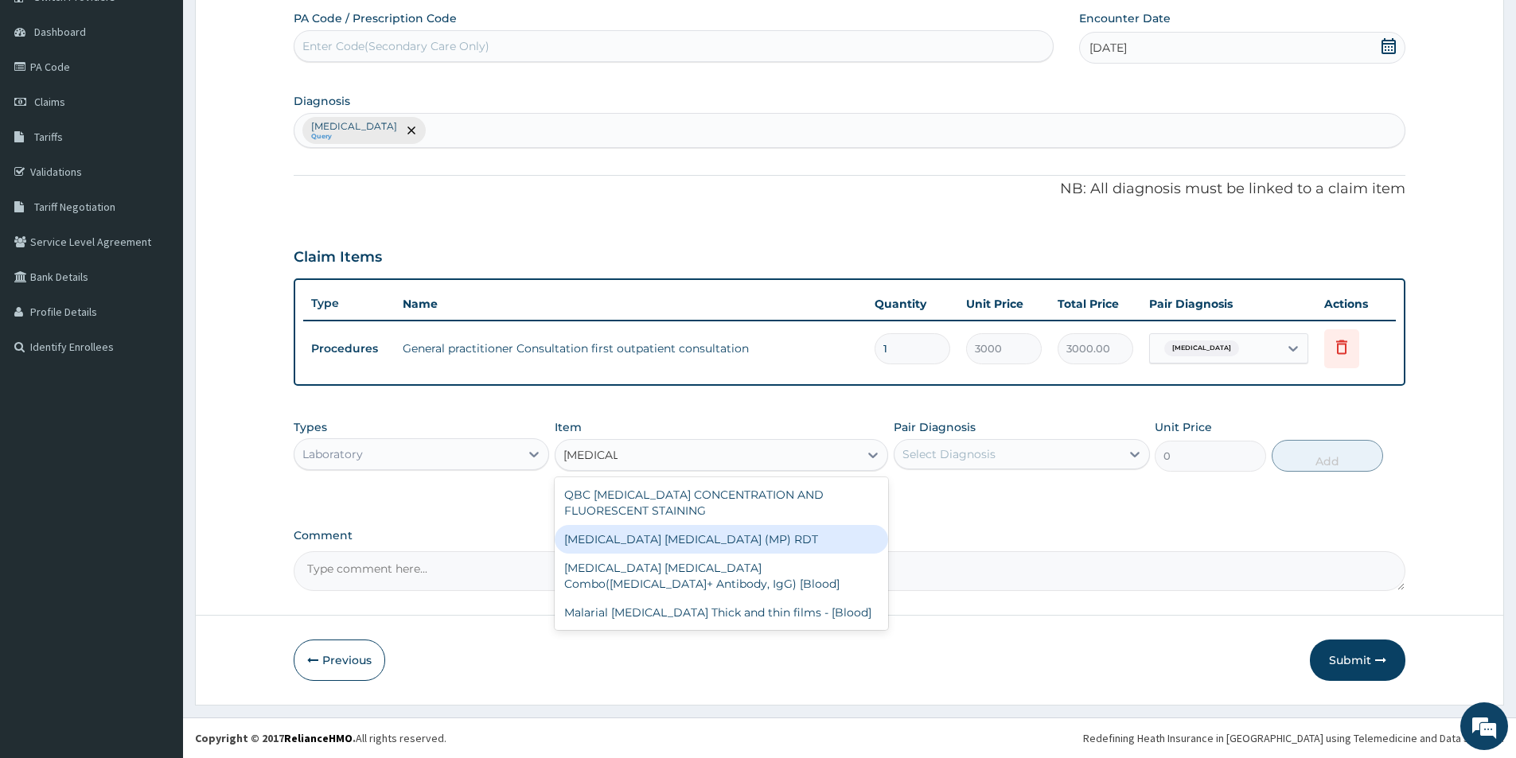
click at [622, 530] on div "MALARIA PARASITE (MP) RDT" at bounding box center [721, 539] width 333 height 29
type input "1500"
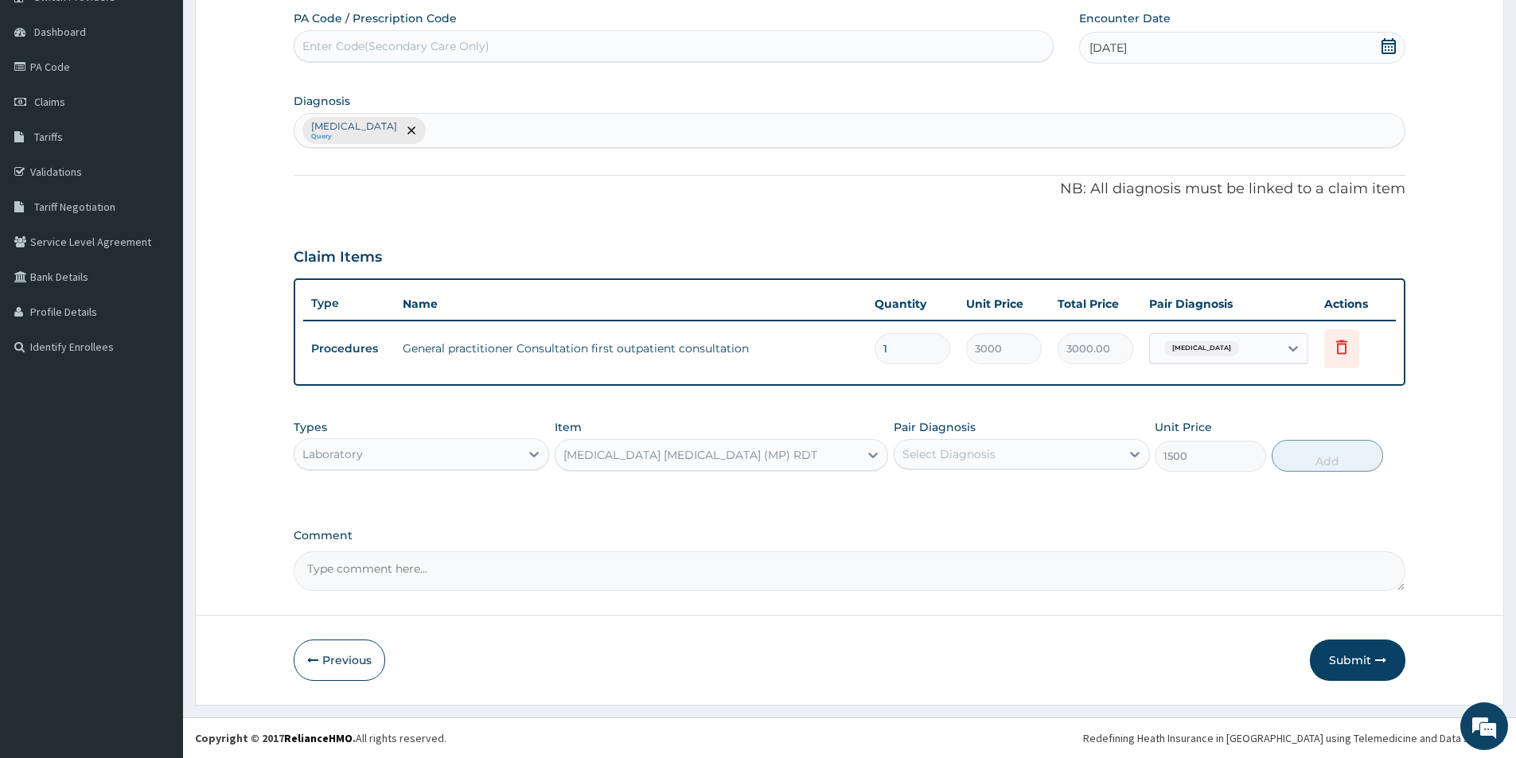
click at [990, 460] on div "Select Diagnosis" at bounding box center [948, 454] width 93 height 16
click at [971, 495] on label "Malaria, unspecified" at bounding box center [969, 493] width 99 height 16
checkbox input "true"
click at [1292, 464] on button "Add" at bounding box center [1326, 456] width 111 height 32
type input "0"
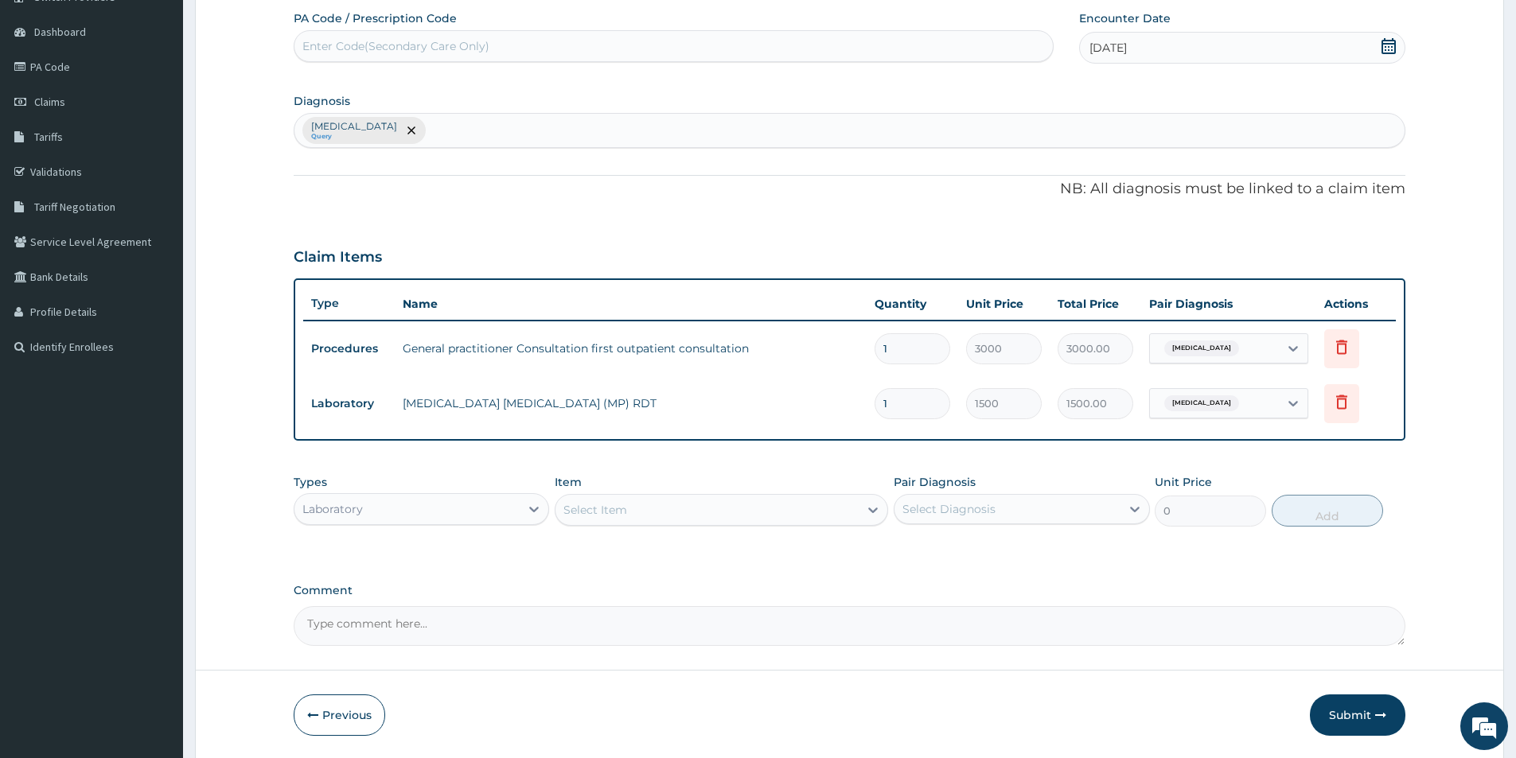
click at [364, 504] on div "Laboratory" at bounding box center [406, 508] width 225 height 25
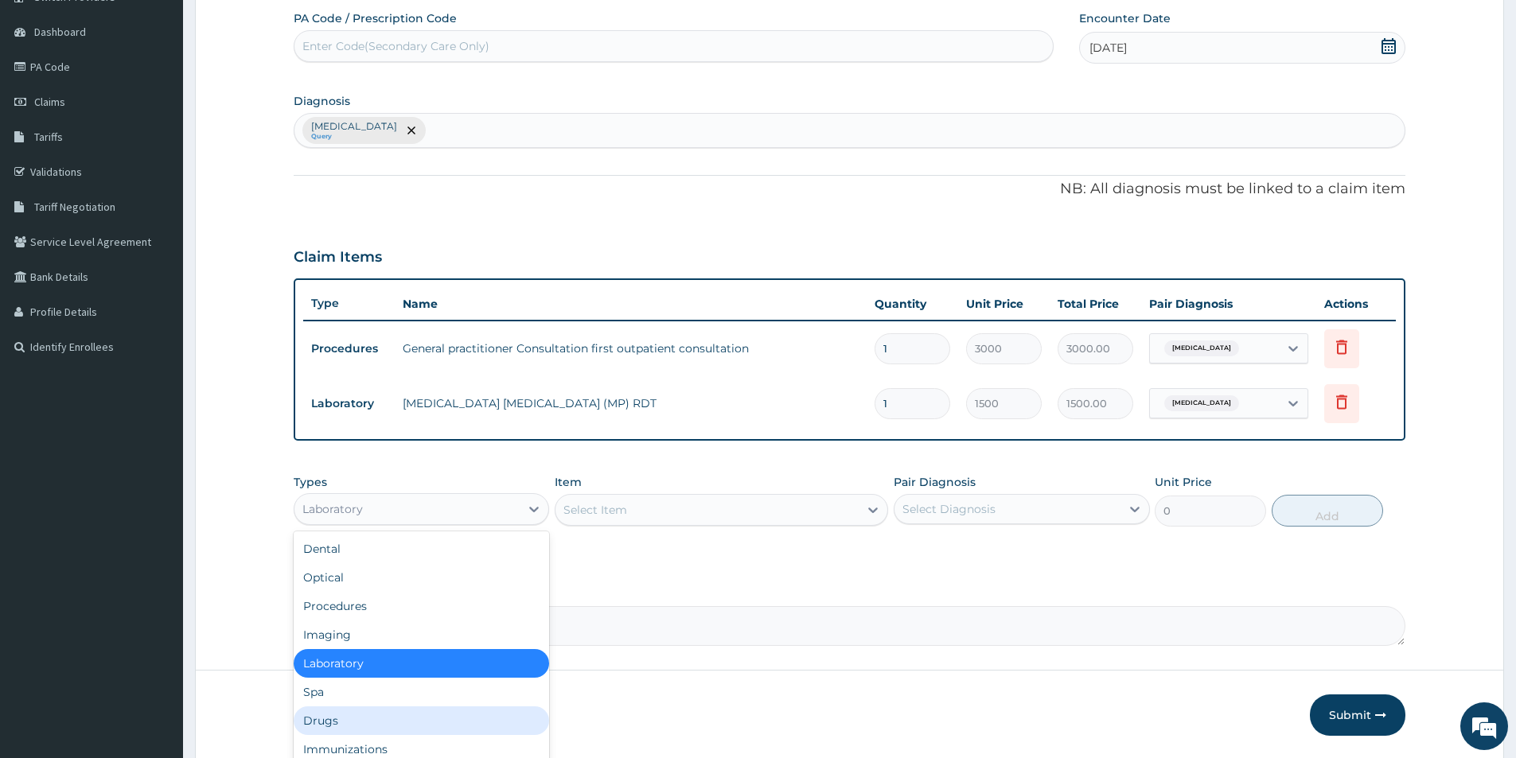
click at [352, 721] on div "Drugs" at bounding box center [421, 720] width 255 height 29
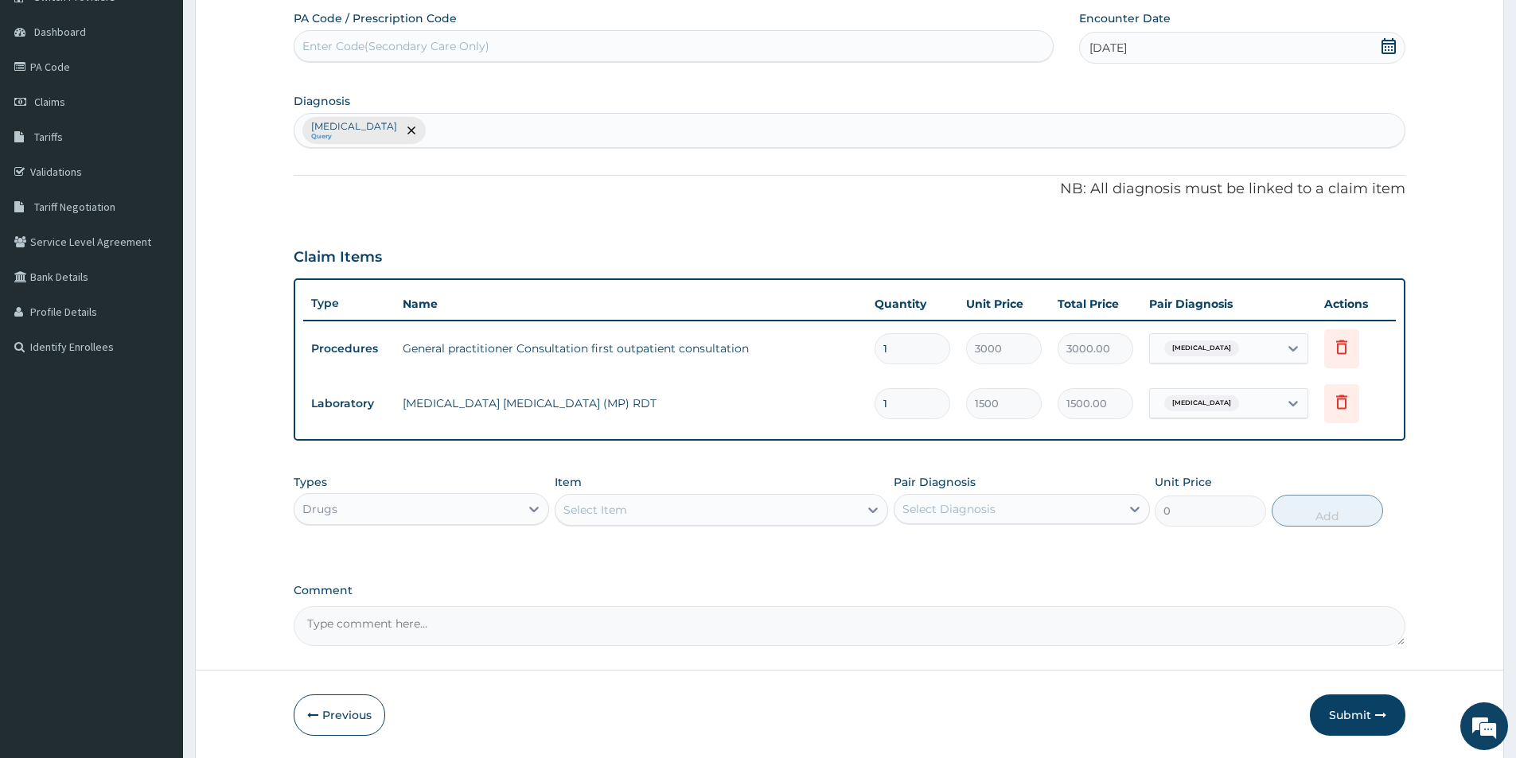
click at [640, 509] on div "Select Item" at bounding box center [706, 509] width 303 height 25
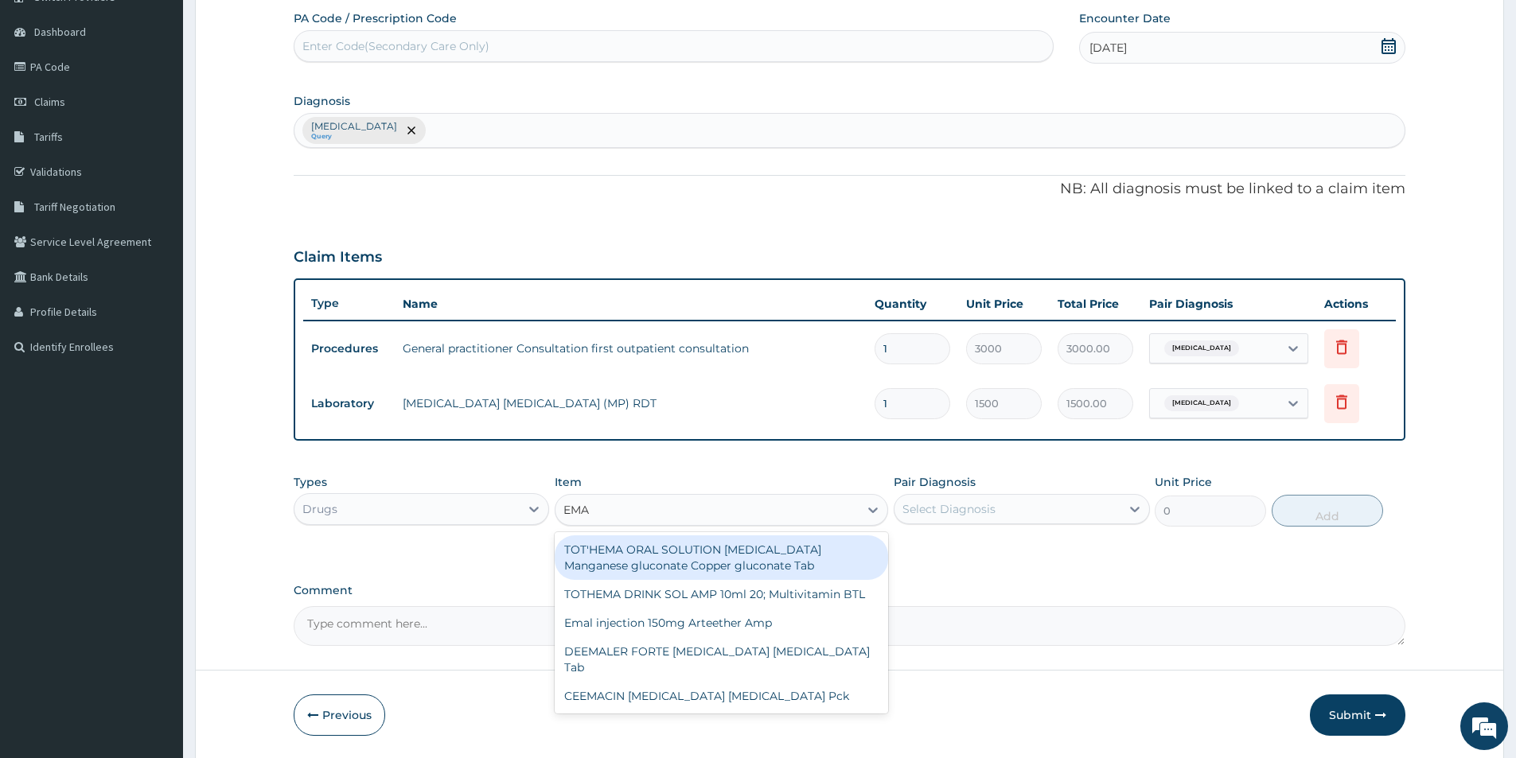
type input "EMAL"
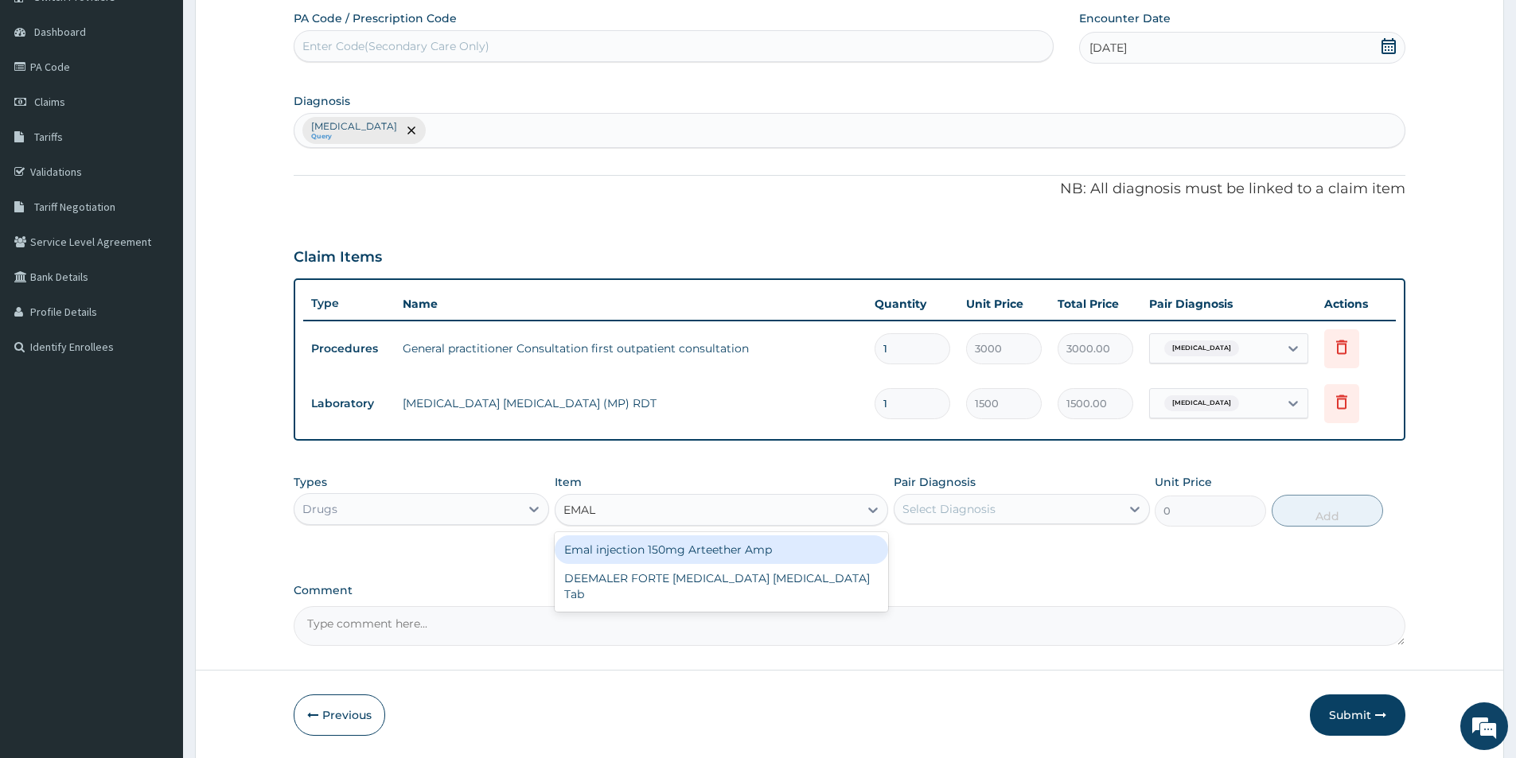
click at [655, 550] on div "Emal injection 150mg Arteether Amp" at bounding box center [721, 549] width 333 height 29
type input "730"
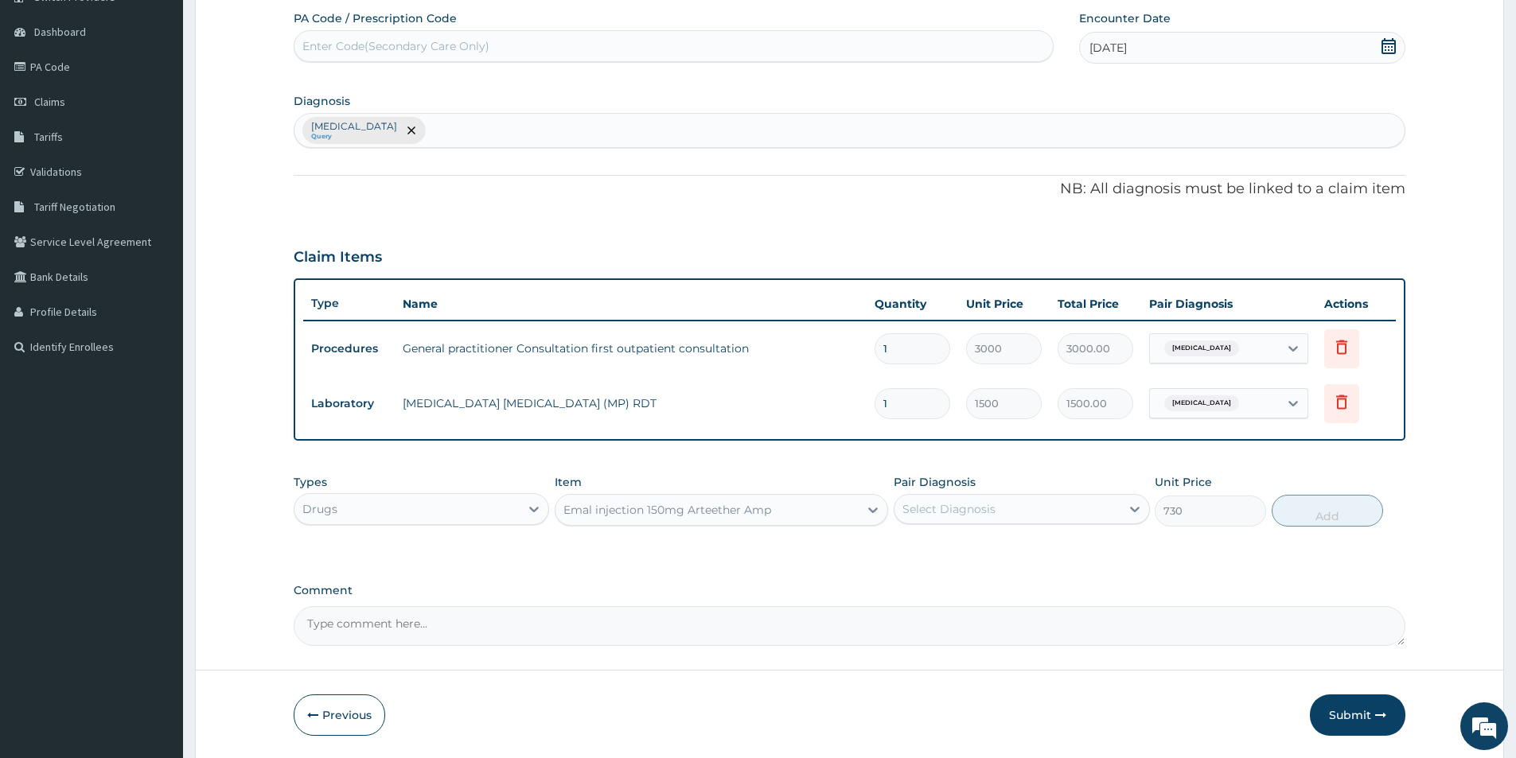
click at [967, 511] on div "Select Diagnosis" at bounding box center [948, 509] width 93 height 16
click at [949, 543] on label "Malaria, unspecified" at bounding box center [969, 548] width 99 height 16
checkbox input "true"
click at [1297, 519] on button "Add" at bounding box center [1326, 511] width 111 height 32
type input "0"
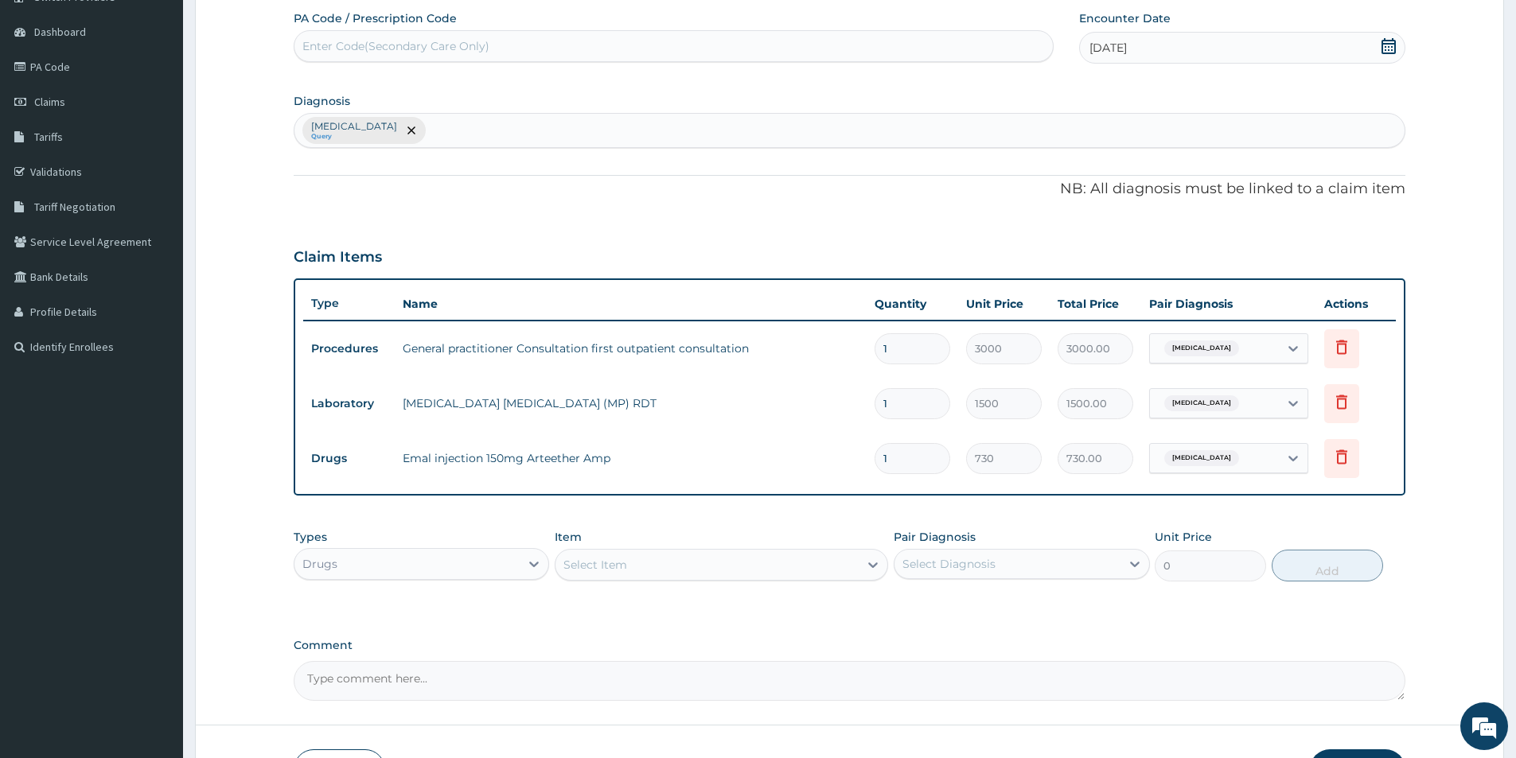
click at [769, 568] on div "Select Item" at bounding box center [706, 564] width 303 height 25
click at [904, 466] on input "1" at bounding box center [912, 458] width 76 height 31
type input "0.00"
type input "3"
type input "2190.00"
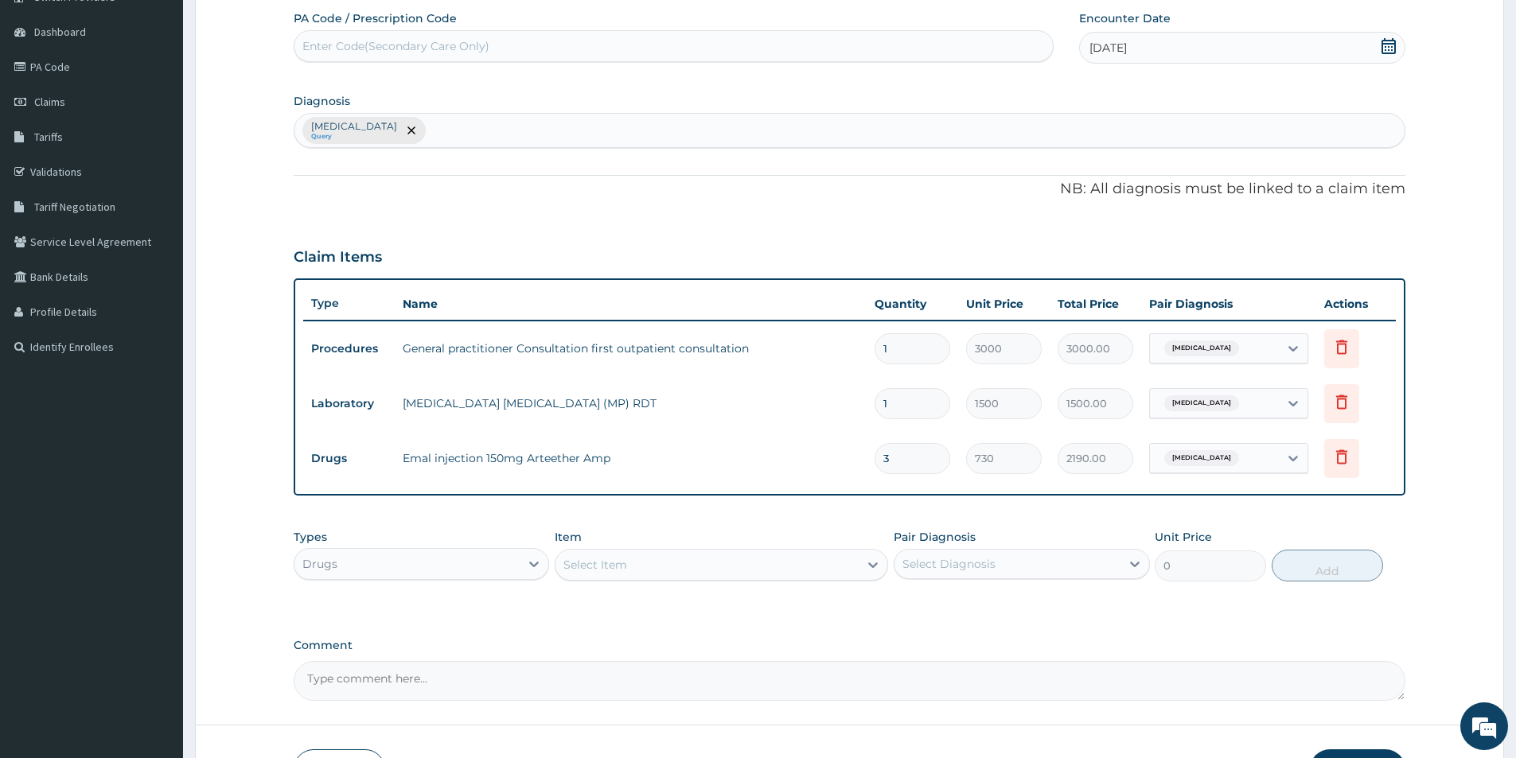
type input "3"
click at [628, 565] on div "Select Item" at bounding box center [706, 564] width 303 height 25
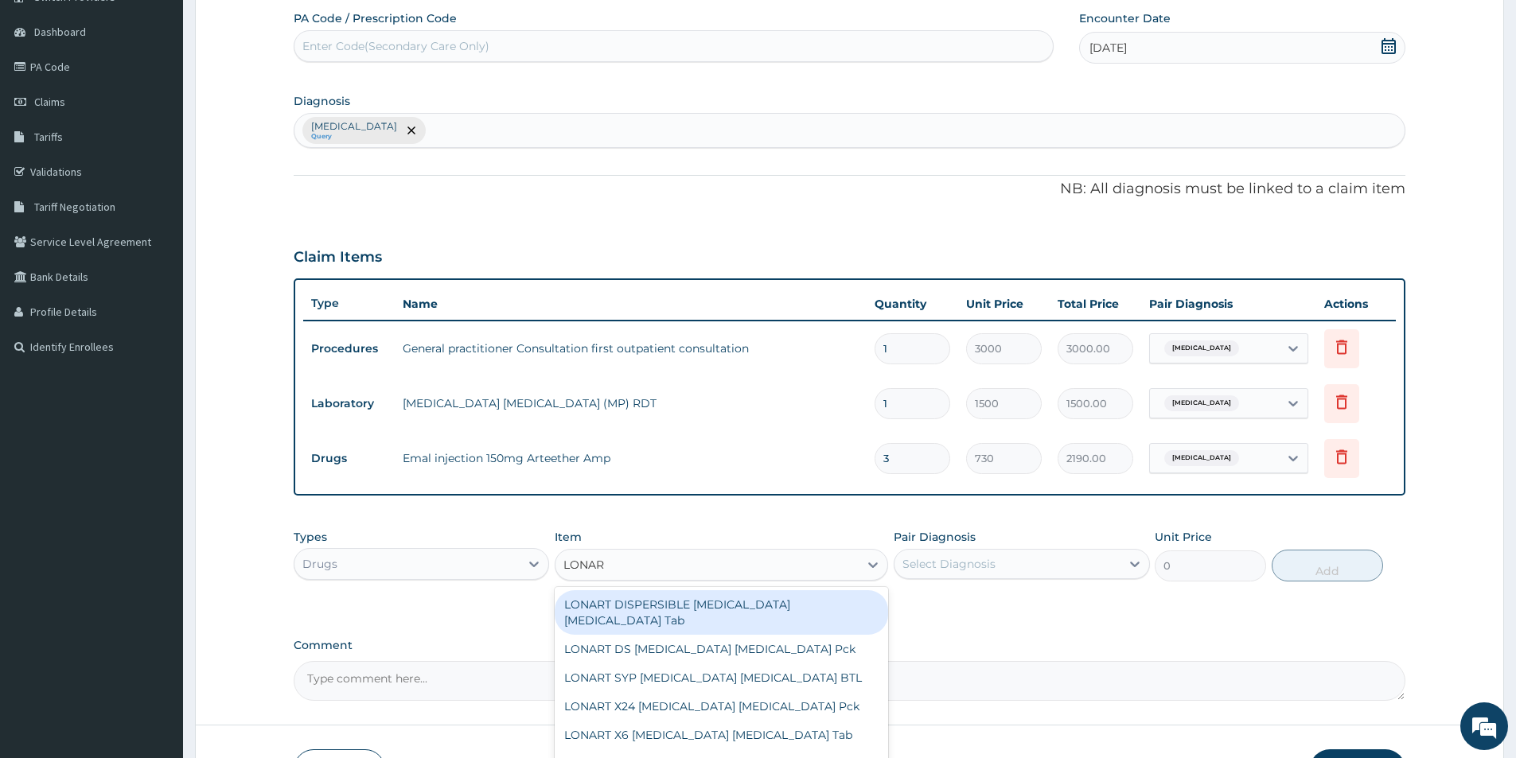
type input "LONART"
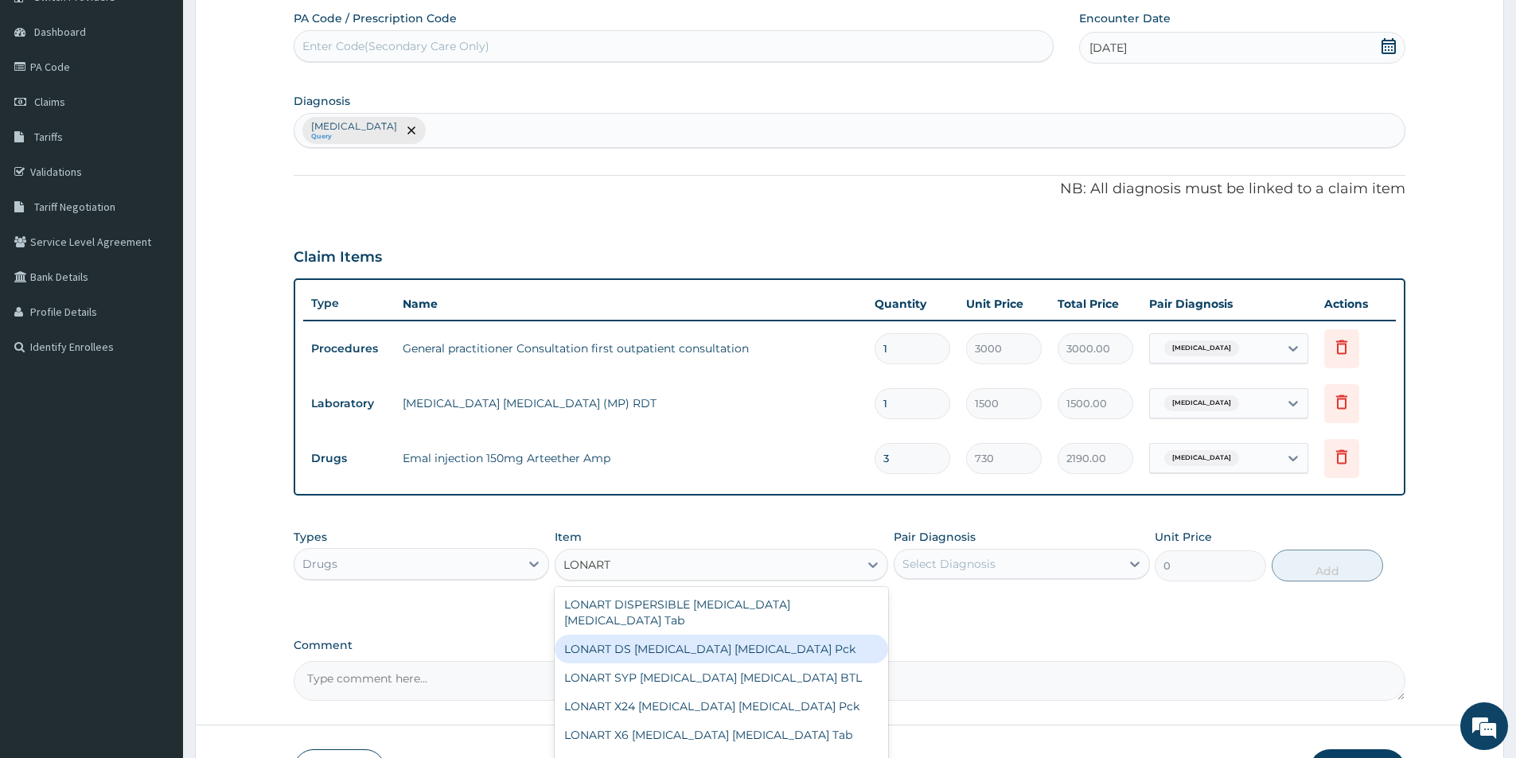
click at [665, 635] on div "LONART DS Artemether Lumefantrine Pck" at bounding box center [721, 649] width 333 height 29
type input "1550"
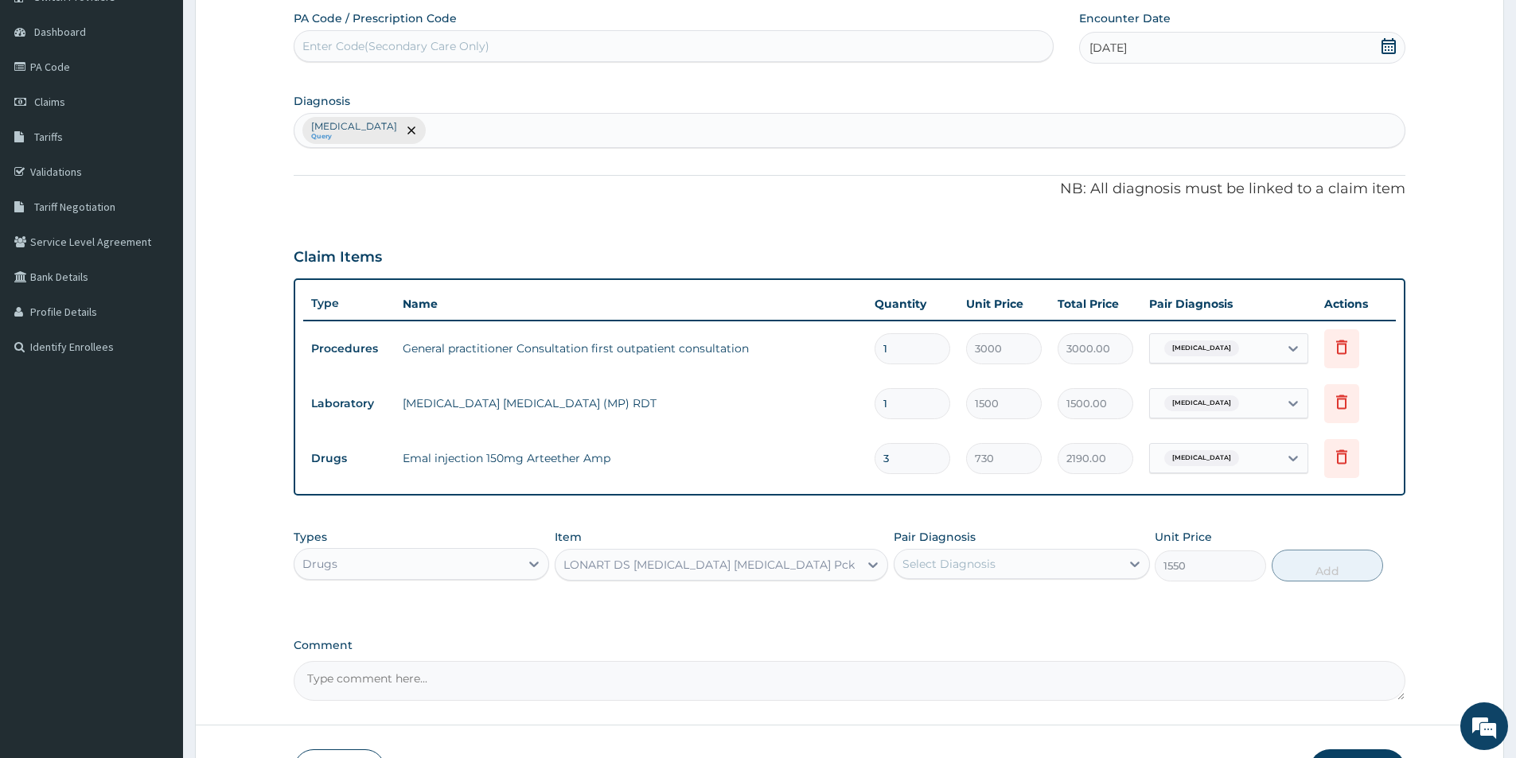
click at [976, 566] on div "Select Diagnosis" at bounding box center [948, 564] width 93 height 16
click at [975, 605] on label "Malaria, unspecified" at bounding box center [969, 603] width 99 height 16
checkbox input "true"
click at [1315, 571] on button "Add" at bounding box center [1326, 566] width 111 height 32
type input "0"
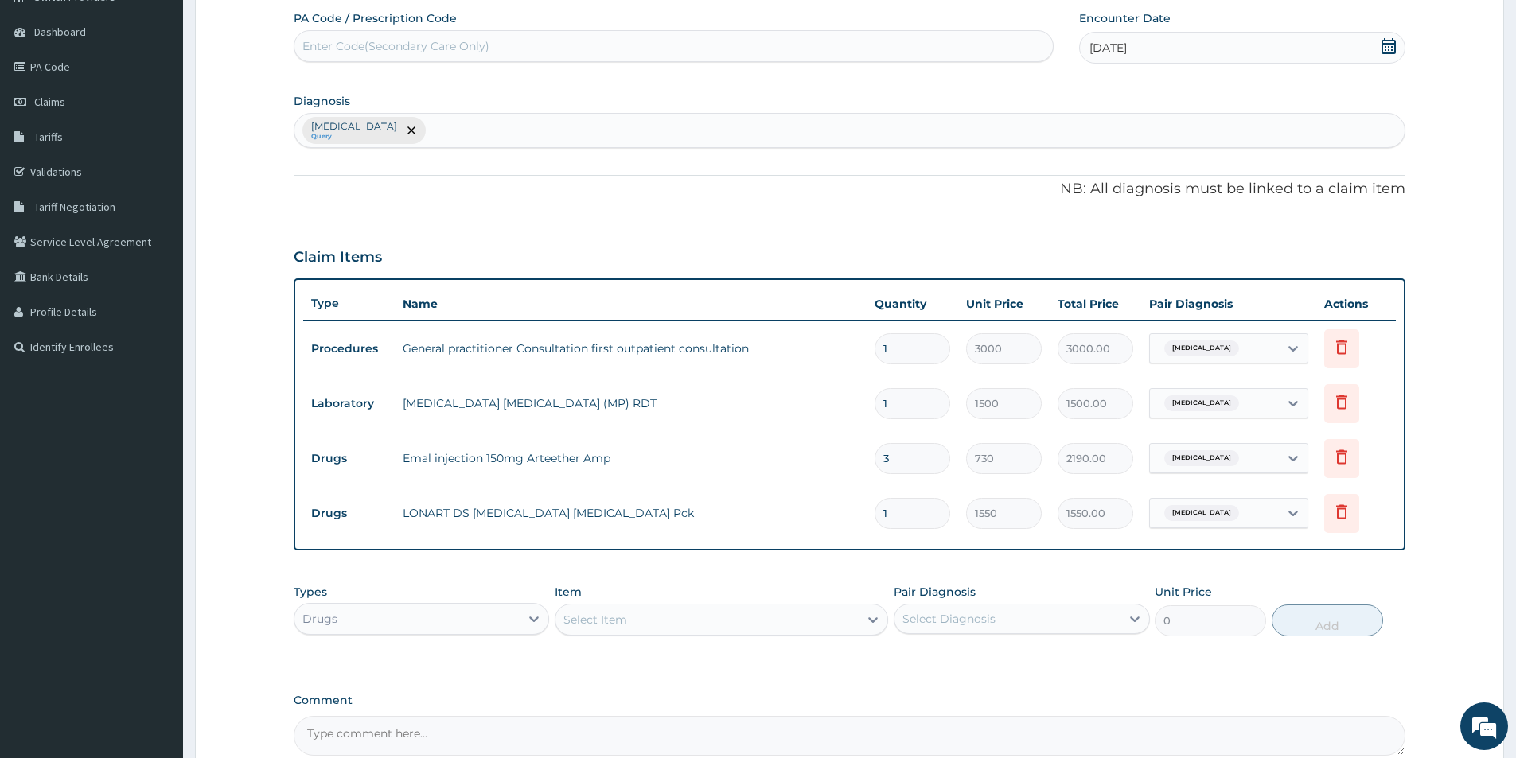
click at [694, 617] on div "Select Item" at bounding box center [706, 619] width 303 height 25
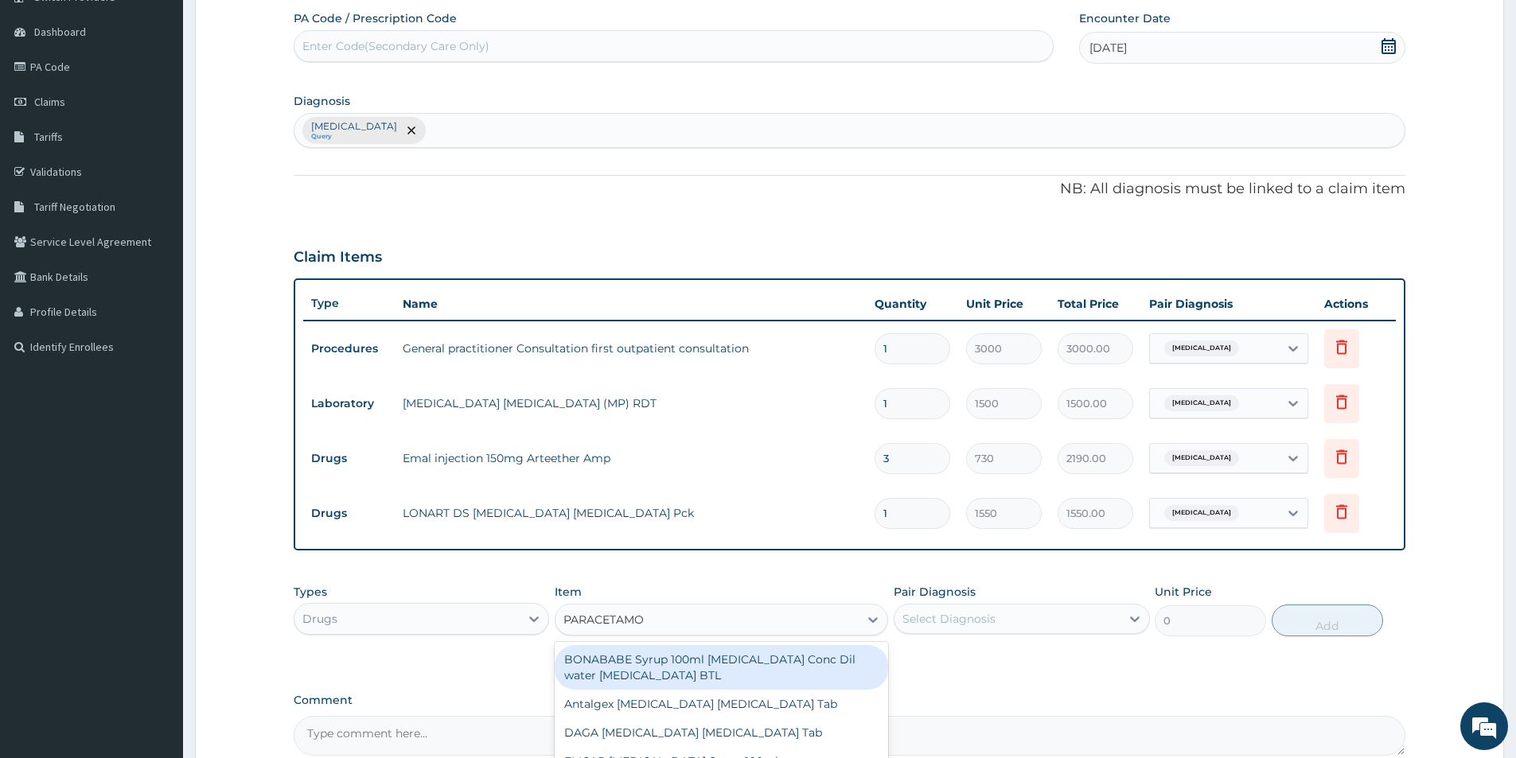
type input "PARACETAMOL"
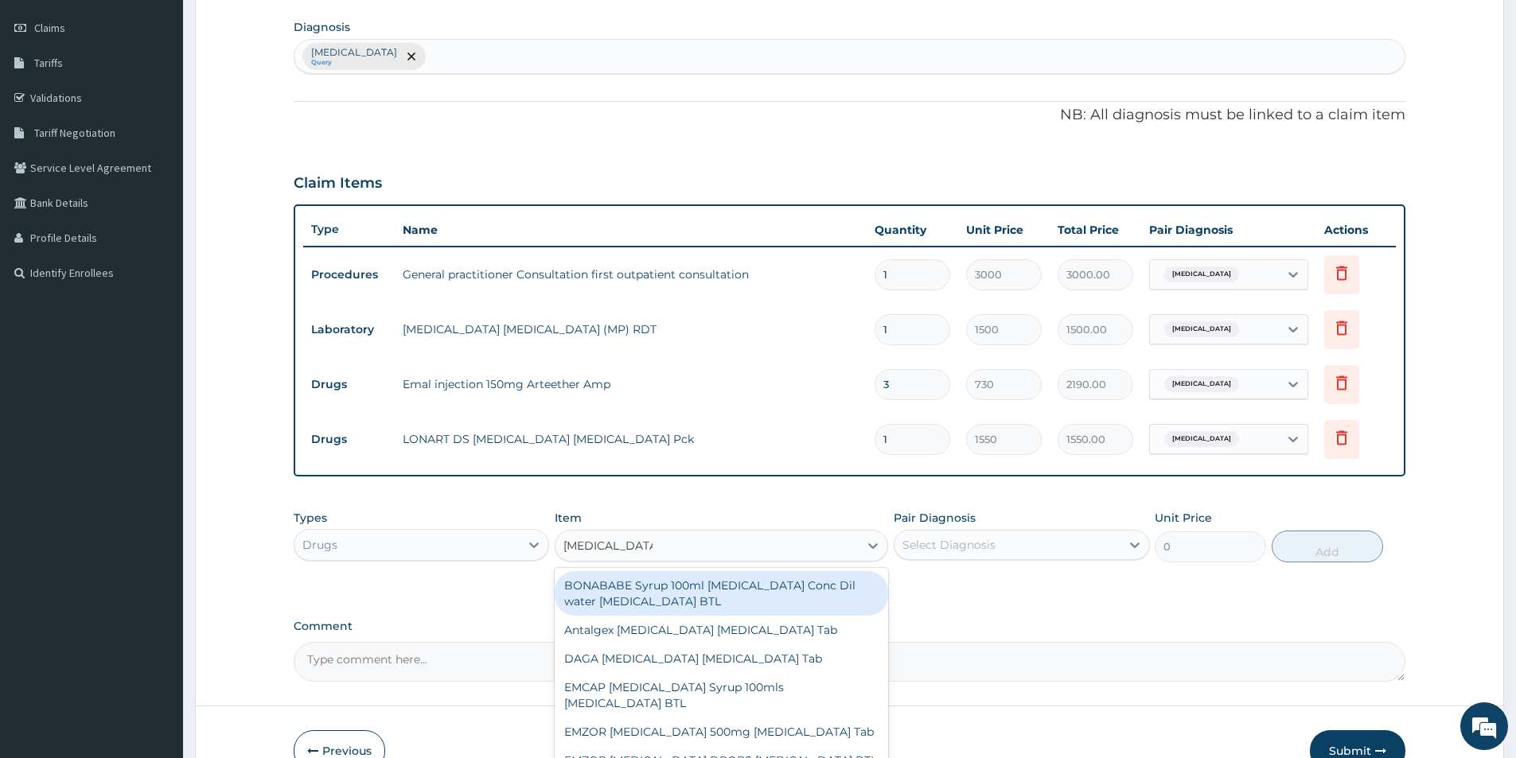
scroll to position [306, 0]
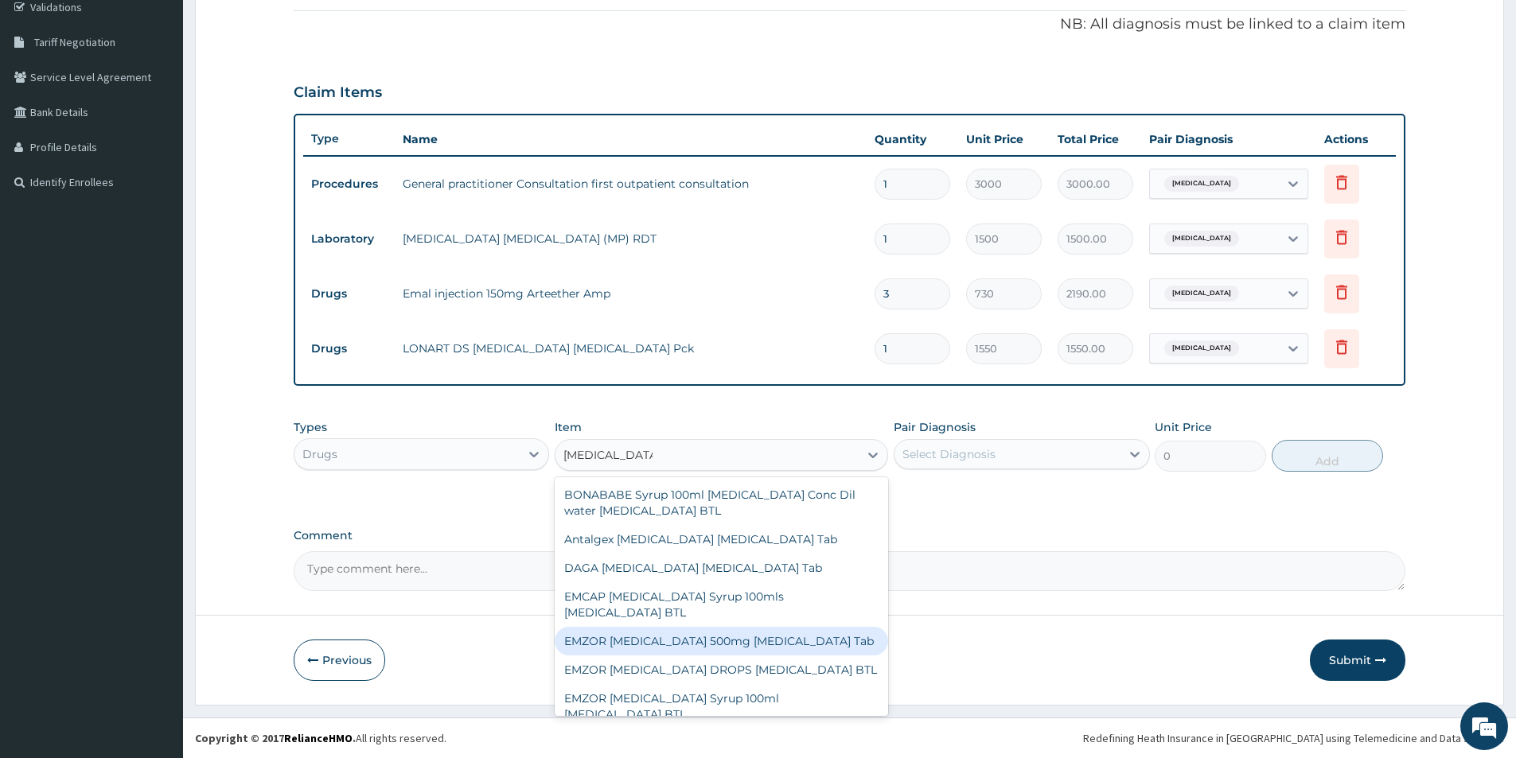
click at [792, 633] on div "EMZOR PARACETAMOL 500mg Acetaminophen Tab" at bounding box center [721, 641] width 333 height 29
type input "10"
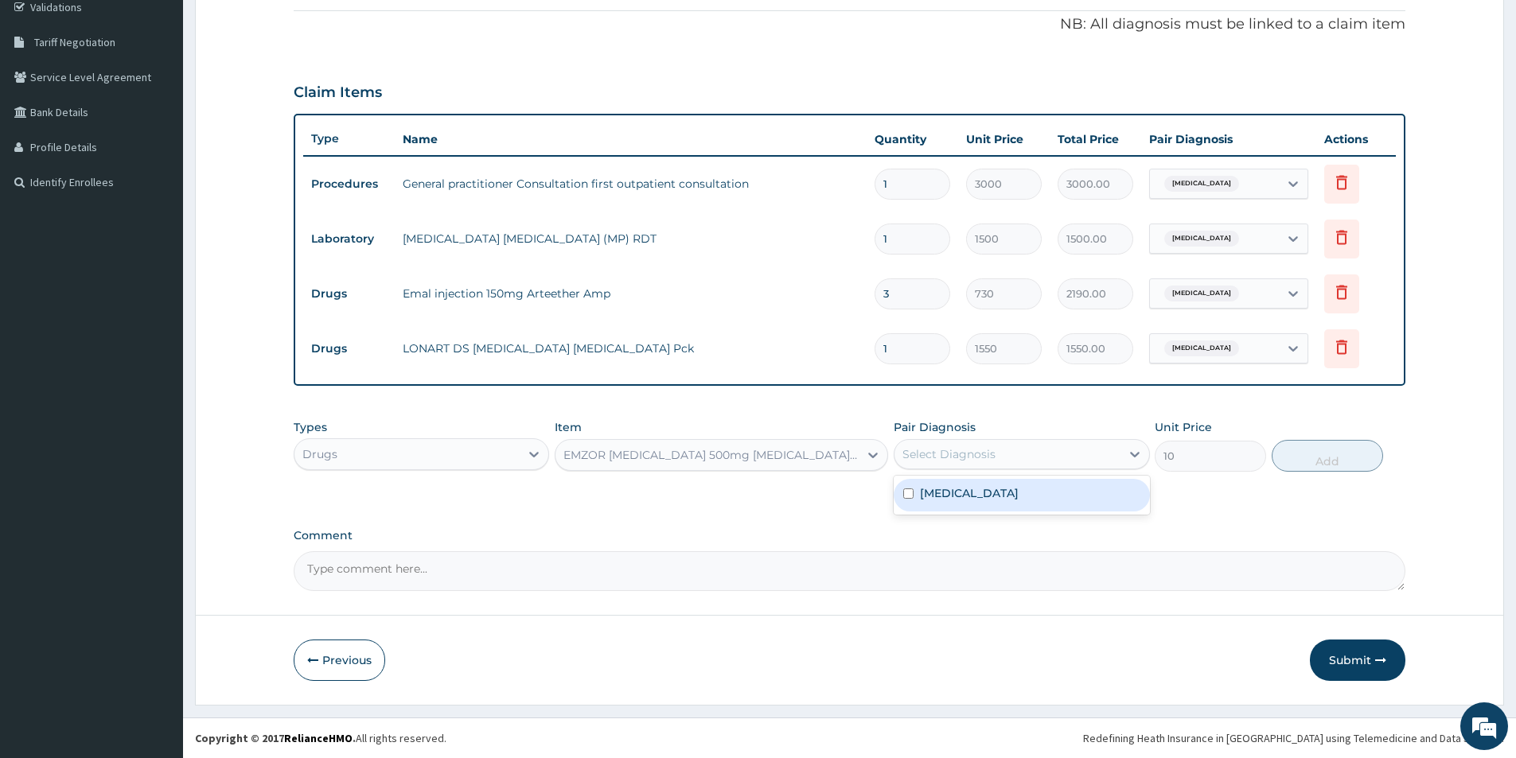
drag, startPoint x: 969, startPoint y: 449, endPoint x: 963, endPoint y: 479, distance: 30.1
click at [969, 450] on div "Select Diagnosis" at bounding box center [948, 454] width 93 height 16
click at [960, 488] on label "Malaria, unspecified" at bounding box center [969, 493] width 99 height 16
checkbox input "true"
click at [1359, 448] on button "Add" at bounding box center [1326, 456] width 111 height 32
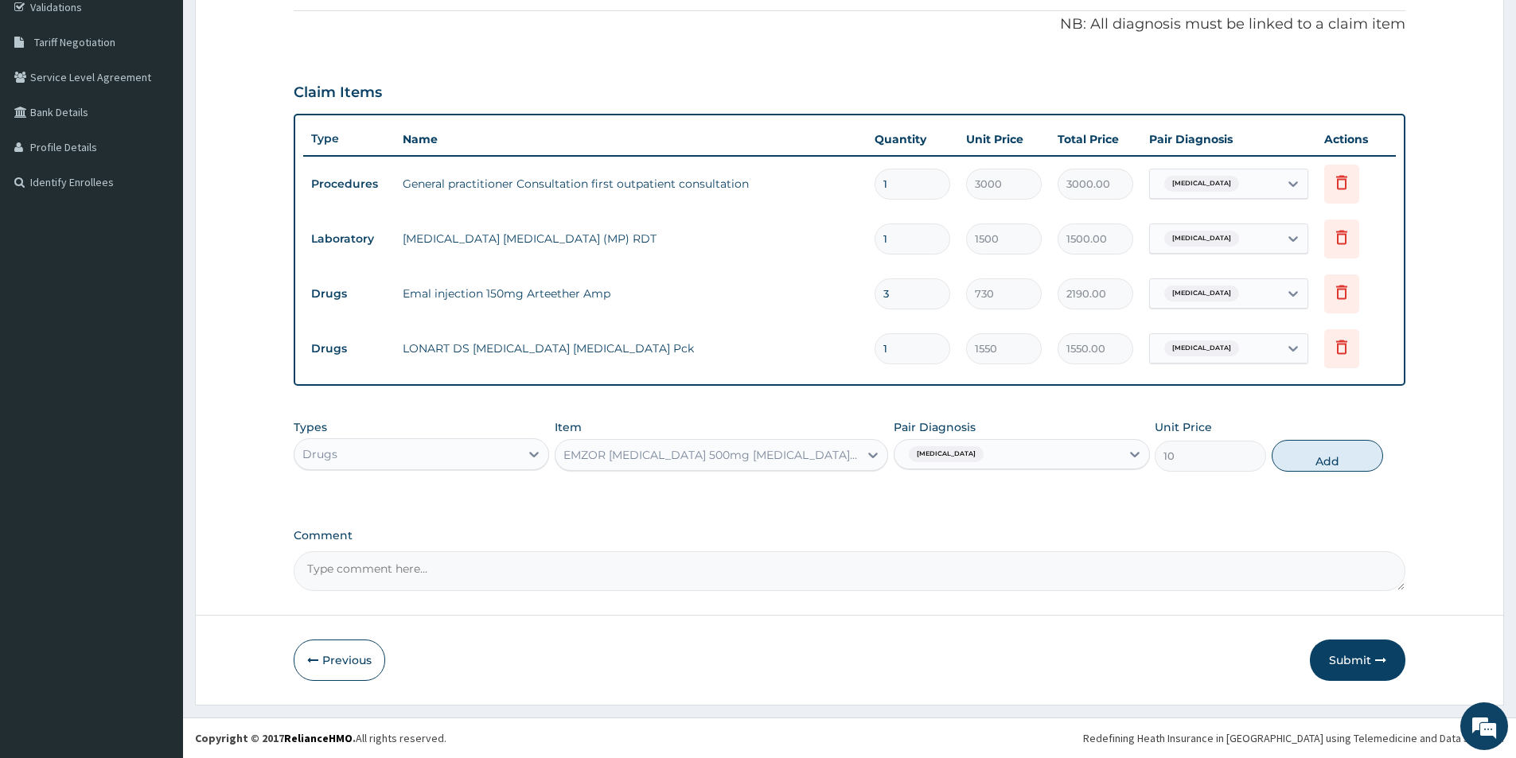
type input "0"
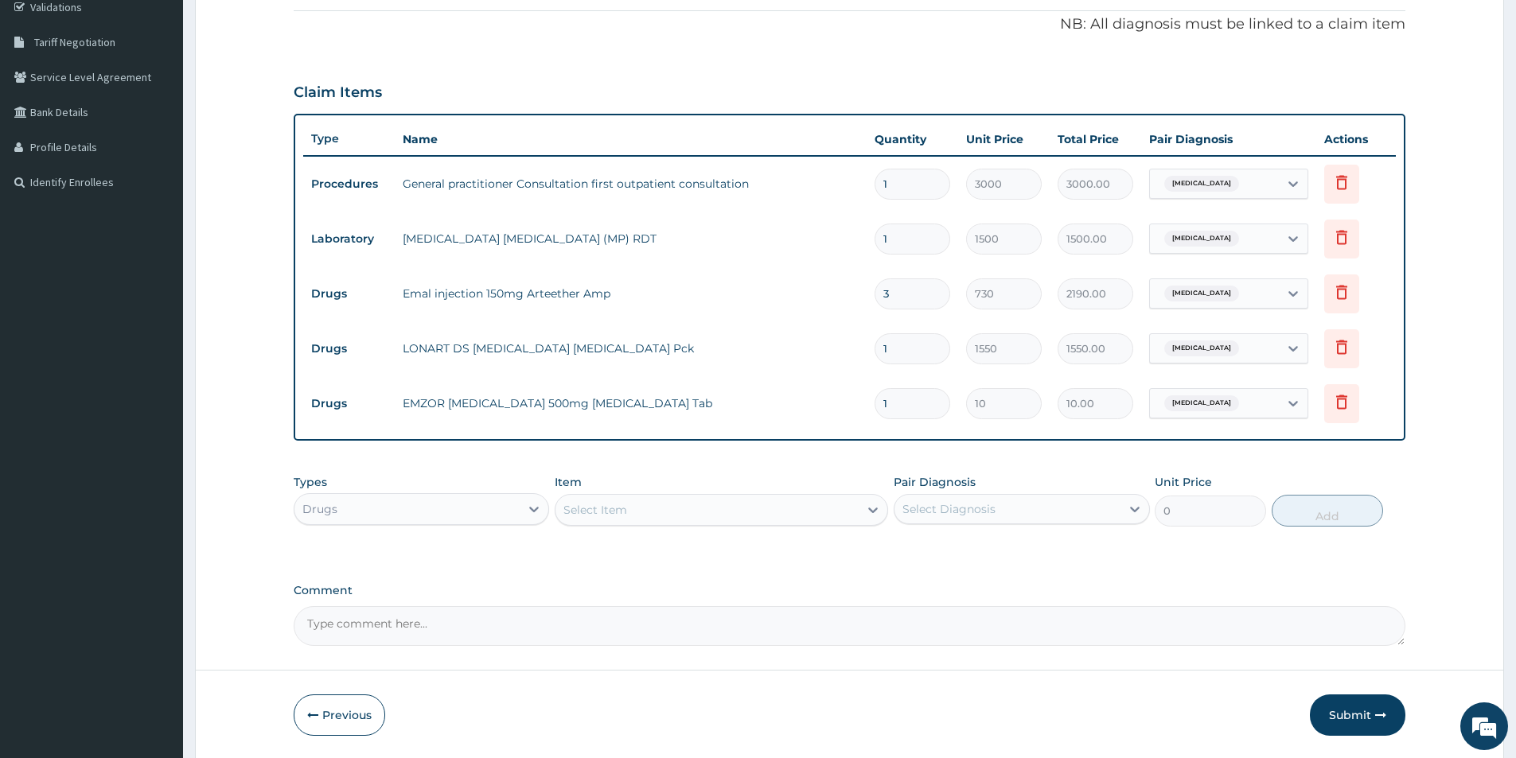
type input "18"
type input "180.00"
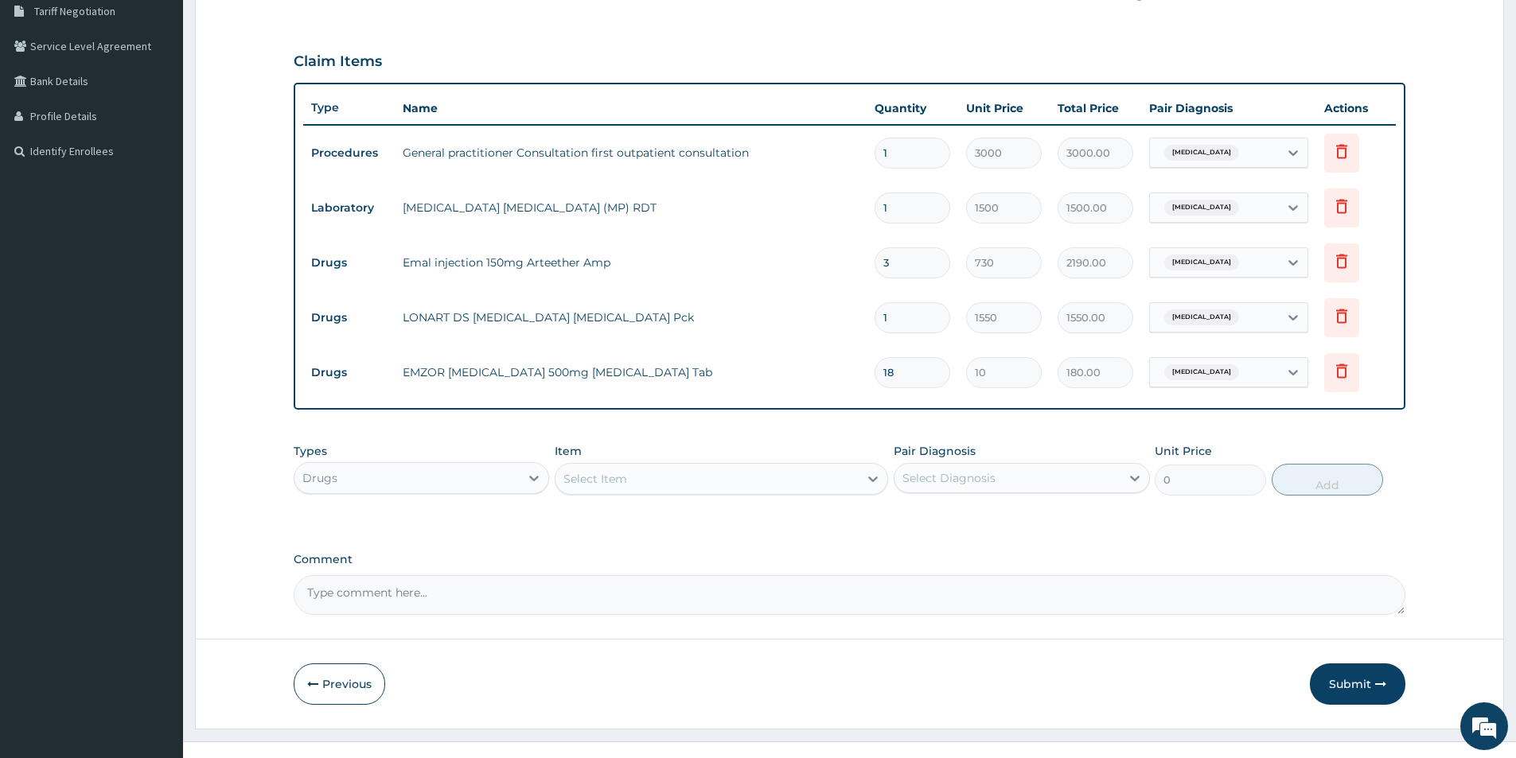
scroll to position [361, 0]
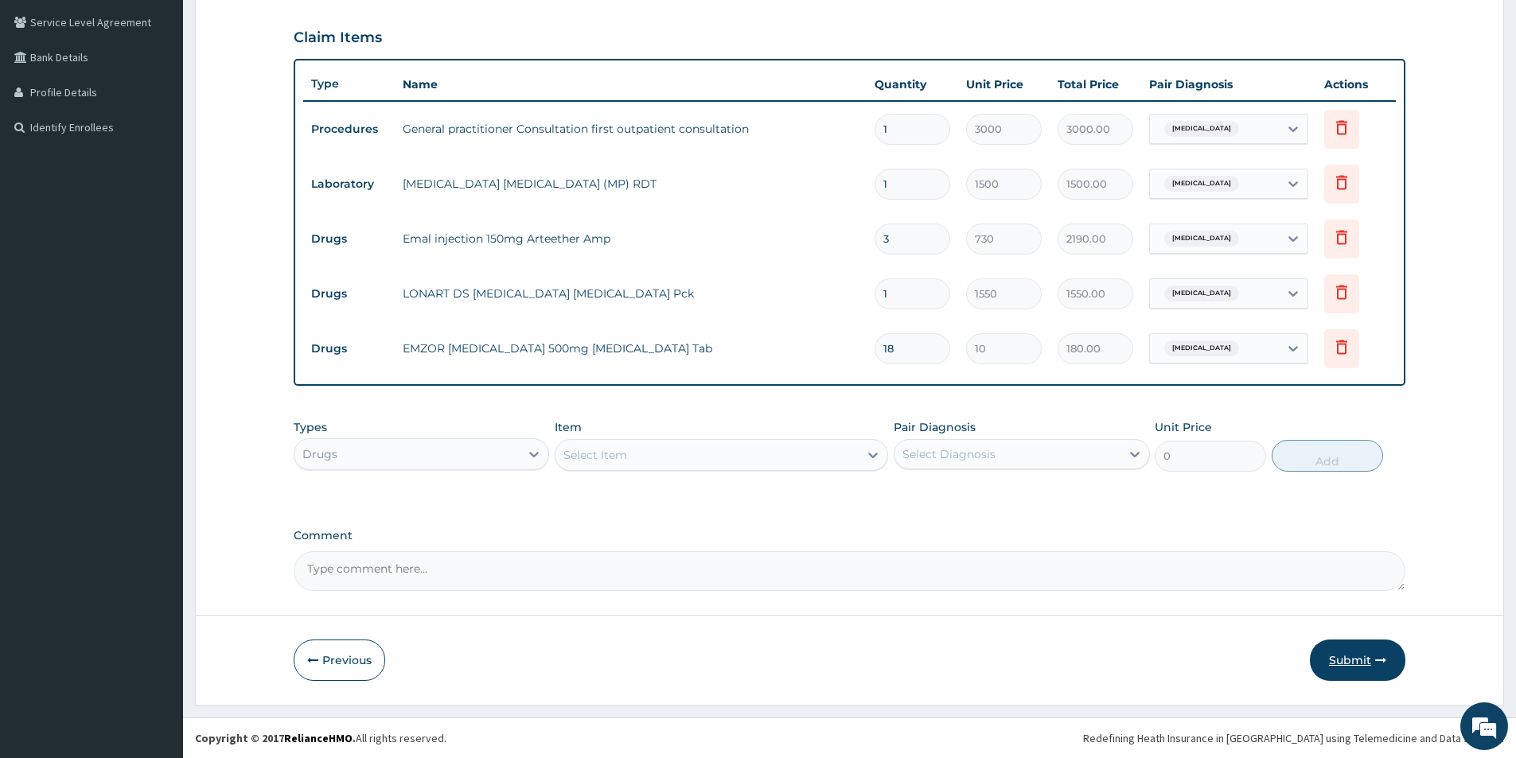
type input "18"
click at [1335, 657] on button "Submit" at bounding box center [1356, 660] width 95 height 41
